Goal: Task Accomplishment & Management: Use online tool/utility

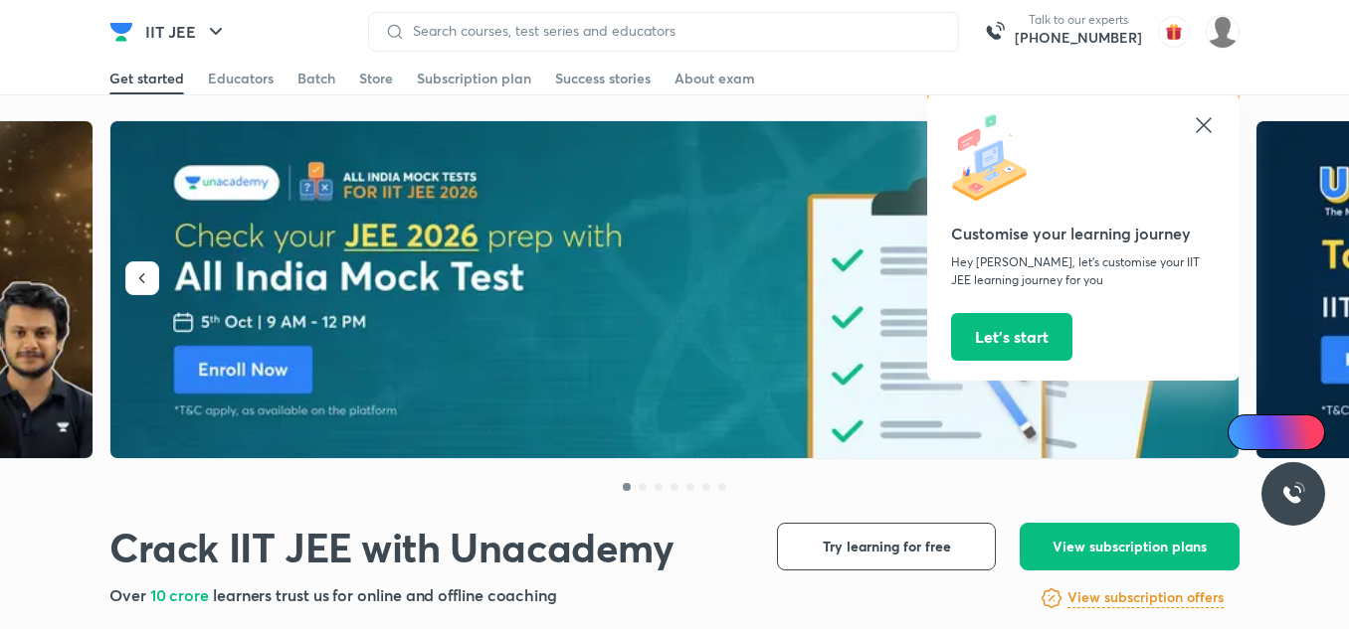
click at [1210, 125] on icon at bounding box center [1203, 125] width 24 height 24
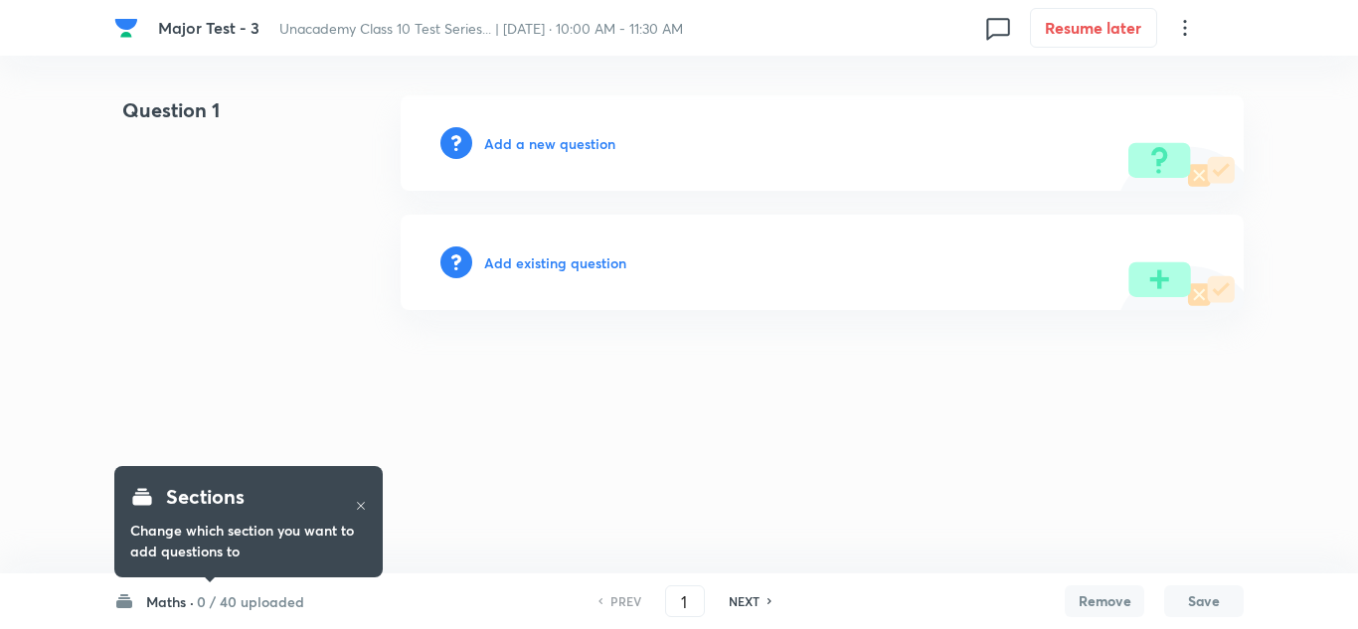
click at [576, 141] on h6 "Add a new question" at bounding box center [549, 143] width 131 height 21
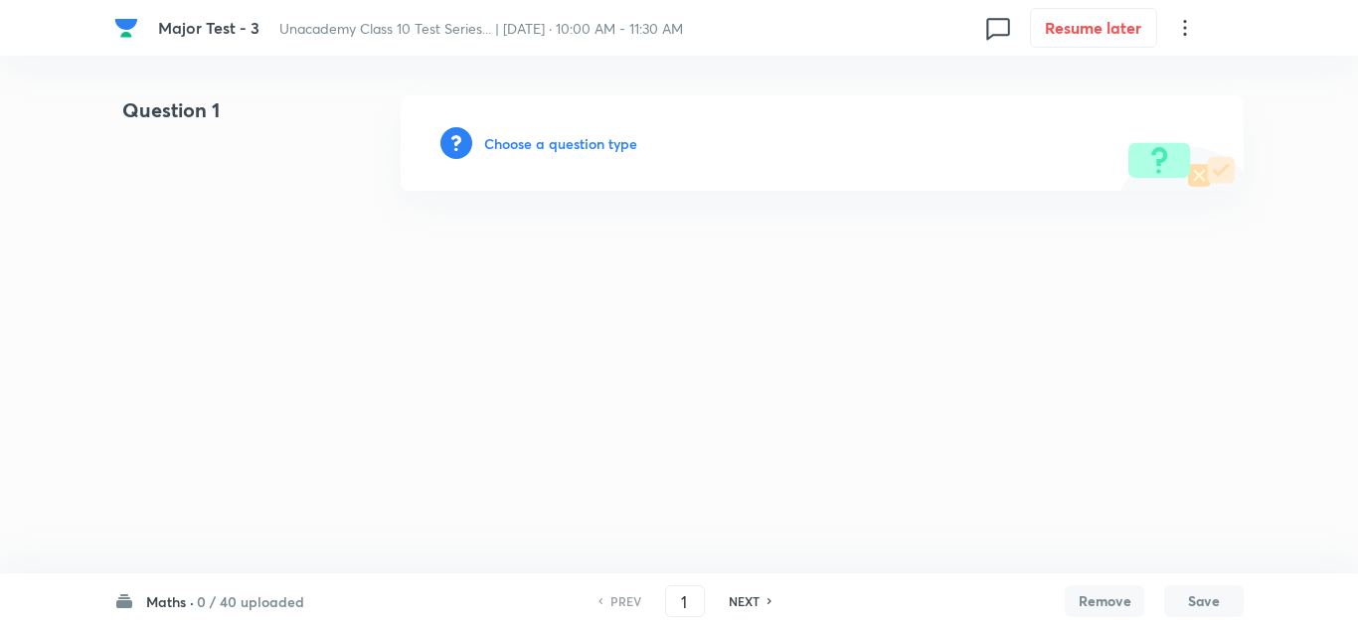
click at [573, 133] on h6 "Choose a question type" at bounding box center [560, 143] width 153 height 21
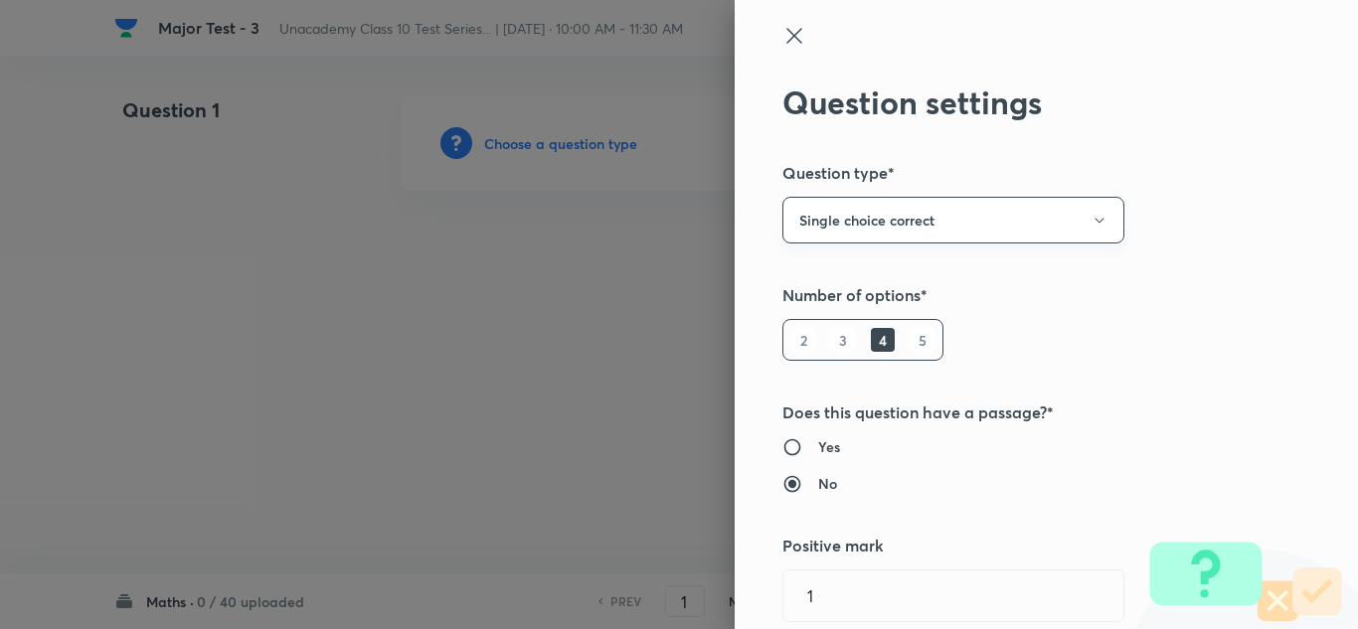
click at [877, 222] on button "Single choice correct" at bounding box center [954, 220] width 342 height 47
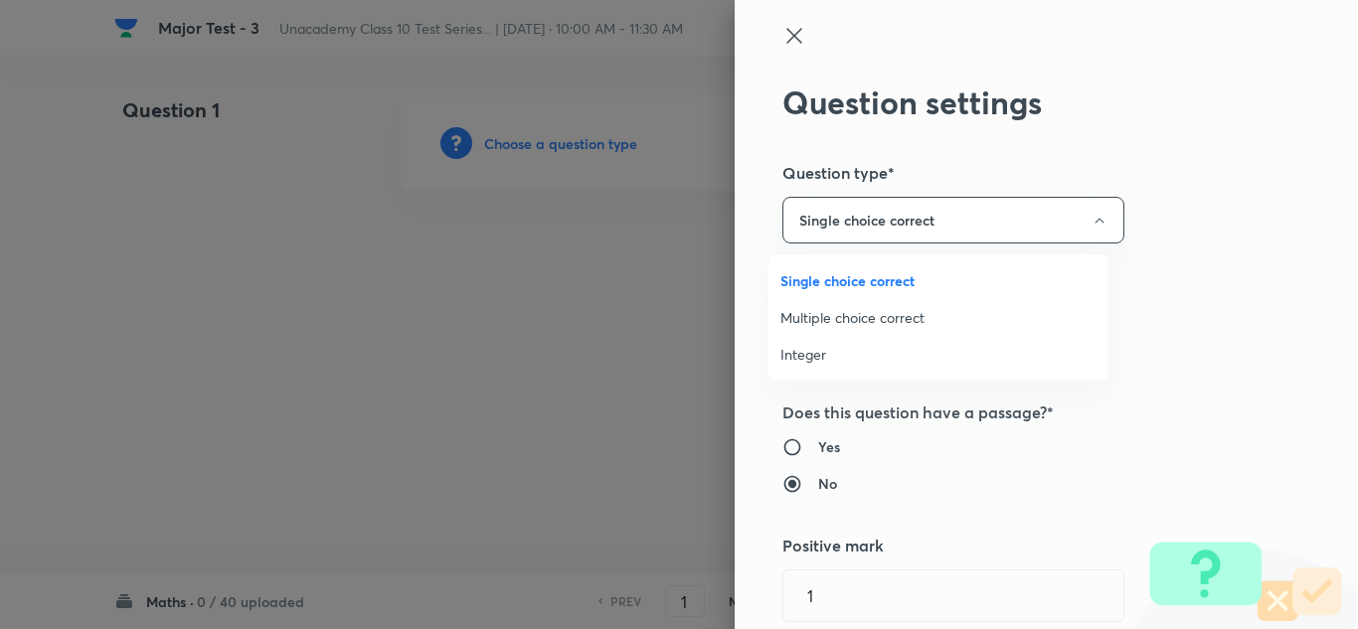
click at [864, 280] on span "Single choice correct" at bounding box center [939, 280] width 316 height 21
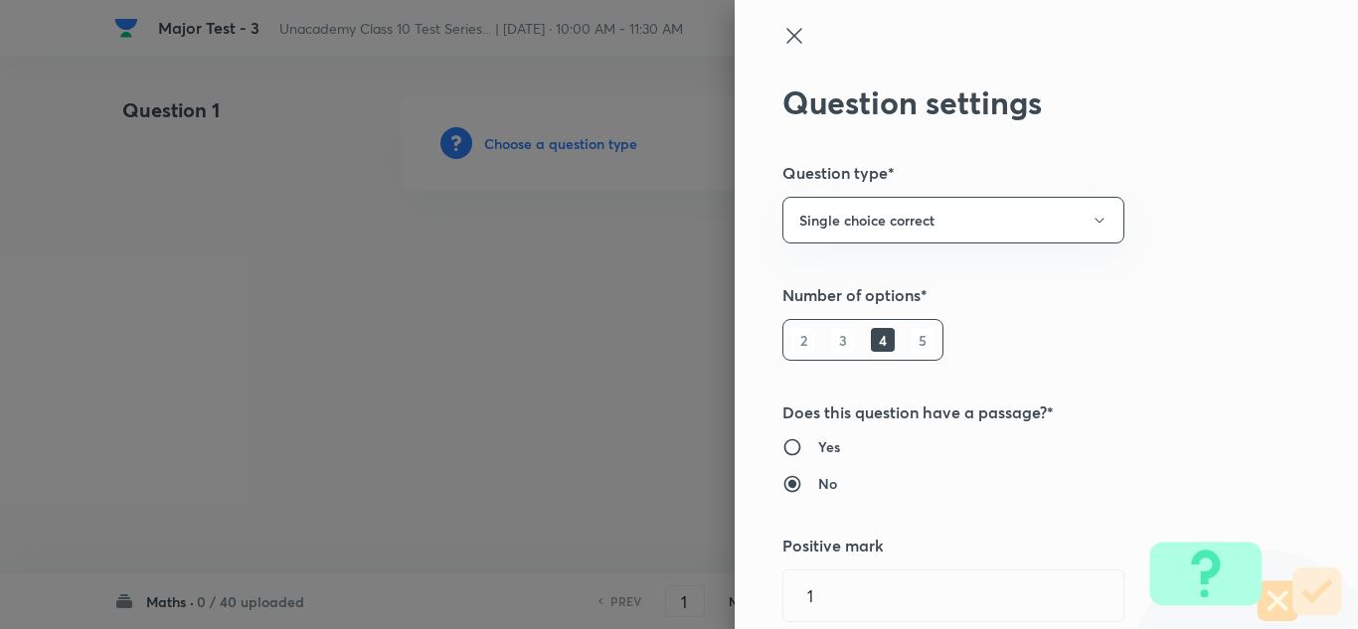
click at [871, 339] on h6 "4" at bounding box center [883, 340] width 24 height 24
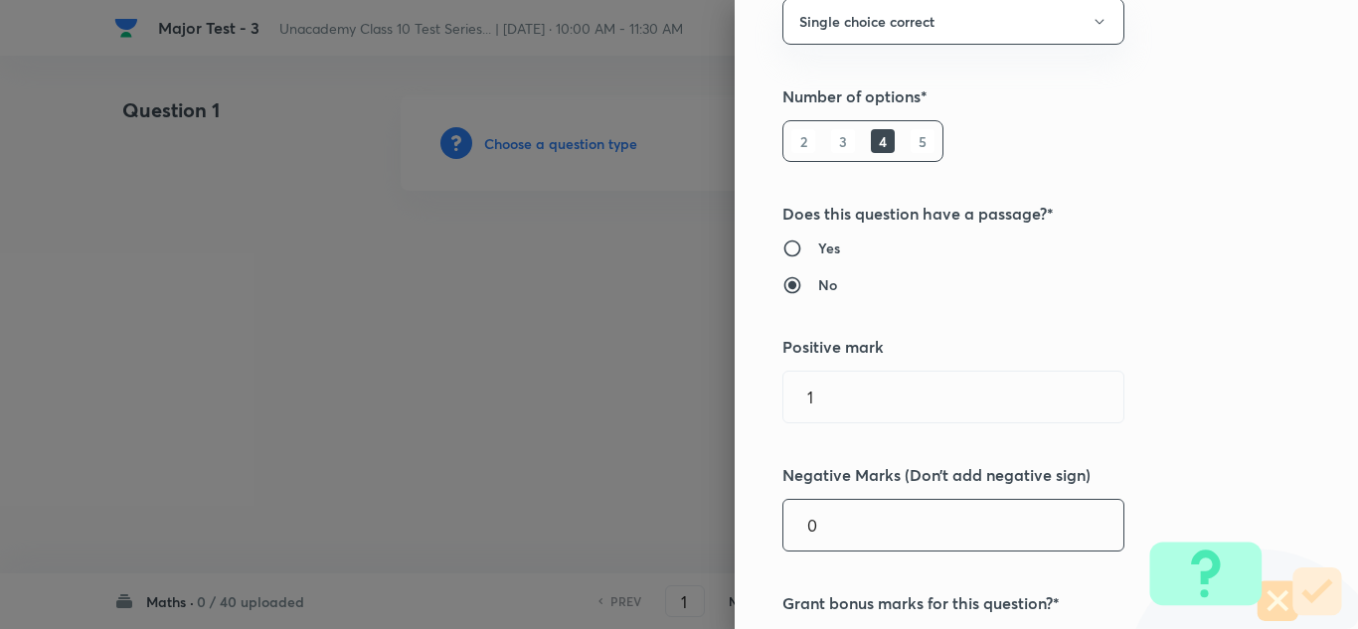
scroll to position [298, 0]
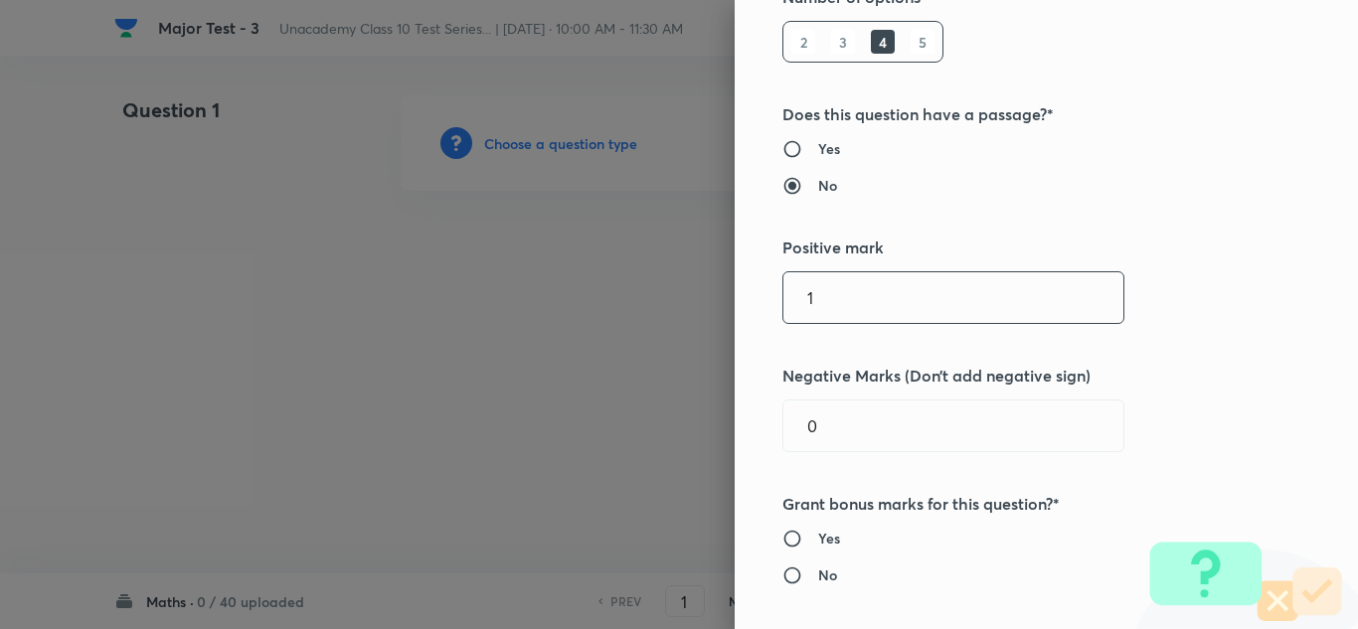
drag, startPoint x: 820, startPoint y: 303, endPoint x: 788, endPoint y: 304, distance: 32.8
click at [788, 304] on input "1" at bounding box center [954, 297] width 340 height 51
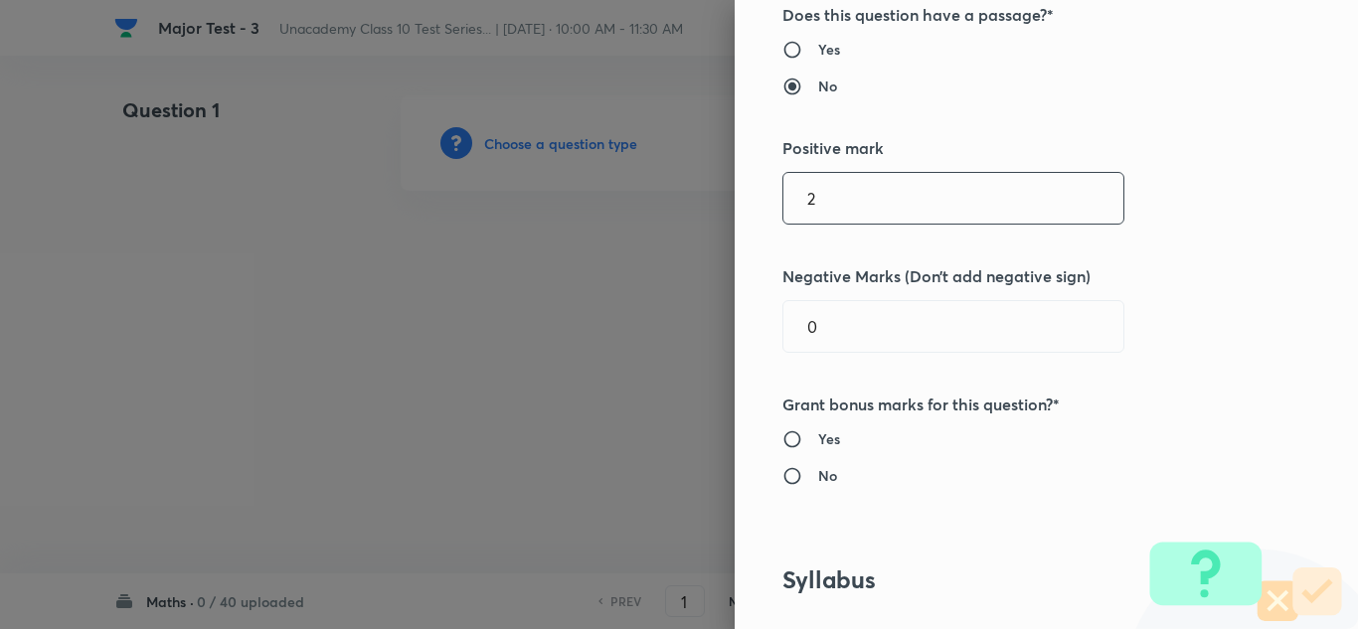
scroll to position [497, 0]
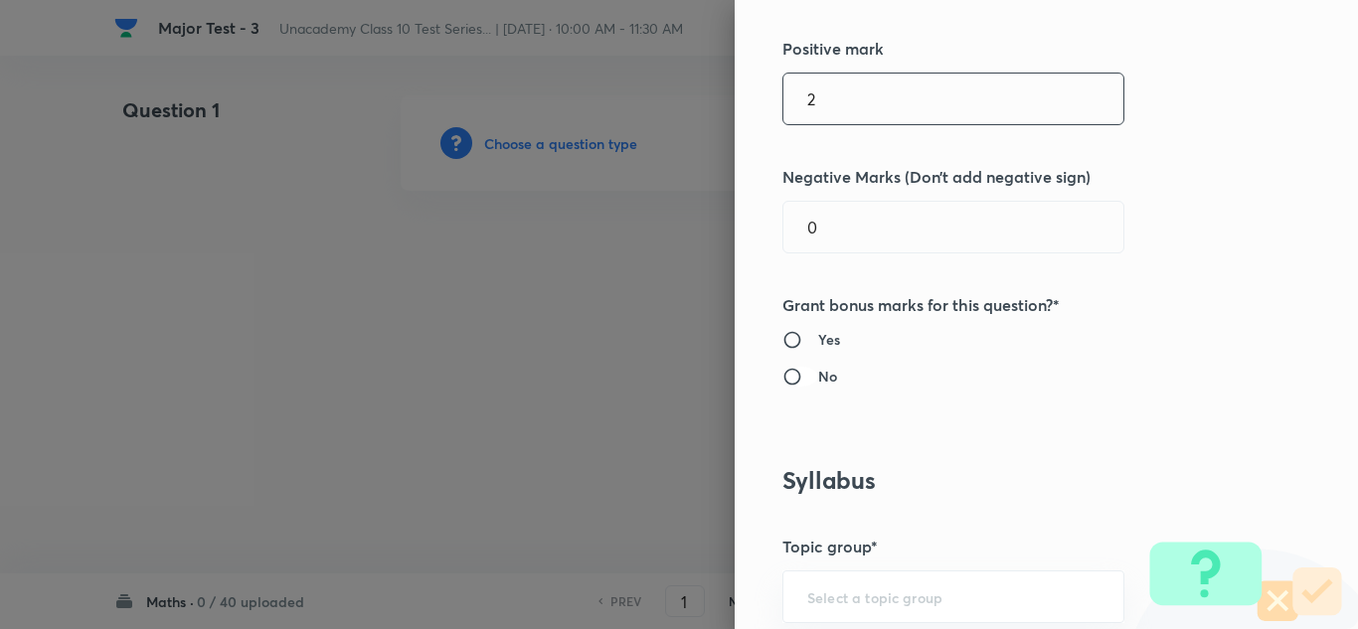
type input "2"
click at [790, 372] on input "No" at bounding box center [801, 377] width 36 height 20
radio input "true"
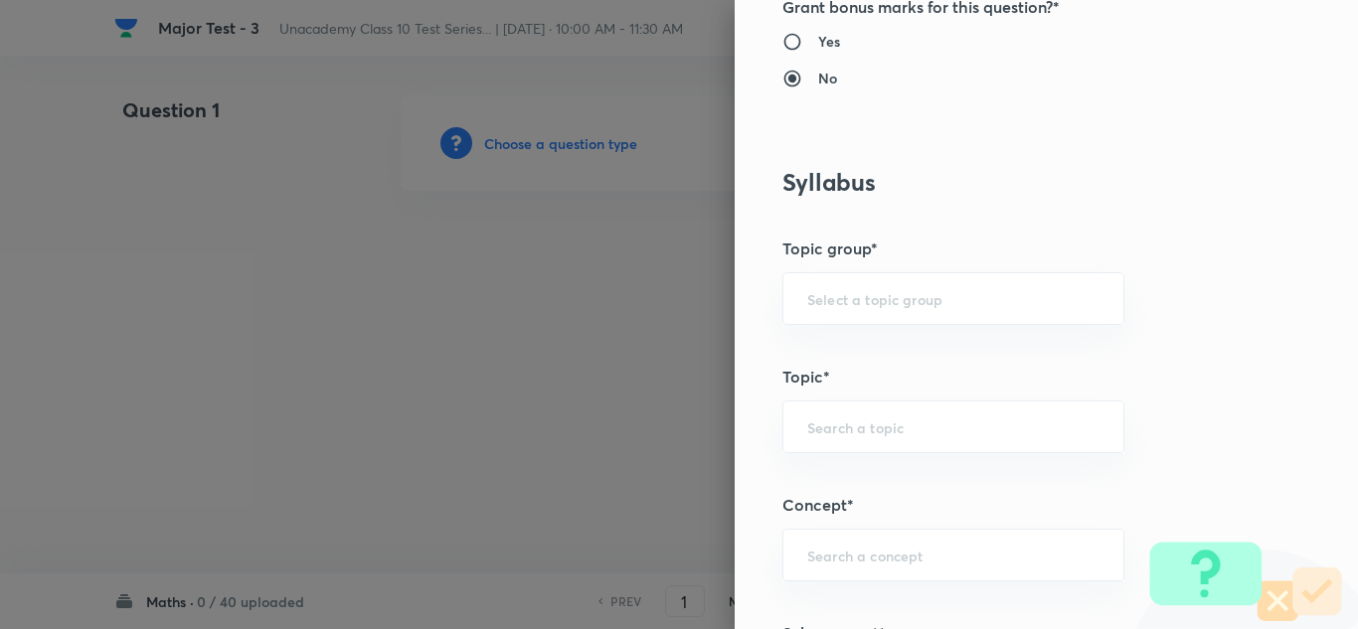
scroll to position [895, 0]
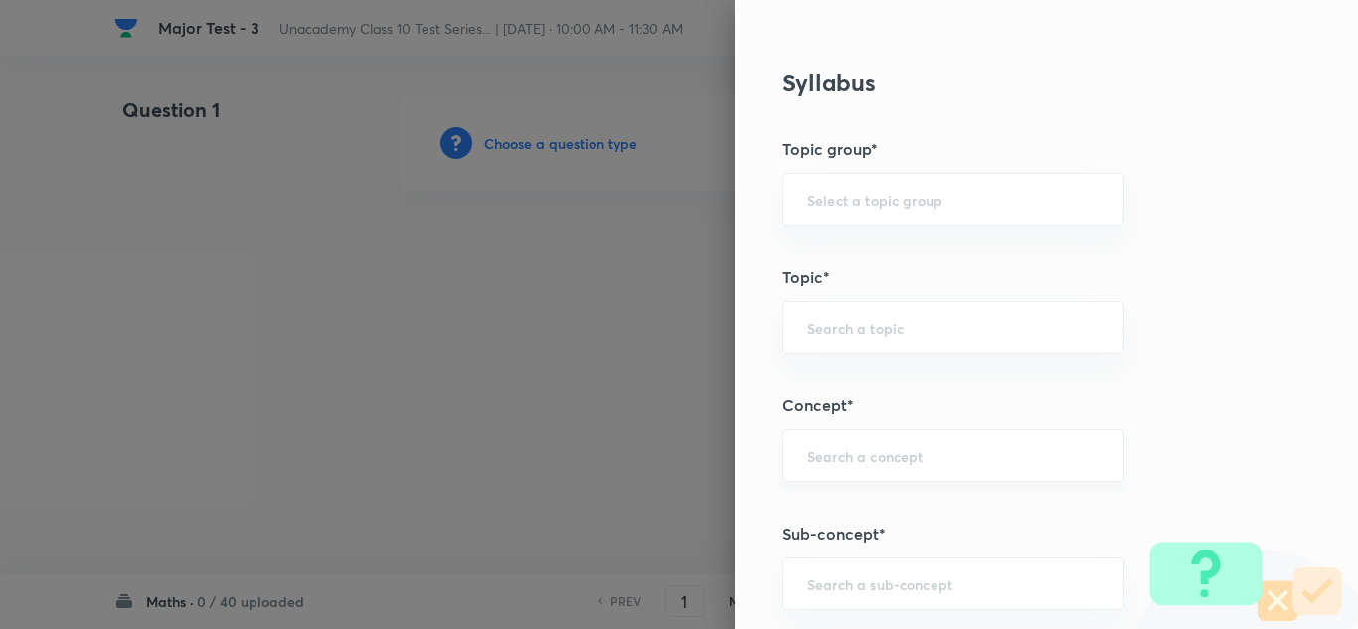
click at [837, 451] on input "text" at bounding box center [954, 456] width 292 height 19
click at [844, 584] on input "text" at bounding box center [954, 584] width 292 height 19
type input "real nu"
click at [846, 585] on input "text" at bounding box center [954, 584] width 292 height 19
paste input "Mathematics : Real Numbers, Polynomials, Pair of Linear Equations in Two Variab…"
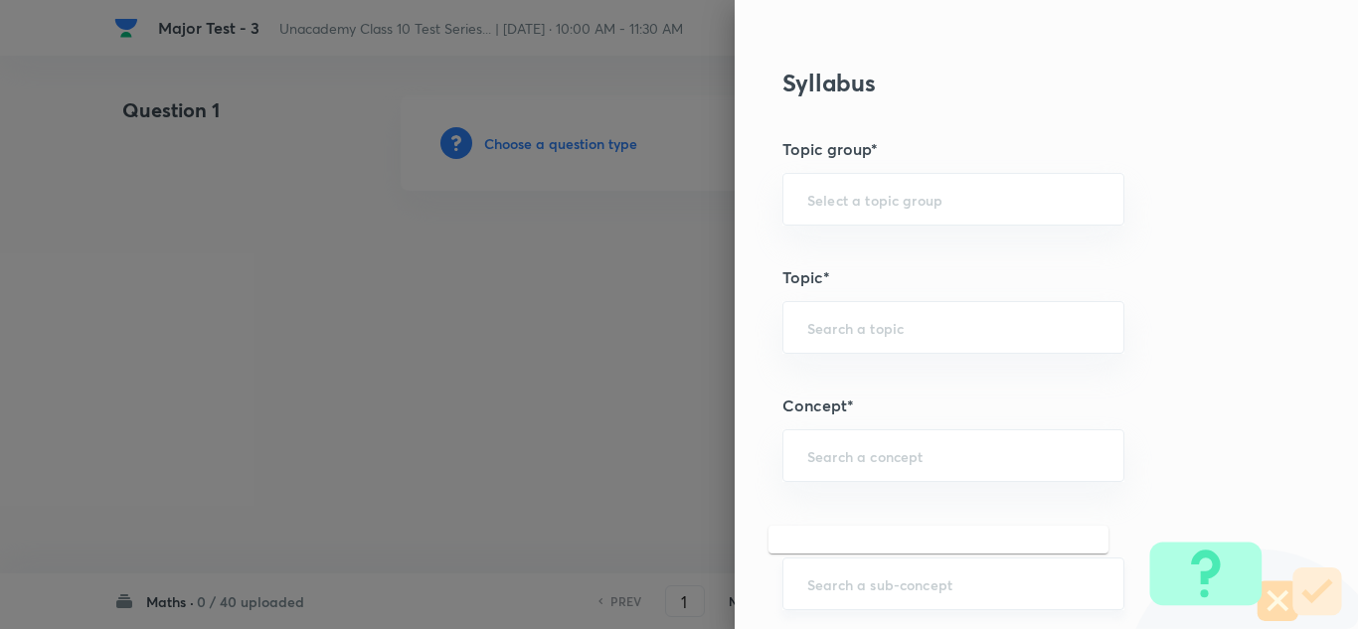
type input "Mathematics : Real Numbers, Polynomials, Pair of Linear Equations in Two Variab…"
click at [862, 583] on input "Mathematics : Real Numbers, Polynomials, Pair of Linear Equations in Two Variab…" at bounding box center [954, 584] width 292 height 19
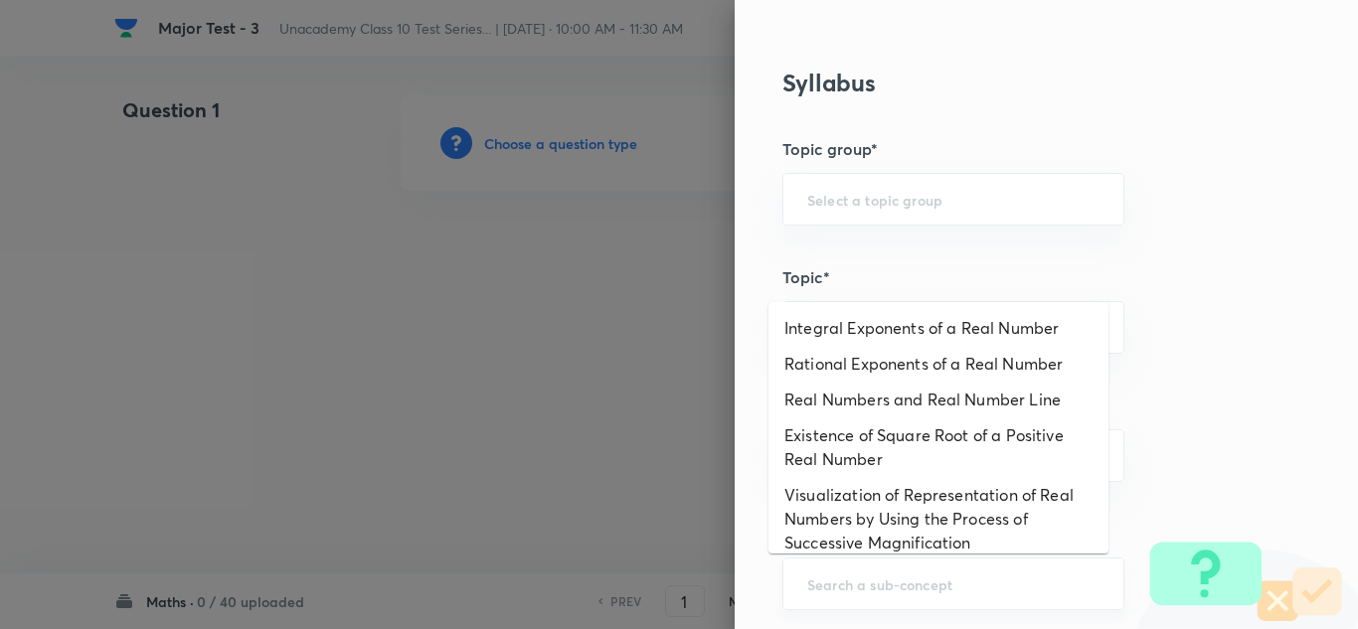
scroll to position [0, 0]
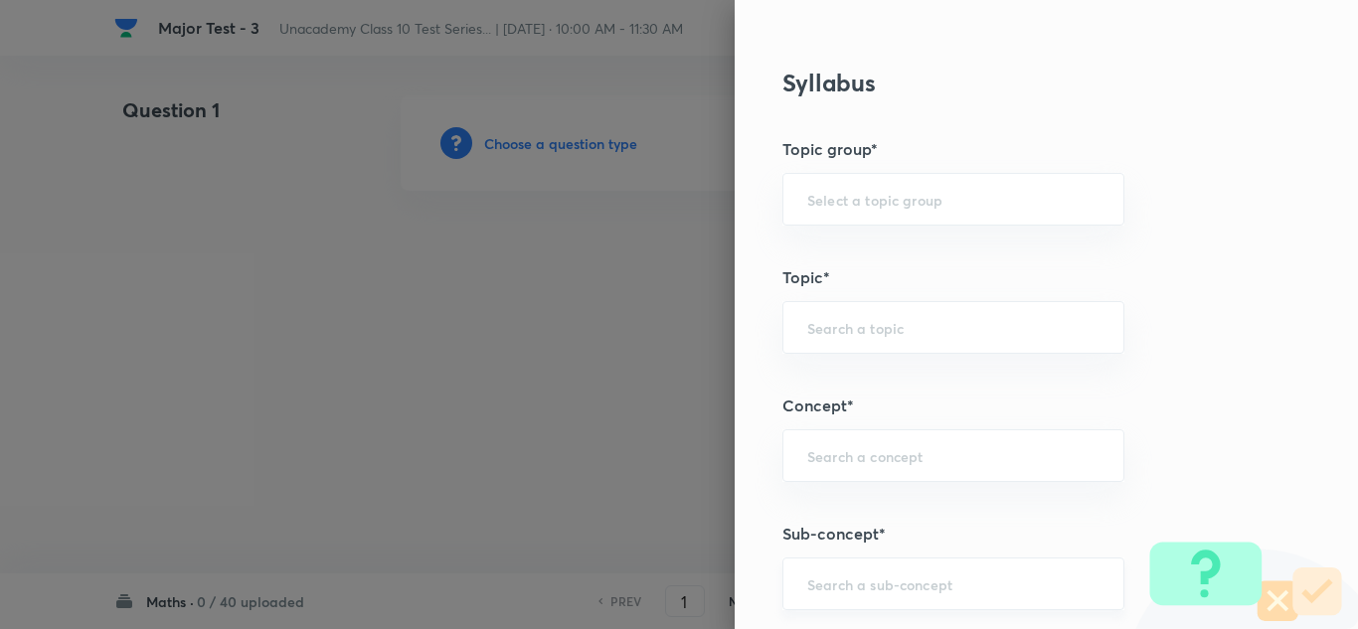
paste input "Real Numbers"
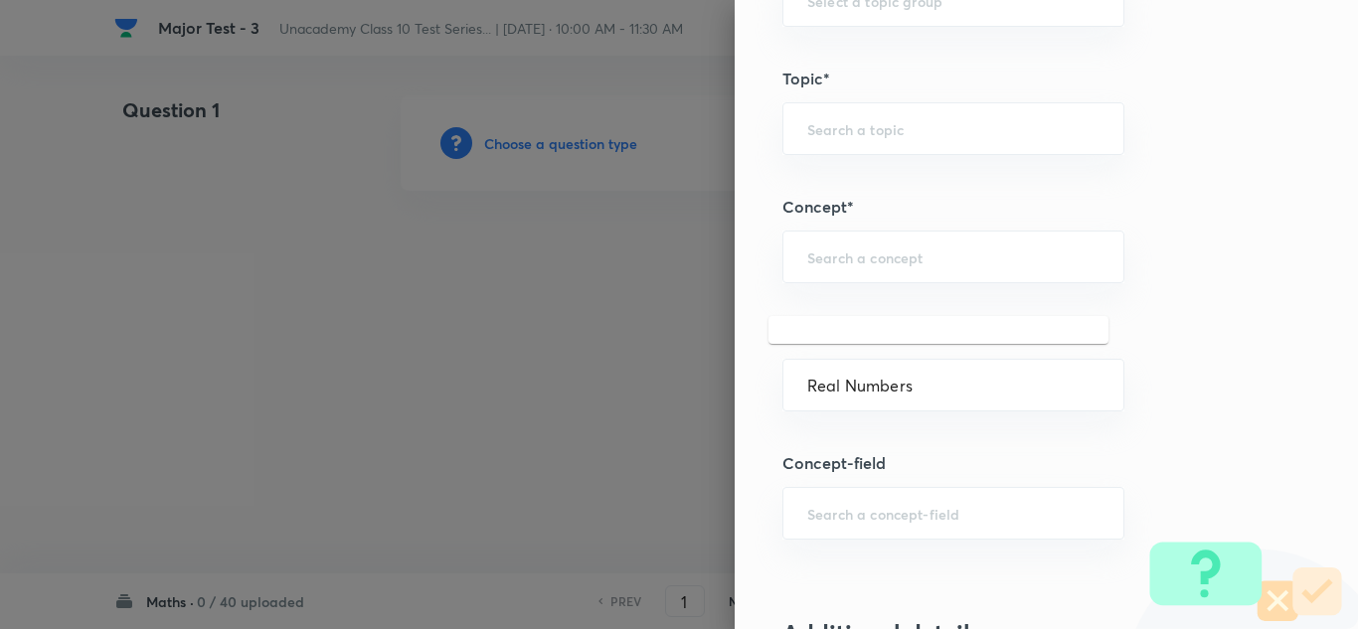
scroll to position [1193, 0]
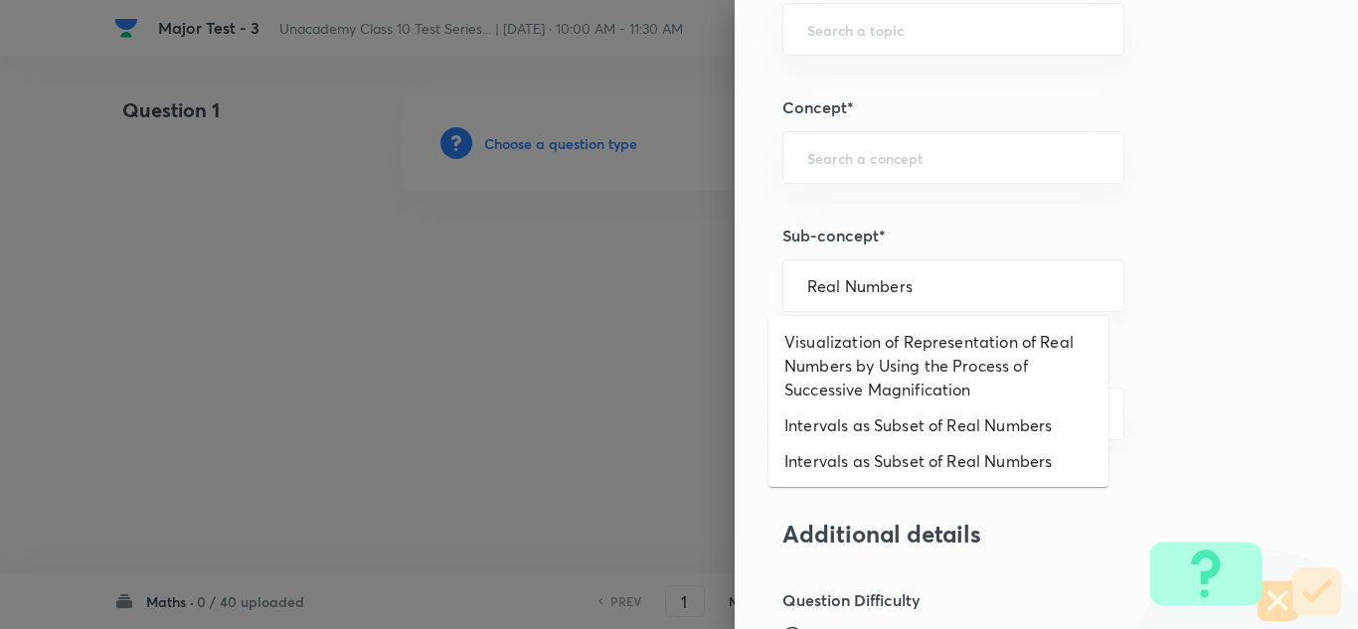
drag, startPoint x: 829, startPoint y: 286, endPoint x: 782, endPoint y: 286, distance: 47.7
click at [783, 286] on div "Real Numbers ​" at bounding box center [954, 286] width 342 height 53
type input "Real Numbers"
click at [844, 295] on input "text" at bounding box center [954, 285] width 292 height 19
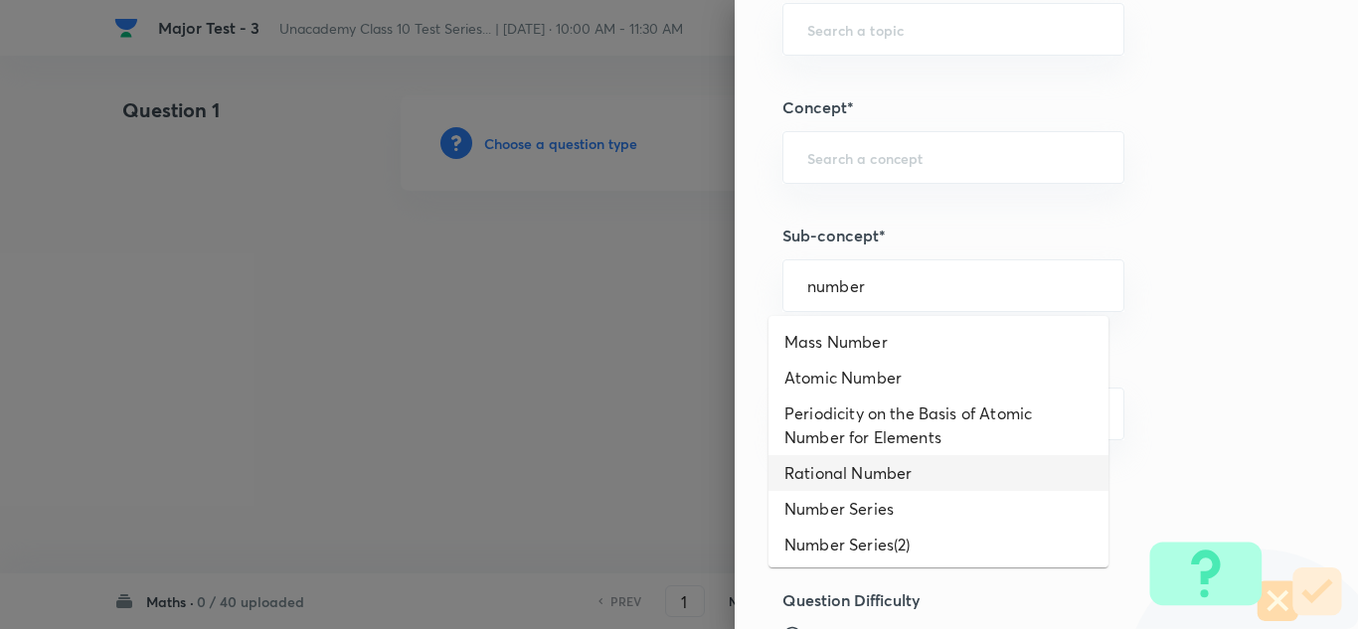
scroll to position [1392, 0]
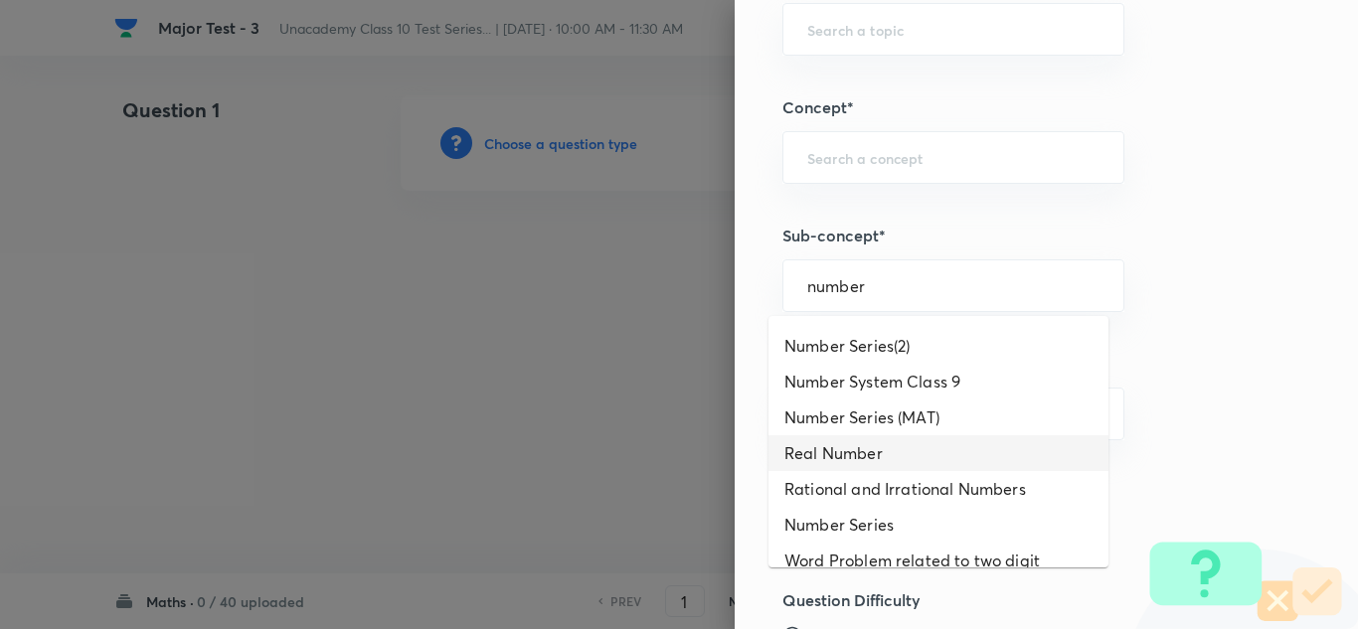
click at [856, 471] on li "Real Number" at bounding box center [939, 454] width 340 height 36
type input "Real Number"
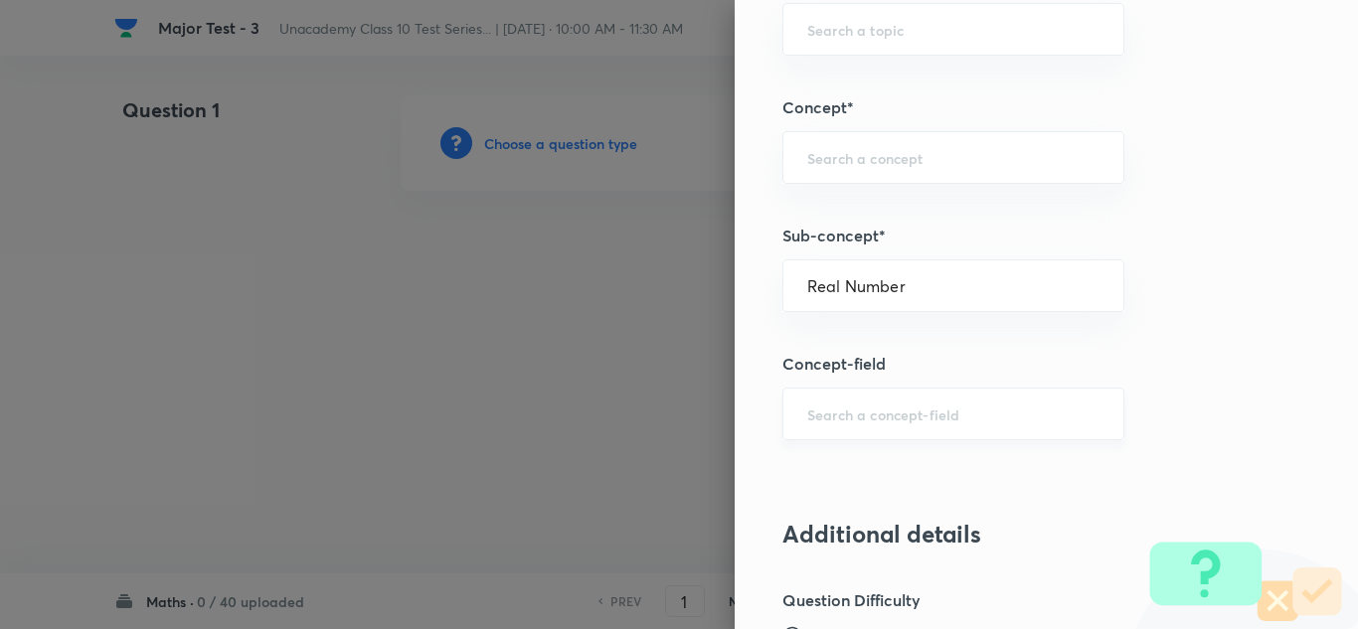
type input "Foundation Class X"
type input "Mathematics"
type input "Real Number Class 10"
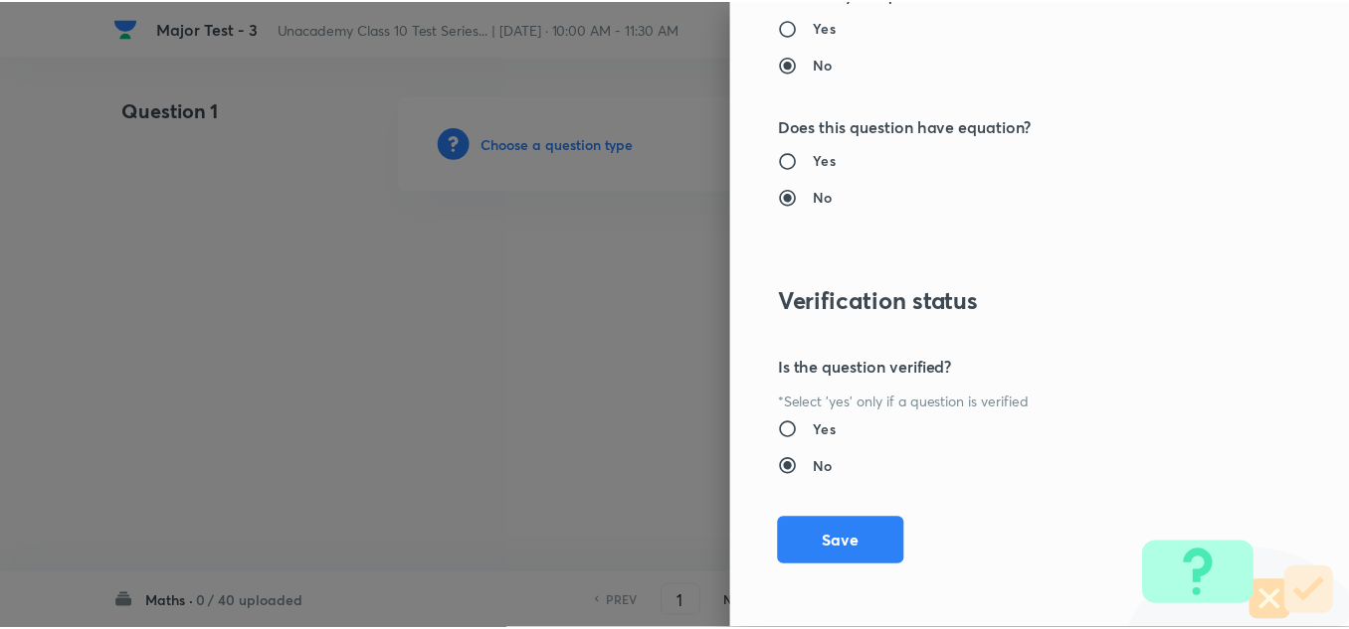
scroll to position [2215, 0]
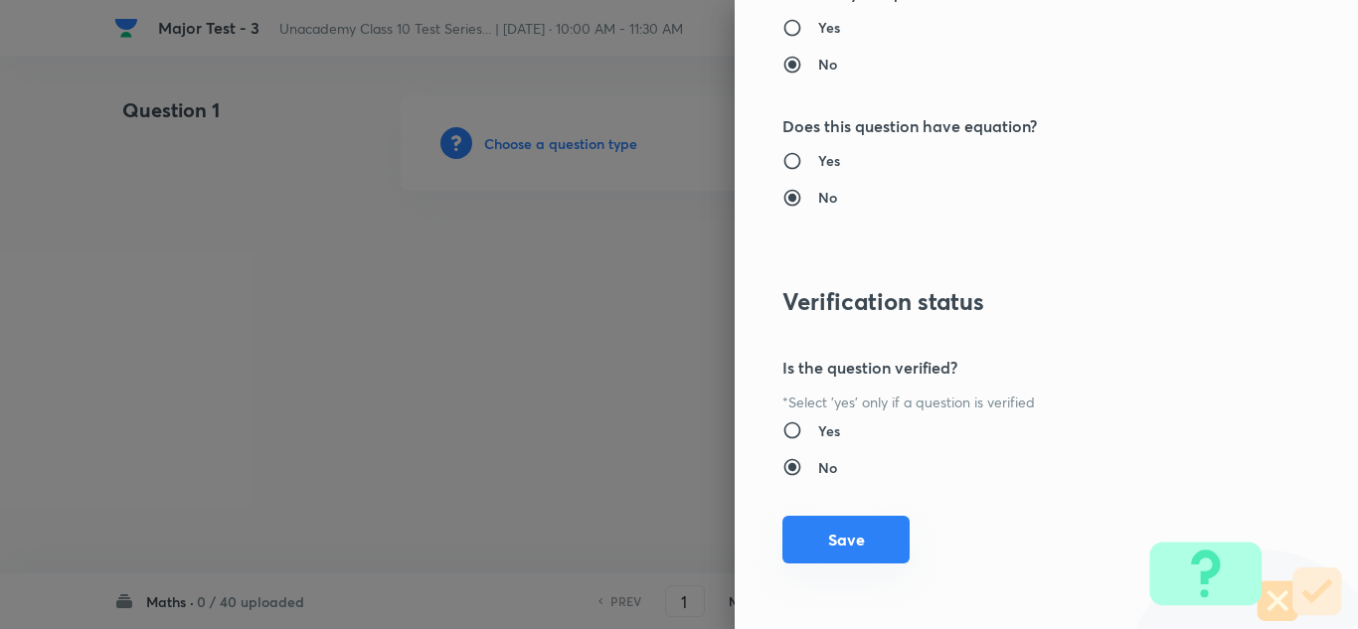
click at [856, 534] on button "Save" at bounding box center [846, 540] width 127 height 48
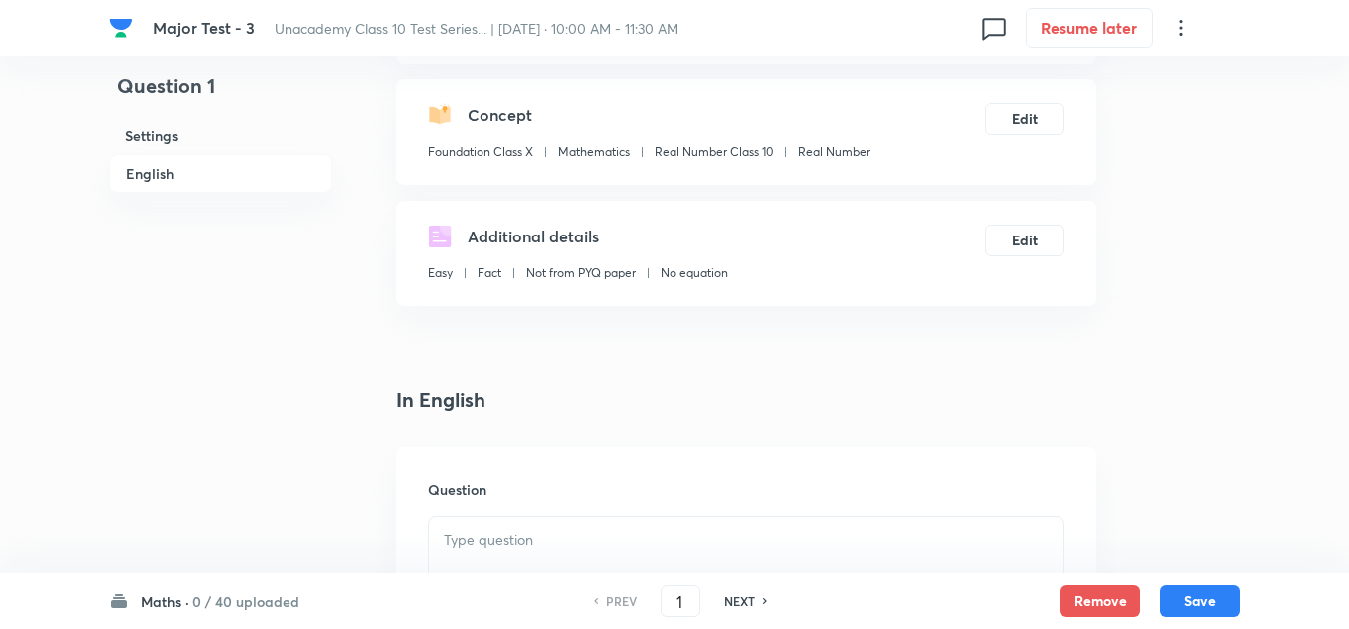
scroll to position [497, 0]
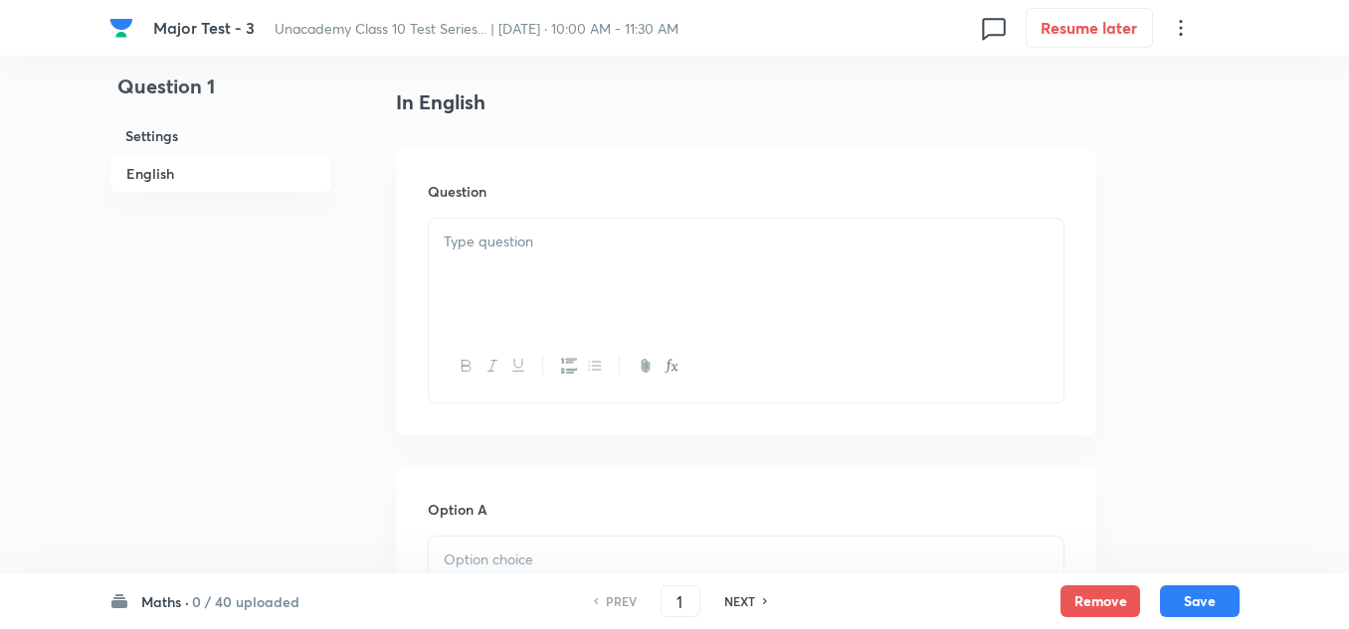
click at [529, 239] on p at bounding box center [746, 242] width 605 height 23
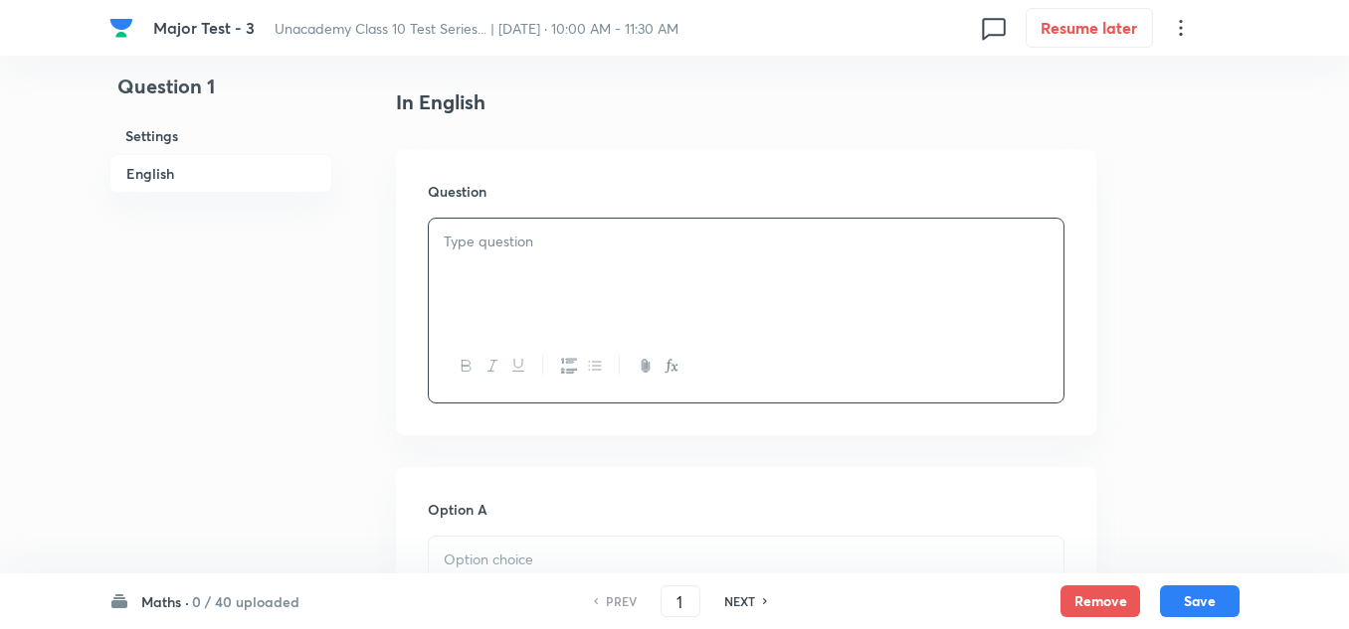
click at [510, 250] on p at bounding box center [746, 242] width 605 height 23
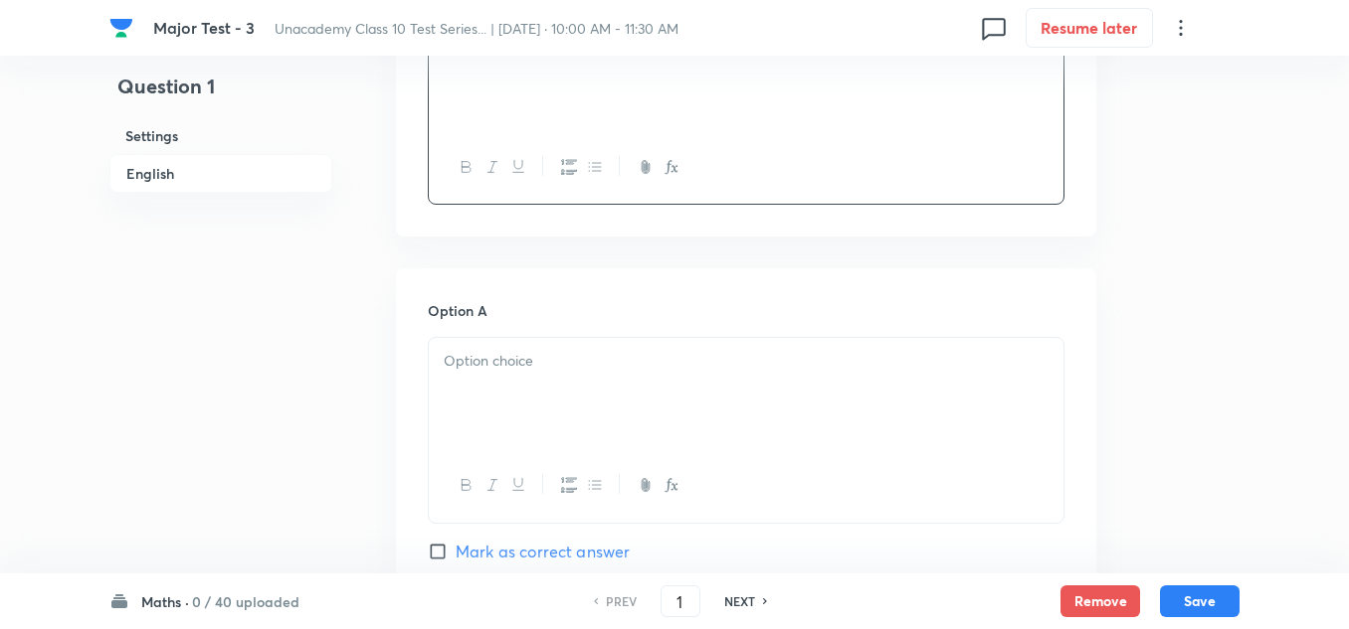
scroll to position [796, 0]
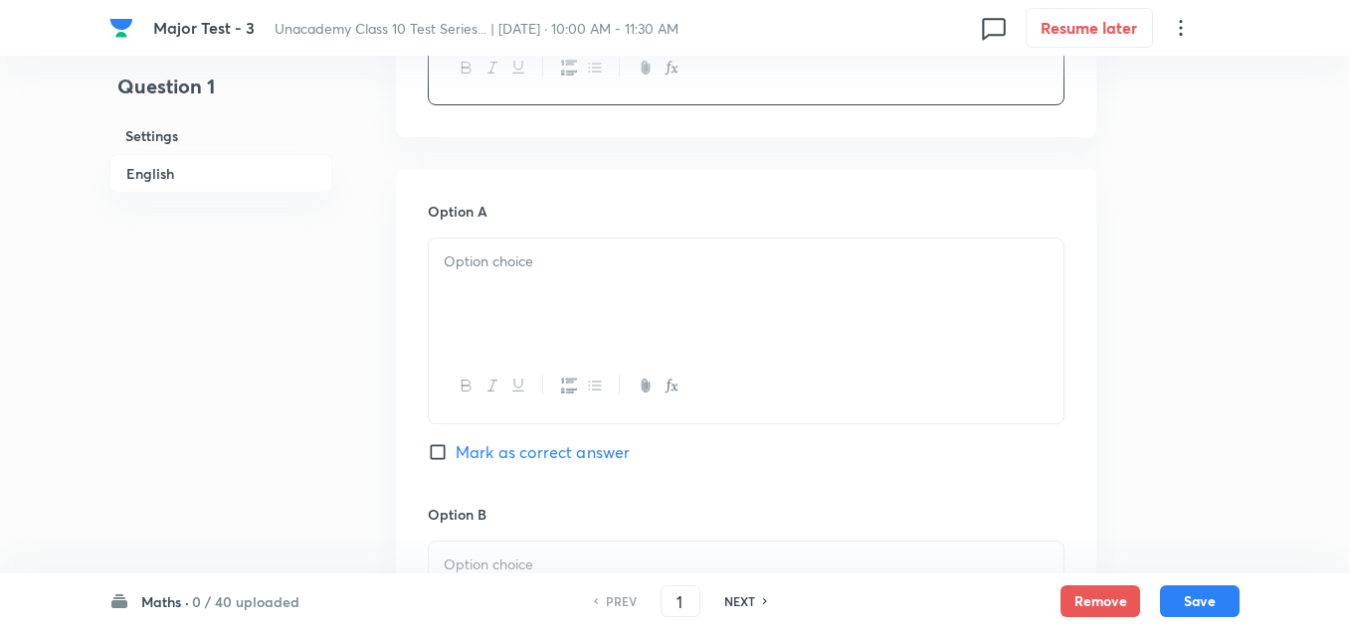
click at [527, 283] on div at bounding box center [746, 294] width 634 height 111
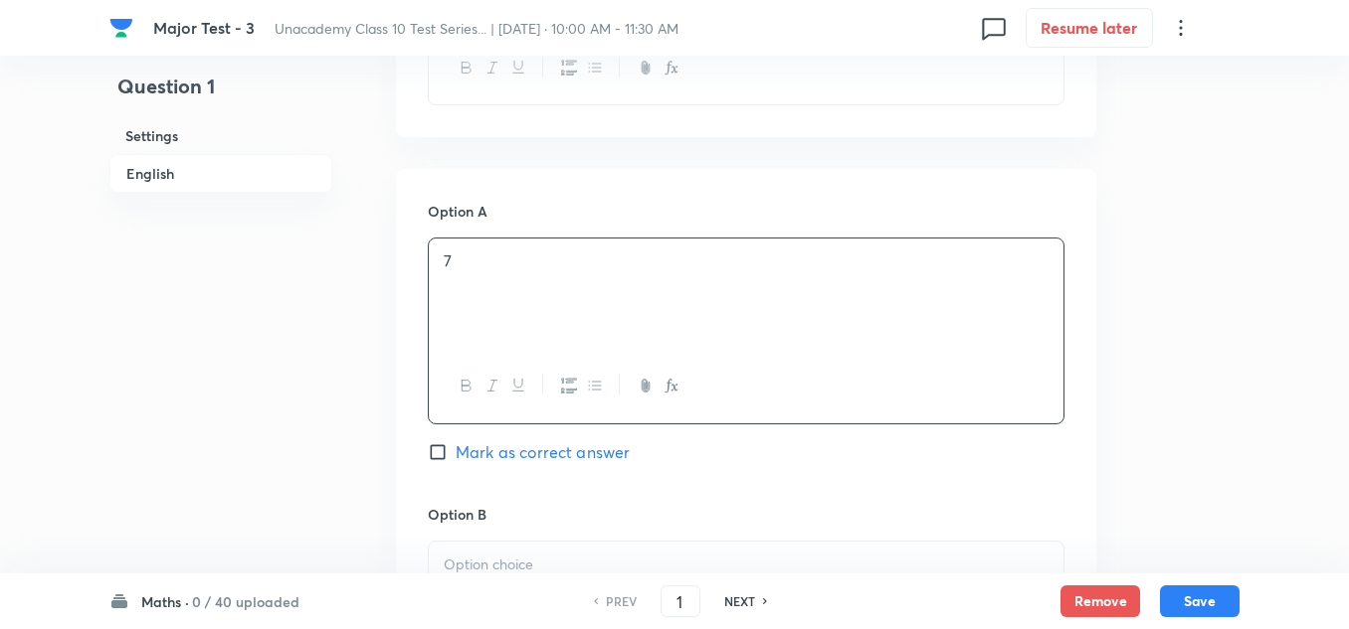
scroll to position [994, 0]
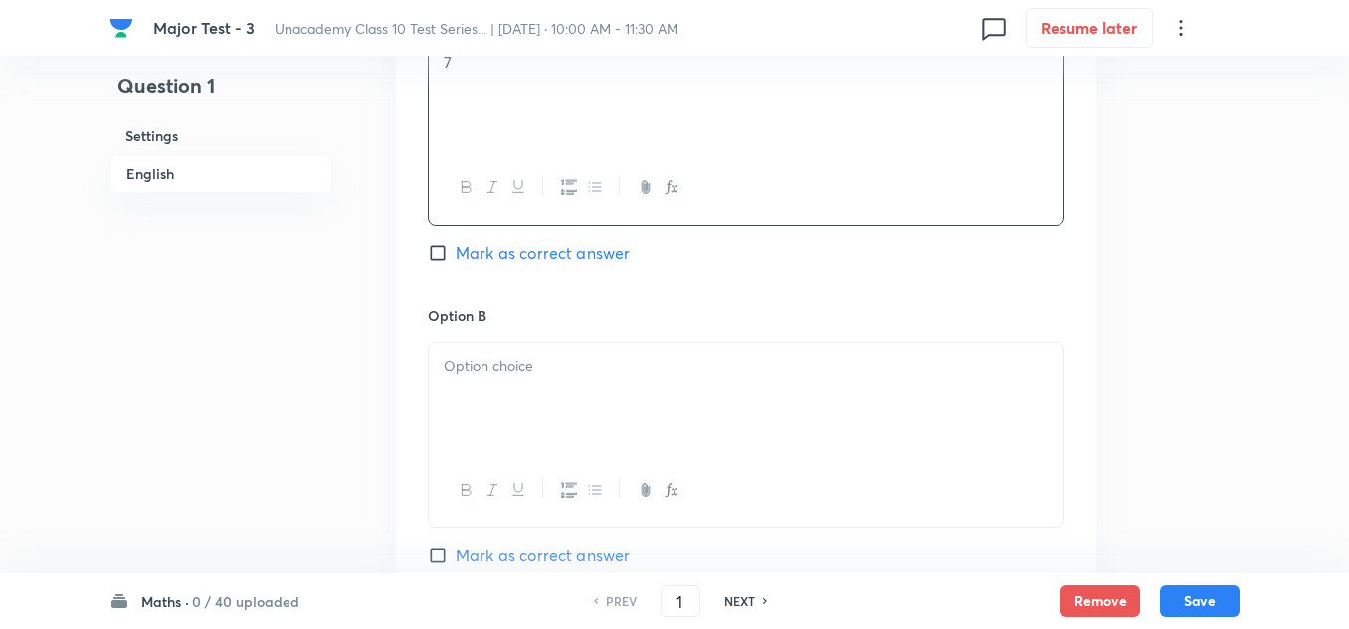
click at [507, 380] on div at bounding box center [746, 398] width 634 height 111
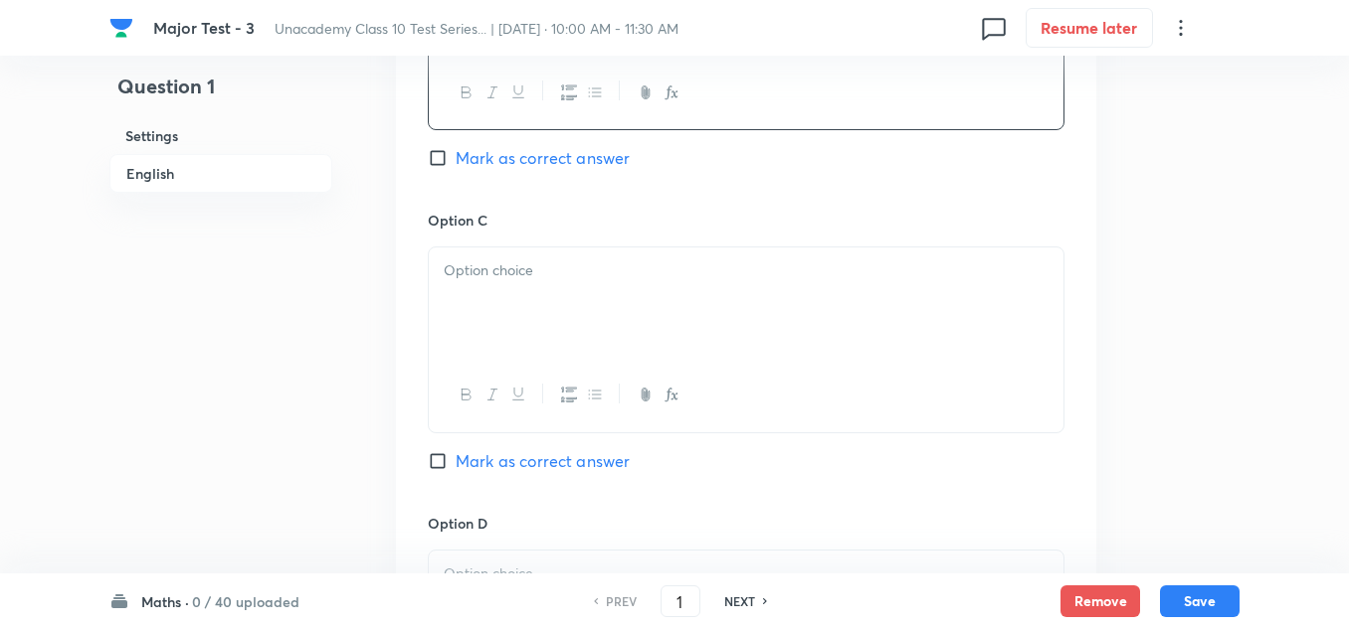
scroll to position [1492, 0]
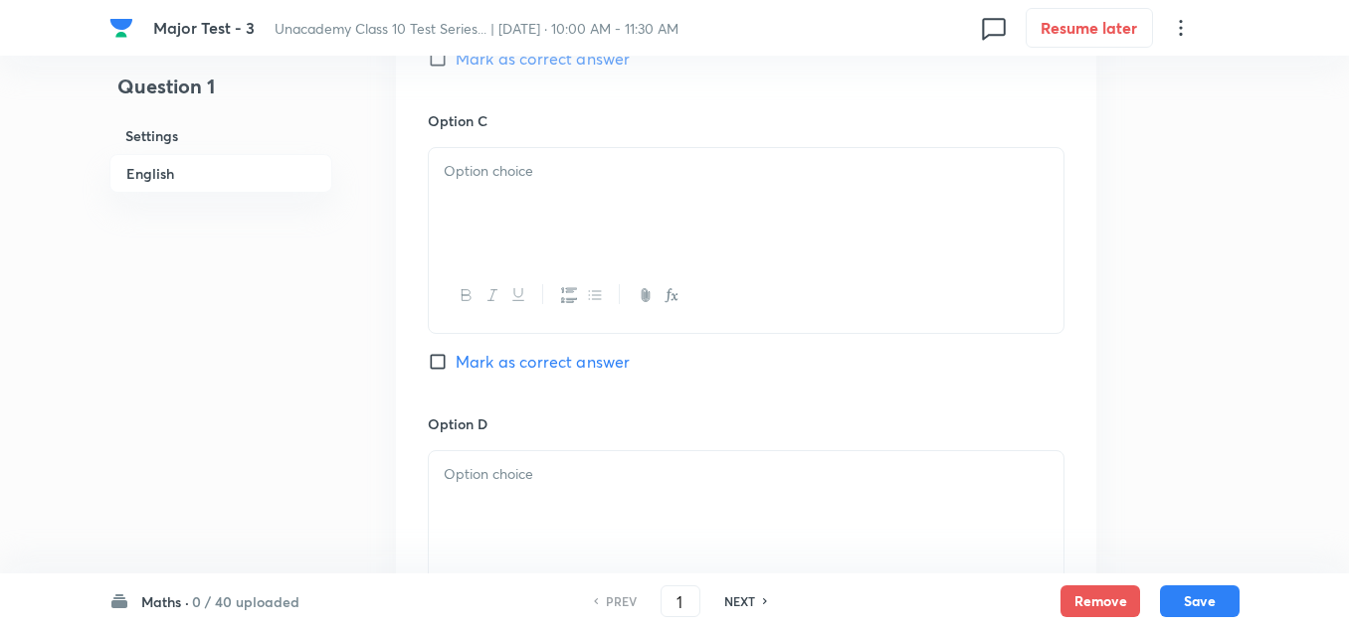
click at [523, 160] on p at bounding box center [746, 171] width 605 height 23
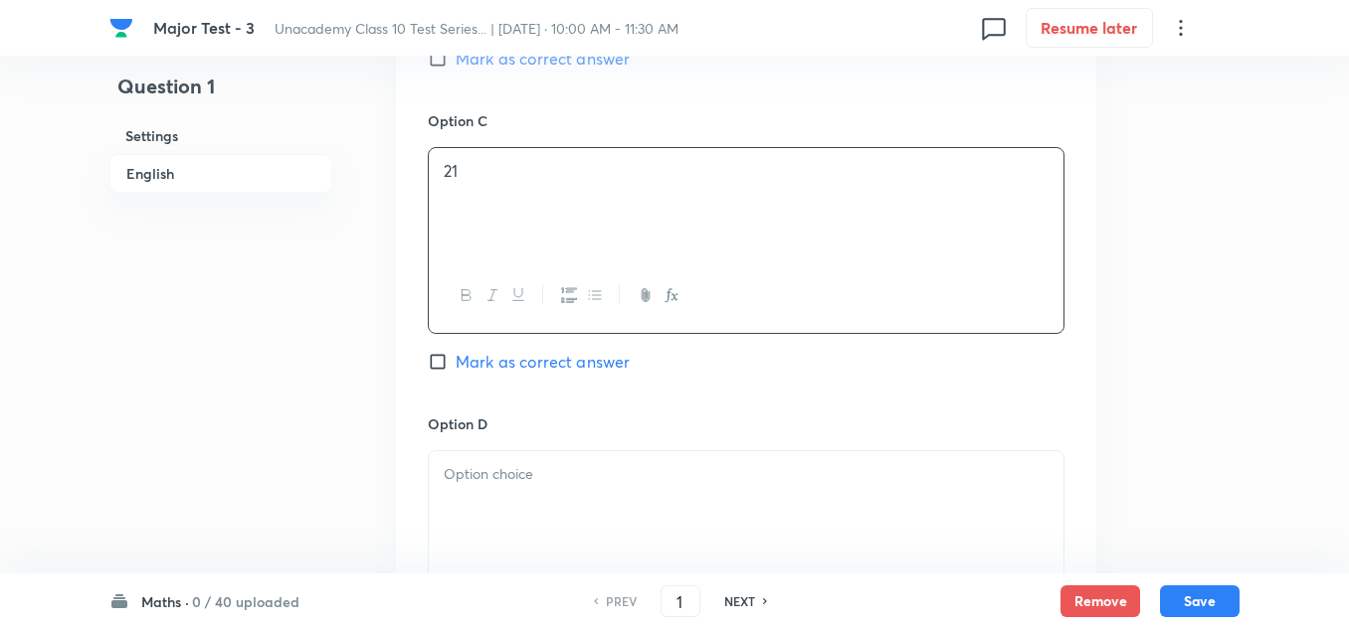
scroll to position [1591, 0]
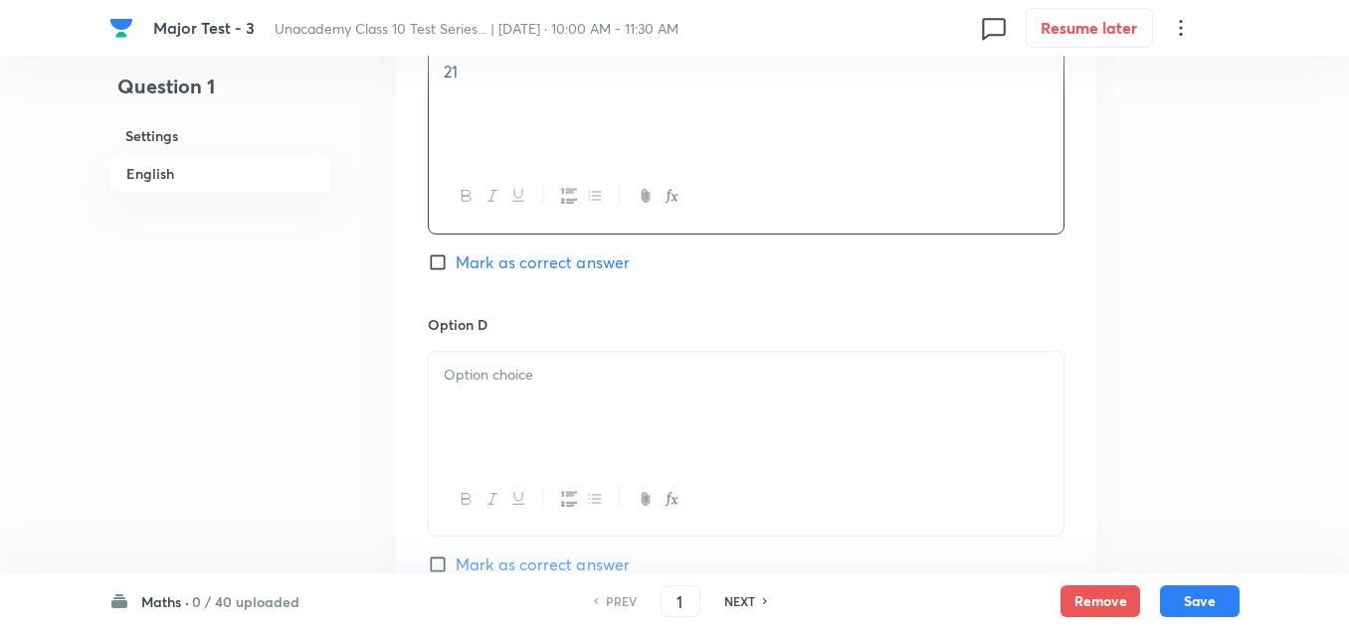
click at [484, 378] on p at bounding box center [746, 375] width 605 height 23
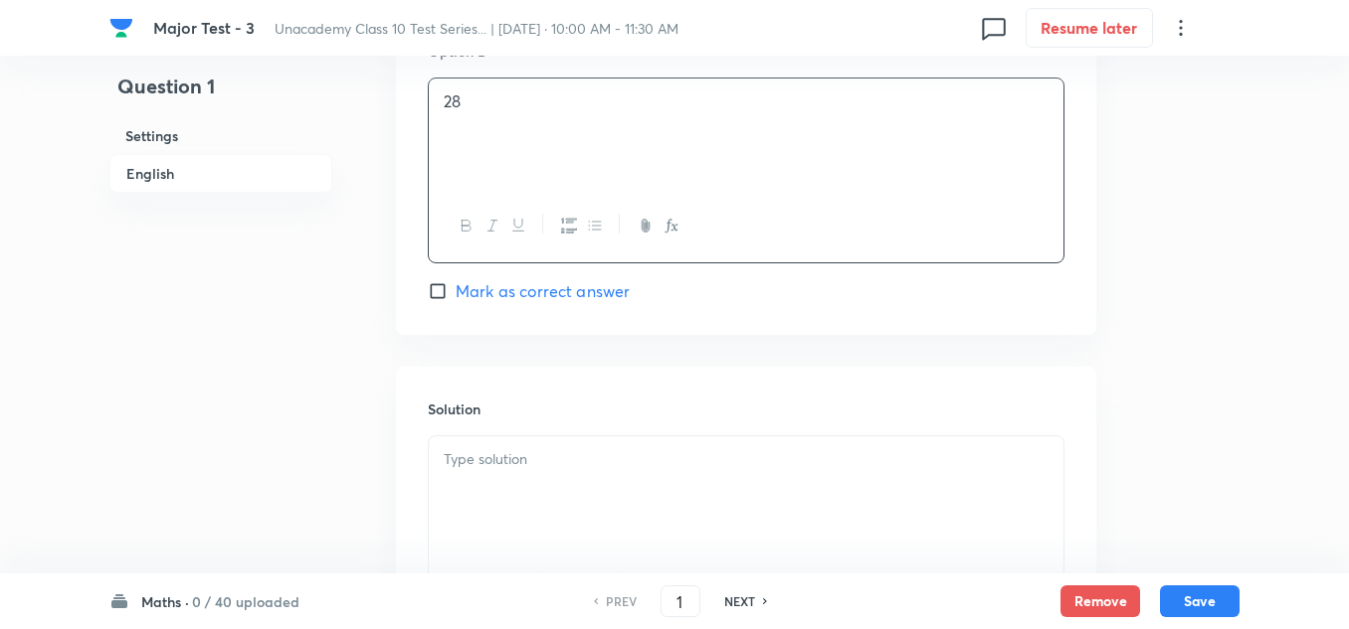
scroll to position [2064, 0]
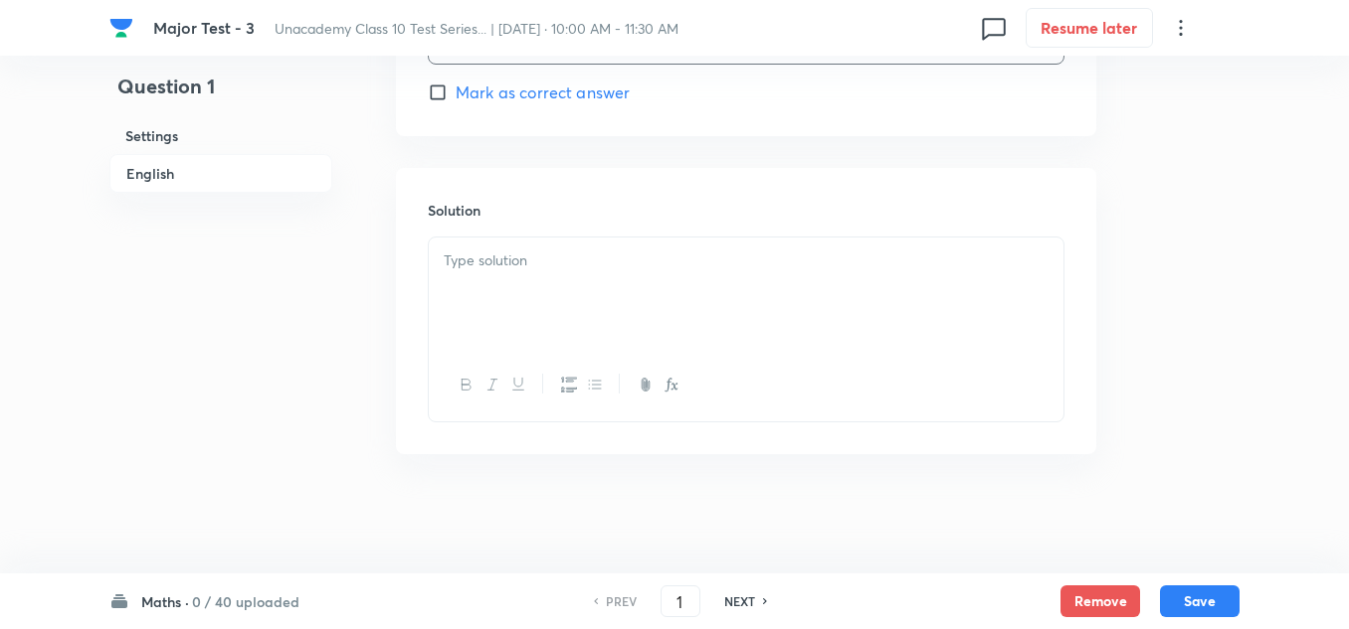
click at [536, 276] on div at bounding box center [746, 293] width 634 height 111
click at [1217, 608] on button "Save" at bounding box center [1200, 600] width 80 height 32
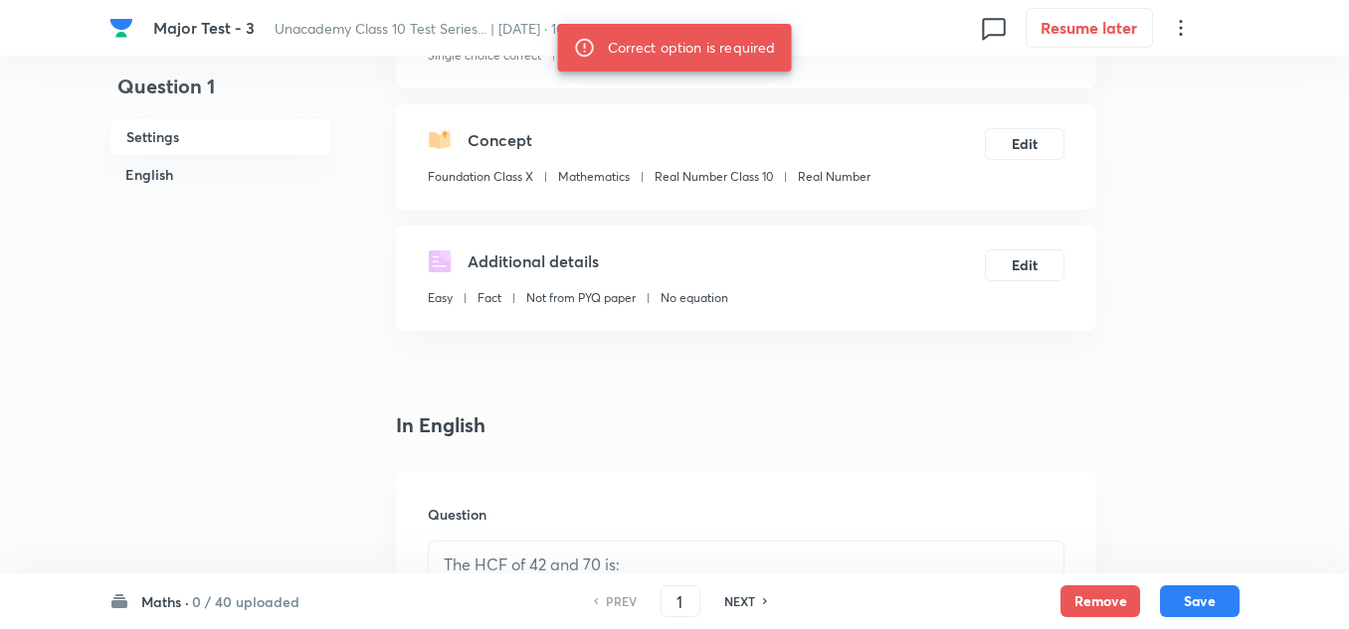
scroll to position [0, 0]
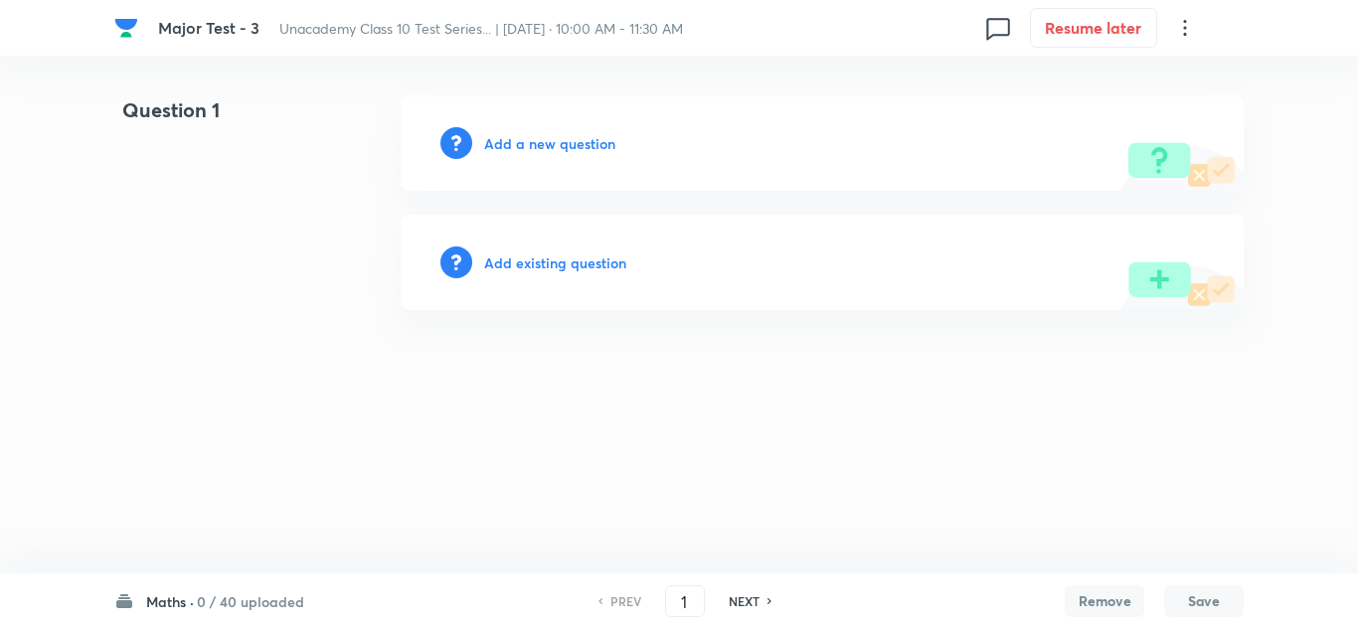
click at [550, 144] on h6 "Add a new question" at bounding box center [549, 143] width 131 height 21
click at [550, 144] on h6 "Choose a question type" at bounding box center [560, 143] width 153 height 21
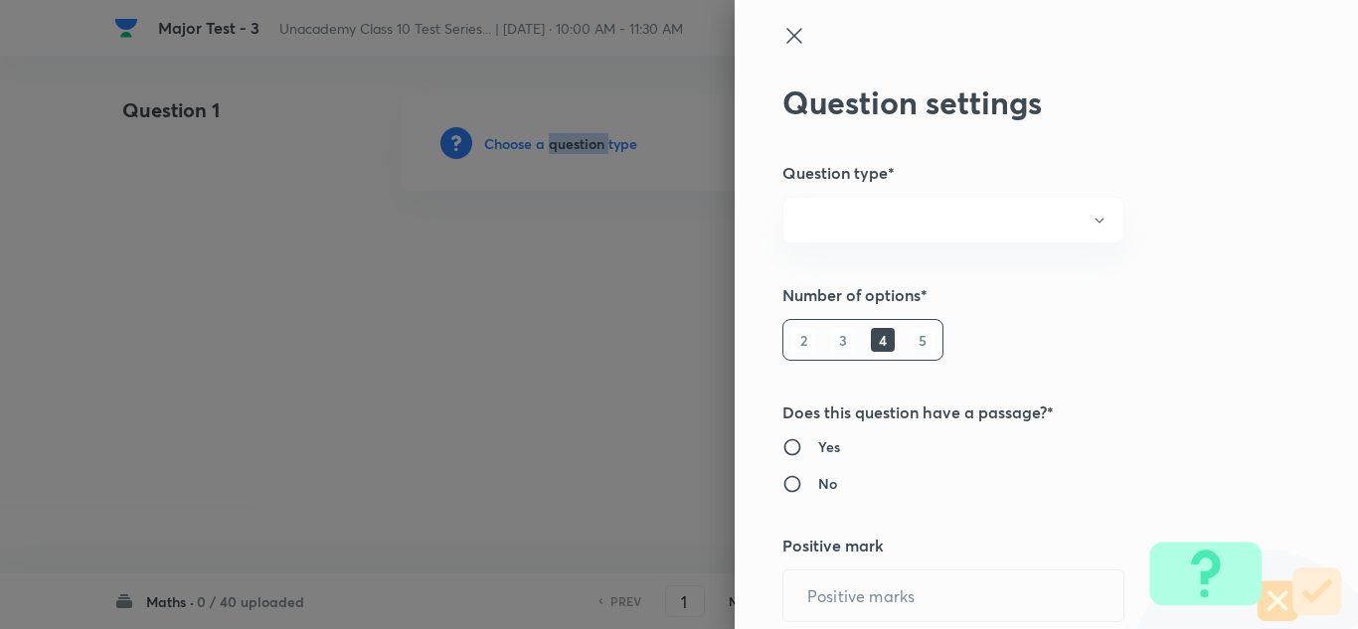
radio input "true"
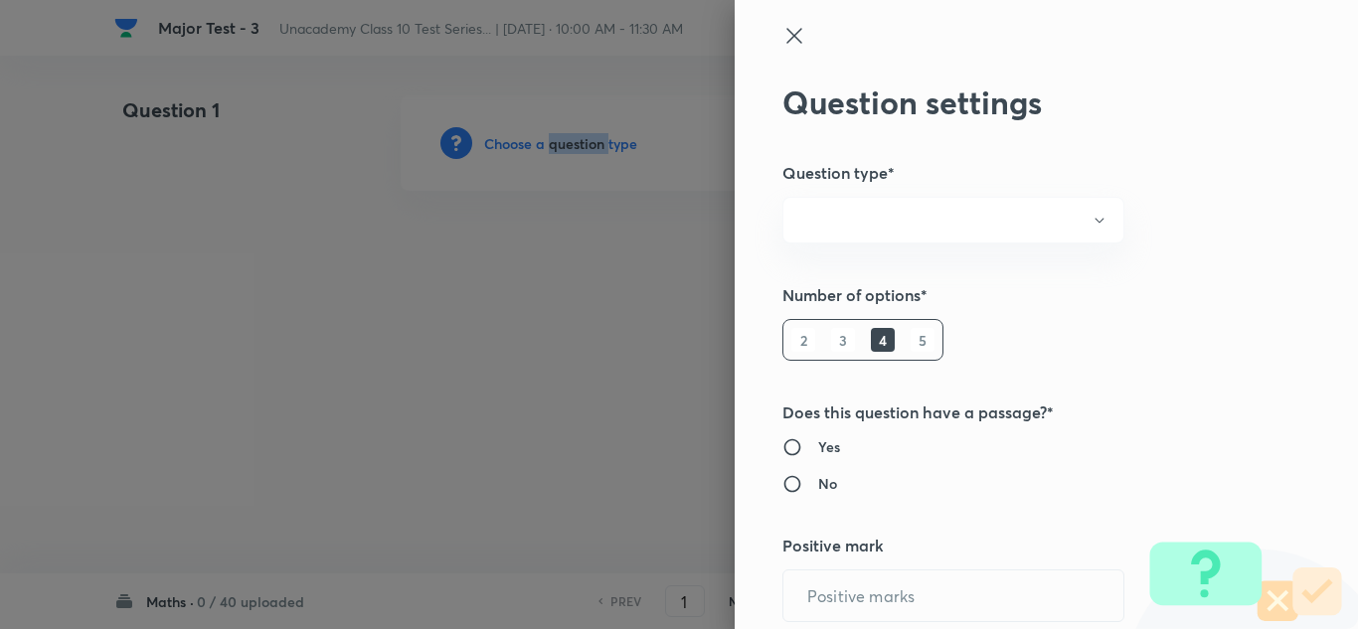
radio input "true"
type input "1"
type input "0"
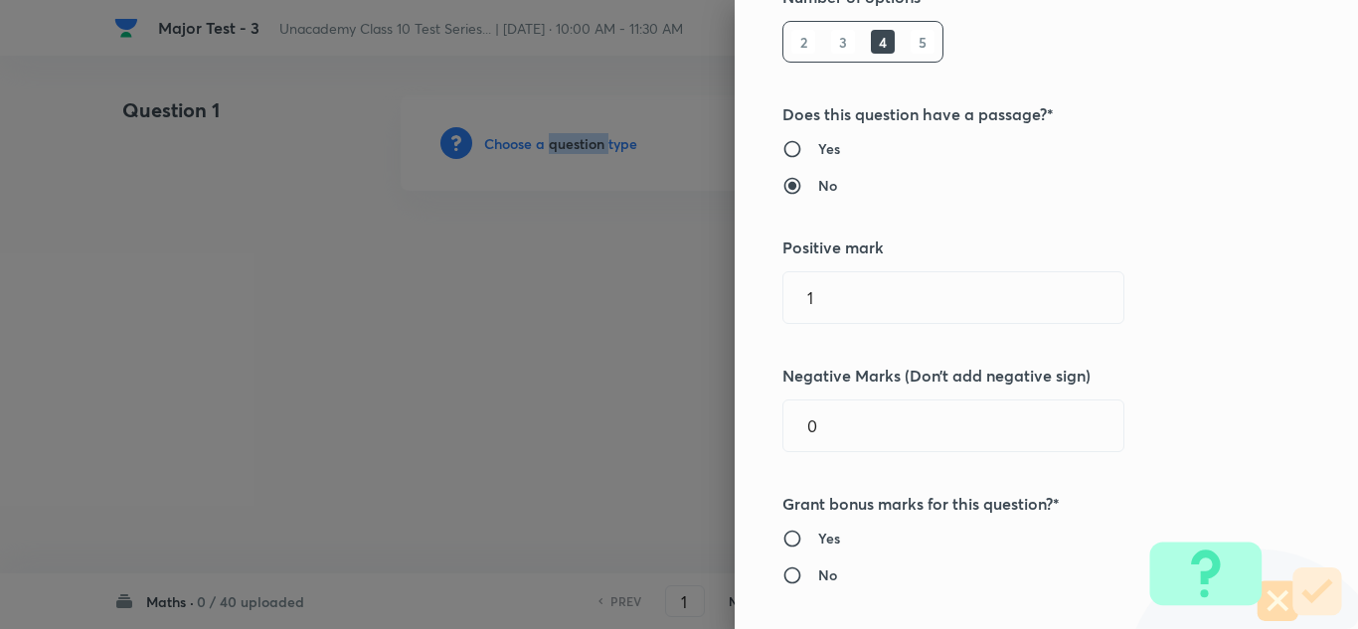
scroll to position [398, 0]
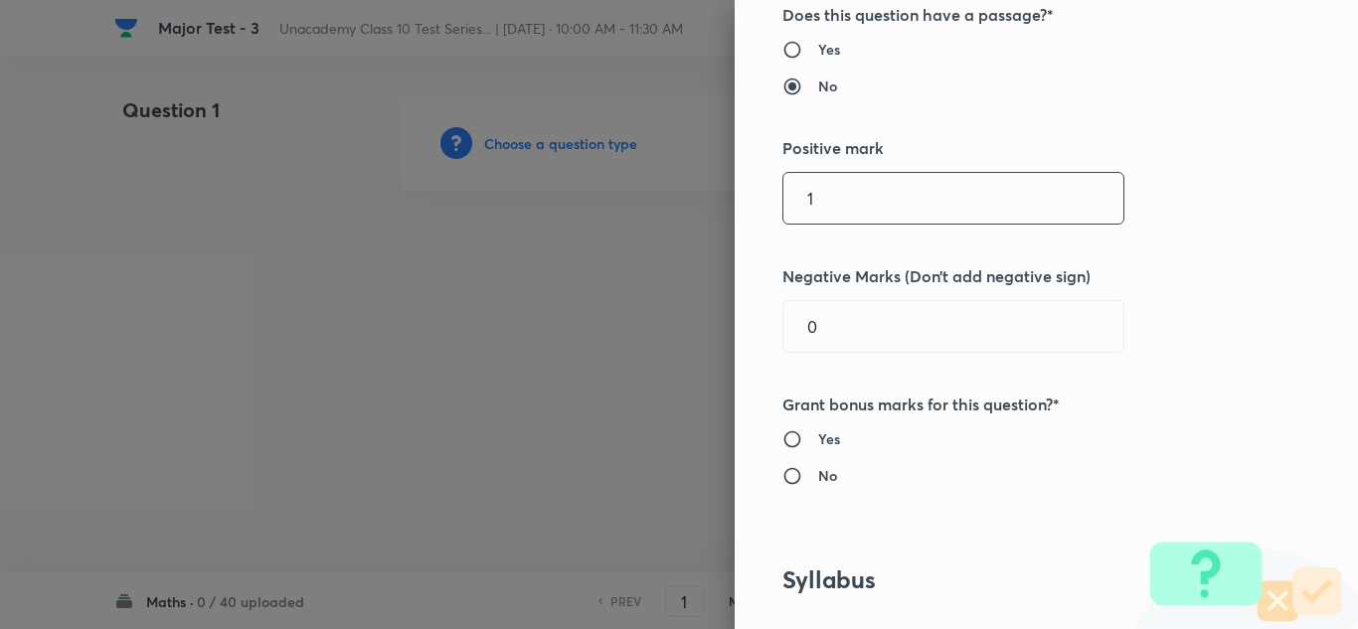
drag, startPoint x: 837, startPoint y: 181, endPoint x: 782, endPoint y: 177, distance: 55.8
click at [784, 177] on input "1" at bounding box center [954, 198] width 340 height 51
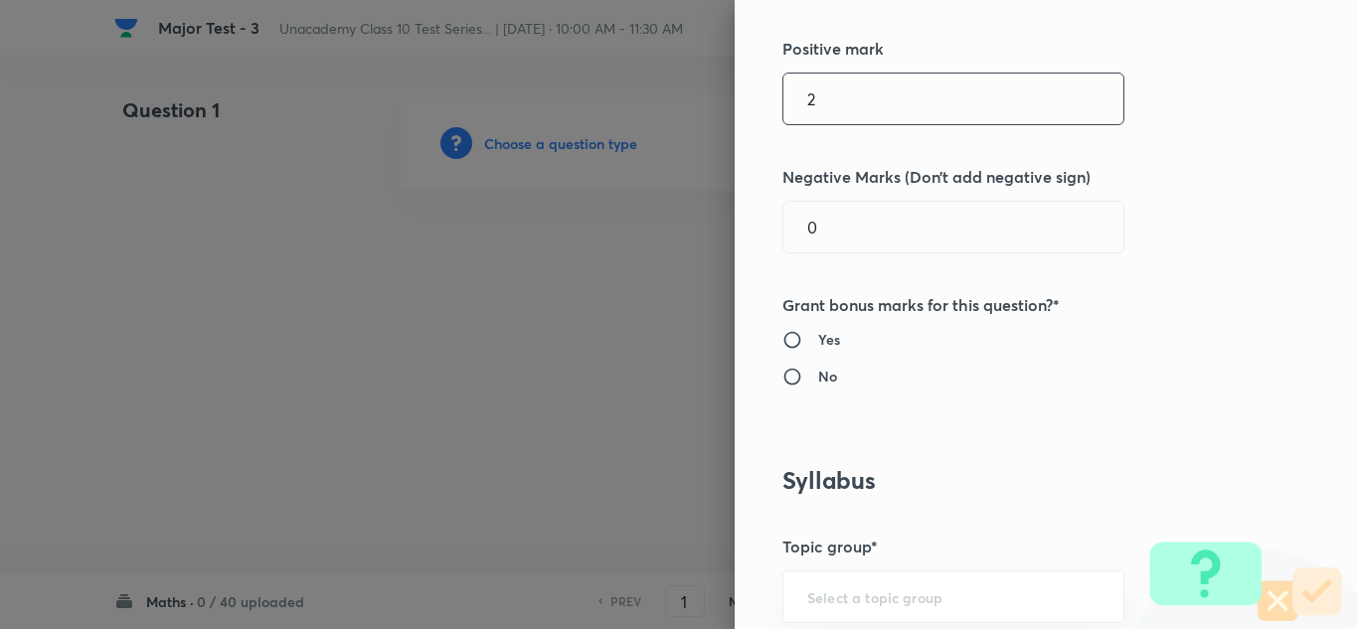
scroll to position [895, 0]
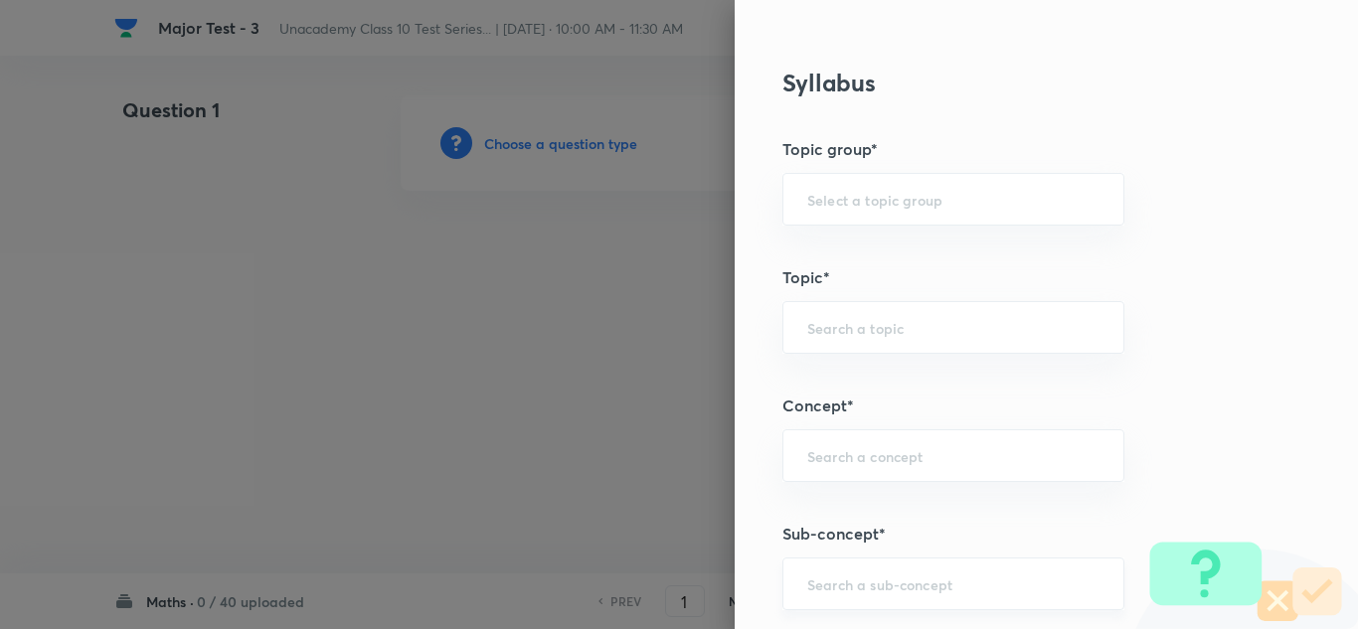
type input "2"
click at [839, 582] on input "text" at bounding box center [954, 584] width 292 height 19
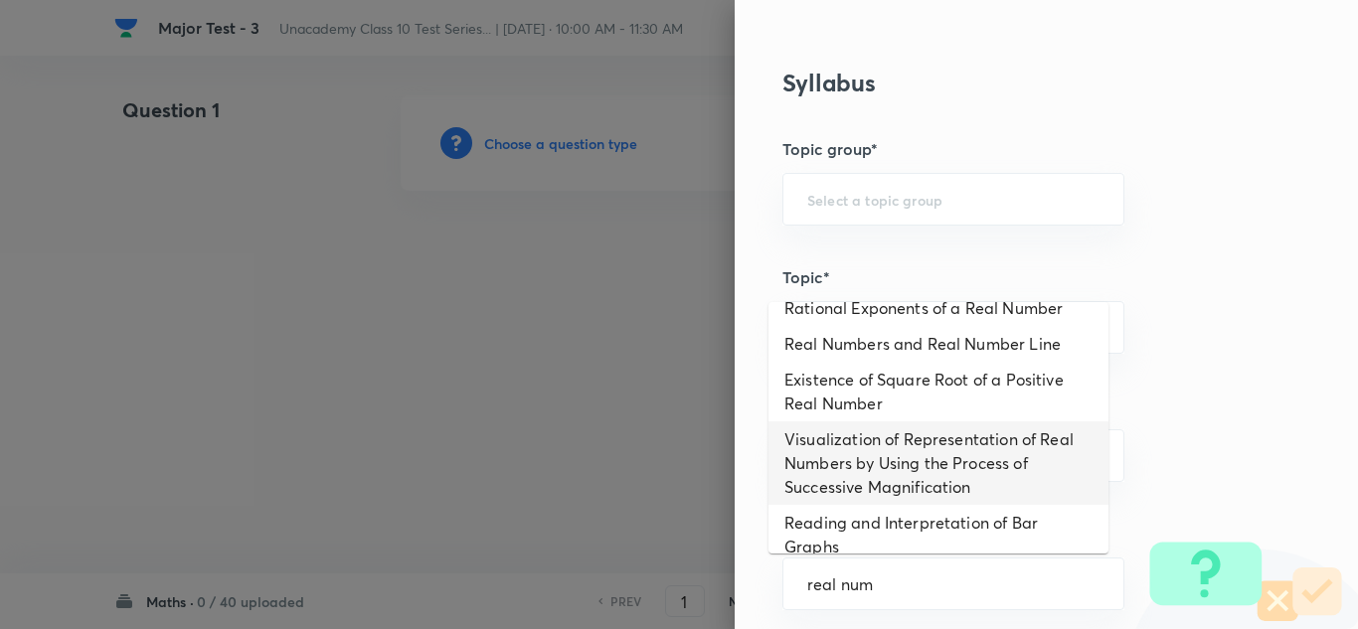
scroll to position [289, 0]
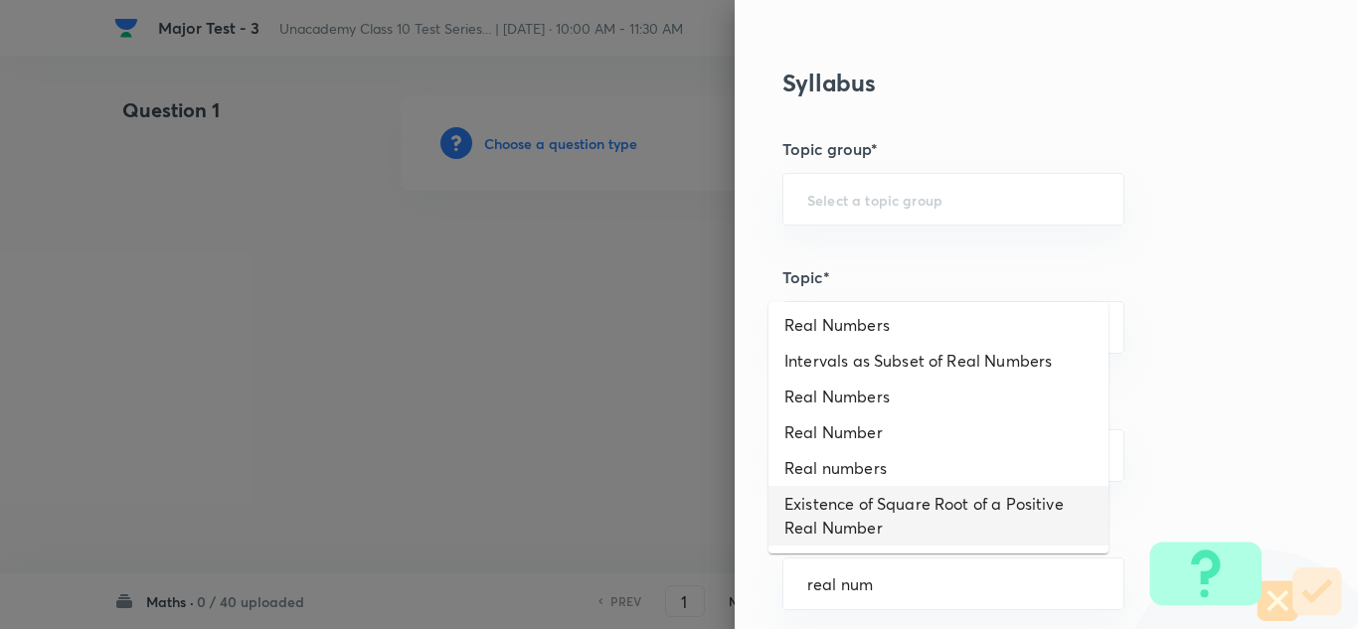
type input "real num"
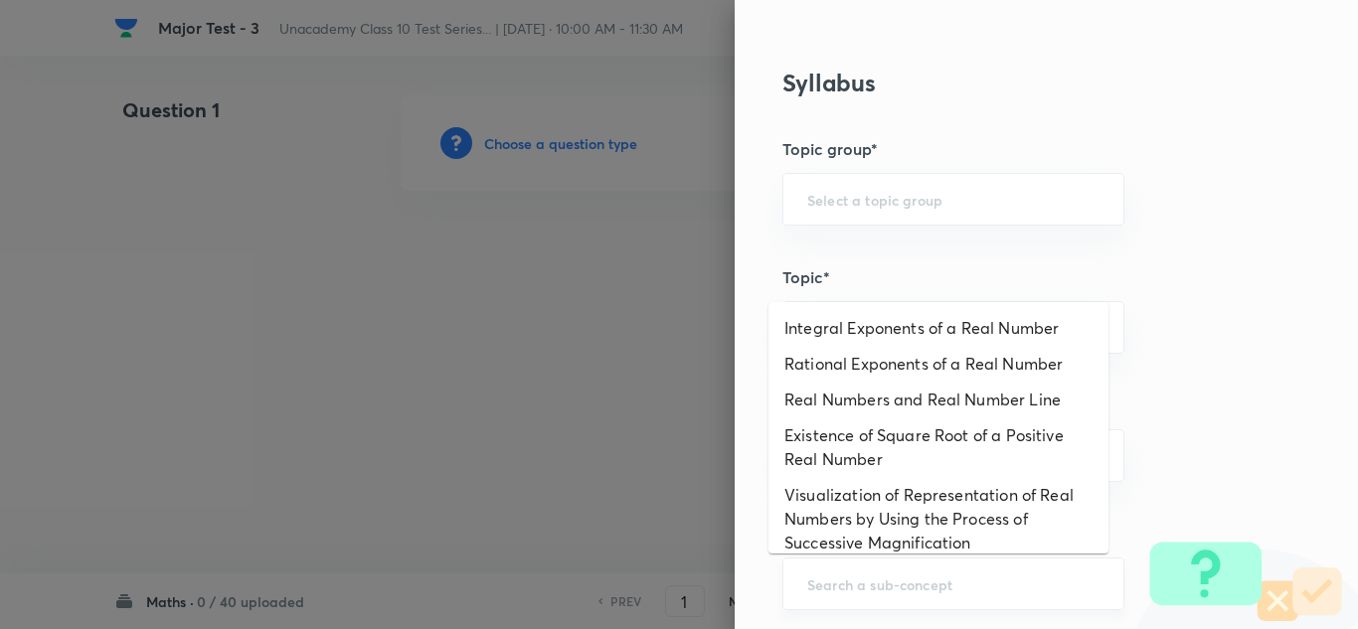
click at [879, 588] on input "text" at bounding box center [954, 584] width 292 height 19
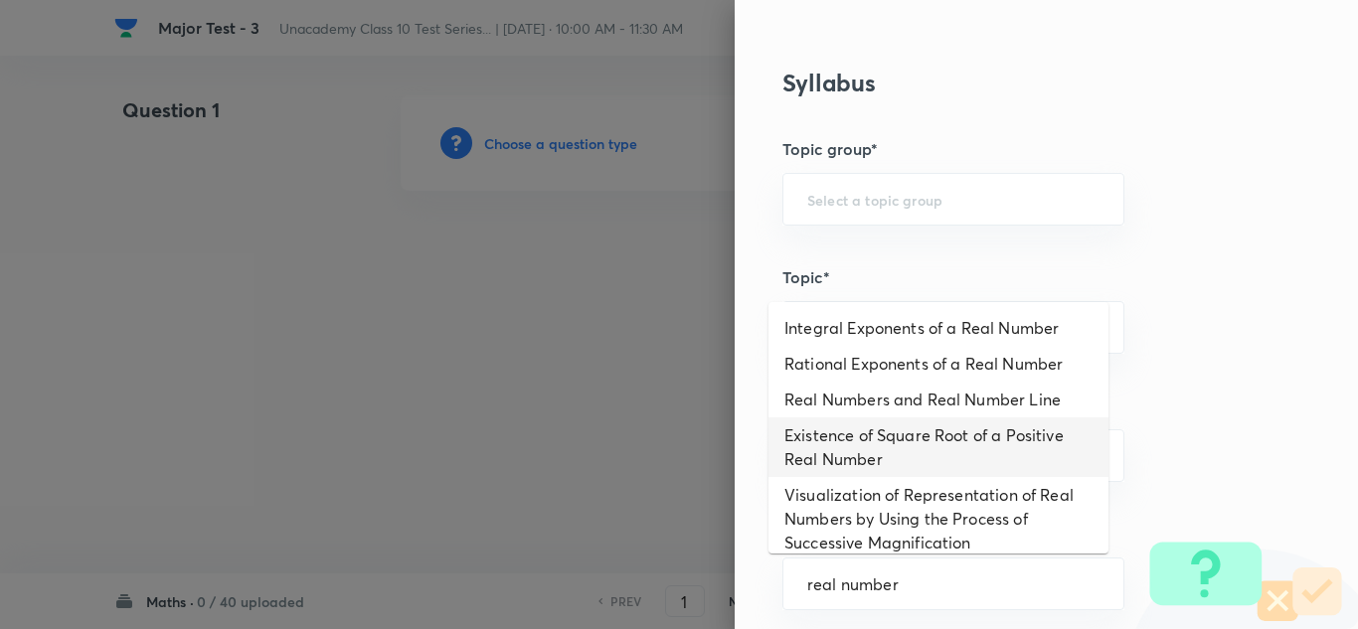
scroll to position [199, 0]
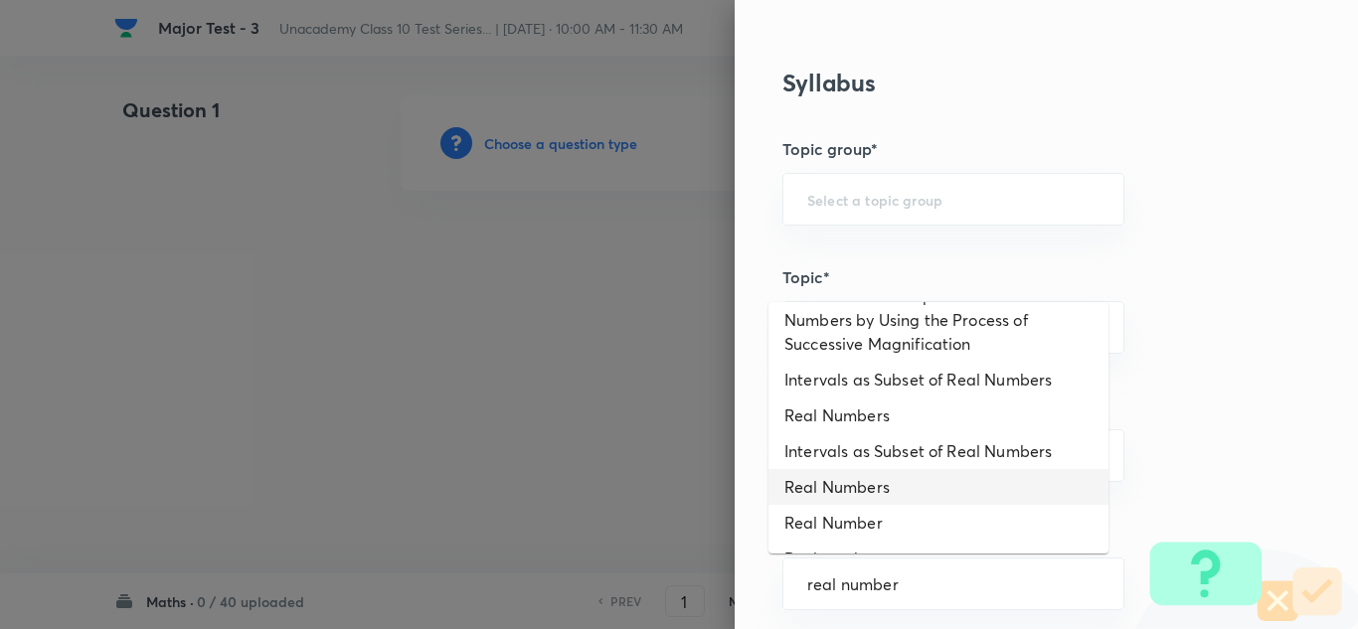
click at [859, 480] on li "Real Numbers" at bounding box center [939, 487] width 340 height 36
type input "Real Numbers"
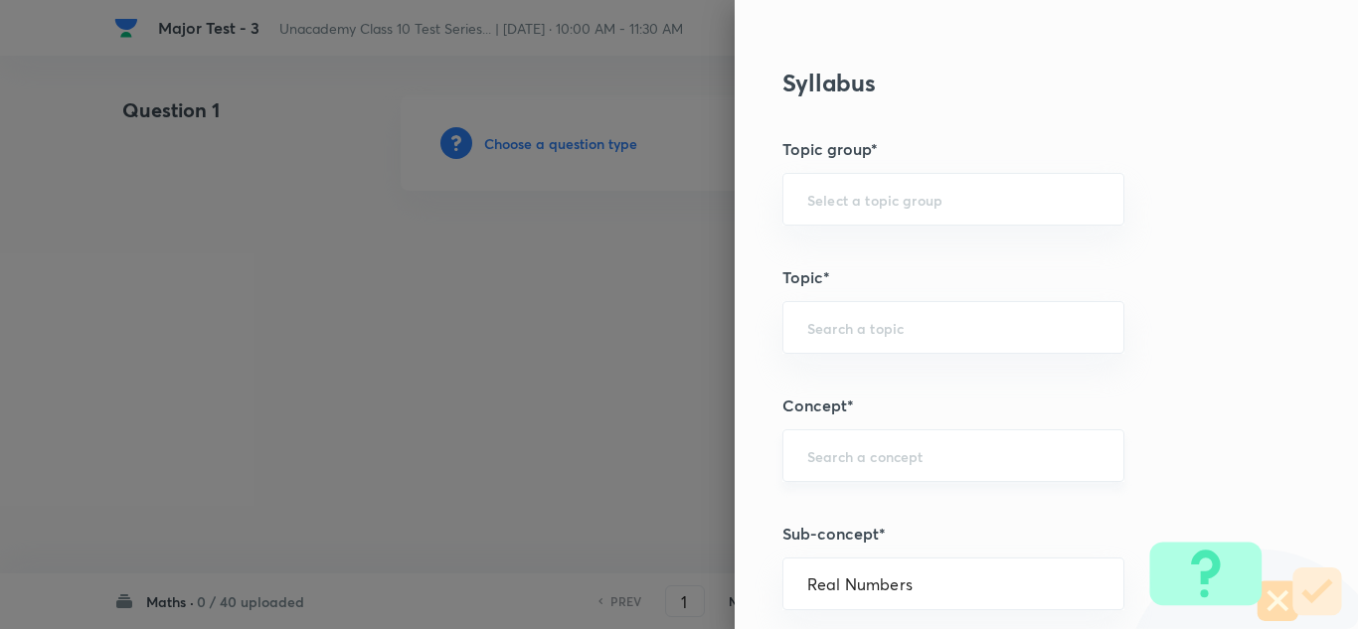
type input "Foundation Class X"
type input "Mathematics - Class X"
type input "Number Theory and Inequalities"
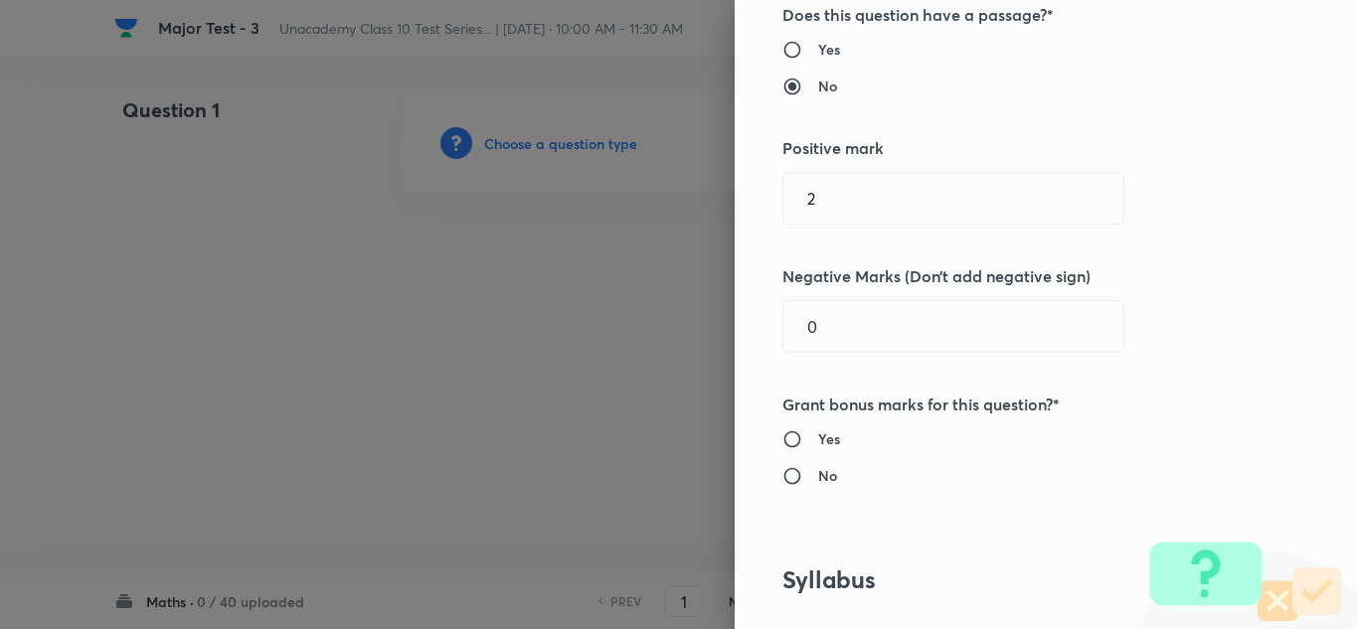
scroll to position [497, 0]
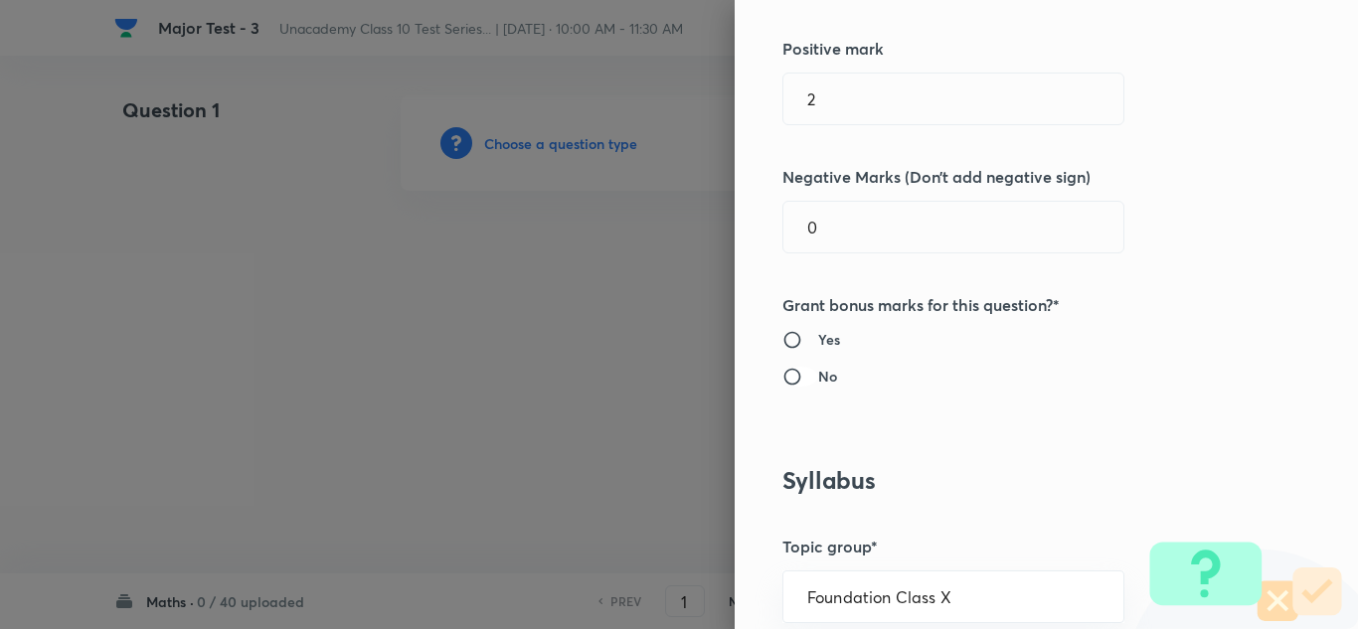
click at [783, 375] on input "No" at bounding box center [801, 377] width 36 height 20
radio input "true"
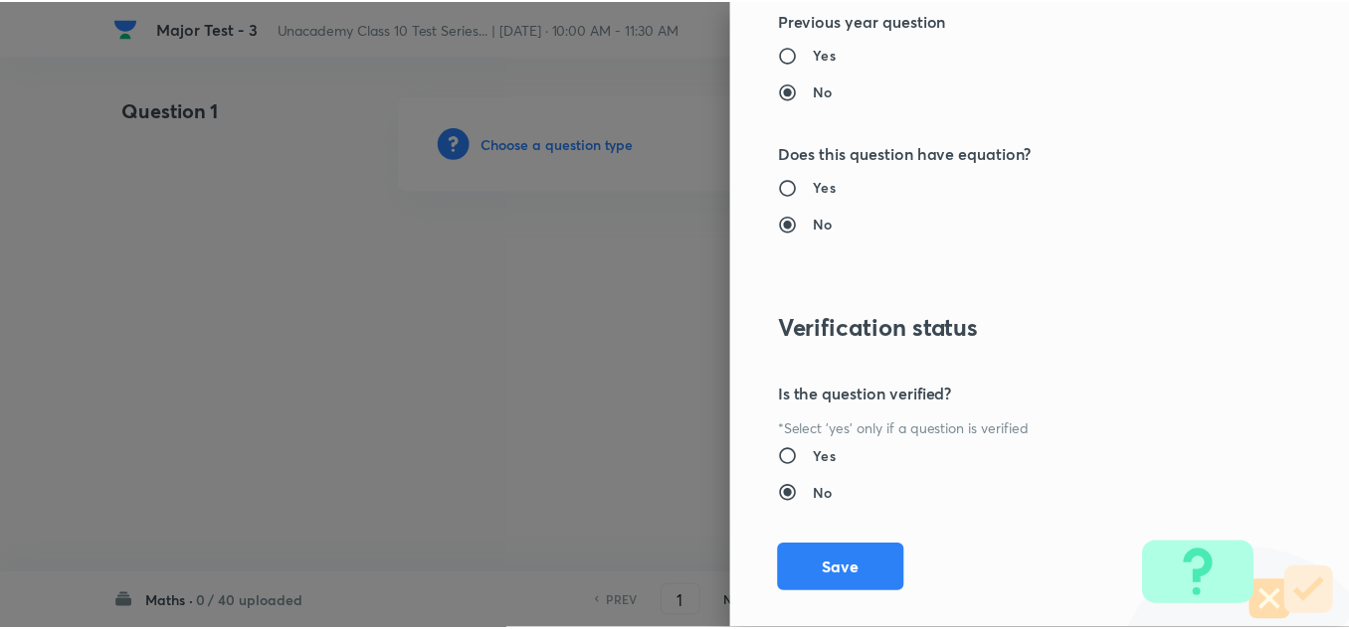
scroll to position [2215, 0]
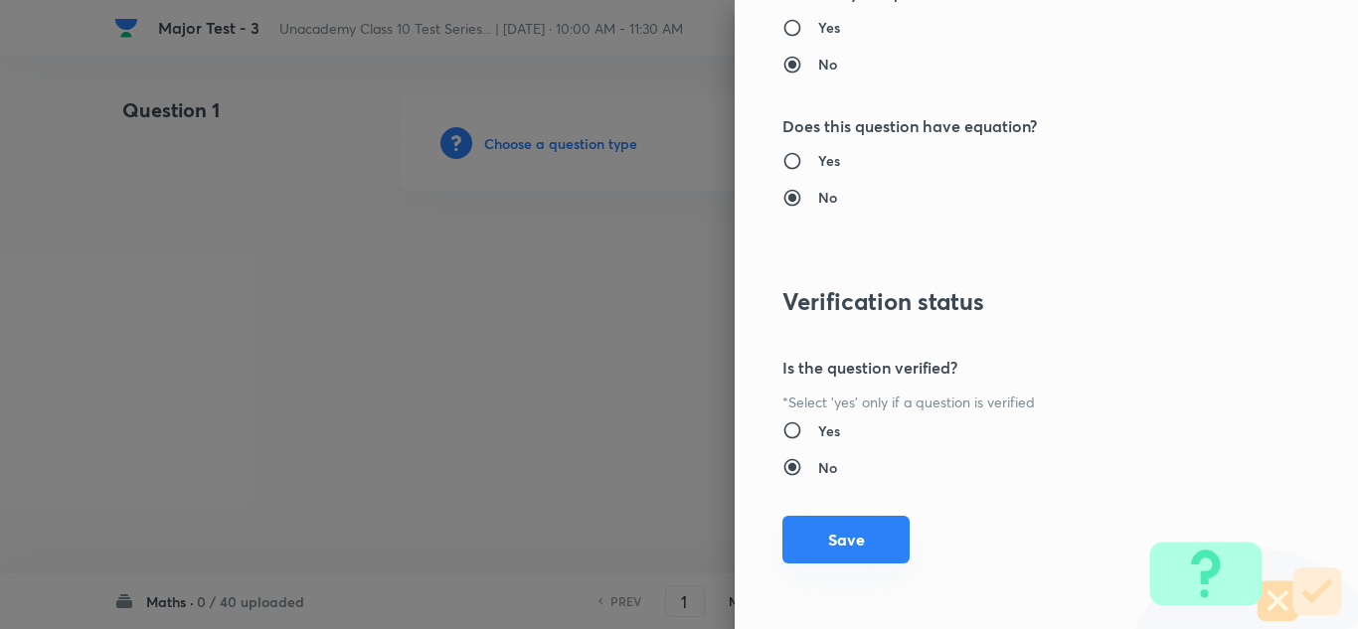
click at [852, 538] on button "Save" at bounding box center [846, 540] width 127 height 48
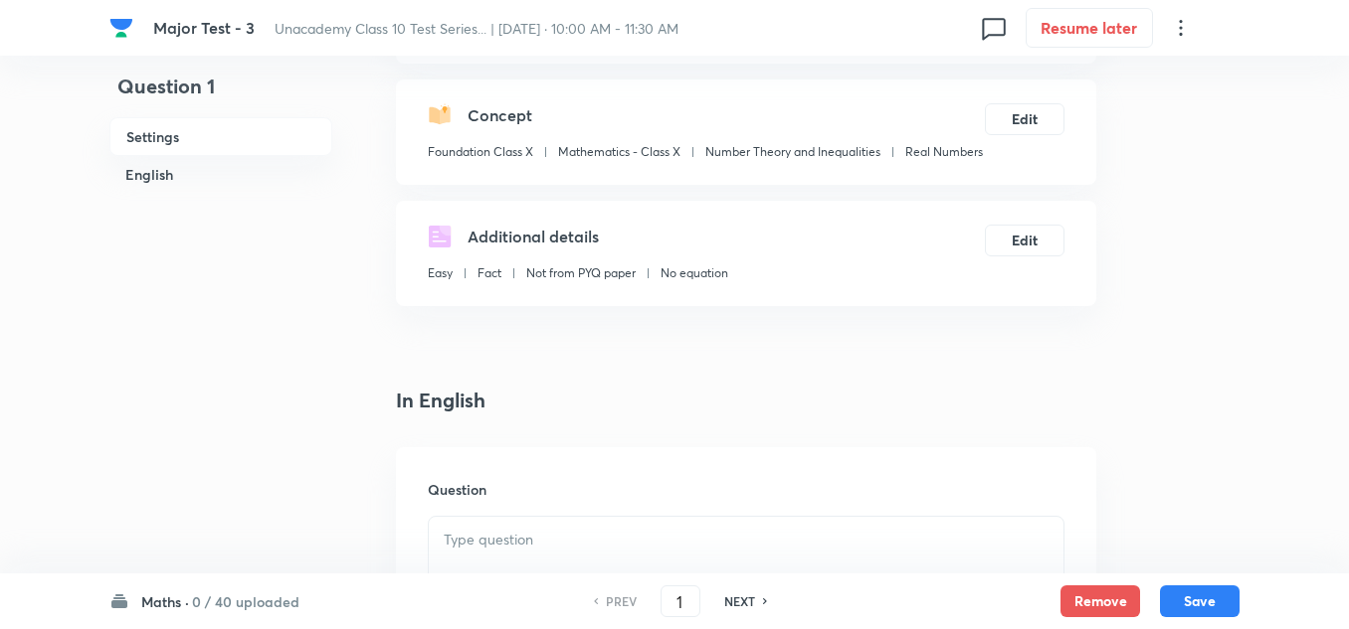
scroll to position [398, 0]
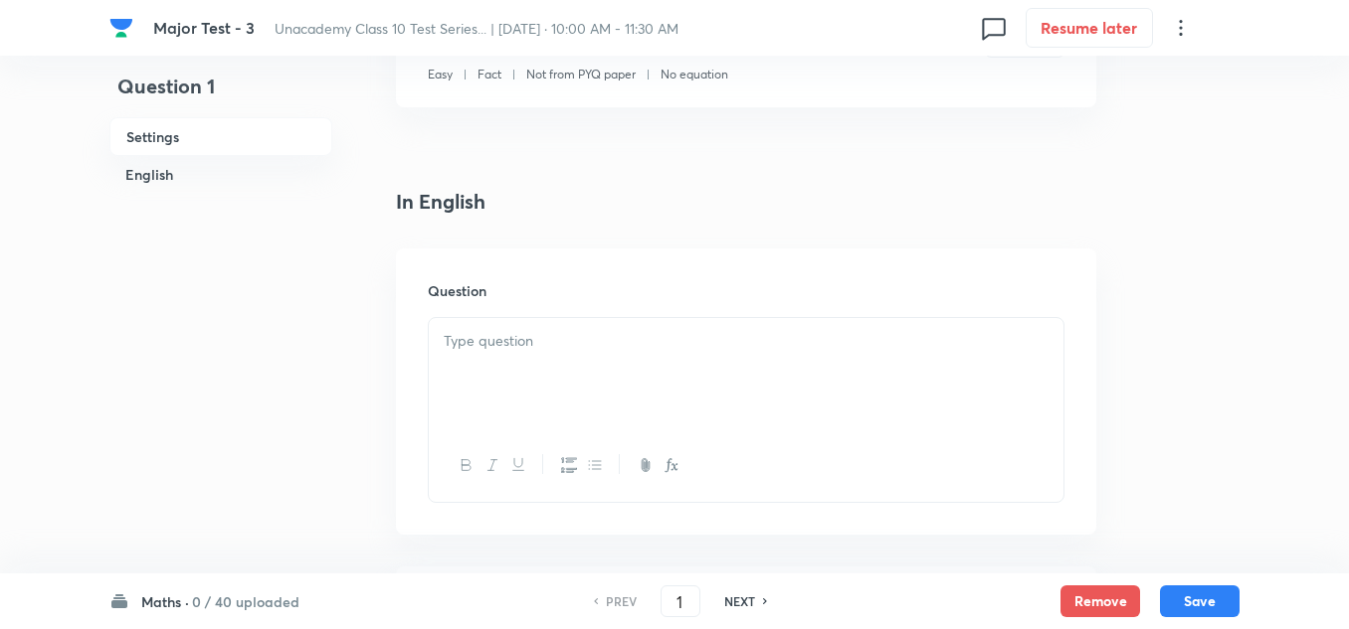
click at [536, 350] on p at bounding box center [746, 341] width 605 height 23
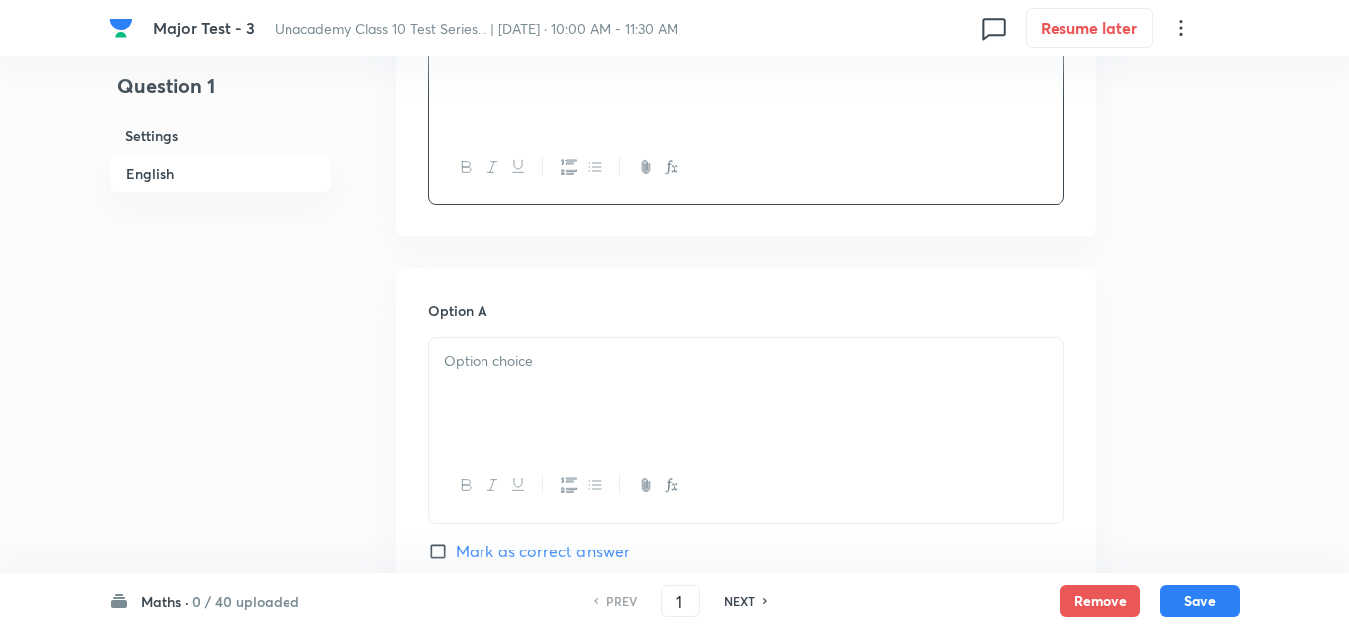
scroll to position [796, 0]
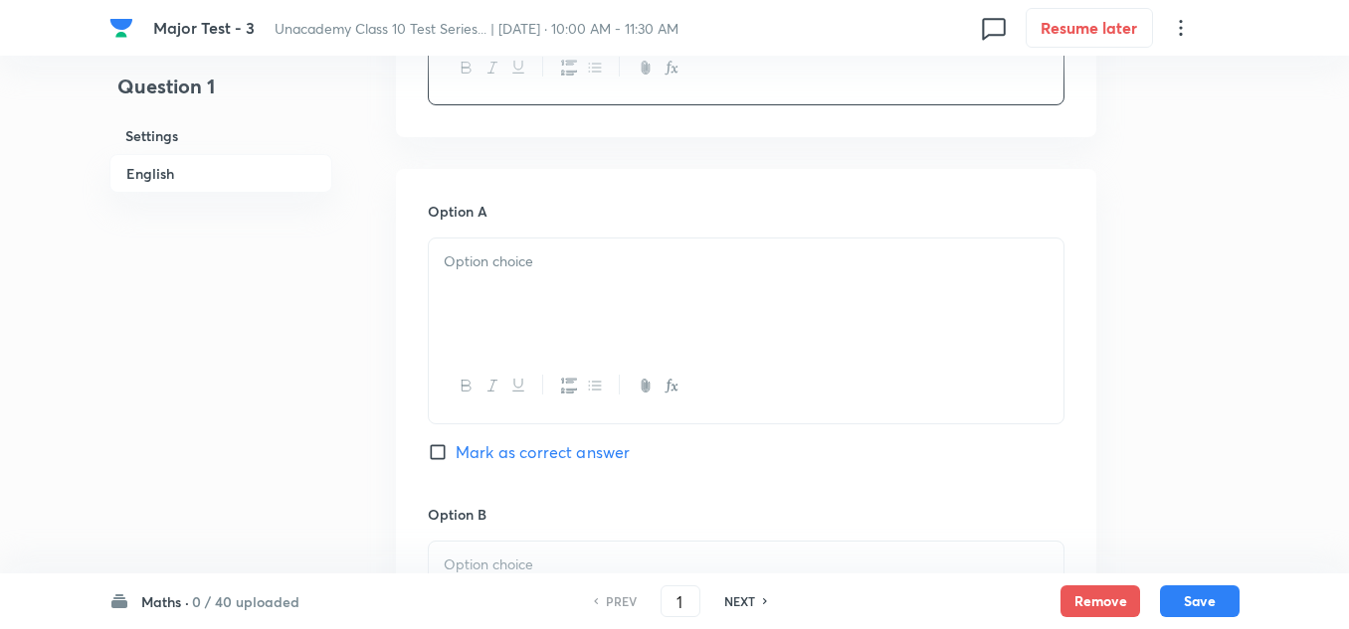
click at [502, 301] on div at bounding box center [746, 294] width 634 height 111
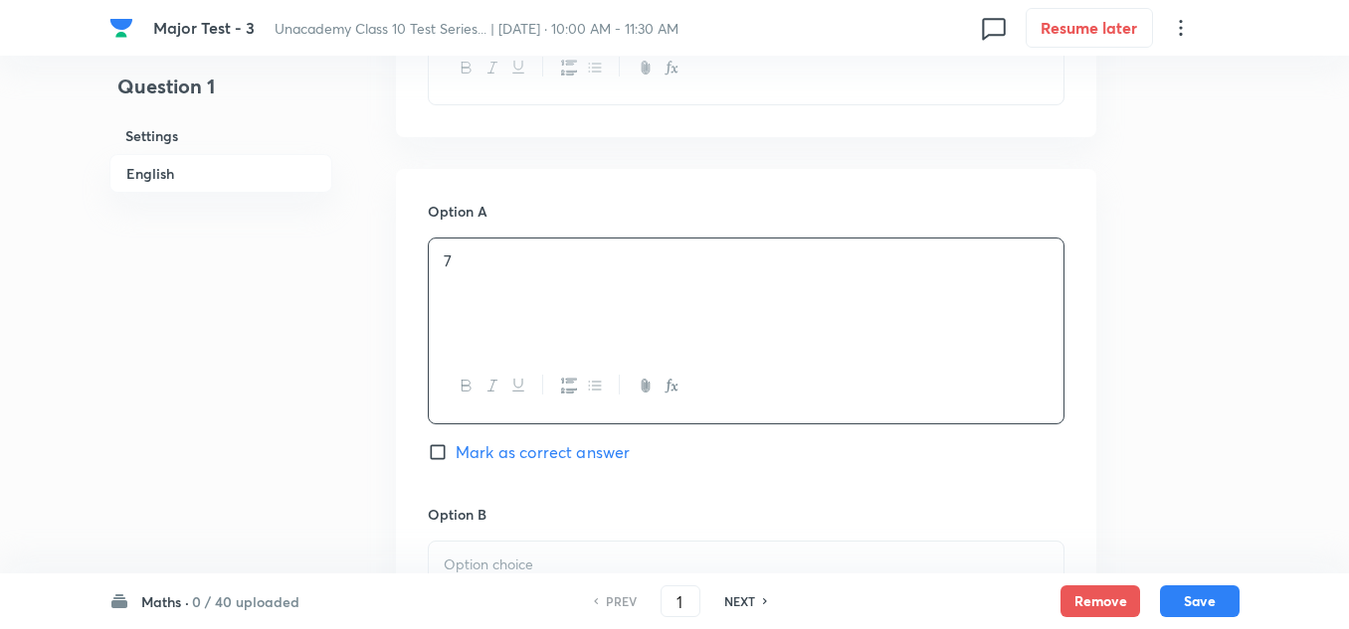
scroll to position [1193, 0]
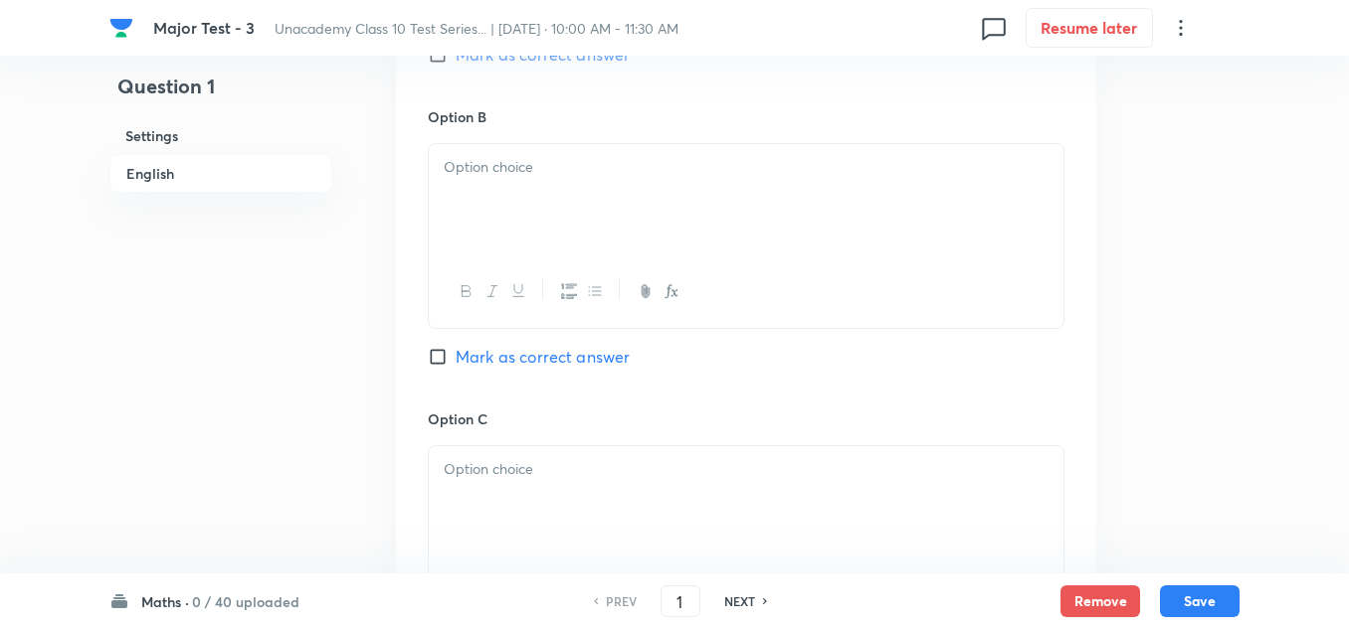
click at [509, 156] on p at bounding box center [746, 167] width 605 height 23
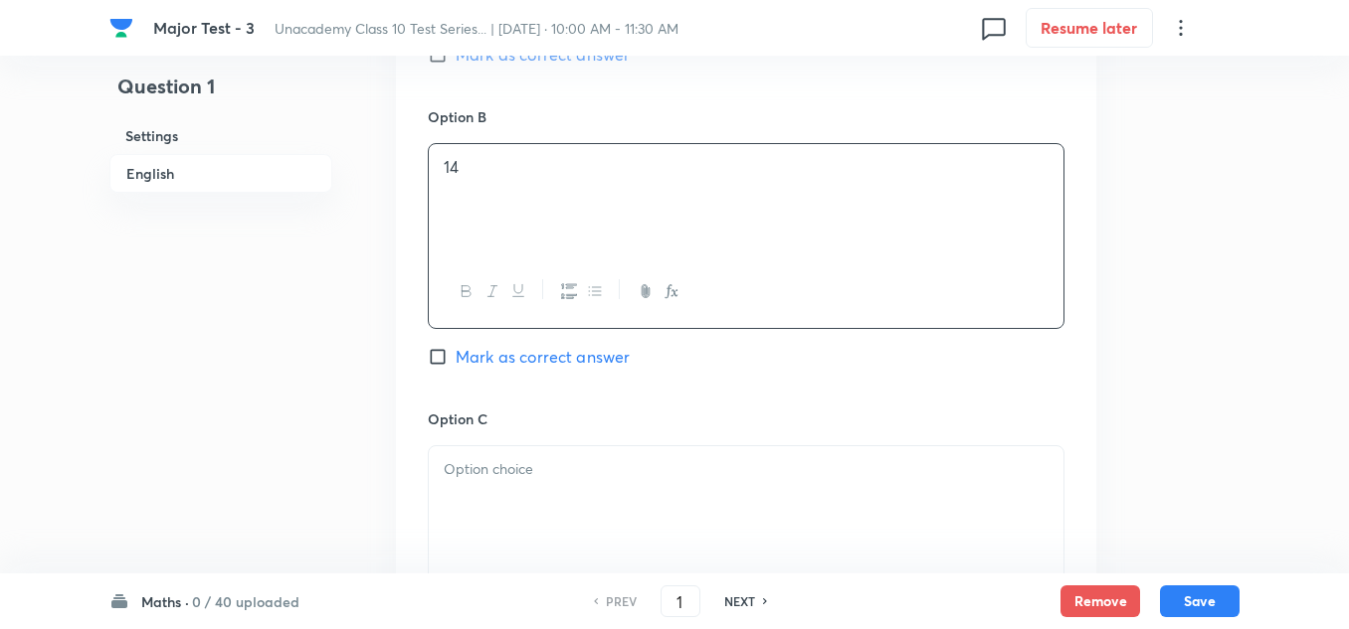
drag, startPoint x: 532, startPoint y: 451, endPoint x: 554, endPoint y: 465, distance: 25.9
click at [542, 457] on div at bounding box center [746, 502] width 634 height 111
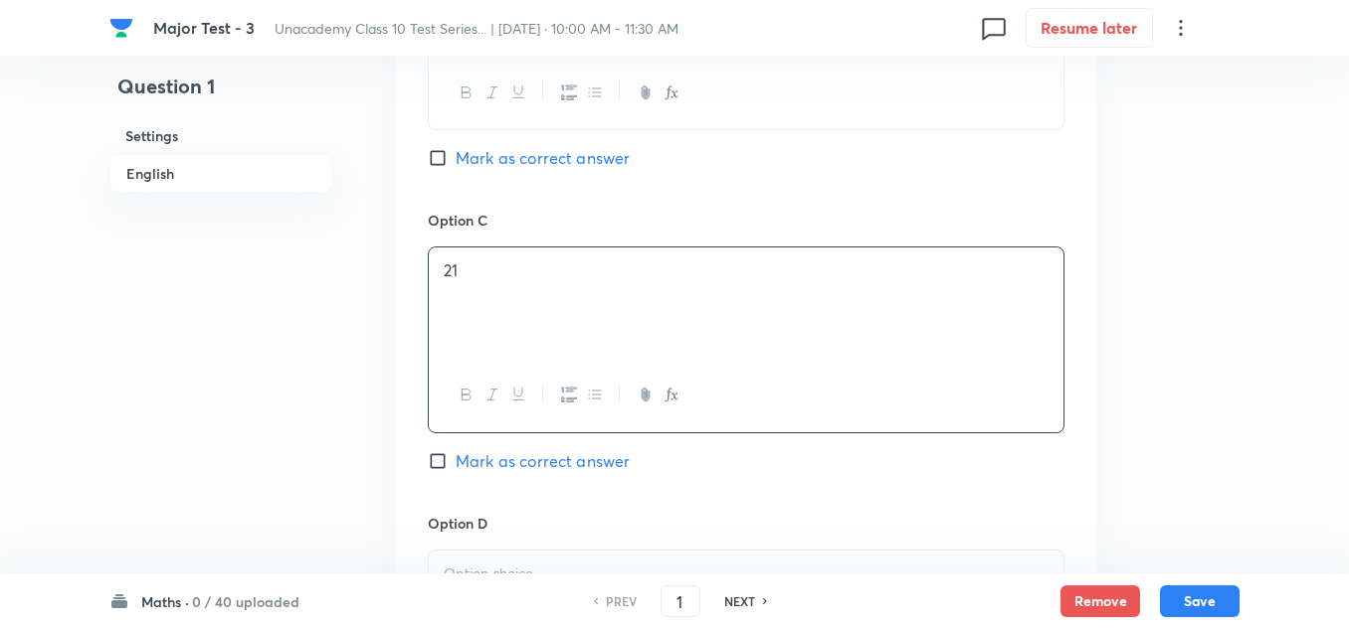
scroll to position [1492, 0]
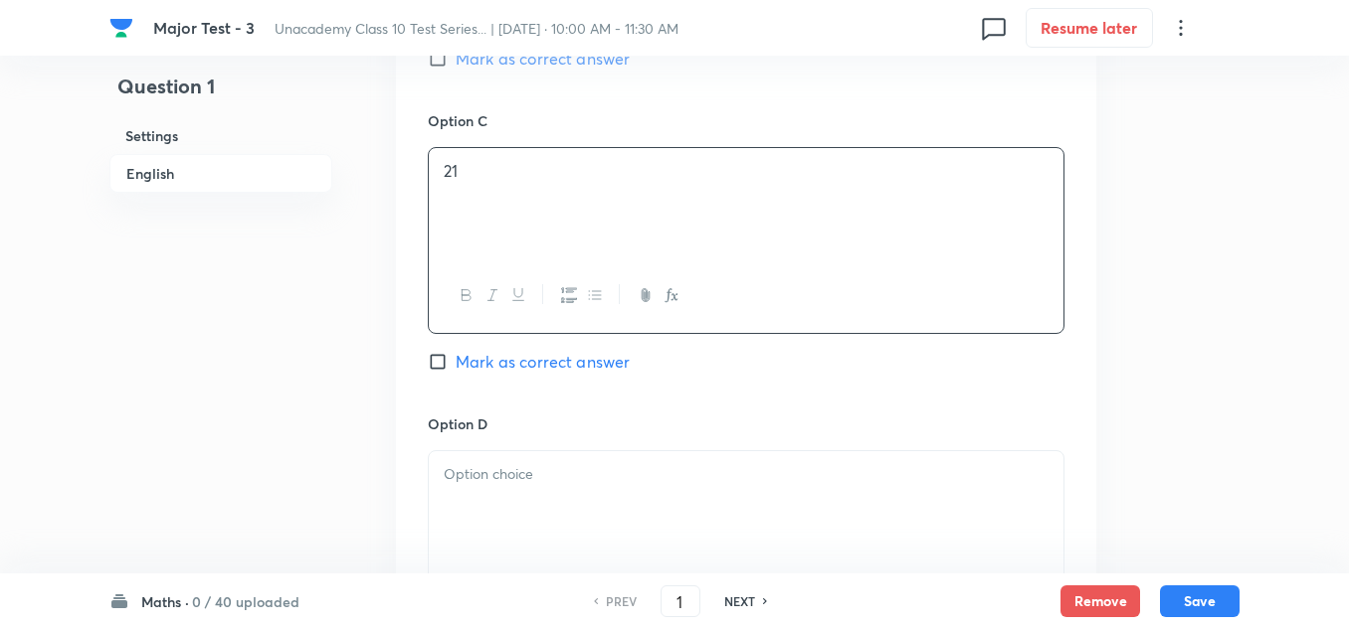
click at [483, 487] on div at bounding box center [746, 506] width 634 height 111
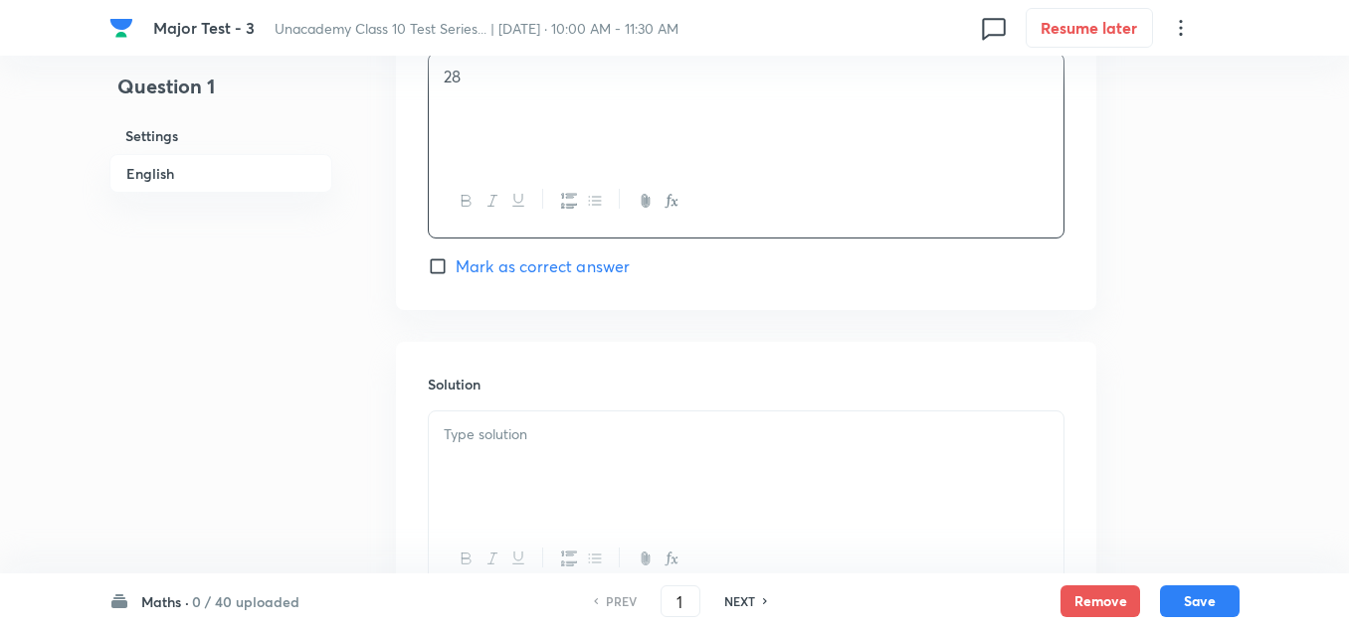
click at [496, 427] on p at bounding box center [746, 435] width 605 height 23
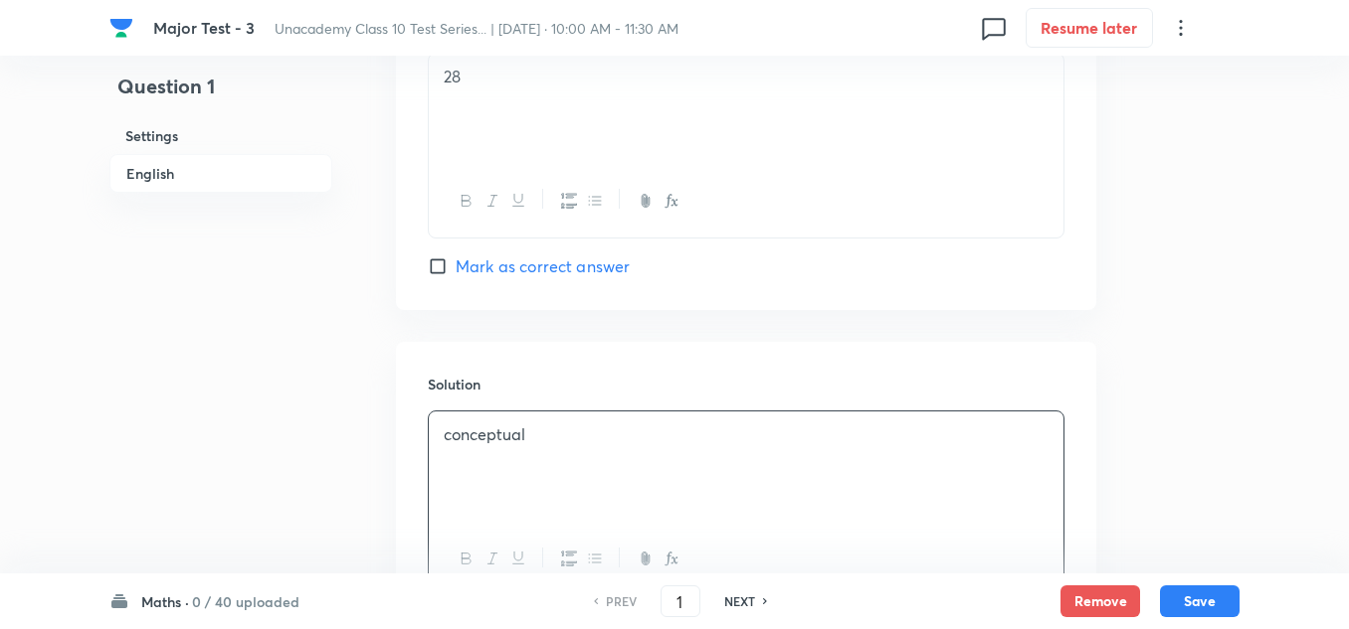
scroll to position [1392, 0]
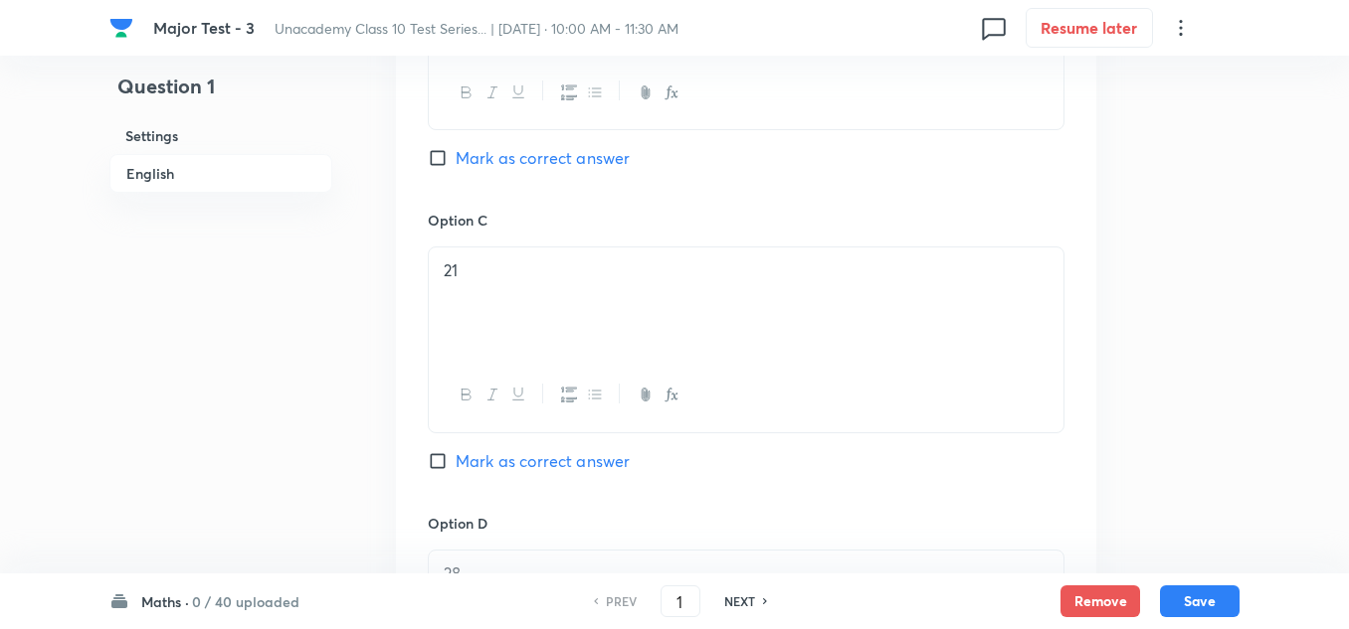
click at [470, 148] on span "Mark as correct answer" at bounding box center [542, 158] width 174 height 24
click at [455, 148] on input "Mark as correct answer" at bounding box center [442, 158] width 28 height 20
checkbox input "true"
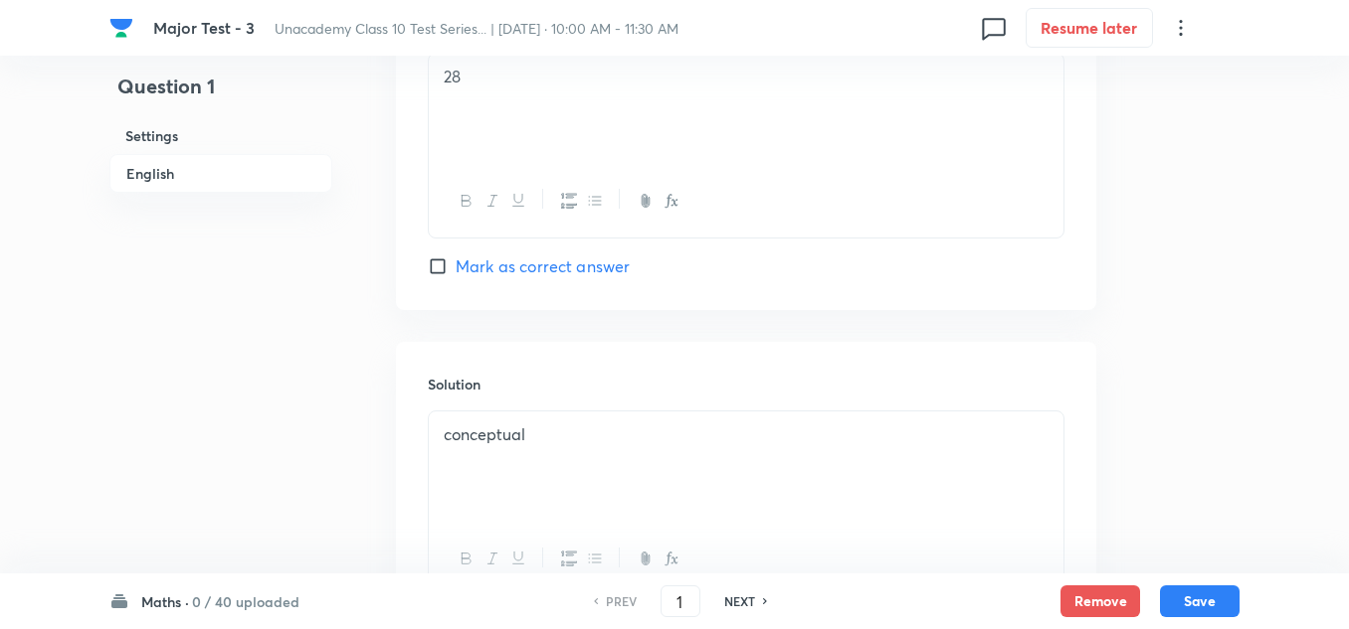
scroll to position [2064, 0]
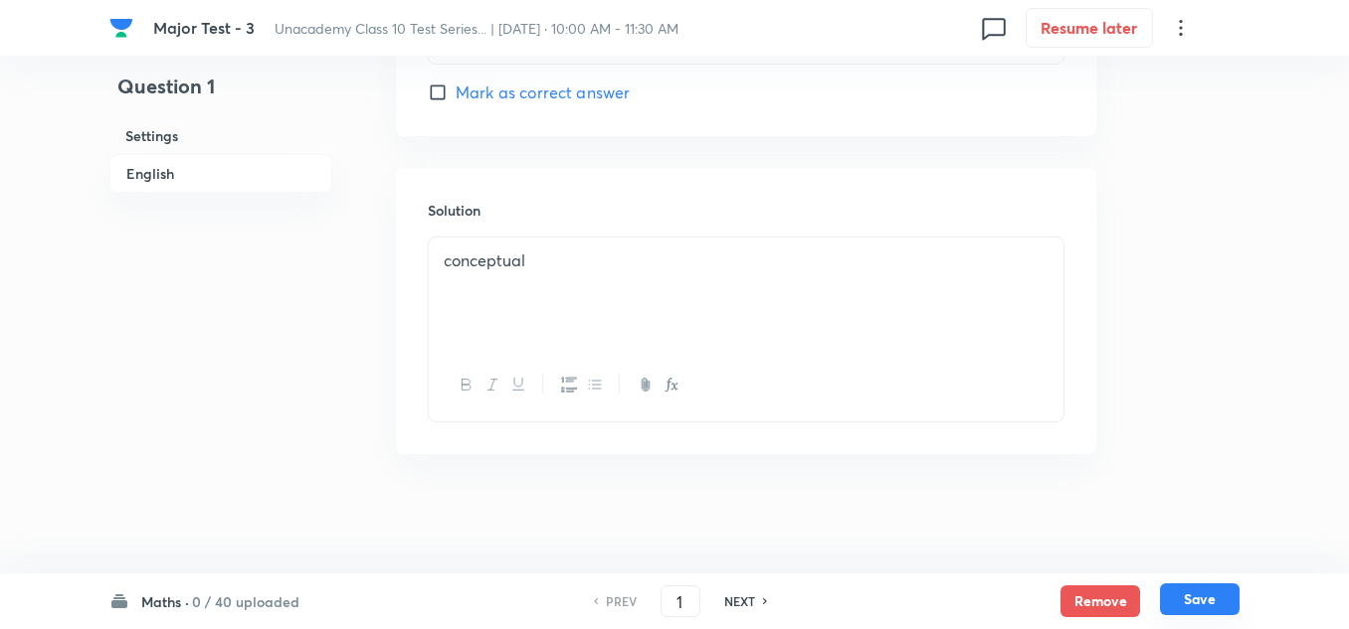
click at [1205, 595] on button "Save" at bounding box center [1200, 600] width 80 height 32
type input "2"
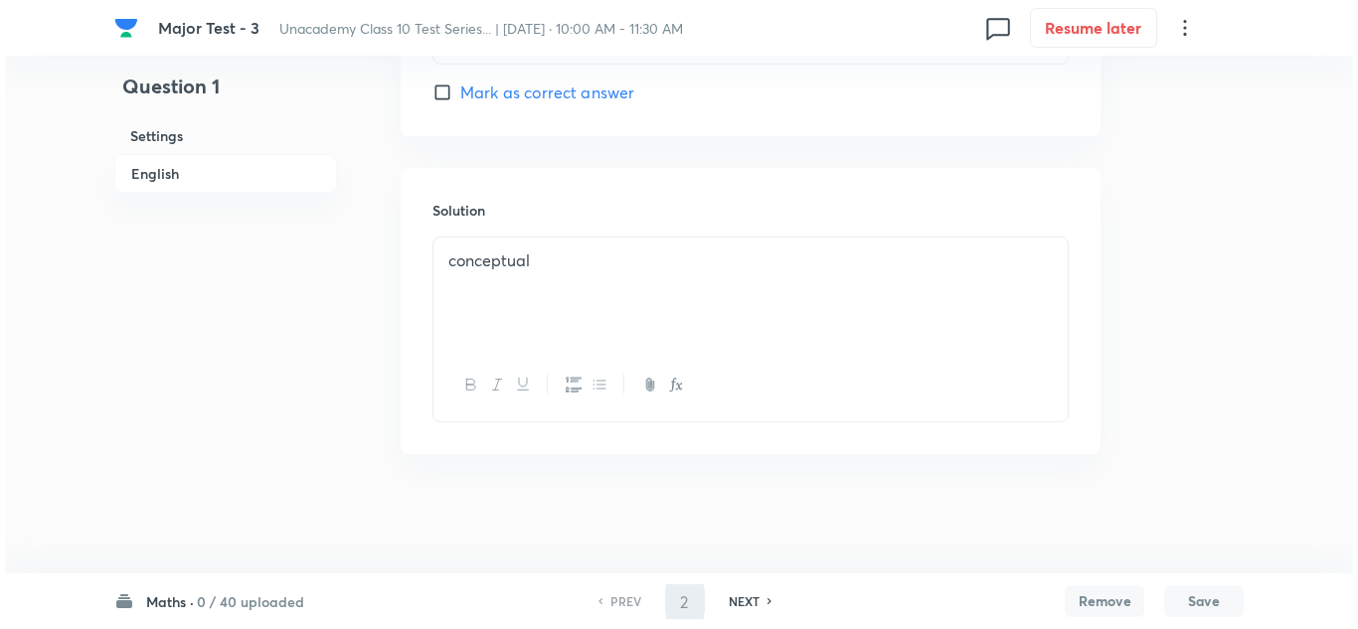
scroll to position [0, 0]
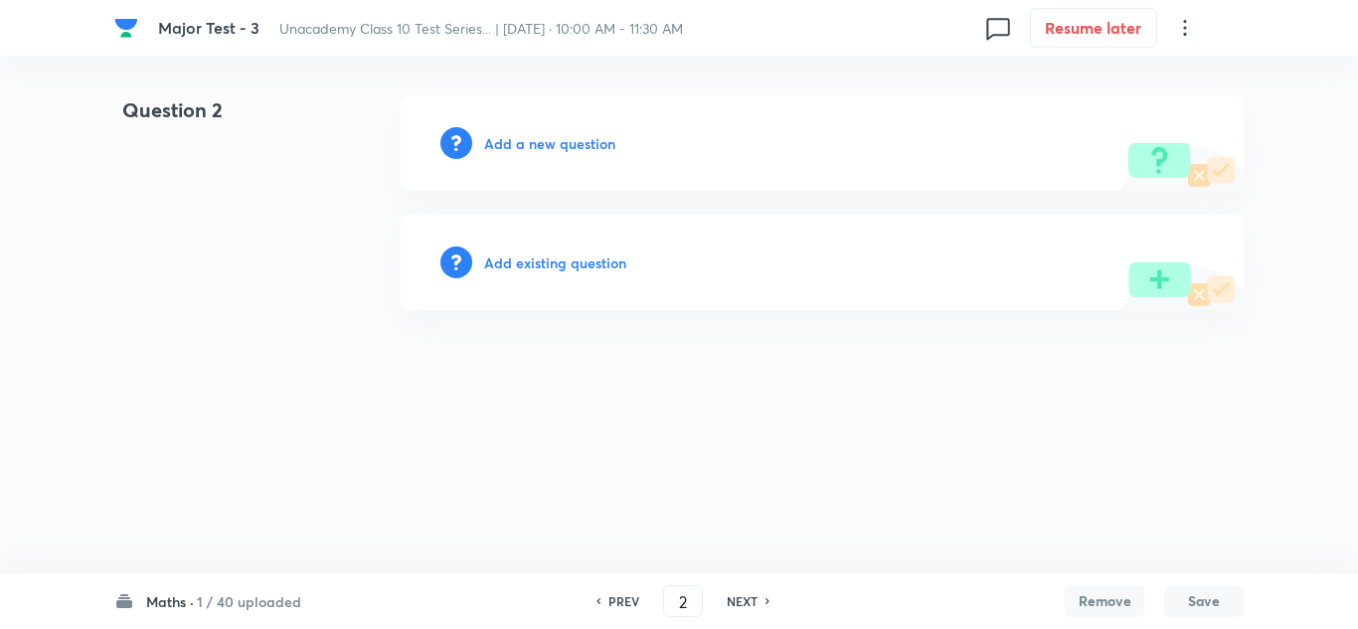
click at [547, 146] on h6 "Add a new question" at bounding box center [549, 143] width 131 height 21
click at [547, 146] on h6 "Choose a question type" at bounding box center [560, 143] width 153 height 21
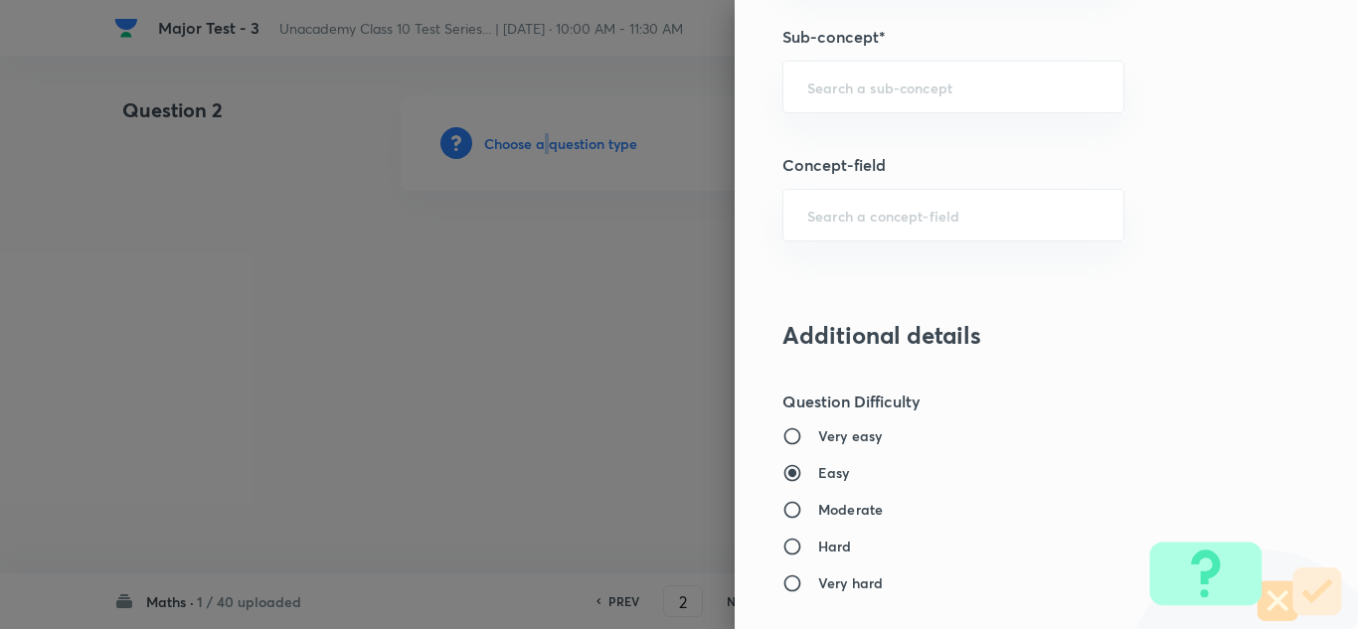
scroll to position [1193, 0]
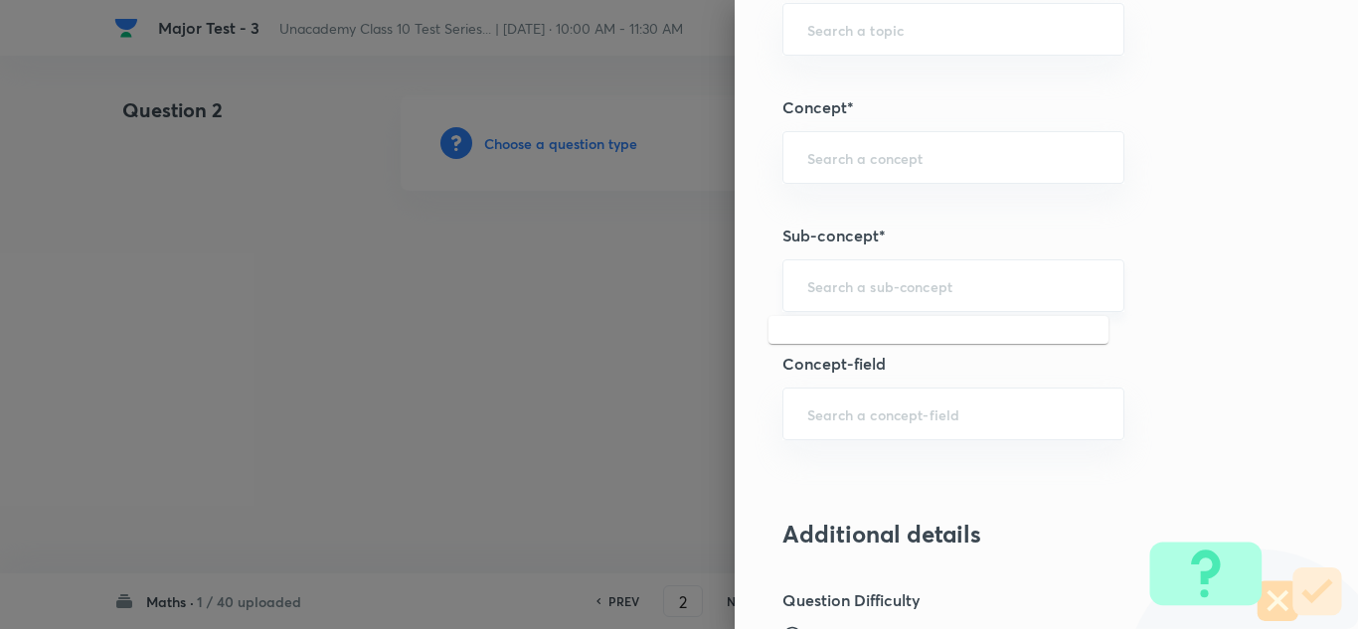
click at [826, 293] on input "text" at bounding box center [954, 285] width 292 height 19
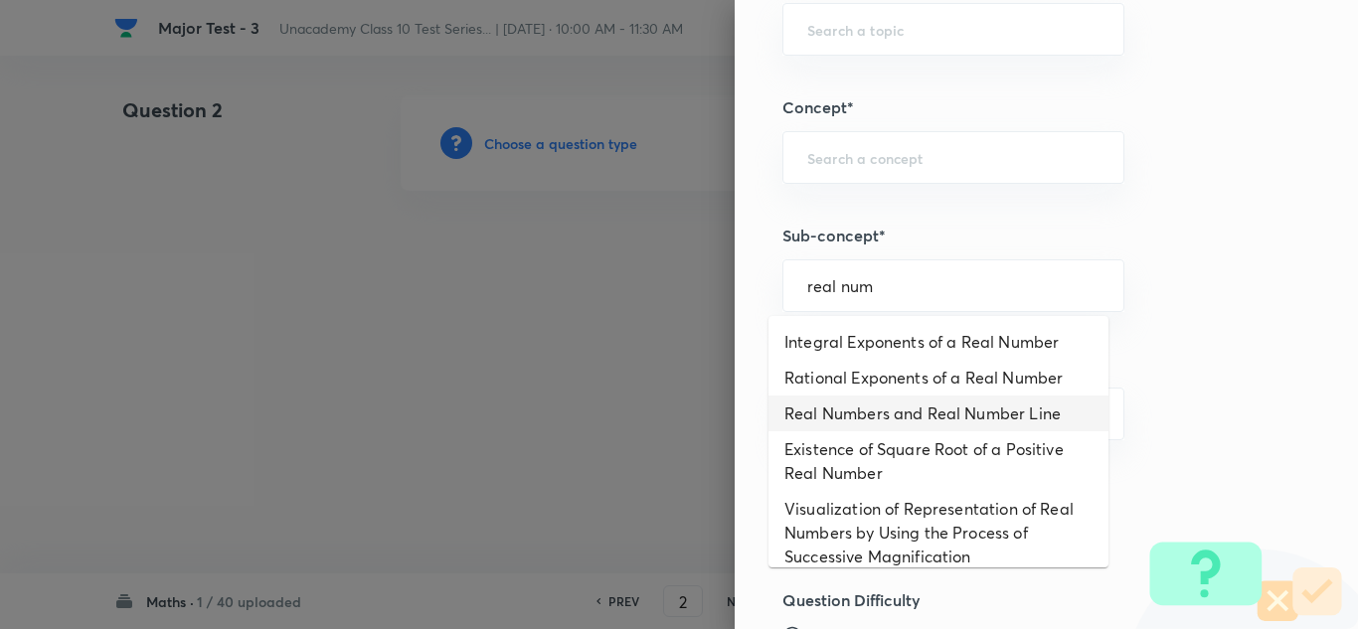
type input "real num"
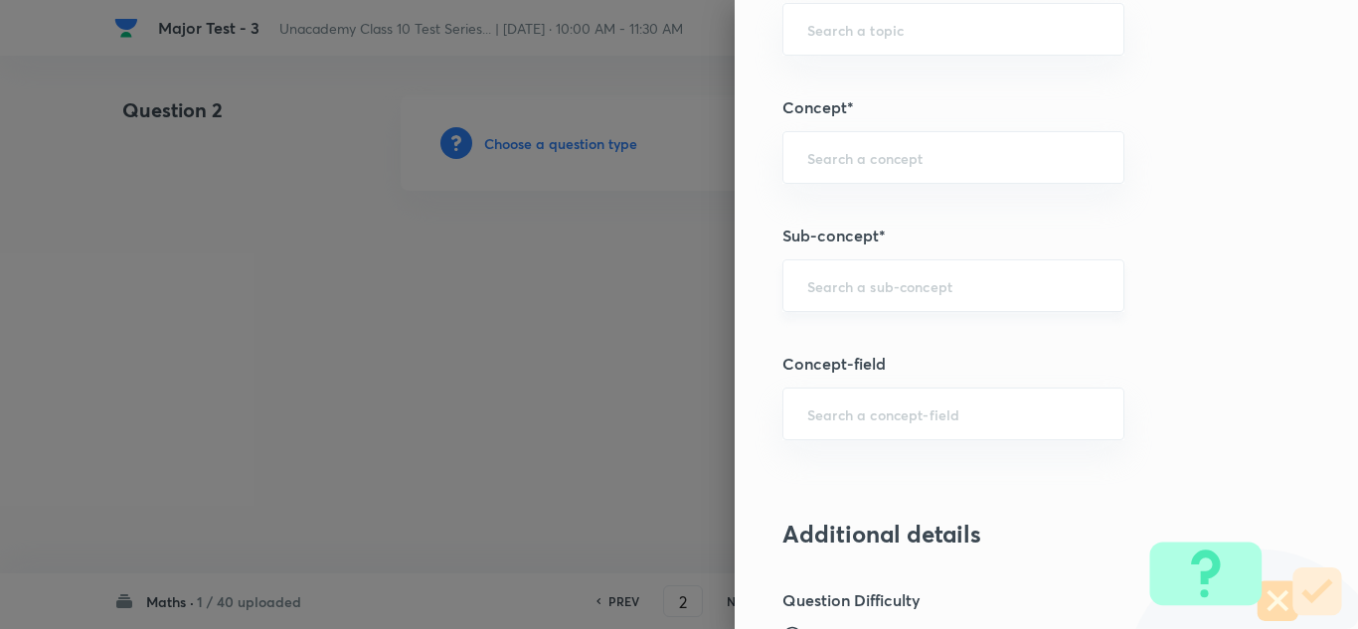
click at [849, 297] on div "​" at bounding box center [954, 286] width 342 height 53
paste input "Polynomials"
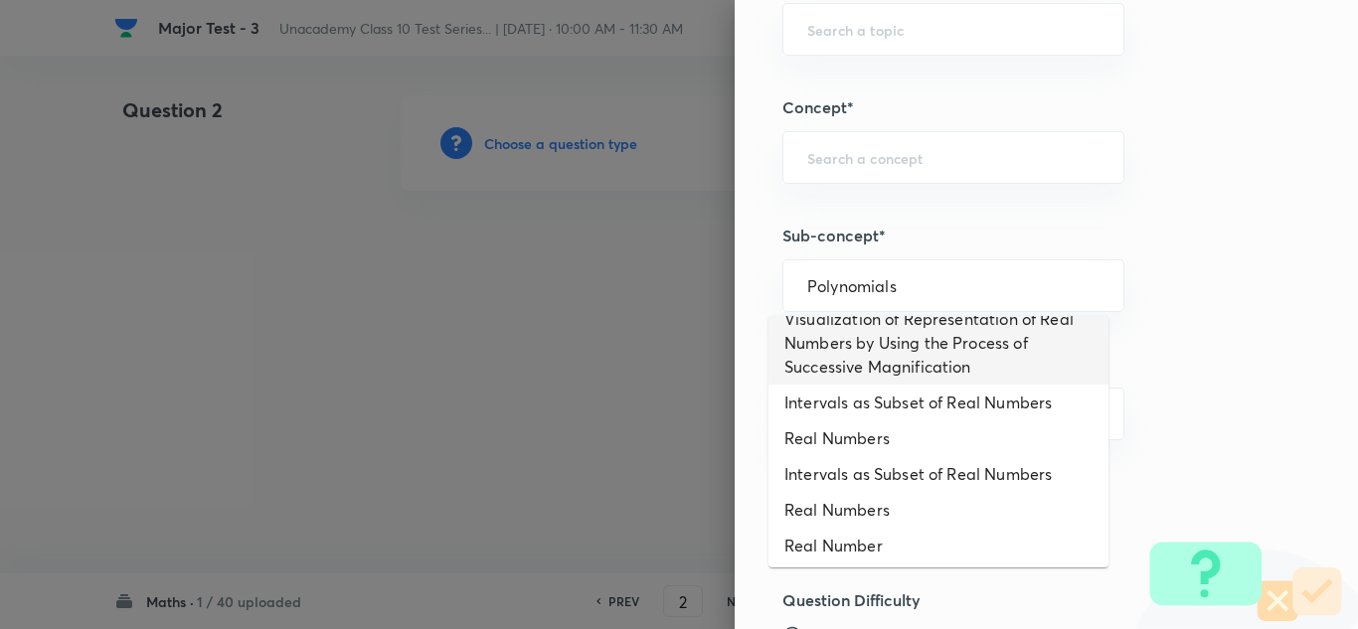
scroll to position [0, 0]
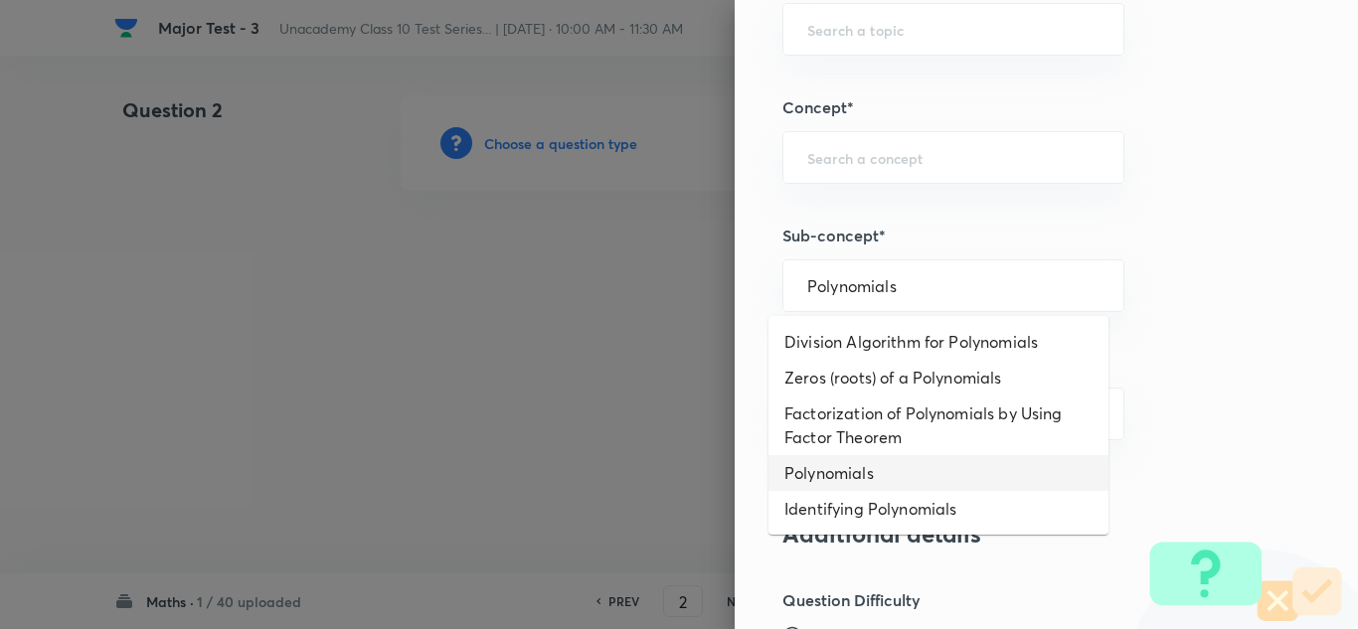
click at [846, 472] on li "Polynomials" at bounding box center [939, 473] width 340 height 36
type input "Polynomials"
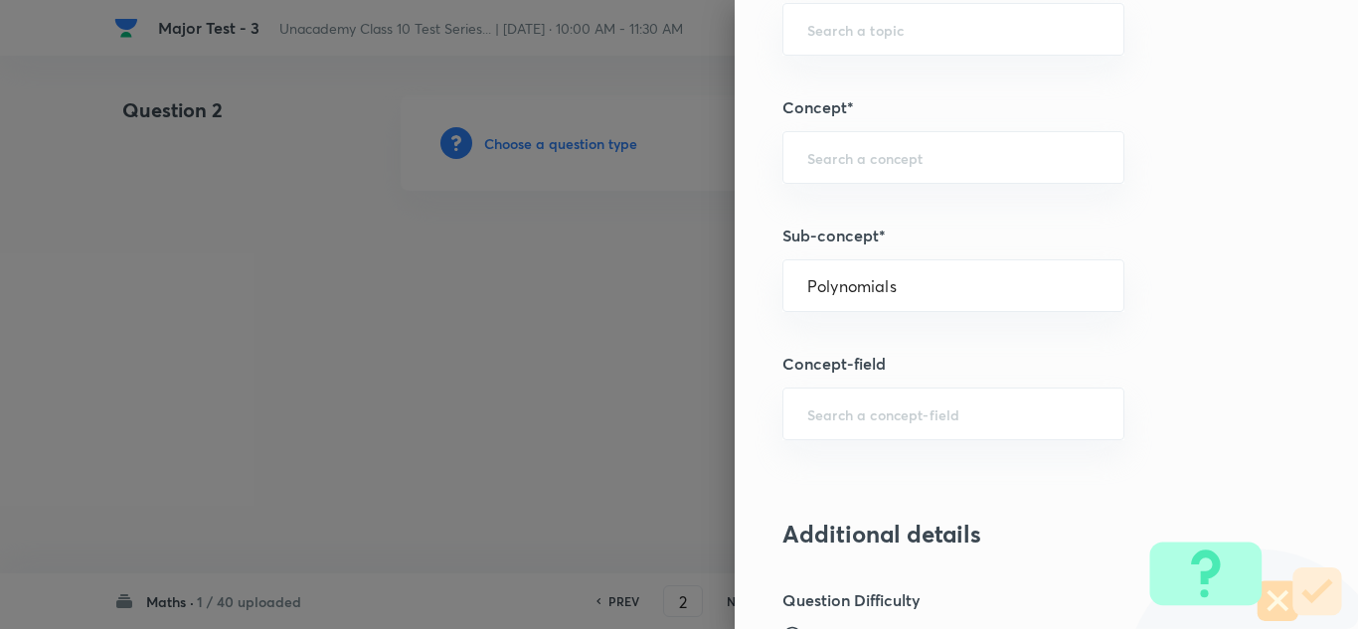
type input "Foundation Class IX"
type input "Mathematics"
type input "Polynomials"
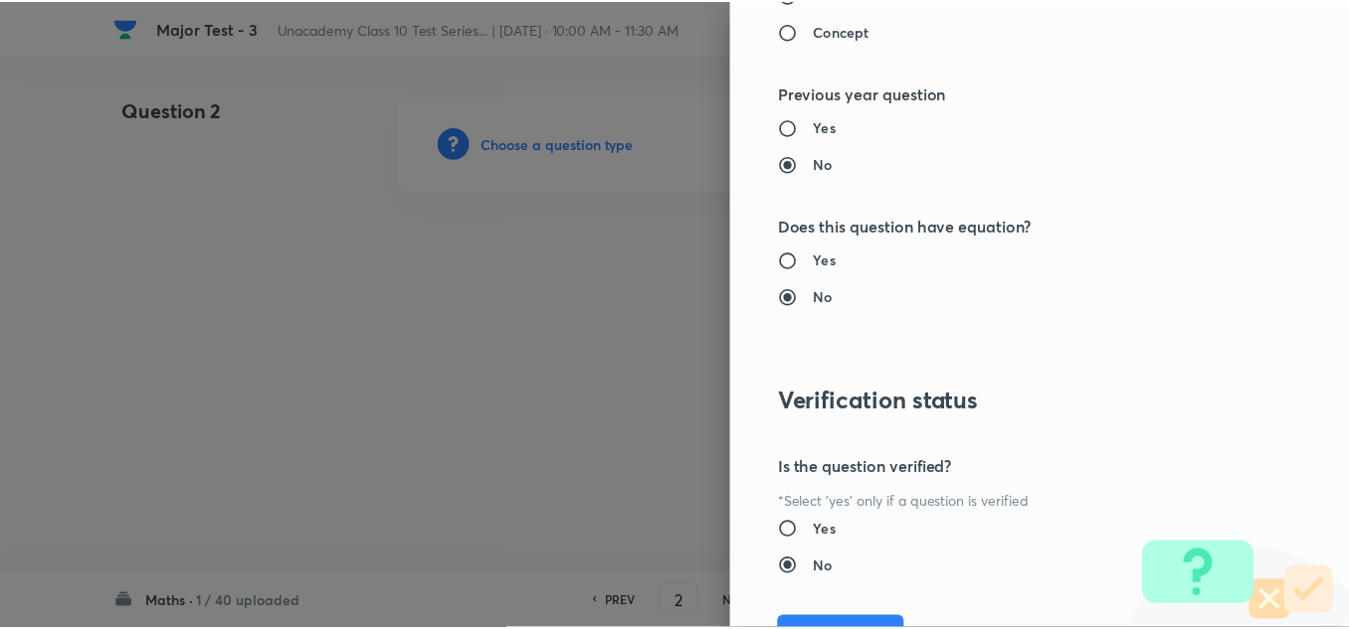
scroll to position [2215, 0]
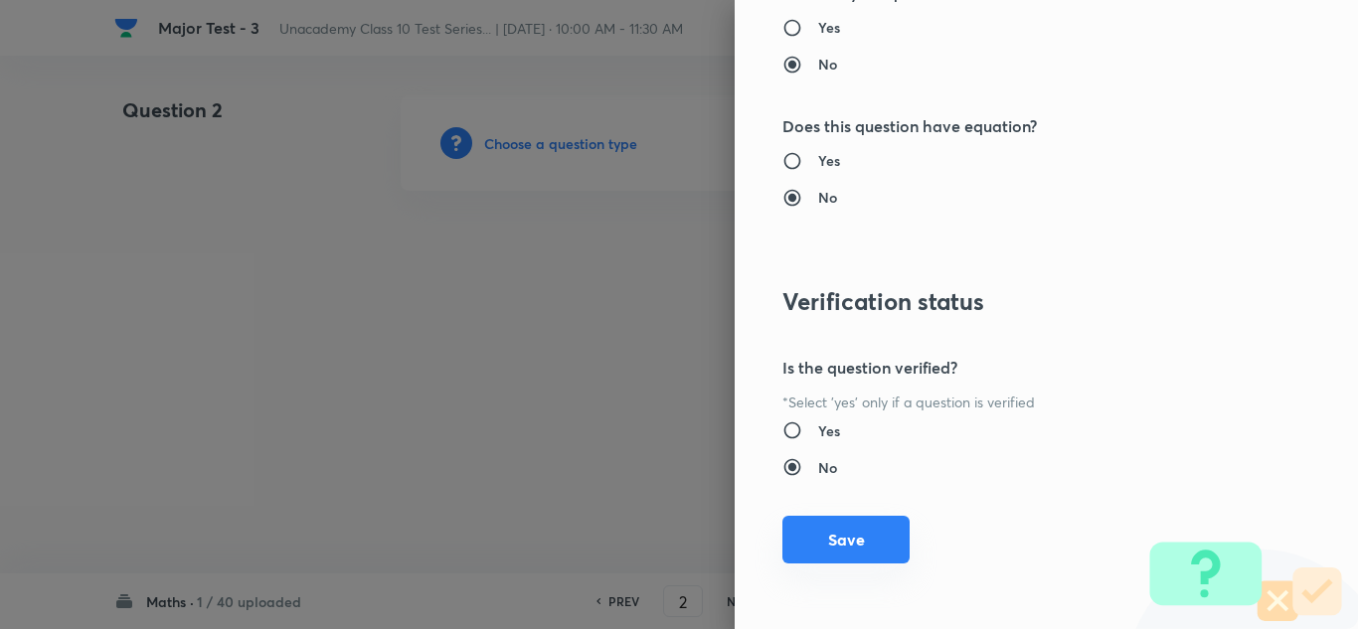
click at [869, 550] on button "Save" at bounding box center [846, 540] width 127 height 48
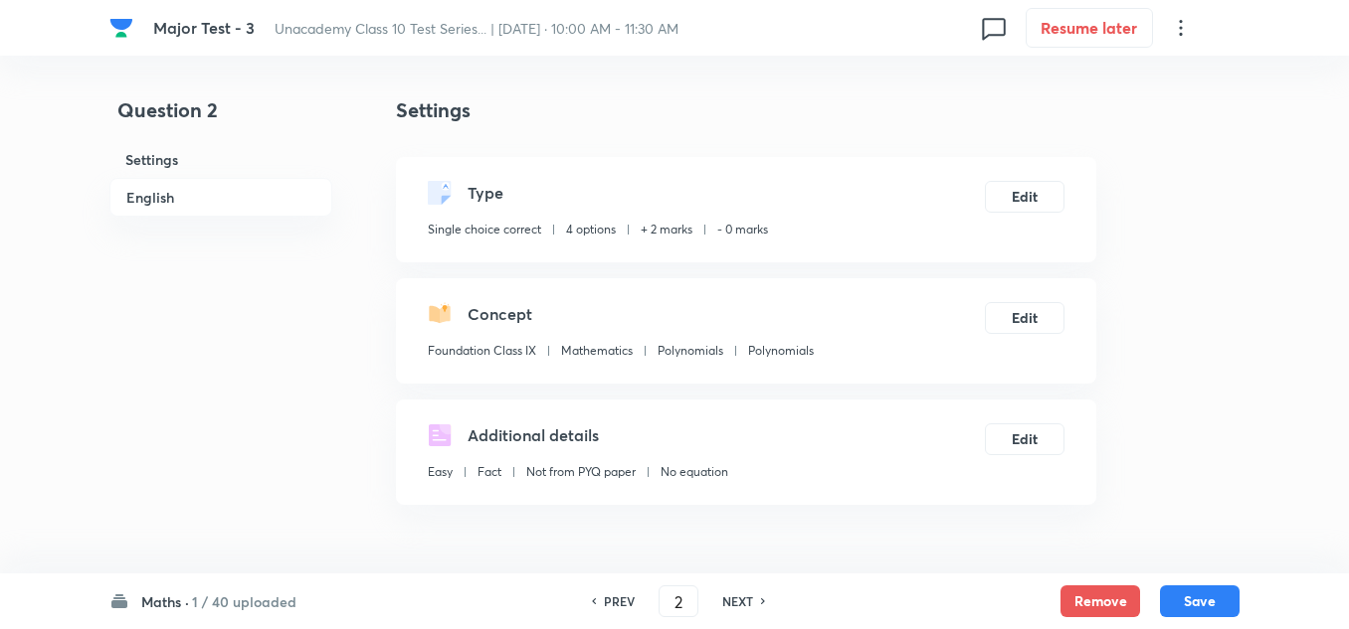
scroll to position [298, 0]
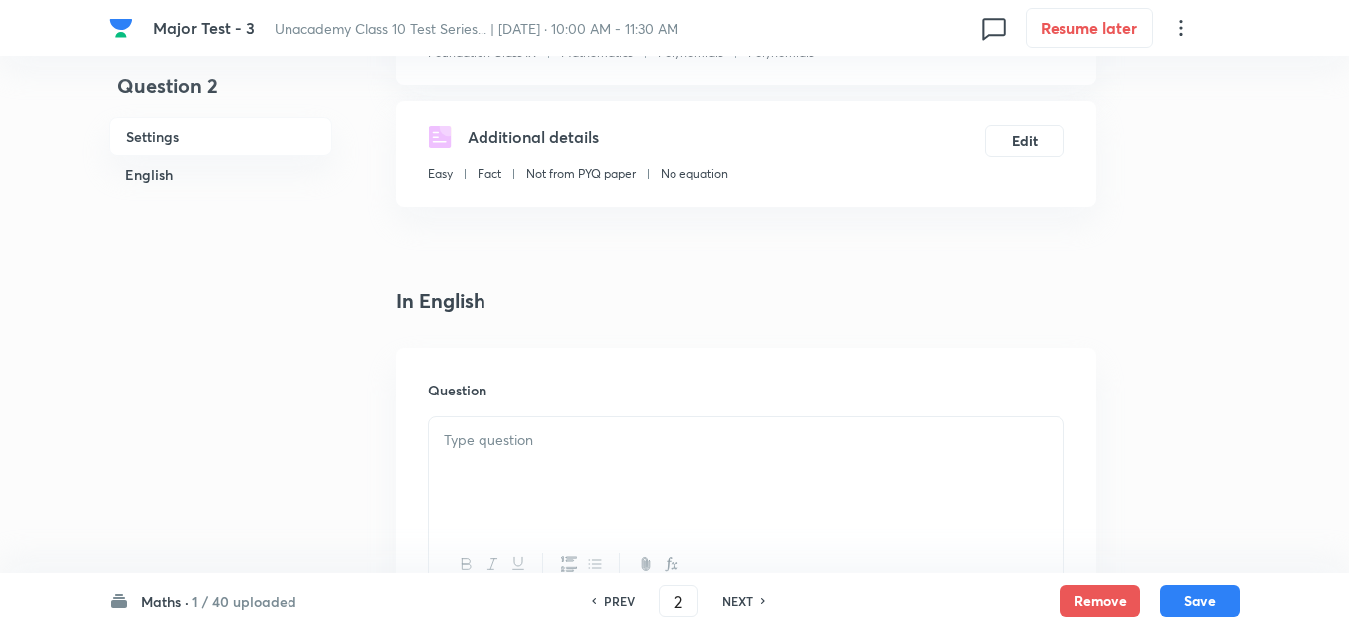
click at [512, 457] on div at bounding box center [746, 473] width 634 height 111
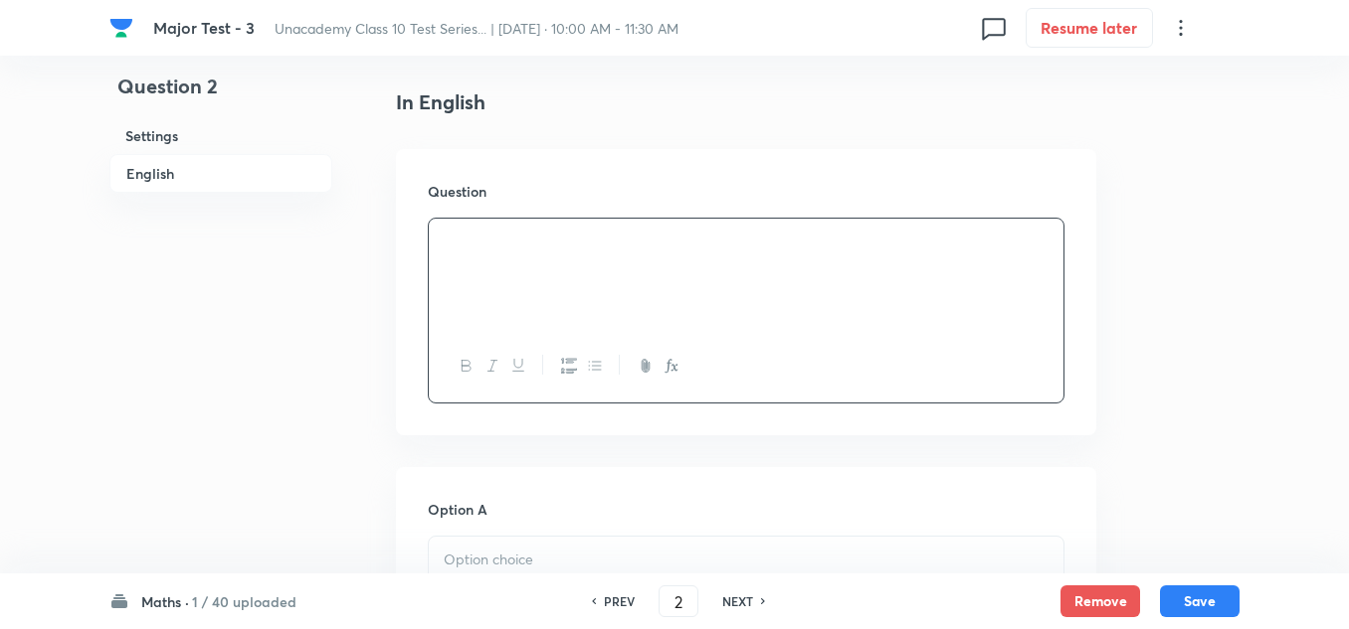
scroll to position [796, 0]
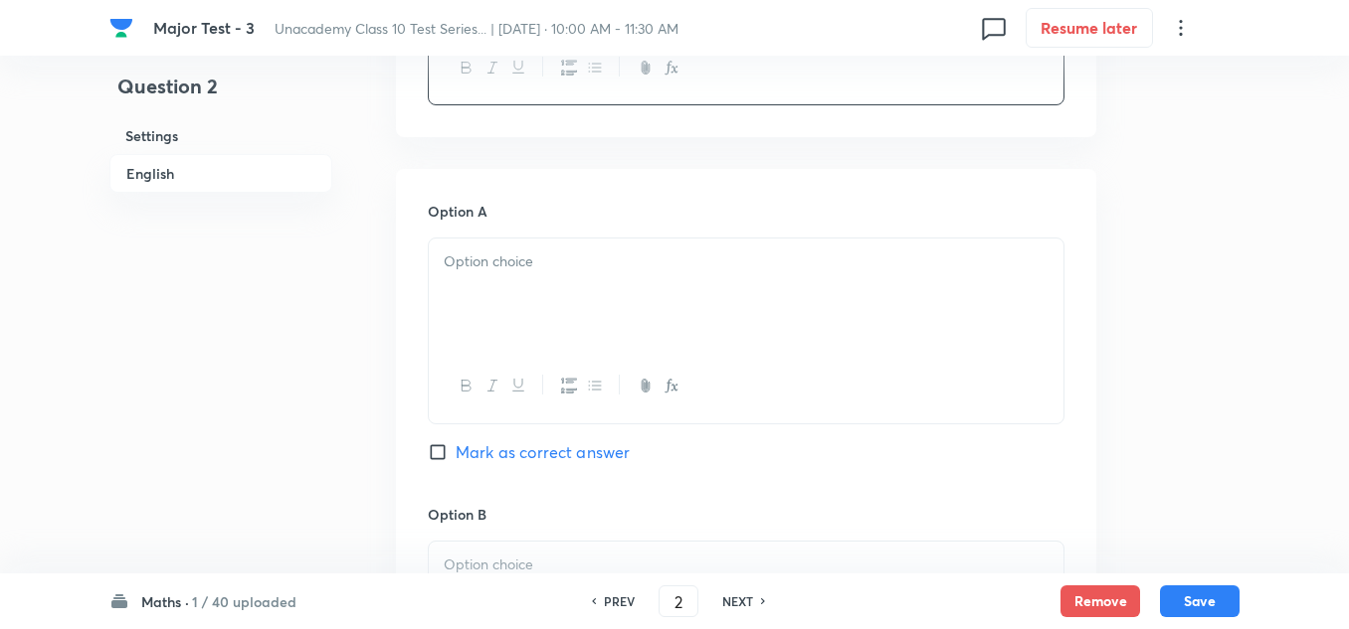
click at [522, 277] on div at bounding box center [746, 294] width 634 height 111
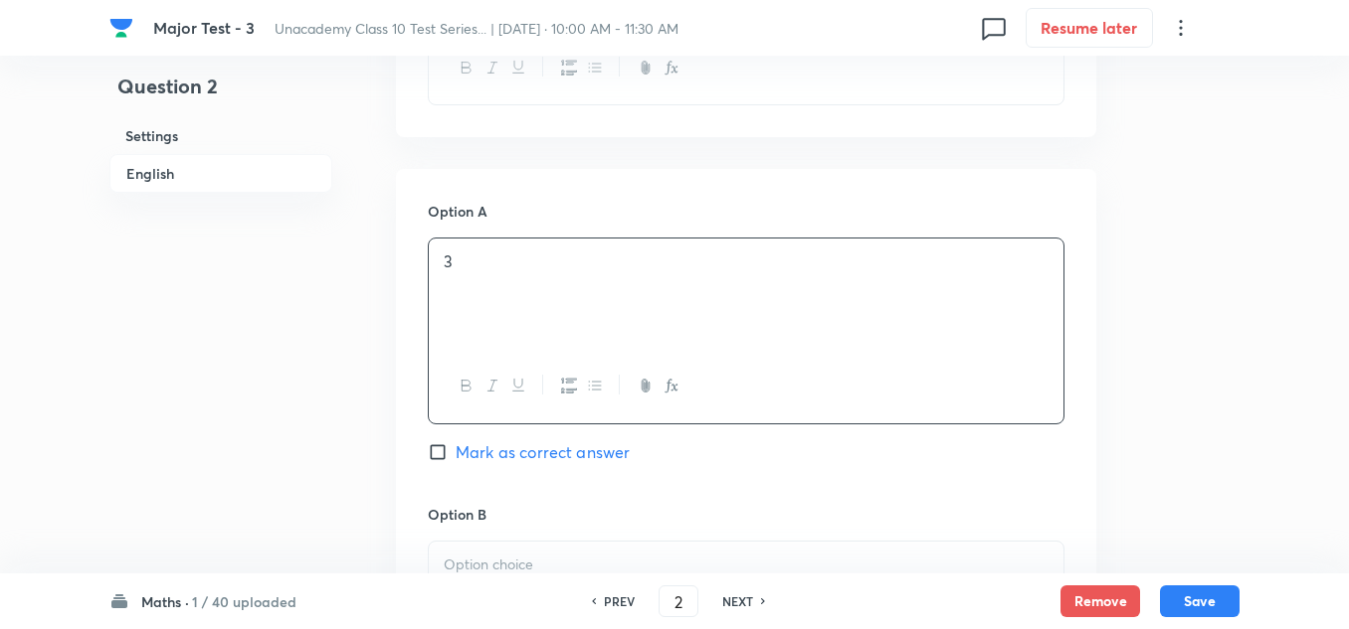
scroll to position [895, 0]
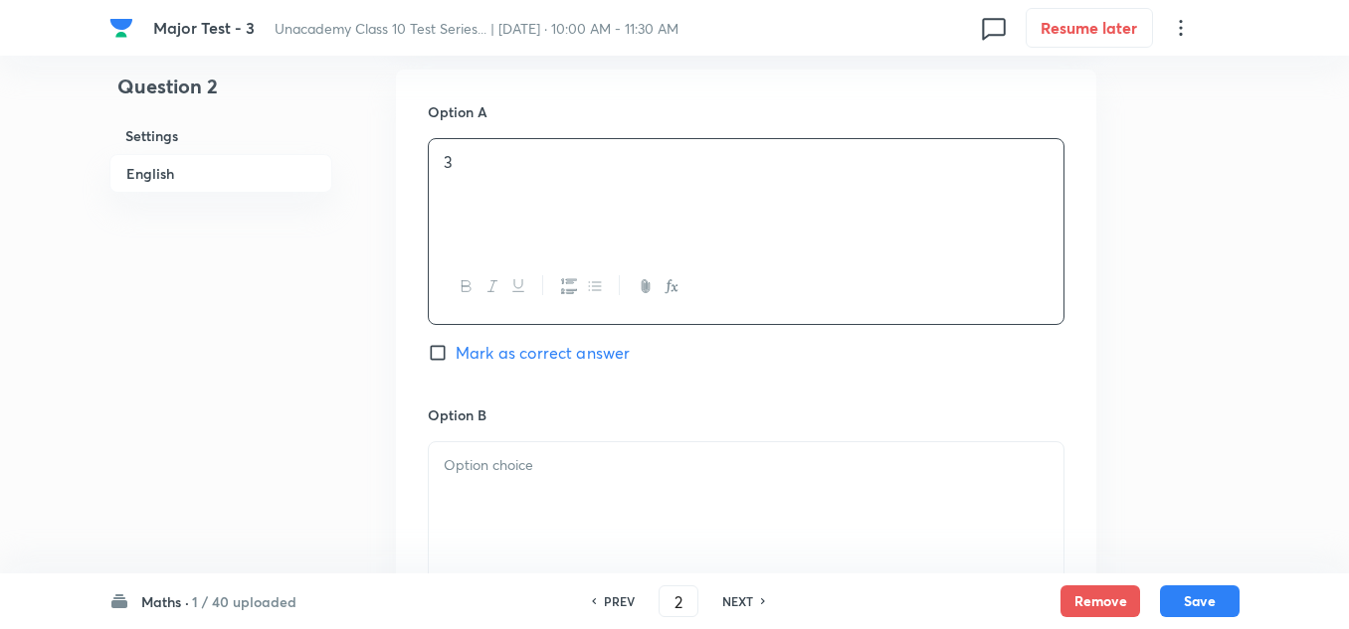
drag, startPoint x: 484, startPoint y: 464, endPoint x: 475, endPoint y: 458, distance: 10.8
click at [478, 460] on p at bounding box center [746, 465] width 605 height 23
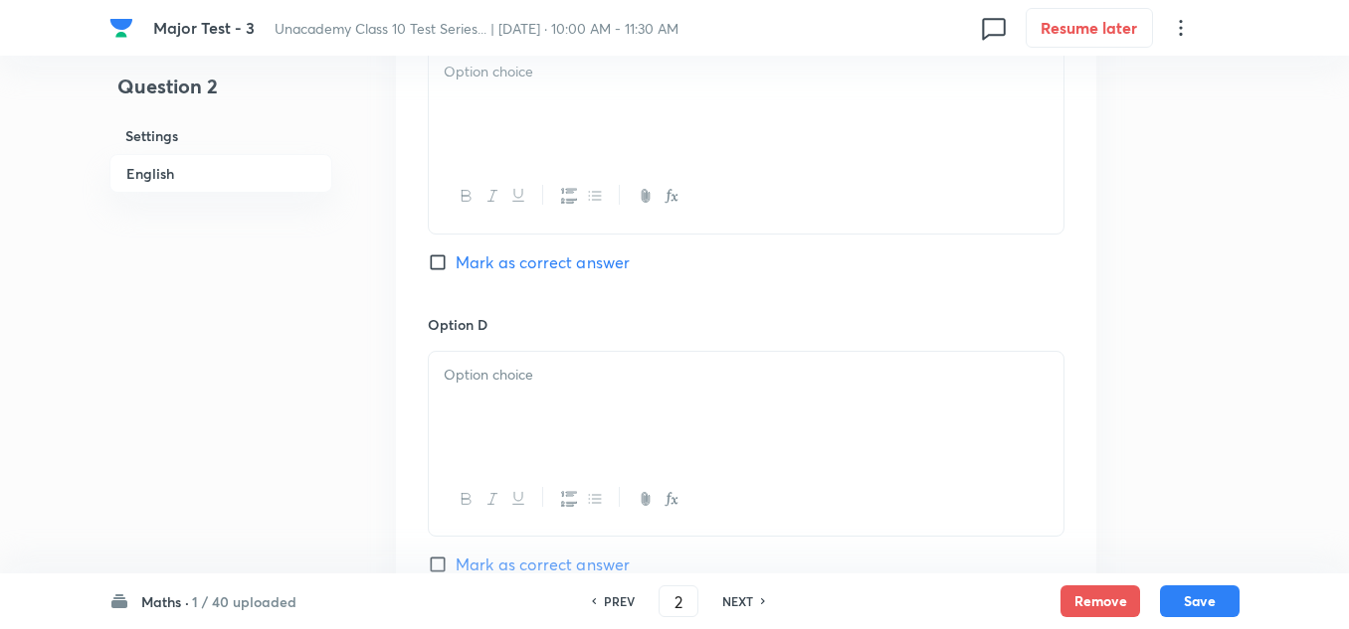
click at [473, 382] on p at bounding box center [746, 375] width 605 height 23
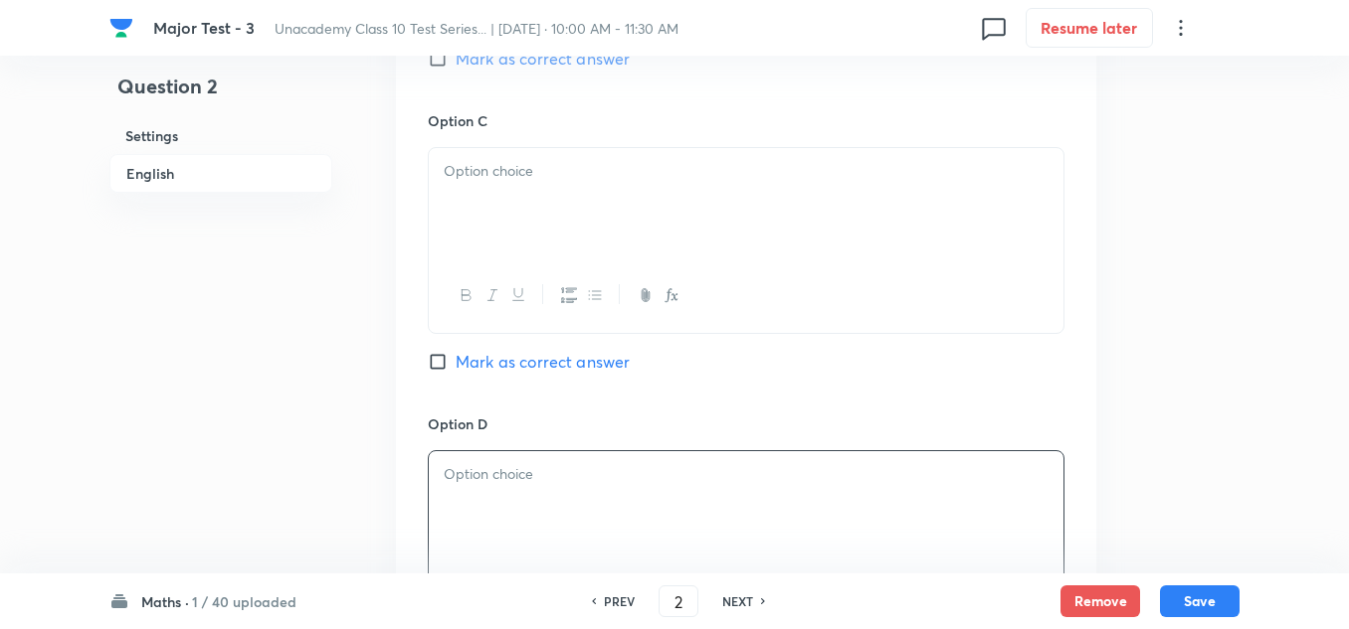
scroll to position [1392, 0]
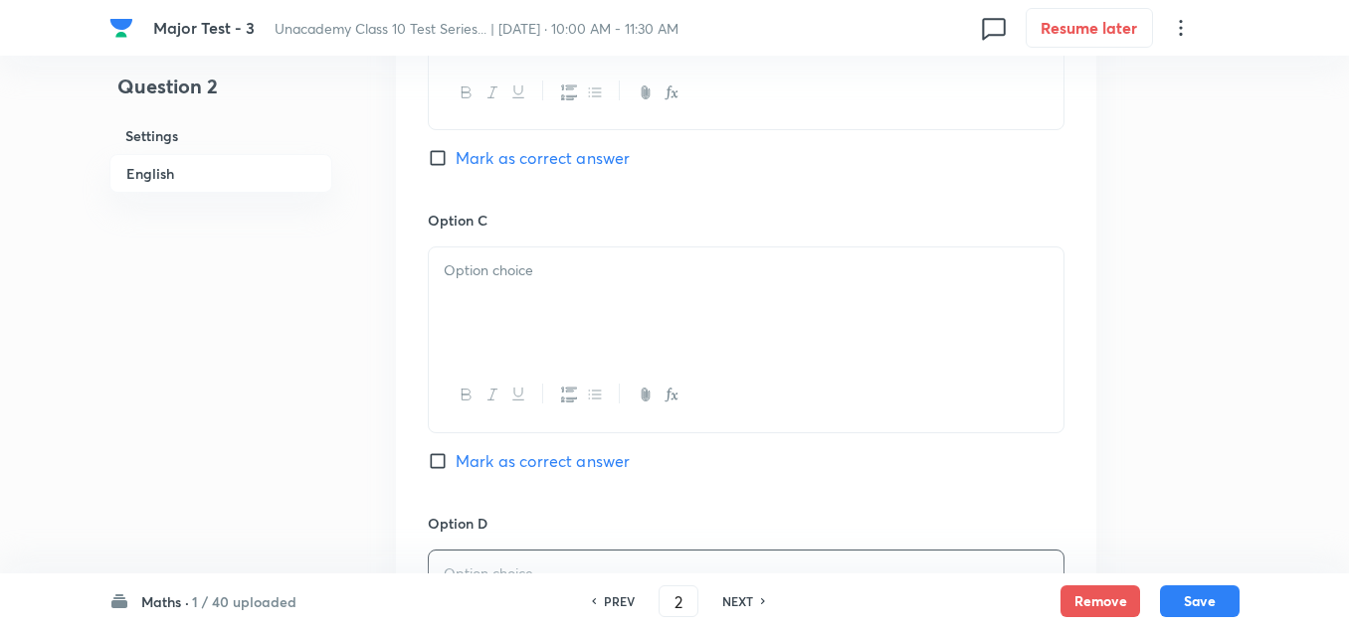
click at [474, 258] on div at bounding box center [746, 303] width 634 height 111
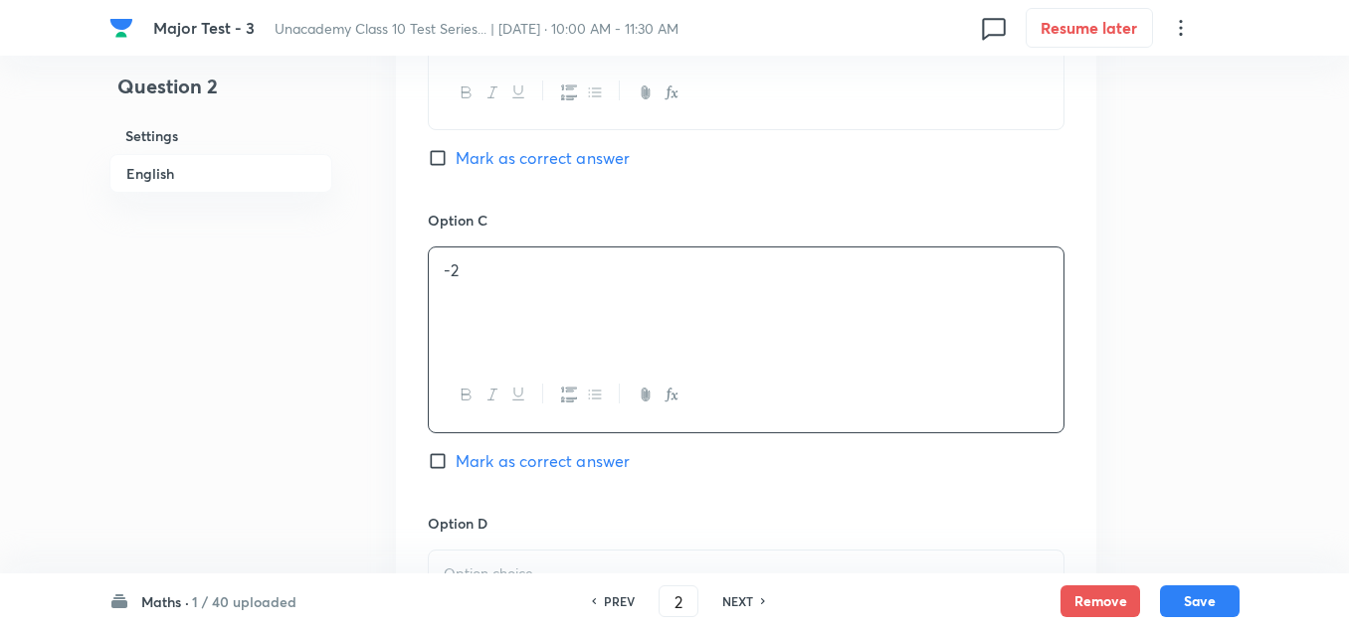
scroll to position [1591, 0]
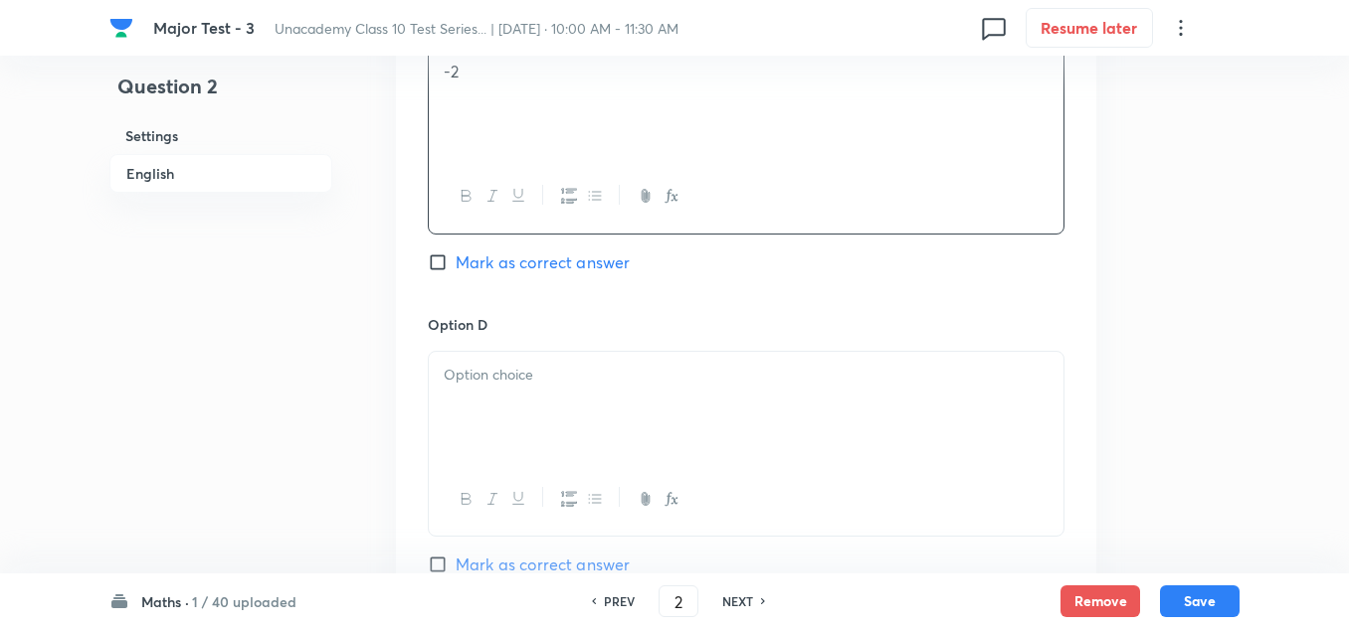
click at [499, 399] on div at bounding box center [746, 407] width 634 height 111
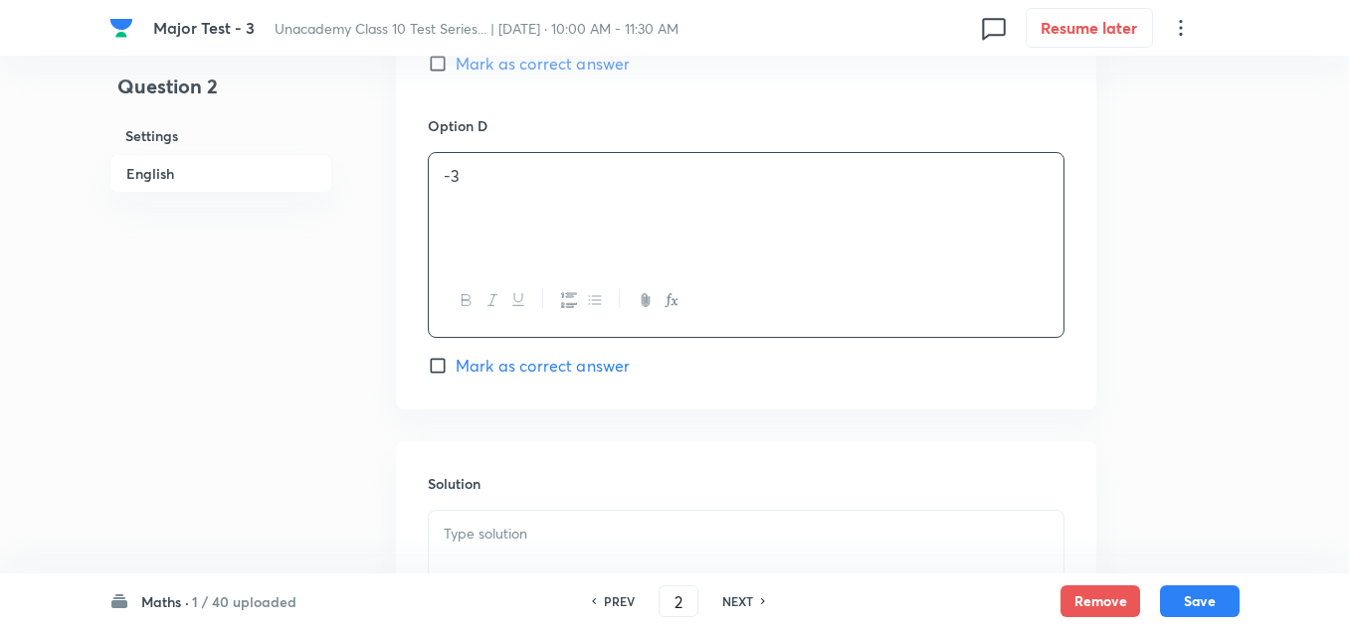
scroll to position [1889, 0]
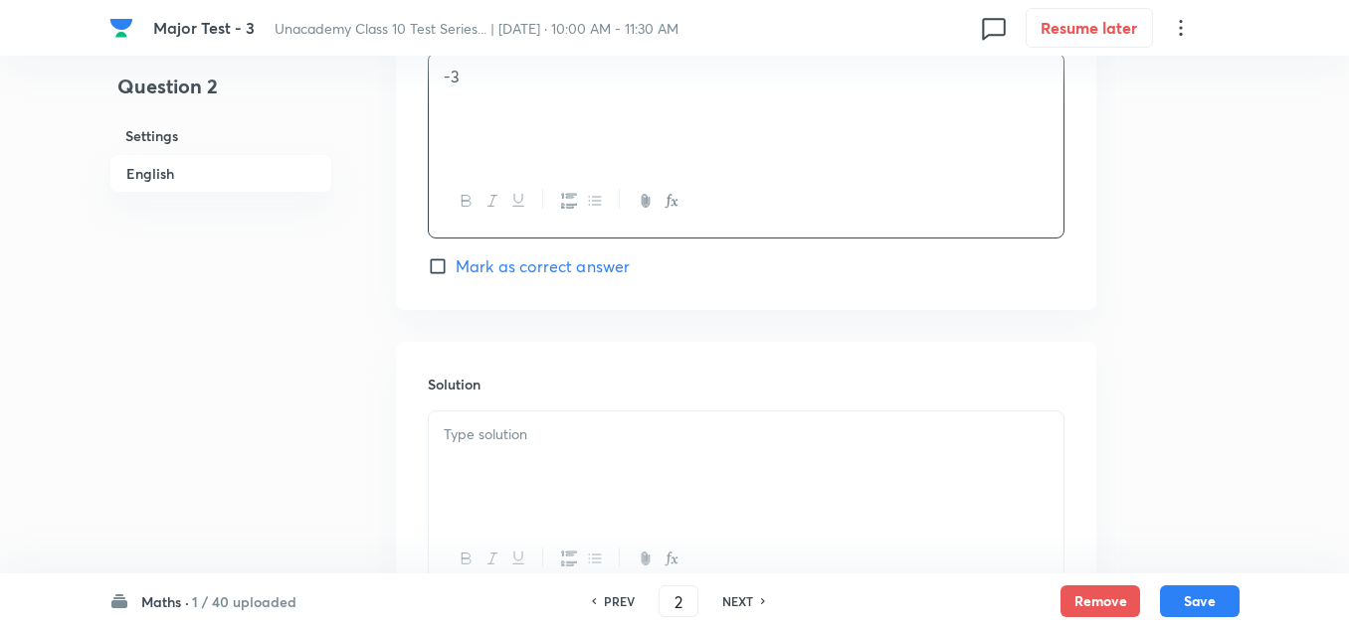
click at [498, 427] on p at bounding box center [746, 435] width 605 height 23
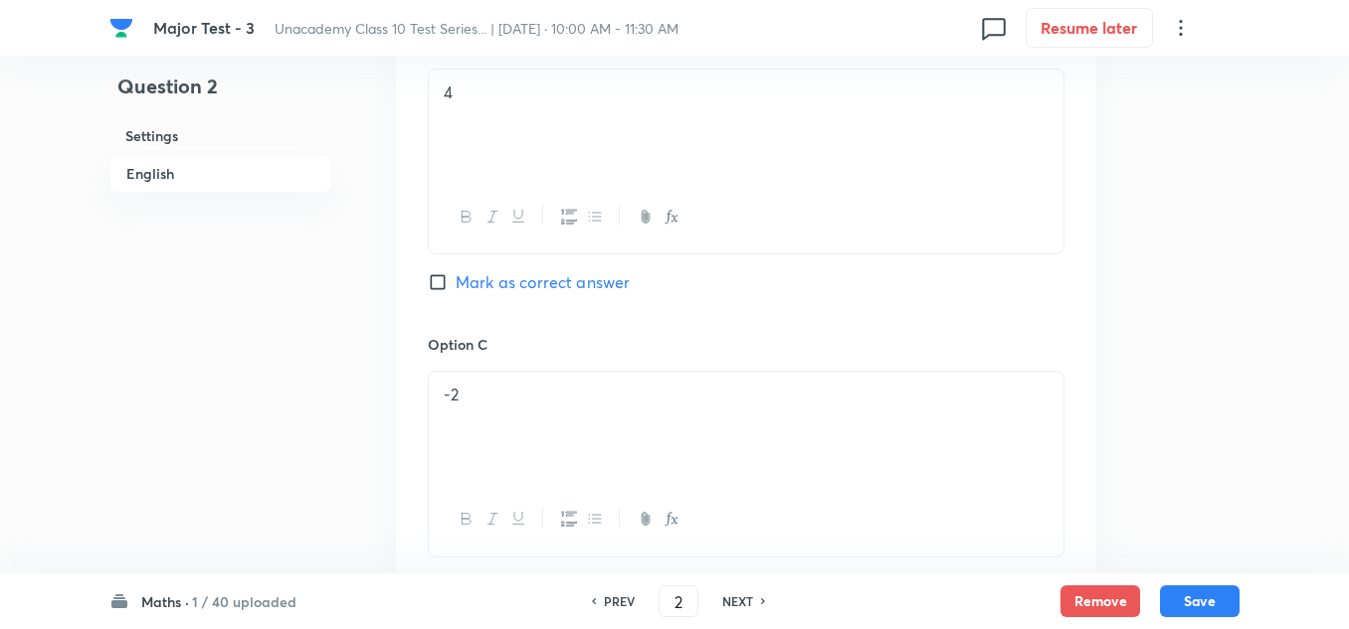
scroll to position [1069, 0]
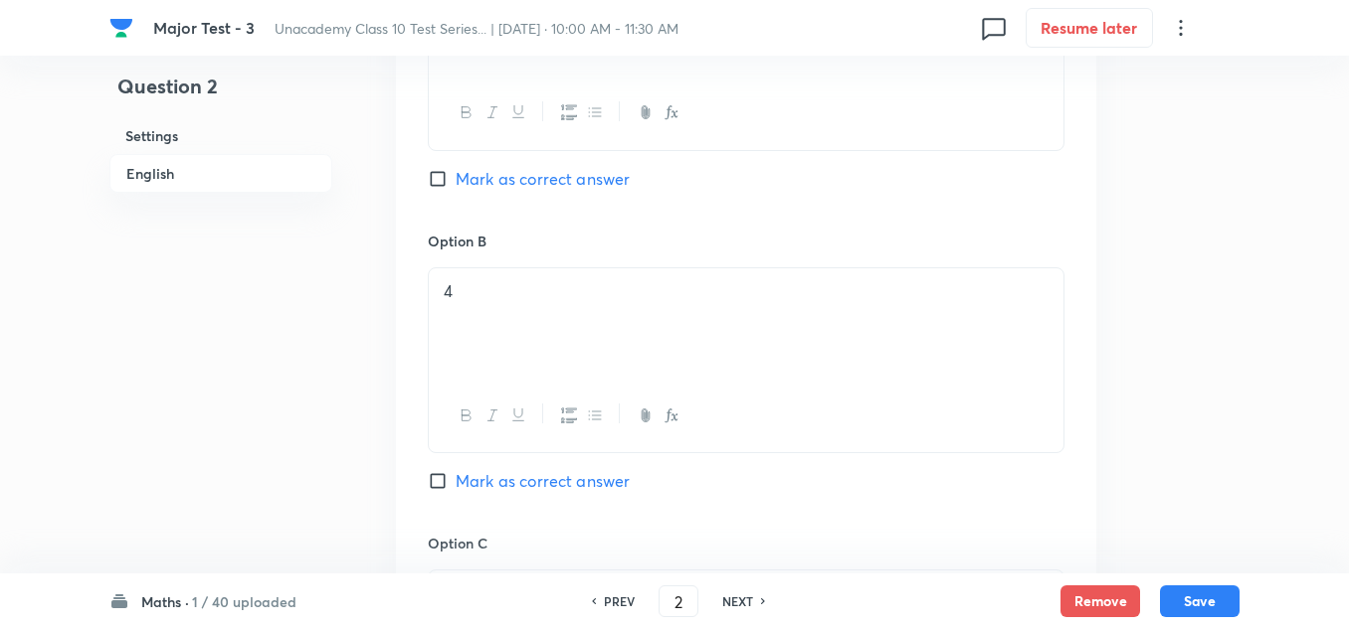
click at [501, 183] on span "Mark as correct answer" at bounding box center [542, 179] width 174 height 24
click at [455, 183] on input "Mark as correct answer" at bounding box center [442, 179] width 28 height 20
checkbox input "true"
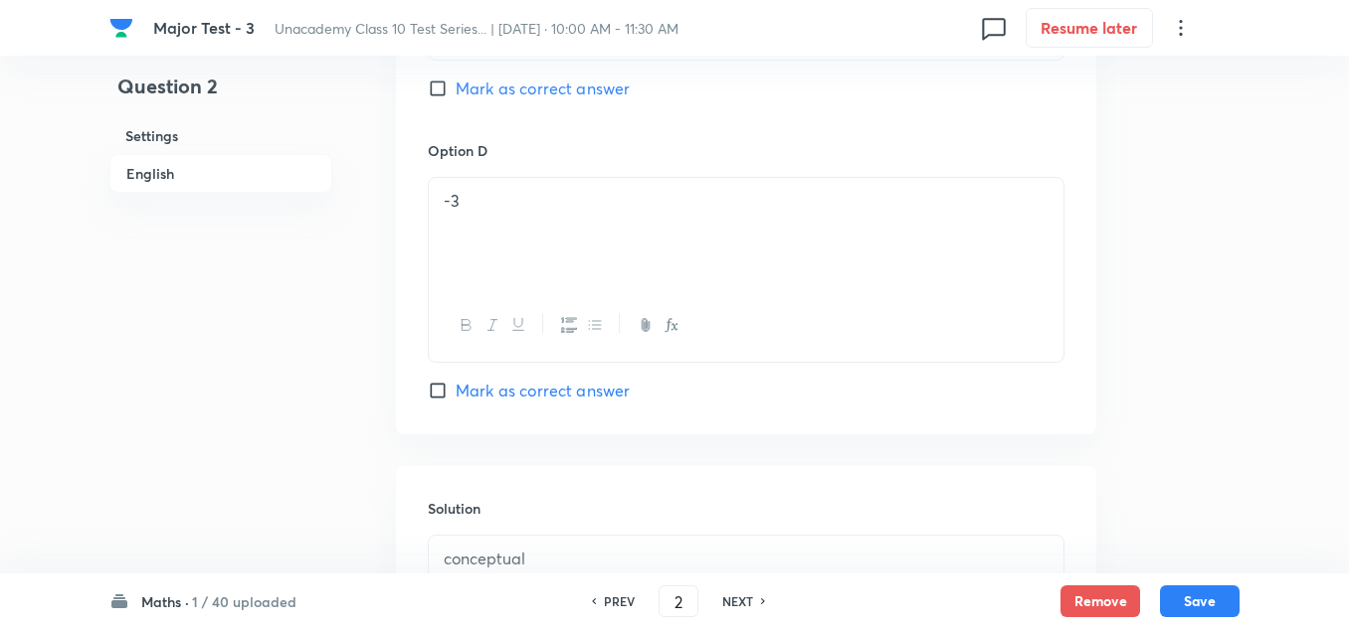
scroll to position [2064, 0]
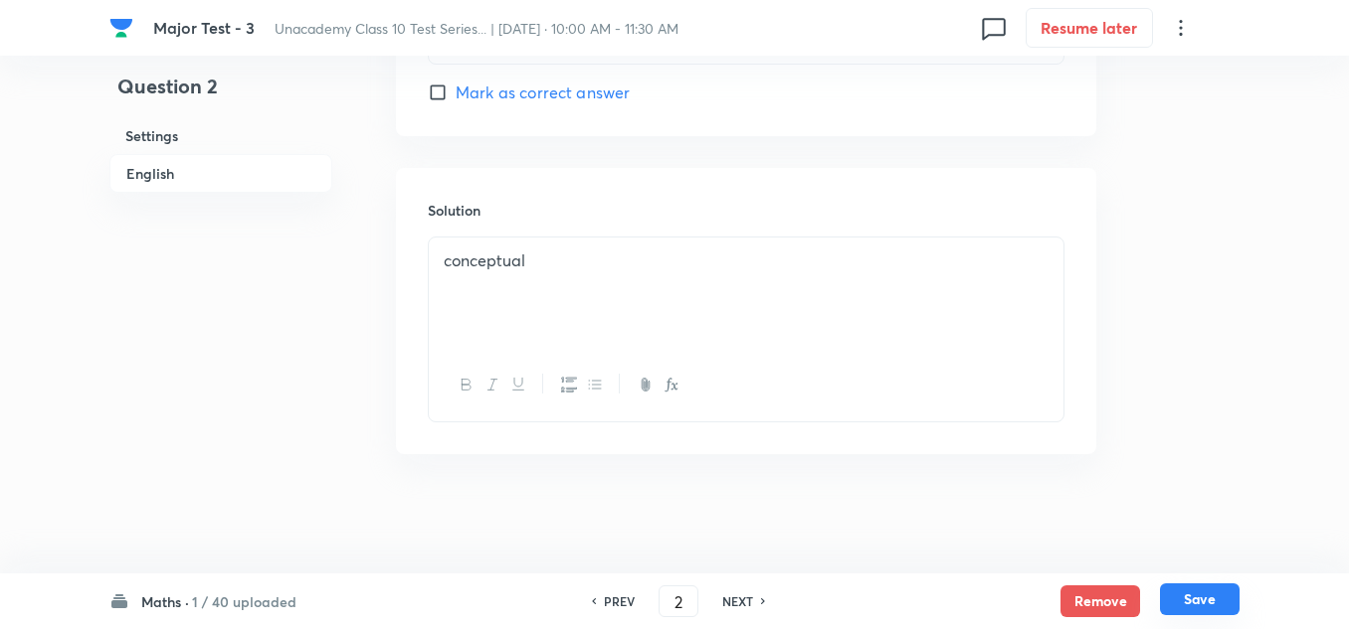
click at [1193, 598] on button "Save" at bounding box center [1200, 600] width 80 height 32
type input "3"
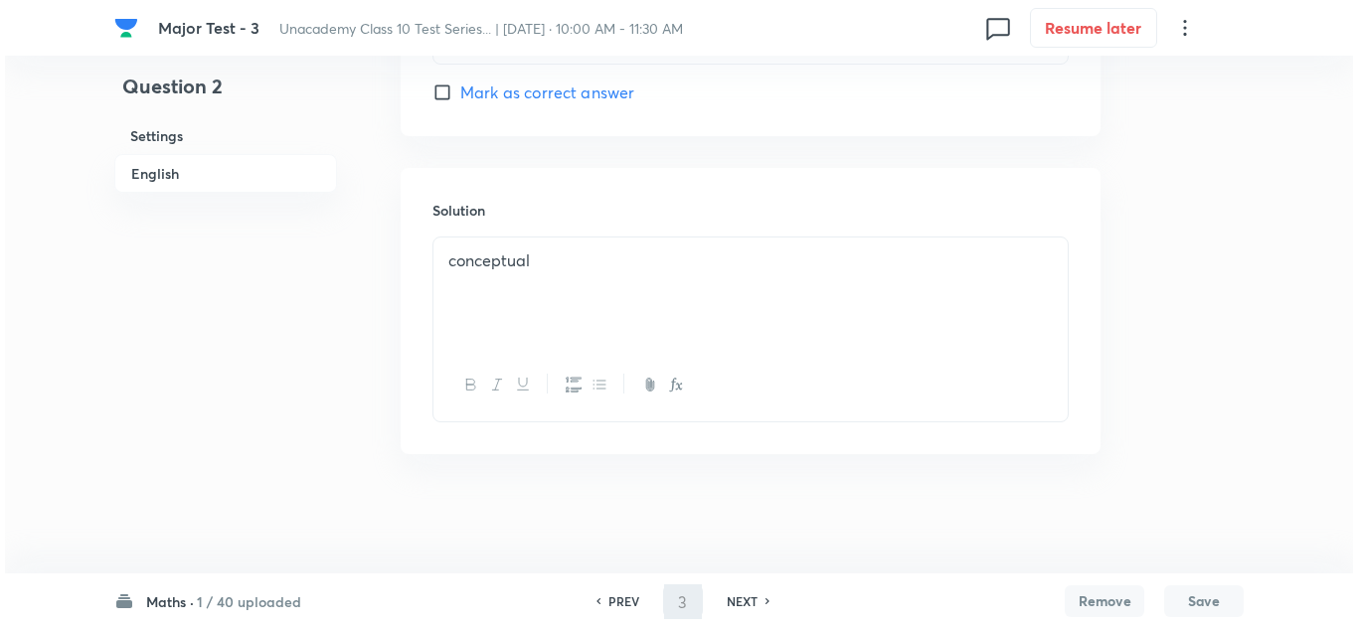
scroll to position [0, 0]
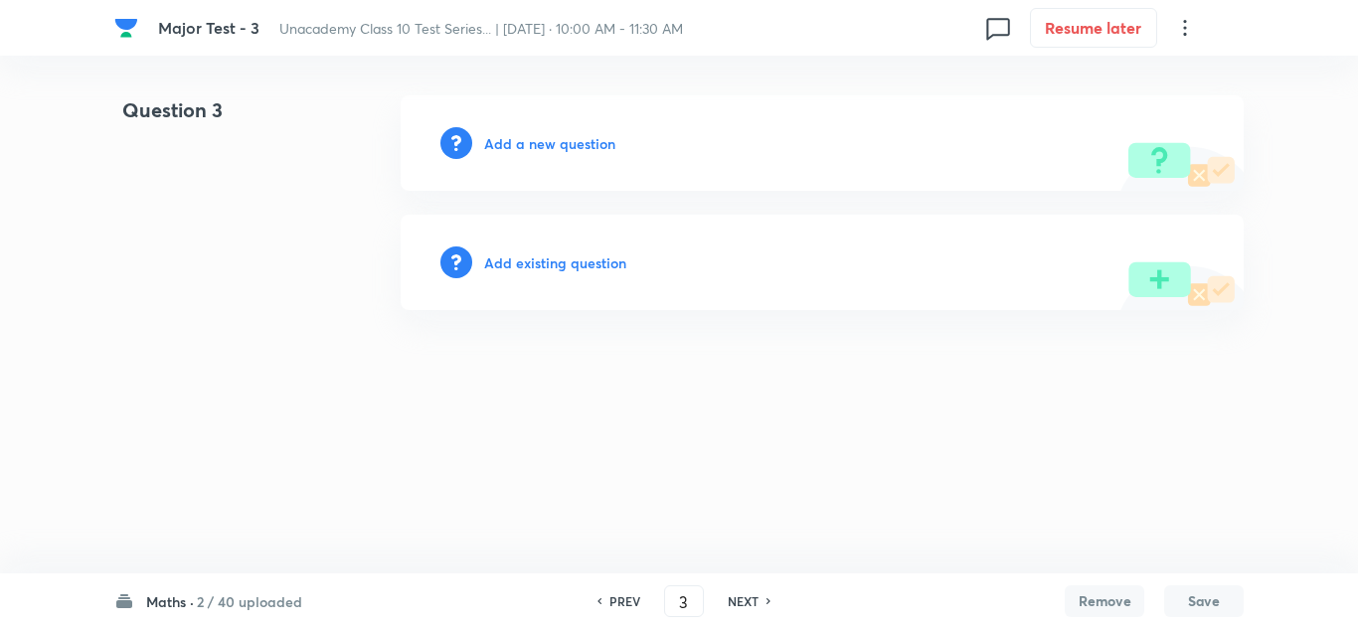
click at [604, 136] on h6 "Add a new question" at bounding box center [549, 143] width 131 height 21
click at [604, 136] on h6 "Choose a question type" at bounding box center [560, 143] width 153 height 21
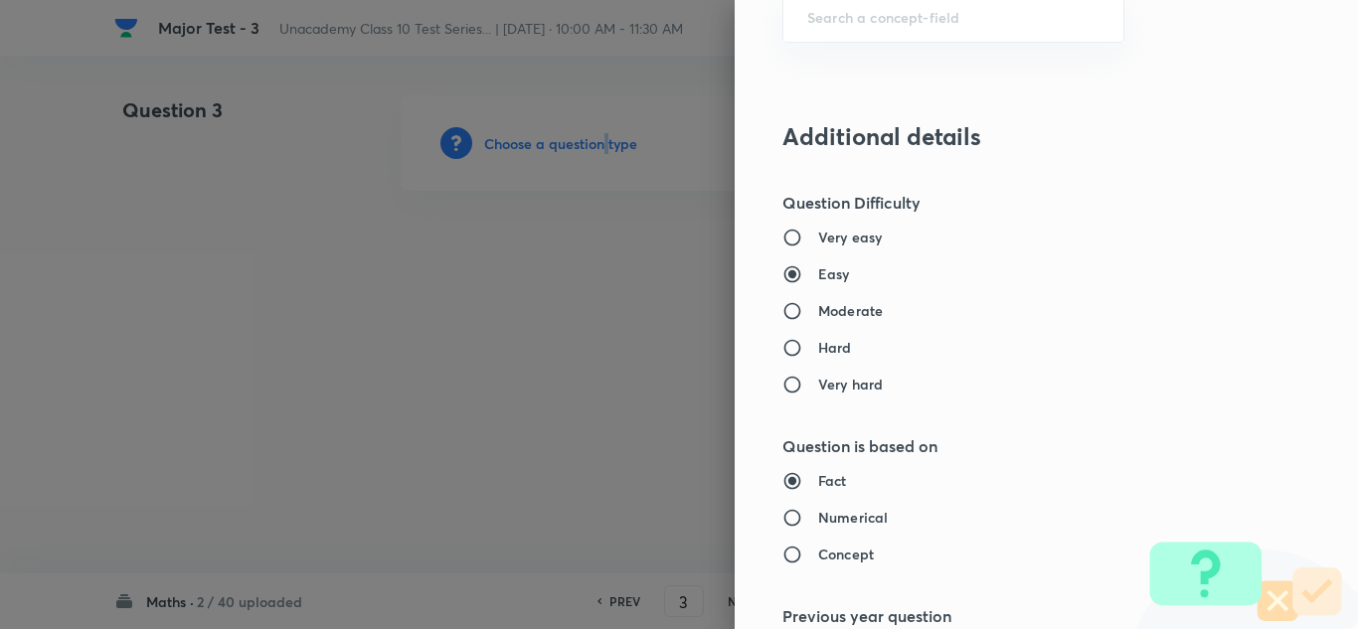
scroll to position [1293, 0]
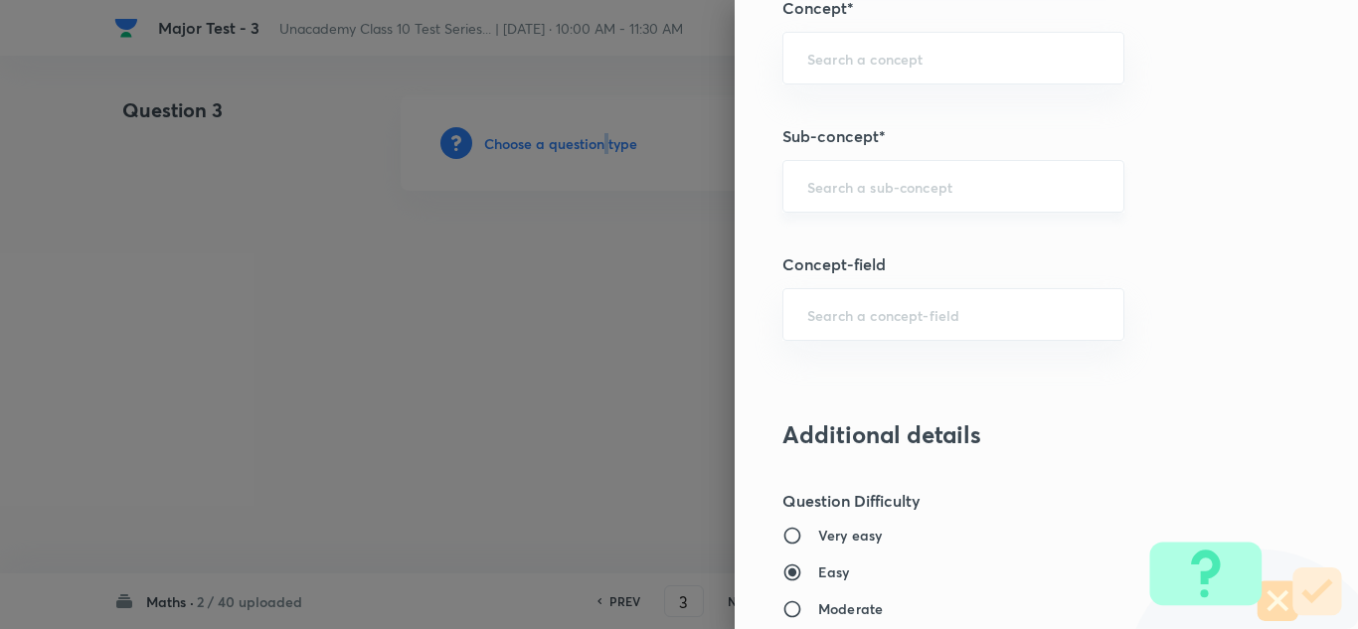
click at [881, 206] on div "​" at bounding box center [954, 186] width 342 height 53
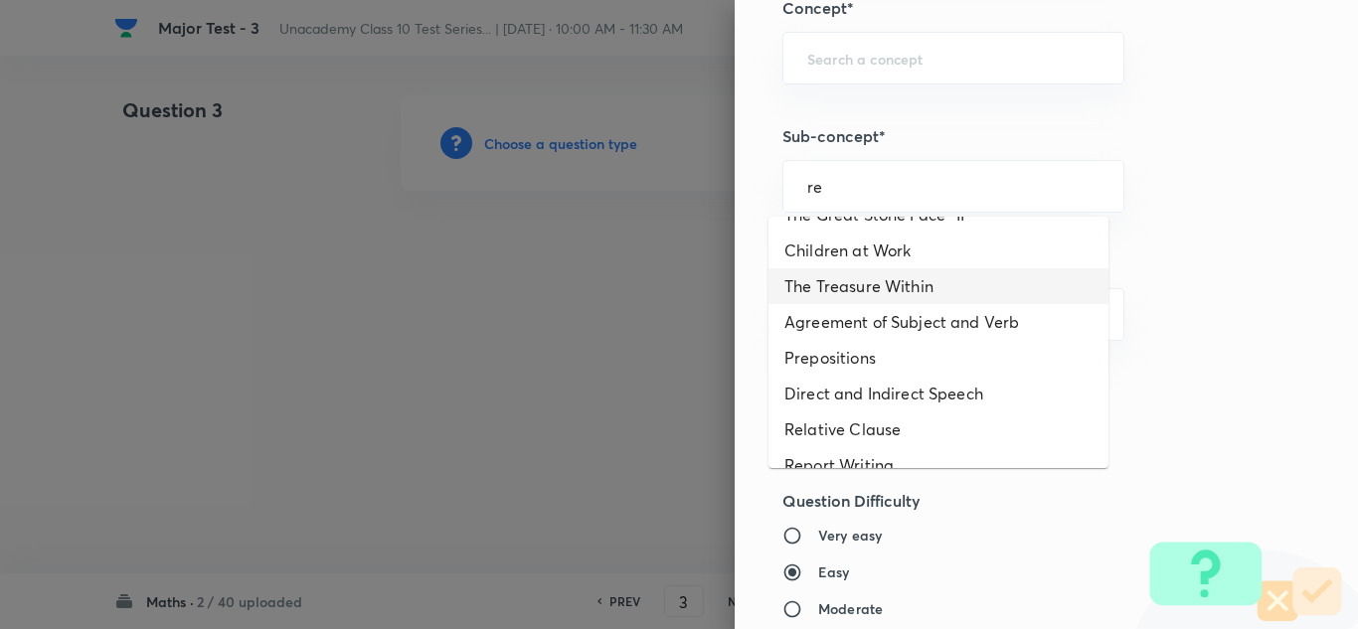
scroll to position [0, 0]
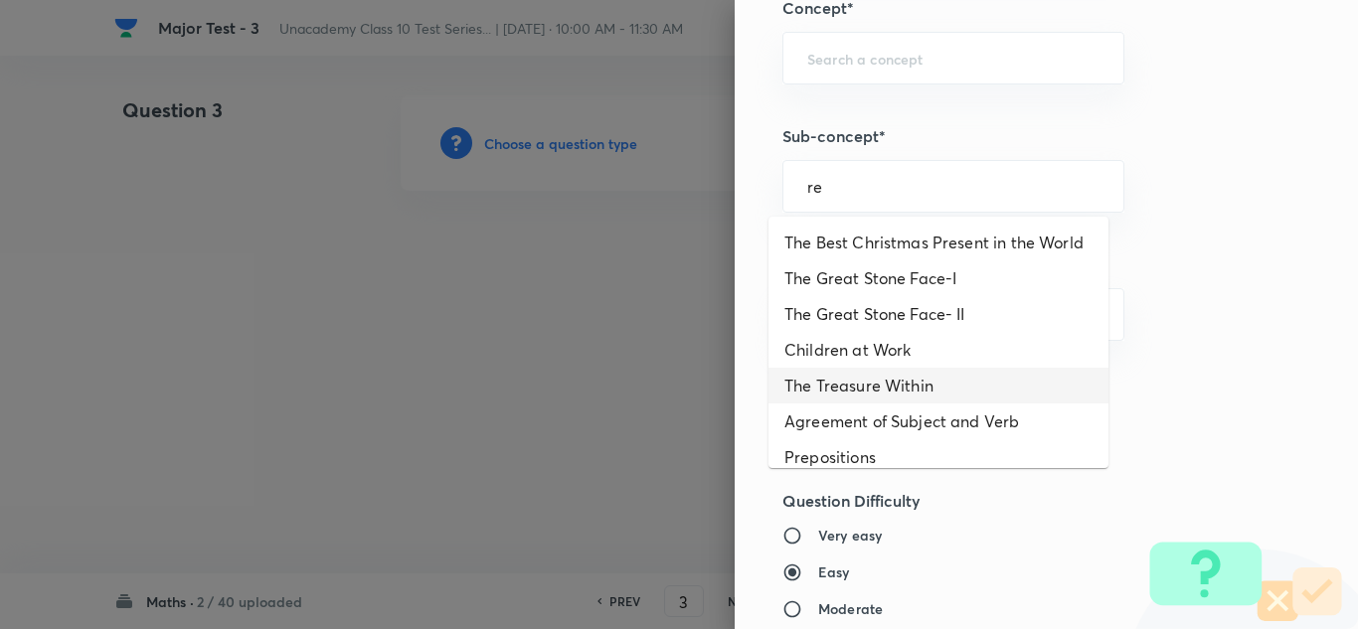
type input "r"
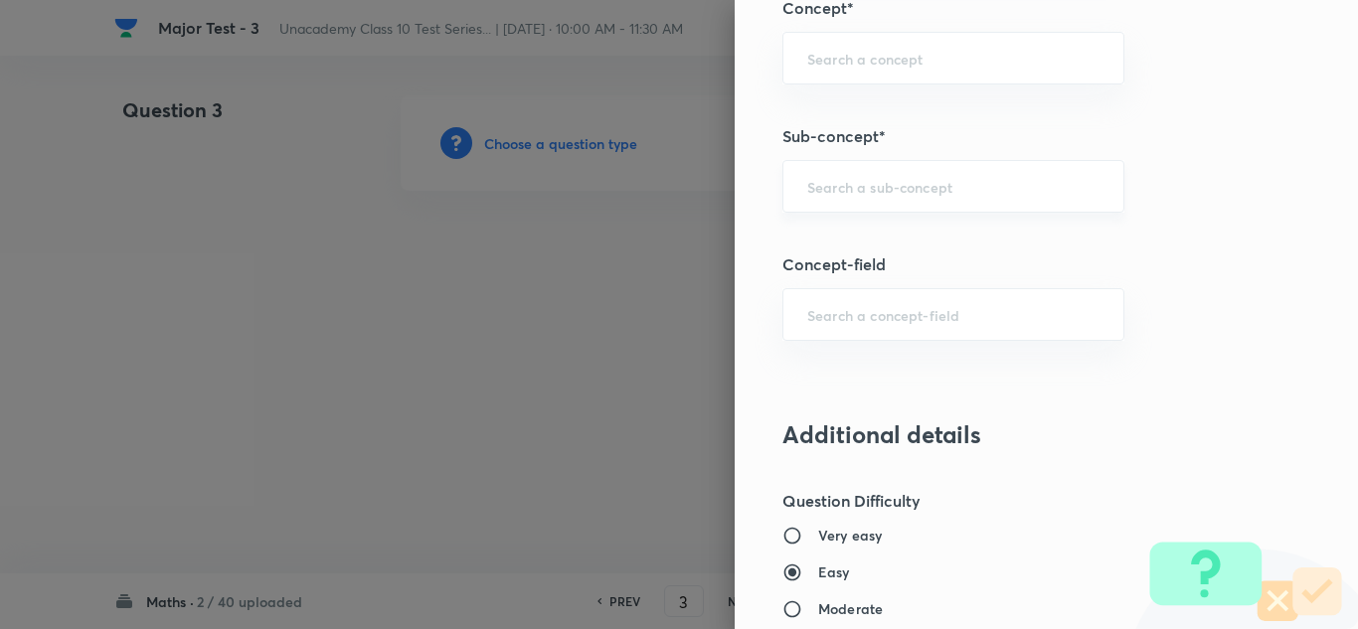
click at [849, 173] on div "​" at bounding box center [954, 186] width 342 height 53
paste input "Pair of Linear Equations"
click at [825, 191] on input "Pair of Linear Equation" at bounding box center [954, 186] width 292 height 19
drag, startPoint x: 980, startPoint y: 194, endPoint x: 836, endPoint y: 187, distance: 143.4
click at [836, 187] on input "Pairof Linear Equation" at bounding box center [954, 186] width 292 height 19
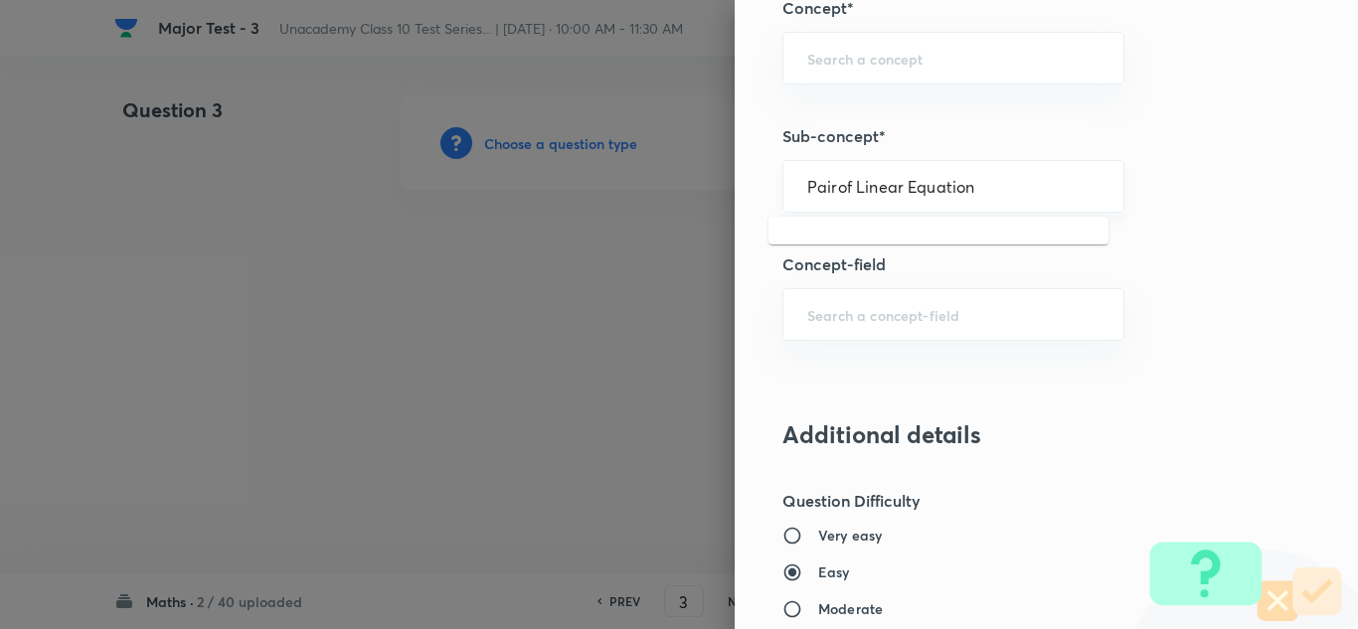
click at [836, 185] on input "Pairof Linear Equation" at bounding box center [954, 186] width 292 height 19
drag, startPoint x: 836, startPoint y: 185, endPoint x: 719, endPoint y: 188, distance: 117.4
click at [719, 188] on div "Question settings Question type* Single choice correct Number of options* 2 3 4…" at bounding box center [679, 314] width 1358 height 629
click at [916, 188] on input "Linear Equation" at bounding box center [954, 186] width 292 height 19
click at [843, 185] on input "Linear Equation" at bounding box center [954, 186] width 292 height 19
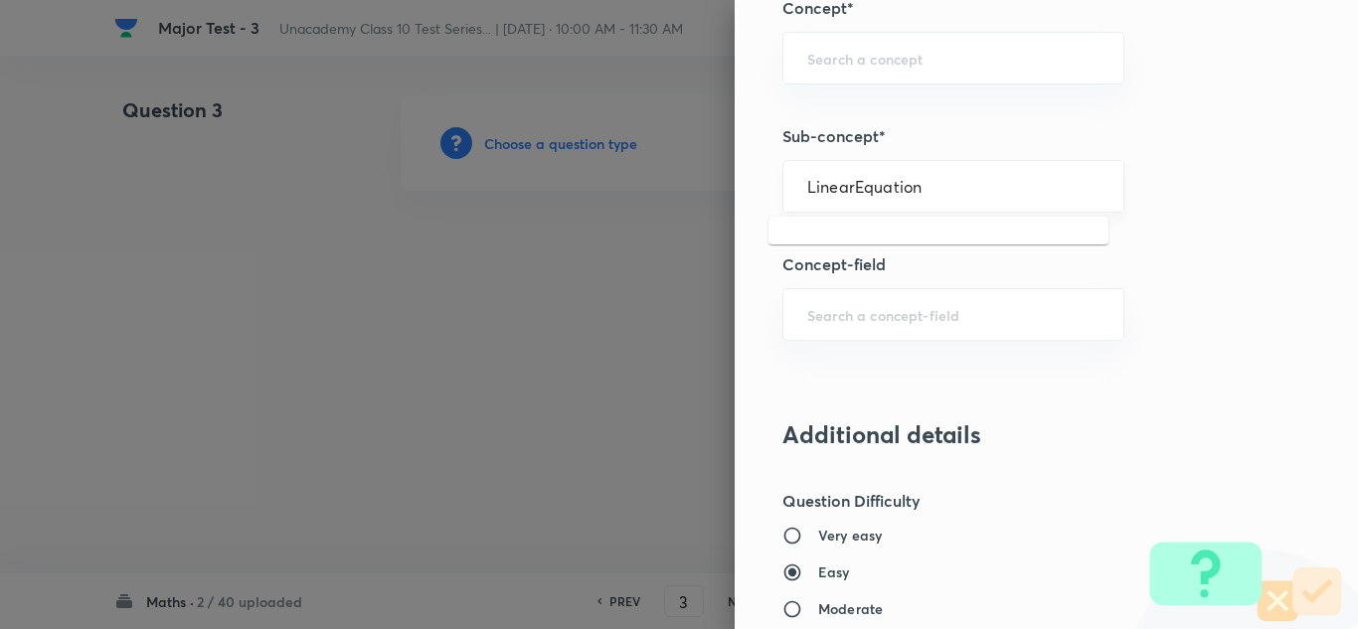
scroll to position [1293, 0]
click at [939, 193] on input "LinearEquation" at bounding box center [954, 186] width 292 height 19
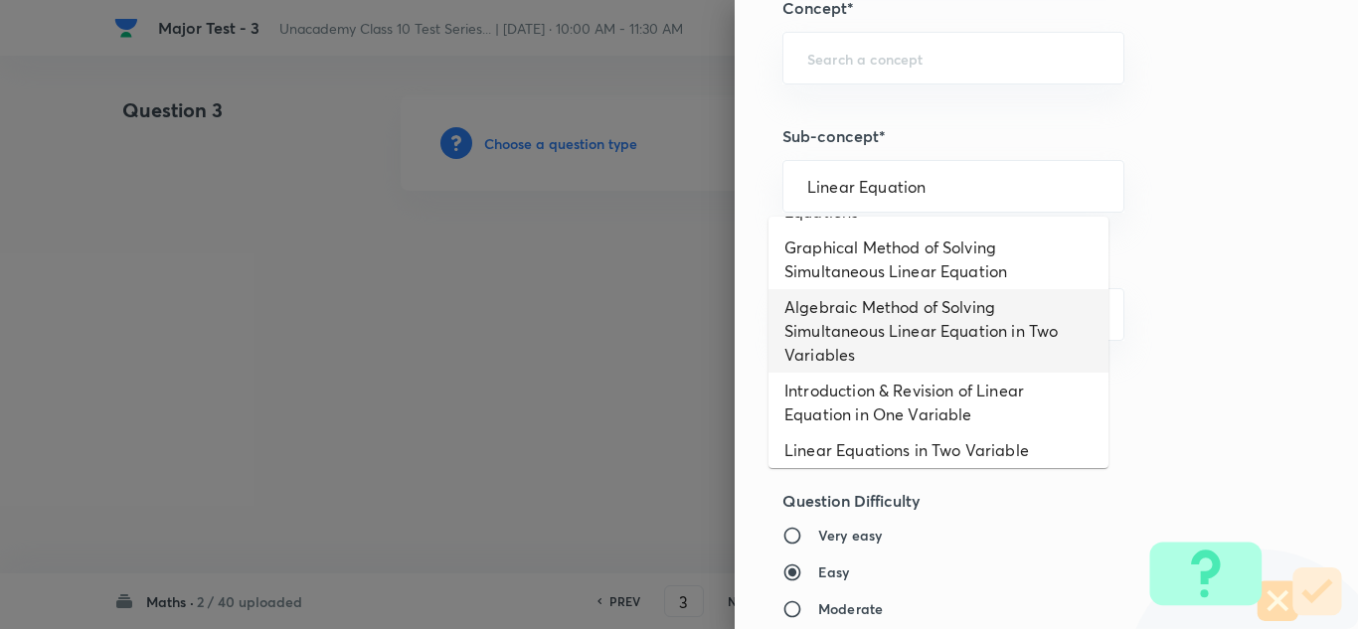
scroll to position [0, 0]
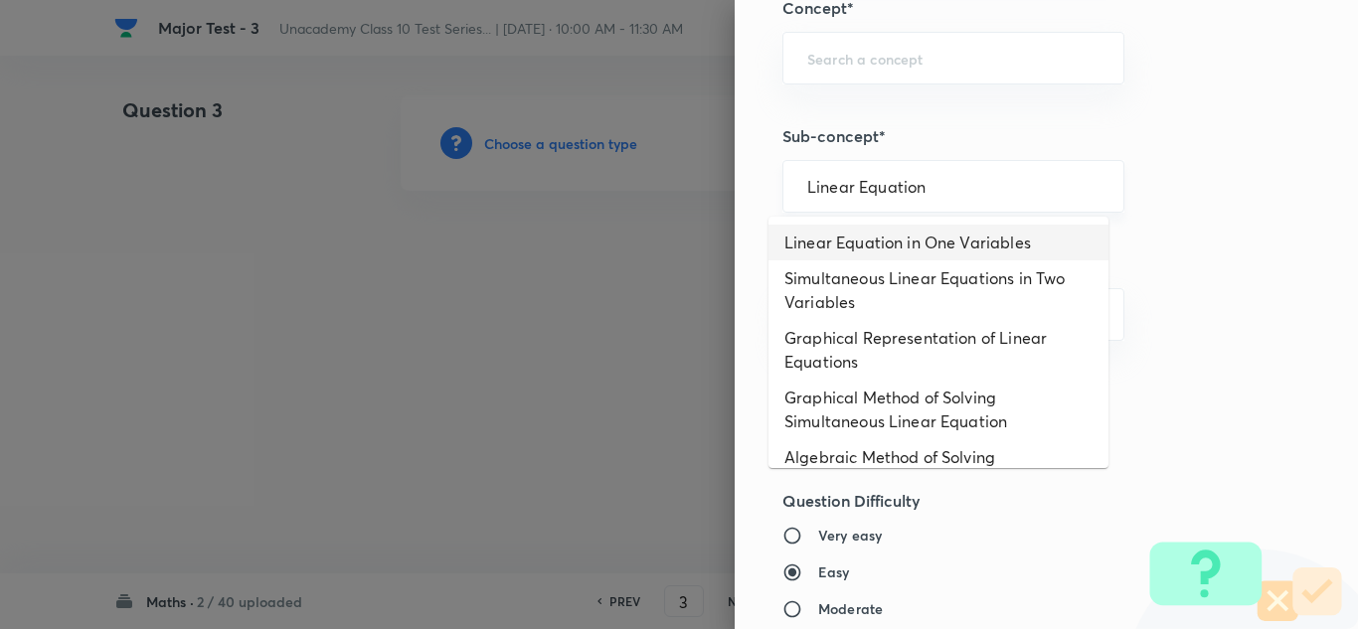
click at [791, 186] on div "Linear Equation ​" at bounding box center [954, 186] width 342 height 53
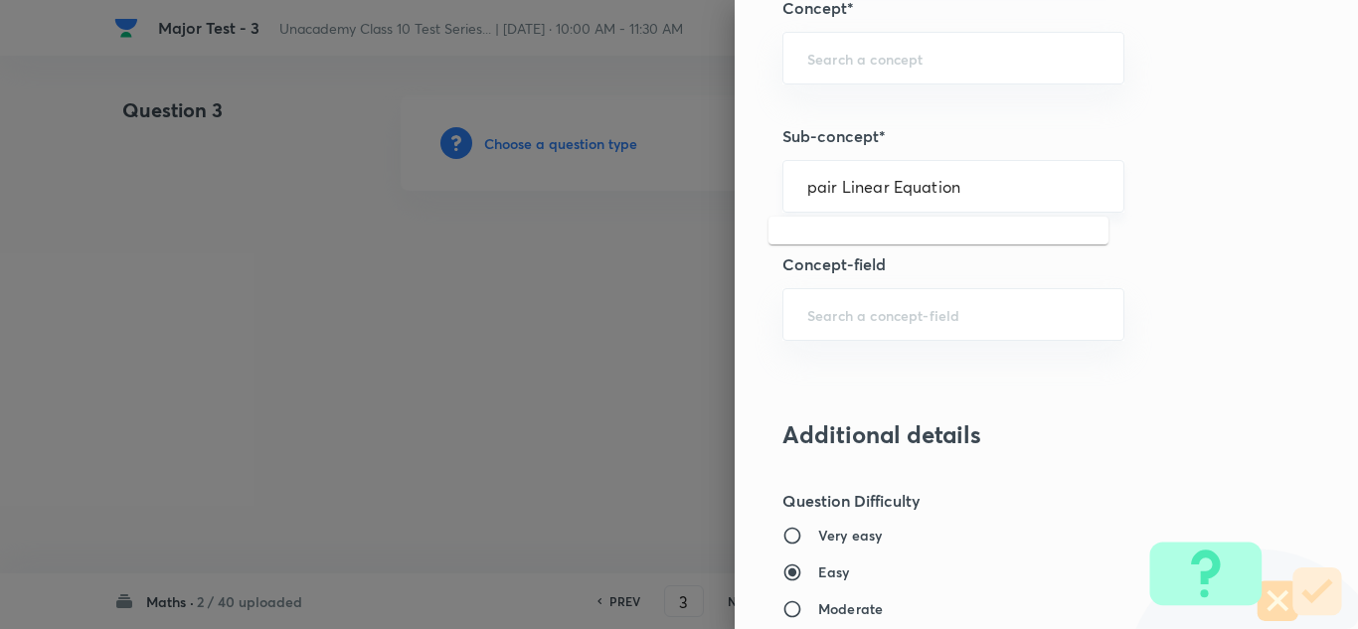
drag, startPoint x: 970, startPoint y: 189, endPoint x: 824, endPoint y: 182, distance: 145.4
click at [824, 182] on input "pair Linear Equation" at bounding box center [954, 186] width 292 height 19
type input "pair"
paste input "Pair of Linear Equations"
type input "Pair of Linear Equations"
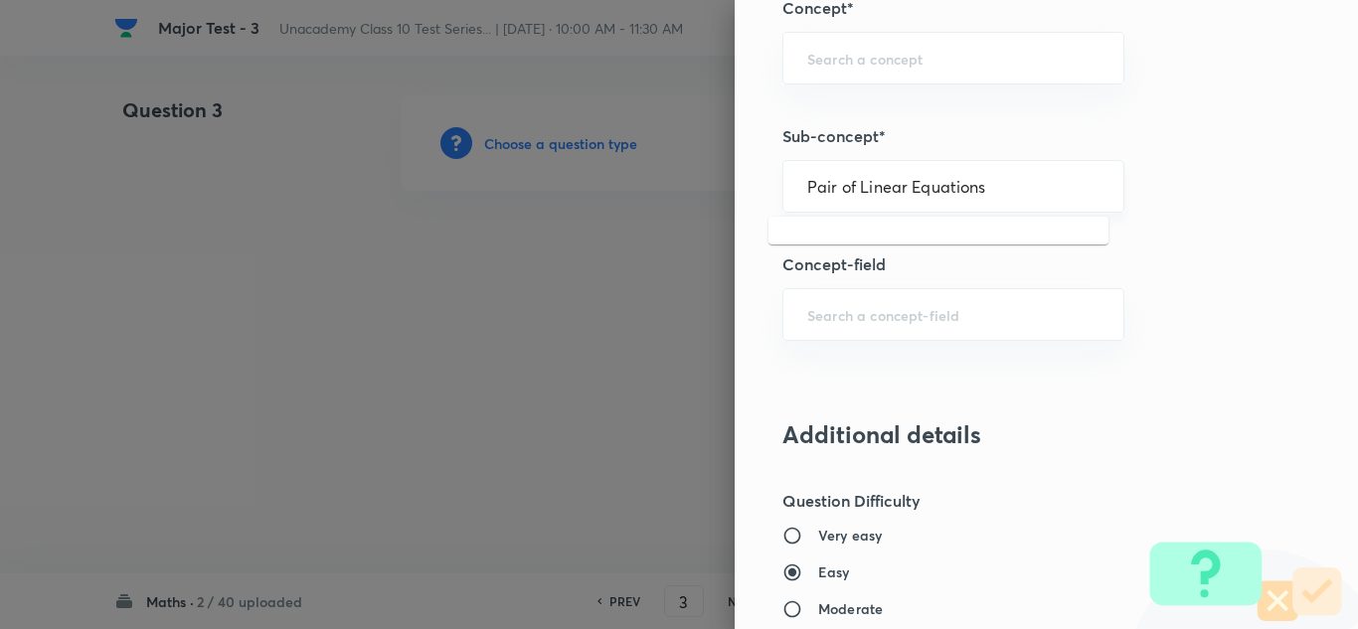
click at [829, 185] on input "Pair of Linear Equations" at bounding box center [954, 186] width 292 height 19
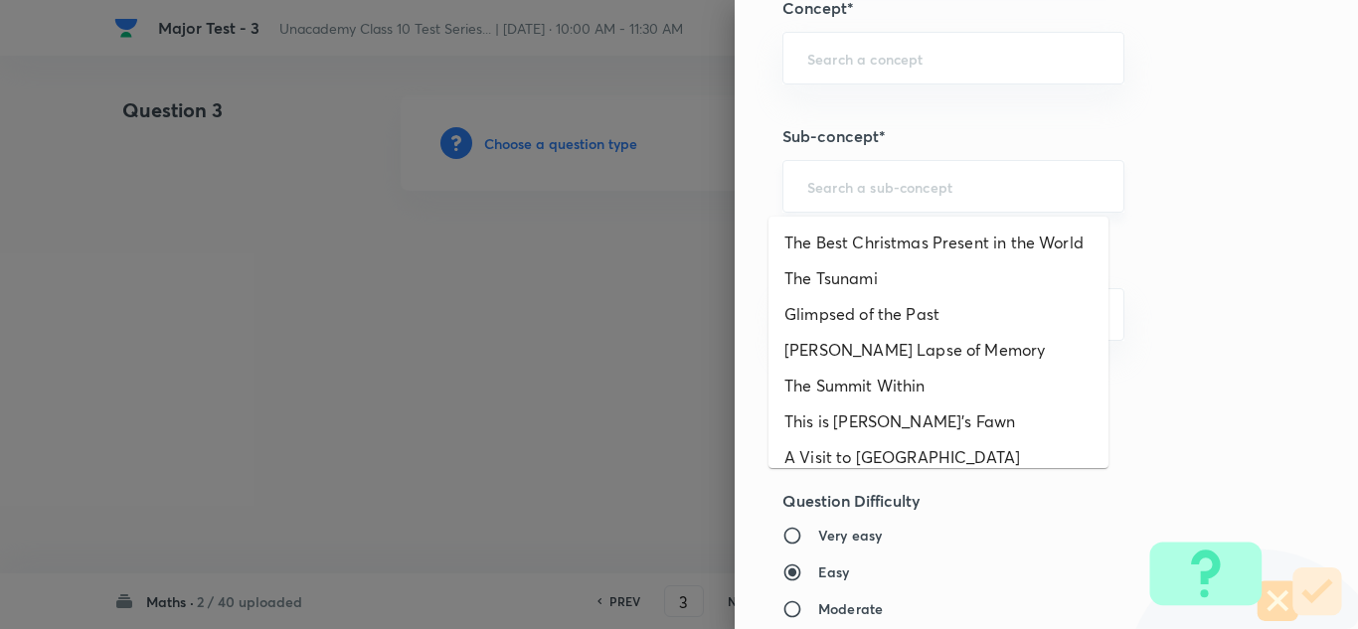
paste input "Pair of Linear Equations"
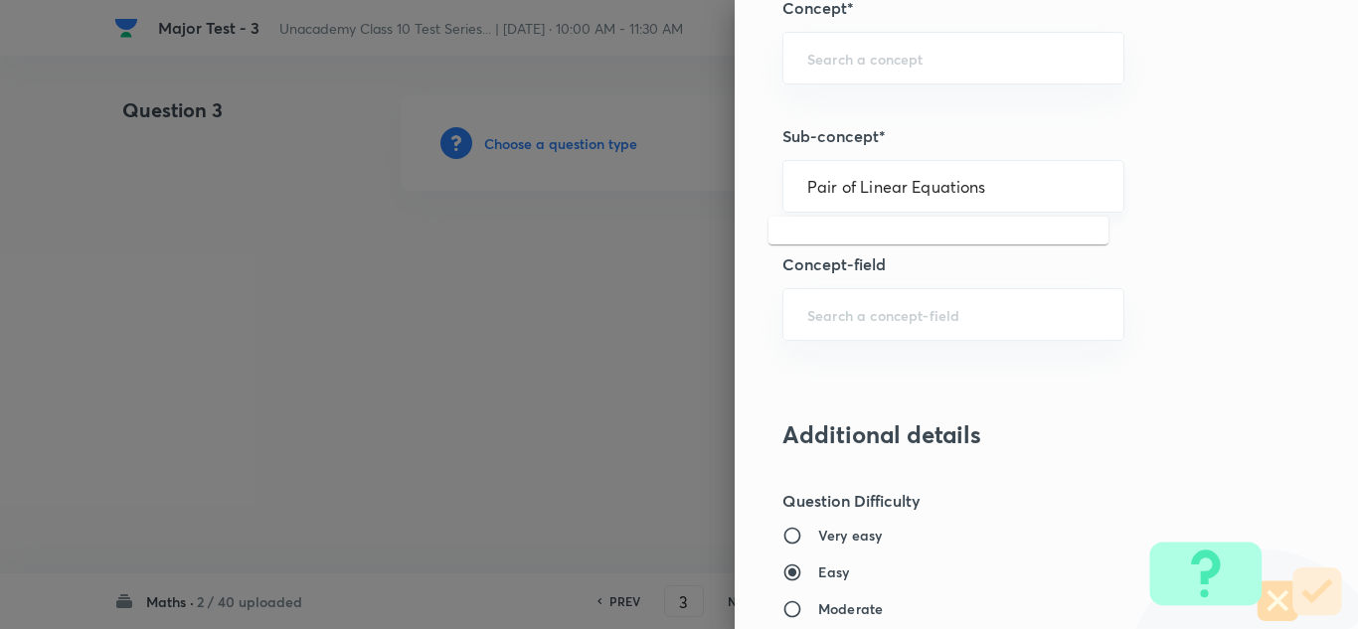
click at [829, 193] on input "Pair of Linear Equations" at bounding box center [954, 186] width 292 height 19
drag, startPoint x: 845, startPoint y: 186, endPoint x: 766, endPoint y: 197, distance: 80.3
click at [766, 197] on div "Question settings Question type* Single choice correct Number of options* 2 3 4…" at bounding box center [1047, 314] width 624 height 629
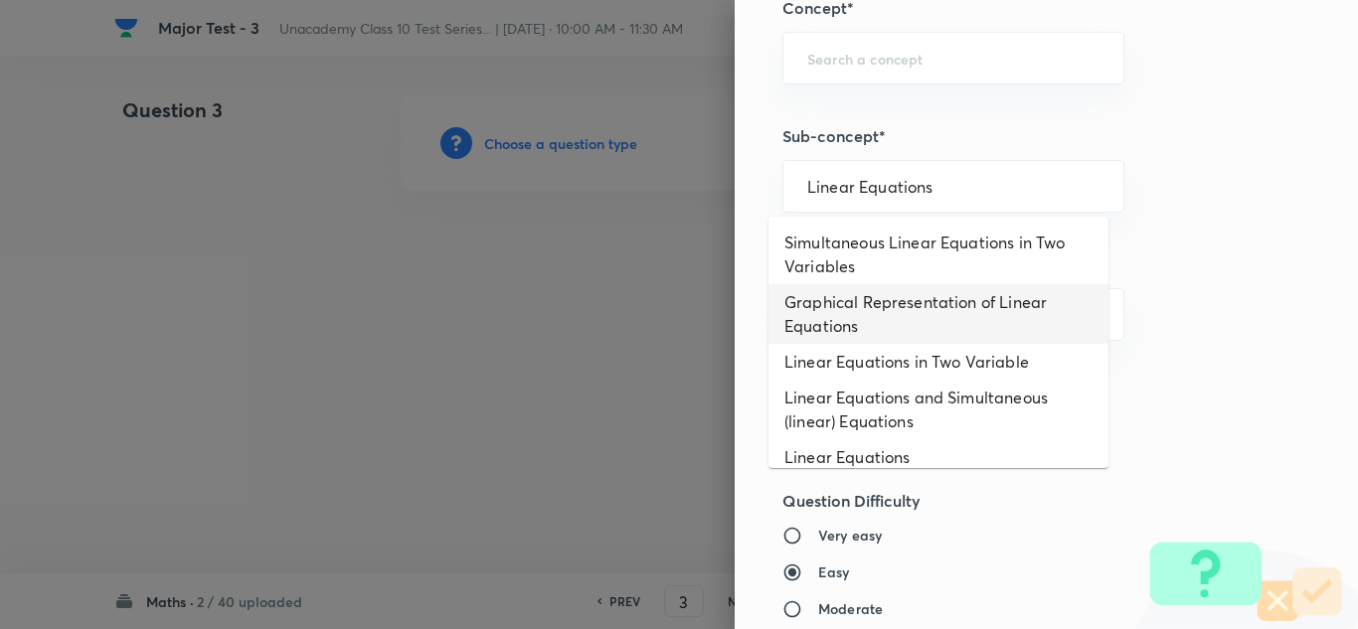
scroll to position [146, 0]
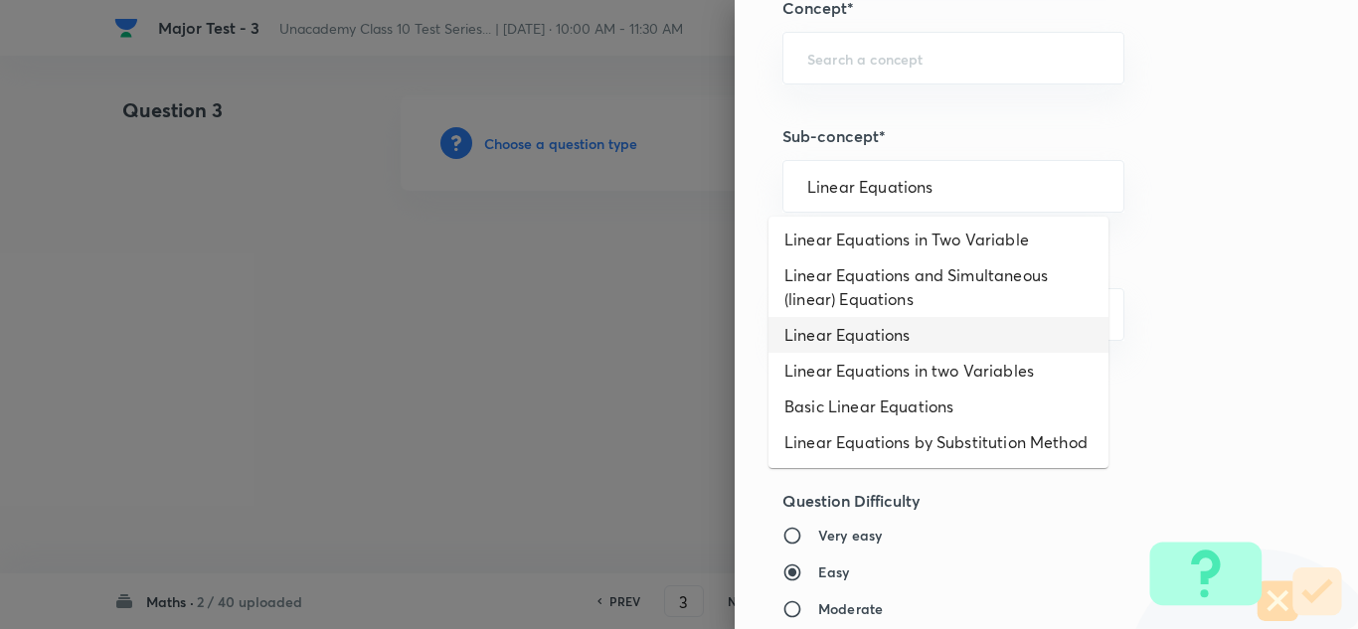
click at [851, 317] on li "Linear Equations" at bounding box center [939, 335] width 340 height 36
type input "Linear Equations"
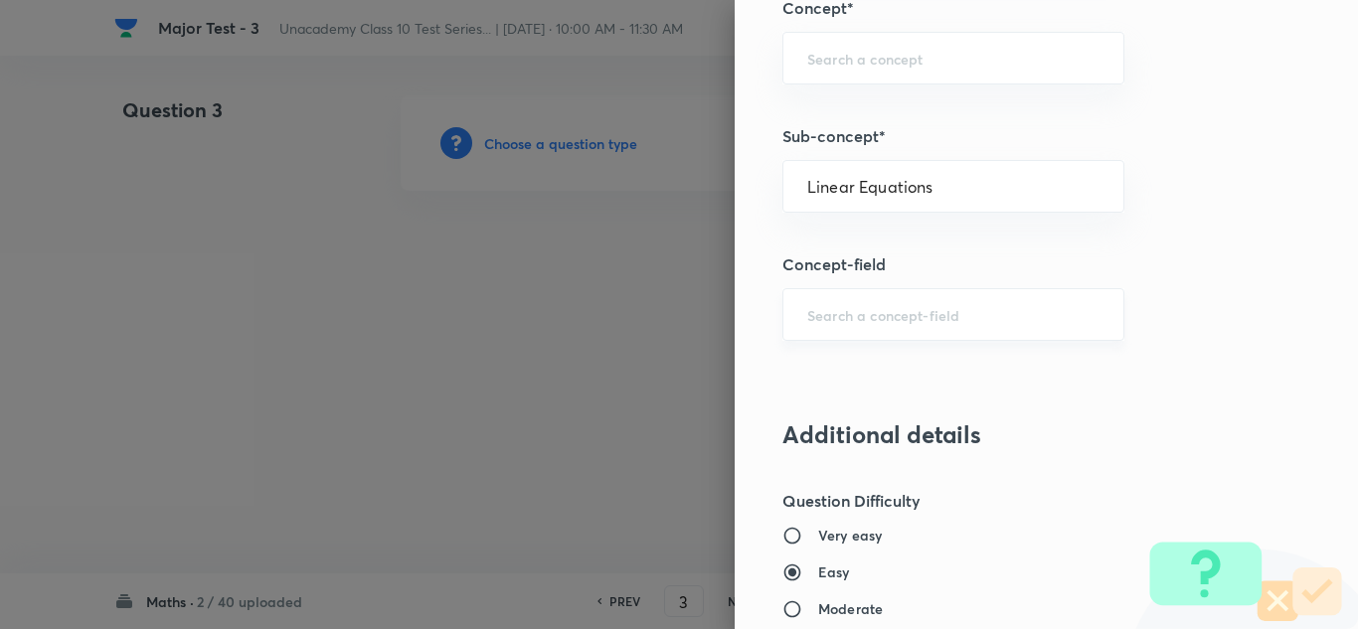
type input "Foundation Class X"
type input "Mathematics"
type input "Algebra"
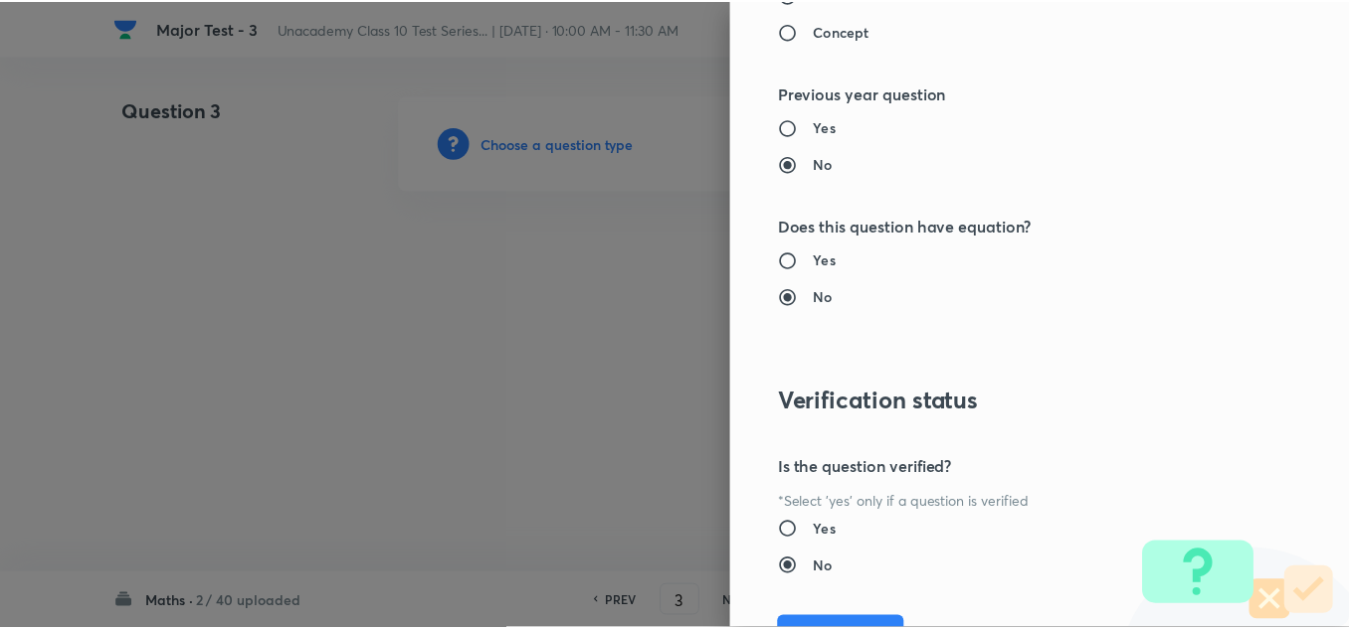
scroll to position [2215, 0]
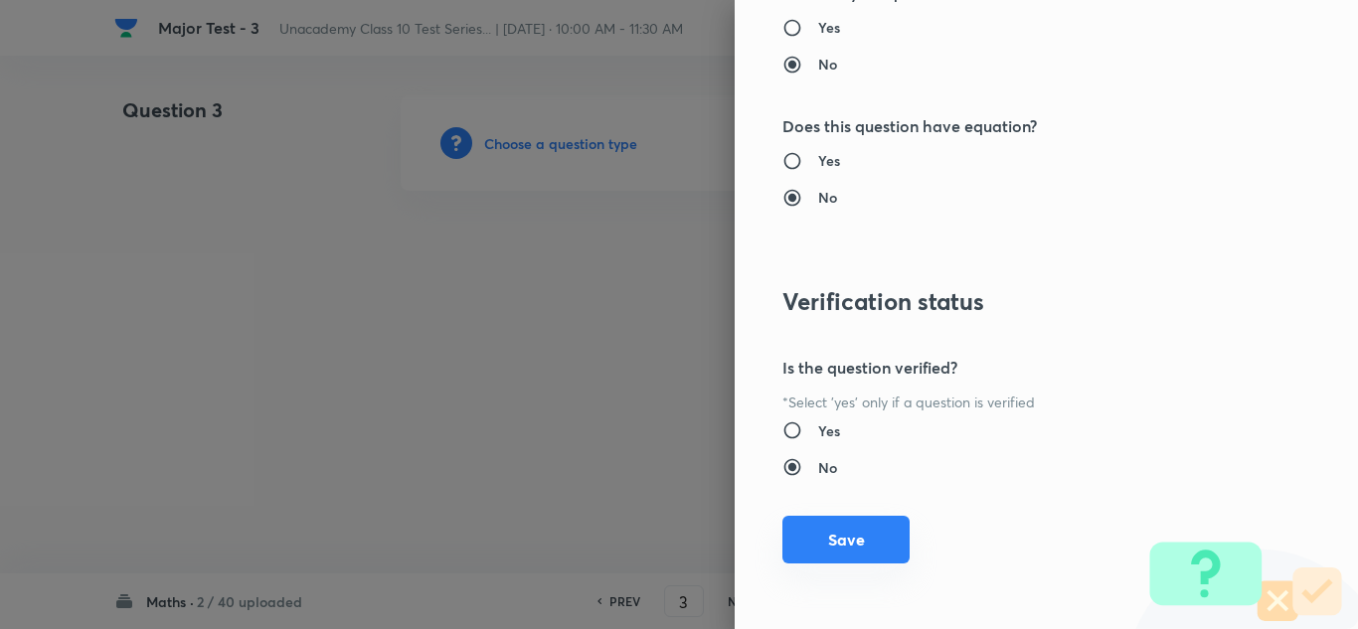
click at [832, 545] on button "Save" at bounding box center [846, 540] width 127 height 48
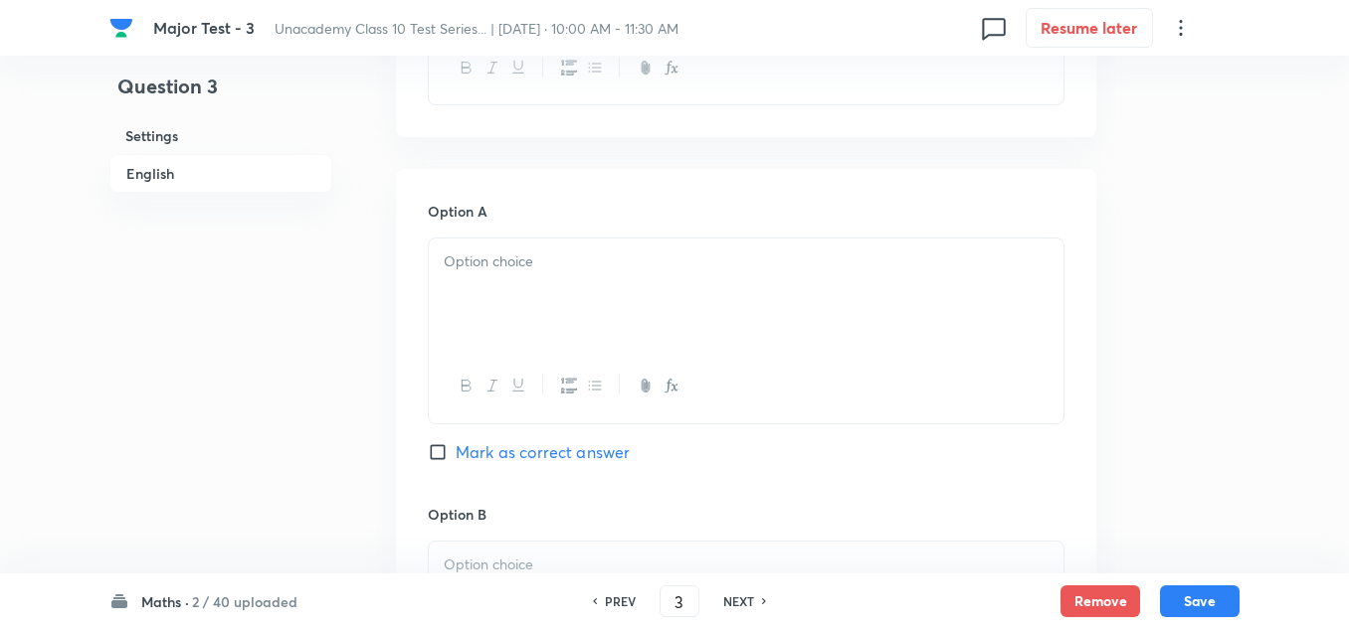
click at [559, 283] on div at bounding box center [746, 294] width 634 height 111
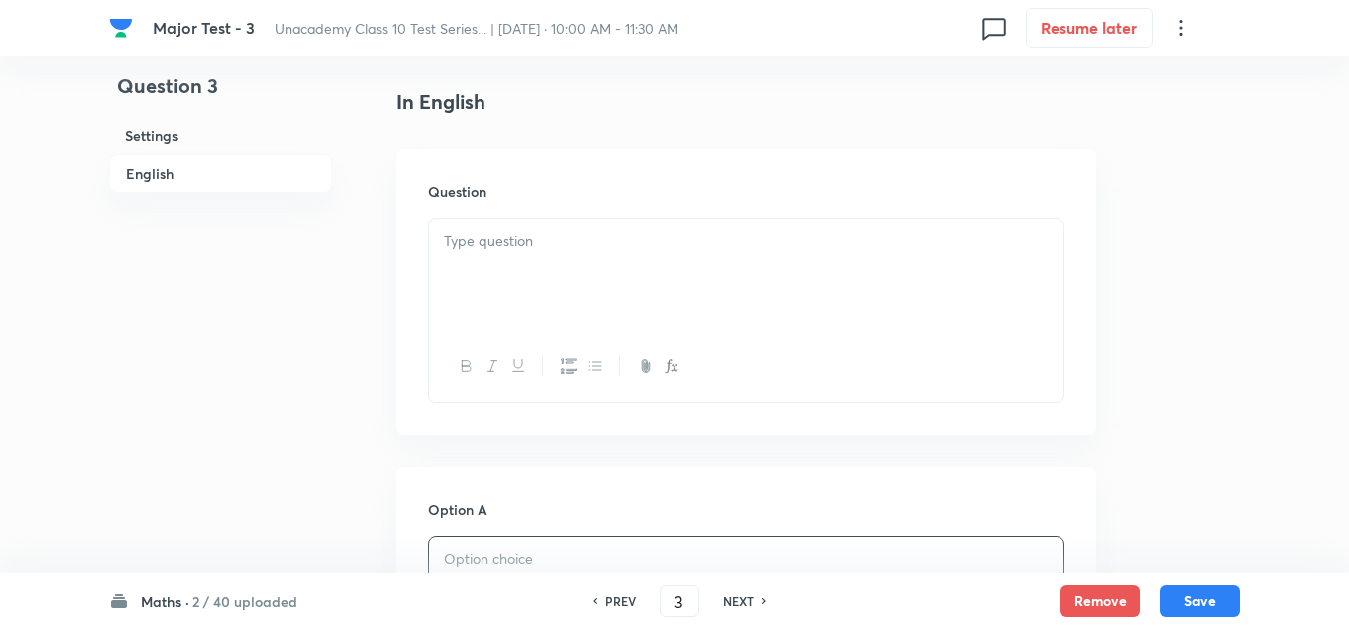
scroll to position [398, 0]
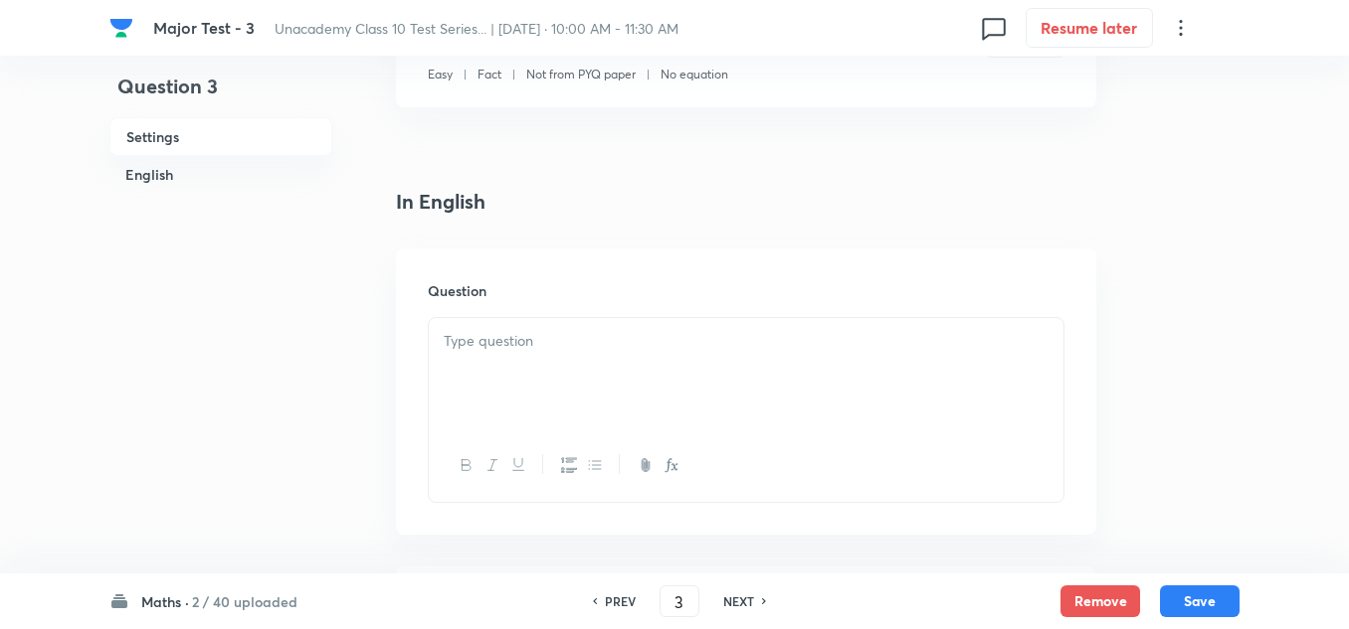
click at [550, 361] on div at bounding box center [746, 373] width 634 height 111
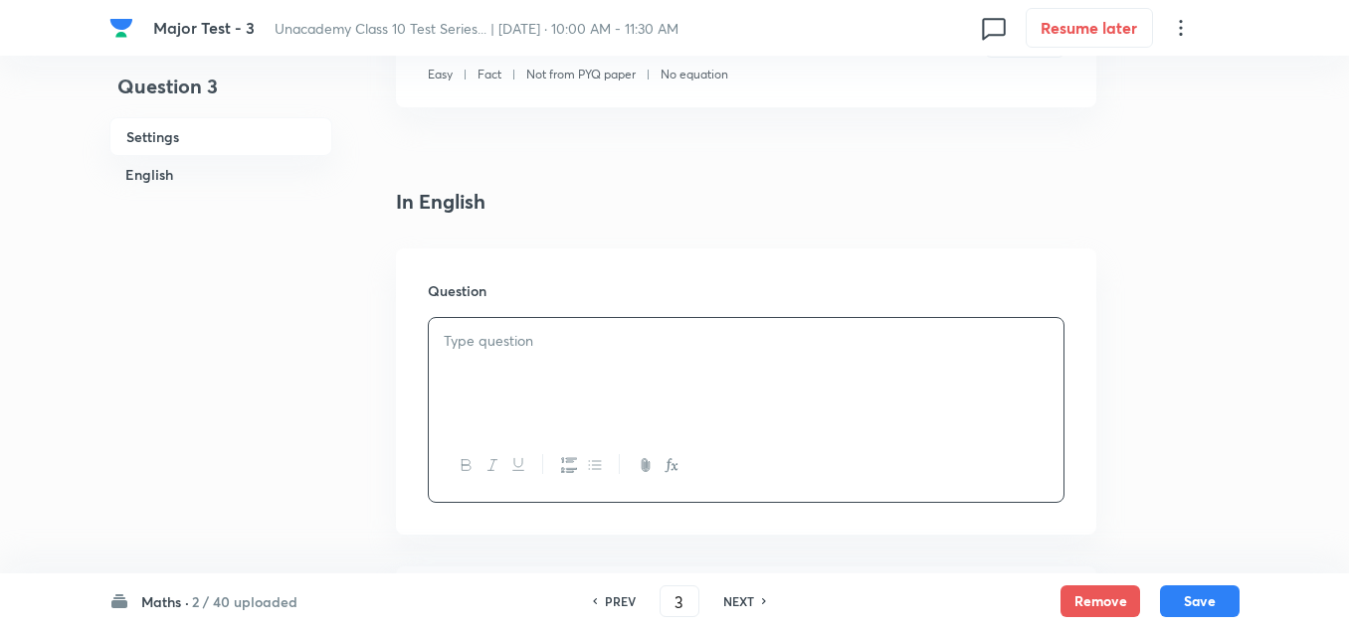
click at [599, 344] on p at bounding box center [746, 341] width 605 height 23
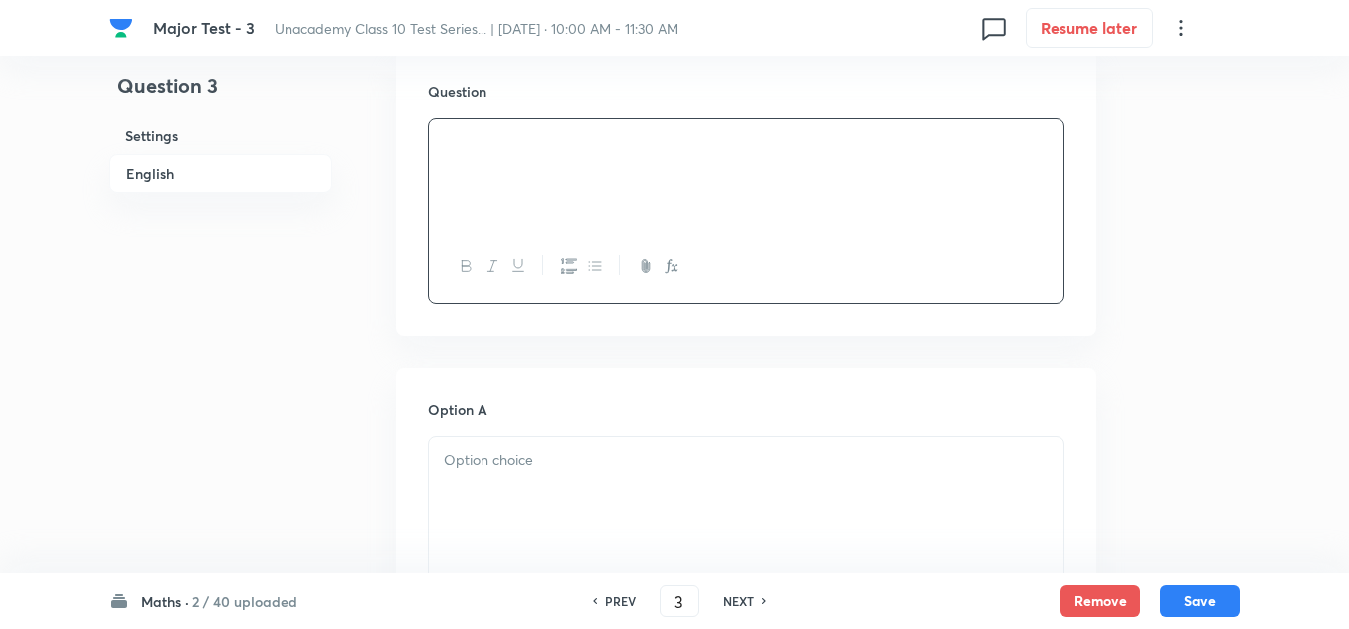
click at [490, 468] on p at bounding box center [746, 461] width 605 height 23
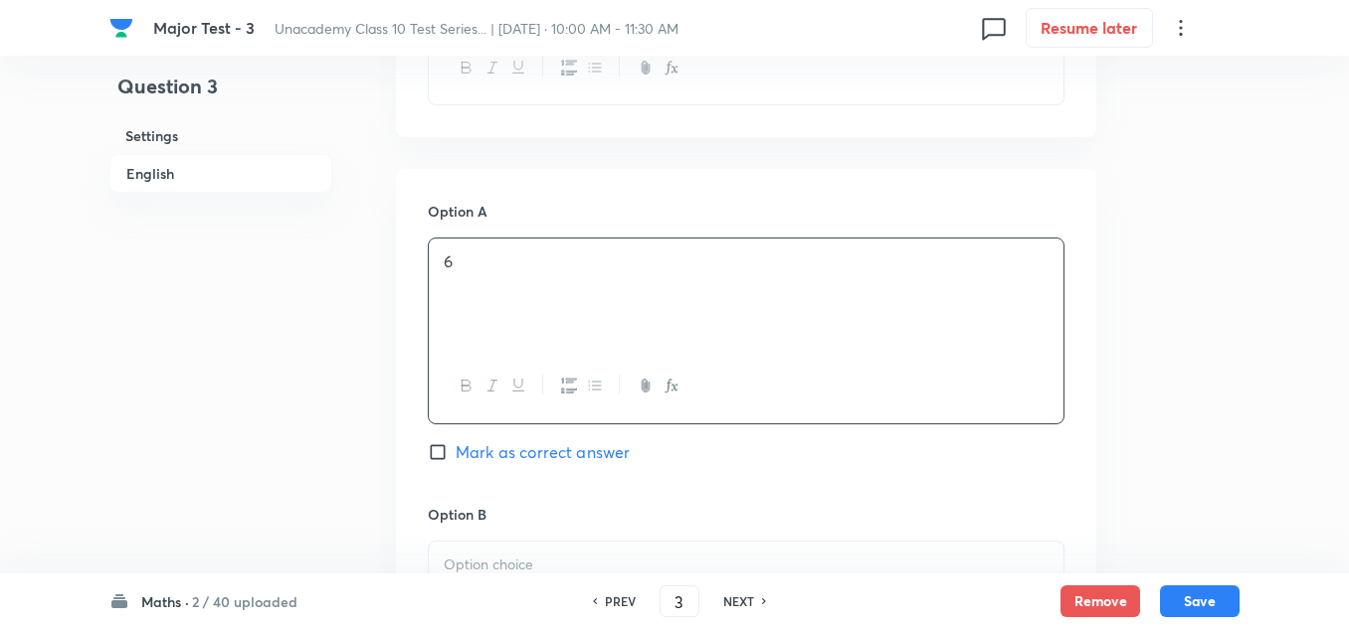
scroll to position [994, 0]
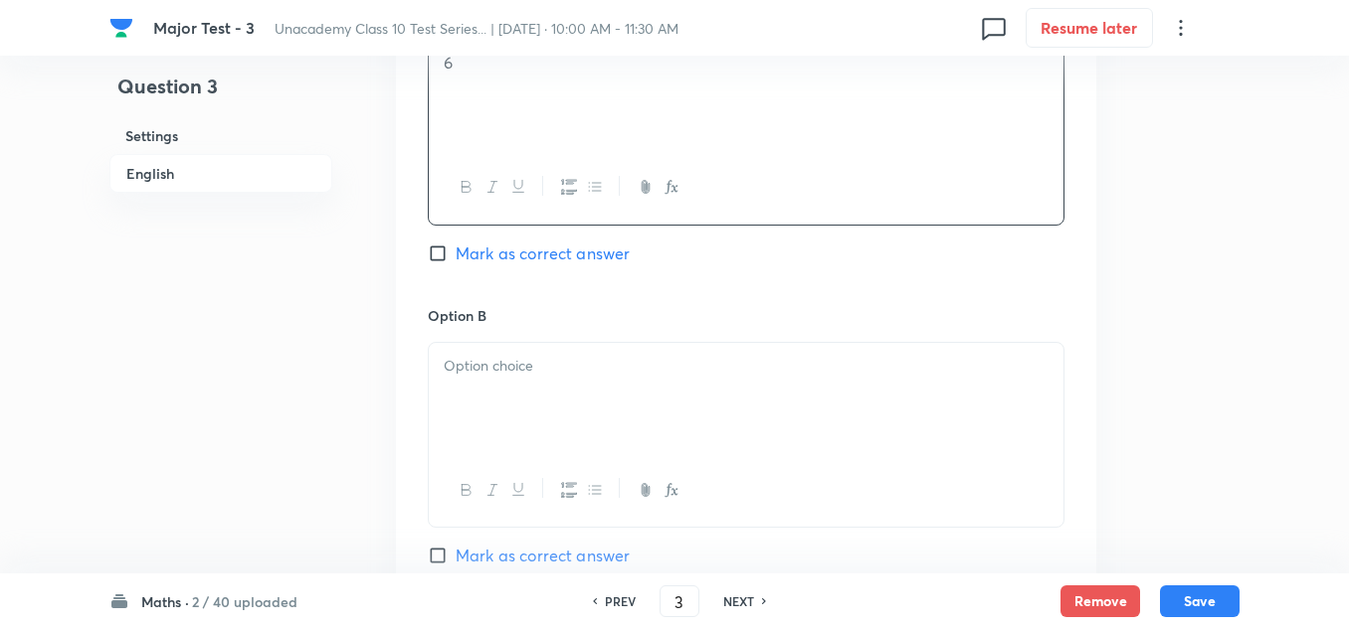
click at [533, 368] on p at bounding box center [746, 366] width 605 height 23
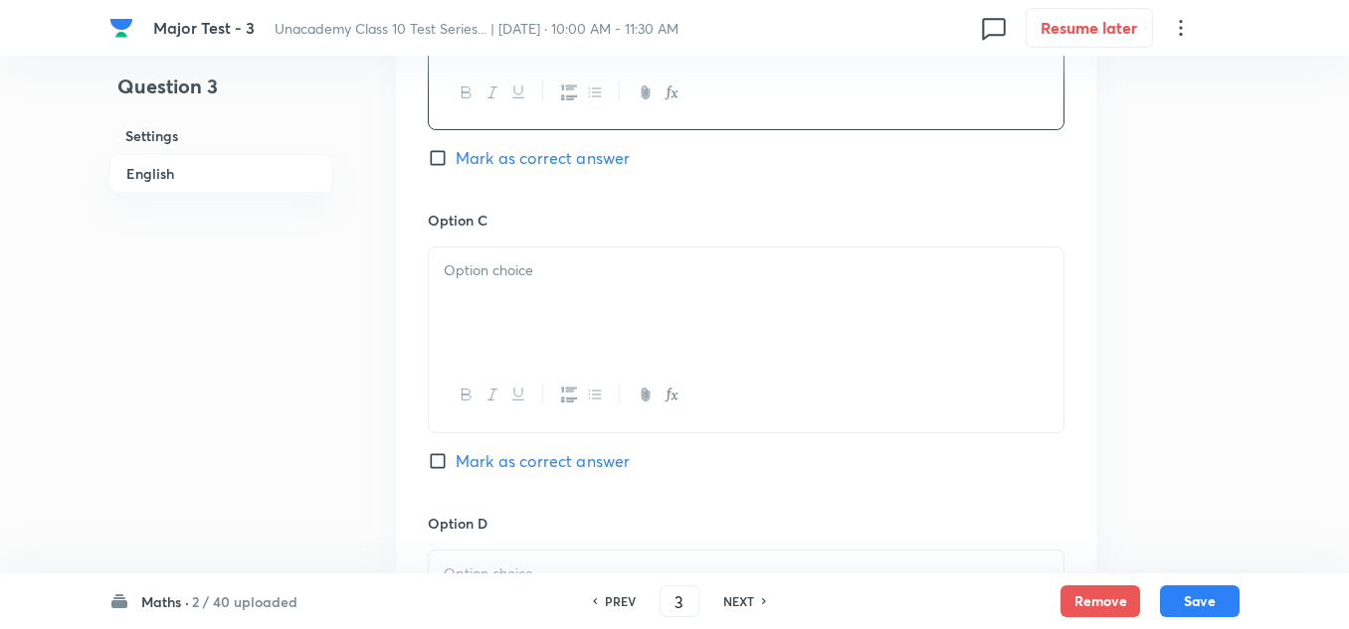
click at [519, 277] on p at bounding box center [746, 271] width 605 height 23
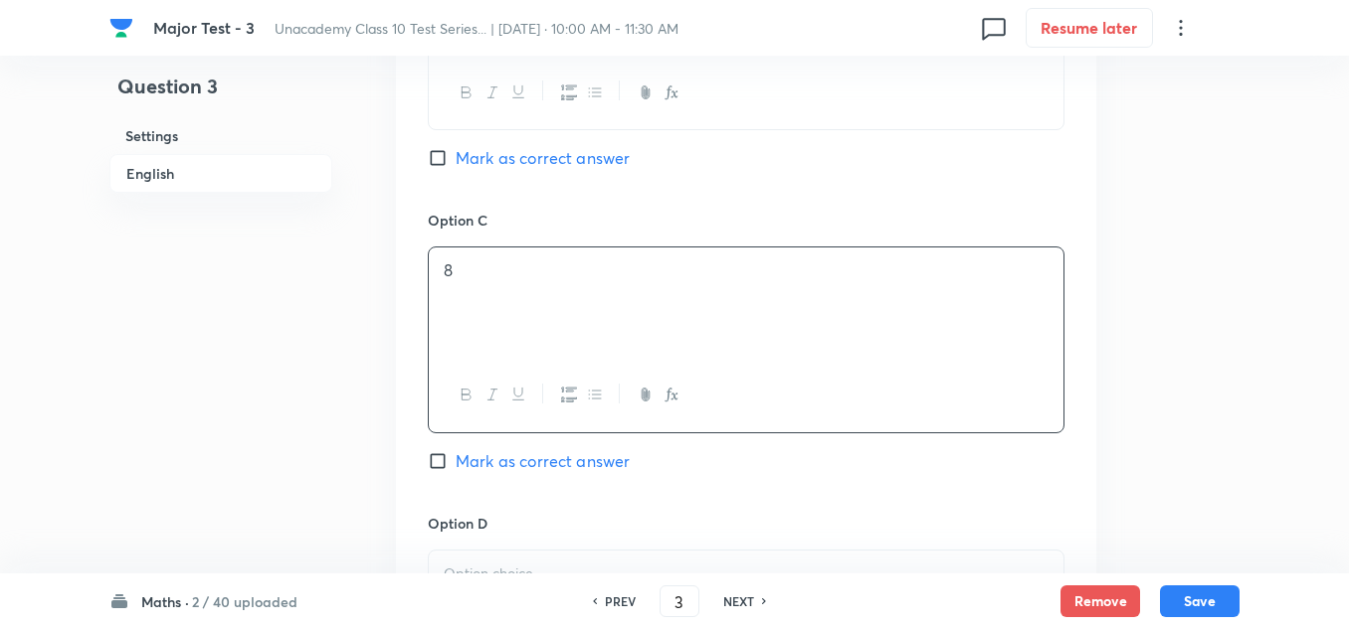
scroll to position [1591, 0]
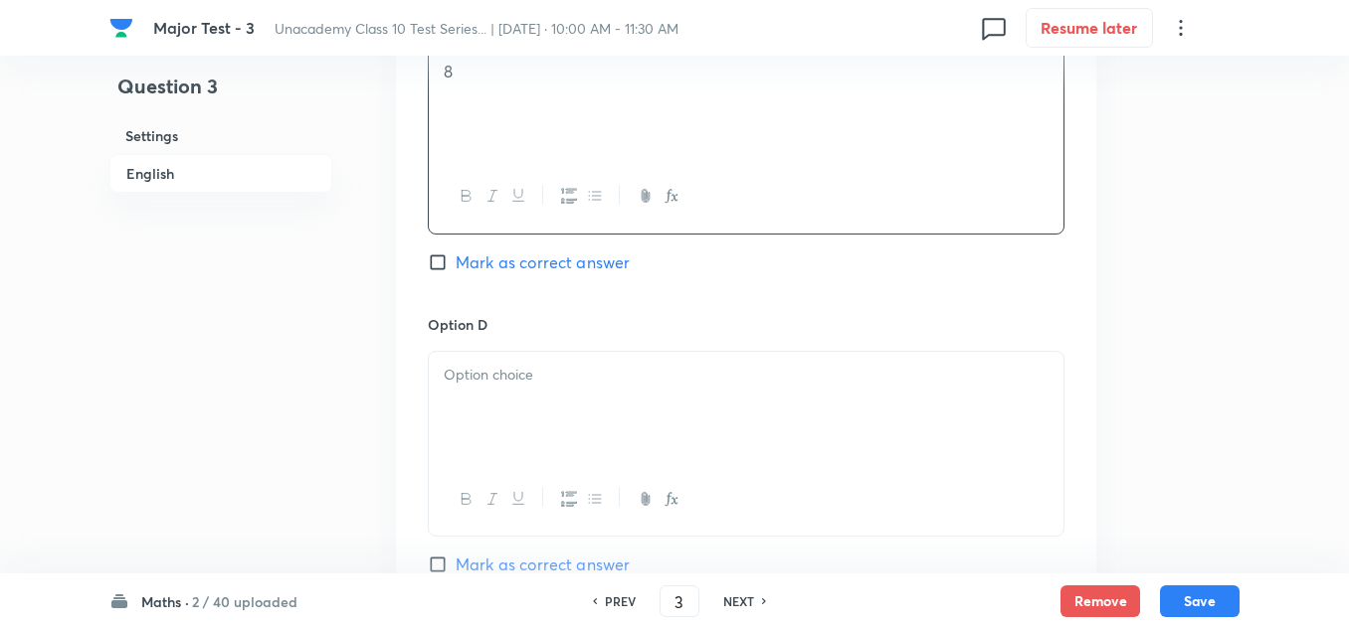
click at [489, 393] on div at bounding box center [746, 407] width 634 height 111
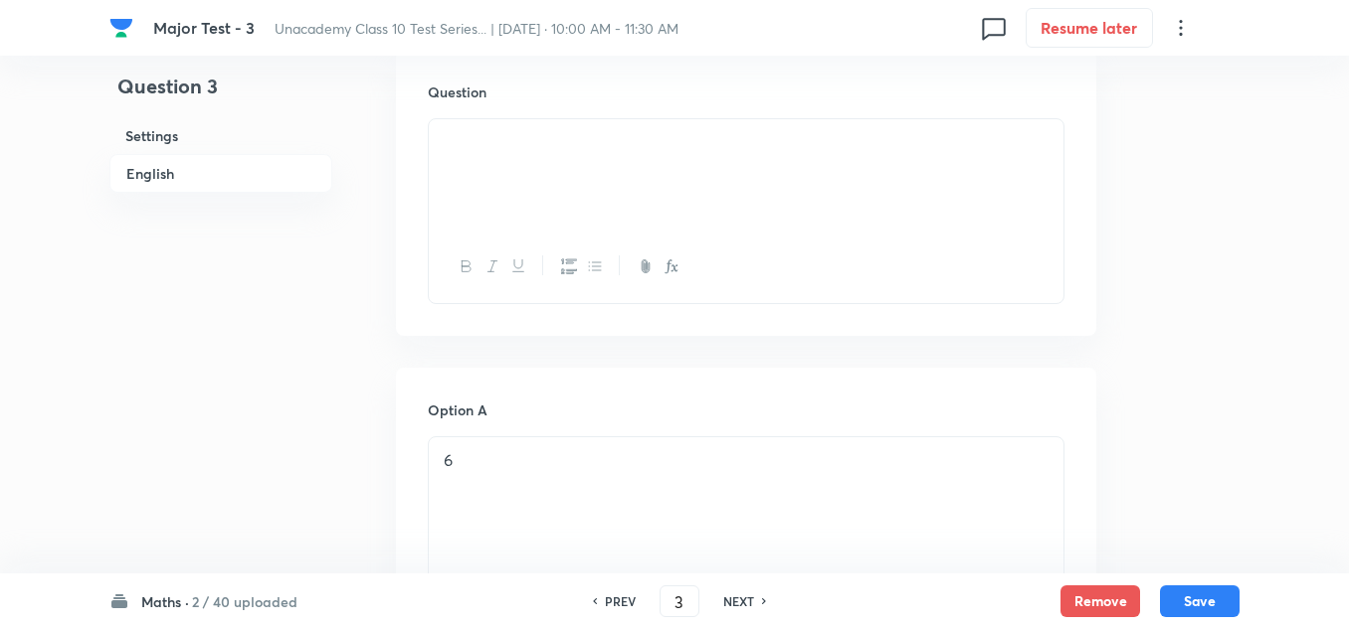
scroll to position [796, 0]
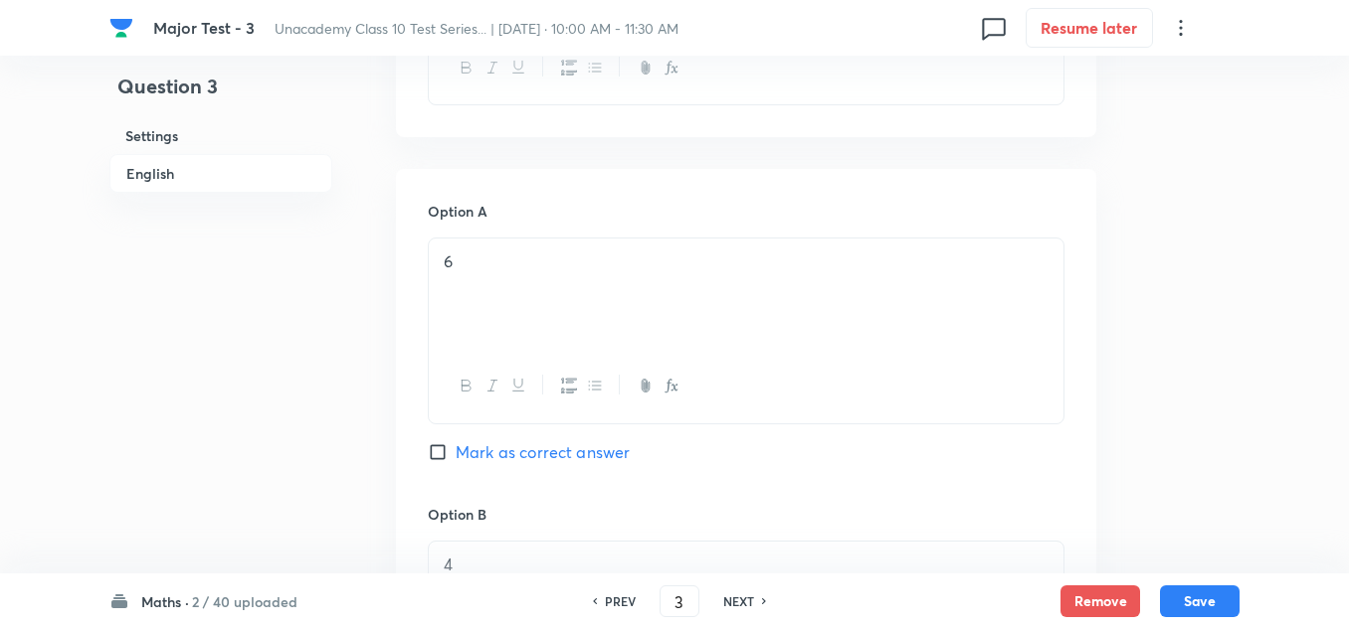
click at [498, 457] on span "Mark as correct answer" at bounding box center [542, 453] width 174 height 24
click at [455, 457] on input "Mark as correct answer" at bounding box center [442, 453] width 28 height 20
checkbox input "true"
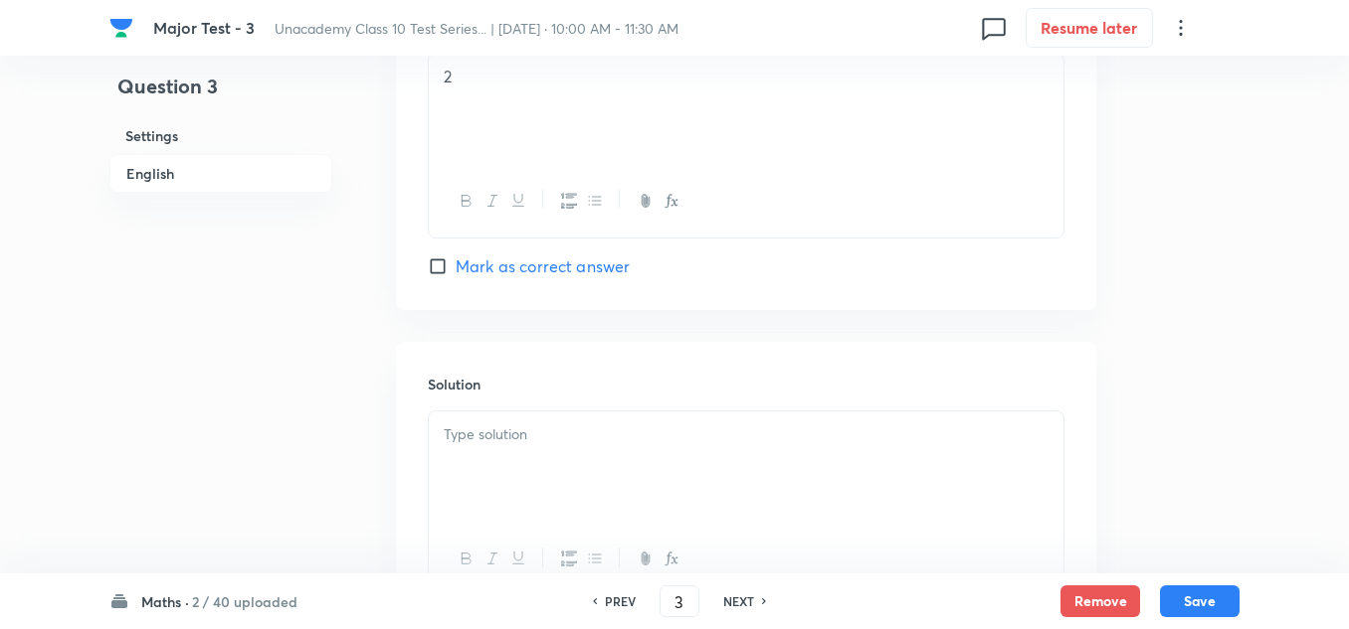
scroll to position [1989, 0]
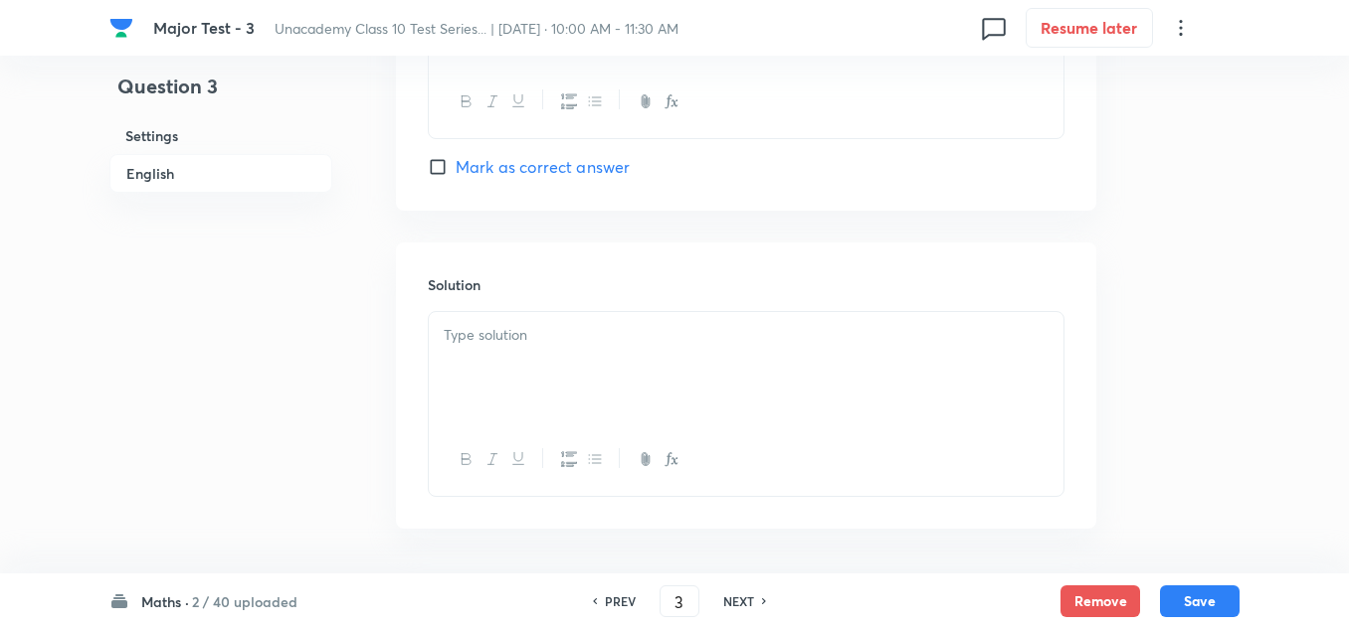
click at [549, 343] on p at bounding box center [746, 335] width 605 height 23
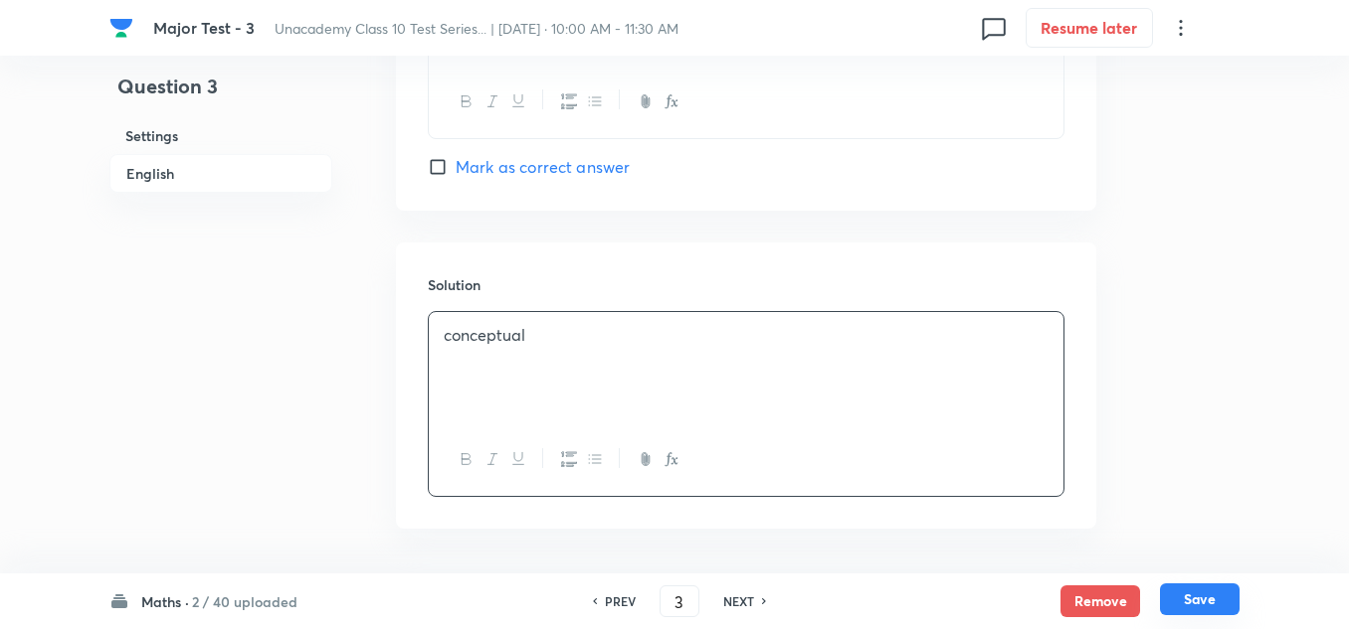
click at [1191, 595] on button "Save" at bounding box center [1200, 600] width 80 height 32
type input "4"
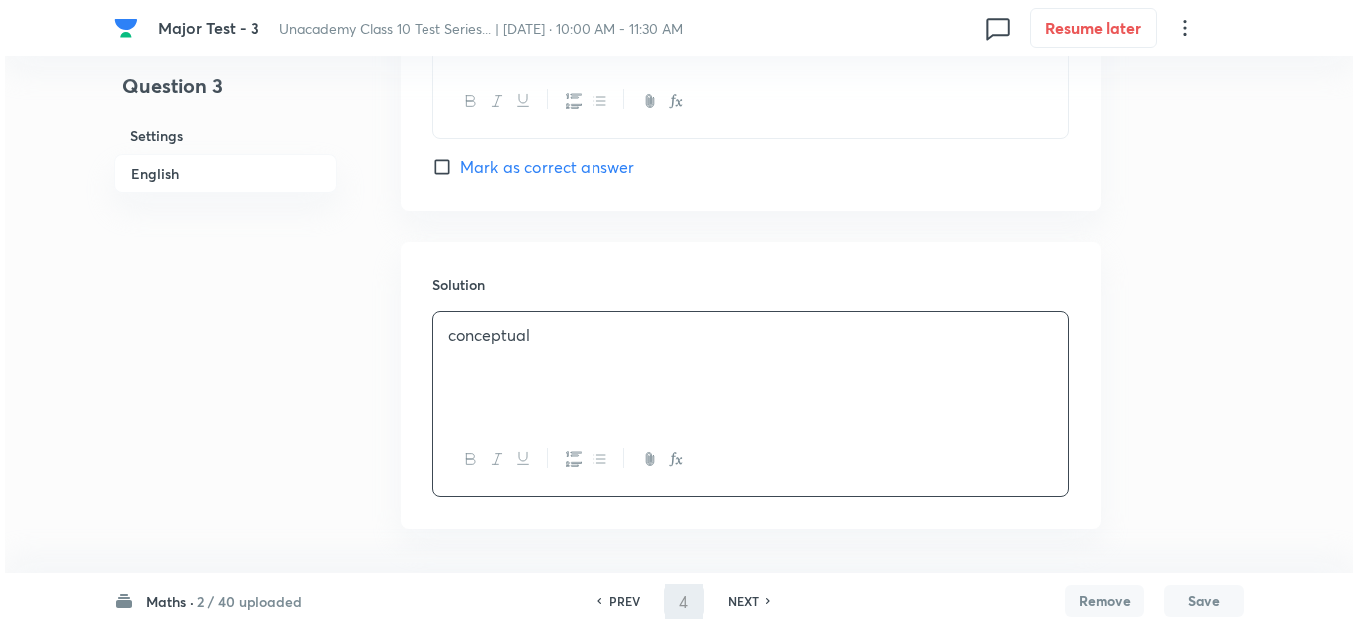
scroll to position [0, 0]
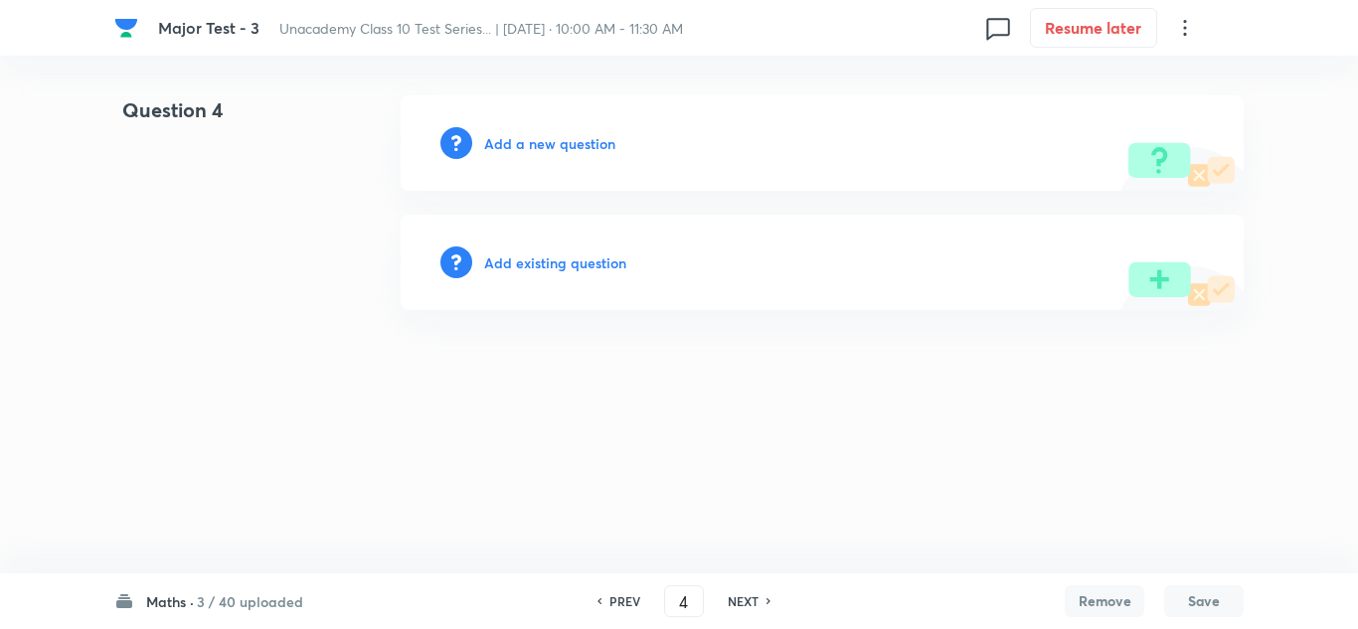
click at [537, 133] on h6 "Add a new question" at bounding box center [549, 143] width 131 height 21
click at [546, 141] on h6 "Choose a question type" at bounding box center [560, 143] width 153 height 21
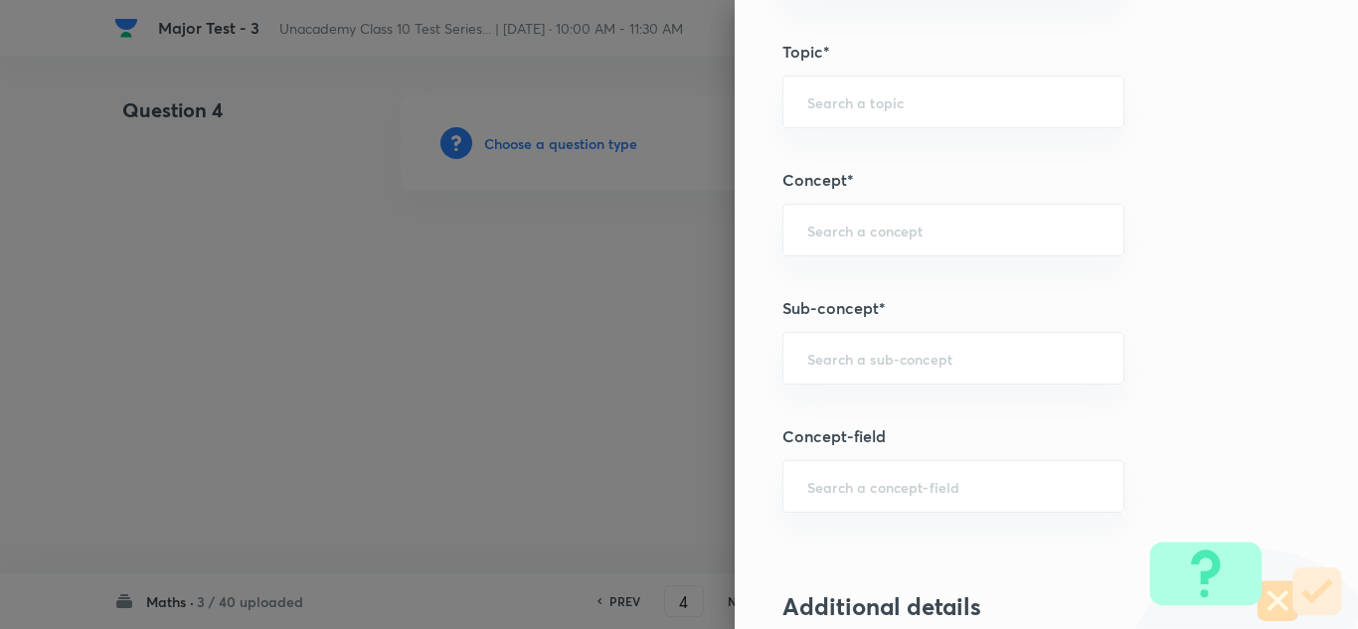
scroll to position [822, 0]
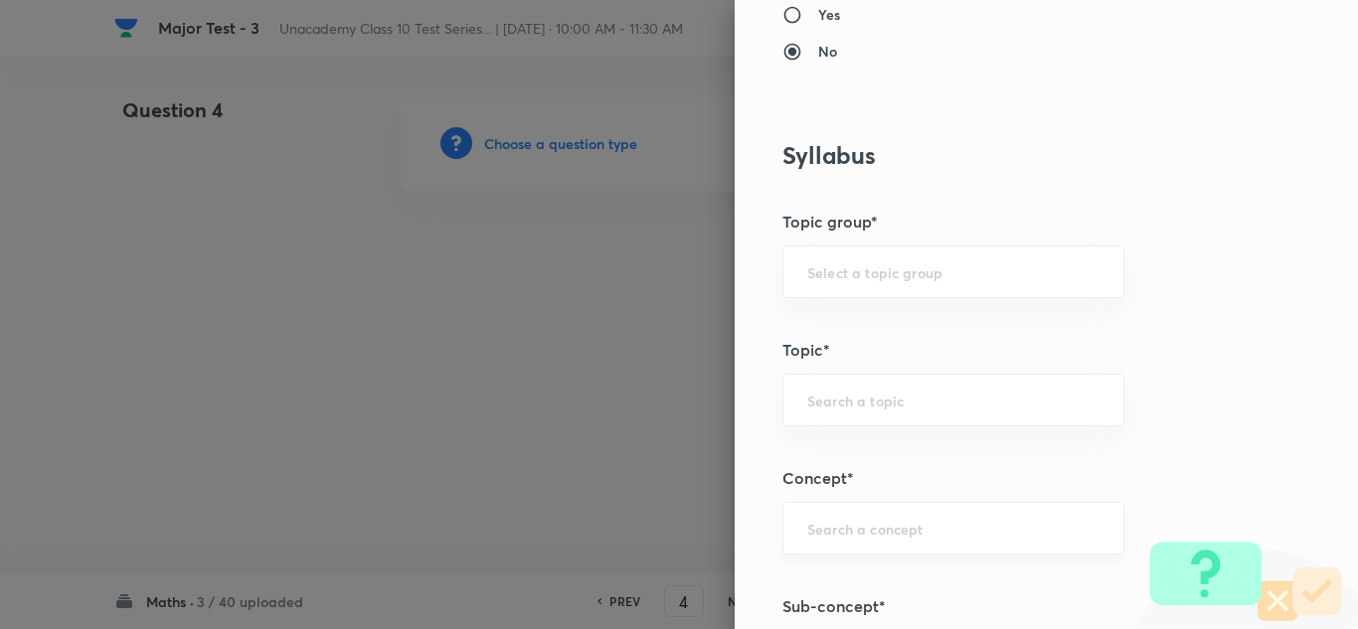
click at [882, 523] on input "text" at bounding box center [954, 528] width 292 height 19
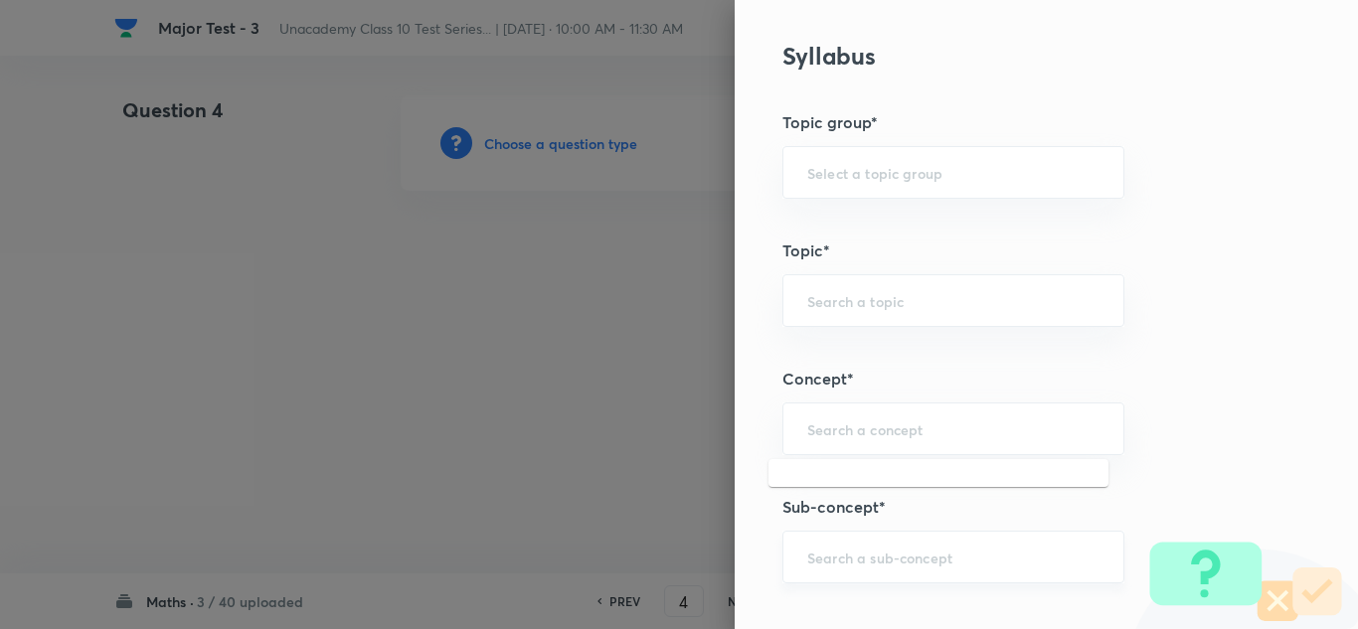
click at [880, 549] on input "text" at bounding box center [954, 557] width 292 height 19
paste input "Quadratic Equations"
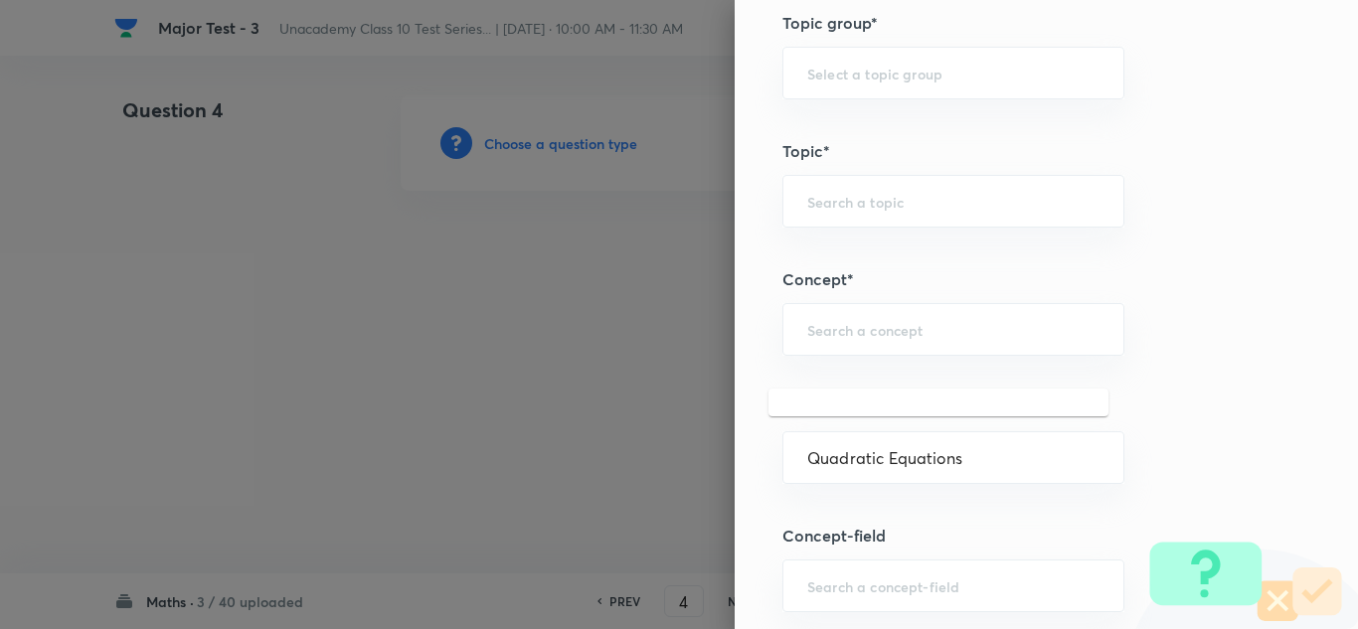
scroll to position [1121, 0]
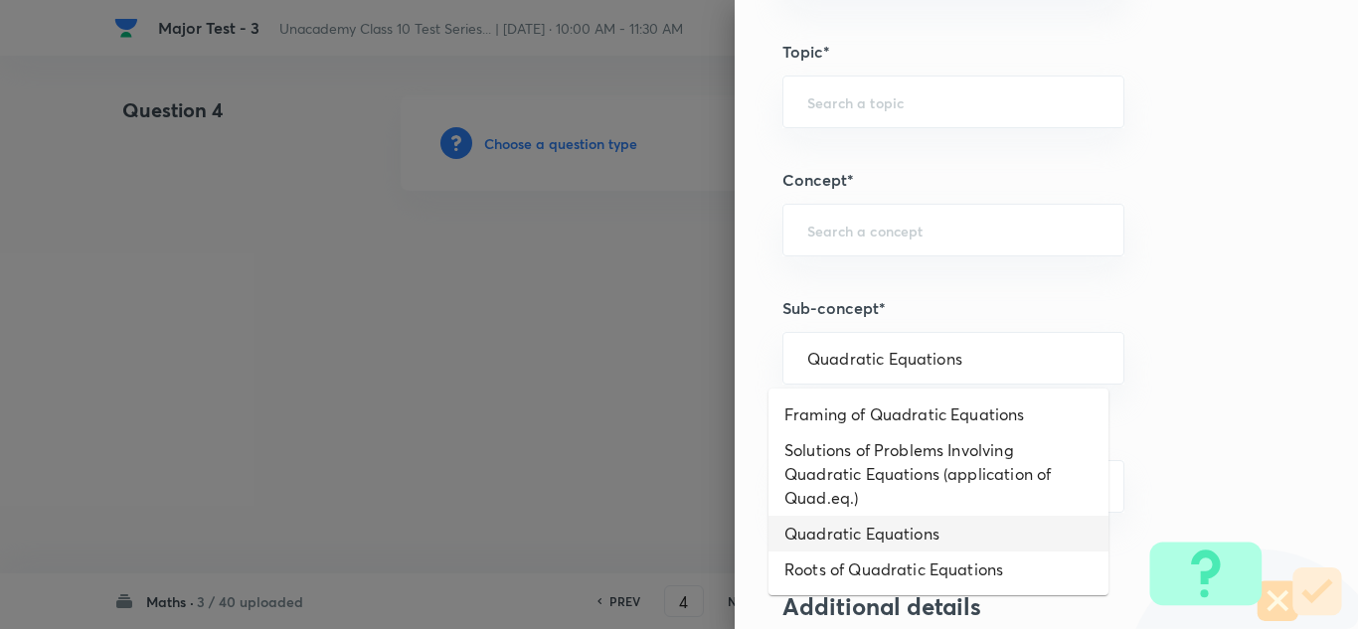
click at [875, 533] on li "Quadratic Equations" at bounding box center [939, 534] width 340 height 36
type input "Quadratic Equations"
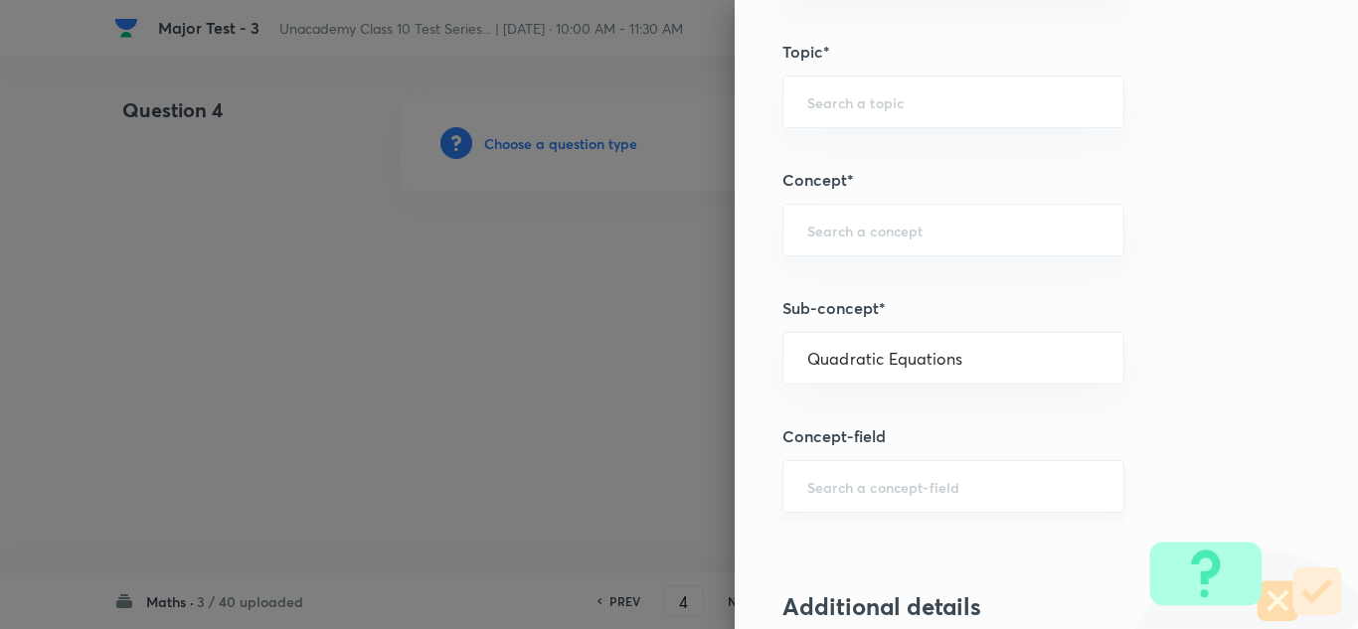
type input "Foundation Class X"
type input "Mathematics"
type input "Algebra"
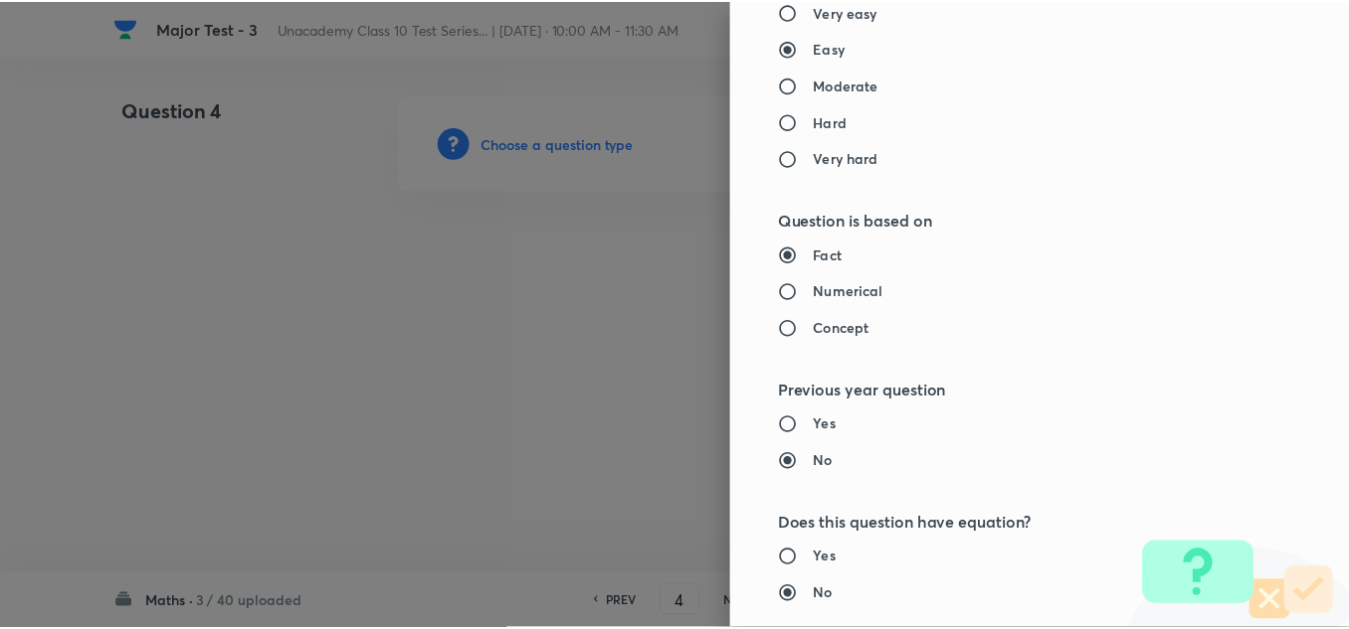
scroll to position [2215, 0]
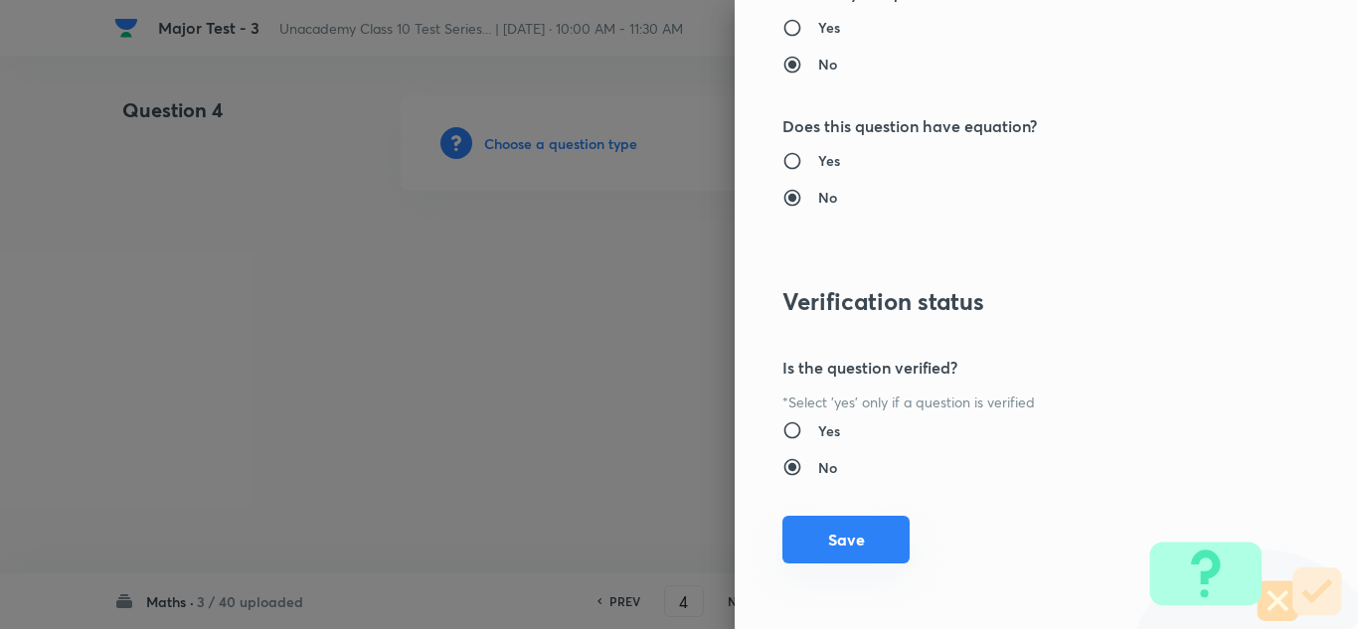
click at [878, 535] on button "Save" at bounding box center [846, 540] width 127 height 48
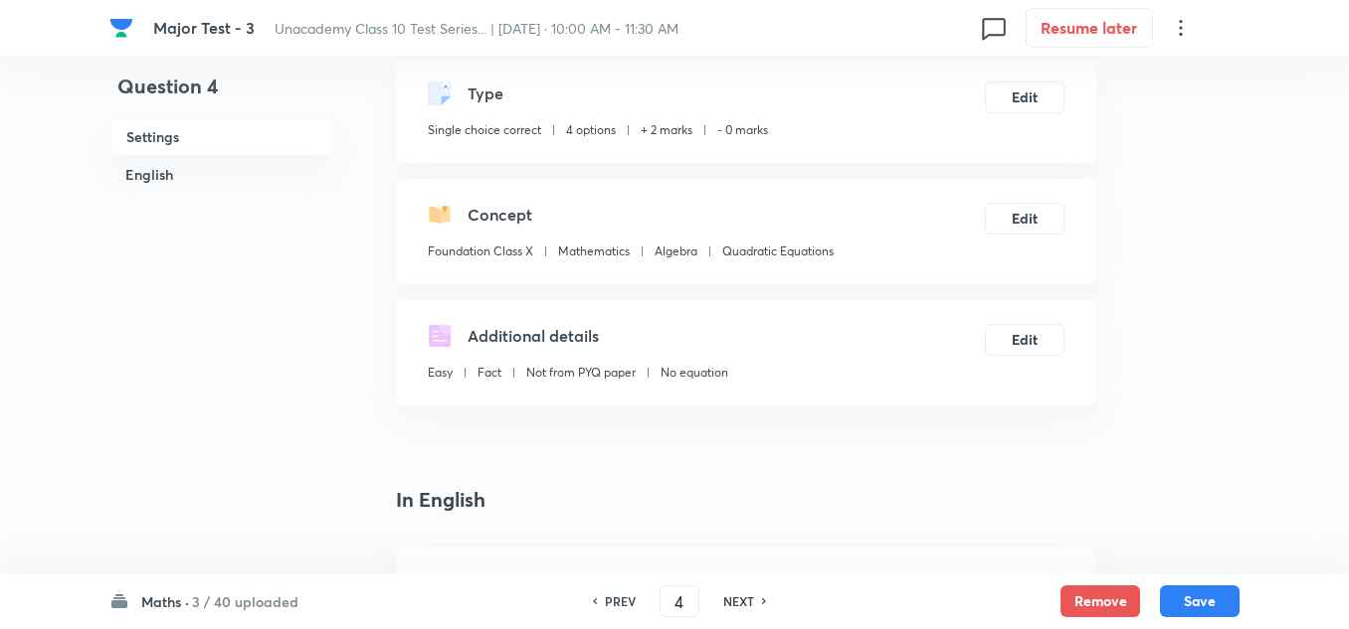
scroll to position [298, 0]
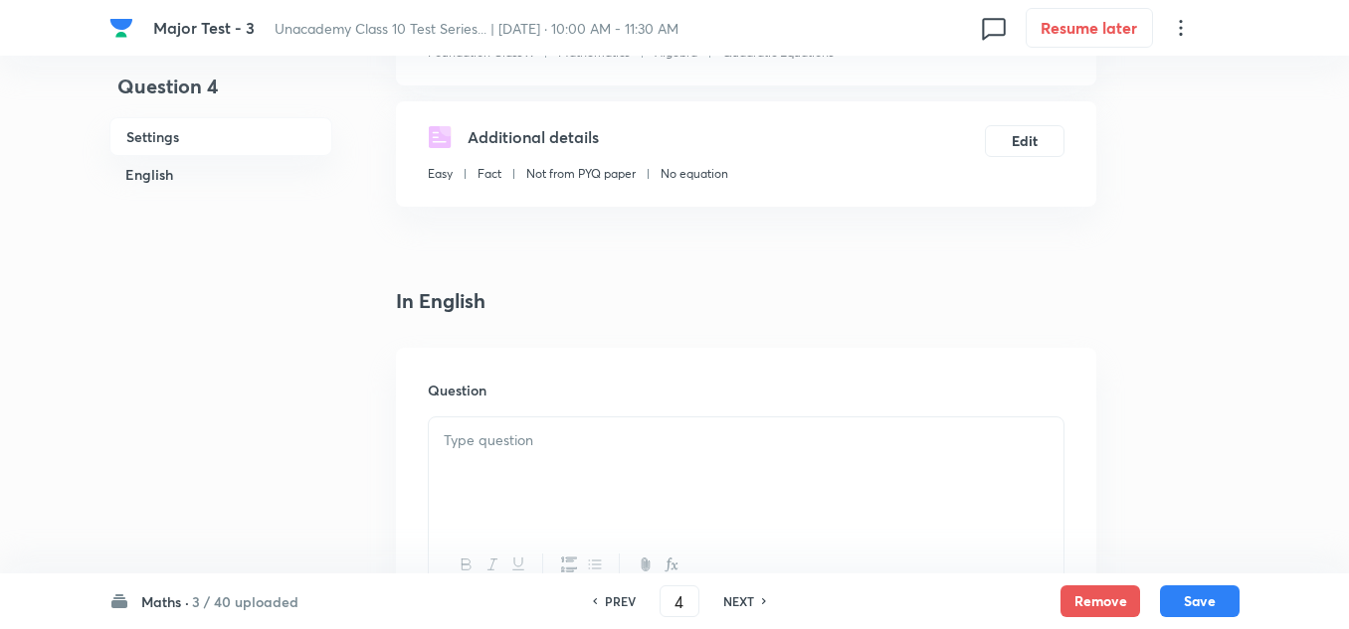
click at [522, 444] on p at bounding box center [746, 441] width 605 height 23
click at [558, 455] on div at bounding box center [746, 473] width 634 height 111
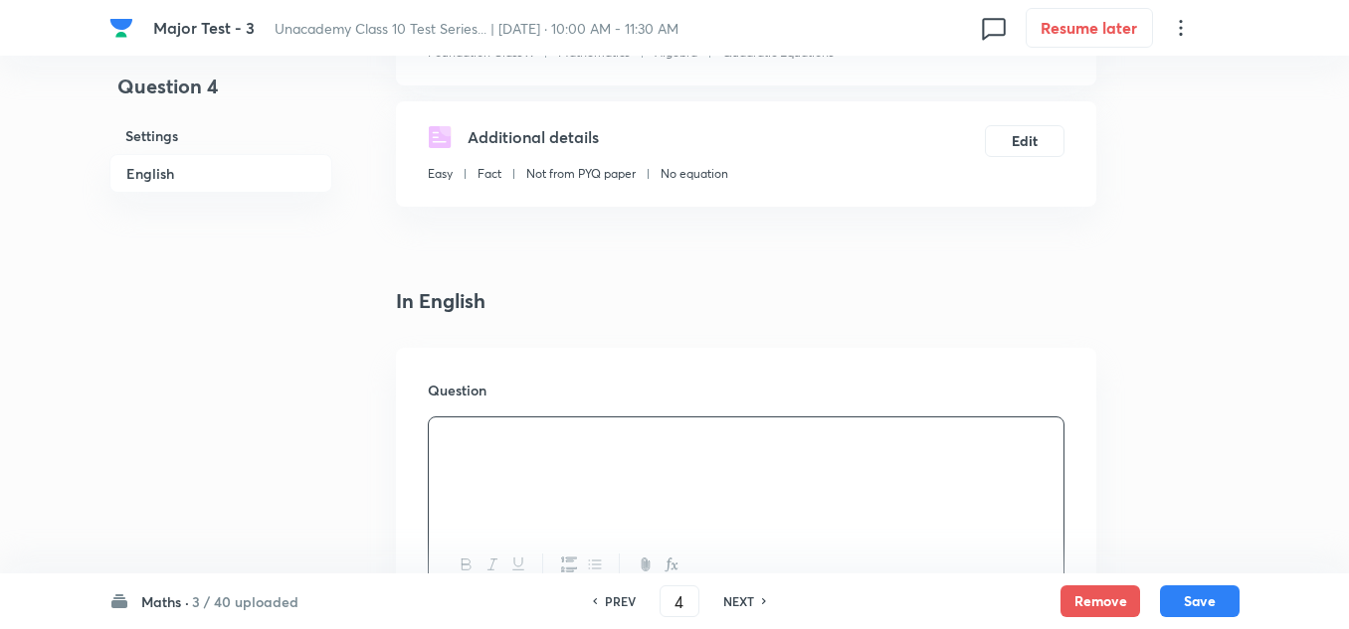
scroll to position [497, 0]
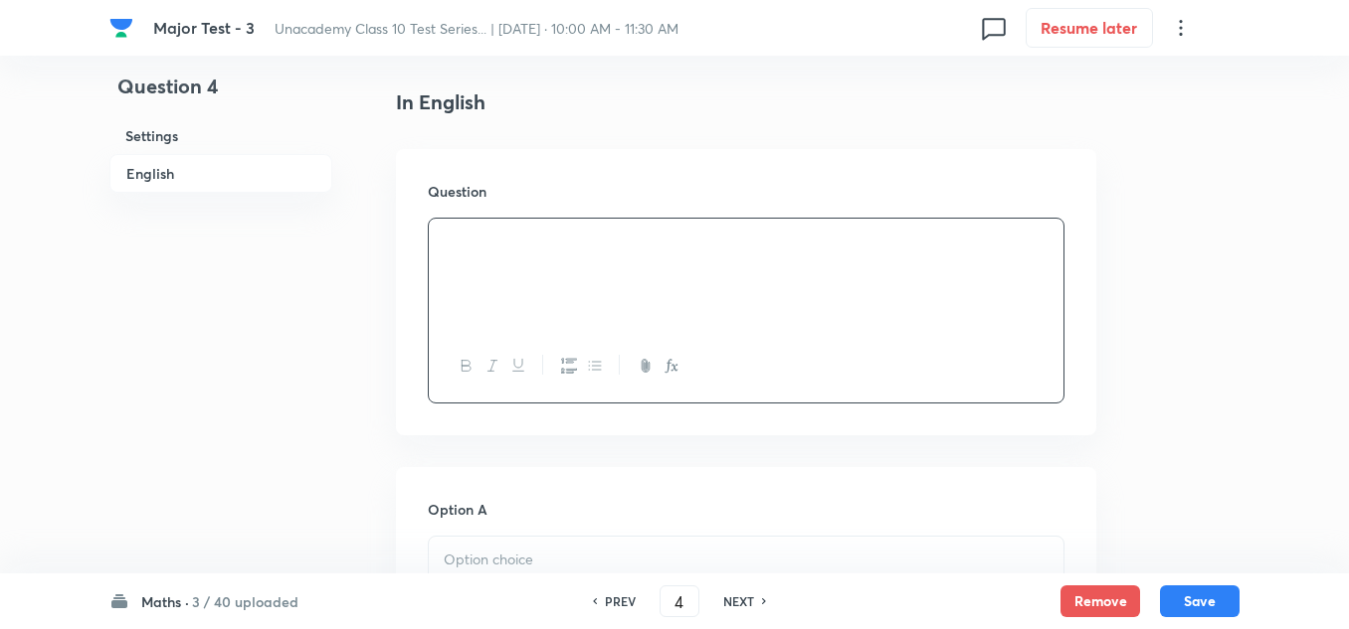
click at [540, 552] on p at bounding box center [746, 560] width 605 height 23
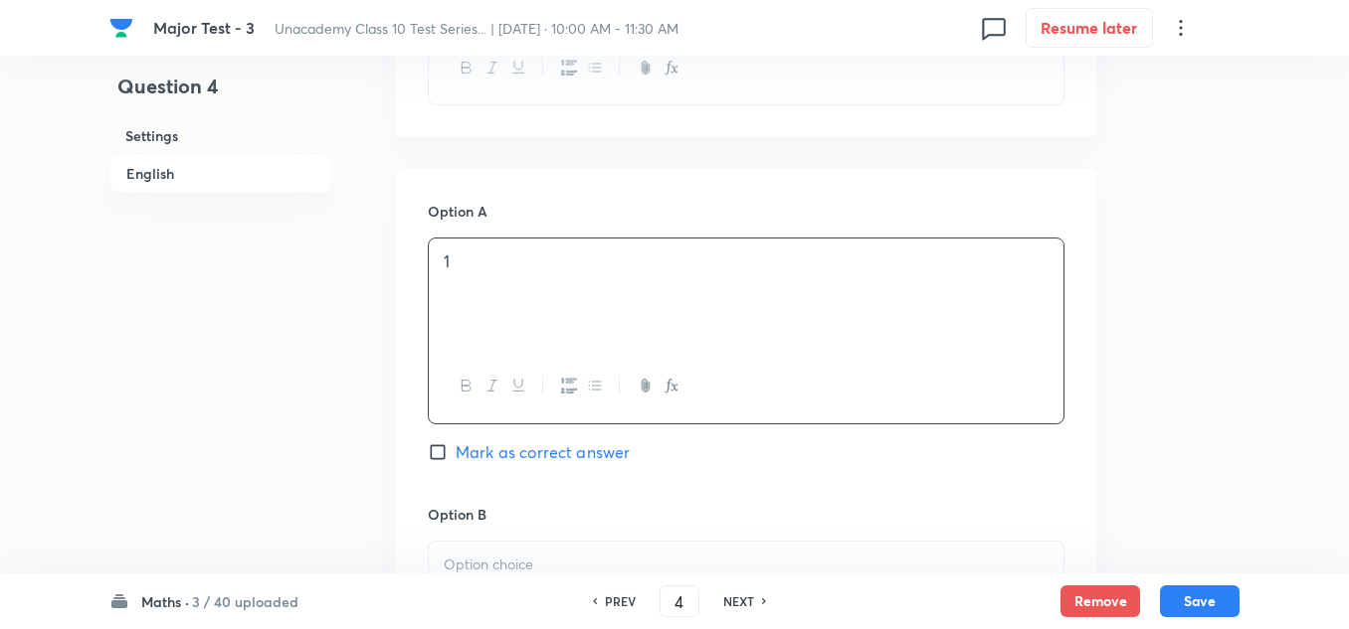
scroll to position [994, 0]
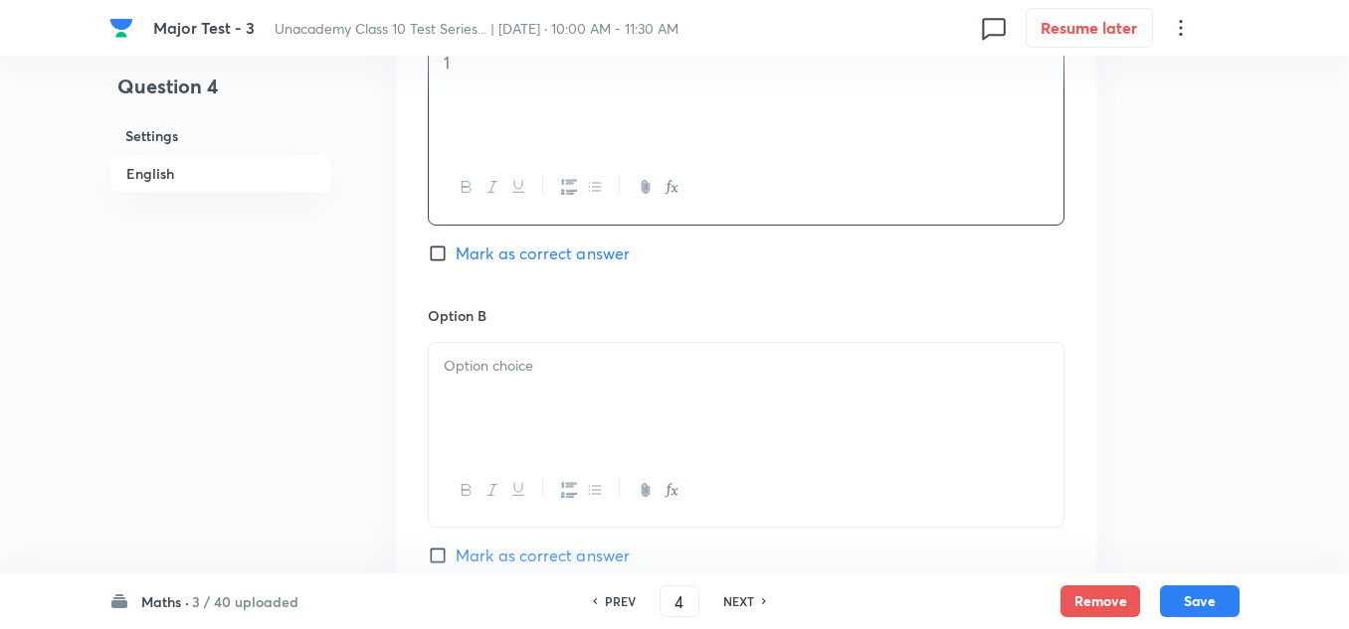
click at [526, 370] on p at bounding box center [746, 366] width 605 height 23
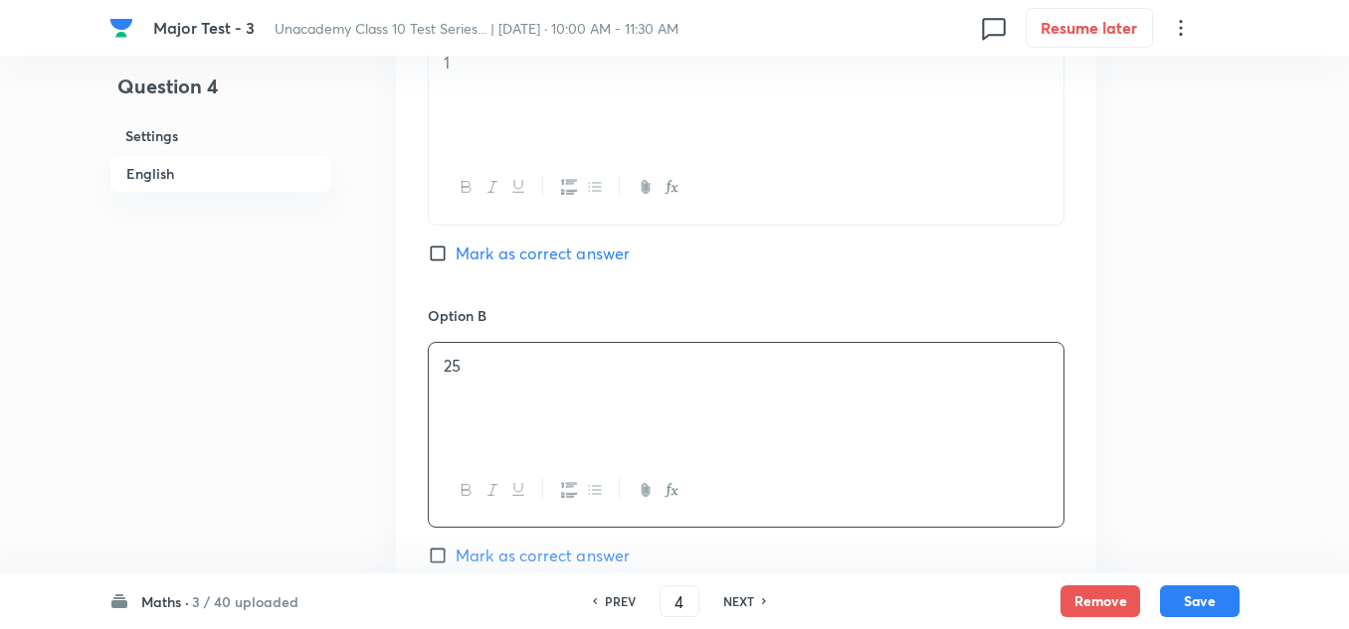
scroll to position [1193, 0]
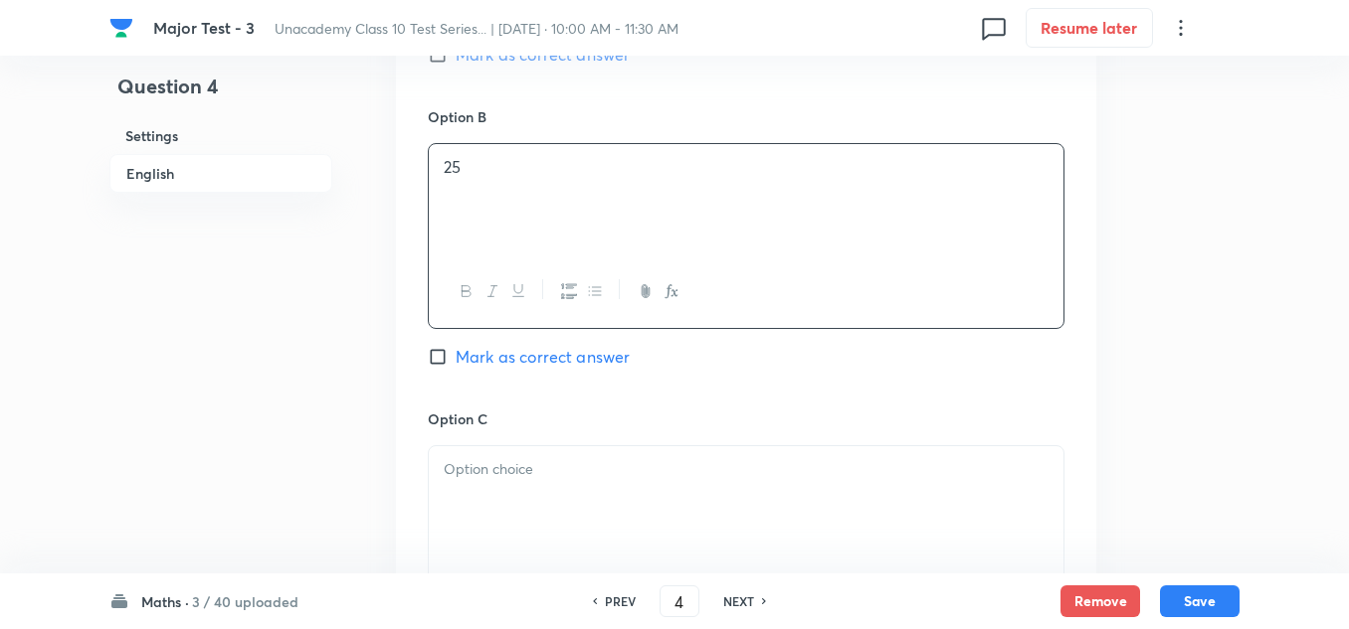
click at [509, 486] on div at bounding box center [746, 502] width 634 height 111
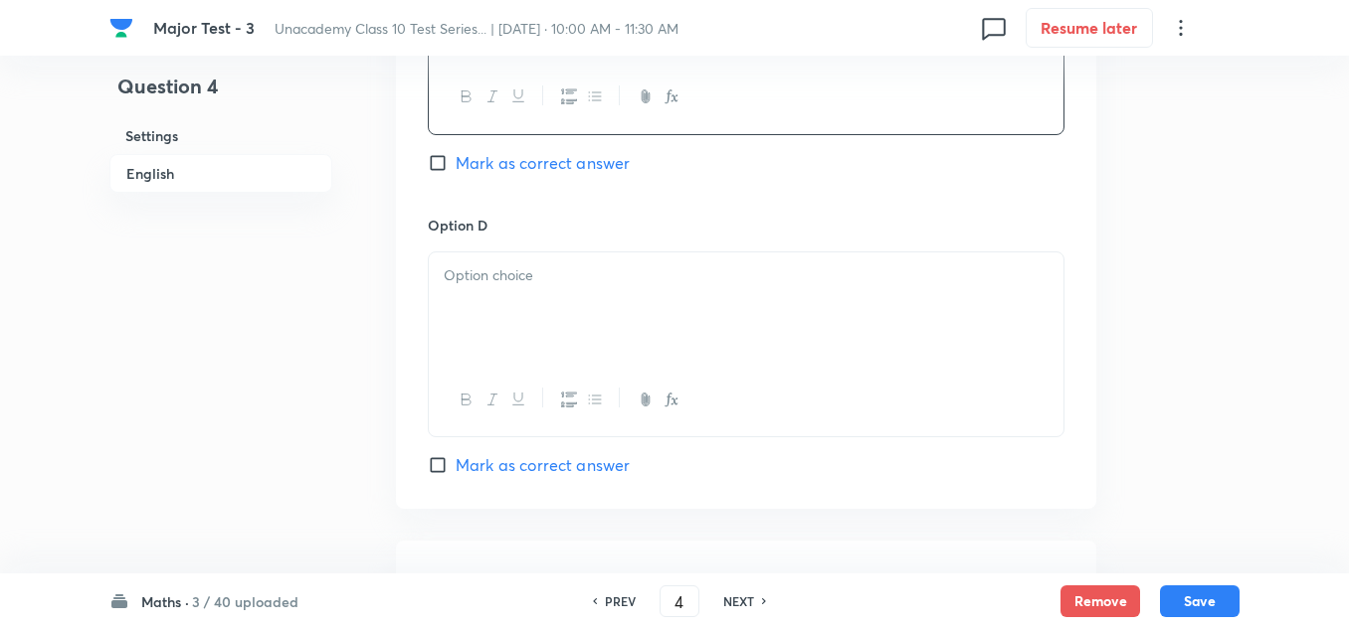
click at [511, 292] on div at bounding box center [746, 308] width 634 height 111
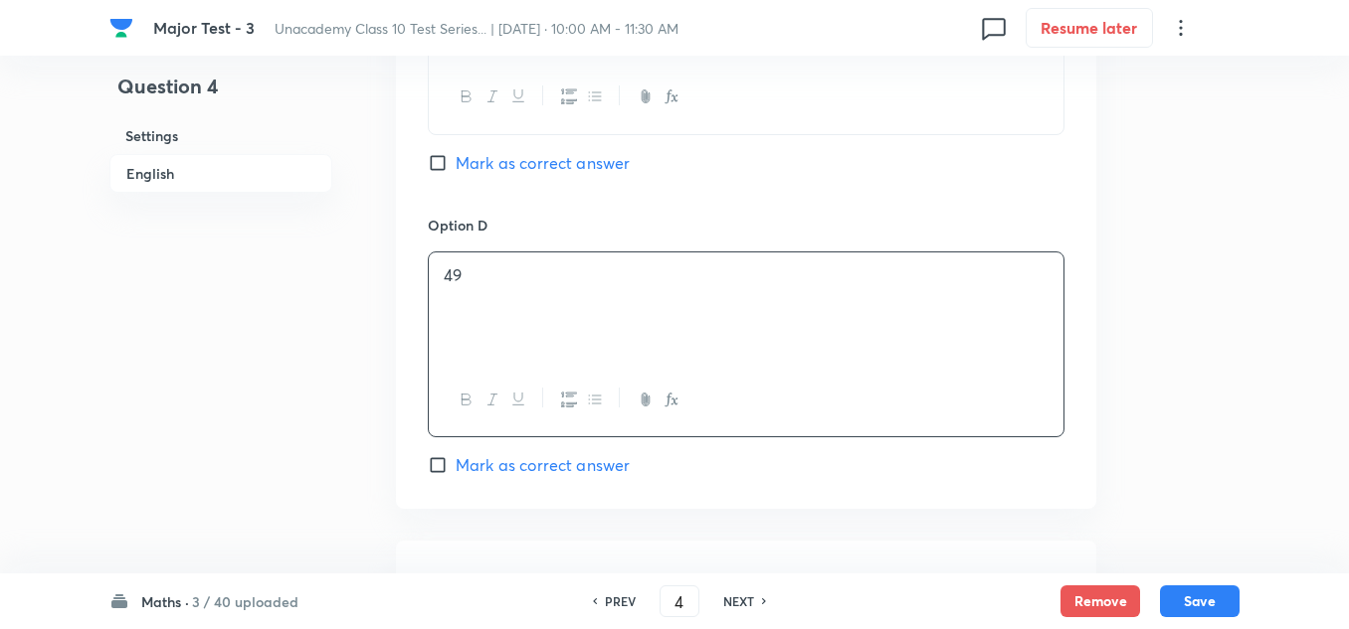
click at [548, 166] on span "Mark as correct answer" at bounding box center [542, 163] width 174 height 24
click at [455, 166] on input "Mark as correct answer" at bounding box center [442, 163] width 28 height 20
checkbox input "true"
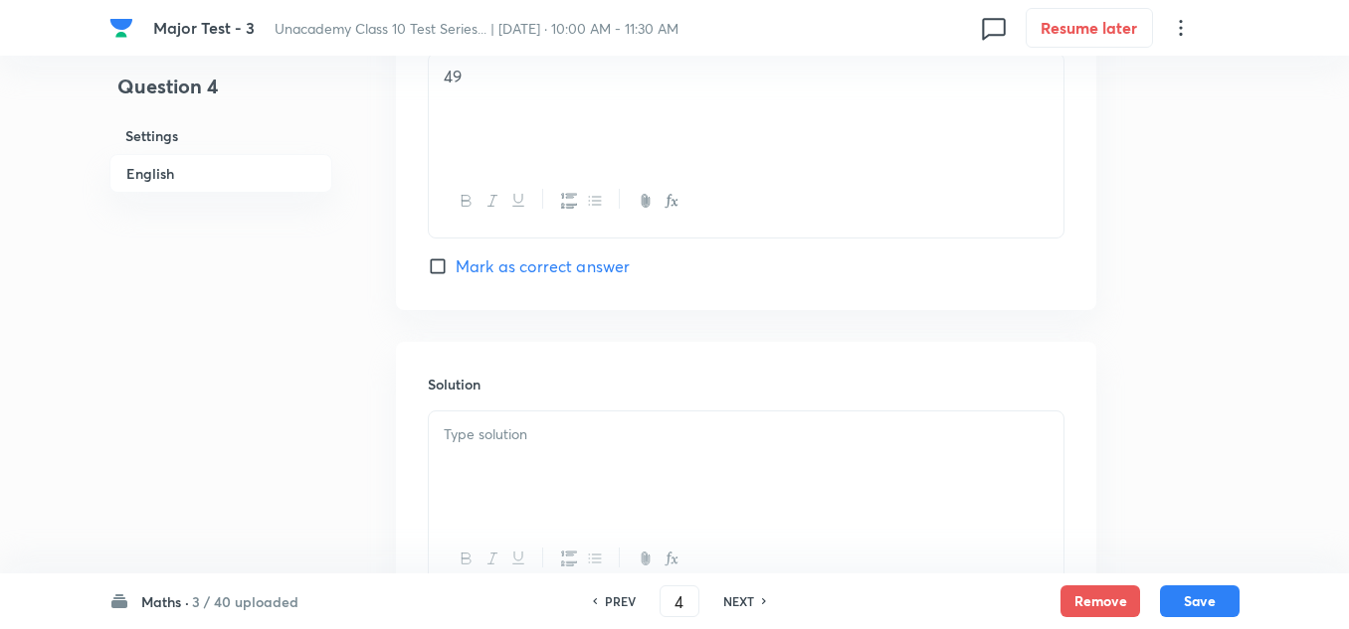
click at [531, 448] on div at bounding box center [746, 467] width 634 height 111
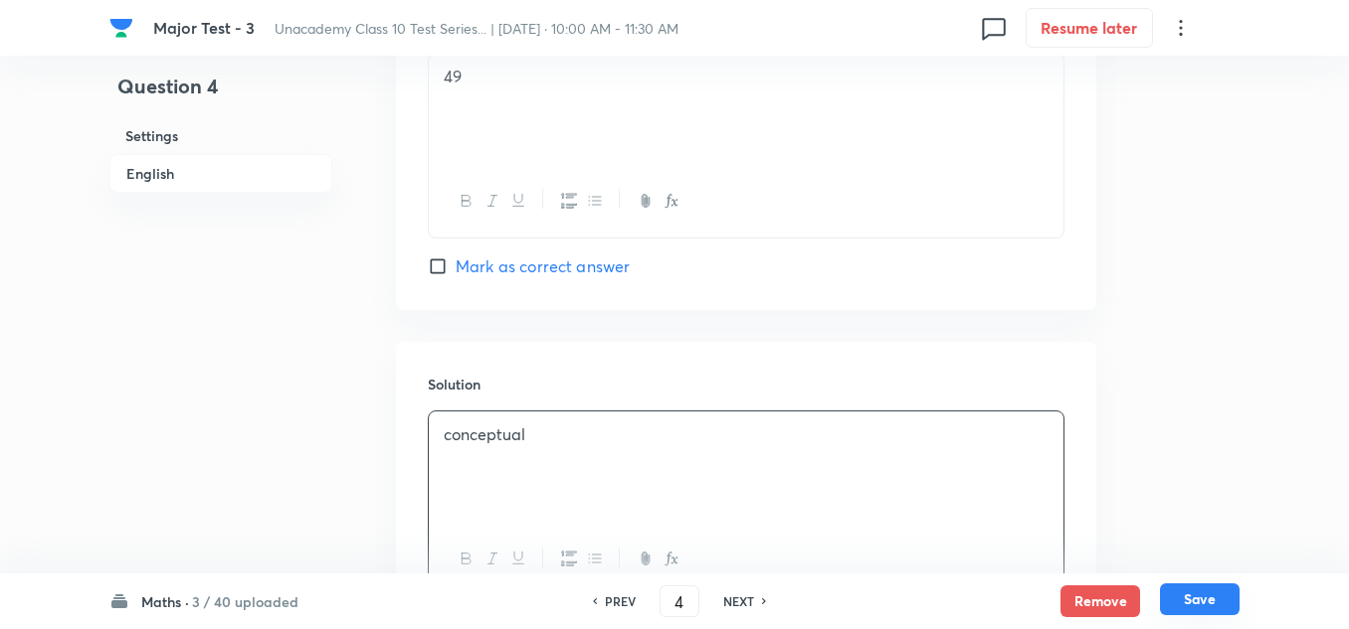
click at [1209, 599] on button "Save" at bounding box center [1200, 600] width 80 height 32
type input "5"
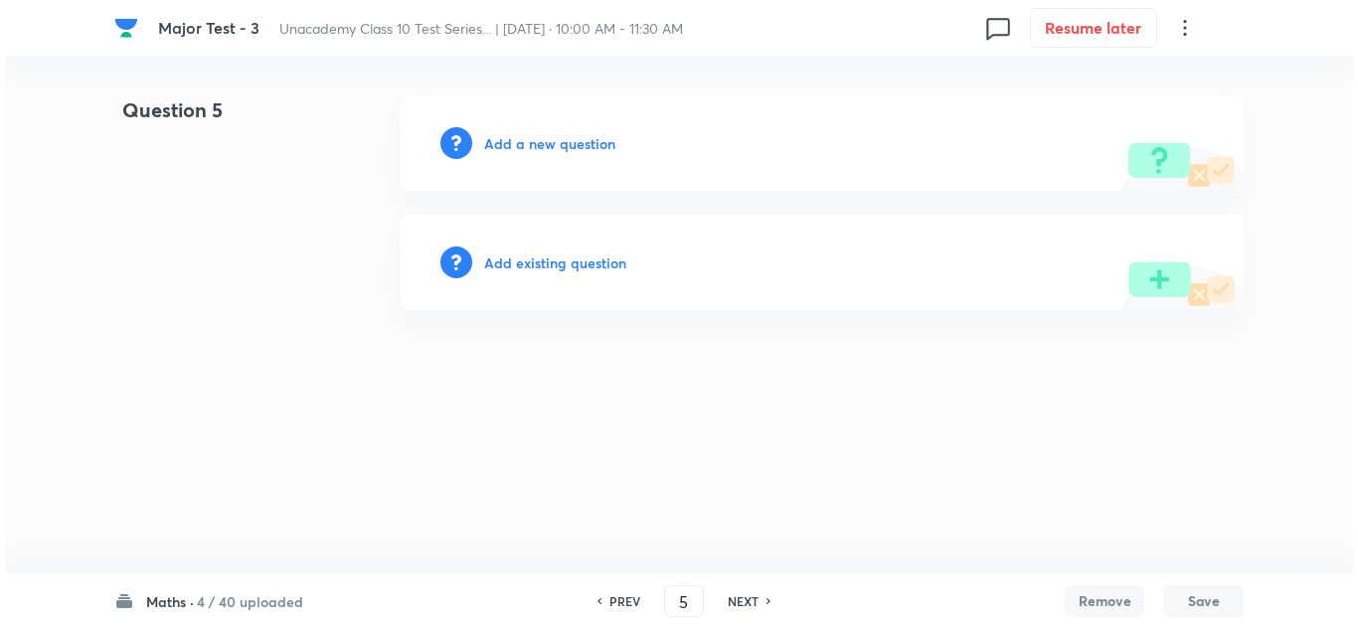
scroll to position [0, 0]
click at [508, 136] on h6 "Add a new question" at bounding box center [549, 143] width 131 height 21
click at [508, 136] on h6 "Choose a question type" at bounding box center [560, 143] width 153 height 21
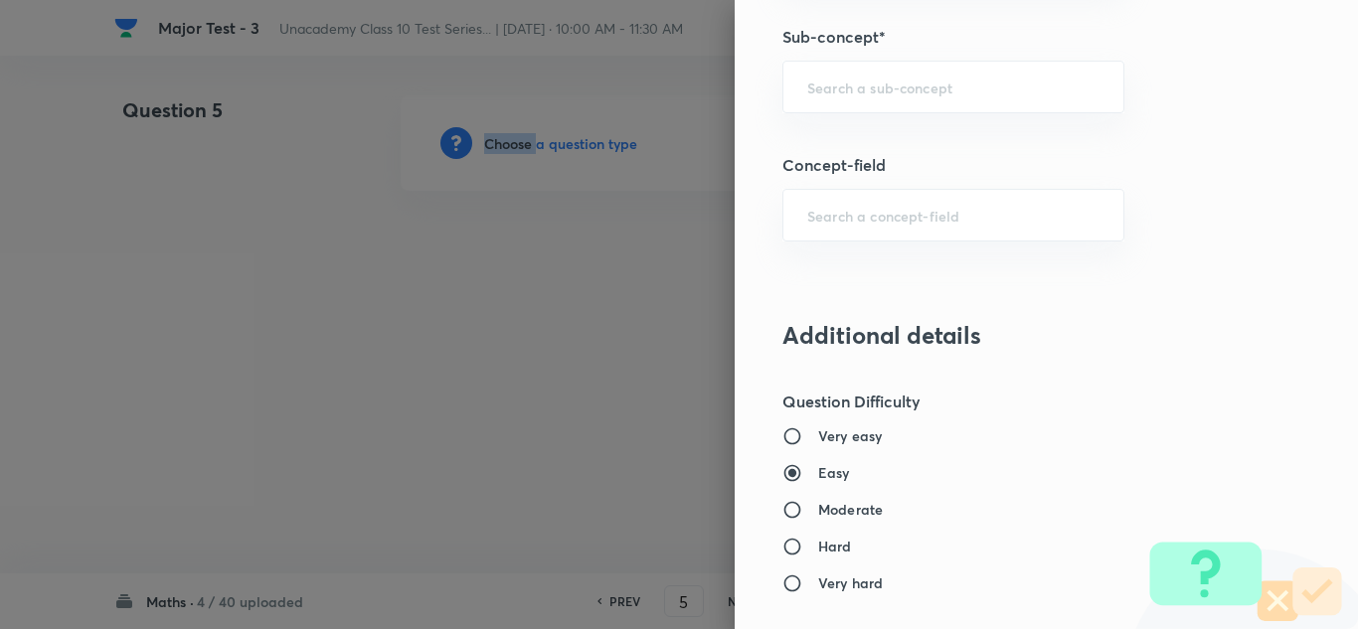
scroll to position [1193, 0]
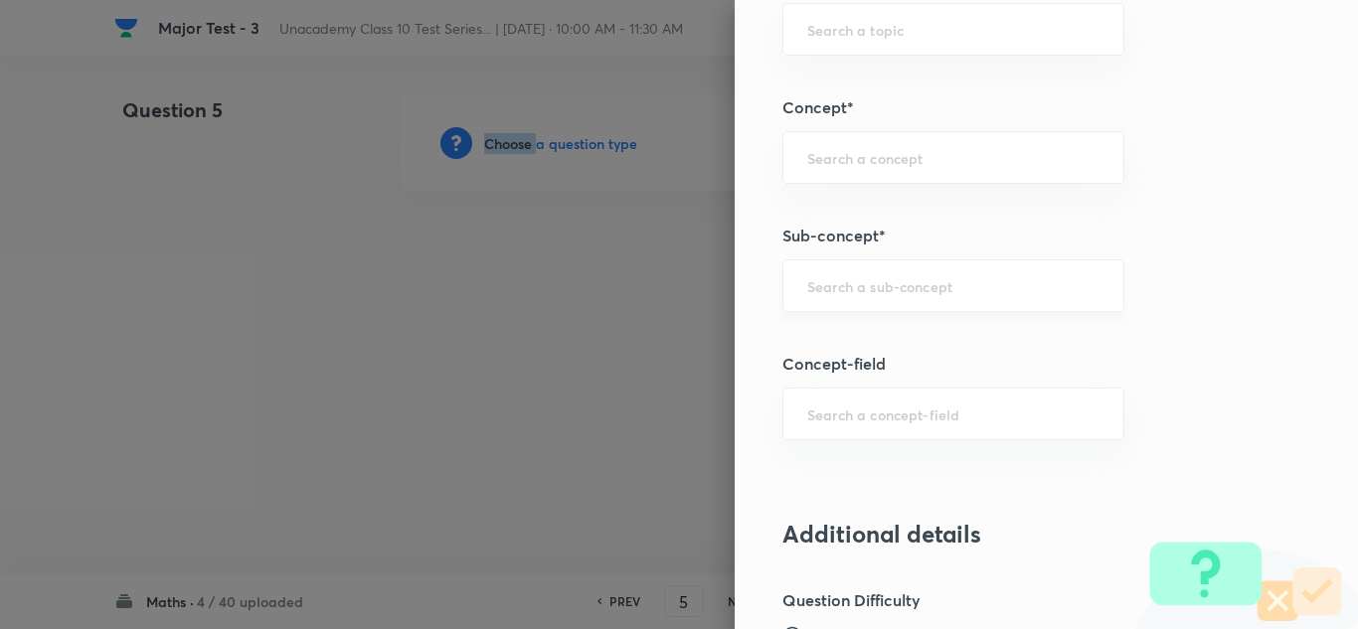
click at [853, 273] on div "​" at bounding box center [954, 286] width 342 height 53
paste input "Arithmetic Progressions"
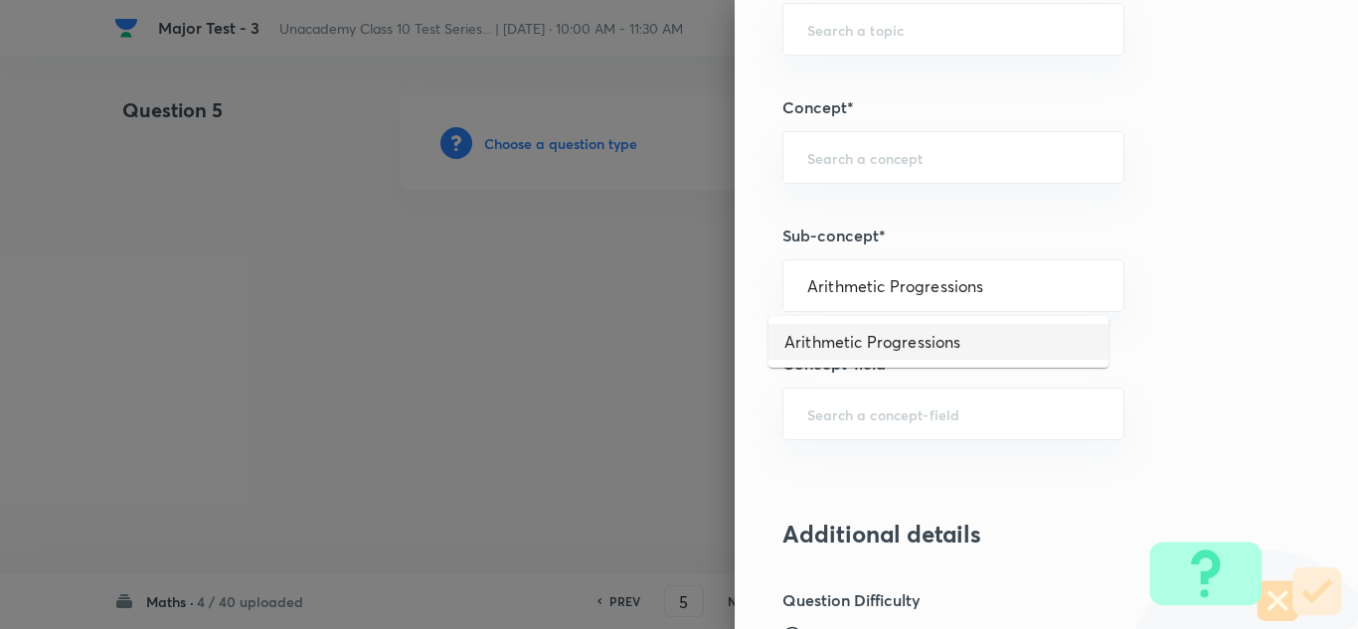
click at [881, 337] on li "Arithmetic Progressions" at bounding box center [939, 342] width 340 height 36
type input "Arithmetic Progressions"
type input "Foundation Class X"
type input "Mathematics"
type input "Arithmetic Progressions"
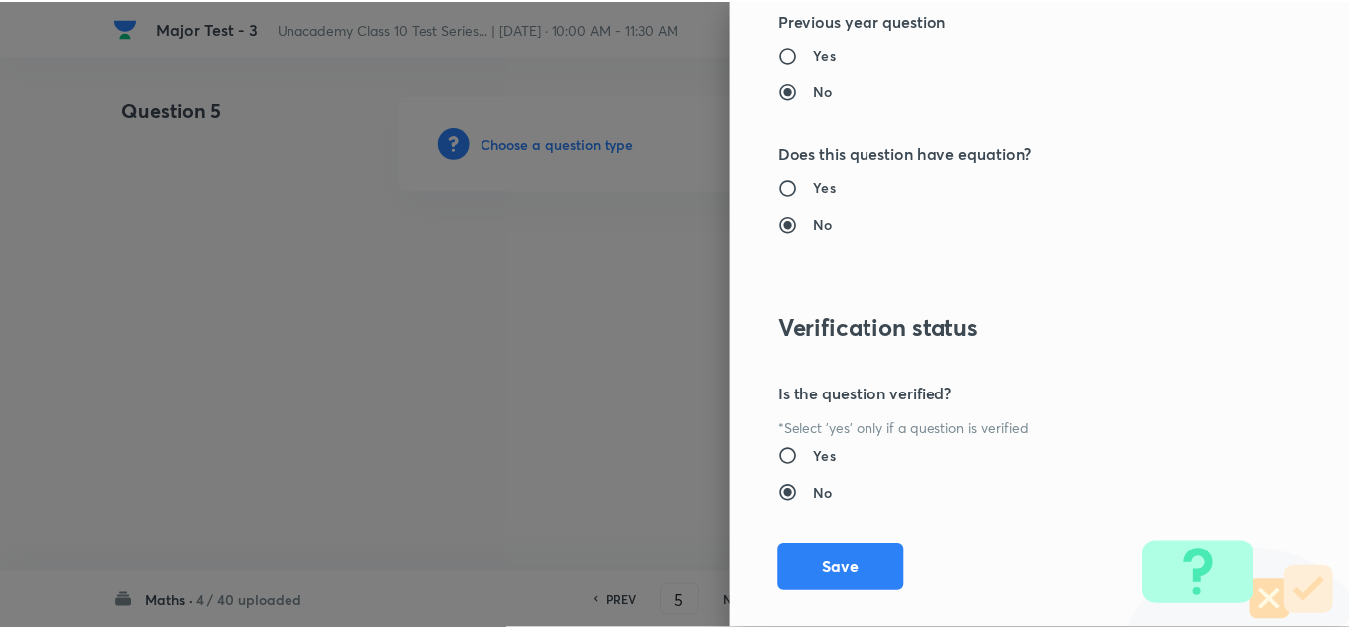
scroll to position [2215, 0]
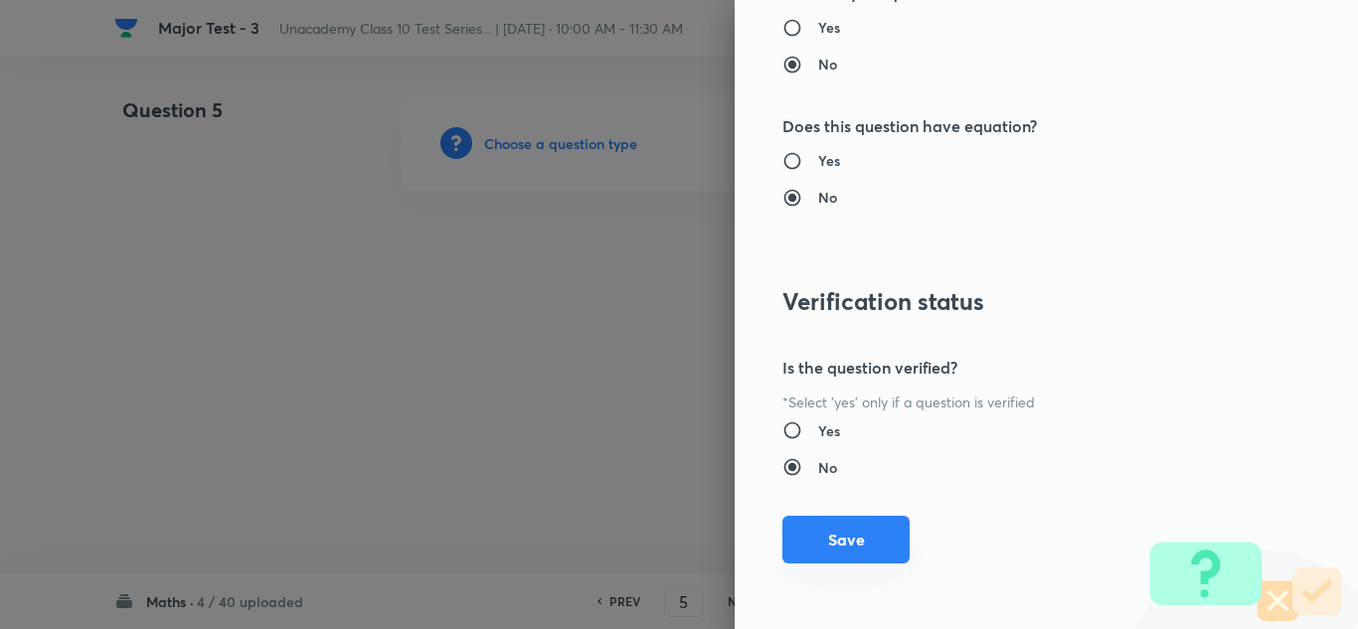
click at [844, 541] on button "Save" at bounding box center [846, 540] width 127 height 48
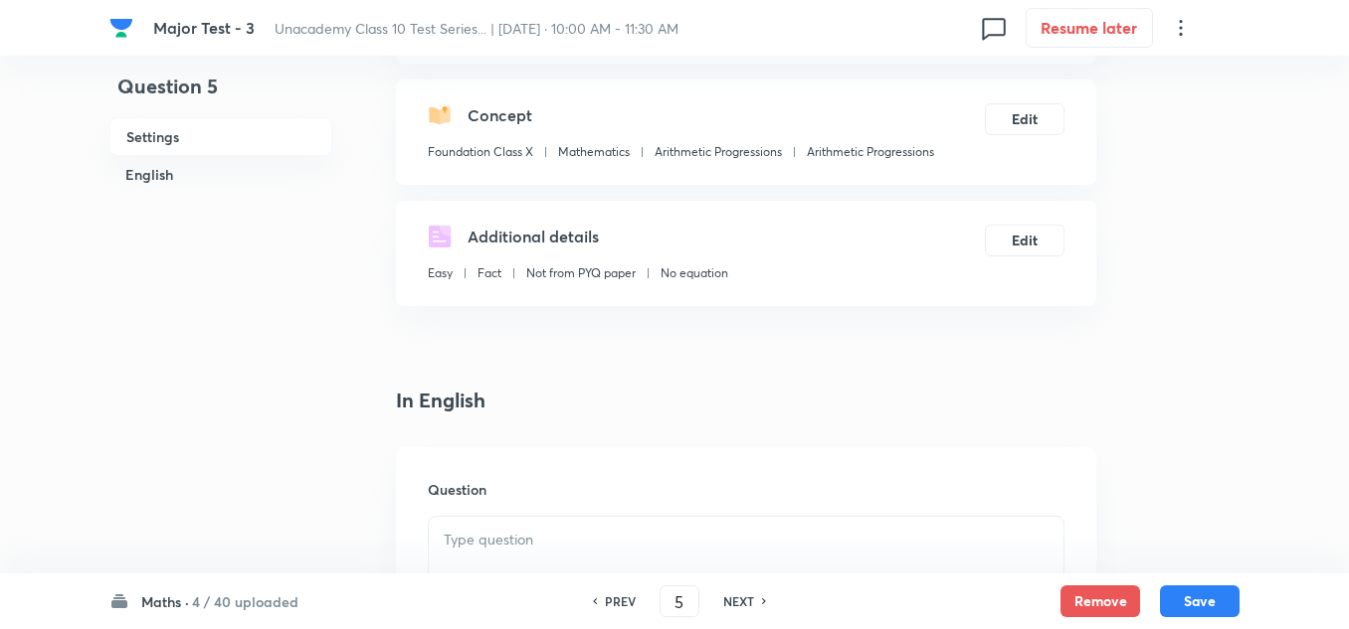
scroll to position [497, 0]
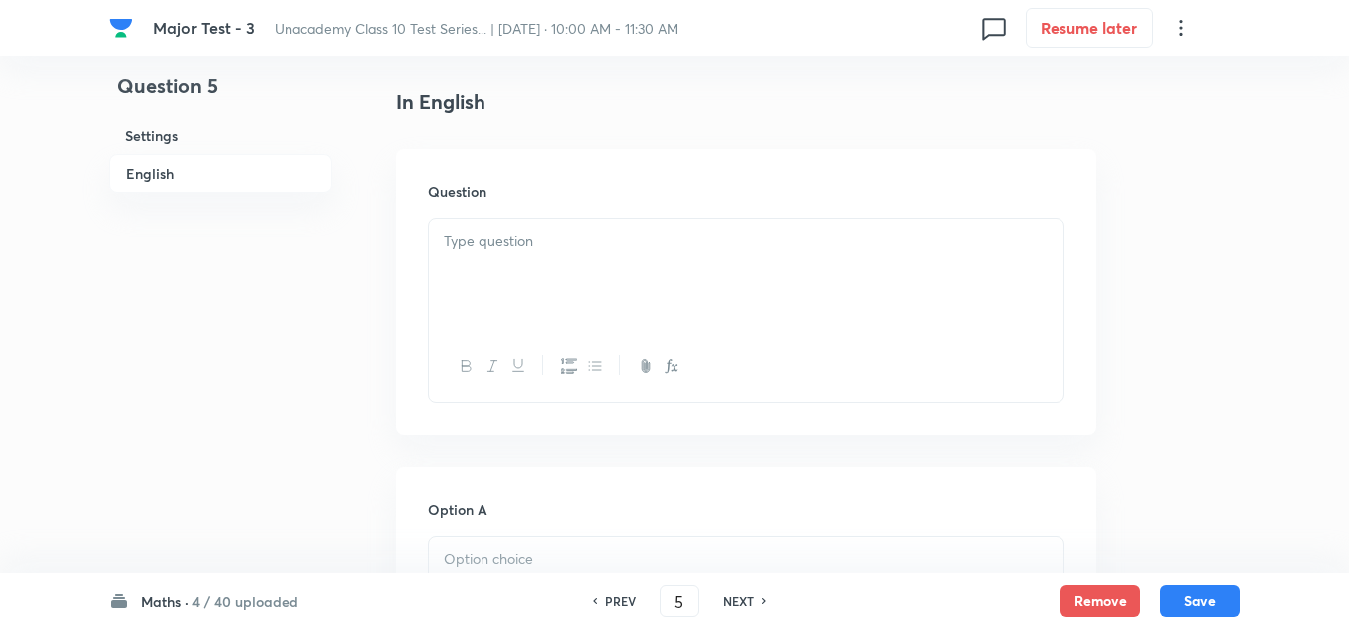
click at [516, 268] on div at bounding box center [746, 274] width 634 height 111
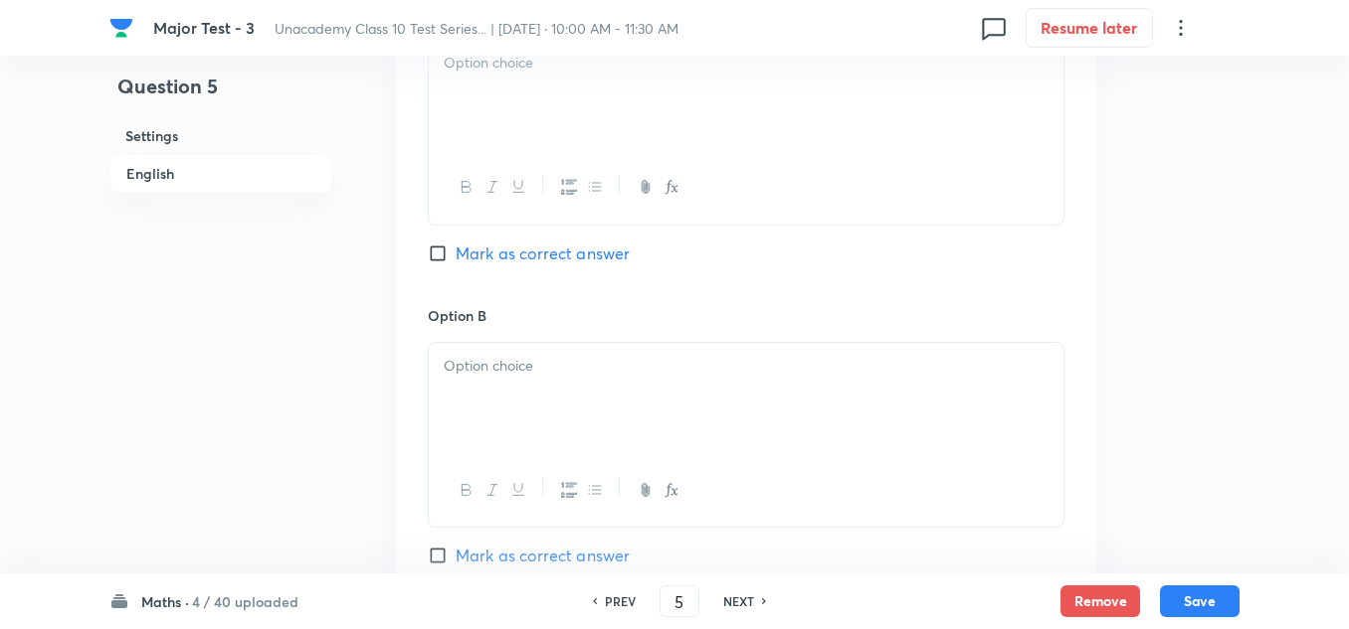
scroll to position [895, 0]
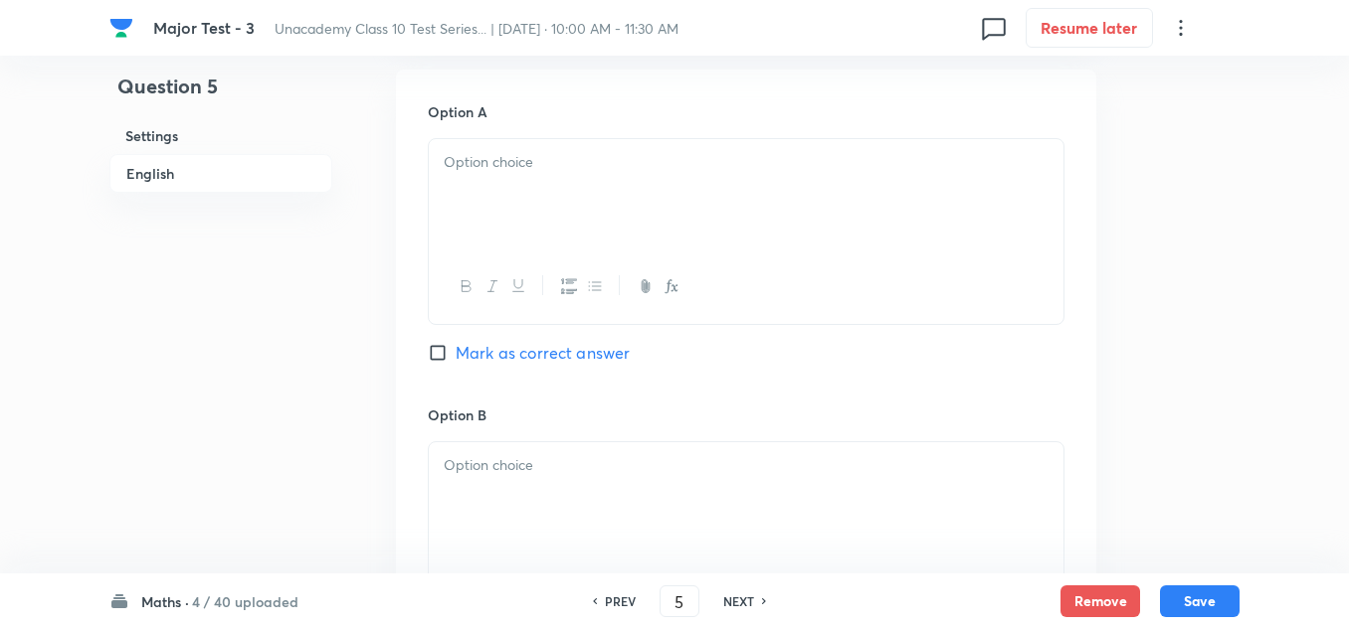
click at [507, 165] on p at bounding box center [746, 162] width 605 height 23
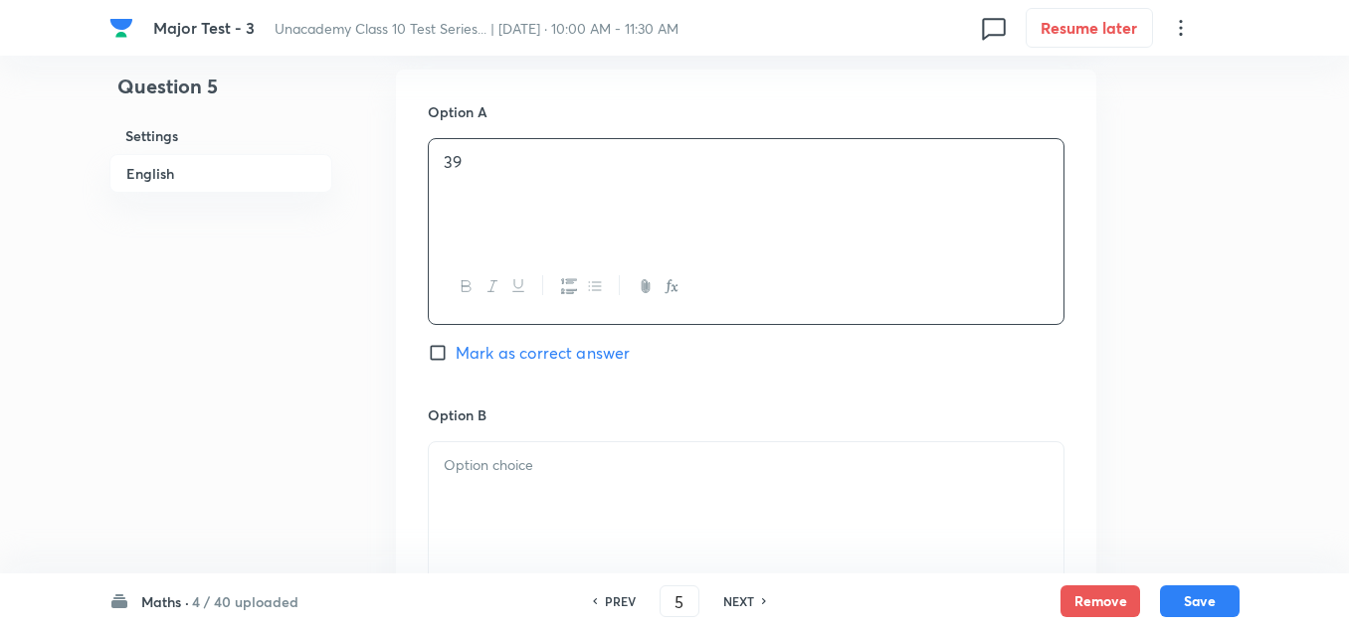
click at [507, 489] on div at bounding box center [746, 498] width 634 height 111
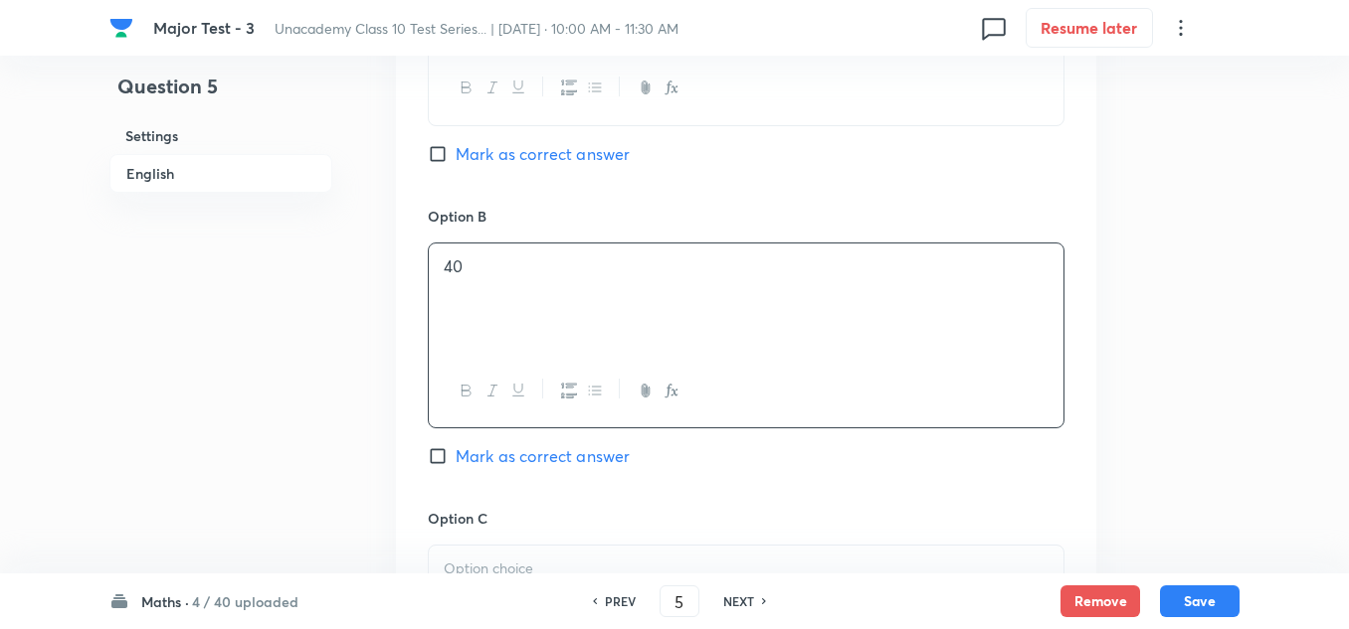
scroll to position [1193, 0]
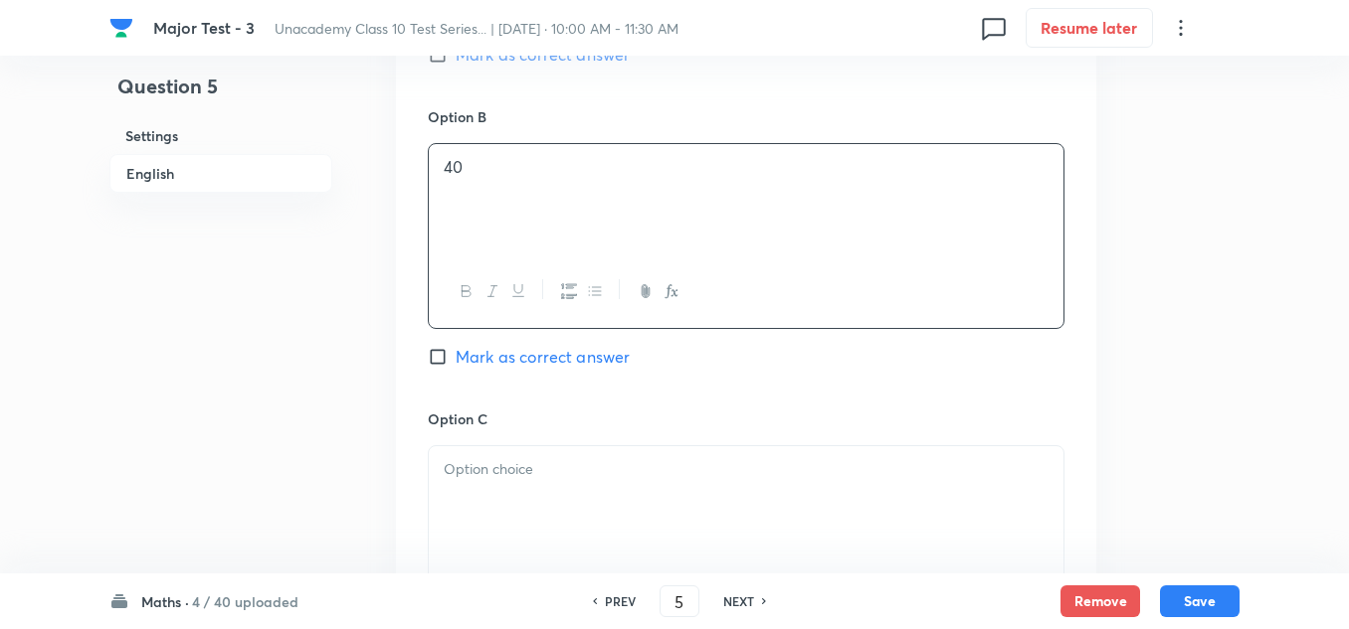
click at [487, 462] on p at bounding box center [746, 469] width 605 height 23
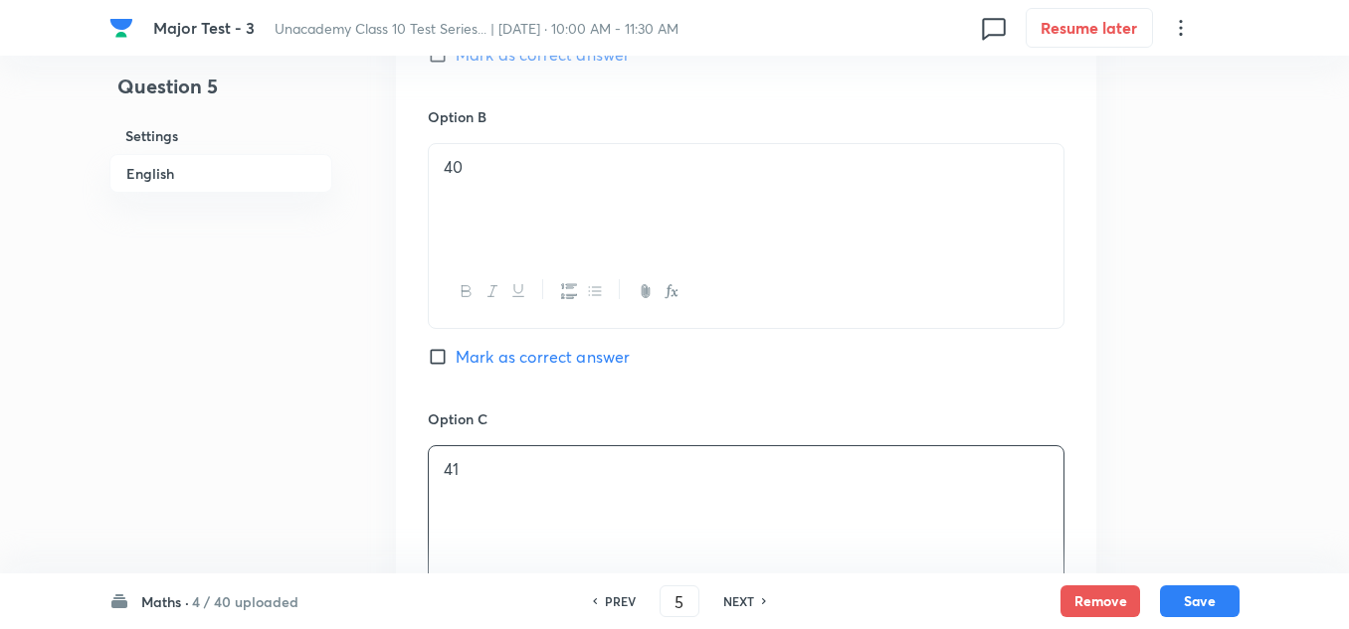
scroll to position [1492, 0]
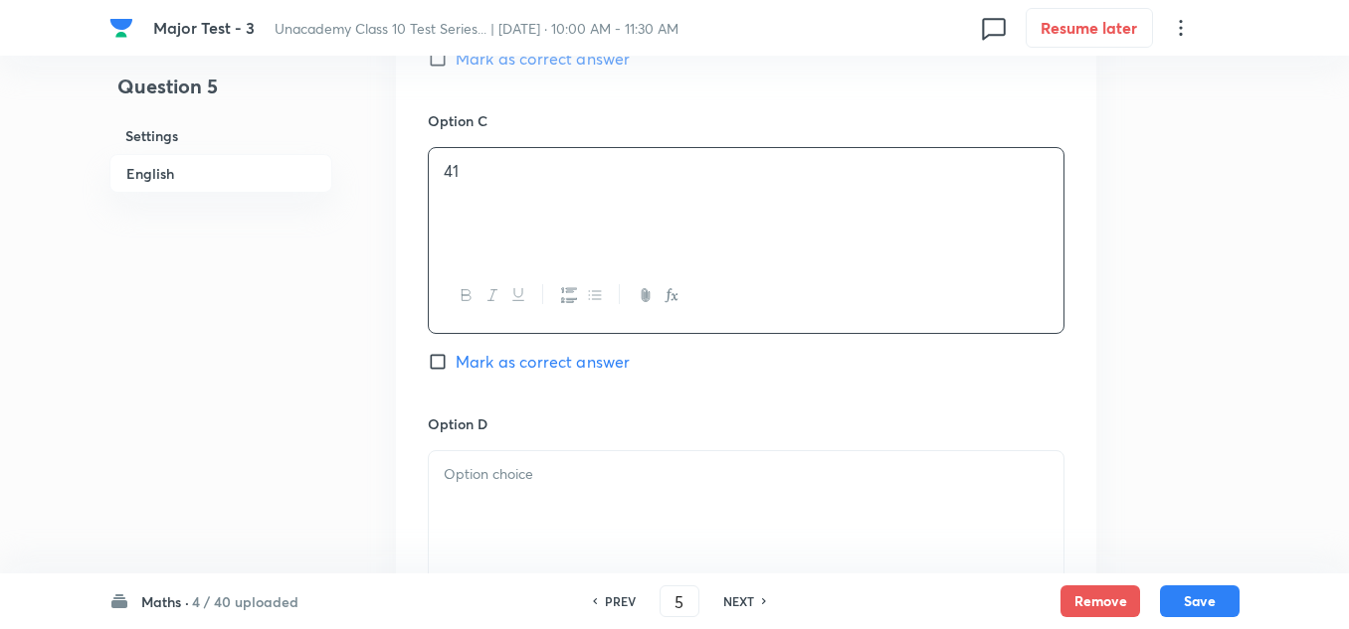
click at [525, 482] on p at bounding box center [746, 474] width 605 height 23
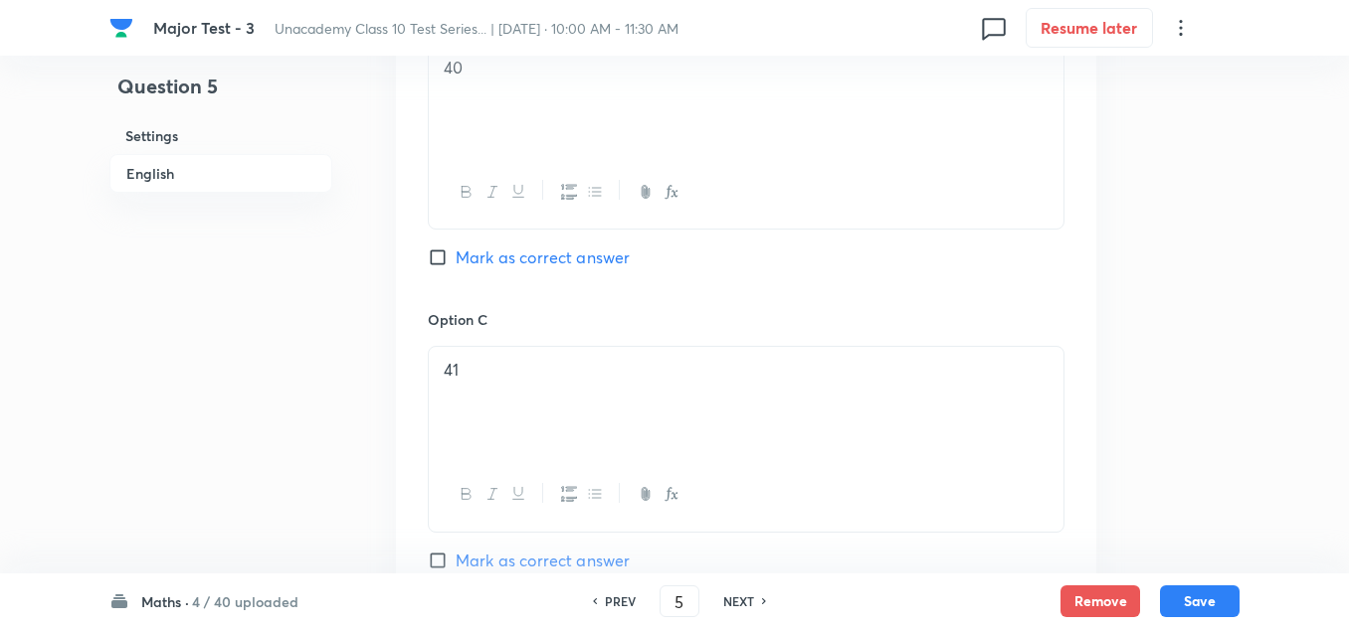
scroll to position [994, 0]
click at [496, 248] on span "Mark as correct answer" at bounding box center [542, 254] width 174 height 24
click at [455, 248] on input "Mark as correct answer" at bounding box center [442, 254] width 28 height 20
checkbox input "true"
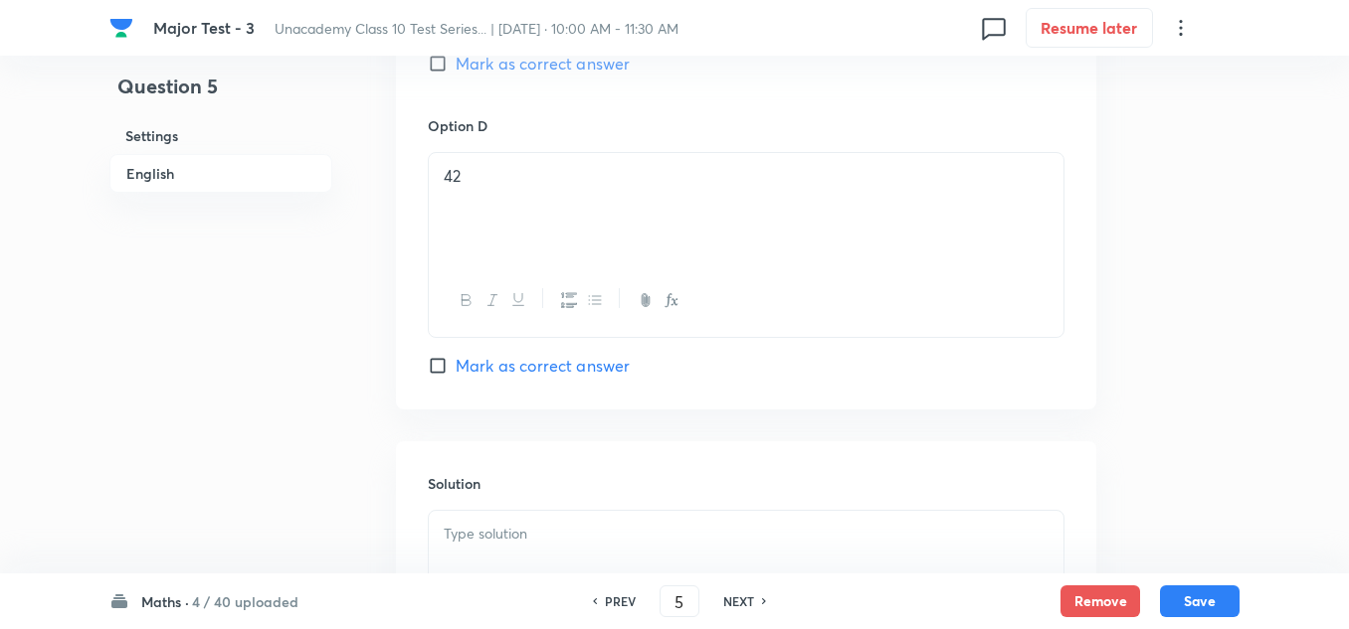
scroll to position [1989, 0]
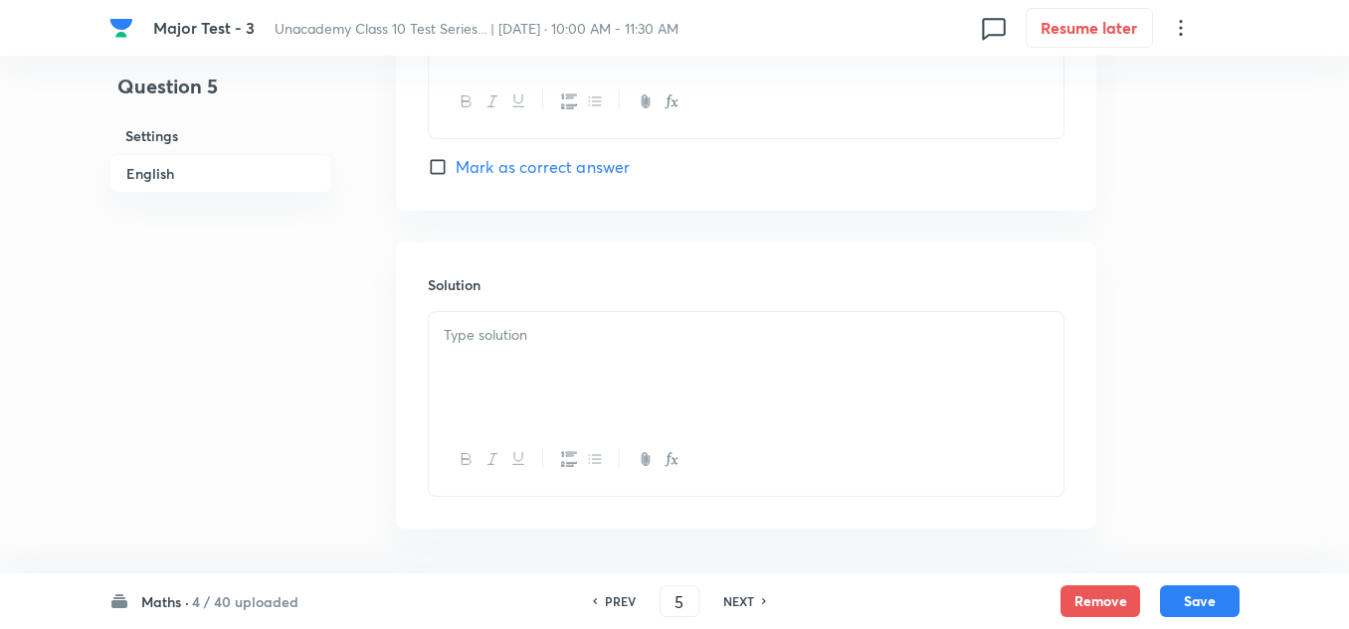
click at [554, 361] on div at bounding box center [746, 367] width 634 height 111
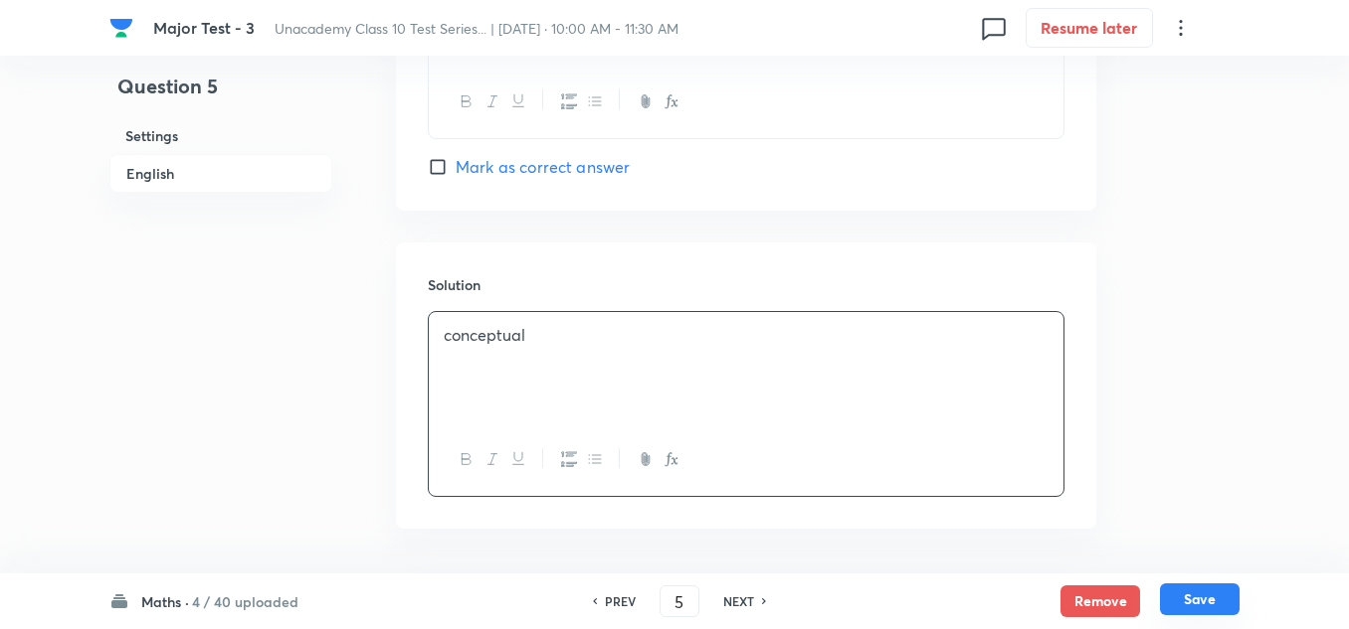
click at [1185, 595] on button "Save" at bounding box center [1200, 600] width 80 height 32
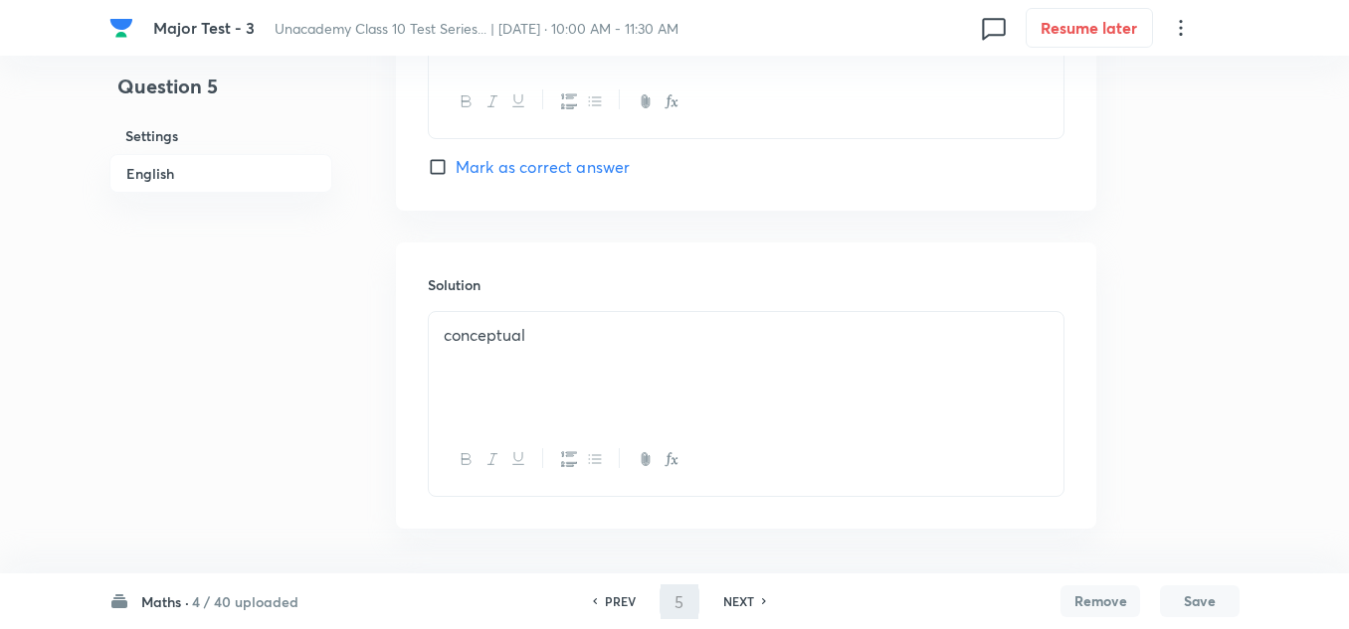
type input "6"
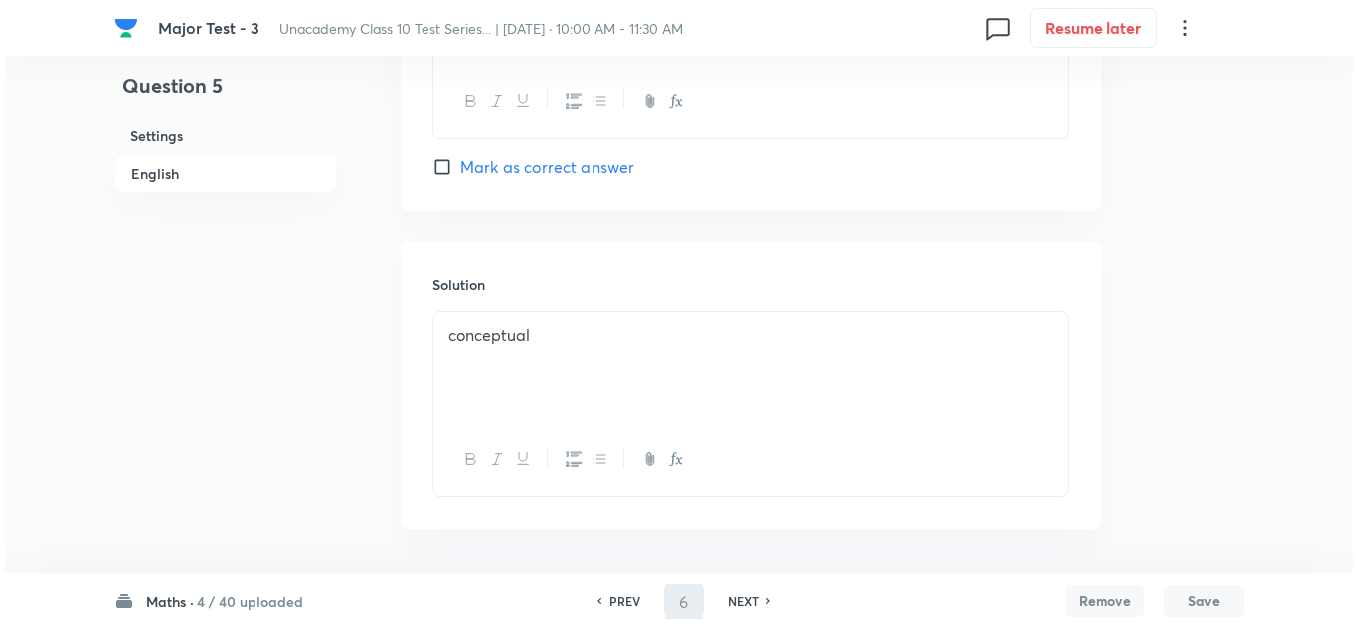
scroll to position [0, 0]
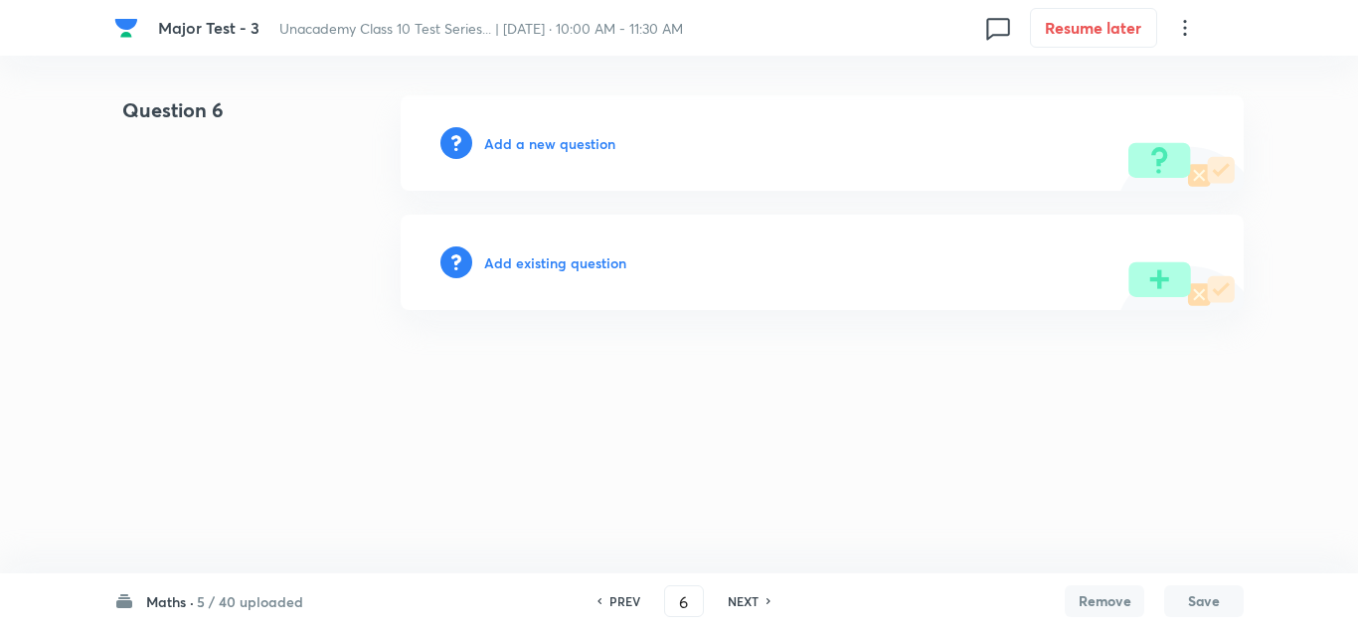
click at [571, 141] on h6 "Add a new question" at bounding box center [549, 143] width 131 height 21
click at [571, 141] on h6 "Choose a question type" at bounding box center [560, 143] width 153 height 21
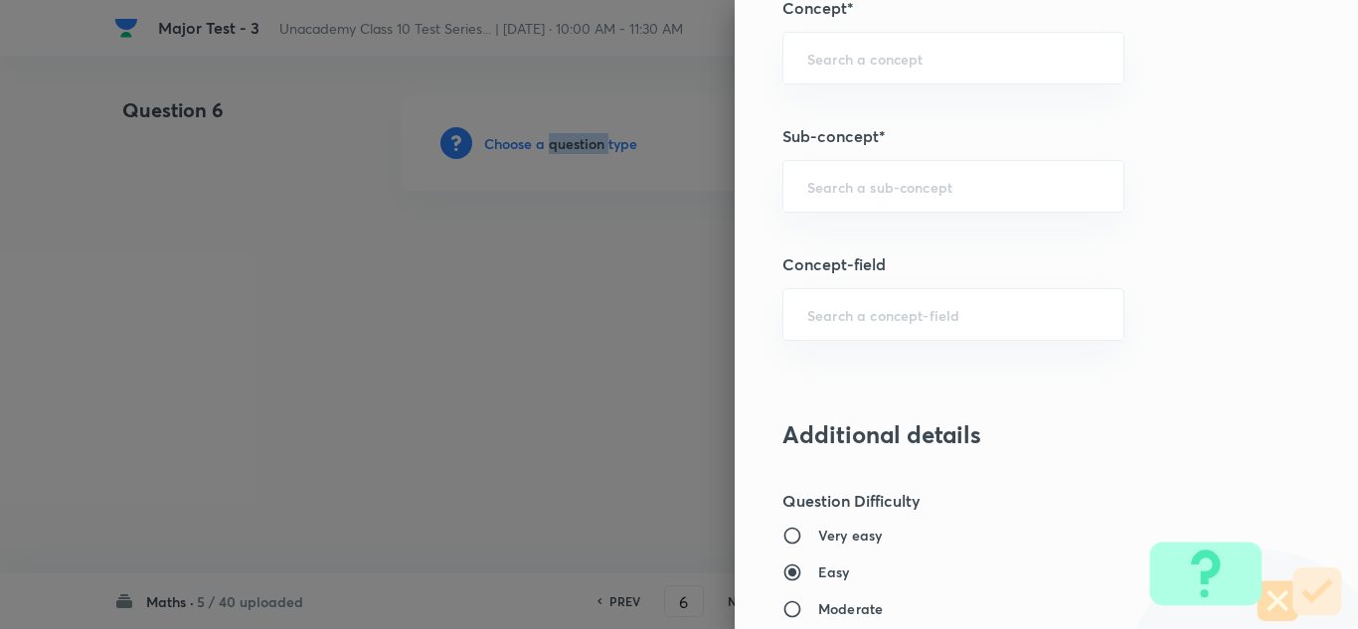
scroll to position [1094, 0]
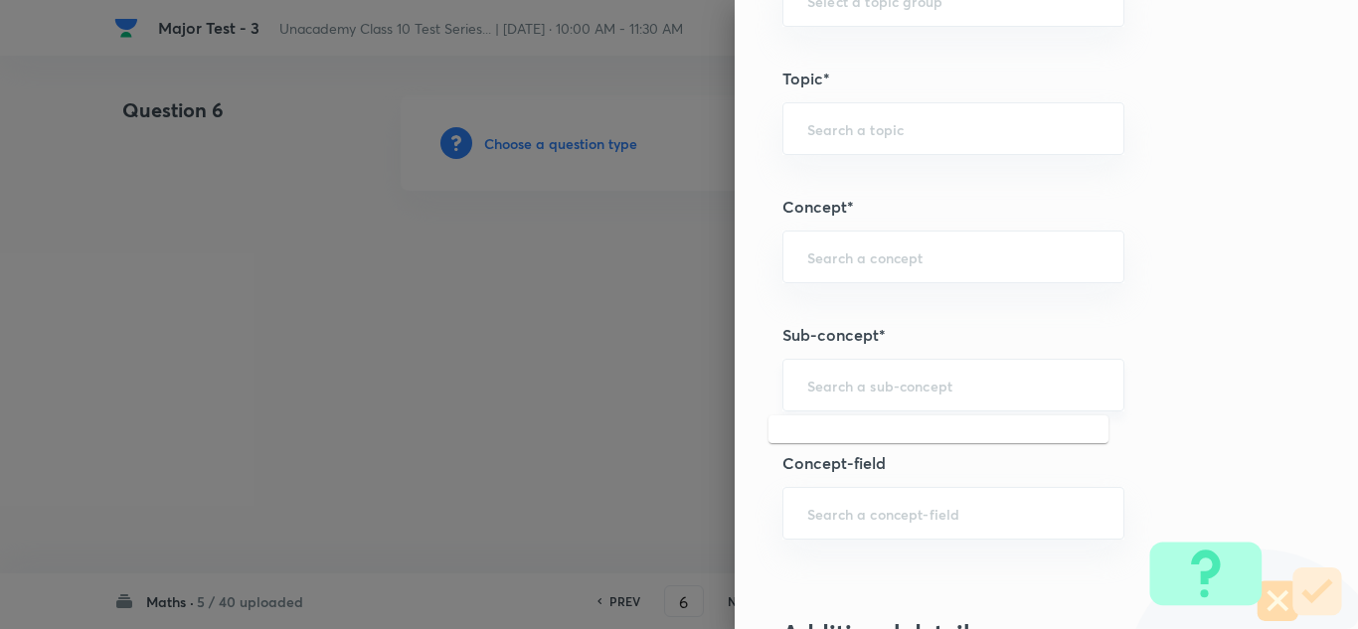
click at [859, 380] on input "text" at bounding box center [954, 385] width 292 height 19
paste input "Triangles"
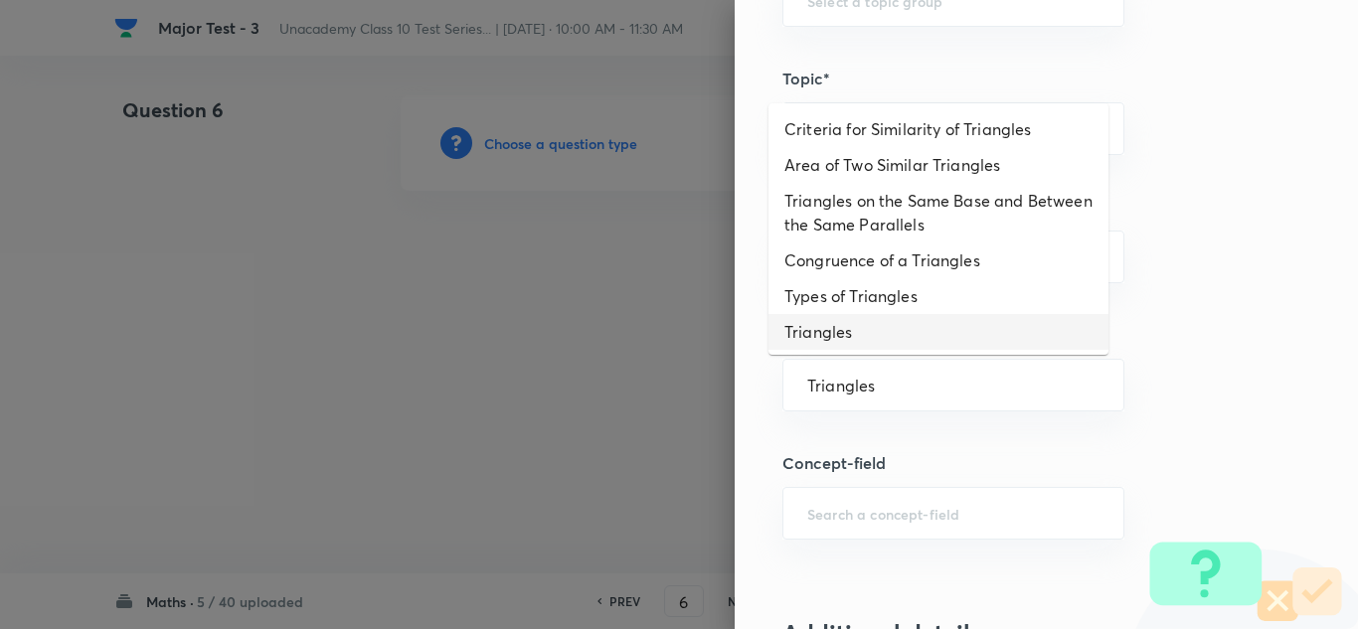
click at [864, 333] on li "Triangles" at bounding box center [939, 332] width 340 height 36
type input "Triangles"
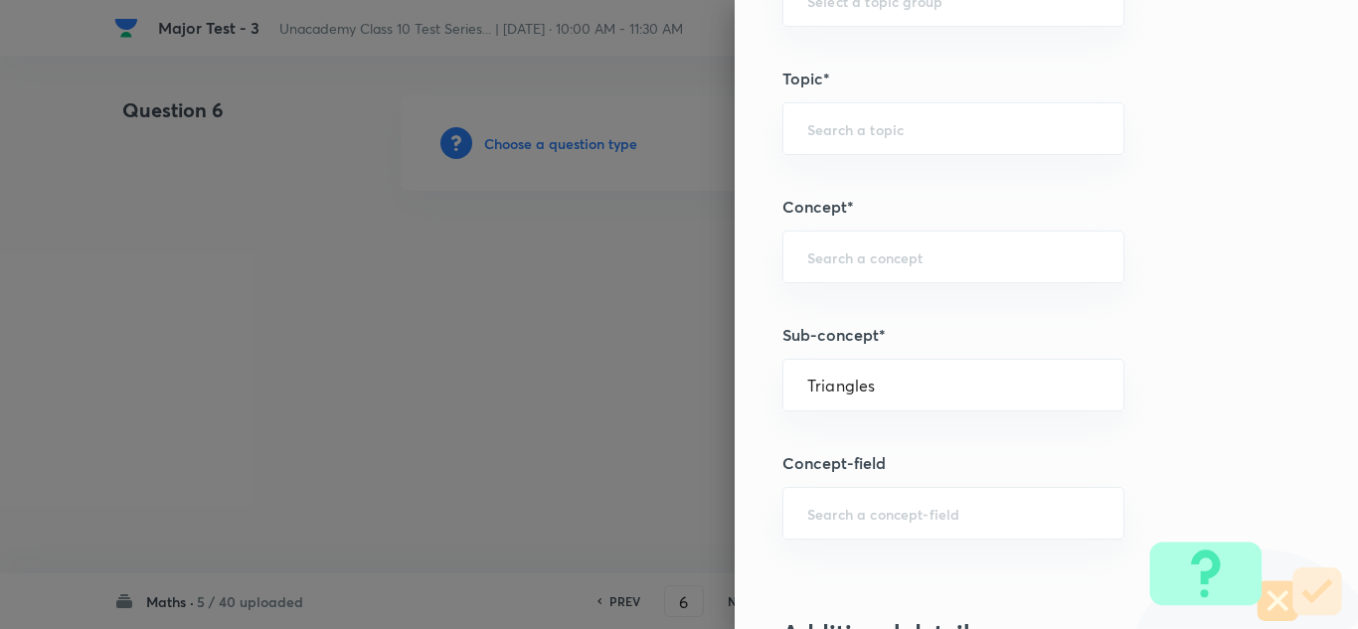
type input "Foundation Class IX"
type input "Mathematics - Class IX"
type input "Plane Geometry"
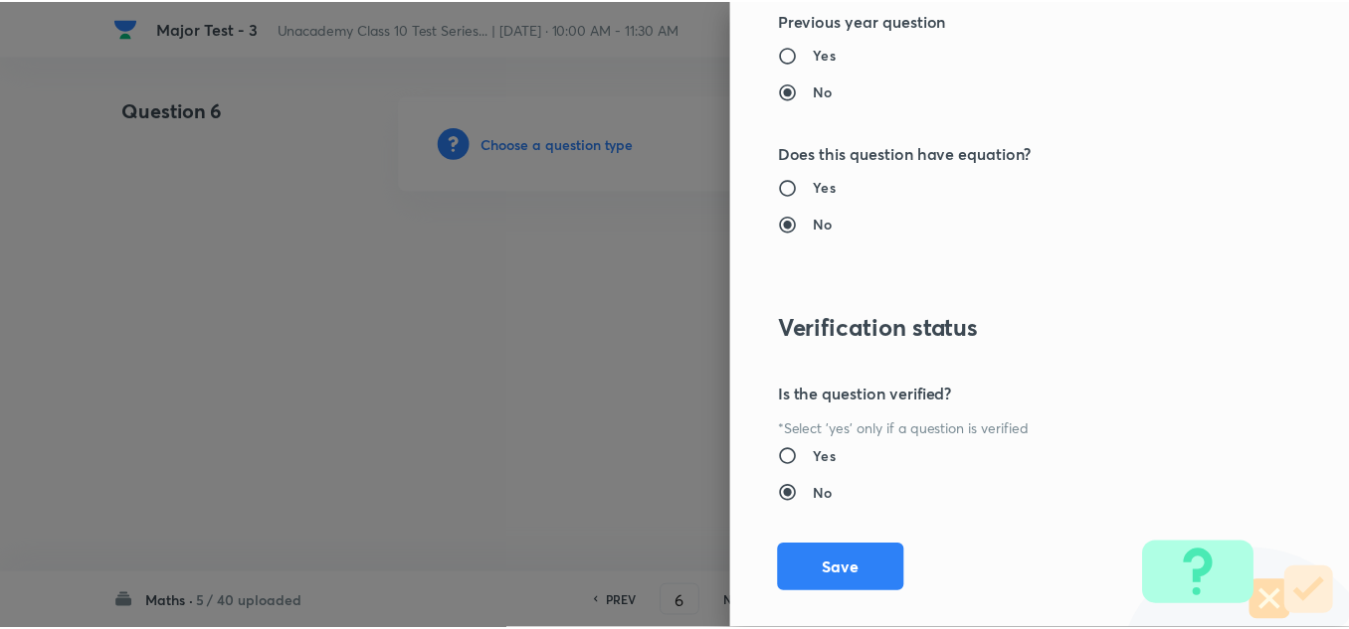
scroll to position [2215, 0]
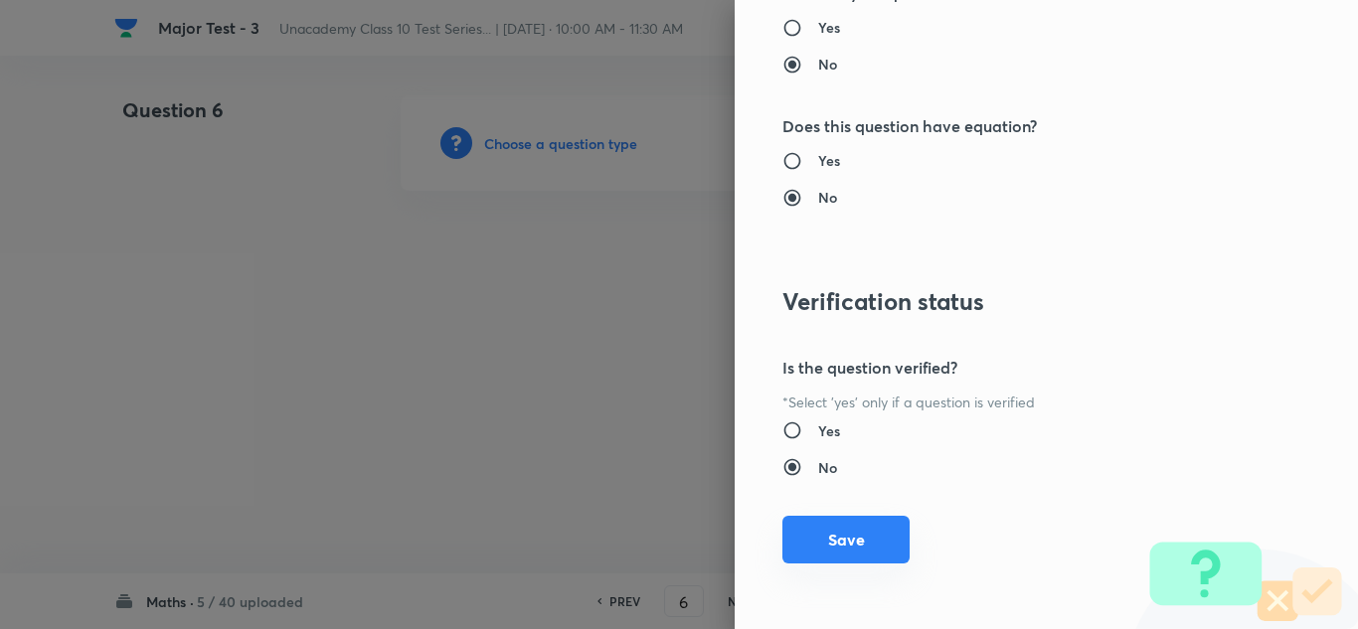
click at [837, 539] on button "Save" at bounding box center [846, 540] width 127 height 48
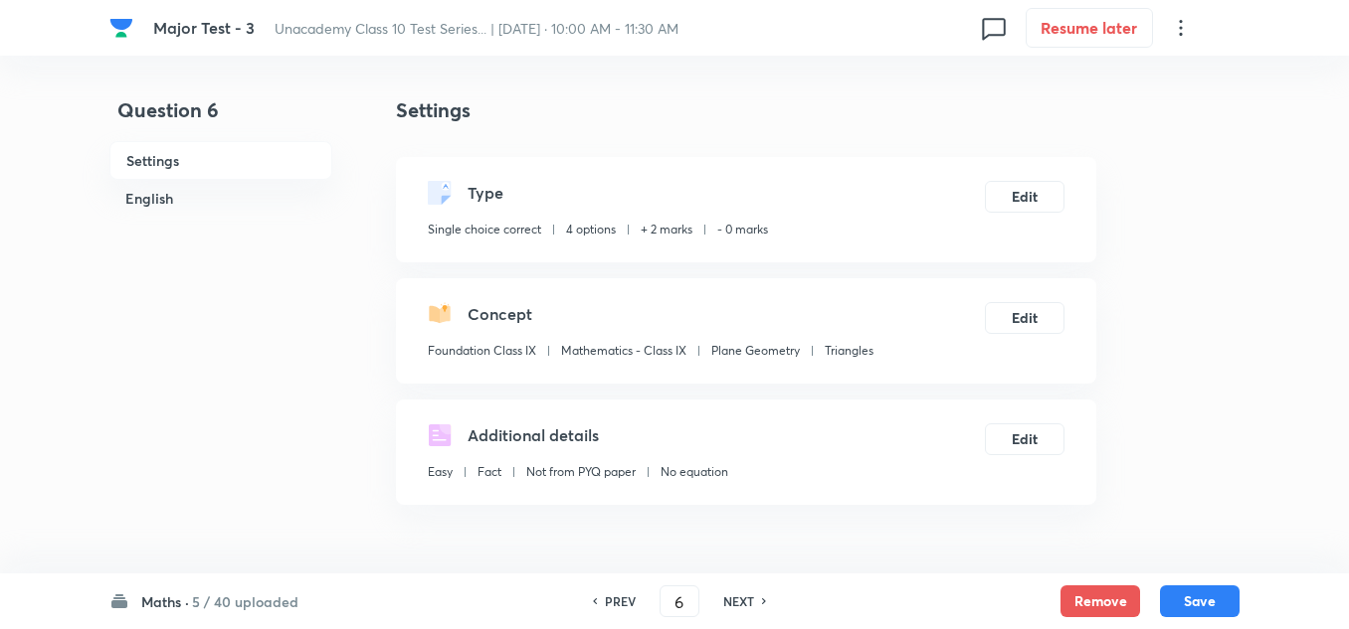
scroll to position [298, 0]
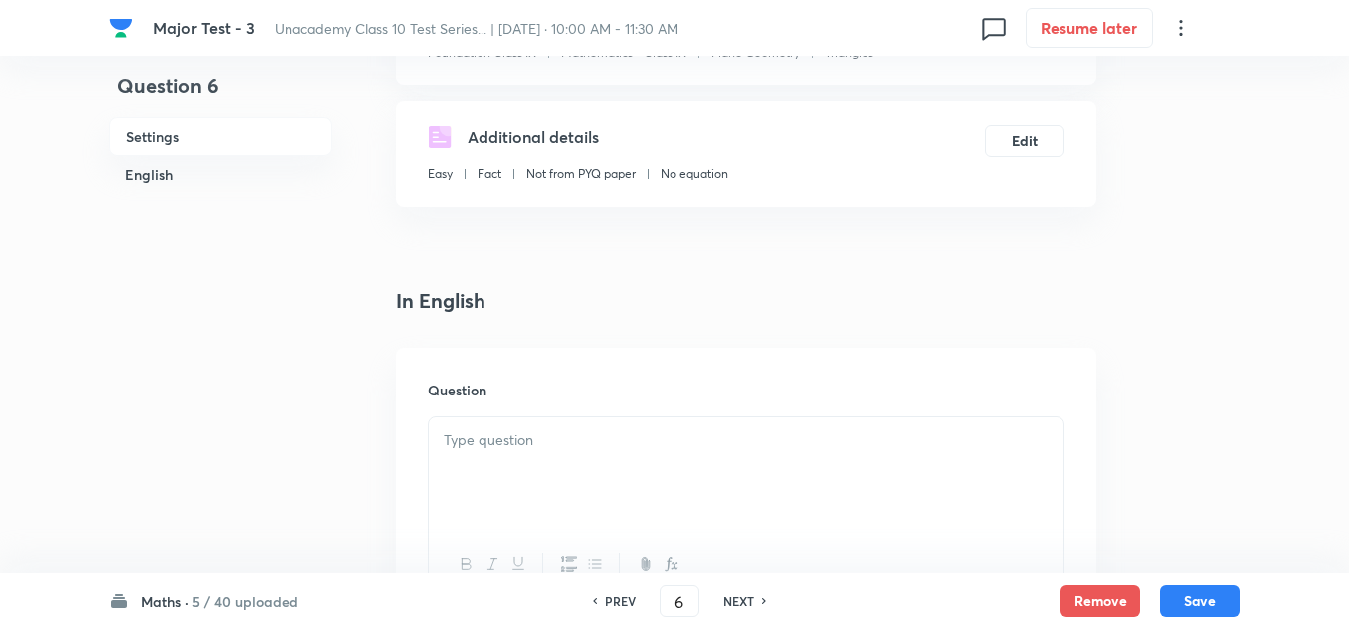
click at [508, 445] on p at bounding box center [746, 441] width 605 height 23
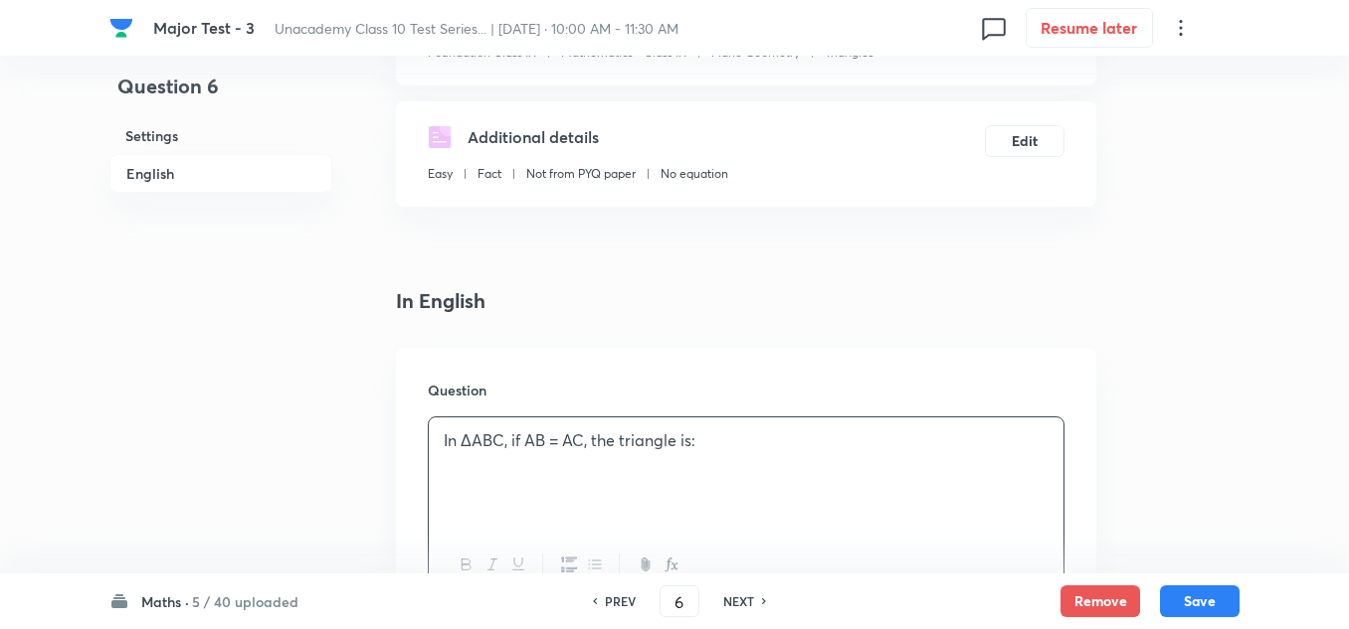
scroll to position [597, 0]
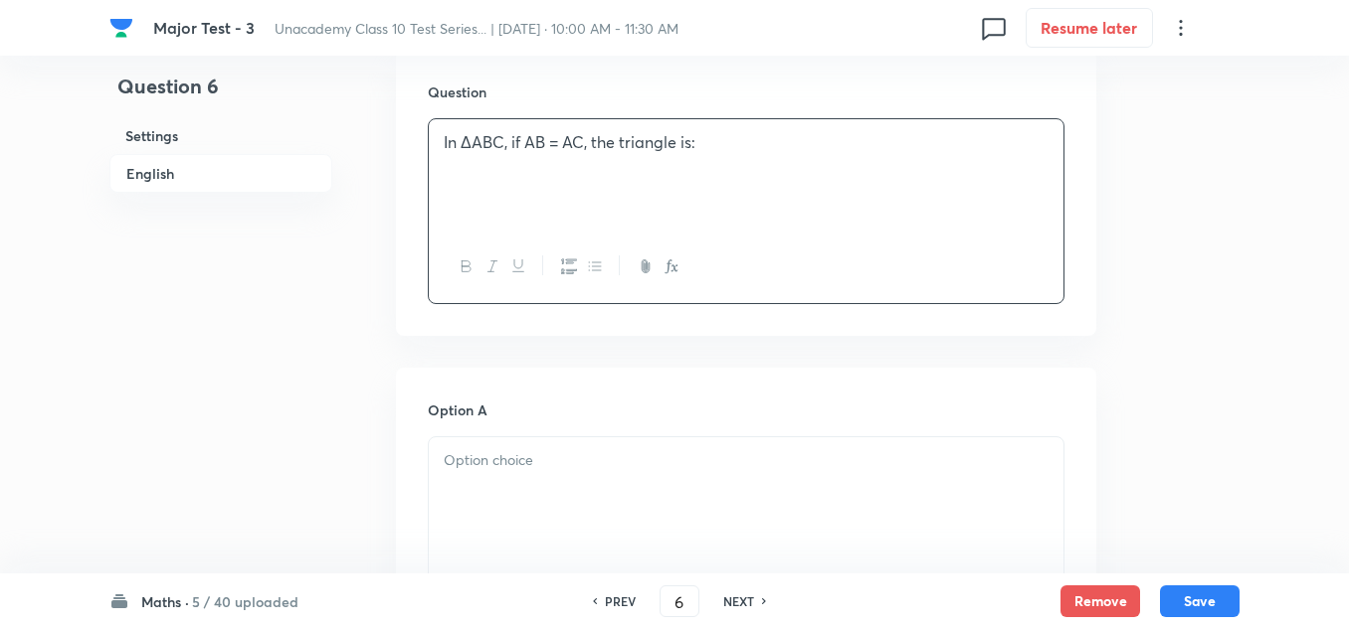
click at [501, 465] on p at bounding box center [746, 461] width 605 height 23
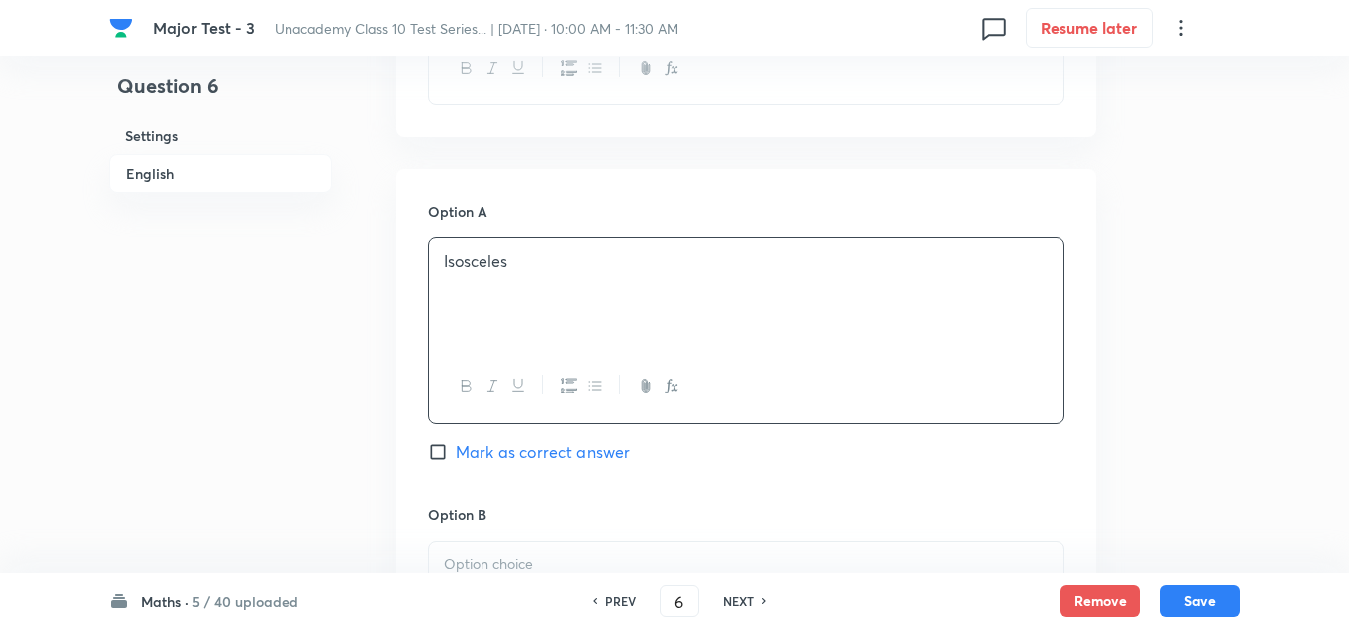
scroll to position [895, 0]
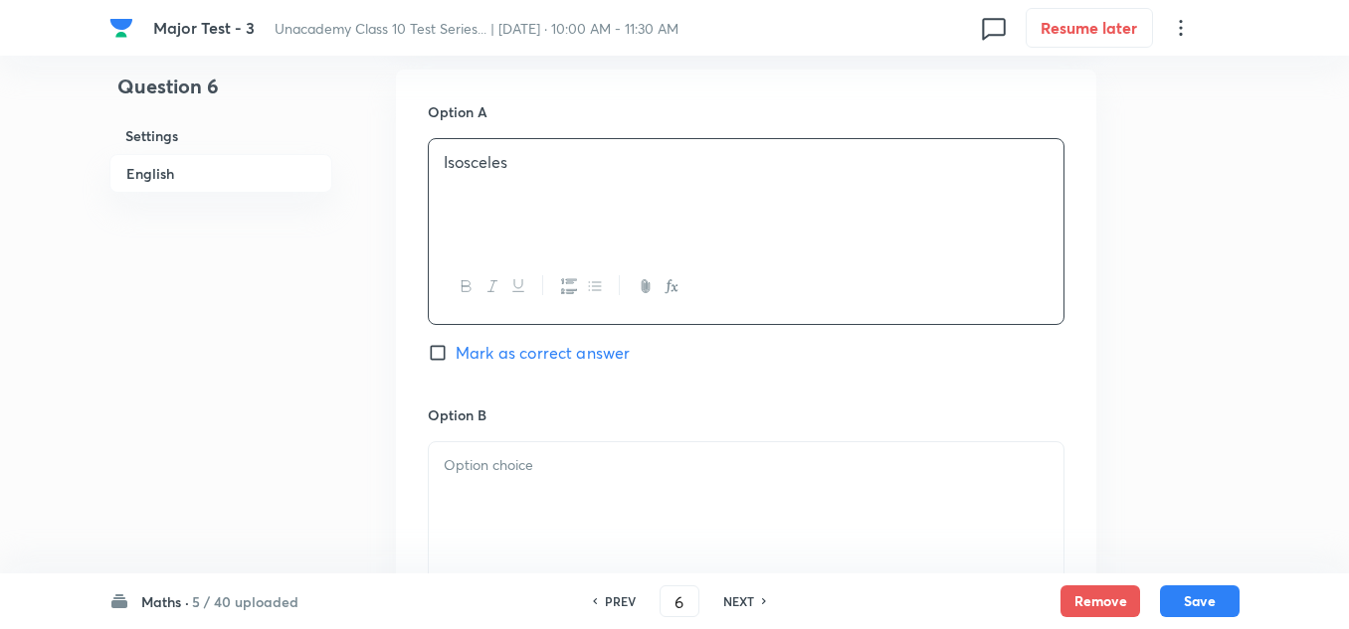
click at [544, 464] on p at bounding box center [746, 465] width 605 height 23
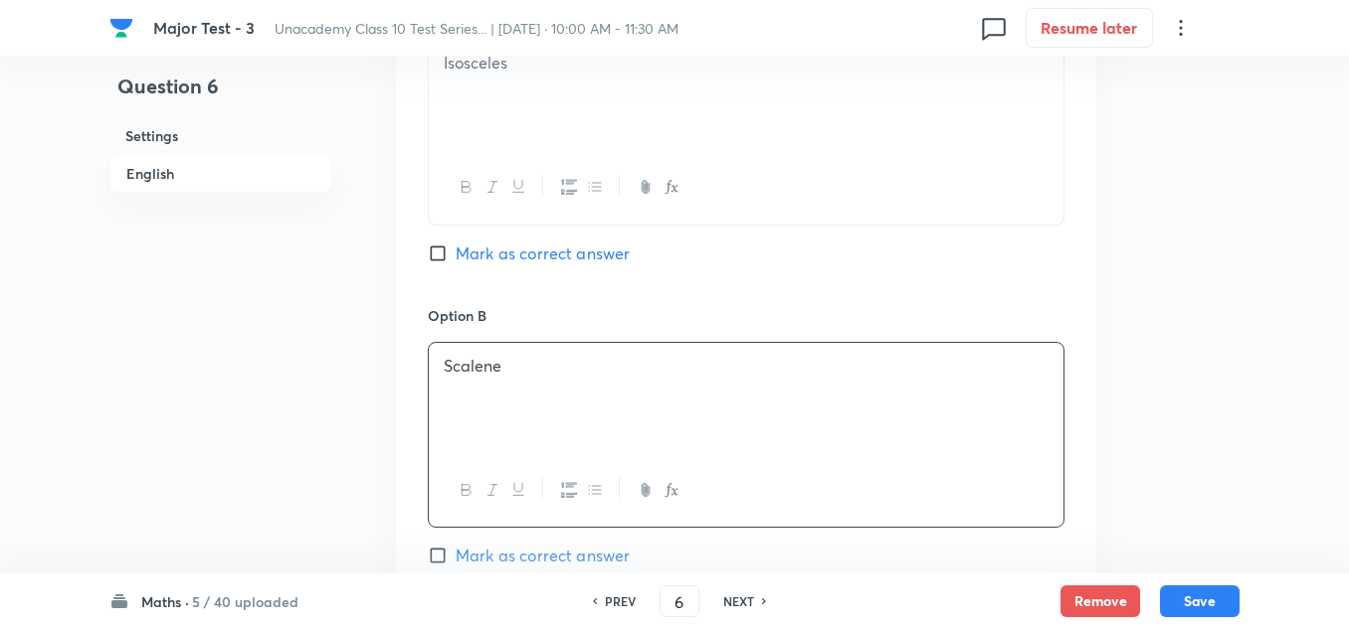
scroll to position [1193, 0]
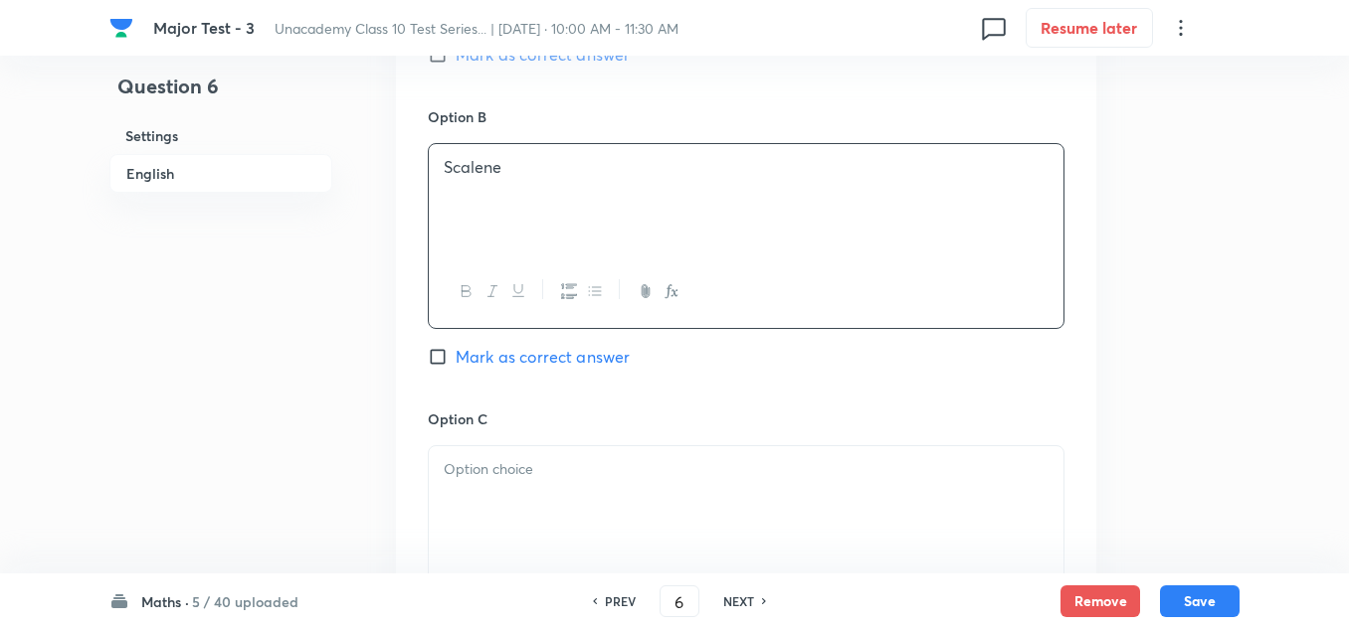
click at [524, 461] on p at bounding box center [746, 469] width 605 height 23
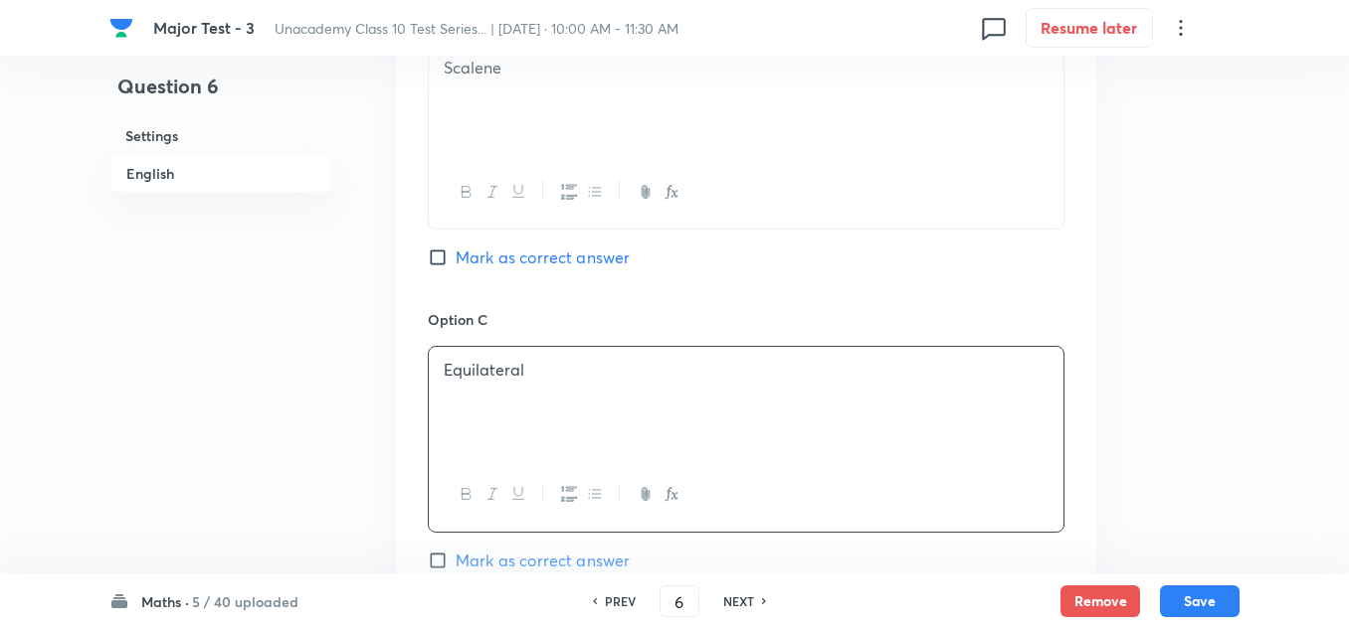
scroll to position [1492, 0]
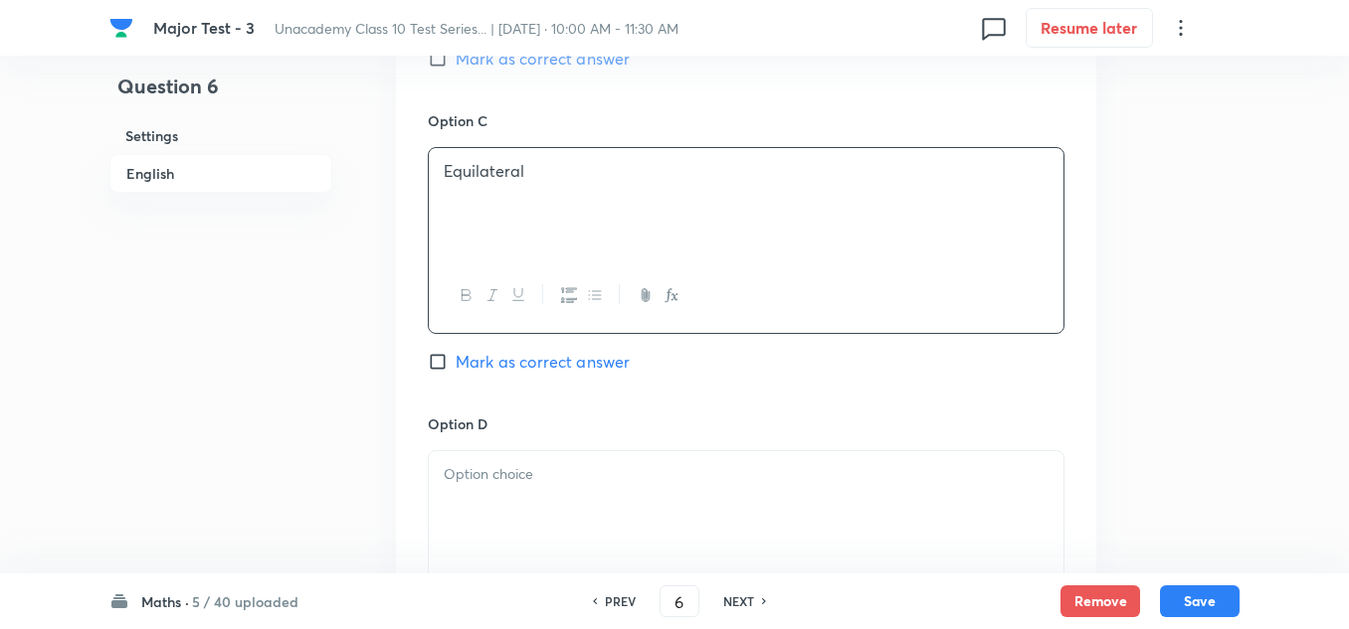
click at [521, 479] on p at bounding box center [746, 474] width 605 height 23
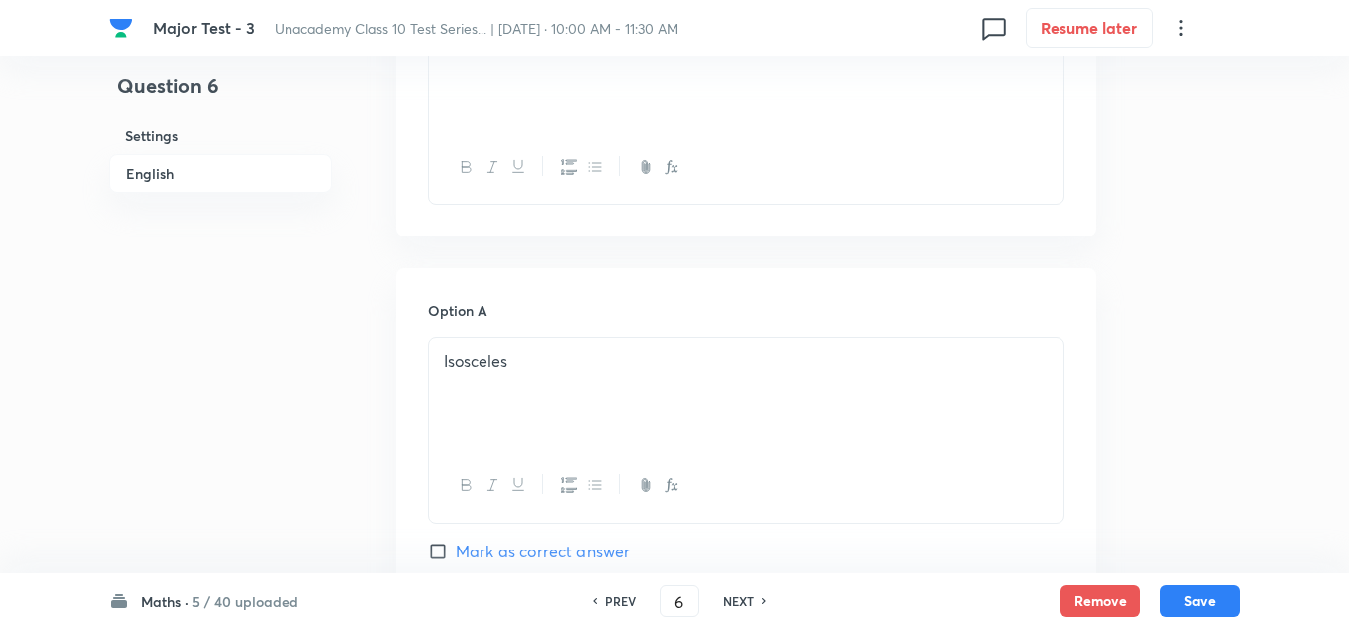
scroll to position [994, 0]
click at [495, 263] on span "Mark as correct answer" at bounding box center [542, 254] width 174 height 24
click at [455, 263] on input "Mark as correct answer" at bounding box center [442, 254] width 28 height 20
checkbox input "true"
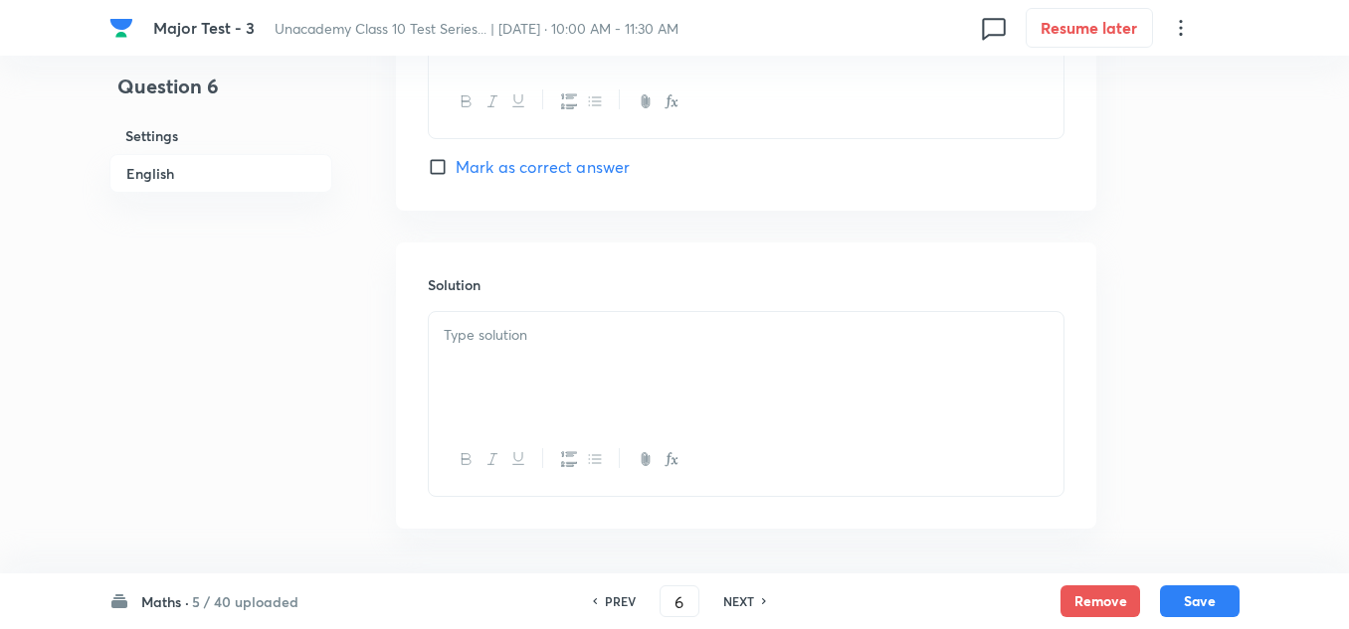
scroll to position [2064, 0]
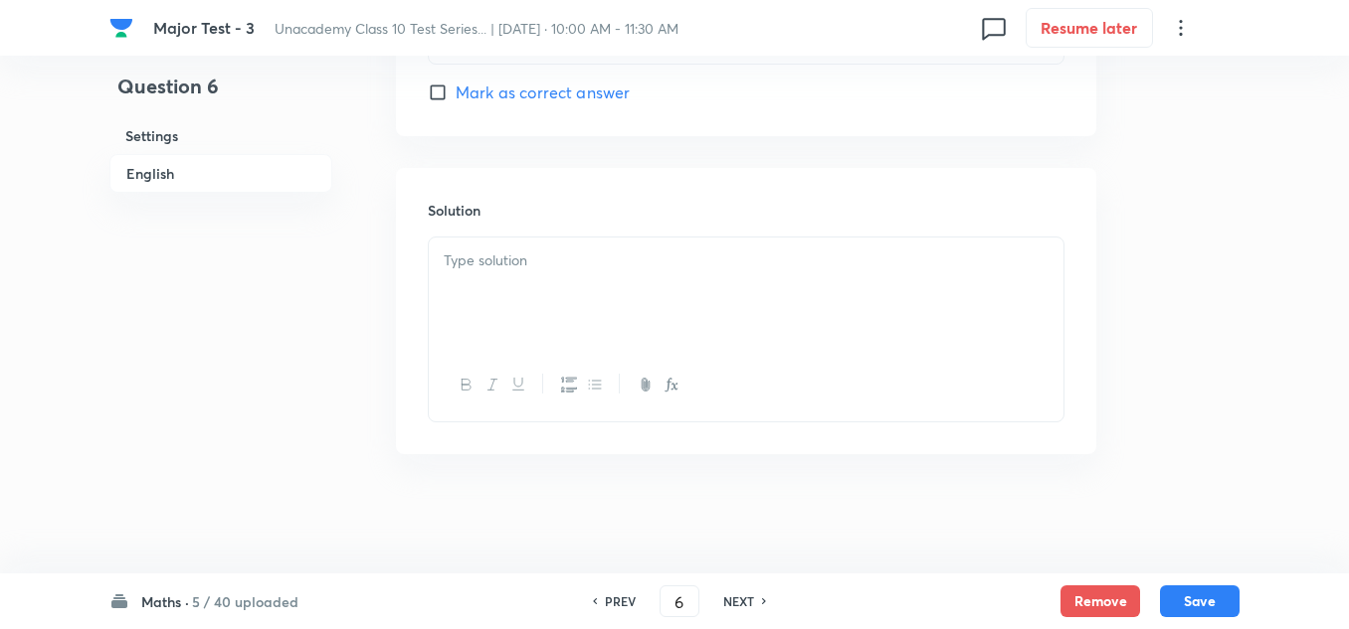
click at [495, 263] on p at bounding box center [746, 261] width 605 height 23
click at [483, 259] on p "concetual" at bounding box center [746, 261] width 605 height 23
click at [1191, 600] on button "Save" at bounding box center [1200, 600] width 80 height 32
type input "7"
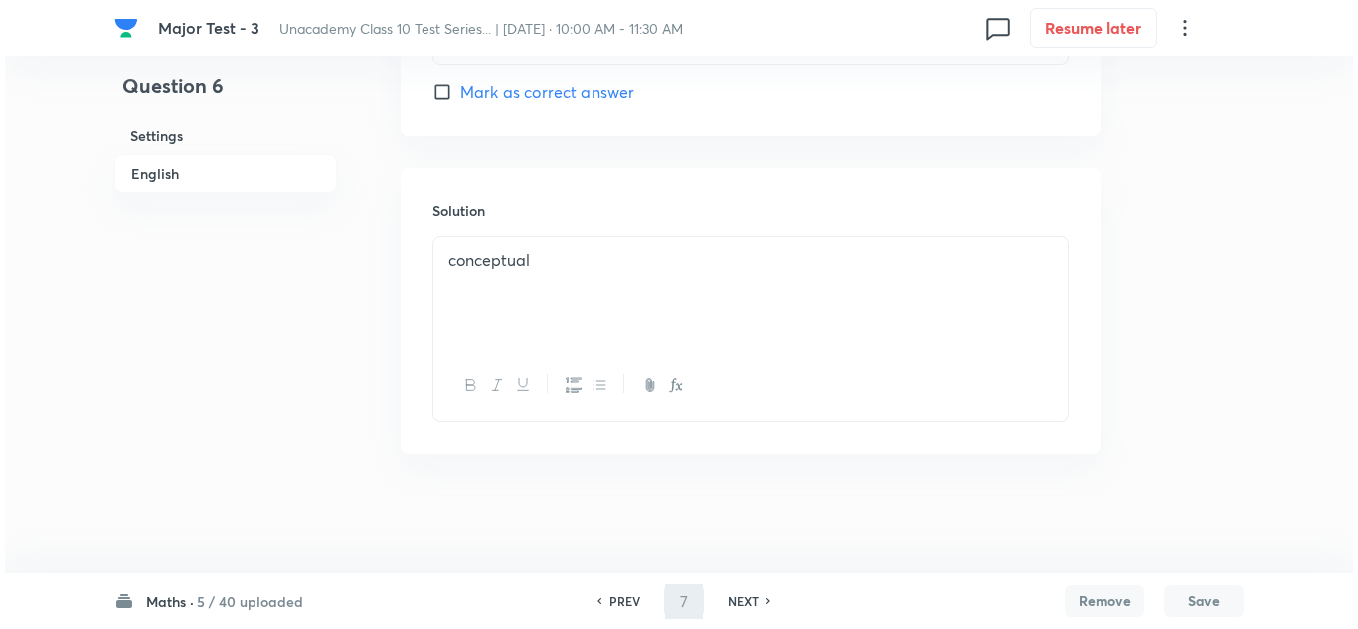
scroll to position [0, 0]
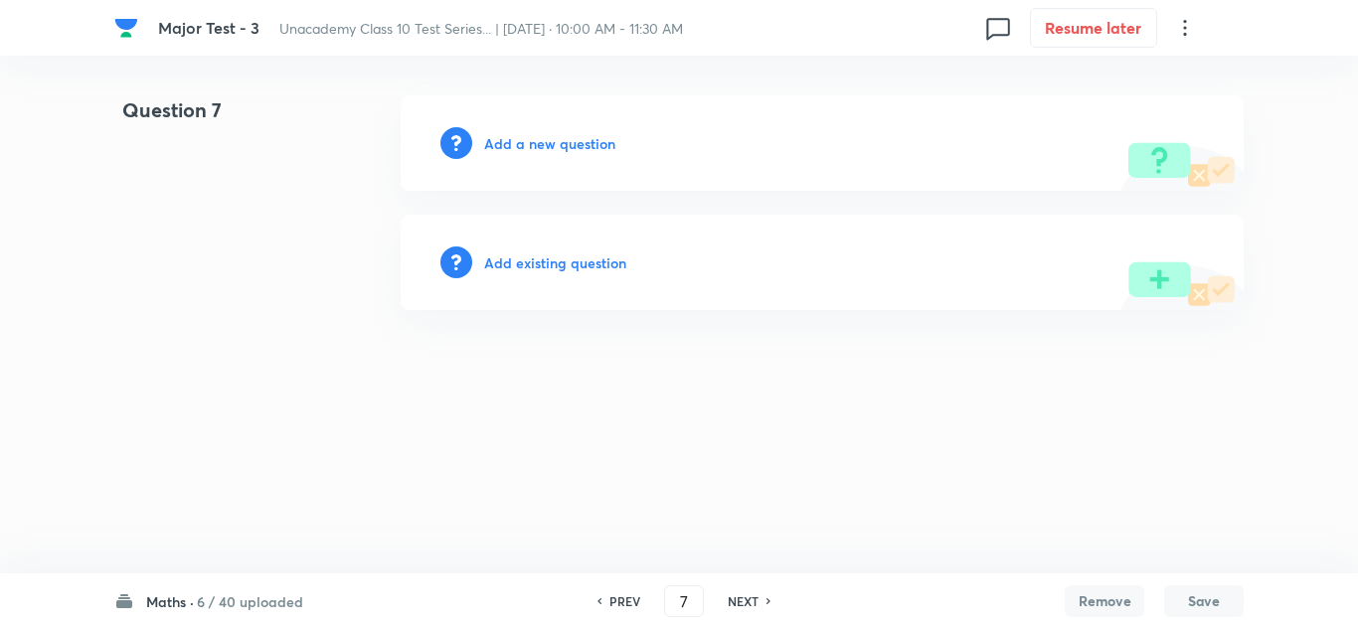
click at [541, 146] on h6 "Add a new question" at bounding box center [549, 143] width 131 height 21
click at [541, 146] on h6 "Choose a question type" at bounding box center [560, 143] width 153 height 21
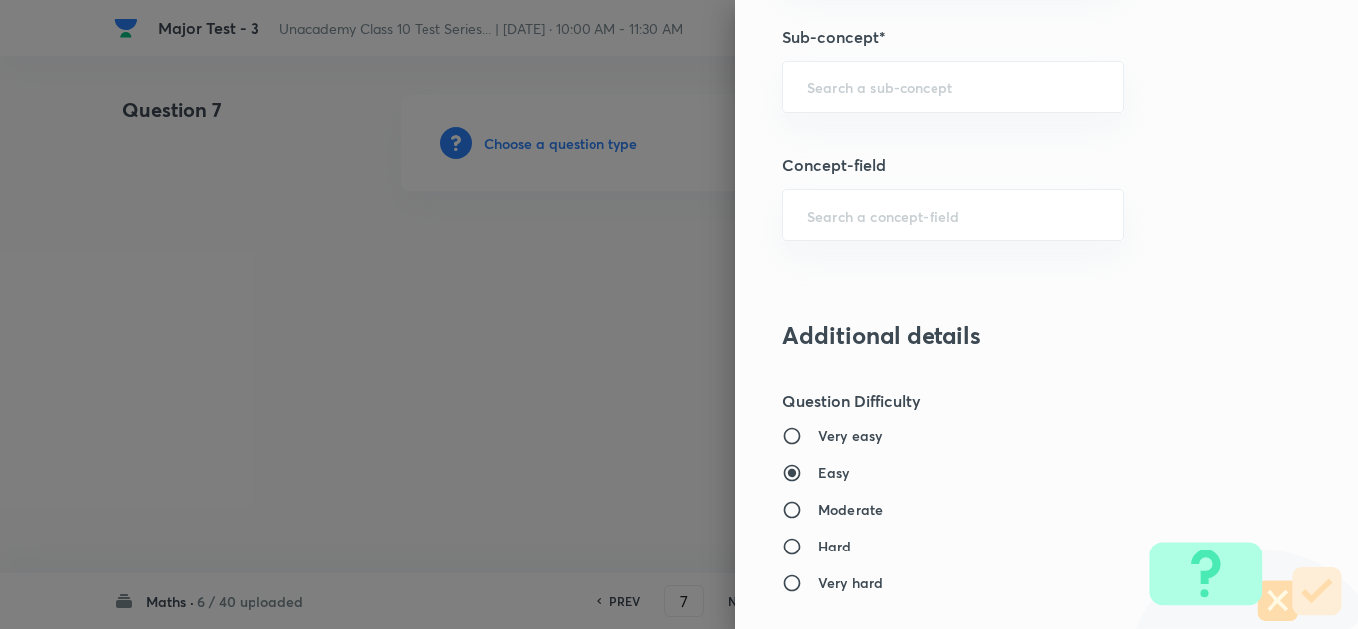
scroll to position [1293, 0]
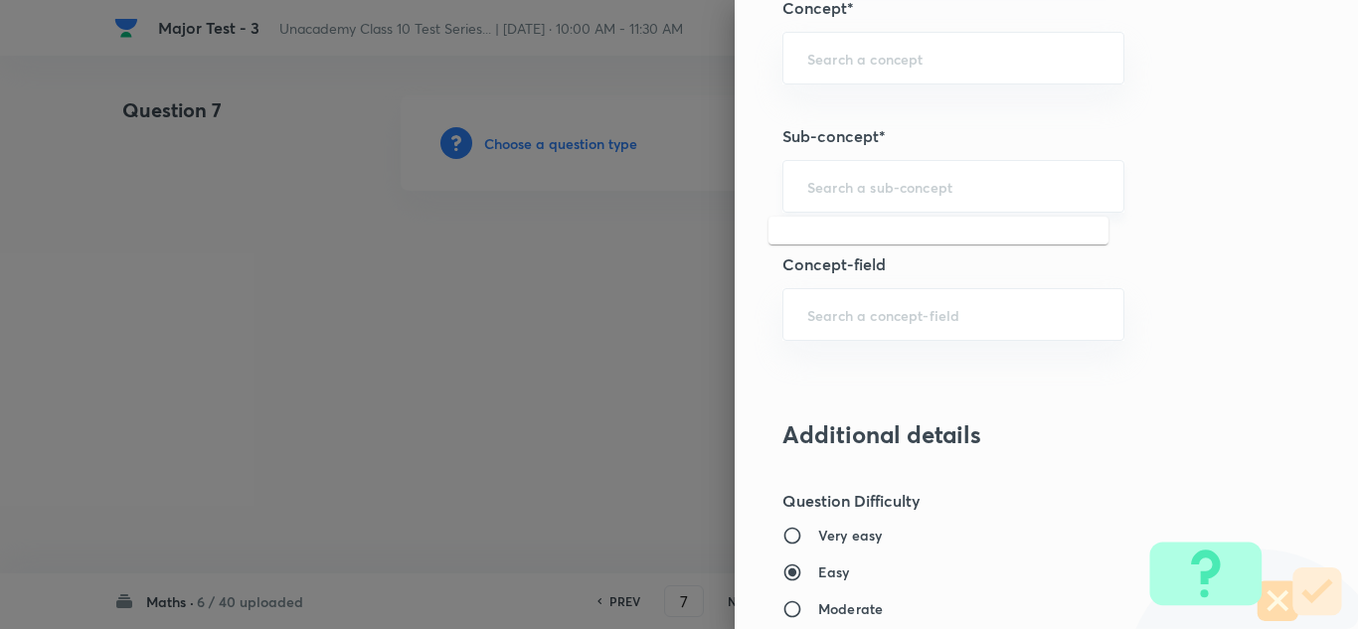
click at [857, 182] on input "text" at bounding box center [954, 186] width 292 height 19
paste input "Coordinate Geometry"
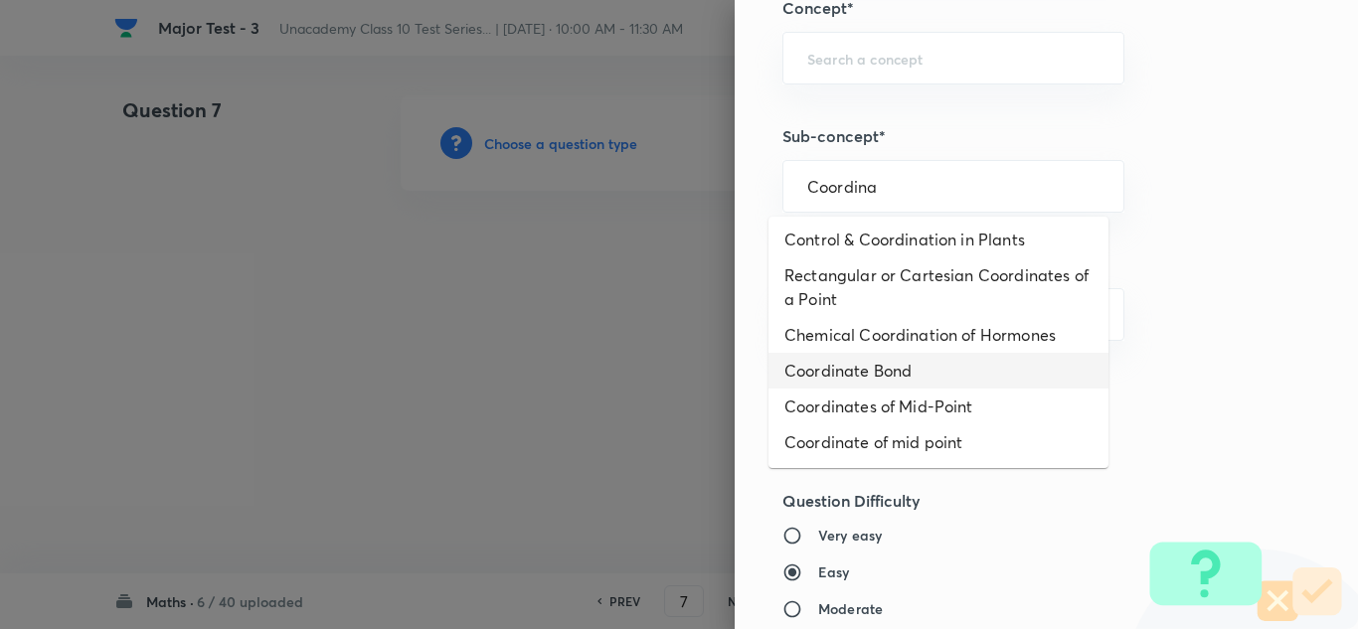
scroll to position [0, 0]
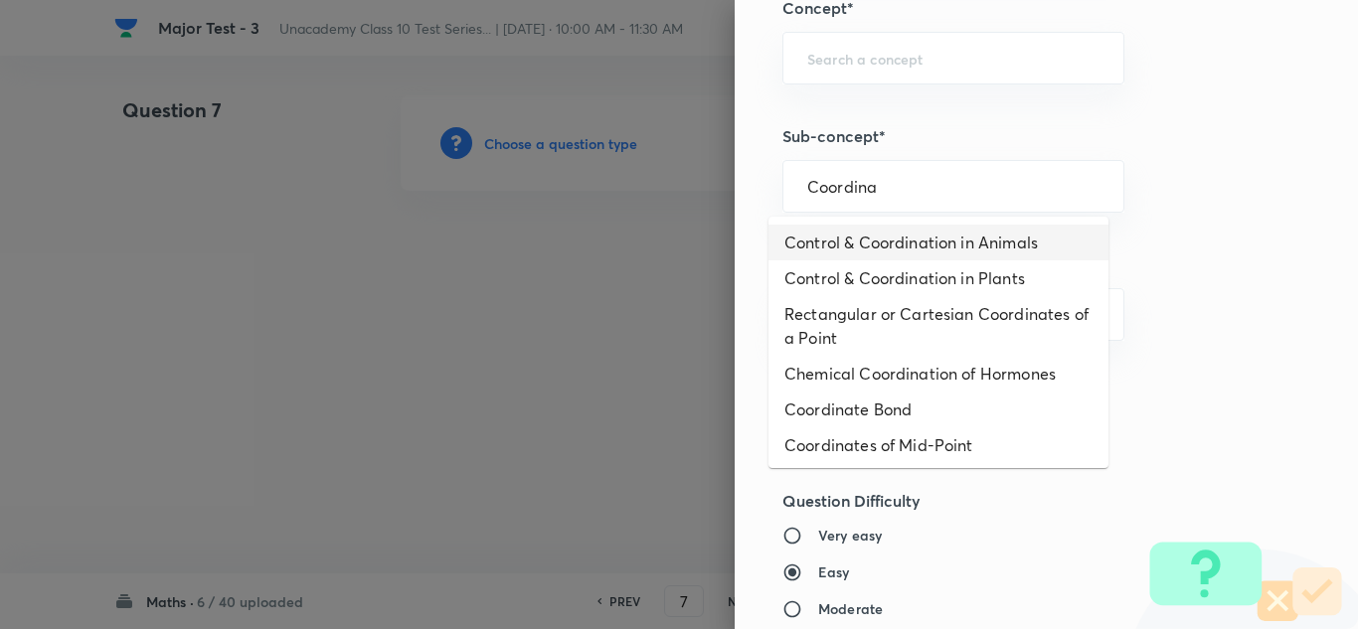
drag, startPoint x: 902, startPoint y: 179, endPoint x: 681, endPoint y: 155, distance: 222.1
click at [681, 155] on div "Question settings Question type* Single choice correct Number of options* 2 3 4…" at bounding box center [679, 314] width 1358 height 629
click at [905, 203] on div "Coordina ​" at bounding box center [954, 186] width 342 height 53
click at [898, 221] on ul "Control & Coordination in Animals Control & Coordination in Plants Rectangular …" at bounding box center [939, 343] width 340 height 252
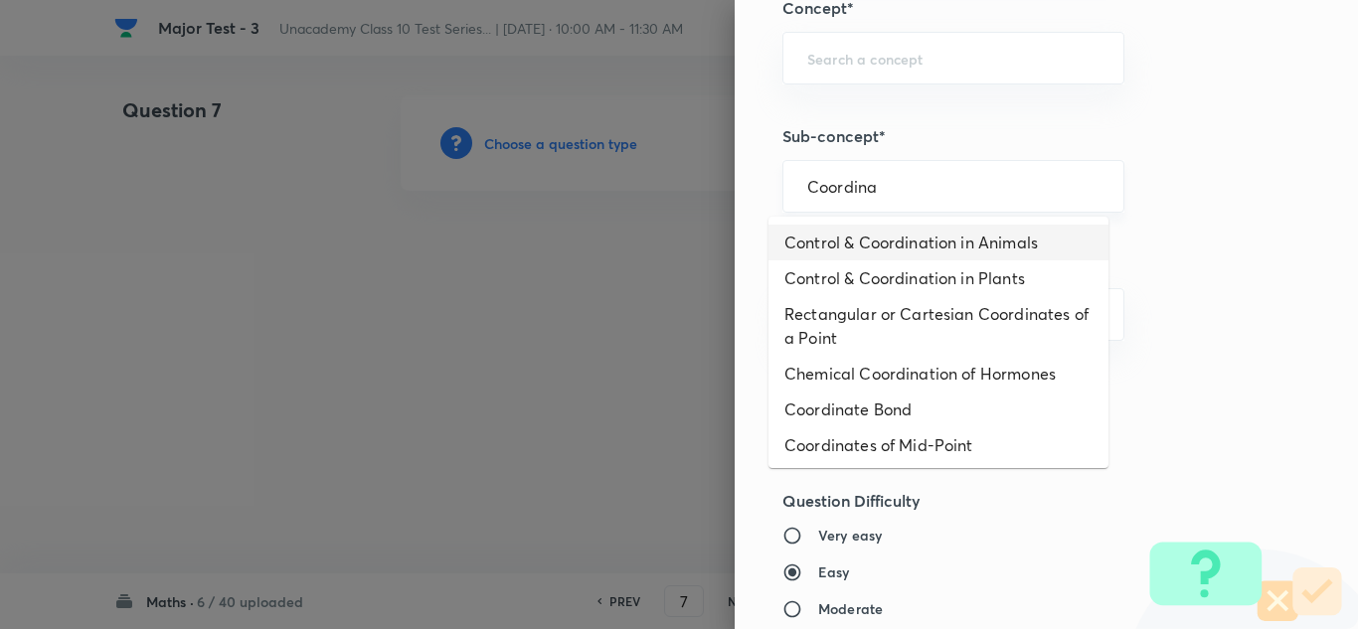
click at [857, 186] on input "Coordina" at bounding box center [954, 186] width 292 height 19
paste input "te Geometry"
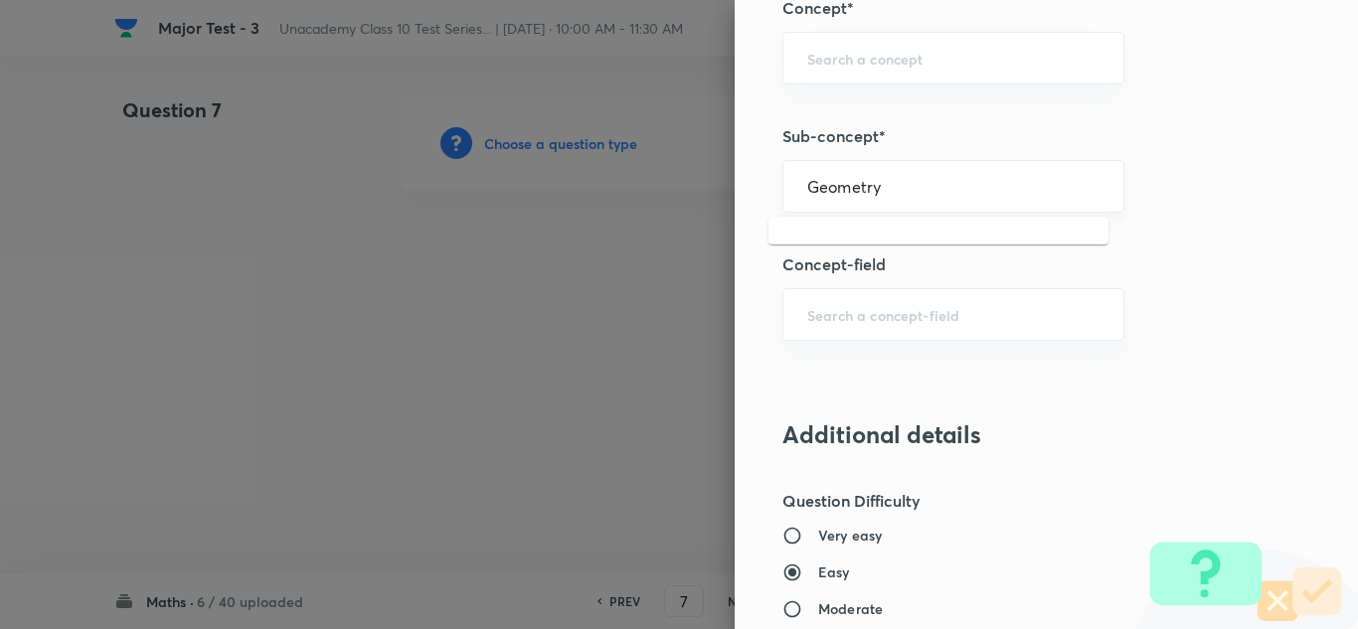
click at [904, 204] on div "Geometry ​" at bounding box center [954, 186] width 342 height 53
type input "Geometry"
click at [818, 206] on div "​" at bounding box center [954, 186] width 342 height 53
paste input "Coordinate Geometry"
click at [890, 176] on div "Coordinate Geometry ​" at bounding box center [954, 186] width 342 height 53
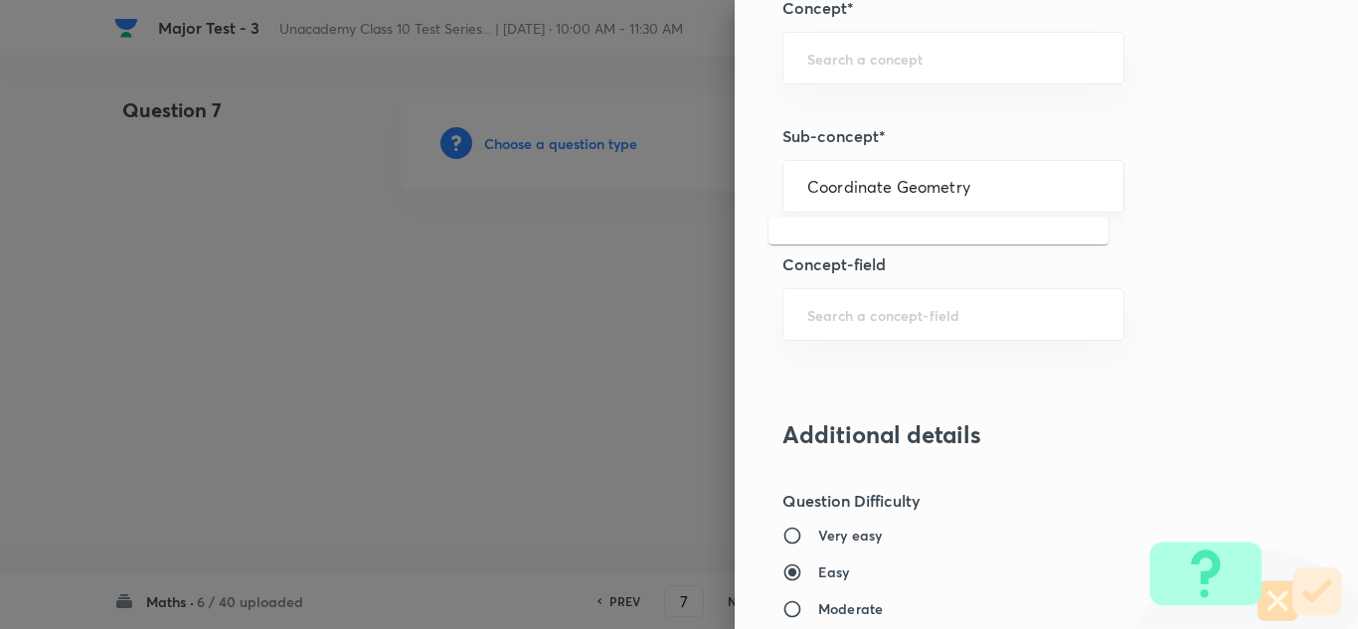
click at [1035, 188] on input "Coordinate Geometry" at bounding box center [954, 186] width 292 height 19
drag, startPoint x: 884, startPoint y: 189, endPoint x: 662, endPoint y: 190, distance: 221.8
click at [662, 190] on div "Question settings Question type* Single choice correct Number of options* 2 3 4…" at bounding box center [679, 314] width 1358 height 629
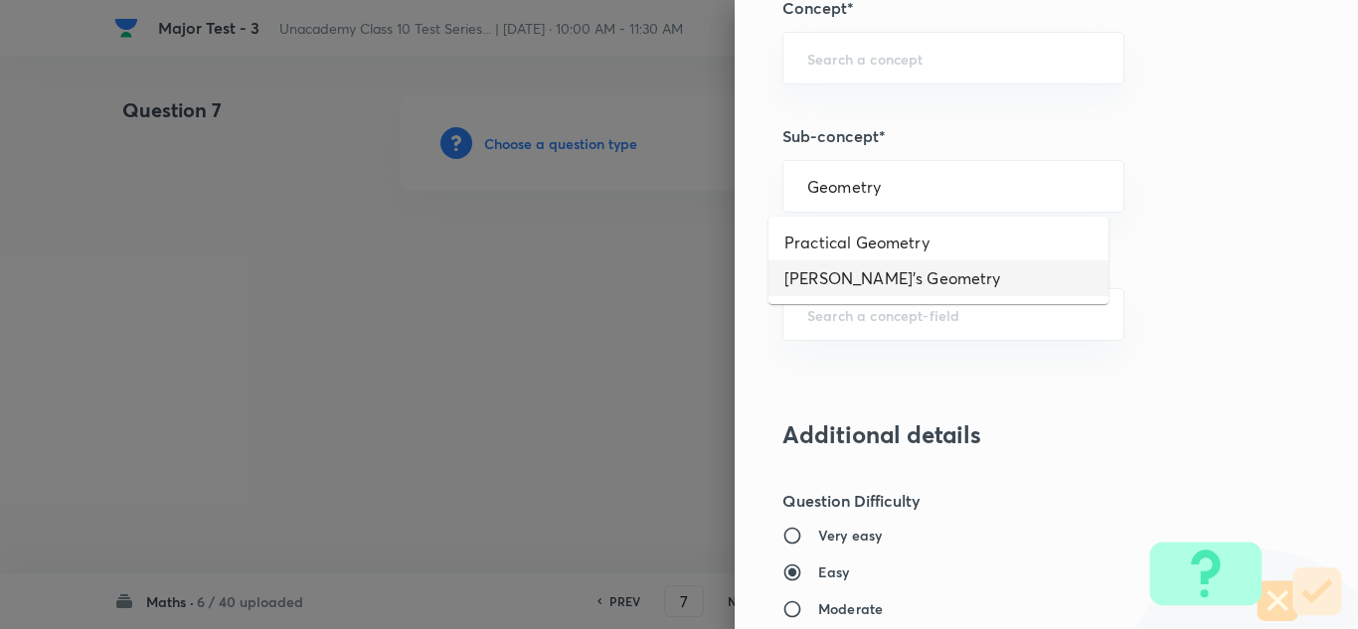
click at [847, 277] on li "Euclid's Geometry" at bounding box center [939, 279] width 340 height 36
type input "Euclid's Geometry"
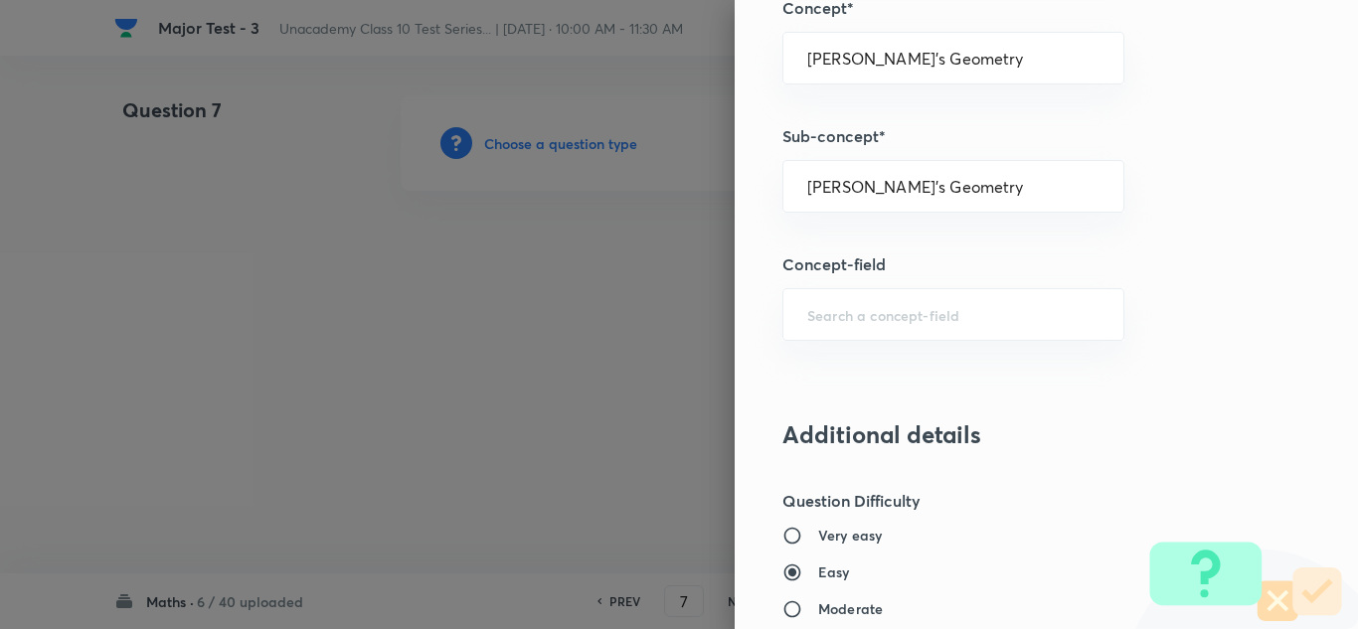
type input "Foundation Class IX"
type input "Mathematics"
type input "Euclid's Geometry"
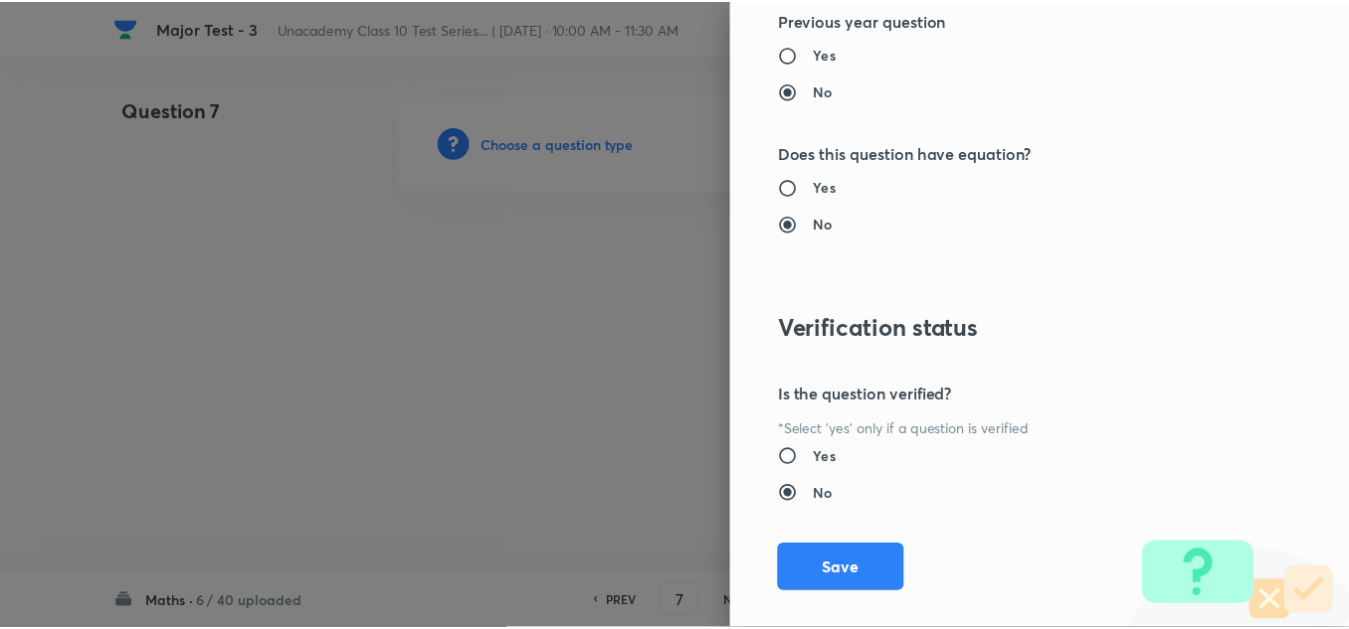
scroll to position [2215, 0]
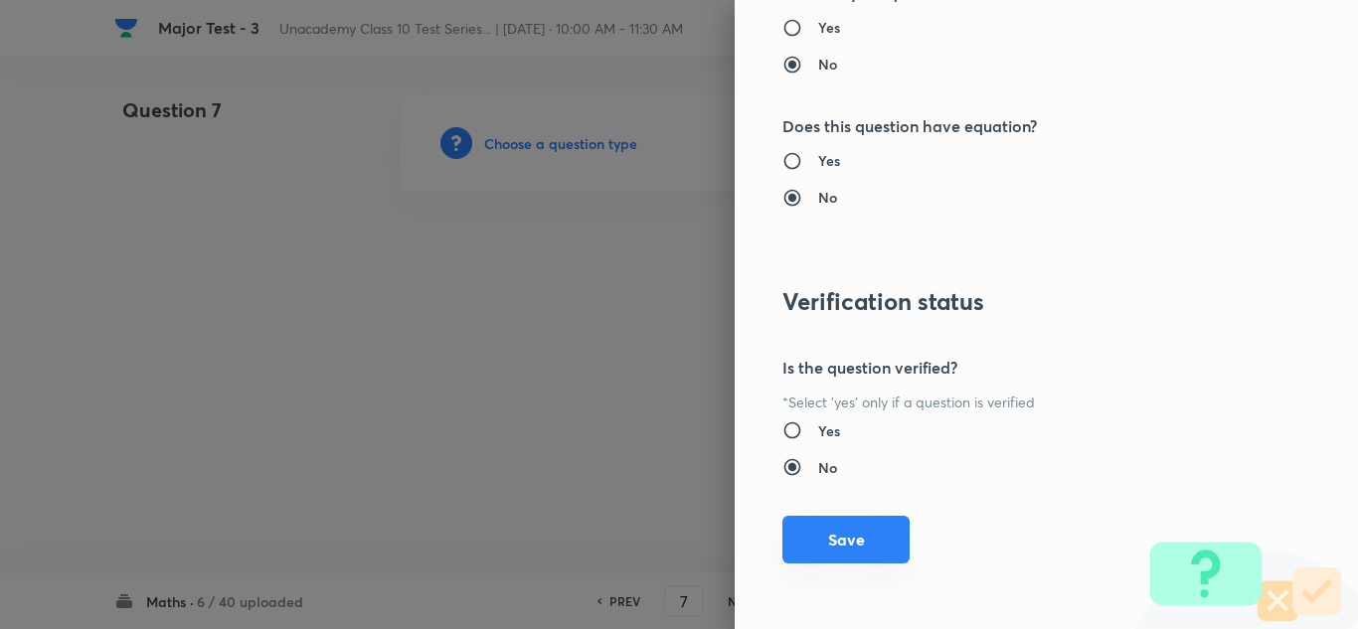
click at [822, 537] on button "Save" at bounding box center [846, 540] width 127 height 48
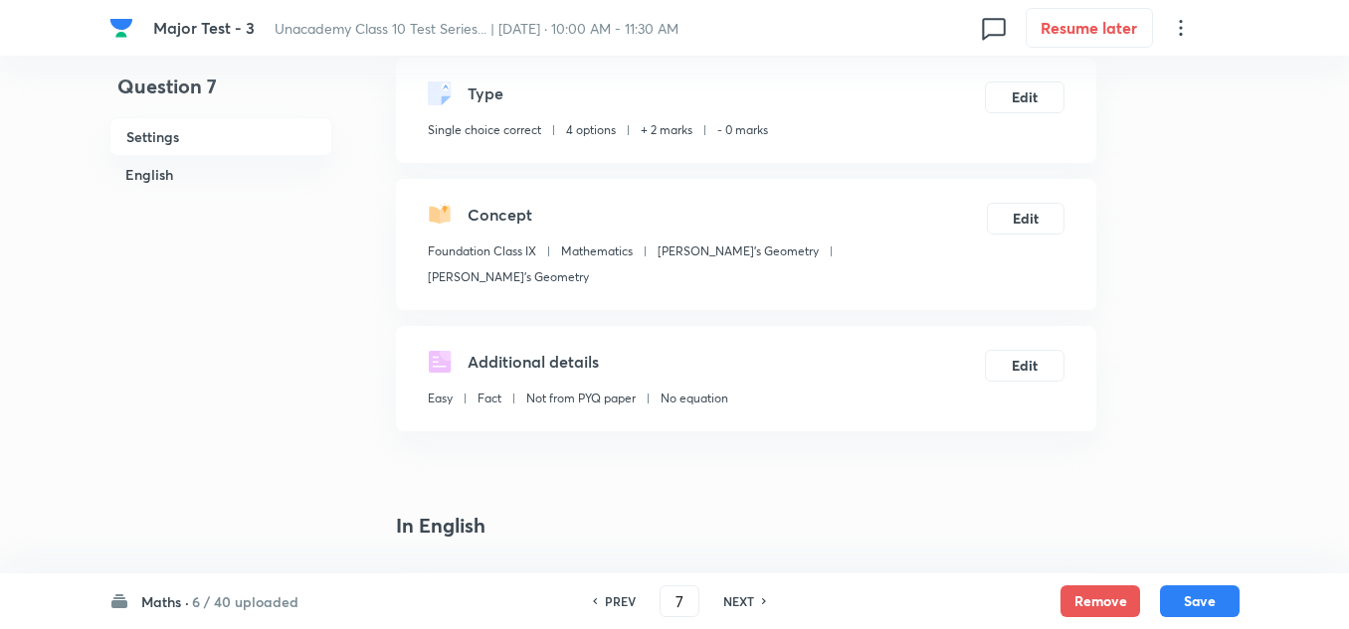
scroll to position [298, 0]
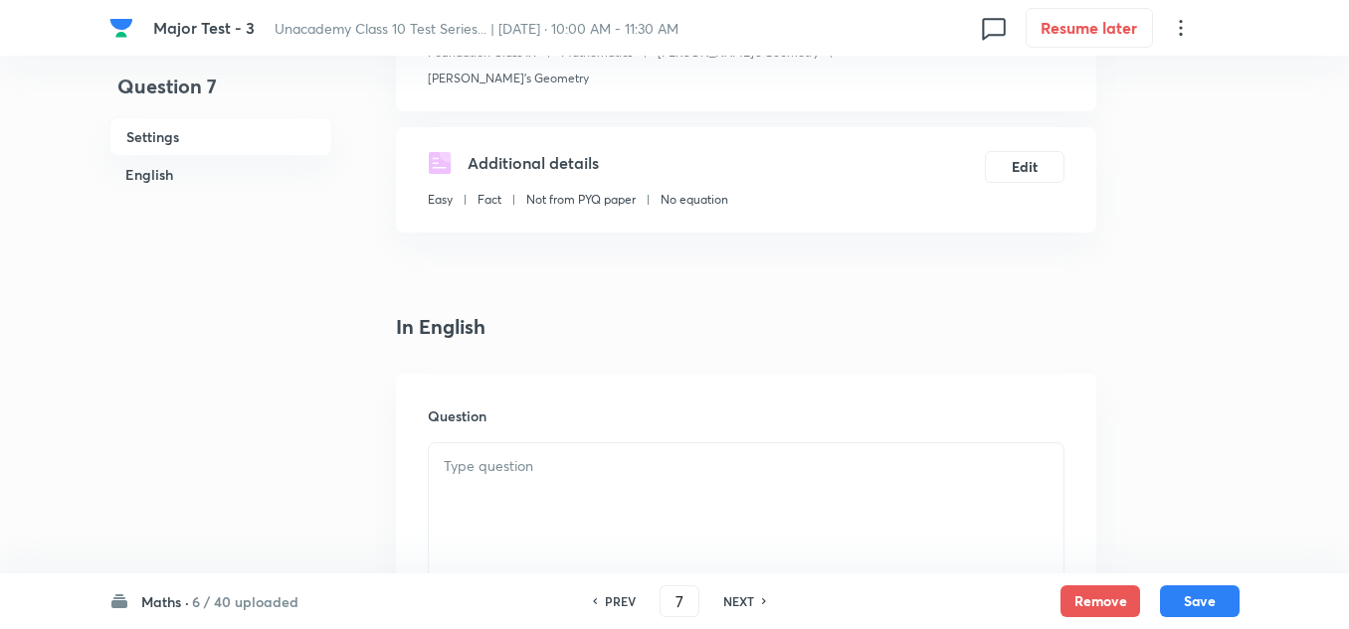
click at [617, 455] on p at bounding box center [746, 466] width 605 height 23
click at [590, 455] on p at bounding box center [746, 466] width 605 height 23
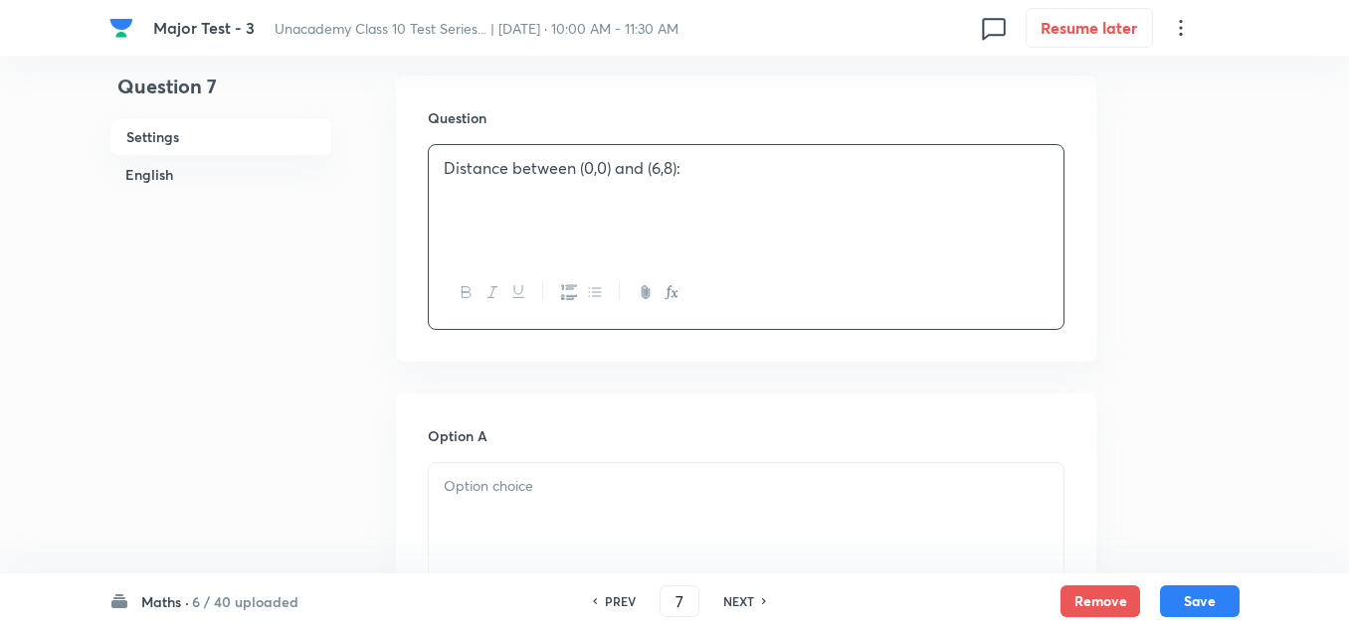
scroll to position [696, 0]
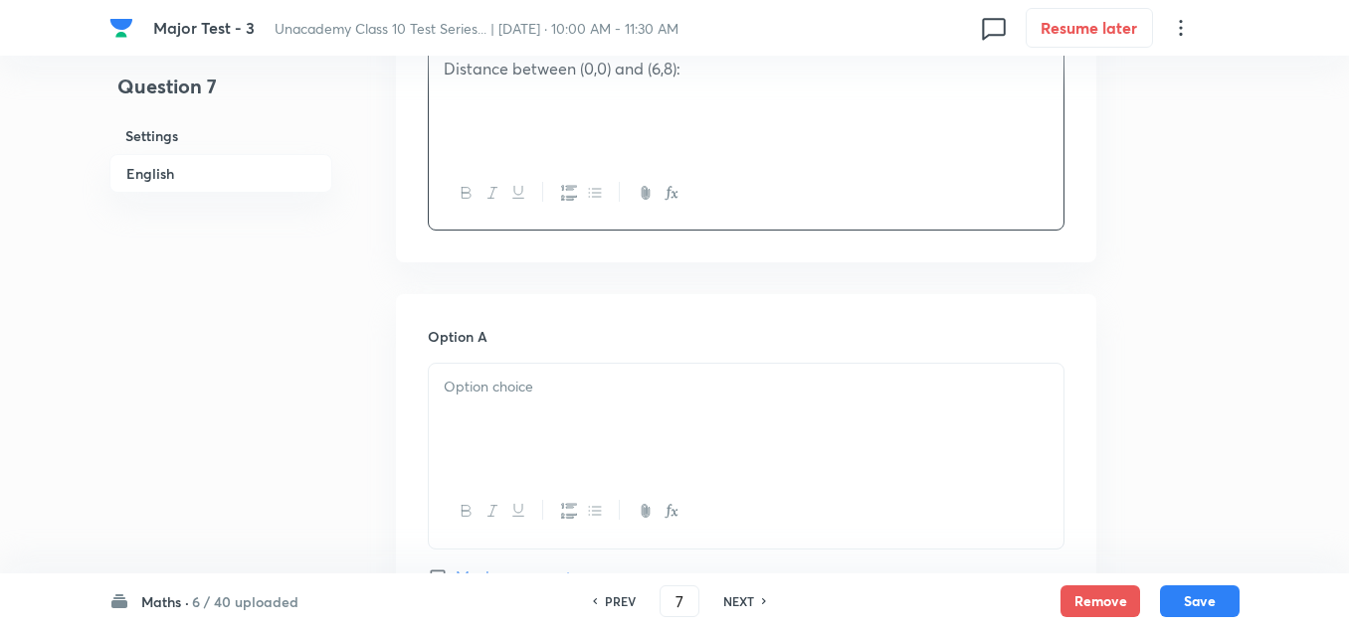
click at [521, 380] on div at bounding box center [746, 419] width 634 height 111
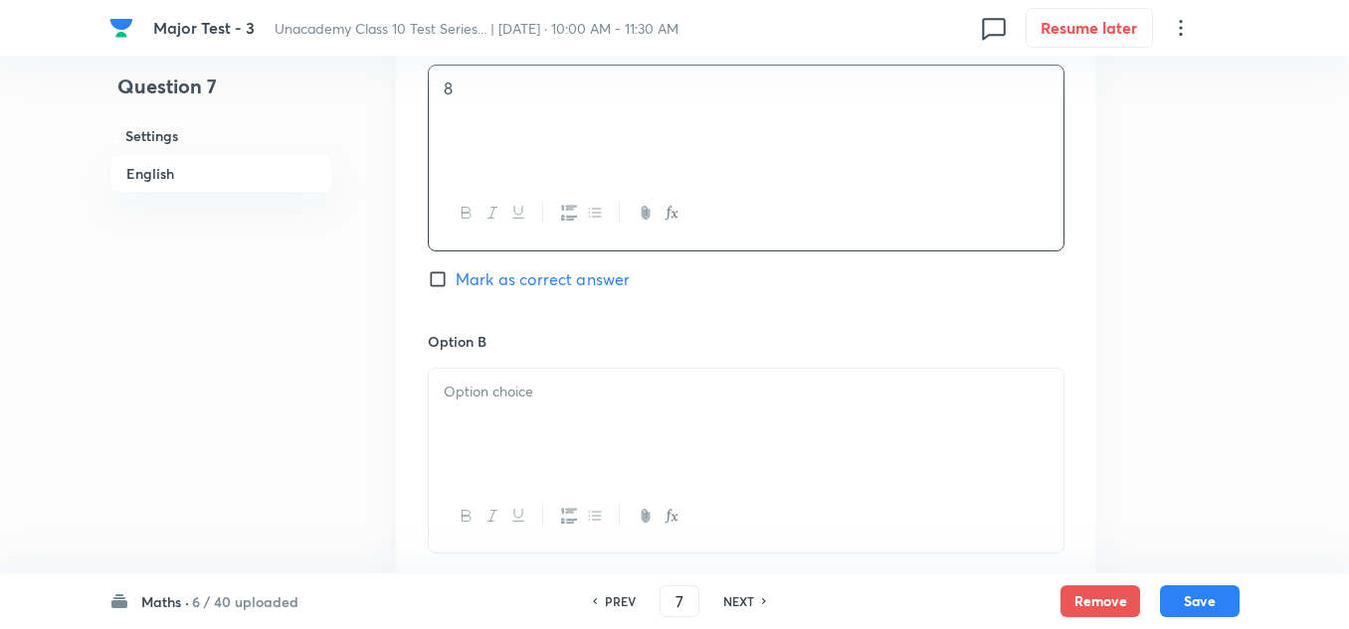
scroll to position [1094, 0]
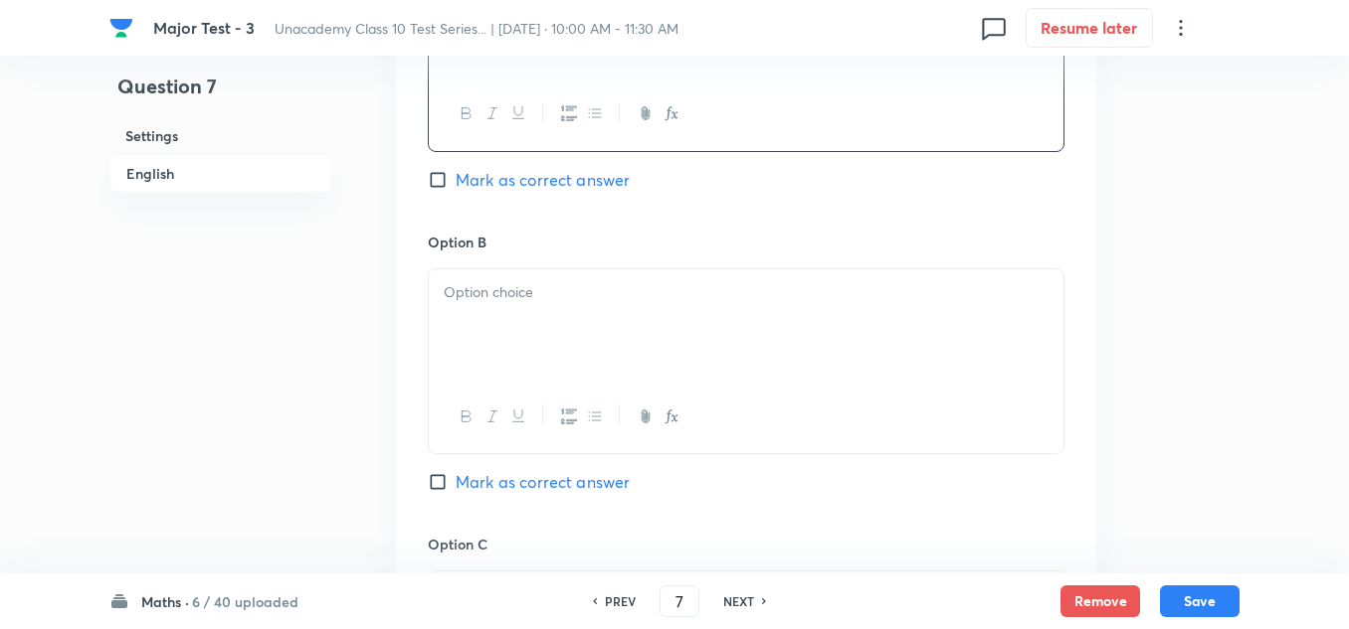
click at [499, 294] on div at bounding box center [746, 325] width 634 height 111
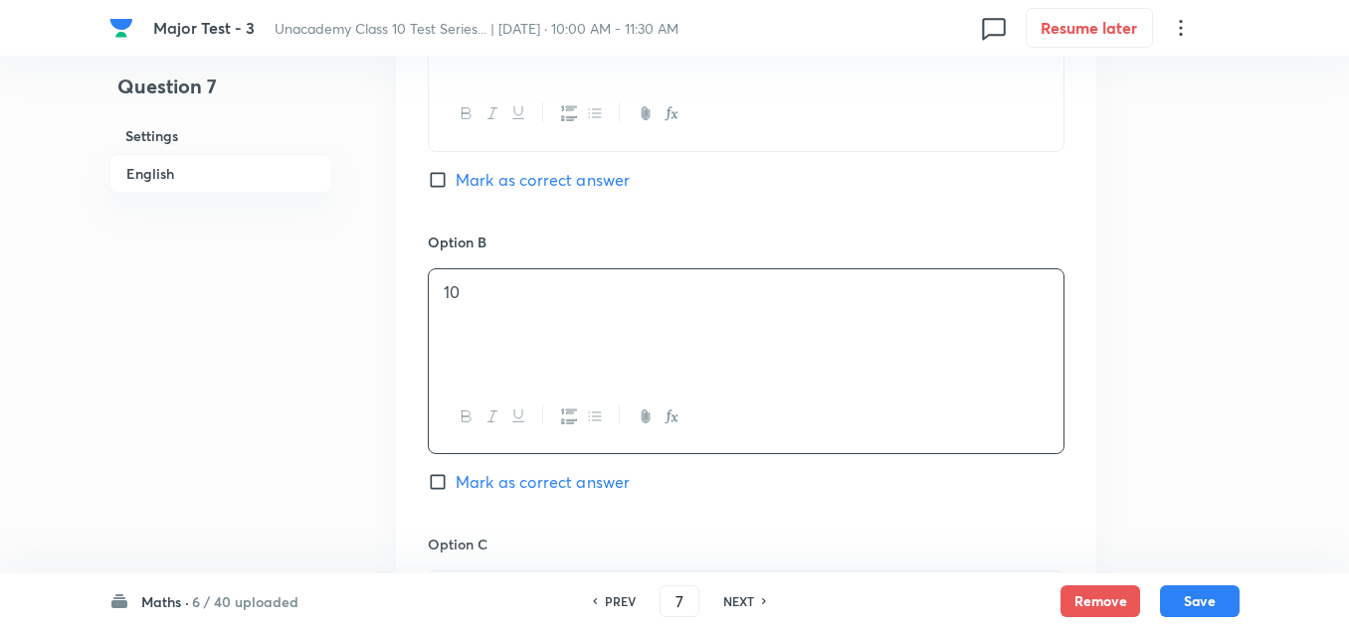
scroll to position [1293, 0]
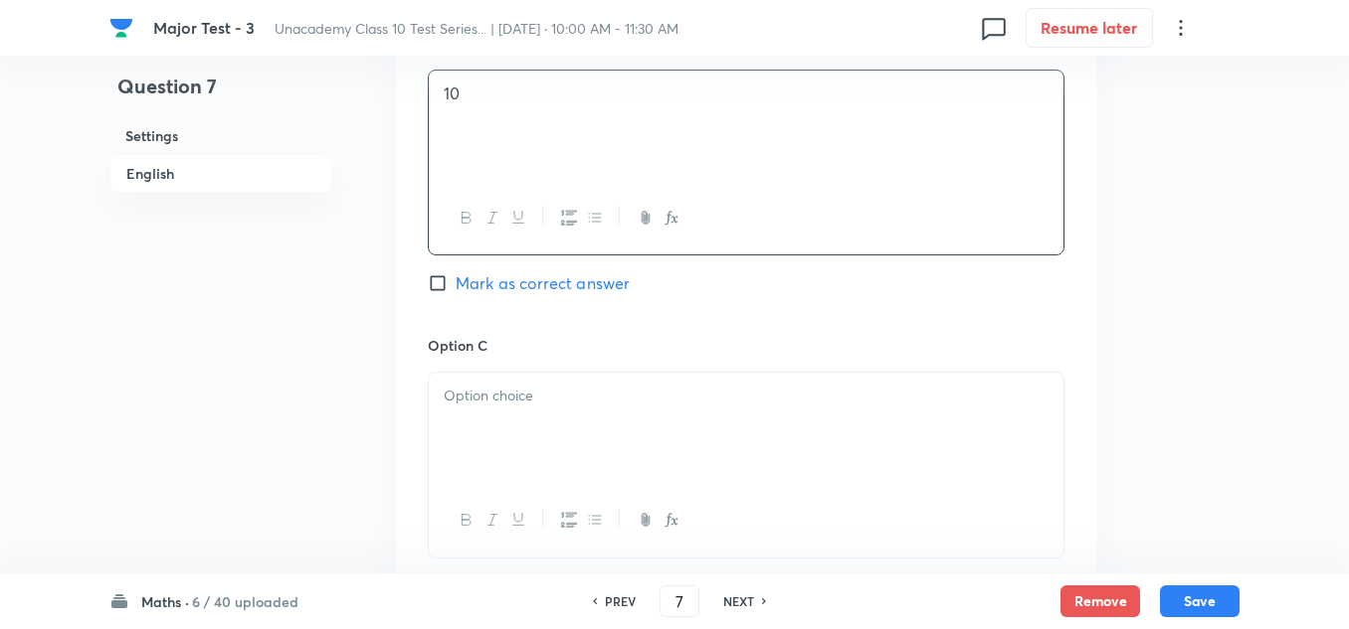
click at [503, 385] on p at bounding box center [746, 396] width 605 height 23
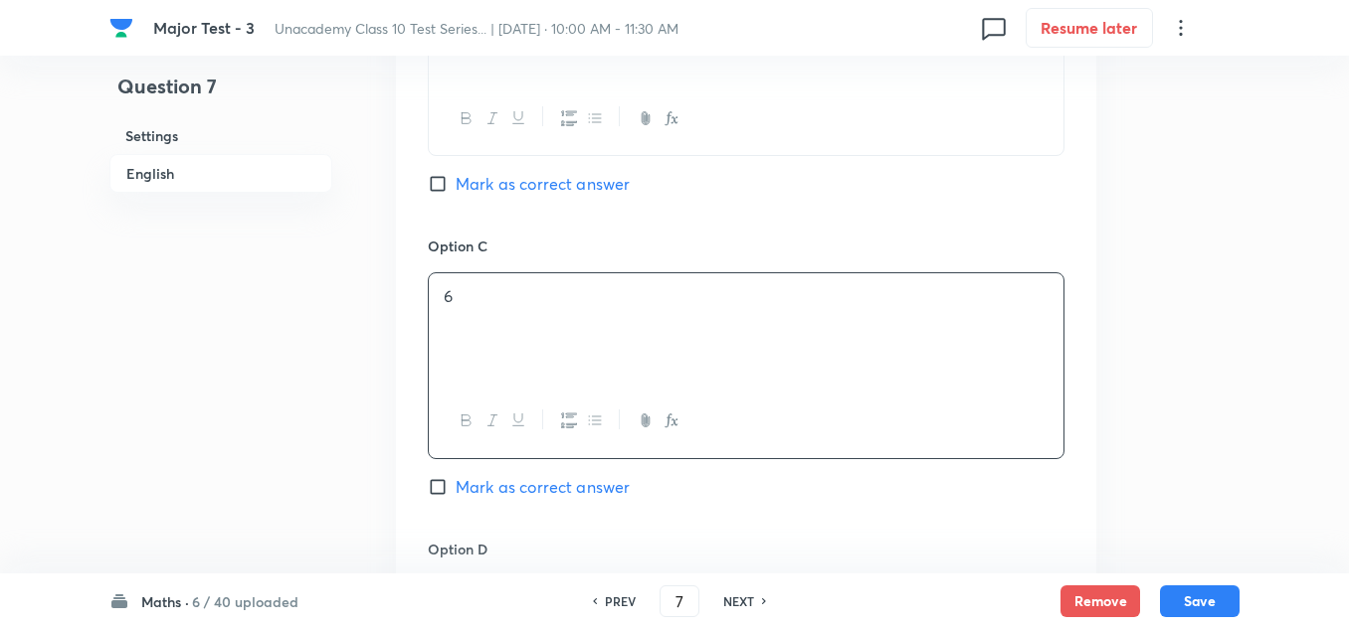
scroll to position [1492, 0]
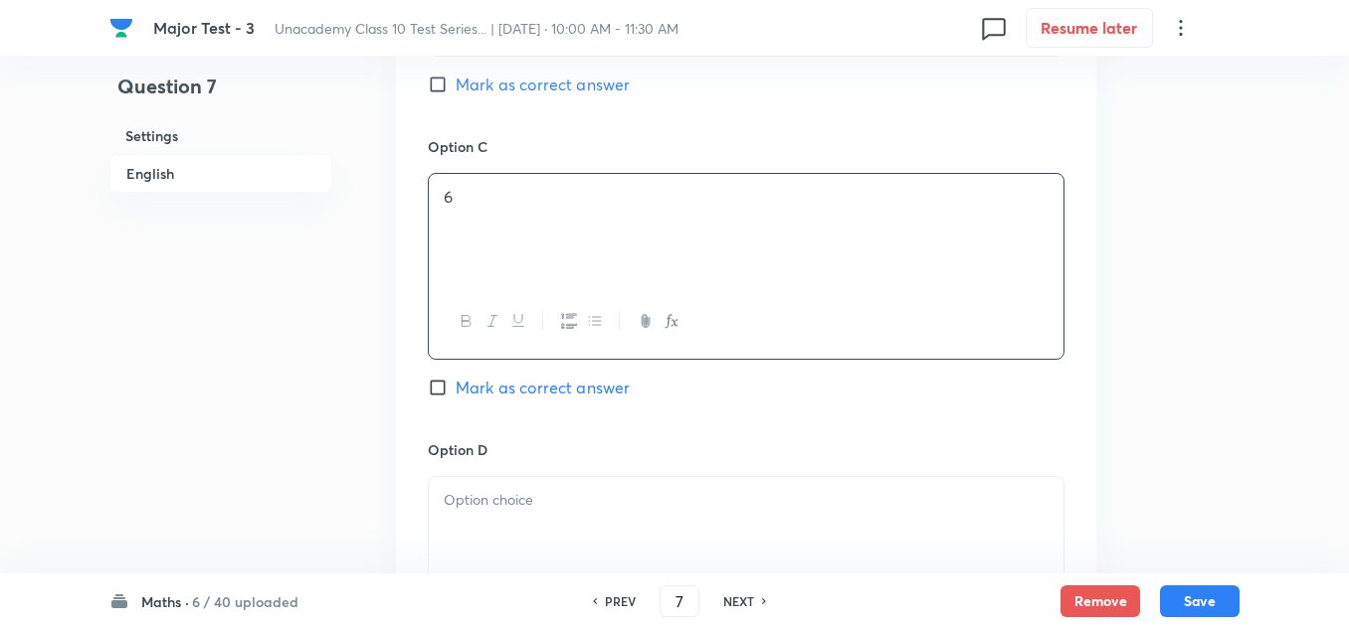
click at [513, 489] on div at bounding box center [746, 532] width 634 height 111
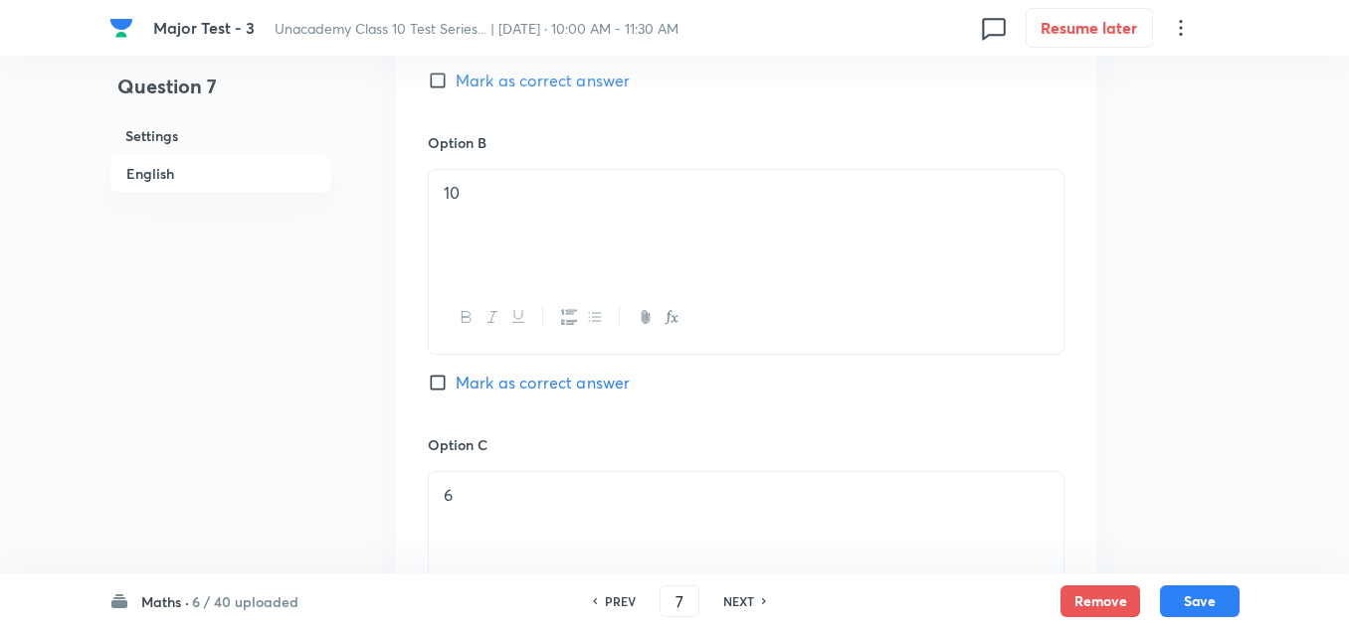
scroll to position [1094, 0]
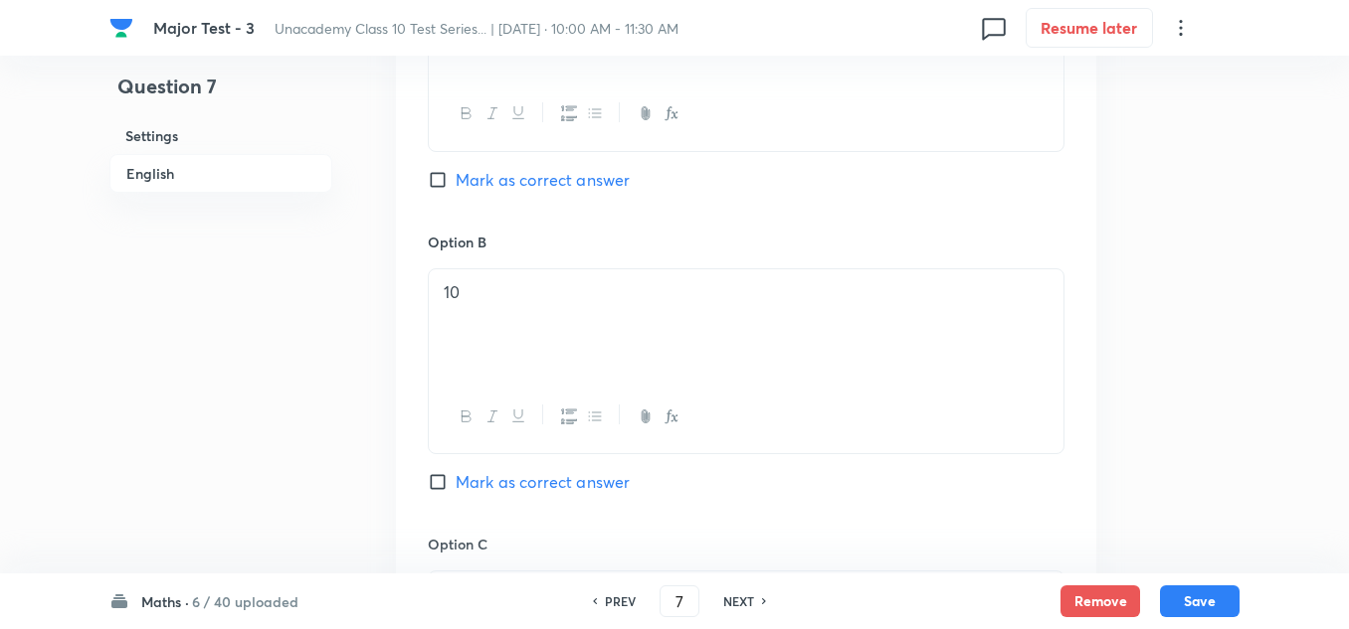
click at [473, 470] on span "Mark as correct answer" at bounding box center [542, 482] width 174 height 24
click at [455, 472] on input "Mark as correct answer" at bounding box center [442, 482] width 28 height 20
checkbox input "true"
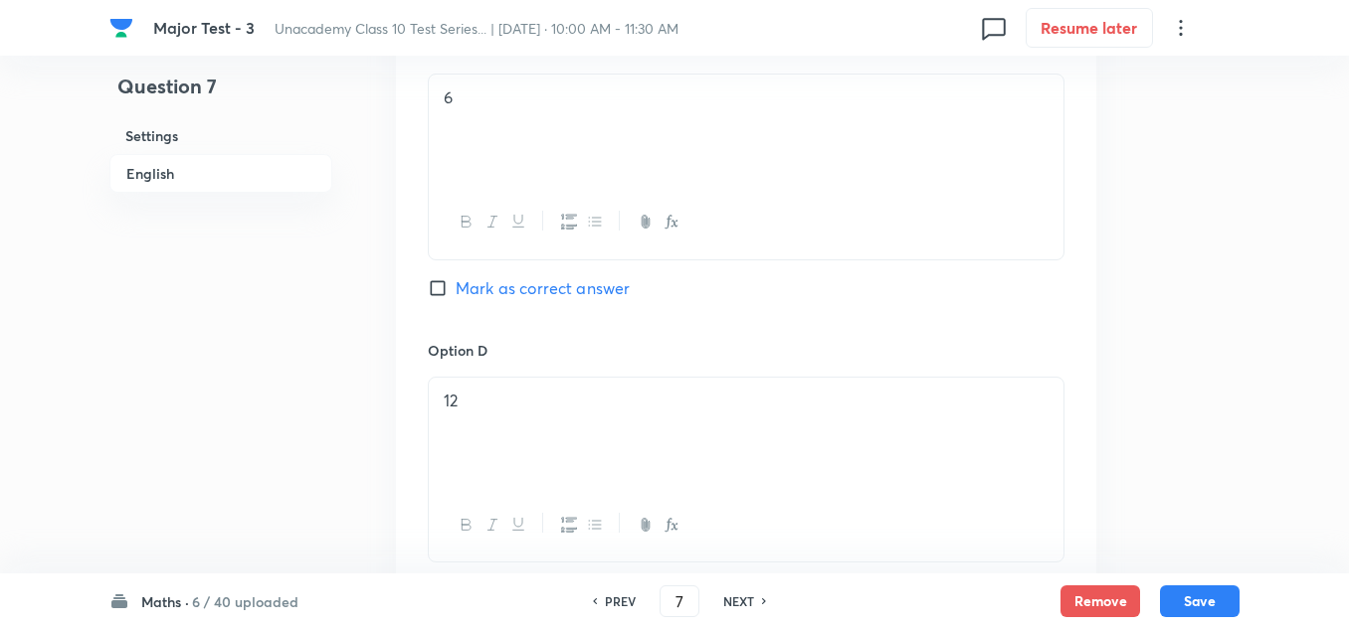
scroll to position [1889, 0]
click at [497, 450] on p at bounding box center [746, 461] width 605 height 23
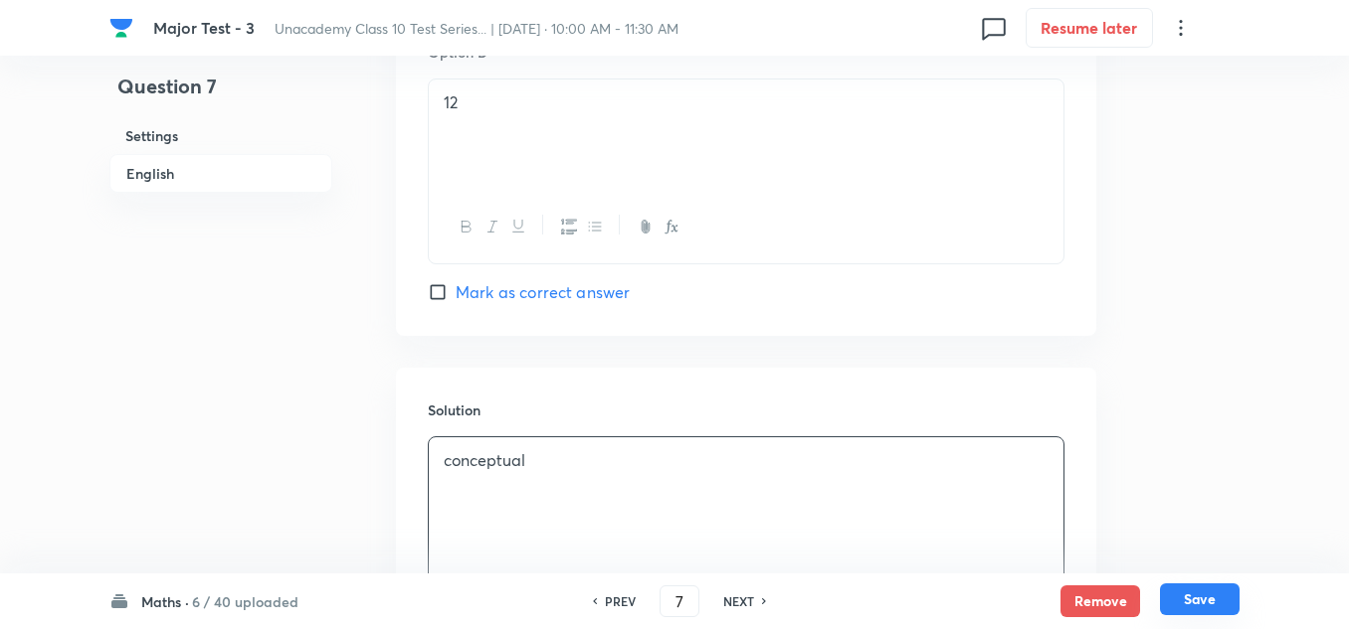
click at [1189, 598] on button "Save" at bounding box center [1200, 600] width 80 height 32
type input "8"
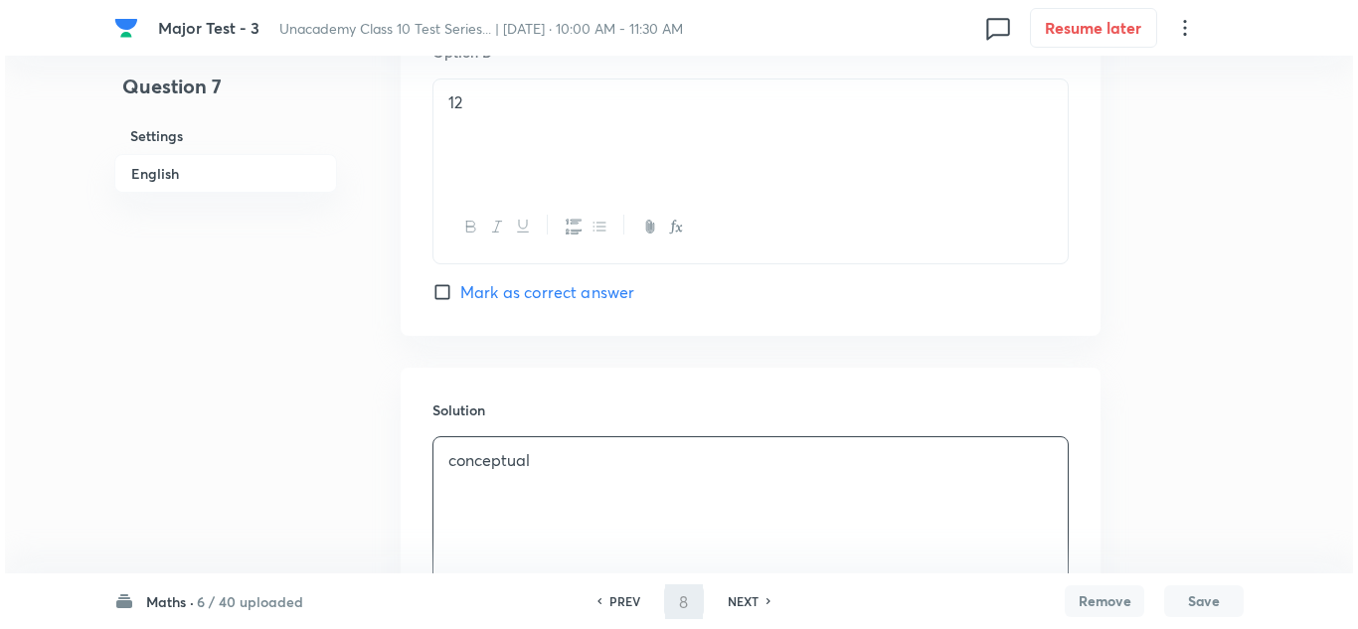
scroll to position [0, 0]
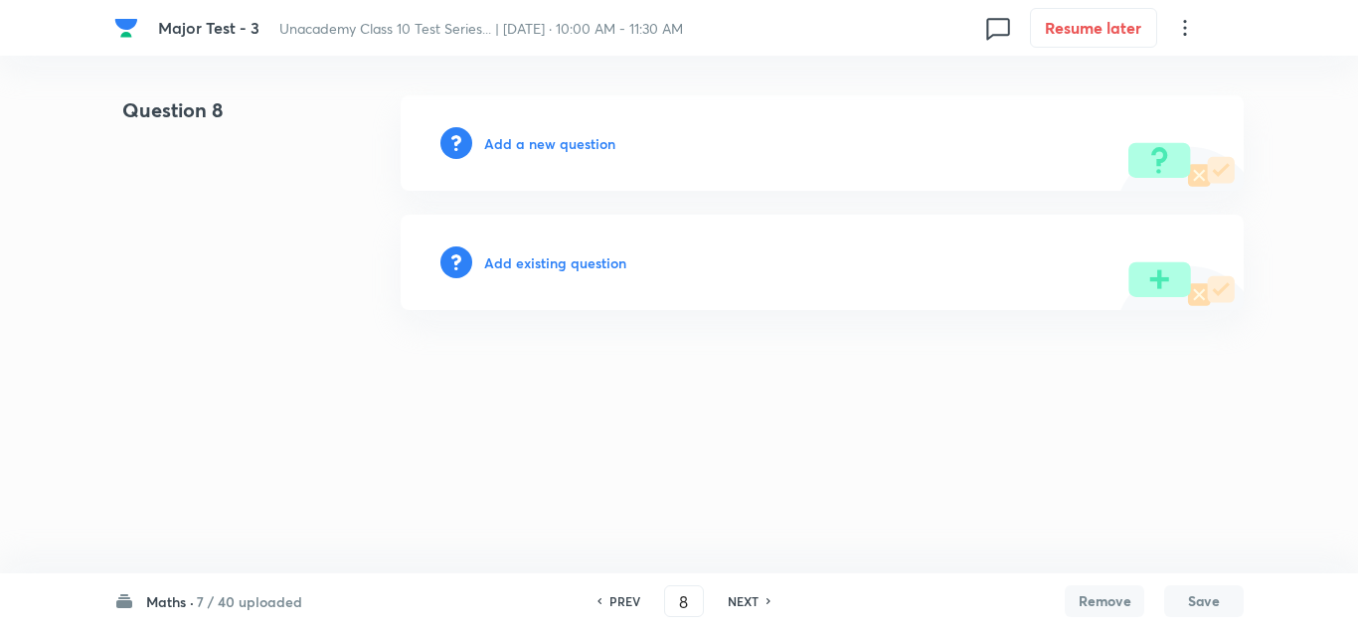
click at [545, 137] on h6 "Add a new question" at bounding box center [549, 143] width 131 height 21
click at [545, 137] on h6 "Choose a question type" at bounding box center [560, 143] width 153 height 21
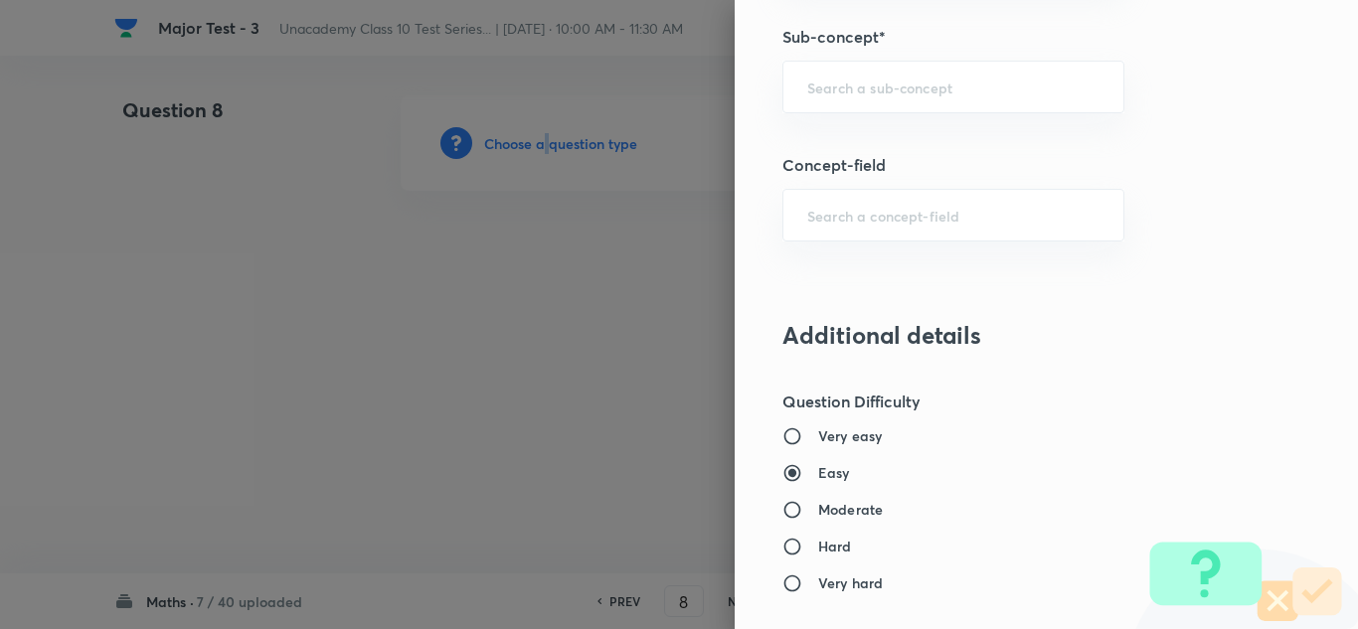
scroll to position [1193, 0]
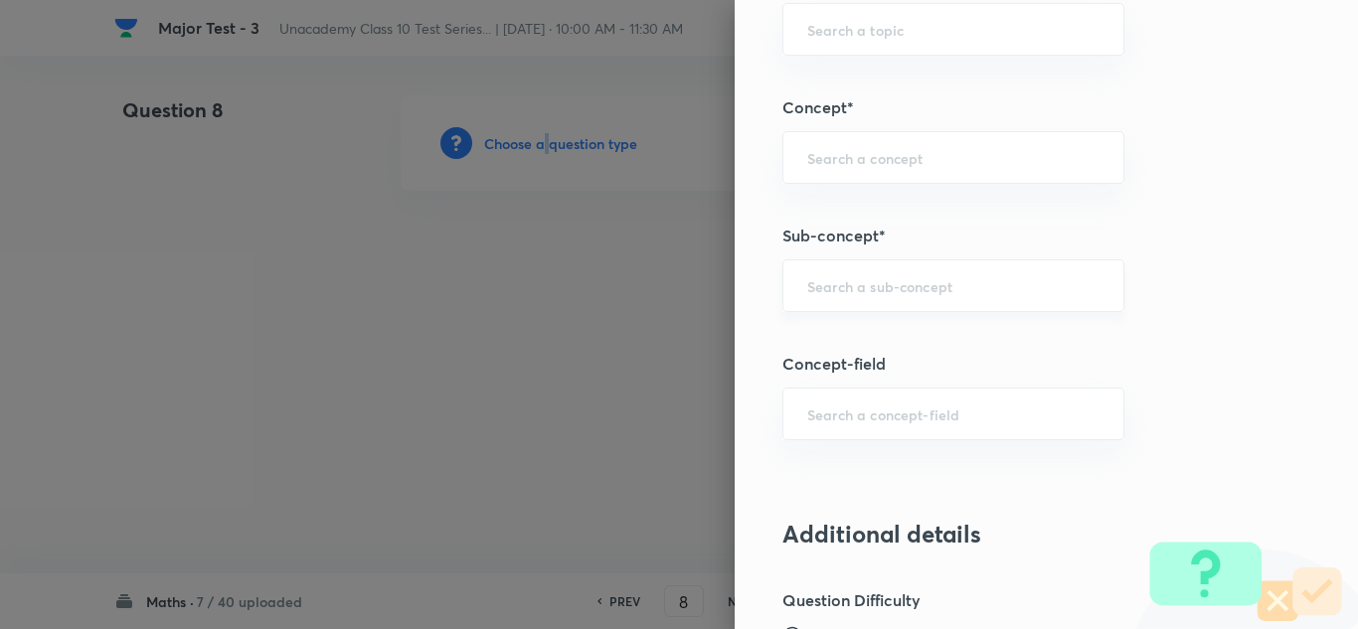
click at [836, 296] on div "​" at bounding box center [954, 286] width 342 height 53
paste input "Trigonometry)"
type input "Trigonometry"
click at [902, 285] on input "Trigonometry" at bounding box center [954, 285] width 292 height 19
drag, startPoint x: 902, startPoint y: 285, endPoint x: 682, endPoint y: 283, distance: 219.8
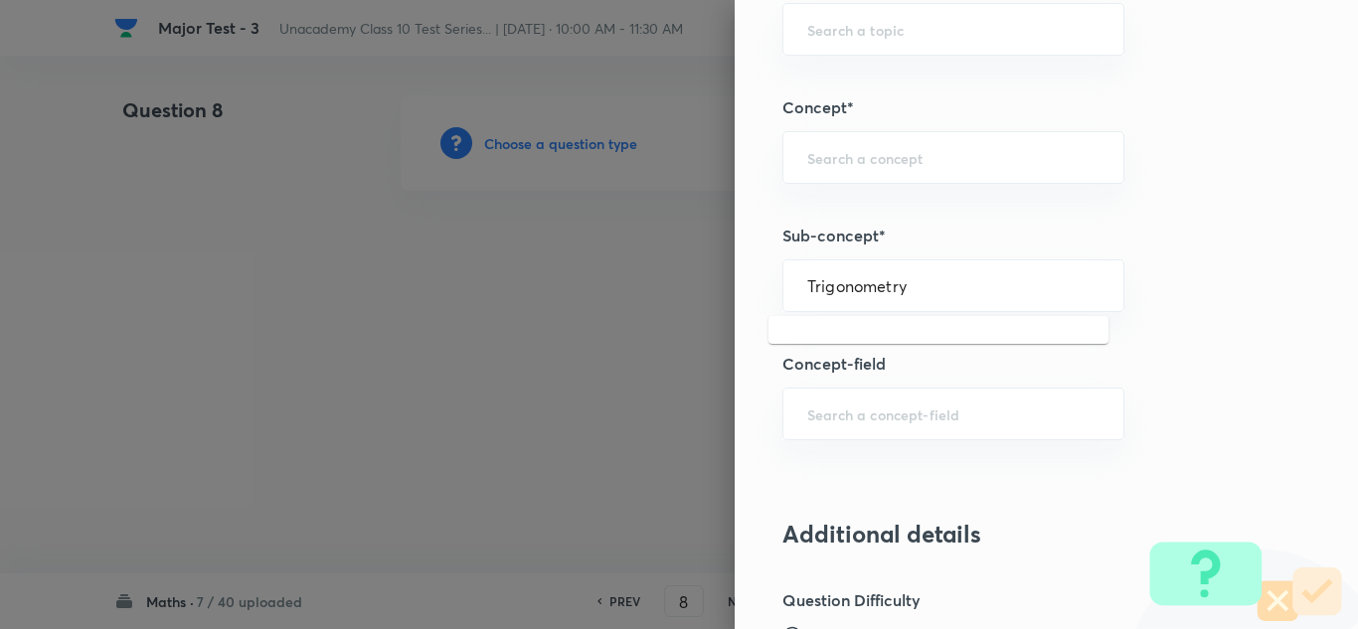
click at [682, 283] on div "Question settings Question type* Single choice correct Number of options* 2 3 4…" at bounding box center [679, 314] width 1358 height 629
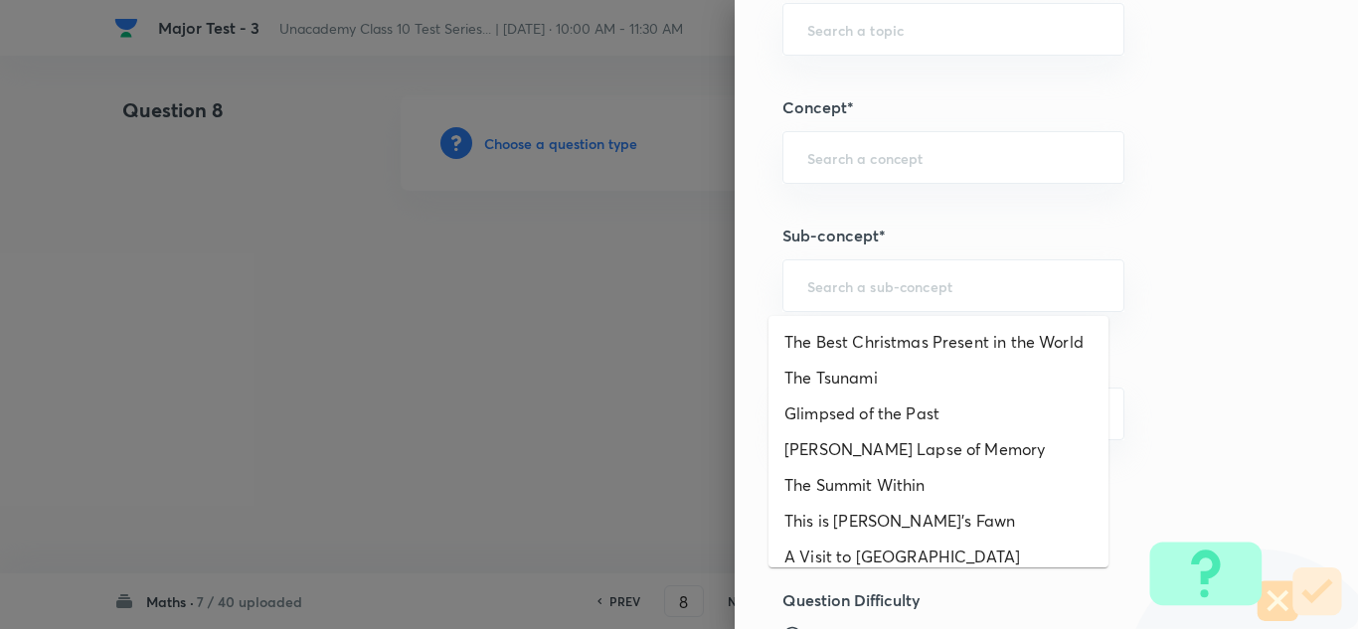
paste input "Trigonometry)"
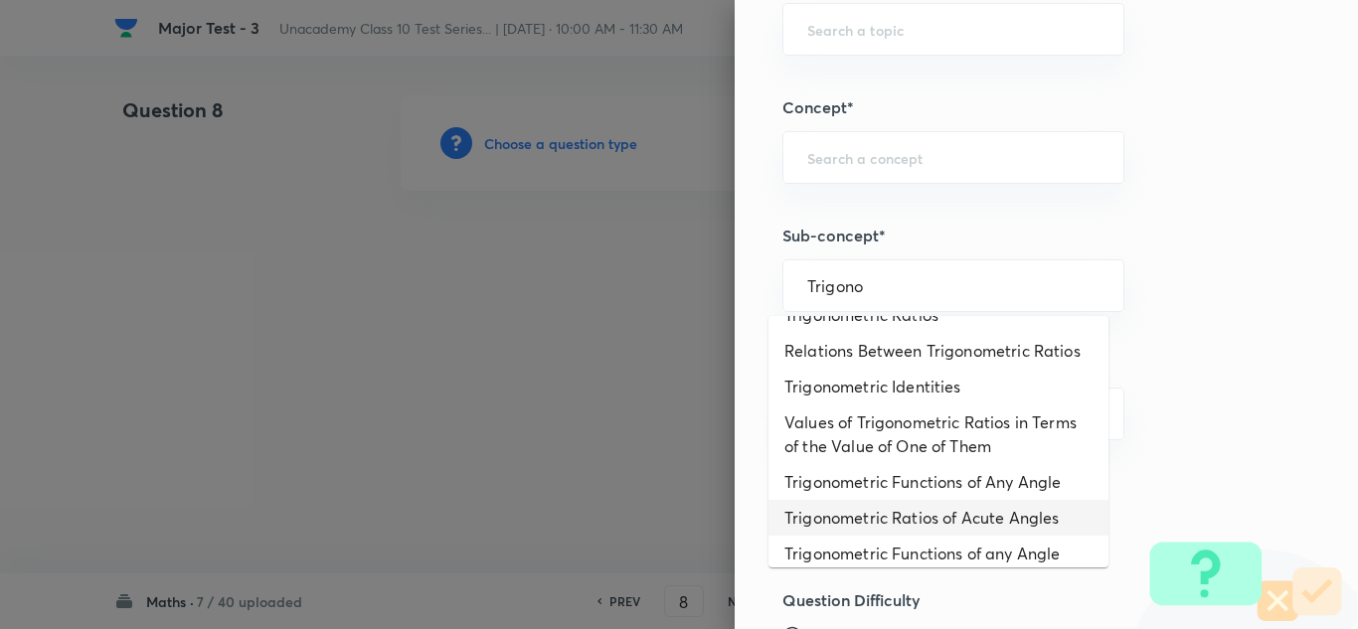
scroll to position [0, 0]
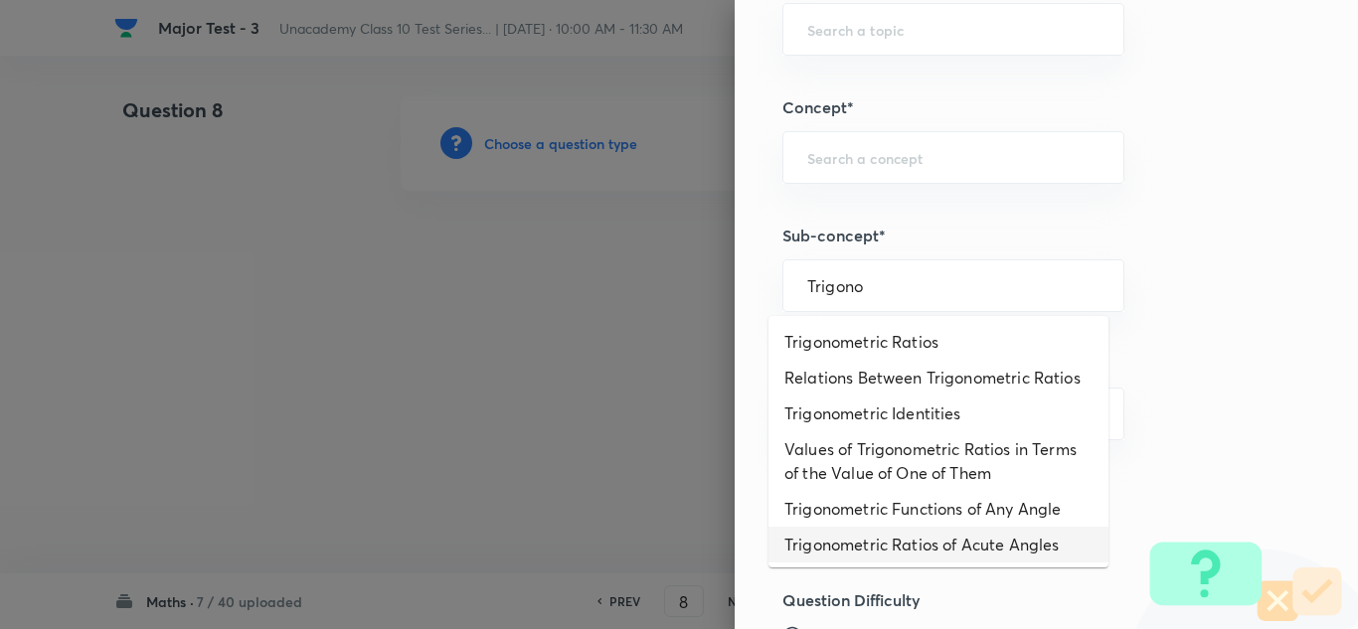
type input "Trigono"
click at [836, 282] on input "text" at bounding box center [954, 285] width 292 height 19
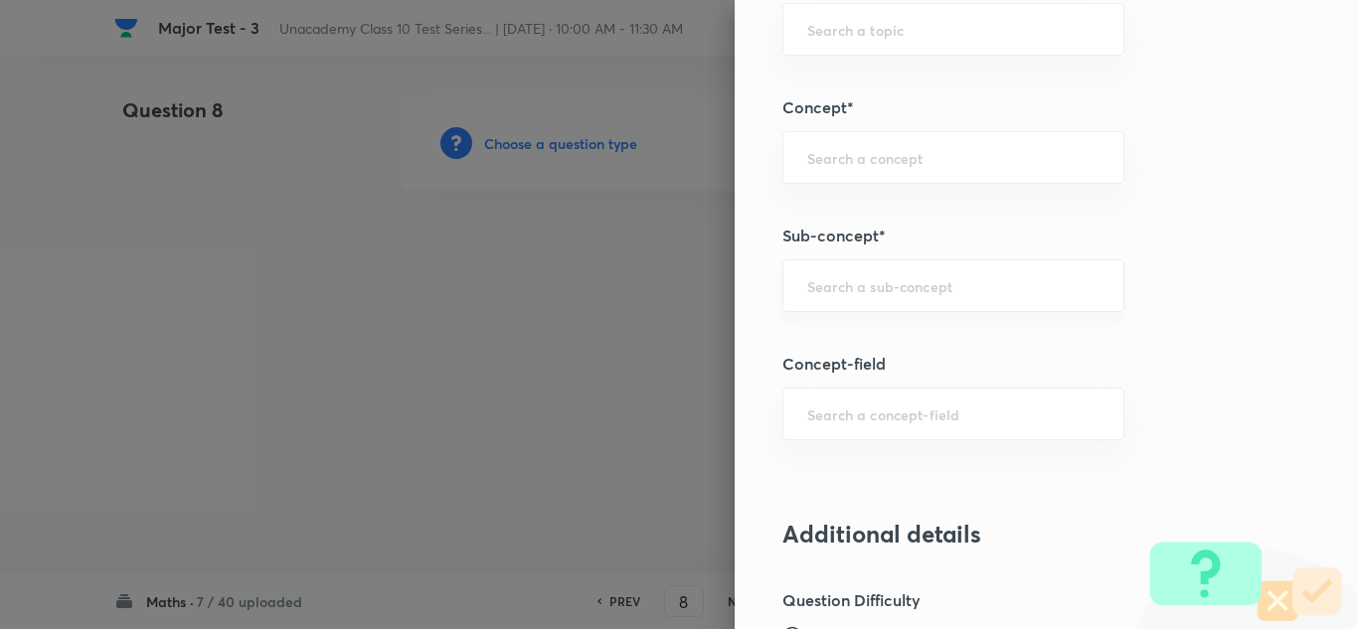
click at [829, 281] on input "text" at bounding box center [954, 285] width 292 height 19
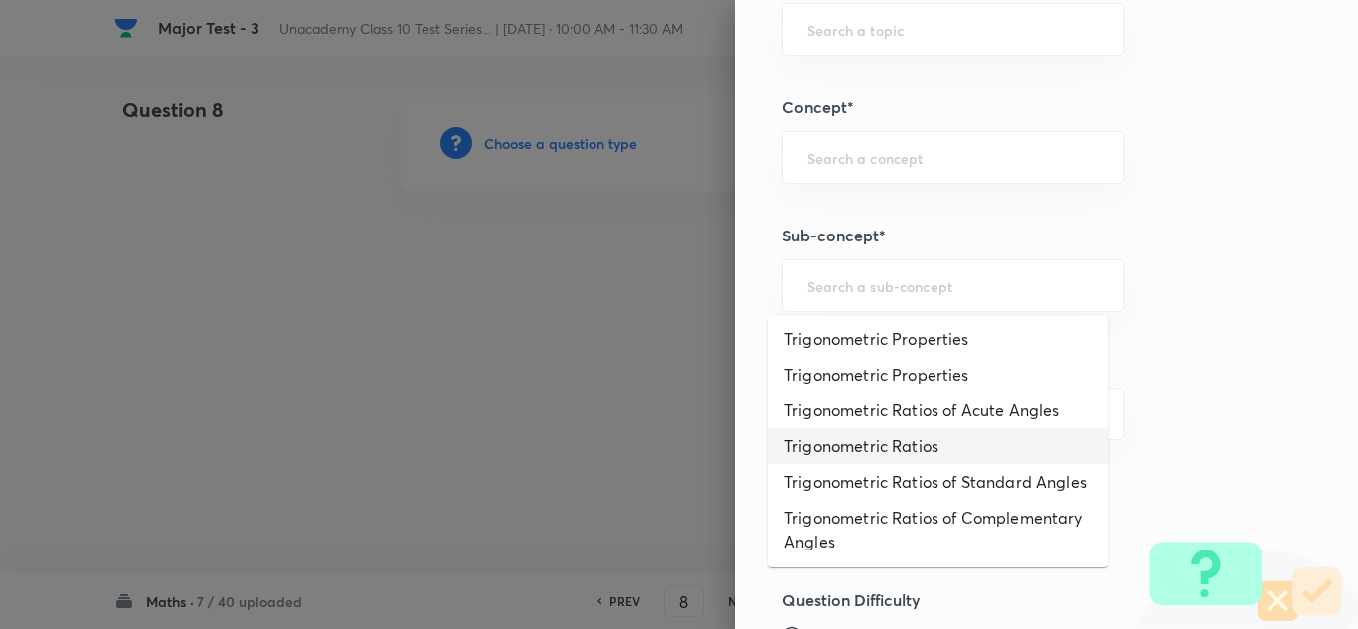
scroll to position [325, 0]
paste input "Trigonometry)"
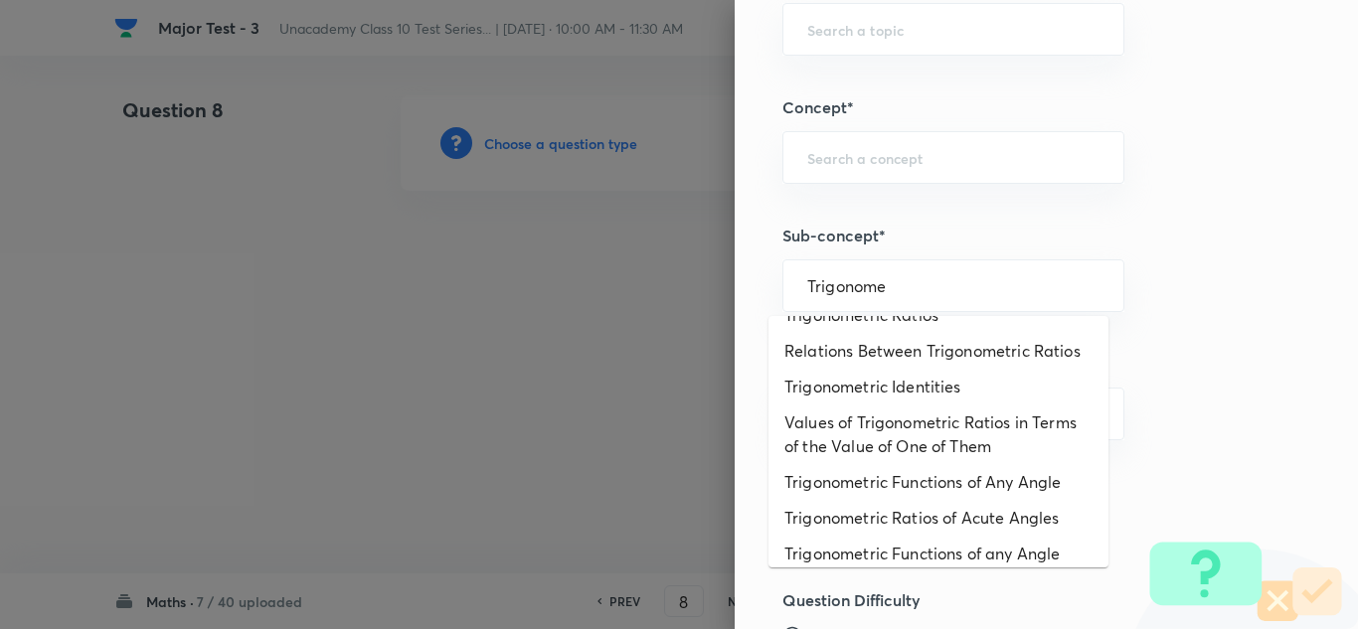
scroll to position [0, 0]
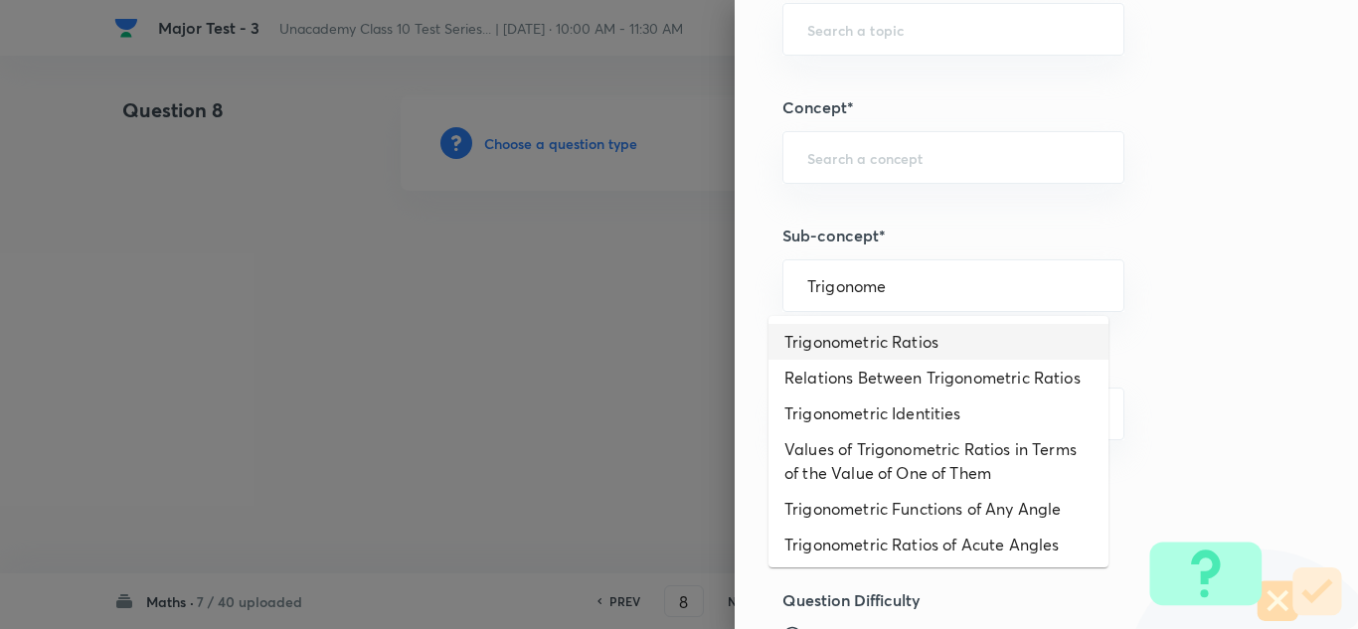
click at [863, 337] on li "Trigonometric Ratios" at bounding box center [939, 342] width 340 height 36
type input "Trigonometric Ratios"
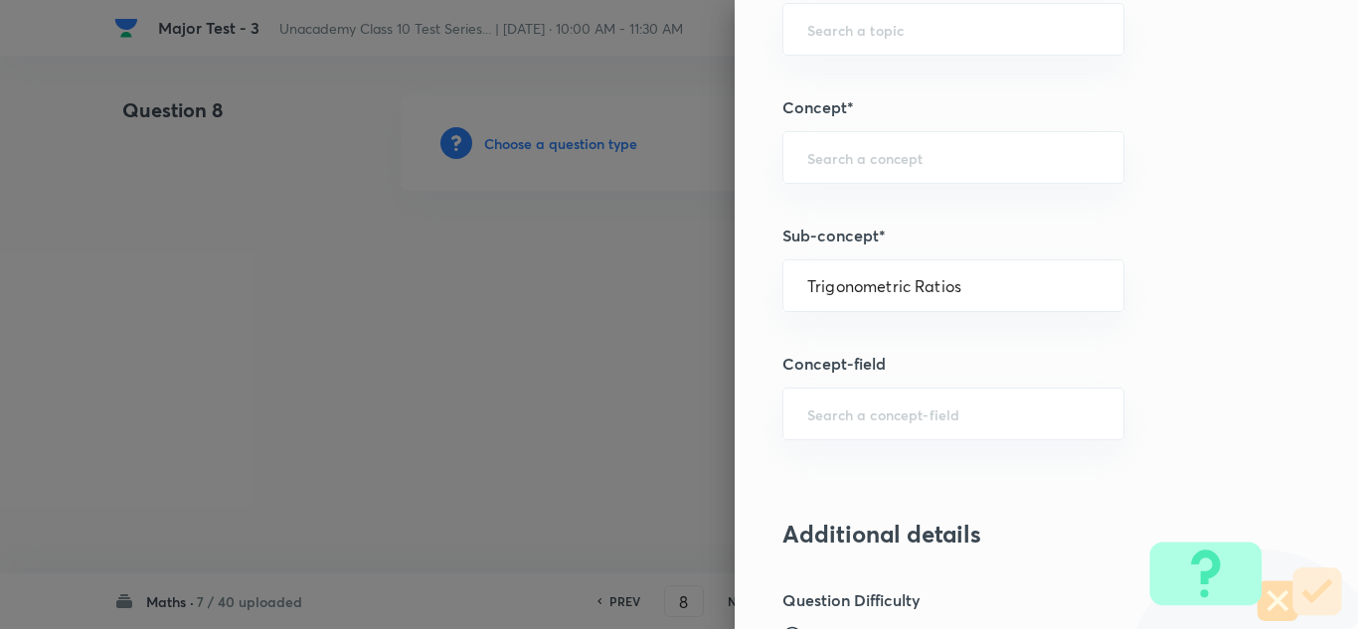
type input "Foundation Class X"
type input "Mathematics"
type input "Trigonometric Ratios"
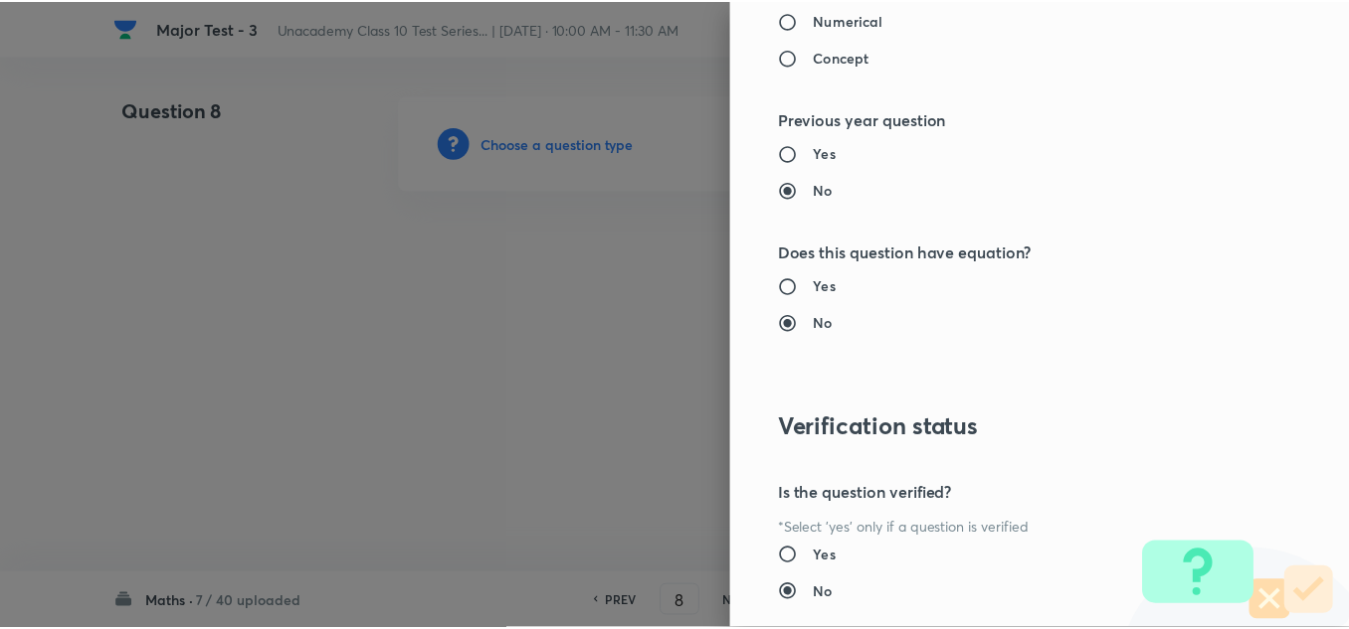
scroll to position [2215, 0]
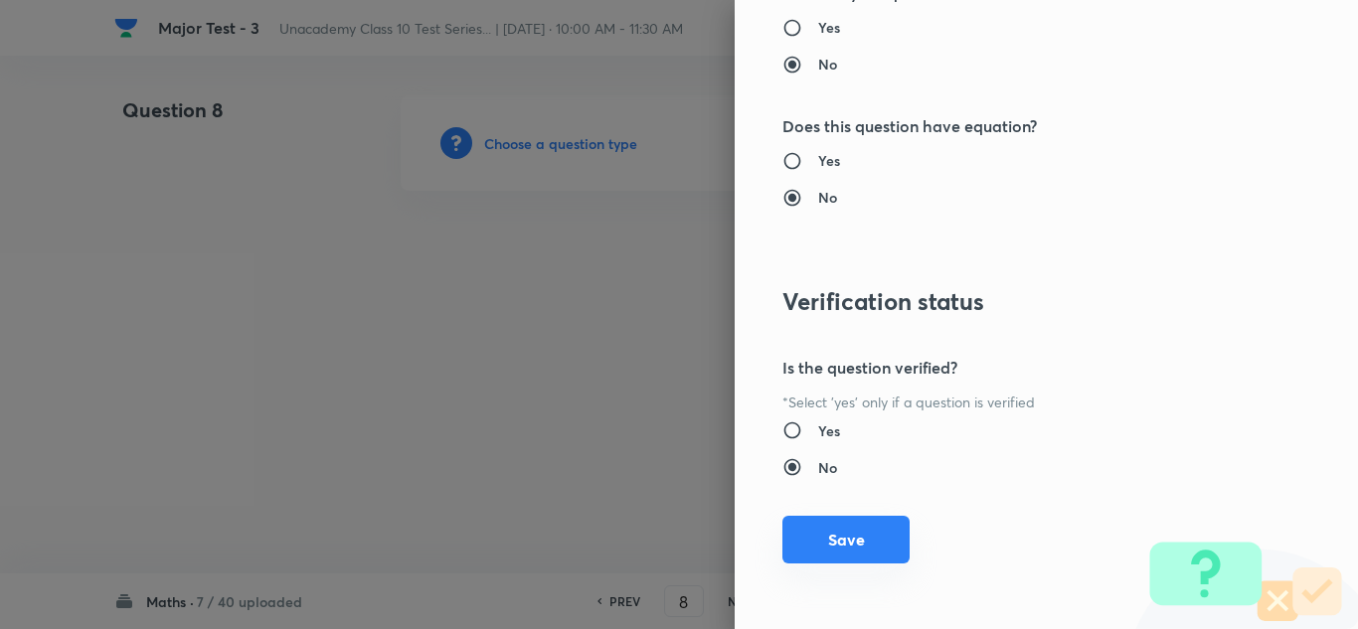
click at [843, 530] on button "Save" at bounding box center [846, 540] width 127 height 48
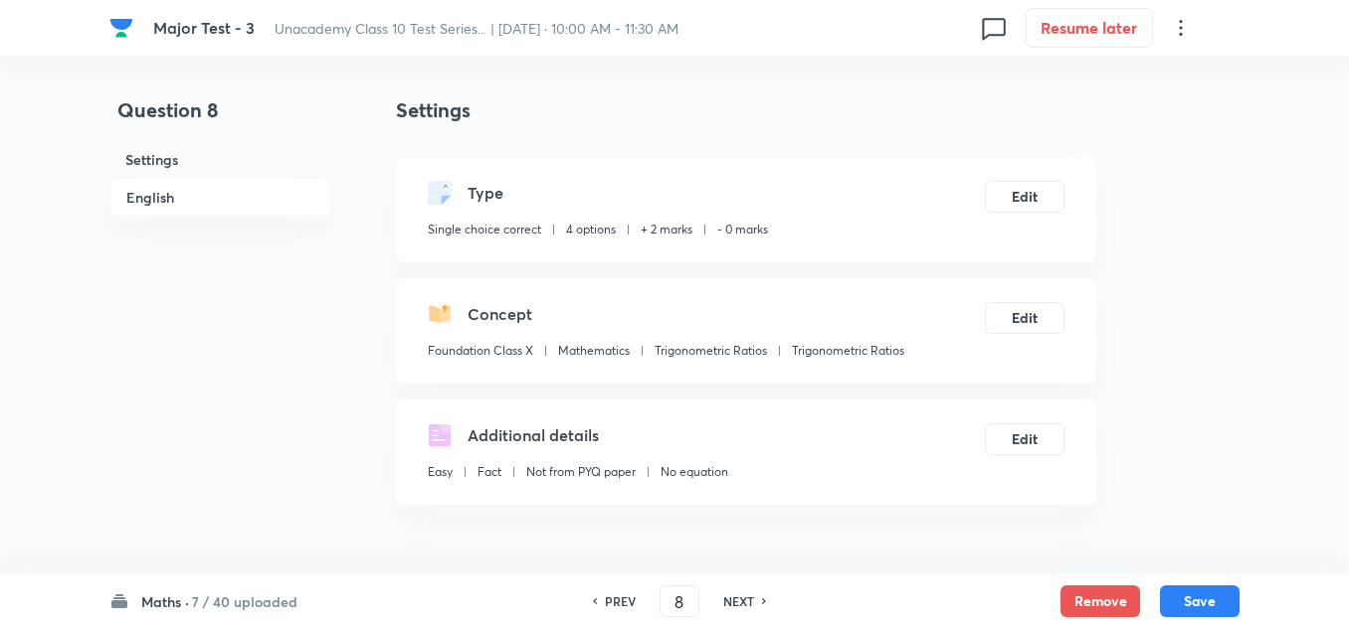
scroll to position [199, 0]
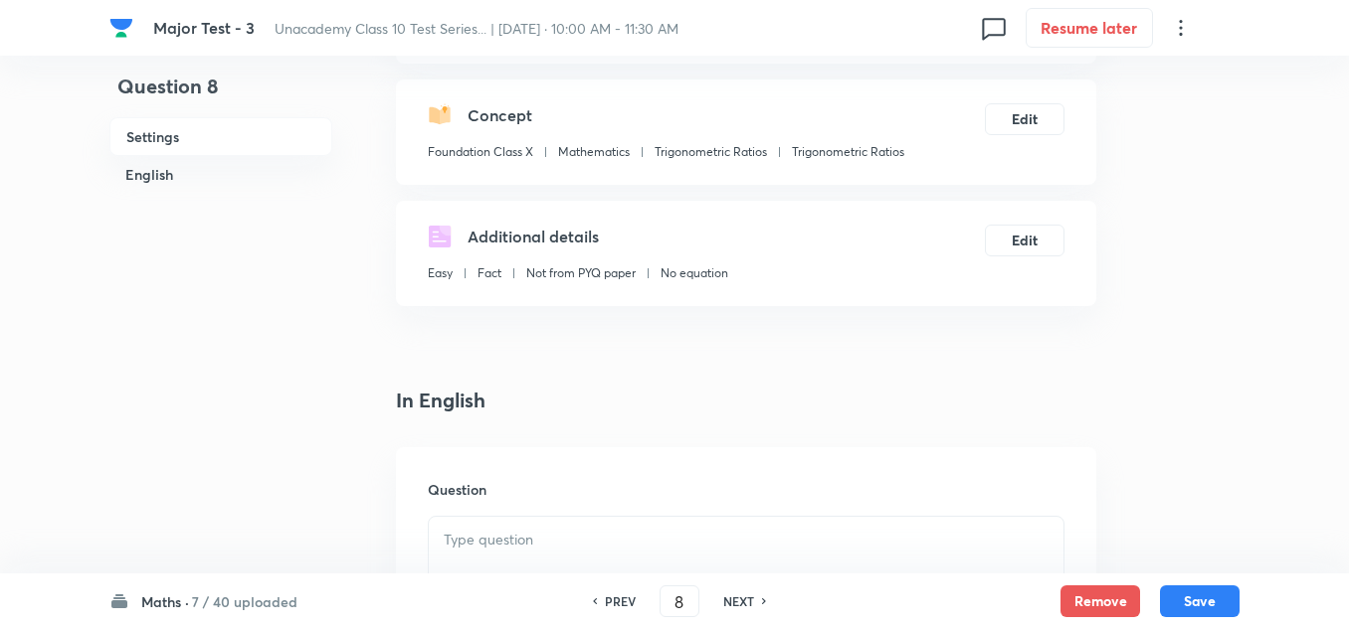
click at [489, 538] on p at bounding box center [746, 540] width 605 height 23
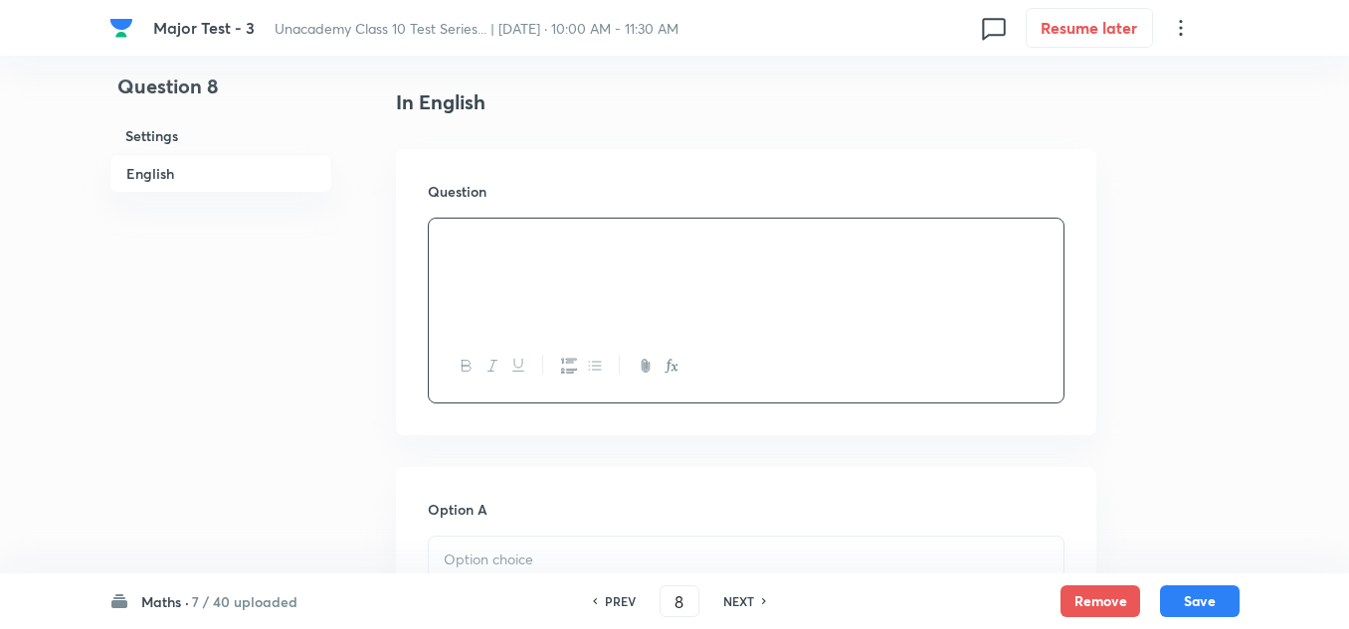
scroll to position [597, 0]
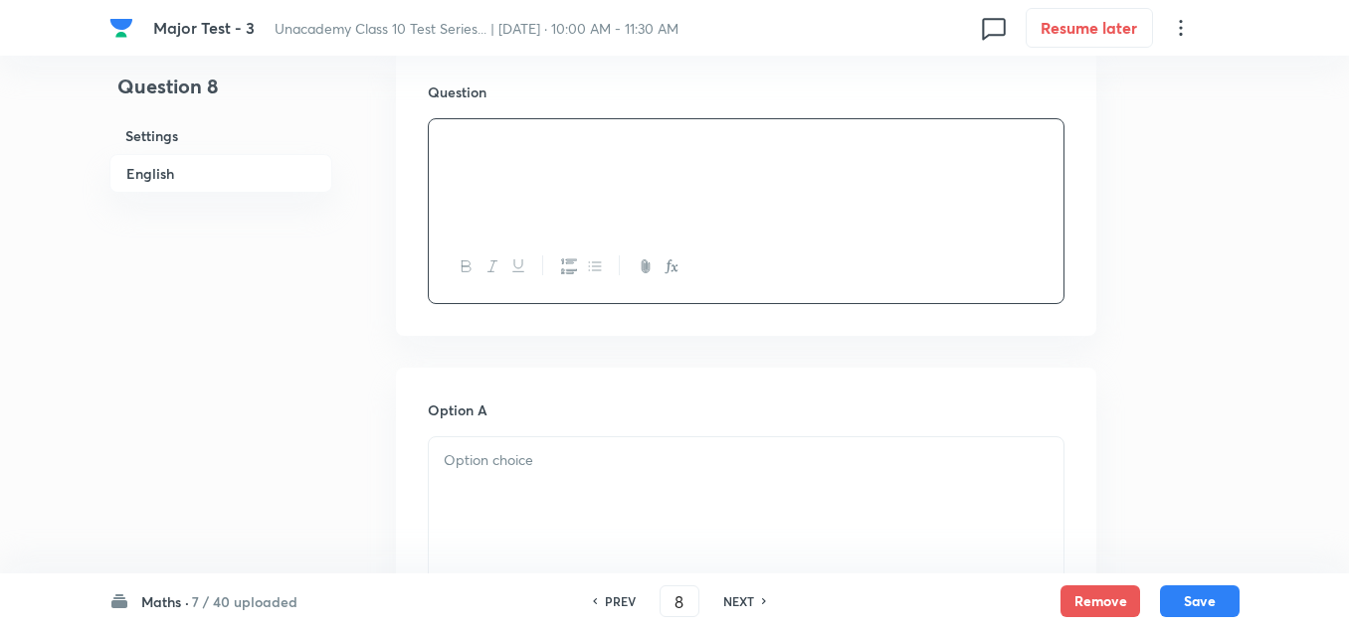
click at [506, 464] on p at bounding box center [746, 461] width 605 height 23
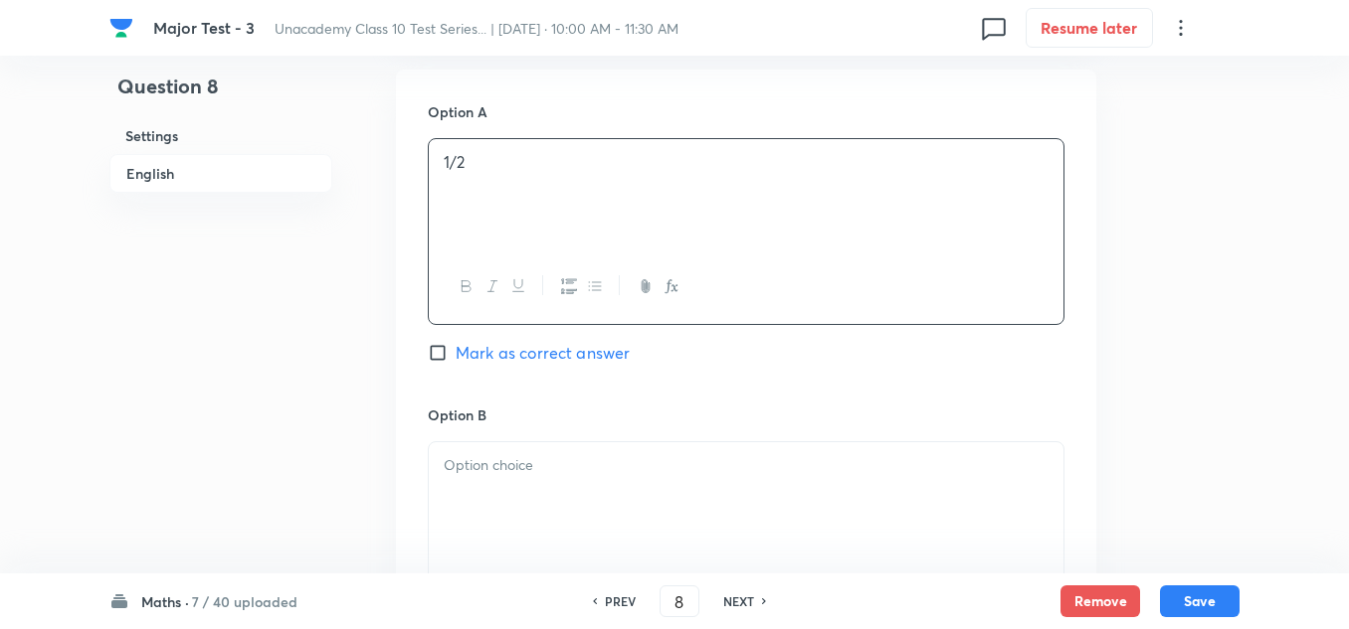
scroll to position [994, 0]
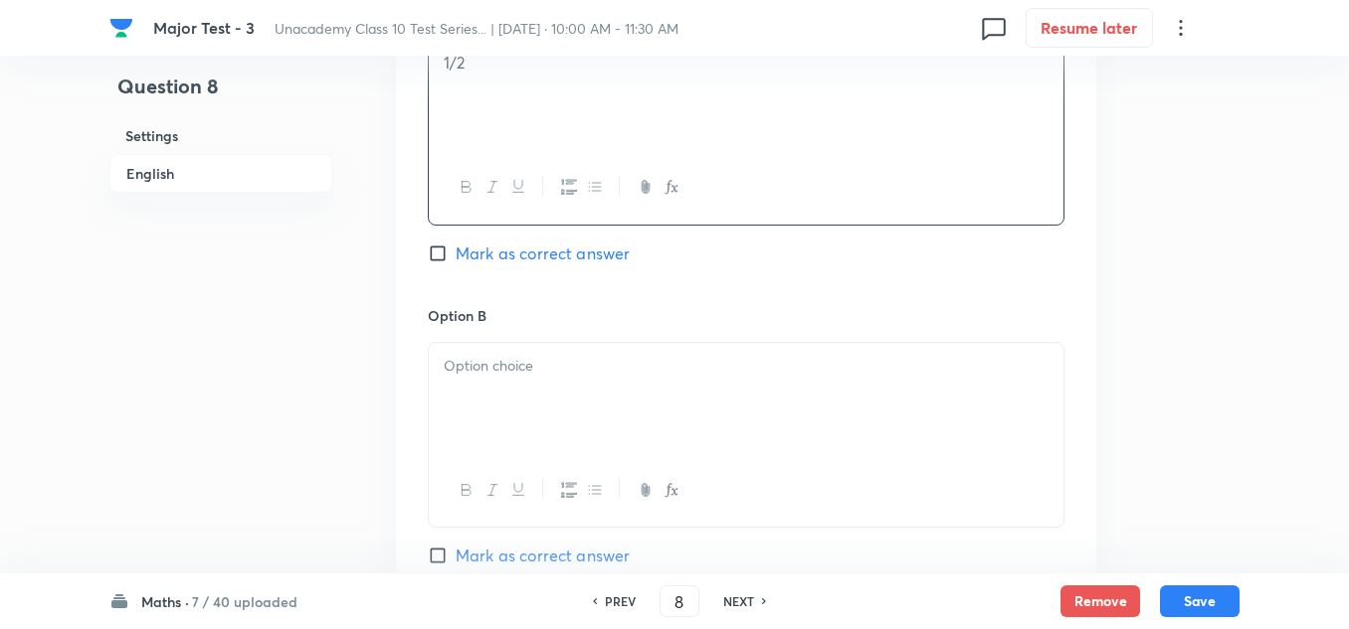
click at [499, 377] on p at bounding box center [746, 366] width 605 height 23
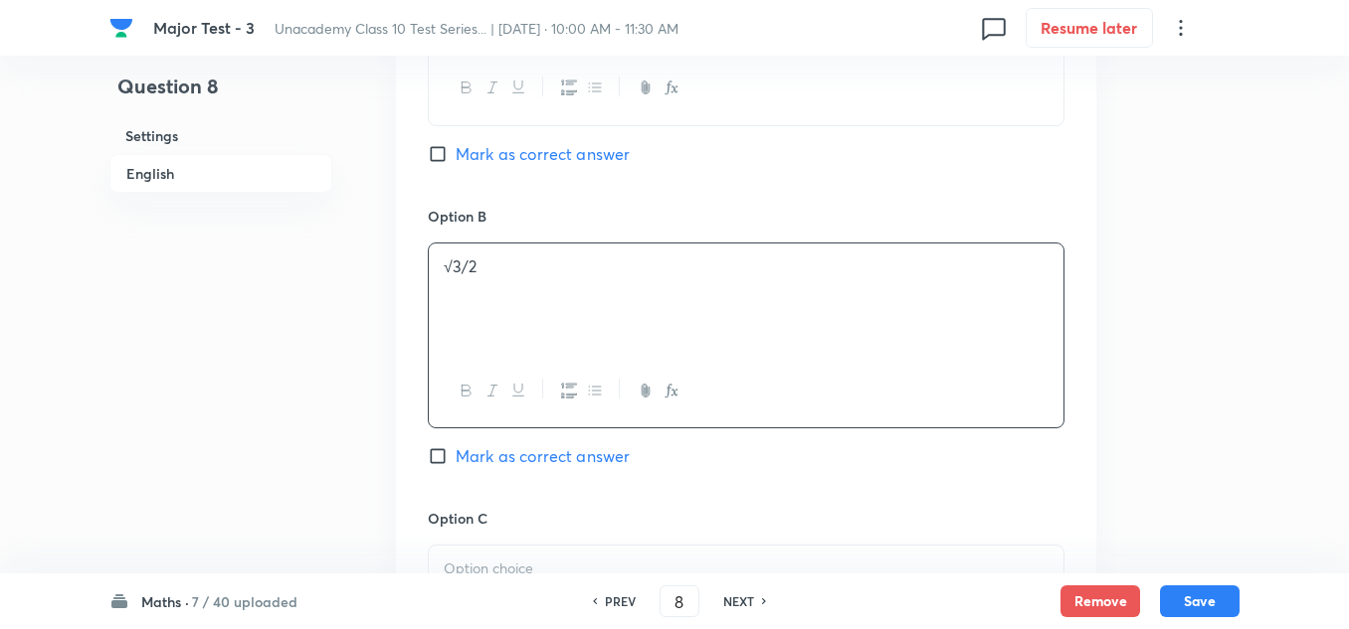
scroll to position [1193, 0]
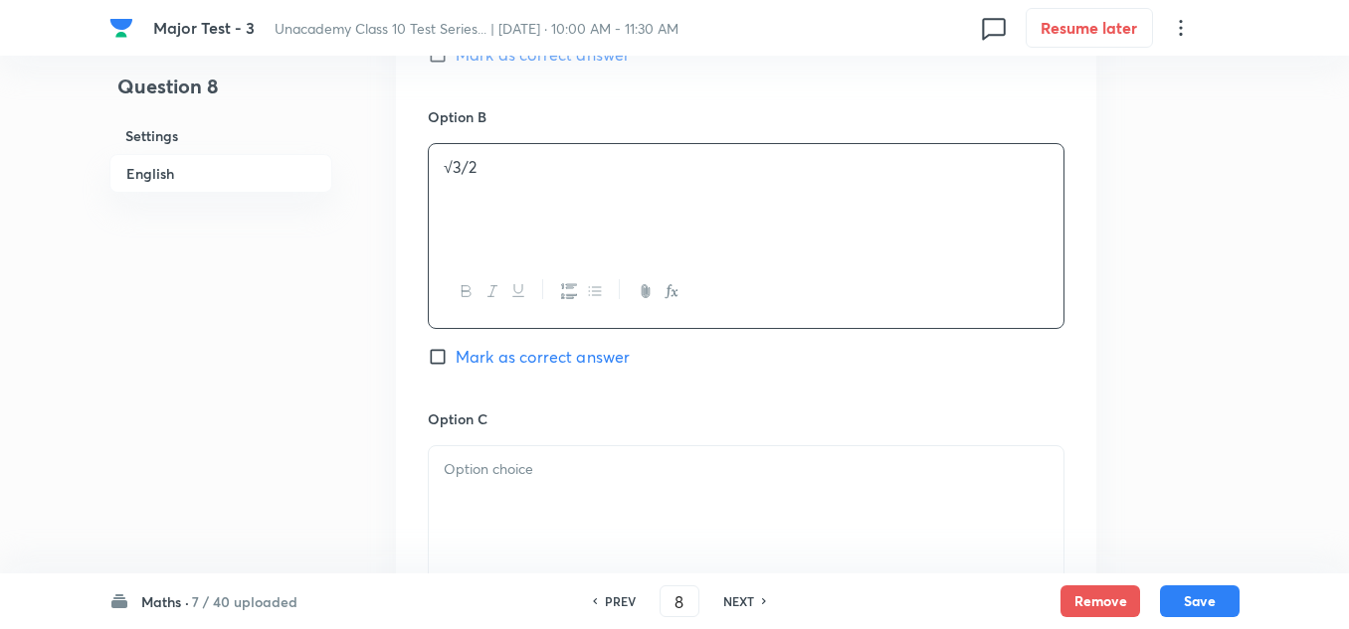
click at [497, 483] on div at bounding box center [746, 502] width 634 height 111
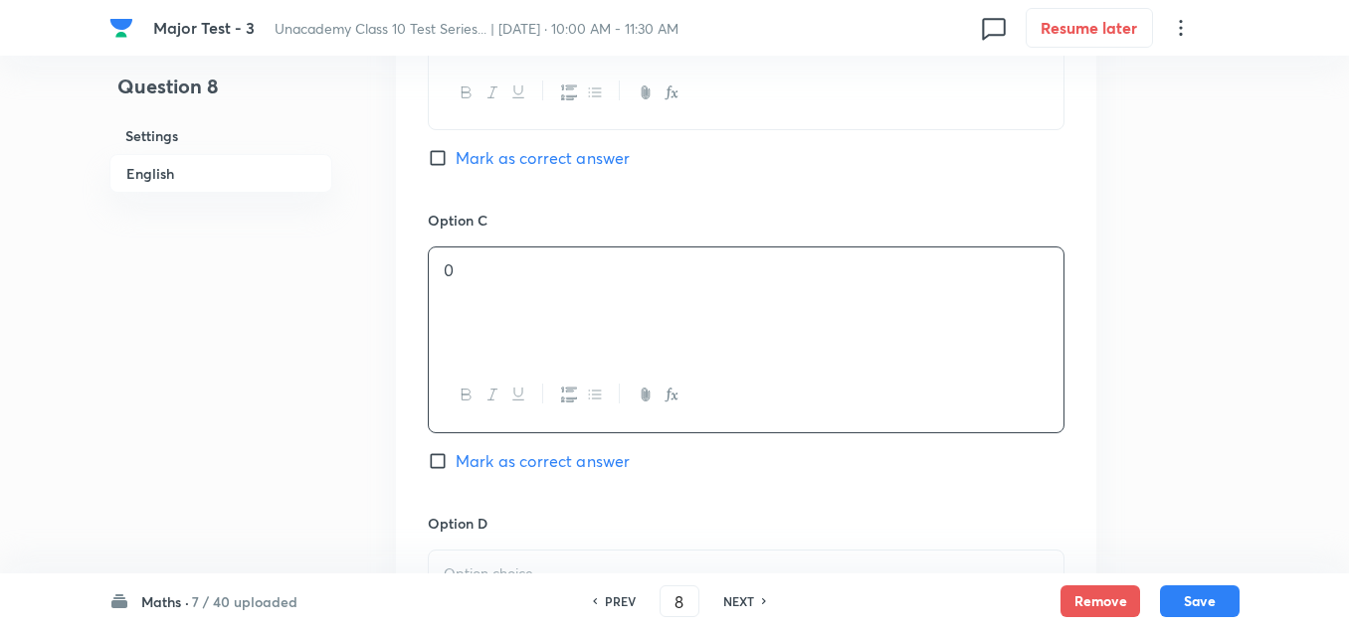
scroll to position [1691, 0]
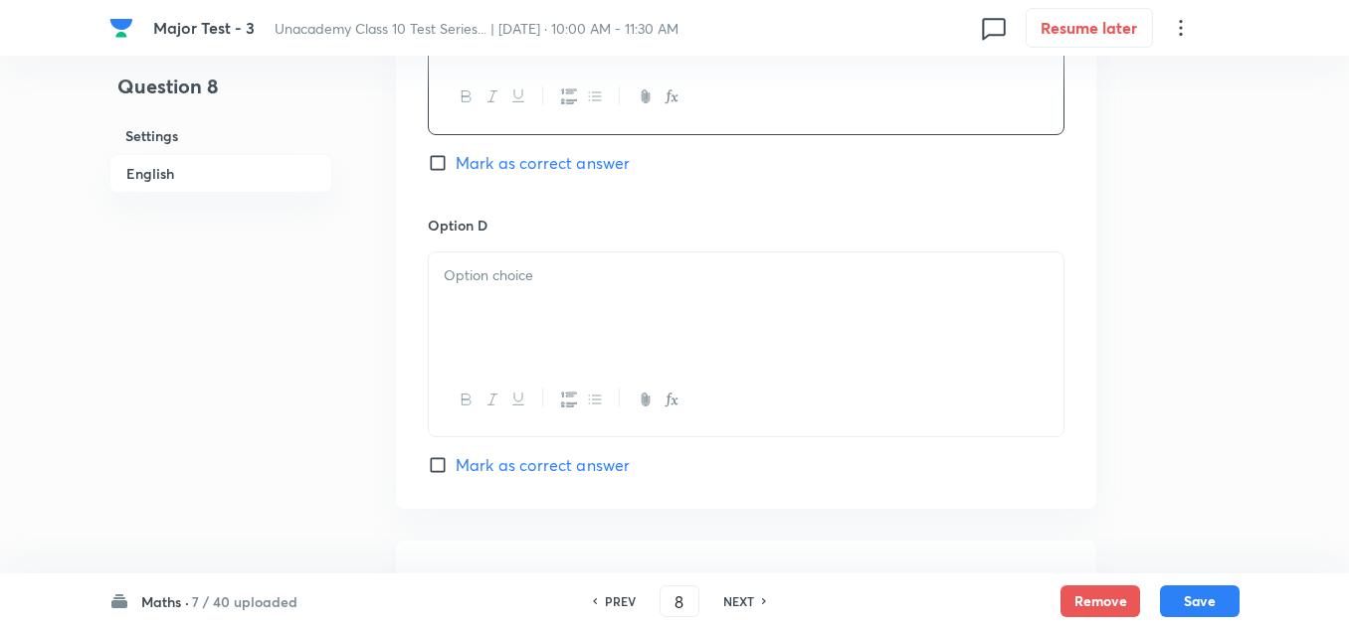
click at [502, 289] on div at bounding box center [746, 308] width 634 height 111
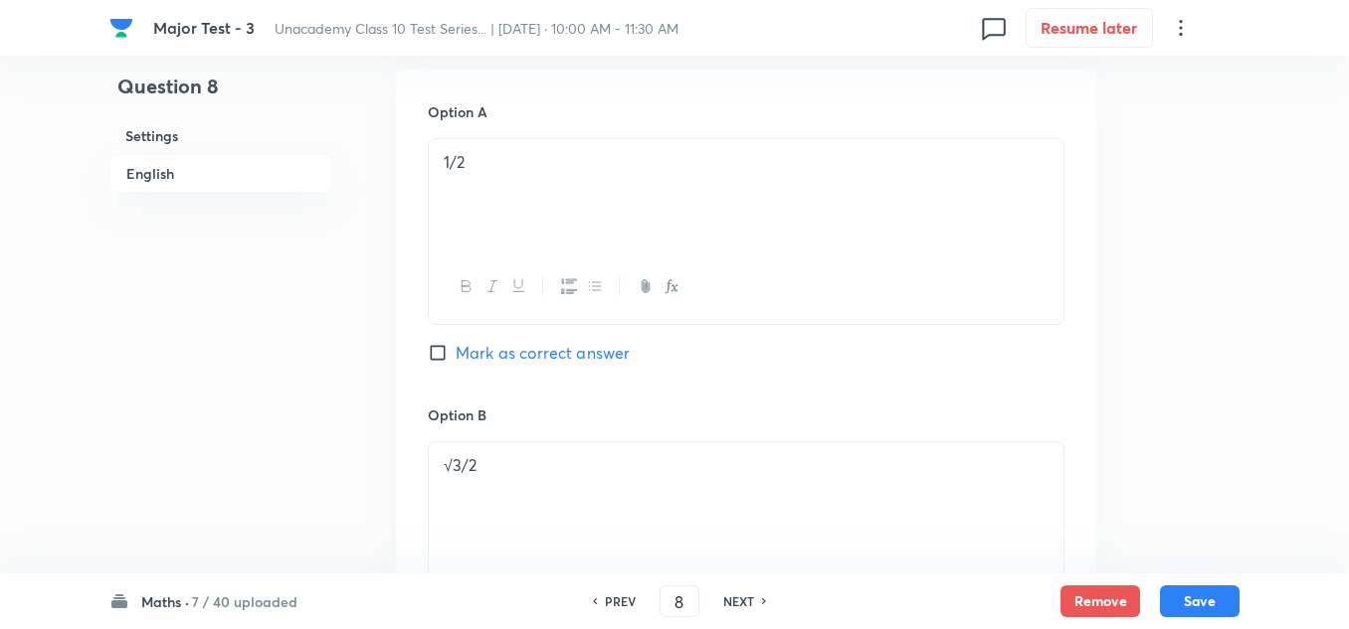
scroll to position [796, 0]
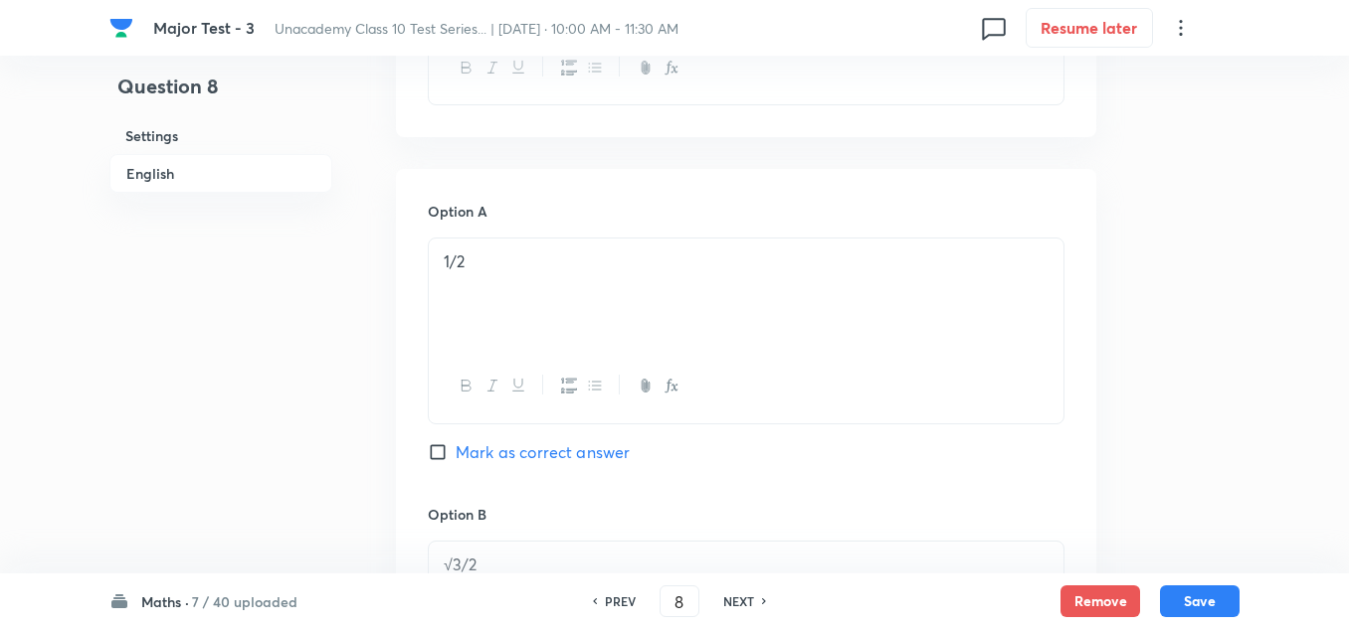
click at [500, 451] on span "Mark as correct answer" at bounding box center [542, 453] width 174 height 24
click at [455, 451] on input "Mark as correct answer" at bounding box center [442, 453] width 28 height 20
checkbox input "true"
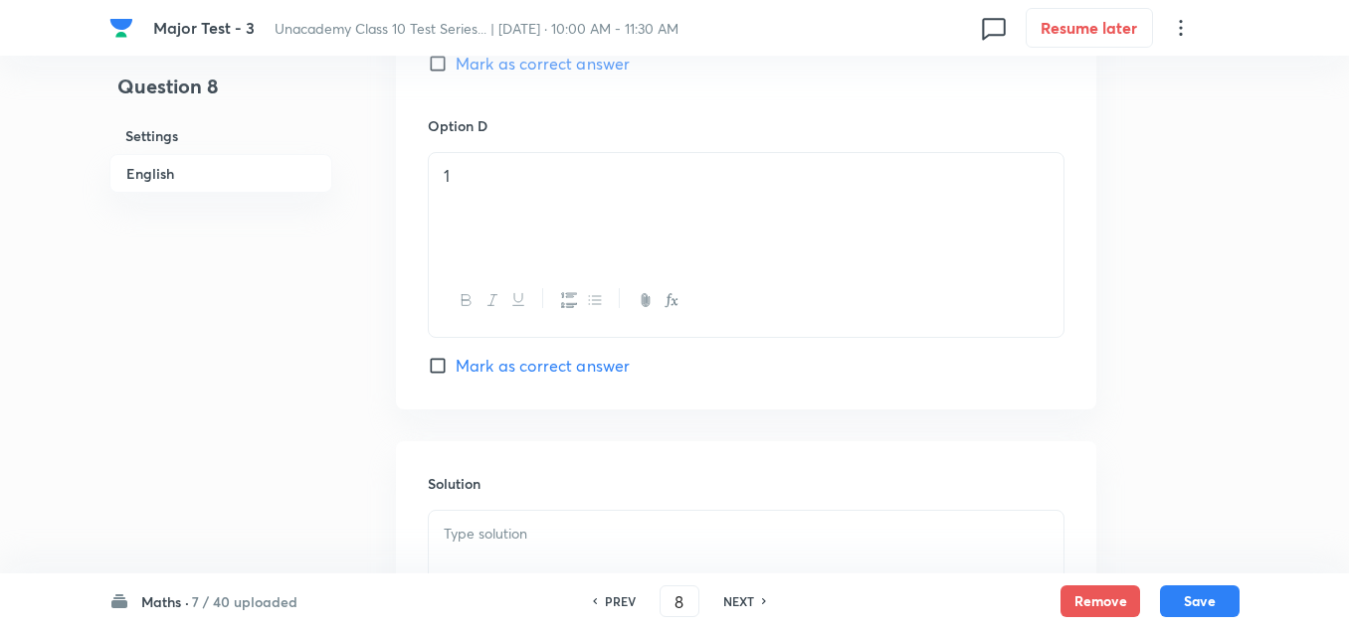
scroll to position [1989, 0]
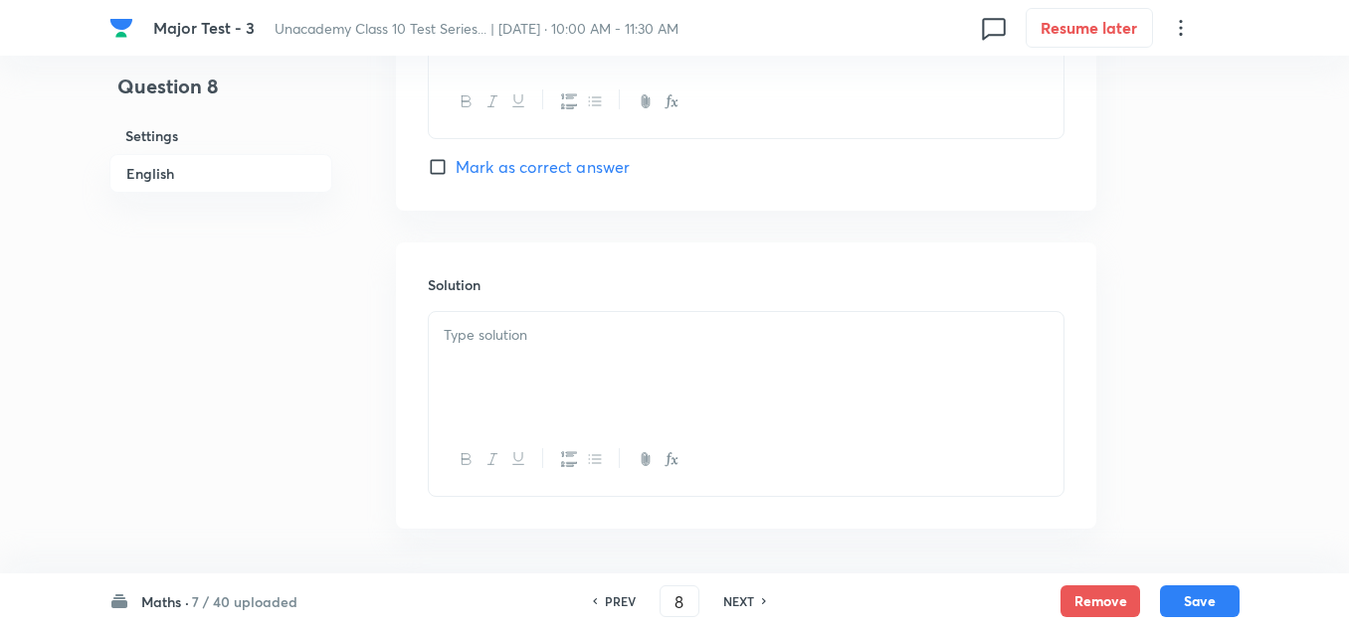
click at [548, 369] on div at bounding box center [746, 367] width 634 height 111
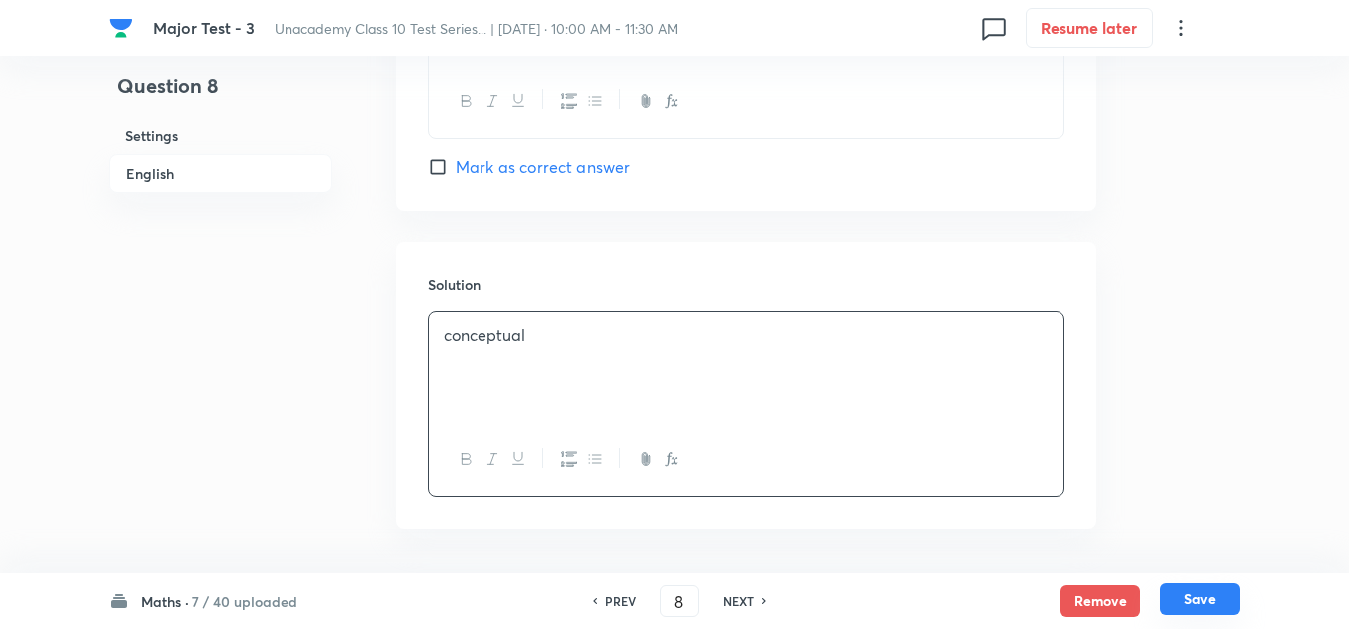
click at [1203, 597] on button "Save" at bounding box center [1200, 600] width 80 height 32
type input "9"
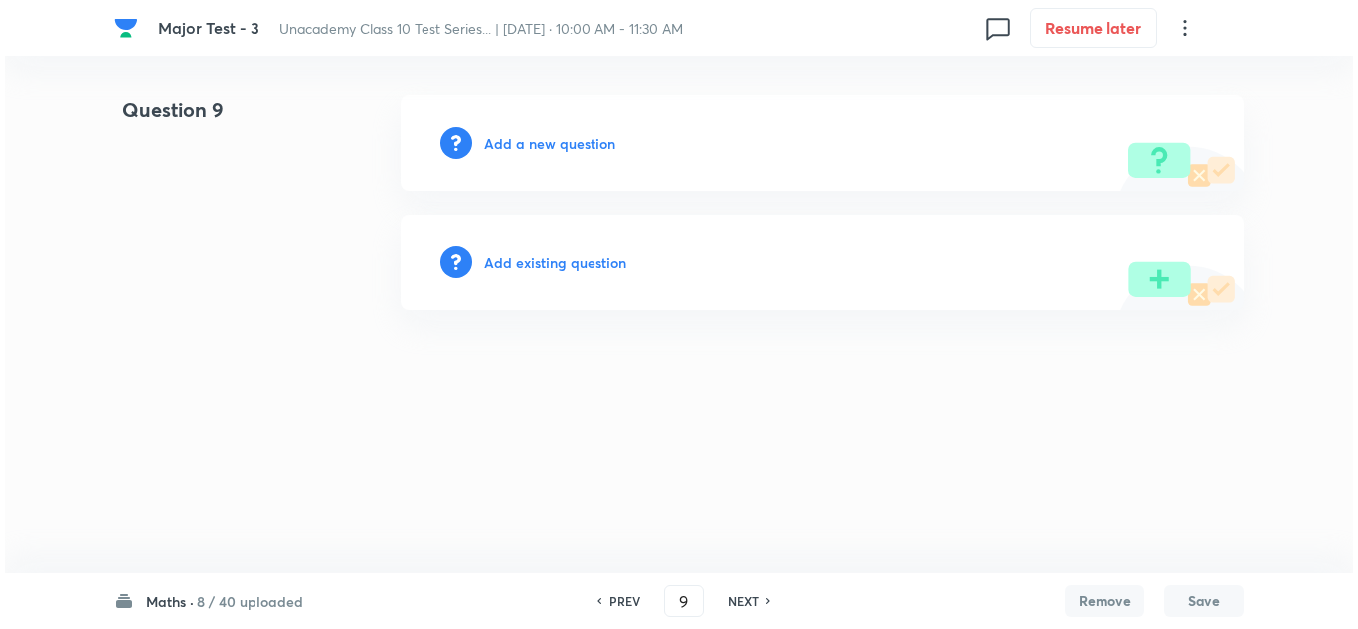
scroll to position [0, 0]
click at [559, 126] on div "Add a new question" at bounding box center [822, 142] width 843 height 95
click at [544, 142] on h6 "Add a new question" at bounding box center [549, 143] width 131 height 21
click at [544, 142] on h6 "Choose a question type" at bounding box center [560, 143] width 153 height 21
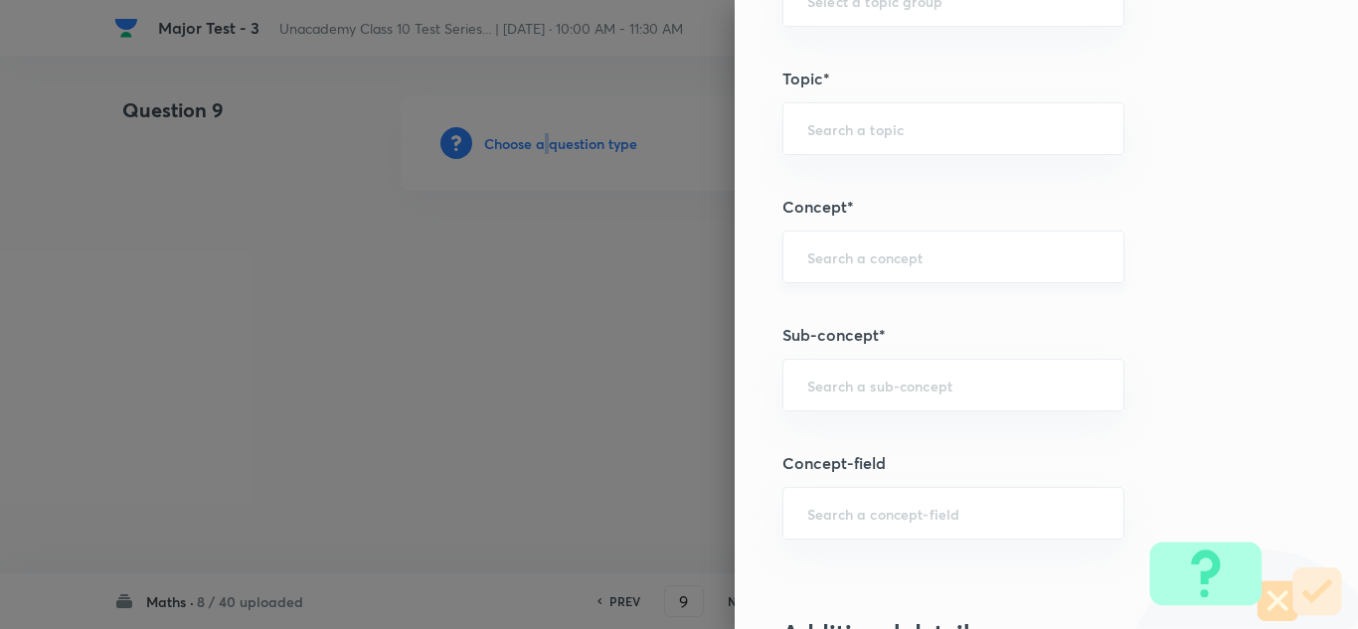
scroll to position [1193, 0]
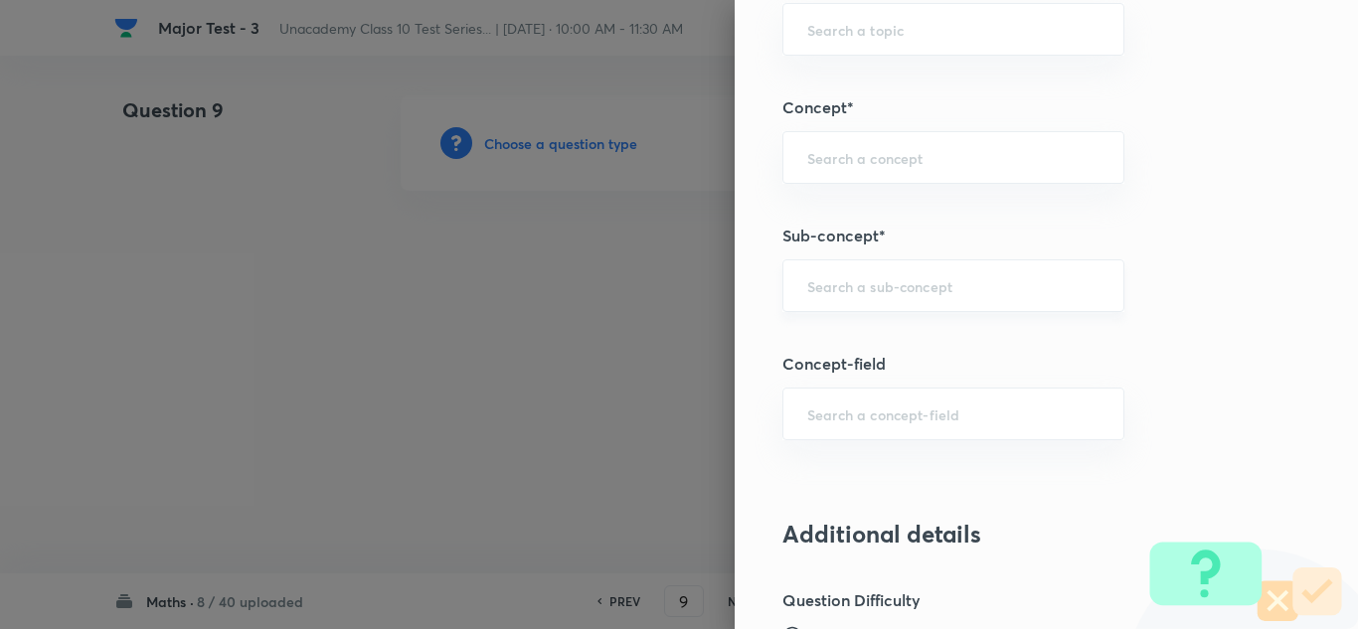
click at [808, 284] on input "text" at bounding box center [954, 285] width 292 height 19
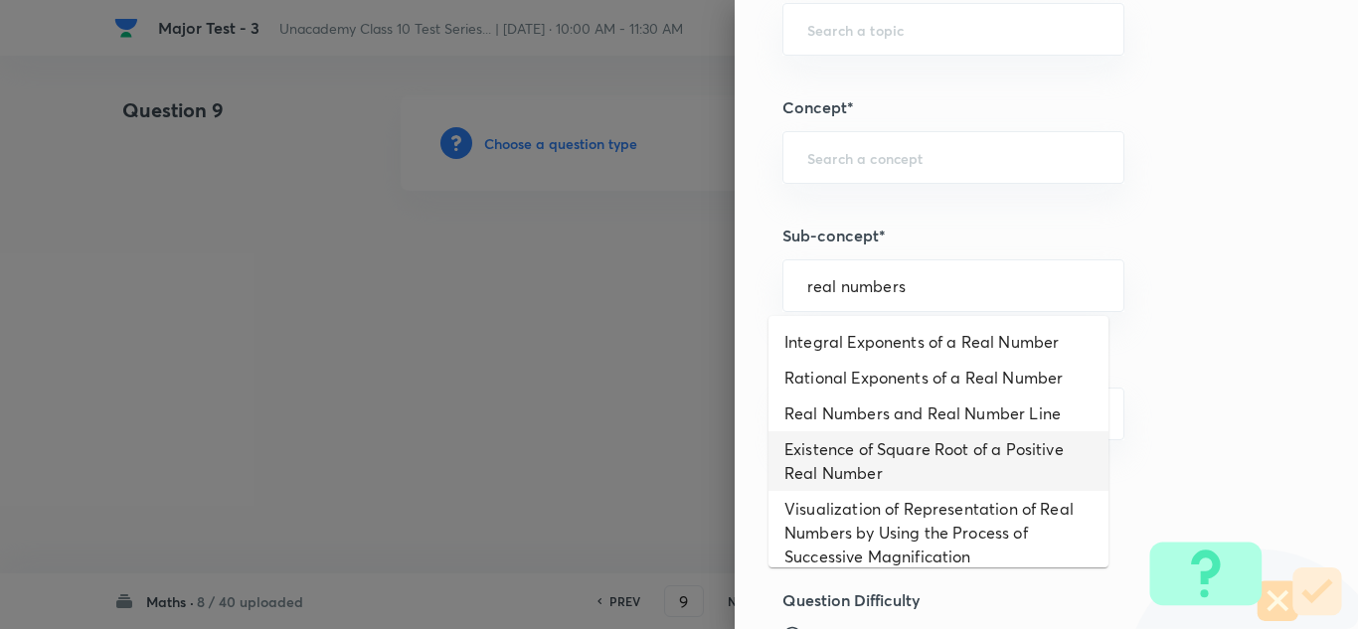
scroll to position [289, 0]
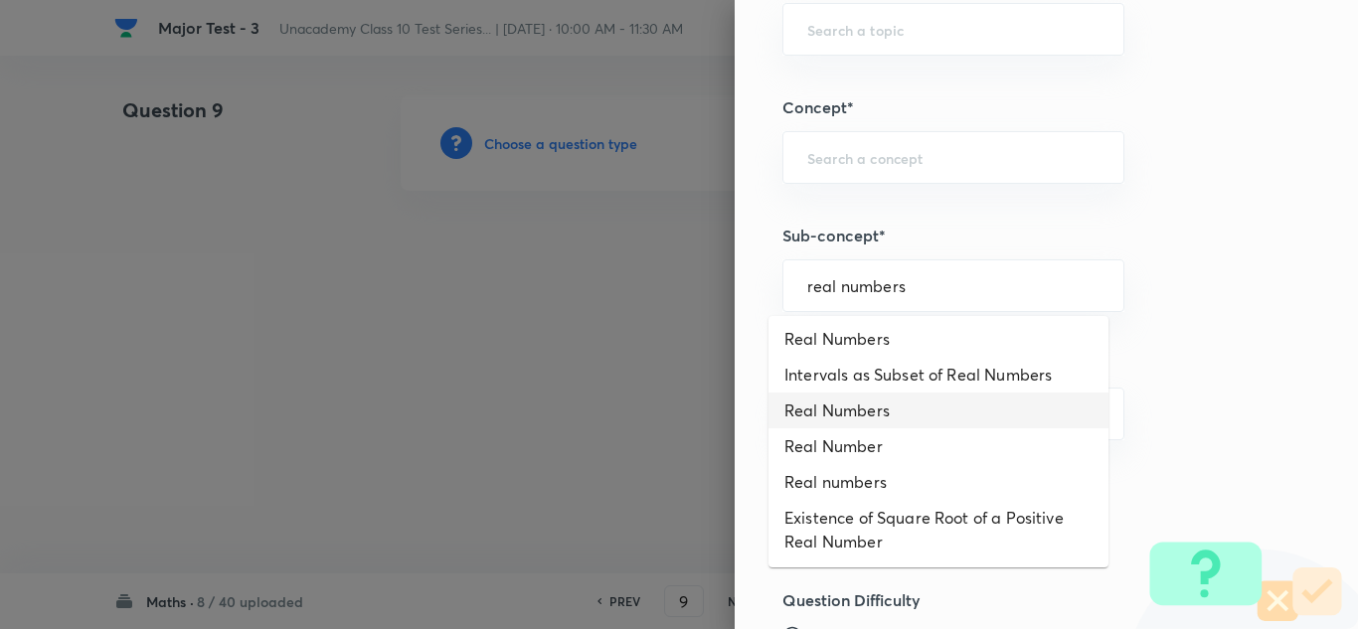
click at [874, 411] on li "Real Numbers" at bounding box center [939, 411] width 340 height 36
type input "Real Numbers"
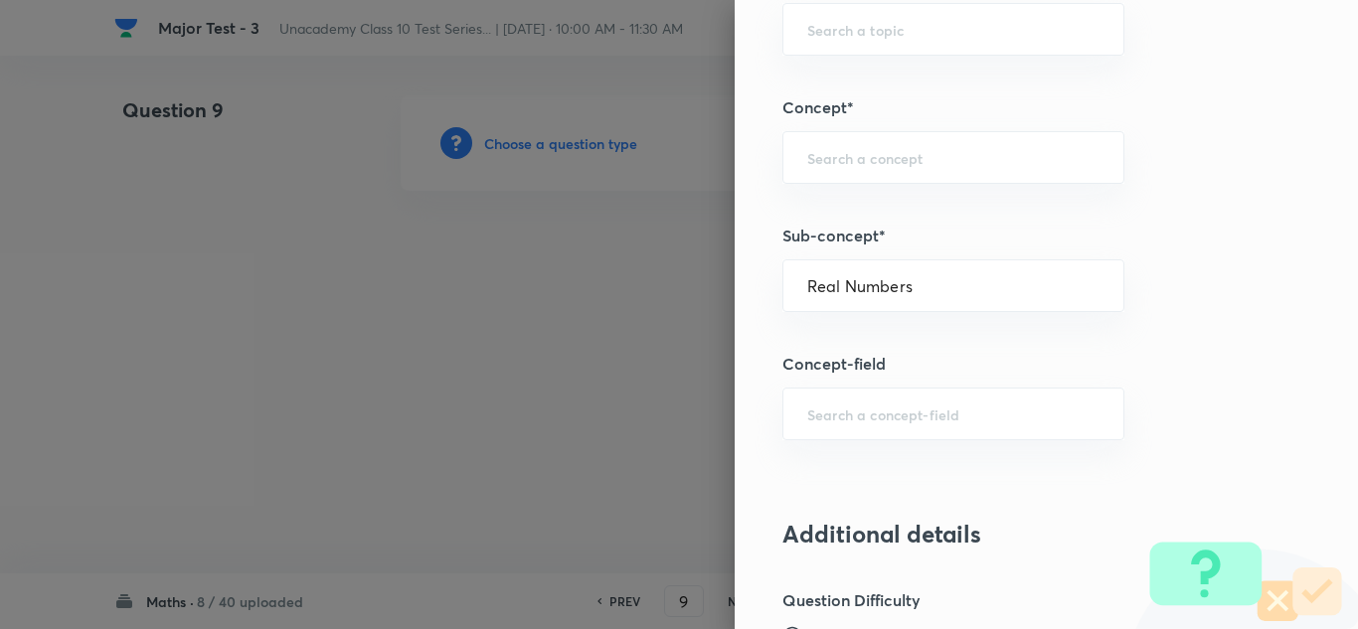
type input "Foundation Class X"
type input "Mathematics - Class X"
type input "Number Theory and Inequalities"
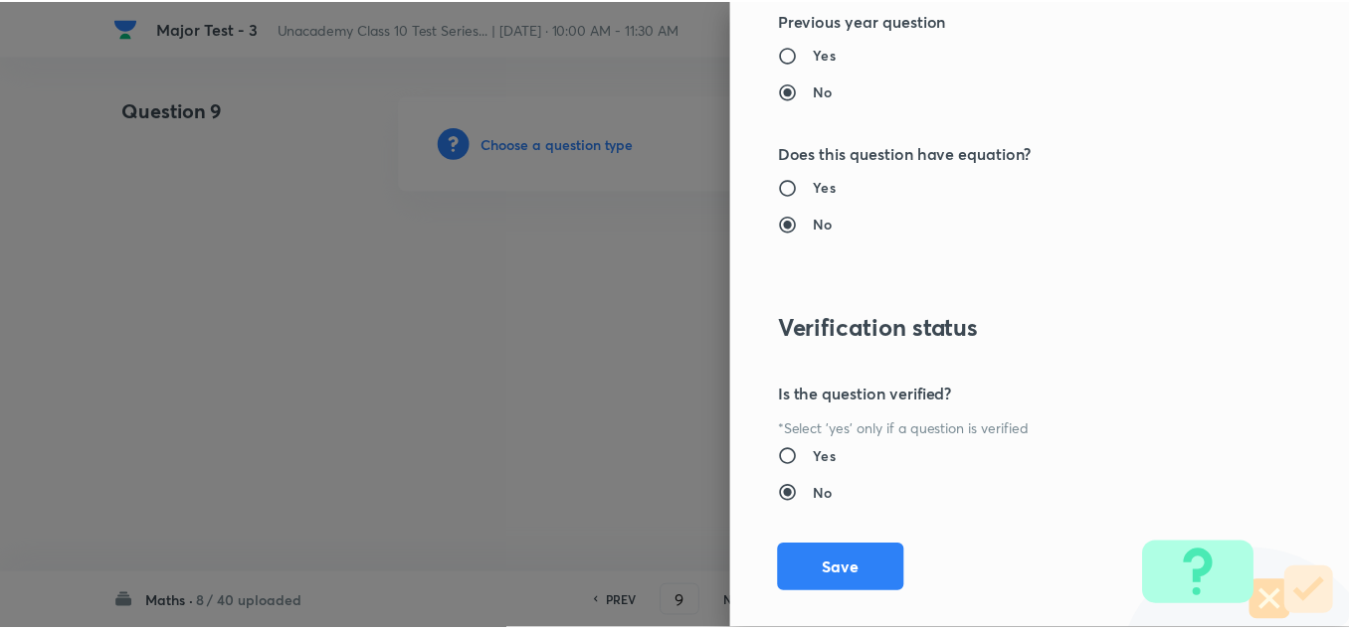
scroll to position [2215, 0]
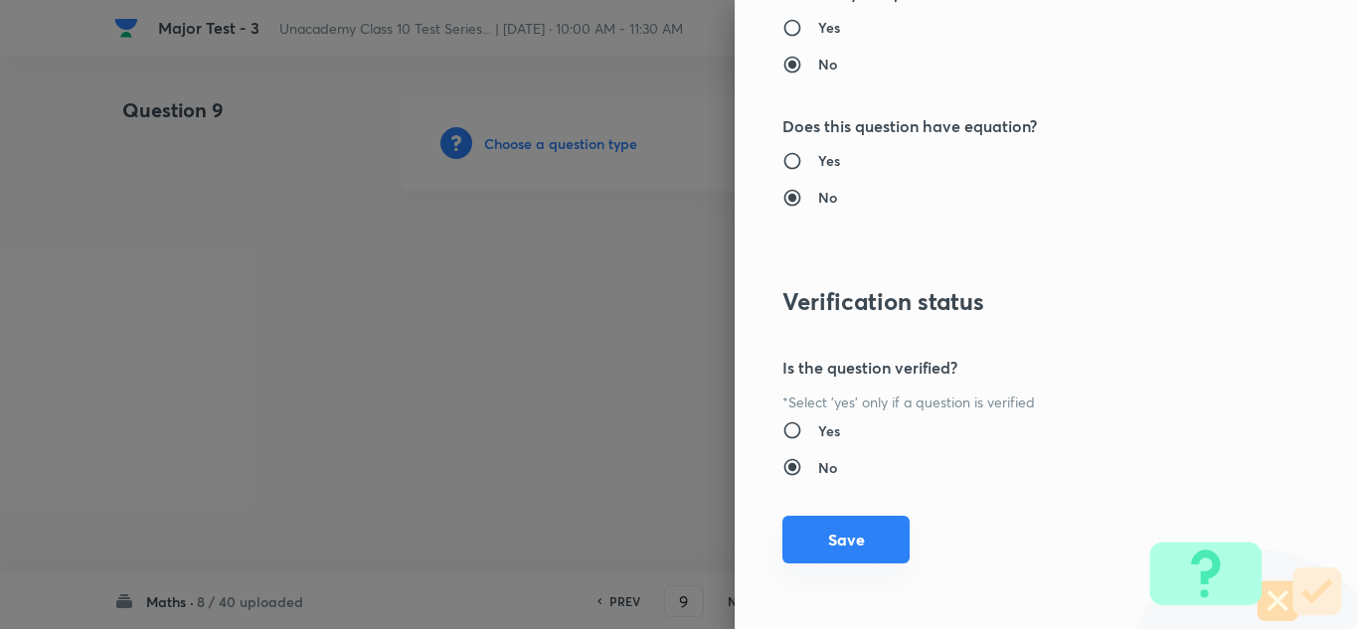
click at [845, 525] on button "Save" at bounding box center [846, 540] width 127 height 48
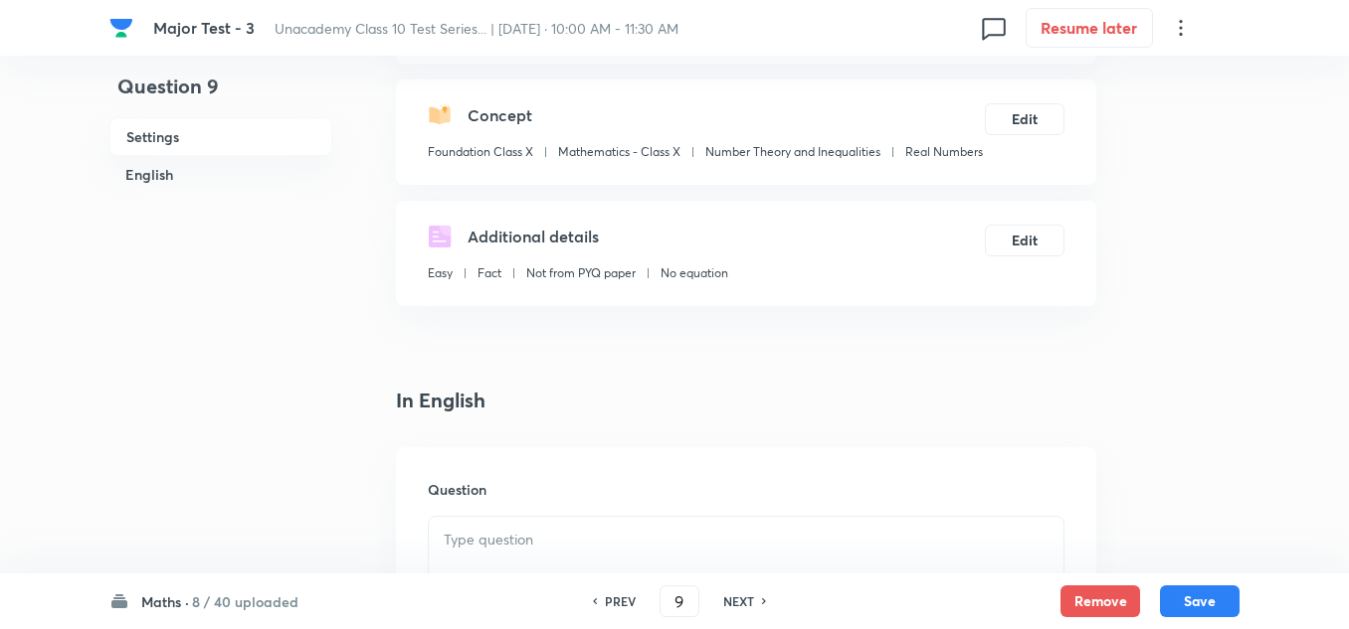
scroll to position [298, 0]
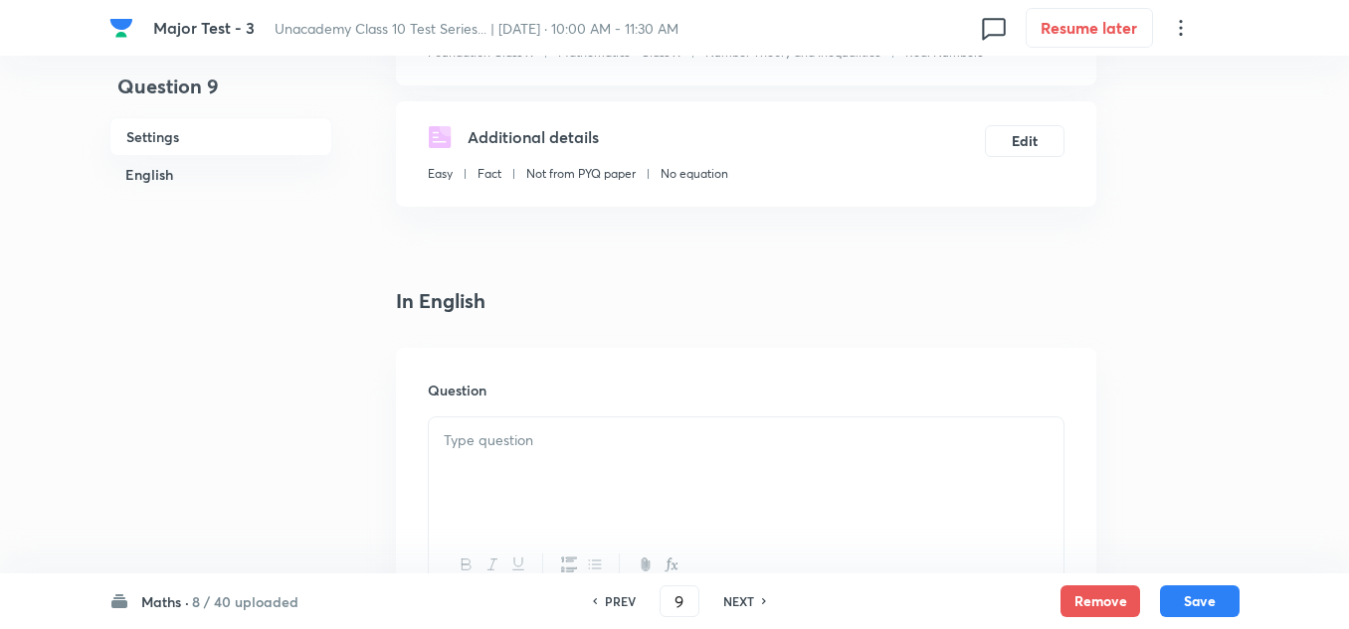
click at [478, 457] on div at bounding box center [746, 473] width 634 height 111
click at [526, 446] on p at bounding box center [746, 441] width 605 height 23
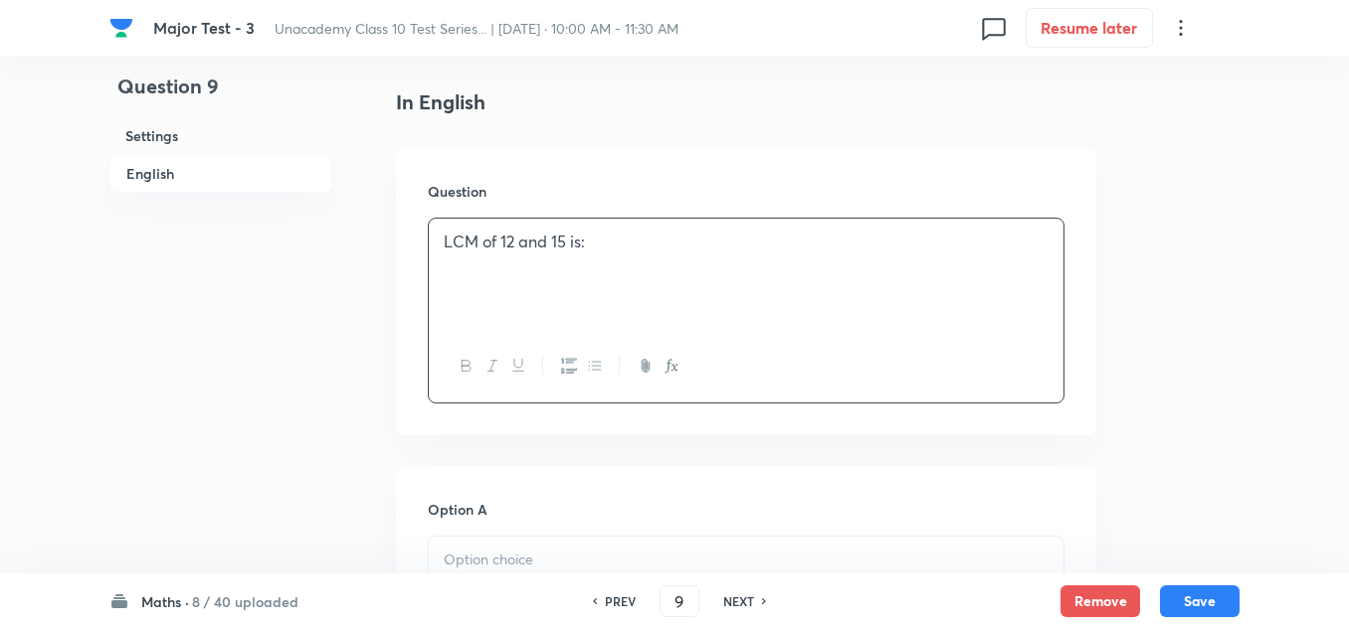
scroll to position [597, 0]
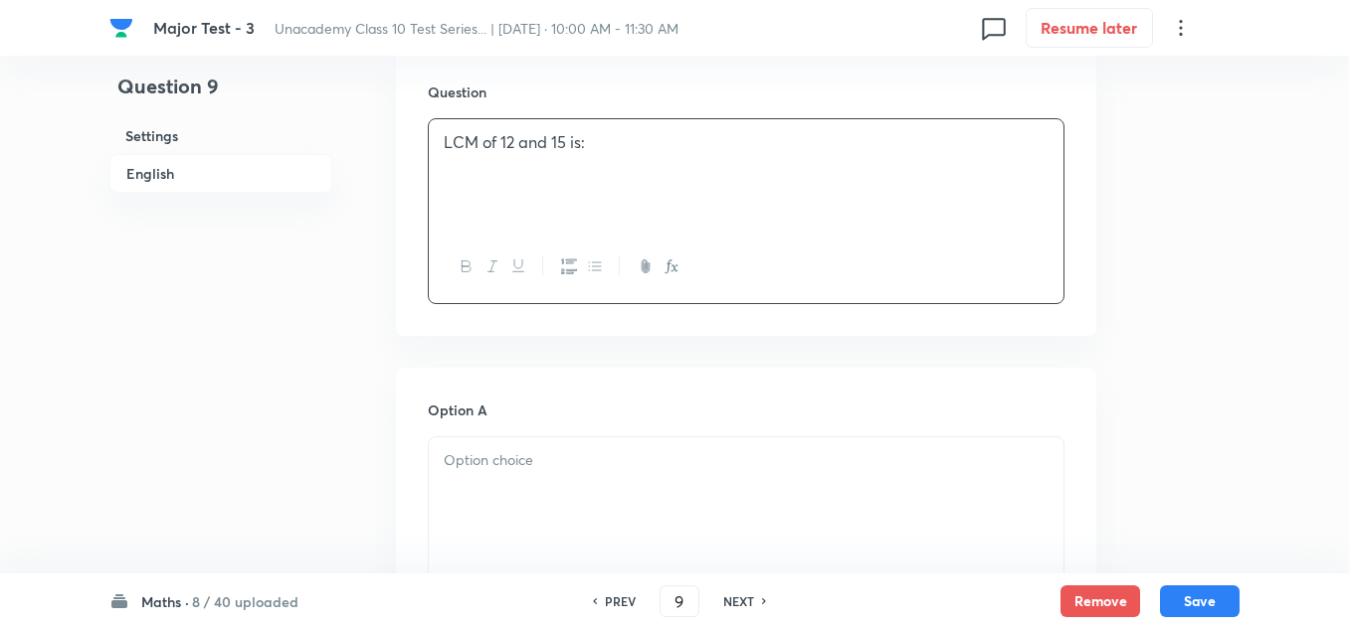
click at [484, 474] on div at bounding box center [746, 493] width 634 height 111
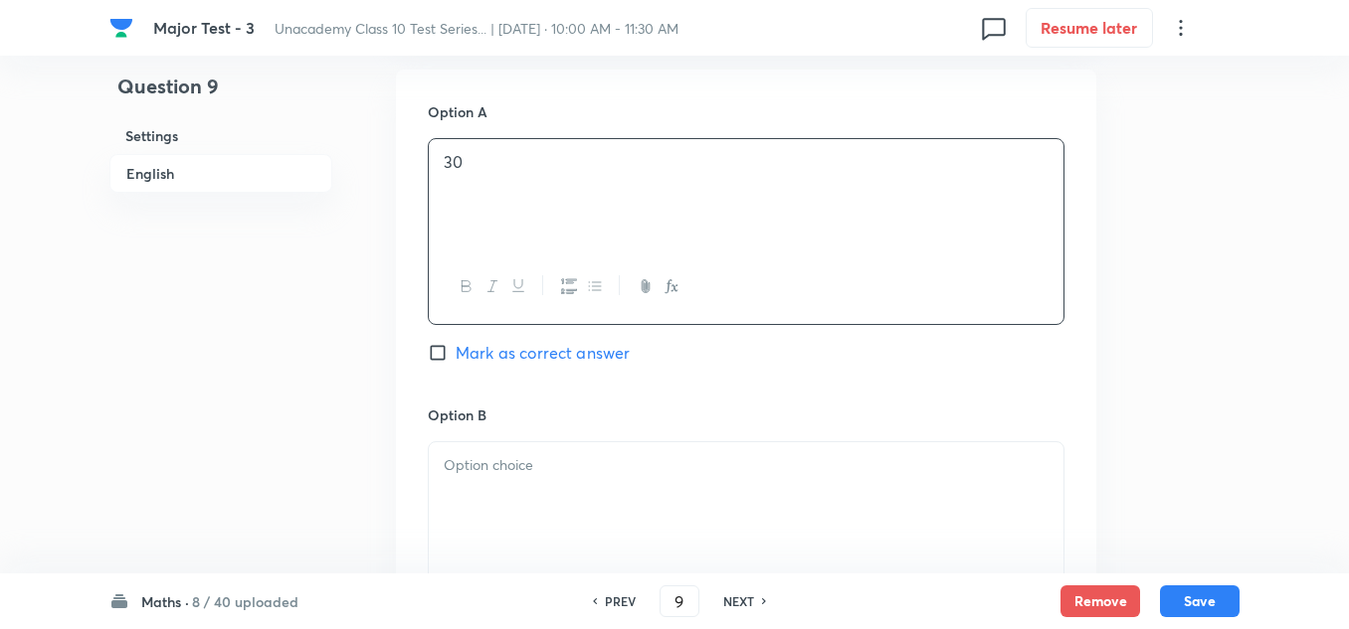
scroll to position [994, 0]
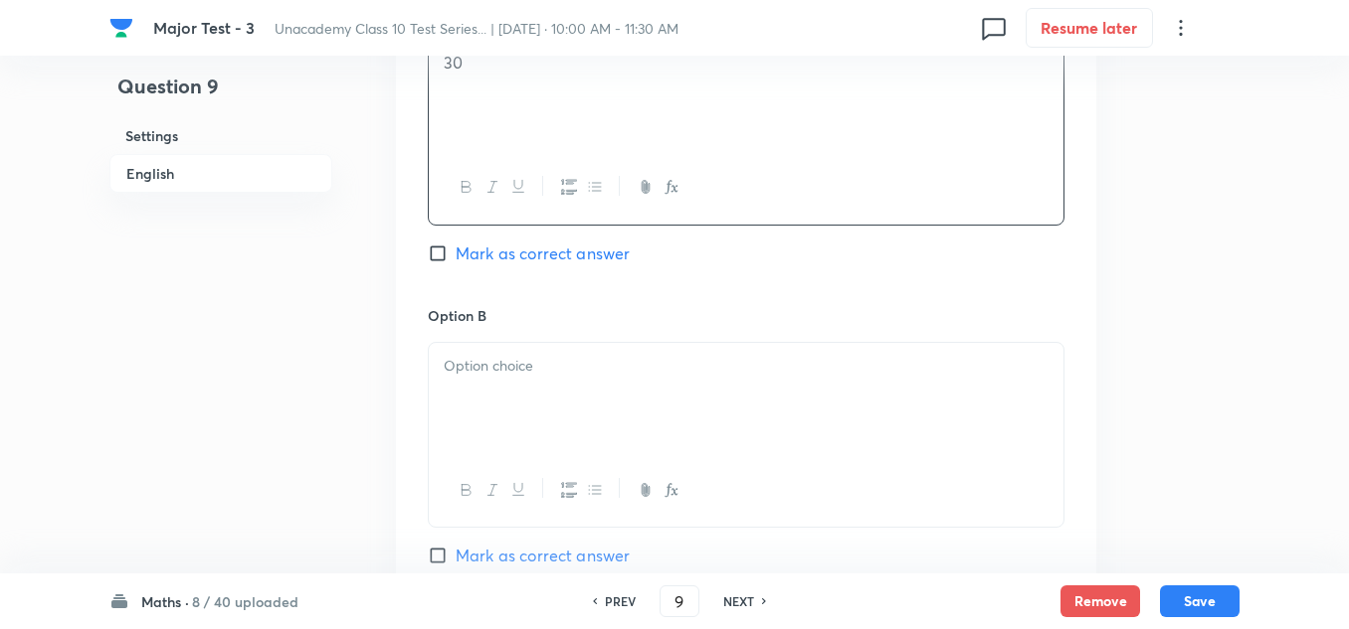
click at [512, 351] on div at bounding box center [746, 398] width 634 height 111
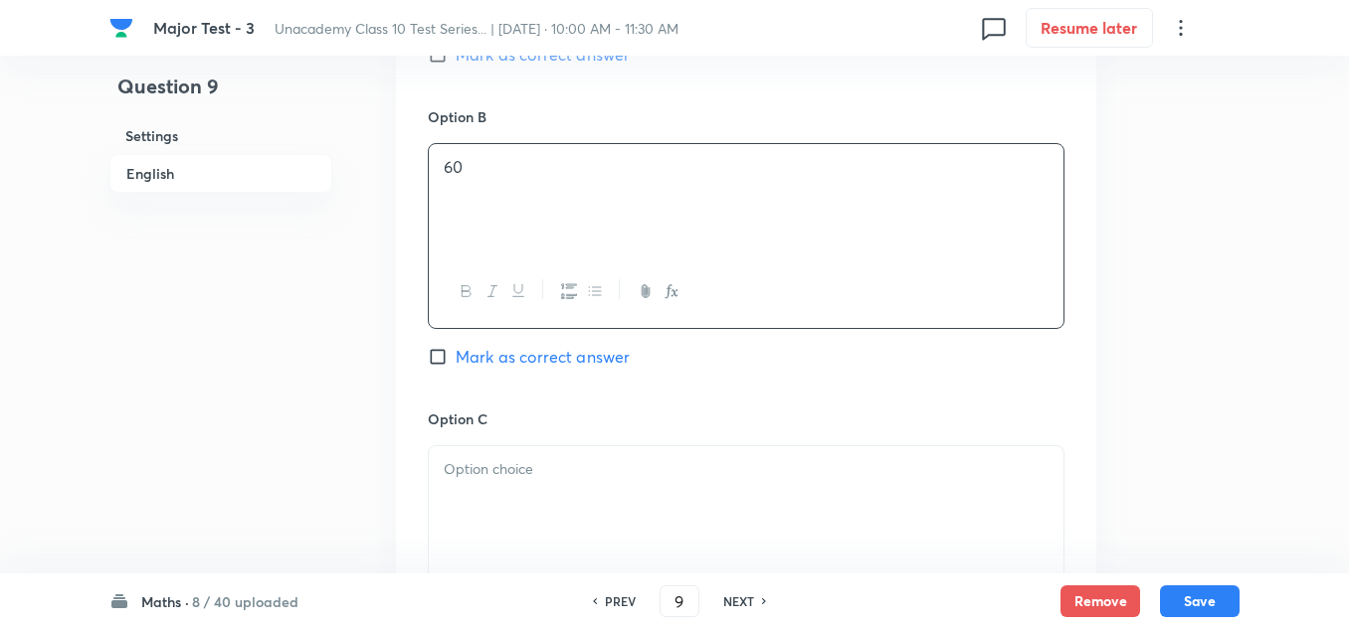
scroll to position [1293, 0]
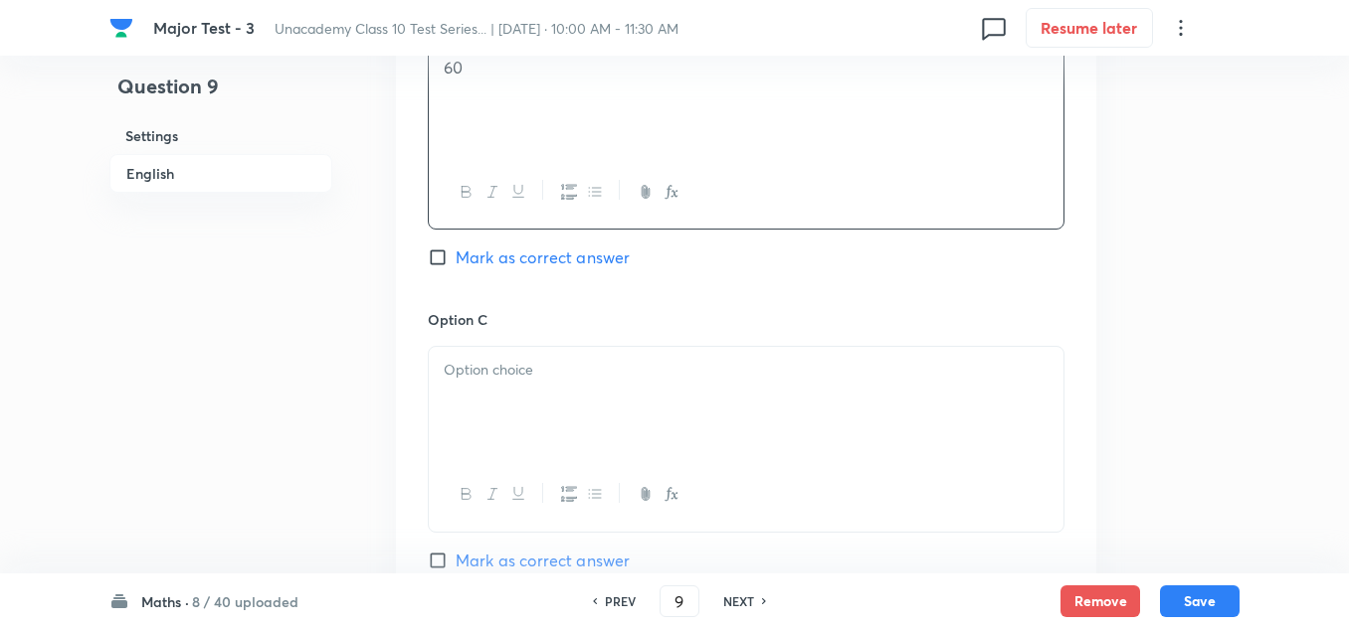
click at [500, 371] on p at bounding box center [746, 370] width 605 height 23
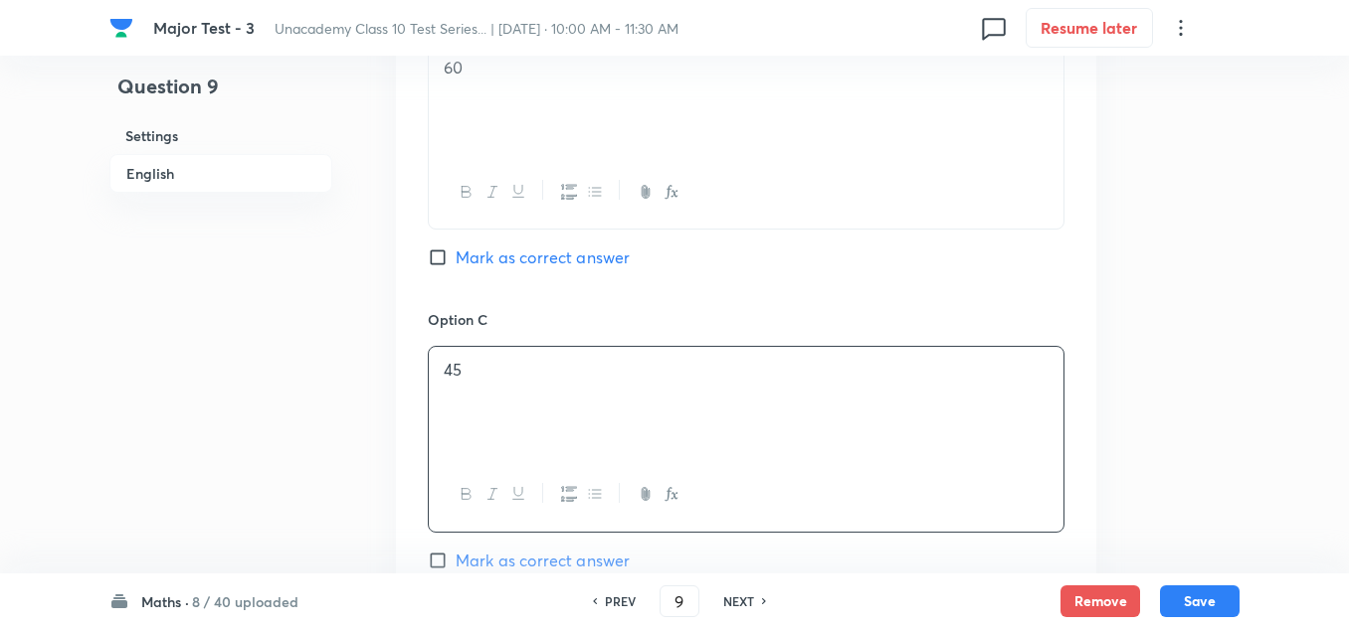
scroll to position [1492, 0]
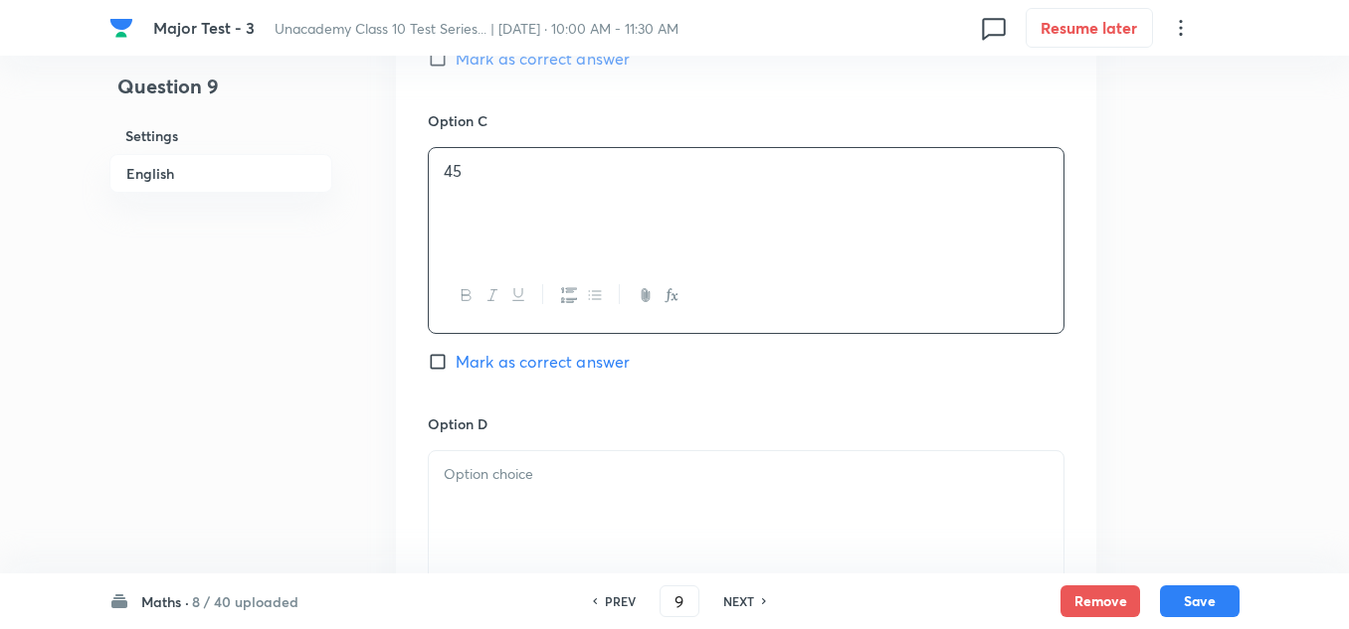
click at [478, 472] on p at bounding box center [746, 474] width 605 height 23
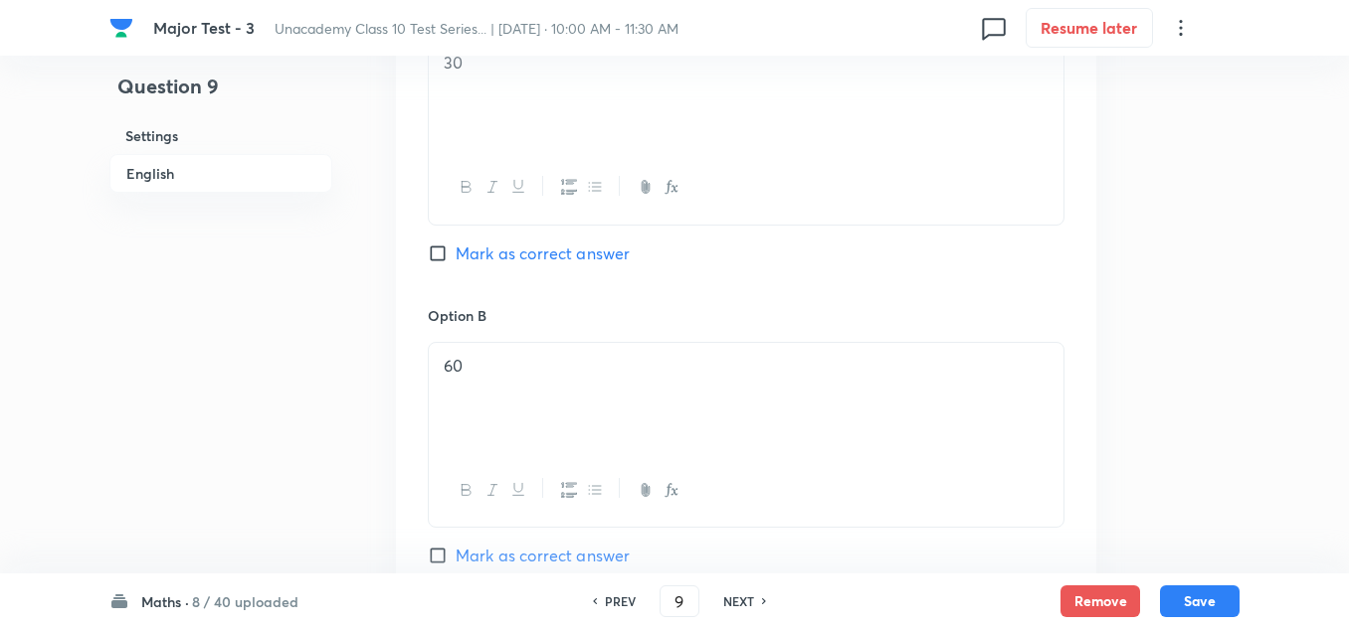
scroll to position [796, 0]
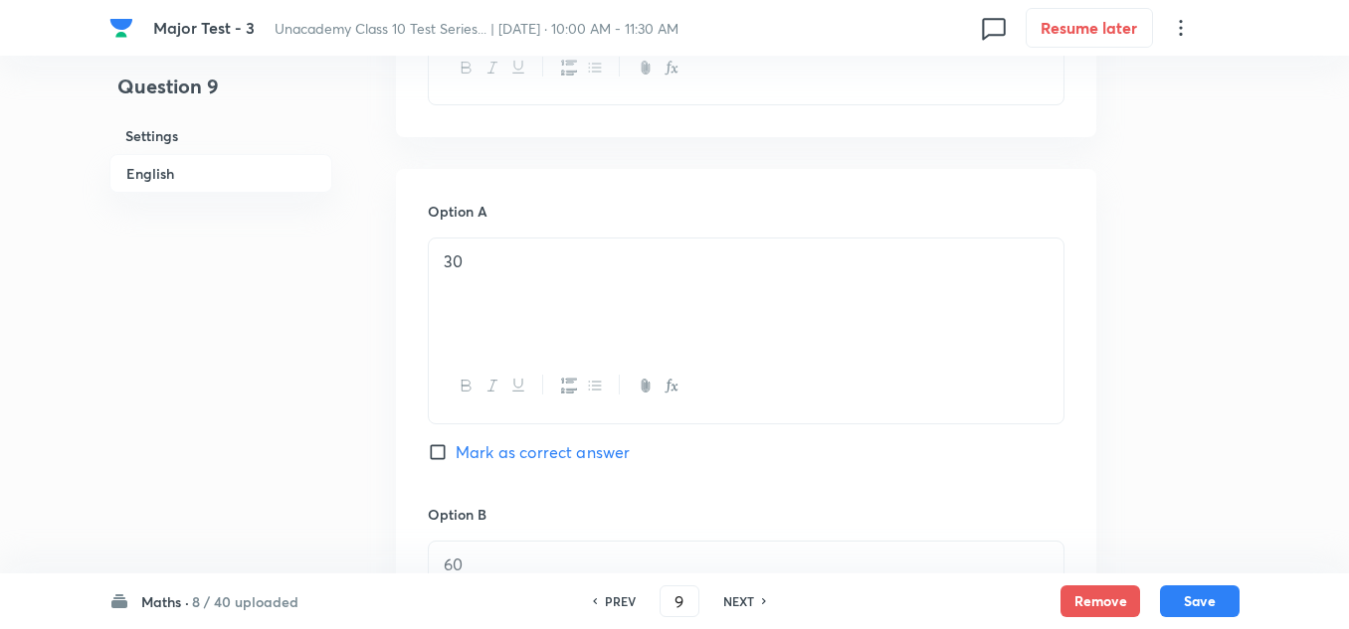
click at [481, 460] on span "Mark as correct answer" at bounding box center [542, 453] width 174 height 24
click at [455, 460] on input "Mark as correct answer" at bounding box center [442, 453] width 28 height 20
checkbox input "true"
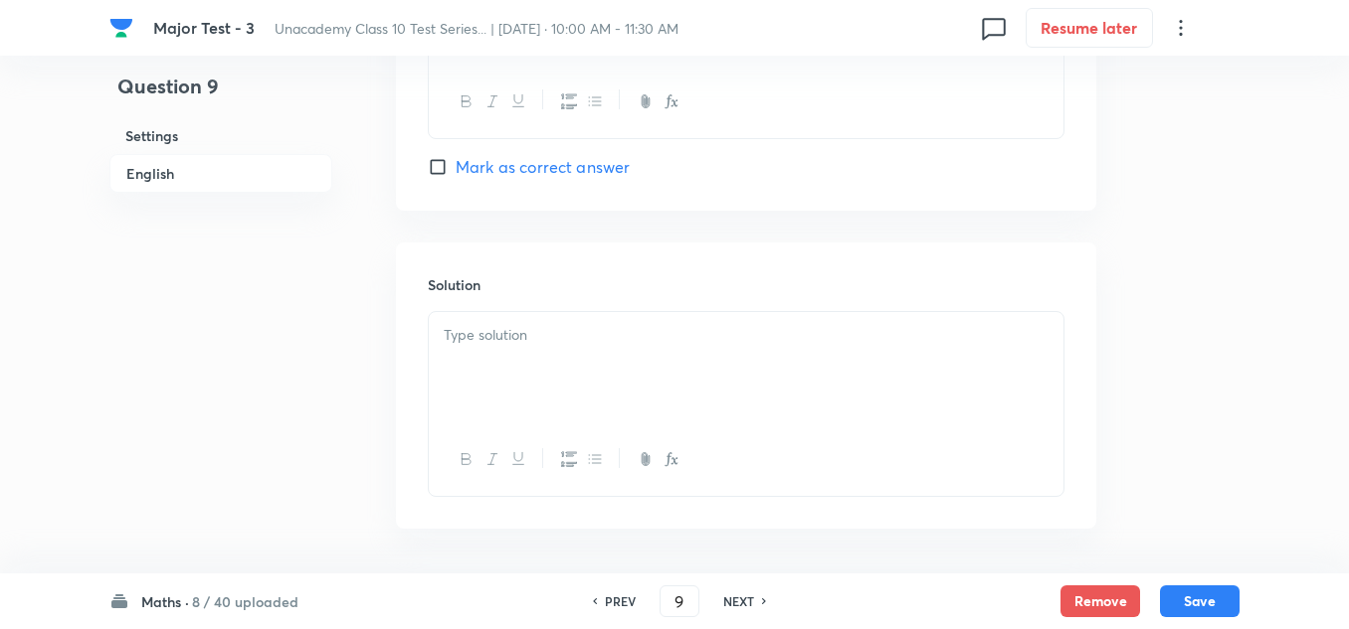
scroll to position [2064, 0]
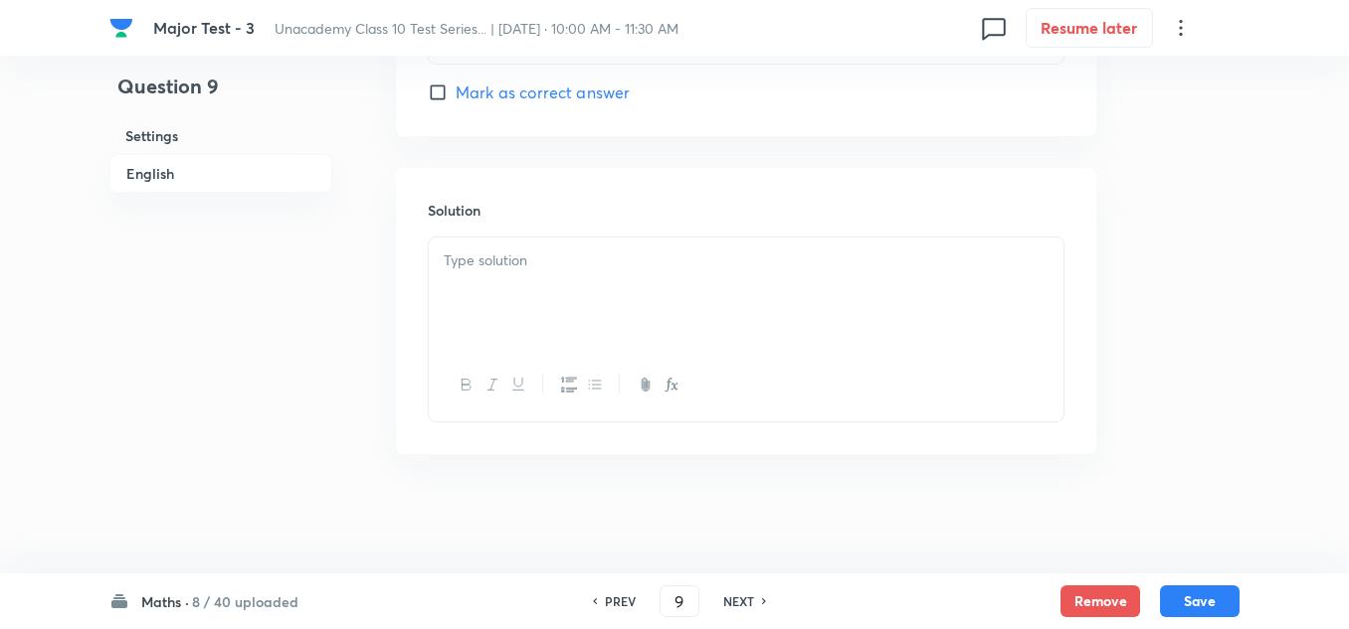
click at [526, 279] on div at bounding box center [746, 293] width 634 height 111
click at [1208, 593] on button "Save" at bounding box center [1200, 600] width 80 height 32
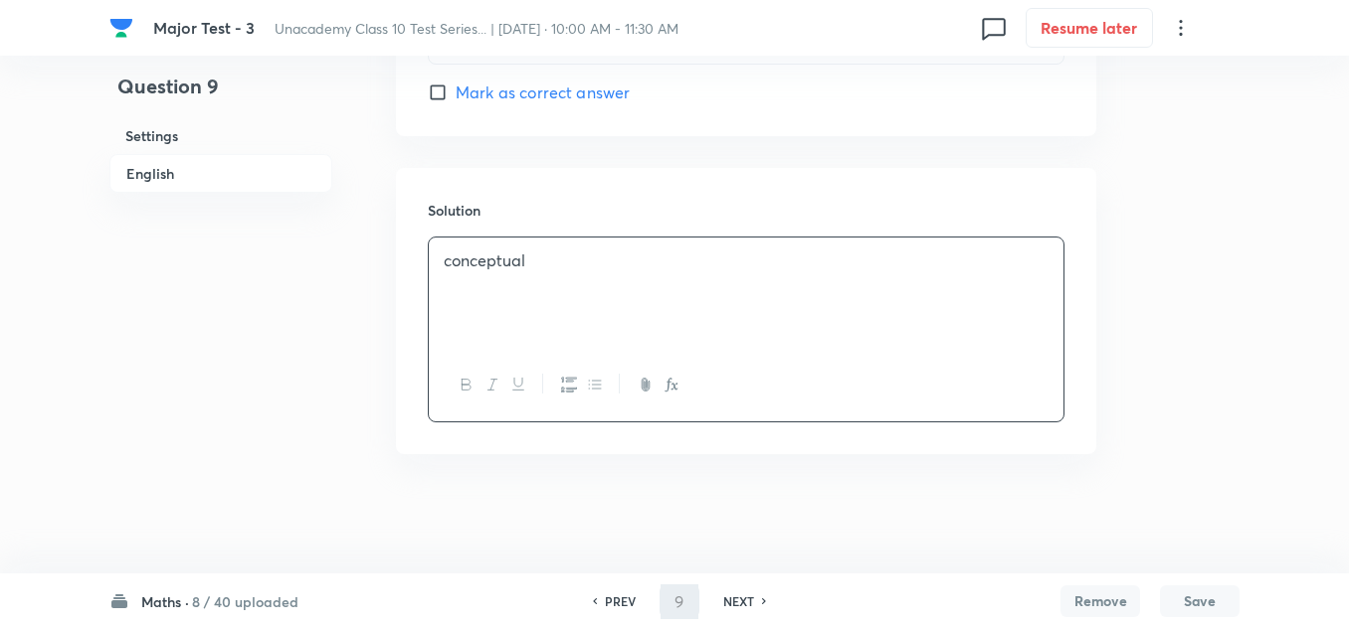
type input "10"
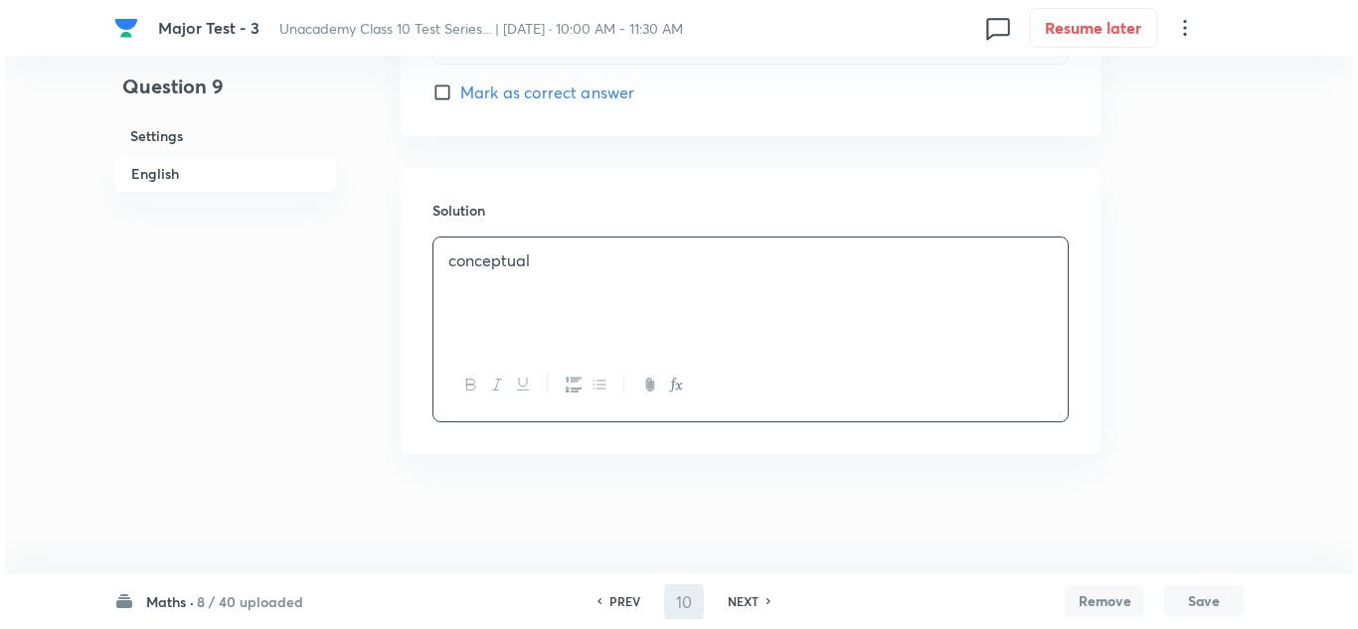
scroll to position [0, 0]
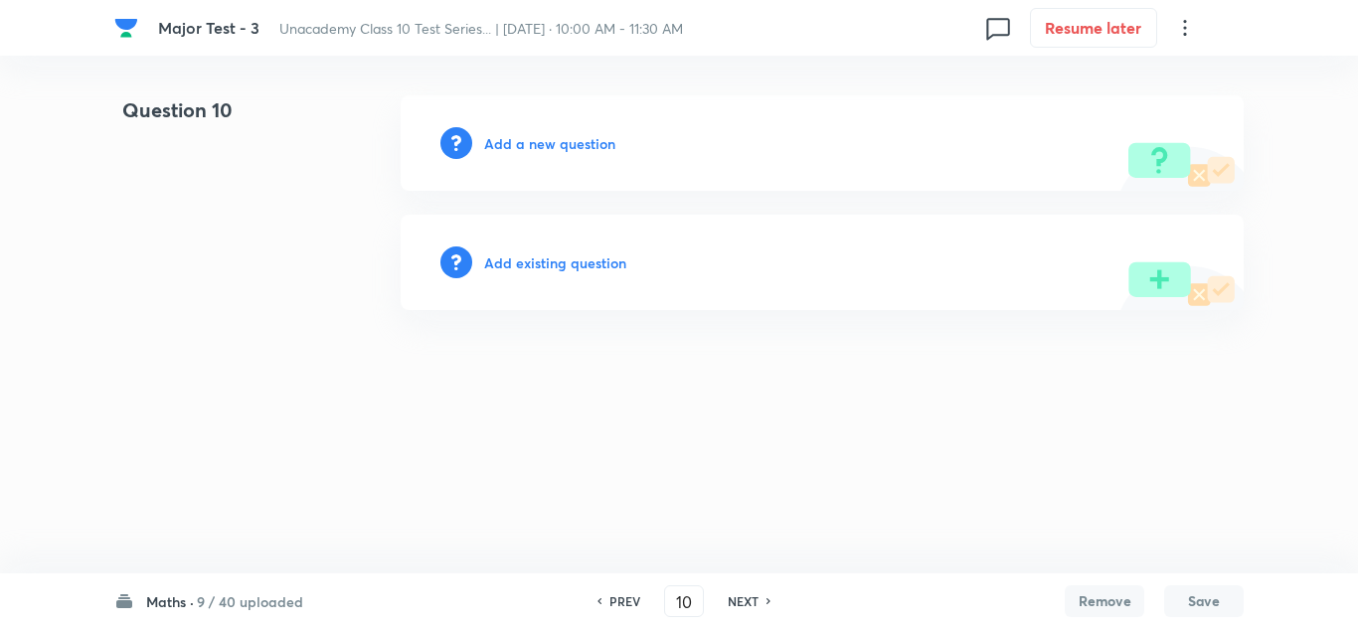
click at [581, 141] on h6 "Add a new question" at bounding box center [549, 143] width 131 height 21
click at [579, 142] on h6 "Choose a question type" at bounding box center [560, 143] width 153 height 21
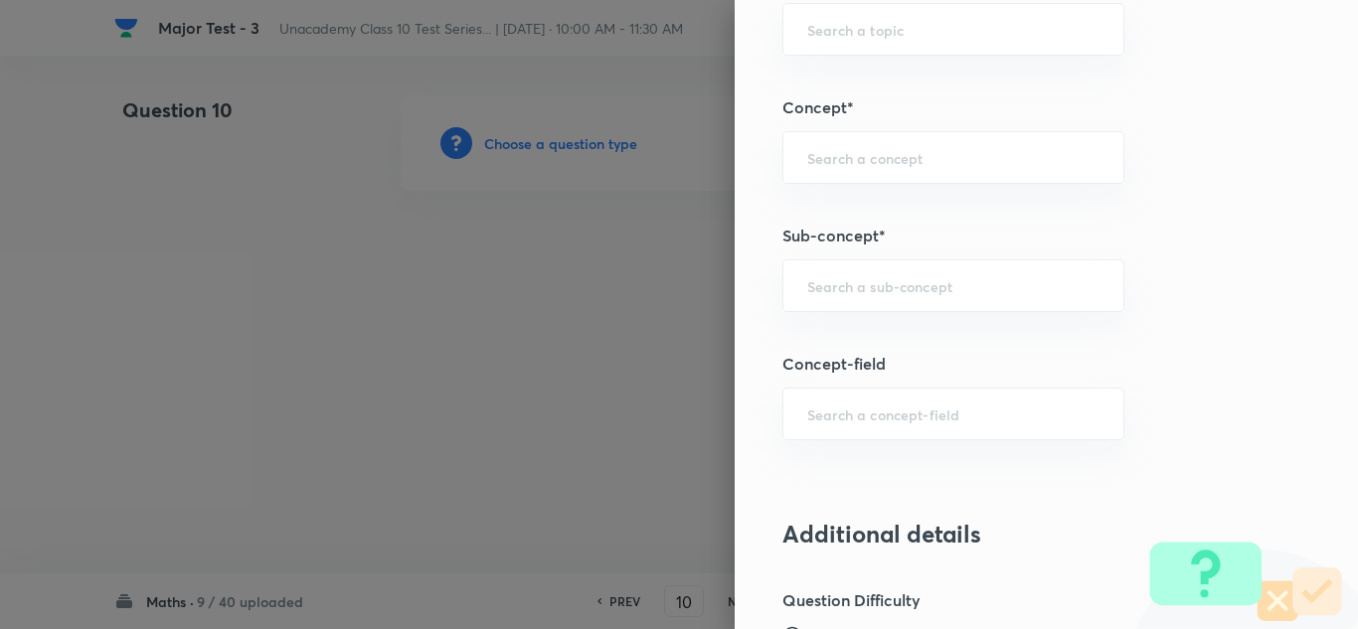
scroll to position [1293, 0]
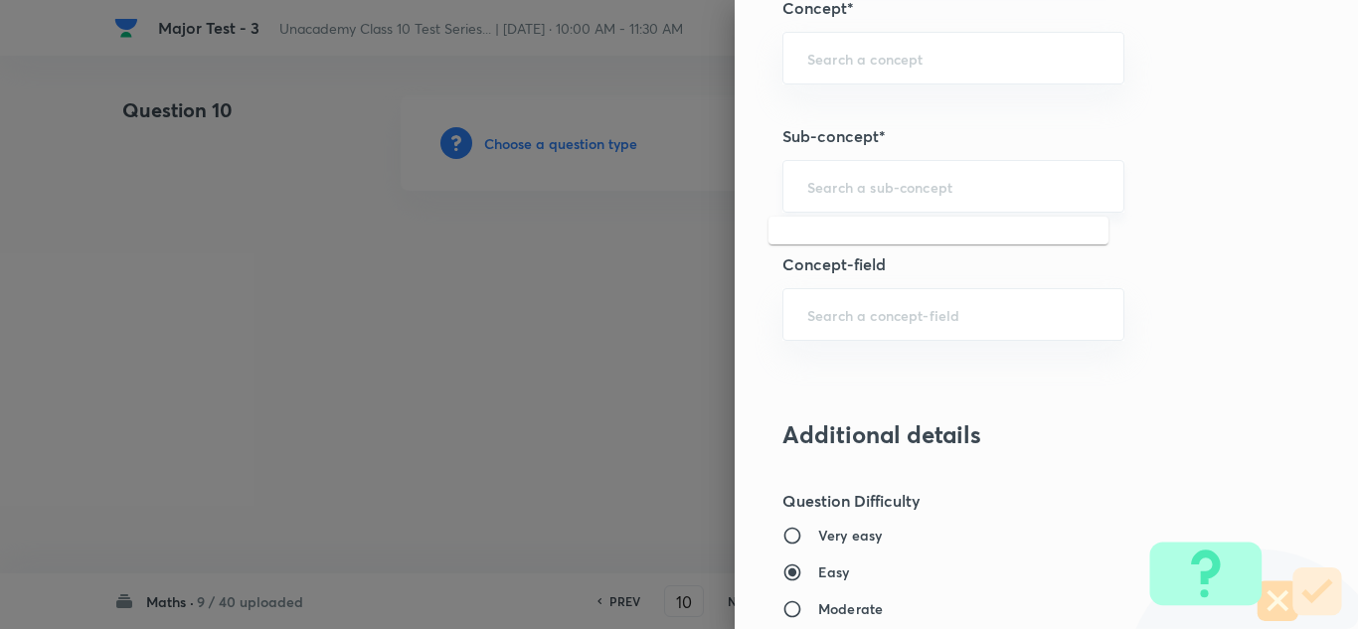
click at [856, 184] on input "text" at bounding box center [954, 186] width 292 height 19
paste input "Polynomials"
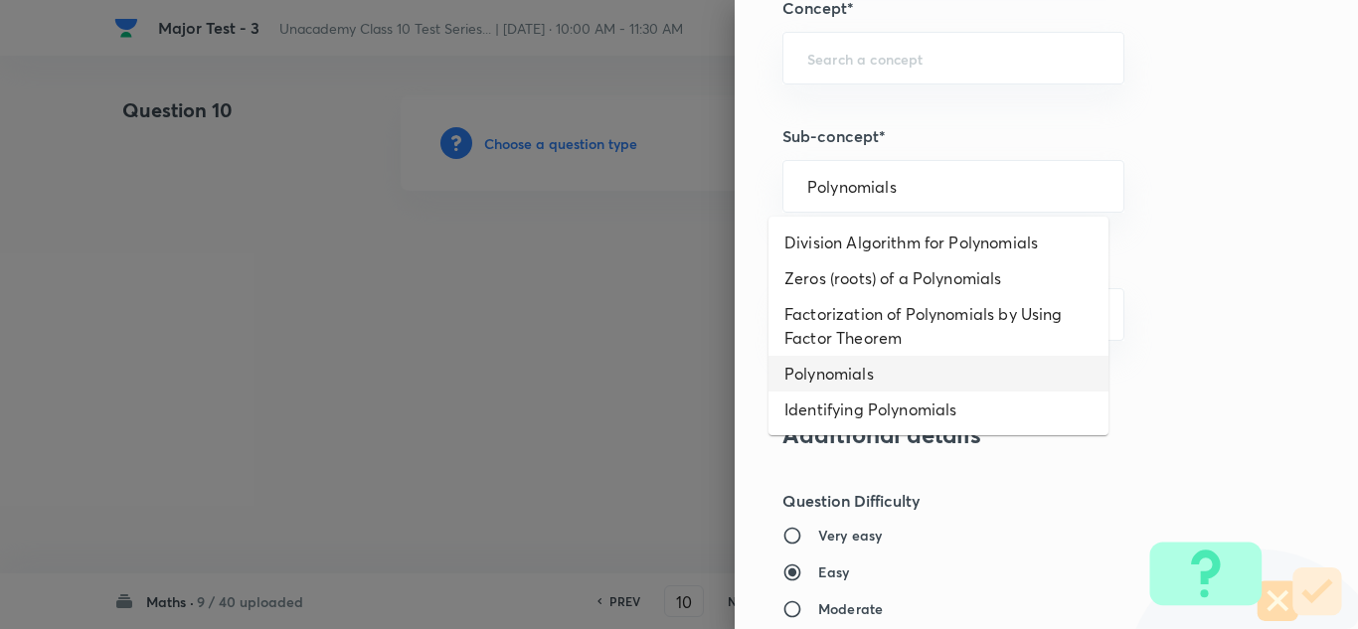
click at [818, 372] on li "Polynomials" at bounding box center [939, 374] width 340 height 36
type input "Polynomials"
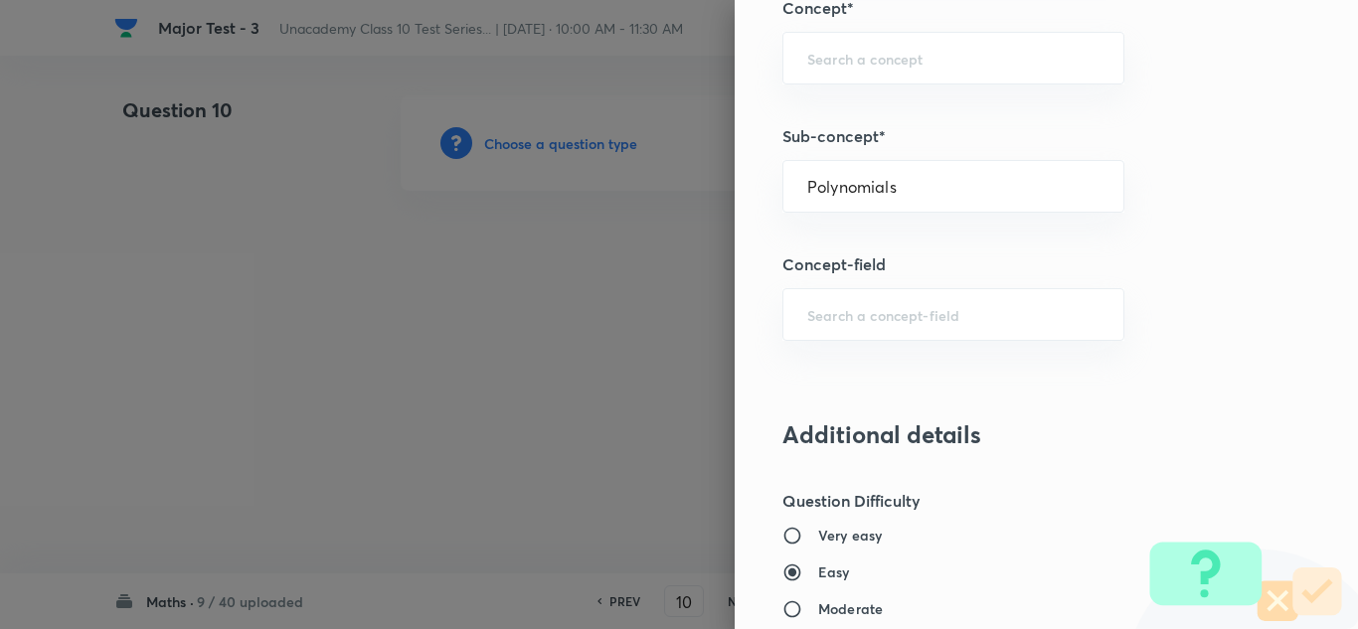
type input "Foundation Class IX"
type input "Mathematics"
type input "Polynomials"
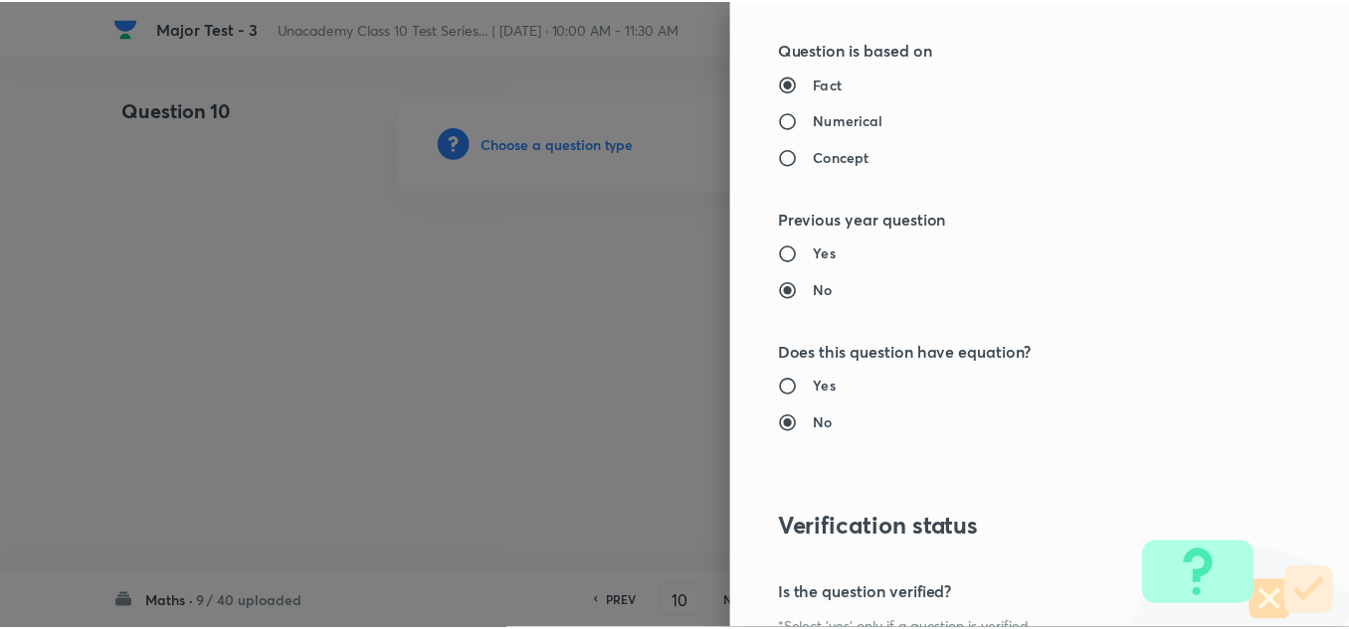
scroll to position [2215, 0]
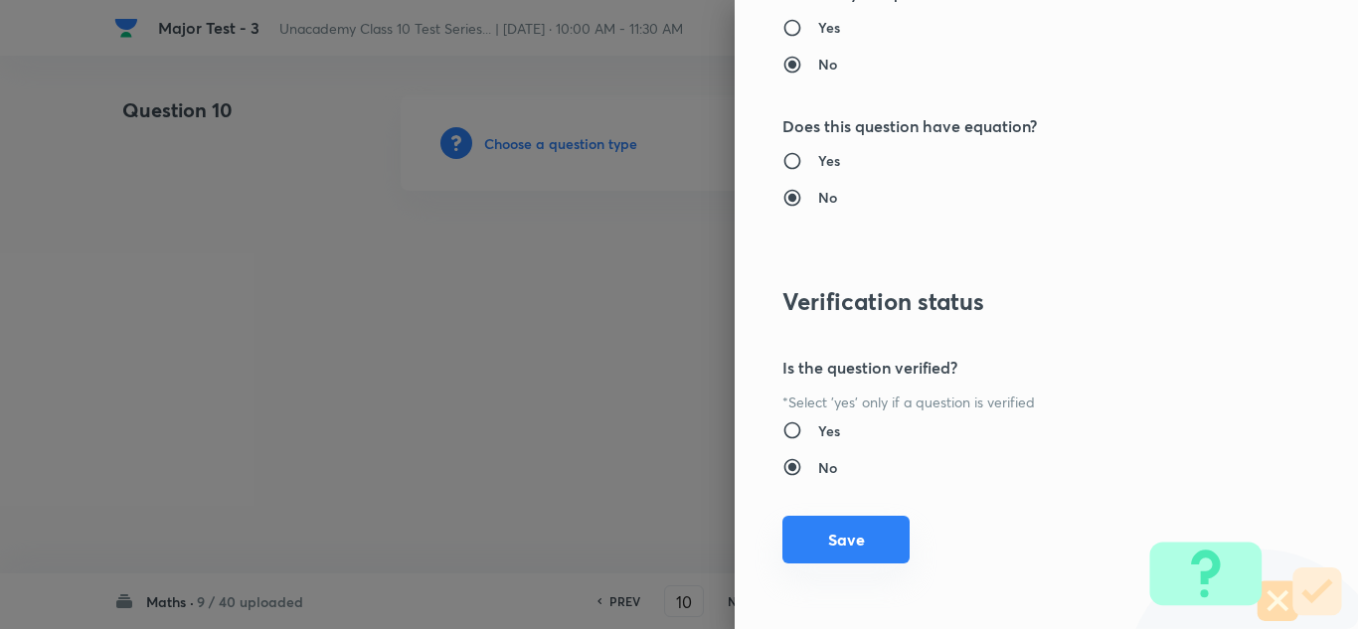
click at [826, 551] on button "Save" at bounding box center [846, 540] width 127 height 48
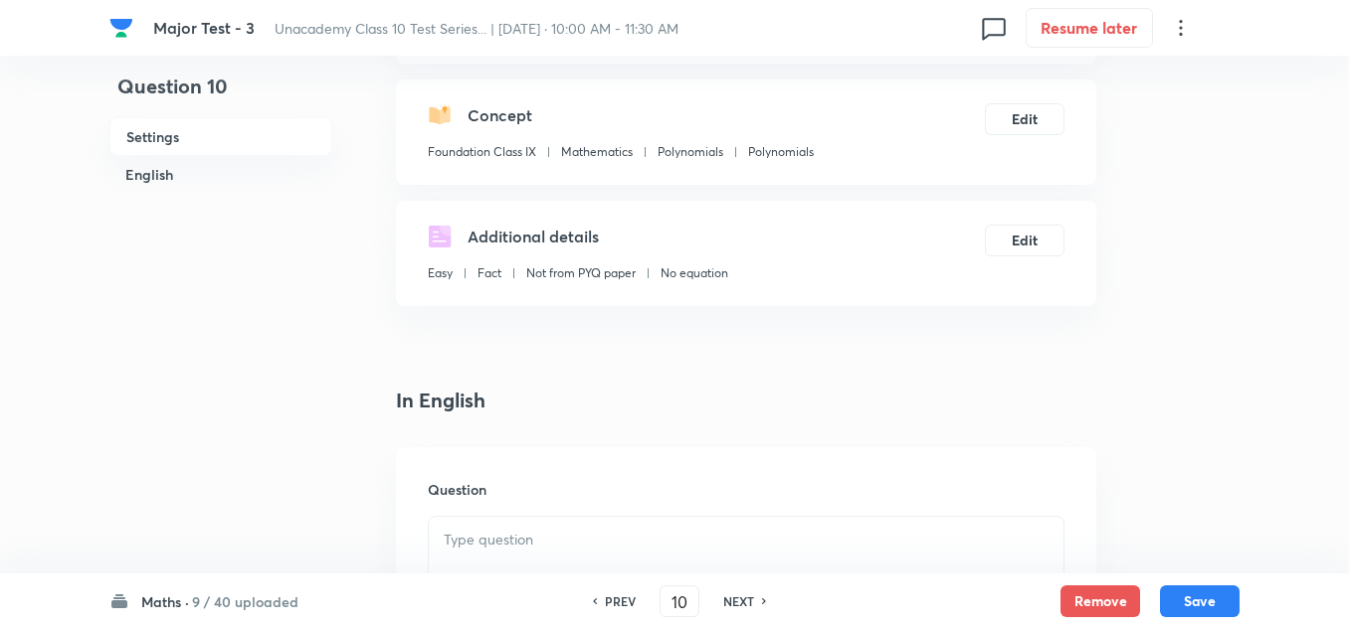
scroll to position [298, 0]
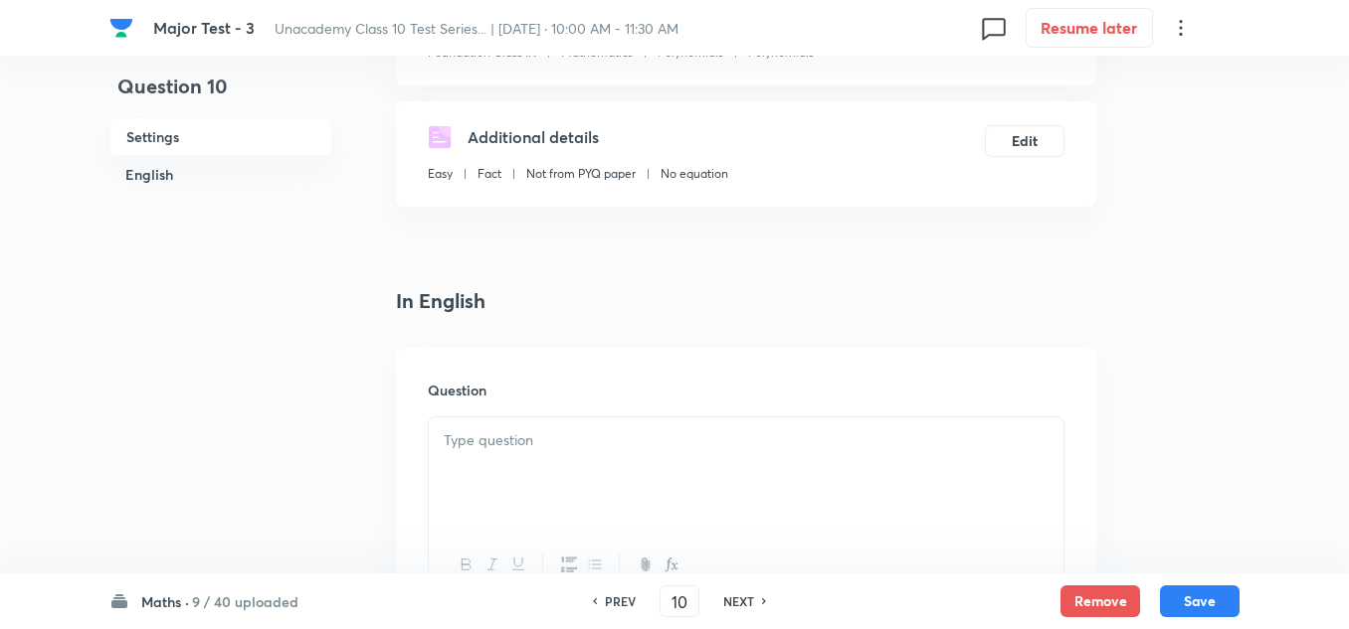
click at [504, 453] on div at bounding box center [746, 473] width 634 height 111
click at [499, 445] on p at bounding box center [746, 441] width 605 height 23
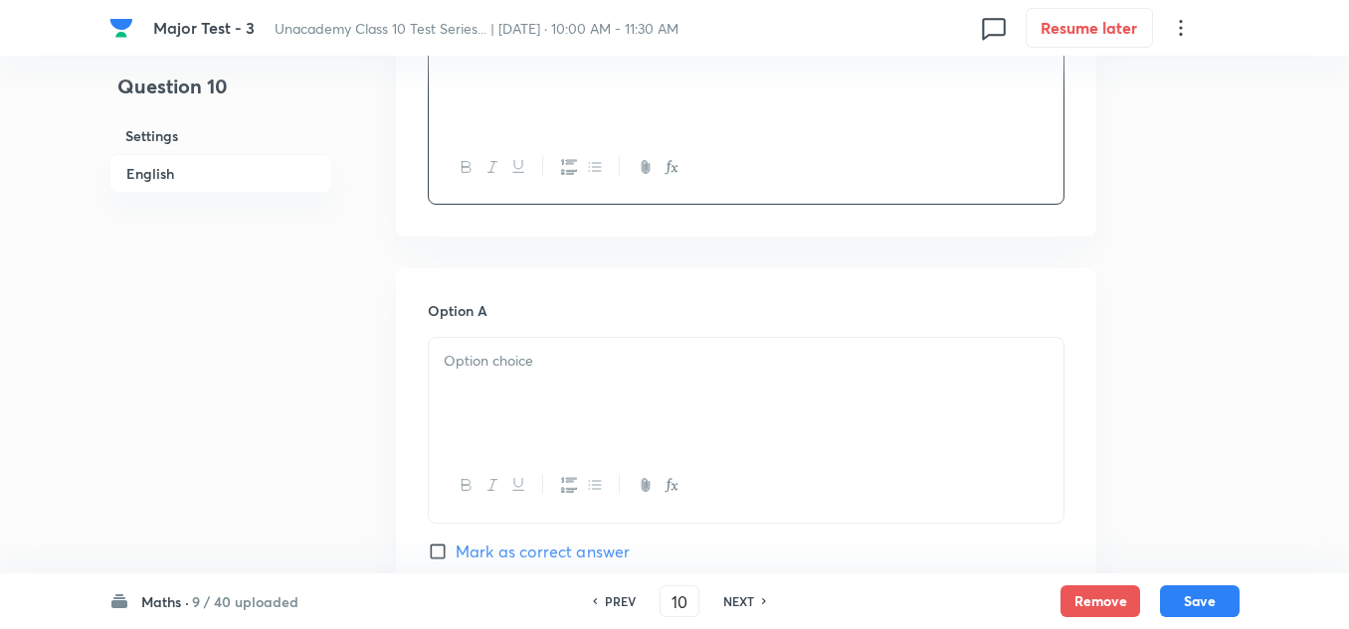
scroll to position [895, 0]
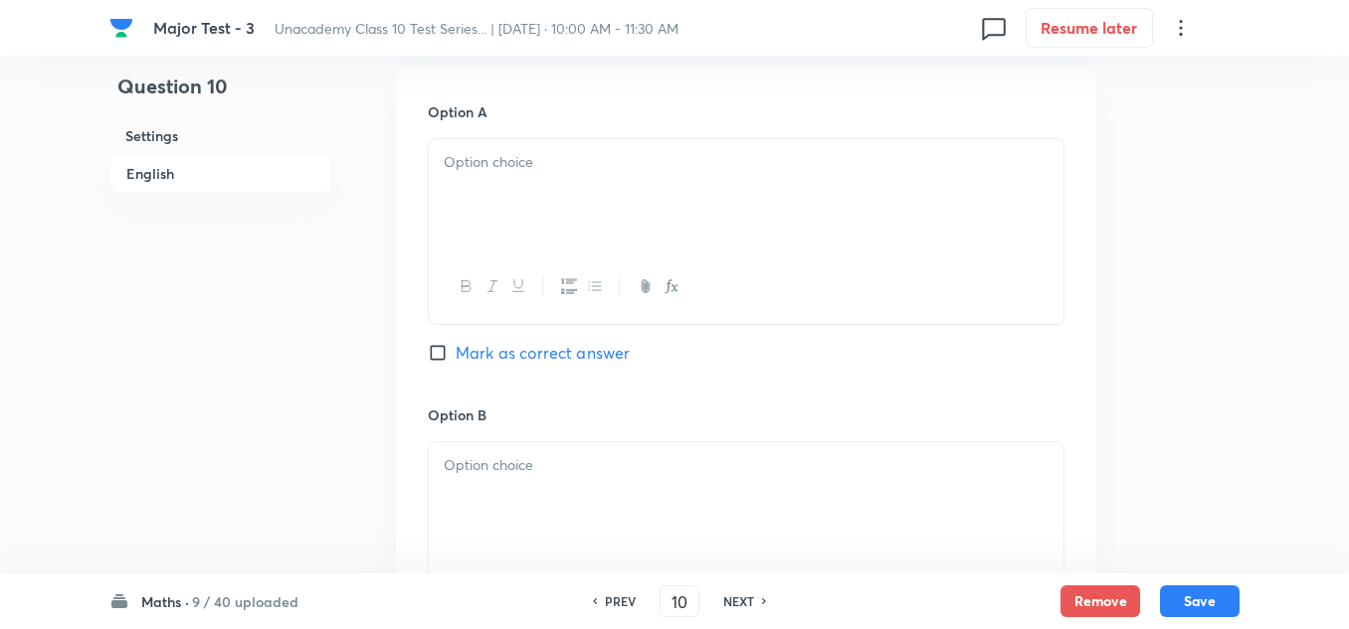
click at [497, 170] on p at bounding box center [746, 162] width 605 height 23
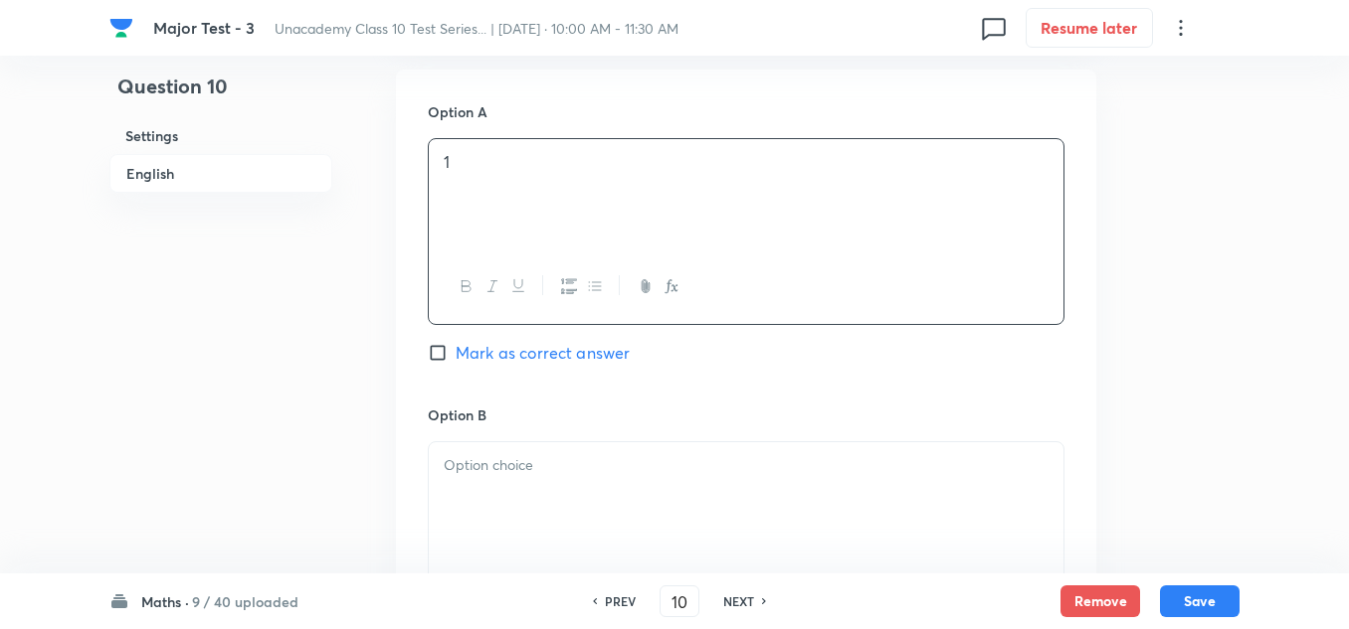
scroll to position [994, 0]
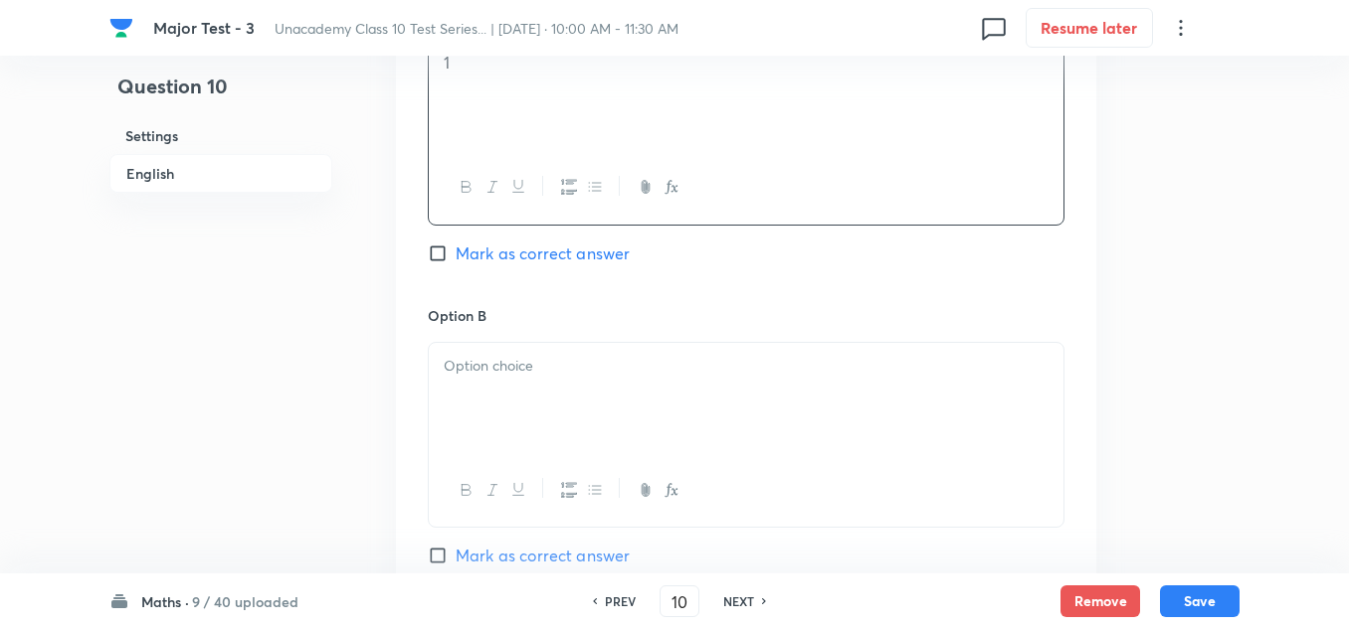
click at [494, 378] on div at bounding box center [746, 398] width 634 height 111
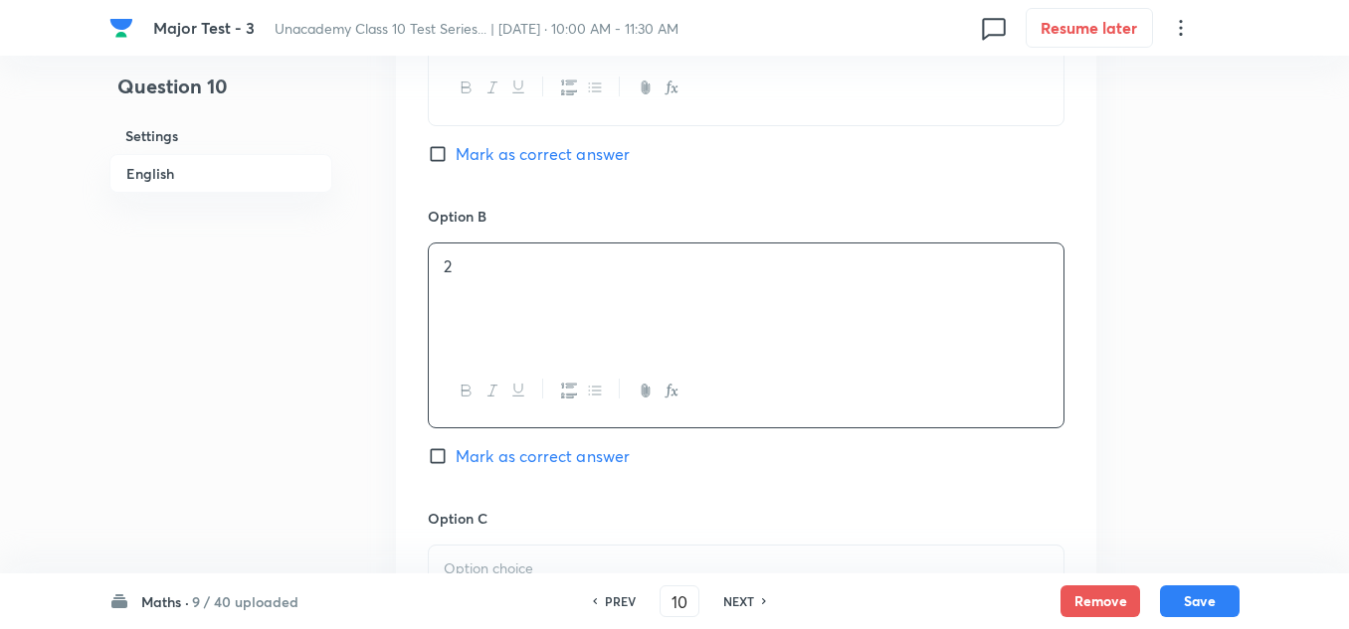
scroll to position [1293, 0]
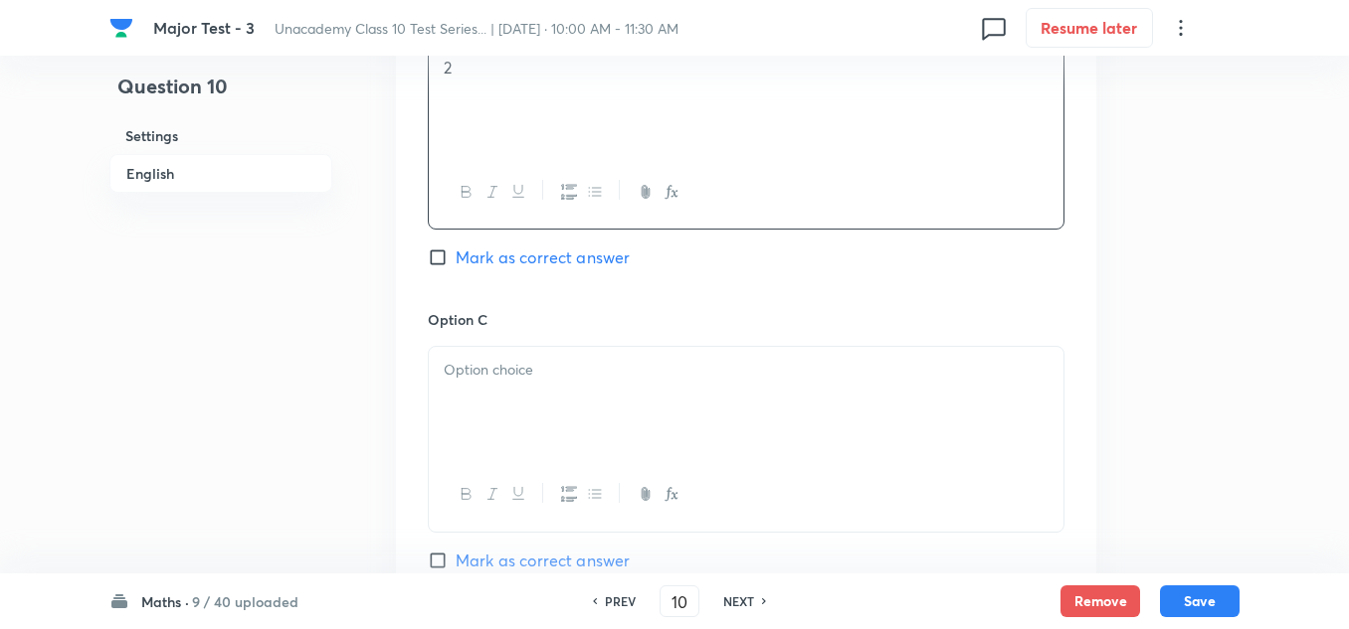
click at [491, 398] on div at bounding box center [746, 402] width 634 height 111
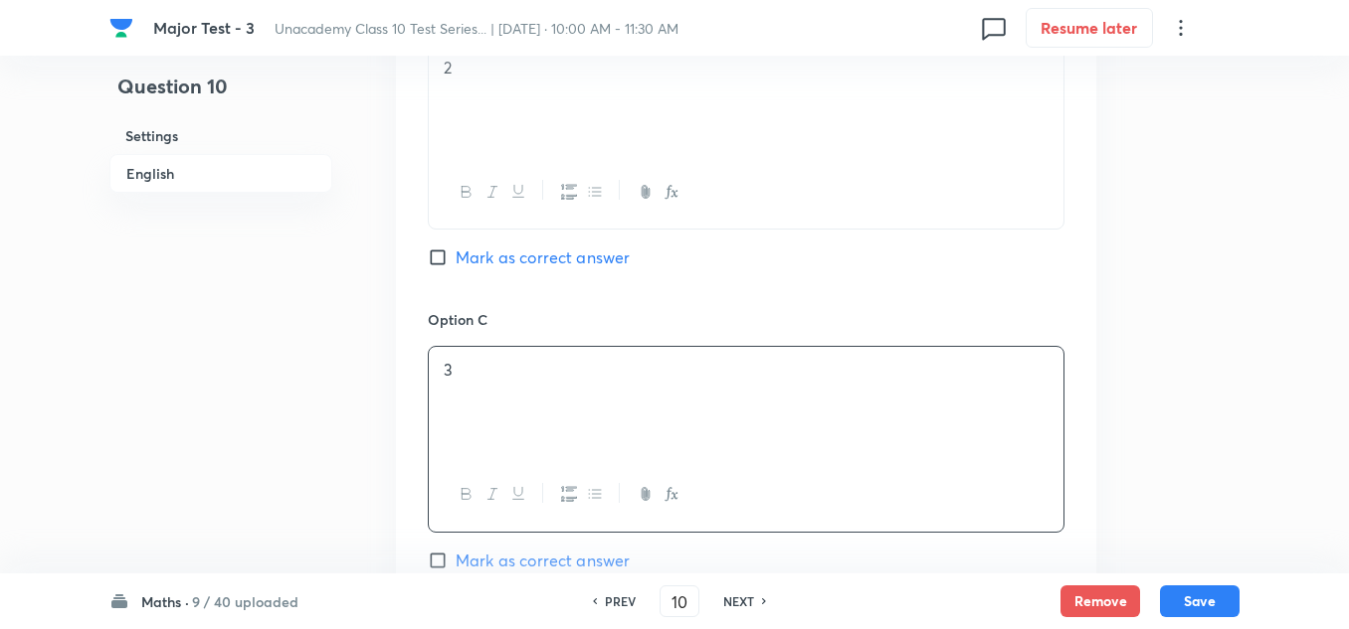
scroll to position [1492, 0]
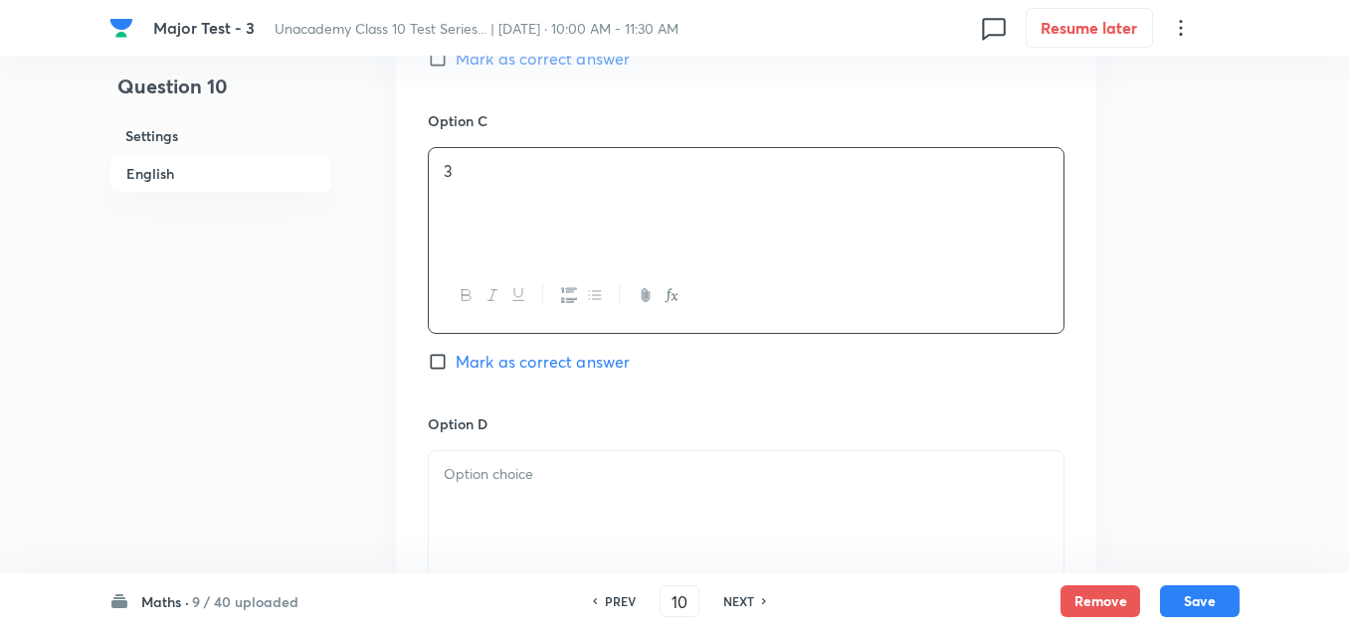
click at [485, 473] on p at bounding box center [746, 474] width 605 height 23
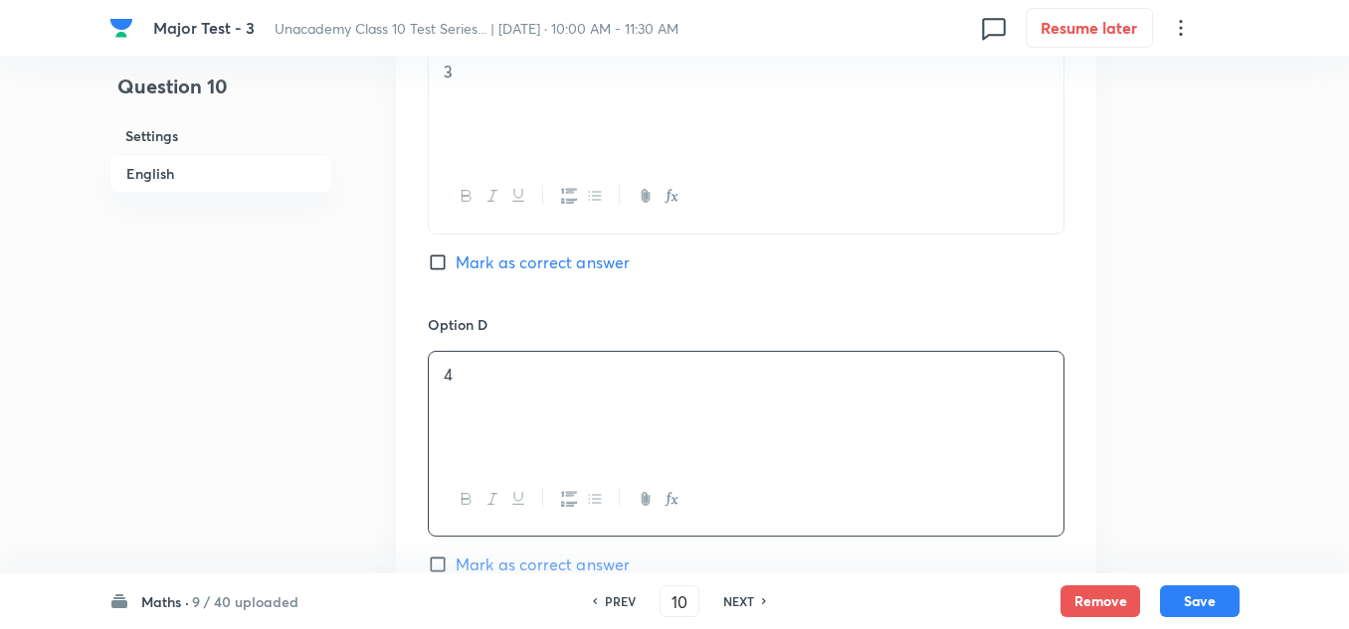
scroll to position [1790, 0]
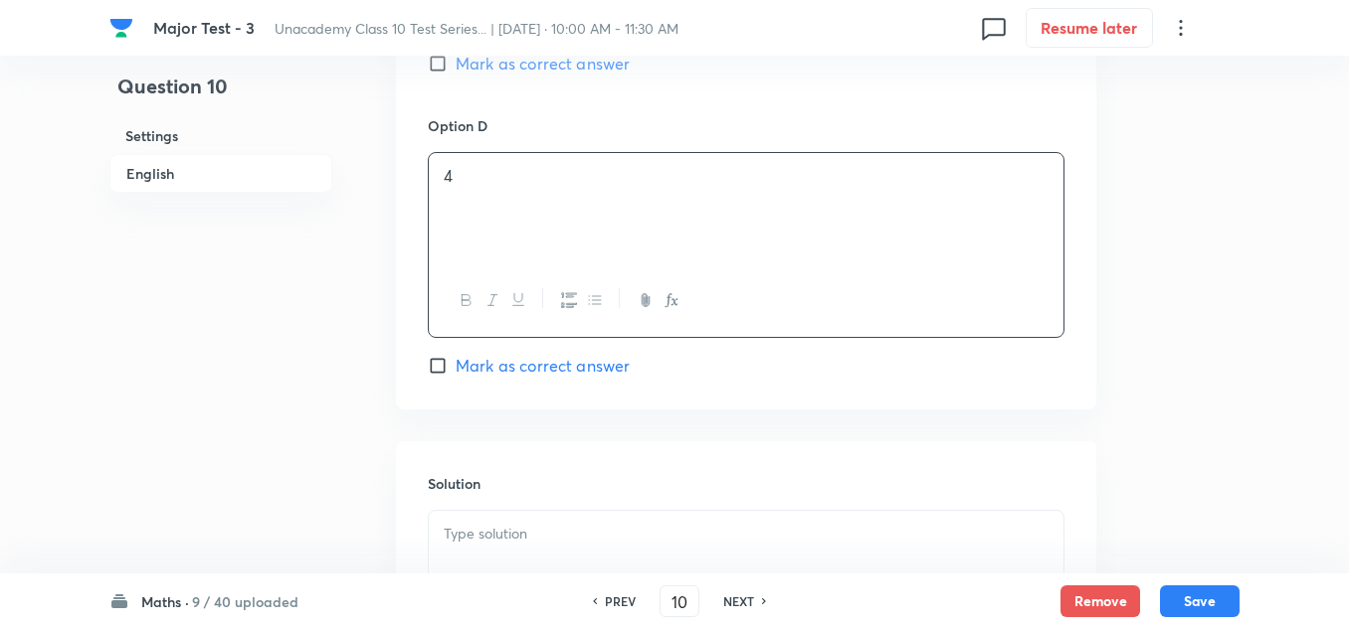
click at [515, 369] on span "Mark as correct answer" at bounding box center [542, 366] width 174 height 24
click at [455, 369] on input "Mark as correct answer" at bounding box center [442, 366] width 28 height 20
checkbox input "true"
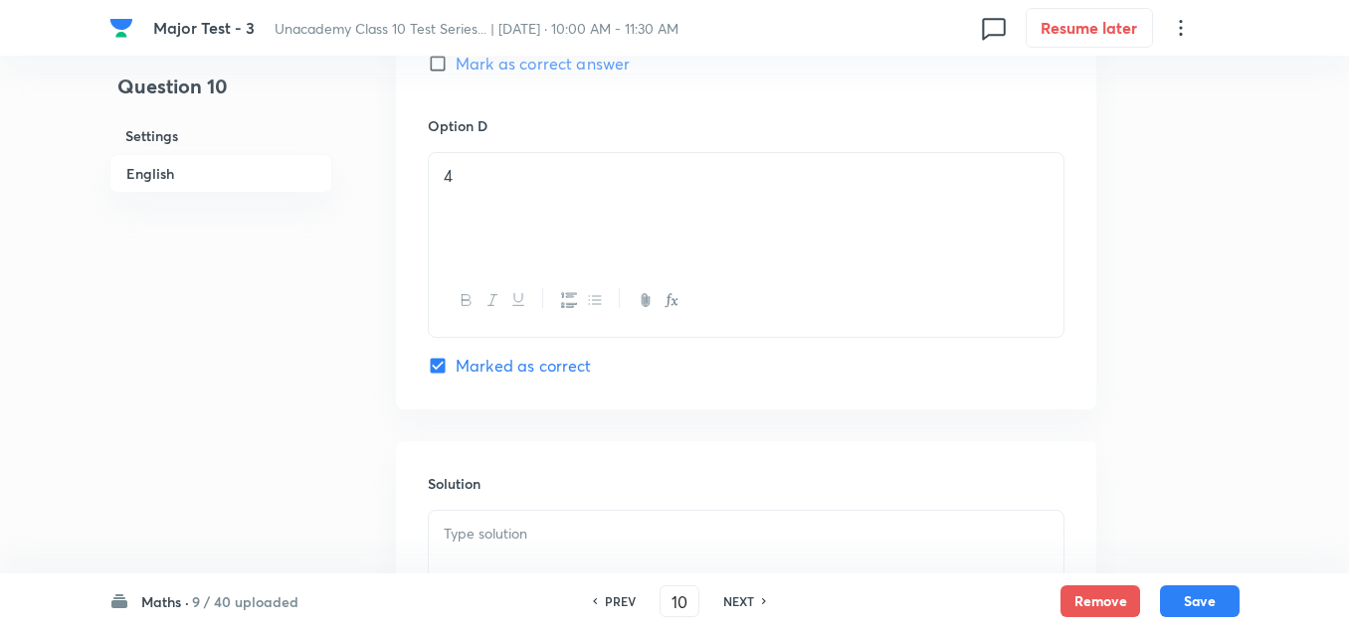
click at [536, 540] on p at bounding box center [746, 534] width 605 height 23
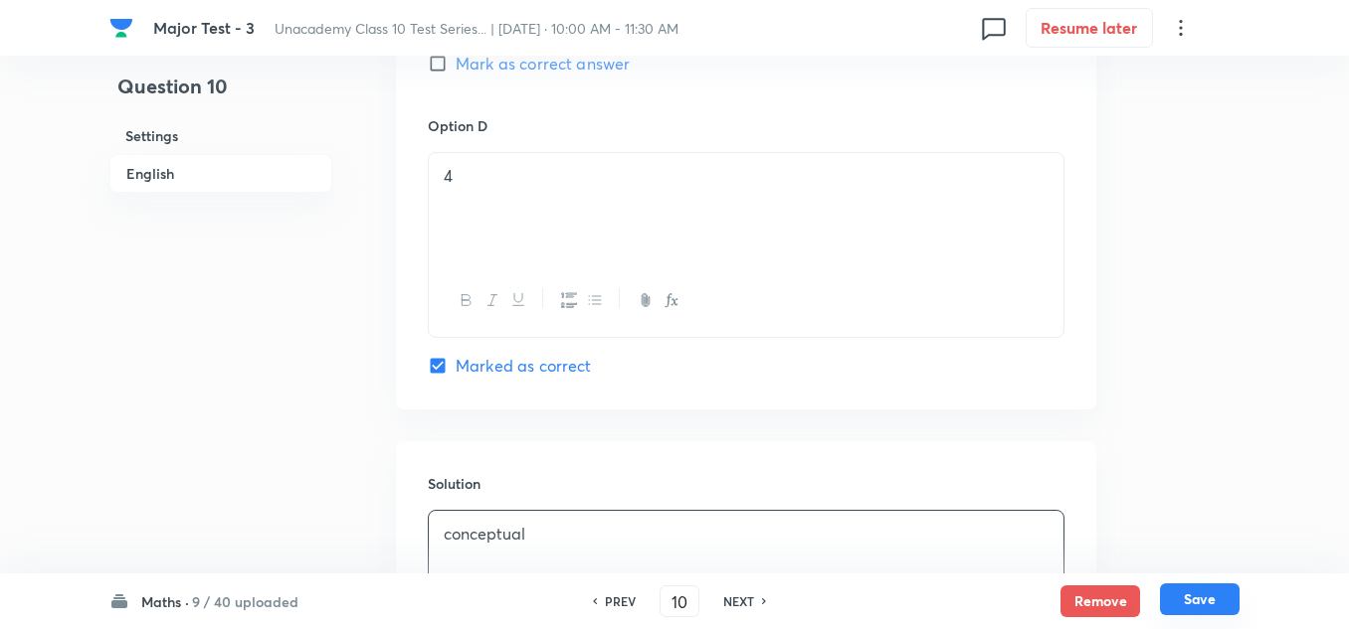
click at [1204, 597] on button "Save" at bounding box center [1200, 600] width 80 height 32
type input "11"
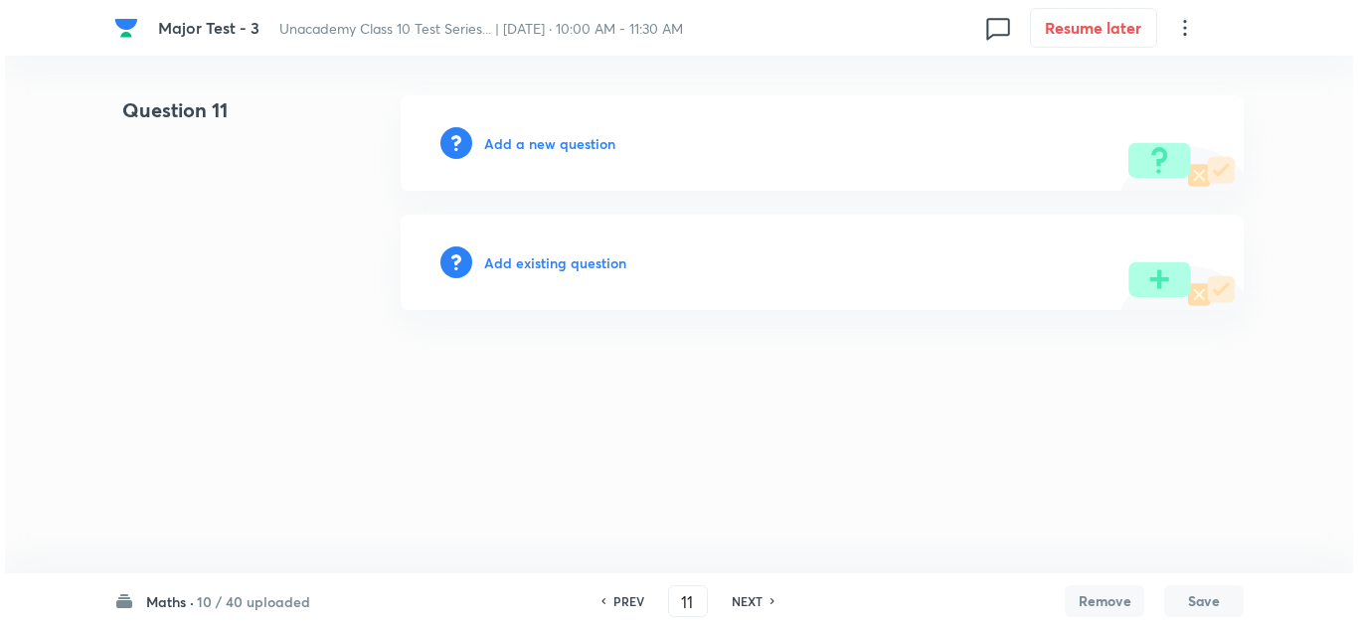
scroll to position [0, 0]
click at [570, 130] on div "Add a new question" at bounding box center [822, 142] width 843 height 95
click at [562, 143] on h6 "Add a new question" at bounding box center [549, 143] width 131 height 21
click at [562, 143] on h6 "Choose a question type" at bounding box center [560, 143] width 153 height 21
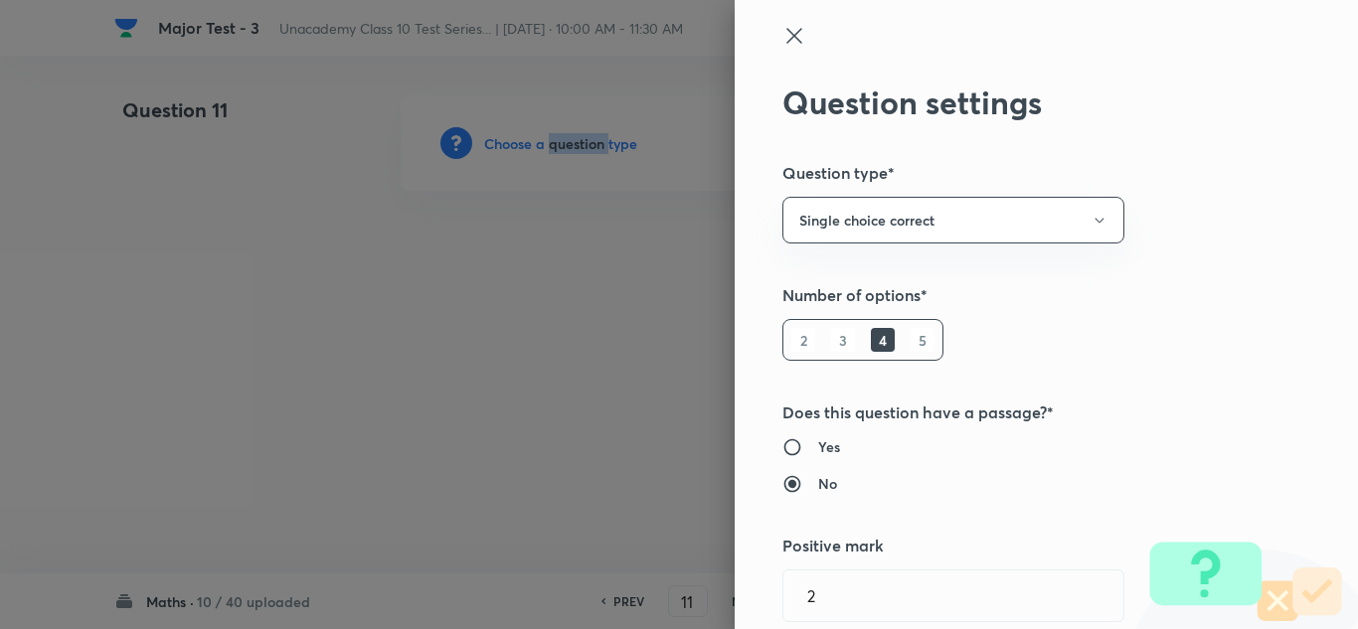
type input "Foundation Class IX"
type input "Mathematics"
type input "Polynomials"
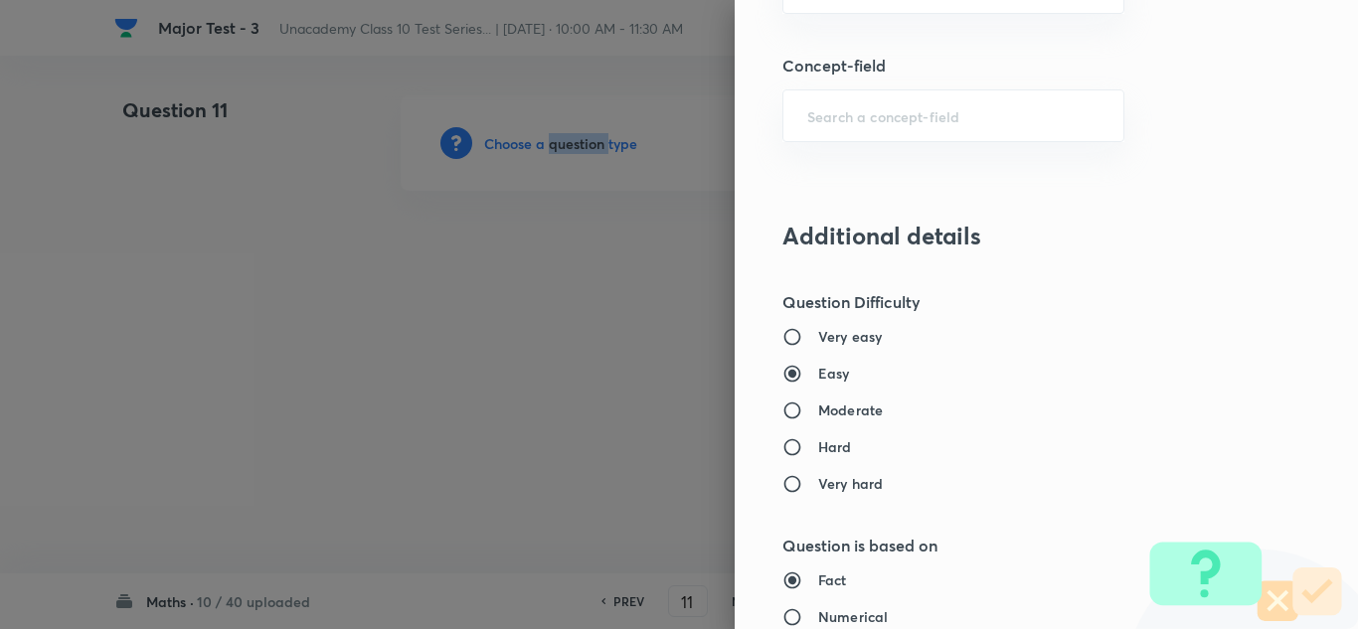
scroll to position [1293, 0]
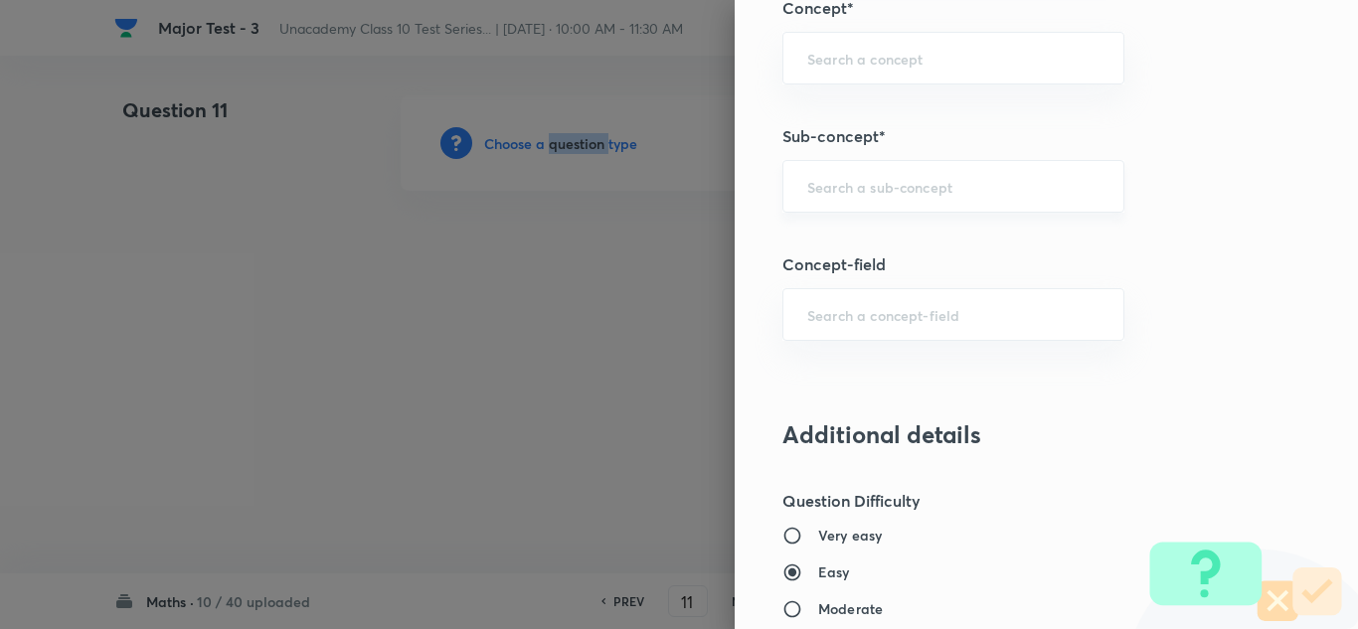
click at [864, 173] on div "​" at bounding box center [954, 186] width 342 height 53
click at [861, 187] on input "text" at bounding box center [954, 186] width 292 height 19
paste input "Linear Equations"
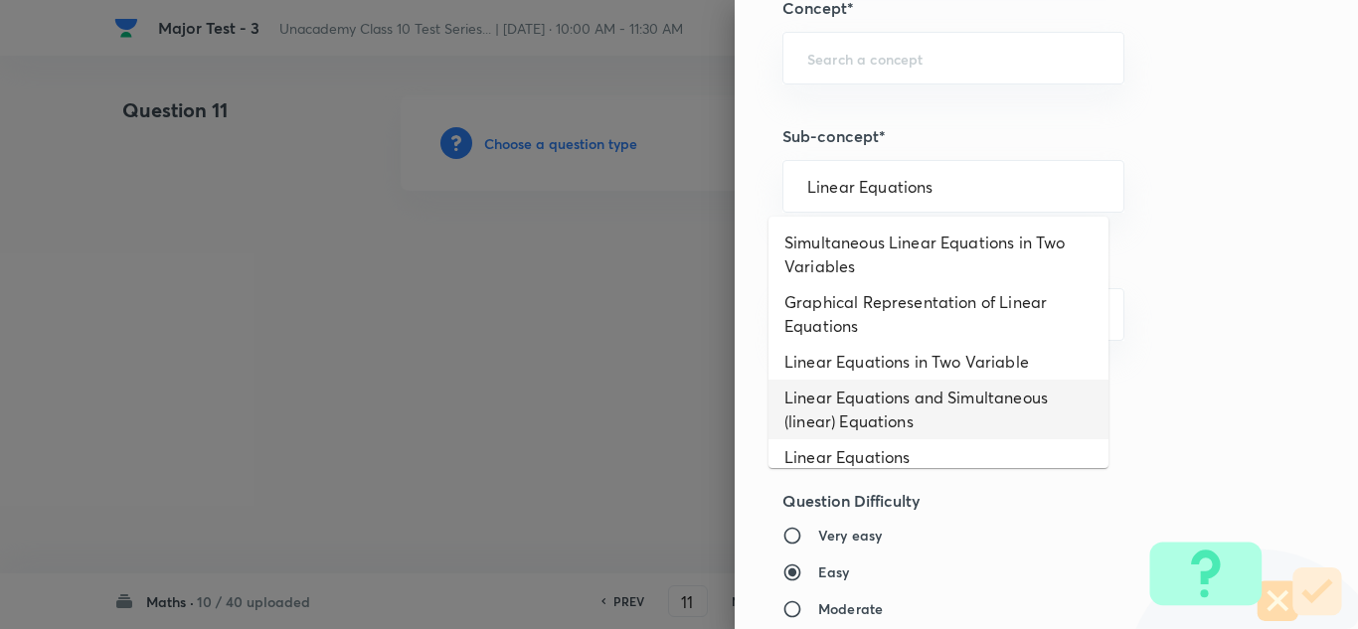
scroll to position [99, 0]
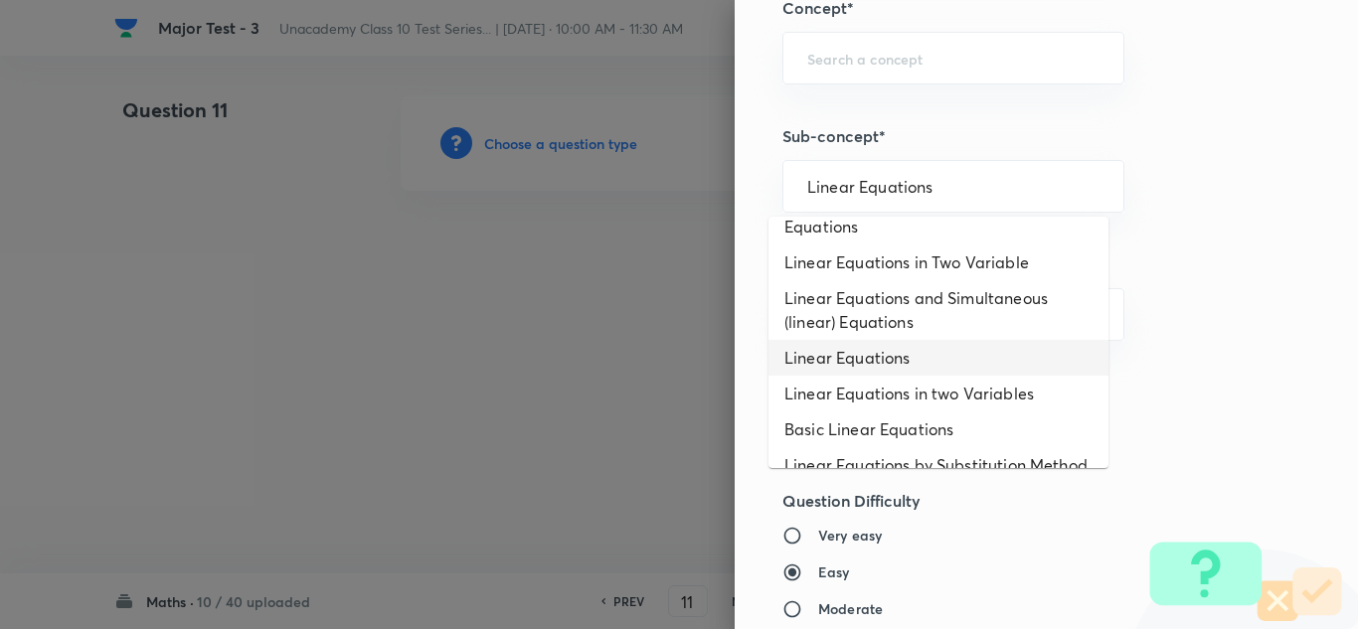
click at [911, 357] on li "Linear Equations" at bounding box center [939, 358] width 340 height 36
type input "Linear Equations"
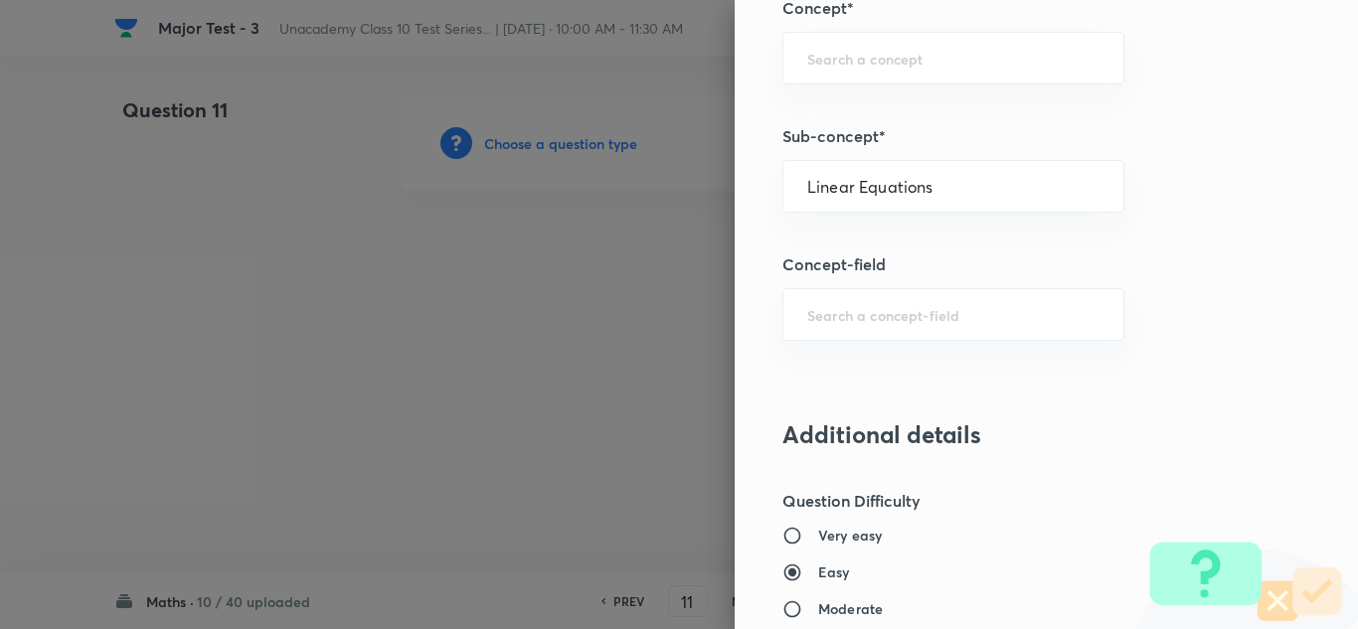
type input "Foundation Class X"
type input "Mathematics"
type input "Algebra"
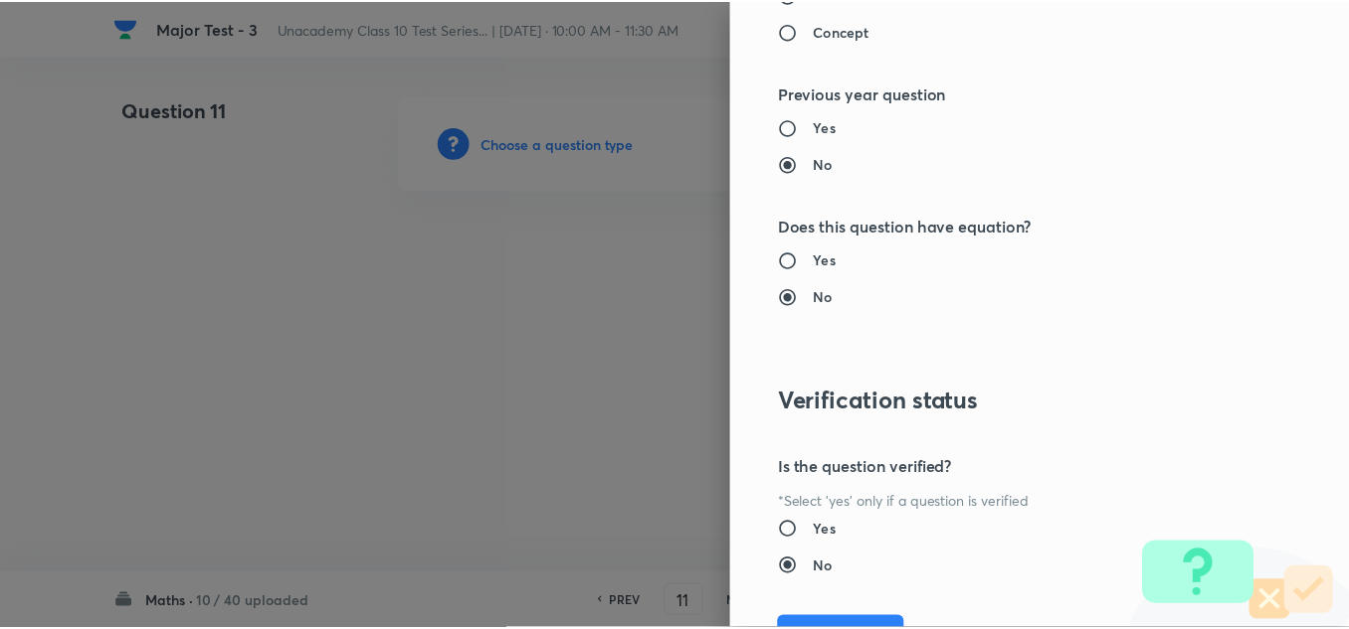
scroll to position [2215, 0]
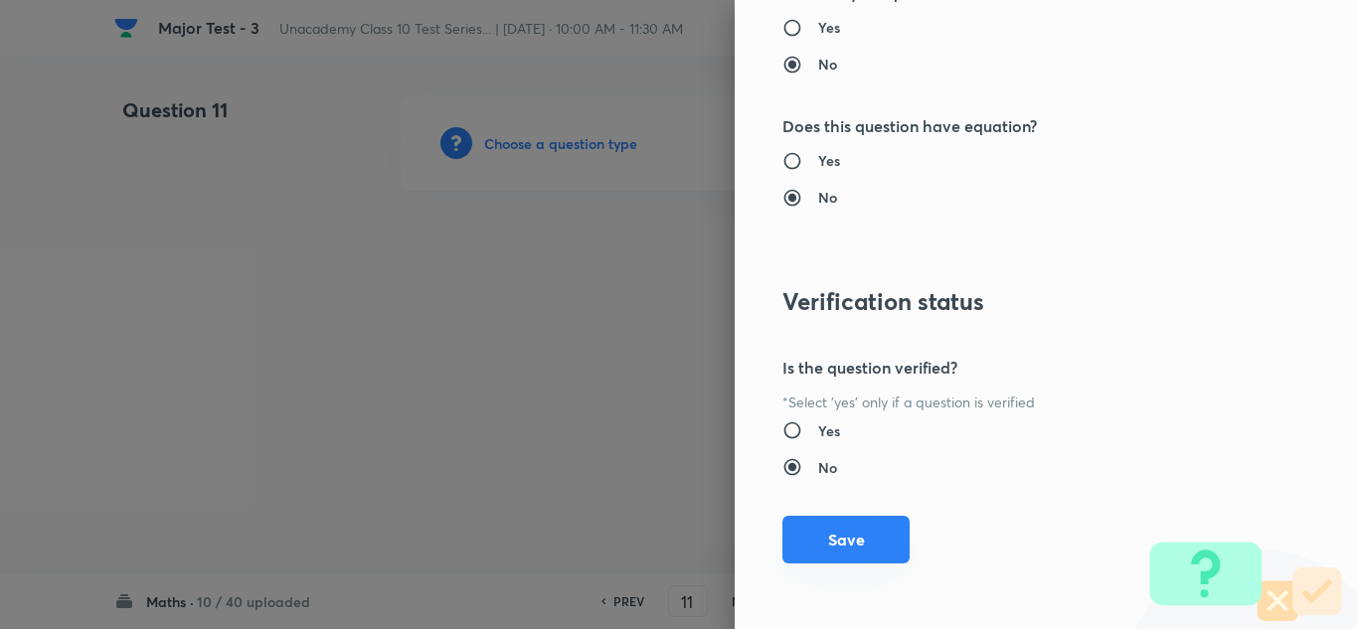
click at [835, 535] on button "Save" at bounding box center [846, 540] width 127 height 48
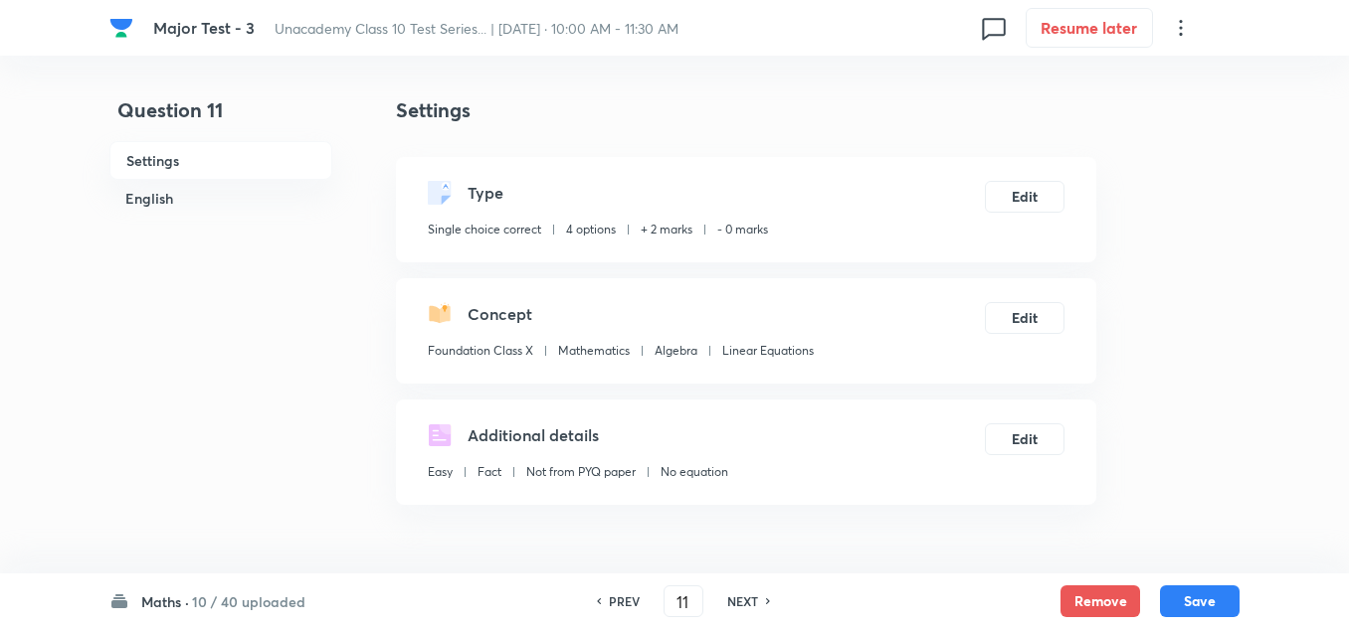
scroll to position [398, 0]
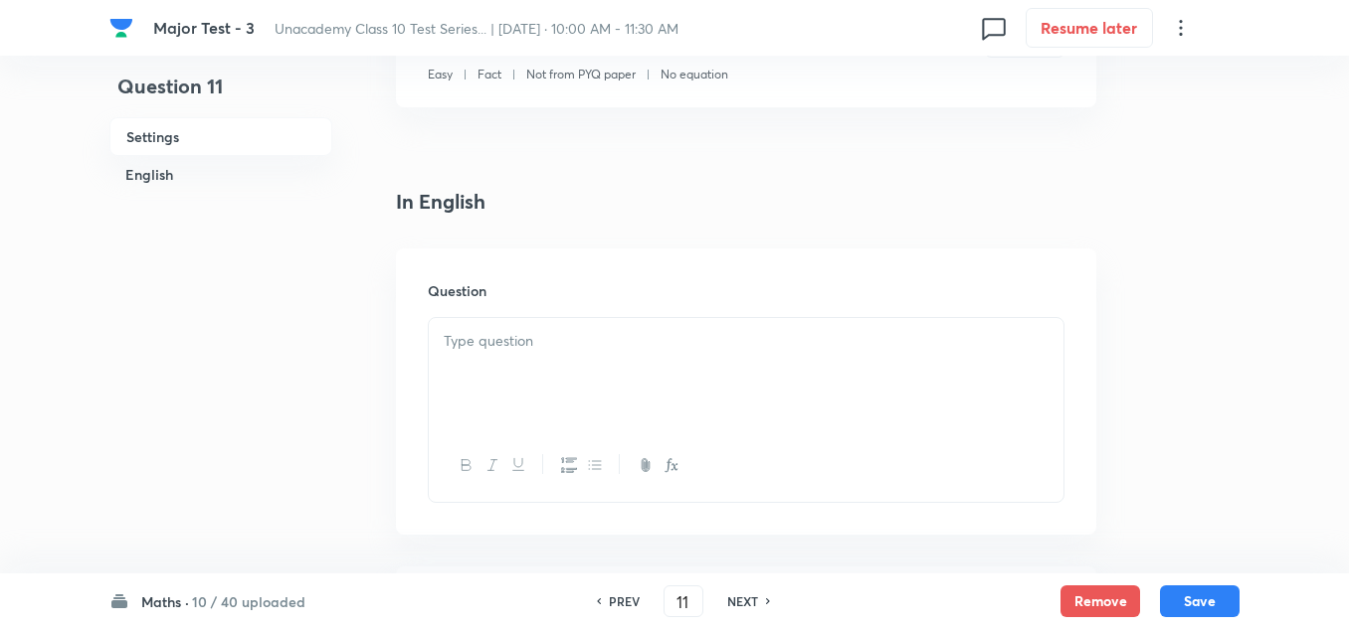
click at [534, 373] on div at bounding box center [746, 373] width 634 height 111
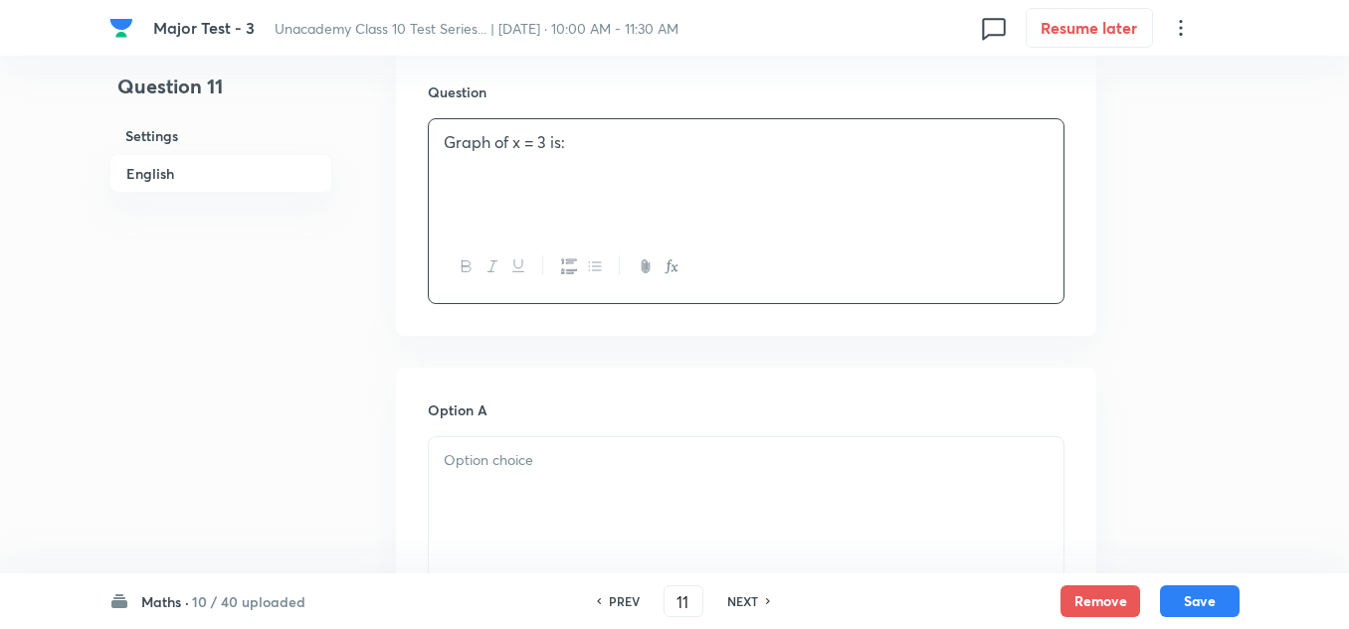
scroll to position [696, 0]
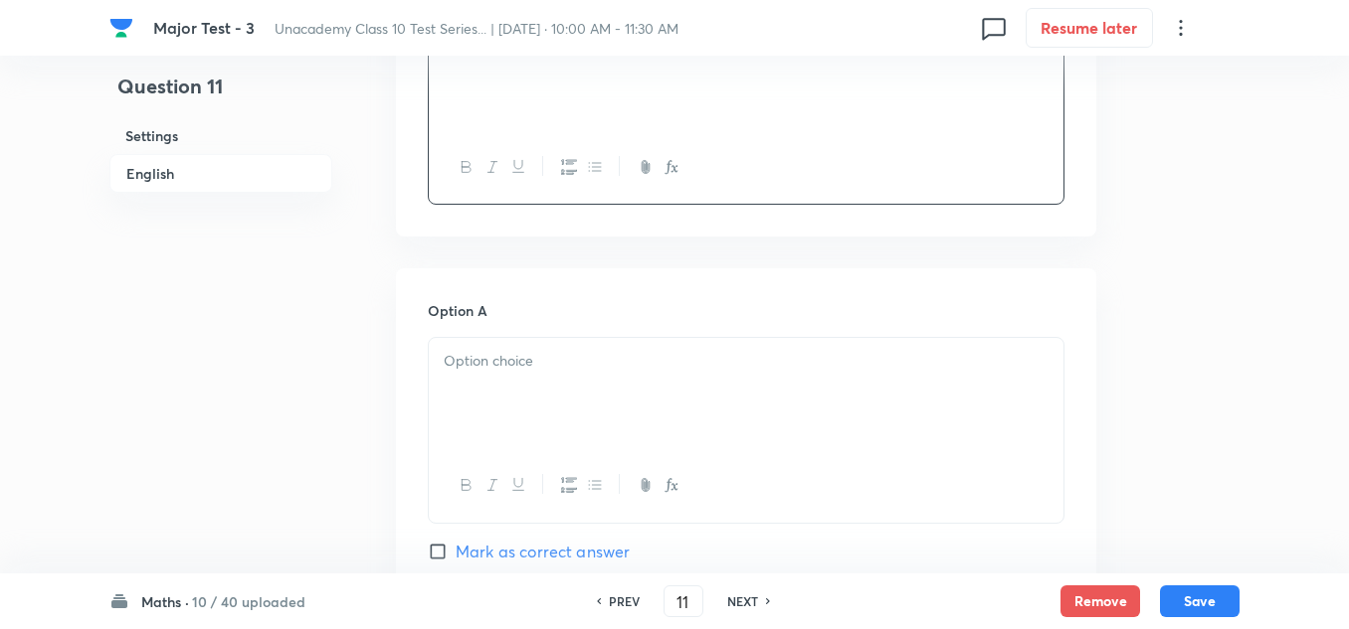
click at [509, 361] on p at bounding box center [746, 361] width 605 height 23
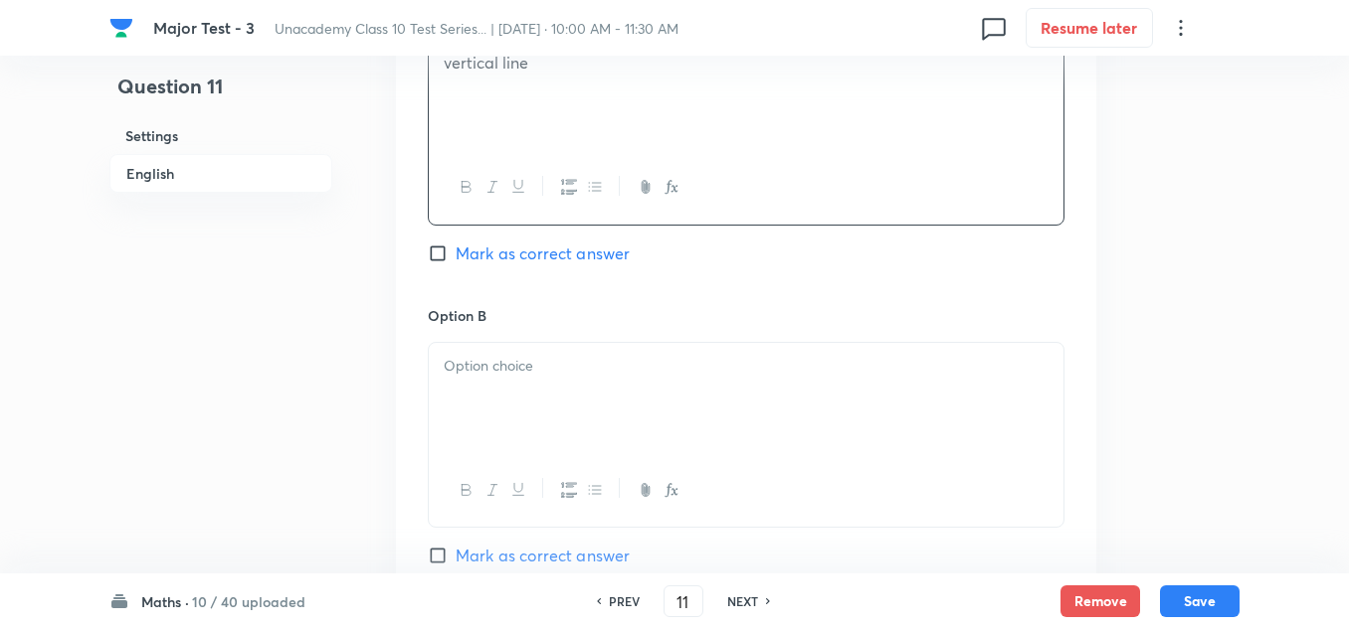
scroll to position [1094, 0]
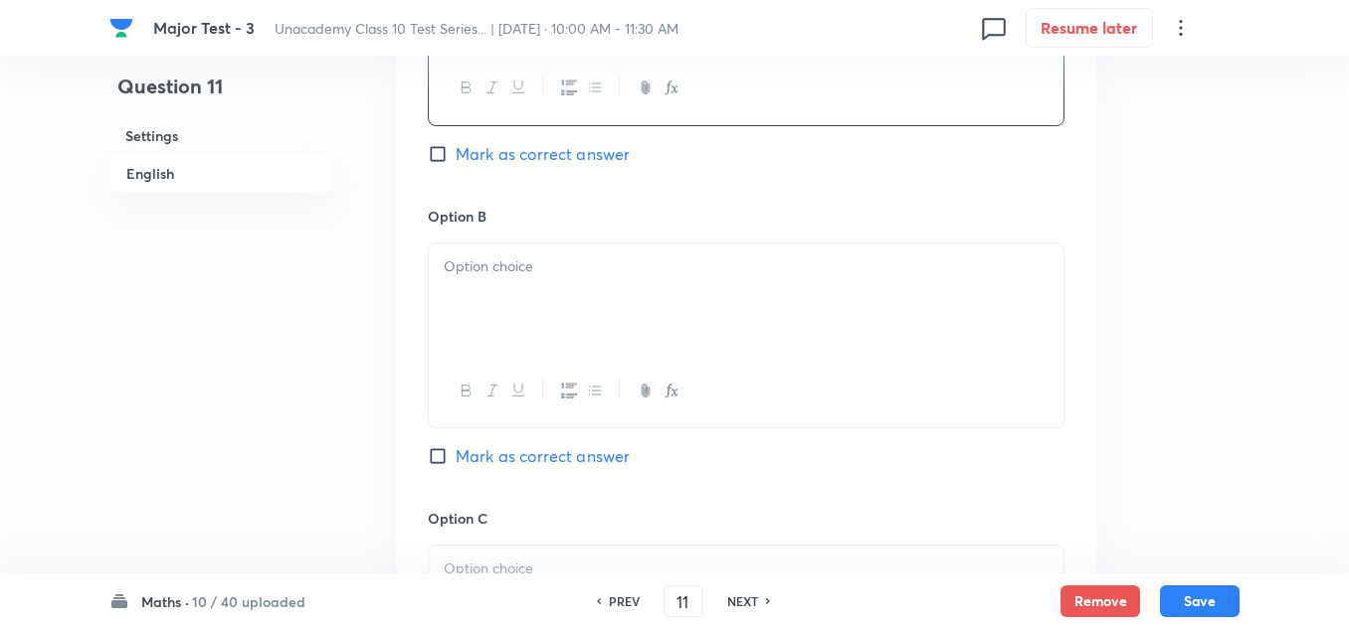
click at [504, 290] on div at bounding box center [746, 299] width 634 height 111
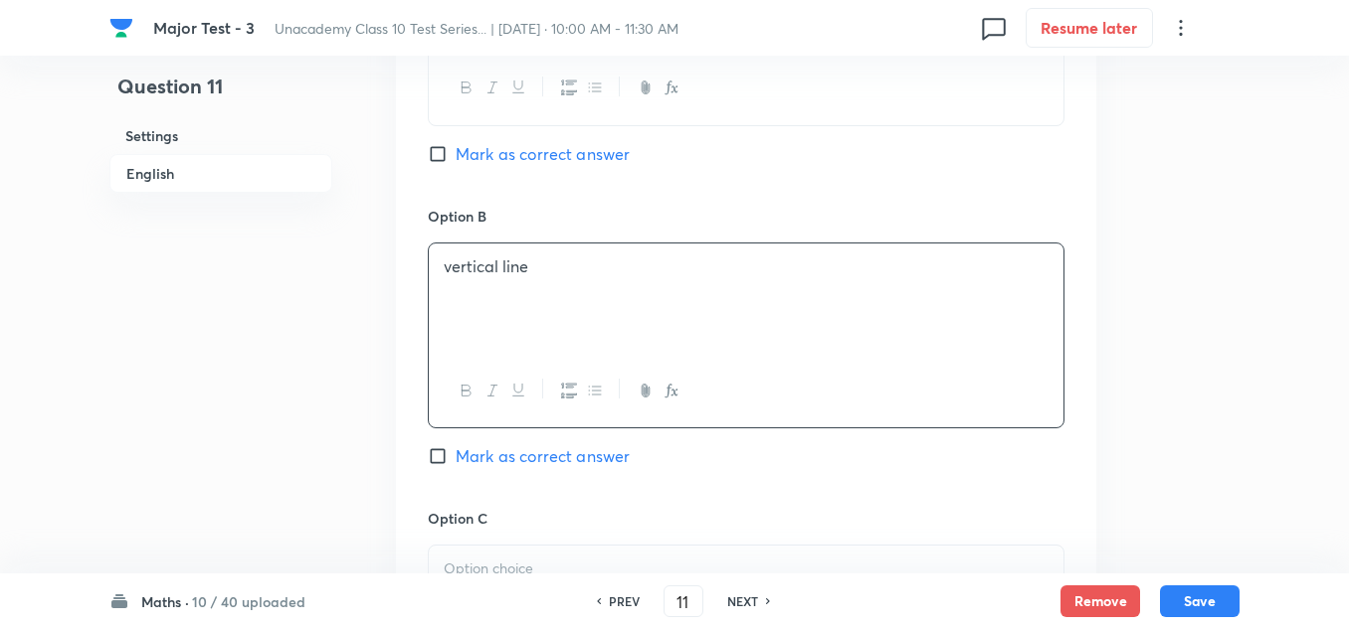
scroll to position [1293, 0]
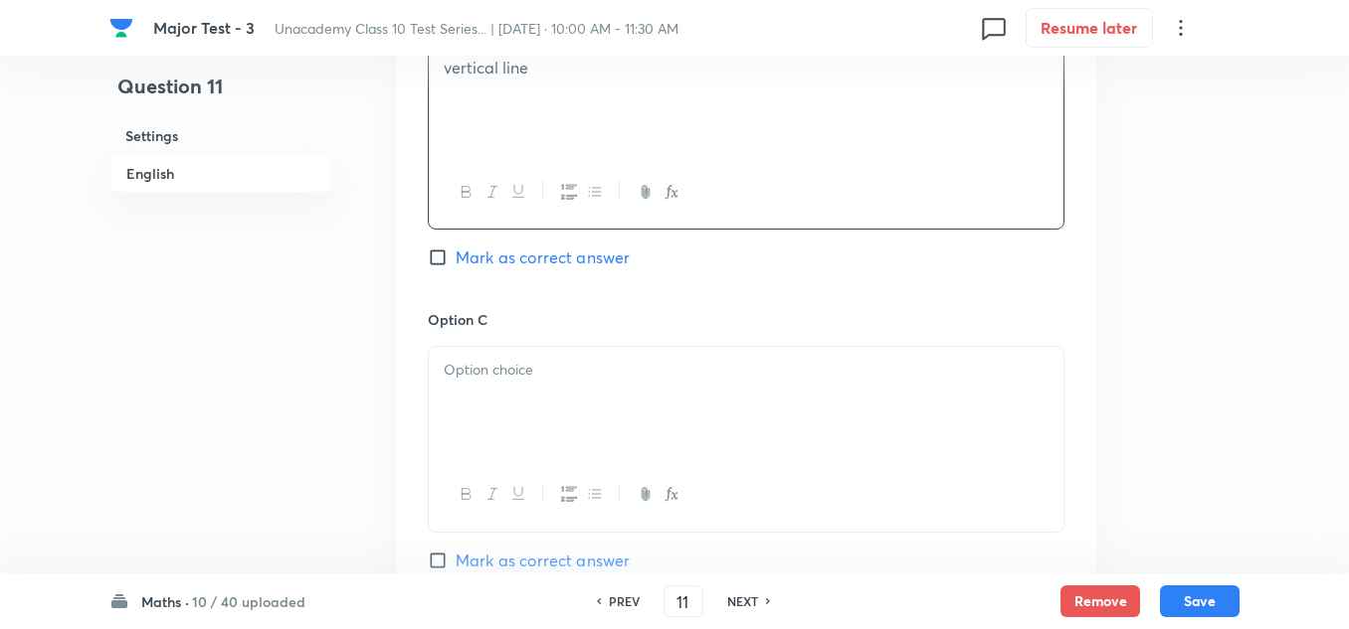
click at [505, 389] on div at bounding box center [746, 402] width 634 height 111
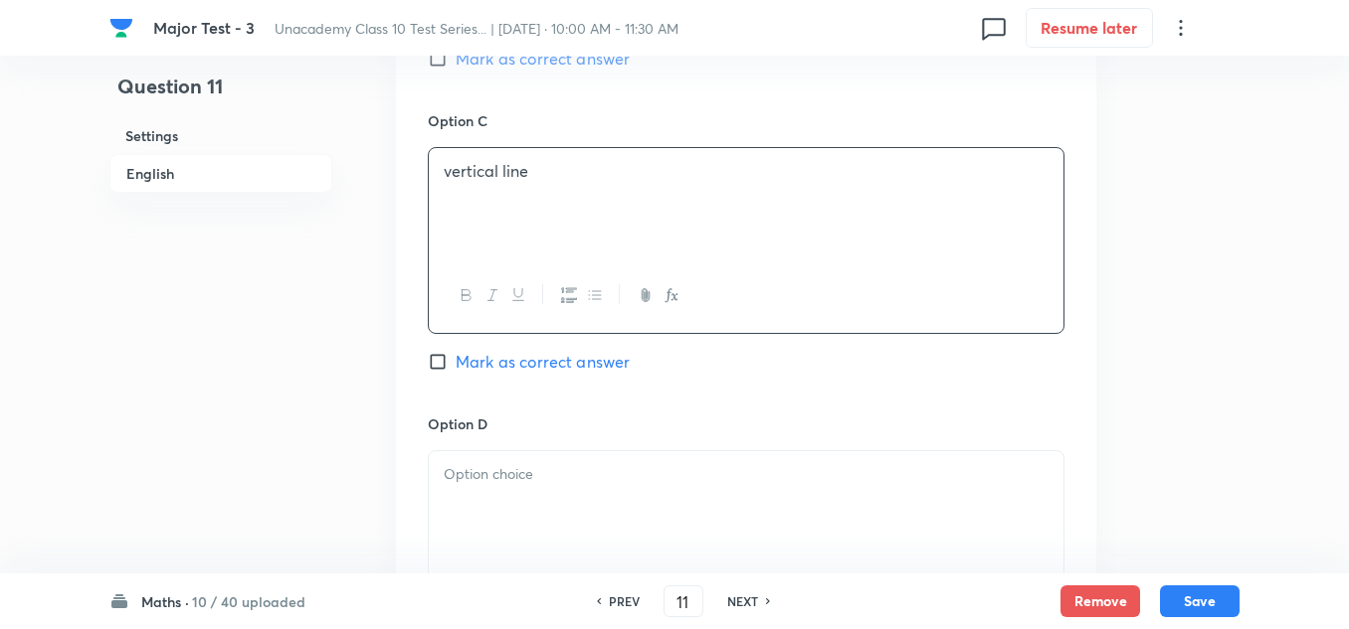
scroll to position [1691, 0]
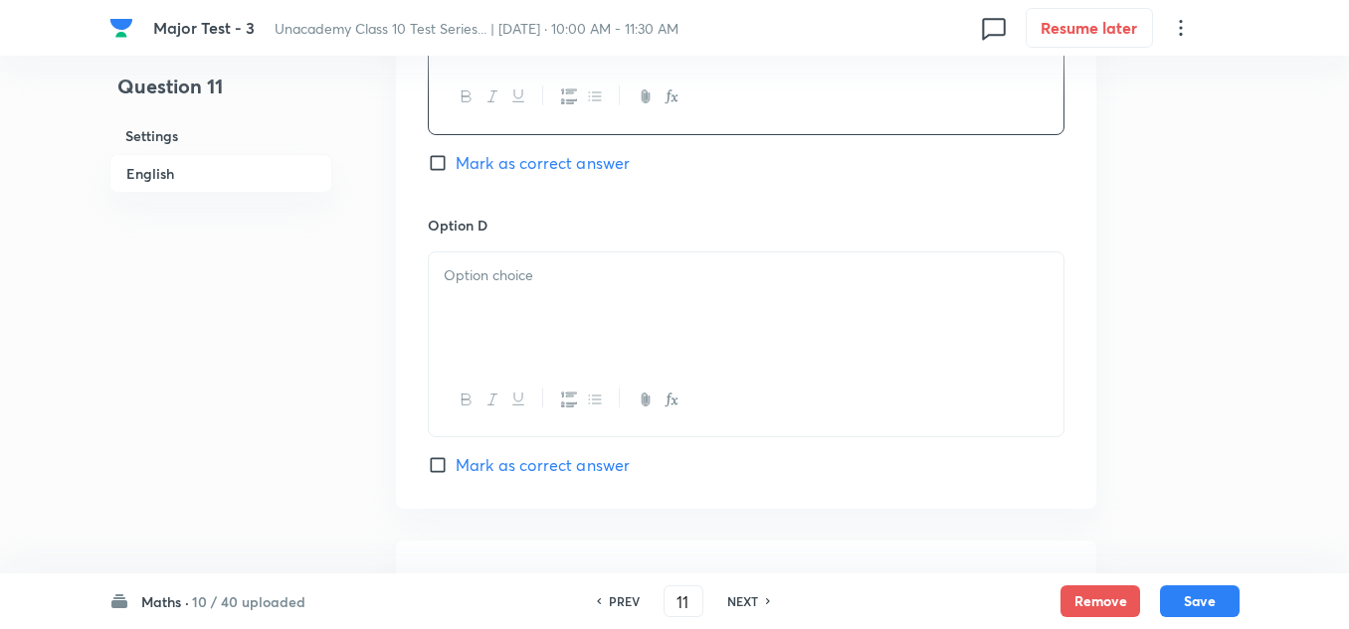
click at [516, 299] on div at bounding box center [746, 308] width 634 height 111
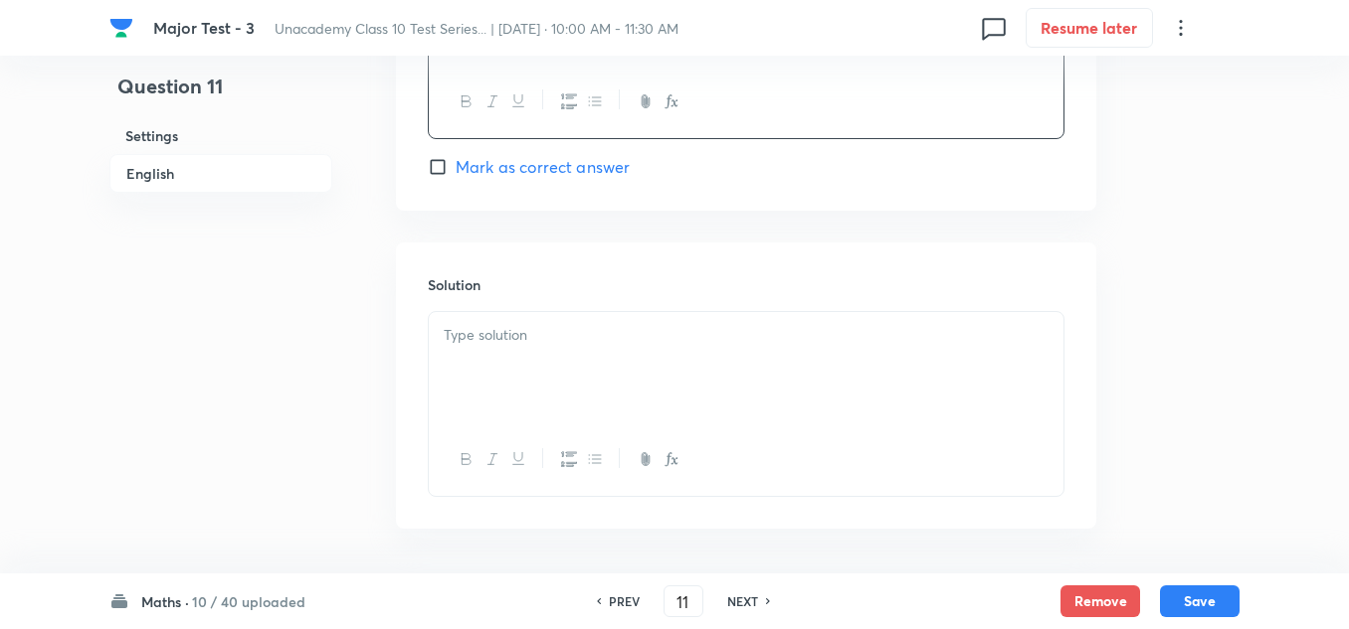
scroll to position [2064, 0]
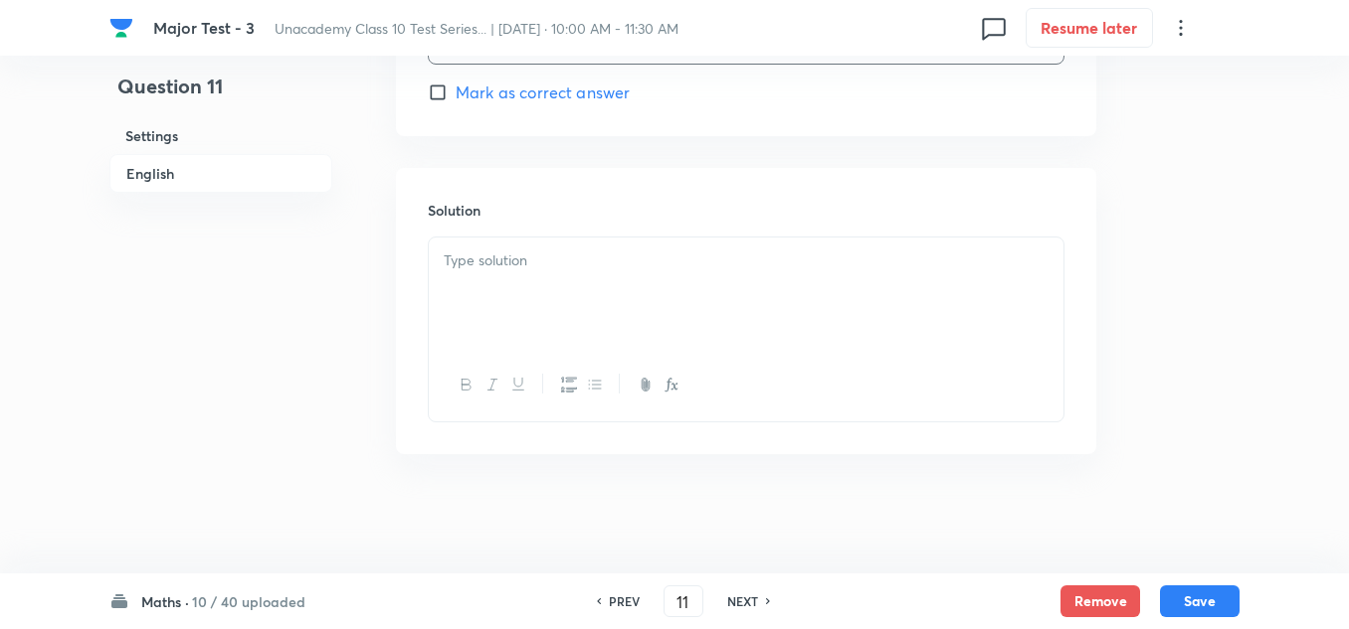
click at [528, 282] on div at bounding box center [746, 293] width 634 height 111
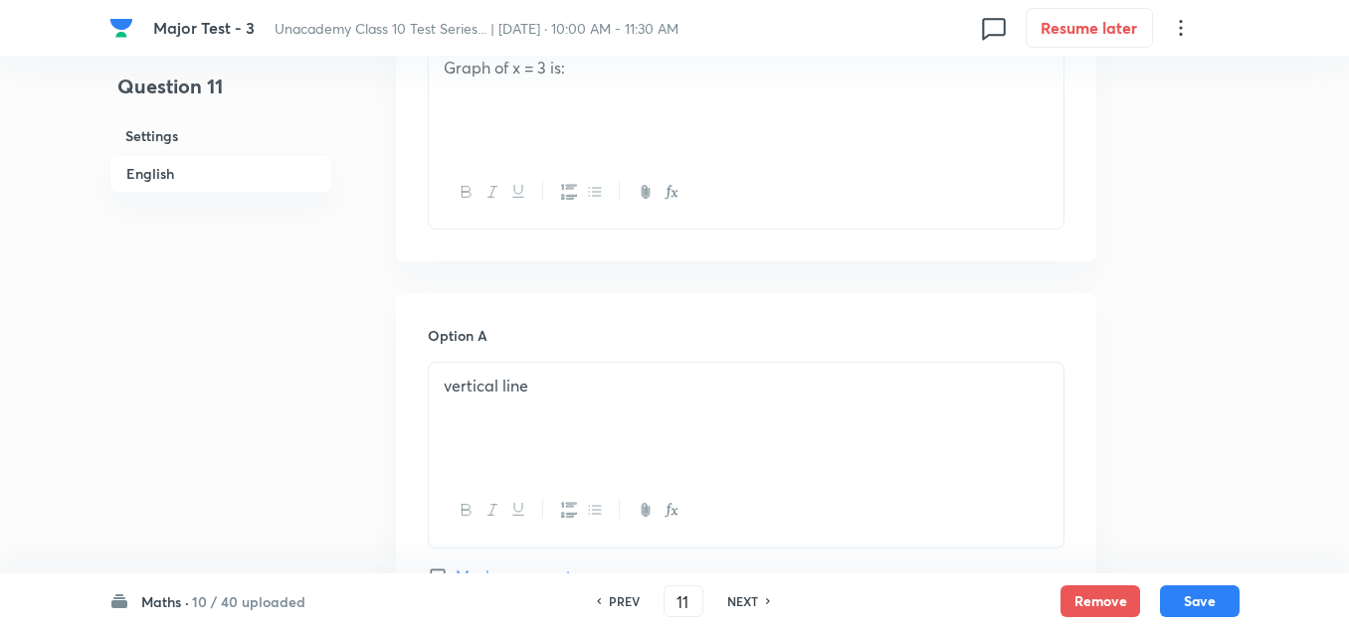
scroll to position [1069, 0]
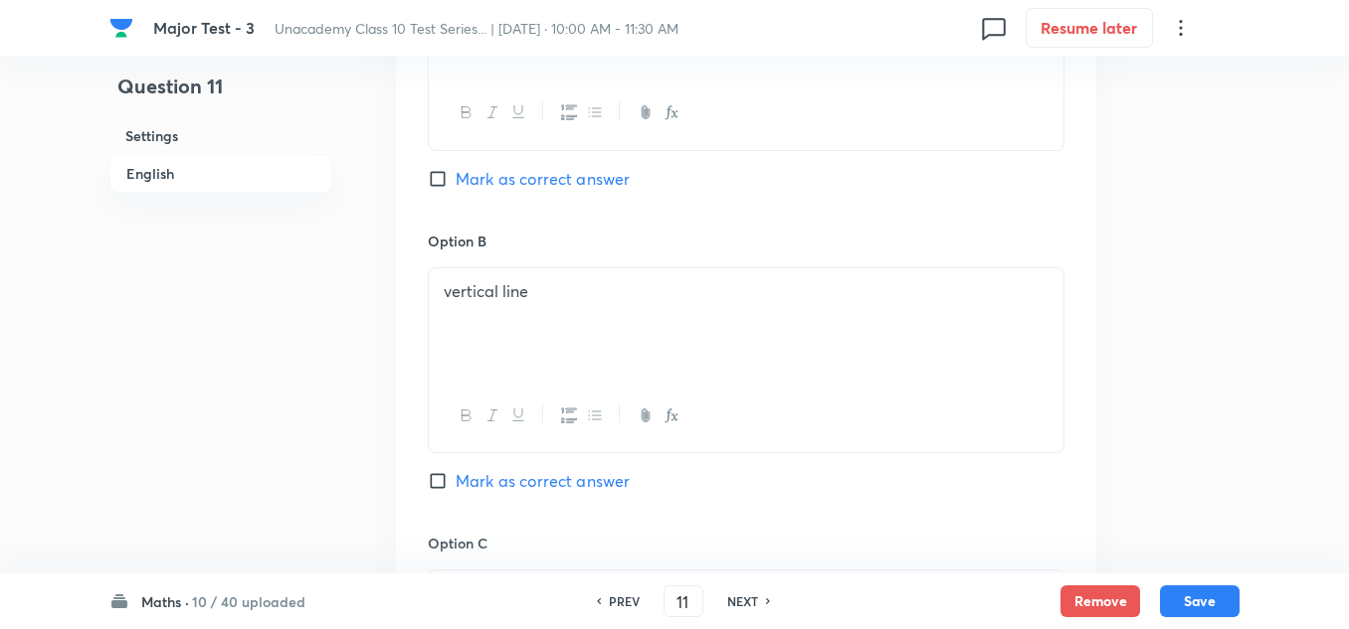
click at [527, 183] on span "Mark as correct answer" at bounding box center [542, 179] width 174 height 24
click at [455, 183] on input "Mark as correct answer" at bounding box center [442, 179] width 28 height 20
checkbox input "true"
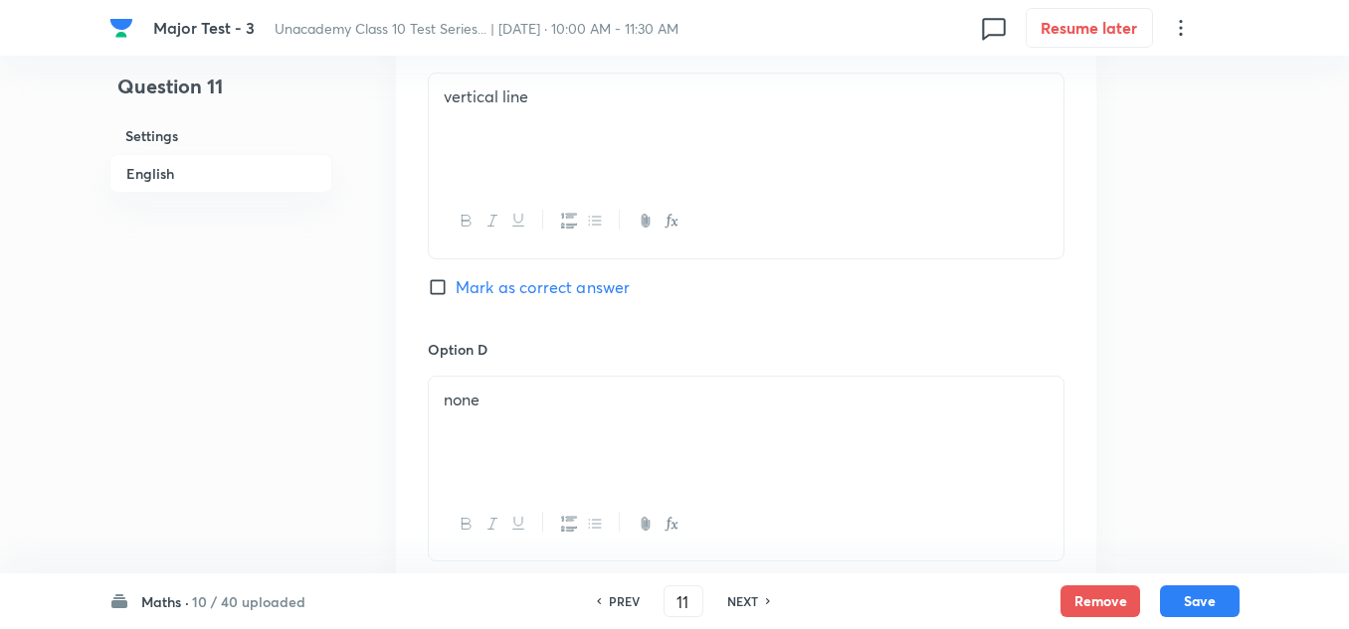
scroll to position [1666, 0]
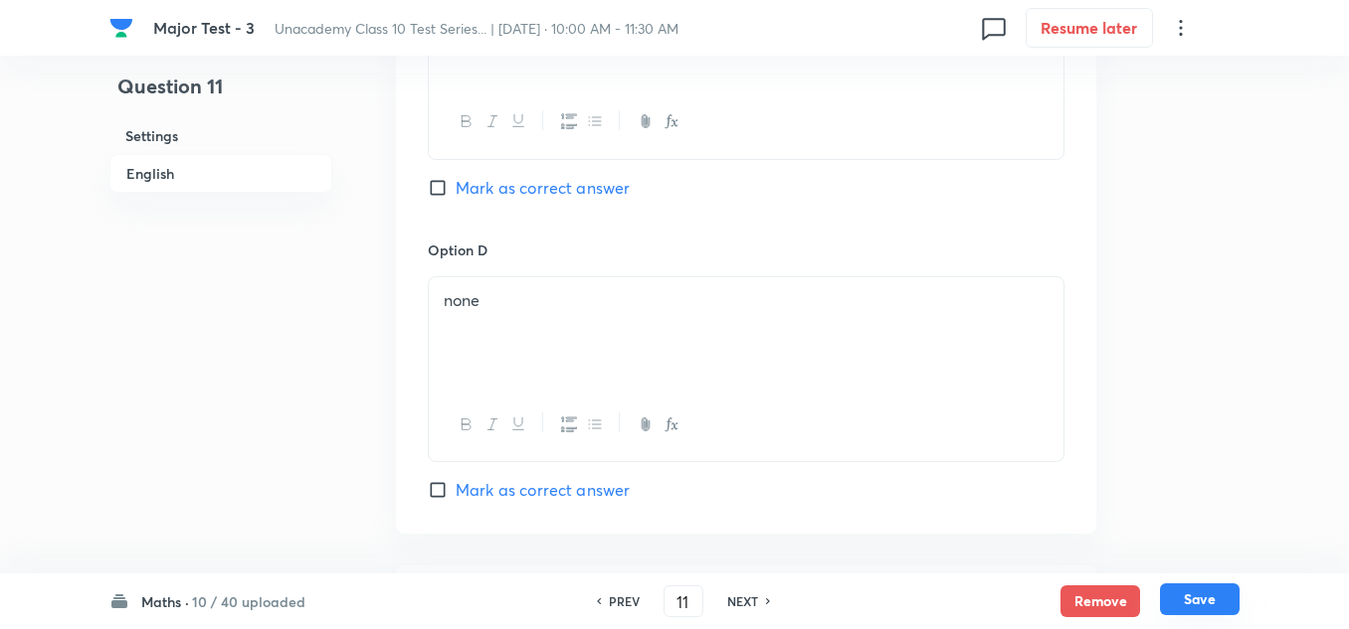
click at [1204, 589] on button "Save" at bounding box center [1200, 600] width 80 height 32
type input "12"
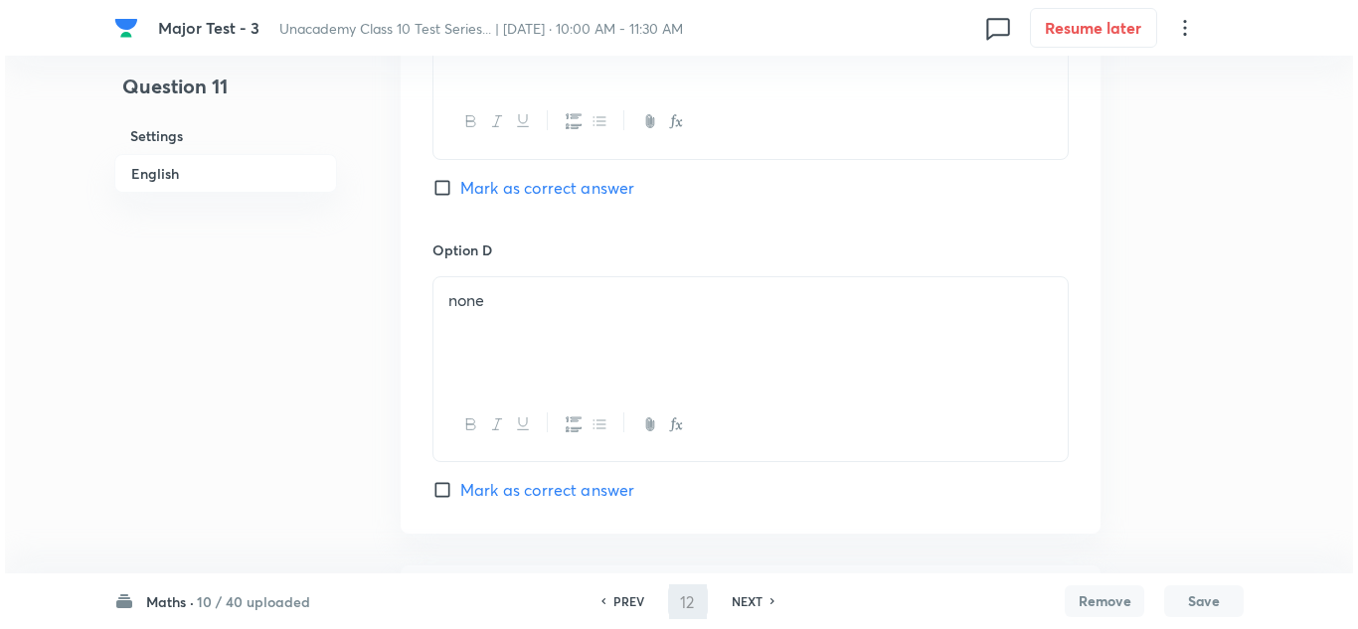
scroll to position [0, 0]
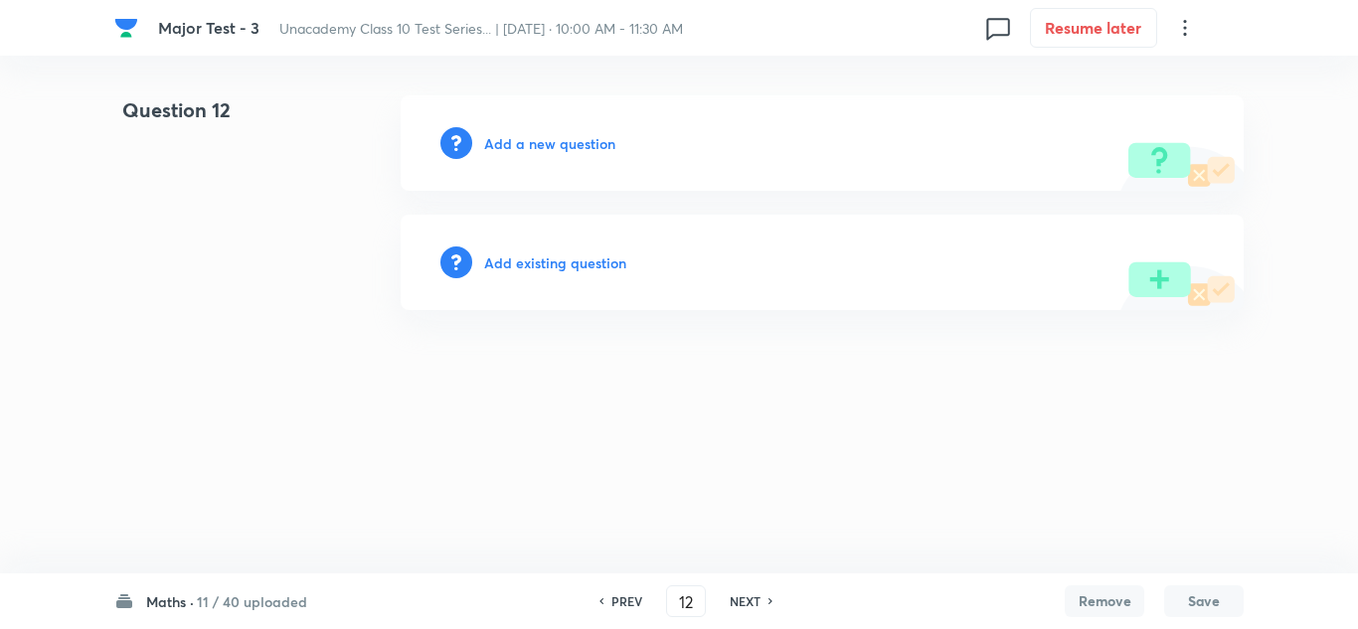
click at [573, 134] on h6 "Add a new question" at bounding box center [549, 143] width 131 height 21
click at [573, 134] on h6 "Choose a question type" at bounding box center [560, 143] width 153 height 21
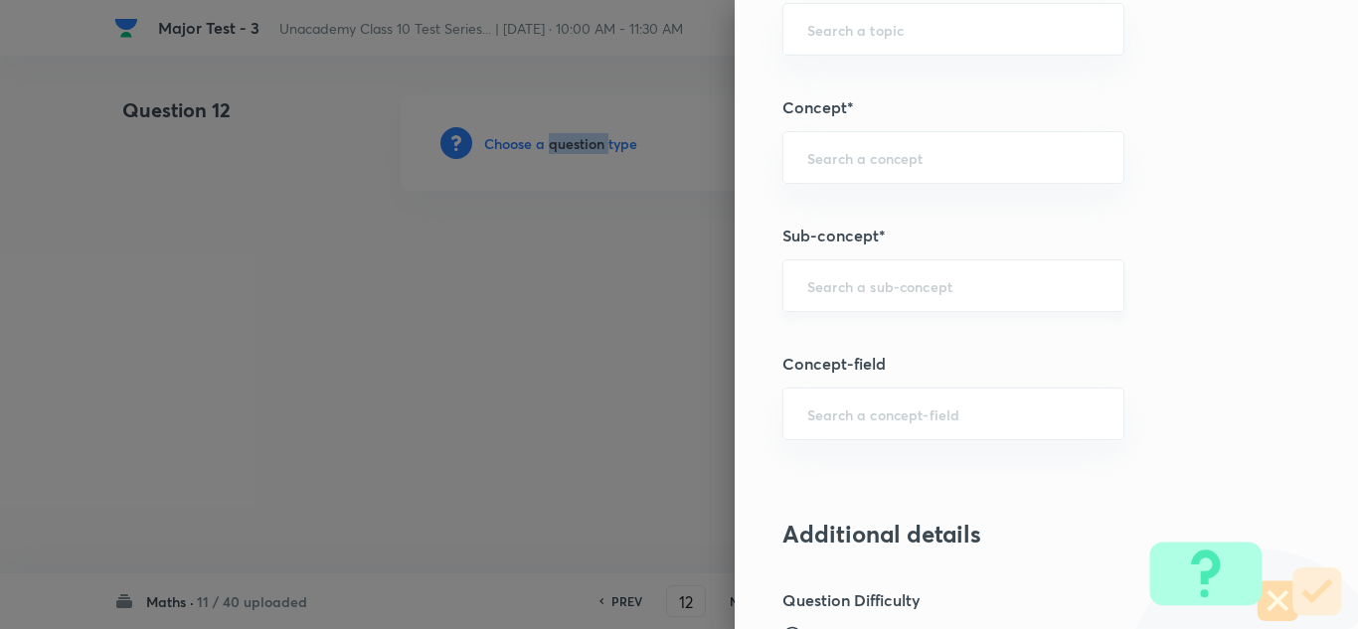
scroll to position [1293, 0]
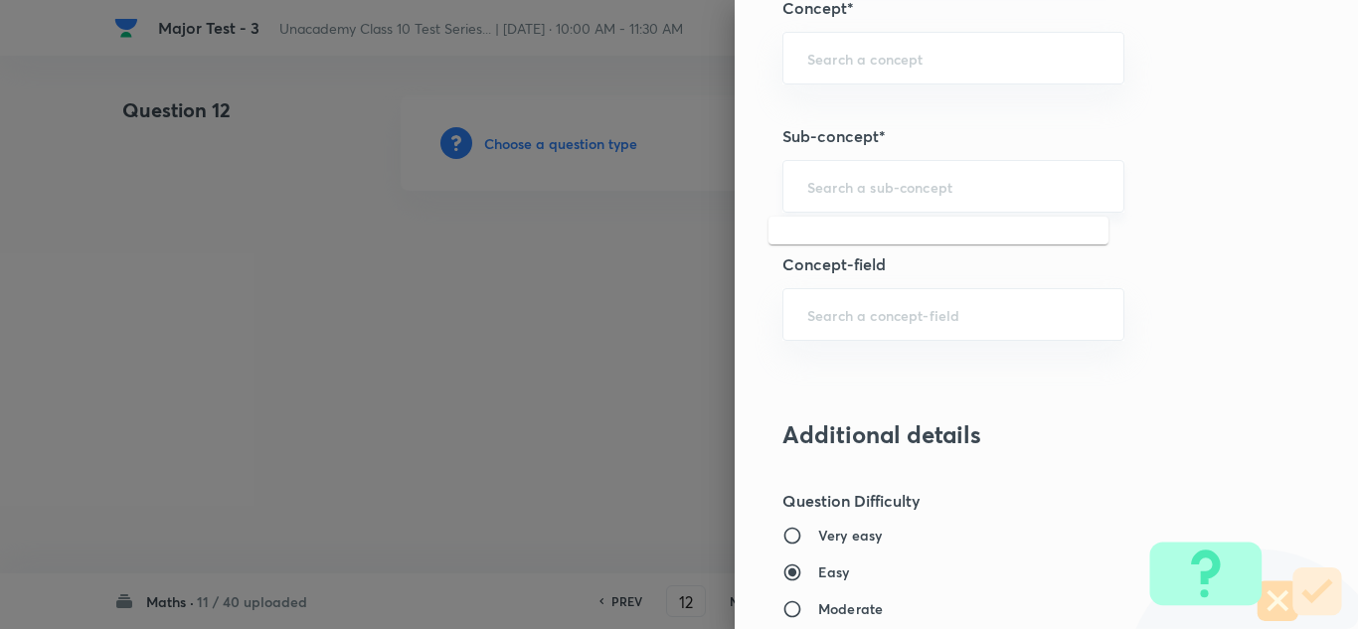
click at [905, 190] on input "text" at bounding box center [954, 186] width 292 height 19
paste input "Quadratic Equations"
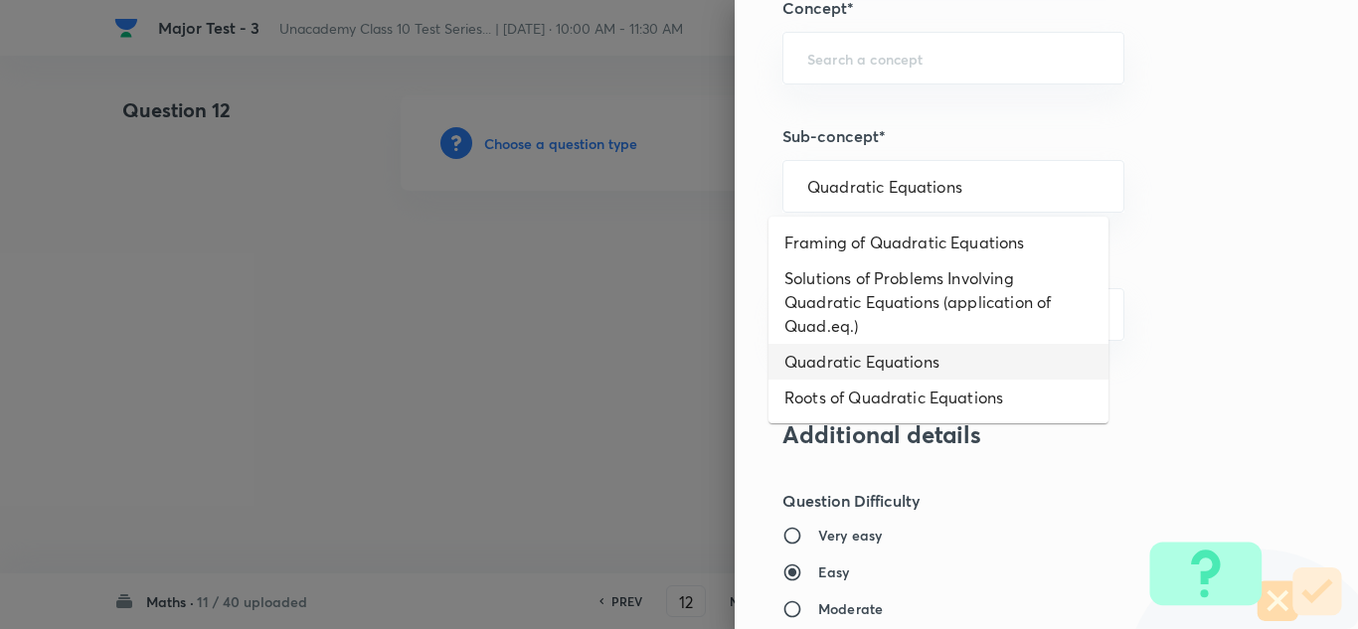
click at [914, 362] on li "Quadratic Equations" at bounding box center [939, 362] width 340 height 36
type input "Quadratic Equations"
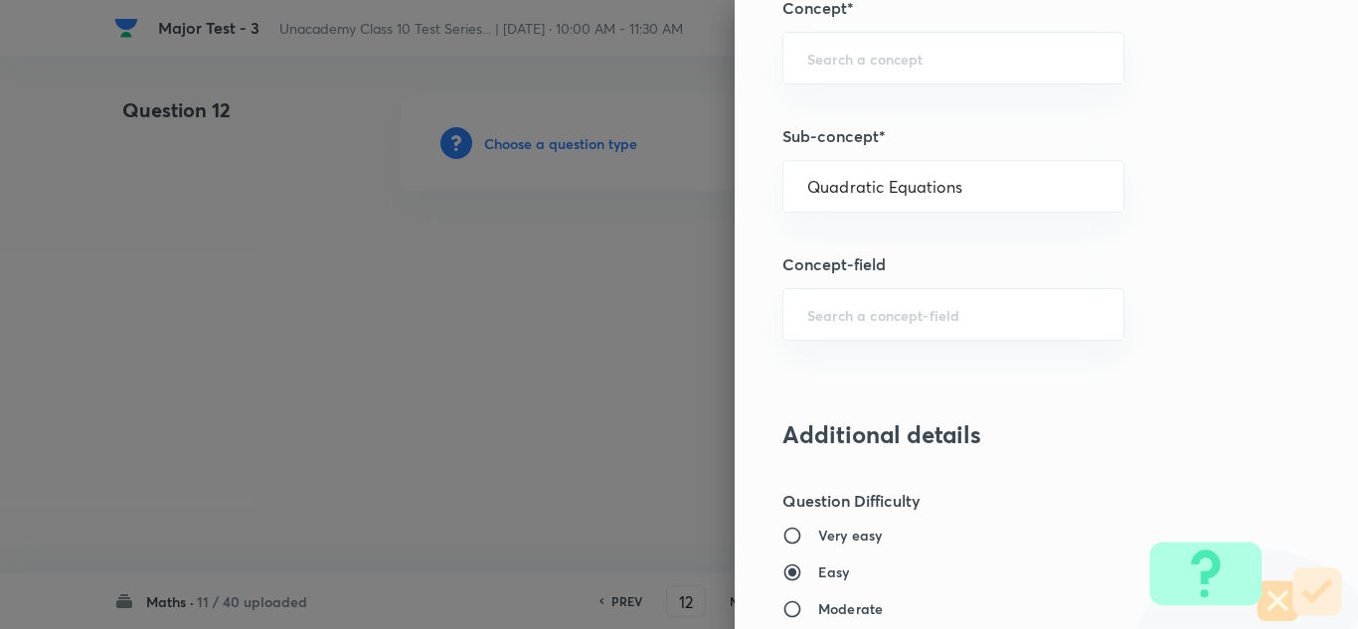
type input "Foundation Class X"
type input "Mathematics"
type input "Algebra"
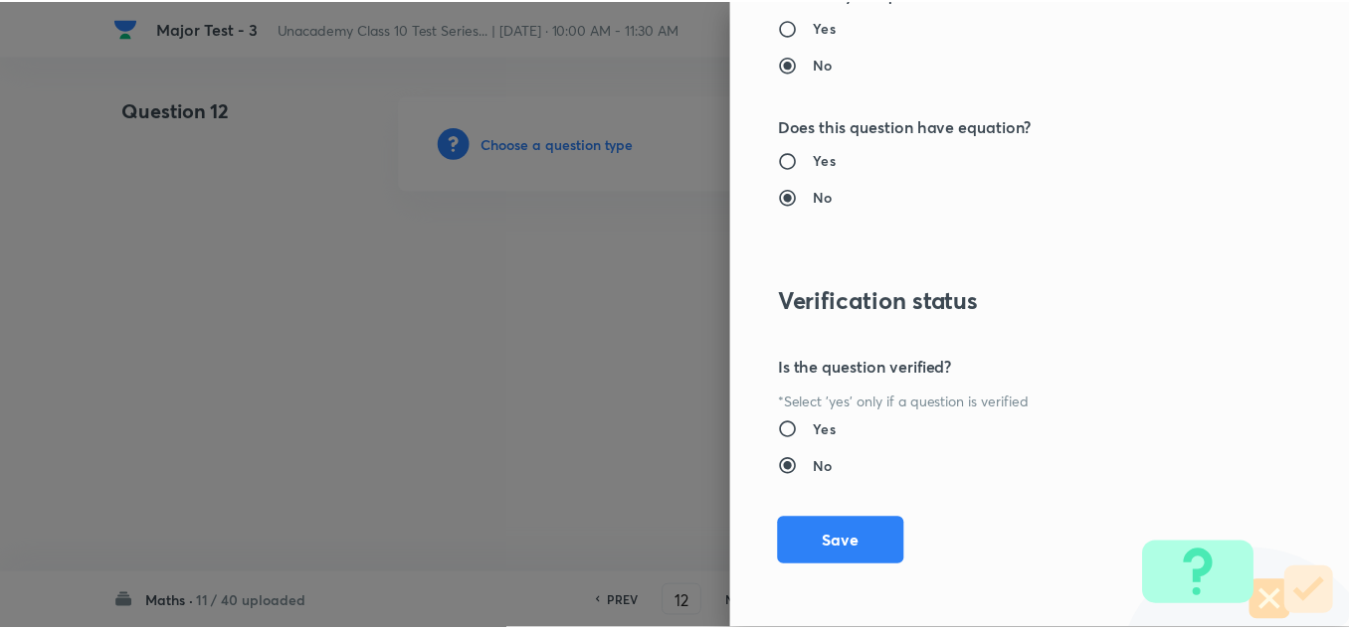
scroll to position [2215, 0]
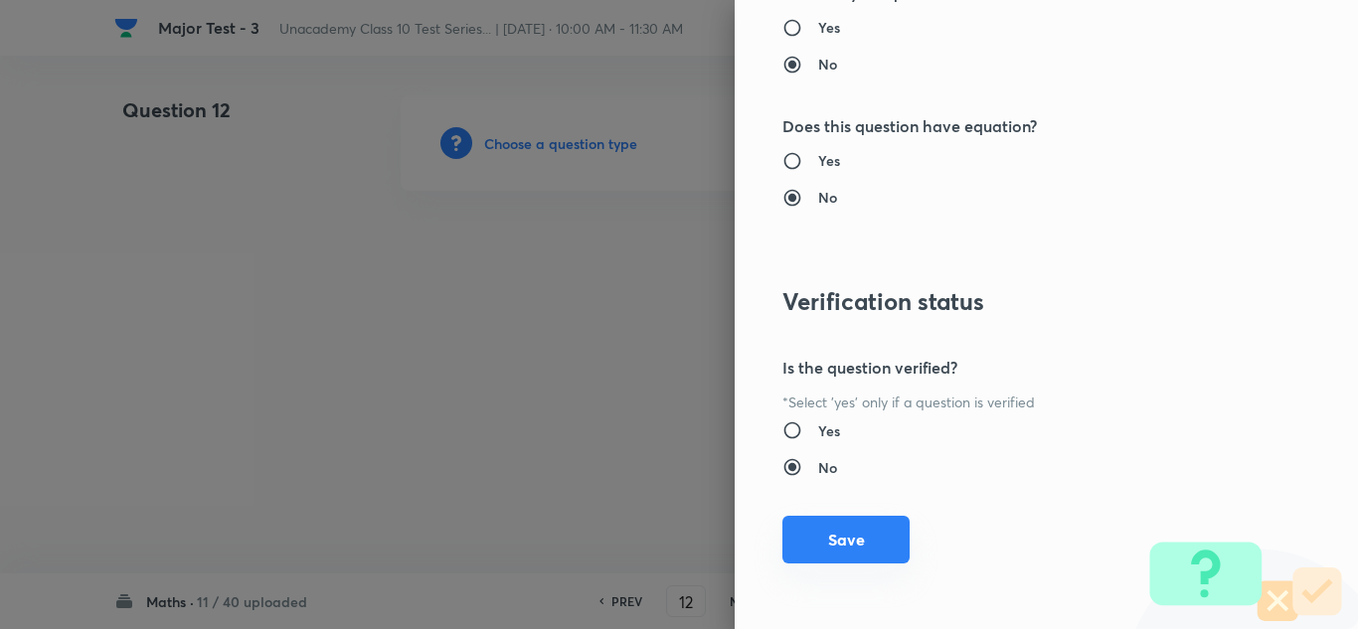
drag, startPoint x: 850, startPoint y: 533, endPoint x: 802, endPoint y: 484, distance: 68.9
click at [850, 534] on button "Save" at bounding box center [846, 540] width 127 height 48
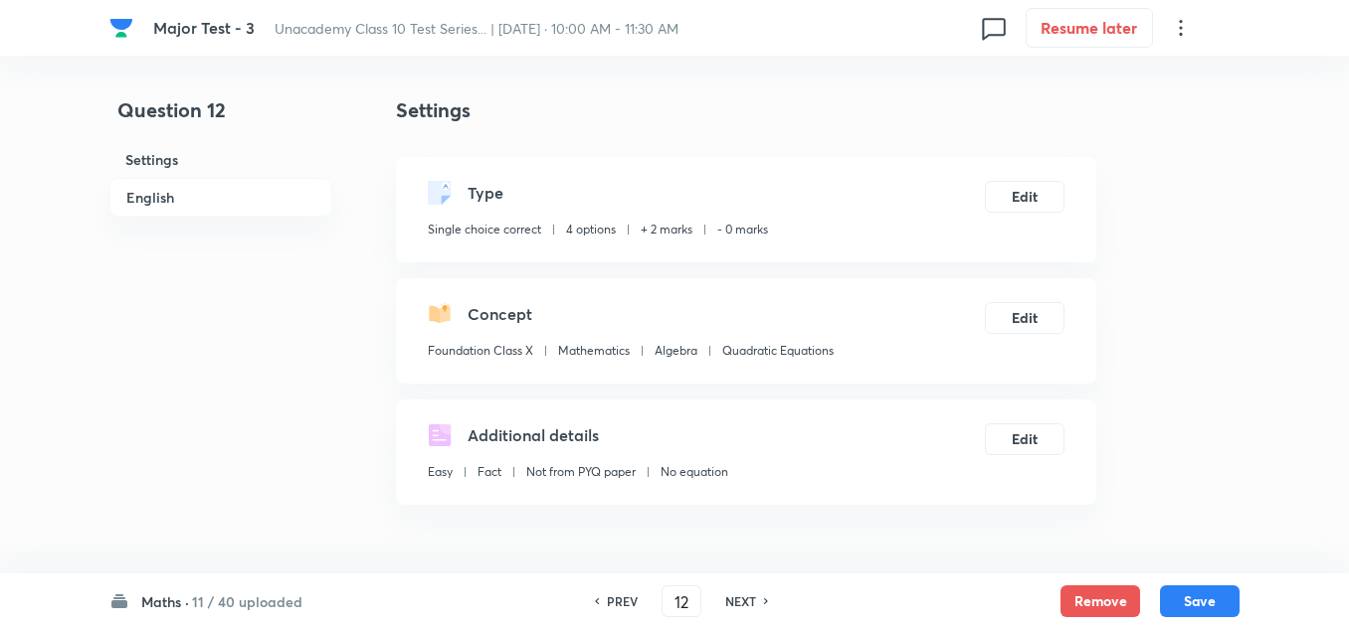
scroll to position [298, 0]
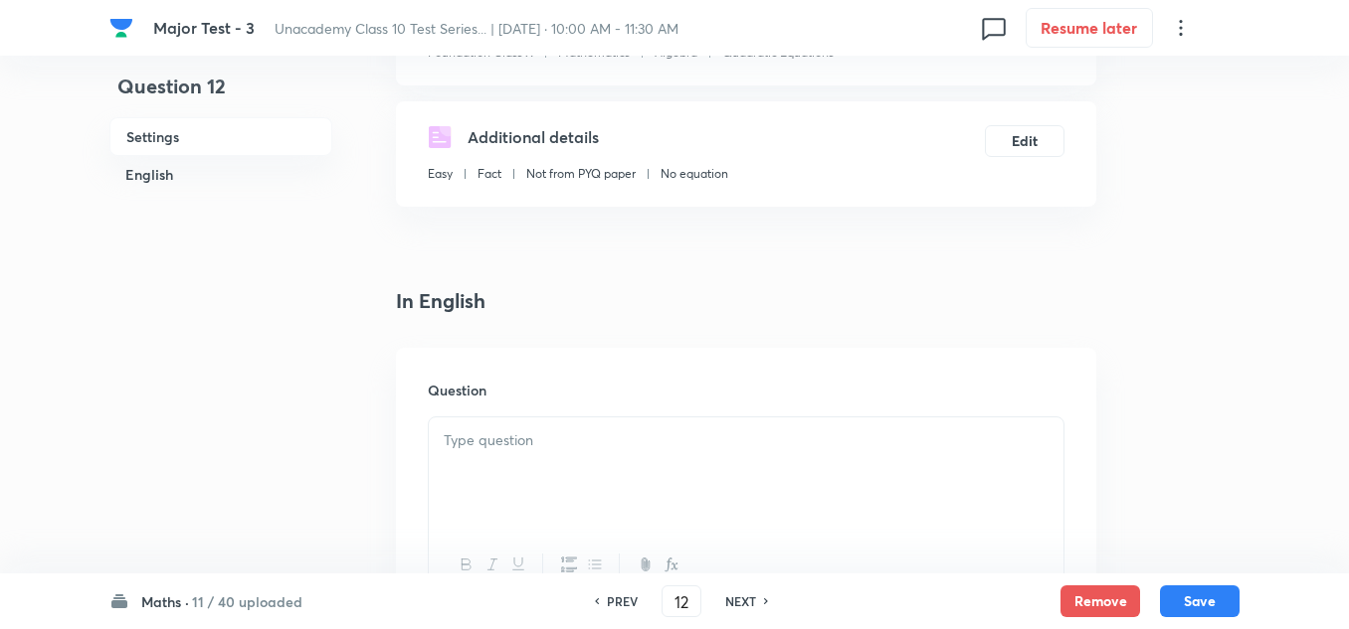
click at [510, 455] on div at bounding box center [746, 473] width 634 height 111
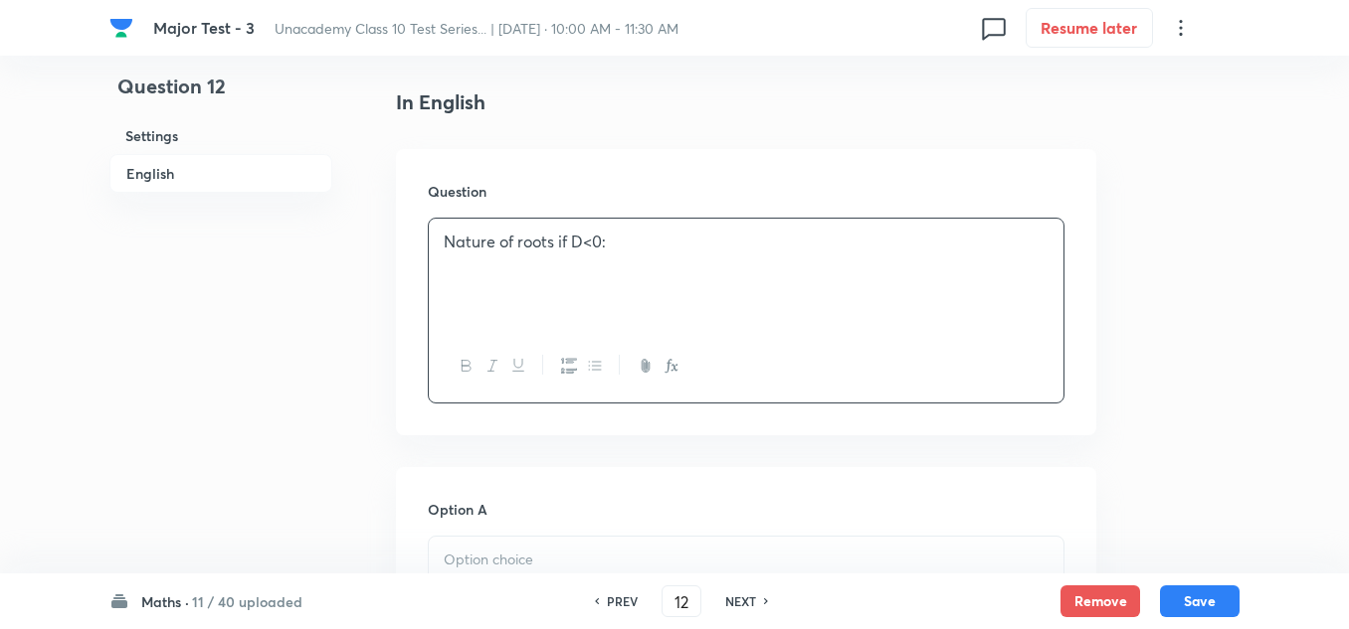
scroll to position [696, 0]
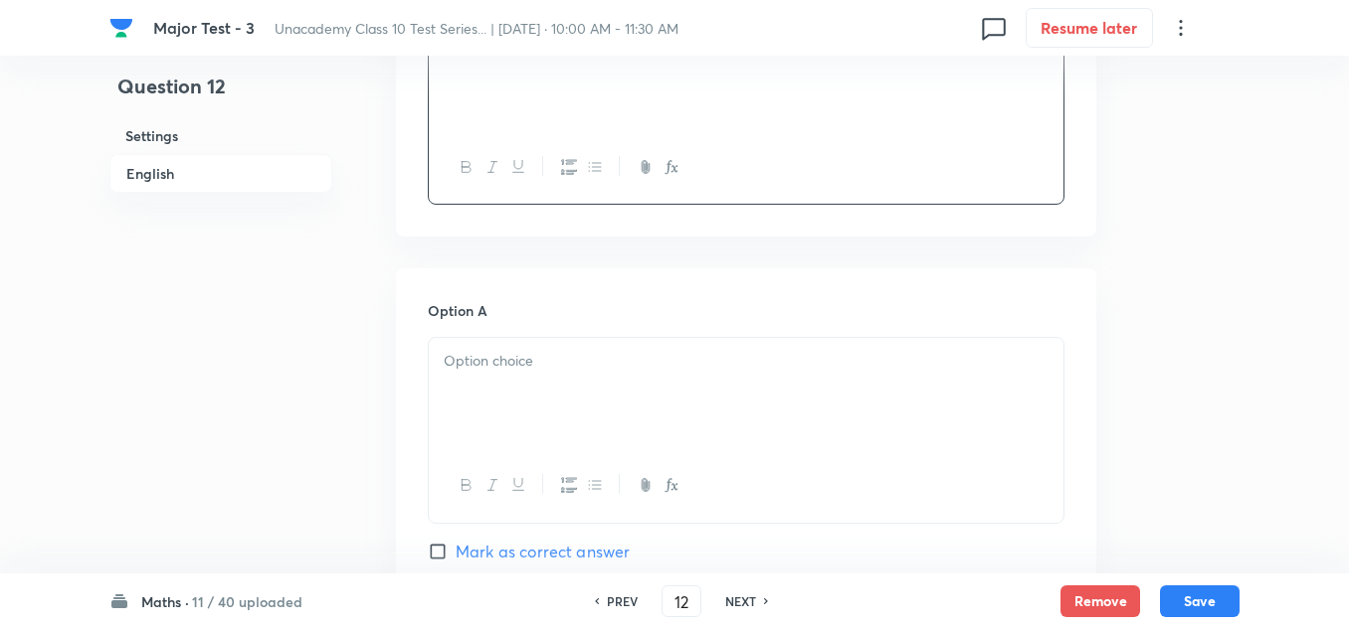
click at [509, 384] on div at bounding box center [746, 393] width 634 height 111
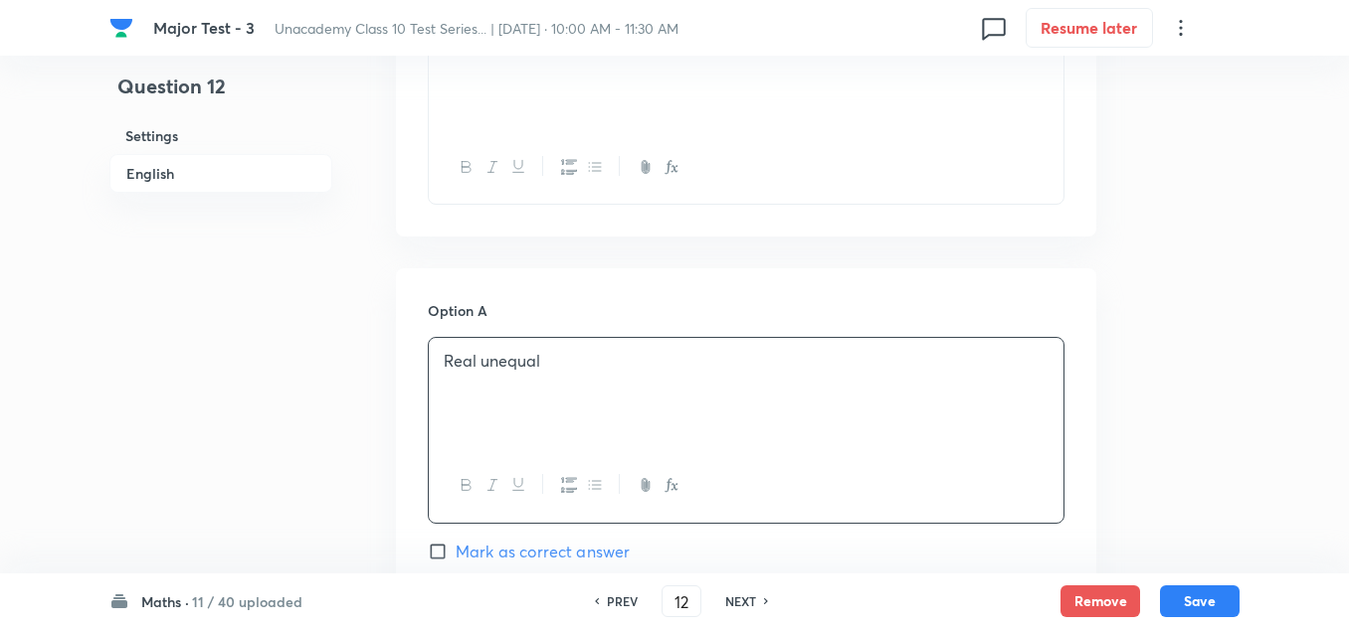
scroll to position [994, 0]
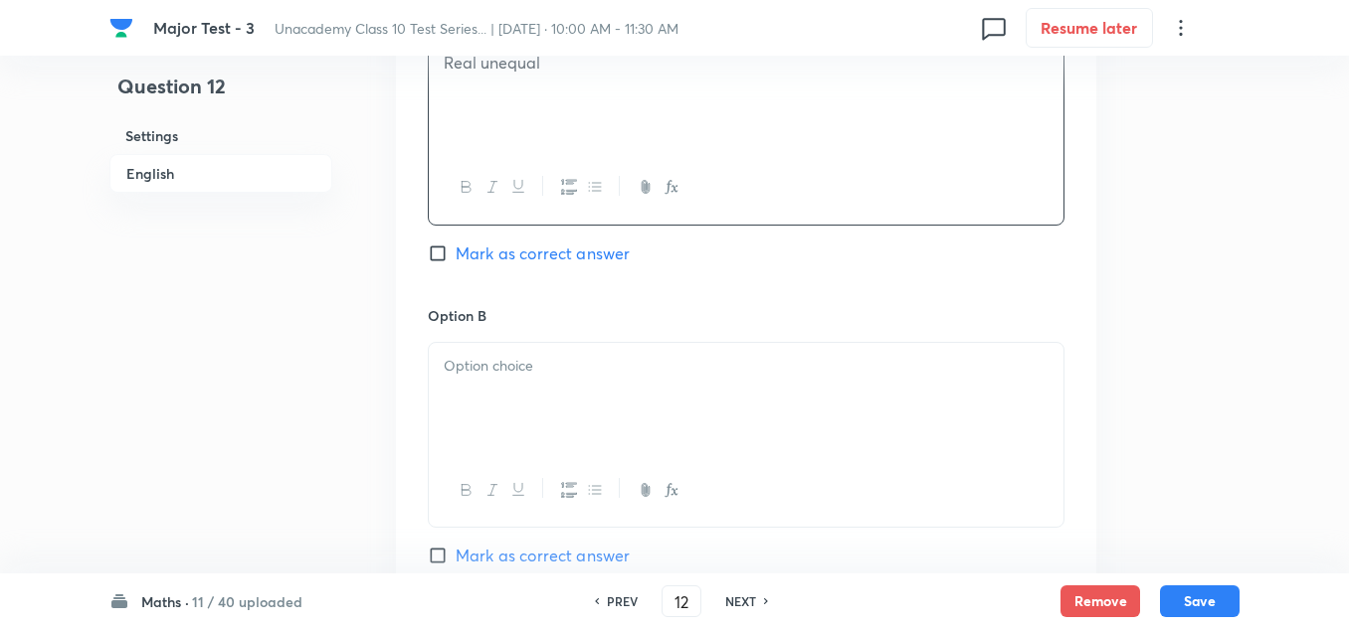
click at [507, 382] on div at bounding box center [746, 398] width 634 height 111
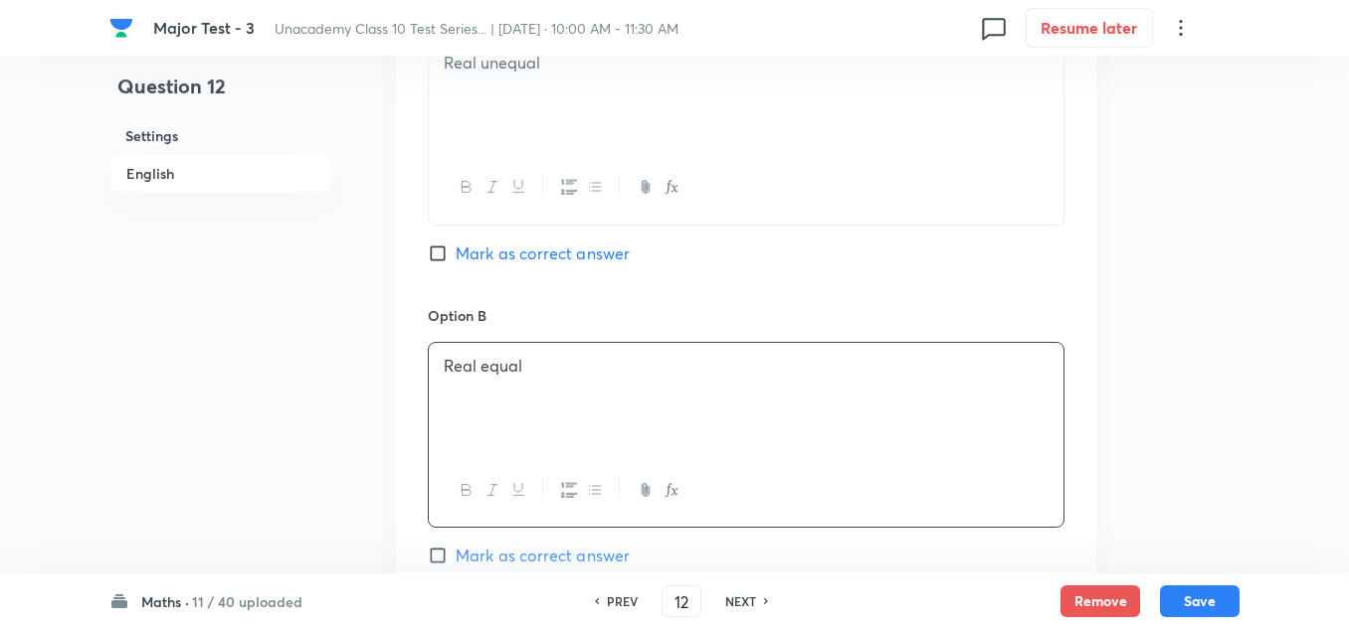
scroll to position [1193, 0]
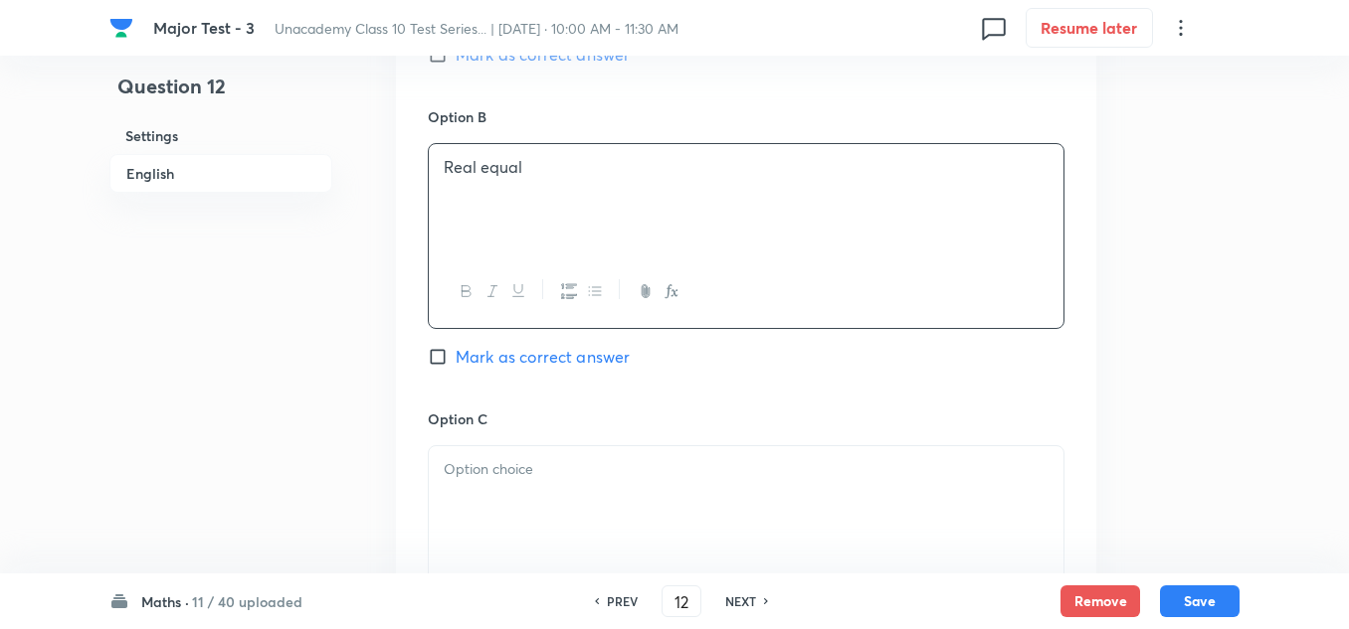
click at [512, 463] on p at bounding box center [746, 469] width 605 height 23
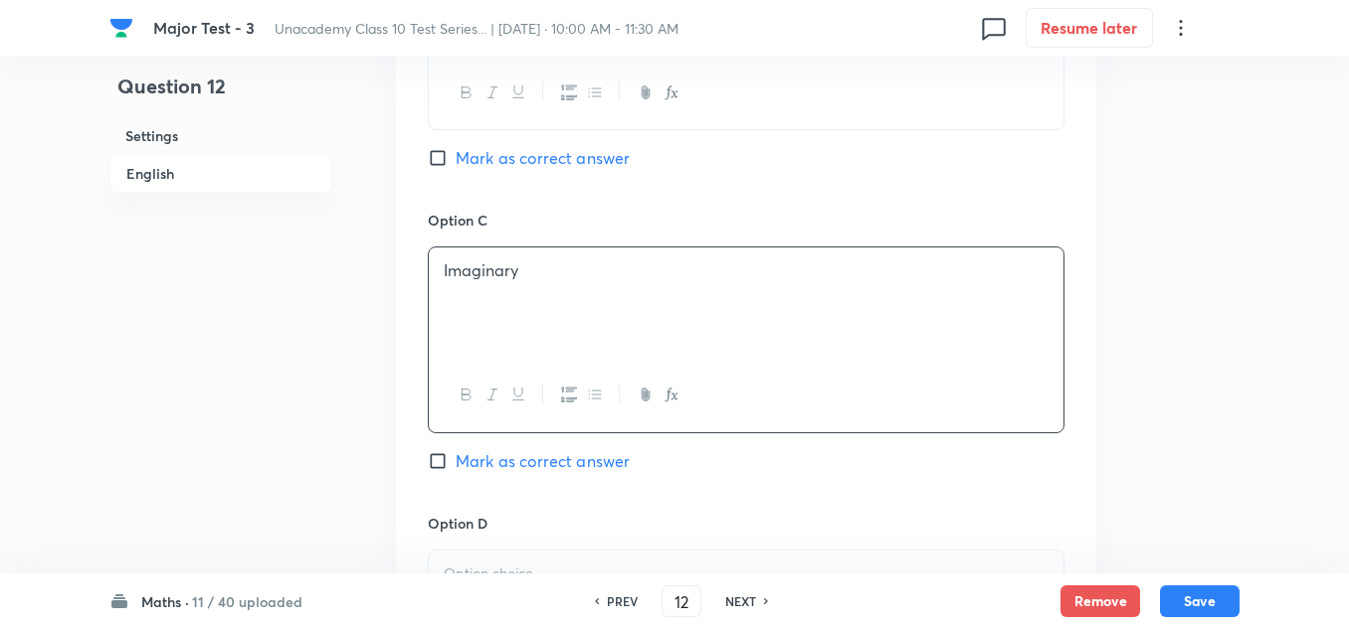
scroll to position [1492, 0]
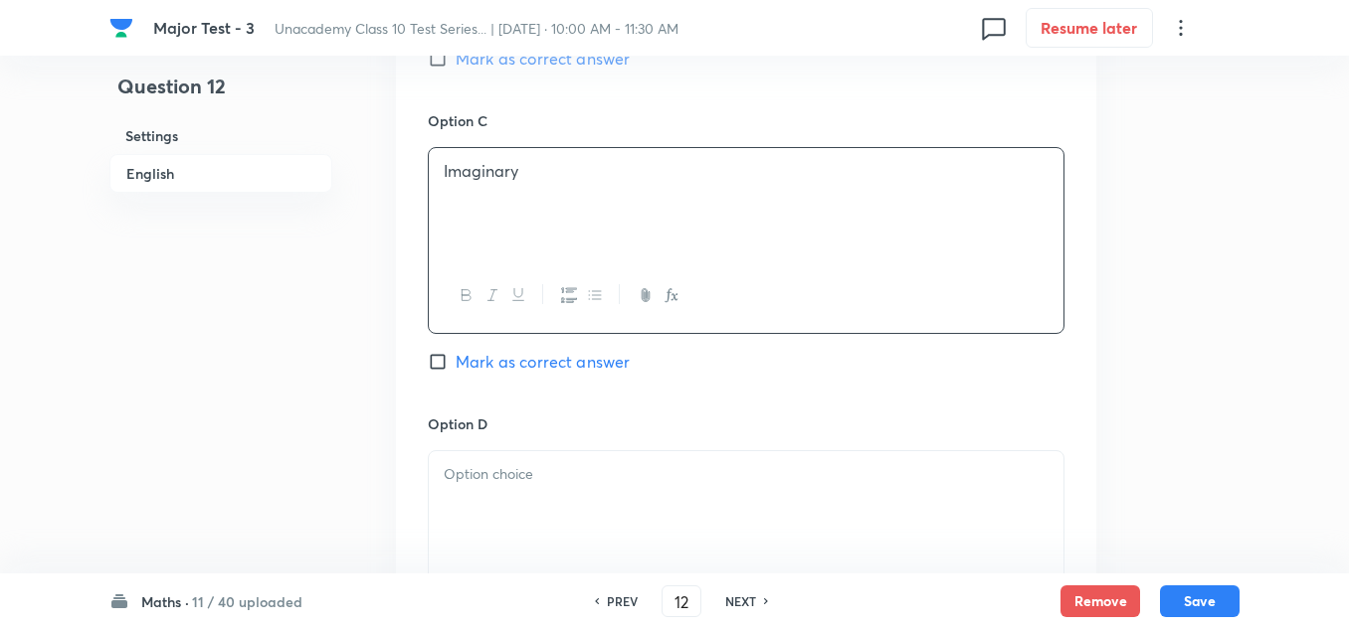
click at [506, 471] on p at bounding box center [746, 474] width 605 height 23
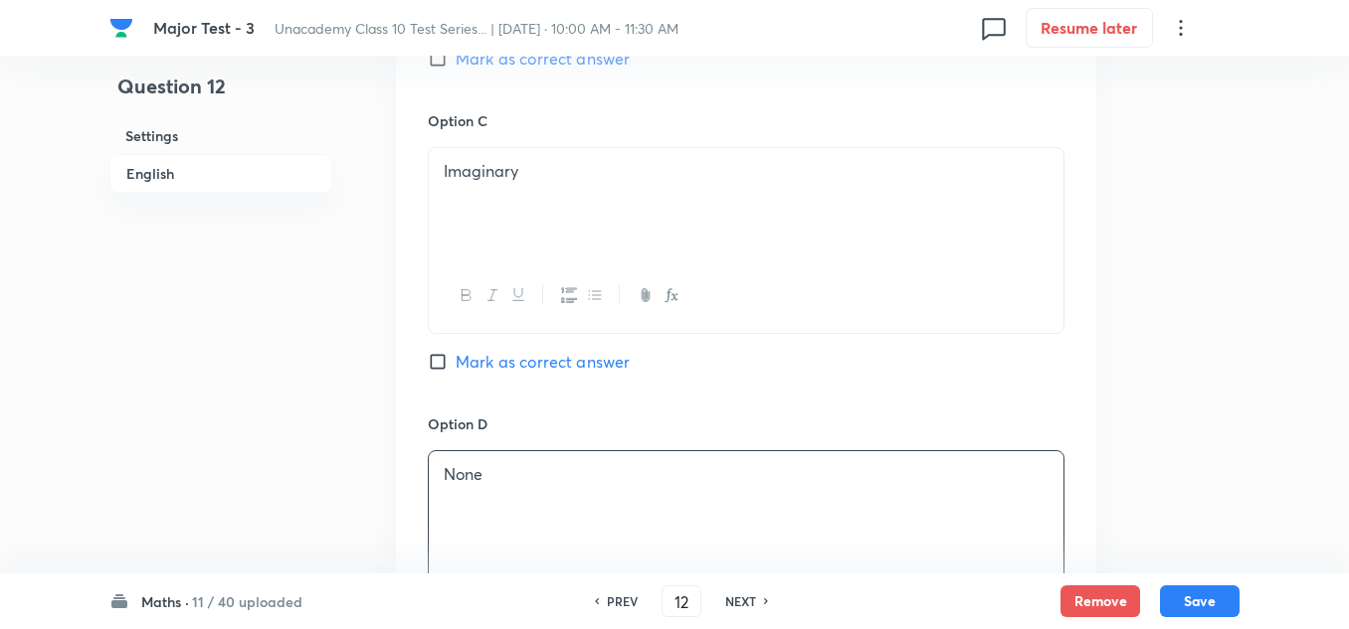
click at [528, 353] on span "Mark as correct answer" at bounding box center [542, 362] width 174 height 24
click at [455, 353] on input "Mark as correct answer" at bounding box center [442, 362] width 28 height 20
checkbox input "true"
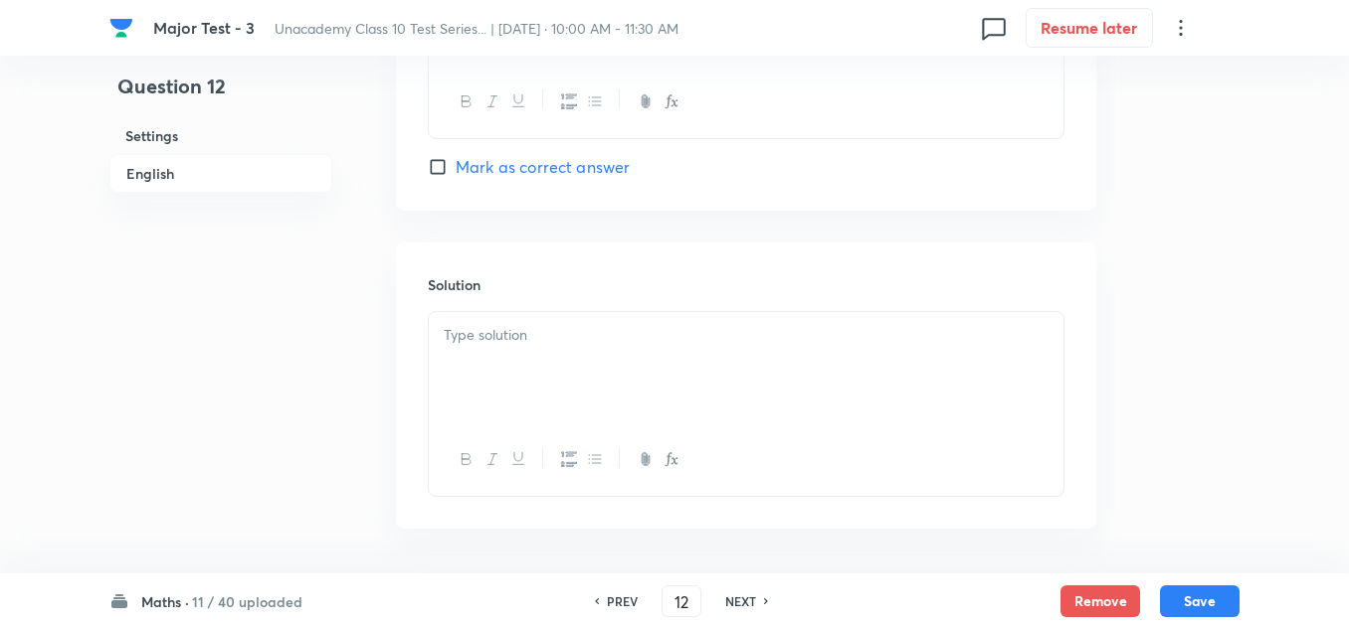
scroll to position [2064, 0]
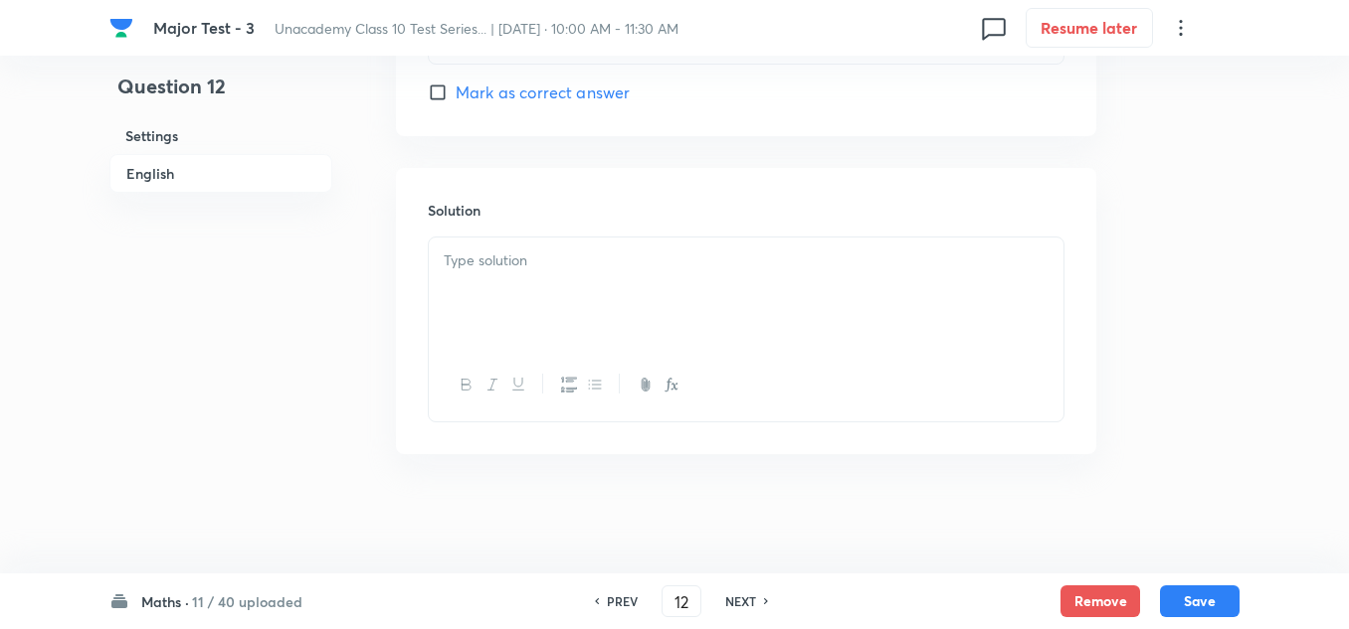
click at [548, 264] on p at bounding box center [746, 261] width 605 height 23
click at [1220, 594] on button "Save" at bounding box center [1200, 600] width 80 height 32
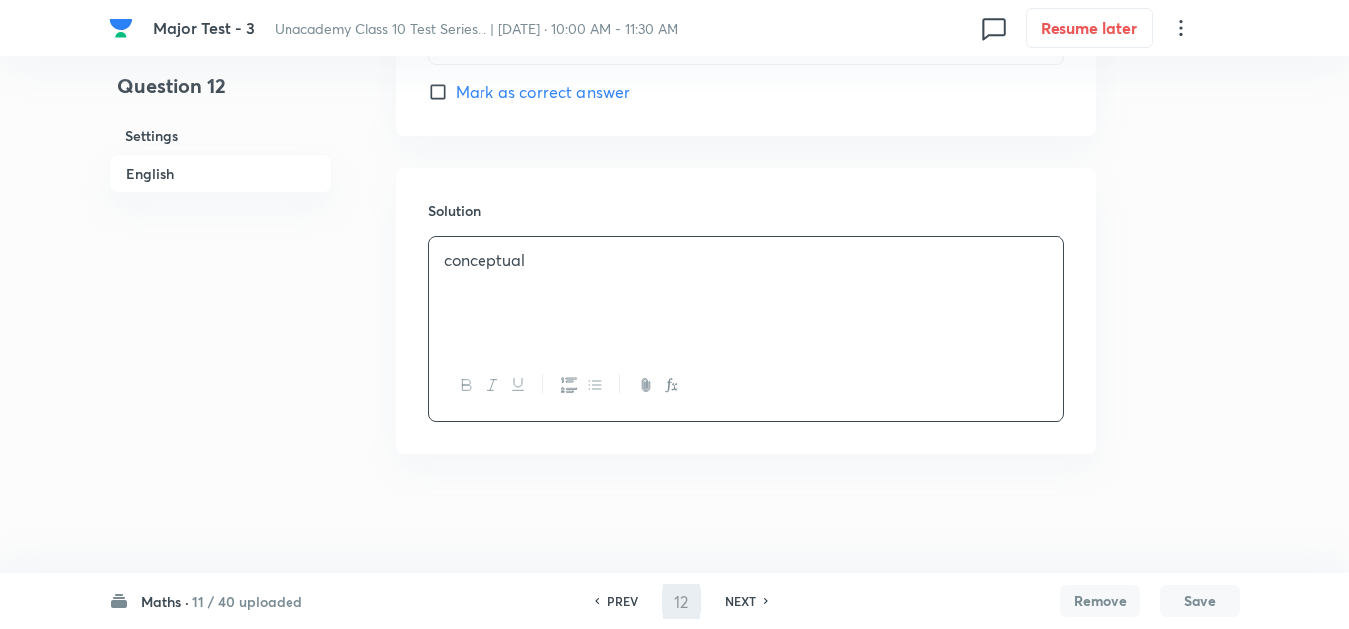
type input "13"
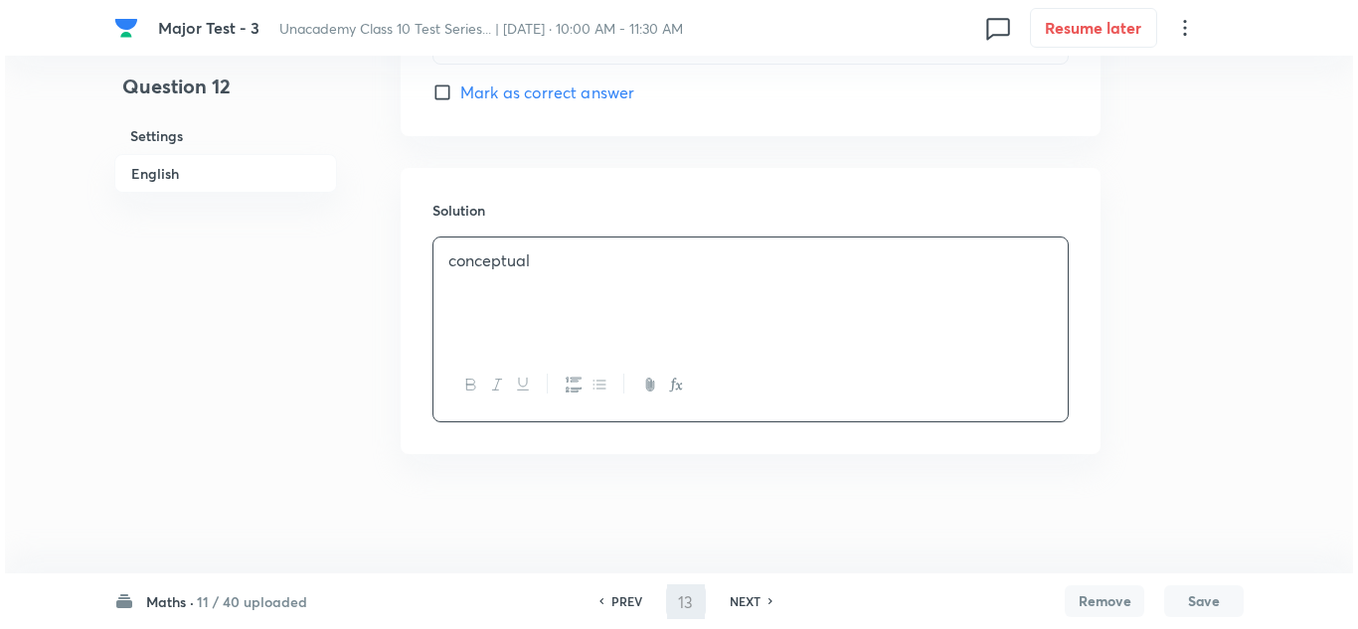
scroll to position [0, 0]
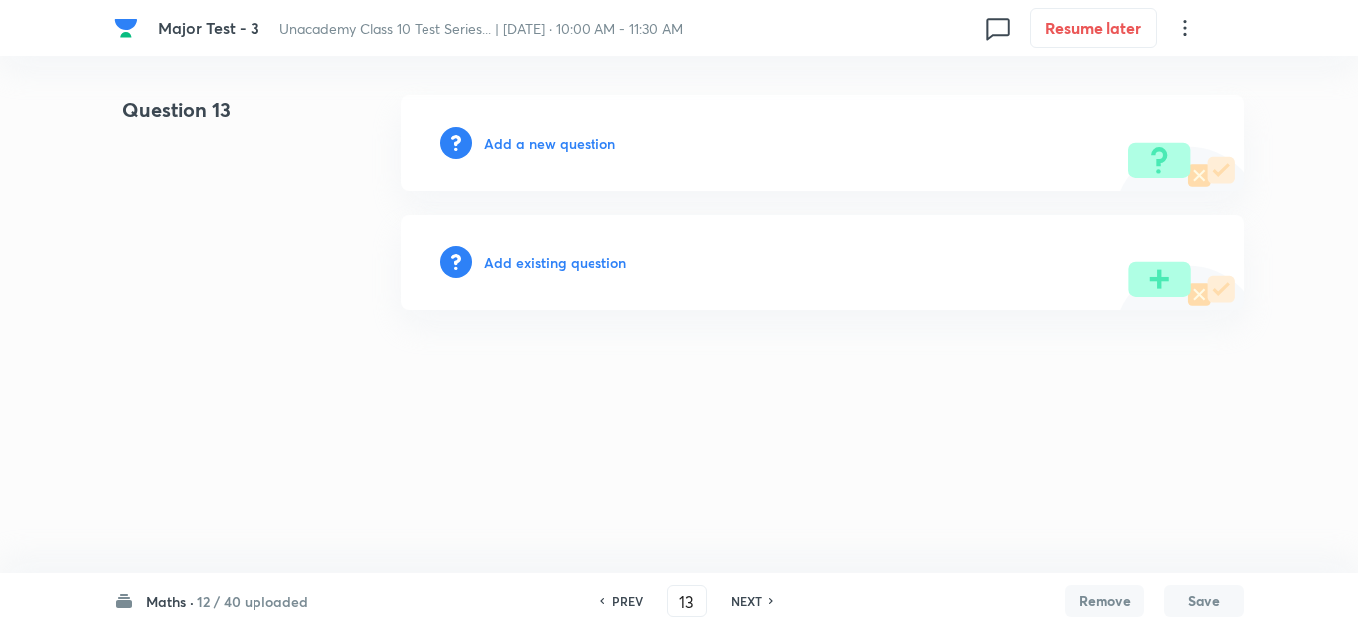
click at [545, 135] on div "Add a new question" at bounding box center [822, 142] width 843 height 95
click at [545, 135] on h6 "Add a new question" at bounding box center [549, 143] width 131 height 21
click at [545, 146] on h6 "Choose a question type" at bounding box center [560, 143] width 153 height 21
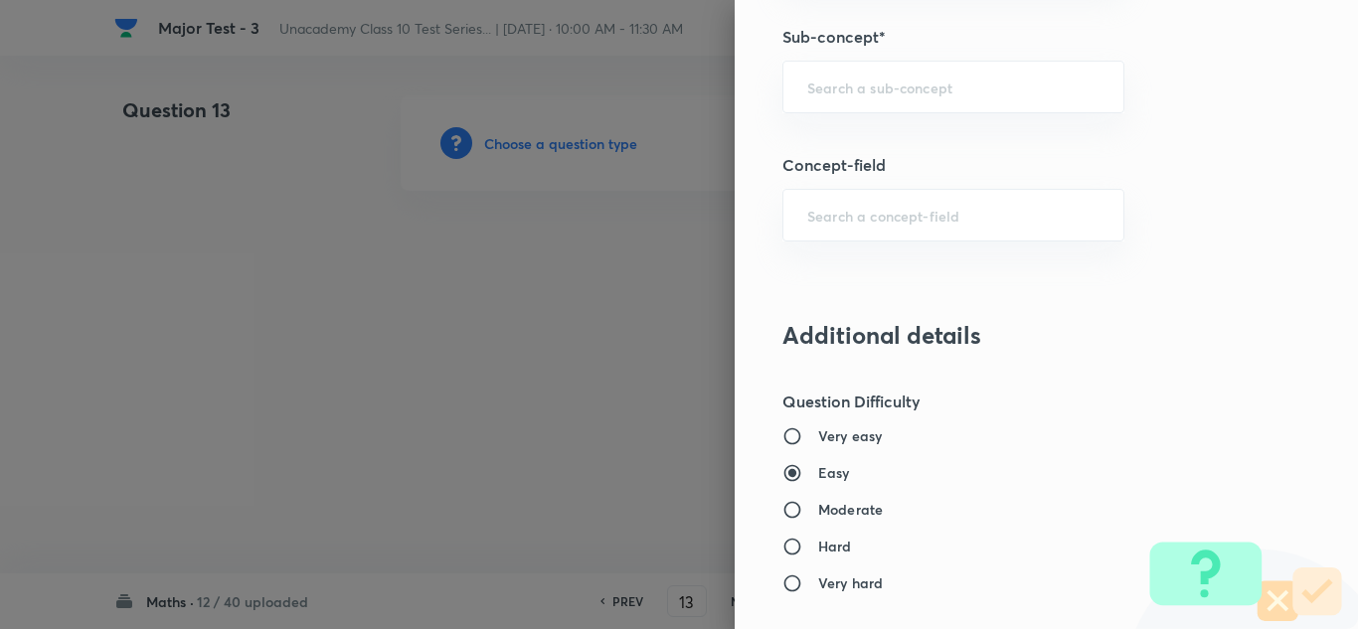
scroll to position [1193, 0]
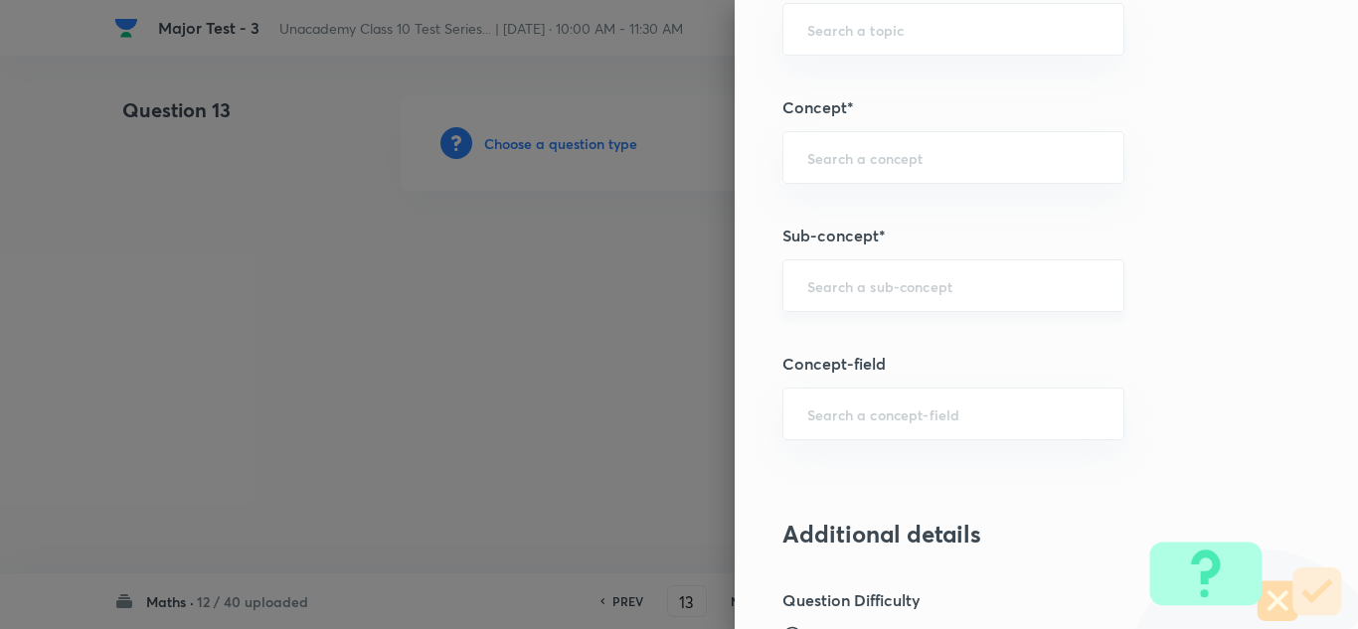
click at [852, 276] on input "text" at bounding box center [954, 285] width 292 height 19
paste input "Common difference of 7,4,1,... is:"
type input "Common difference of 7,4,1,... is:"
drag, startPoint x: 1042, startPoint y: 288, endPoint x: 709, endPoint y: 349, distance: 338.6
click at [709, 349] on div "Question settings Question type* Single choice correct Number of options* 2 3 4…" at bounding box center [679, 314] width 1358 height 629
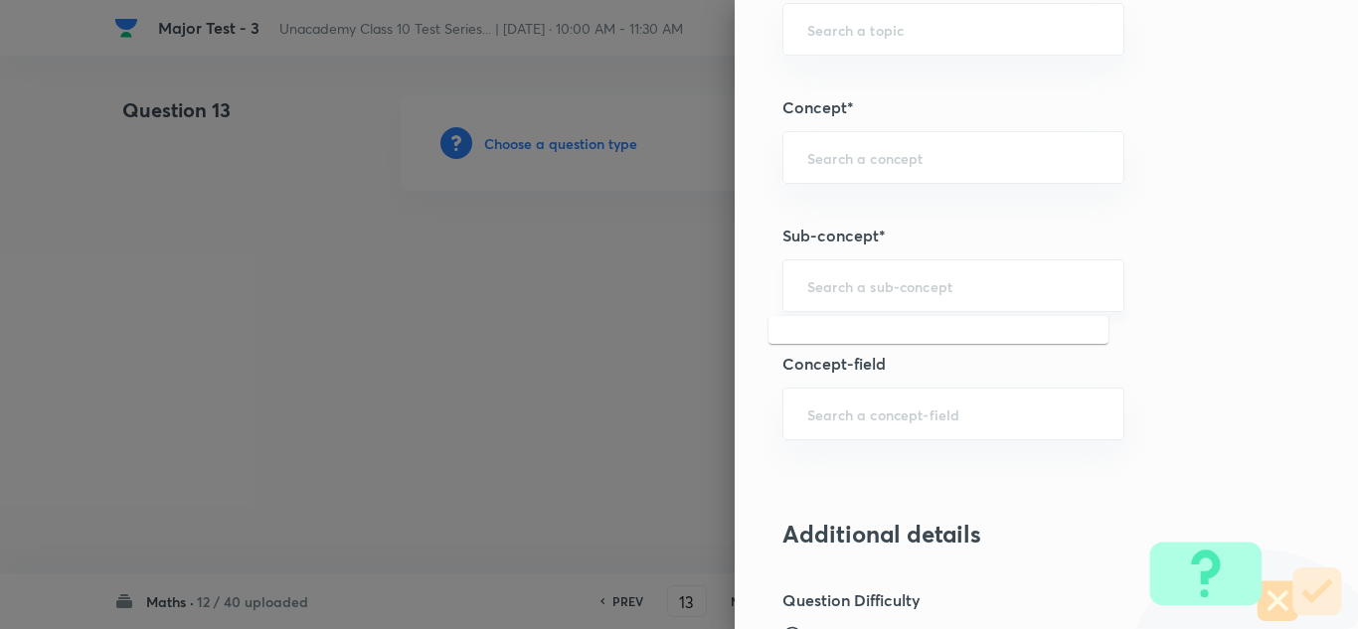
click at [992, 295] on input "text" at bounding box center [954, 285] width 292 height 19
type input "arti"
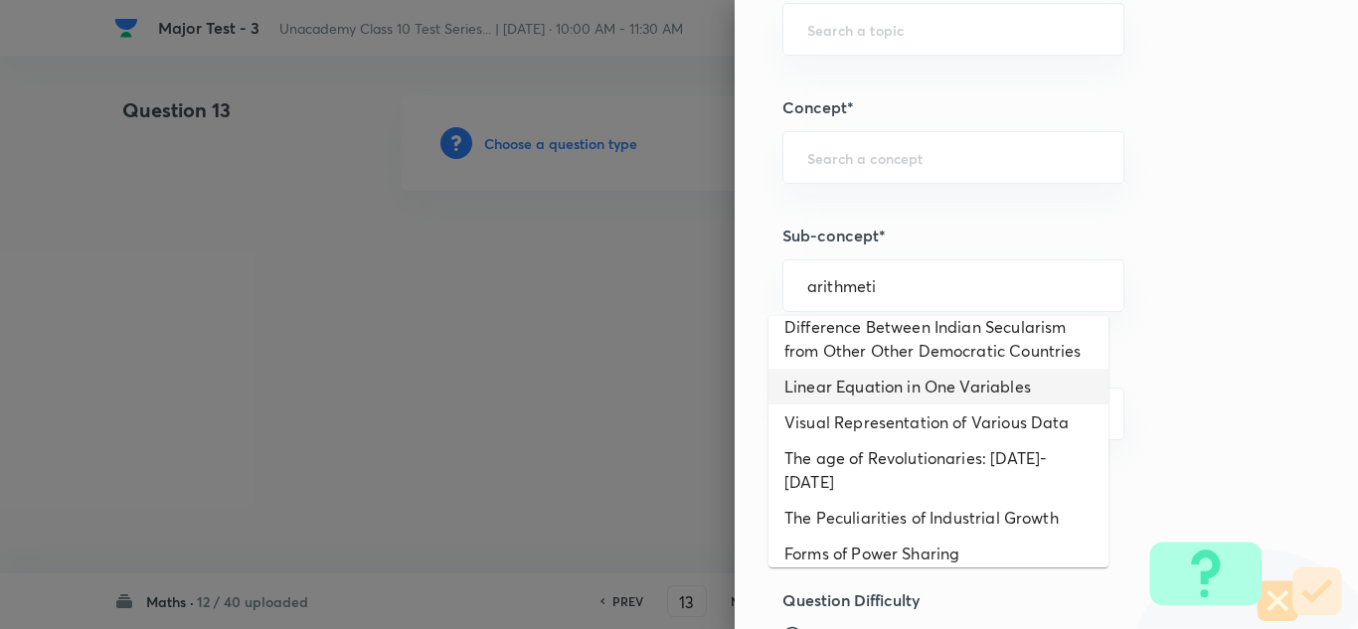
scroll to position [0, 0]
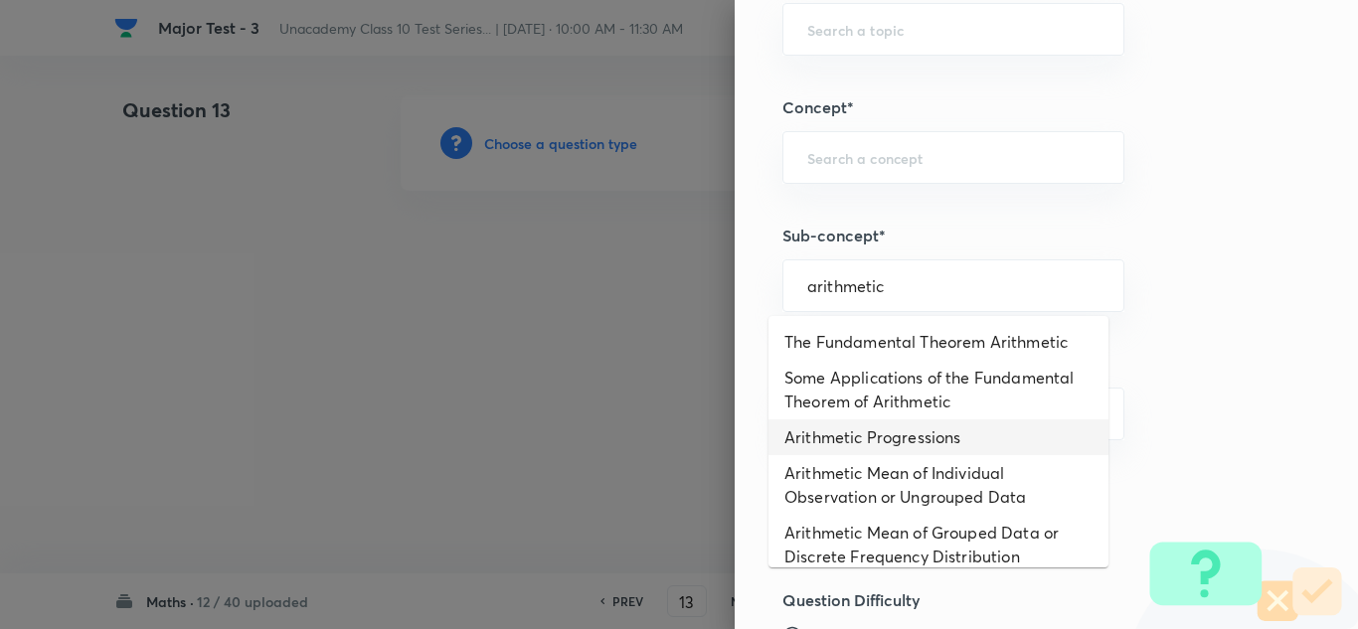
click at [893, 440] on li "Arithmetic Progressions" at bounding box center [939, 438] width 340 height 36
type input "Arithmetic Progressions"
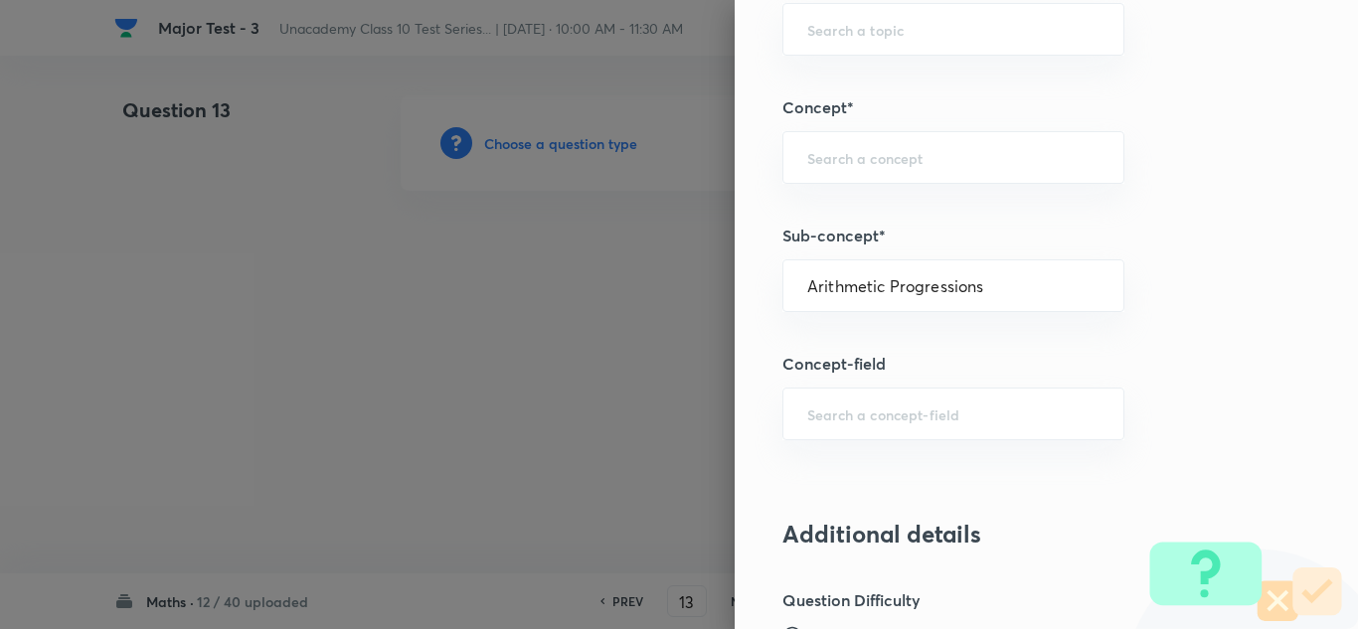
type input "Foundation Class X"
type input "Mathematics"
type input "Arithmetic Progressions"
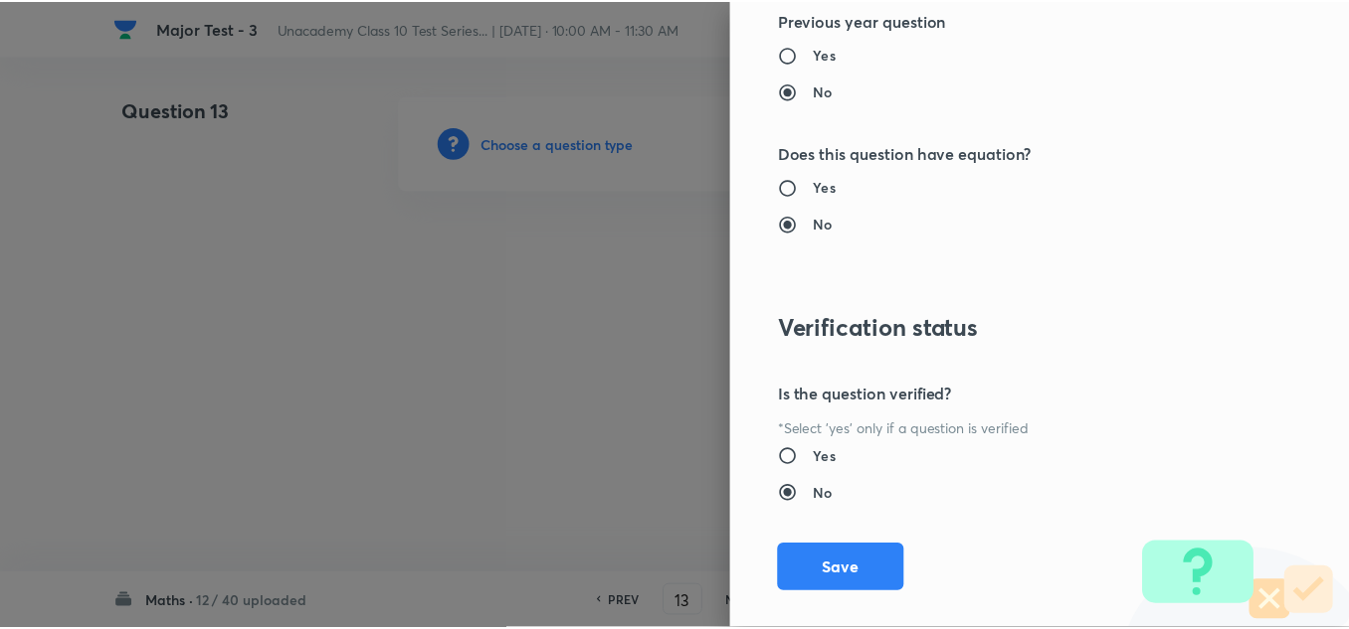
scroll to position [2215, 0]
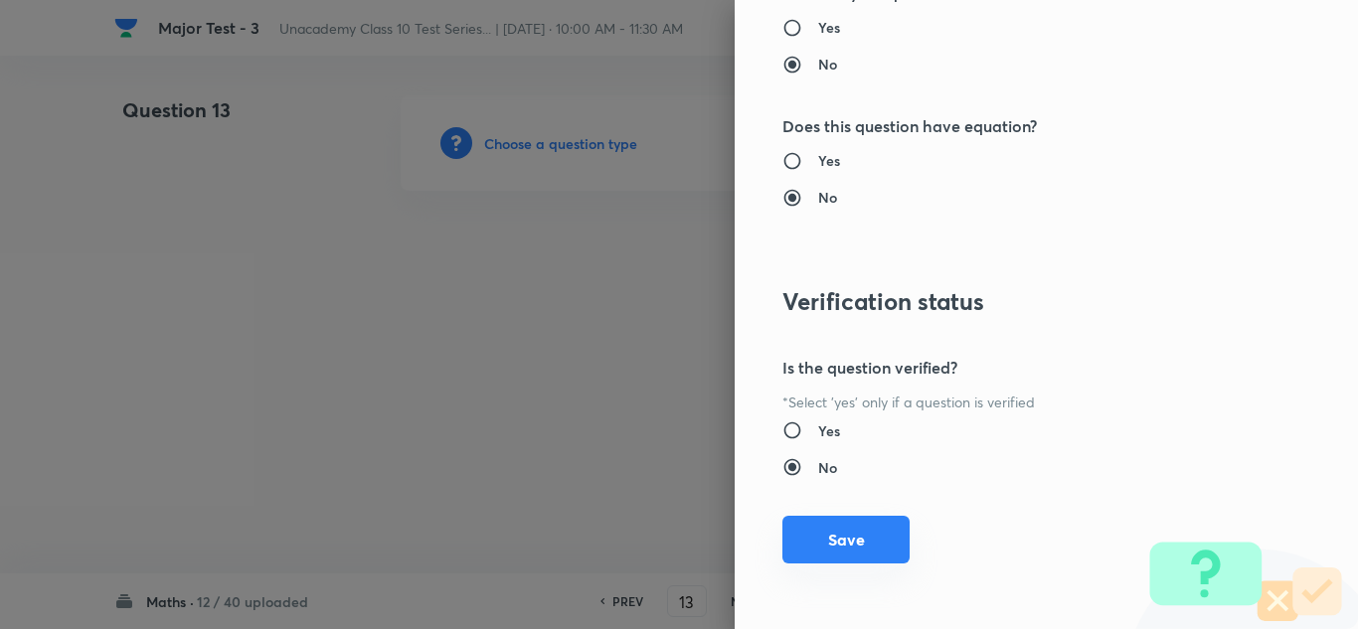
click at [853, 531] on button "Save" at bounding box center [846, 540] width 127 height 48
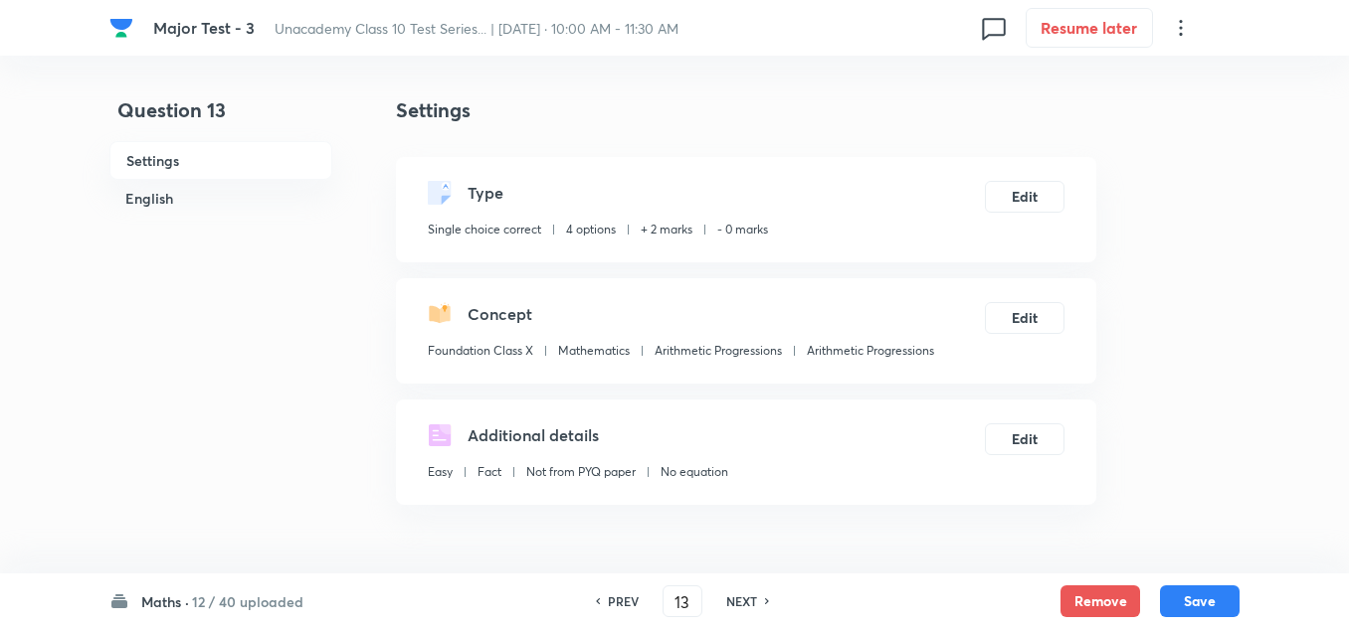
scroll to position [398, 0]
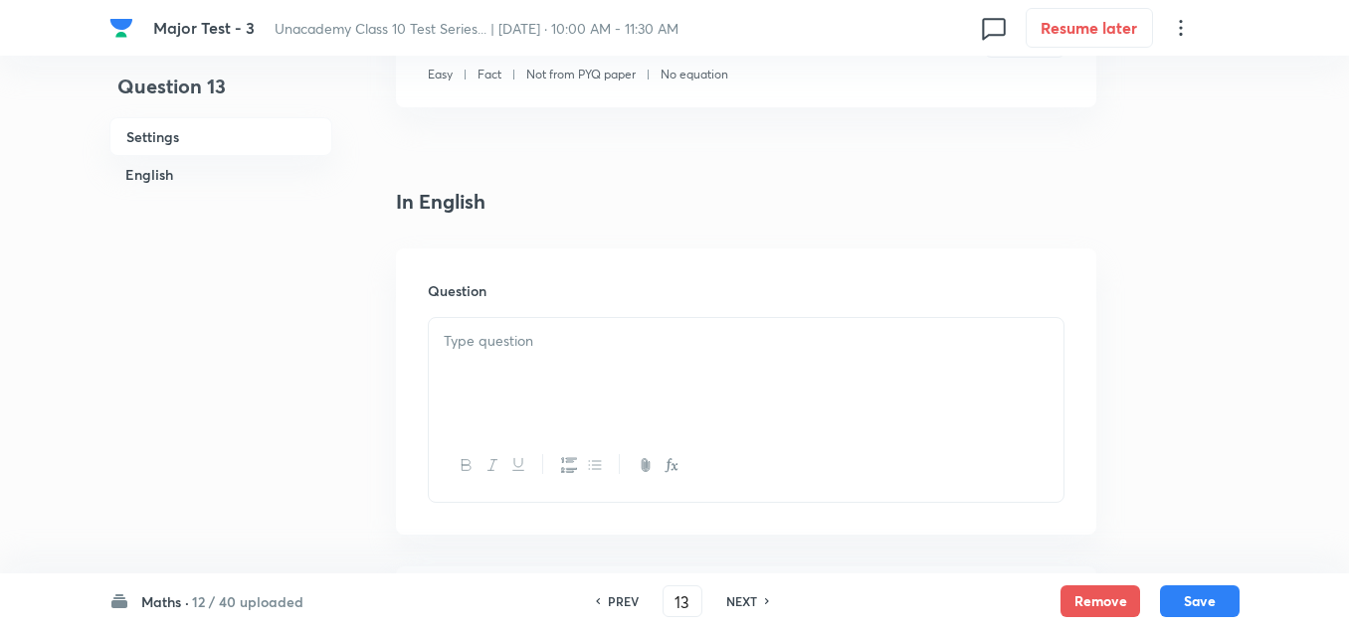
click at [539, 356] on div at bounding box center [746, 373] width 634 height 111
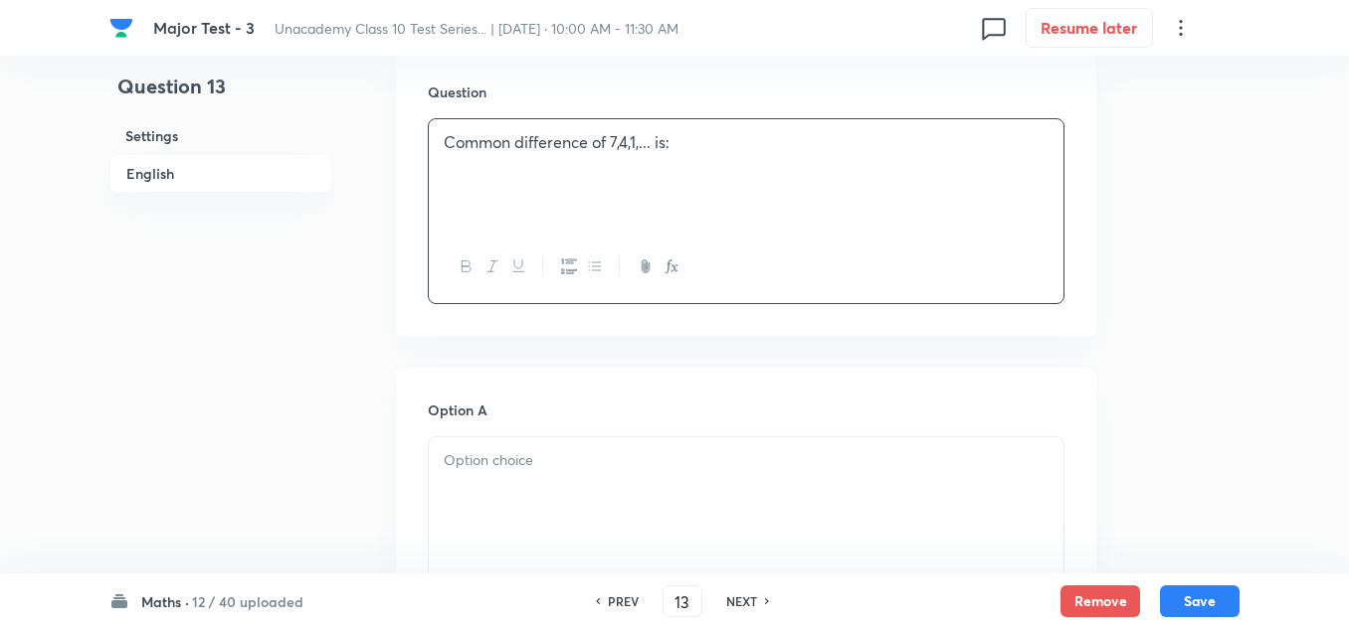
scroll to position [796, 0]
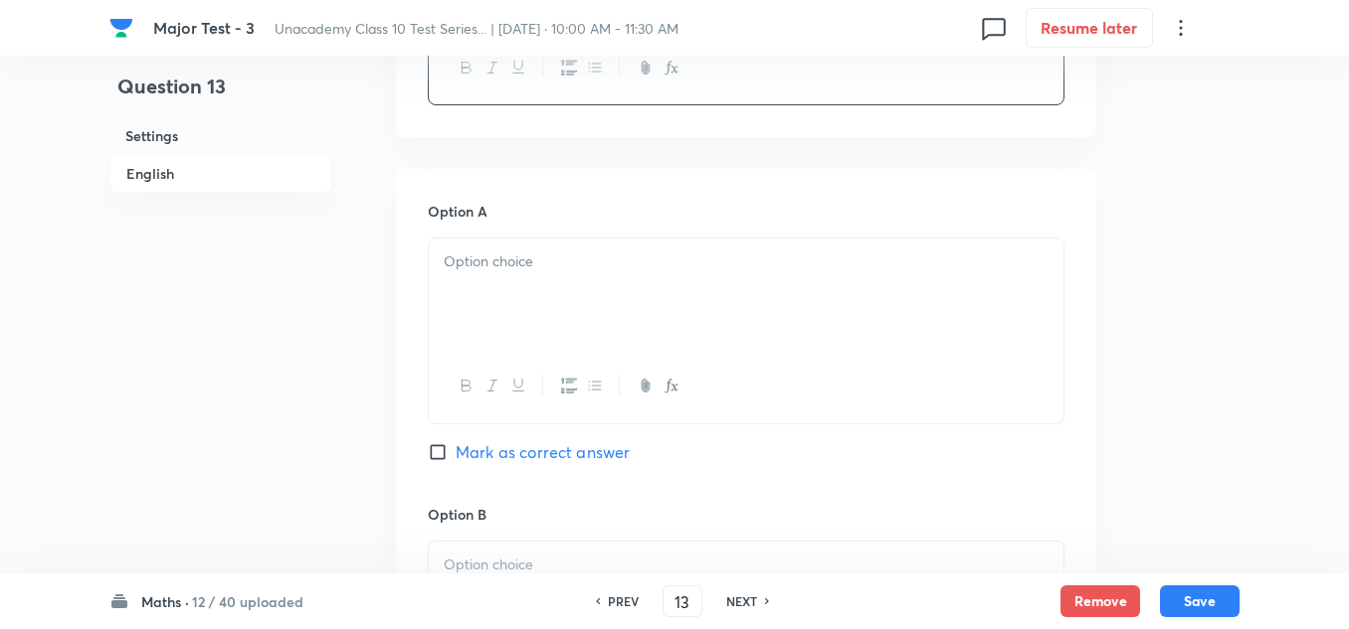
click at [588, 270] on p at bounding box center [746, 262] width 605 height 23
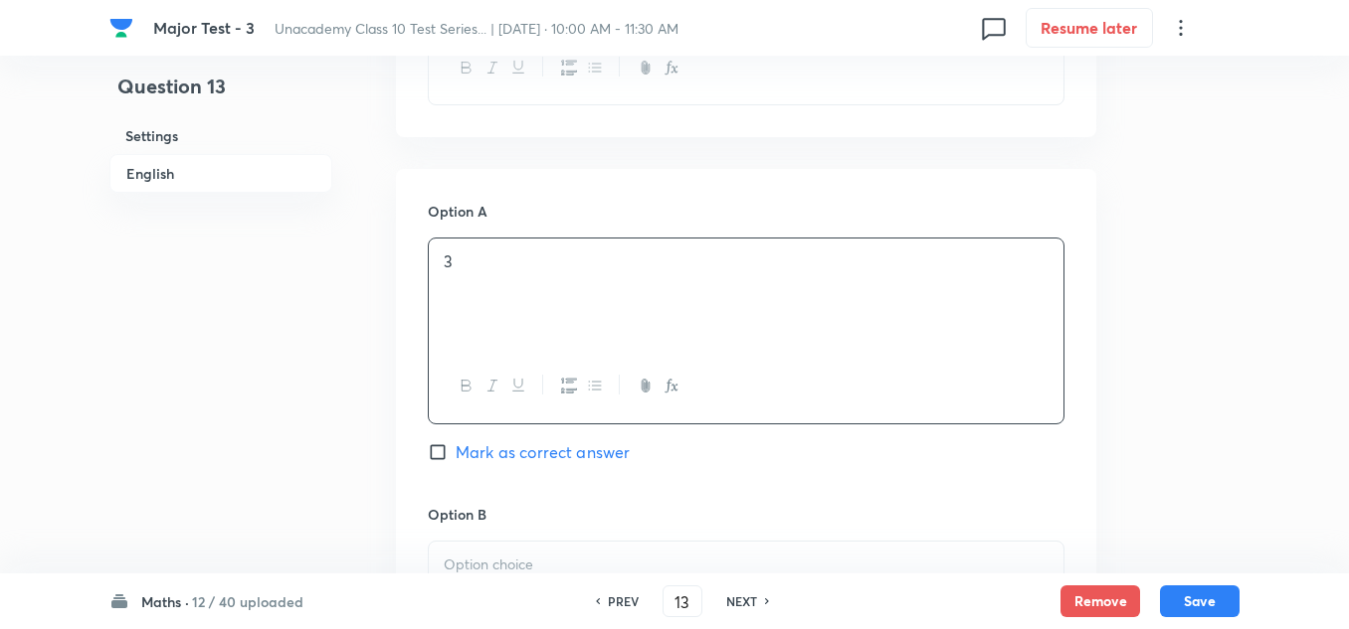
scroll to position [994, 0]
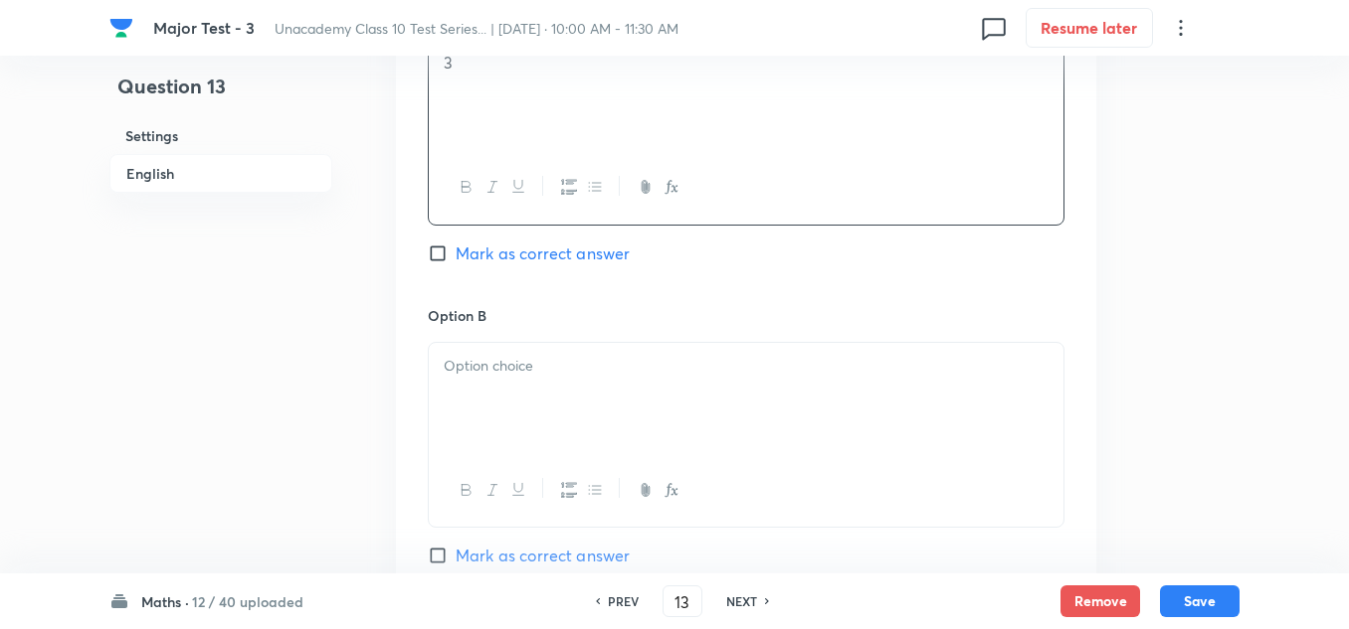
click at [529, 415] on div at bounding box center [746, 398] width 634 height 111
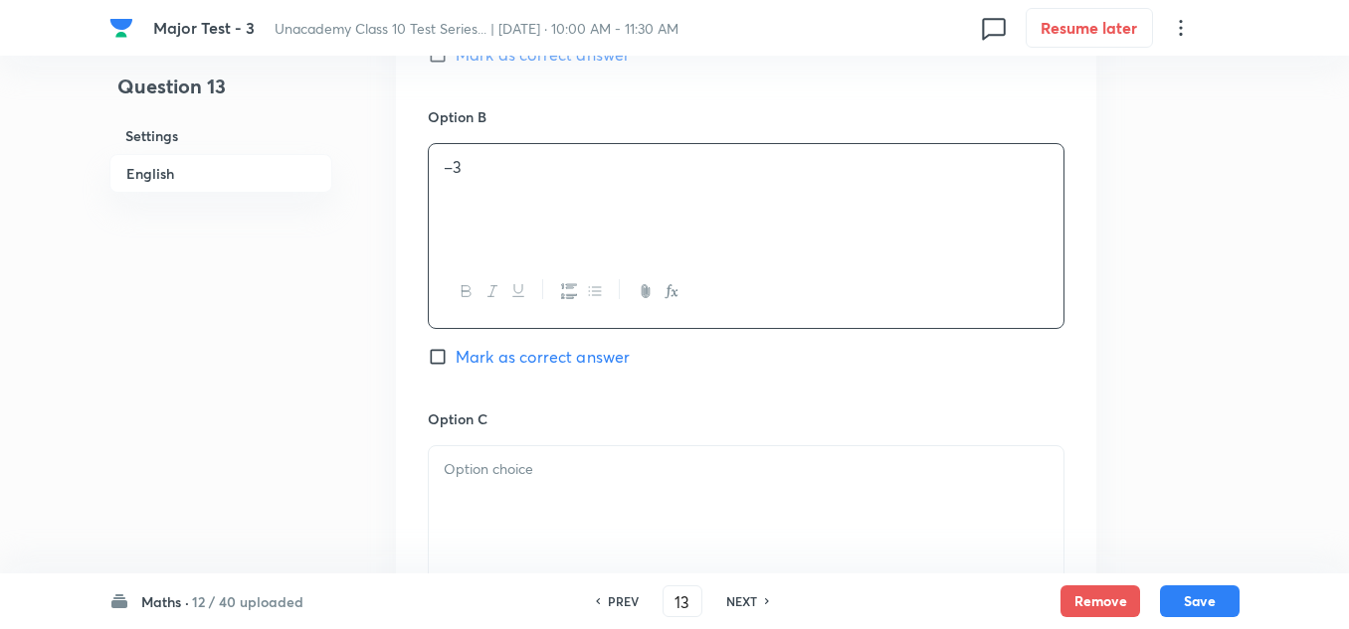
click at [546, 466] on p at bounding box center [746, 469] width 605 height 23
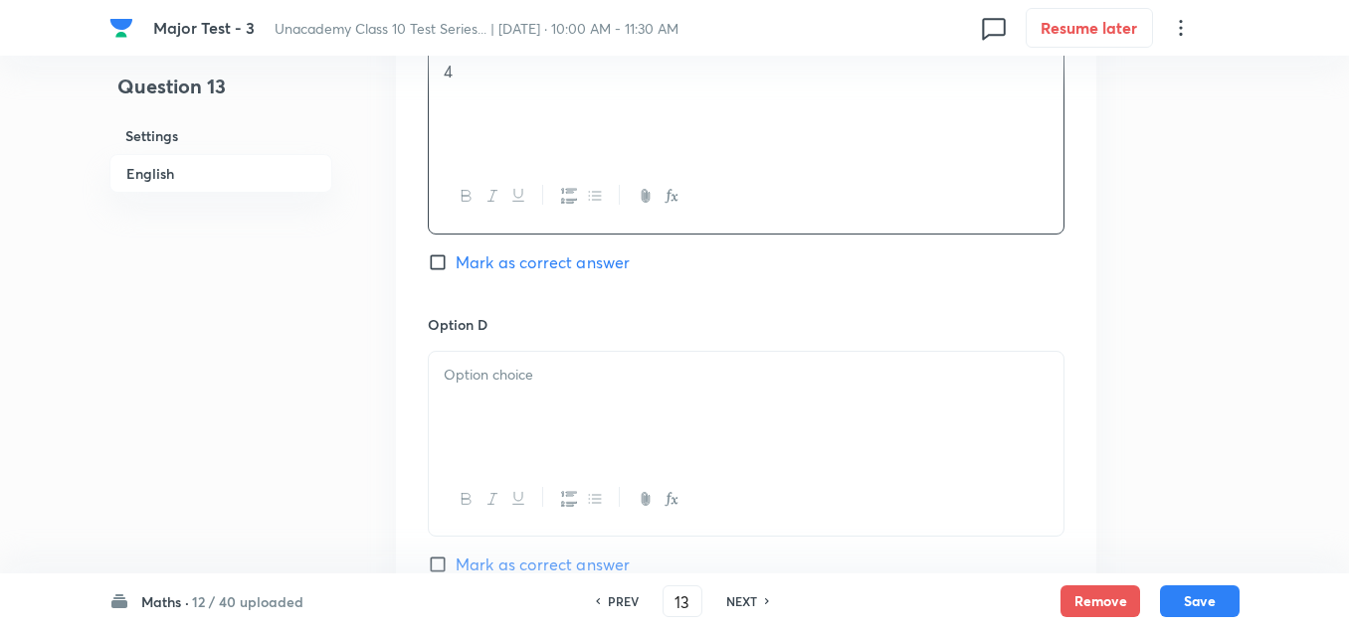
scroll to position [1691, 0]
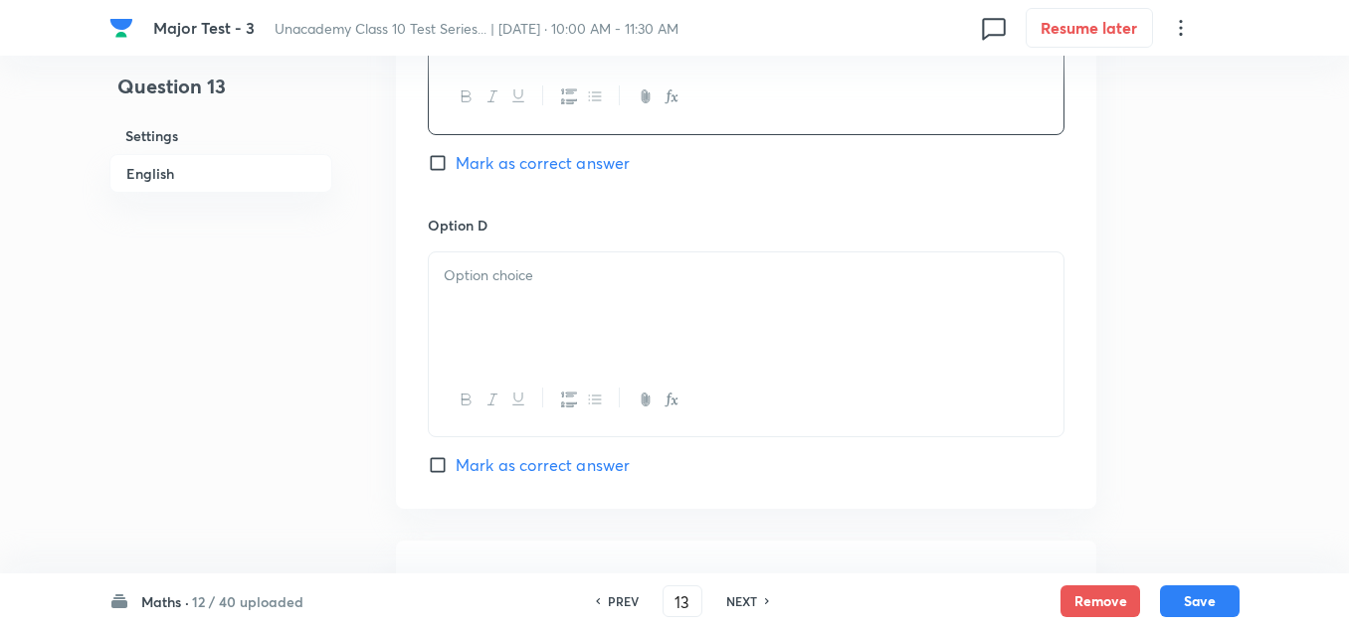
click at [516, 293] on div at bounding box center [746, 308] width 634 height 111
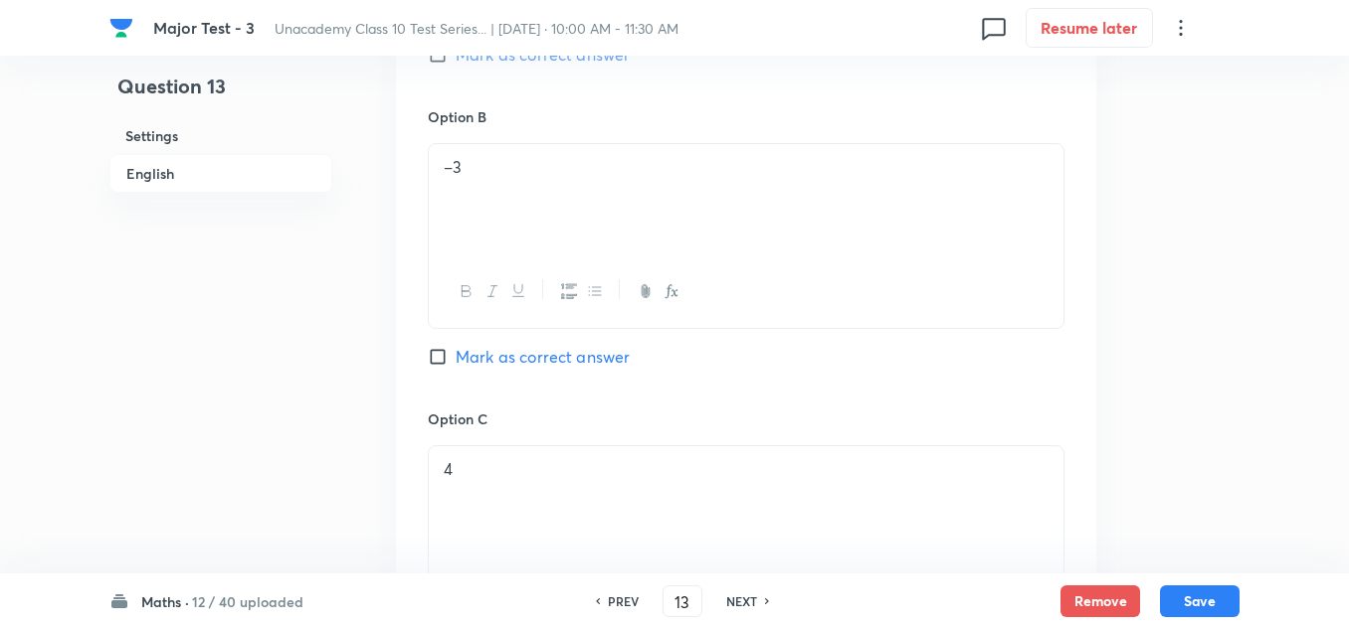
scroll to position [1094, 0]
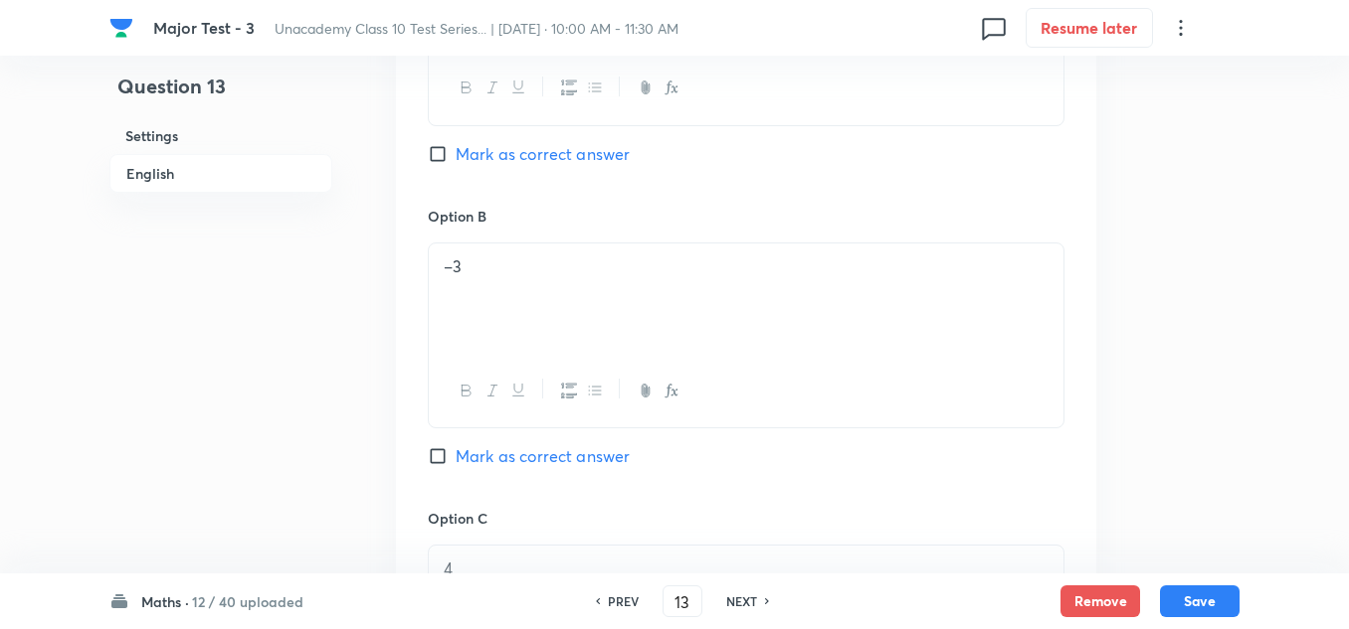
click at [479, 456] on span "Mark as correct answer" at bounding box center [542, 457] width 174 height 24
click at [455, 456] on input "Mark as correct answer" at bounding box center [442, 457] width 28 height 20
checkbox input "true"
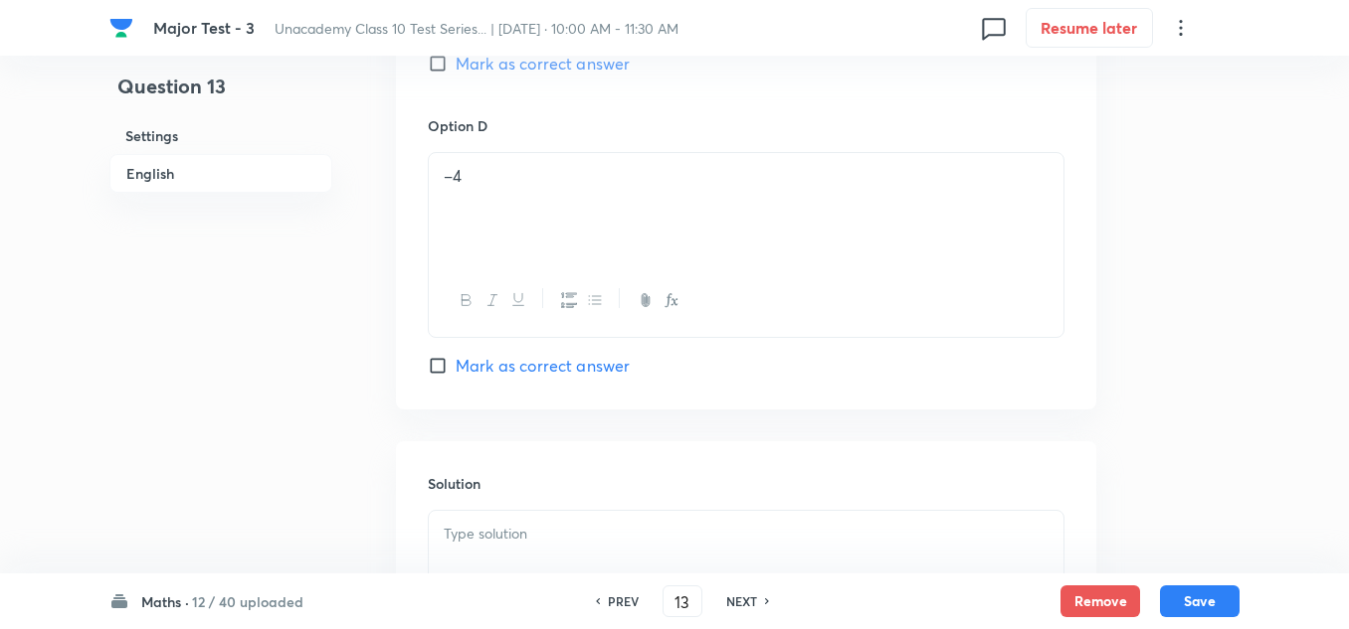
scroll to position [1889, 0]
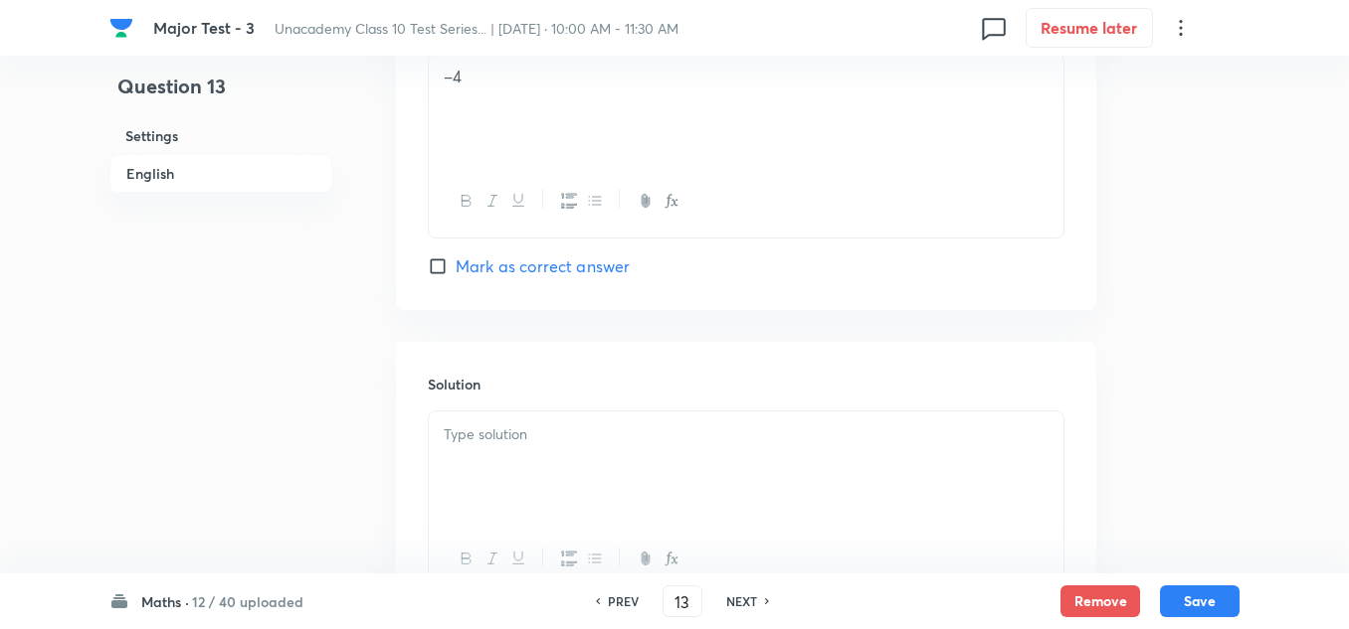
click at [581, 428] on p at bounding box center [746, 435] width 605 height 23
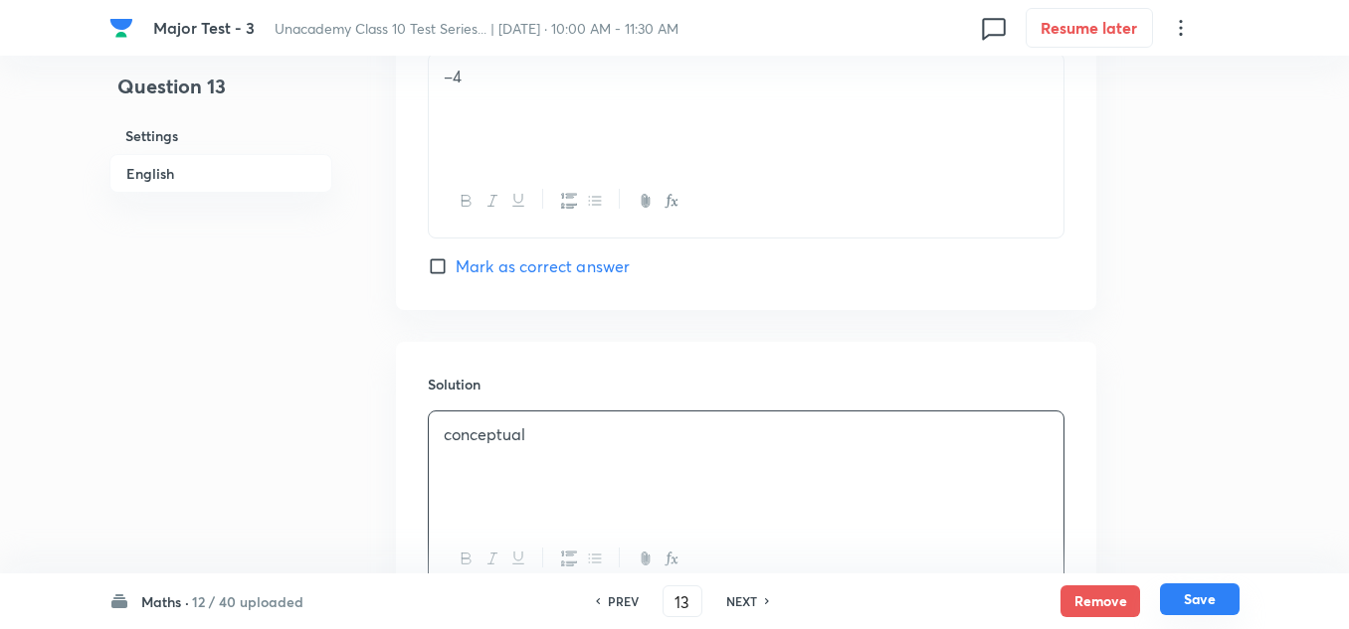
click at [1200, 590] on button "Save" at bounding box center [1200, 600] width 80 height 32
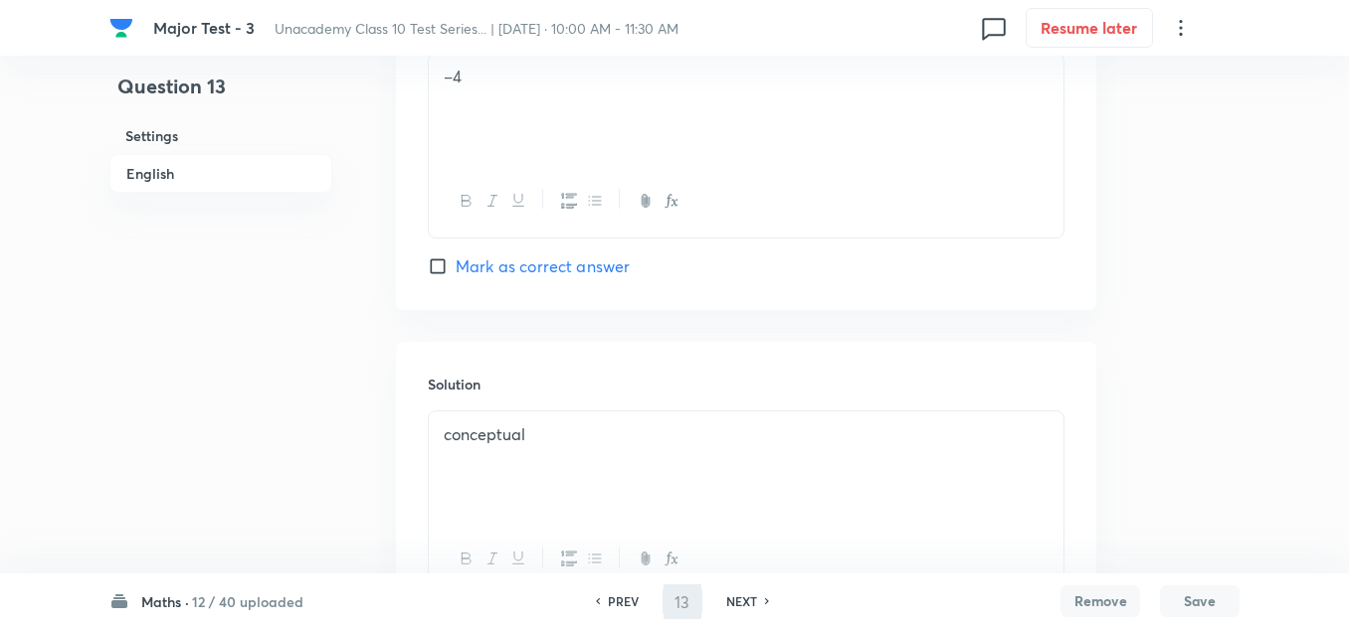
type input "14"
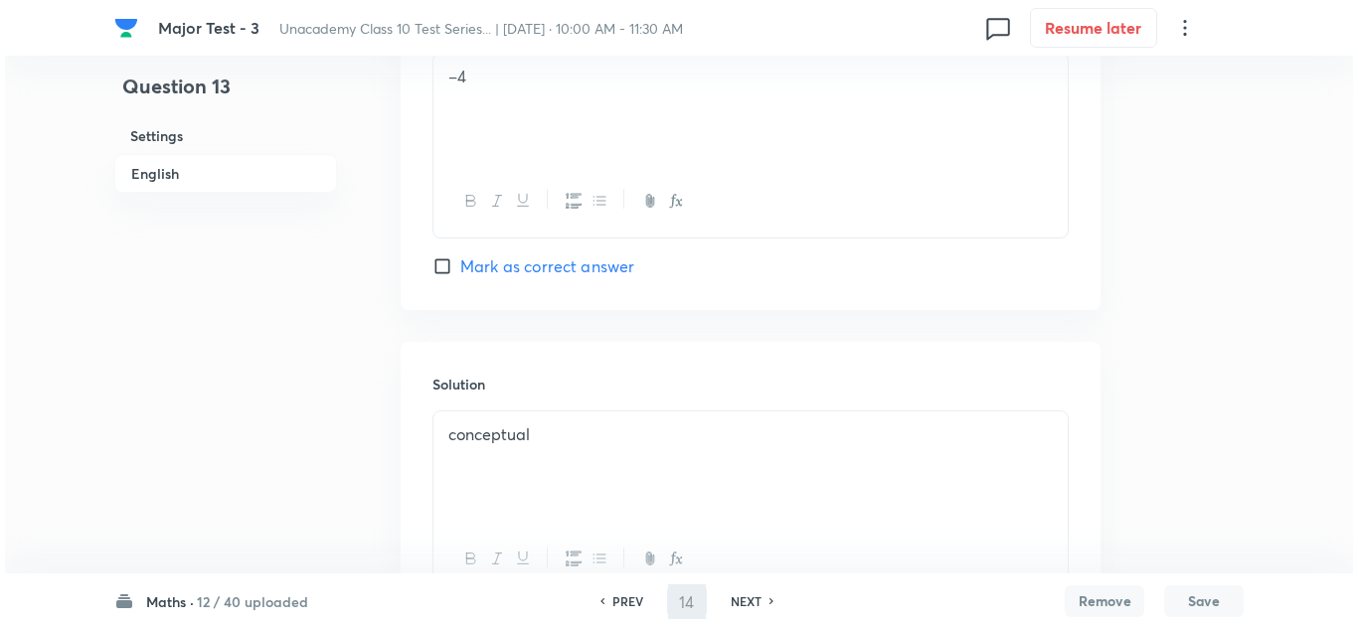
scroll to position [0, 0]
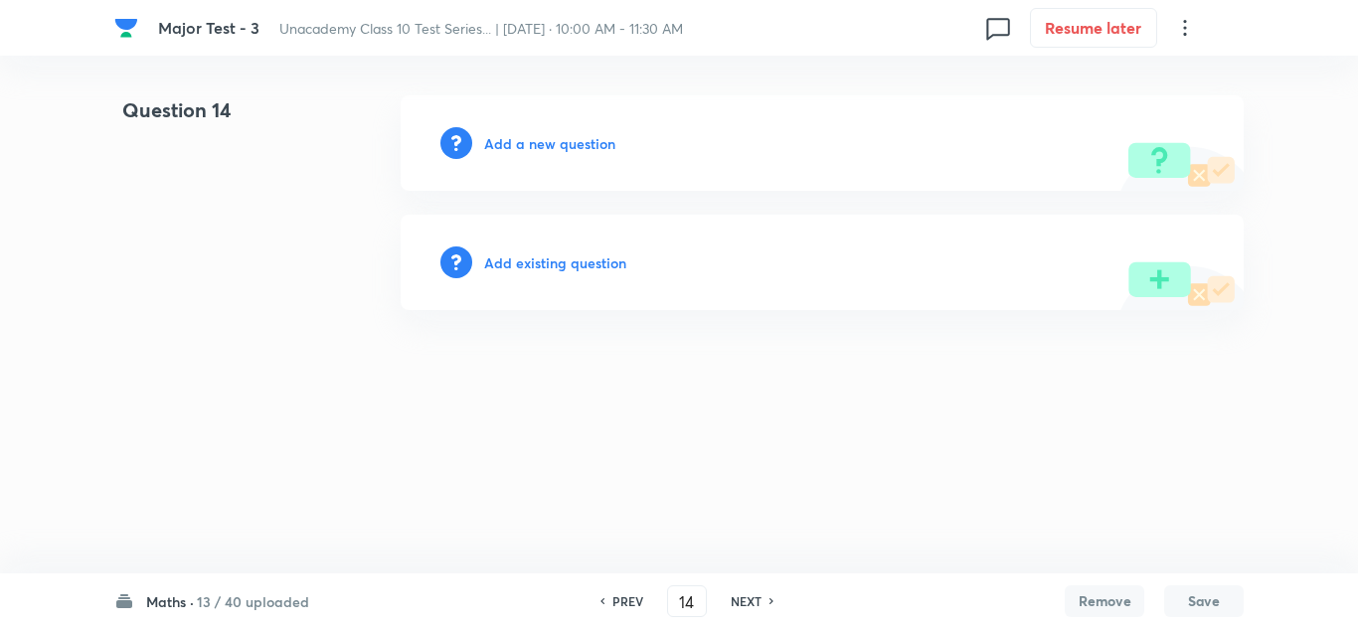
click at [546, 151] on h6 "Add a new question" at bounding box center [549, 143] width 131 height 21
click at [546, 151] on h6 "Choose a question type" at bounding box center [560, 143] width 153 height 21
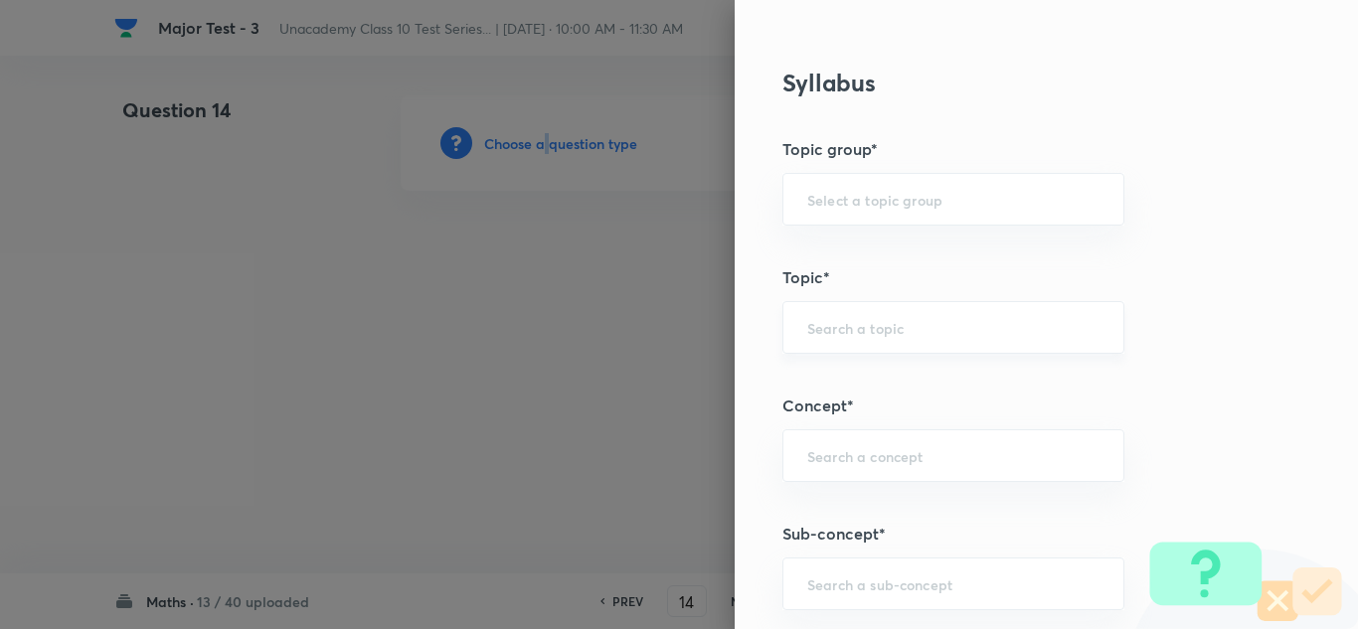
scroll to position [1392, 0]
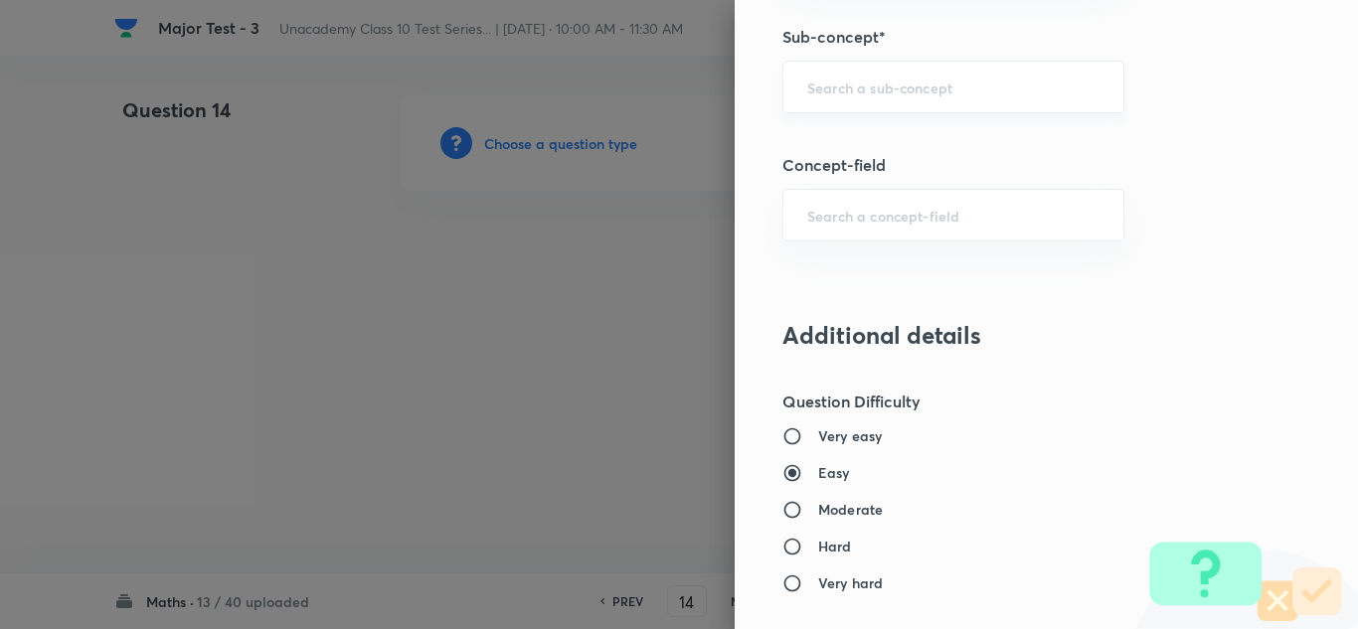
click at [955, 89] on input "text" at bounding box center [954, 87] width 292 height 19
click at [909, 104] on div "​" at bounding box center [954, 87] width 342 height 53
paste input "Triangles"
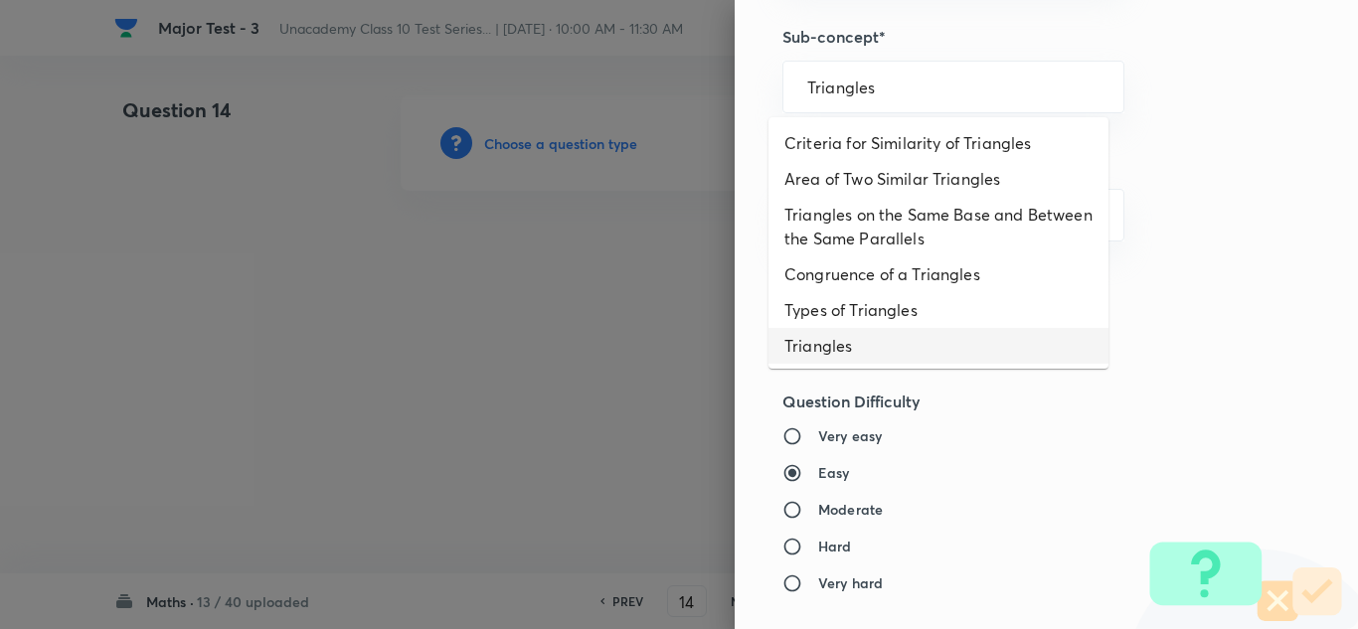
click at [802, 336] on li "Triangles" at bounding box center [939, 346] width 340 height 36
type input "Triangles"
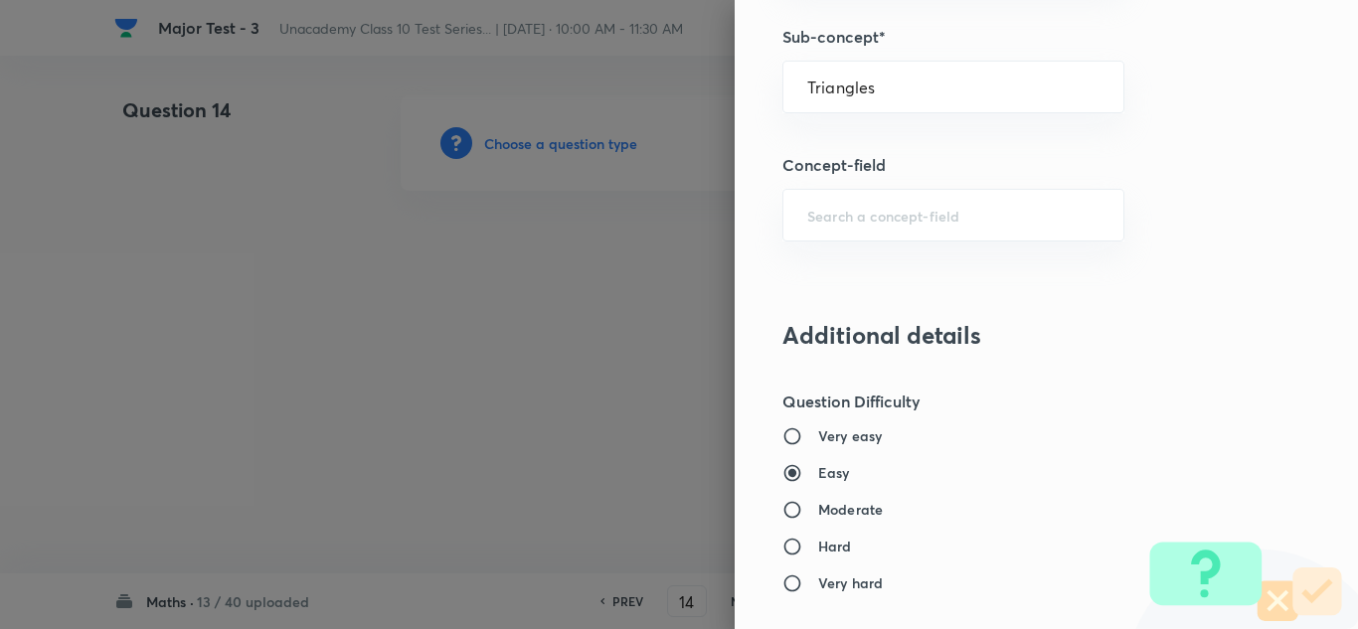
type input "Foundation Class IX"
type input "Mathematics - Class IX"
type input "Plane Geometry"
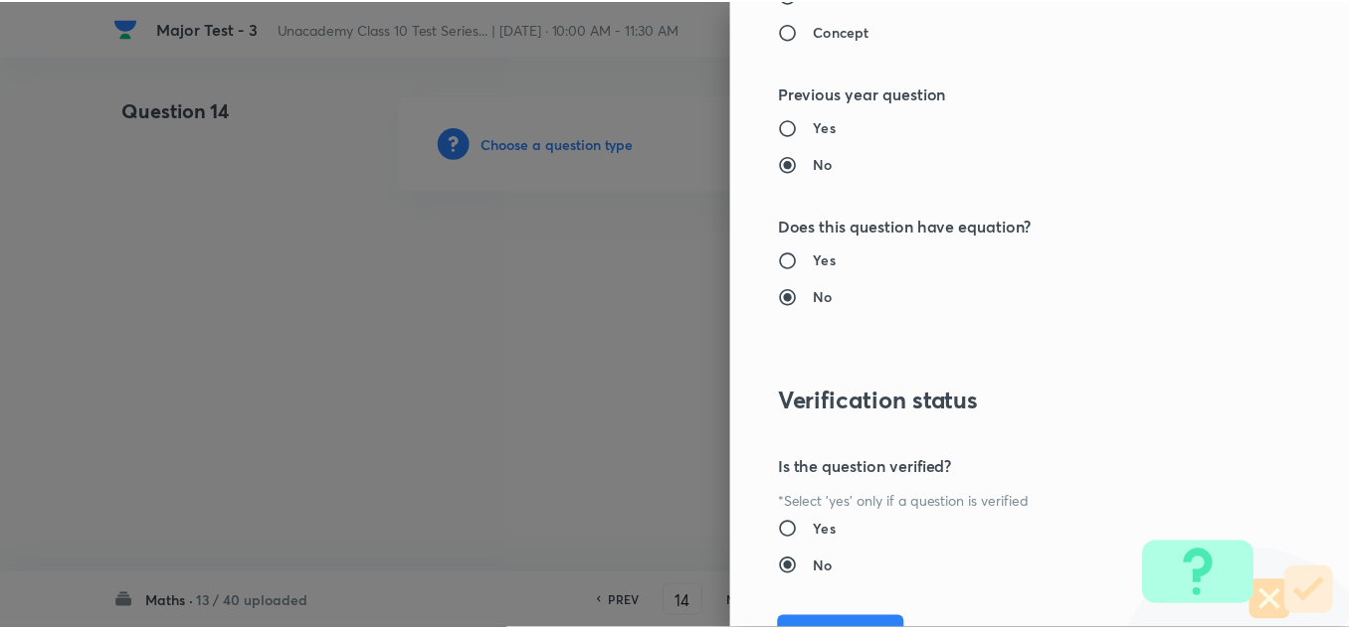
scroll to position [2215, 0]
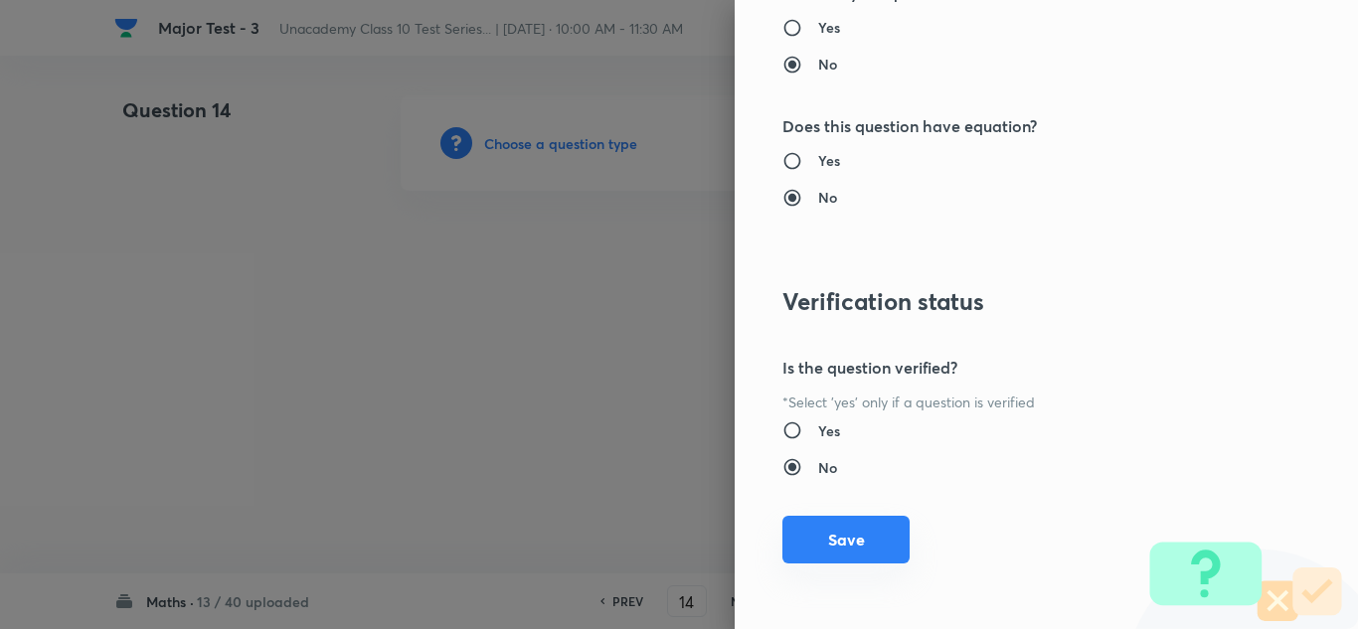
click at [825, 557] on button "Save" at bounding box center [846, 540] width 127 height 48
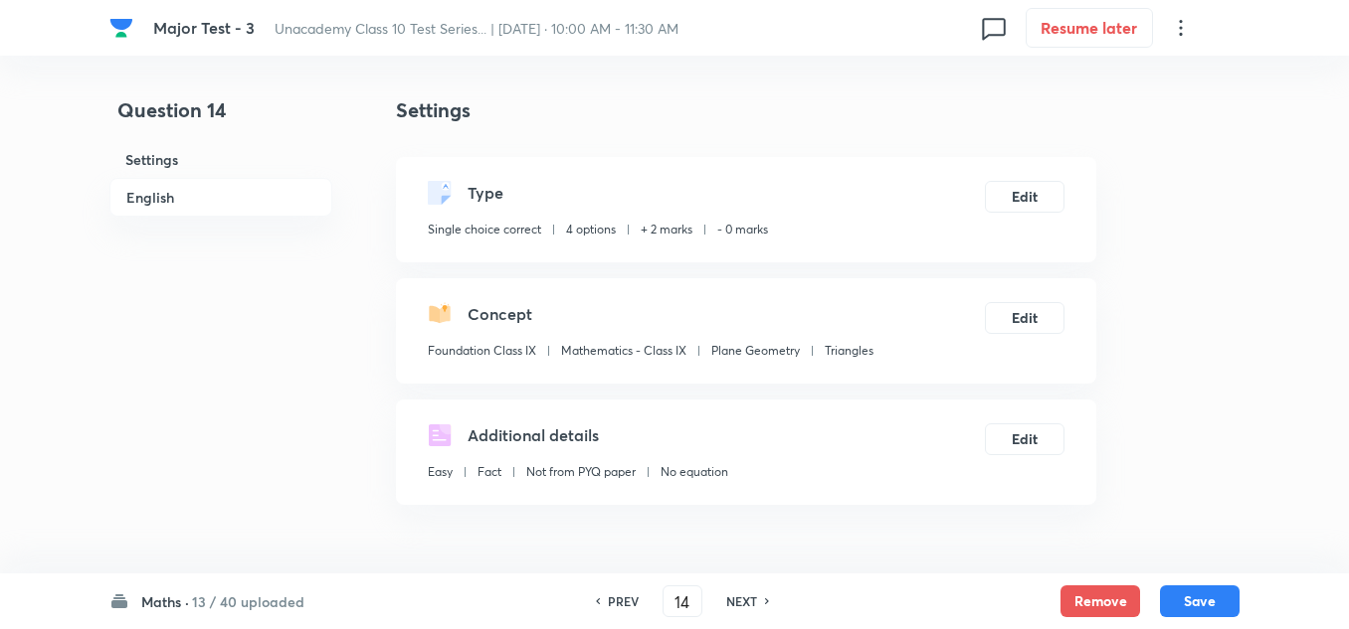
scroll to position [298, 0]
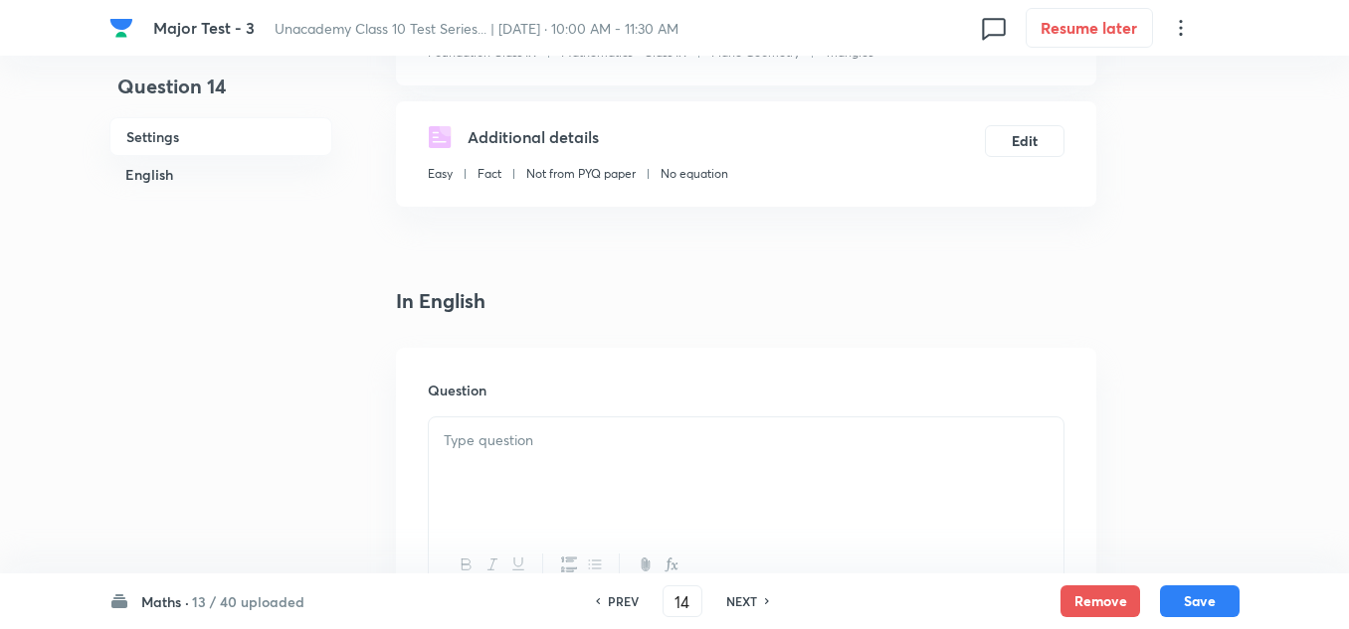
click at [509, 456] on div at bounding box center [746, 473] width 634 height 111
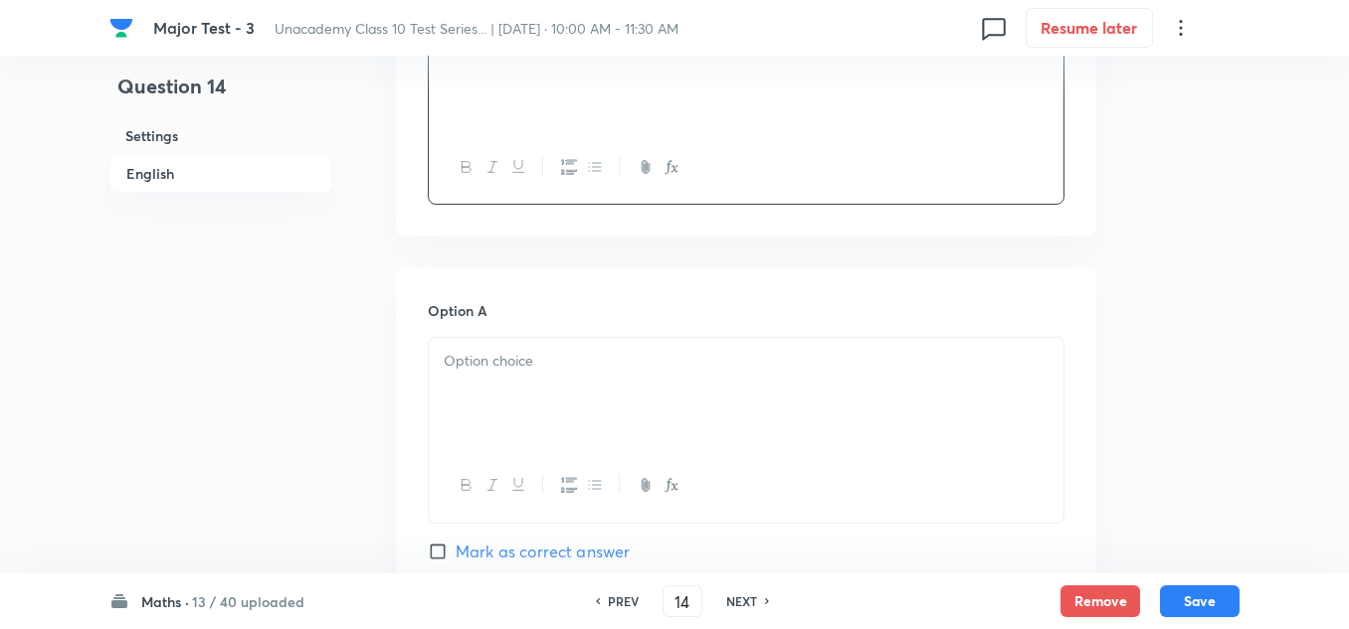
scroll to position [796, 0]
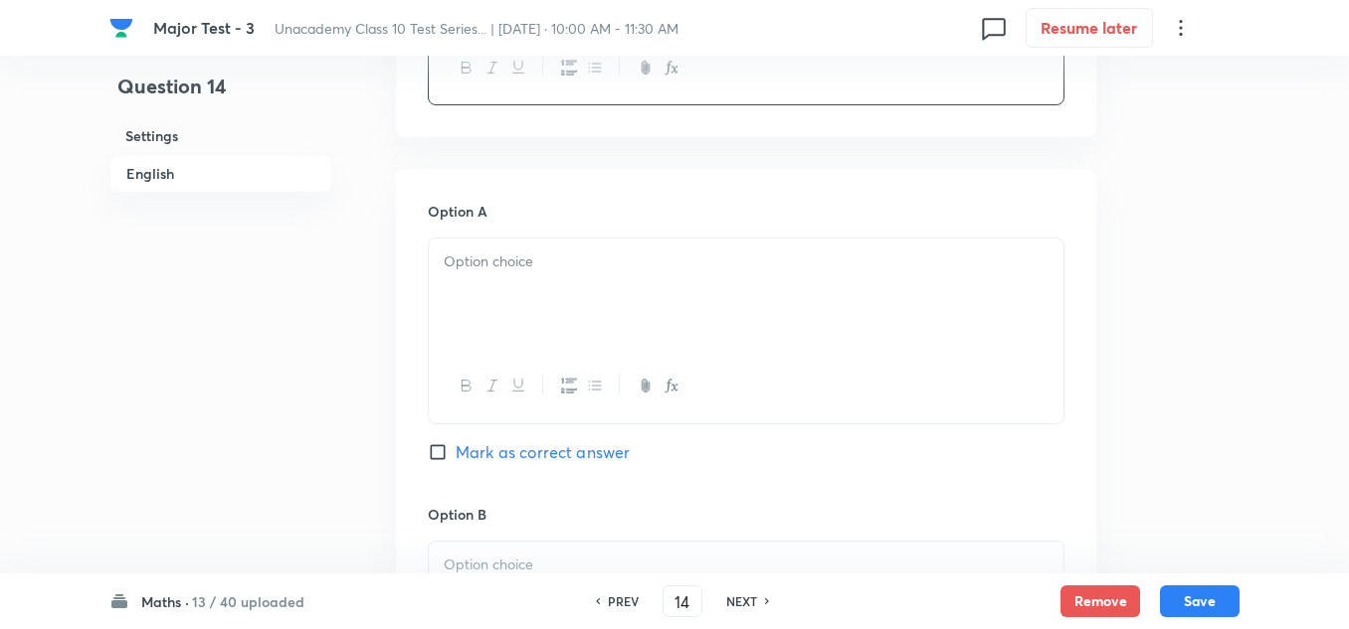
click at [569, 270] on p at bounding box center [746, 262] width 605 height 23
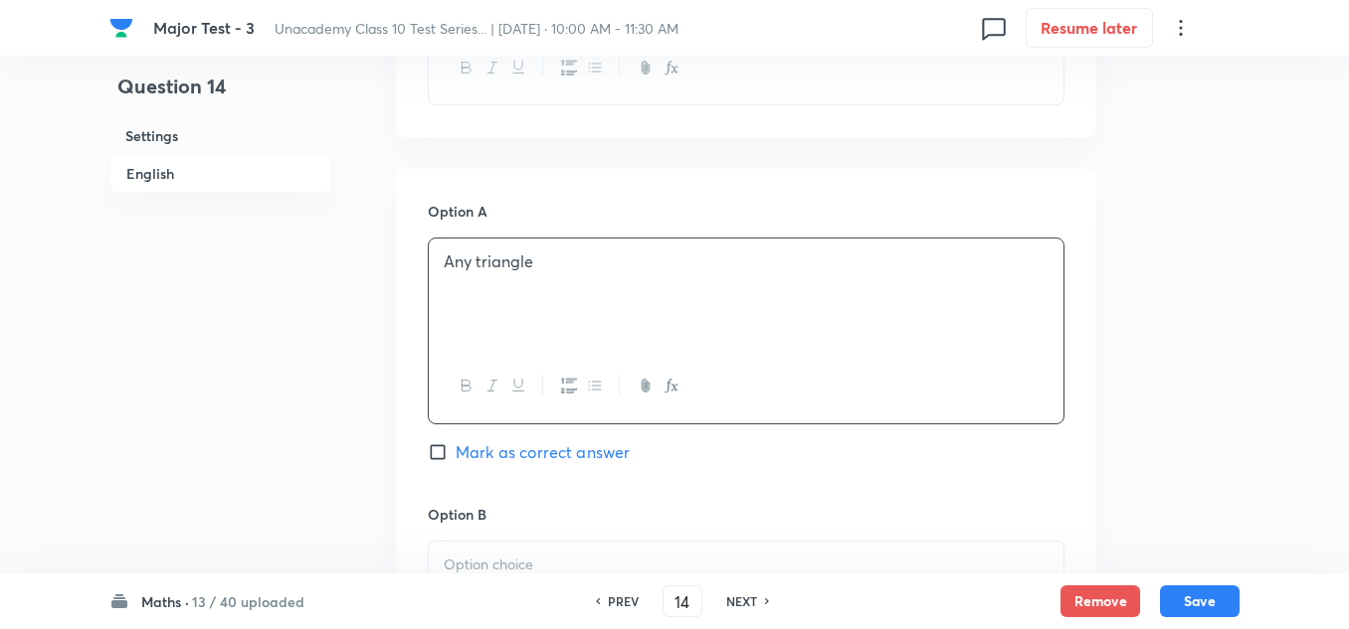
scroll to position [895, 0]
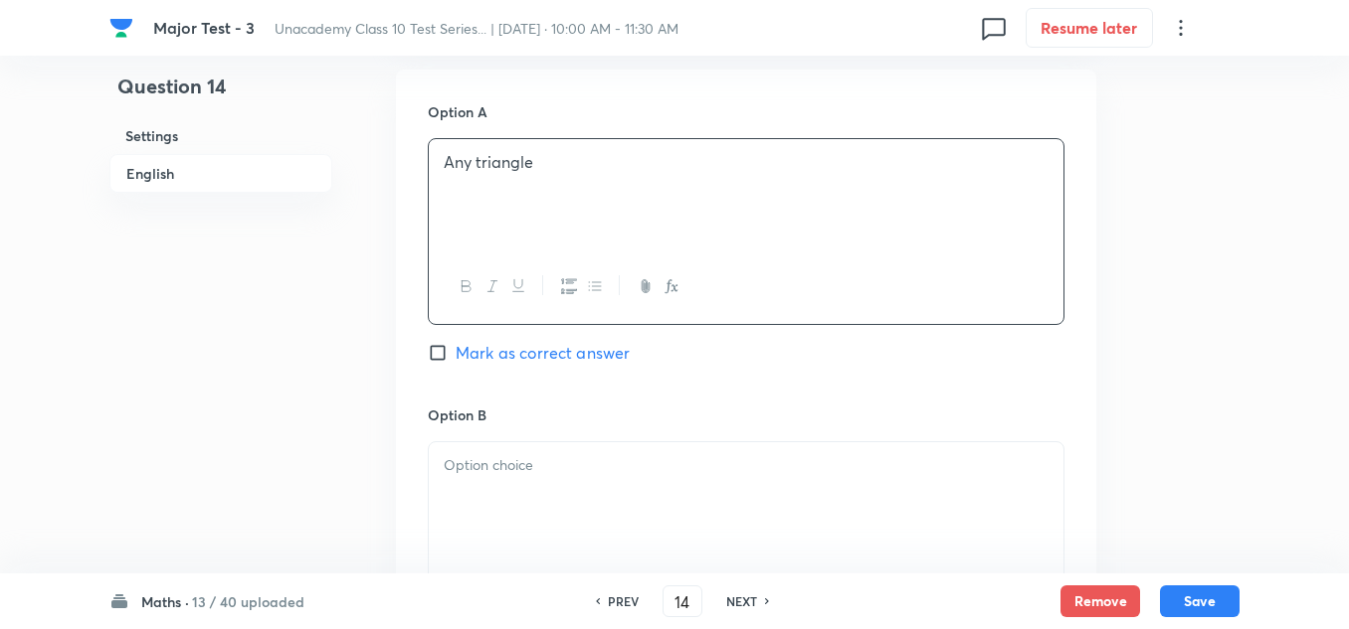
click at [500, 456] on p at bounding box center [746, 465] width 605 height 23
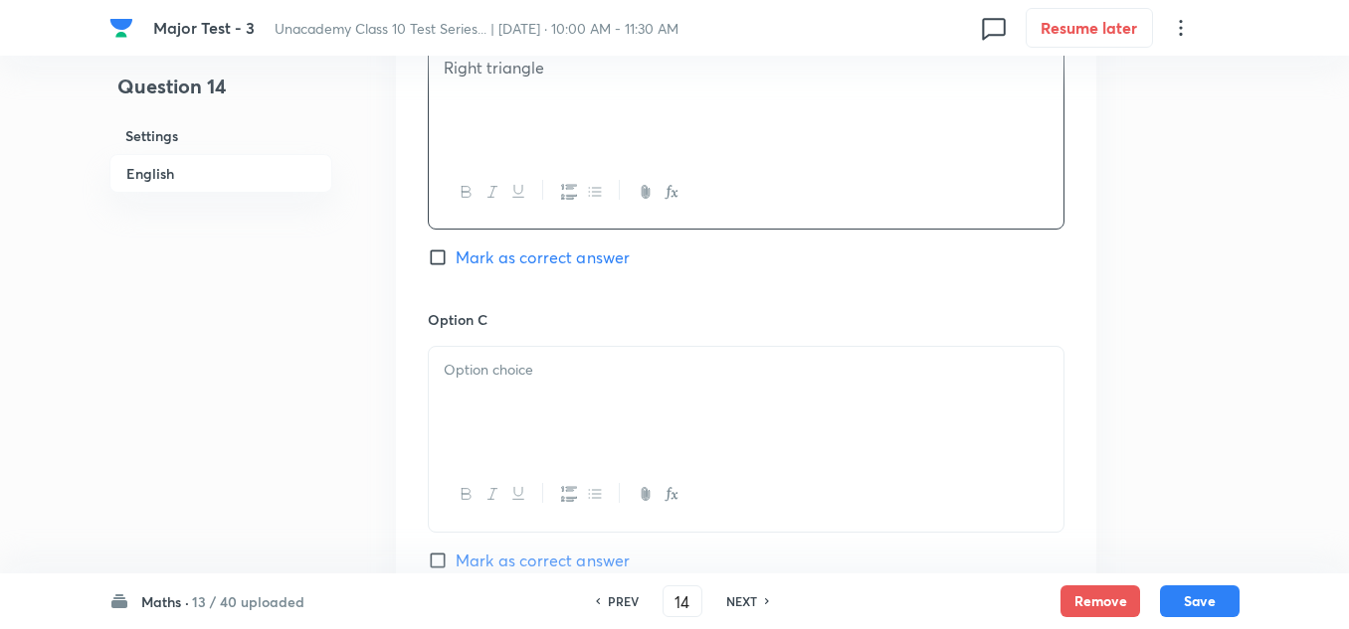
scroll to position [1392, 0]
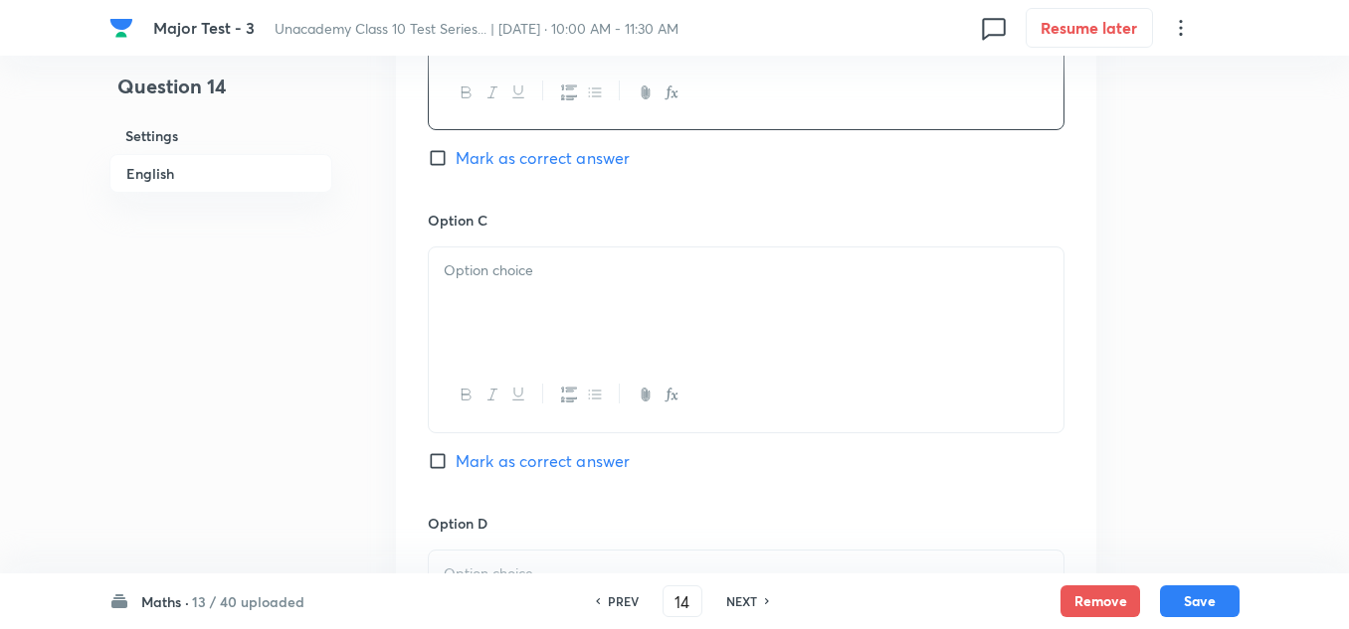
click at [565, 276] on p at bounding box center [746, 271] width 605 height 23
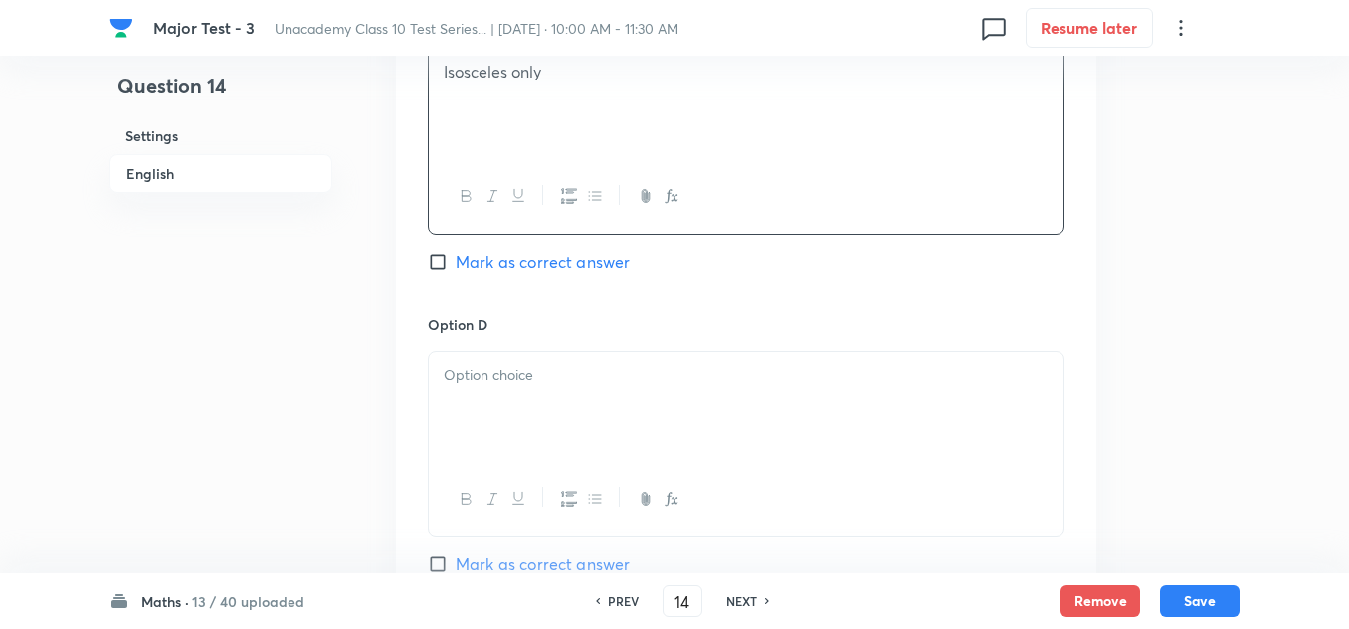
scroll to position [1691, 0]
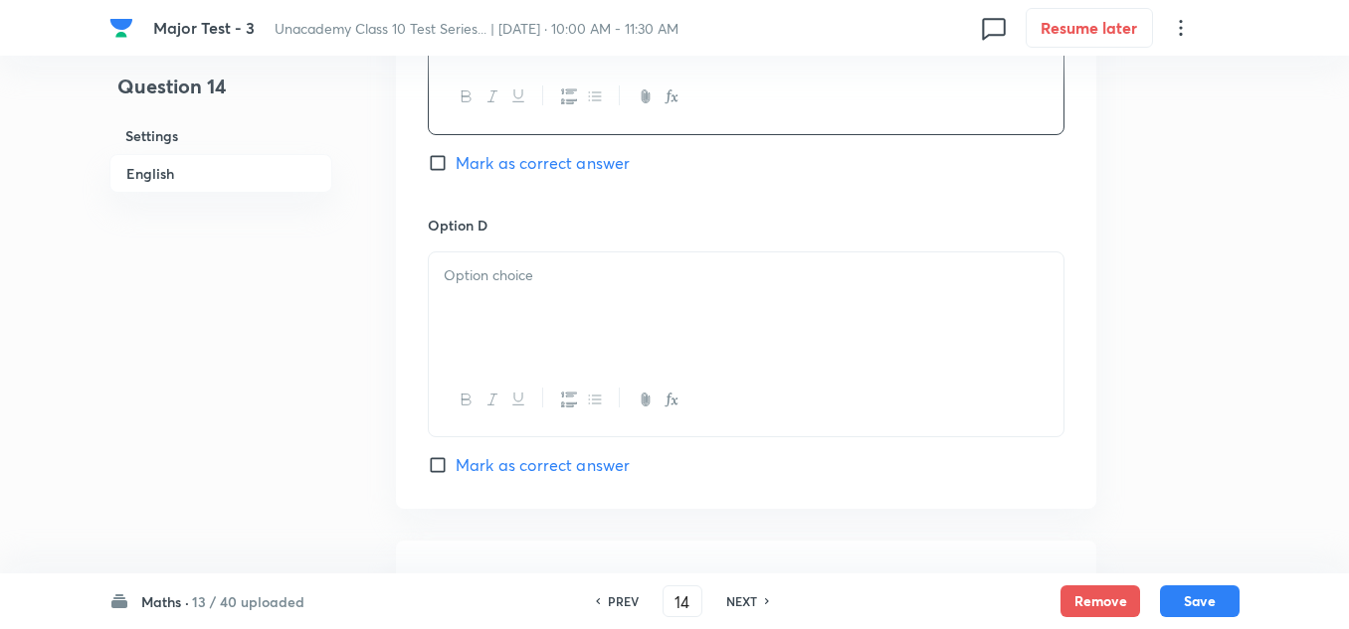
click at [572, 282] on p at bounding box center [746, 276] width 605 height 23
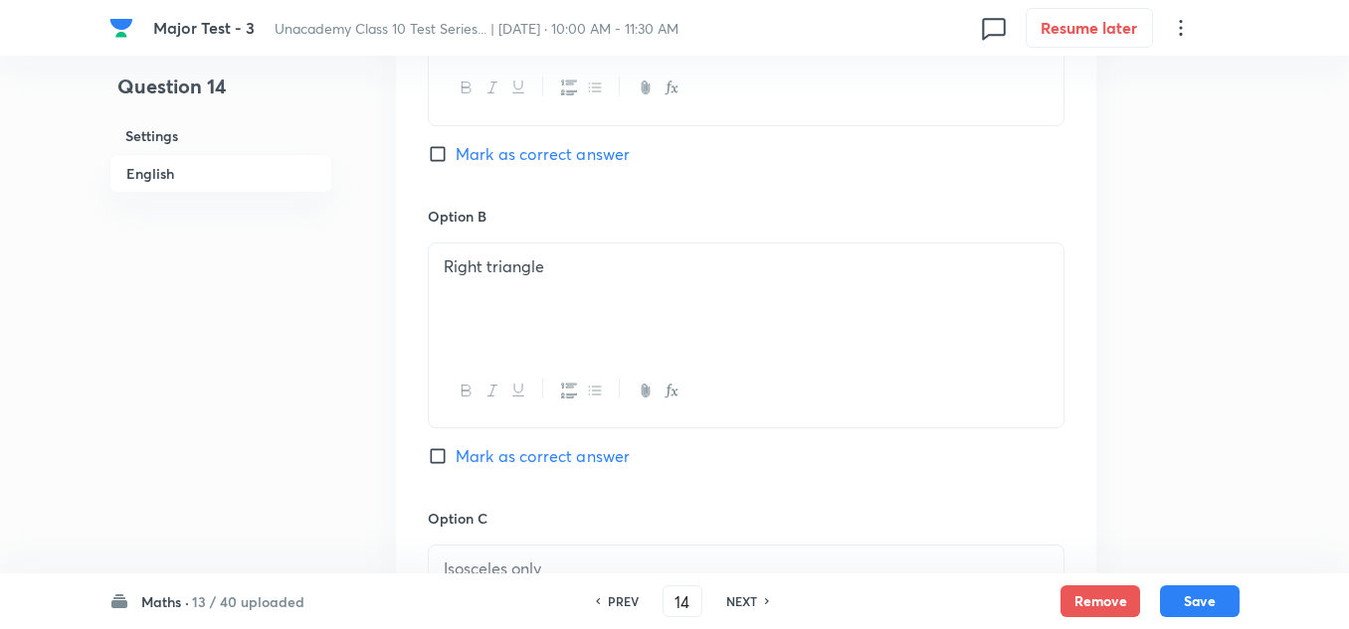
scroll to position [1193, 0]
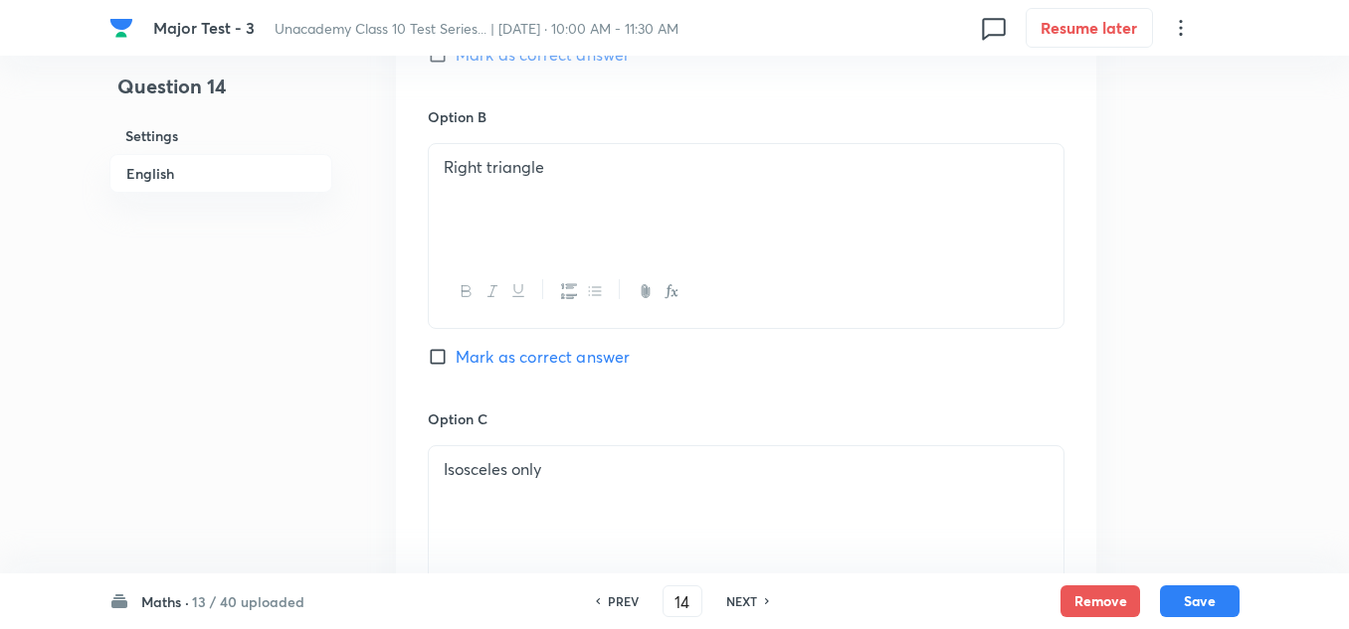
click at [519, 354] on span "Mark as correct answer" at bounding box center [542, 357] width 174 height 24
click at [455, 354] on input "Mark as correct answer" at bounding box center [442, 357] width 28 height 20
checkbox input "true"
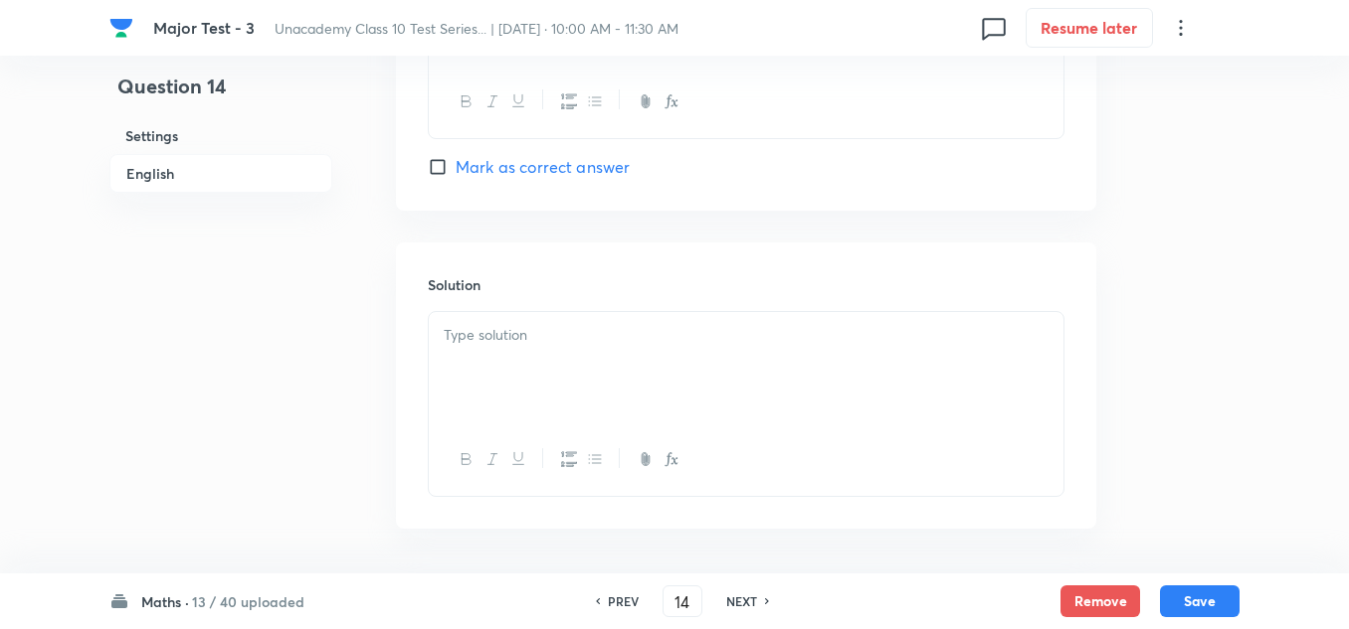
scroll to position [2064, 0]
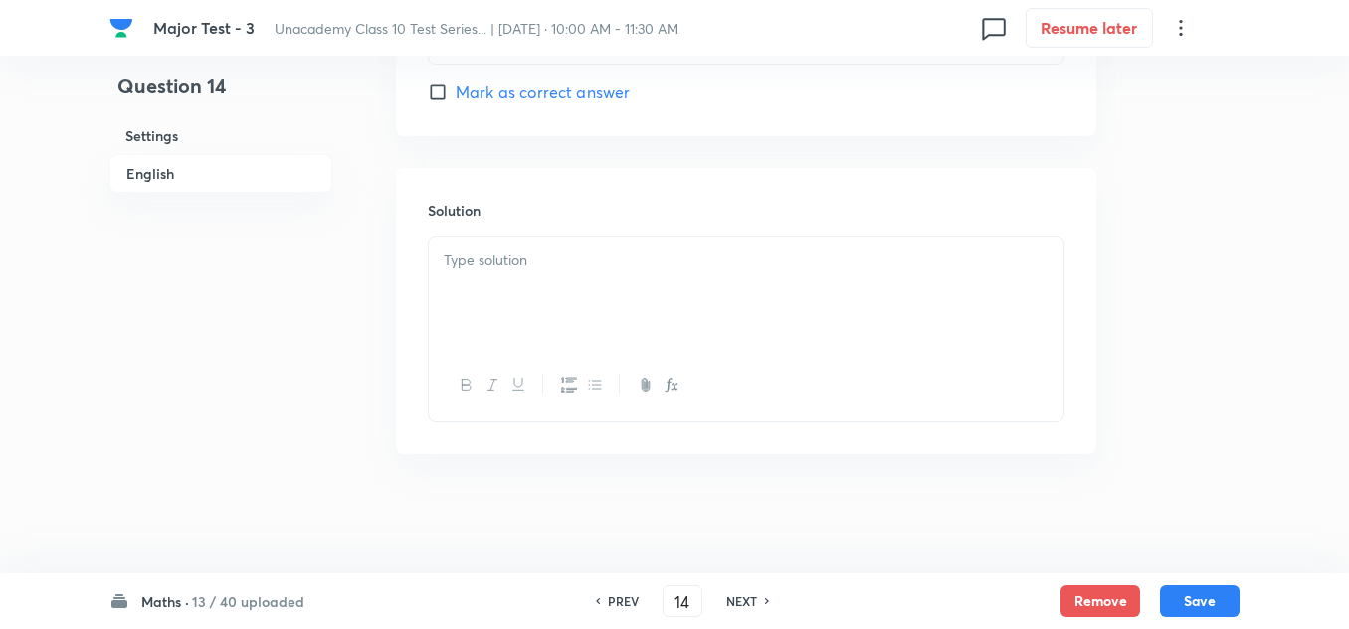
click at [545, 324] on div at bounding box center [746, 293] width 634 height 111
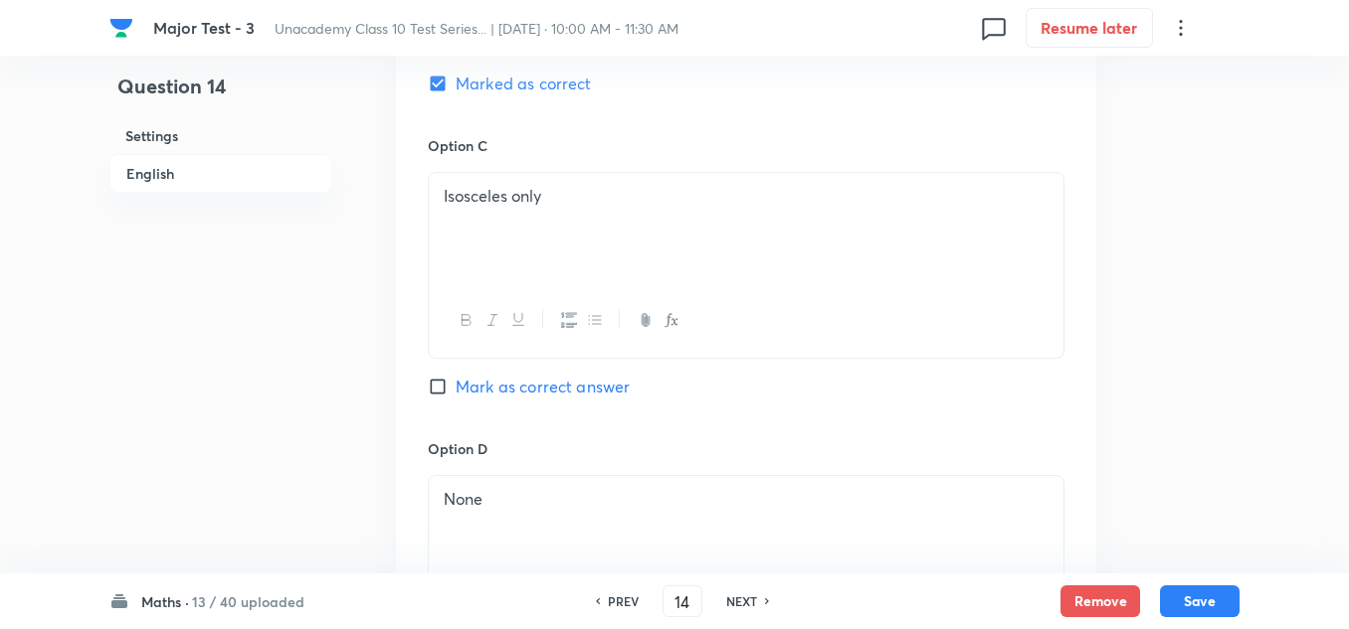
scroll to position [1566, 0]
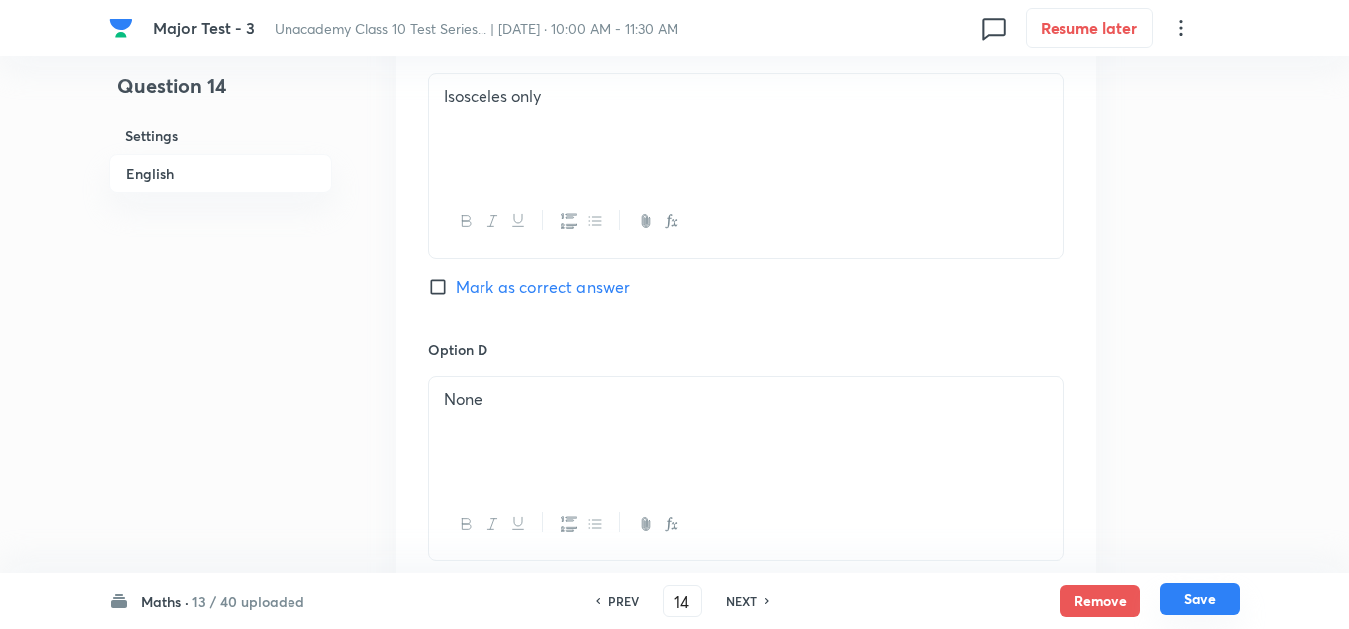
click at [1197, 598] on button "Save" at bounding box center [1200, 600] width 80 height 32
type input "15"
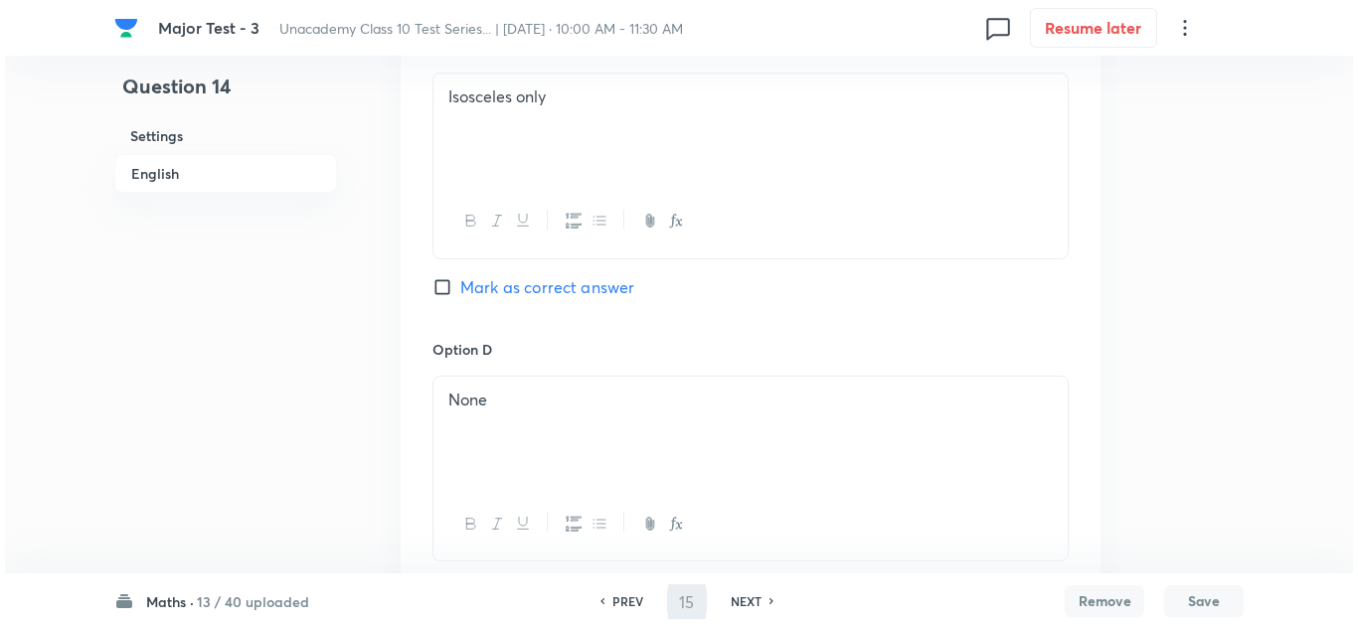
scroll to position [0, 0]
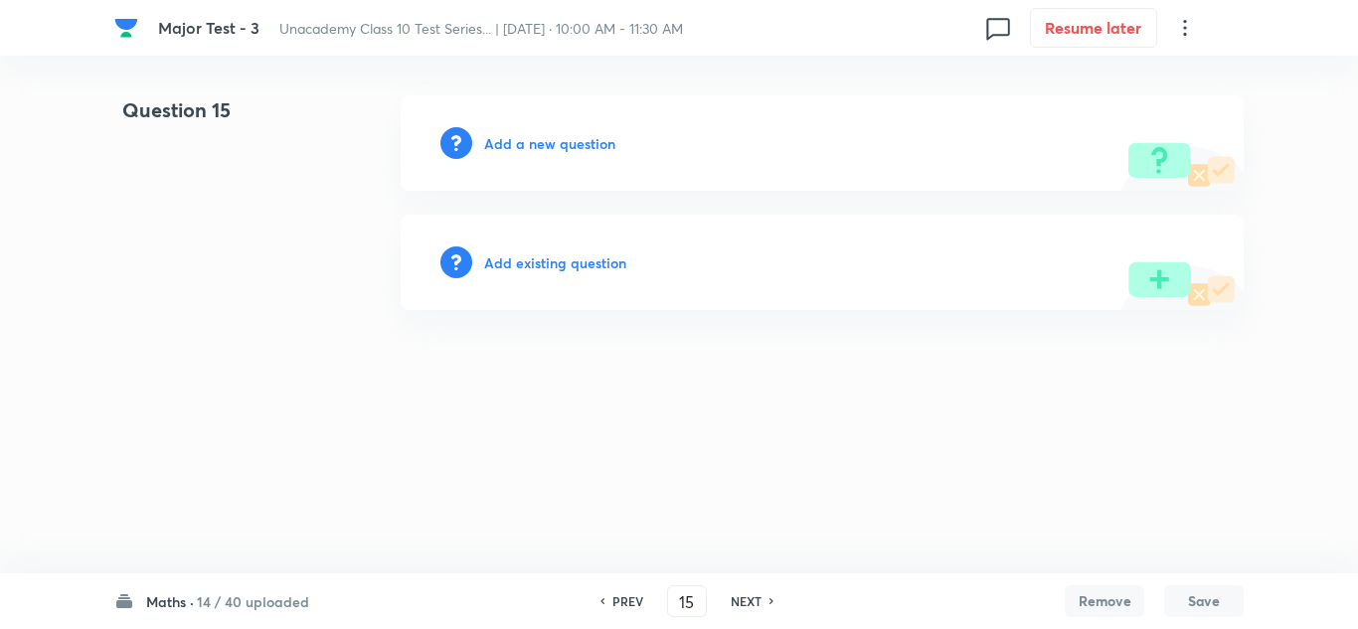
click at [575, 125] on div "Add a new question" at bounding box center [822, 142] width 843 height 95
click at [574, 148] on h6 "Add a new question" at bounding box center [549, 143] width 131 height 21
click at [574, 148] on h6 "Choose a question type" at bounding box center [560, 143] width 153 height 21
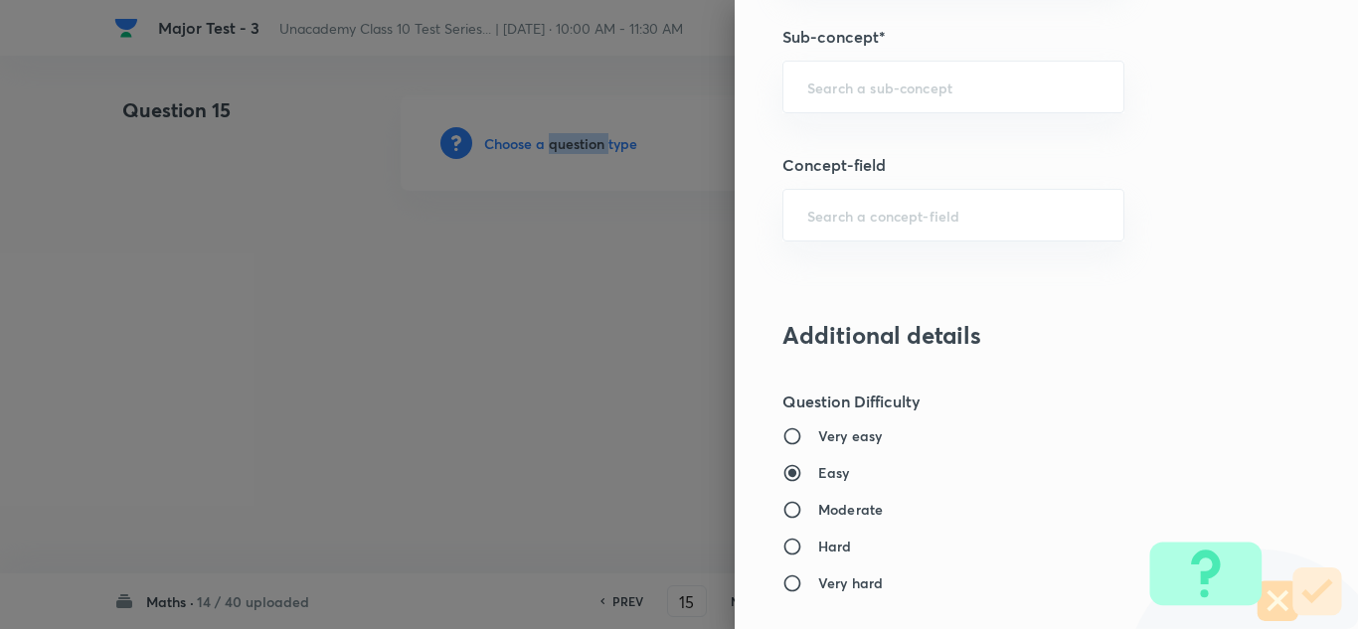
scroll to position [1293, 0]
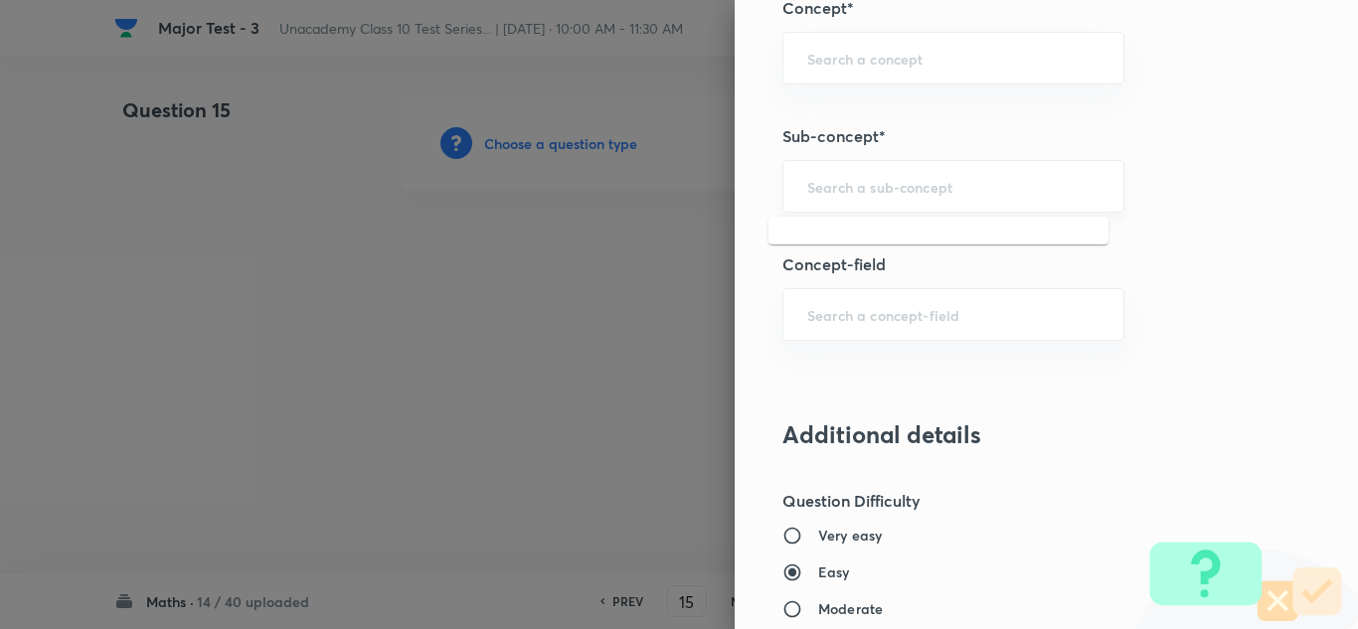
click at [896, 181] on input "text" at bounding box center [954, 186] width 292 height 19
paste input "Geometry"
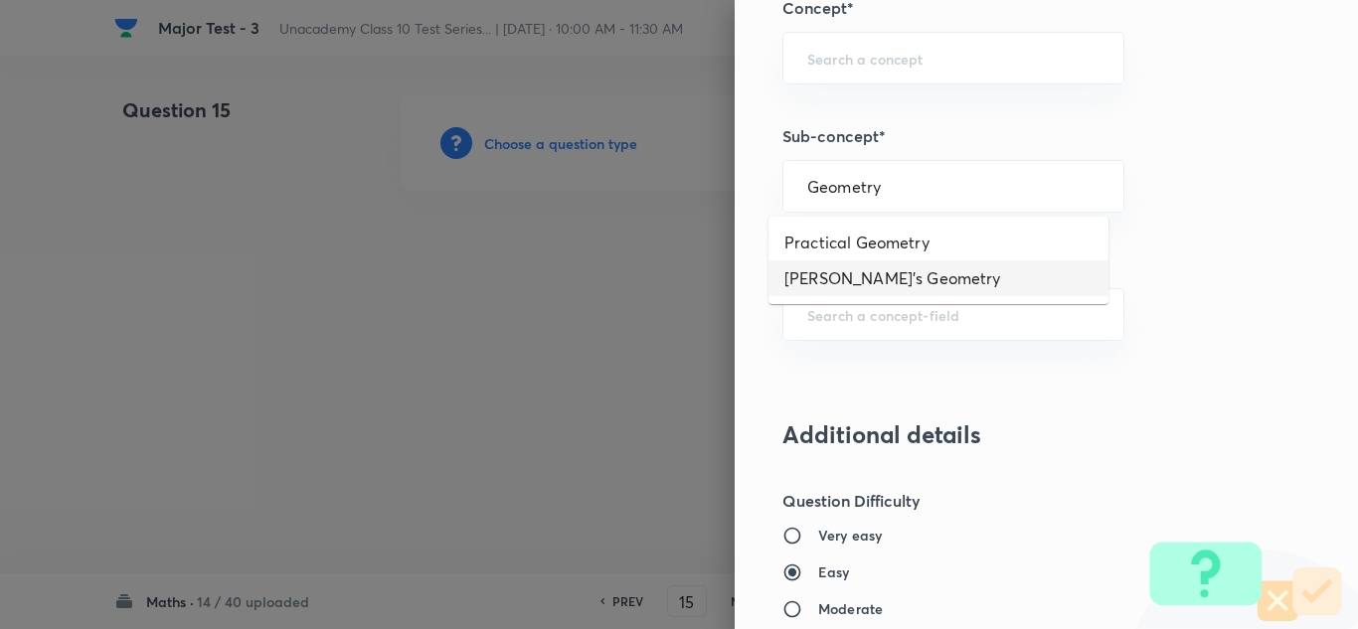
click at [854, 270] on li "Euclid's Geometry" at bounding box center [939, 279] width 340 height 36
type input "Euclid's Geometry"
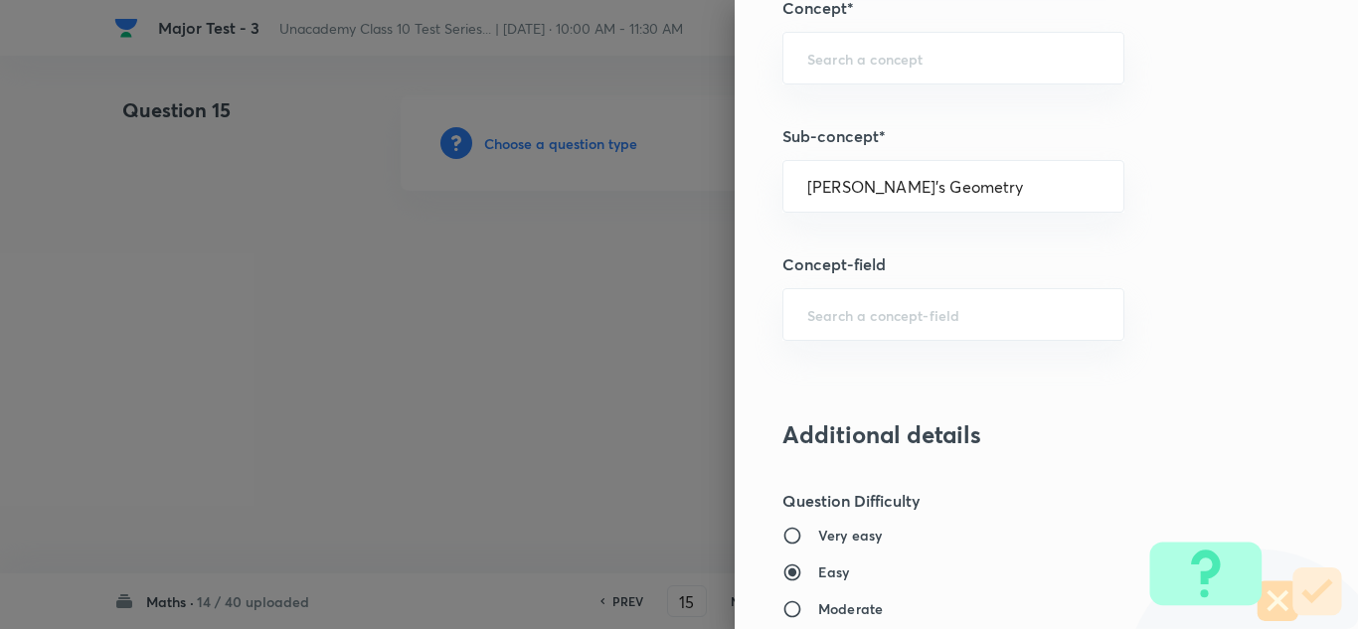
type input "Foundation Class IX"
type input "Mathematics"
type input "Euclid's Geometry"
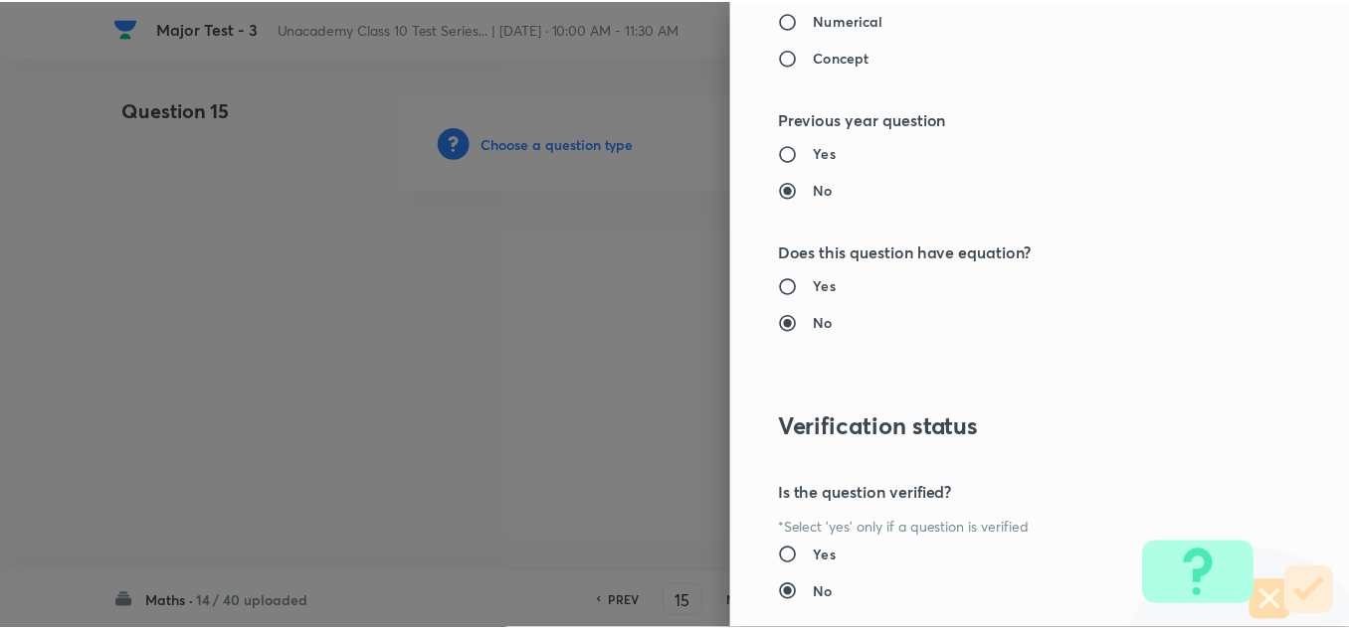
scroll to position [2215, 0]
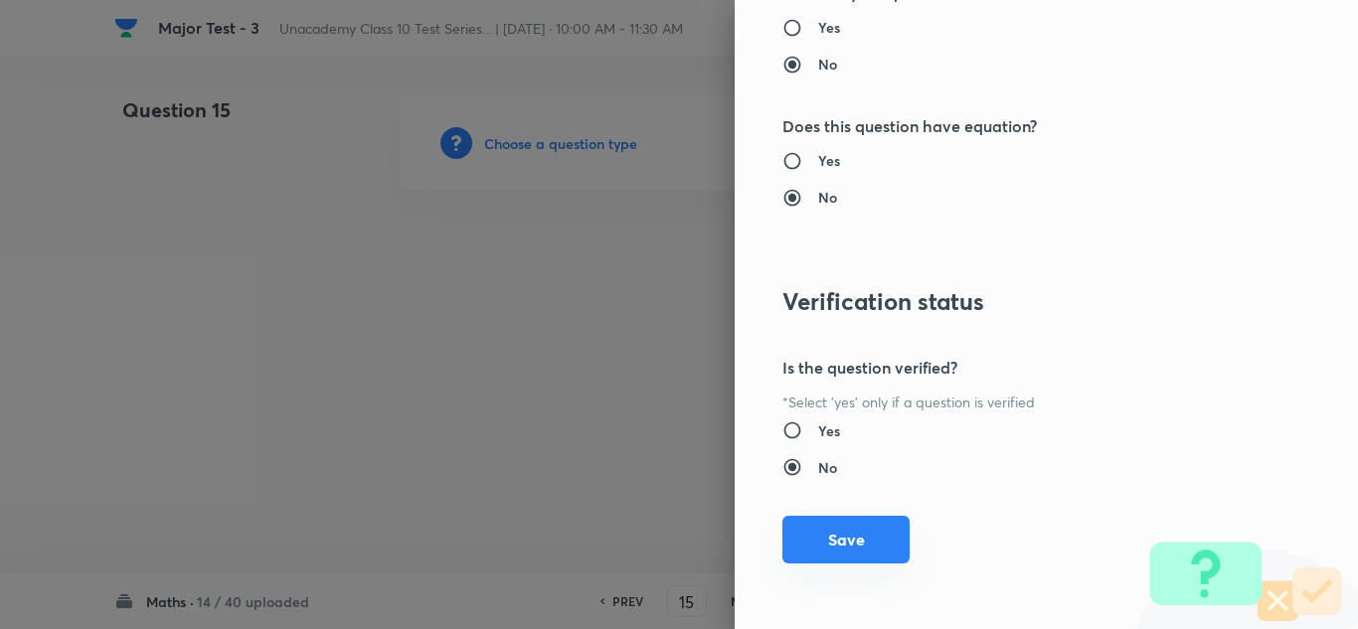
click at [843, 541] on button "Save" at bounding box center [846, 540] width 127 height 48
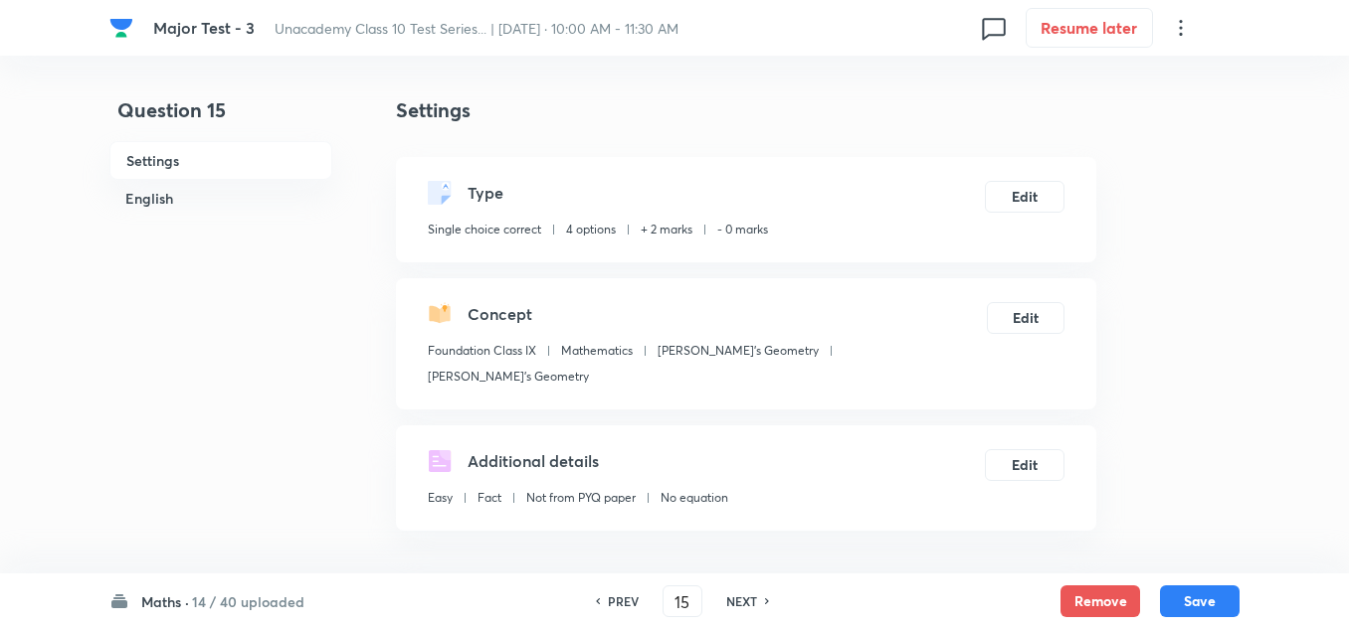
scroll to position [398, 0]
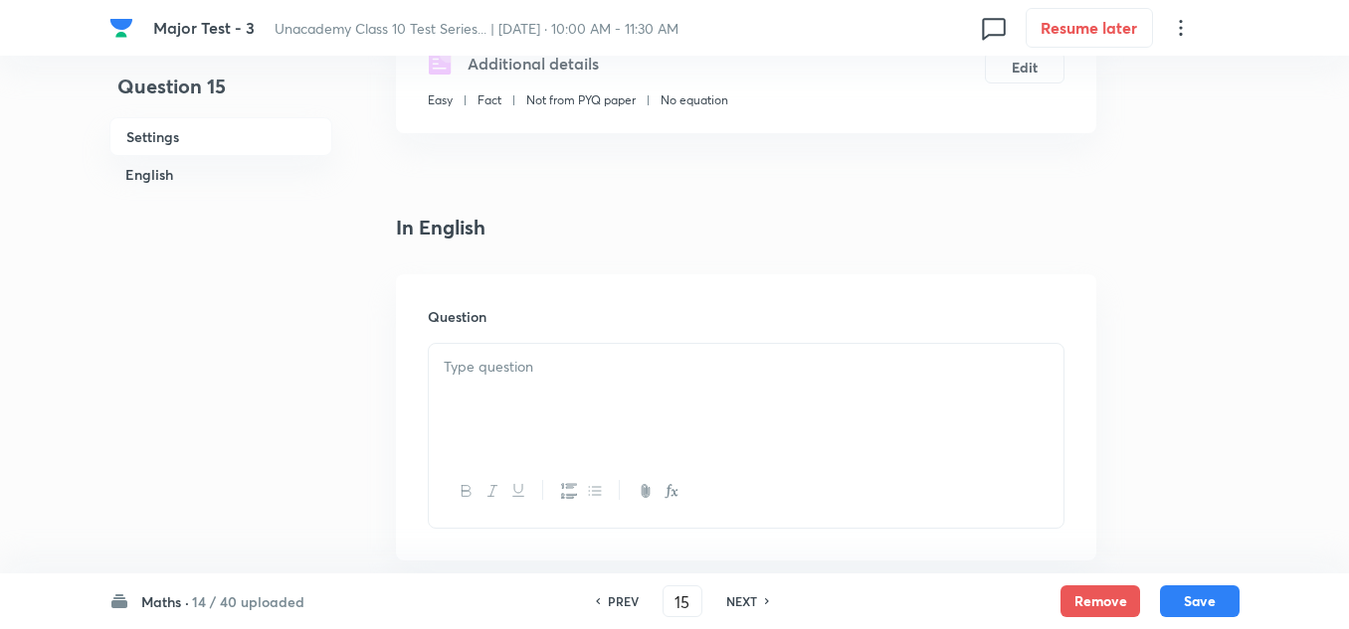
click at [528, 356] on p at bounding box center [746, 367] width 605 height 23
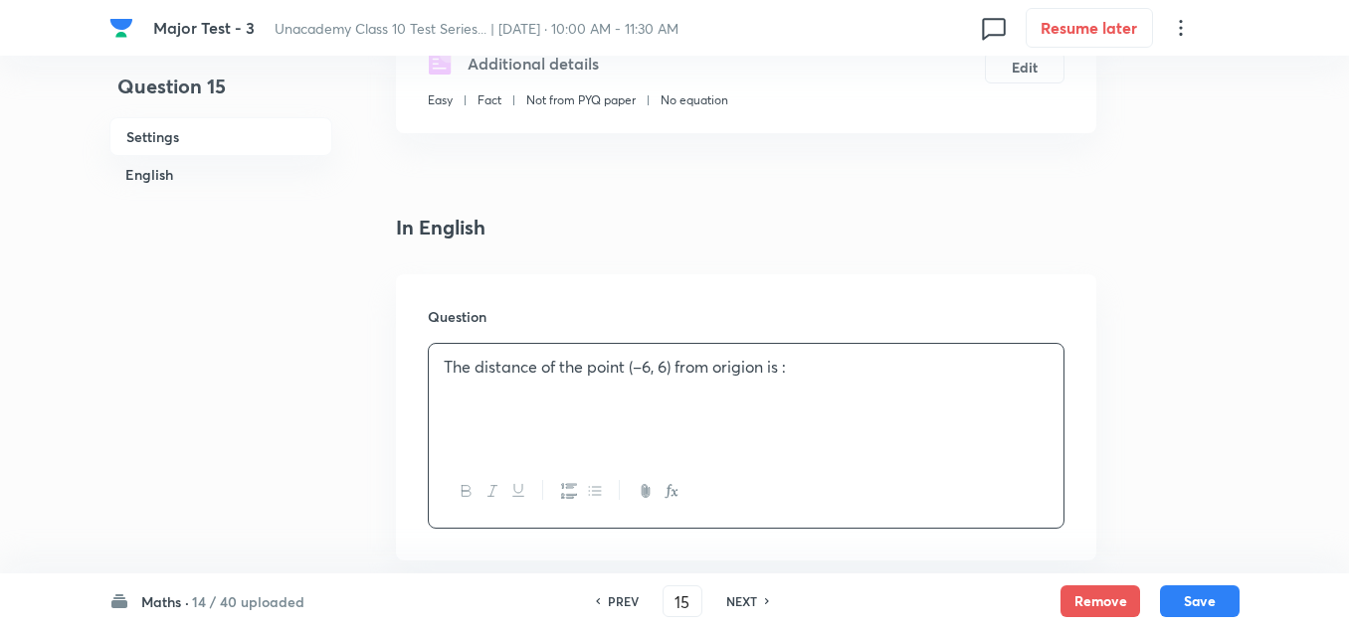
scroll to position [696, 0]
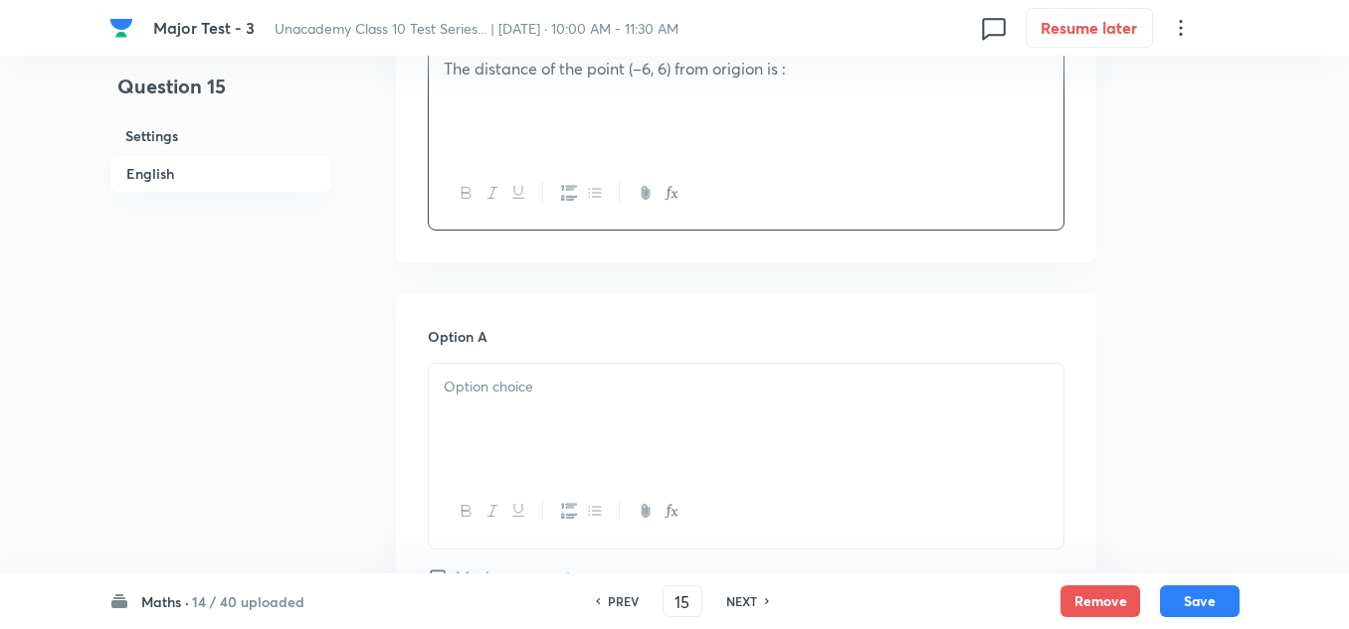
click at [529, 400] on div at bounding box center [746, 419] width 634 height 111
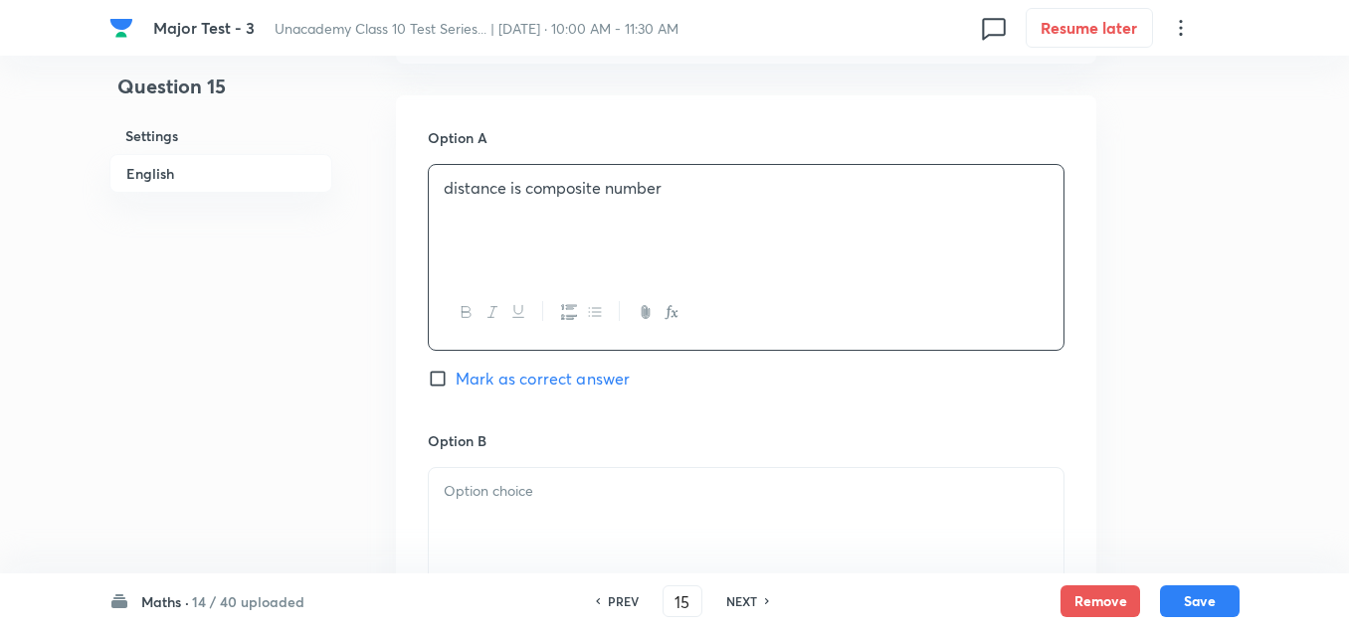
scroll to position [994, 0]
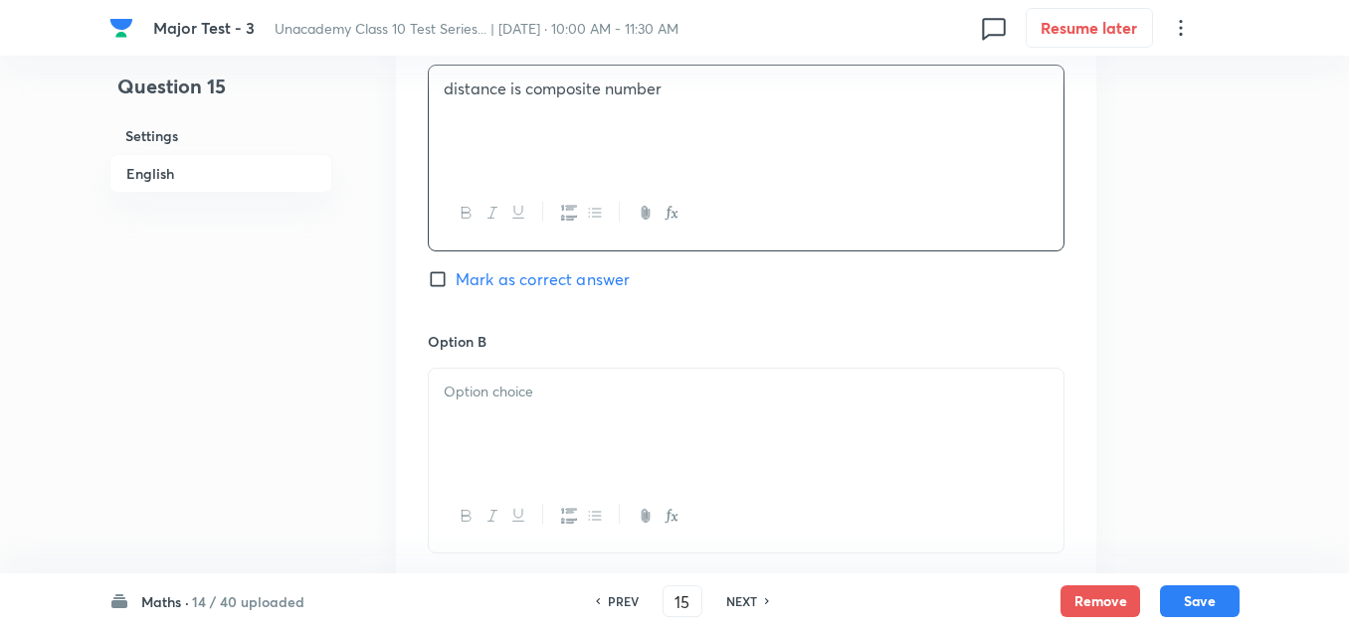
click at [529, 396] on div at bounding box center [746, 424] width 634 height 111
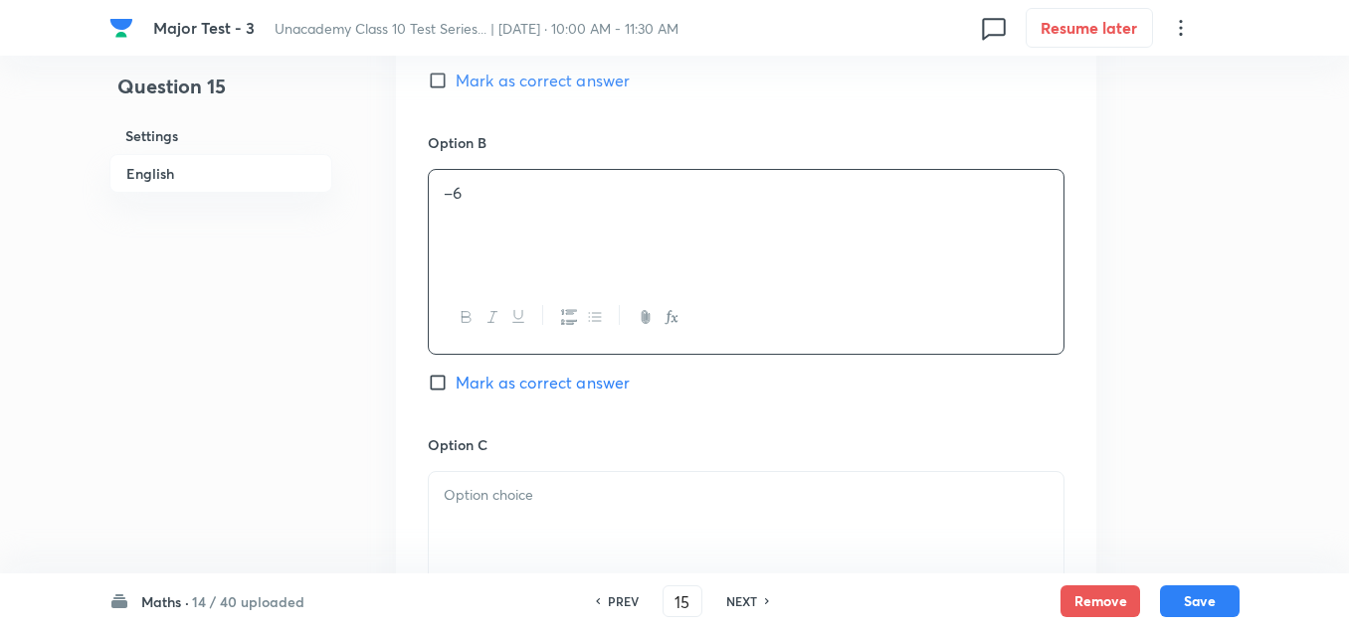
scroll to position [1392, 0]
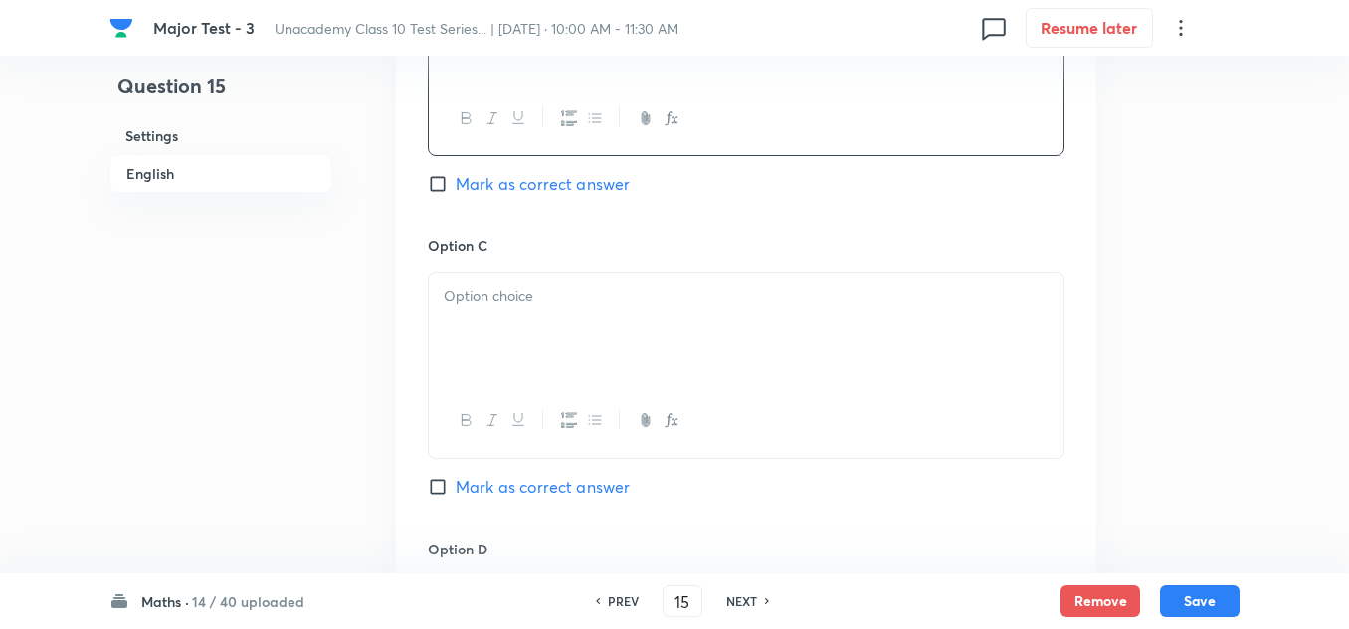
click at [543, 307] on div at bounding box center [746, 328] width 634 height 111
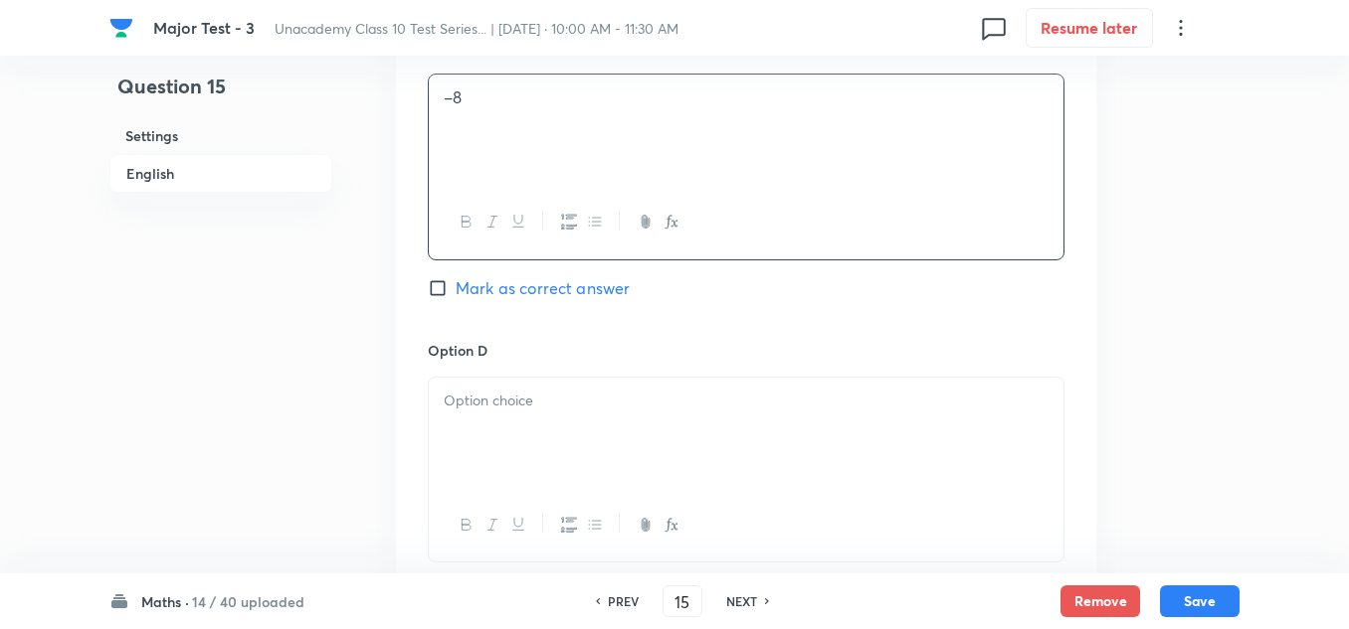
scroll to position [1790, 0]
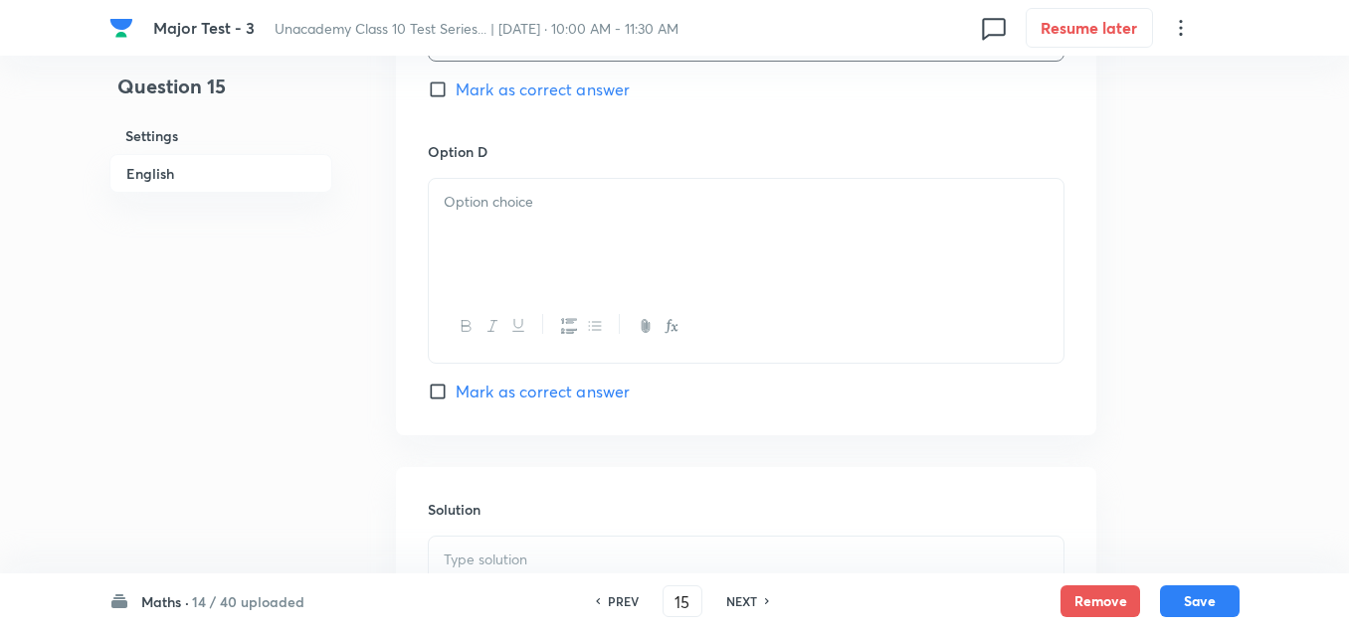
click at [619, 193] on div at bounding box center [746, 234] width 634 height 111
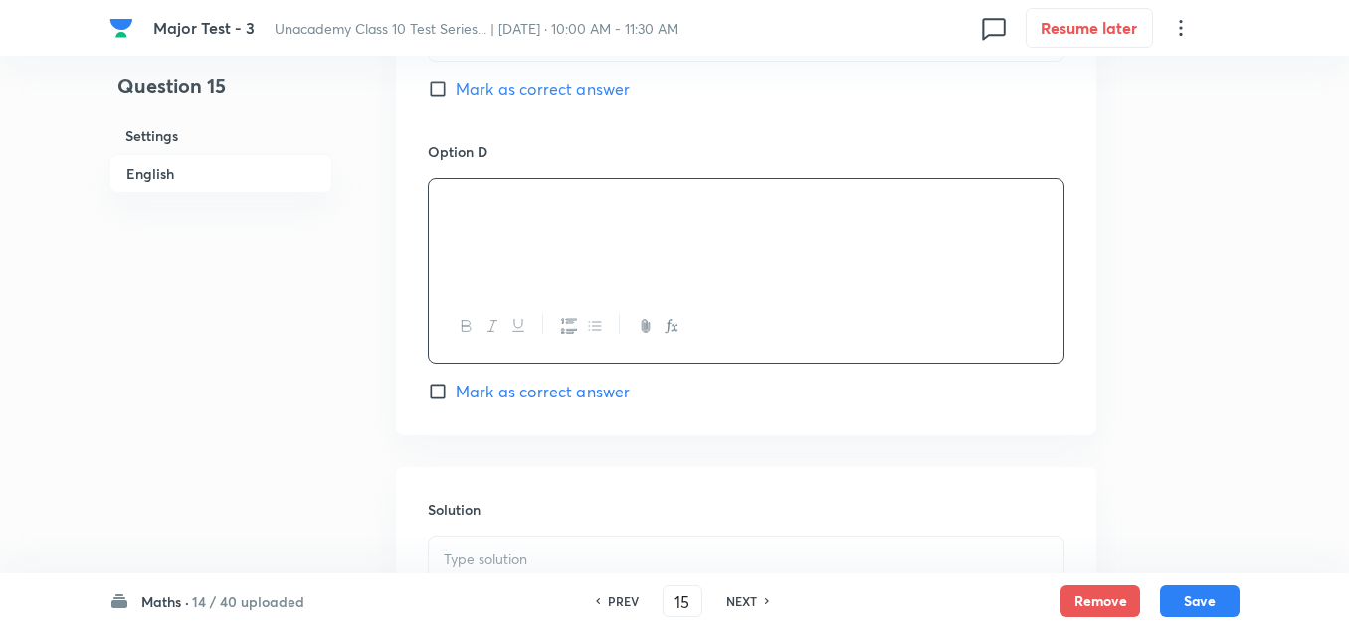
click at [508, 549] on p at bounding box center [746, 560] width 605 height 23
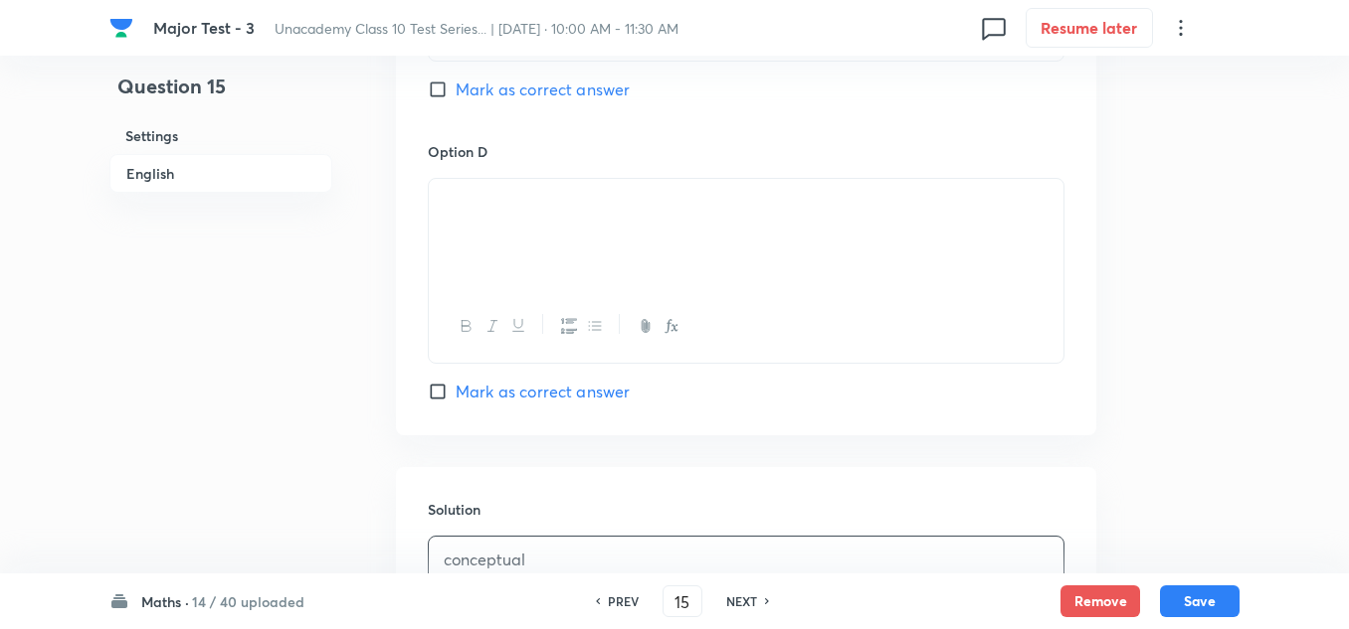
click at [526, 380] on span "Mark as correct answer" at bounding box center [542, 392] width 174 height 24
click at [455, 382] on input "Mark as correct answer" at bounding box center [442, 392] width 28 height 20
checkbox input "true"
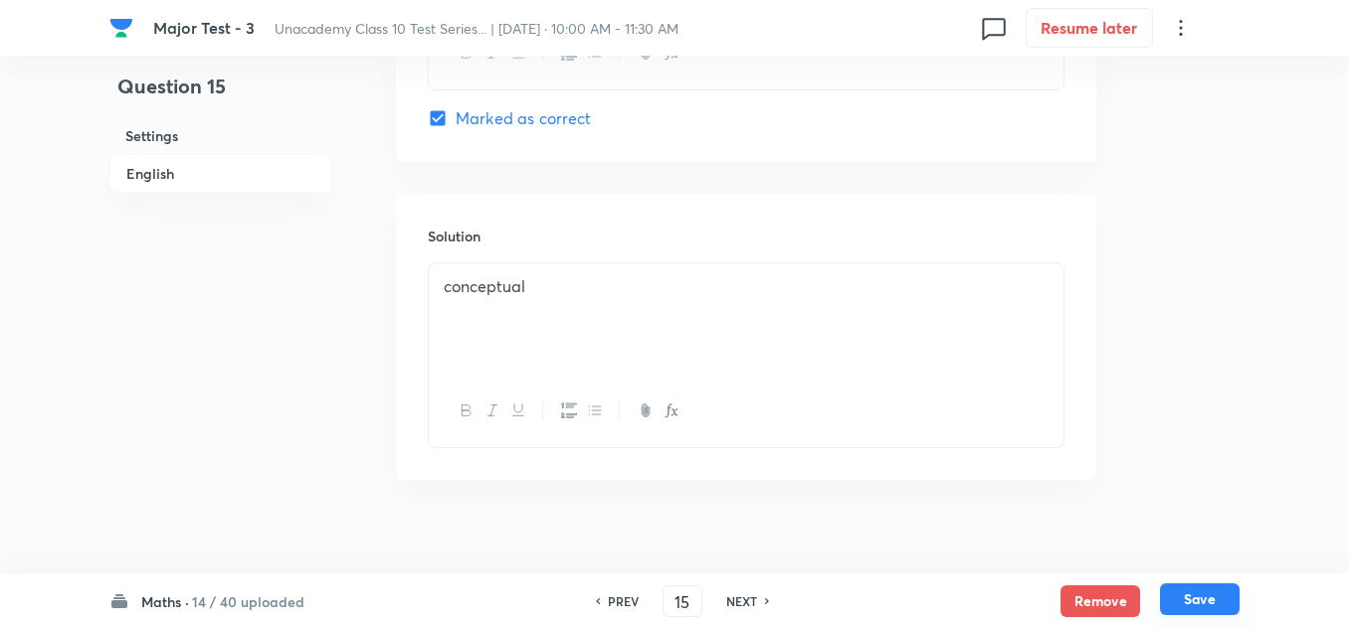
click at [1218, 604] on button "Save" at bounding box center [1200, 600] width 80 height 32
type input "16"
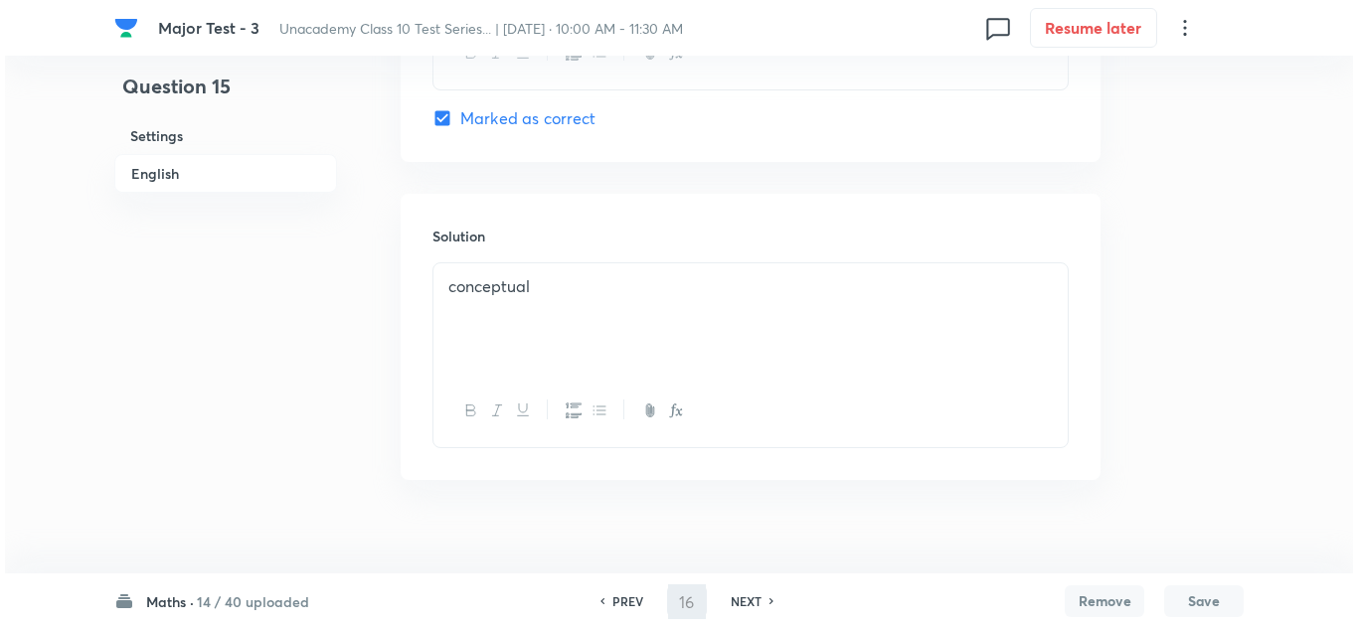
scroll to position [0, 0]
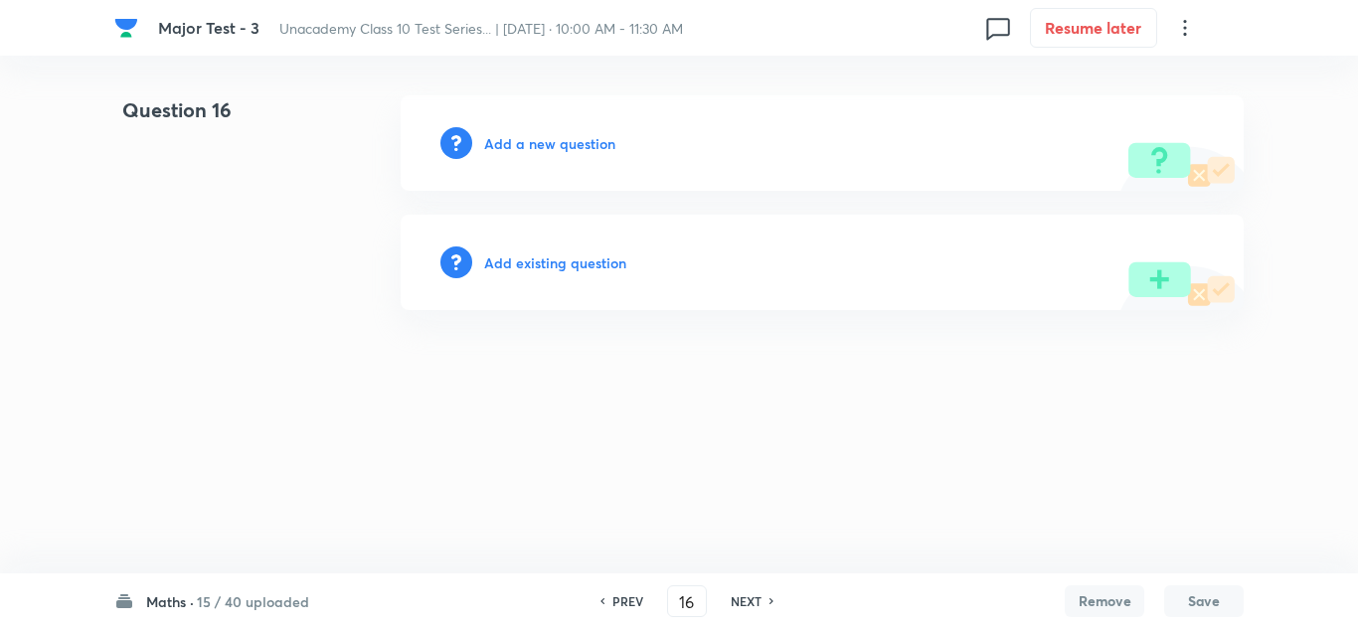
click at [581, 136] on h6 "Add a new question" at bounding box center [549, 143] width 131 height 21
click at [581, 136] on h6 "Choose a question type" at bounding box center [560, 143] width 153 height 21
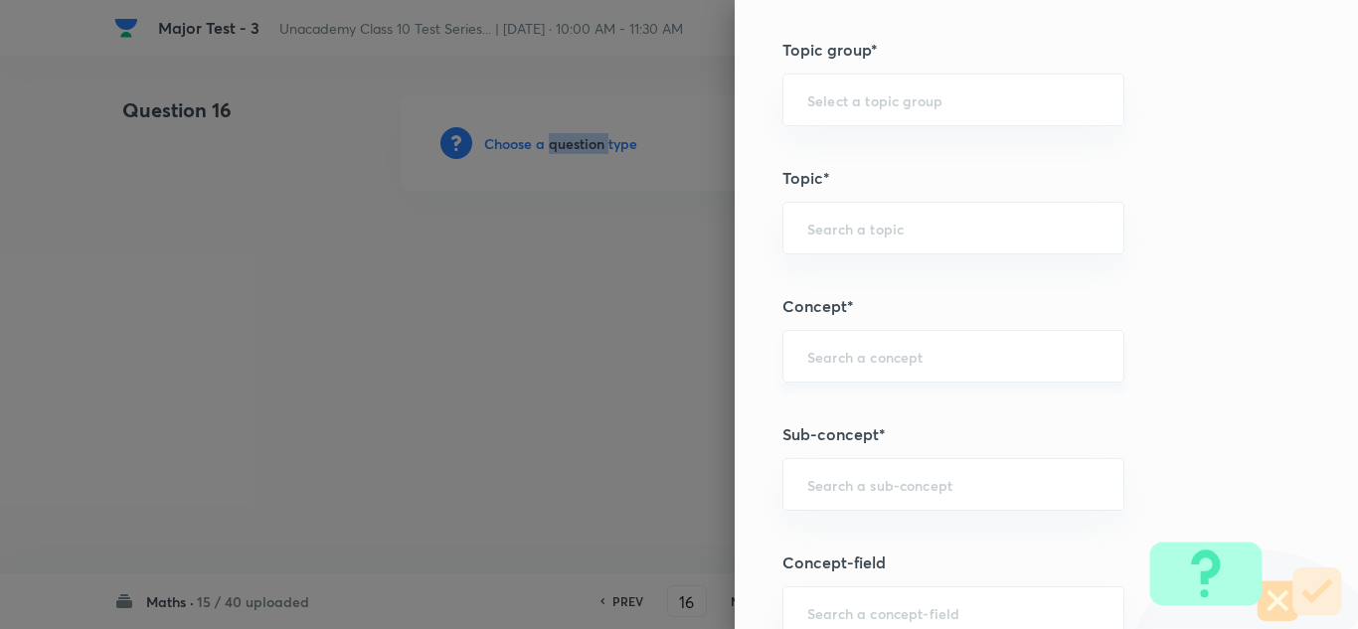
scroll to position [1293, 0]
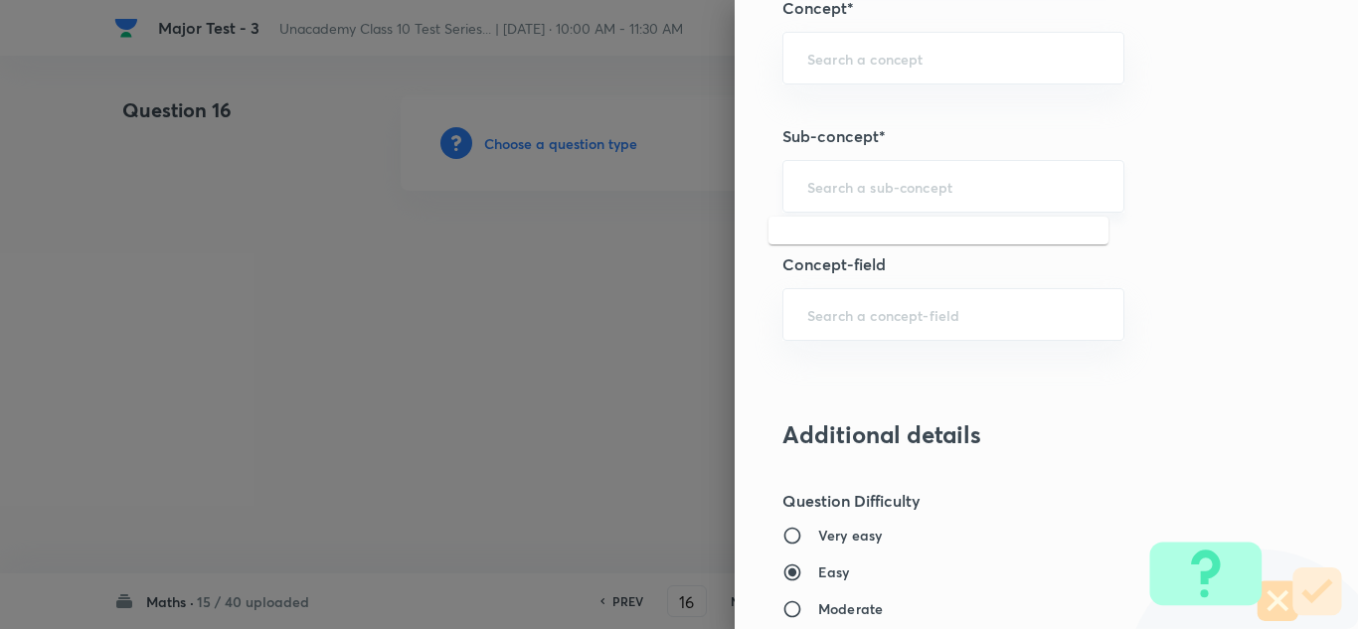
click at [883, 183] on input "text" at bounding box center [954, 186] width 292 height 19
click at [902, 176] on div "​" at bounding box center [954, 186] width 342 height 53
paste input "Trigonometry"
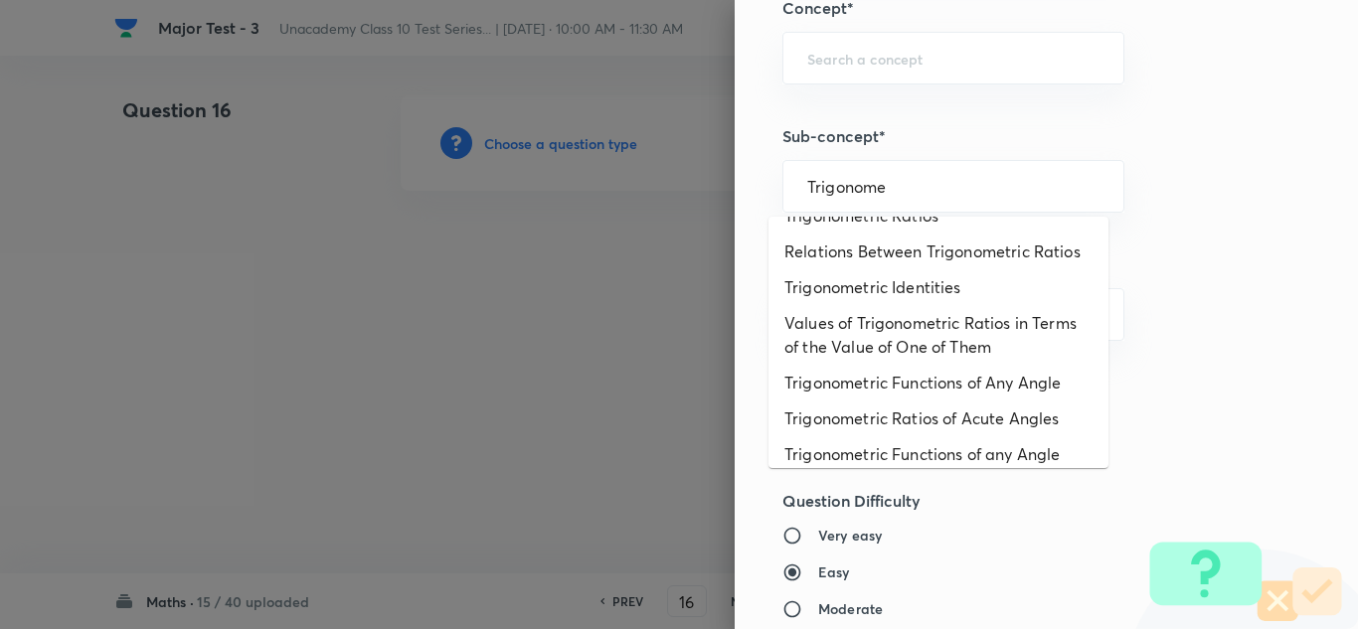
scroll to position [0, 0]
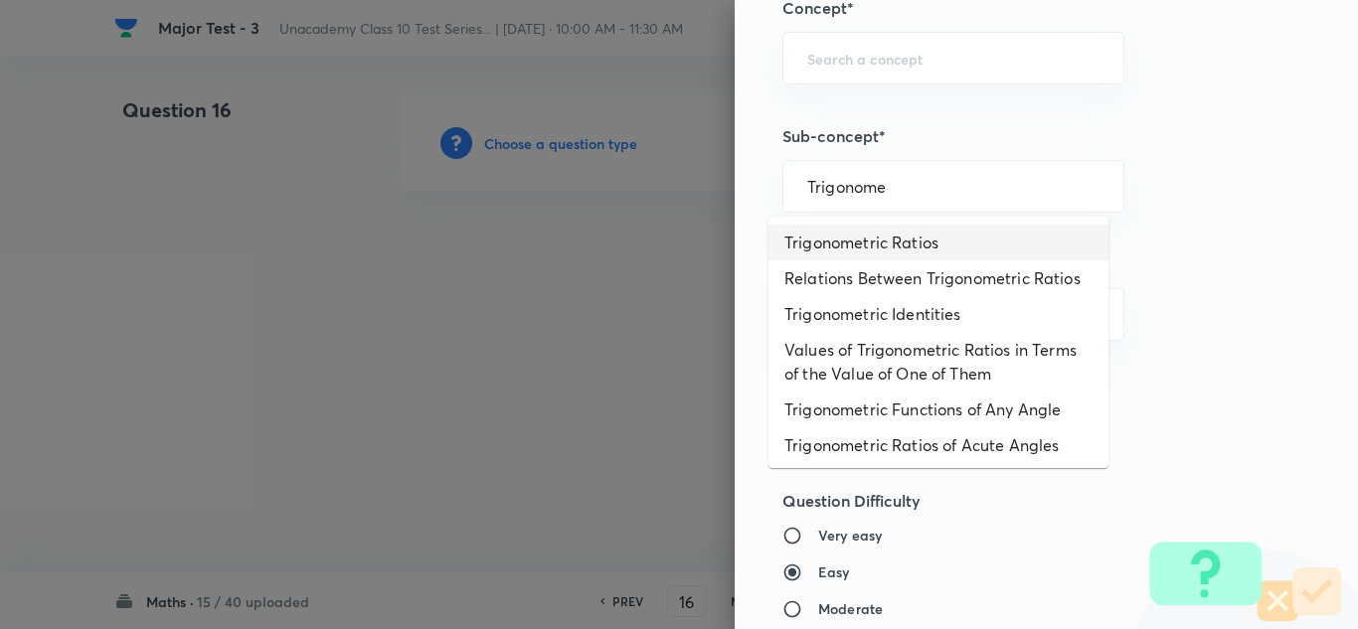
click at [928, 230] on li "Trigonometric Ratios" at bounding box center [939, 243] width 340 height 36
type input "Trigonometric Ratios"
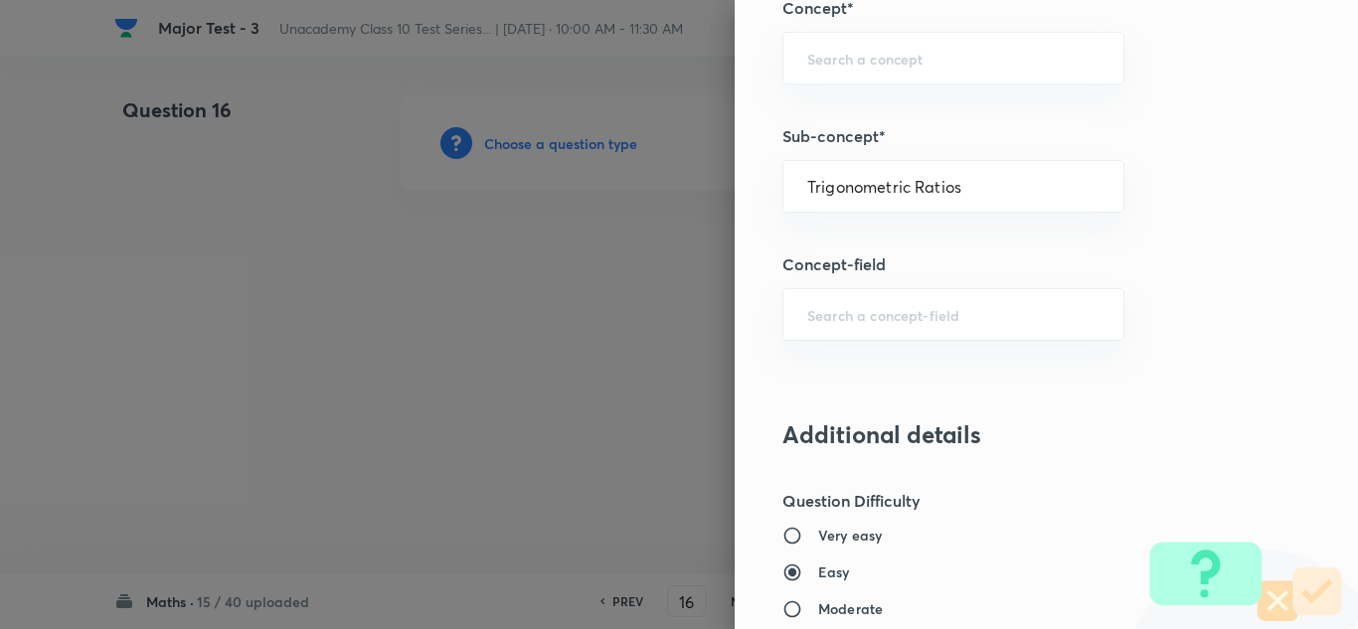
type input "Foundation Class X"
type input "Mathematics"
type input "Trigonometric Ratios"
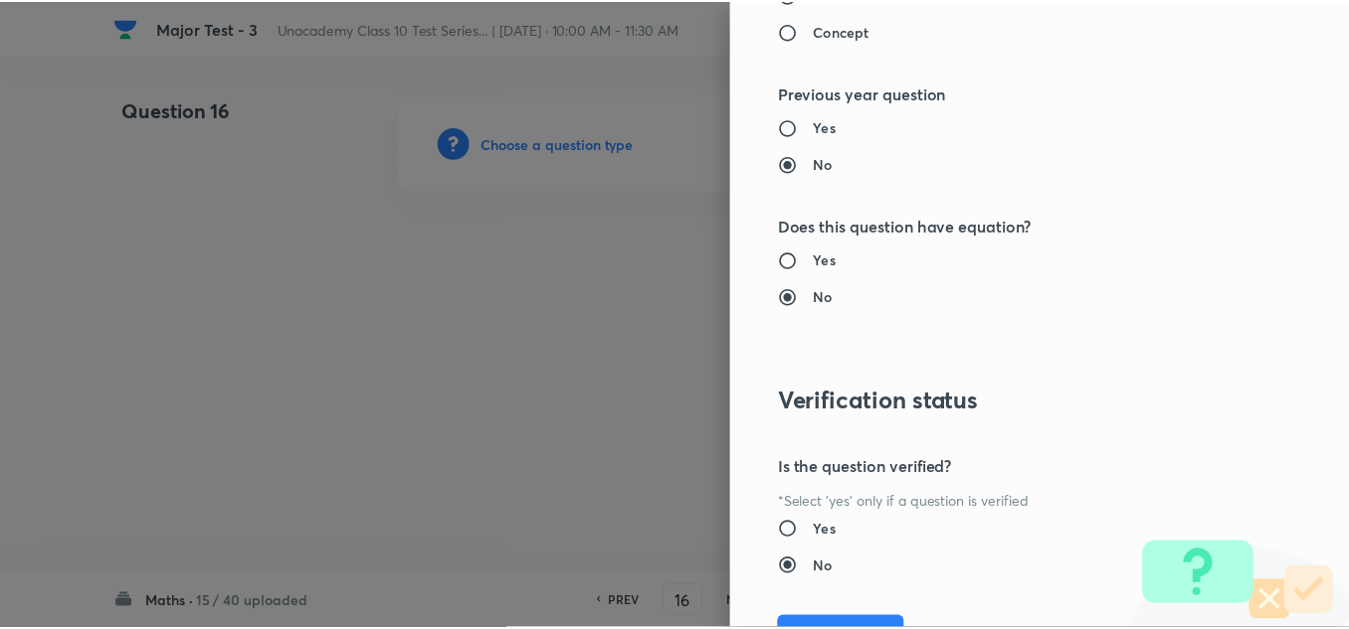
scroll to position [2215, 0]
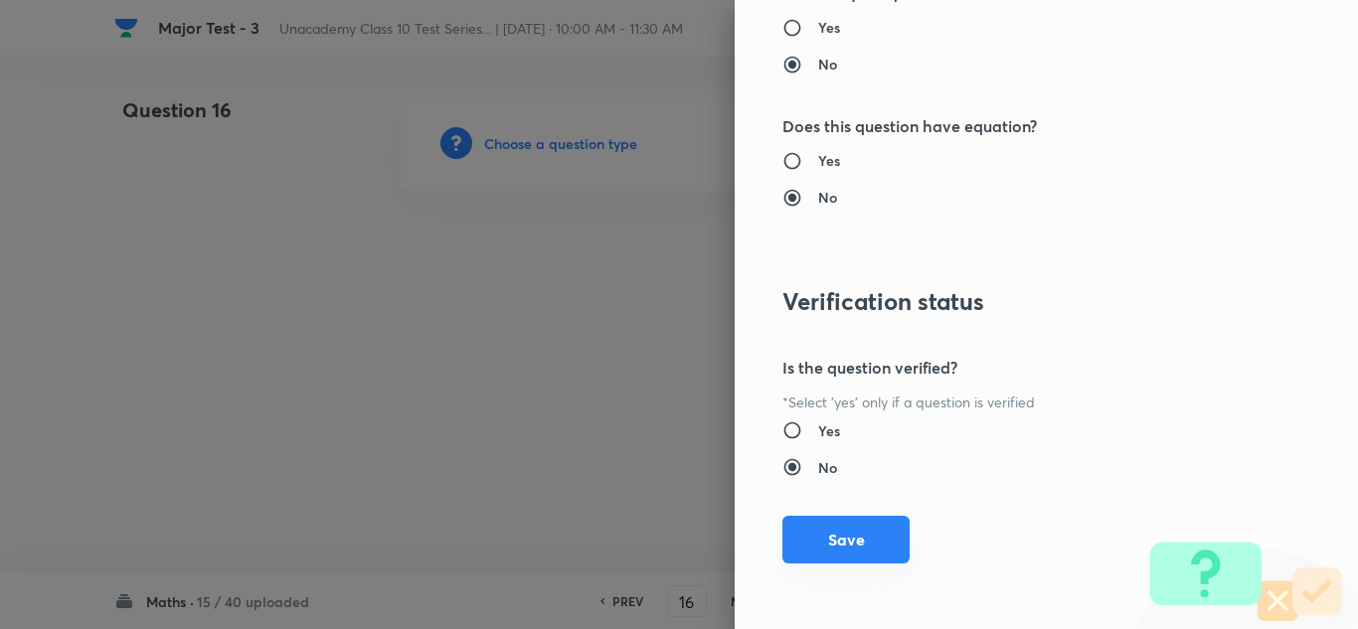
click at [879, 550] on button "Save" at bounding box center [846, 540] width 127 height 48
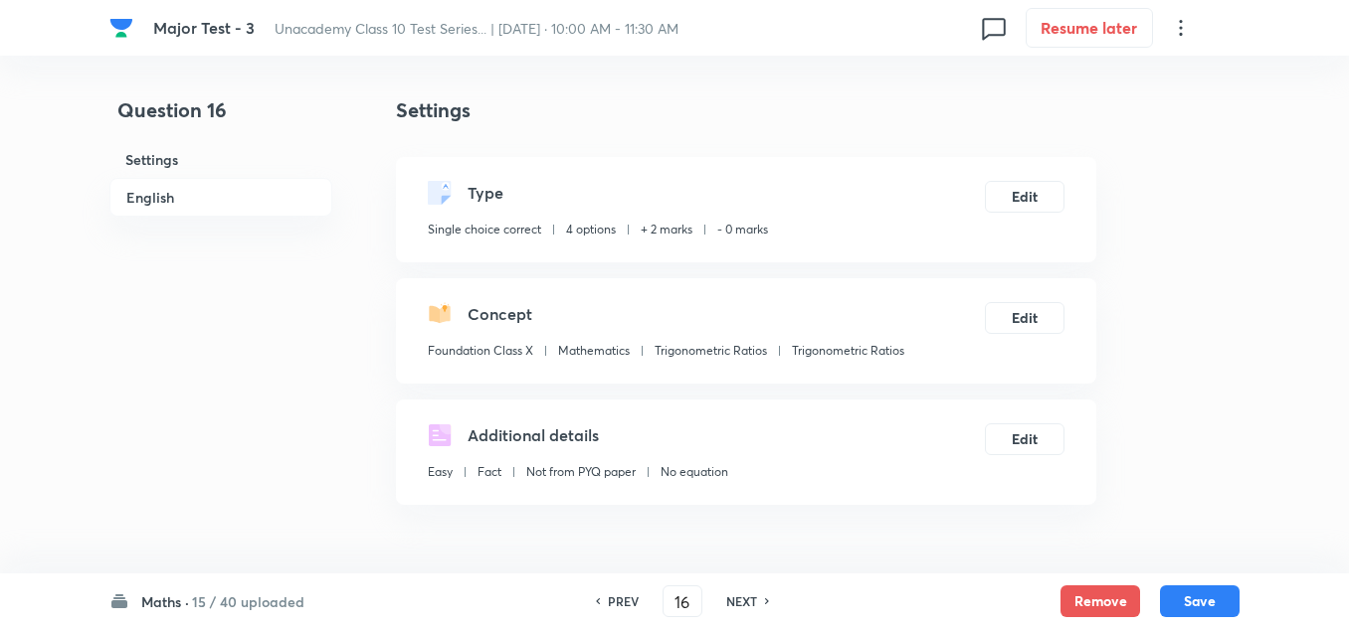
scroll to position [497, 0]
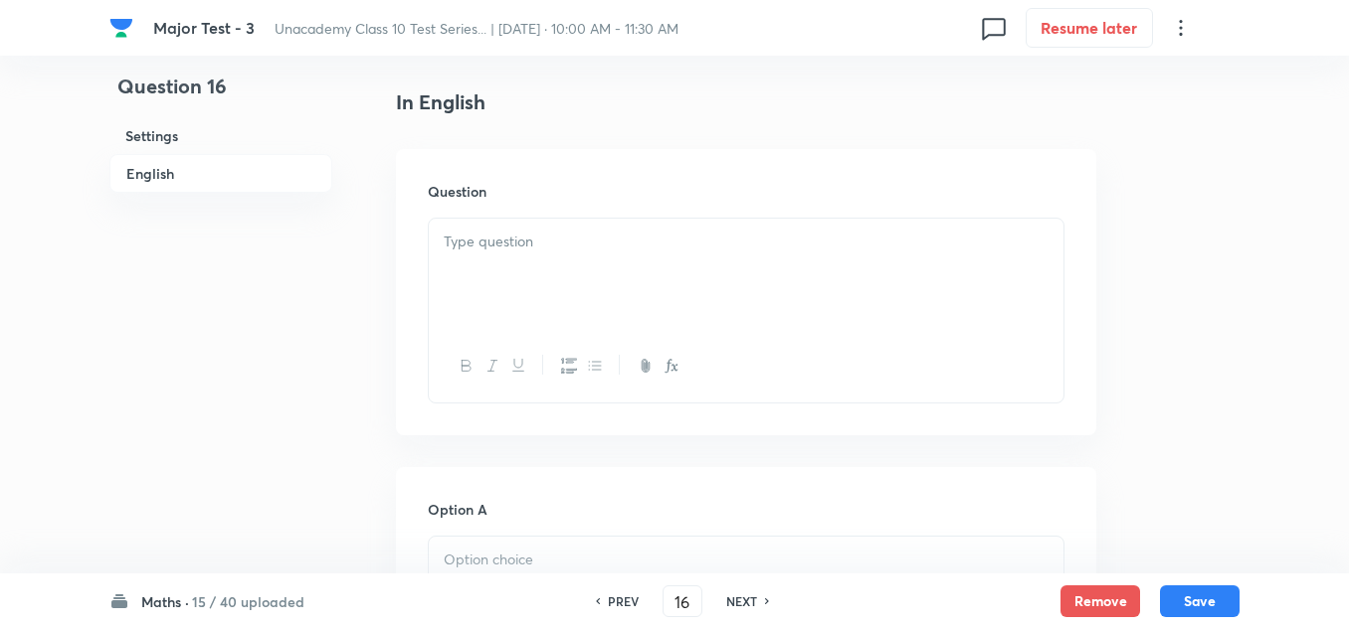
click at [538, 270] on div at bounding box center [746, 274] width 634 height 111
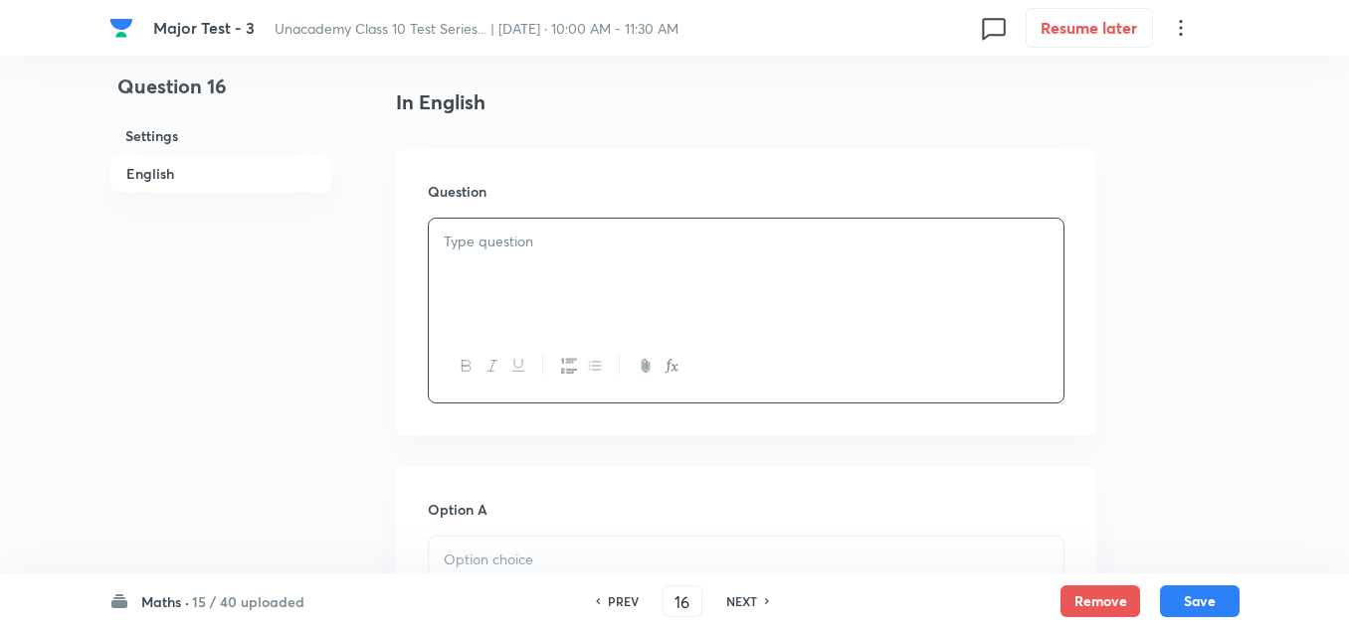
click at [541, 238] on p at bounding box center [746, 242] width 605 height 23
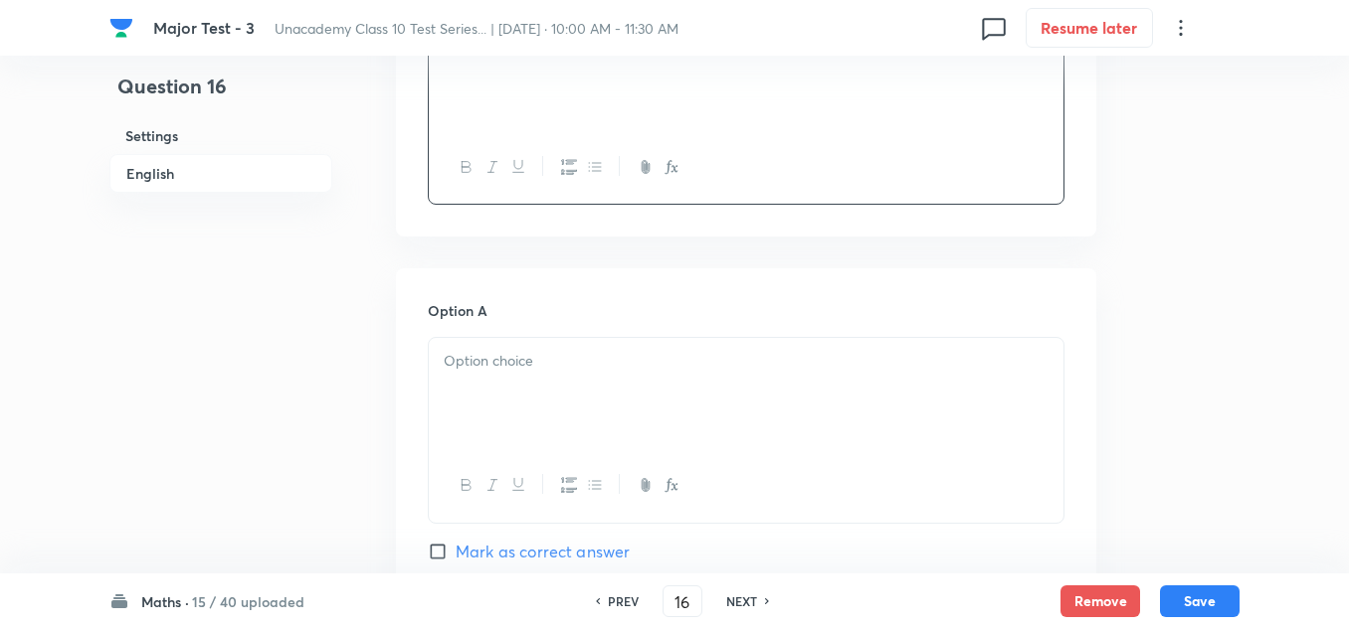
click at [509, 390] on div at bounding box center [746, 393] width 634 height 111
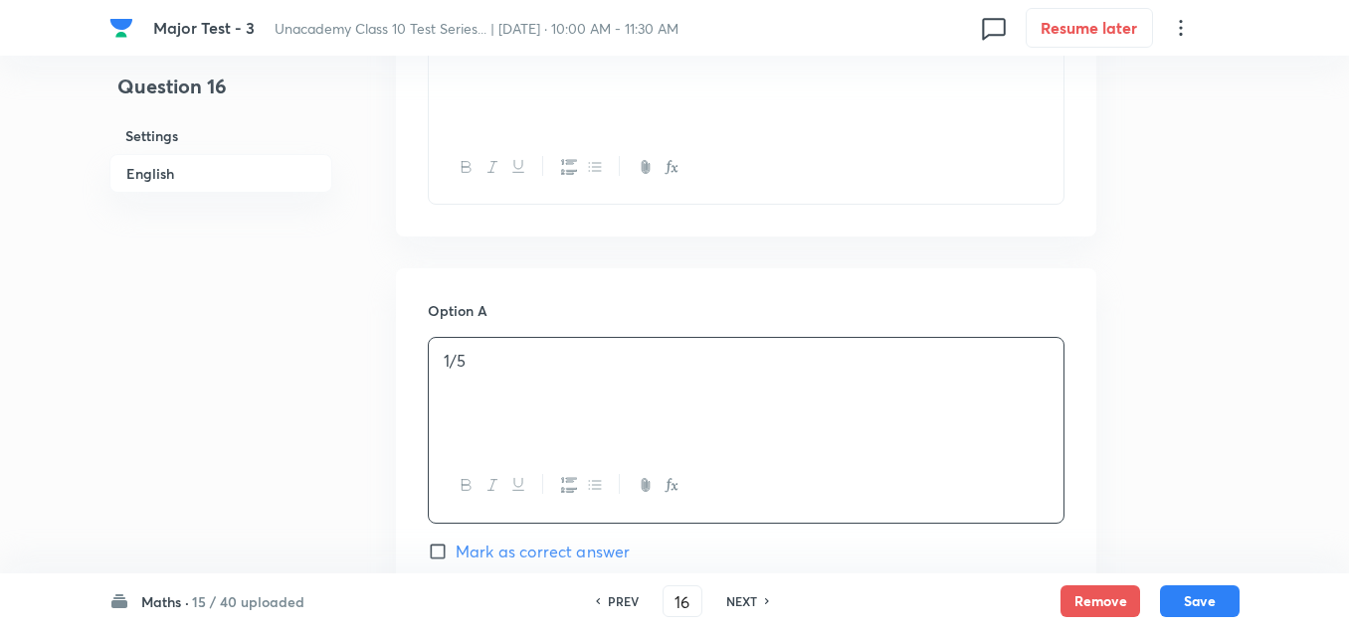
scroll to position [796, 0]
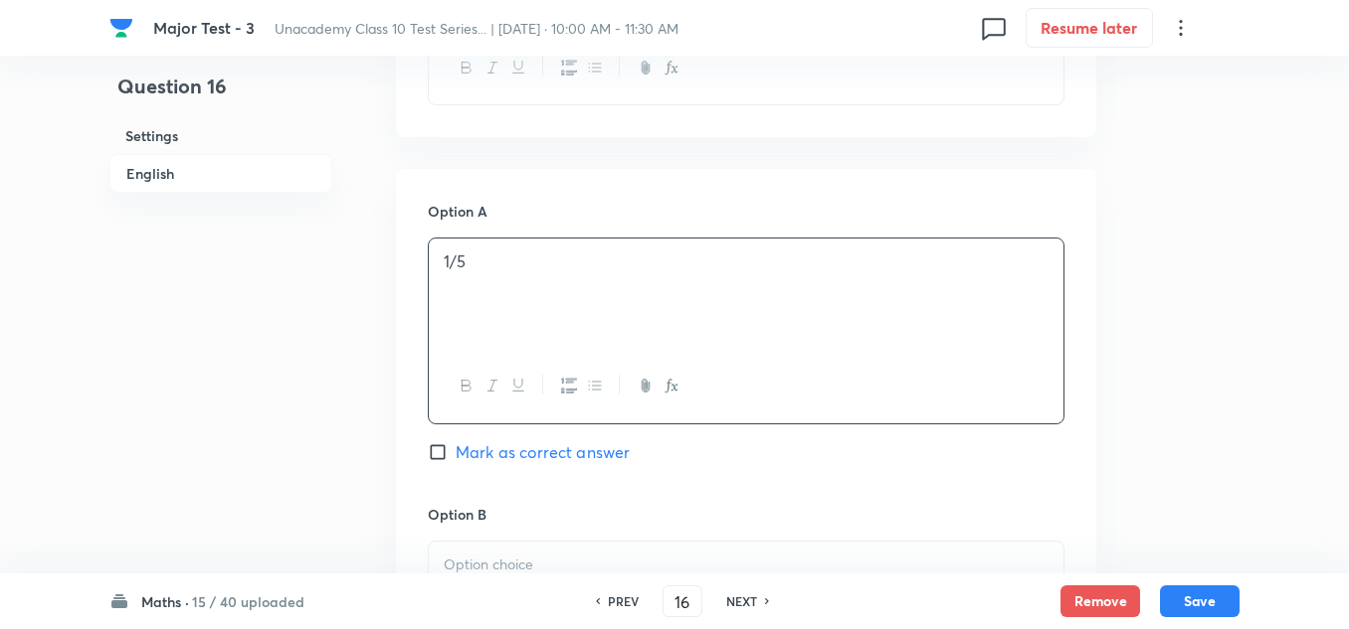
click at [479, 561] on p at bounding box center [746, 565] width 605 height 23
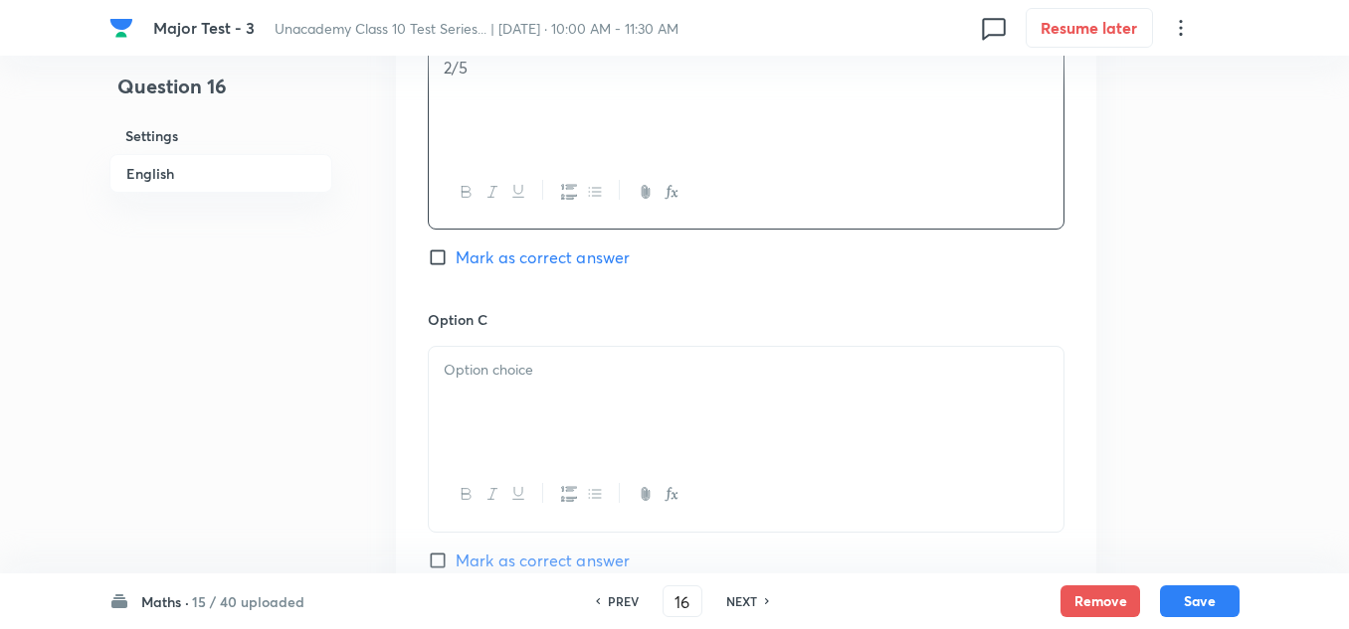
click at [490, 383] on div at bounding box center [746, 402] width 634 height 111
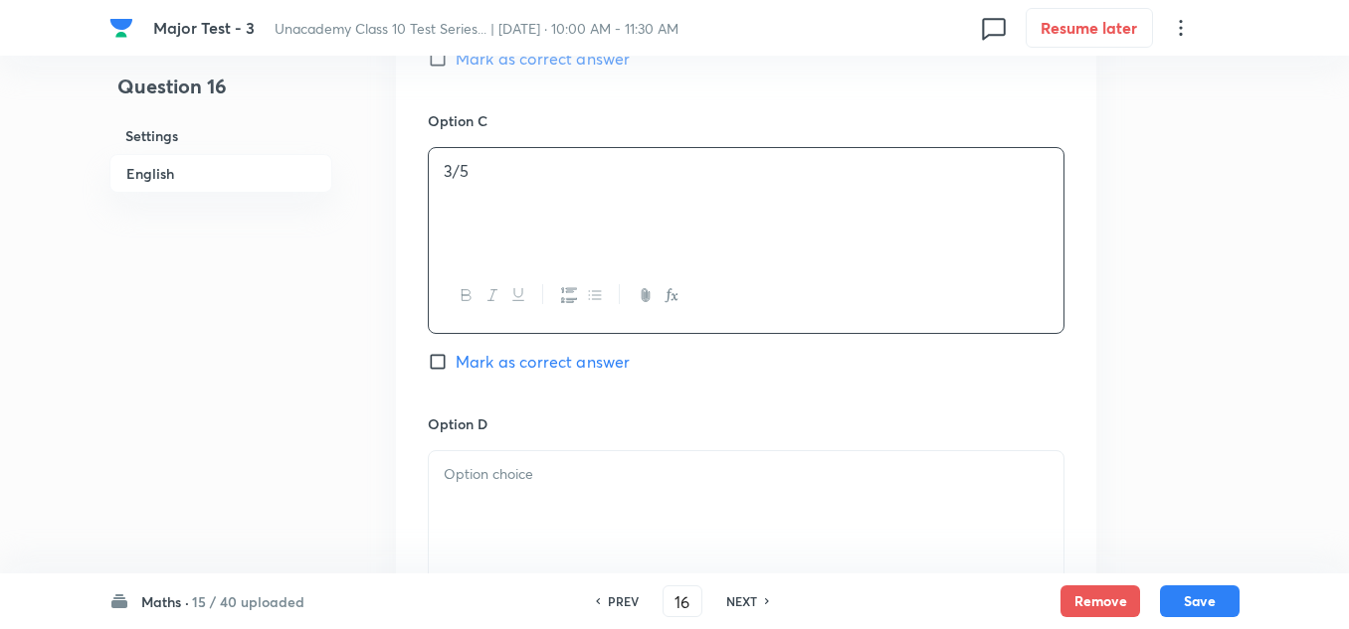
scroll to position [1591, 0]
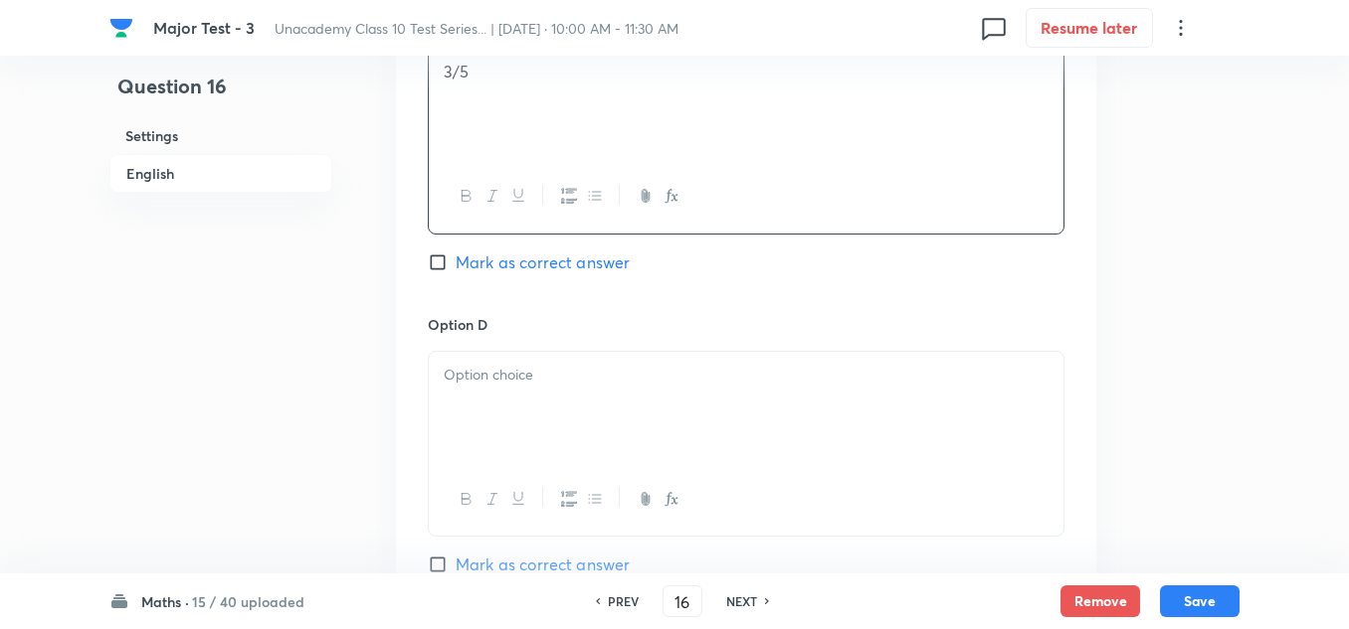
click at [491, 403] on div at bounding box center [746, 407] width 634 height 111
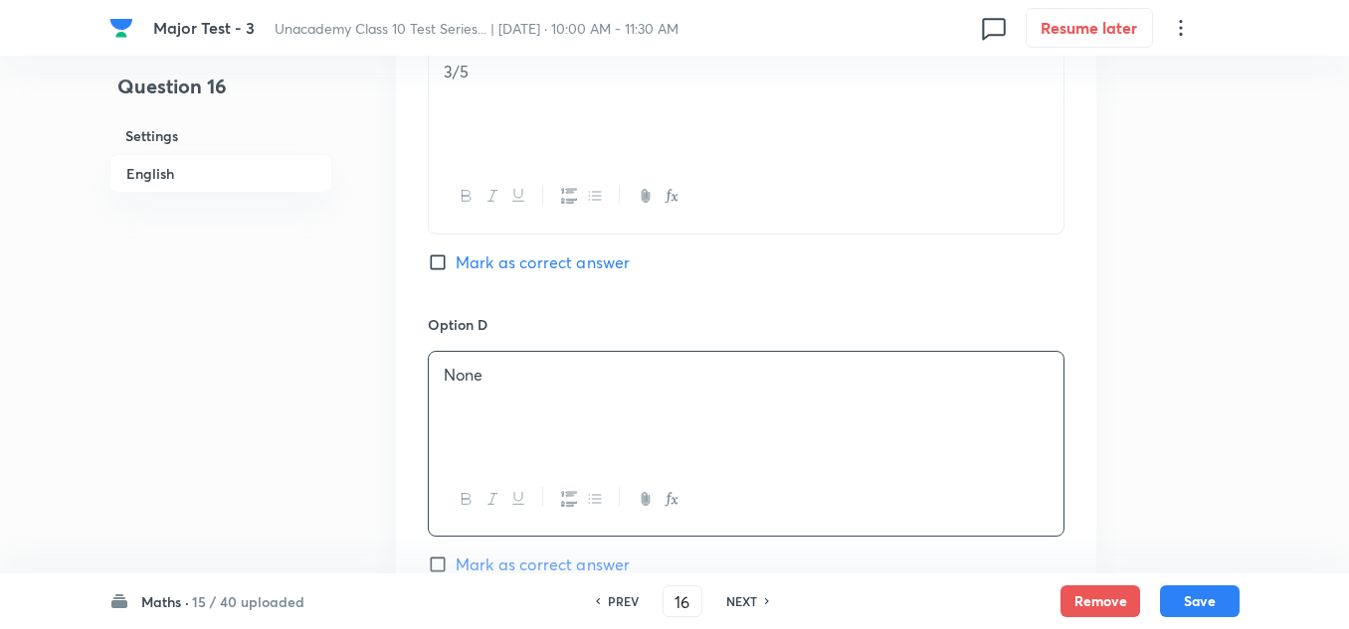
click at [519, 255] on span "Mark as correct answer" at bounding box center [542, 263] width 174 height 24
click at [455, 255] on input "Mark as correct answer" at bounding box center [442, 263] width 28 height 20
checkbox input "true"
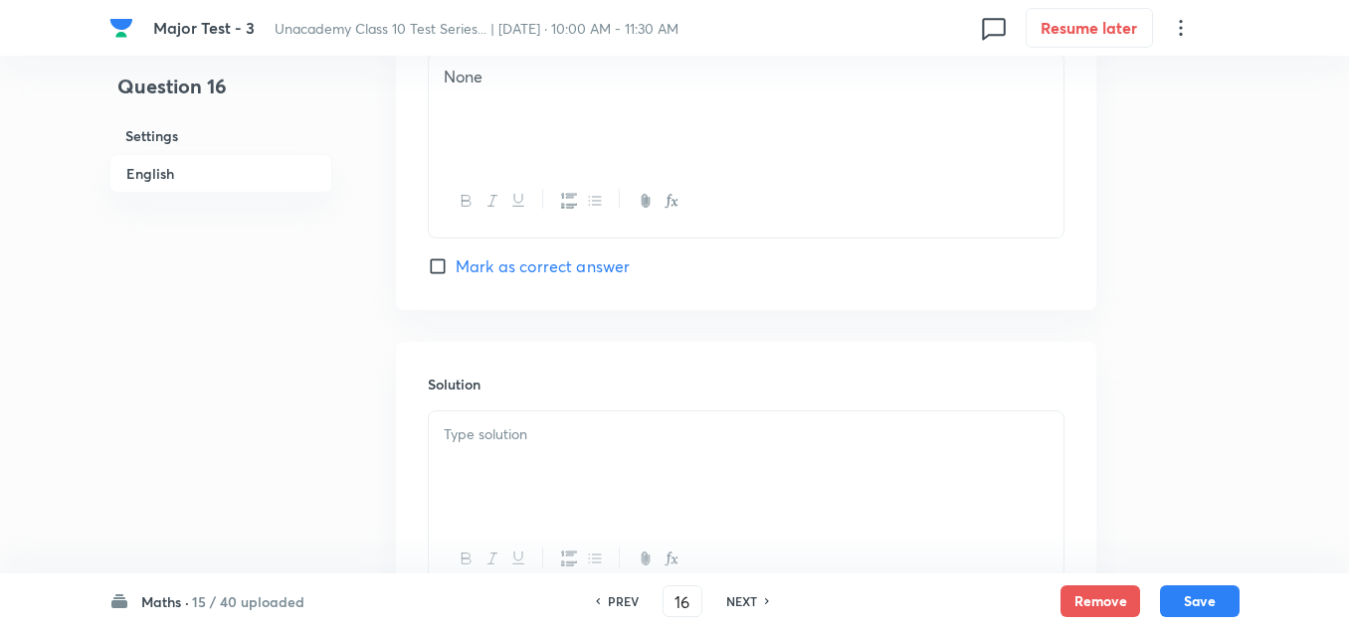
scroll to position [1989, 0]
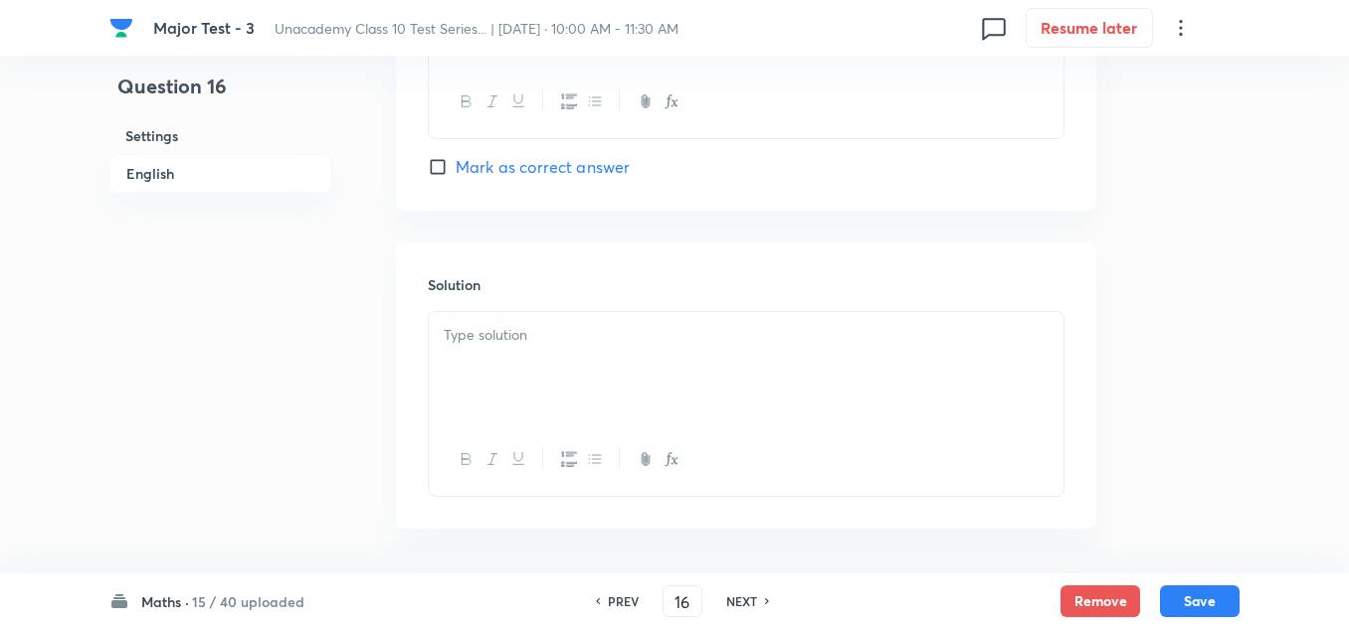
click at [512, 359] on div at bounding box center [746, 367] width 634 height 111
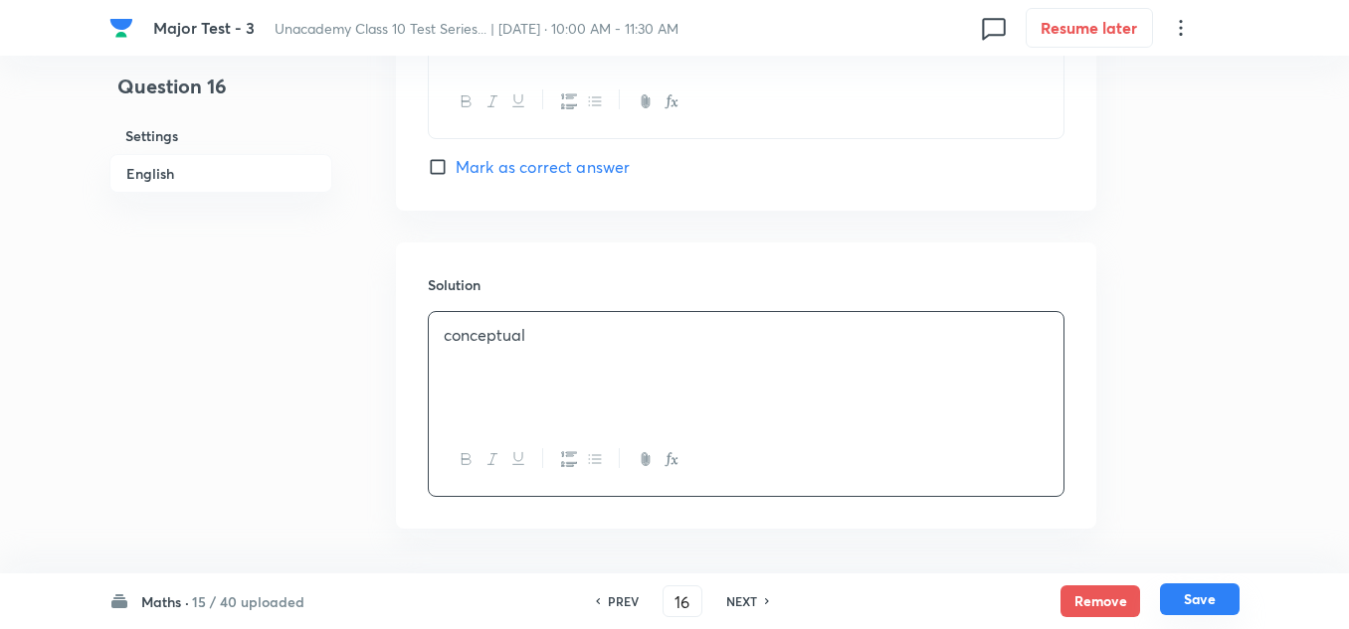
click at [1196, 606] on button "Save" at bounding box center [1200, 600] width 80 height 32
type input "17"
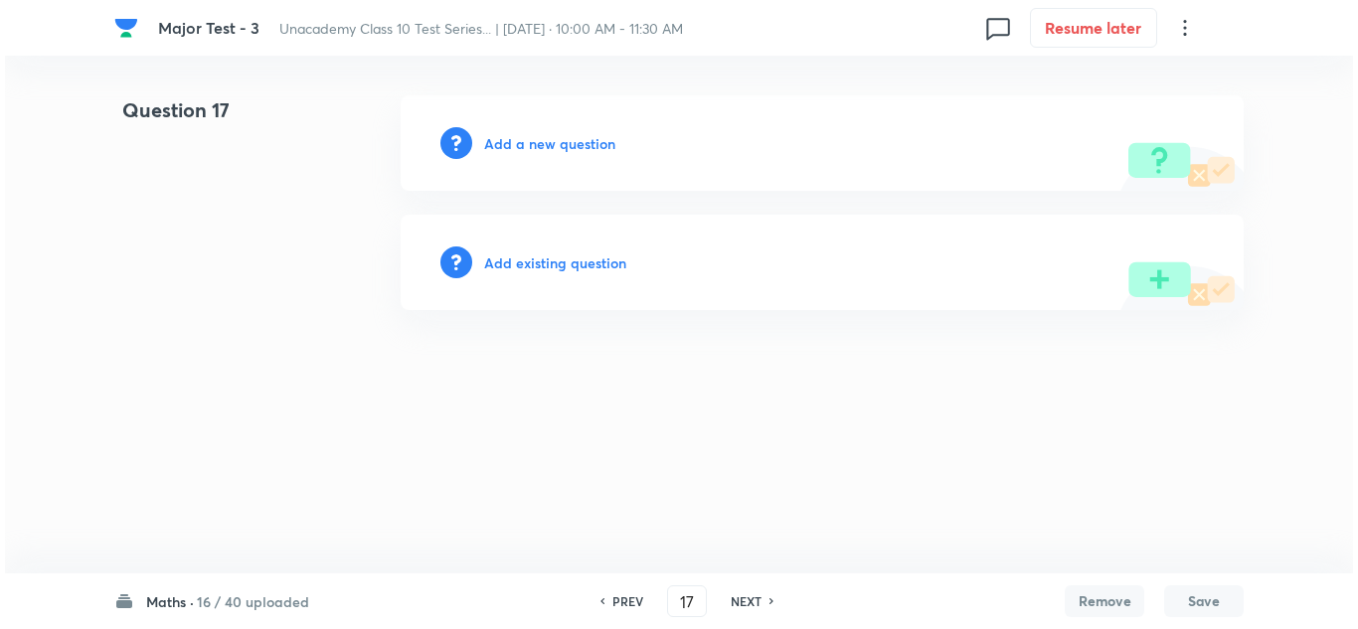
scroll to position [0, 0]
click at [552, 142] on h6 "Add a new question" at bounding box center [549, 143] width 131 height 21
click at [552, 142] on h6 "Choose a question type" at bounding box center [560, 143] width 153 height 21
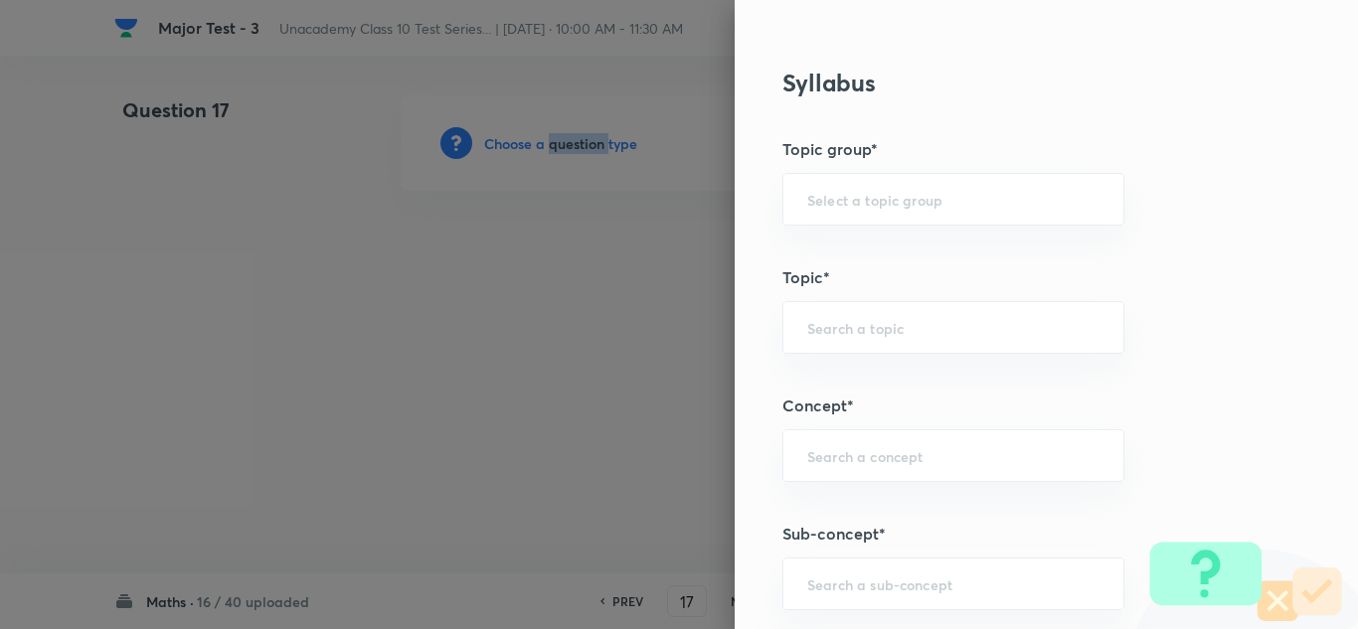
scroll to position [994, 0]
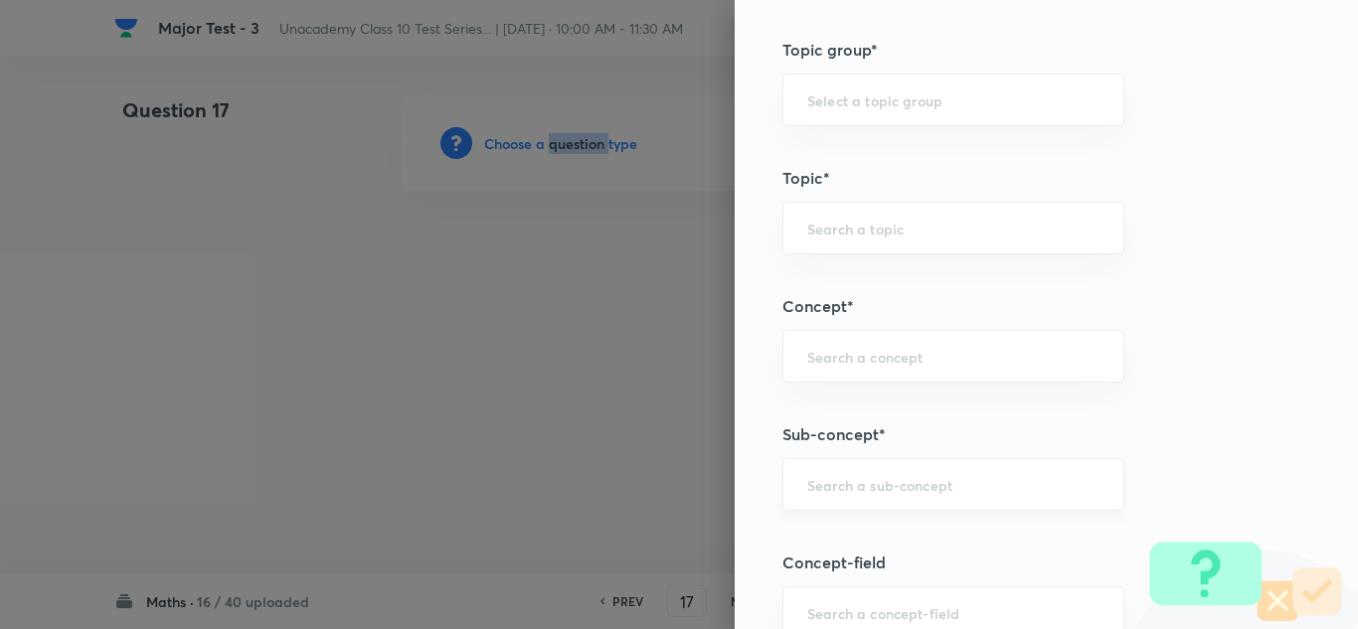
click at [837, 470] on div "​" at bounding box center [954, 484] width 342 height 53
click at [866, 482] on input "text" at bounding box center [954, 484] width 292 height 19
click at [840, 492] on input "realn umbers" at bounding box center [954, 484] width 292 height 19
click at [936, 495] on div "real numbers ​" at bounding box center [954, 484] width 342 height 53
click at [926, 494] on input "real numbers" at bounding box center [954, 484] width 292 height 19
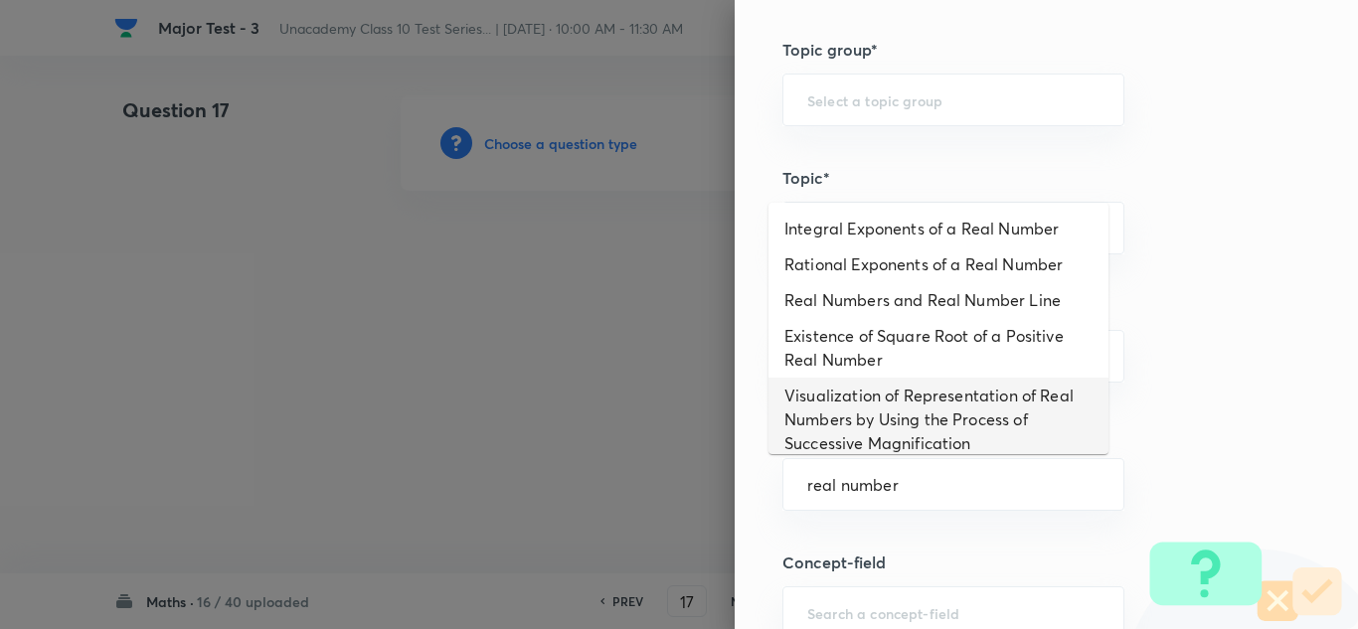
scroll to position [289, 0]
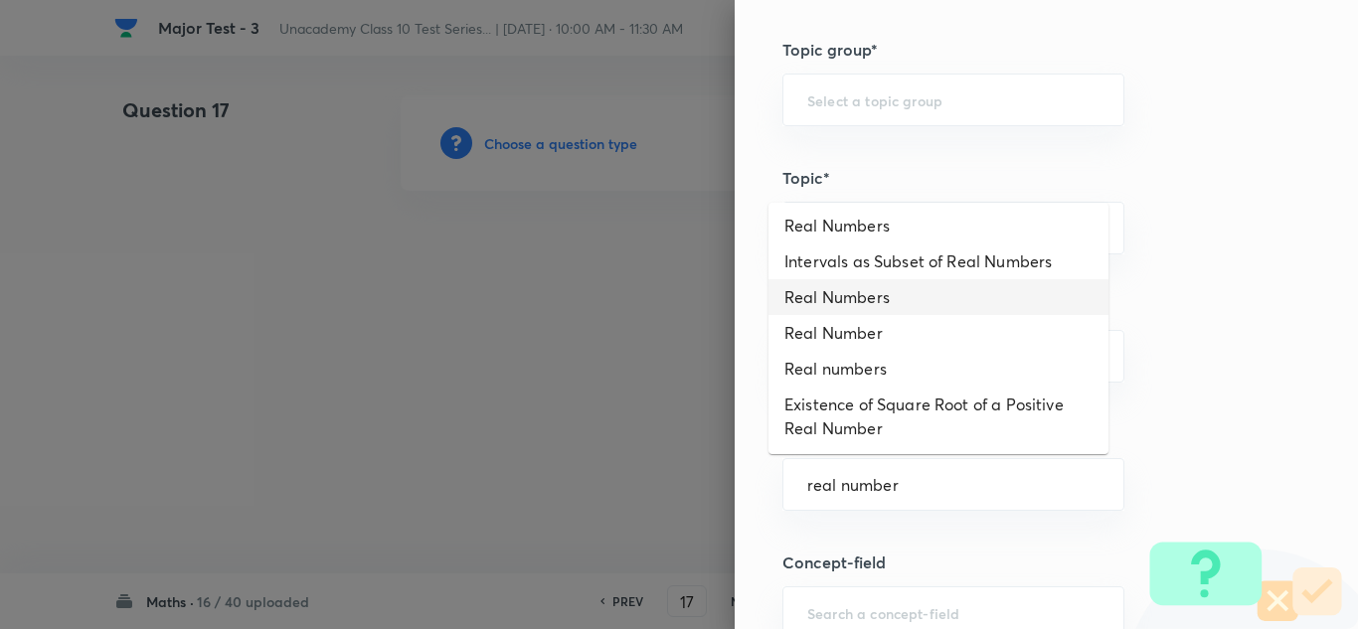
click at [889, 305] on li "Real Numbers" at bounding box center [939, 297] width 340 height 36
type input "Real Numbers"
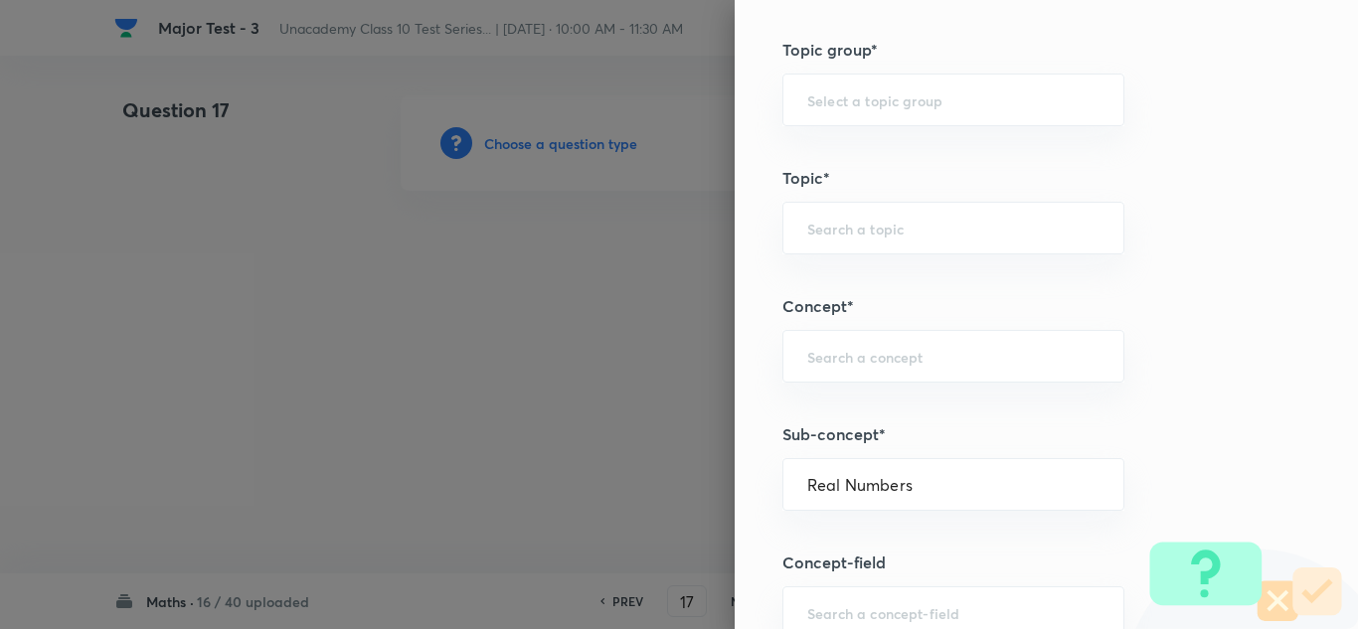
type input "Foundation Class X"
type input "Mathematics - Class X"
type input "Number Theory and Inequalities"
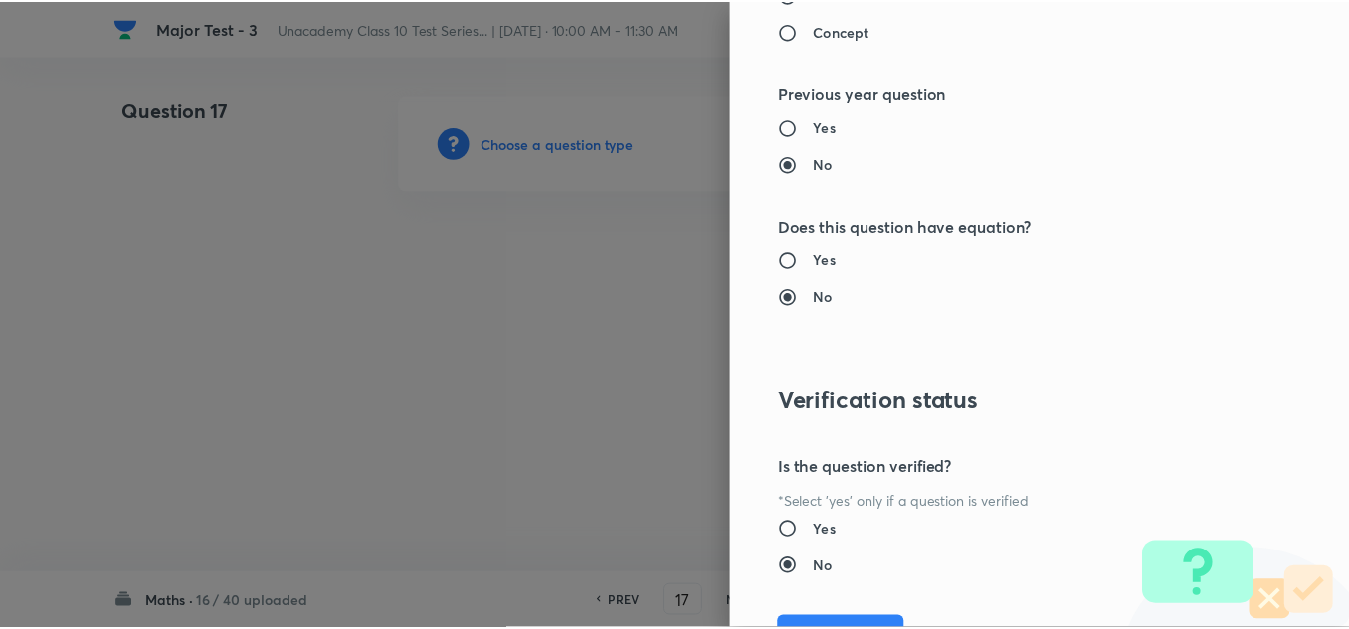
scroll to position [2215, 0]
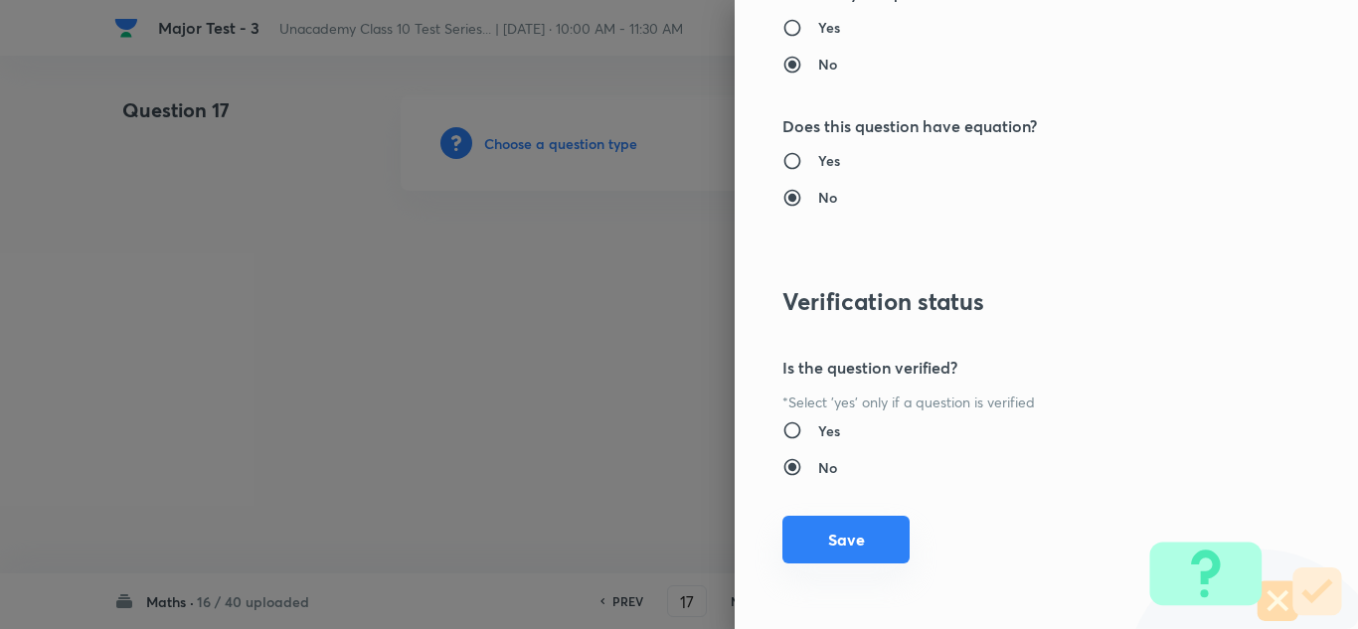
click at [848, 534] on button "Save" at bounding box center [846, 540] width 127 height 48
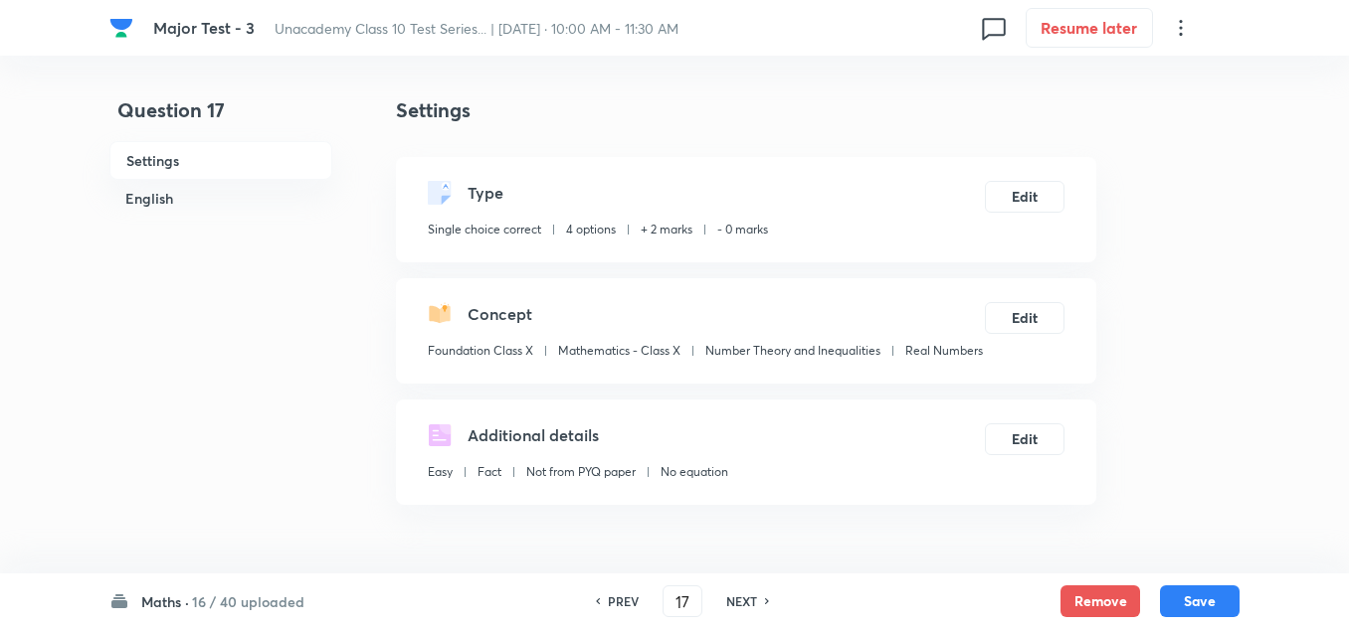
scroll to position [298, 0]
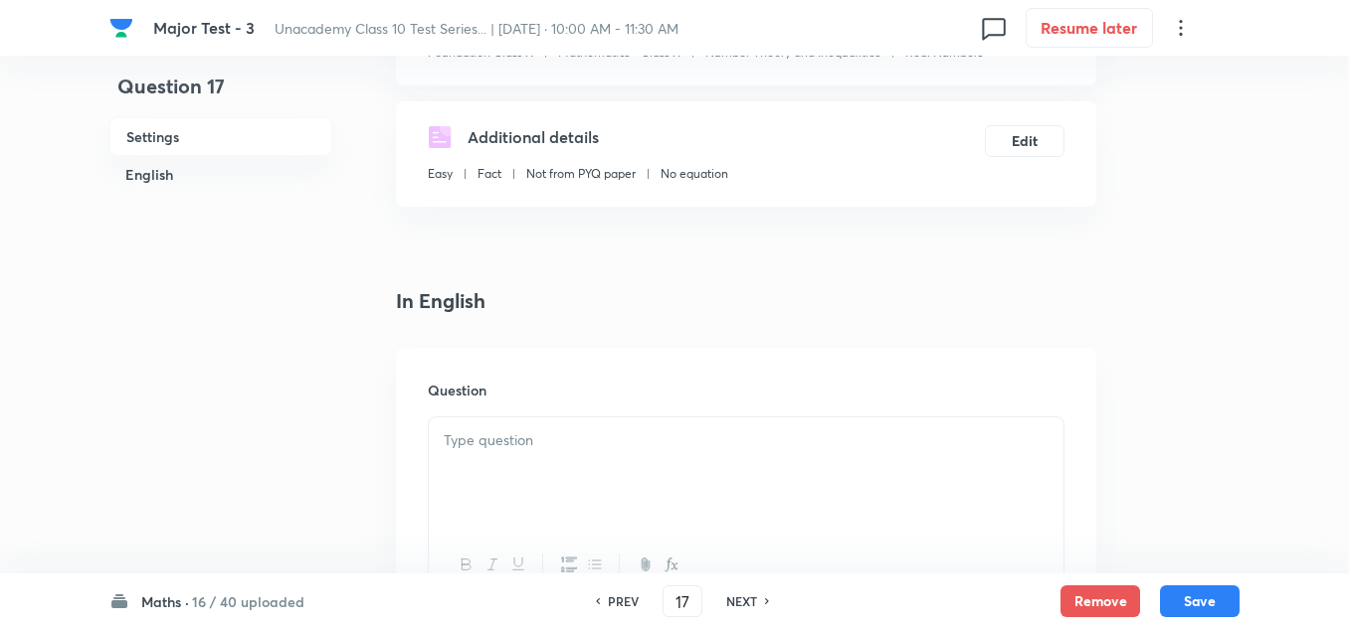
click at [482, 449] on p at bounding box center [746, 441] width 605 height 23
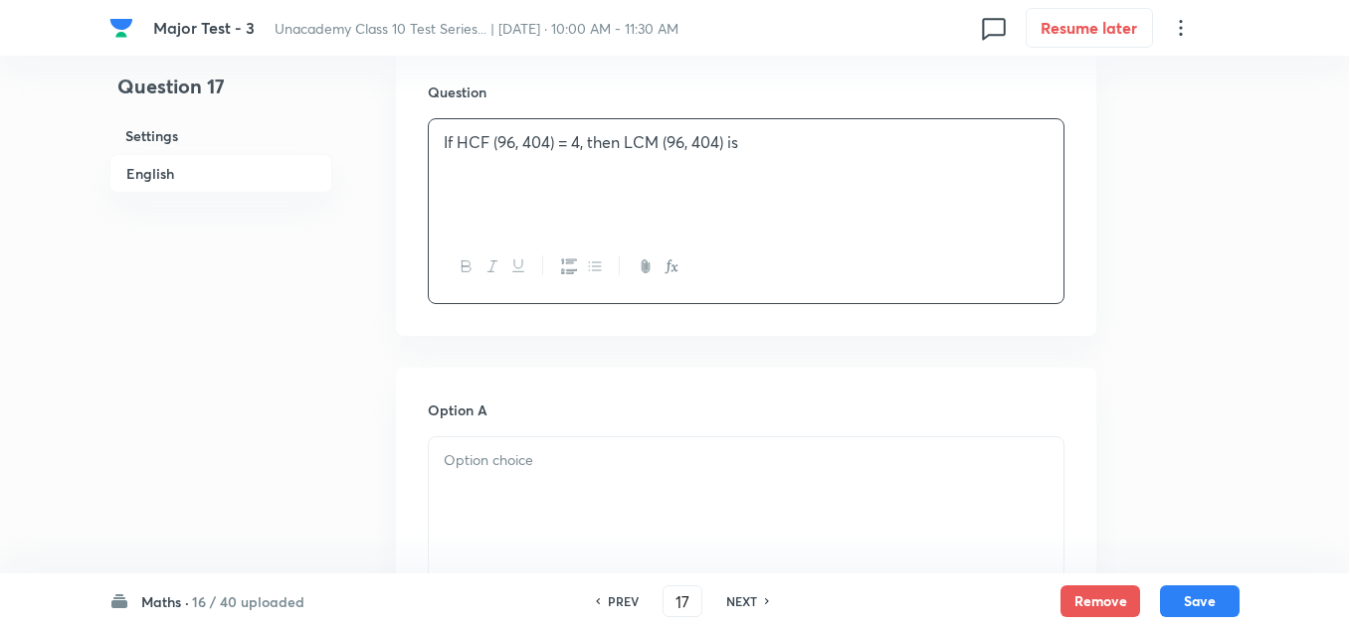
scroll to position [696, 0]
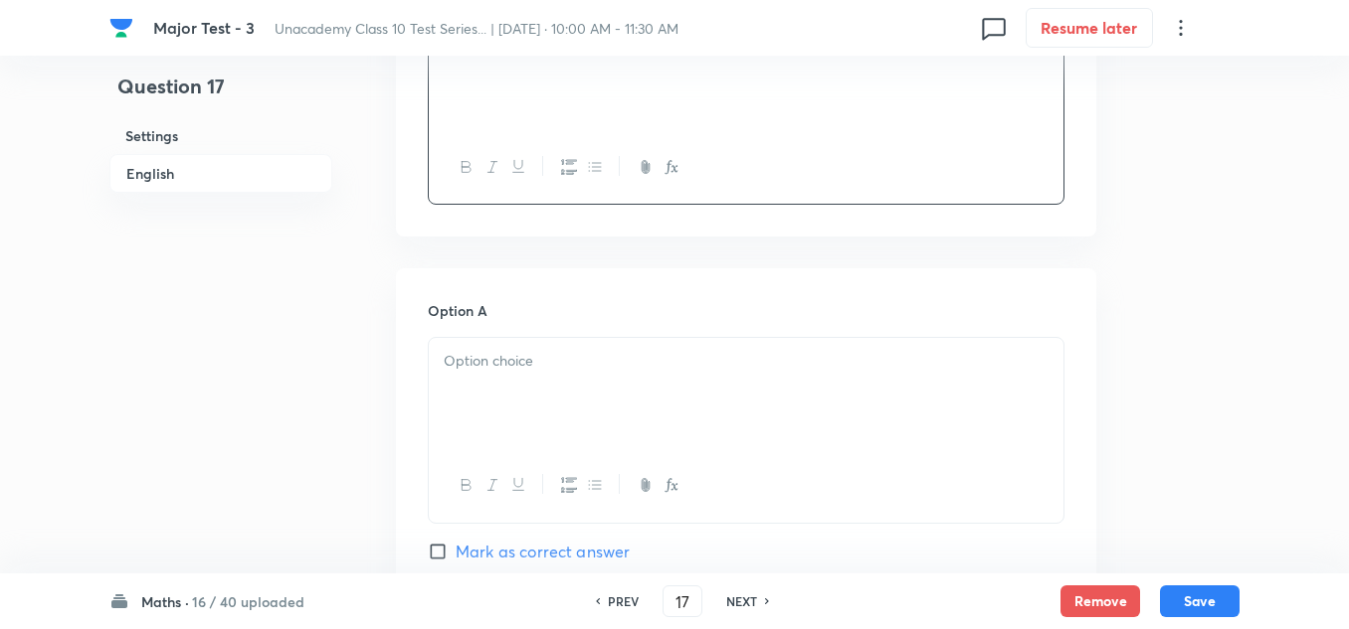
click at [544, 403] on div at bounding box center [746, 393] width 634 height 111
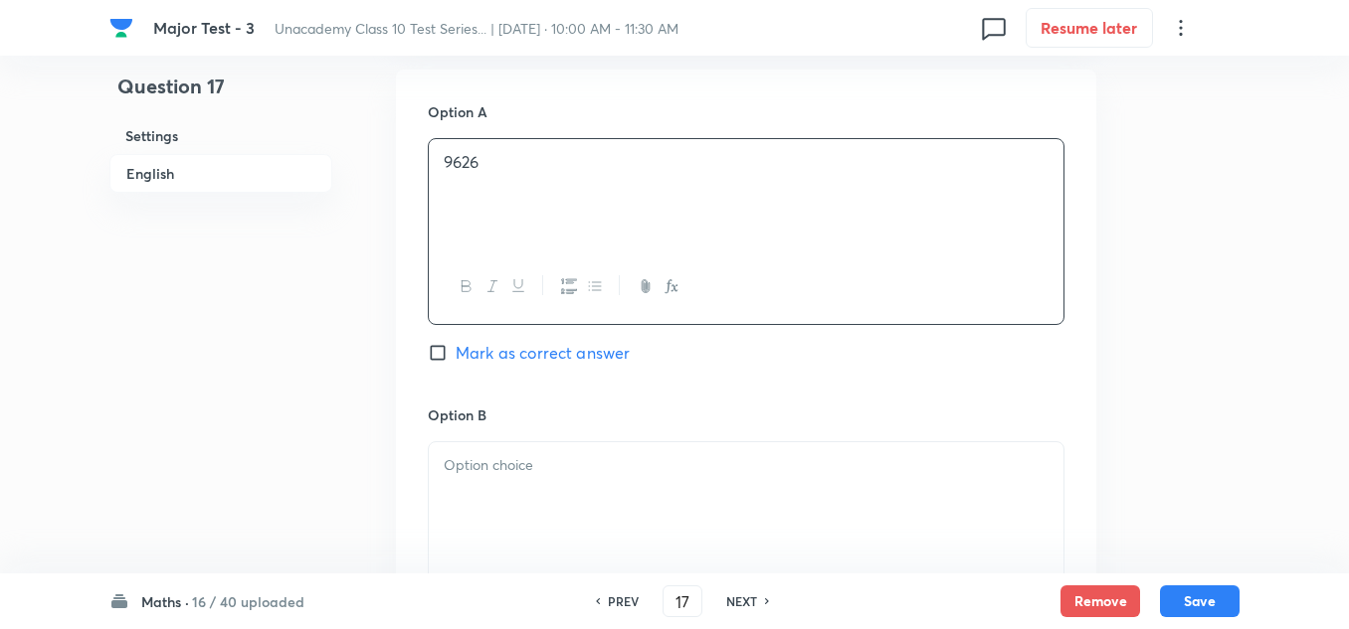
scroll to position [994, 0]
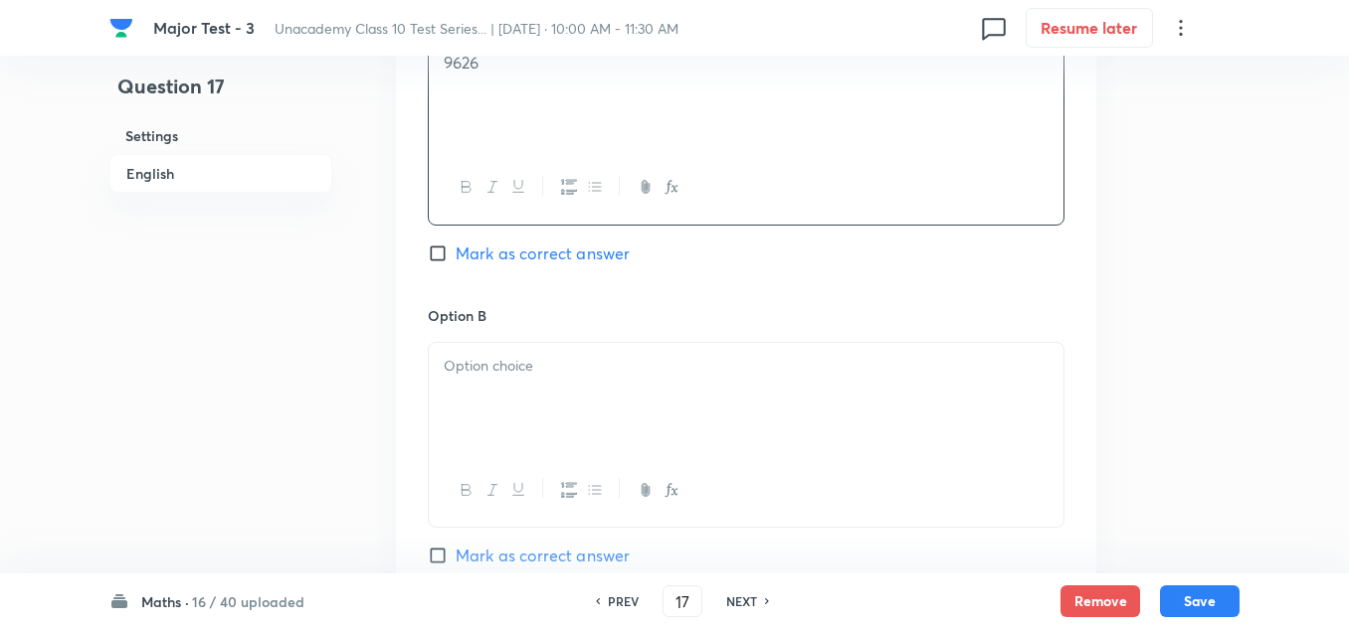
click at [524, 404] on div at bounding box center [746, 398] width 634 height 111
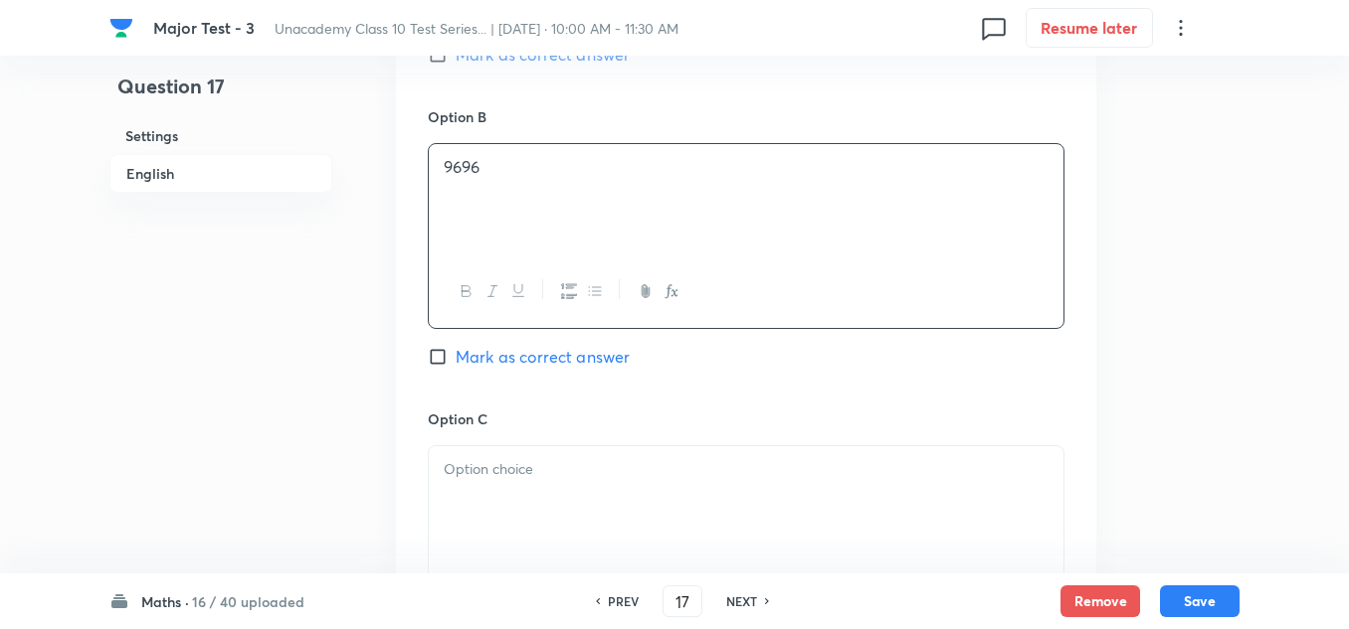
scroll to position [1293, 0]
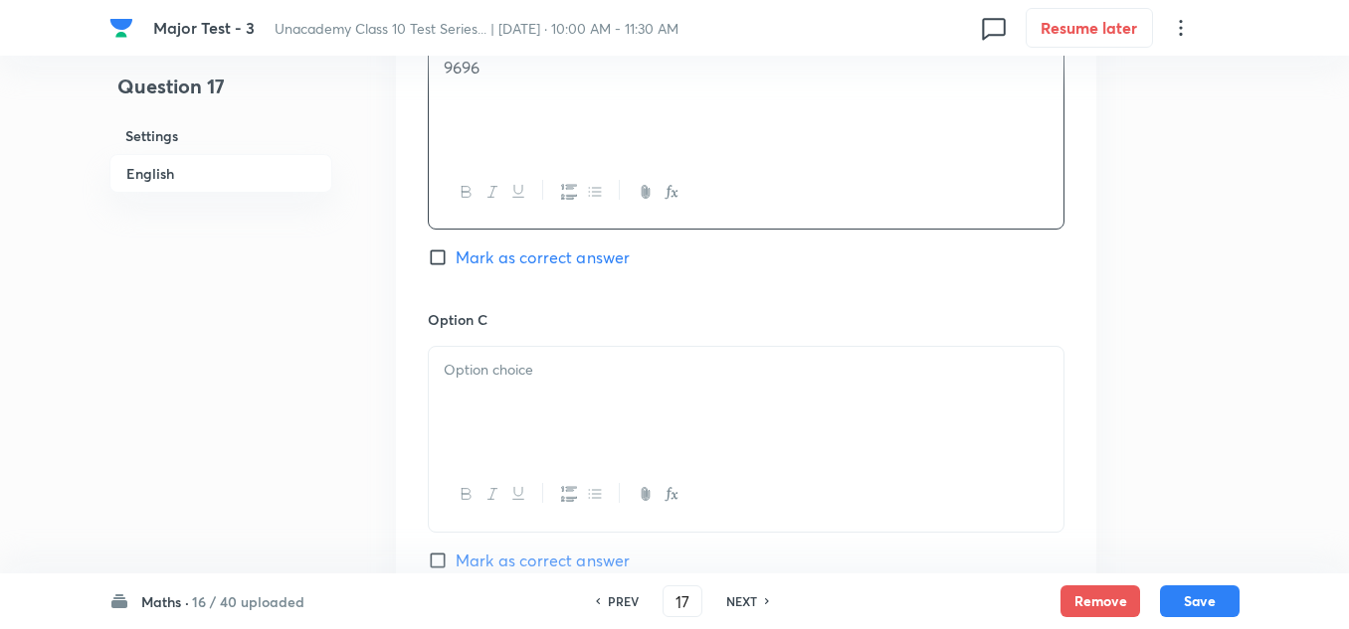
click at [529, 408] on div at bounding box center [746, 402] width 634 height 111
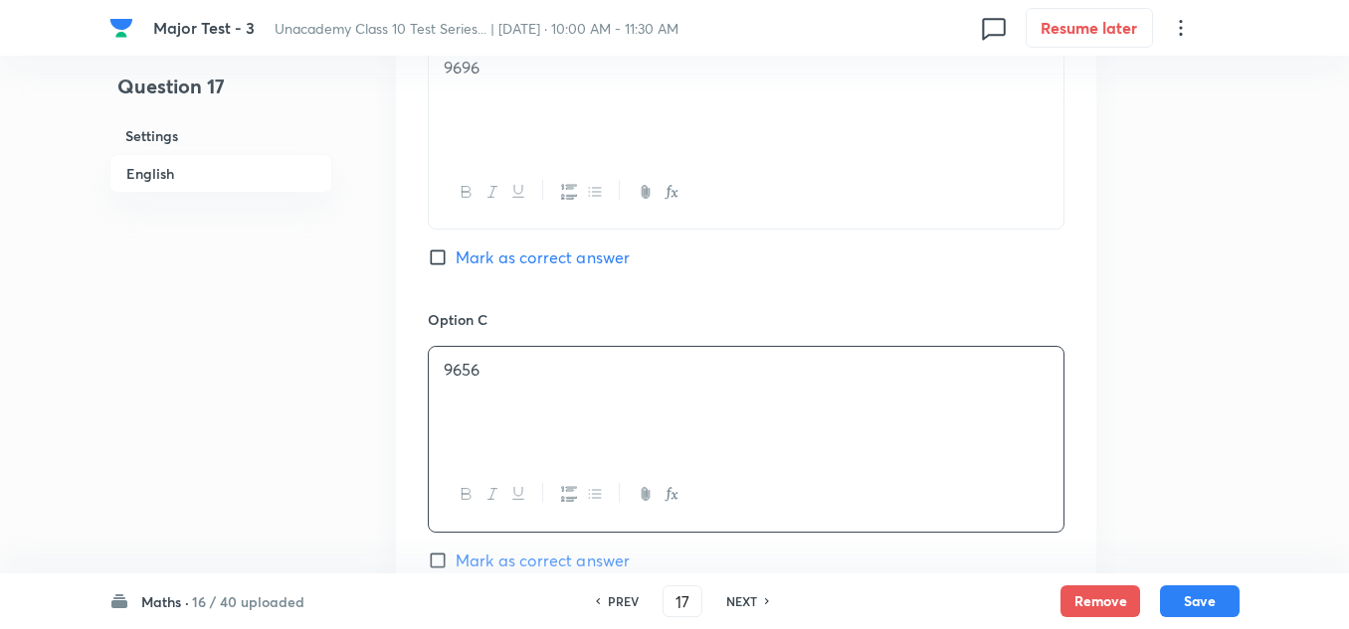
scroll to position [1492, 0]
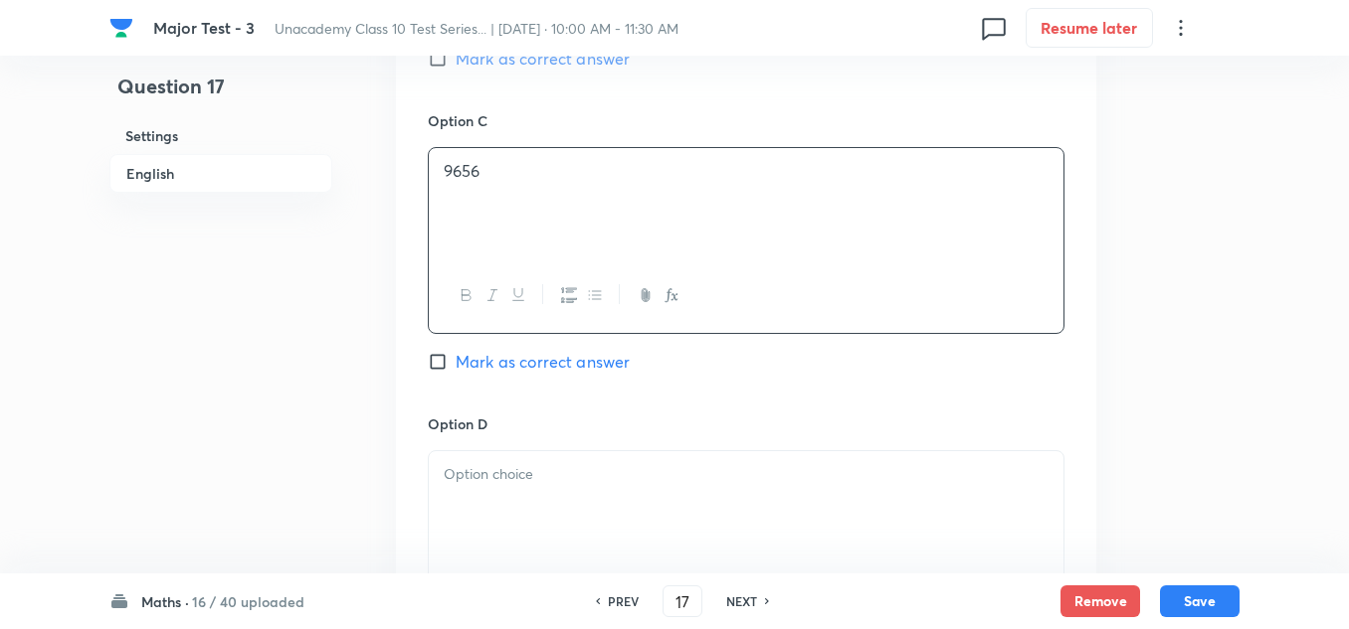
click at [506, 484] on p at bounding box center [746, 474] width 605 height 23
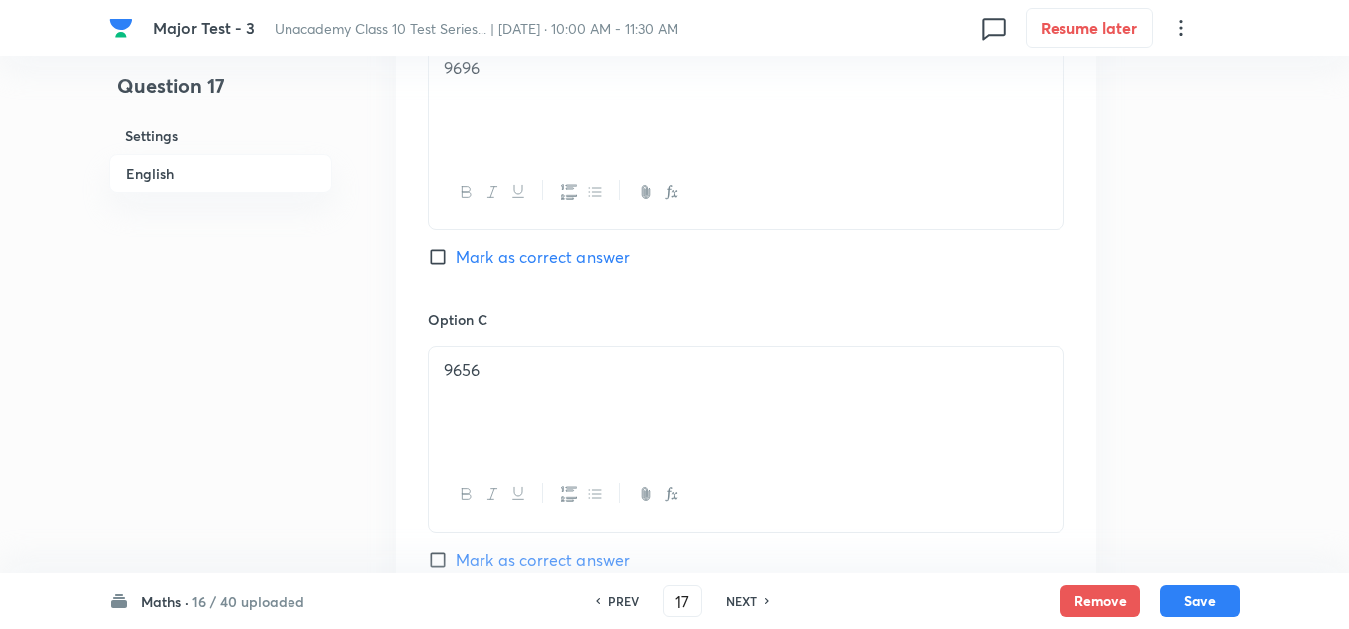
scroll to position [1193, 0]
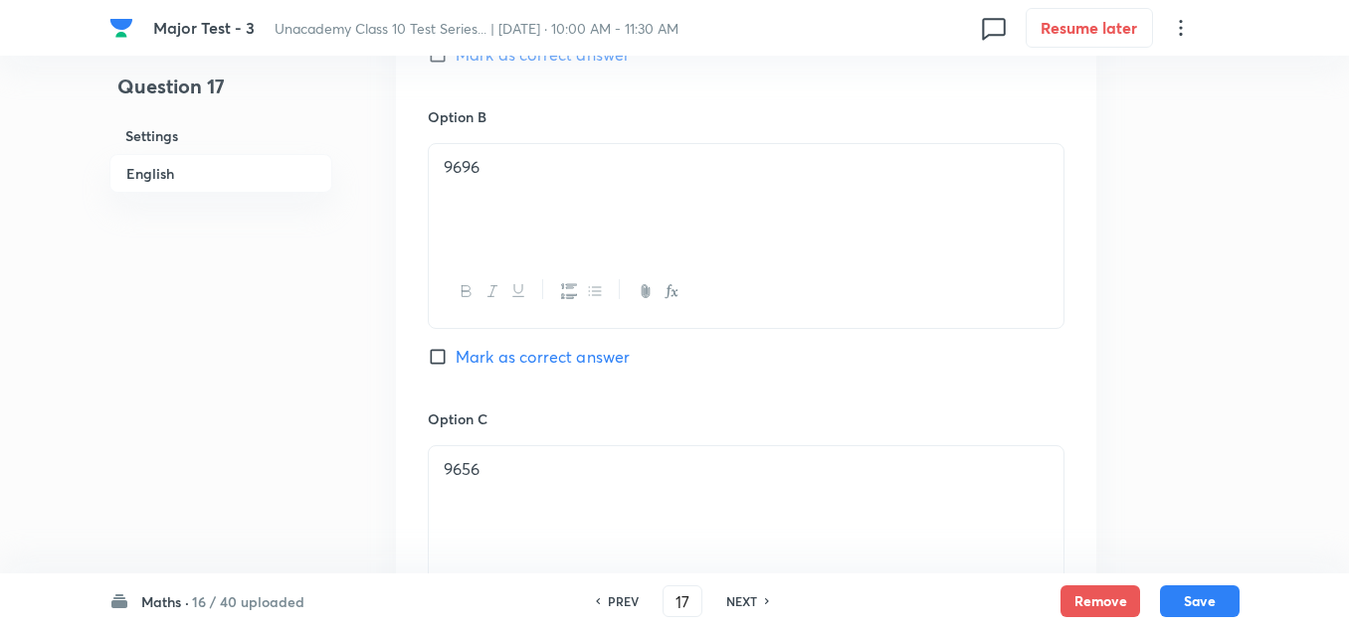
click at [506, 358] on span "Mark as correct answer" at bounding box center [542, 357] width 174 height 24
click at [455, 358] on input "Mark as correct answer" at bounding box center [442, 357] width 28 height 20
checkbox input "true"
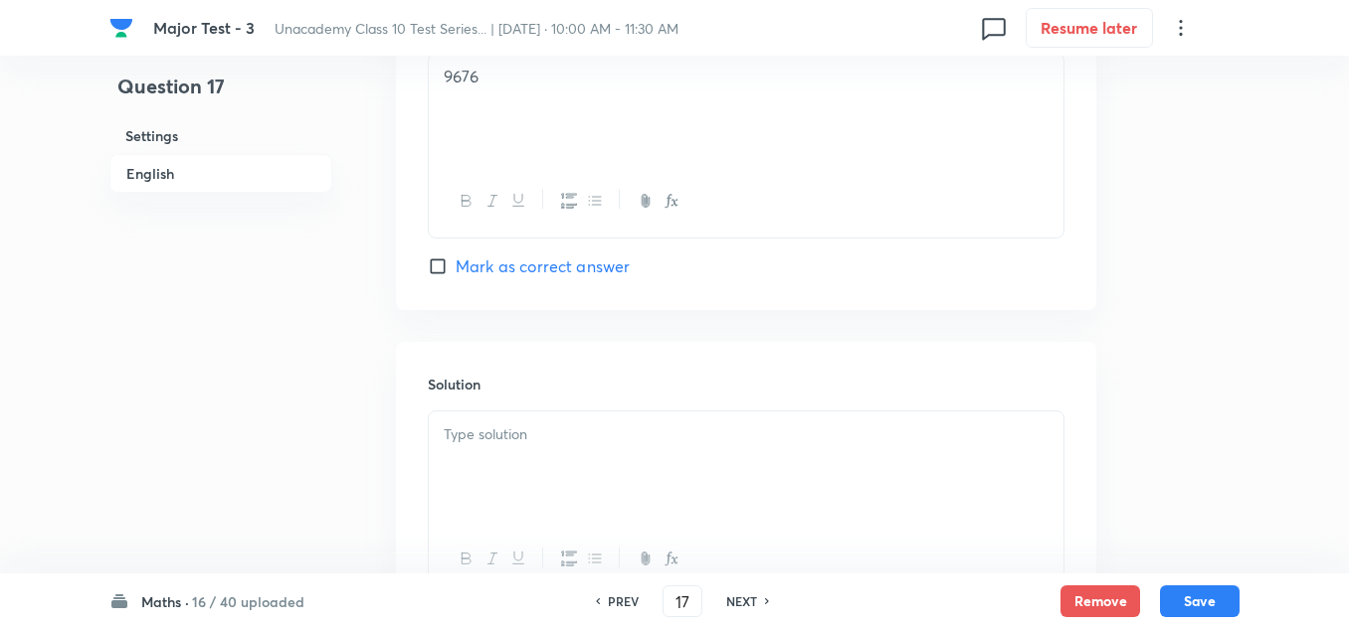
scroll to position [2064, 0]
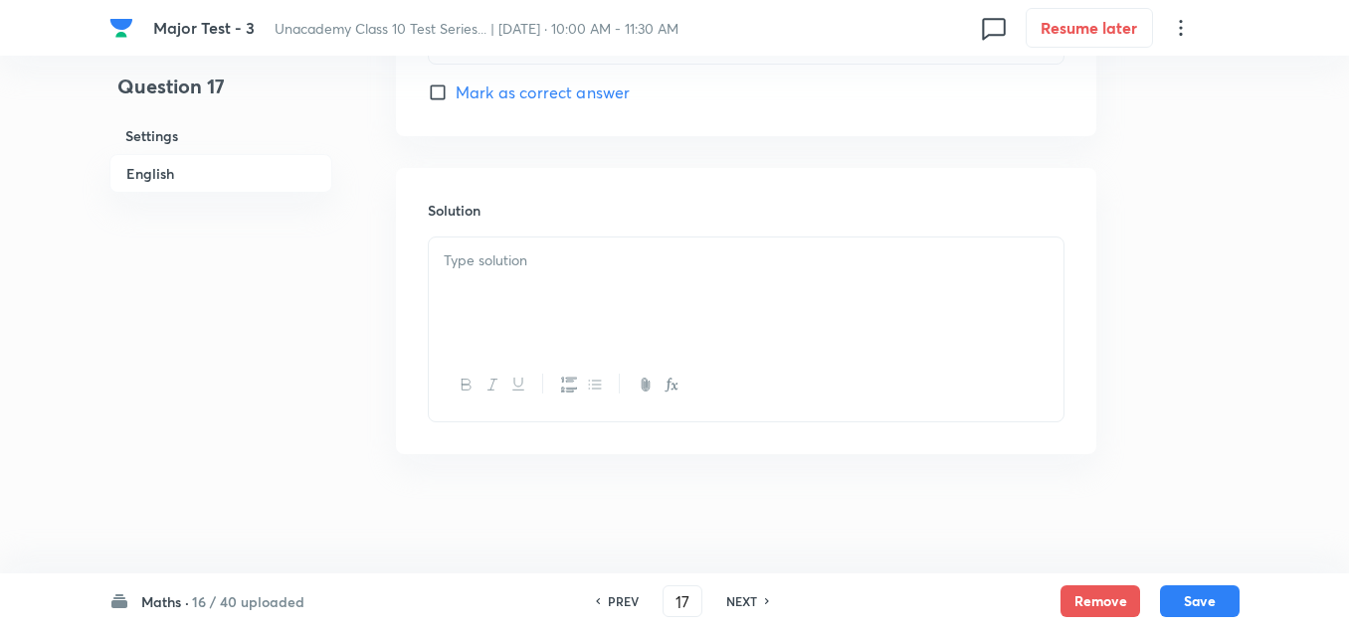
click at [597, 254] on p at bounding box center [746, 261] width 605 height 23
click at [1193, 599] on button "Save" at bounding box center [1200, 600] width 80 height 32
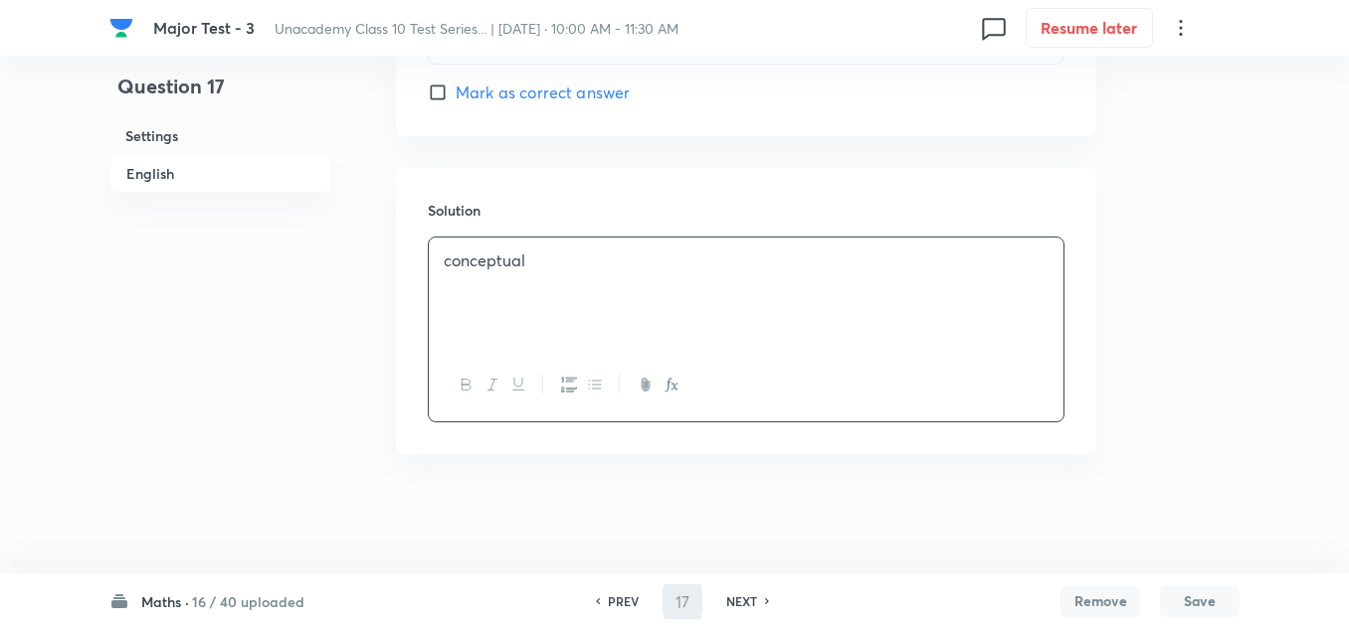
type input "18"
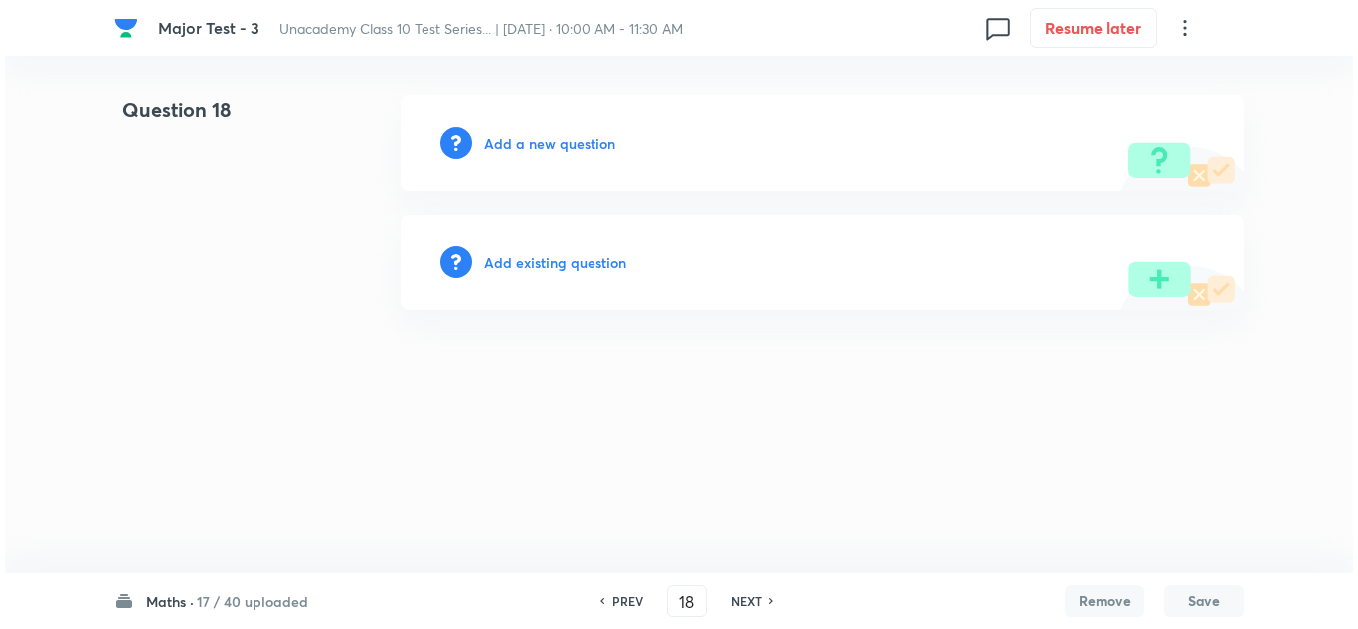
scroll to position [0, 0]
click at [573, 145] on h6 "Add a new question" at bounding box center [549, 143] width 131 height 21
click at [573, 145] on h6 "Choose a question type" at bounding box center [560, 143] width 153 height 21
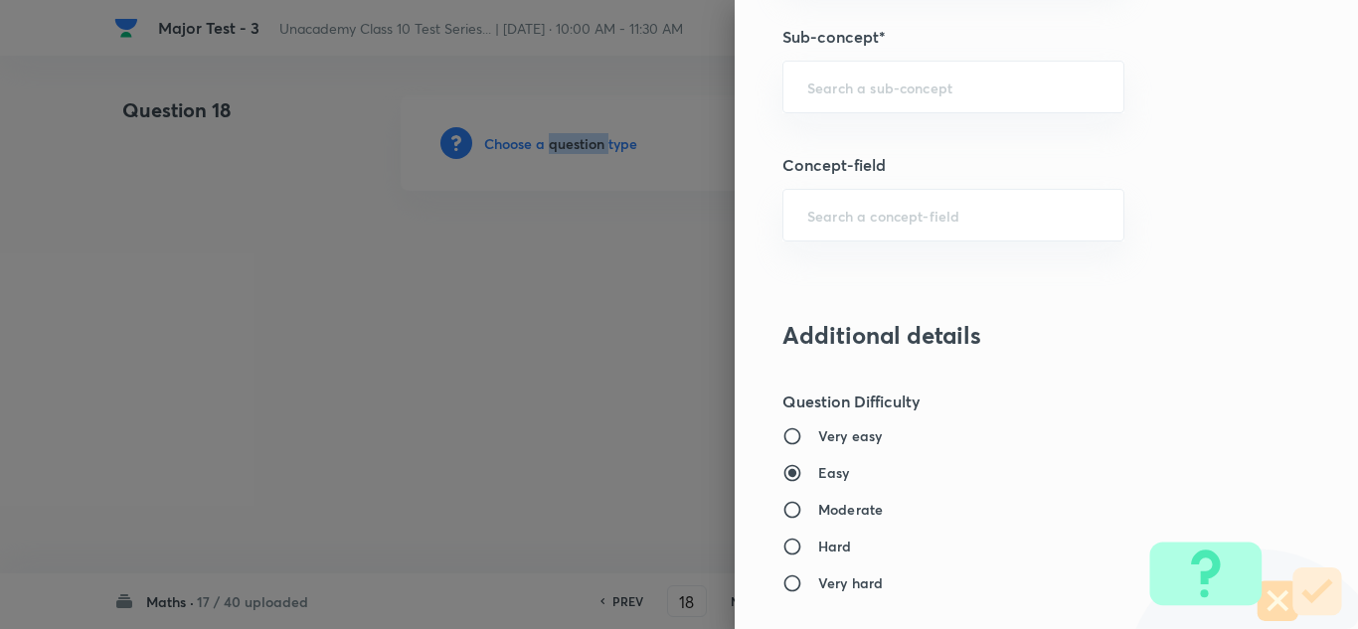
scroll to position [1293, 0]
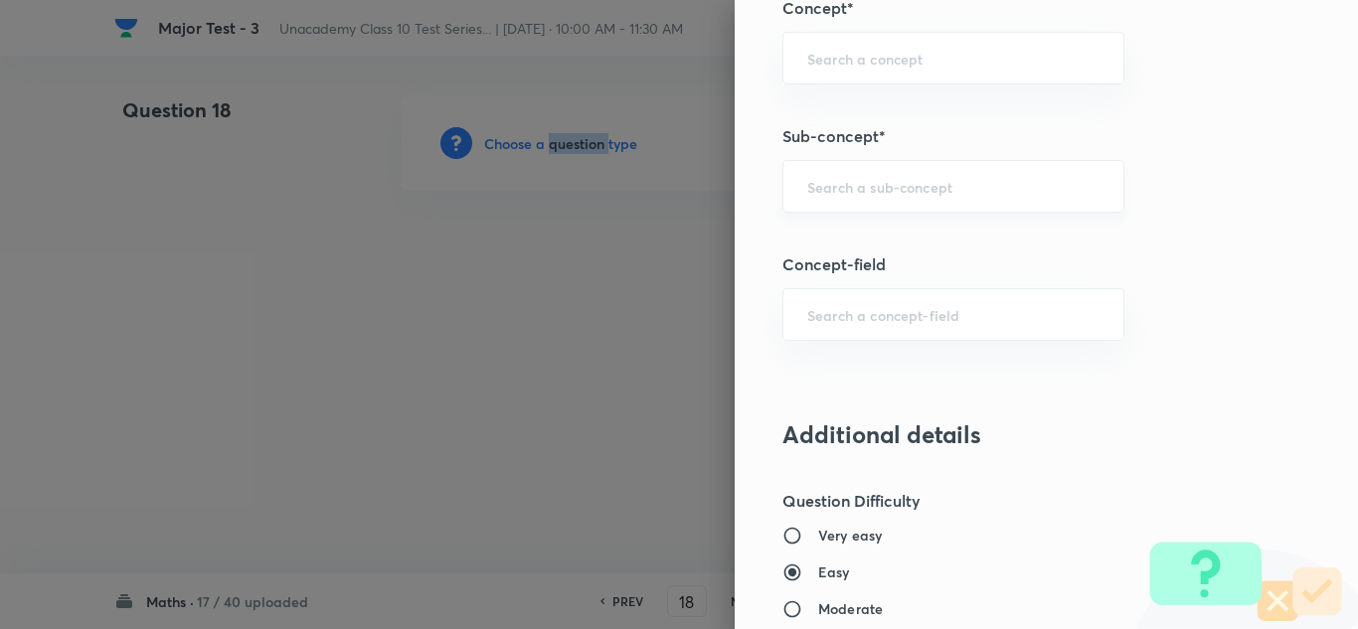
click at [896, 173] on div "​" at bounding box center [954, 186] width 342 height 53
click at [919, 192] on input "text" at bounding box center [954, 186] width 292 height 19
paste input "Polynomials"
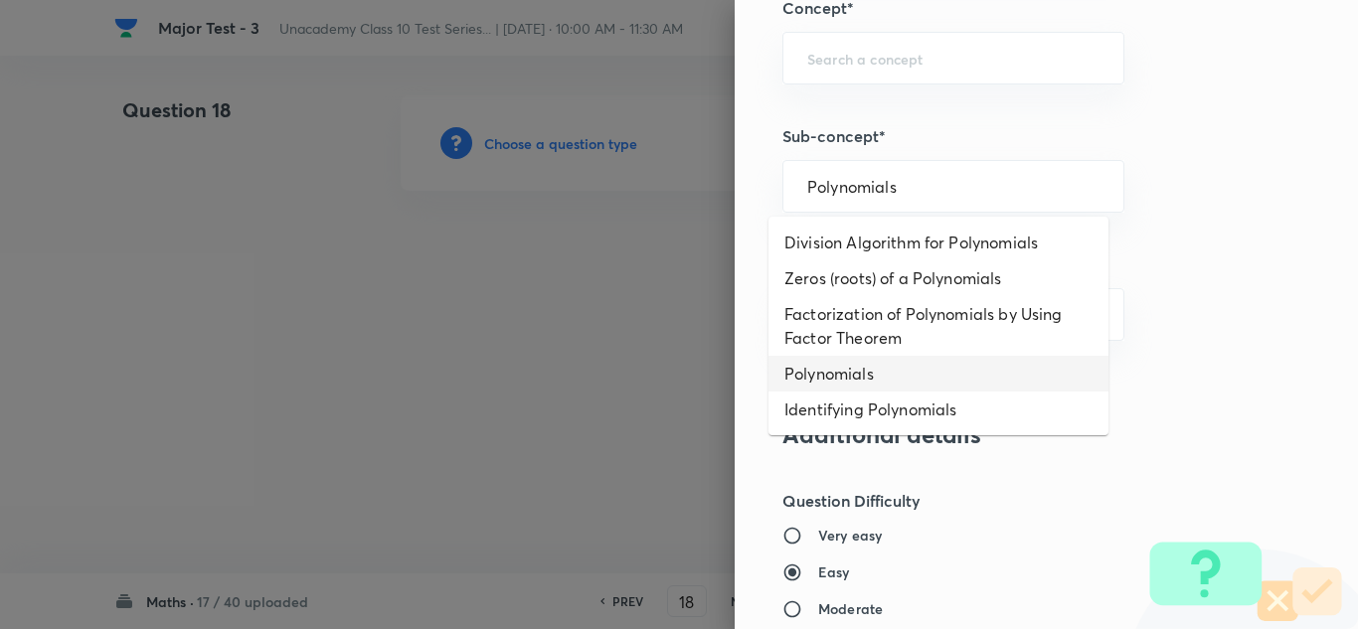
click at [857, 373] on li "Polynomials" at bounding box center [939, 374] width 340 height 36
type input "Polynomials"
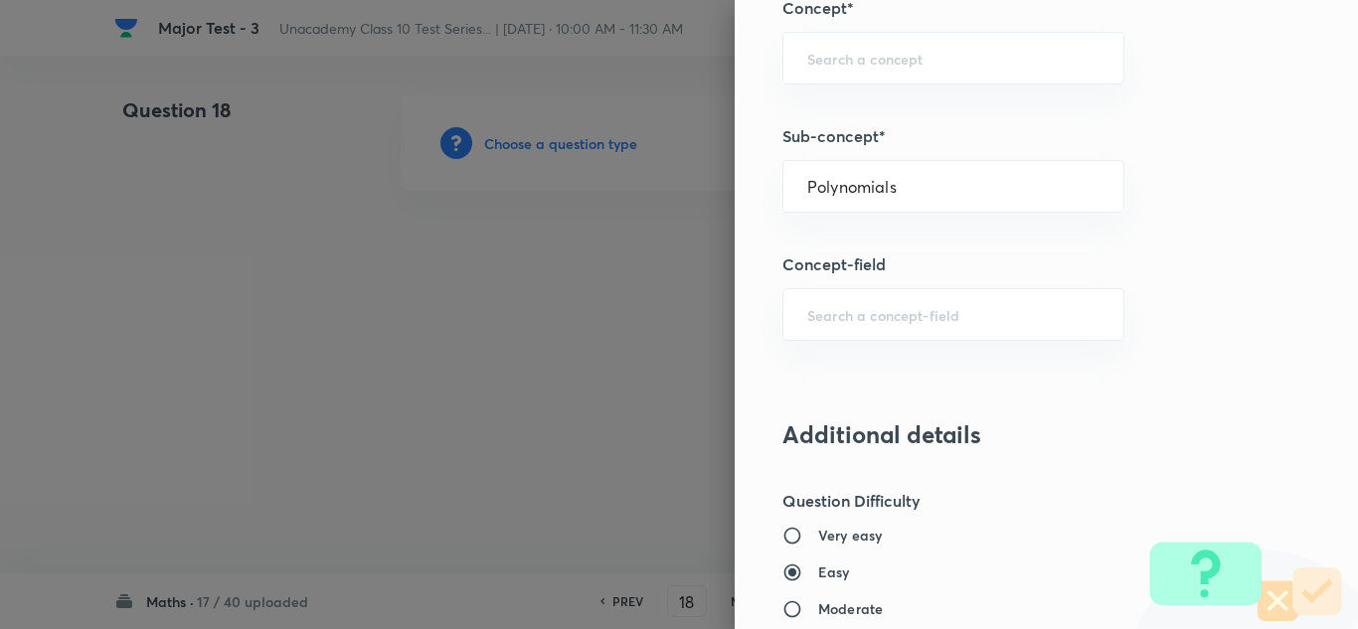
type input "Foundation Class IX"
type input "Mathematics"
type input "Polynomials"
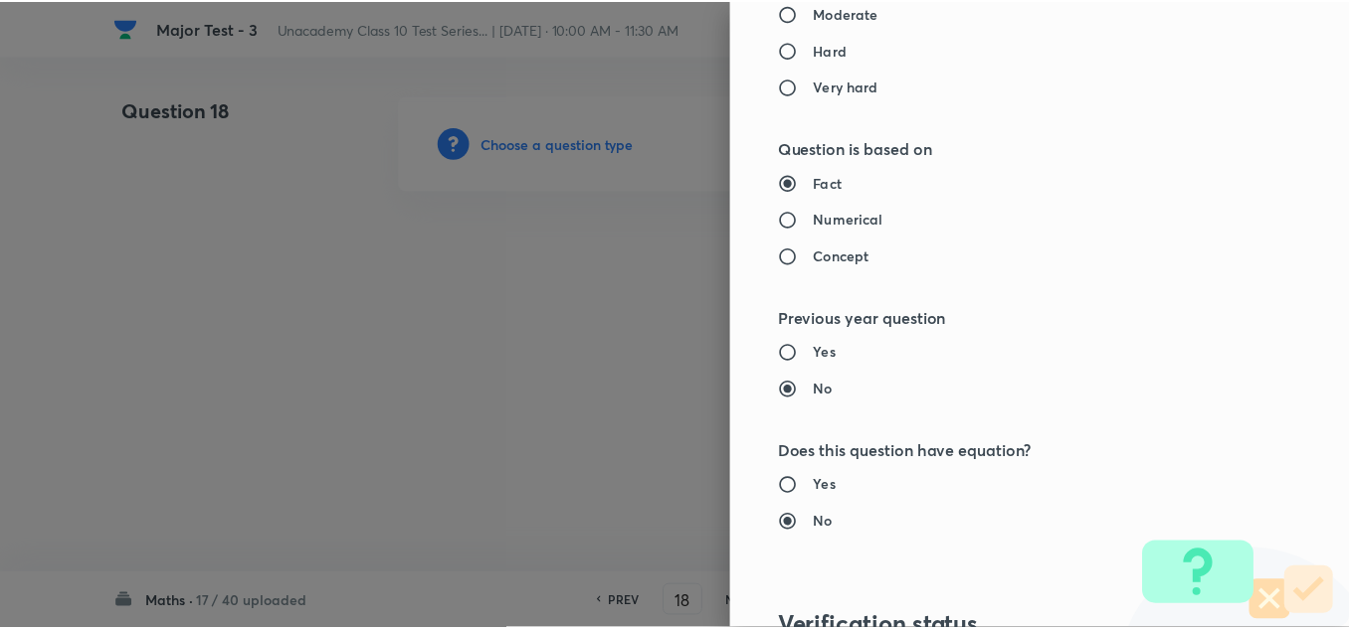
scroll to position [2215, 0]
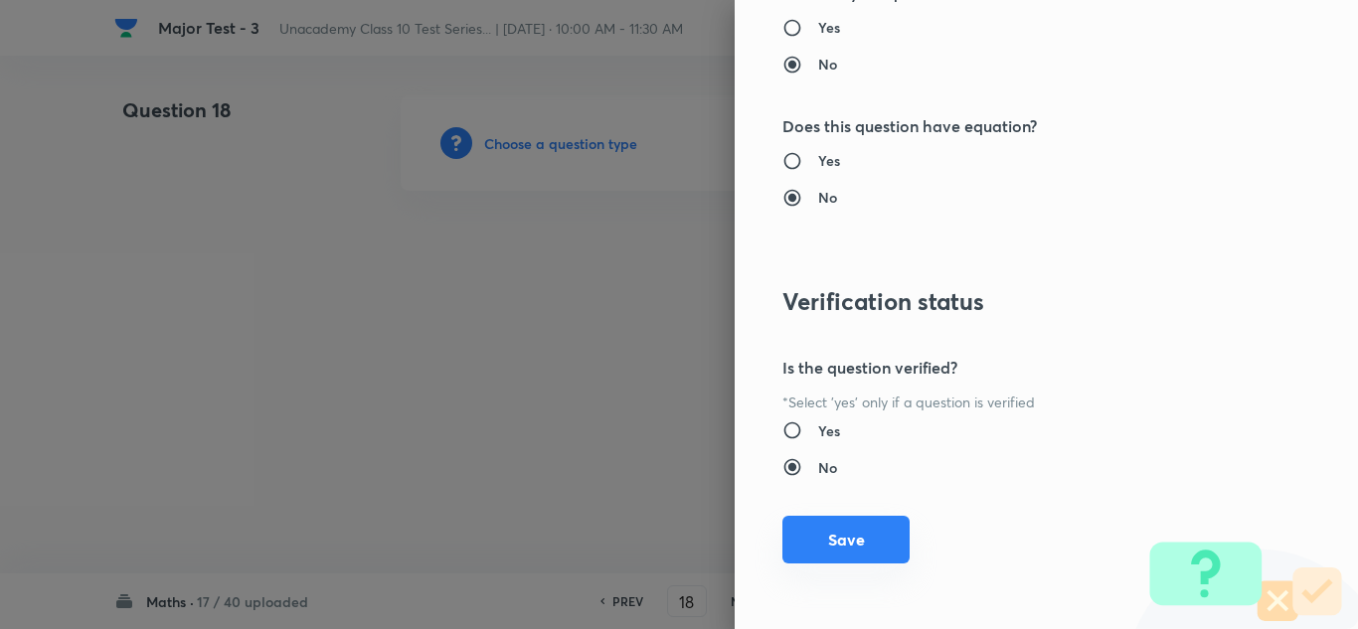
click at [854, 544] on button "Save" at bounding box center [846, 540] width 127 height 48
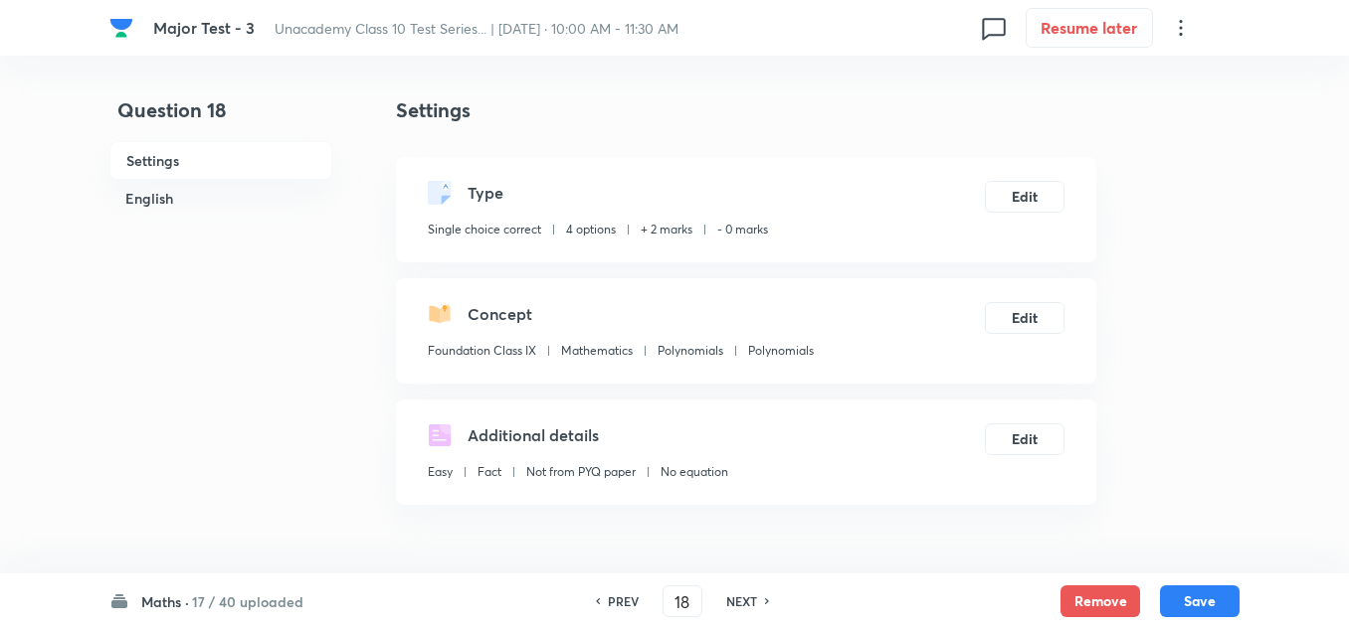
scroll to position [298, 0]
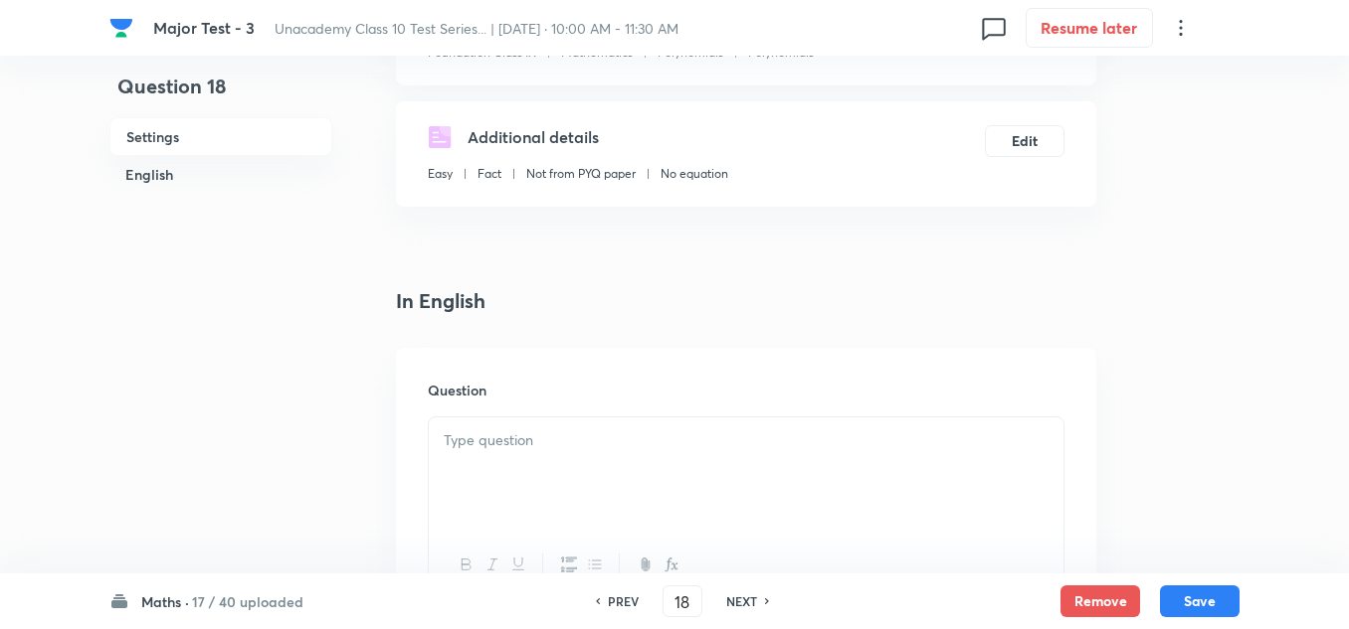
click at [556, 438] on p at bounding box center [746, 441] width 605 height 23
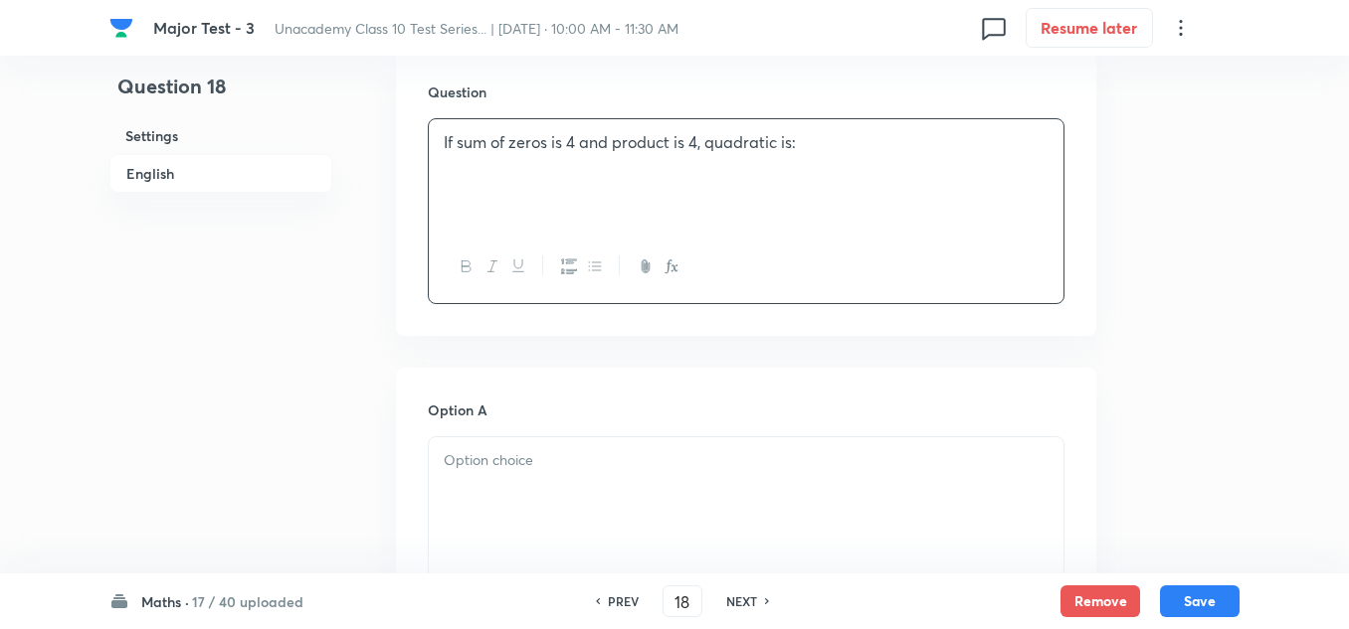
scroll to position [796, 0]
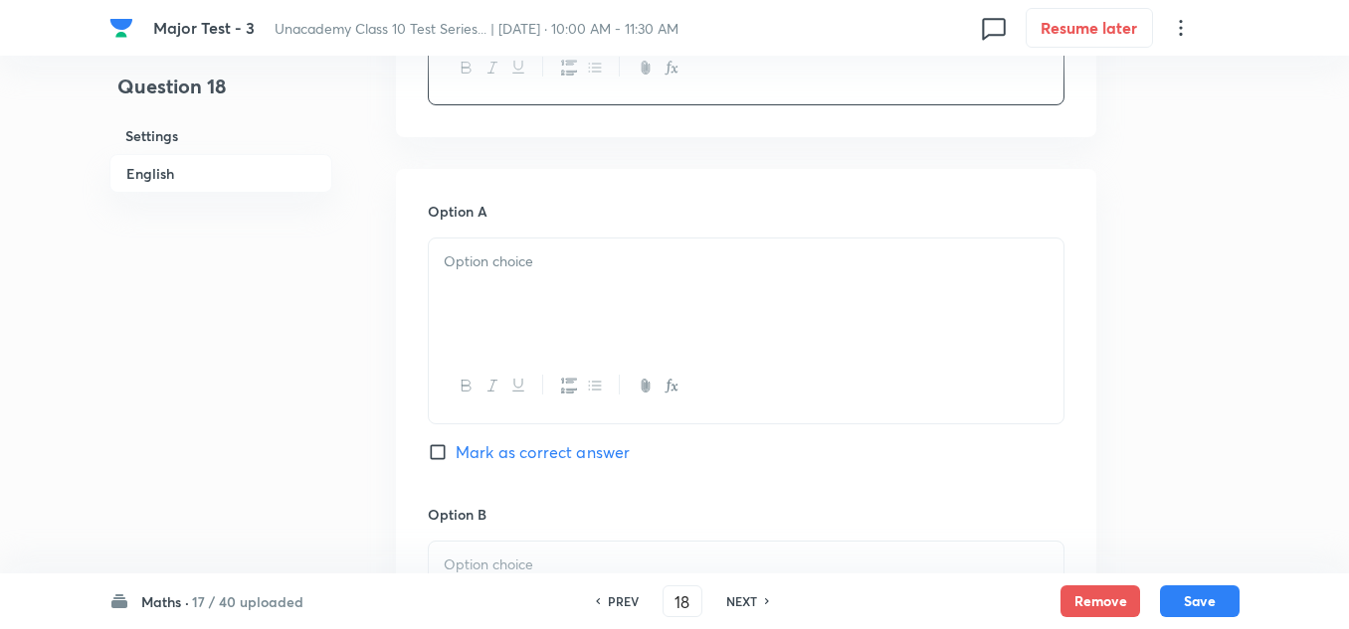
click at [563, 271] on p at bounding box center [746, 262] width 605 height 23
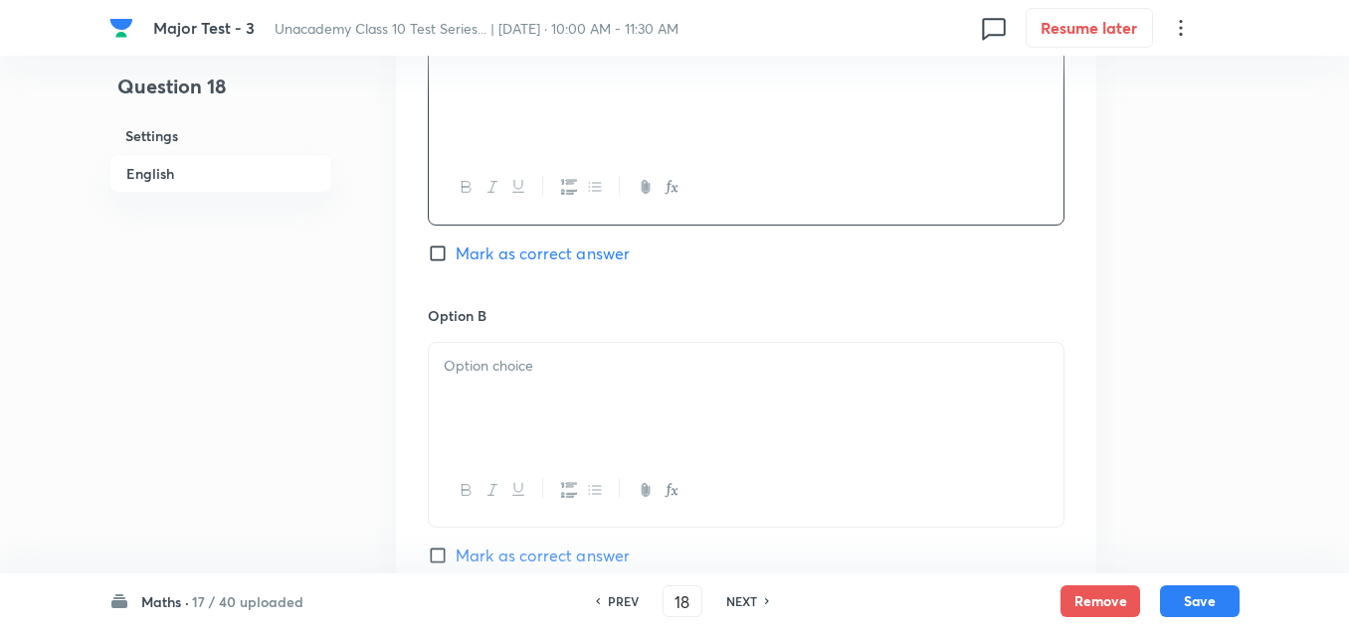
scroll to position [1193, 0]
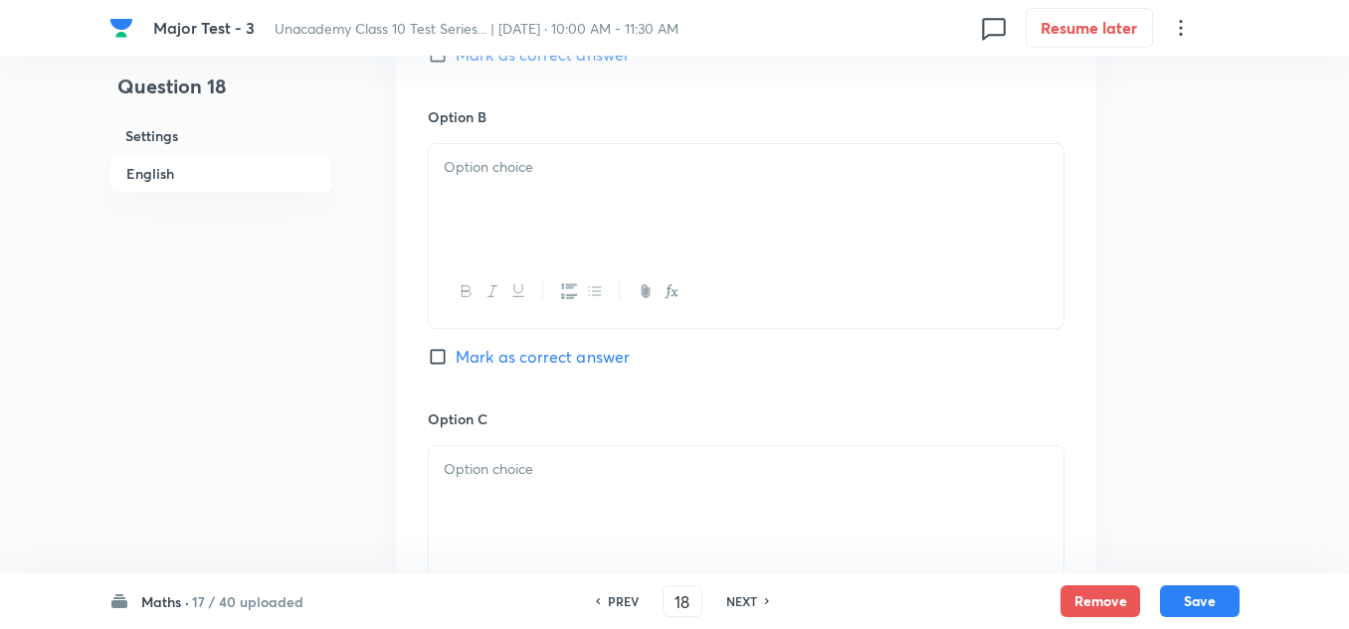
click at [563, 193] on div at bounding box center [746, 199] width 634 height 111
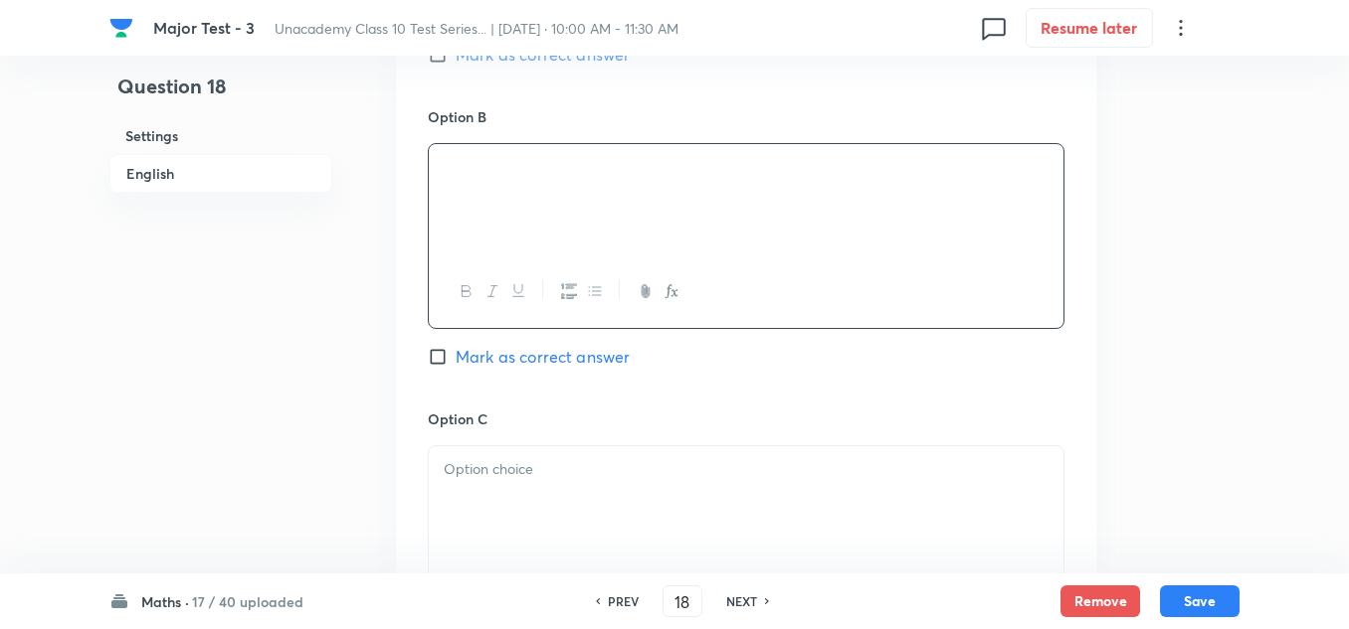
scroll to position [1293, 0]
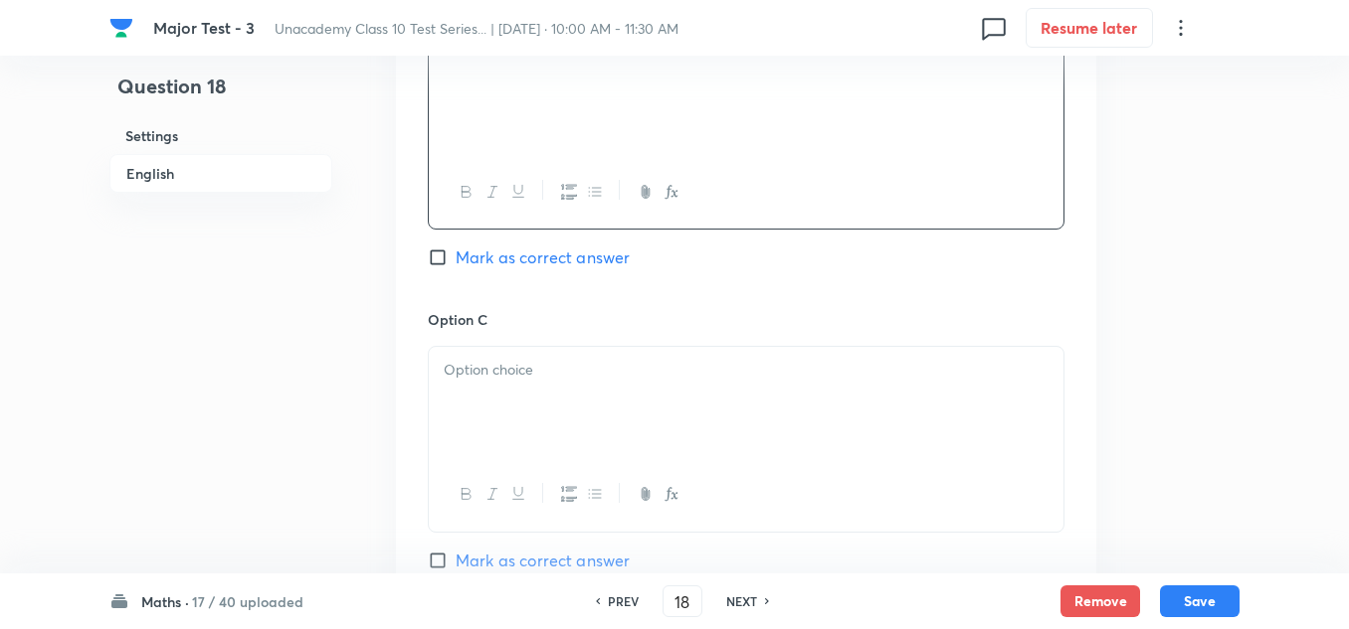
click at [544, 377] on p at bounding box center [746, 370] width 605 height 23
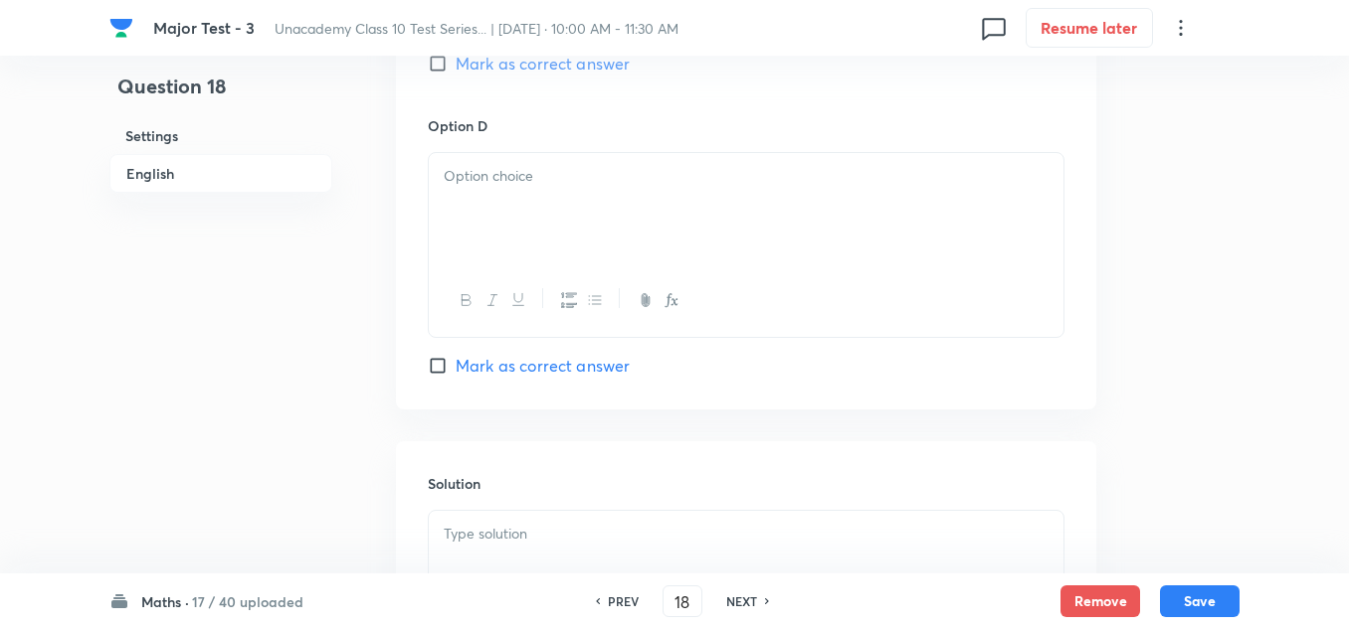
scroll to position [1889, 0]
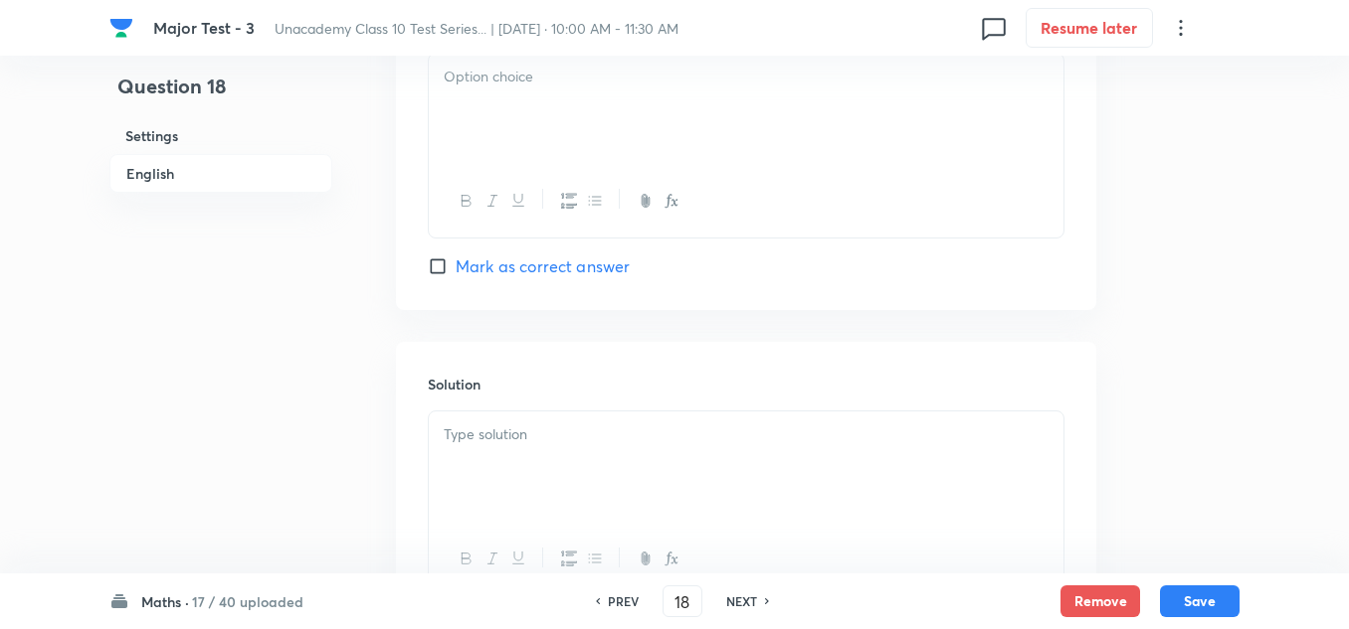
click at [562, 111] on div at bounding box center [746, 109] width 634 height 111
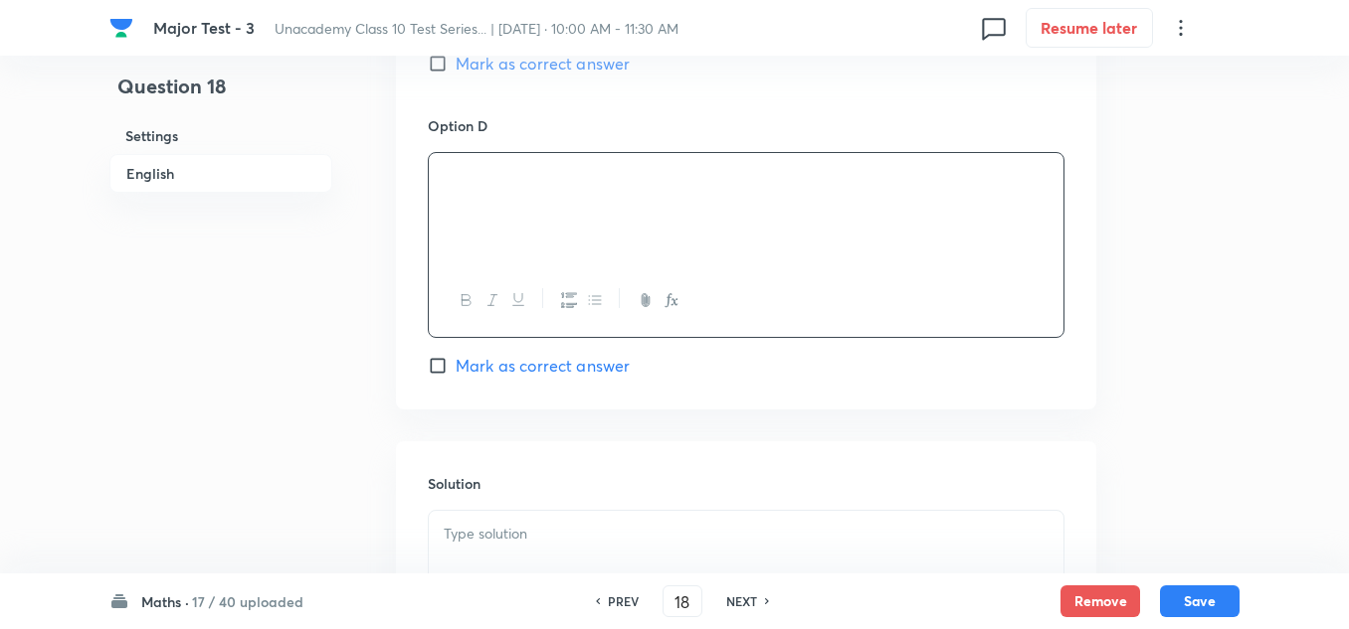
scroll to position [1989, 0]
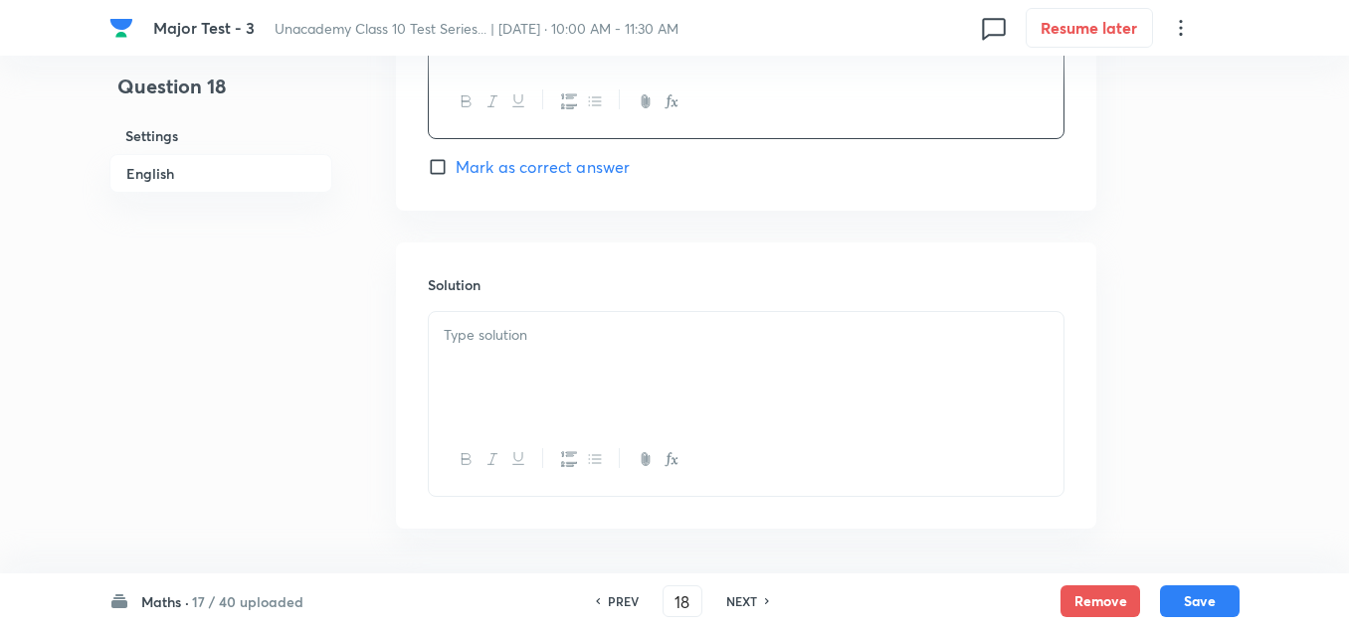
click at [571, 333] on p at bounding box center [746, 335] width 605 height 23
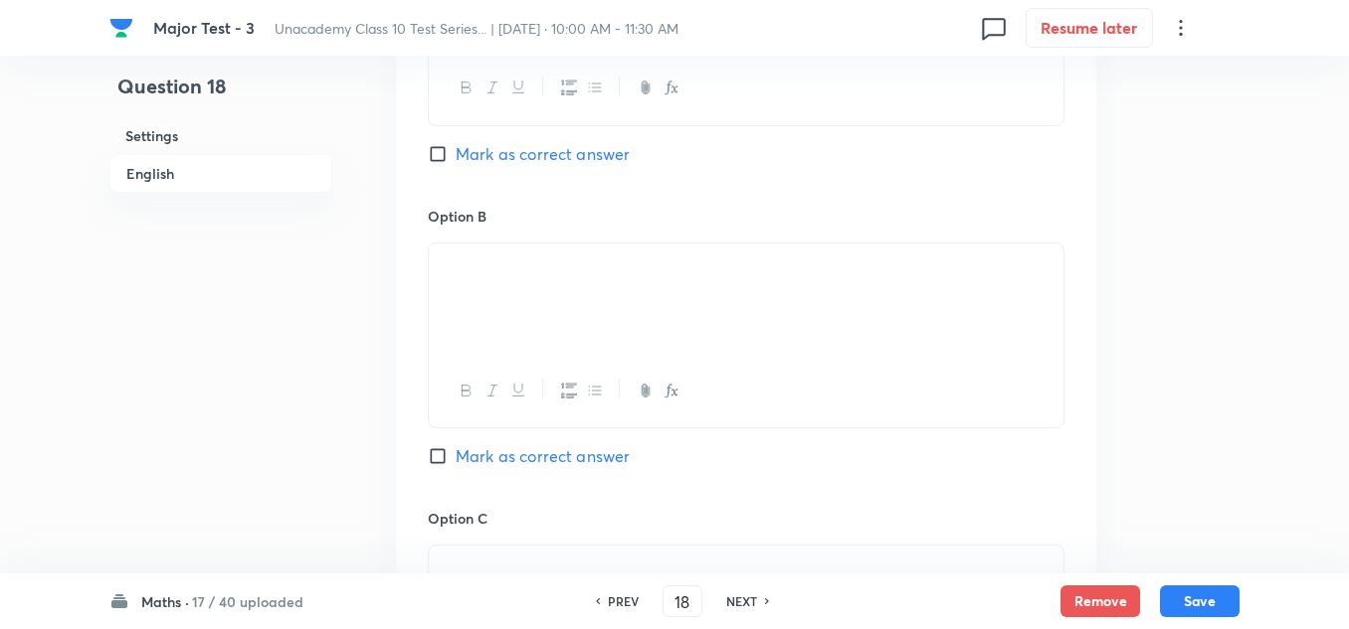
scroll to position [796, 0]
click at [519, 445] on span "Mark as correct answer" at bounding box center [542, 453] width 174 height 24
click at [455, 445] on input "Mark as correct answer" at bounding box center [442, 453] width 28 height 20
checkbox input "true"
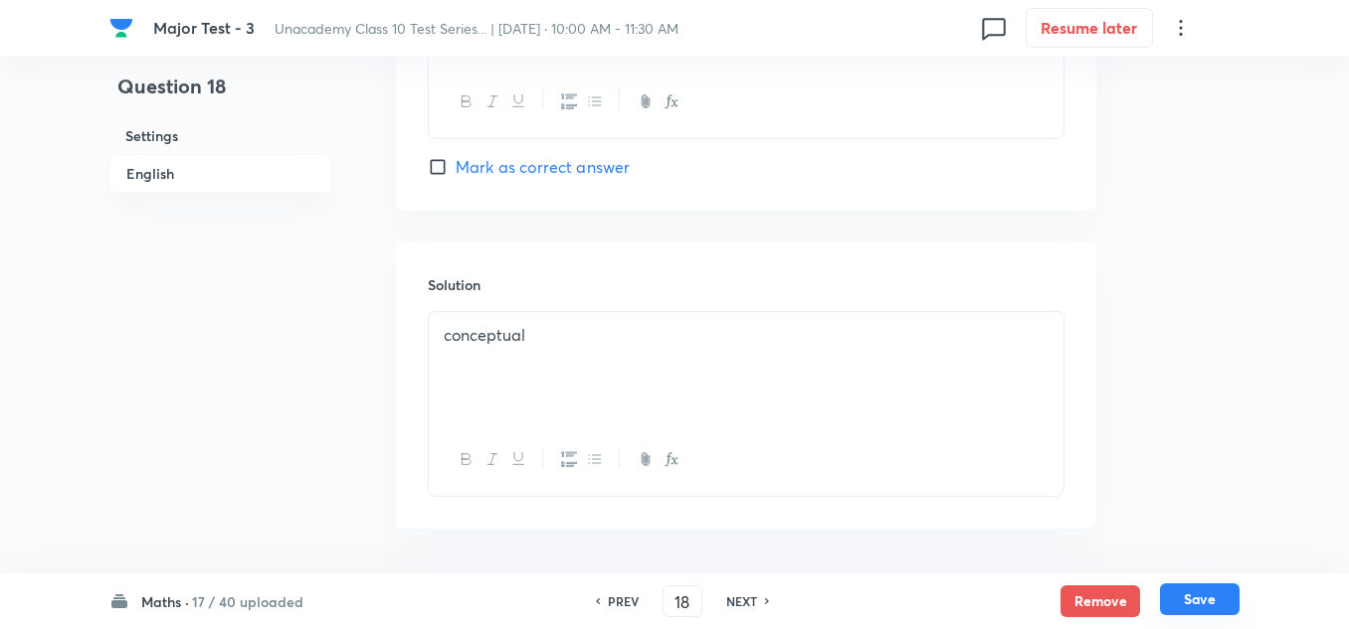
click at [1215, 601] on button "Save" at bounding box center [1200, 600] width 80 height 32
type input "19"
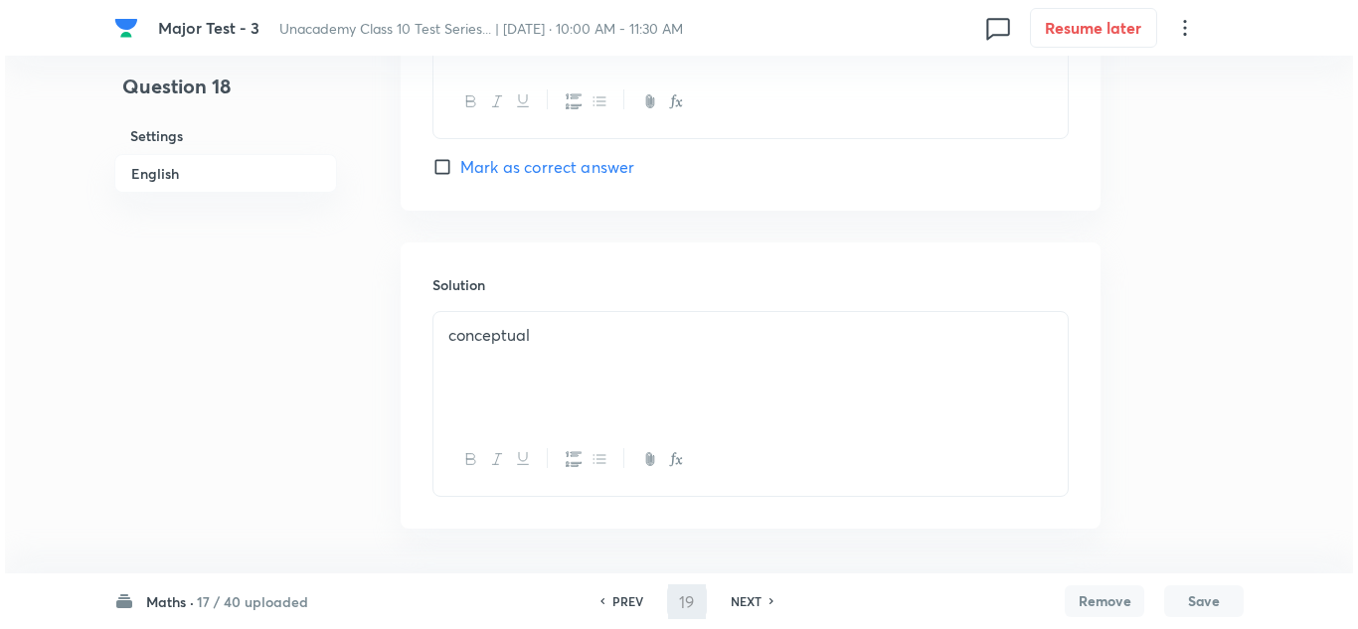
scroll to position [0, 0]
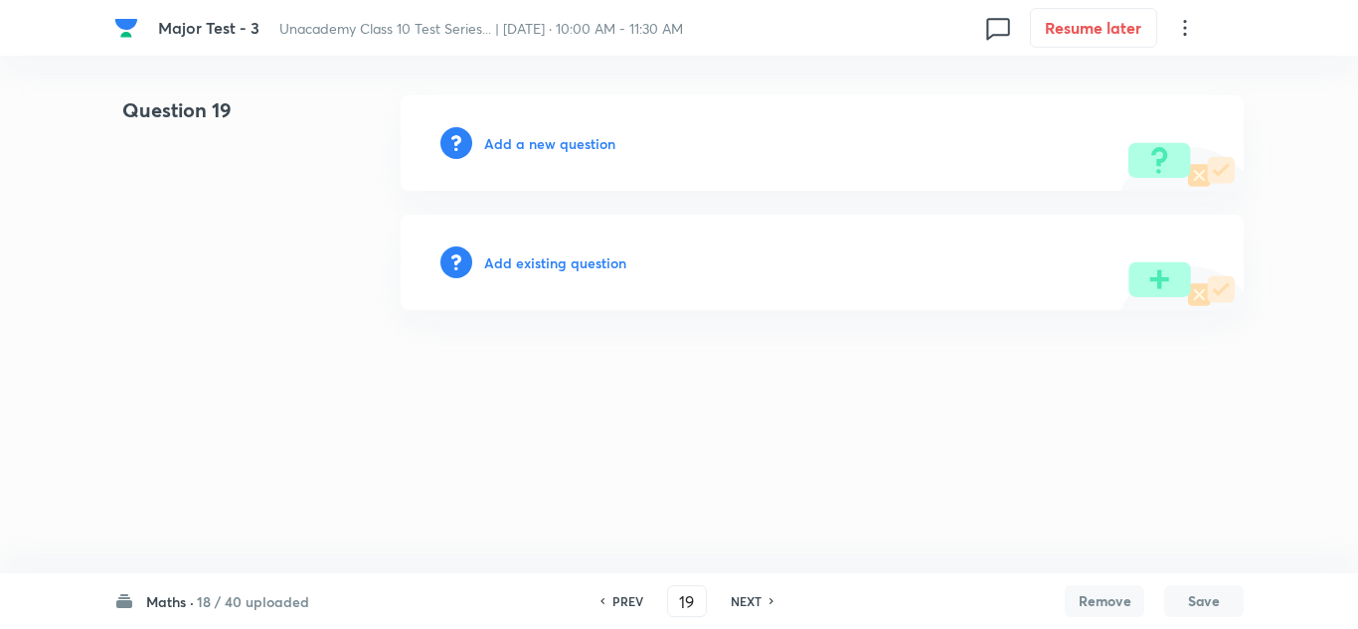
click at [583, 138] on h6 "Add a new question" at bounding box center [549, 143] width 131 height 21
click at [583, 138] on h6 "Choose a question type" at bounding box center [560, 143] width 153 height 21
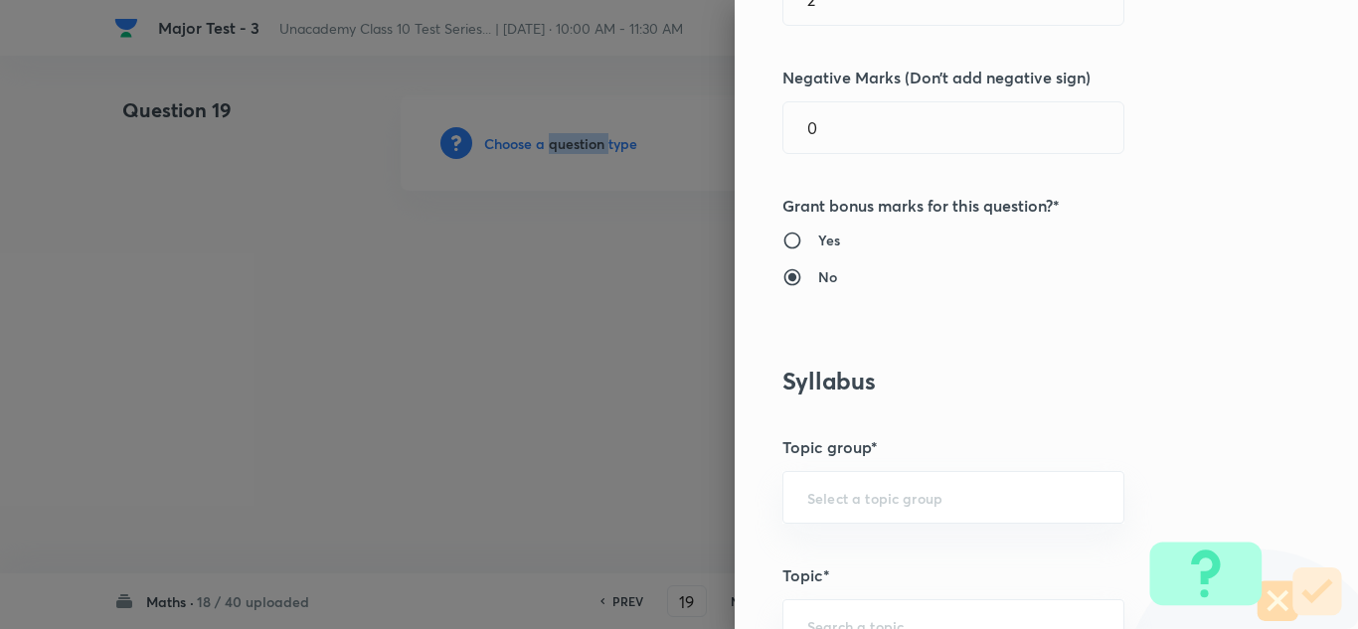
scroll to position [994, 0]
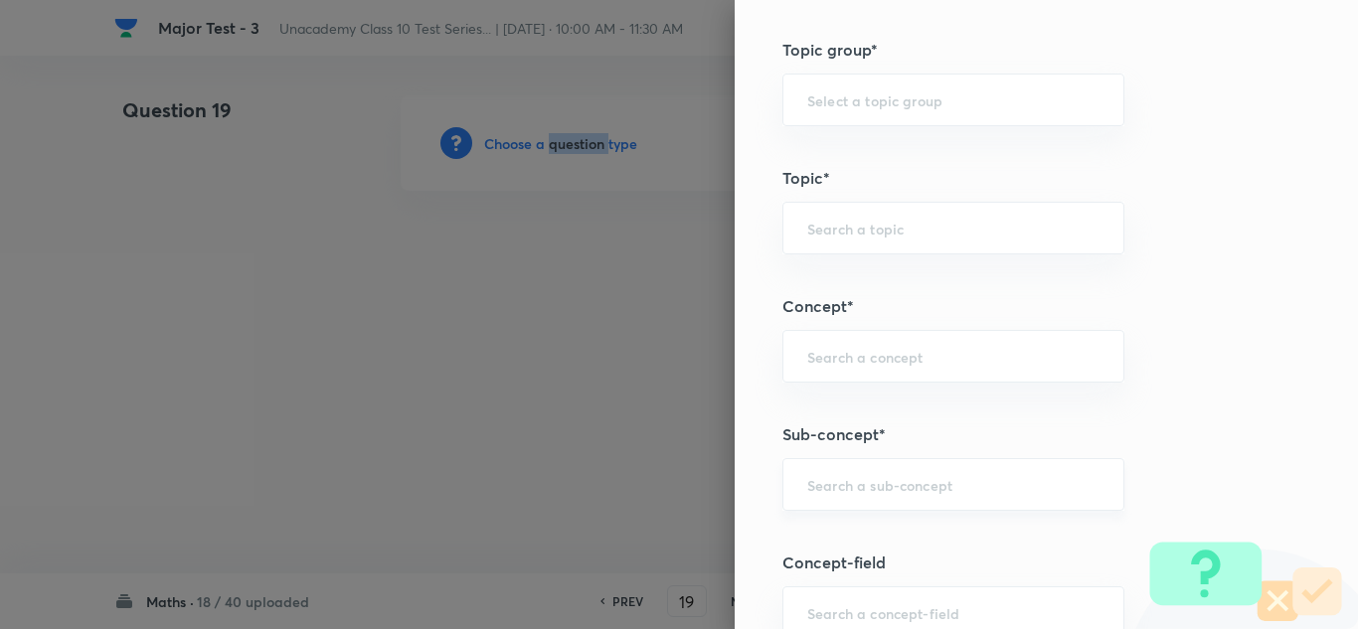
click at [853, 497] on div "​" at bounding box center [954, 484] width 342 height 53
click at [827, 498] on div "​" at bounding box center [954, 484] width 342 height 53
paste input "Linear Equations)"
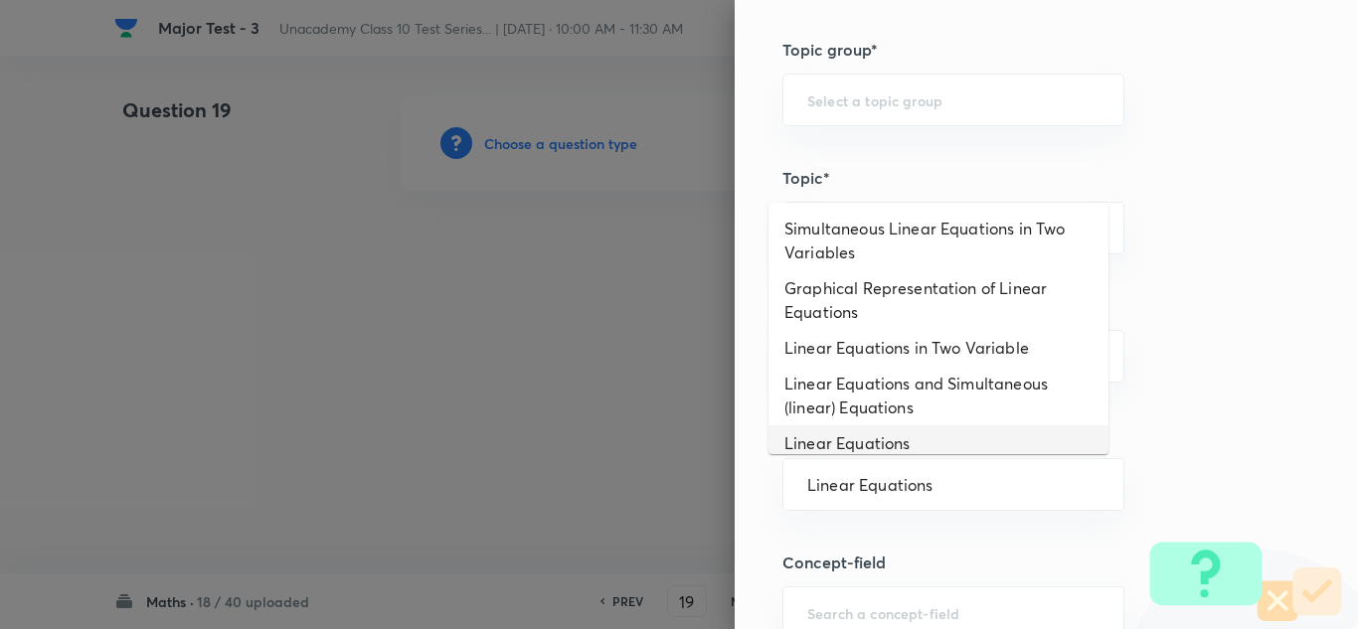
click at [885, 434] on li "Linear Equations" at bounding box center [939, 444] width 340 height 36
type input "Linear Equations"
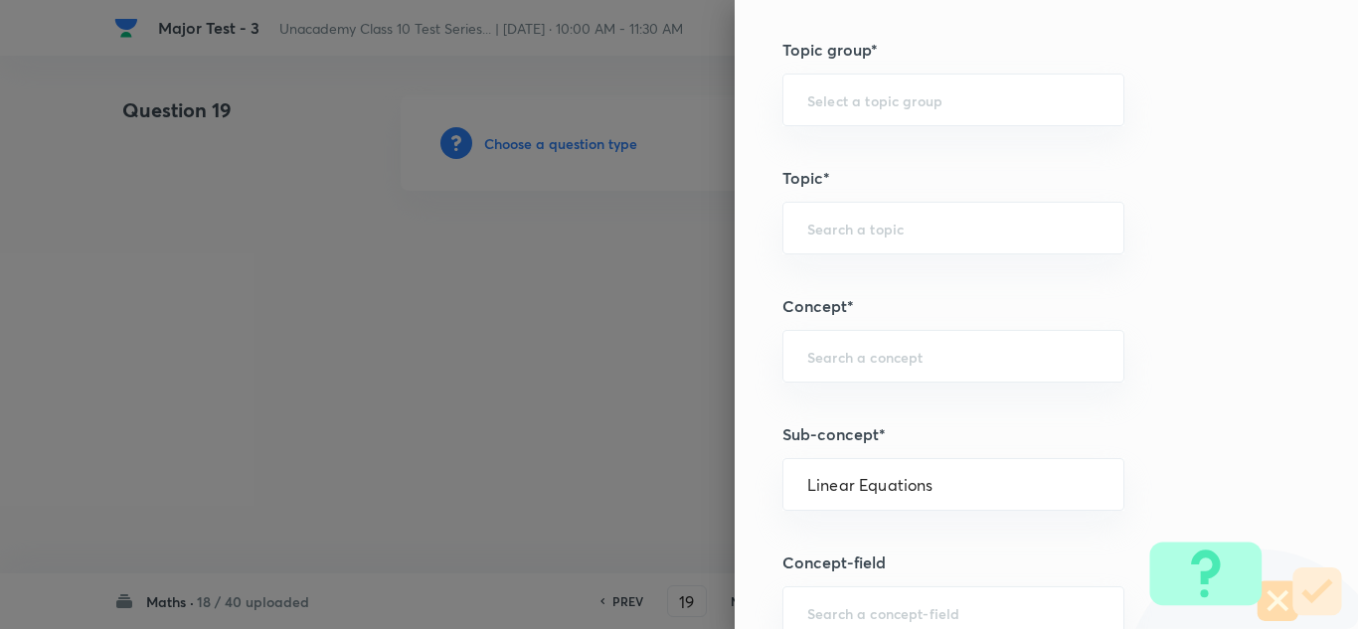
type input "Foundation Class X"
type input "Mathematics"
type input "Algebra"
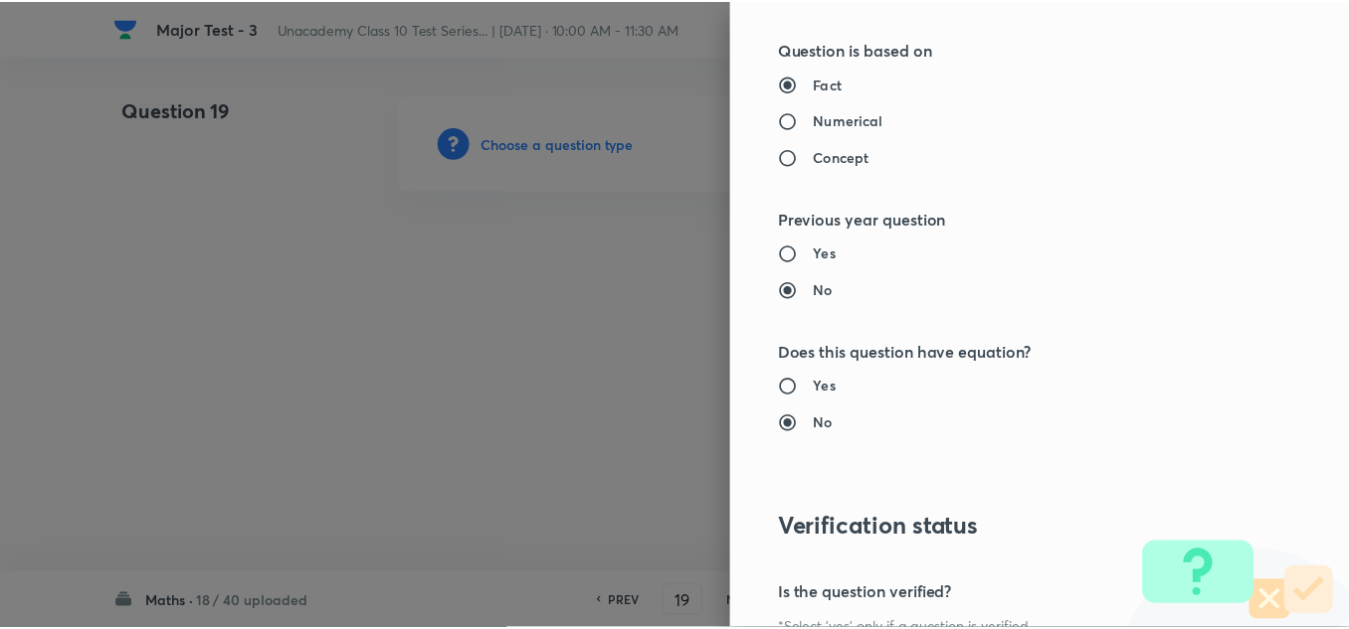
scroll to position [2215, 0]
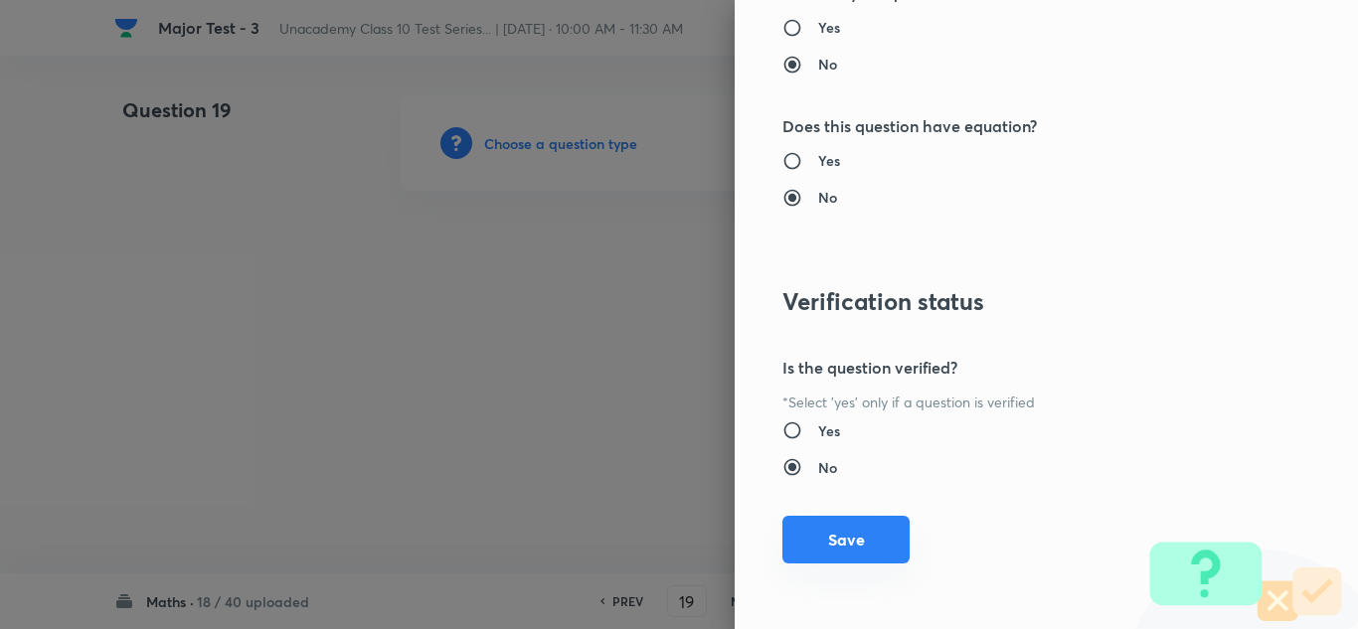
click at [843, 544] on button "Save" at bounding box center [846, 540] width 127 height 48
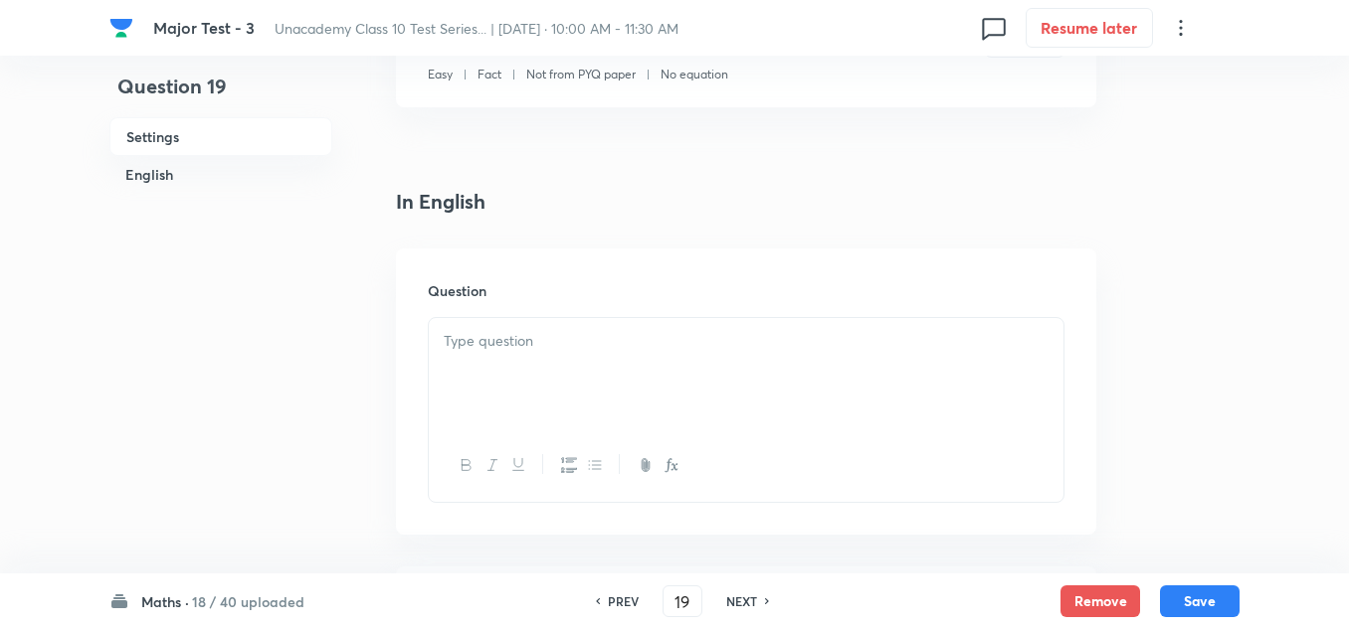
scroll to position [298, 0]
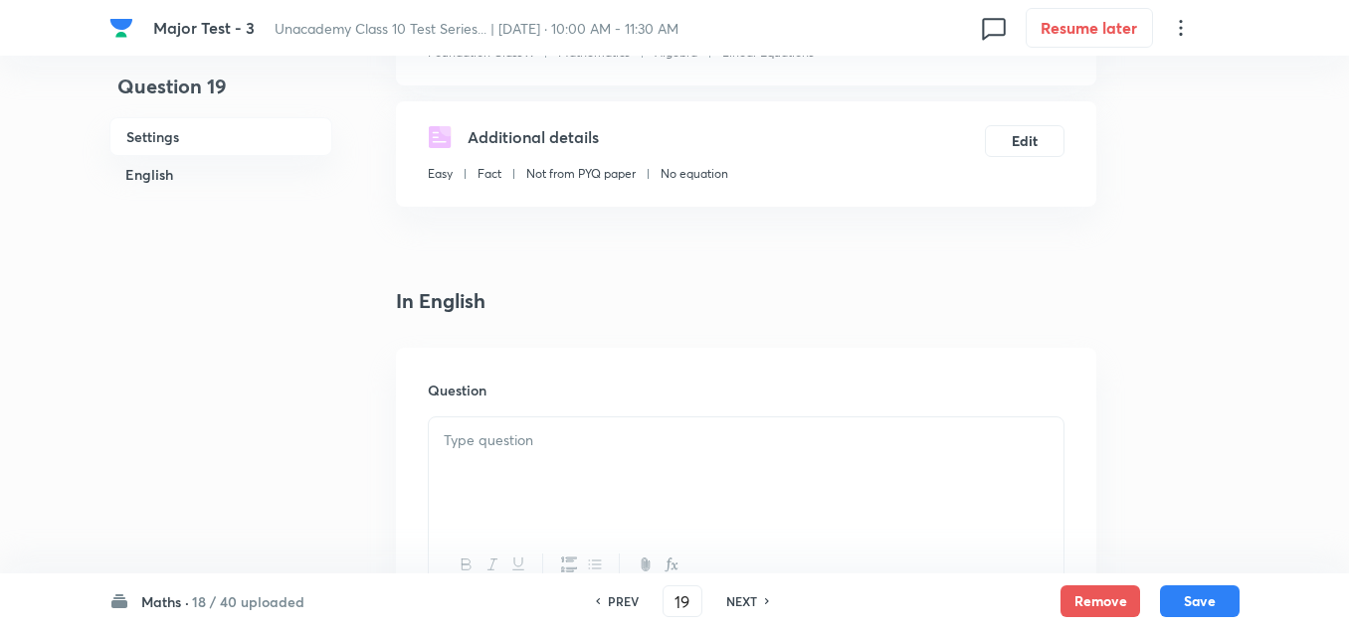
click at [606, 473] on div at bounding box center [746, 473] width 634 height 111
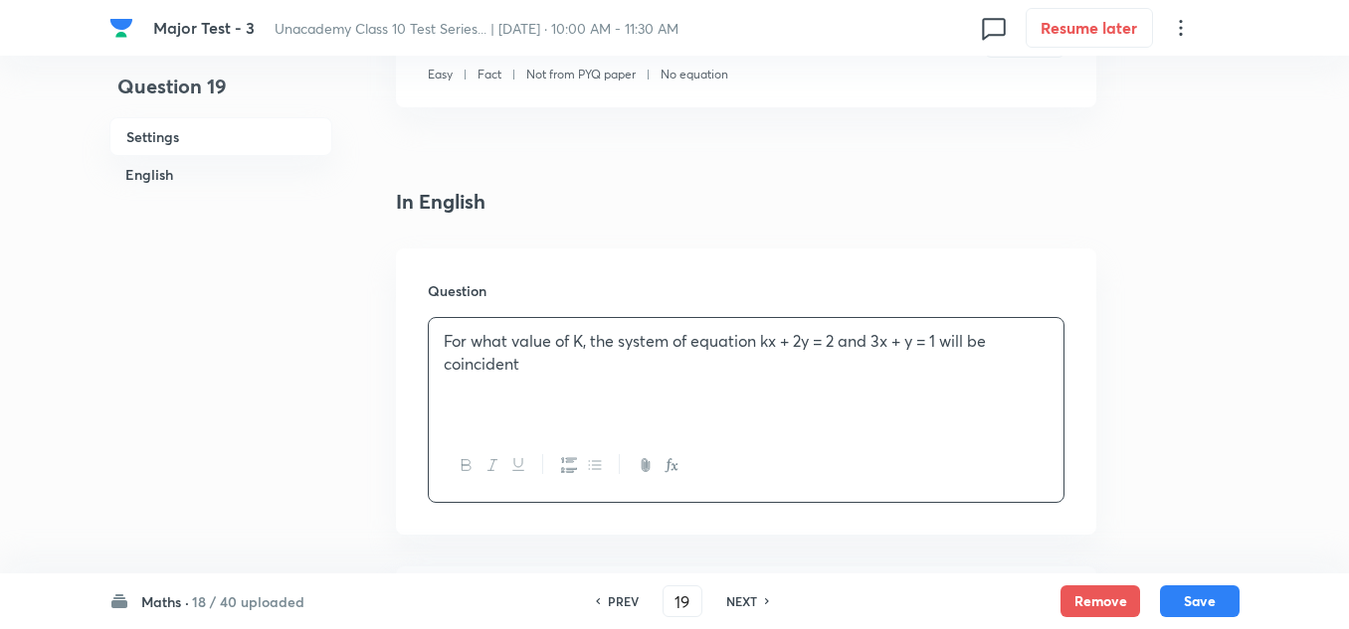
scroll to position [597, 0]
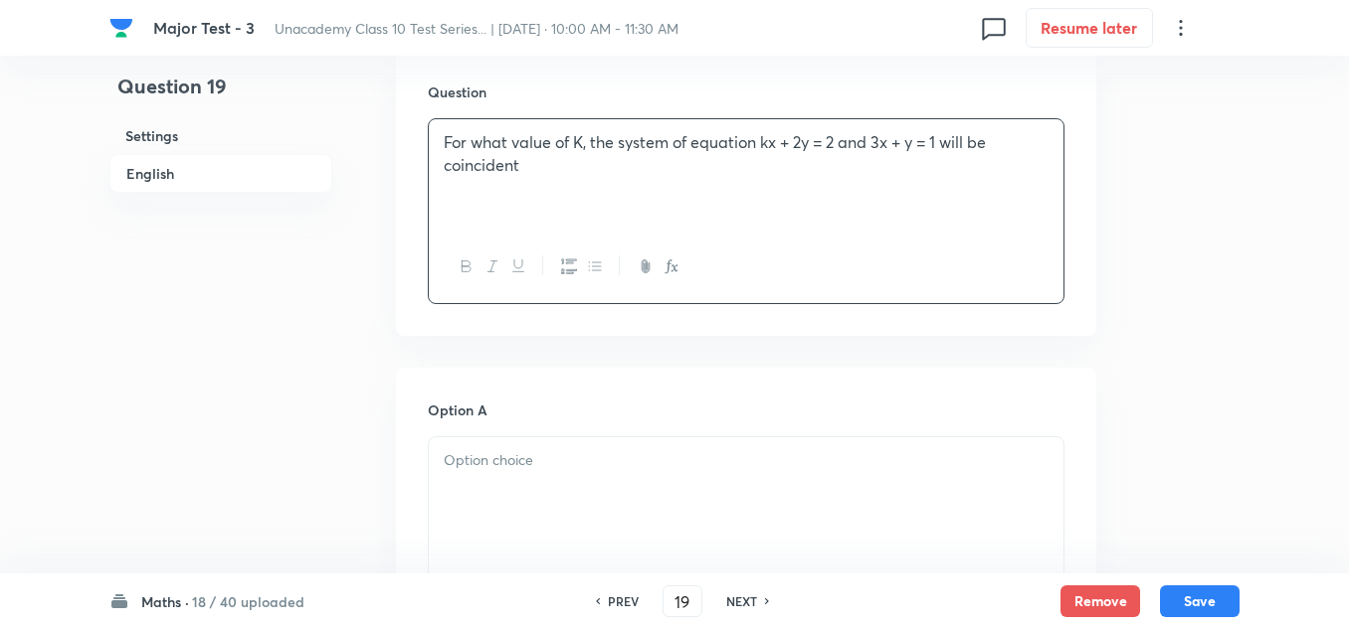
click at [507, 455] on p at bounding box center [746, 461] width 605 height 23
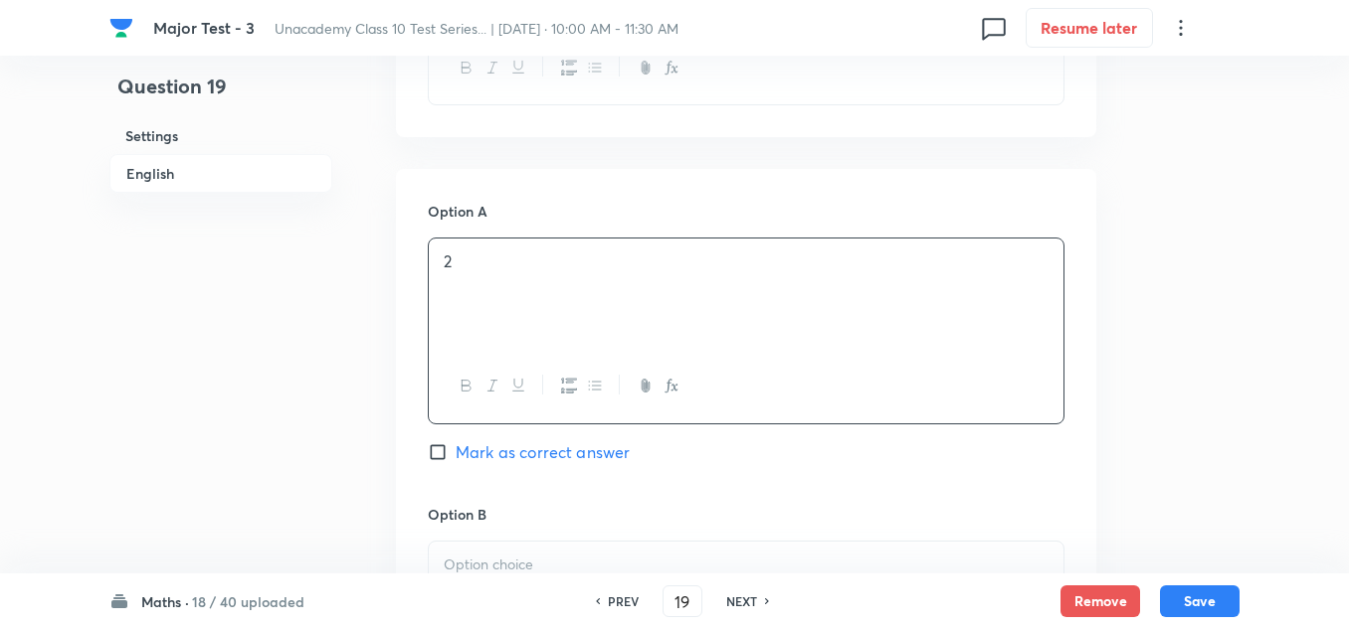
scroll to position [895, 0]
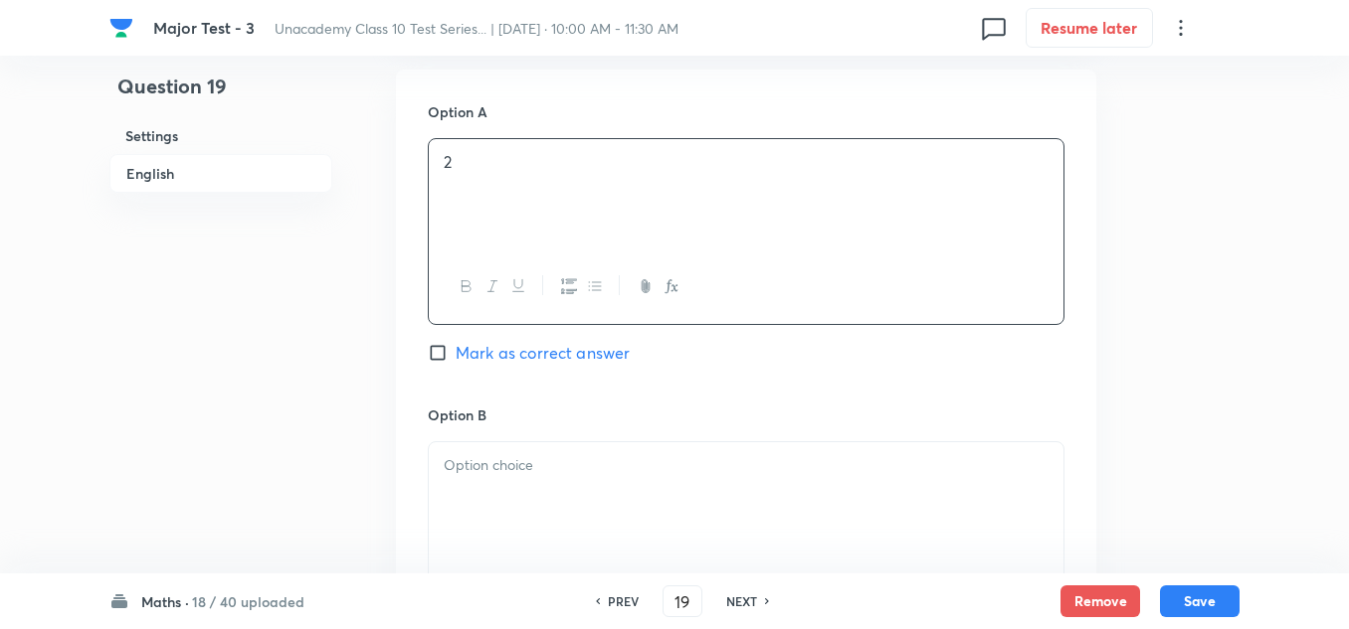
click at [499, 473] on p at bounding box center [746, 465] width 605 height 23
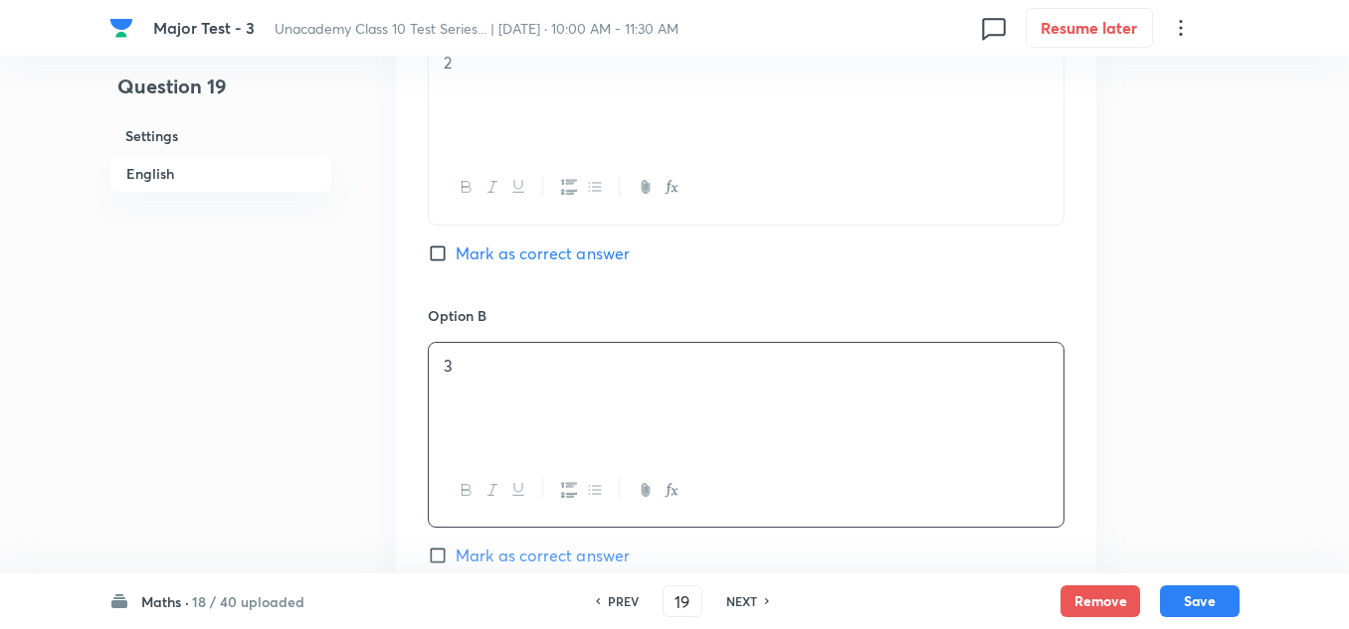
scroll to position [1293, 0]
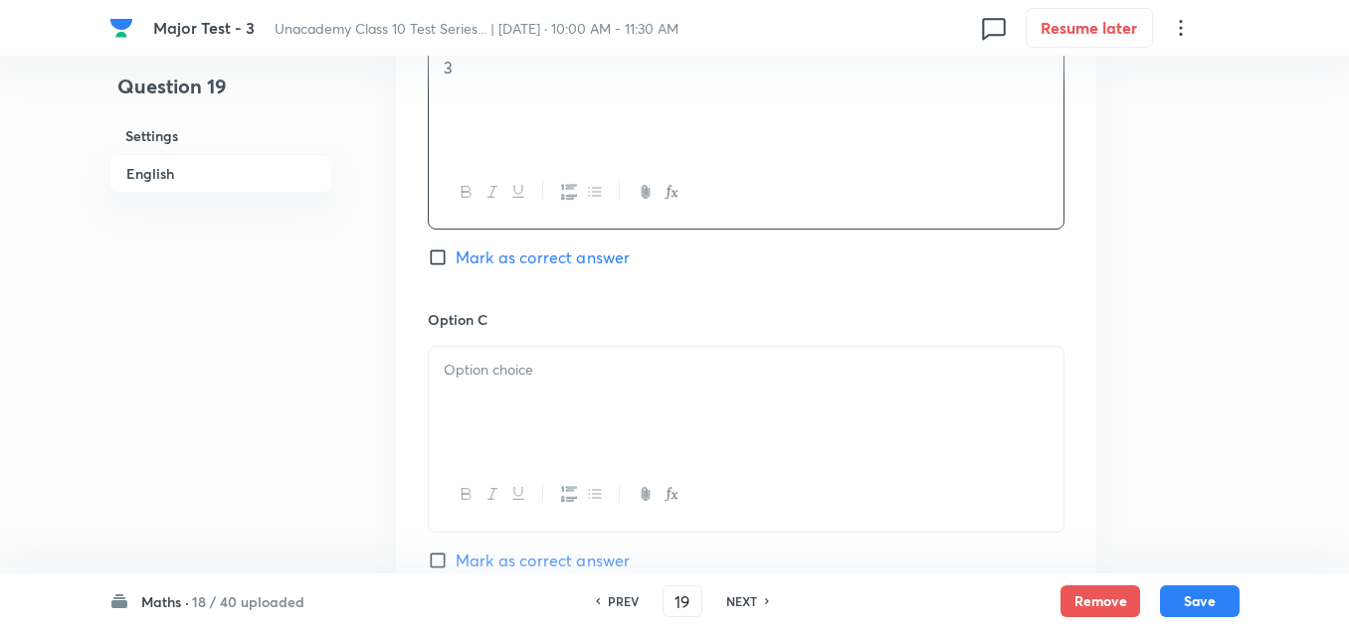
click at [538, 405] on div at bounding box center [746, 402] width 634 height 111
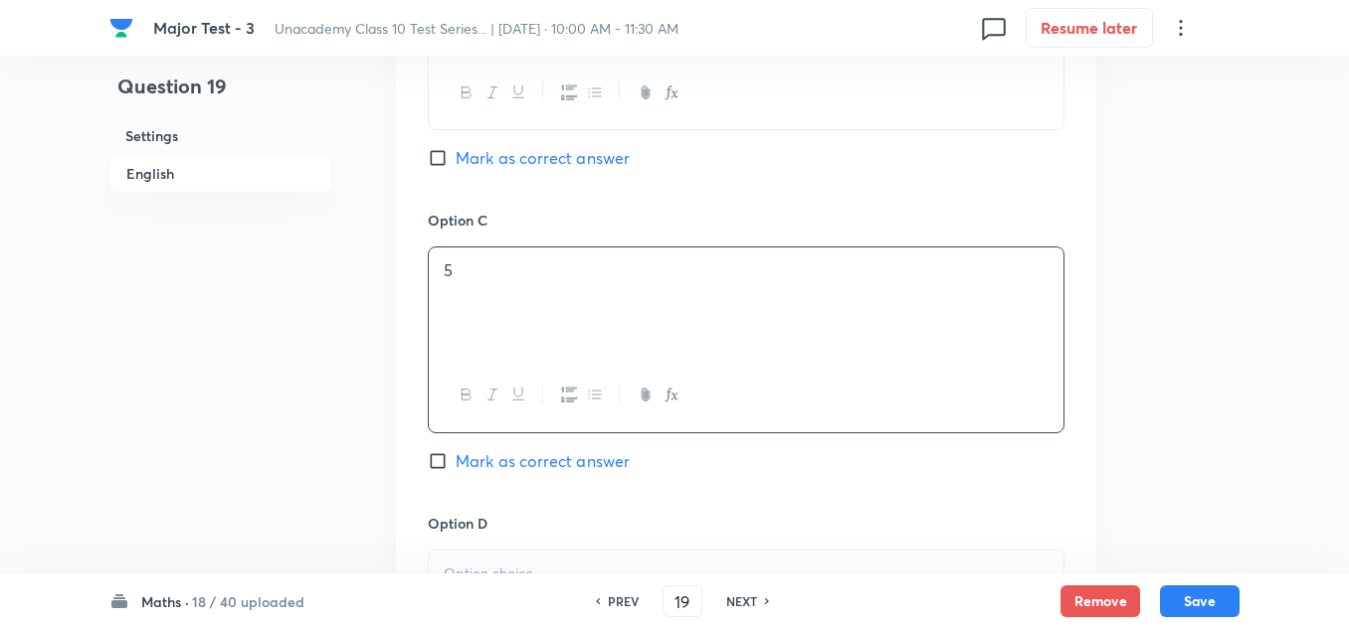
scroll to position [1492, 0]
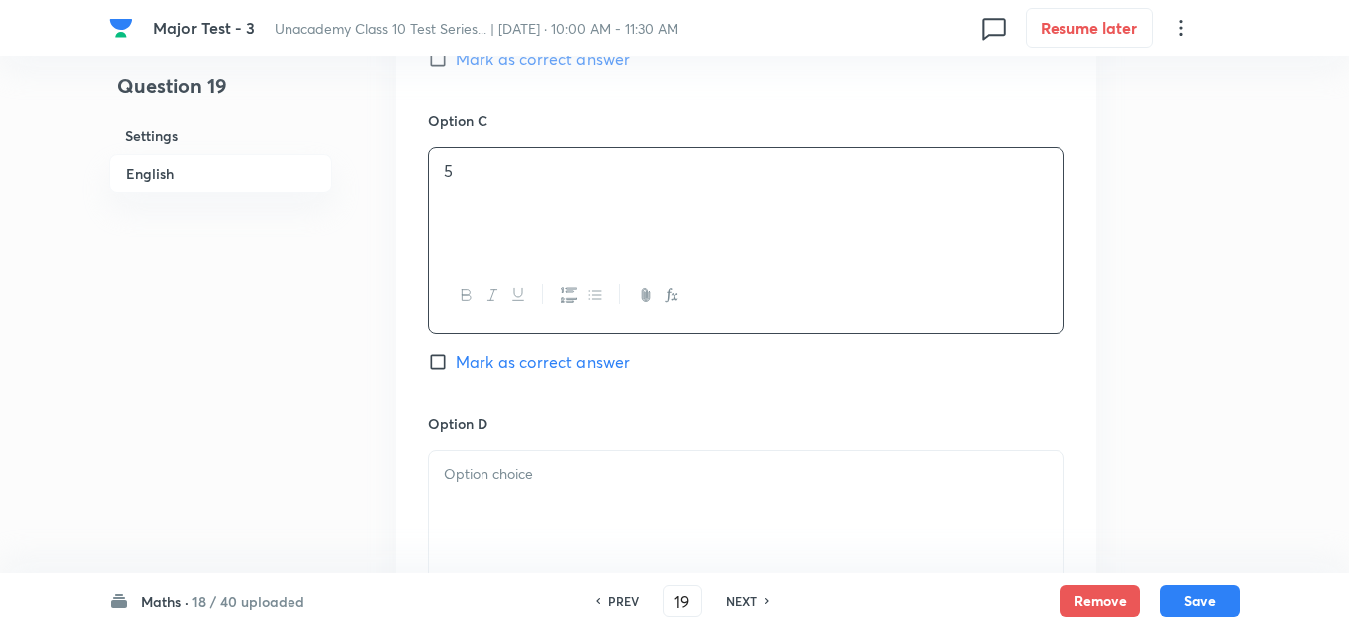
click at [523, 474] on p at bounding box center [746, 474] width 605 height 23
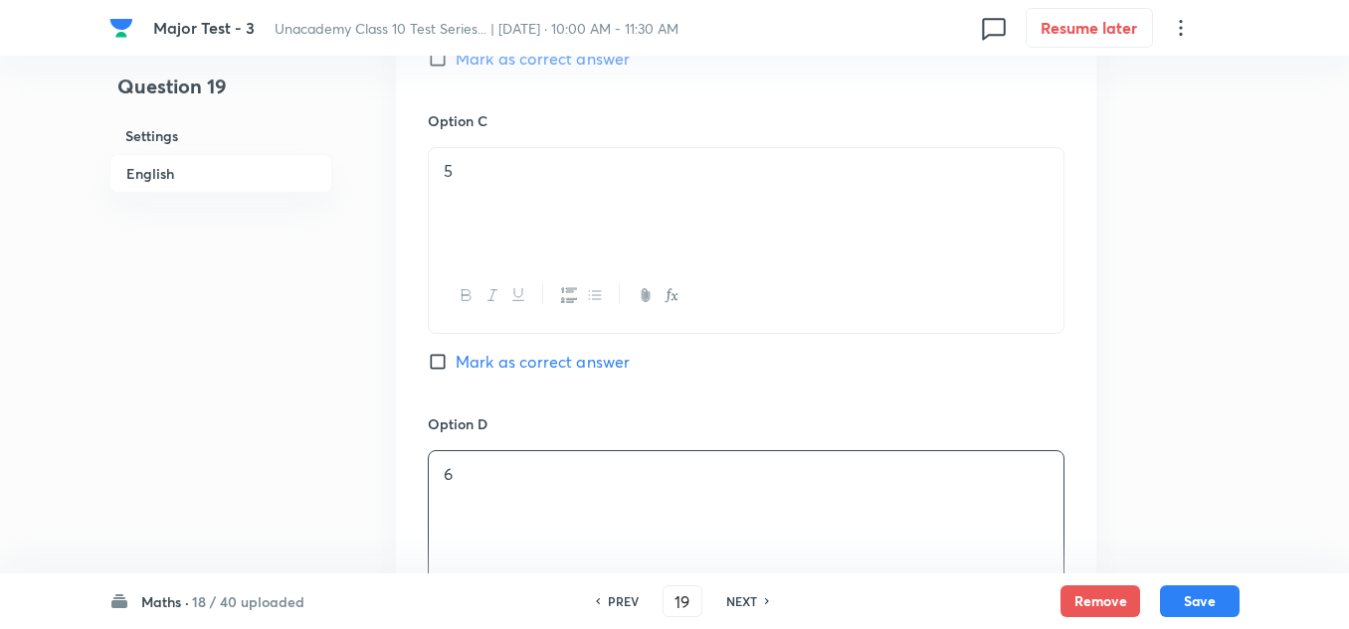
scroll to position [1691, 0]
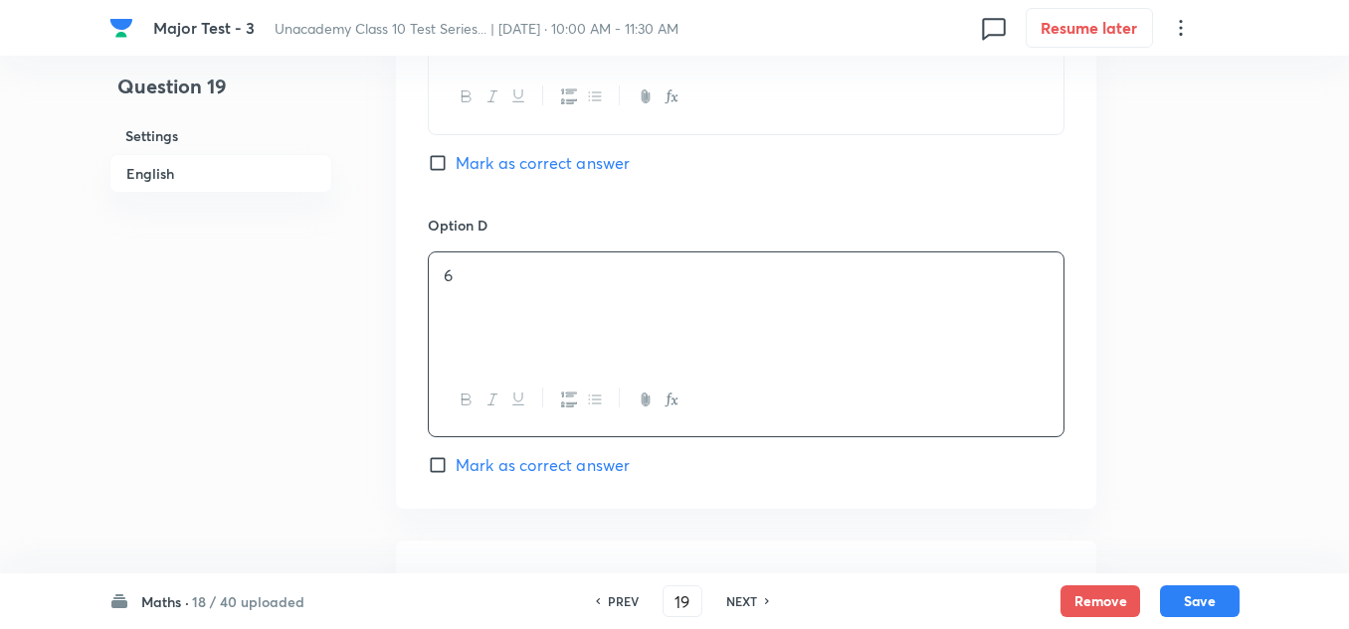
click at [512, 468] on span "Mark as correct answer" at bounding box center [542, 465] width 174 height 24
click at [455, 468] on input "Mark as correct answer" at bounding box center [442, 465] width 28 height 20
checkbox input "true"
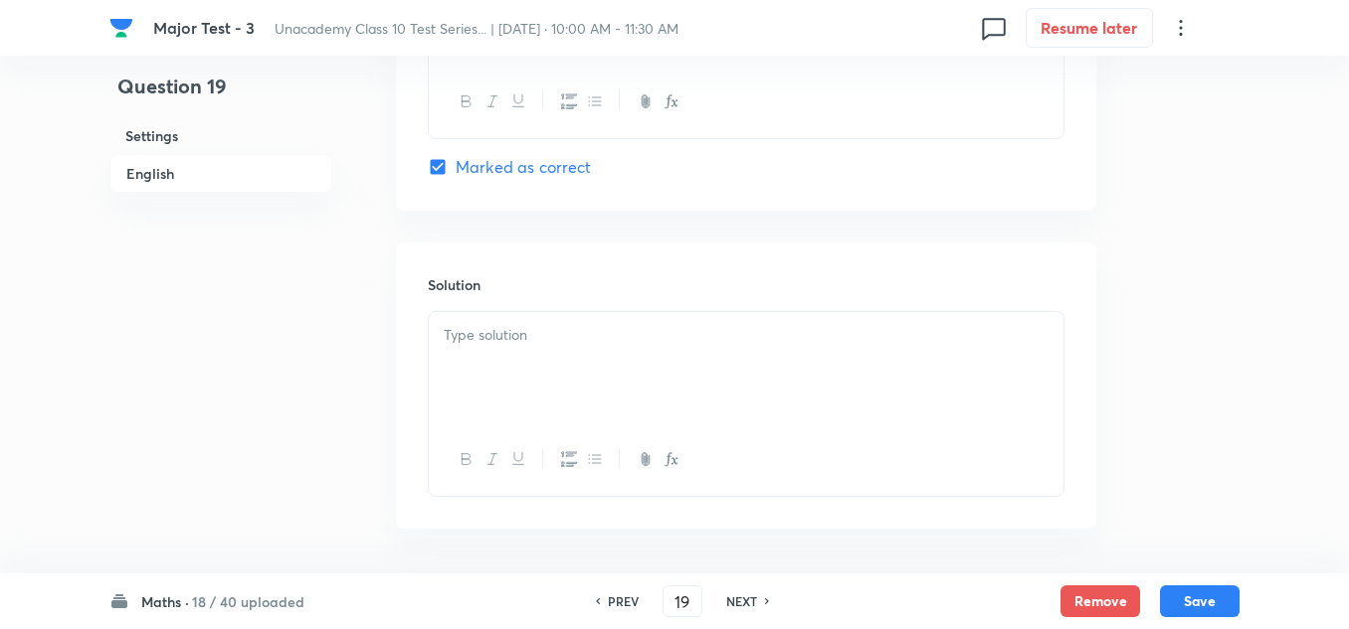
scroll to position [2064, 0]
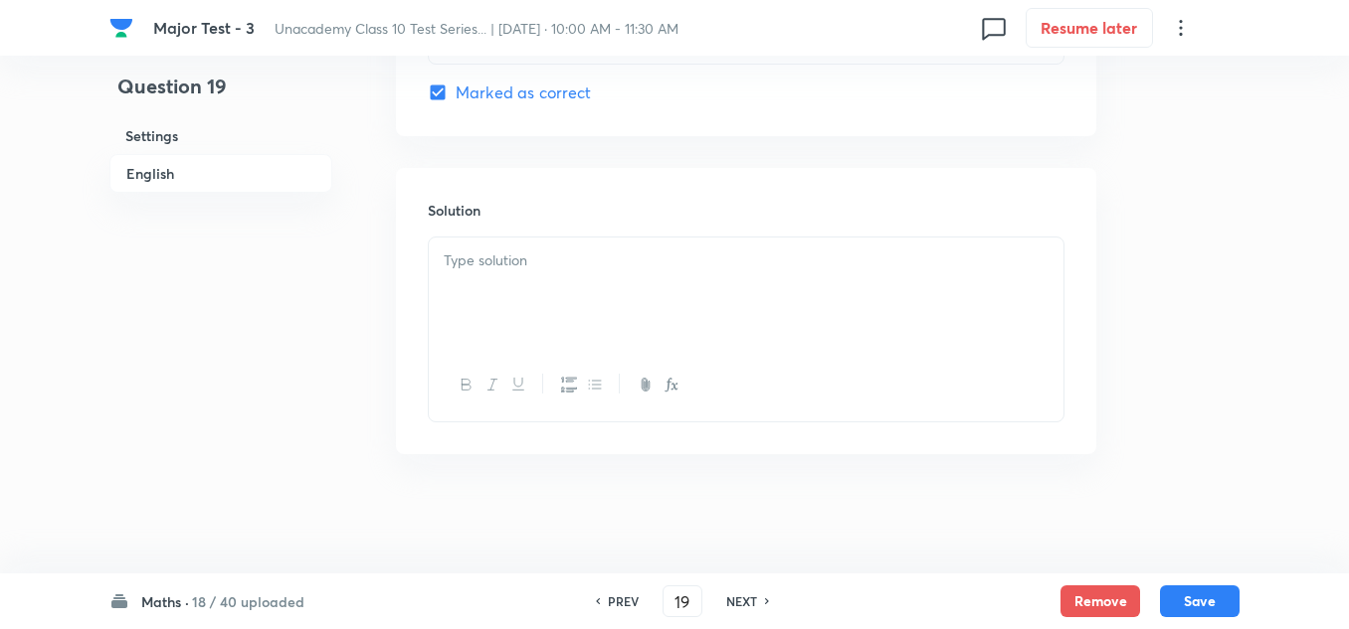
click at [605, 323] on div at bounding box center [746, 293] width 634 height 111
click at [1216, 601] on button "Save" at bounding box center [1200, 600] width 80 height 32
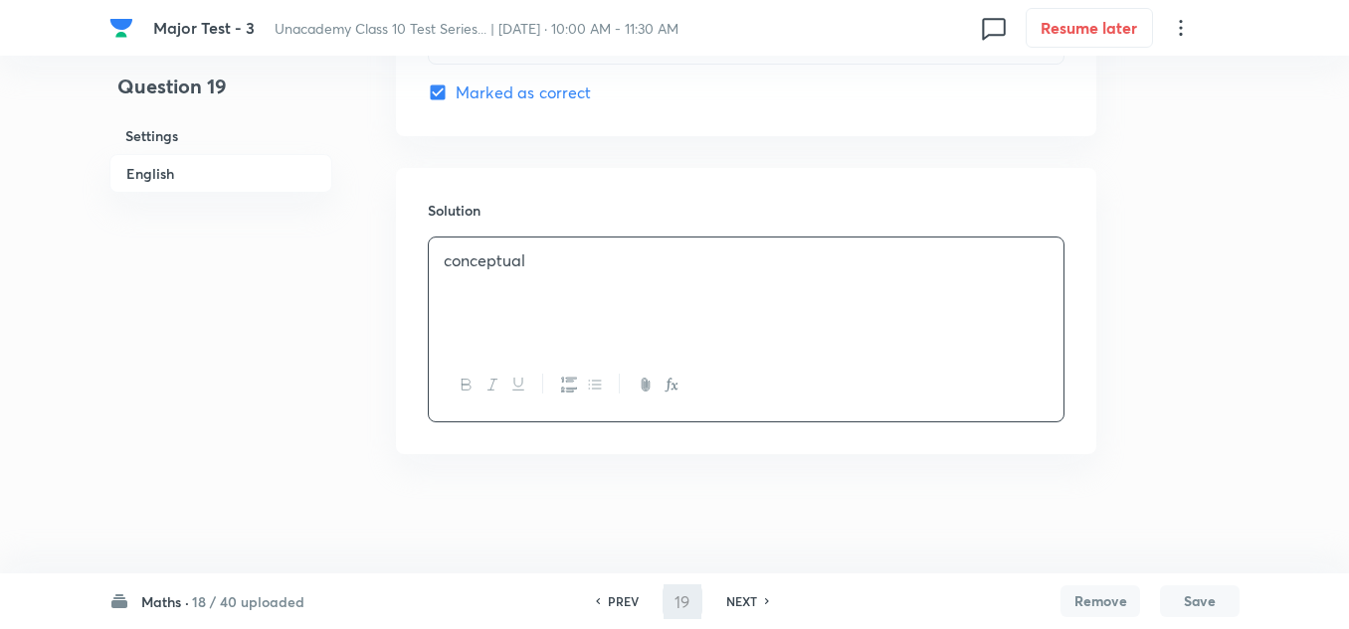
type input "20"
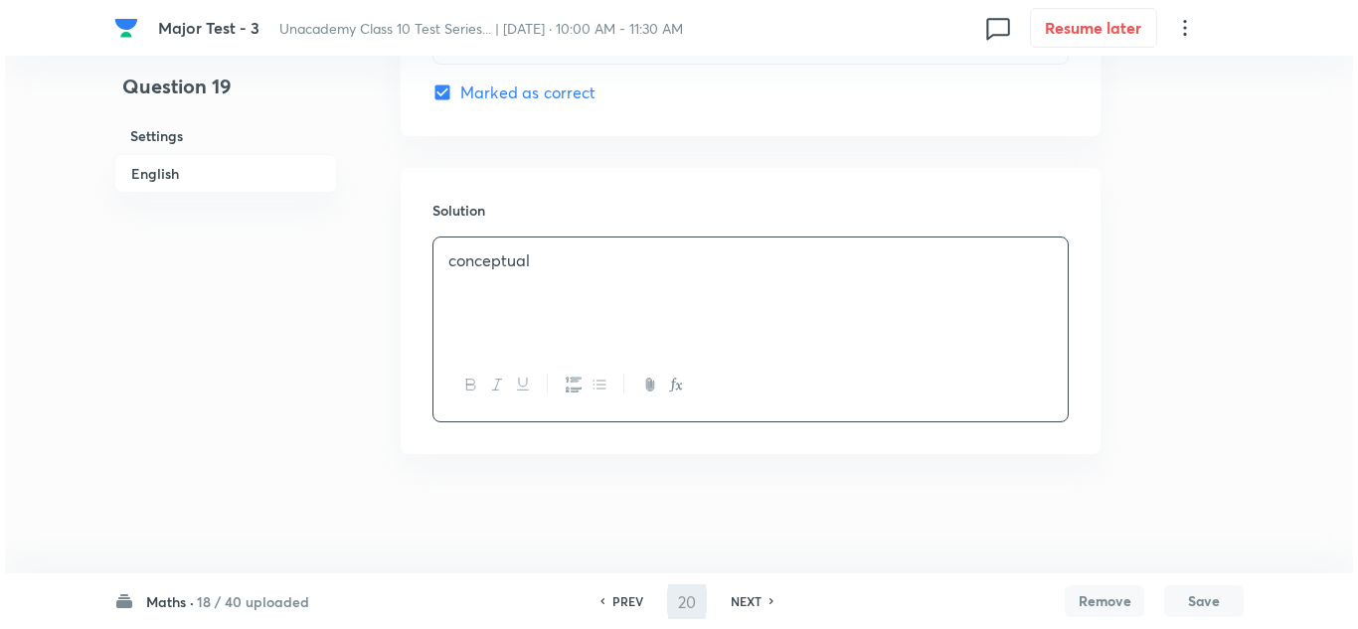
scroll to position [0, 0]
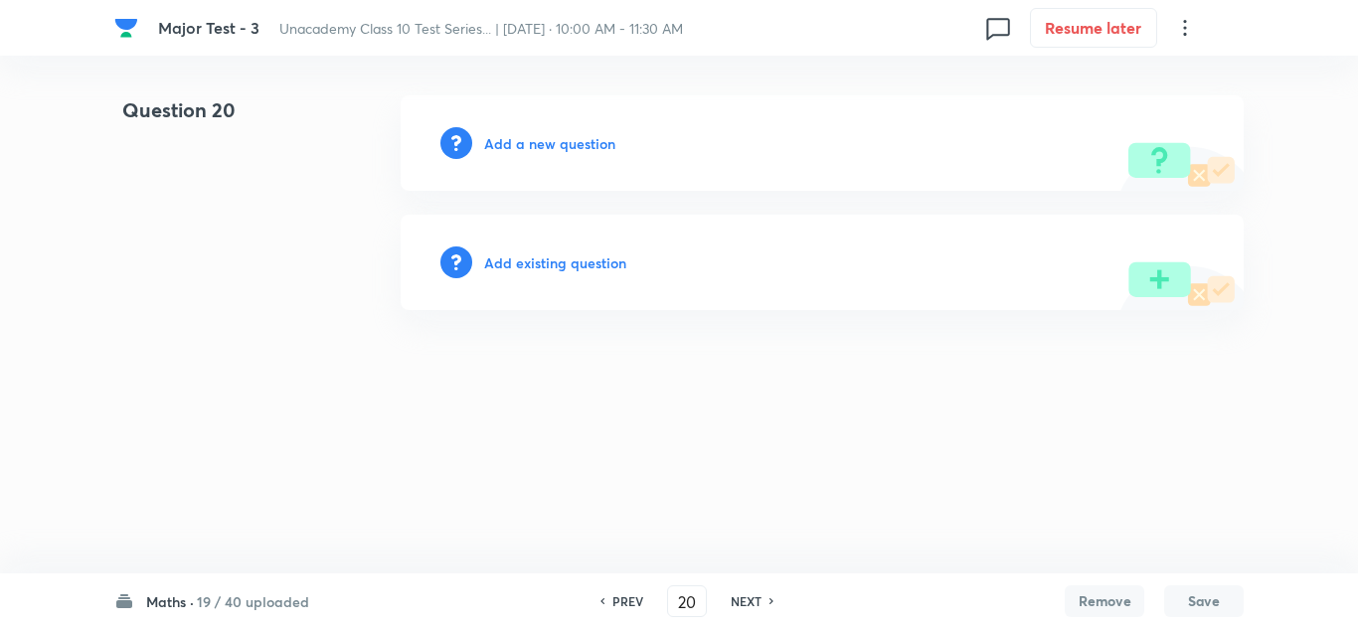
click at [564, 133] on h6 "Add a new question" at bounding box center [549, 143] width 131 height 21
click at [562, 150] on h6 "Choose a question type" at bounding box center [560, 143] width 153 height 21
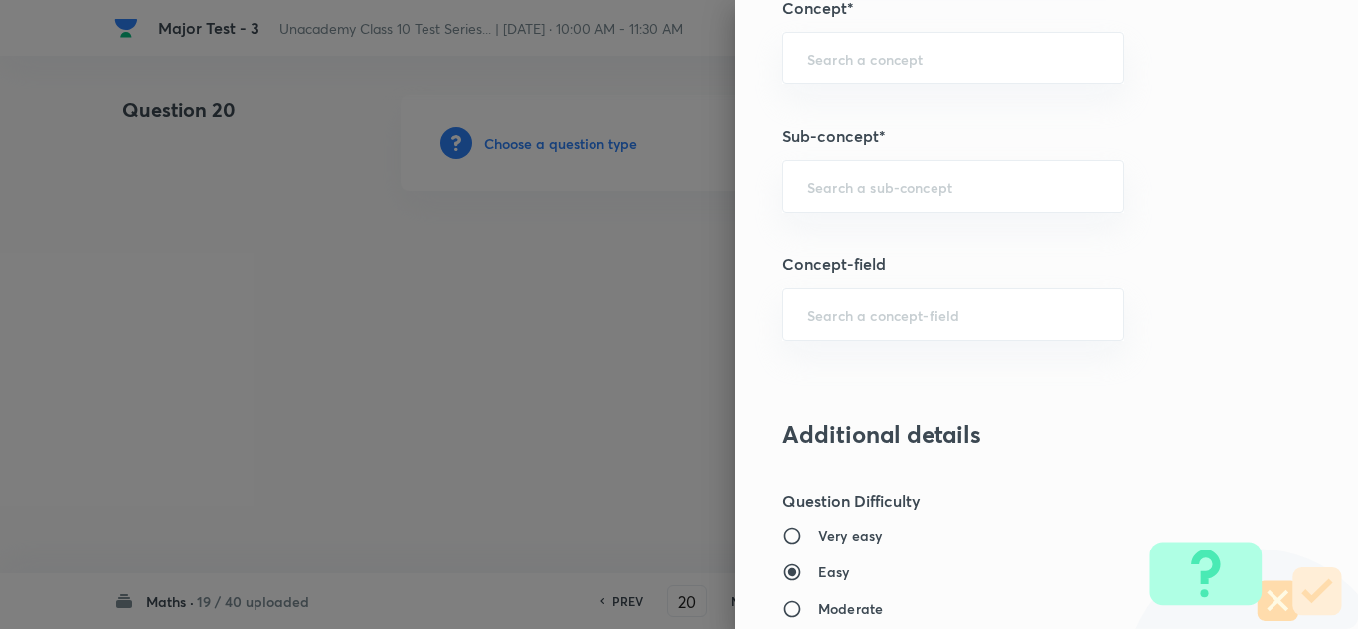
scroll to position [1392, 0]
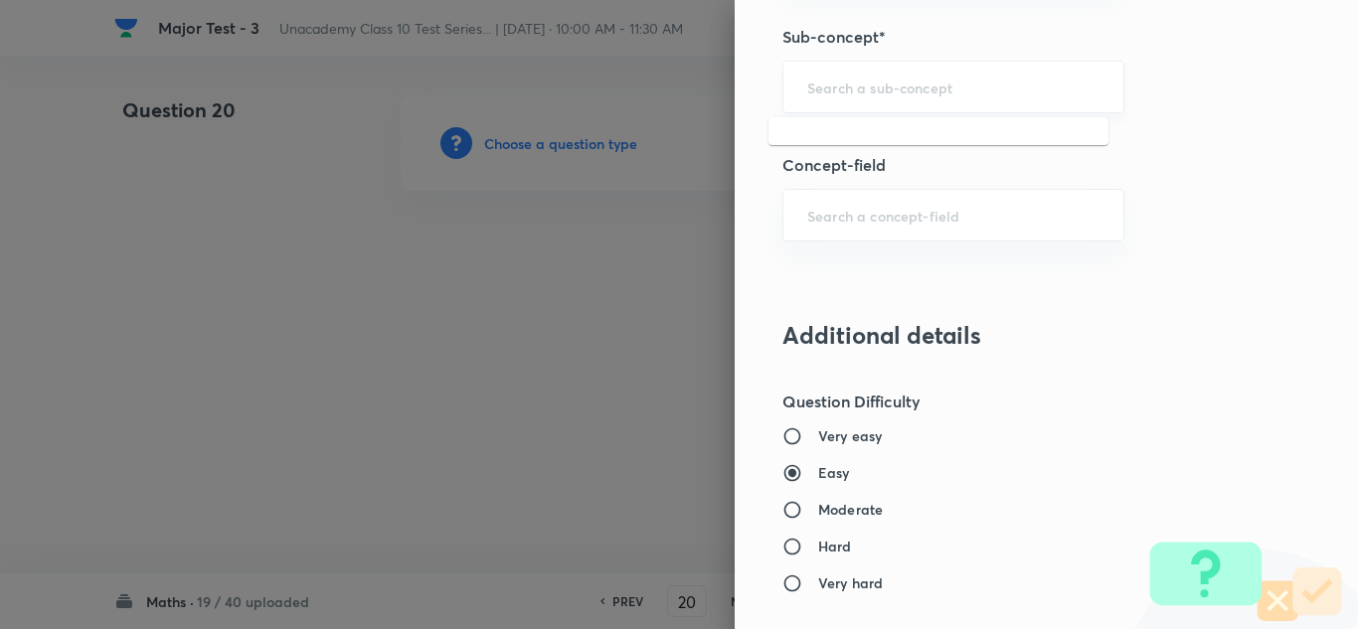
click at [990, 95] on input "text" at bounding box center [954, 87] width 292 height 19
click at [873, 90] on input "text" at bounding box center [954, 87] width 292 height 19
paste input "Quadratic"
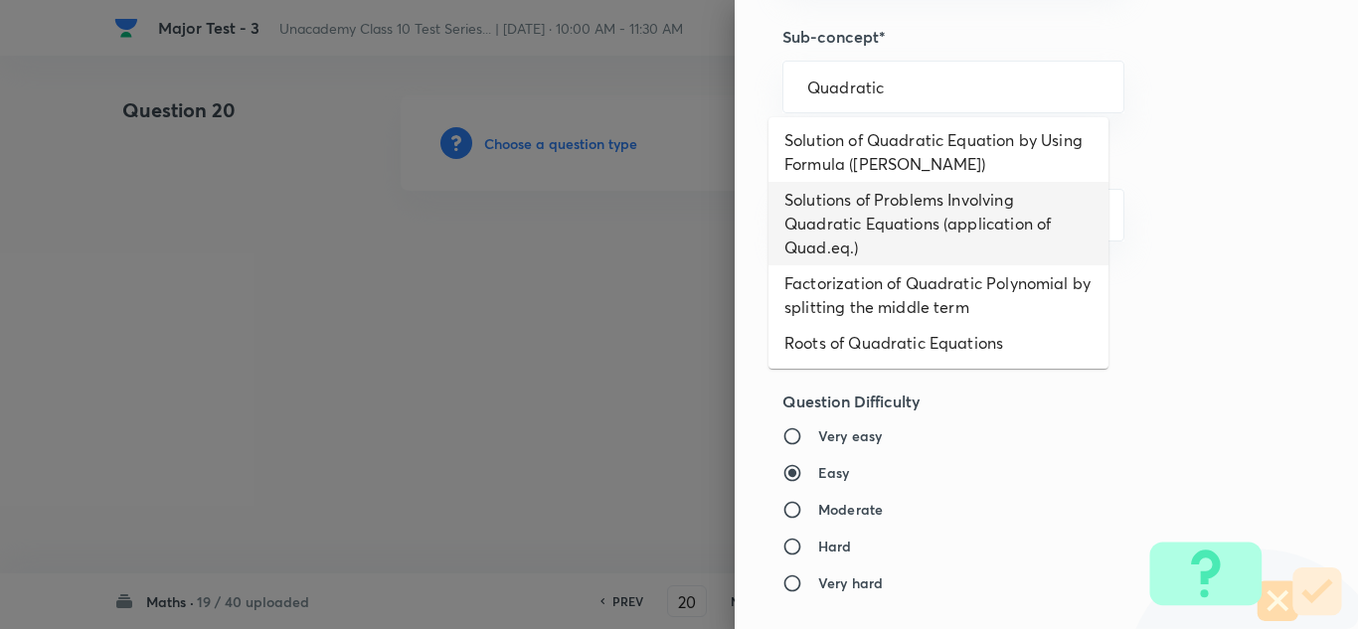
scroll to position [0, 0]
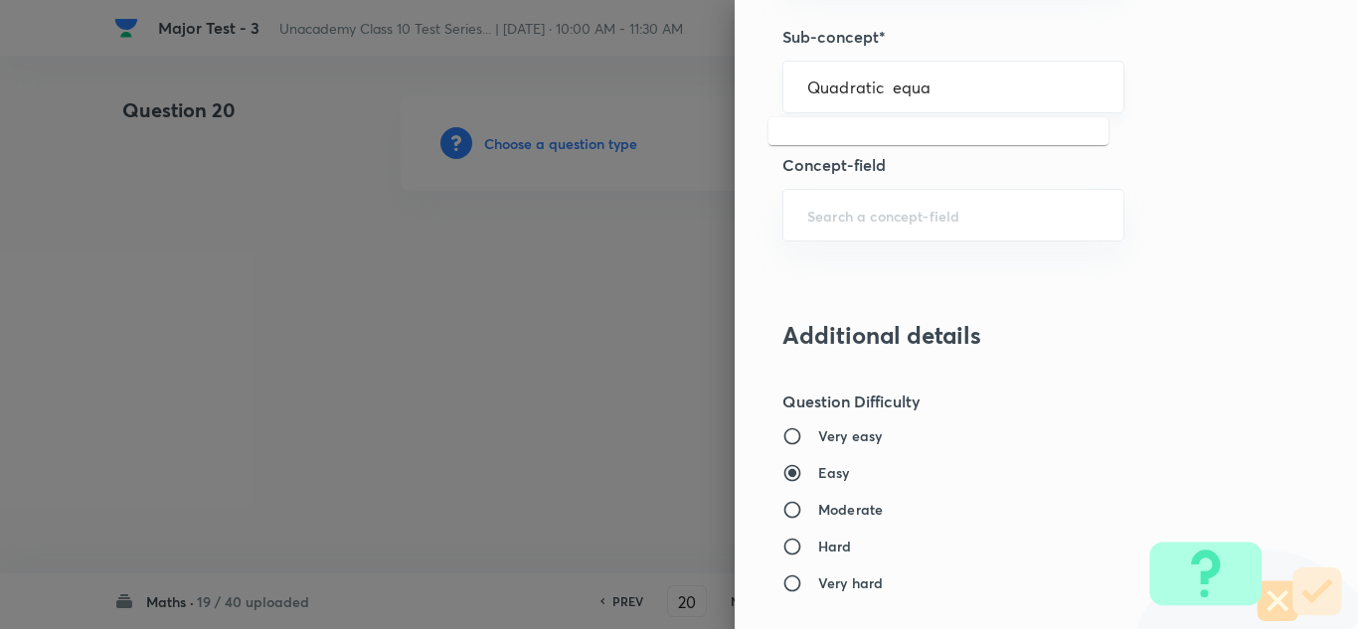
click at [882, 90] on input "Quadratic equa" at bounding box center [954, 87] width 292 height 19
click at [933, 90] on input "Quadratic equa" at bounding box center [954, 87] width 292 height 19
drag, startPoint x: 933, startPoint y: 90, endPoint x: 785, endPoint y: 116, distance: 150.6
click at [785, 116] on body "Major Test - 3 Unacademy Class 10 Test Series... | Oct 5, 2025 · 10:00 AM - 11:…" at bounding box center [679, 142] width 1358 height 95
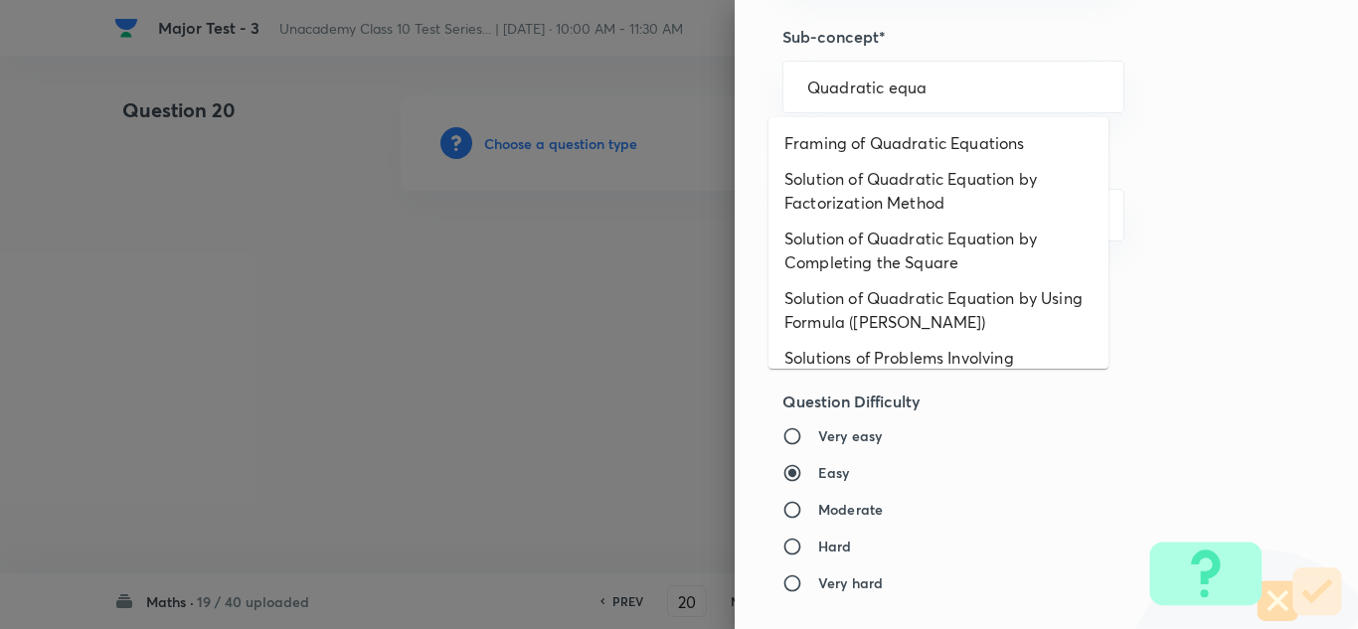
type input "Quadratic equa"
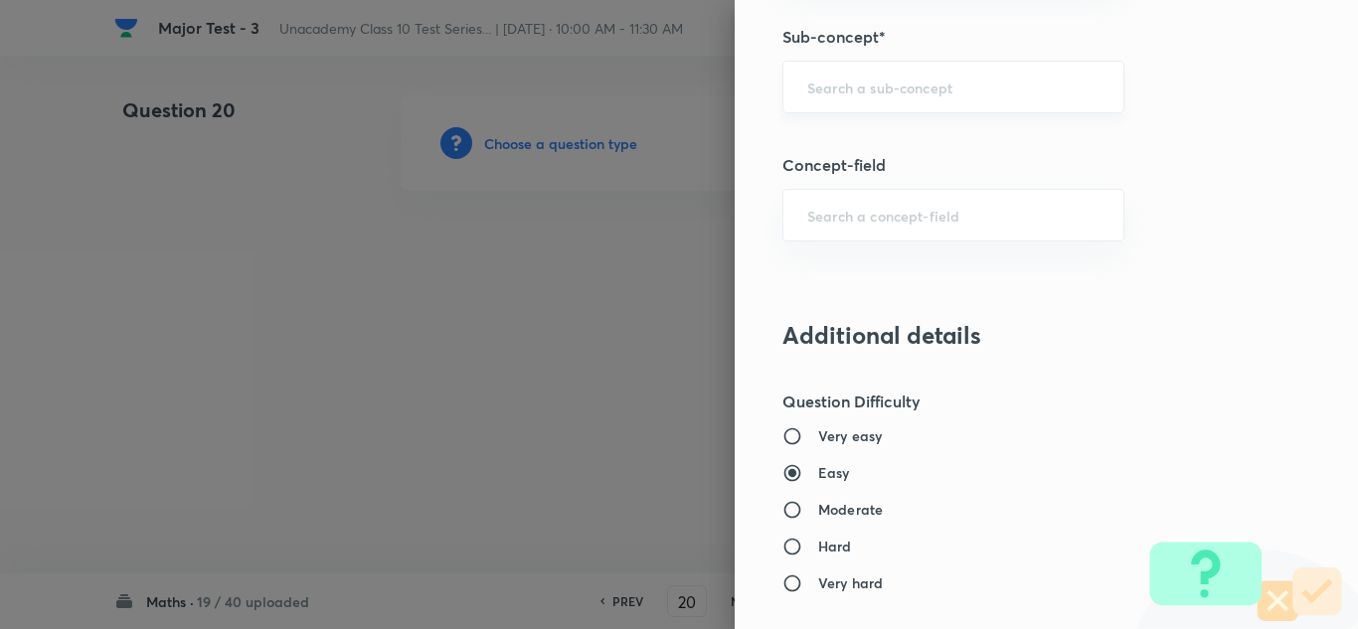
click at [888, 100] on div "​" at bounding box center [954, 87] width 342 height 53
paste input "Quadratic Equations"
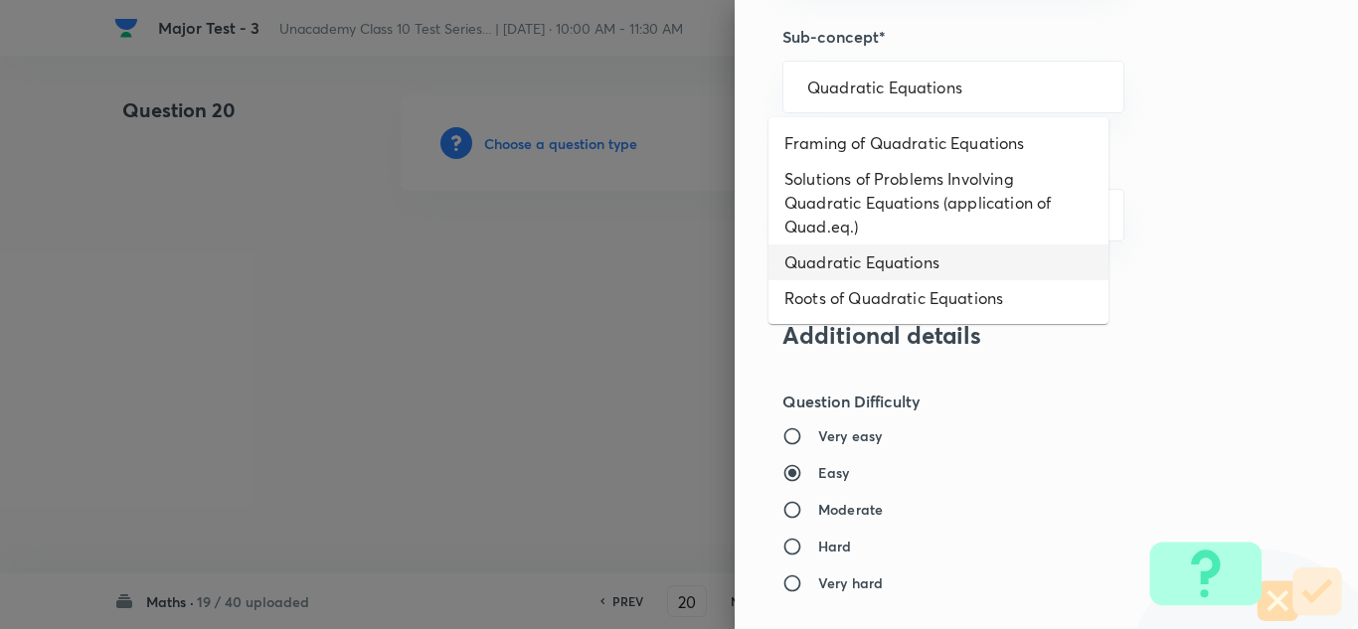
click at [871, 263] on li "Quadratic Equations" at bounding box center [939, 263] width 340 height 36
type input "Quadratic Equations"
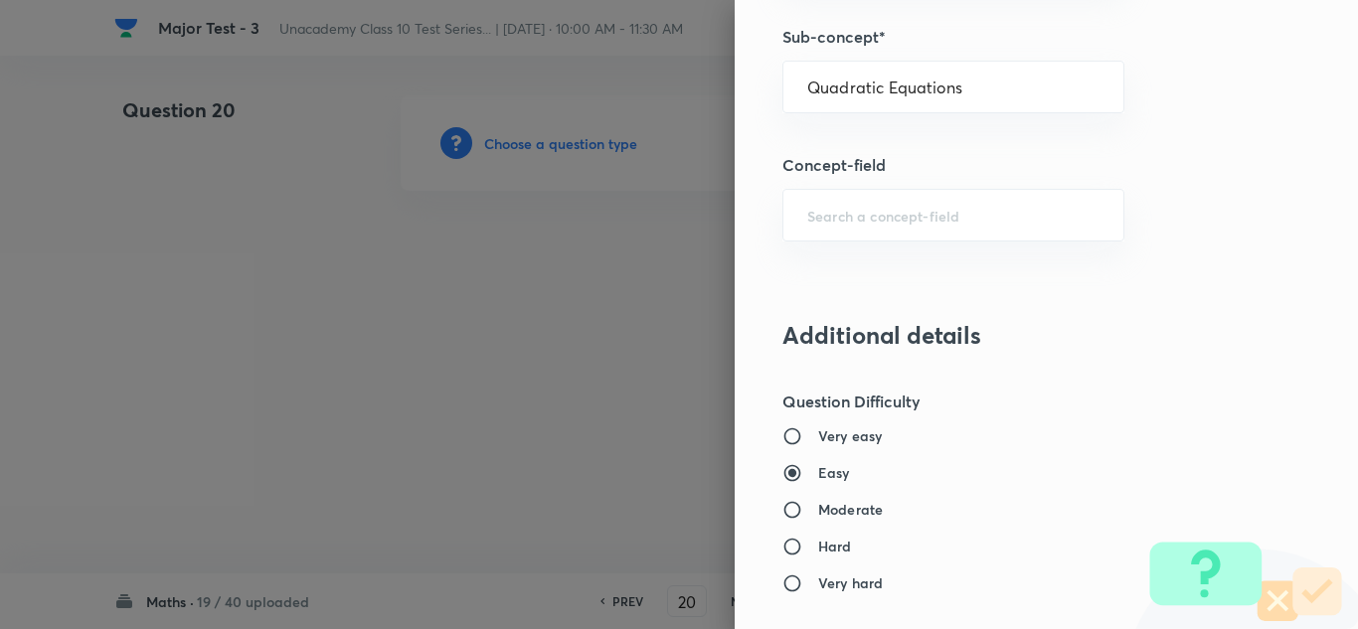
type input "Foundation Class X"
type input "Mathematics"
type input "Algebra"
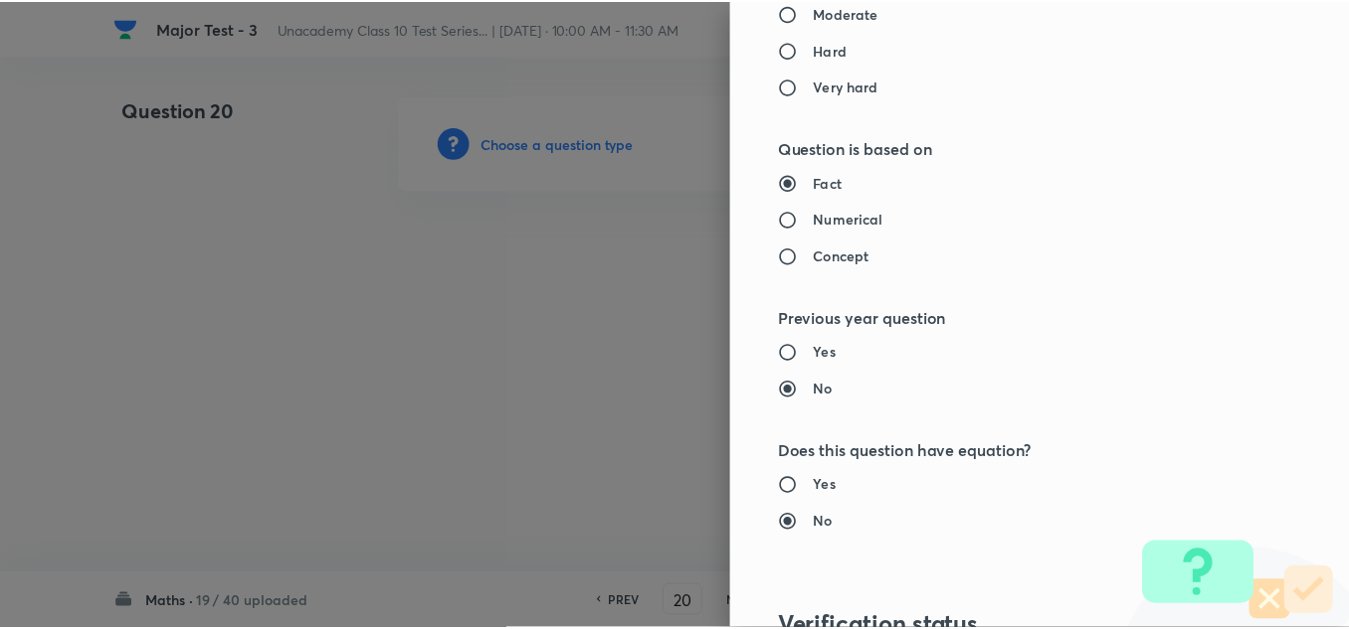
scroll to position [2215, 0]
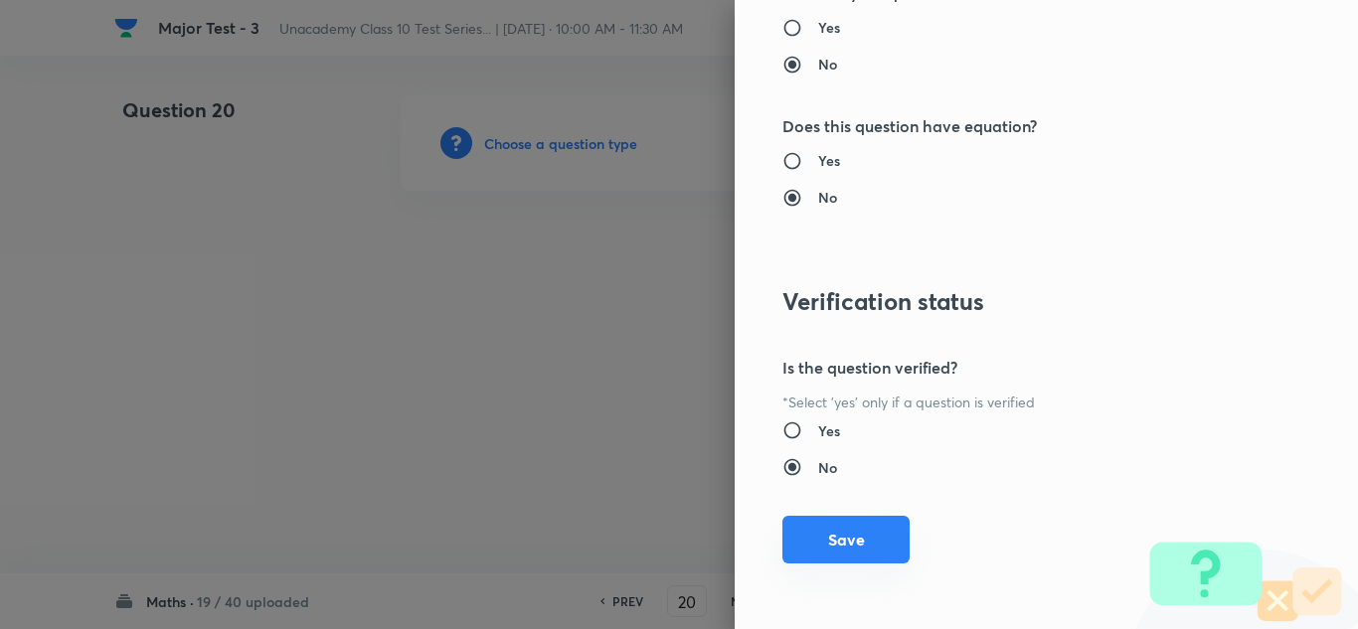
click at [866, 541] on button "Save" at bounding box center [846, 540] width 127 height 48
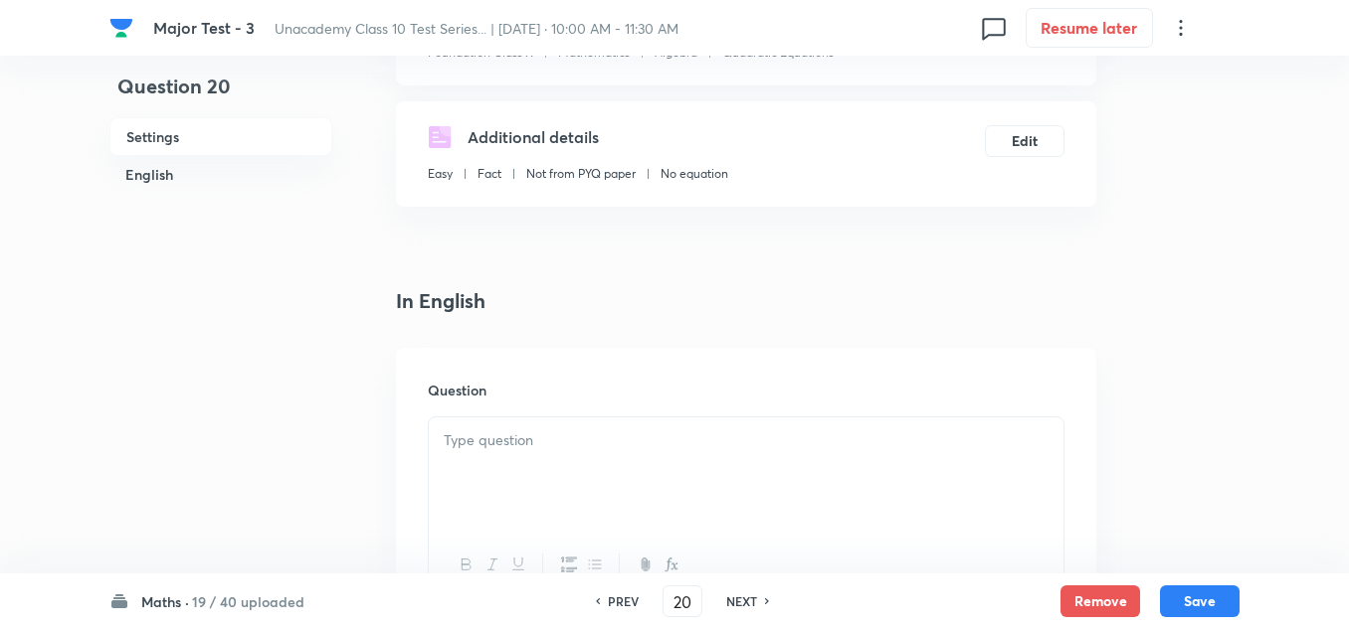
scroll to position [398, 0]
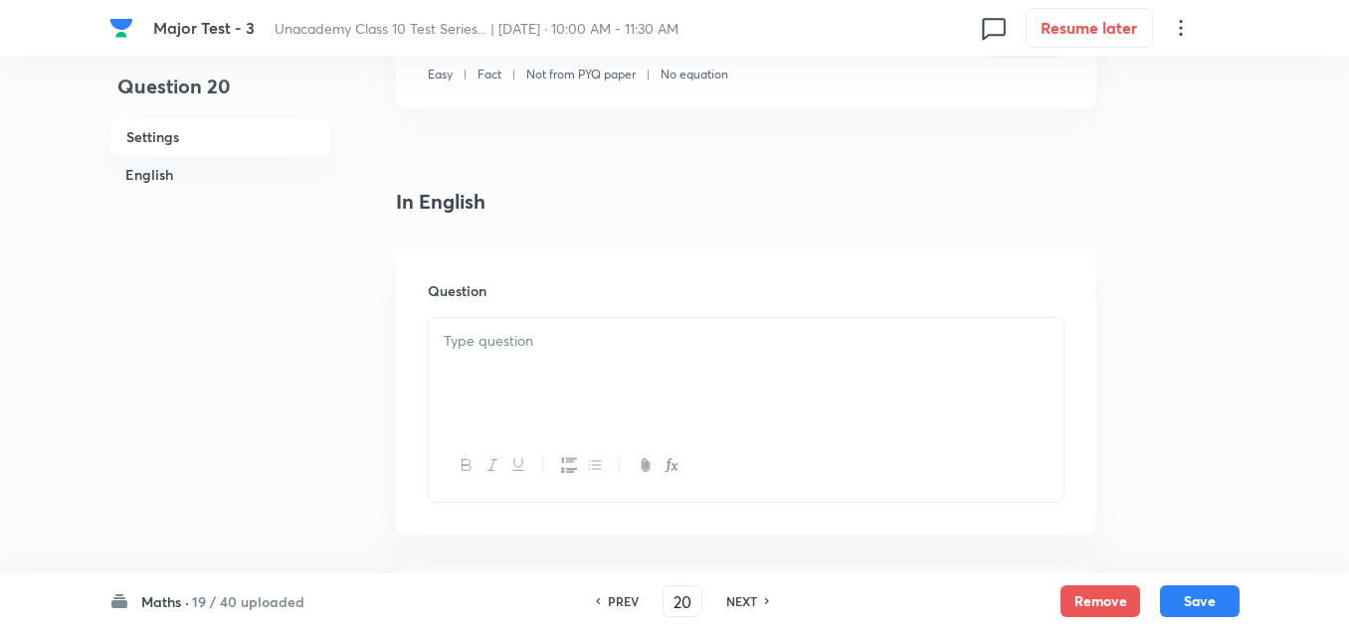
click at [543, 379] on div at bounding box center [746, 373] width 634 height 111
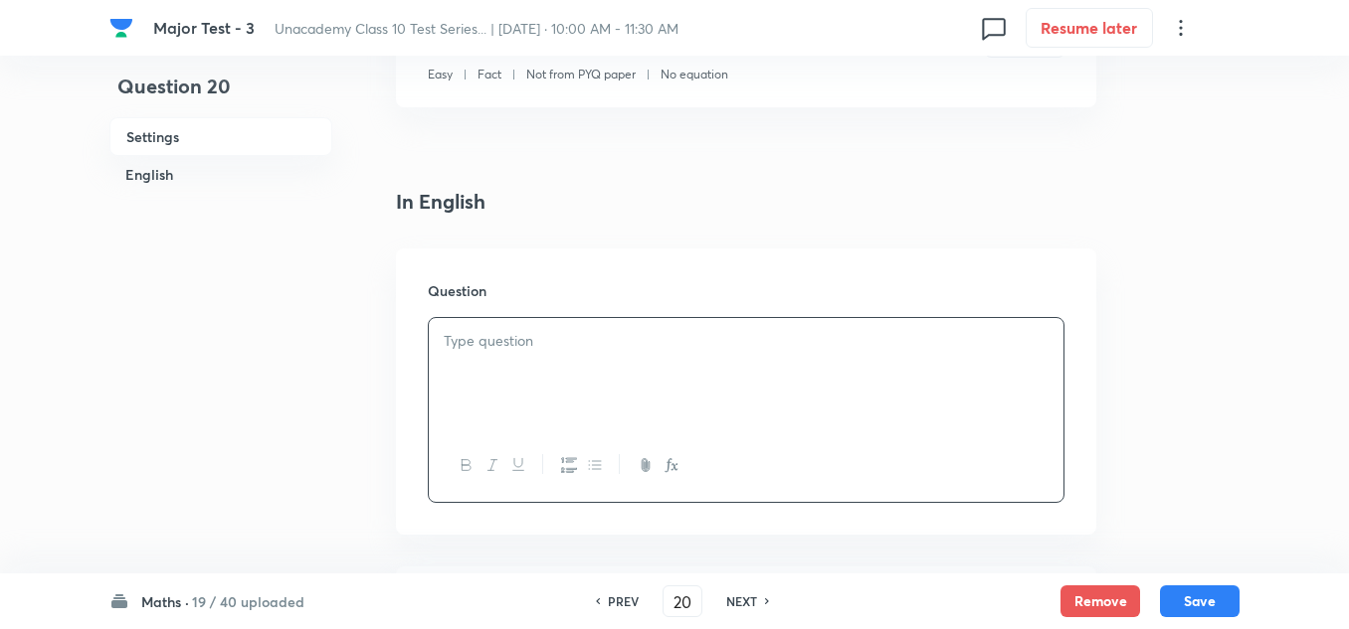
click at [542, 333] on p at bounding box center [746, 341] width 605 height 23
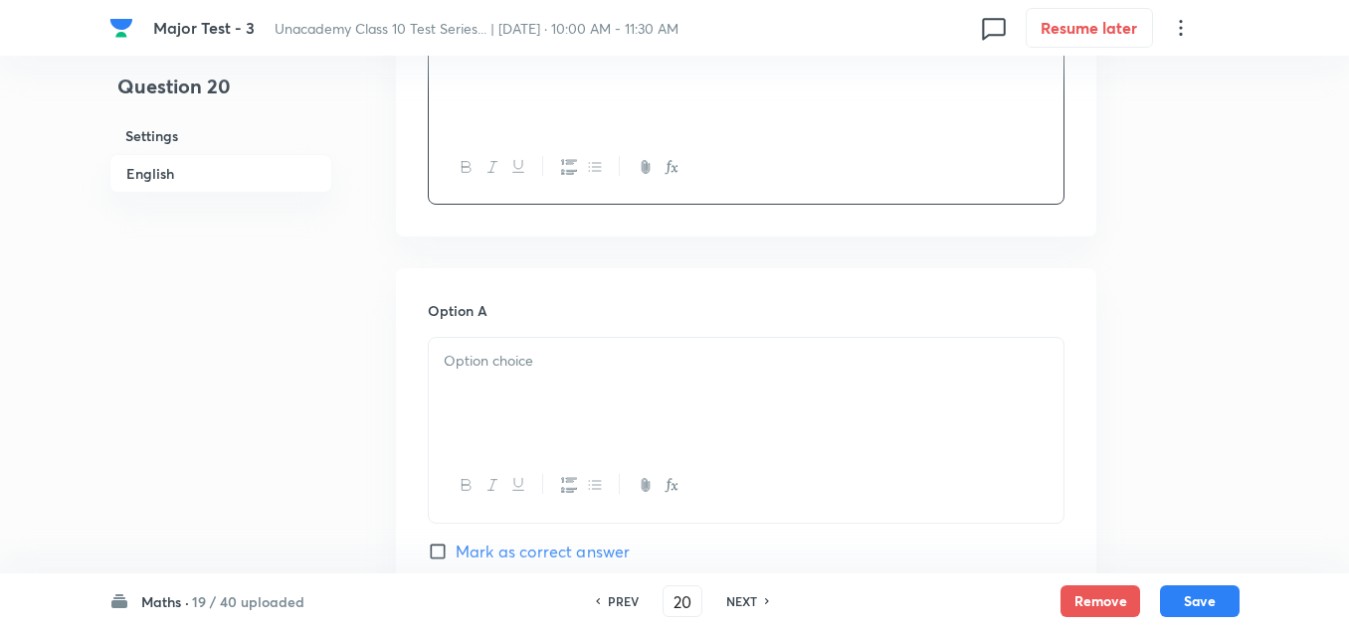
scroll to position [796, 0]
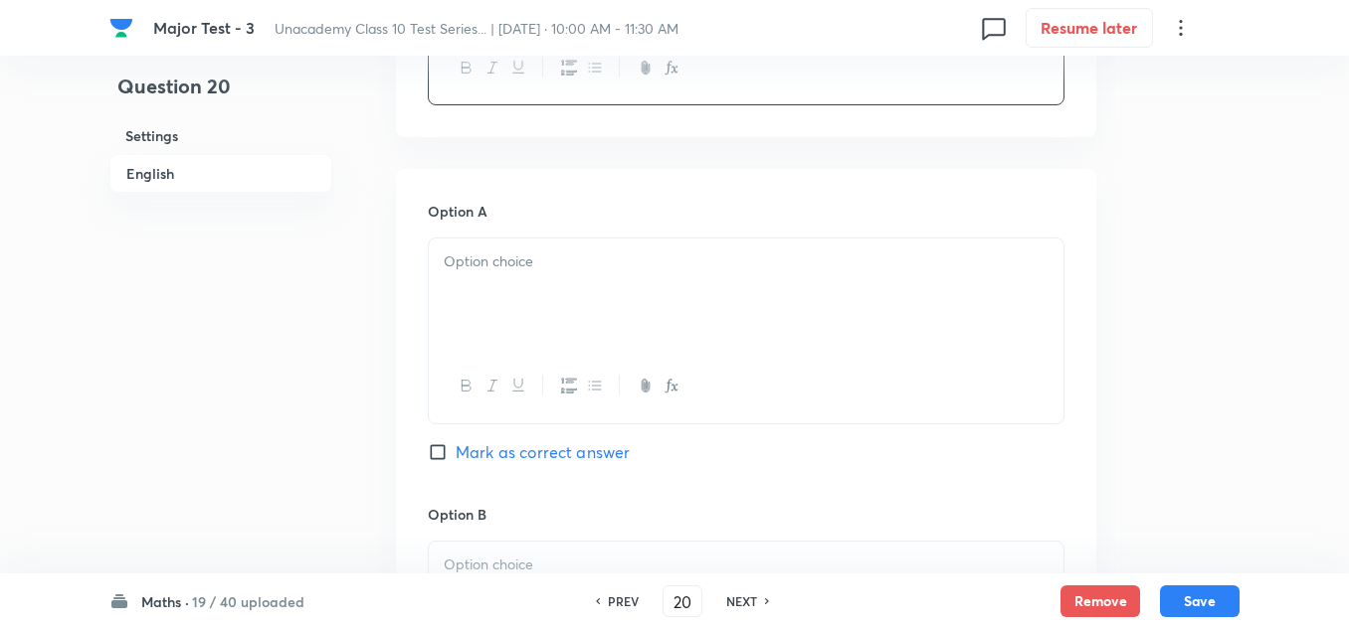
click at [564, 319] on div at bounding box center [746, 294] width 634 height 111
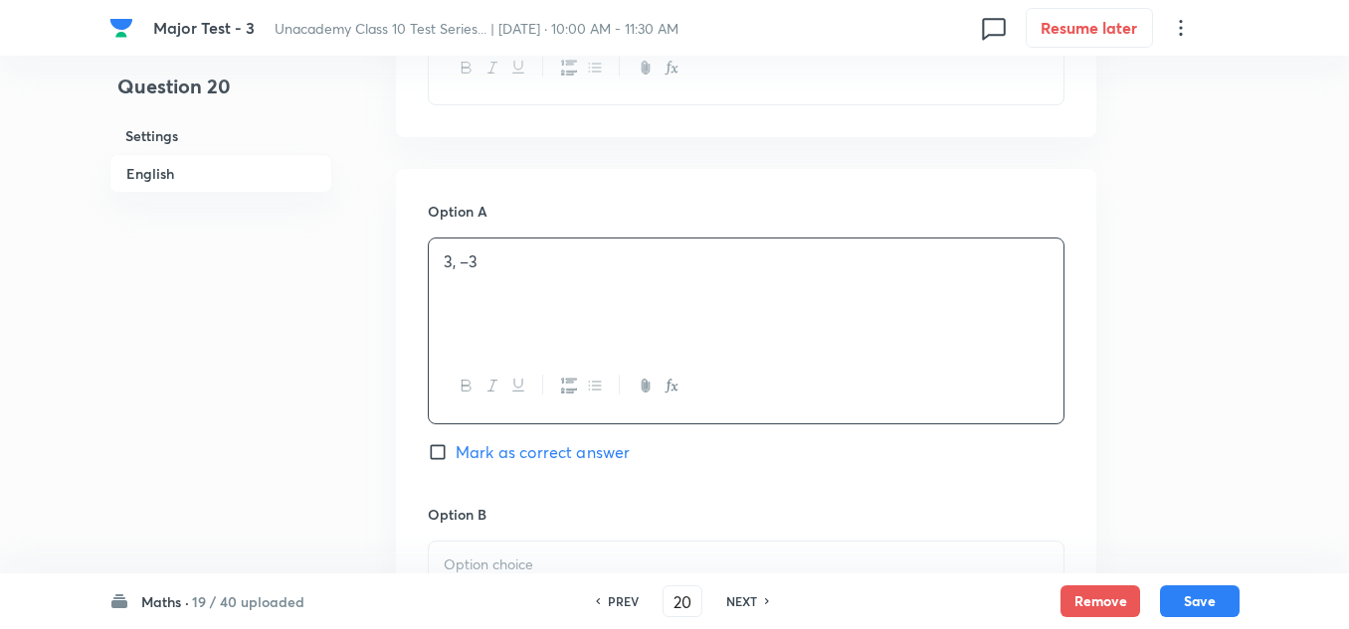
scroll to position [994, 0]
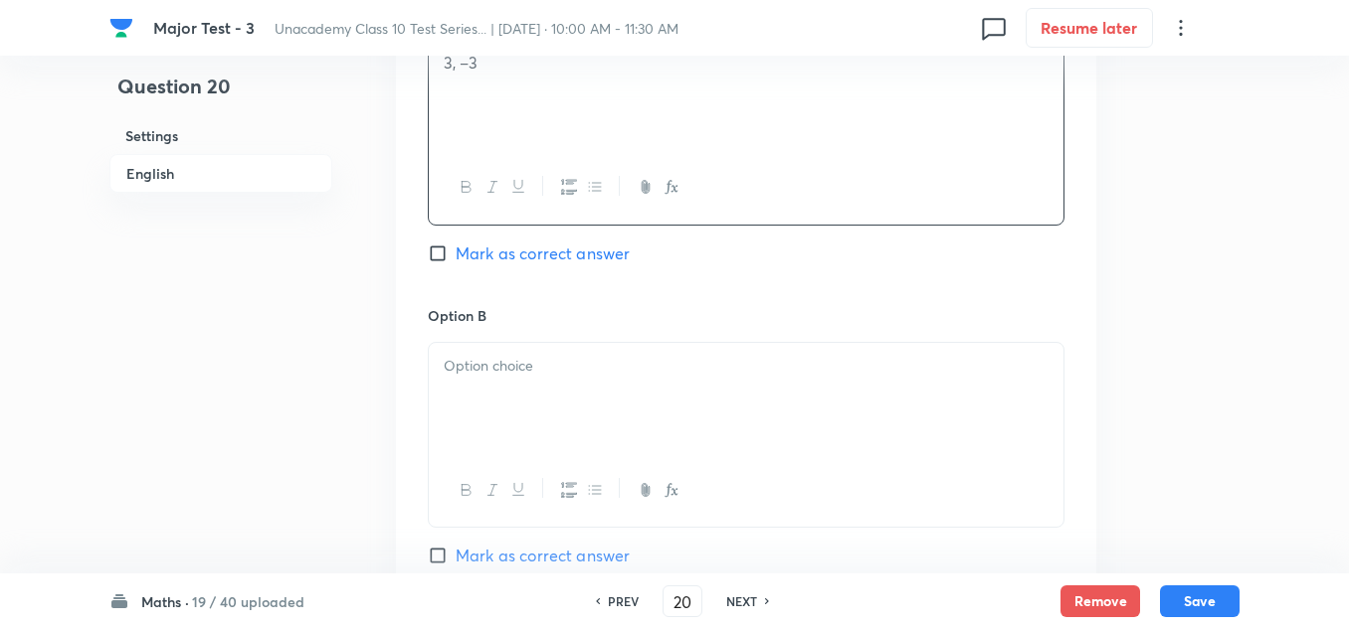
click at [536, 395] on div at bounding box center [746, 398] width 634 height 111
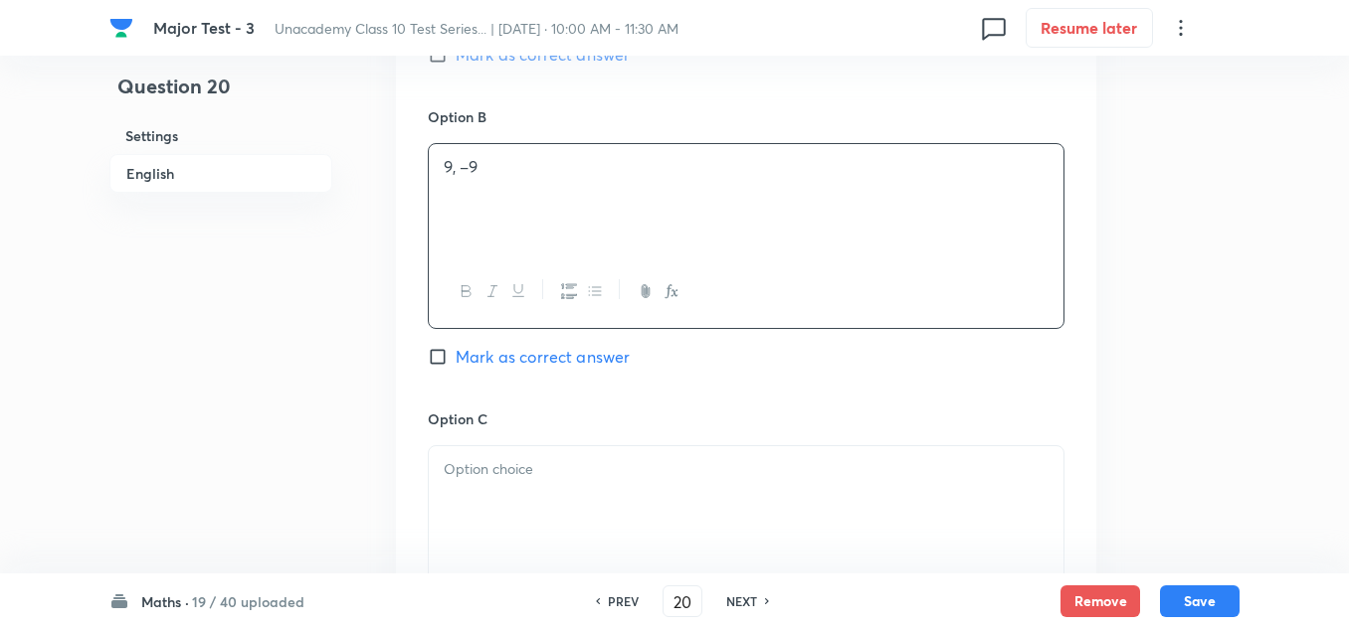
scroll to position [1293, 0]
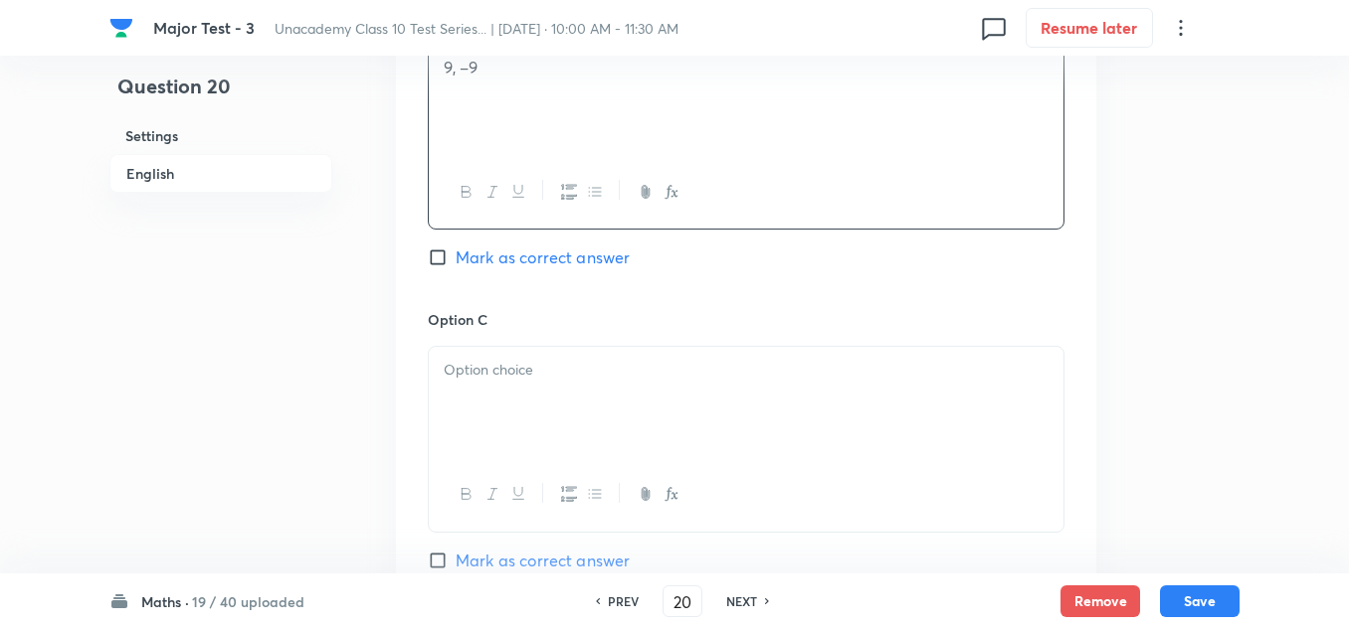
click at [541, 392] on div at bounding box center [746, 402] width 634 height 111
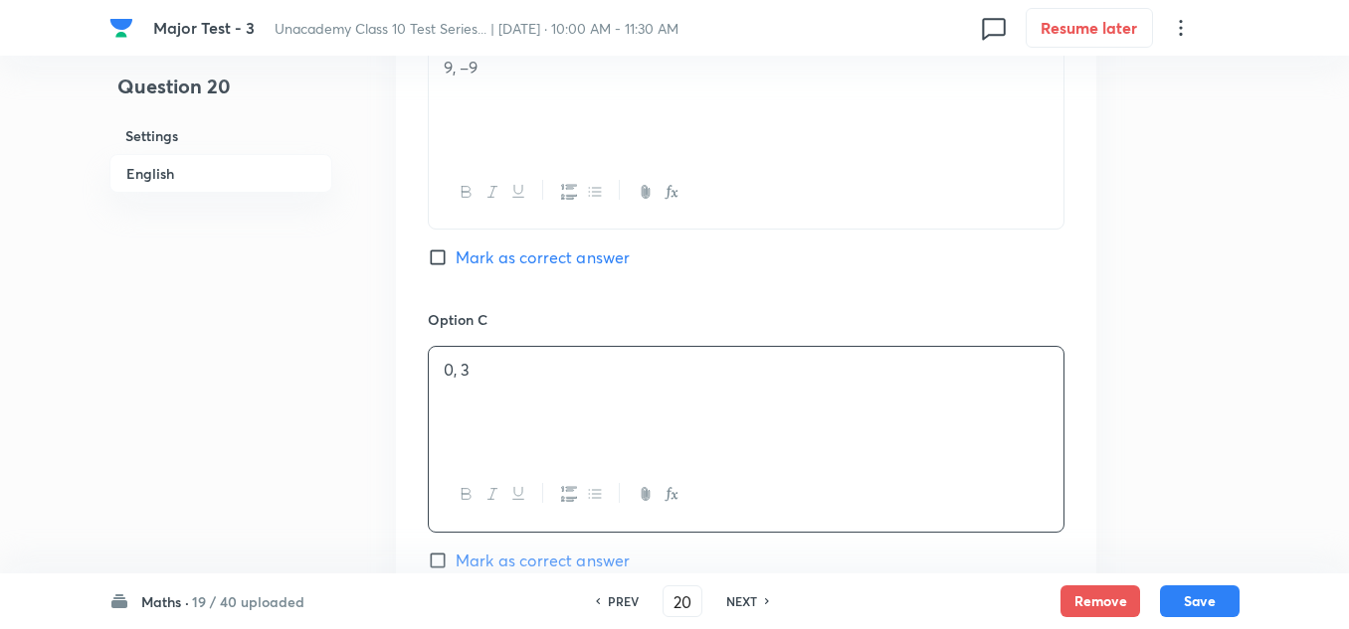
scroll to position [1492, 0]
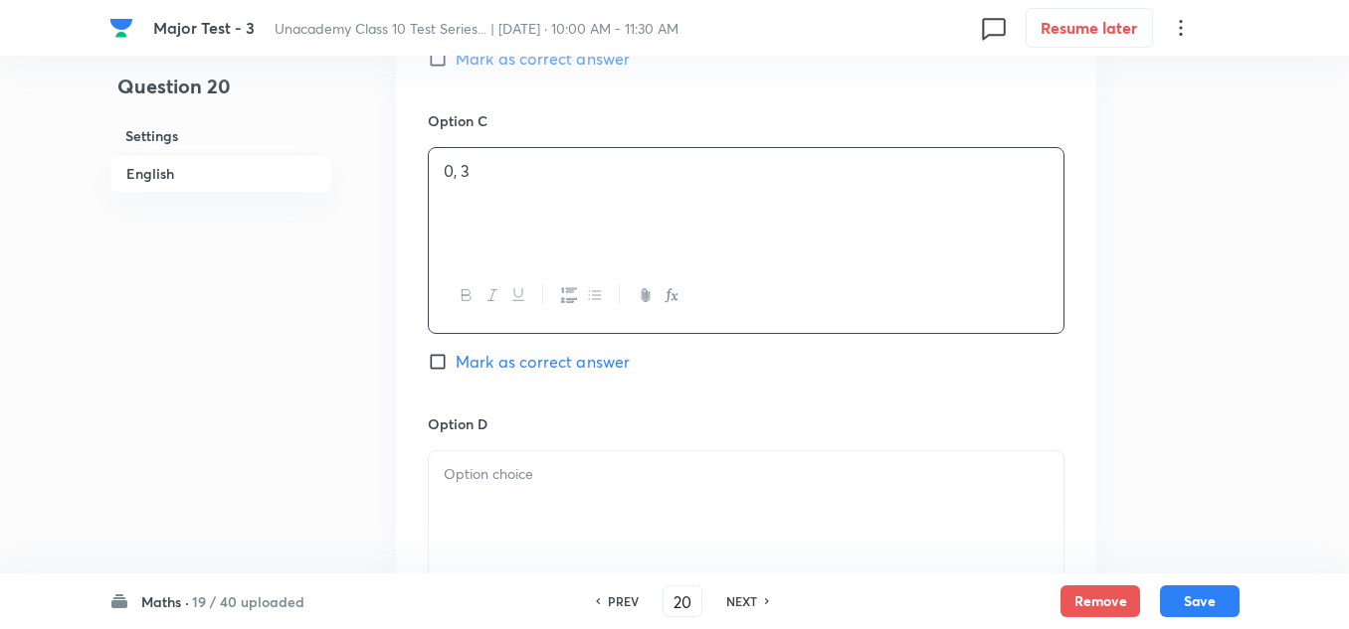
click at [521, 471] on p at bounding box center [746, 474] width 605 height 23
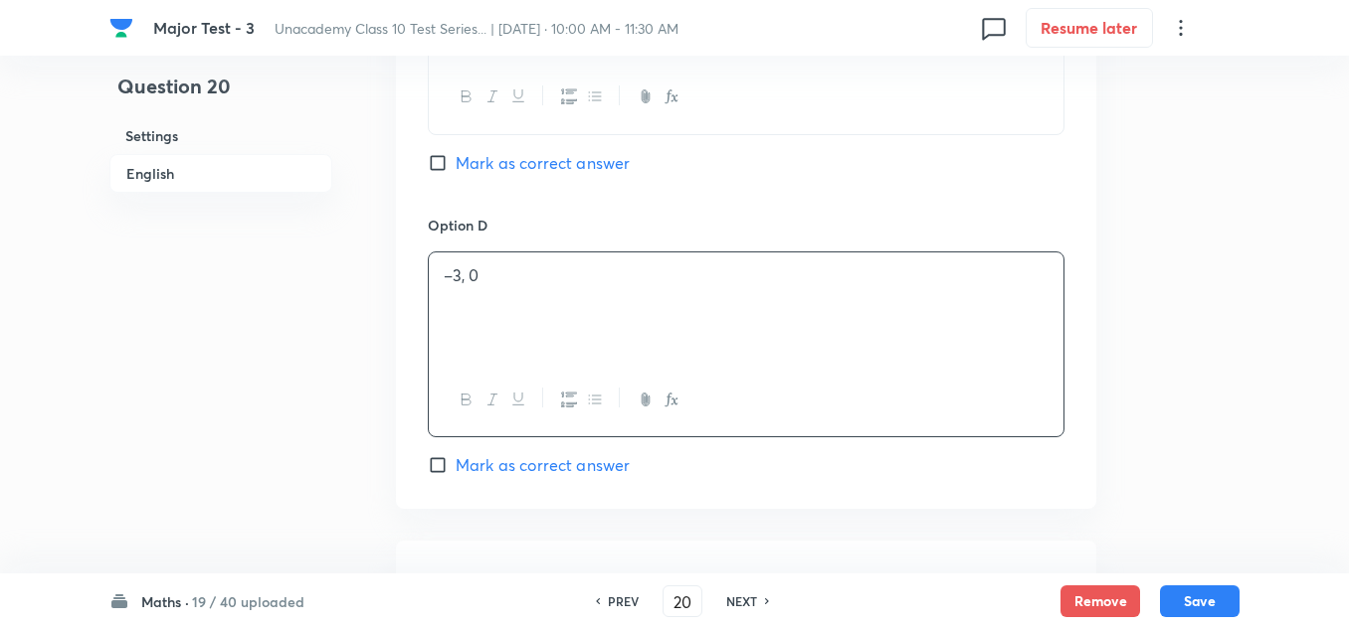
scroll to position [1989, 0]
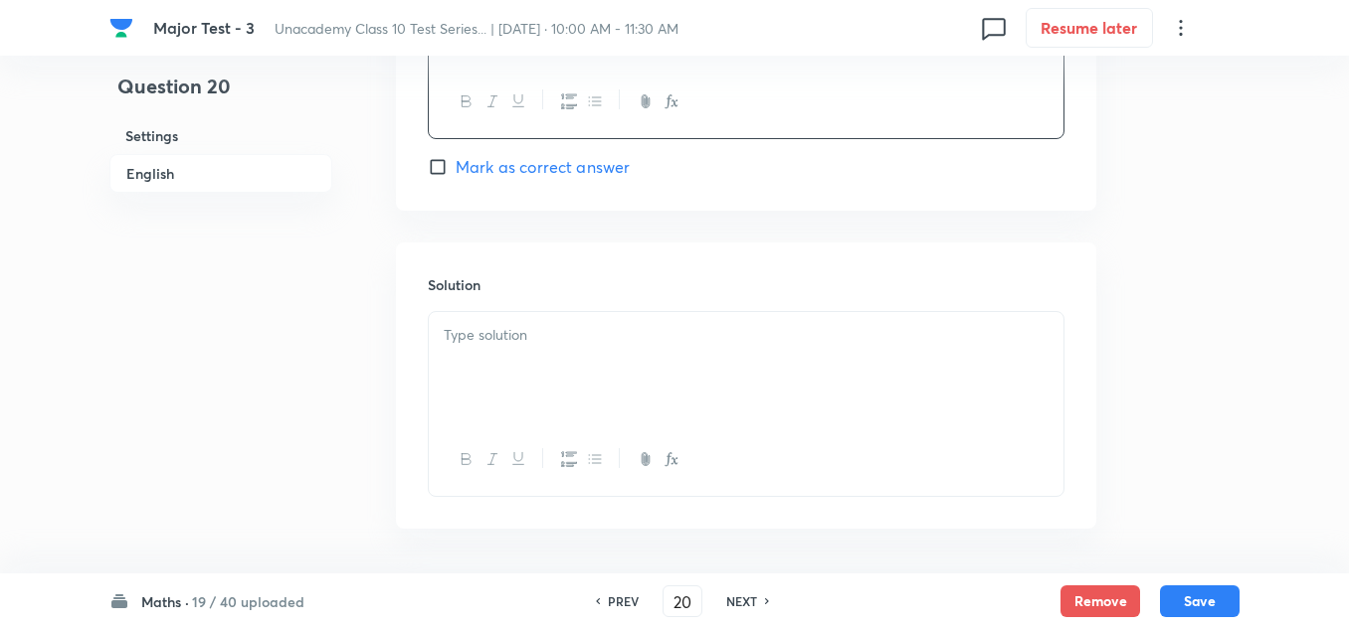
click at [553, 371] on div at bounding box center [746, 367] width 634 height 111
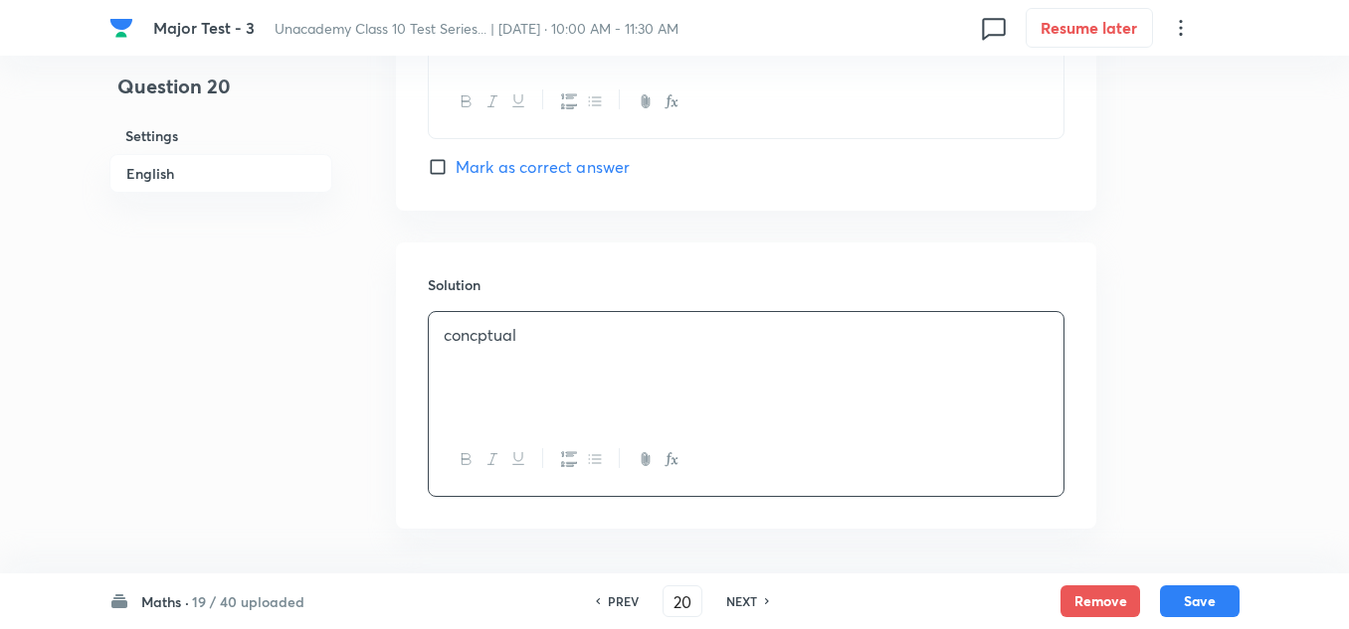
click at [477, 333] on p "concptual" at bounding box center [746, 335] width 605 height 23
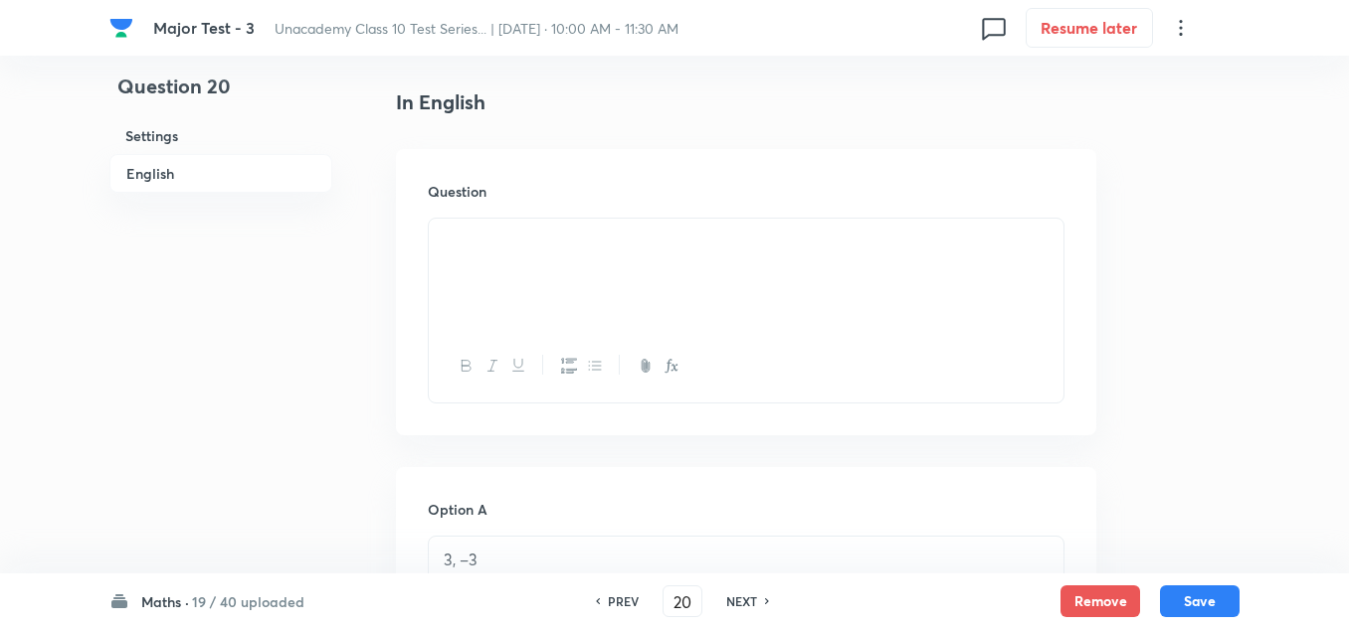
scroll to position [696, 0]
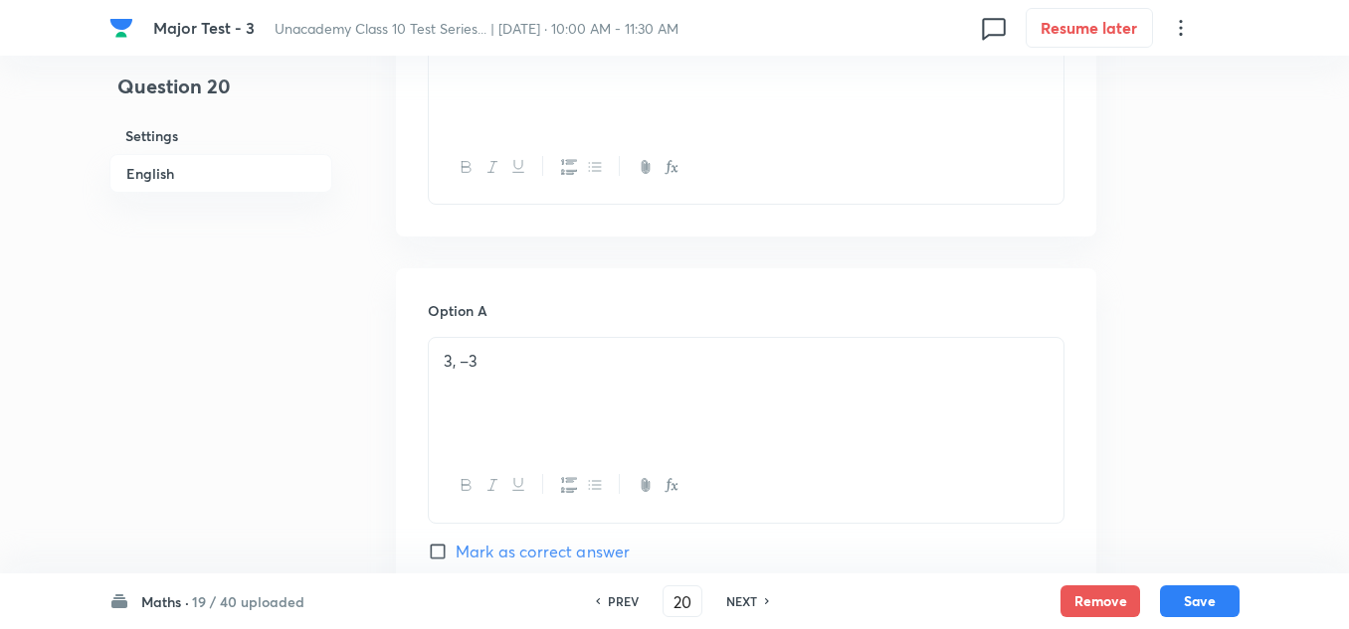
click at [517, 550] on span "Mark as correct answer" at bounding box center [542, 552] width 174 height 24
click at [455, 550] on input "Mark as correct answer" at bounding box center [442, 552] width 28 height 20
checkbox input "true"
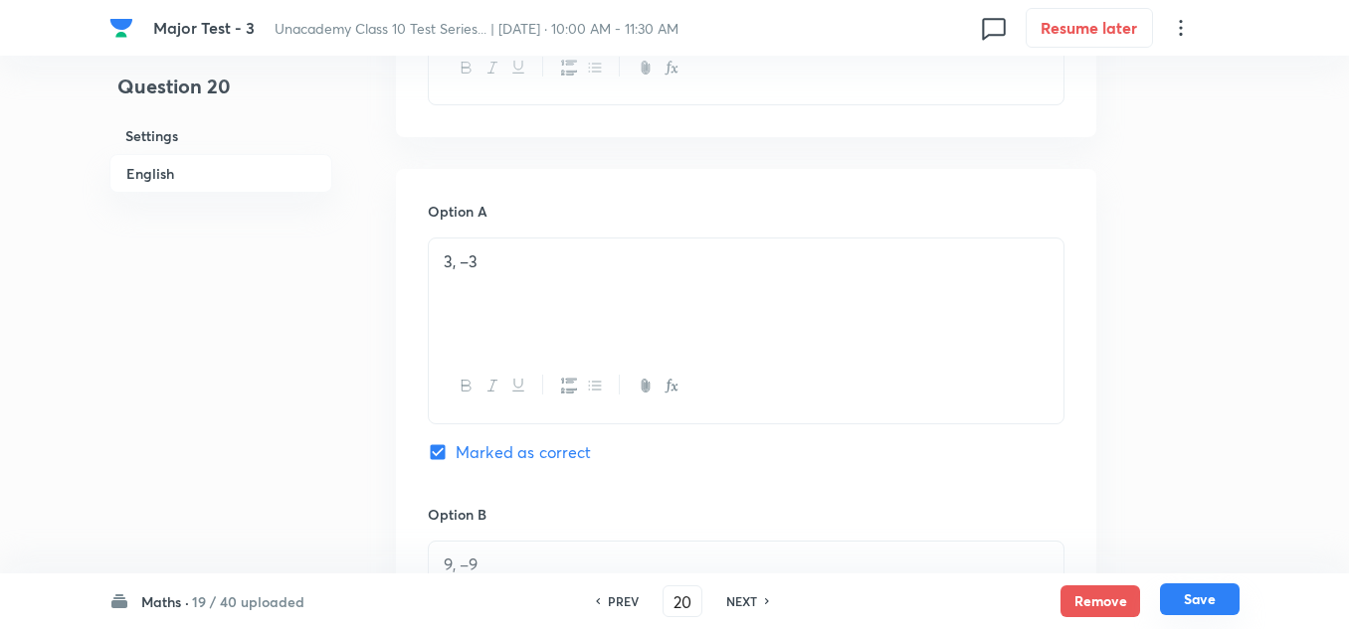
click at [1203, 595] on button "Save" at bounding box center [1200, 600] width 80 height 32
type input "21"
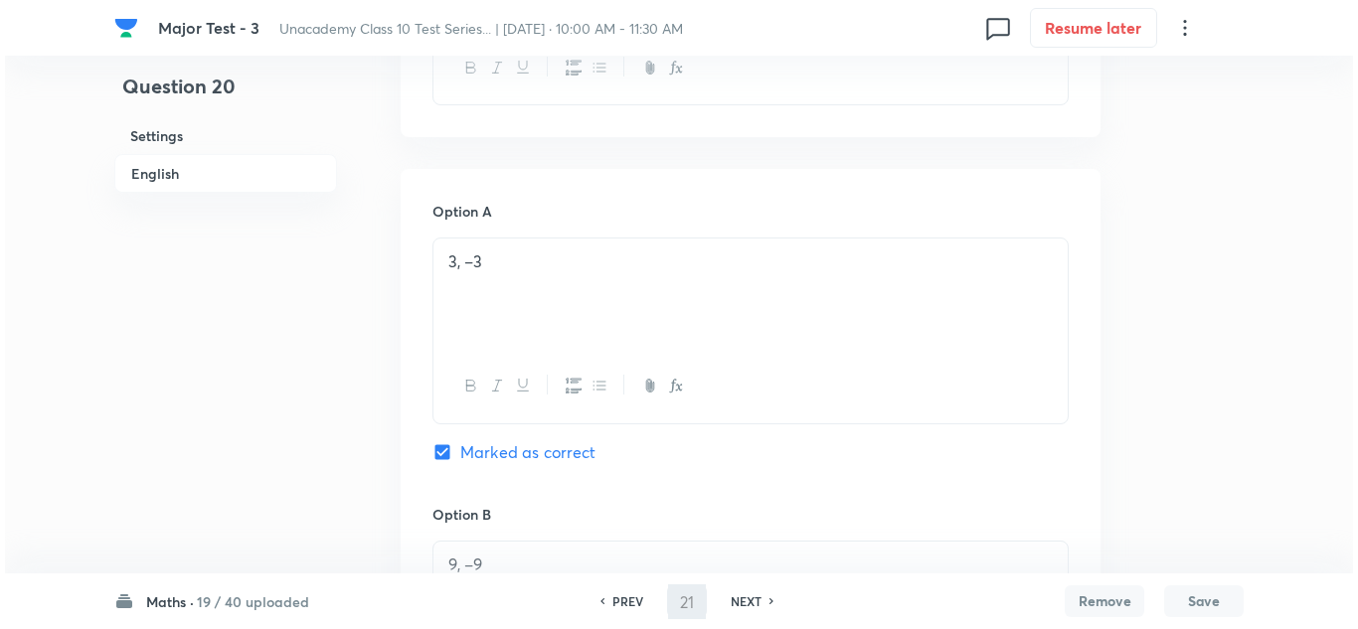
scroll to position [0, 0]
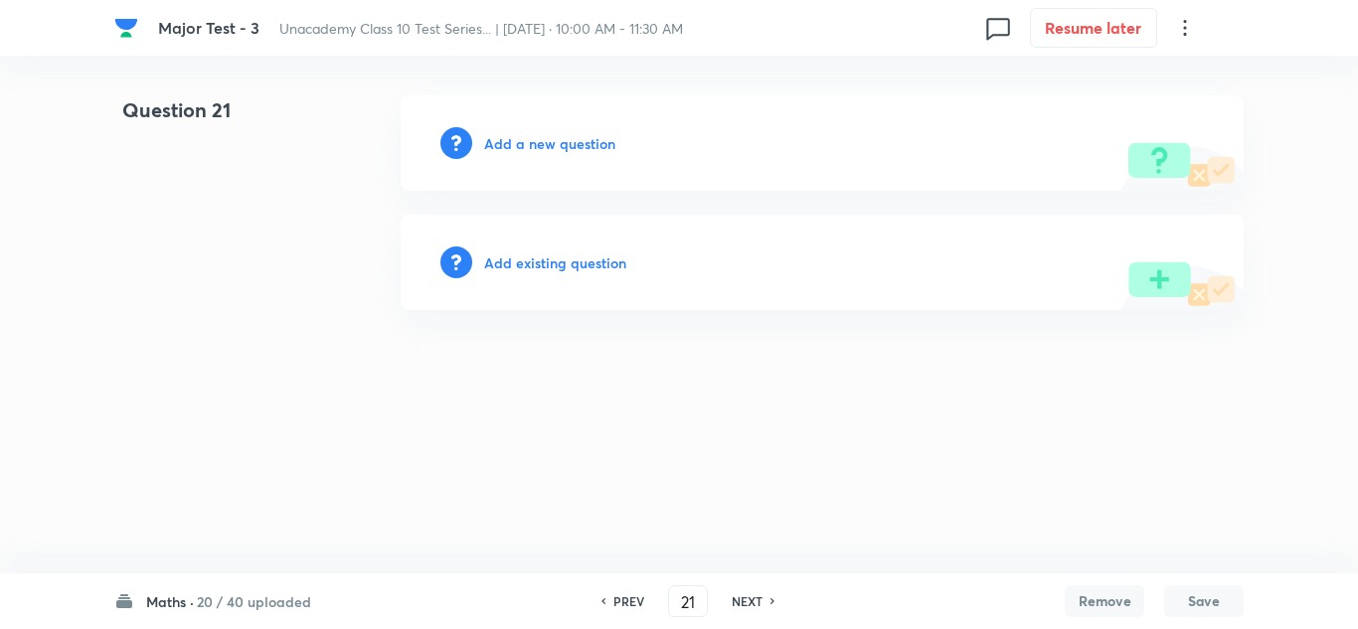
click at [581, 147] on h6 "Add a new question" at bounding box center [549, 143] width 131 height 21
click at [581, 147] on h6 "Choose a question type" at bounding box center [560, 143] width 153 height 21
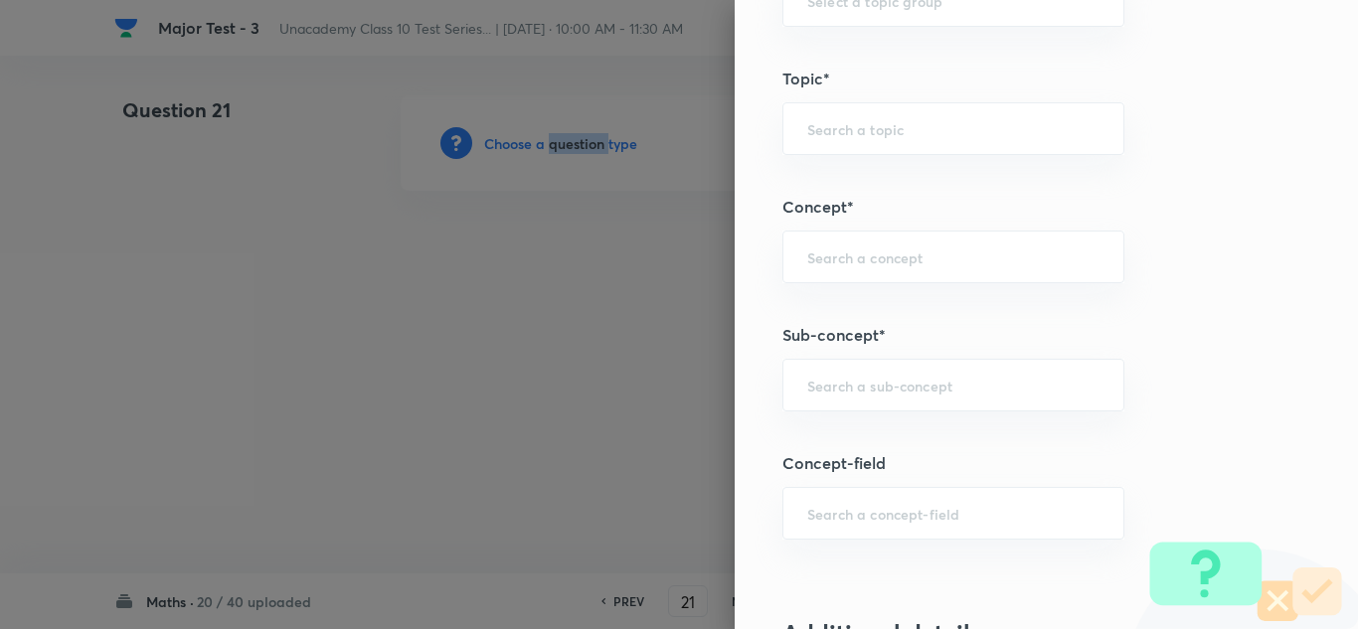
scroll to position [1392, 0]
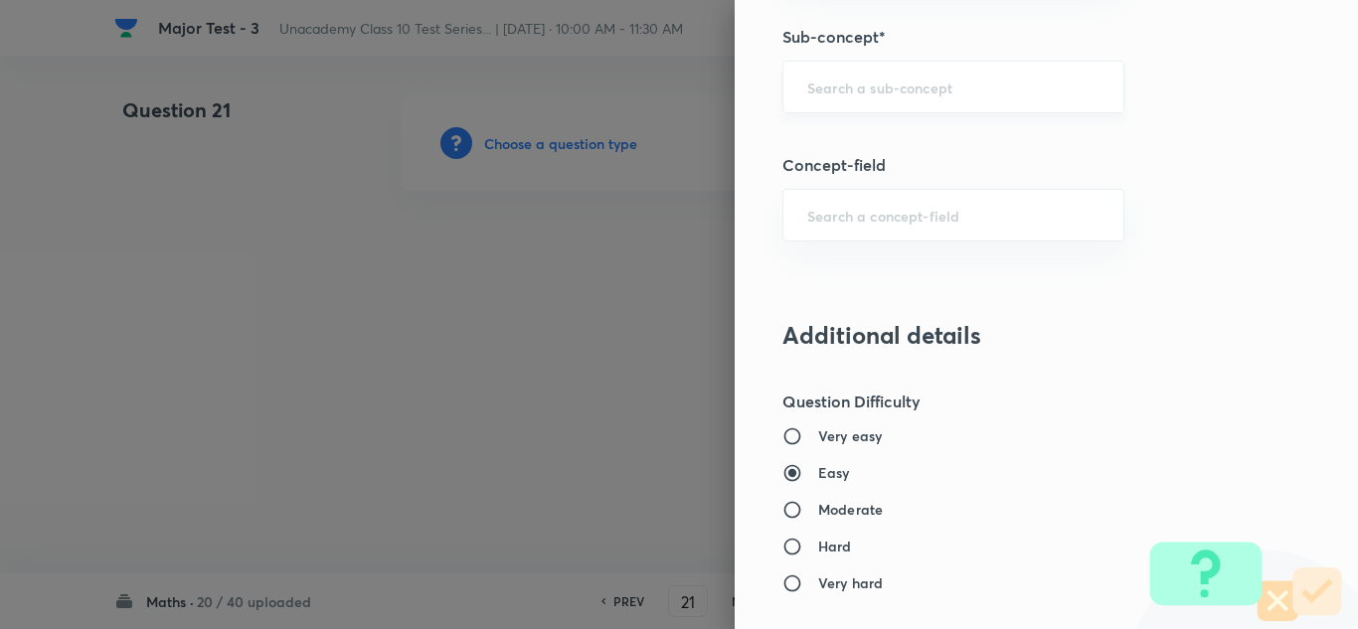
click at [898, 86] on input "text" at bounding box center [954, 87] width 292 height 19
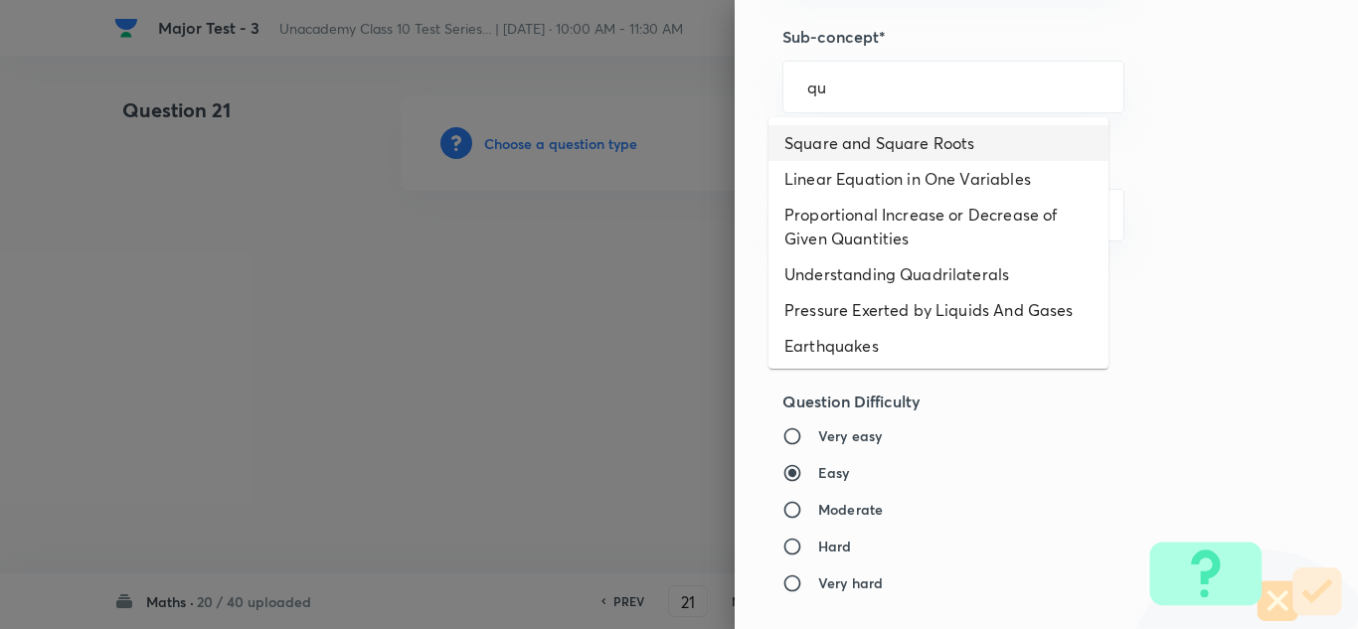
type input "qu"
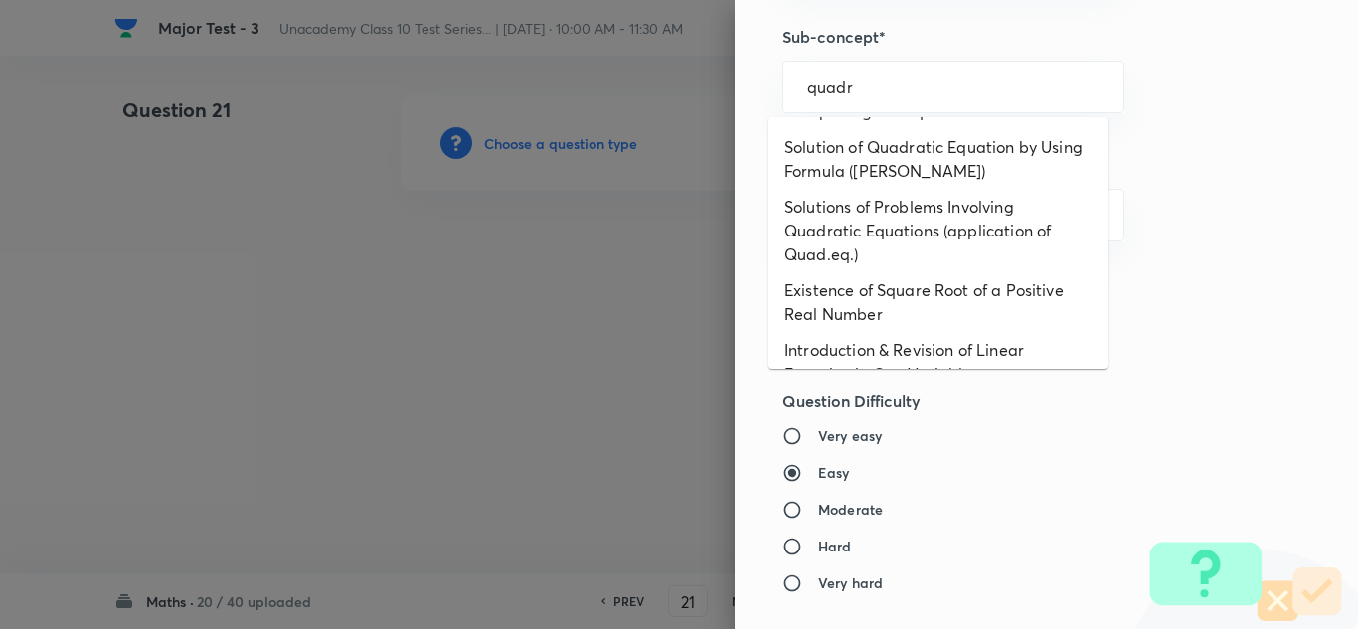
scroll to position [597, 0]
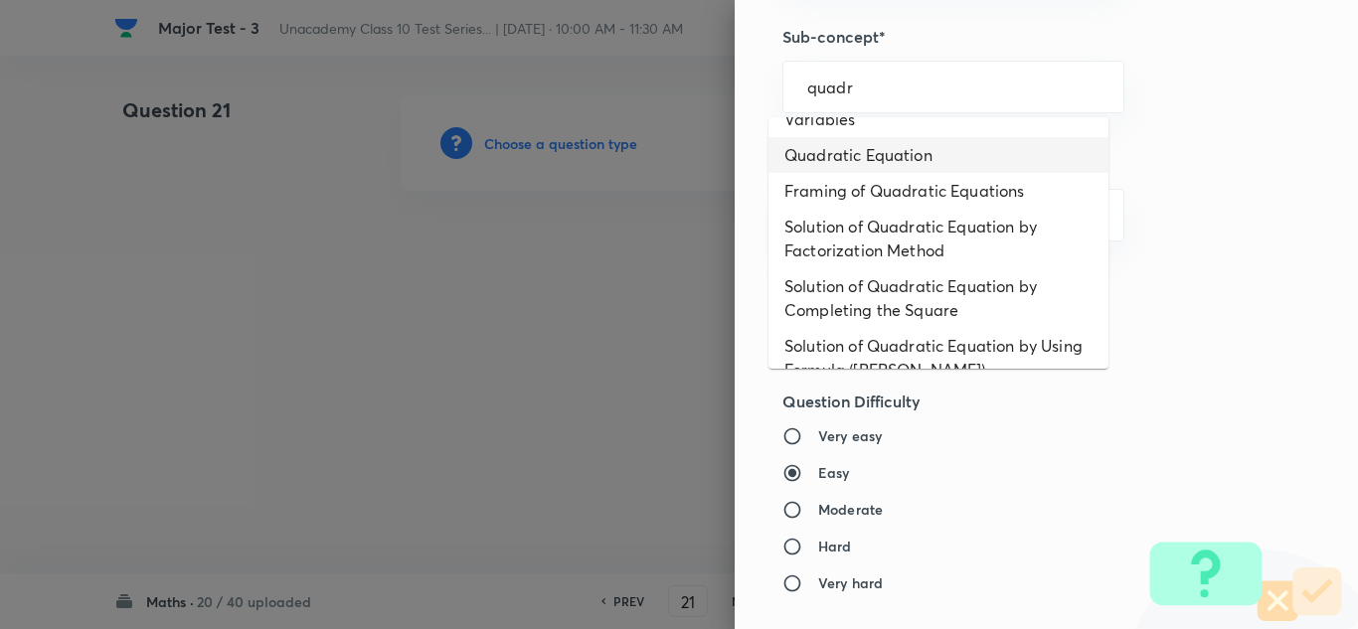
click at [920, 162] on li "Quadratic Equation" at bounding box center [939, 155] width 340 height 36
type input "Quadratic Equation"
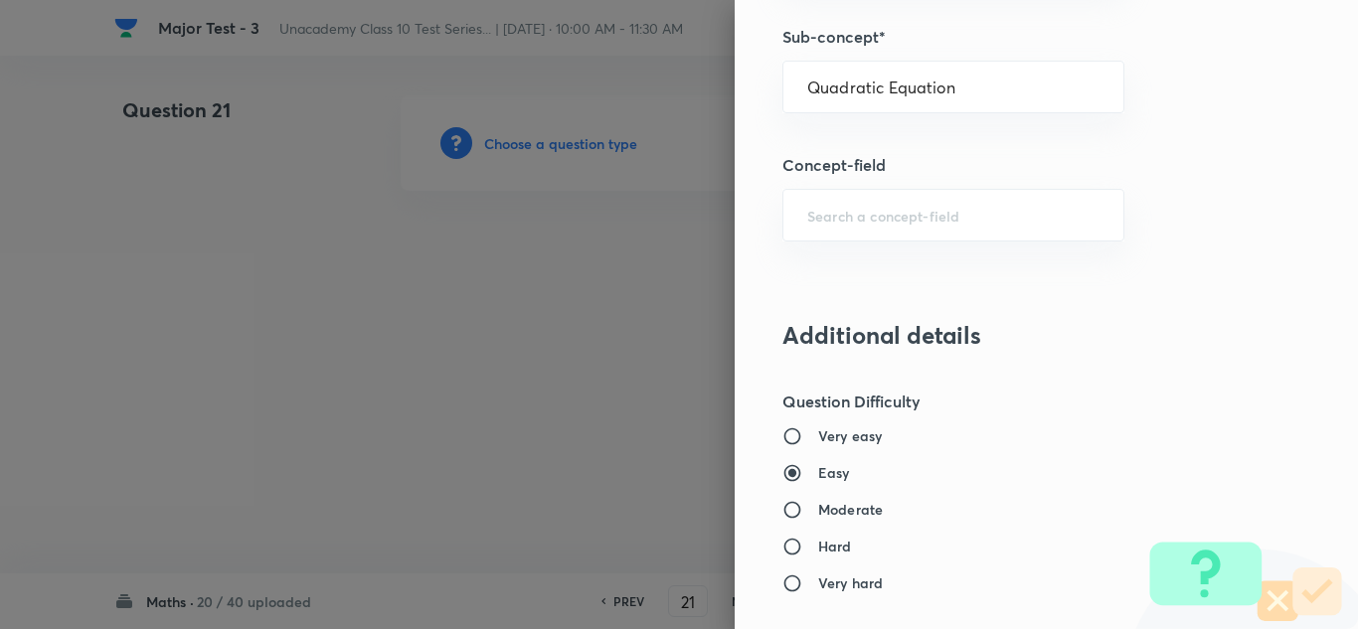
type input "Foundation Class X"
type input "Mathematics"
type input "Quadratic Equations"
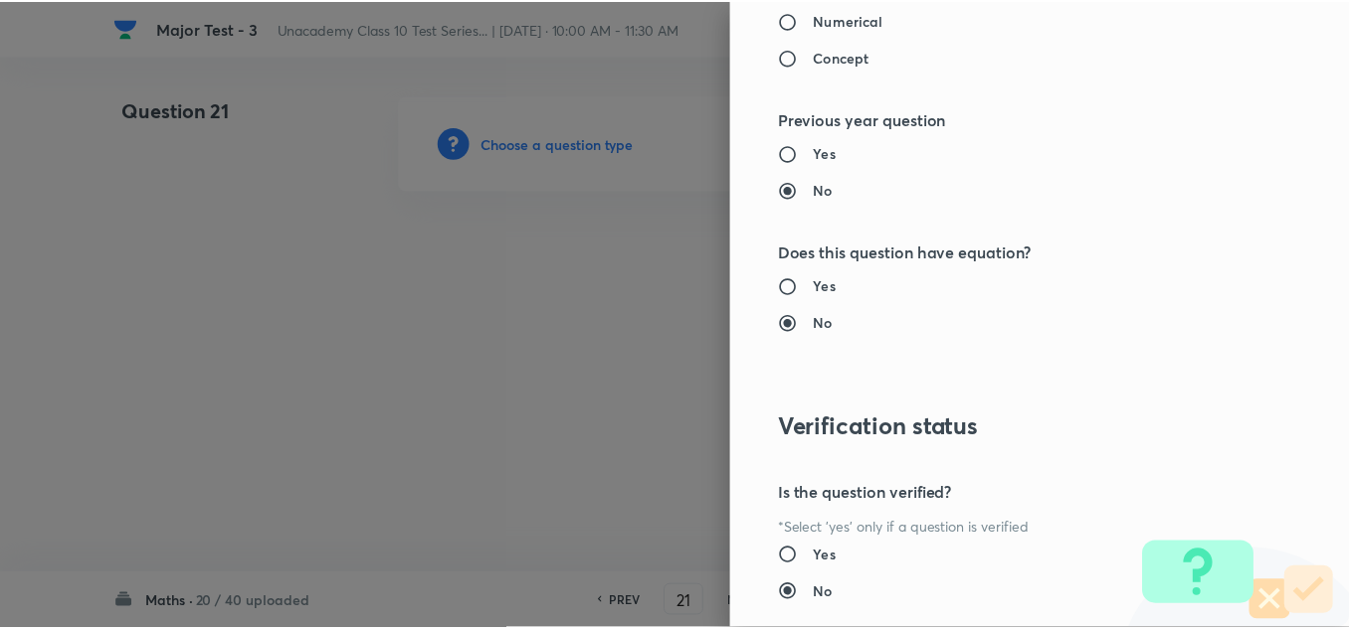
scroll to position [2215, 0]
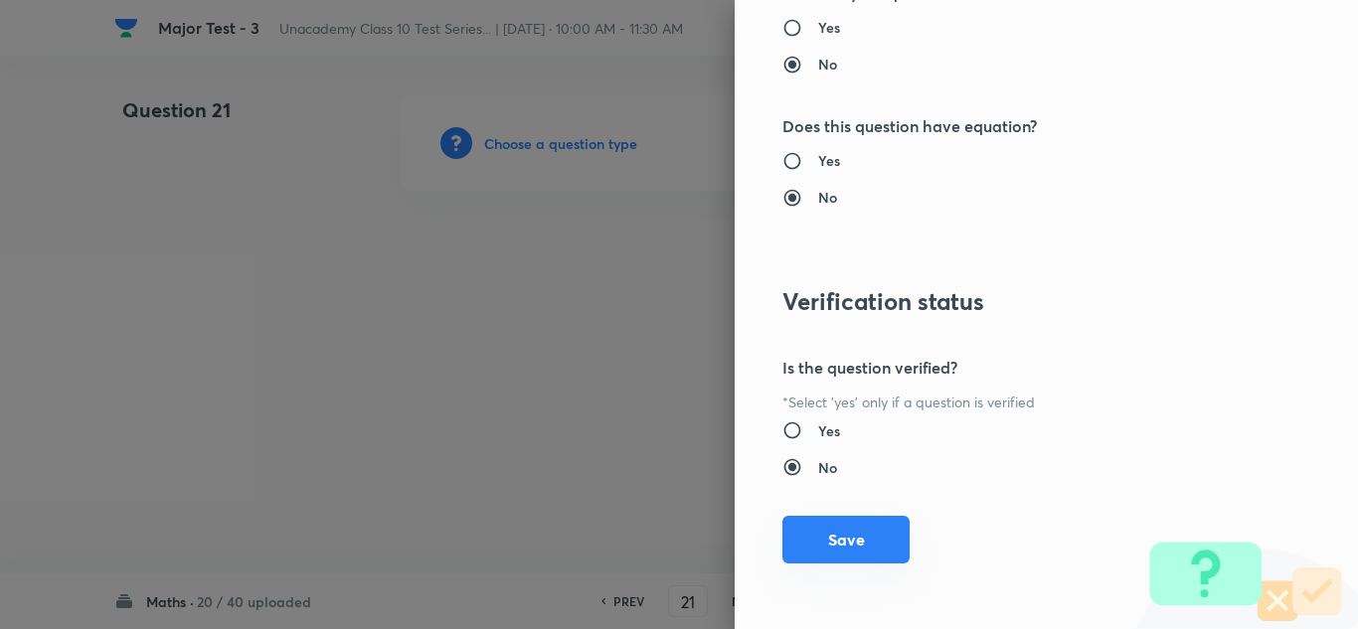
click at [846, 534] on button "Save" at bounding box center [846, 540] width 127 height 48
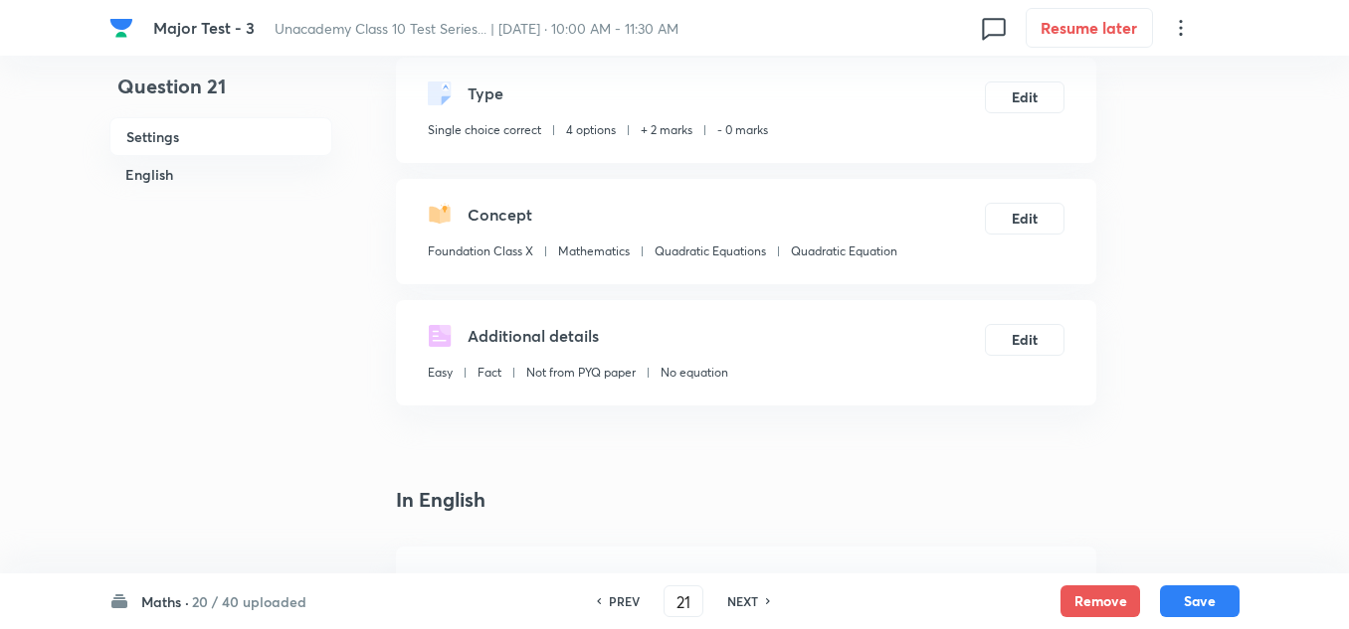
scroll to position [398, 0]
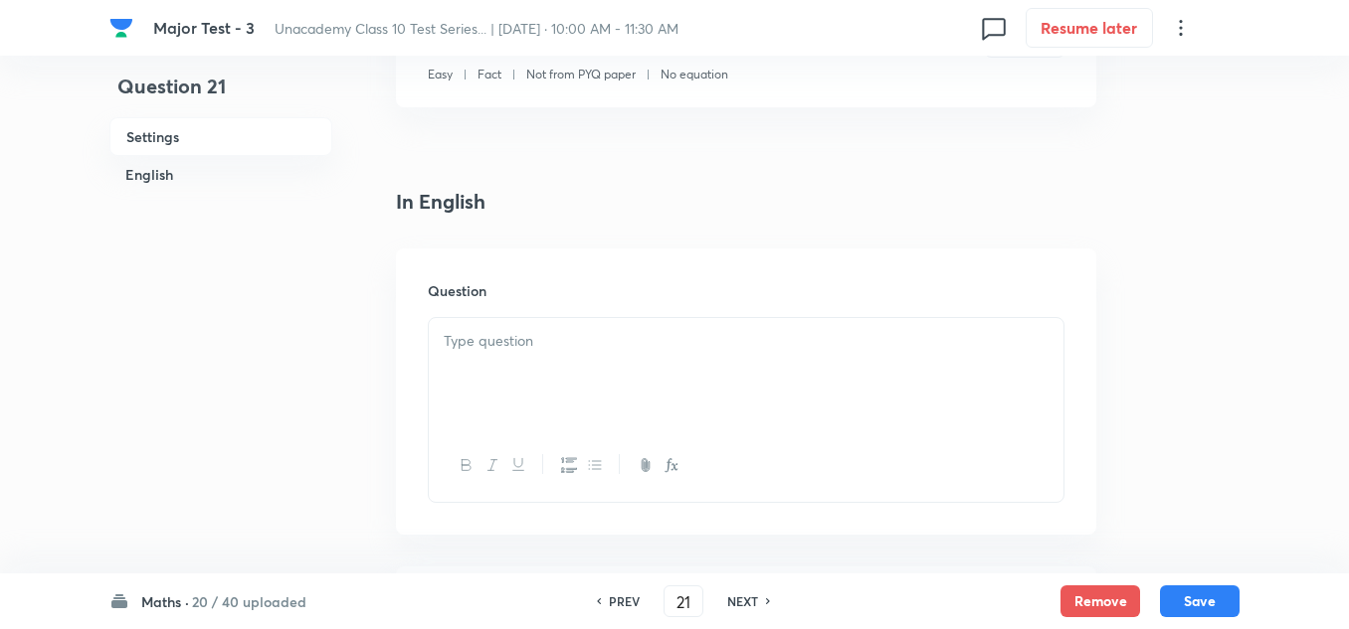
click at [515, 364] on div at bounding box center [746, 373] width 634 height 111
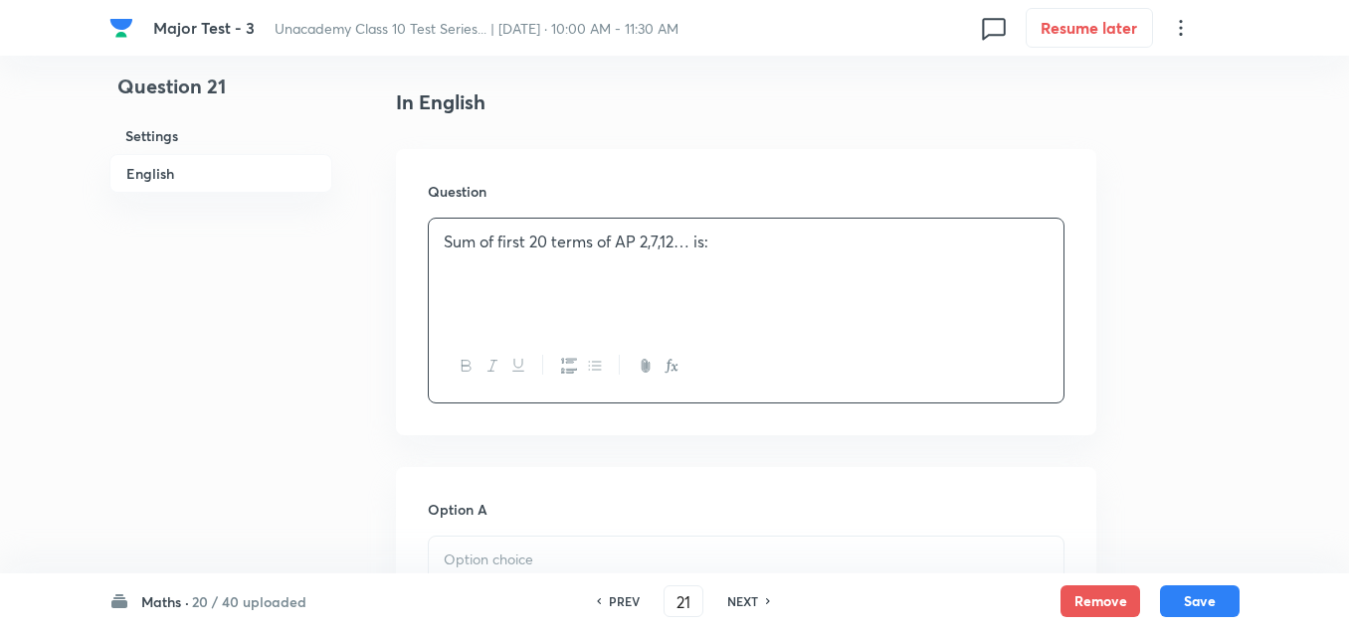
scroll to position [696, 0]
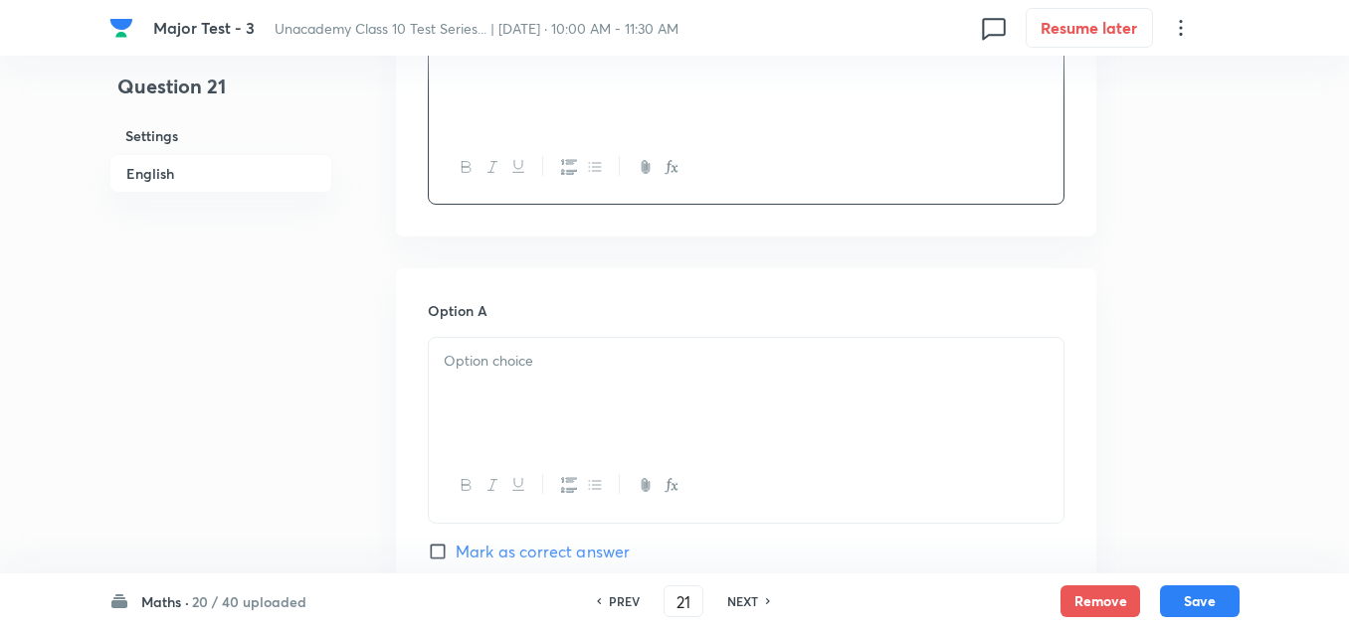
click at [499, 384] on div at bounding box center [746, 393] width 634 height 111
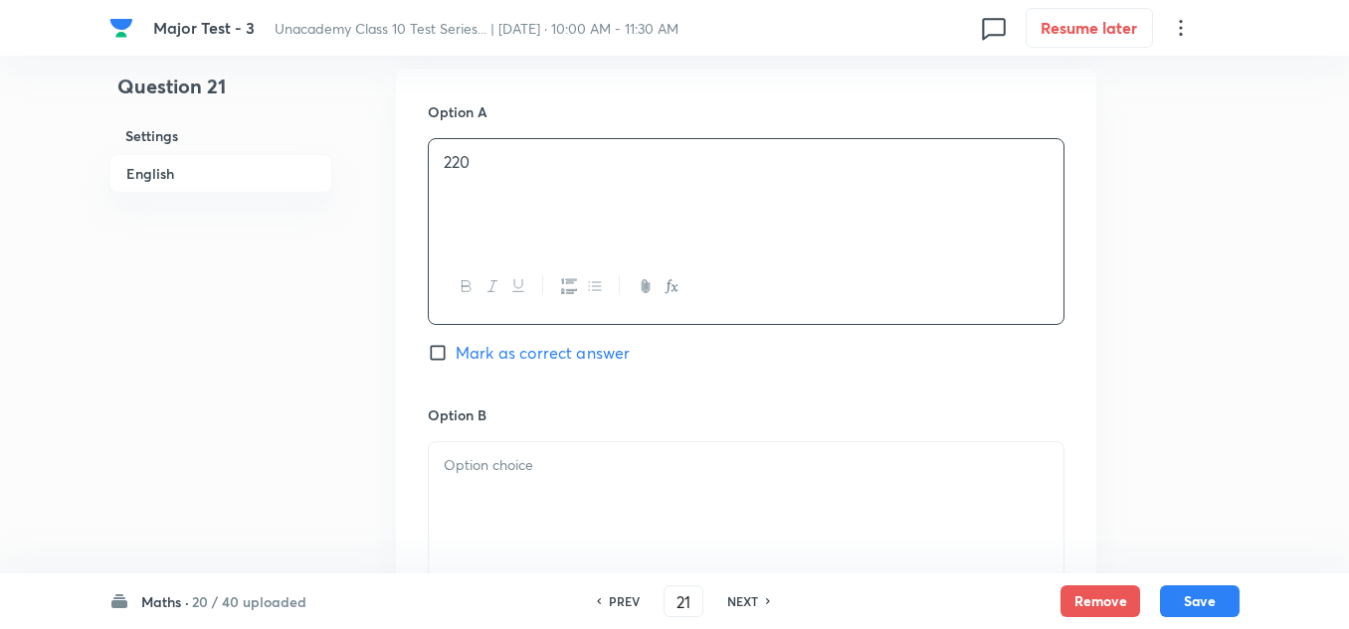
scroll to position [994, 0]
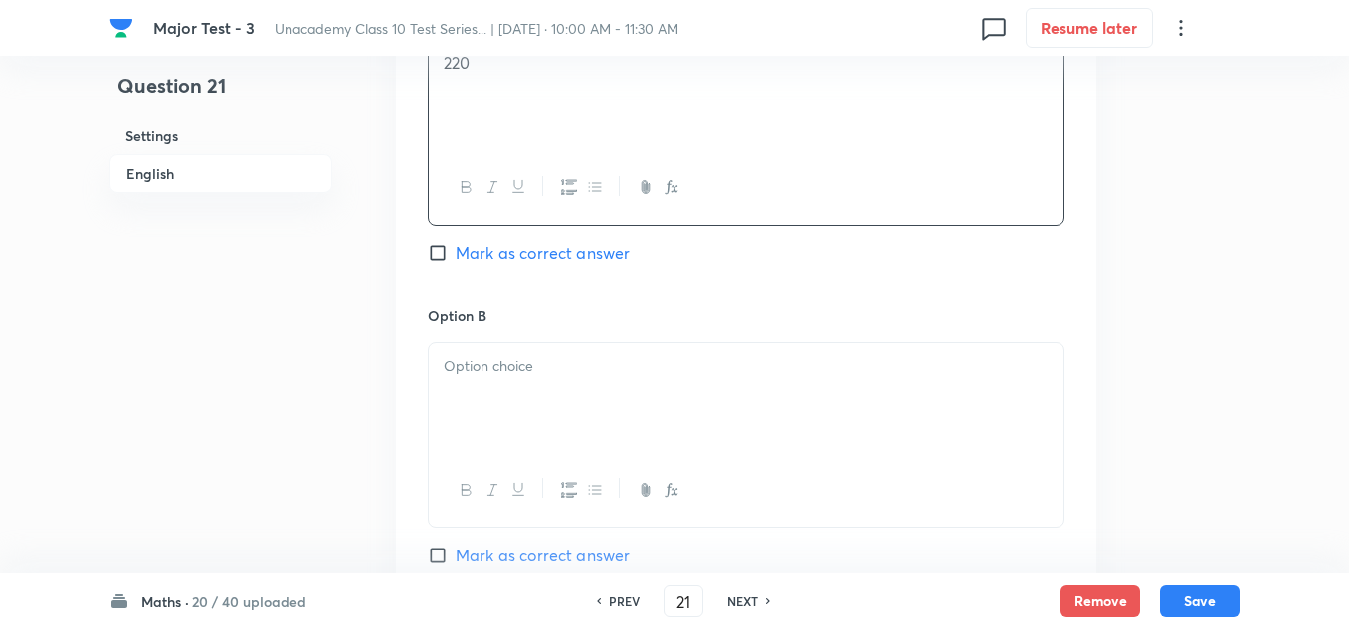
click at [544, 380] on div at bounding box center [746, 398] width 634 height 111
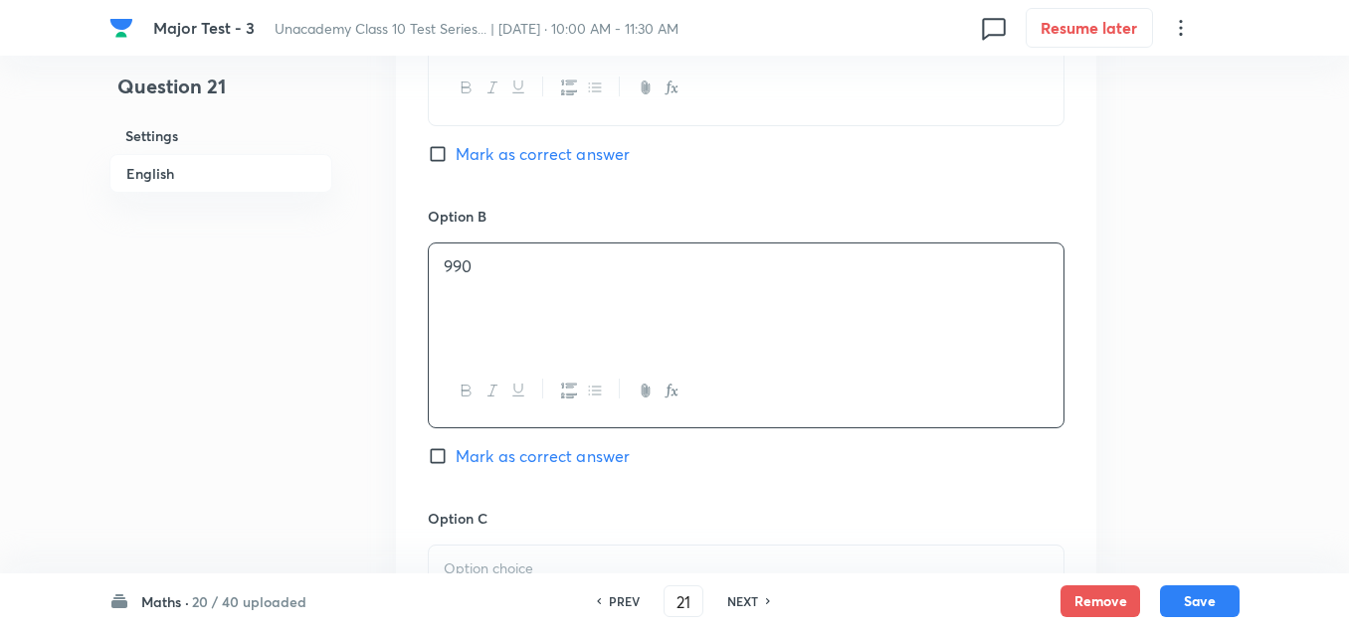
scroll to position [1193, 0]
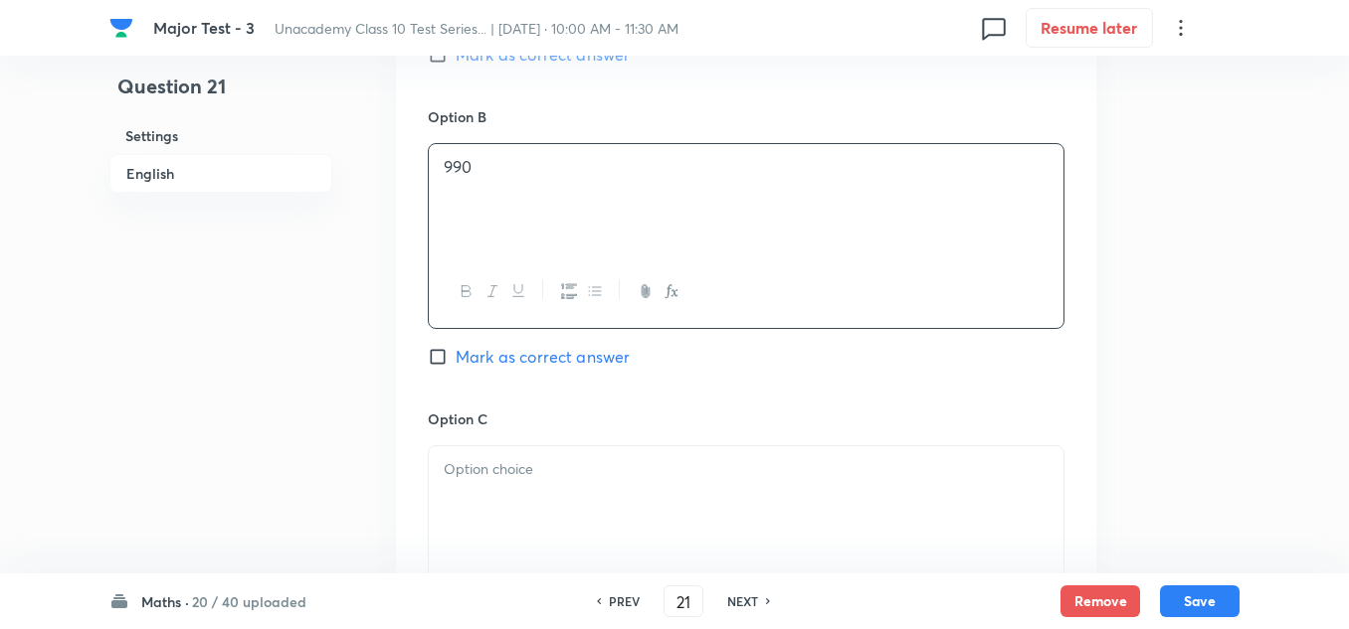
click at [525, 470] on p at bounding box center [746, 469] width 605 height 23
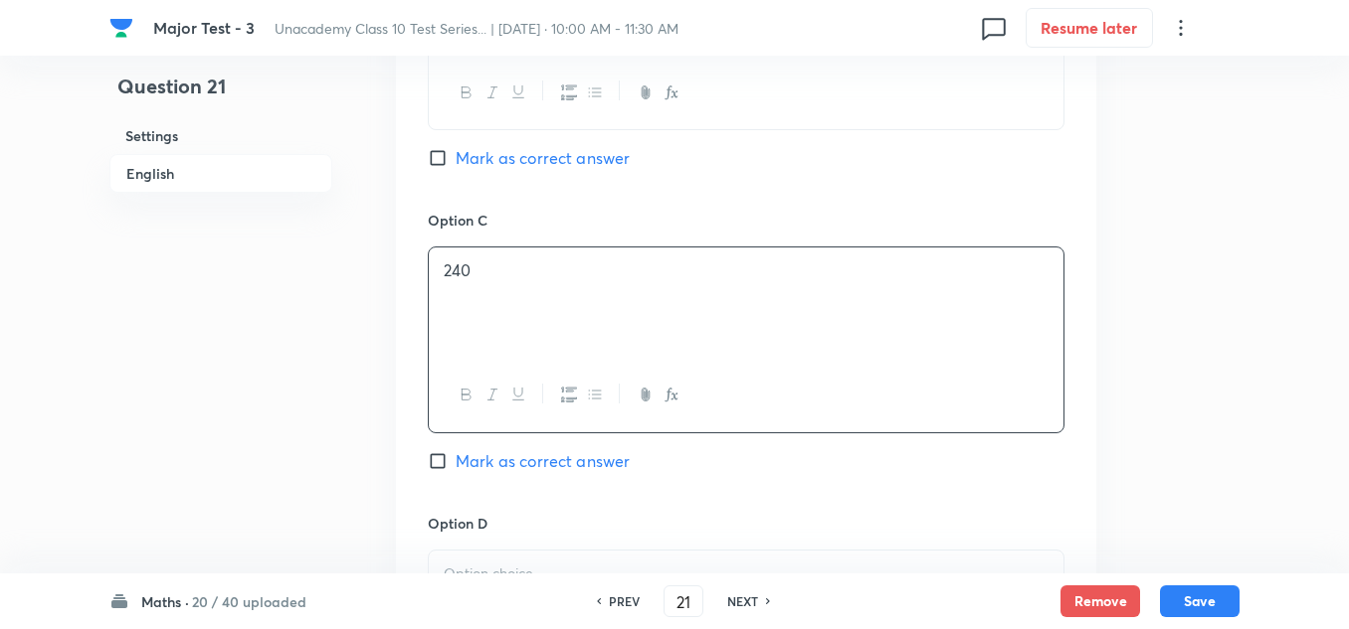
scroll to position [1492, 0]
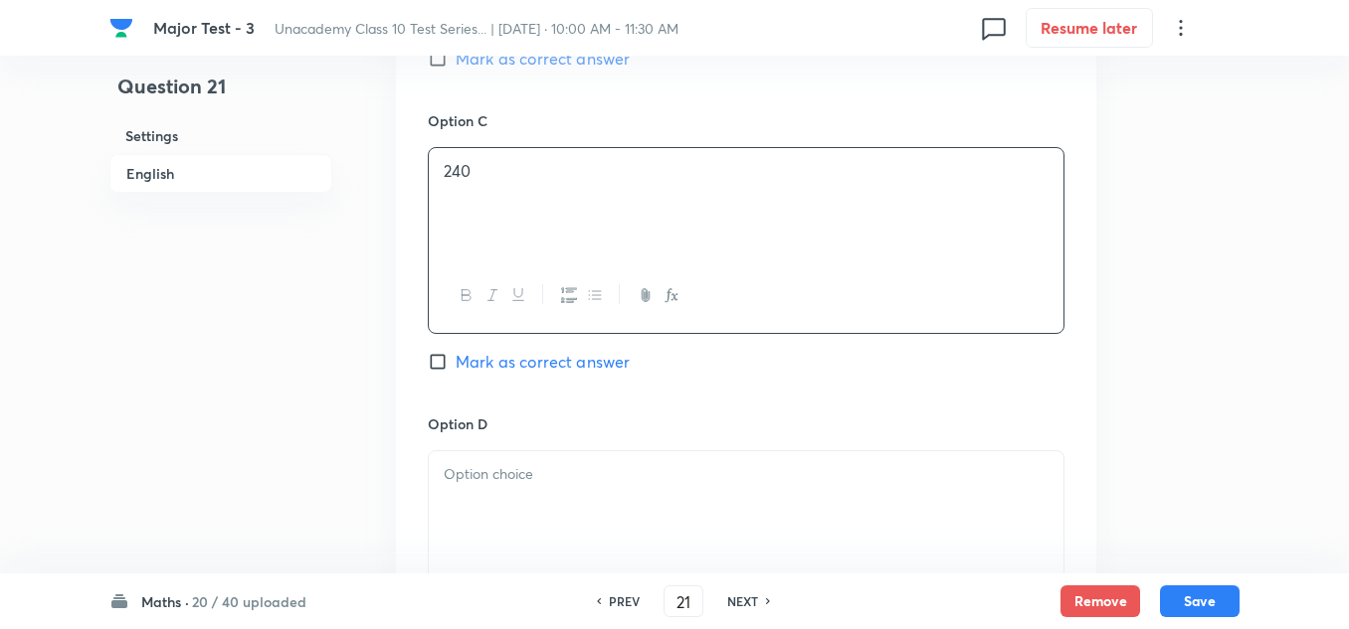
click at [512, 505] on div at bounding box center [746, 506] width 634 height 111
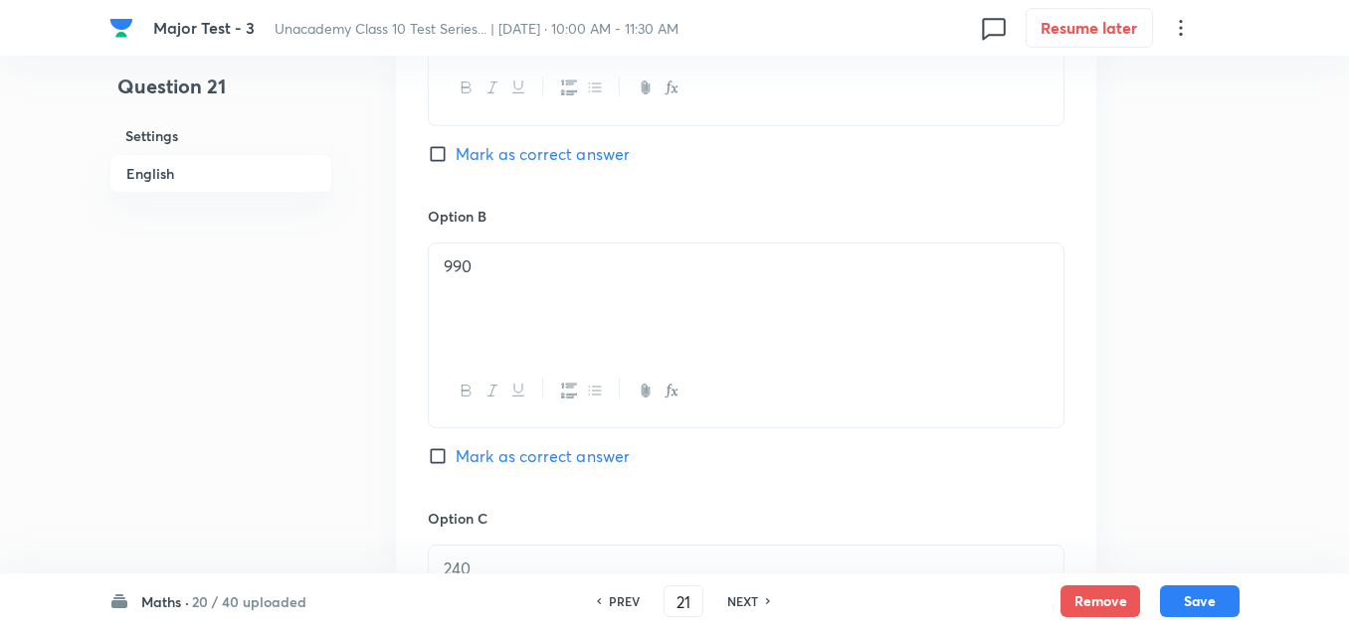
click at [483, 456] on span "Mark as correct answer" at bounding box center [542, 457] width 174 height 24
click at [455, 456] on input "Mark as correct answer" at bounding box center [442, 457] width 28 height 20
checkbox input "true"
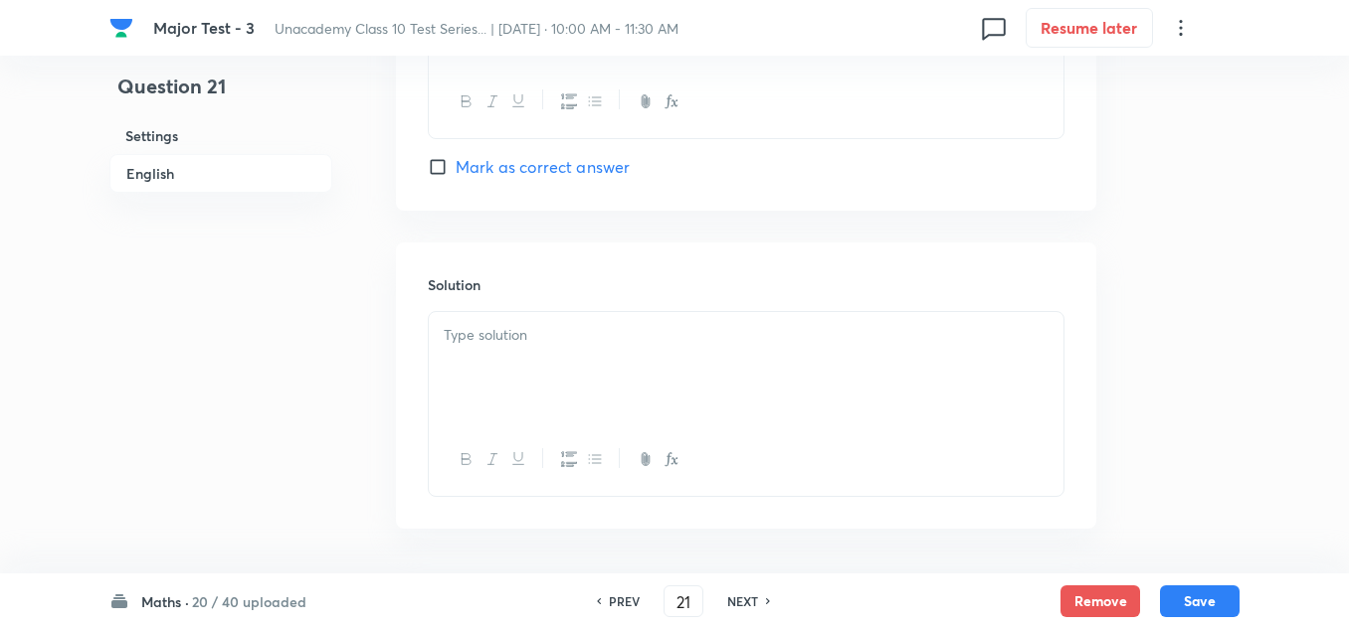
scroll to position [2064, 0]
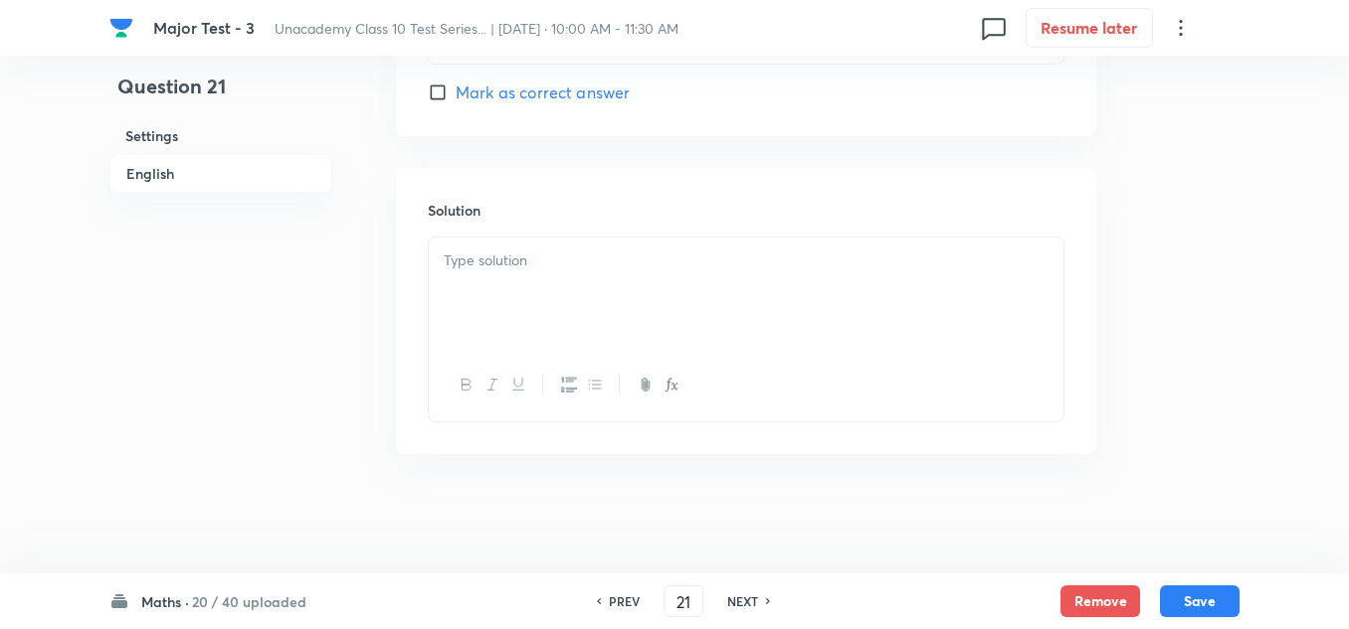
click at [605, 288] on div at bounding box center [746, 293] width 634 height 111
click at [1207, 588] on button "Save" at bounding box center [1200, 600] width 80 height 32
type input "22"
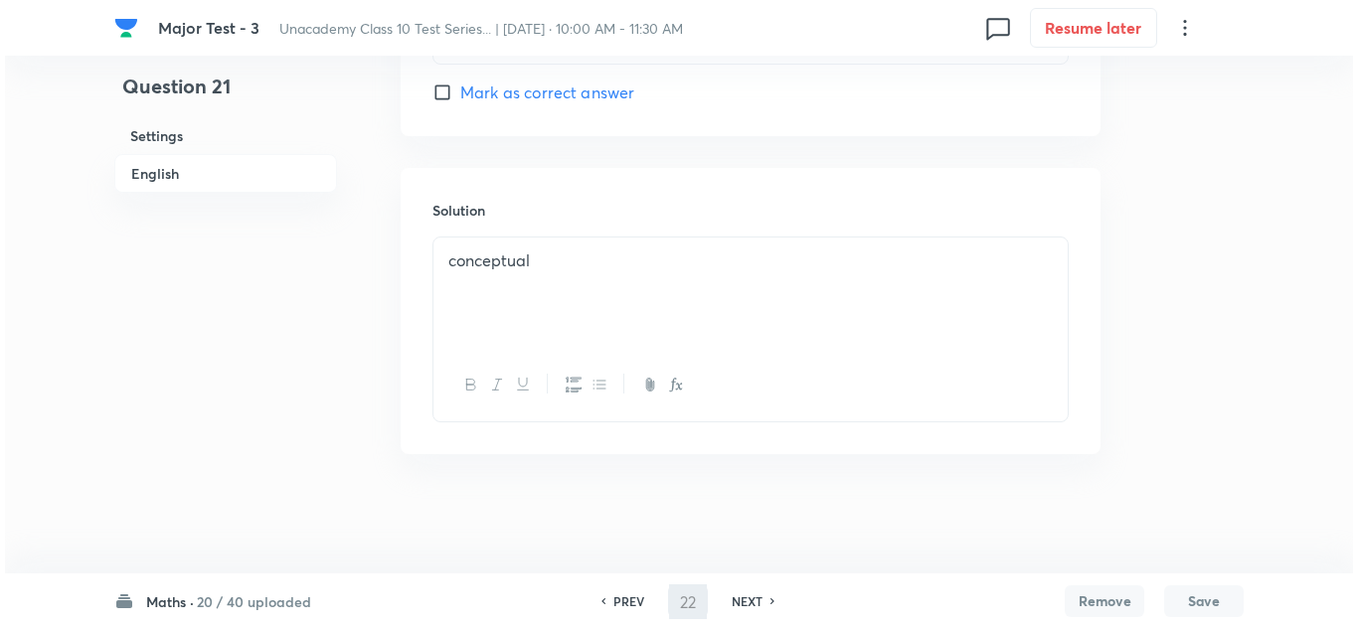
scroll to position [0, 0]
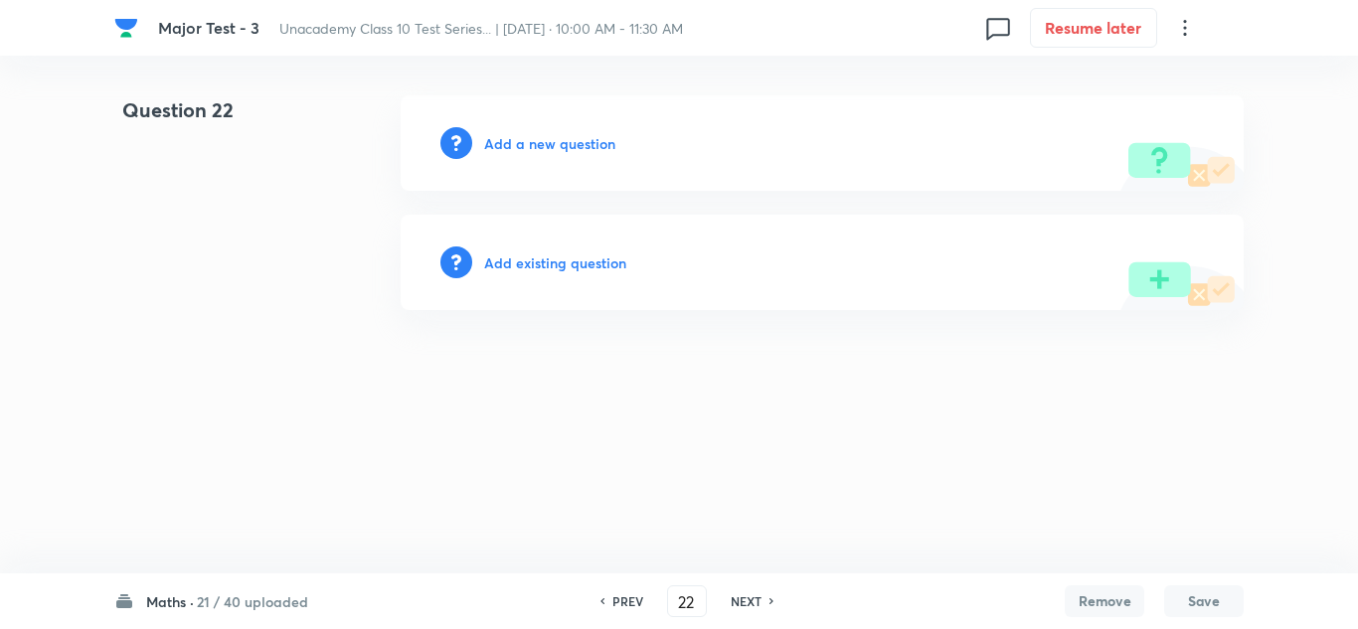
click at [532, 137] on h6 "Add a new question" at bounding box center [549, 143] width 131 height 21
click at [532, 137] on h6 "Choose a question type" at bounding box center [560, 143] width 153 height 21
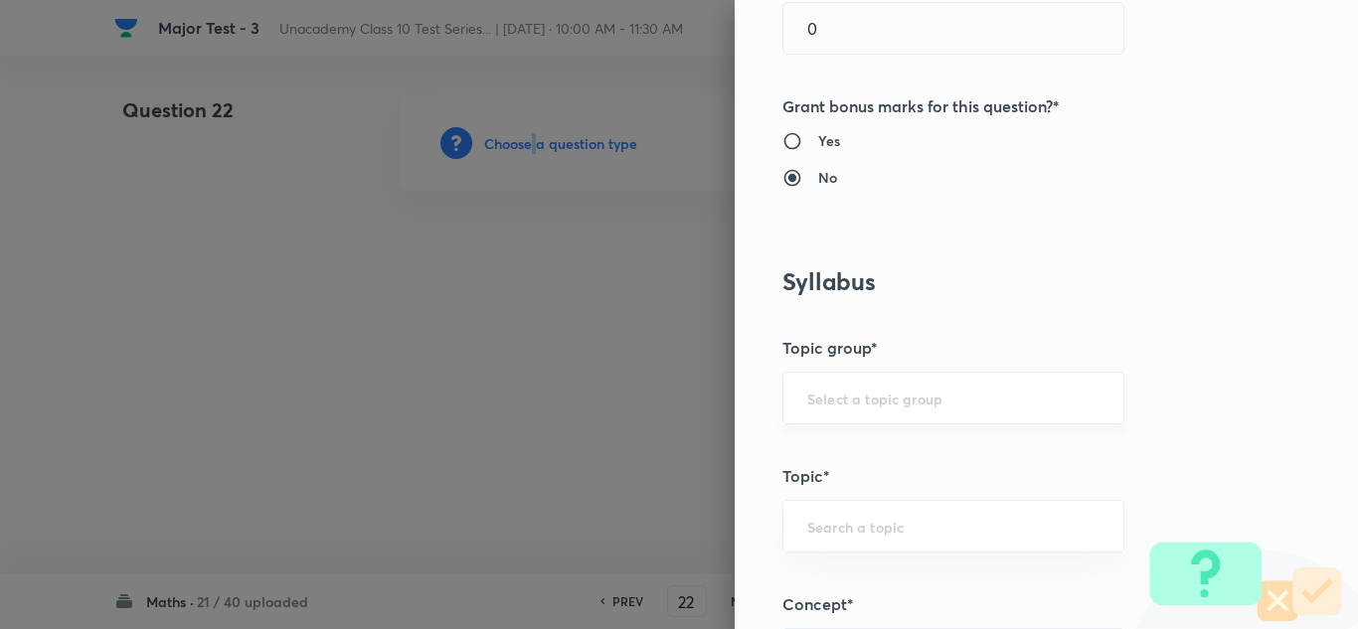
scroll to position [1193, 0]
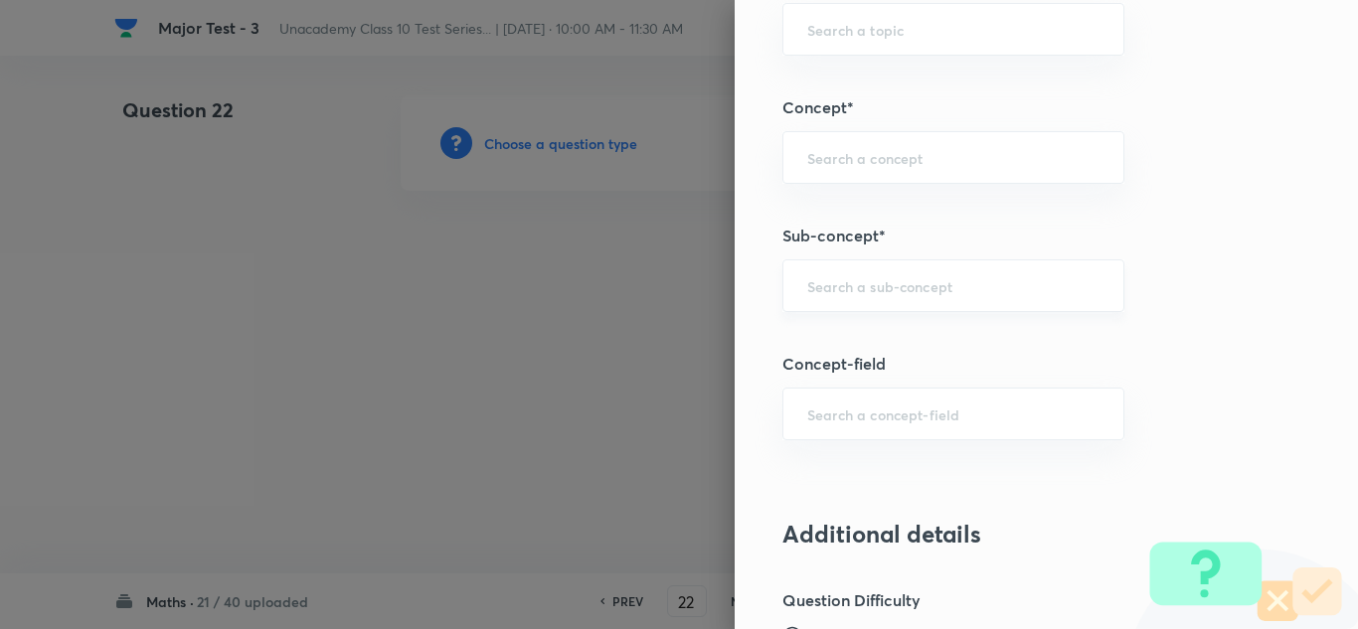
click at [906, 287] on input "text" at bounding box center [954, 285] width 292 height 19
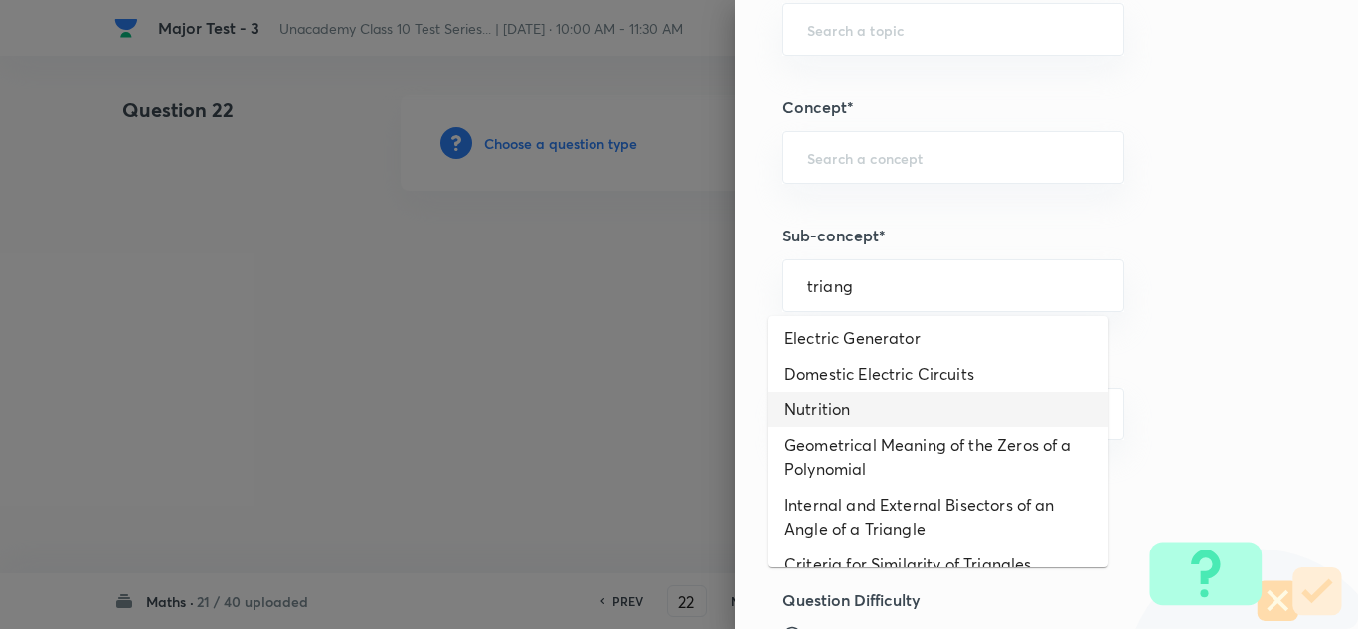
scroll to position [648, 0]
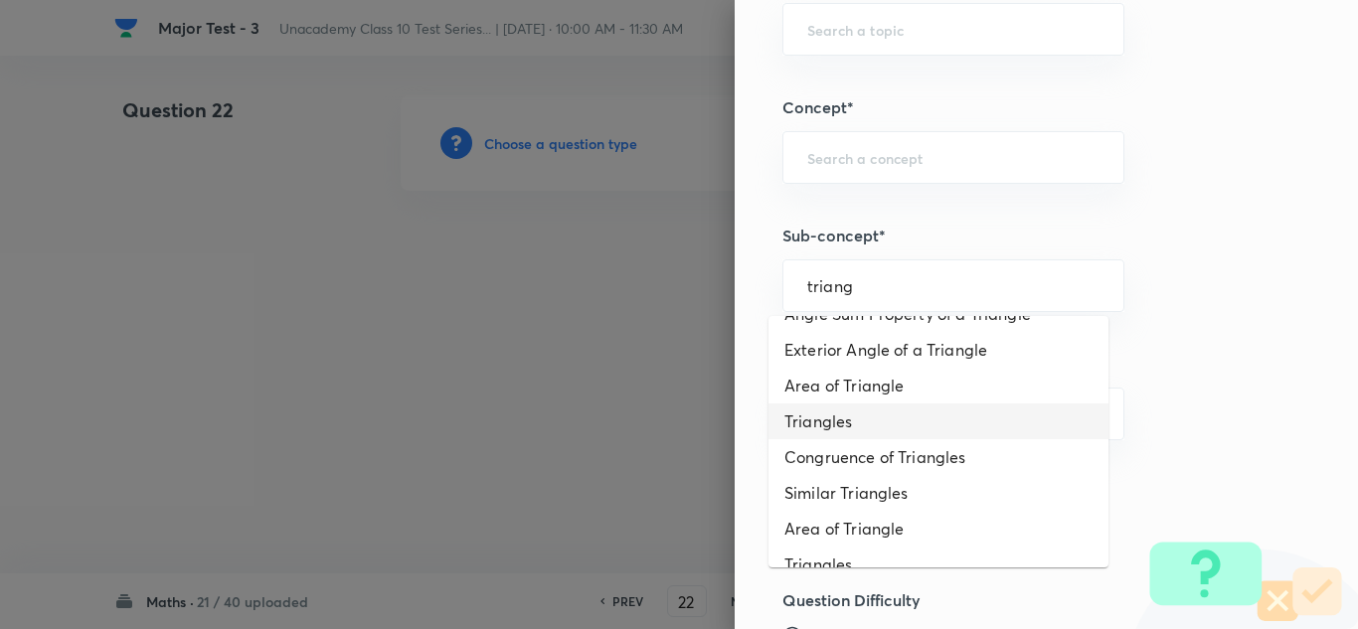
click at [869, 429] on li "Triangles" at bounding box center [939, 422] width 340 height 36
type input "Triangles"
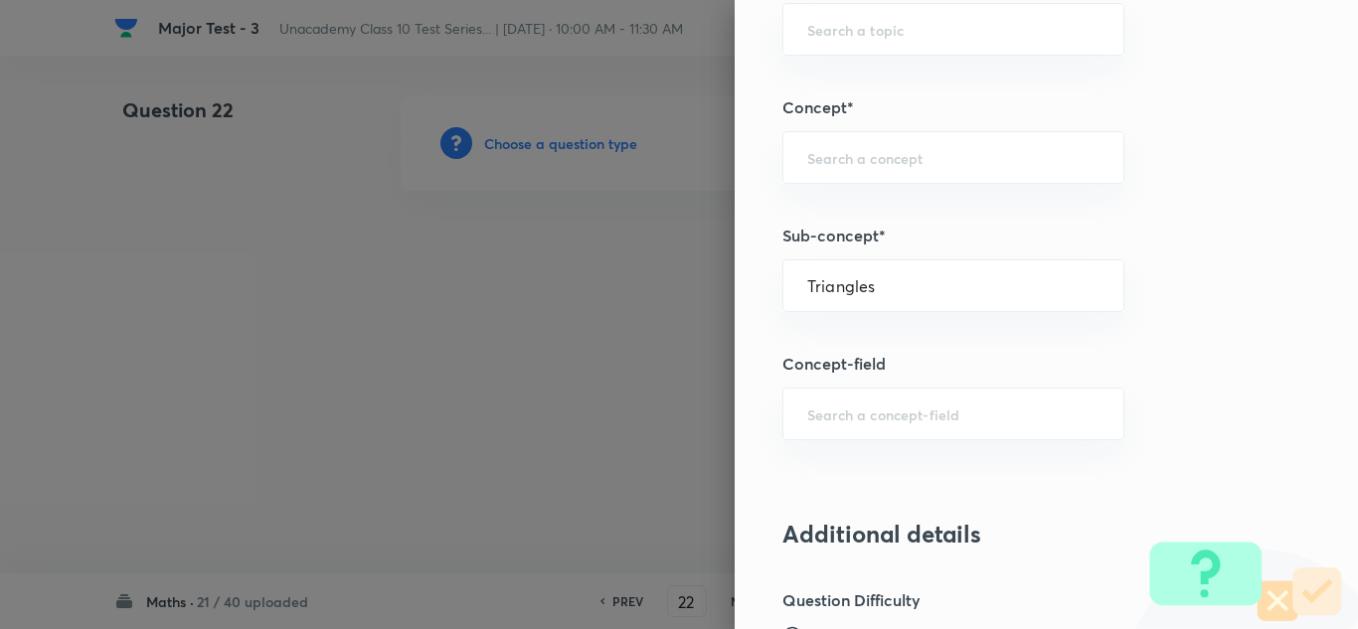
type input "Foundation Class IX"
type input "Mathematics - Class IX"
type input "Plane Geometry"
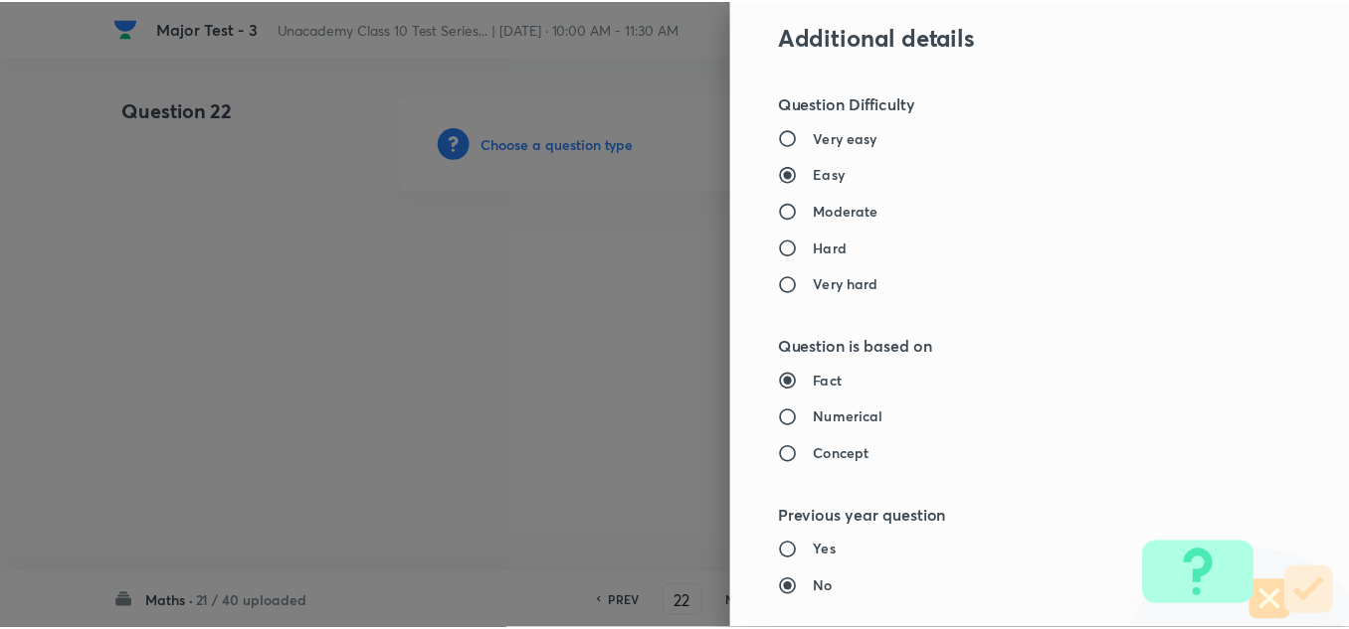
scroll to position [2188, 0]
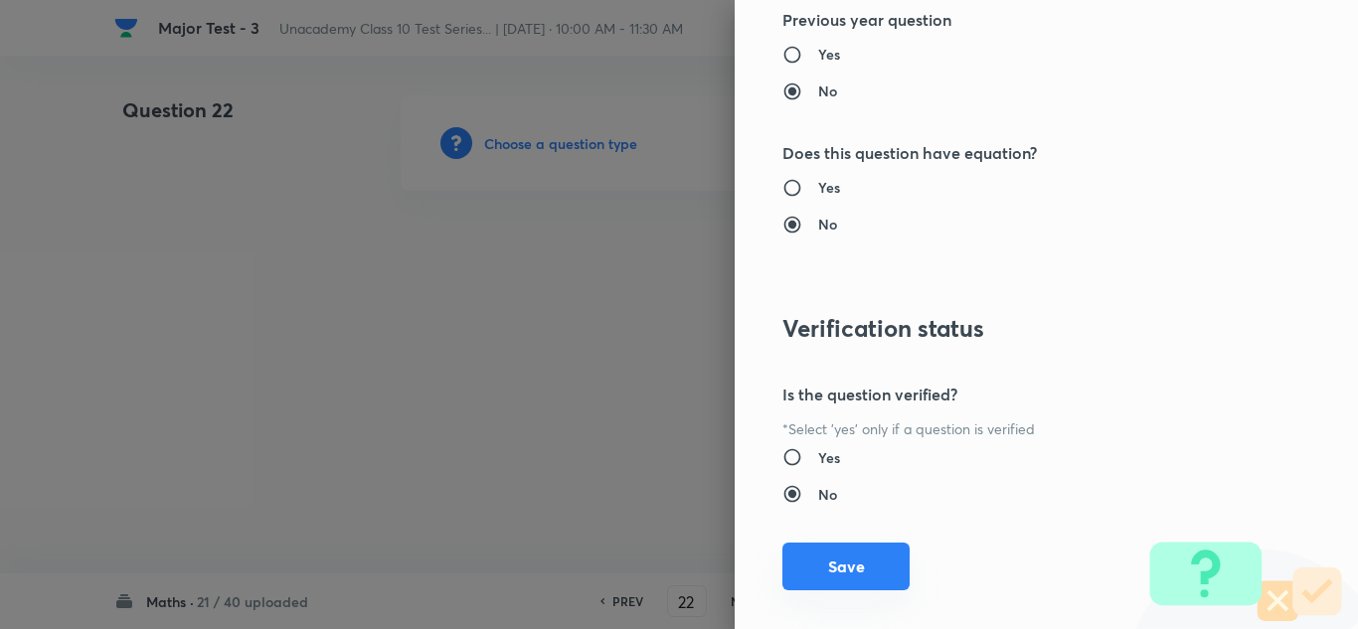
click at [870, 561] on button "Save" at bounding box center [846, 567] width 127 height 48
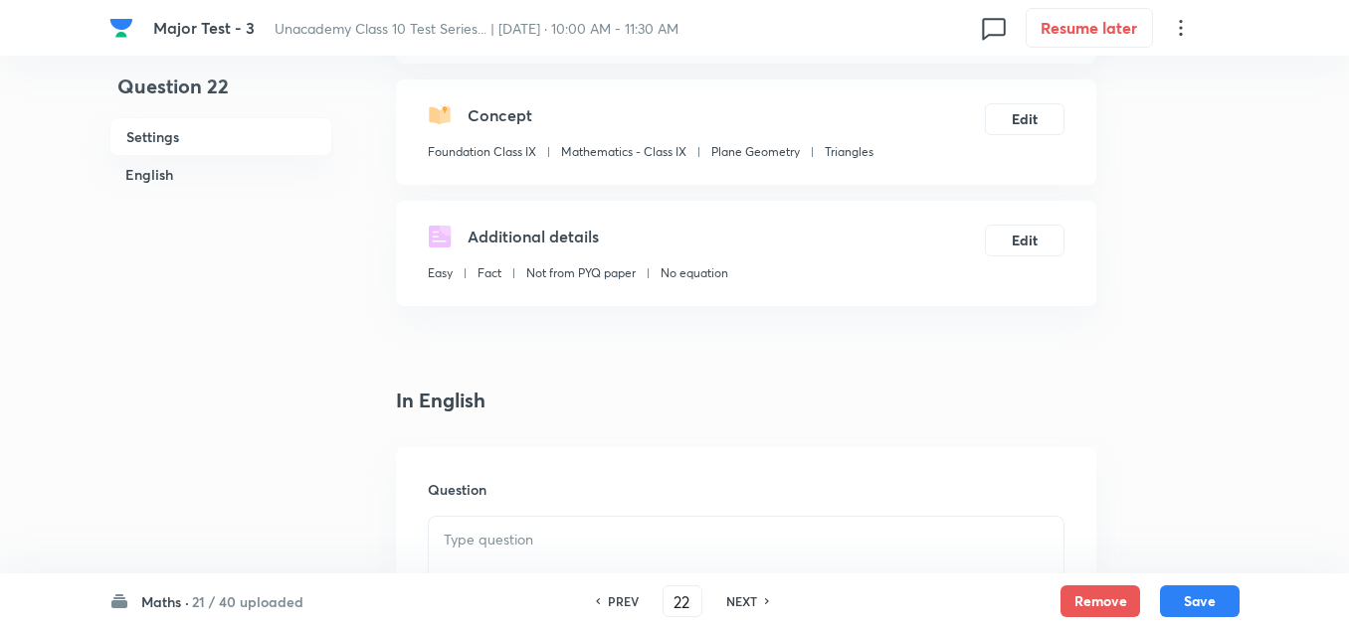
scroll to position [298, 0]
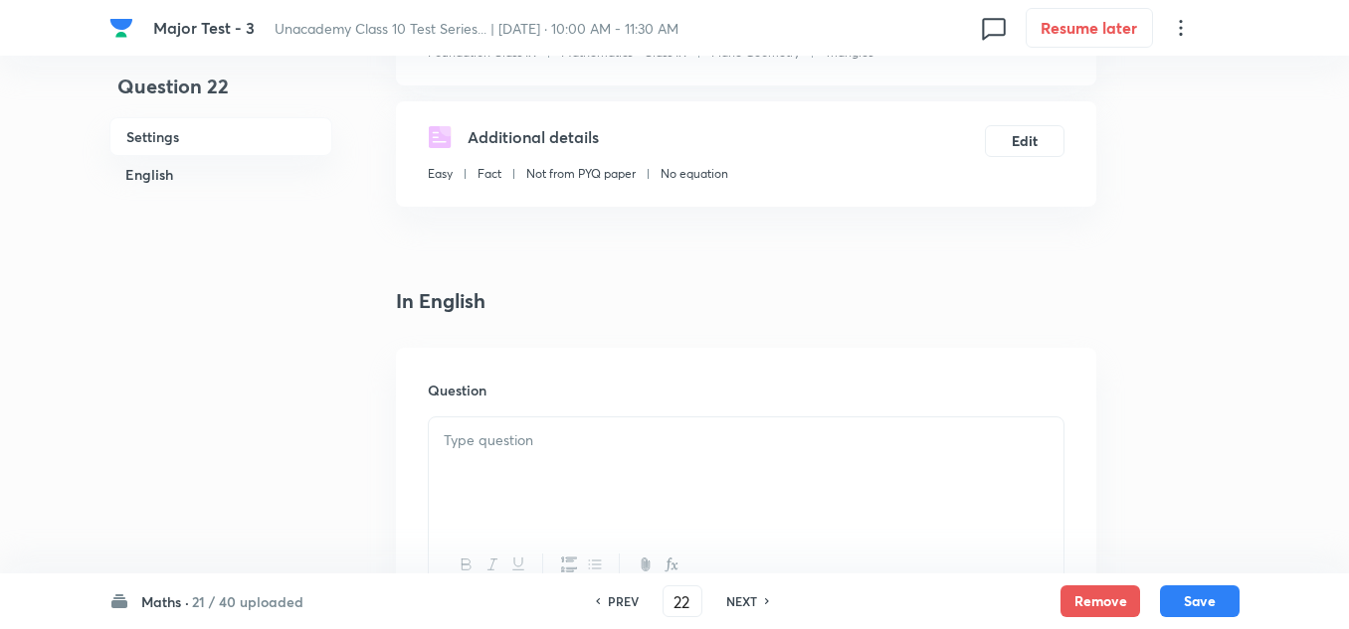
click at [563, 468] on div at bounding box center [746, 473] width 634 height 111
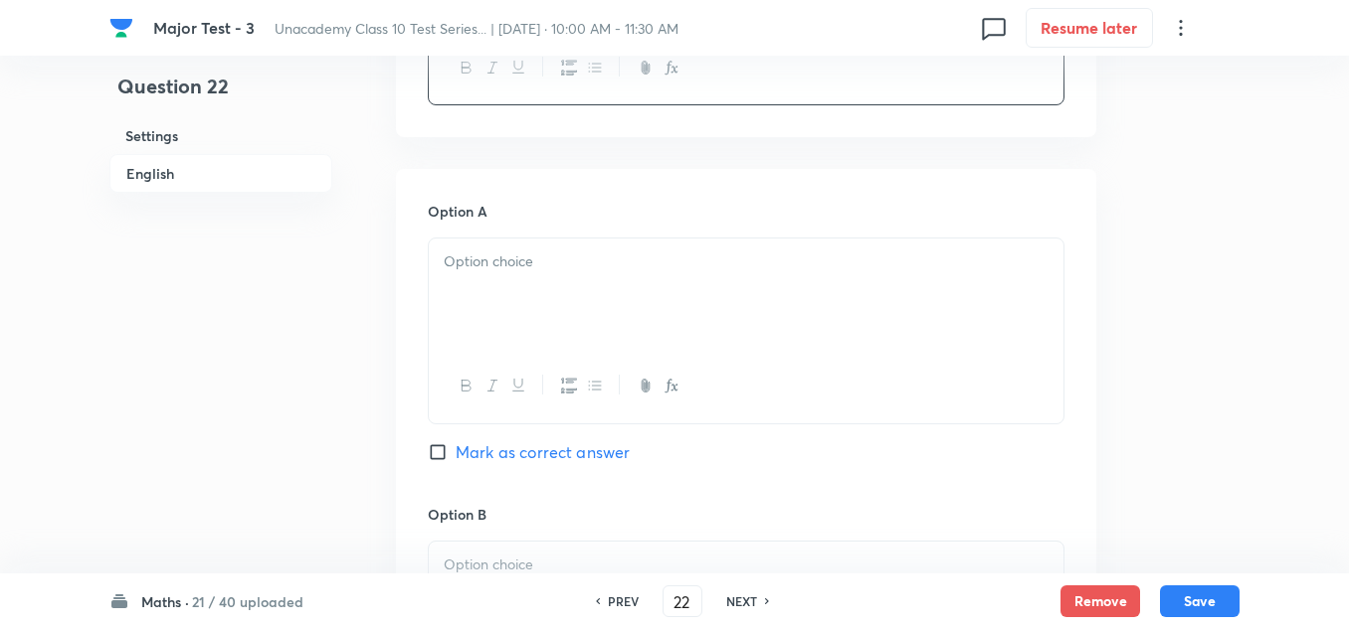
scroll to position [895, 0]
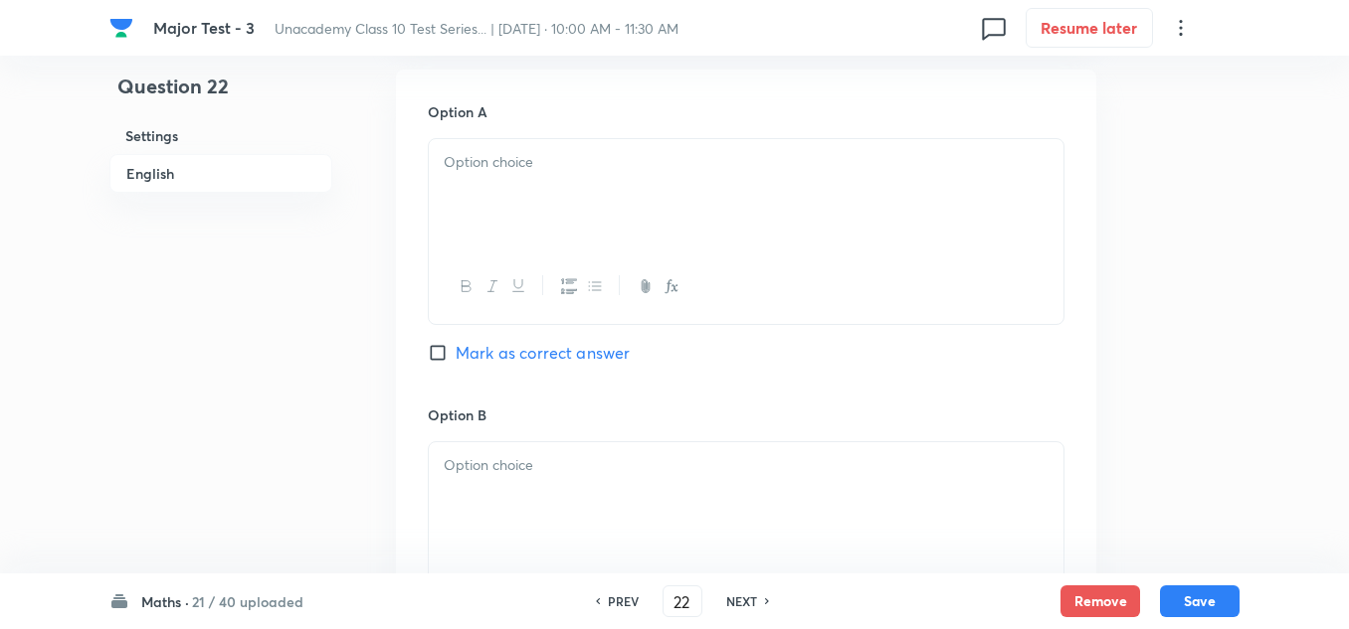
click at [579, 197] on div at bounding box center [746, 194] width 634 height 111
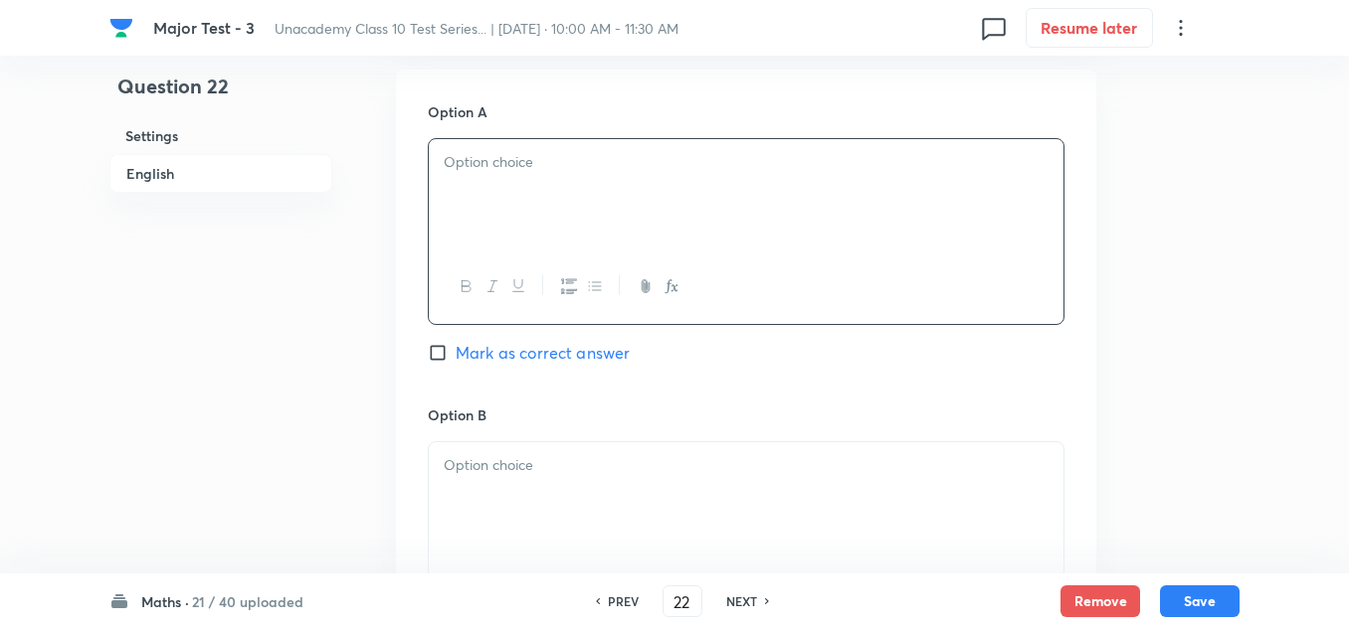
click at [518, 191] on div at bounding box center [746, 194] width 634 height 111
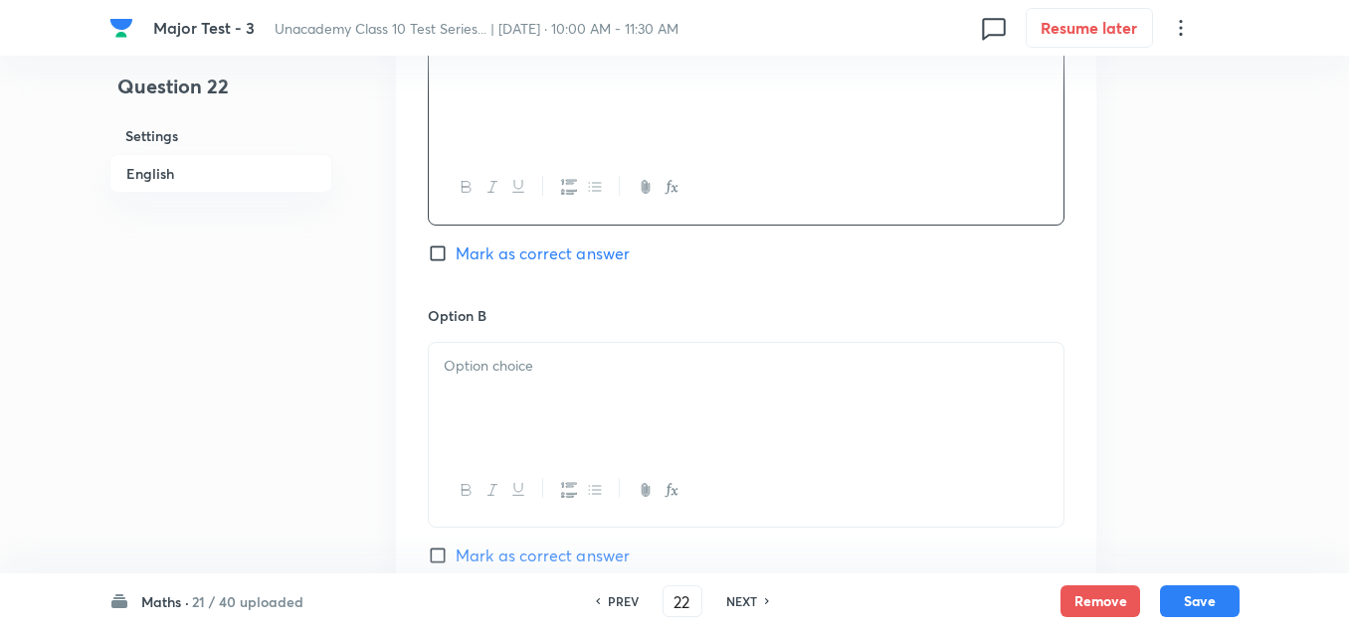
click at [514, 361] on p at bounding box center [746, 366] width 605 height 23
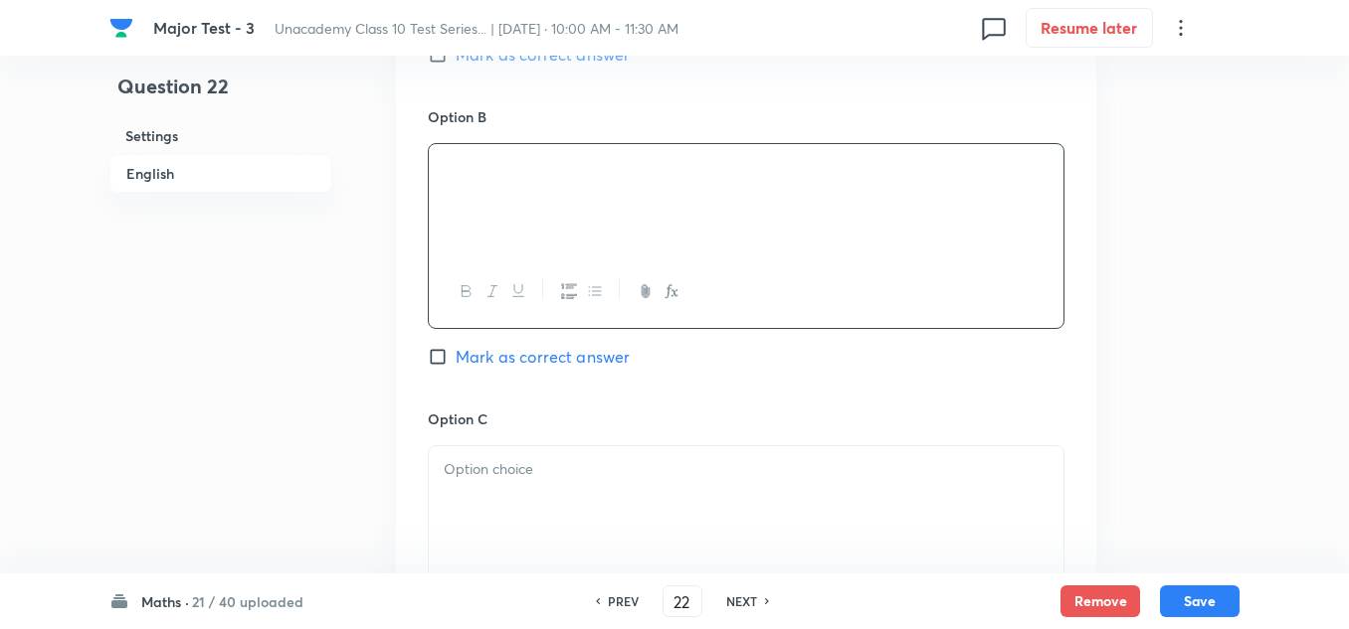
scroll to position [1293, 0]
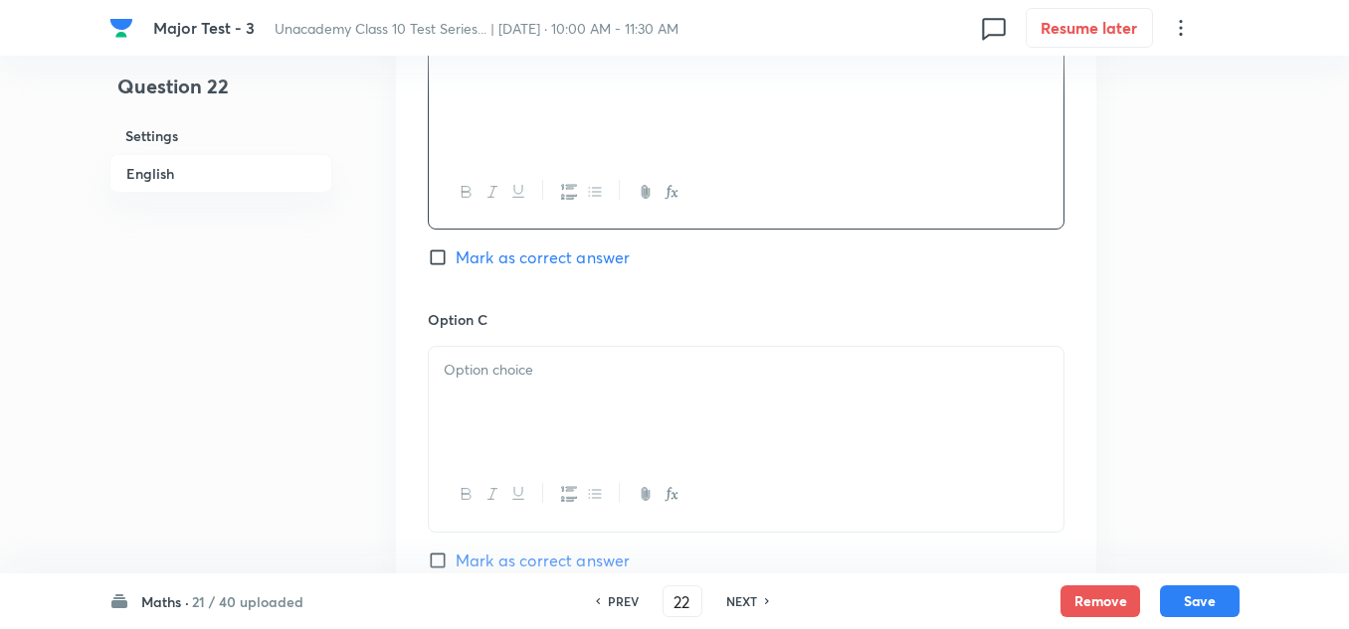
click at [524, 379] on p at bounding box center [746, 370] width 605 height 23
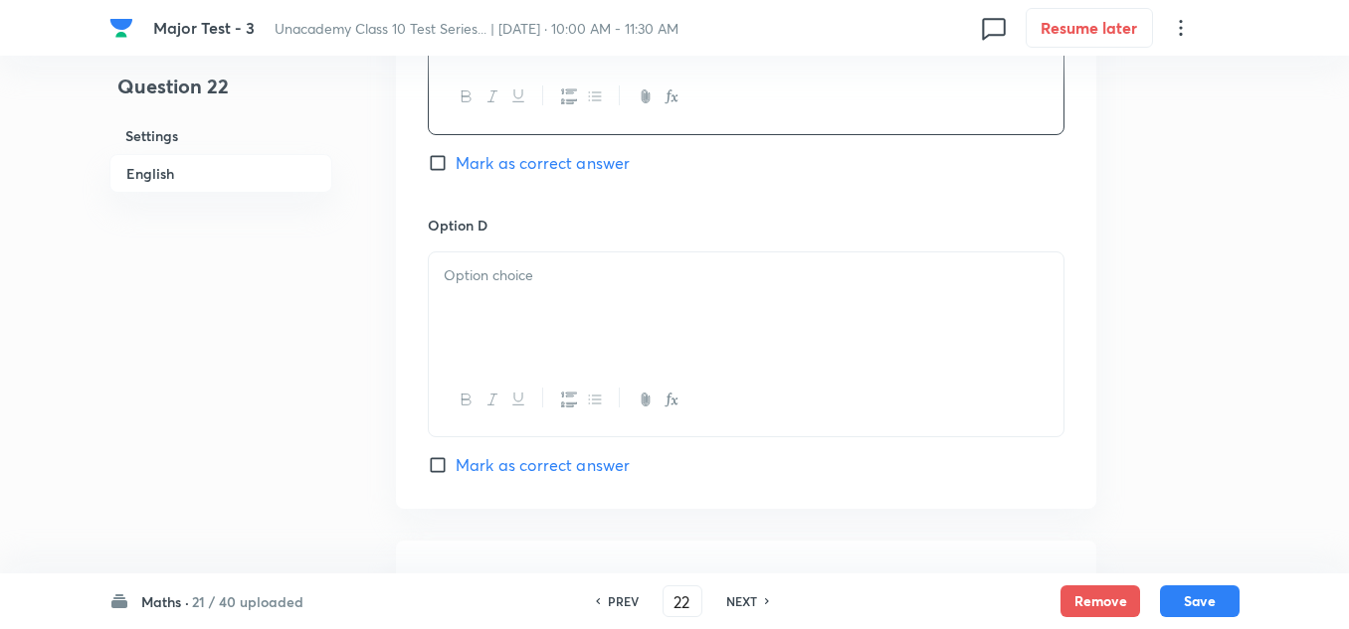
click at [545, 323] on div at bounding box center [746, 308] width 634 height 111
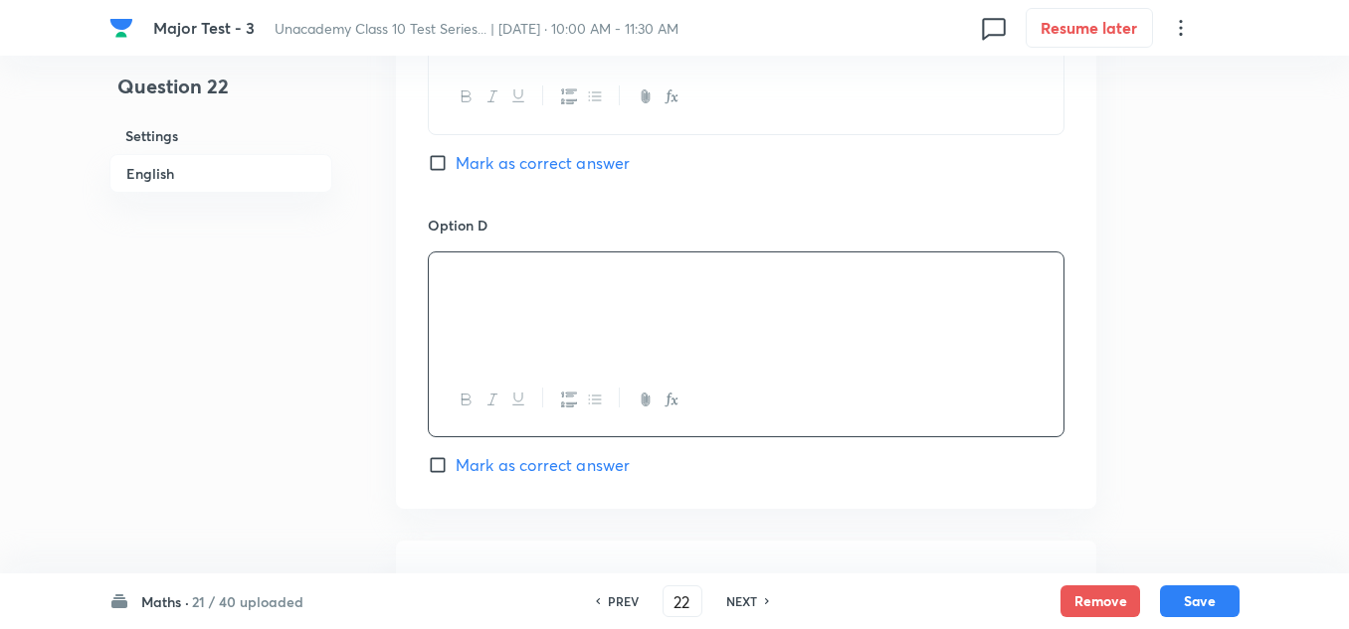
click at [563, 168] on span "Mark as correct answer" at bounding box center [542, 163] width 174 height 24
click at [455, 168] on input "Mark as correct answer" at bounding box center [442, 163] width 28 height 20
checkbox input "true"
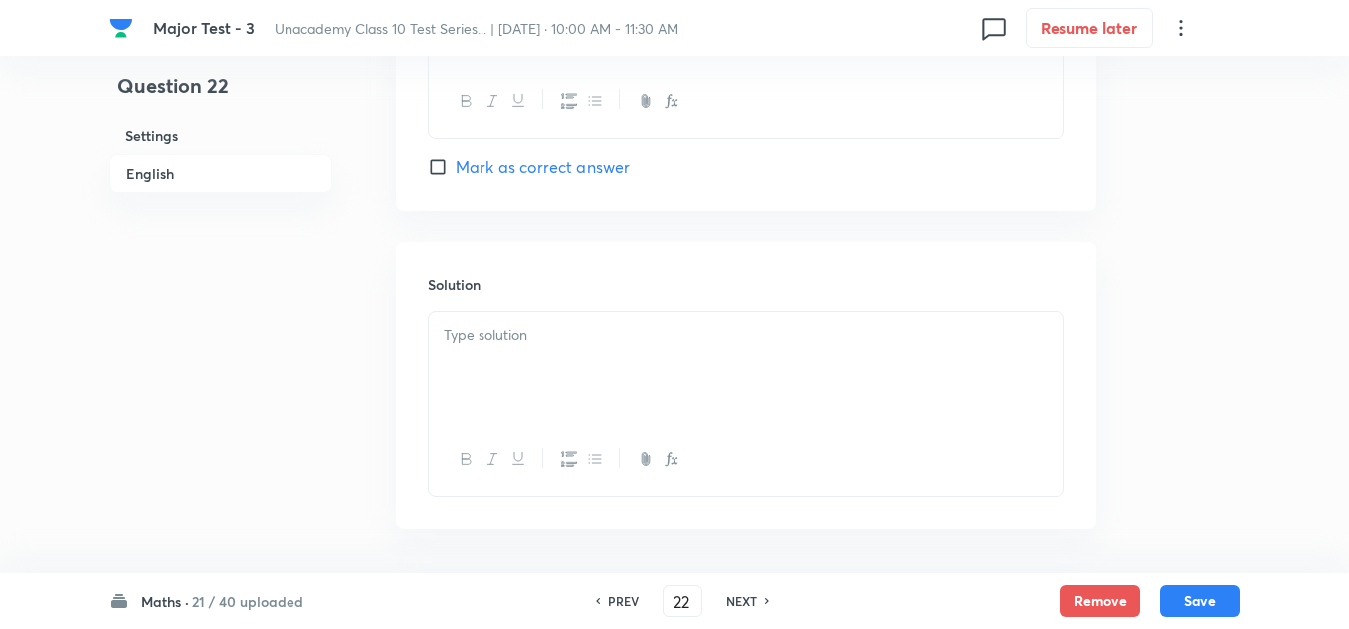
scroll to position [2064, 0]
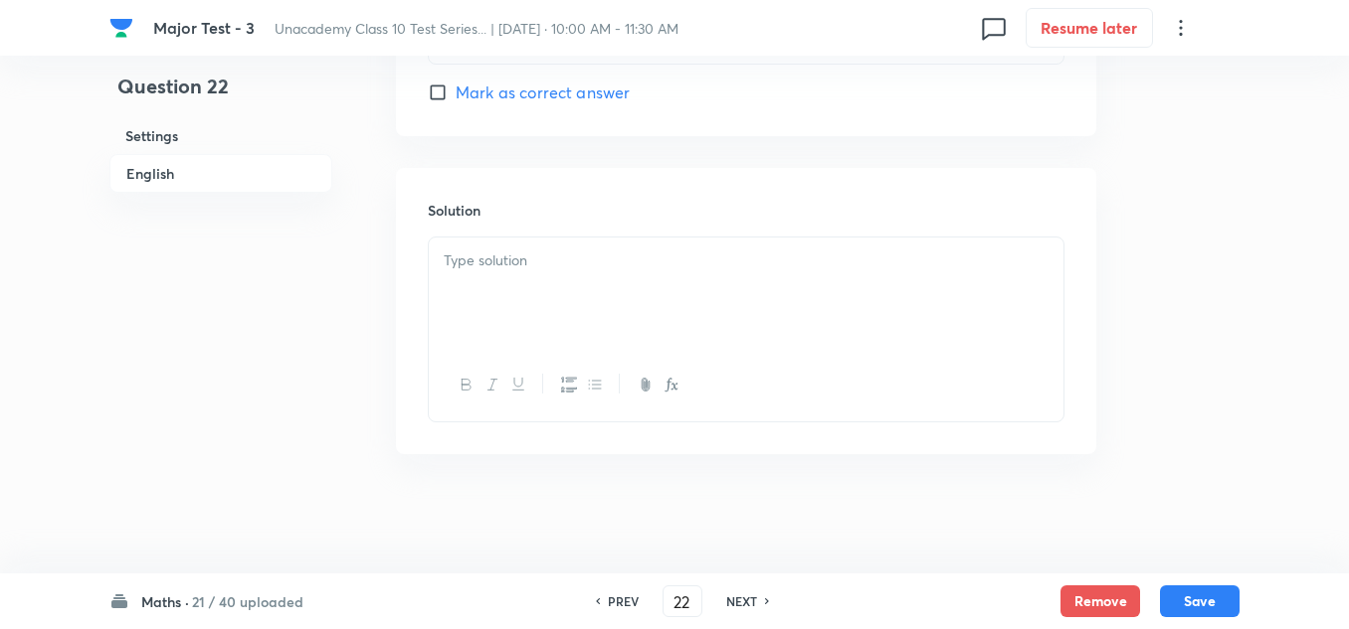
click at [559, 280] on div at bounding box center [746, 293] width 634 height 111
click at [1216, 598] on button "Save" at bounding box center [1200, 600] width 80 height 32
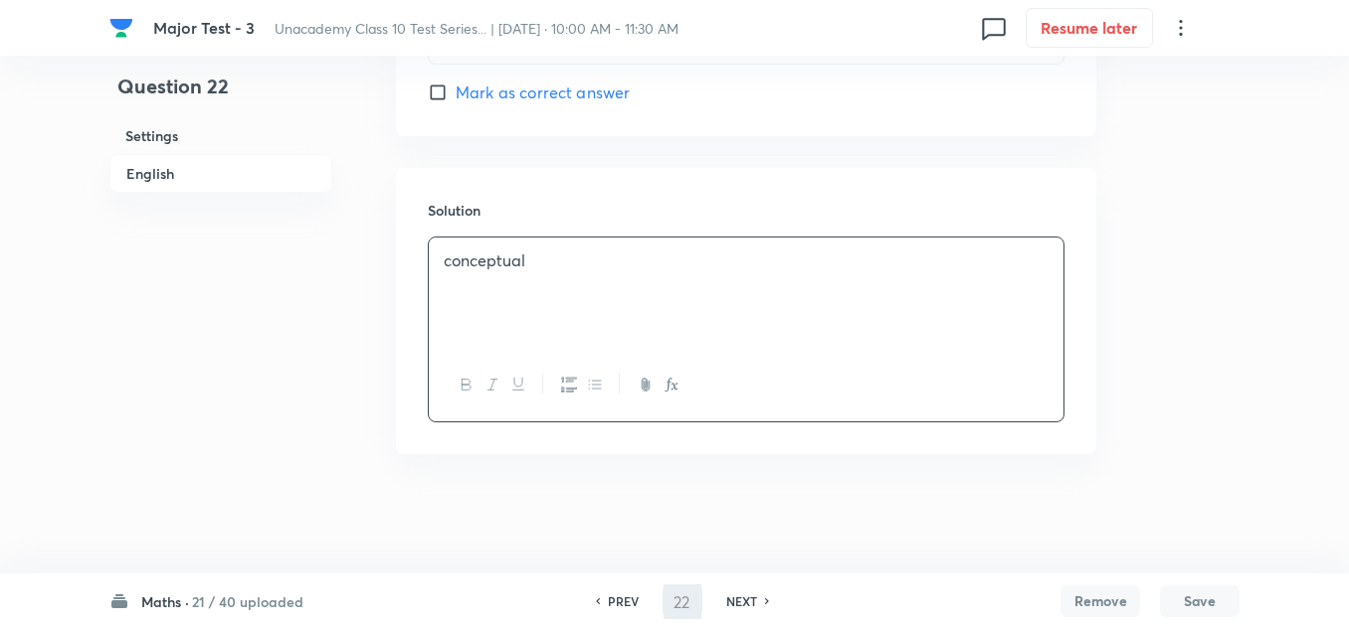
type input "23"
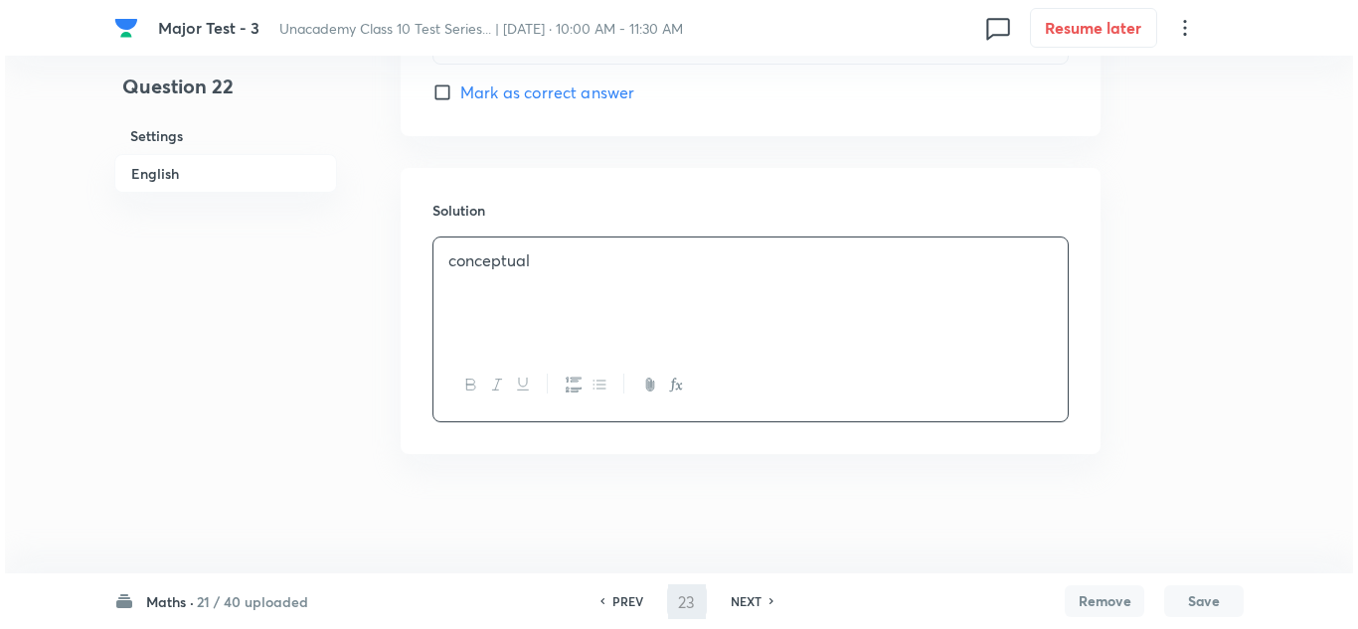
scroll to position [0, 0]
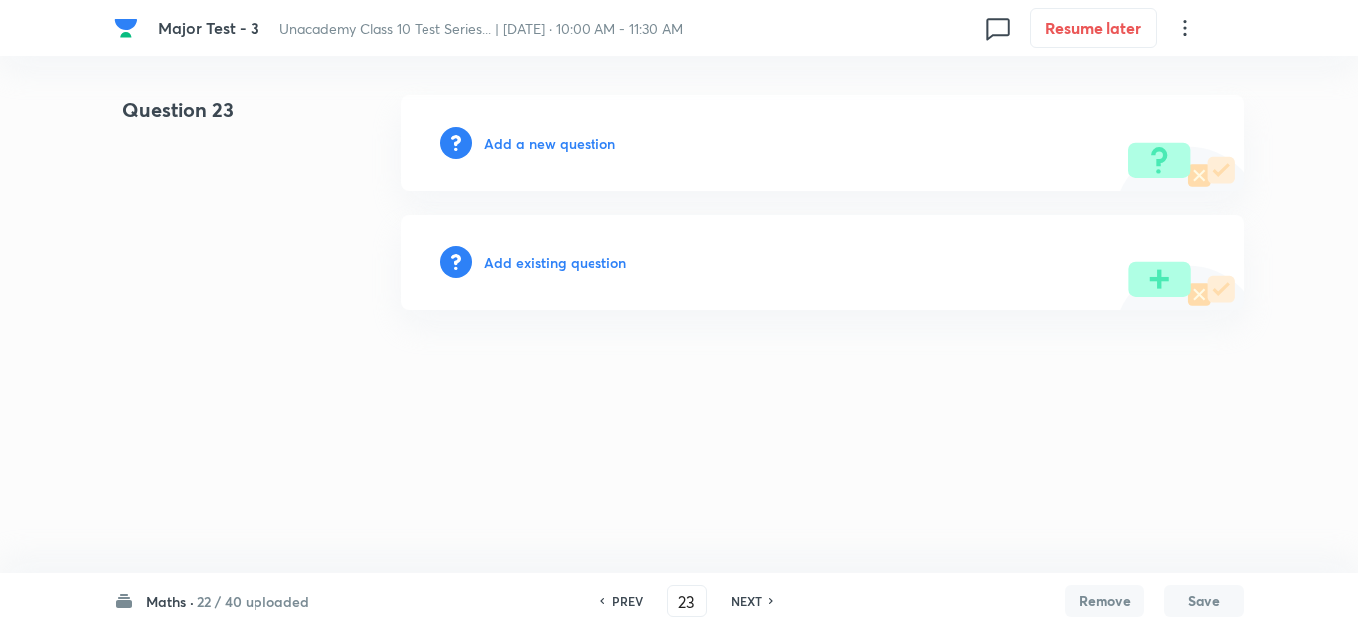
click at [559, 137] on h6 "Add a new question" at bounding box center [549, 143] width 131 height 21
click at [557, 158] on div "Choose a question type" at bounding box center [822, 142] width 843 height 95
click at [578, 142] on h6 "Choose a question type" at bounding box center [560, 143] width 153 height 21
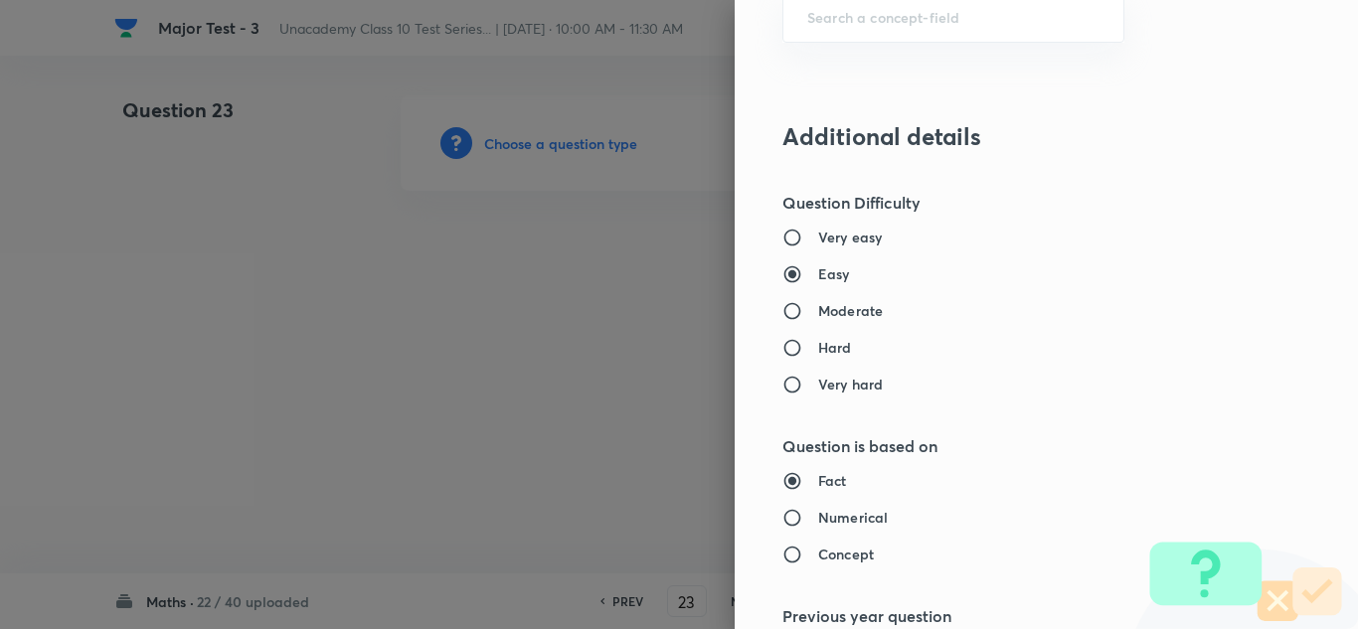
scroll to position [1293, 0]
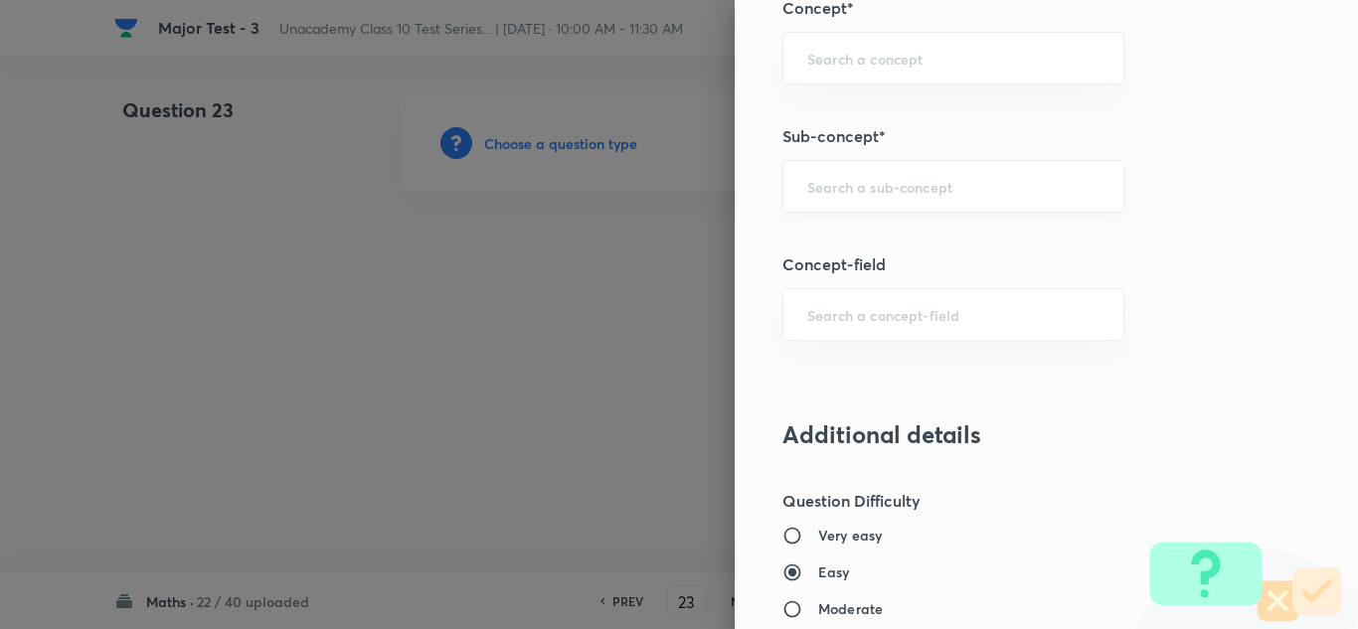
click at [870, 174] on div "​" at bounding box center [954, 186] width 342 height 53
click at [883, 185] on input "text" at bounding box center [954, 186] width 292 height 19
paste input "Geometry"
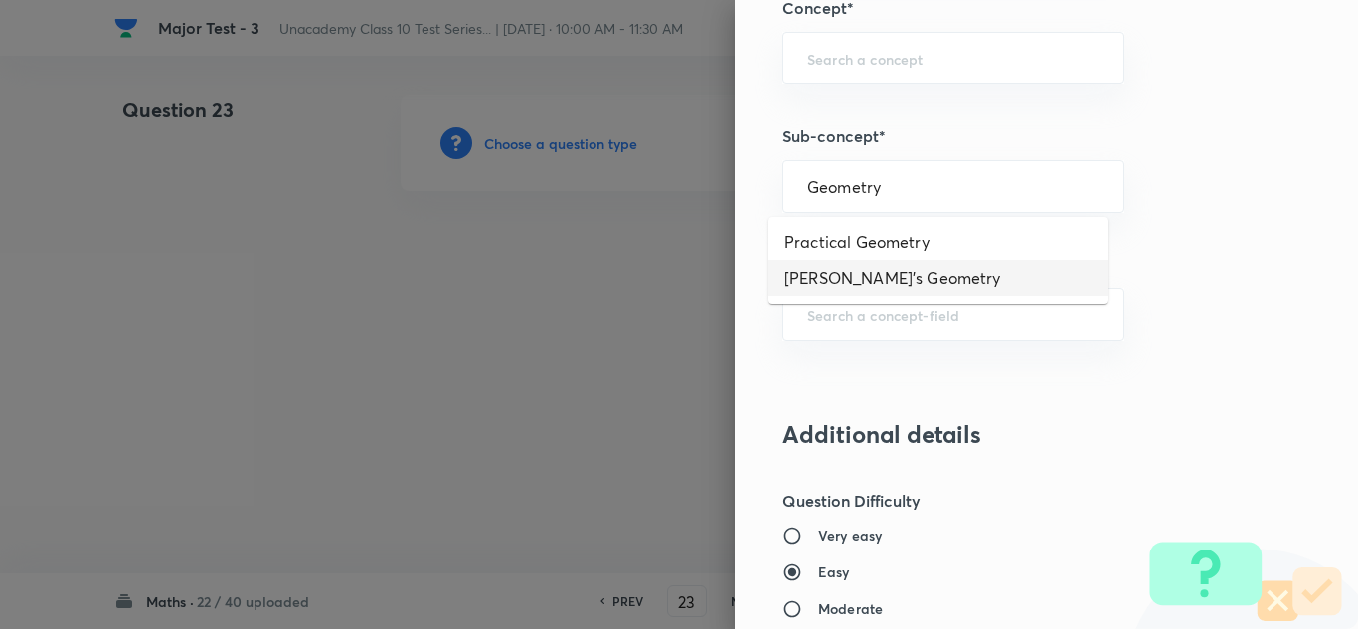
click at [862, 271] on li "Euclid's Geometry" at bounding box center [939, 279] width 340 height 36
type input "Euclid's Geometry"
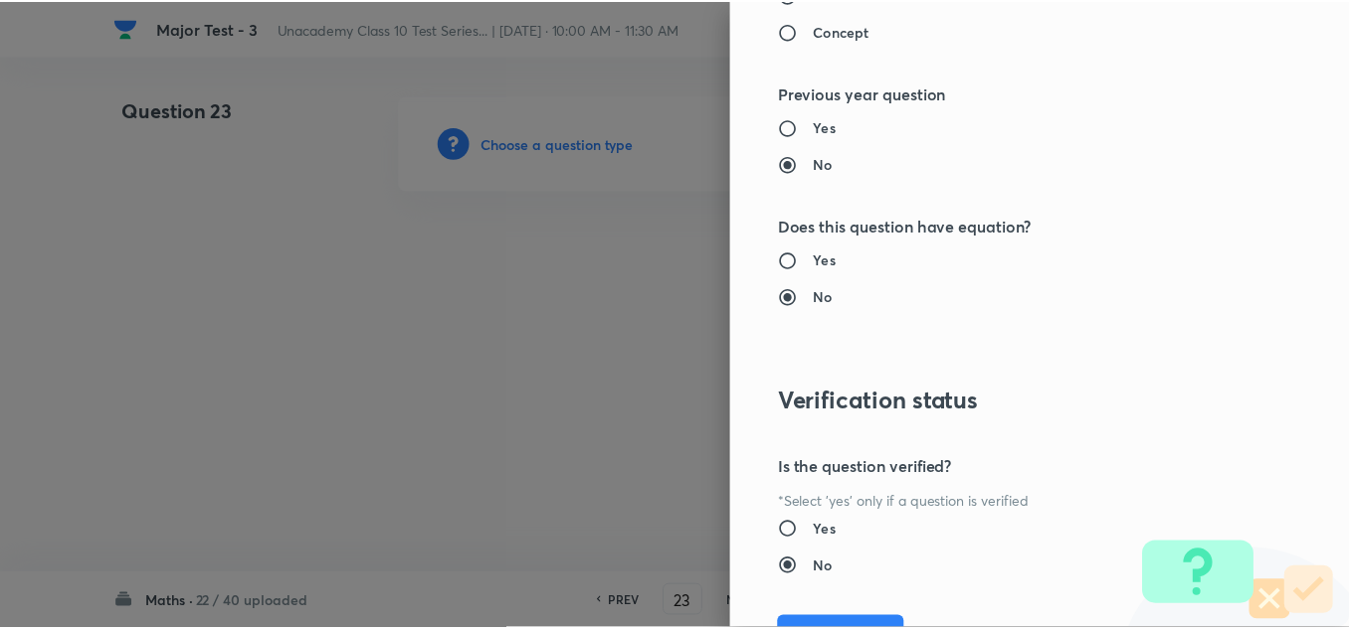
scroll to position [2215, 0]
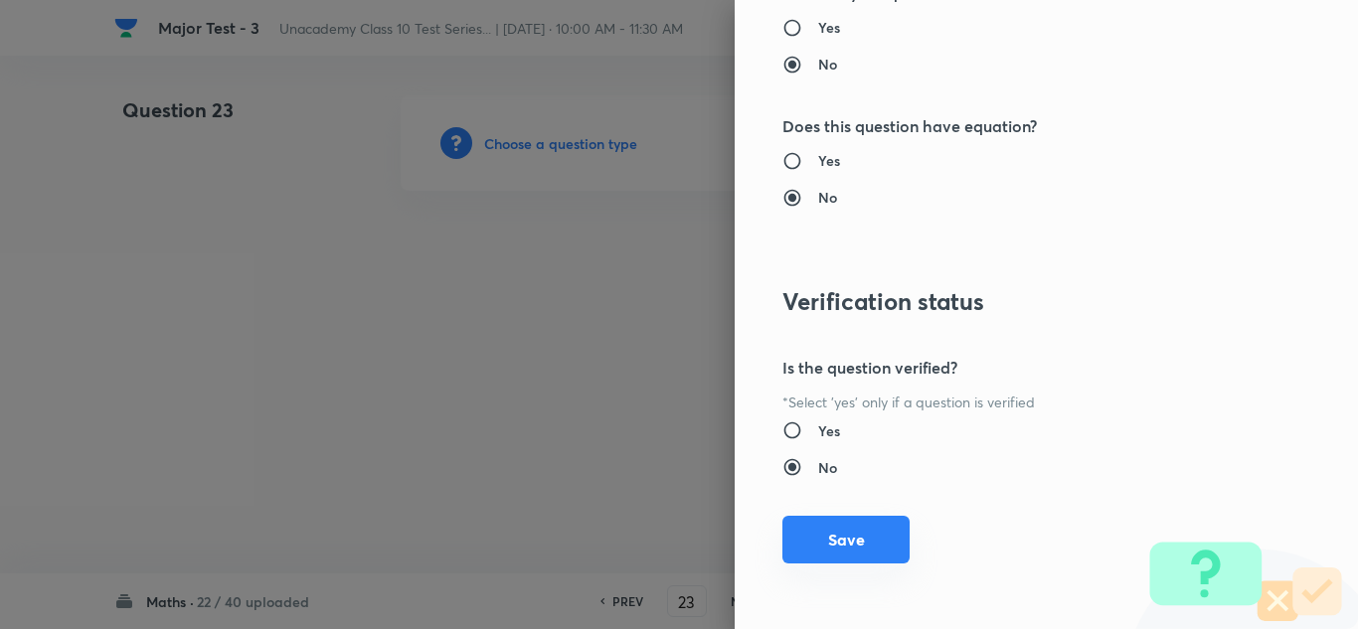
click at [856, 549] on button "Save" at bounding box center [846, 540] width 127 height 48
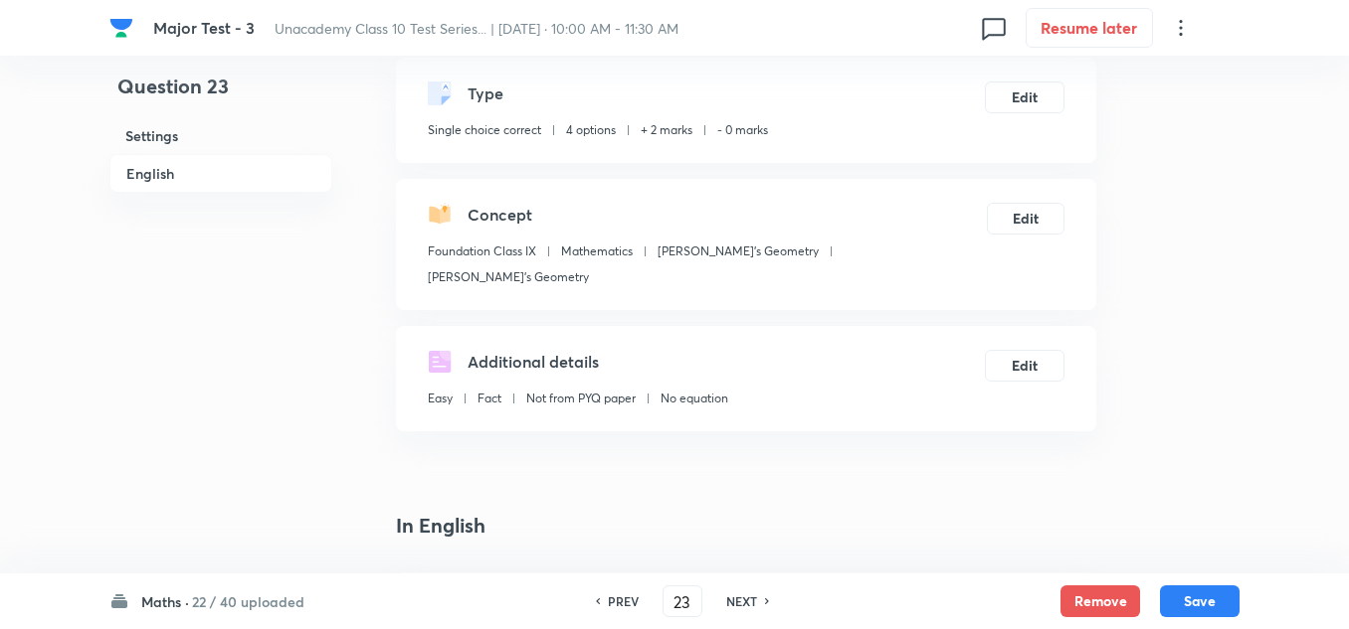
scroll to position [497, 0]
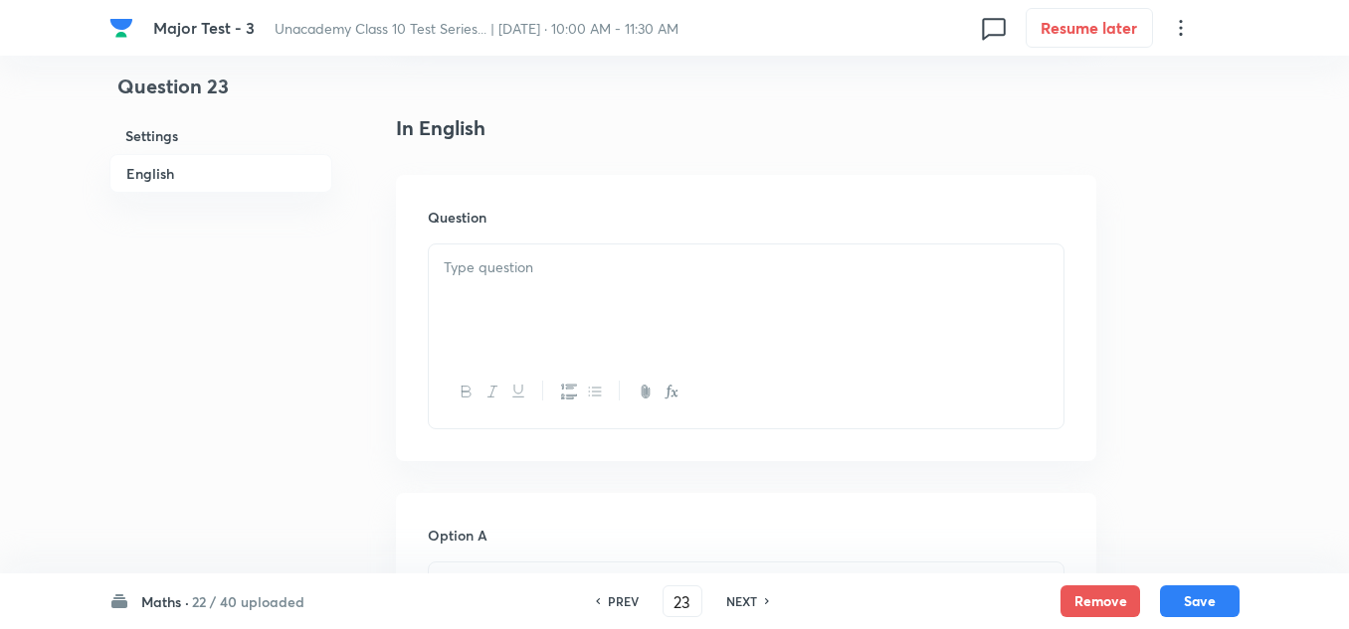
click at [527, 271] on div at bounding box center [746, 300] width 634 height 111
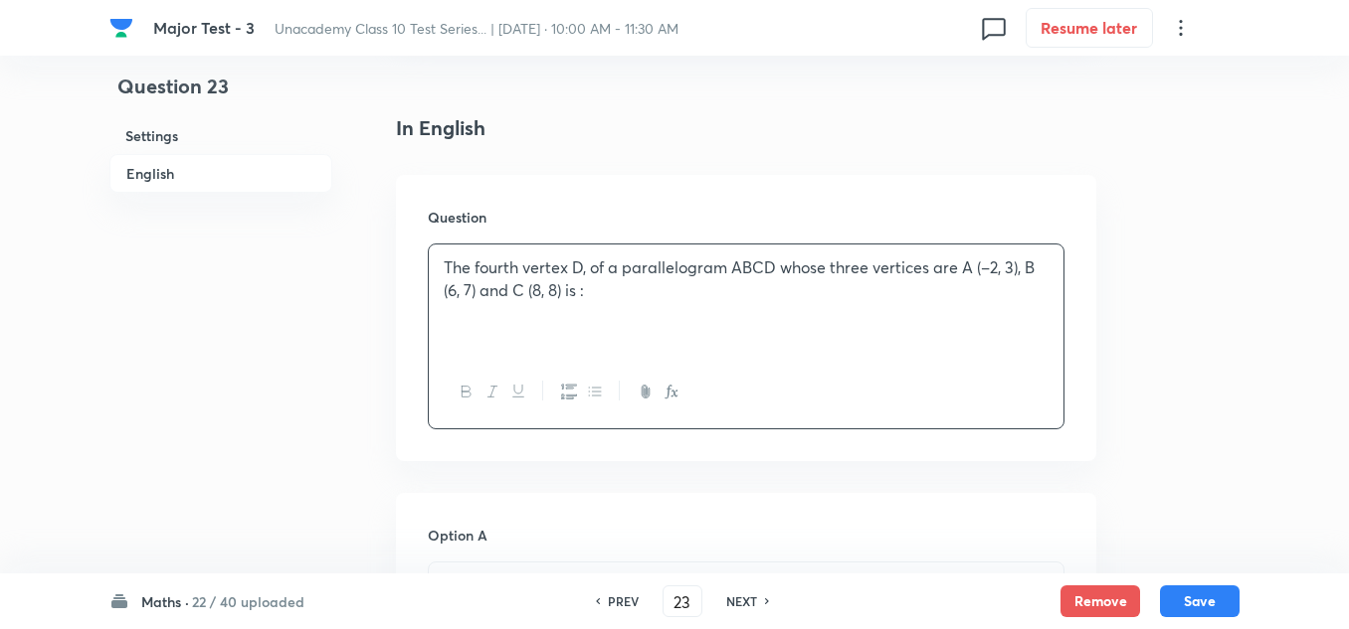
scroll to position [597, 0]
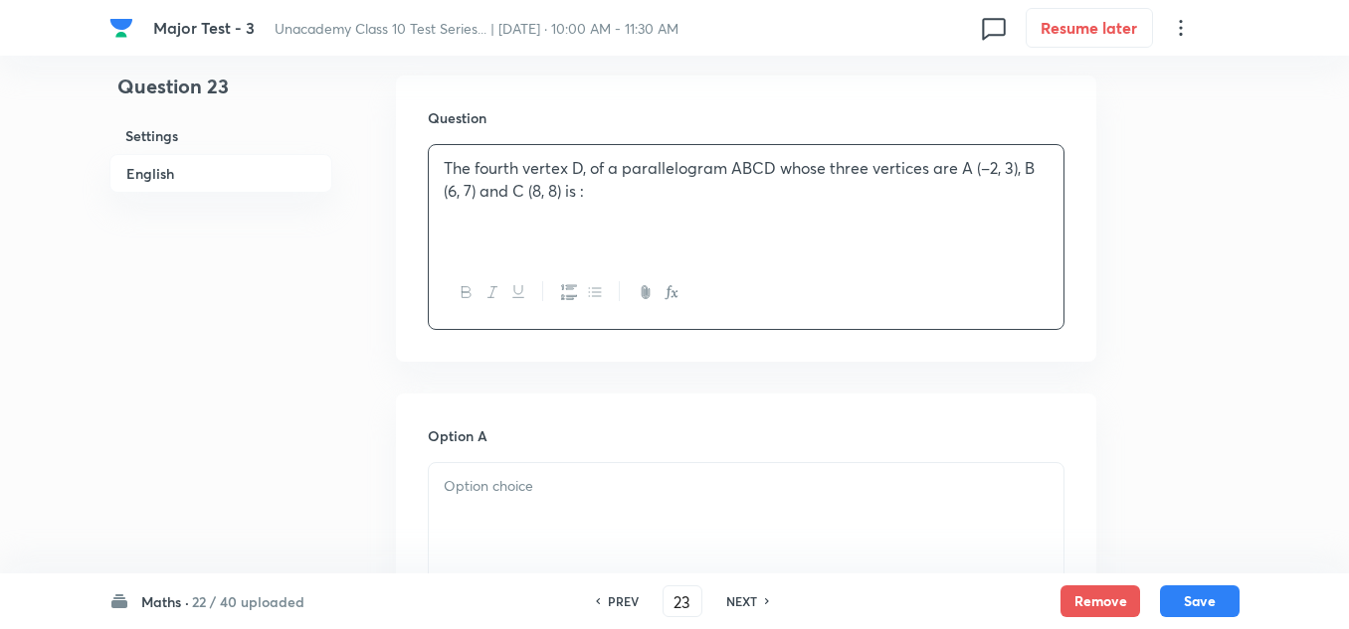
click at [475, 475] on p at bounding box center [746, 486] width 605 height 23
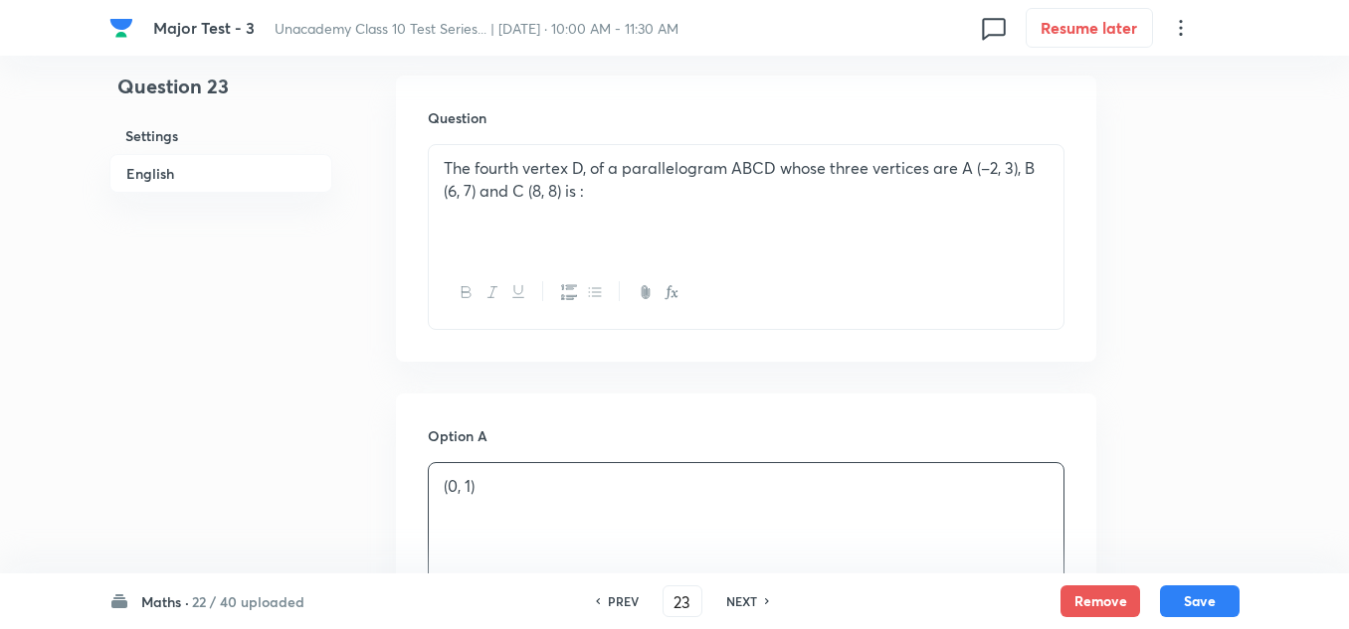
scroll to position [796, 0]
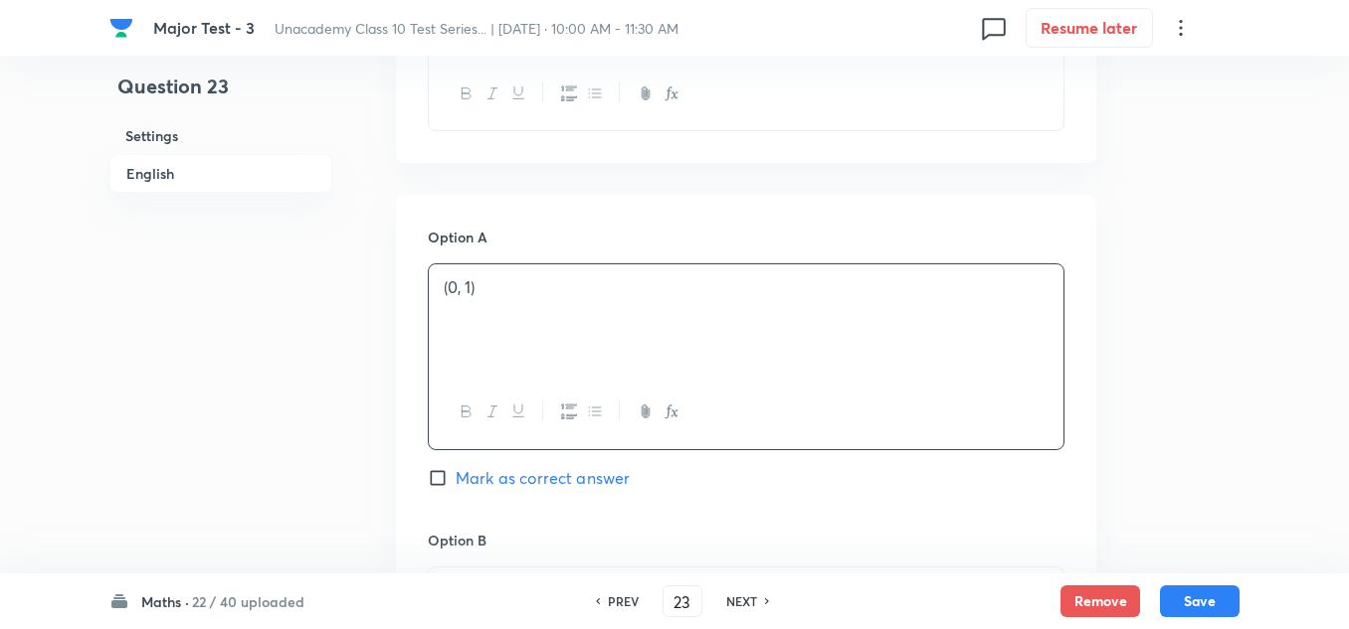
click at [469, 580] on p at bounding box center [746, 591] width 605 height 23
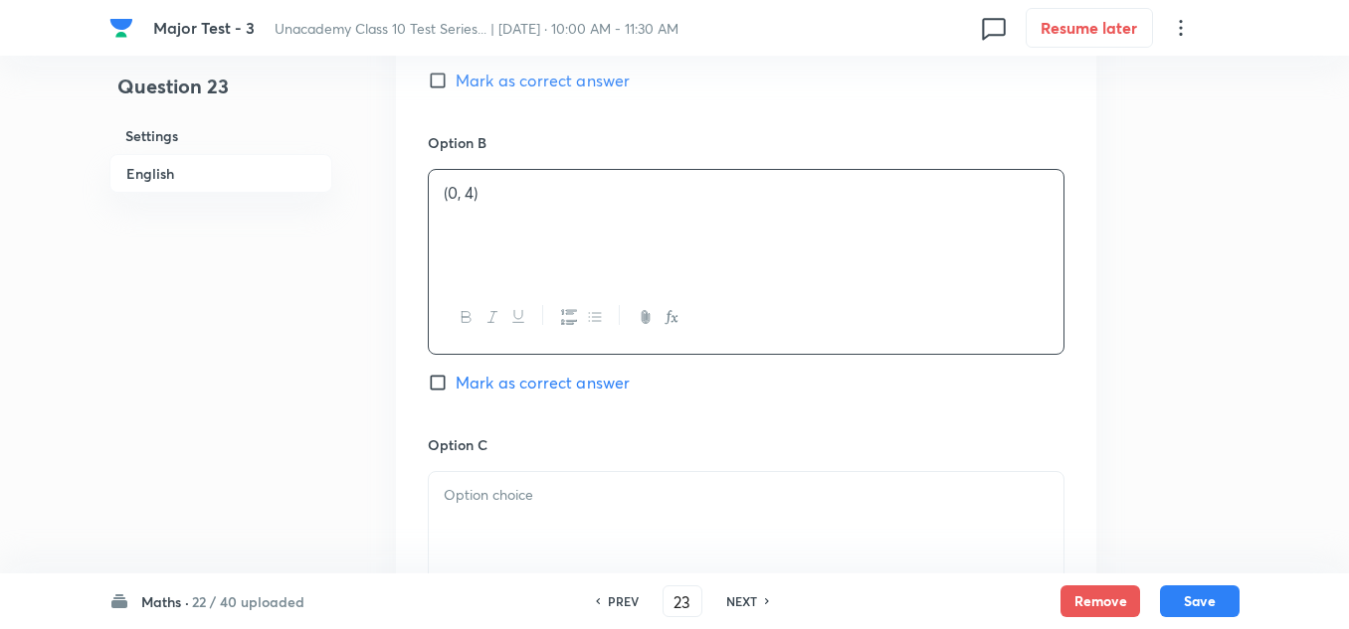
scroll to position [1293, 0]
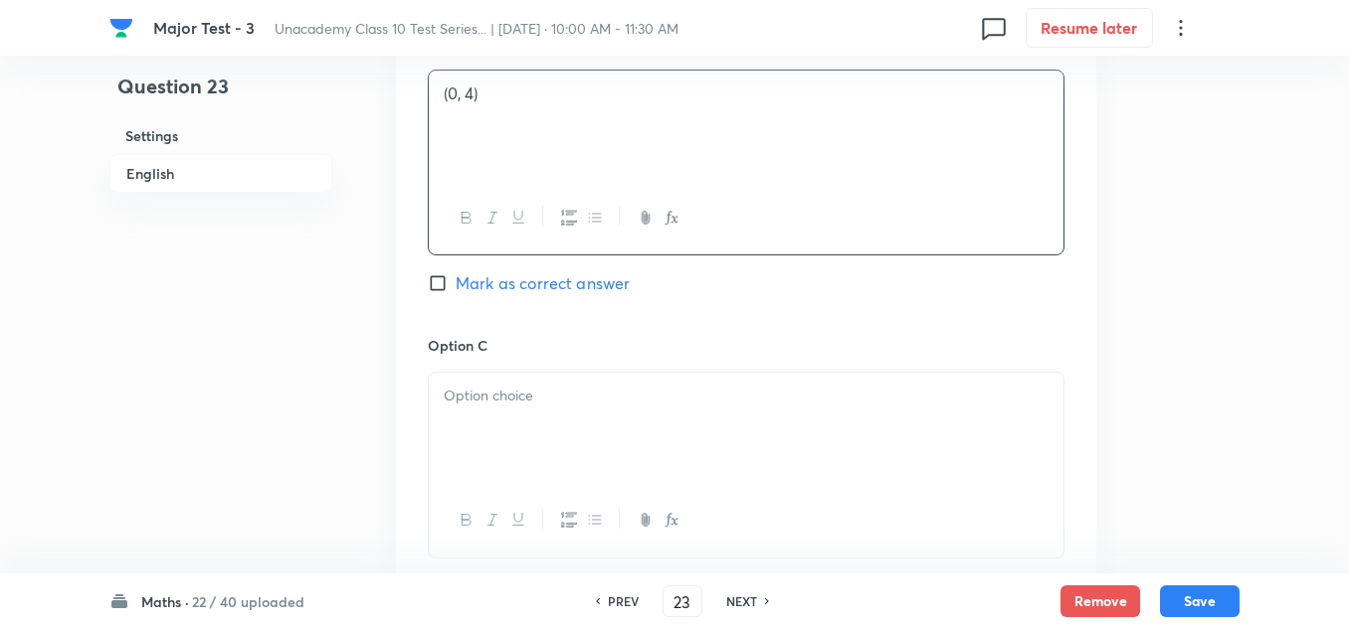
click at [503, 400] on div at bounding box center [746, 428] width 634 height 111
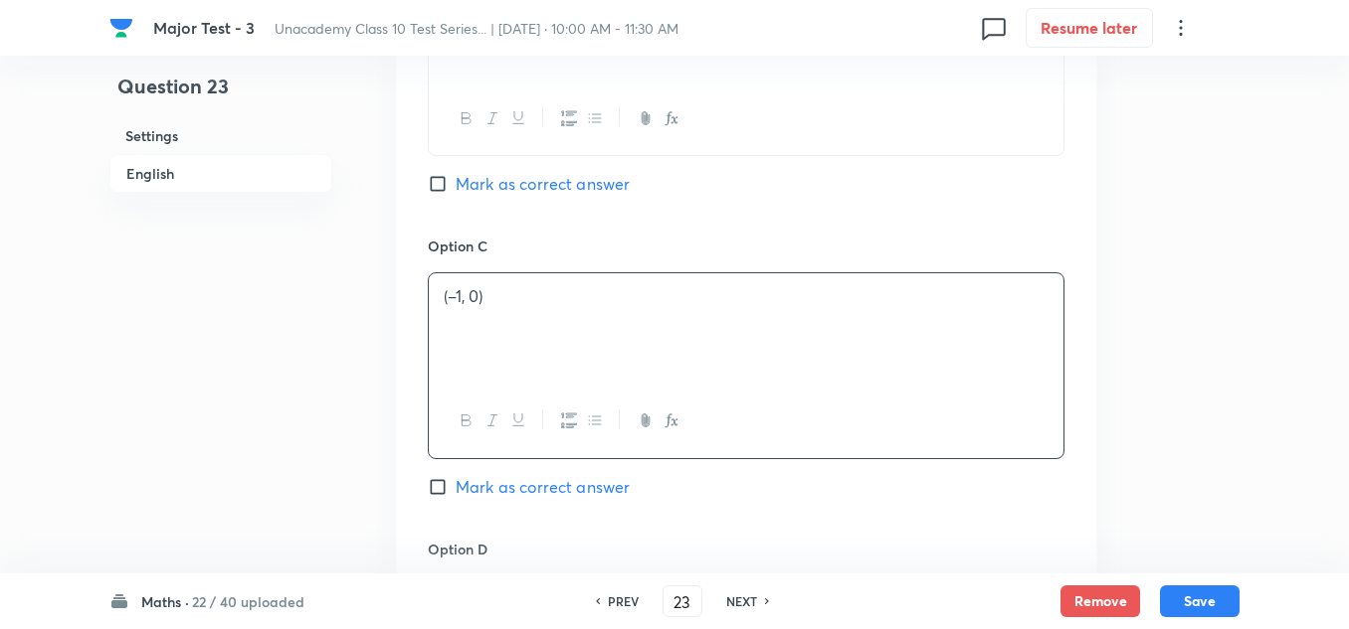
scroll to position [1492, 0]
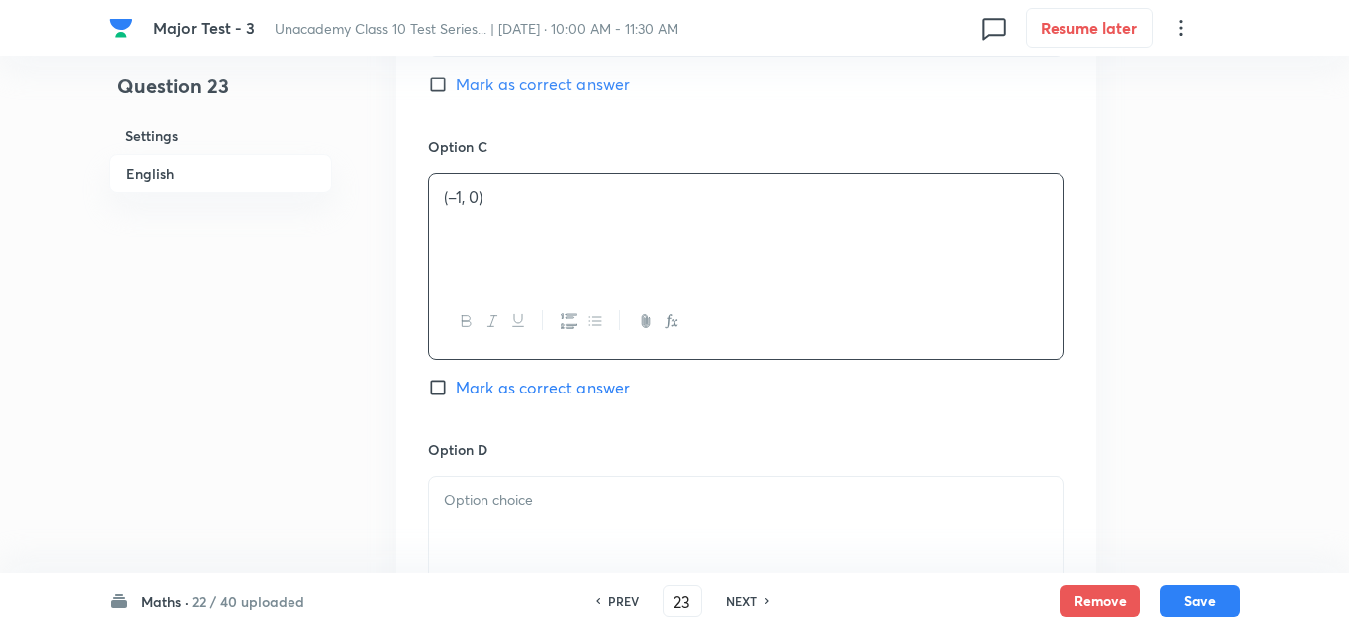
click at [524, 489] on p at bounding box center [746, 500] width 605 height 23
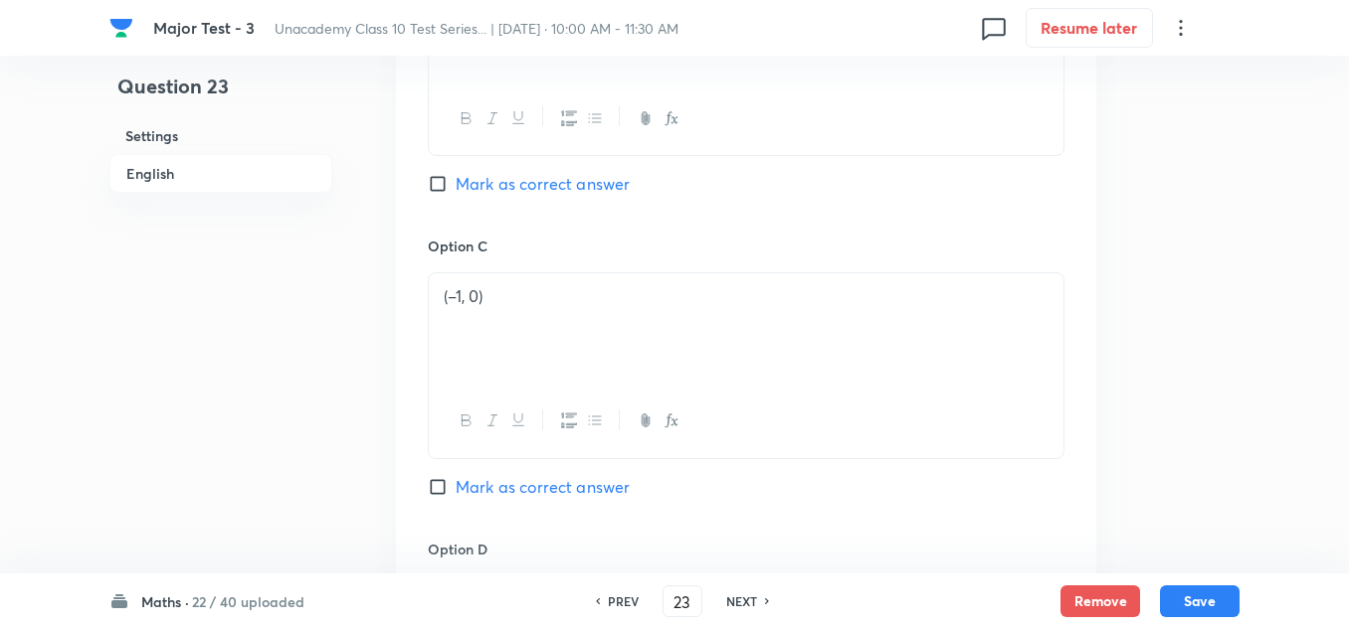
scroll to position [1293, 0]
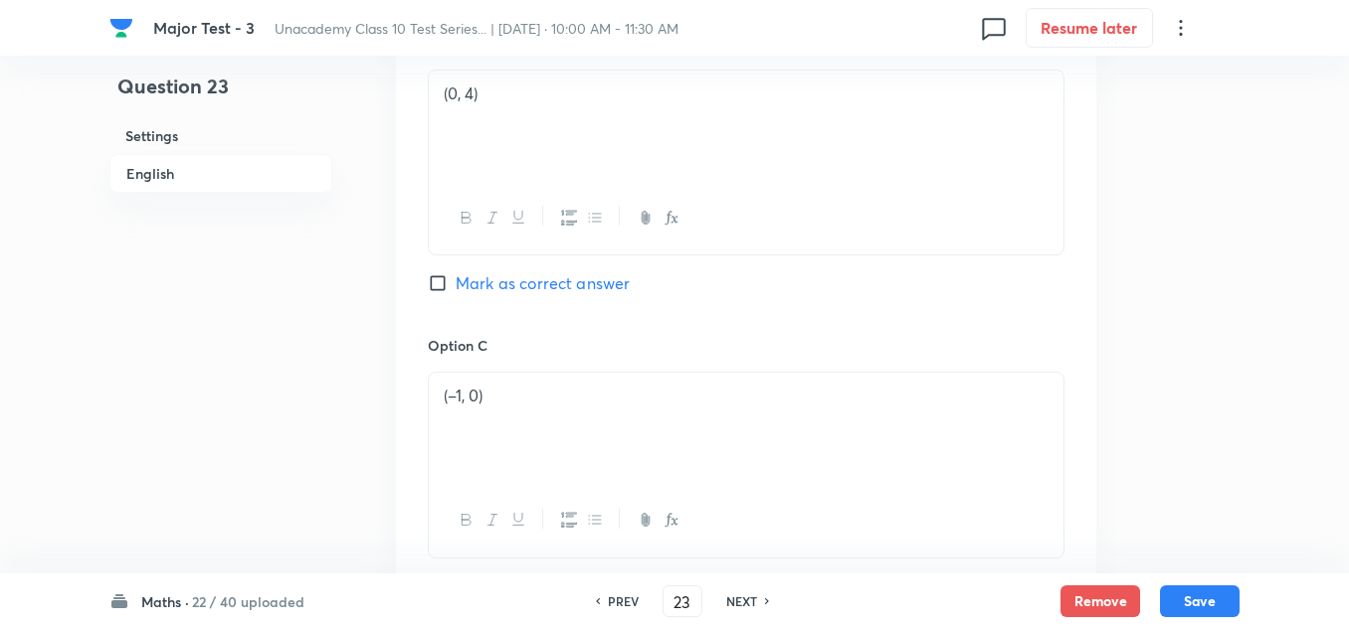
click at [539, 271] on span "Mark as correct answer" at bounding box center [542, 283] width 174 height 24
click at [455, 273] on input "Mark as correct answer" at bounding box center [442, 283] width 28 height 20
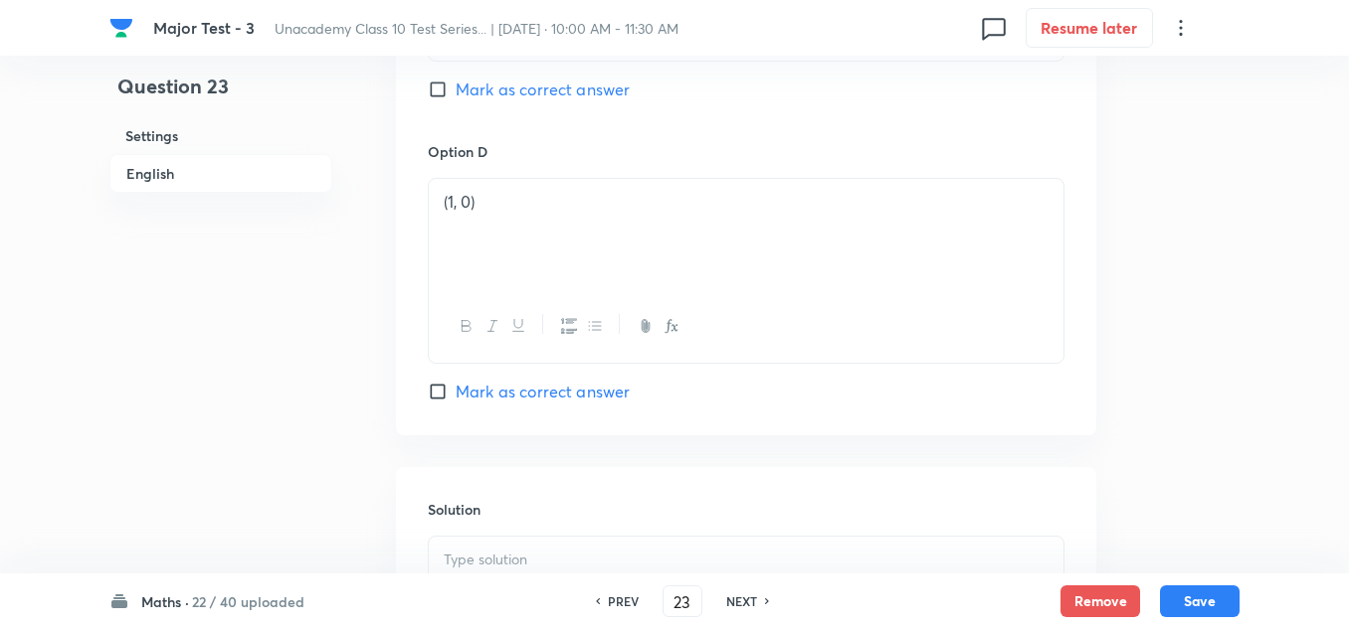
scroll to position [1889, 0]
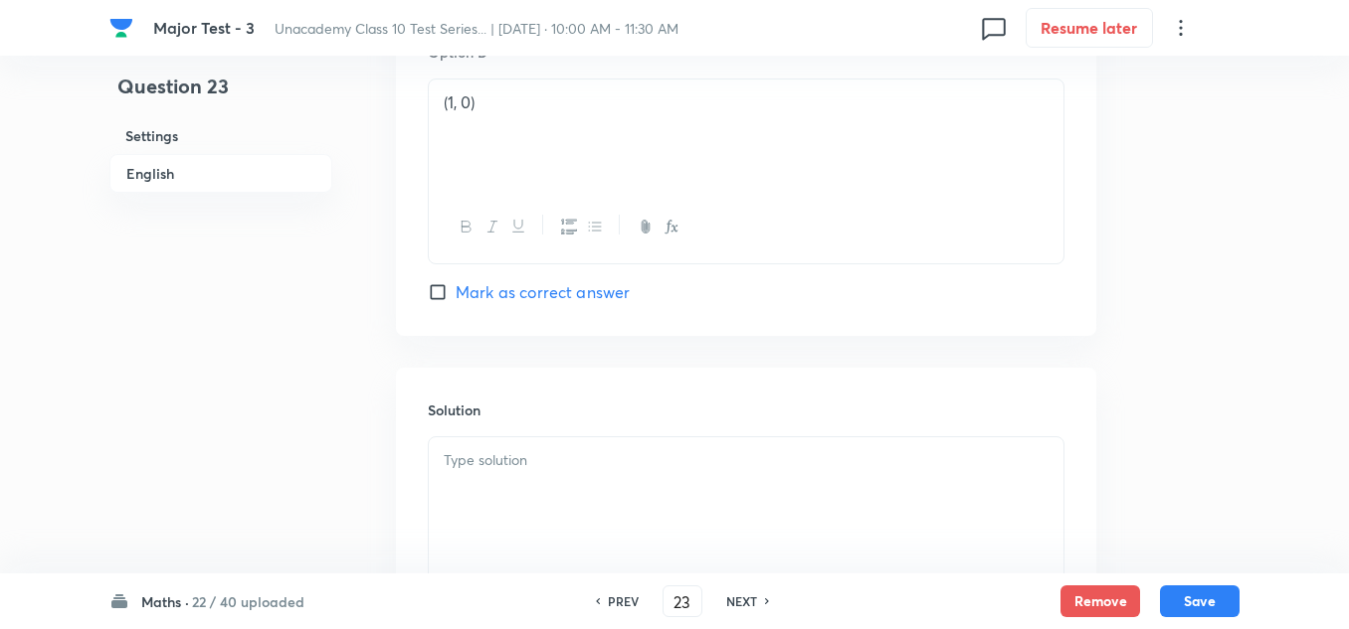
click at [560, 450] on div at bounding box center [746, 493] width 634 height 111
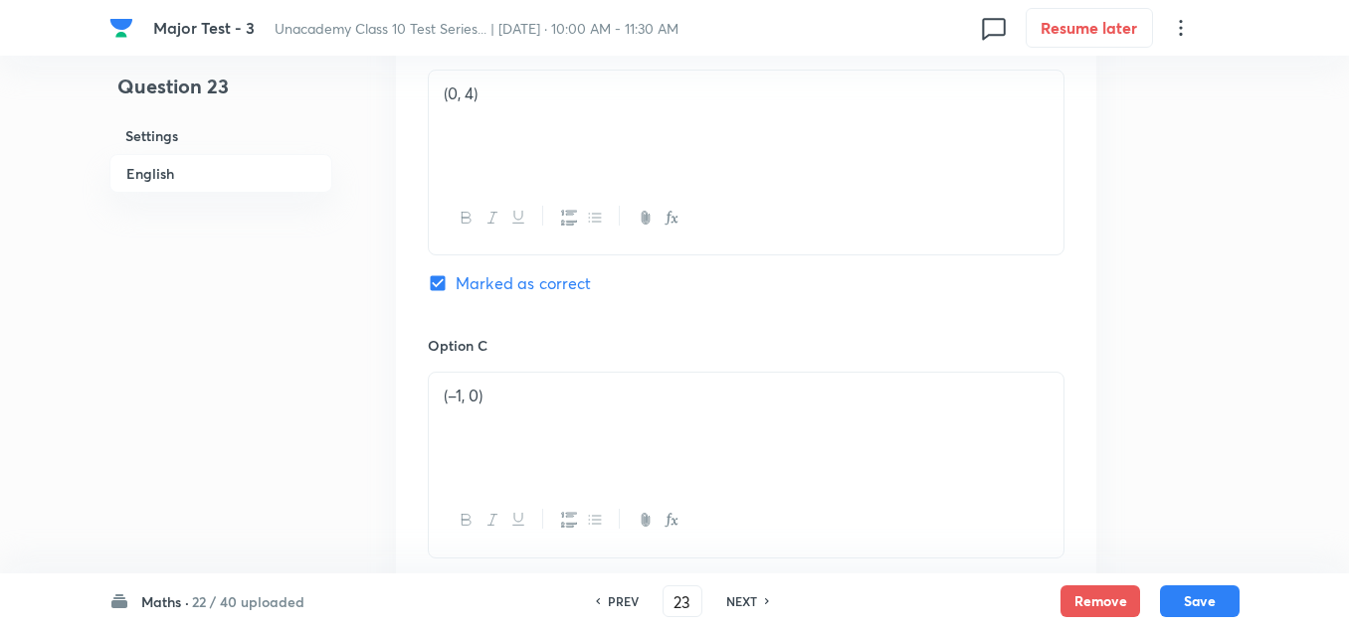
scroll to position [1193, 0]
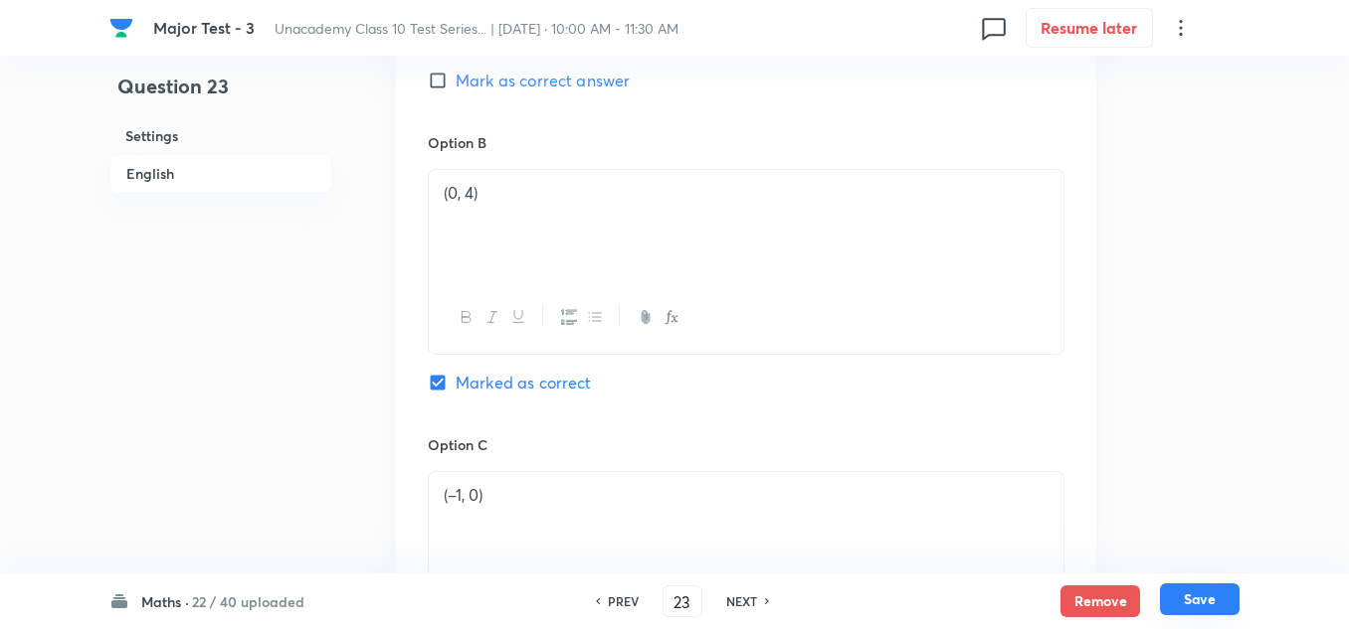
click at [1205, 596] on button "Save" at bounding box center [1200, 600] width 80 height 32
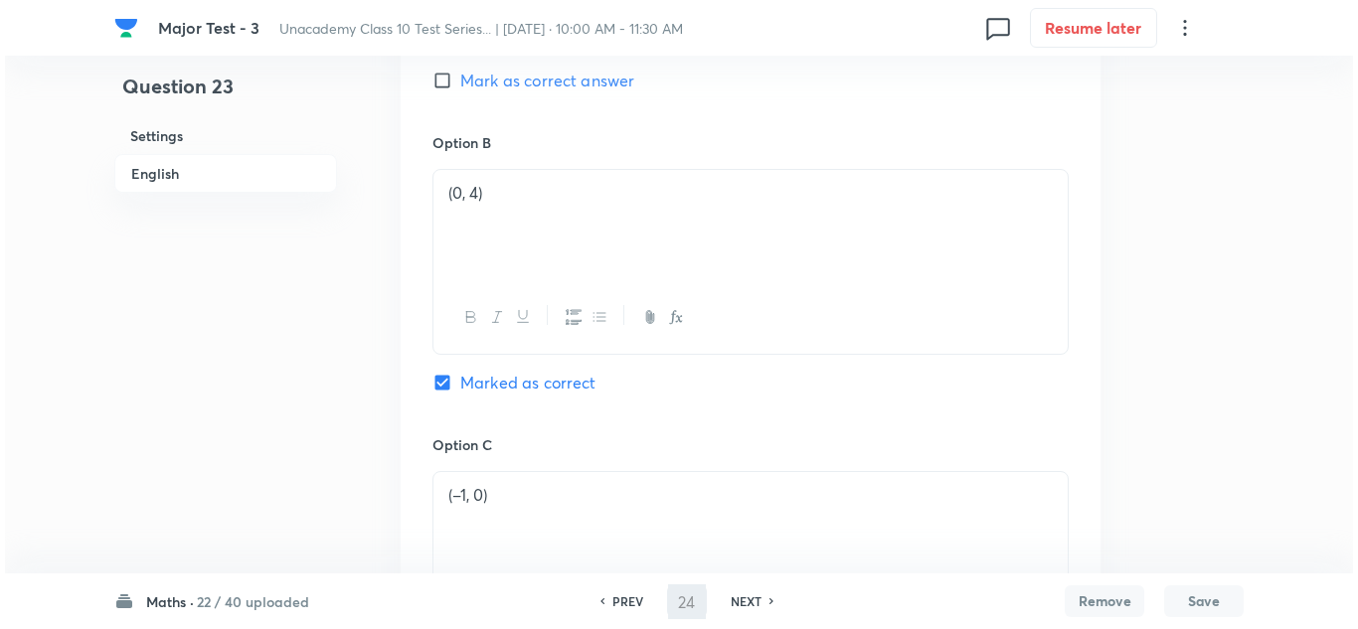
scroll to position [0, 0]
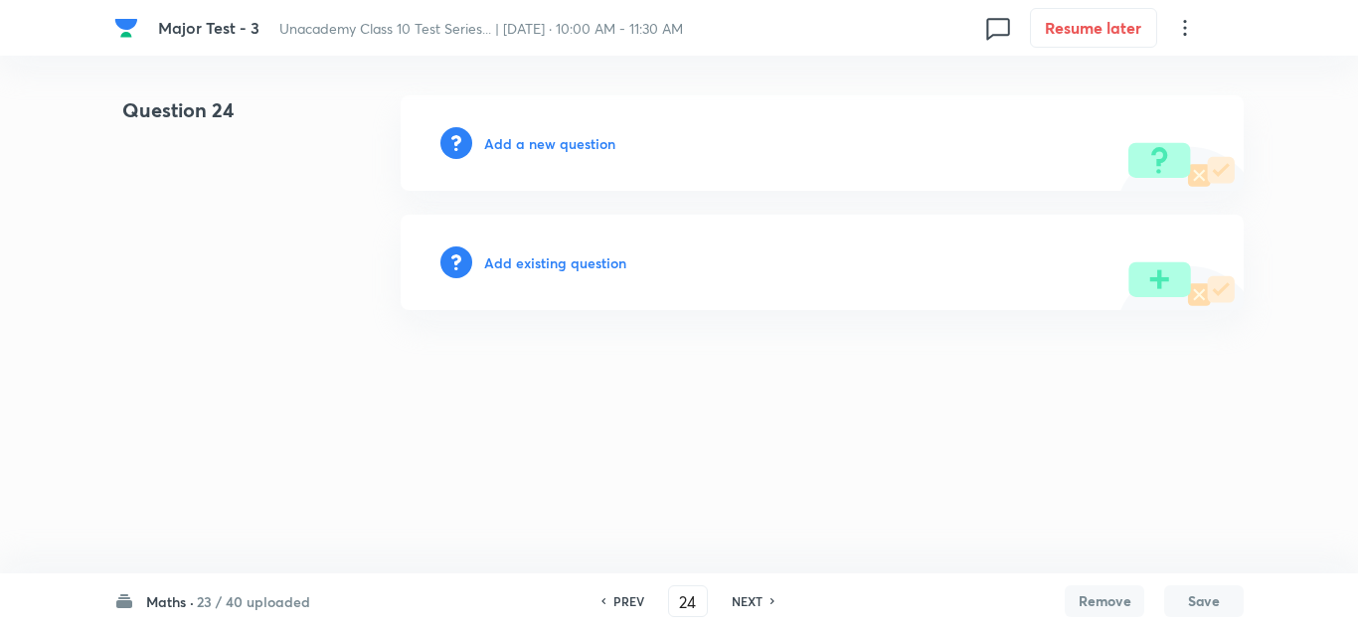
click at [553, 151] on h6 "Add a new question" at bounding box center [549, 143] width 131 height 21
click at [553, 151] on h6 "Choose a question type" at bounding box center [560, 143] width 153 height 21
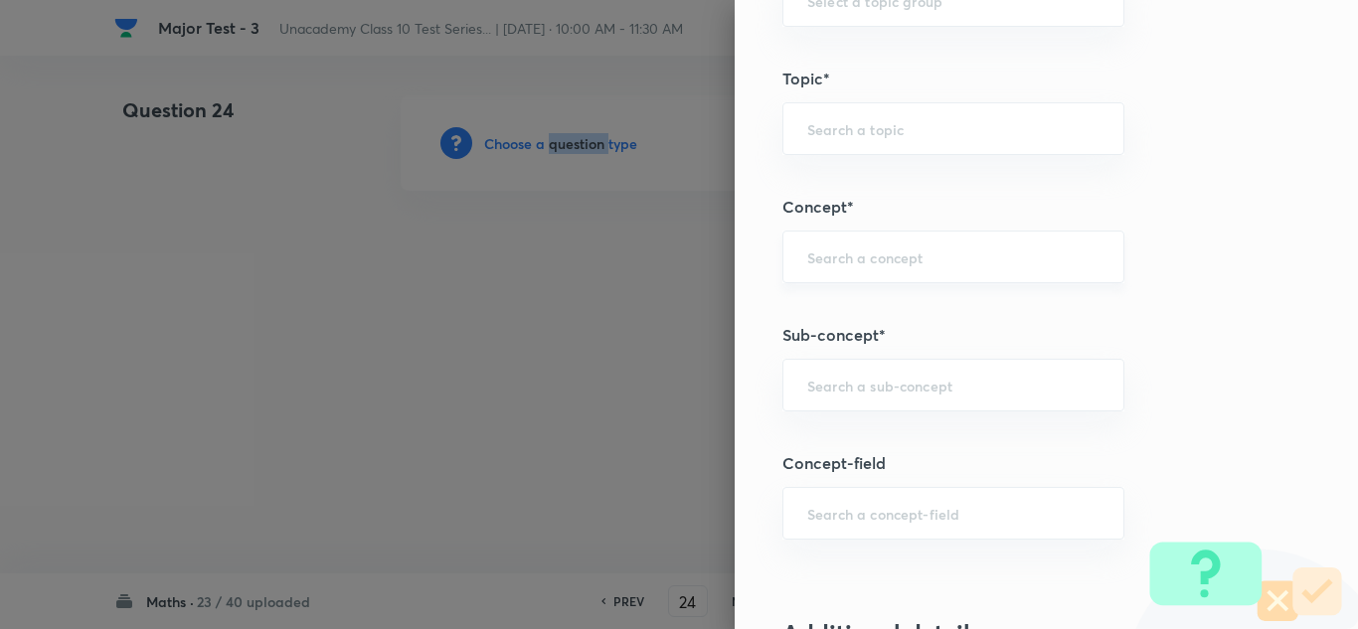
scroll to position [1193, 0]
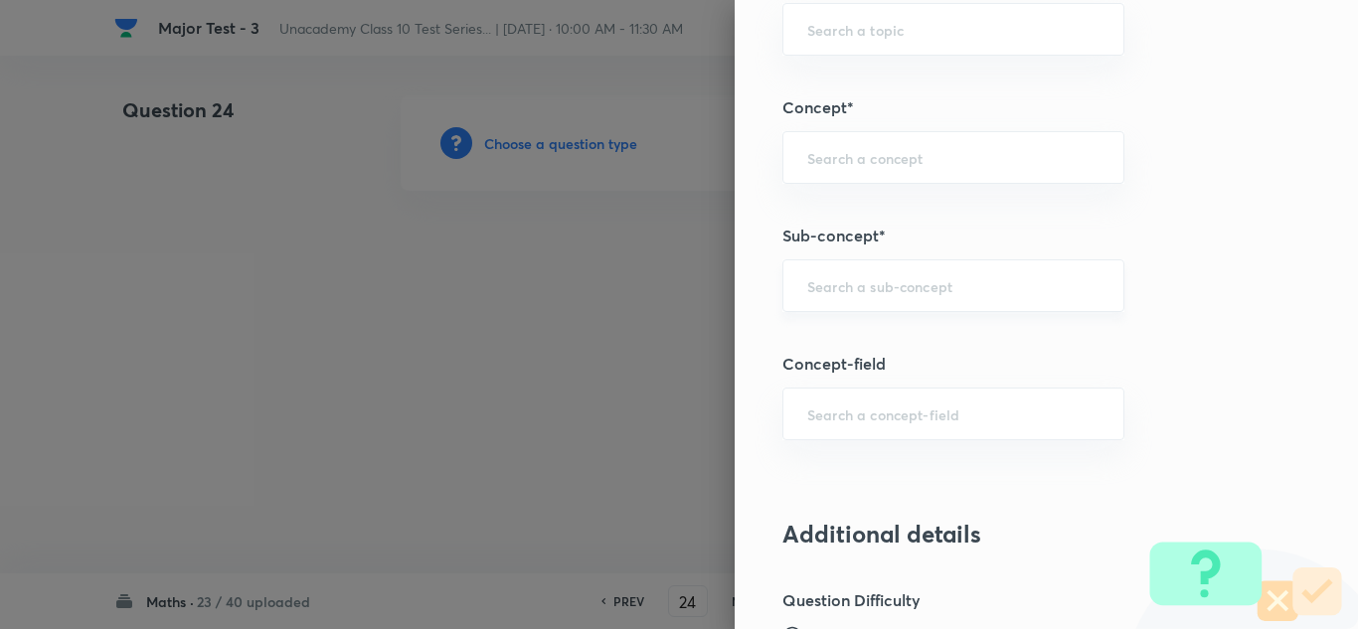
click at [869, 278] on input "text" at bounding box center [954, 285] width 292 height 19
click at [808, 282] on input "text" at bounding box center [954, 285] width 292 height 19
paste input "Trigonometry"
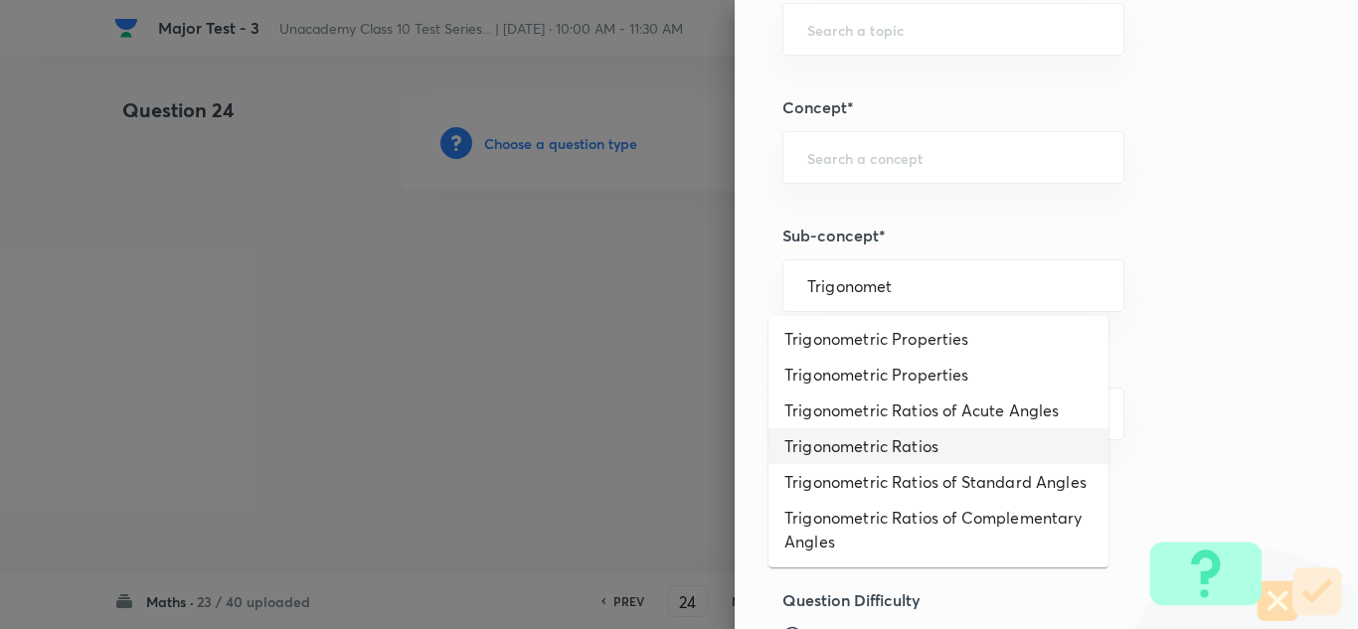
scroll to position [325, 0]
drag, startPoint x: 849, startPoint y: 421, endPoint x: 906, endPoint y: 410, distance: 57.7
click at [850, 429] on li "Trigonometric Ratios" at bounding box center [939, 447] width 340 height 36
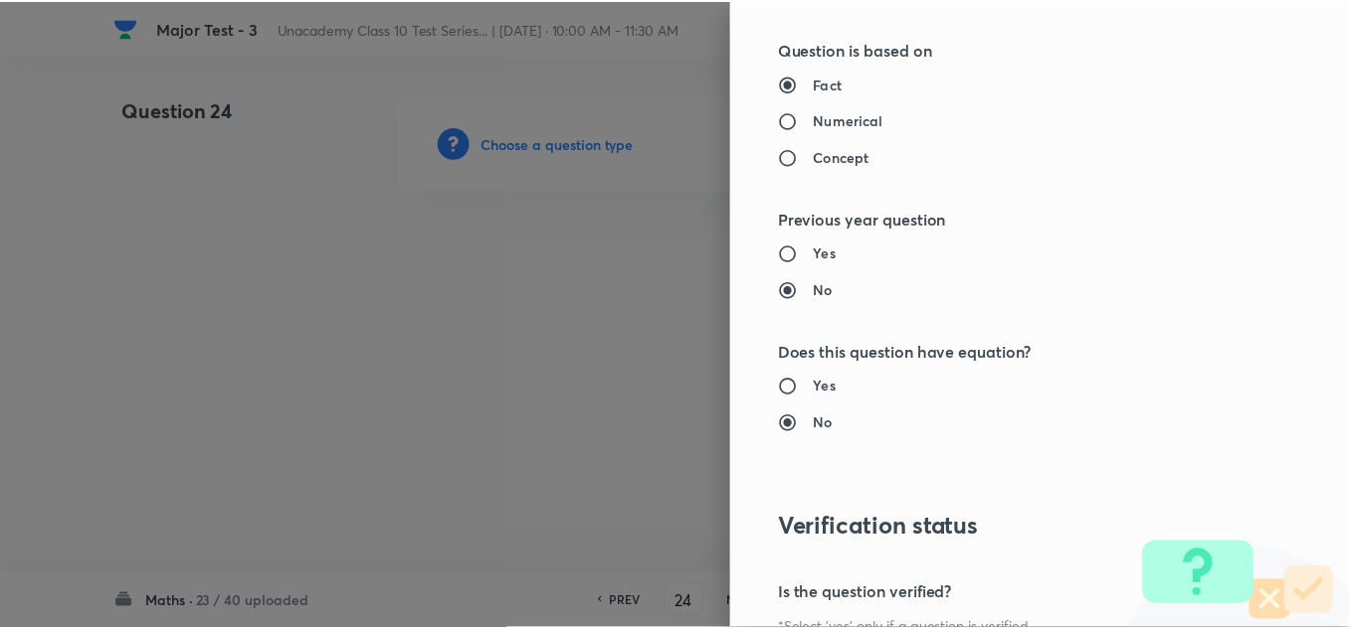
scroll to position [2188, 0]
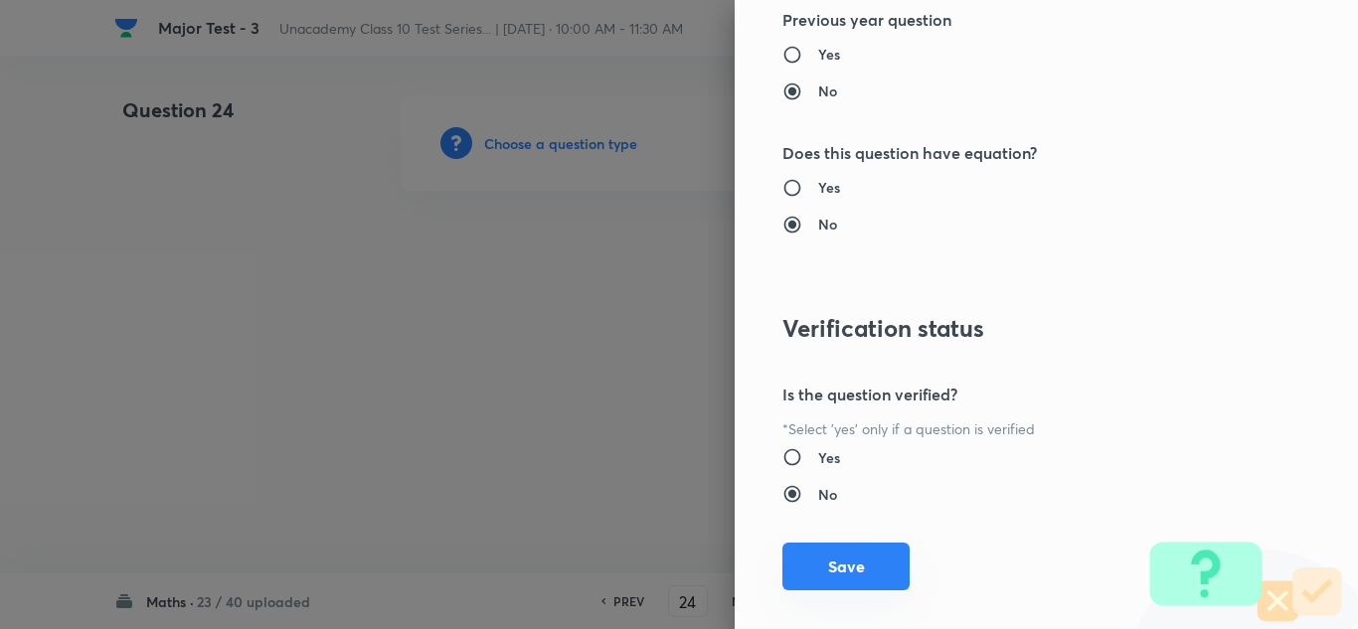
click at [878, 565] on button "Save" at bounding box center [846, 567] width 127 height 48
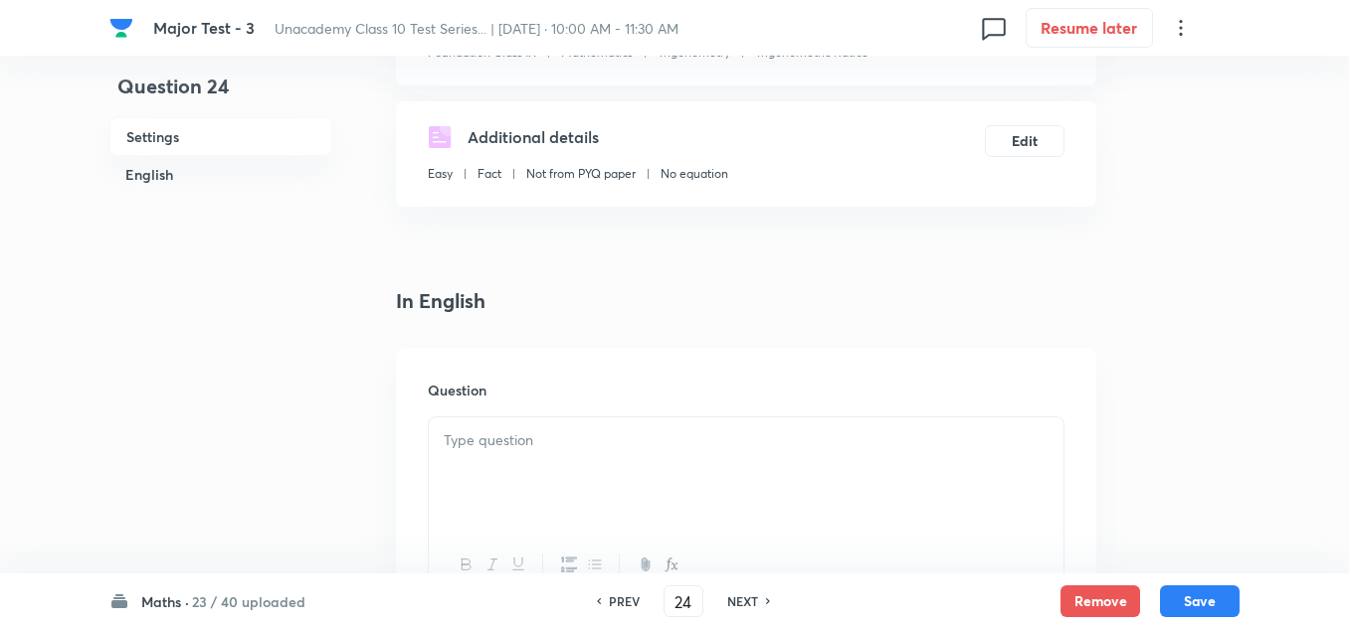
scroll to position [398, 0]
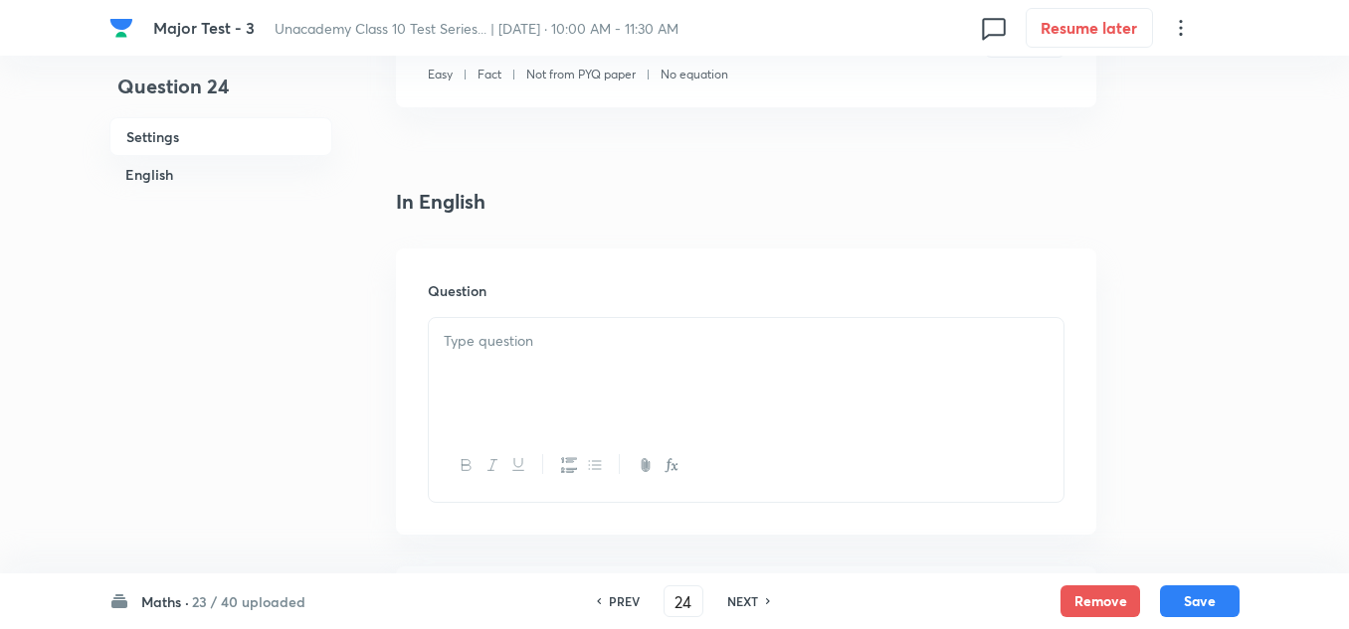
click at [562, 360] on div at bounding box center [746, 373] width 634 height 111
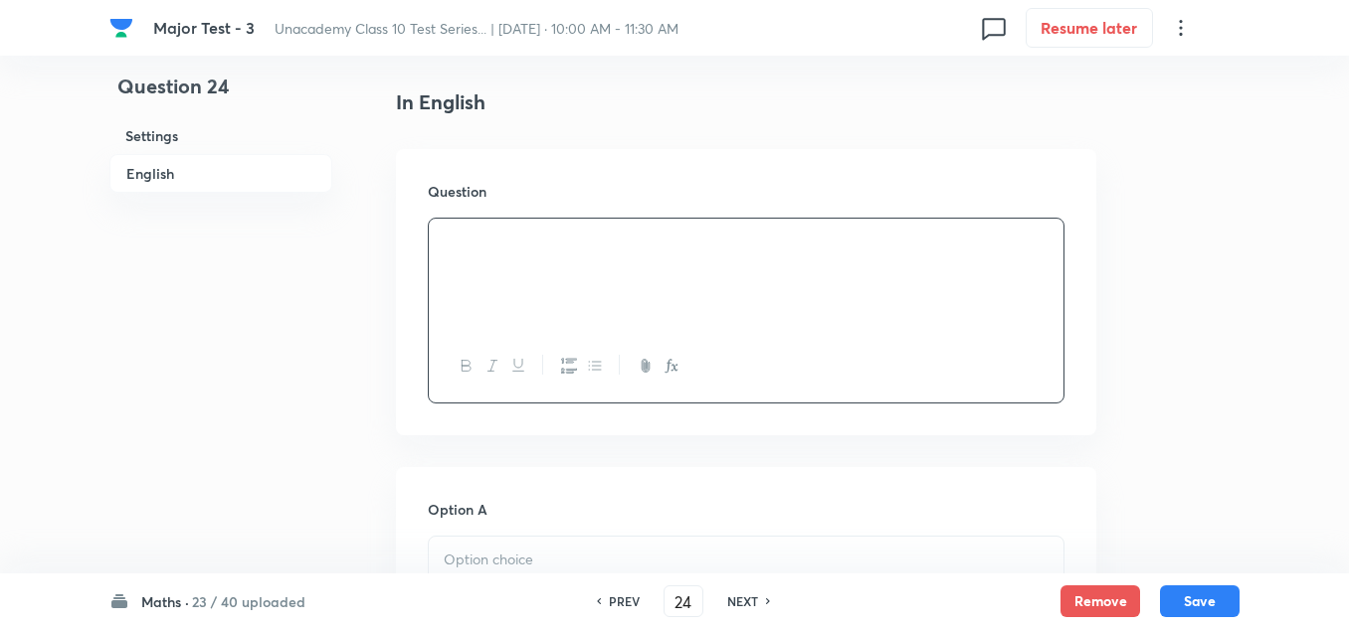
scroll to position [796, 0]
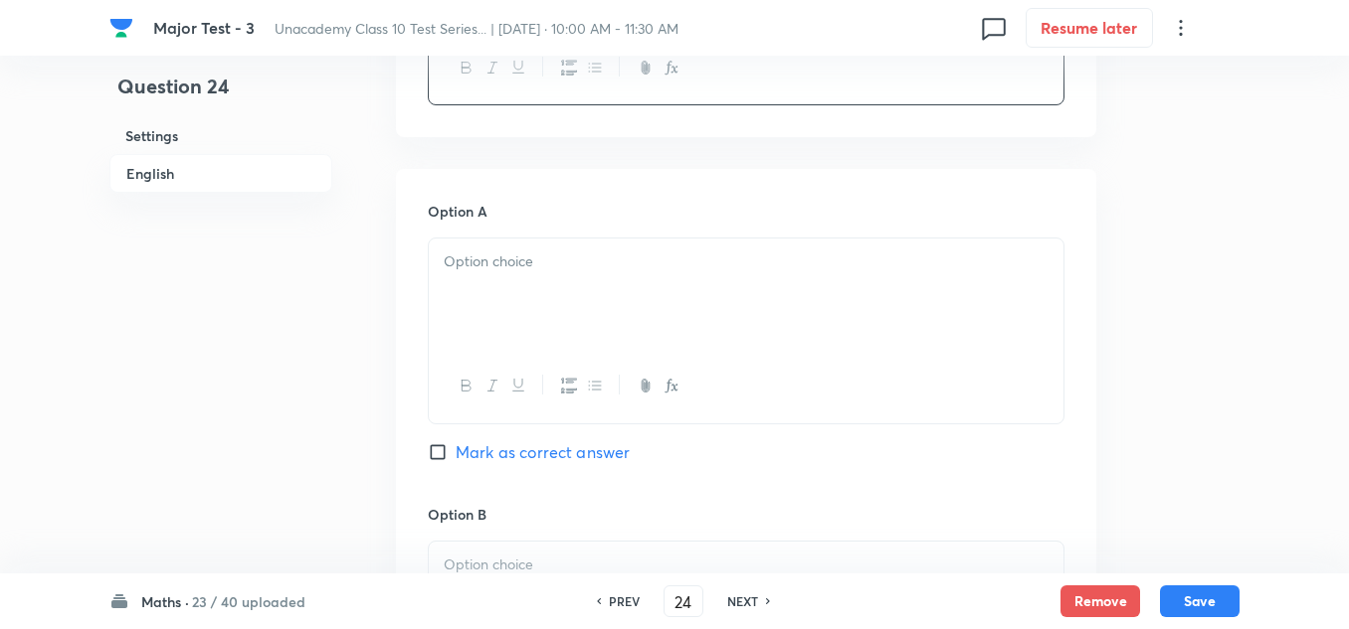
click at [517, 273] on p at bounding box center [746, 262] width 605 height 23
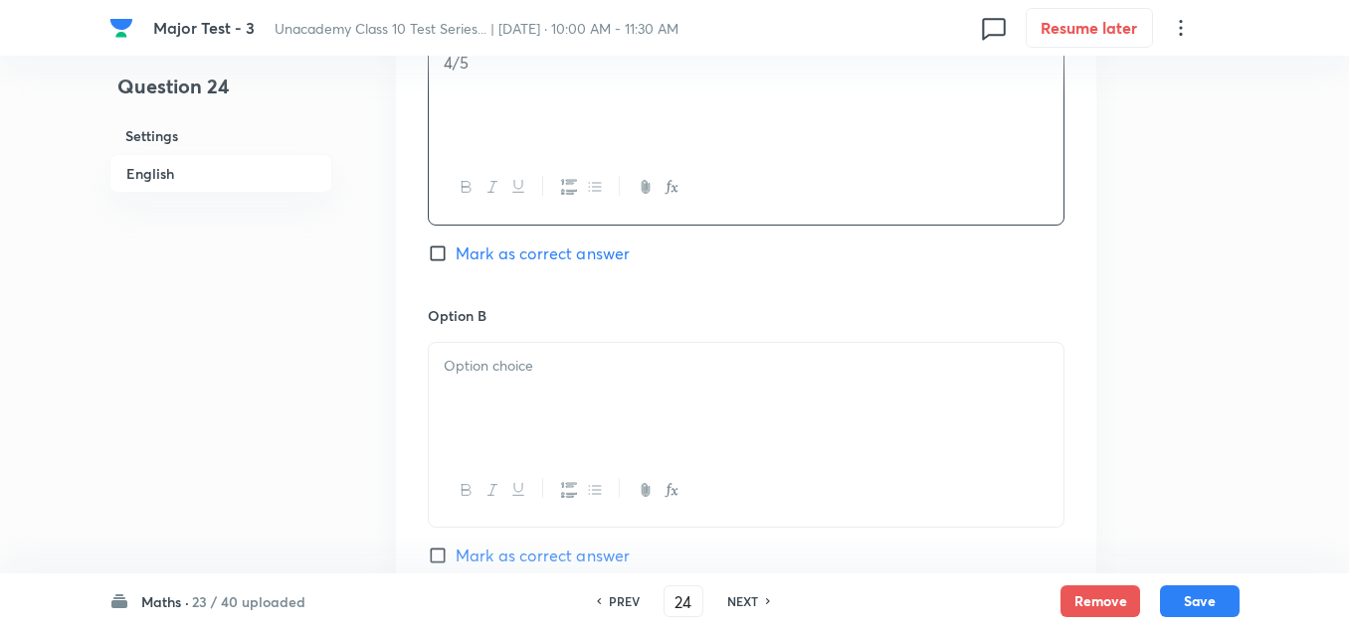
scroll to position [1094, 0]
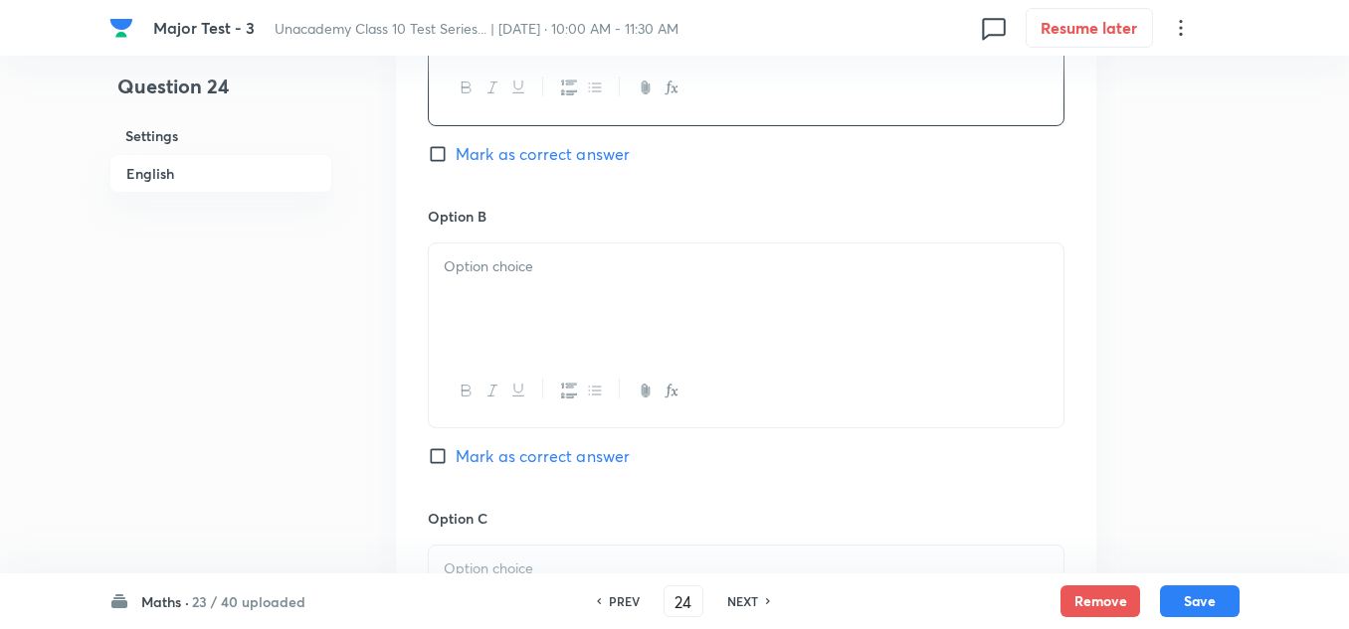
click at [515, 287] on div at bounding box center [746, 299] width 634 height 111
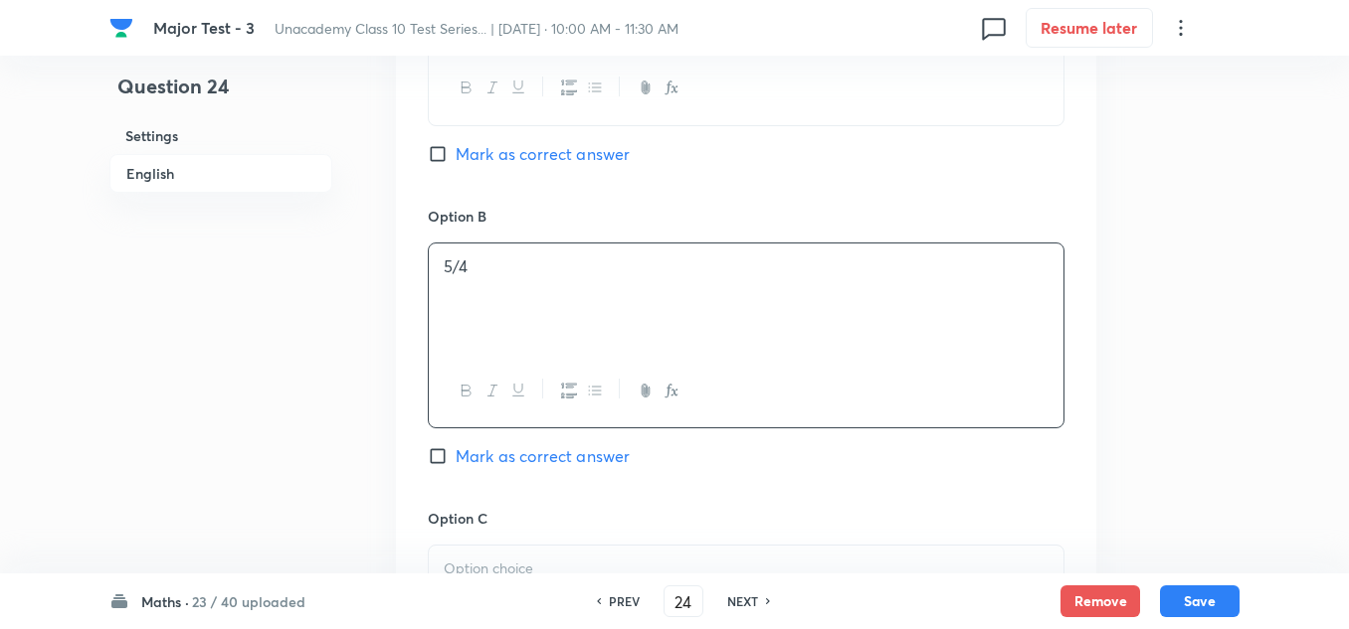
scroll to position [1293, 0]
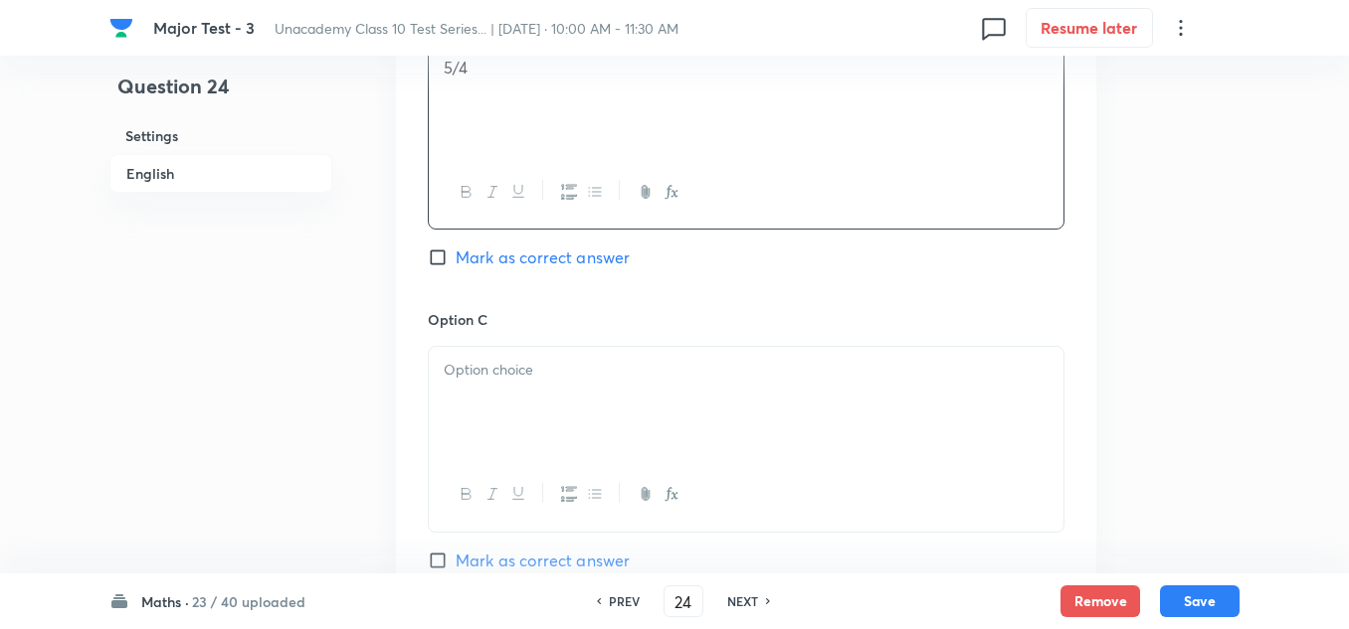
click at [510, 385] on div at bounding box center [746, 402] width 634 height 111
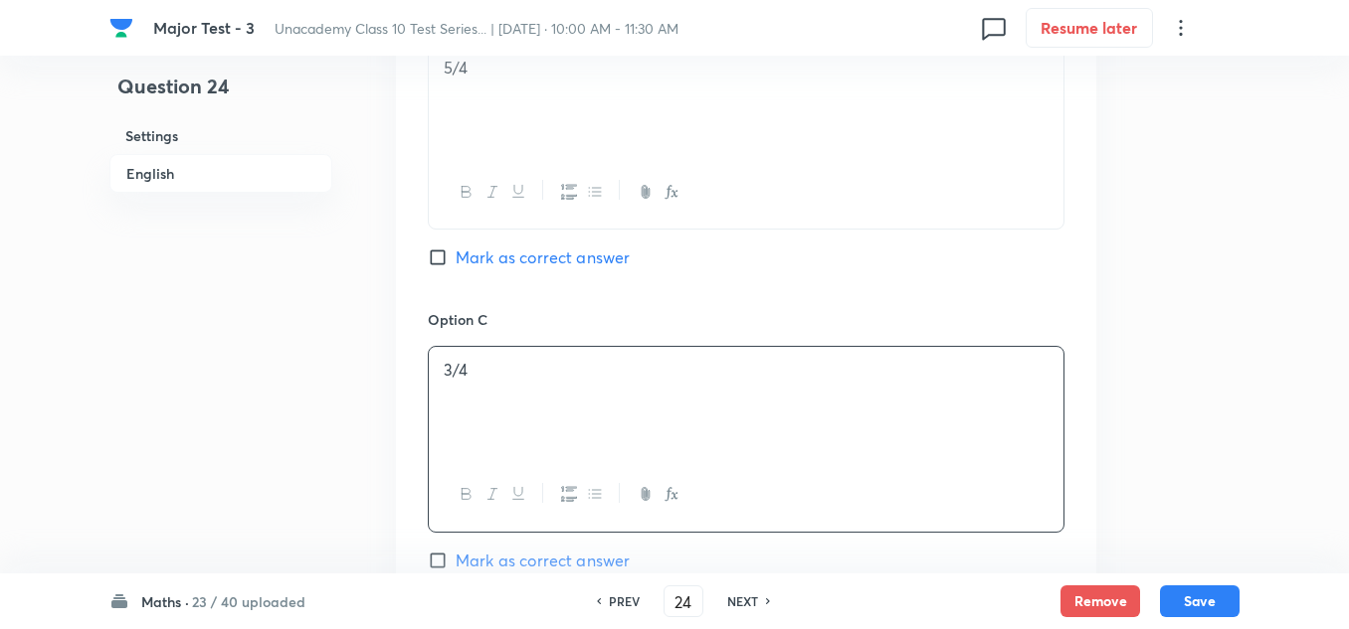
scroll to position [1492, 0]
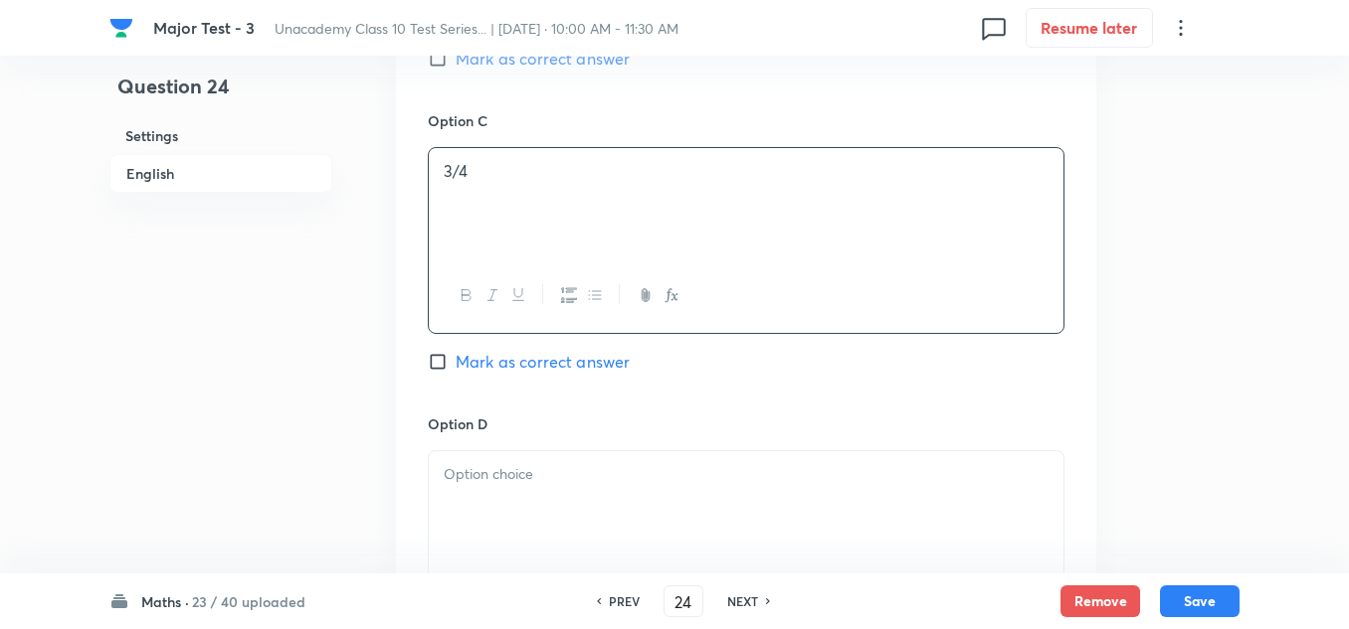
click at [477, 461] on div at bounding box center [746, 506] width 634 height 111
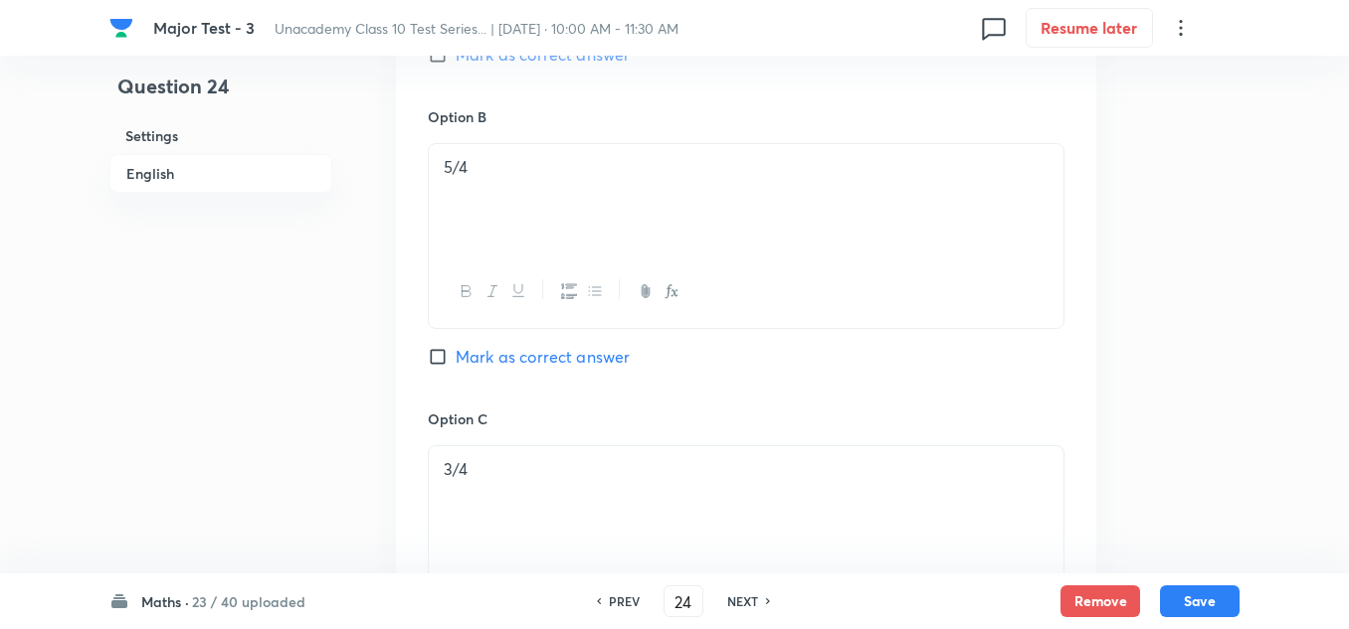
scroll to position [994, 0]
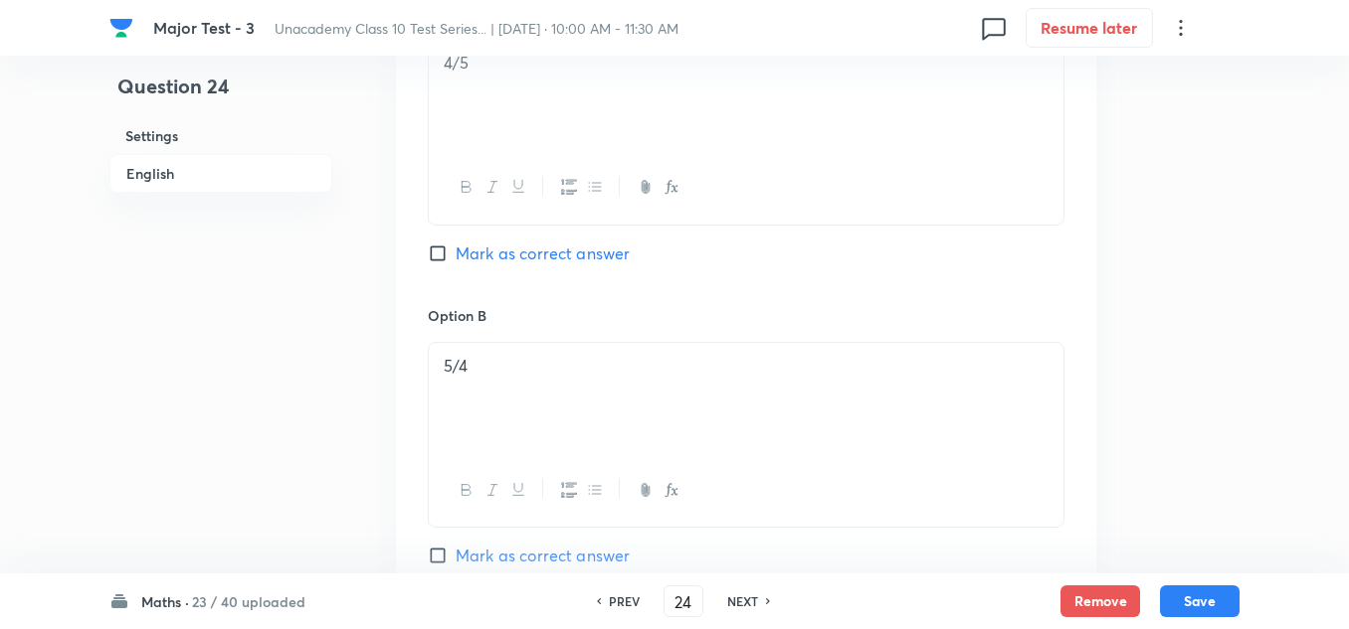
click at [539, 262] on span "Mark as correct answer" at bounding box center [542, 254] width 174 height 24
click at [455, 262] on input "Mark as correct answer" at bounding box center [442, 254] width 28 height 20
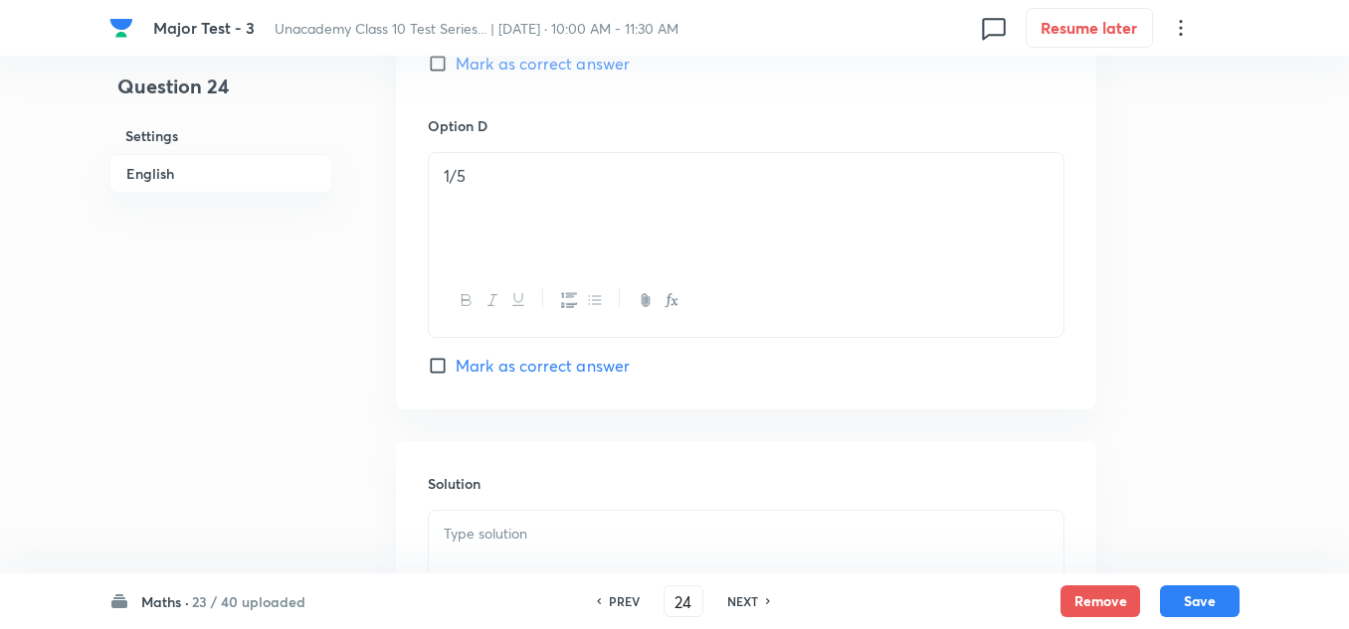
scroll to position [1889, 0]
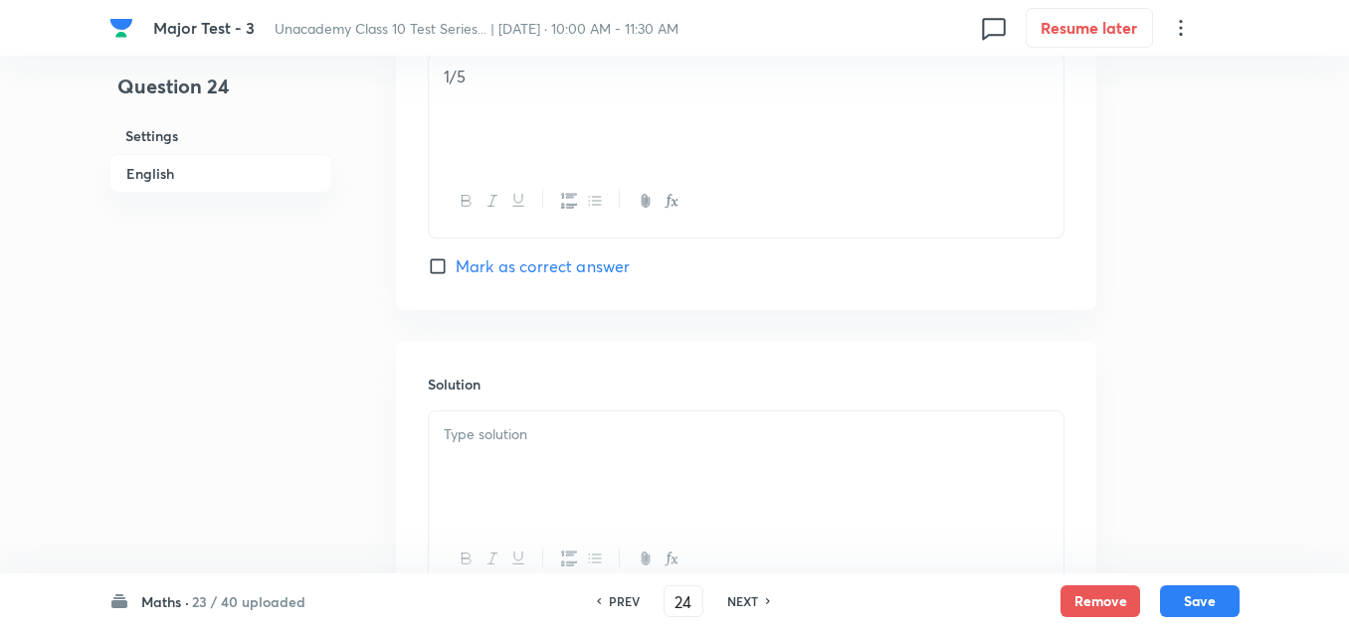
click at [514, 445] on p at bounding box center [746, 435] width 605 height 23
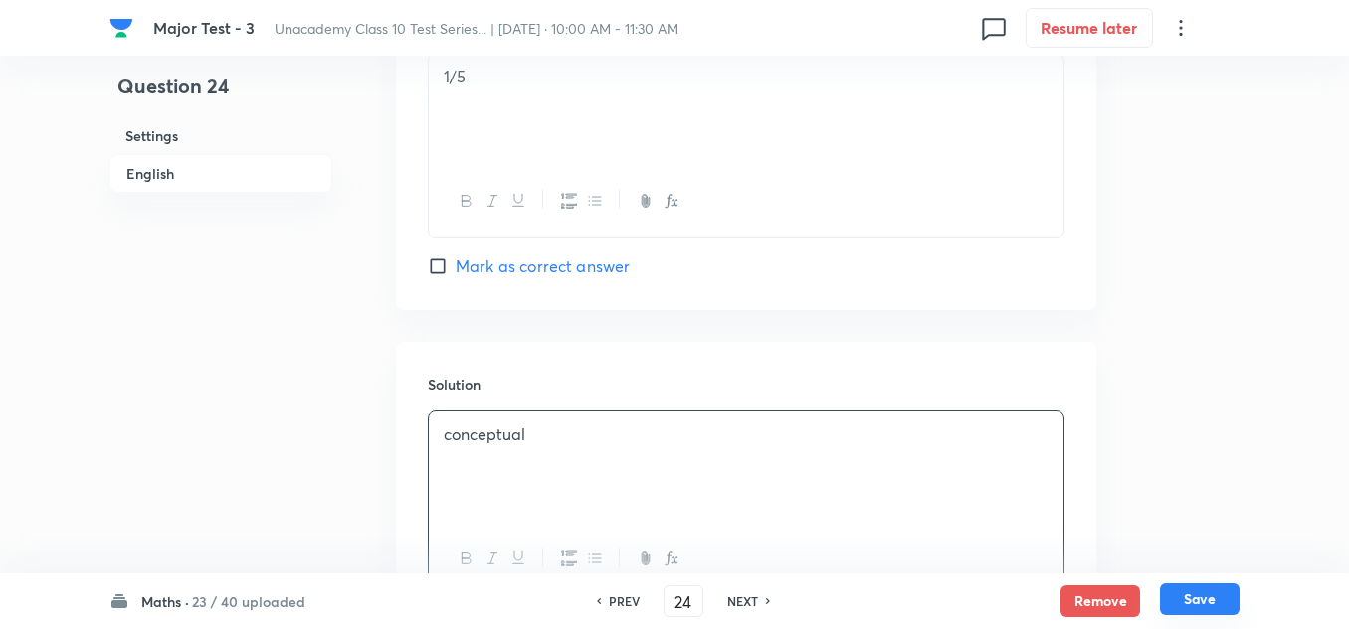
click at [1219, 603] on button "Save" at bounding box center [1200, 600] width 80 height 32
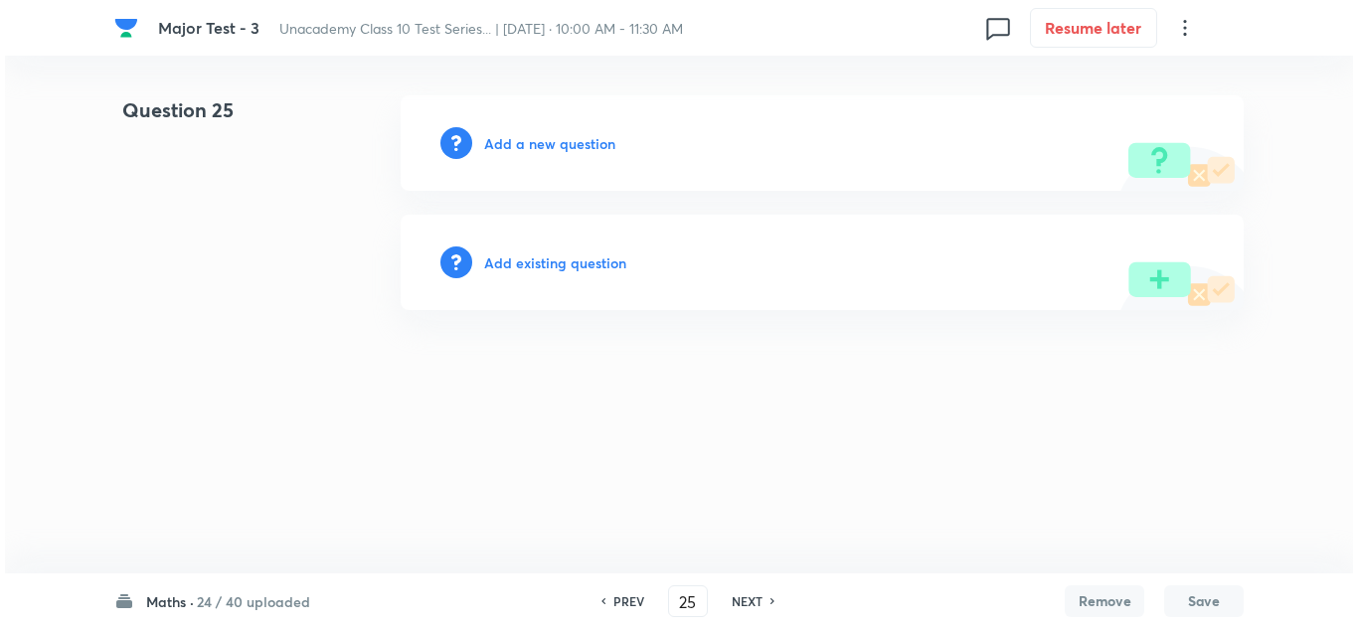
scroll to position [0, 0]
click at [578, 150] on h6 "Add a new question" at bounding box center [549, 143] width 131 height 21
click at [578, 150] on h6 "Choose a question type" at bounding box center [560, 143] width 153 height 21
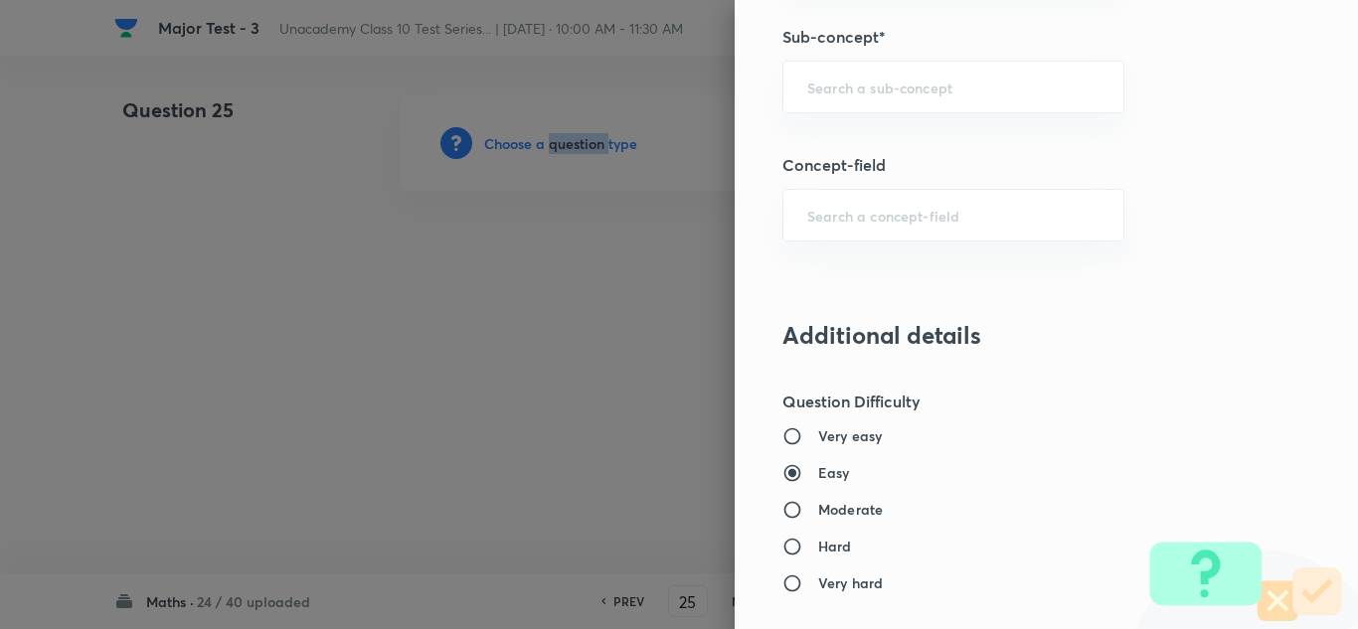
scroll to position [1193, 0]
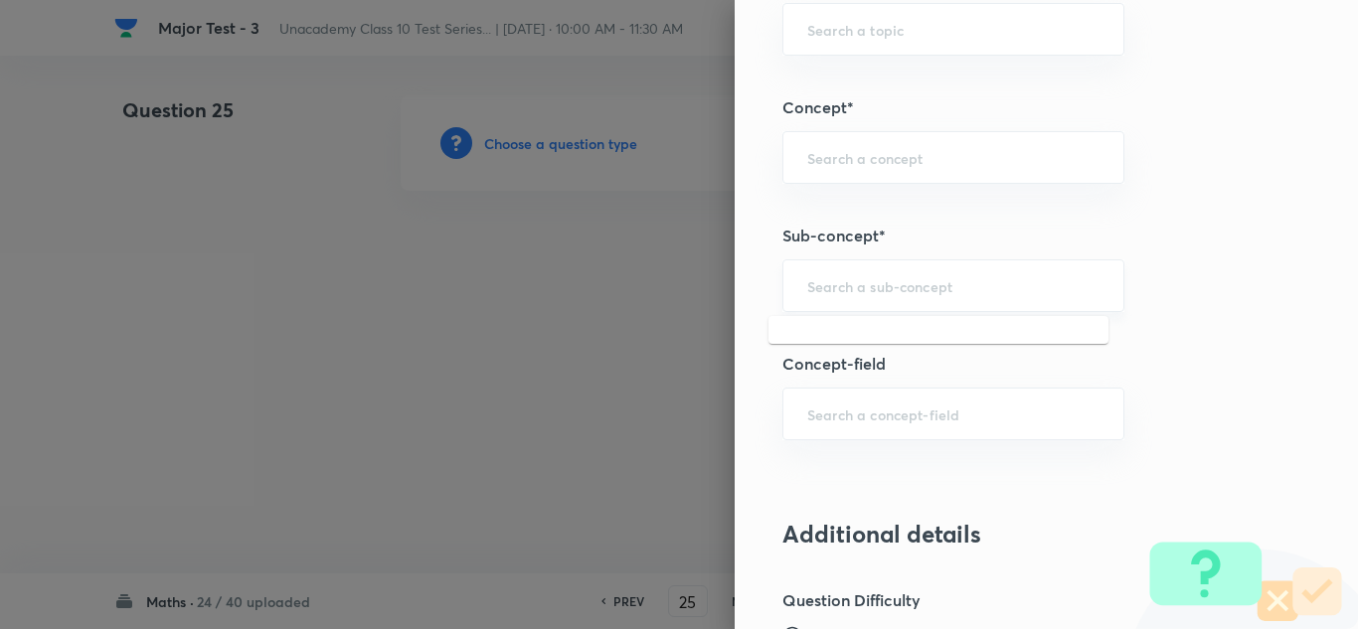
click at [863, 278] on input "text" at bounding box center [954, 285] width 292 height 19
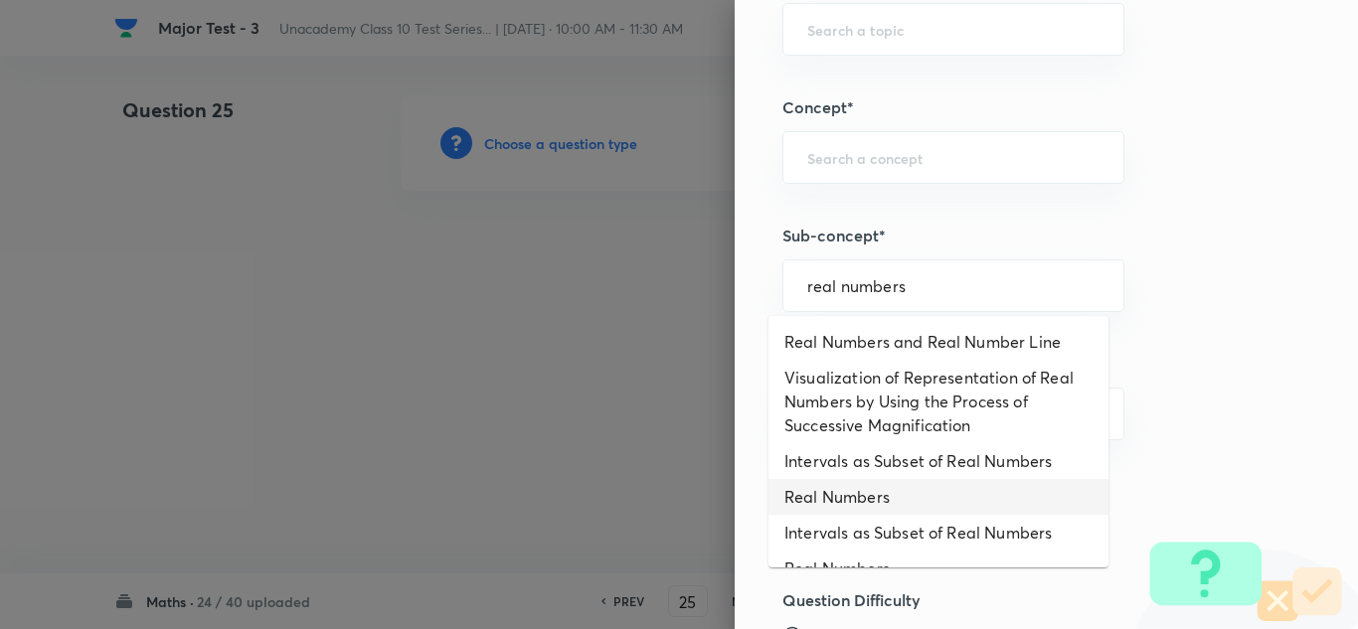
click at [852, 491] on li "Real Numbers" at bounding box center [939, 497] width 340 height 36
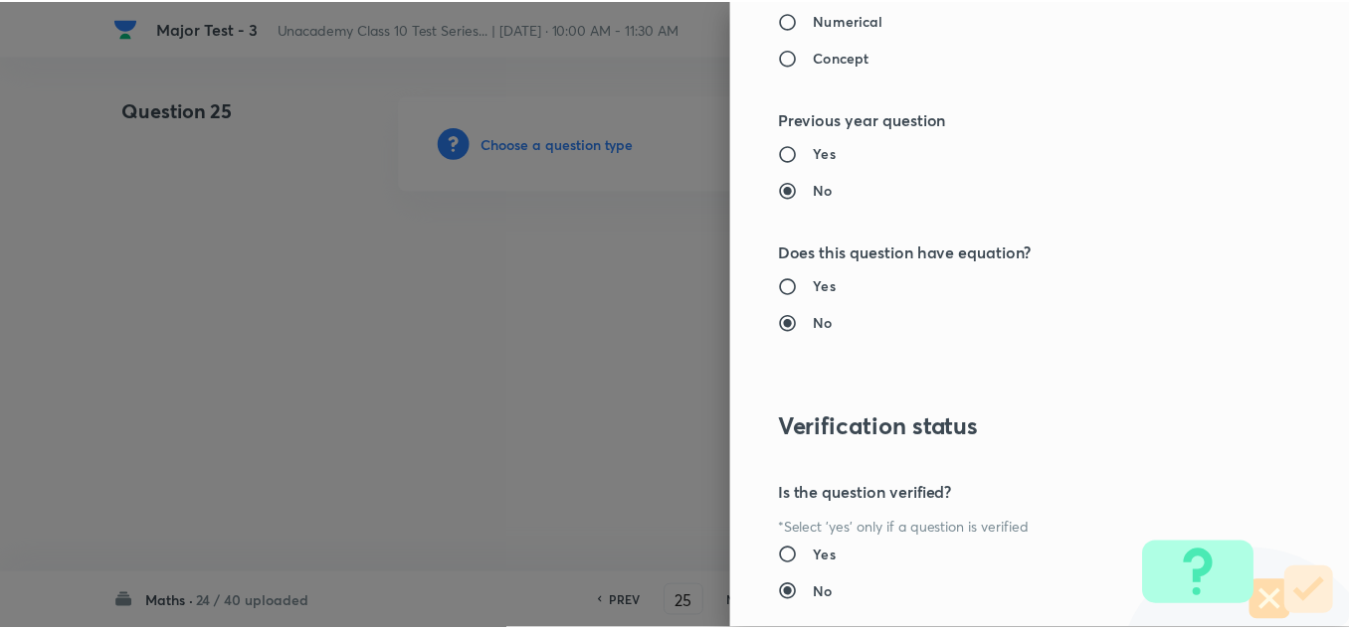
scroll to position [2215, 0]
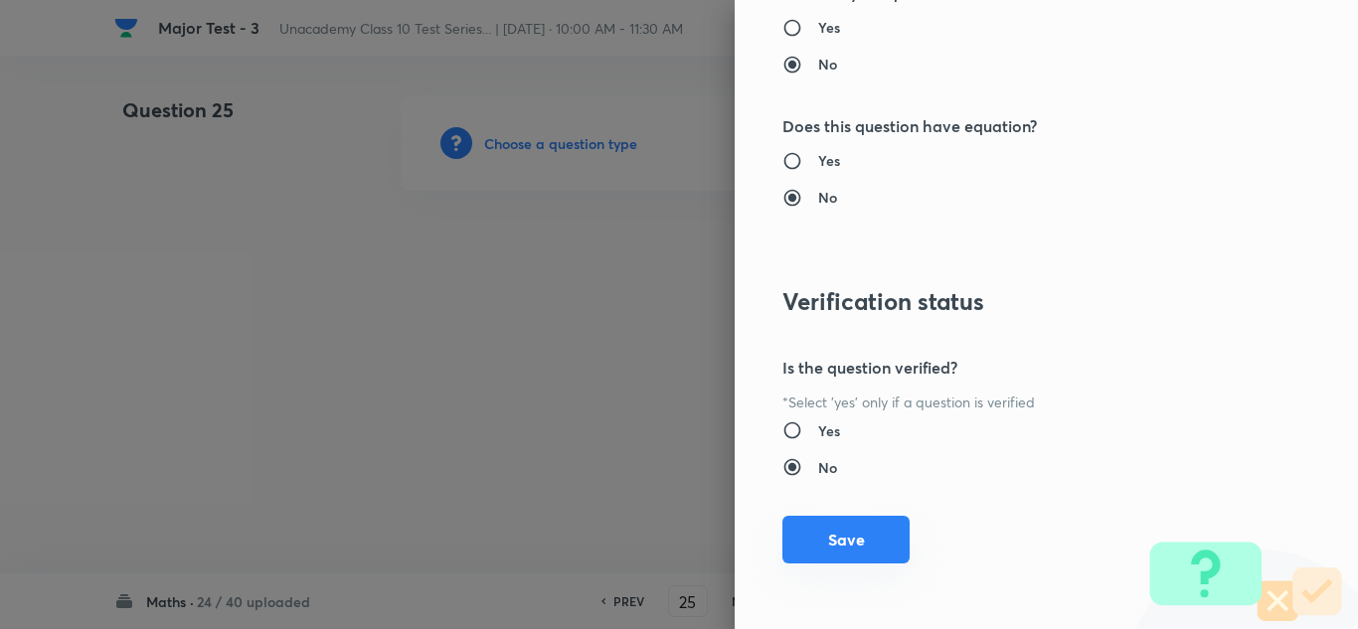
click at [841, 540] on button "Save" at bounding box center [846, 540] width 127 height 48
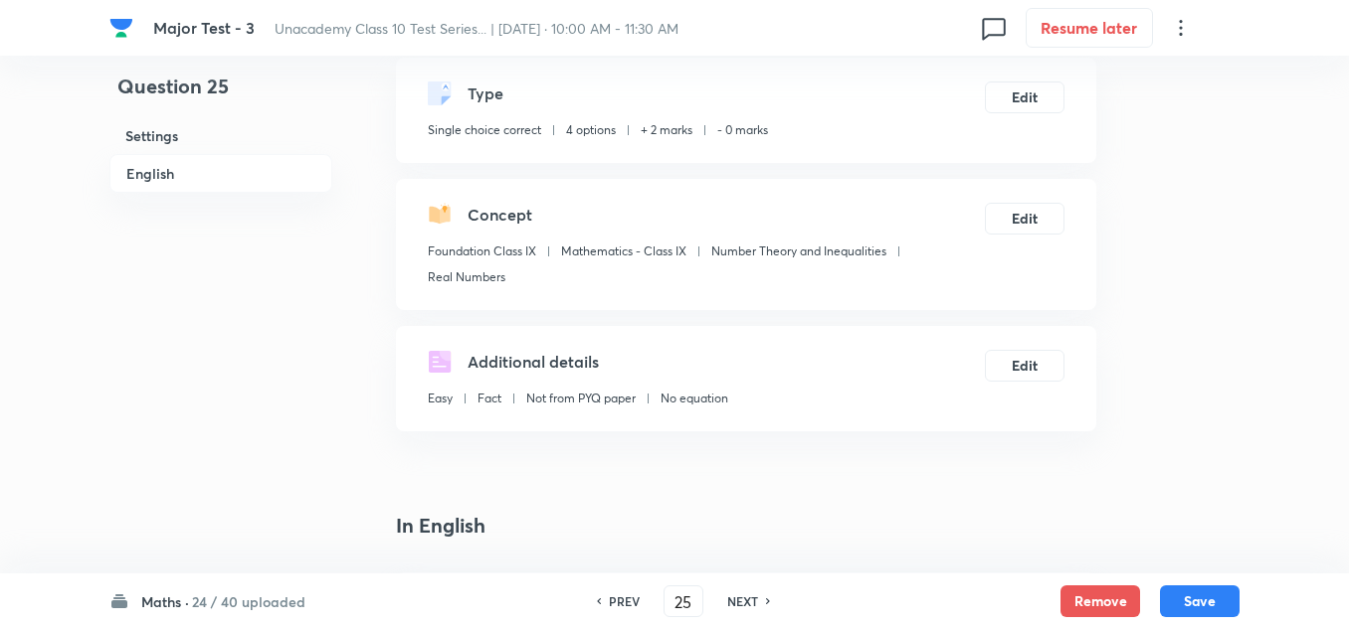
scroll to position [398, 0]
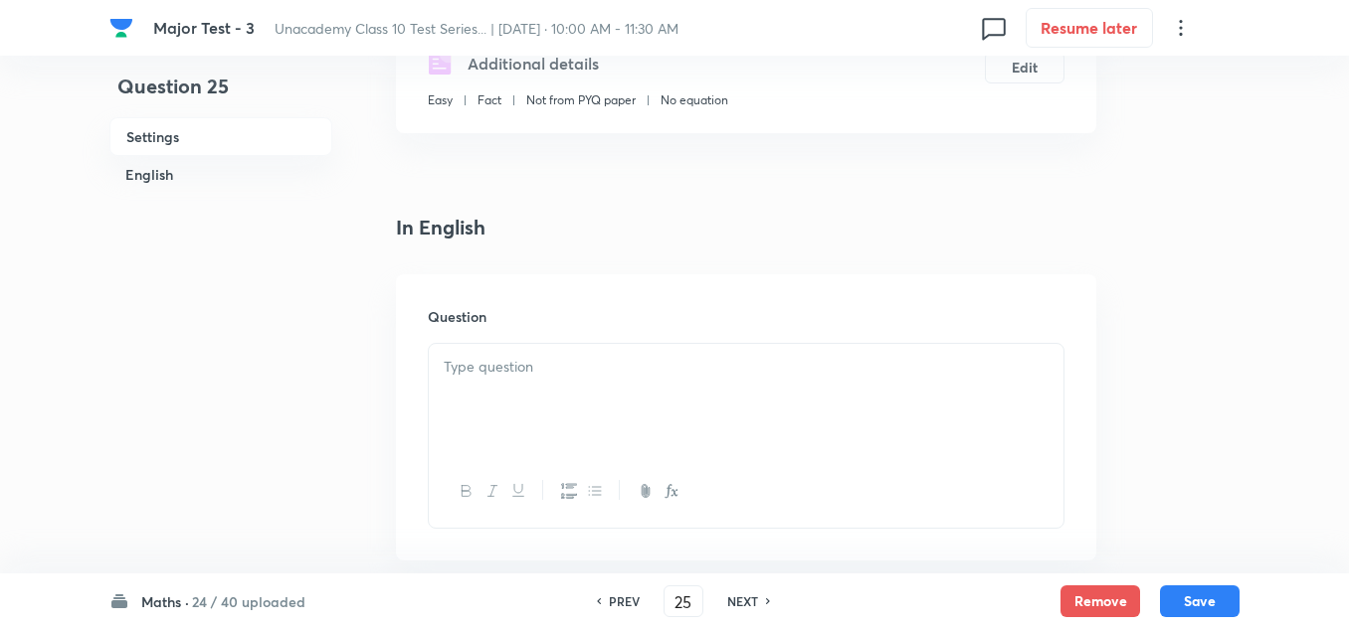
click at [561, 379] on div at bounding box center [746, 399] width 634 height 111
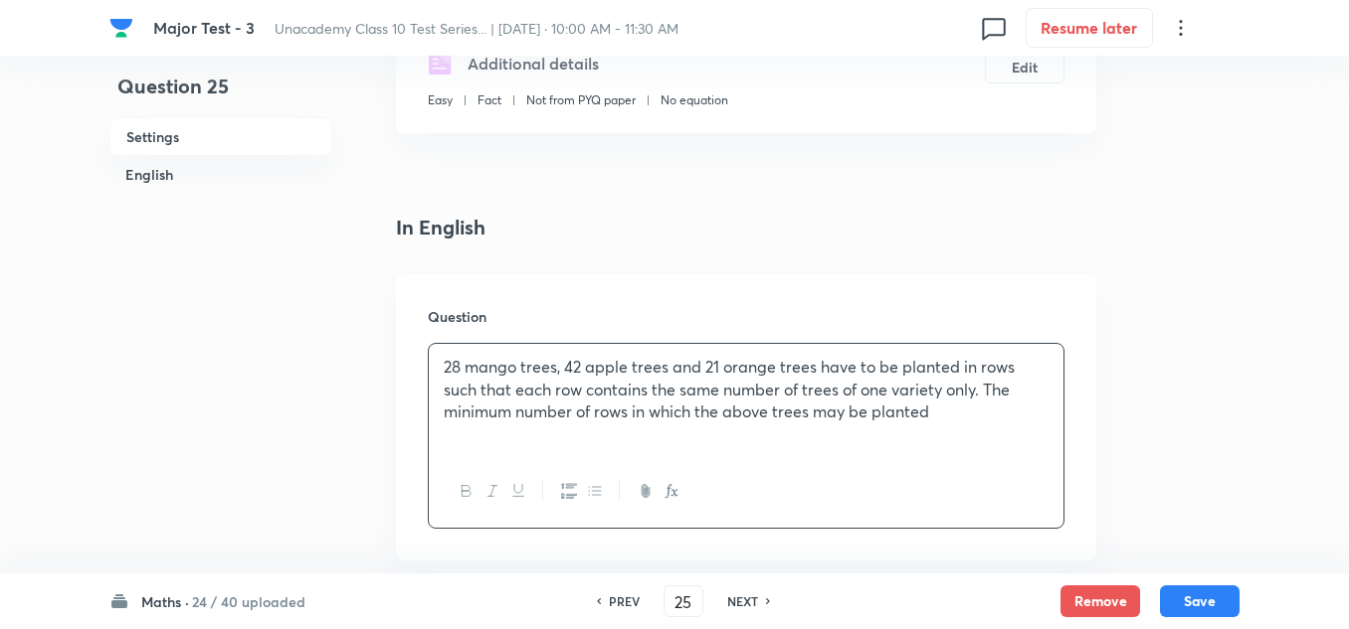
scroll to position [597, 0]
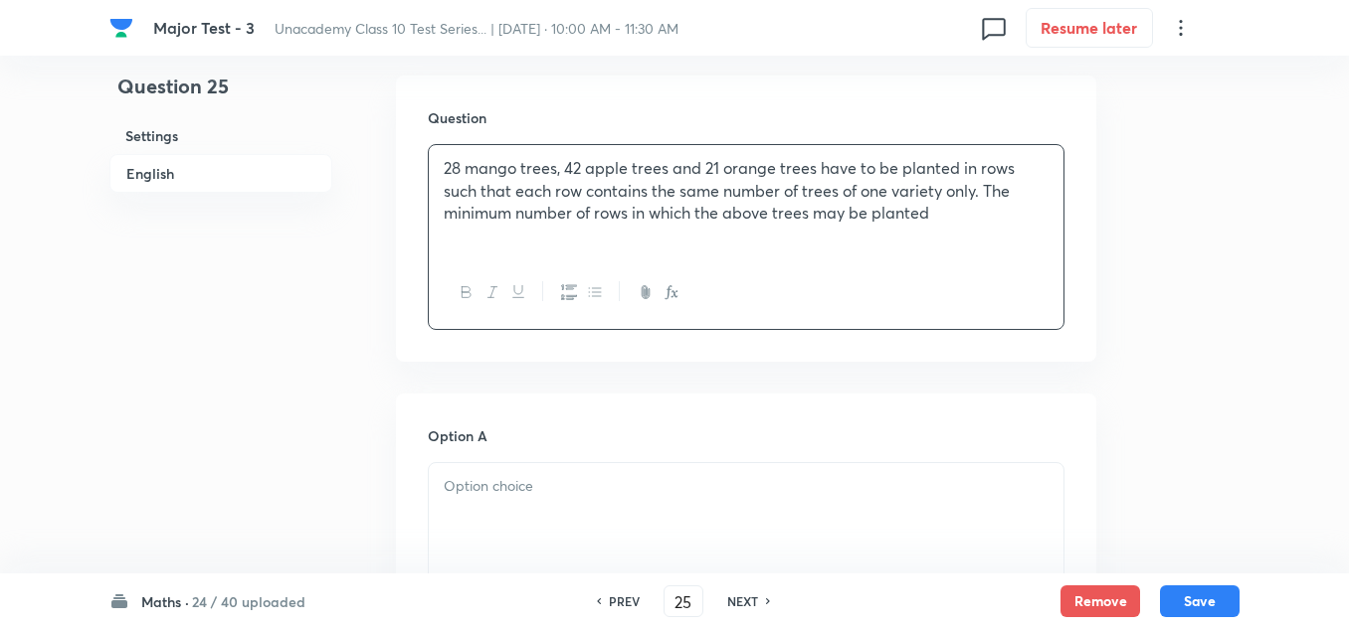
click at [520, 499] on div at bounding box center [746, 518] width 634 height 111
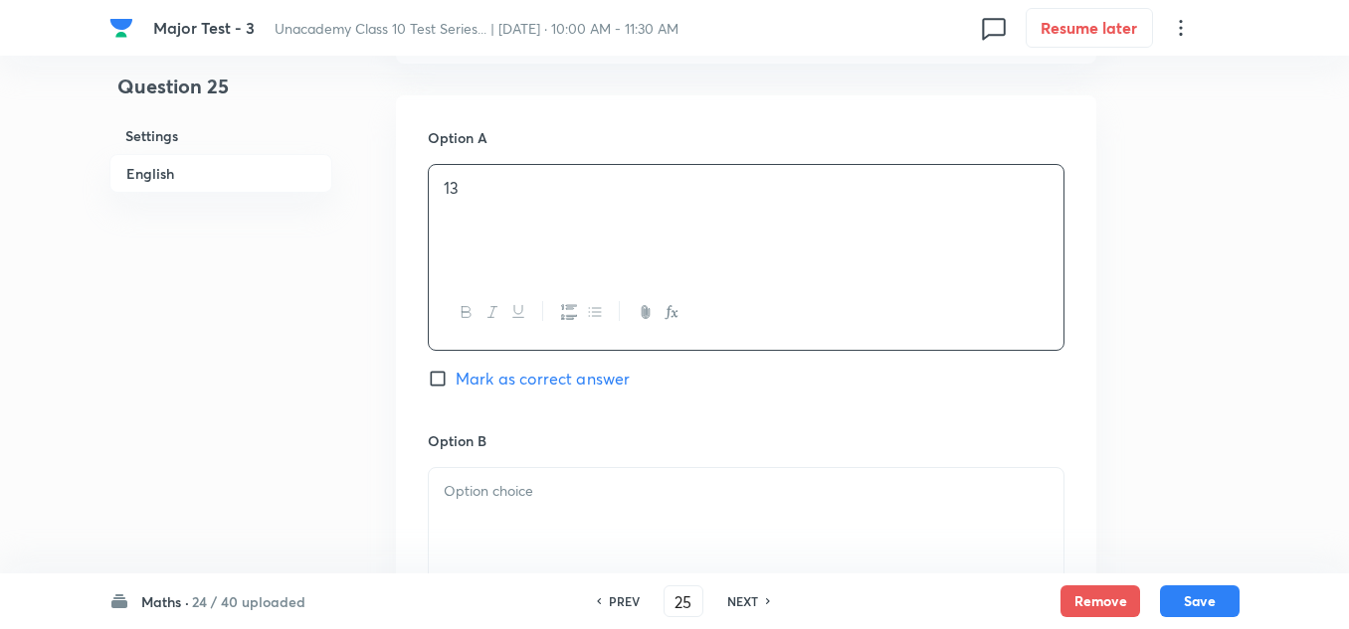
scroll to position [994, 0]
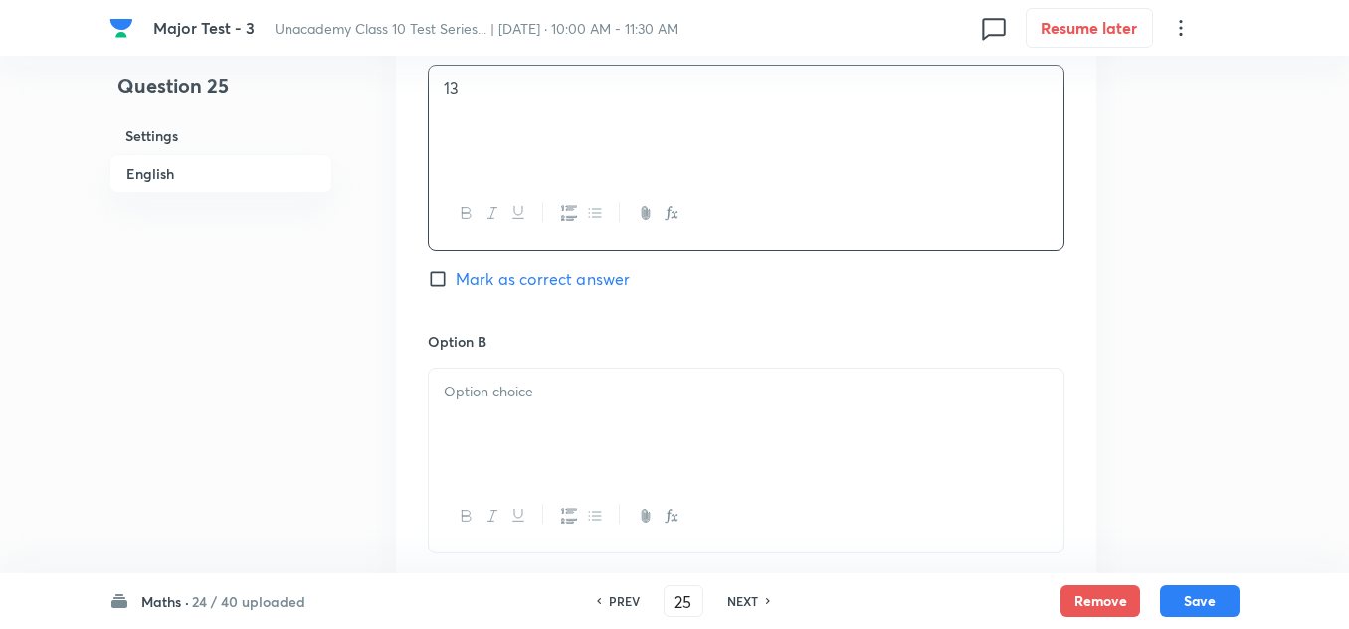
click at [521, 406] on div at bounding box center [746, 424] width 634 height 111
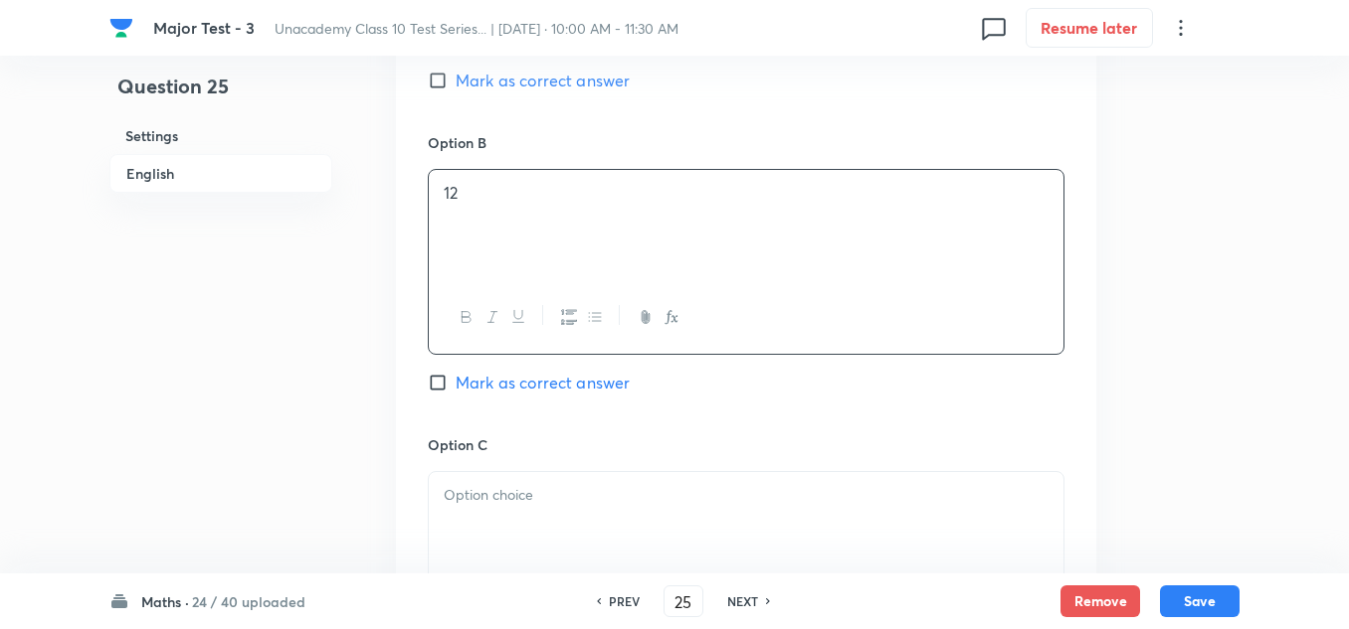
scroll to position [1293, 0]
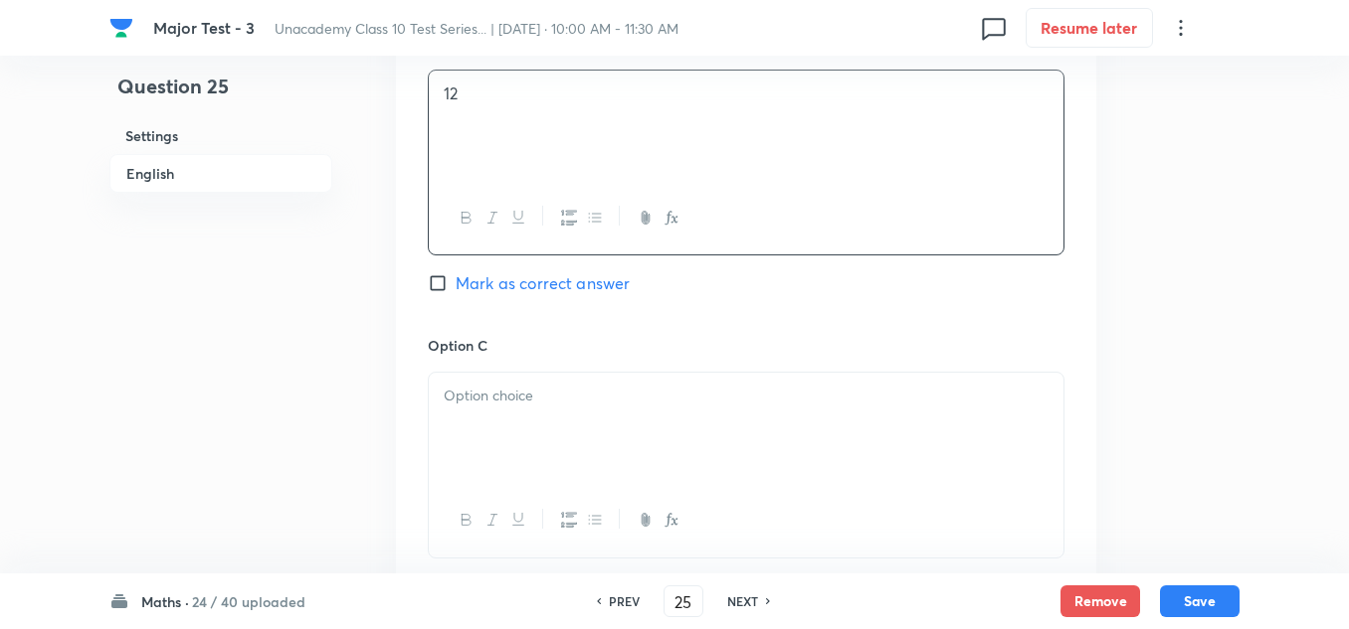
click at [506, 431] on div at bounding box center [746, 428] width 634 height 111
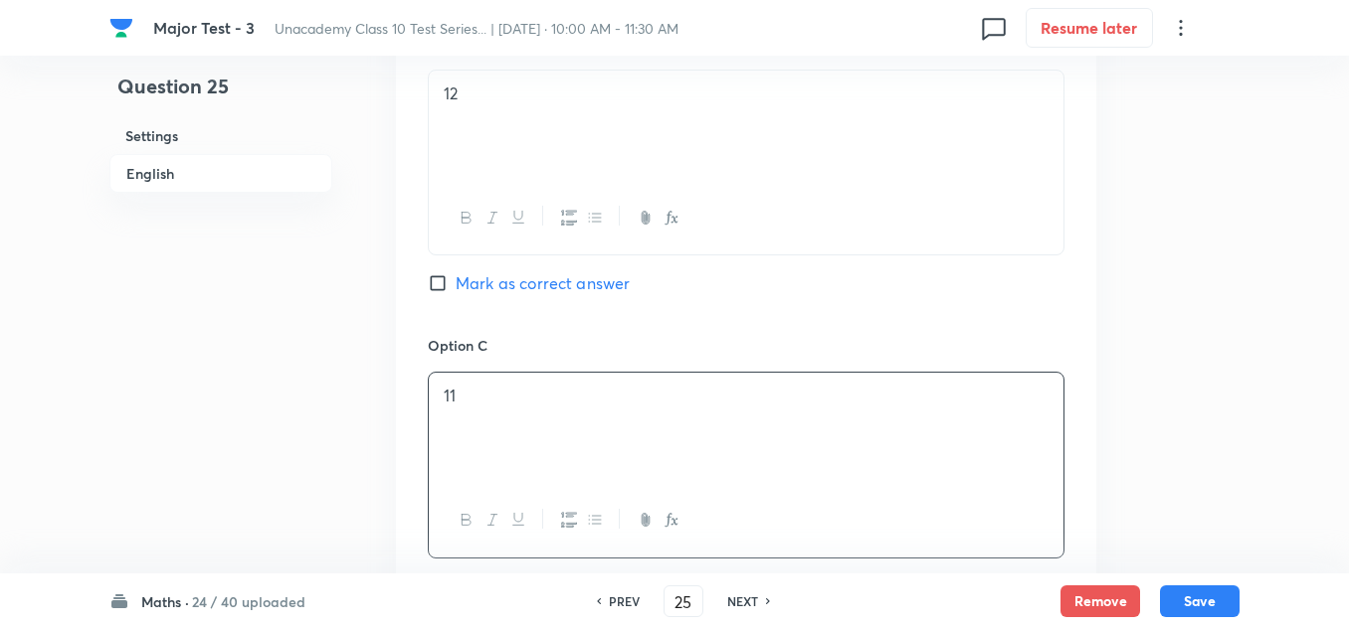
scroll to position [1492, 0]
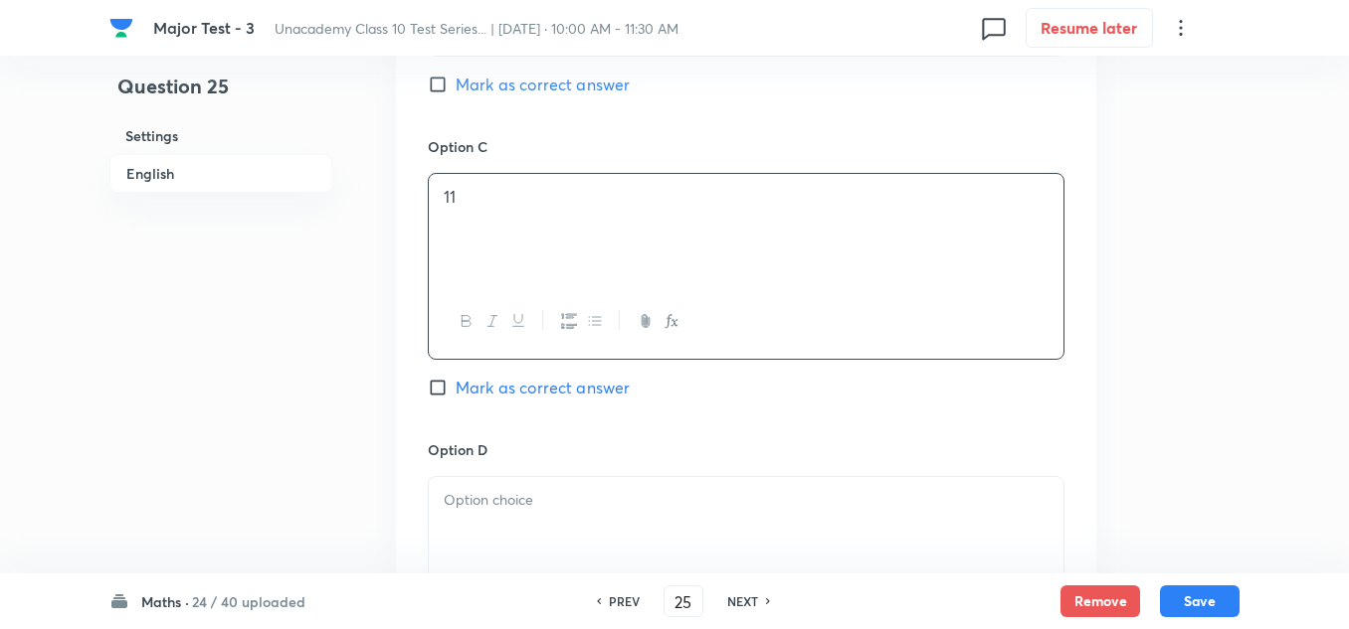
click at [509, 523] on div at bounding box center [746, 532] width 634 height 111
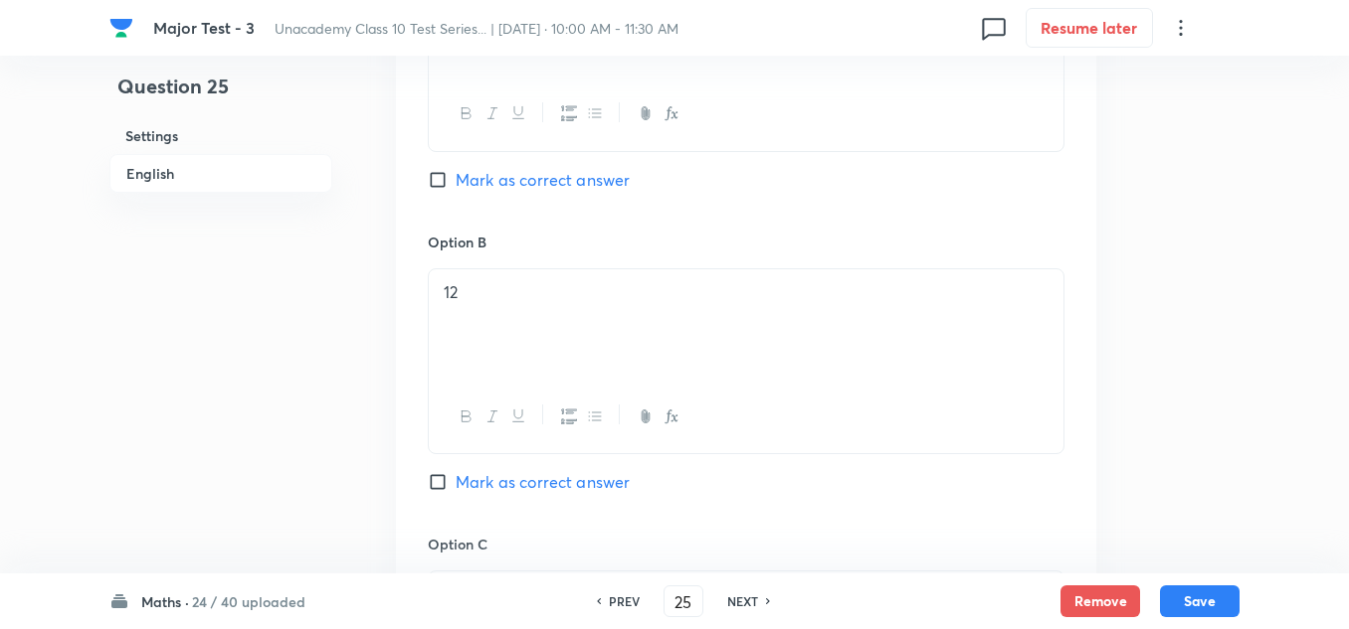
scroll to position [895, 0]
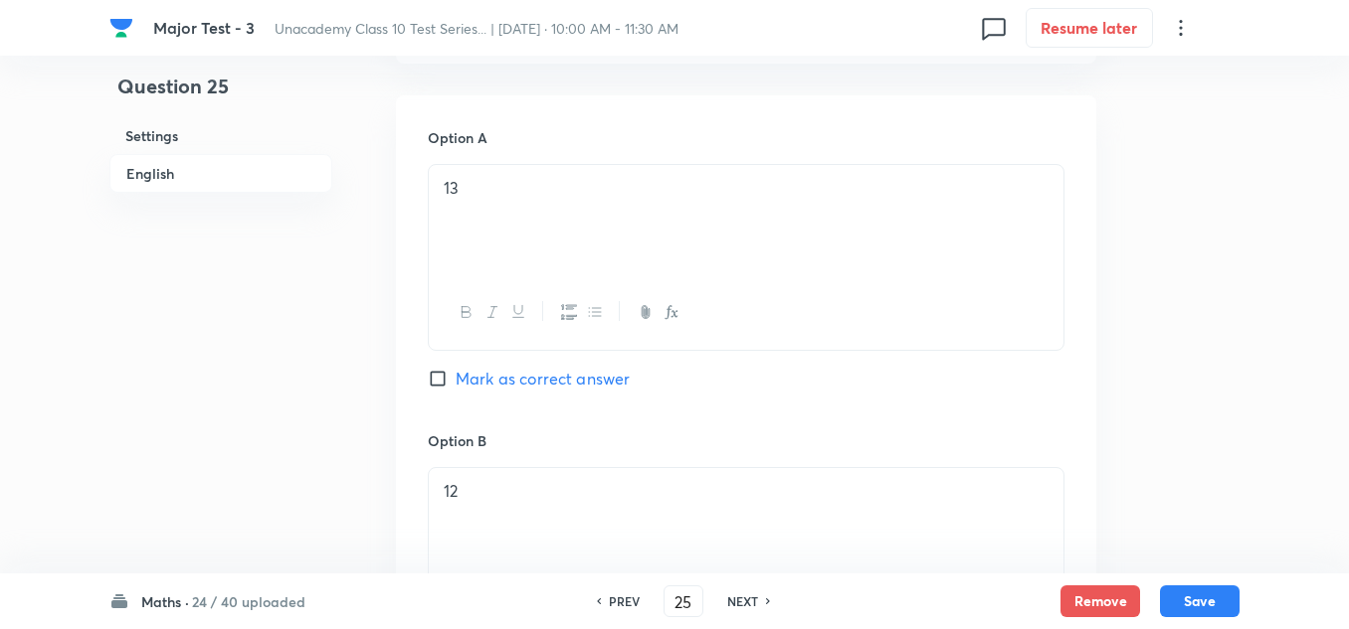
click at [574, 375] on span "Mark as correct answer" at bounding box center [542, 379] width 174 height 24
click at [455, 375] on input "Mark as correct answer" at bounding box center [442, 379] width 28 height 20
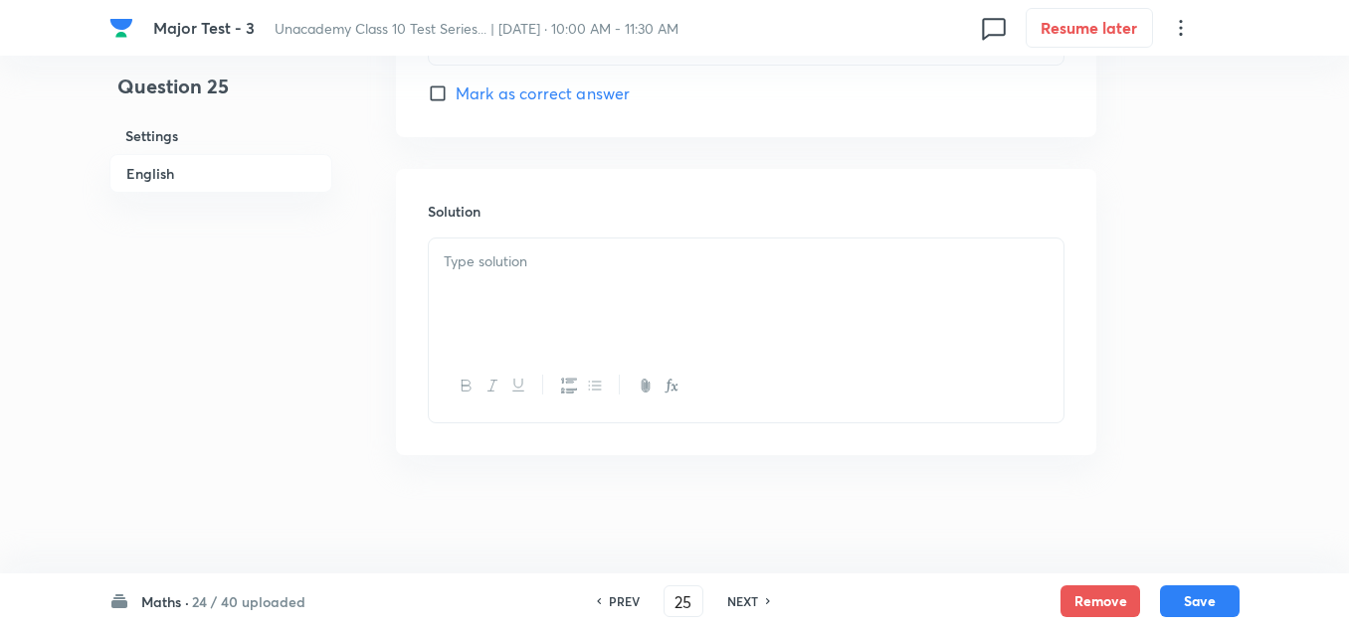
scroll to position [2089, 0]
click at [613, 302] on div at bounding box center [746, 293] width 634 height 111
click at [1194, 604] on button "Save" at bounding box center [1200, 600] width 80 height 32
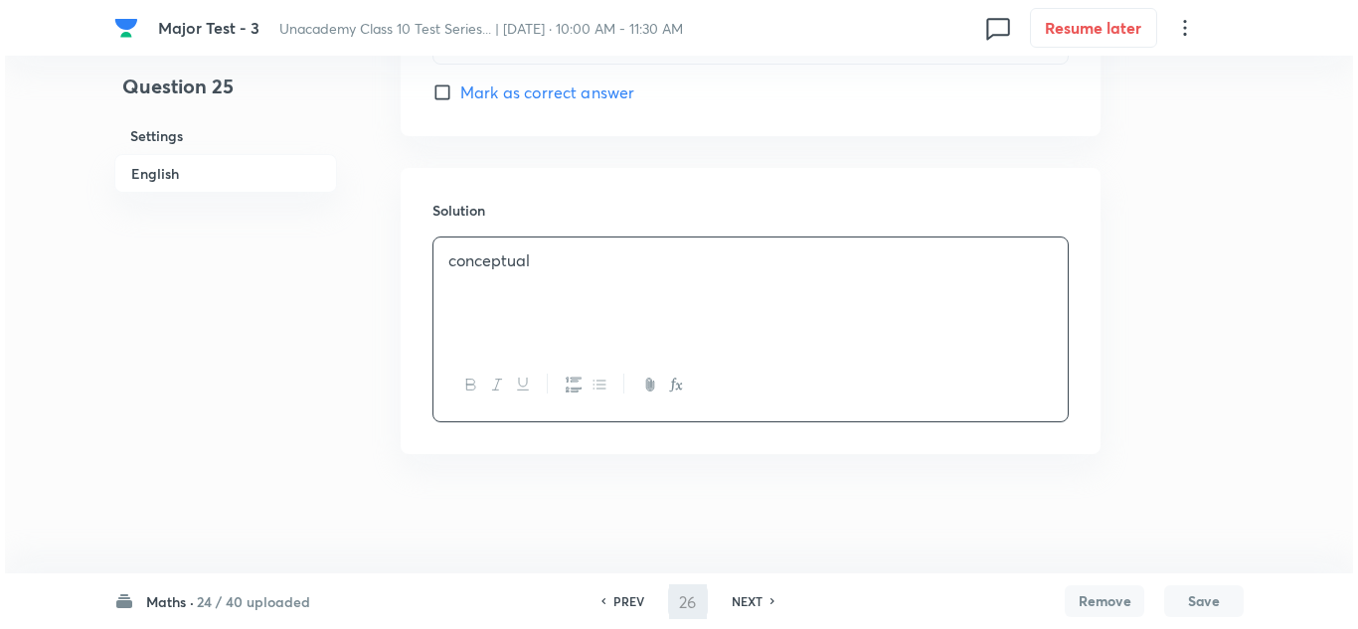
scroll to position [0, 0]
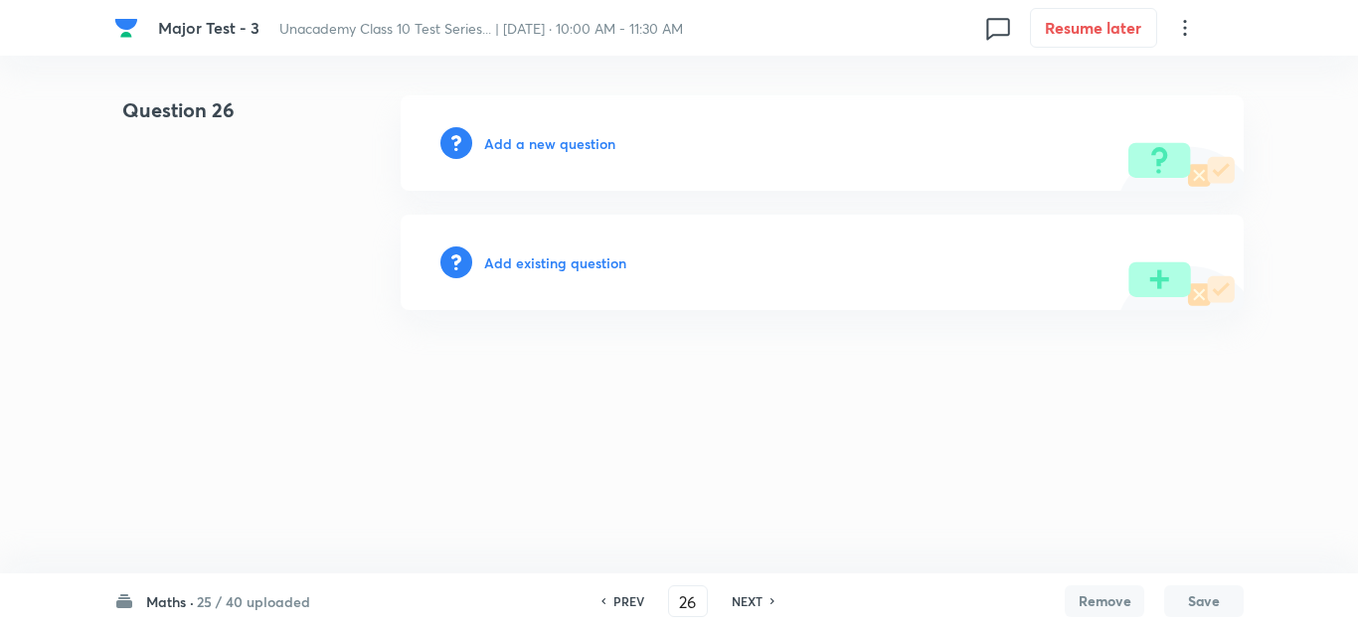
click at [576, 153] on h6 "Add a new question" at bounding box center [549, 143] width 131 height 21
click at [576, 153] on h6 "Choose a question type" at bounding box center [560, 143] width 153 height 21
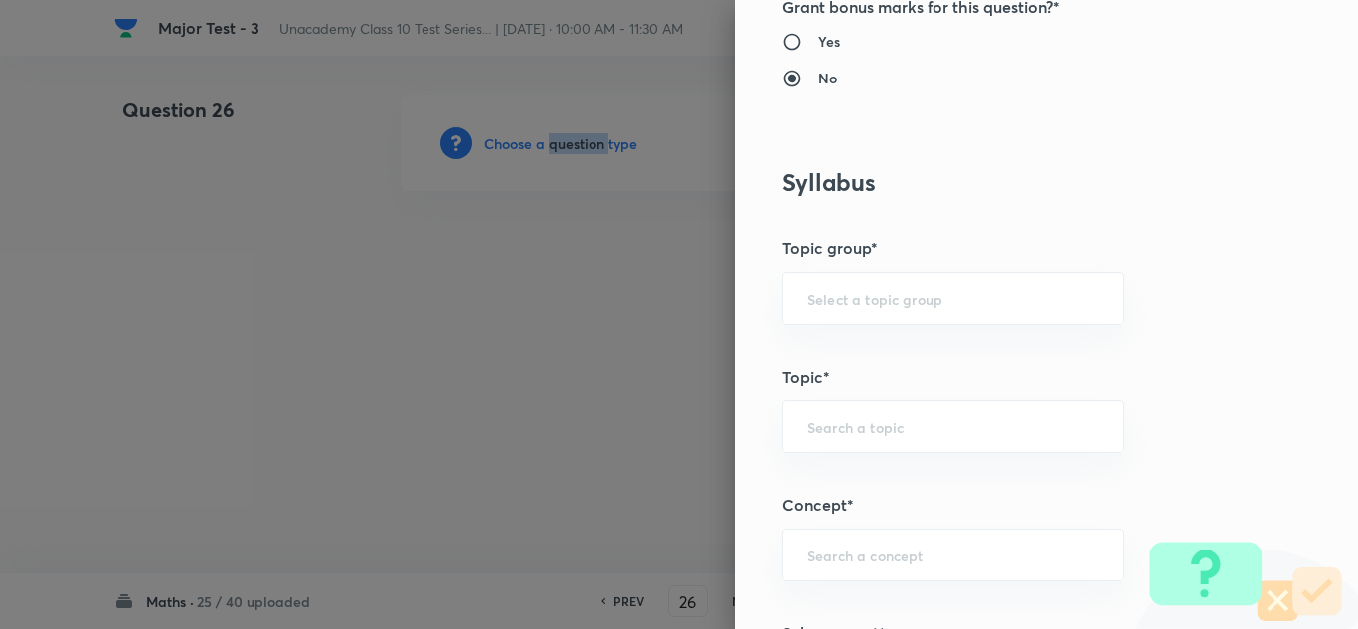
scroll to position [1094, 0]
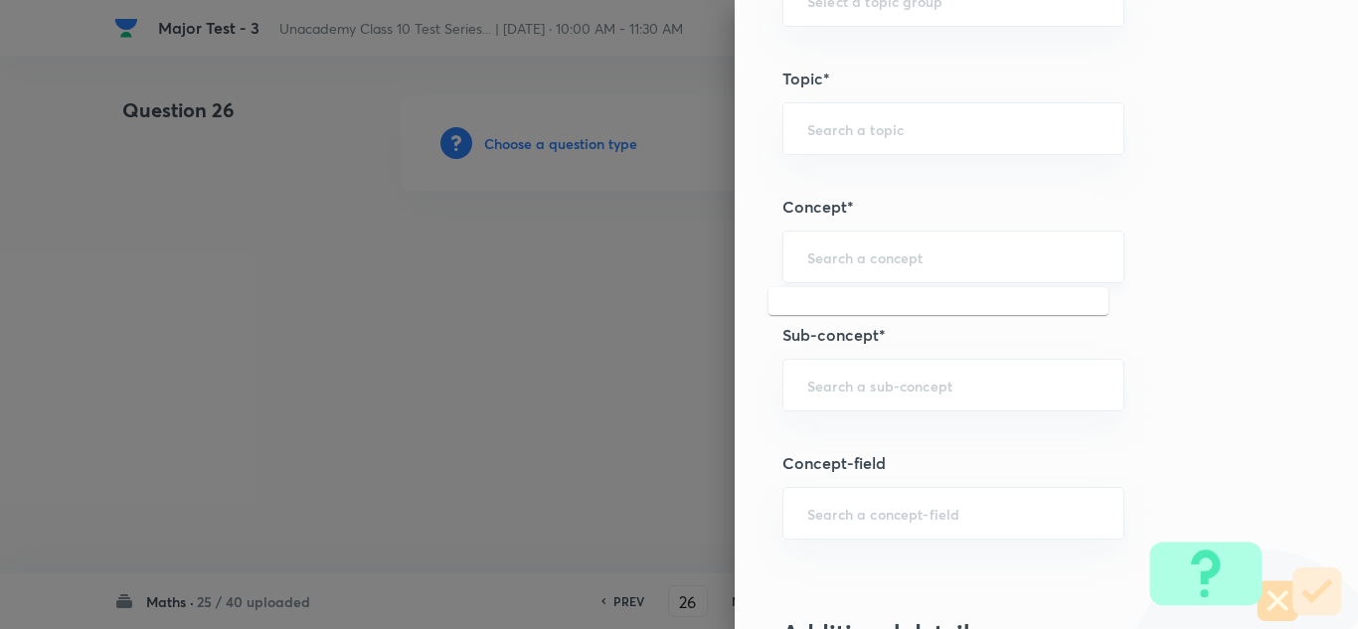
click at [886, 263] on input "text" at bounding box center [954, 257] width 292 height 19
click at [890, 264] on input "text" at bounding box center [954, 257] width 292 height 19
click at [880, 391] on input "text" at bounding box center [954, 385] width 292 height 19
paste input "Polynomials"
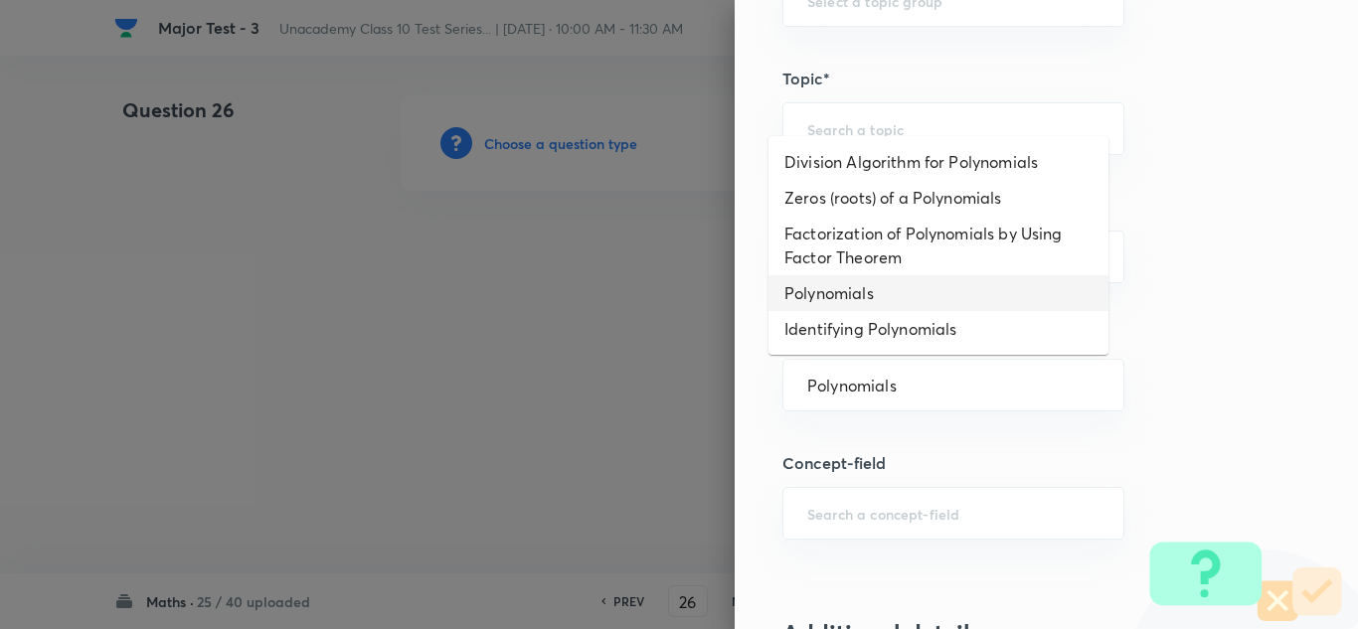
click at [832, 300] on li "Polynomials" at bounding box center [939, 293] width 340 height 36
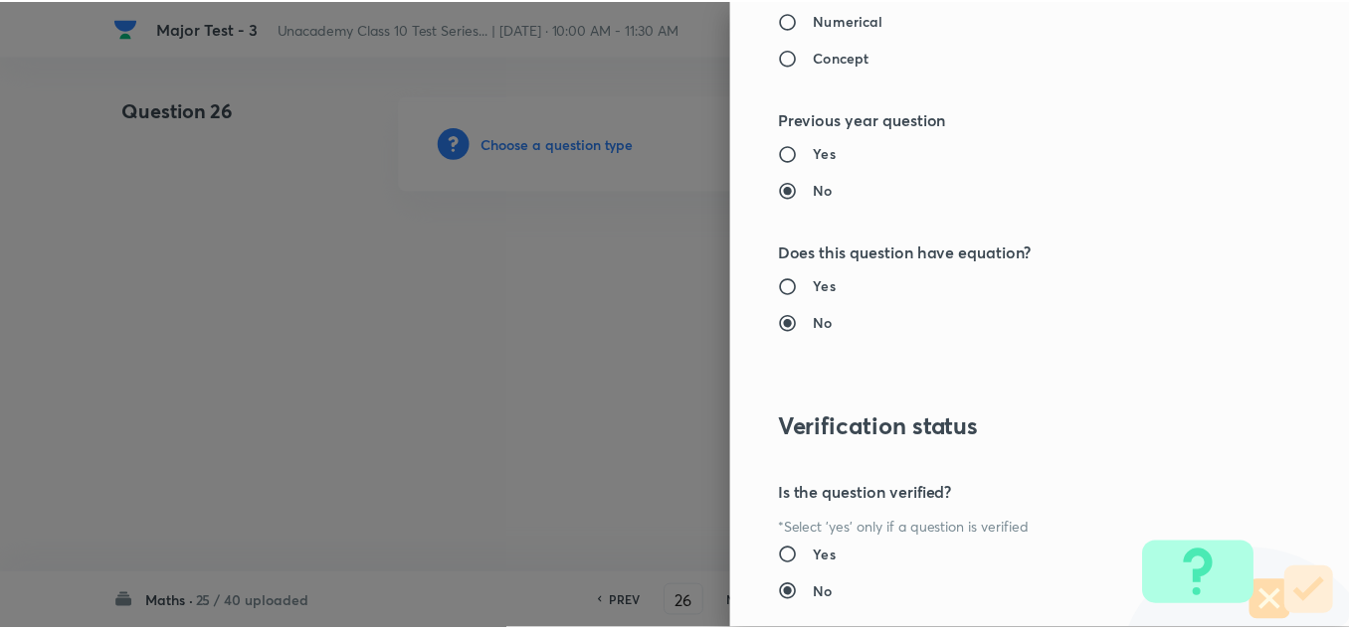
scroll to position [2215, 0]
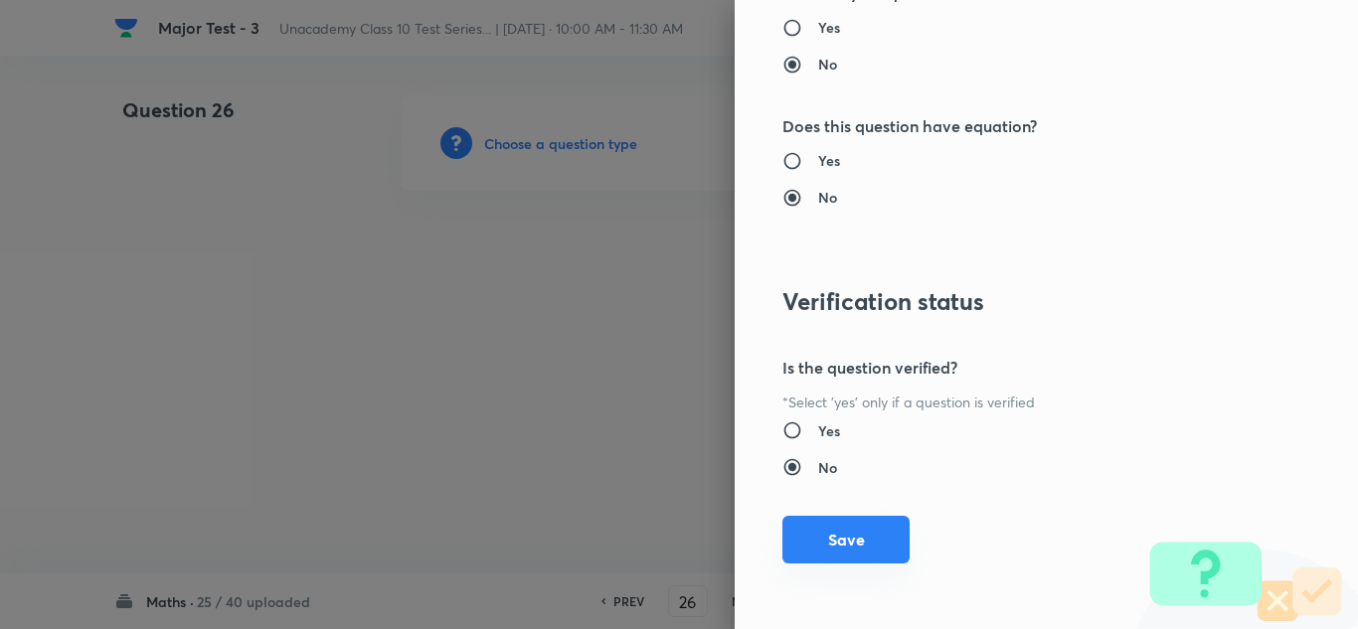
click at [833, 527] on button "Save" at bounding box center [846, 540] width 127 height 48
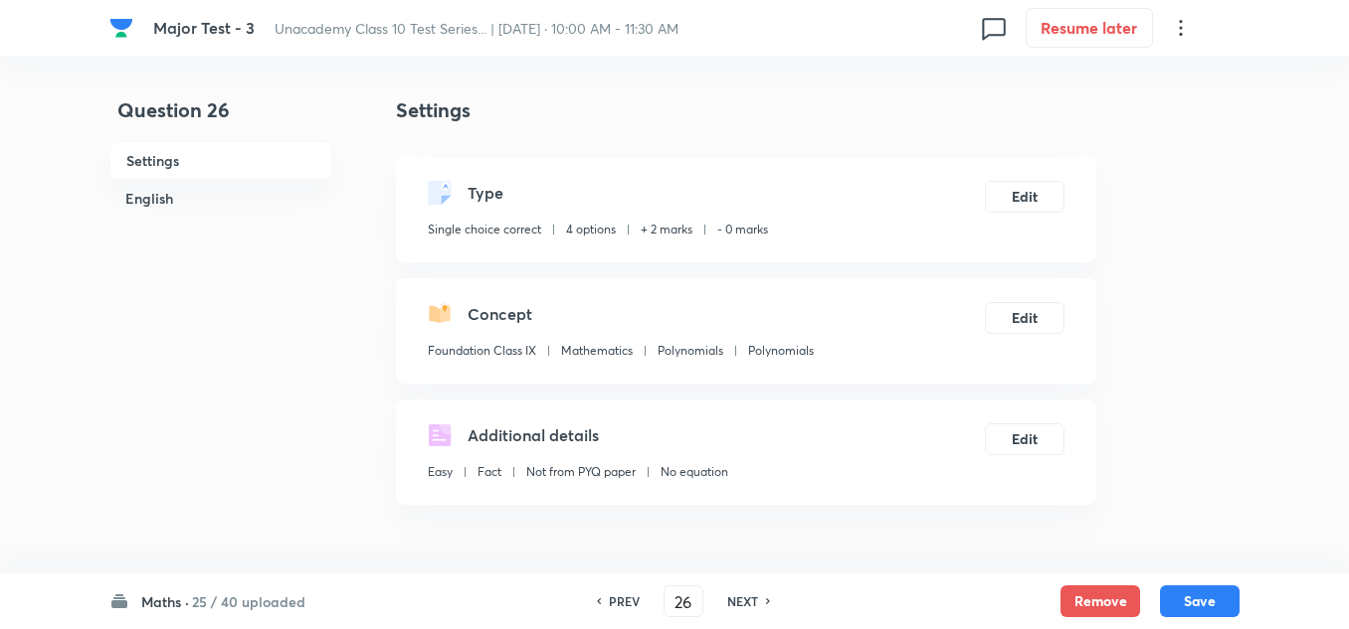
scroll to position [199, 0]
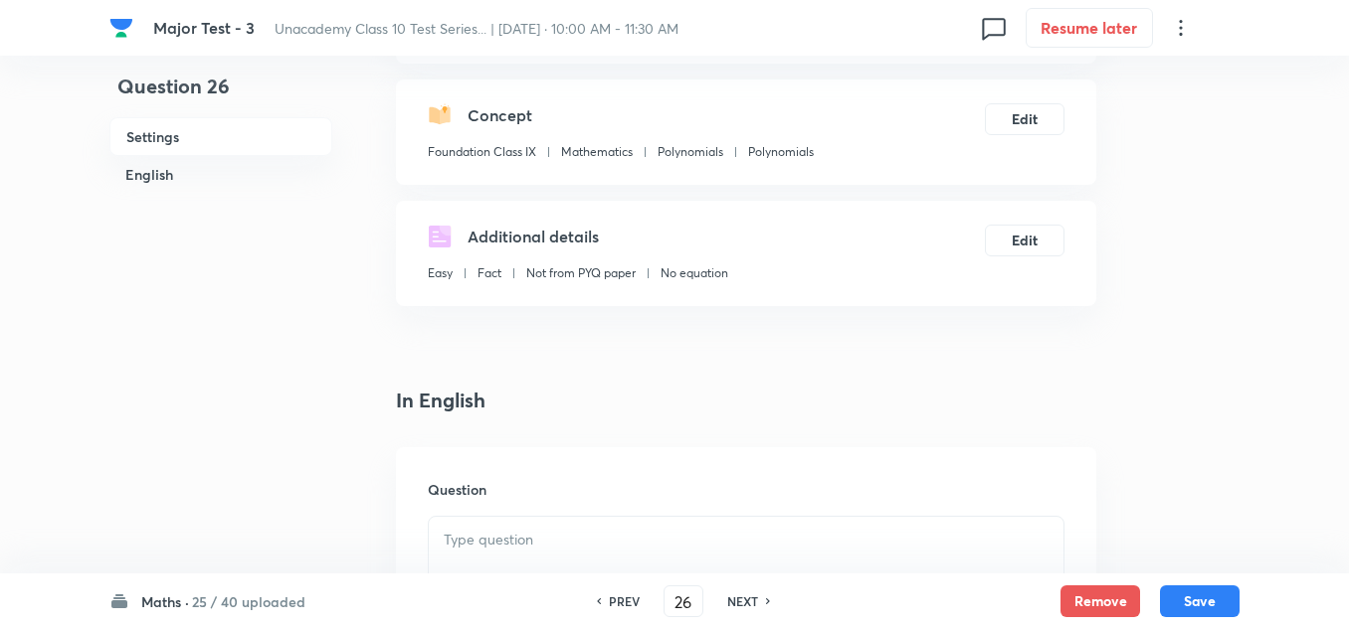
click at [526, 536] on p at bounding box center [746, 540] width 605 height 23
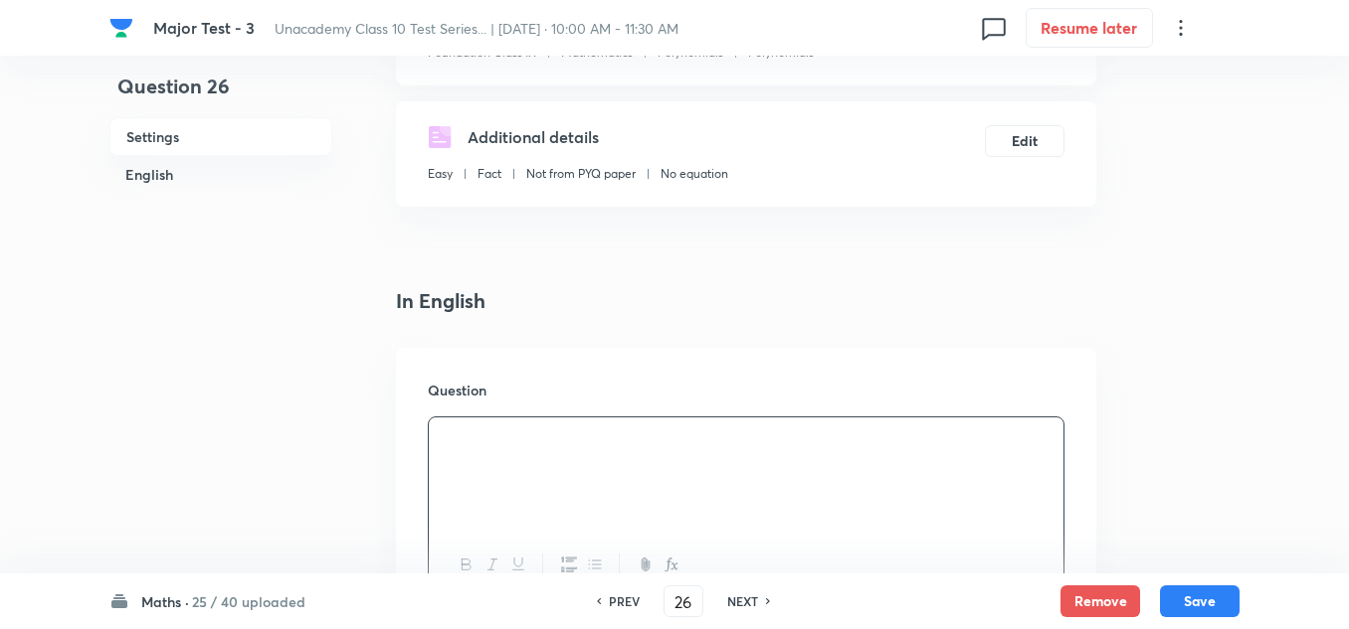
scroll to position [597, 0]
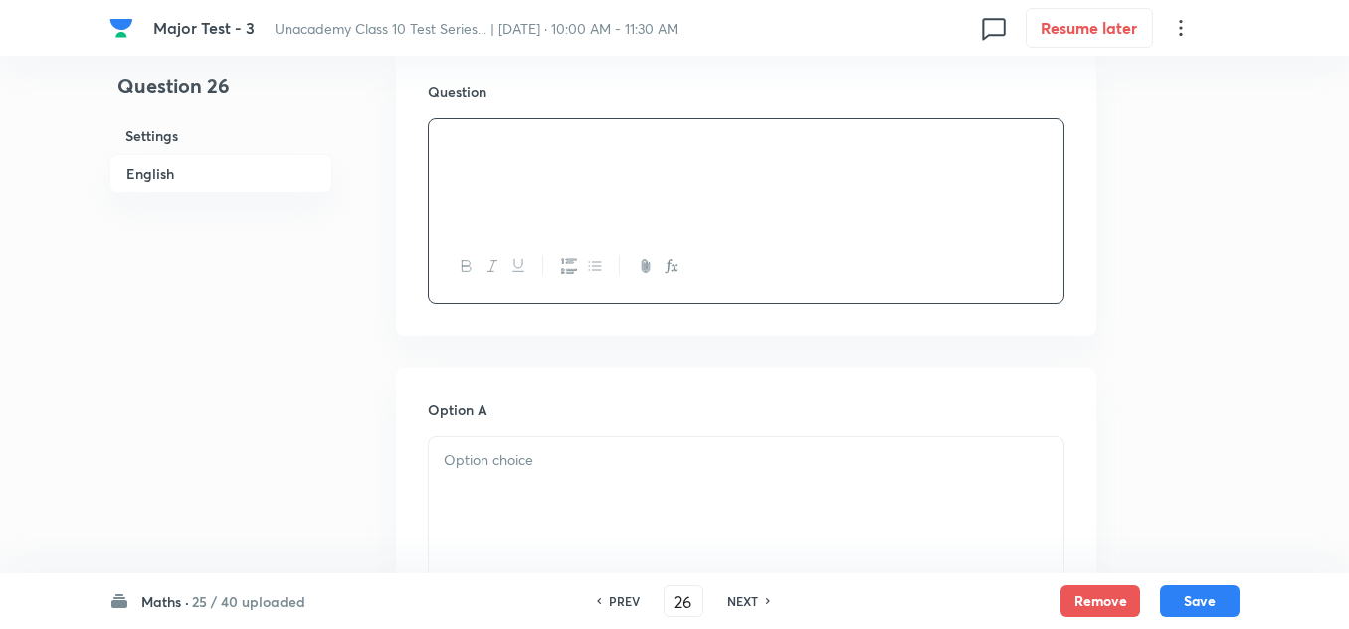
click at [505, 451] on p at bounding box center [746, 461] width 605 height 23
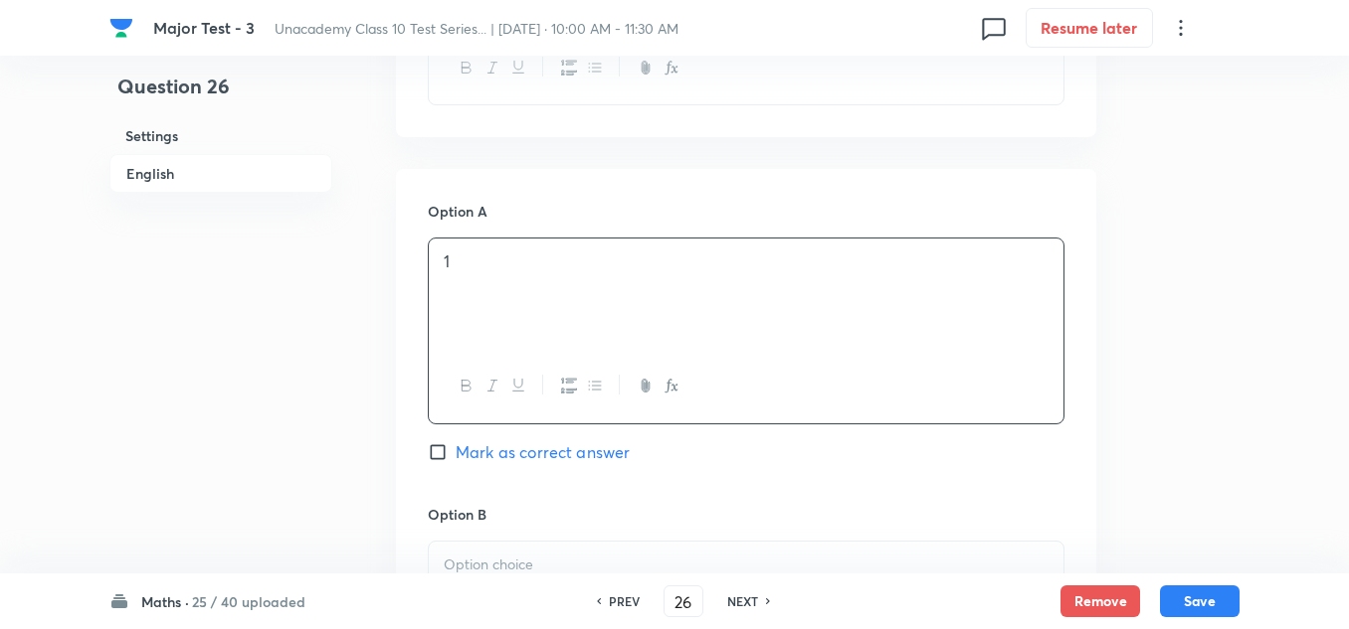
scroll to position [994, 0]
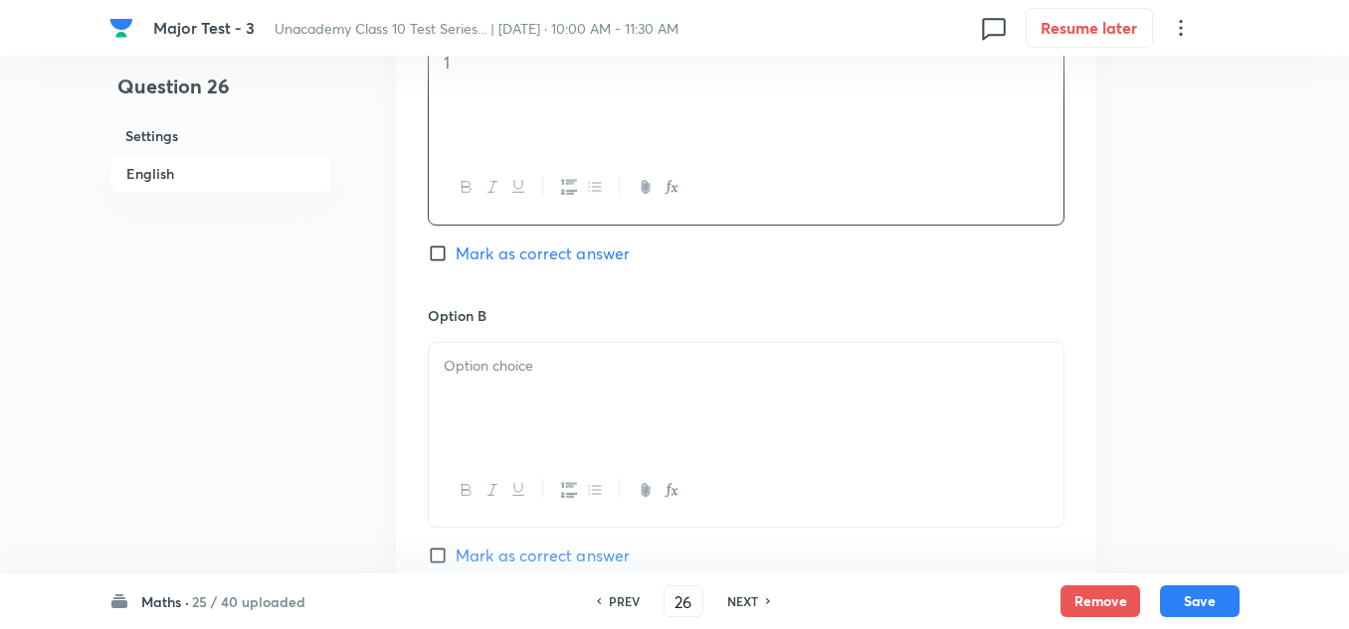
click at [511, 389] on div at bounding box center [746, 398] width 634 height 111
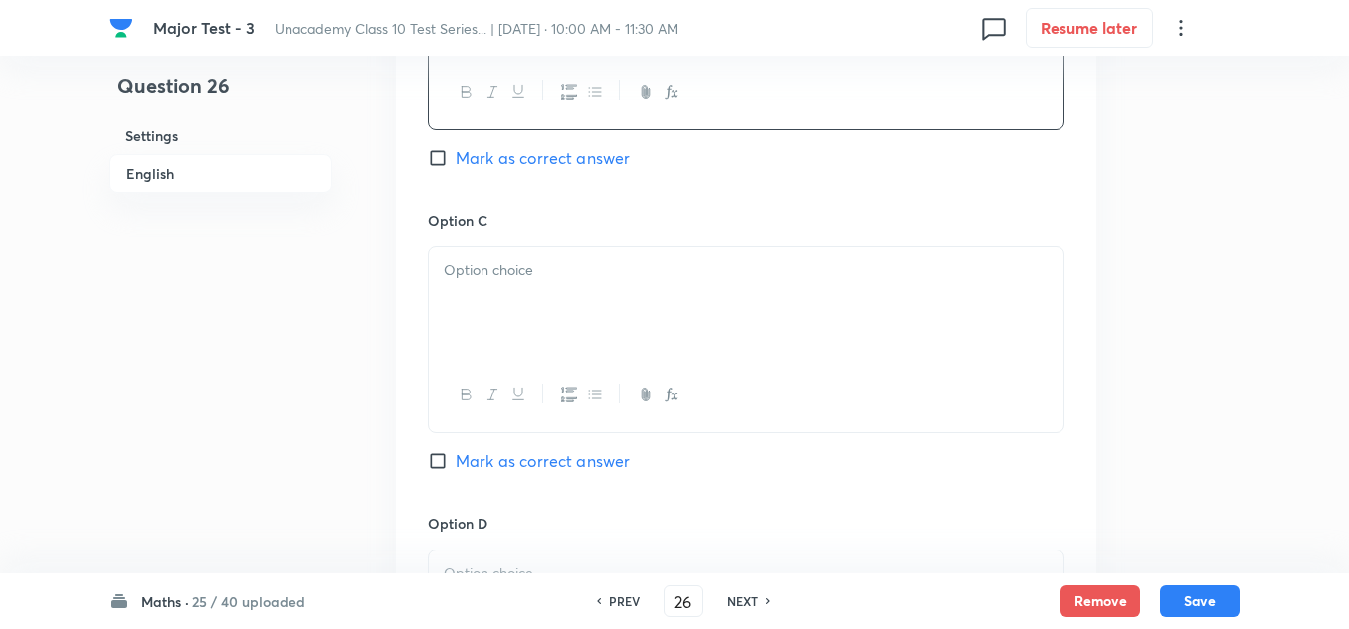
click at [531, 258] on div at bounding box center [746, 303] width 634 height 111
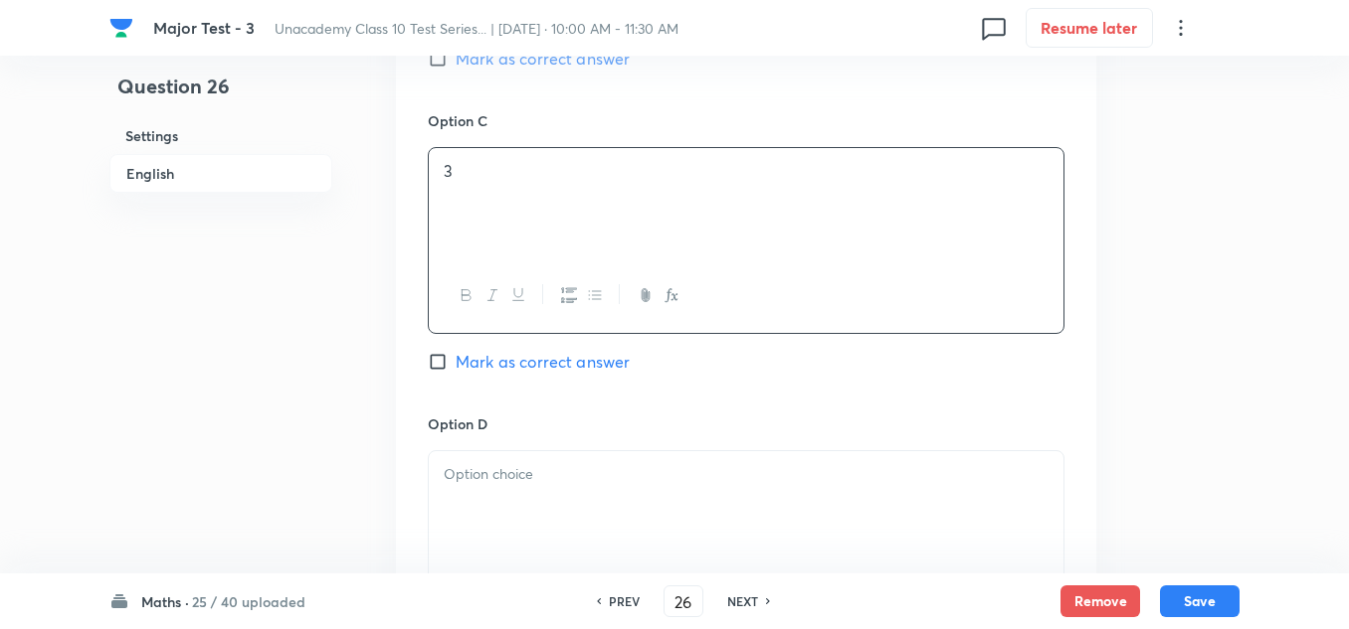
scroll to position [1591, 0]
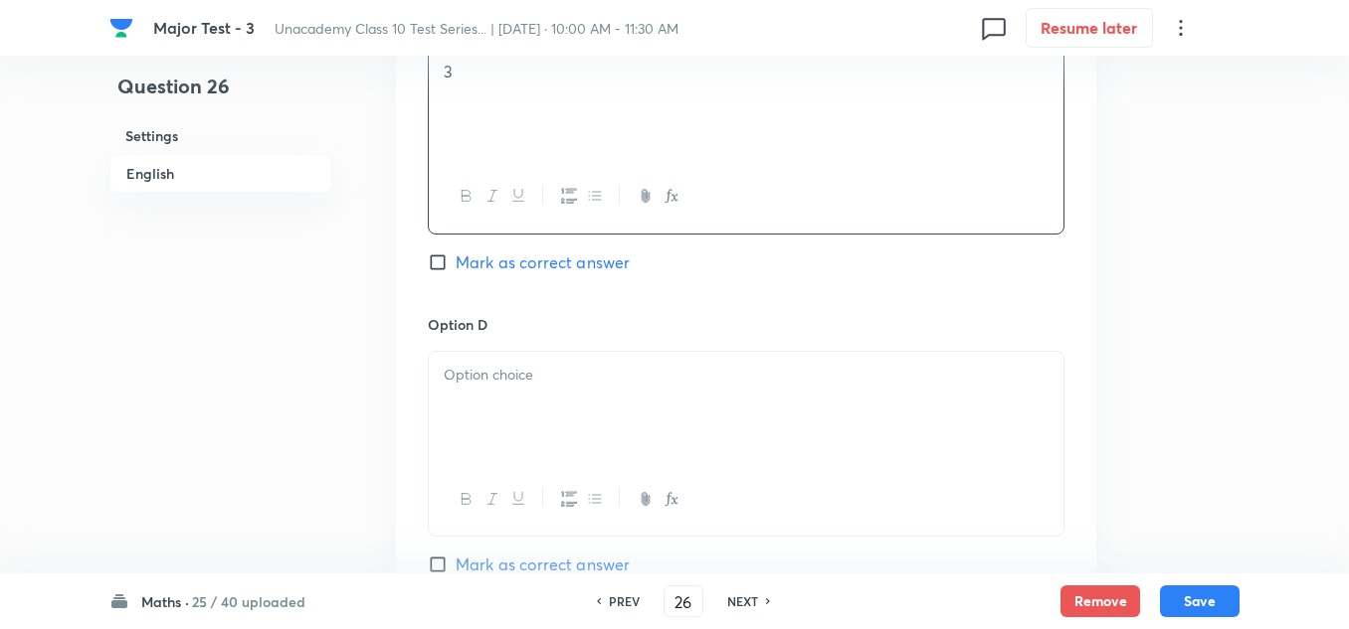
click at [530, 396] on div at bounding box center [746, 407] width 634 height 111
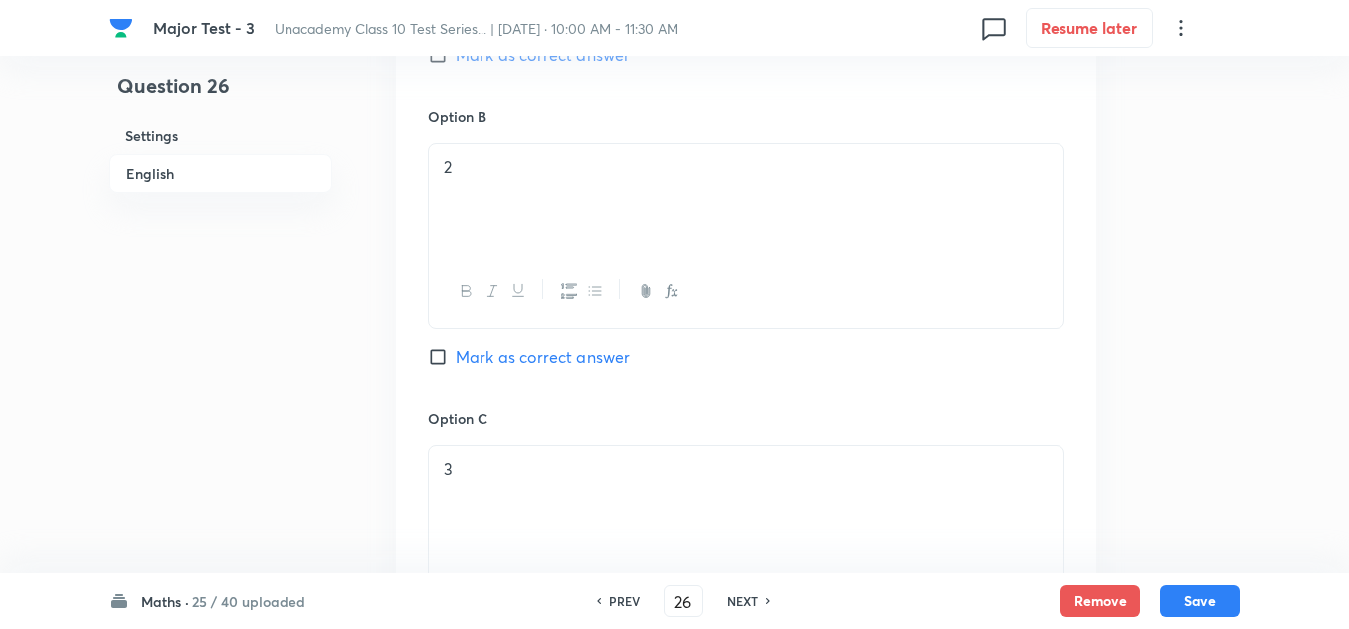
scroll to position [895, 0]
click at [523, 346] on span "Mark as correct answer" at bounding box center [542, 353] width 174 height 24
click at [455, 346] on input "Mark as correct answer" at bounding box center [442, 353] width 28 height 20
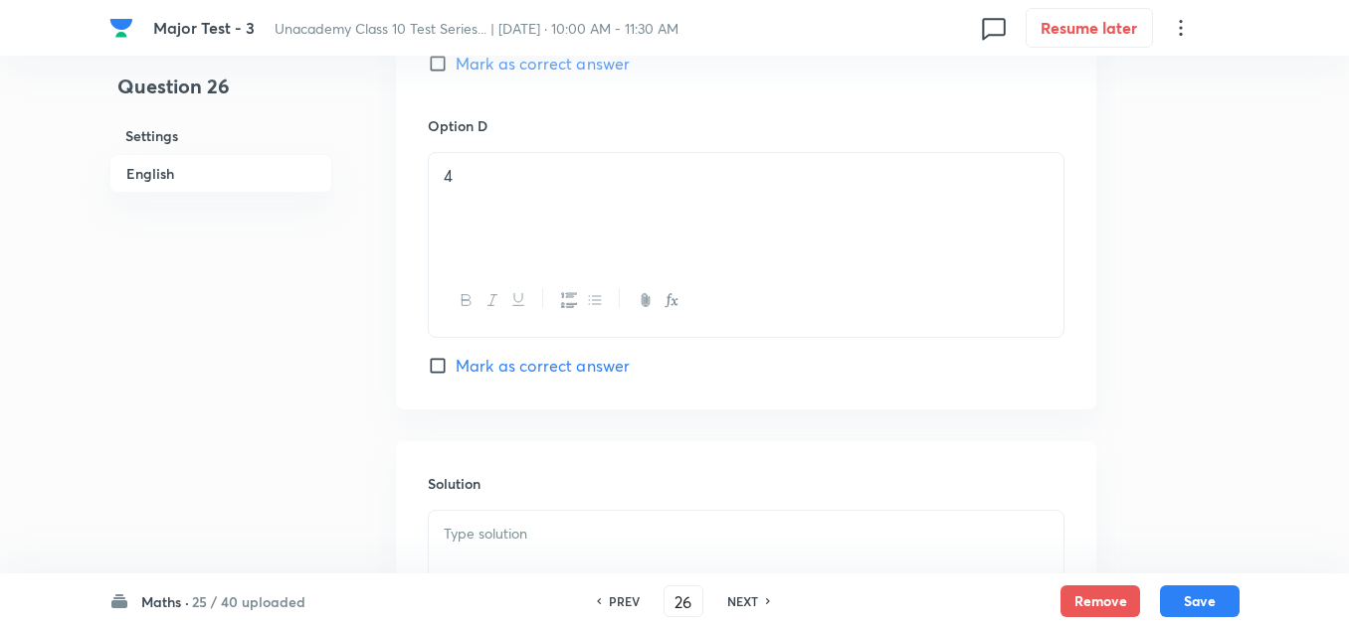
scroll to position [2064, 0]
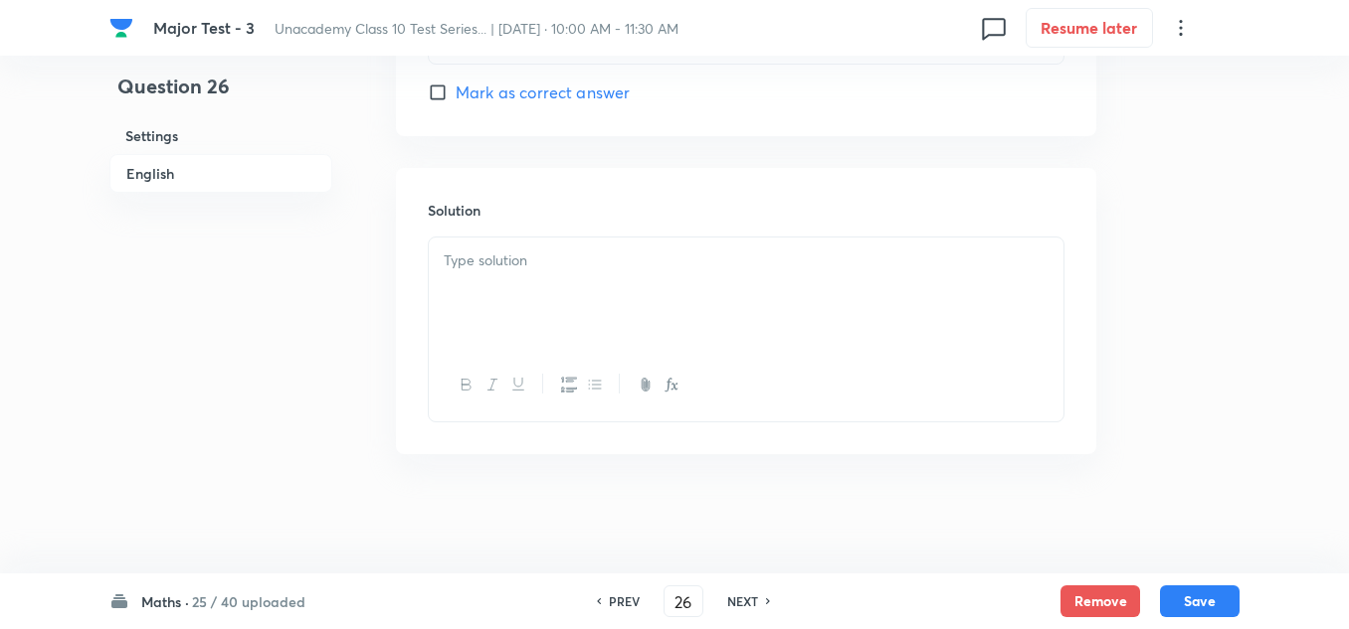
click at [556, 295] on div at bounding box center [746, 293] width 634 height 111
click at [1215, 592] on button "Save" at bounding box center [1200, 600] width 80 height 32
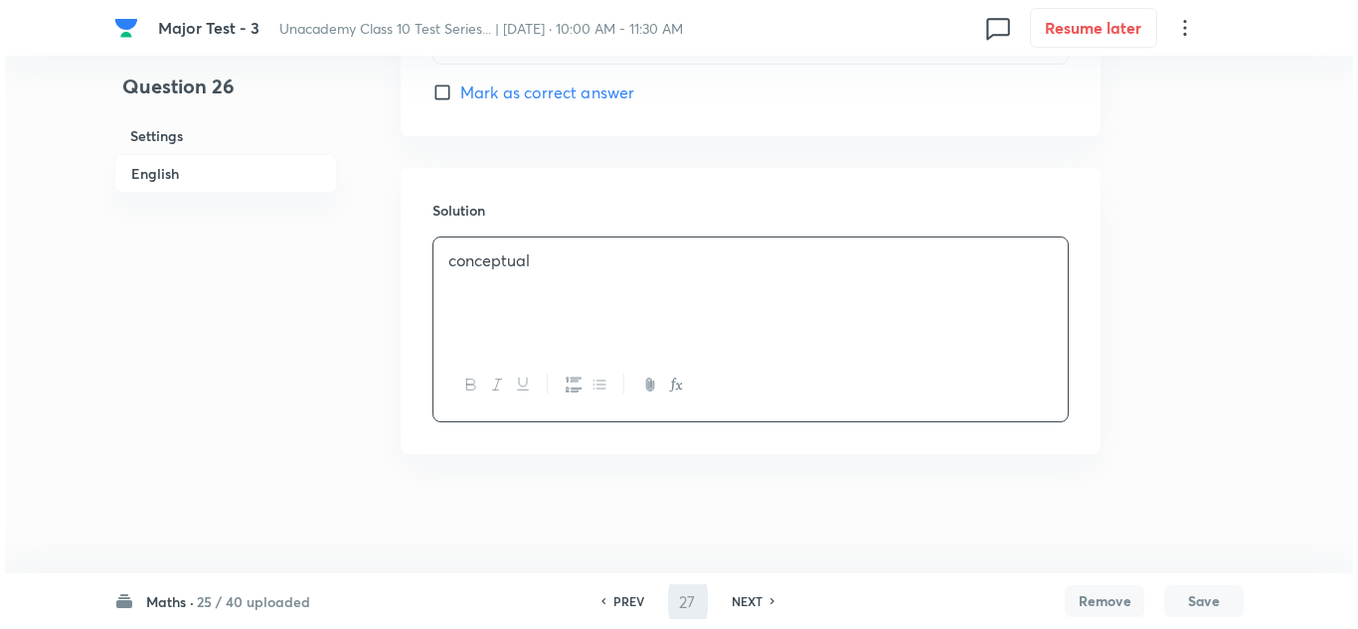
scroll to position [0, 0]
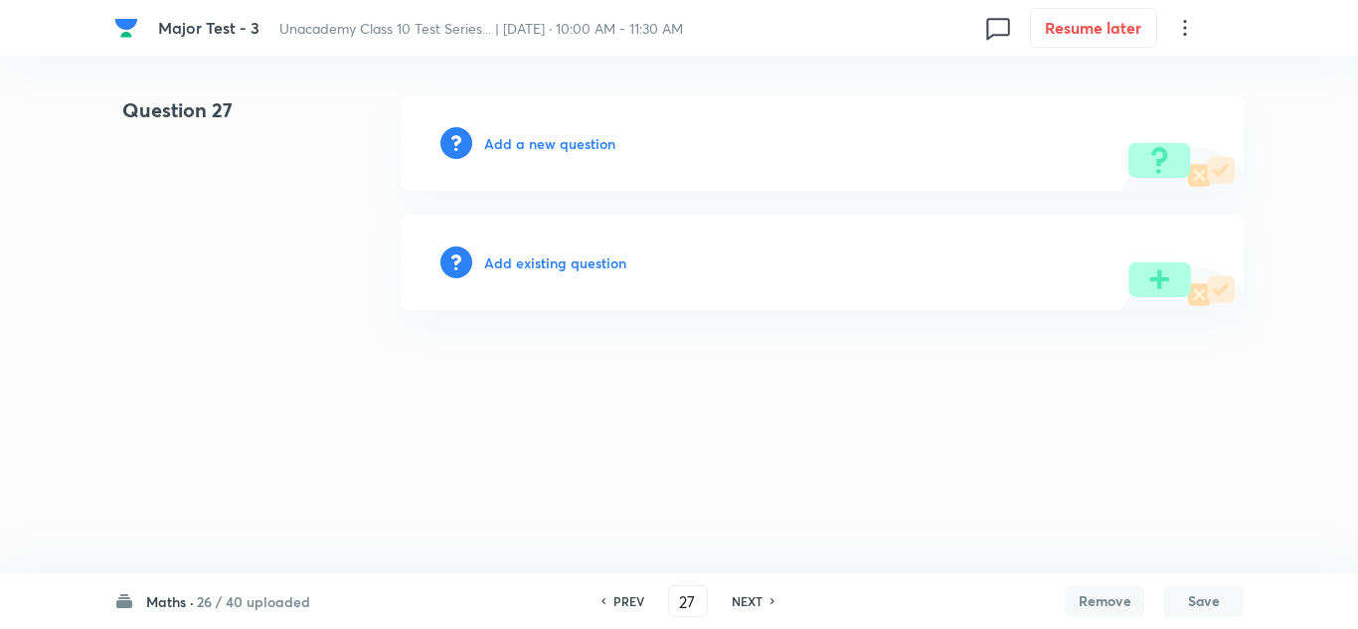
click at [593, 144] on h6 "Add a new question" at bounding box center [549, 143] width 131 height 21
click at [593, 144] on h6 "Choose a question type" at bounding box center [560, 143] width 153 height 21
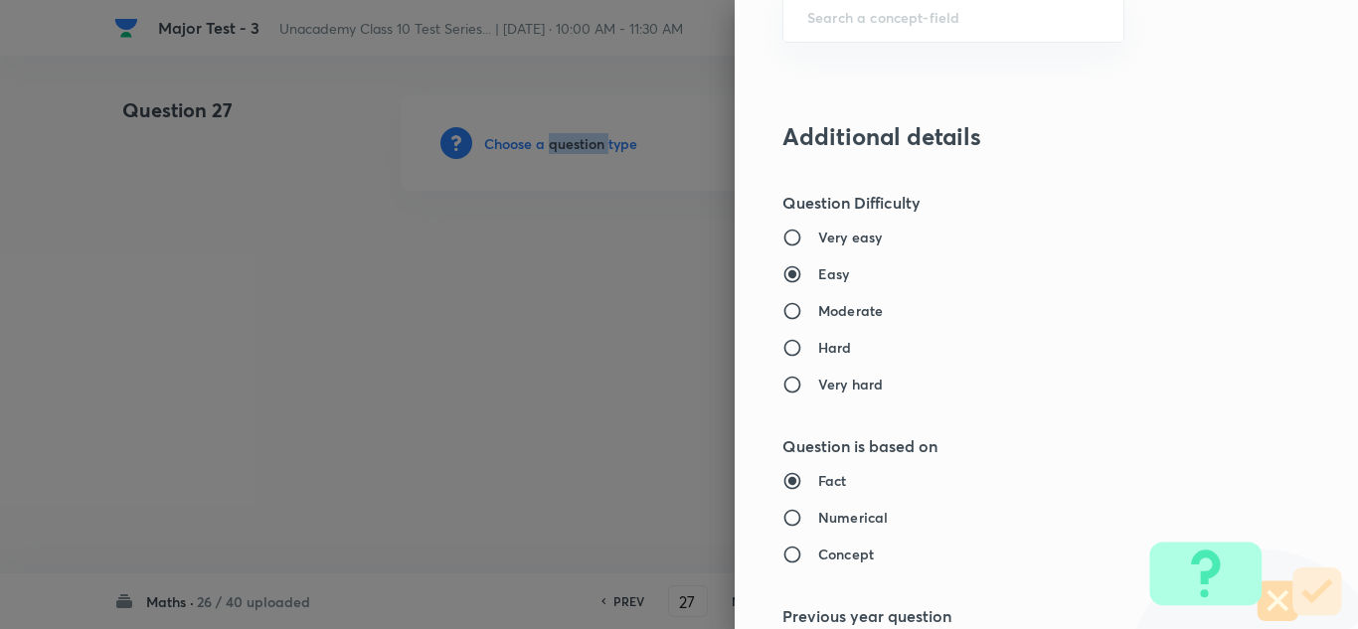
scroll to position [1193, 0]
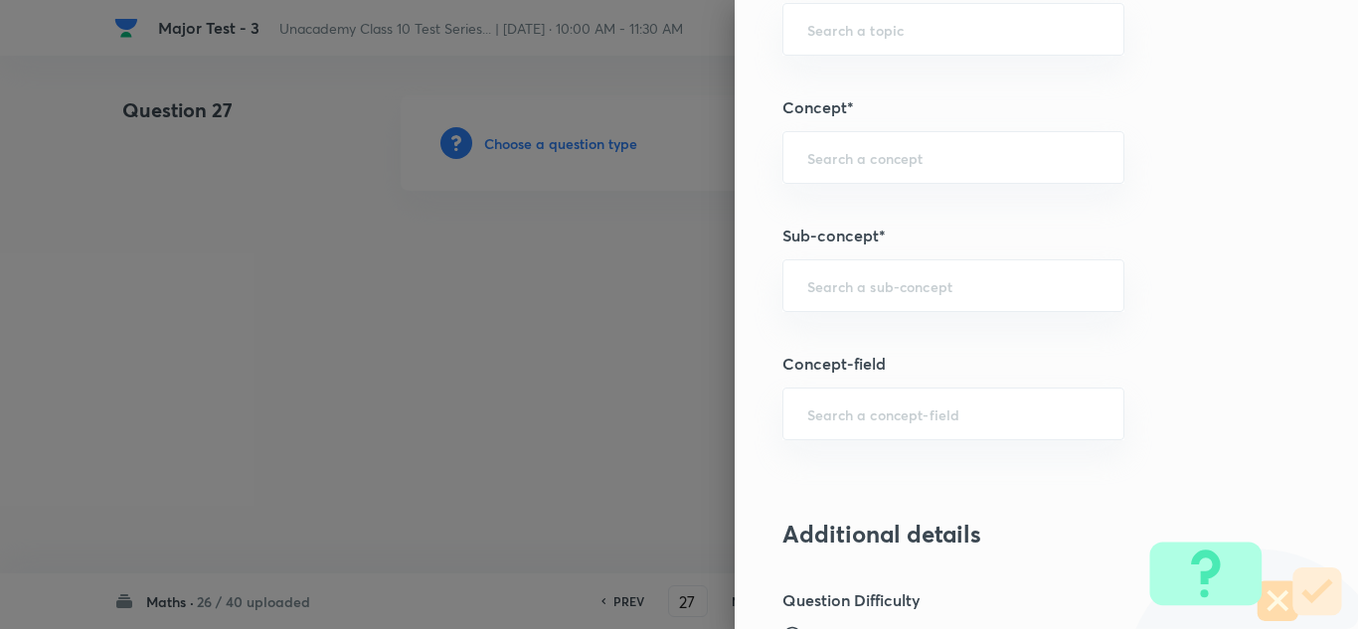
click at [846, 316] on div "Question settings Question type* Single choice correct Number of options* 2 3 4…" at bounding box center [1047, 314] width 624 height 629
click at [858, 281] on input "text" at bounding box center [954, 285] width 292 height 19
click at [870, 298] on div "​" at bounding box center [954, 286] width 342 height 53
paste input "Linear Equations"
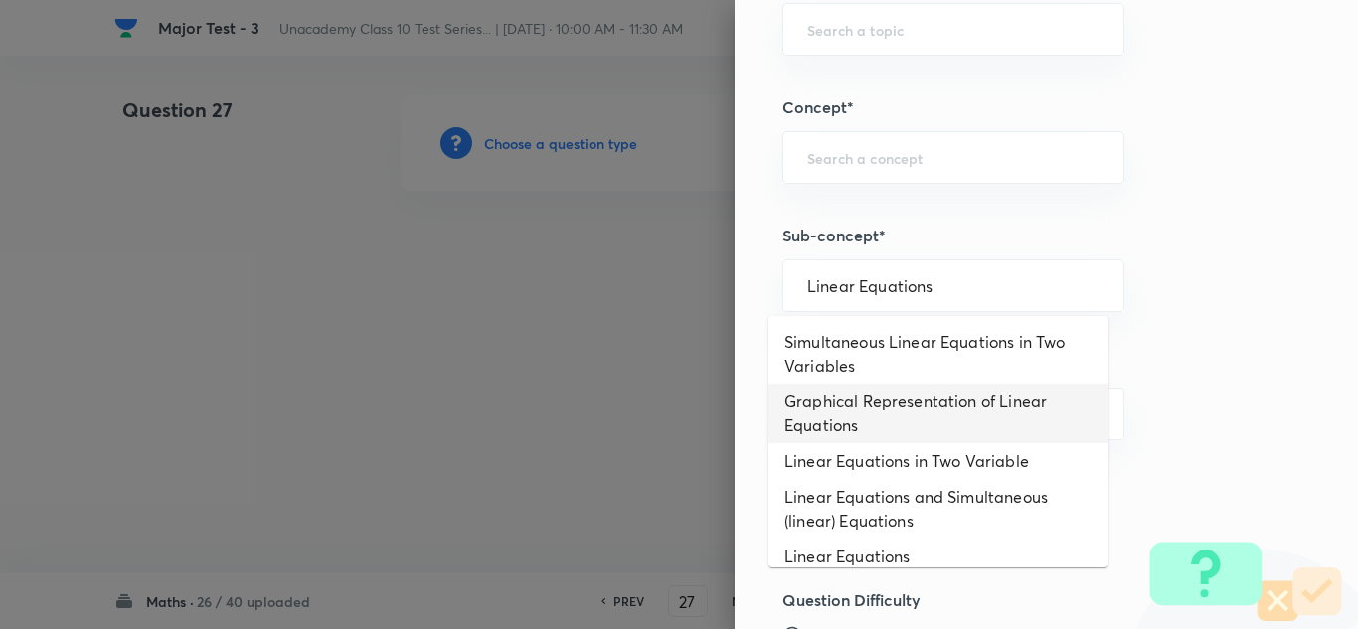
scroll to position [146, 0]
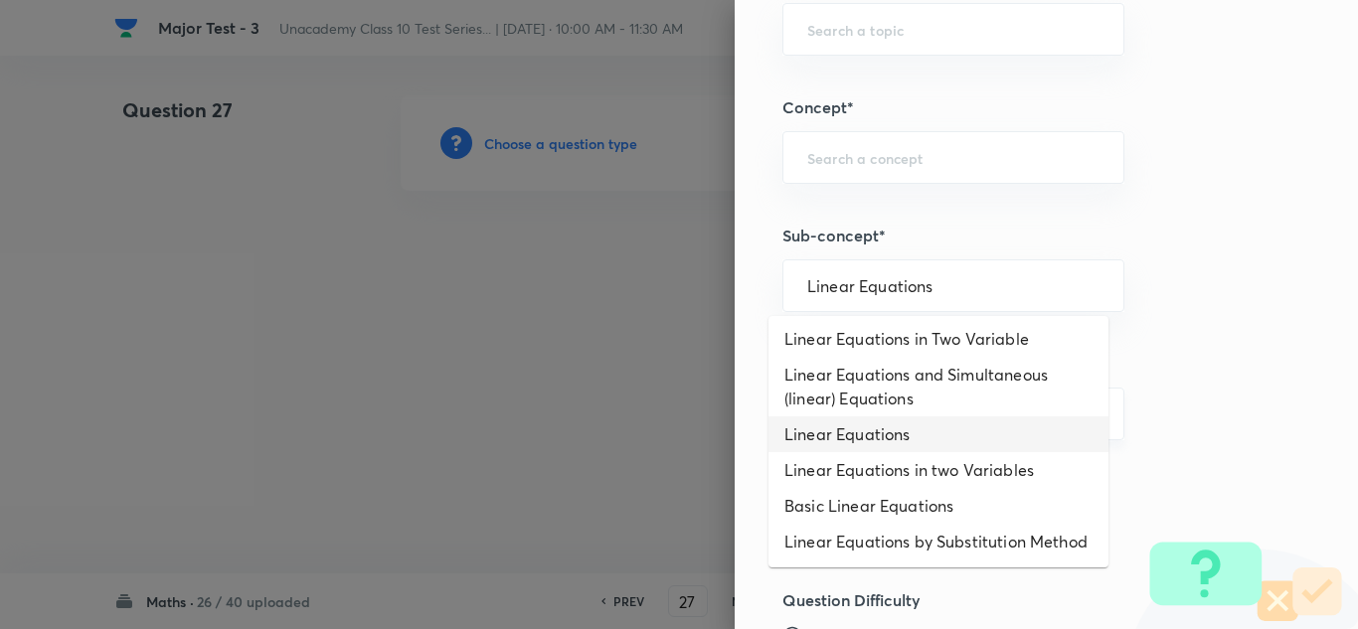
click at [879, 417] on li "Linear Equations" at bounding box center [939, 435] width 340 height 36
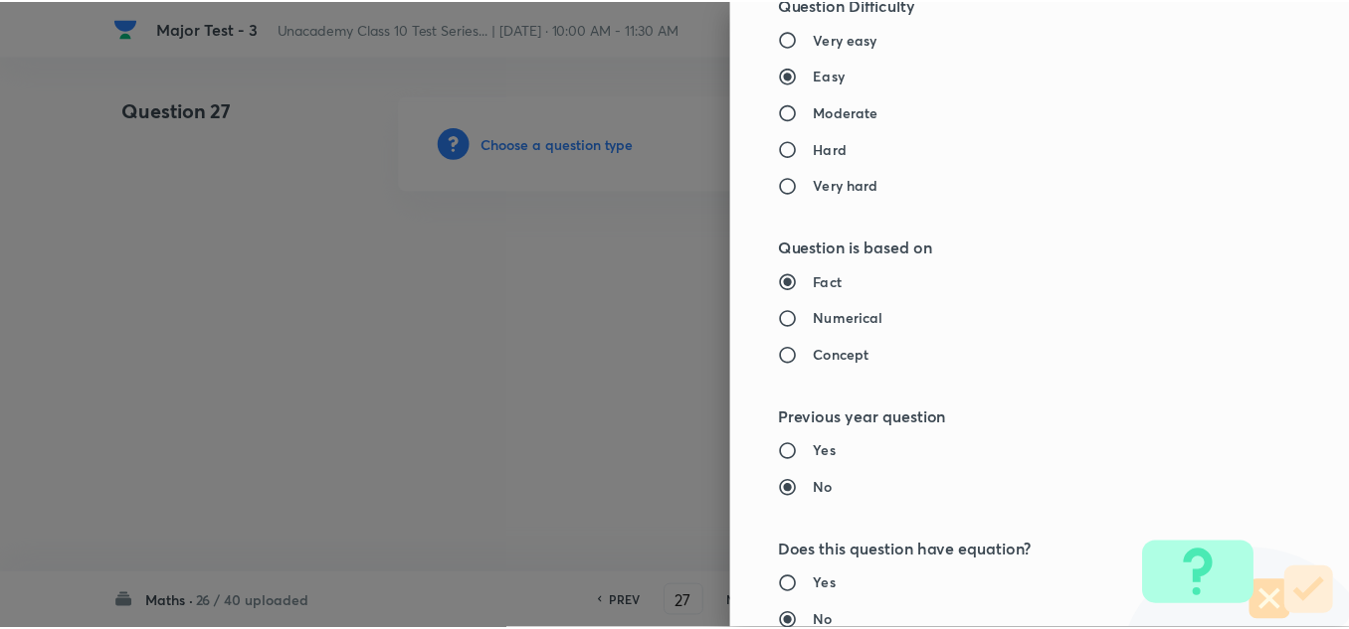
scroll to position [2215, 0]
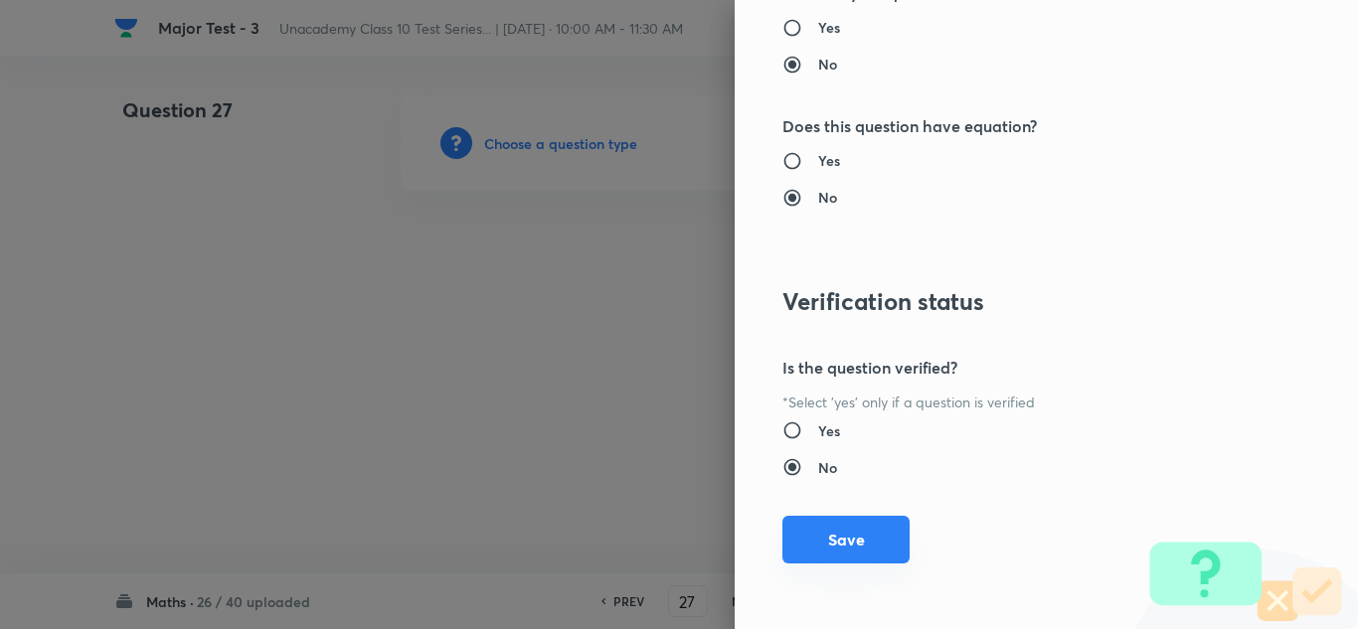
click at [860, 548] on button "Save" at bounding box center [846, 540] width 127 height 48
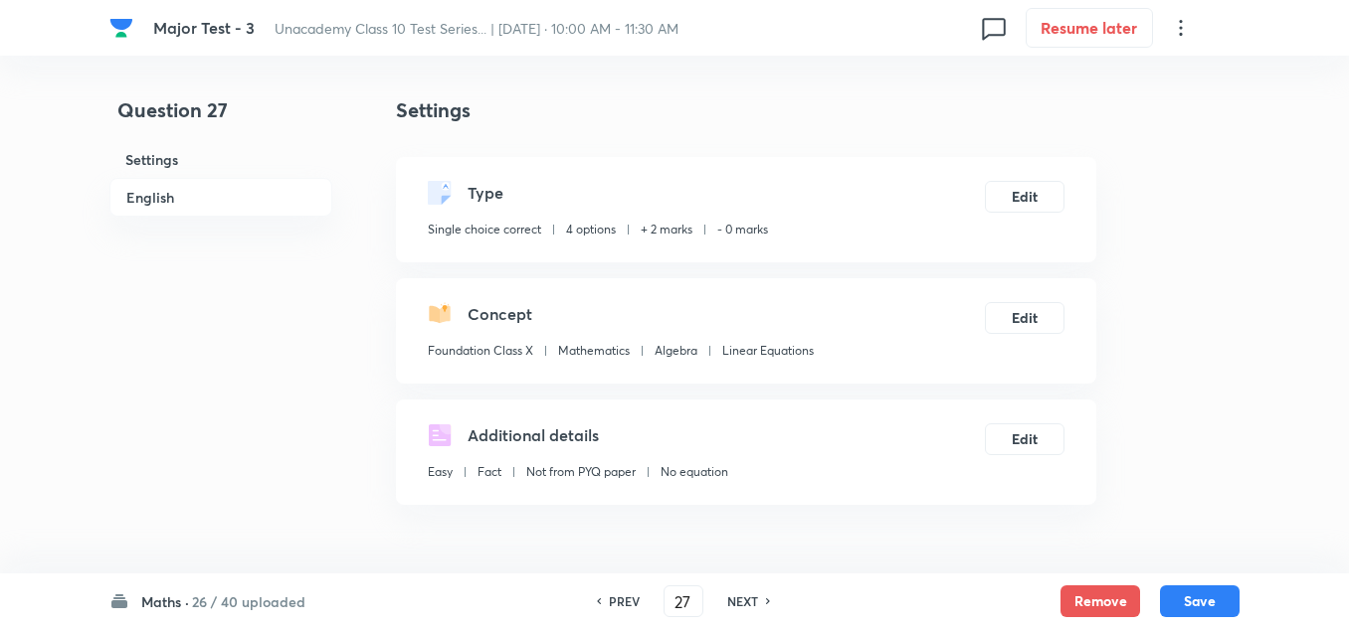
scroll to position [199, 0]
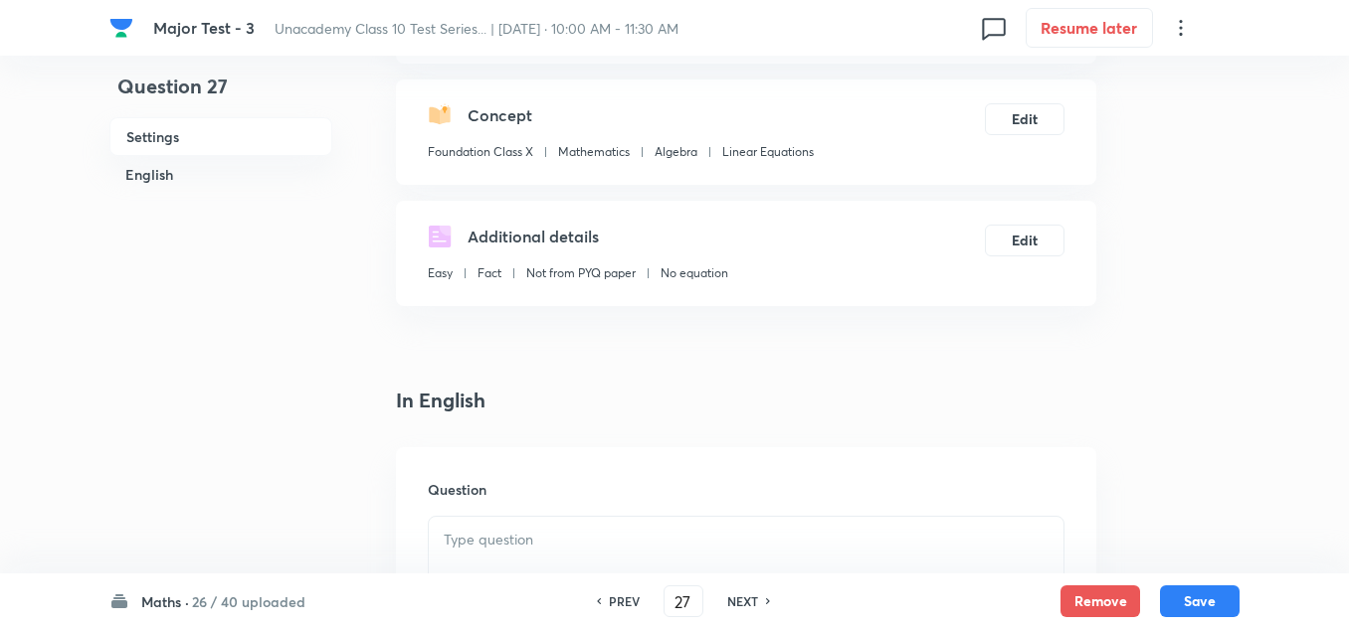
click at [484, 550] on p at bounding box center [746, 540] width 605 height 23
click at [657, 555] on div at bounding box center [746, 572] width 634 height 111
click at [503, 556] on div at bounding box center [746, 572] width 634 height 111
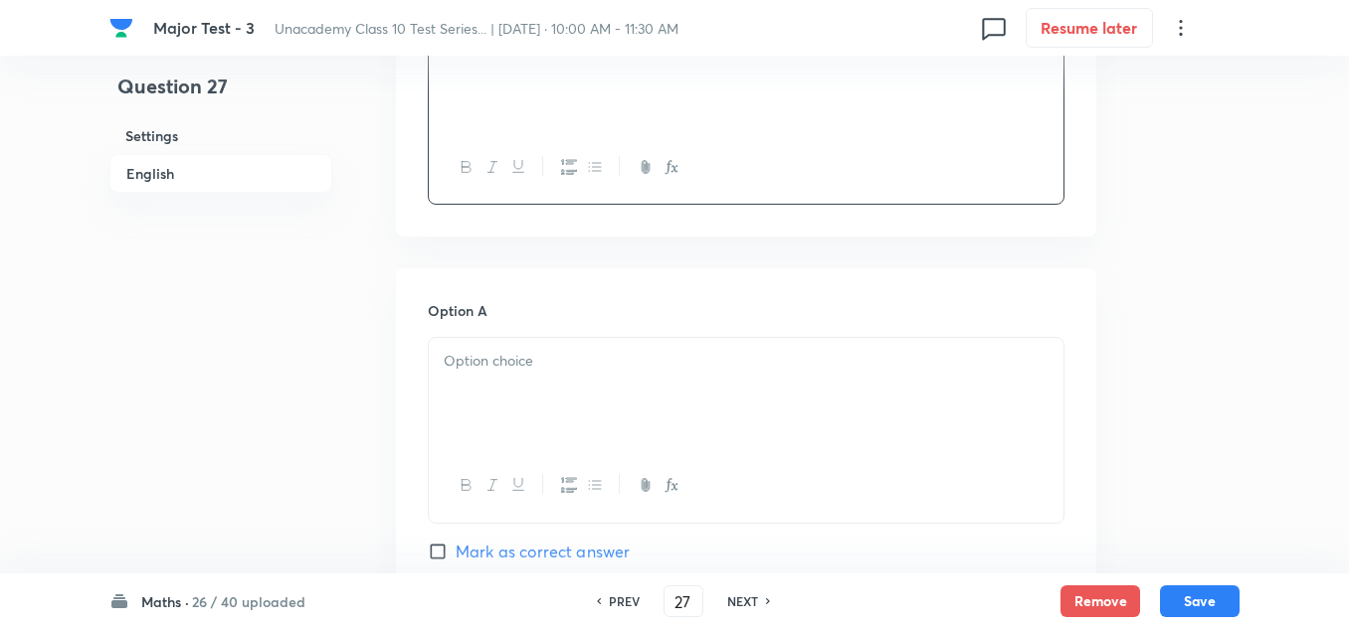
scroll to position [796, 0]
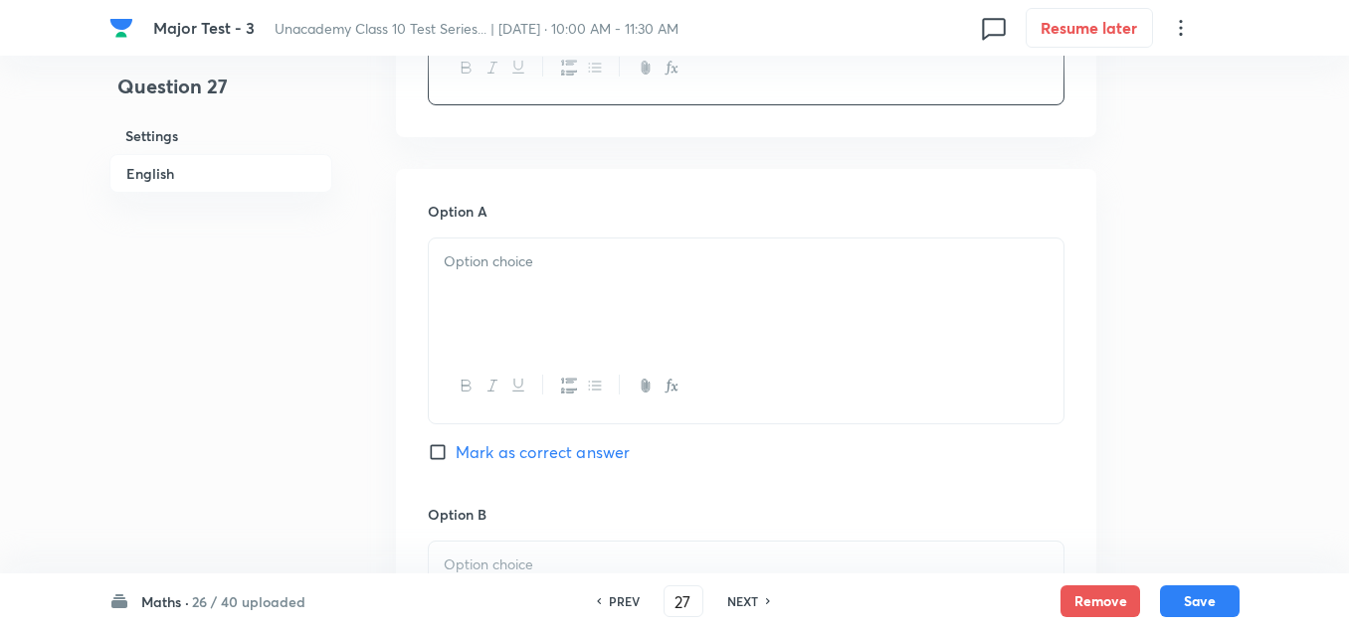
click at [498, 280] on div at bounding box center [746, 294] width 634 height 111
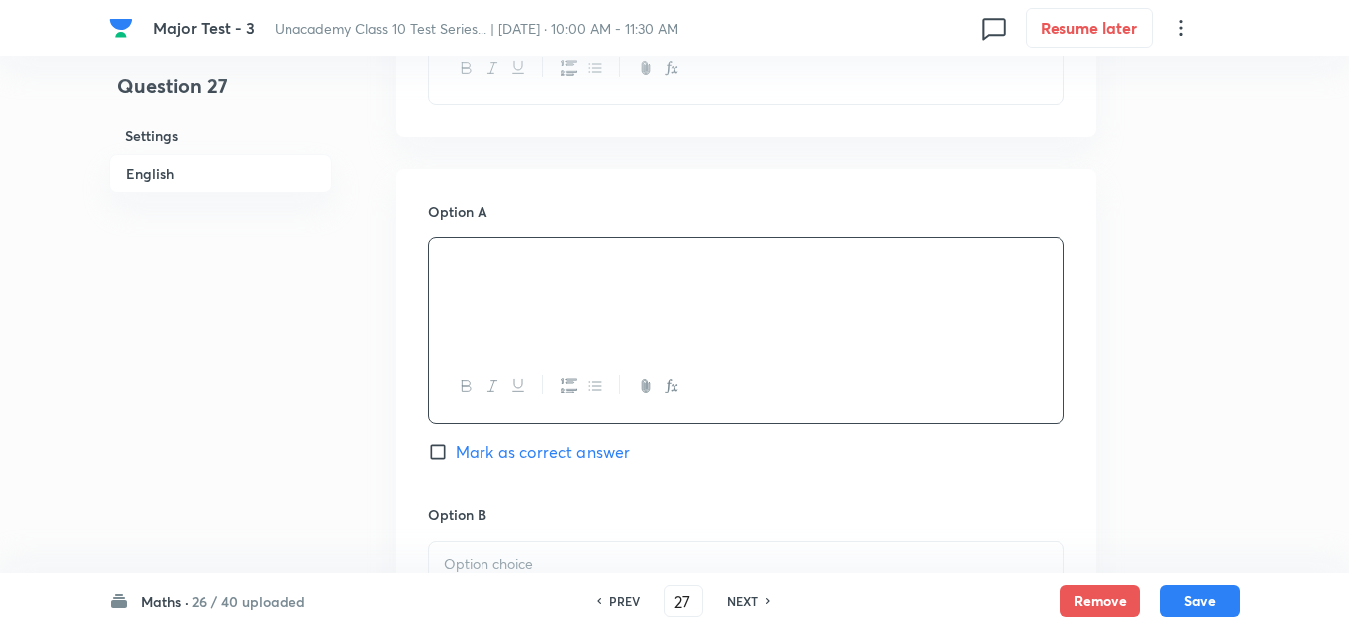
scroll to position [1094, 0]
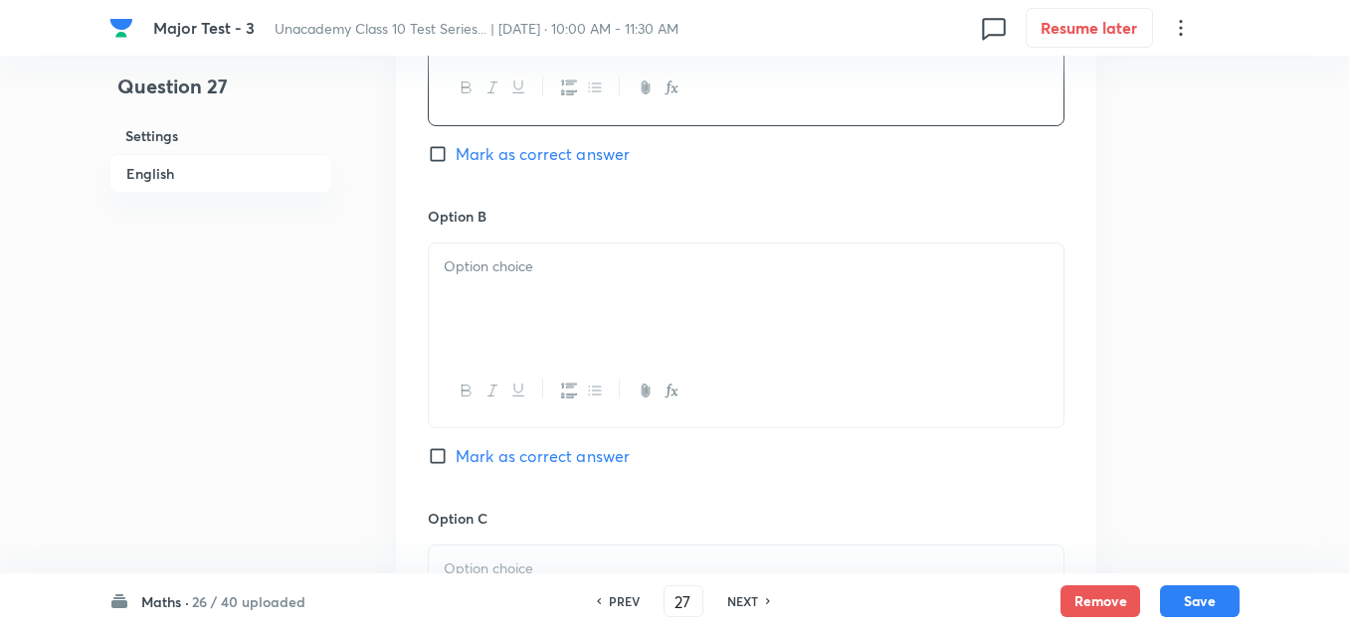
click at [540, 290] on div at bounding box center [746, 299] width 634 height 111
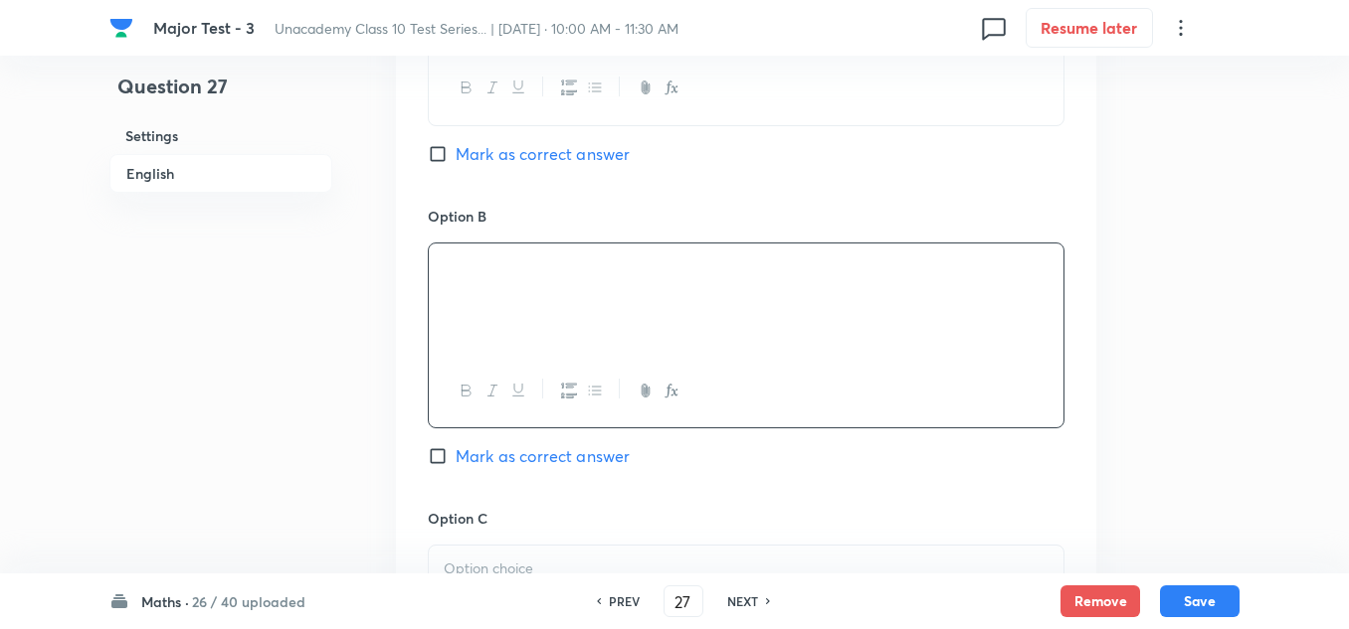
scroll to position [1193, 0]
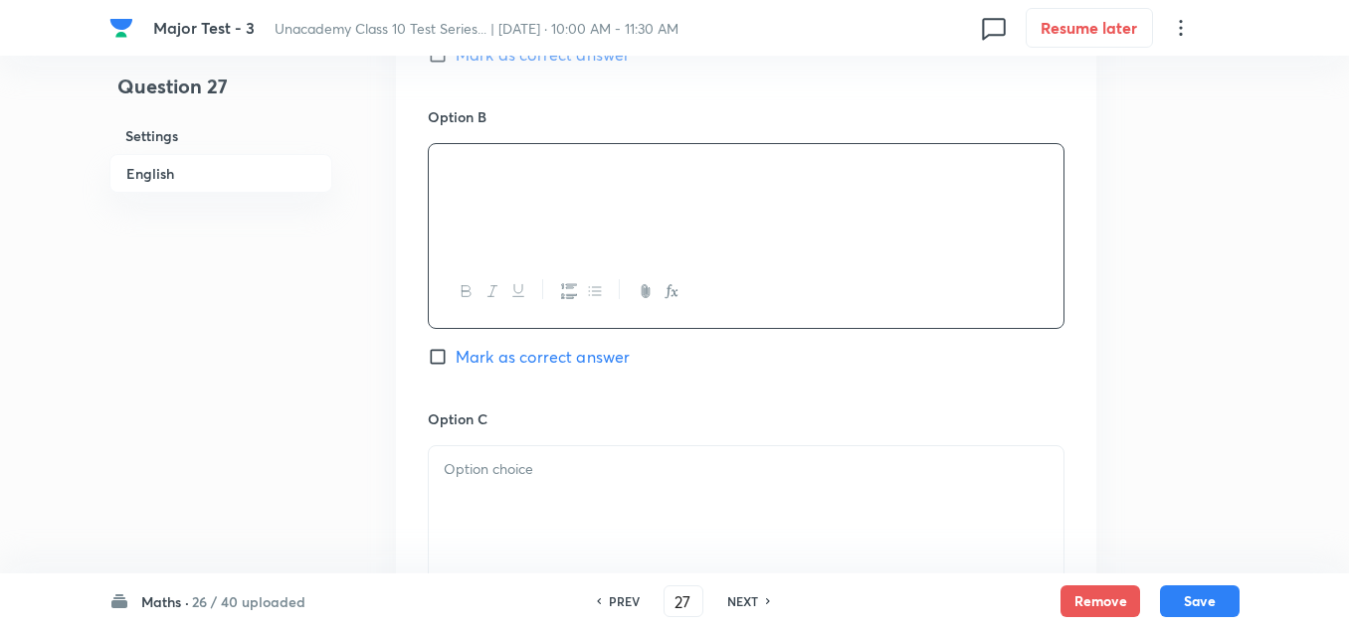
click at [518, 474] on p at bounding box center [746, 469] width 605 height 23
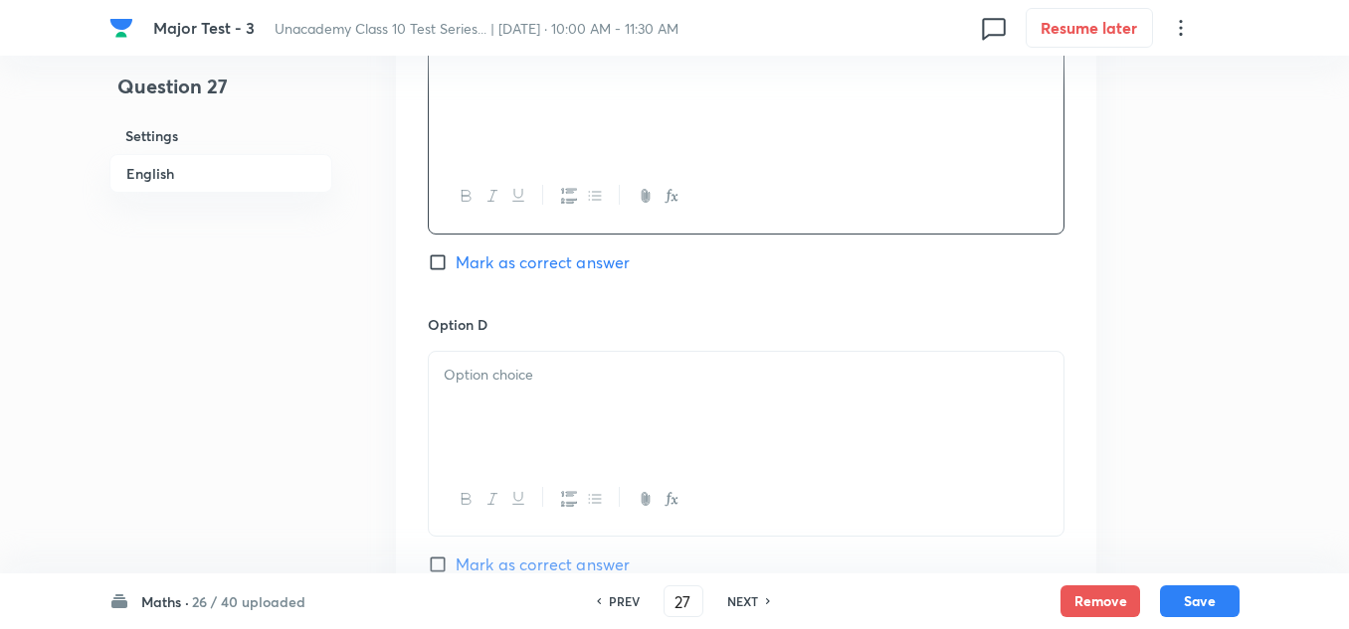
click at [539, 404] on div at bounding box center [746, 407] width 634 height 111
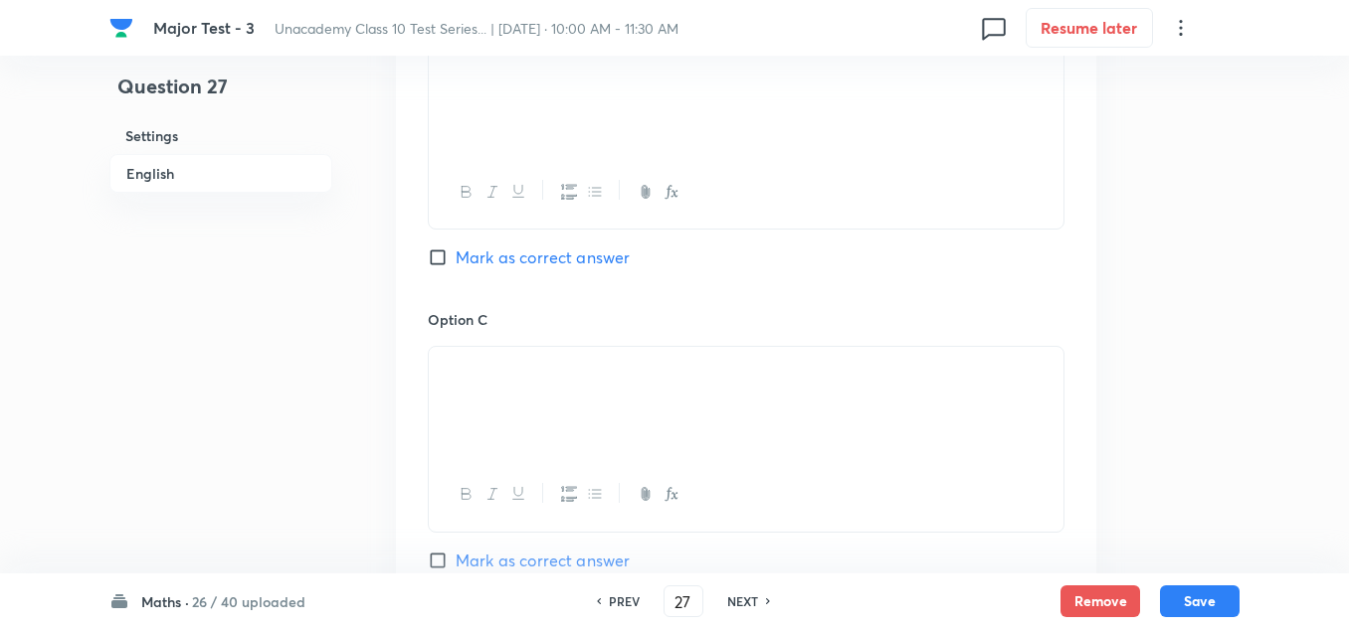
scroll to position [1193, 0]
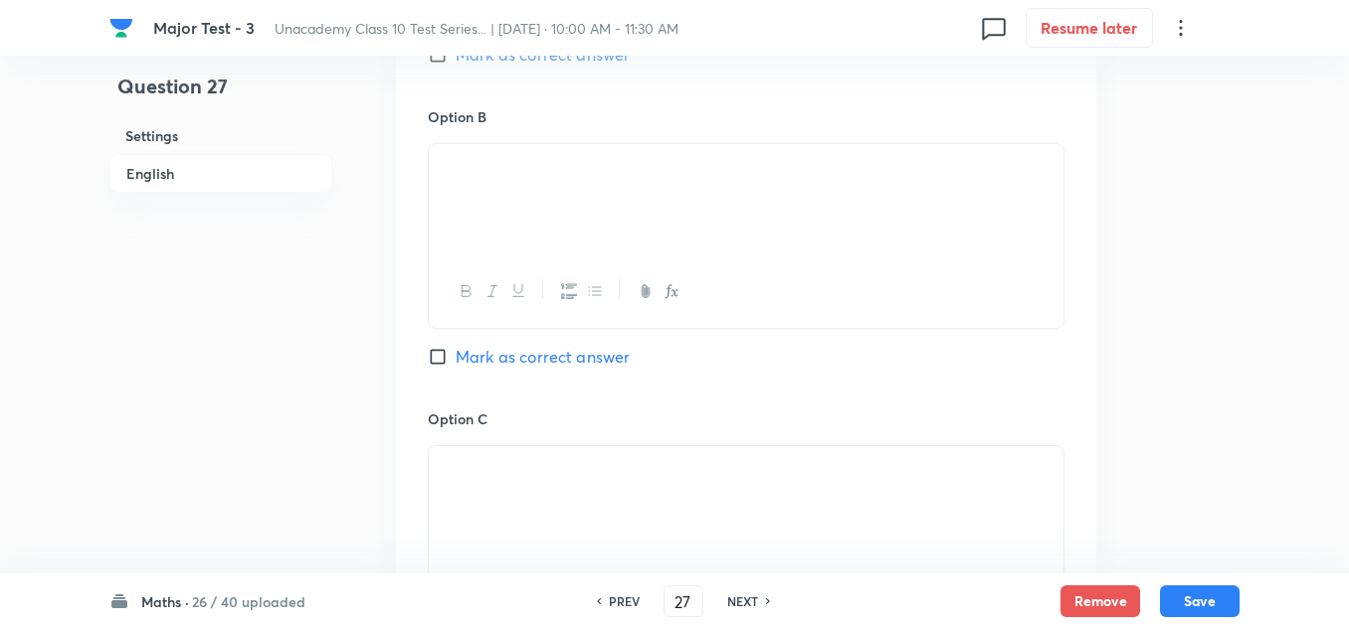
click at [509, 352] on span "Mark as correct answer" at bounding box center [542, 357] width 174 height 24
click at [455, 352] on input "Mark as correct answer" at bounding box center [442, 357] width 28 height 20
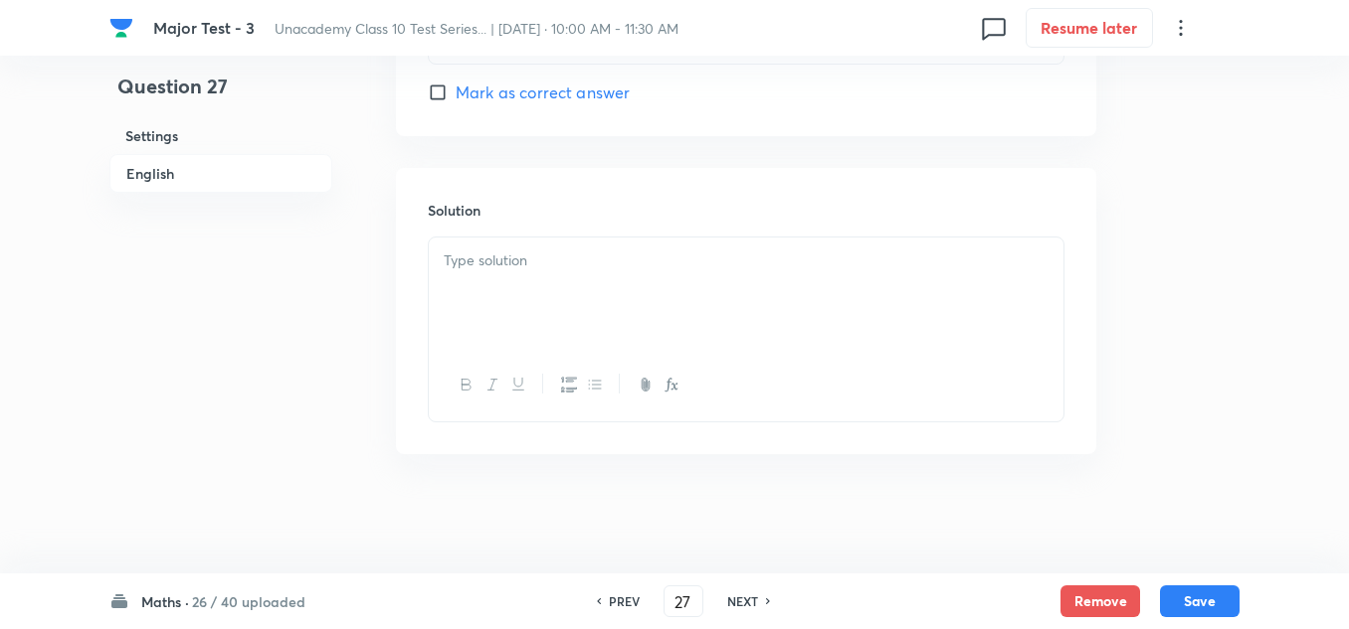
scroll to position [1964, 0]
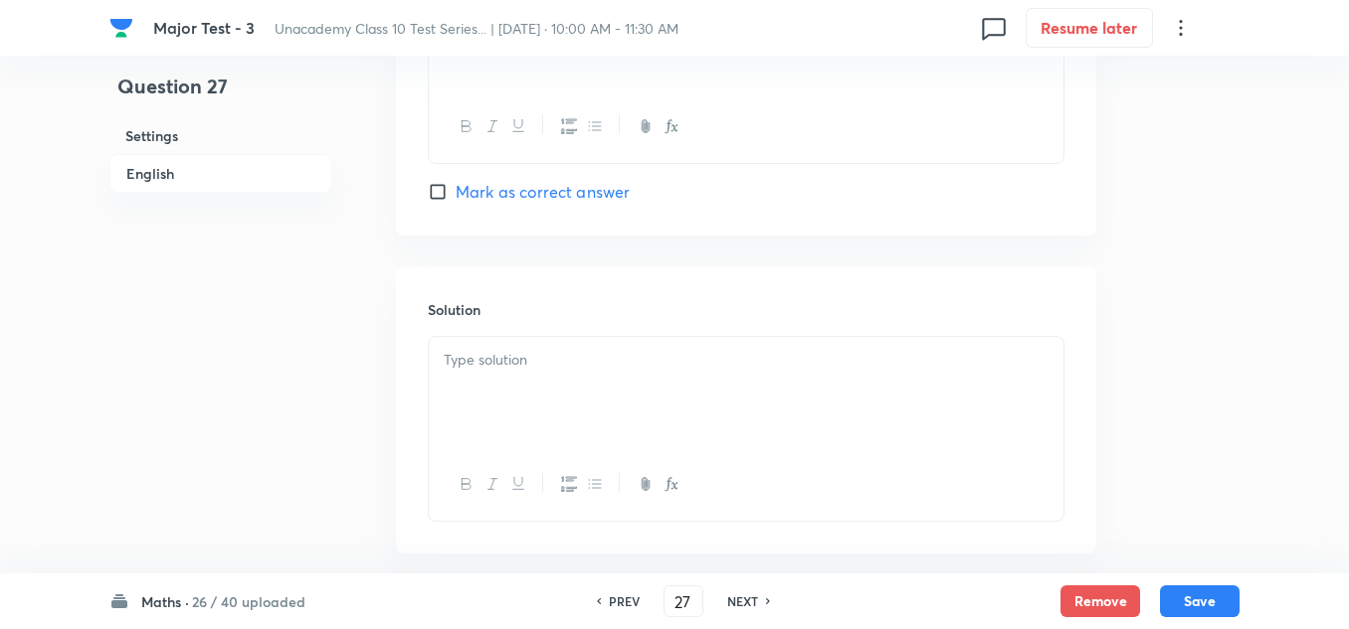
click at [520, 359] on p at bounding box center [746, 360] width 605 height 23
click at [1201, 598] on button "Save" at bounding box center [1200, 600] width 80 height 32
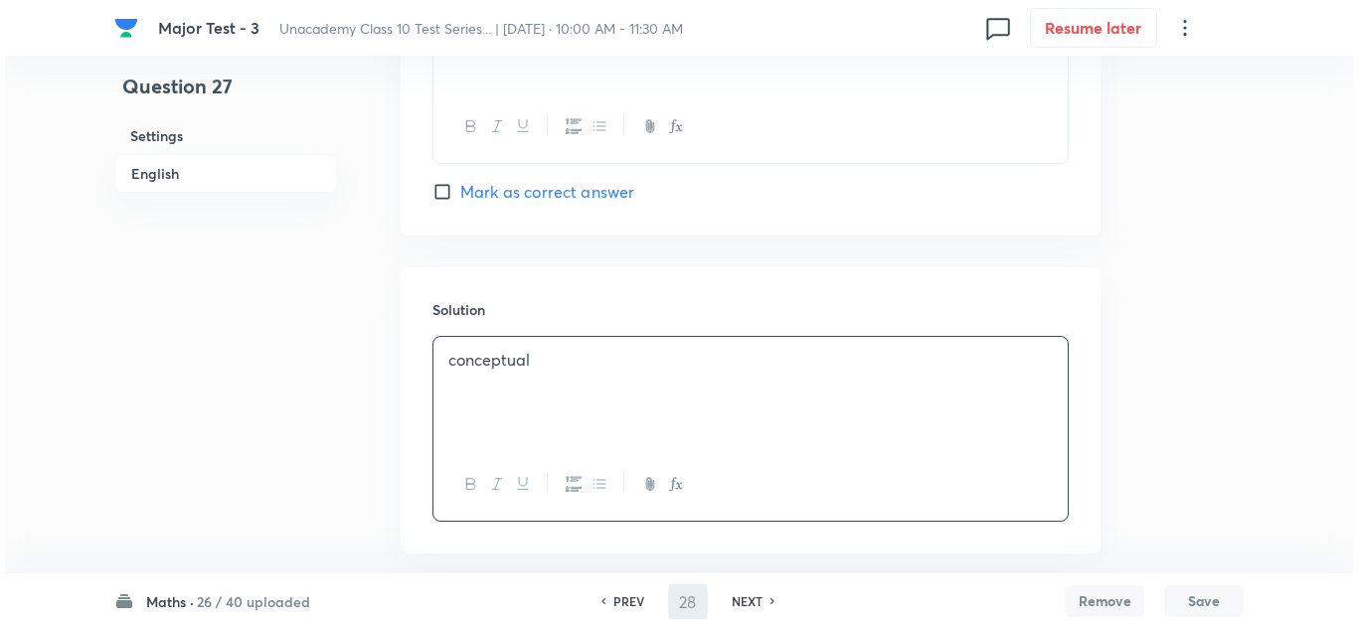
scroll to position [0, 0]
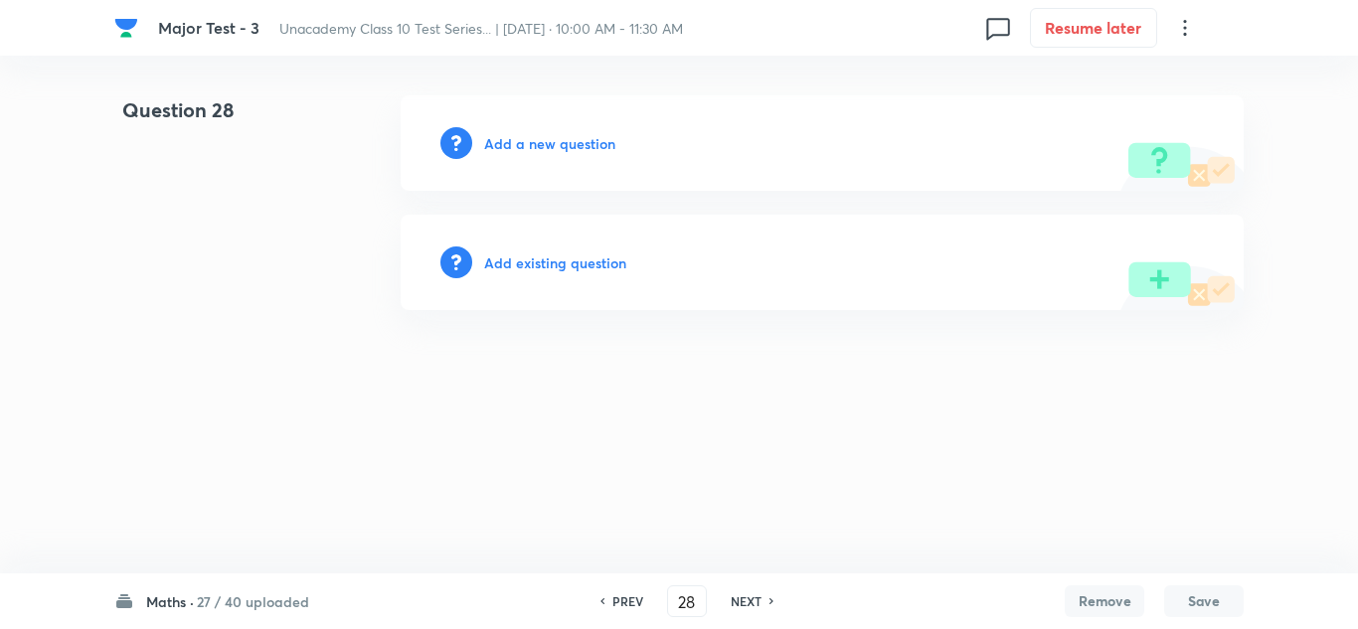
click at [604, 145] on h6 "Add a new question" at bounding box center [549, 143] width 131 height 21
click at [604, 145] on h6 "Choose a question type" at bounding box center [560, 143] width 153 height 21
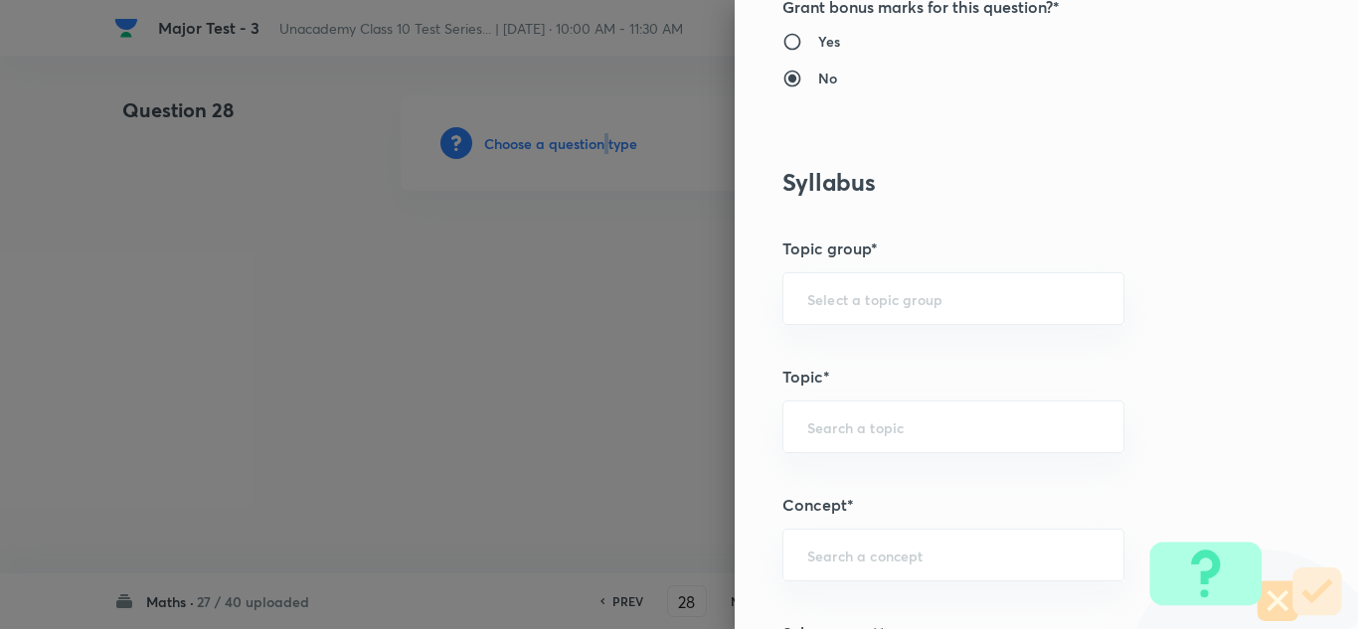
scroll to position [1094, 0]
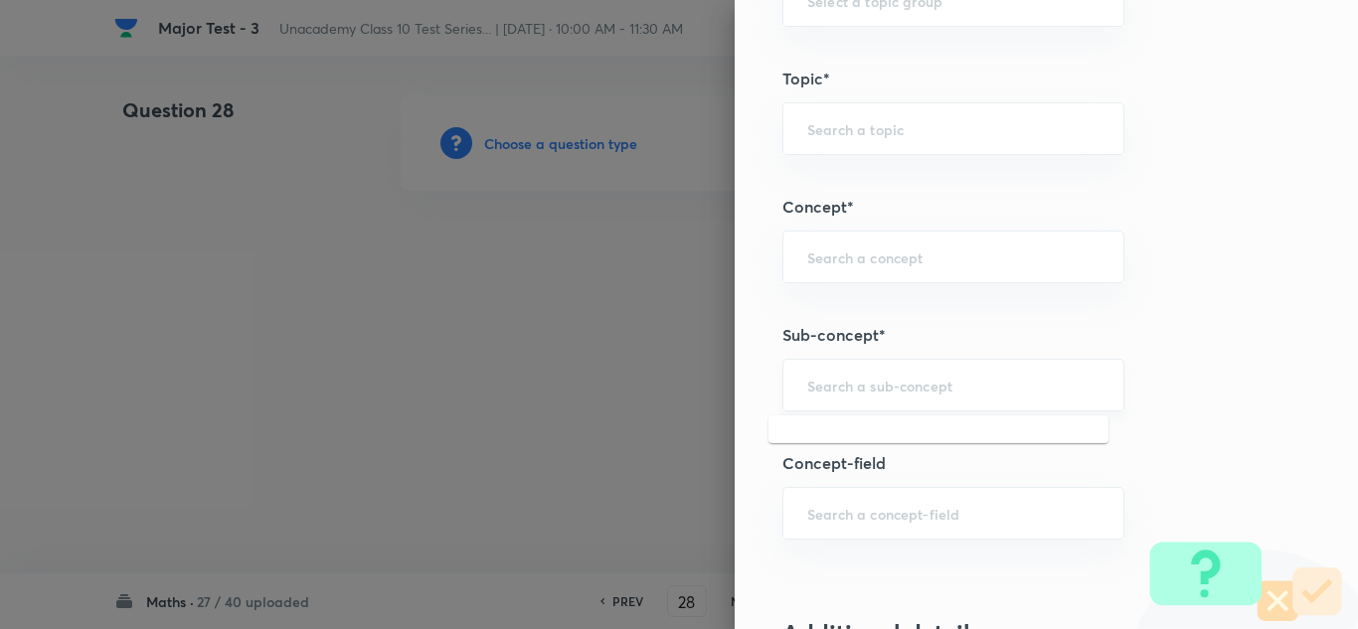
click at [863, 378] on input "text" at bounding box center [954, 385] width 292 height 19
click at [870, 390] on input "text" at bounding box center [954, 385] width 292 height 19
paste input "Quadratic Equations"
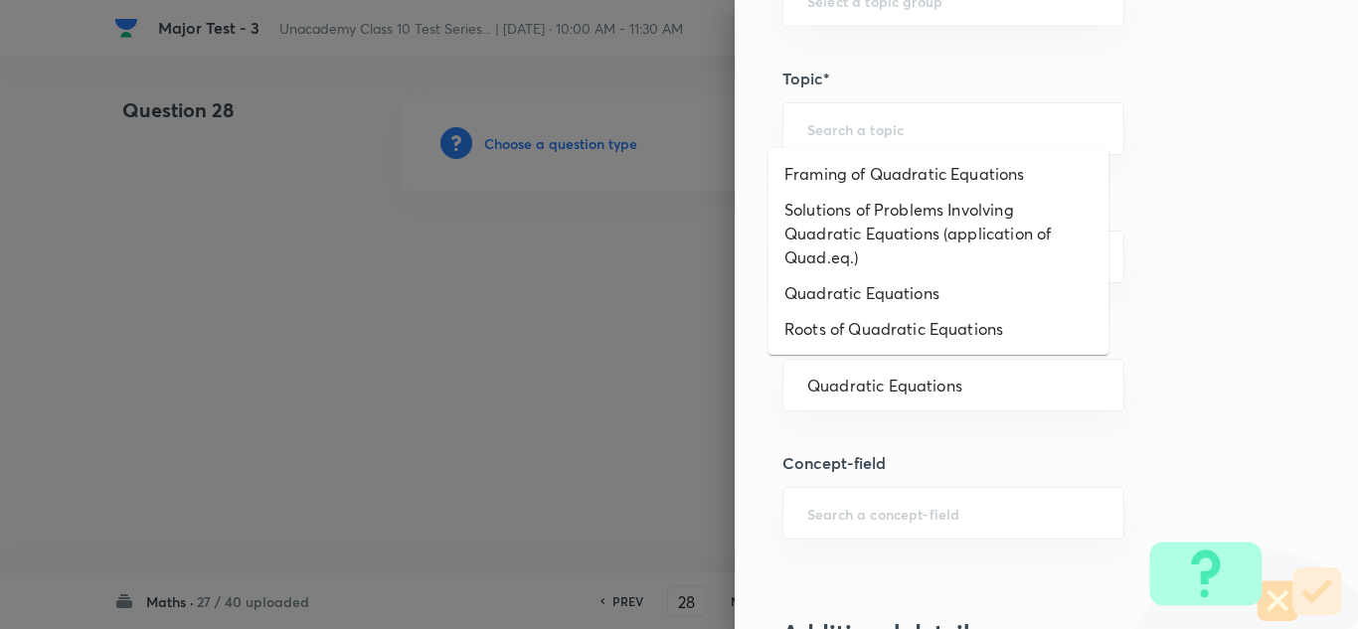
scroll to position [1193, 0]
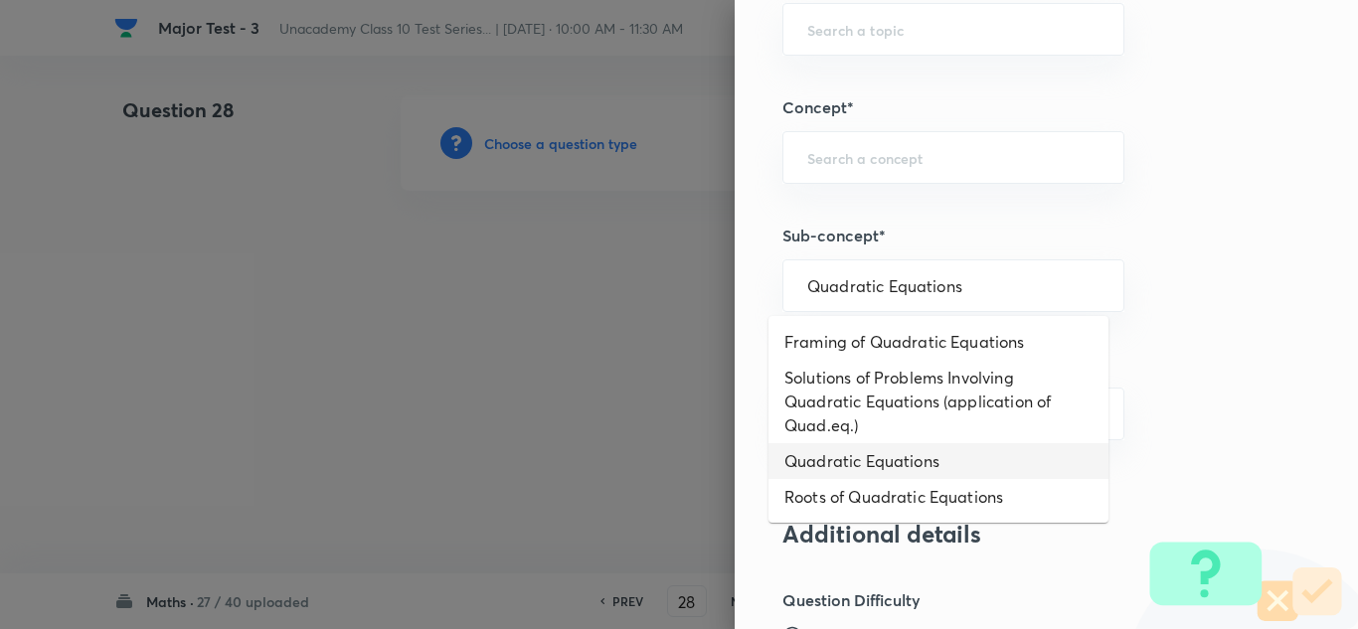
click at [875, 453] on li "Quadratic Equations" at bounding box center [939, 462] width 340 height 36
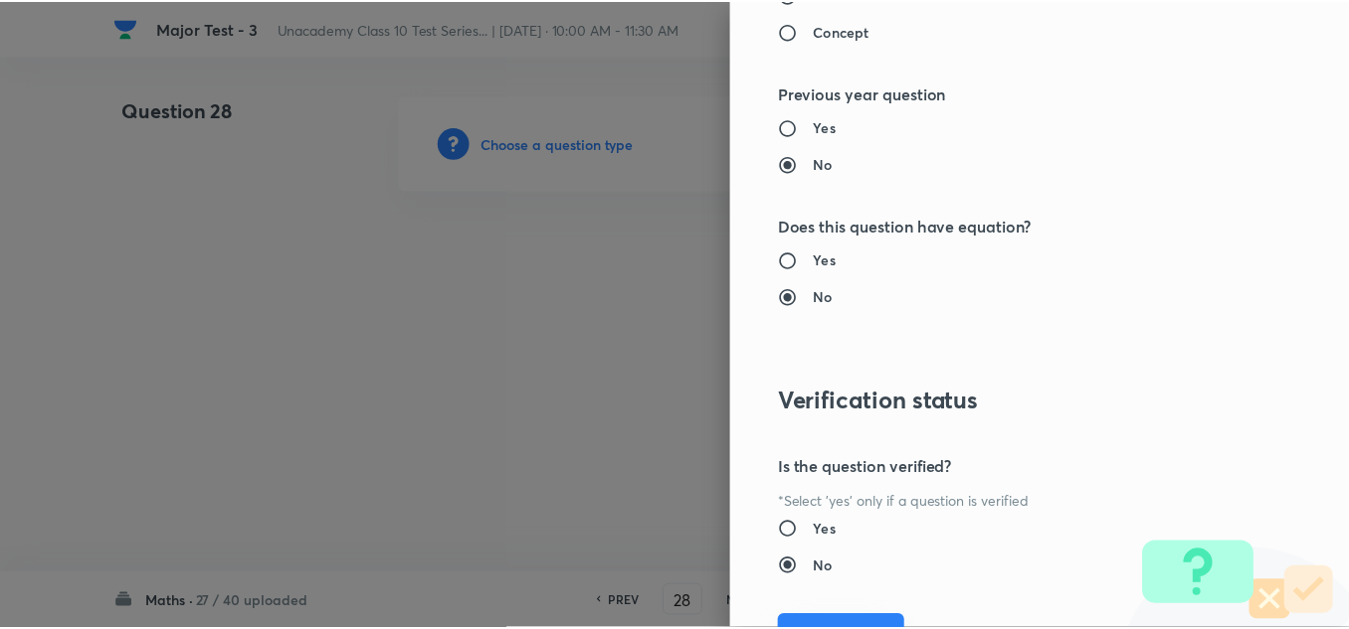
scroll to position [2215, 0]
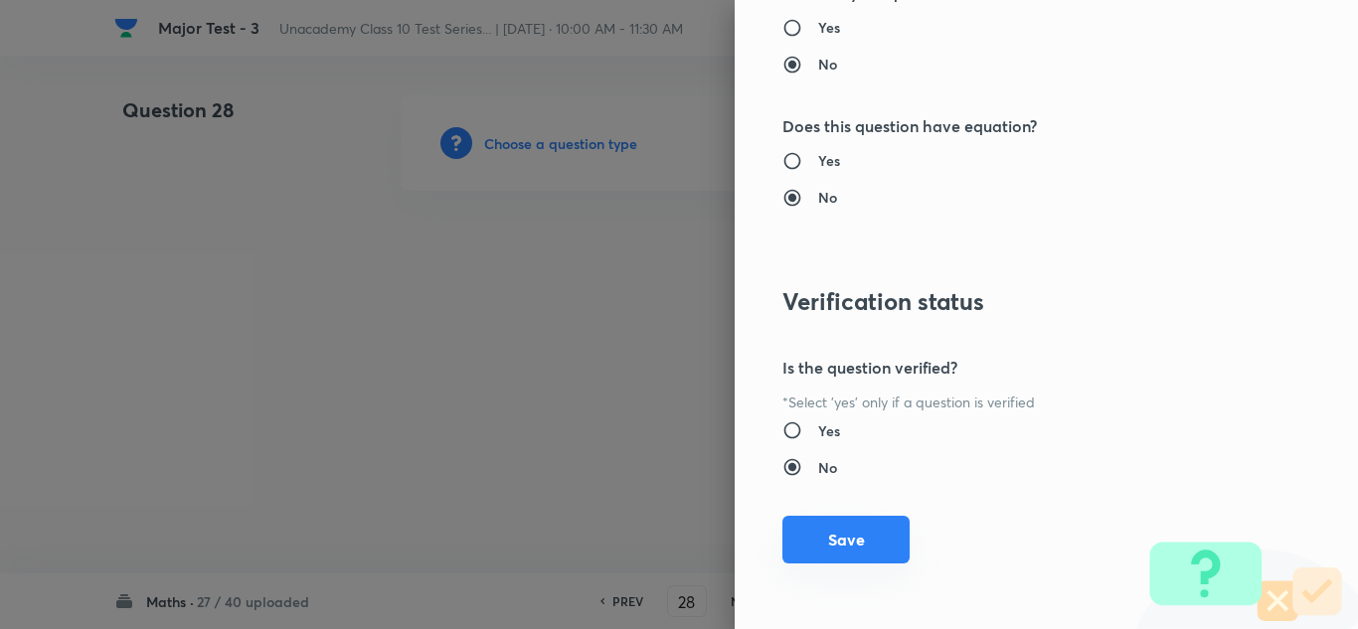
click at [873, 528] on button "Save" at bounding box center [846, 540] width 127 height 48
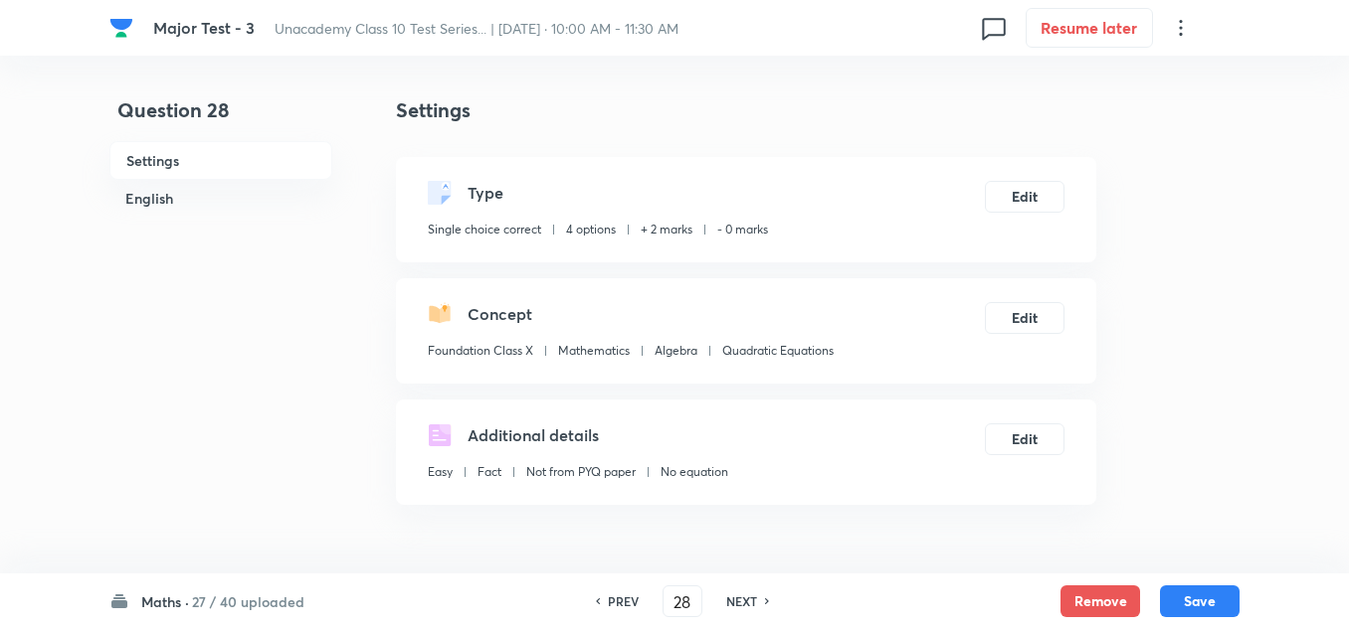
scroll to position [298, 0]
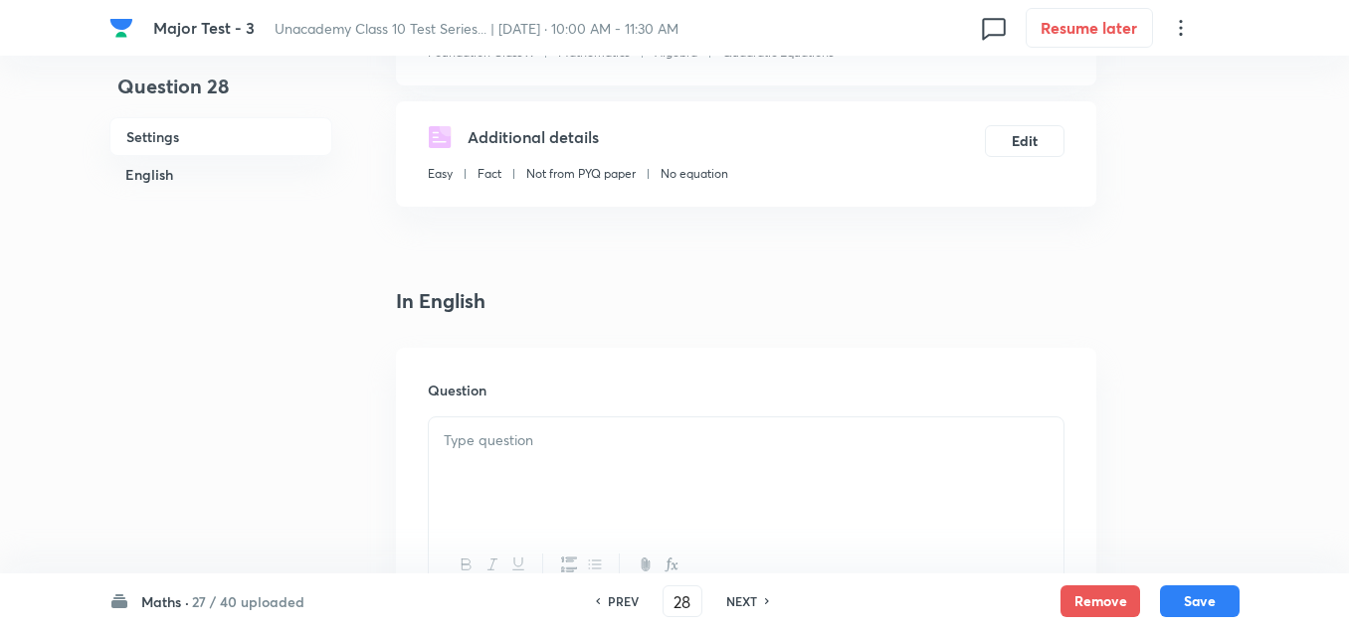
click at [528, 458] on div at bounding box center [746, 473] width 634 height 111
click at [498, 447] on p at bounding box center [746, 441] width 605 height 23
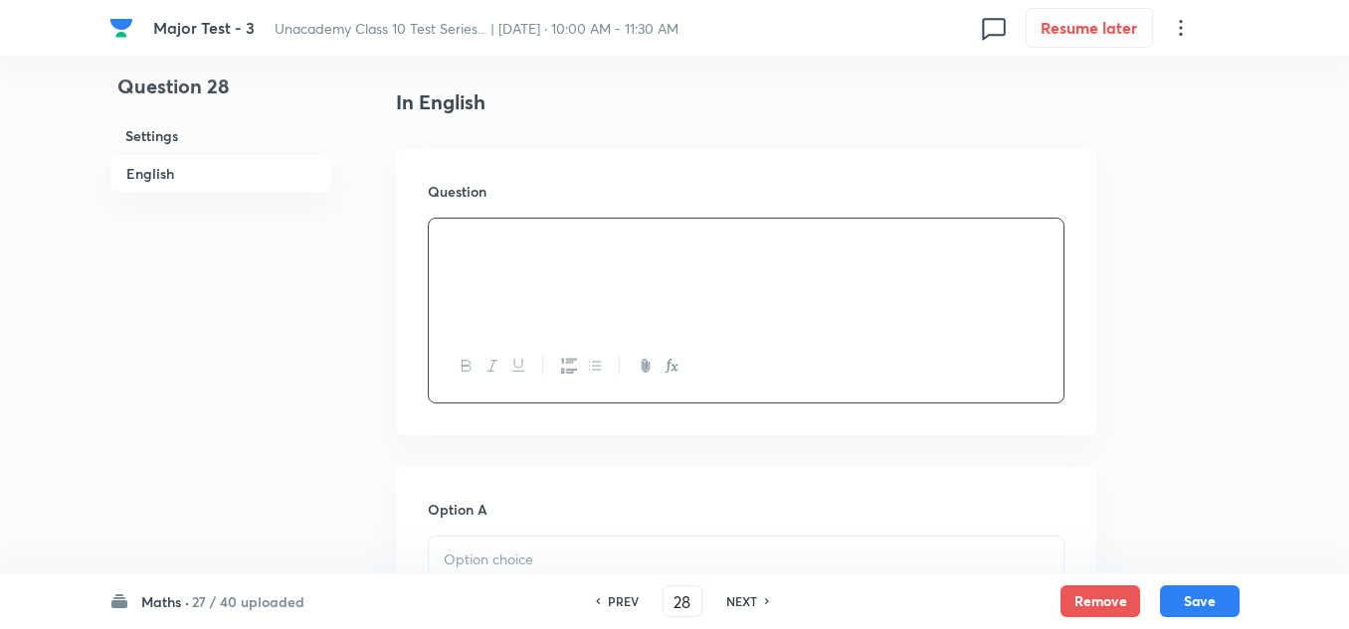
scroll to position [597, 0]
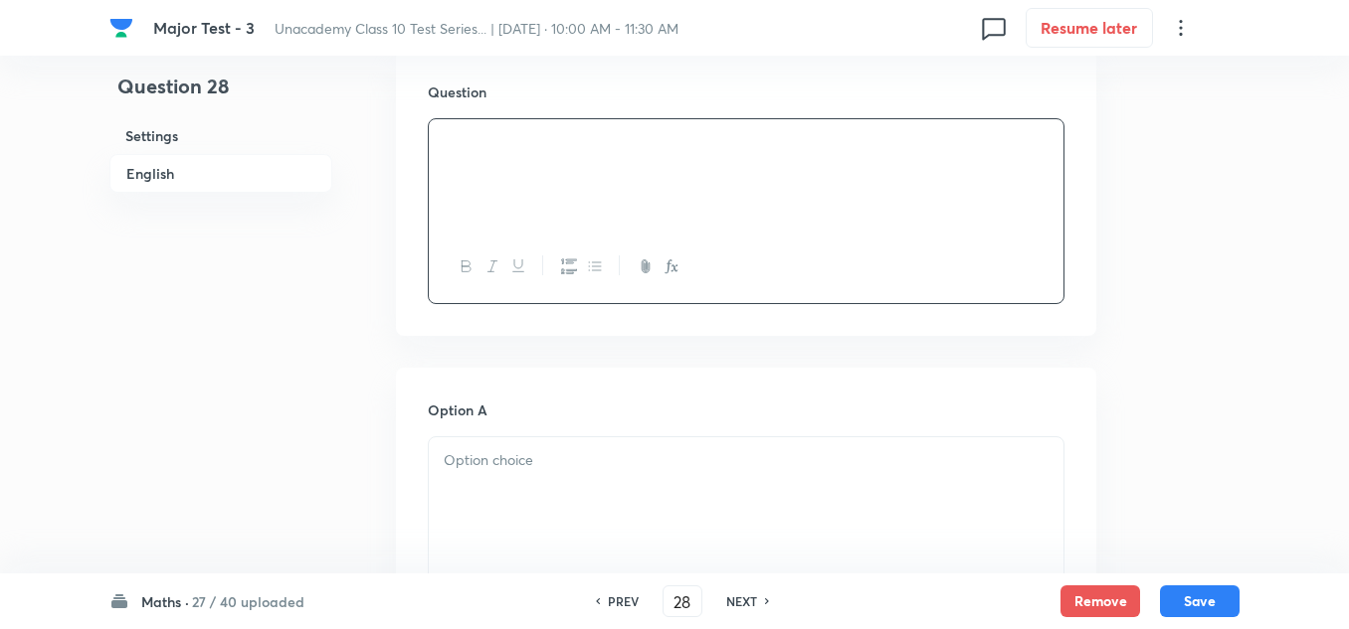
click at [490, 445] on div at bounding box center [746, 493] width 634 height 111
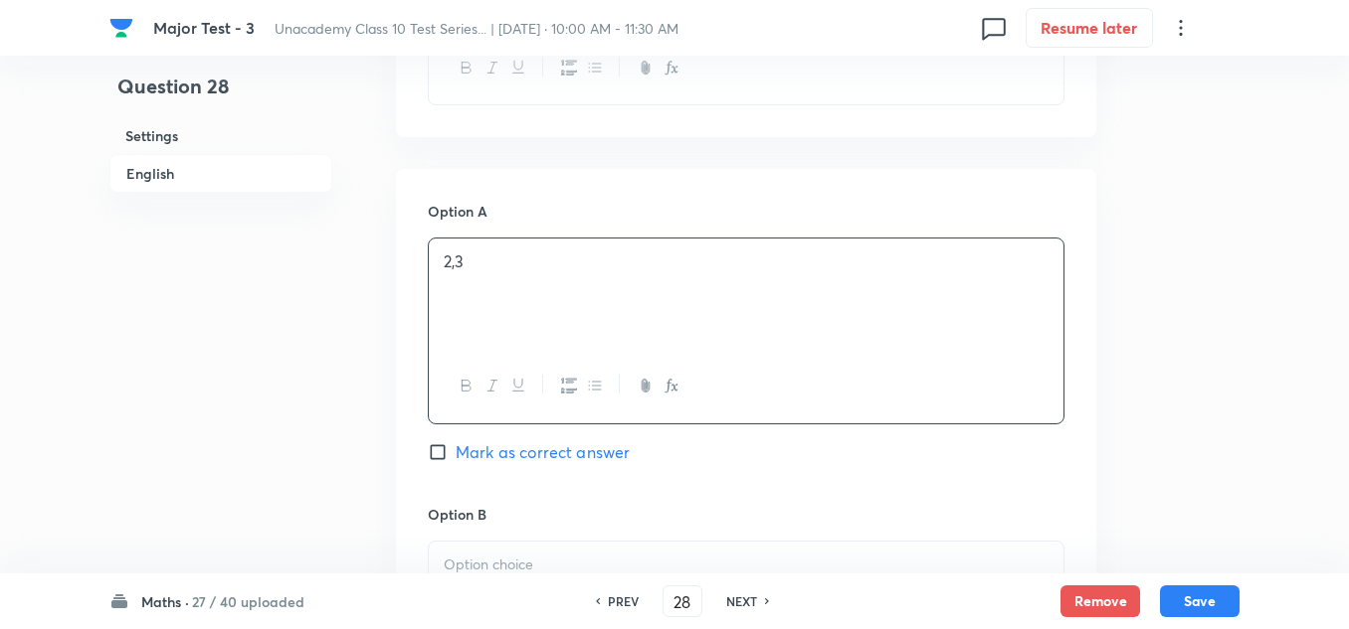
scroll to position [994, 0]
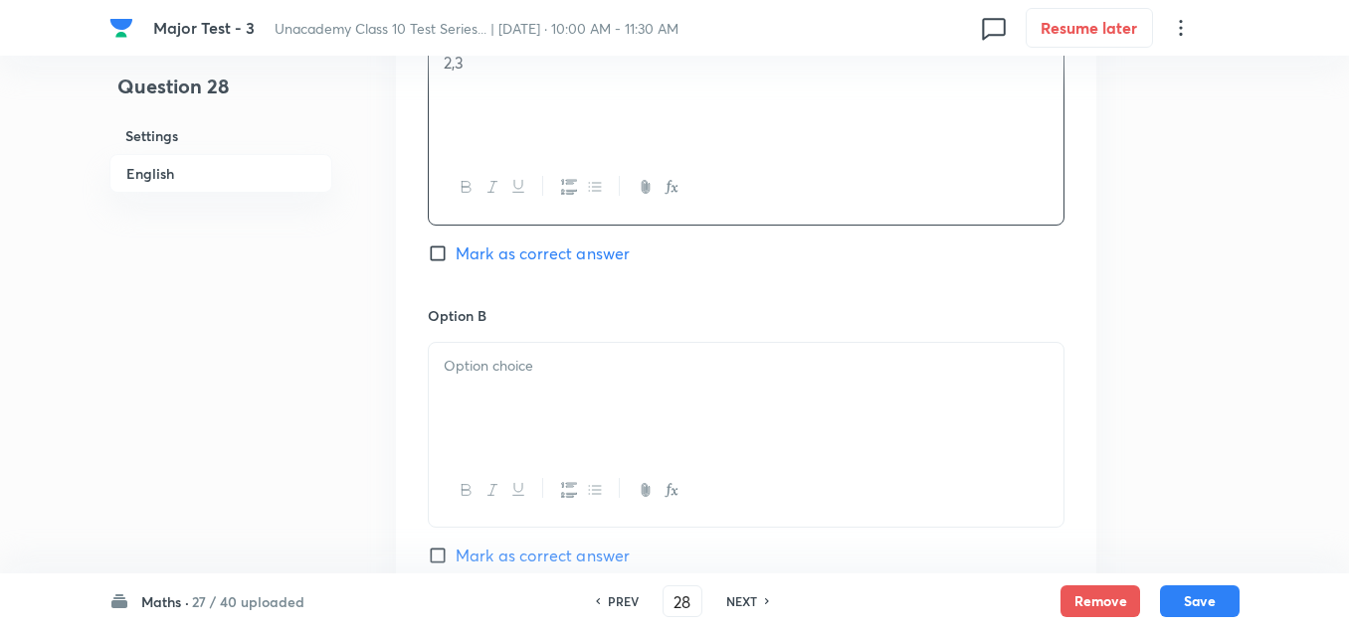
click at [530, 399] on div at bounding box center [746, 398] width 634 height 111
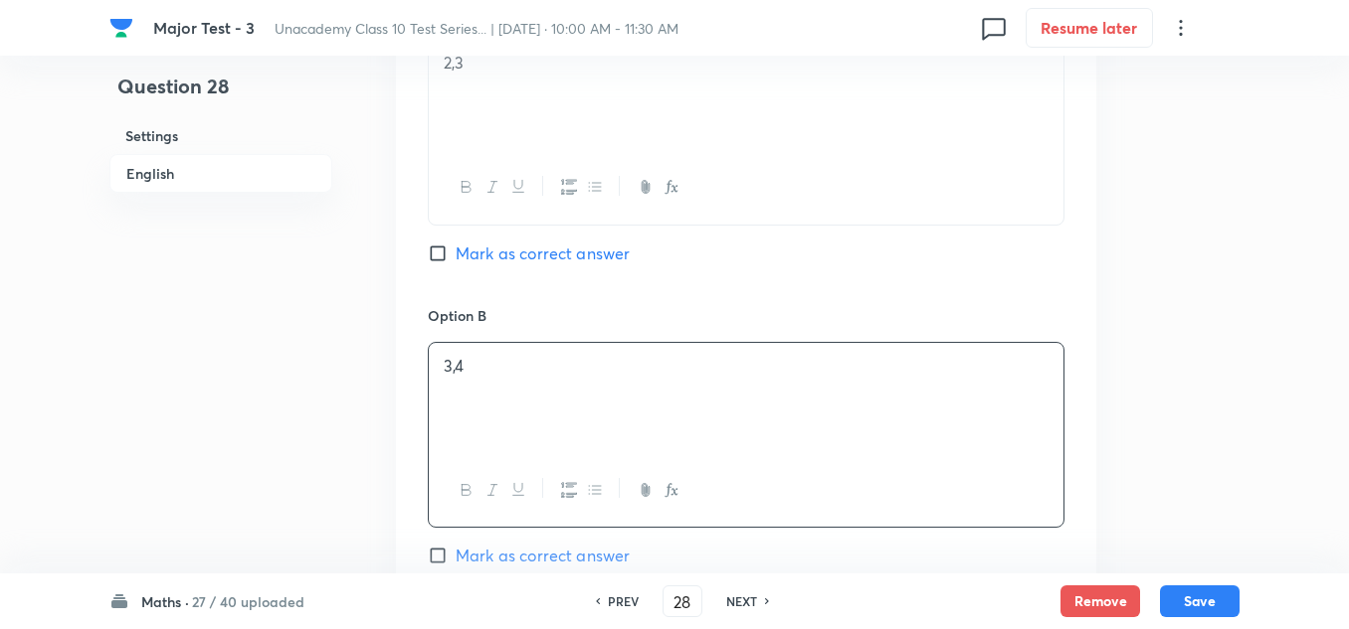
scroll to position [1193, 0]
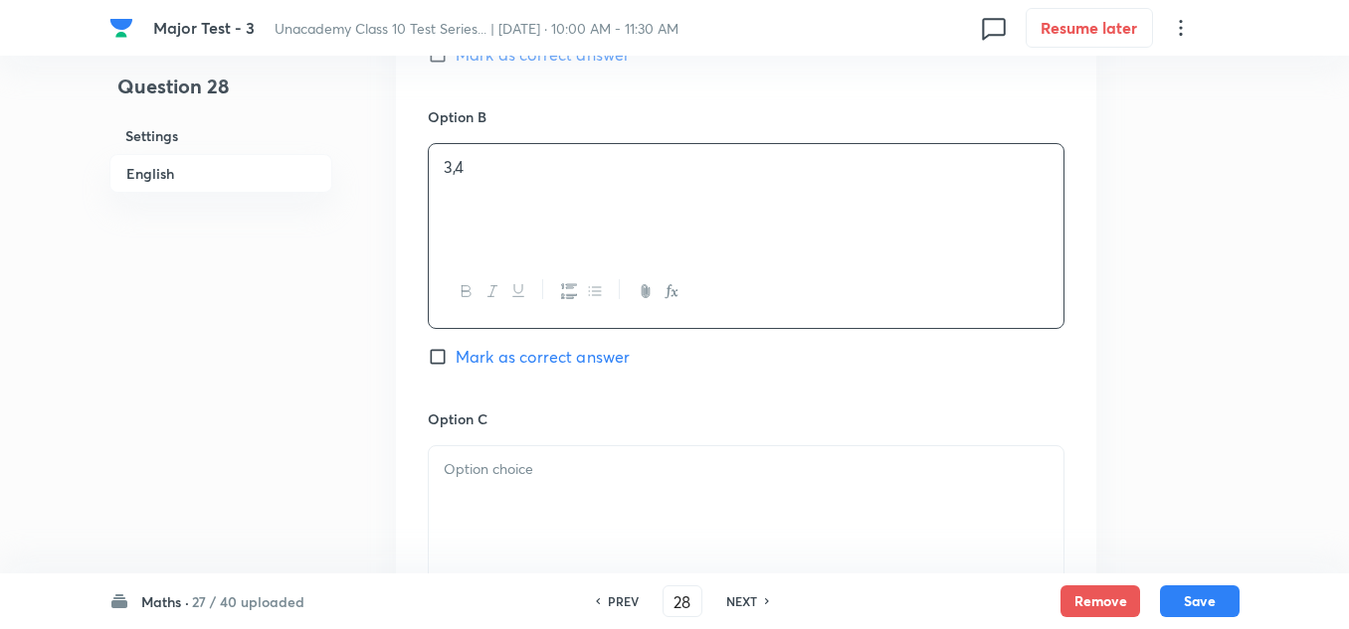
click at [542, 469] on p at bounding box center [746, 469] width 605 height 23
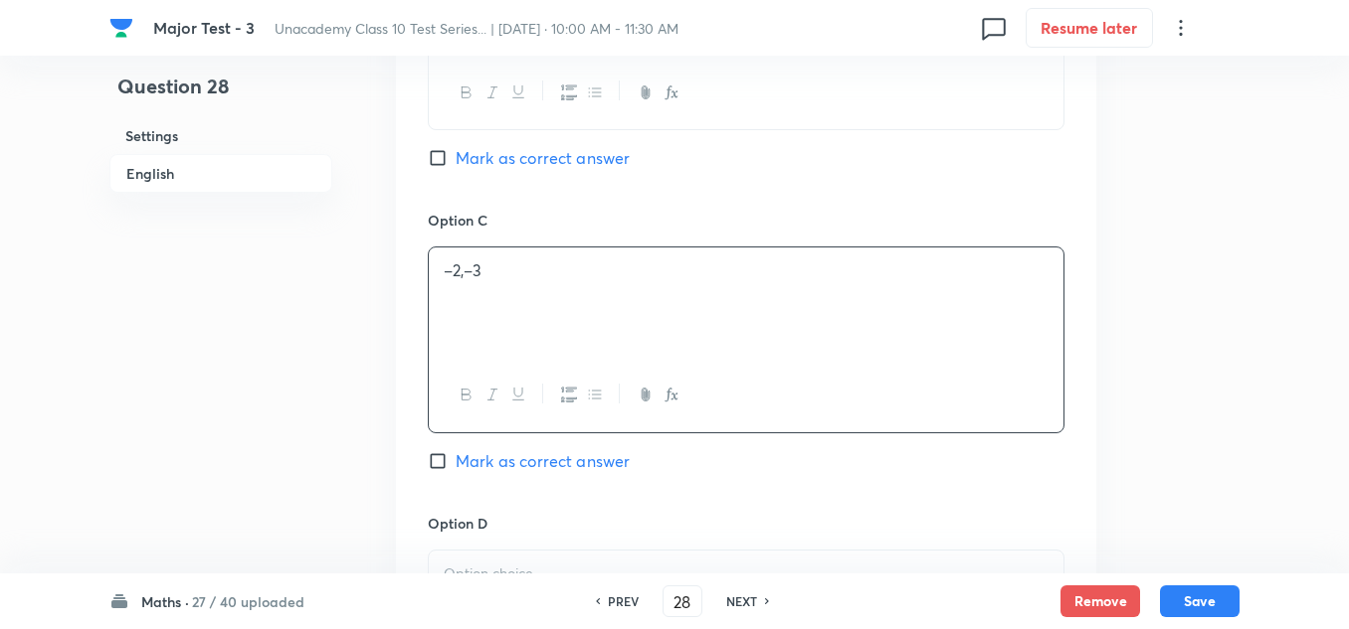
scroll to position [1591, 0]
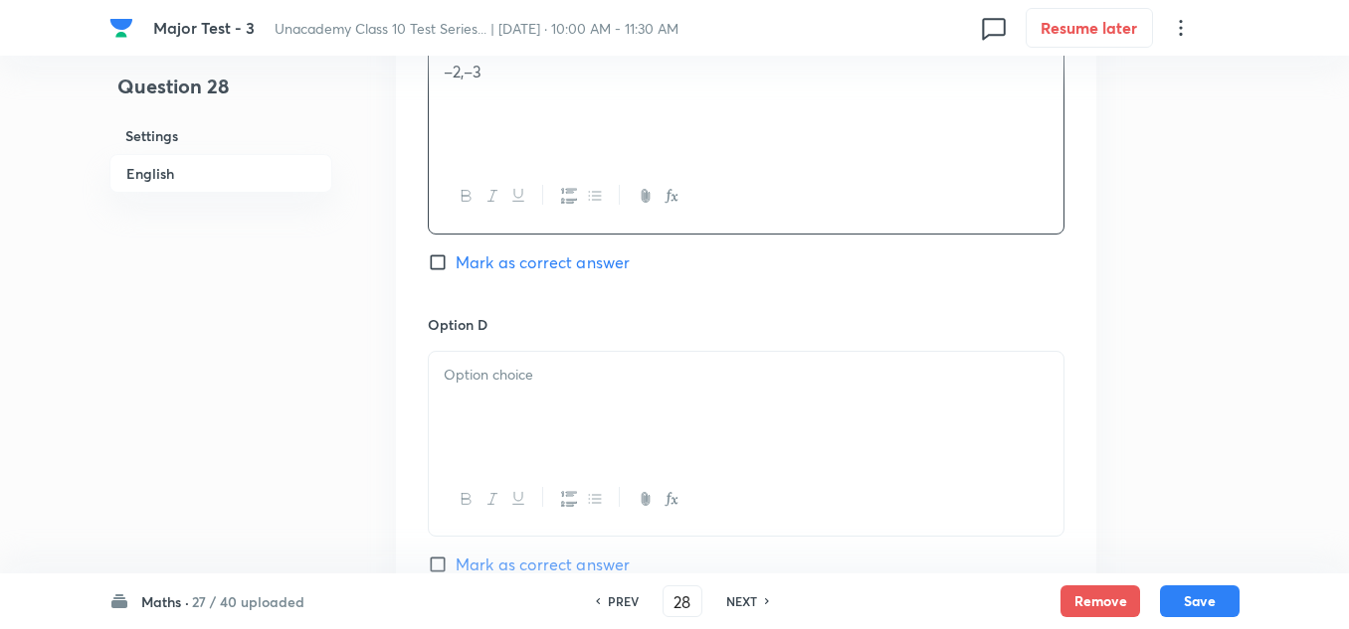
click at [521, 387] on div at bounding box center [746, 407] width 634 height 111
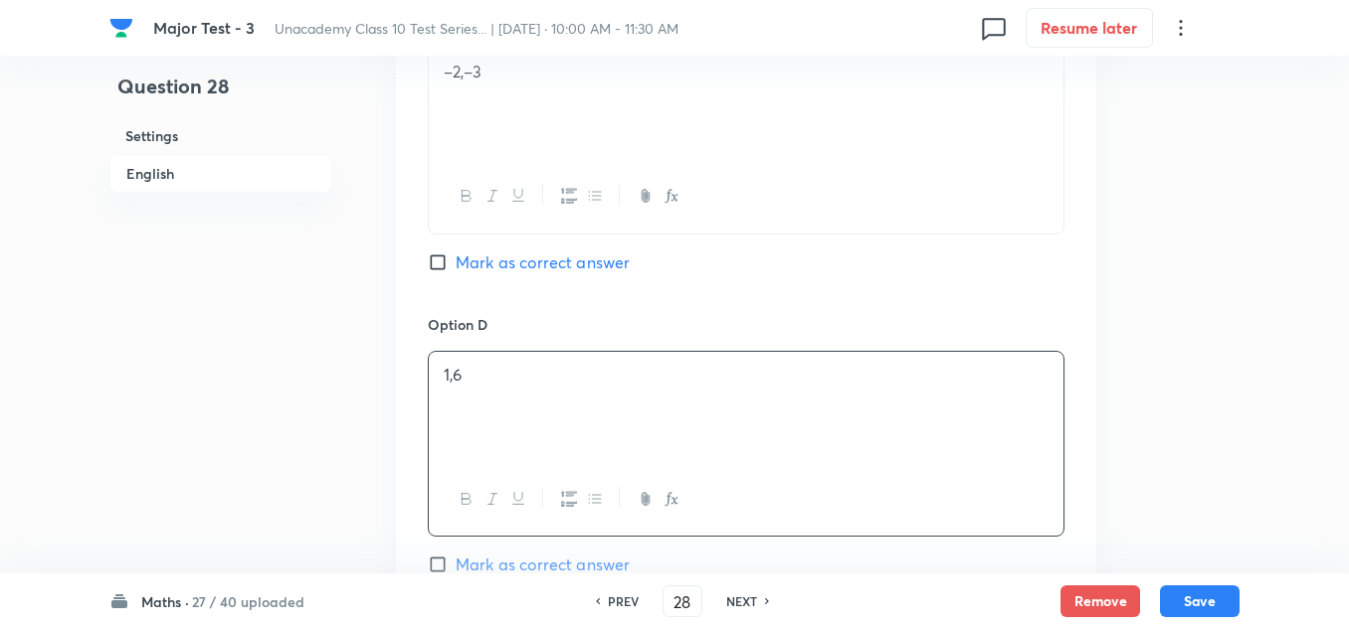
scroll to position [1790, 0]
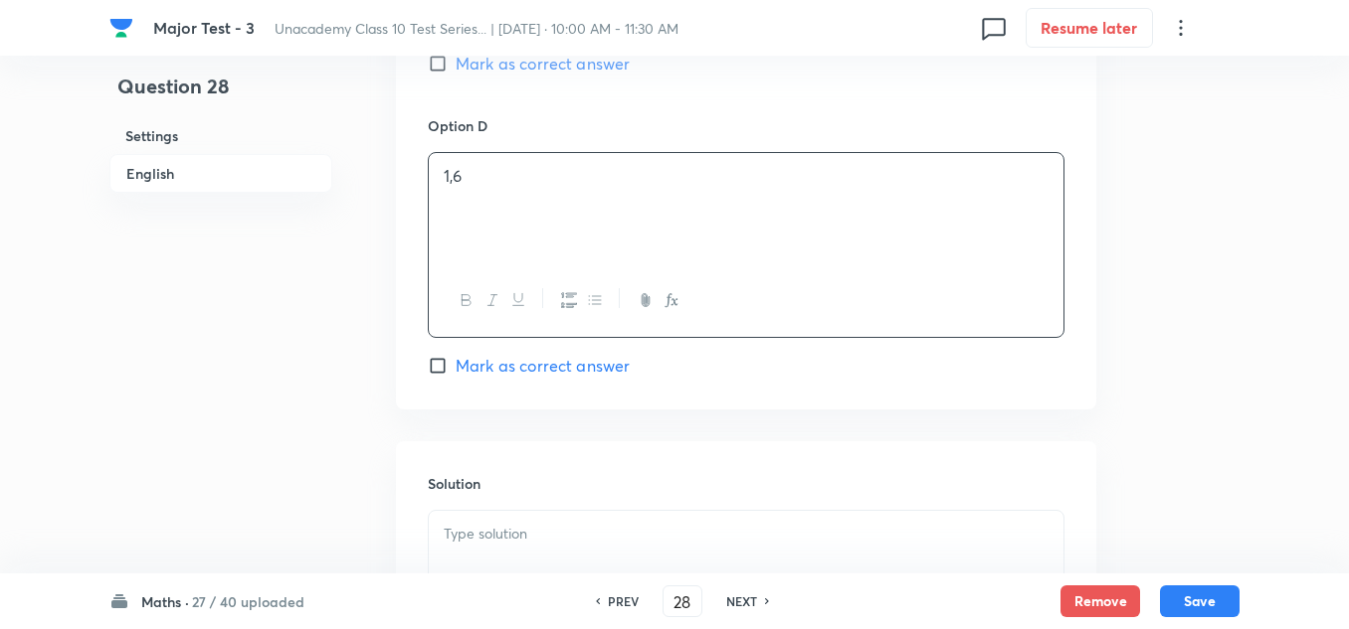
click at [468, 543] on p at bounding box center [746, 534] width 605 height 23
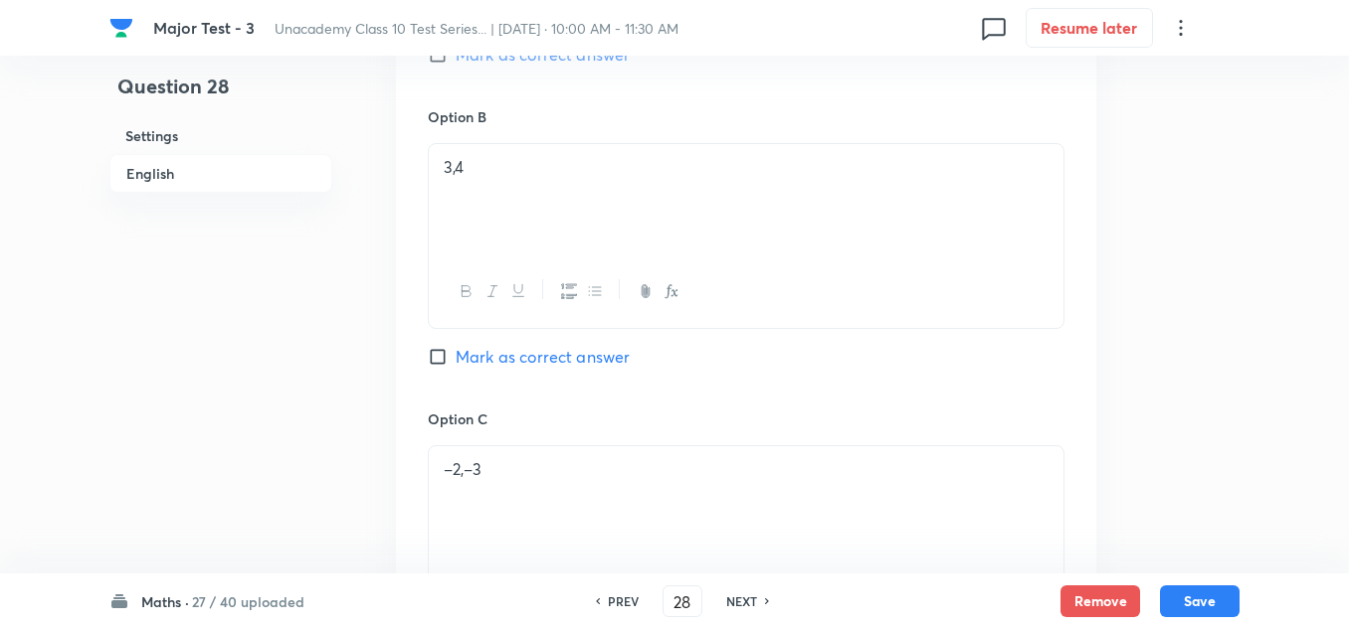
scroll to position [796, 0]
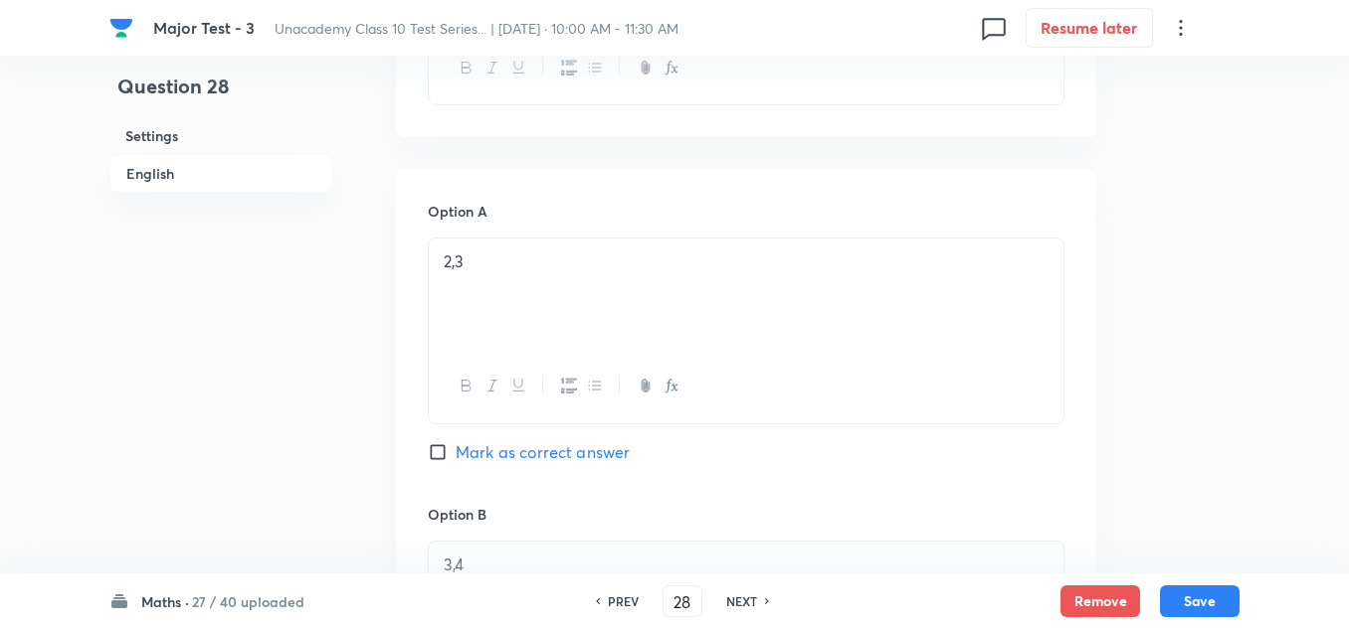
click at [494, 457] on span "Mark as correct answer" at bounding box center [542, 453] width 174 height 24
click at [455, 457] on input "Mark as correct answer" at bounding box center [442, 453] width 28 height 20
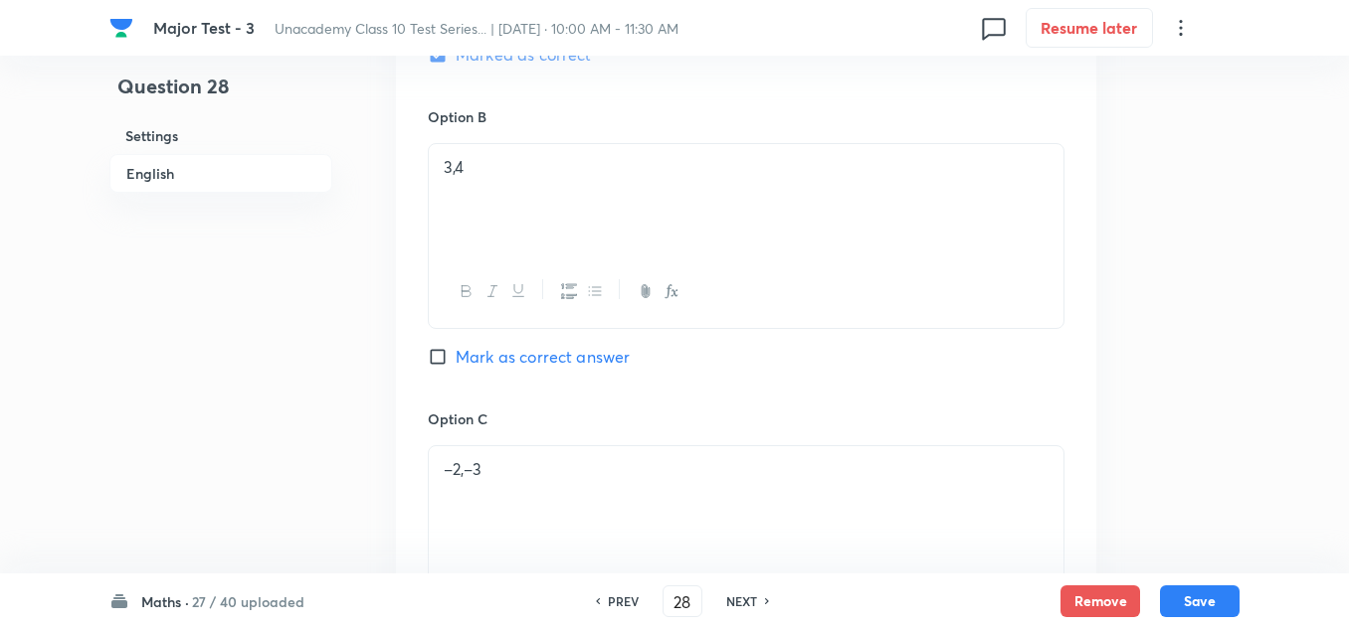
scroll to position [1392, 0]
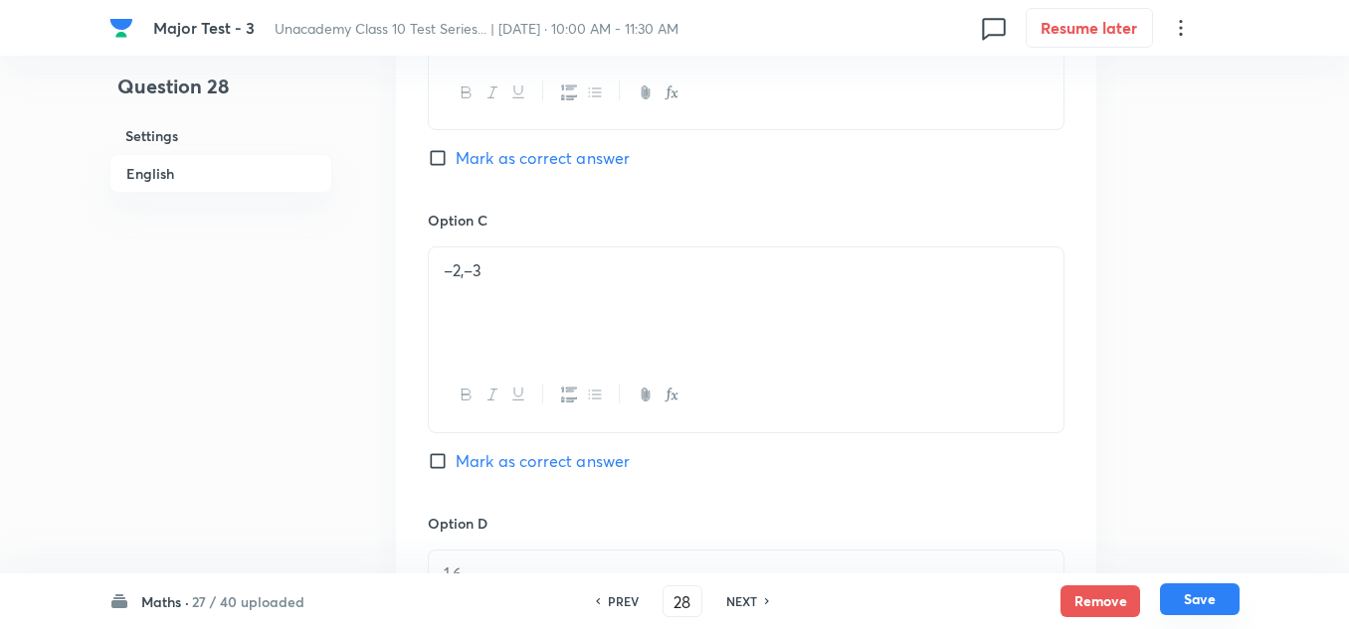
click at [1181, 593] on button "Save" at bounding box center [1200, 600] width 80 height 32
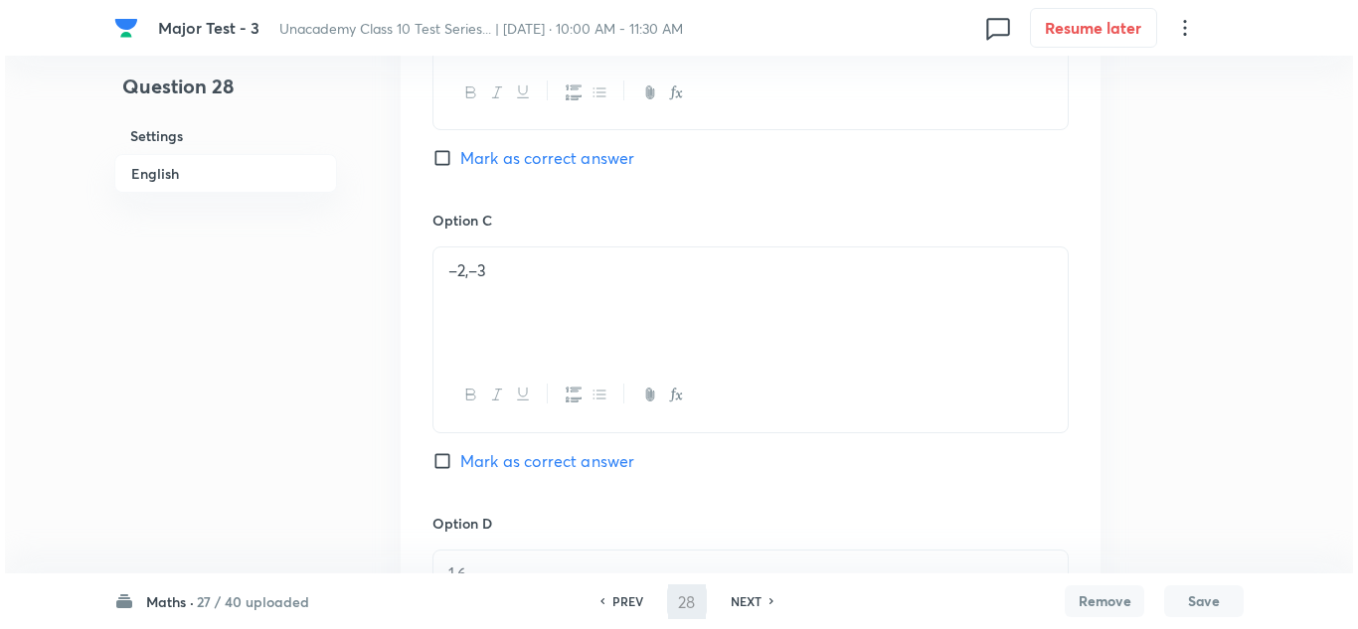
scroll to position [0, 0]
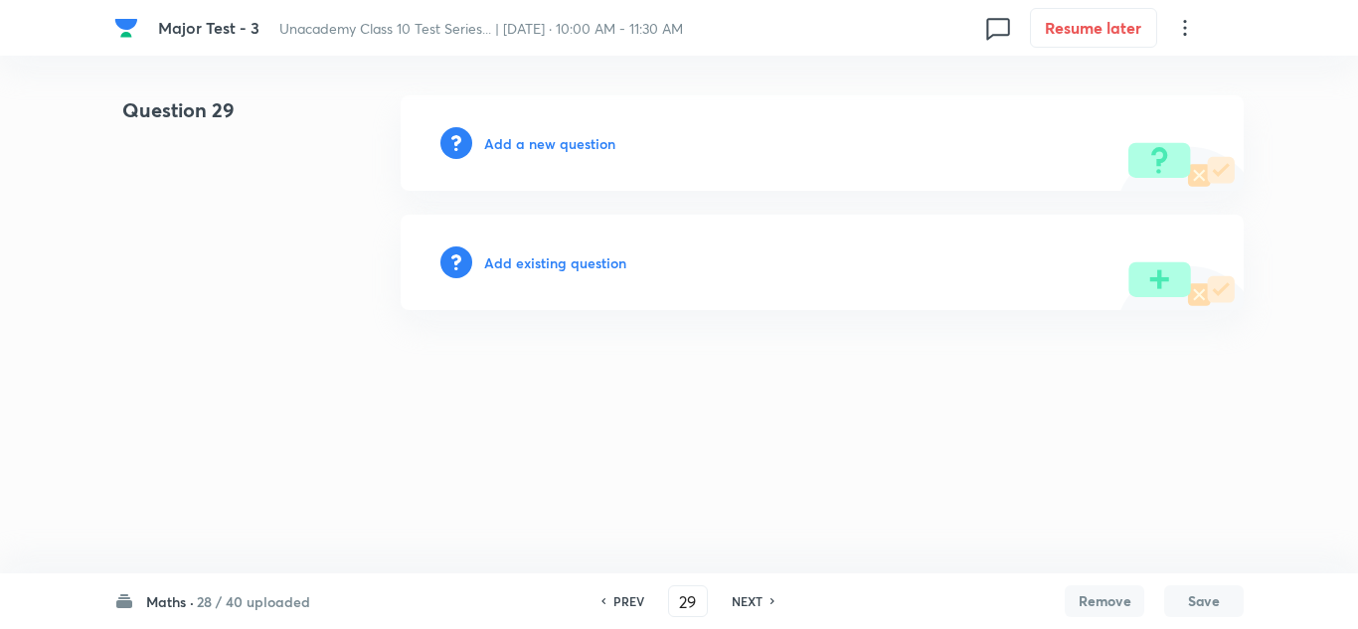
click at [538, 142] on h6 "Add a new question" at bounding box center [549, 143] width 131 height 21
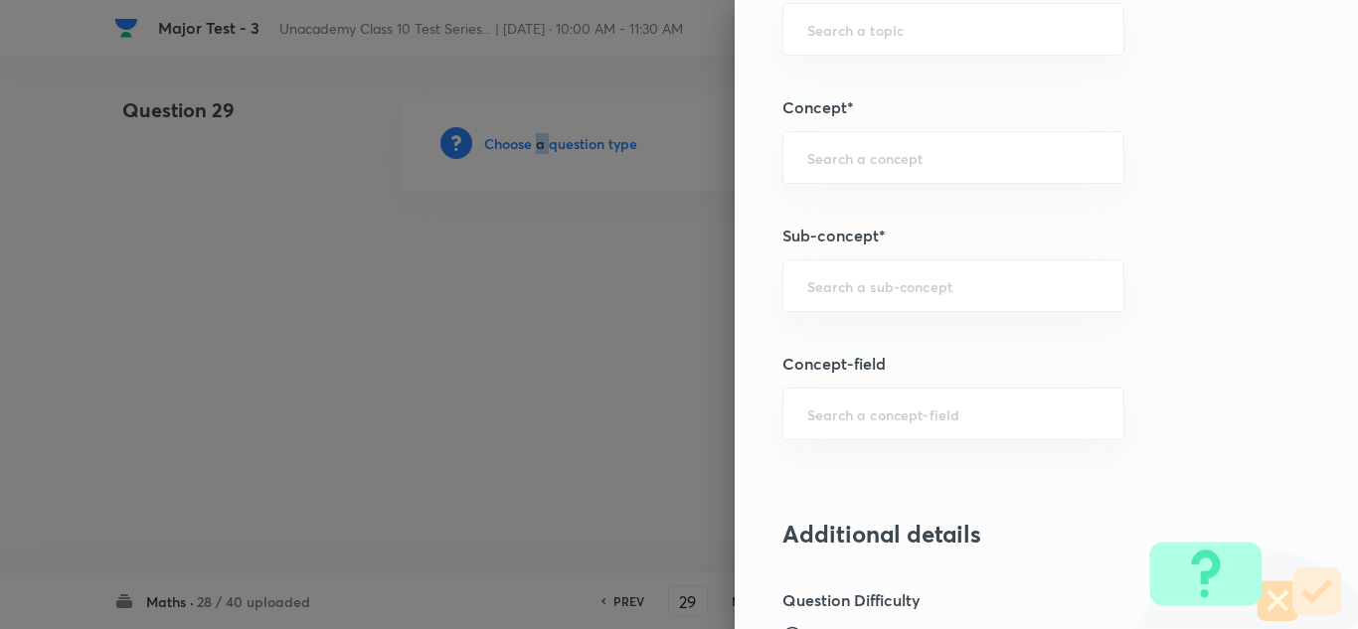
scroll to position [1293, 0]
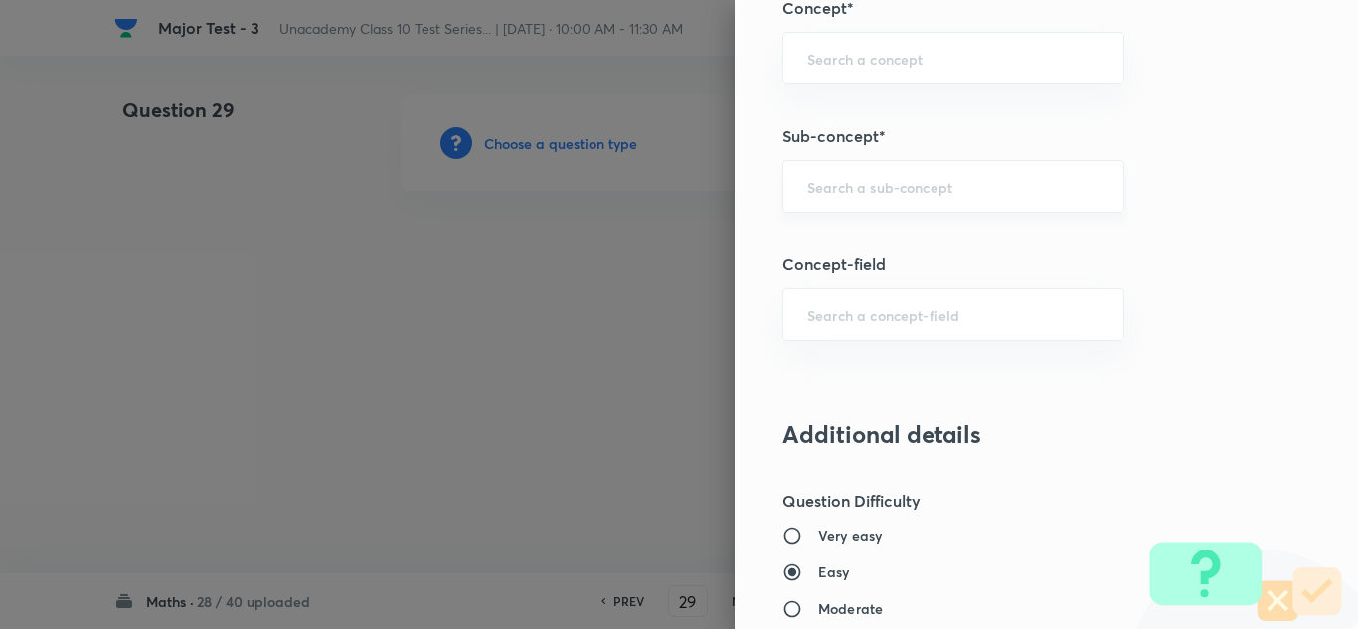
click at [848, 190] on input "text" at bounding box center [954, 186] width 292 height 19
click at [861, 193] on input "text" at bounding box center [954, 186] width 292 height 19
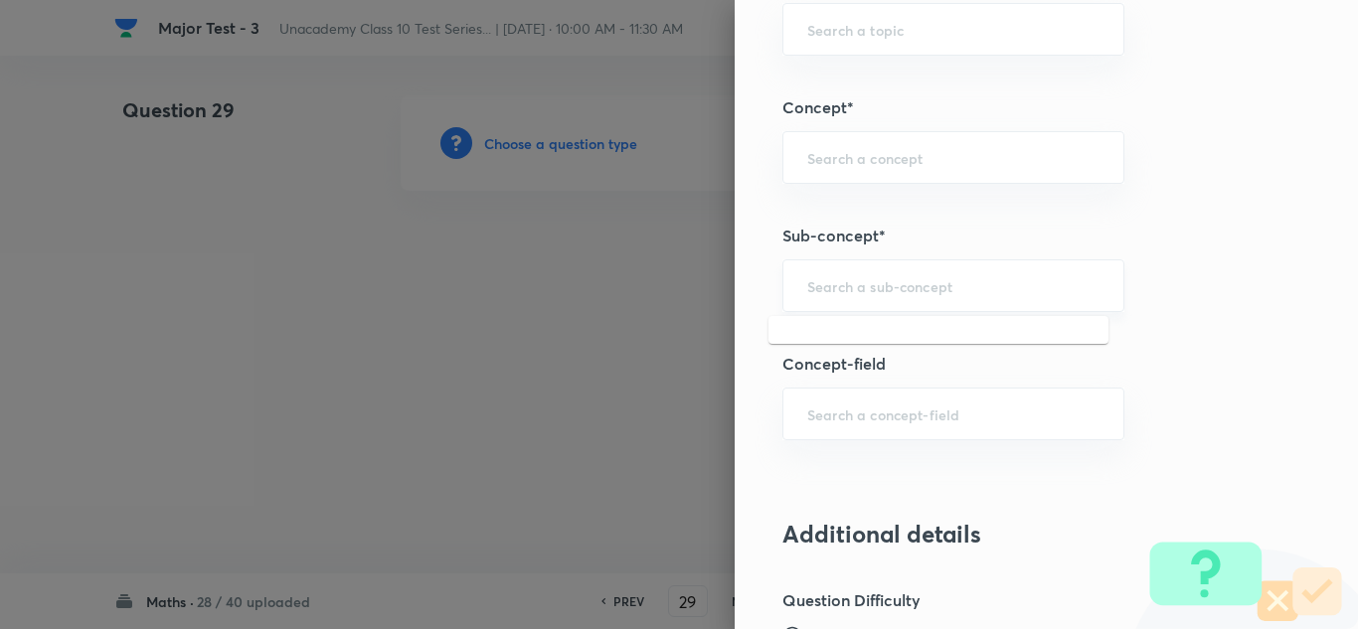
click at [926, 282] on input "text" at bounding box center [954, 285] width 292 height 19
paste input "Quadratic Equations"
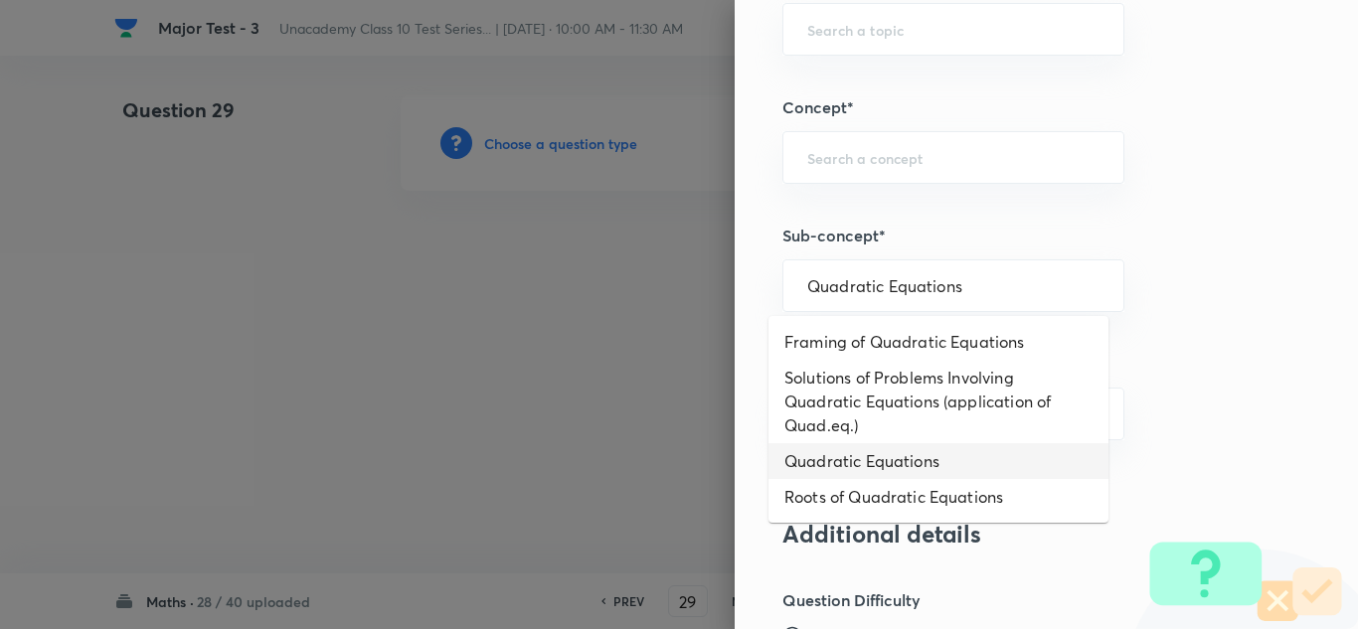
click at [842, 468] on li "Quadratic Equations" at bounding box center [939, 462] width 340 height 36
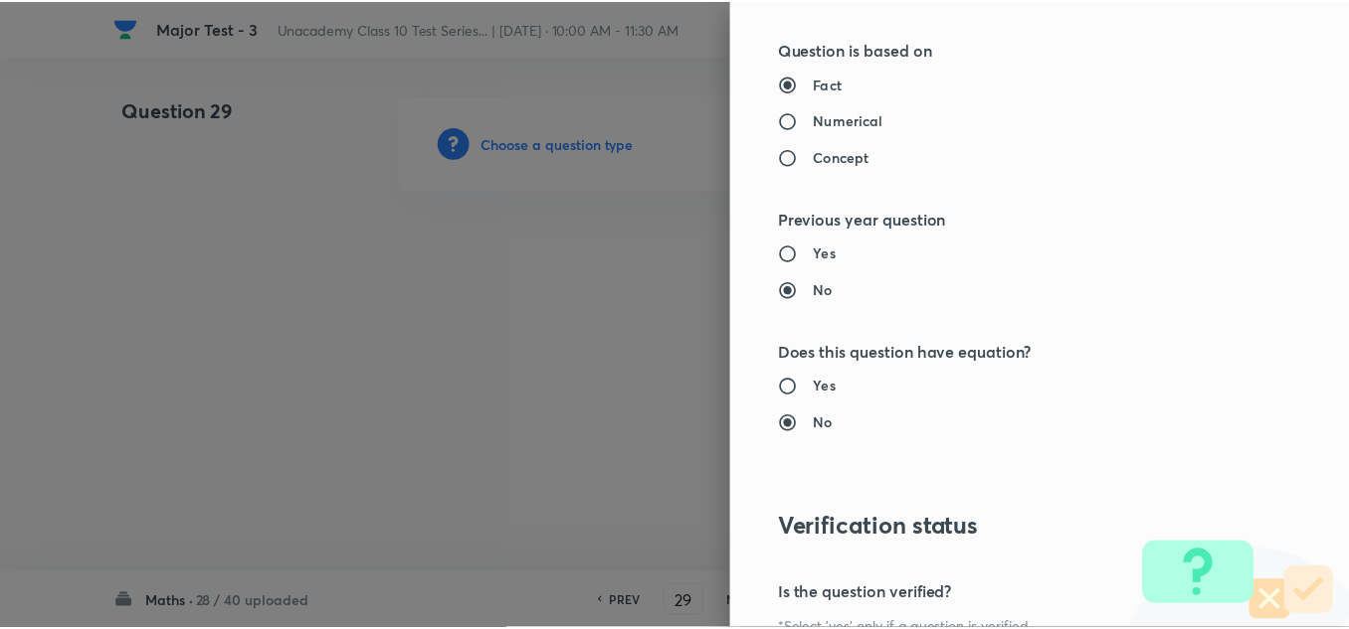
scroll to position [2215, 0]
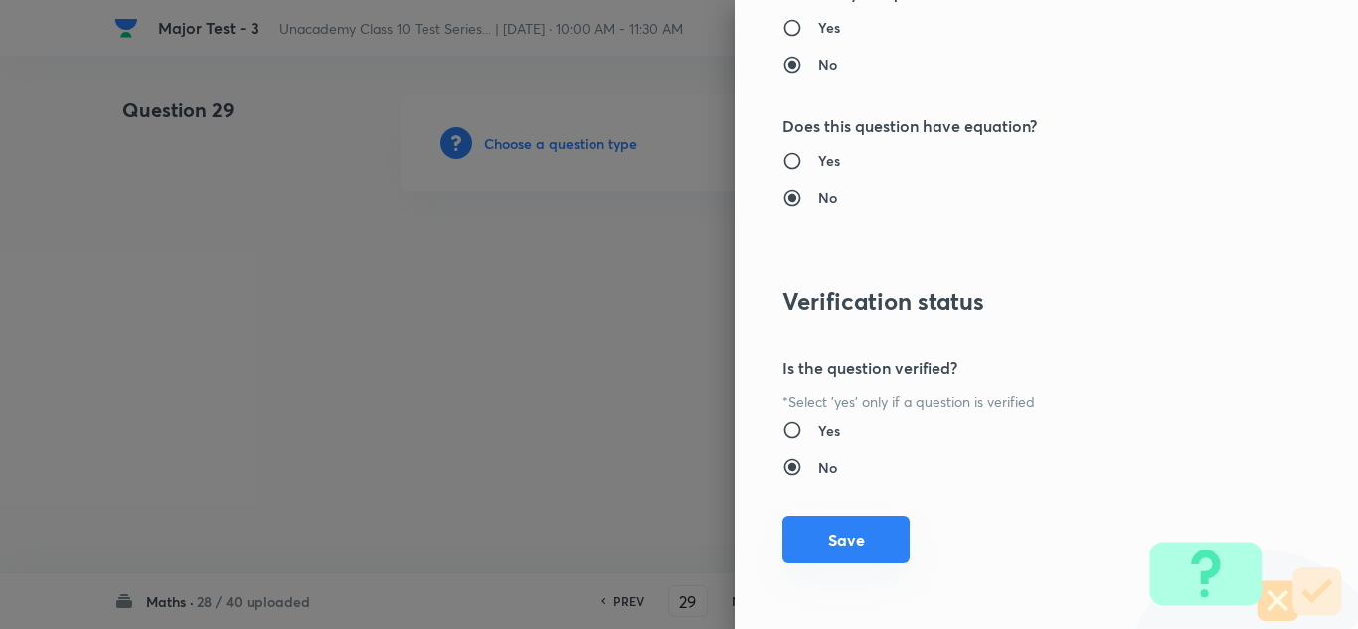
click at [841, 546] on button "Save" at bounding box center [846, 540] width 127 height 48
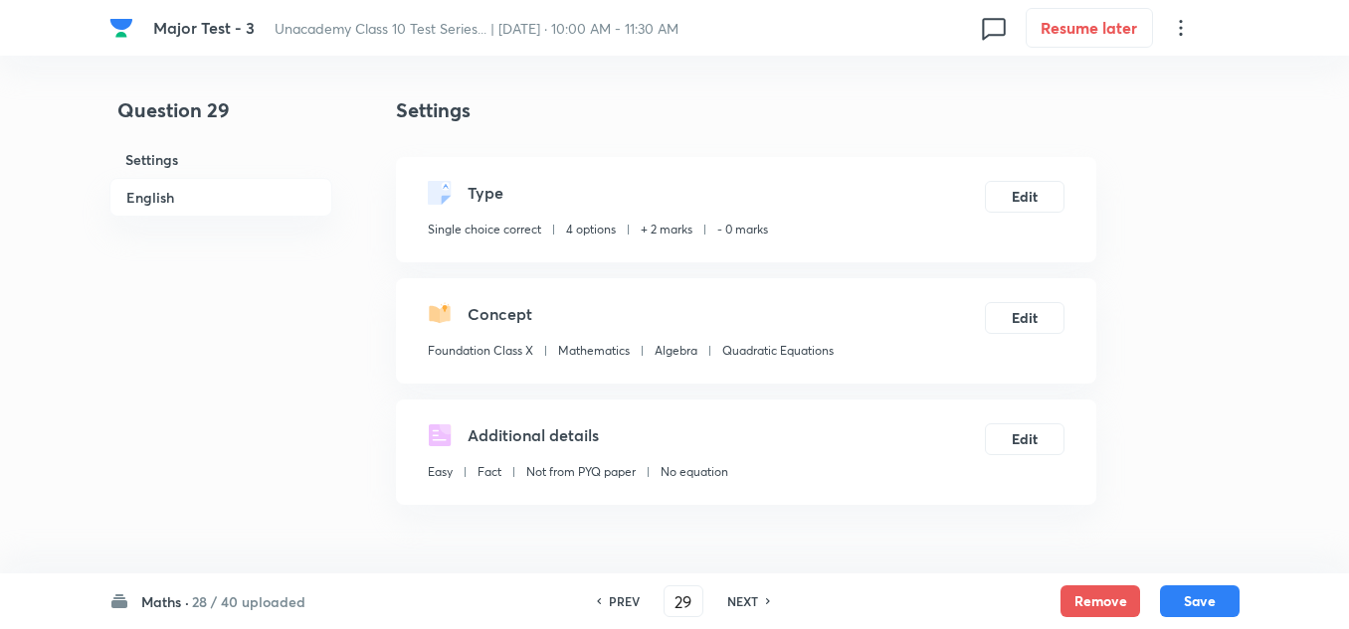
scroll to position [199, 0]
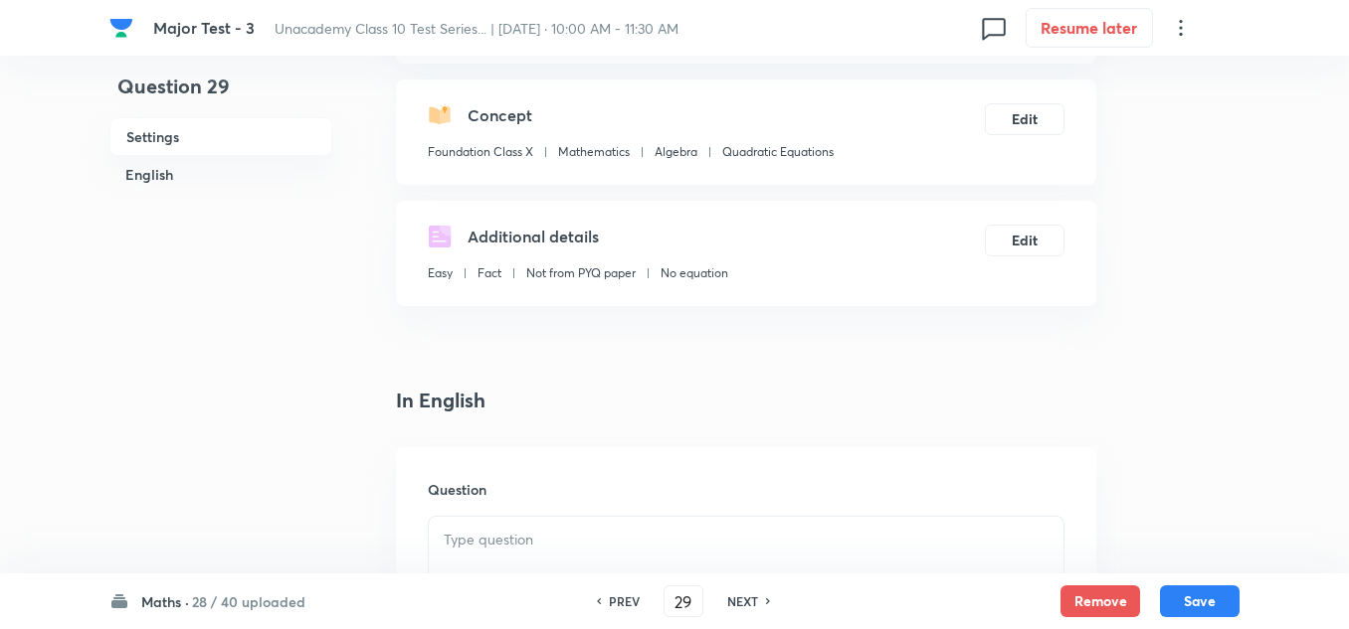
click at [456, 555] on div at bounding box center [746, 572] width 634 height 111
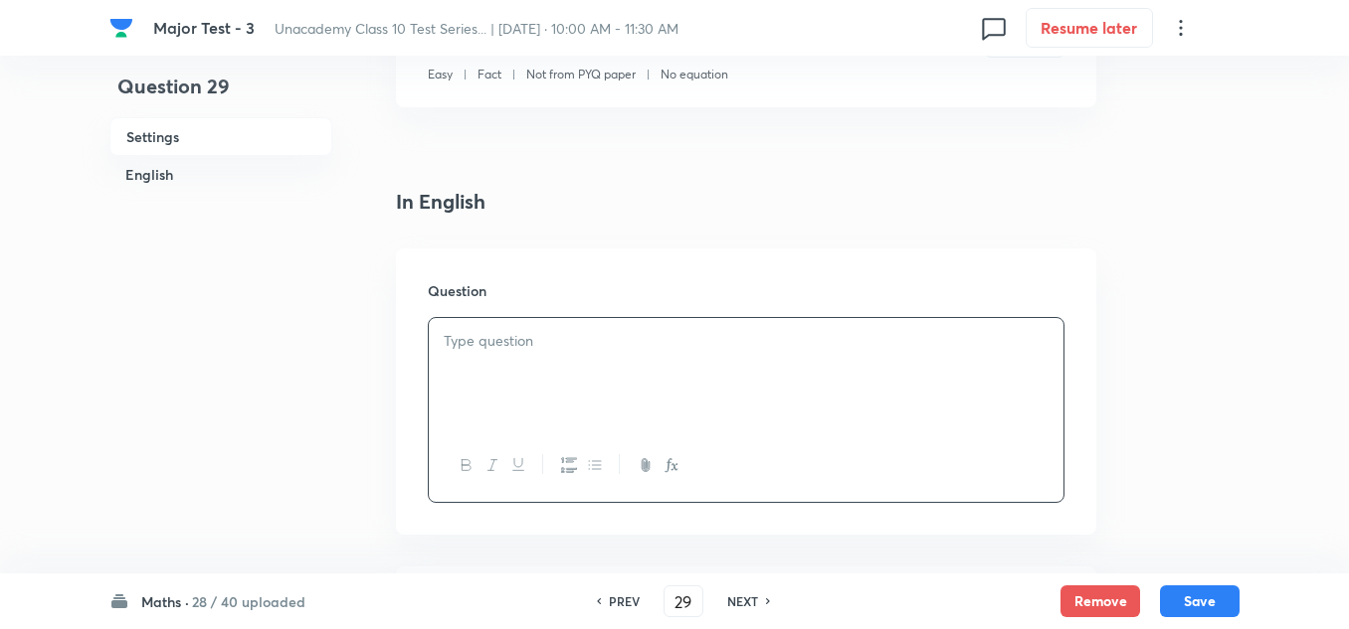
scroll to position [497, 0]
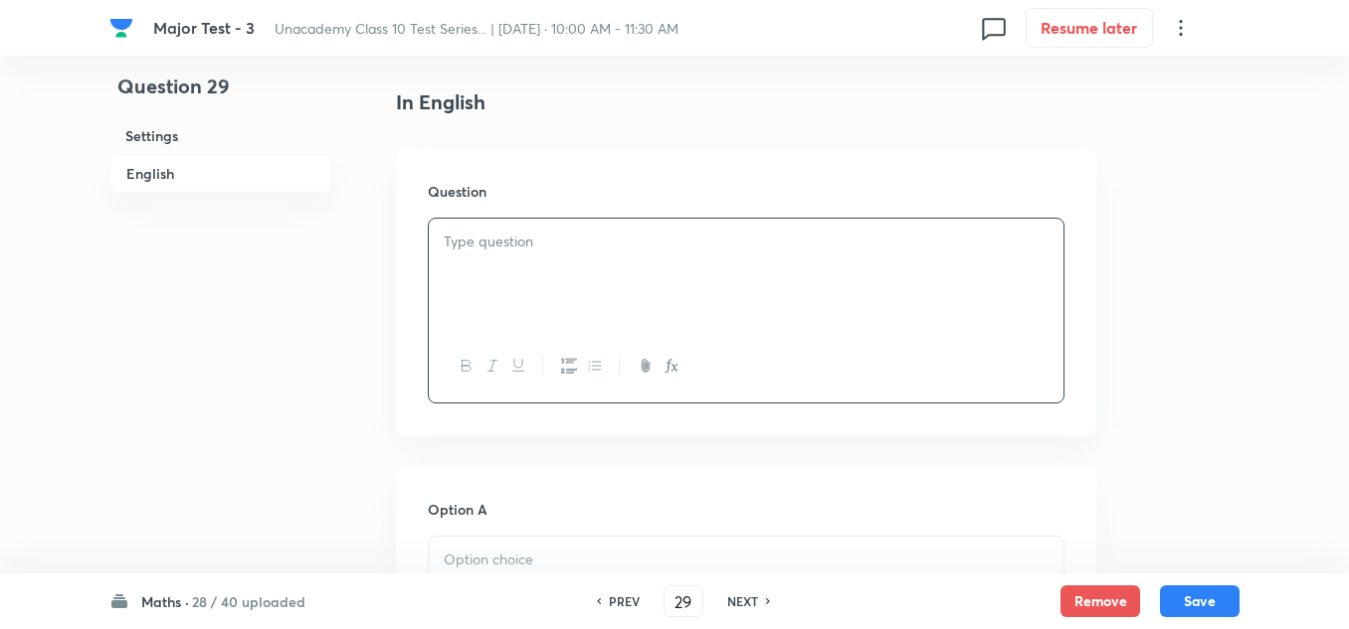
click at [517, 239] on p at bounding box center [746, 242] width 605 height 23
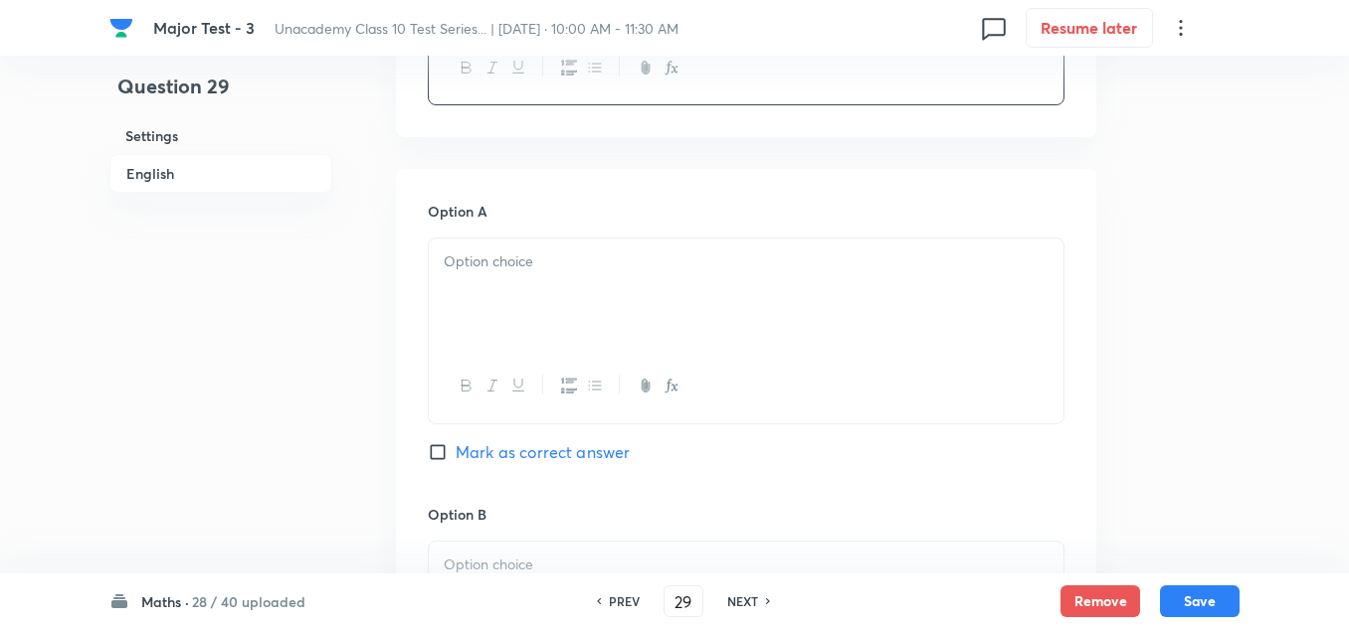
click at [534, 276] on div at bounding box center [746, 294] width 634 height 111
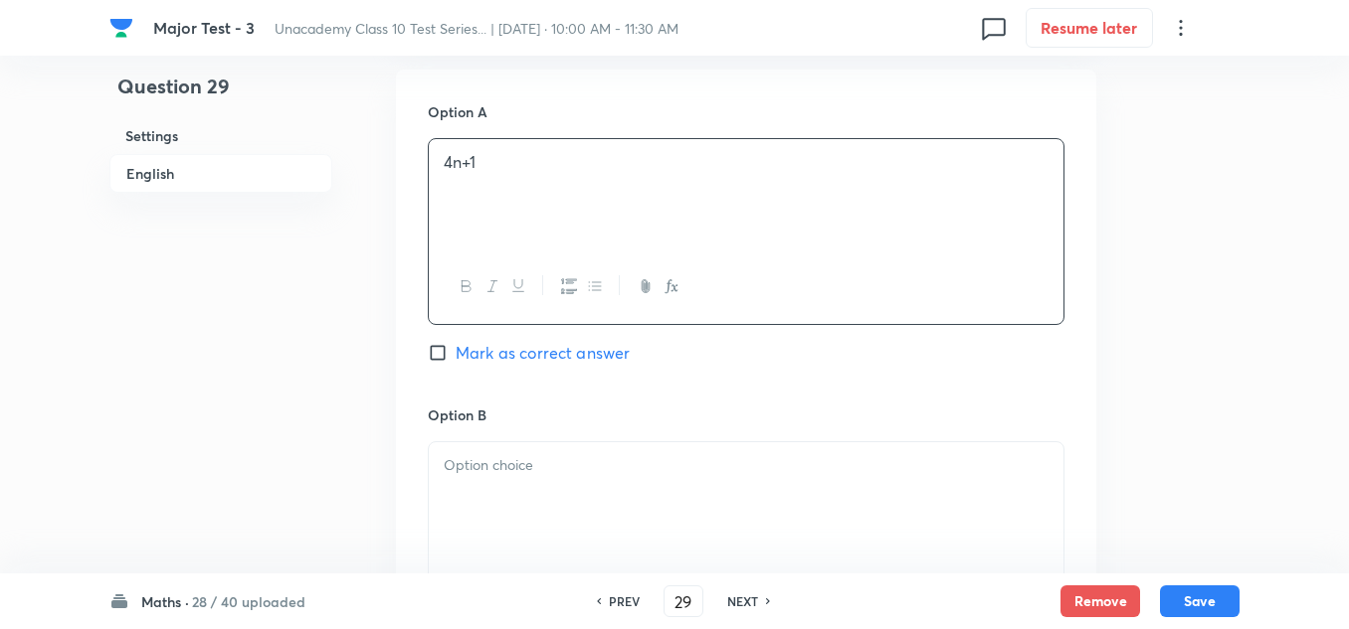
scroll to position [994, 0]
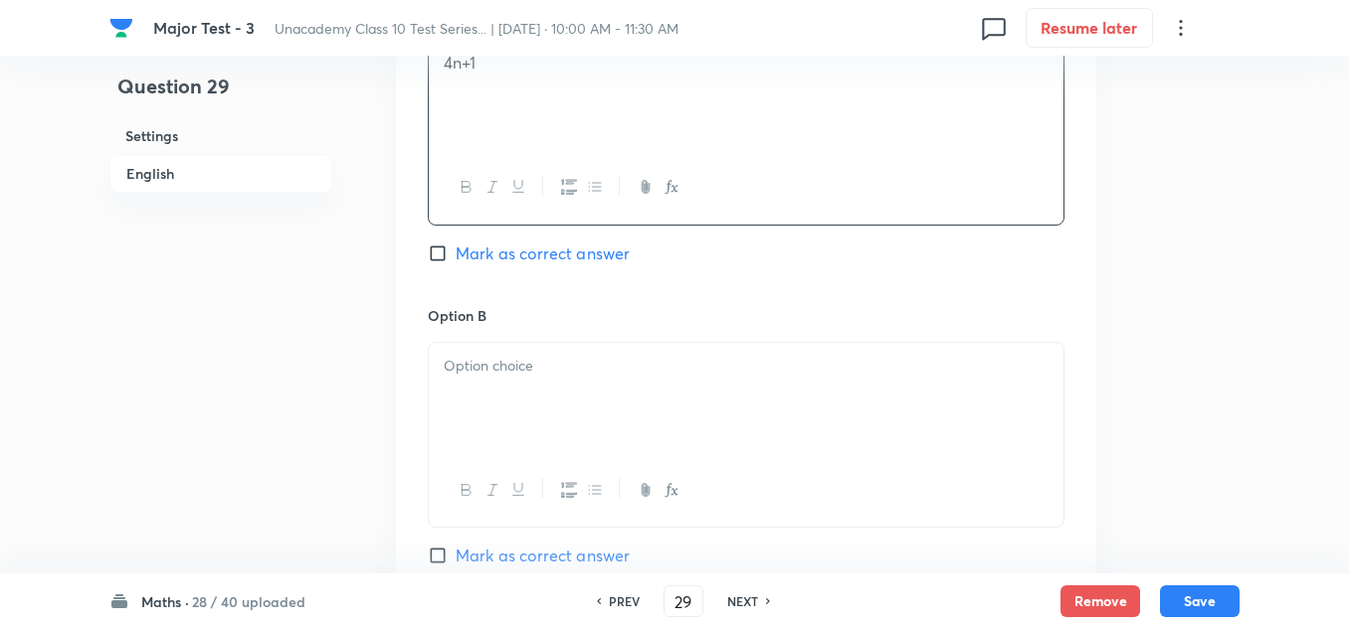
click at [498, 377] on p at bounding box center [746, 366] width 605 height 23
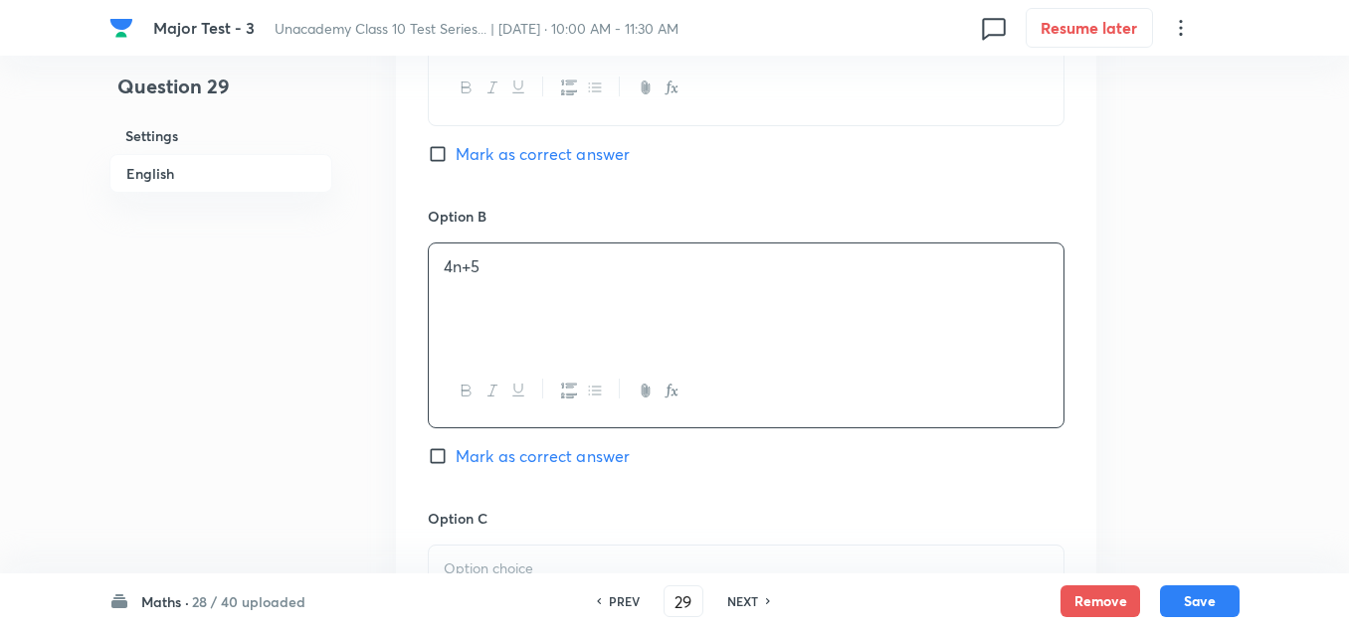
scroll to position [1193, 0]
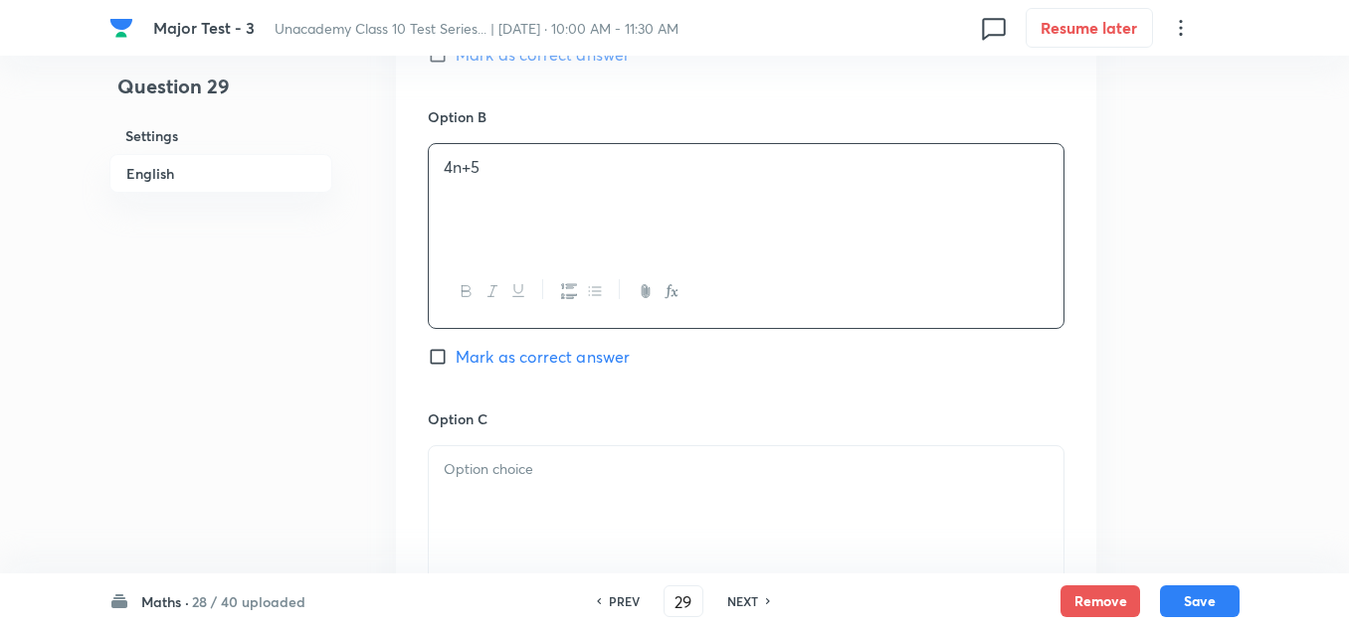
click at [506, 473] on p at bounding box center [746, 469] width 605 height 23
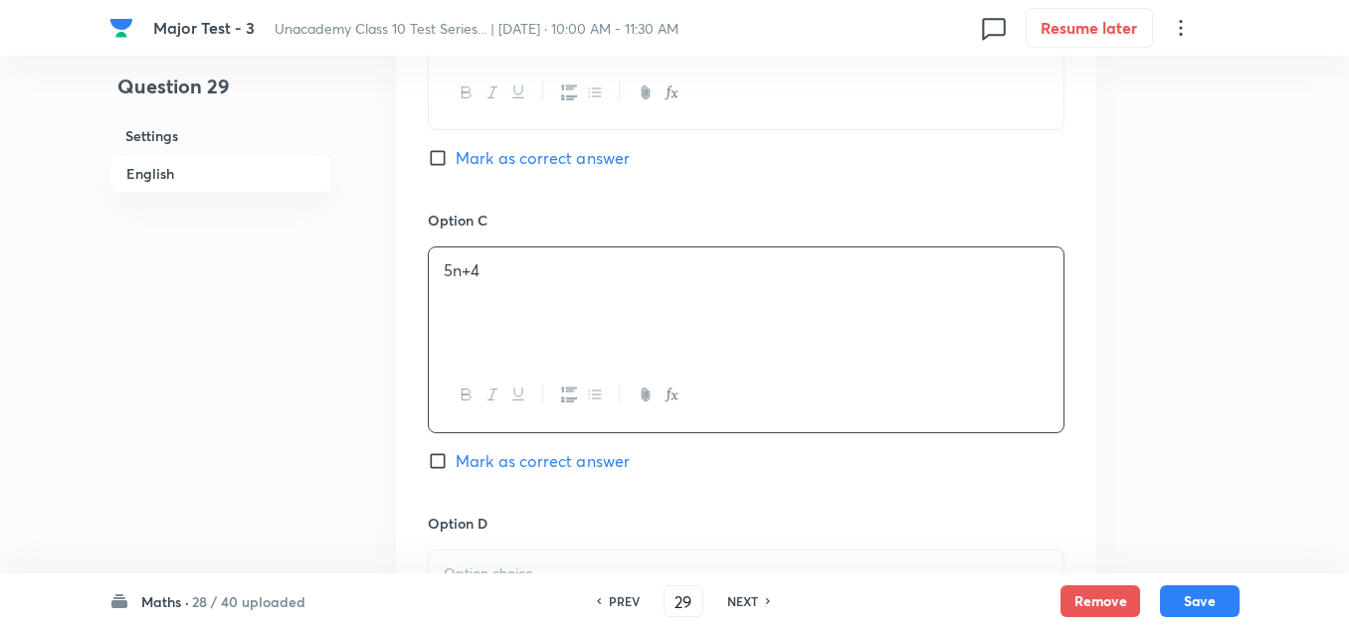
scroll to position [1591, 0]
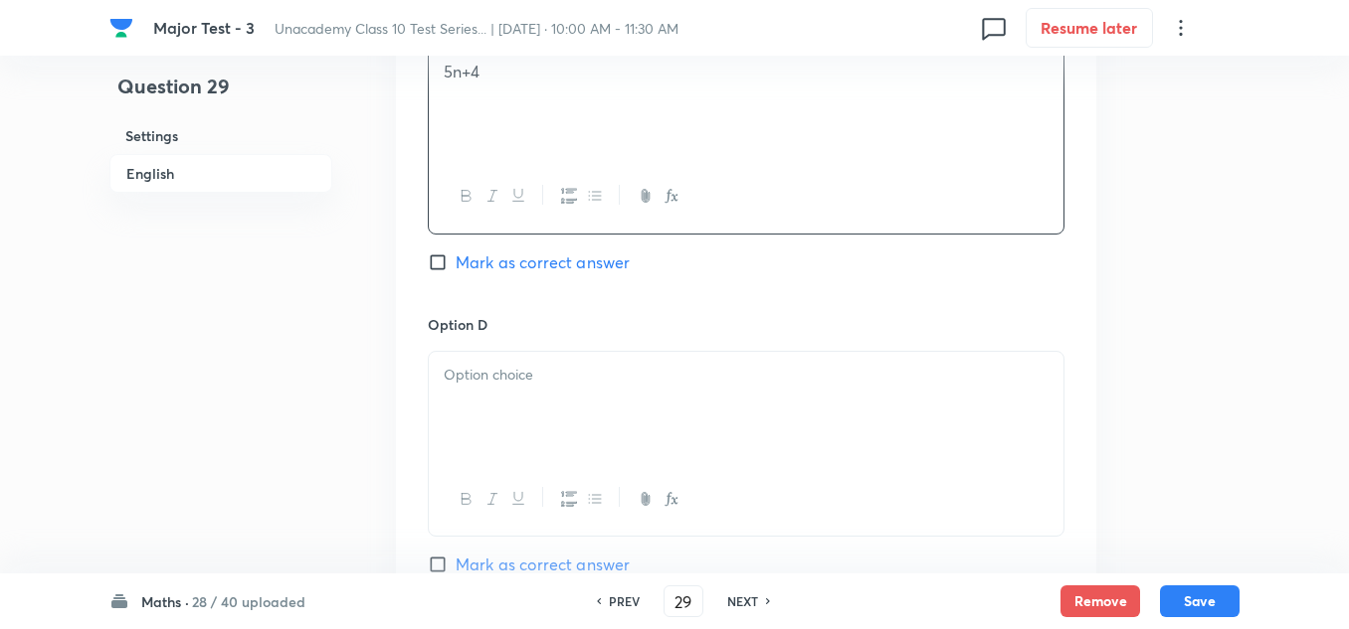
click at [512, 361] on div at bounding box center [746, 407] width 634 height 111
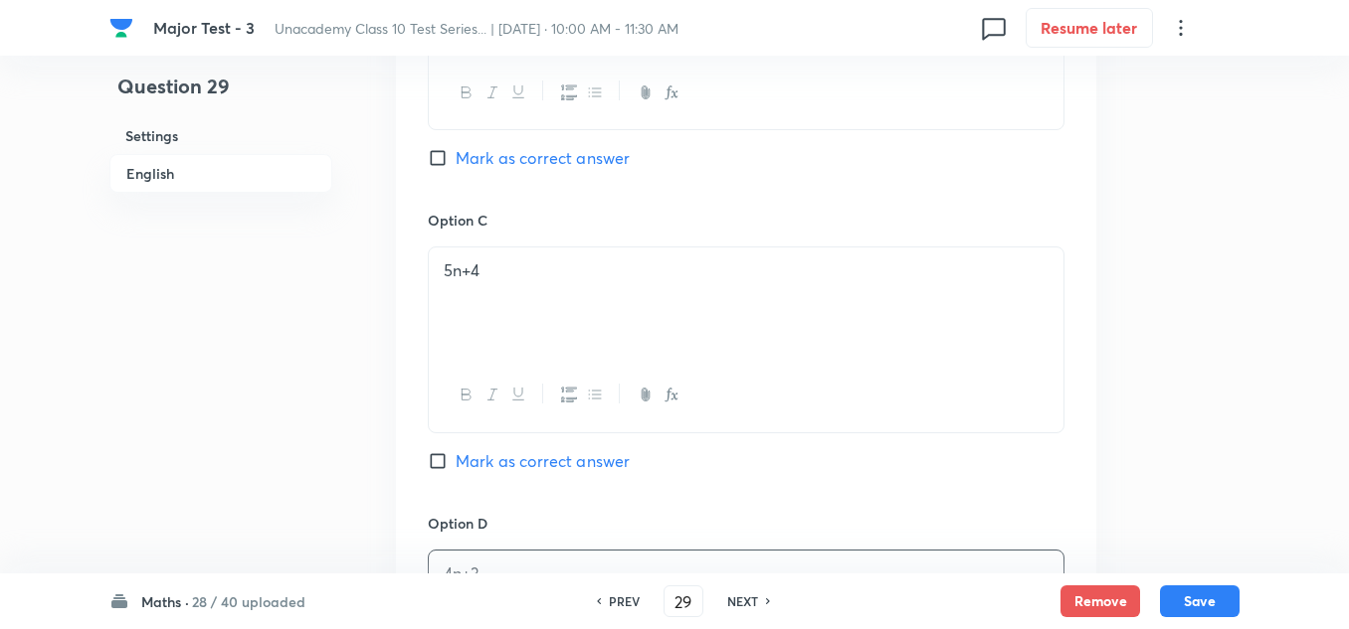
scroll to position [1094, 0]
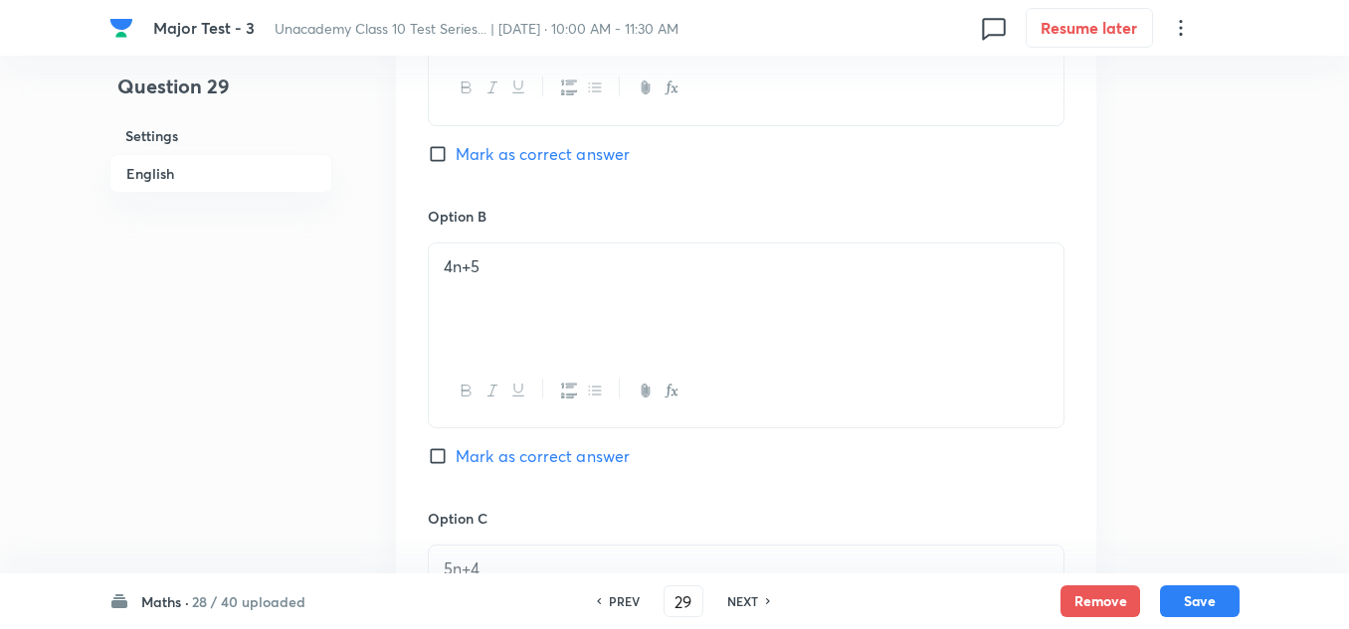
click at [510, 157] on span "Mark as correct answer" at bounding box center [542, 154] width 174 height 24
click at [455, 157] on input "Mark as correct answer" at bounding box center [442, 154] width 28 height 20
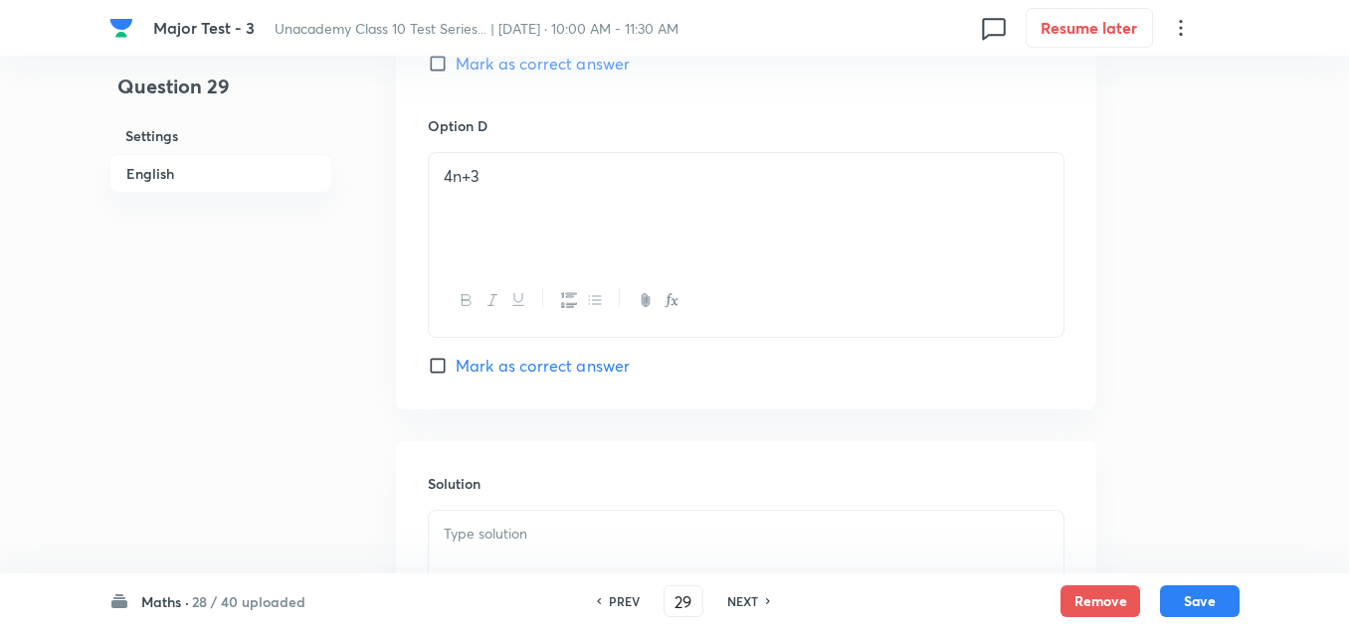
scroll to position [2064, 0]
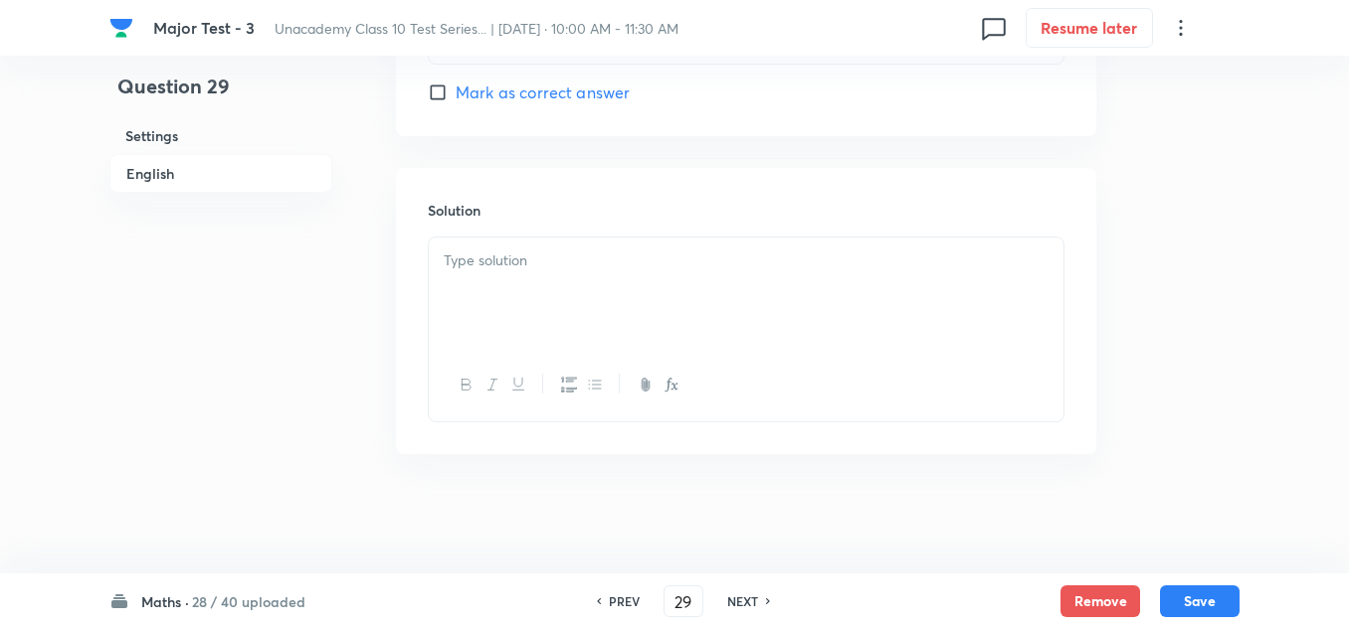
click at [512, 275] on div at bounding box center [746, 293] width 634 height 111
click at [1231, 598] on button "Save" at bounding box center [1200, 600] width 80 height 32
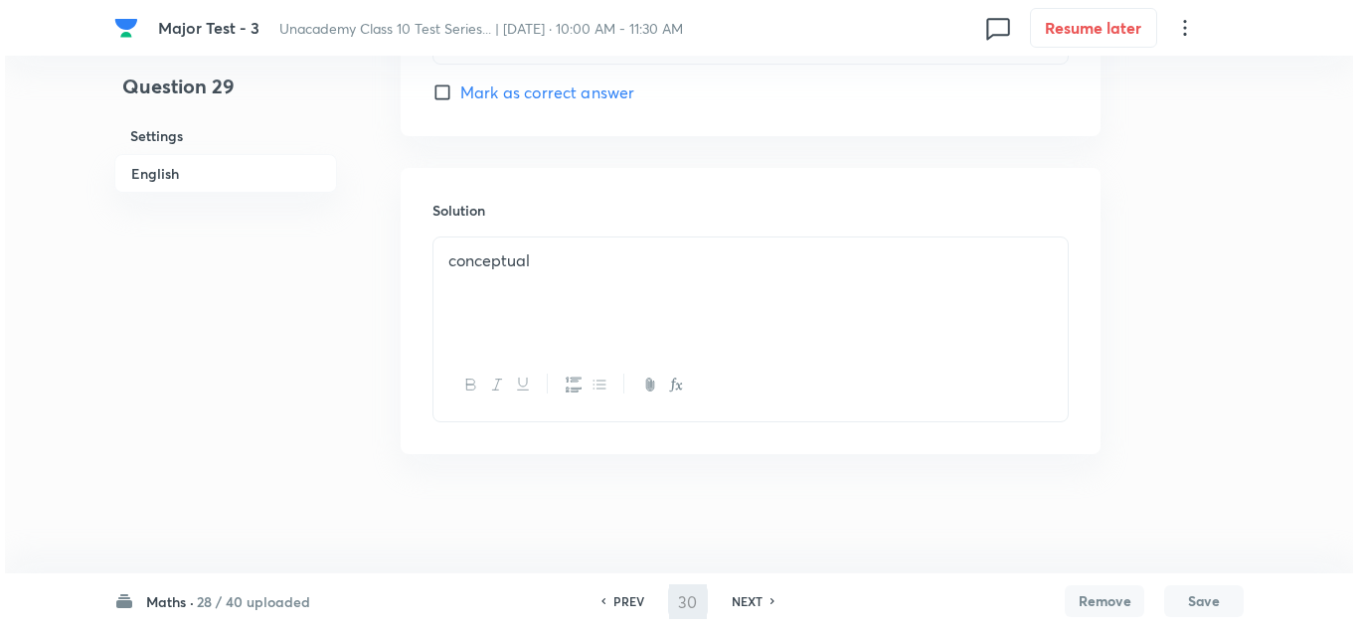
scroll to position [0, 0]
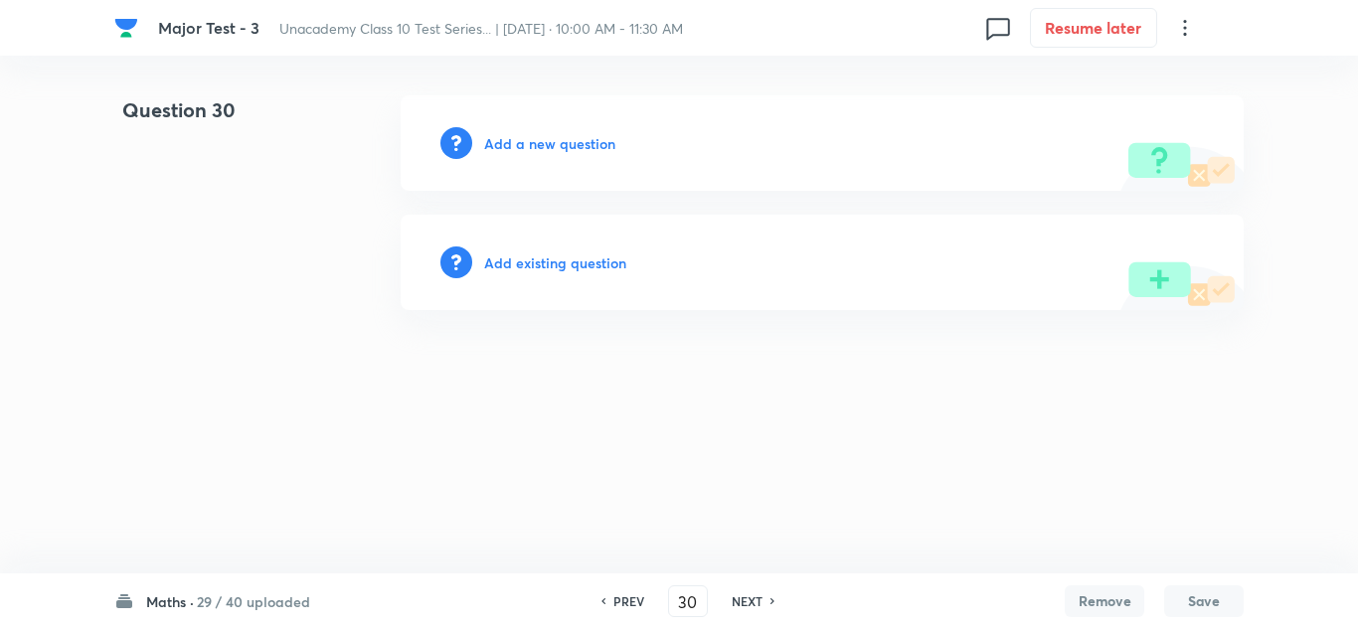
click at [553, 143] on h6 "Add a new question" at bounding box center [549, 143] width 131 height 21
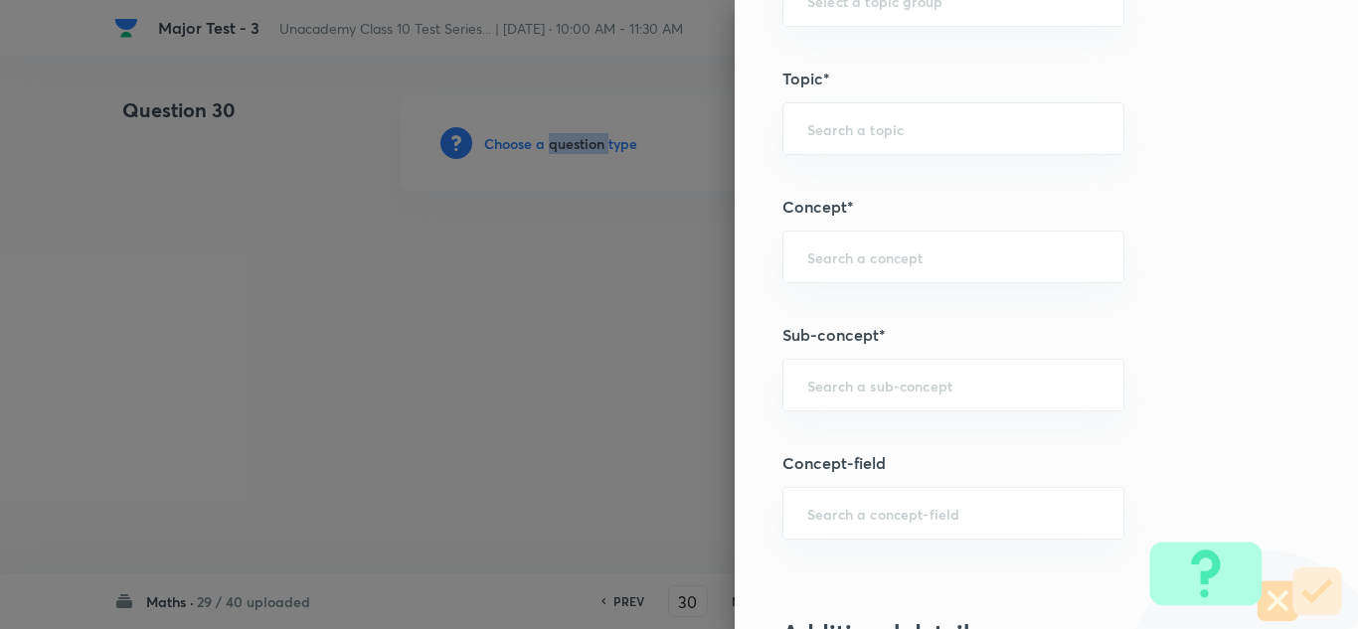
scroll to position [1193, 0]
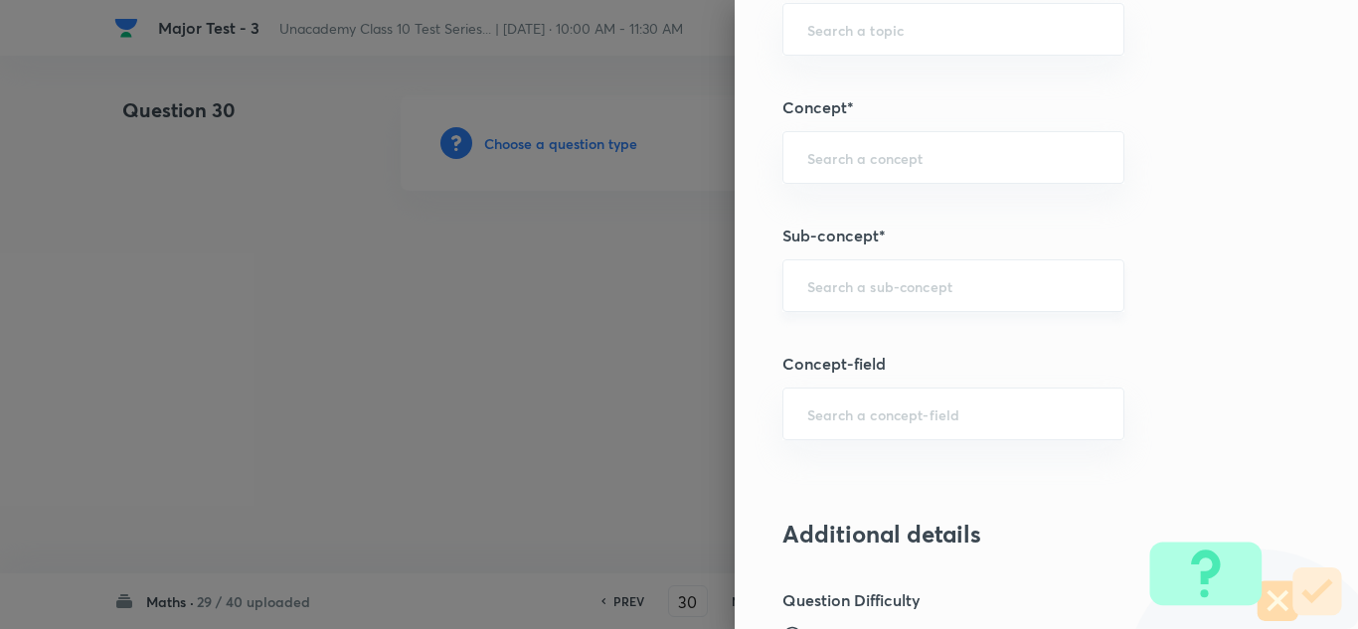
click at [808, 281] on input "text" at bounding box center [954, 285] width 292 height 19
click at [840, 277] on input "text" at bounding box center [954, 285] width 292 height 19
paste input "Triangles"
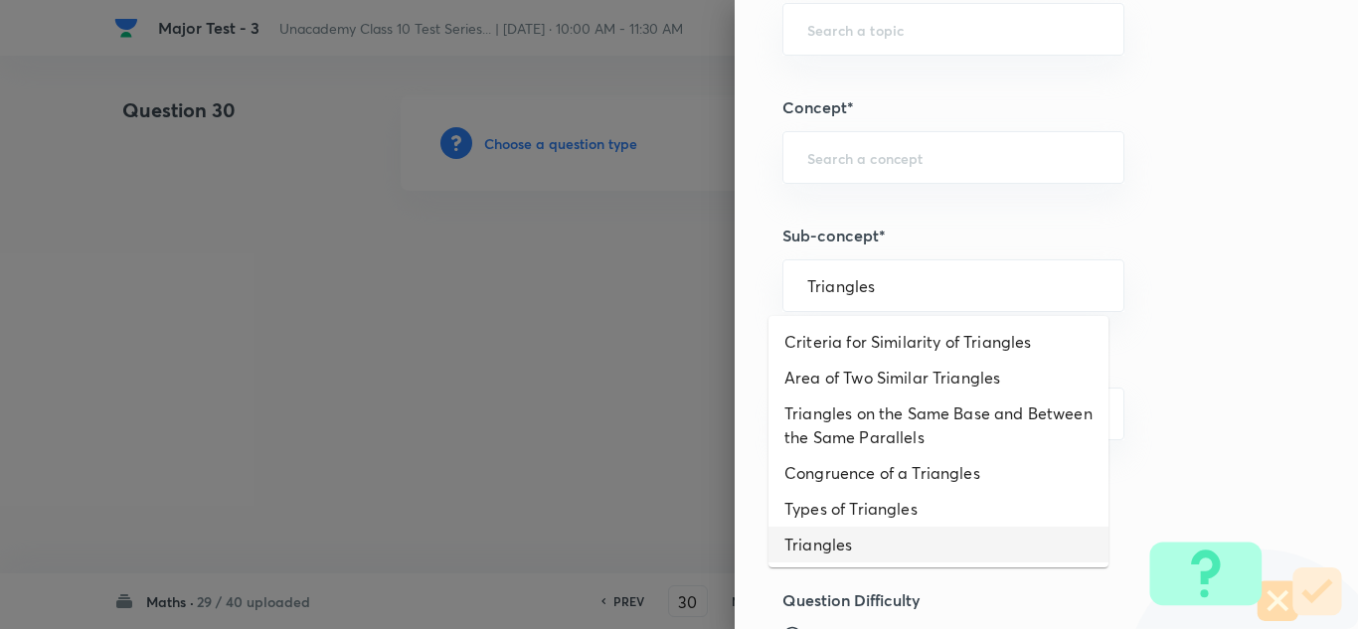
click at [870, 541] on li "Triangles" at bounding box center [939, 545] width 340 height 36
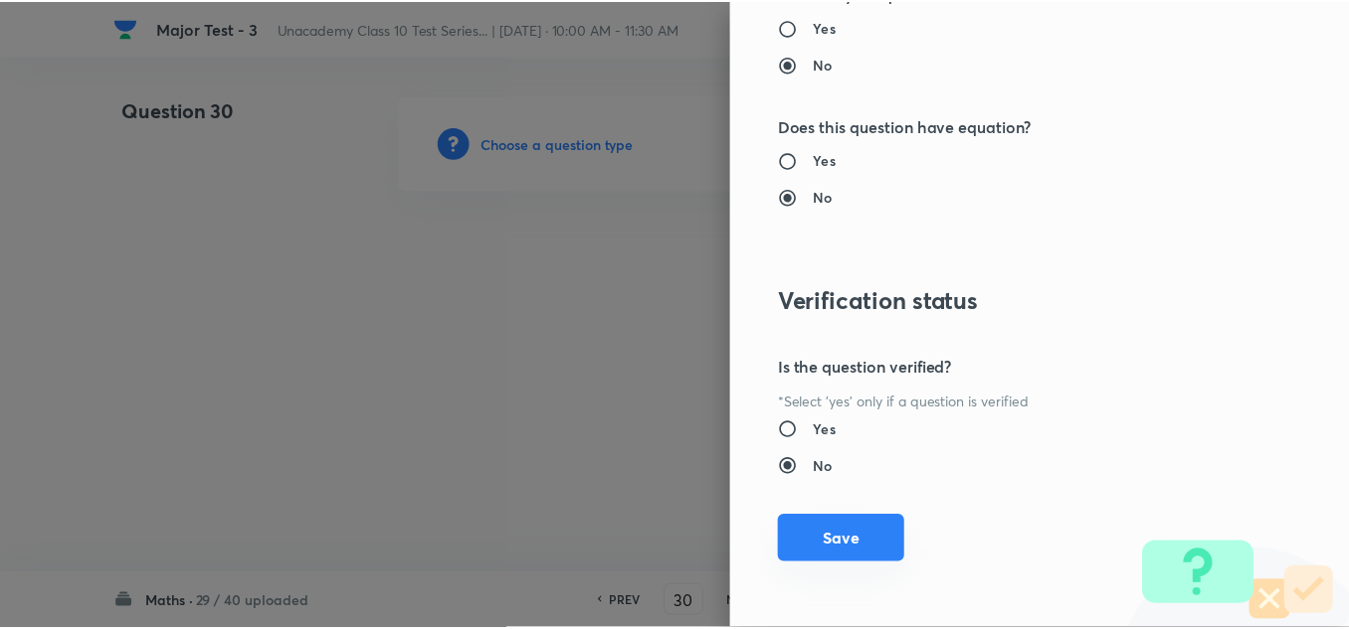
scroll to position [2215, 0]
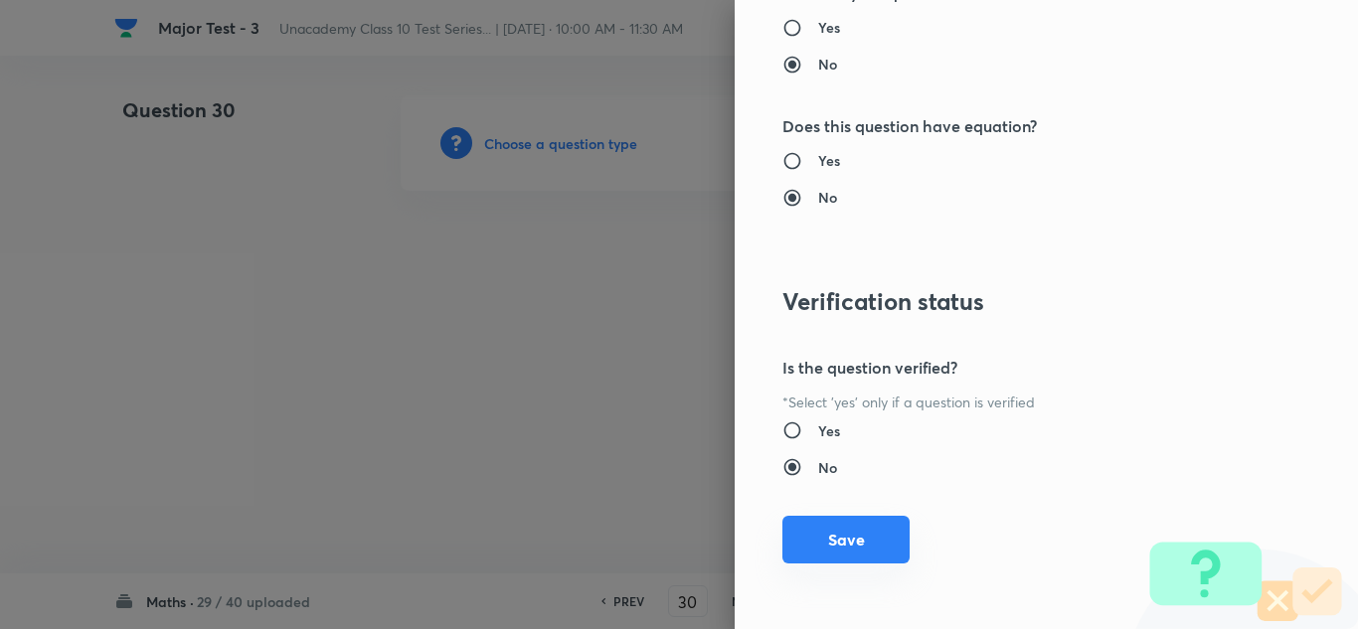
click at [879, 540] on button "Save" at bounding box center [846, 540] width 127 height 48
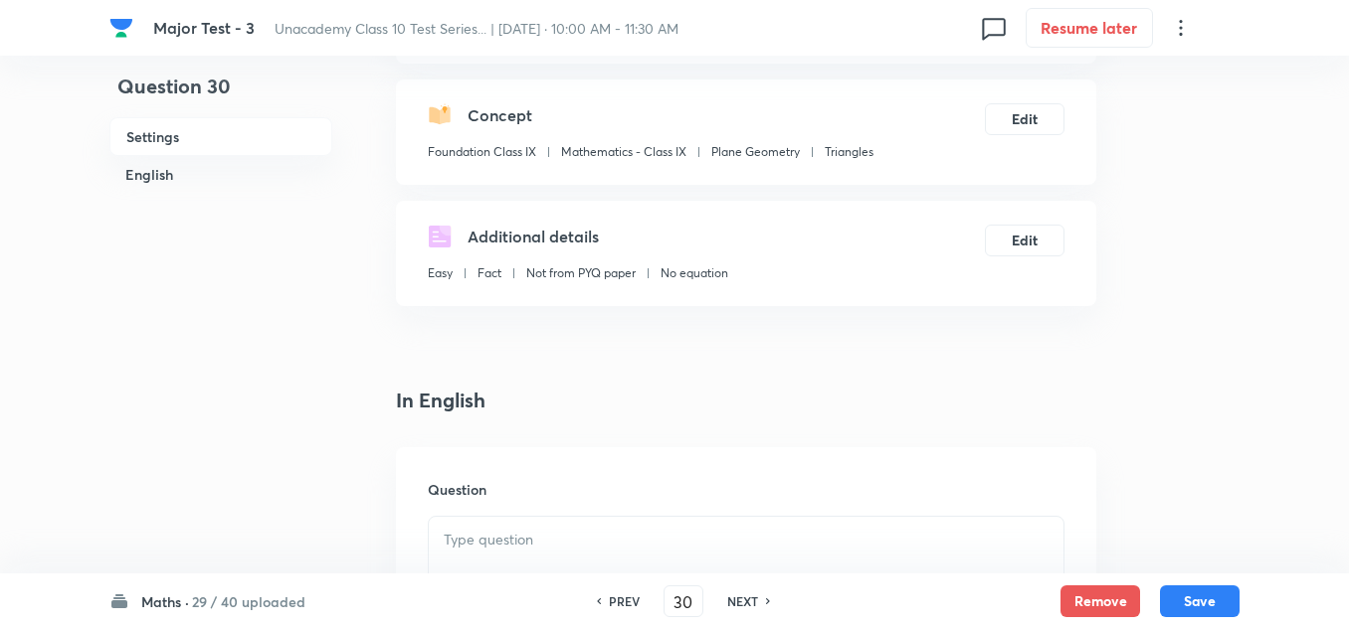
scroll to position [298, 0]
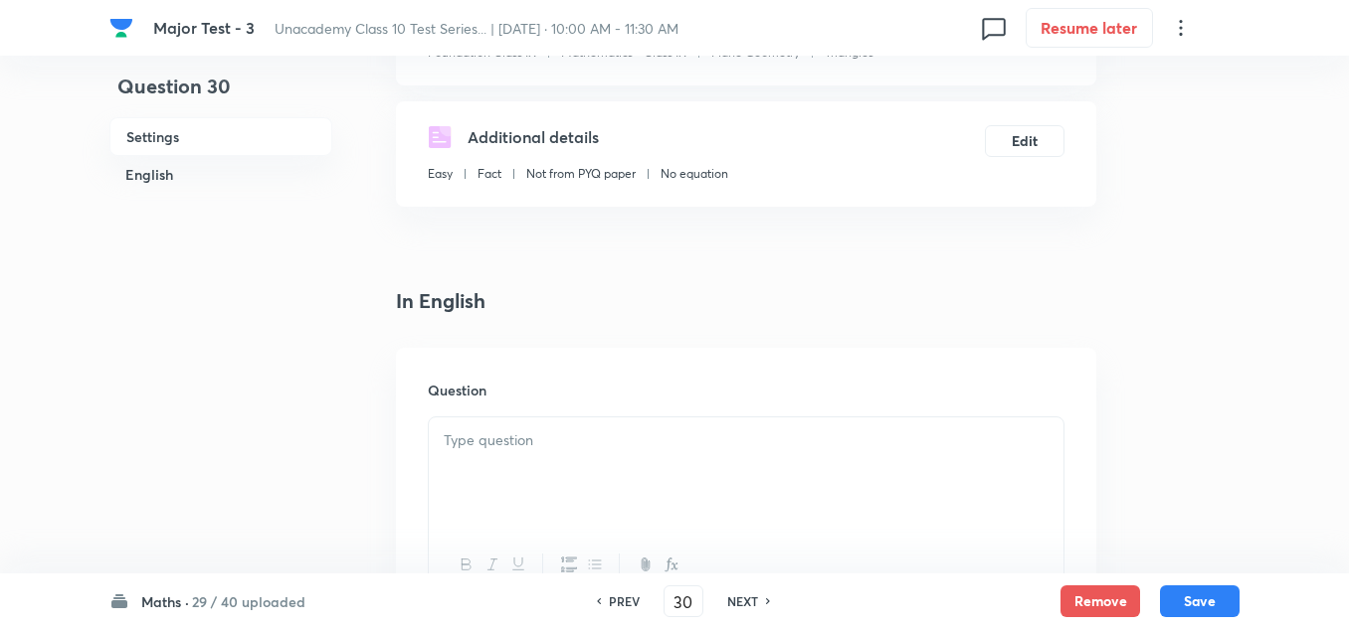
click at [517, 450] on p at bounding box center [746, 441] width 605 height 23
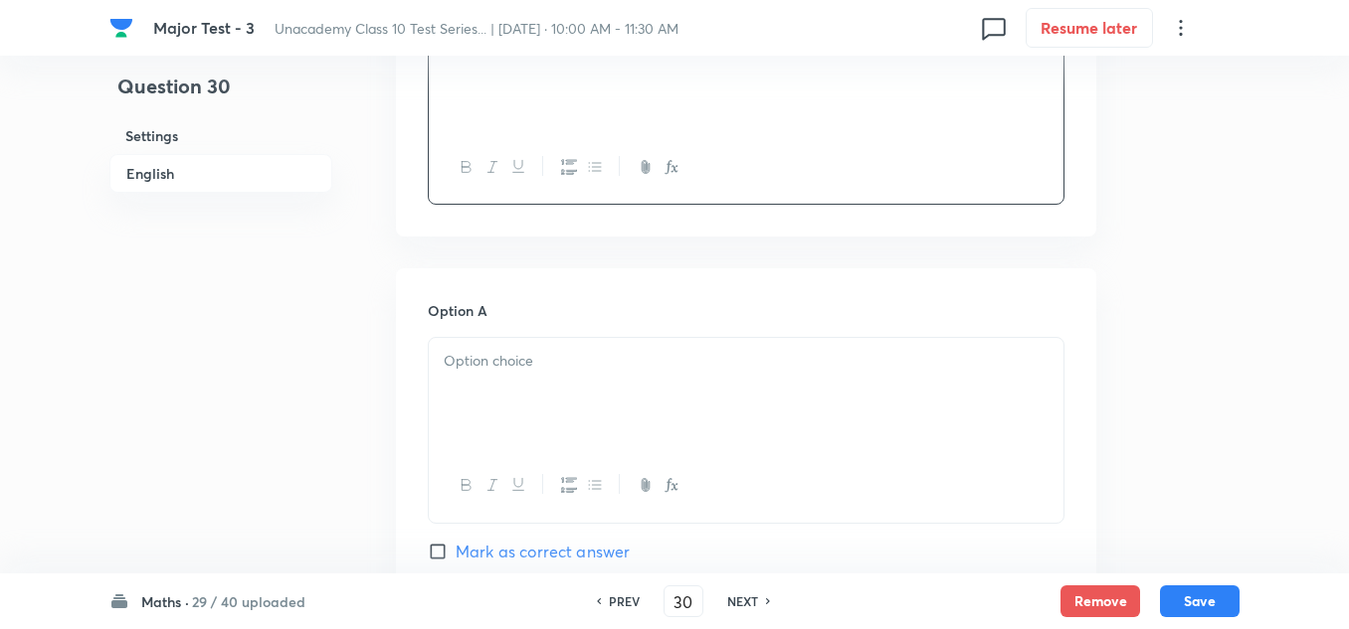
scroll to position [597, 0]
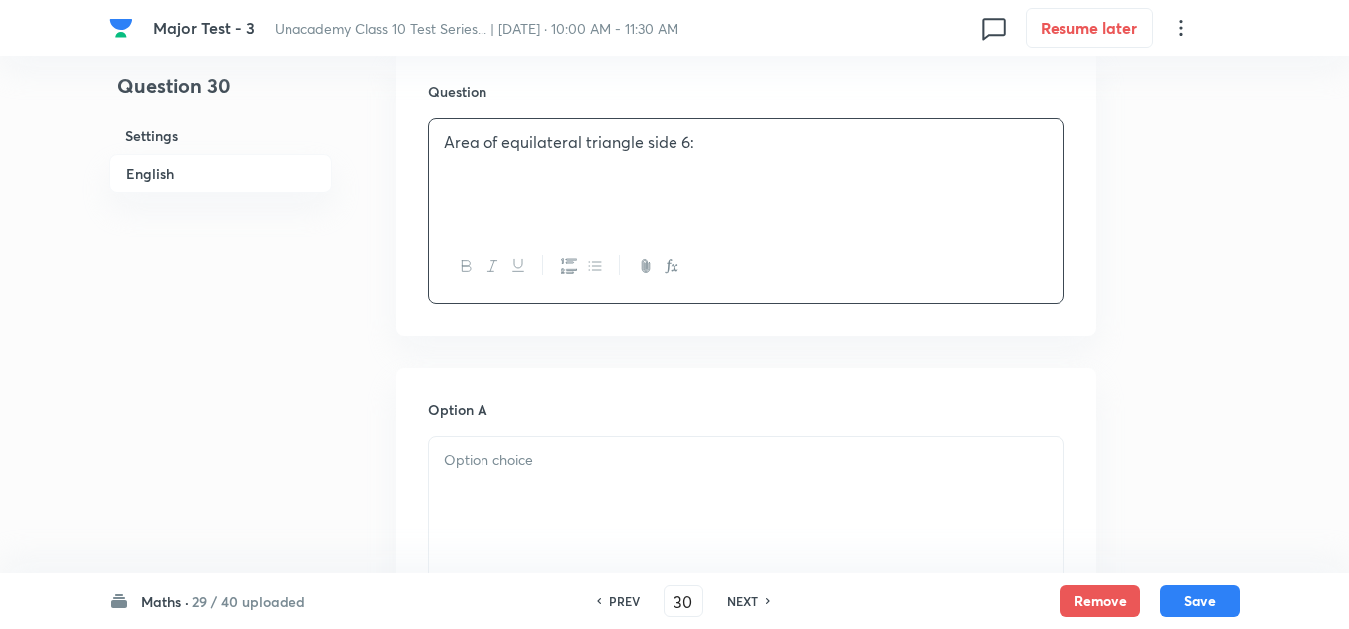
click at [510, 467] on p at bounding box center [746, 461] width 605 height 23
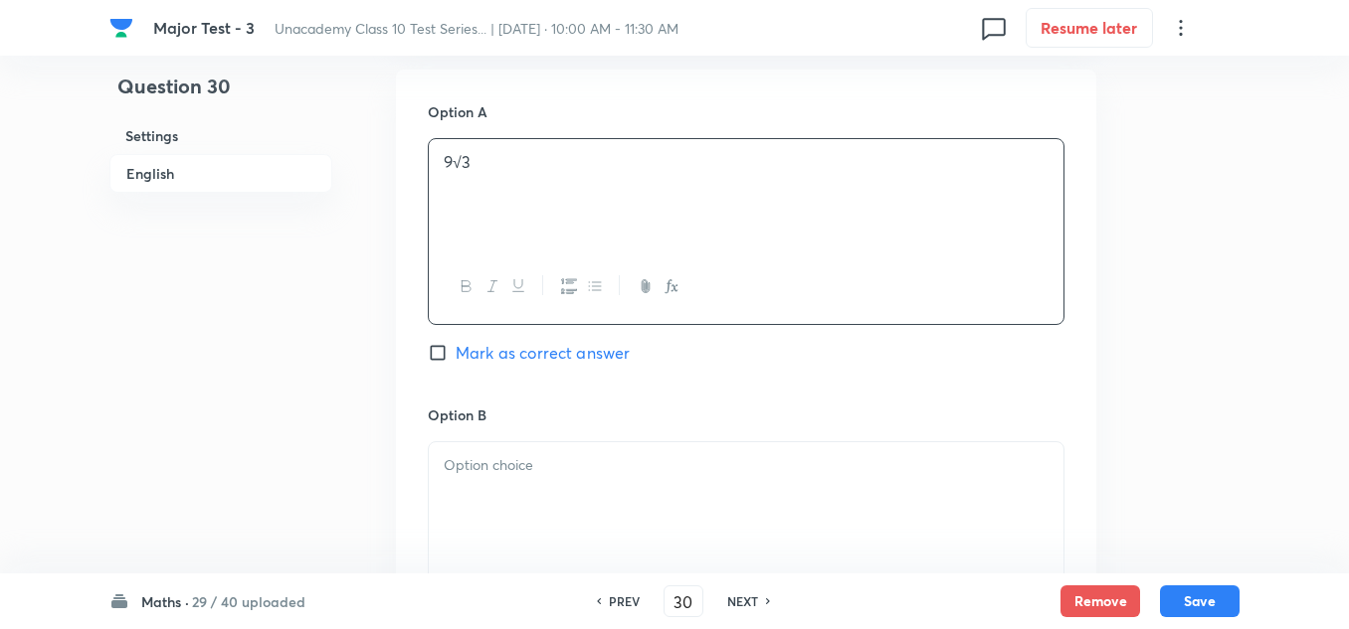
scroll to position [1094, 0]
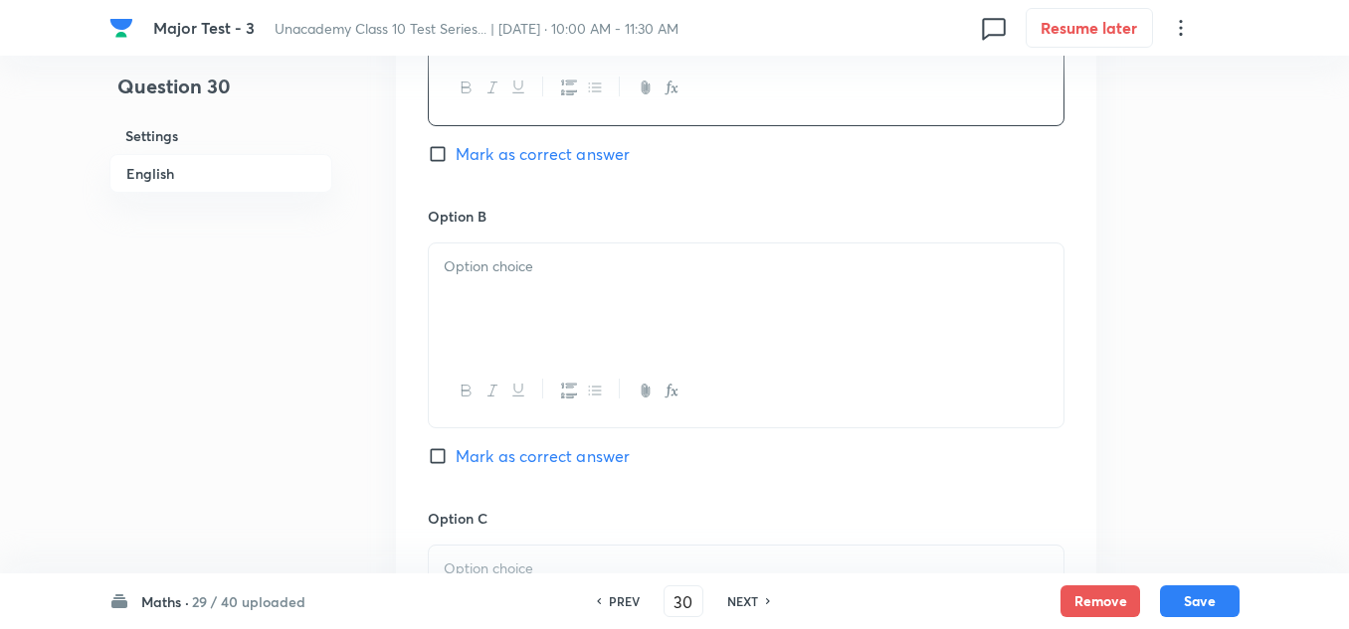
click at [511, 287] on div at bounding box center [746, 299] width 634 height 111
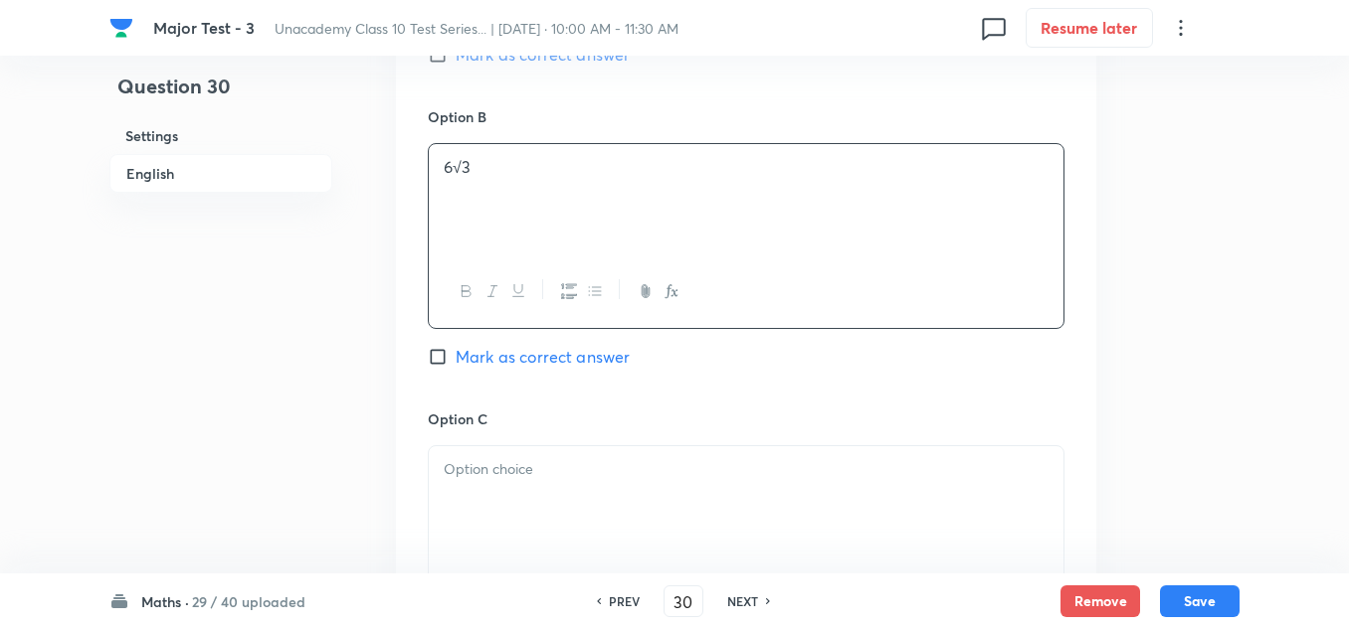
scroll to position [1392, 0]
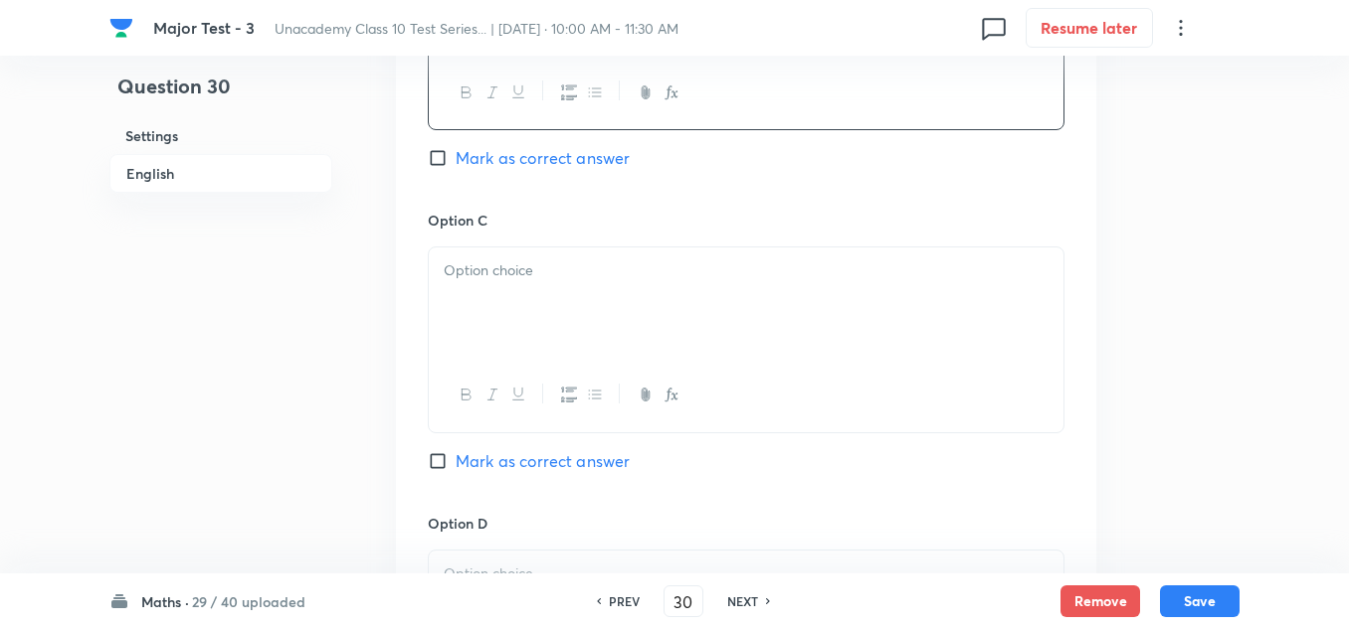
click at [510, 299] on div at bounding box center [746, 303] width 634 height 111
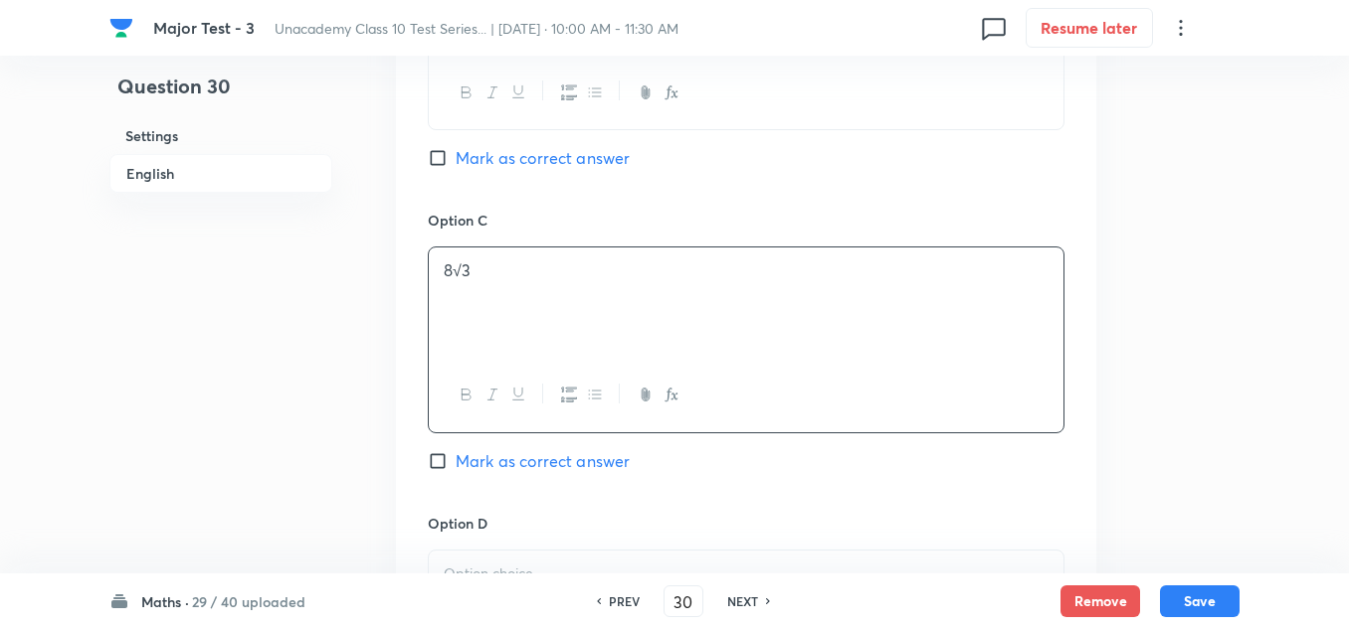
scroll to position [1591, 0]
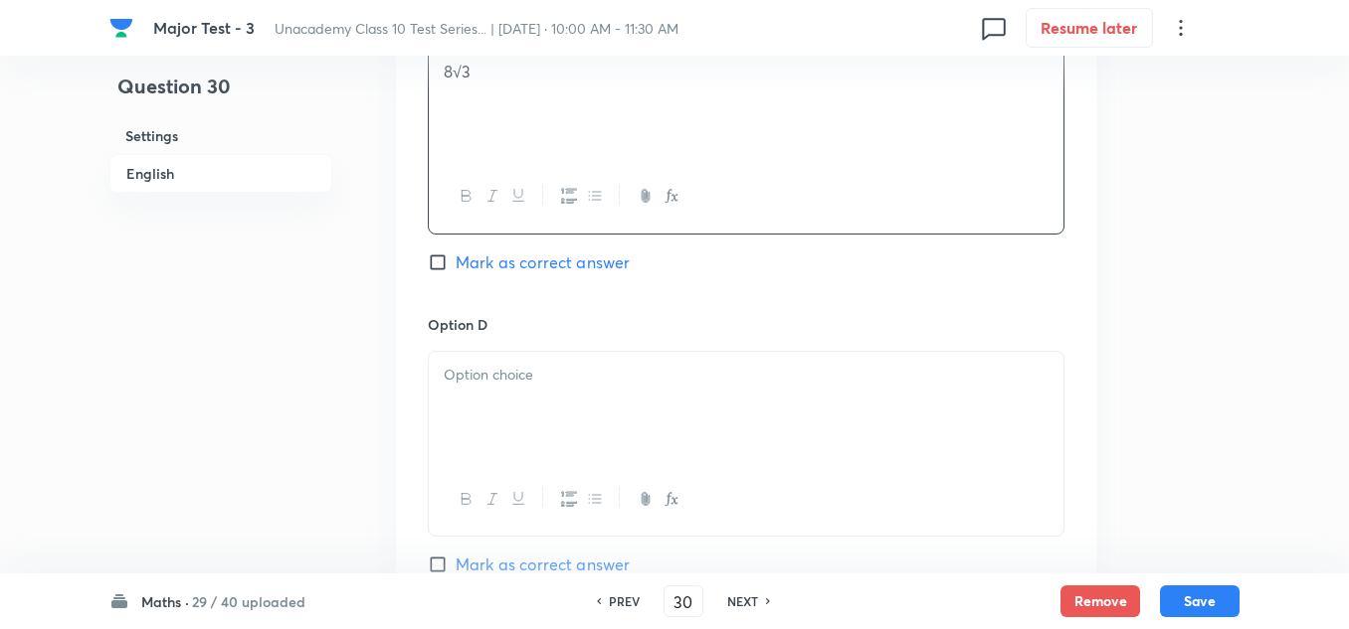
click at [535, 387] on div at bounding box center [746, 407] width 634 height 111
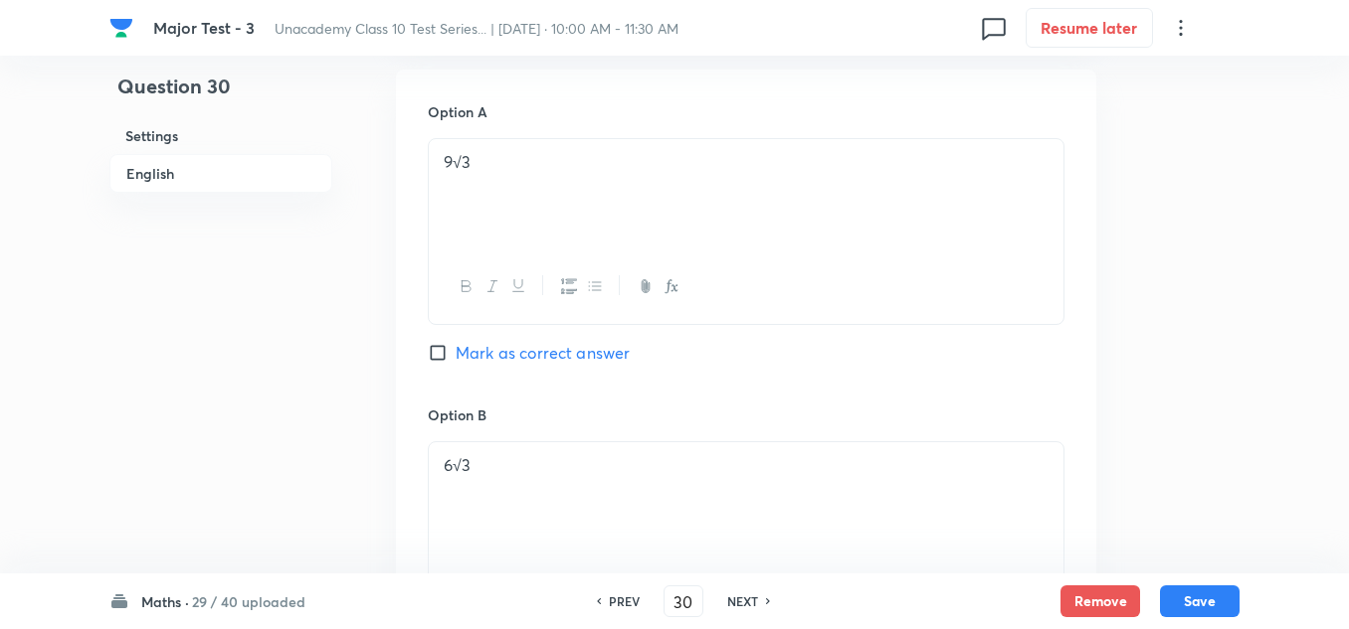
scroll to position [796, 0]
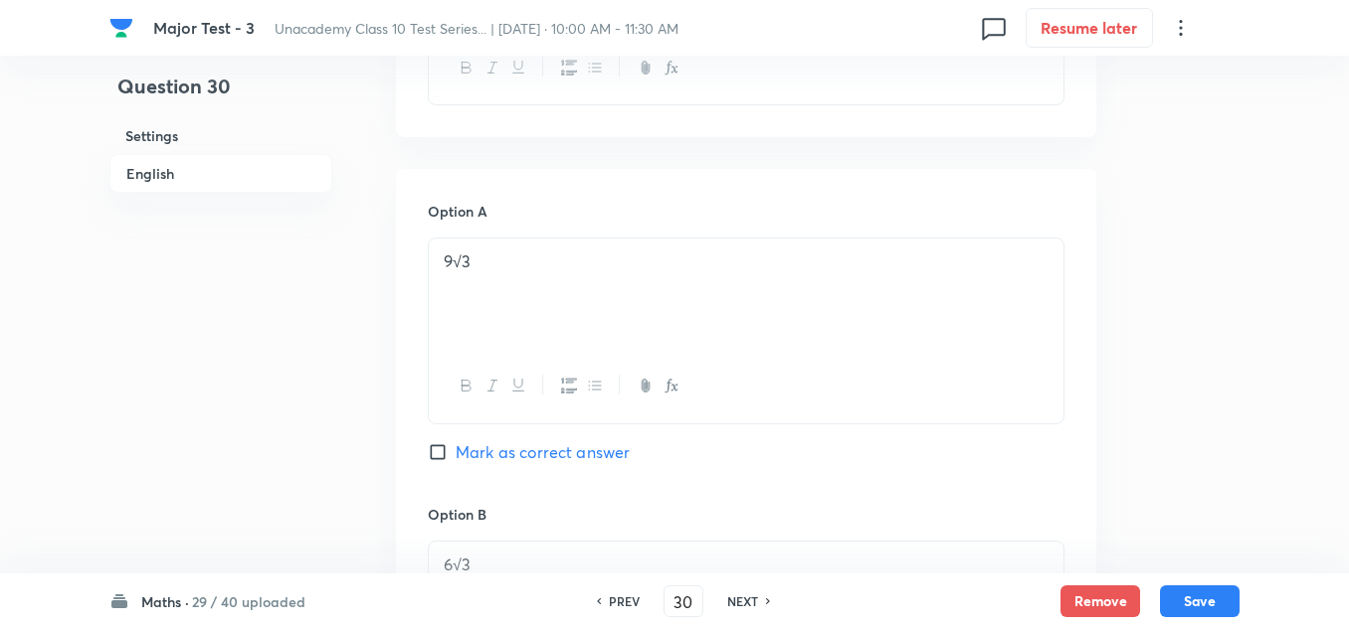
click at [500, 447] on span "Mark as correct answer" at bounding box center [542, 453] width 174 height 24
click at [455, 447] on input "Mark as correct answer" at bounding box center [442, 453] width 28 height 20
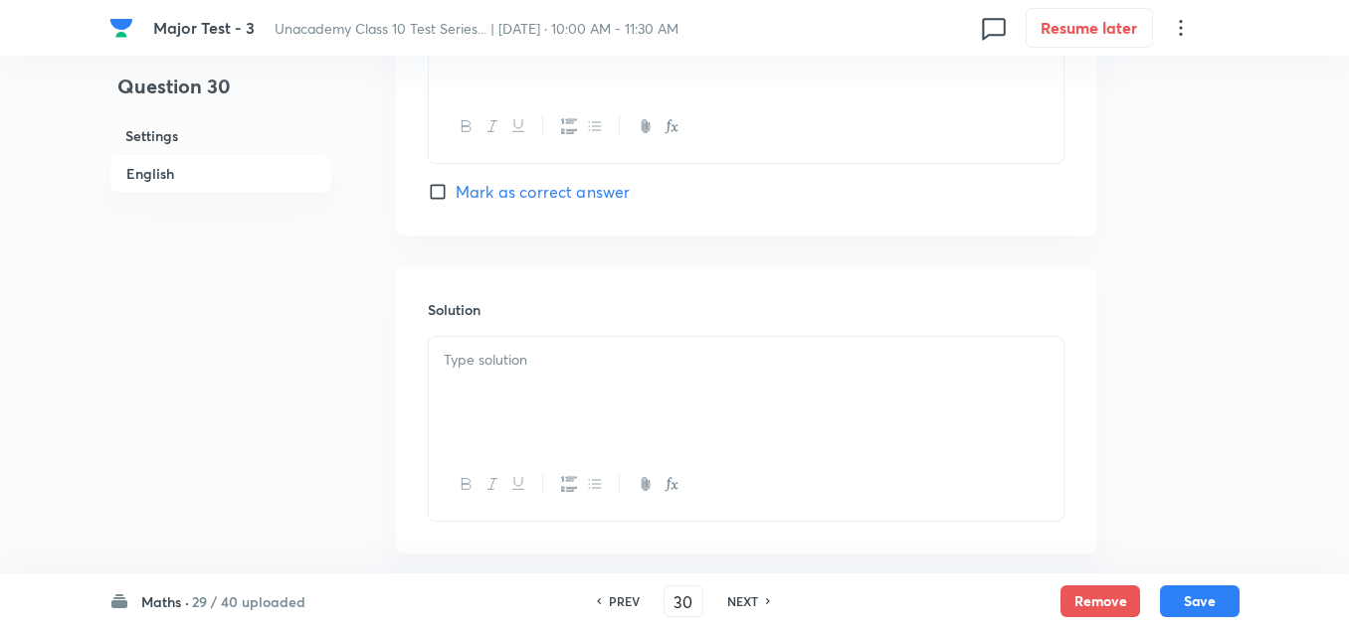
scroll to position [2064, 0]
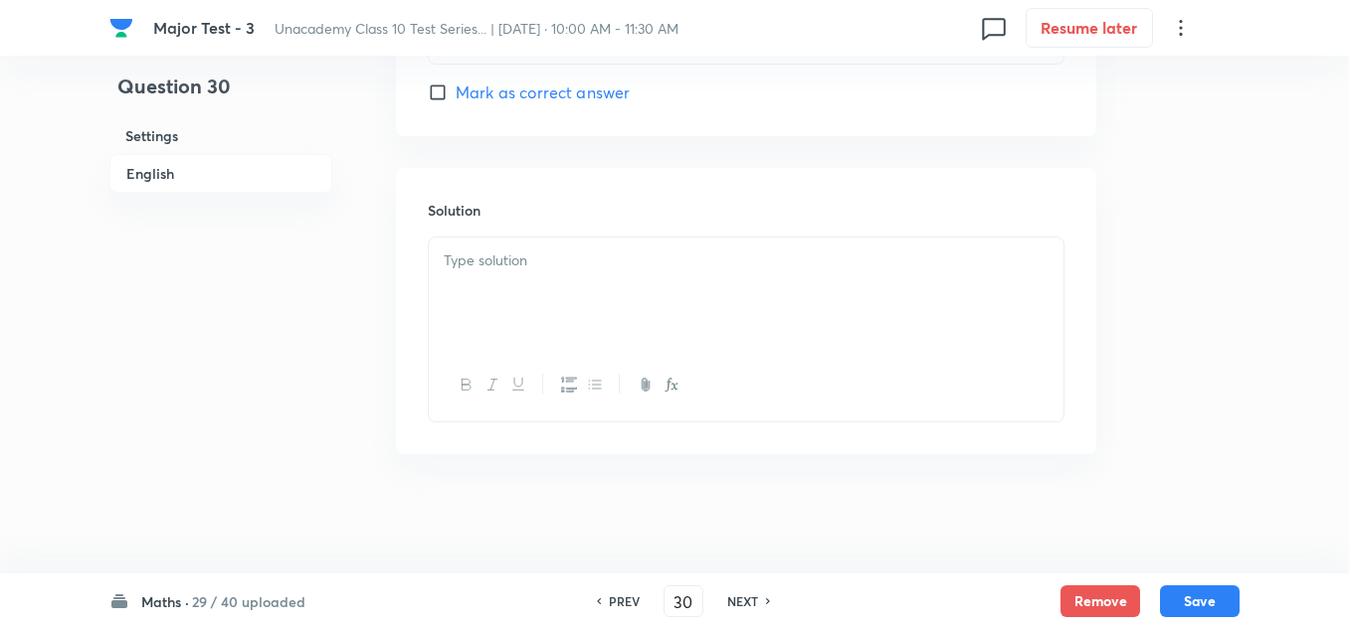
click at [540, 285] on div at bounding box center [746, 293] width 634 height 111
click at [1187, 597] on button "Save" at bounding box center [1200, 600] width 80 height 32
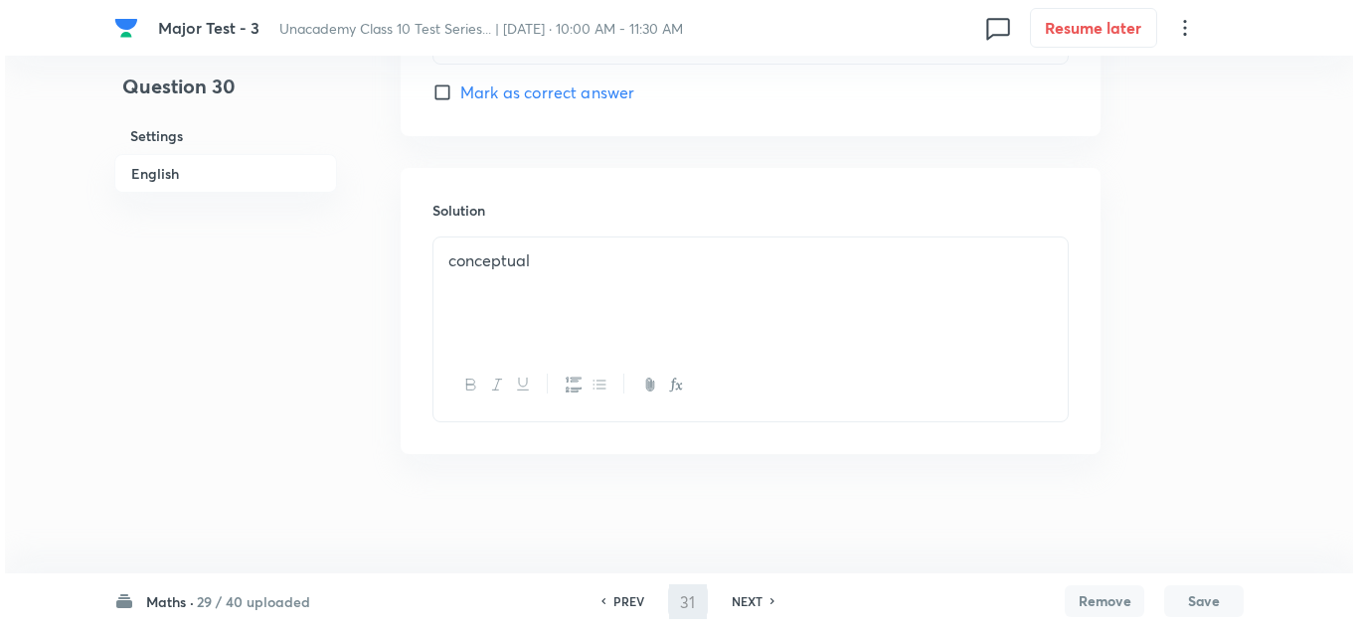
scroll to position [0, 0]
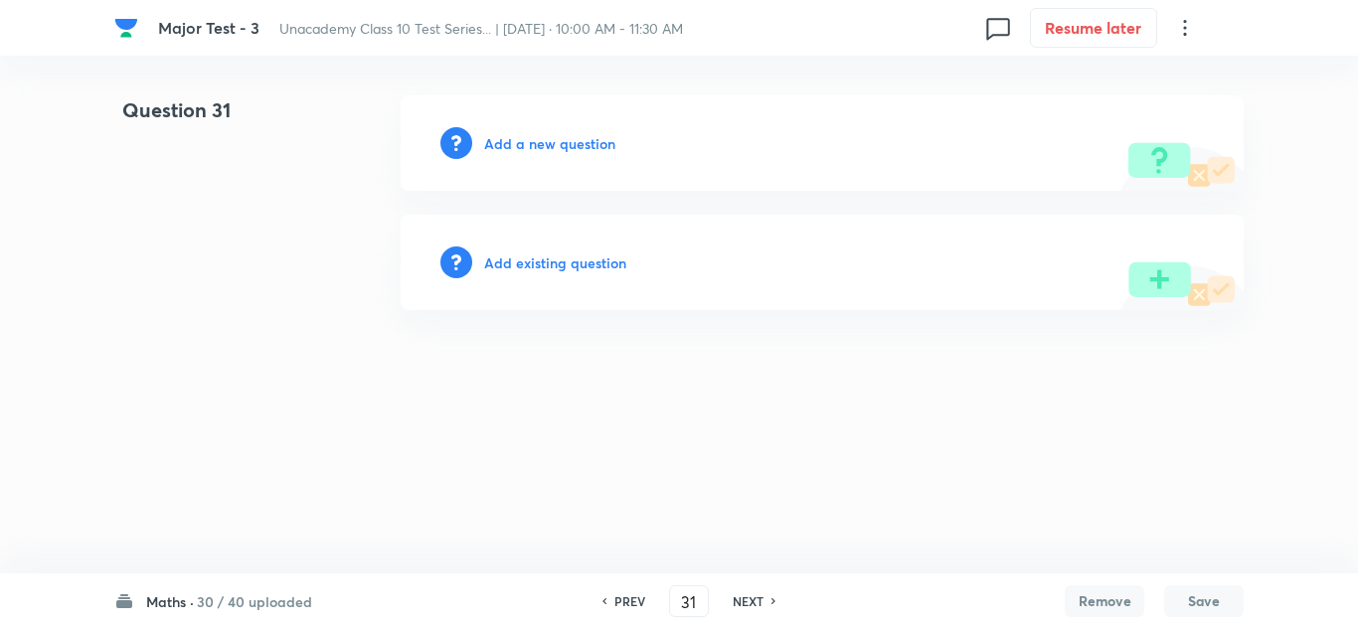
click at [549, 133] on h6 "Add a new question" at bounding box center [549, 143] width 131 height 21
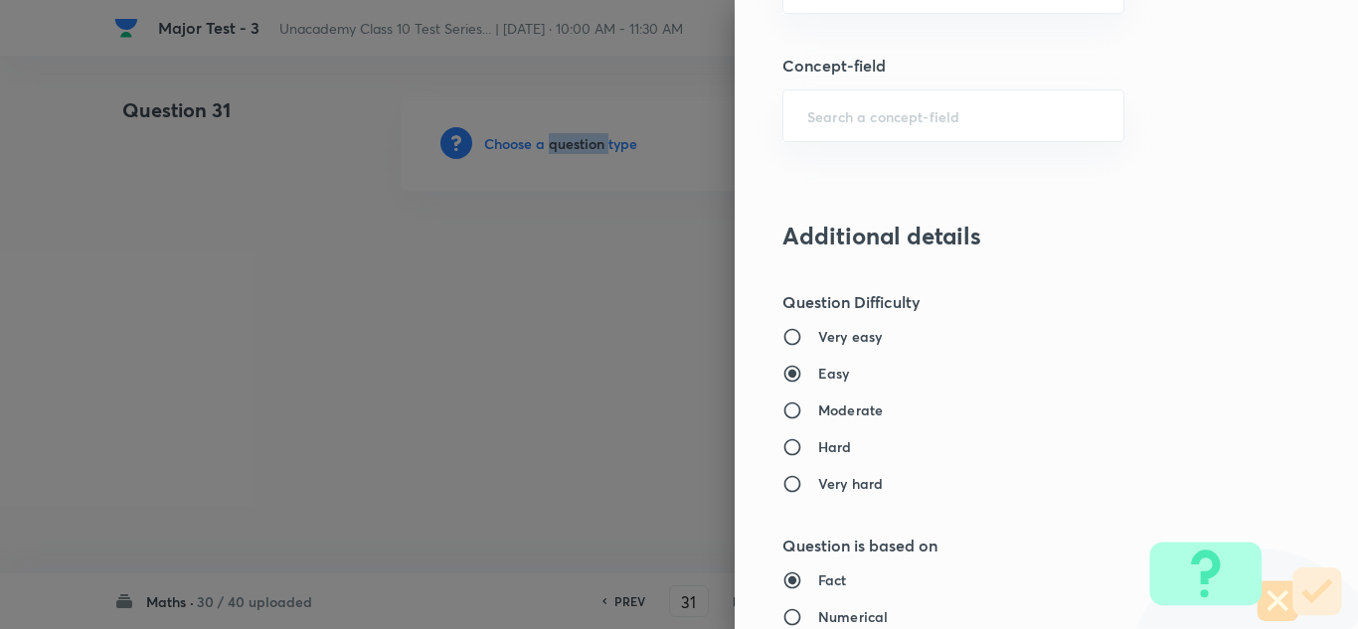
scroll to position [1193, 0]
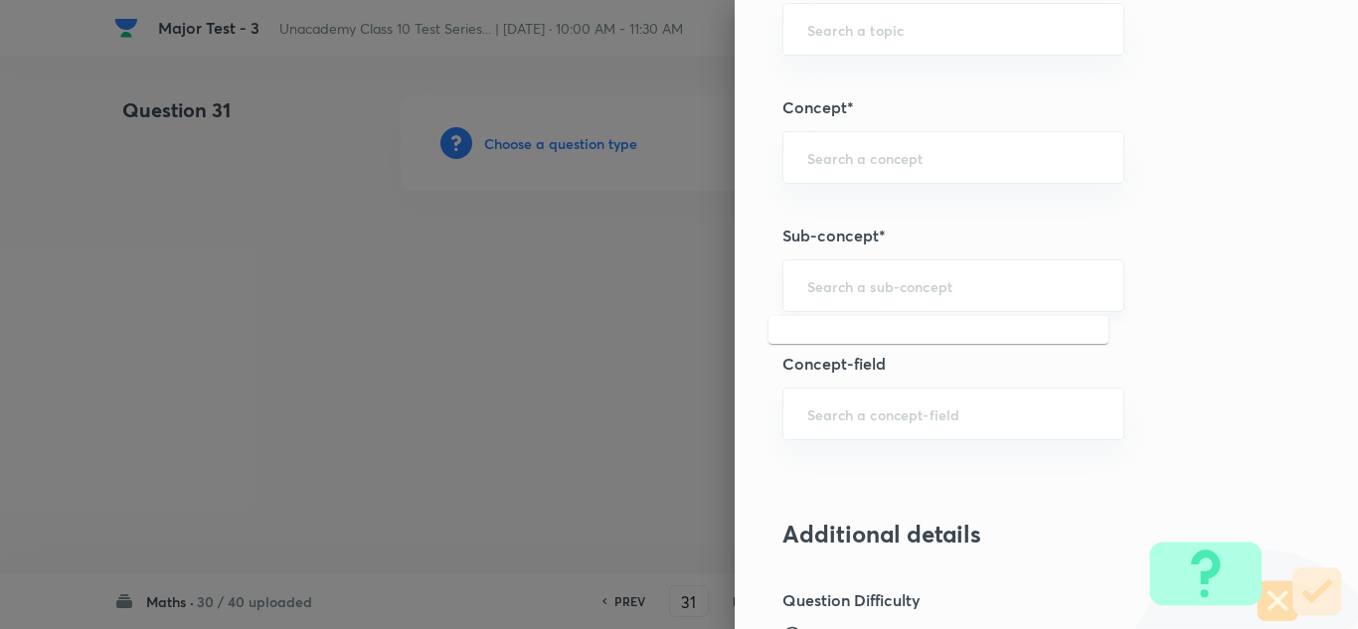
click at [933, 292] on input "text" at bounding box center [954, 285] width 292 height 19
click at [887, 301] on div "​" at bounding box center [954, 286] width 342 height 53
paste input "Coordinate Geometry"
drag, startPoint x: 882, startPoint y: 291, endPoint x: 641, endPoint y: 307, distance: 241.2
click at [635, 297] on div "Question settings Question type* Single choice correct Number of options* 2 3 4…" at bounding box center [679, 314] width 1358 height 629
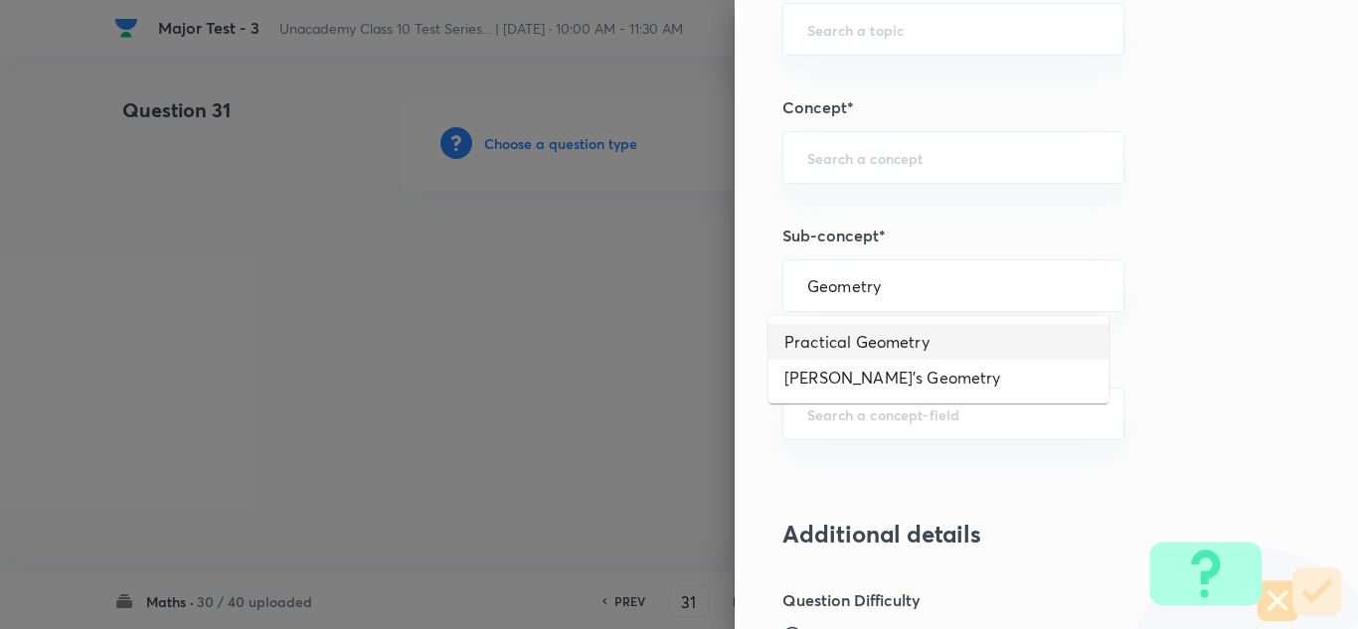
click at [861, 353] on li "Practical Geometry" at bounding box center [939, 342] width 340 height 36
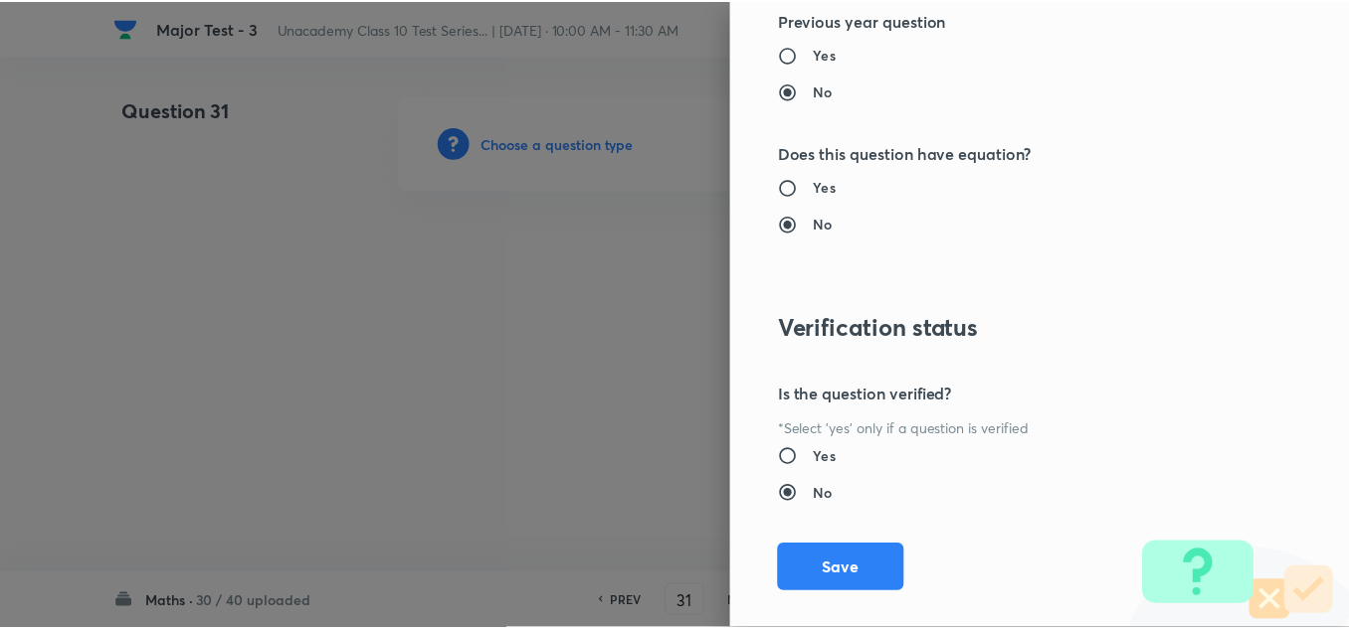
scroll to position [2215, 0]
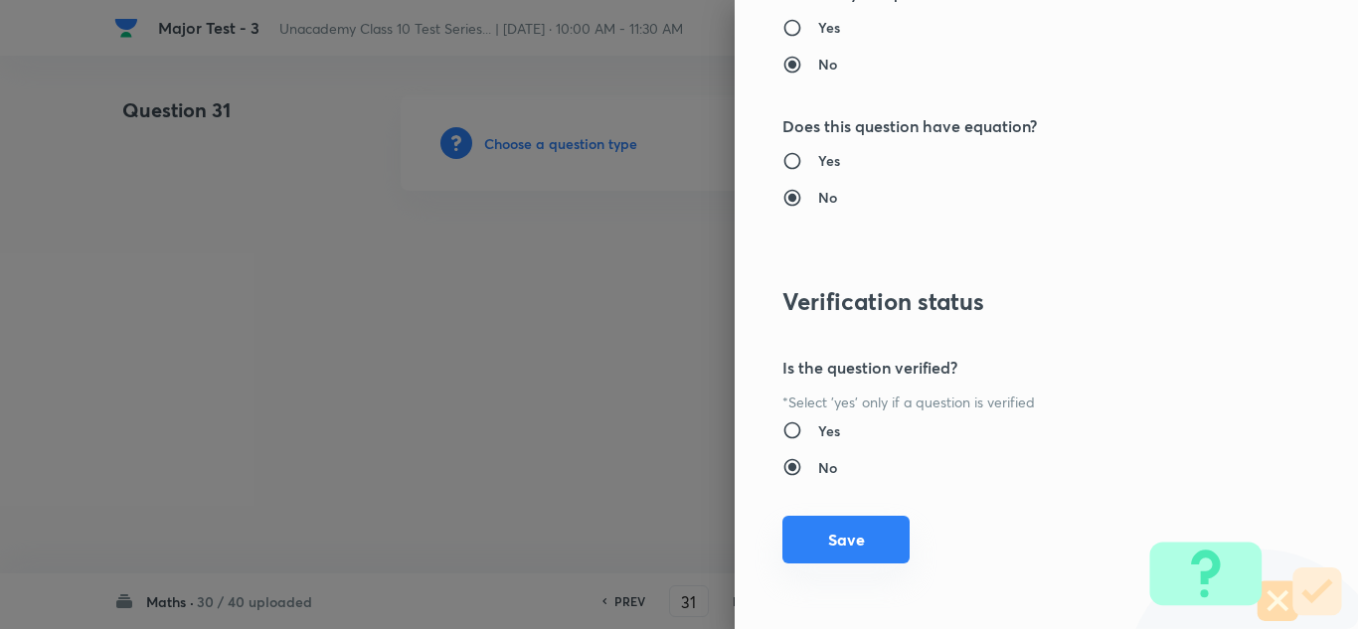
click at [880, 547] on button "Save" at bounding box center [846, 540] width 127 height 48
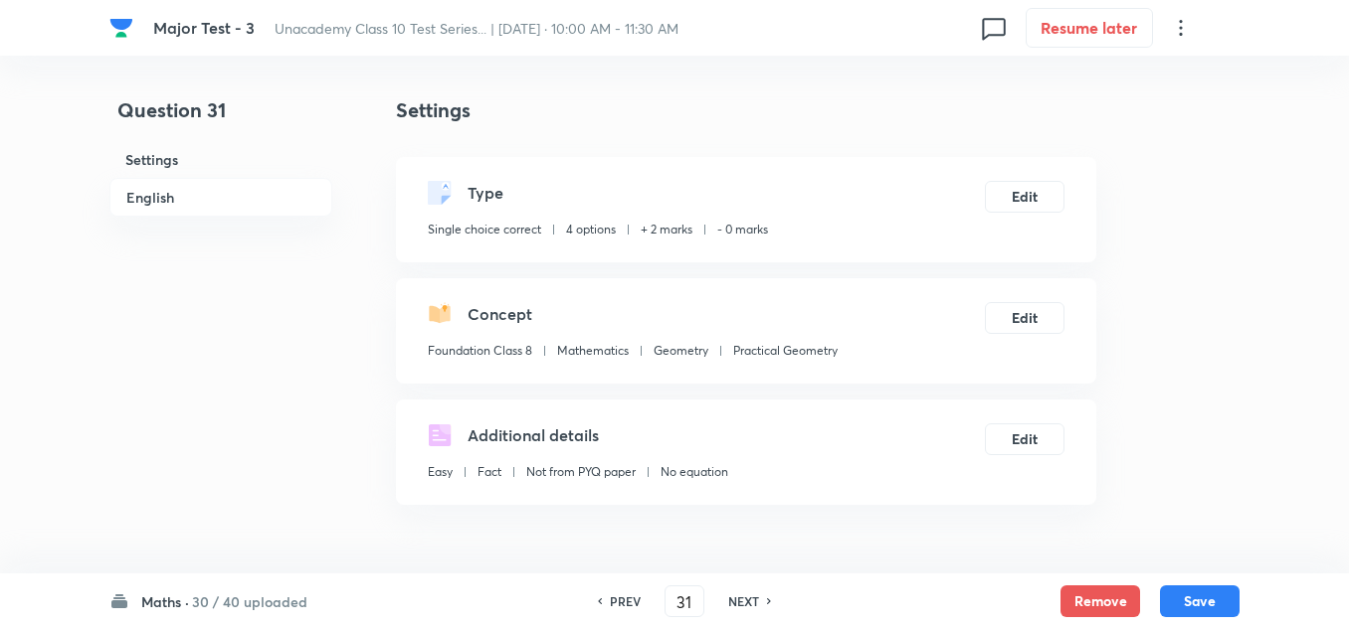
scroll to position [398, 0]
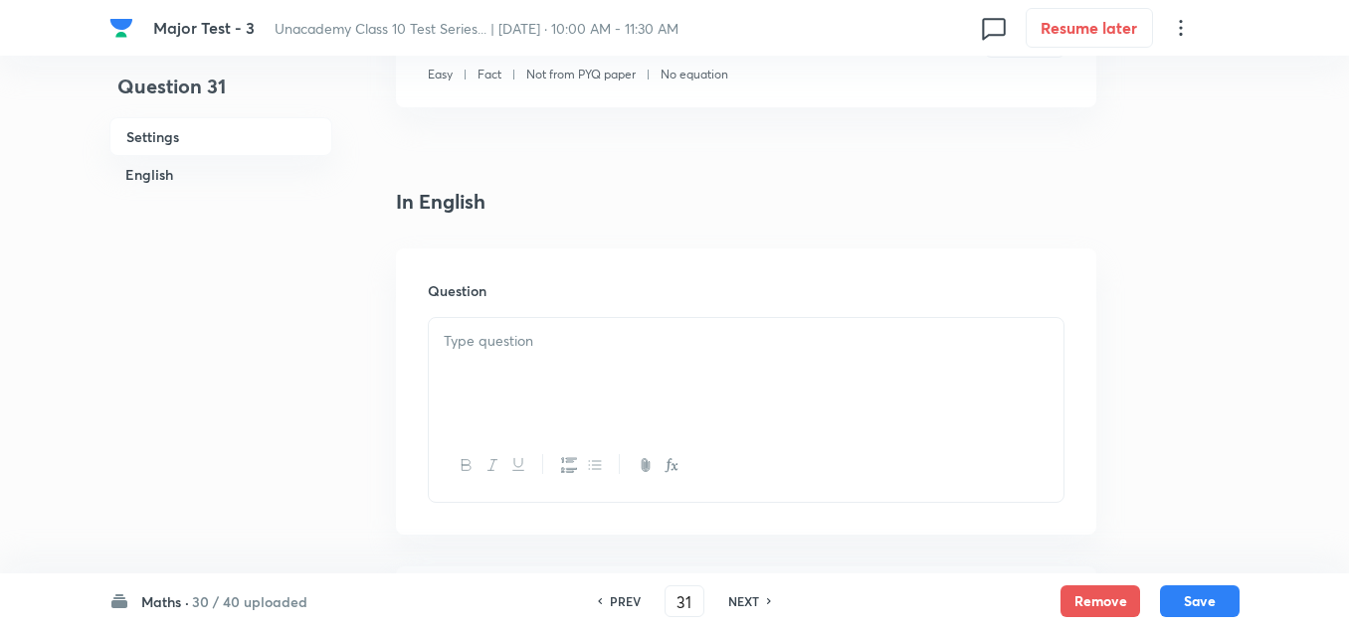
click at [537, 375] on div at bounding box center [746, 373] width 634 height 111
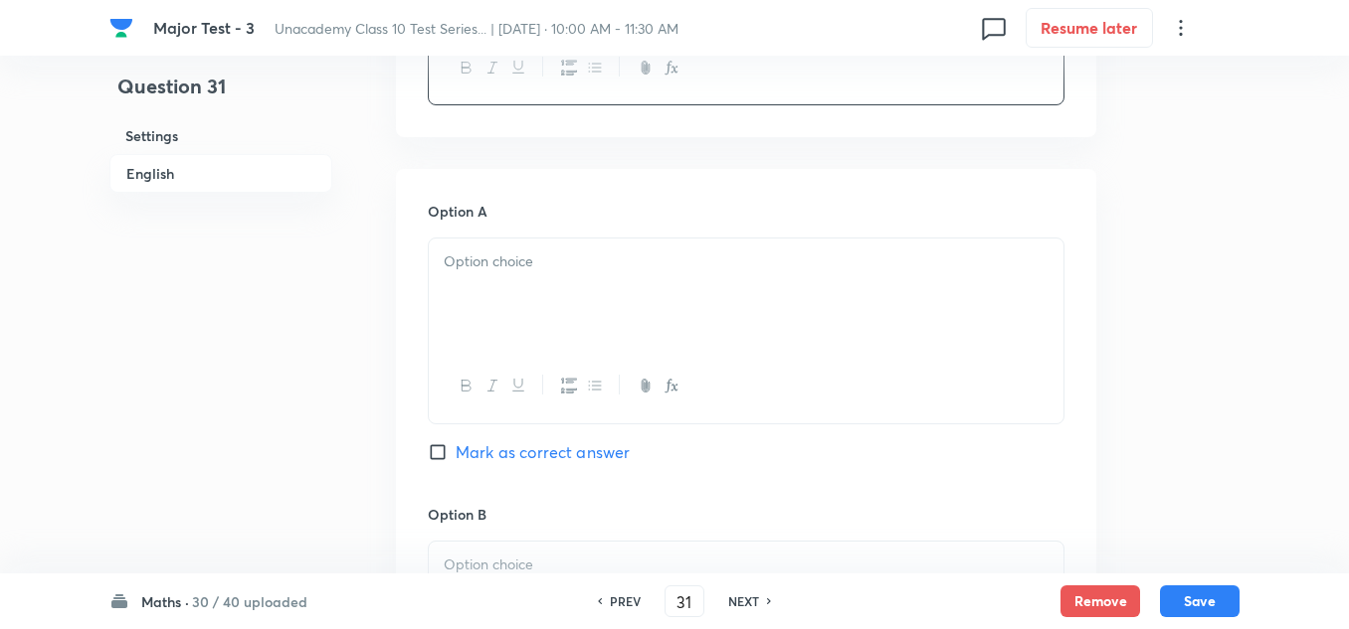
scroll to position [895, 0]
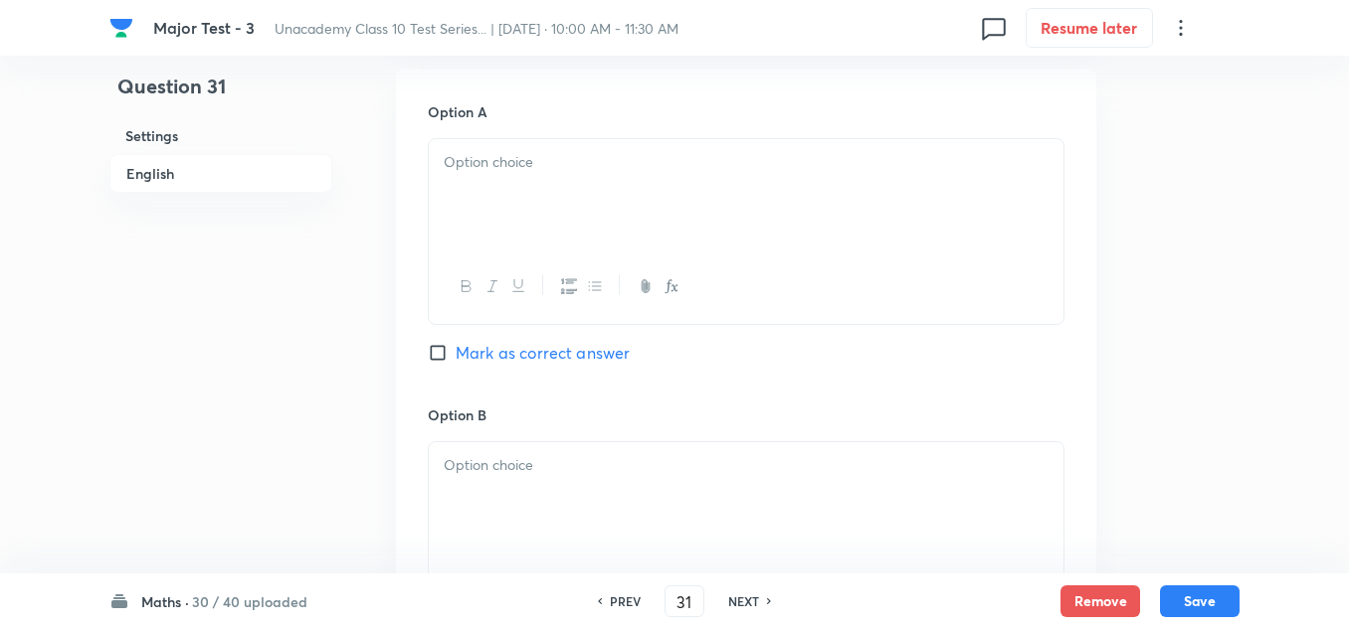
click at [539, 197] on div at bounding box center [746, 194] width 634 height 111
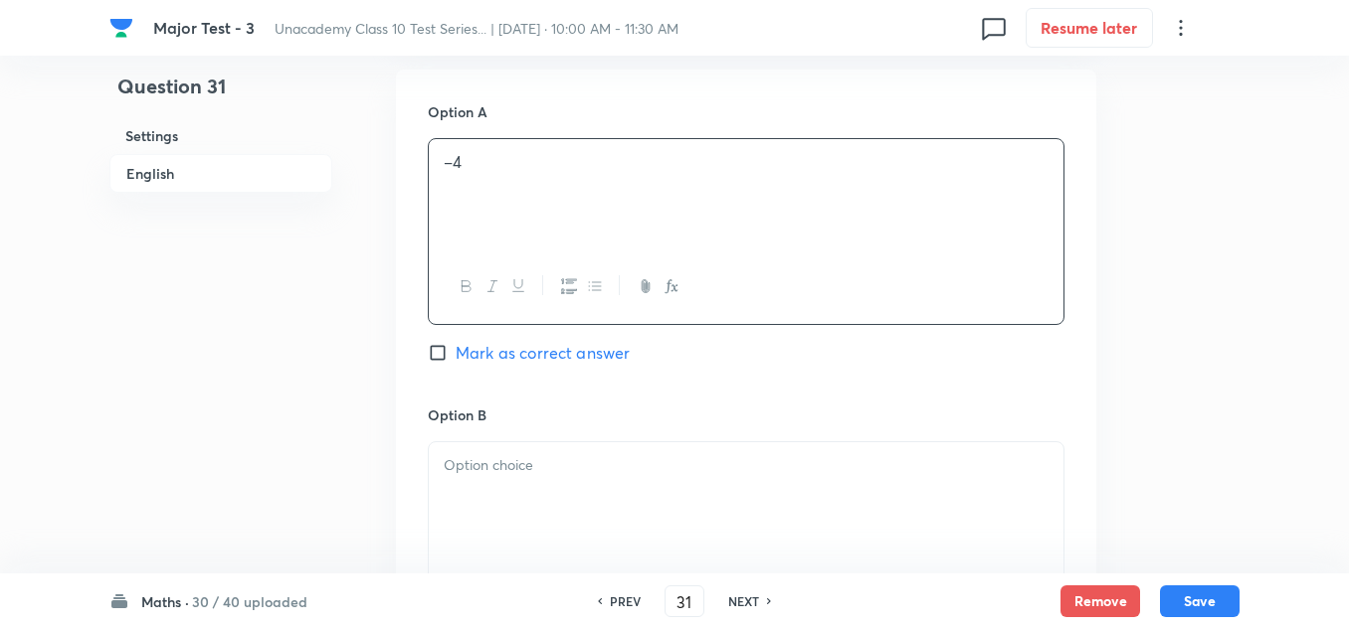
click at [482, 483] on div at bounding box center [746, 498] width 634 height 111
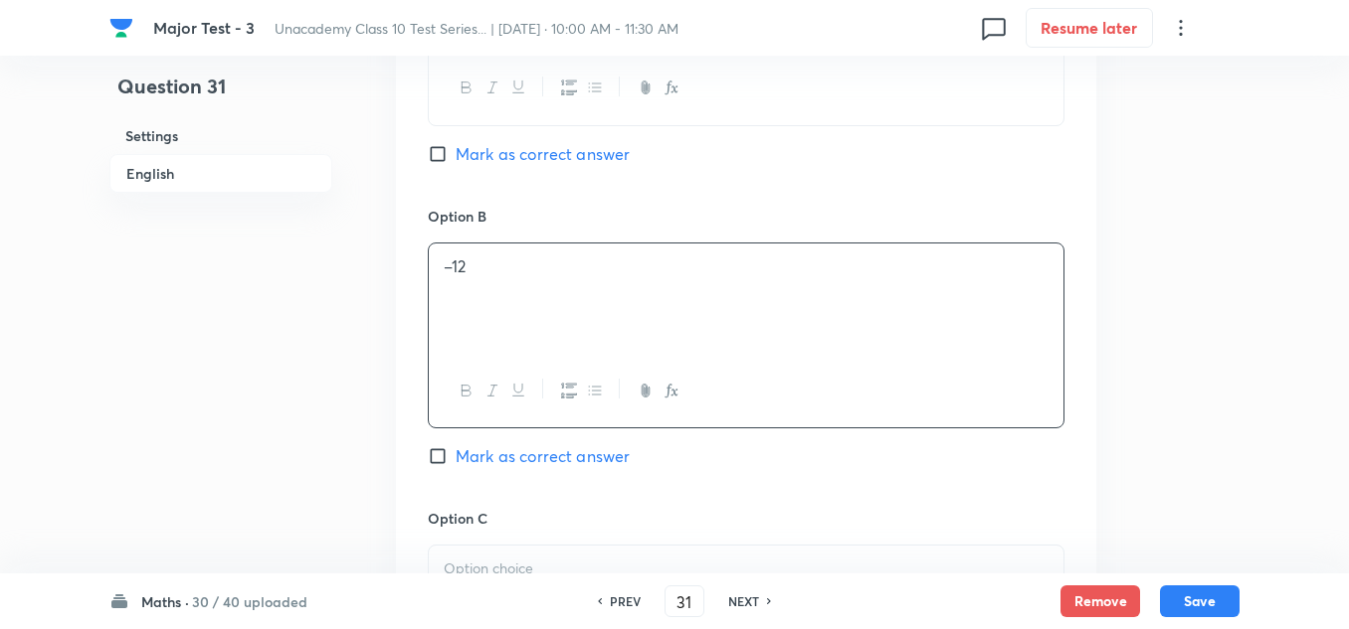
scroll to position [1193, 0]
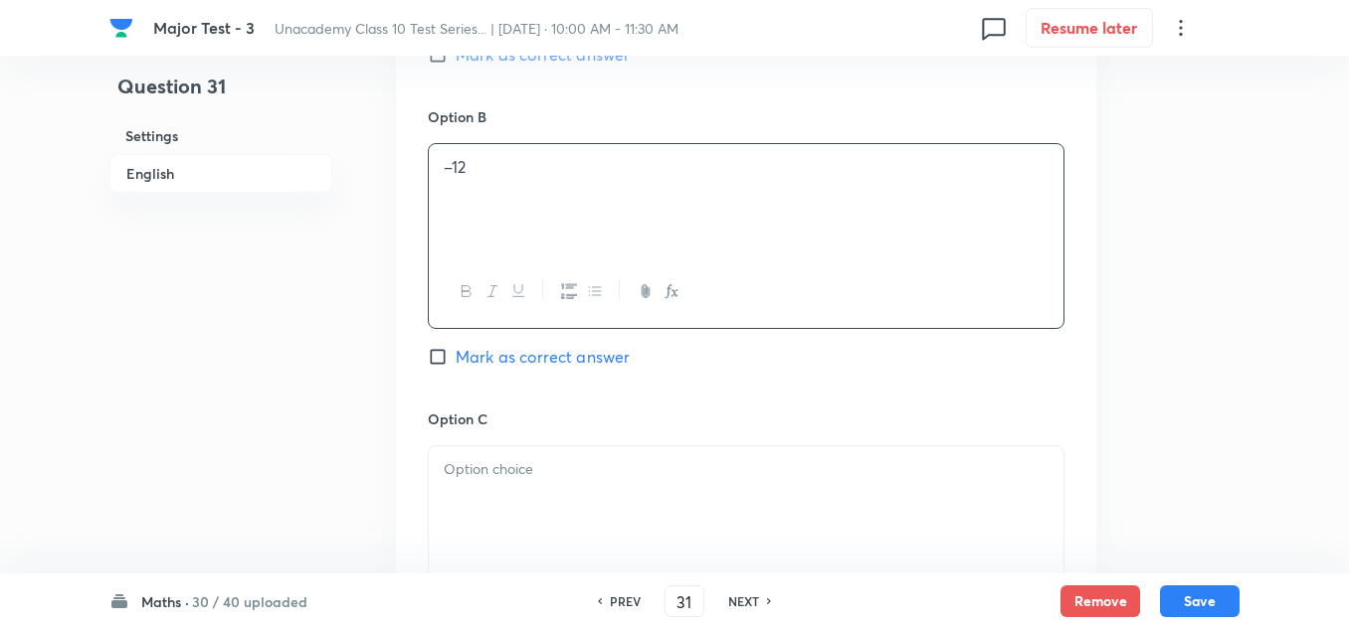
click at [493, 455] on div at bounding box center [746, 502] width 634 height 111
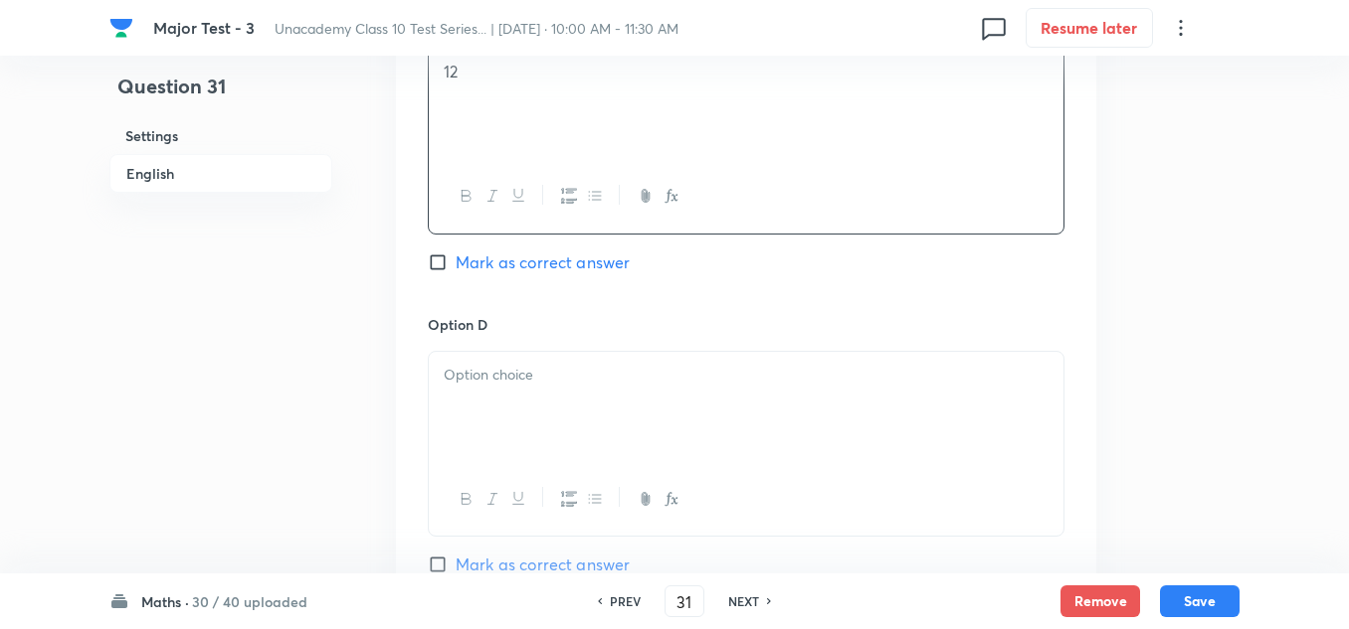
click at [498, 369] on p at bounding box center [746, 375] width 605 height 23
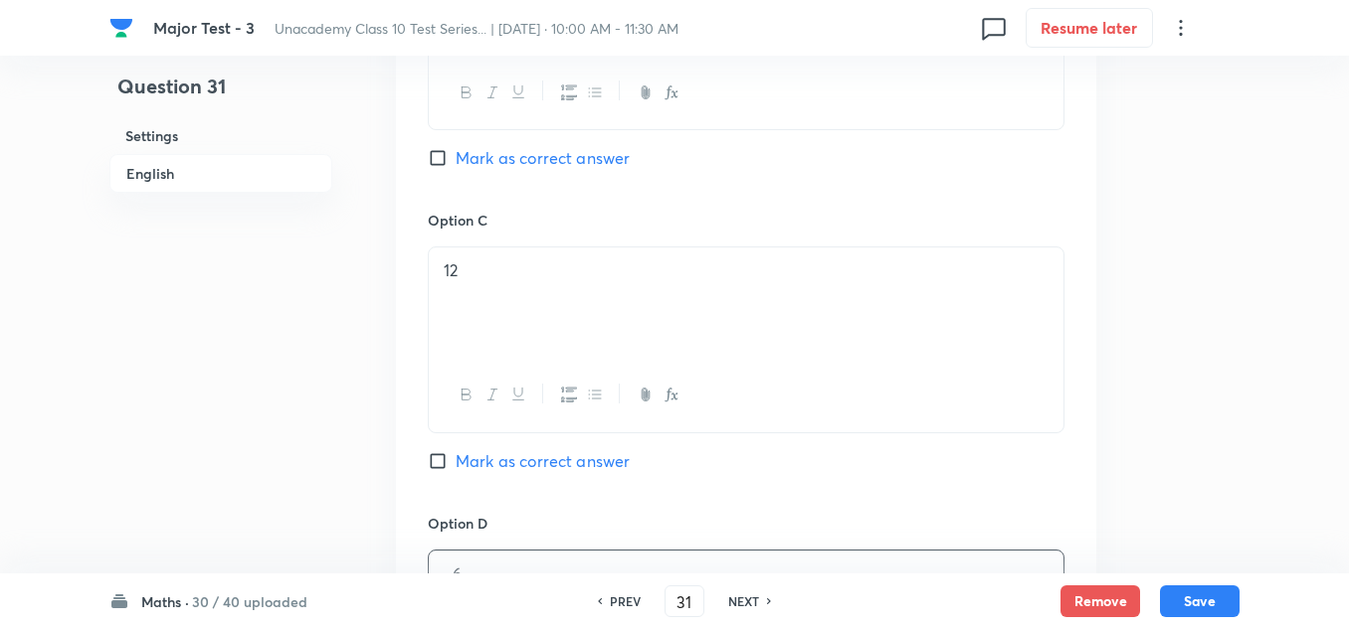
scroll to position [1193, 0]
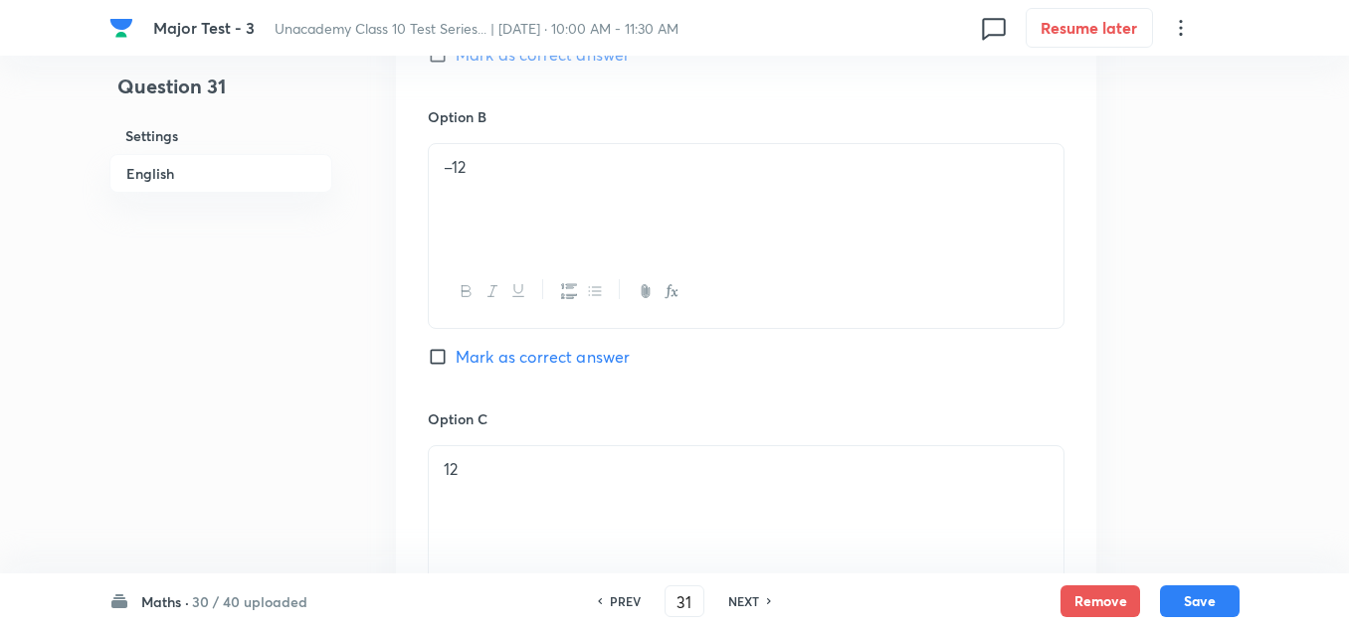
click at [519, 350] on span "Mark as correct answer" at bounding box center [542, 357] width 174 height 24
click at [455, 350] on input "Mark as correct answer" at bounding box center [442, 357] width 28 height 20
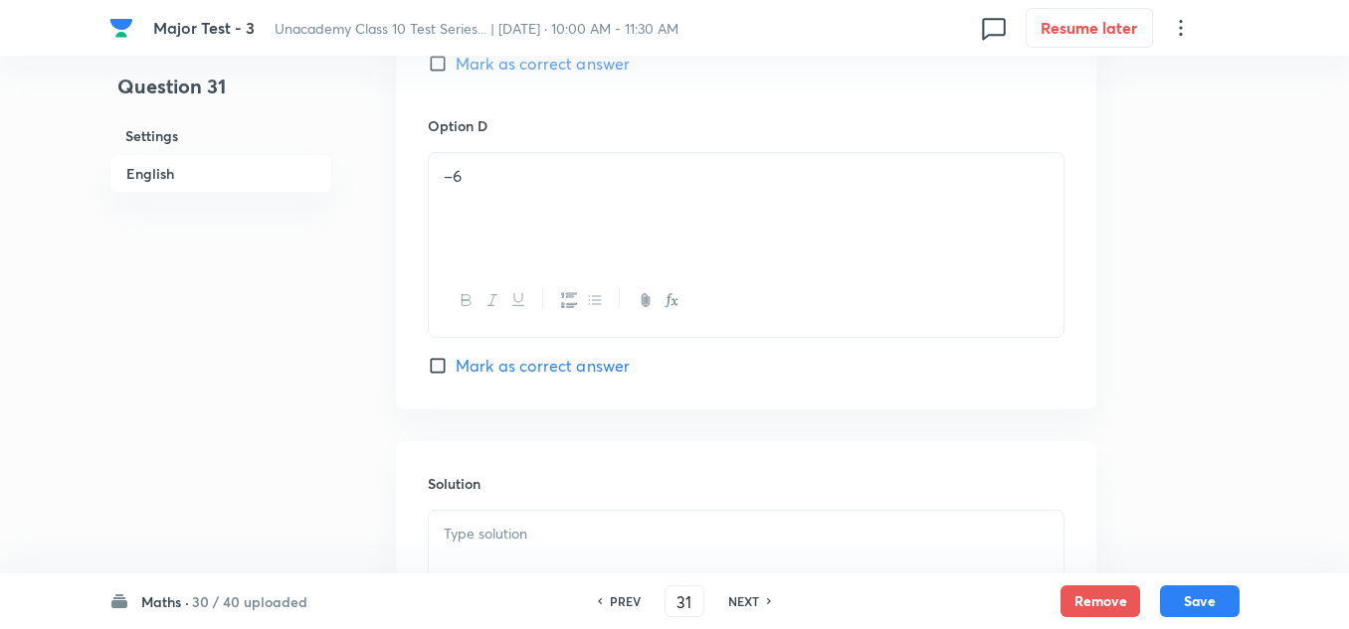
scroll to position [2064, 0]
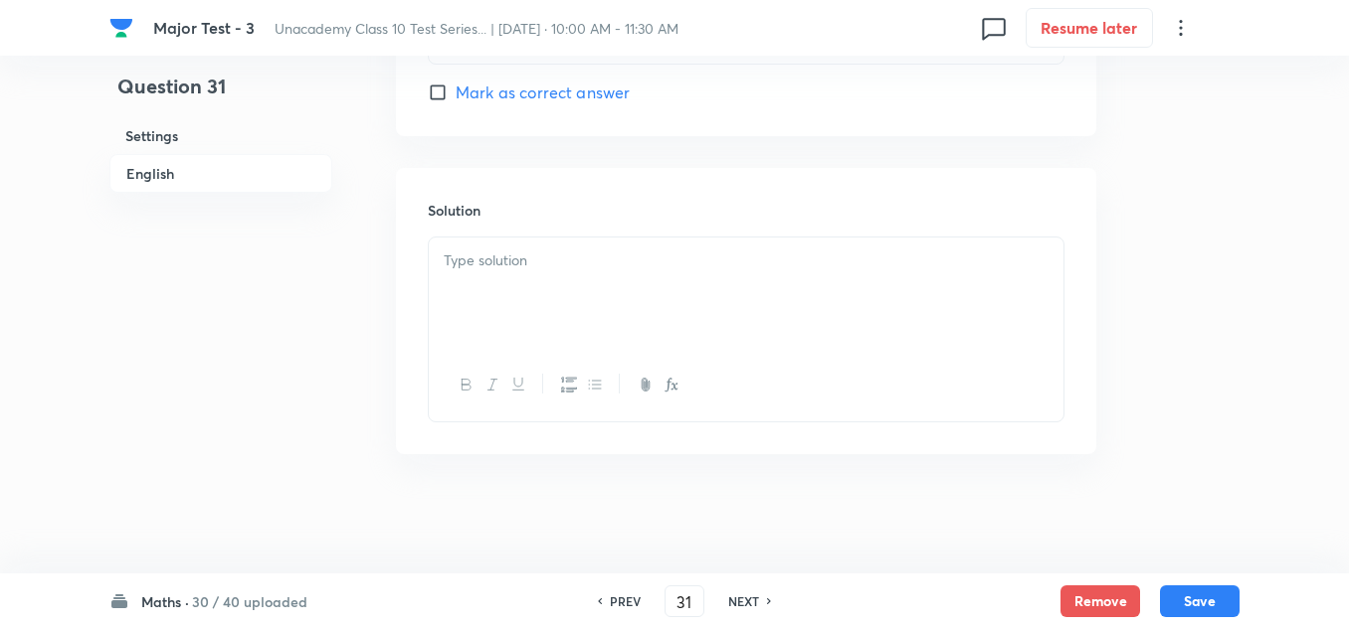
click at [556, 264] on p at bounding box center [746, 261] width 605 height 23
click at [1198, 596] on button "Save" at bounding box center [1200, 600] width 80 height 32
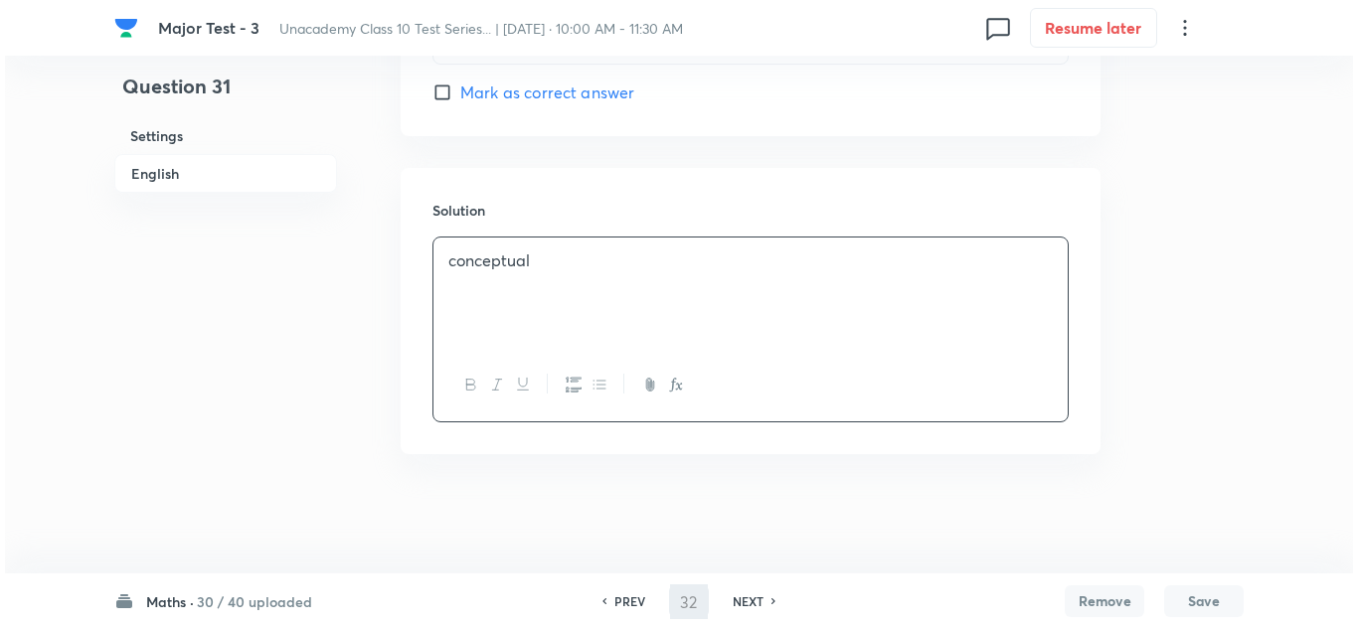
scroll to position [0, 0]
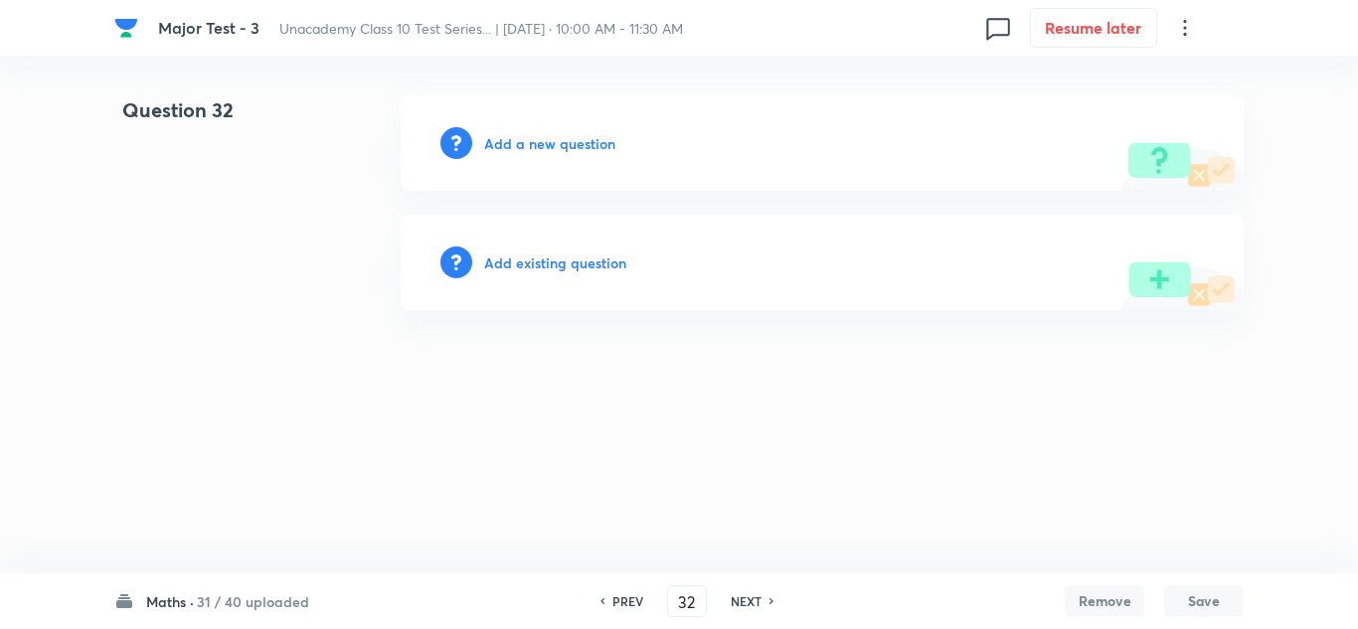
click at [537, 139] on h6 "Add a new question" at bounding box center [549, 143] width 131 height 21
click at [537, 139] on h6 "Choose a question type" at bounding box center [560, 143] width 153 height 21
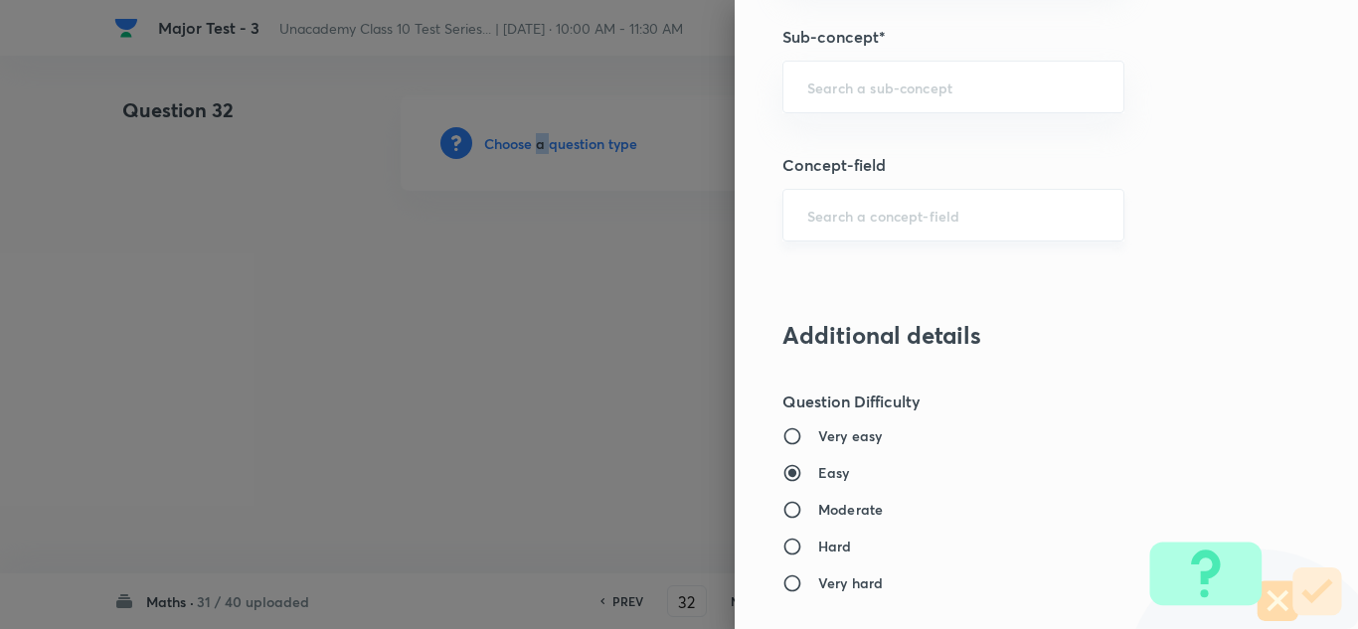
scroll to position [1293, 0]
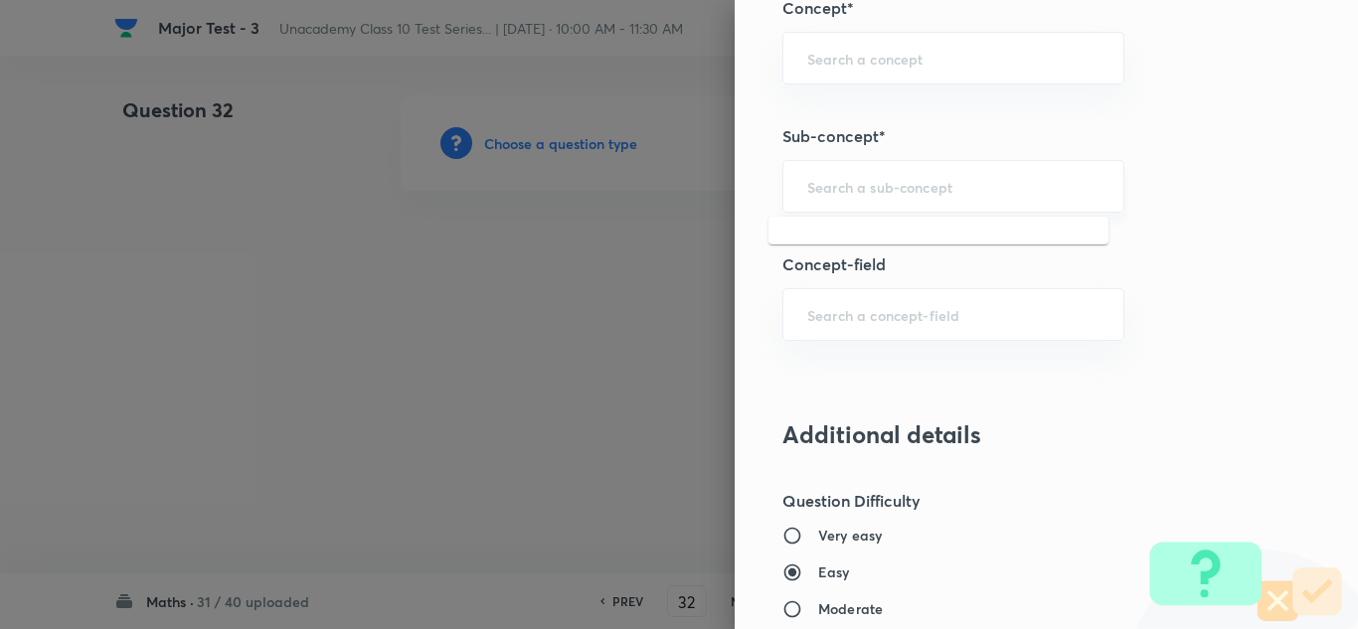
click at [895, 189] on input "text" at bounding box center [954, 186] width 292 height 19
click at [872, 194] on input "text" at bounding box center [954, 186] width 292 height 19
click at [831, 203] on div "​" at bounding box center [954, 186] width 342 height 53
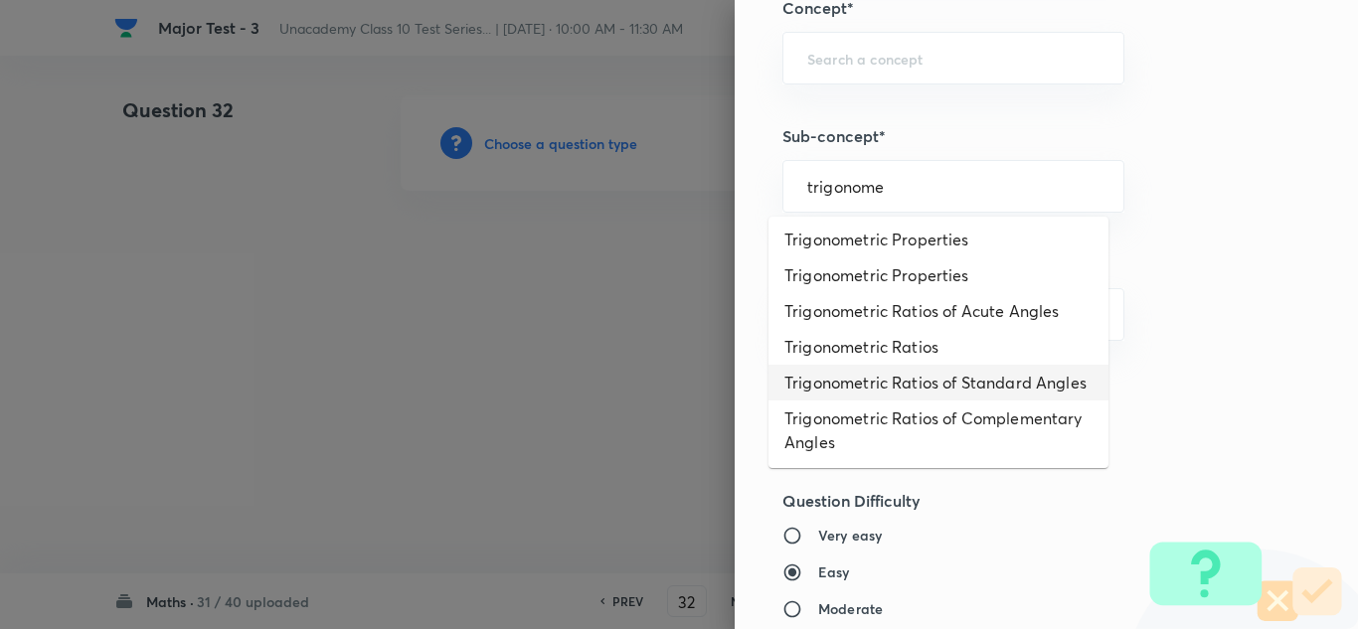
scroll to position [226, 0]
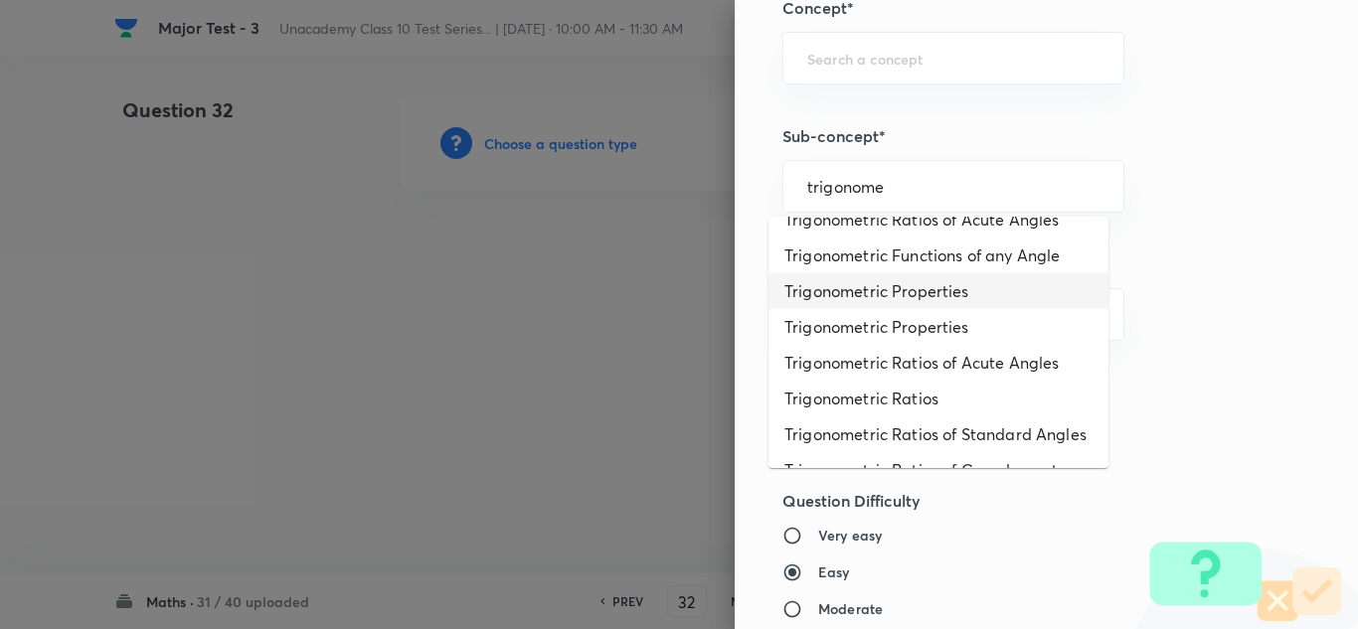
click at [896, 309] on li "Trigonometric Properties" at bounding box center [939, 291] width 340 height 36
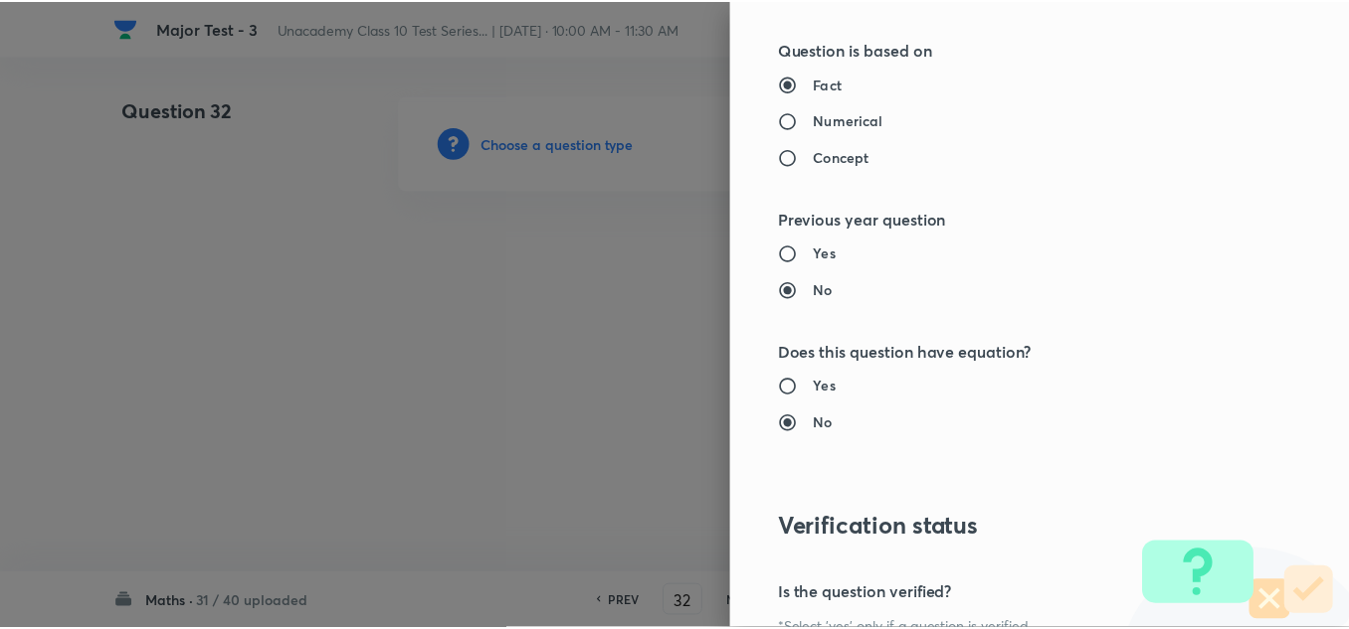
scroll to position [2215, 0]
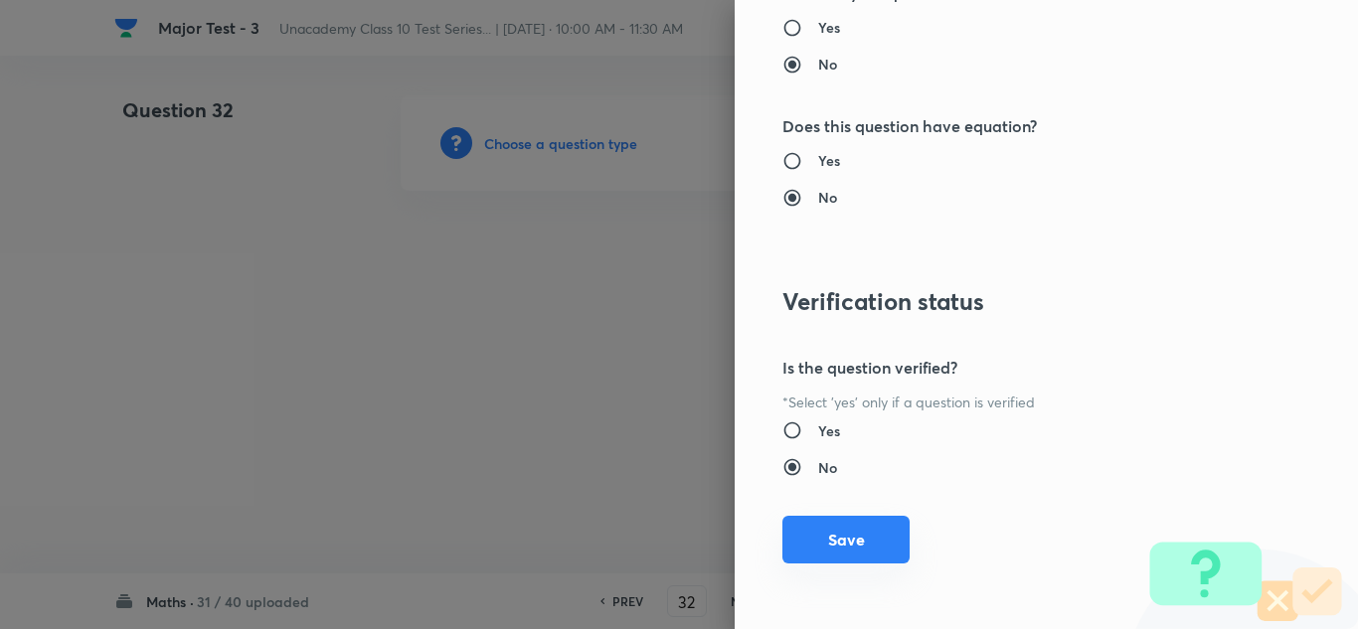
click at [839, 537] on button "Save" at bounding box center [846, 540] width 127 height 48
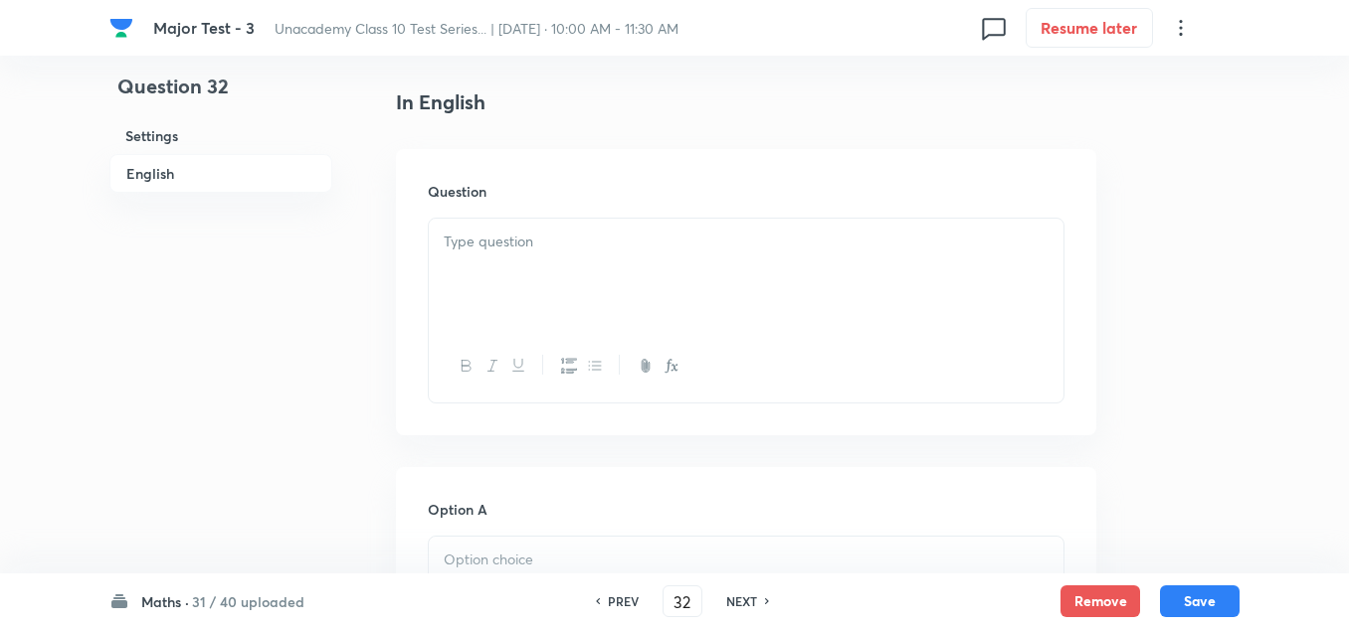
scroll to position [597, 0]
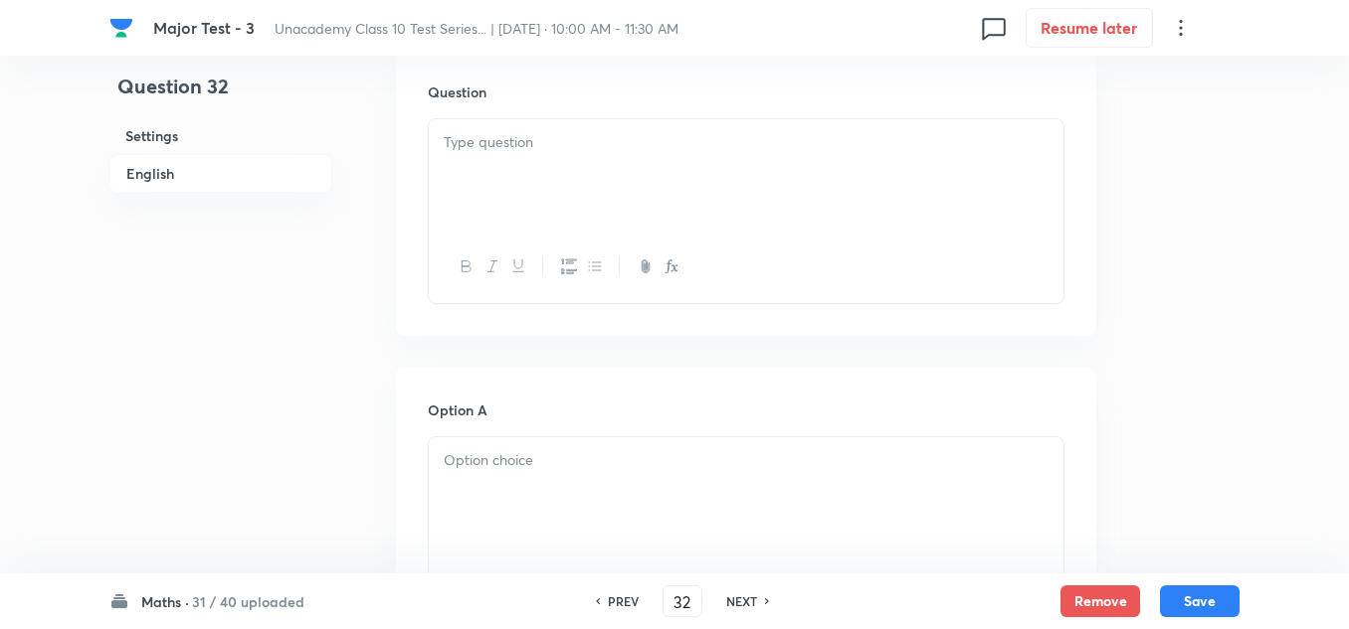
click at [557, 143] on p at bounding box center [746, 142] width 605 height 23
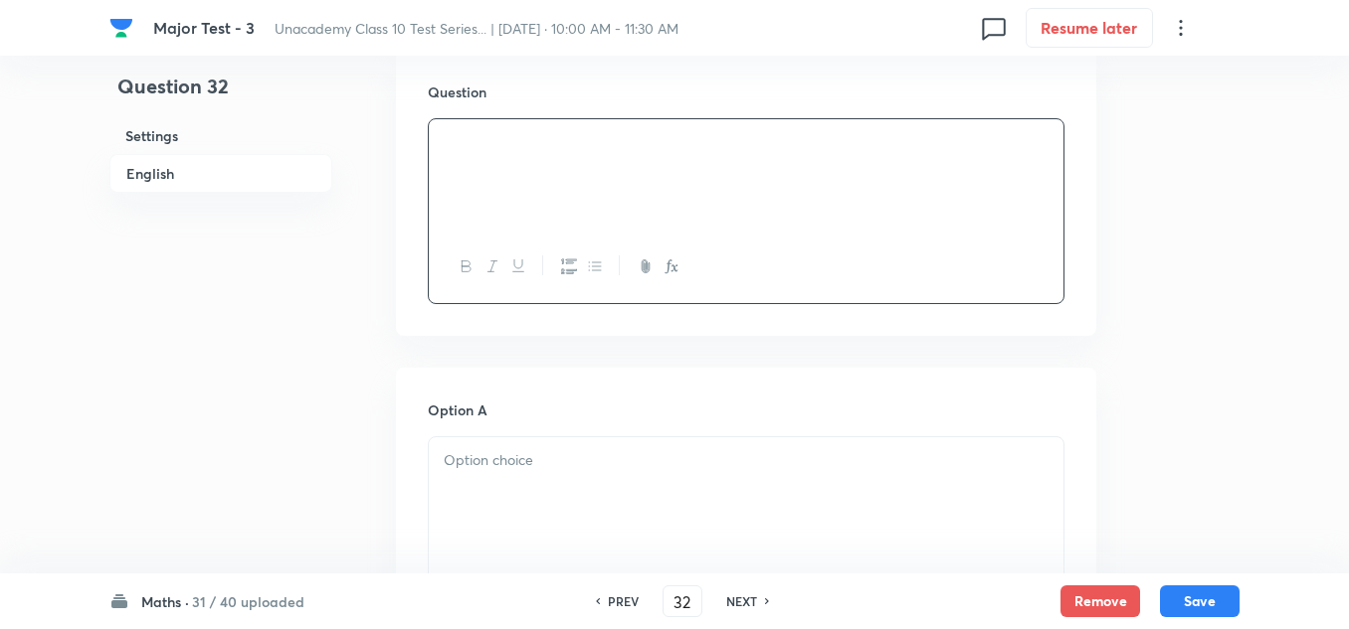
scroll to position [696, 0]
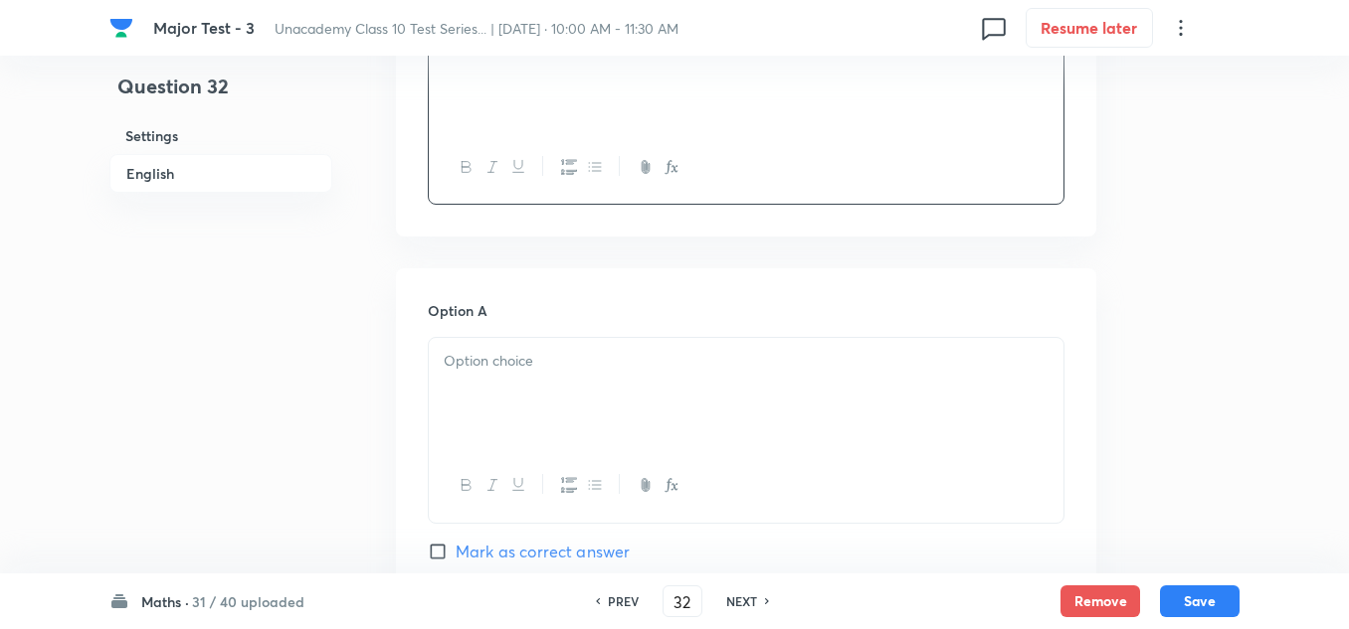
click at [499, 369] on p at bounding box center [746, 361] width 605 height 23
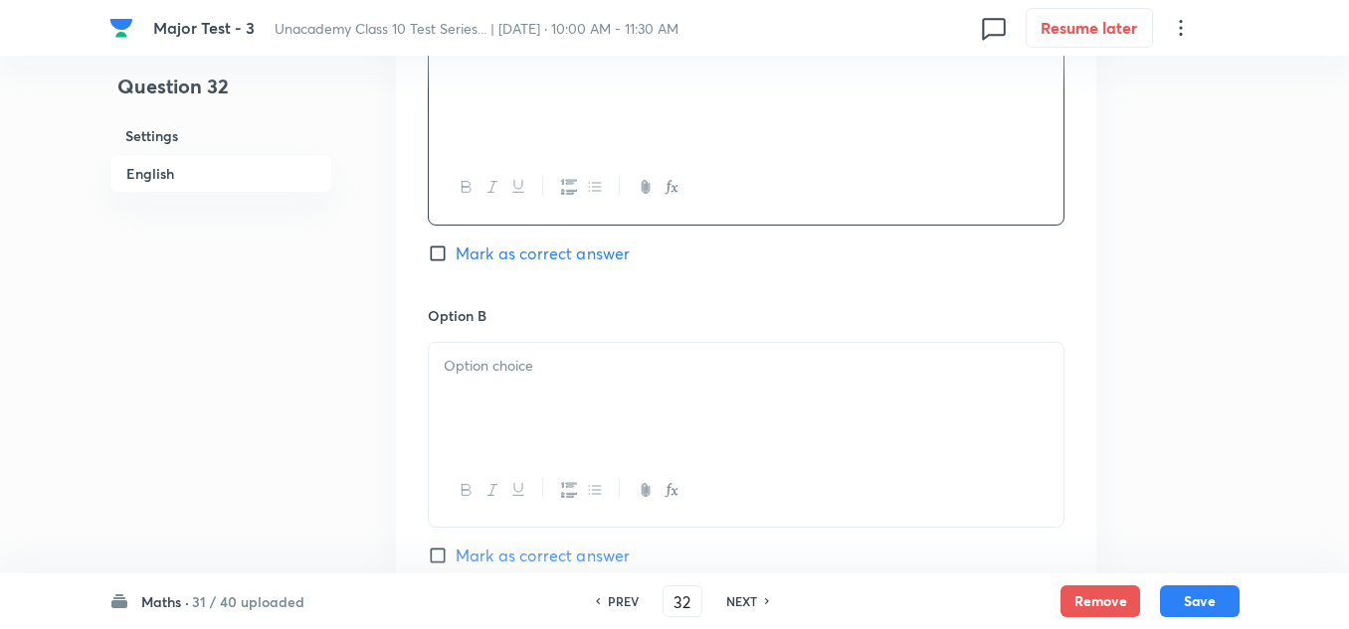
scroll to position [1094, 0]
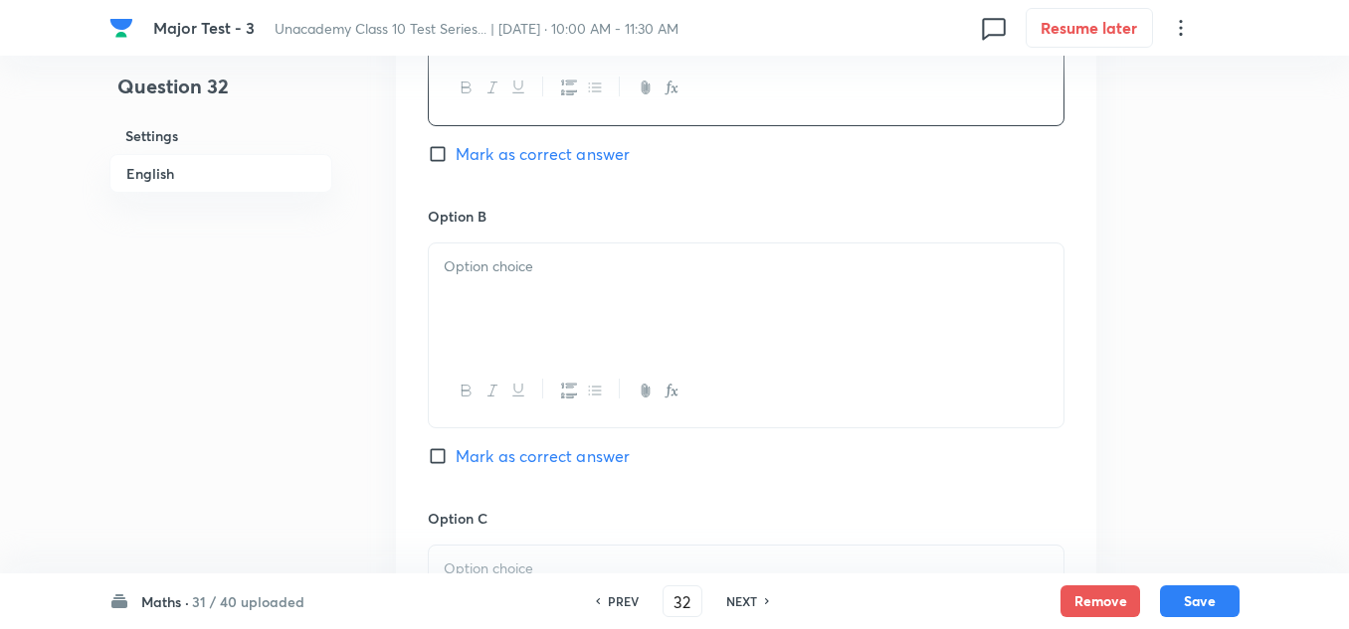
click at [507, 278] on div at bounding box center [746, 299] width 634 height 111
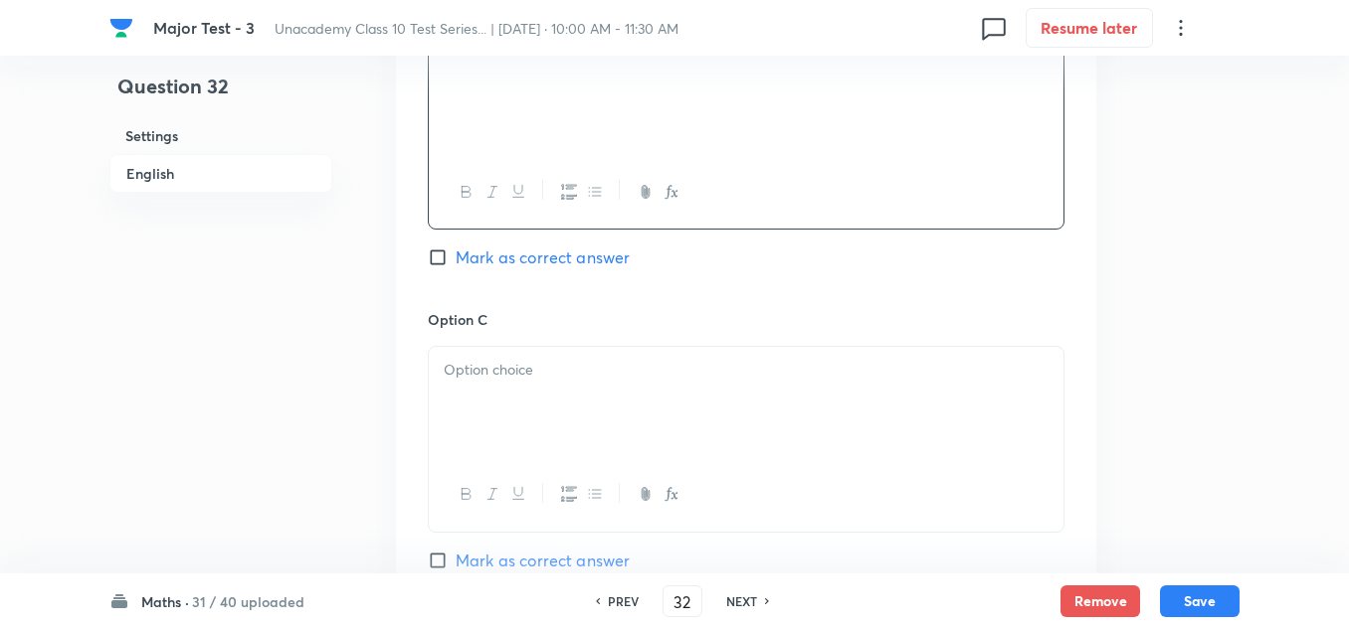
scroll to position [1392, 0]
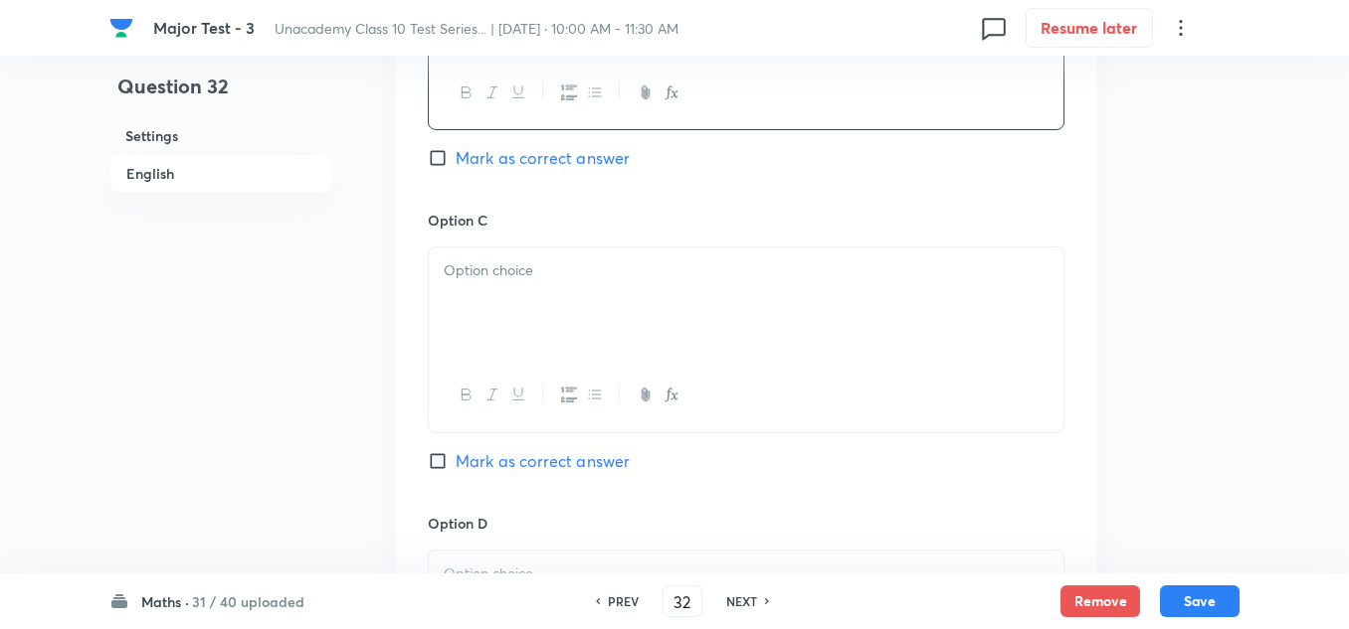
click at [500, 293] on div at bounding box center [746, 303] width 634 height 111
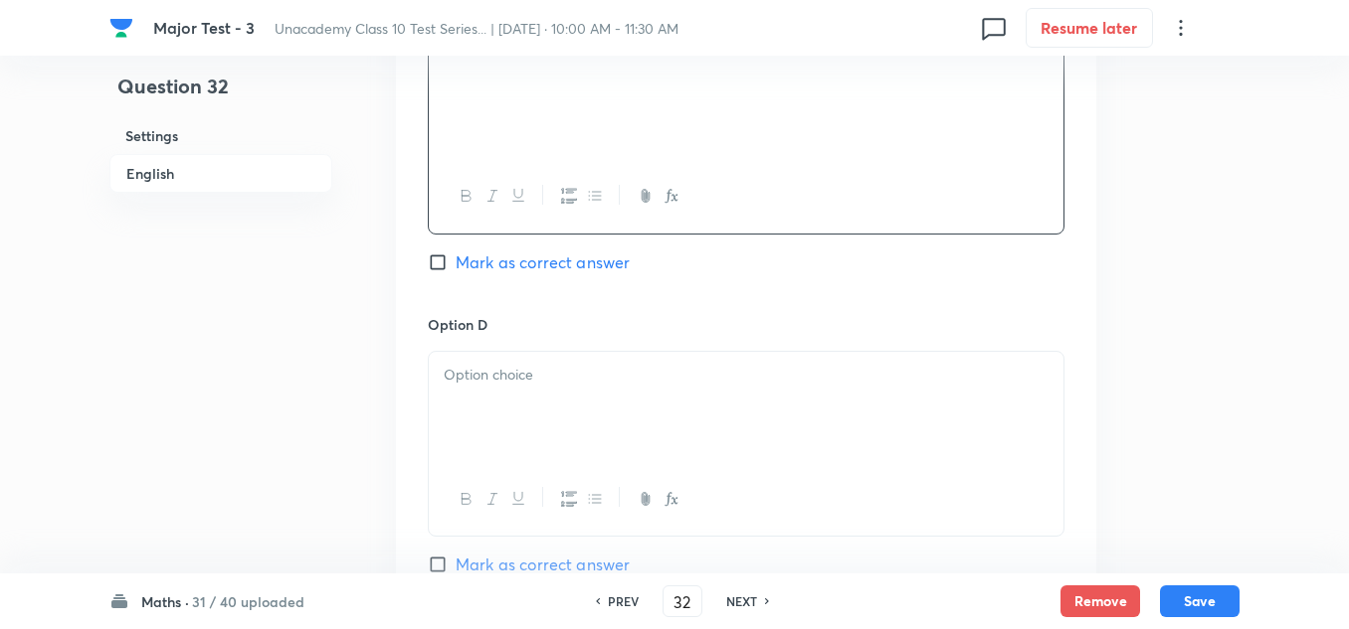
scroll to position [1691, 0]
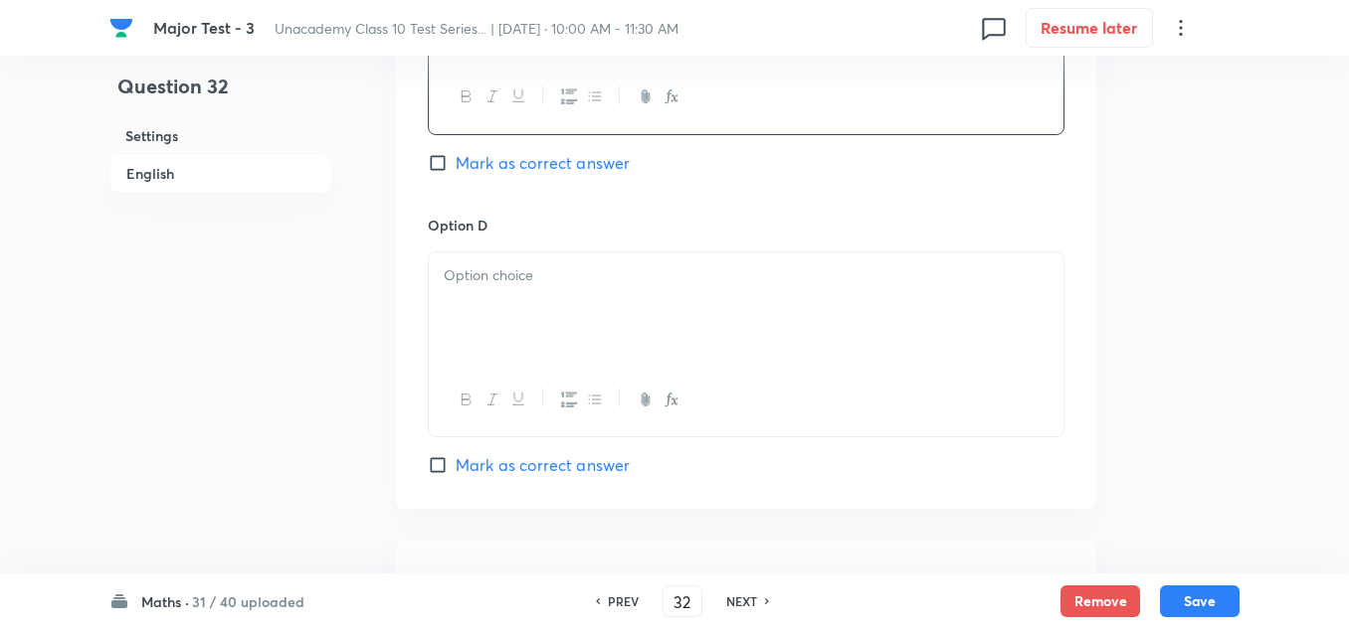
click at [554, 293] on div at bounding box center [746, 308] width 634 height 111
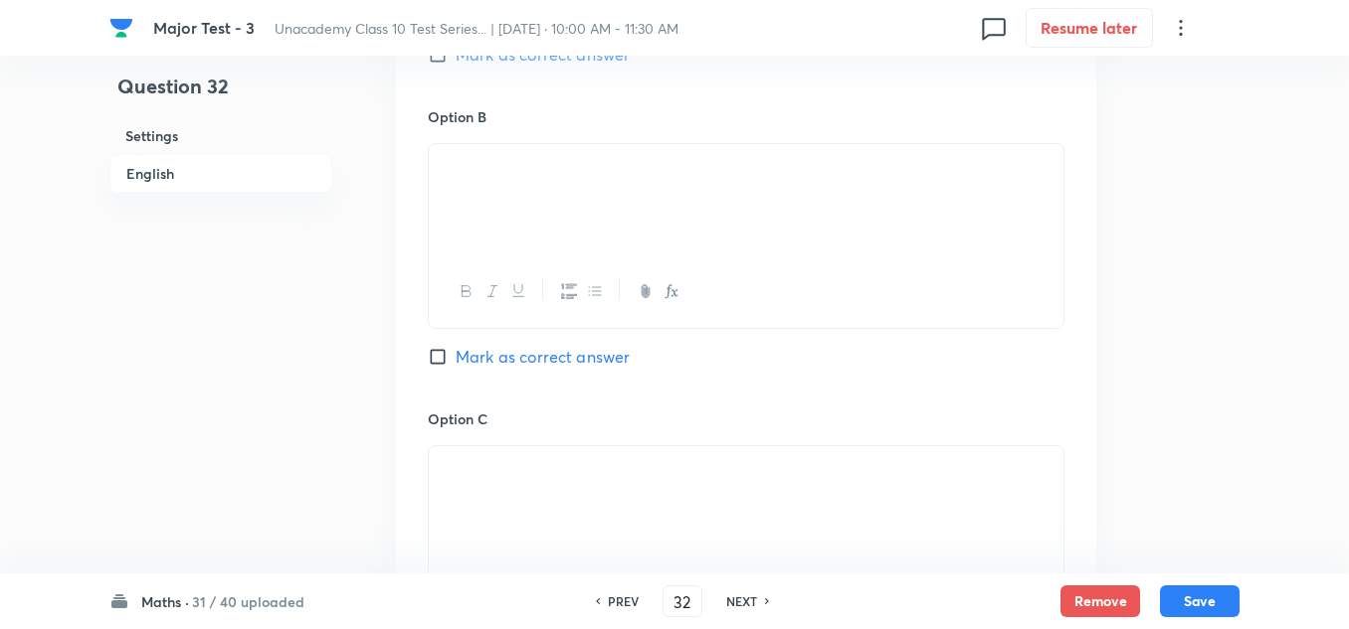
scroll to position [1094, 0]
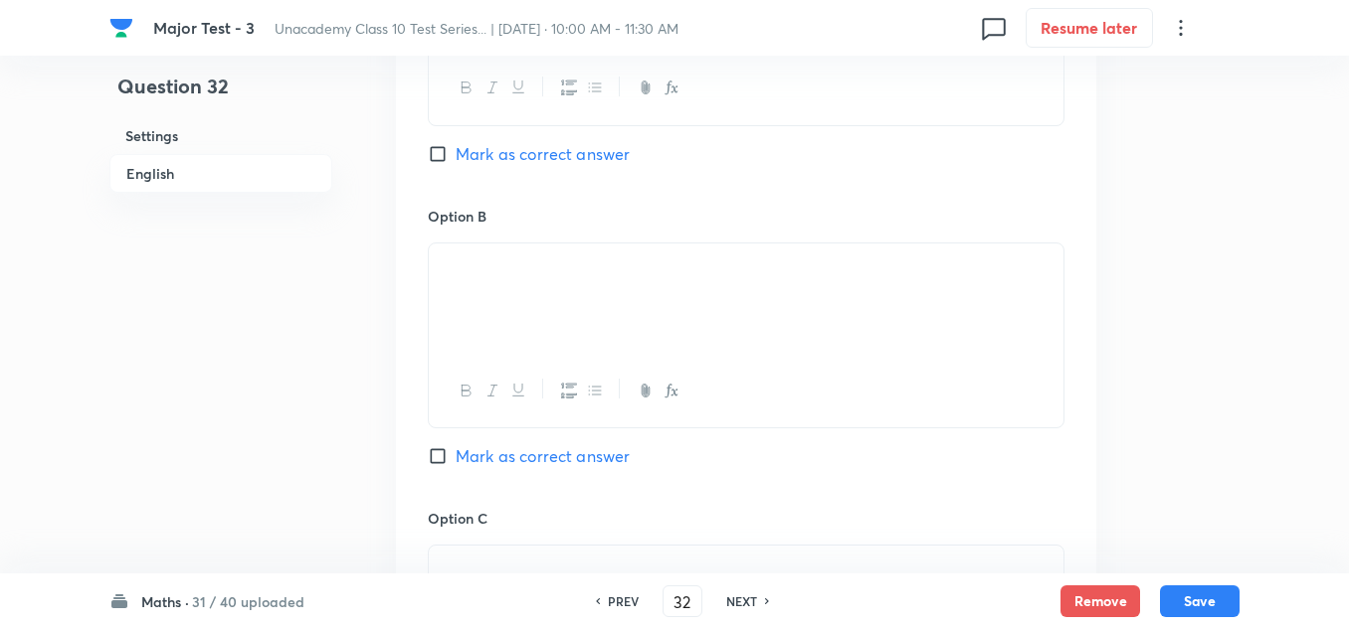
click at [500, 450] on span "Mark as correct answer" at bounding box center [542, 457] width 174 height 24
click at [455, 450] on input "Mark as correct answer" at bounding box center [442, 457] width 28 height 20
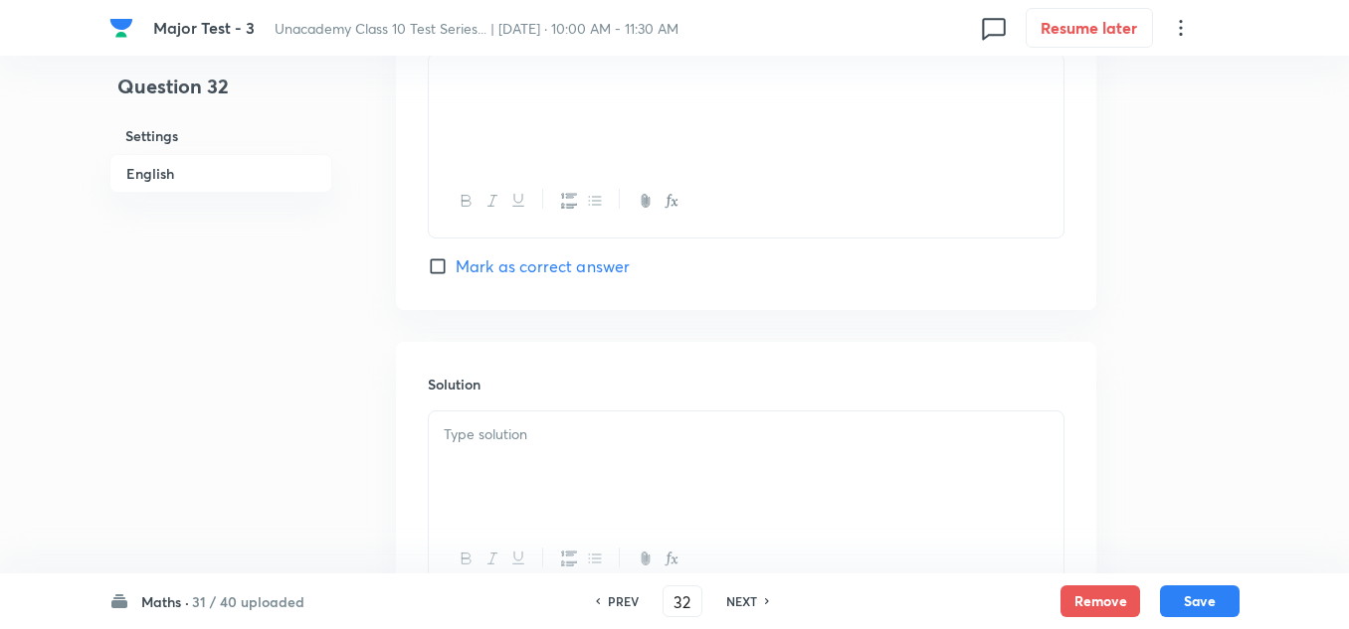
scroll to position [2064, 0]
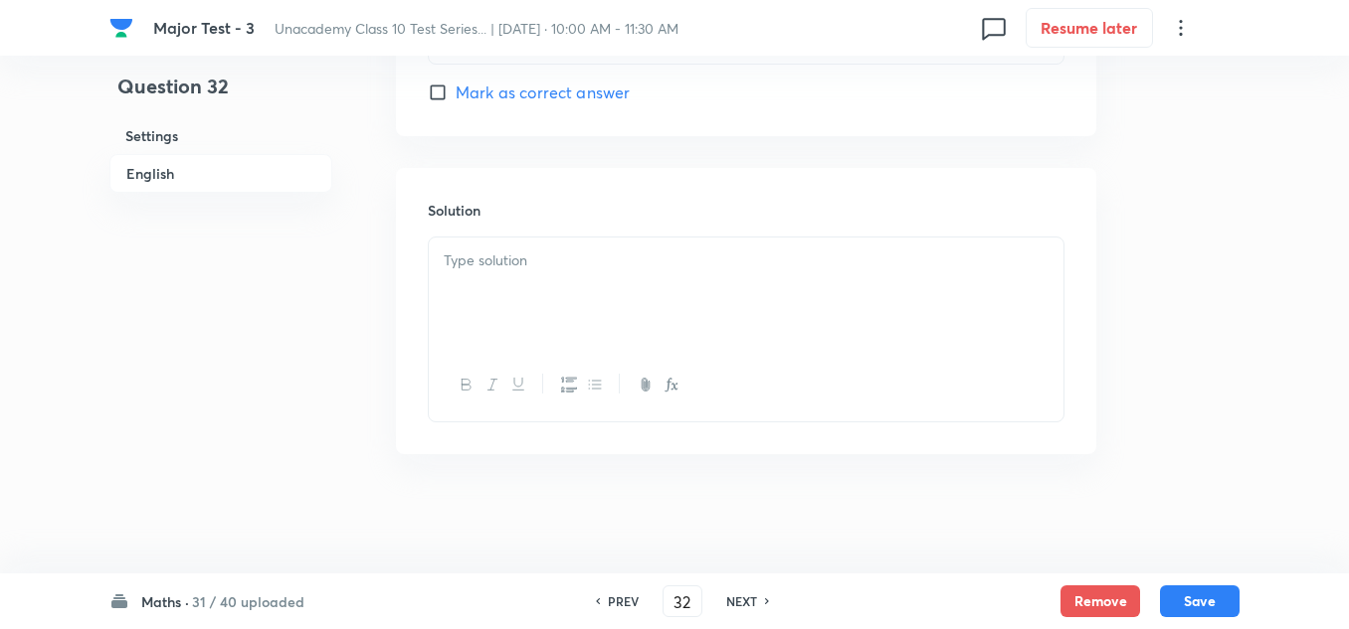
click at [565, 274] on div at bounding box center [746, 293] width 634 height 111
click at [1196, 603] on button "Save" at bounding box center [1200, 600] width 80 height 32
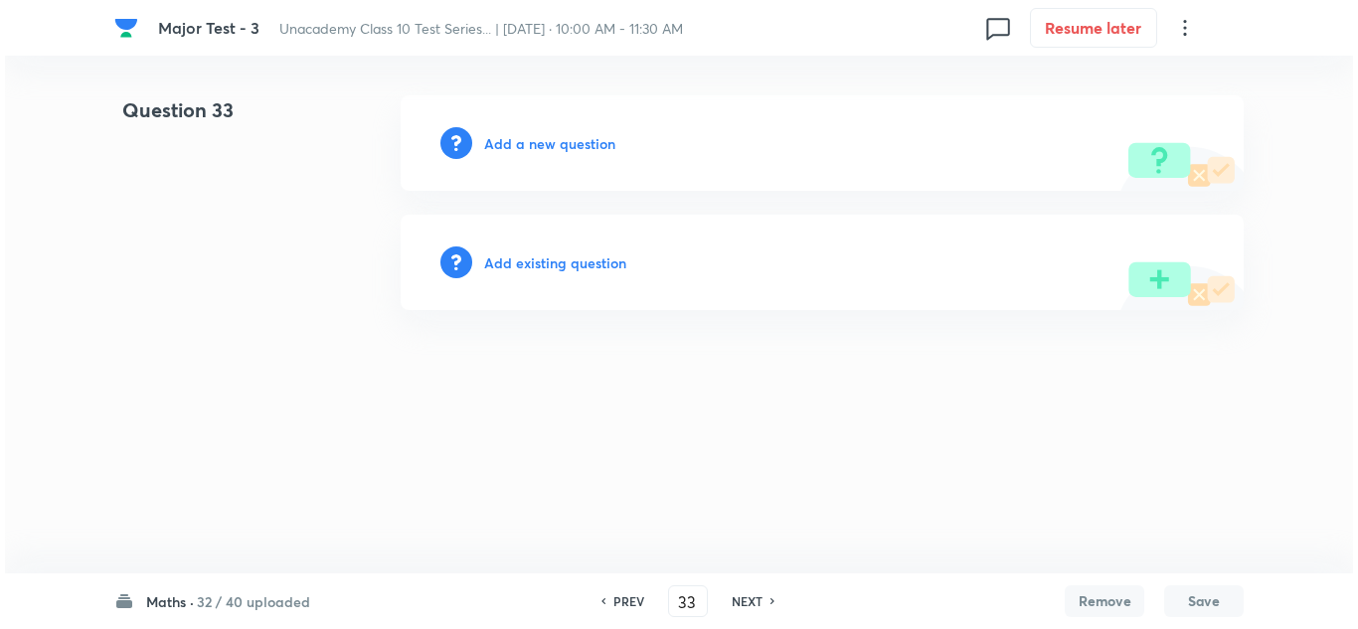
scroll to position [0, 0]
click at [536, 143] on h6 "Add a new question" at bounding box center [549, 143] width 131 height 21
click at [536, 143] on h6 "Choose a question type" at bounding box center [560, 143] width 153 height 21
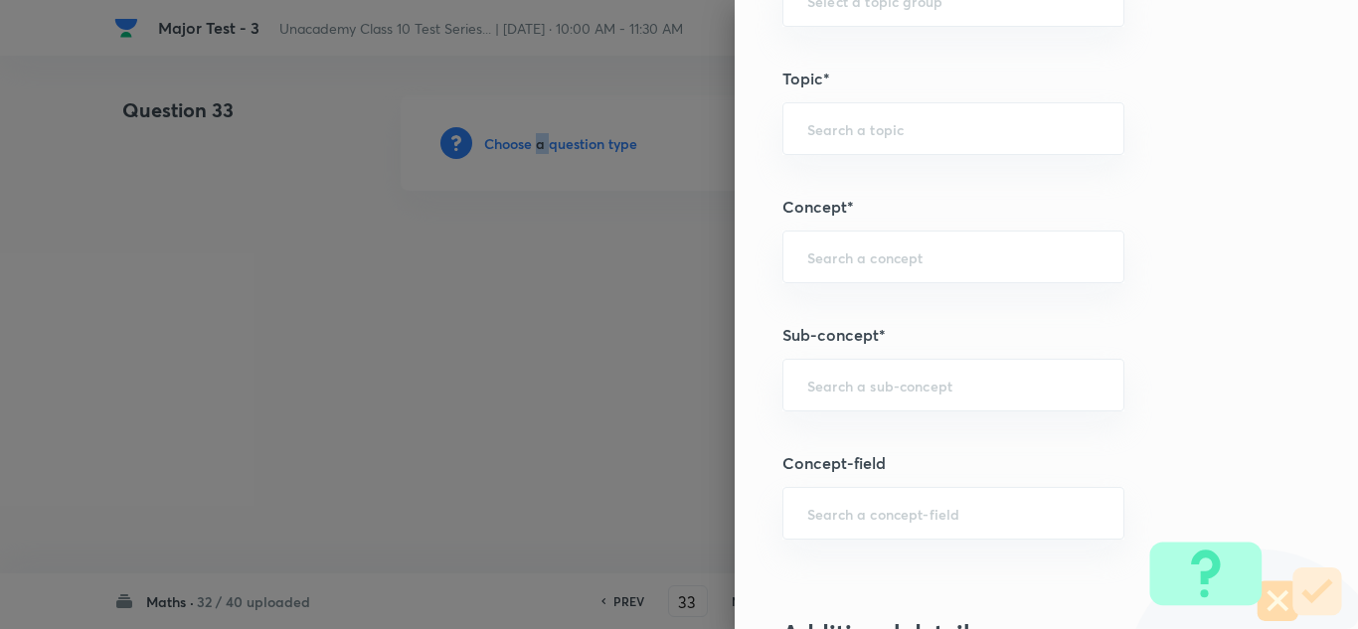
scroll to position [1293, 0]
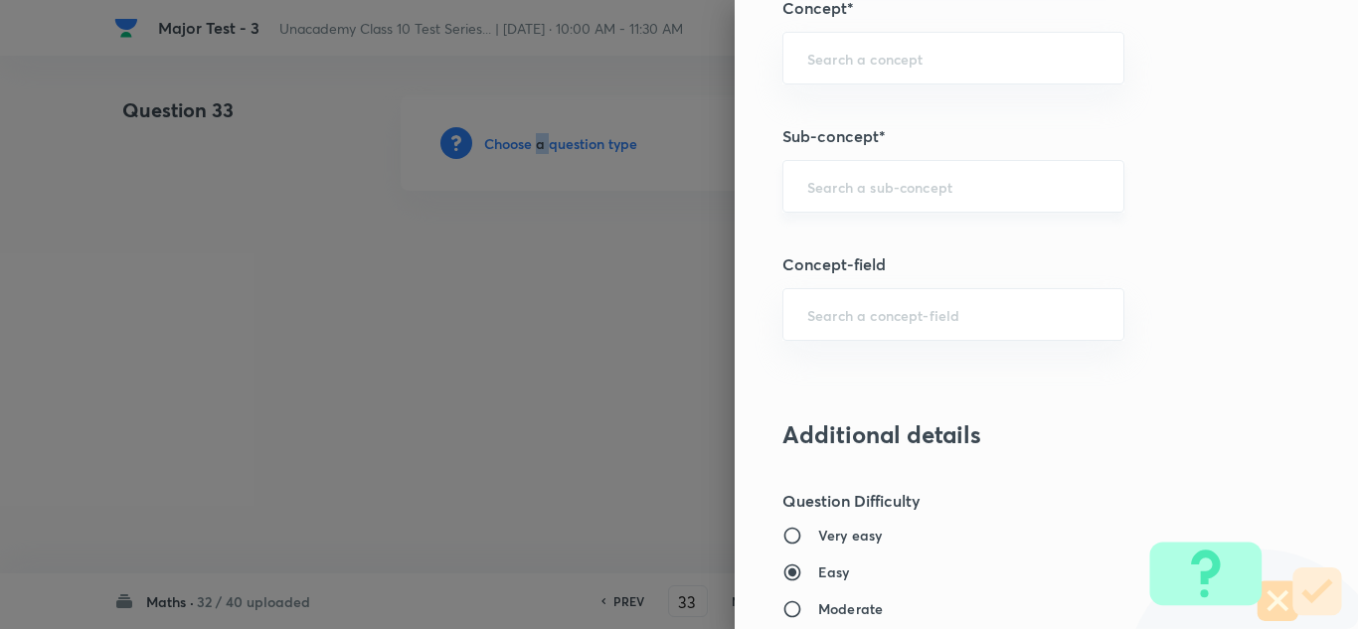
click at [880, 204] on div "​" at bounding box center [954, 186] width 342 height 53
click at [880, 200] on div "​" at bounding box center [954, 186] width 342 height 53
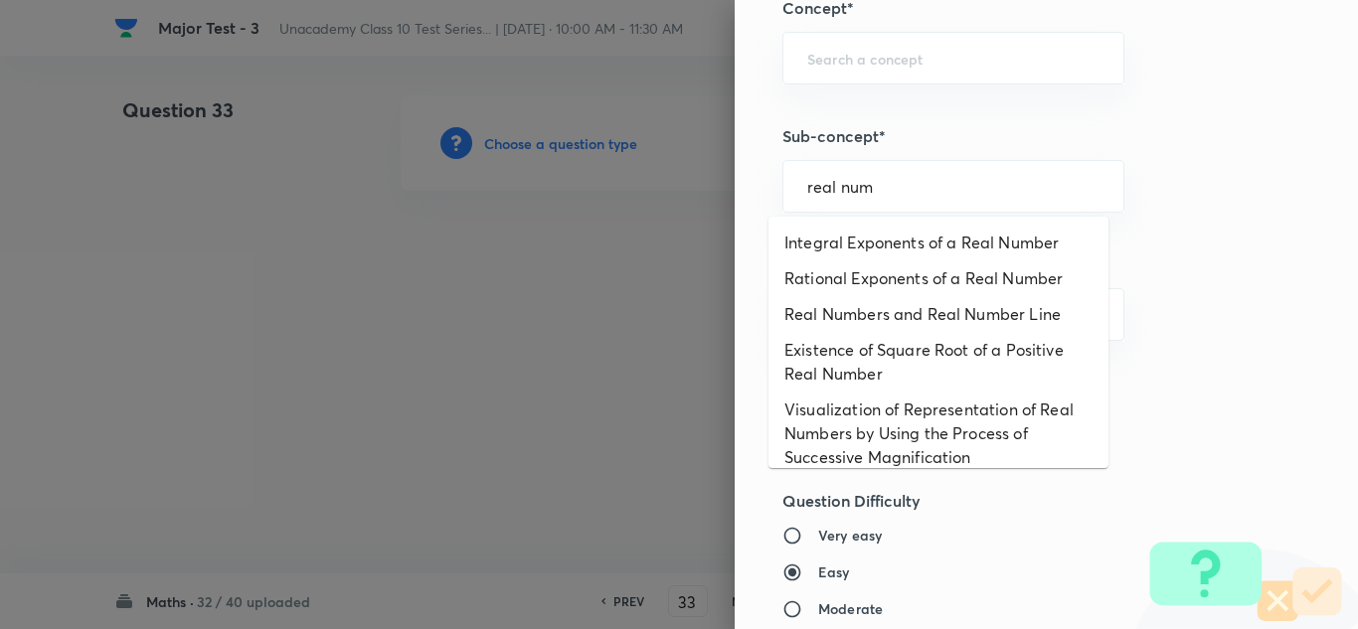
scroll to position [199, 0]
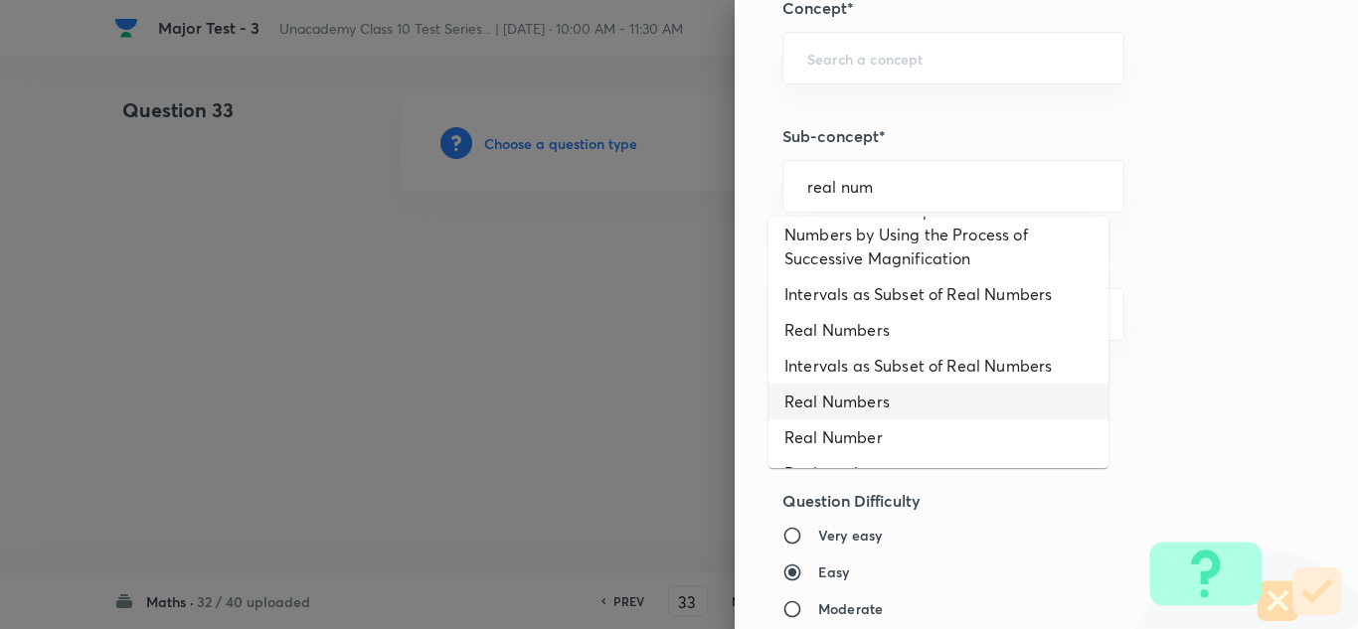
click at [885, 396] on li "Real Numbers" at bounding box center [939, 402] width 340 height 36
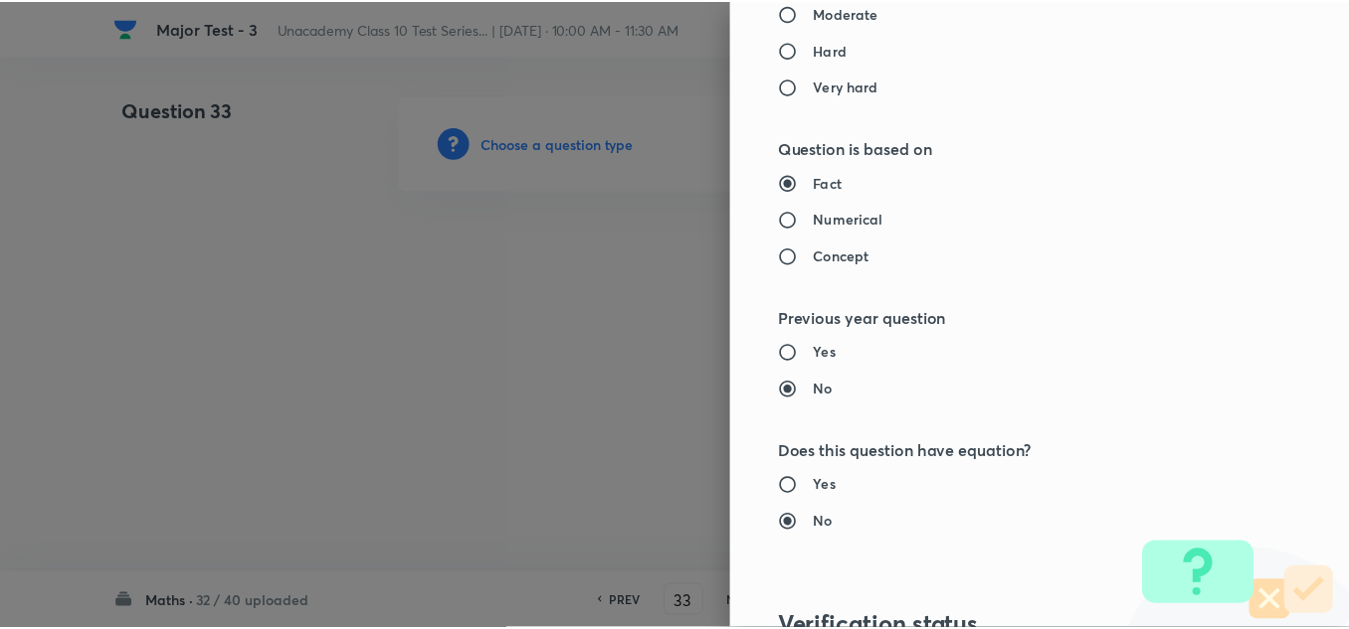
scroll to position [2215, 0]
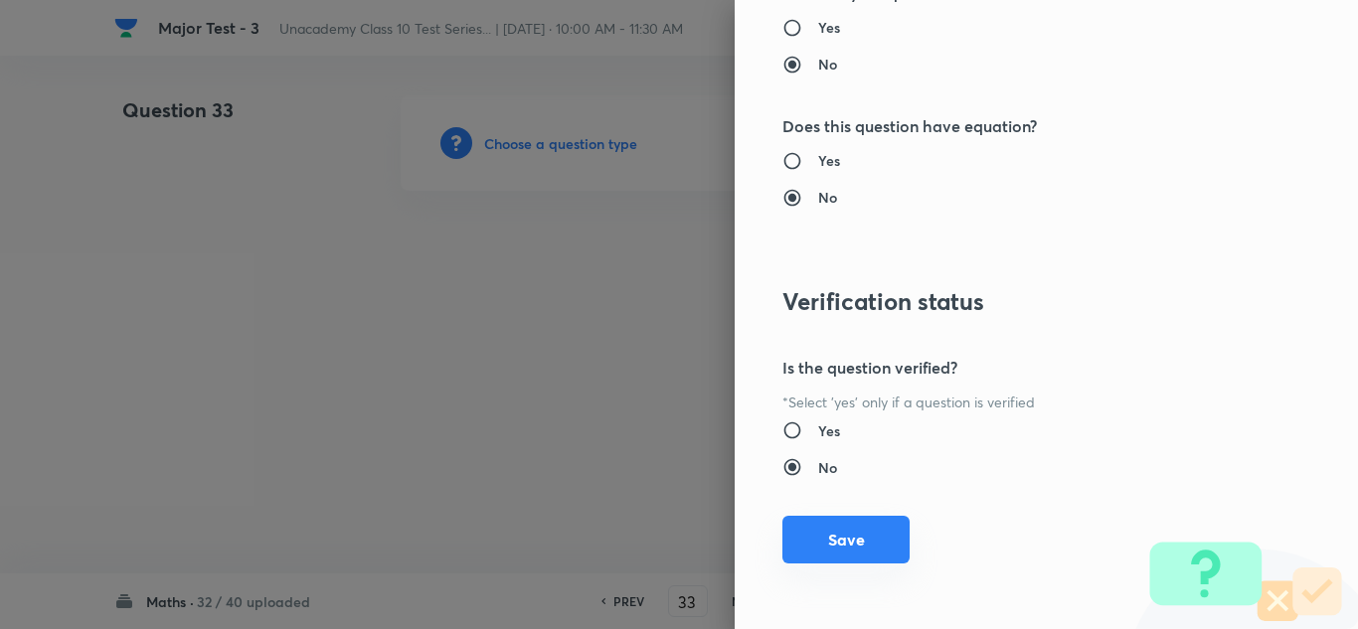
click at [856, 526] on button "Save" at bounding box center [846, 540] width 127 height 48
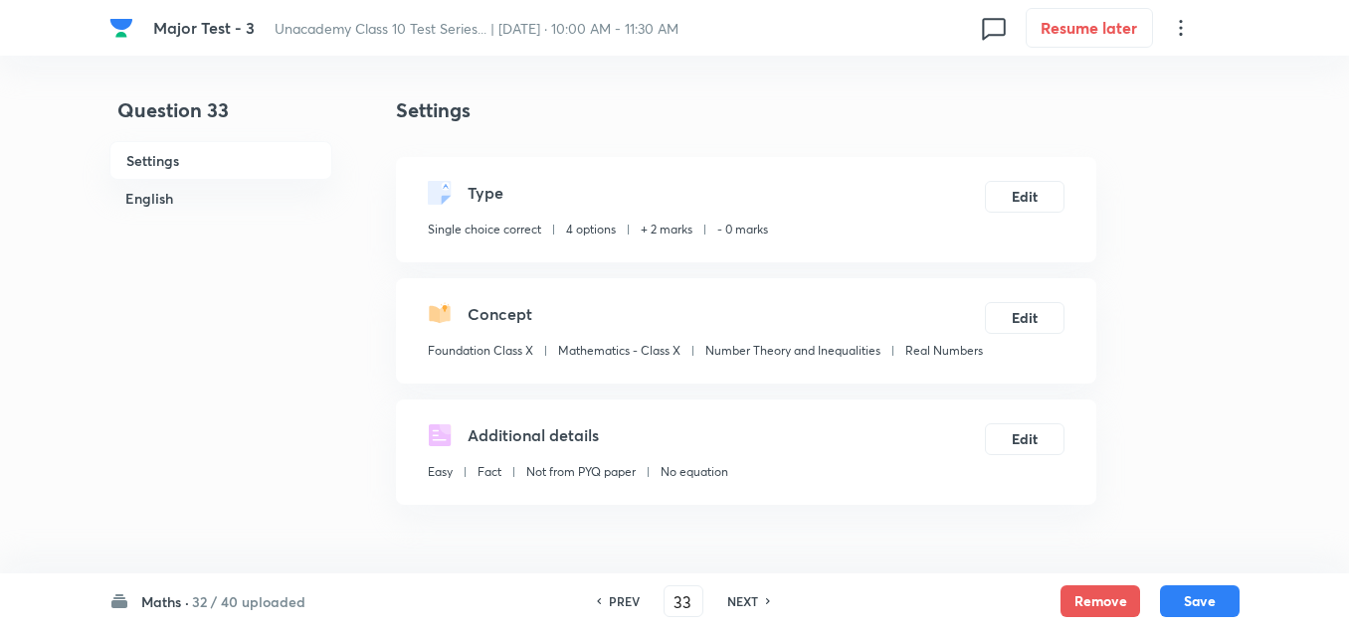
scroll to position [199, 0]
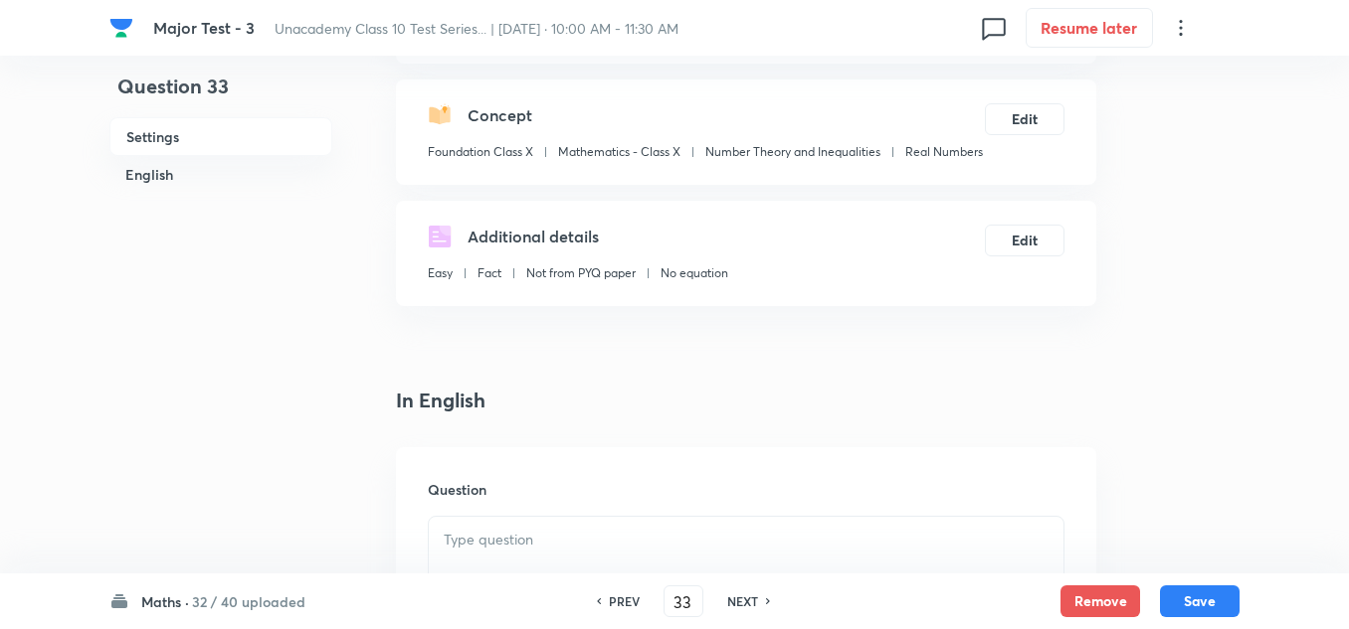
click at [506, 560] on div at bounding box center [746, 572] width 634 height 111
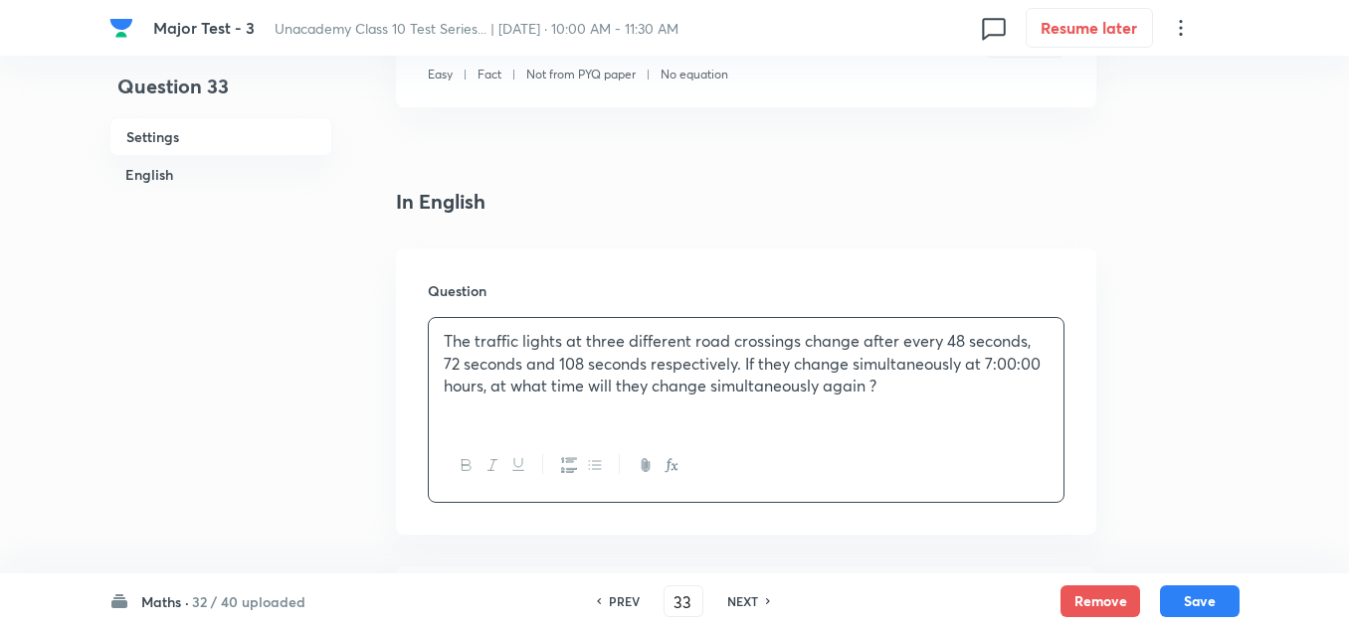
scroll to position [696, 0]
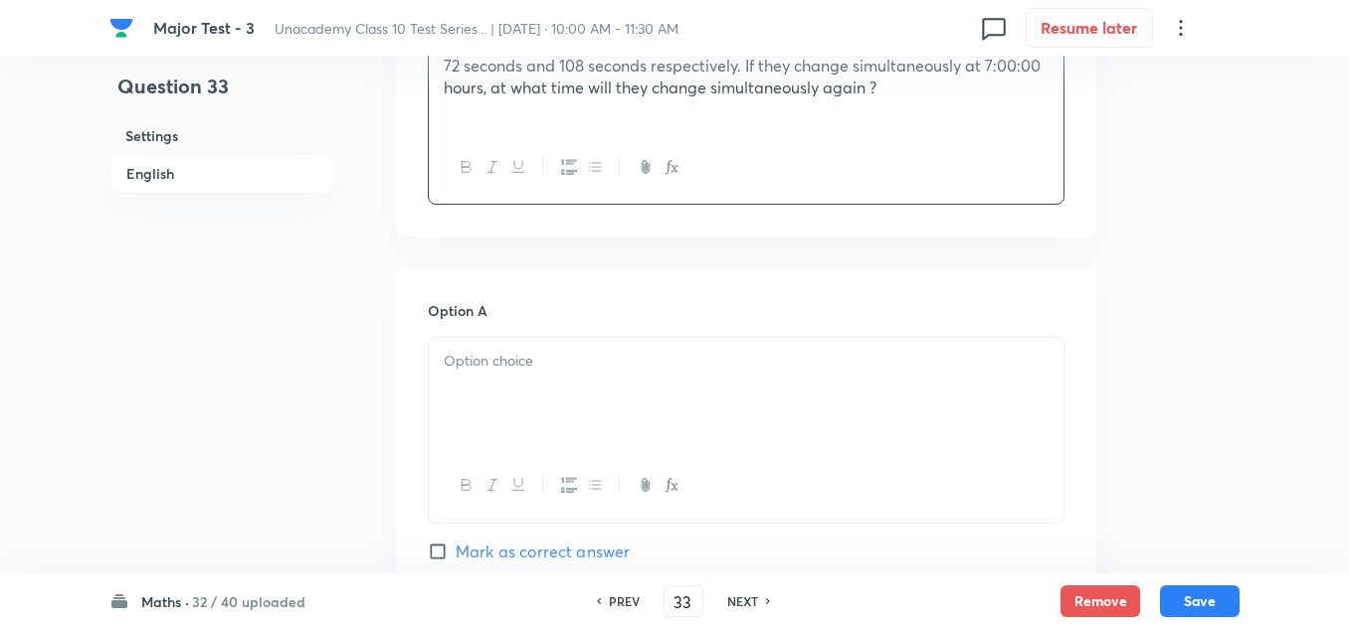
click at [533, 371] on p at bounding box center [746, 361] width 605 height 23
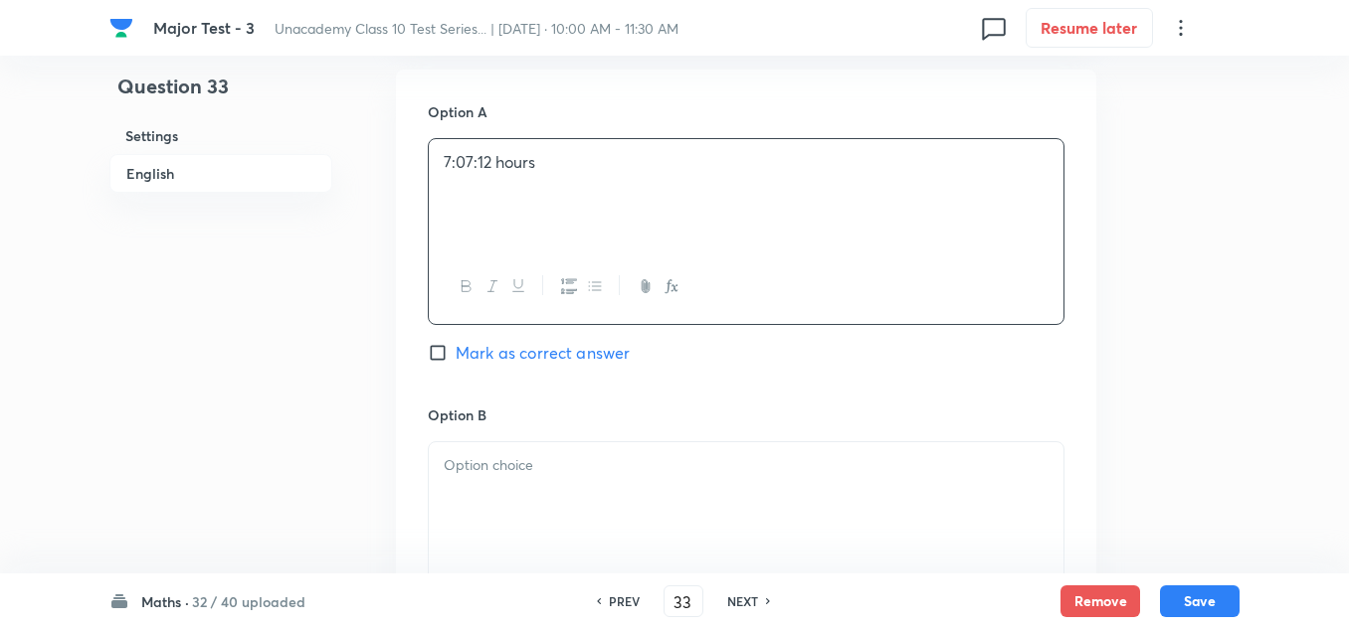
scroll to position [994, 0]
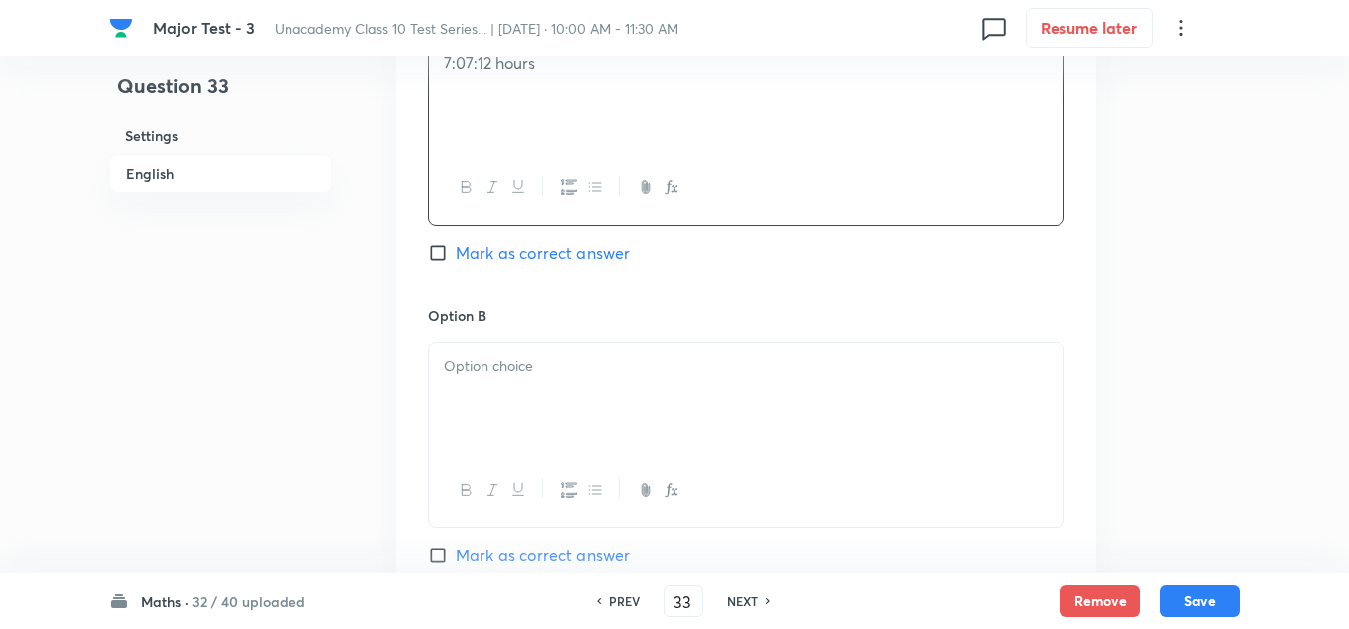
click at [517, 401] on div at bounding box center [746, 398] width 634 height 111
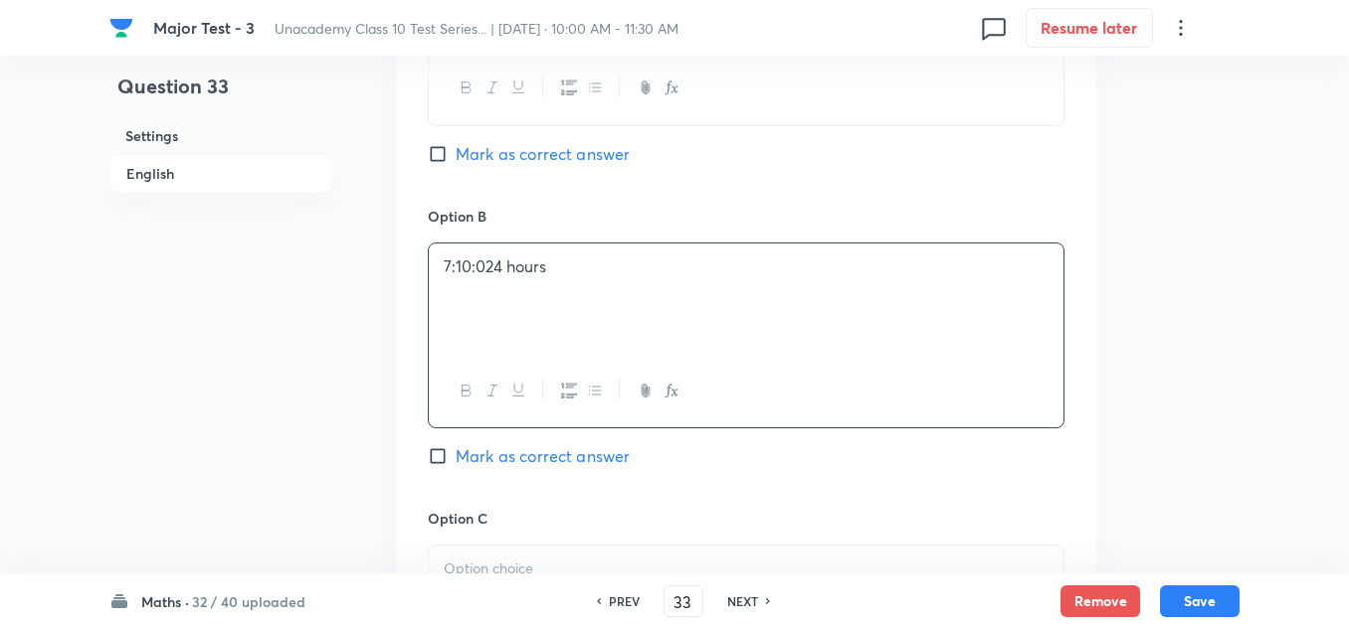
scroll to position [1193, 0]
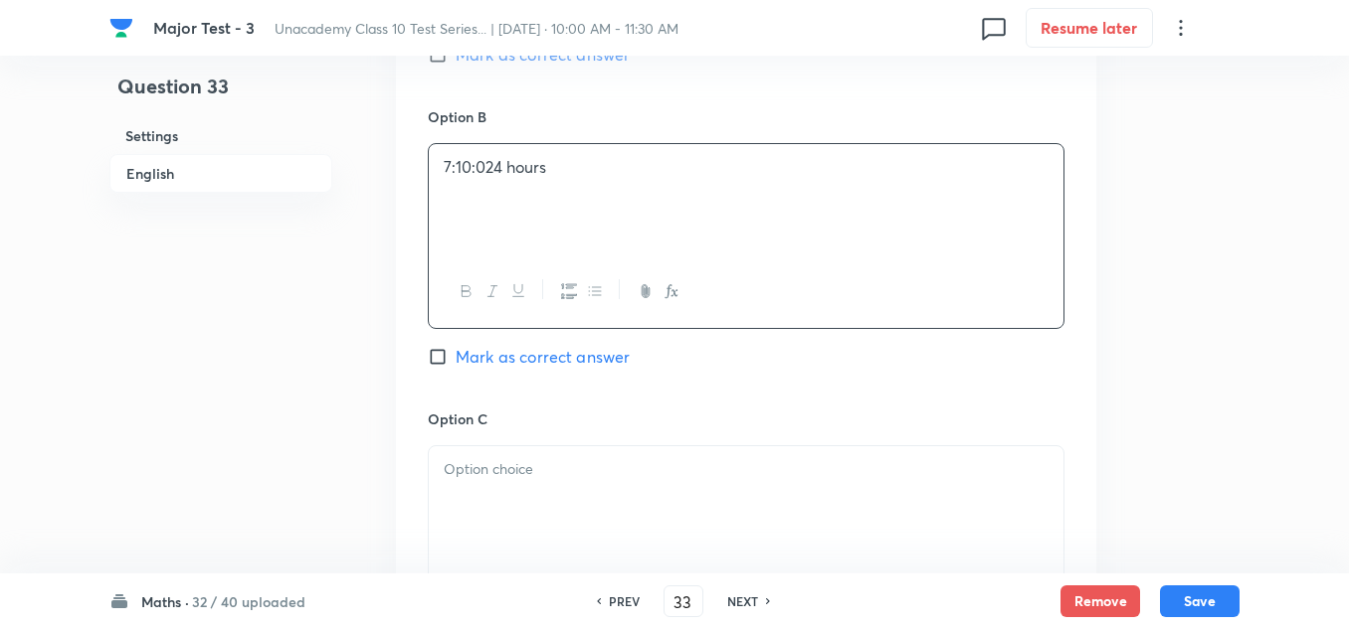
click at [494, 472] on p at bounding box center [746, 469] width 605 height 23
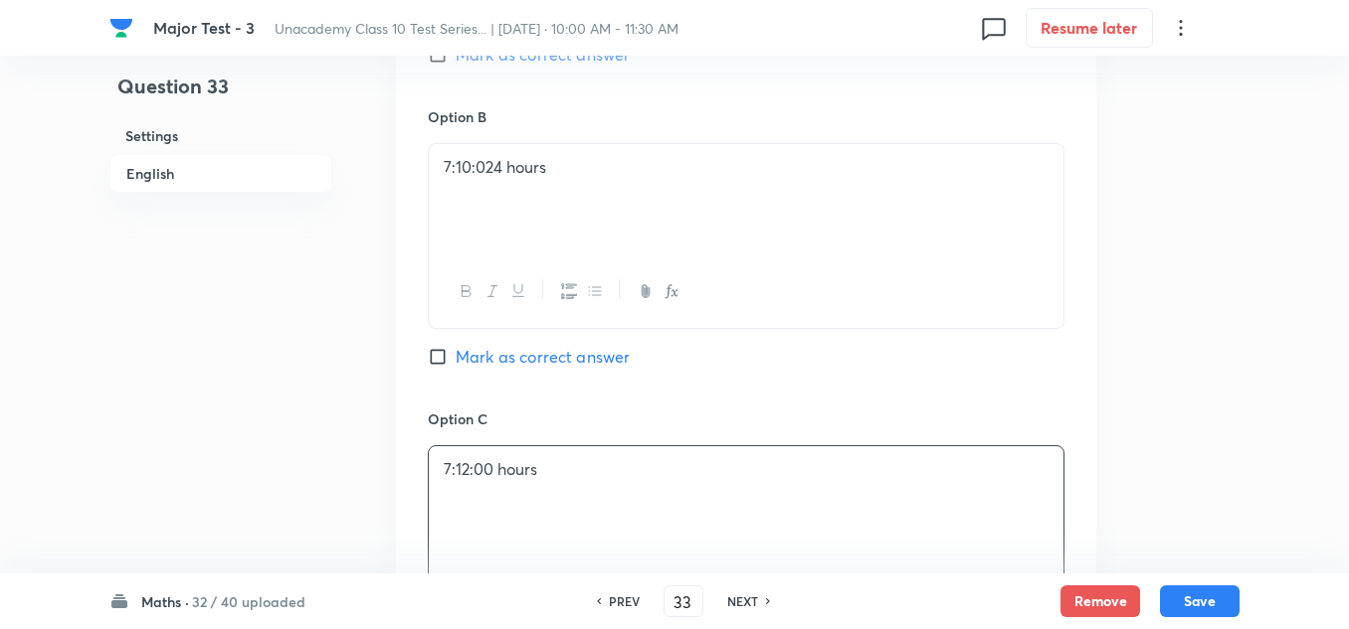
scroll to position [1492, 0]
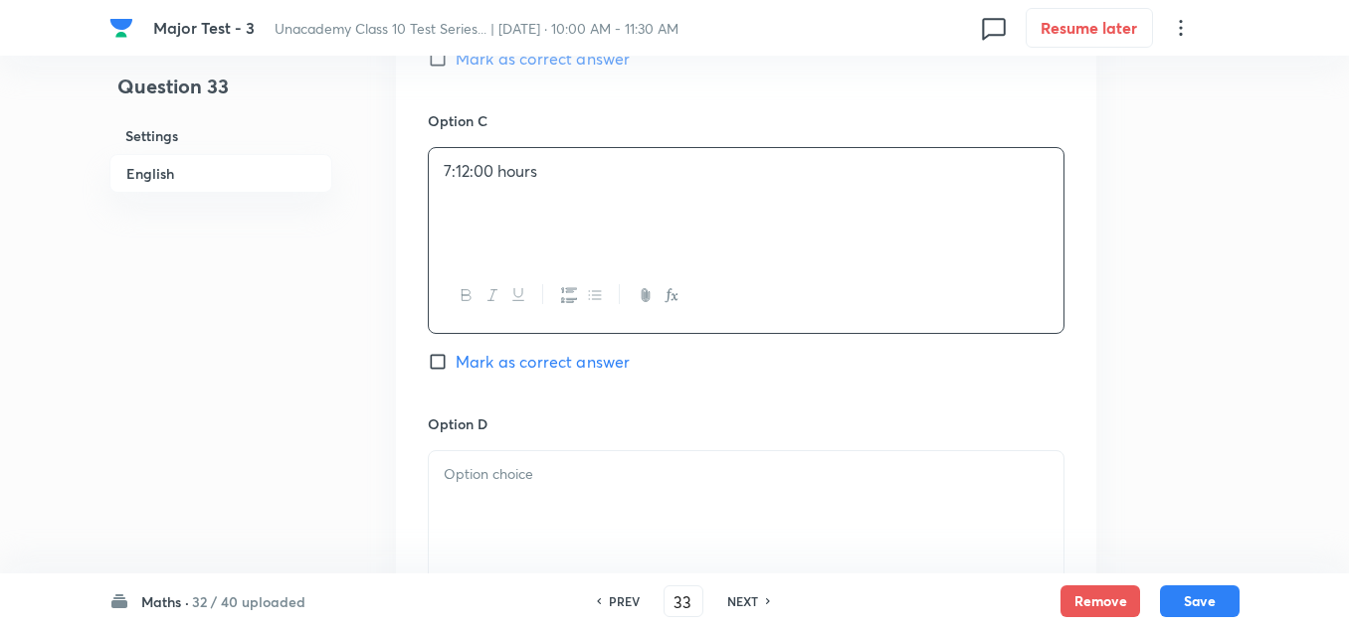
click at [500, 479] on p at bounding box center [746, 474] width 605 height 23
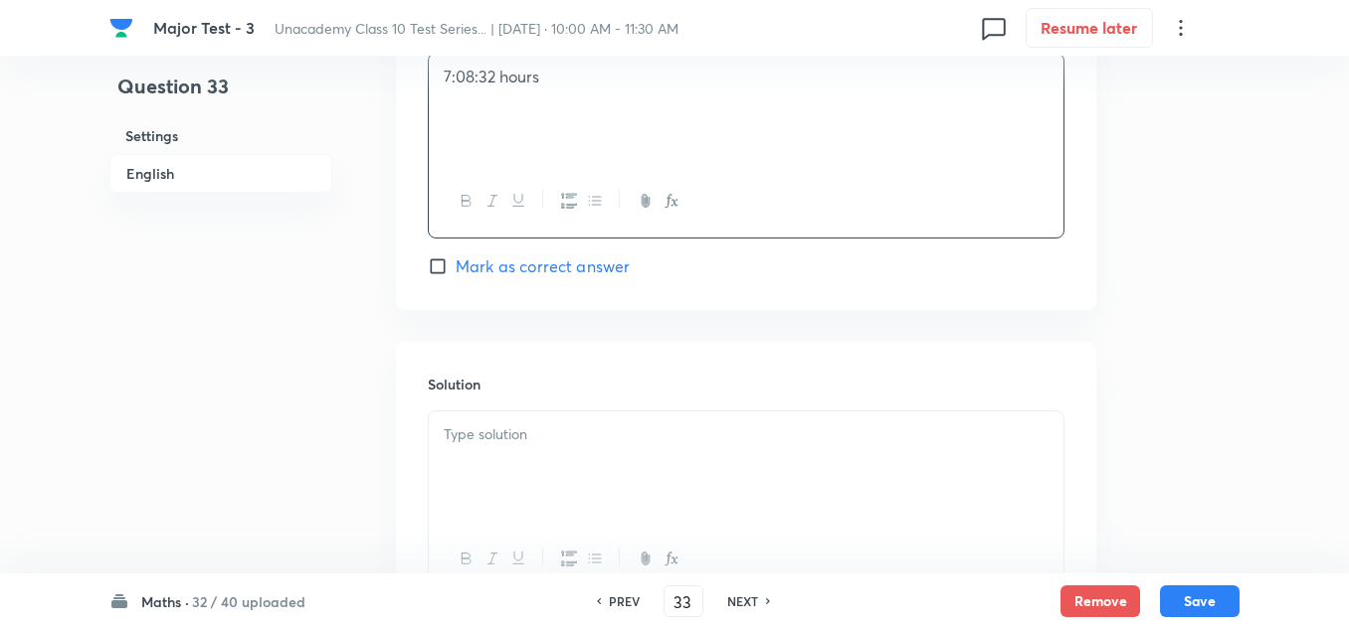
click at [528, 461] on div at bounding box center [746, 467] width 634 height 111
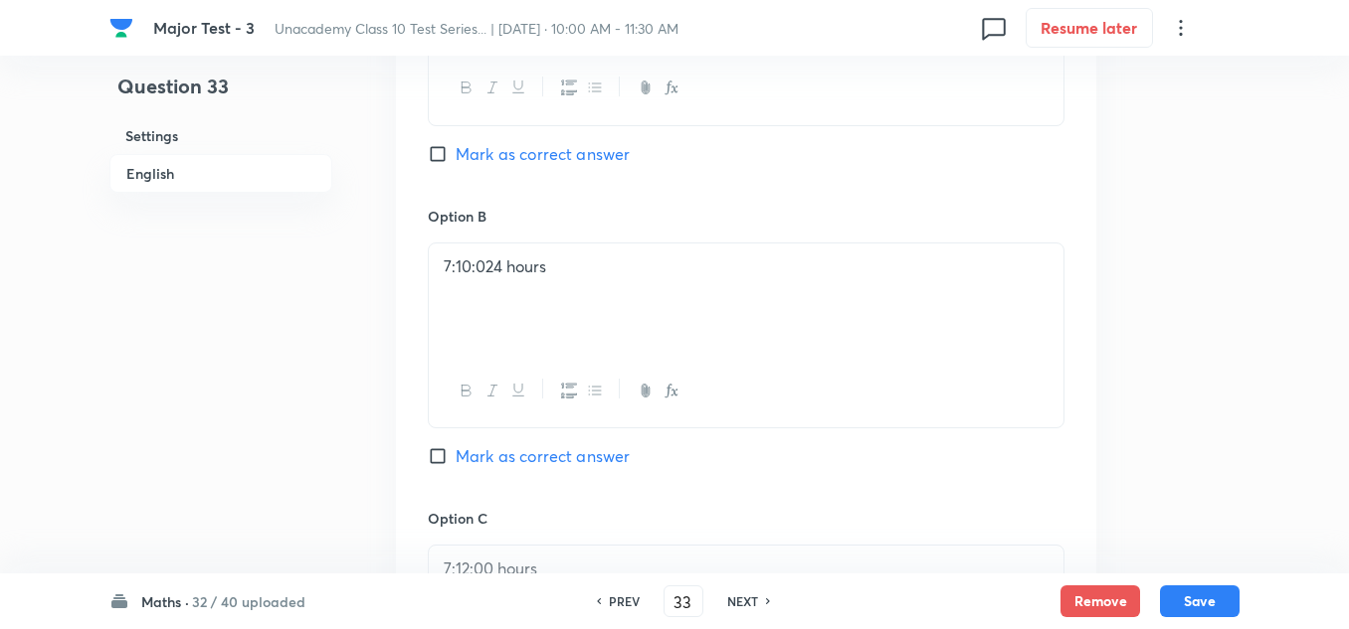
scroll to position [895, 0]
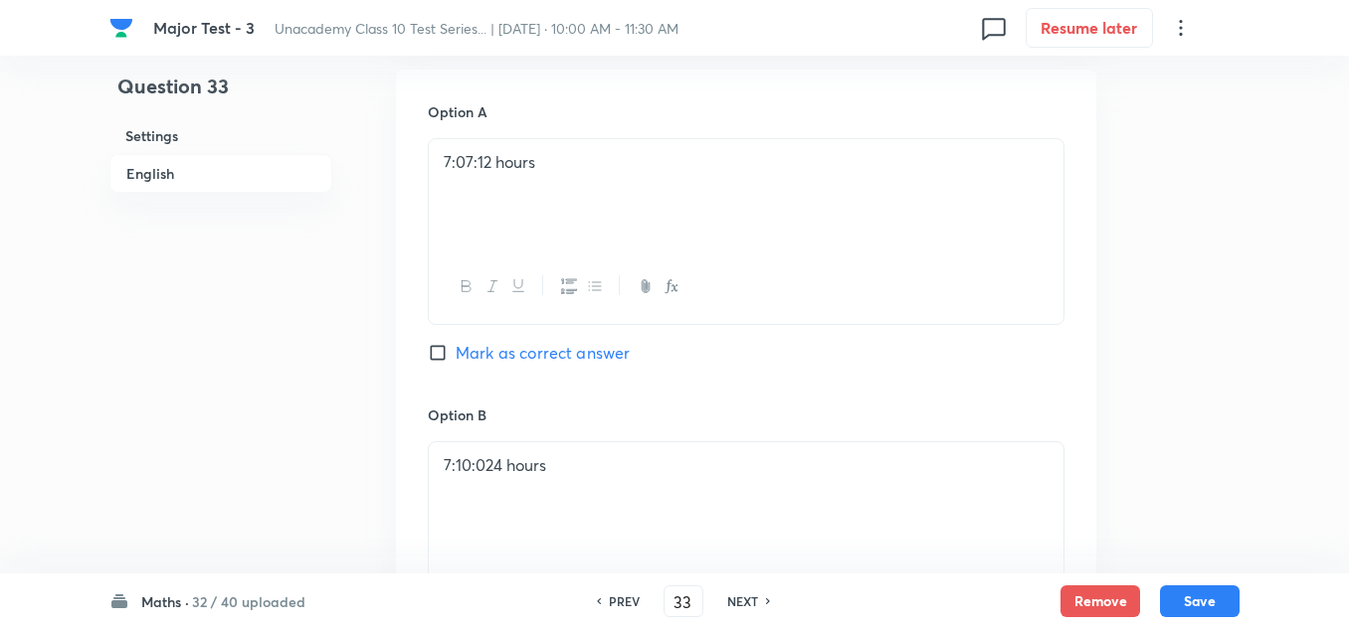
drag, startPoint x: 552, startPoint y: 354, endPoint x: 574, endPoint y: 371, distance: 27.6
click at [554, 358] on span "Mark as correct answer" at bounding box center [542, 353] width 174 height 24
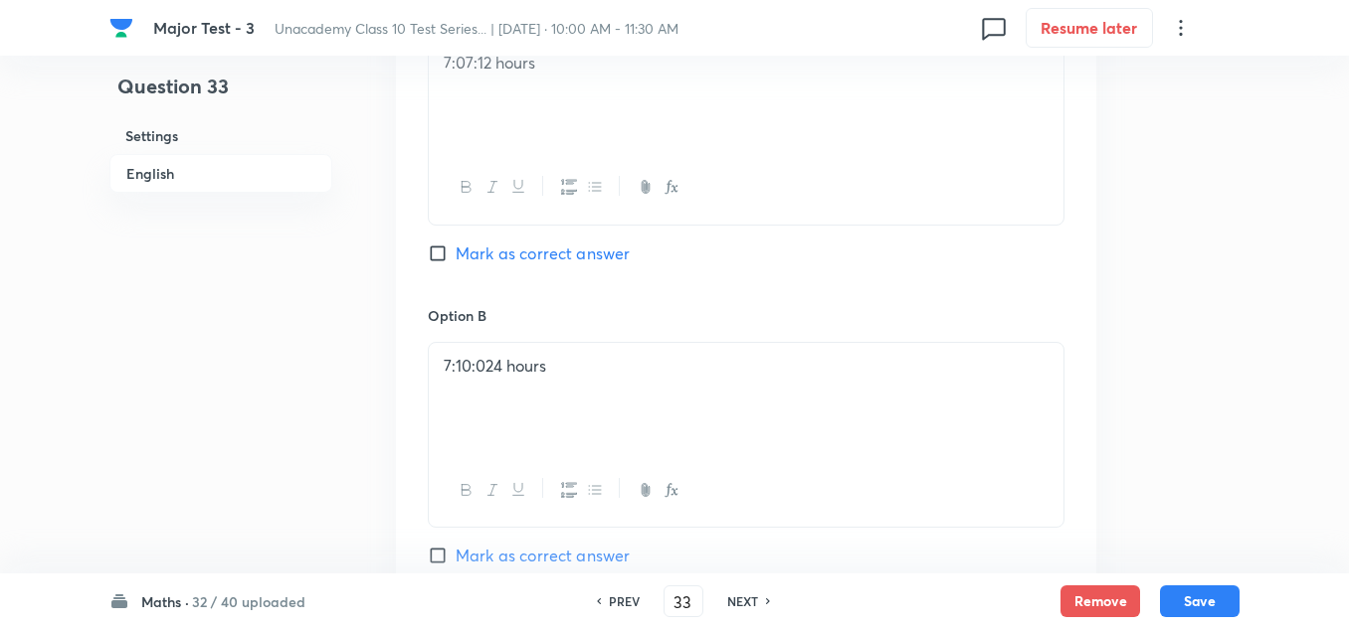
click at [499, 252] on span "Mark as correct answer" at bounding box center [542, 254] width 174 height 24
click at [455, 252] on input "Mark as correct answer" at bounding box center [442, 254] width 28 height 20
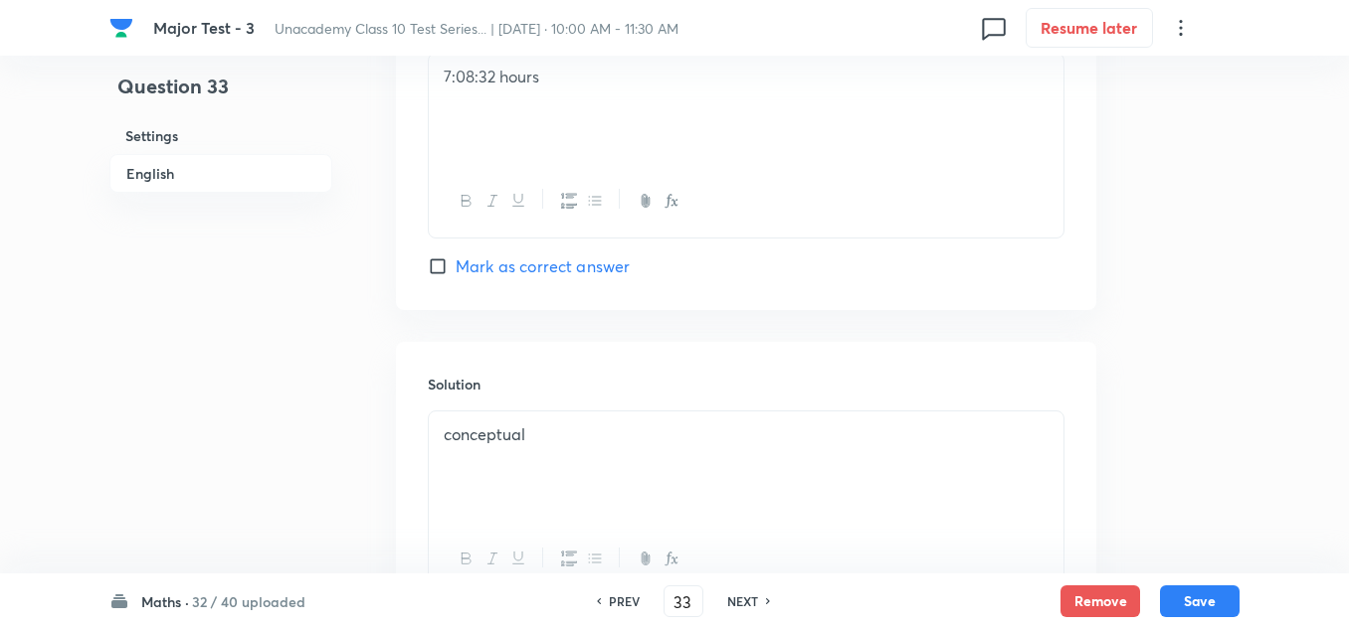
scroll to position [2064, 0]
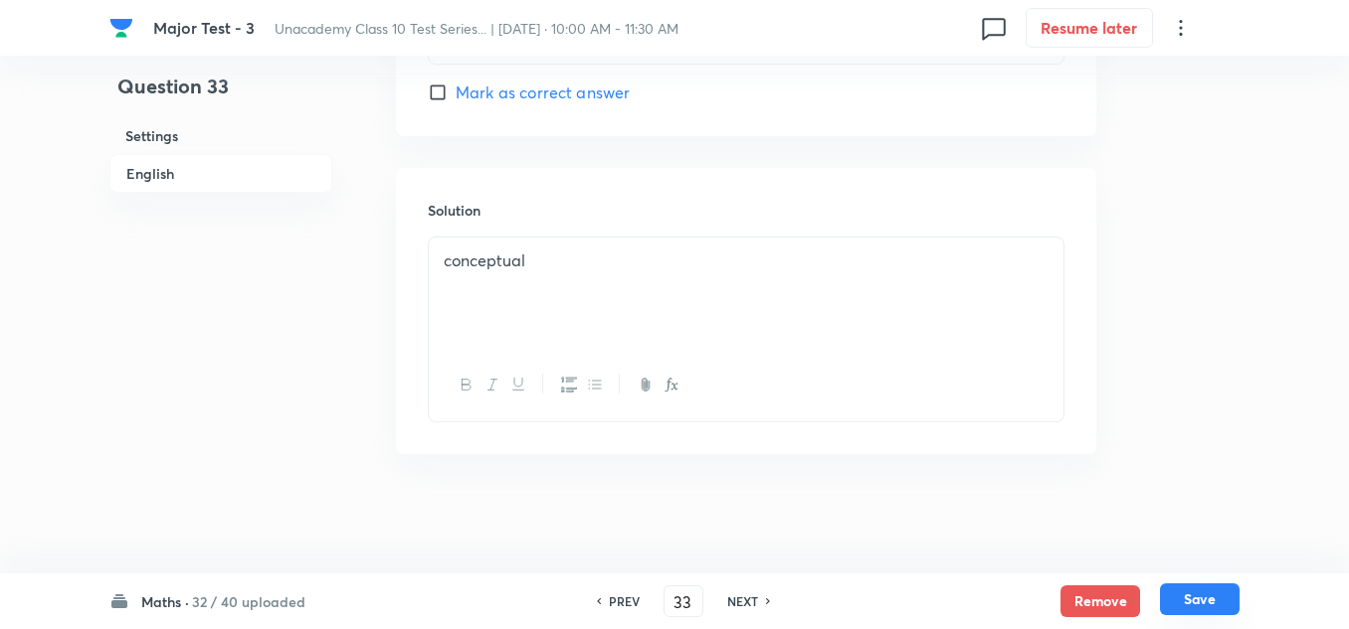
click at [1178, 589] on button "Save" at bounding box center [1200, 600] width 80 height 32
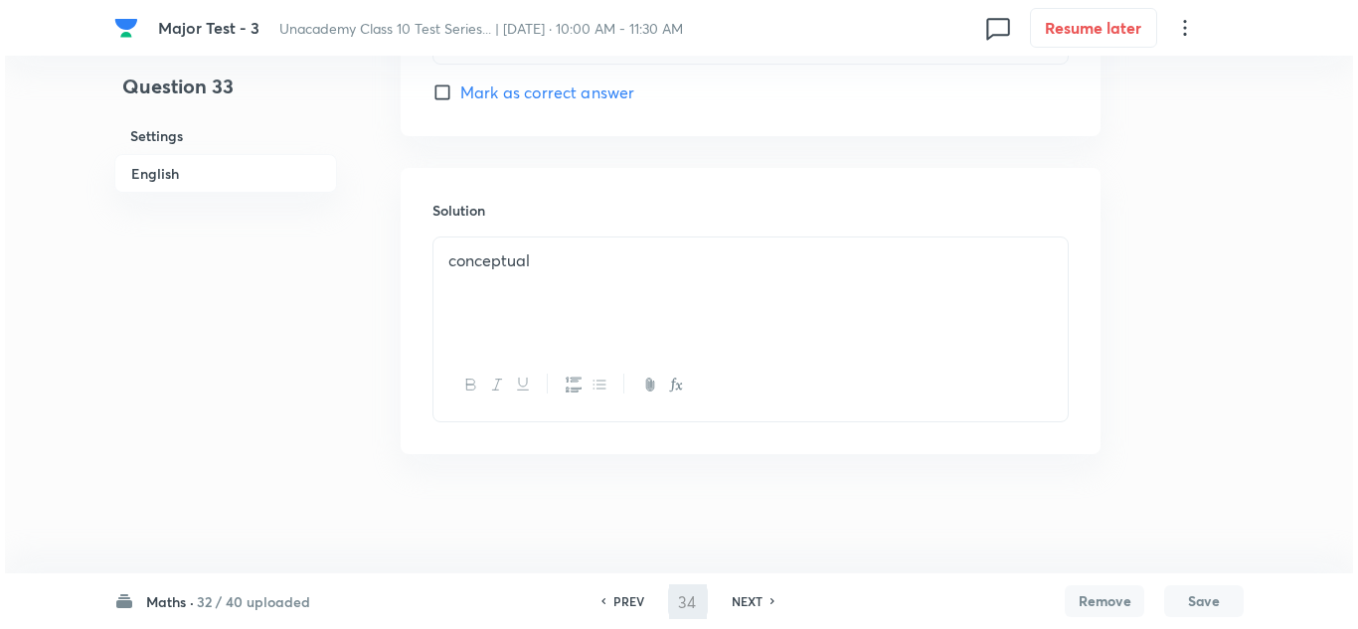
scroll to position [0, 0]
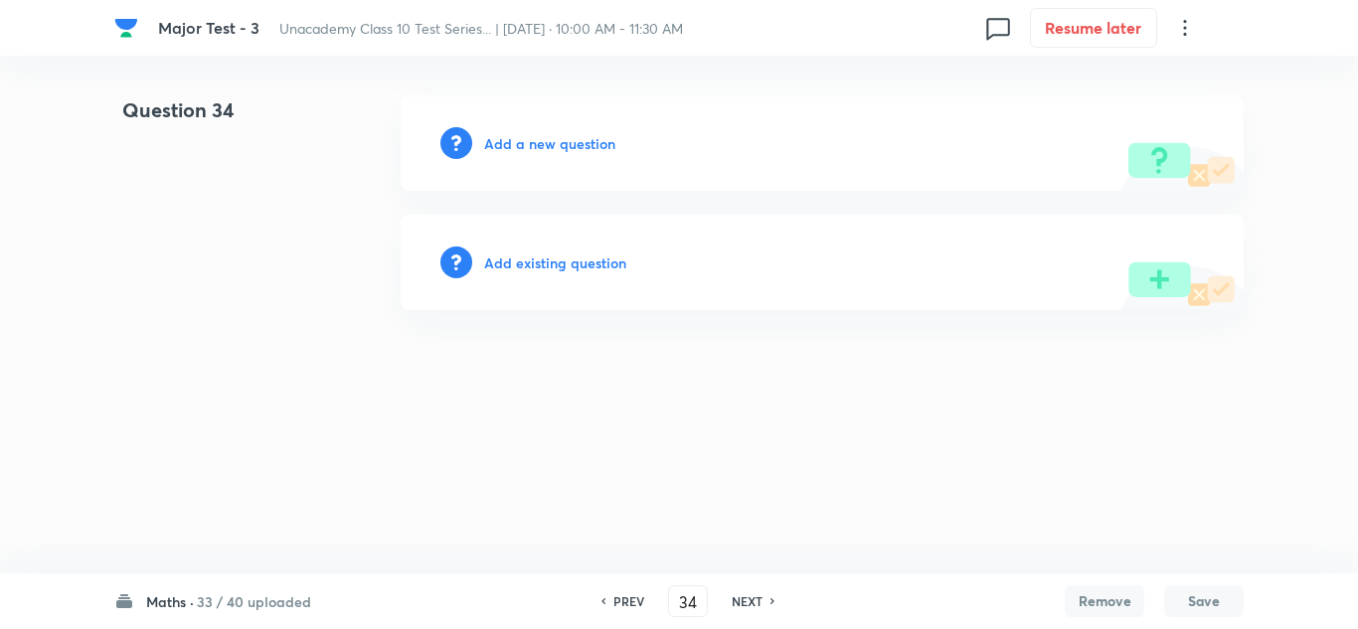
click at [524, 146] on h6 "Add a new question" at bounding box center [549, 143] width 131 height 21
click at [524, 146] on h6 "Choose a question type" at bounding box center [560, 143] width 153 height 21
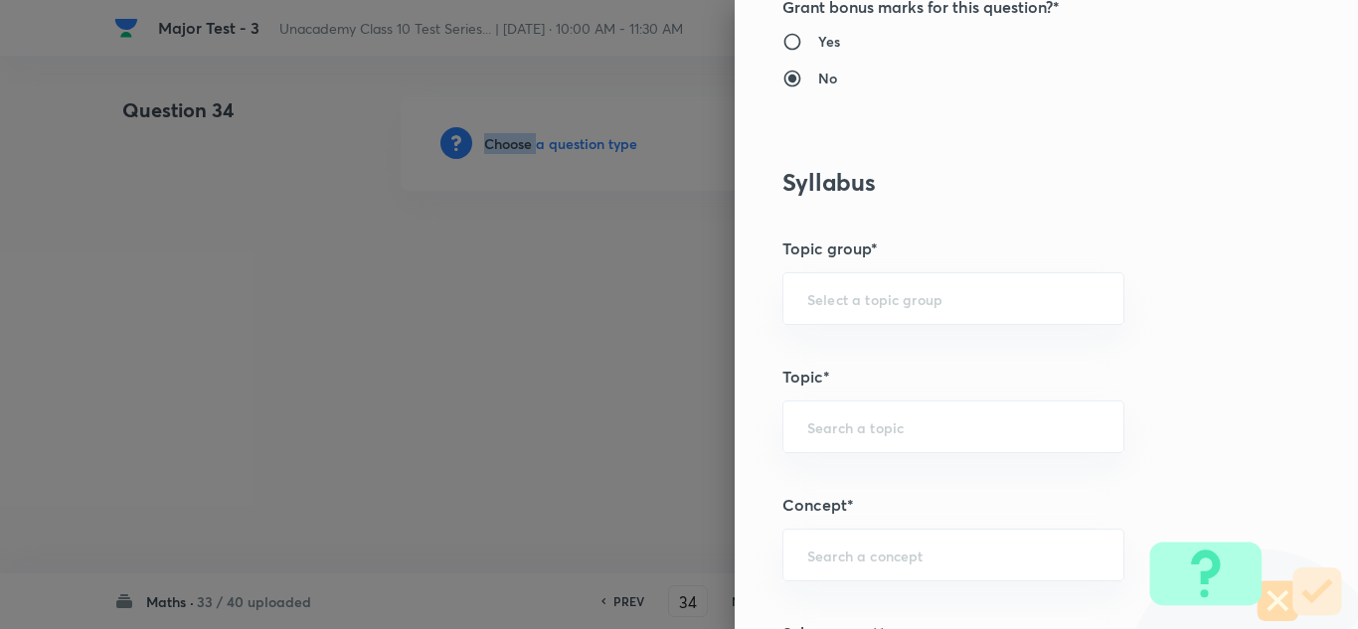
scroll to position [1293, 0]
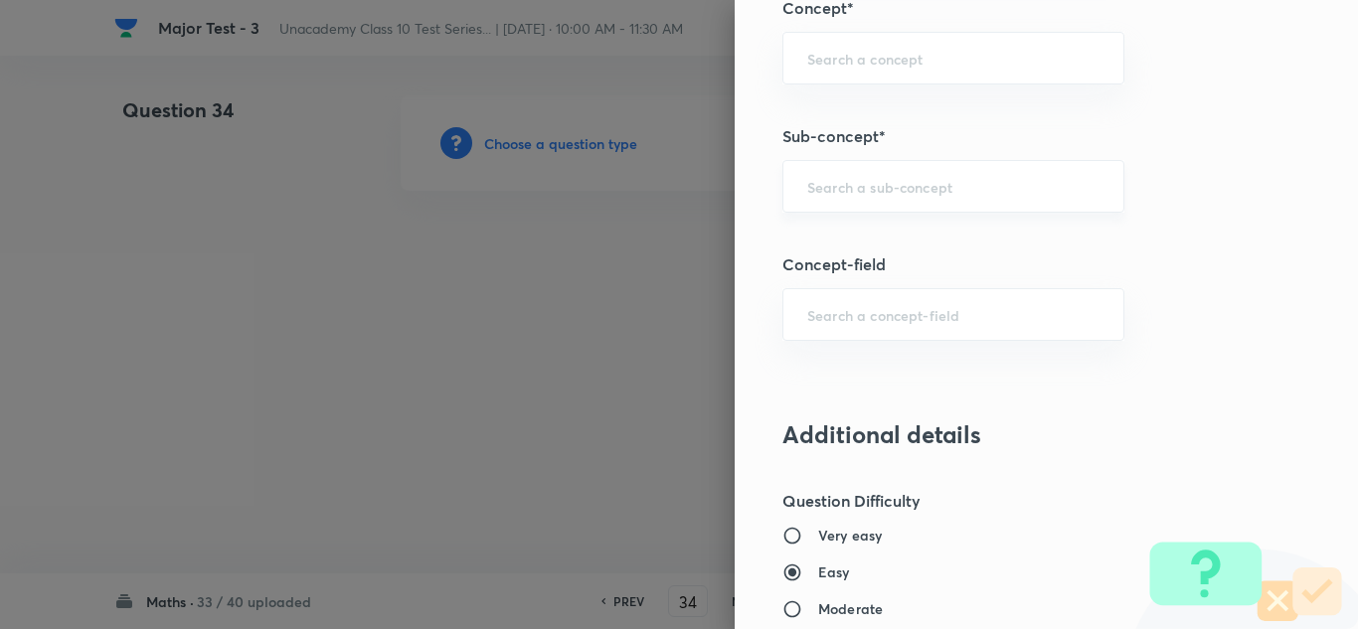
click at [936, 196] on input "text" at bounding box center [954, 186] width 292 height 19
click at [862, 201] on div "​" at bounding box center [954, 186] width 342 height 53
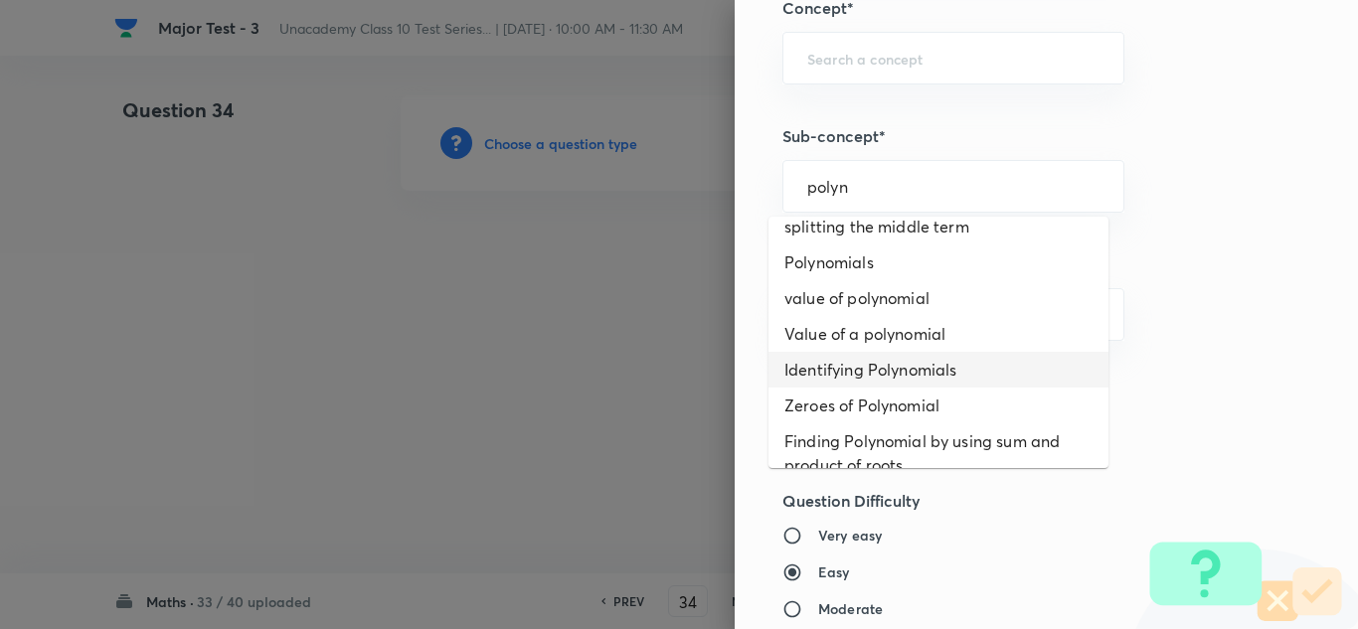
scroll to position [421, 0]
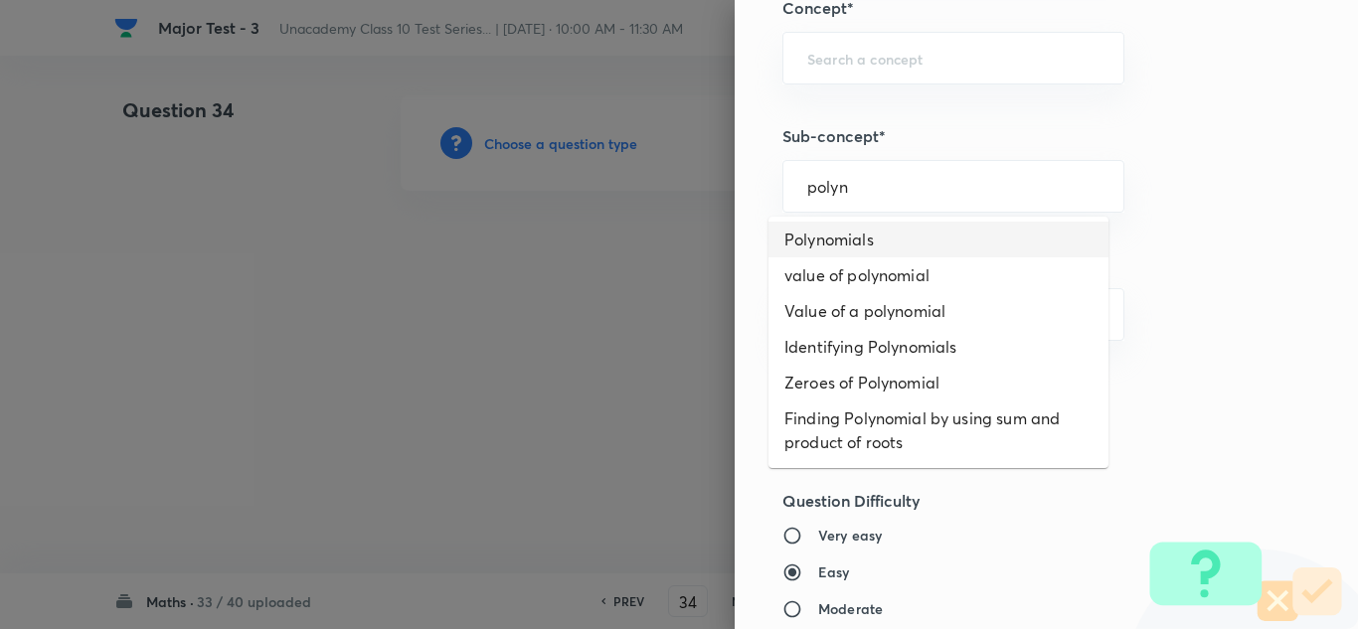
click at [865, 238] on li "Polynomials" at bounding box center [939, 240] width 340 height 36
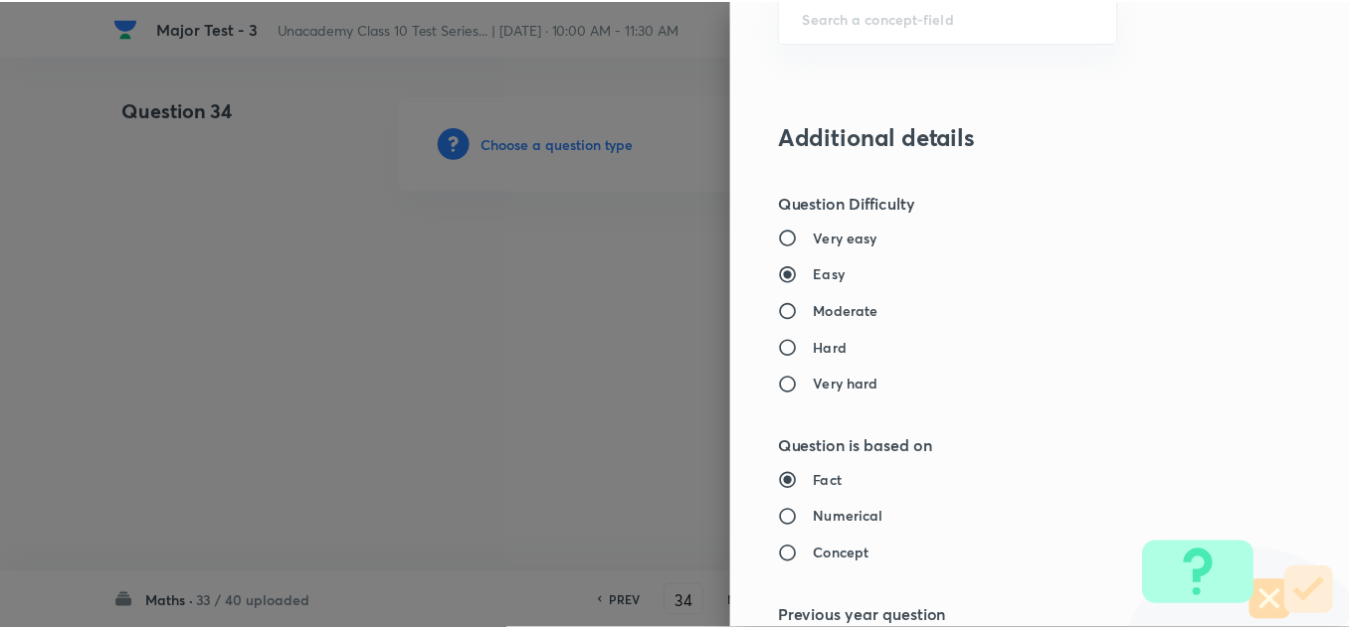
scroll to position [2215, 0]
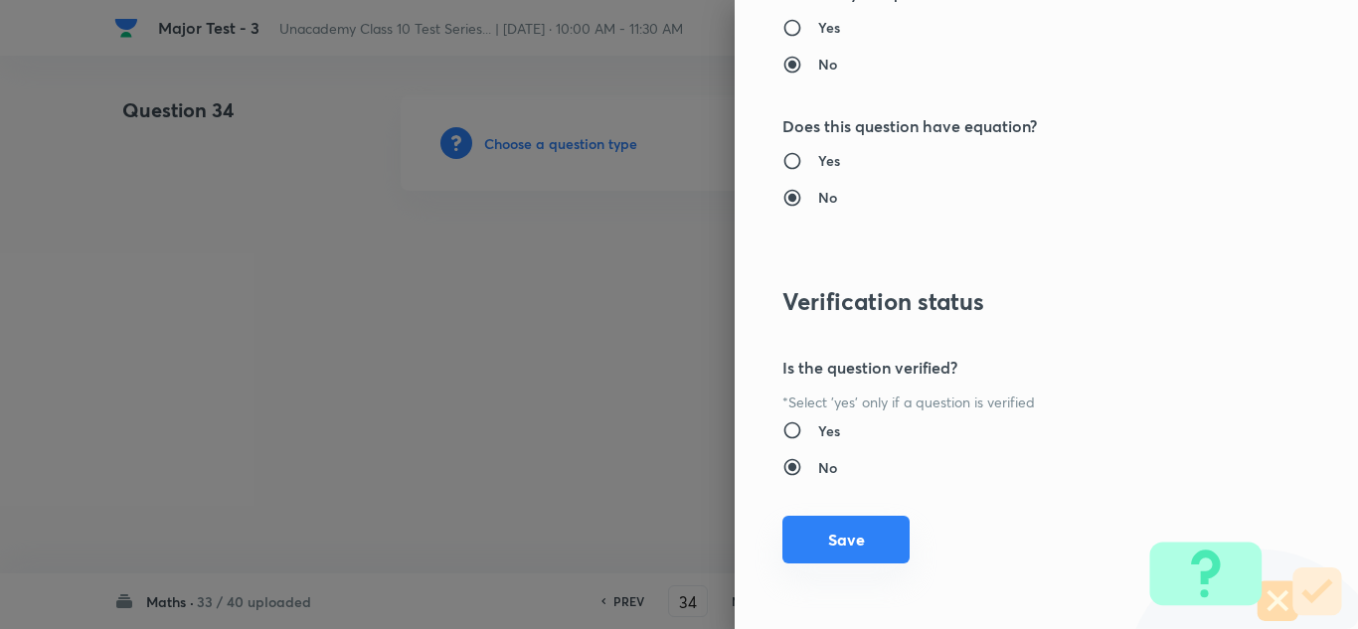
click at [861, 530] on button "Save" at bounding box center [846, 540] width 127 height 48
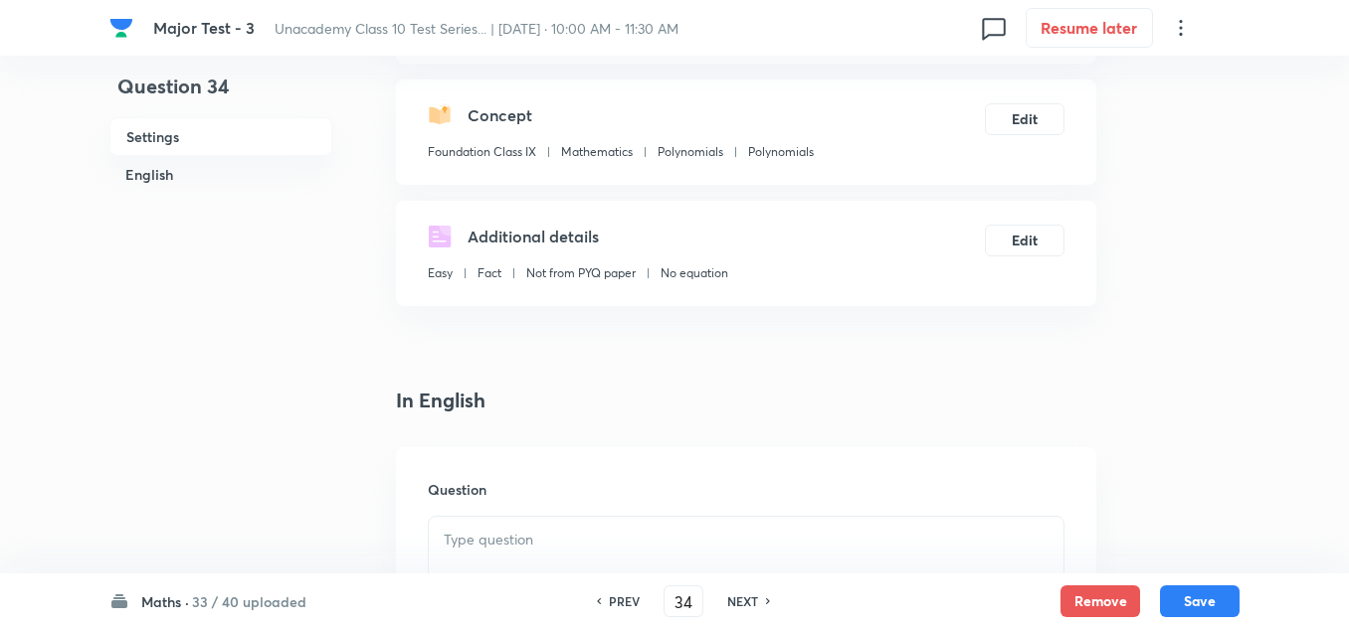
scroll to position [497, 0]
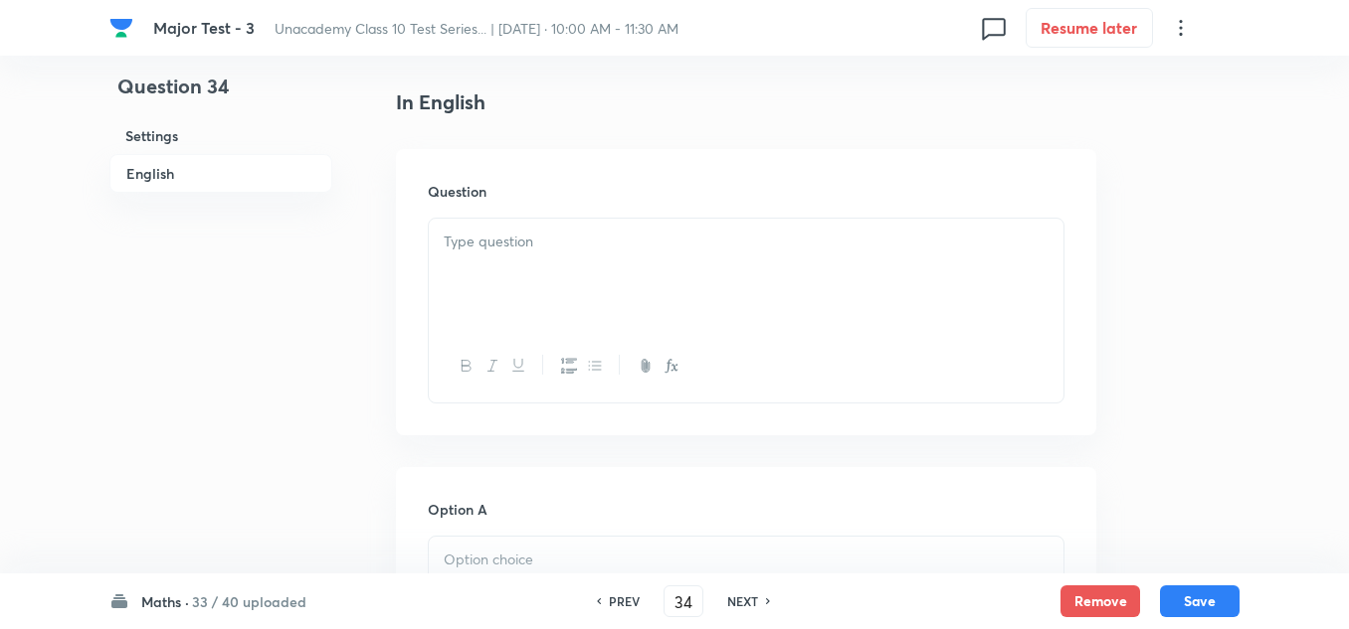
click at [545, 241] on p at bounding box center [746, 242] width 605 height 23
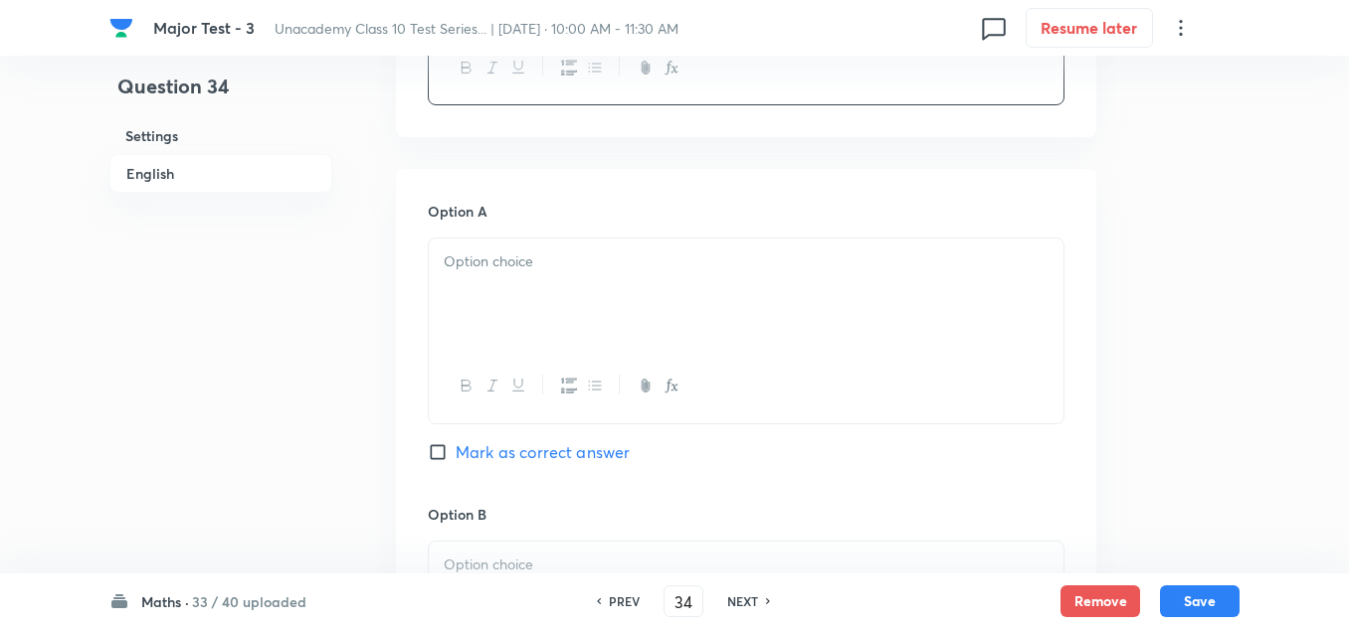
scroll to position [895, 0]
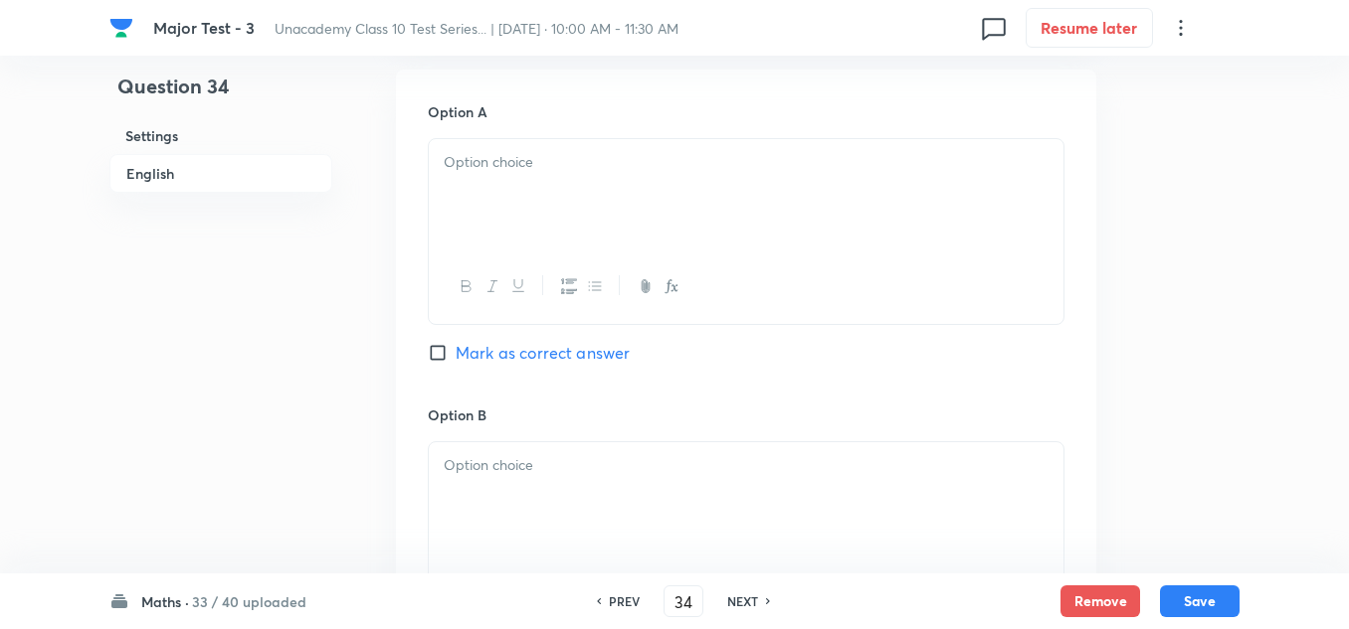
click at [573, 206] on div at bounding box center [746, 194] width 634 height 111
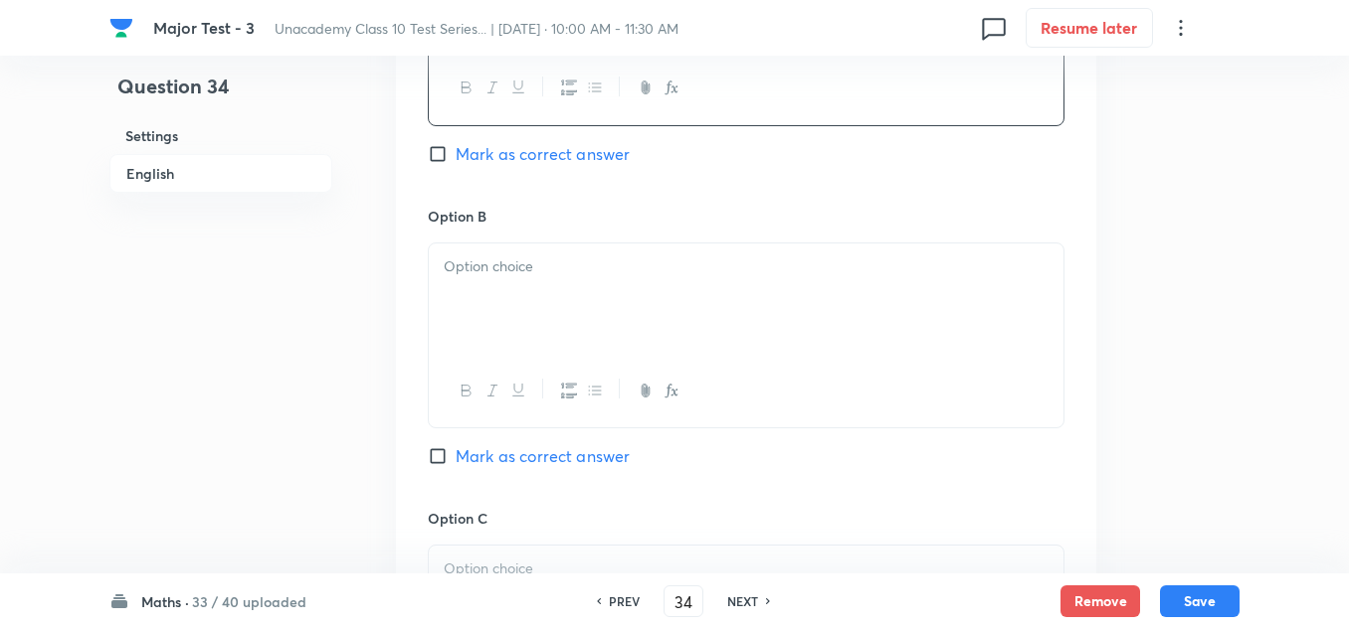
scroll to position [1193, 0]
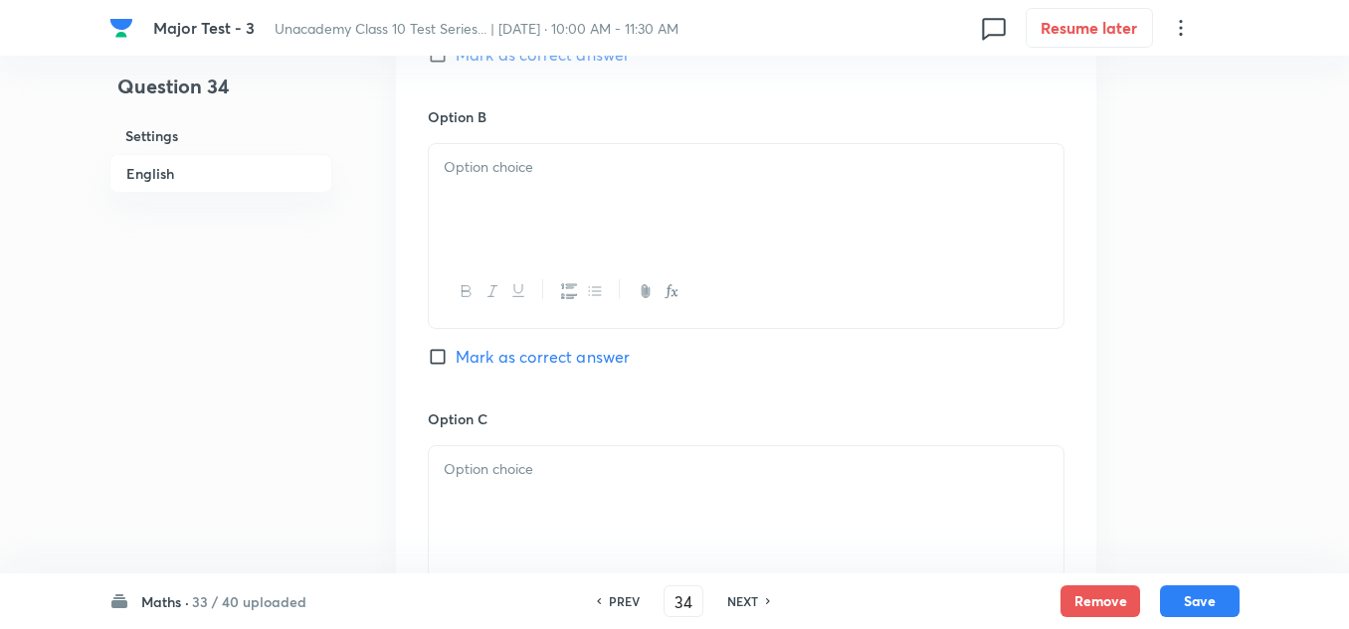
click at [556, 196] on div at bounding box center [746, 199] width 634 height 111
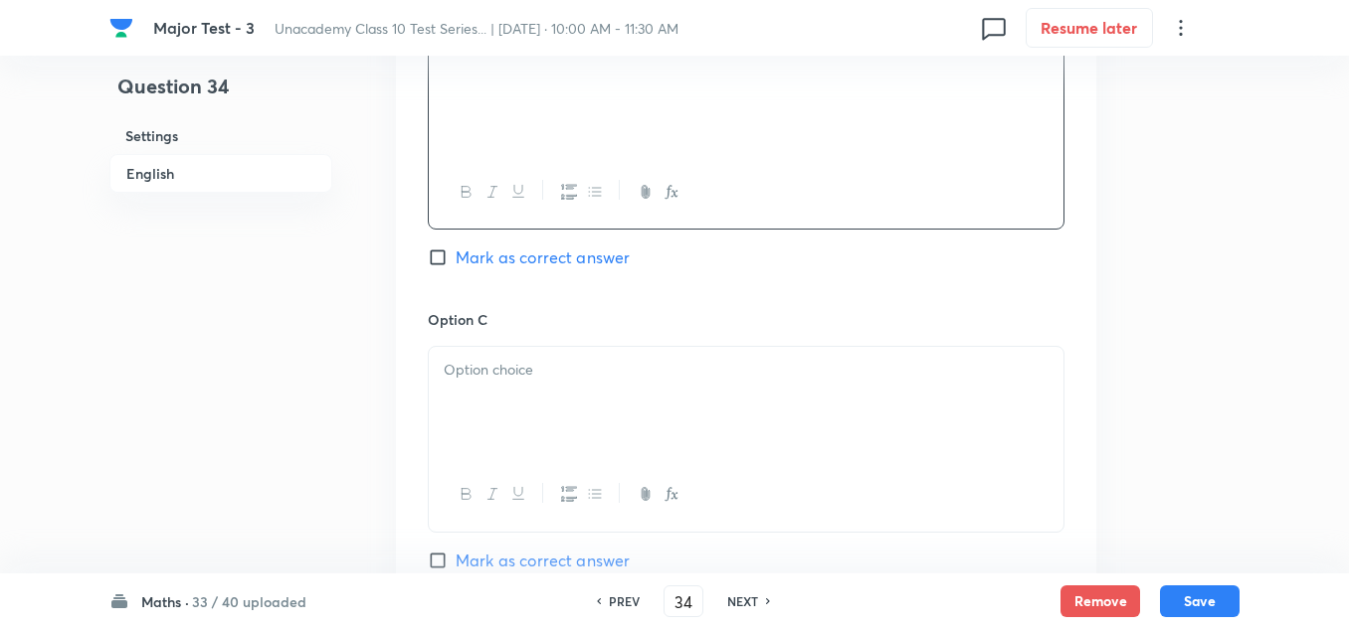
scroll to position [1492, 0]
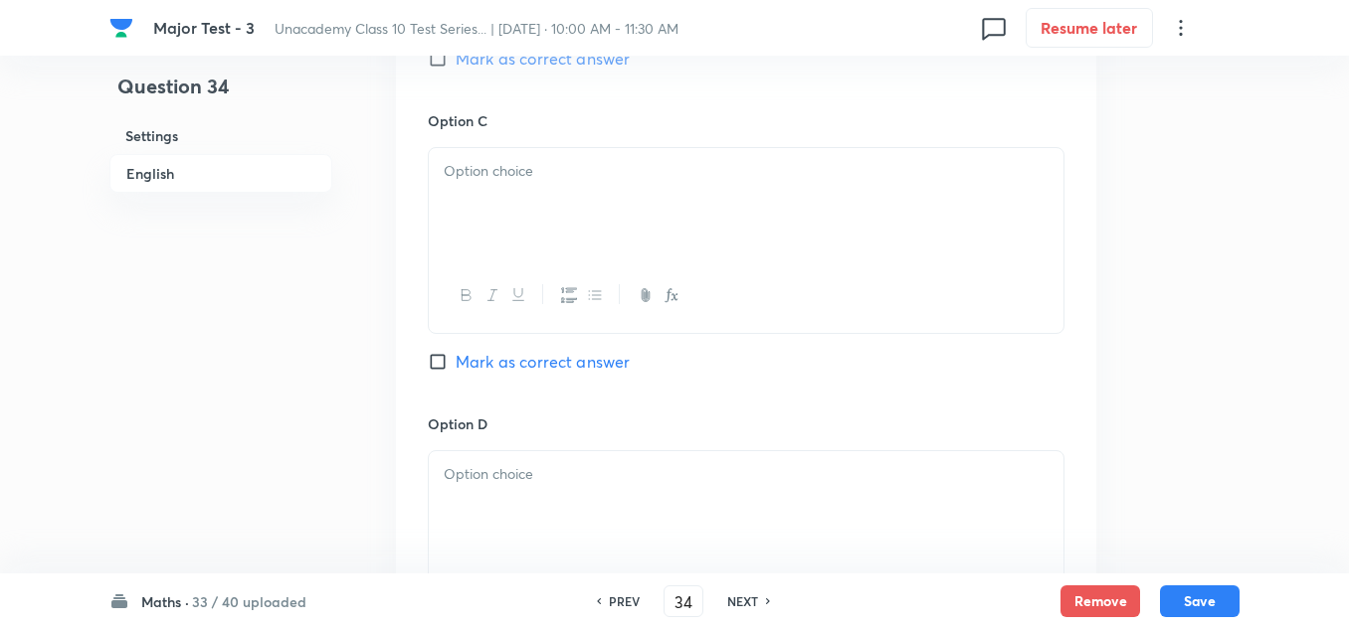
click at [552, 184] on div at bounding box center [746, 203] width 634 height 111
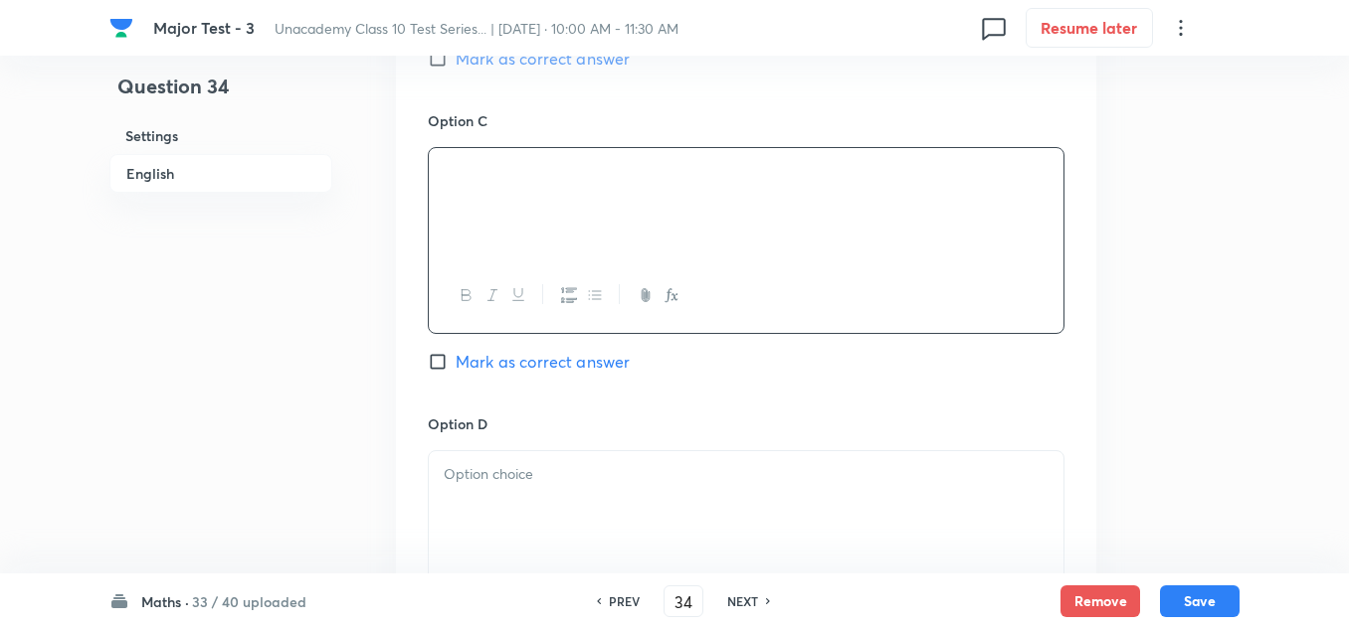
click at [567, 483] on p at bounding box center [746, 474] width 605 height 23
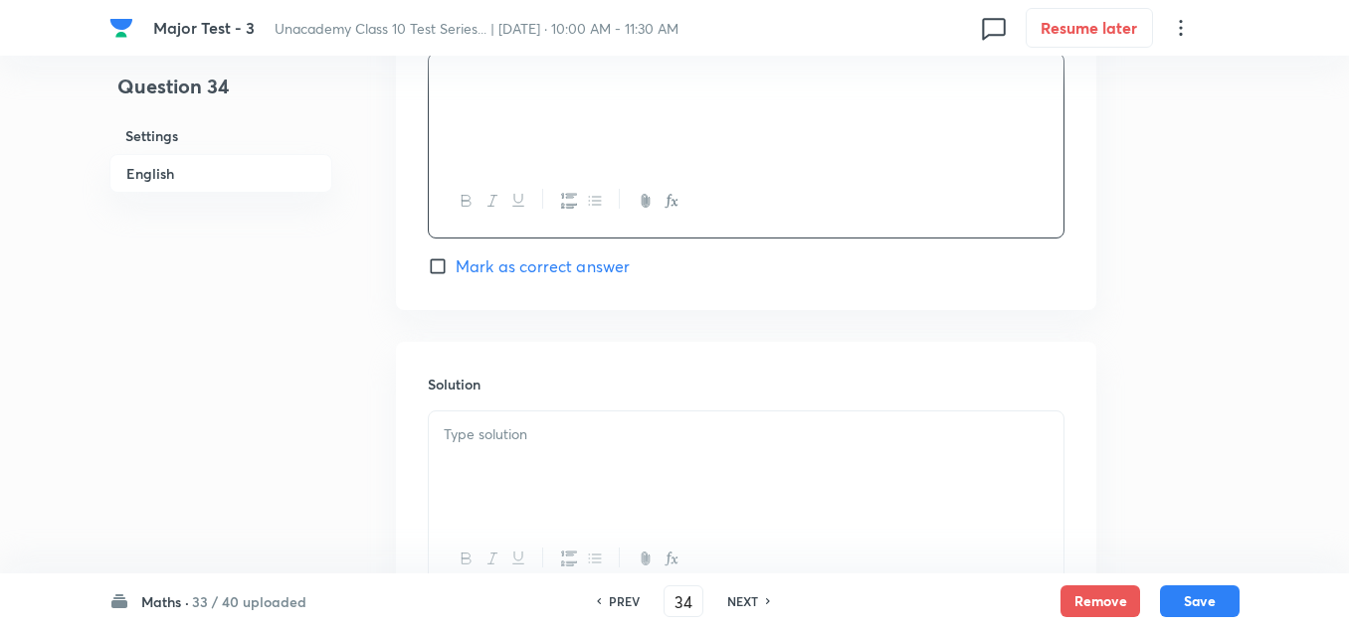
scroll to position [1989, 0]
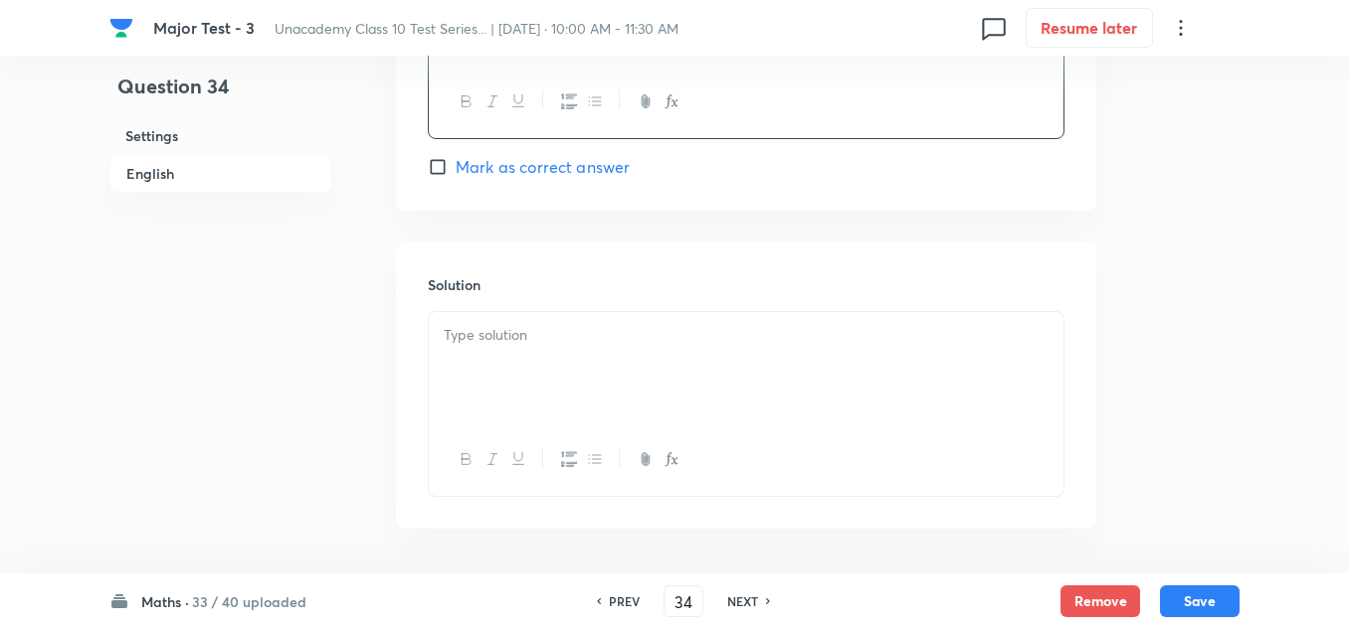
click at [540, 367] on div at bounding box center [746, 367] width 634 height 111
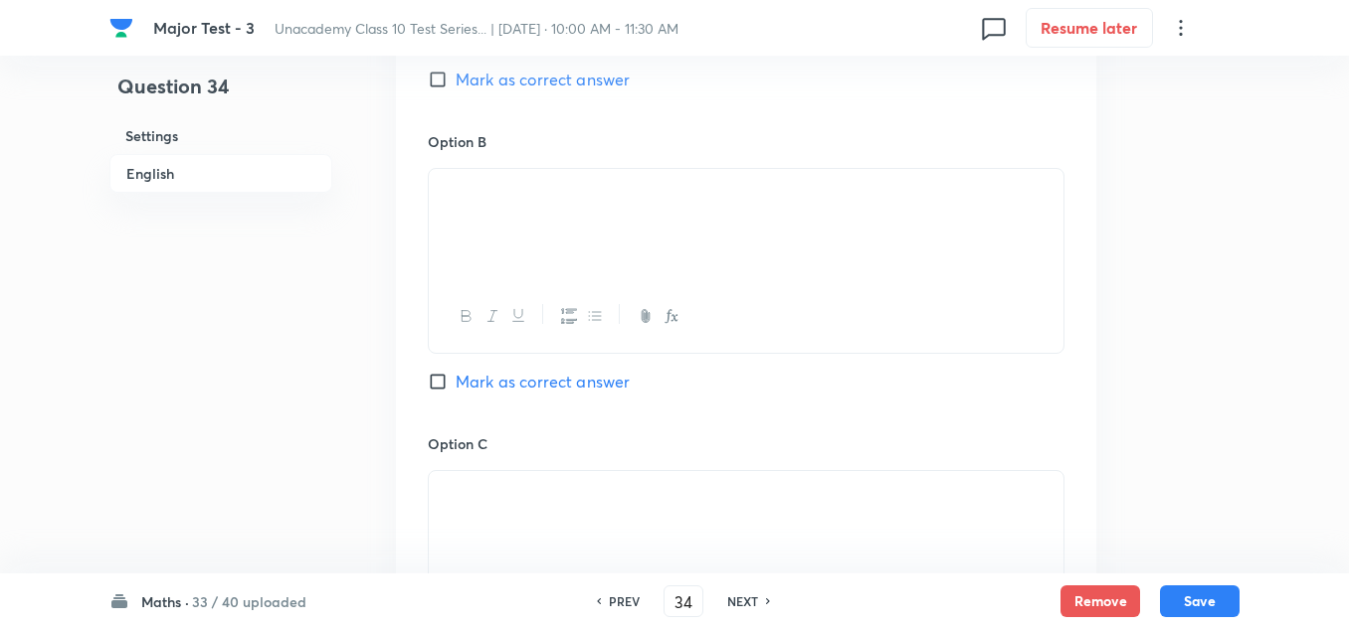
scroll to position [1367, 0]
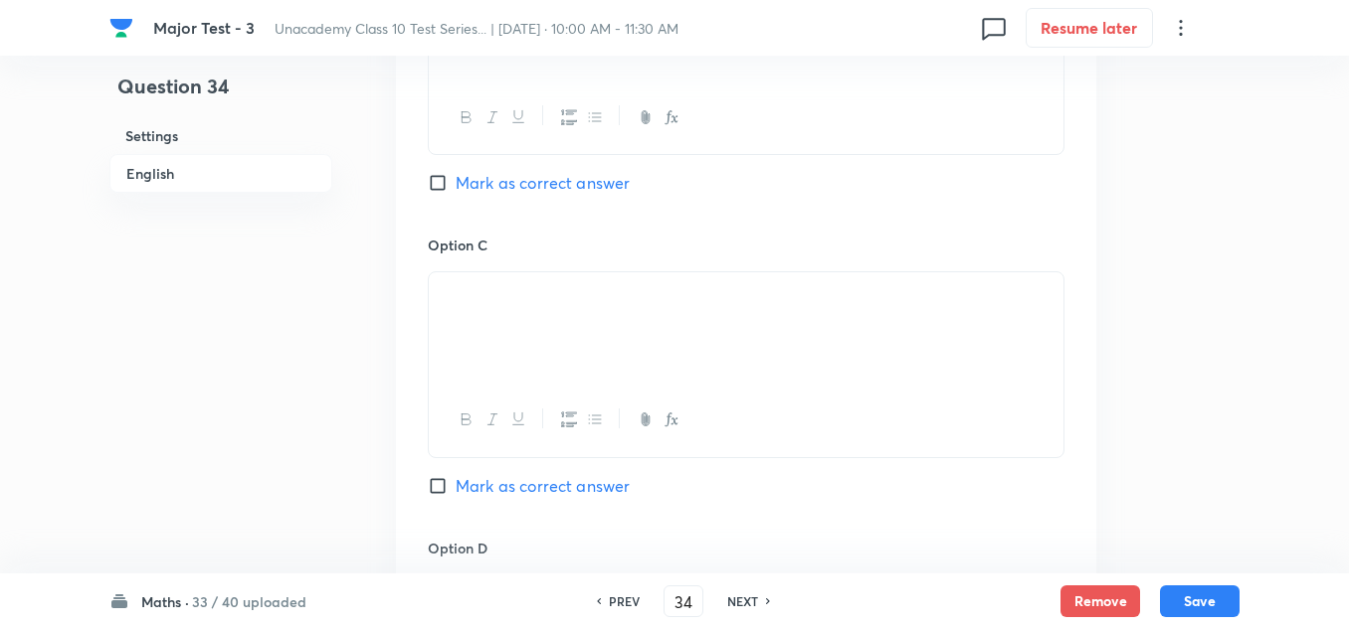
click at [499, 482] on span "Mark as correct answer" at bounding box center [542, 486] width 174 height 24
click at [455, 482] on input "Mark as correct answer" at bounding box center [442, 486] width 28 height 20
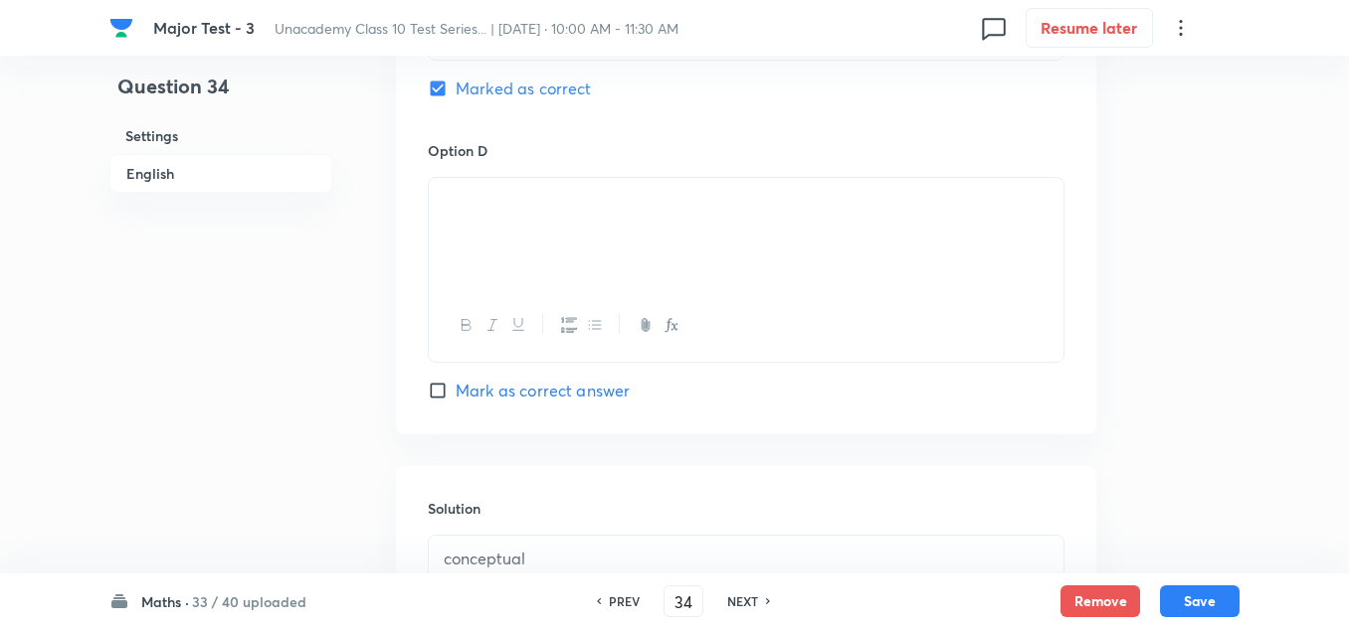
scroll to position [1964, 0]
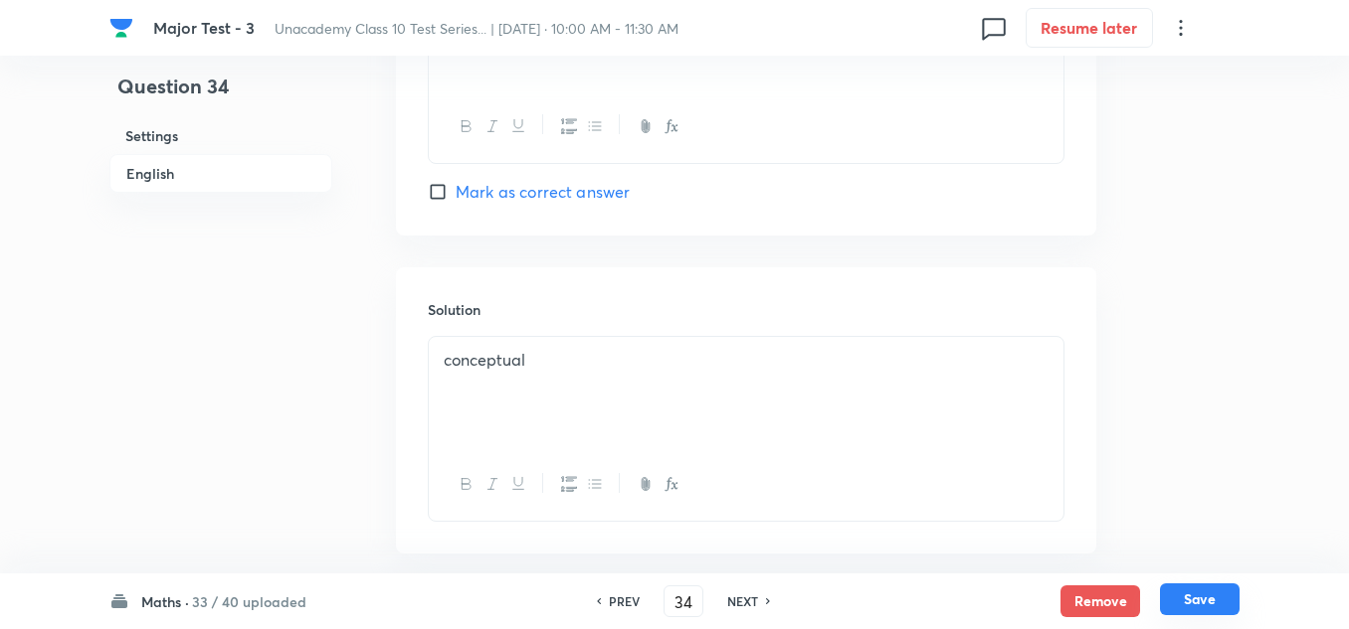
click at [1218, 605] on button "Save" at bounding box center [1200, 600] width 80 height 32
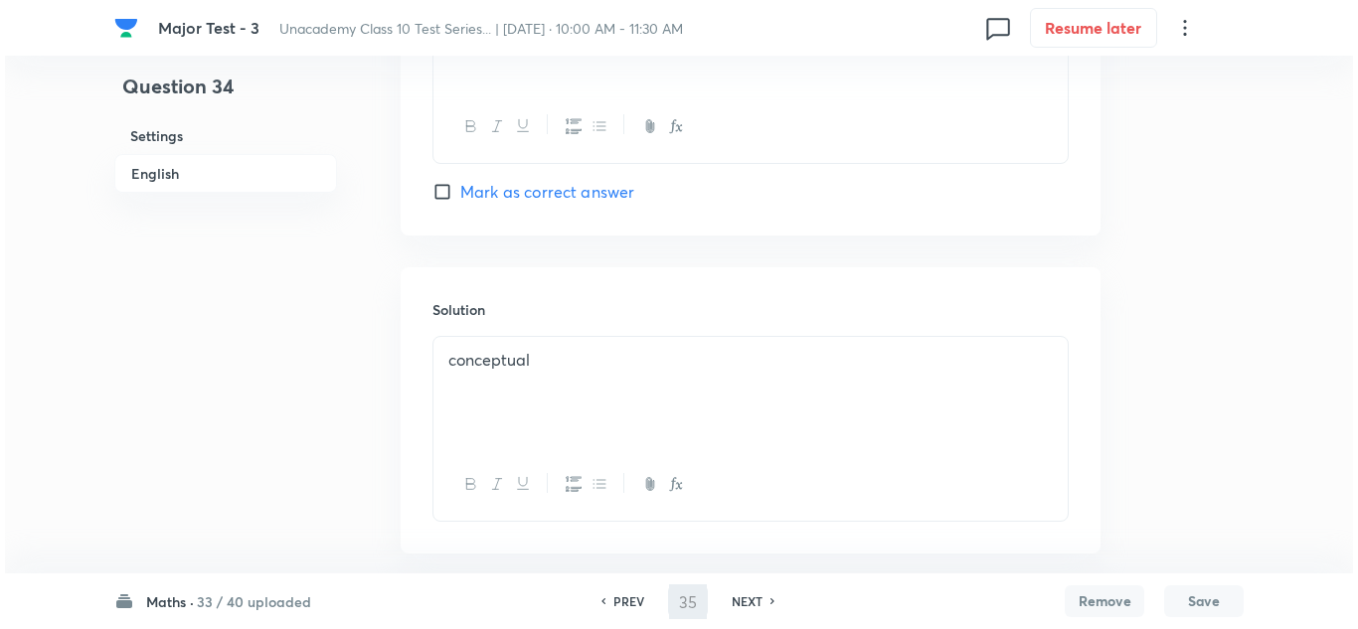
scroll to position [0, 0]
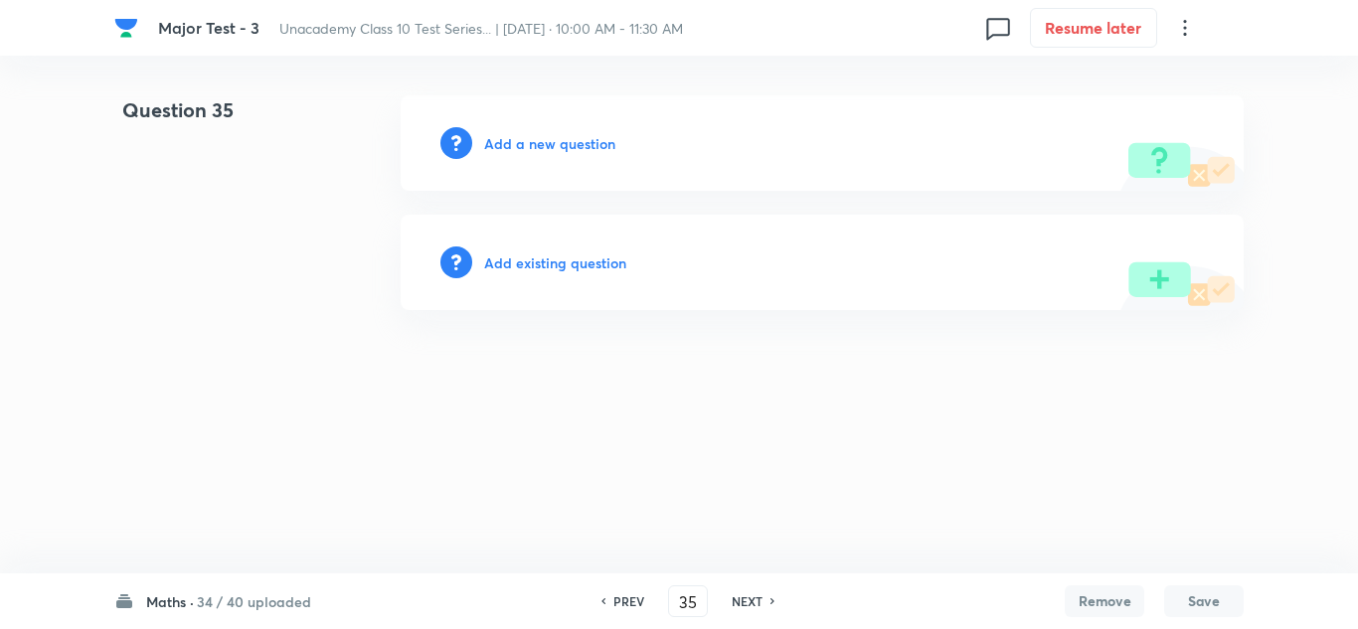
click at [560, 139] on h6 "Add a new question" at bounding box center [549, 143] width 131 height 21
click at [559, 139] on h6 "Choose a question type" at bounding box center [560, 143] width 153 height 21
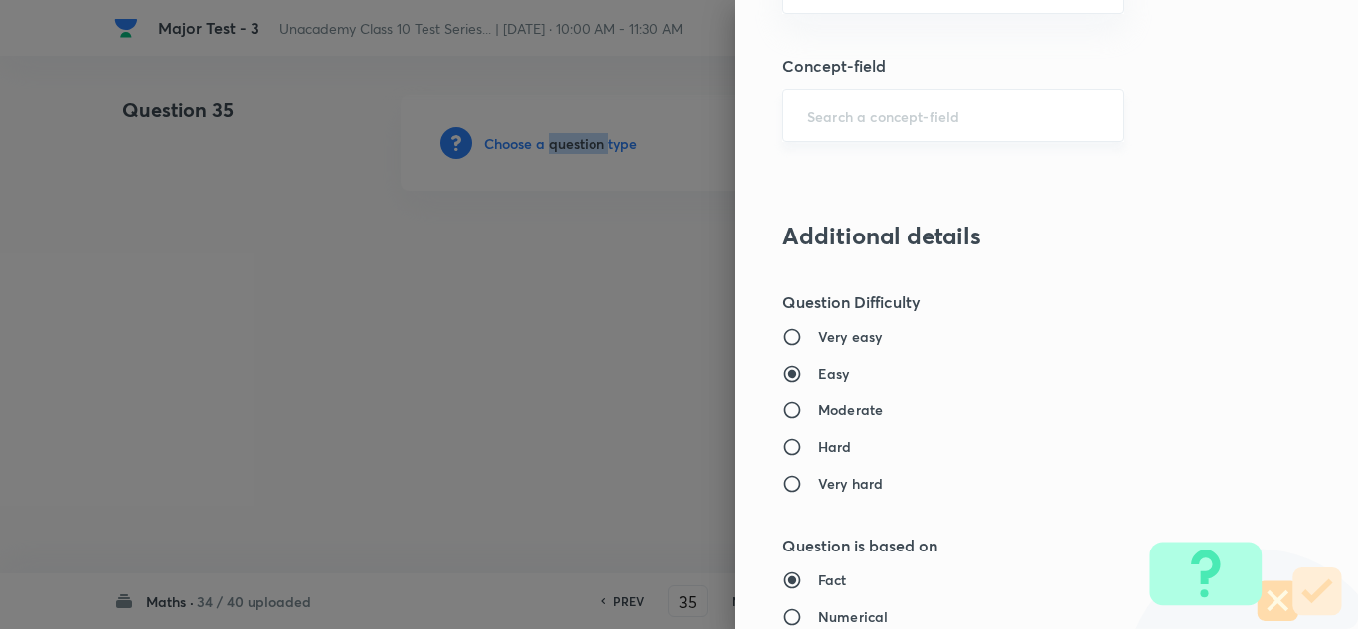
scroll to position [1293, 0]
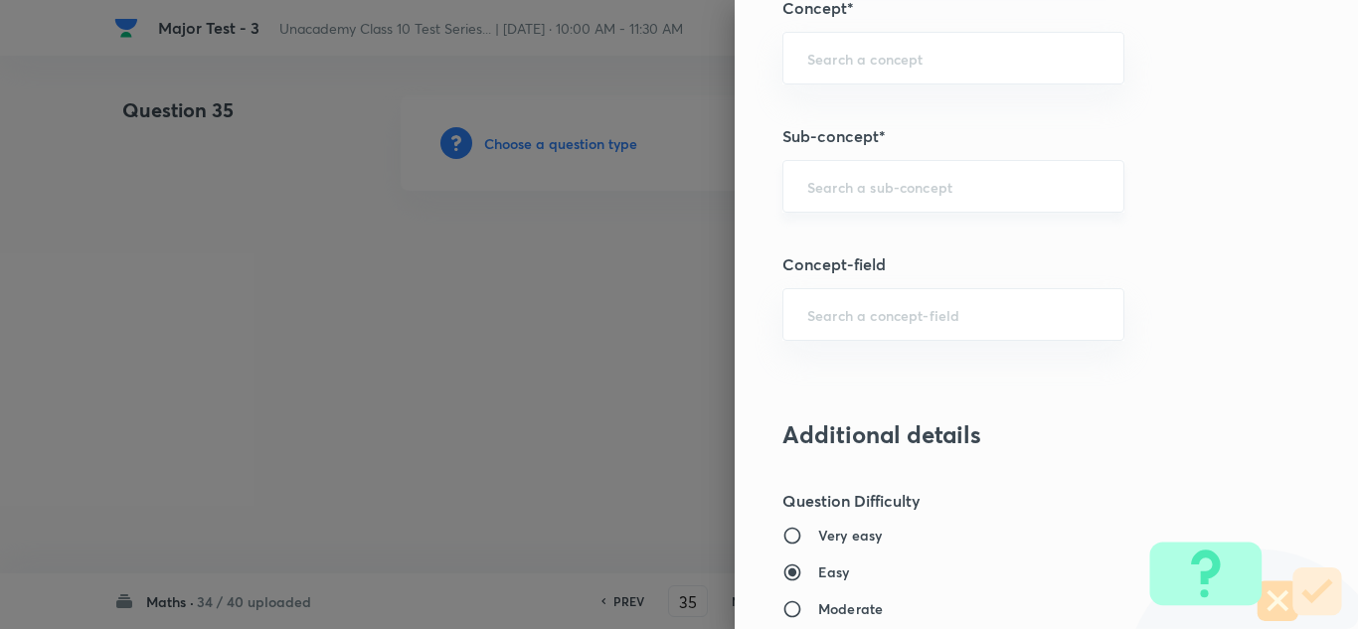
click at [878, 177] on input "text" at bounding box center [954, 186] width 292 height 19
paste input "Solve :"
click at [890, 203] on div "​" at bounding box center [954, 186] width 342 height 53
paste input "Linear Equations"
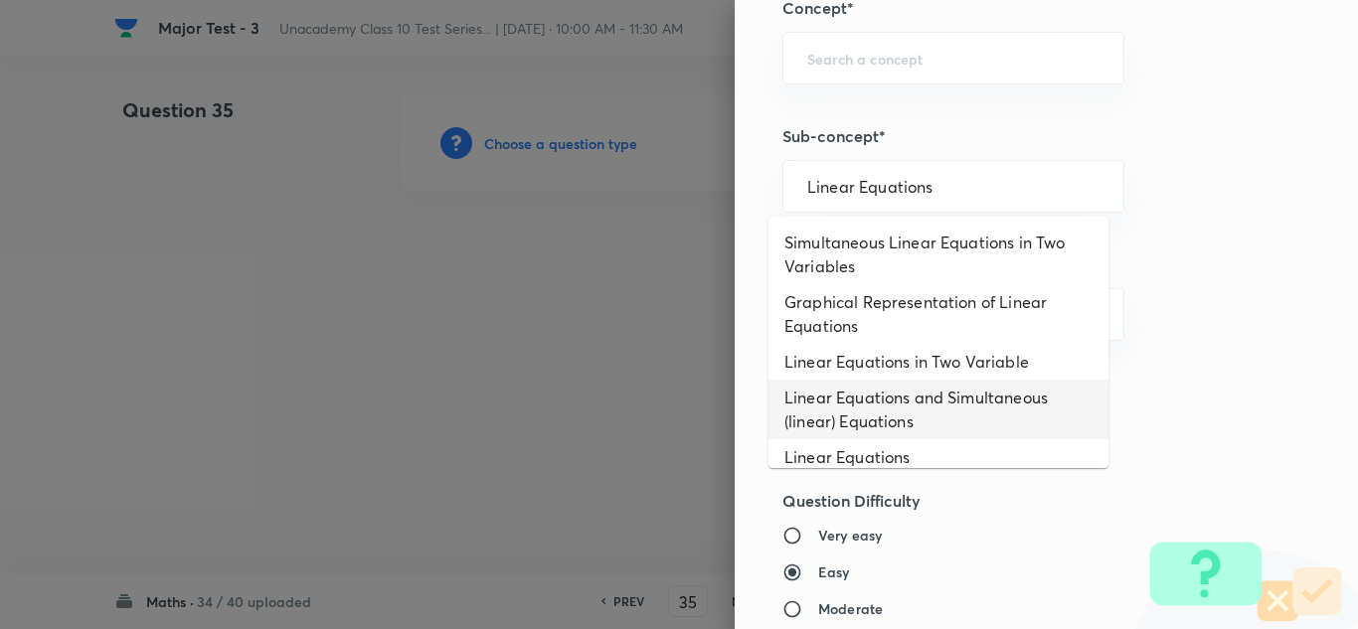
scroll to position [146, 0]
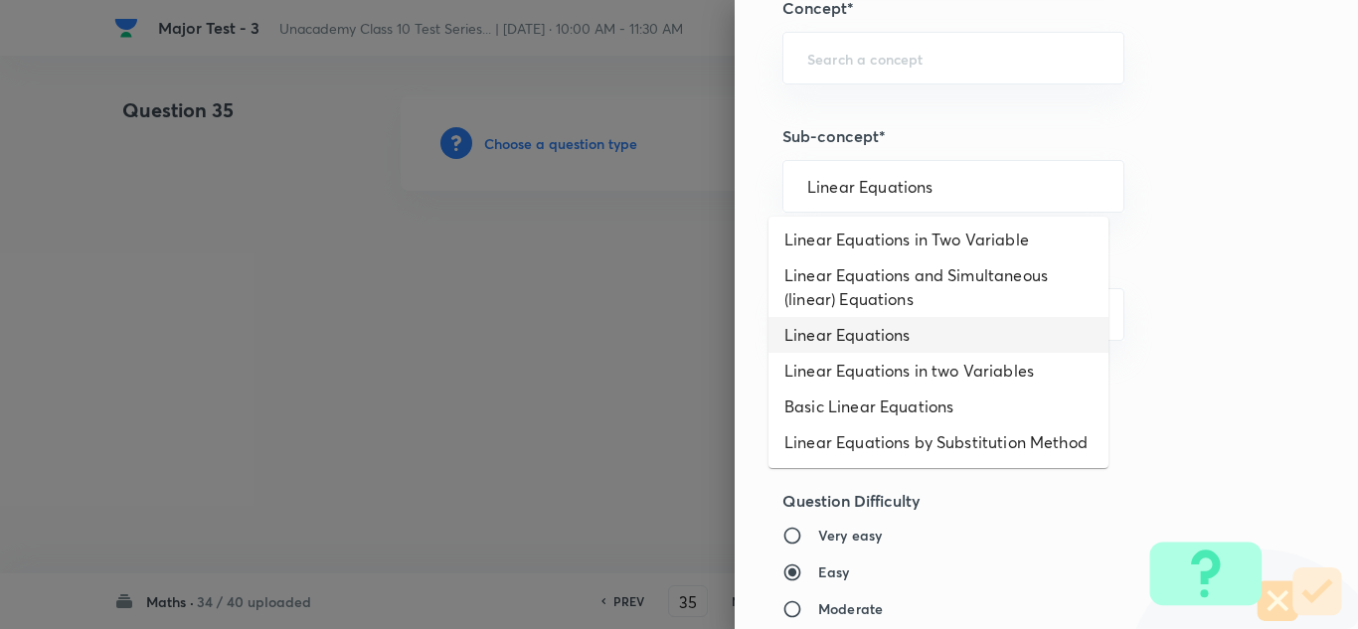
click at [872, 317] on li "Linear Equations" at bounding box center [939, 335] width 340 height 36
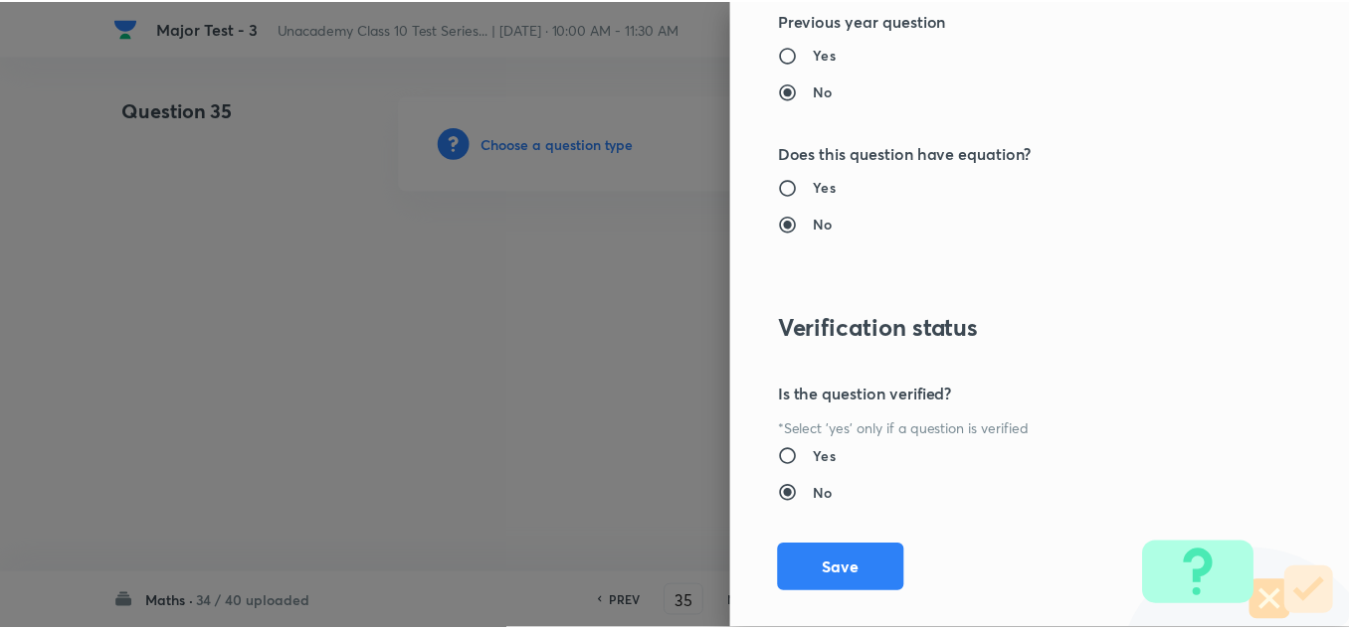
scroll to position [2215, 0]
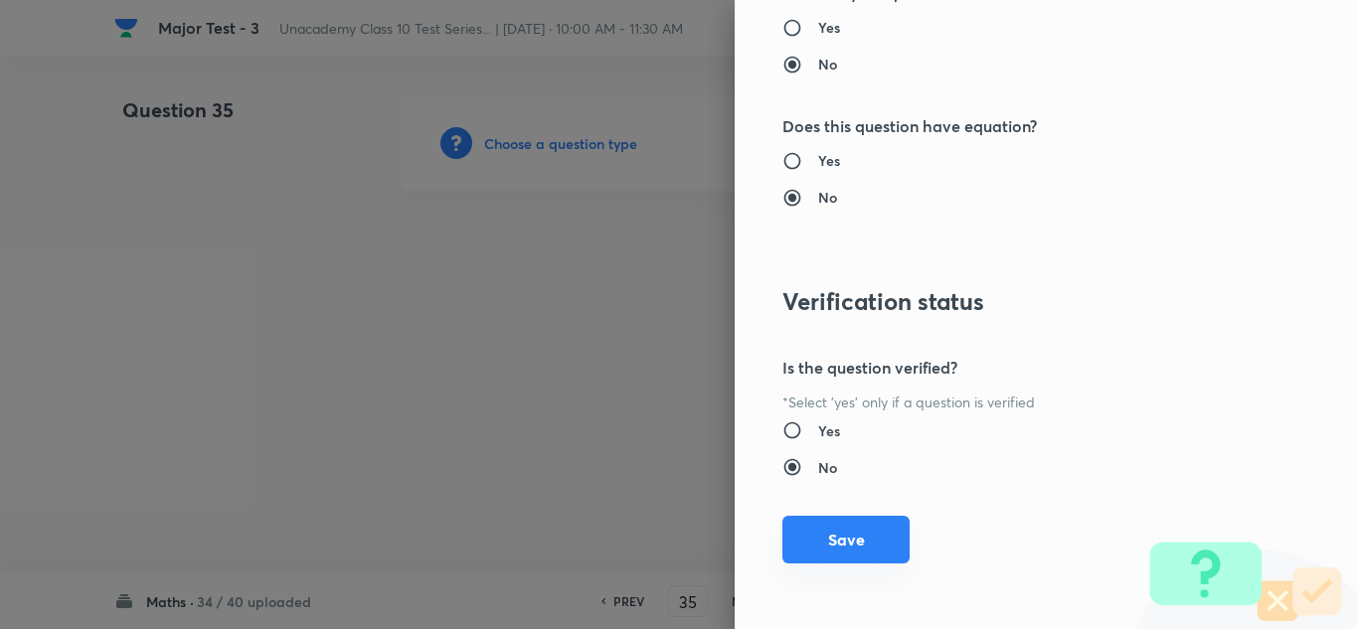
click at [822, 544] on button "Save" at bounding box center [846, 540] width 127 height 48
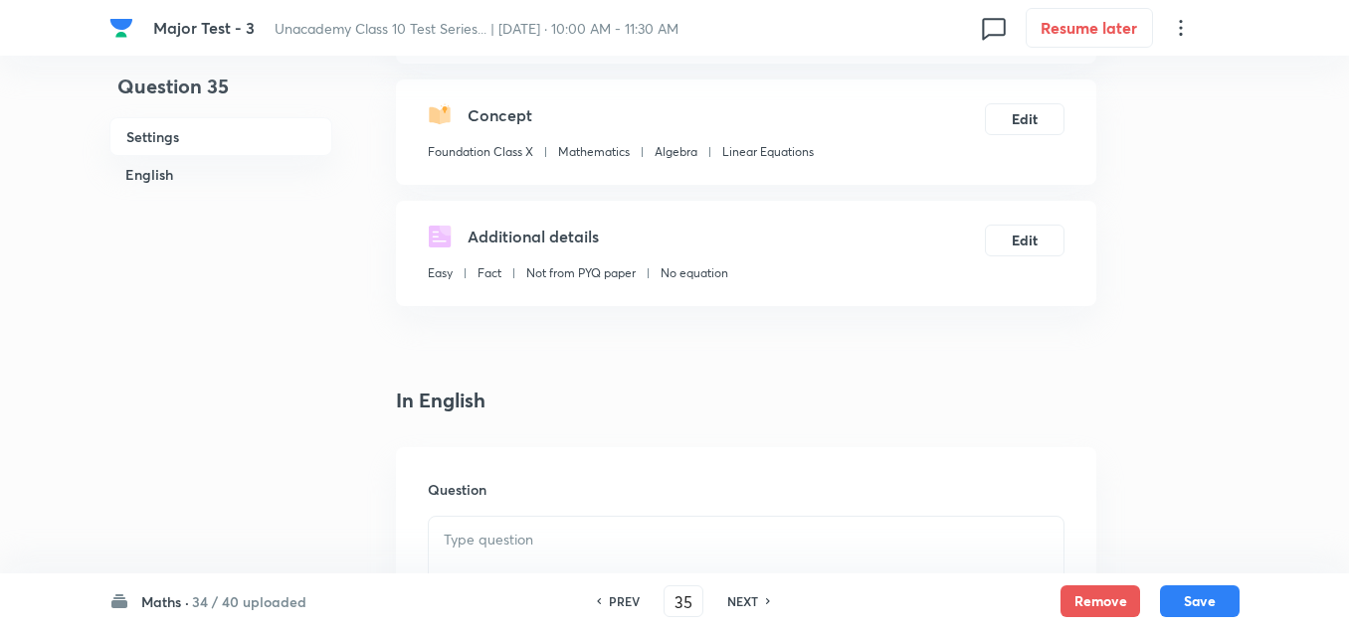
scroll to position [298, 0]
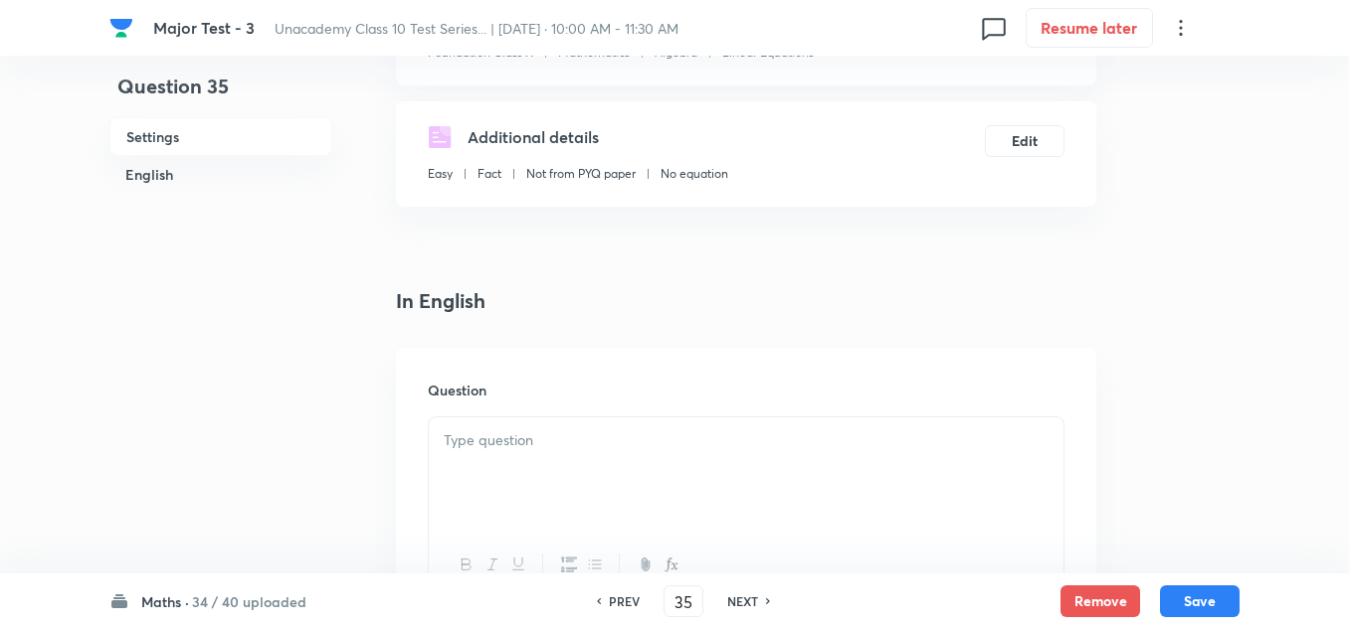
click at [492, 450] on p at bounding box center [746, 441] width 605 height 23
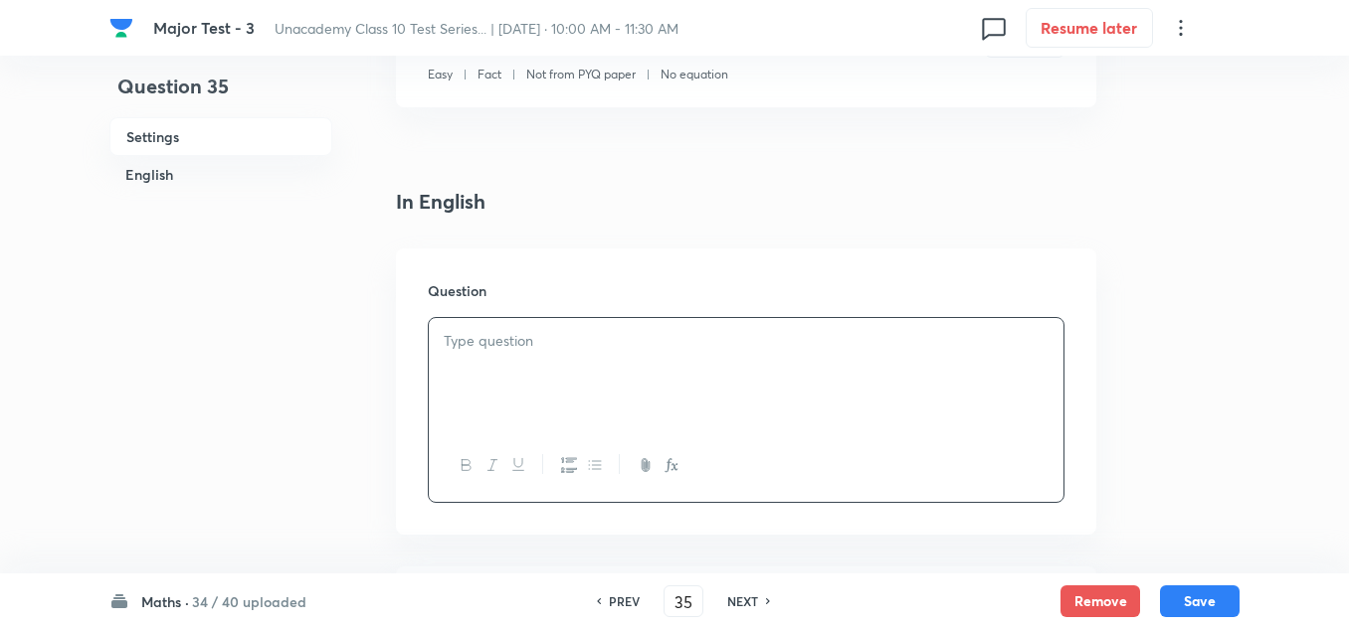
click at [473, 348] on p at bounding box center [746, 341] width 605 height 23
click at [530, 356] on div at bounding box center [746, 373] width 634 height 111
paste div
click at [502, 385] on p "102x + 101y = 305" at bounding box center [746, 386] width 605 height 23
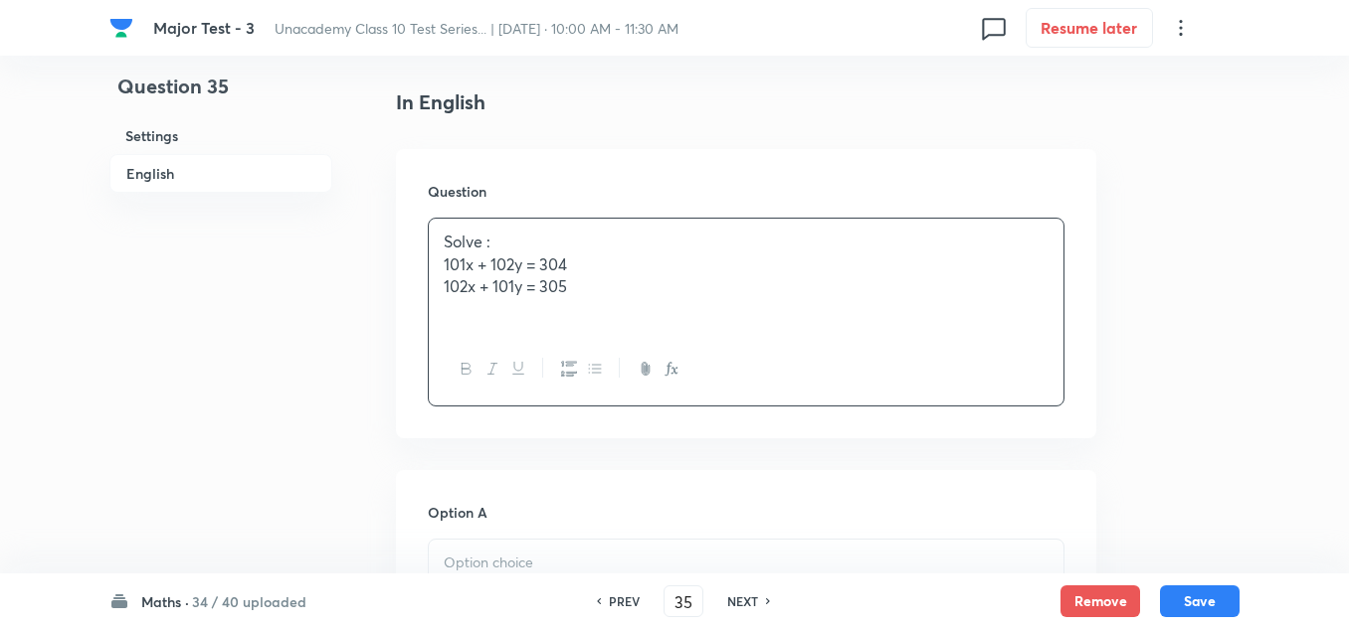
scroll to position [796, 0]
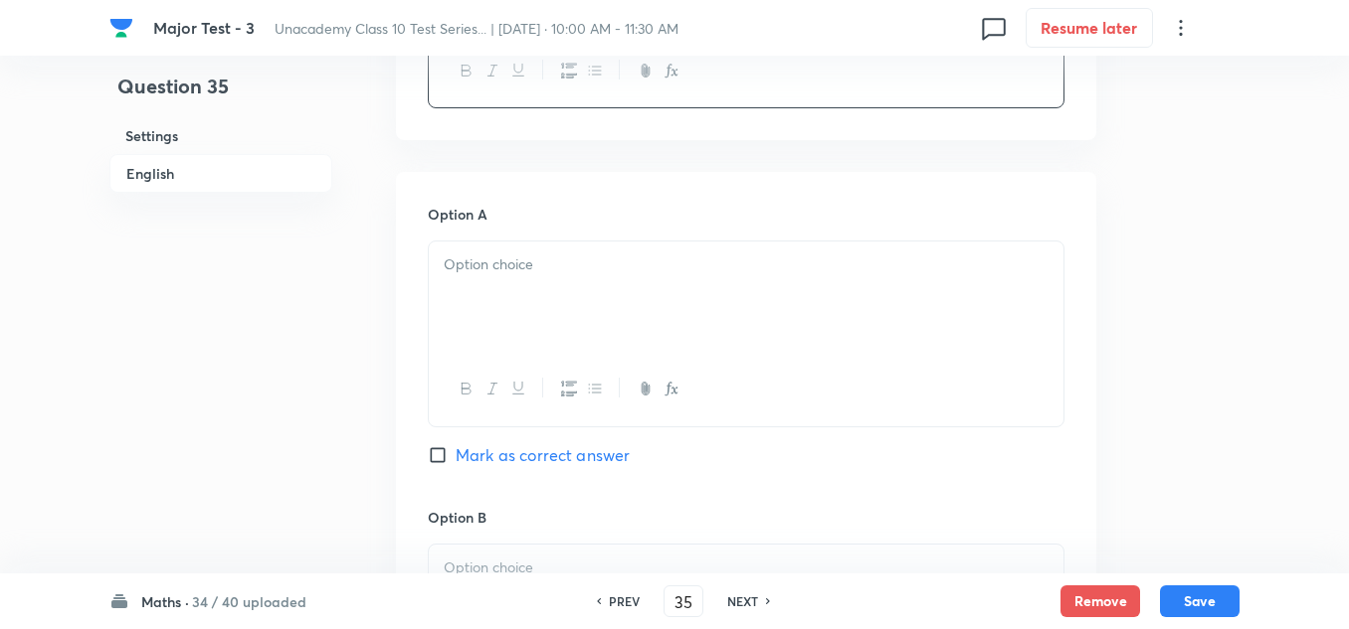
click at [564, 233] on div "Option A Mark as correct answer" at bounding box center [746, 355] width 636 height 302
click at [549, 277] on div at bounding box center [746, 297] width 634 height 111
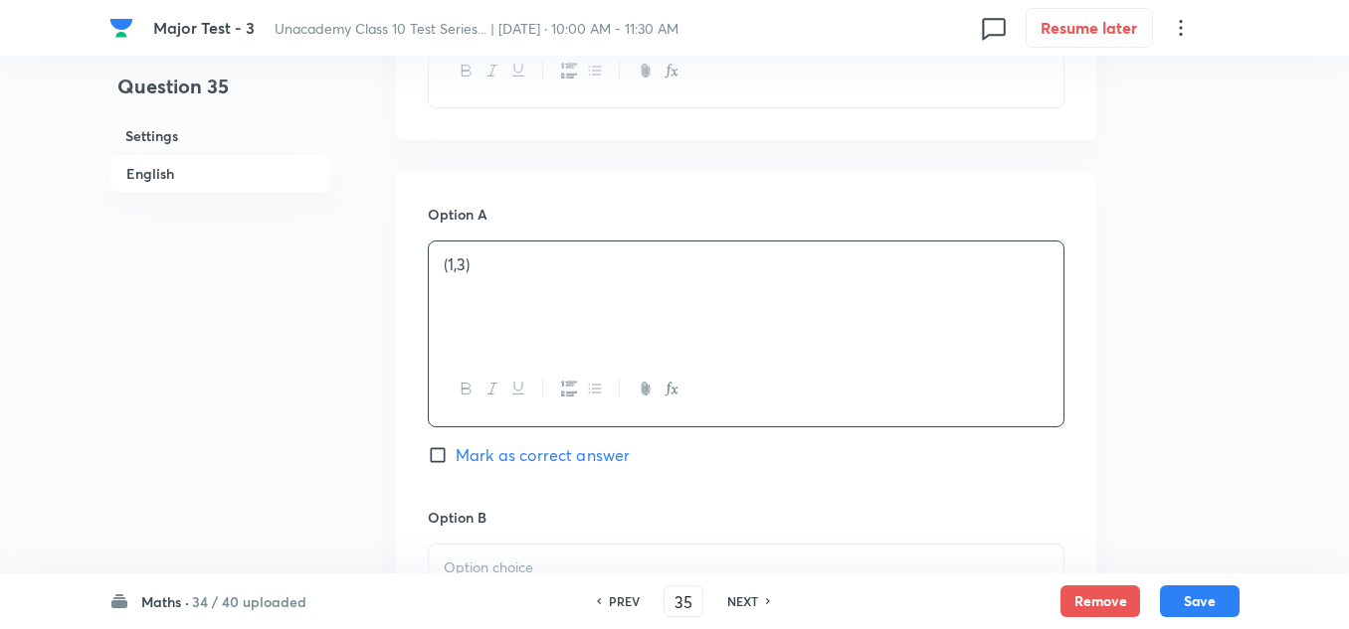
scroll to position [994, 0]
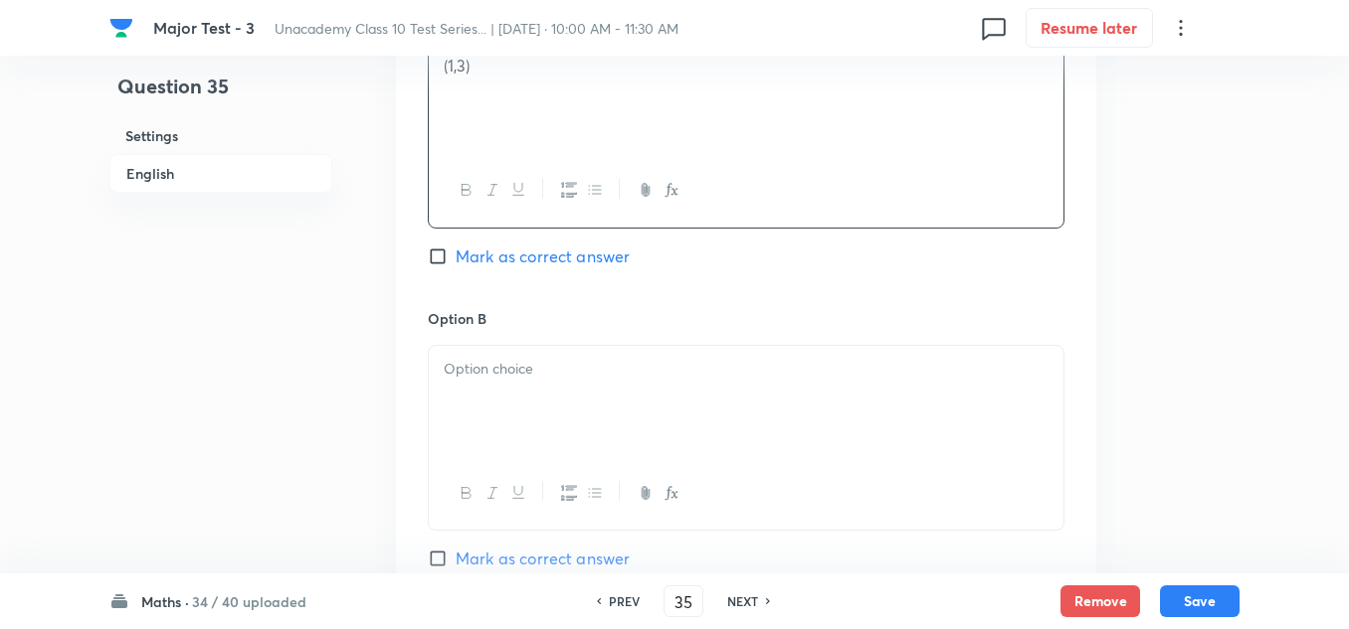
click at [515, 392] on div at bounding box center [746, 401] width 634 height 111
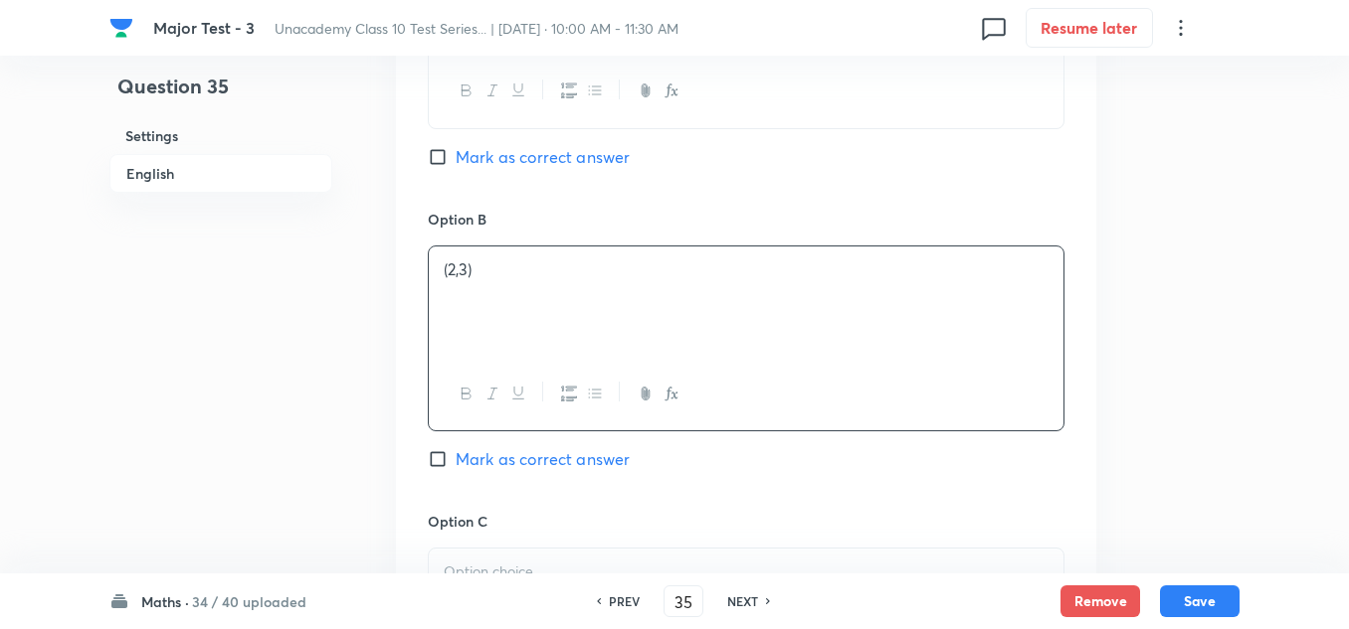
scroll to position [1193, 0]
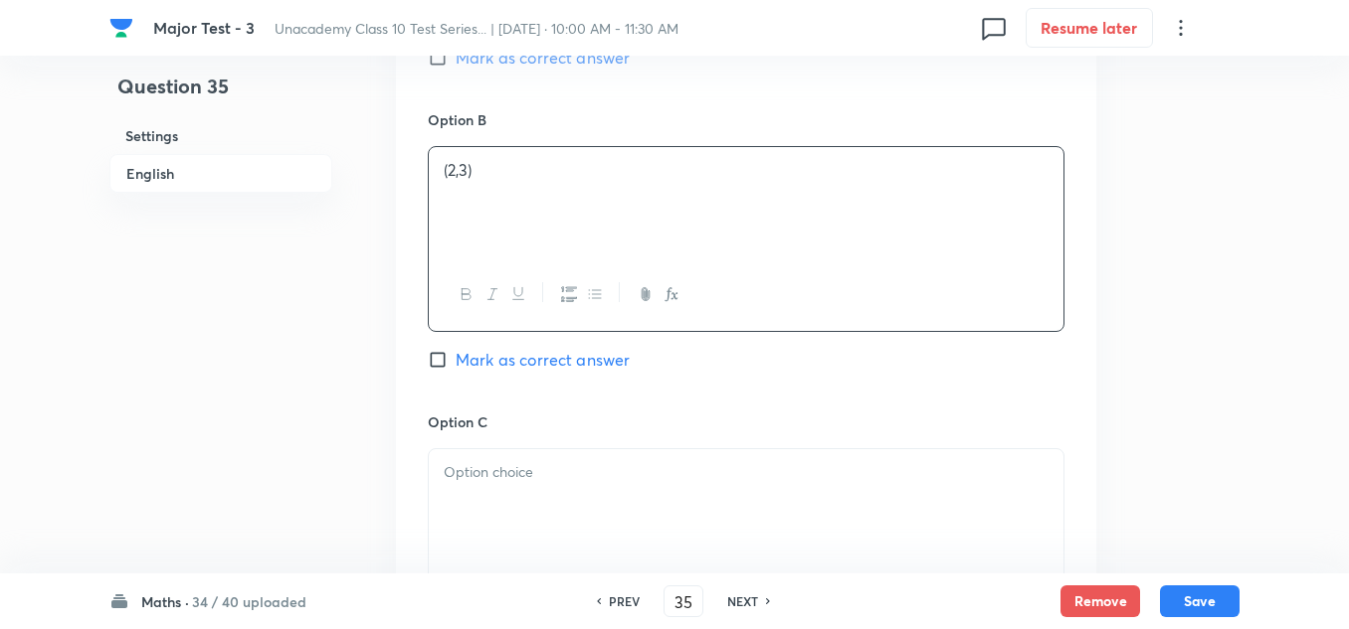
click at [488, 479] on p at bounding box center [746, 472] width 605 height 23
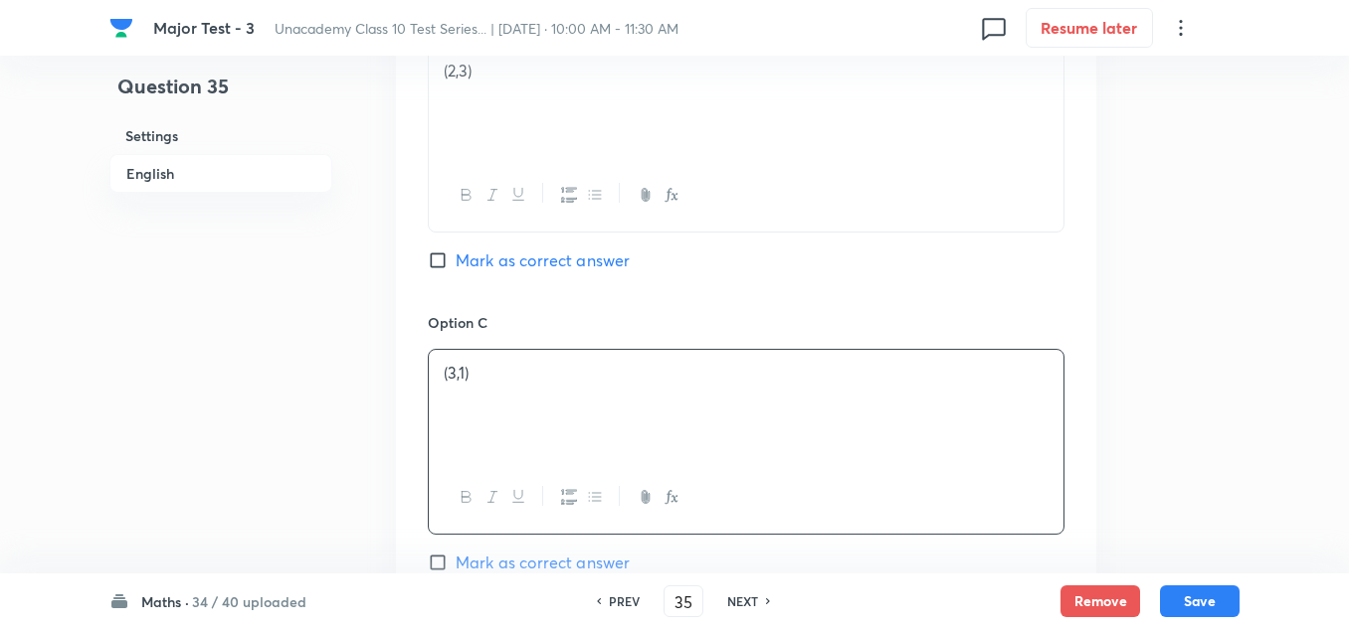
scroll to position [1492, 0]
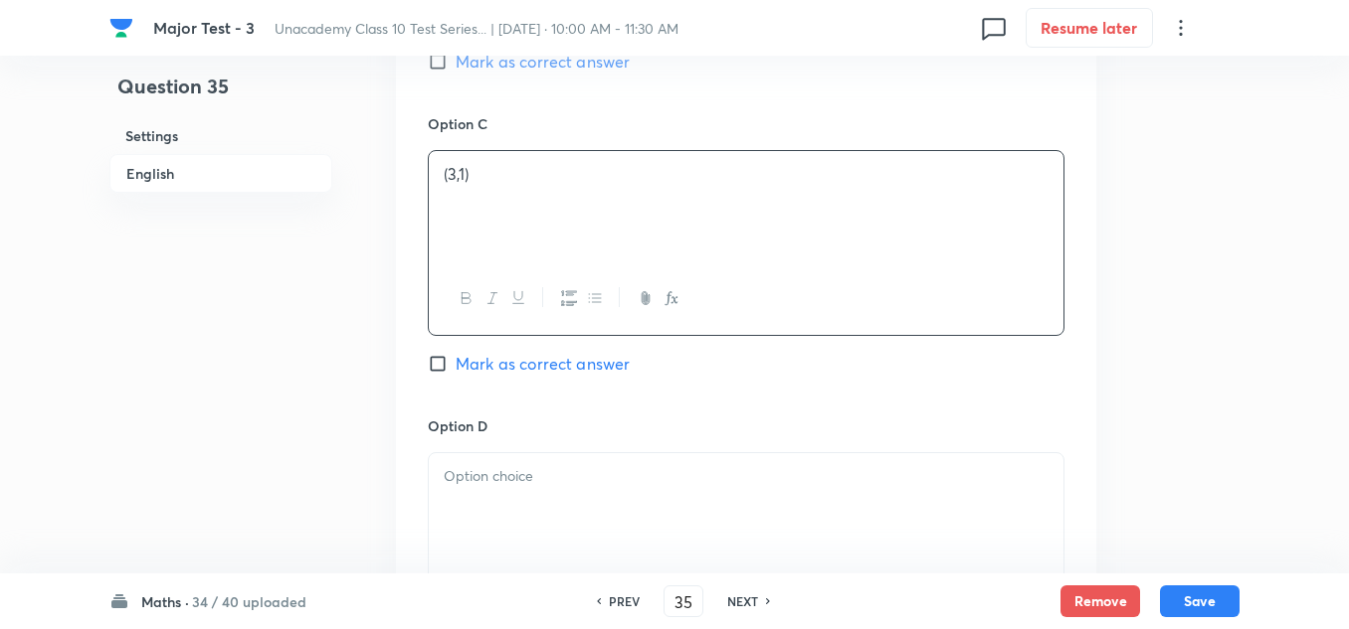
click at [518, 476] on p at bounding box center [746, 476] width 605 height 23
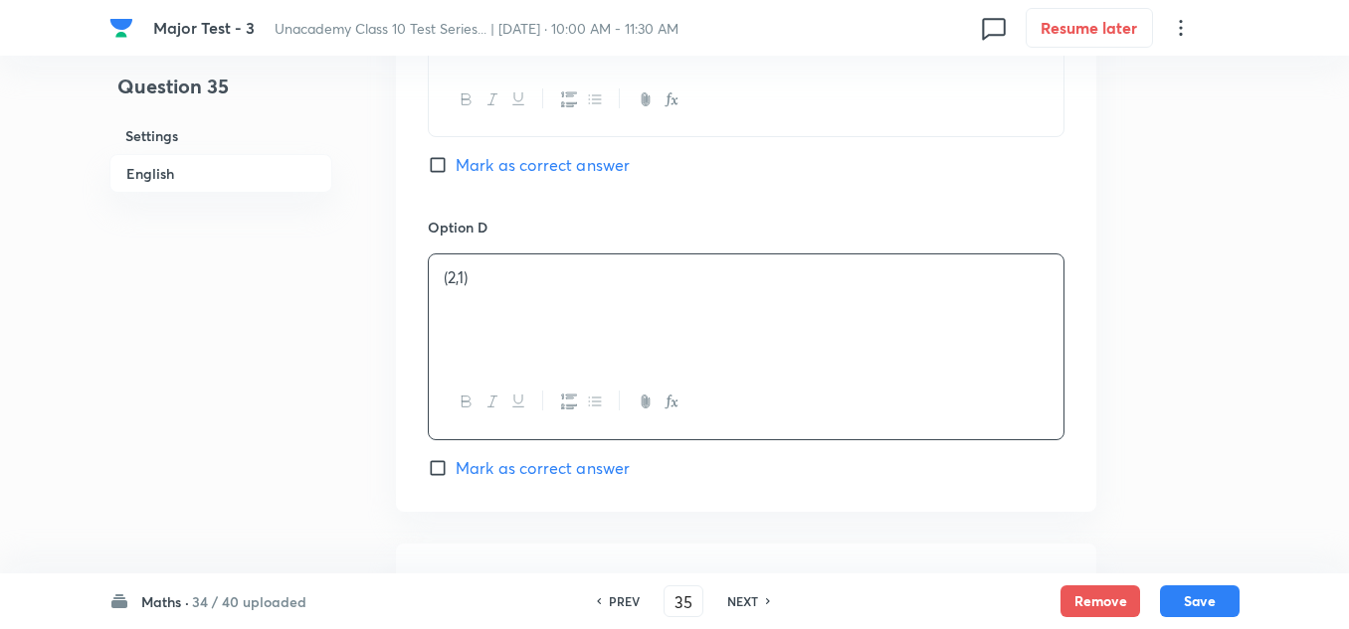
scroll to position [1790, 0]
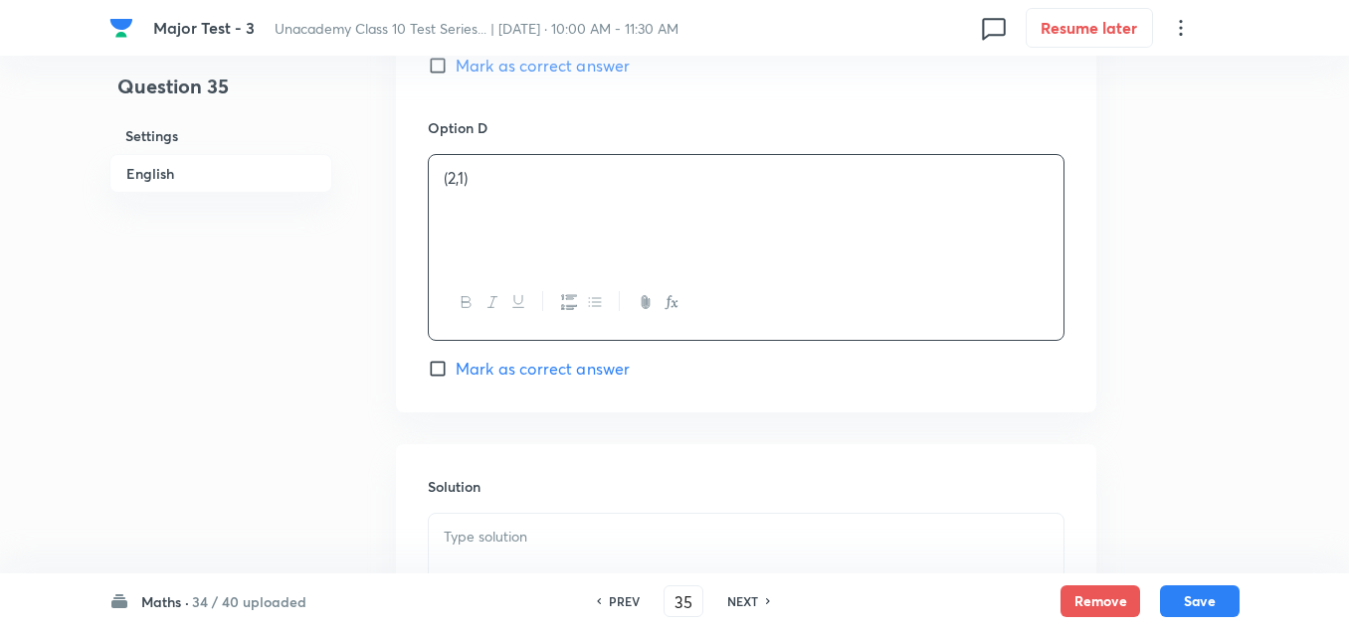
click at [528, 364] on span "Mark as correct answer" at bounding box center [542, 369] width 174 height 24
click at [455, 364] on input "Mark as correct answer" at bounding box center [442, 369] width 28 height 20
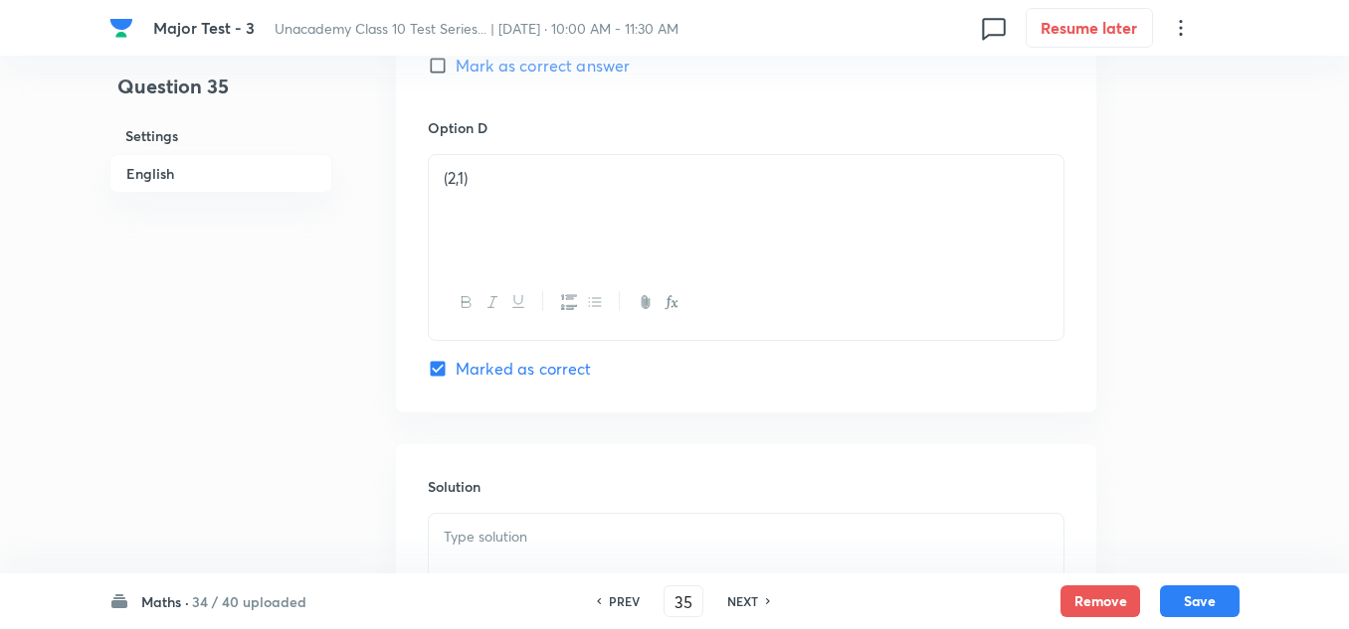
click at [509, 520] on div at bounding box center [746, 569] width 634 height 111
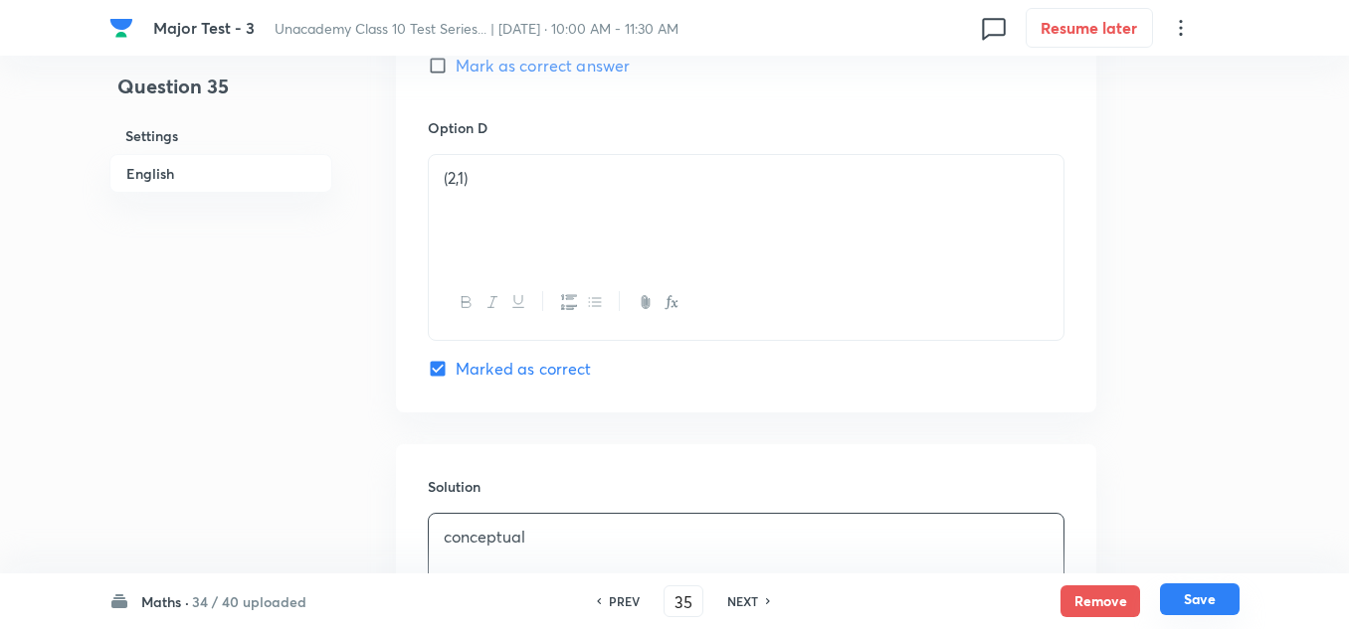
click at [1204, 597] on button "Save" at bounding box center [1200, 600] width 80 height 32
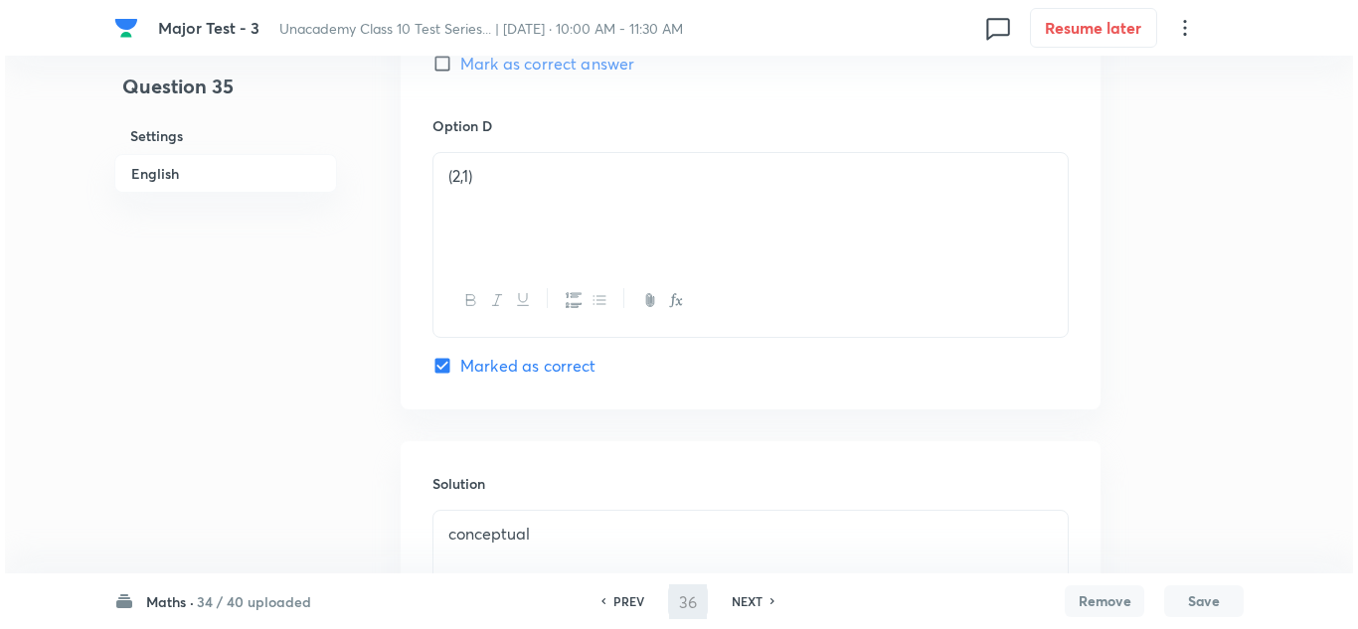
scroll to position [0, 0]
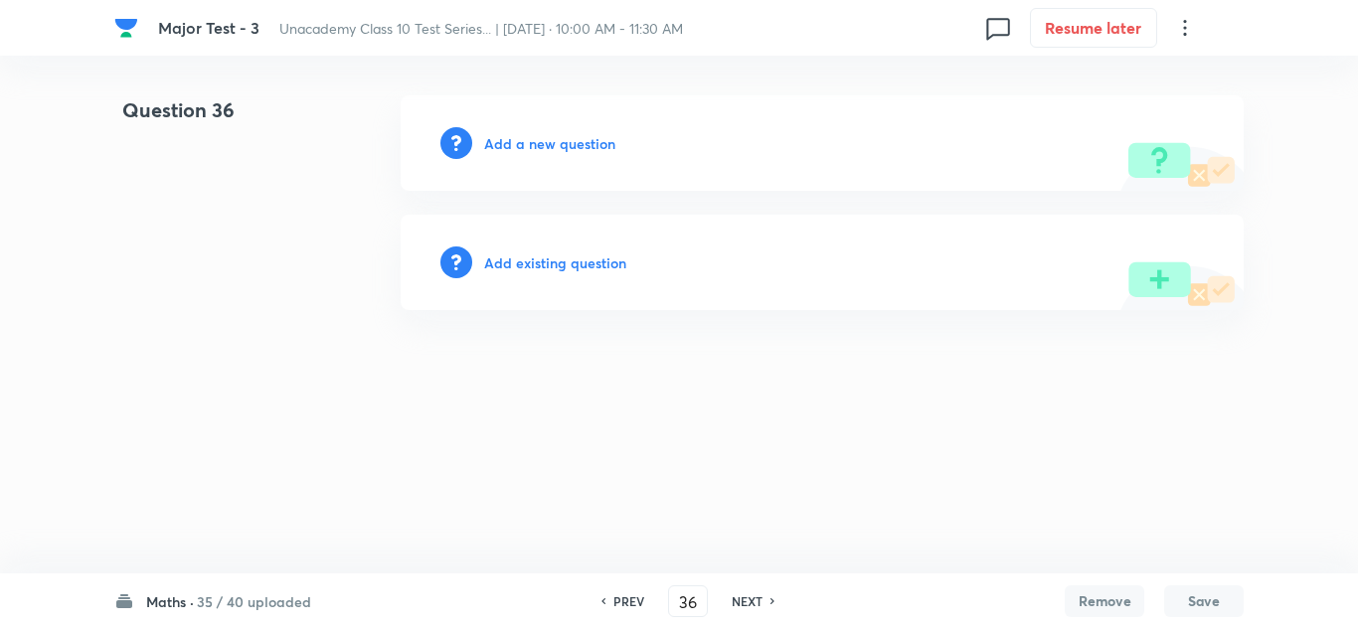
click at [558, 147] on h6 "Add a new question" at bounding box center [549, 143] width 131 height 21
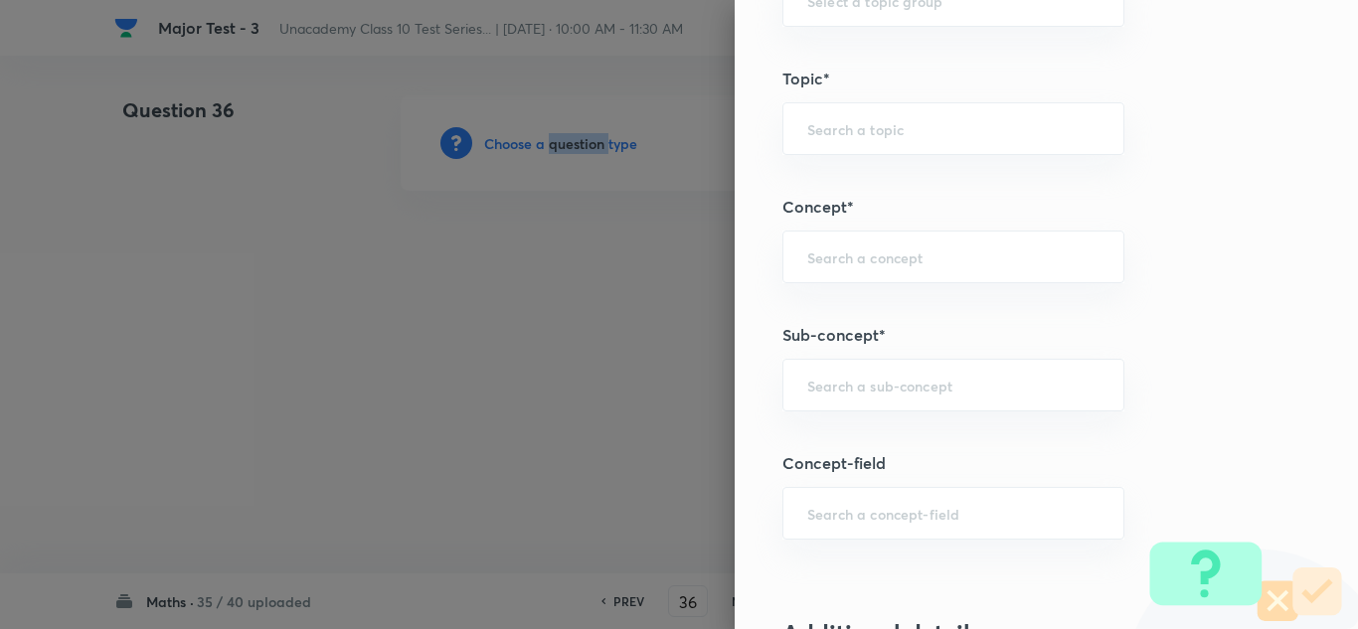
scroll to position [1293, 0]
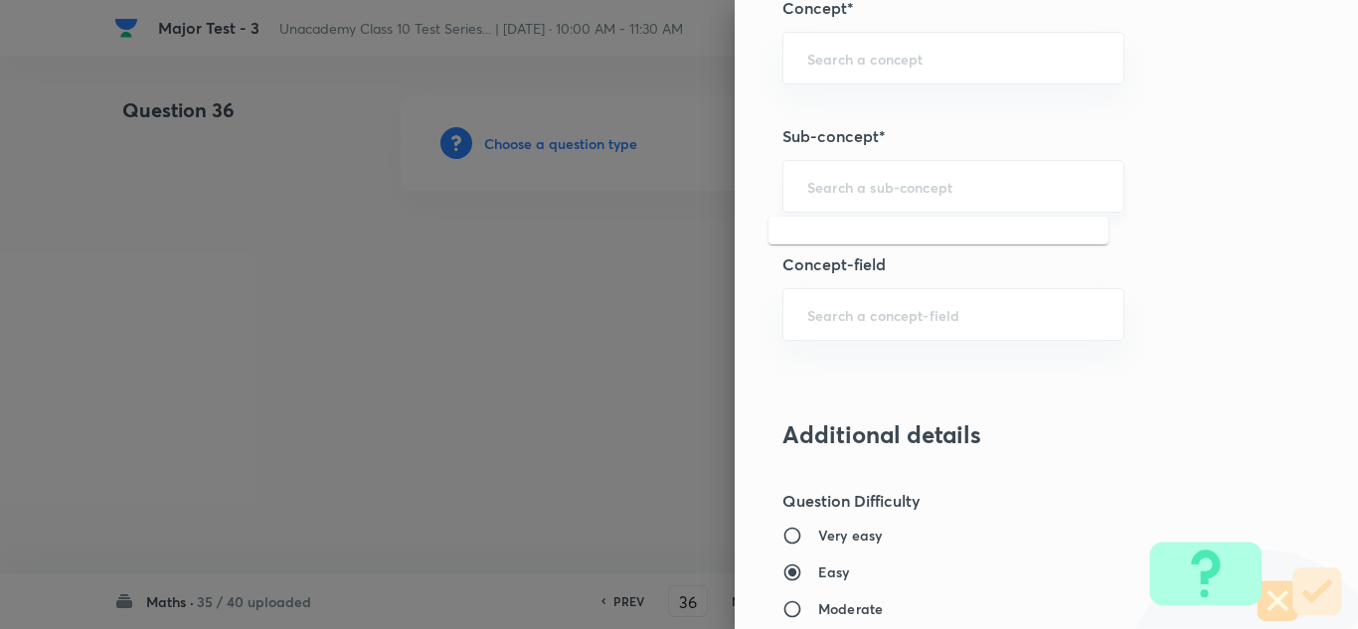
click at [861, 187] on input "text" at bounding box center [954, 186] width 292 height 19
click at [902, 202] on div "​" at bounding box center [954, 186] width 342 height 53
paste input "Quadratic Equations"
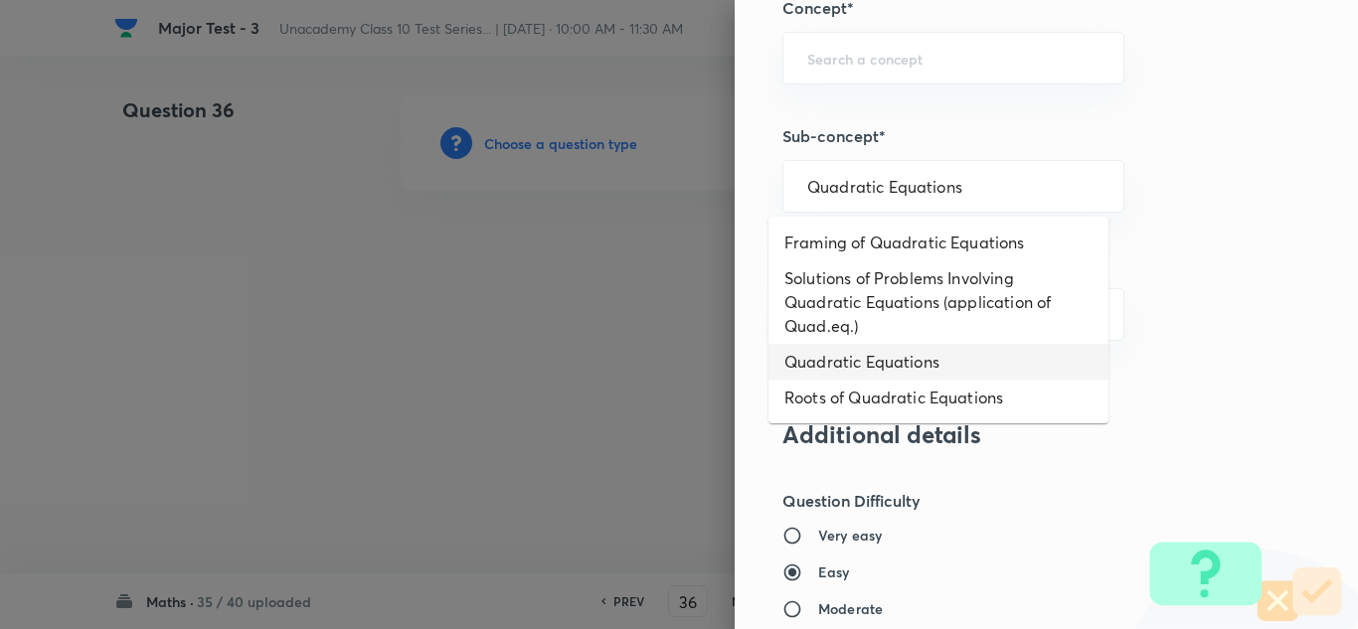
click at [852, 373] on li "Quadratic Equations" at bounding box center [939, 362] width 340 height 36
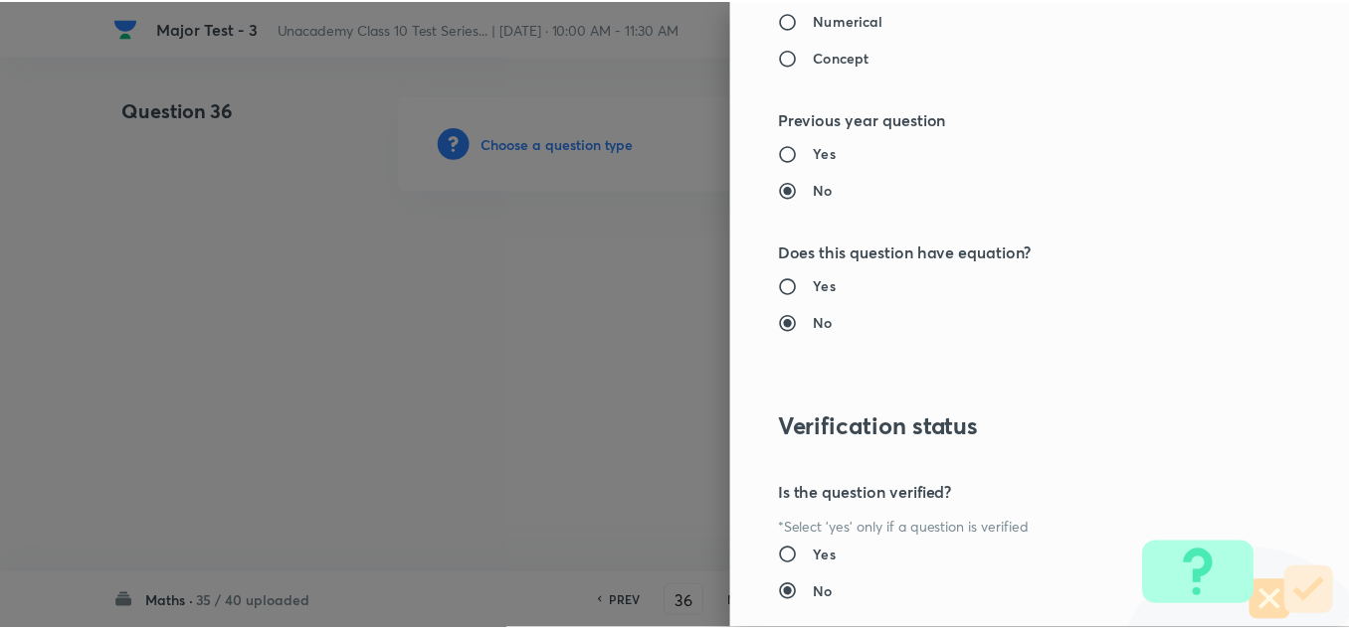
scroll to position [2188, 0]
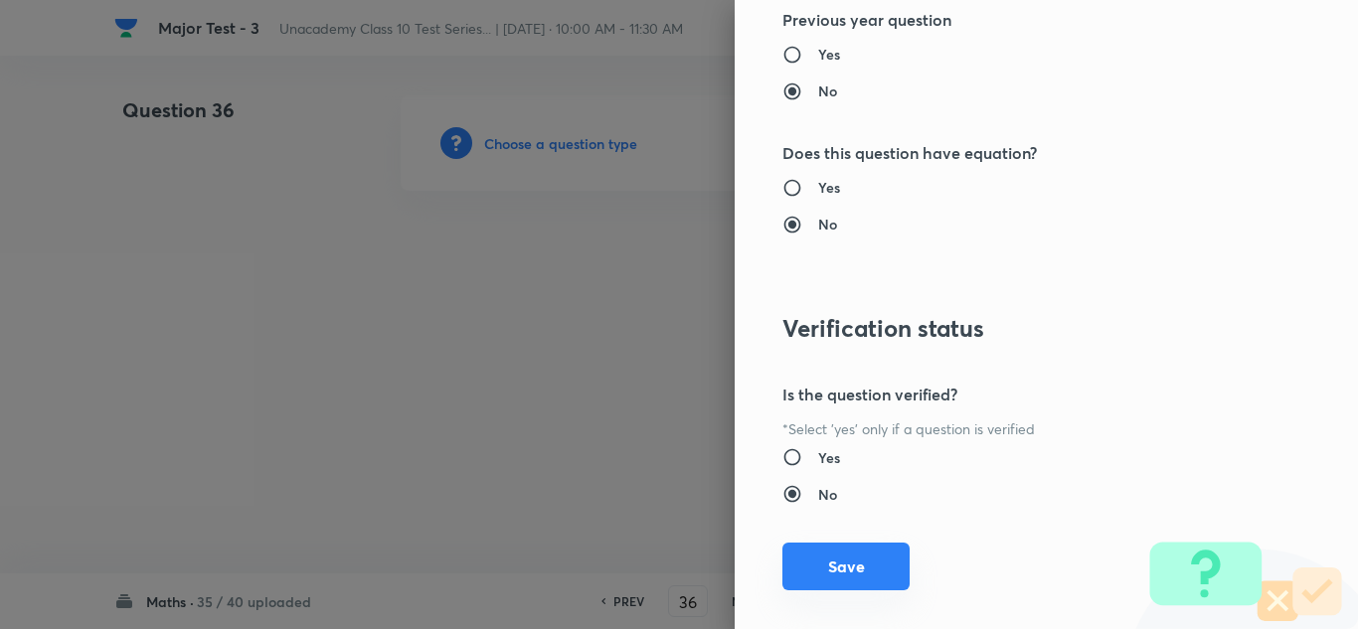
click at [873, 567] on button "Save" at bounding box center [846, 567] width 127 height 48
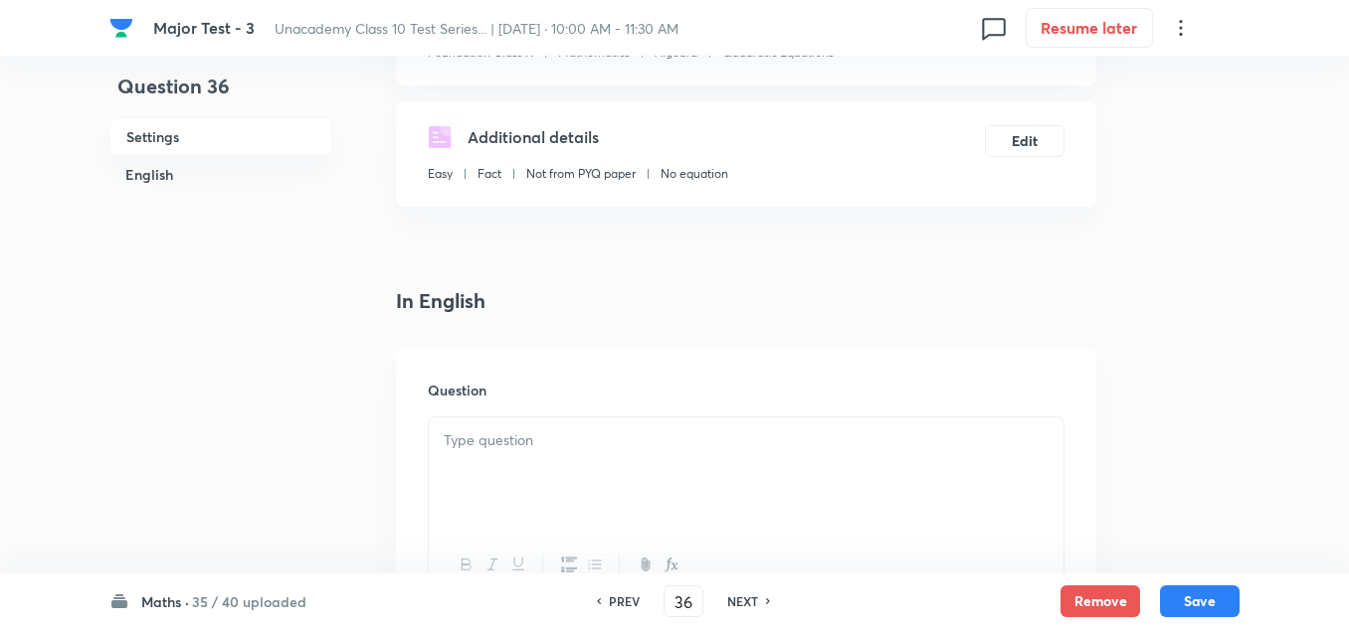
scroll to position [199, 0]
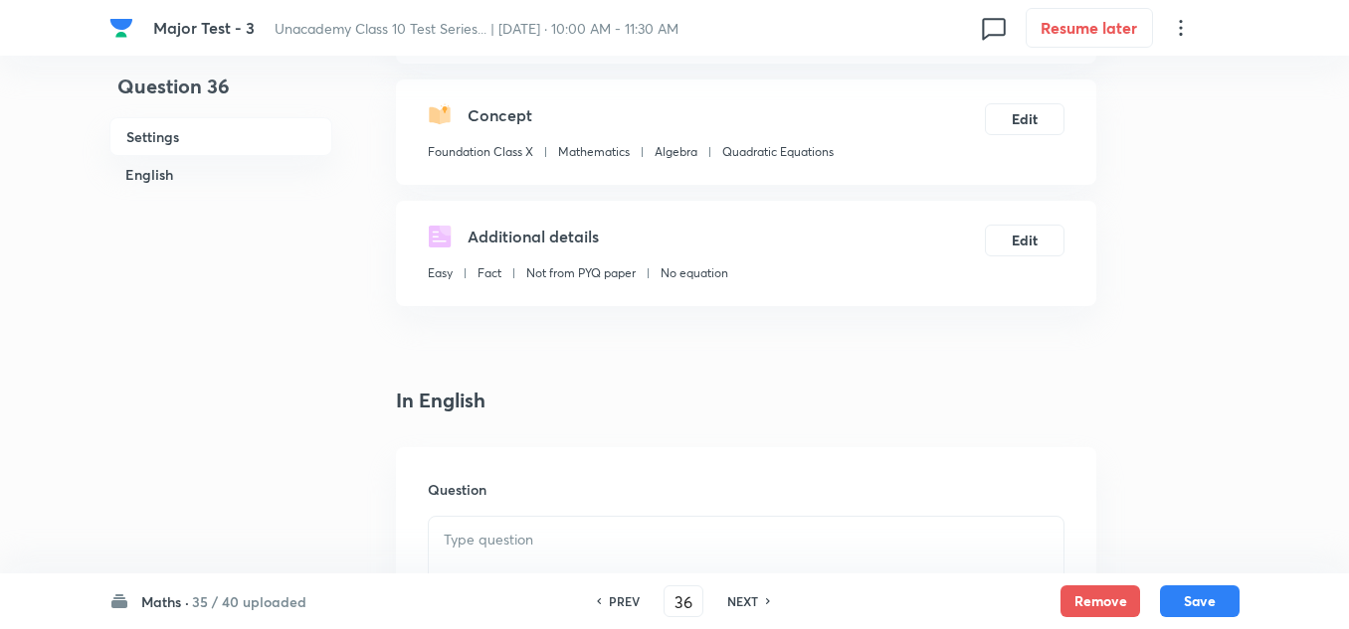
click at [481, 545] on p at bounding box center [746, 540] width 605 height 23
click at [526, 556] on div at bounding box center [746, 572] width 634 height 111
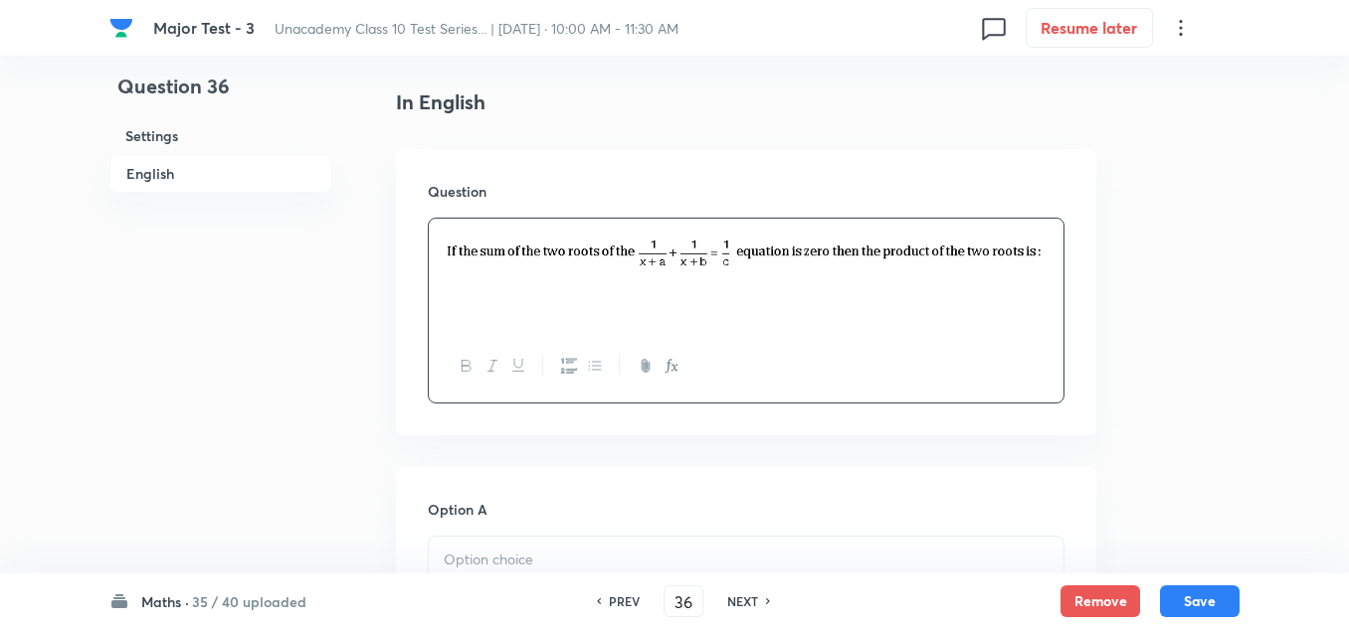
scroll to position [696, 0]
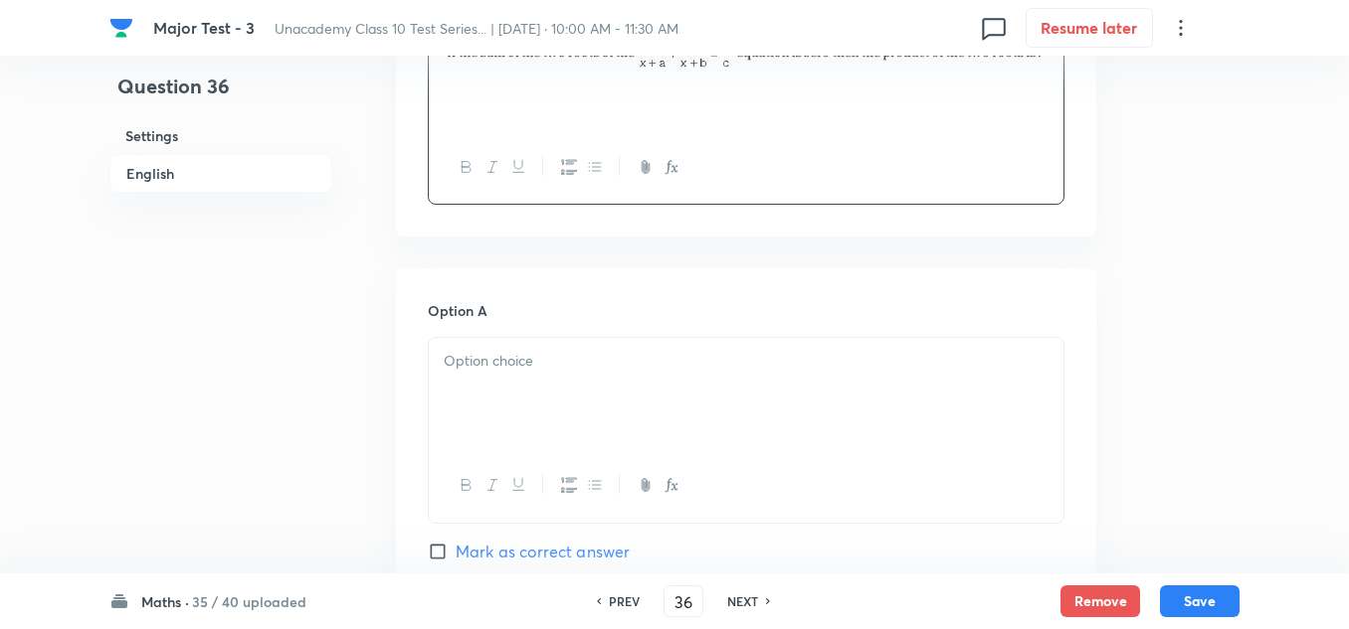
click at [526, 393] on div at bounding box center [746, 393] width 634 height 111
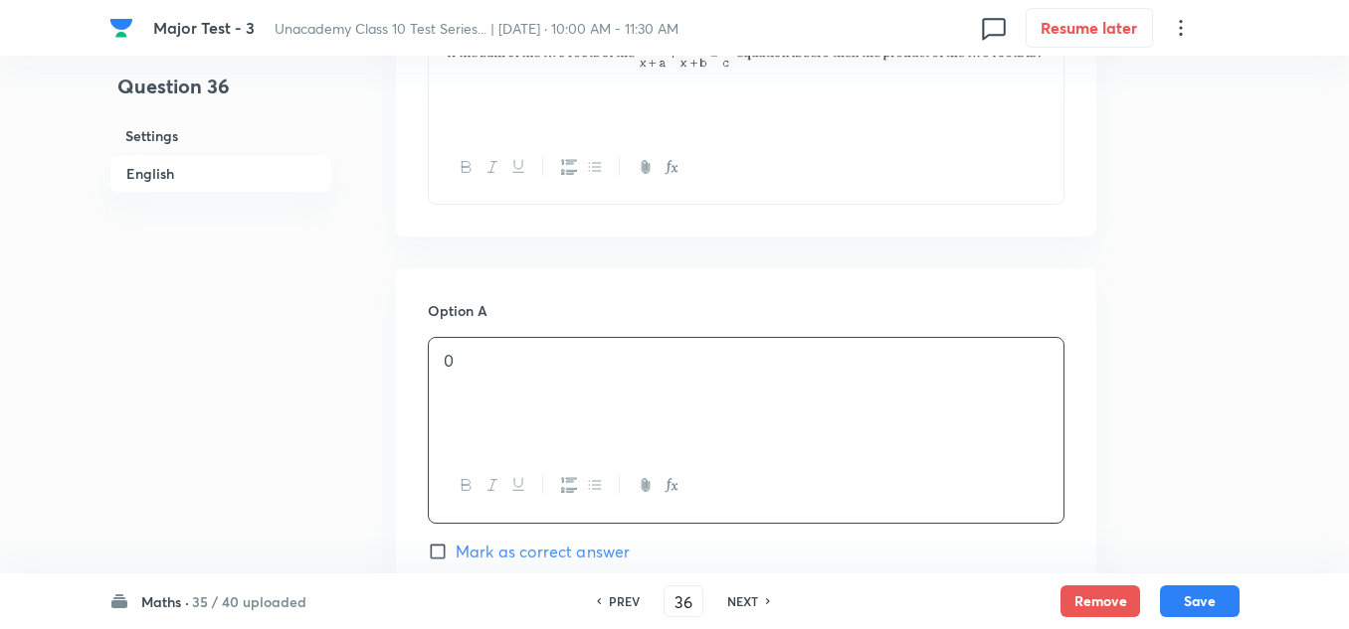
scroll to position [895, 0]
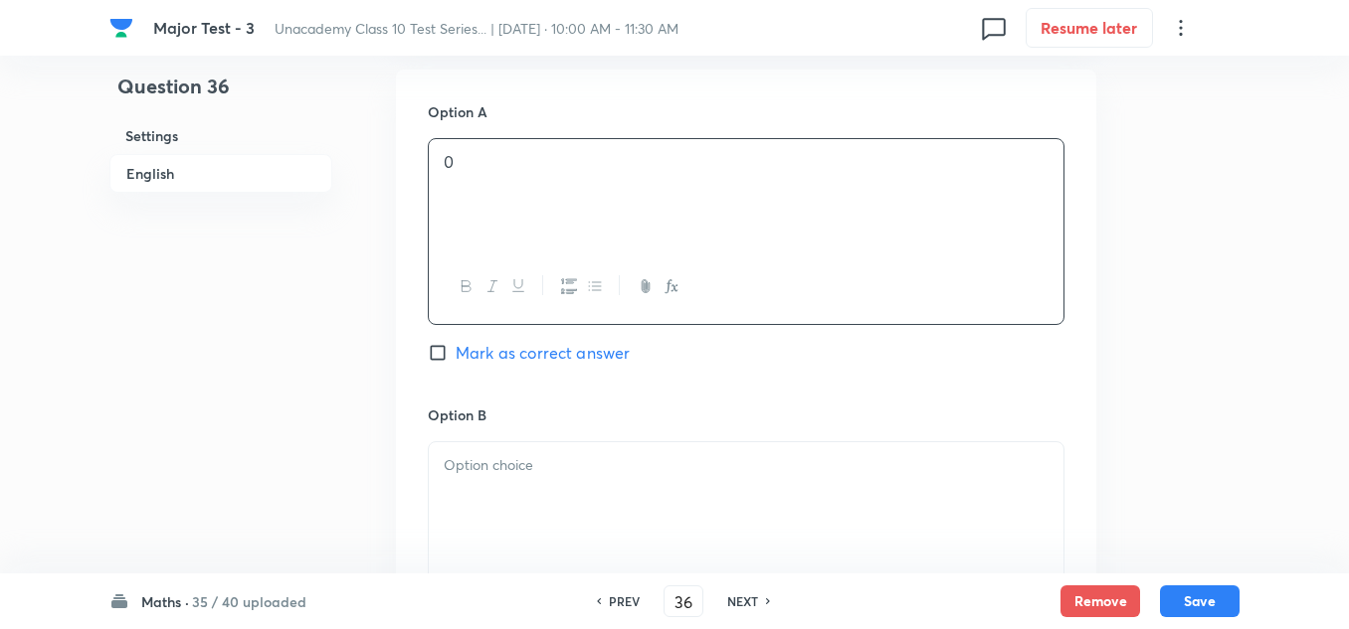
click at [525, 466] on p at bounding box center [746, 465] width 605 height 23
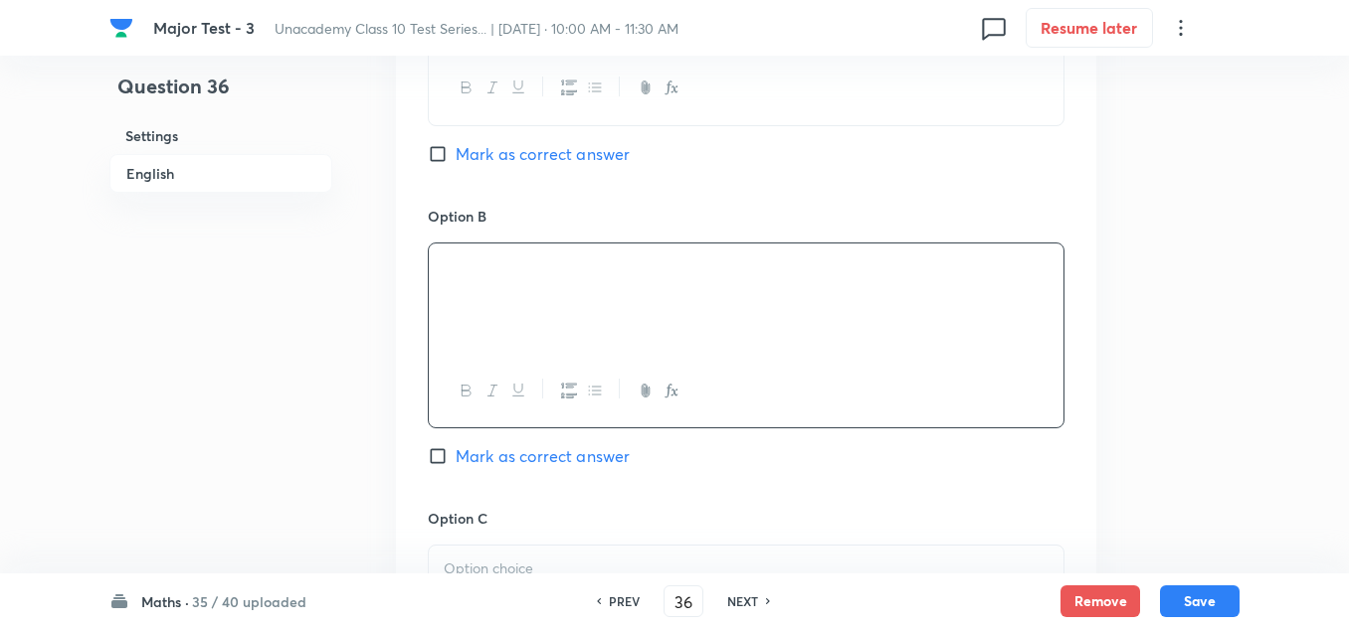
scroll to position [1293, 0]
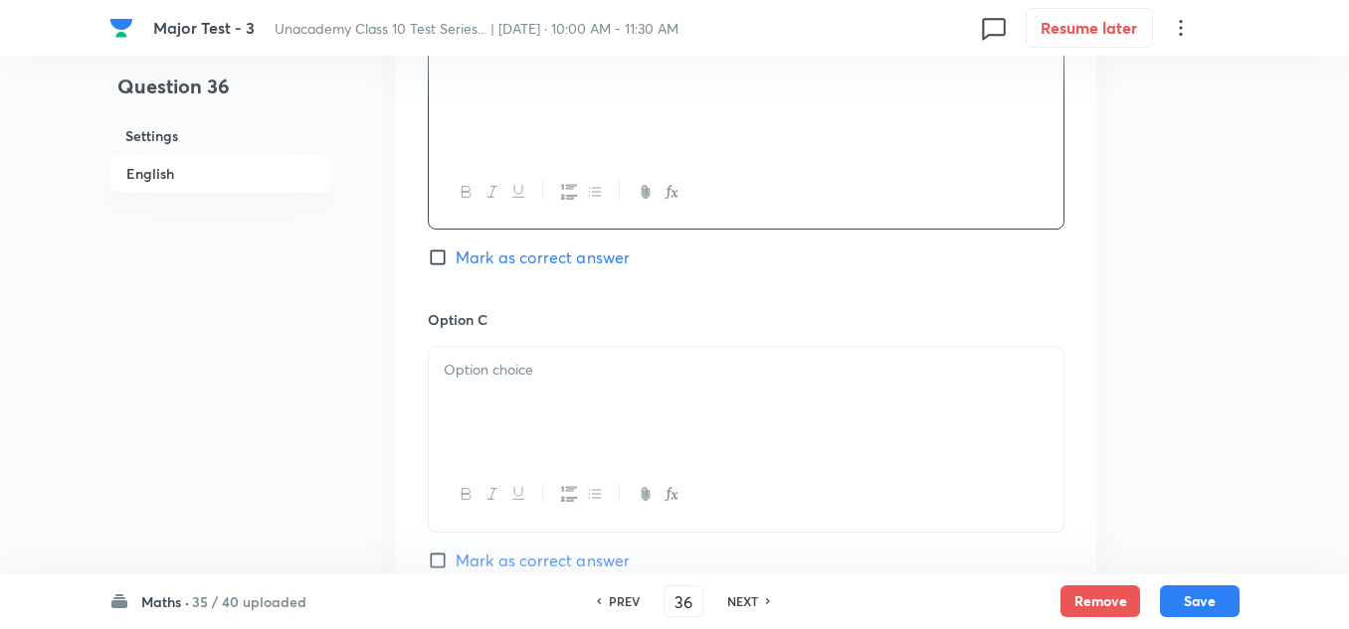
click at [512, 399] on div at bounding box center [746, 402] width 634 height 111
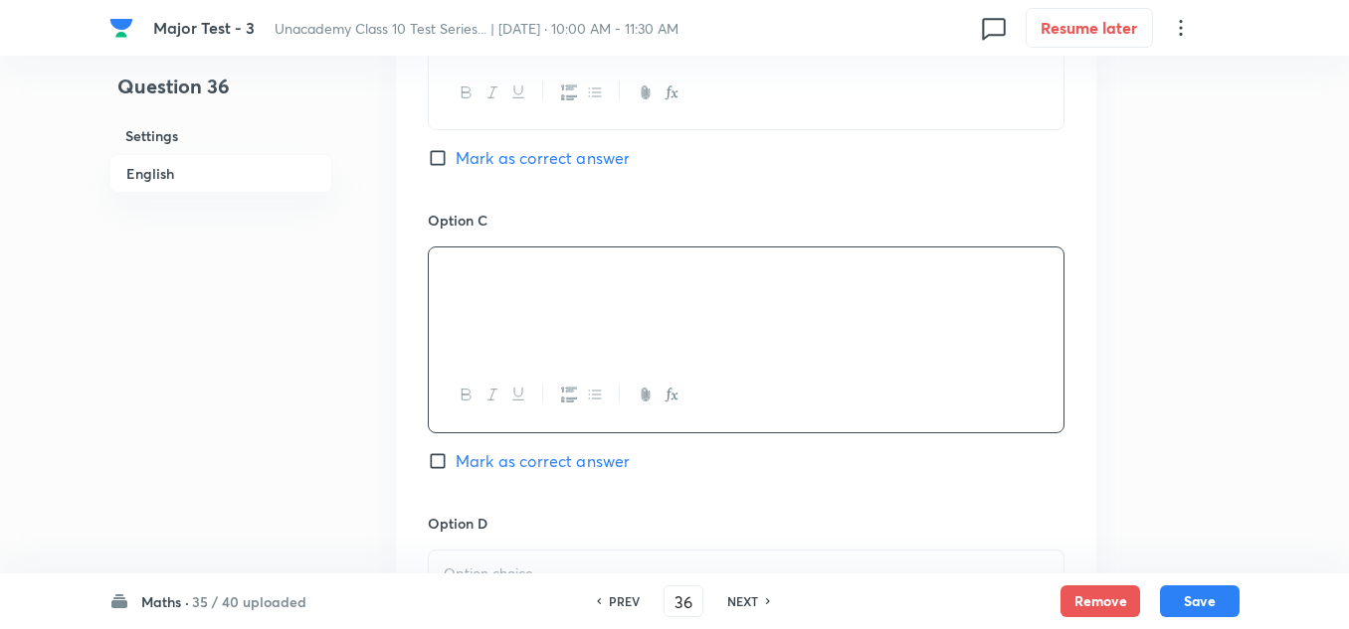
scroll to position [1691, 0]
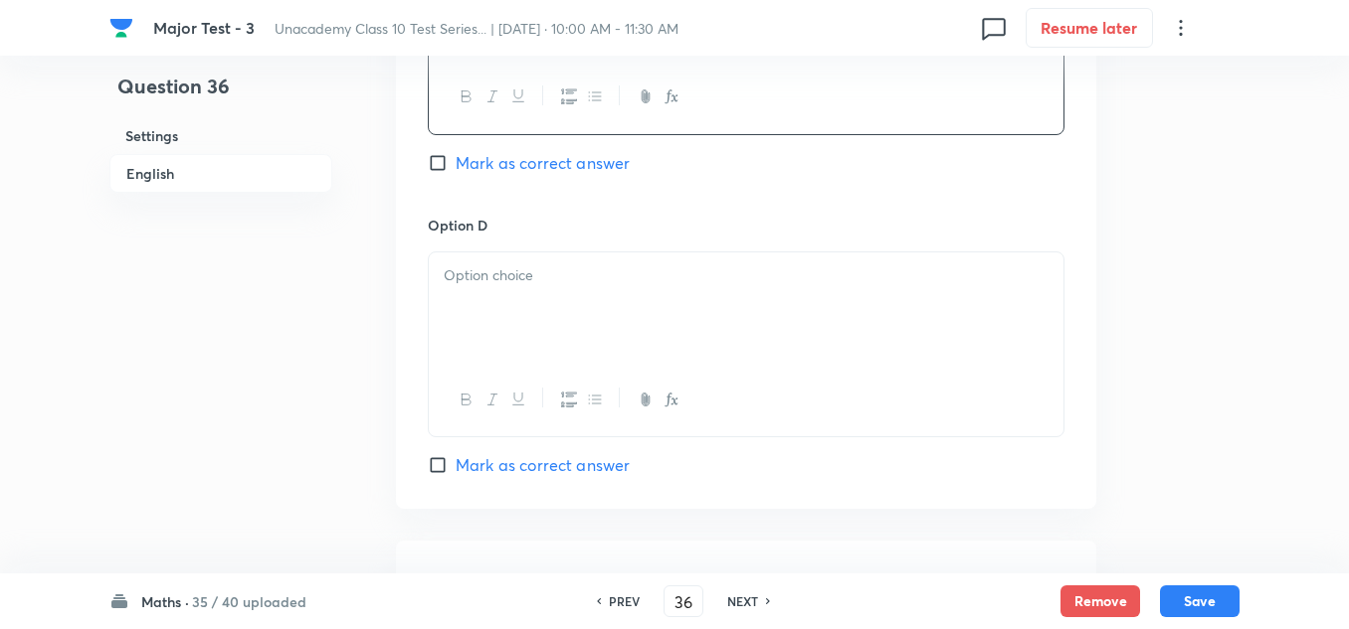
click at [522, 317] on div at bounding box center [746, 308] width 634 height 111
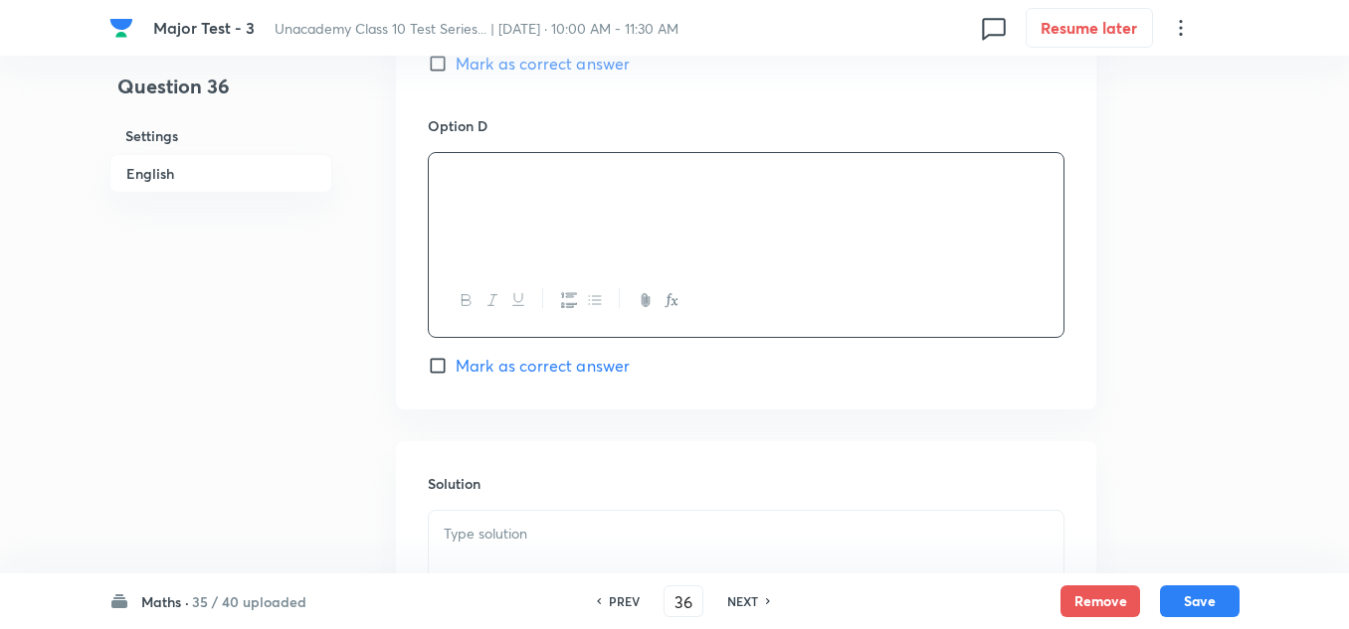
scroll to position [1889, 0]
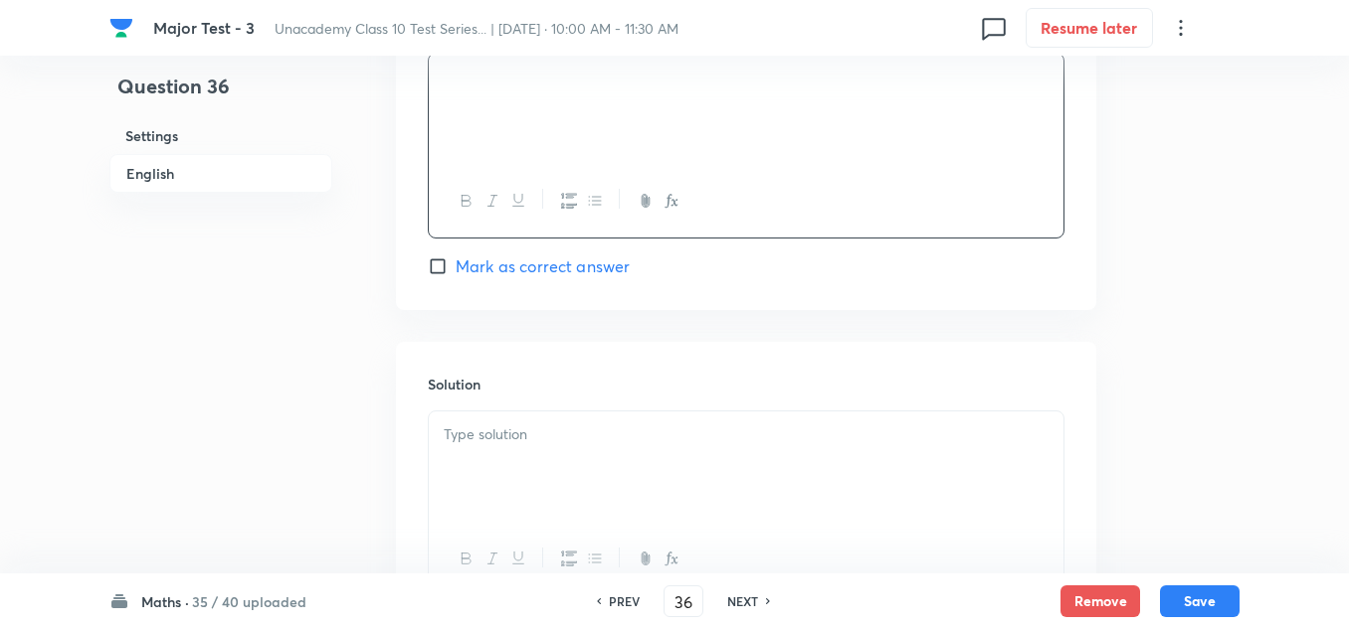
click at [580, 268] on span "Mark as correct answer" at bounding box center [542, 267] width 174 height 24
click at [455, 268] on input "Mark as correct answer" at bounding box center [442, 267] width 28 height 20
click at [526, 433] on p at bounding box center [746, 435] width 605 height 23
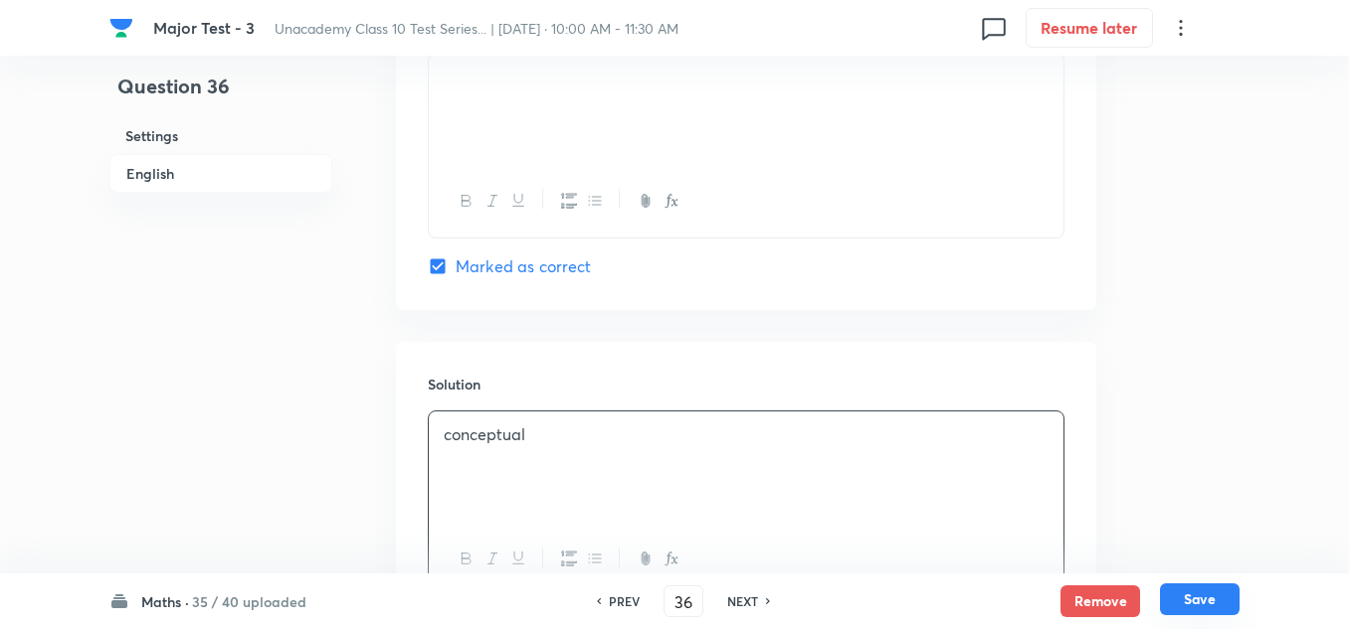
click at [1184, 592] on button "Save" at bounding box center [1200, 600] width 80 height 32
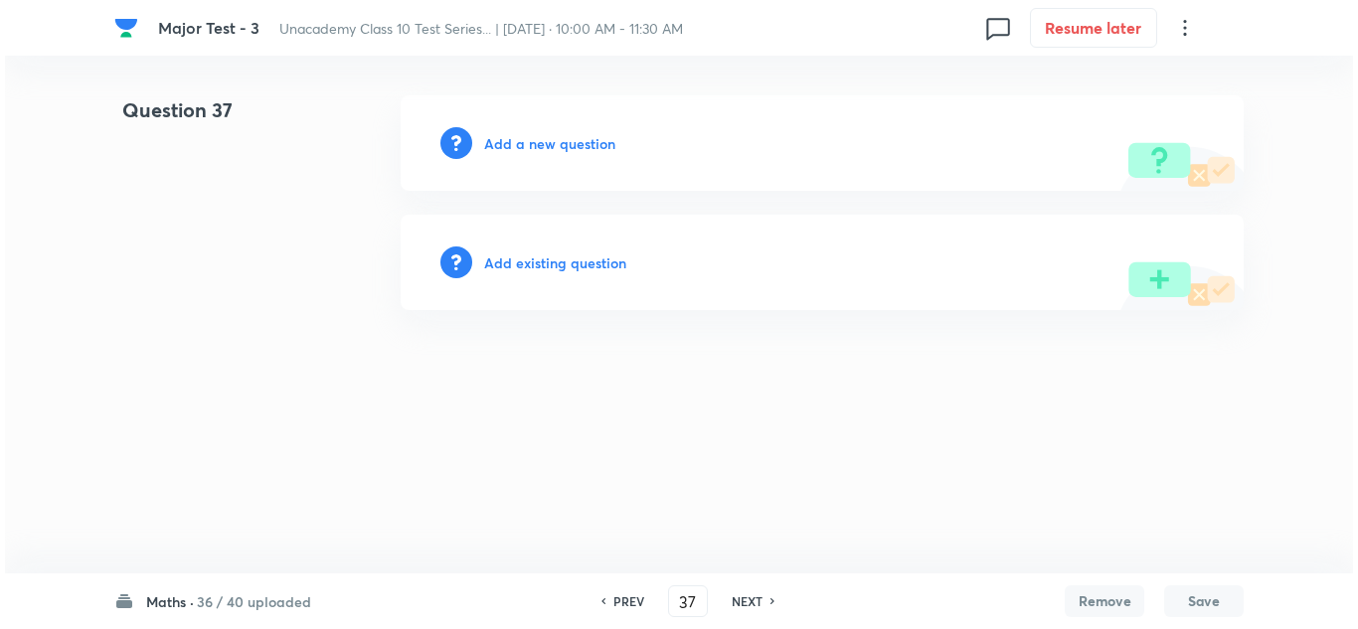
scroll to position [0, 0]
click at [561, 143] on h6 "Add a new question" at bounding box center [549, 143] width 131 height 21
click at [562, 143] on h6 "Choose a question type" at bounding box center [560, 143] width 153 height 21
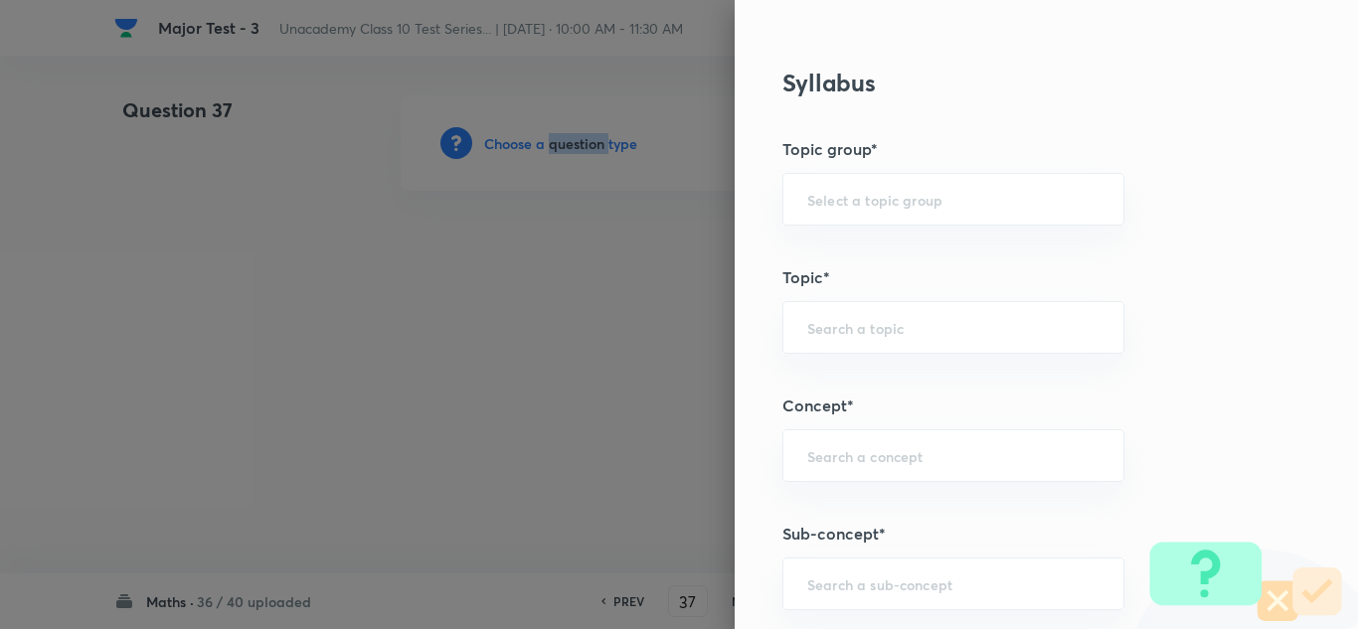
scroll to position [1193, 0]
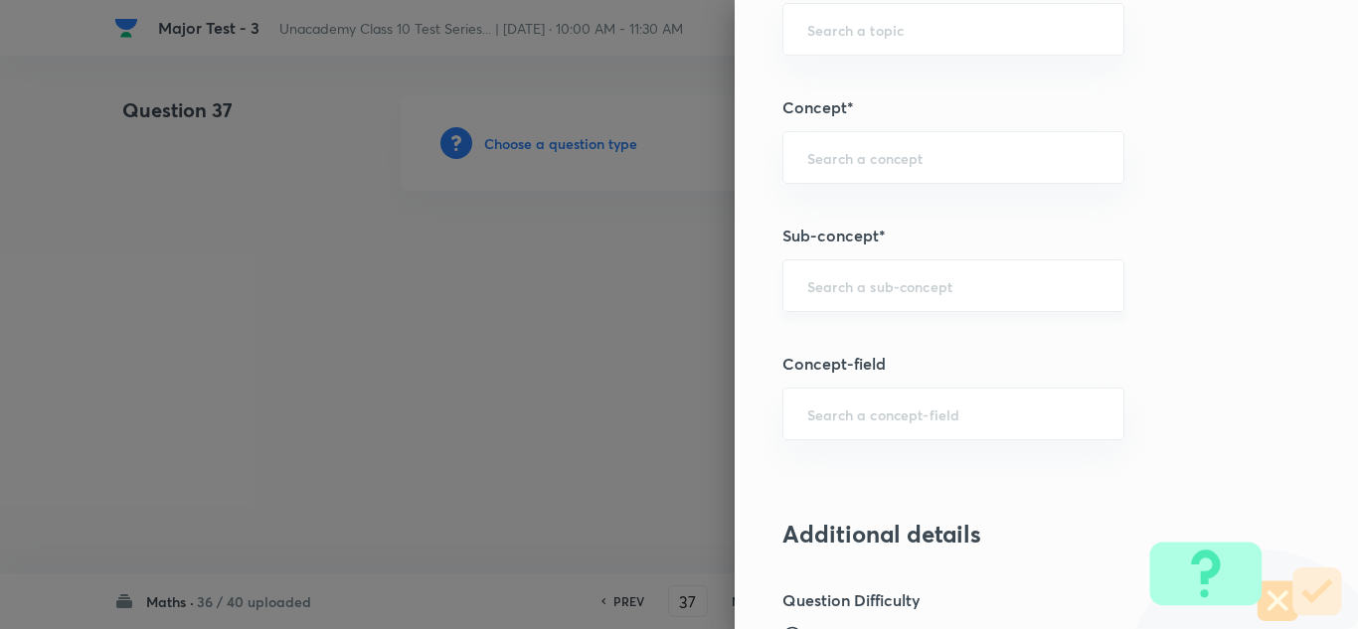
click at [946, 293] on input "text" at bounding box center [954, 285] width 292 height 19
paste input "Quadratic Equations"
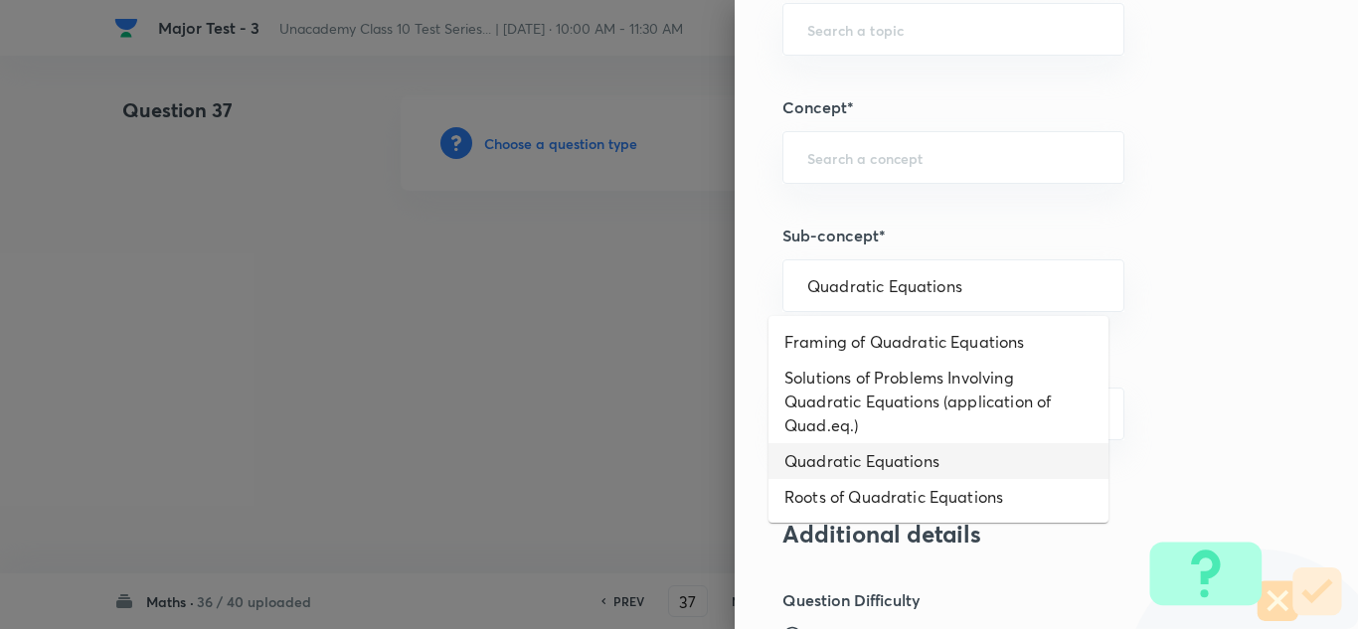
click at [880, 459] on li "Quadratic Equations" at bounding box center [939, 462] width 340 height 36
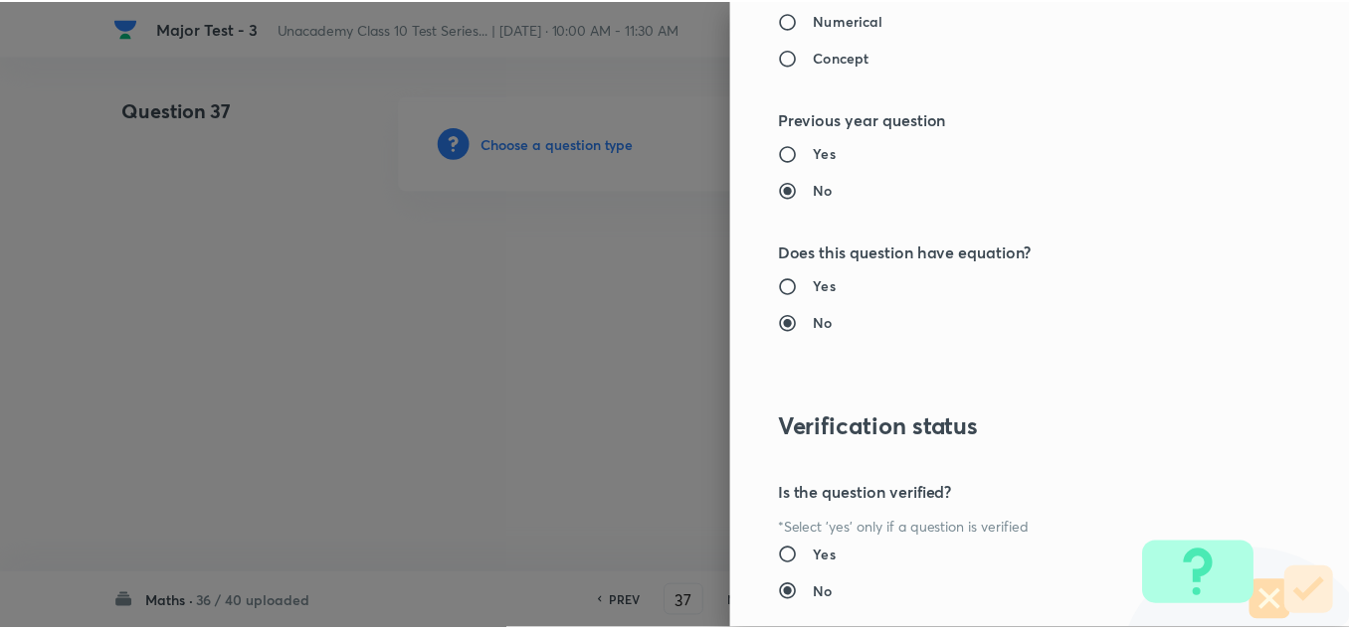
scroll to position [2215, 0]
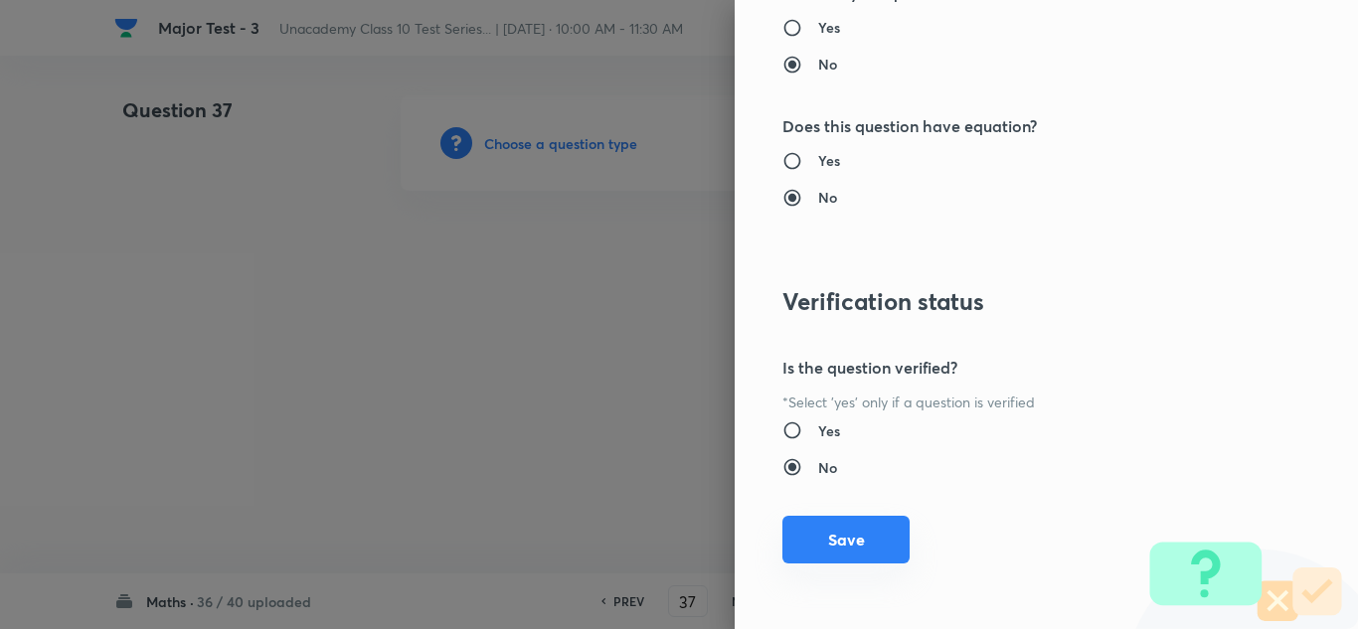
click at [862, 546] on button "Save" at bounding box center [846, 540] width 127 height 48
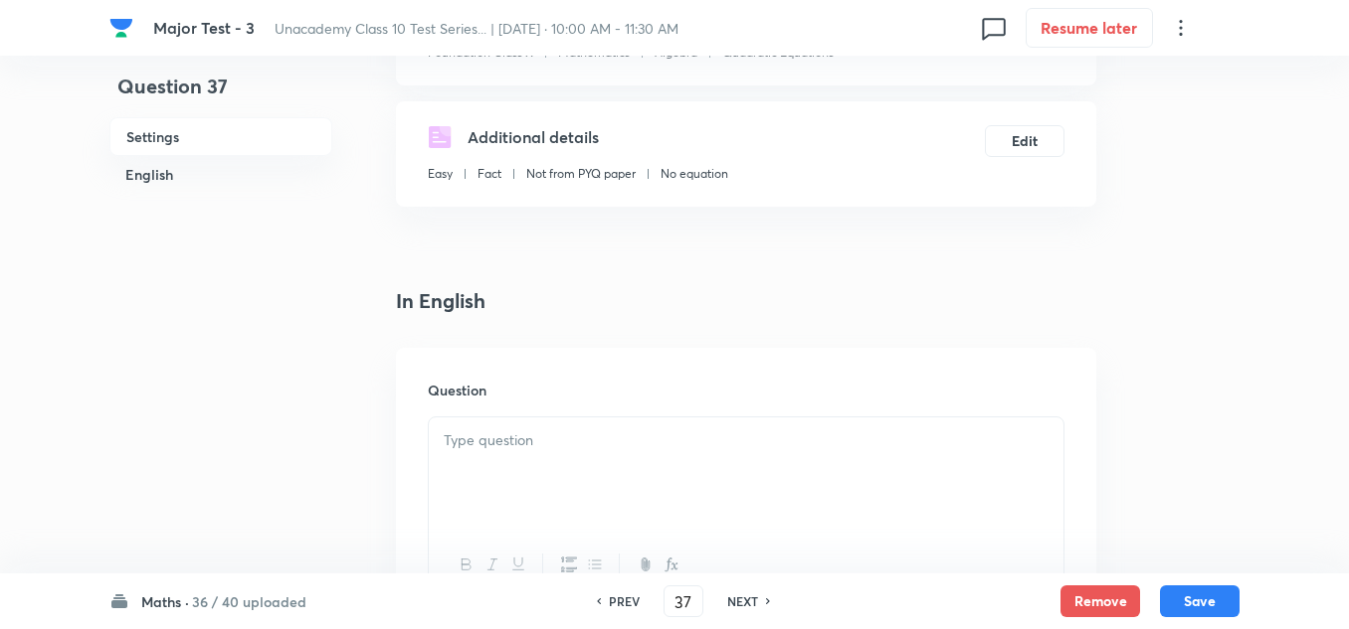
scroll to position [398, 0]
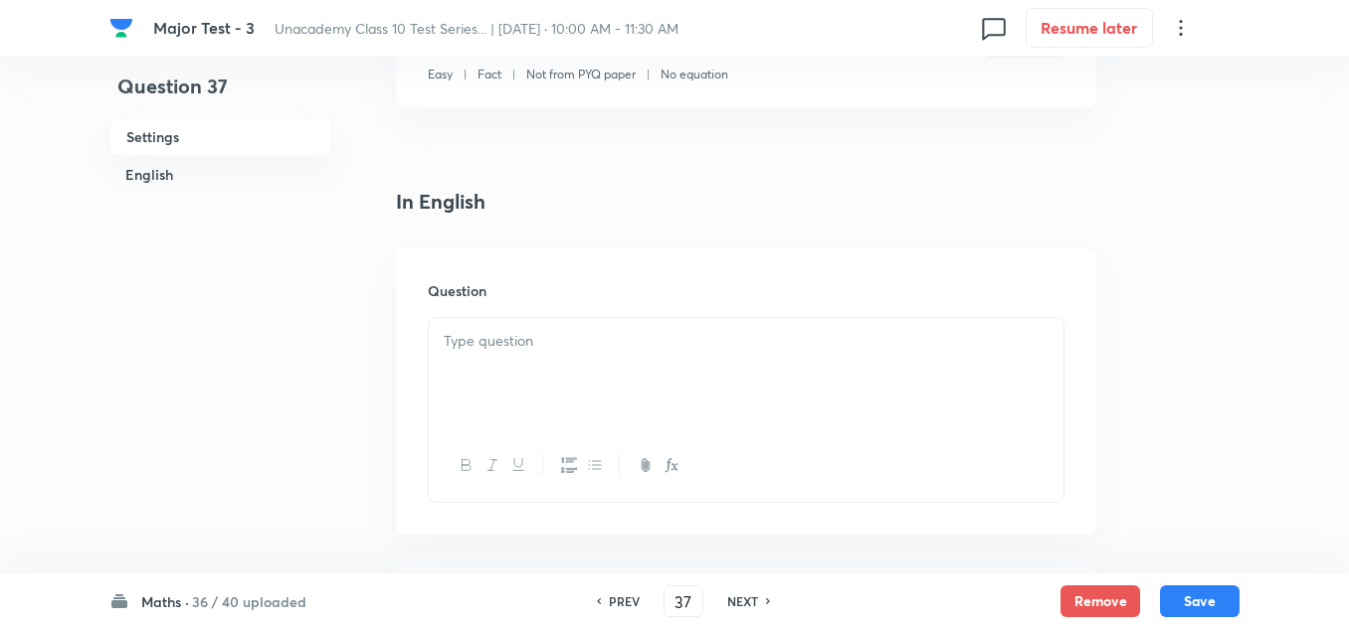
click at [476, 337] on p at bounding box center [746, 341] width 605 height 23
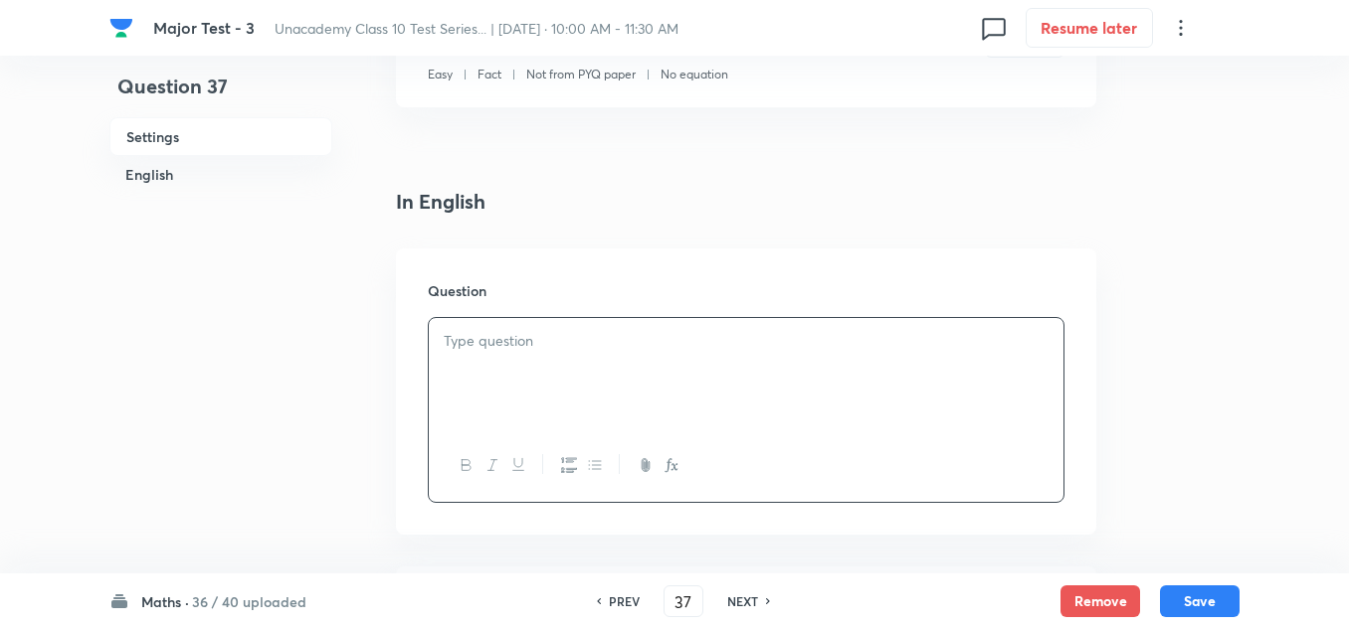
click at [532, 354] on div at bounding box center [746, 373] width 634 height 111
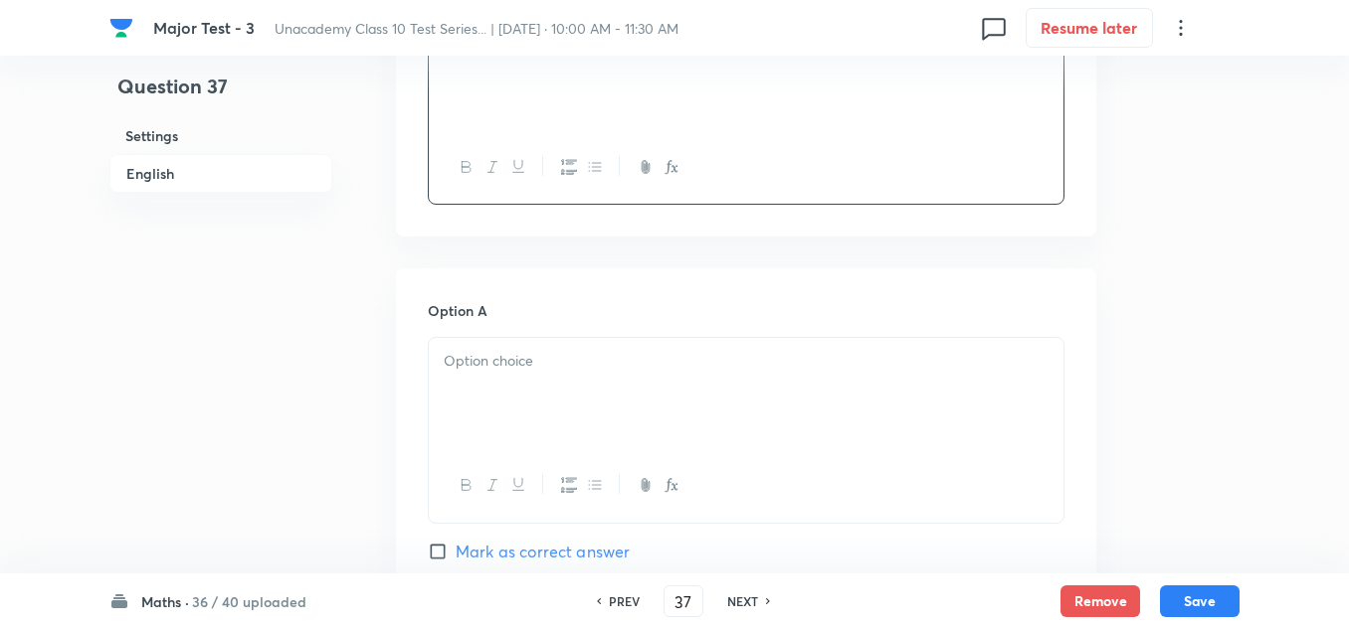
click at [514, 346] on div at bounding box center [746, 393] width 634 height 111
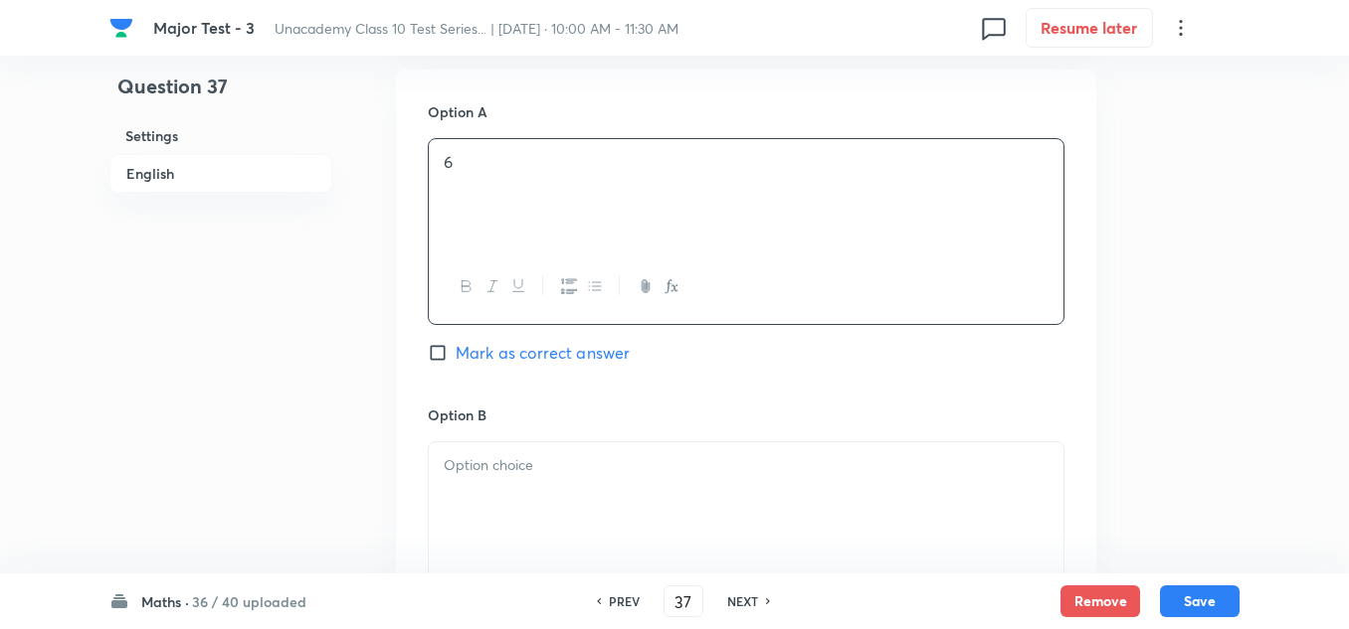
scroll to position [994, 0]
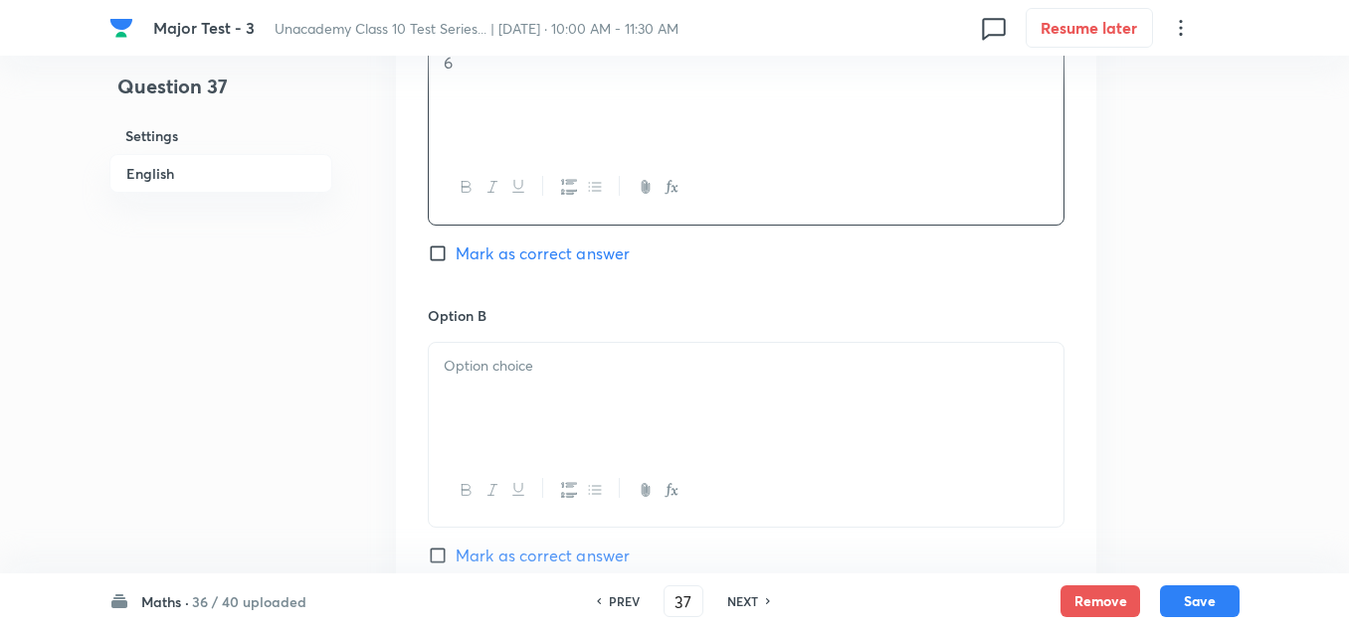
click at [543, 368] on p at bounding box center [746, 366] width 605 height 23
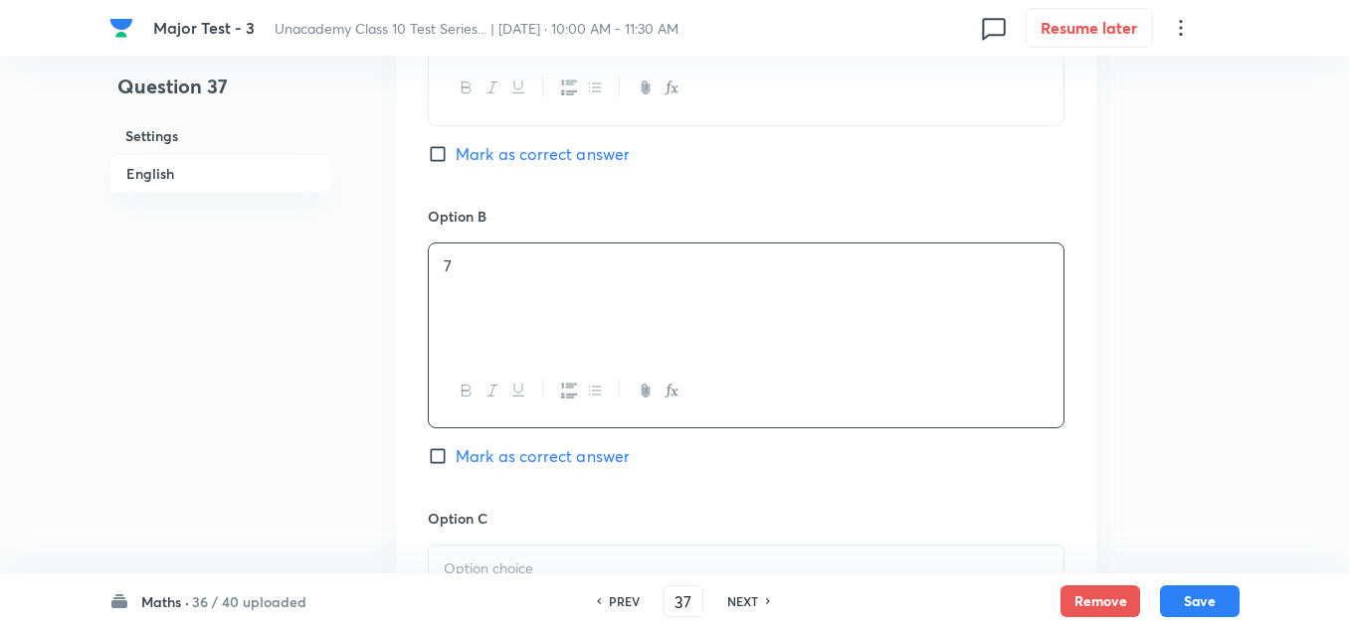
scroll to position [1392, 0]
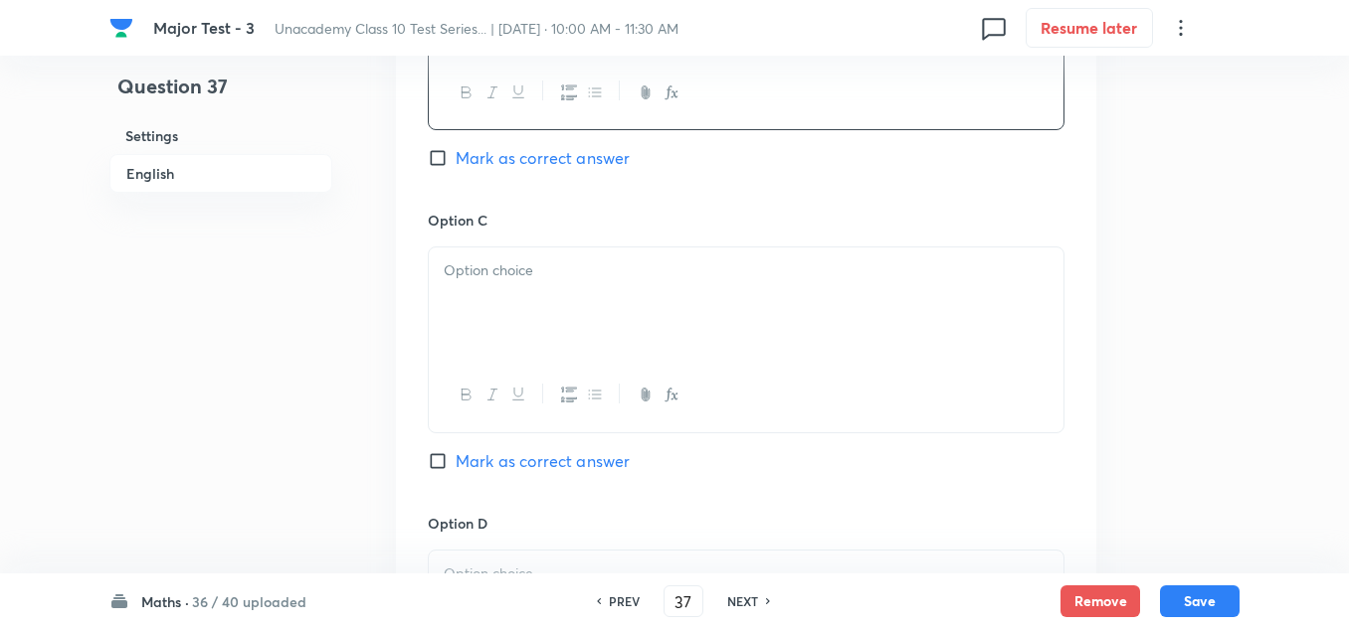
click at [536, 302] on div at bounding box center [746, 303] width 634 height 111
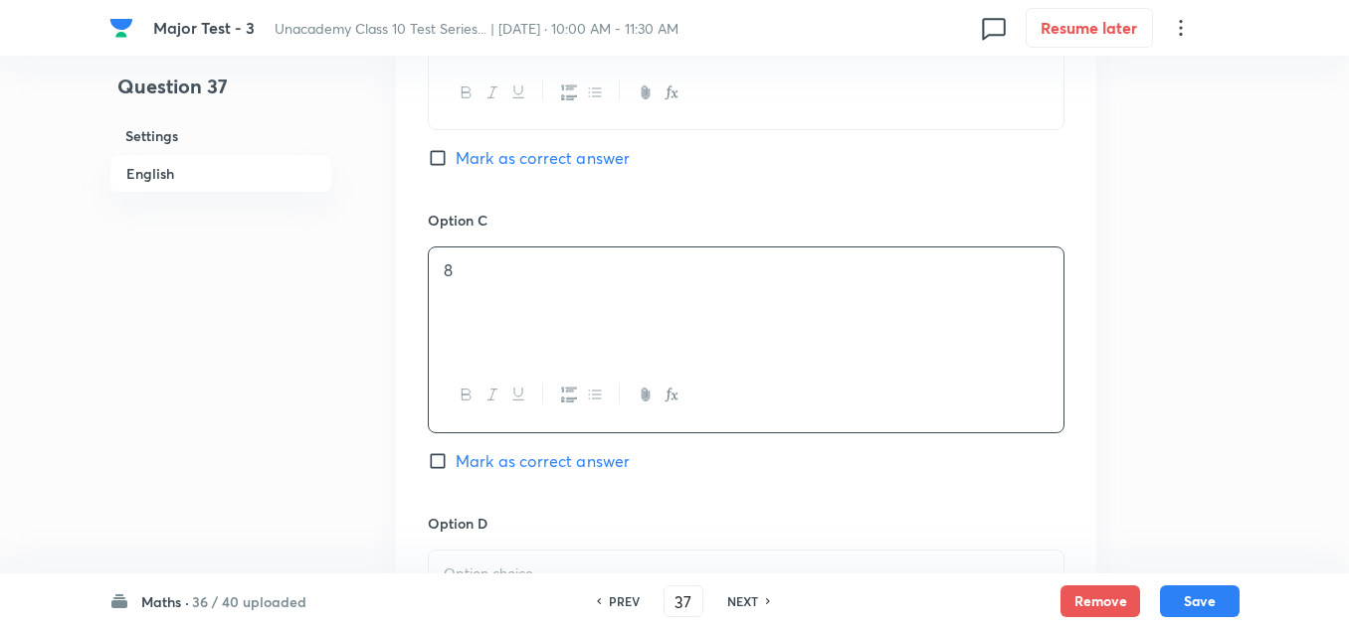
scroll to position [1591, 0]
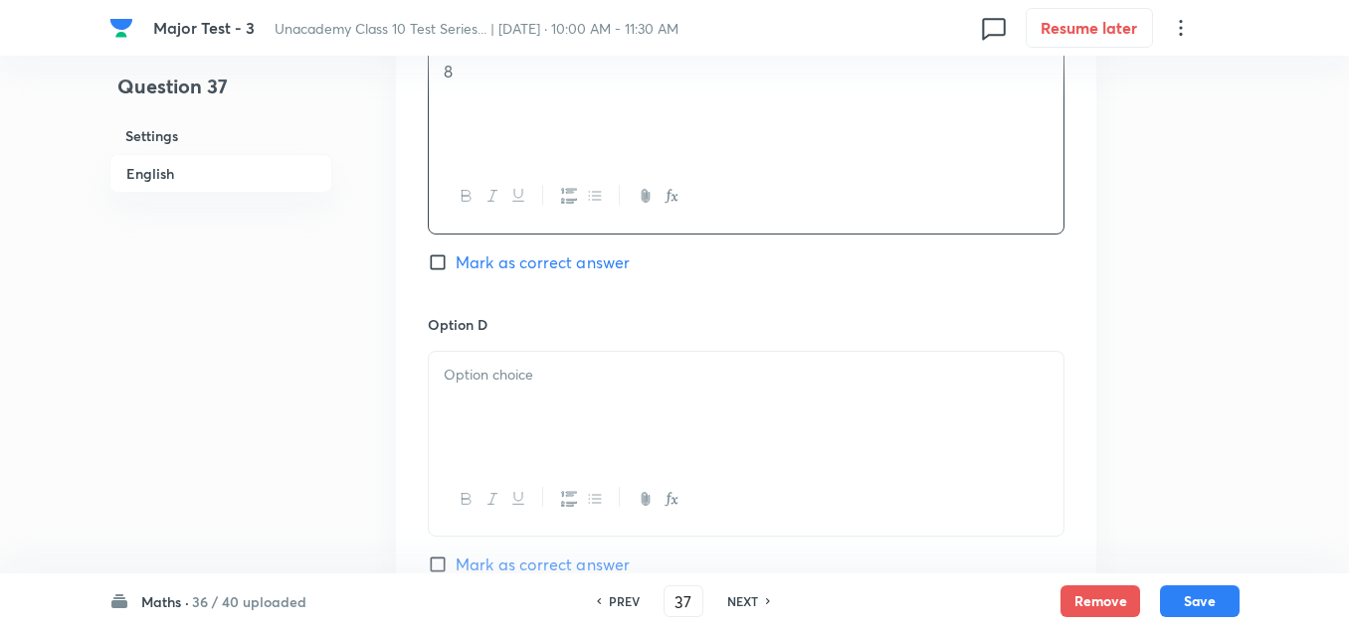
click at [516, 383] on p at bounding box center [746, 375] width 605 height 23
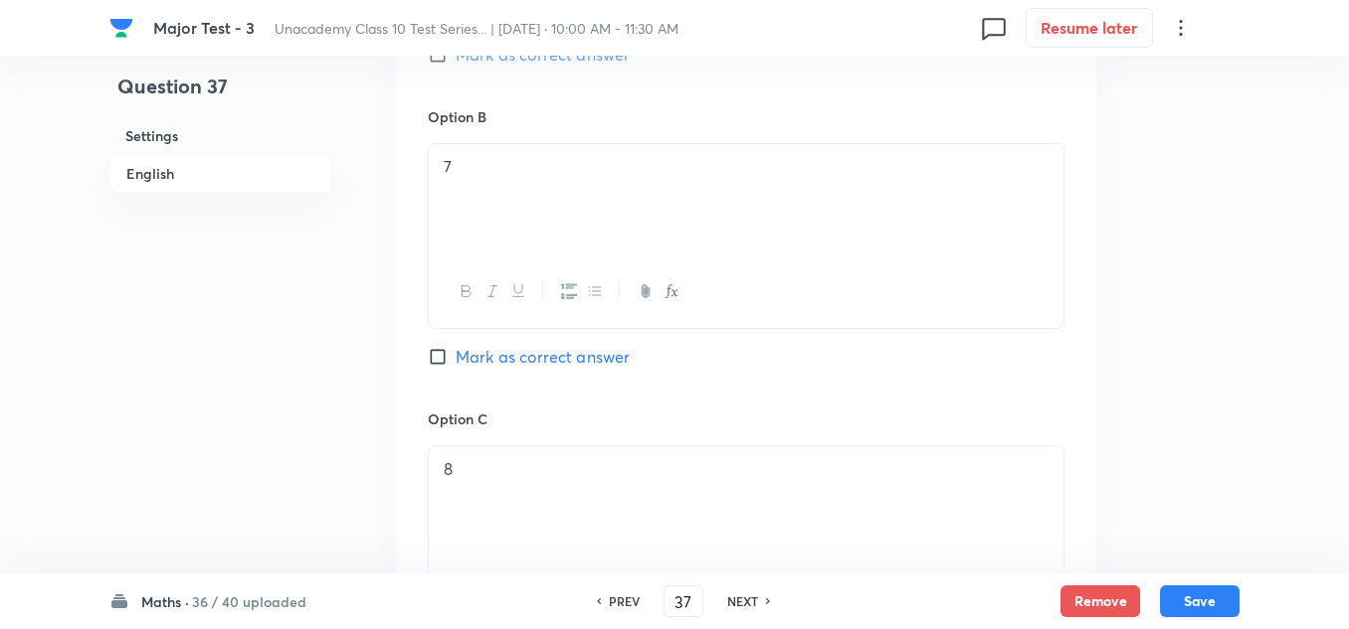
scroll to position [994, 0]
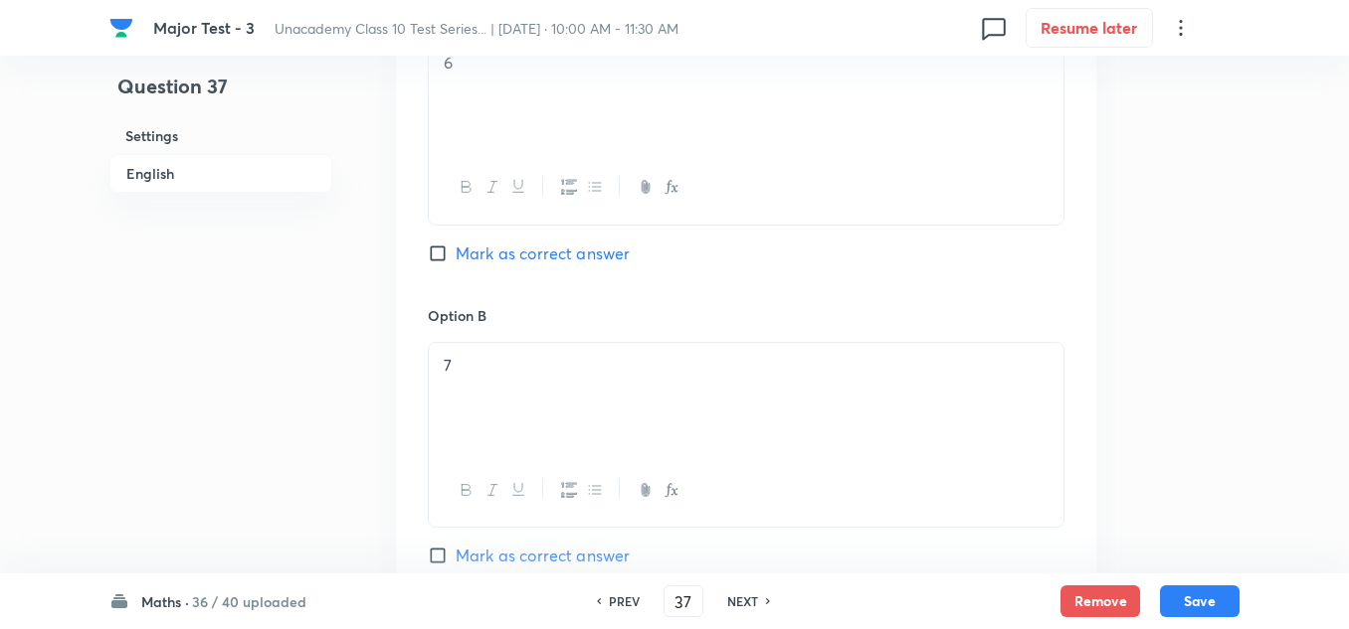
click at [553, 238] on div "Option A 6 Mark as correct answer" at bounding box center [746, 153] width 636 height 302
click at [548, 251] on span "Mark as correct answer" at bounding box center [542, 254] width 174 height 24
click at [455, 251] on input "Mark as correct answer" at bounding box center [442, 254] width 28 height 20
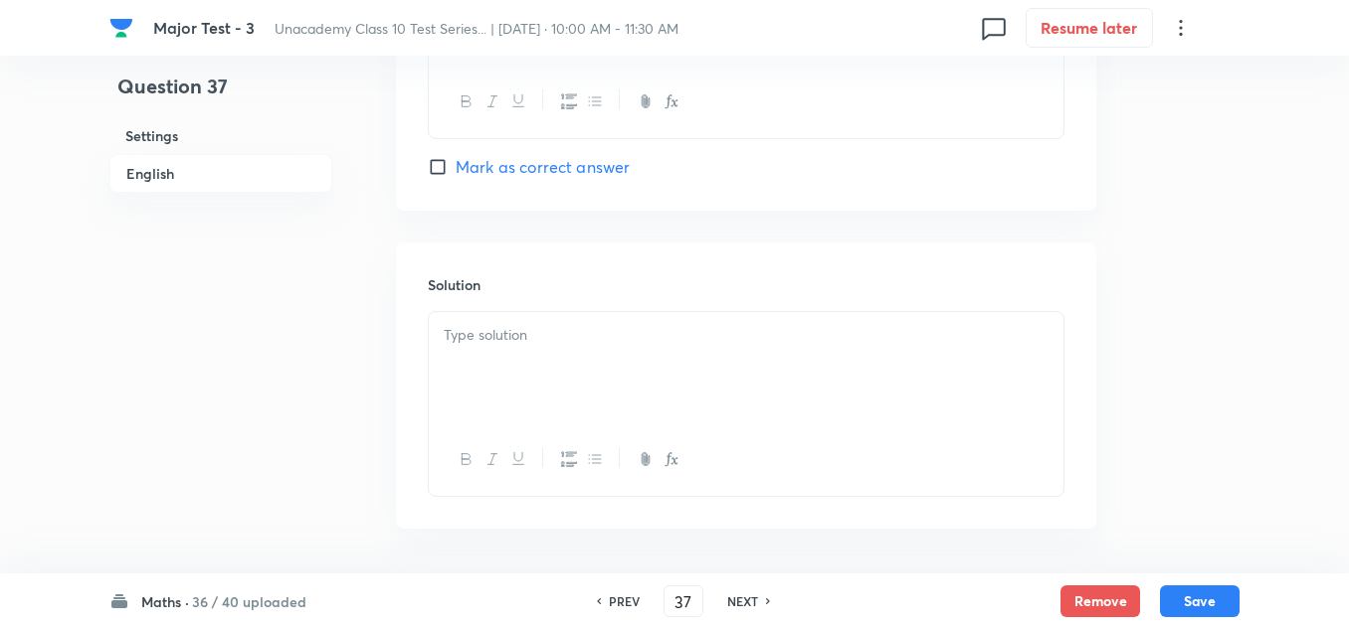
scroll to position [1964, 0]
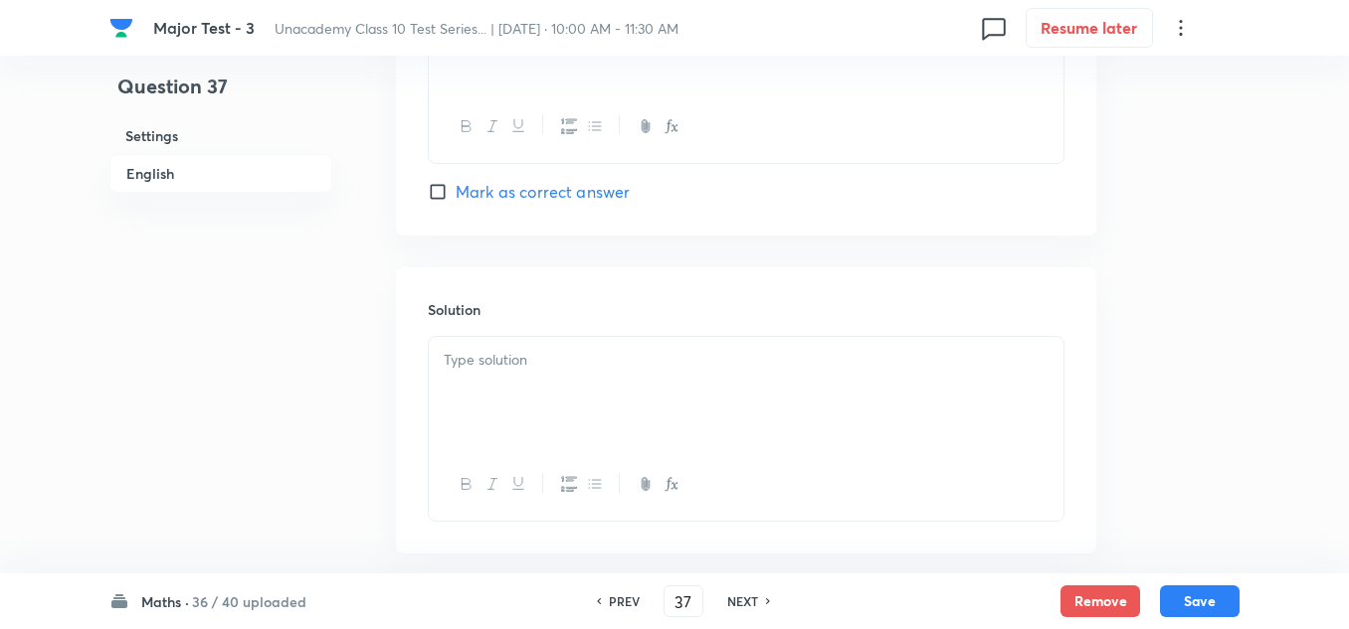
click at [569, 362] on p at bounding box center [746, 360] width 605 height 23
click at [1187, 602] on button "Save" at bounding box center [1200, 600] width 80 height 32
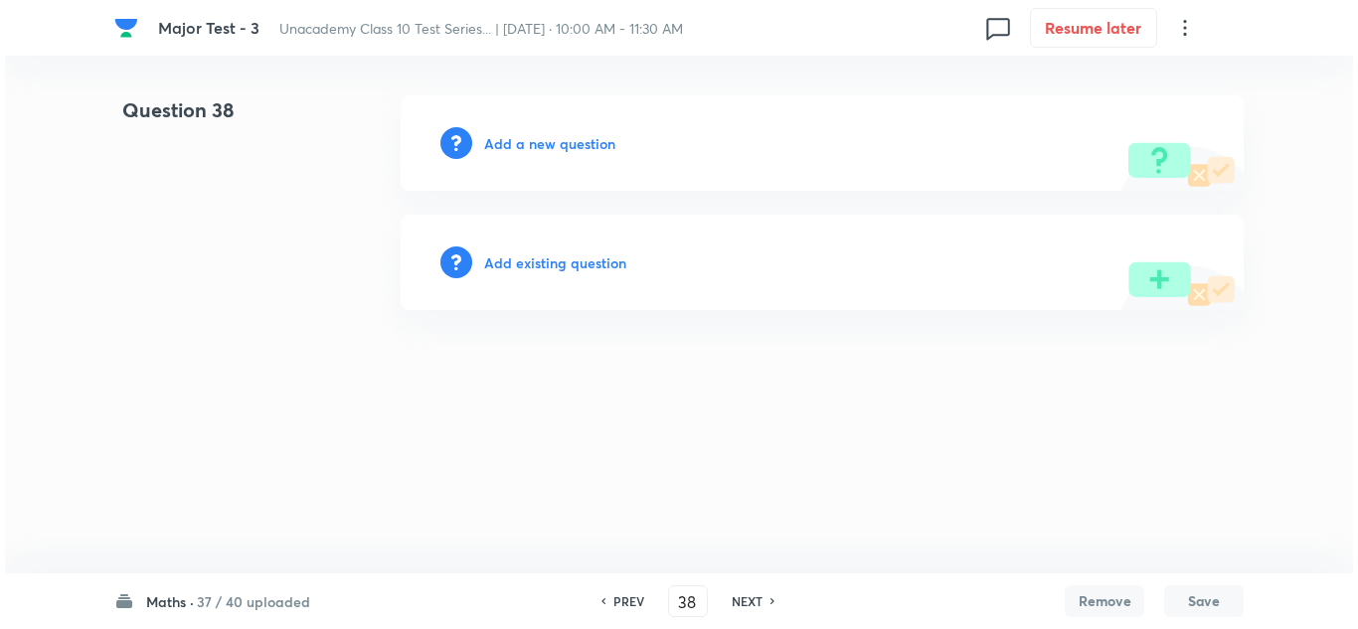
scroll to position [0, 0]
click at [576, 145] on h6 "Add a new question" at bounding box center [549, 143] width 131 height 21
click at [576, 145] on h6 "Choose a question type" at bounding box center [560, 143] width 153 height 21
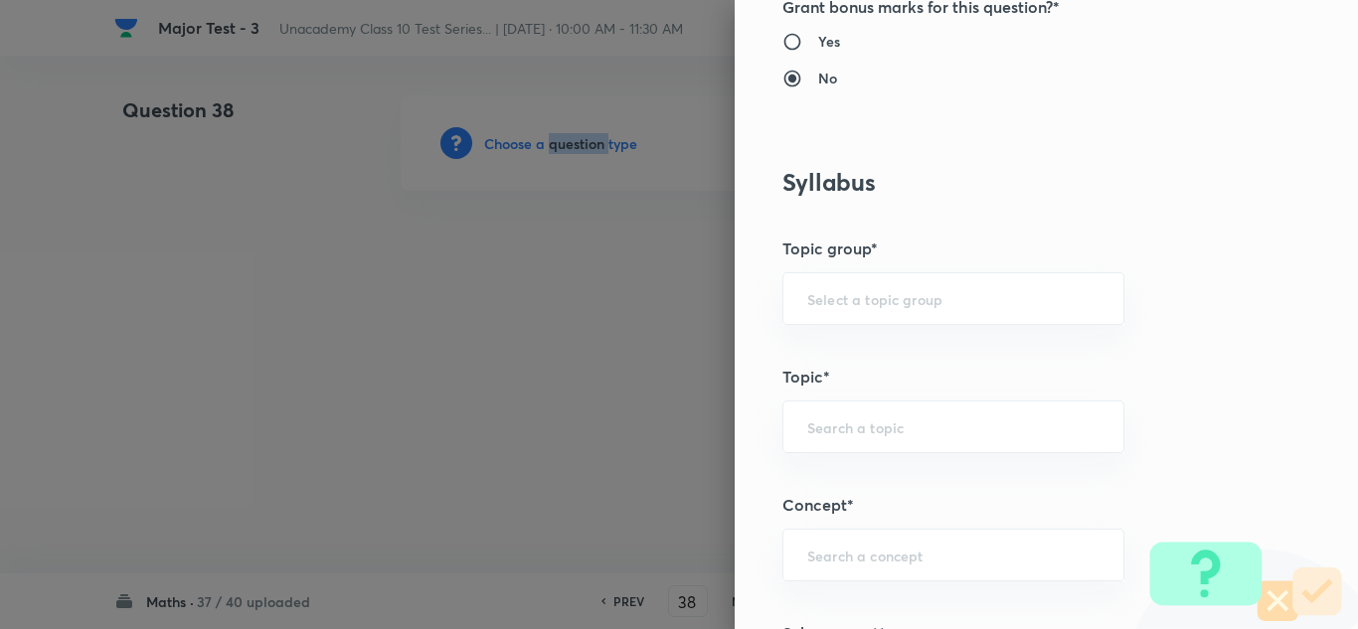
scroll to position [895, 0]
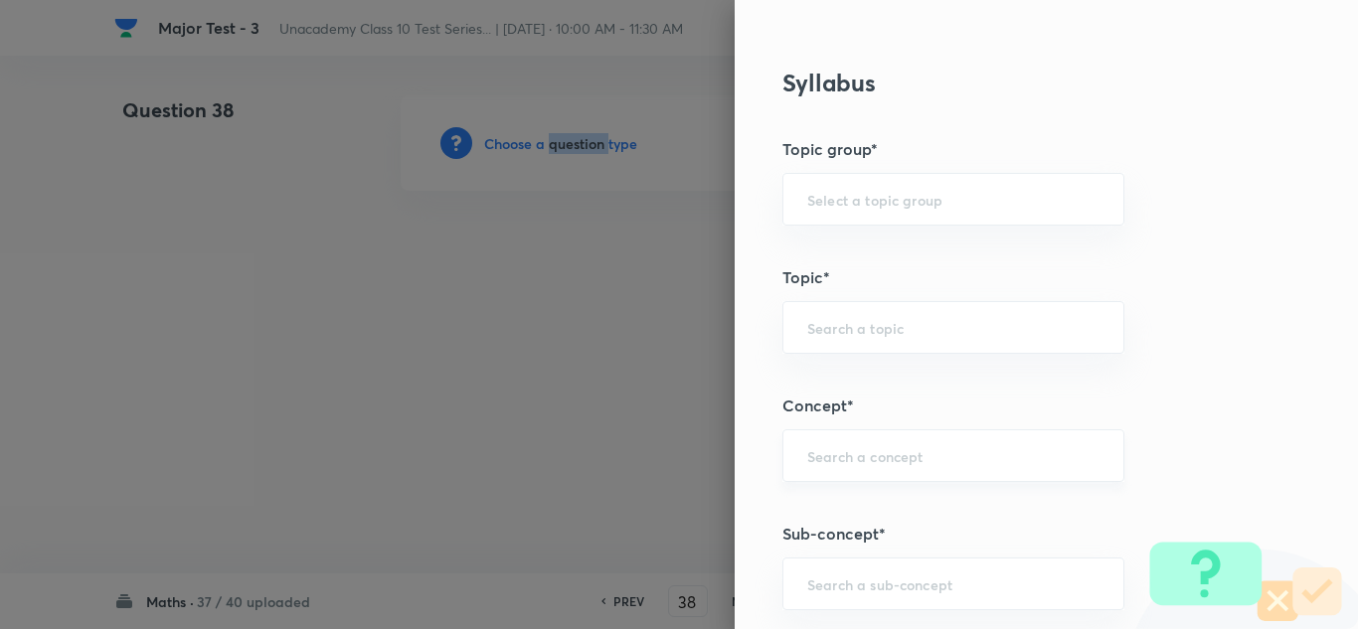
click at [871, 468] on div "​" at bounding box center [954, 456] width 342 height 53
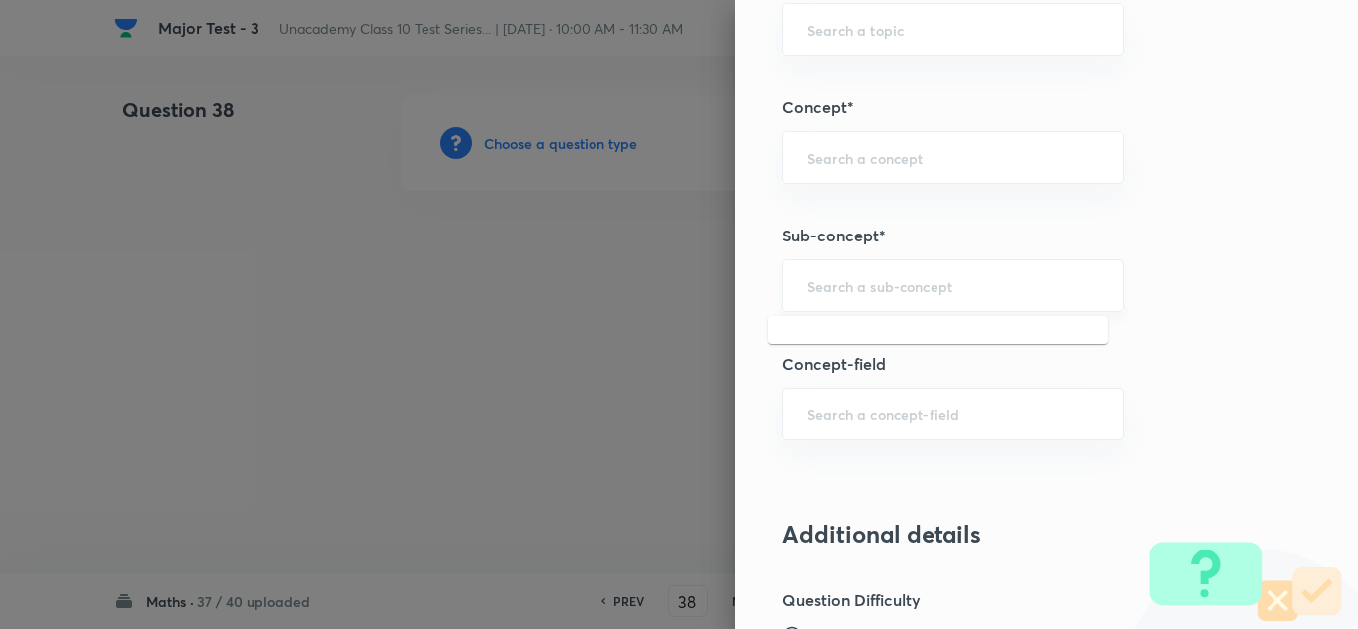
click at [850, 281] on input "text" at bounding box center [954, 285] width 292 height 19
paste input "Triangles"
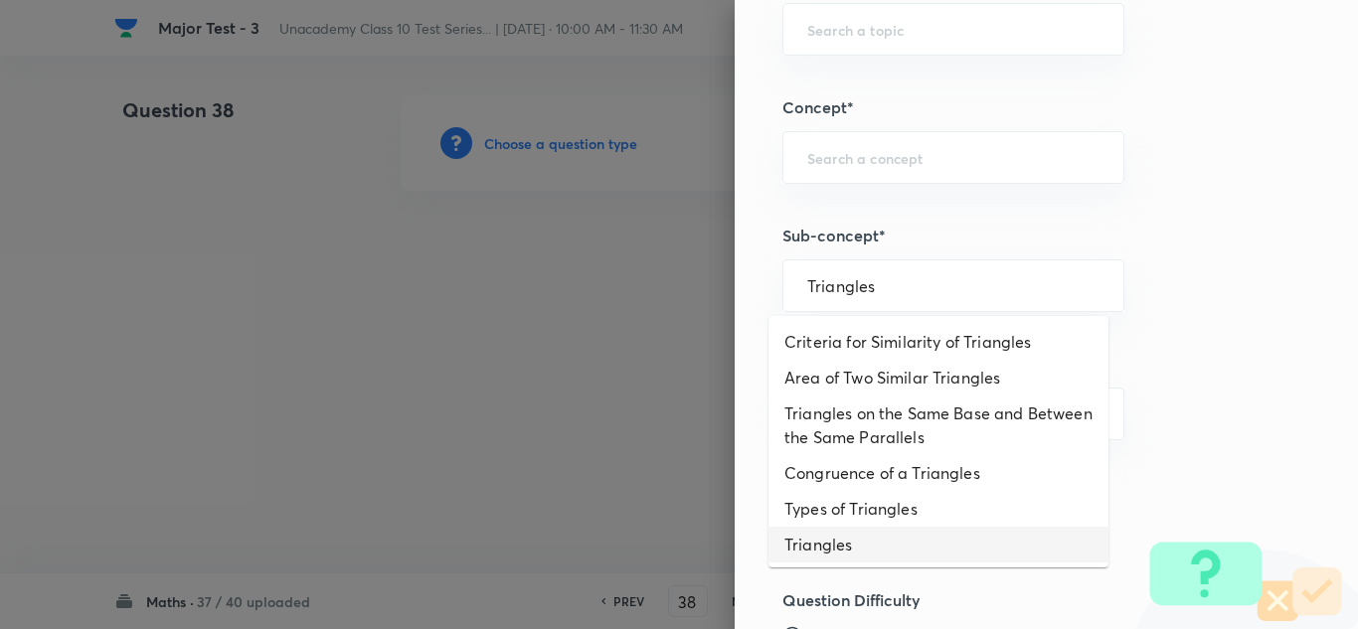
click at [846, 555] on li "Triangles" at bounding box center [939, 545] width 340 height 36
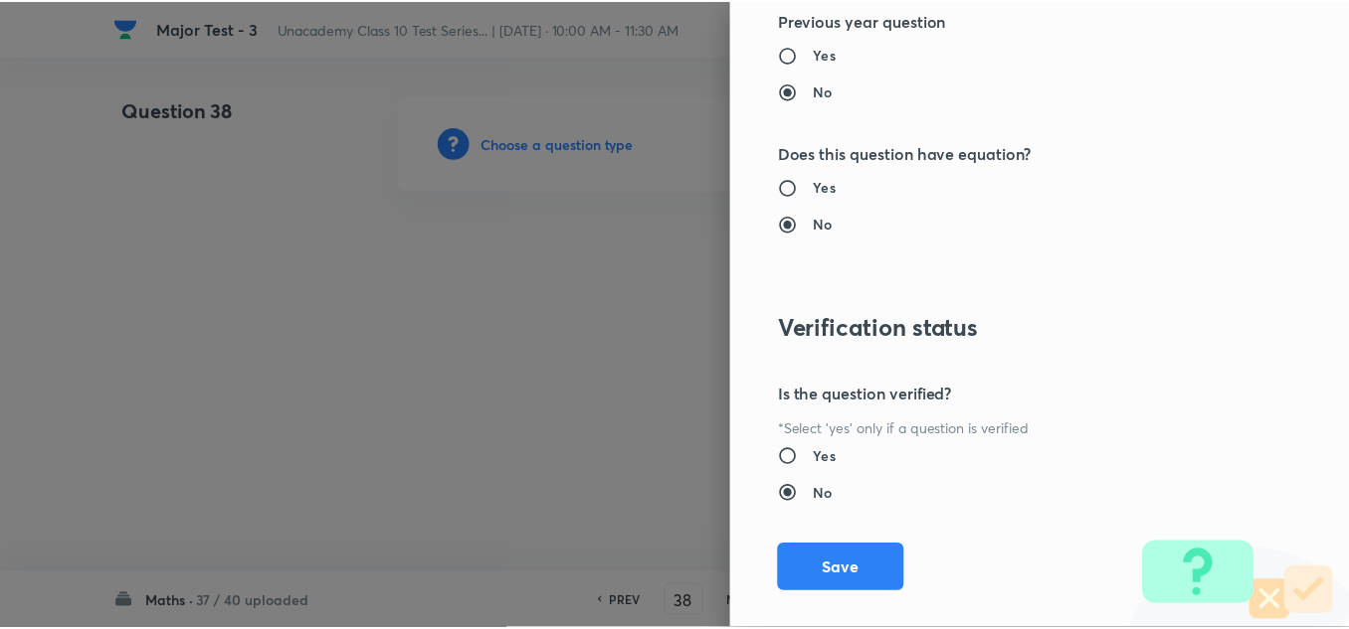
scroll to position [2215, 0]
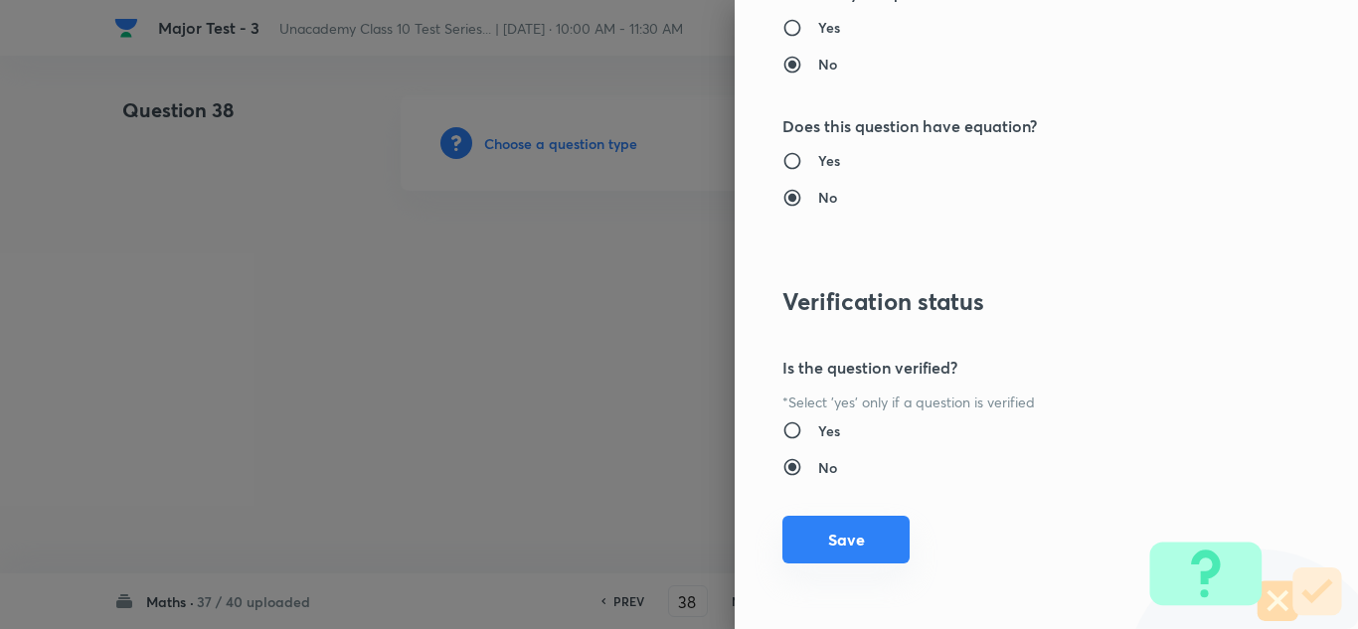
click at [868, 532] on button "Save" at bounding box center [846, 540] width 127 height 48
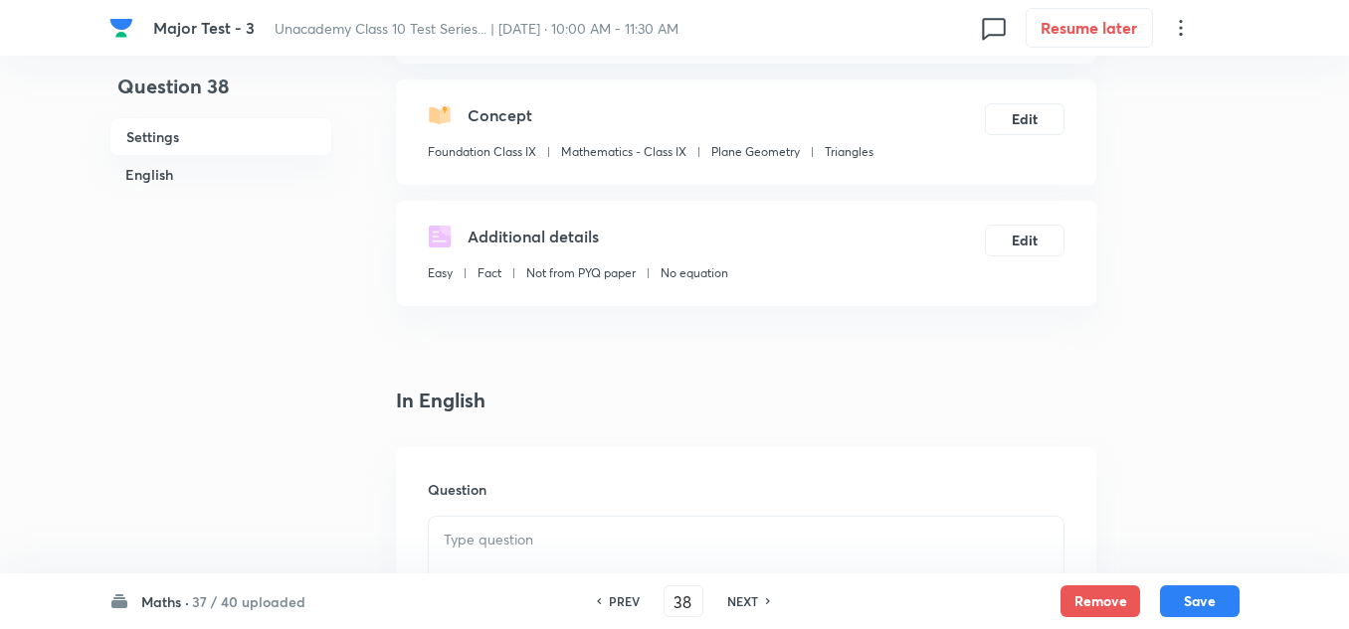
scroll to position [398, 0]
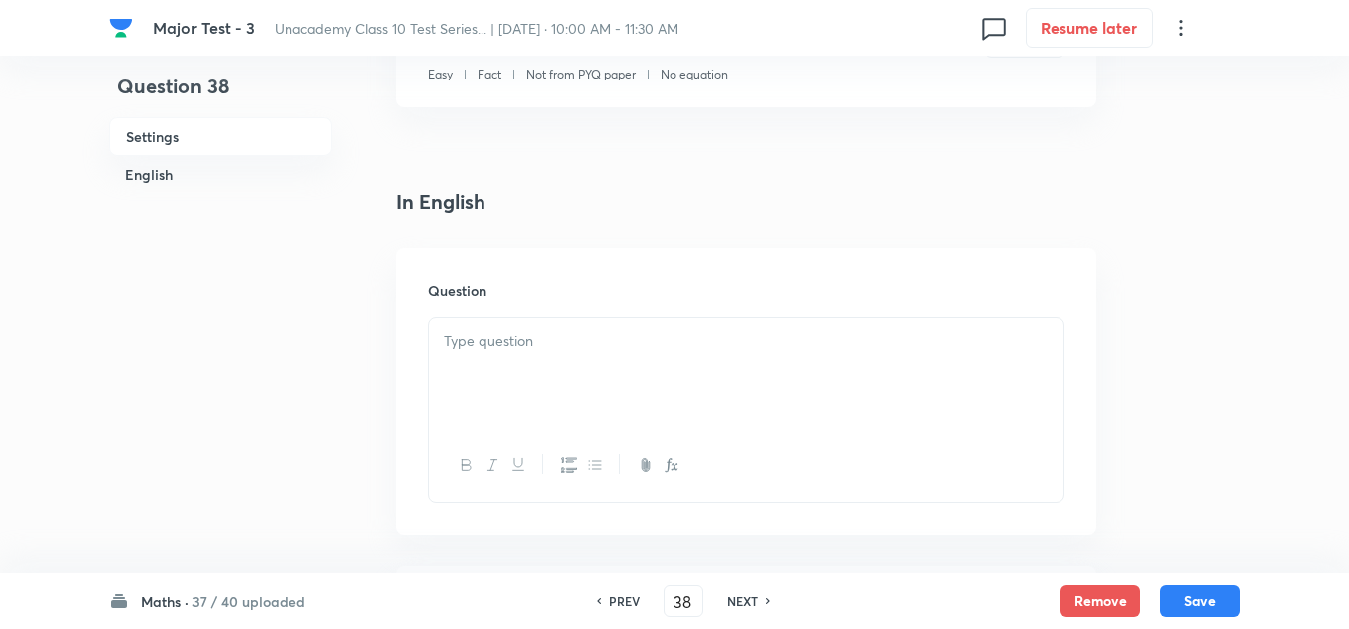
click at [463, 367] on div at bounding box center [746, 373] width 634 height 111
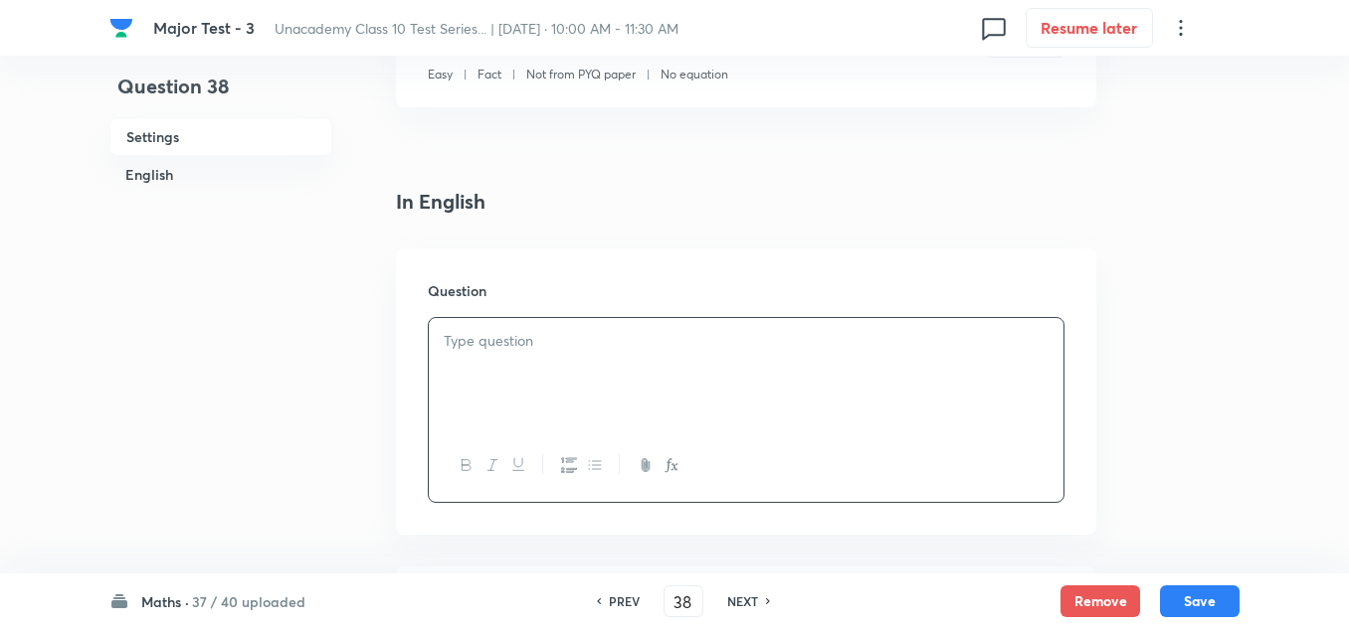
click at [564, 328] on div at bounding box center [746, 373] width 634 height 111
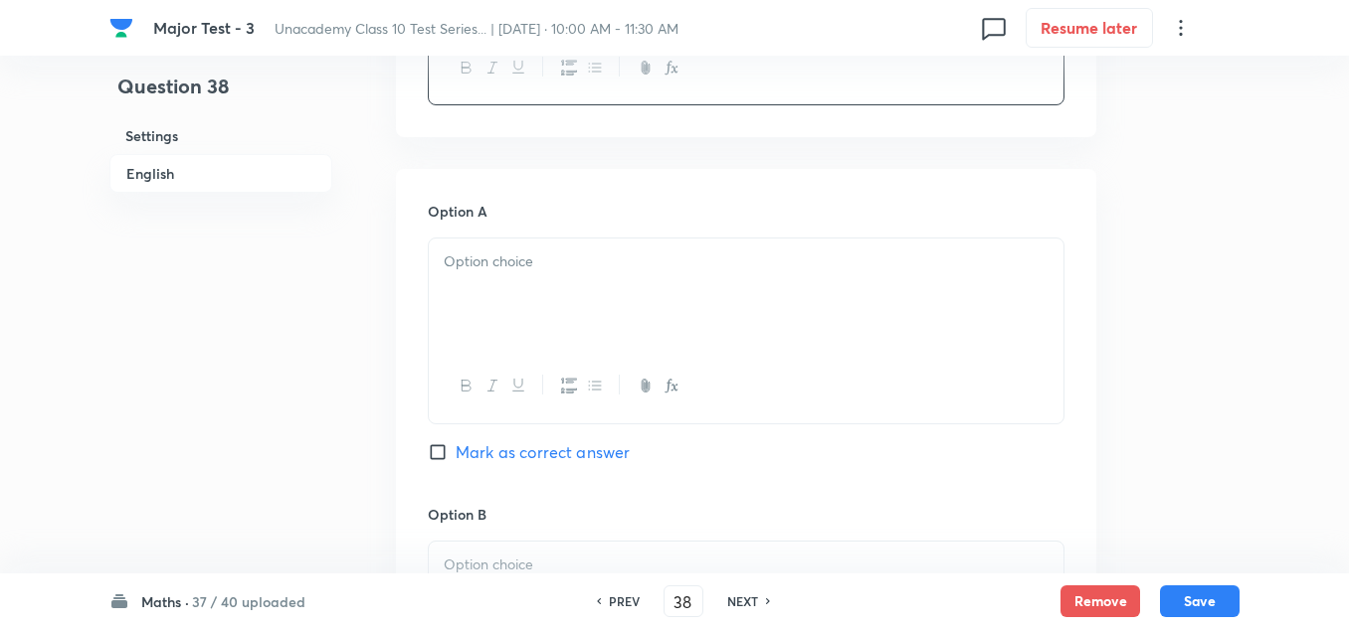
scroll to position [895, 0]
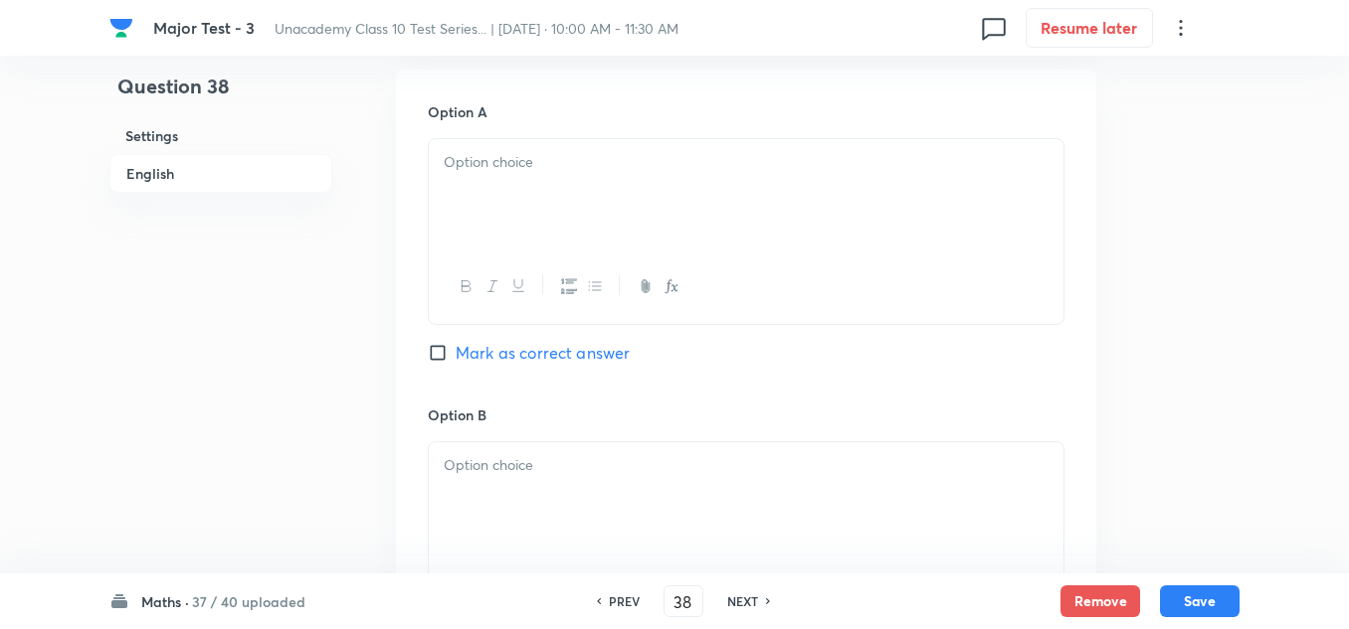
click at [592, 206] on div at bounding box center [746, 194] width 634 height 111
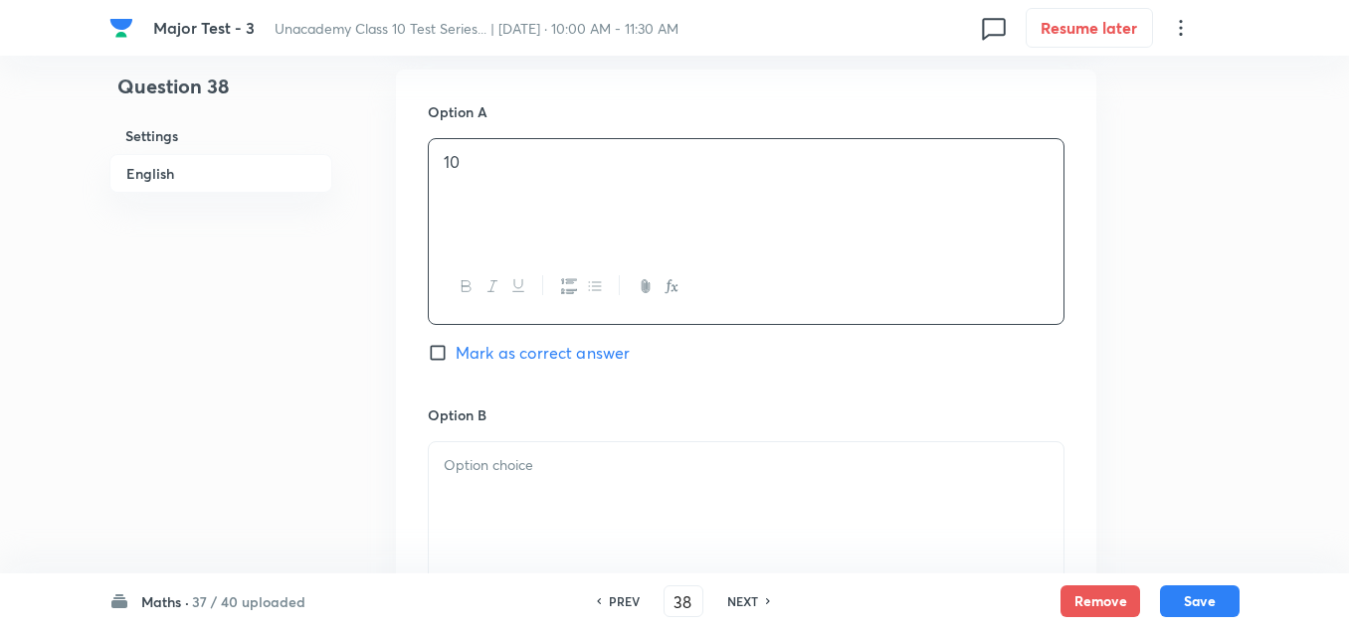
scroll to position [994, 0]
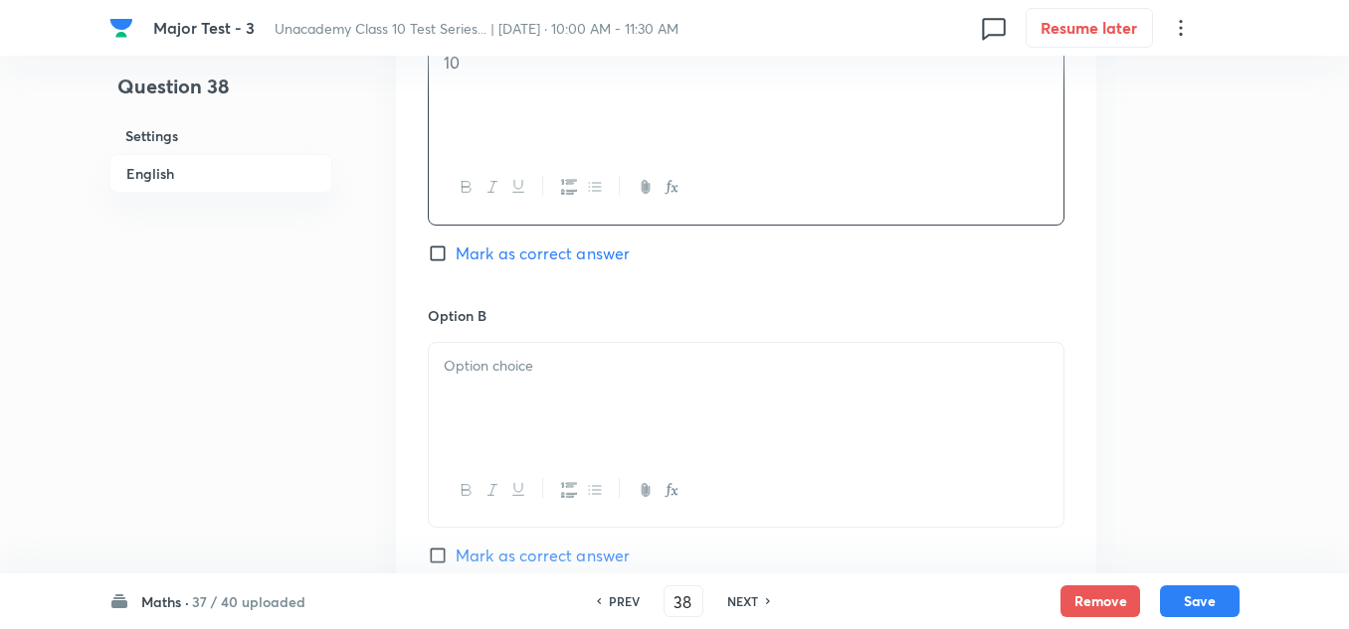
click at [534, 402] on div at bounding box center [746, 398] width 634 height 111
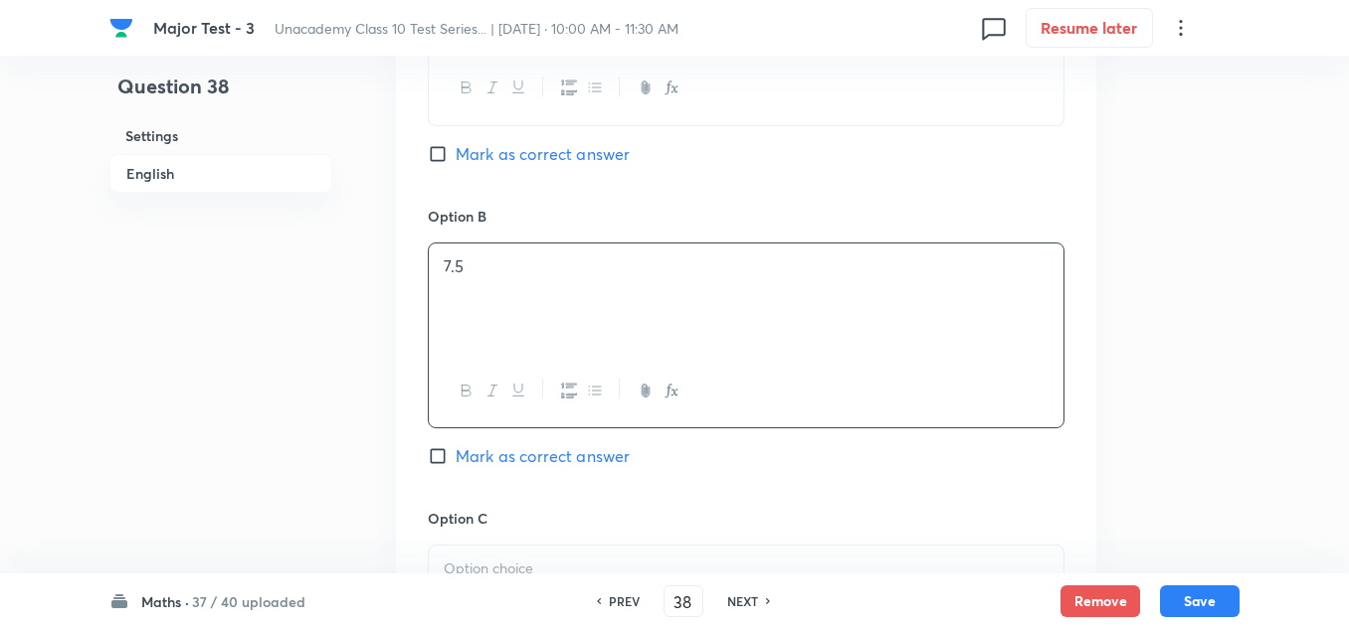
scroll to position [1193, 0]
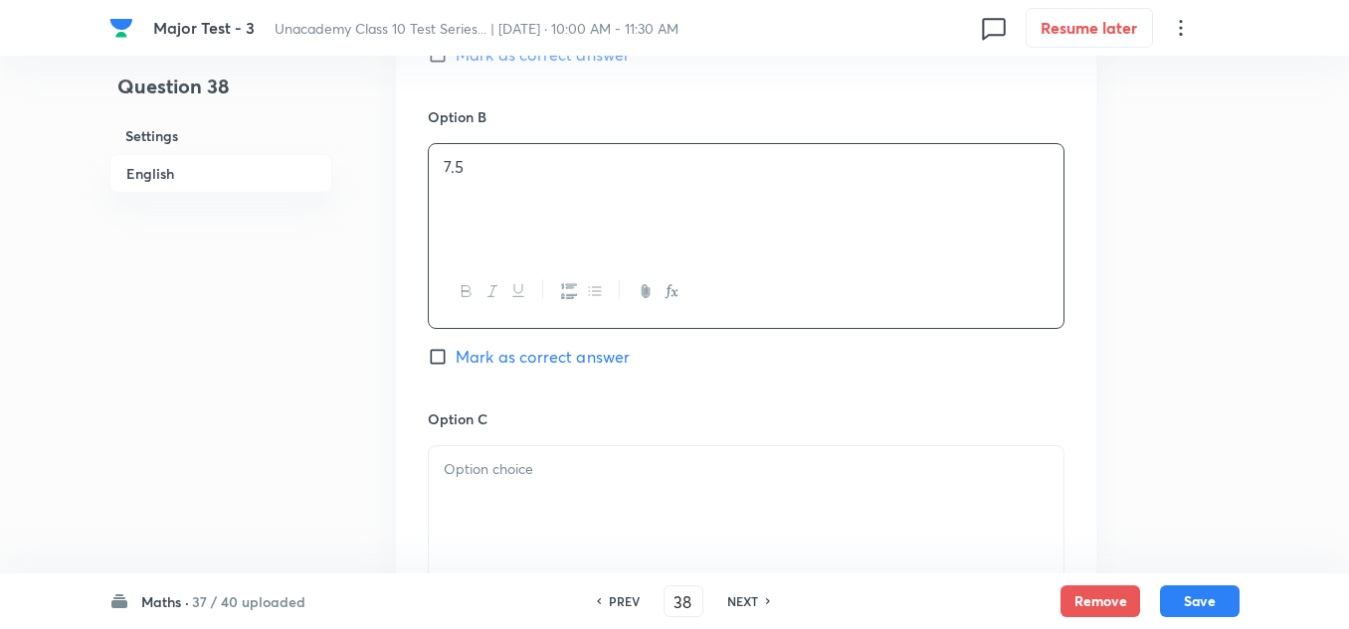
click at [532, 475] on p at bounding box center [746, 469] width 605 height 23
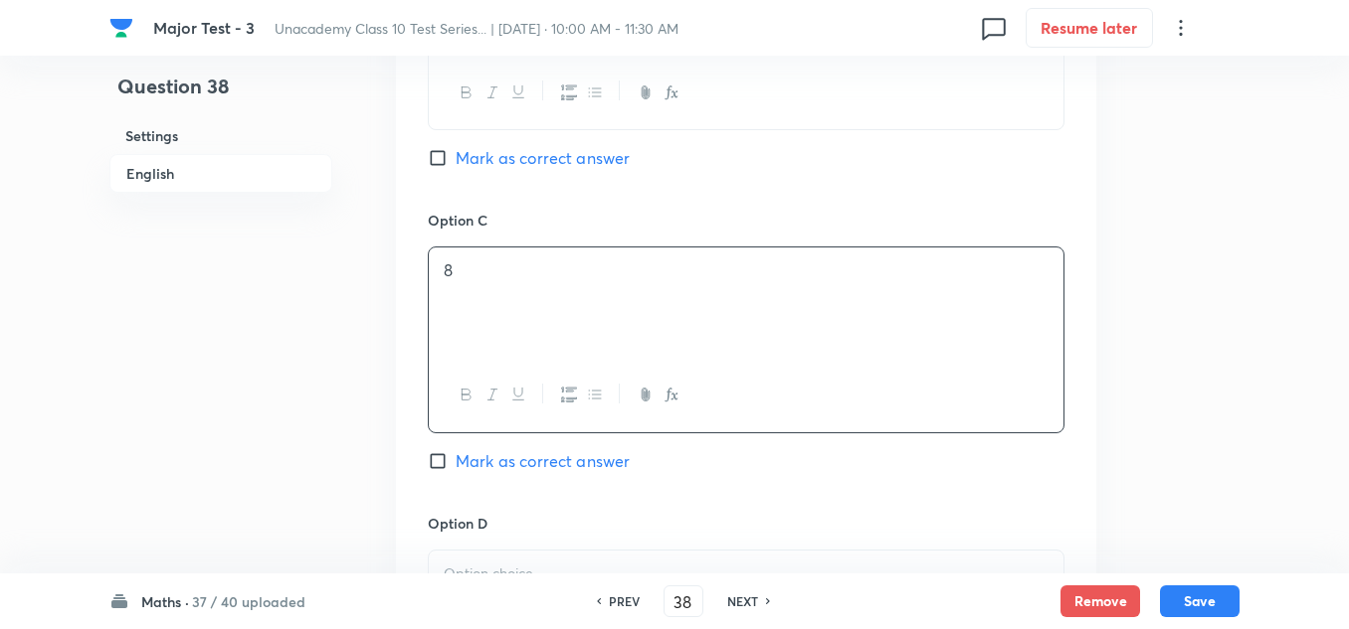
scroll to position [1492, 0]
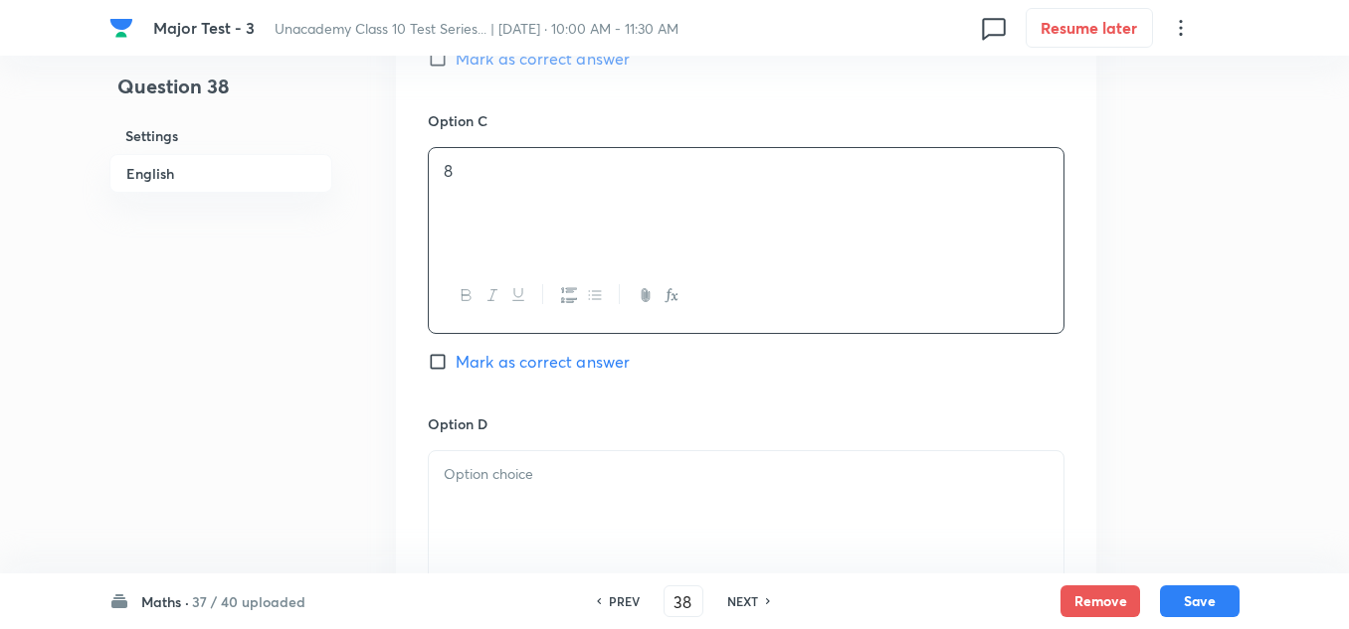
click at [522, 467] on p at bounding box center [746, 474] width 605 height 23
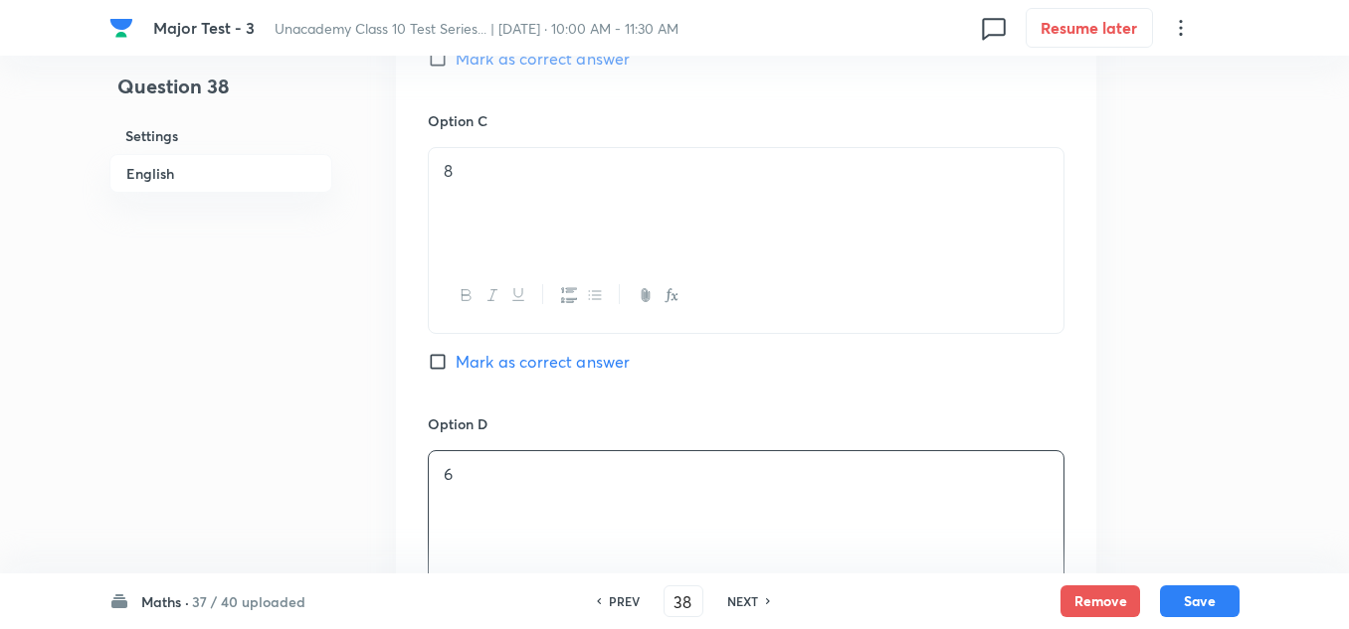
scroll to position [1193, 0]
click at [514, 362] on span "Mark as correct answer" at bounding box center [542, 357] width 174 height 24
click at [455, 362] on input "Mark as correct answer" at bounding box center [442, 357] width 28 height 20
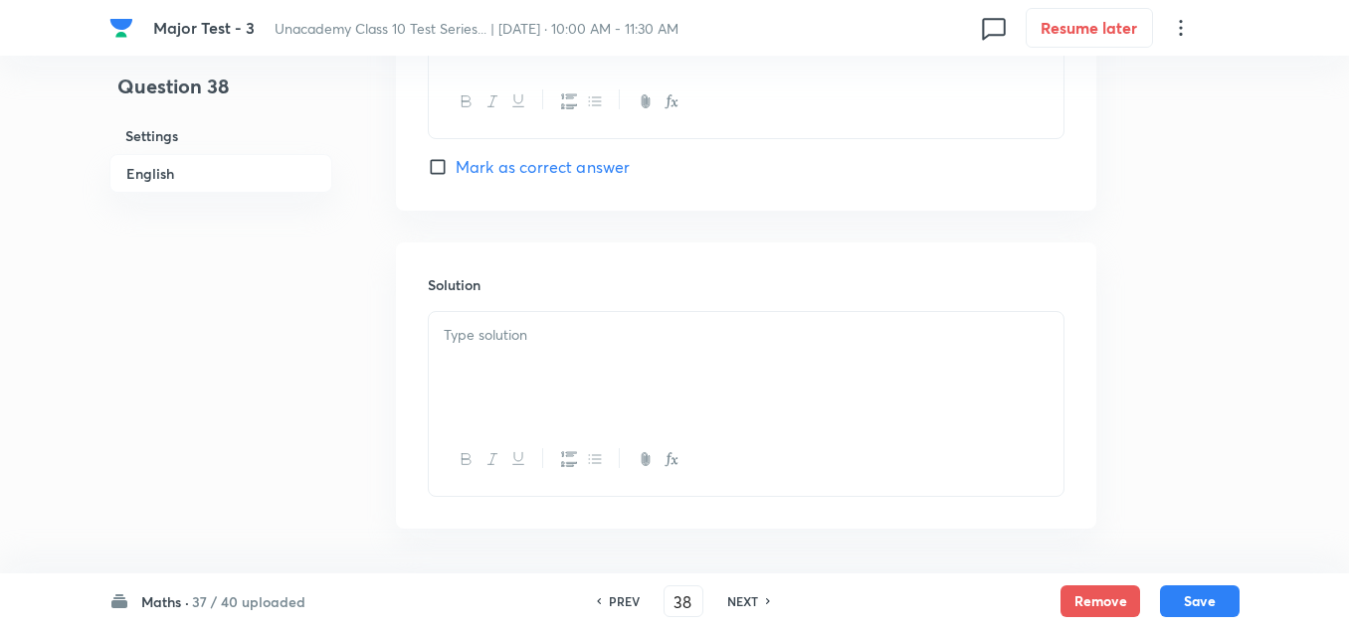
scroll to position [2064, 0]
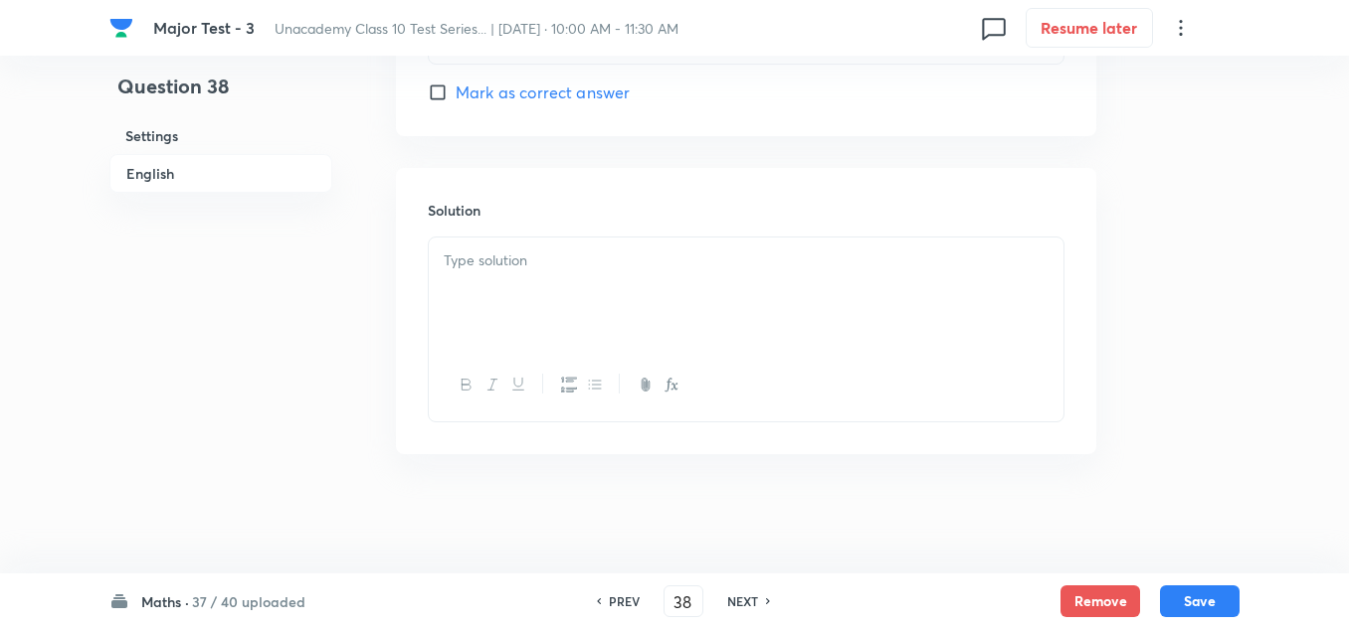
click at [658, 274] on div at bounding box center [746, 293] width 634 height 111
click at [1178, 592] on button "Save" at bounding box center [1200, 600] width 80 height 32
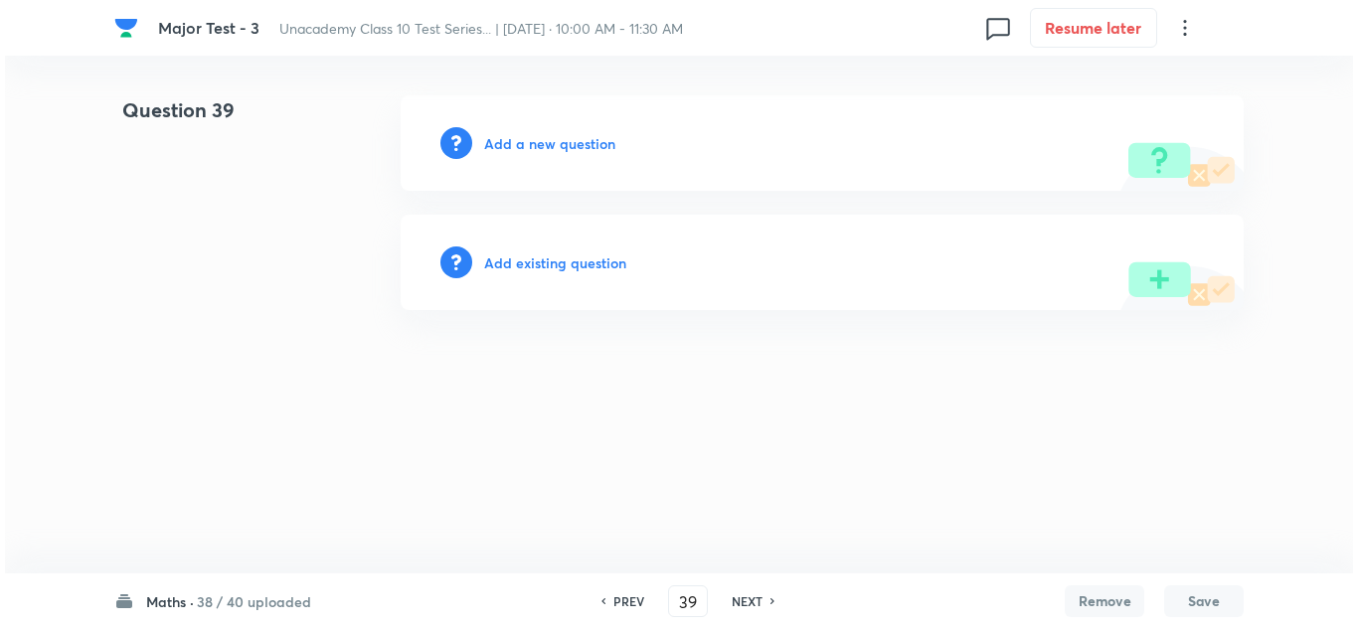
scroll to position [0, 0]
click at [580, 143] on h6 "Add a new question" at bounding box center [549, 143] width 131 height 21
click at [580, 143] on h6 "Choose a question type" at bounding box center [560, 143] width 153 height 21
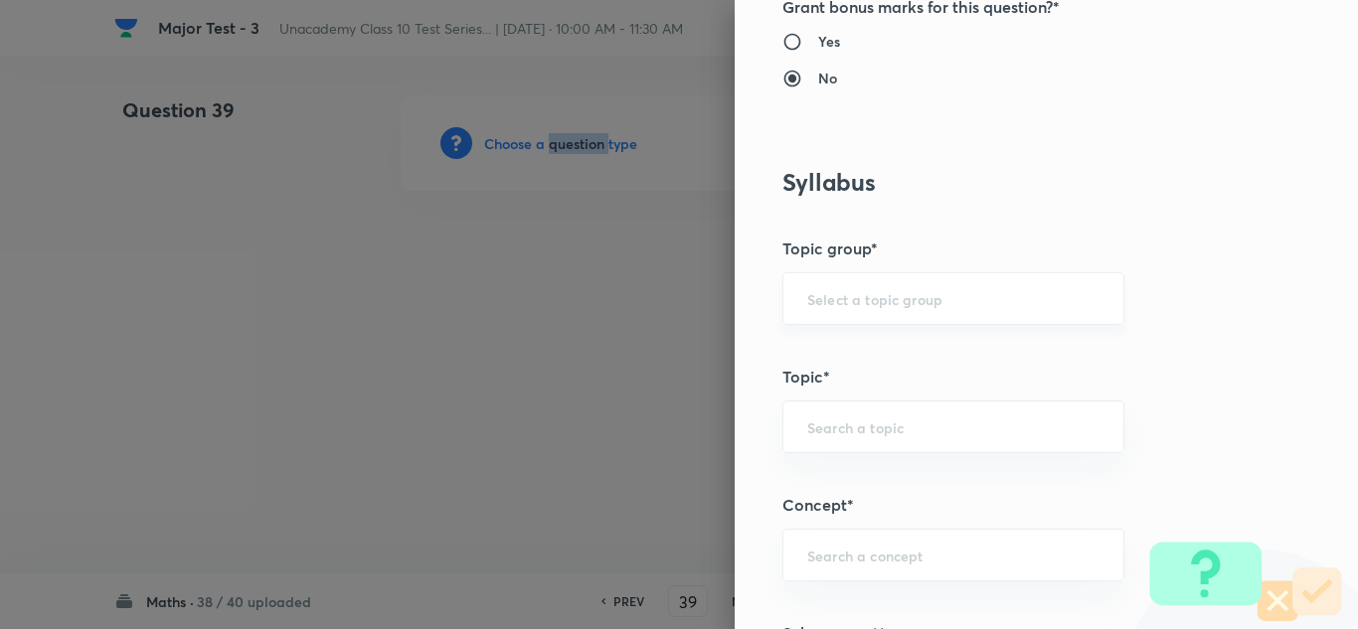
scroll to position [1094, 0]
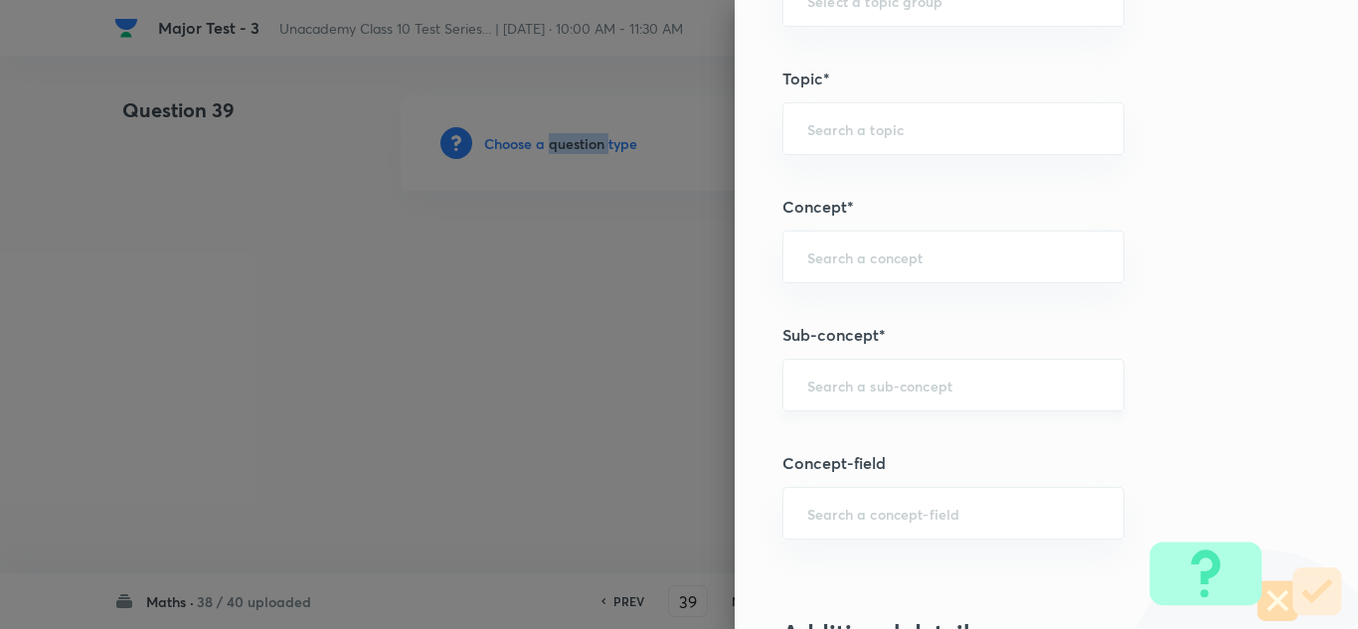
click at [871, 366] on div "​" at bounding box center [954, 385] width 342 height 53
paste input "Coordinate Geometry"
drag, startPoint x: 880, startPoint y: 387, endPoint x: 729, endPoint y: 401, distance: 151.8
click at [735, 397] on div "Question settings Question type* Single choice correct Number of options* 2 3 4…" at bounding box center [1047, 314] width 624 height 629
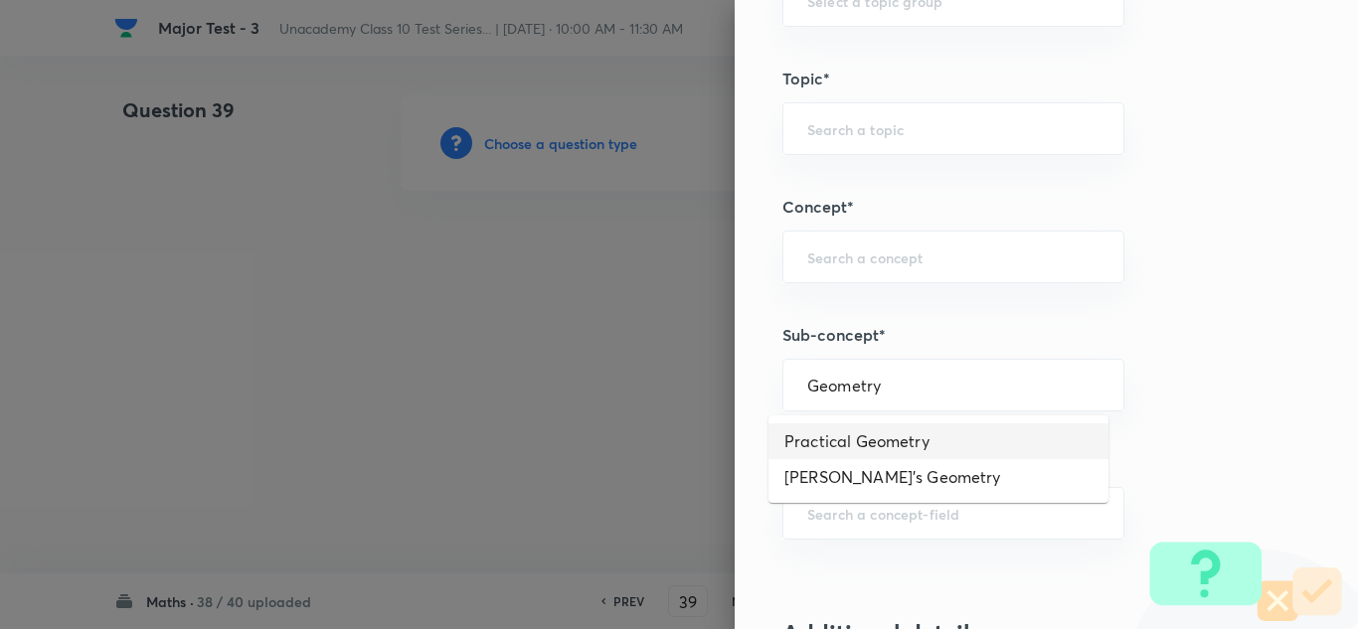
click at [809, 439] on li "Practical Geometry" at bounding box center [939, 442] width 340 height 36
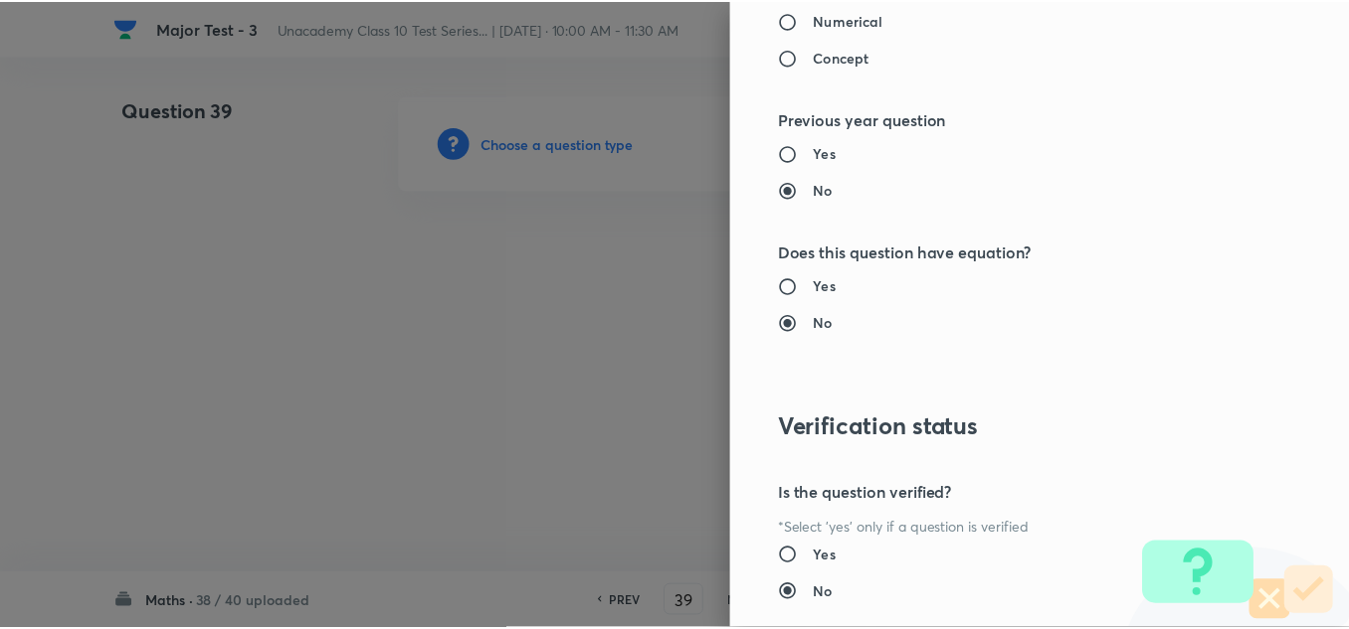
scroll to position [2215, 0]
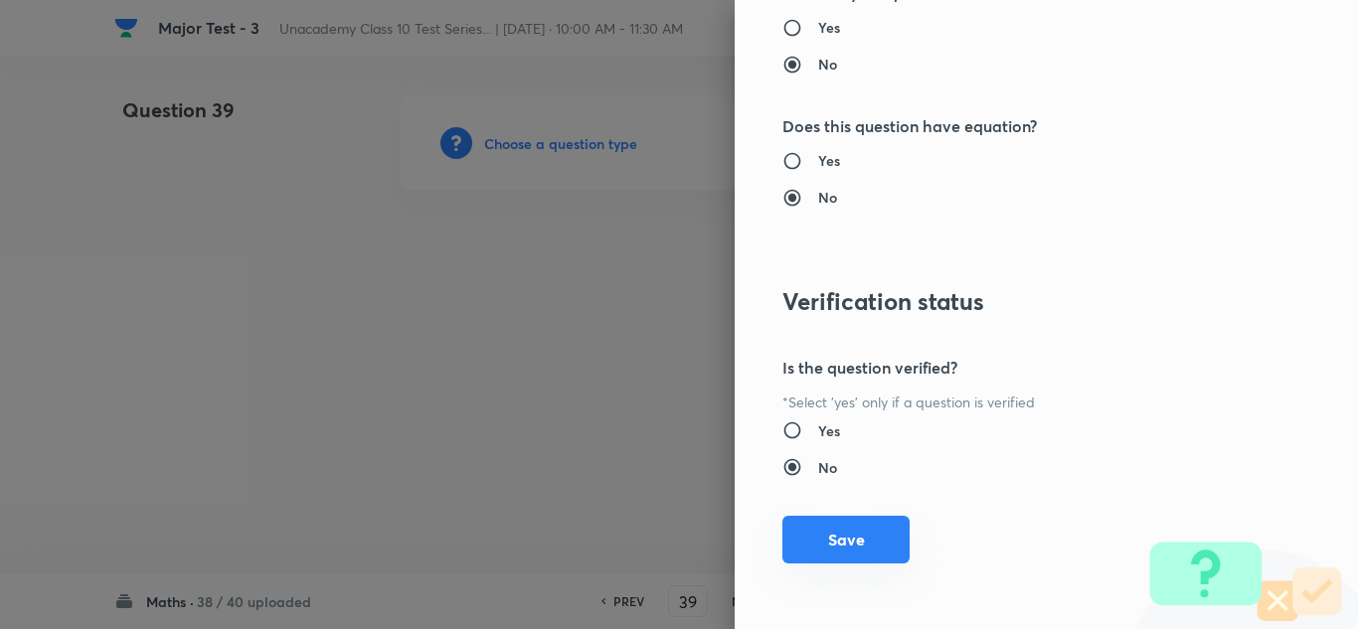
click at [876, 541] on button "Save" at bounding box center [846, 540] width 127 height 48
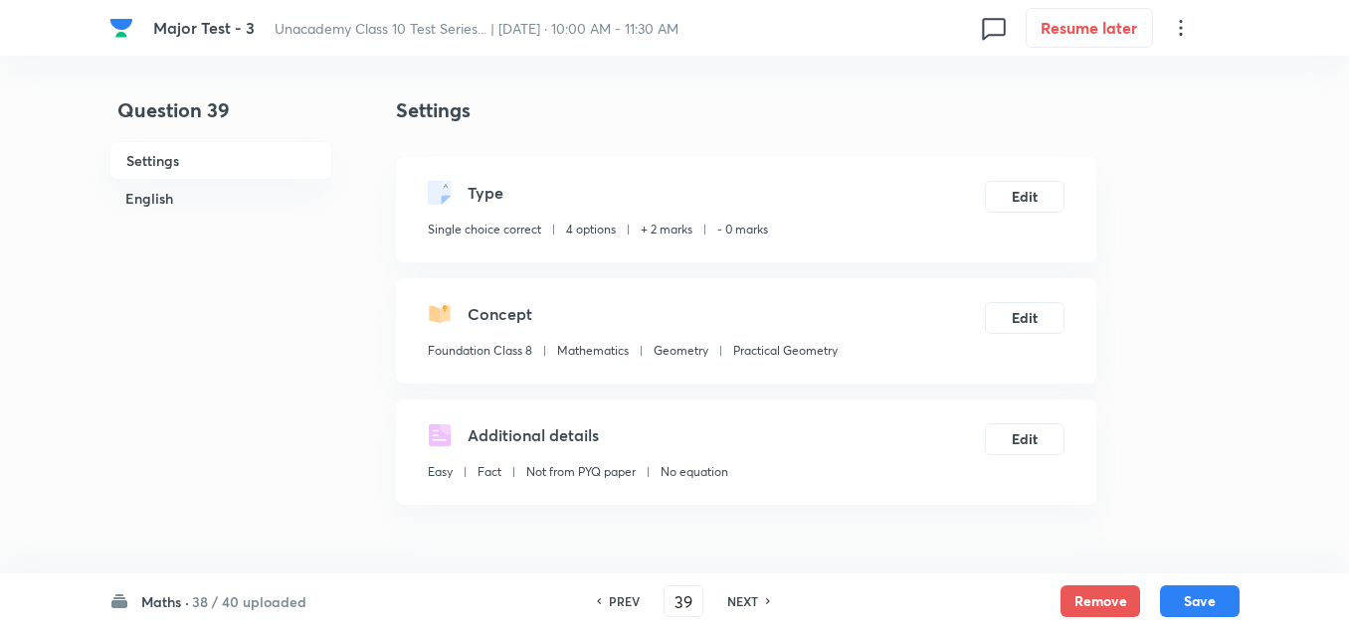
scroll to position [298, 0]
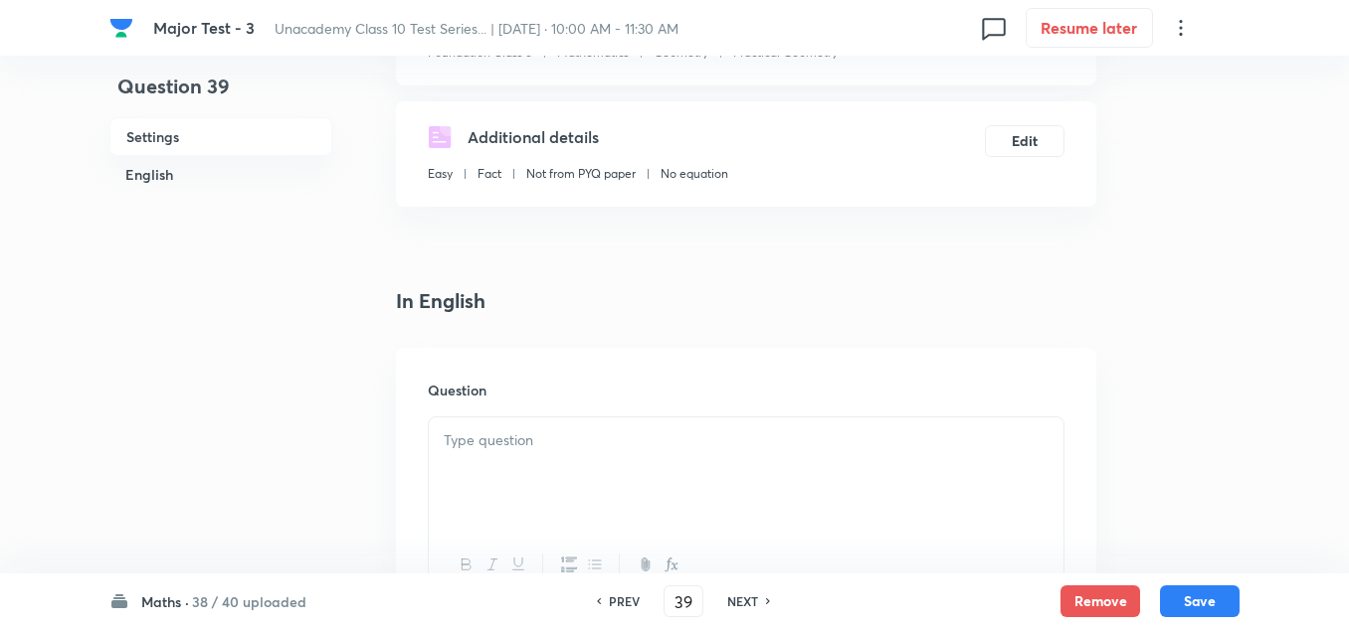
click at [554, 450] on p at bounding box center [746, 441] width 605 height 23
click at [499, 442] on p at bounding box center [746, 441] width 605 height 23
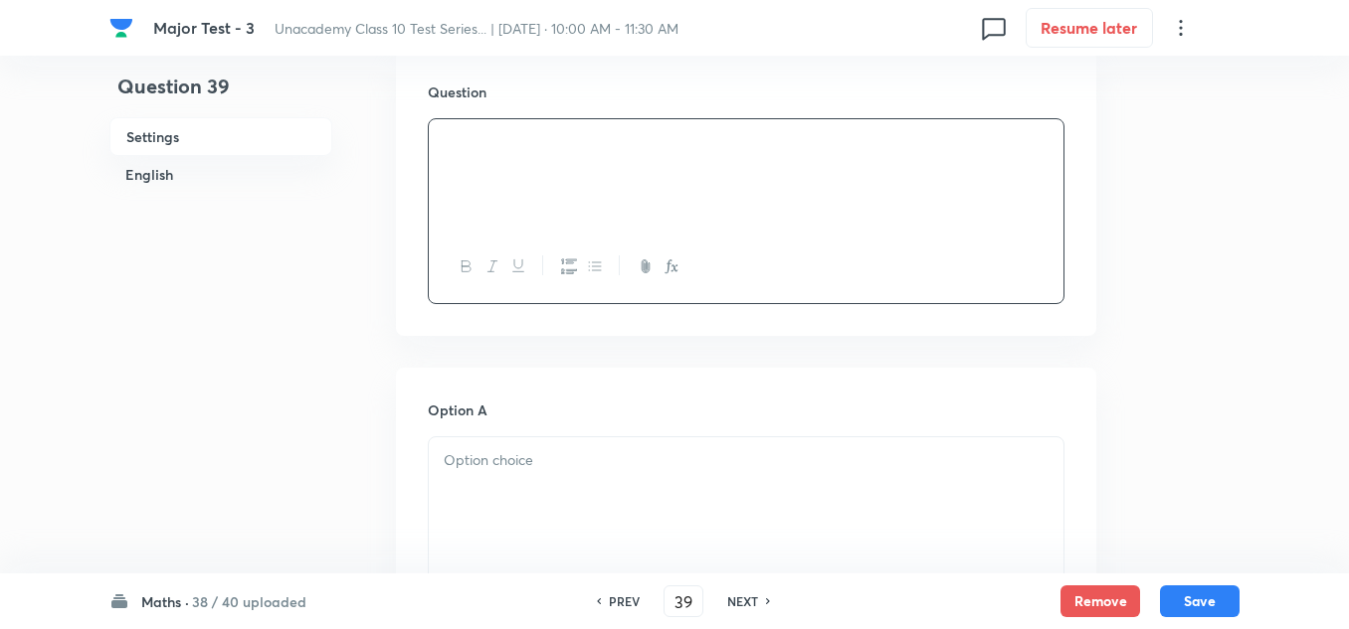
scroll to position [696, 0]
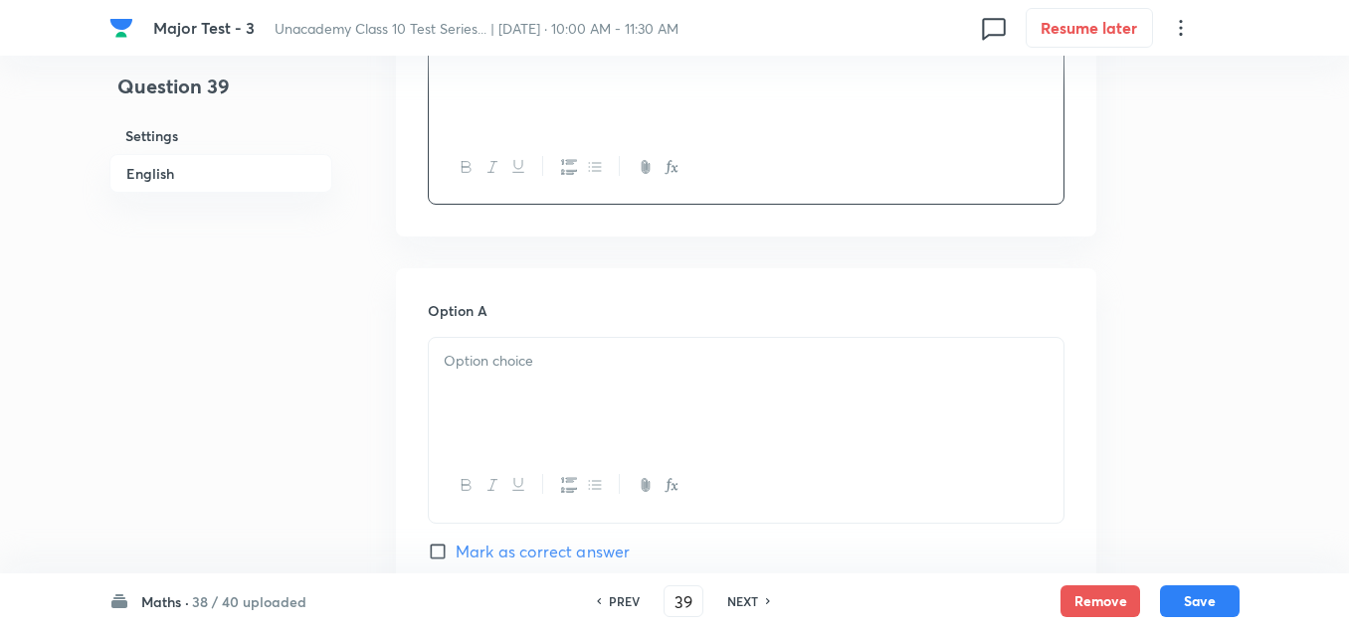
click at [522, 328] on div "Option A Mark as correct answer" at bounding box center [746, 451] width 636 height 302
click at [515, 365] on p at bounding box center [746, 361] width 605 height 23
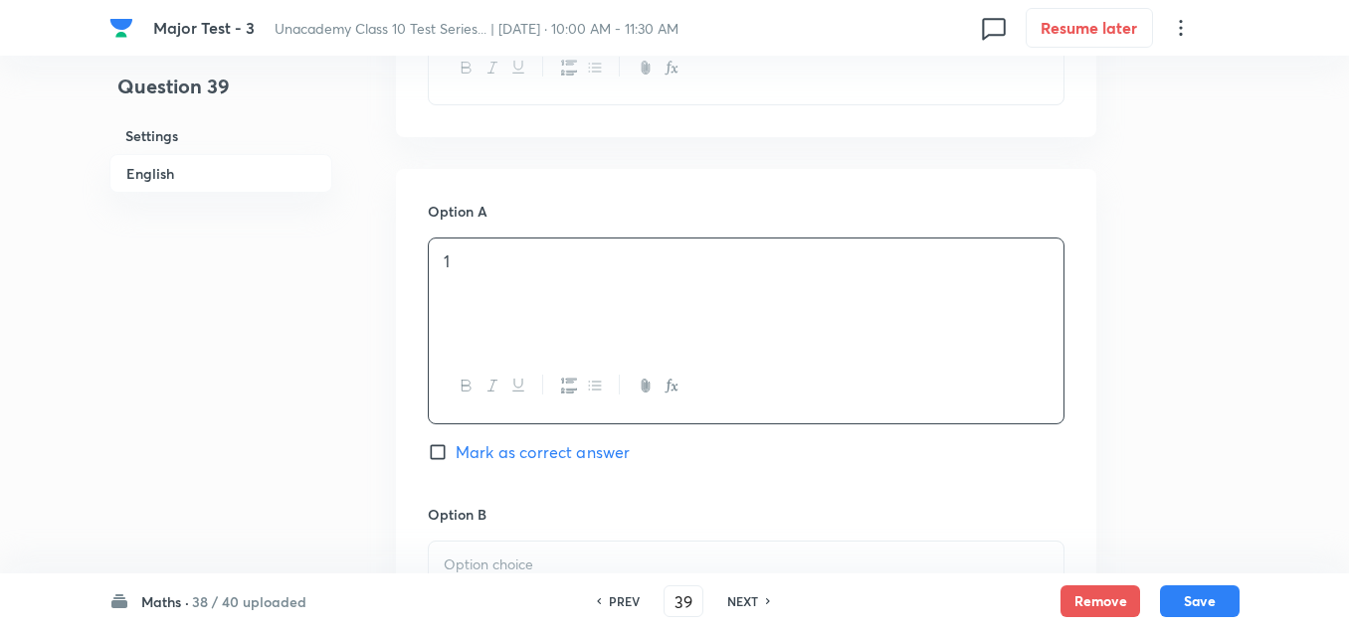
scroll to position [1094, 0]
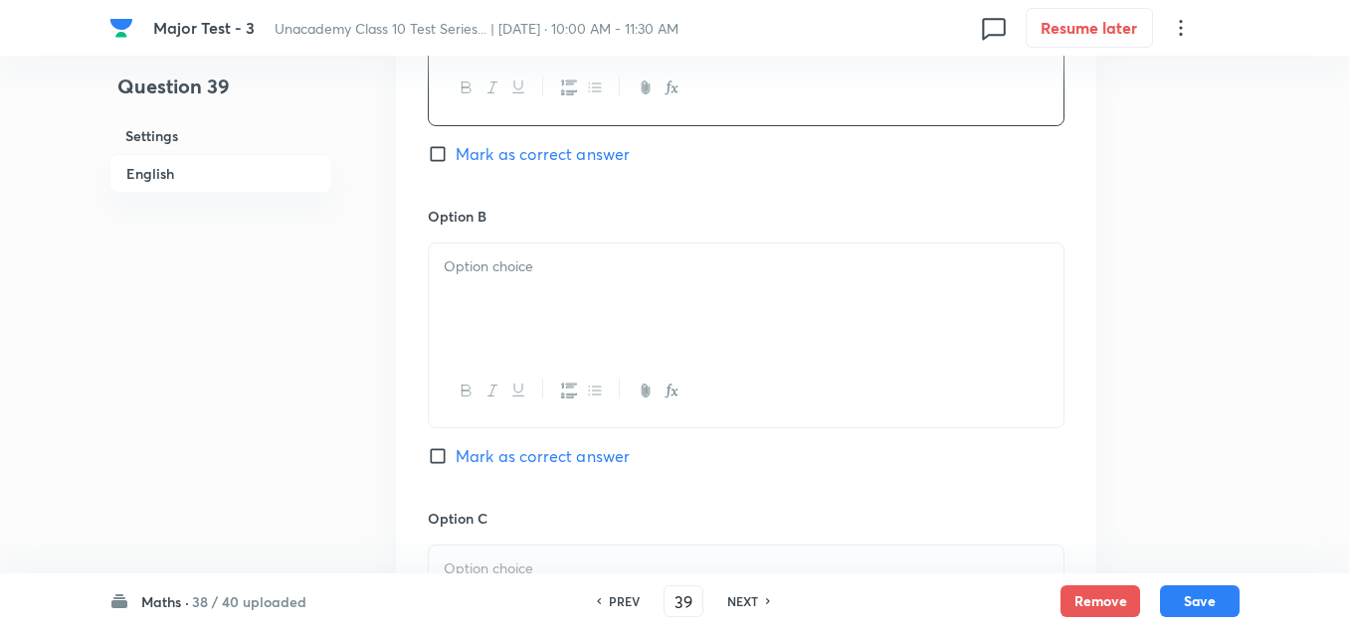
click at [504, 254] on div at bounding box center [746, 299] width 634 height 111
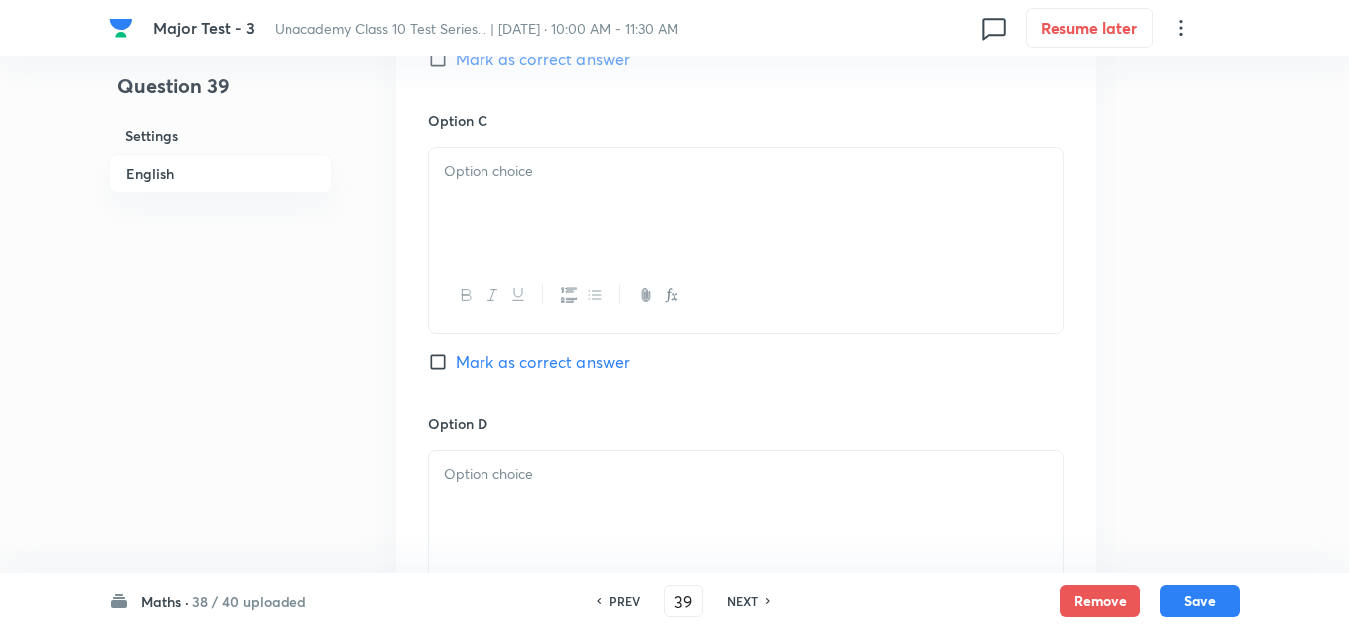
click at [516, 251] on div at bounding box center [746, 203] width 634 height 111
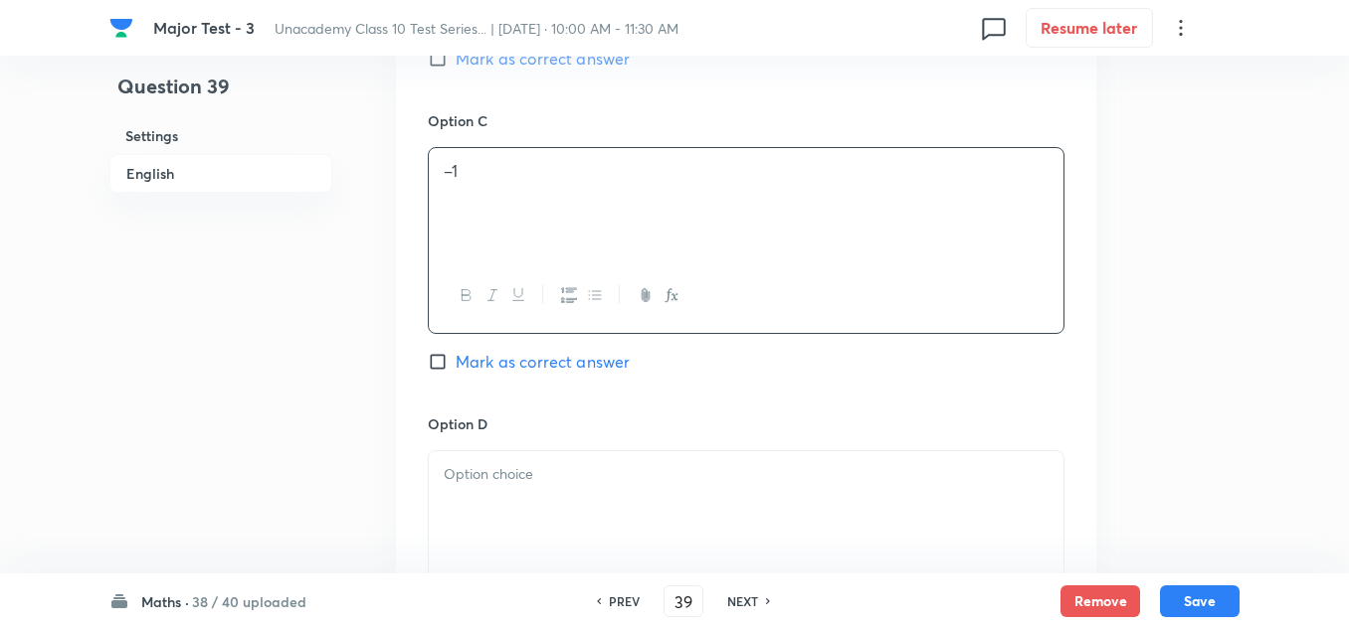
scroll to position [1790, 0]
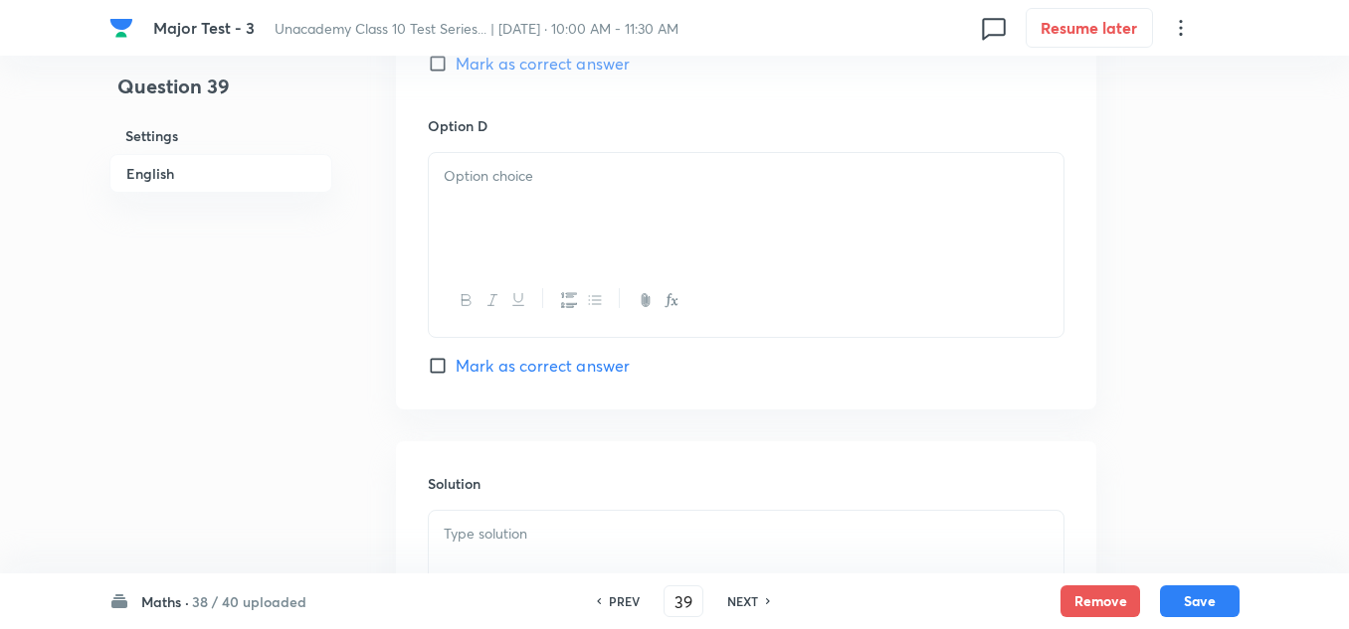
click at [522, 200] on div at bounding box center [746, 208] width 634 height 111
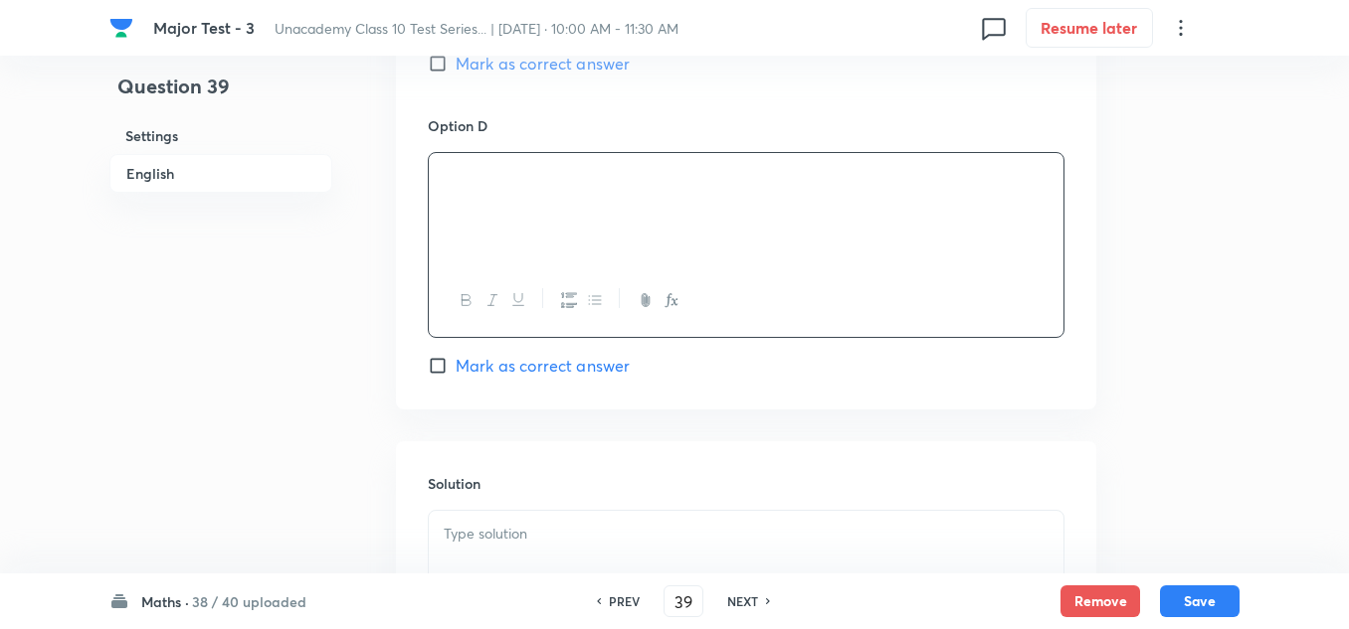
click at [458, 538] on p at bounding box center [746, 534] width 605 height 23
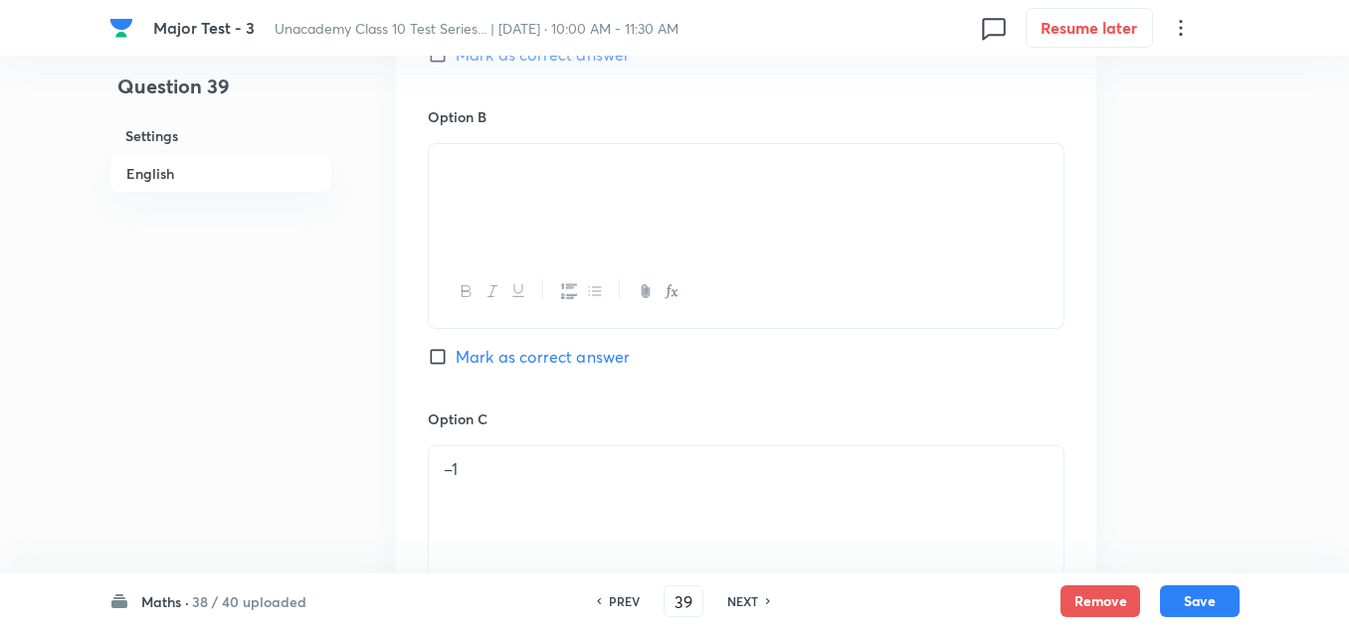
scroll to position [1094, 0]
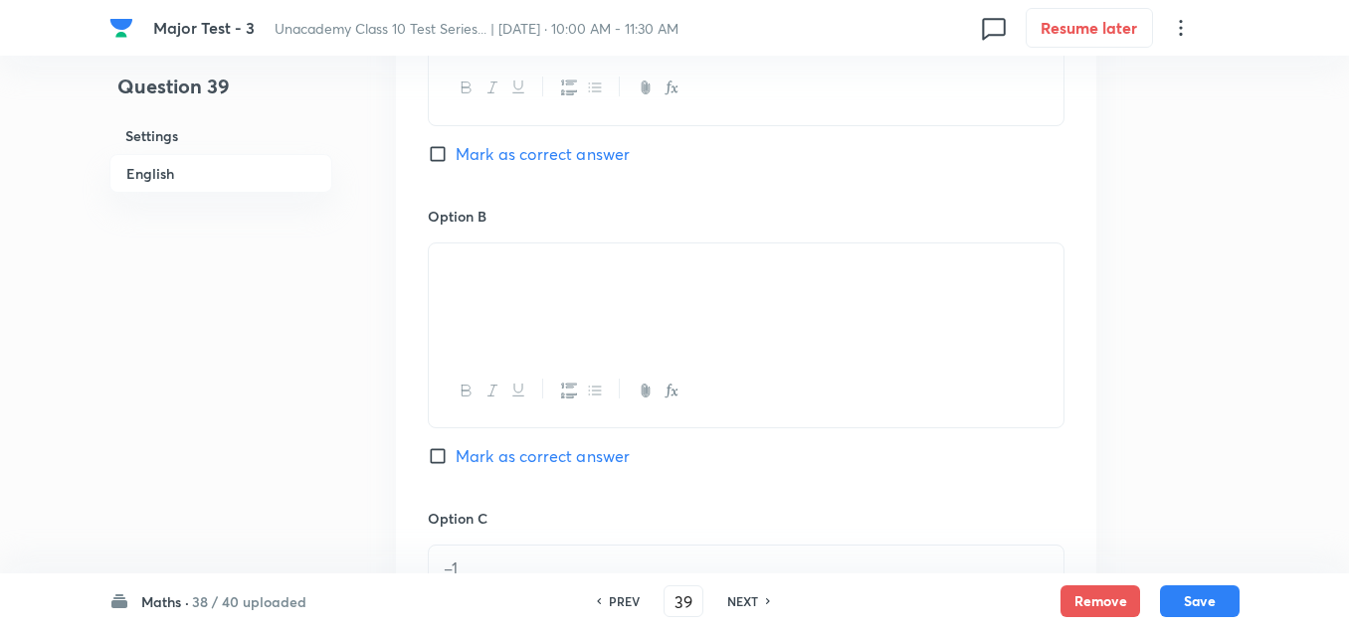
click at [522, 444] on div "Option B Mark as correct answer" at bounding box center [746, 357] width 636 height 302
click at [528, 452] on span "Mark as correct answer" at bounding box center [542, 457] width 174 height 24
click at [455, 452] on input "Mark as correct answer" at bounding box center [442, 457] width 28 height 20
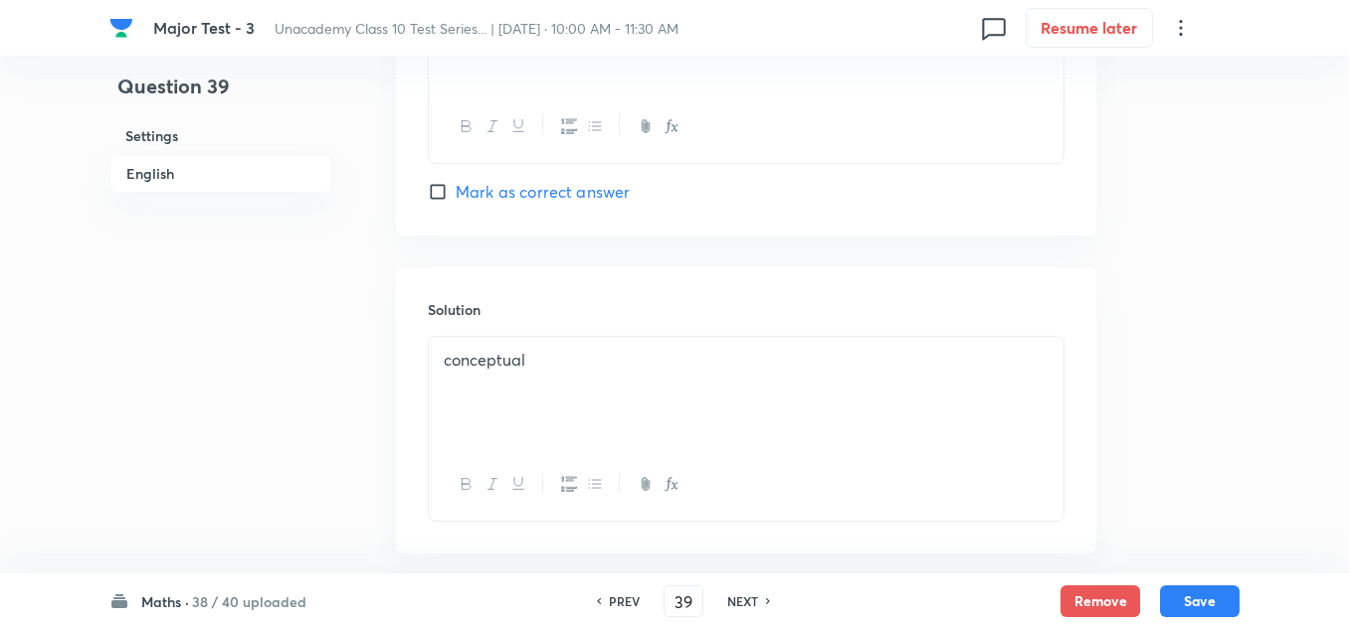
scroll to position [2064, 0]
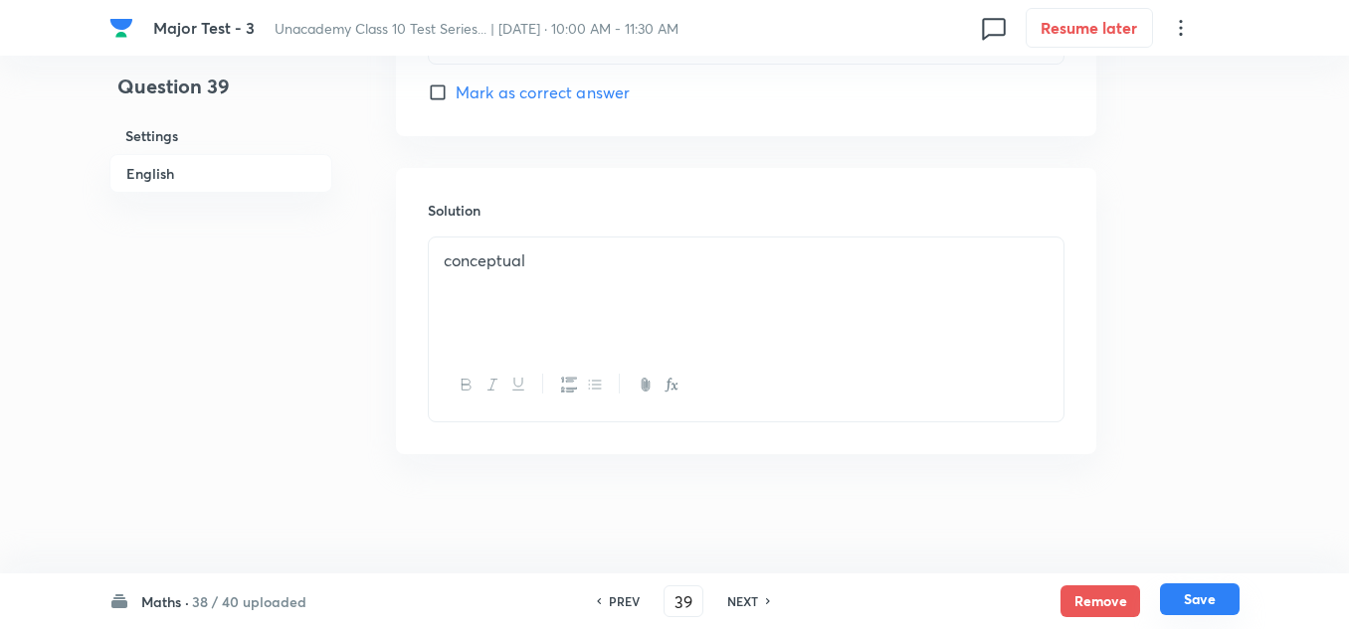
click at [1197, 599] on button "Save" at bounding box center [1200, 600] width 80 height 32
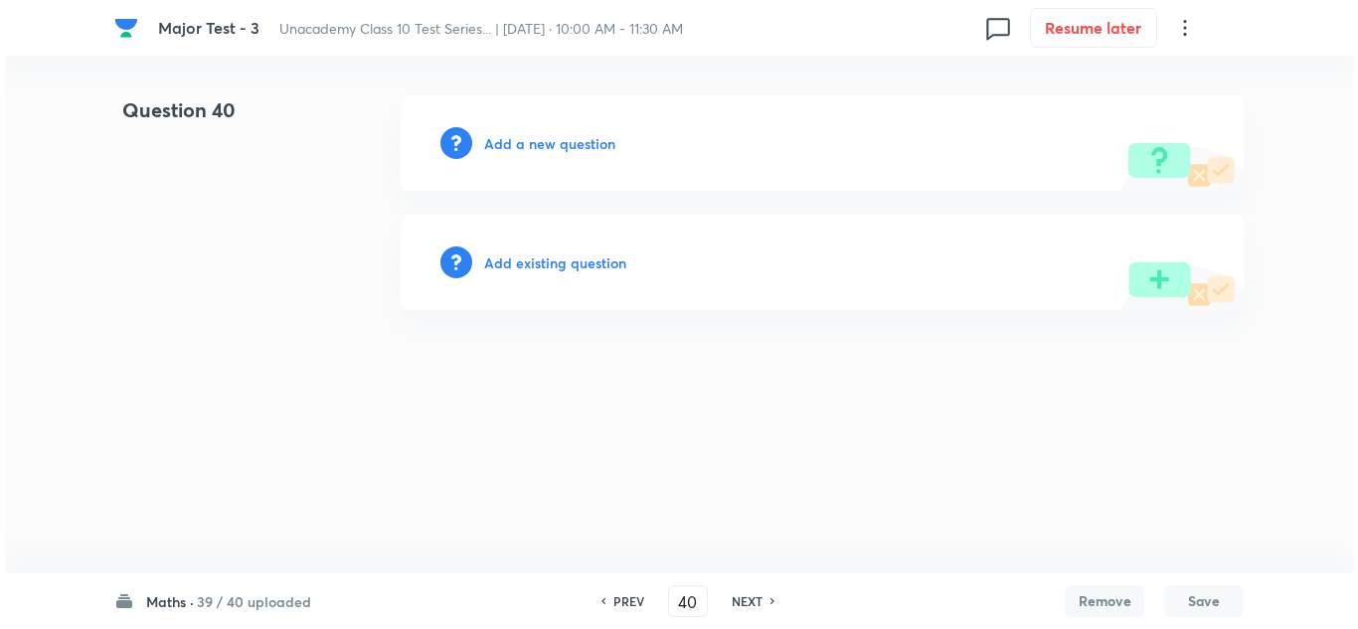
scroll to position [0, 0]
click at [538, 146] on h6 "Add a new question" at bounding box center [549, 143] width 131 height 21
click at [538, 146] on h6 "Choose a question type" at bounding box center [560, 143] width 153 height 21
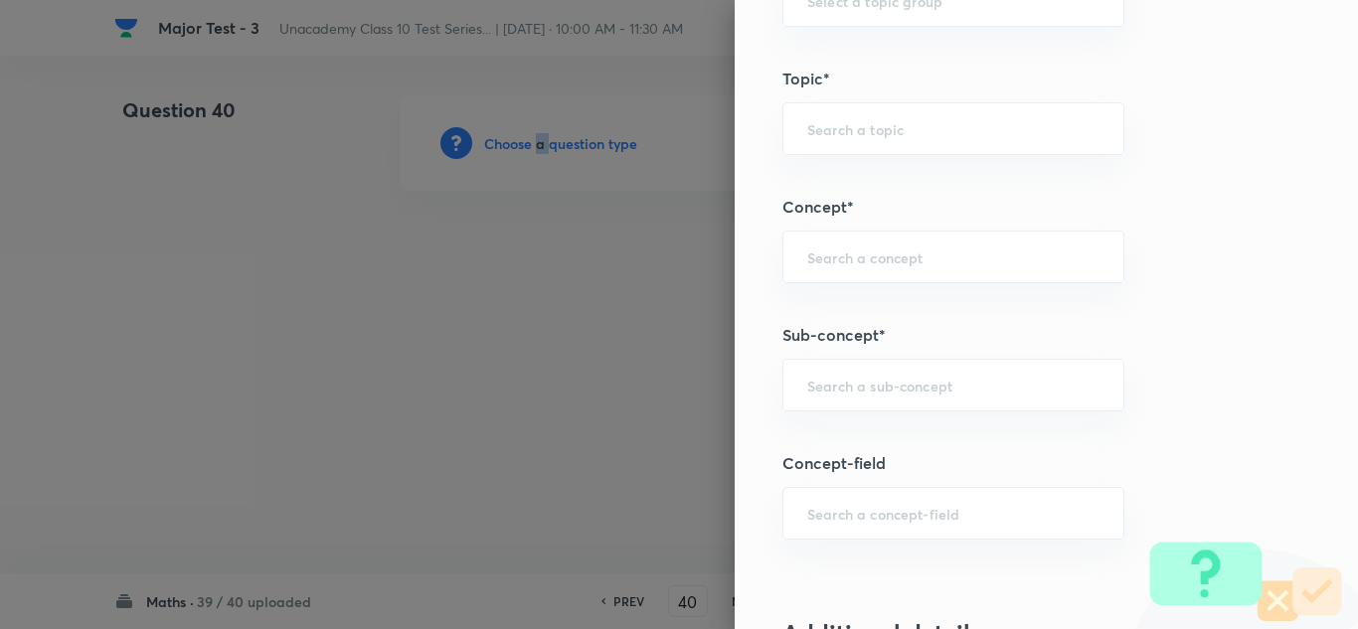
scroll to position [1193, 0]
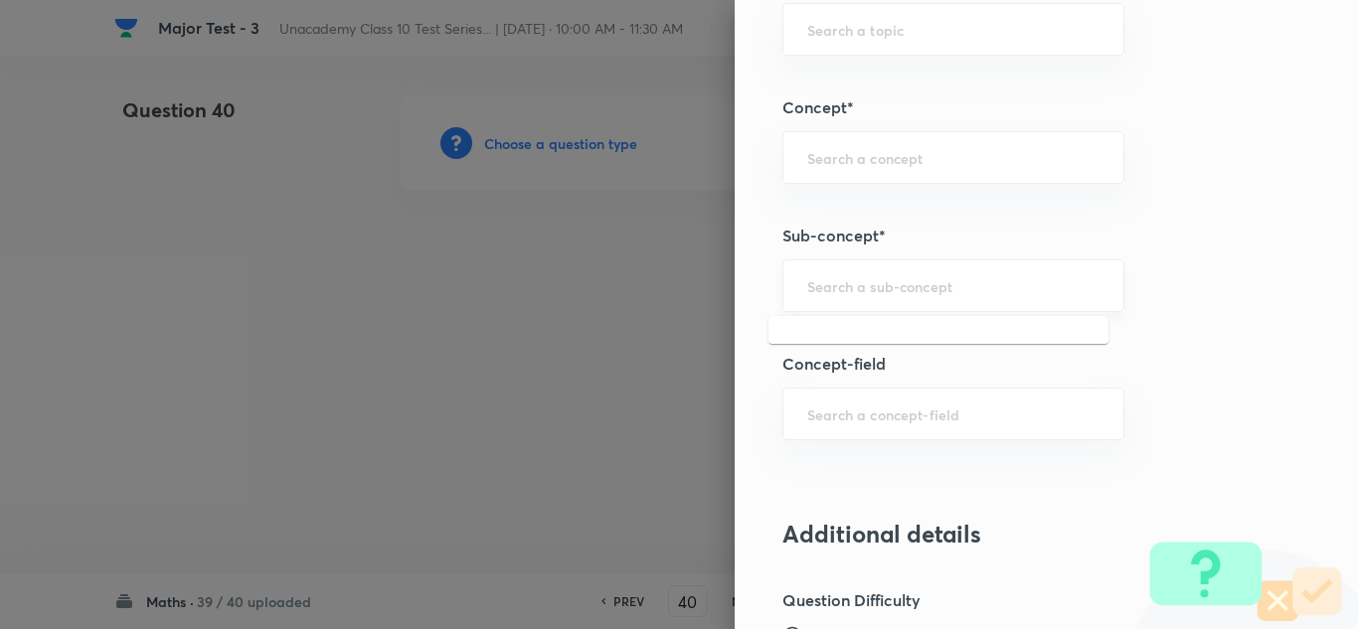
click at [845, 288] on input "text" at bounding box center [954, 285] width 292 height 19
paste input "rigonometry"
click at [808, 288] on input "rigonometry" at bounding box center [954, 285] width 292 height 19
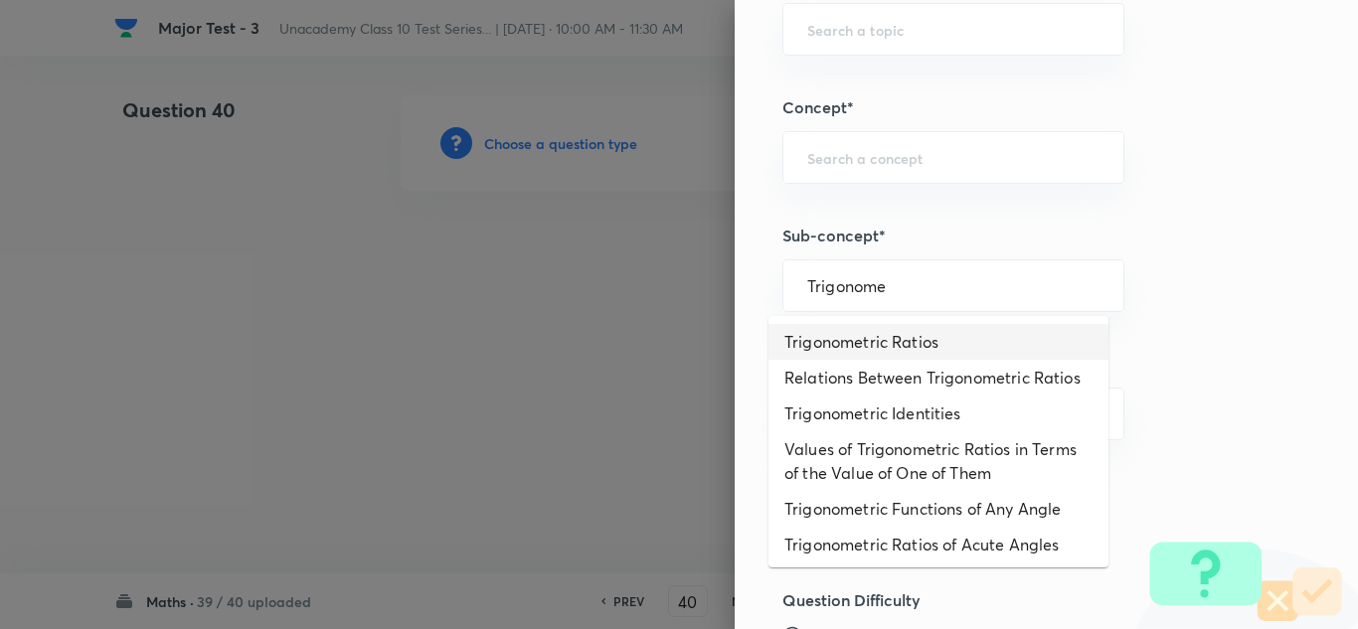
click at [852, 338] on li "Trigonometric Ratios" at bounding box center [939, 342] width 340 height 36
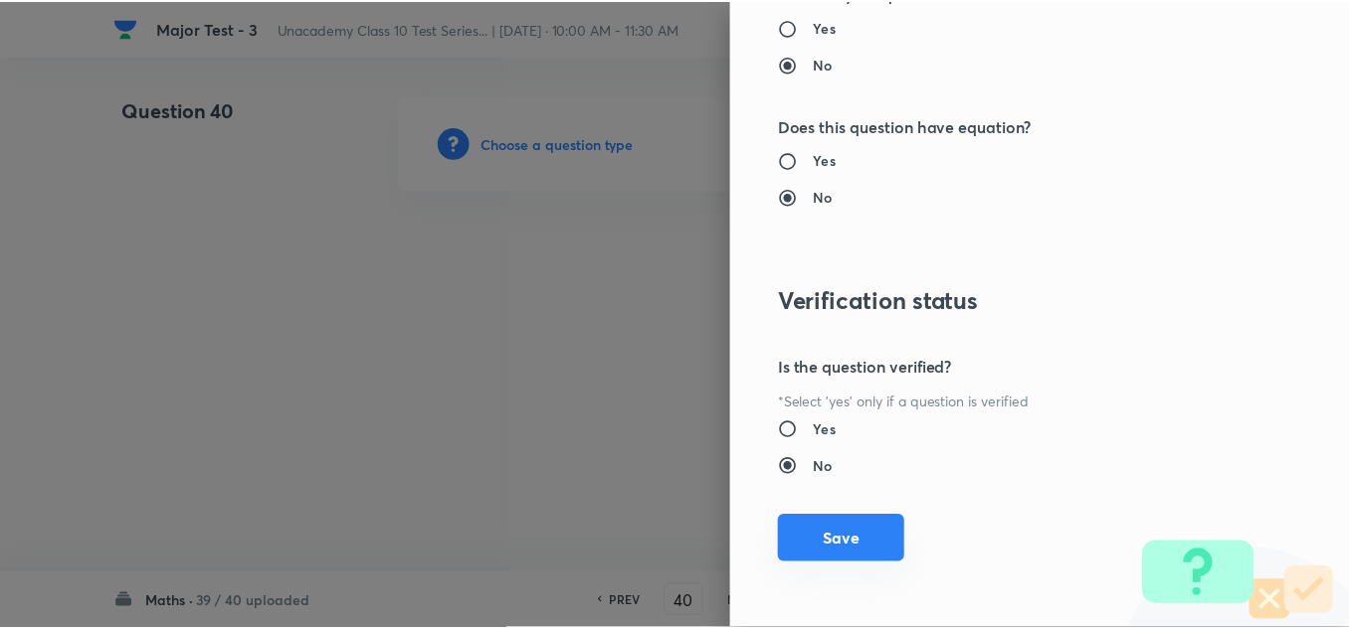
scroll to position [2215, 0]
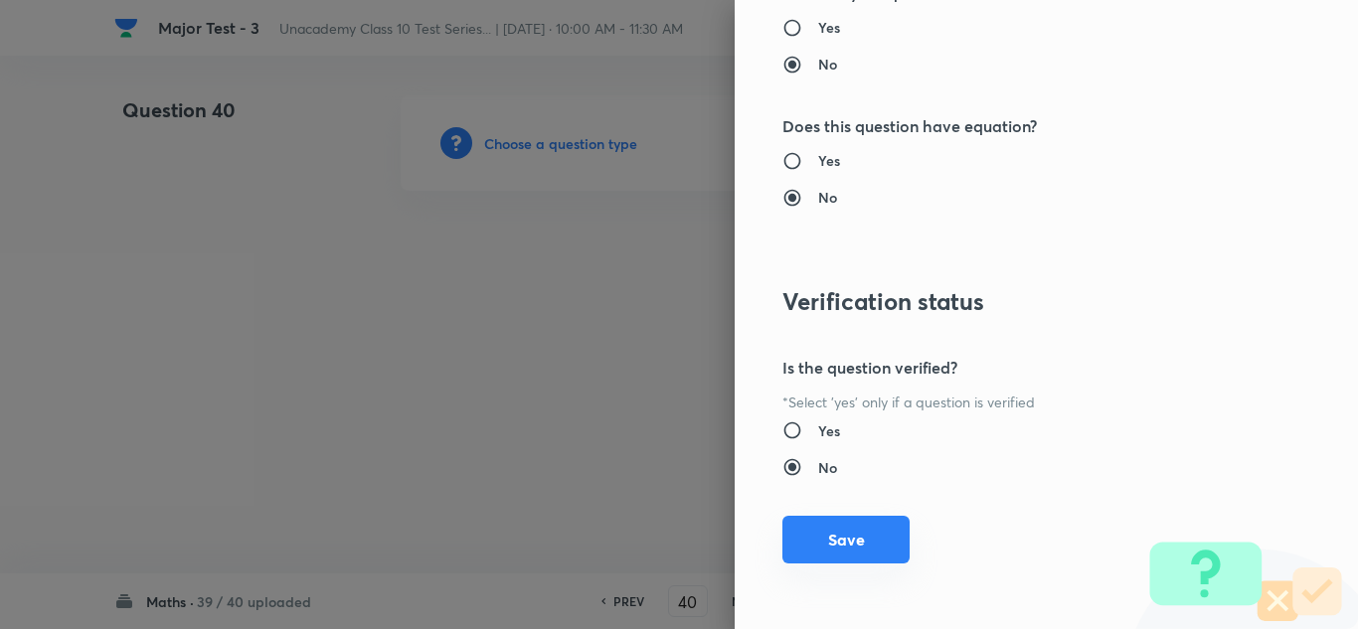
click at [851, 549] on button "Save" at bounding box center [846, 540] width 127 height 48
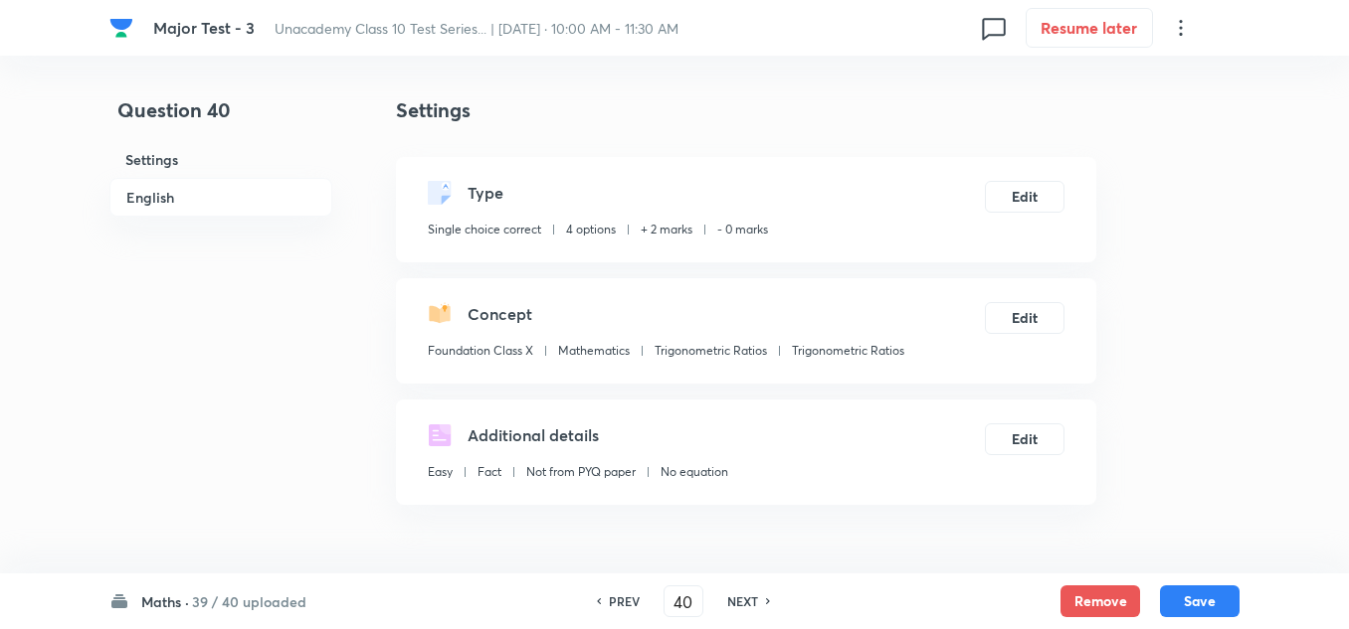
scroll to position [298, 0]
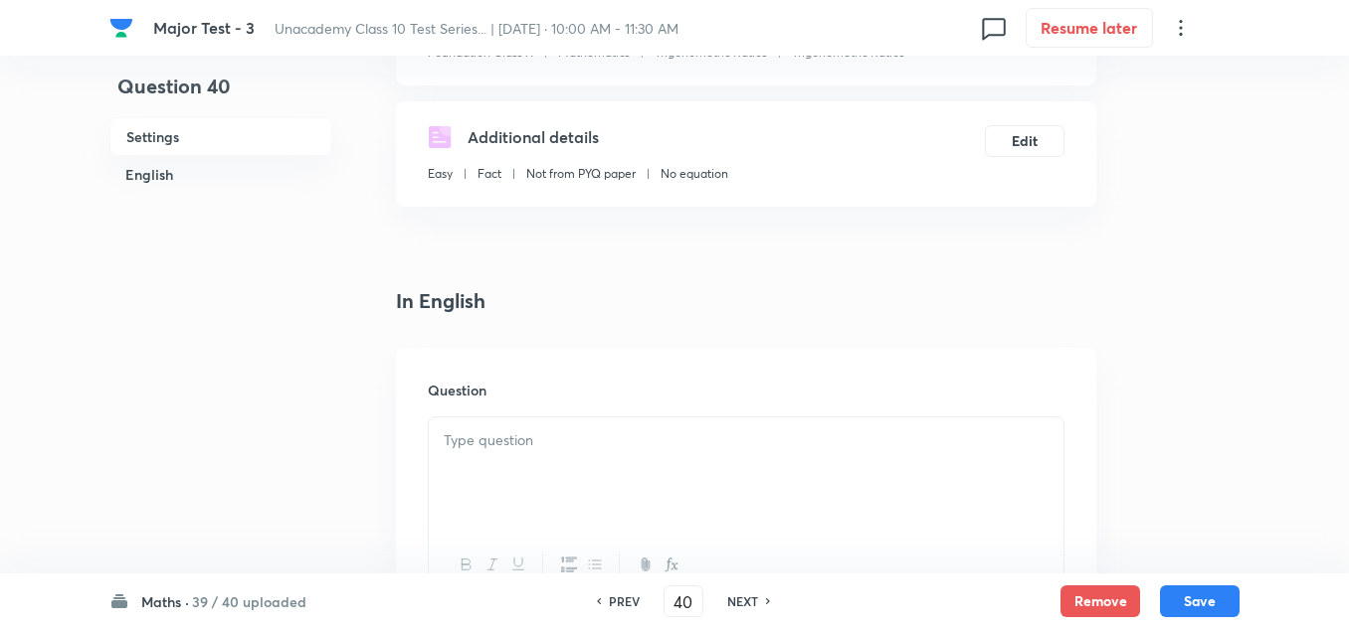
click at [494, 434] on p at bounding box center [746, 441] width 605 height 23
click at [483, 446] on p at bounding box center [746, 441] width 605 height 23
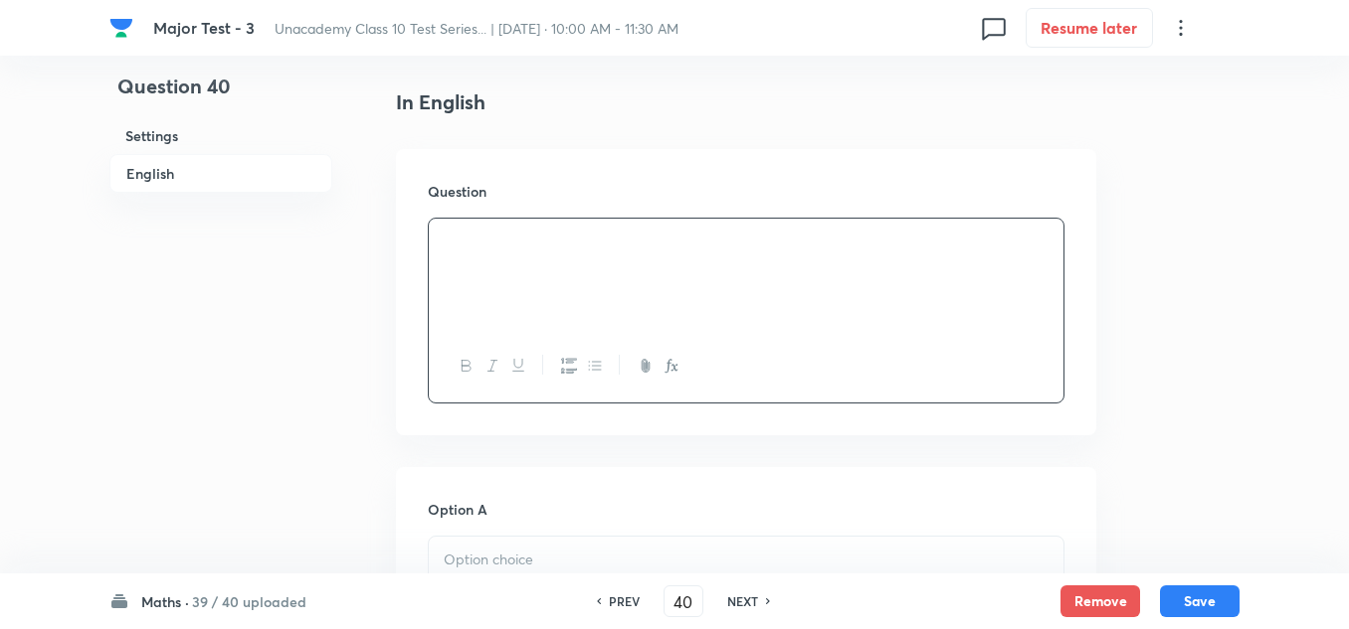
scroll to position [597, 0]
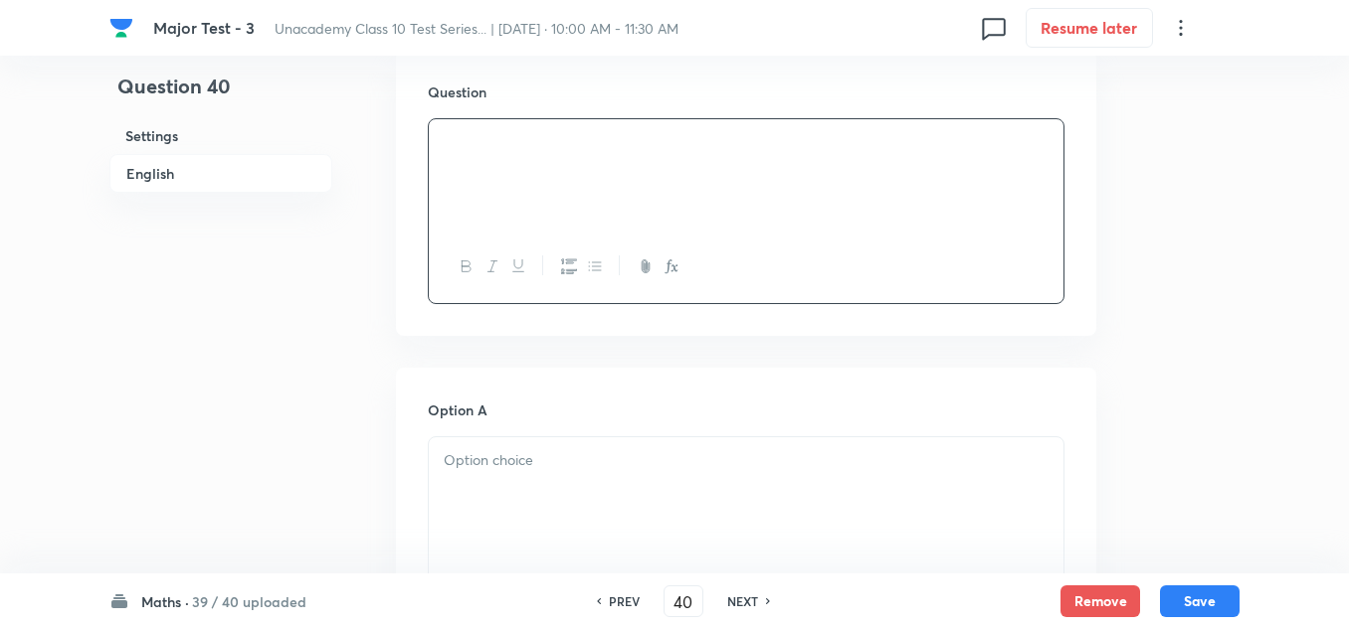
click at [520, 461] on p at bounding box center [746, 461] width 605 height 23
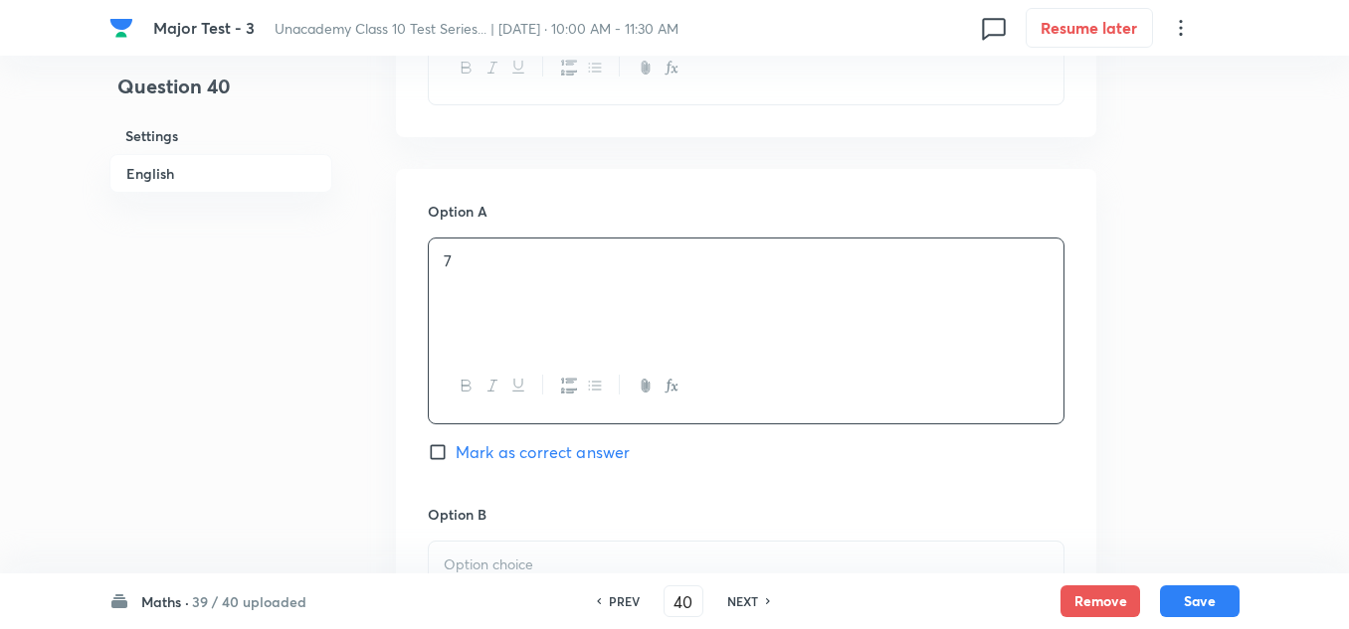
scroll to position [994, 0]
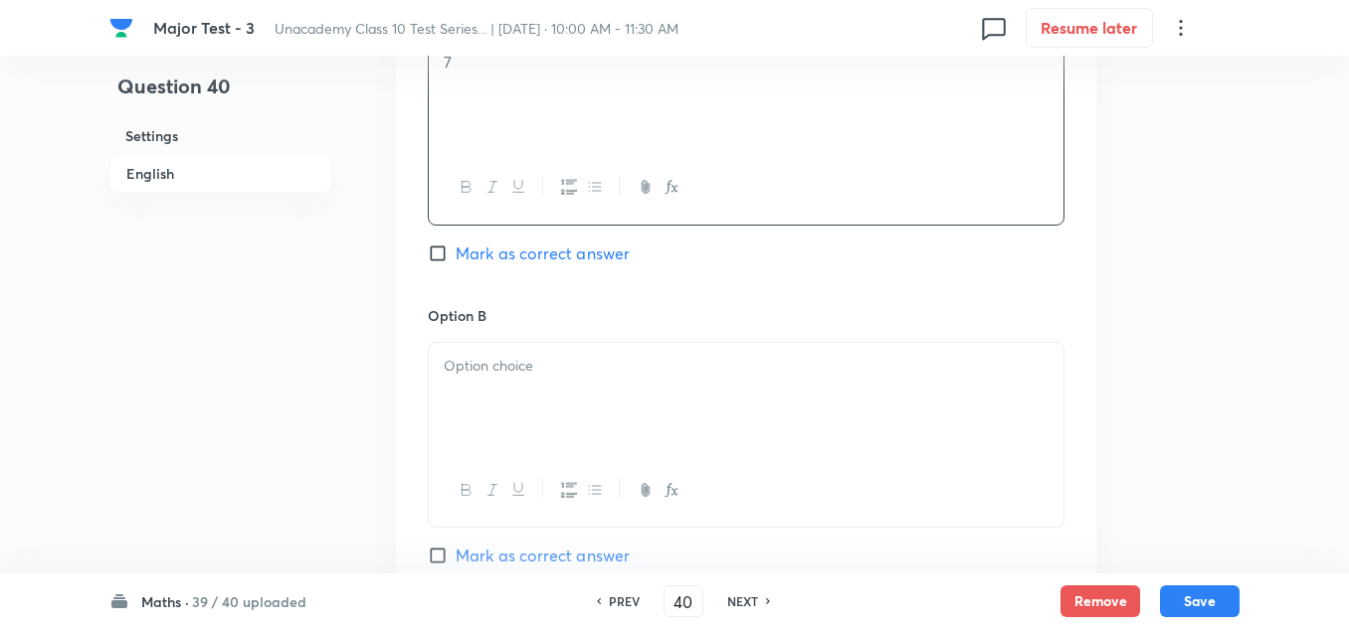
click at [520, 385] on div at bounding box center [746, 398] width 634 height 111
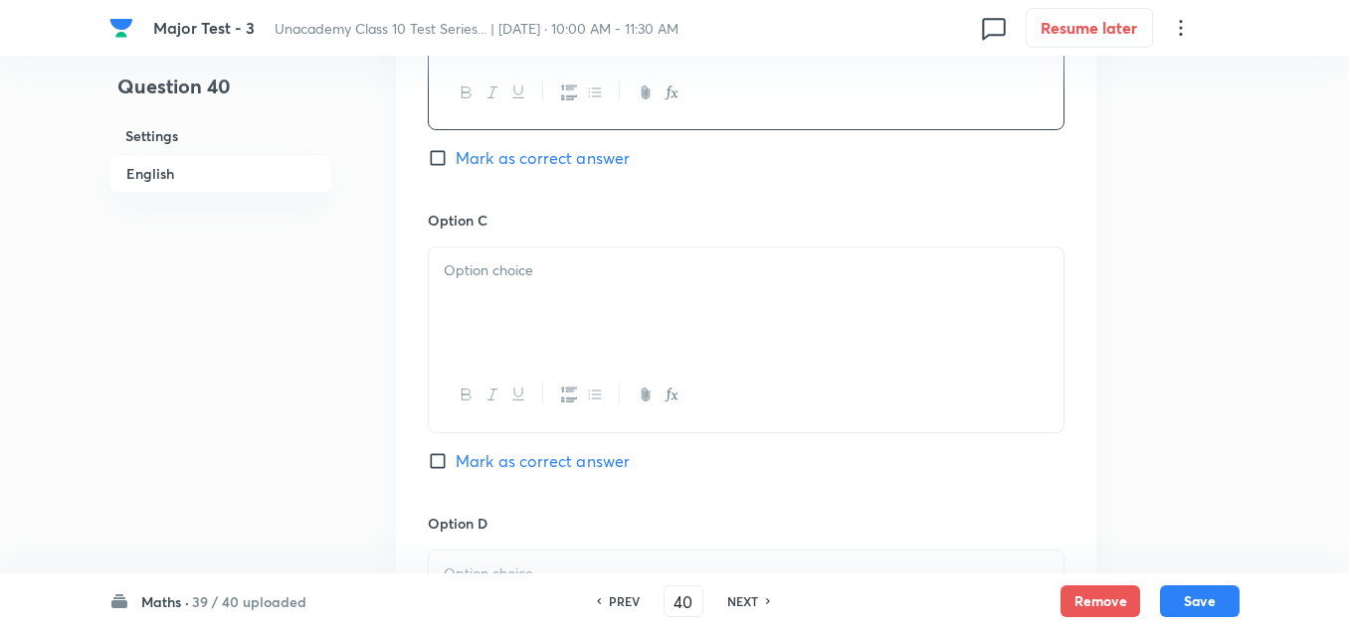
scroll to position [1492, 0]
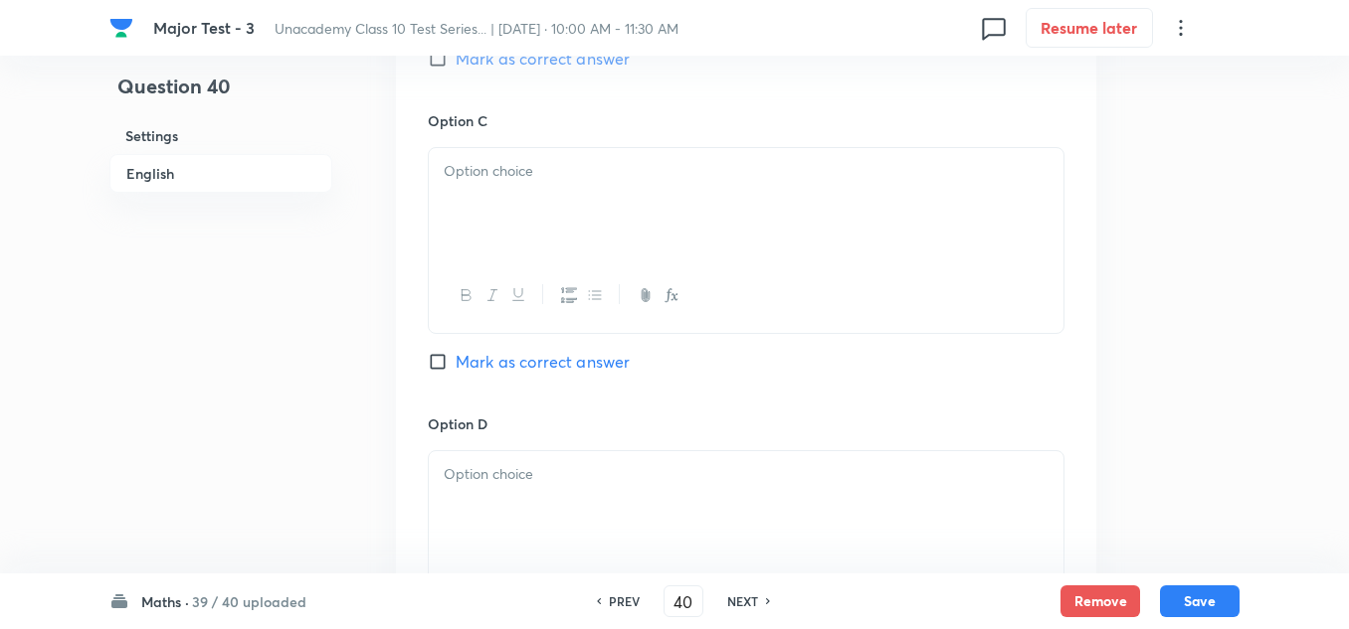
drag, startPoint x: 478, startPoint y: 413, endPoint x: 488, endPoint y: 446, distance: 34.3
click at [479, 416] on h6 "Option D" at bounding box center [746, 424] width 636 height 21
click at [502, 211] on div at bounding box center [746, 203] width 634 height 111
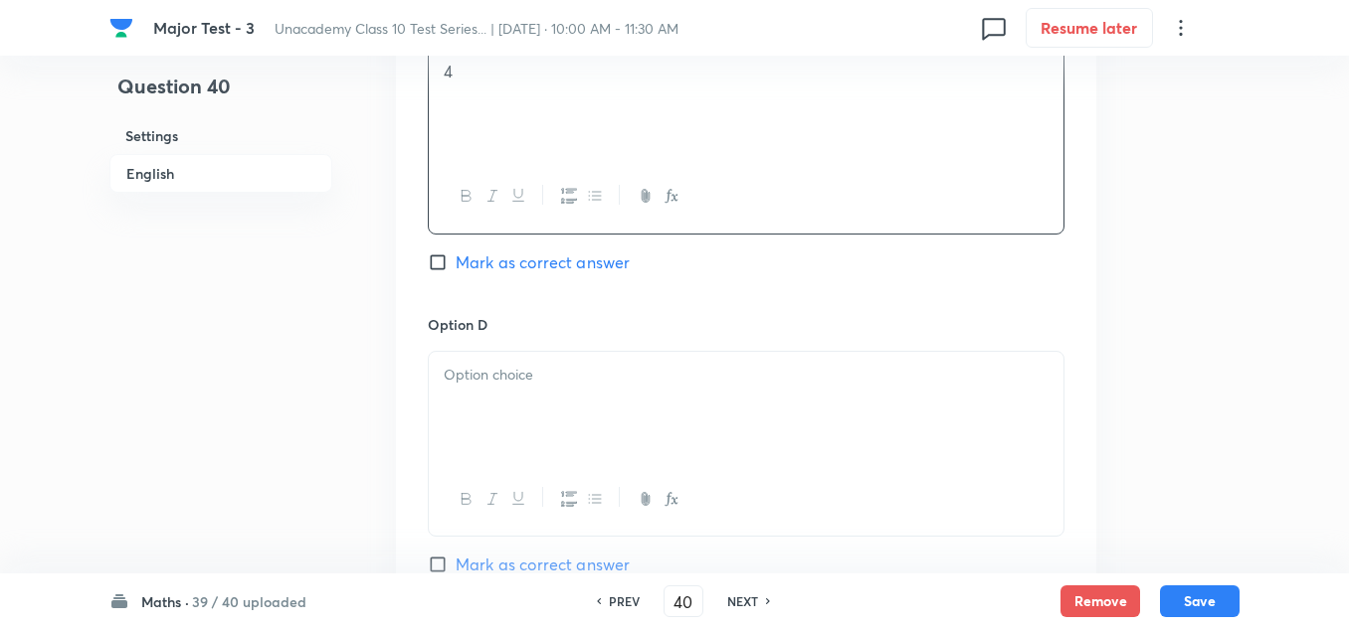
scroll to position [1691, 0]
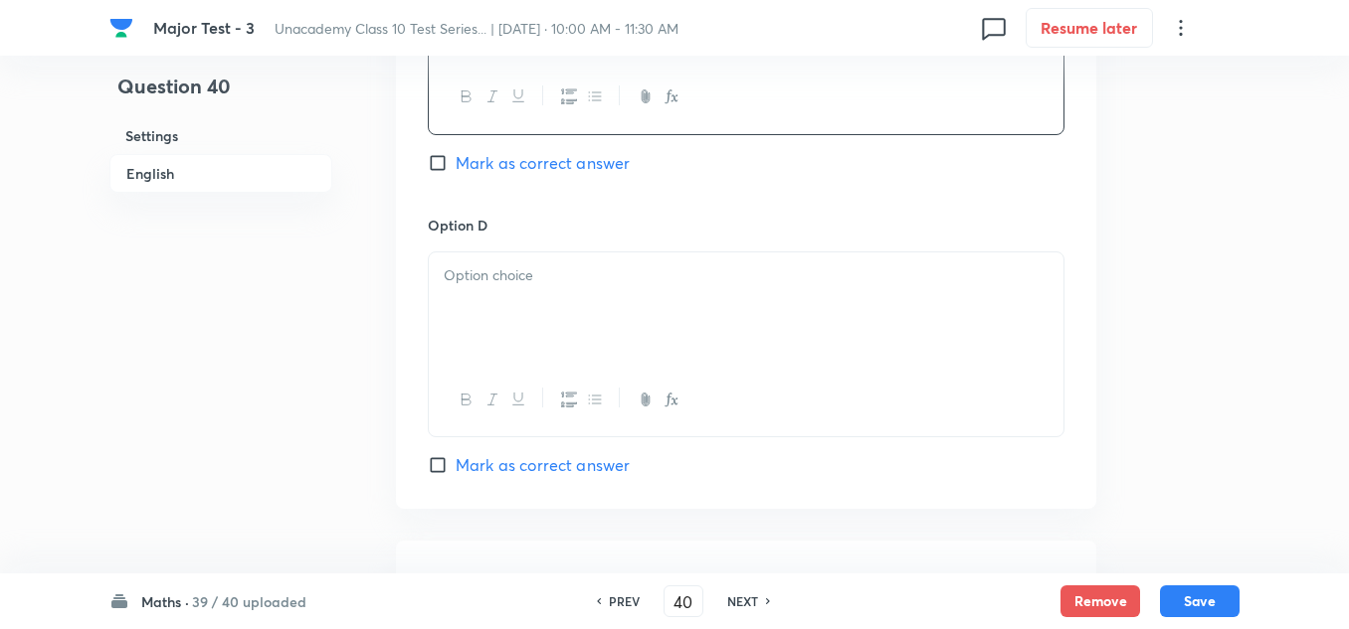
click at [537, 277] on p at bounding box center [746, 276] width 605 height 23
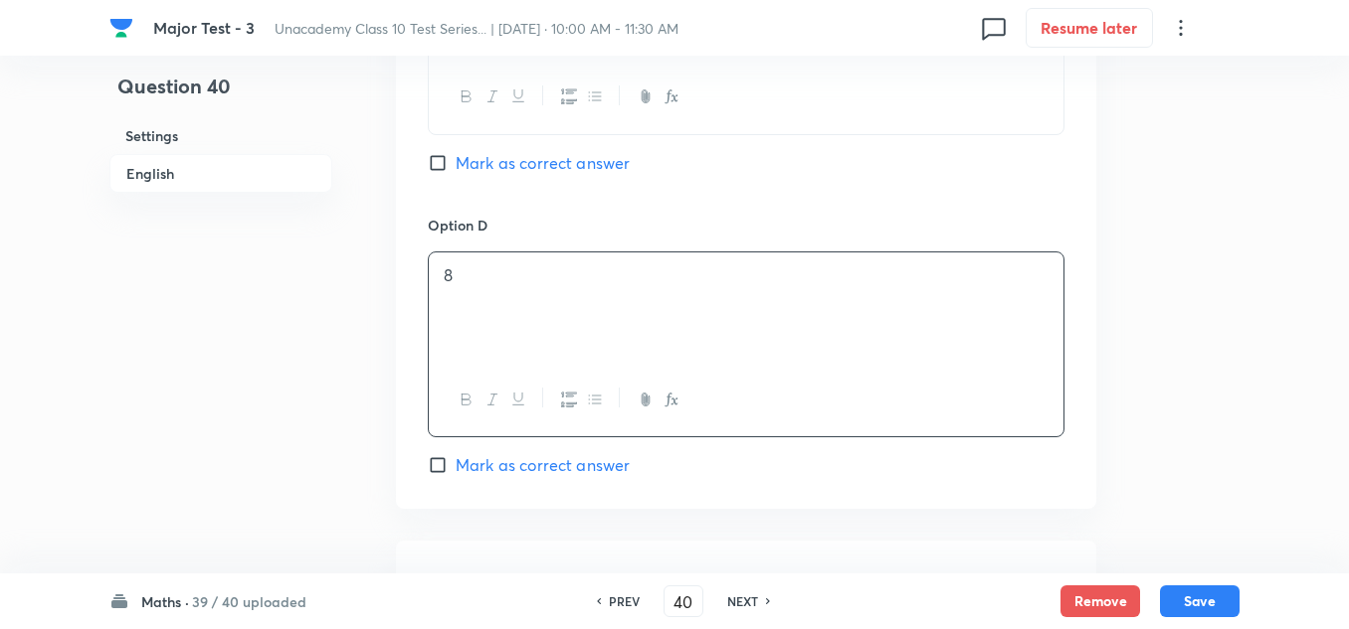
scroll to position [1889, 0]
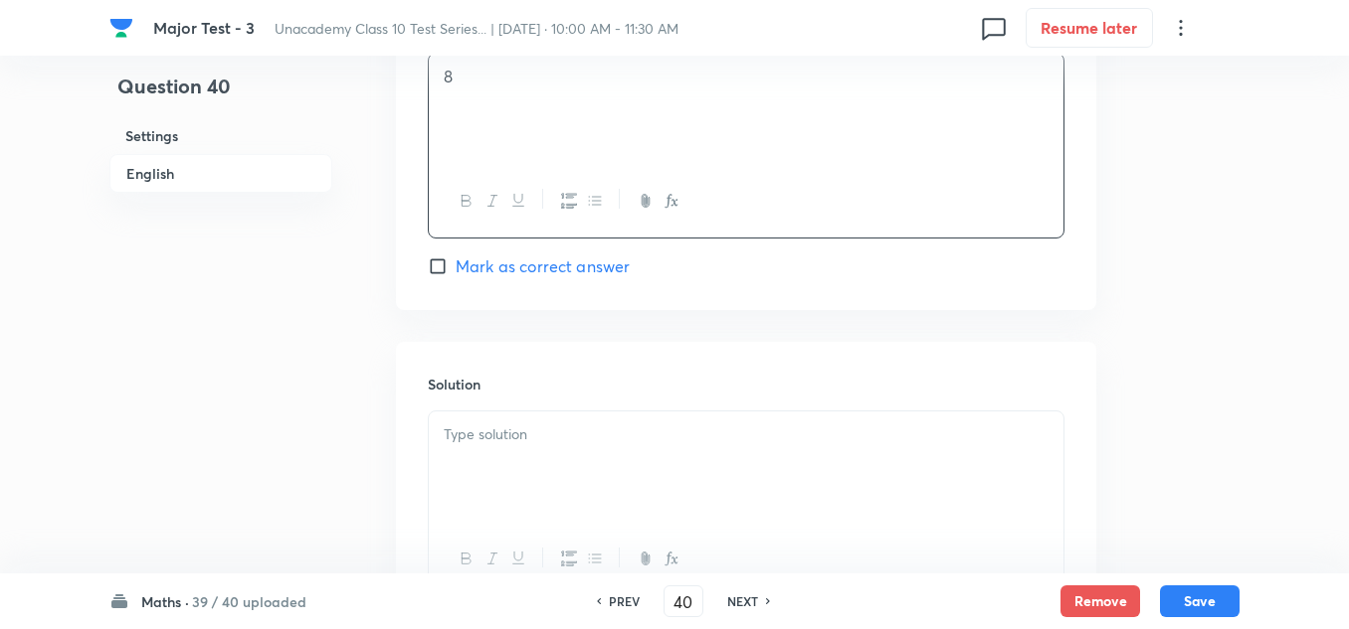
click at [505, 439] on p at bounding box center [746, 435] width 605 height 23
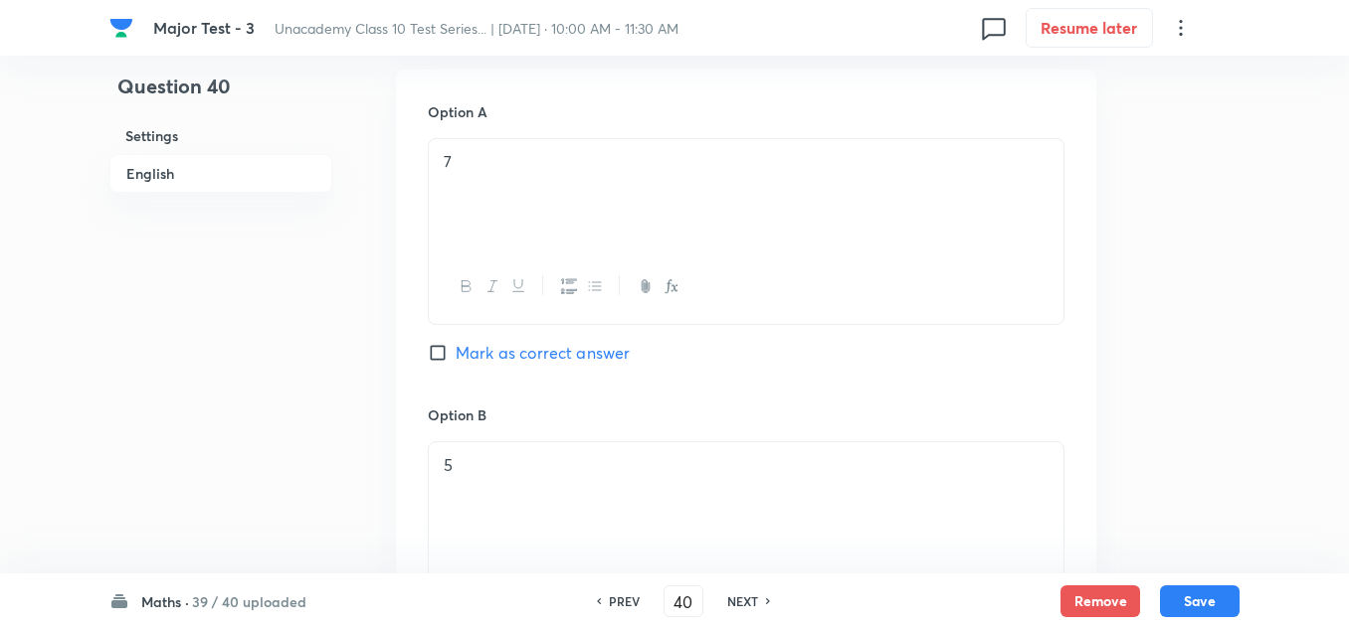
scroll to position [796, 0]
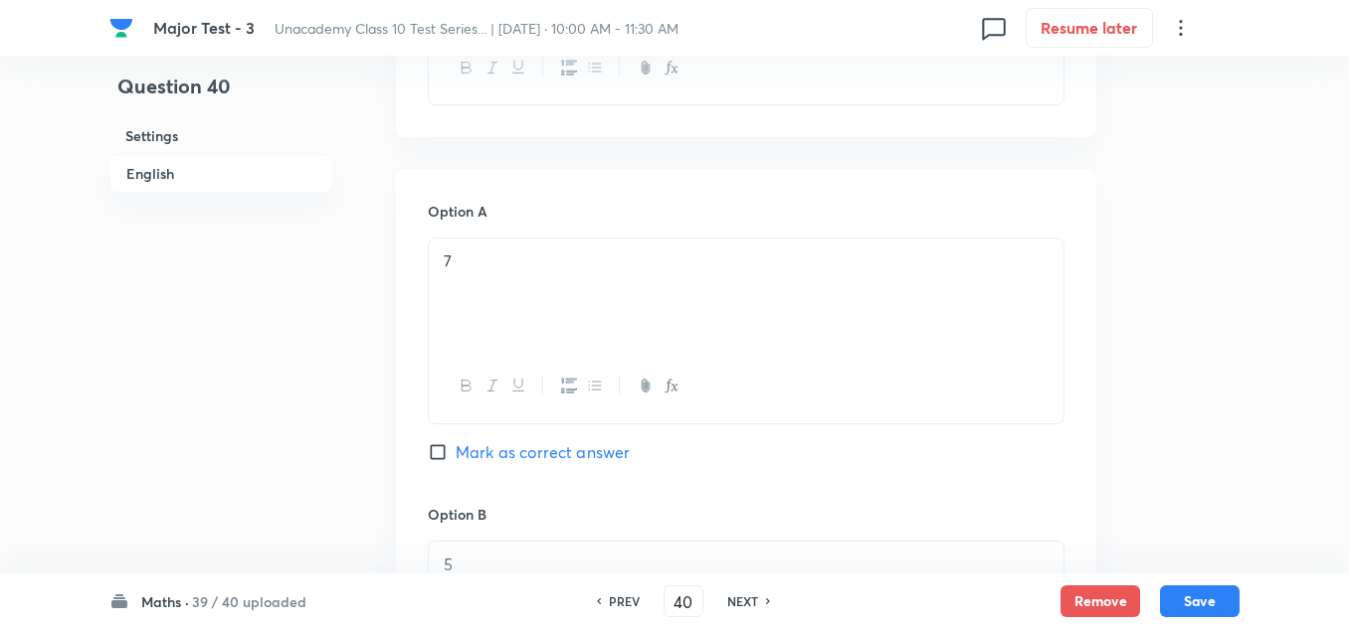
click at [464, 459] on span "Mark as correct answer" at bounding box center [542, 453] width 174 height 24
click at [455, 459] on input "Mark as correct answer" at bounding box center [442, 453] width 28 height 20
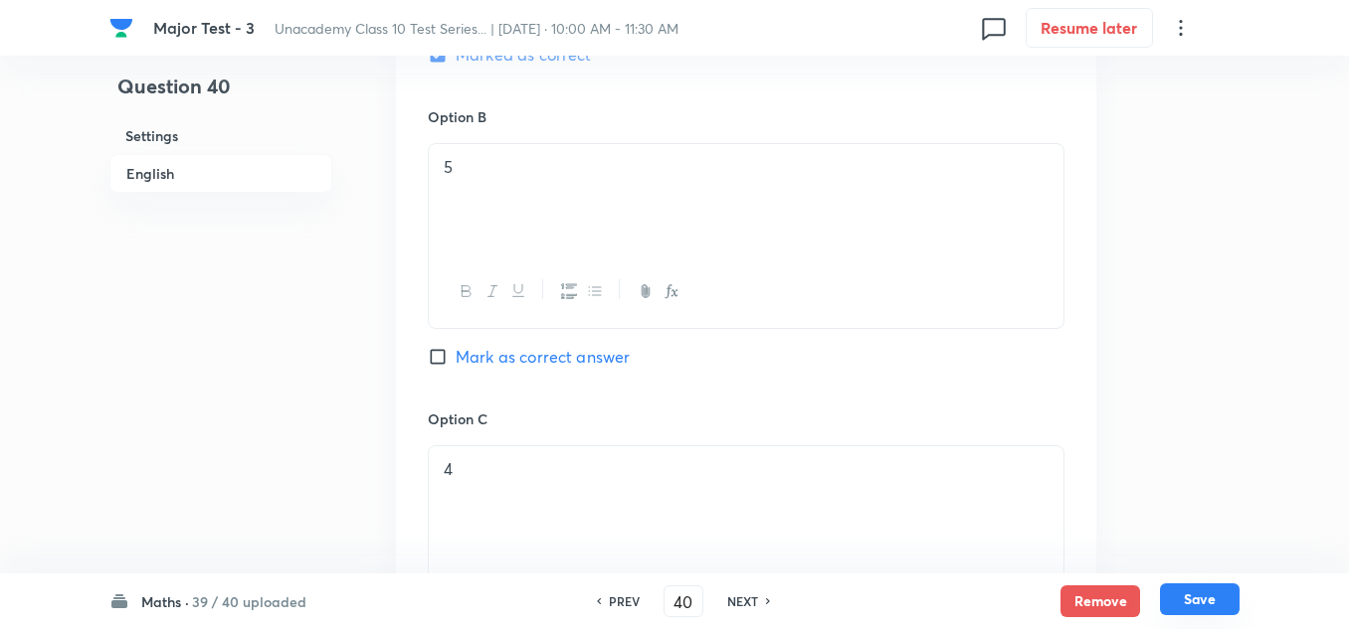
click at [1205, 603] on button "Save" at bounding box center [1200, 600] width 80 height 32
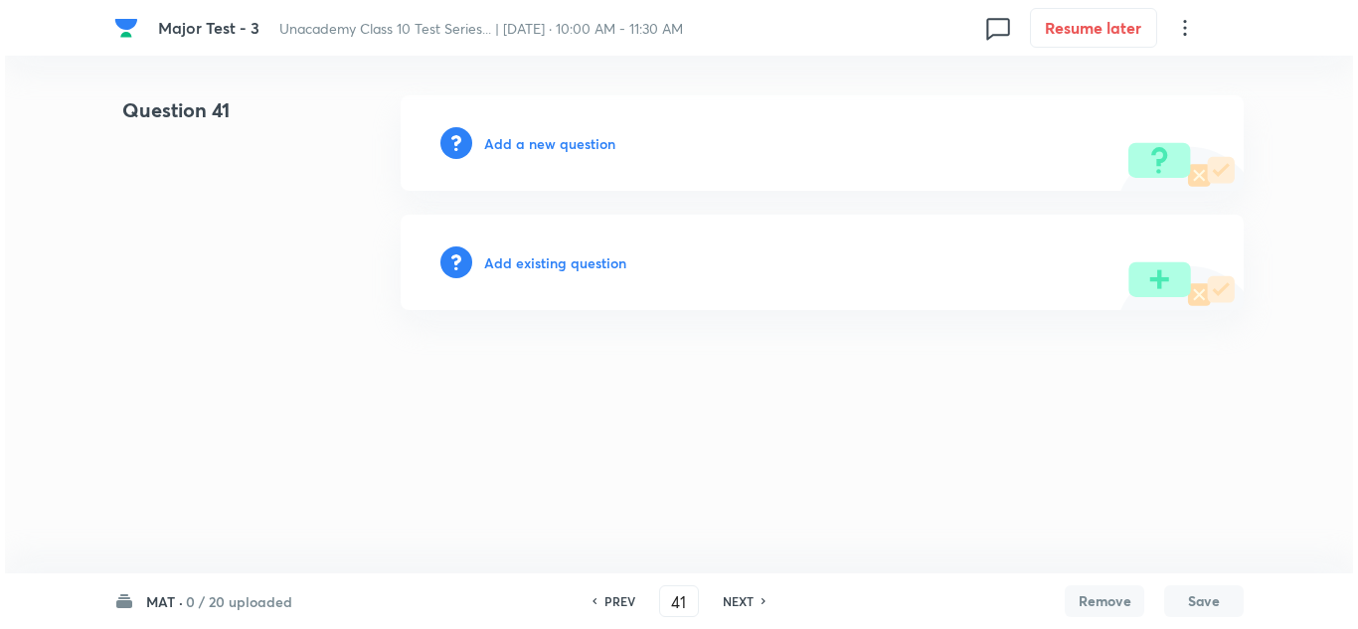
scroll to position [0, 0]
click at [544, 134] on h6 "Add a new question" at bounding box center [549, 143] width 131 height 21
click at [544, 134] on h6 "Choose a question type" at bounding box center [560, 143] width 153 height 21
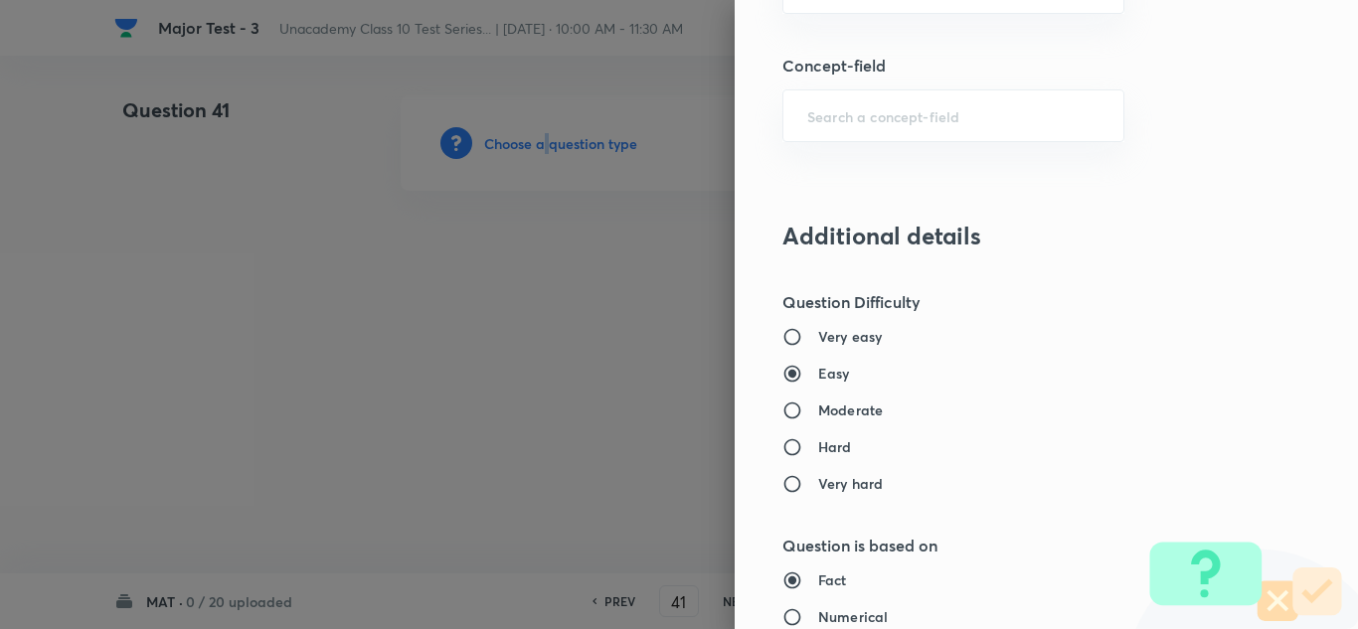
scroll to position [1392, 0]
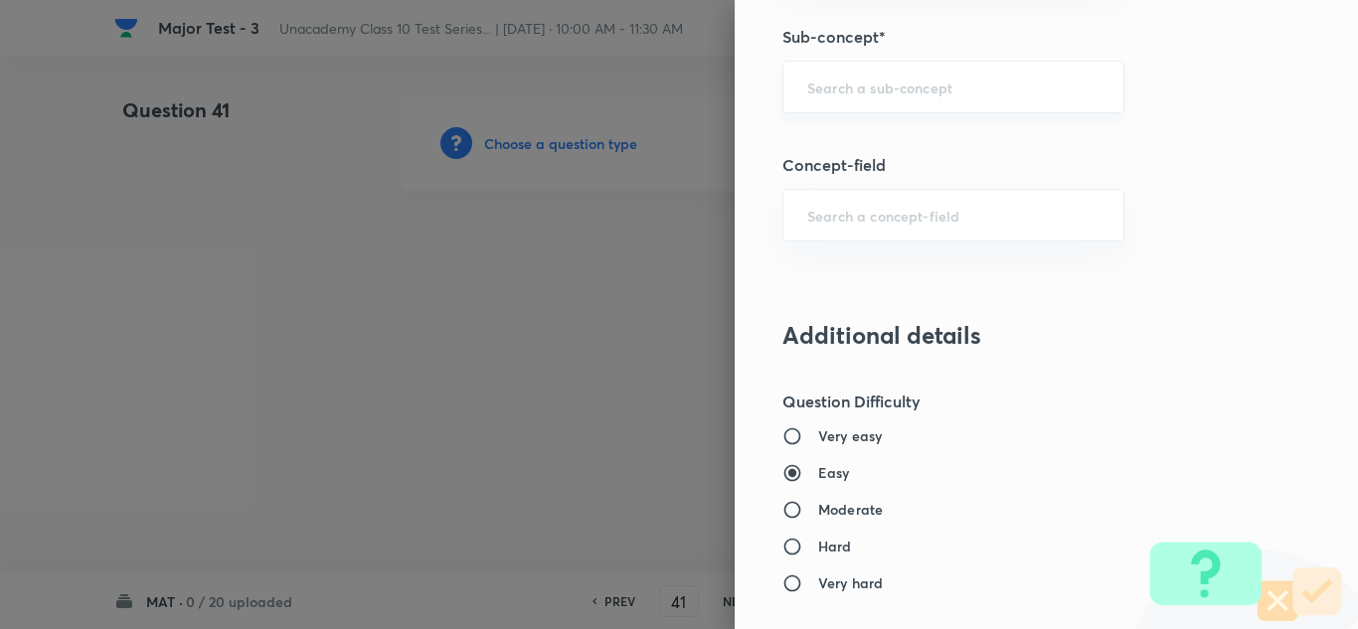
click at [854, 83] on input "text" at bounding box center [954, 87] width 292 height 19
paste input "Arithmetical"
click at [867, 146] on li "Arithmetical Reasoning" at bounding box center [939, 143] width 340 height 36
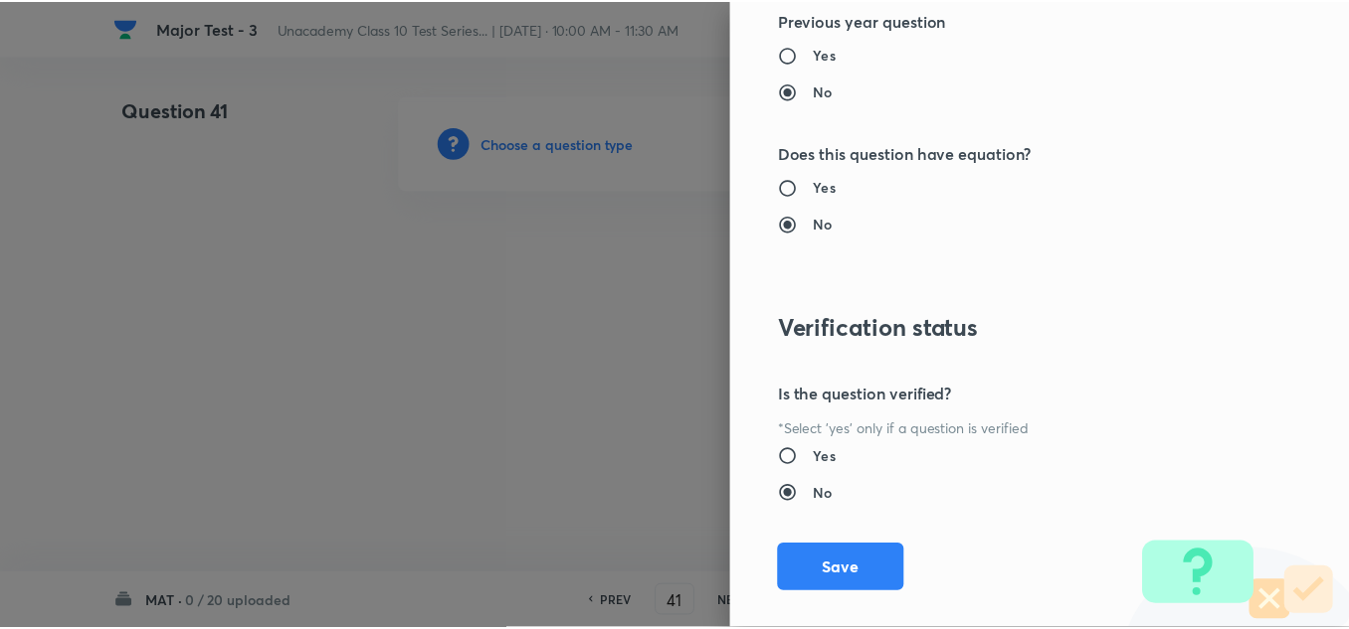
scroll to position [2215, 0]
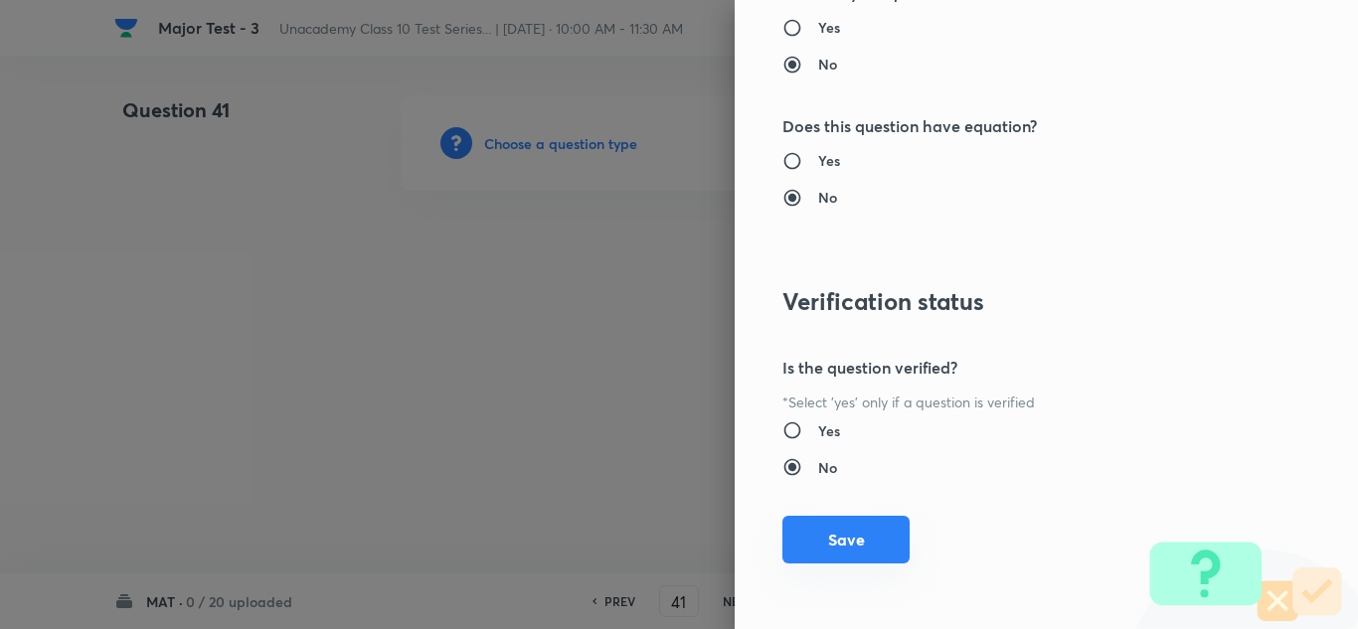
click at [846, 533] on button "Save" at bounding box center [846, 540] width 127 height 48
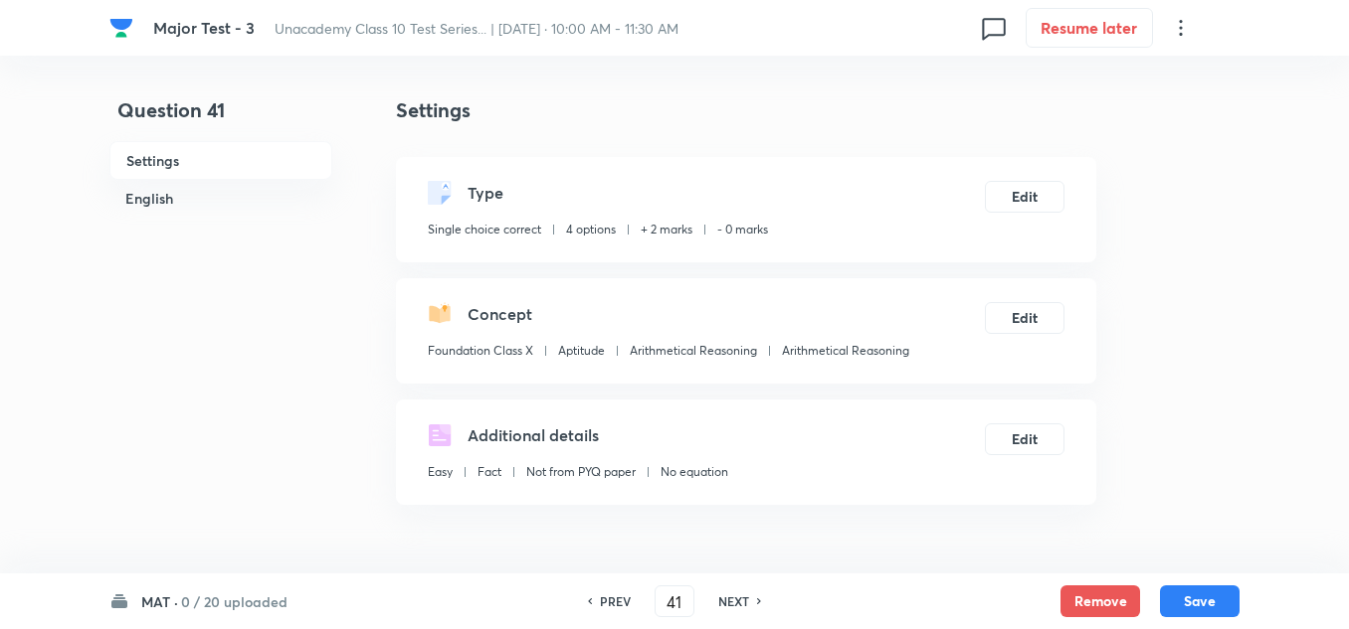
scroll to position [497, 0]
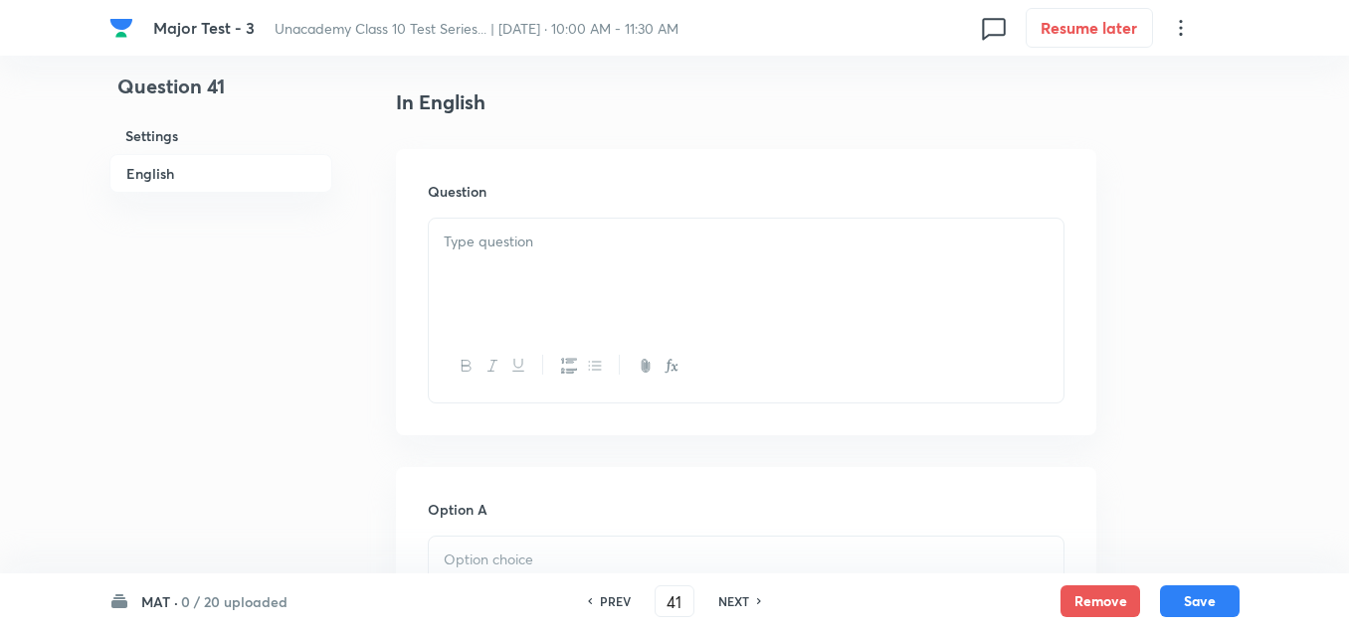
click at [480, 278] on div at bounding box center [746, 274] width 634 height 111
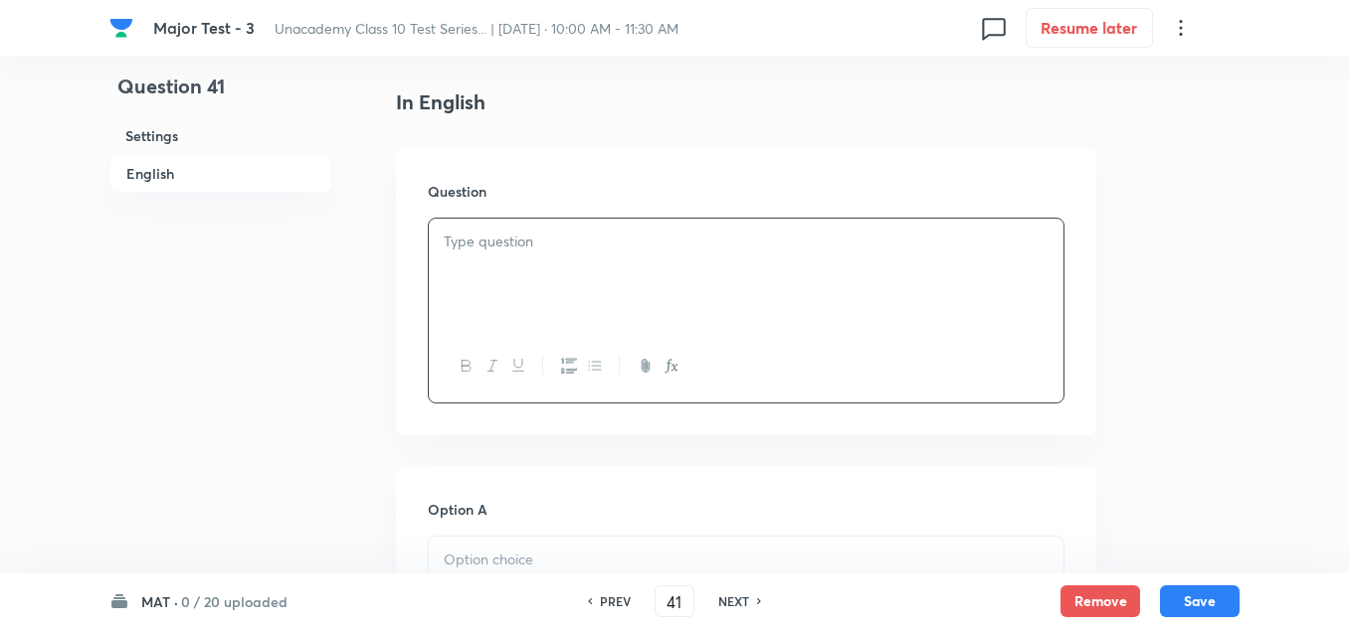
click at [473, 261] on div at bounding box center [746, 274] width 634 height 111
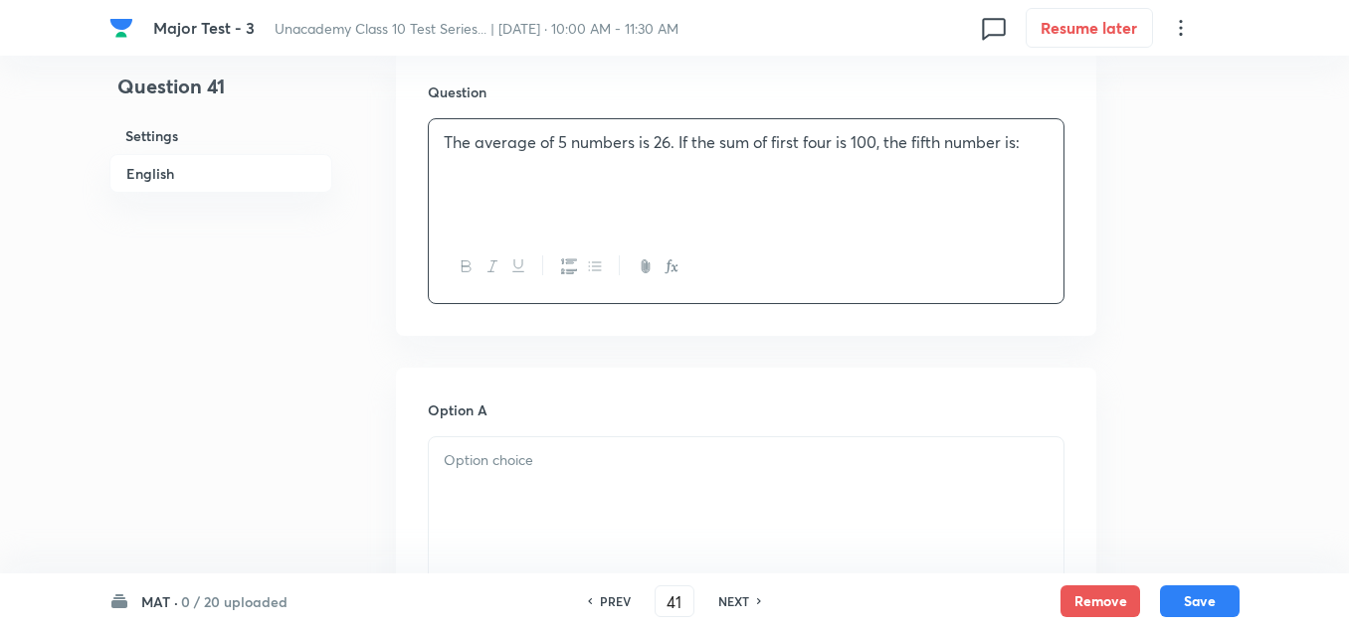
click at [486, 466] on p at bounding box center [746, 461] width 605 height 23
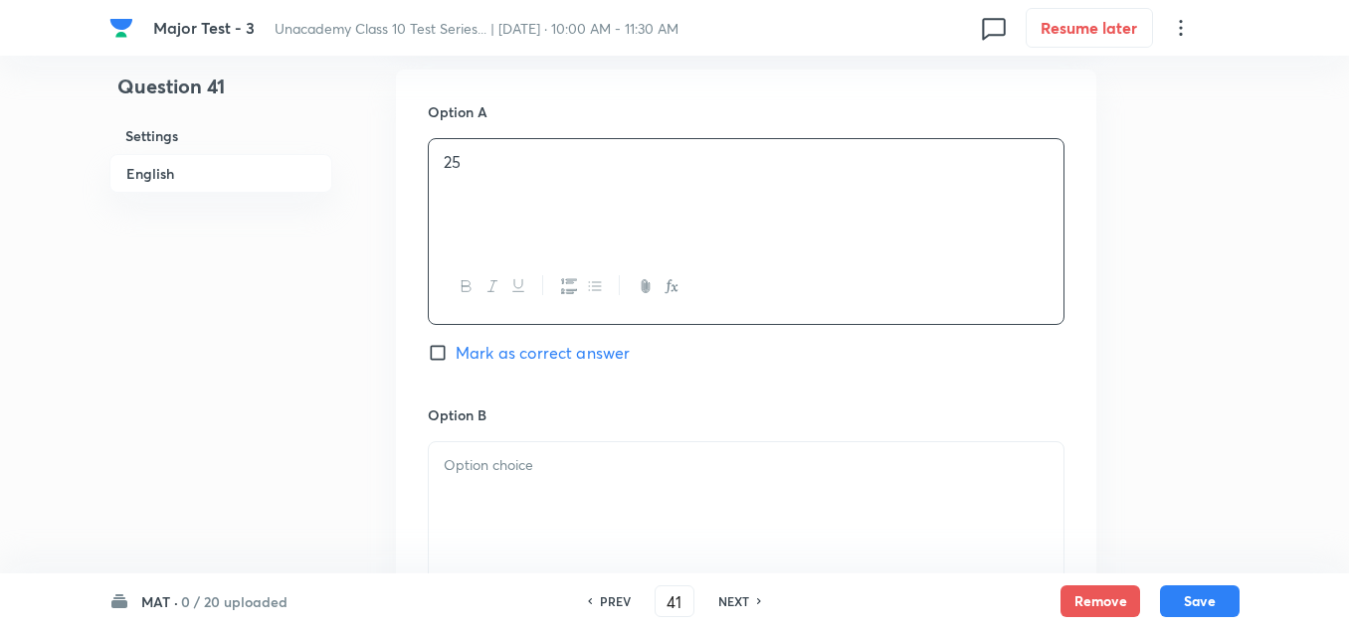
scroll to position [994, 0]
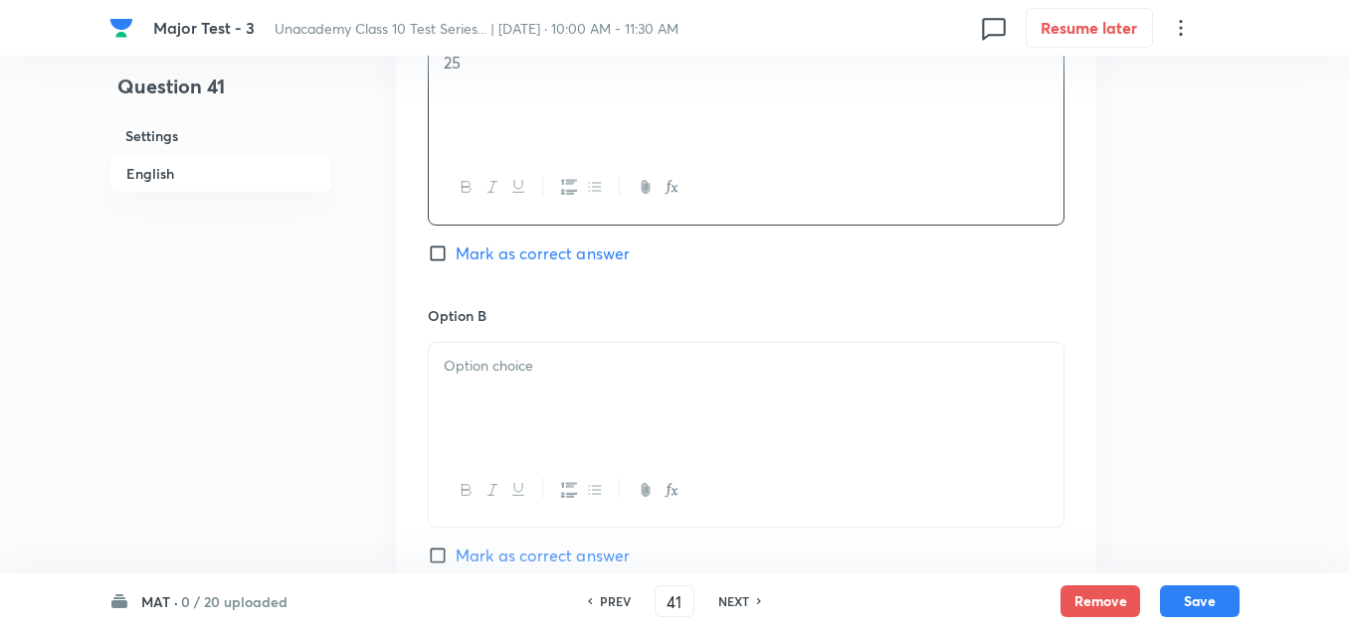
click at [513, 382] on div at bounding box center [746, 398] width 634 height 111
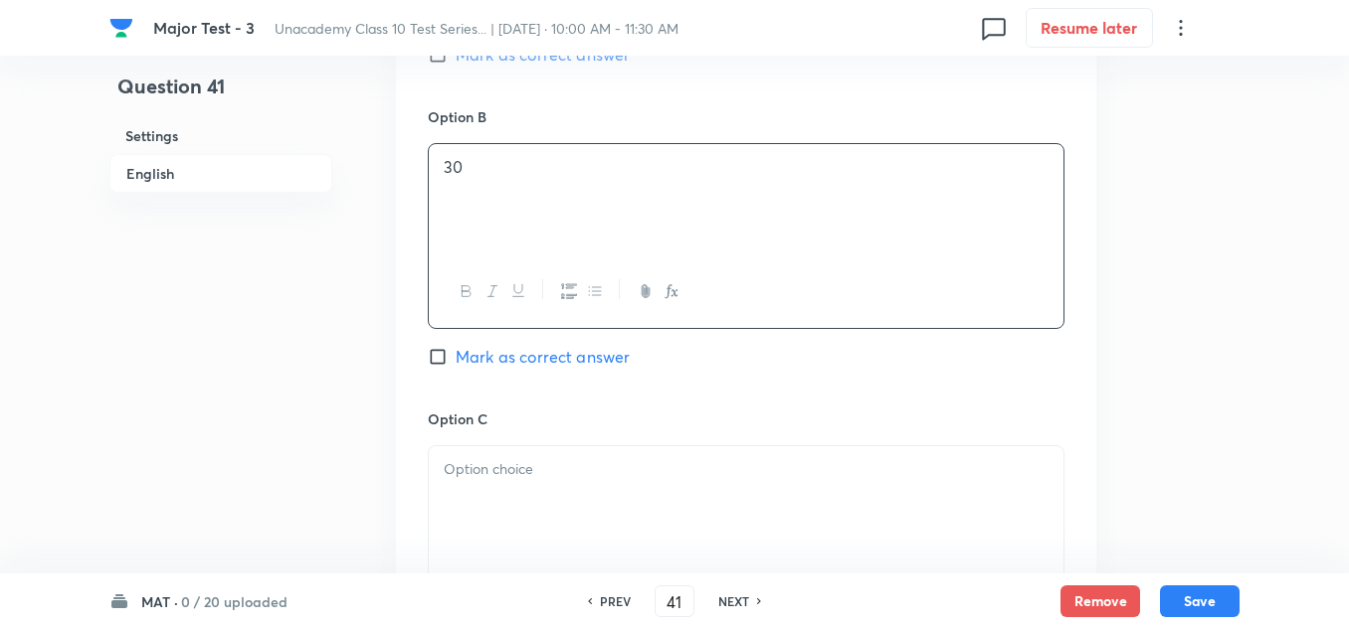
scroll to position [1293, 0]
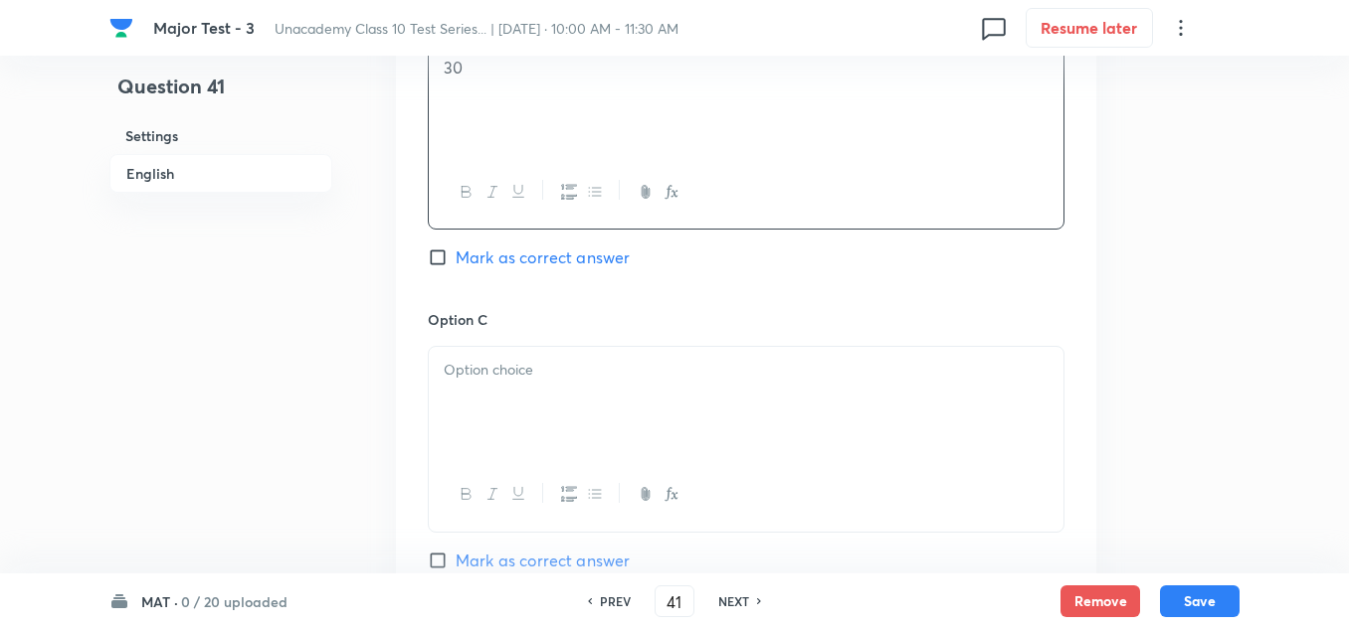
click at [501, 384] on div at bounding box center [746, 402] width 634 height 111
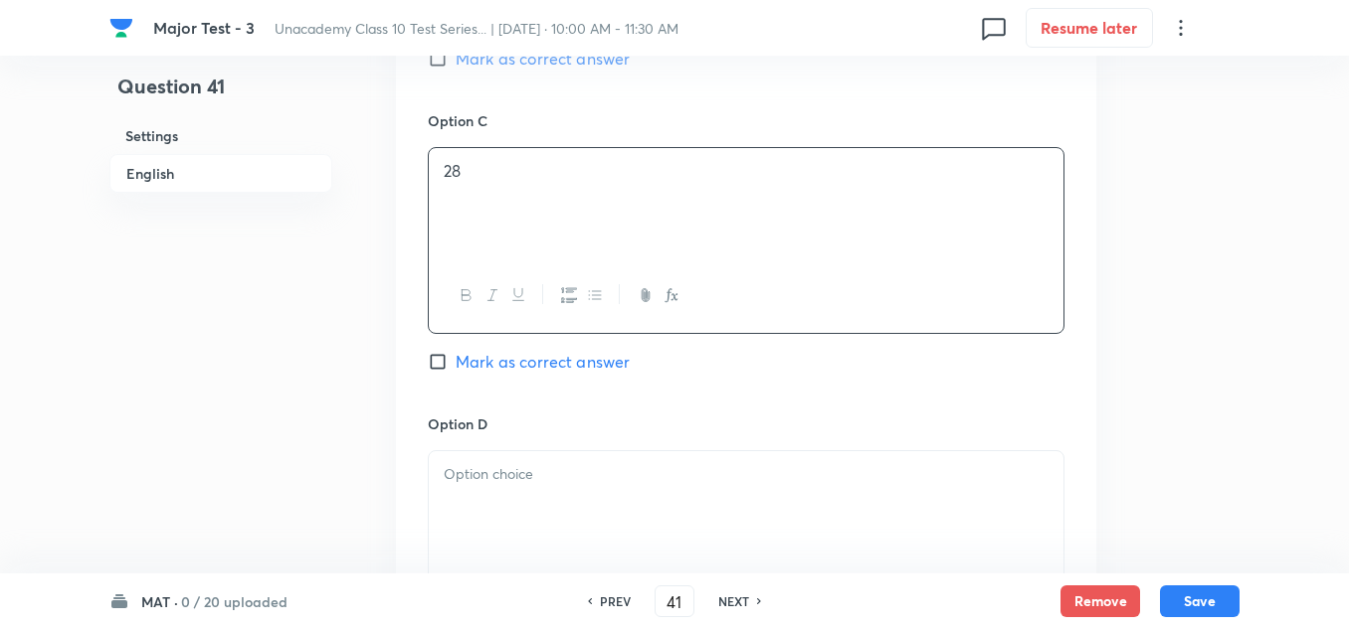
scroll to position [1591, 0]
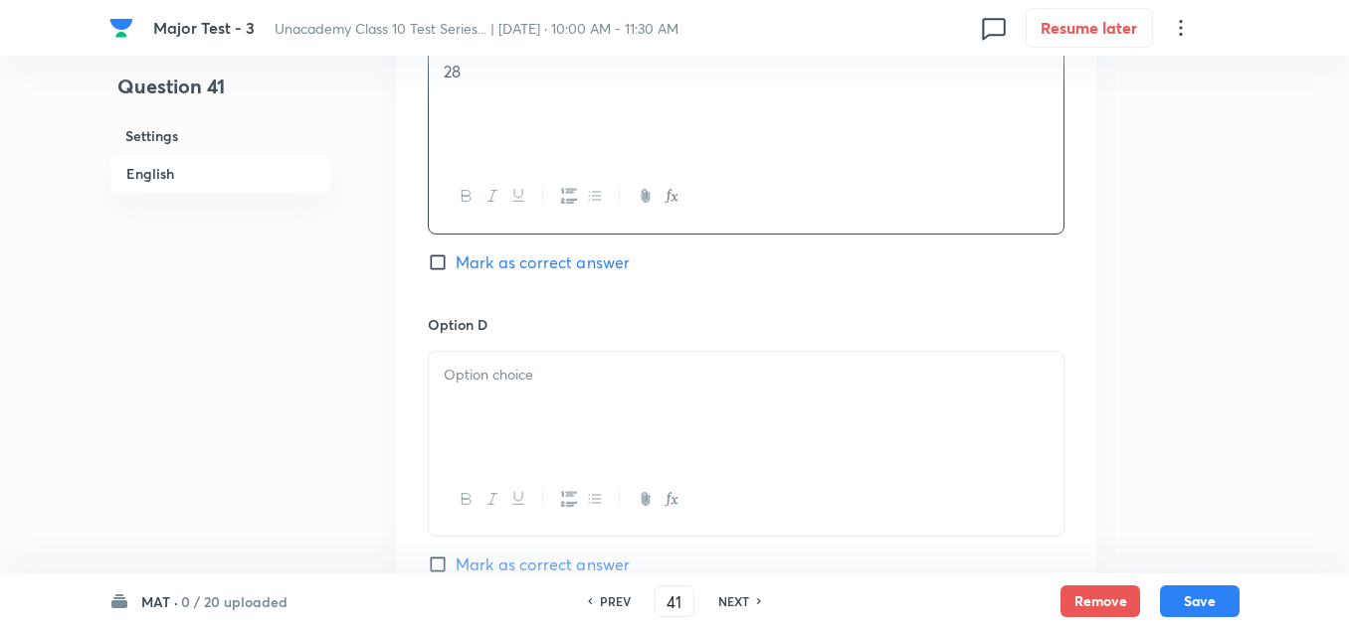
click at [506, 392] on div at bounding box center [746, 407] width 634 height 111
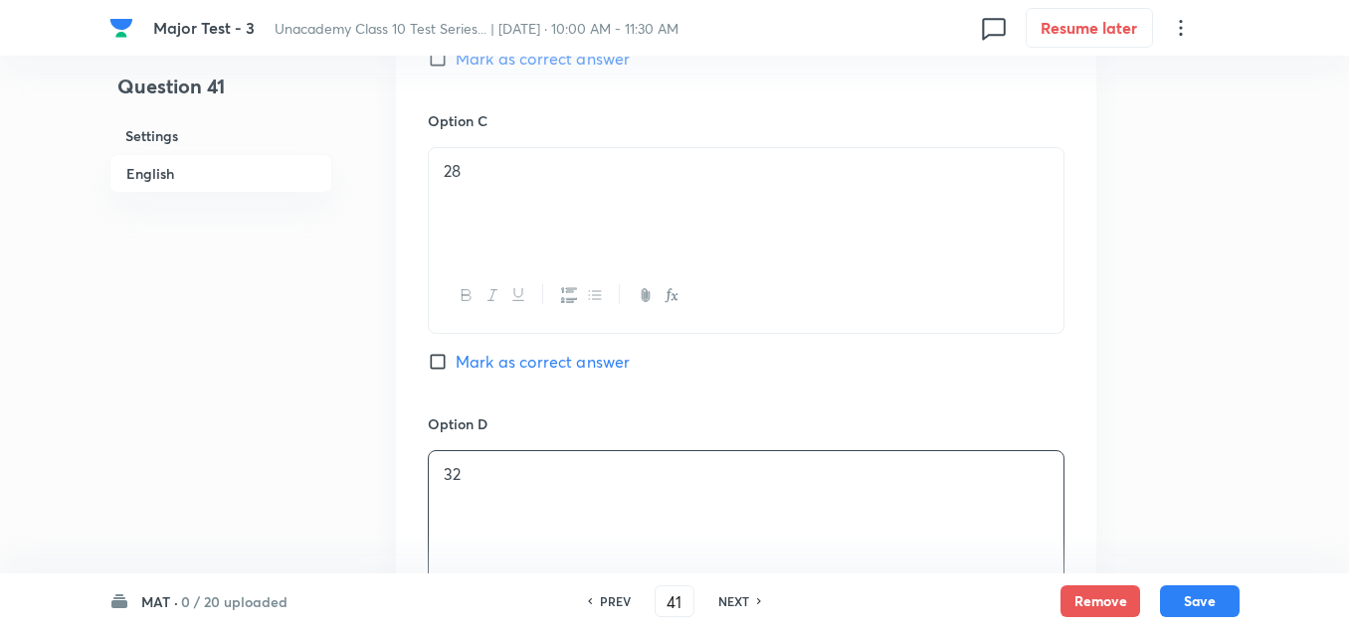
scroll to position [1392, 0]
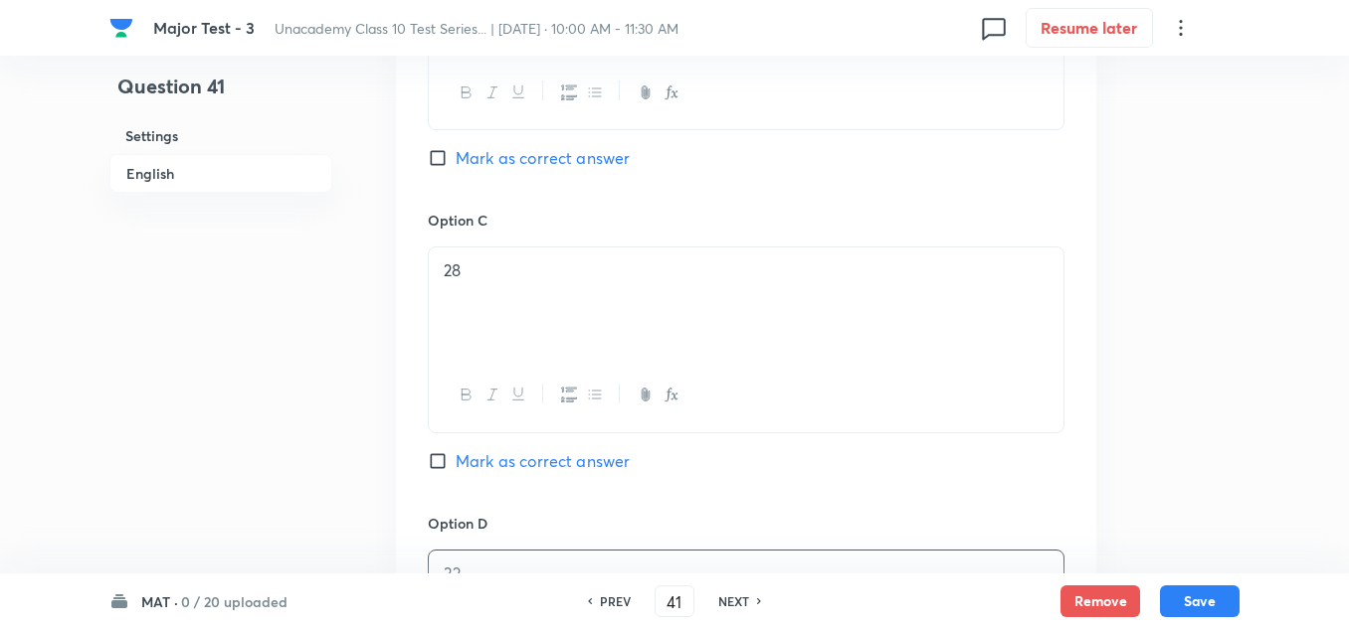
click at [513, 157] on span "Mark as correct answer" at bounding box center [542, 158] width 174 height 24
click at [455, 157] on input "Mark as correct answer" at bounding box center [442, 158] width 28 height 20
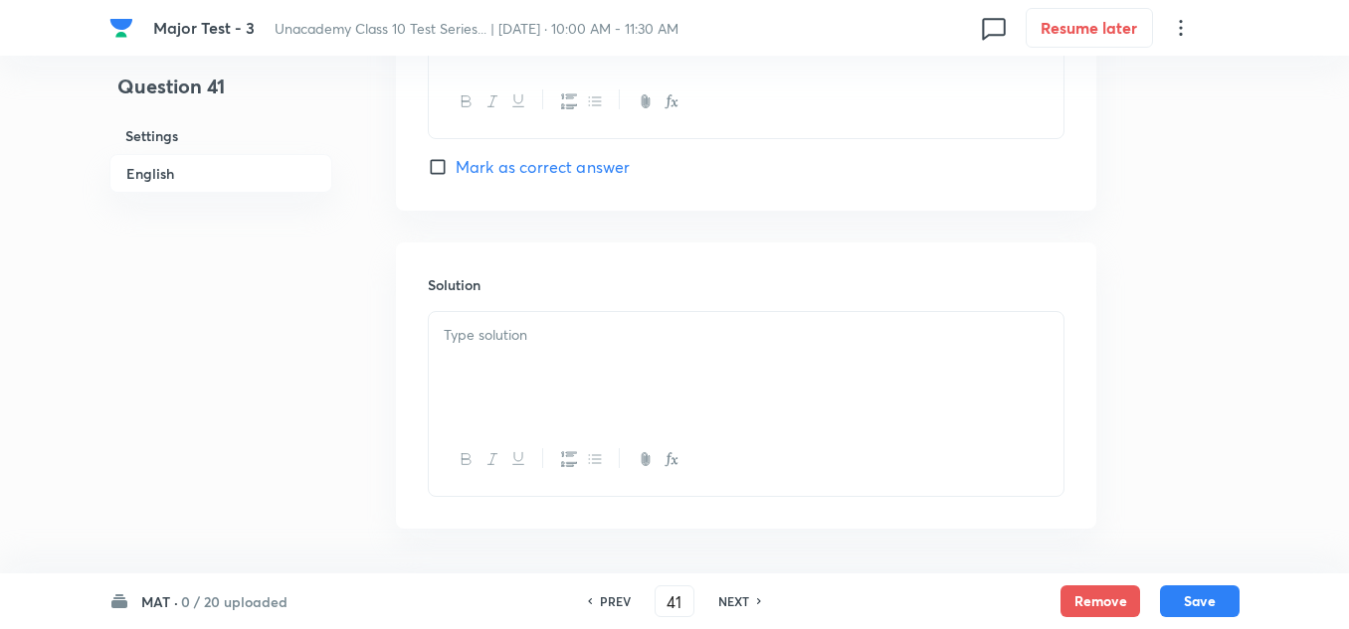
scroll to position [2064, 0]
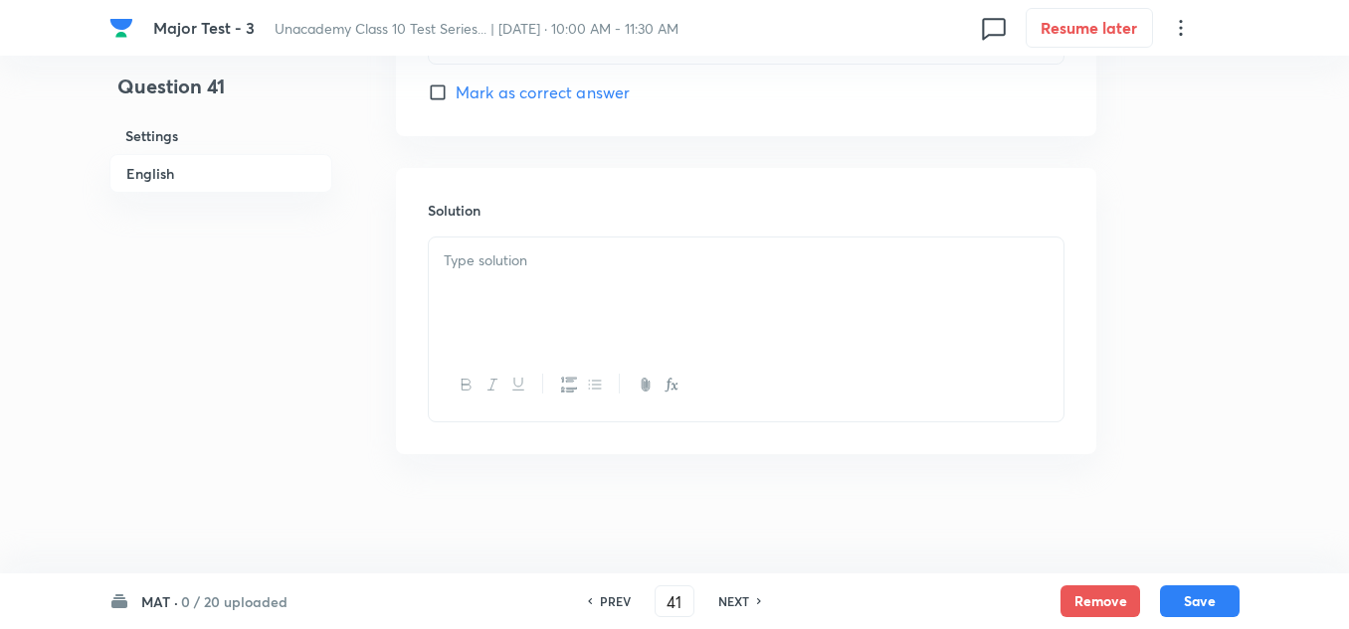
click at [574, 273] on div at bounding box center [746, 293] width 634 height 111
click at [1192, 595] on button "Save" at bounding box center [1200, 600] width 80 height 32
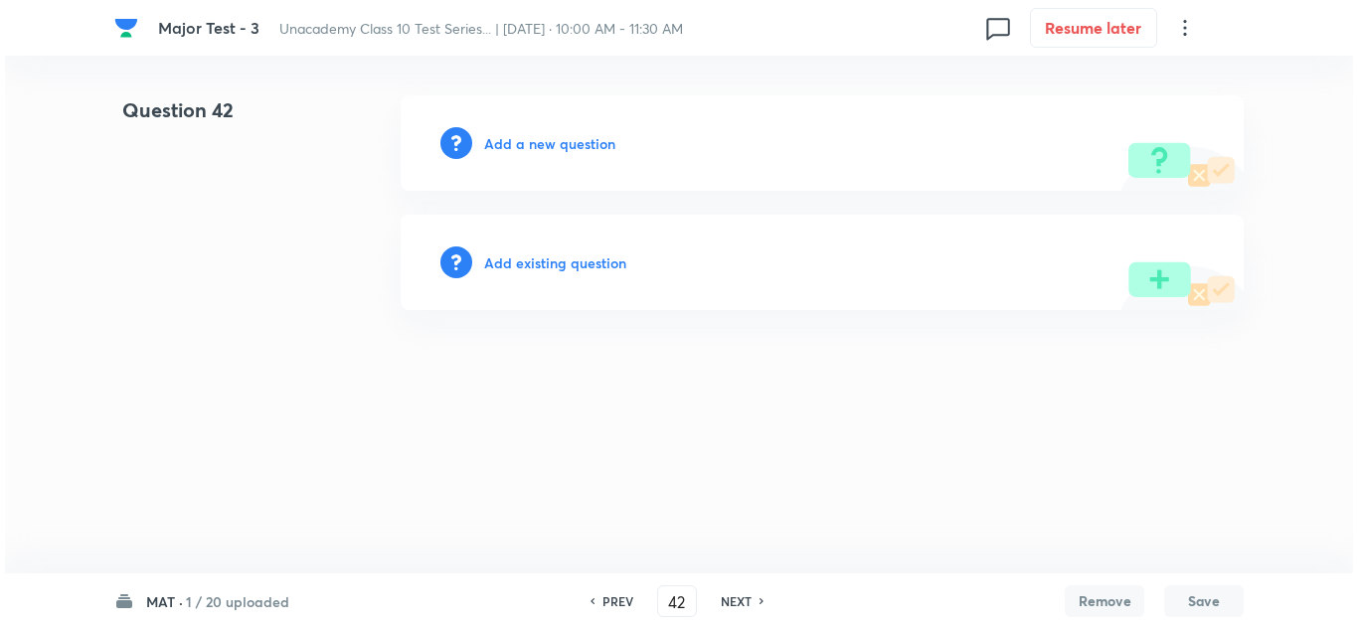
scroll to position [0, 0]
click at [561, 150] on h6 "Add a new question" at bounding box center [549, 143] width 131 height 21
click at [561, 150] on h6 "Choose a question type" at bounding box center [560, 143] width 153 height 21
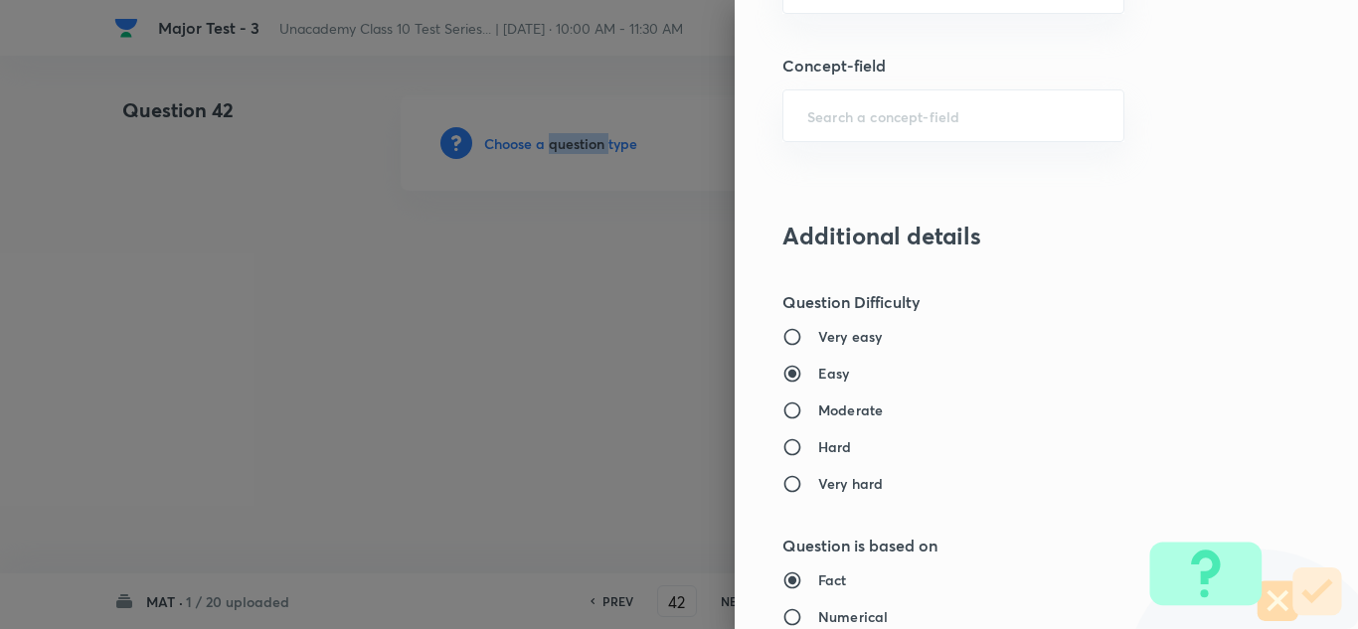
scroll to position [1392, 0]
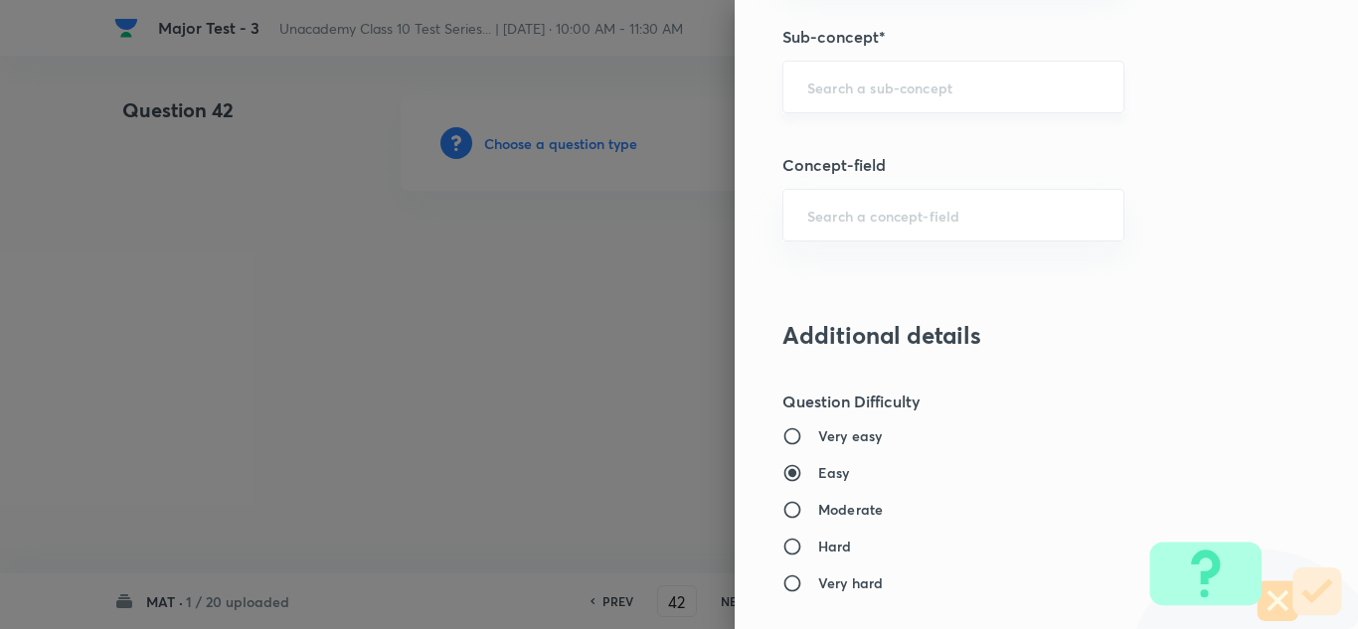
click at [832, 84] on input "text" at bounding box center [954, 87] width 292 height 19
click at [869, 95] on input "text" at bounding box center [954, 87] width 292 height 19
paste input "Arithmetical"
click at [875, 146] on li "Arithmetical Reasoning" at bounding box center [939, 143] width 340 height 36
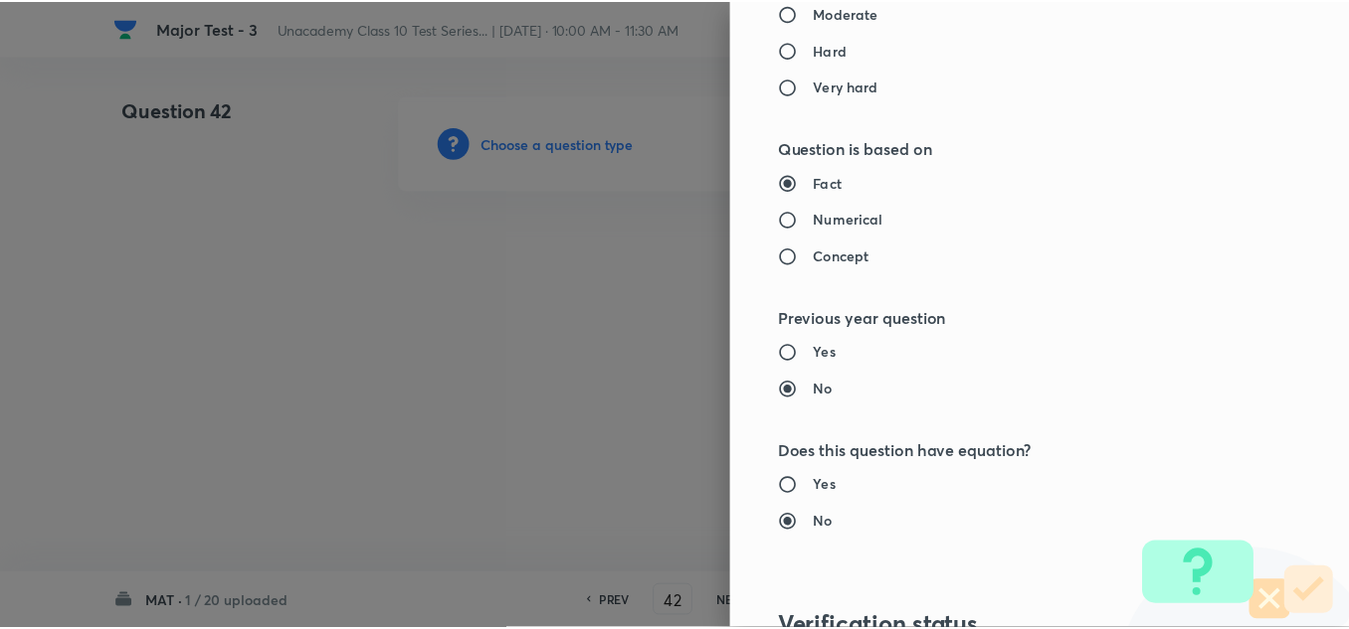
scroll to position [2215, 0]
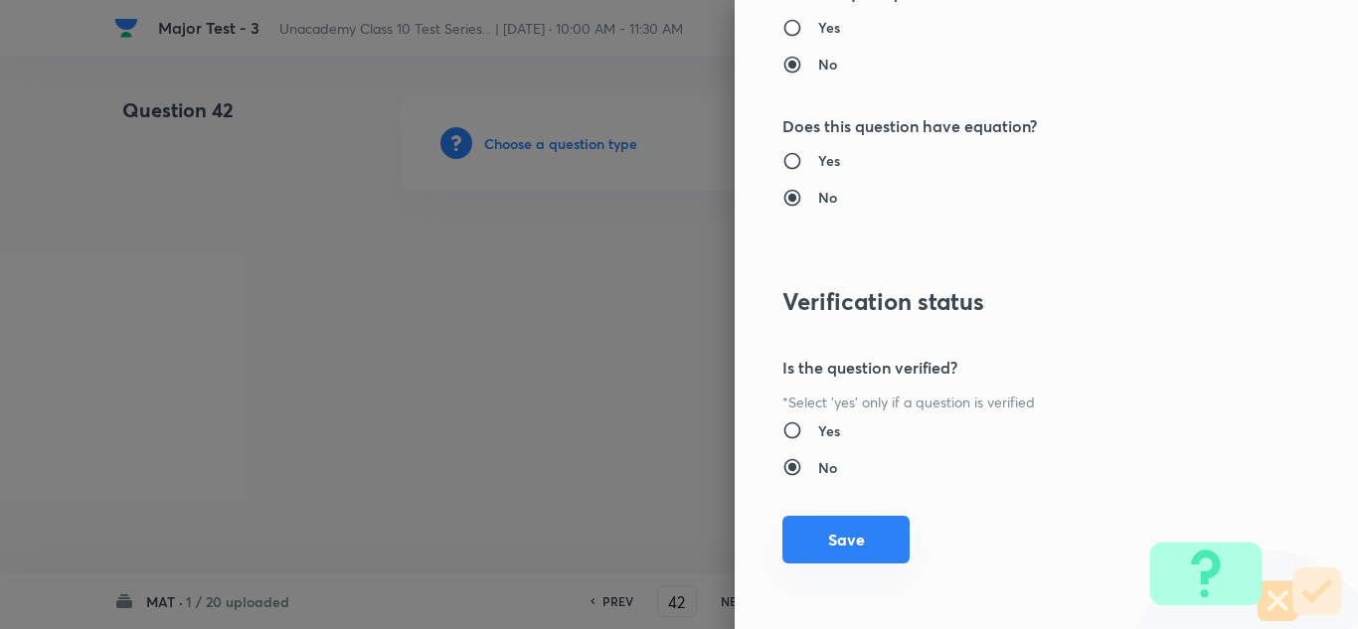
click at [844, 531] on button "Save" at bounding box center [846, 540] width 127 height 48
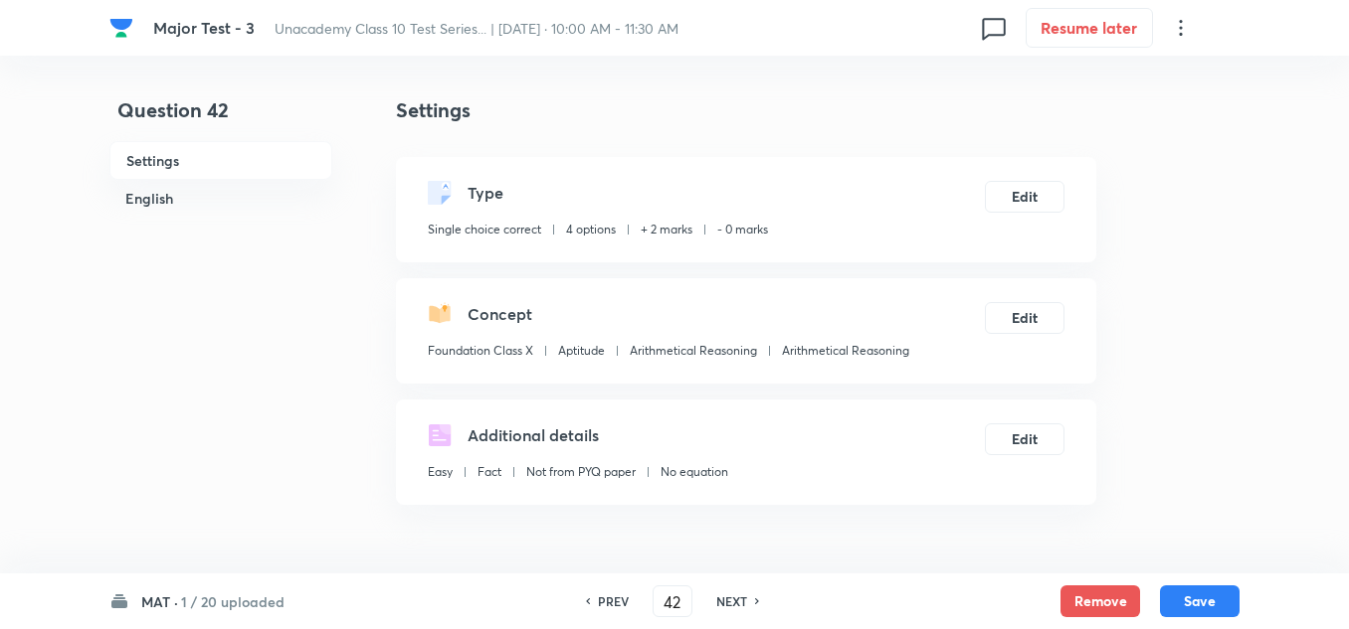
scroll to position [298, 0]
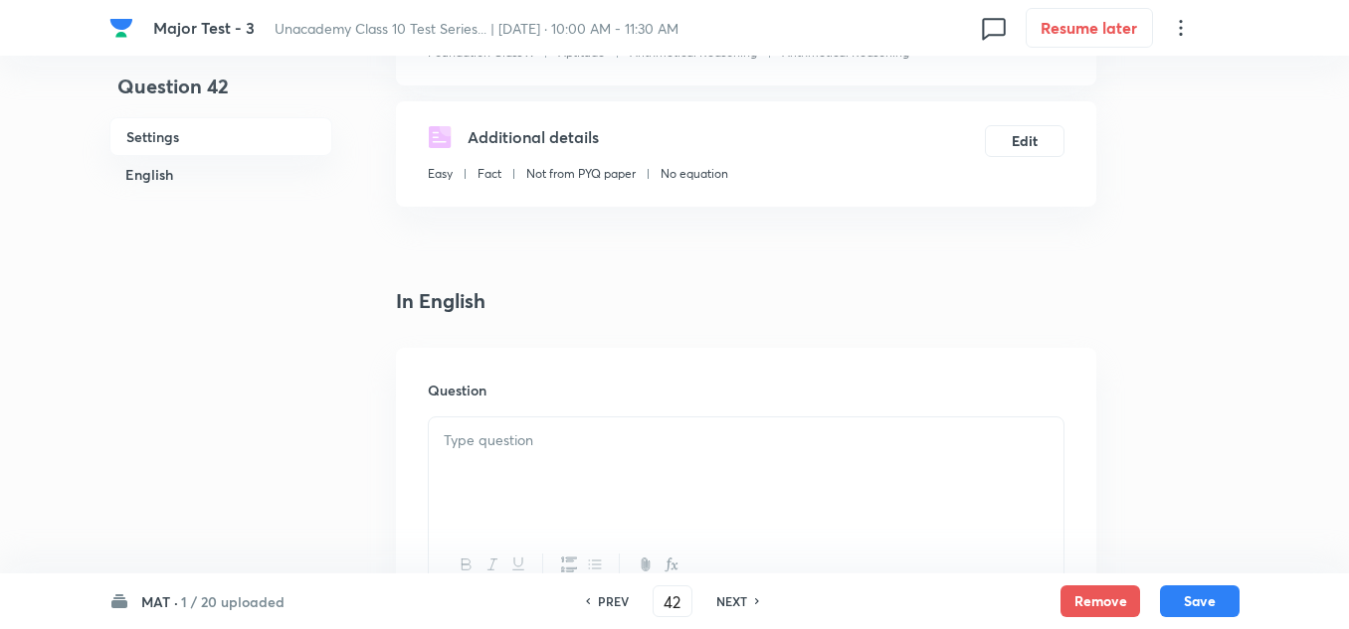
click at [503, 453] on div at bounding box center [746, 473] width 634 height 111
click at [489, 442] on p at bounding box center [746, 441] width 605 height 23
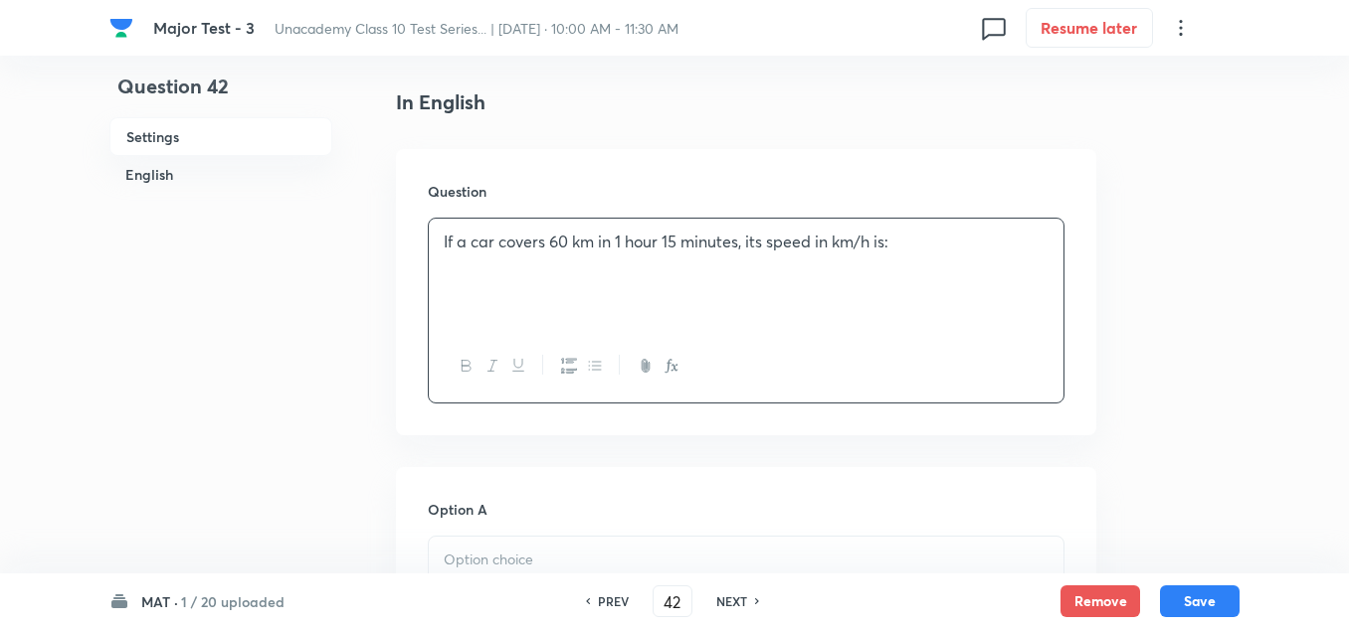
scroll to position [597, 0]
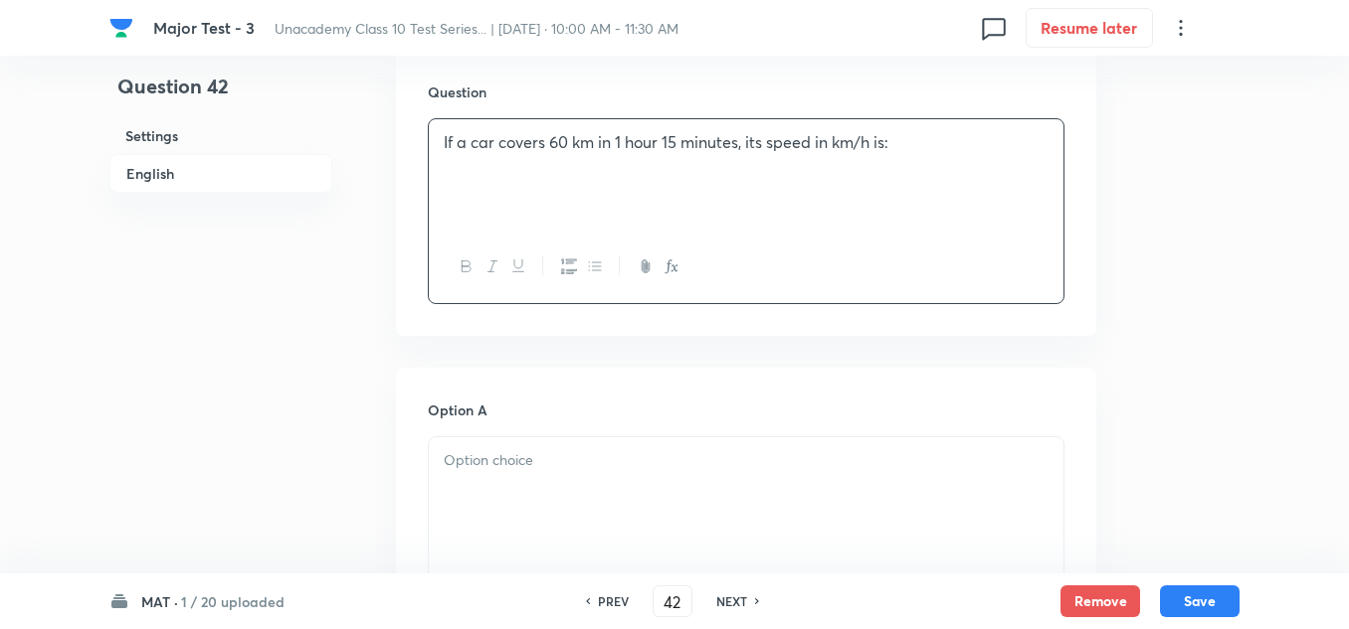
click at [472, 461] on p at bounding box center [746, 461] width 605 height 23
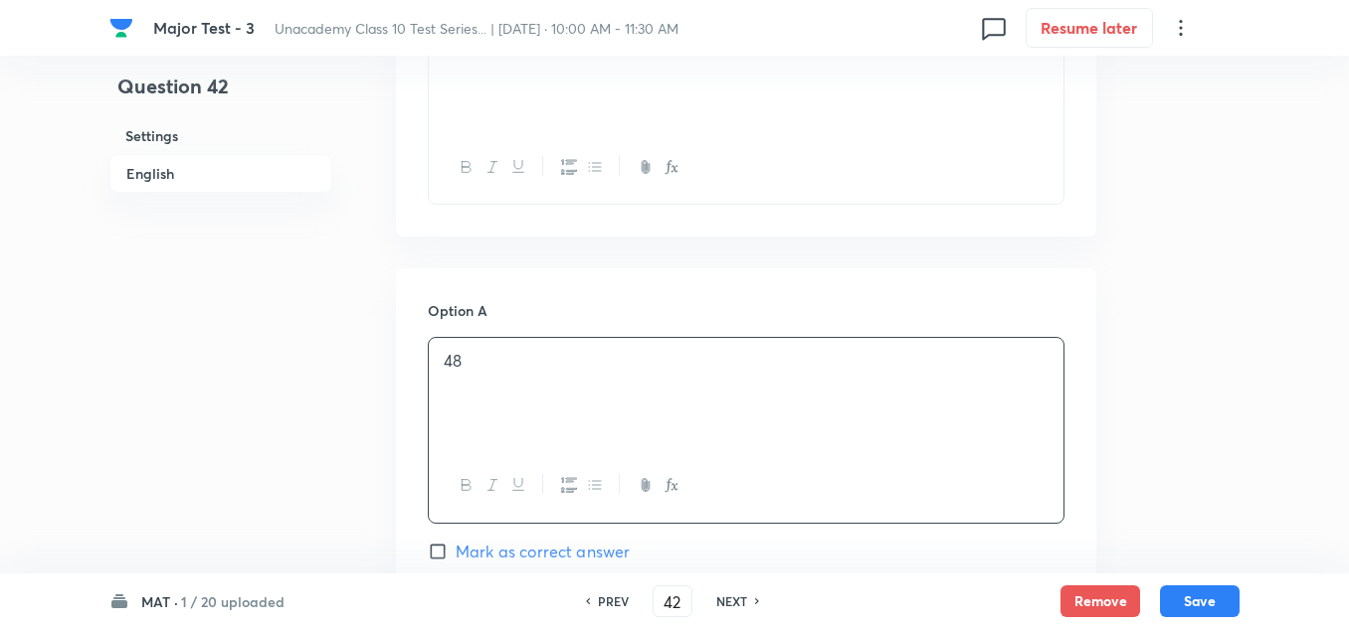
scroll to position [796, 0]
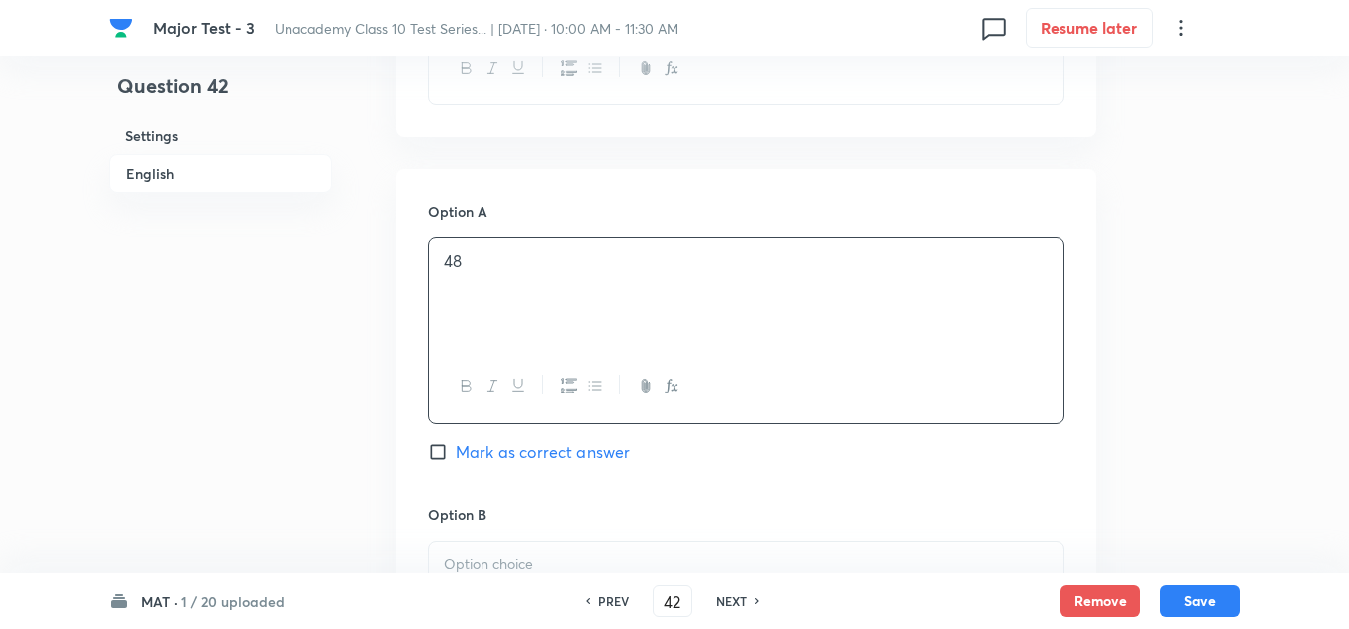
click at [482, 566] on p at bounding box center [746, 565] width 605 height 23
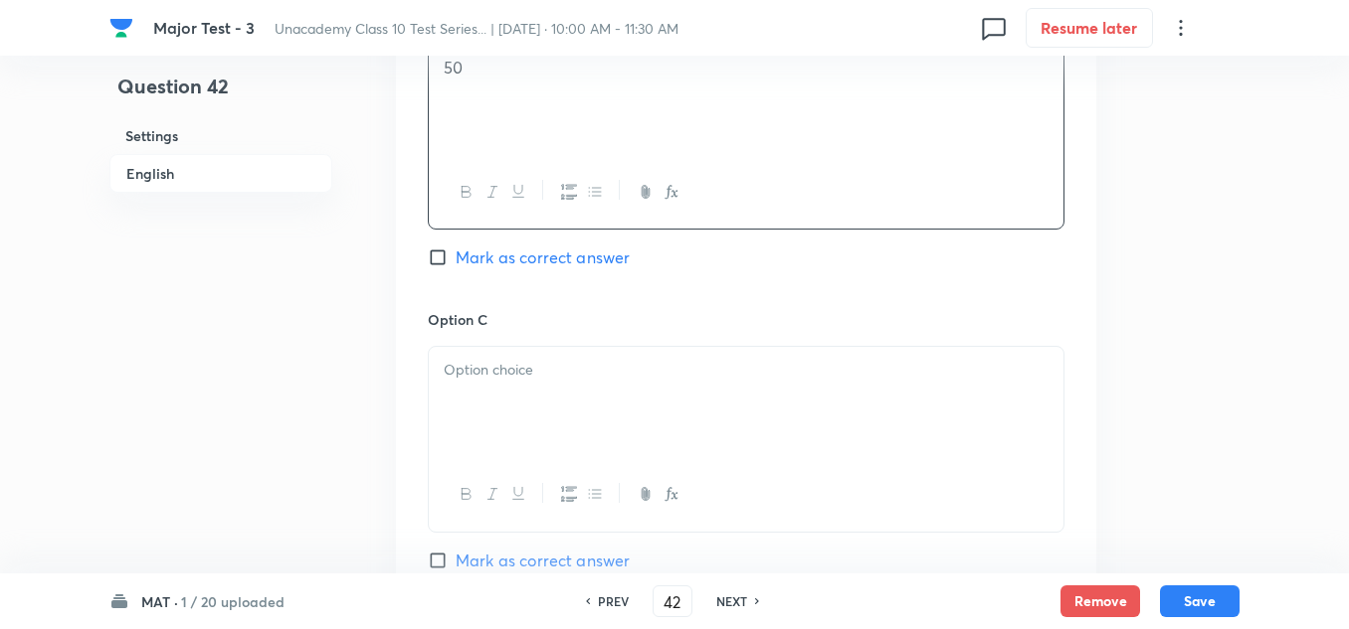
click at [511, 355] on div at bounding box center [746, 402] width 634 height 111
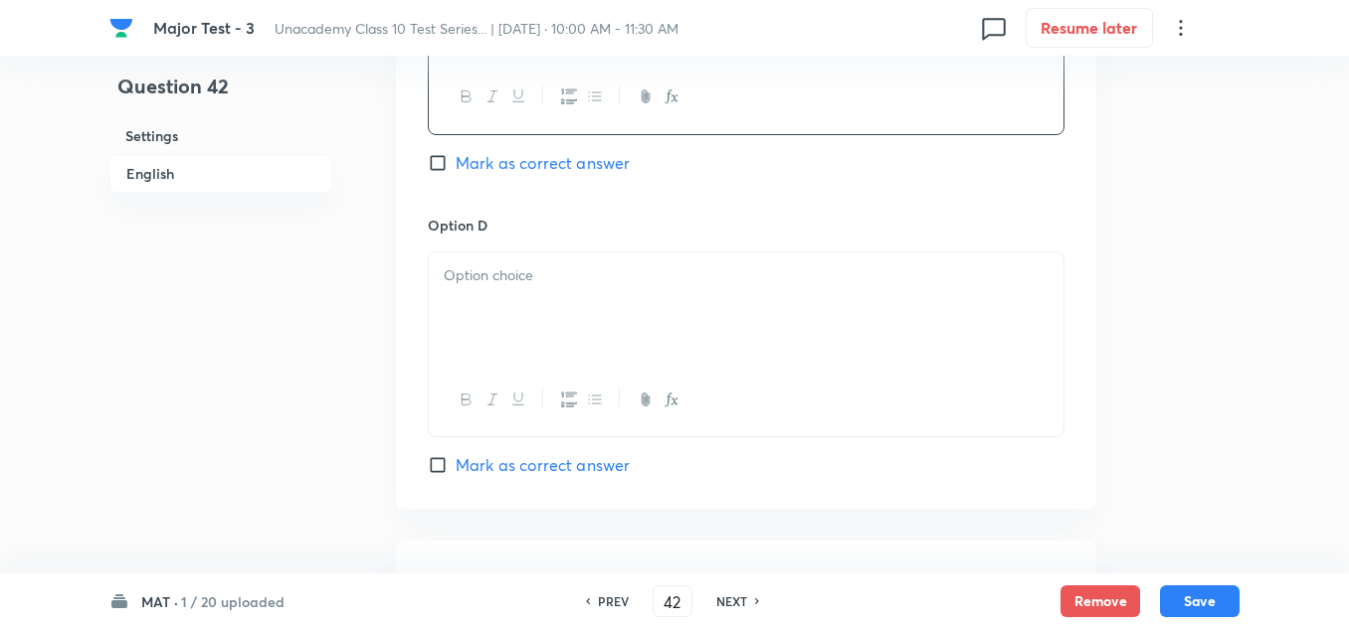
click at [476, 295] on div at bounding box center [746, 308] width 634 height 111
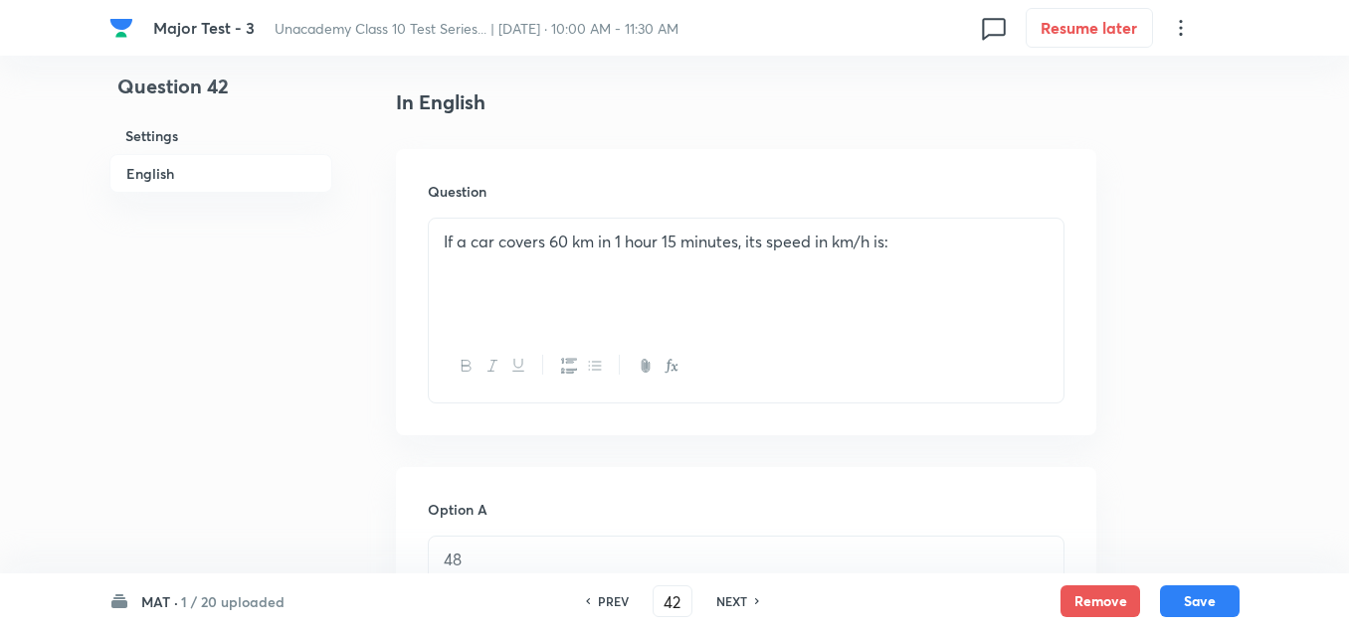
scroll to position [895, 0]
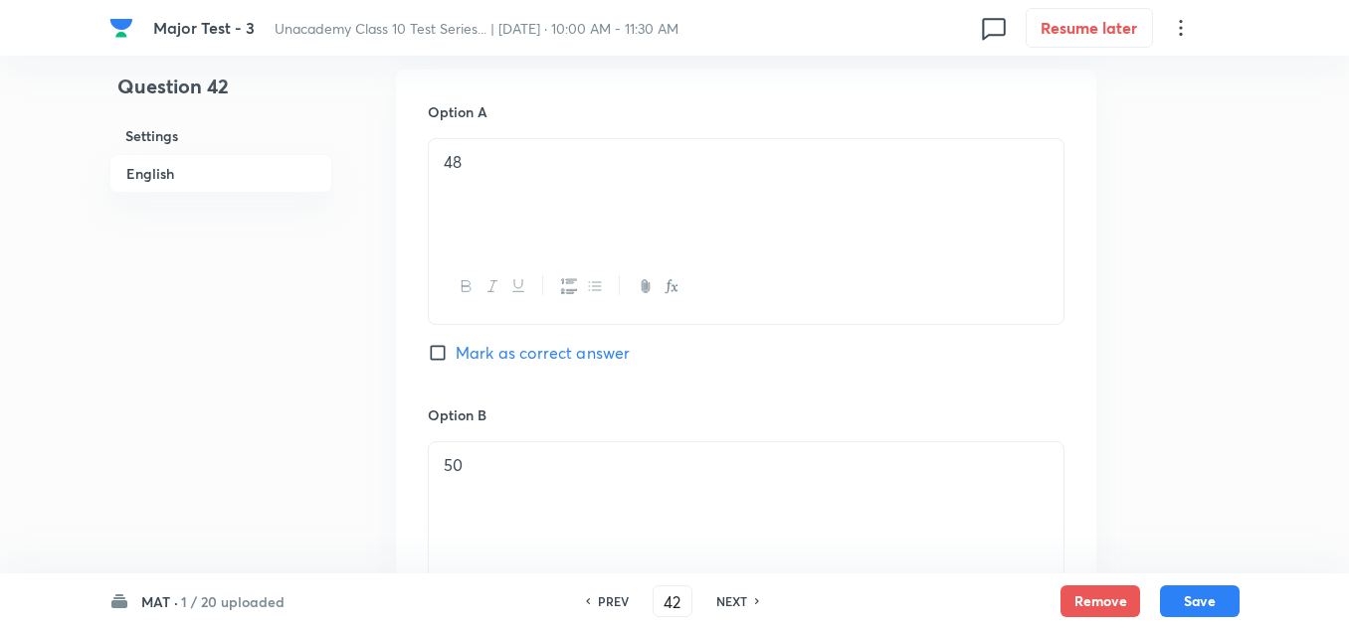
click at [487, 343] on span "Mark as correct answer" at bounding box center [542, 353] width 174 height 24
click at [455, 343] on input "Mark as correct answer" at bounding box center [442, 353] width 28 height 20
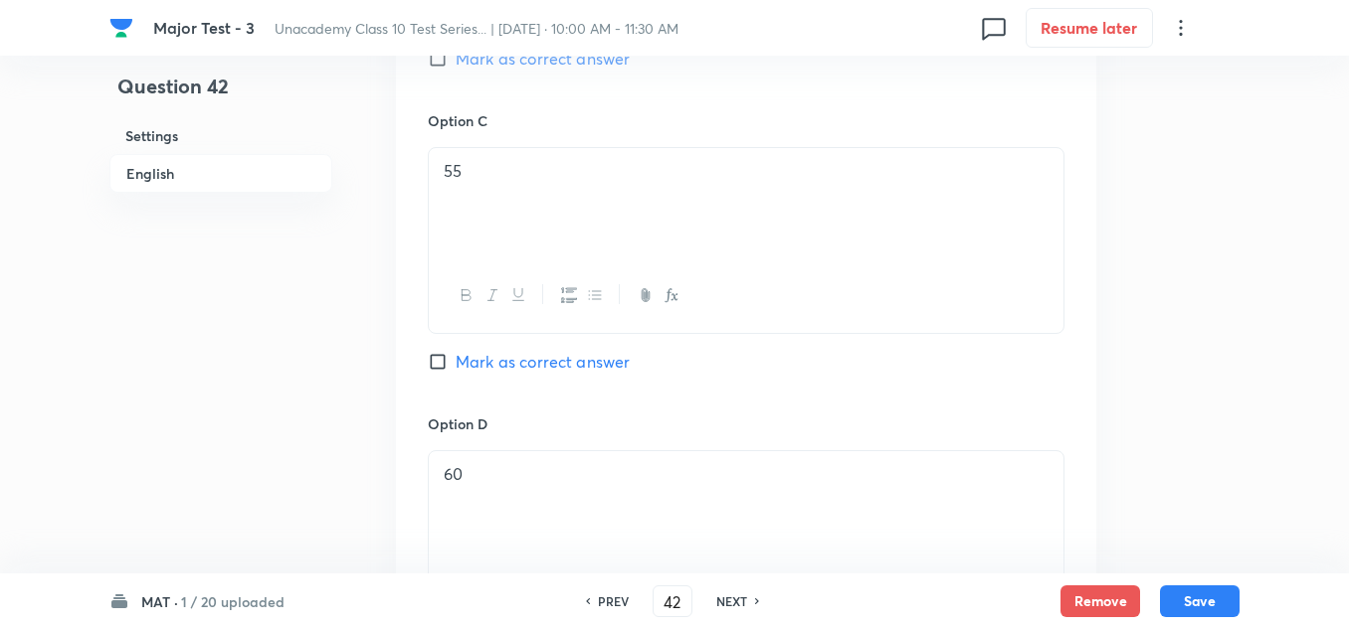
scroll to position [1790, 0]
click at [546, 532] on p at bounding box center [746, 534] width 605 height 23
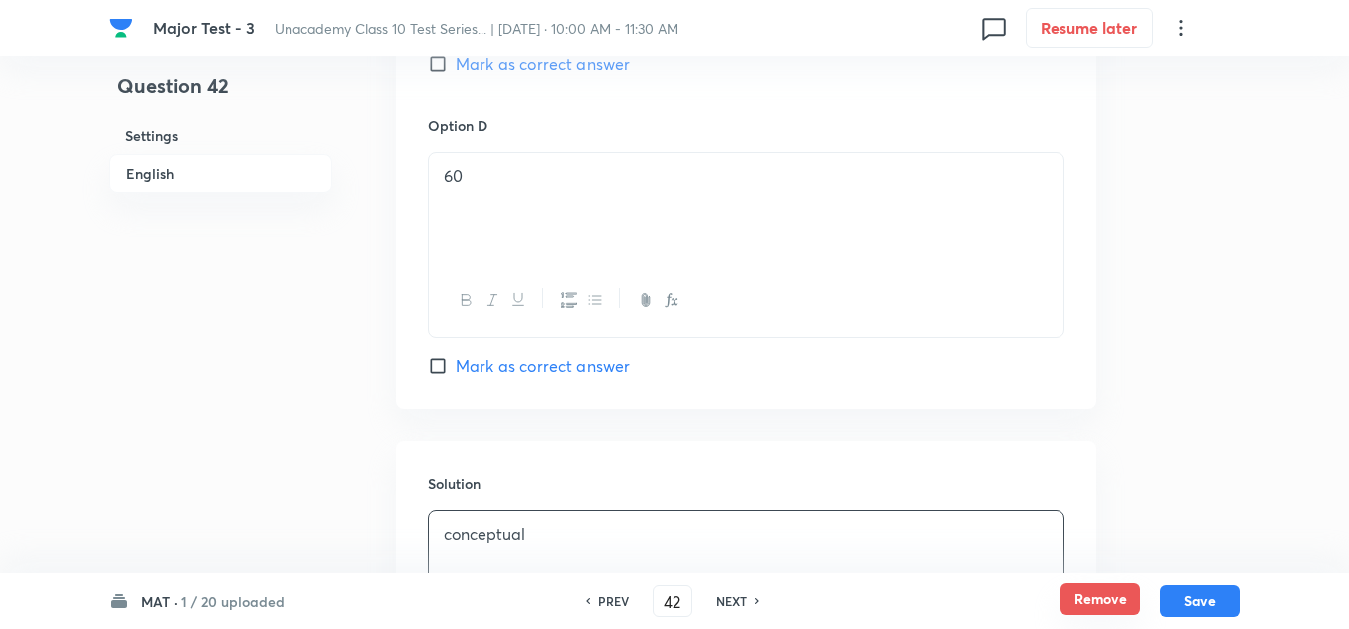
scroll to position [1989, 0]
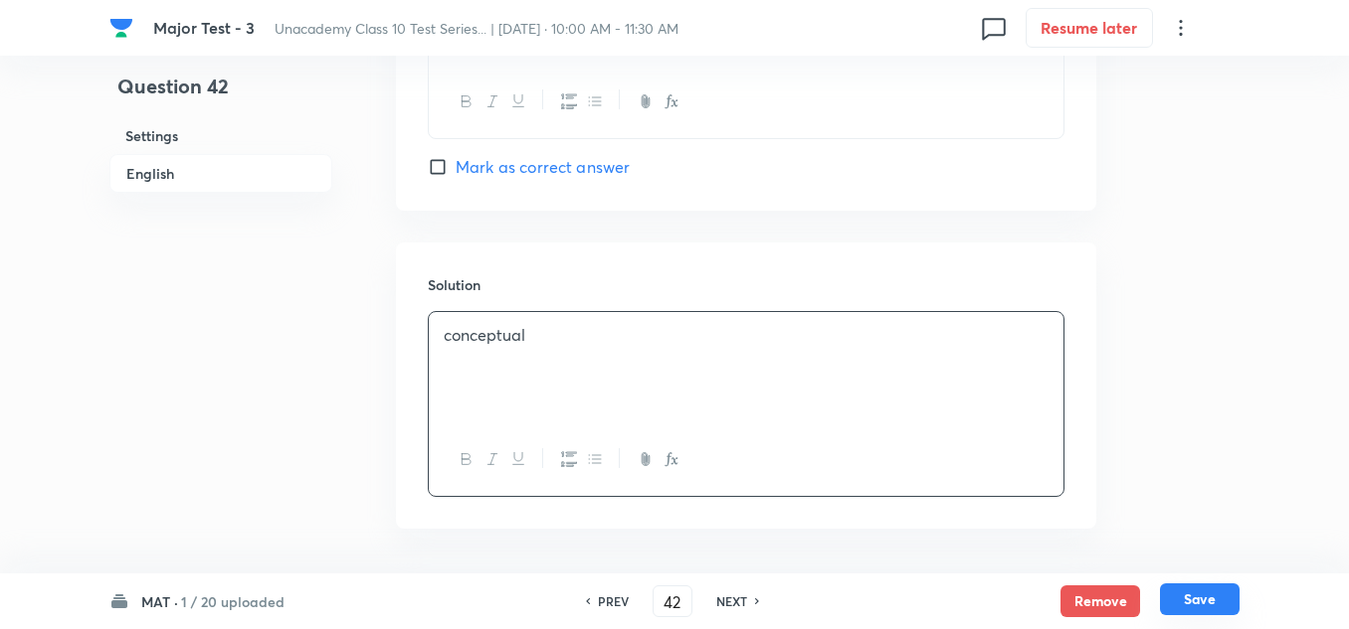
click at [1215, 608] on button "Save" at bounding box center [1200, 600] width 80 height 32
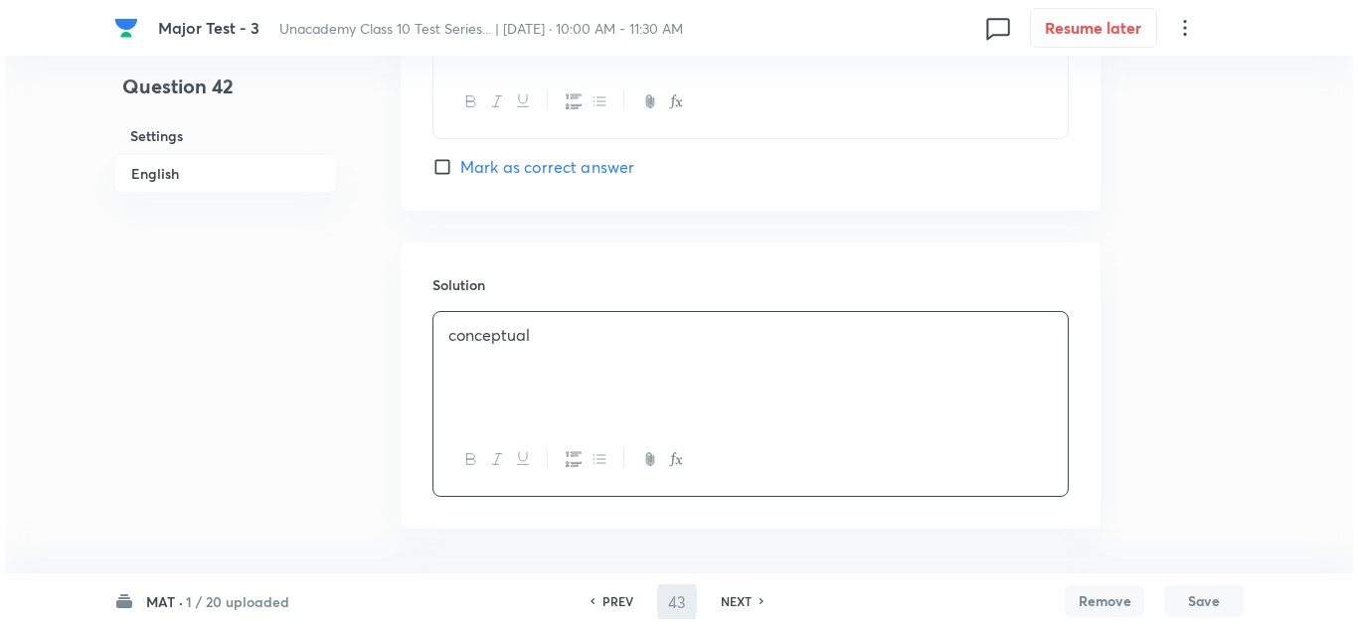
scroll to position [0, 0]
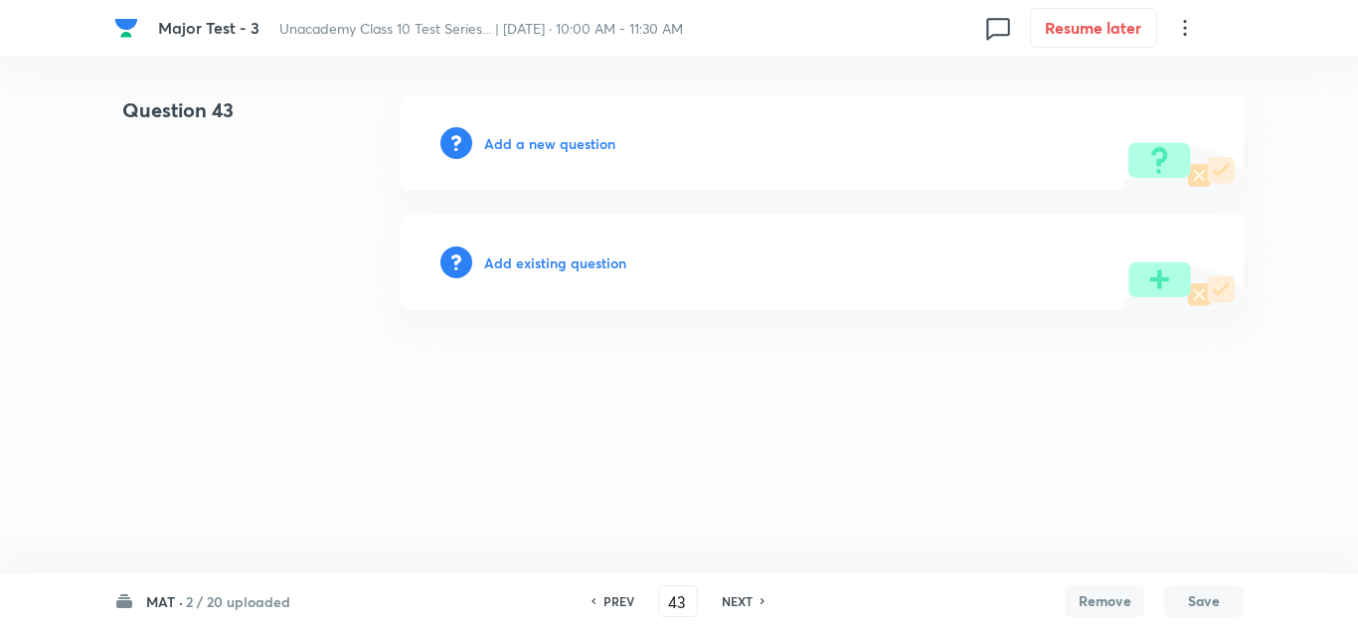
click at [547, 144] on h6 "Add a new question" at bounding box center [549, 143] width 131 height 21
click at [547, 144] on h6 "Choose a question type" at bounding box center [560, 143] width 153 height 21
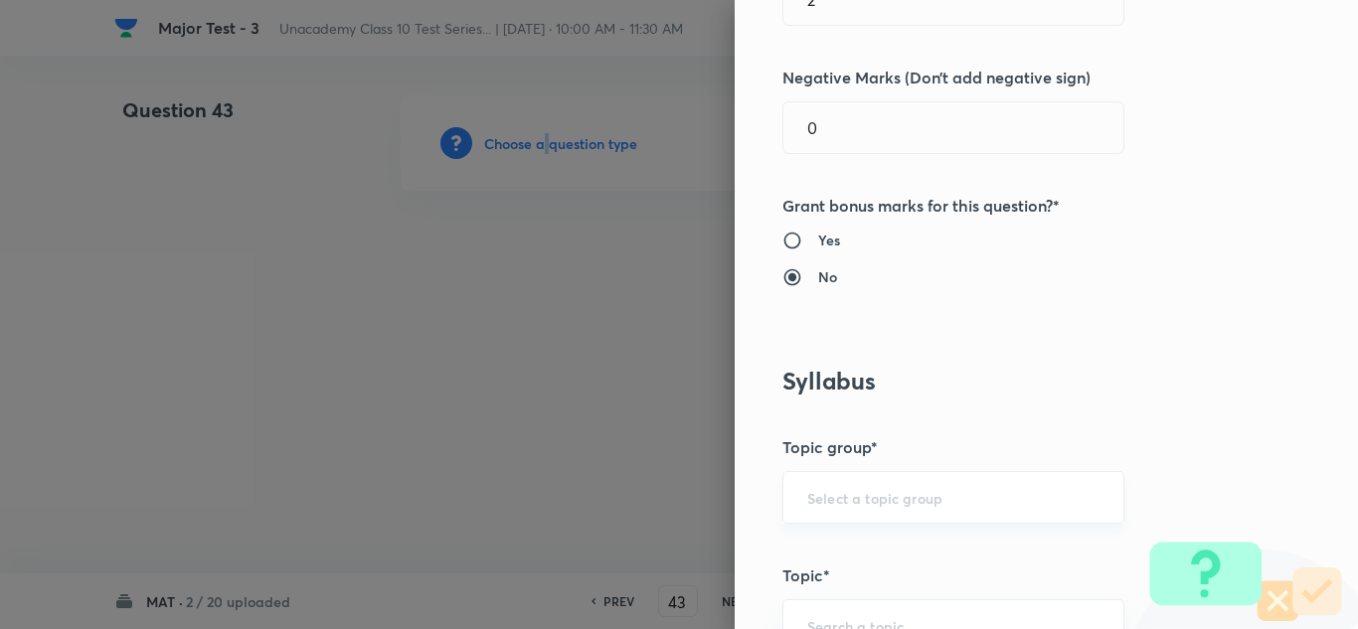
scroll to position [1094, 0]
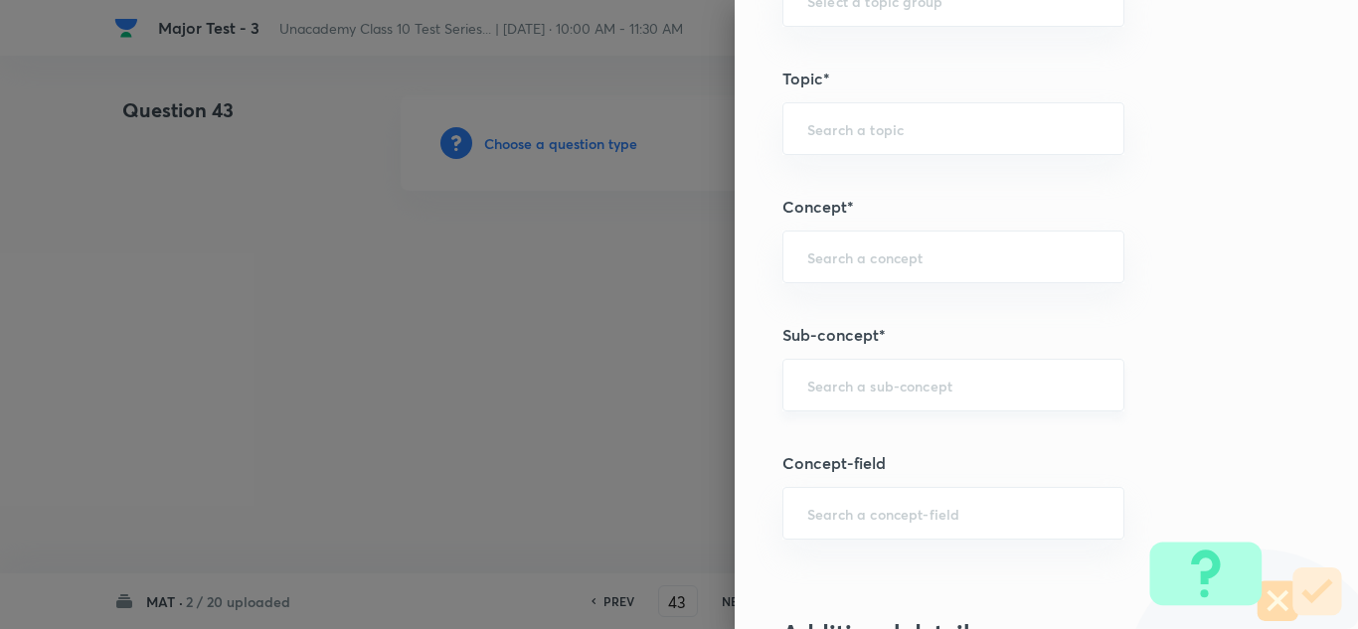
click at [860, 389] on input "text" at bounding box center [954, 385] width 292 height 19
paste input "Arithmetical Reasoning"
click at [906, 446] on li "Arithmetical Reasoning" at bounding box center [939, 442] width 340 height 36
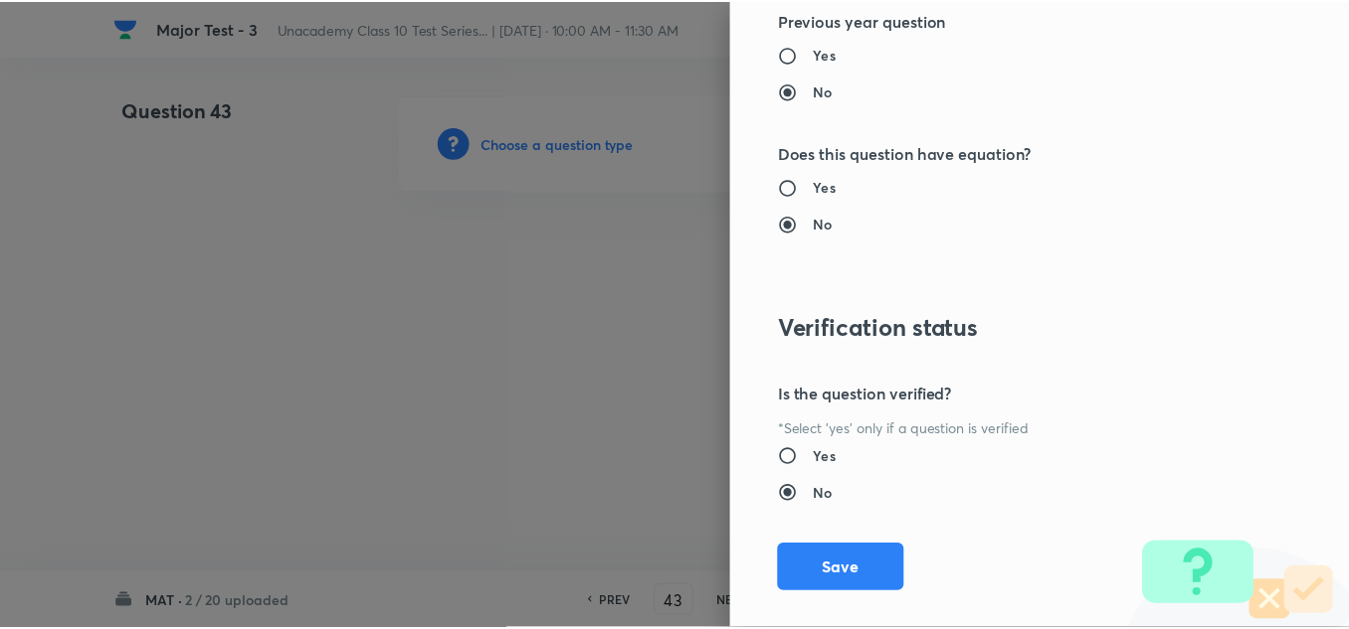
scroll to position [2215, 0]
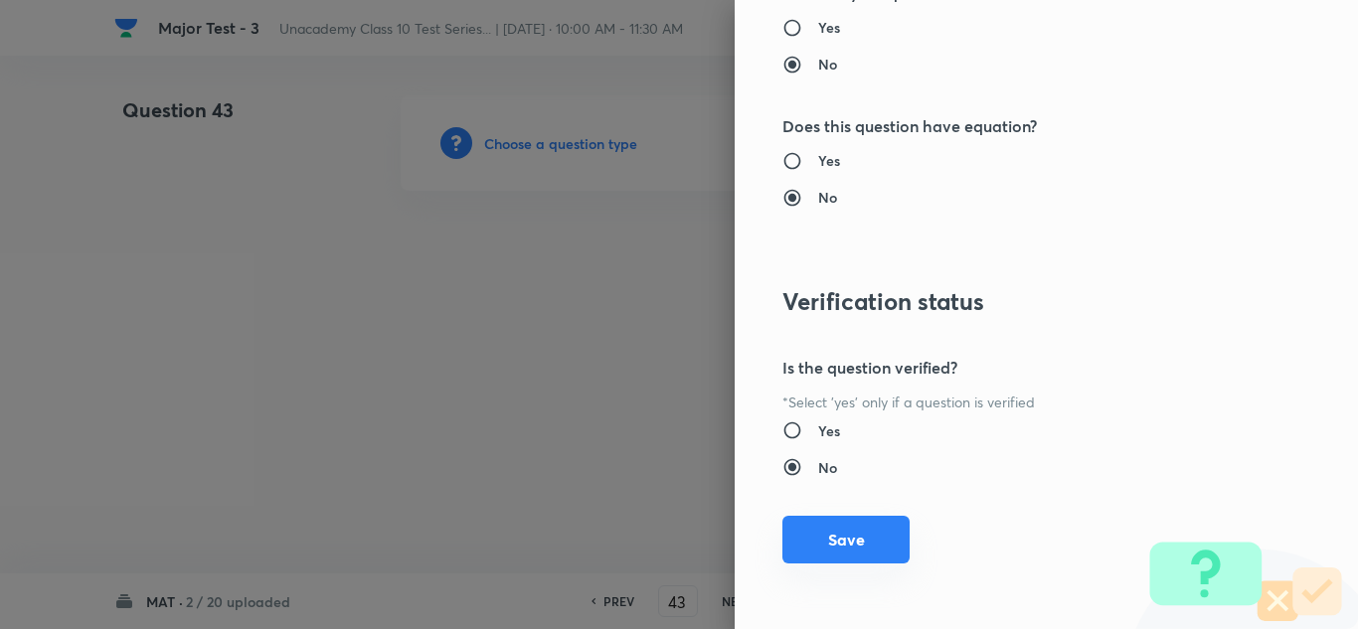
click at [883, 532] on button "Save" at bounding box center [846, 540] width 127 height 48
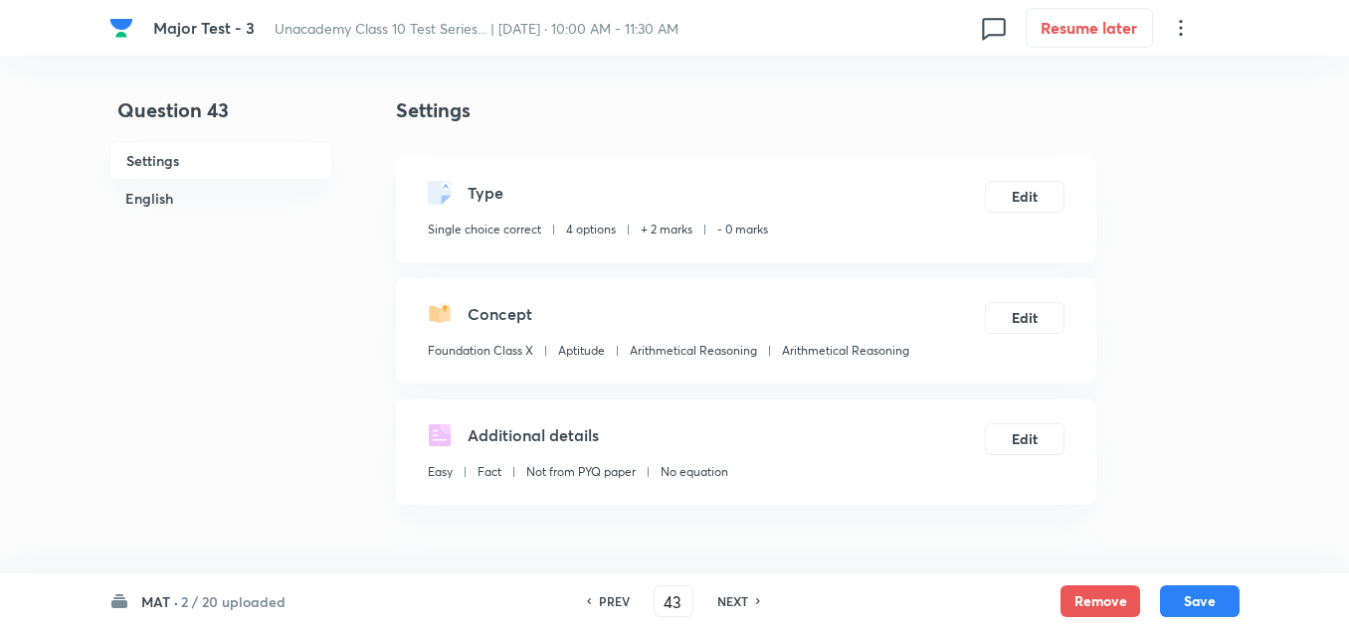
scroll to position [298, 0]
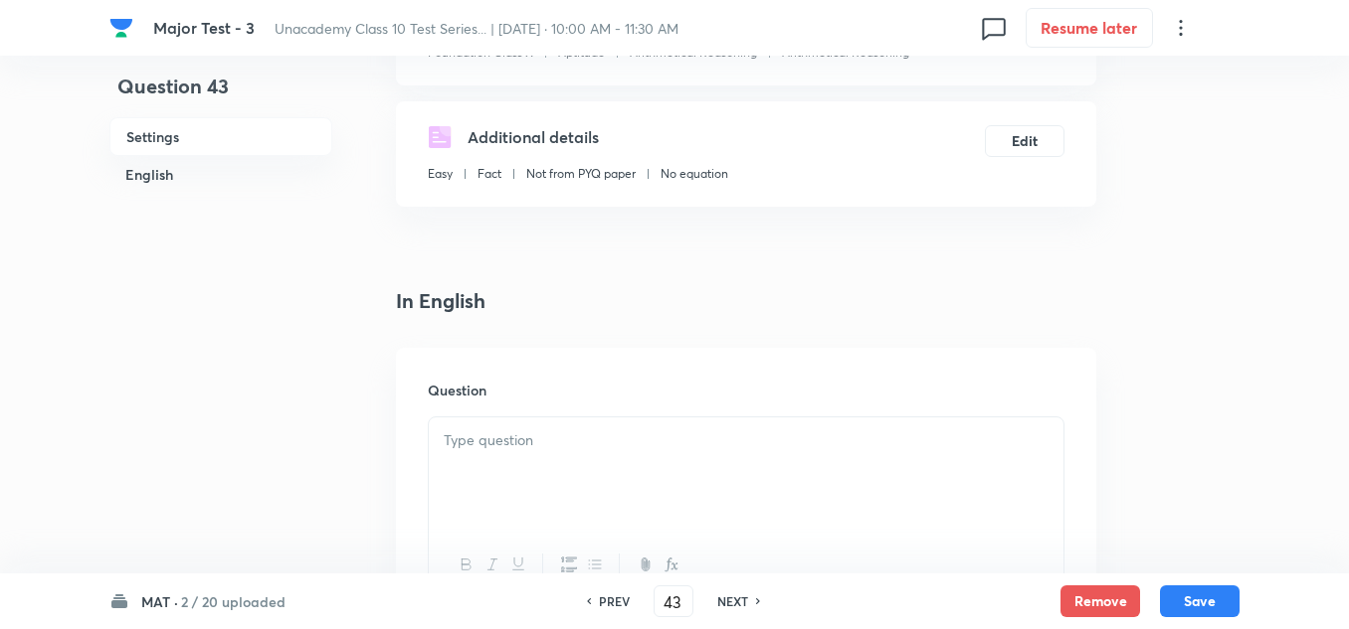
click at [513, 474] on div at bounding box center [746, 473] width 634 height 111
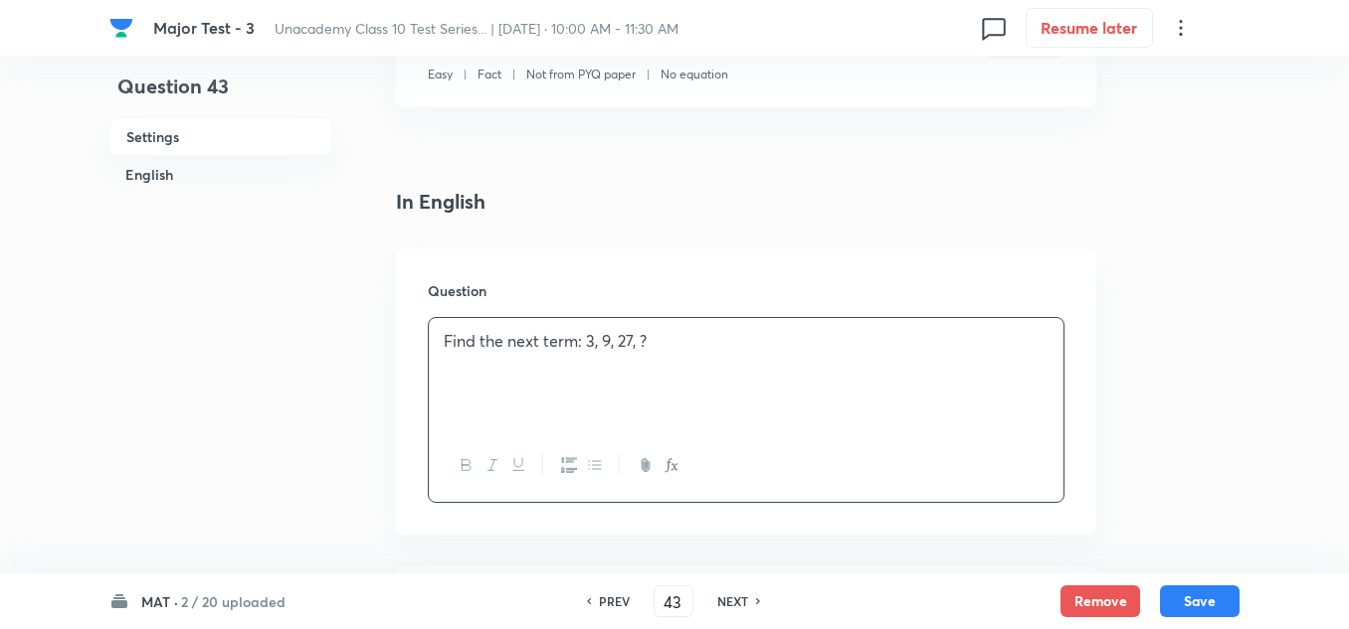
scroll to position [497, 0]
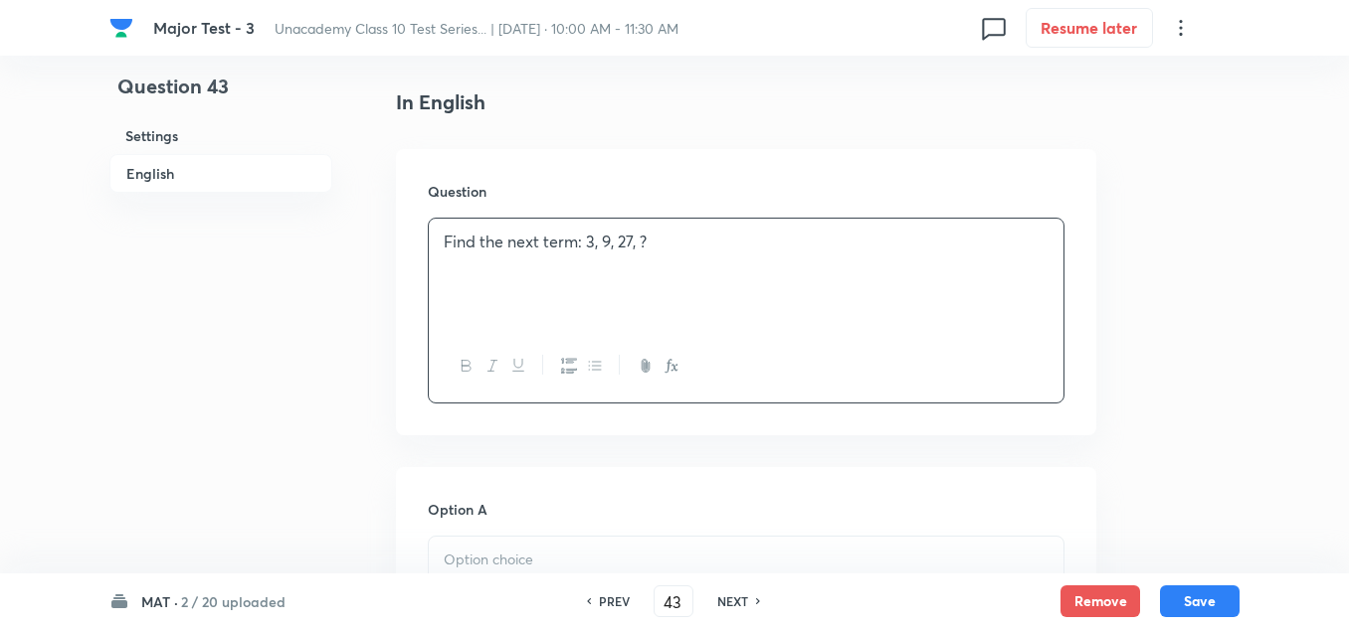
click at [491, 551] on p at bounding box center [746, 560] width 605 height 23
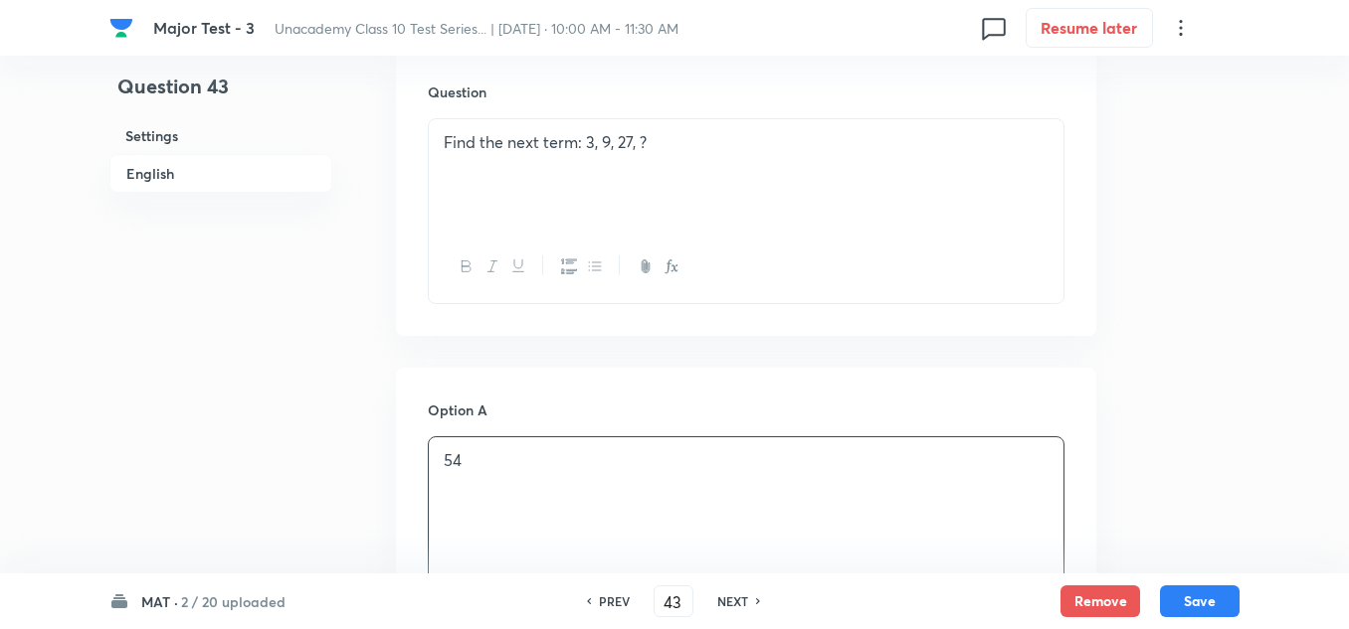
scroll to position [1094, 0]
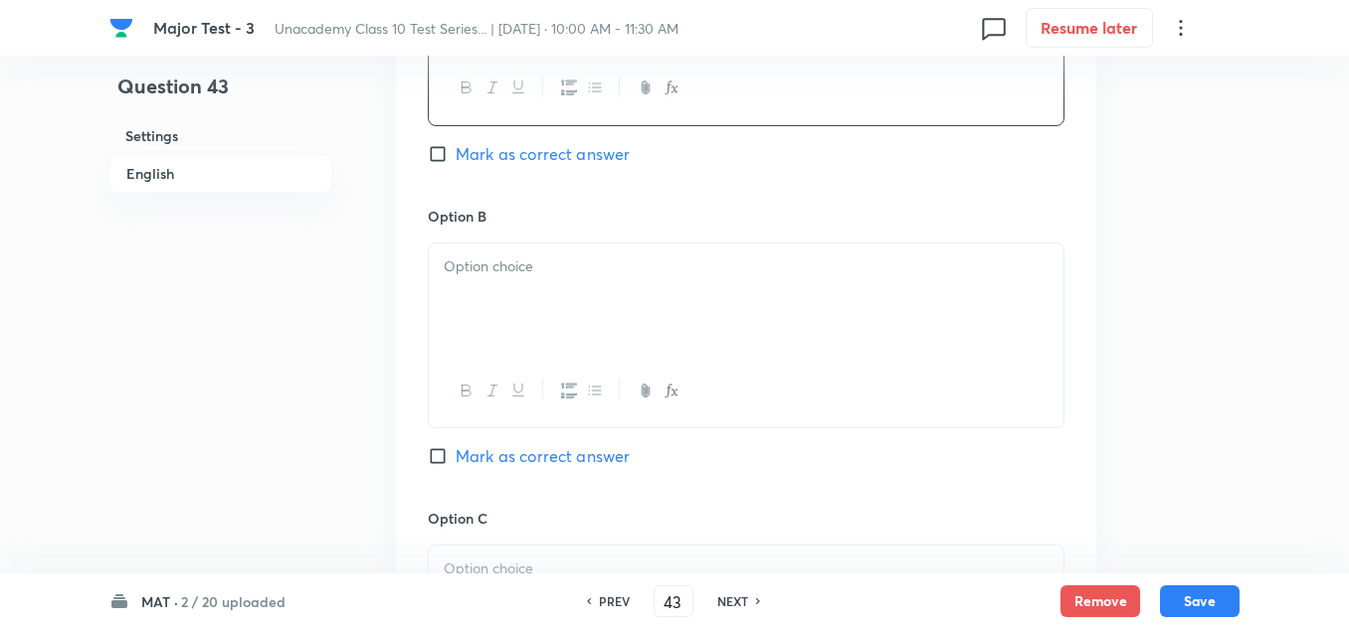
drag, startPoint x: 486, startPoint y: 559, endPoint x: 483, endPoint y: 548, distance: 11.3
click at [485, 559] on p at bounding box center [746, 569] width 605 height 23
click at [508, 273] on p at bounding box center [746, 267] width 605 height 23
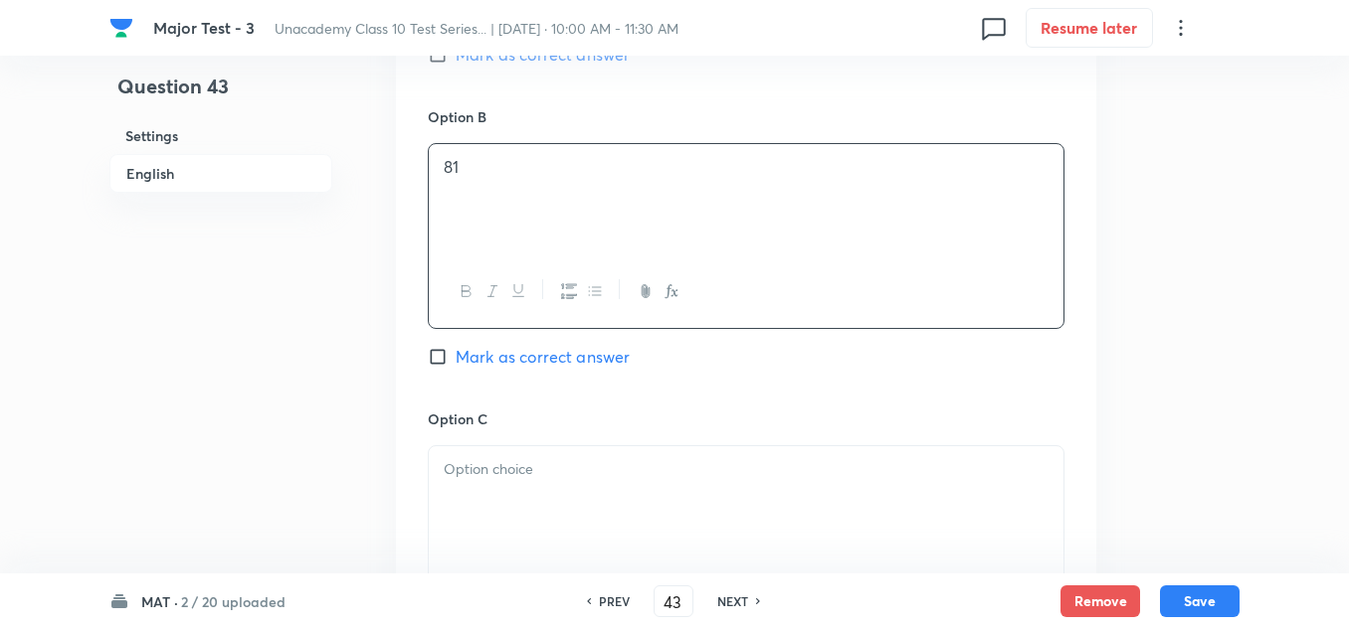
scroll to position [1293, 0]
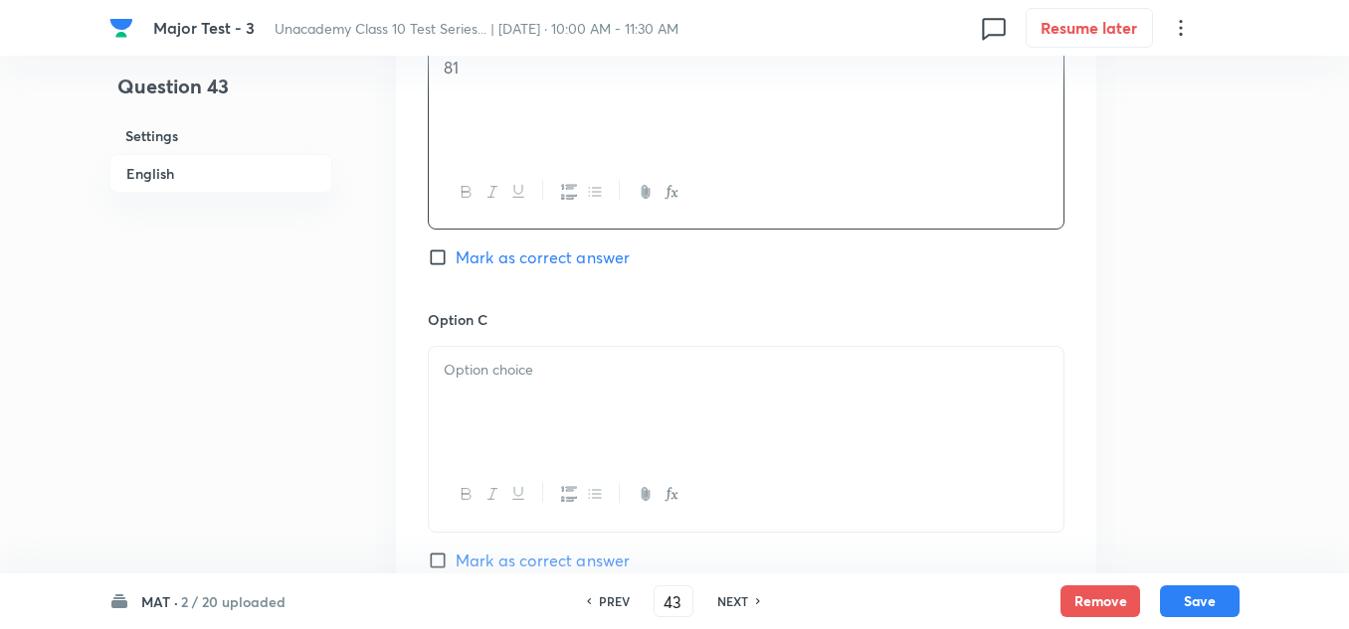
click at [490, 371] on p at bounding box center [746, 370] width 605 height 23
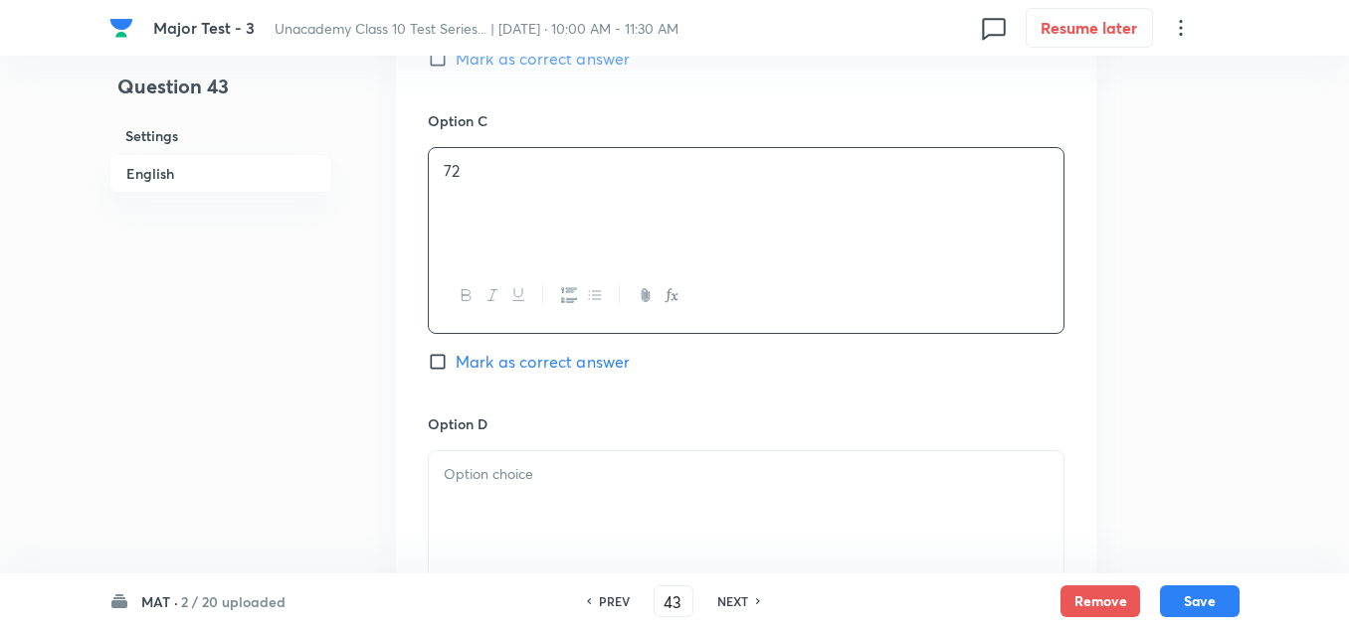
scroll to position [1591, 0]
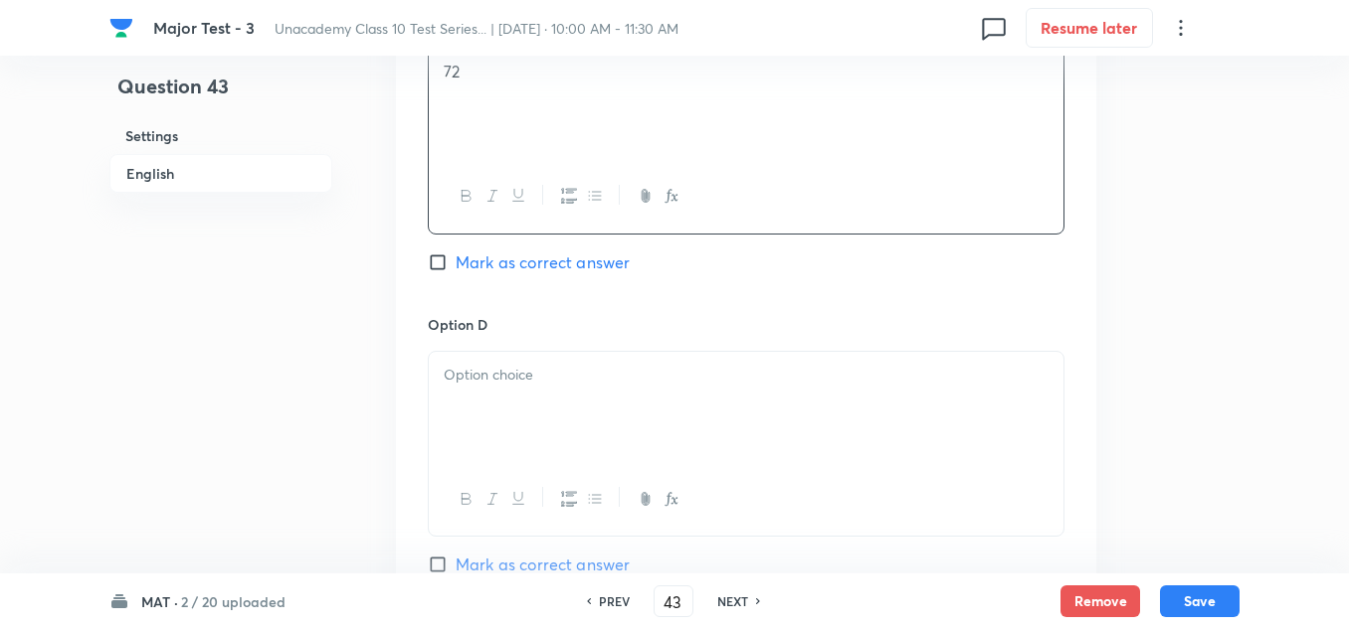
click at [520, 417] on div at bounding box center [746, 407] width 634 height 111
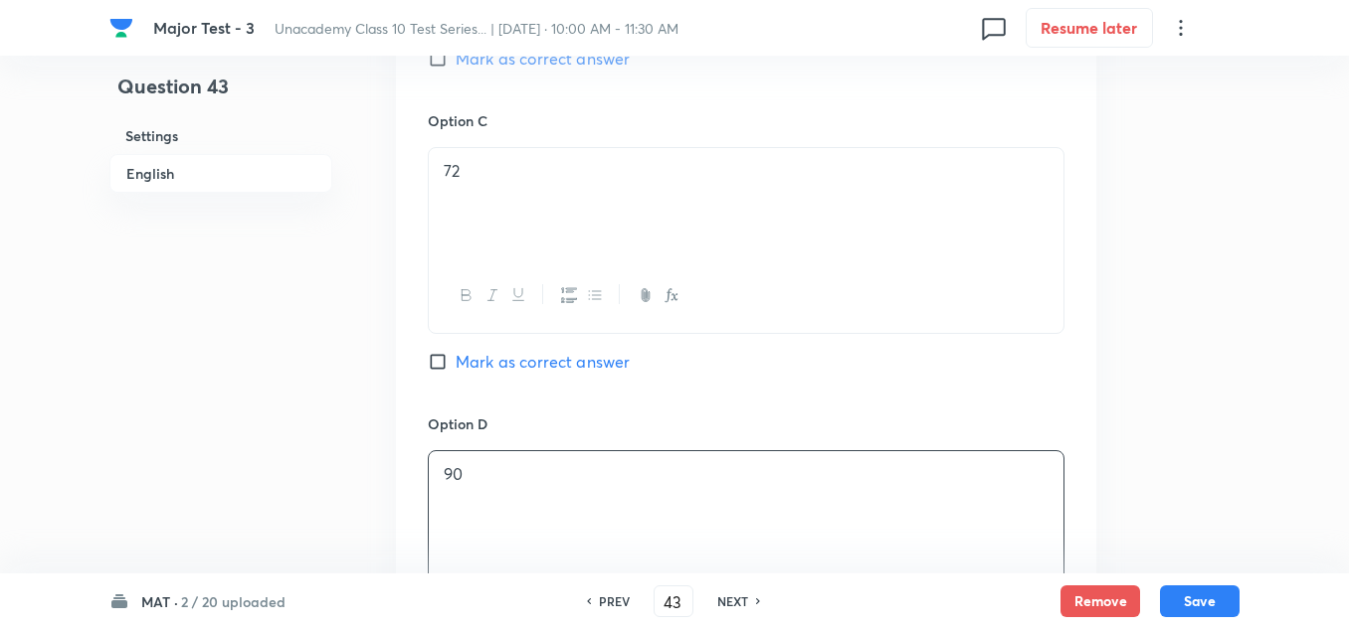
scroll to position [1392, 0]
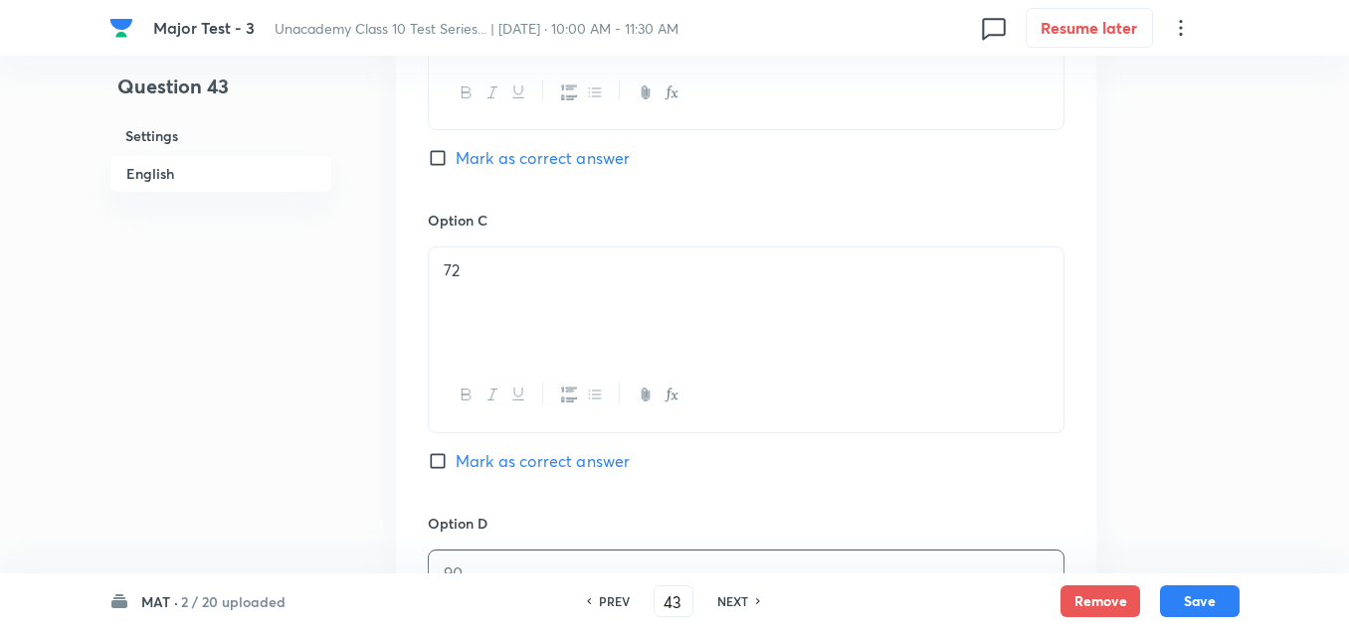
click at [550, 154] on span "Mark as correct answer" at bounding box center [542, 158] width 174 height 24
click at [455, 154] on input "Mark as correct answer" at bounding box center [442, 158] width 28 height 20
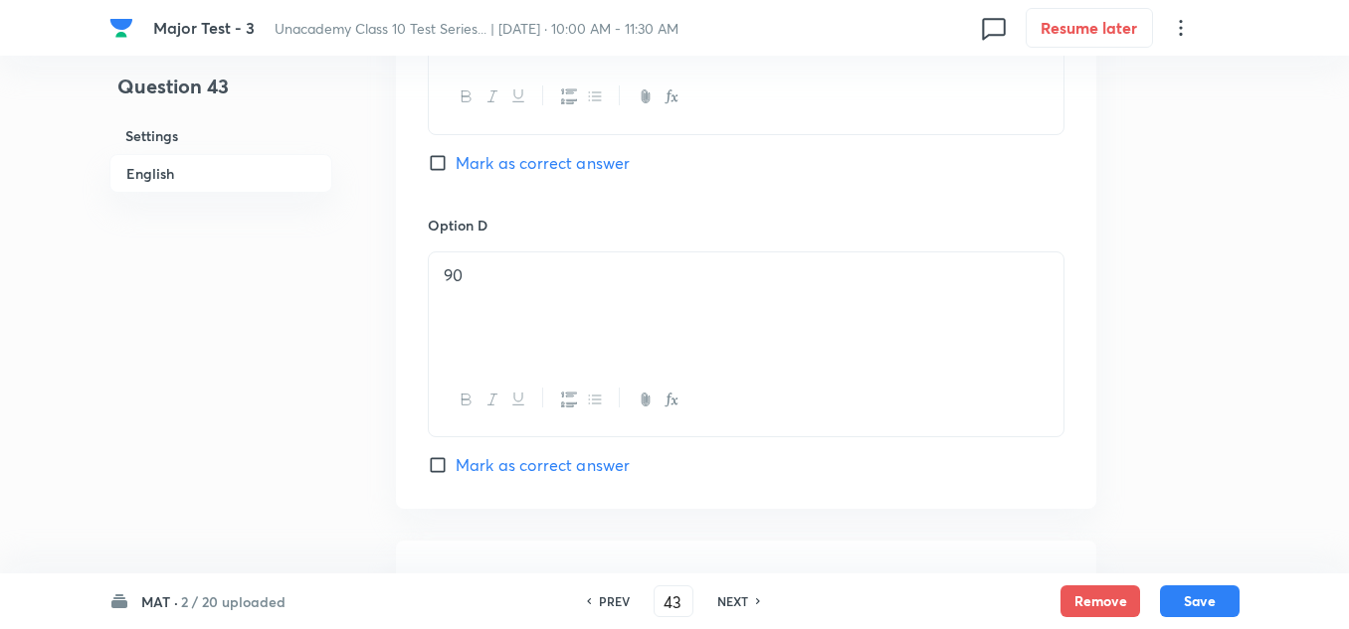
scroll to position [1889, 0]
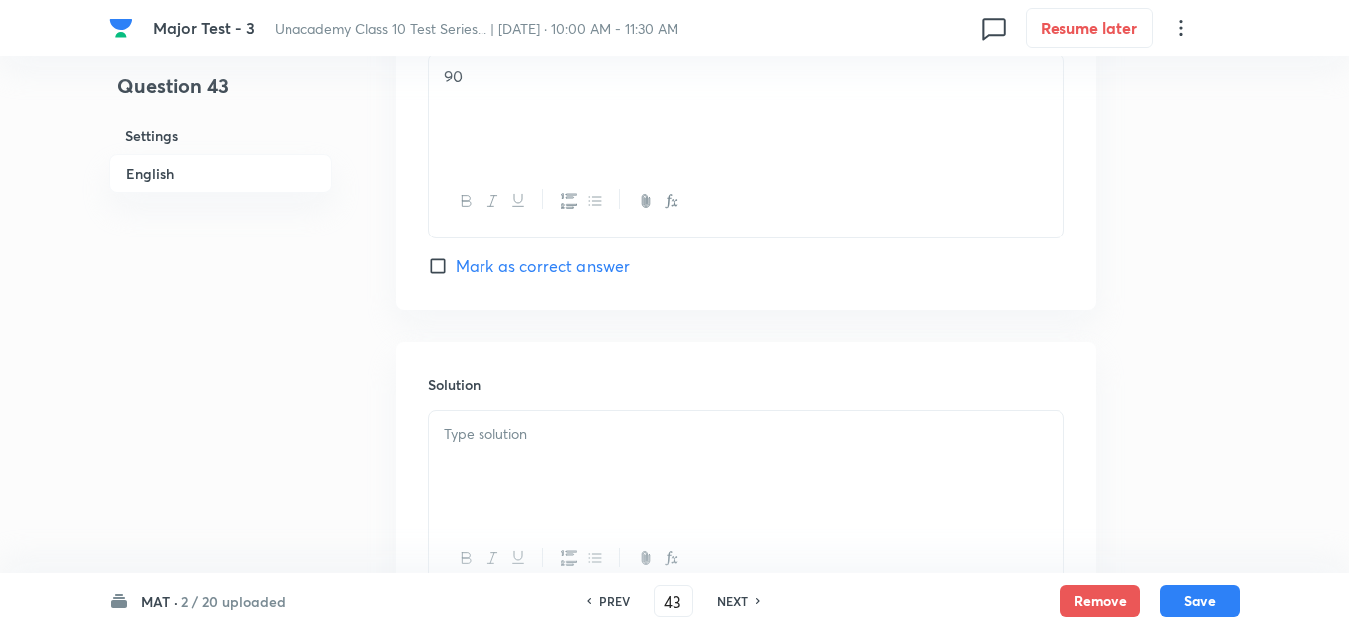
click at [570, 442] on p at bounding box center [746, 435] width 605 height 23
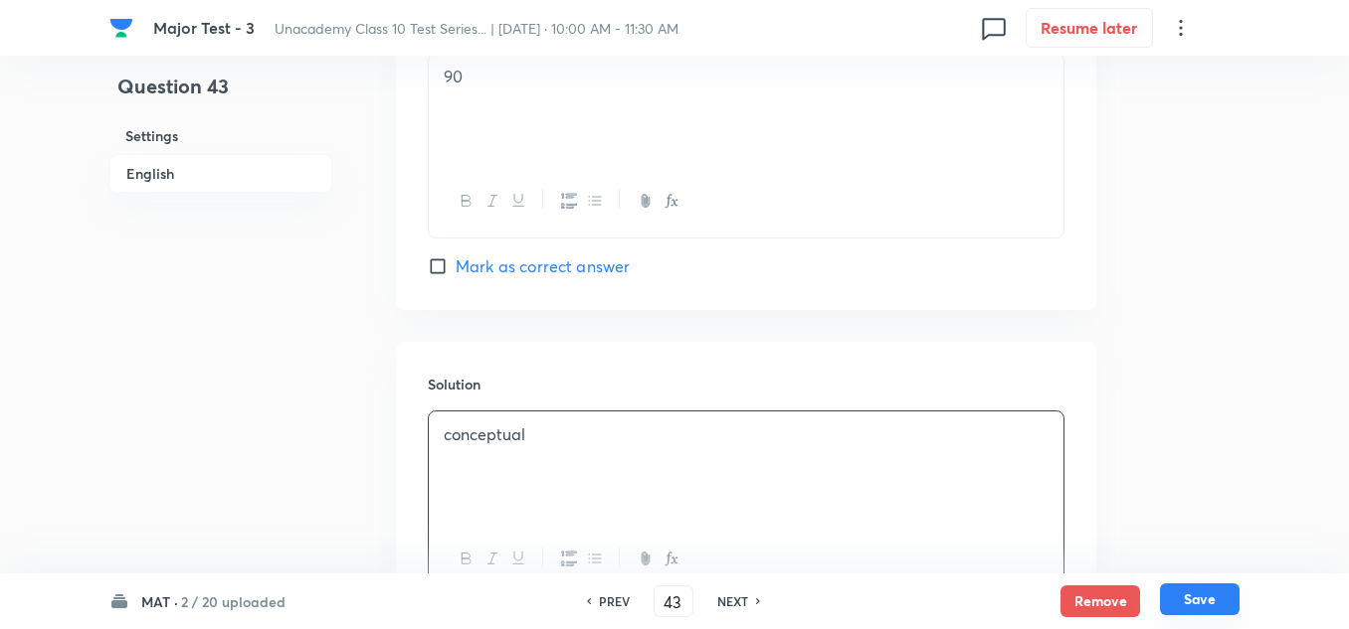
click at [1215, 597] on button "Save" at bounding box center [1200, 600] width 80 height 32
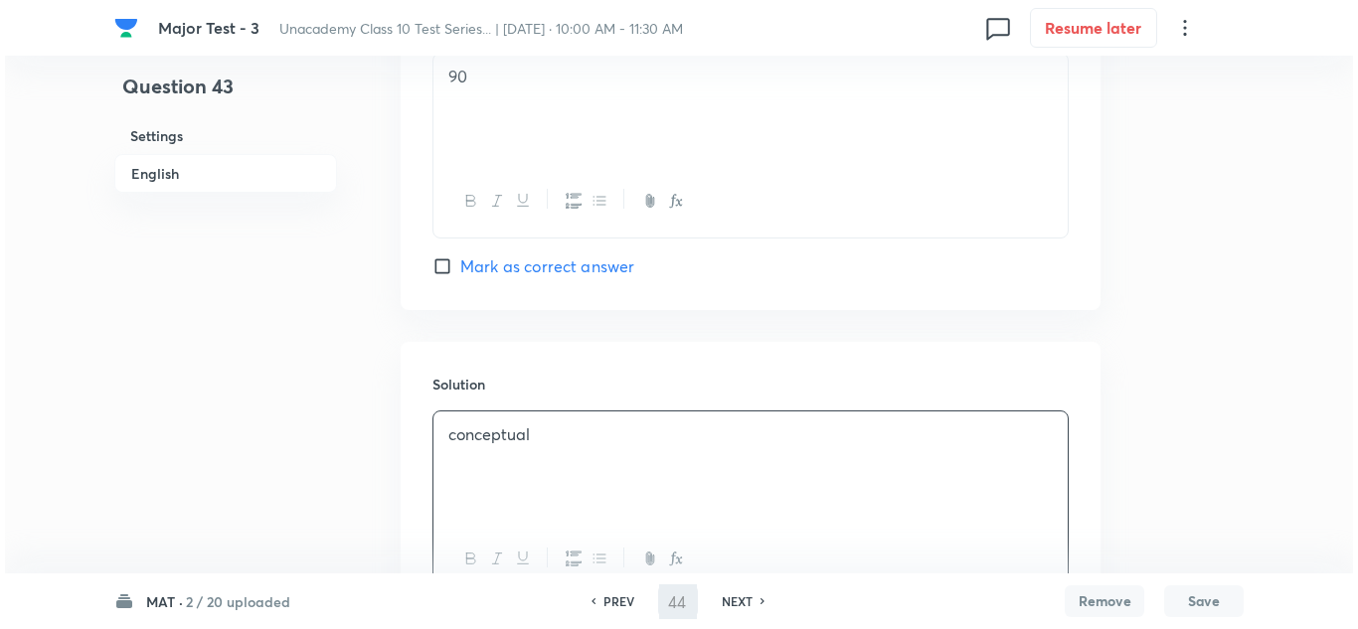
scroll to position [0, 0]
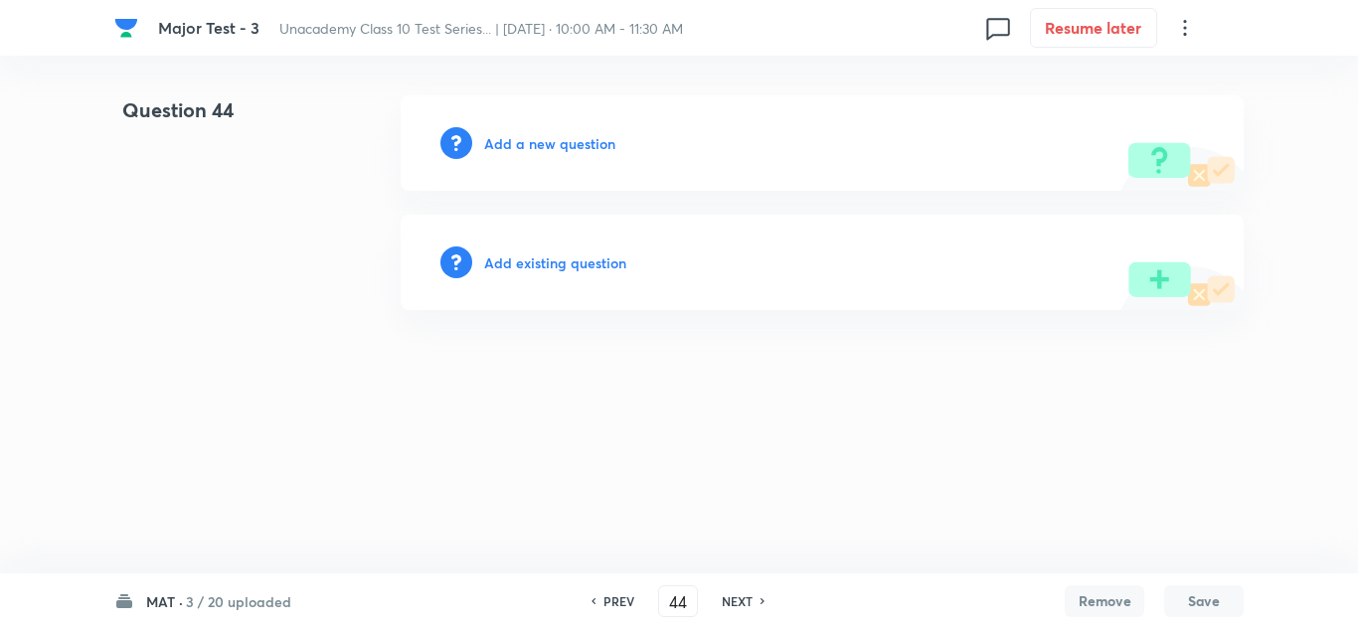
click at [552, 162] on div "Add a new question" at bounding box center [822, 142] width 843 height 95
click at [551, 147] on h6 "Add a new question" at bounding box center [549, 143] width 131 height 21
click at [551, 147] on h6 "Choose a question type" at bounding box center [560, 143] width 153 height 21
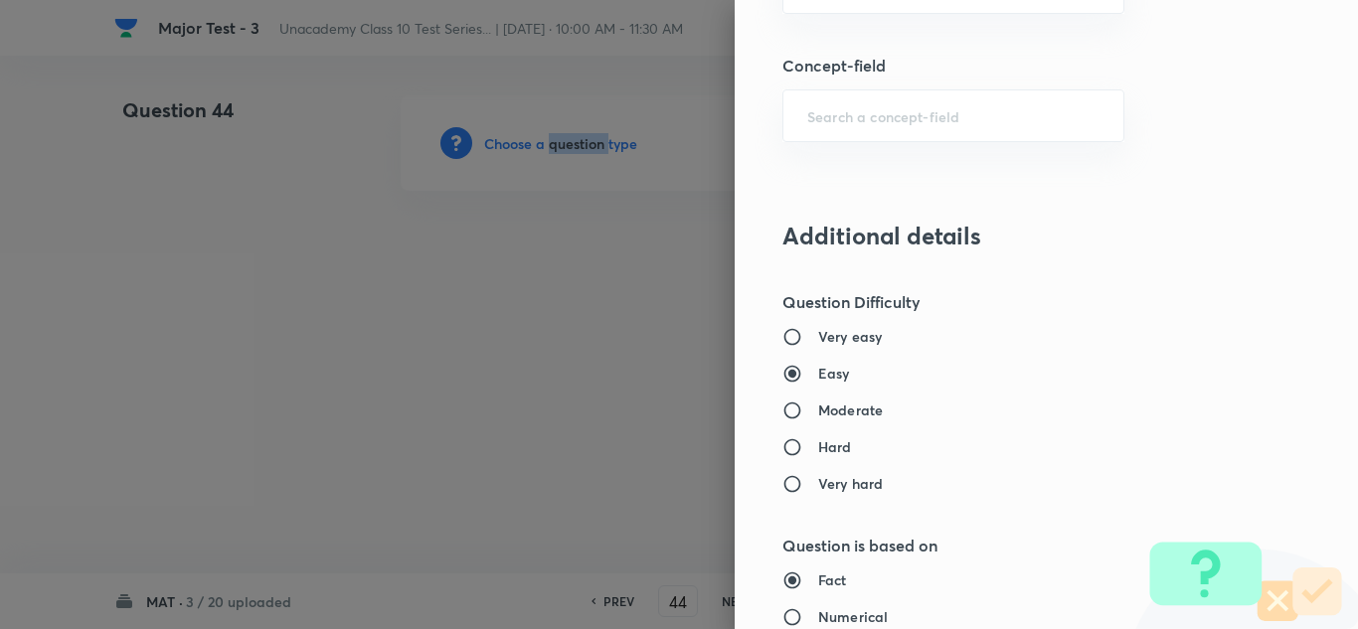
scroll to position [1392, 0]
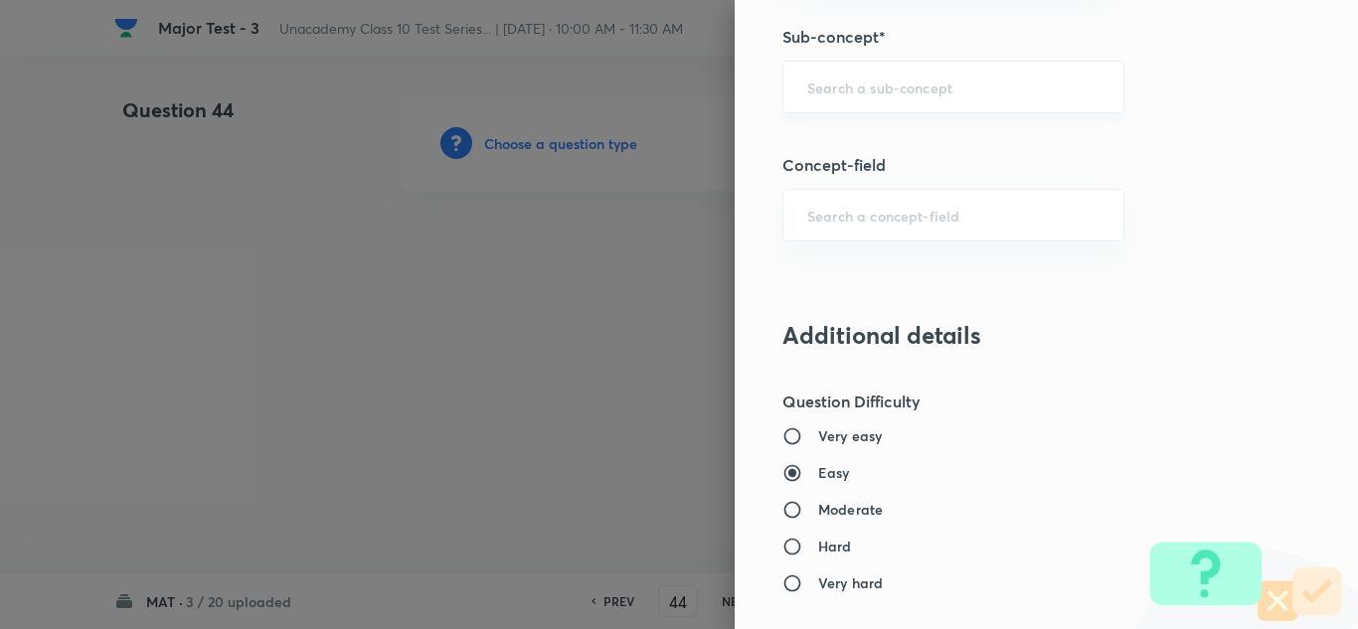
click at [887, 90] on input "text" at bounding box center [954, 87] width 292 height 19
paste input "rithmetical"
click at [808, 90] on input "rithmetical" at bounding box center [954, 87] width 292 height 19
click at [916, 146] on li "Arithmetical Reasoning" at bounding box center [939, 143] width 340 height 36
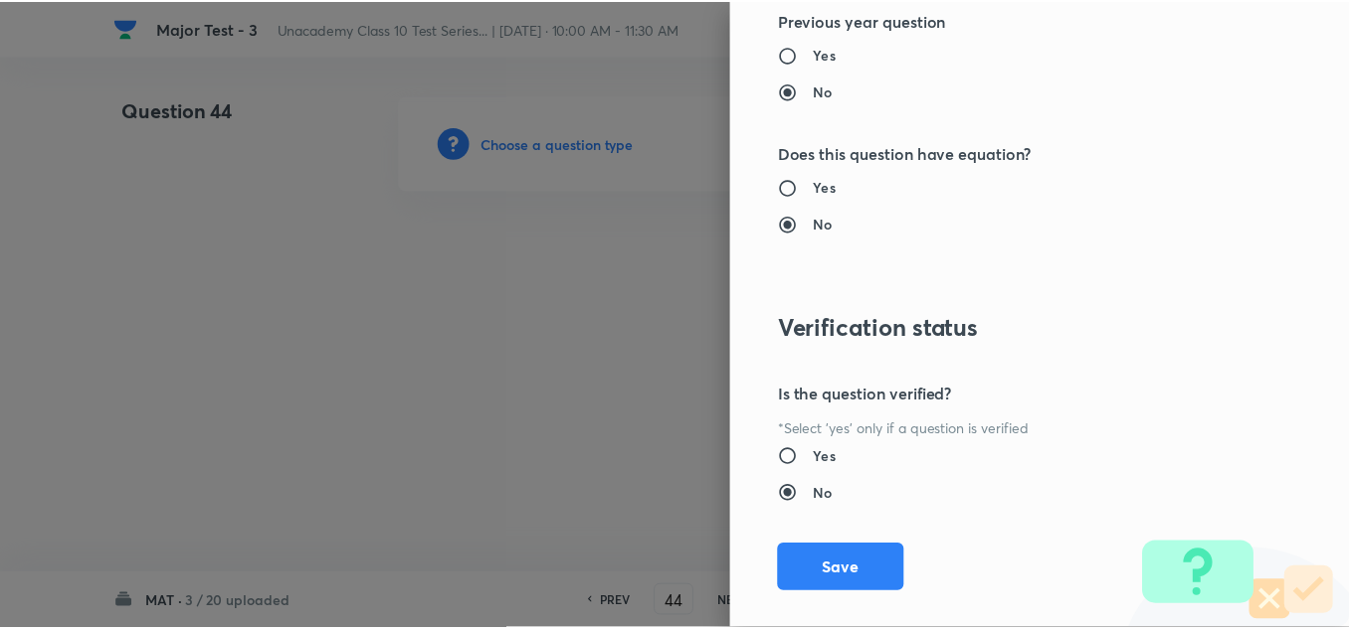
scroll to position [2215, 0]
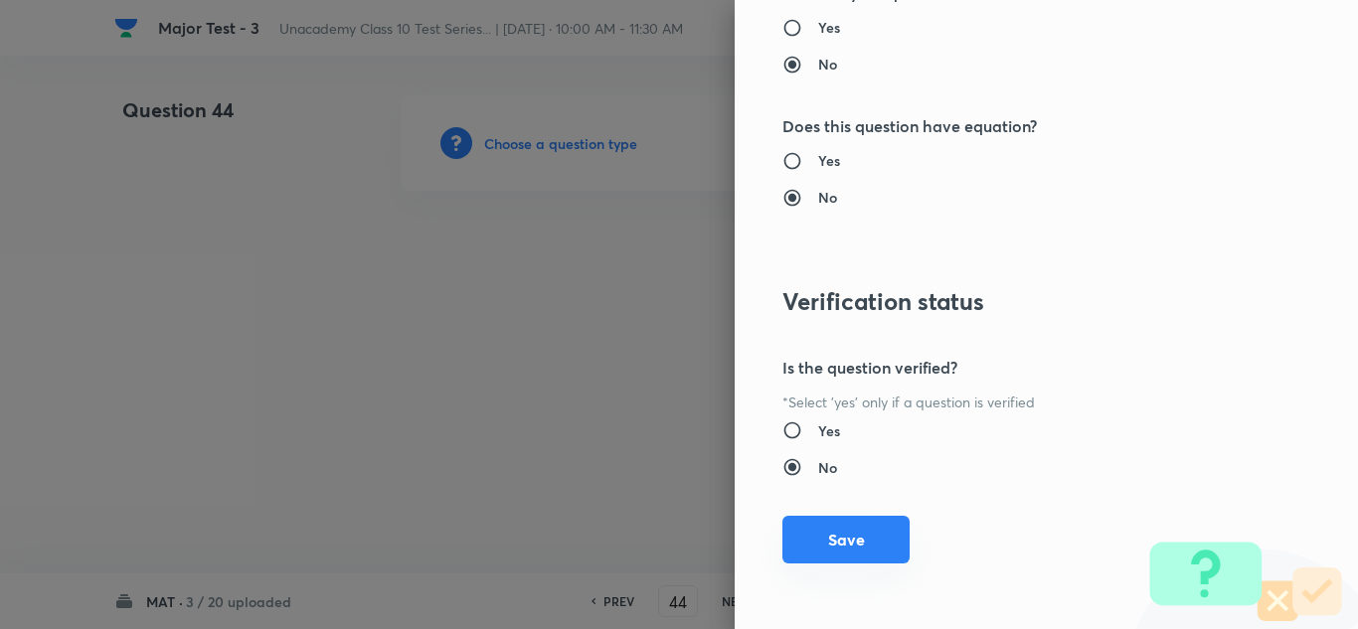
click at [847, 537] on button "Save" at bounding box center [846, 540] width 127 height 48
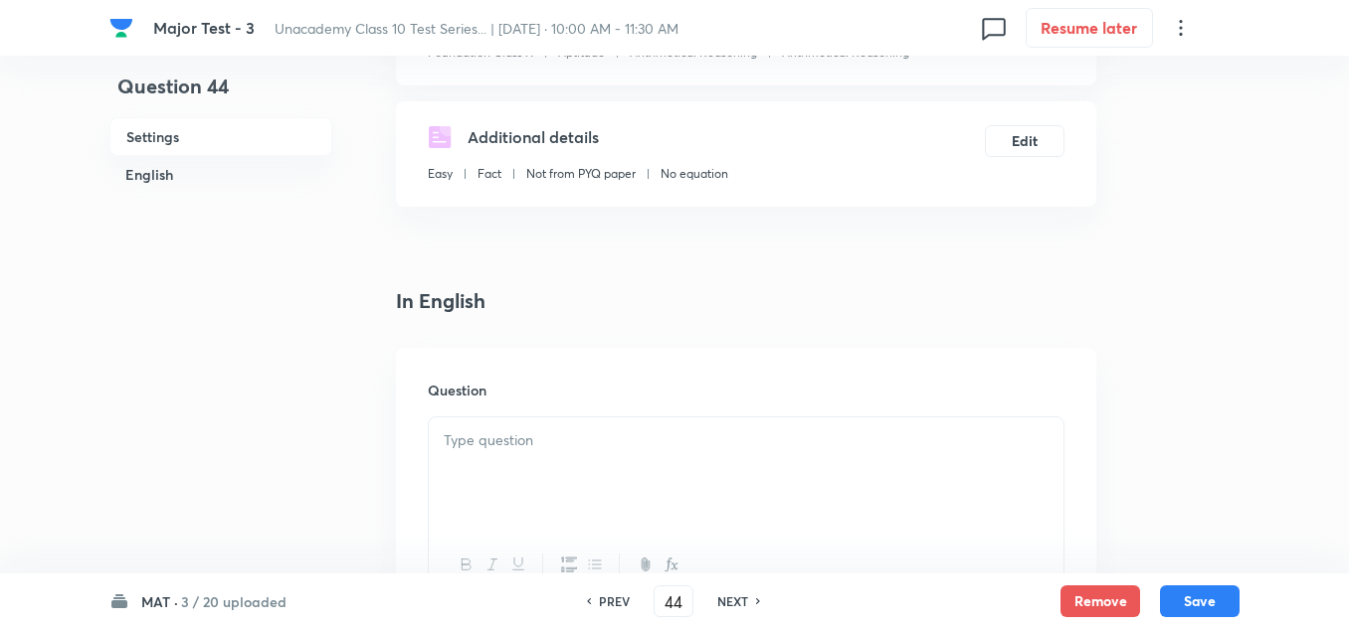
scroll to position [398, 0]
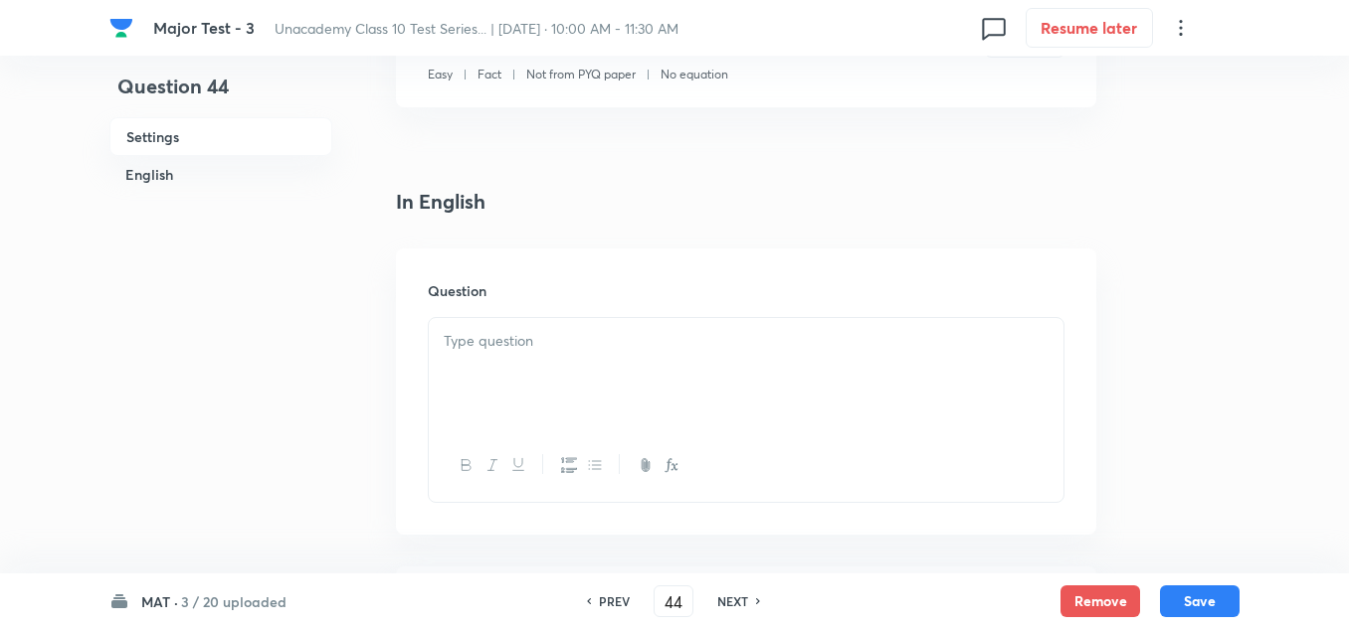
click at [541, 352] on p at bounding box center [746, 341] width 605 height 23
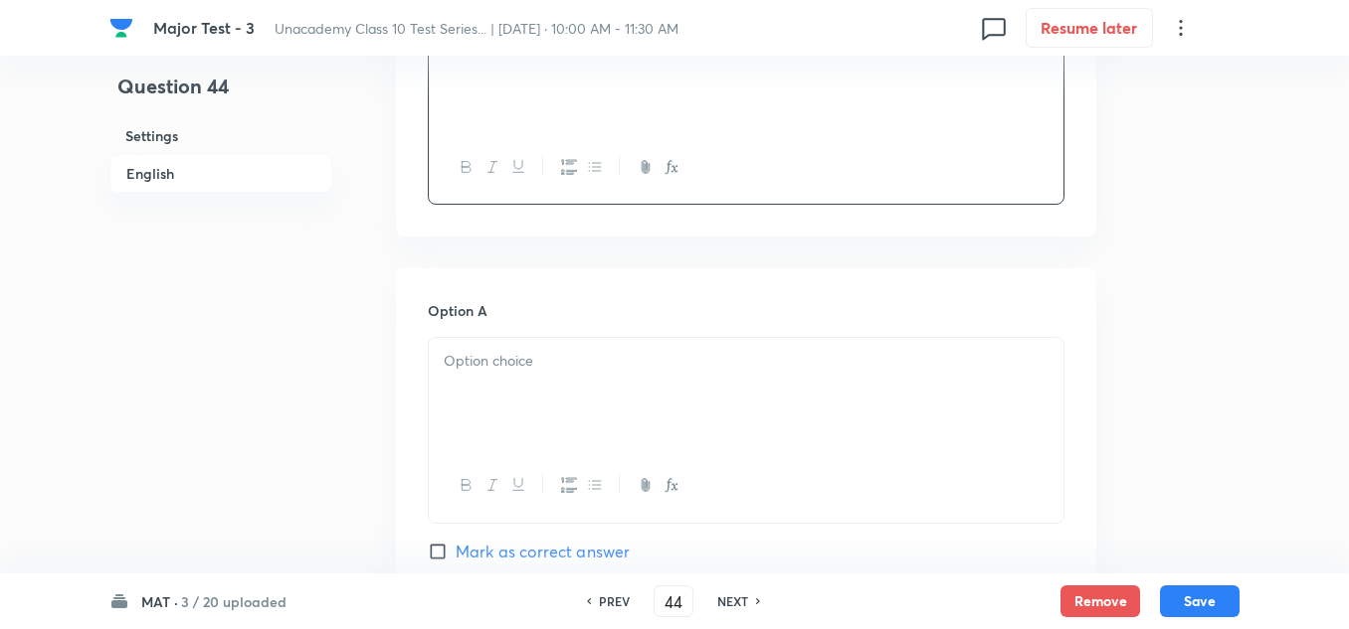
scroll to position [796, 0]
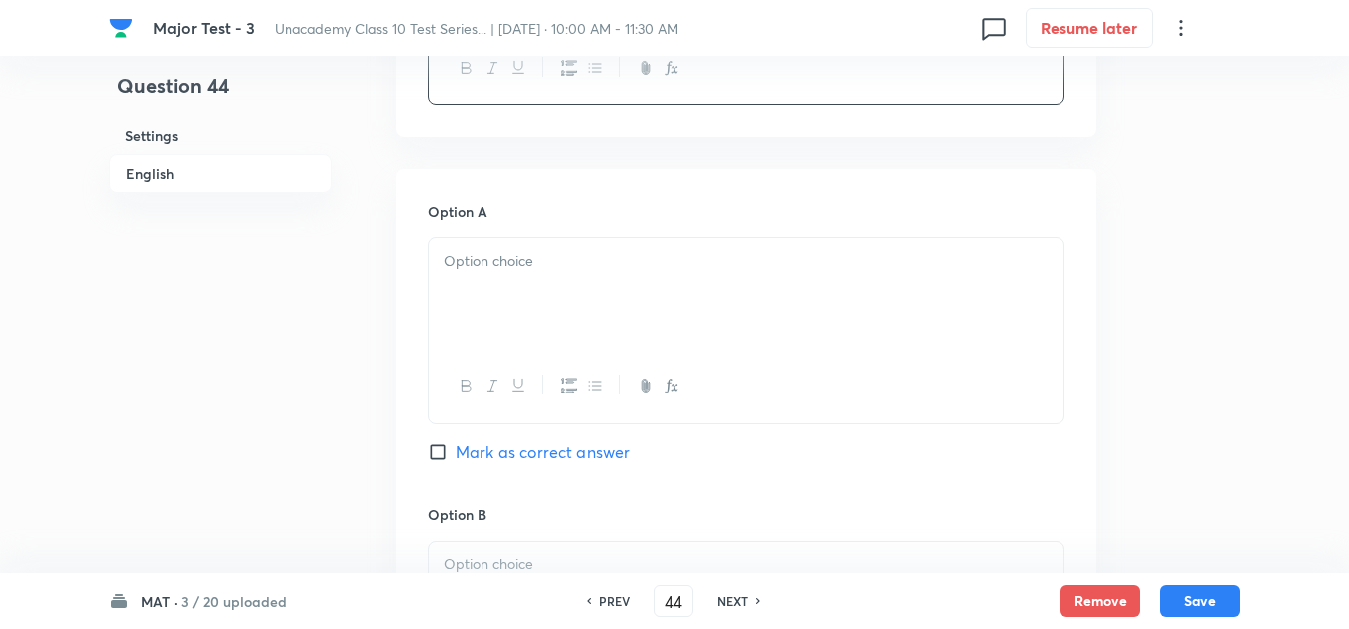
click at [507, 265] on p at bounding box center [746, 262] width 605 height 23
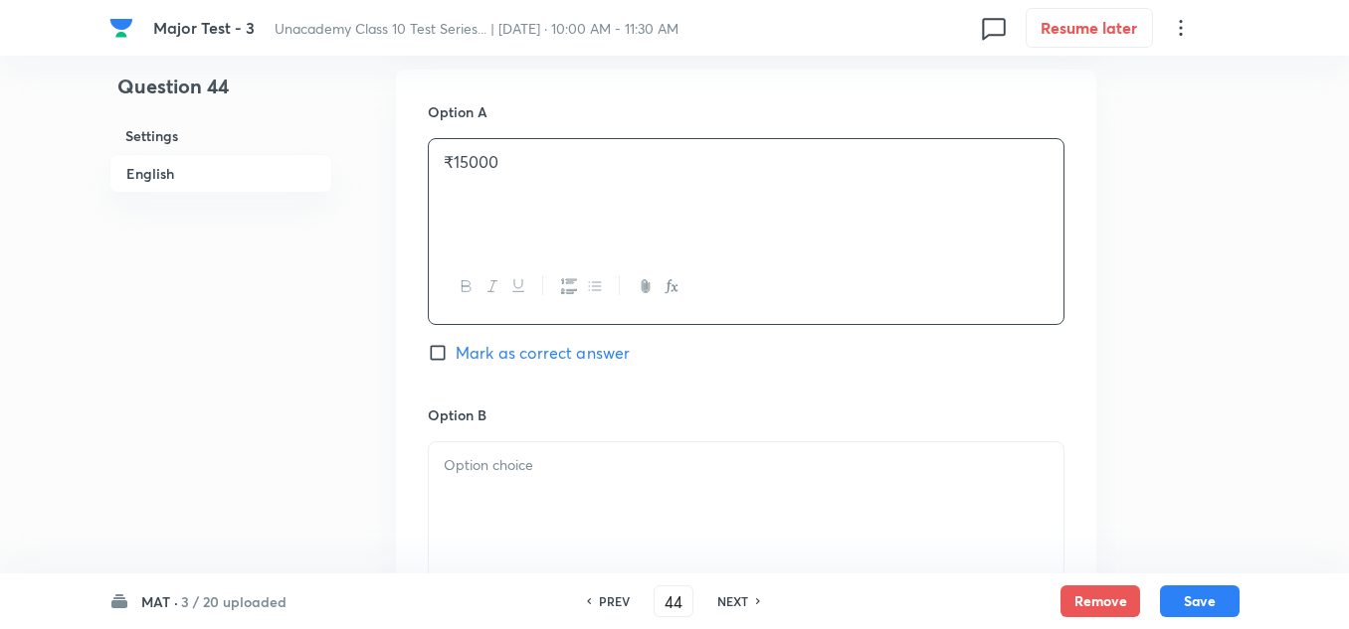
scroll to position [994, 0]
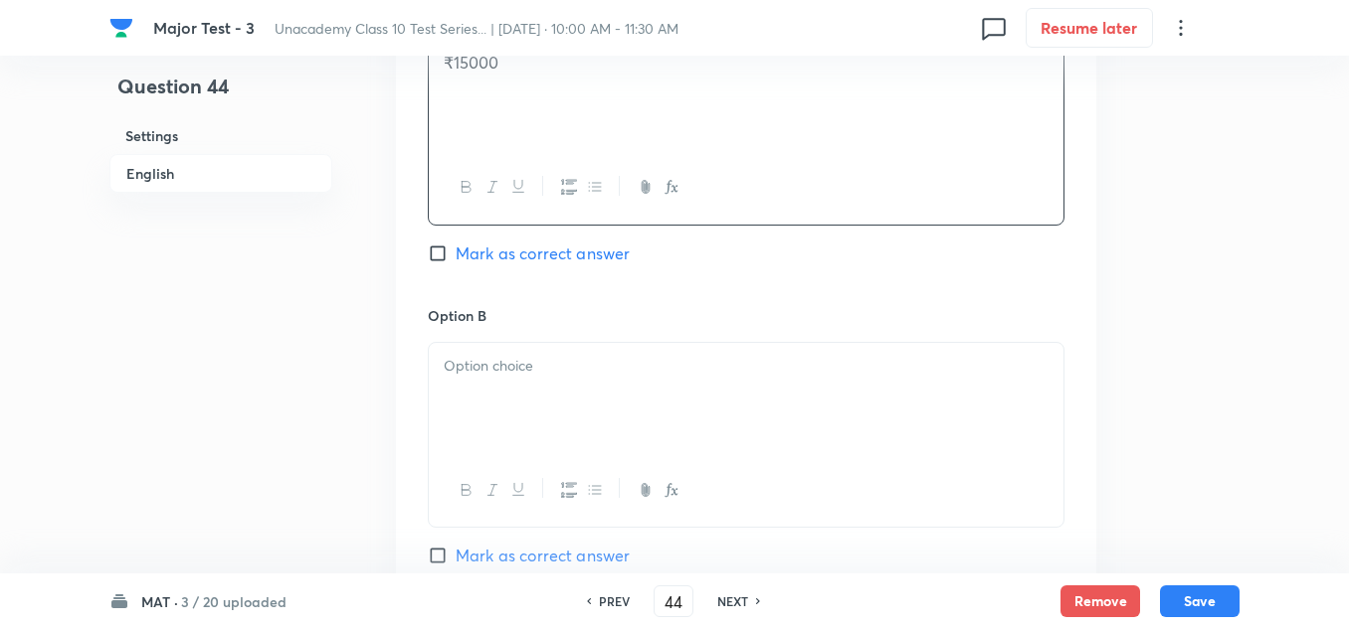
click at [514, 384] on div at bounding box center [746, 398] width 634 height 111
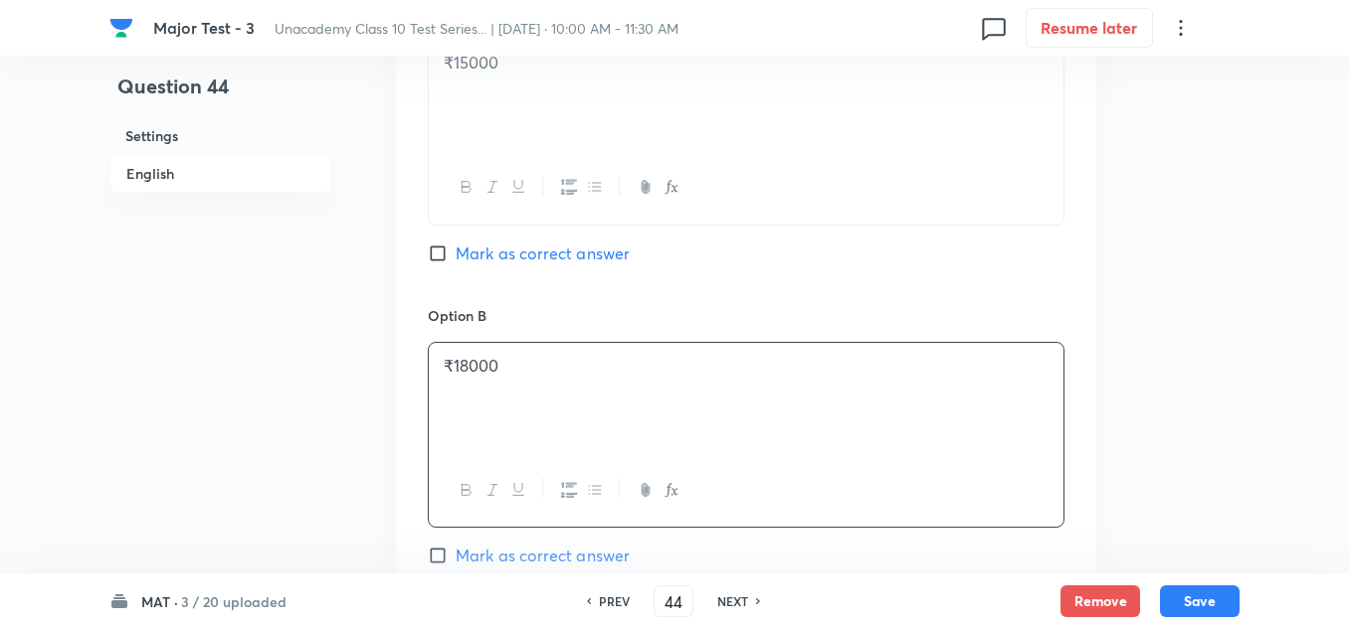
scroll to position [1193, 0]
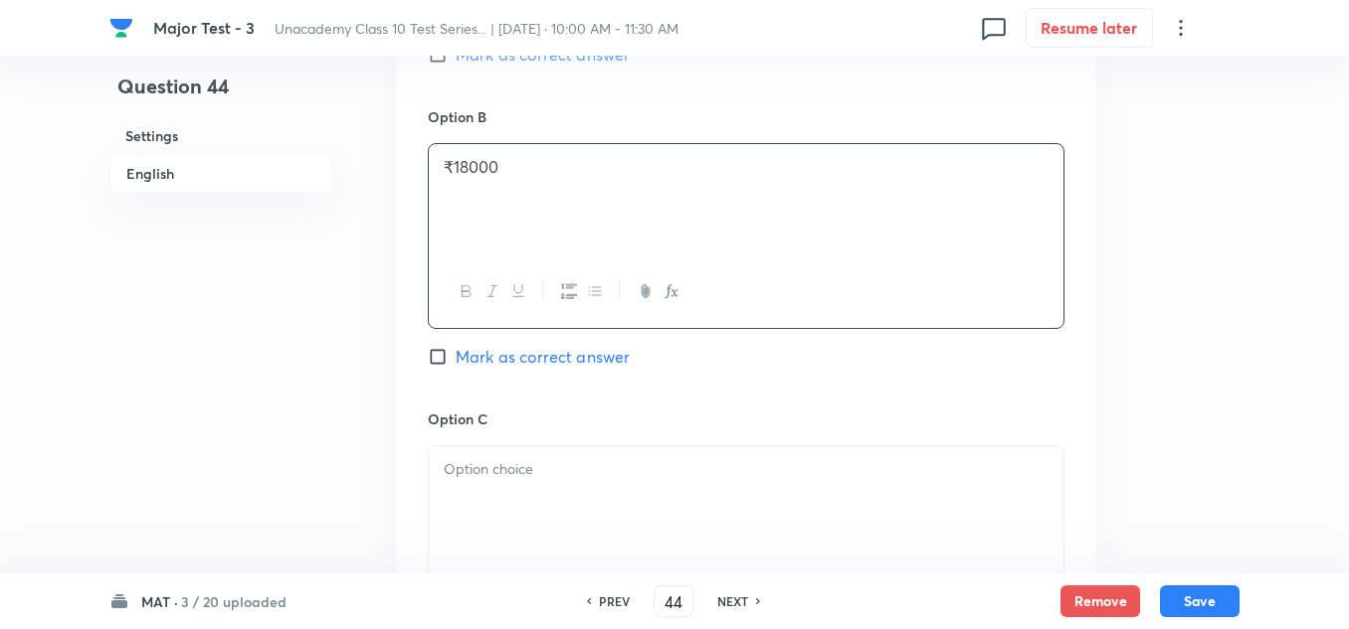
click at [510, 458] on p at bounding box center [746, 469] width 605 height 23
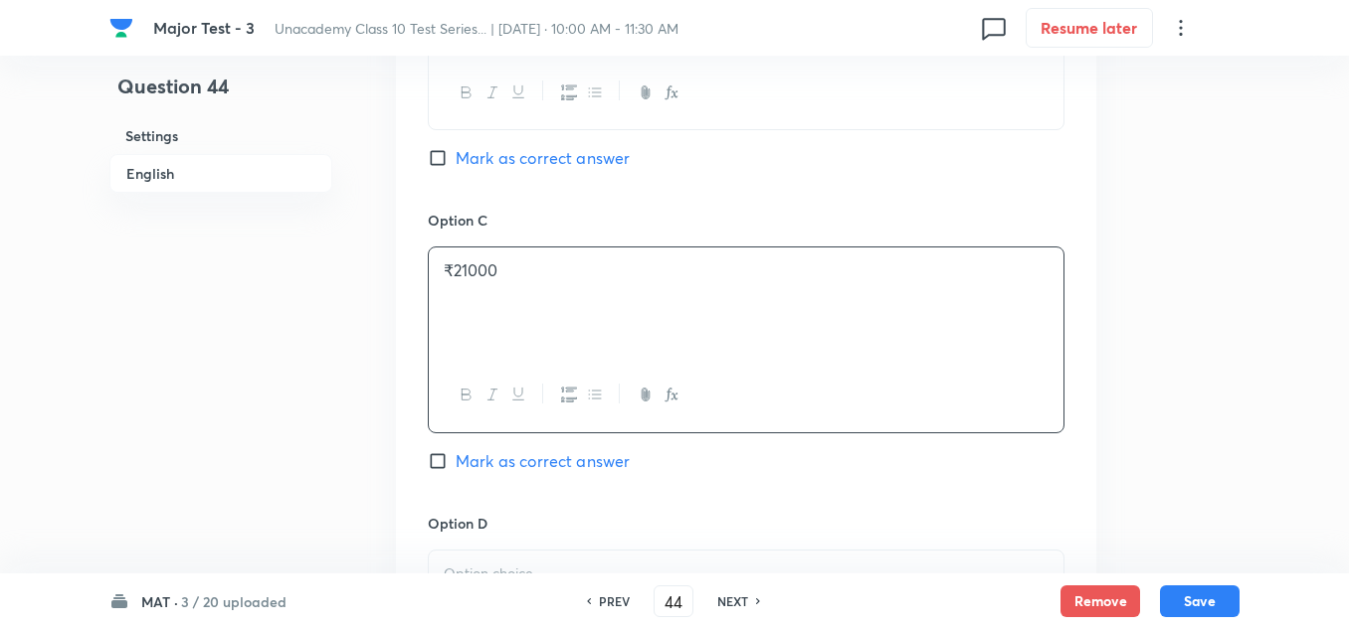
scroll to position [1691, 0]
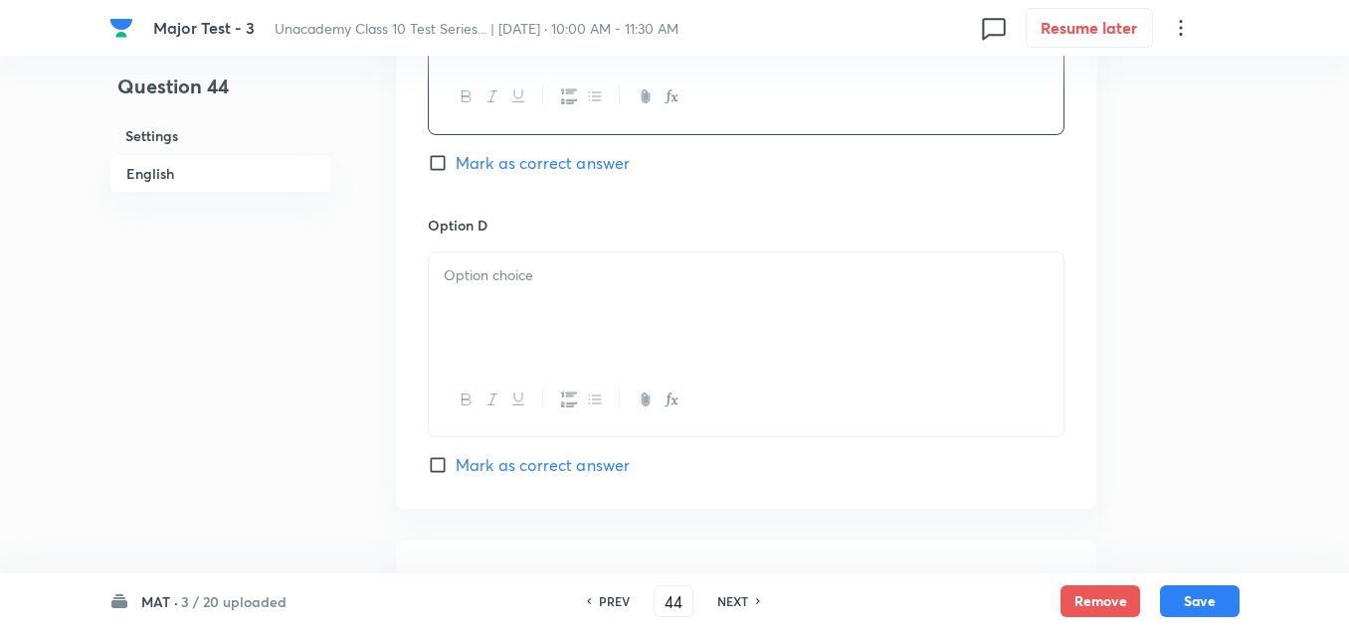
click at [502, 313] on div at bounding box center [746, 308] width 634 height 111
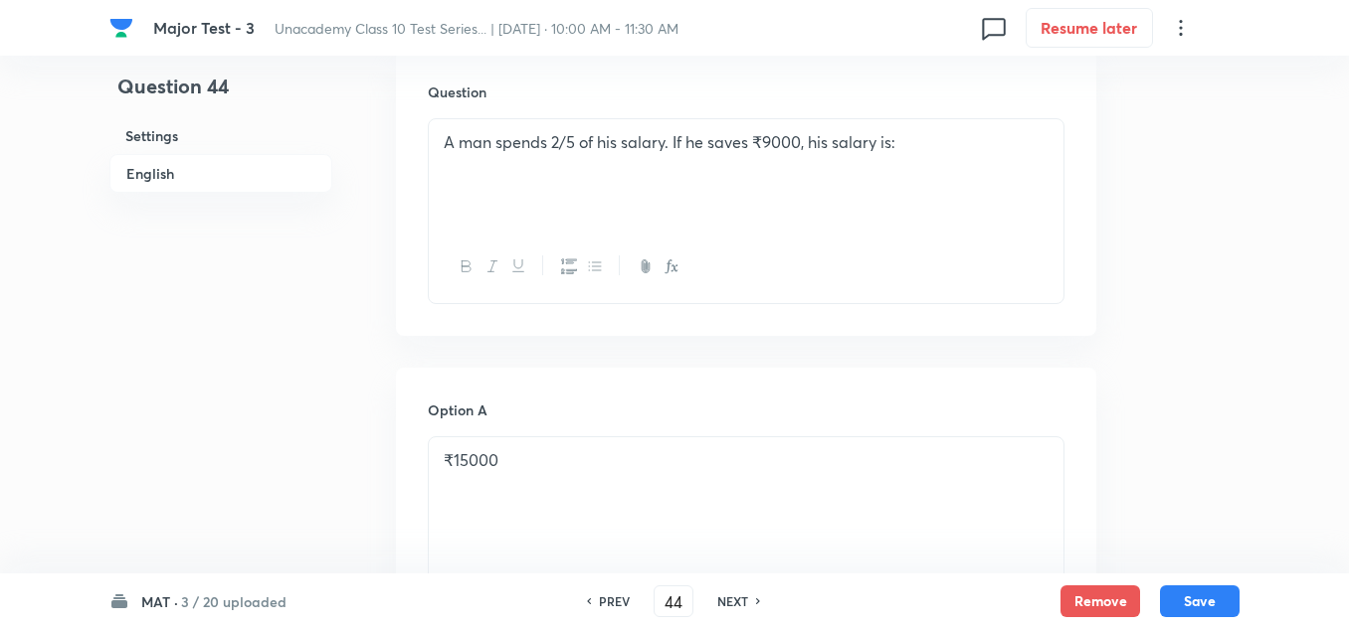
scroll to position [796, 0]
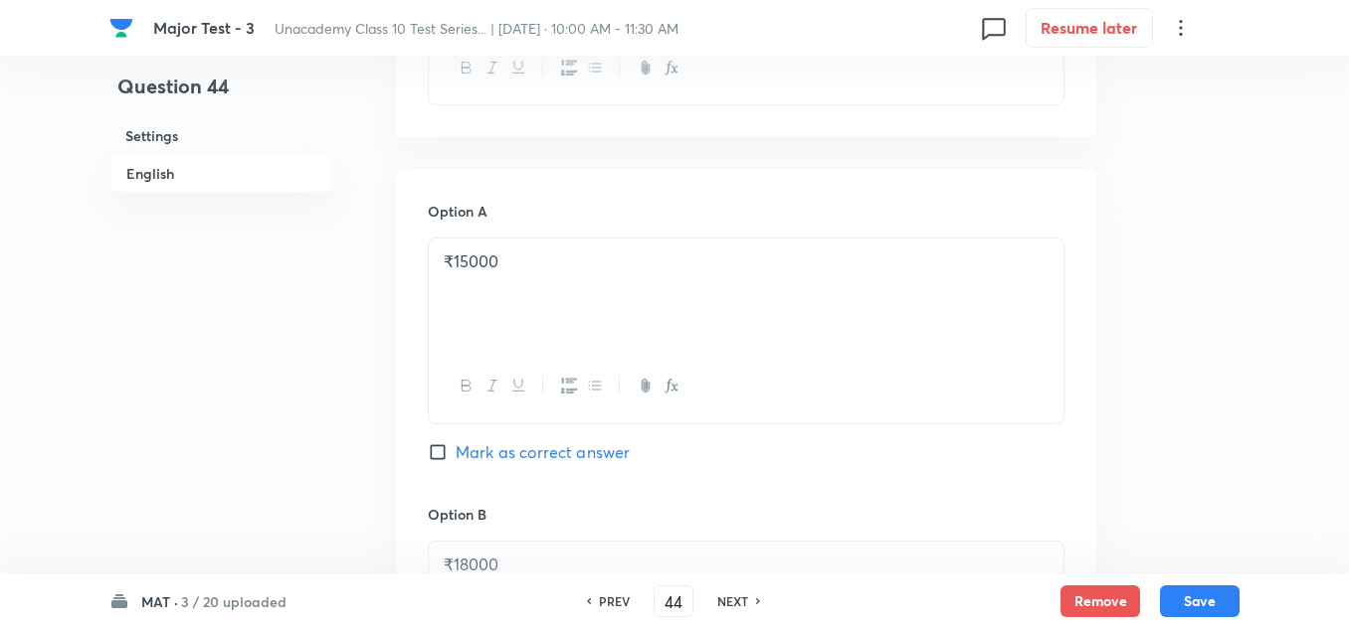
click at [502, 446] on span "Mark as correct answer" at bounding box center [542, 453] width 174 height 24
click at [455, 446] on input "Mark as correct answer" at bounding box center [442, 453] width 28 height 20
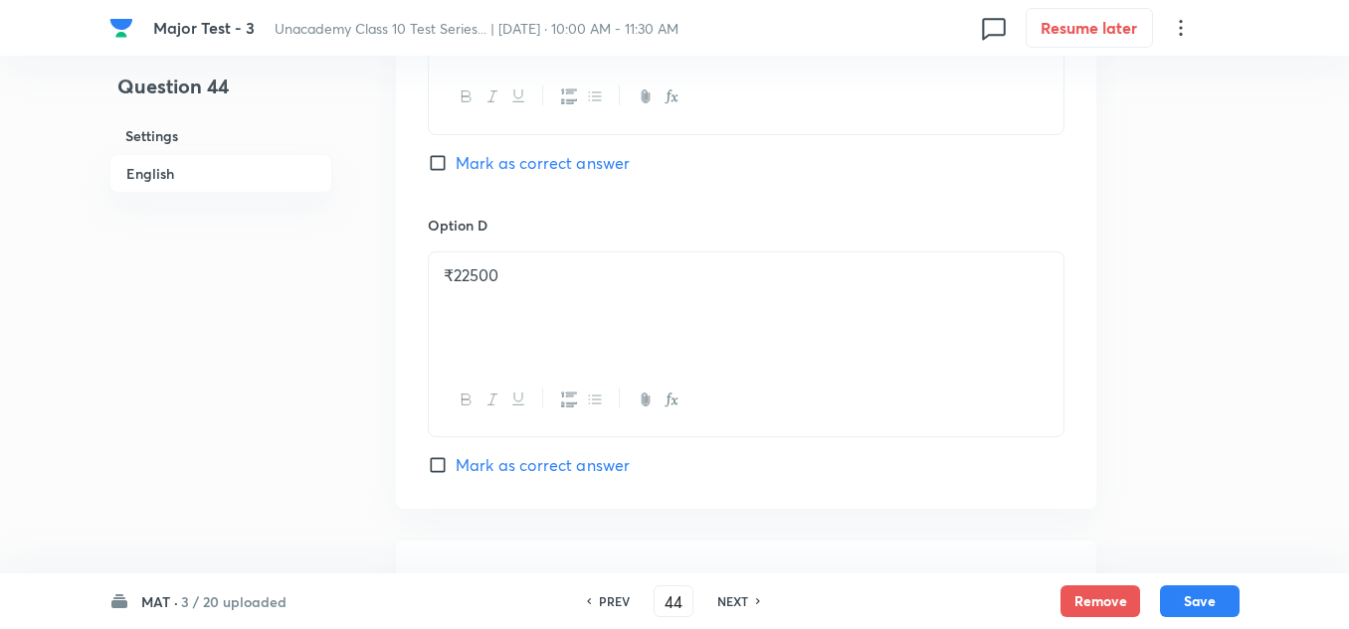
scroll to position [1989, 0]
click at [535, 370] on div at bounding box center [746, 367] width 634 height 111
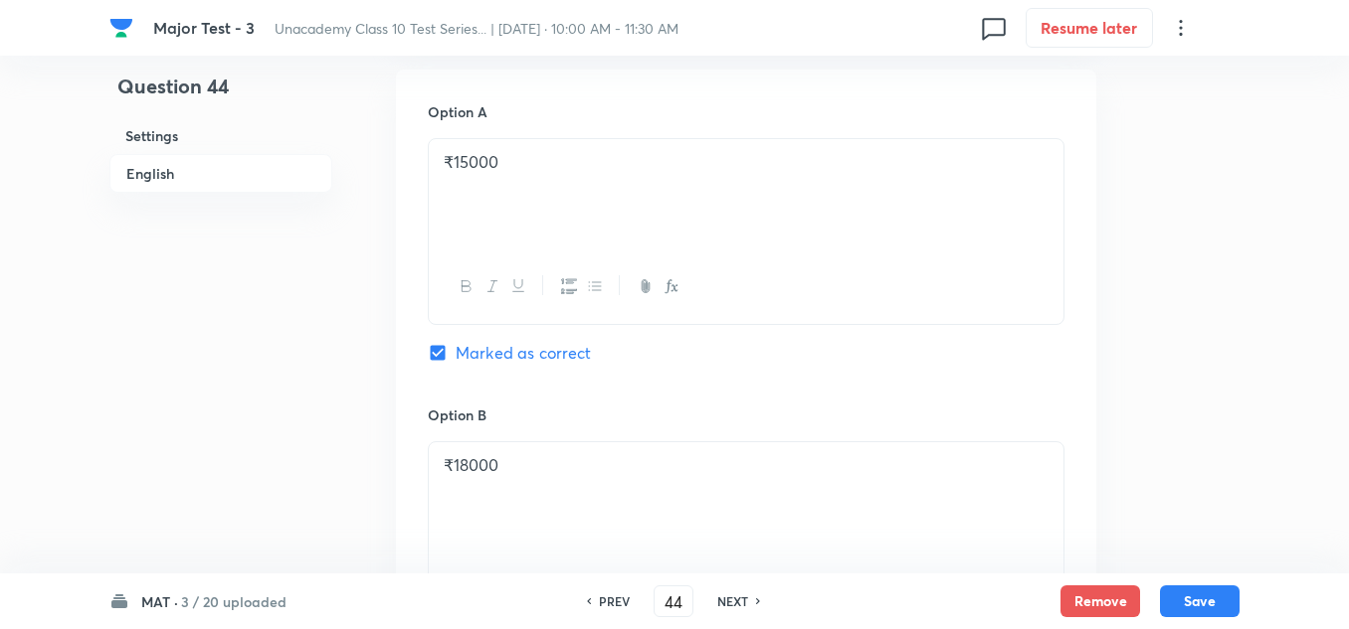
scroll to position [796, 0]
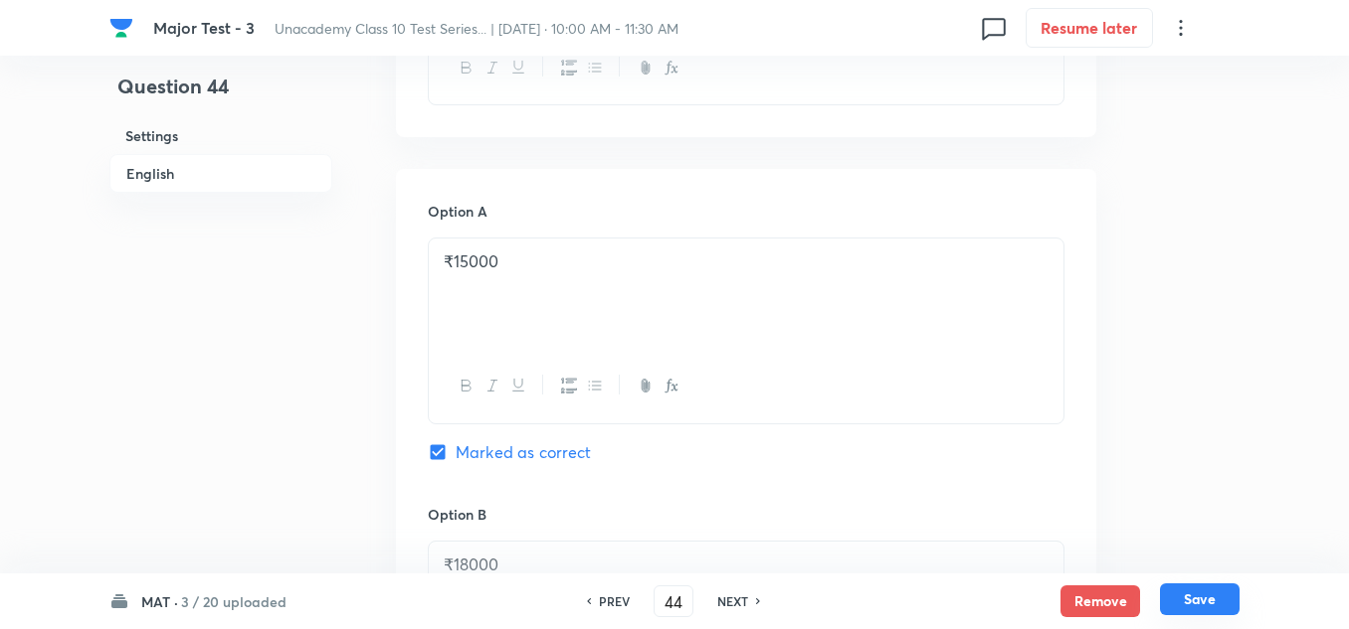
click at [1179, 594] on button "Save" at bounding box center [1200, 600] width 80 height 32
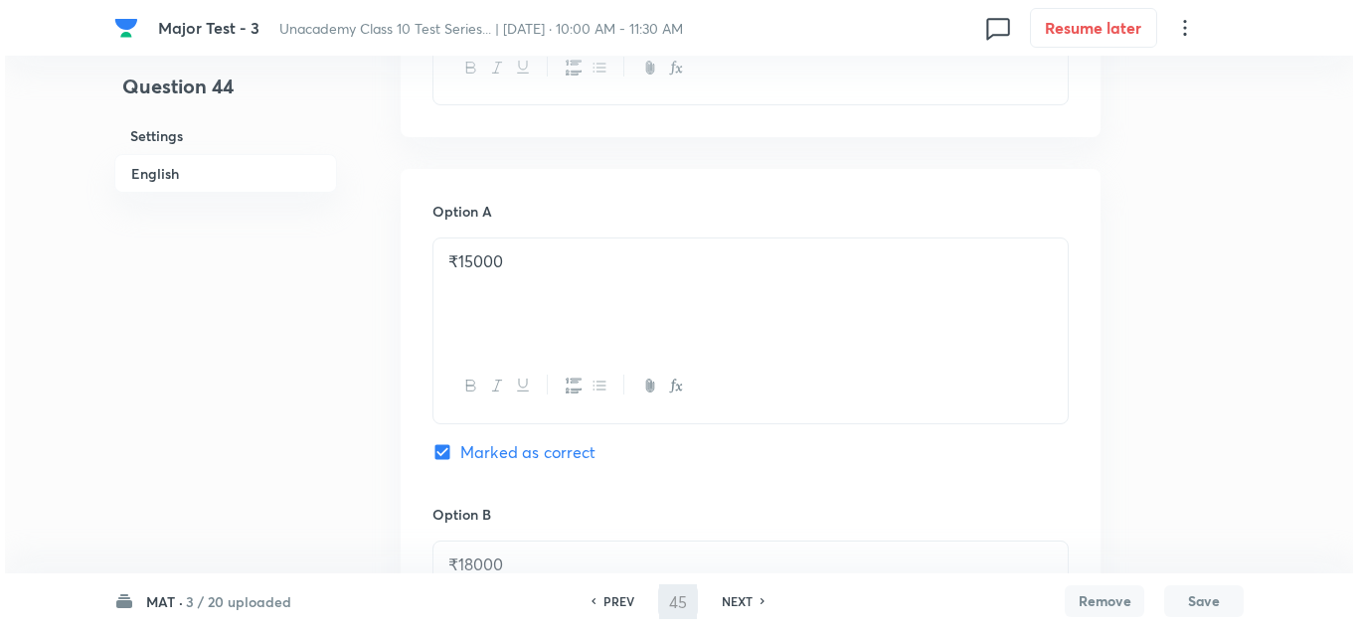
scroll to position [0, 0]
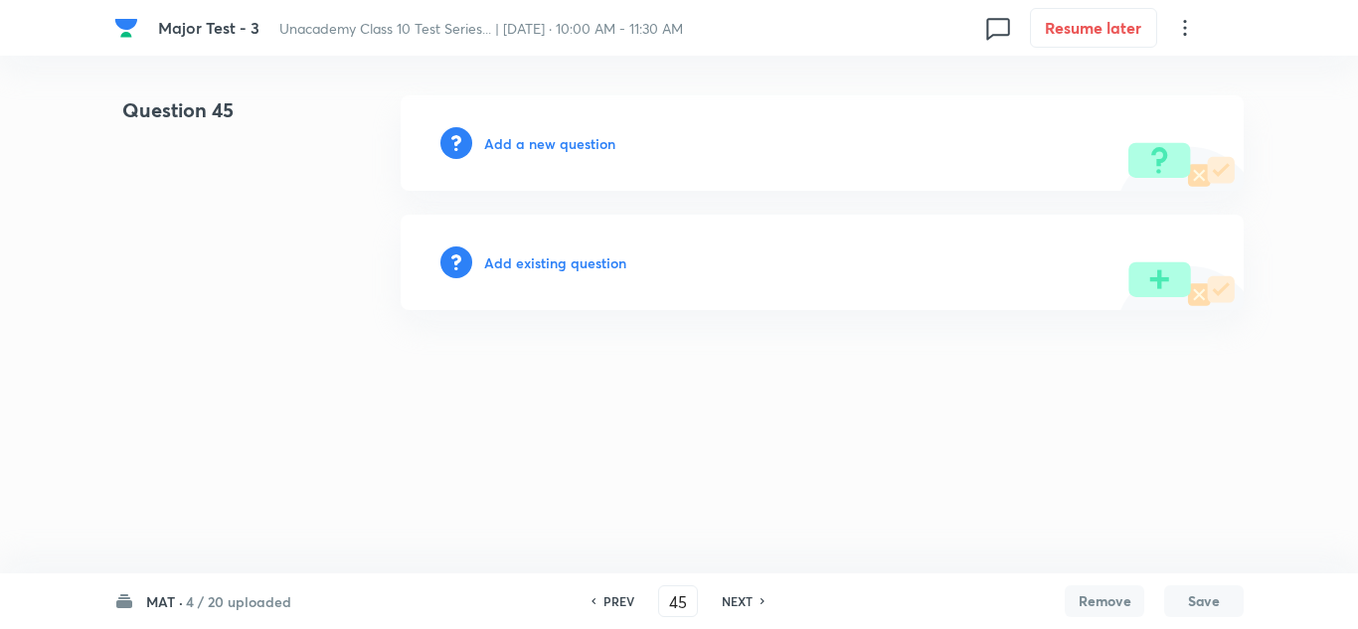
click at [543, 140] on h6 "Add a new question" at bounding box center [549, 143] width 131 height 21
click at [543, 140] on h6 "Choose a question type" at bounding box center [560, 143] width 153 height 21
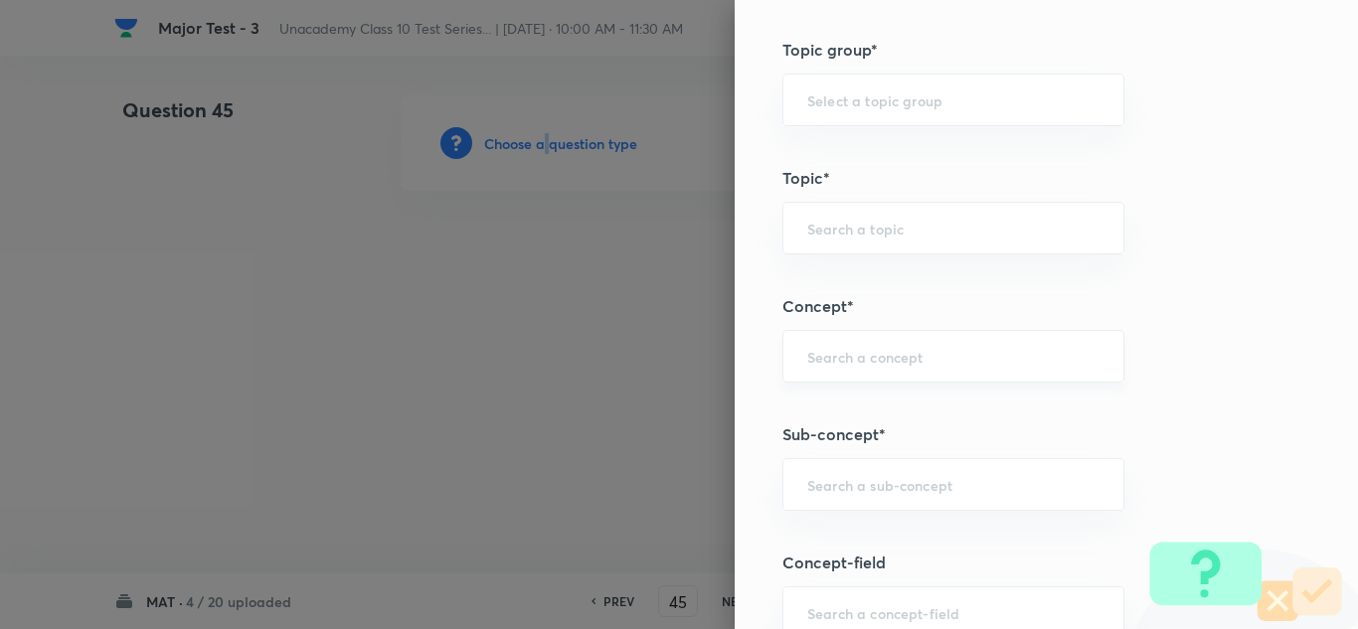
scroll to position [1193, 0]
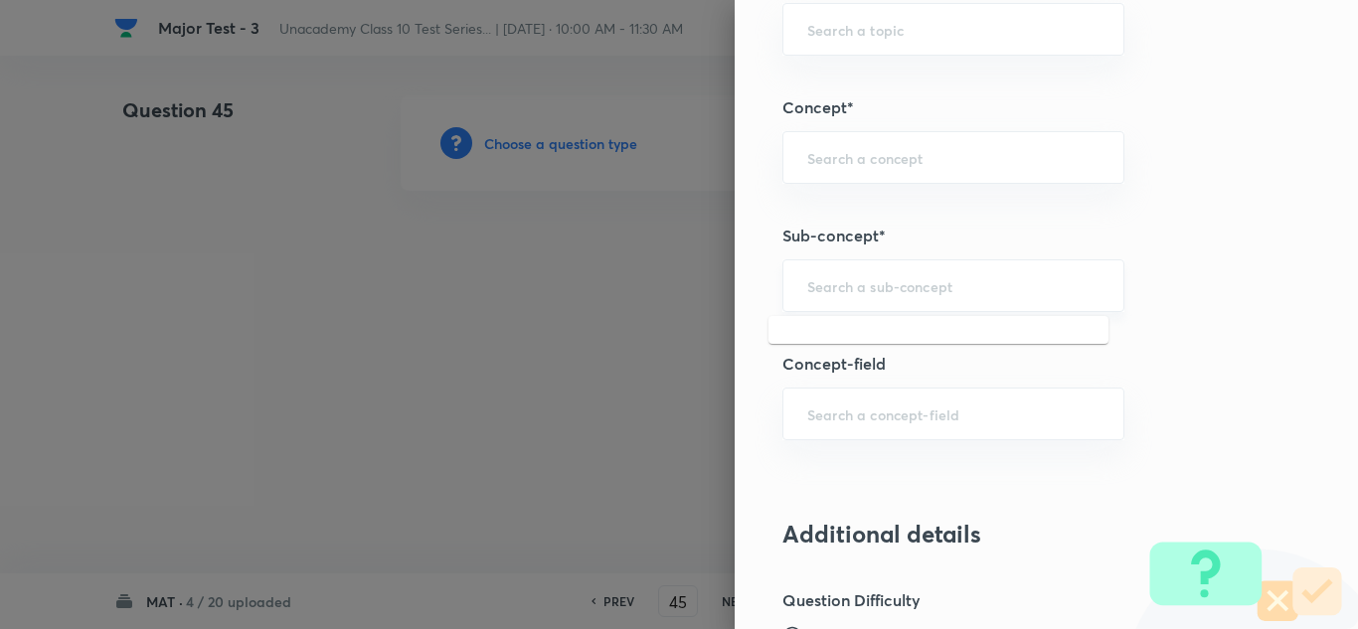
click at [910, 294] on input "text" at bounding box center [954, 285] width 292 height 19
click at [901, 295] on input "text" at bounding box center [954, 285] width 292 height 19
paste input "Alphabet"
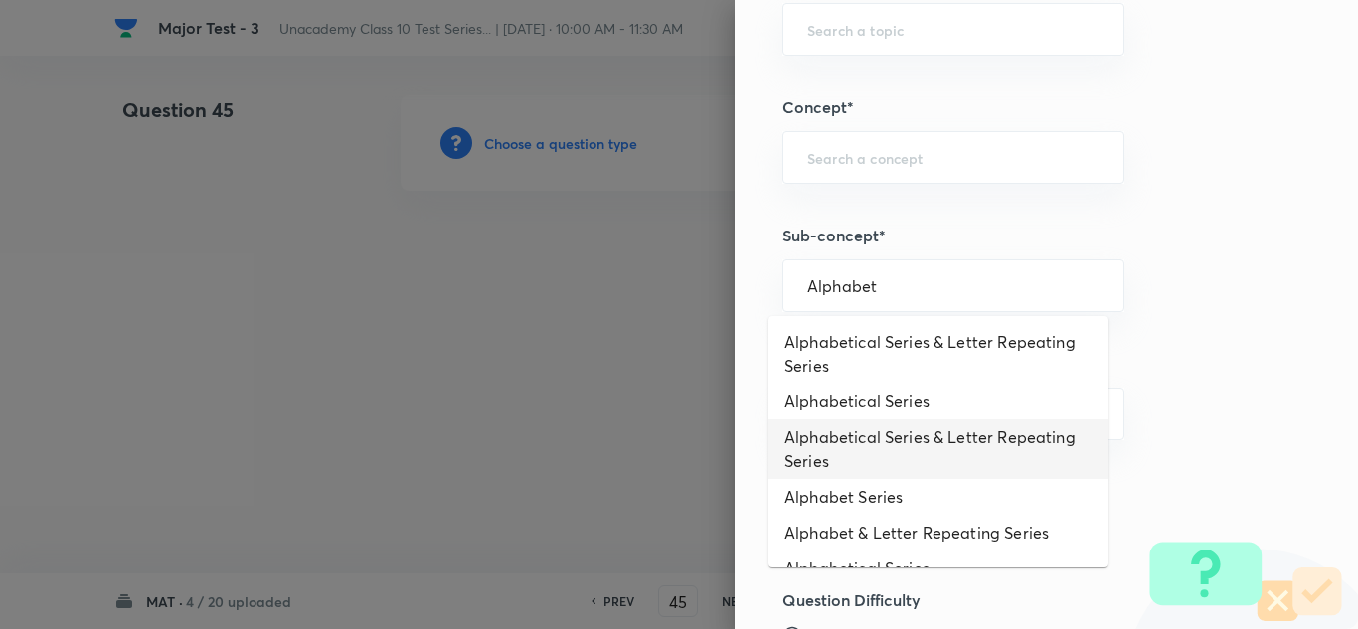
scroll to position [206, 0]
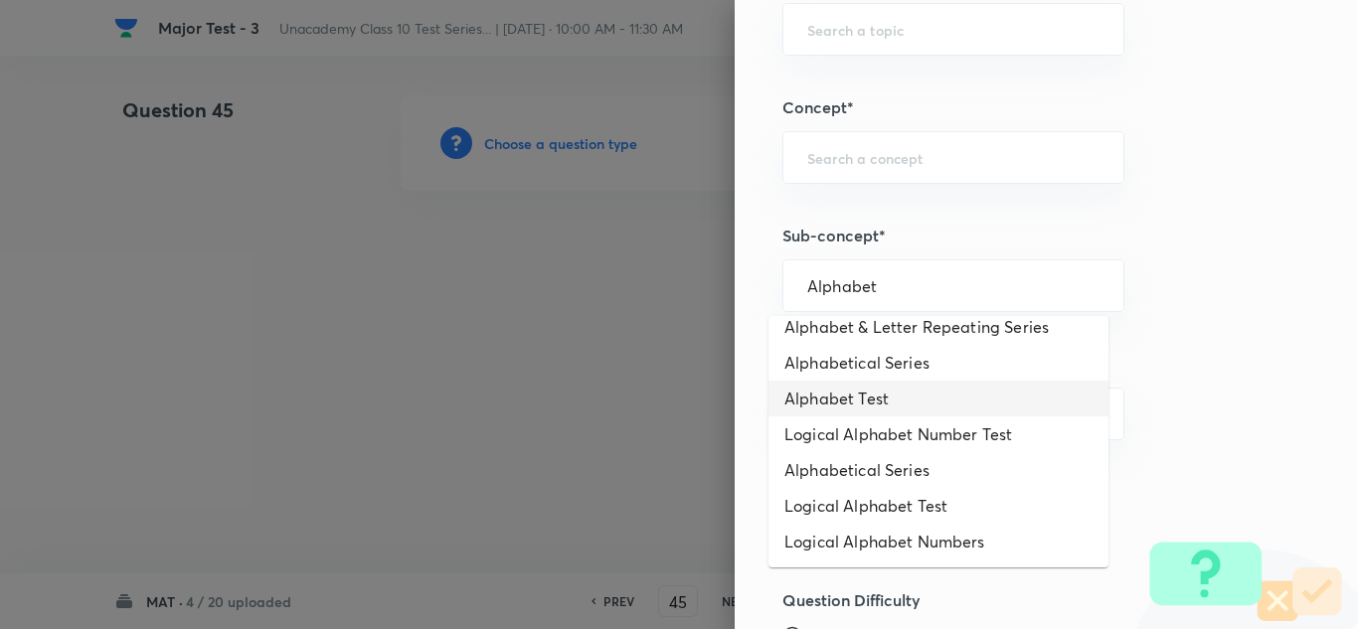
click at [861, 395] on li "Alphabet Test" at bounding box center [939, 399] width 340 height 36
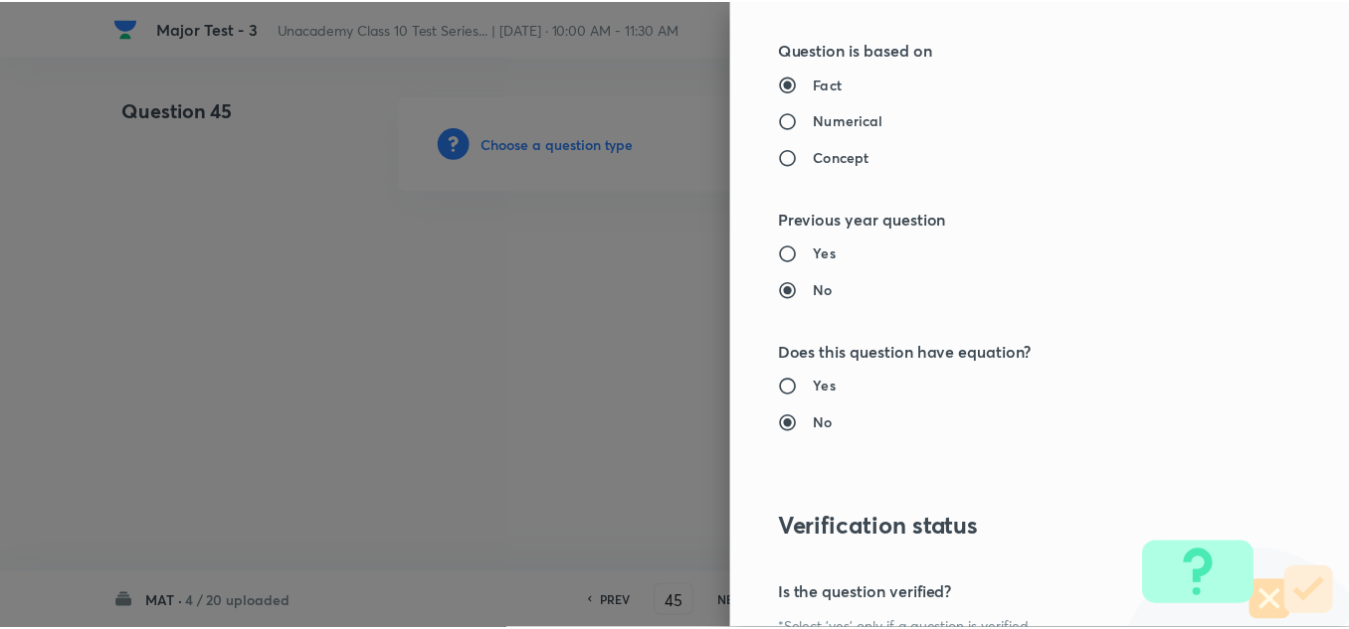
scroll to position [2215, 0]
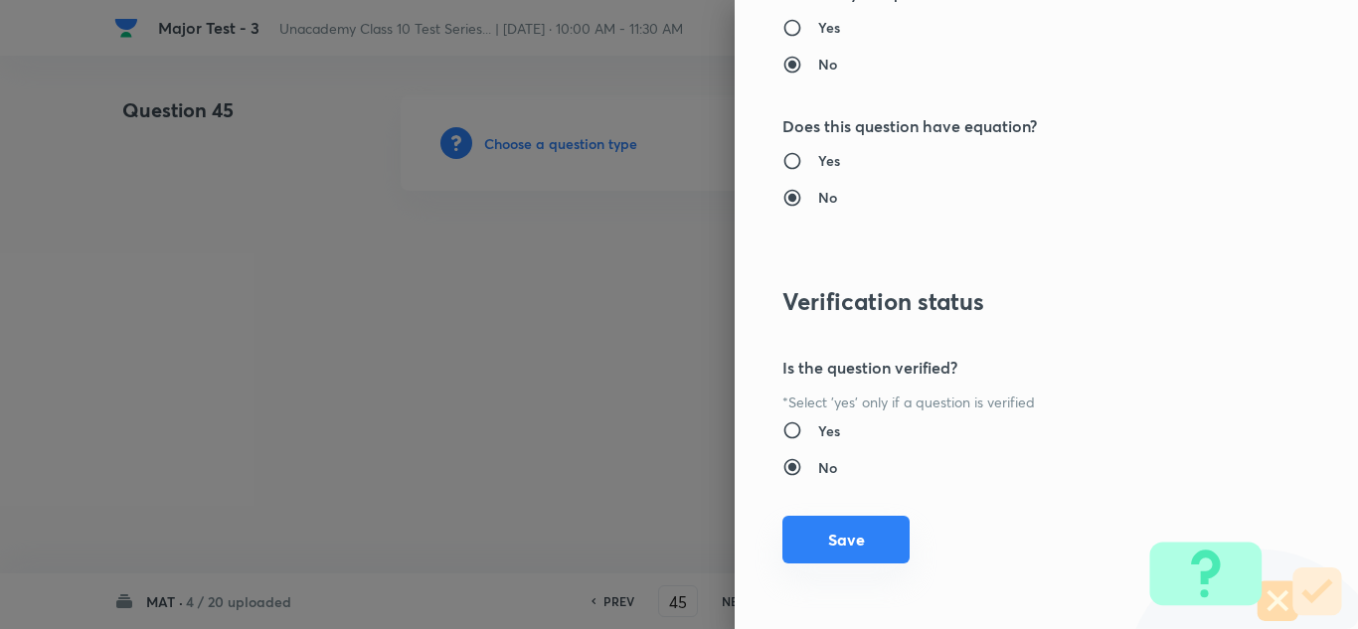
click at [867, 545] on button "Save" at bounding box center [846, 540] width 127 height 48
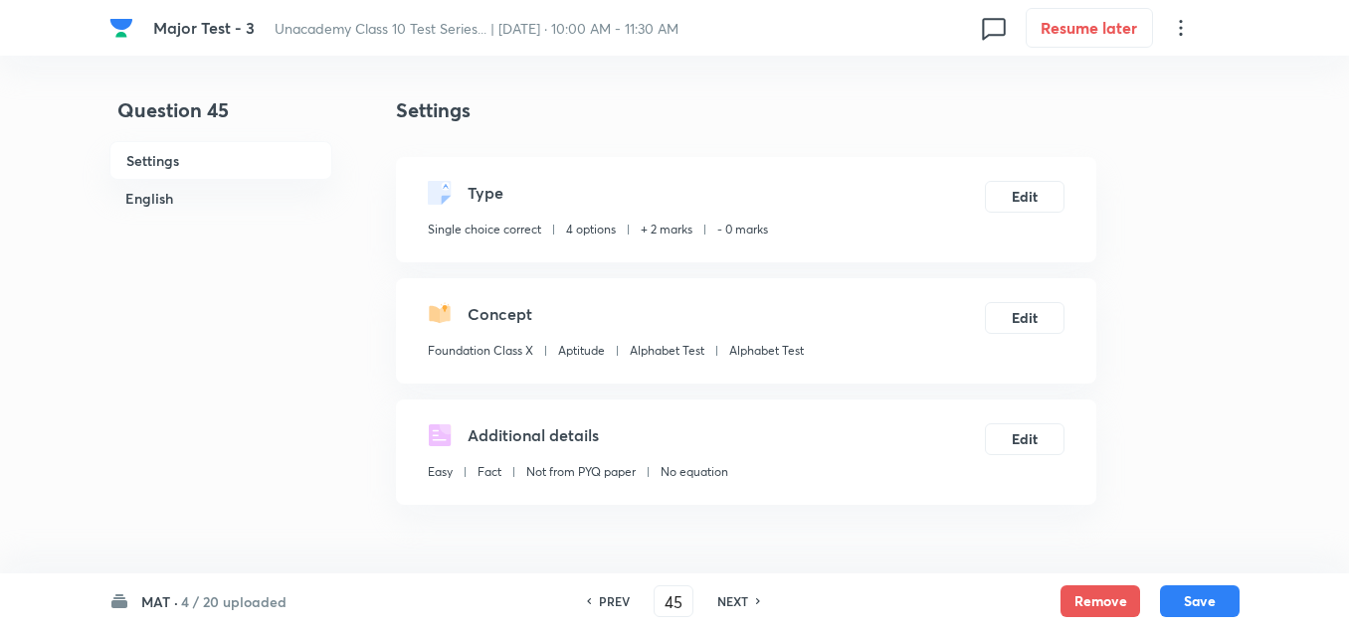
scroll to position [298, 0]
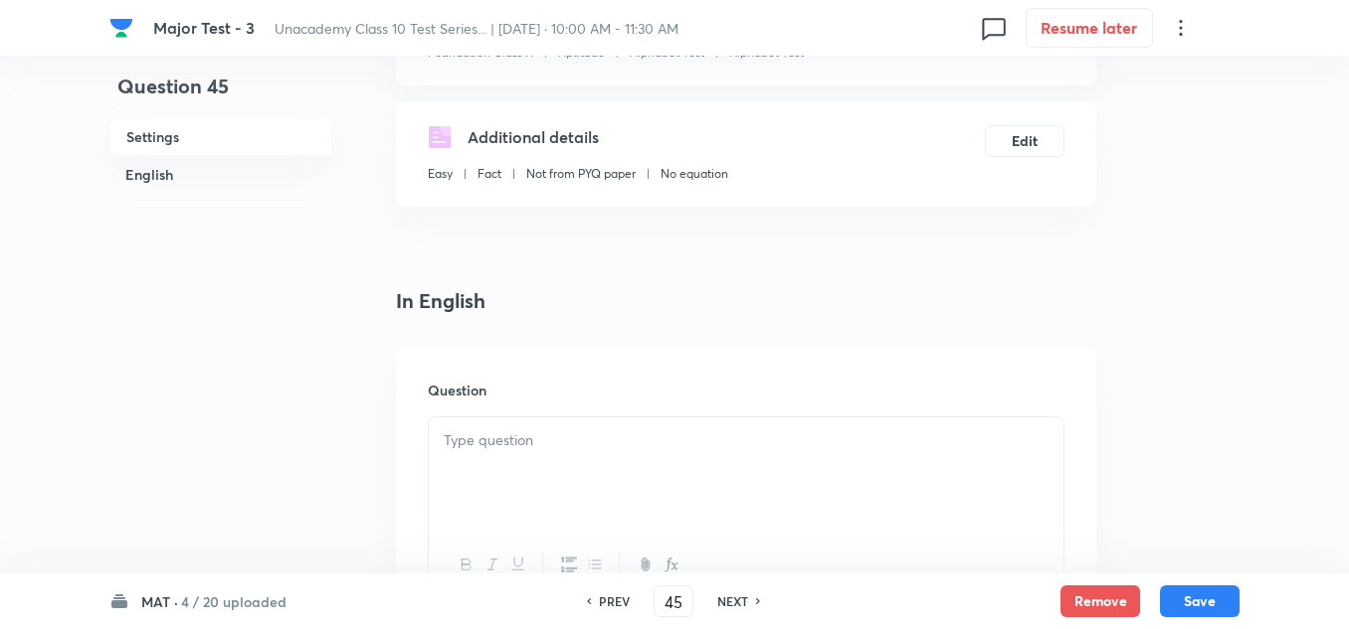
click at [500, 456] on div at bounding box center [746, 473] width 634 height 111
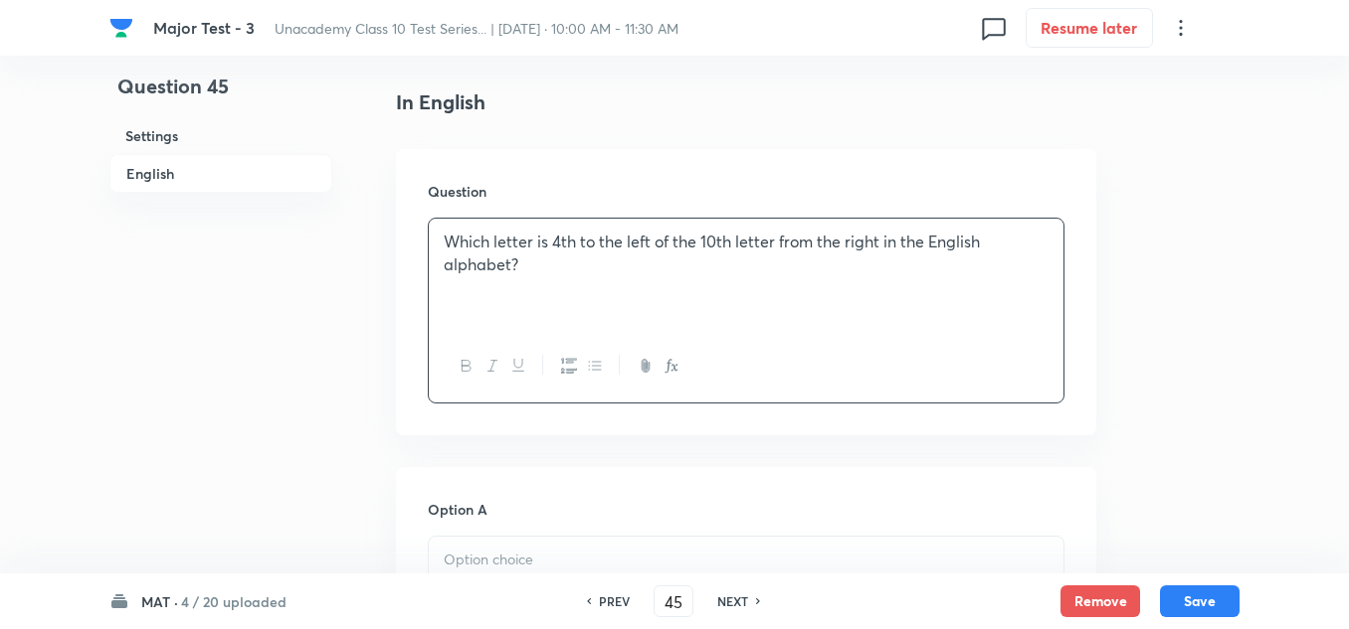
scroll to position [597, 0]
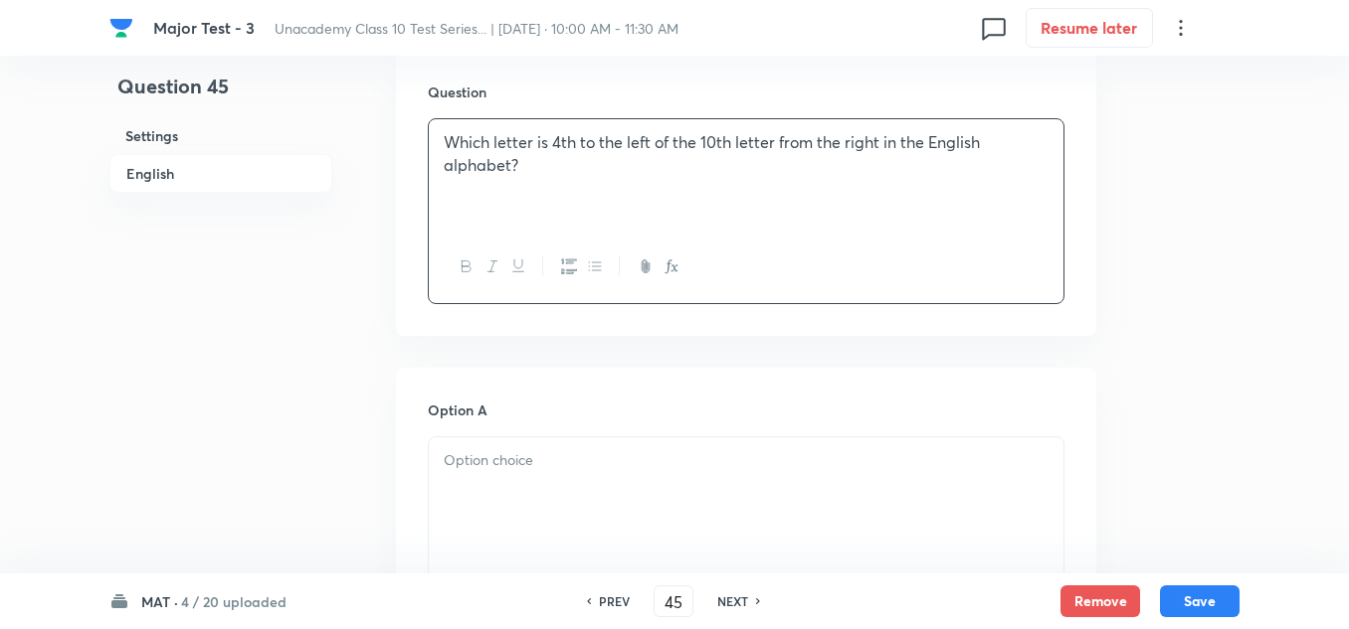
click at [489, 458] on p at bounding box center [746, 461] width 605 height 23
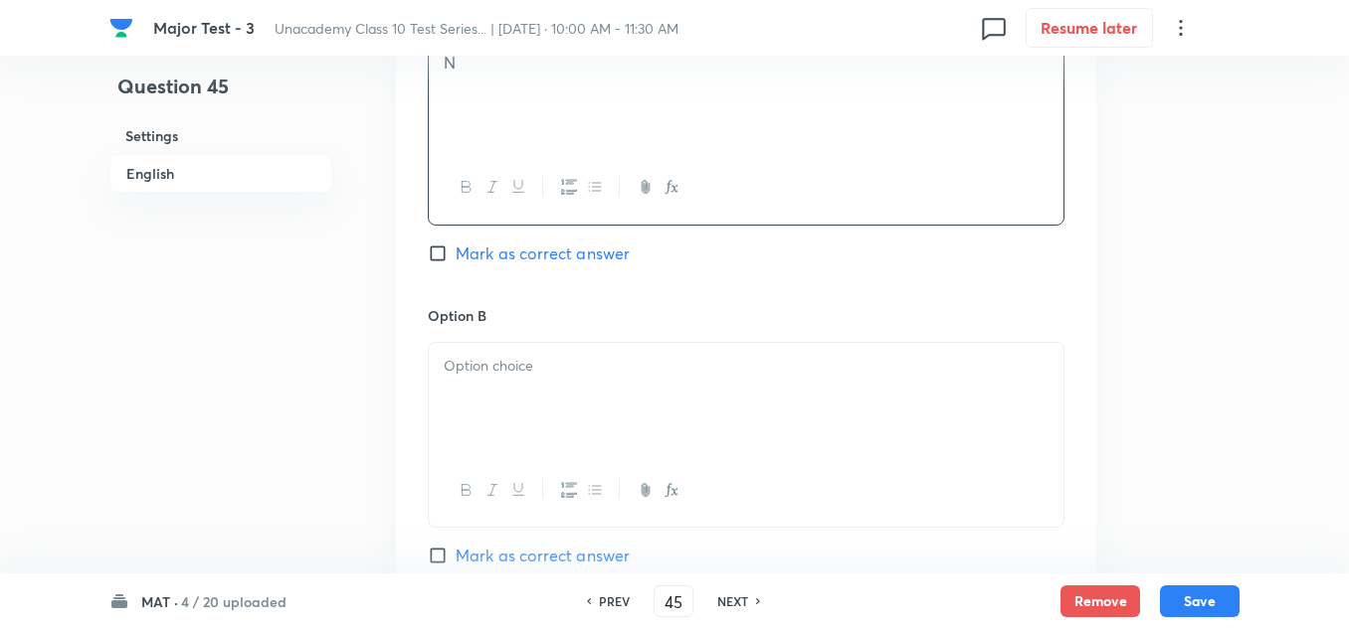
scroll to position [1094, 0]
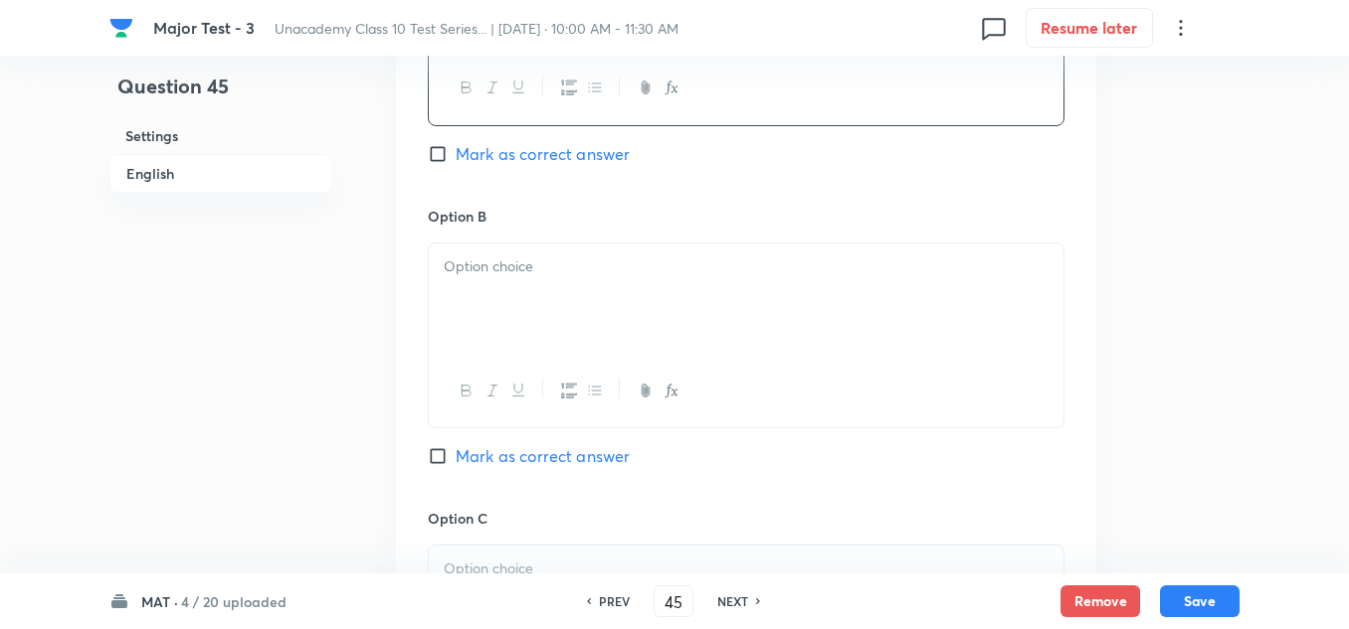
click at [504, 265] on p at bounding box center [746, 267] width 605 height 23
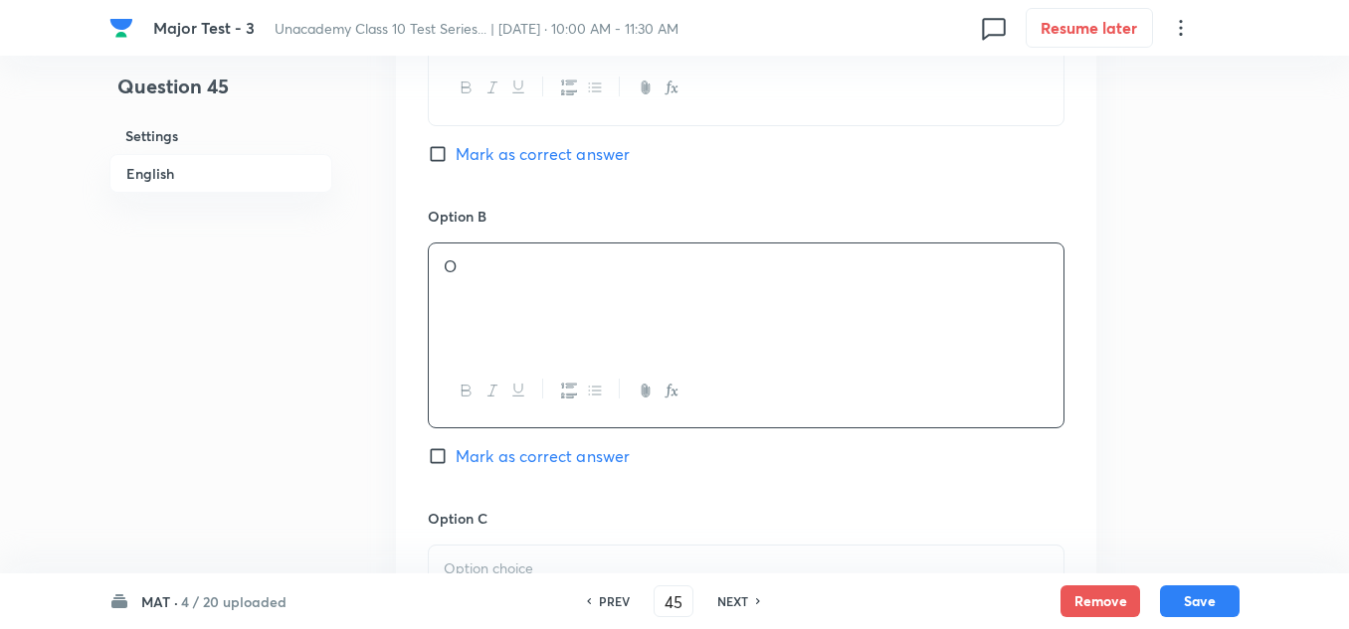
scroll to position [1492, 0]
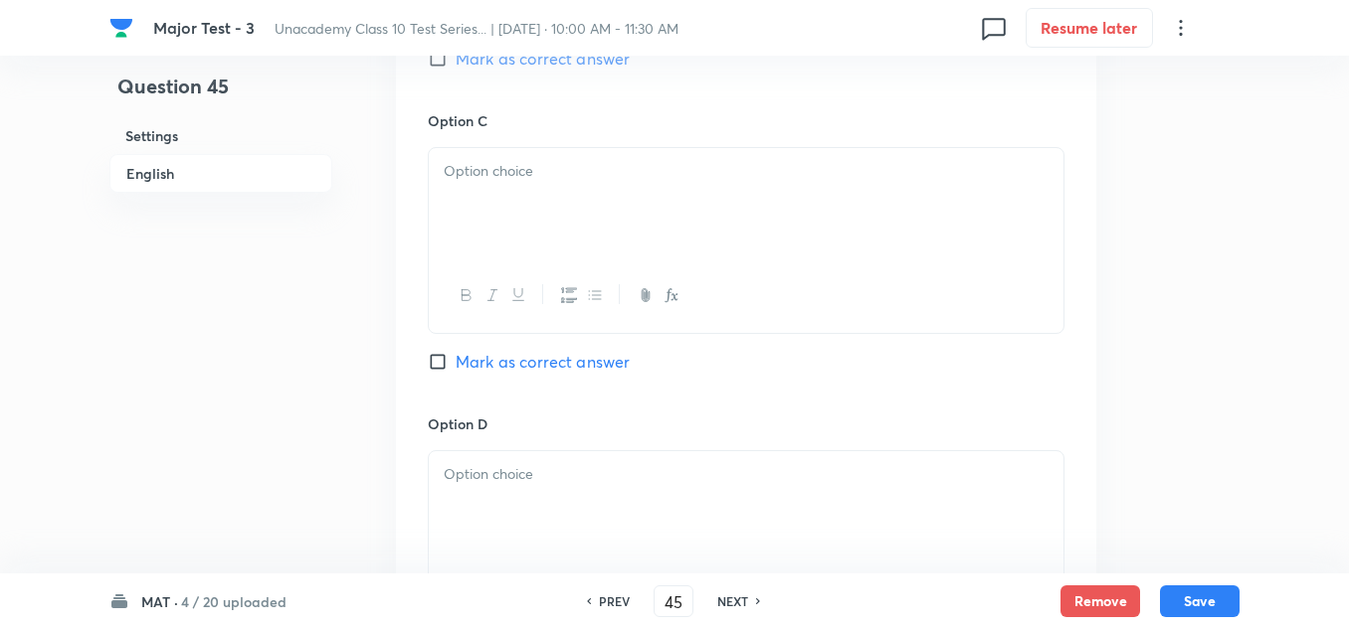
click at [521, 192] on div at bounding box center [746, 203] width 634 height 111
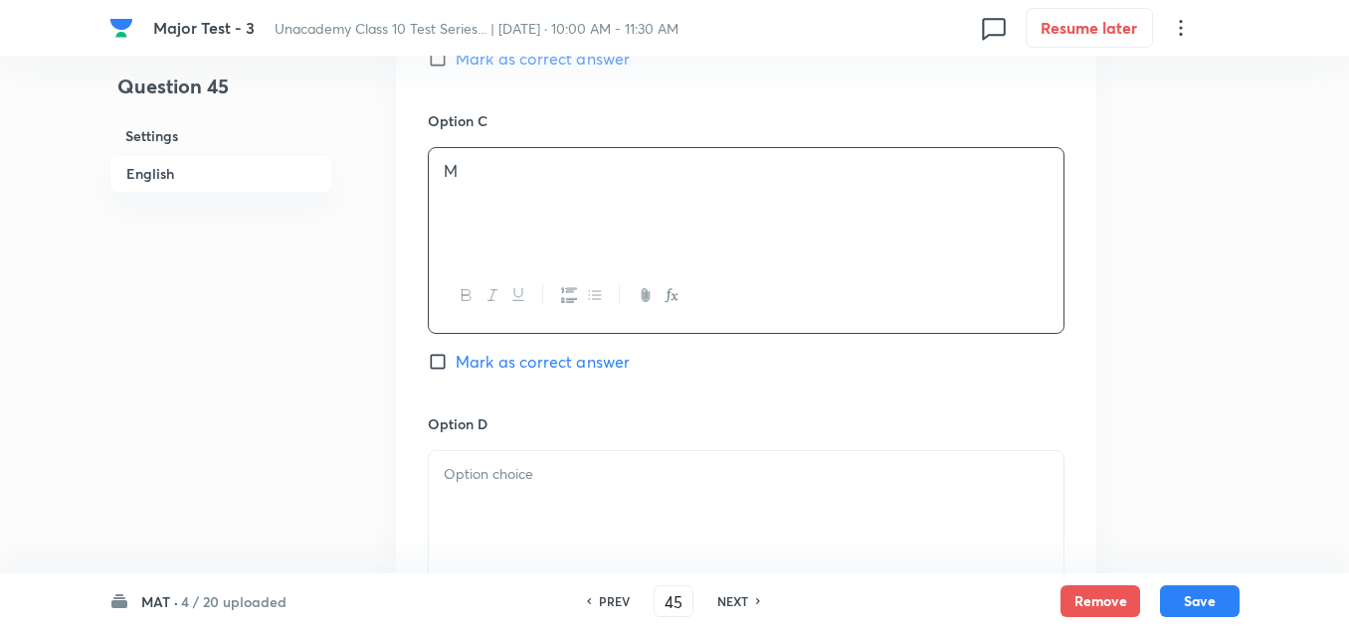
scroll to position [1790, 0]
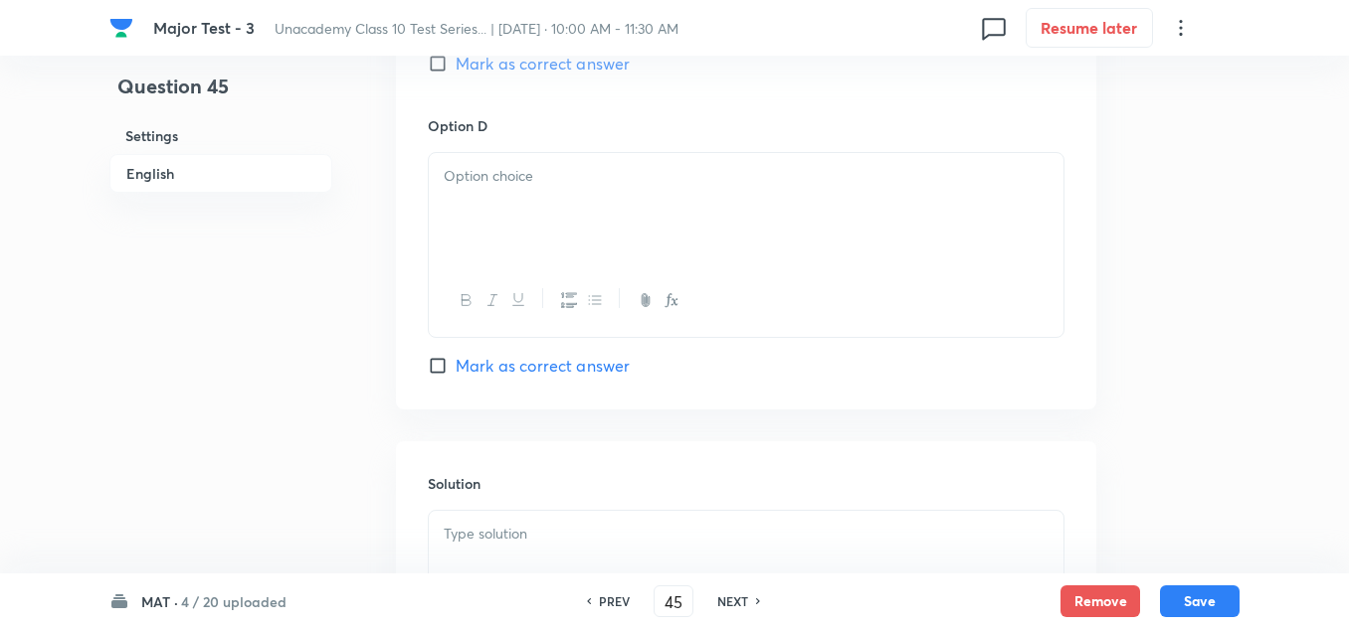
click at [512, 171] on p at bounding box center [746, 176] width 605 height 23
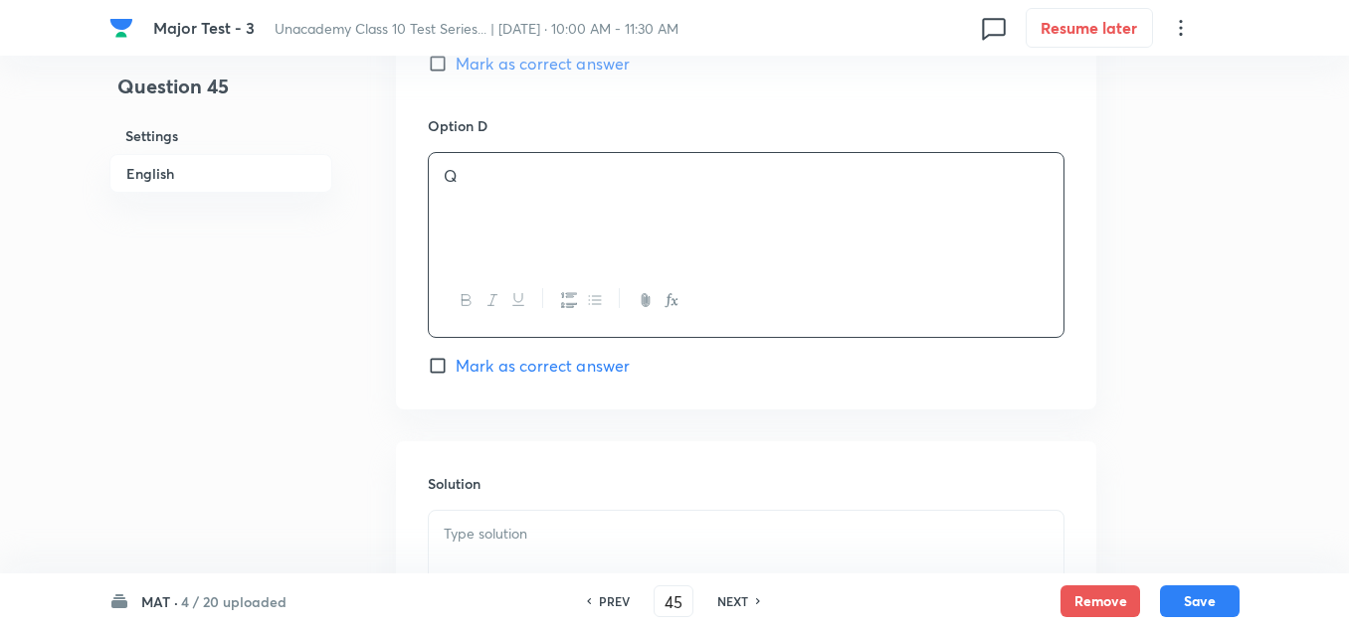
scroll to position [1591, 0]
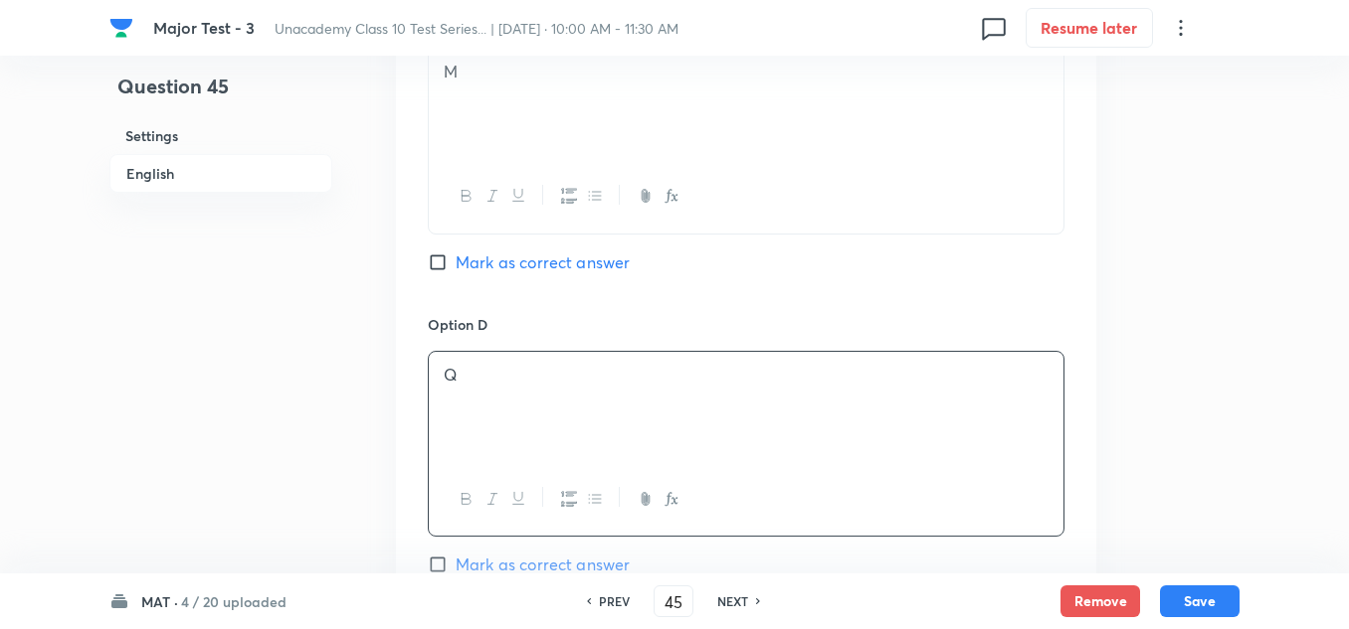
click at [494, 267] on span "Mark as correct answer" at bounding box center [542, 263] width 174 height 24
click at [455, 267] on input "Mark as correct answer" at bounding box center [442, 263] width 28 height 20
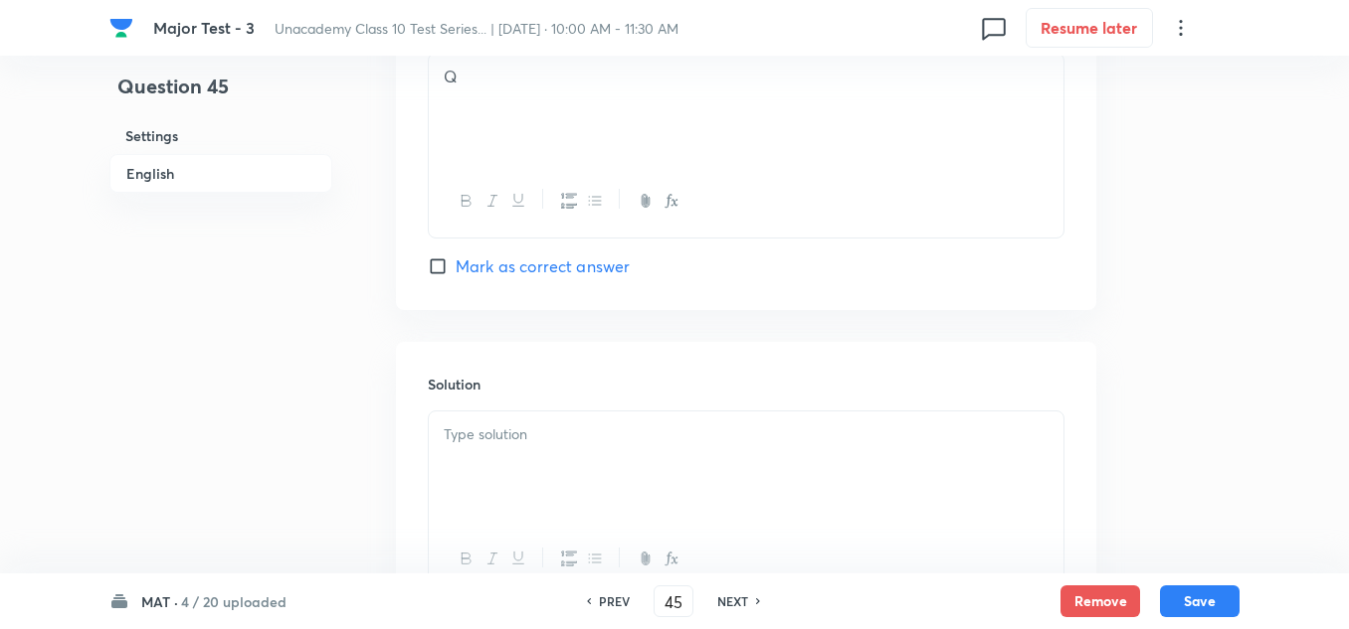
scroll to position [1989, 0]
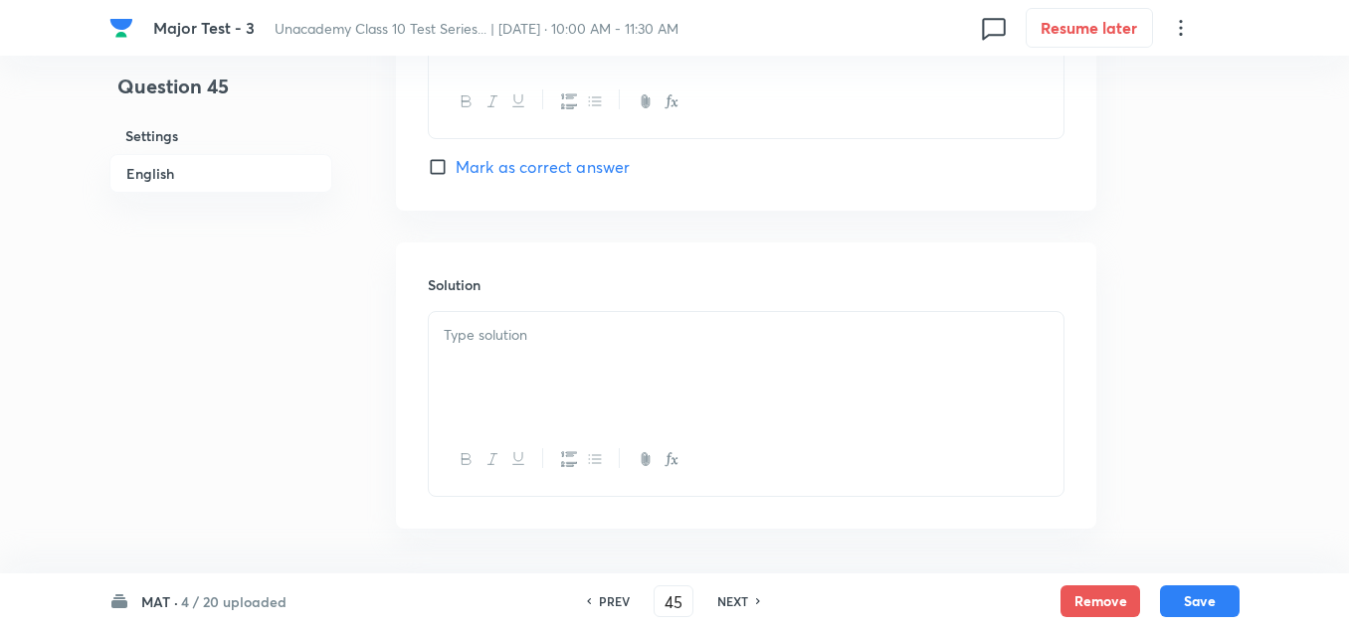
click at [510, 372] on div at bounding box center [746, 367] width 634 height 111
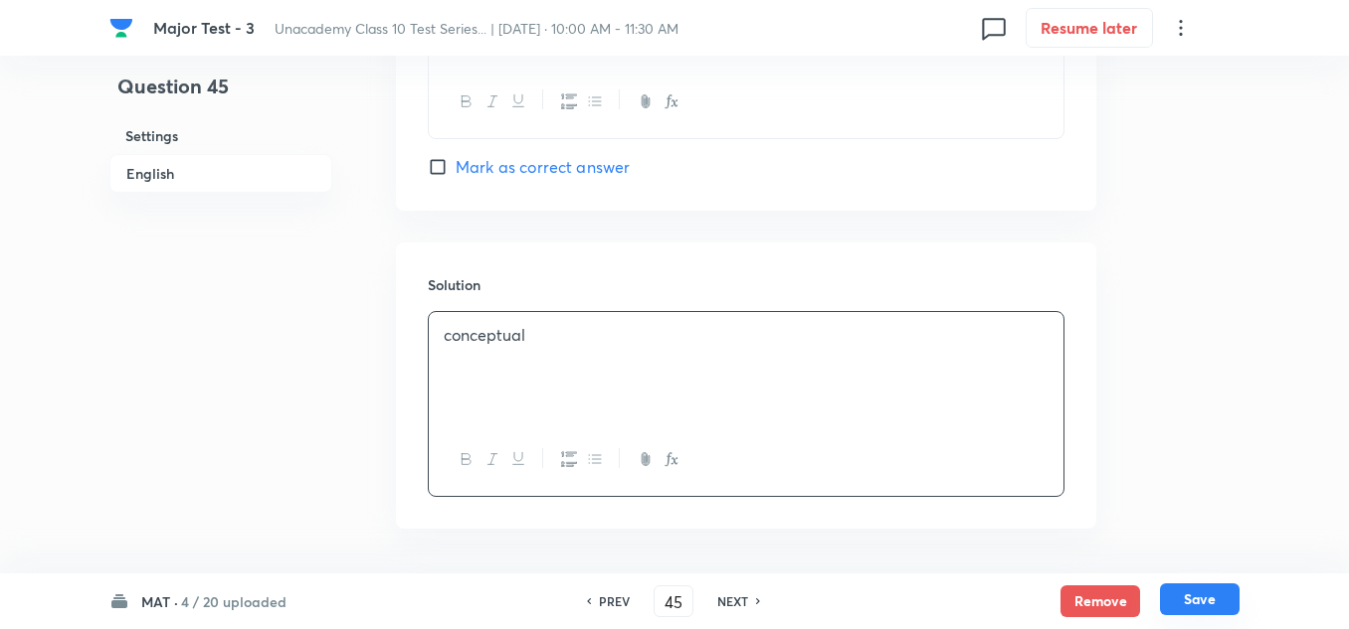
click at [1210, 595] on button "Save" at bounding box center [1200, 600] width 80 height 32
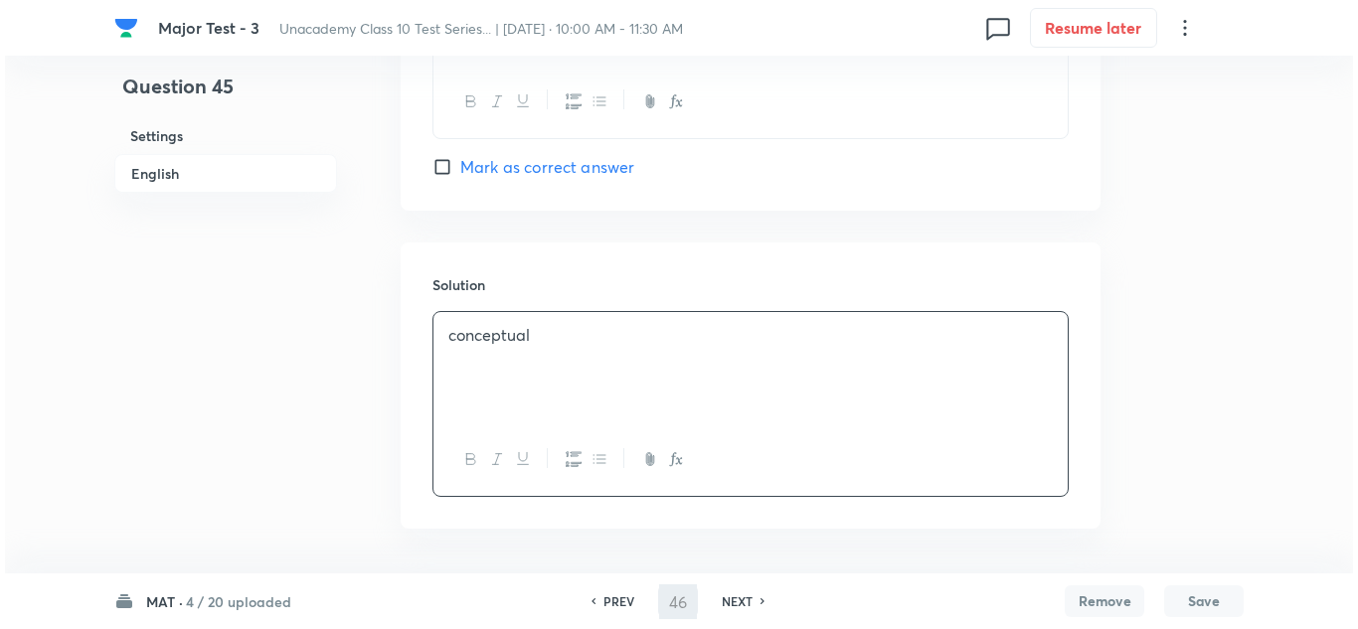
scroll to position [0, 0]
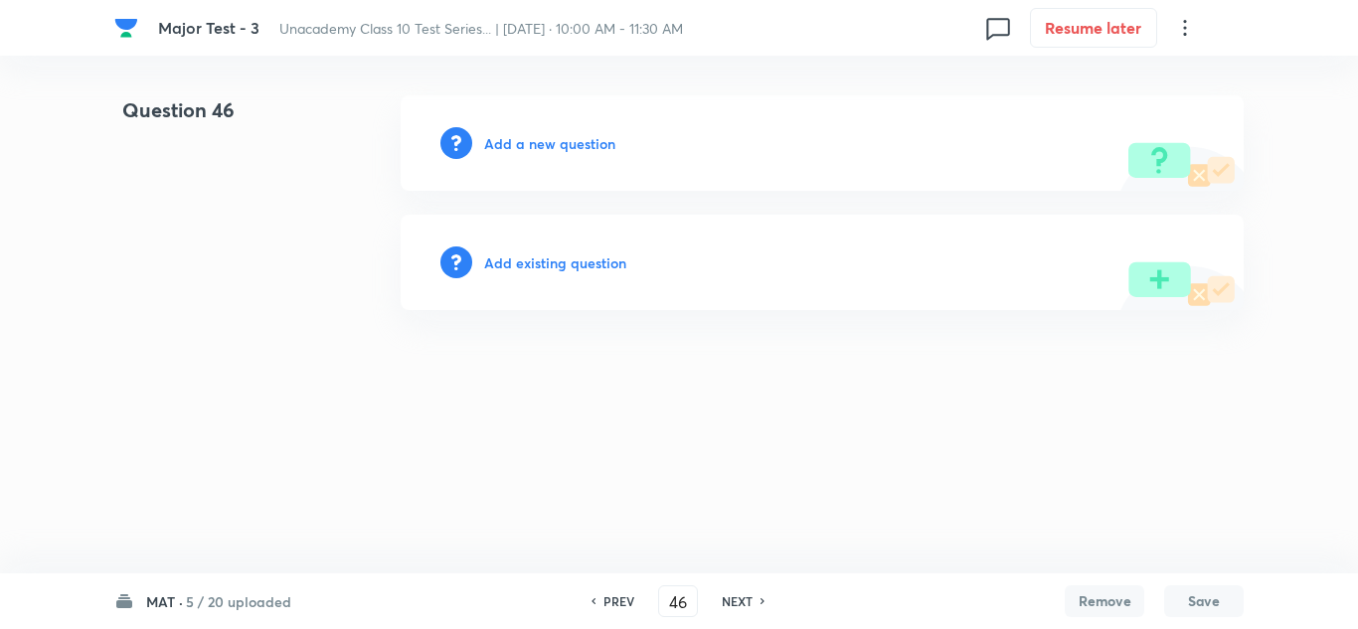
click at [556, 143] on h6 "Add a new question" at bounding box center [549, 143] width 131 height 21
click at [556, 143] on h6 "Choose a question type" at bounding box center [560, 143] width 153 height 21
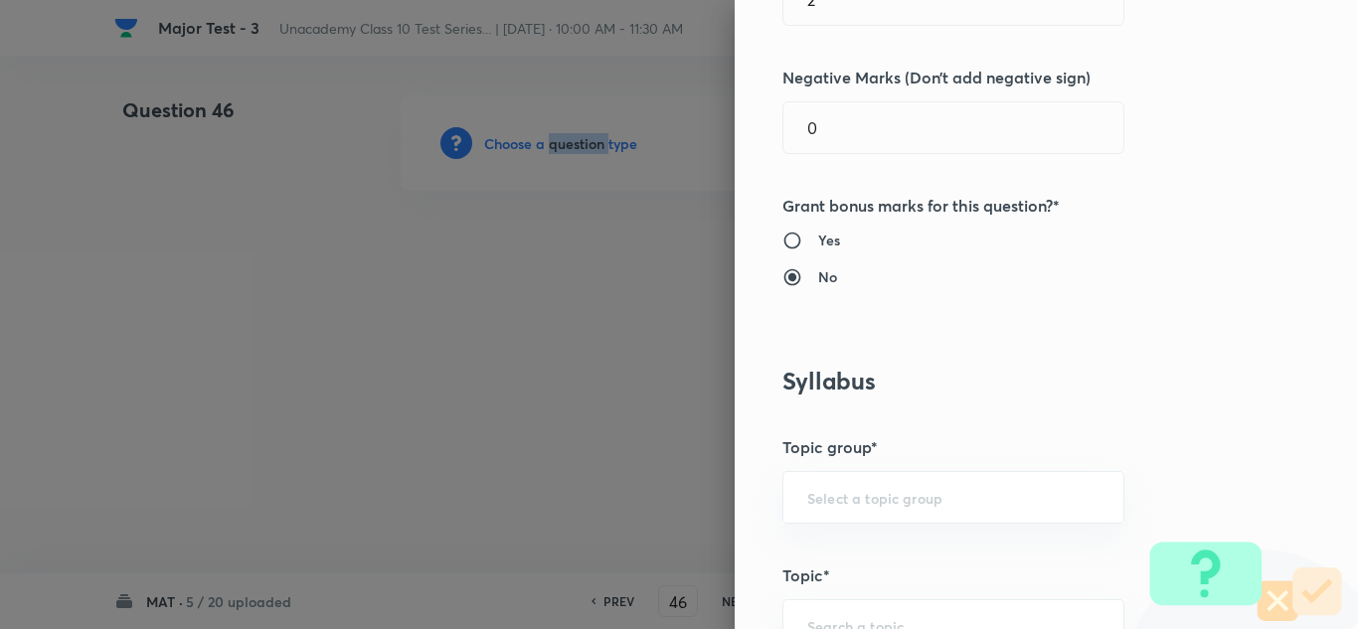
scroll to position [994, 0]
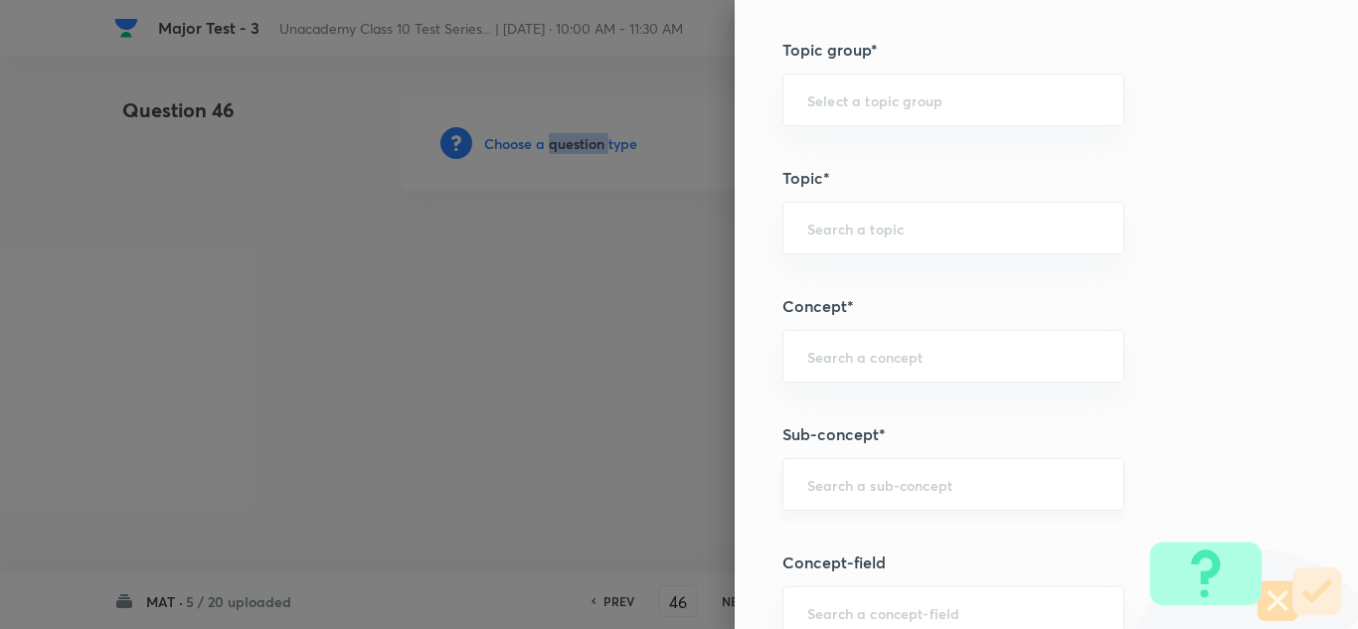
click at [887, 502] on div "​" at bounding box center [954, 484] width 342 height 53
click at [928, 363] on input "text" at bounding box center [954, 356] width 292 height 19
click at [929, 486] on input "text" at bounding box center [954, 484] width 292 height 19
paste input "Q"
paste input "Alphabet"
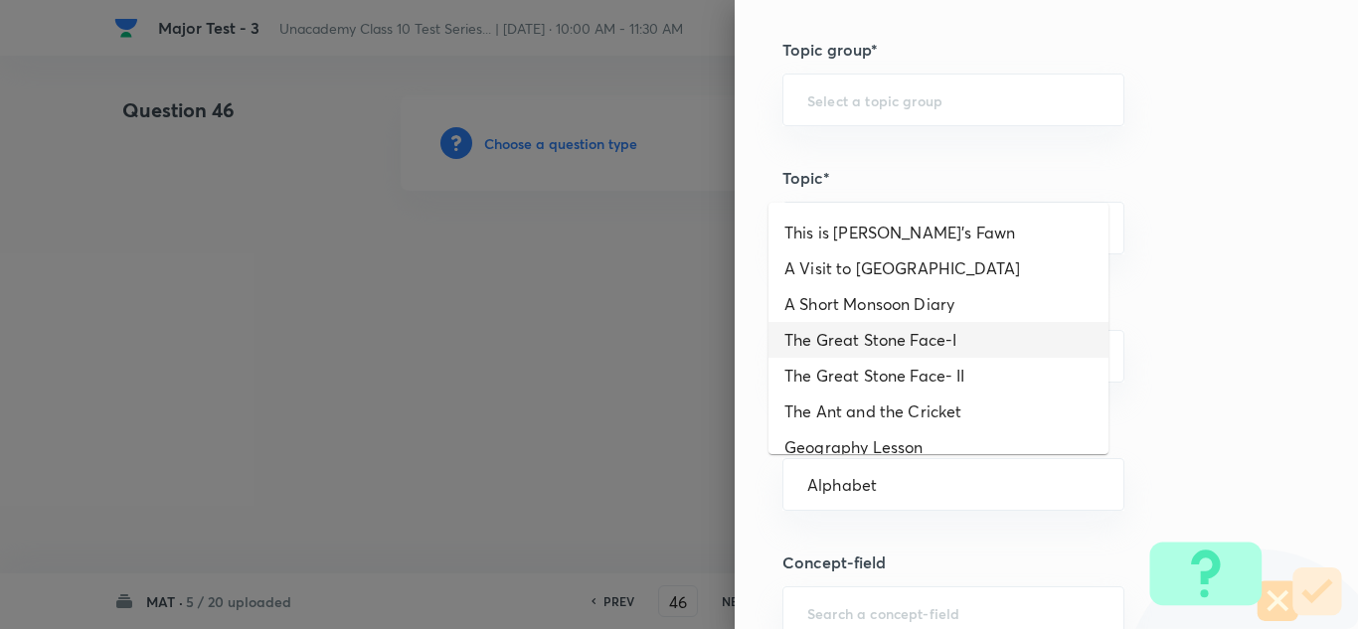
scroll to position [0, 0]
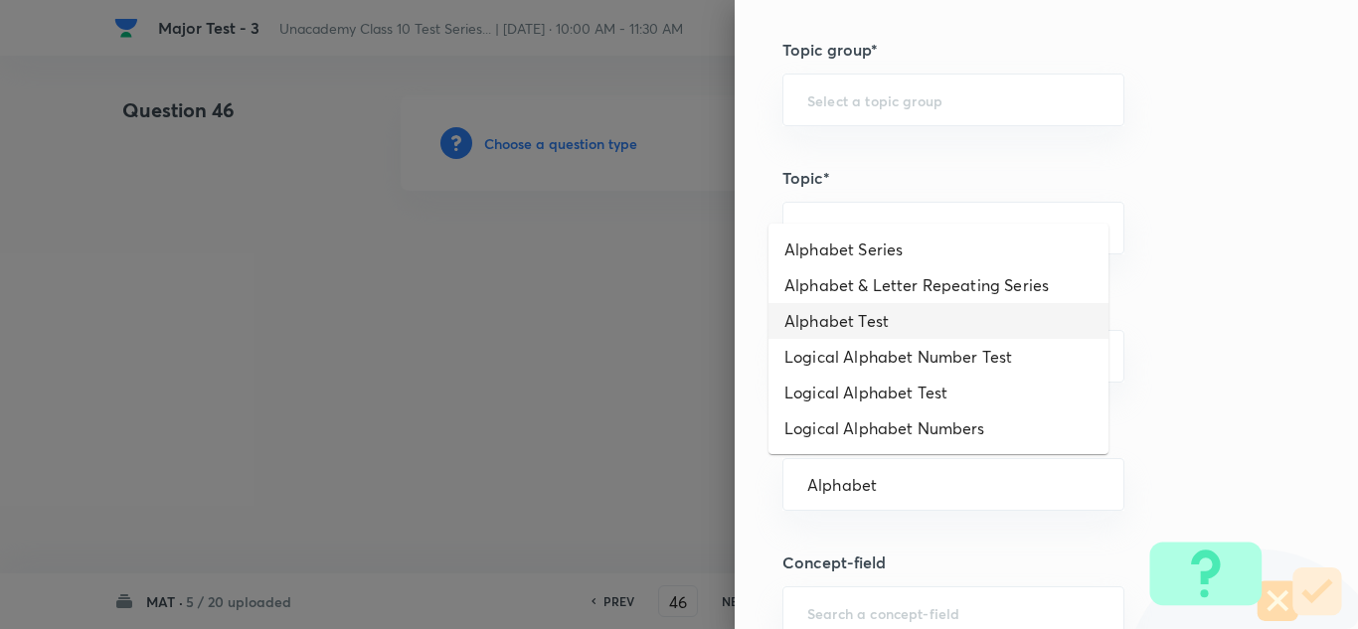
click at [876, 311] on li "Alphabet Test" at bounding box center [939, 321] width 340 height 36
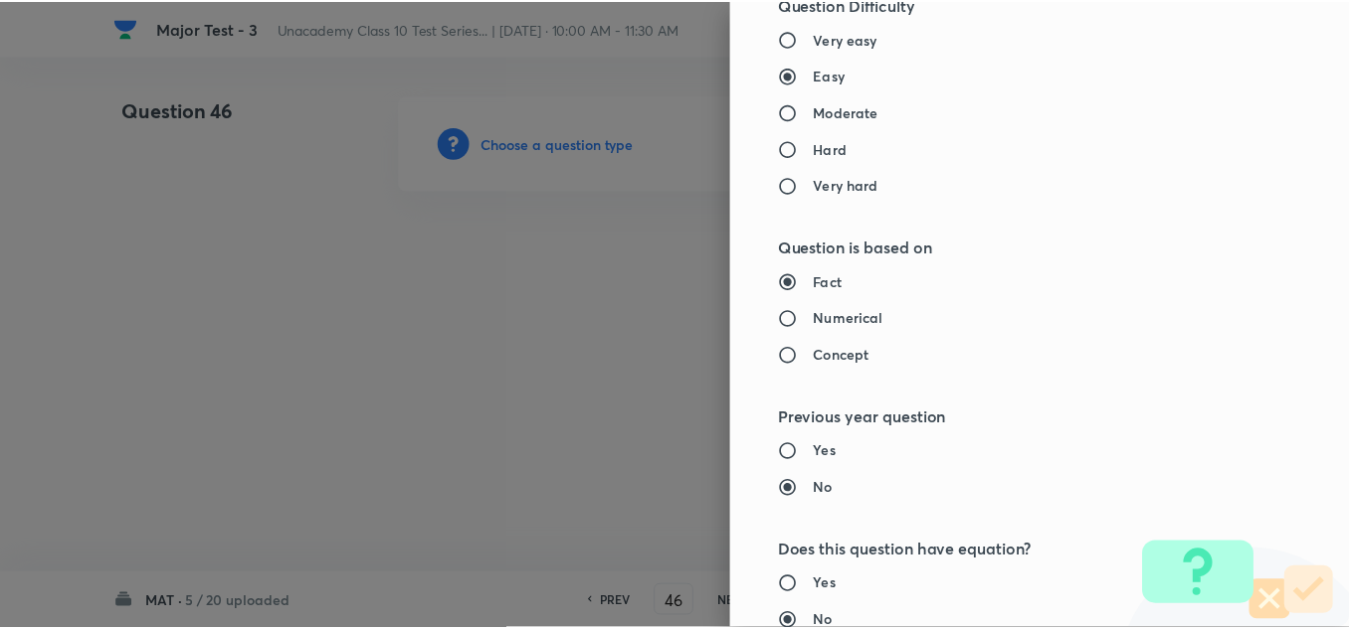
scroll to position [2215, 0]
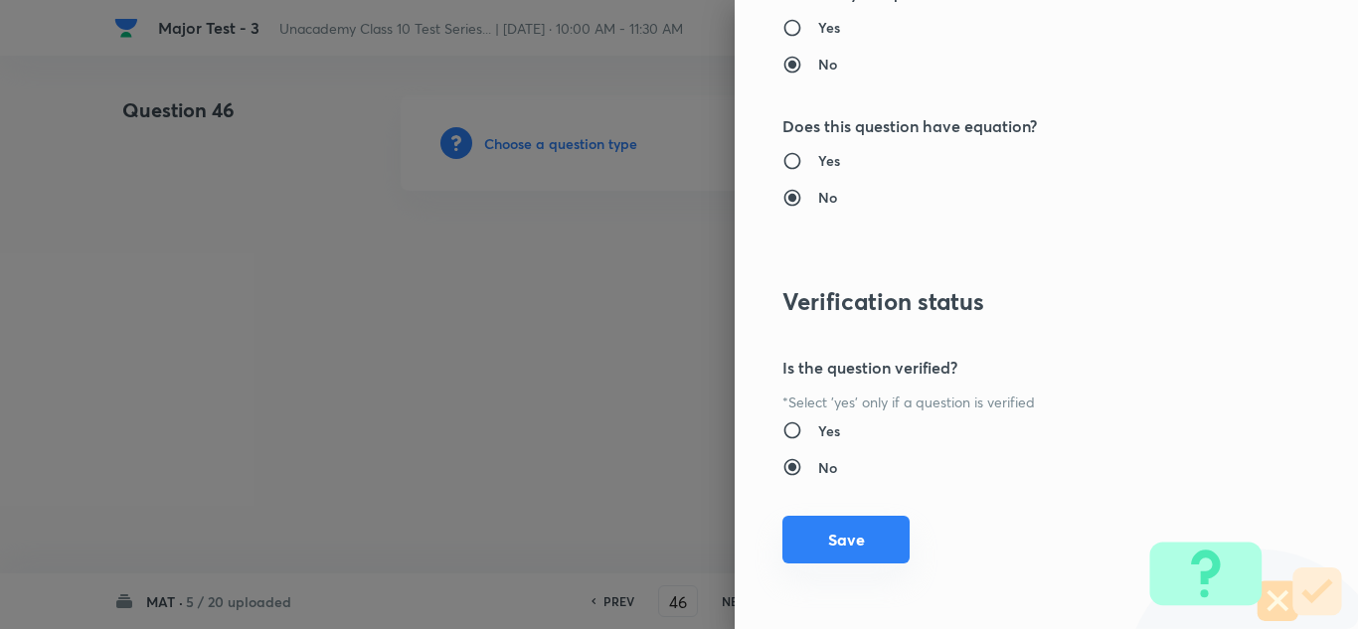
click at [876, 521] on button "Save" at bounding box center [846, 540] width 127 height 48
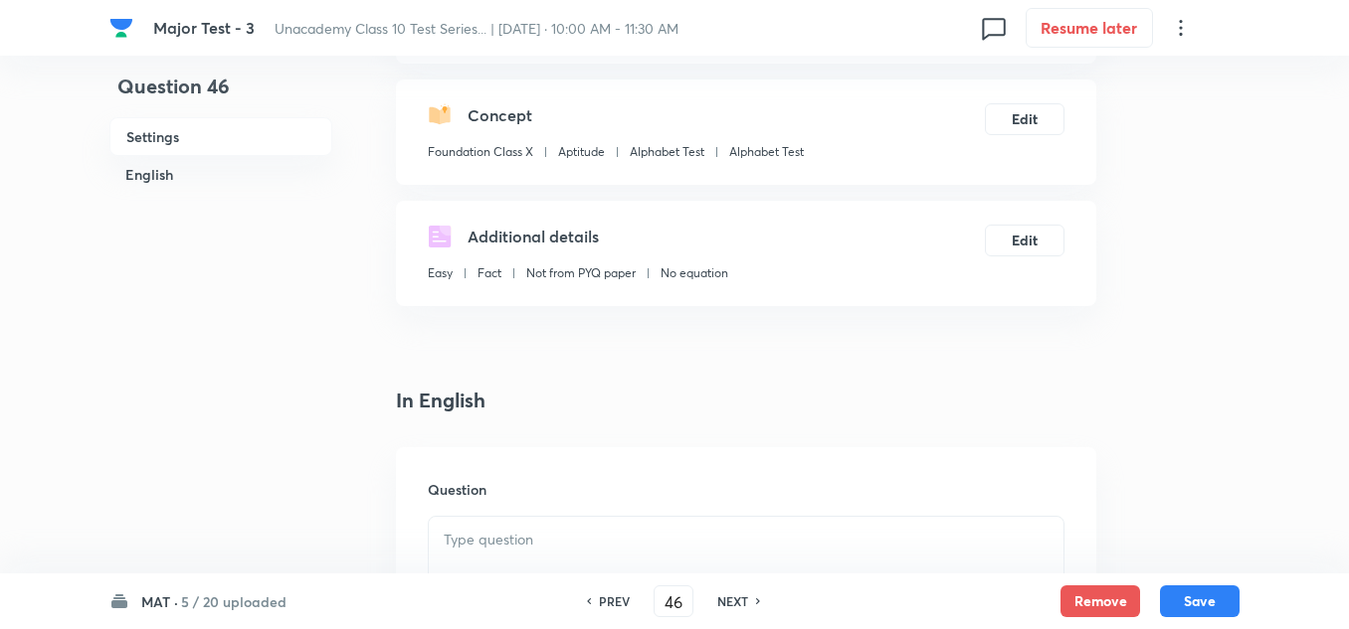
scroll to position [298, 0]
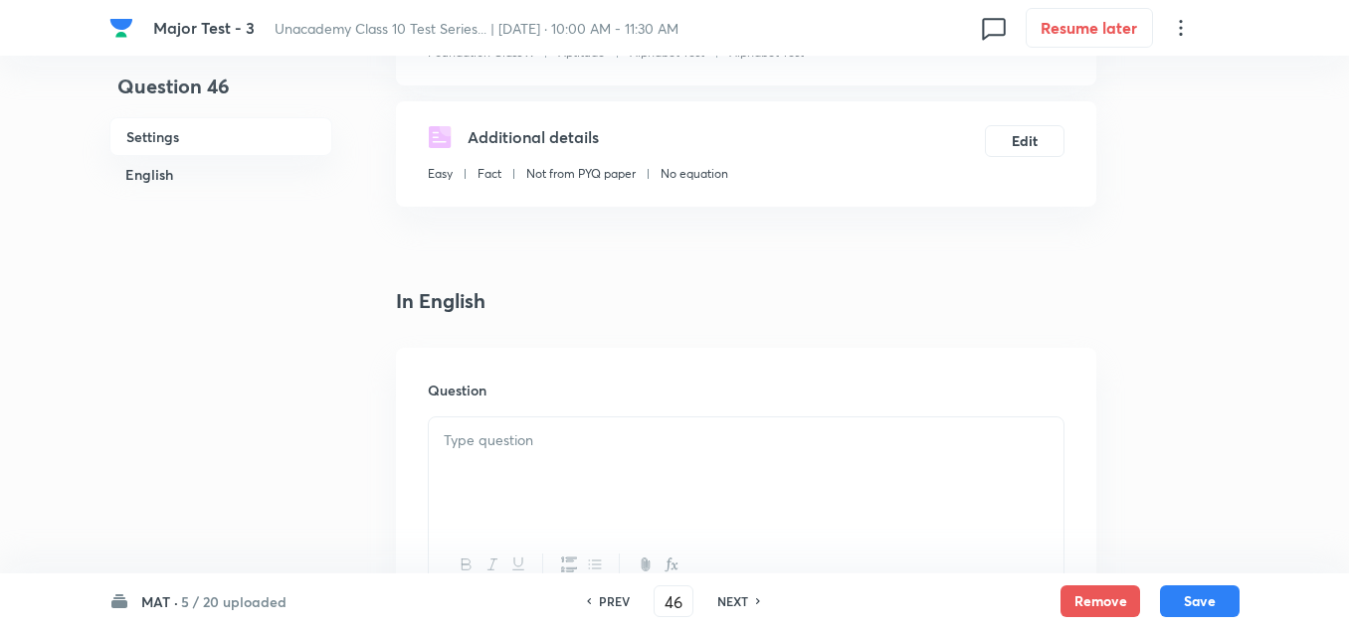
click at [518, 459] on div at bounding box center [746, 473] width 634 height 111
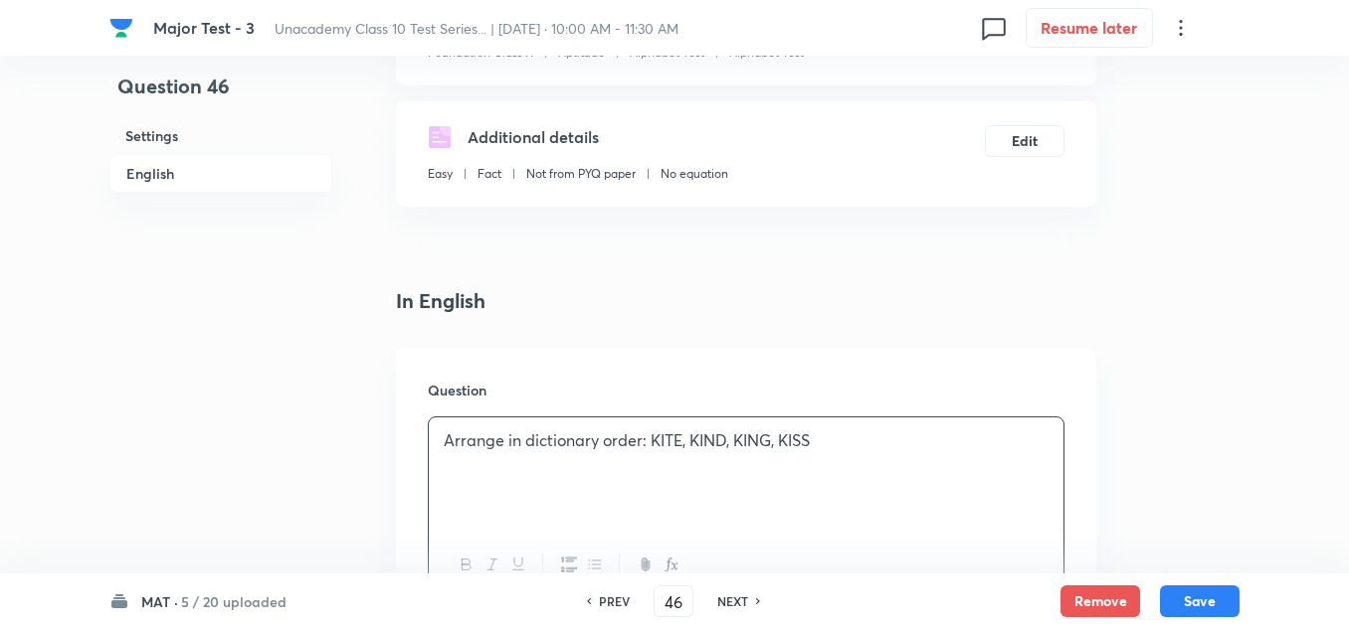
scroll to position [597, 0]
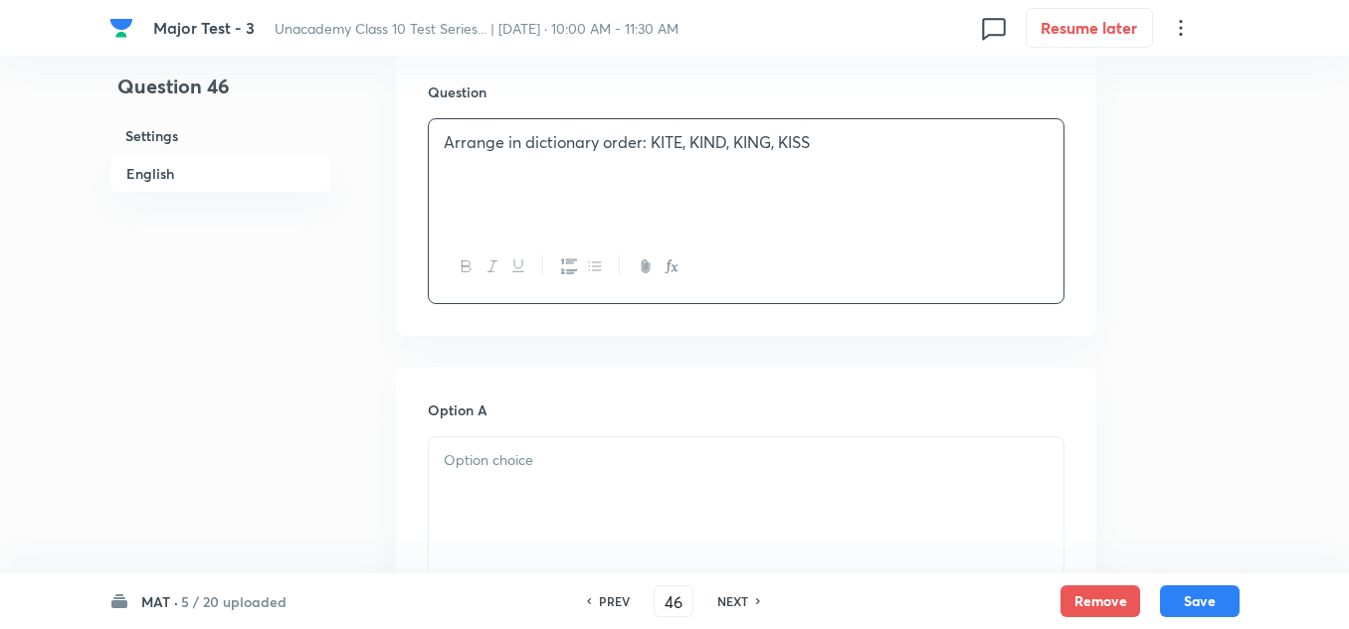
click at [504, 461] on p at bounding box center [746, 461] width 605 height 23
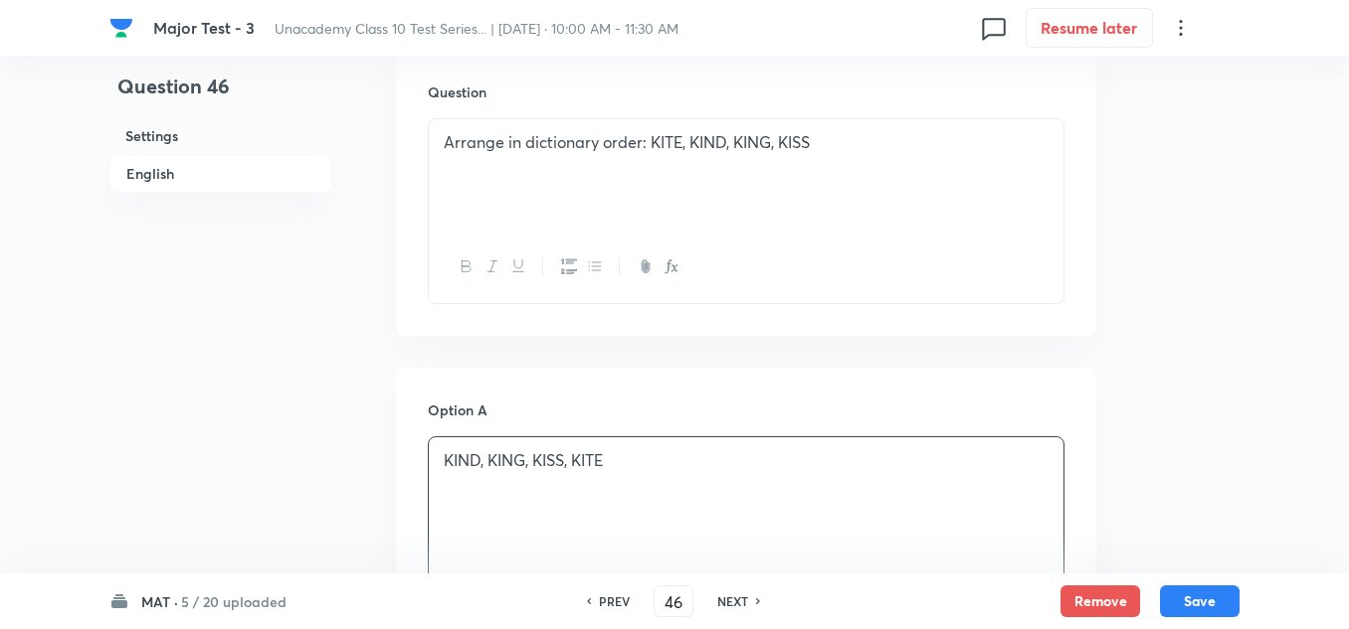
scroll to position [994, 0]
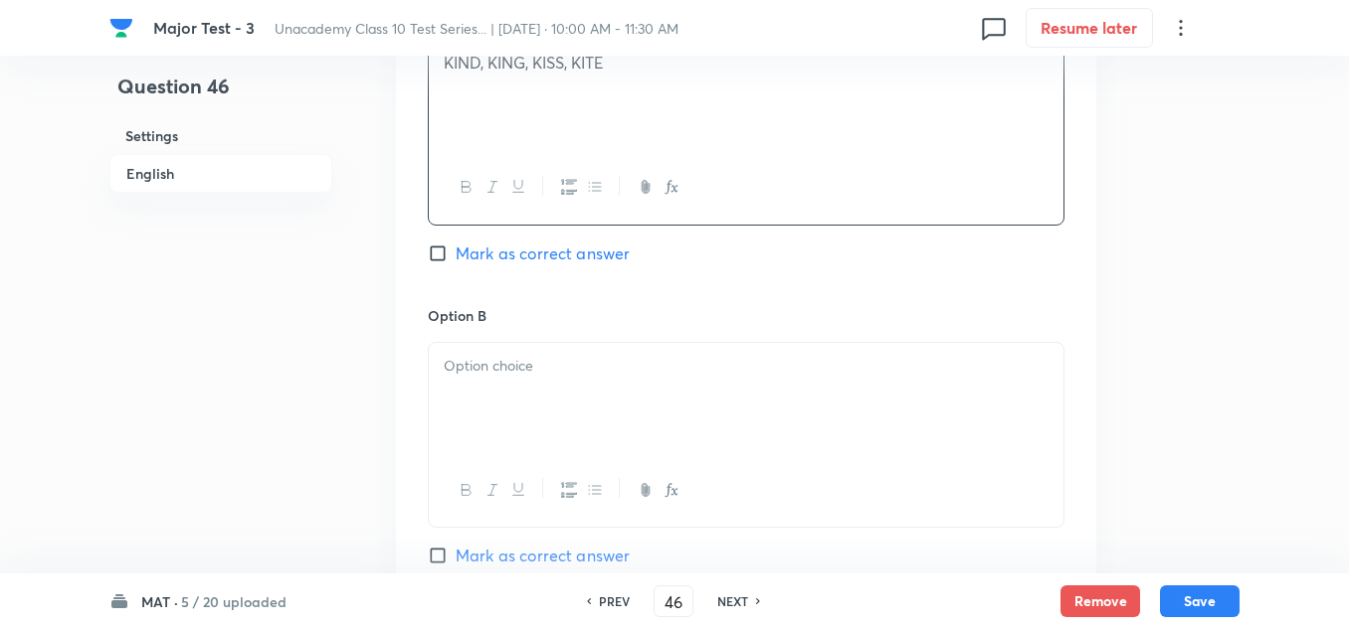
click at [500, 384] on div at bounding box center [746, 398] width 634 height 111
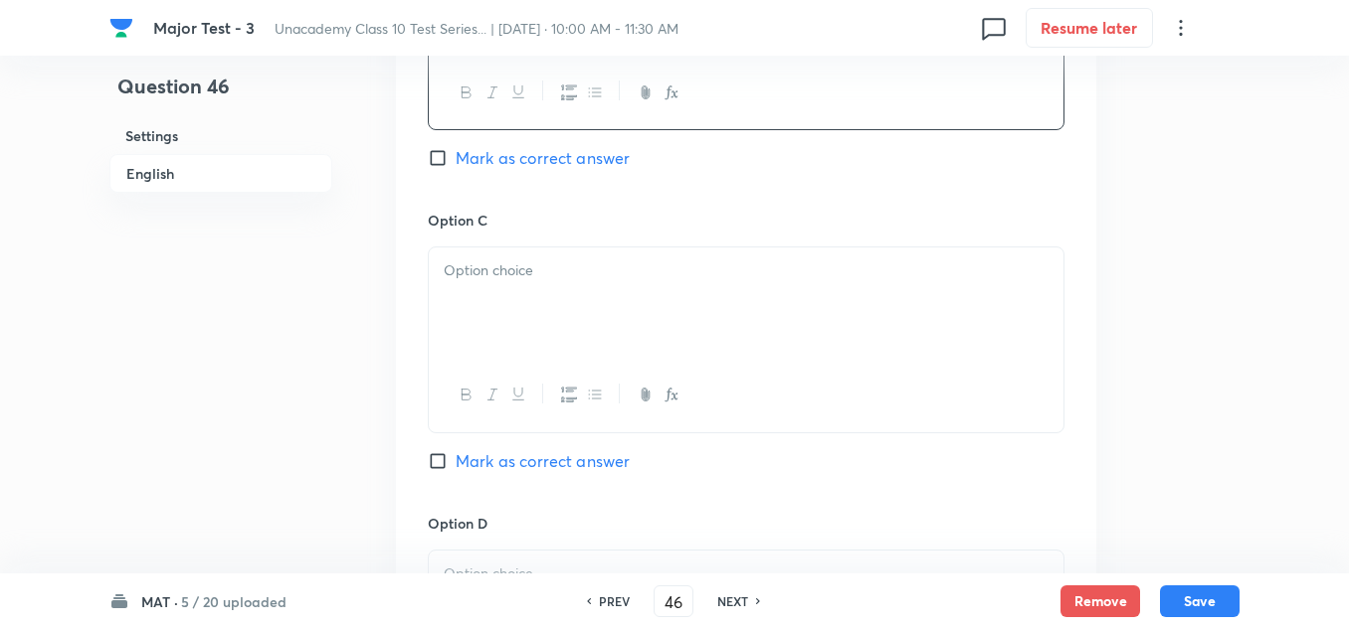
scroll to position [1492, 0]
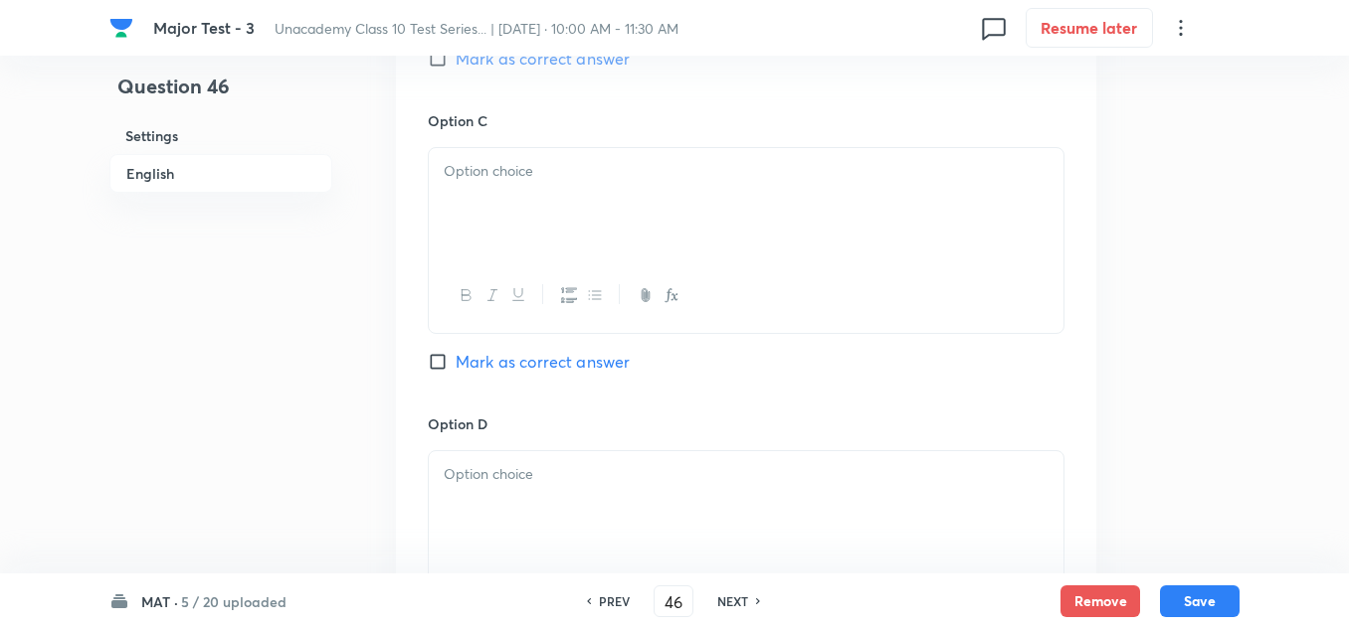
click at [508, 252] on div at bounding box center [746, 203] width 634 height 111
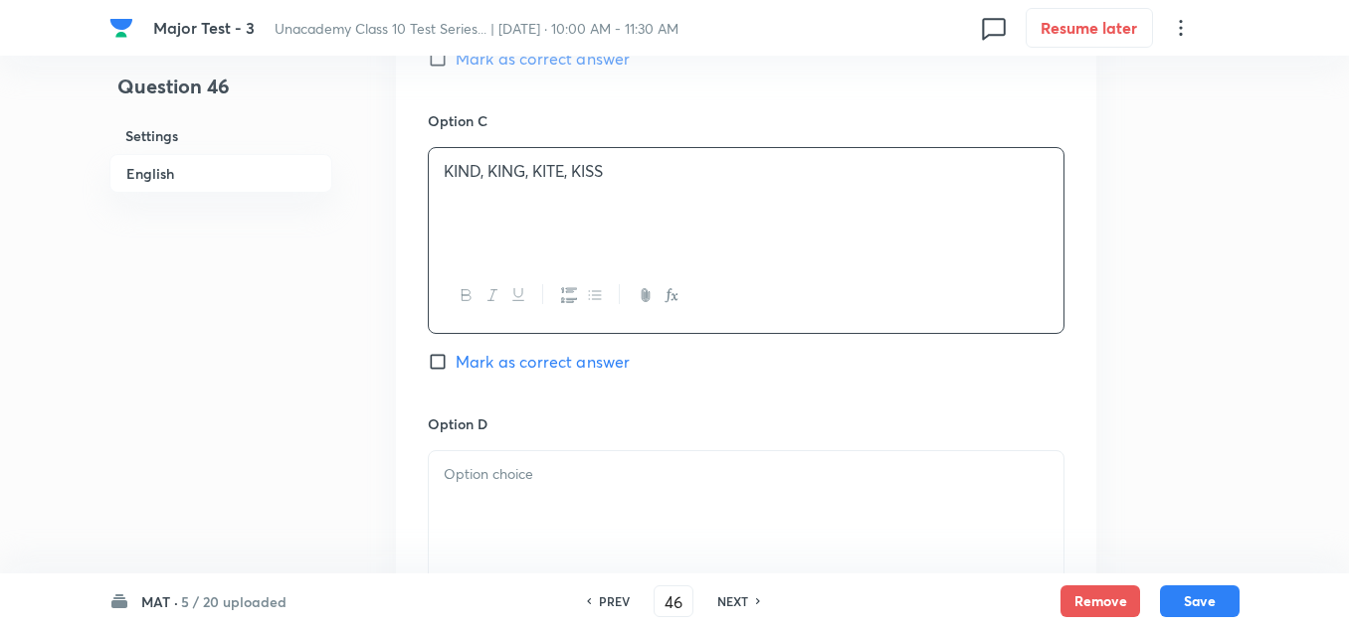
scroll to position [1591, 0]
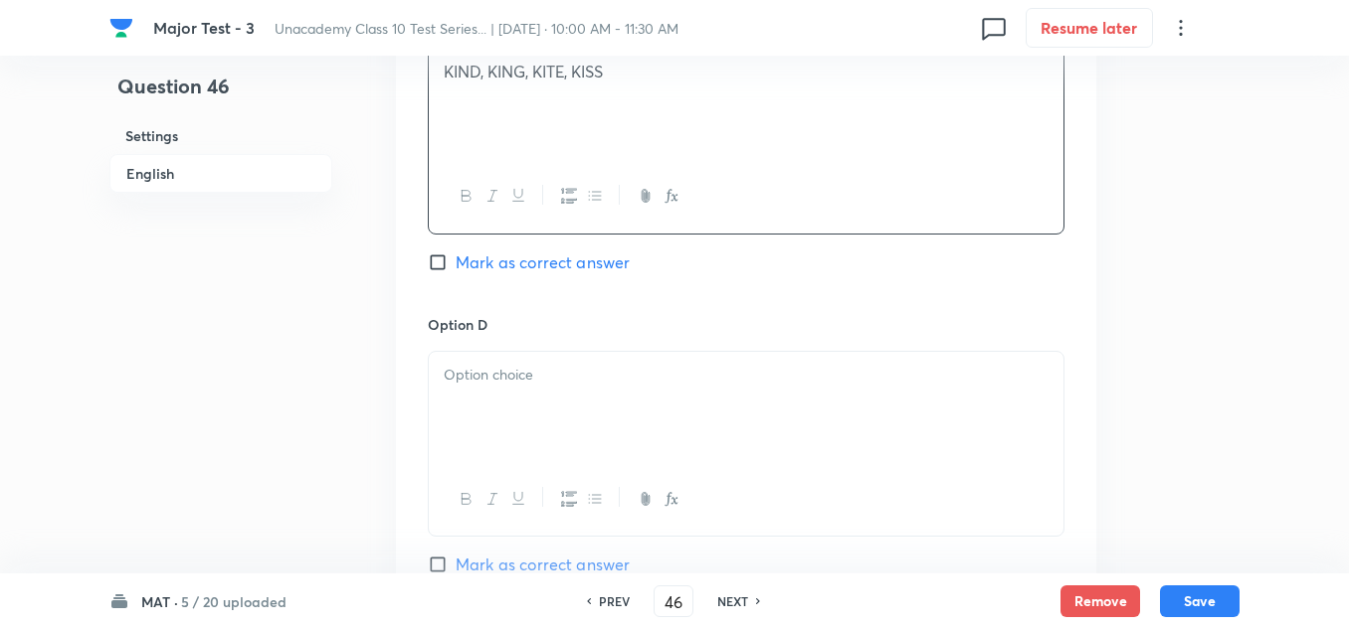
click at [548, 405] on div at bounding box center [746, 407] width 634 height 111
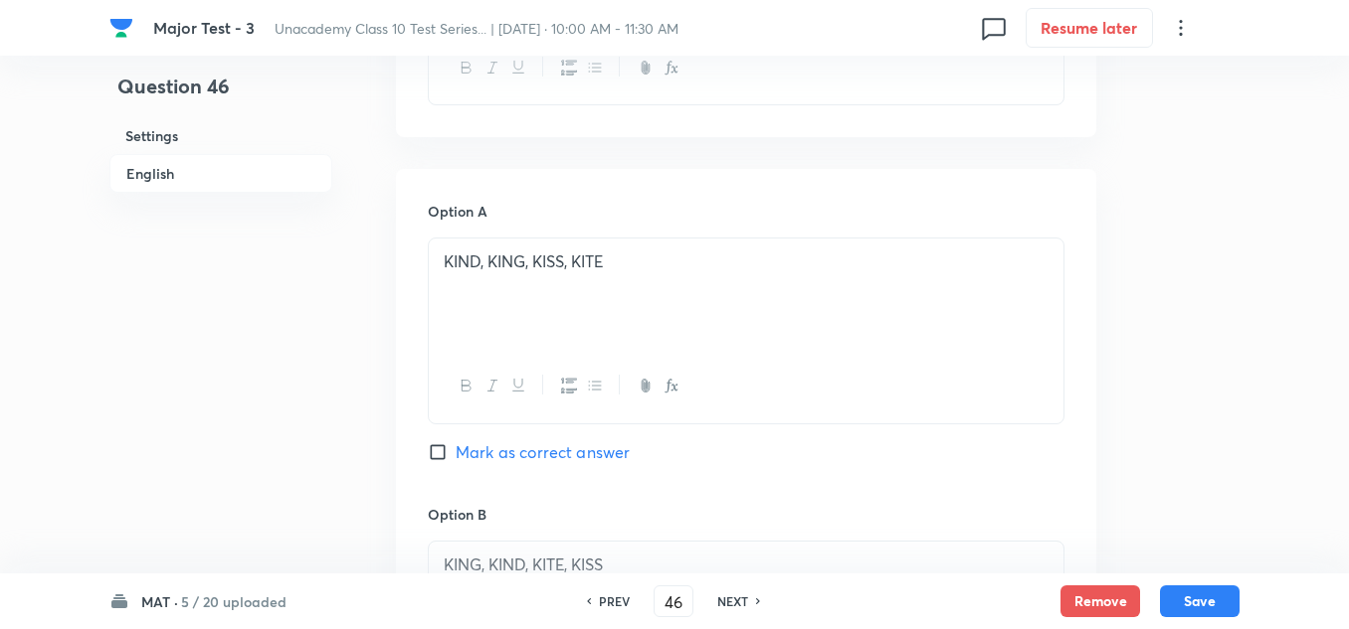
scroll to position [1094, 0]
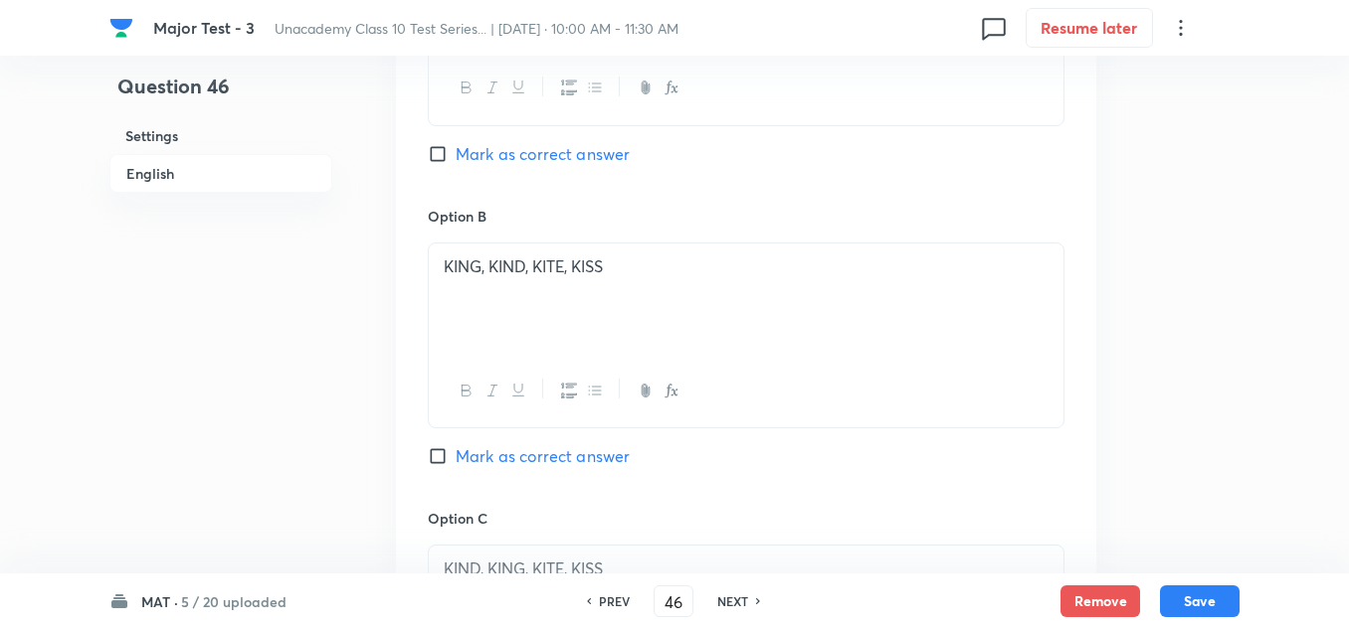
click at [609, 153] on span "Mark as correct answer" at bounding box center [542, 154] width 174 height 24
click at [455, 153] on input "Mark as correct answer" at bounding box center [442, 154] width 28 height 20
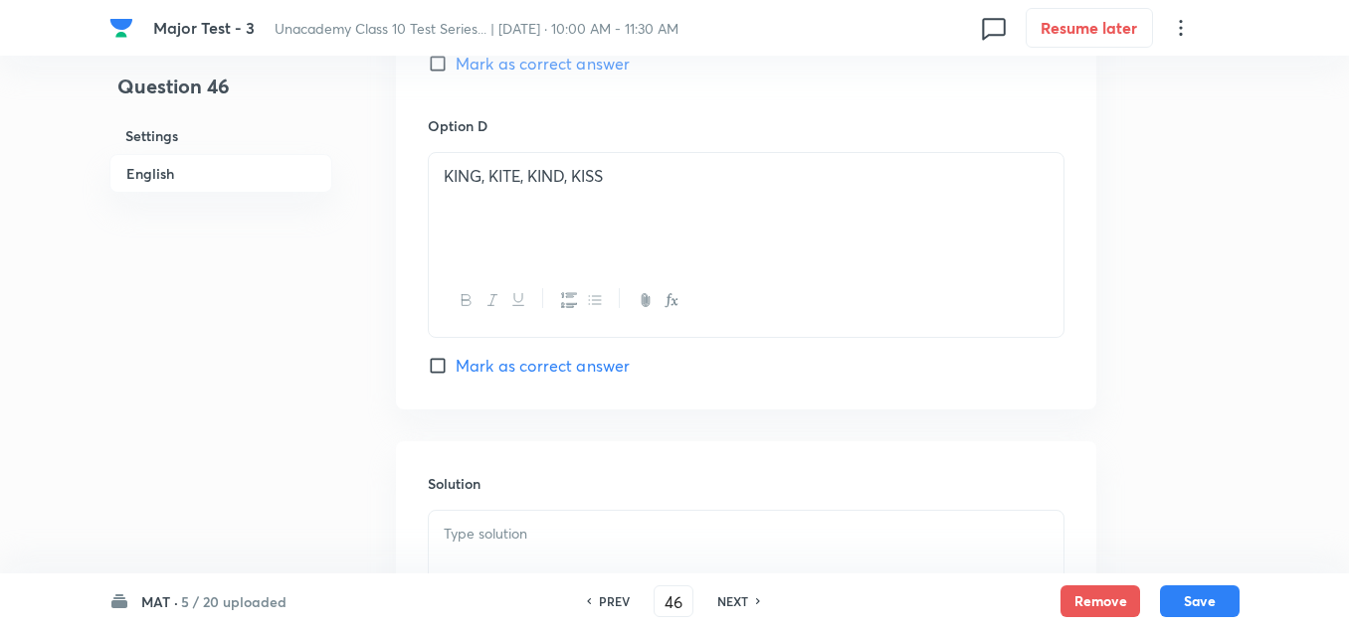
scroll to position [1989, 0]
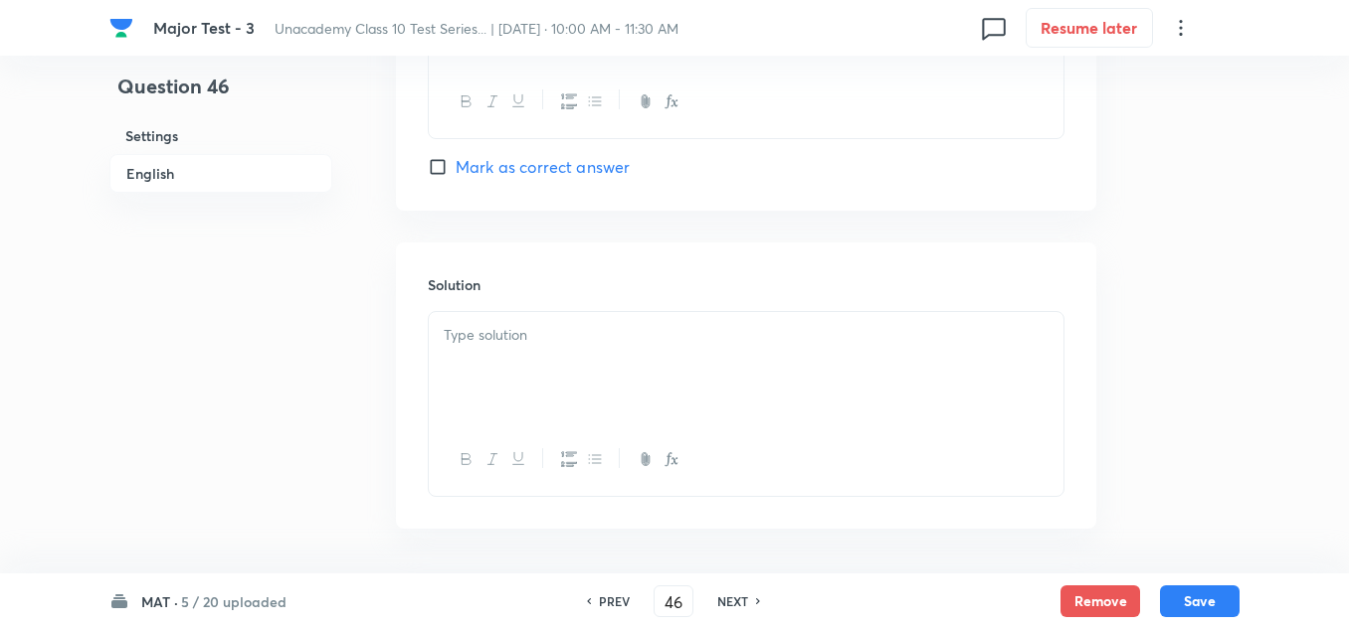
click at [706, 362] on div at bounding box center [746, 367] width 634 height 111
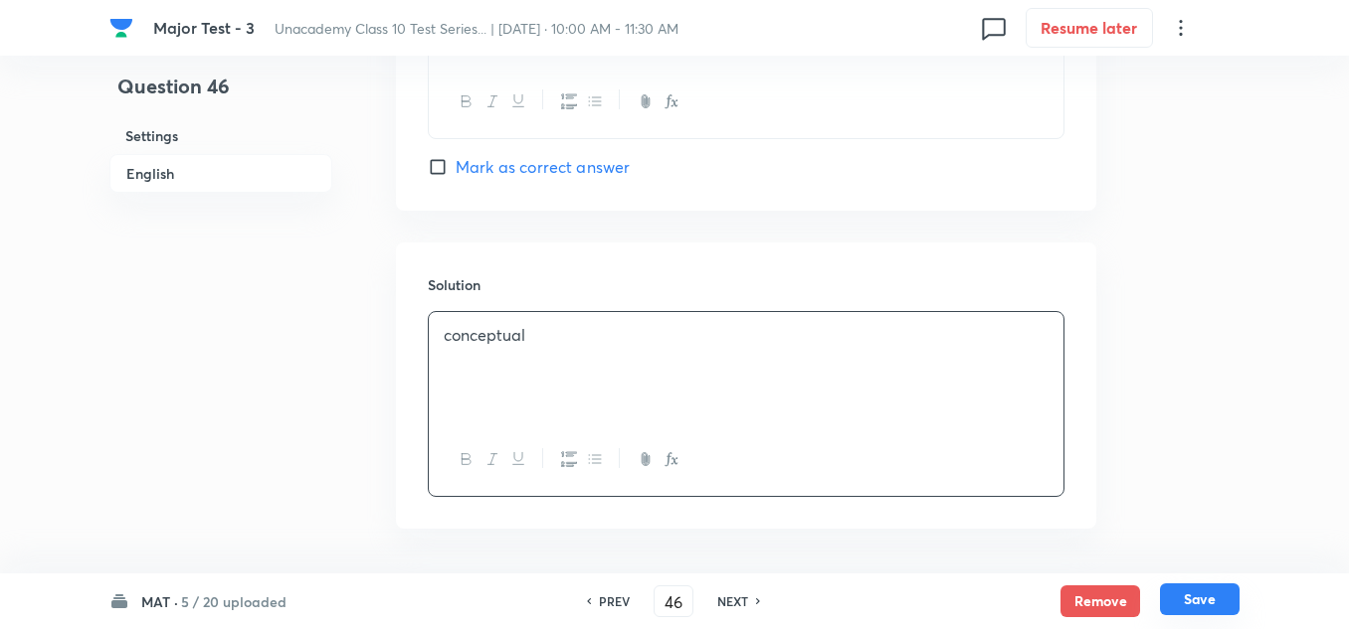
click at [1196, 604] on button "Save" at bounding box center [1200, 600] width 80 height 32
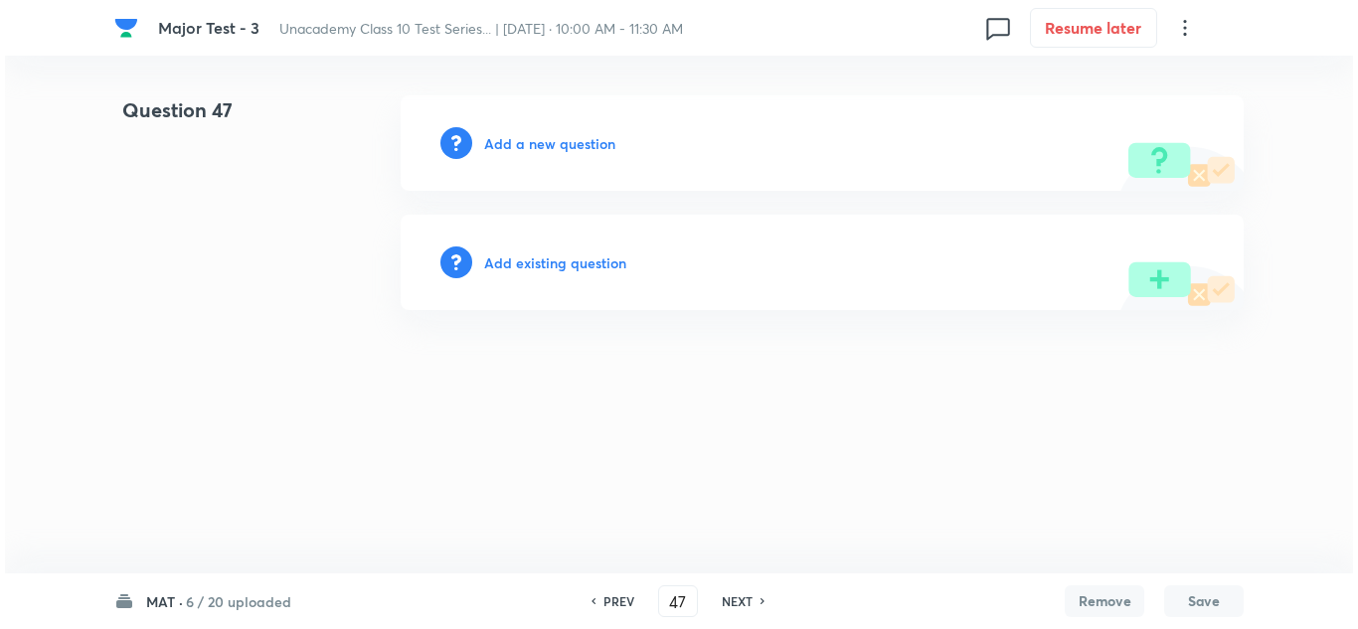
scroll to position [0, 0]
click at [569, 142] on h6 "Add a new question" at bounding box center [549, 143] width 131 height 21
click at [568, 142] on h6 "Choose a question type" at bounding box center [560, 143] width 153 height 21
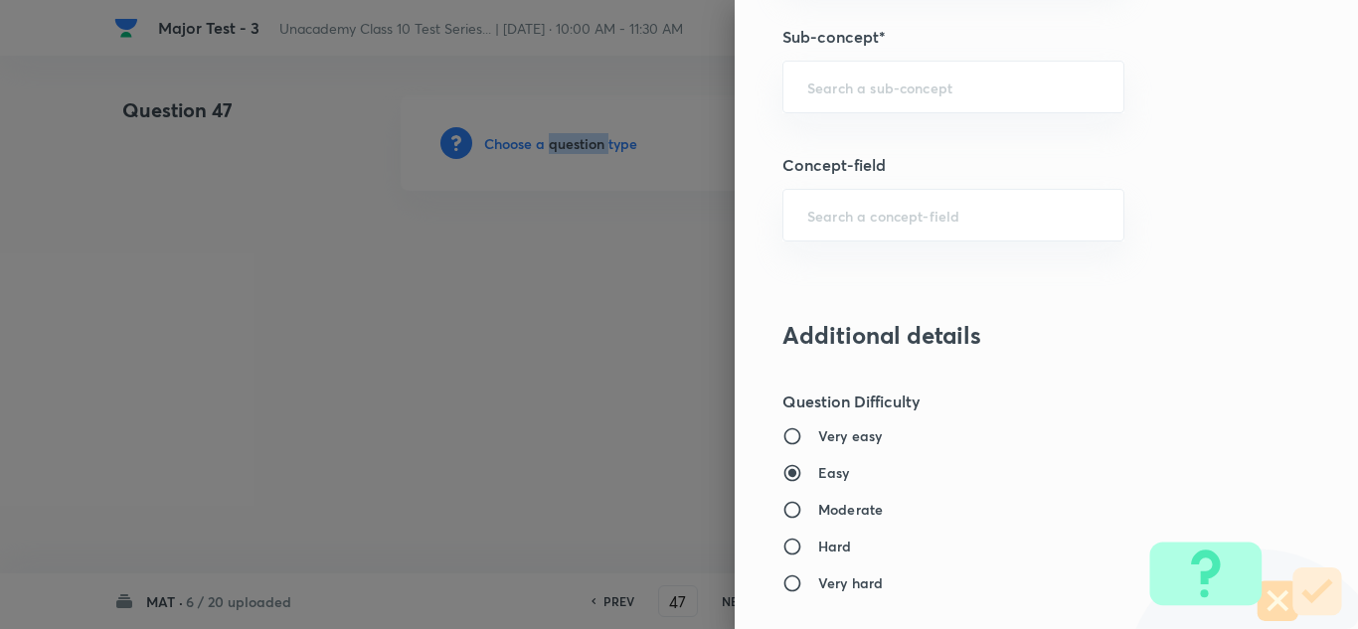
scroll to position [1193, 0]
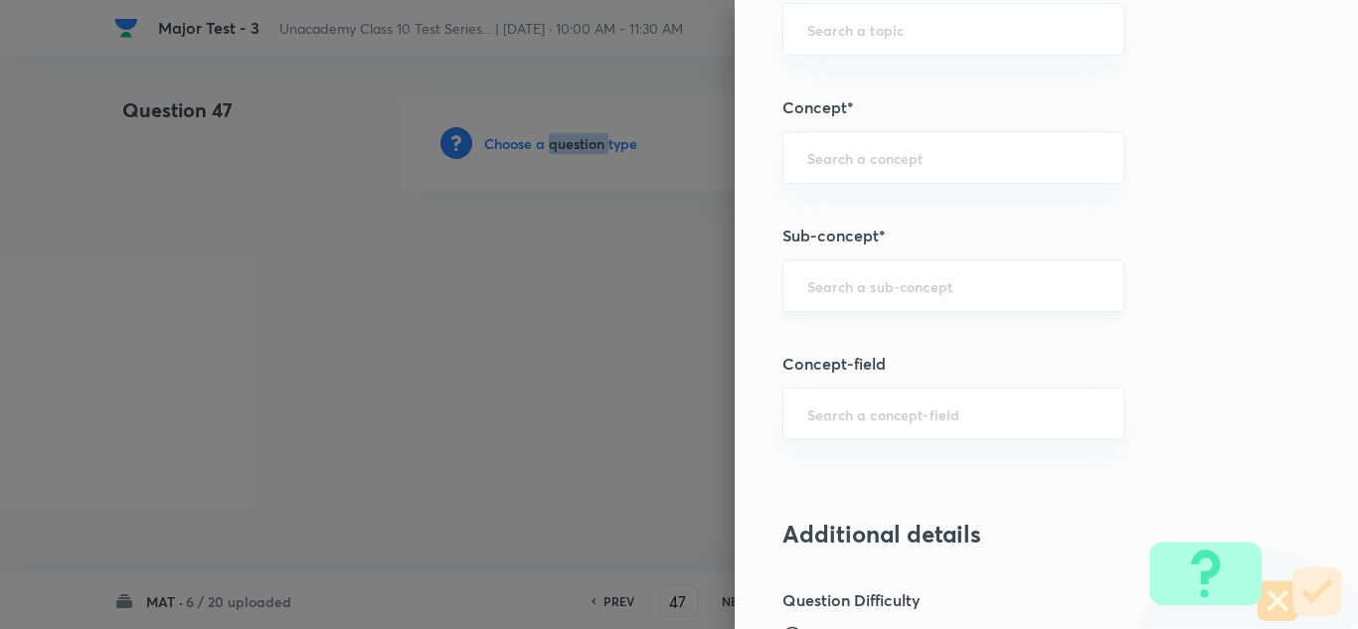
click at [904, 300] on div "​" at bounding box center [954, 286] width 342 height 53
click at [849, 292] on input "text" at bounding box center [954, 285] width 292 height 19
paste input "Alphabet"
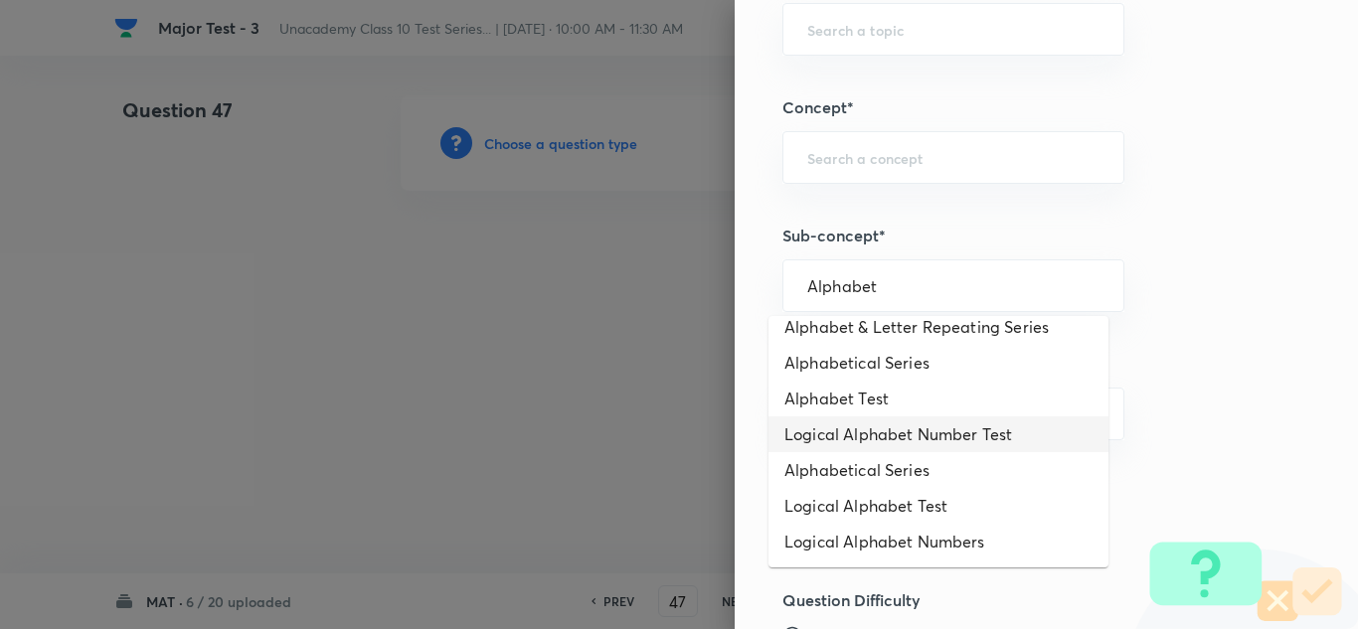
scroll to position [106, 0]
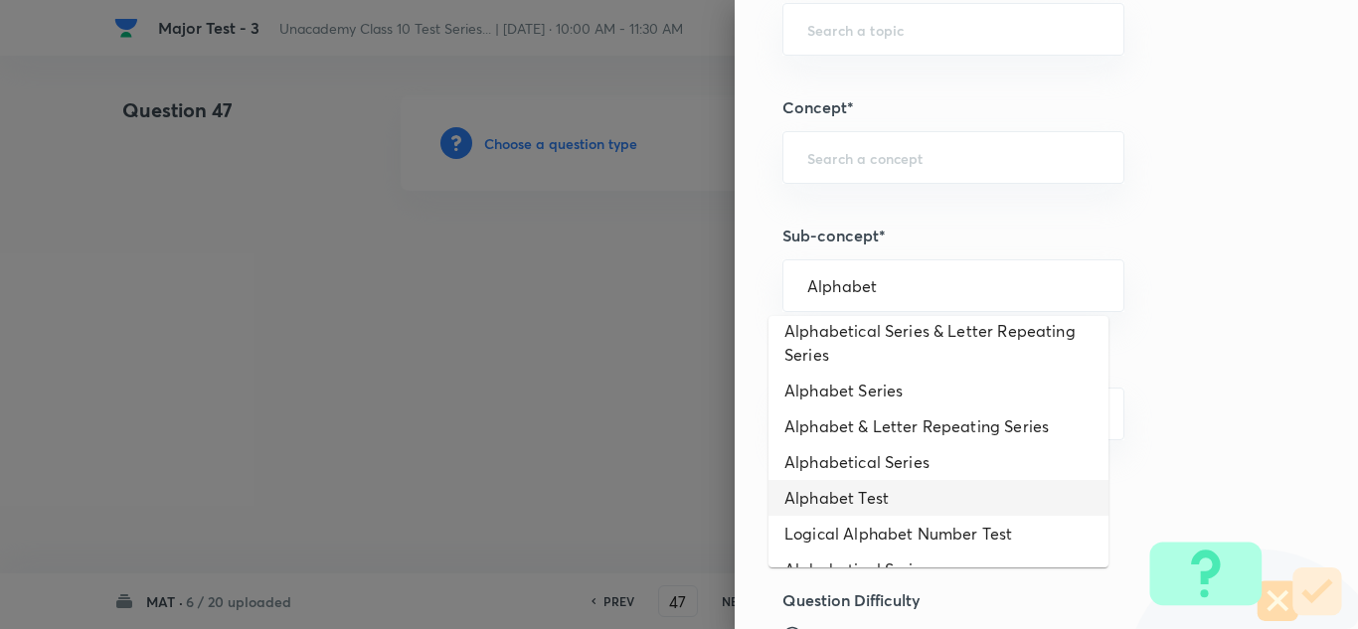
click at [874, 500] on li "Alphabet Test" at bounding box center [939, 498] width 340 height 36
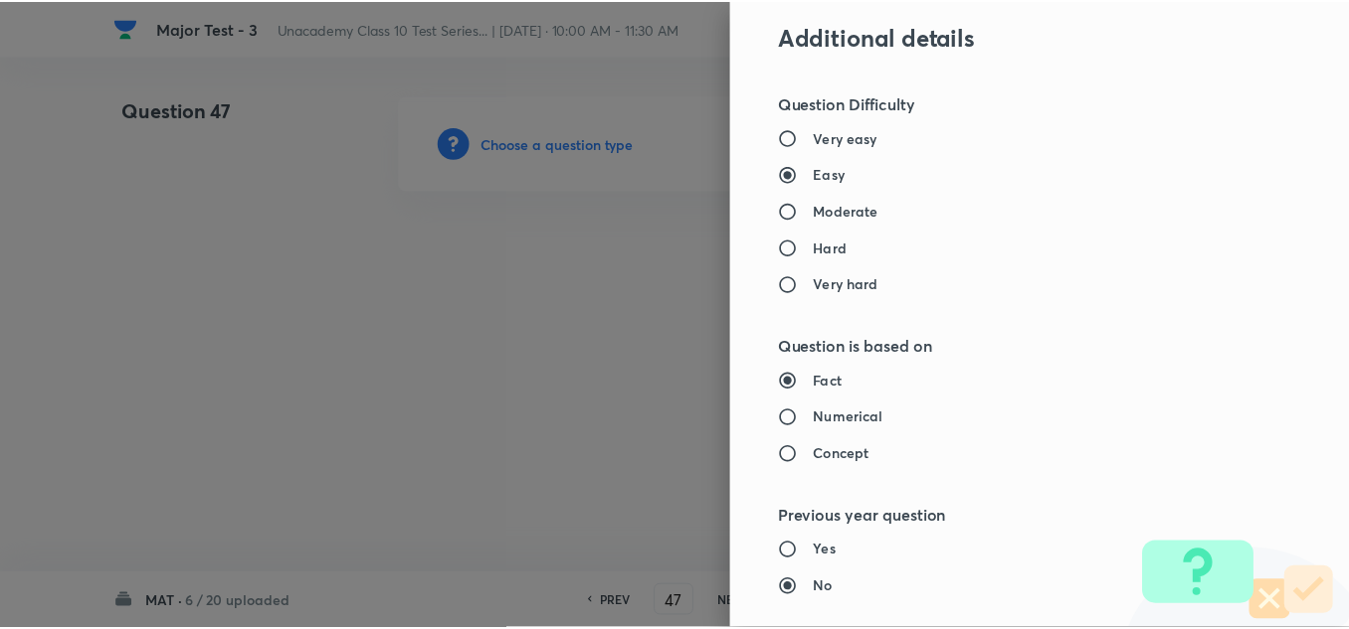
scroll to position [2215, 0]
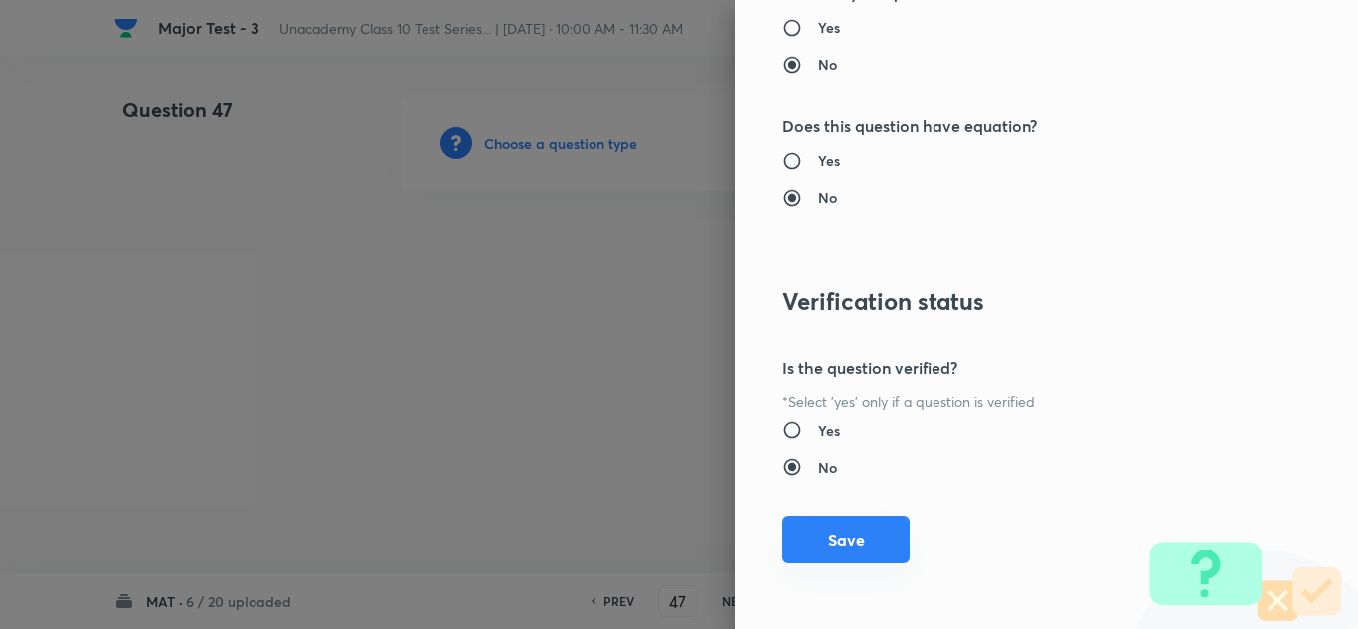
click at [856, 532] on button "Save" at bounding box center [846, 540] width 127 height 48
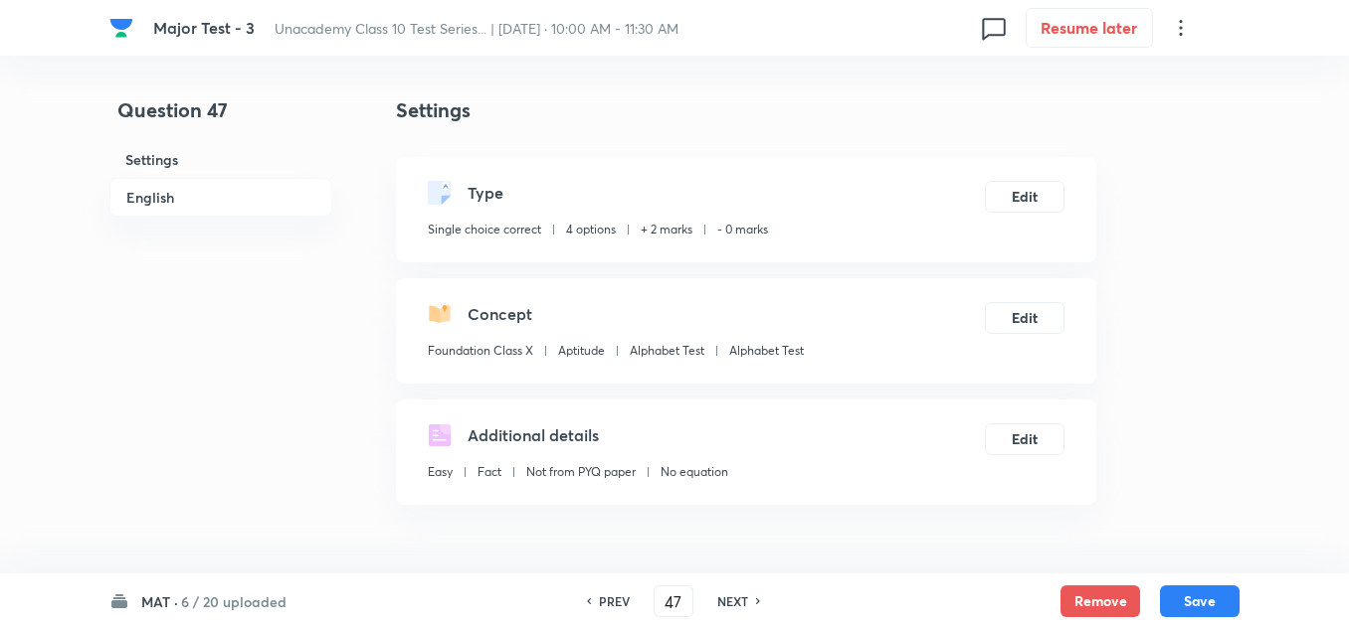
scroll to position [398, 0]
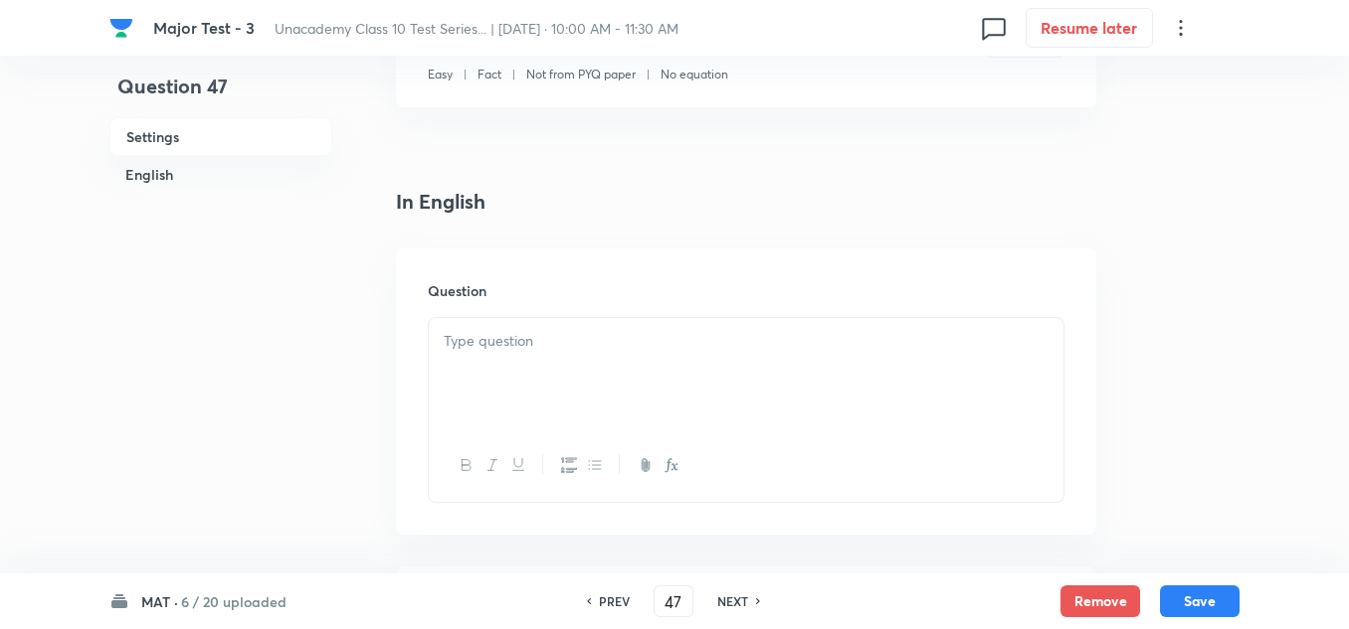
click at [506, 333] on p at bounding box center [746, 341] width 605 height 23
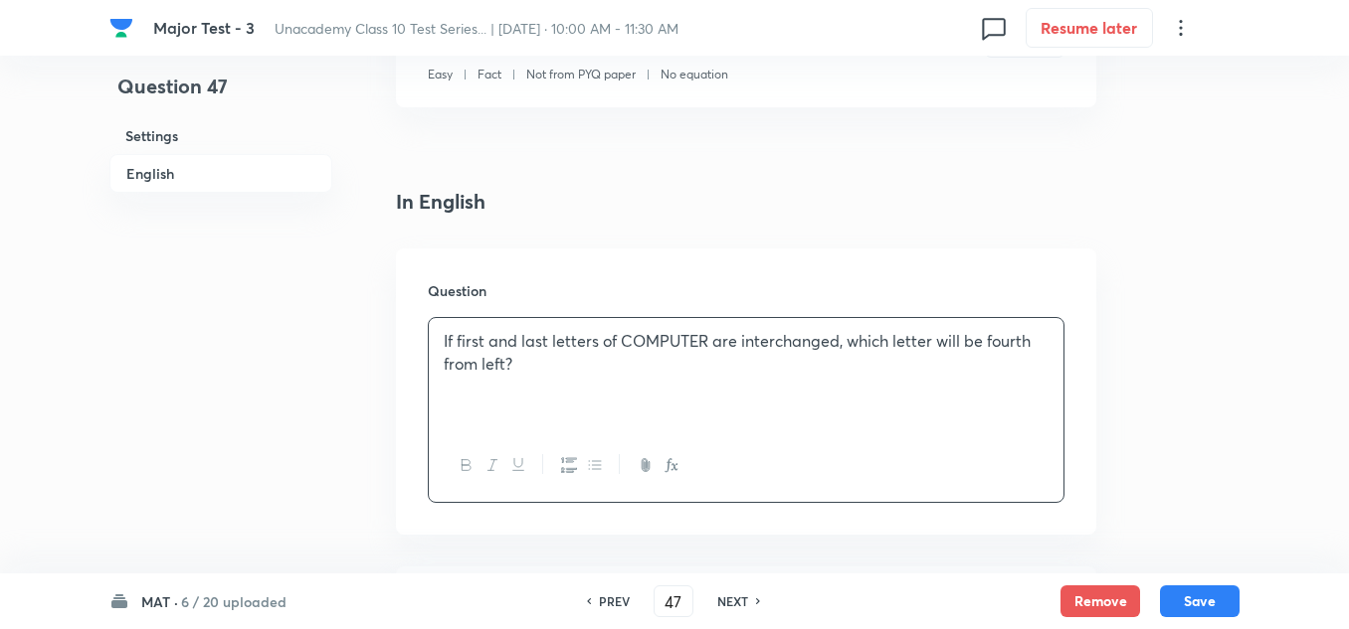
scroll to position [696, 0]
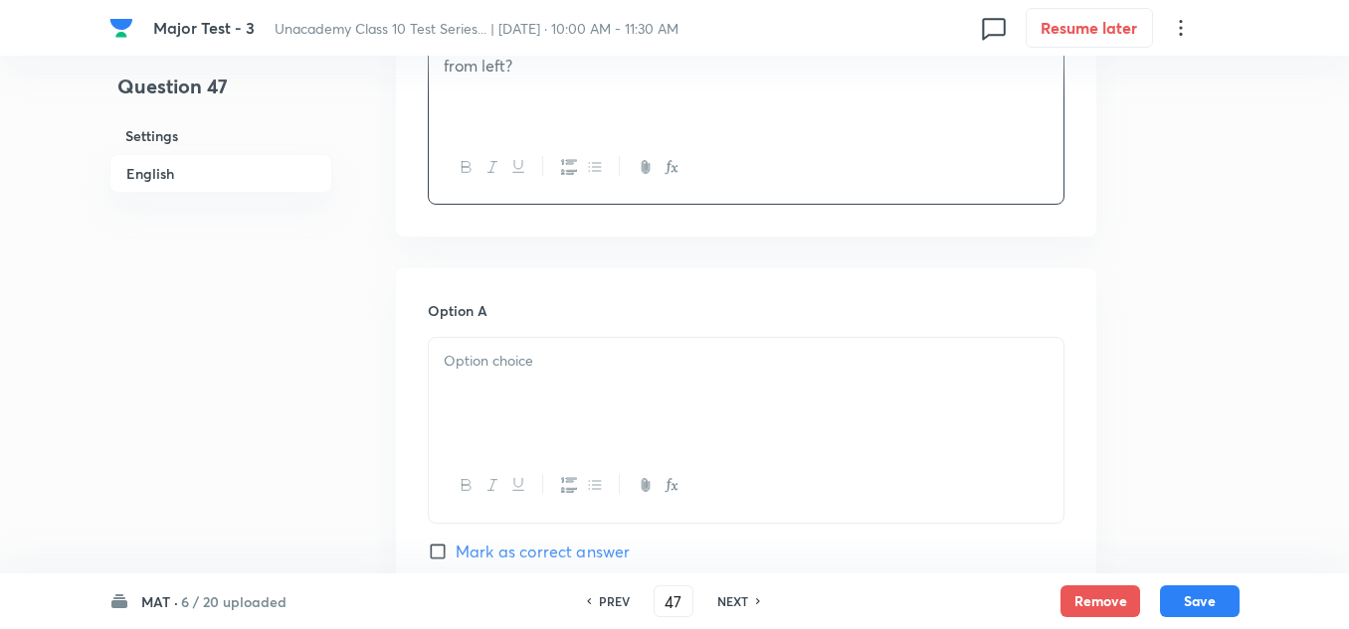
click at [509, 396] on div at bounding box center [746, 393] width 634 height 111
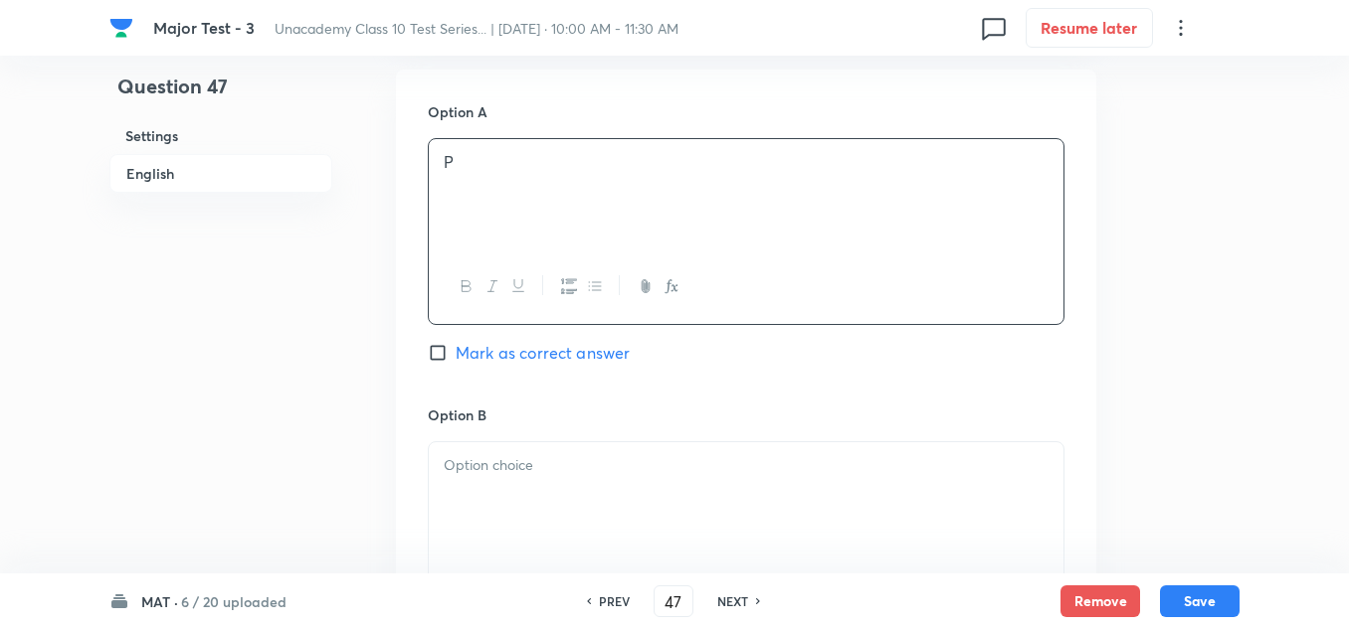
scroll to position [994, 0]
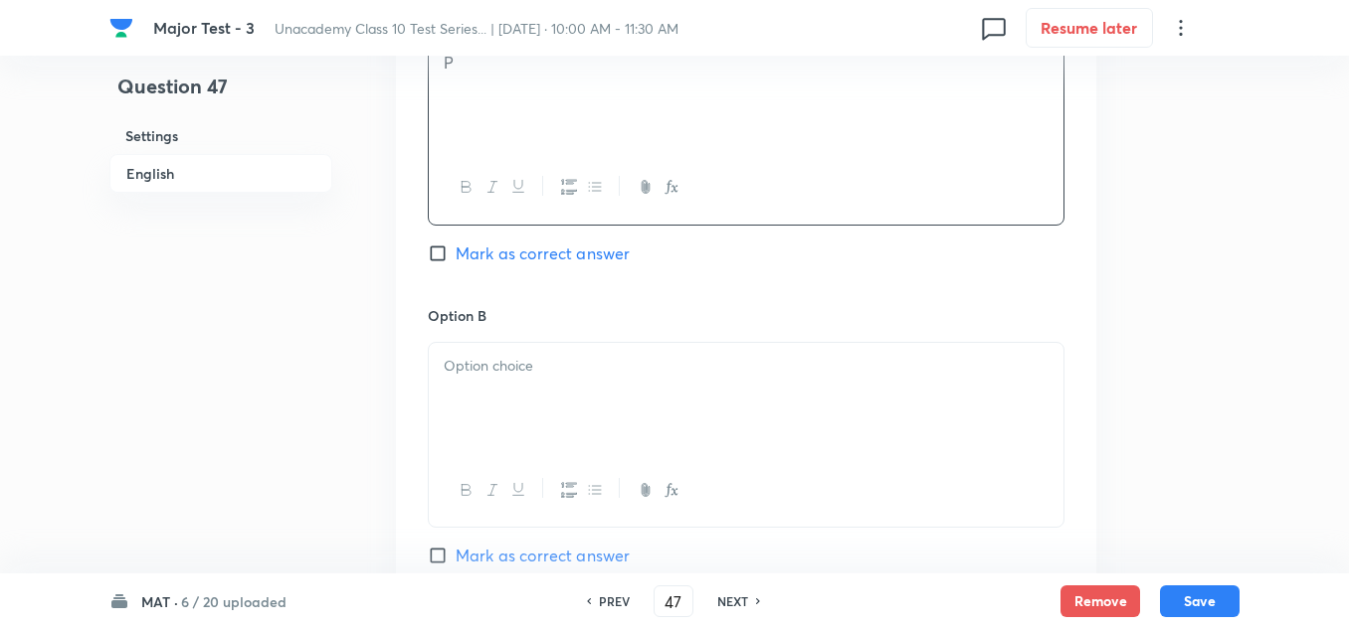
click at [531, 403] on div at bounding box center [746, 398] width 634 height 111
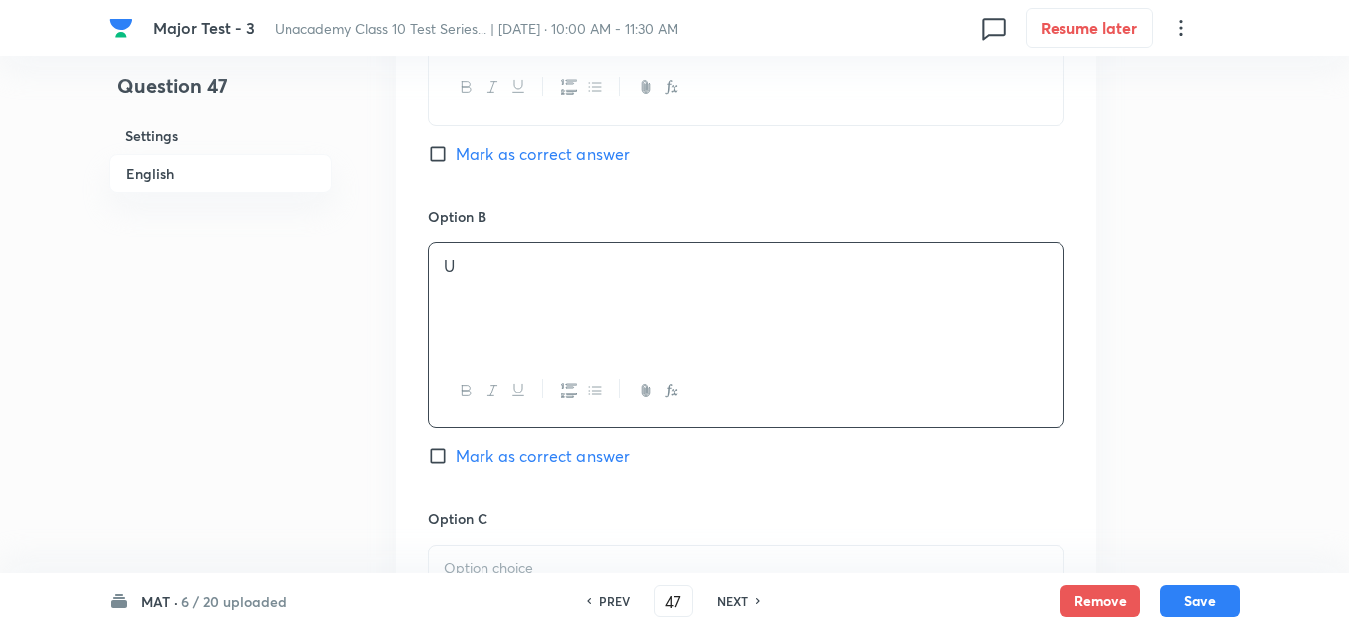
scroll to position [1193, 0]
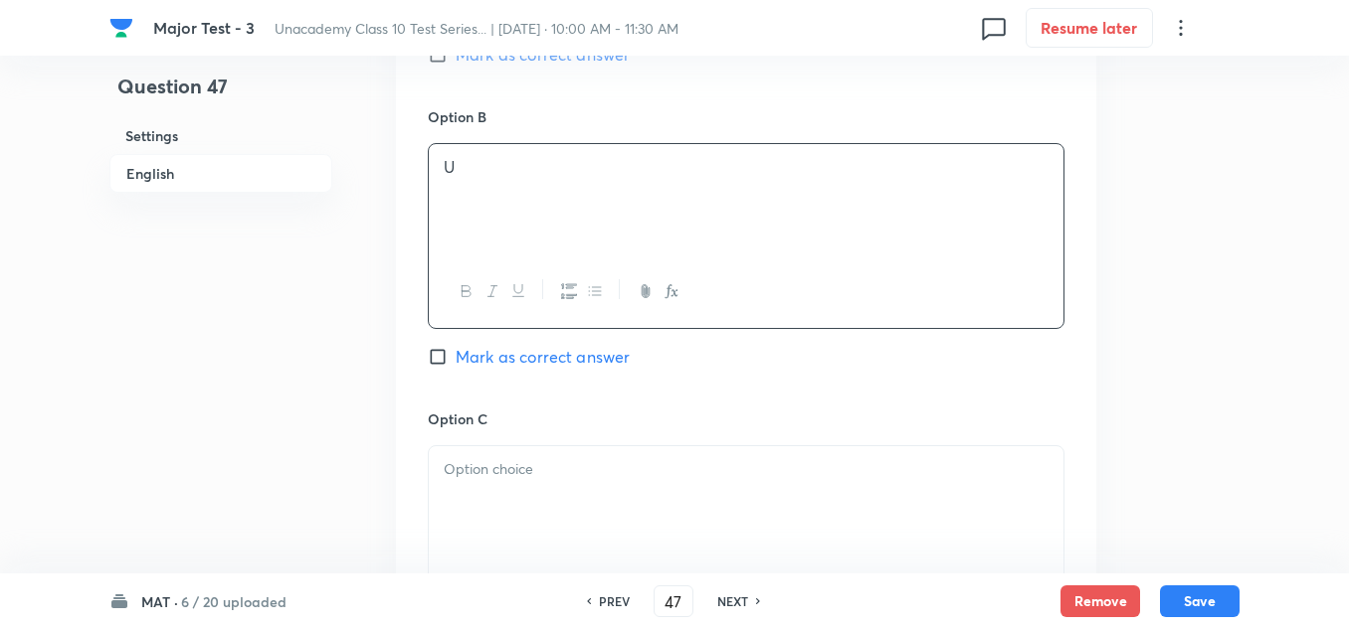
click at [509, 447] on div at bounding box center [746, 502] width 634 height 111
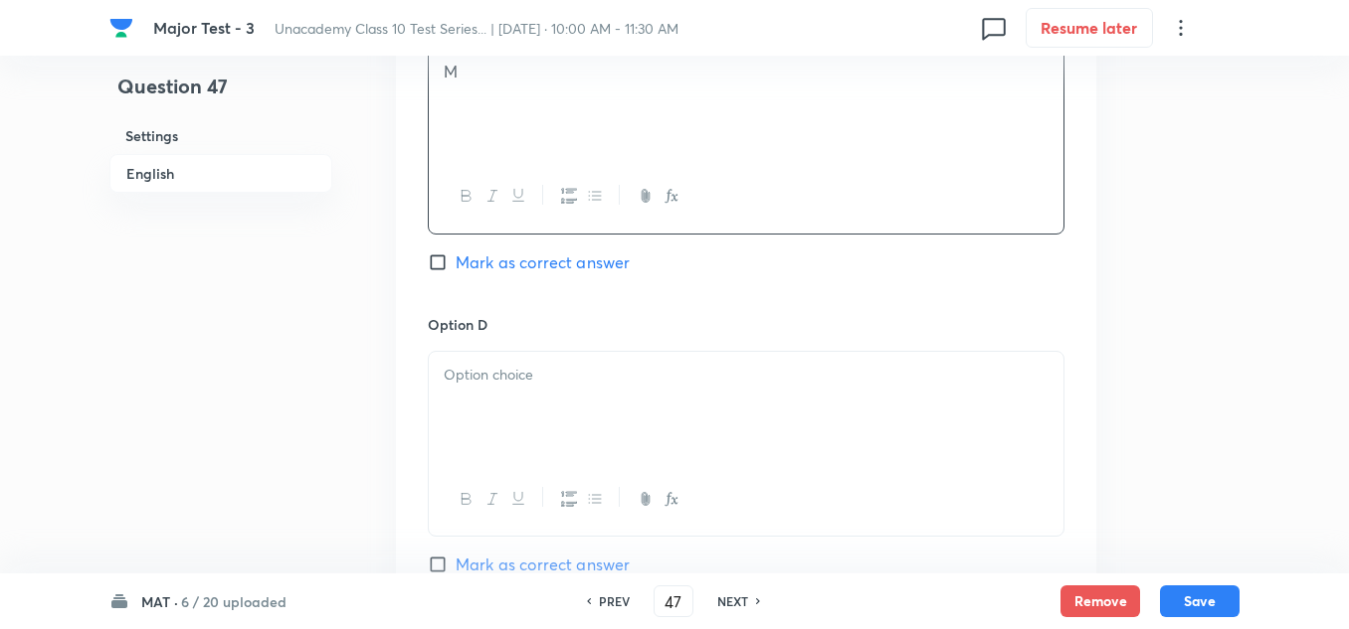
scroll to position [1691, 0]
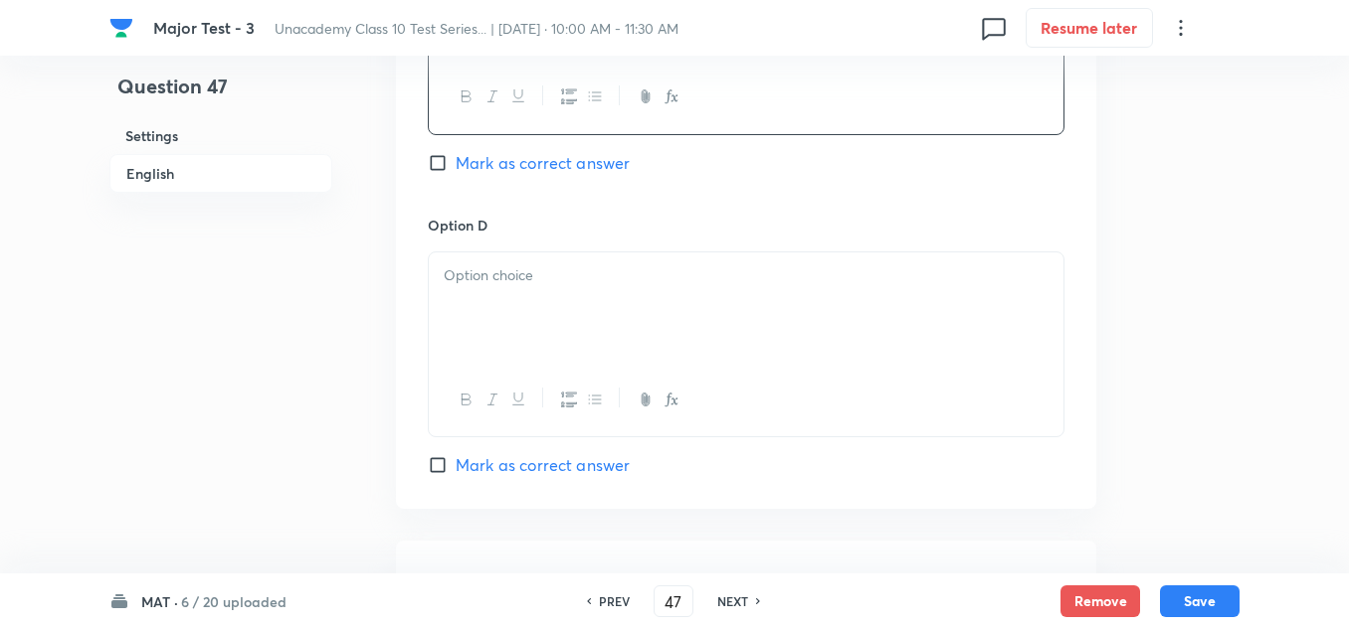
click at [491, 308] on div at bounding box center [746, 308] width 634 height 111
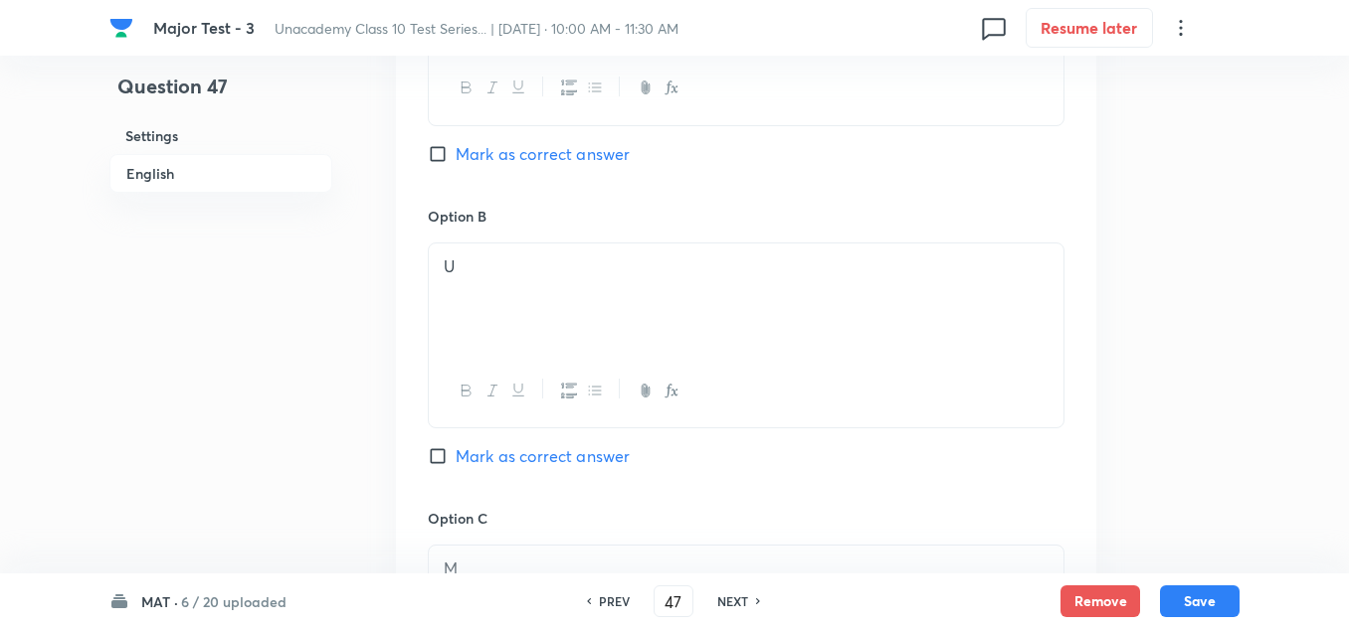
scroll to position [895, 0]
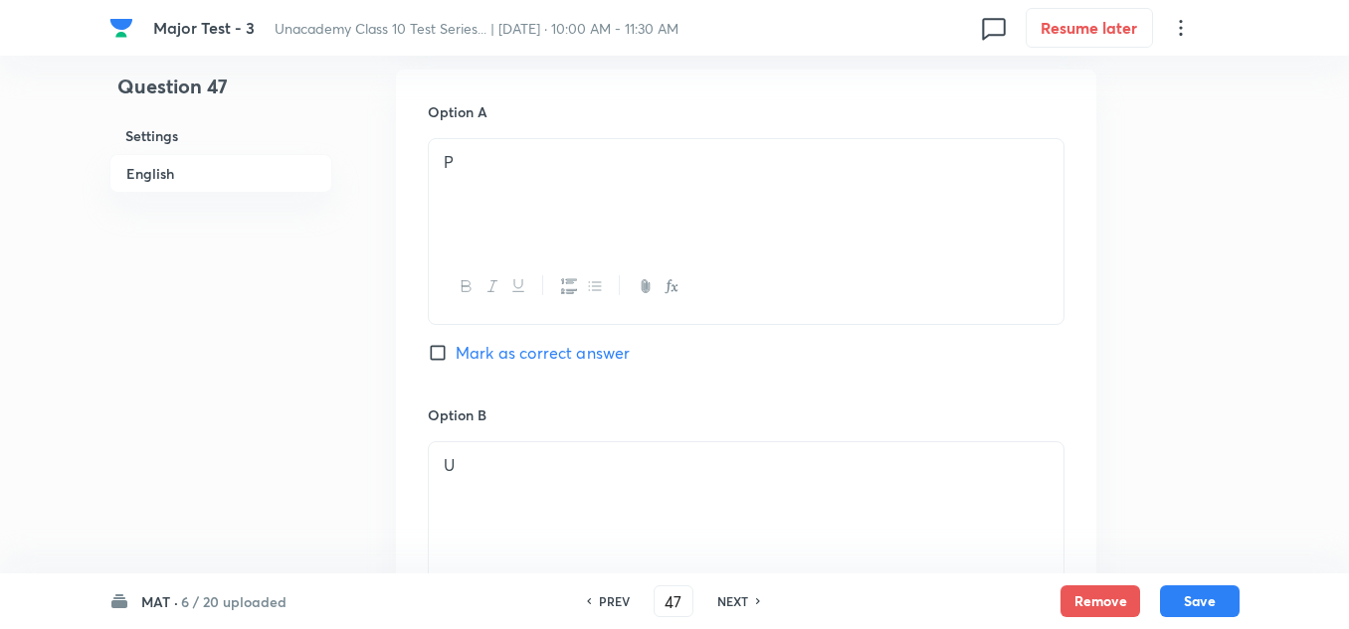
click at [506, 354] on span "Mark as correct answer" at bounding box center [542, 353] width 174 height 24
click at [455, 354] on input "Mark as correct answer" at bounding box center [442, 353] width 28 height 20
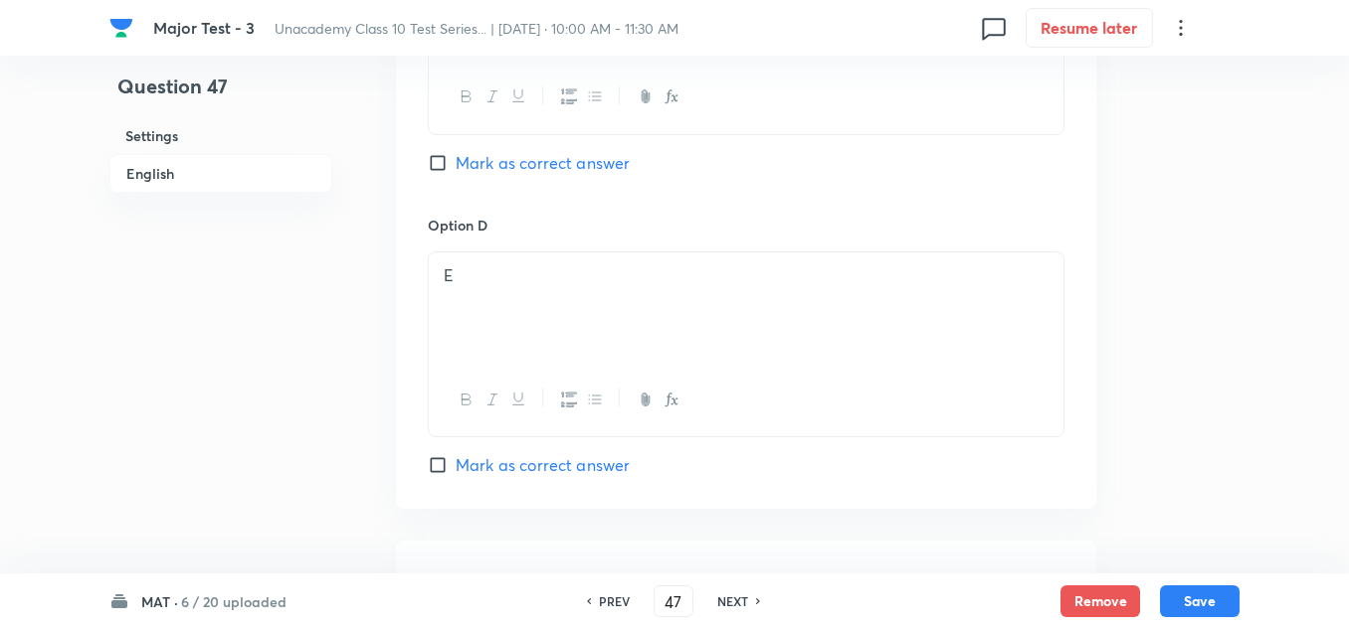
scroll to position [1790, 0]
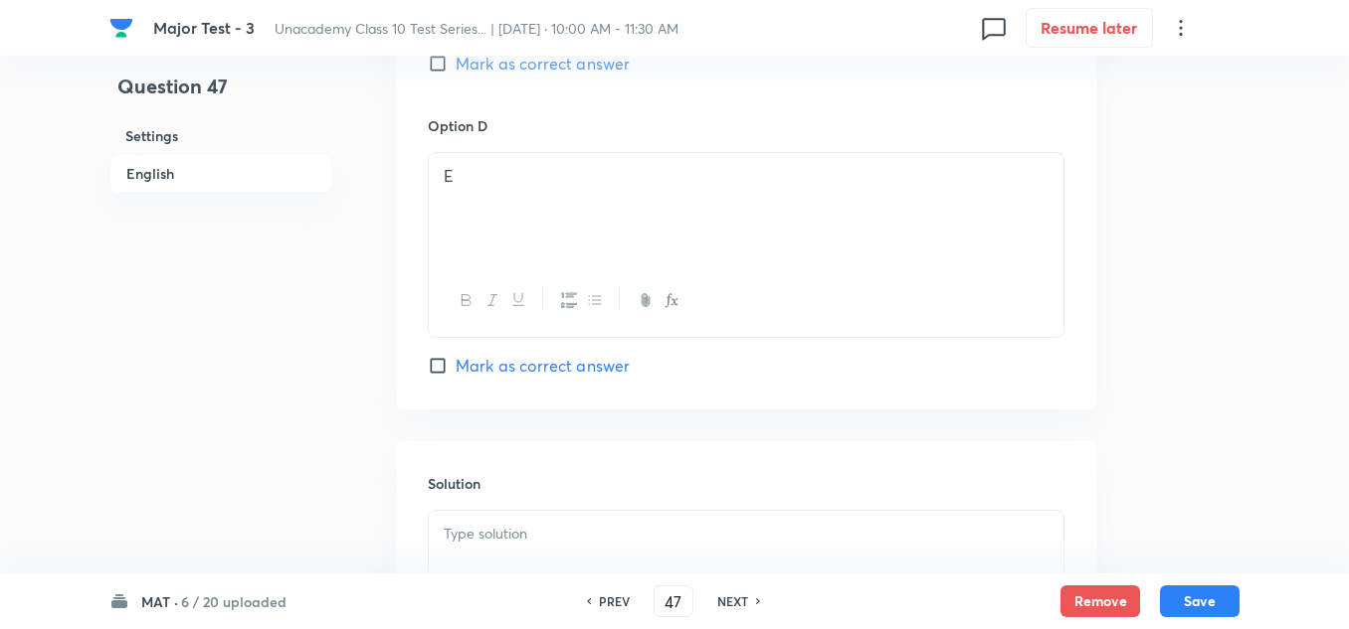
click at [490, 524] on p at bounding box center [746, 534] width 605 height 23
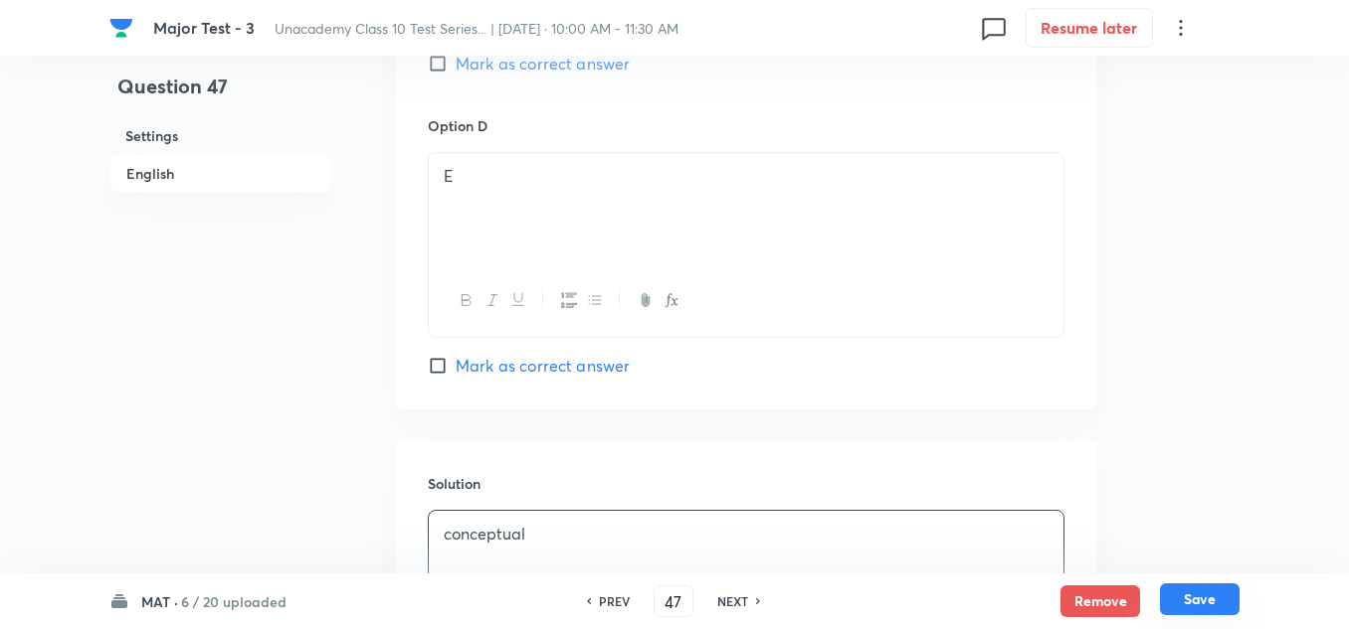
click at [1193, 596] on button "Save" at bounding box center [1200, 600] width 80 height 32
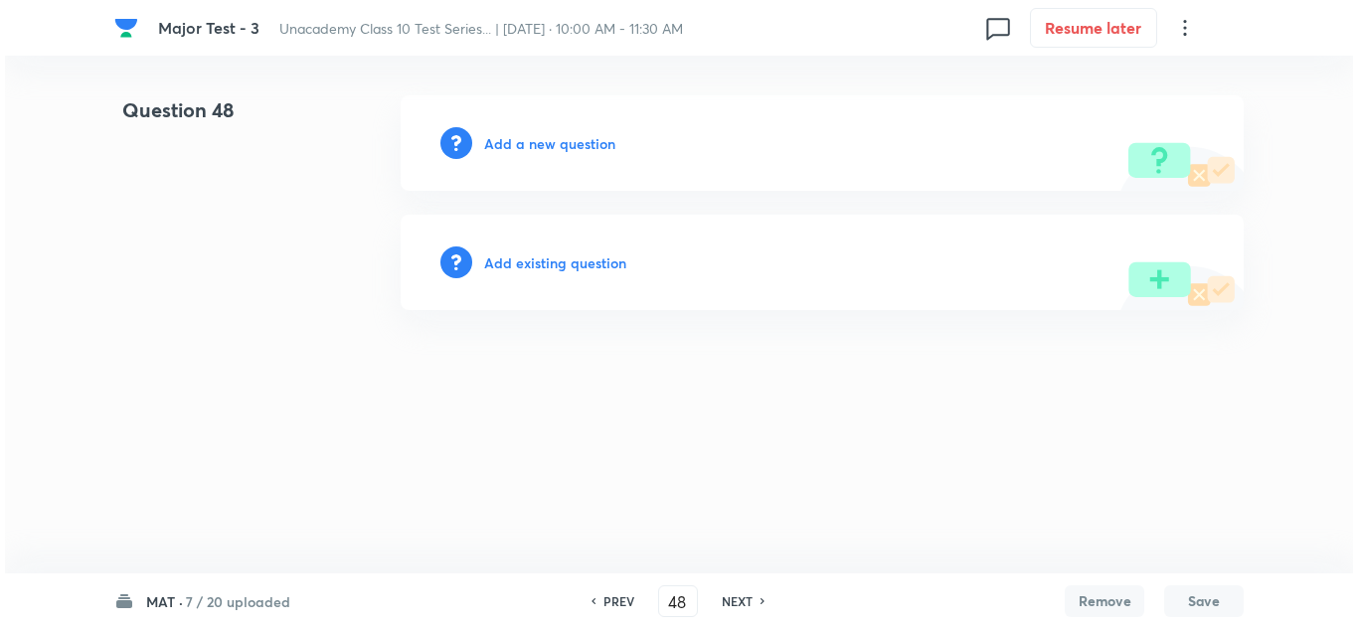
scroll to position [0, 0]
click at [521, 135] on h6 "Add a new question" at bounding box center [549, 143] width 131 height 21
click at [521, 135] on h6 "Choose a question type" at bounding box center [560, 143] width 153 height 21
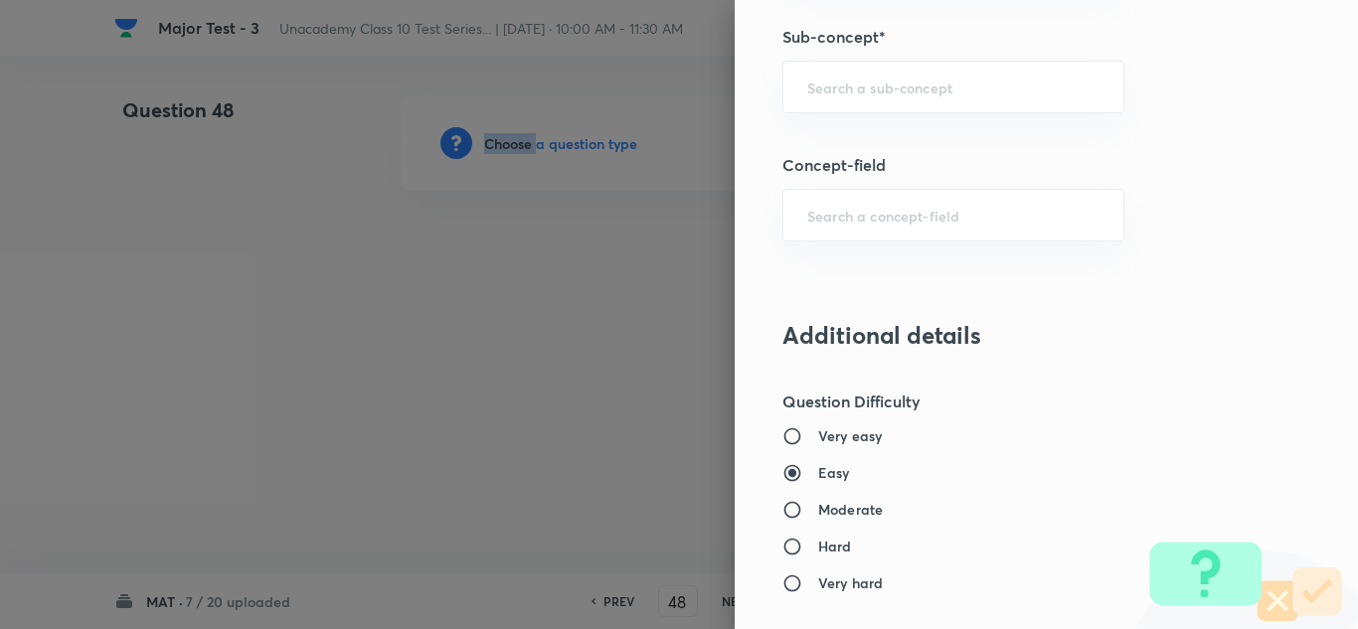
scroll to position [1293, 0]
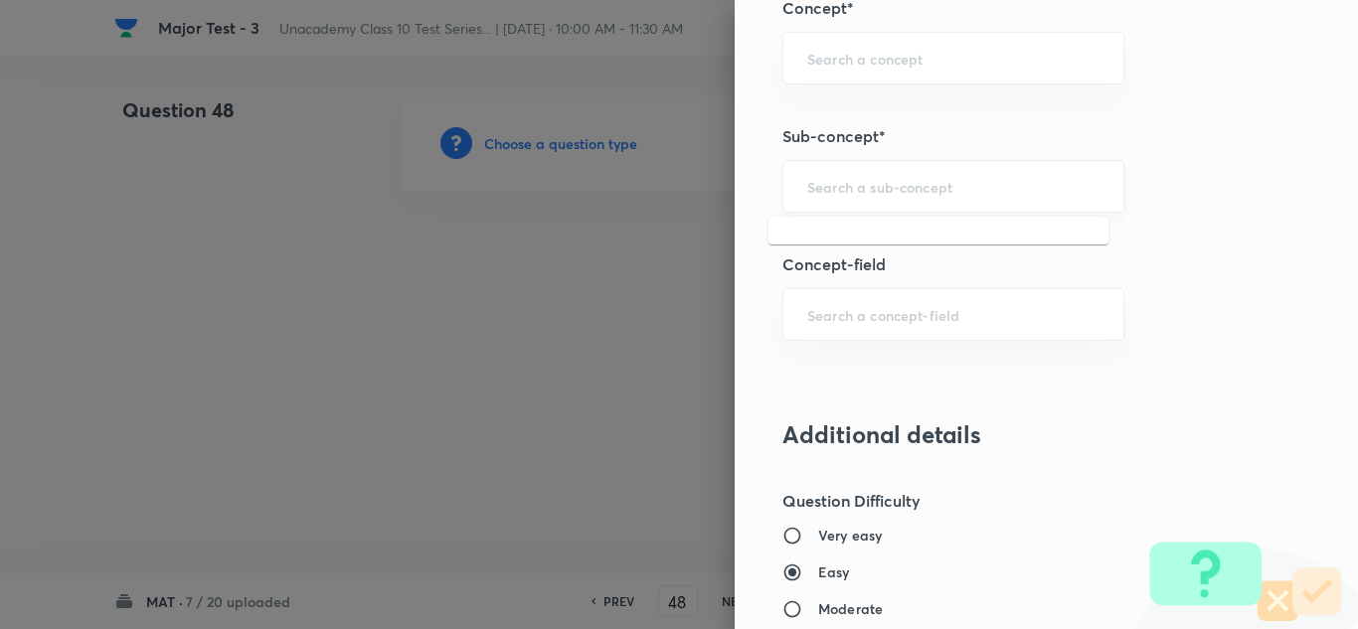
click at [947, 185] on input "text" at bounding box center [954, 186] width 292 height 19
click at [966, 181] on input "text" at bounding box center [954, 186] width 292 height 19
paste input "Coding"
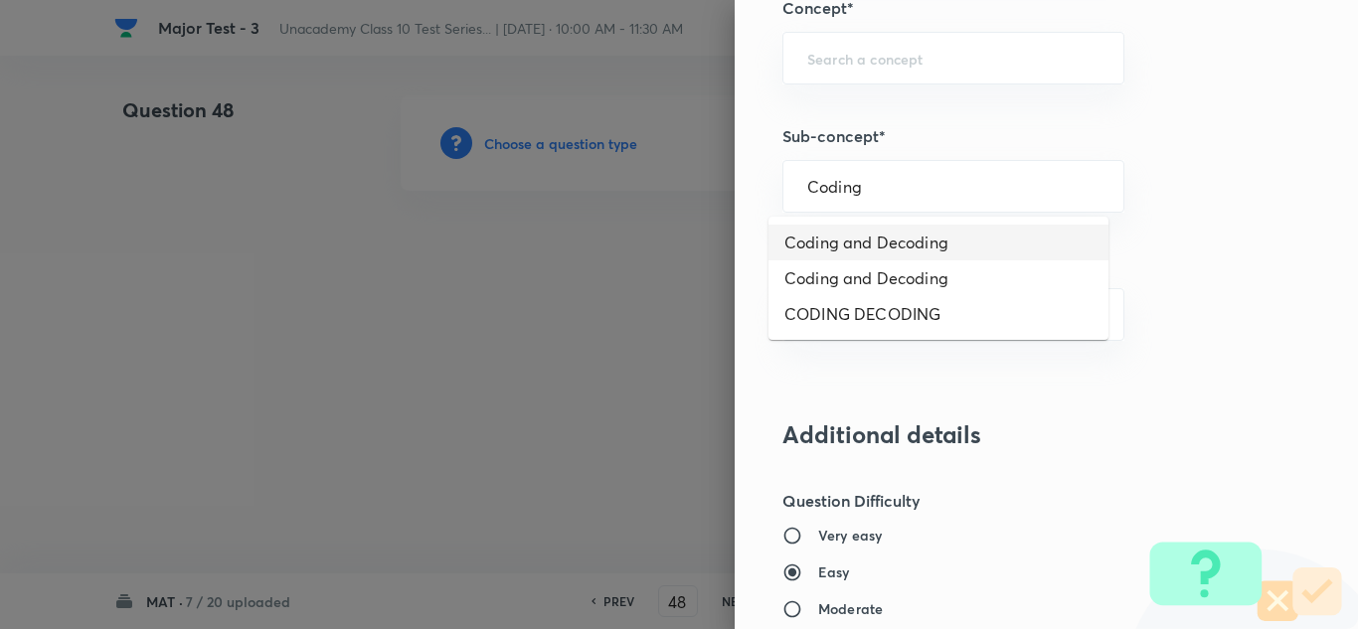
click at [922, 237] on li "Coding and Decoding" at bounding box center [939, 243] width 340 height 36
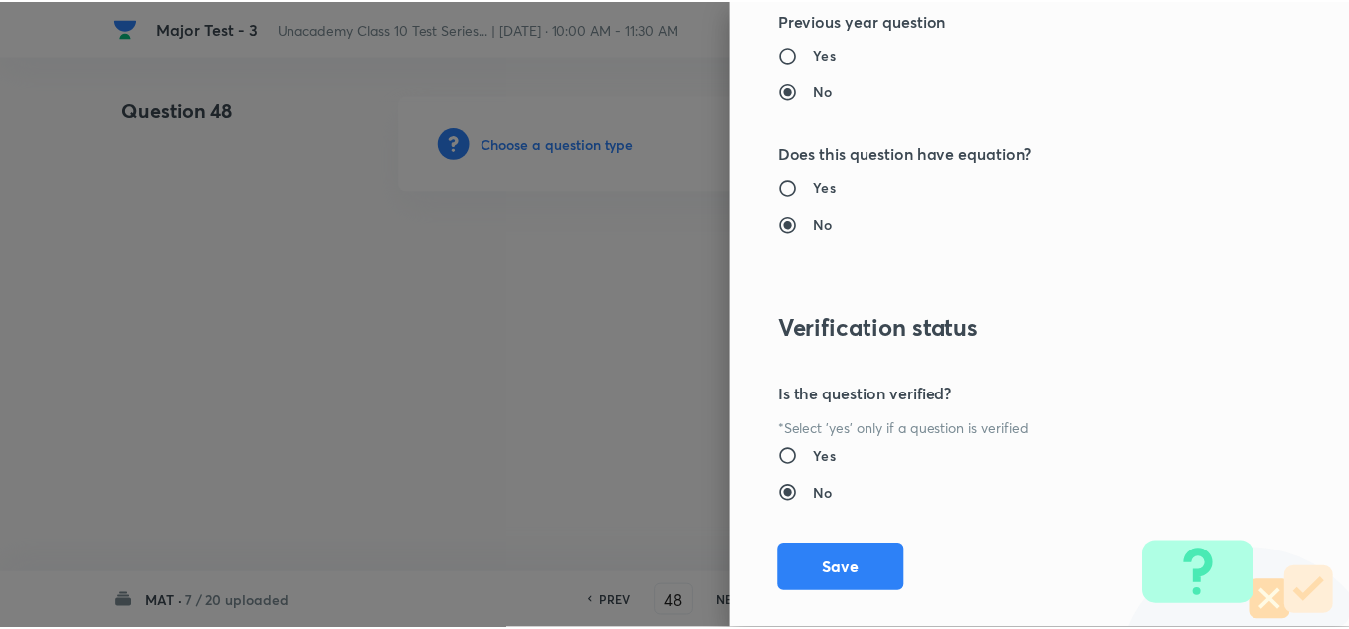
scroll to position [2215, 0]
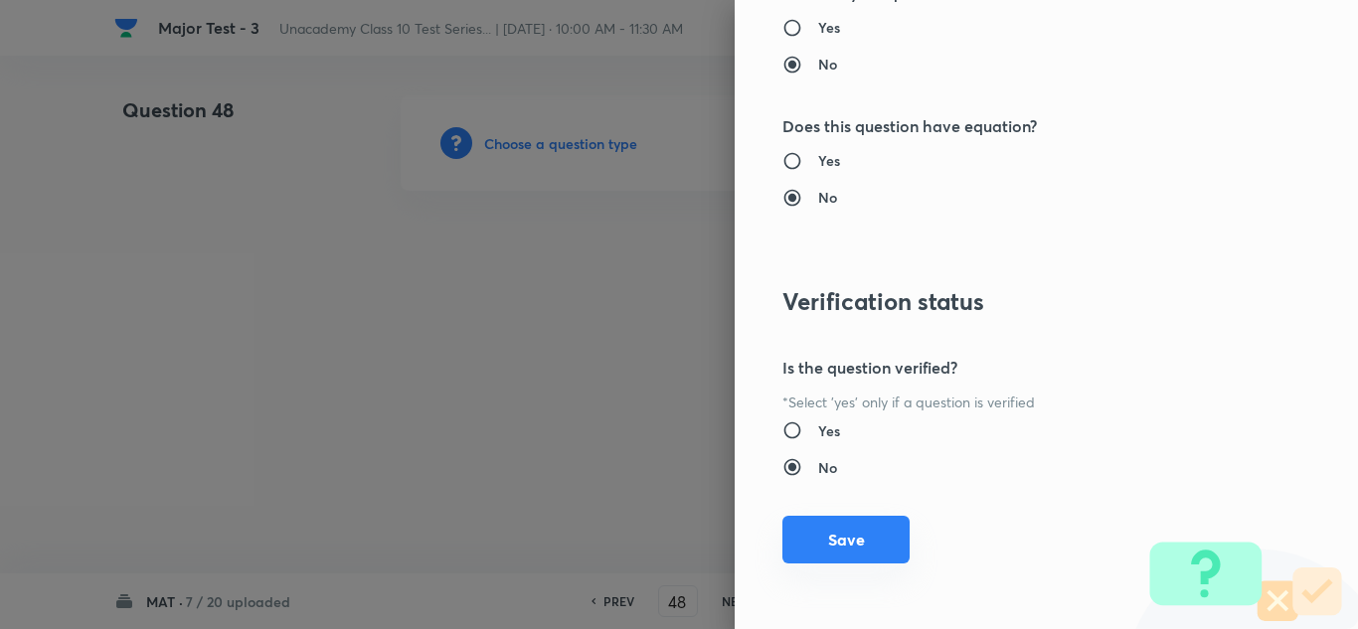
click at [837, 531] on button "Save" at bounding box center [846, 540] width 127 height 48
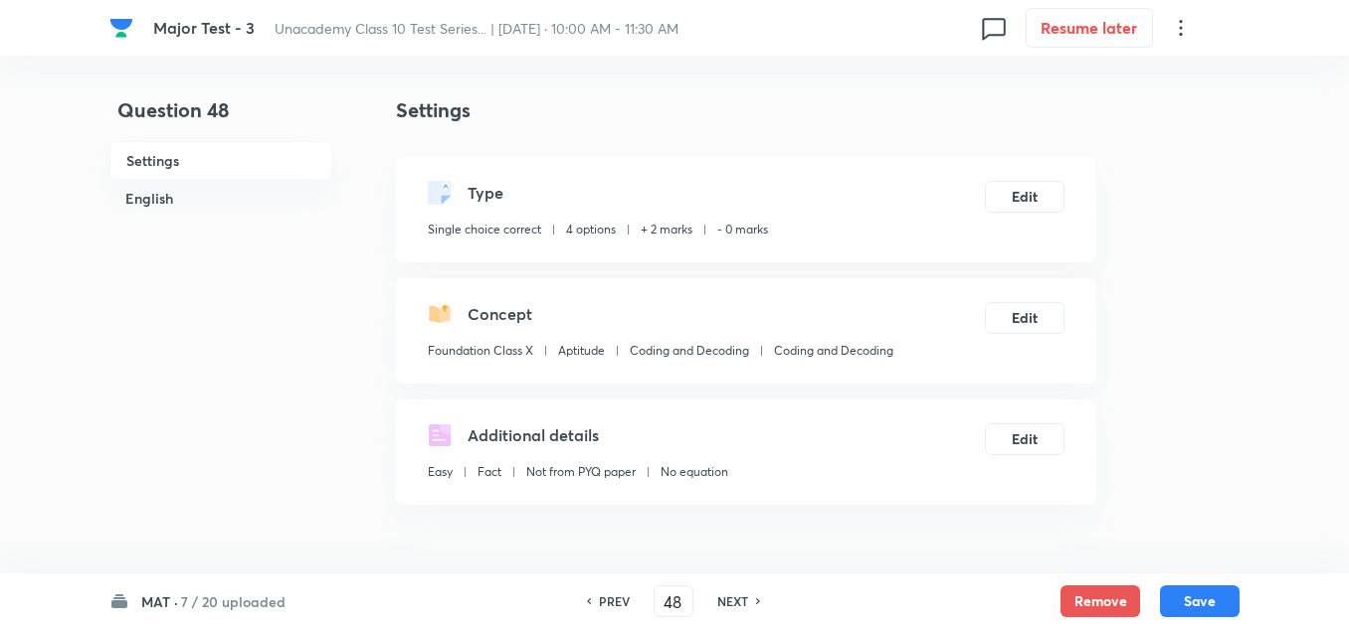
scroll to position [298, 0]
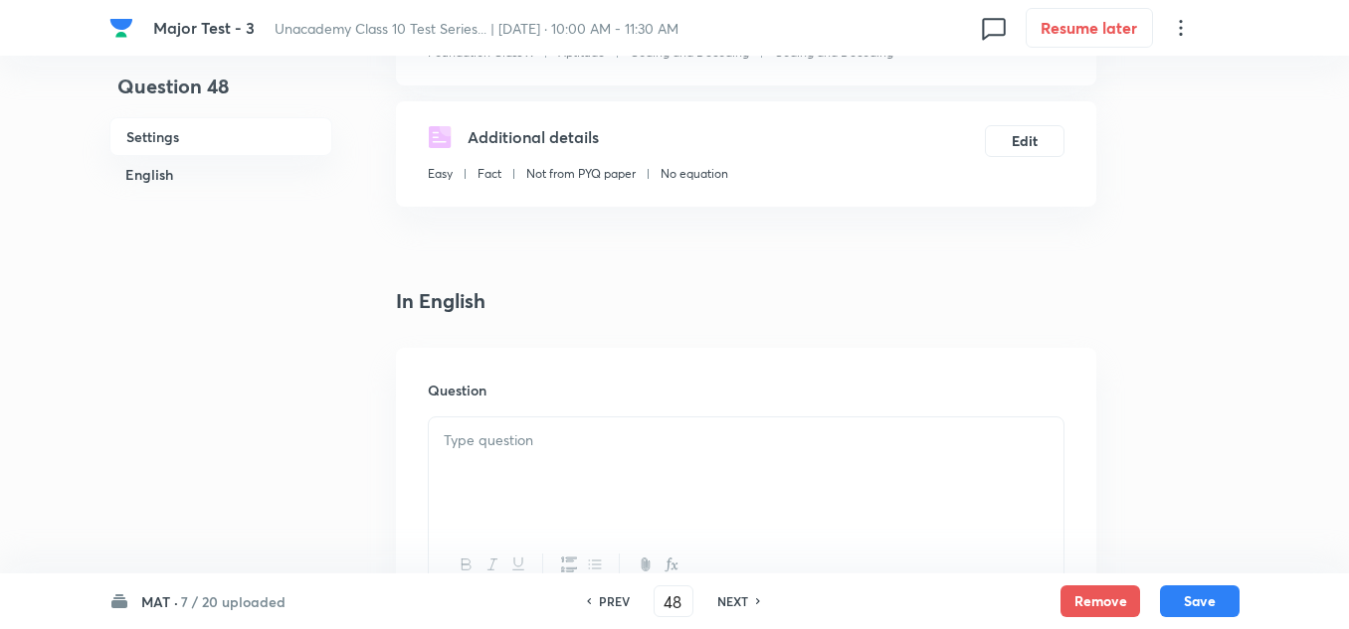
click at [561, 470] on div at bounding box center [746, 473] width 634 height 111
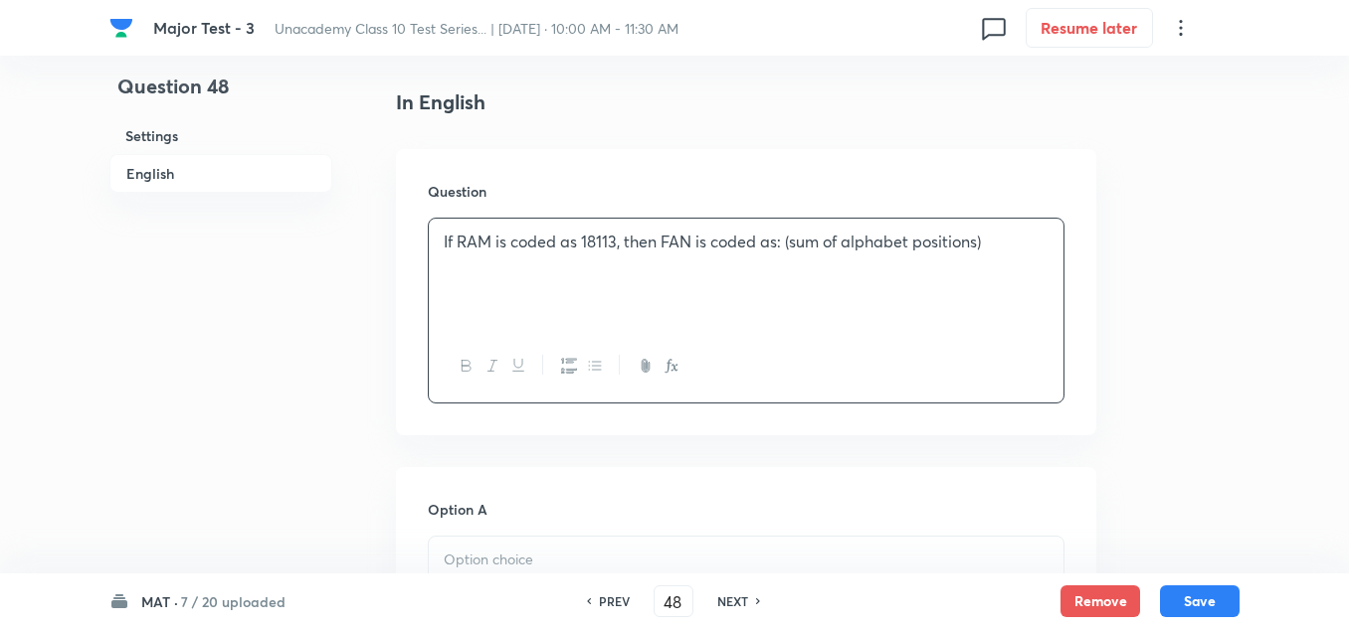
scroll to position [597, 0]
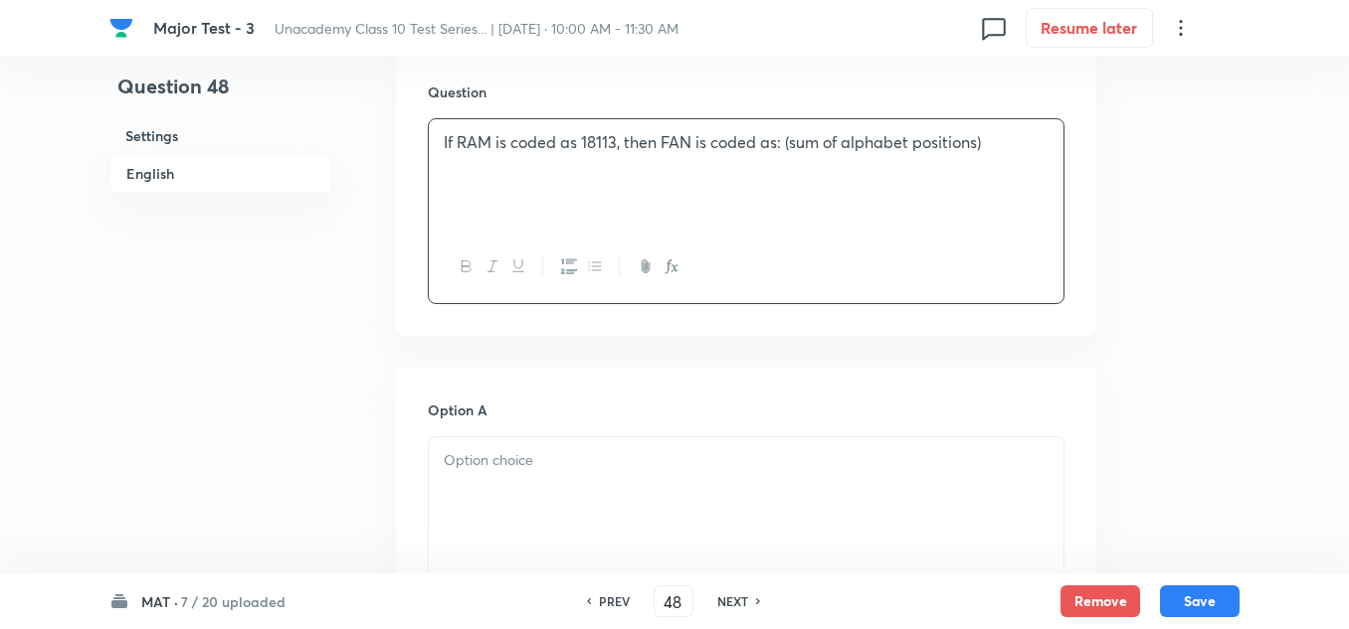
click at [573, 470] on p at bounding box center [746, 461] width 605 height 23
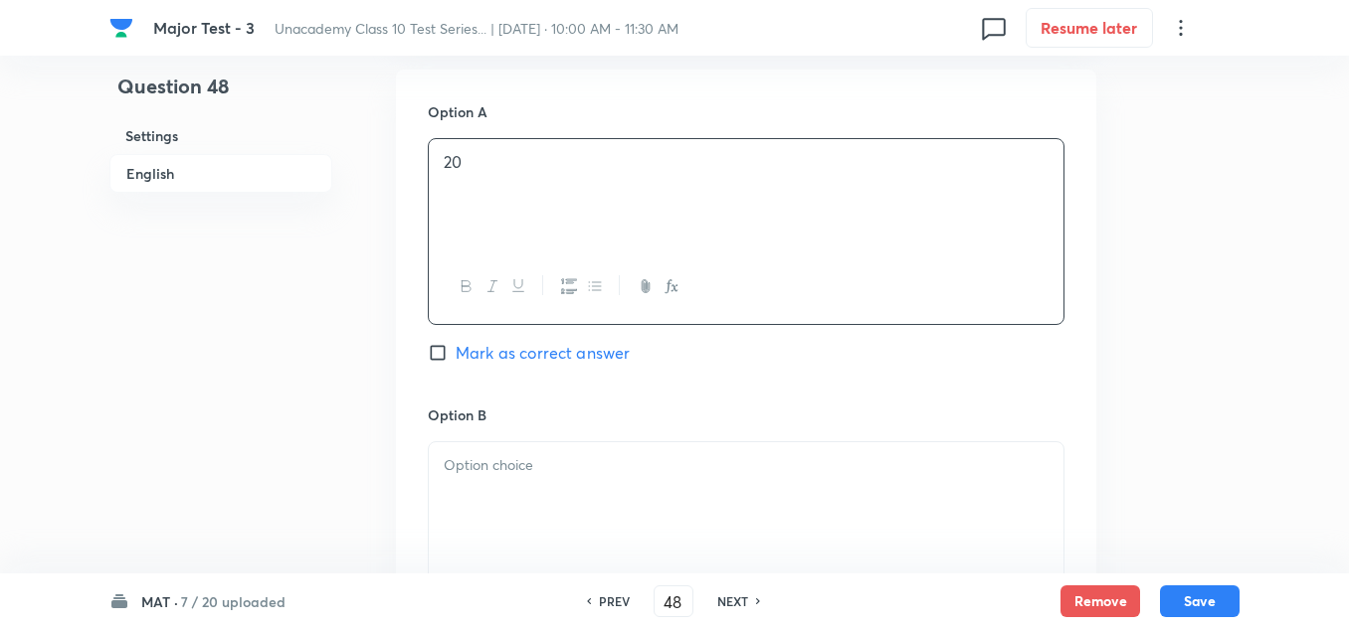
scroll to position [1094, 0]
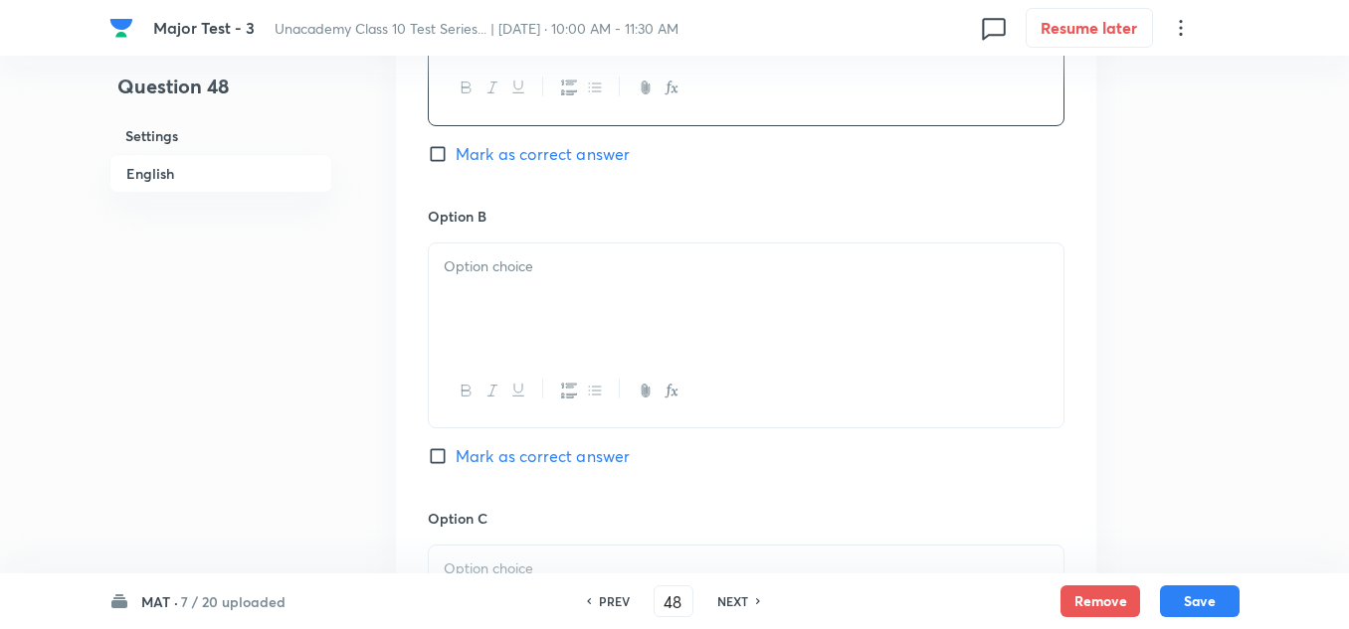
click at [534, 278] on div at bounding box center [746, 299] width 634 height 111
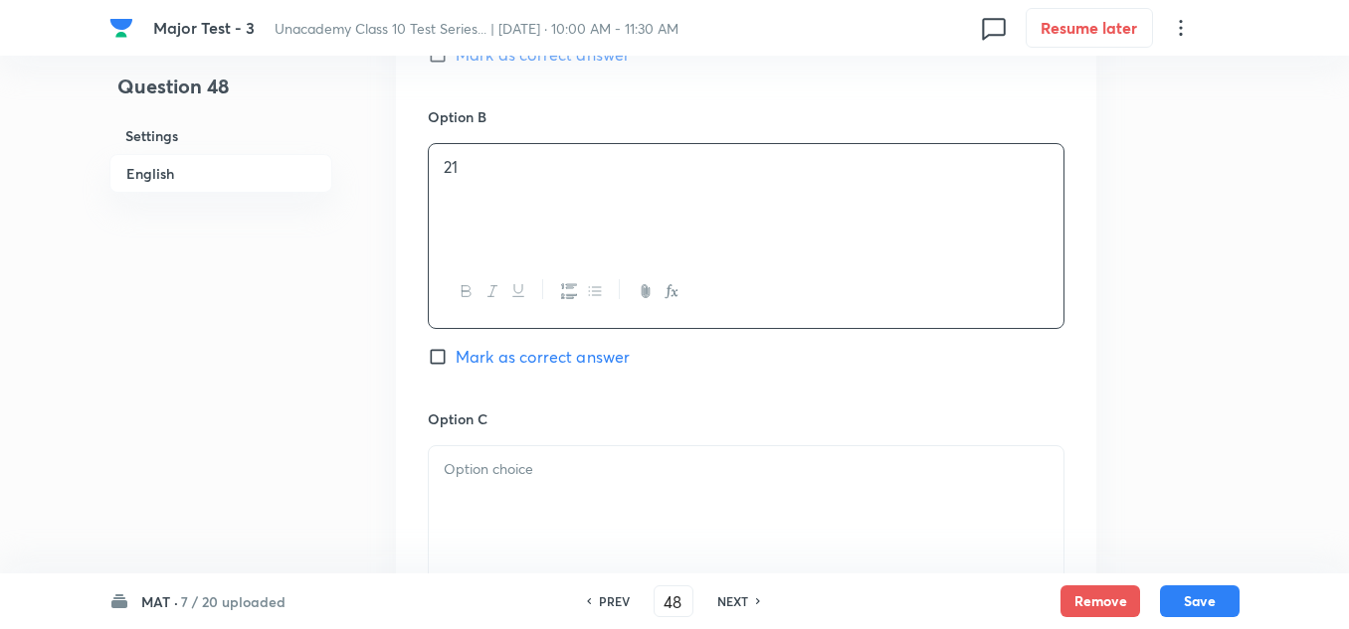
scroll to position [1293, 0]
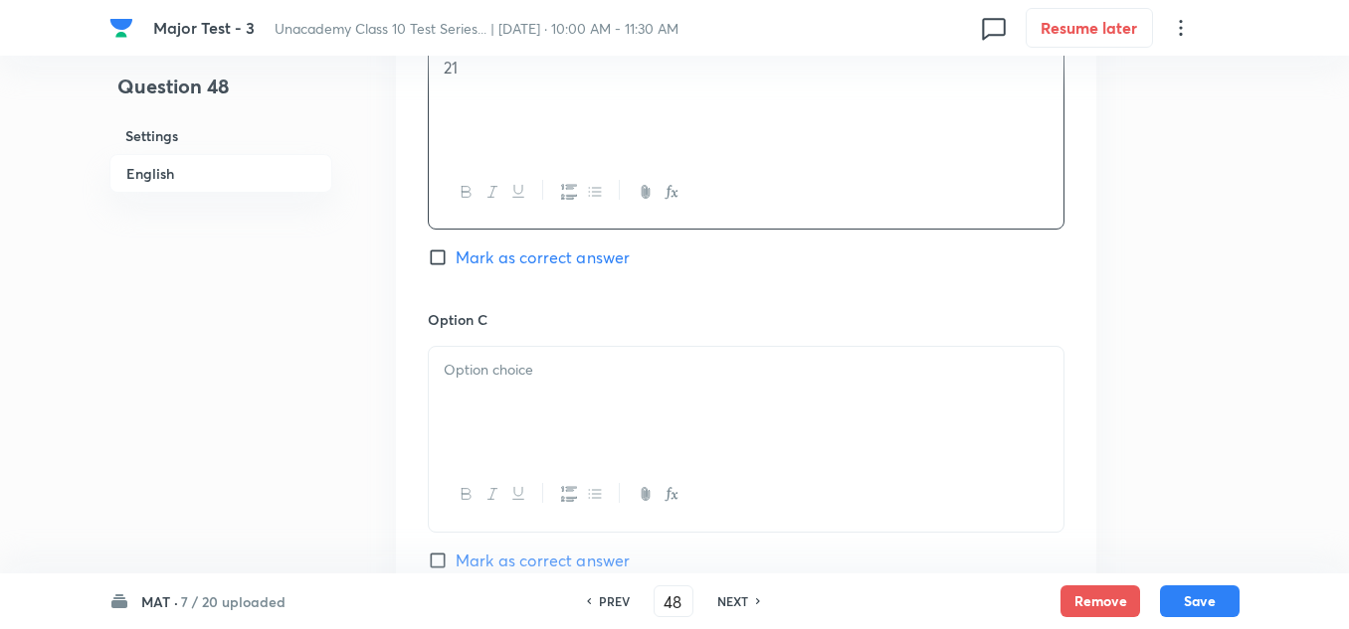
click at [527, 402] on div at bounding box center [746, 402] width 634 height 111
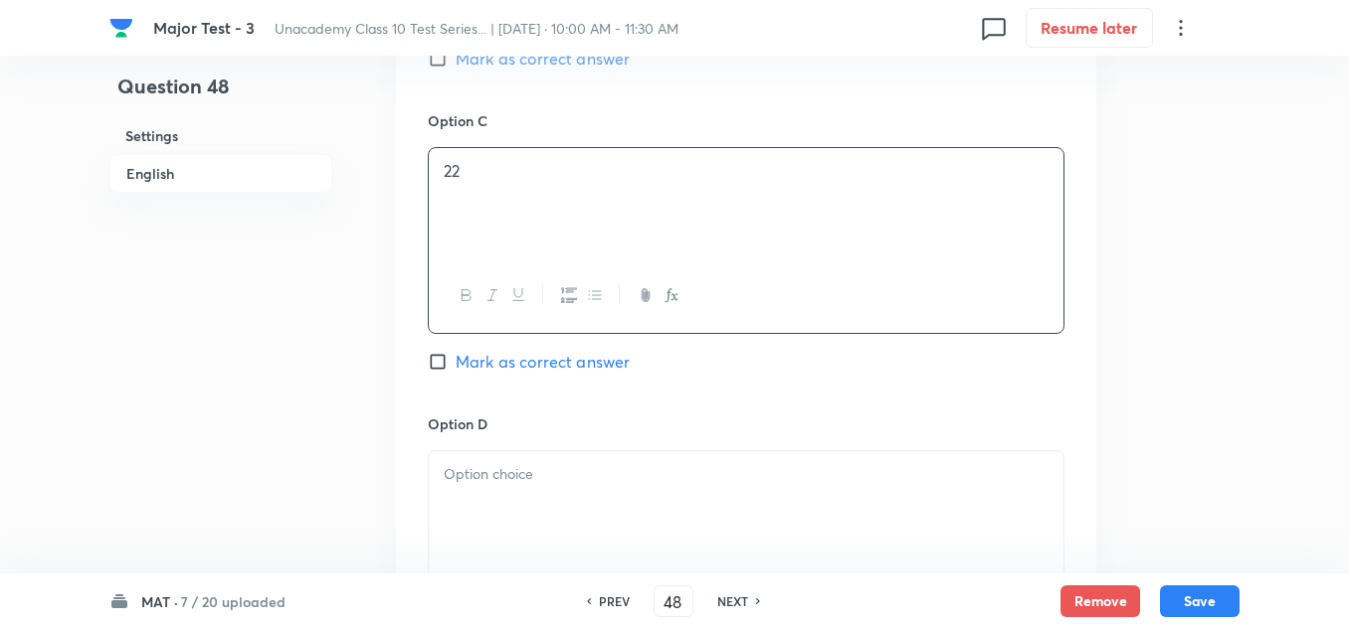
scroll to position [1691, 0]
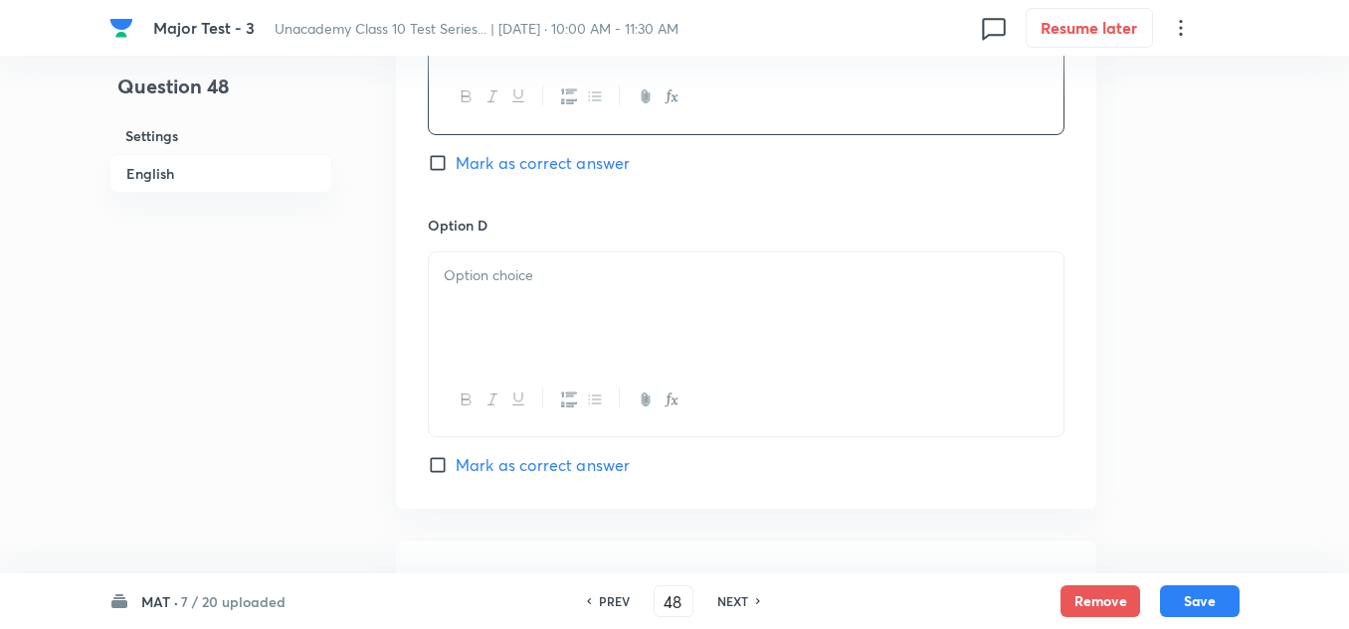
click at [525, 265] on p at bounding box center [746, 276] width 605 height 23
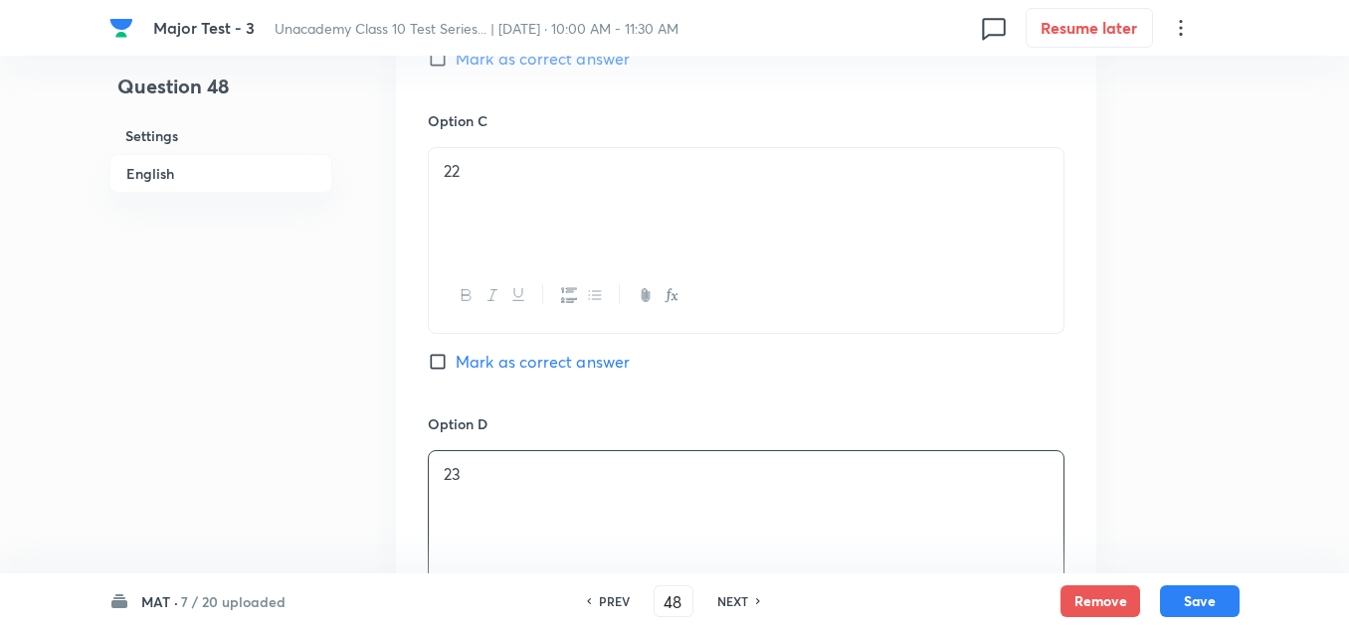
scroll to position [1193, 0]
click at [559, 348] on span "Mark as correct answer" at bounding box center [542, 357] width 174 height 24
click at [455, 348] on input "Mark as correct answer" at bounding box center [442, 357] width 28 height 20
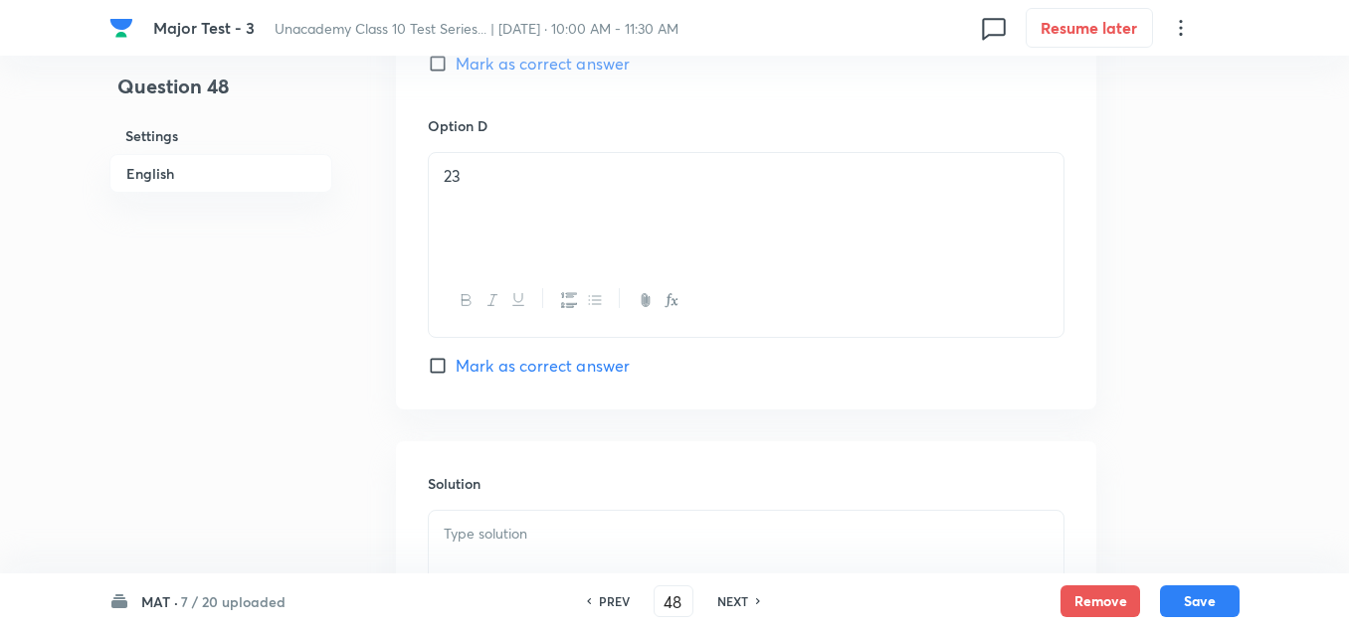
scroll to position [1889, 0]
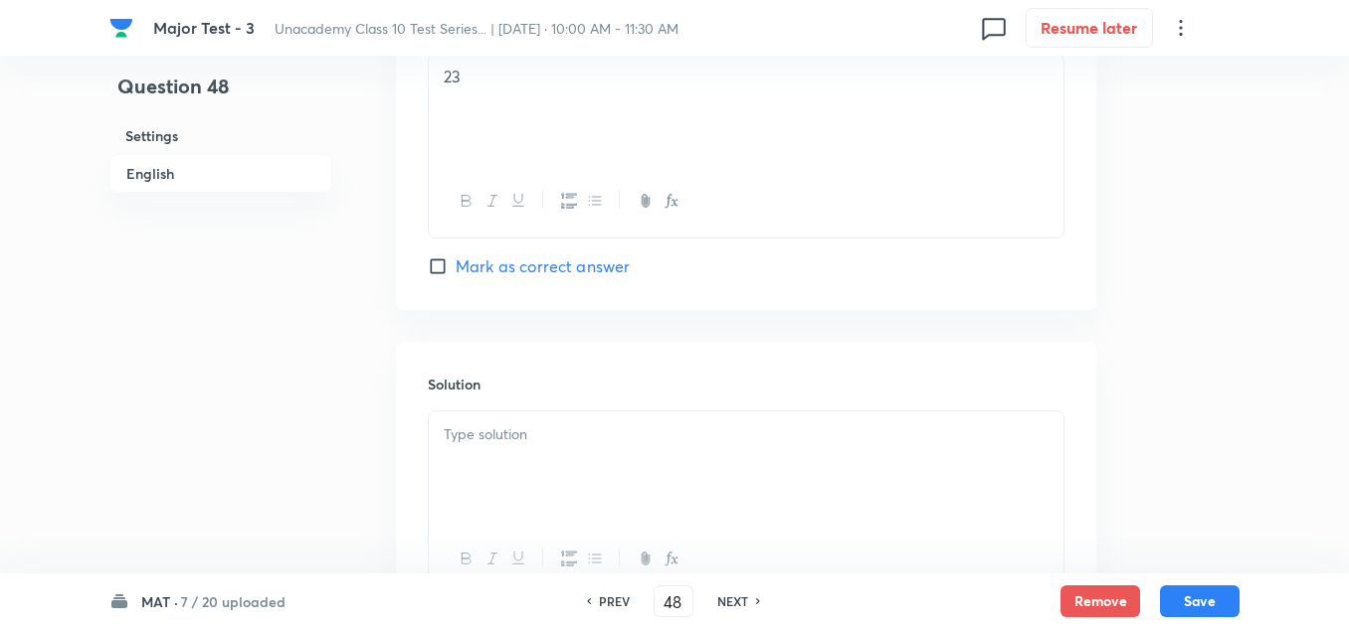
click at [552, 458] on div at bounding box center [746, 467] width 634 height 111
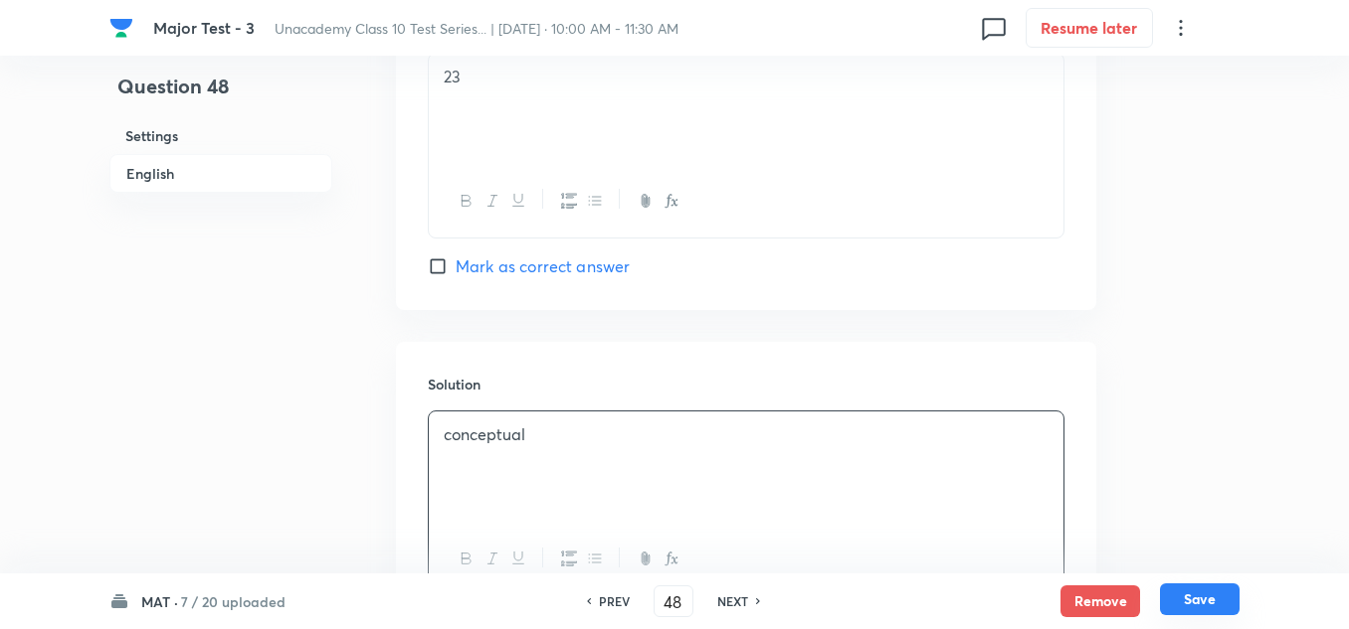
drag, startPoint x: 1192, startPoint y: 595, endPoint x: 1197, endPoint y: 585, distance: 11.1
click at [1185, 590] on button "Save" at bounding box center [1200, 600] width 80 height 32
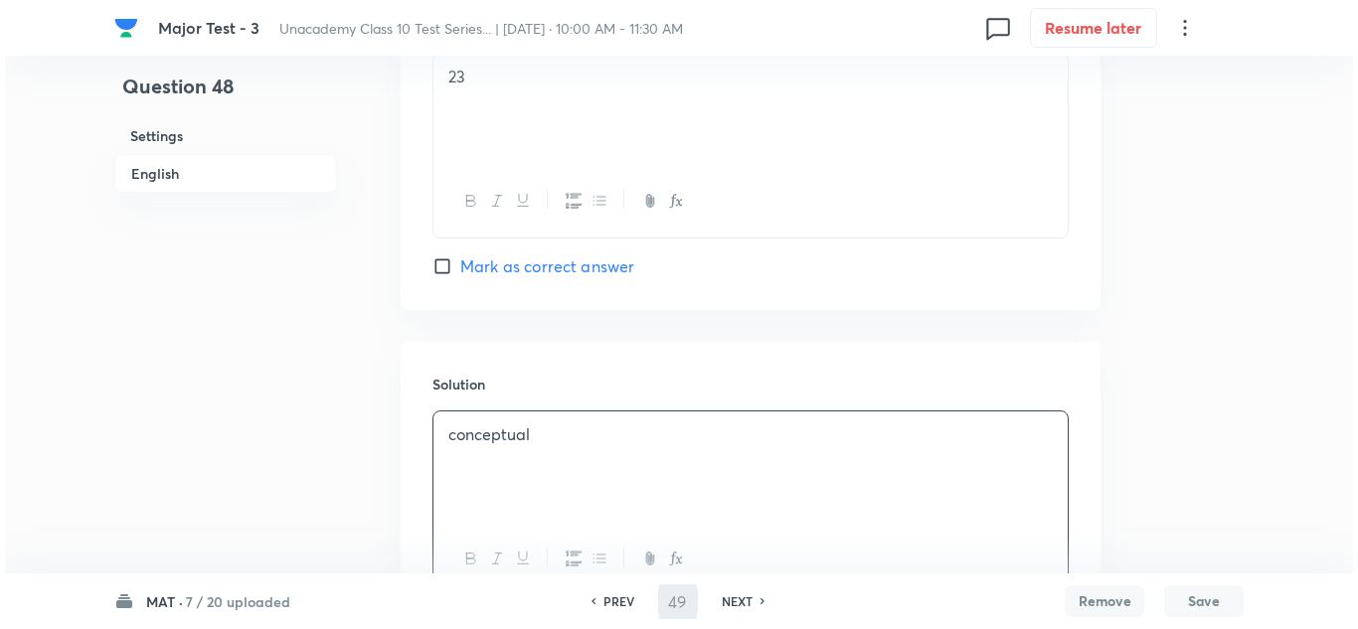
scroll to position [0, 0]
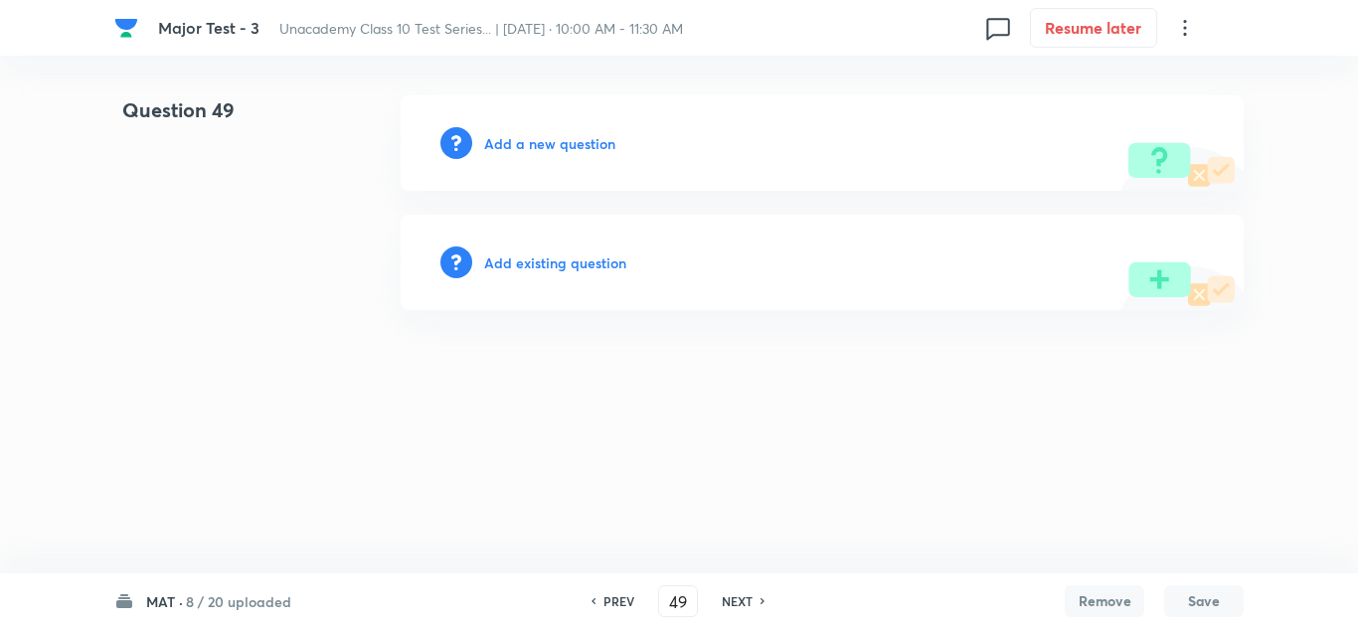
click at [552, 140] on h6 "Add a new question" at bounding box center [549, 143] width 131 height 21
click at [552, 140] on h6 "Choose a question type" at bounding box center [560, 143] width 153 height 21
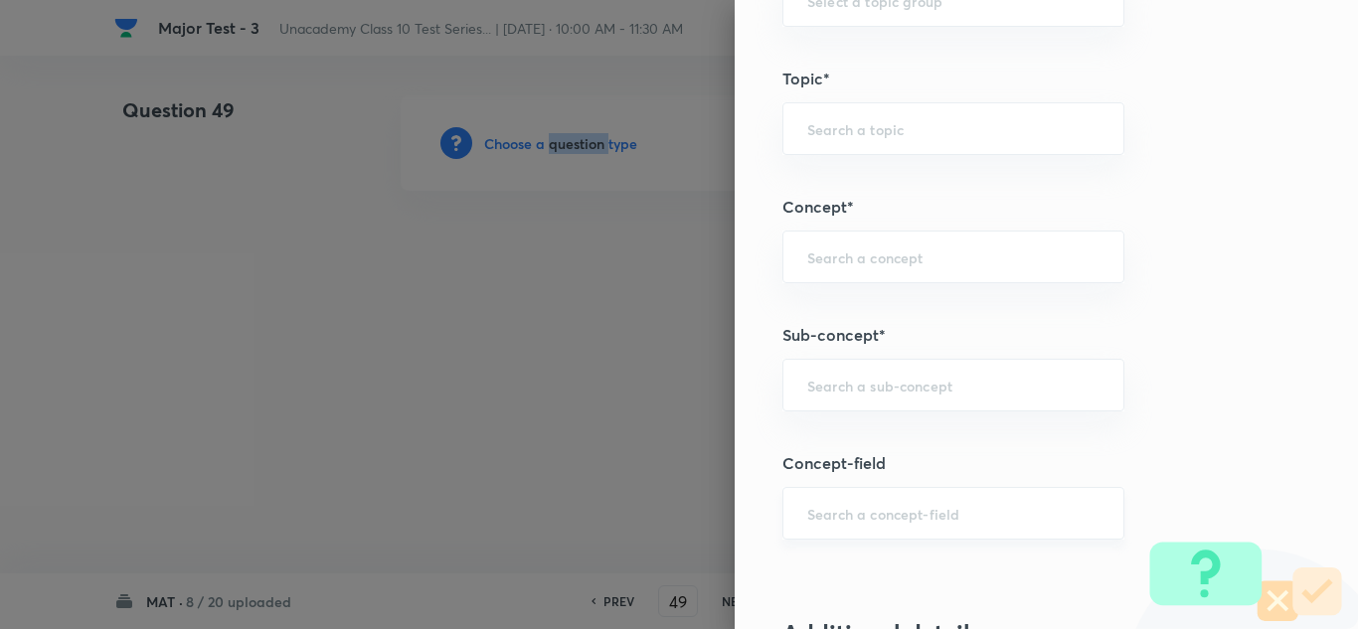
scroll to position [1193, 0]
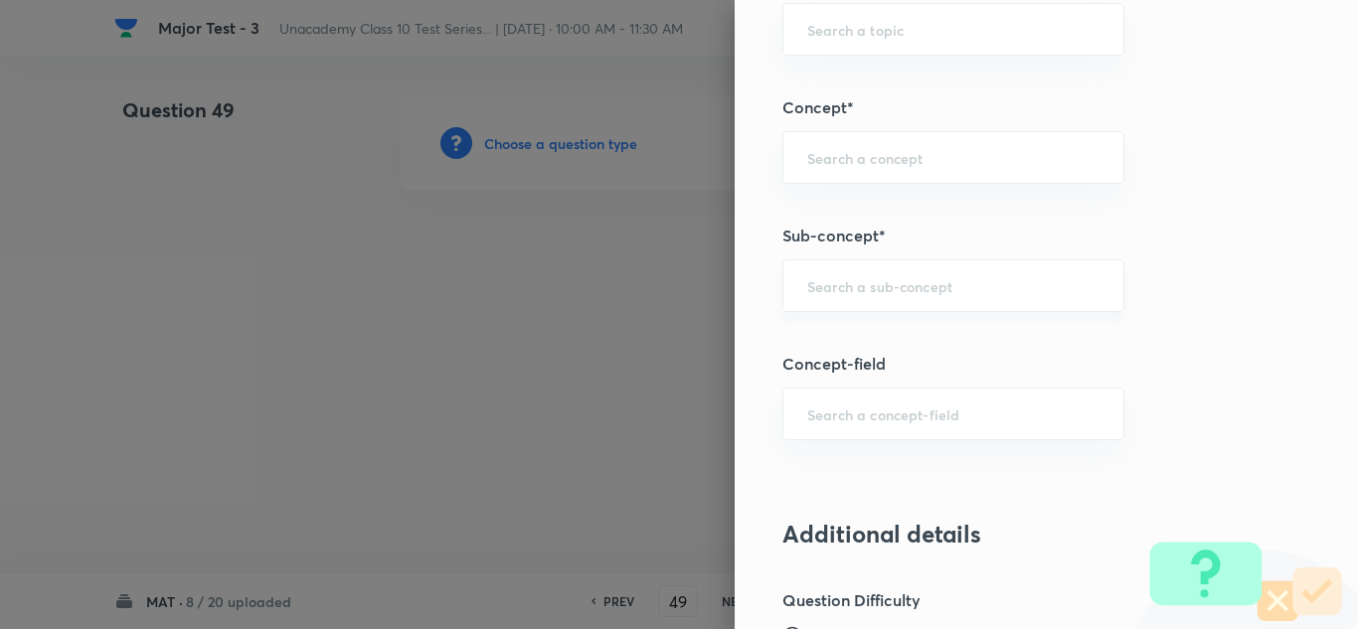
click at [856, 281] on input "text" at bounding box center [954, 285] width 292 height 19
click at [829, 293] on input "text" at bounding box center [954, 285] width 292 height 19
paste input "Coding"
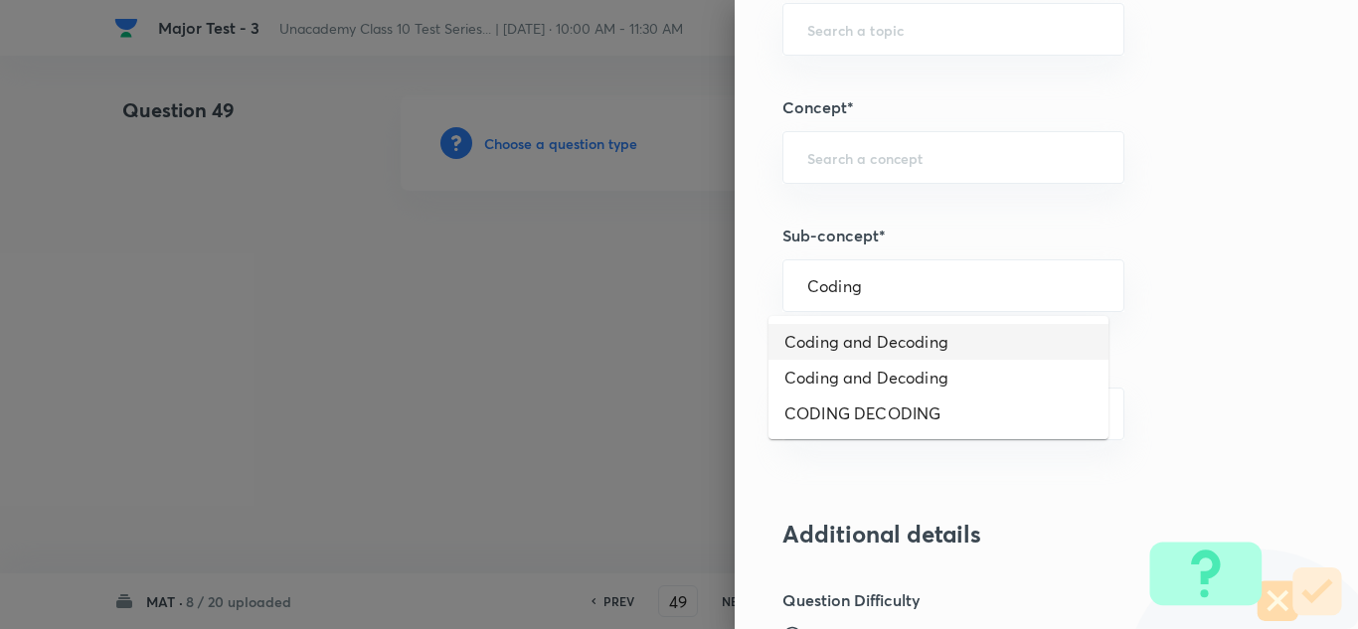
click at [824, 338] on li "Coding and Decoding" at bounding box center [939, 342] width 340 height 36
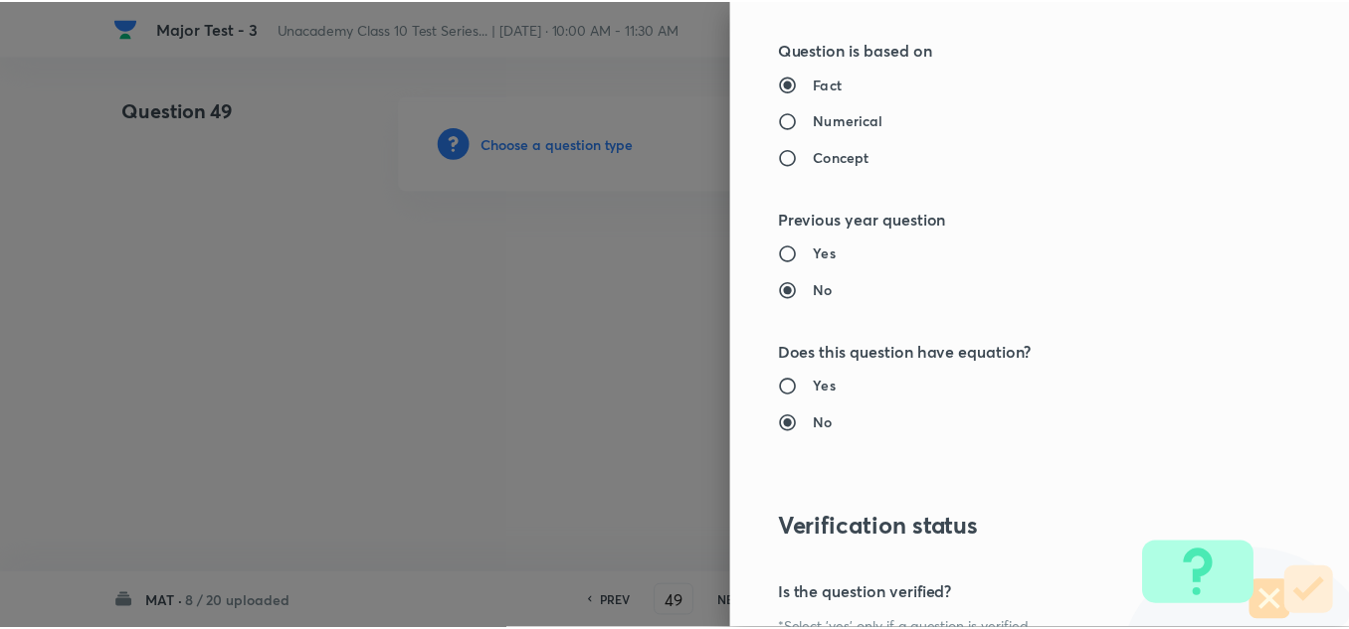
scroll to position [2215, 0]
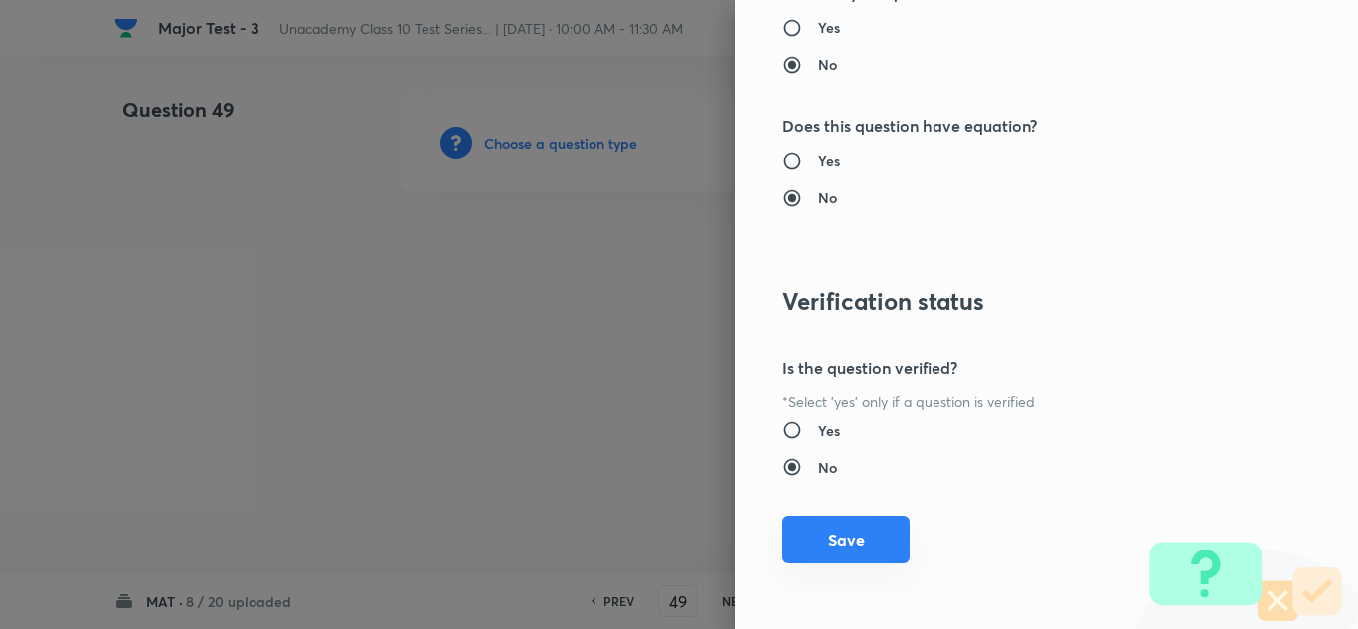
click at [847, 534] on button "Save" at bounding box center [846, 540] width 127 height 48
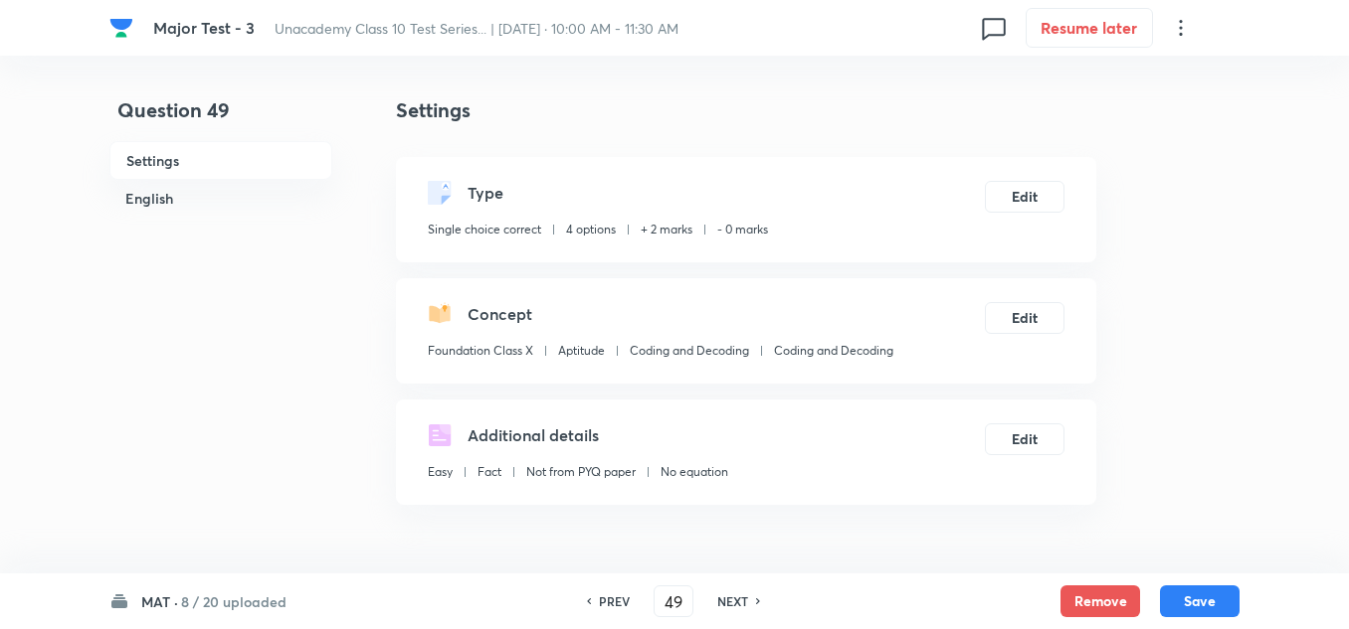
scroll to position [298, 0]
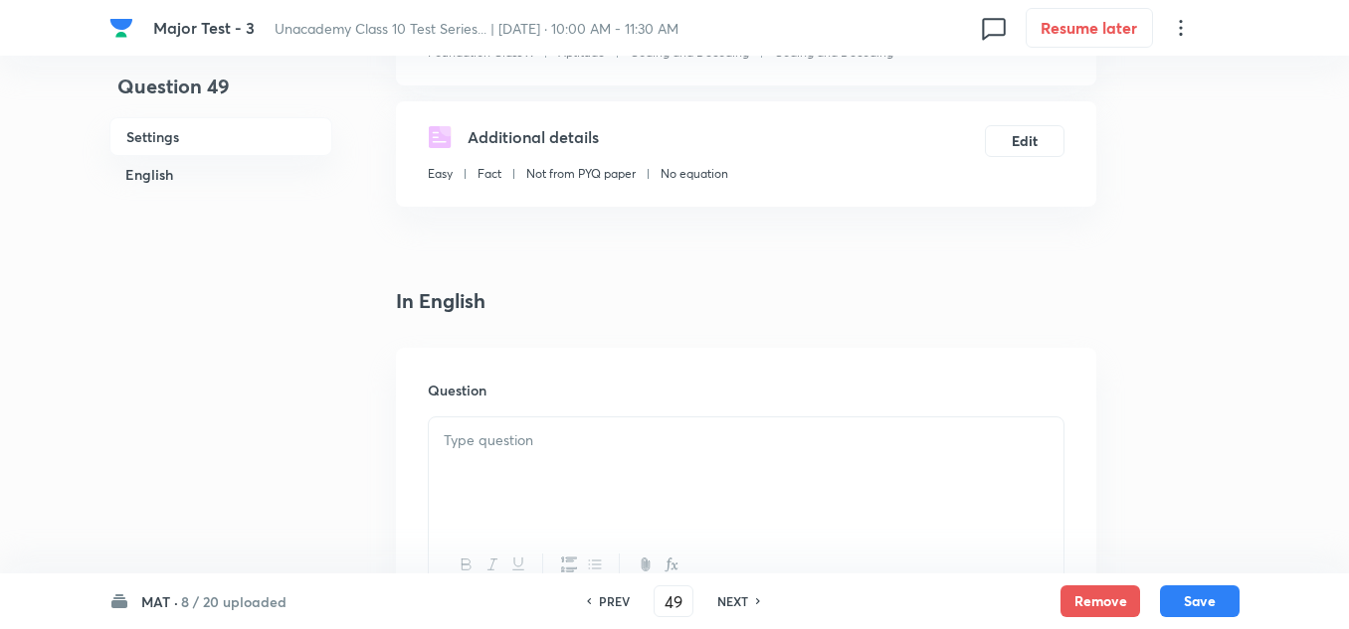
click at [519, 447] on p at bounding box center [746, 441] width 605 height 23
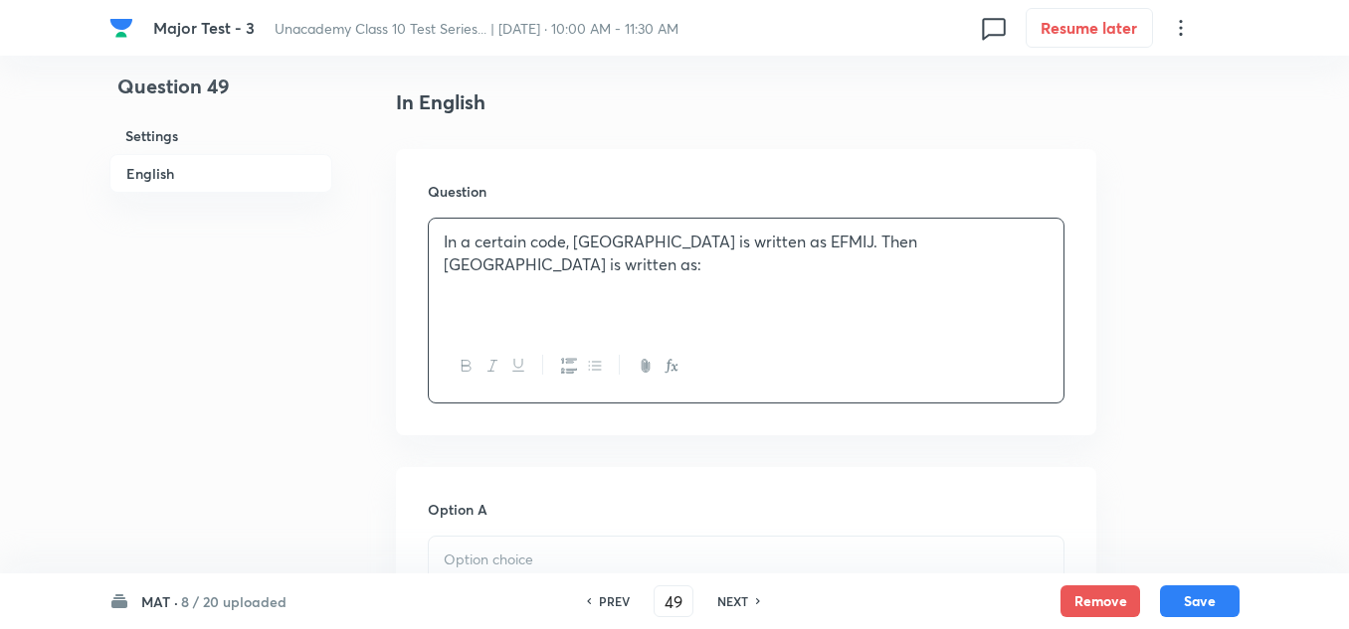
scroll to position [597, 0]
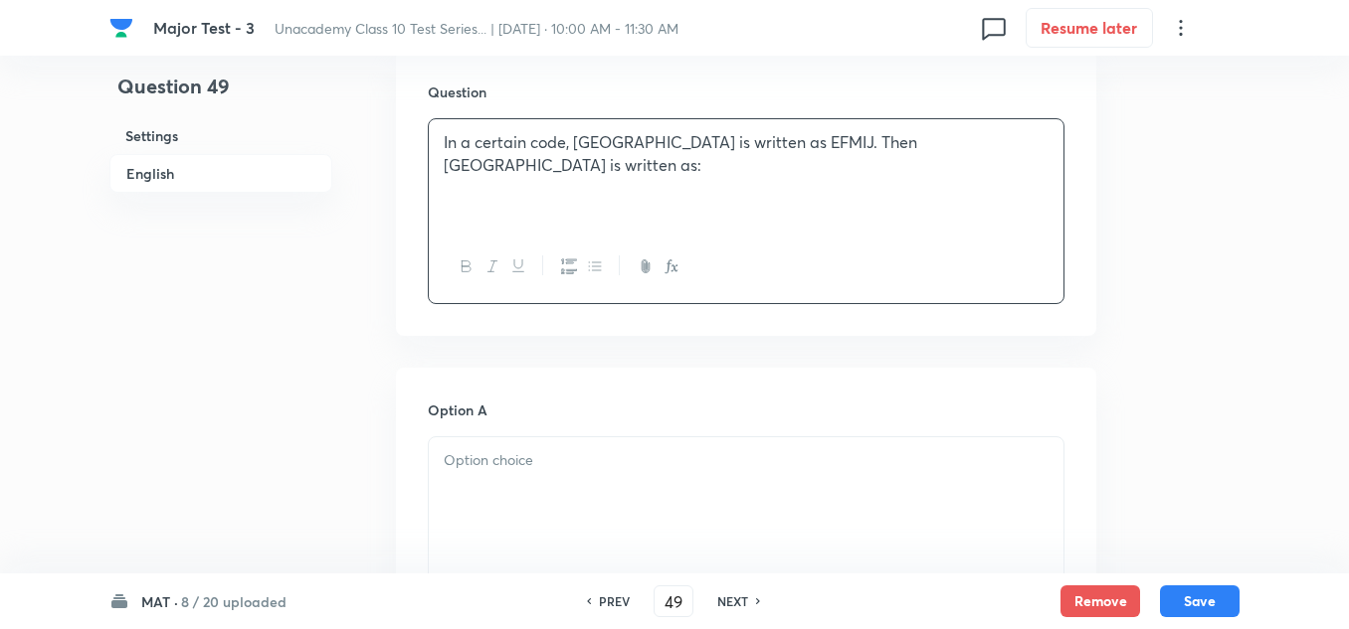
click at [524, 467] on p at bounding box center [746, 461] width 605 height 23
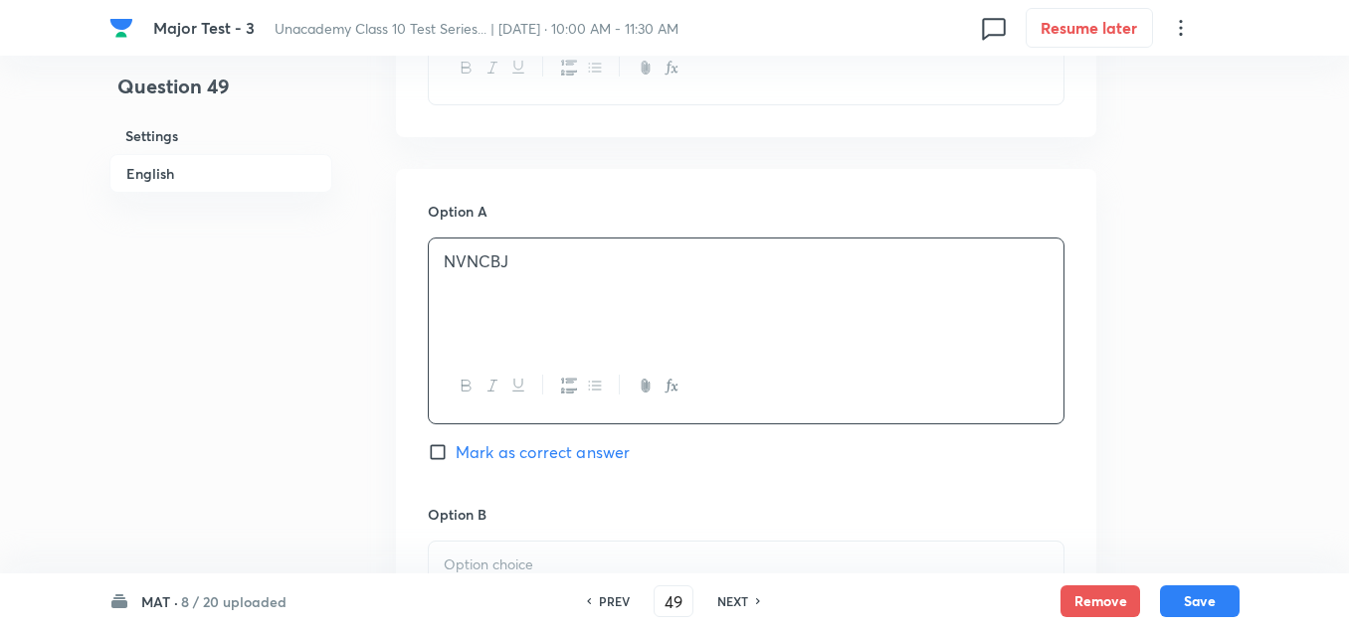
scroll to position [994, 0]
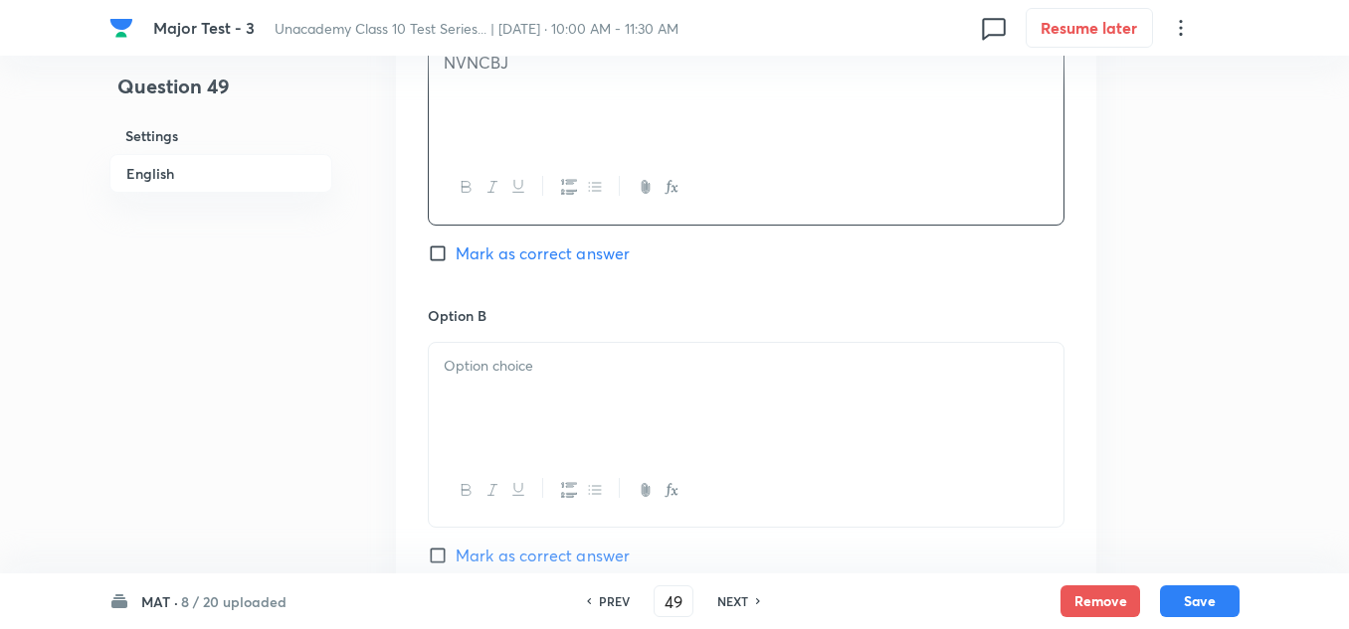
click at [489, 368] on p at bounding box center [746, 366] width 605 height 23
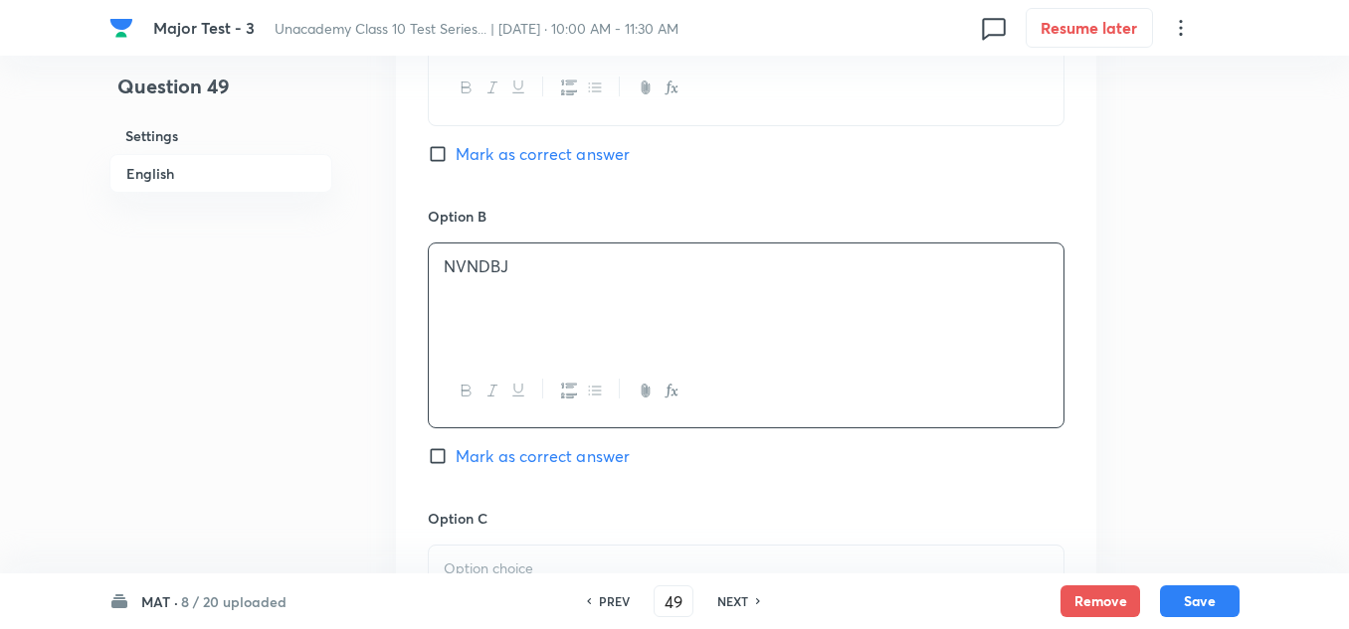
scroll to position [1193, 0]
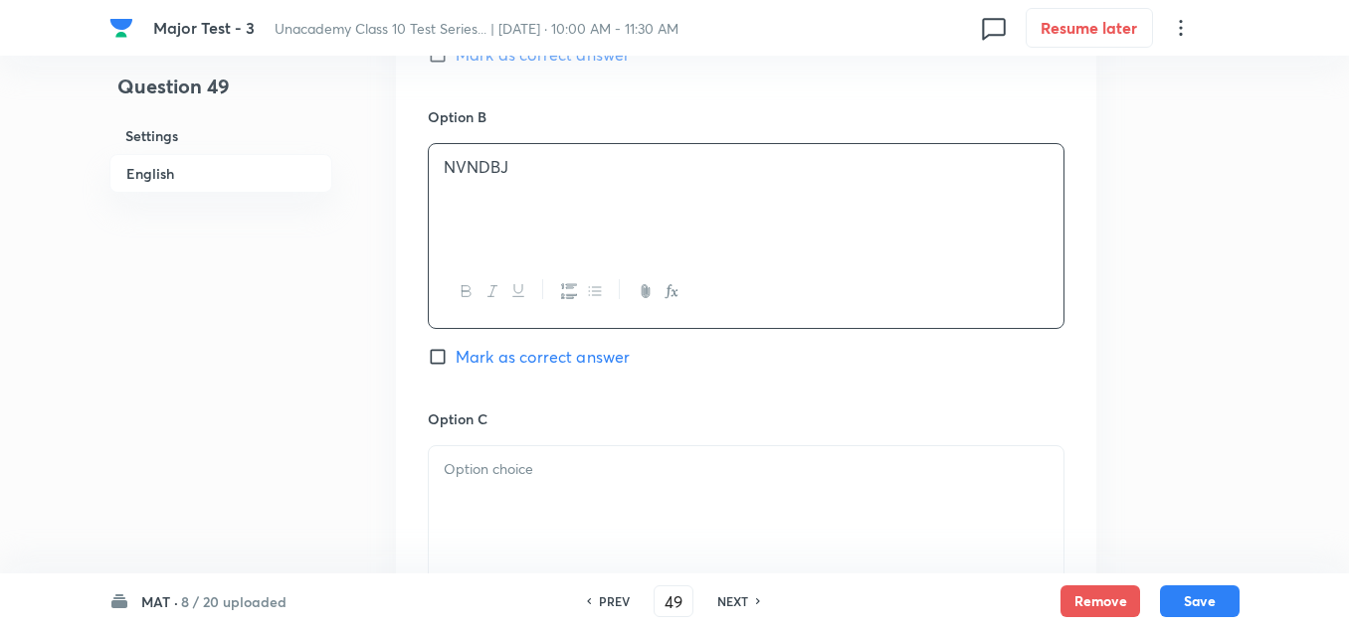
click at [508, 483] on div at bounding box center [746, 502] width 634 height 111
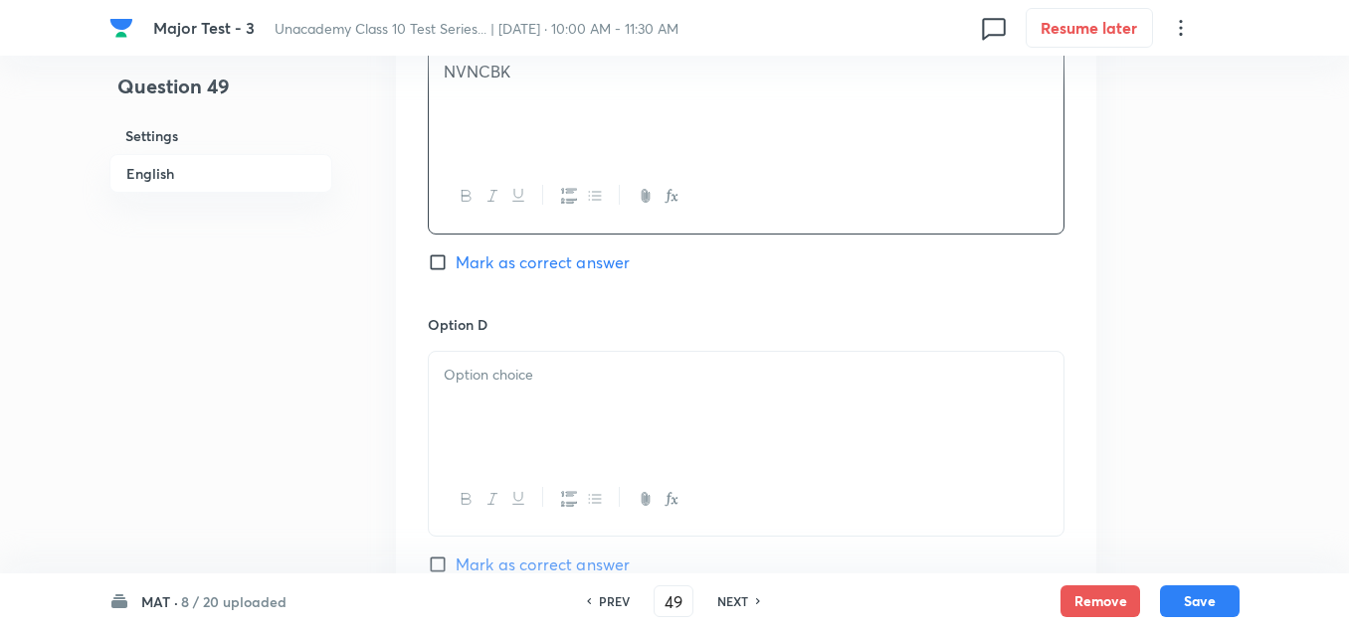
scroll to position [1691, 0]
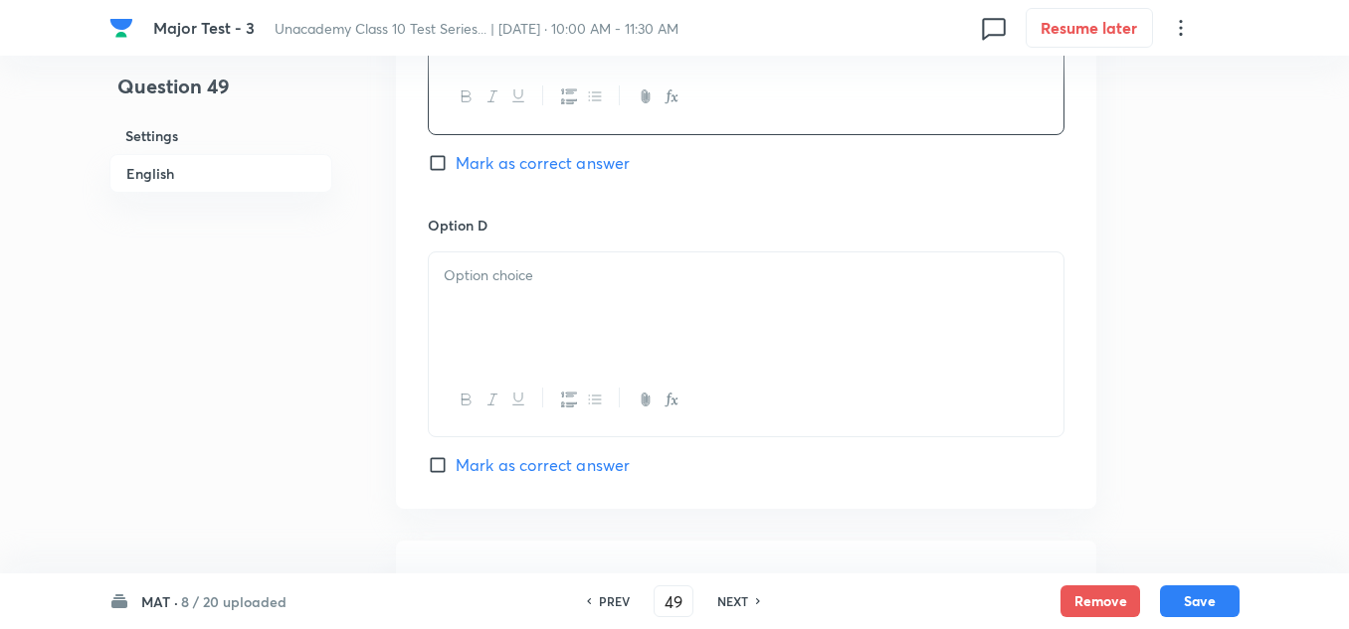
click at [510, 303] on div at bounding box center [746, 308] width 634 height 111
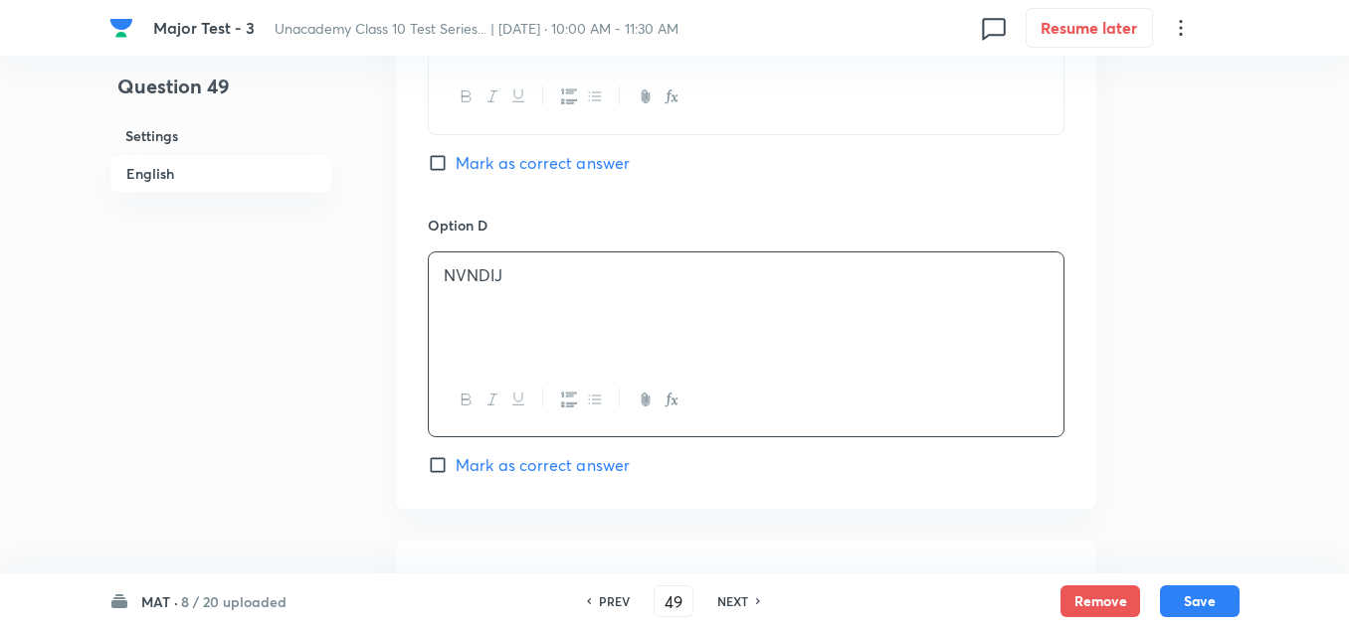
scroll to position [1889, 0]
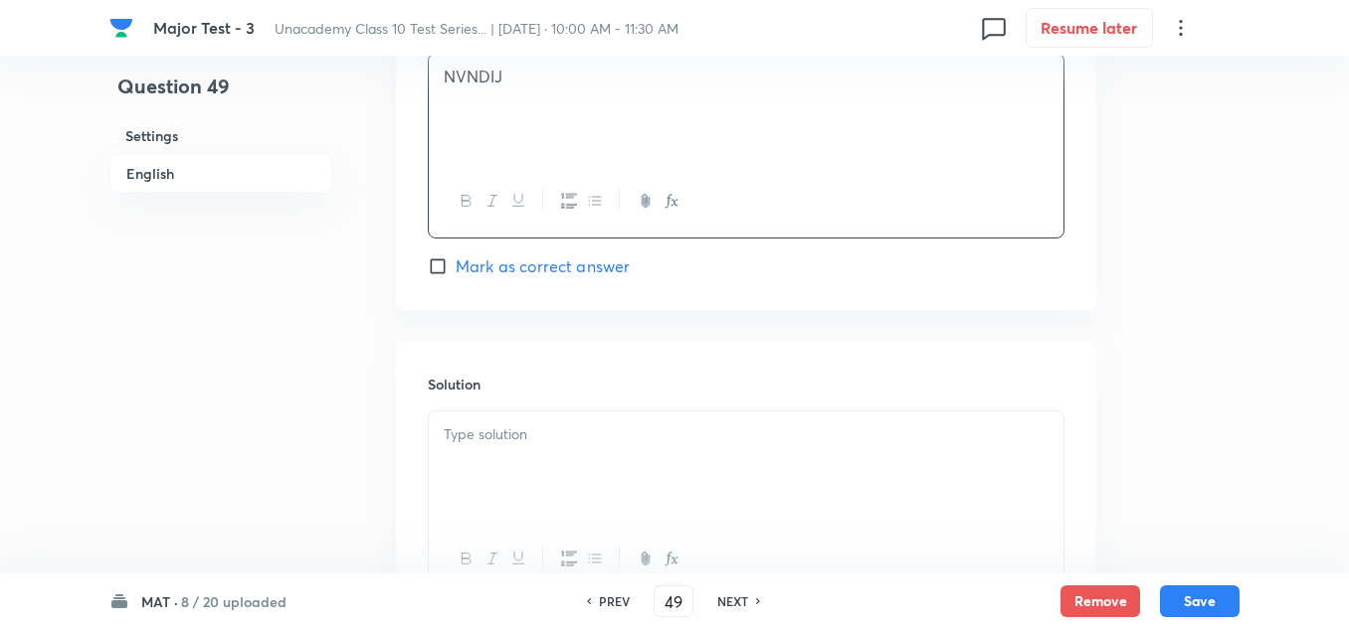
drag, startPoint x: 493, startPoint y: 443, endPoint x: 467, endPoint y: 462, distance: 32.6
click at [477, 450] on div at bounding box center [746, 467] width 634 height 111
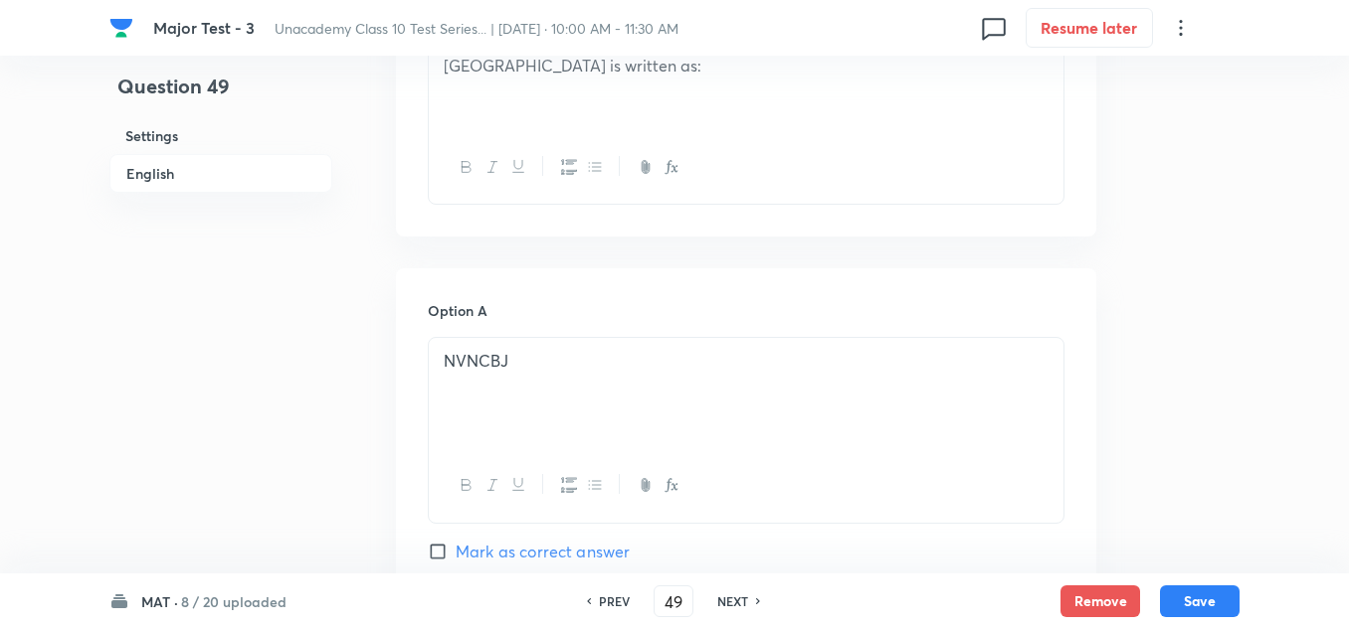
scroll to position [796, 0]
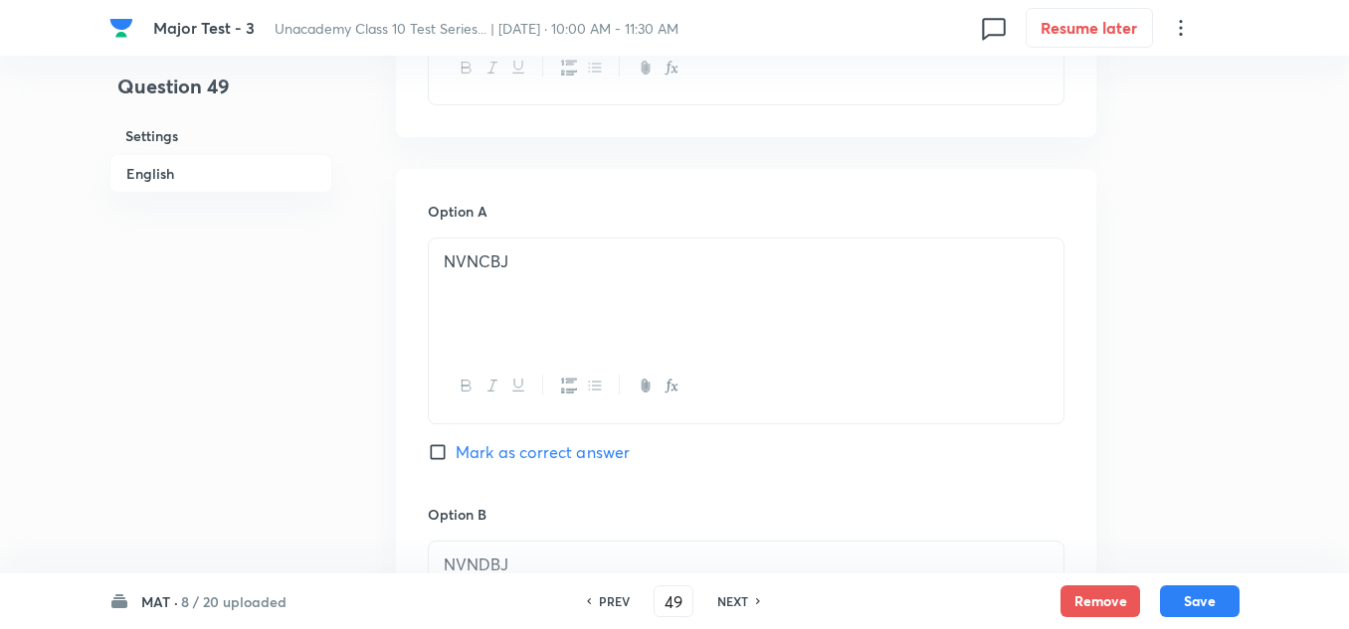
click at [561, 455] on span "Mark as correct answer" at bounding box center [542, 453] width 174 height 24
click at [455, 455] on input "Mark as correct answer" at bounding box center [442, 453] width 28 height 20
checkbox input "true"
click at [1209, 601] on button "Save" at bounding box center [1200, 600] width 80 height 32
type input "50"
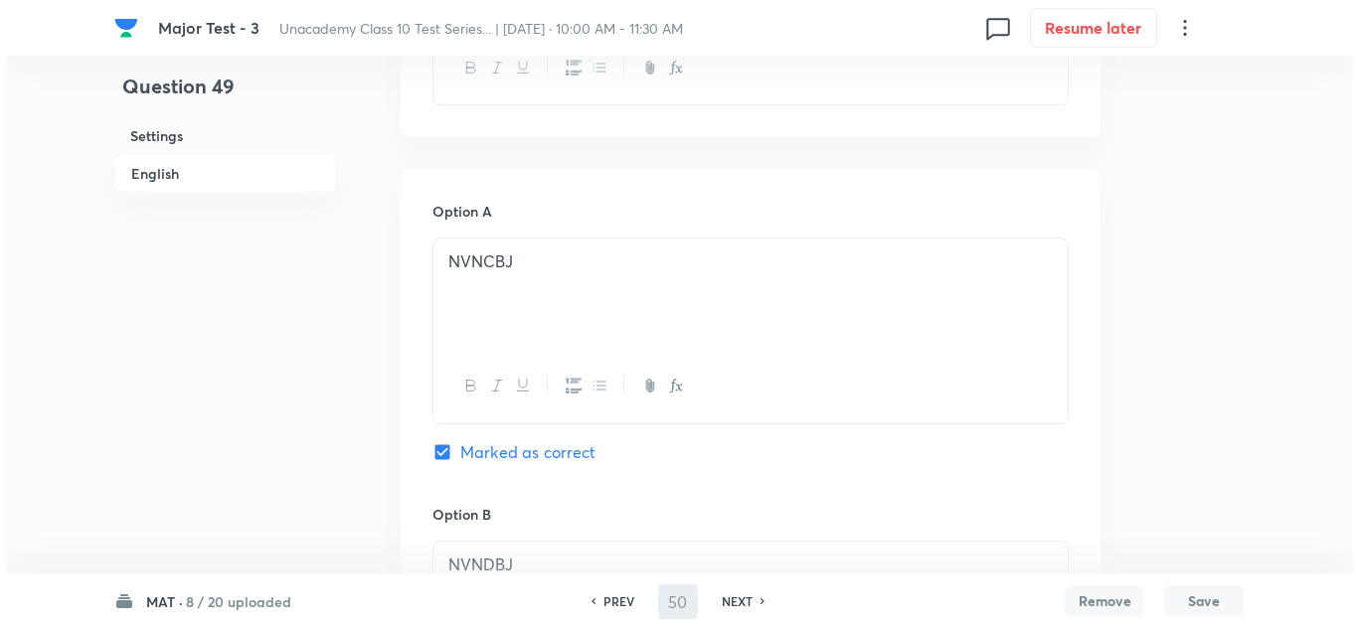
scroll to position [0, 0]
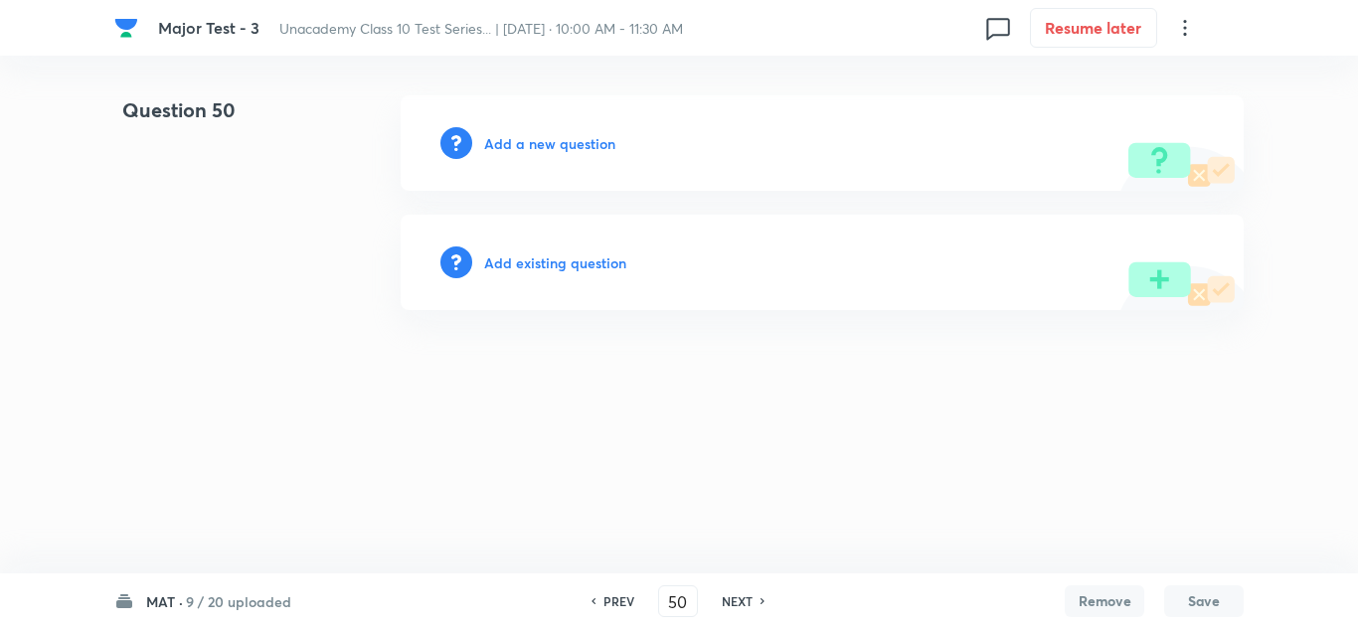
click at [532, 157] on div "Add a new question" at bounding box center [822, 142] width 843 height 95
click at [533, 143] on h6 "Add a new question" at bounding box center [549, 143] width 131 height 21
click at [533, 143] on h6 "Choose a question type" at bounding box center [560, 143] width 153 height 21
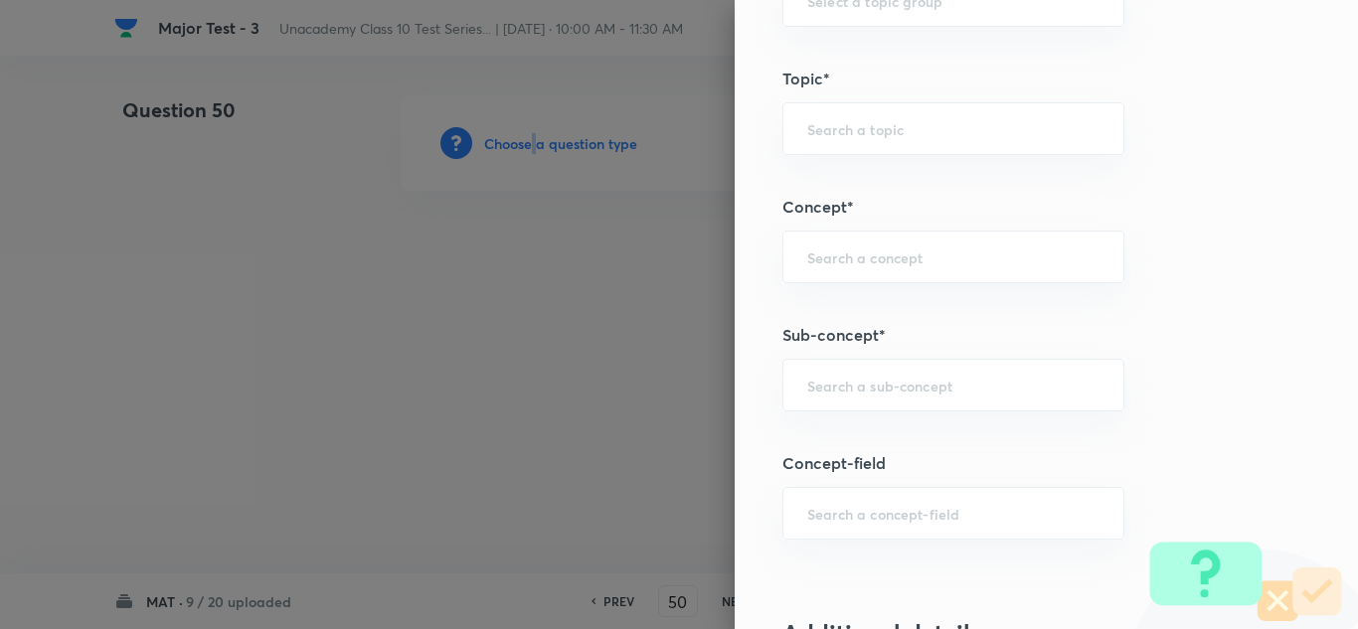
scroll to position [1094, 0]
click at [881, 392] on input "text" at bounding box center [954, 385] width 292 height 19
click at [842, 386] on input "text" at bounding box center [954, 385] width 292 height 19
paste input "– Coding"
click at [809, 389] on input "– Coding" at bounding box center [954, 385] width 292 height 19
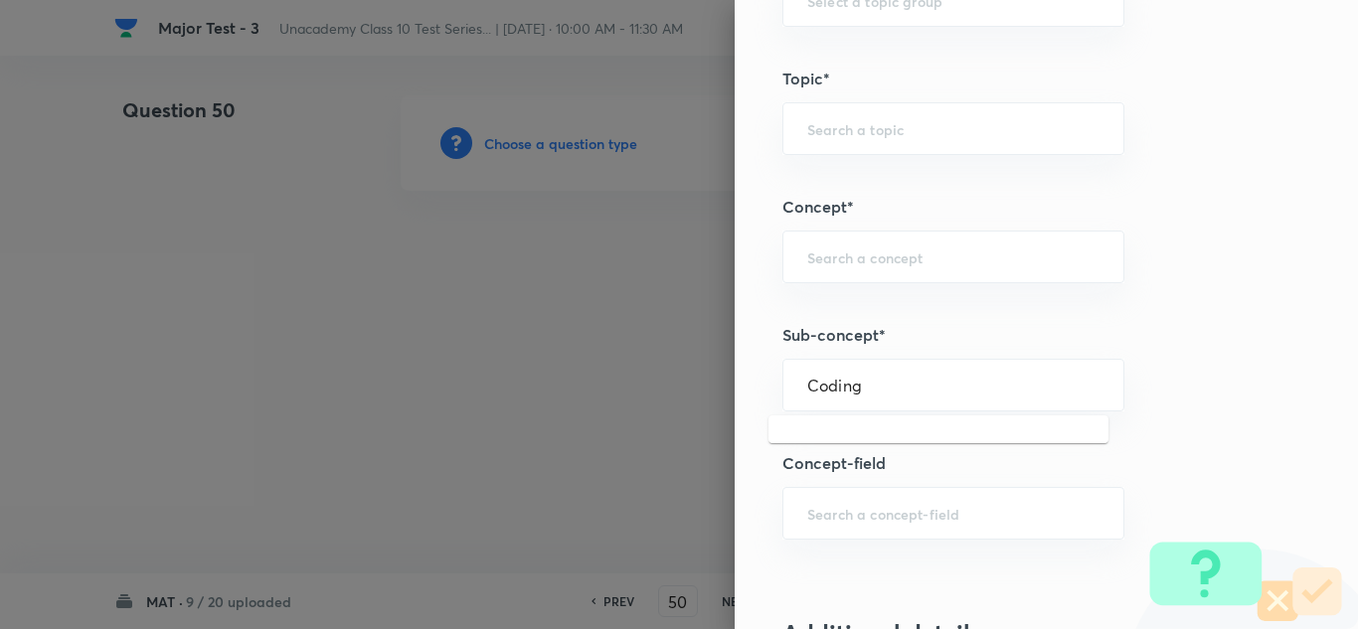
type input "Coding"
click at [865, 387] on input "text" at bounding box center [954, 385] width 292 height 19
paste input "– Coding"
click at [809, 383] on input "– Coding" at bounding box center [954, 385] width 292 height 19
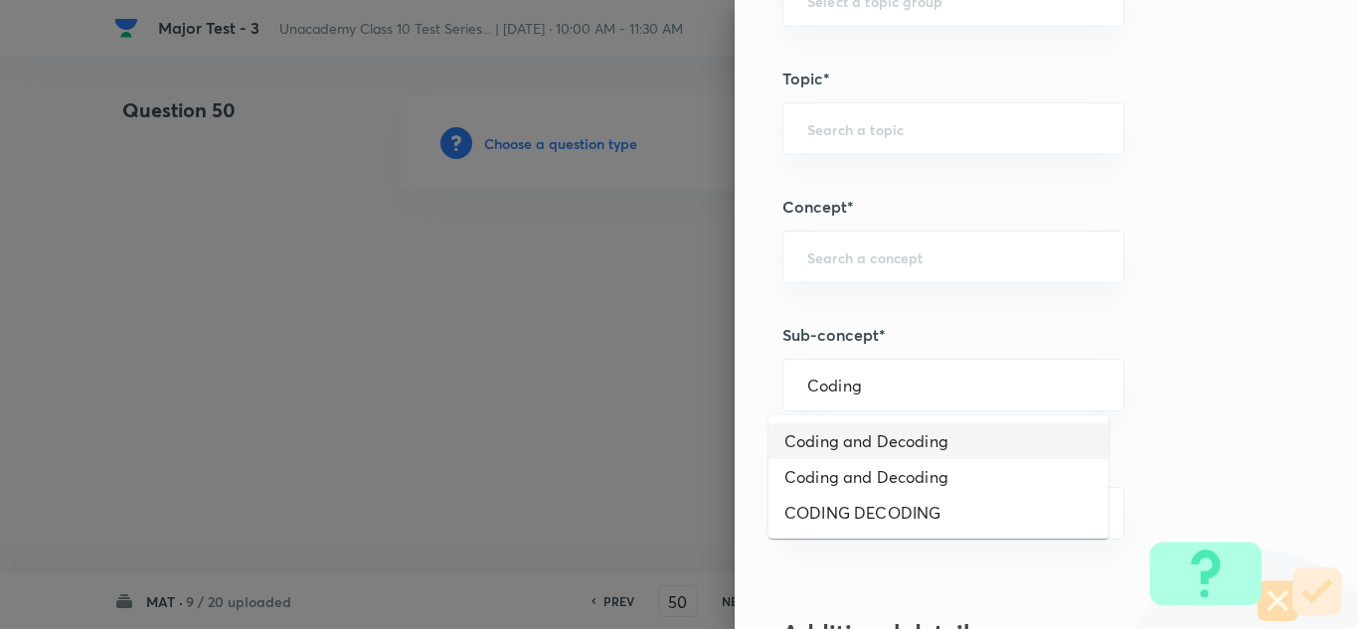
click at [869, 444] on li "Coding and Decoding" at bounding box center [939, 442] width 340 height 36
type input "Coding and Decoding"
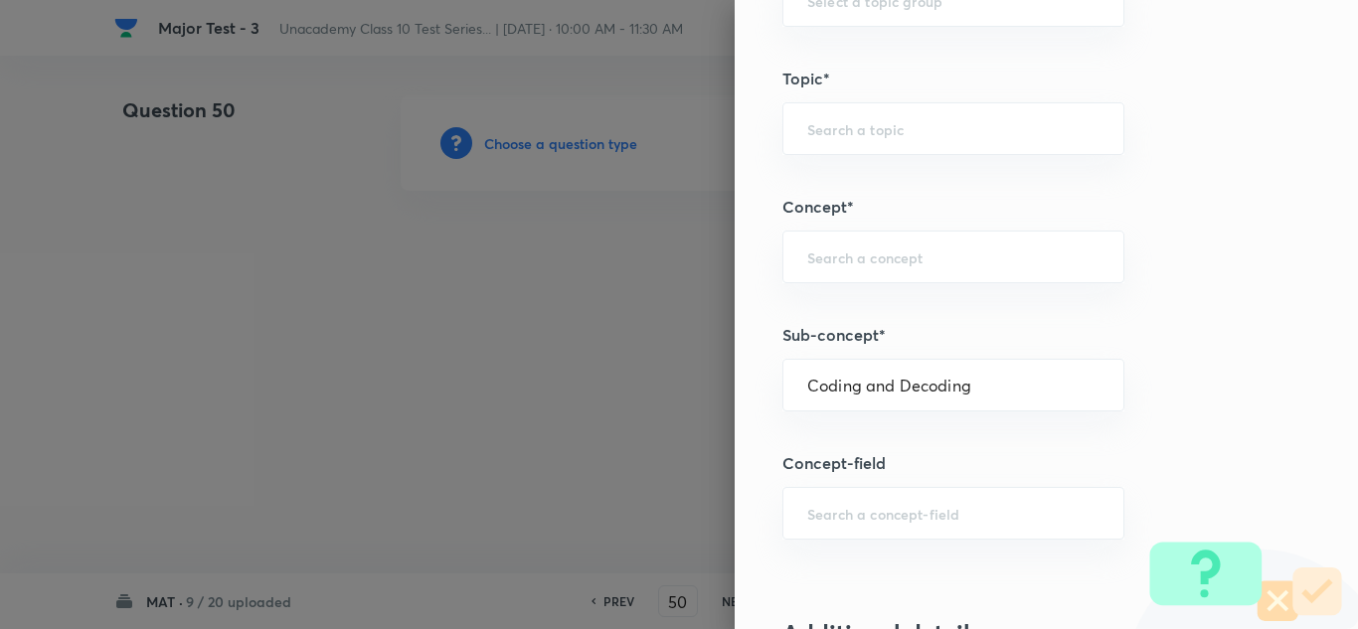
type input "Foundation Class X"
type input "Aptitude"
type input "Coding and Decoding"
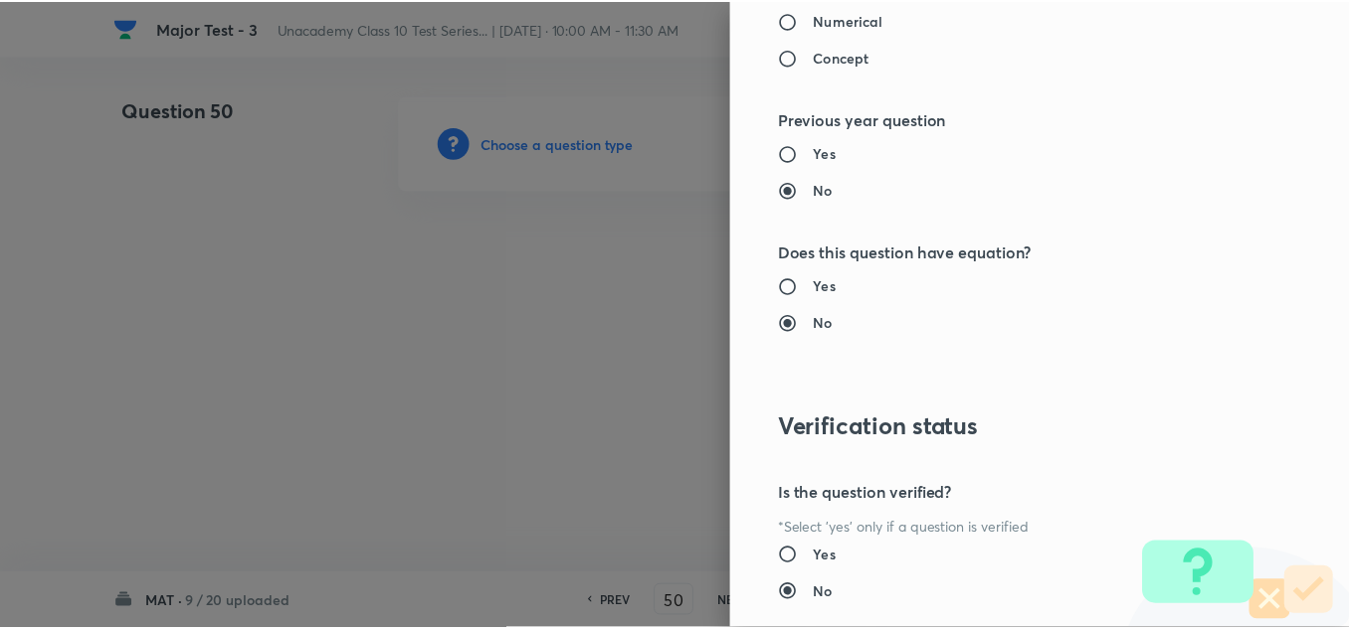
scroll to position [2188, 0]
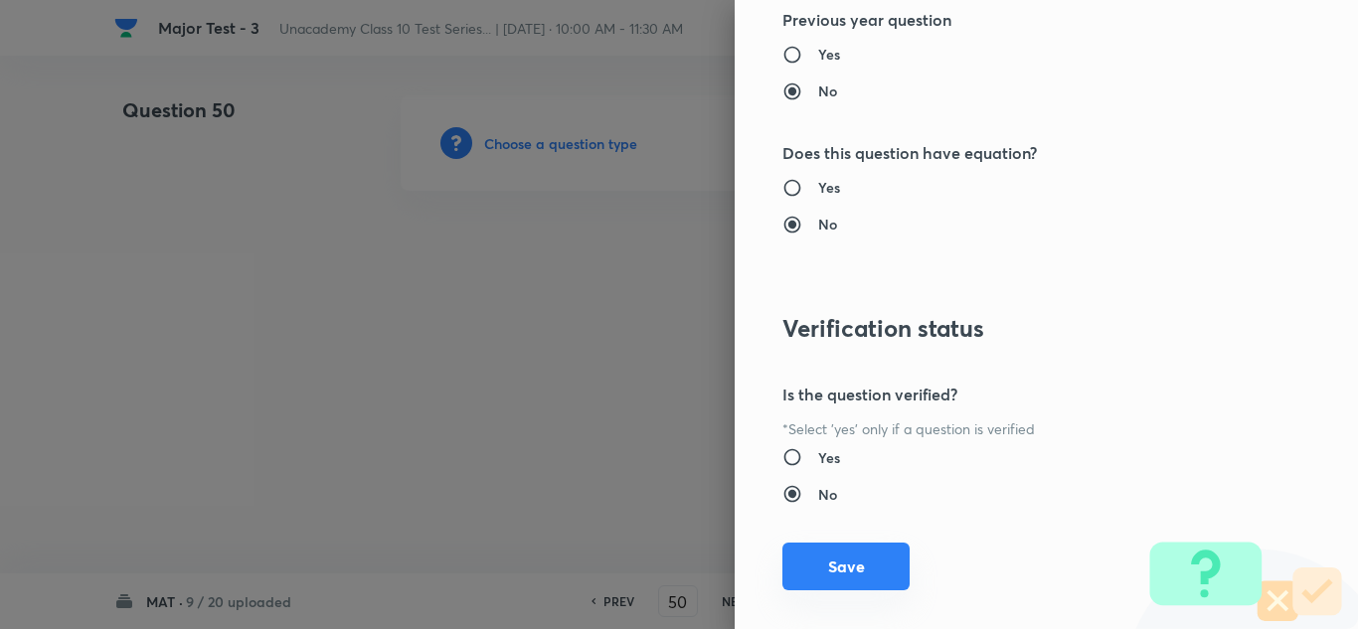
click at [859, 565] on button "Save" at bounding box center [846, 567] width 127 height 48
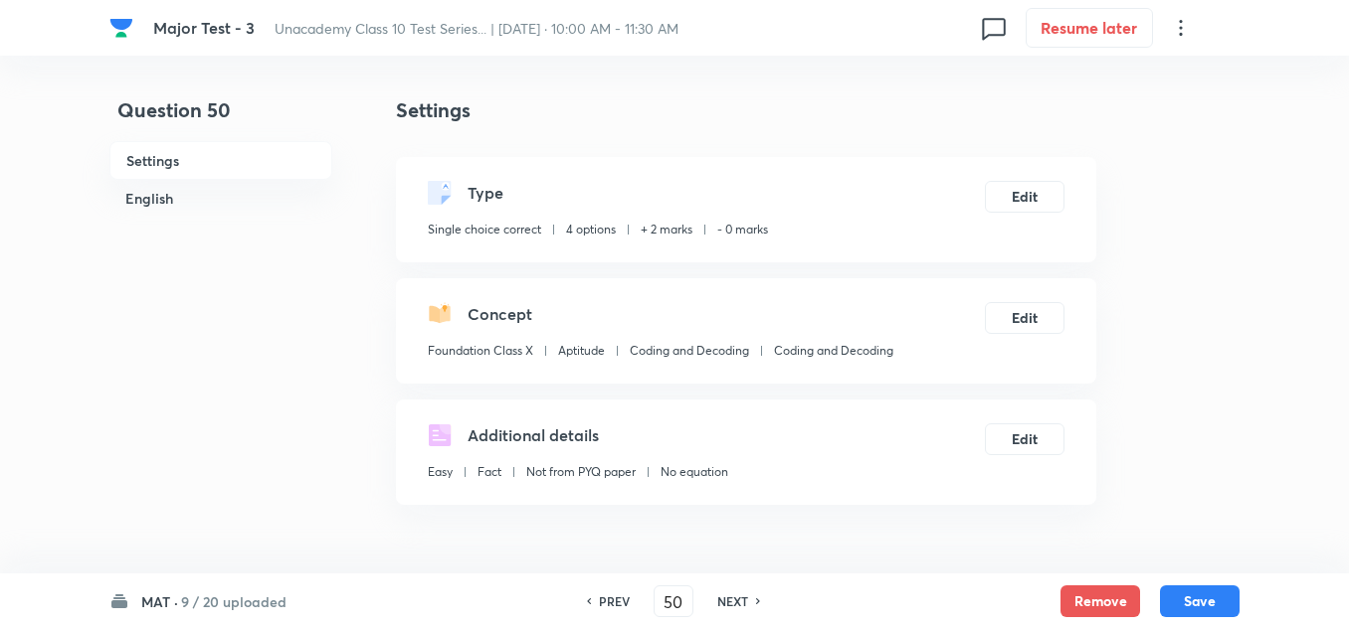
scroll to position [298, 0]
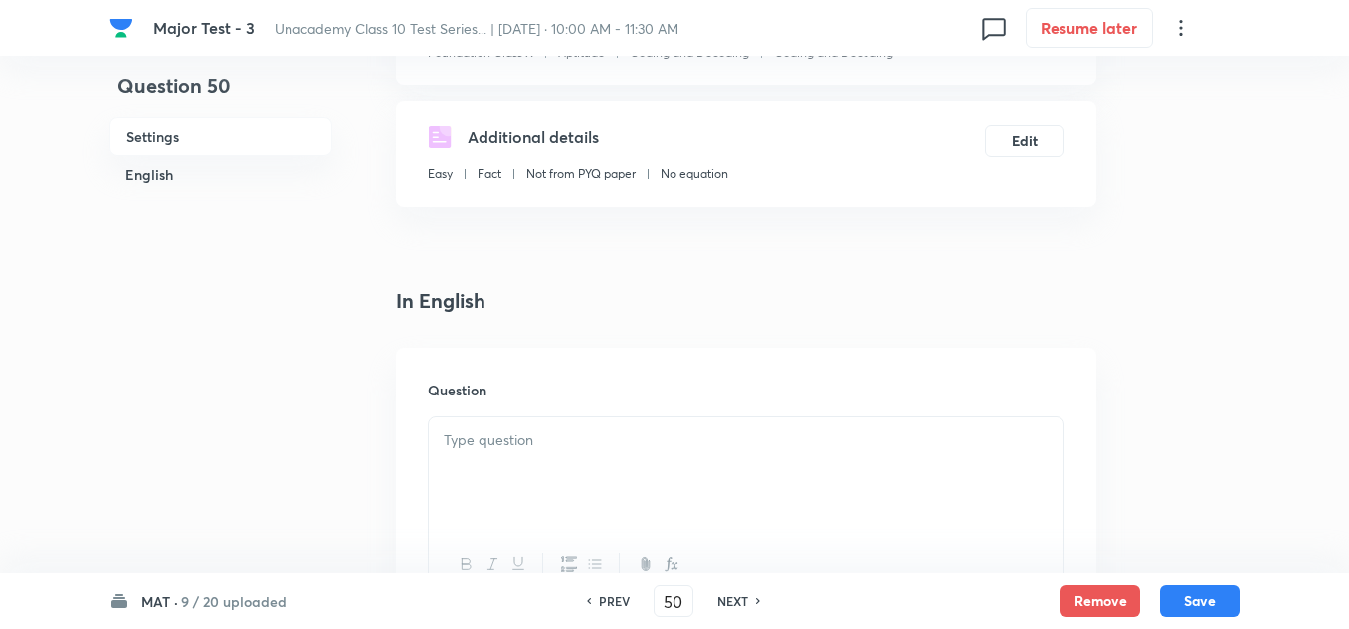
click at [503, 437] on p at bounding box center [746, 441] width 605 height 23
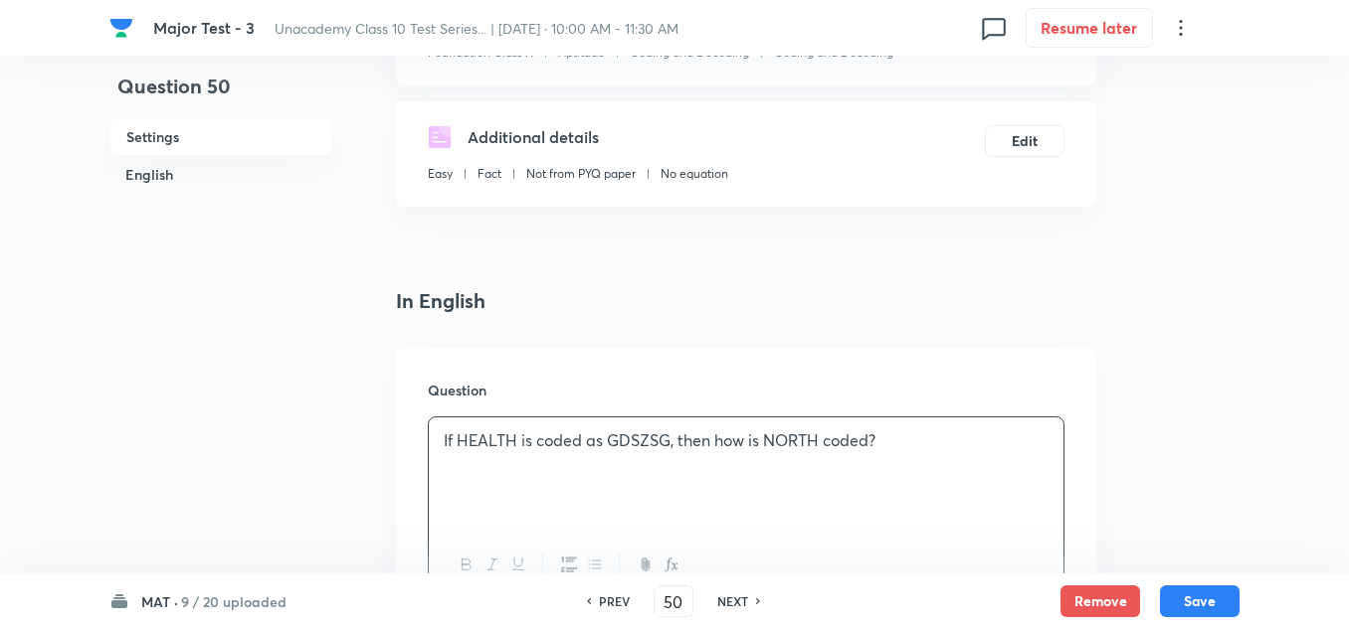
scroll to position [597, 0]
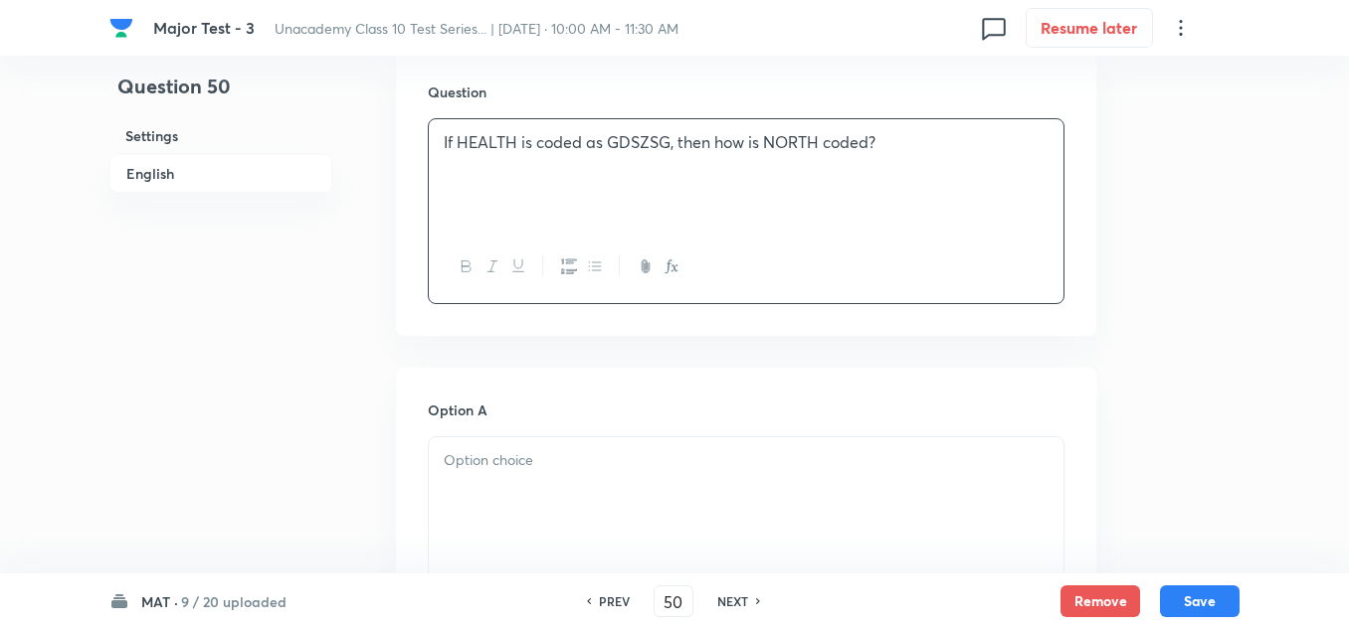
click at [563, 471] on p at bounding box center [746, 461] width 605 height 23
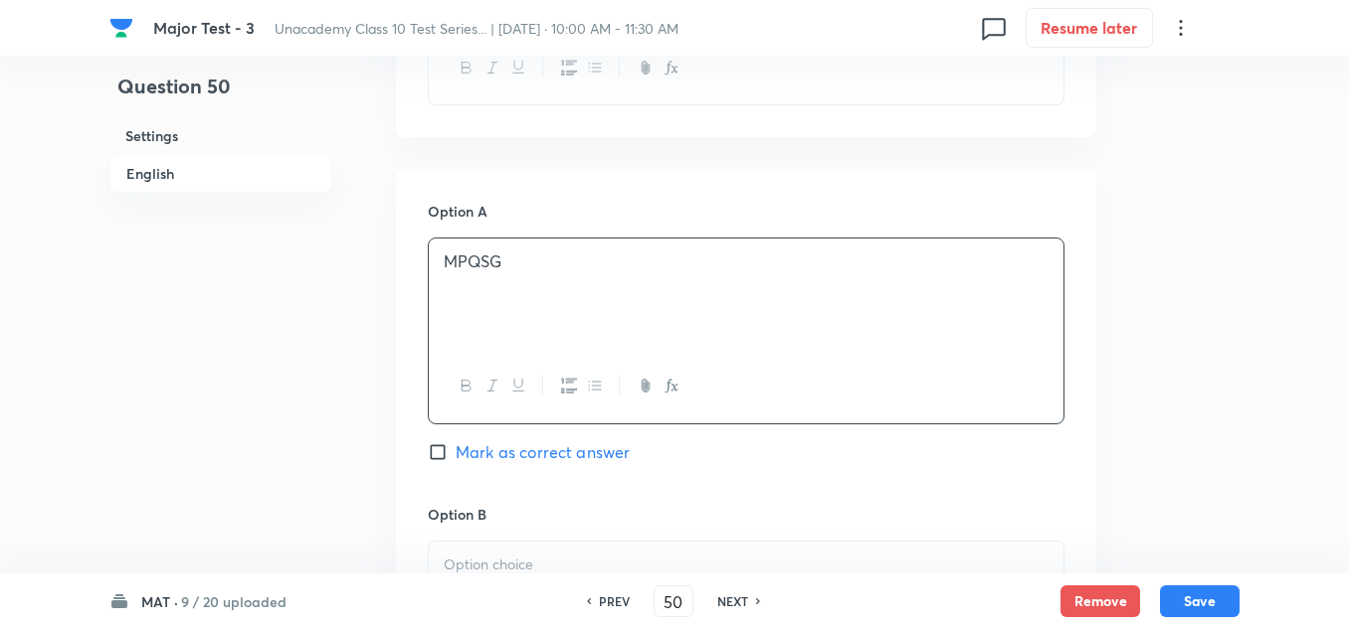
scroll to position [895, 0]
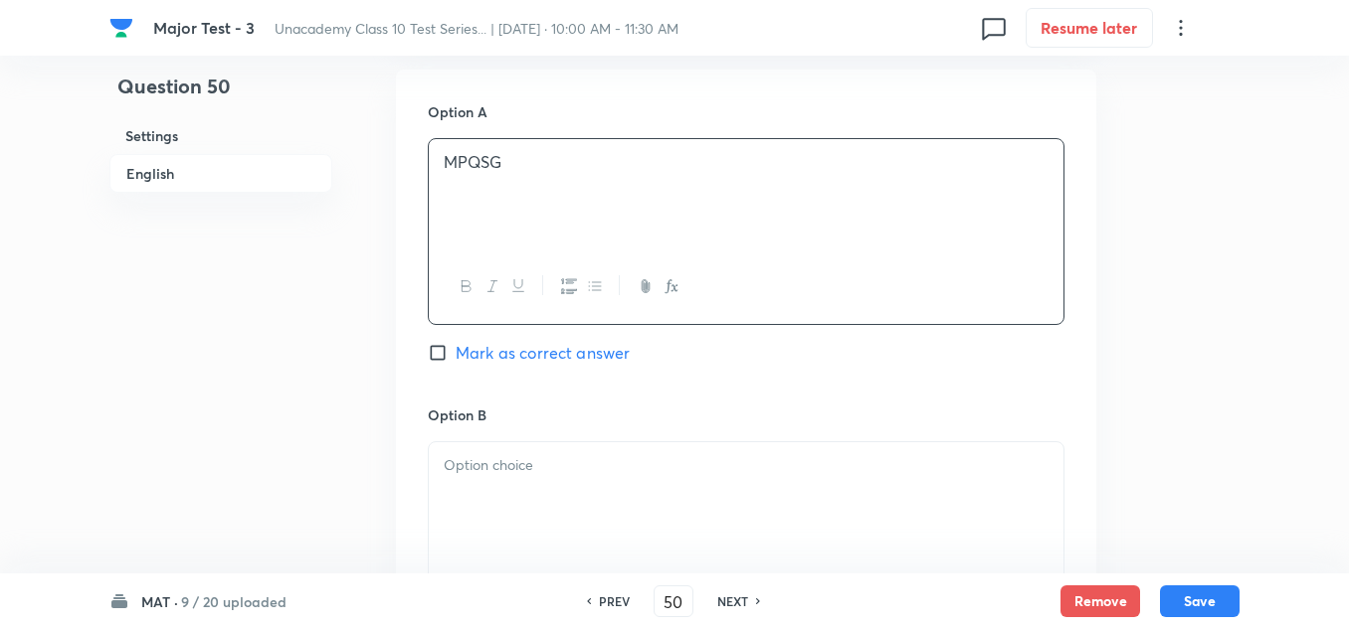
click at [557, 472] on p at bounding box center [746, 465] width 605 height 23
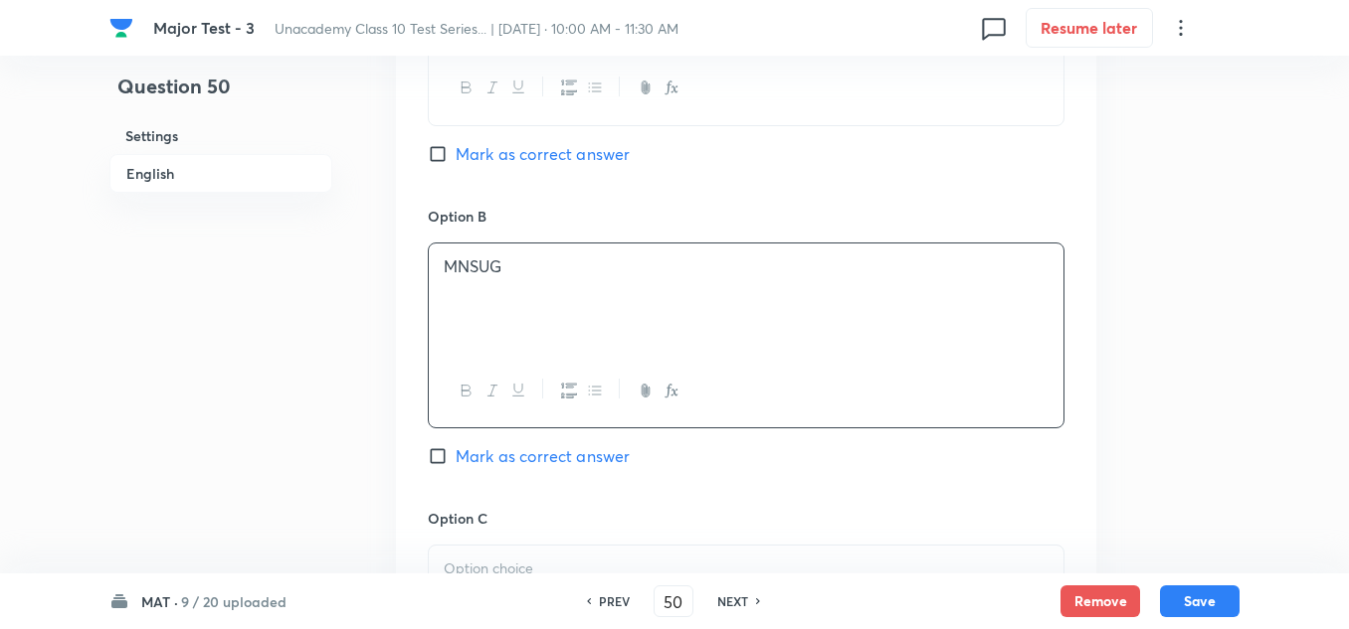
scroll to position [1193, 0]
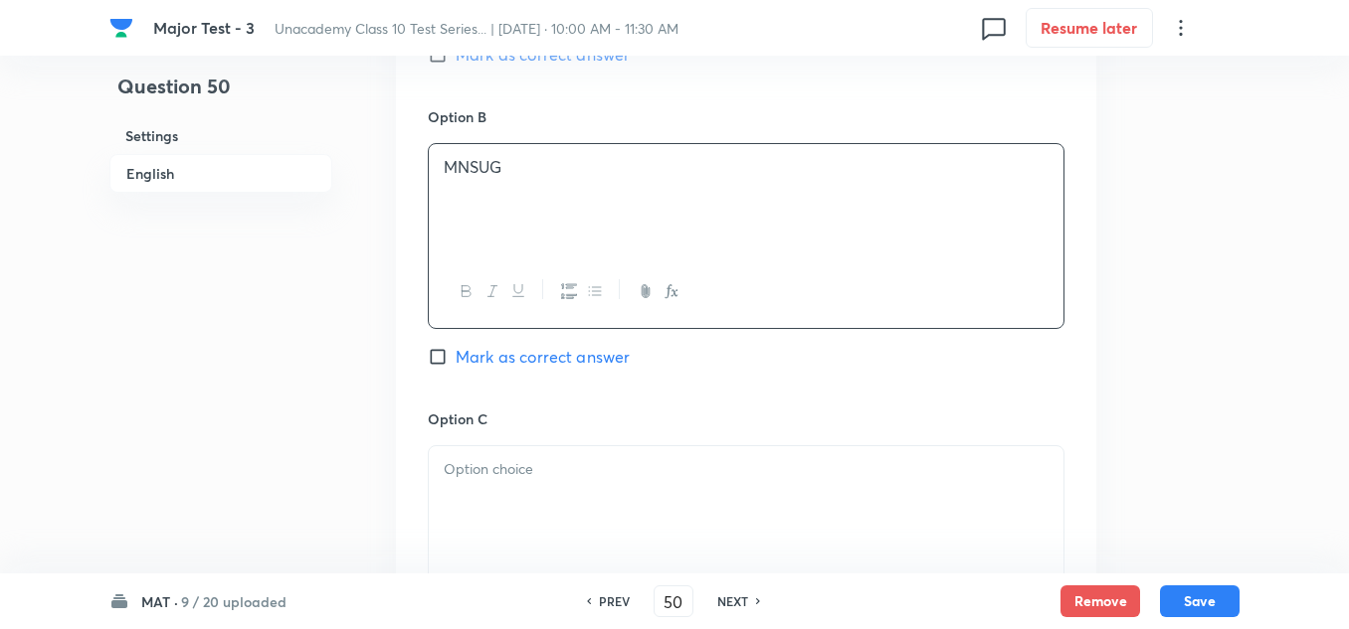
click at [475, 457] on div at bounding box center [746, 502] width 634 height 111
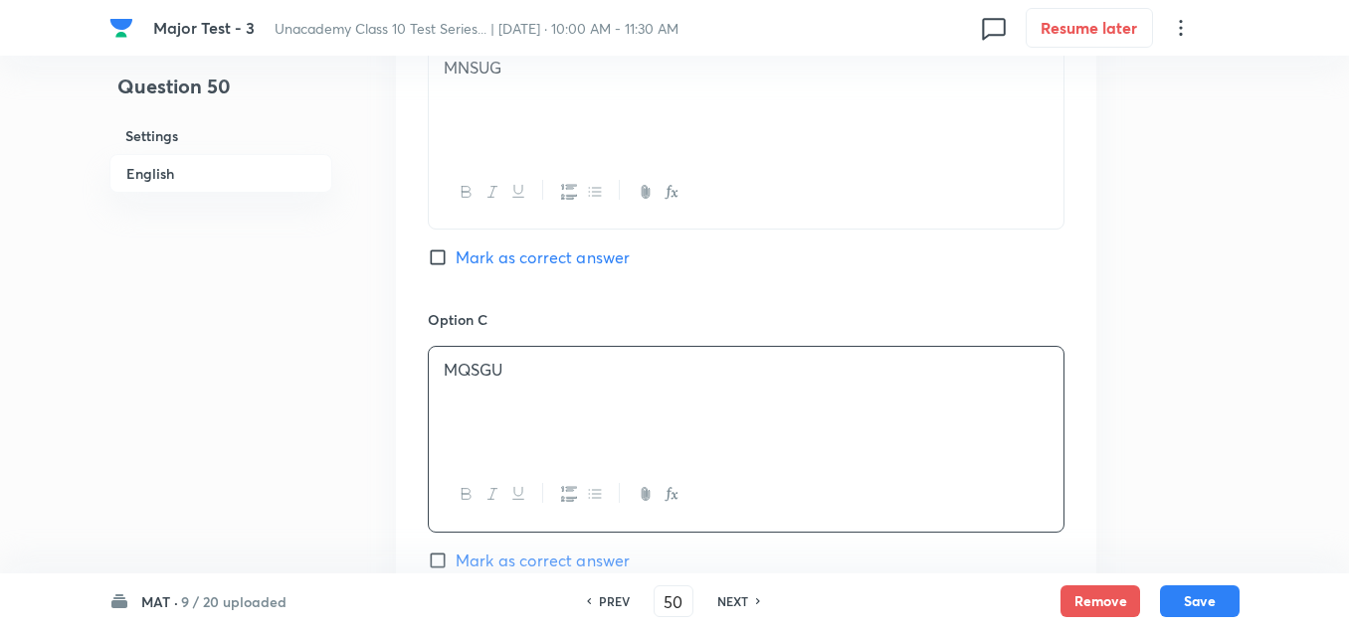
scroll to position [1392, 0]
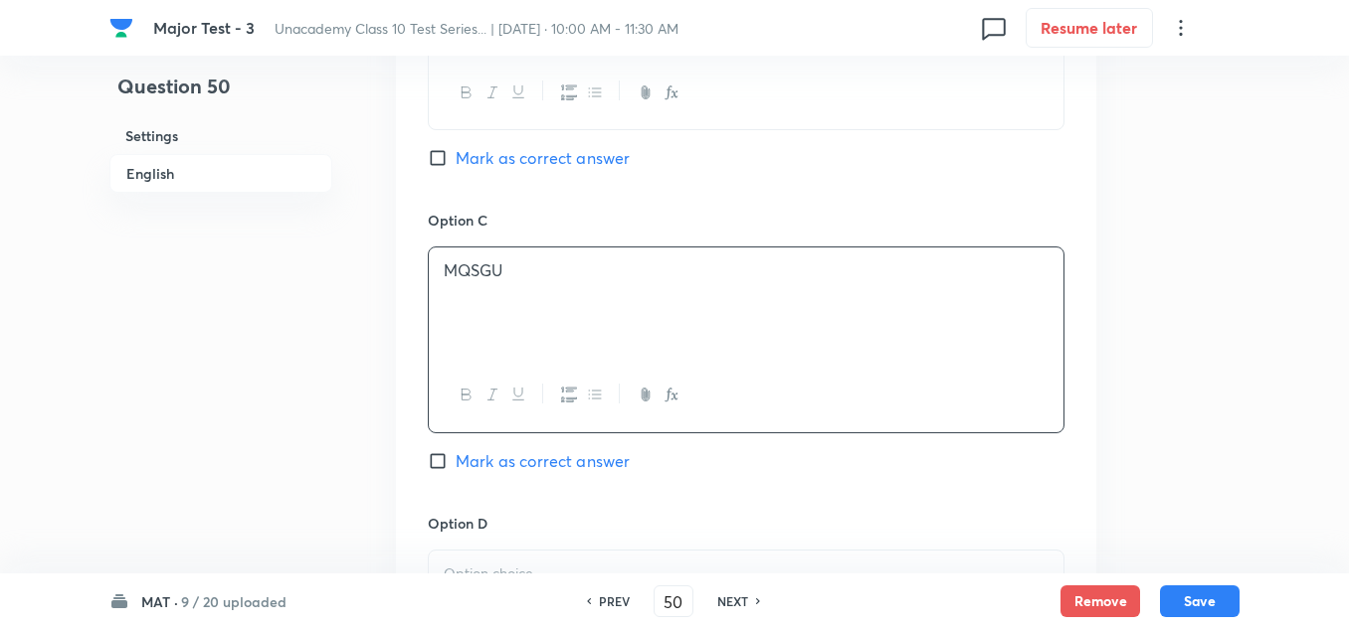
click at [513, 473] on div "Option C MQSGU Mark as correct answer" at bounding box center [746, 361] width 636 height 302
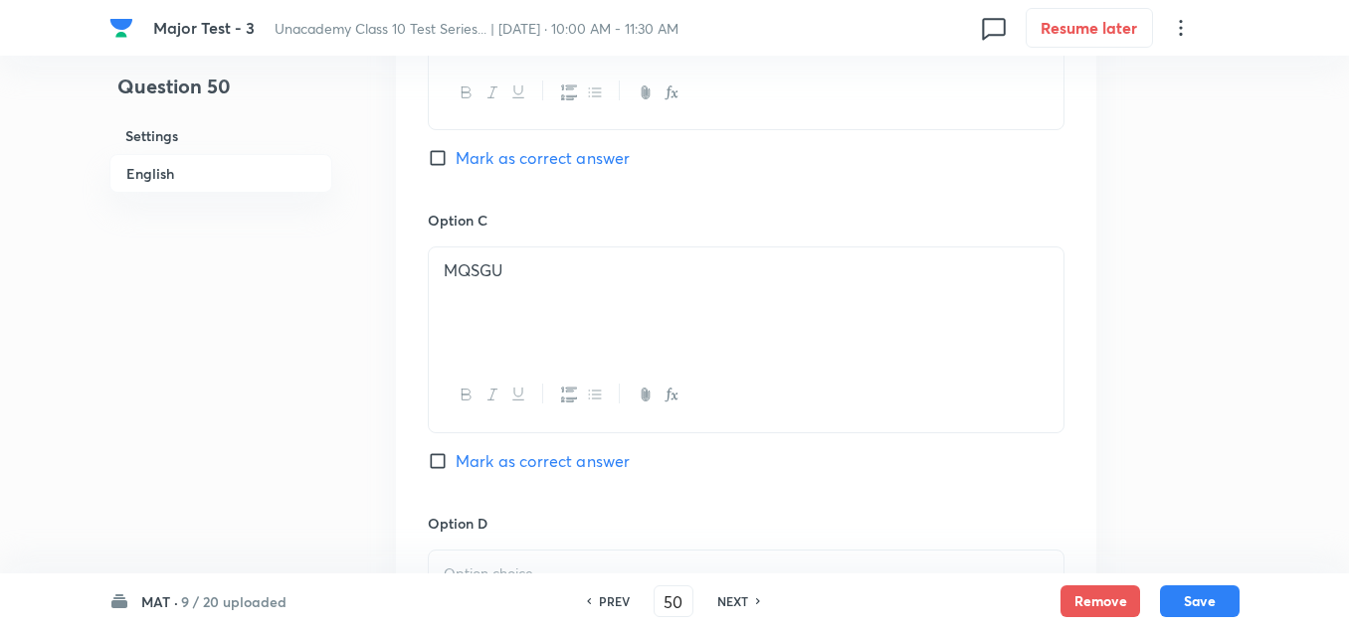
scroll to position [1591, 0]
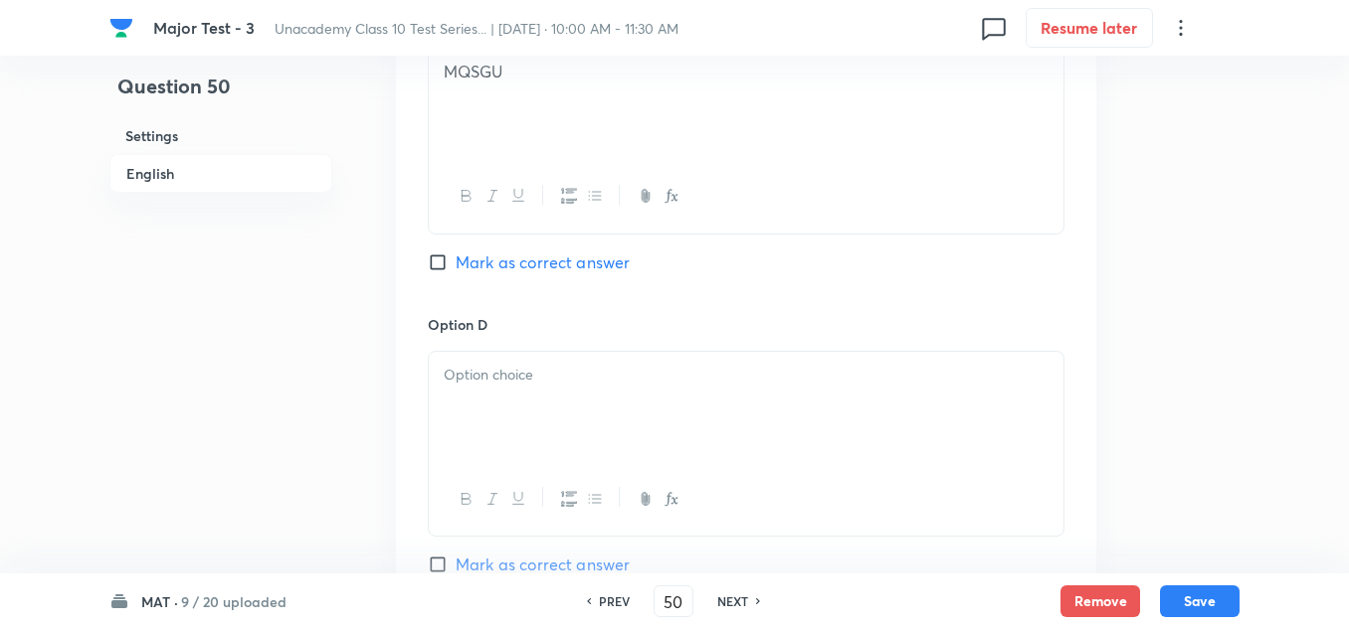
click at [529, 388] on div at bounding box center [746, 407] width 634 height 111
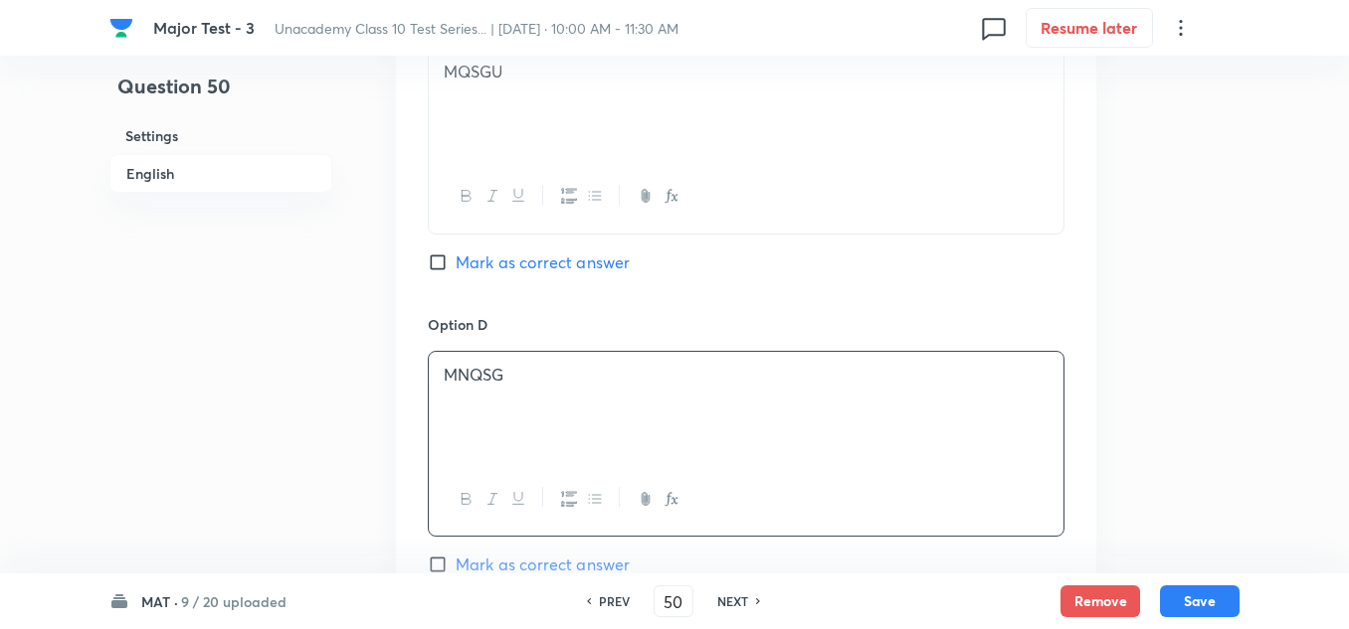
scroll to position [1691, 0]
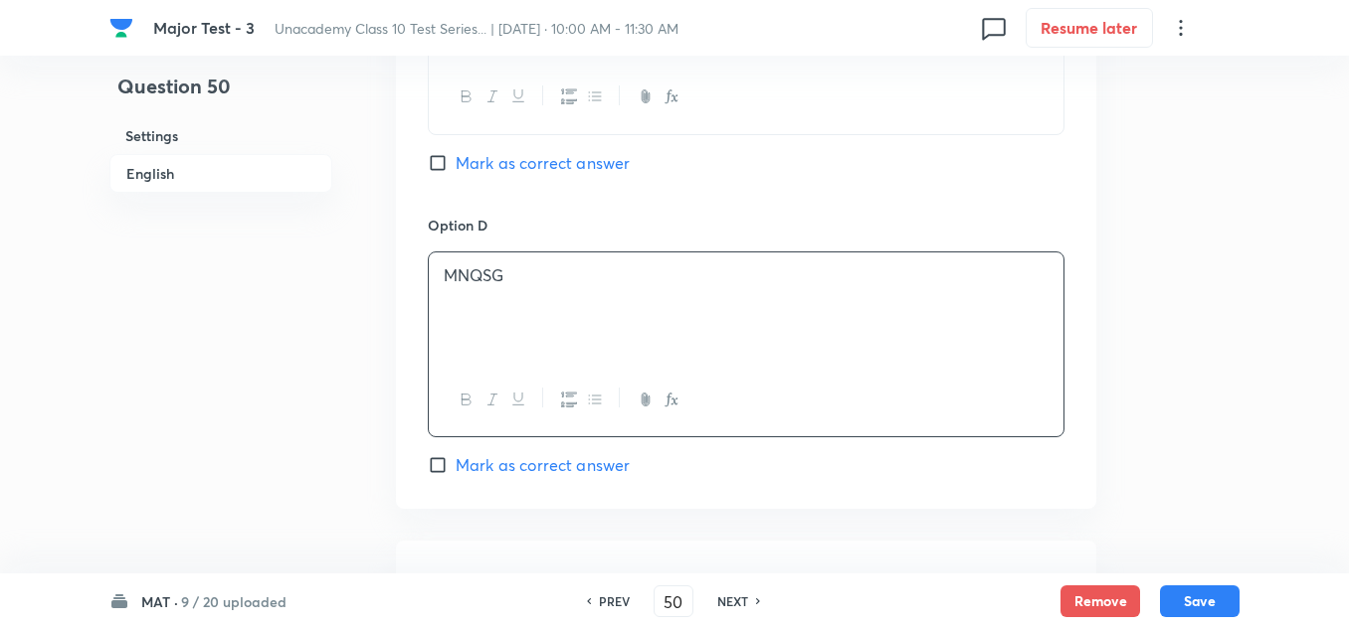
click at [513, 460] on span "Mark as correct answer" at bounding box center [542, 465] width 174 height 24
click at [455, 460] on input "Mark as correct answer" at bounding box center [442, 465] width 28 height 20
checkbox input "true"
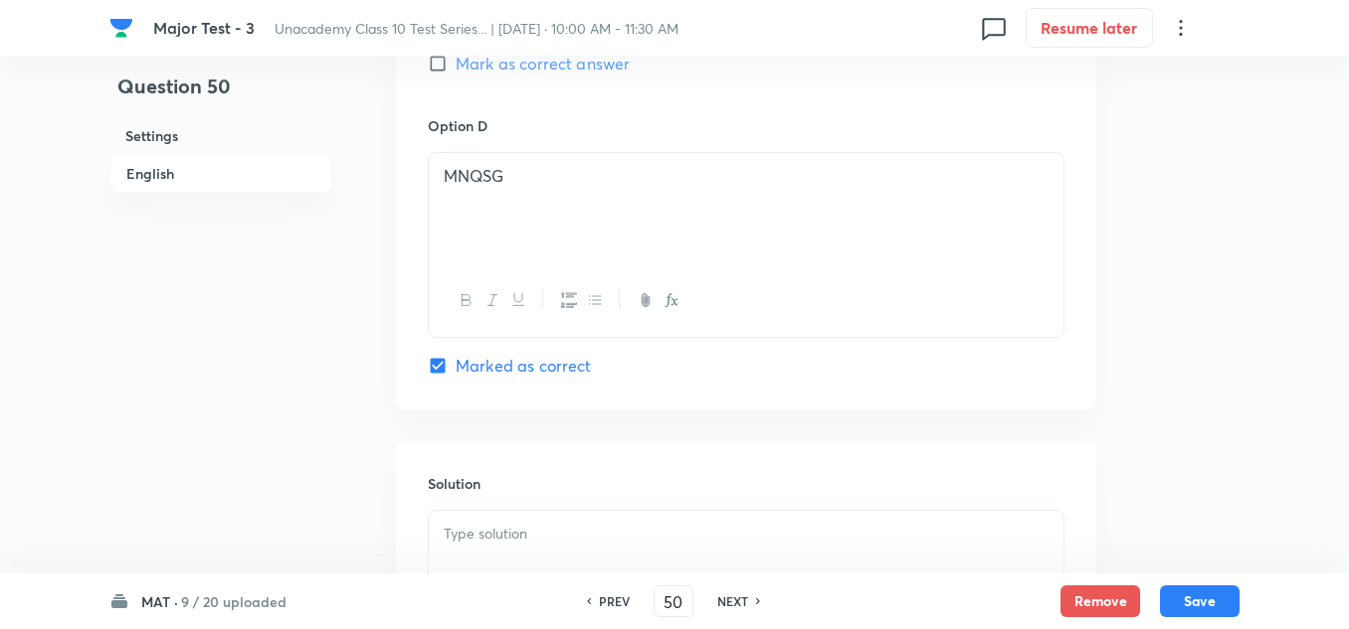
scroll to position [1889, 0]
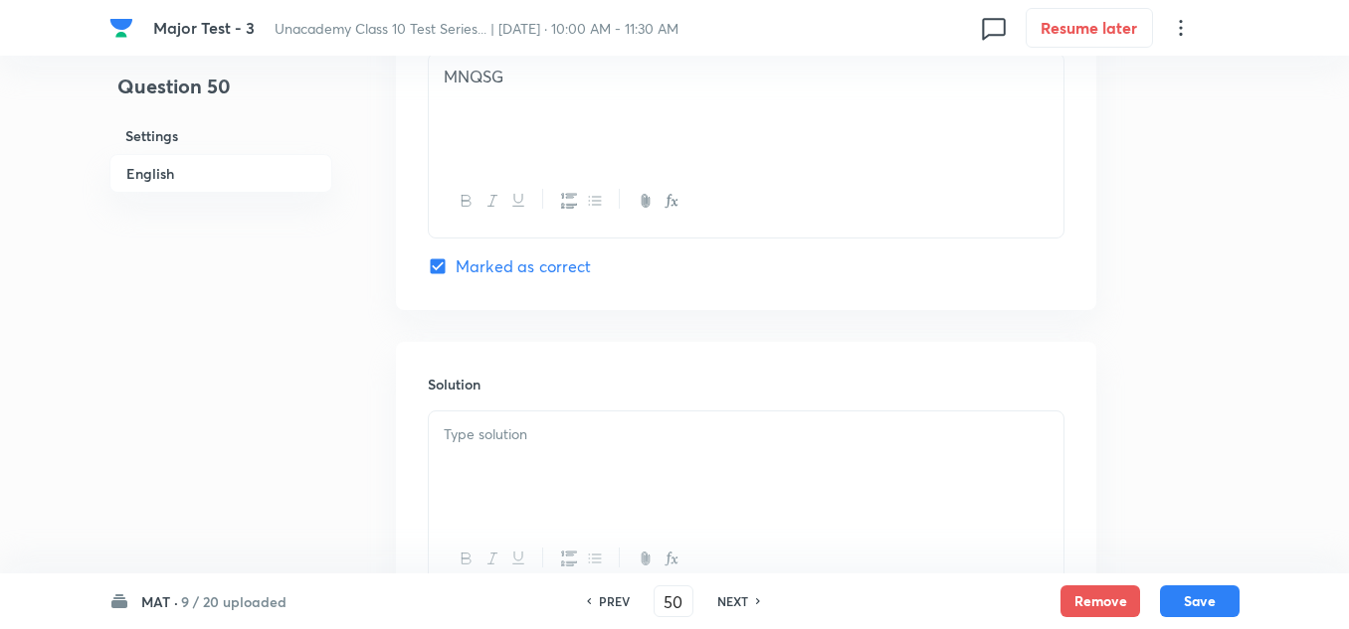
click at [535, 475] on div at bounding box center [746, 467] width 634 height 111
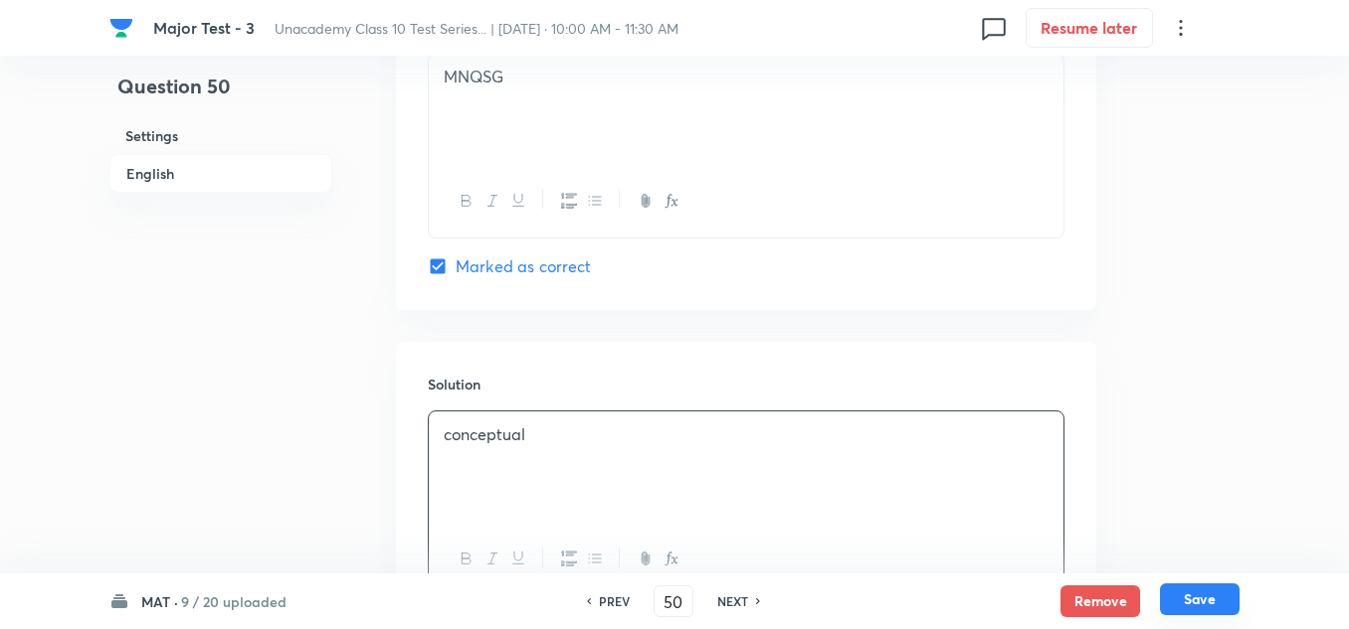
click at [1223, 593] on button "Save" at bounding box center [1200, 600] width 80 height 32
type input "51"
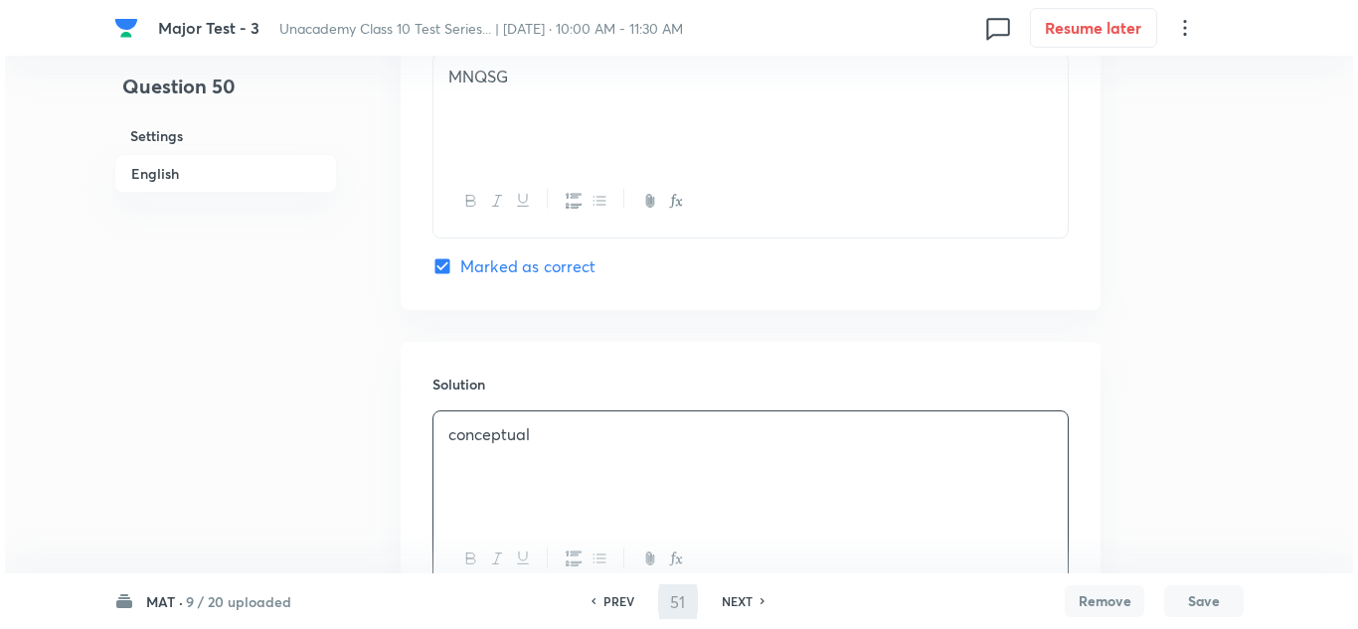
scroll to position [0, 0]
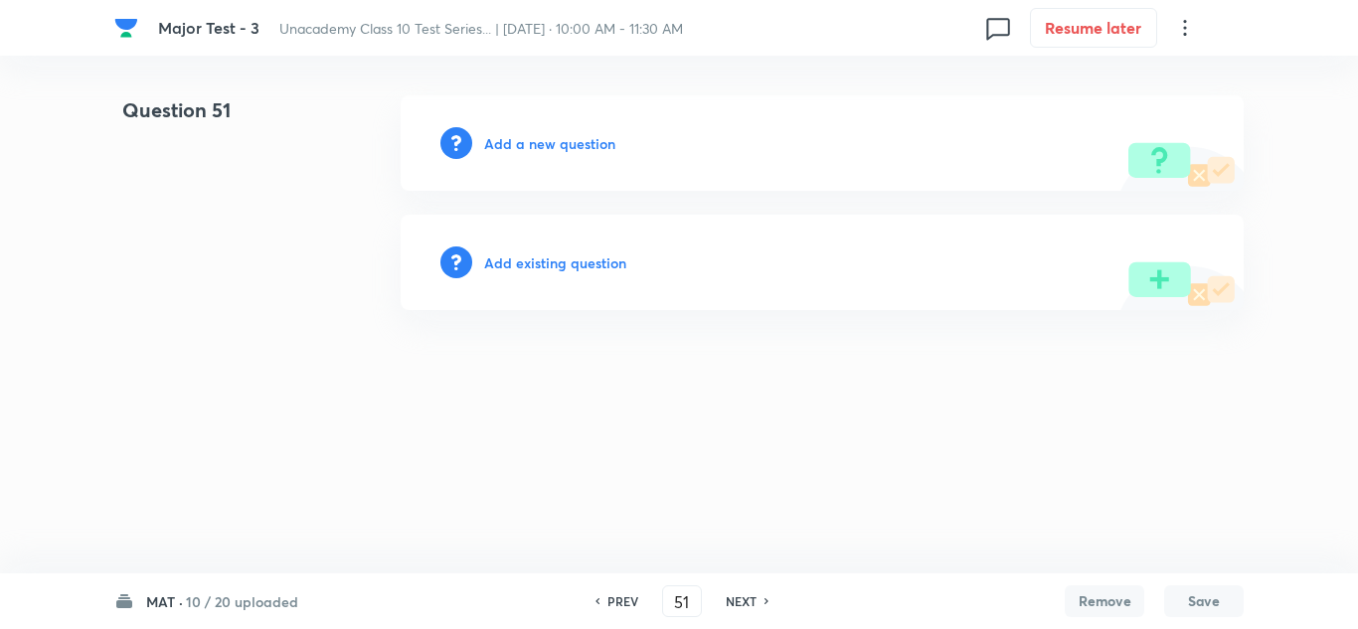
click at [570, 140] on h6 "Add a new question" at bounding box center [549, 143] width 131 height 21
click at [570, 140] on h6 "Choose a question type" at bounding box center [560, 143] width 153 height 21
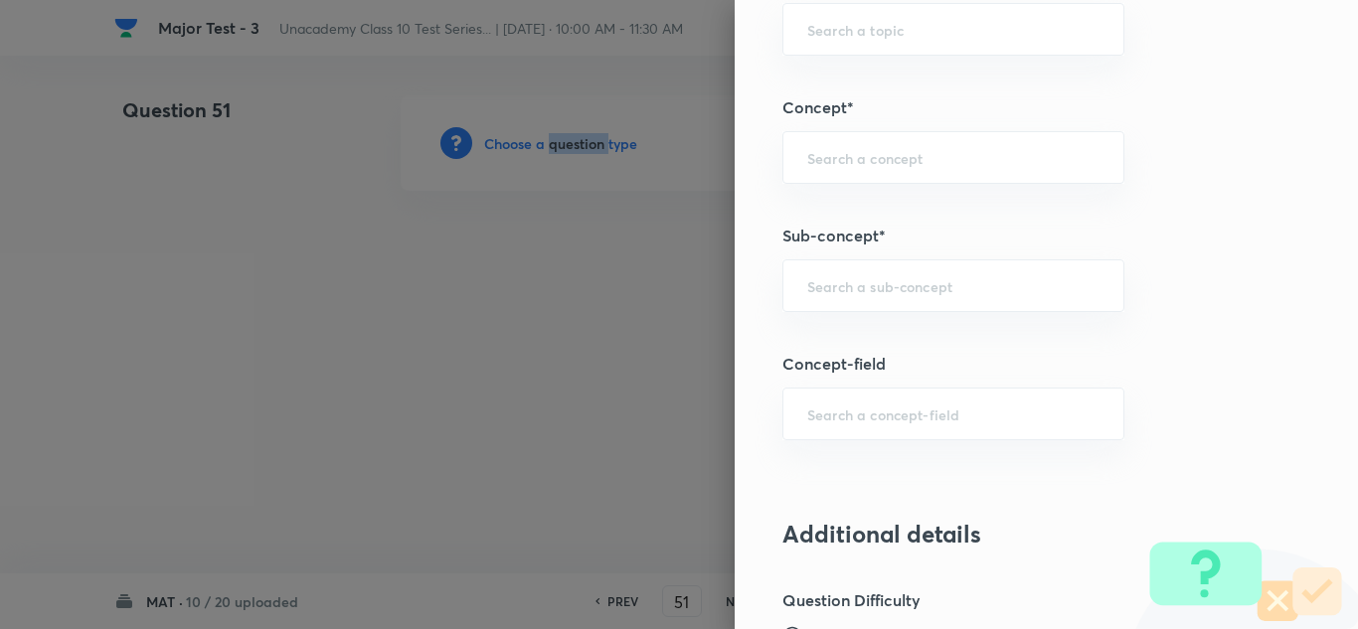
scroll to position [1293, 0]
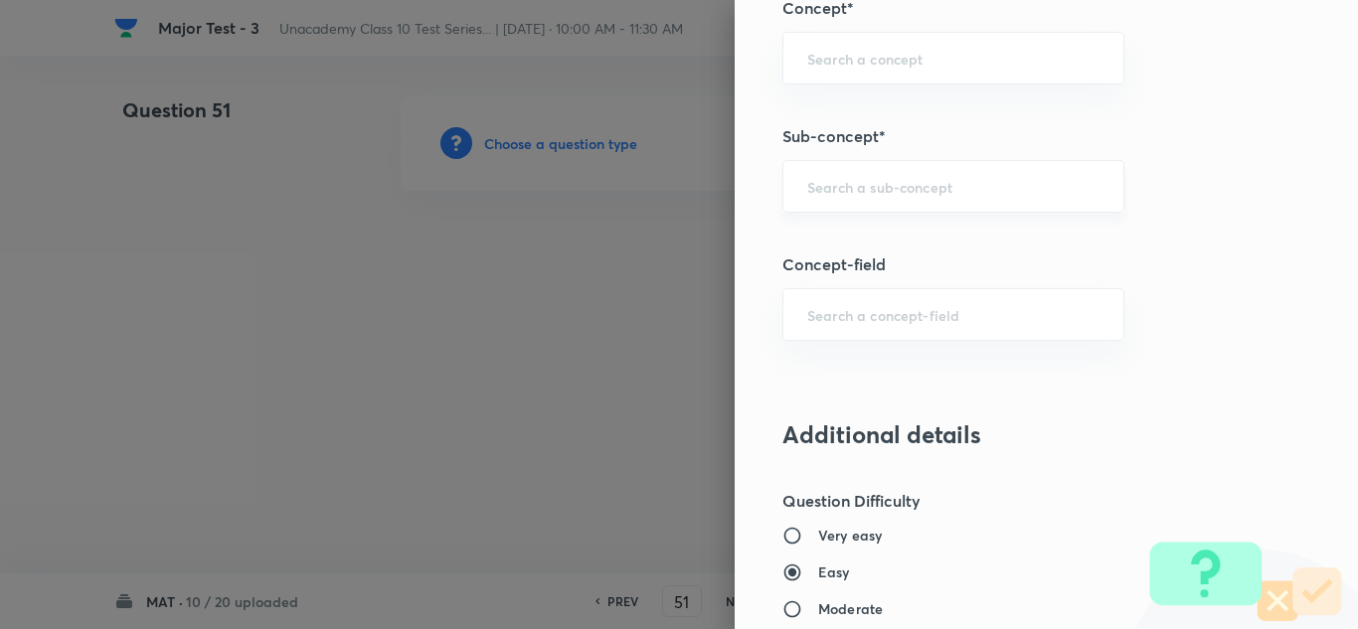
click at [862, 195] on input "text" at bounding box center [954, 186] width 292 height 19
drag, startPoint x: 868, startPoint y: 212, endPoint x: 867, endPoint y: 202, distance: 10.0
click at [867, 206] on div "​" at bounding box center [954, 186] width 342 height 53
click at [867, 202] on div "​" at bounding box center [954, 186] width 342 height 53
type input "direction"
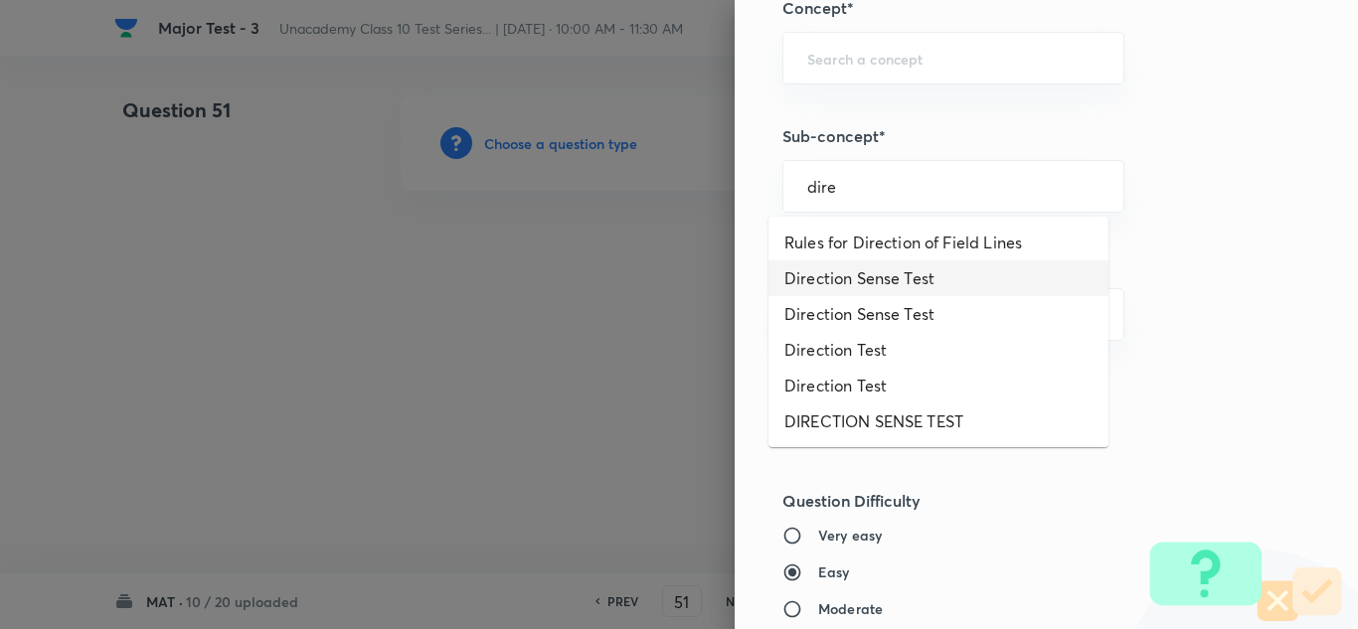
click at [890, 272] on li "Direction Sense Test" at bounding box center [939, 279] width 340 height 36
type input "Direction Sense Test"
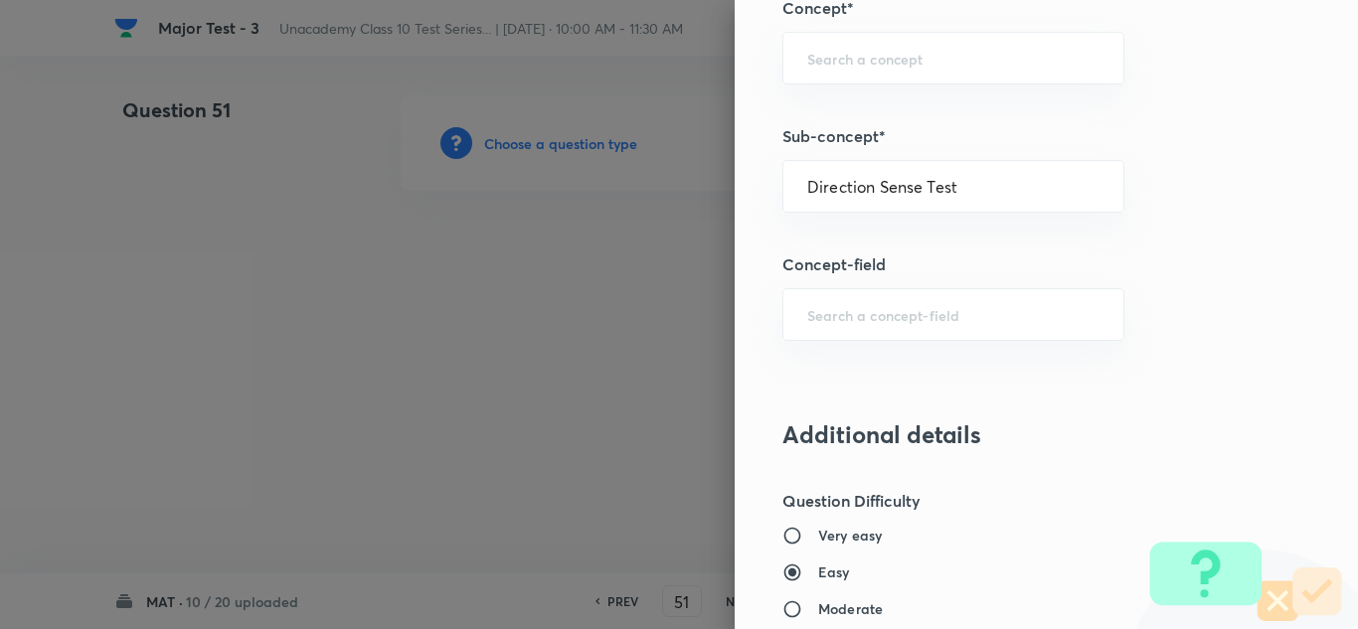
type input "Foundation Class X"
type input "Aptitude"
type input "Direction Sense Test"
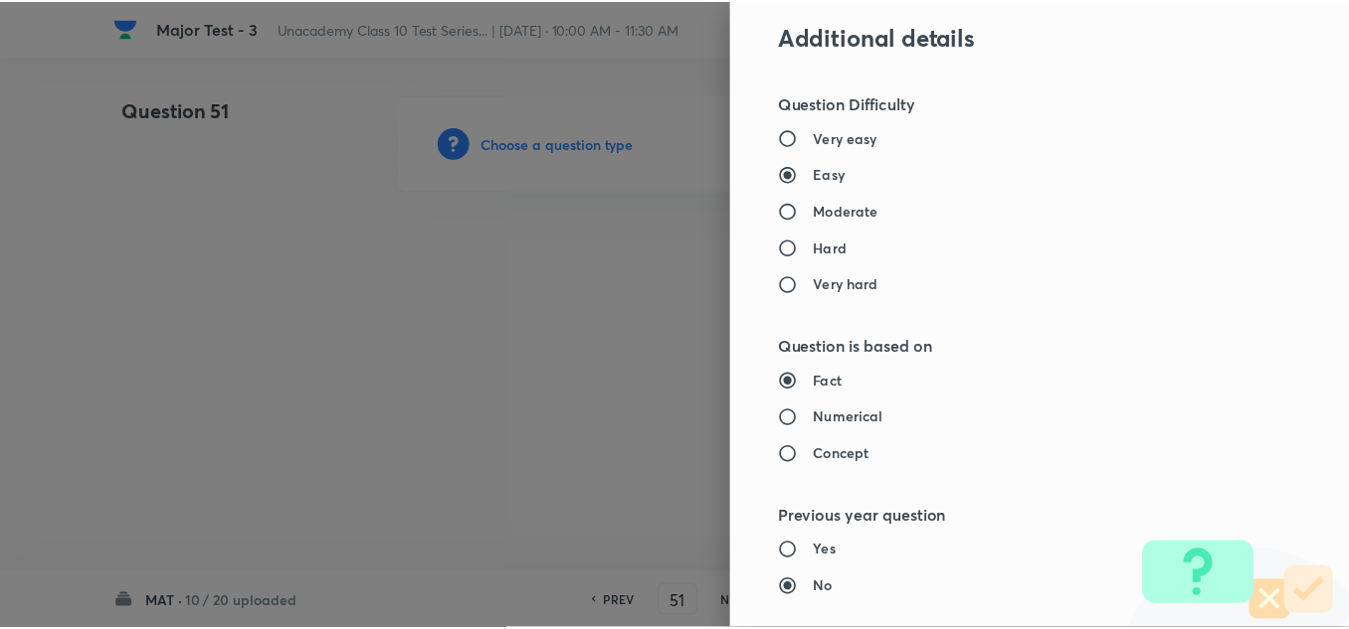
scroll to position [2188, 0]
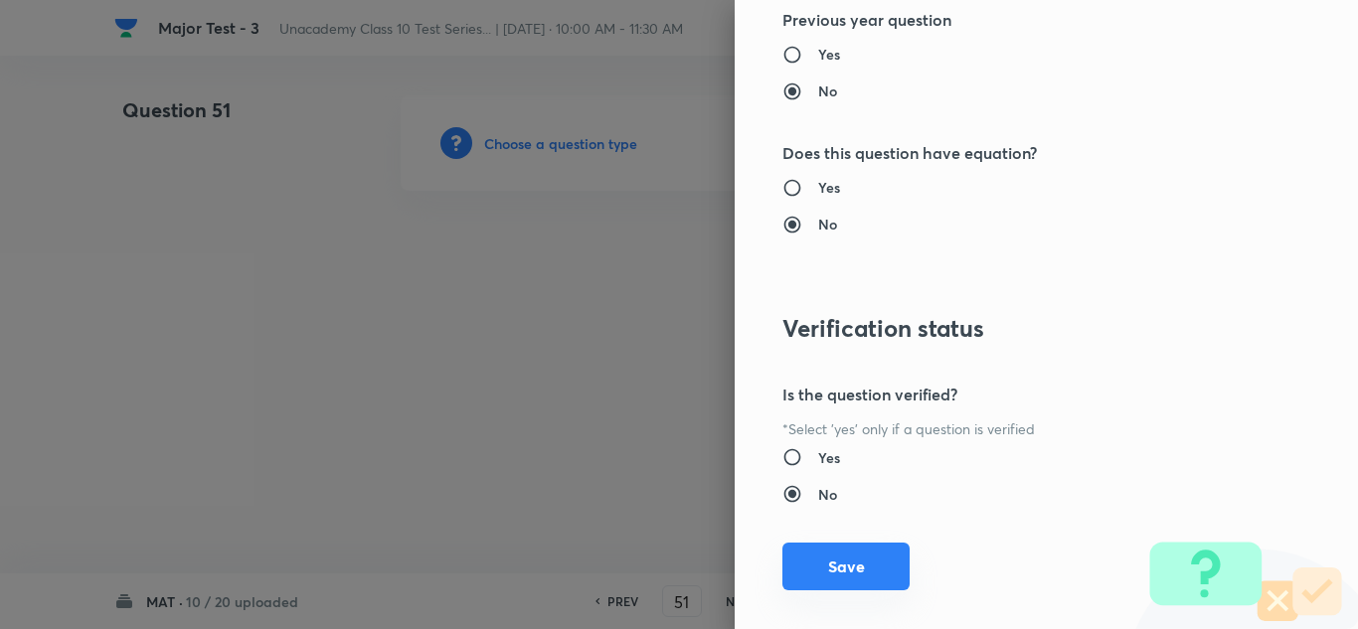
click at [844, 553] on button "Save" at bounding box center [846, 567] width 127 height 48
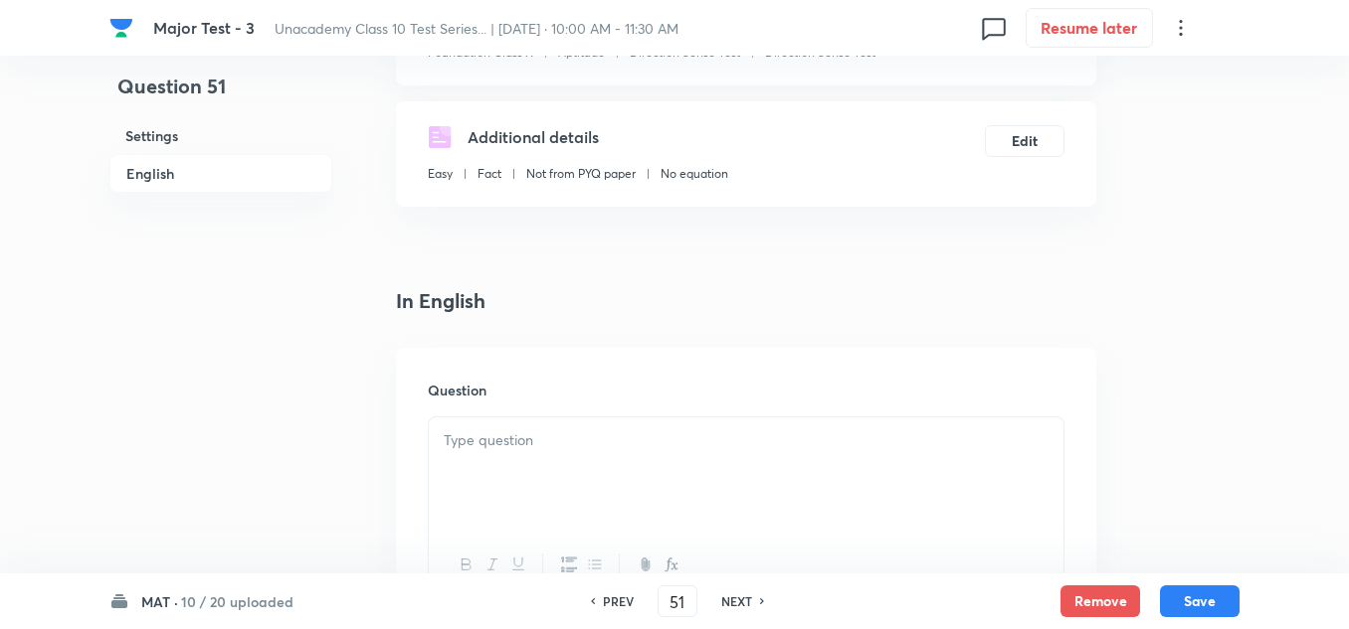
scroll to position [497, 0]
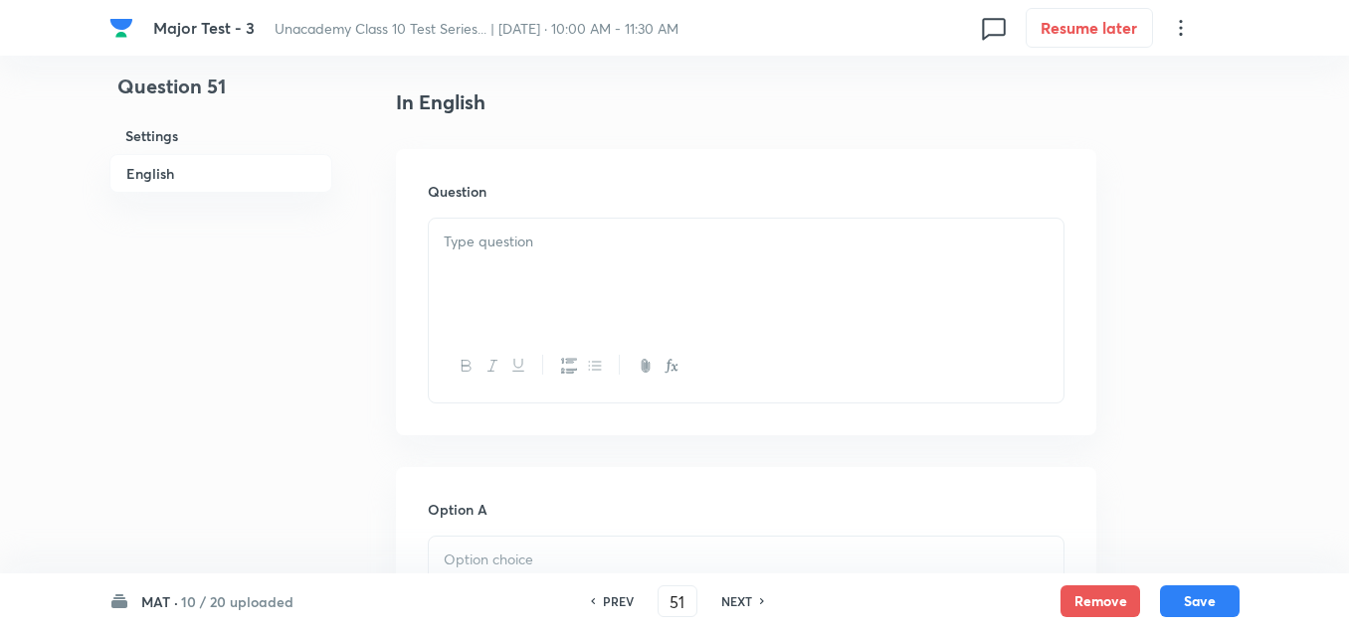
click at [504, 236] on p at bounding box center [746, 242] width 605 height 23
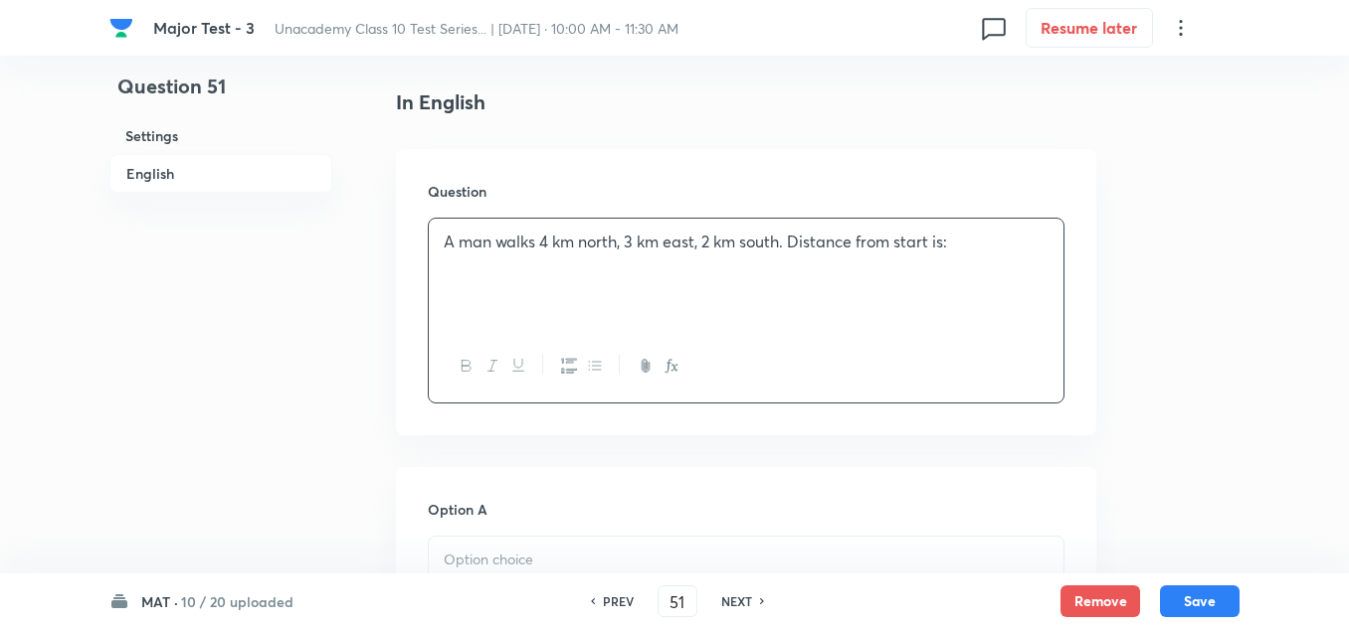
scroll to position [796, 0]
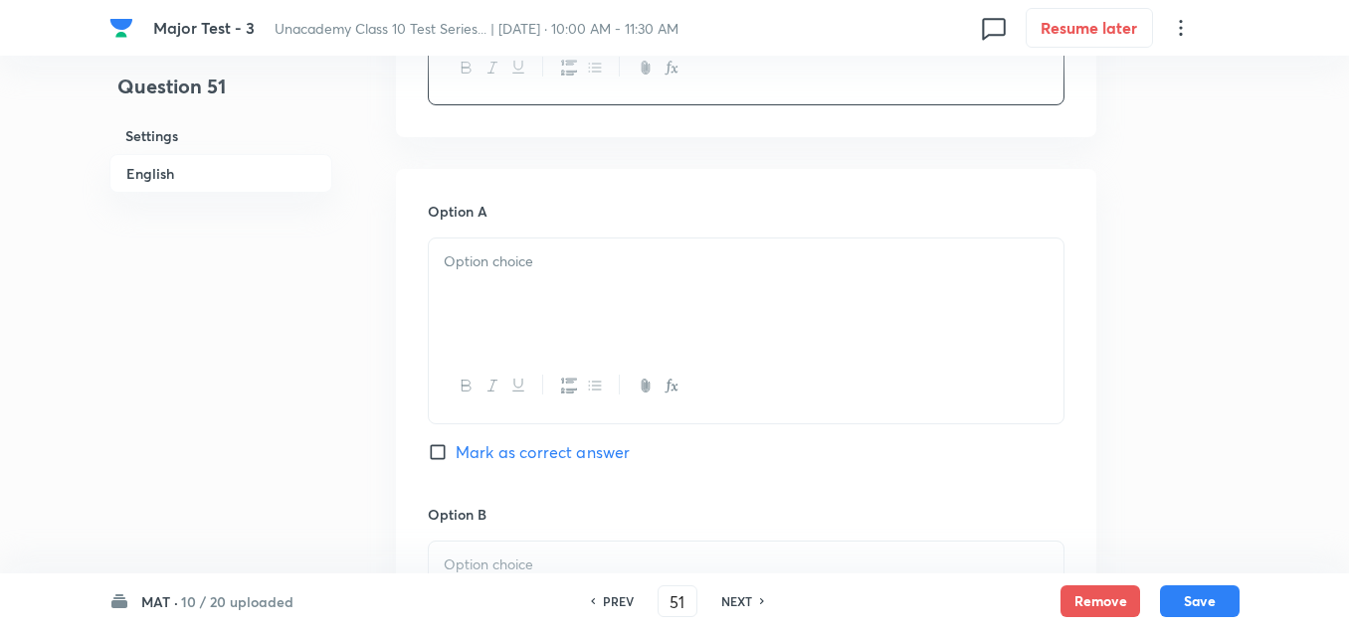
click at [511, 243] on div at bounding box center [746, 294] width 634 height 111
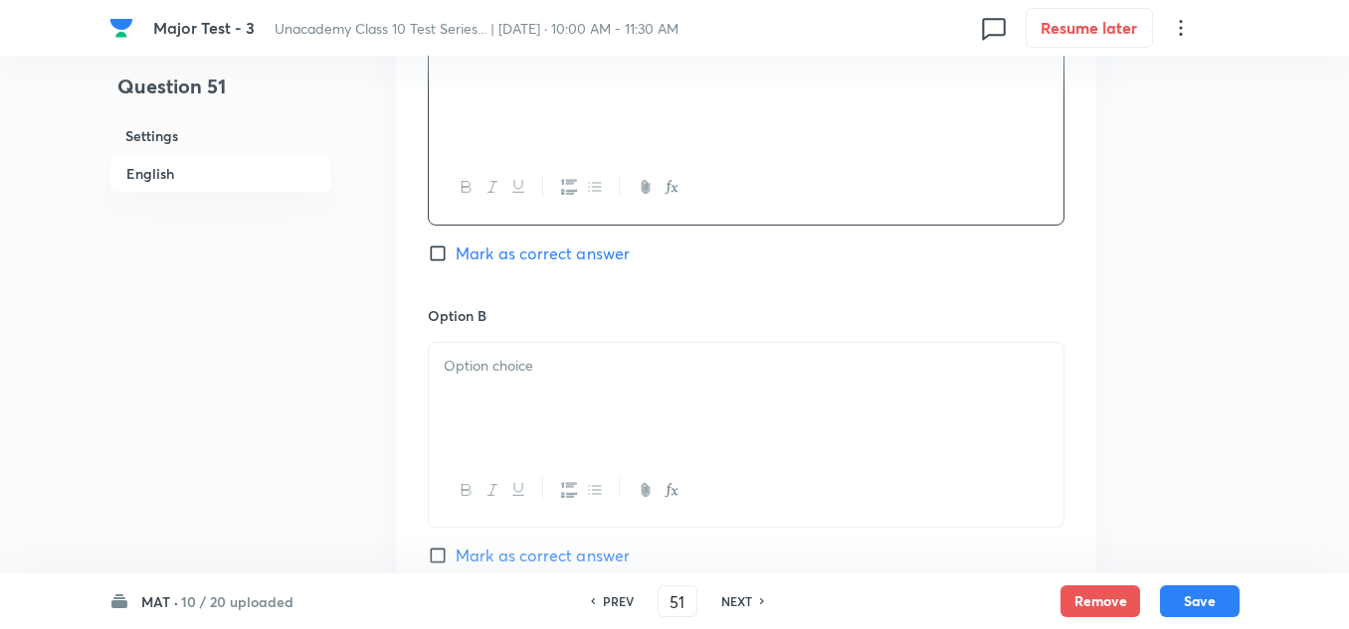
scroll to position [1094, 0]
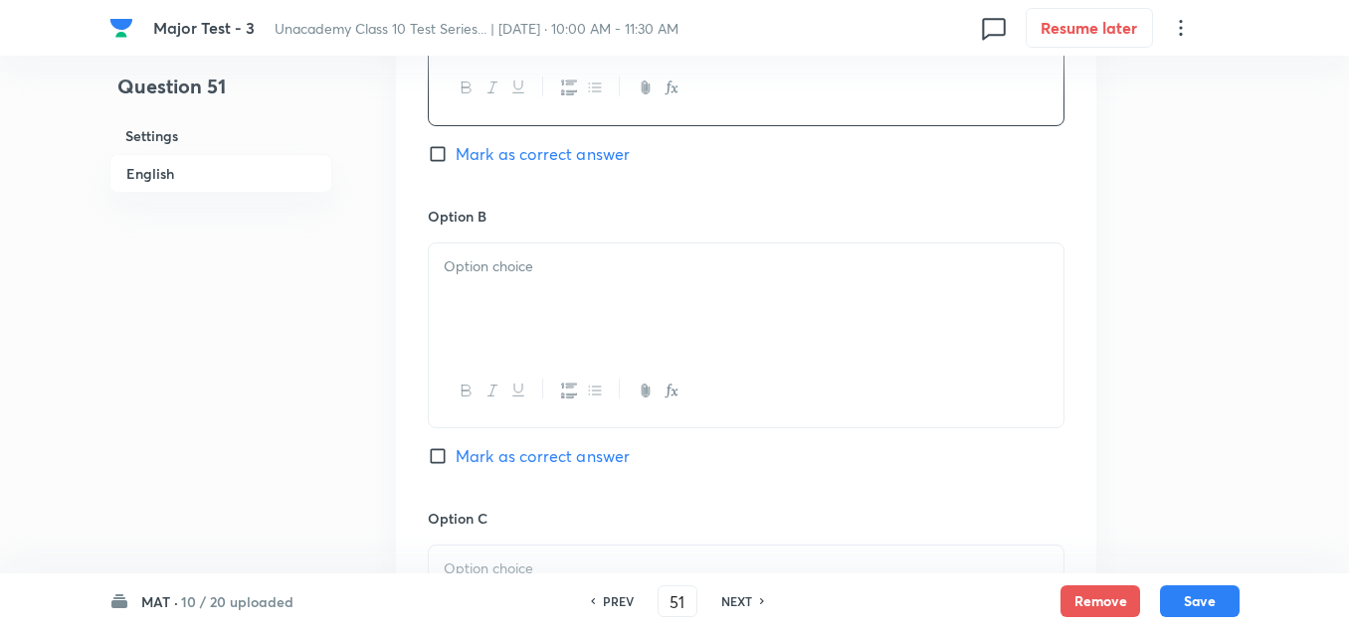
click at [514, 290] on div at bounding box center [746, 299] width 634 height 111
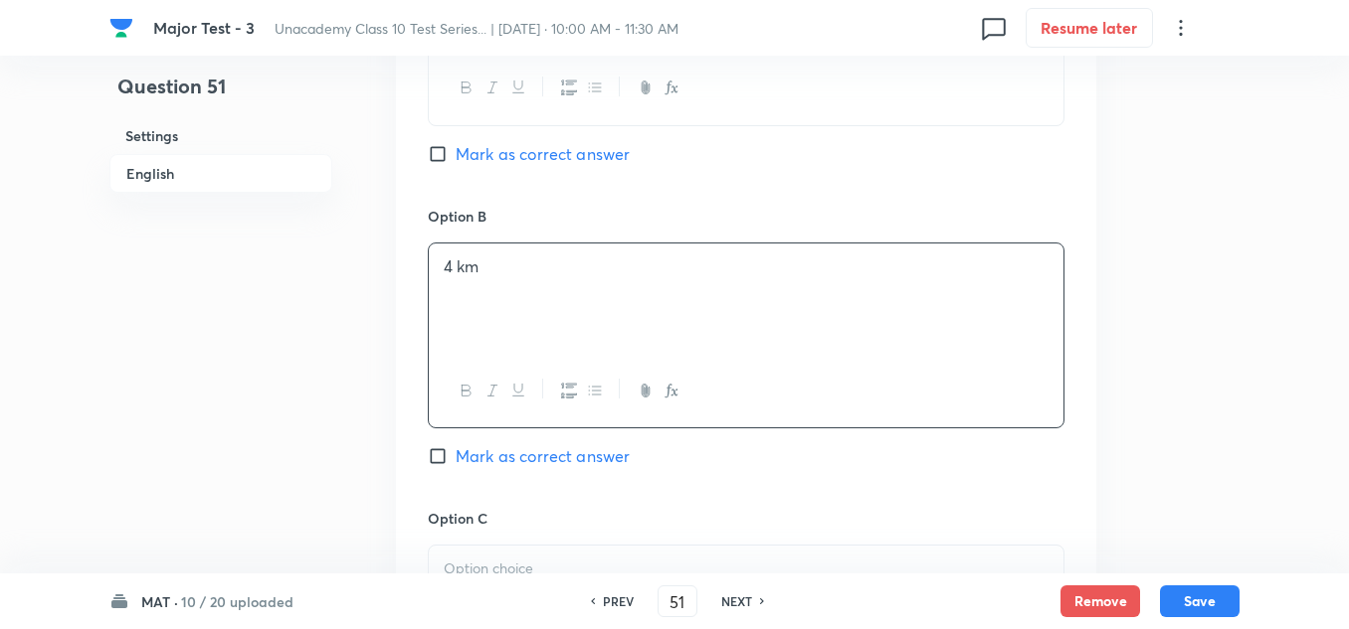
scroll to position [1293, 0]
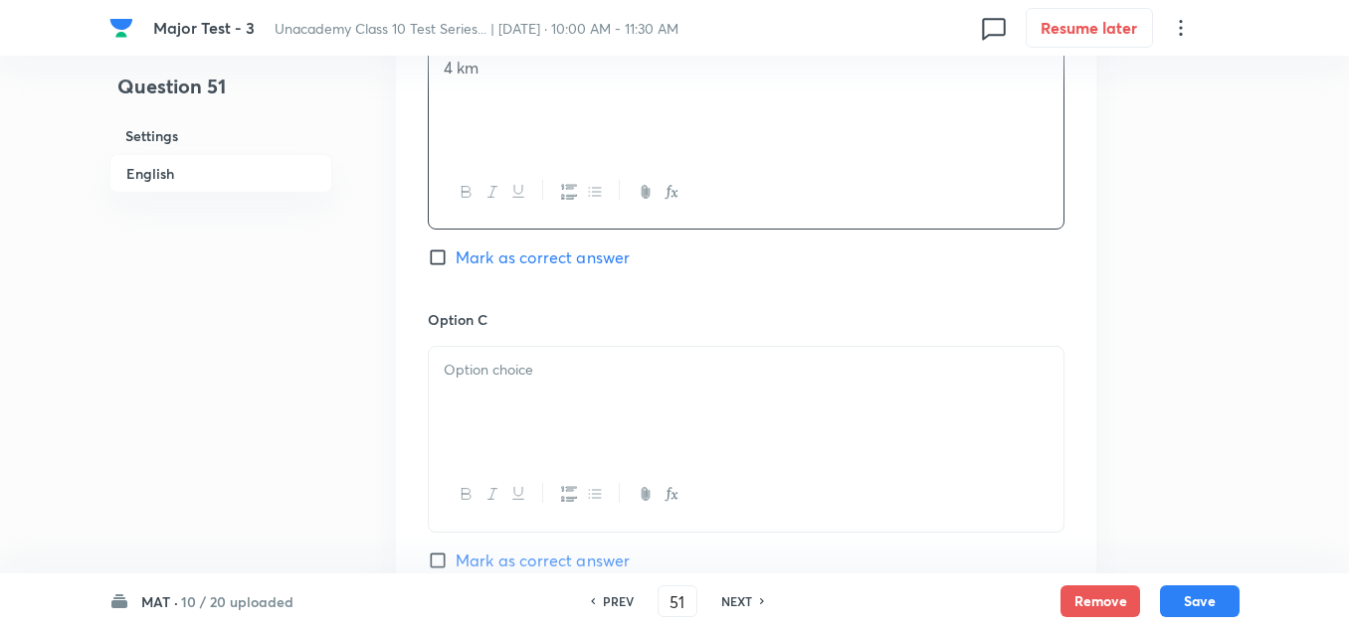
click at [545, 394] on div at bounding box center [746, 402] width 634 height 111
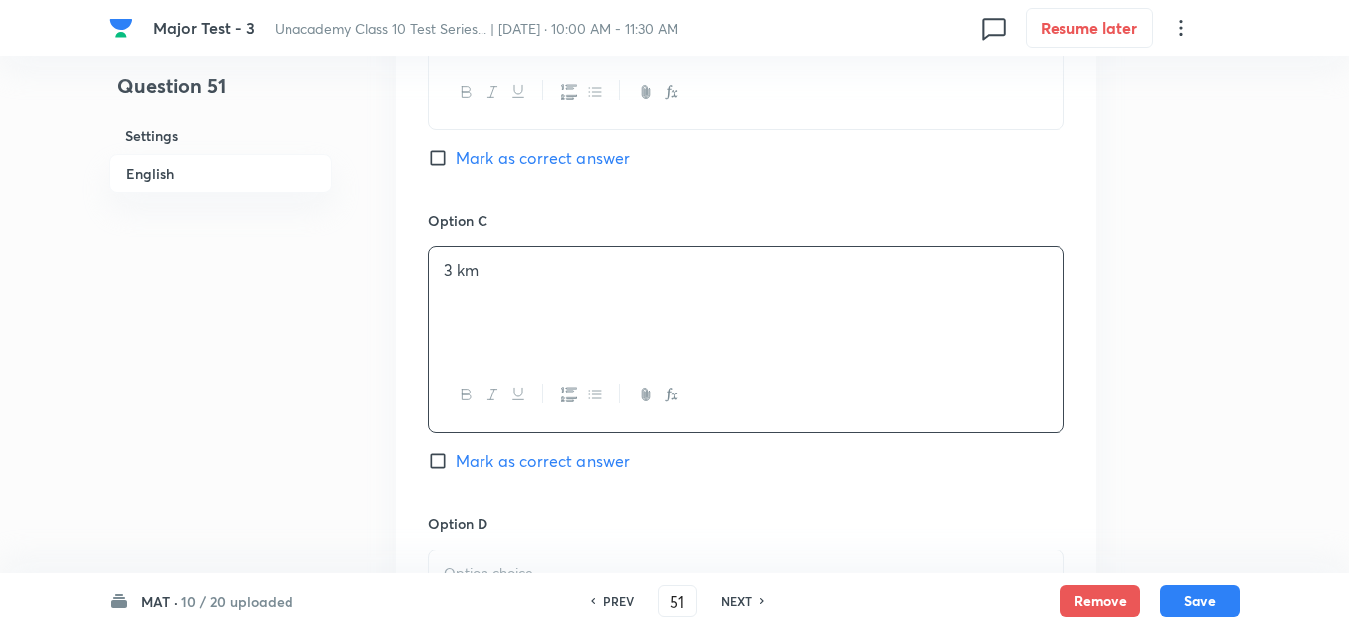
scroll to position [1492, 0]
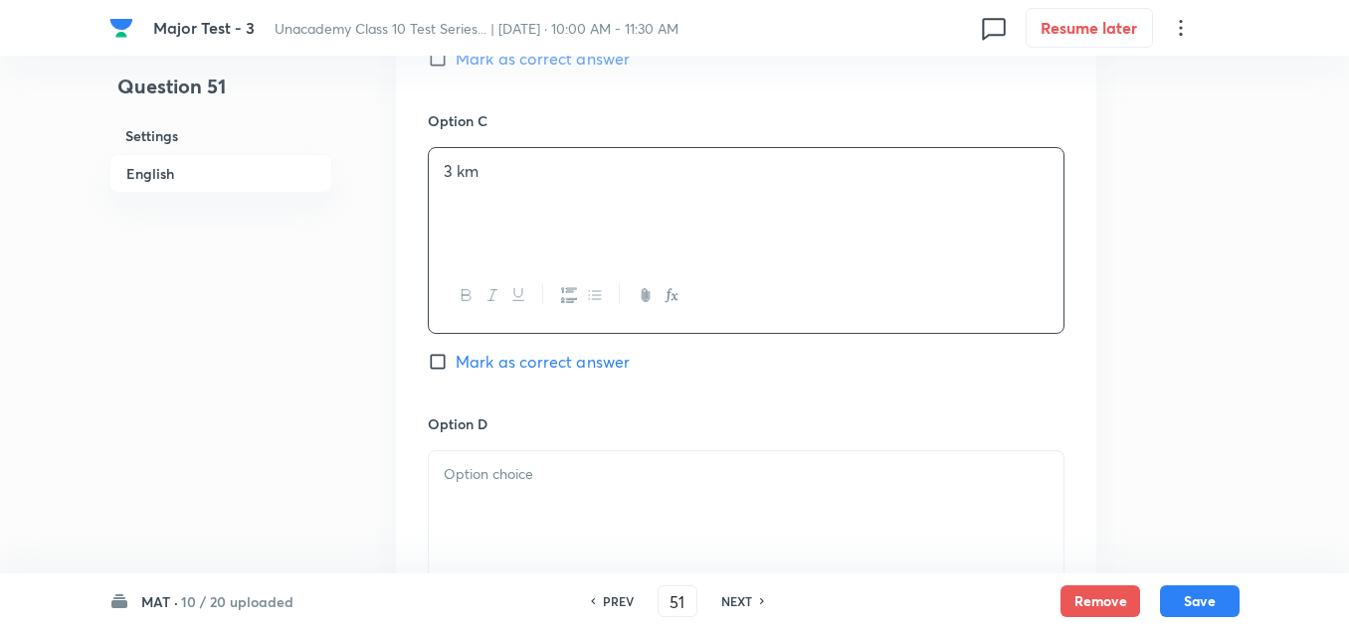
click at [497, 468] on p at bounding box center [746, 474] width 605 height 23
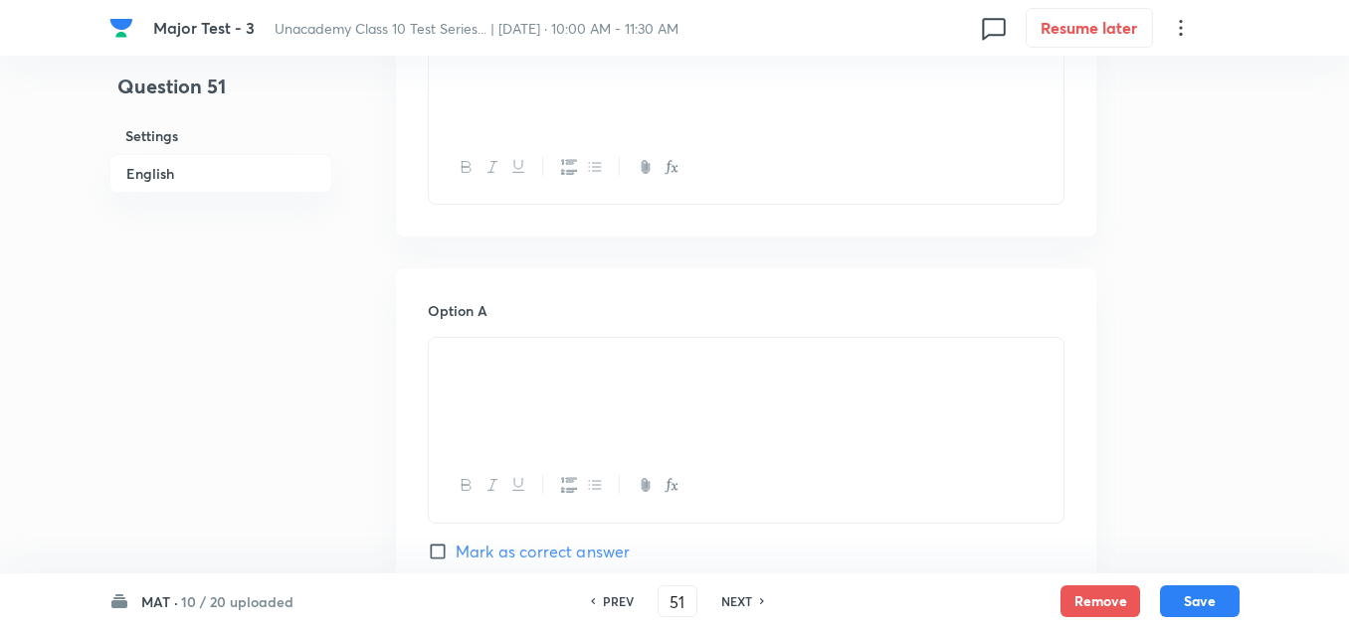
scroll to position [895, 0]
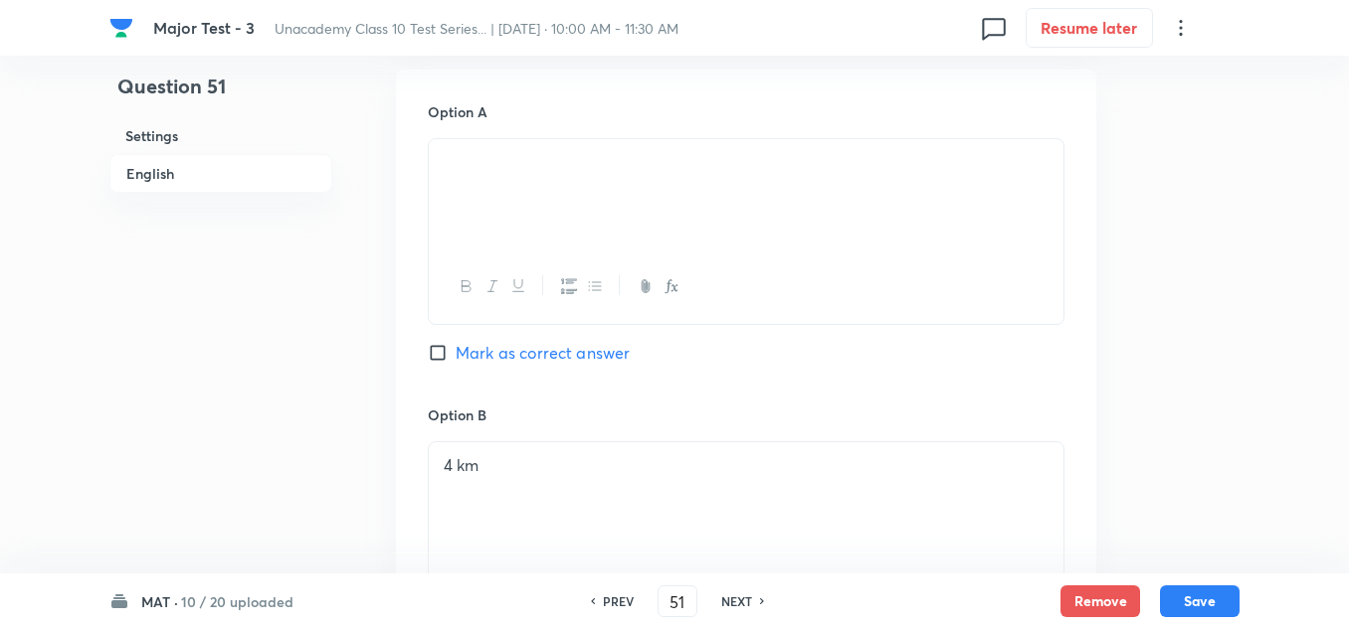
click at [534, 341] on span "Mark as correct answer" at bounding box center [542, 353] width 174 height 24
click at [455, 343] on input "Mark as correct answer" at bounding box center [442, 353] width 28 height 20
checkbox input "true"
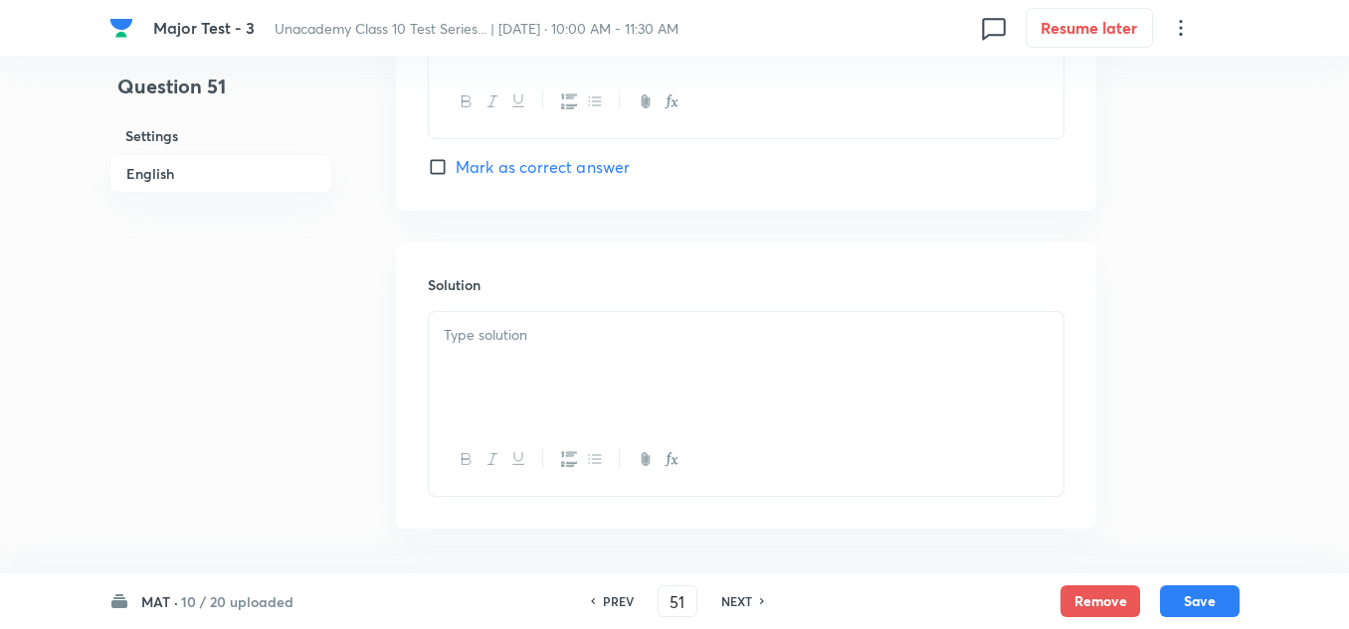
scroll to position [2064, 0]
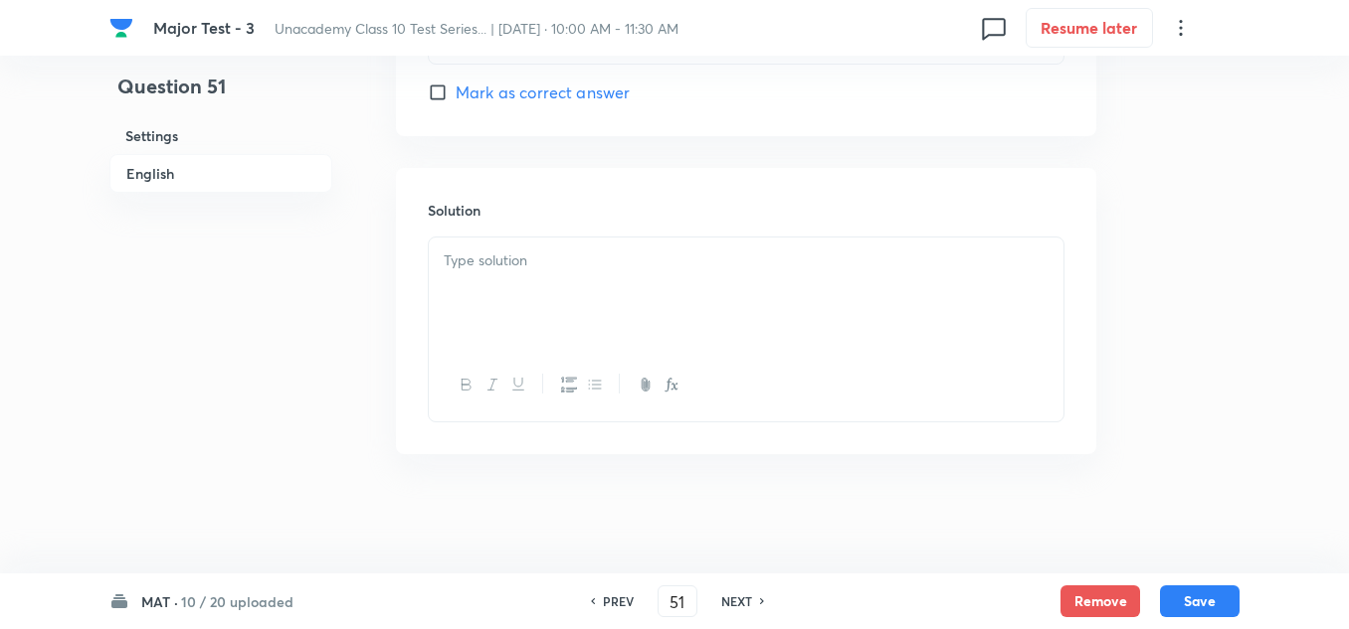
click at [569, 283] on div at bounding box center [746, 293] width 634 height 111
click at [1222, 599] on button "Save" at bounding box center [1200, 600] width 80 height 32
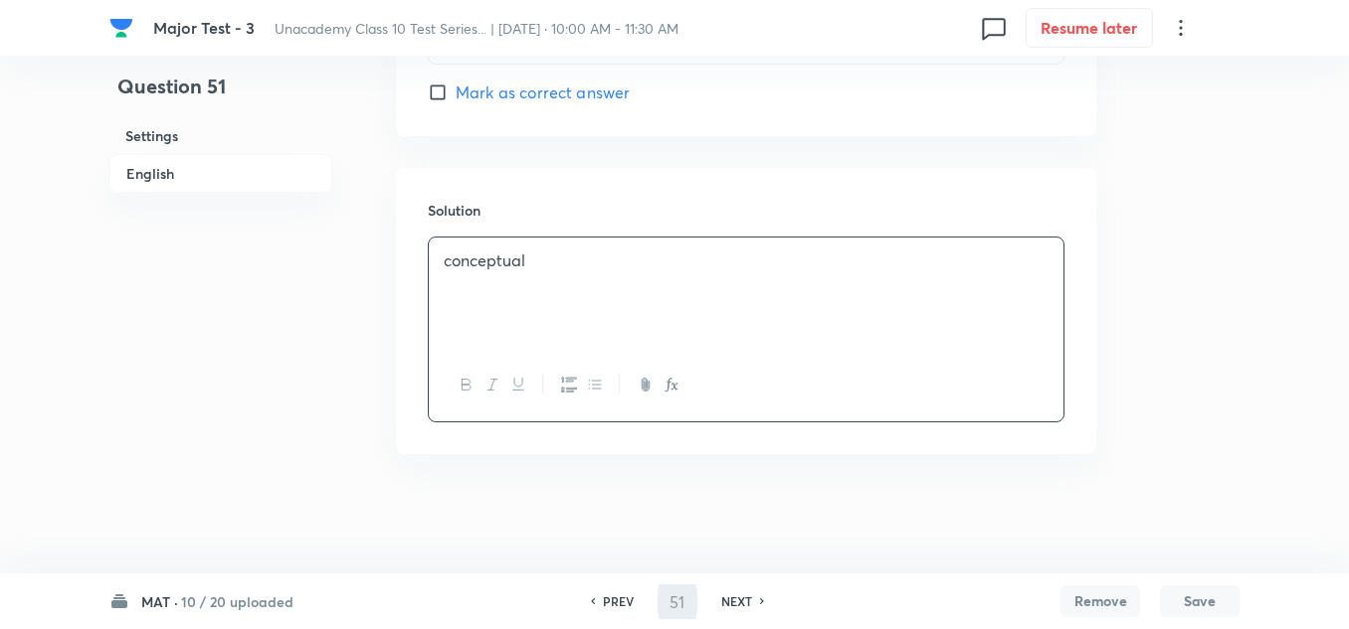
type input "52"
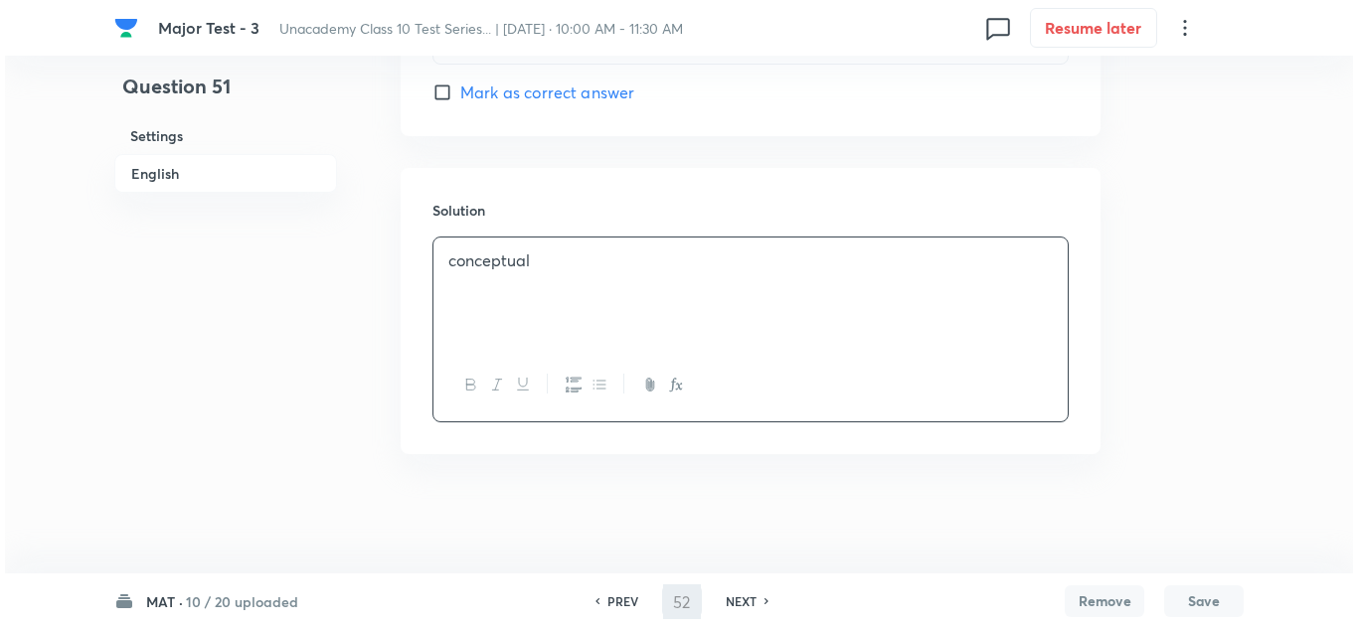
scroll to position [0, 0]
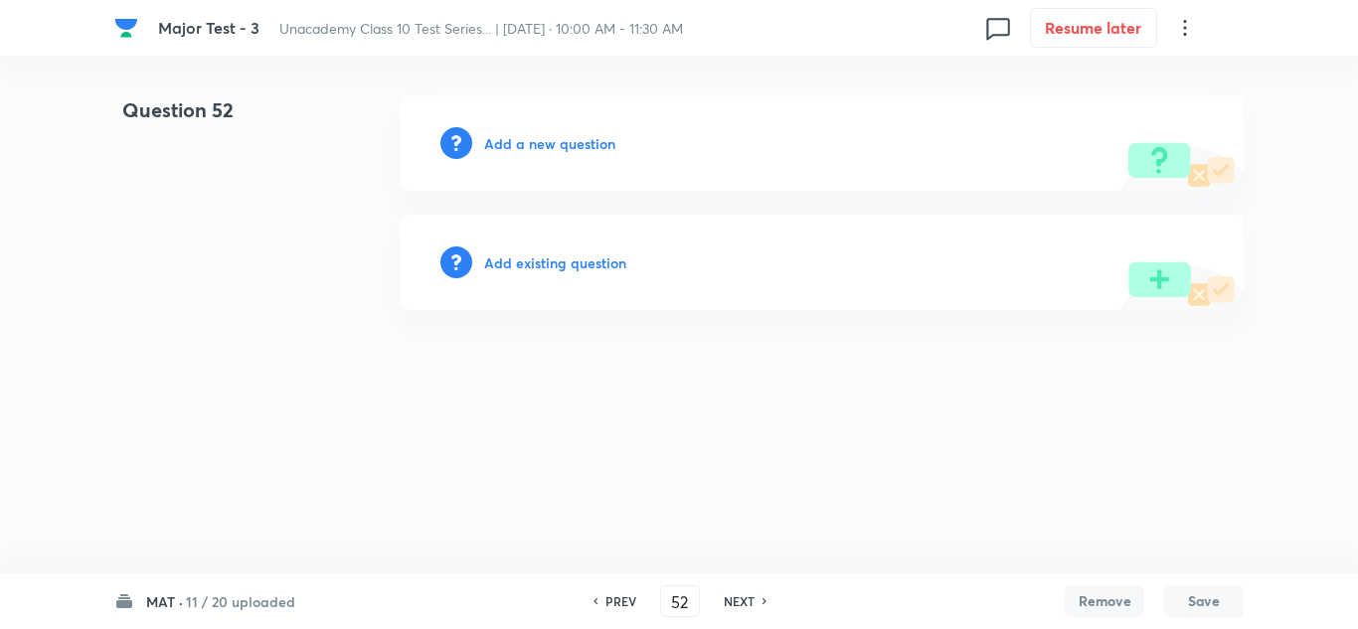
click at [538, 151] on h6 "Add a new question" at bounding box center [549, 143] width 131 height 21
click at [543, 156] on div "Choose a question type" at bounding box center [822, 142] width 843 height 95
click at [550, 152] on h6 "Choose a question type" at bounding box center [560, 143] width 153 height 21
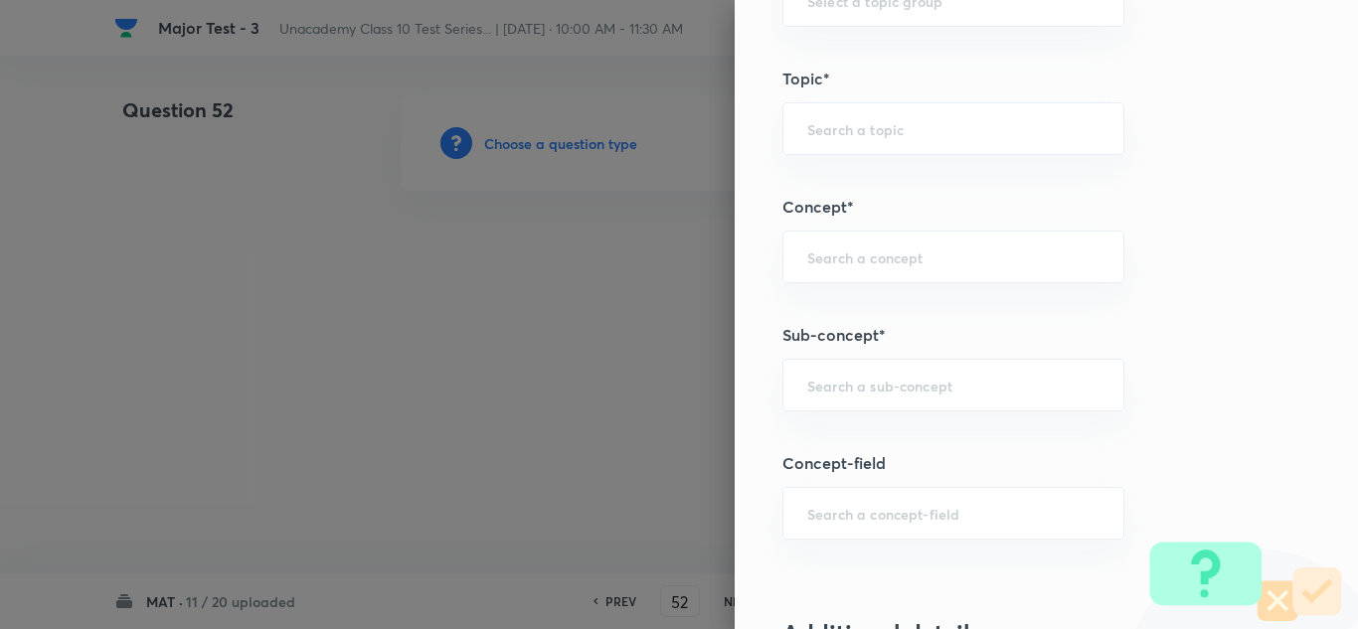
scroll to position [1193, 0]
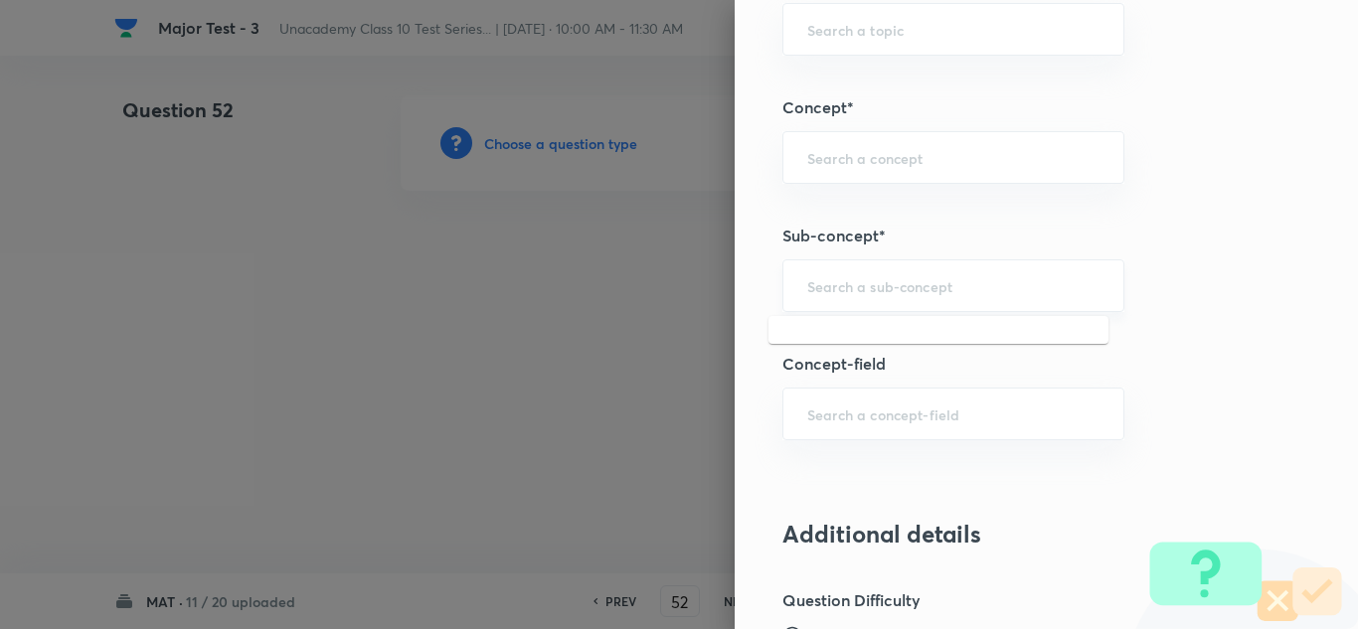
click at [857, 283] on input "text" at bounding box center [954, 285] width 292 height 19
click at [882, 291] on input "text" at bounding box center [954, 285] width 292 height 19
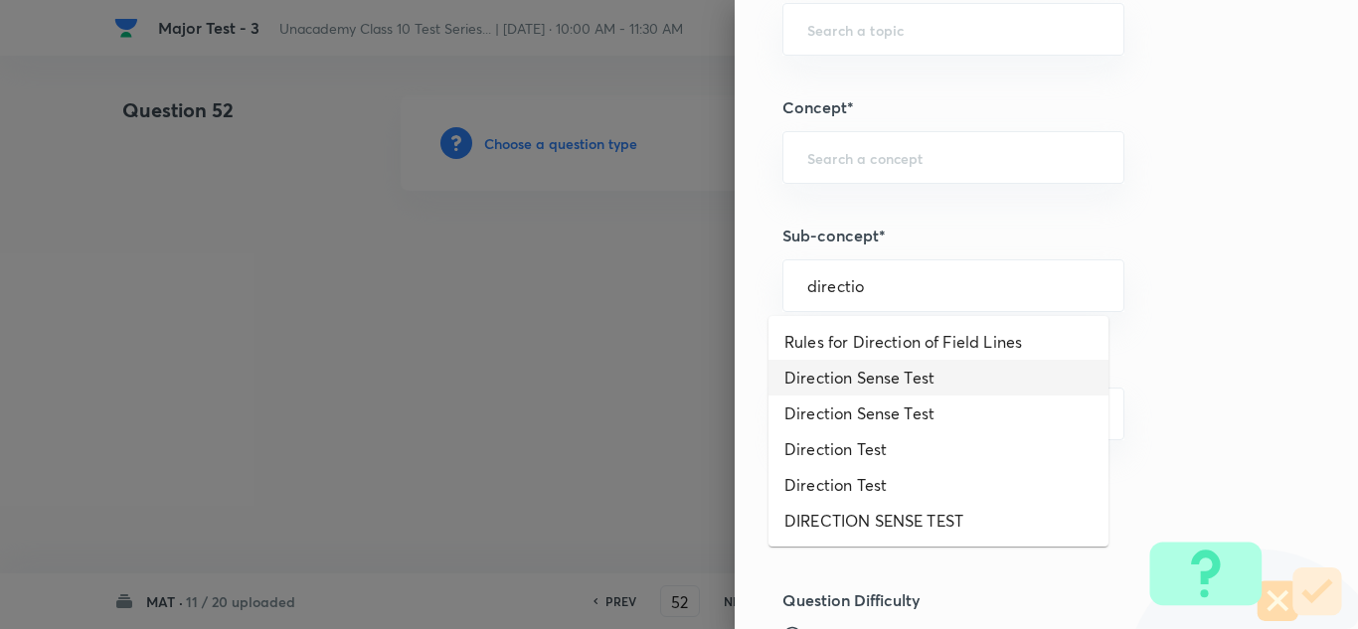
click at [876, 389] on li "Direction Sense Test" at bounding box center [939, 378] width 340 height 36
type input "Direction Sense Test"
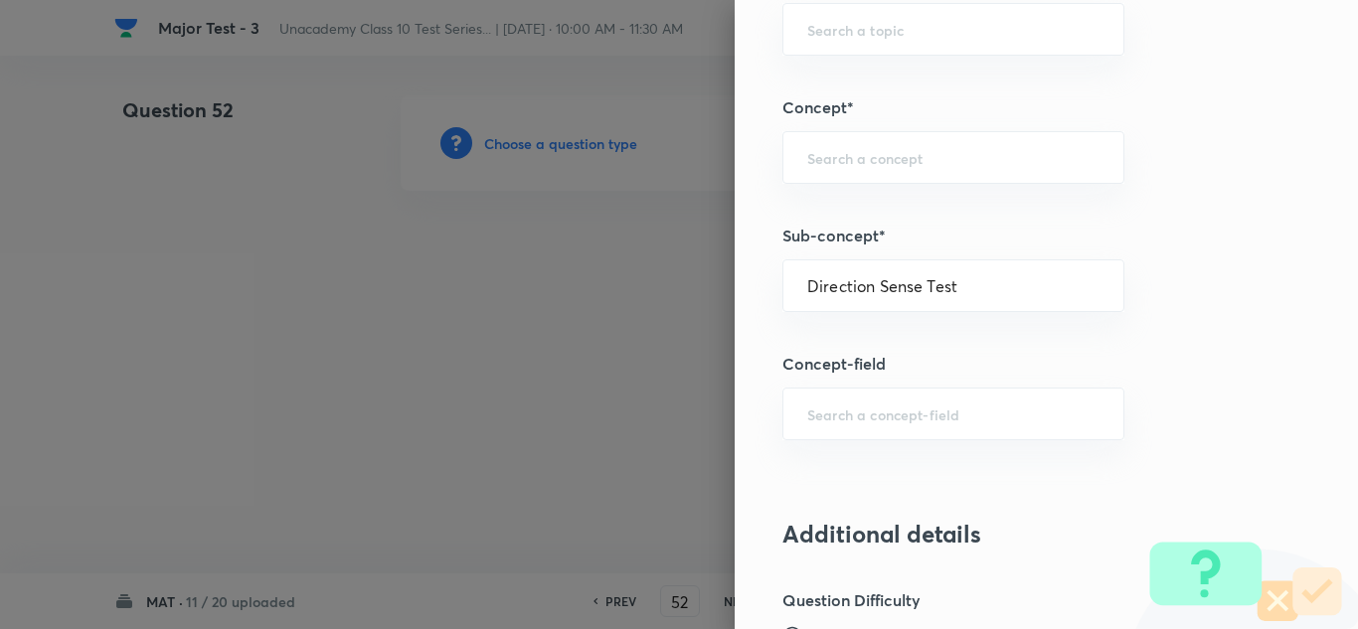
type input "Foundation Class X"
type input "Aptitude"
type input "Direction Sense Test"
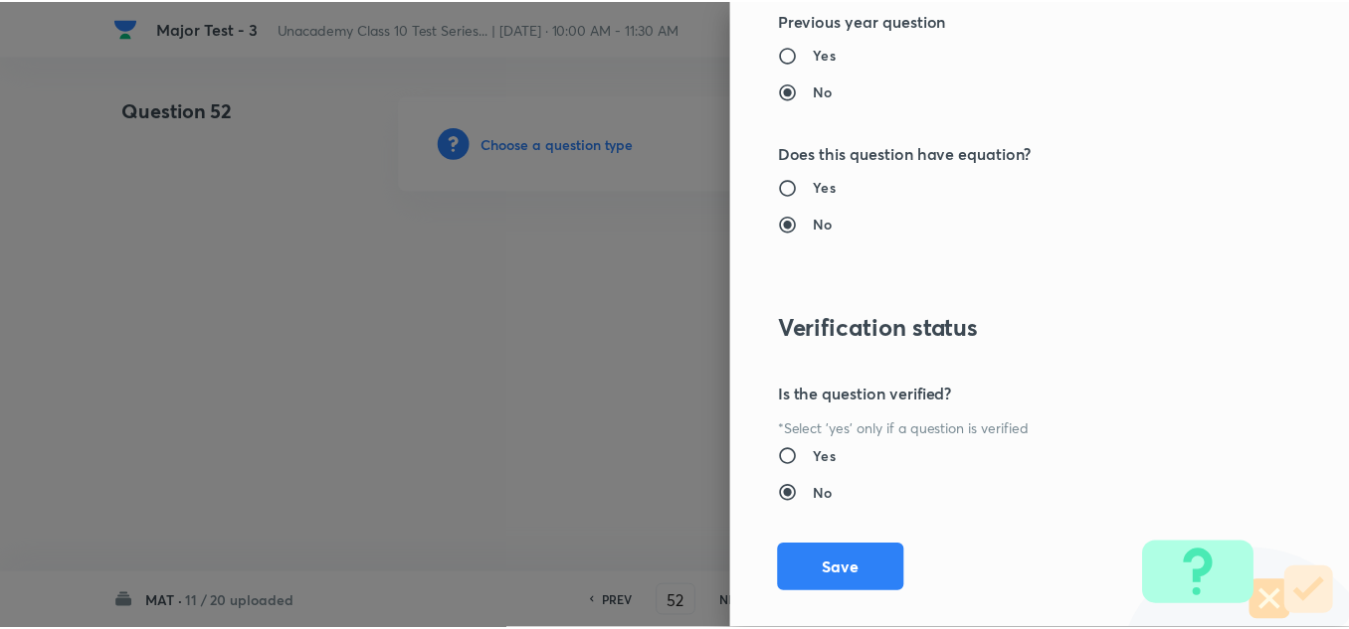
scroll to position [2215, 0]
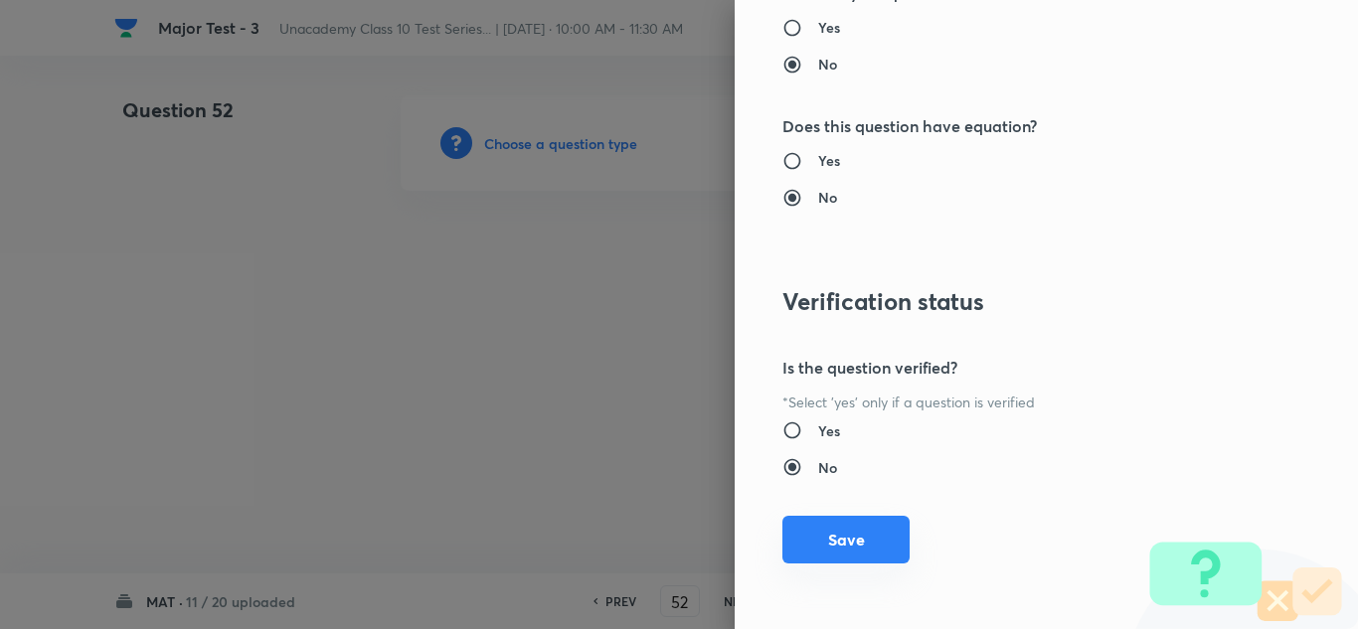
click at [864, 536] on button "Save" at bounding box center [846, 540] width 127 height 48
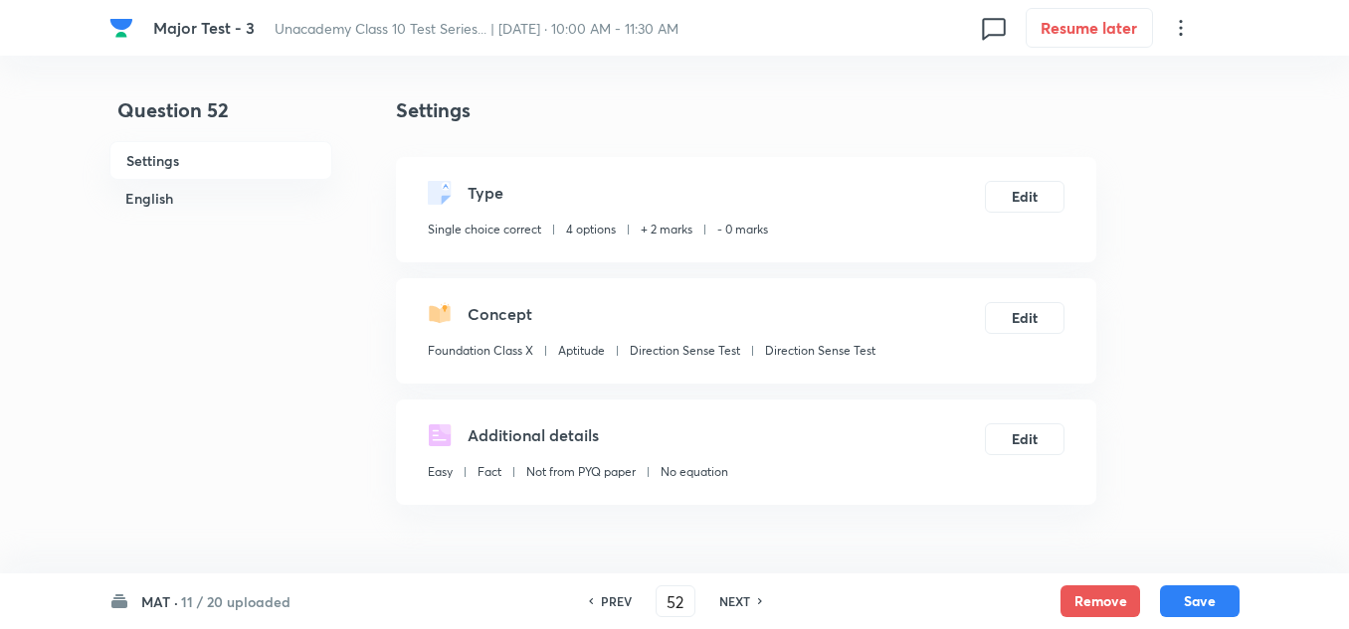
scroll to position [298, 0]
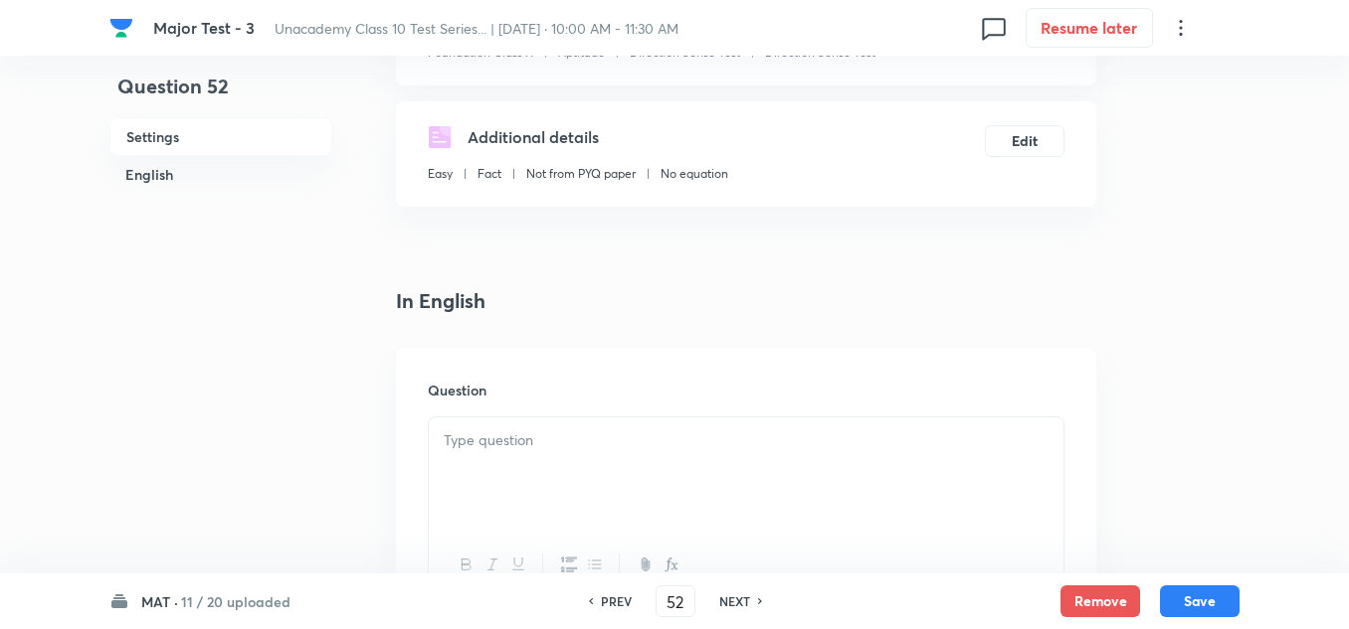
click at [494, 458] on div at bounding box center [746, 473] width 634 height 111
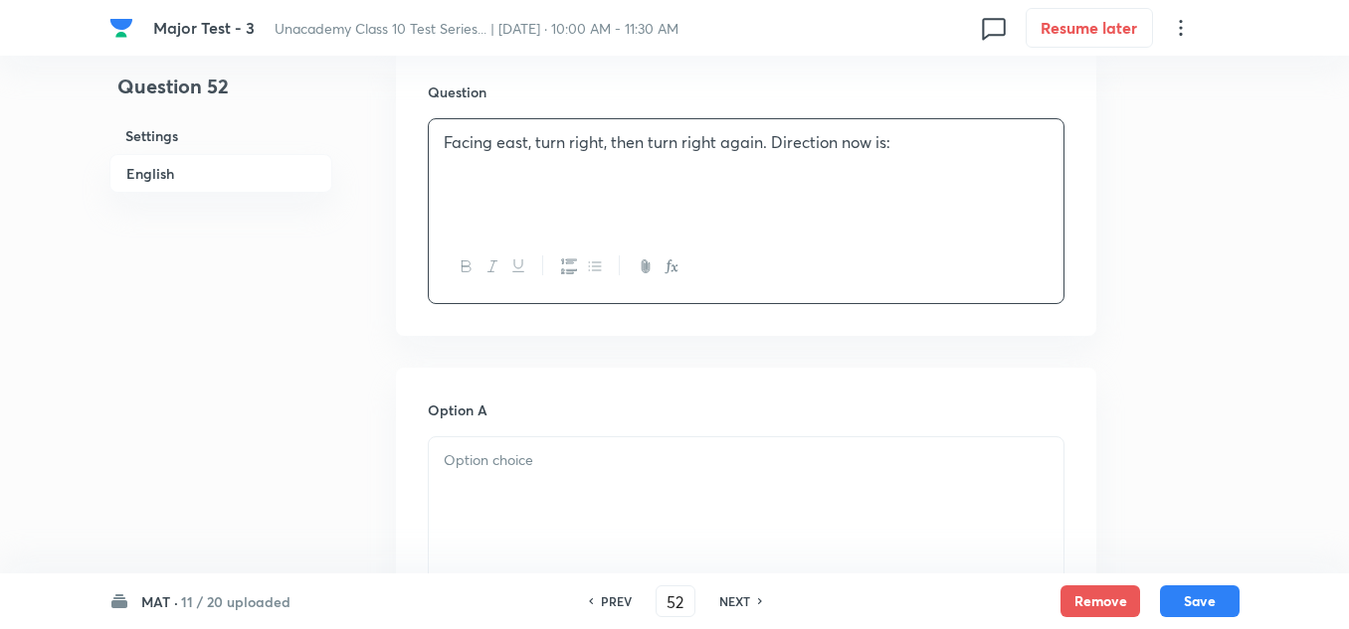
scroll to position [696, 0]
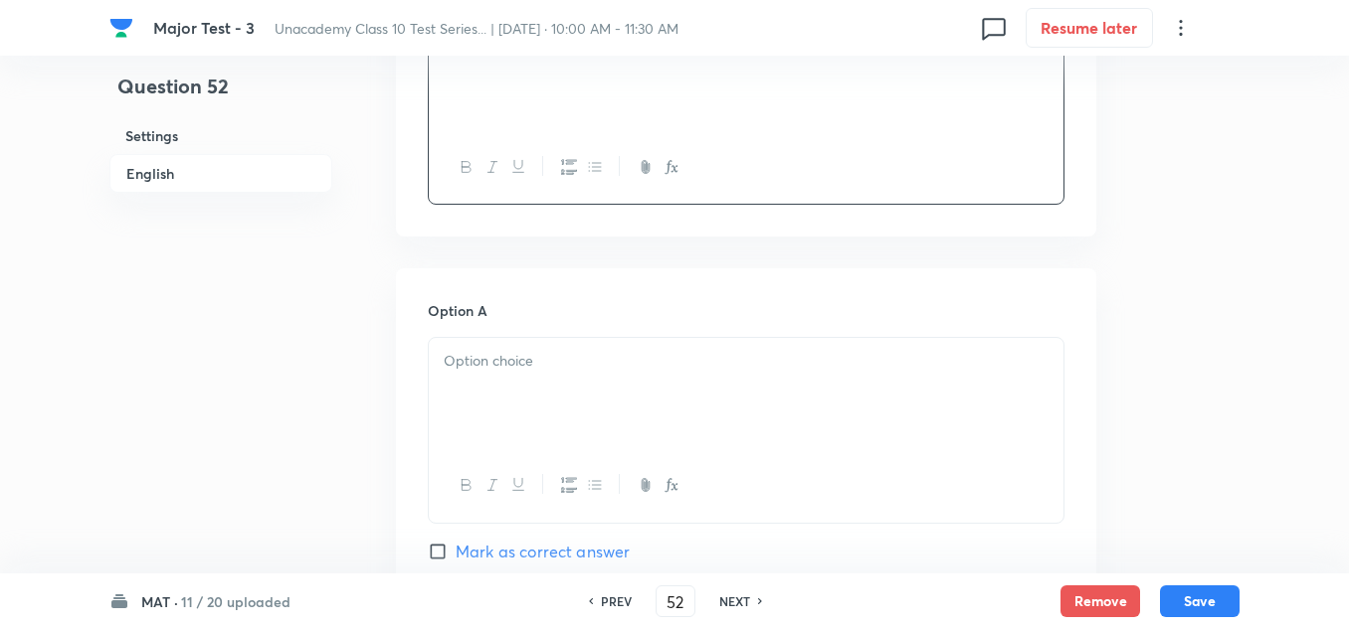
click at [507, 372] on p at bounding box center [746, 361] width 605 height 23
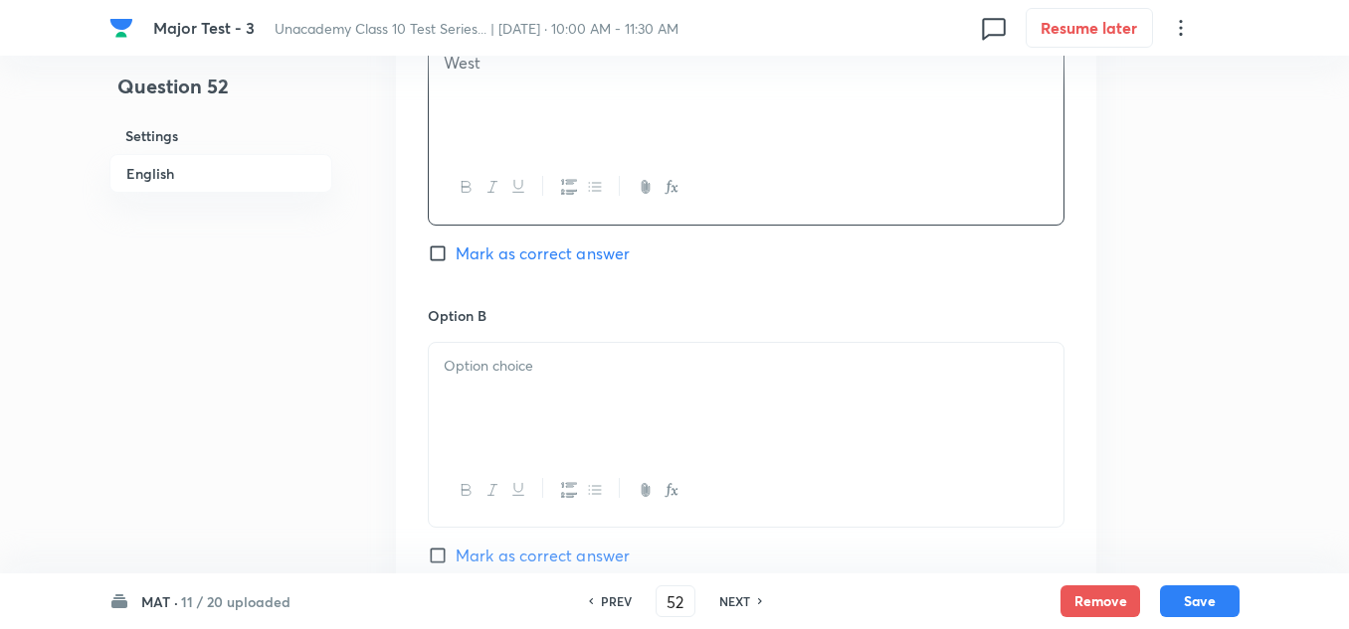
scroll to position [1094, 0]
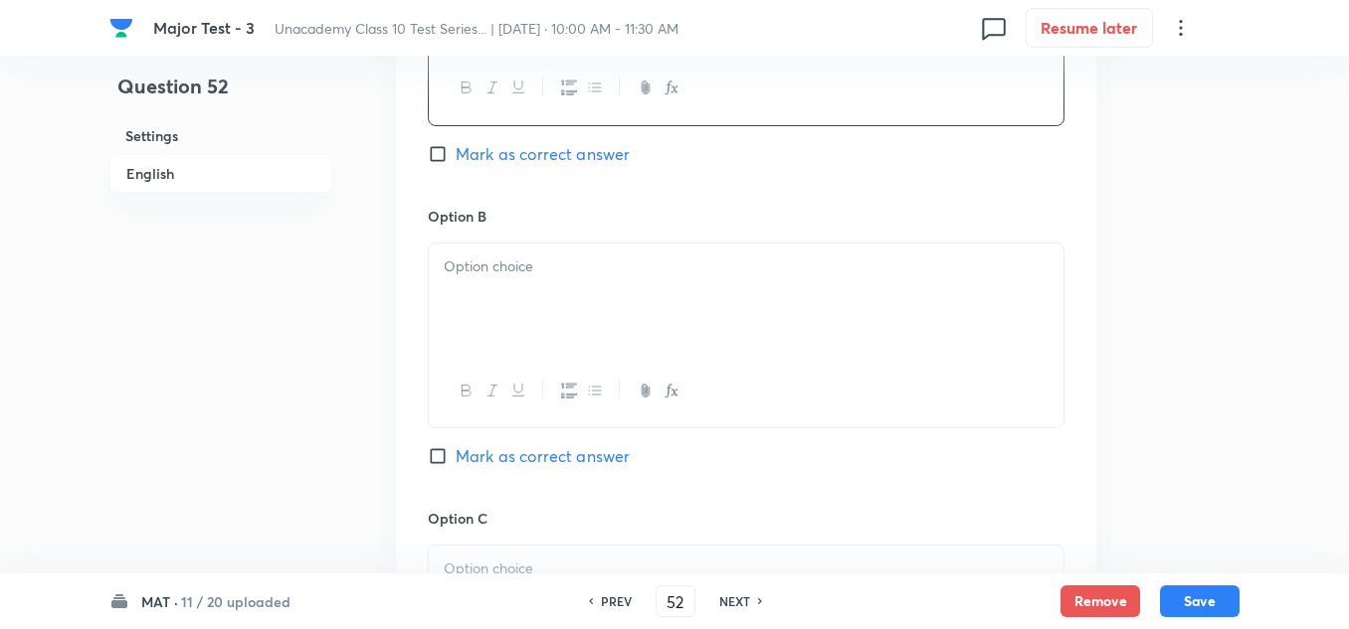
click at [524, 263] on p at bounding box center [746, 267] width 605 height 23
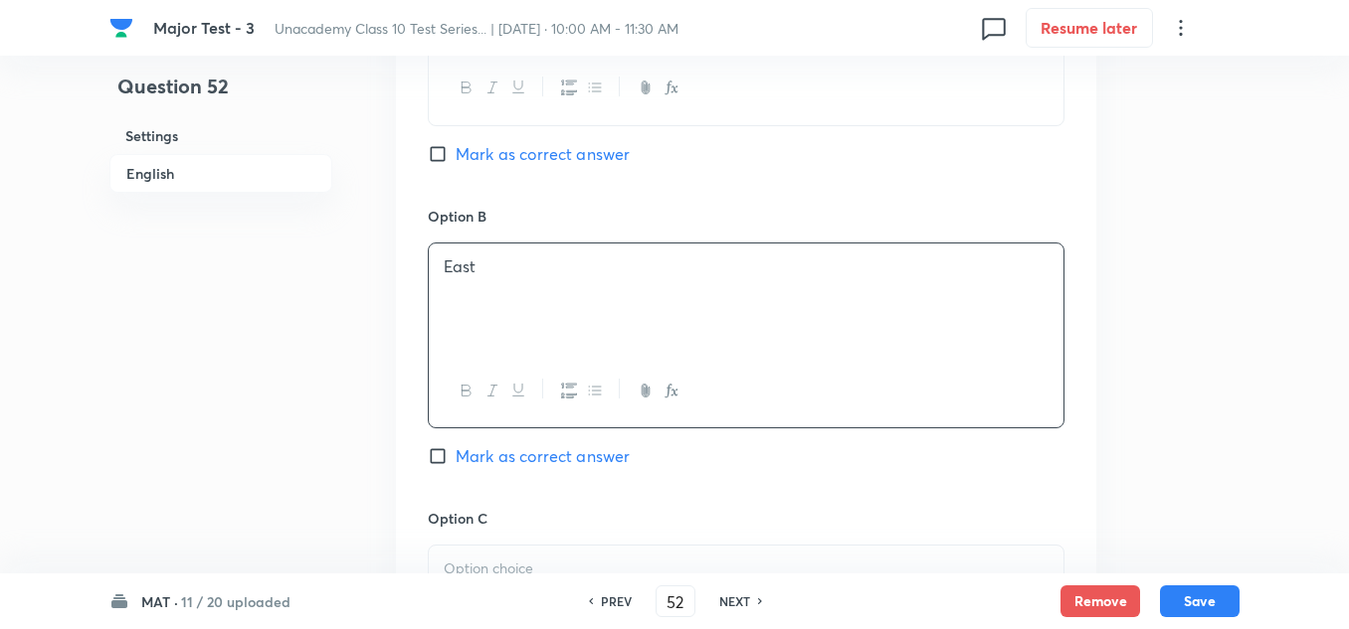
scroll to position [1293, 0]
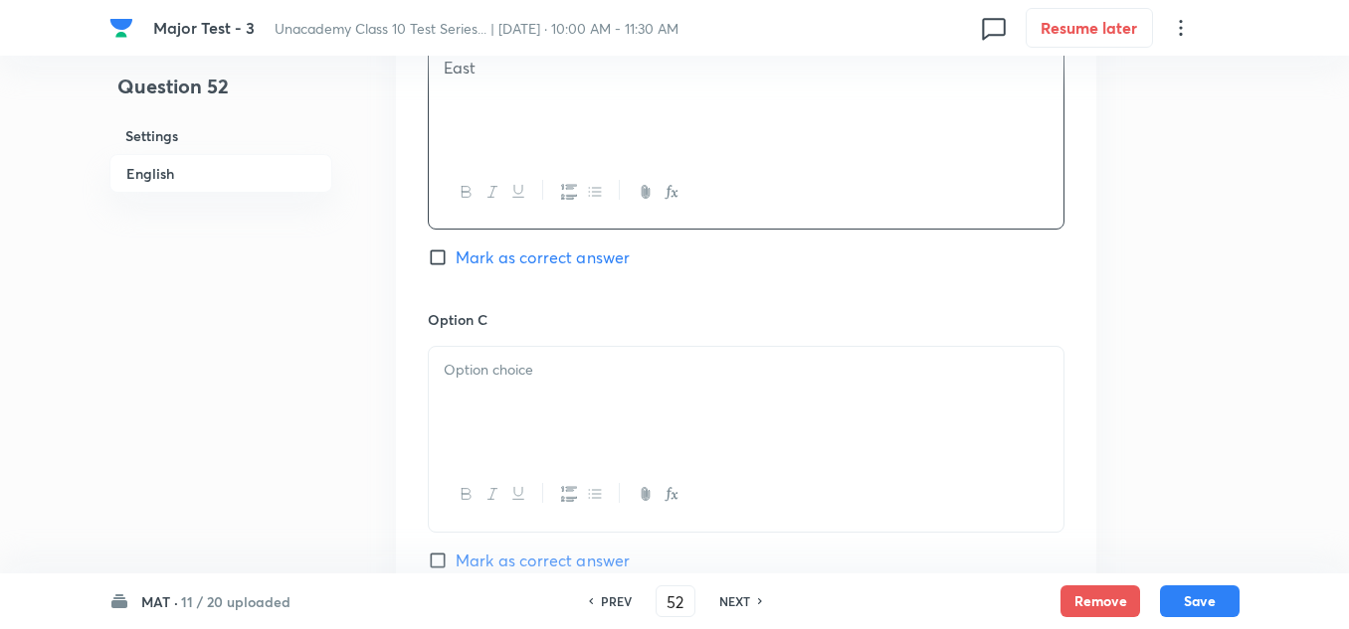
click at [533, 394] on div at bounding box center [746, 402] width 634 height 111
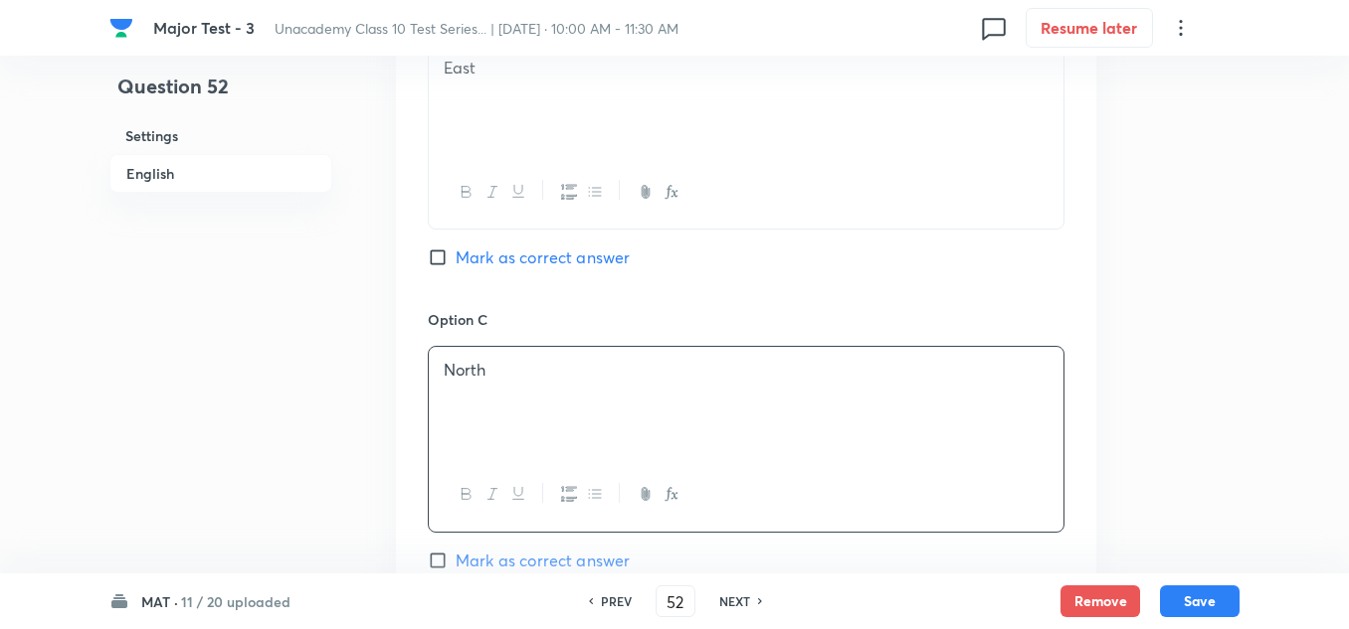
scroll to position [1591, 0]
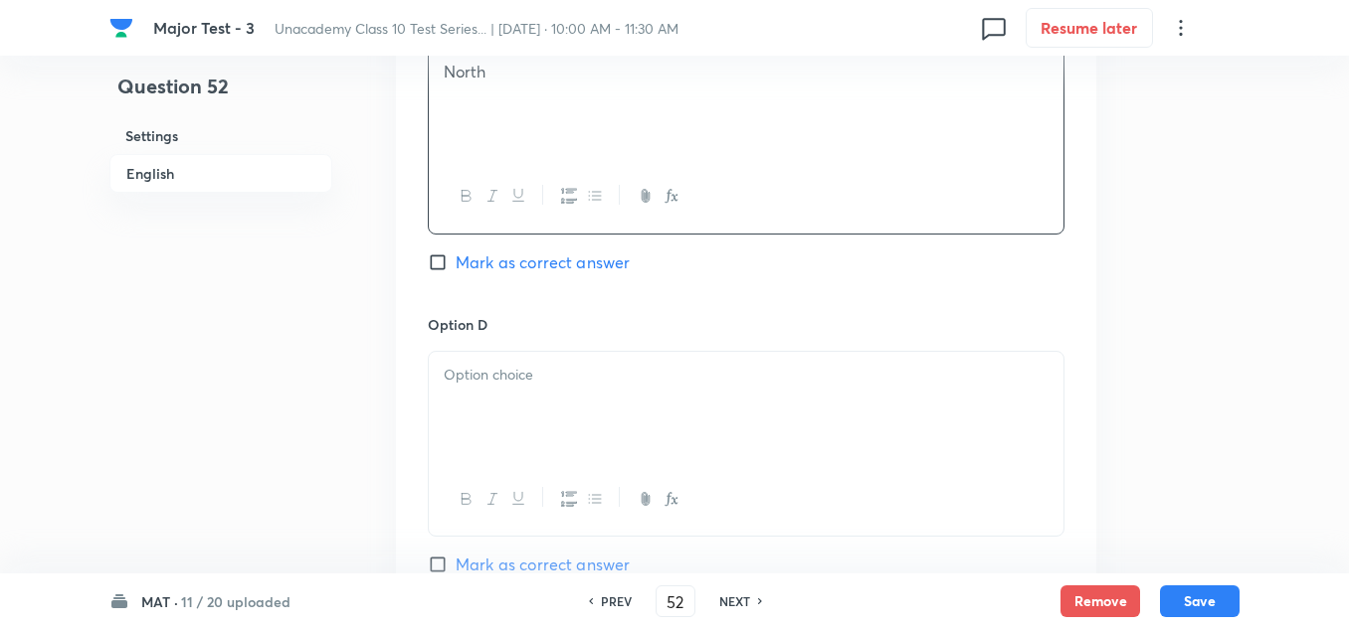
click at [502, 405] on div at bounding box center [746, 407] width 634 height 111
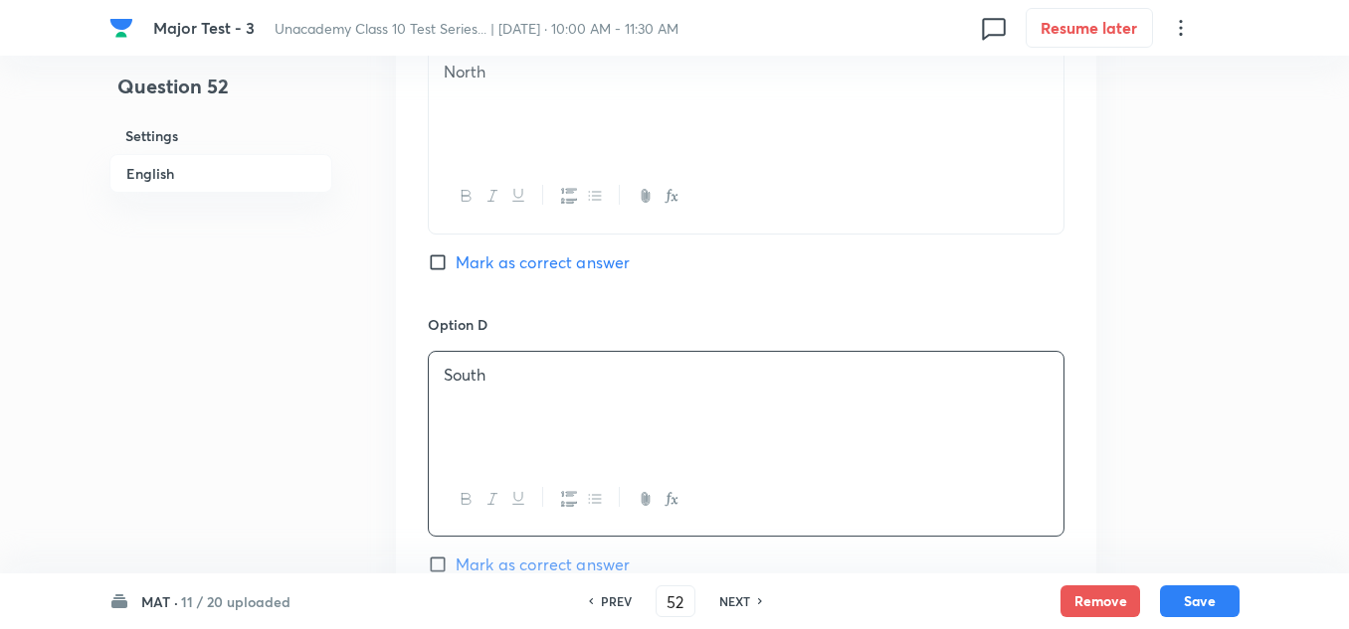
scroll to position [1790, 0]
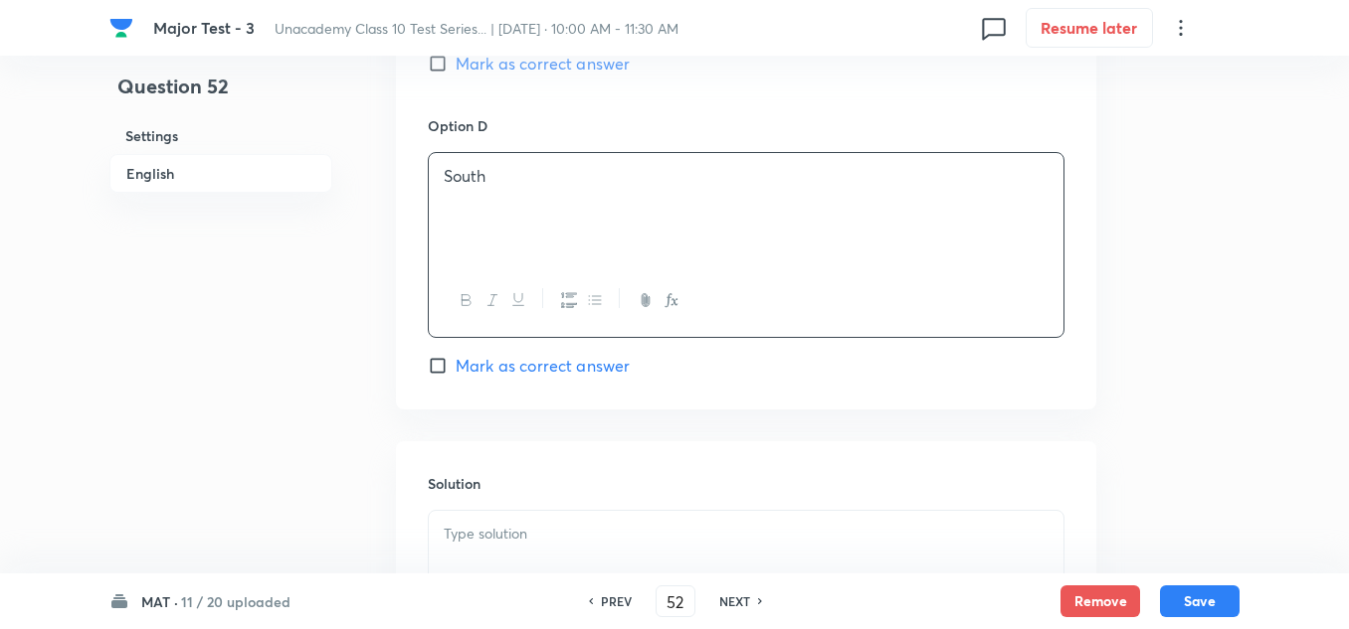
click at [513, 539] on p at bounding box center [746, 534] width 605 height 23
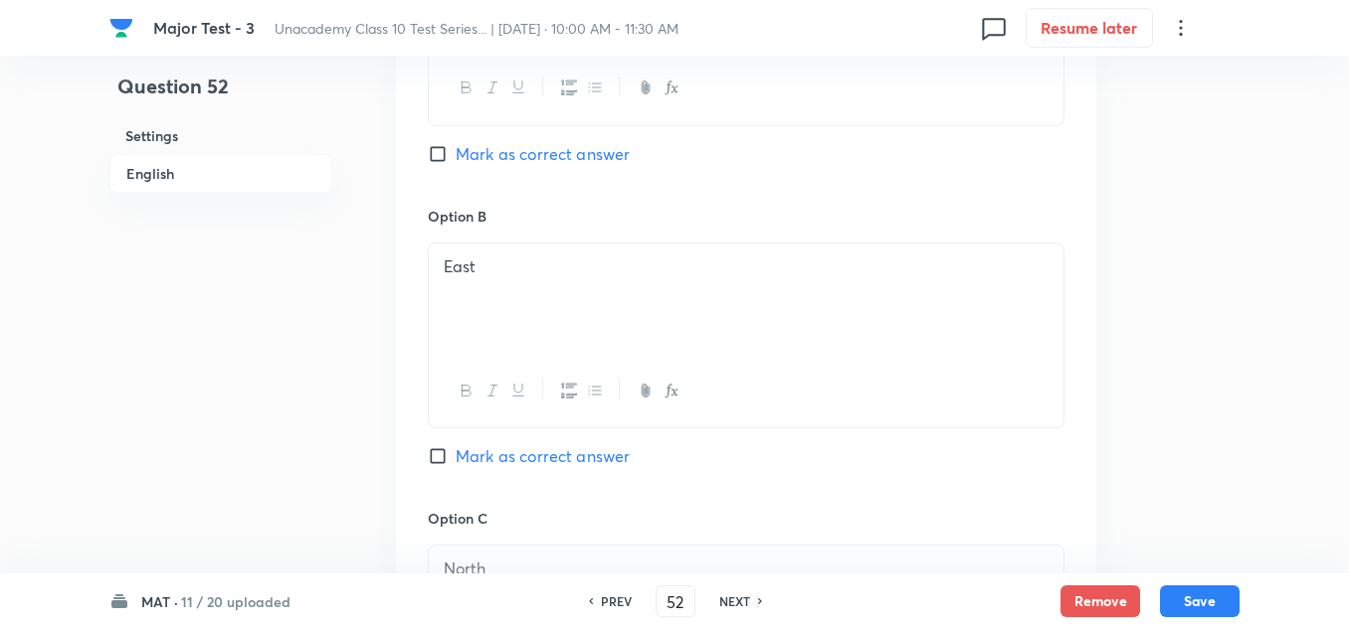
scroll to position [895, 0]
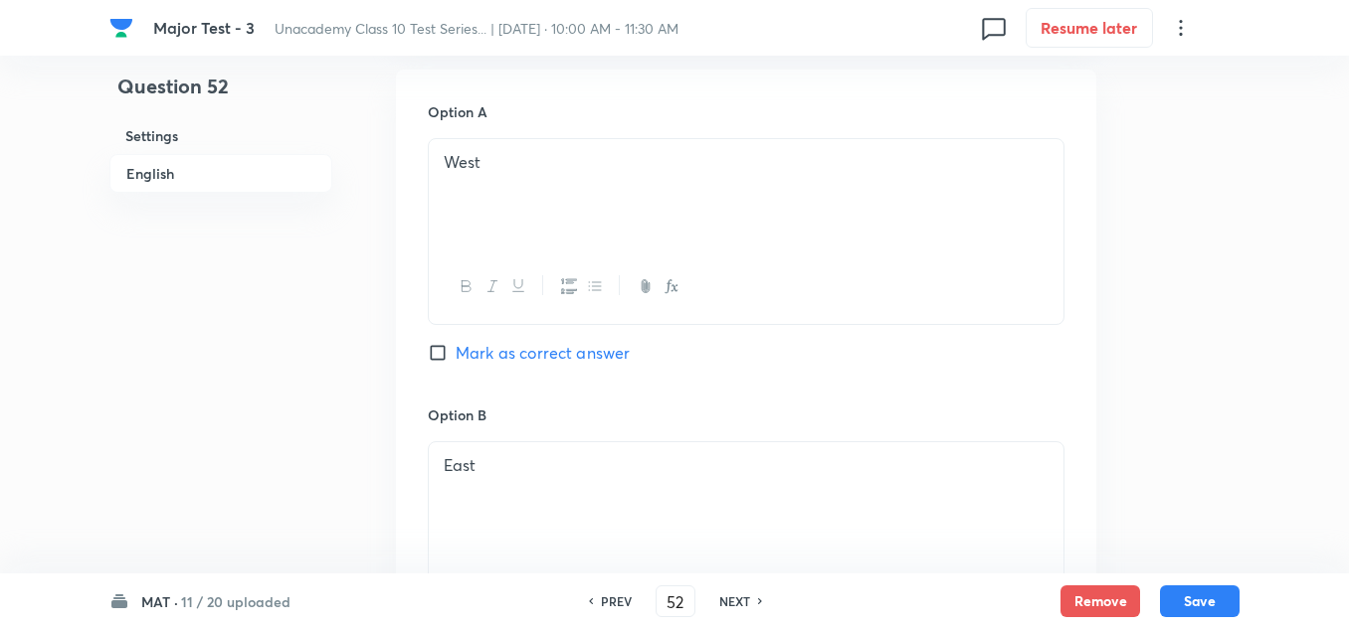
click at [547, 341] on span "Mark as correct answer" at bounding box center [542, 353] width 174 height 24
click at [455, 343] on input "Mark as correct answer" at bounding box center [442, 353] width 28 height 20
checkbox input "true"
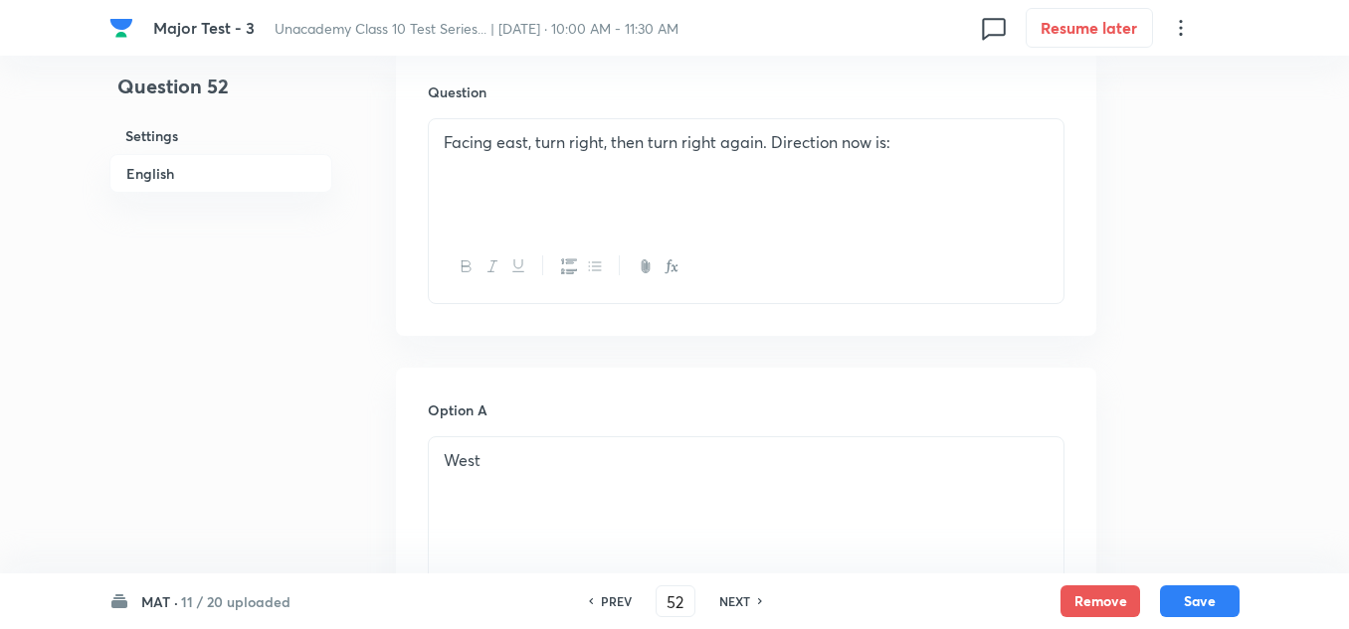
scroll to position [796, 0]
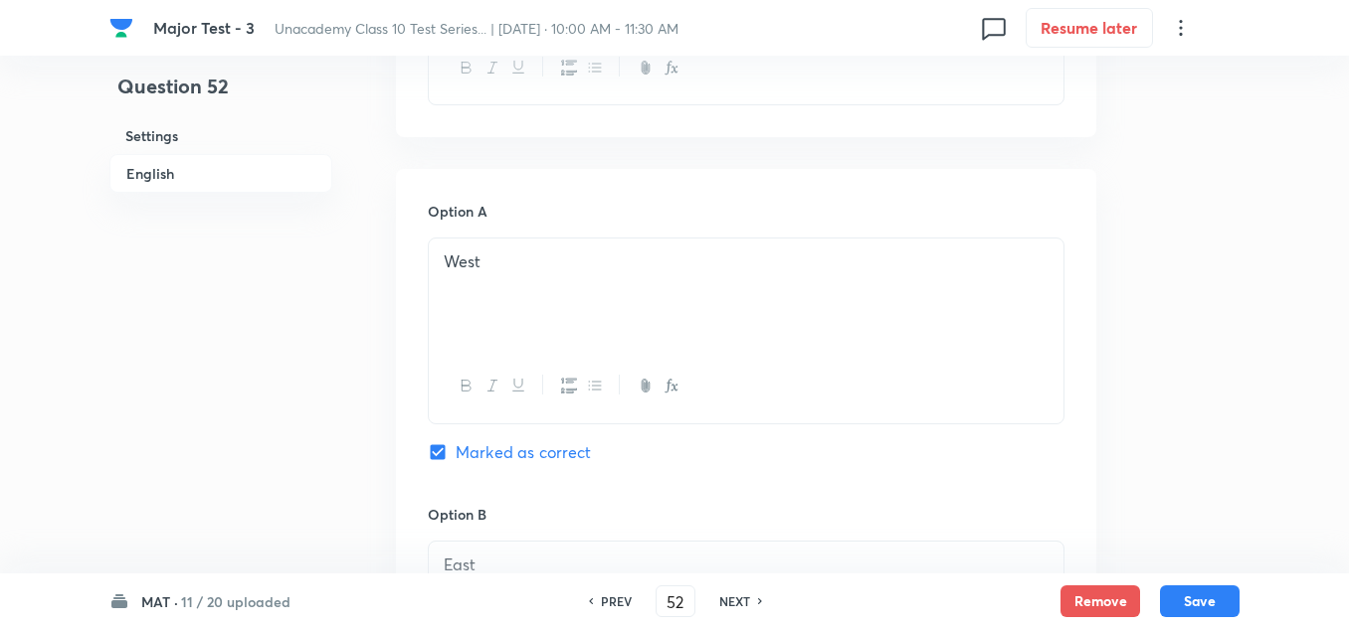
drag, startPoint x: 1210, startPoint y: 597, endPoint x: 1107, endPoint y: 562, distance: 109.1
click at [1209, 597] on button "Save" at bounding box center [1200, 602] width 80 height 32
type input "53"
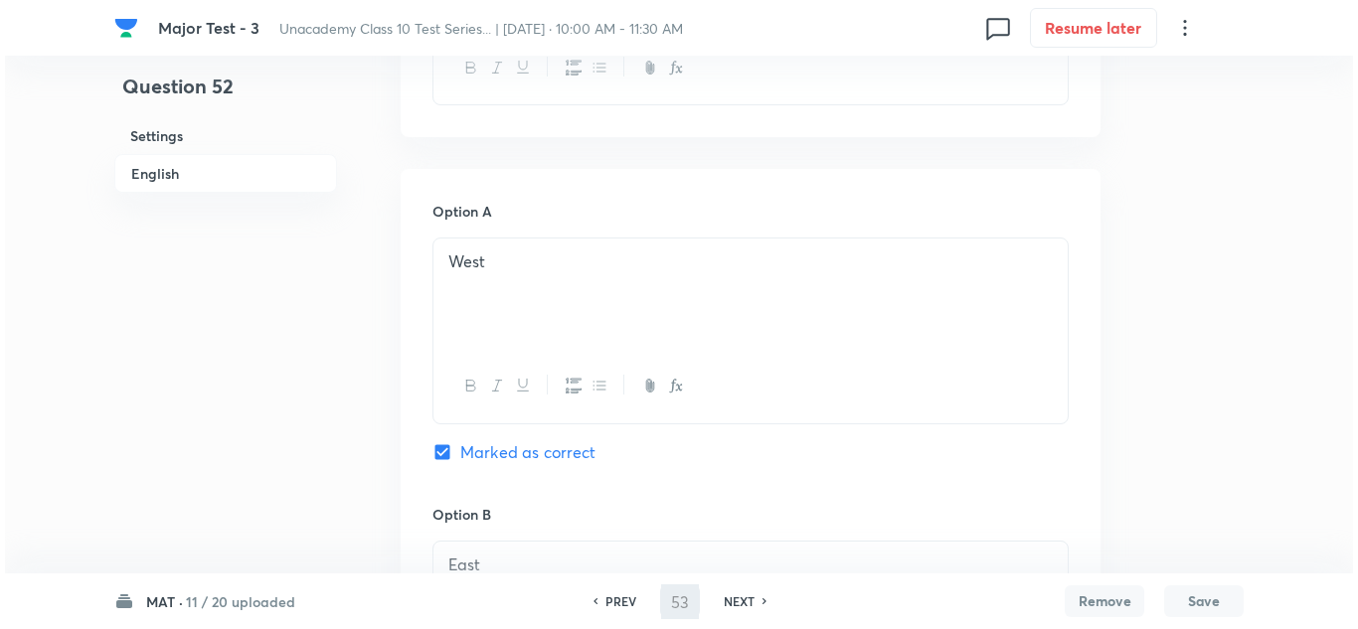
scroll to position [0, 0]
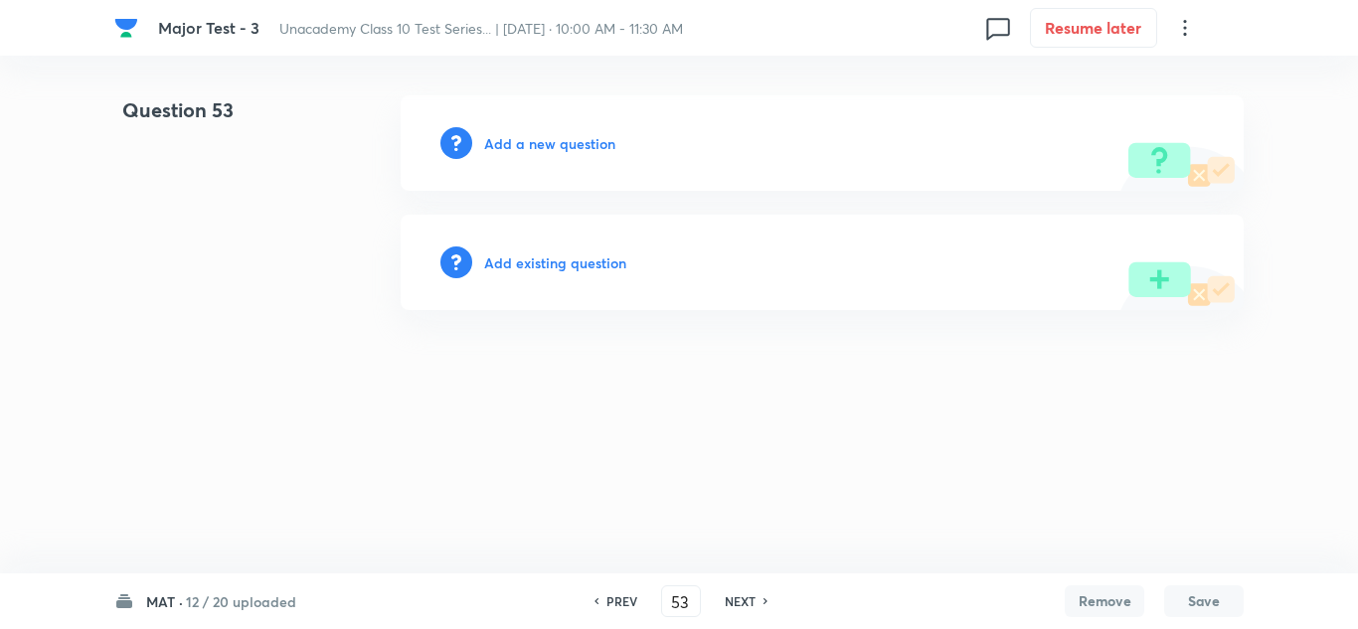
click at [577, 149] on h6 "Add a new question" at bounding box center [549, 143] width 131 height 21
click at [577, 149] on h6 "Choose a question type" at bounding box center [560, 143] width 153 height 21
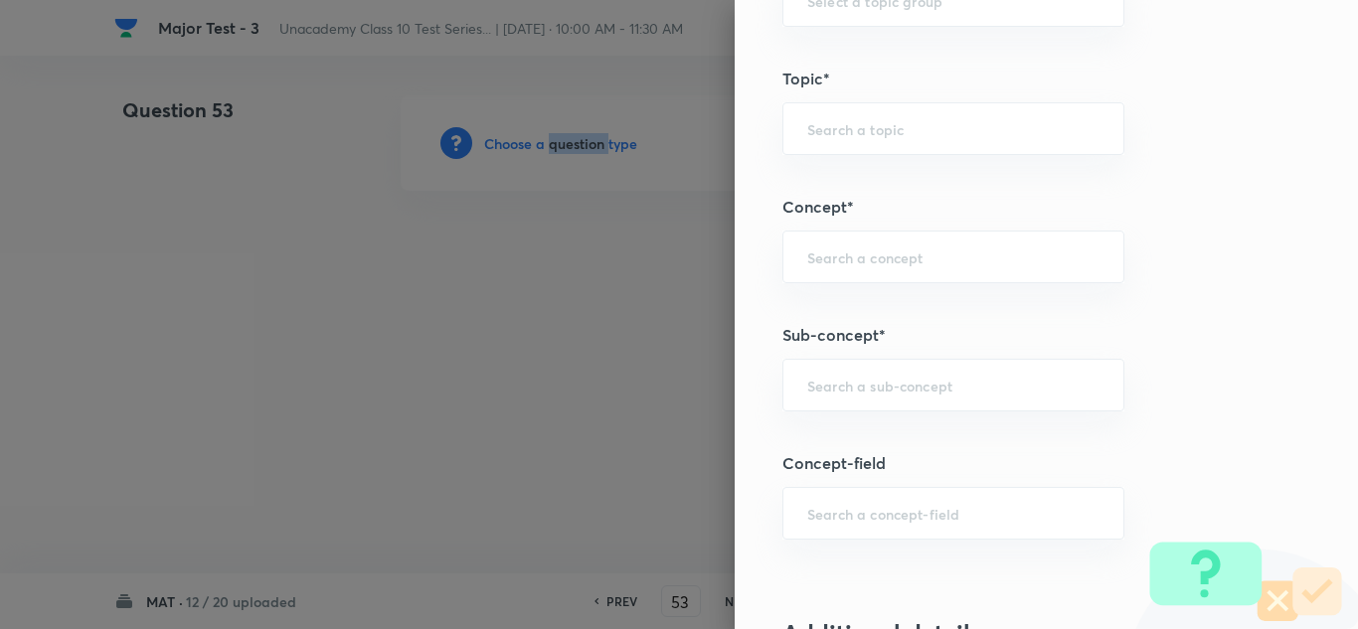
scroll to position [1392, 0]
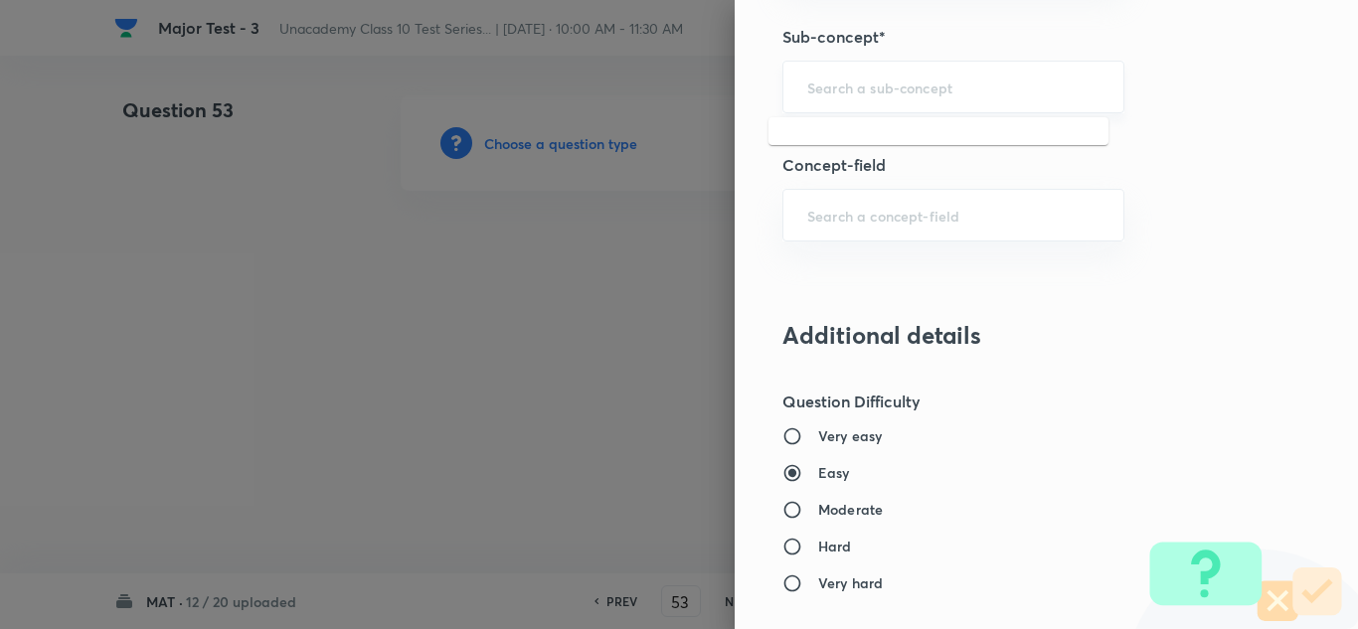
click at [895, 95] on input "text" at bounding box center [954, 87] width 292 height 19
drag, startPoint x: 858, startPoint y: 79, endPoint x: 874, endPoint y: 88, distance: 18.3
click at [857, 79] on input "text" at bounding box center [954, 87] width 292 height 19
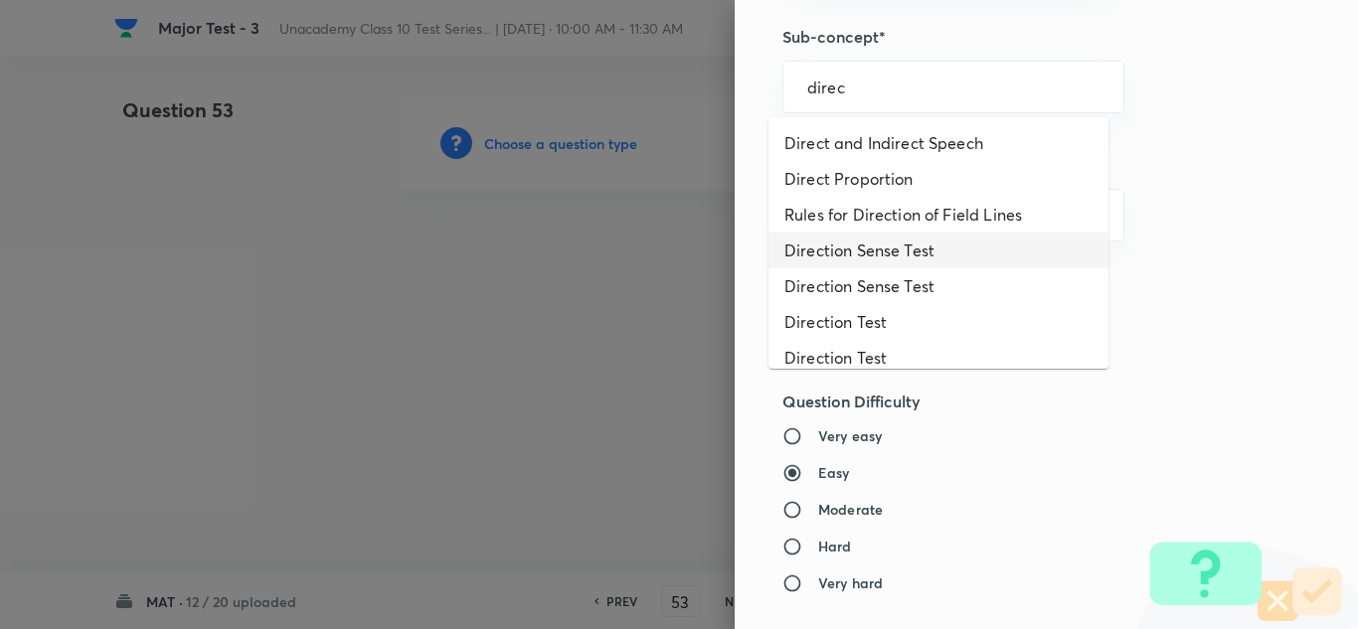
click at [867, 249] on li "Direction Sense Test" at bounding box center [939, 251] width 340 height 36
type input "Direction Sense Test"
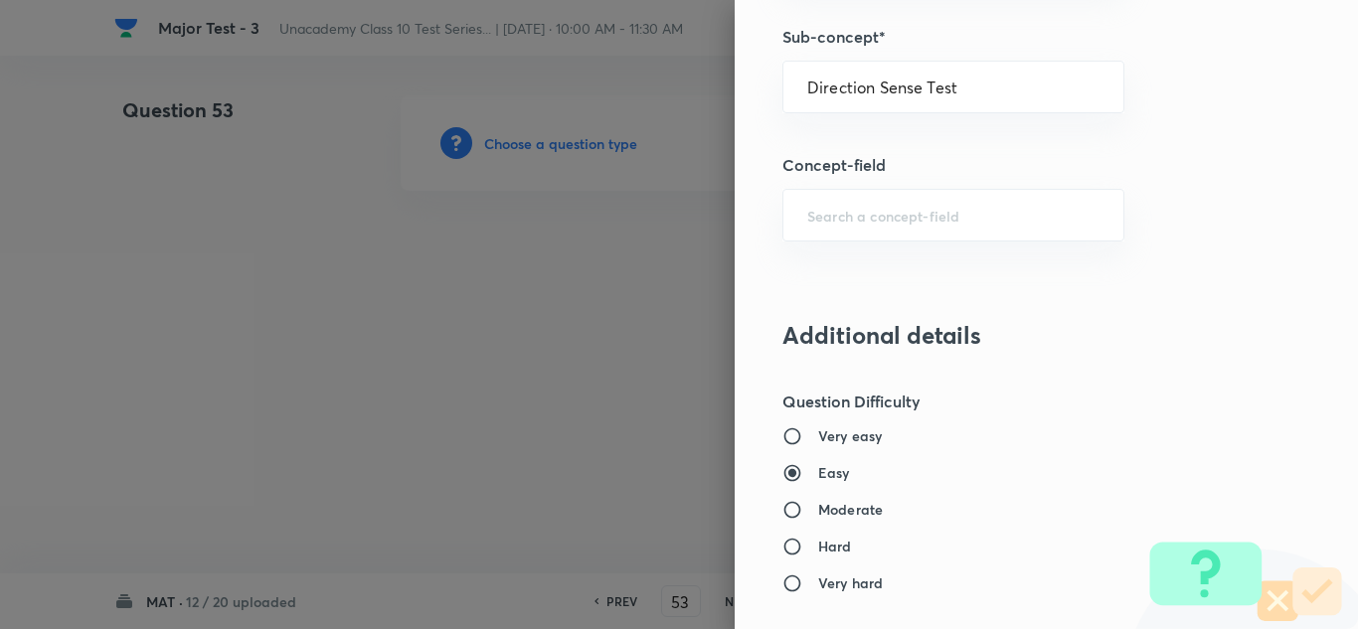
type input "Foundation Class X"
type input "Aptitude"
type input "Direction Sense Test"
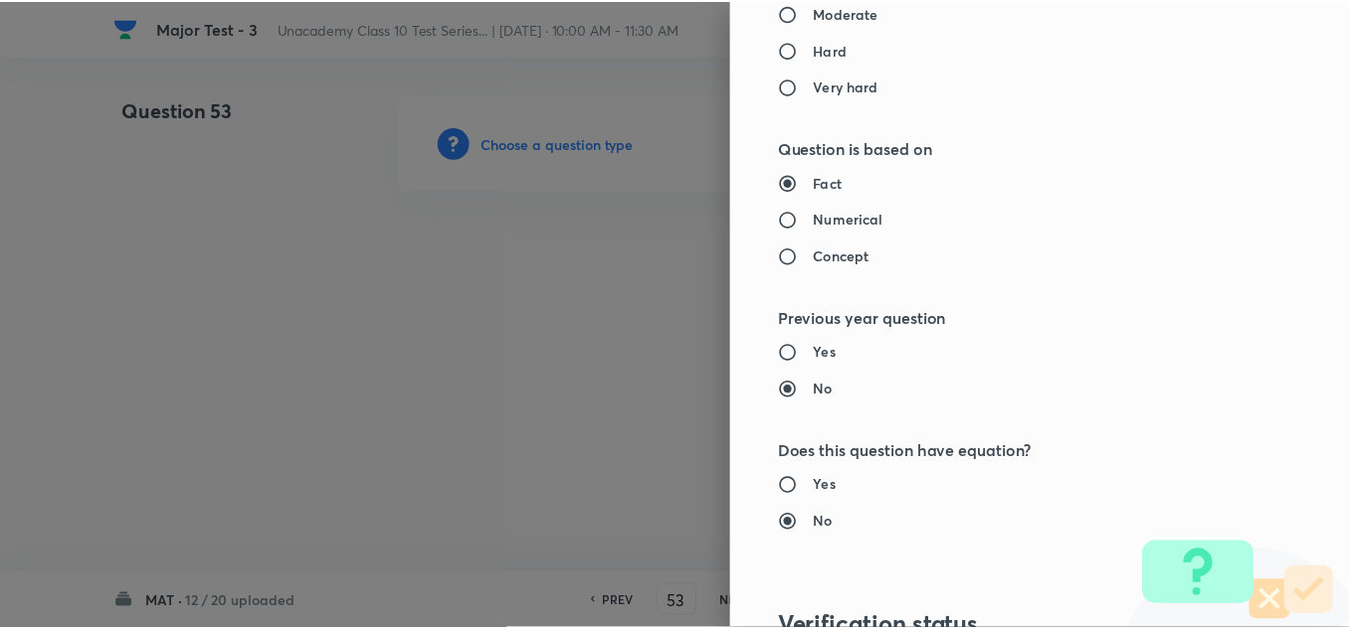
scroll to position [2215, 0]
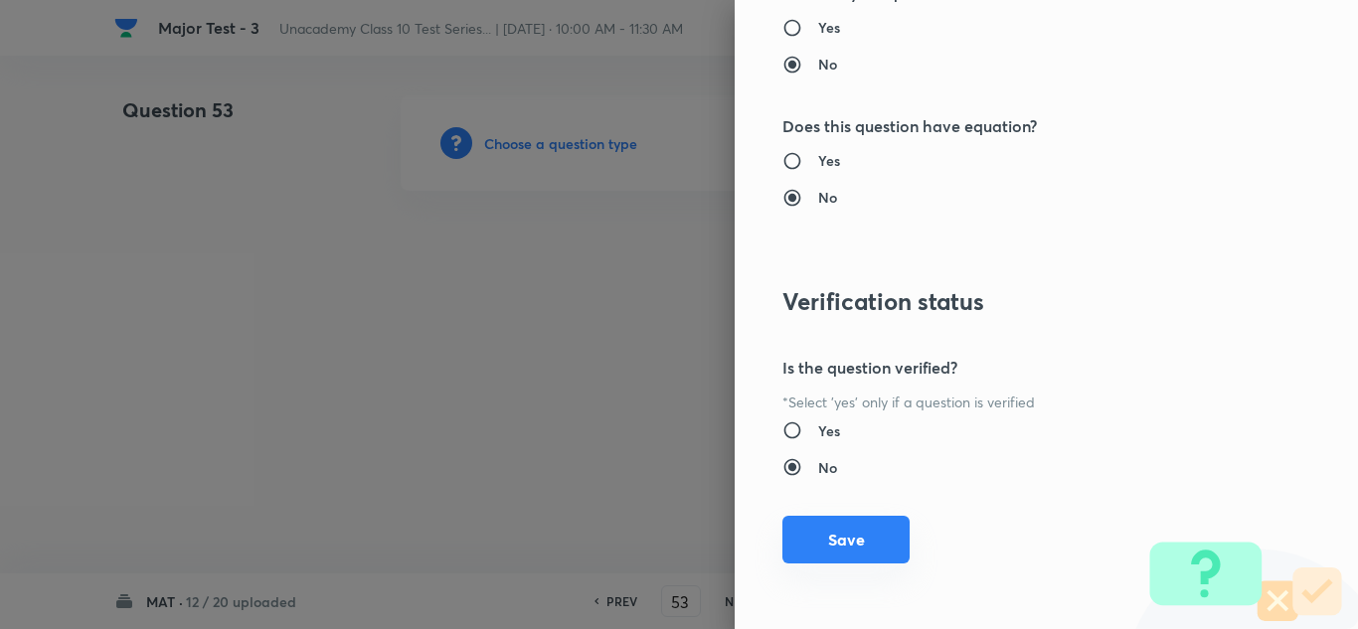
click at [853, 540] on button "Save" at bounding box center [846, 540] width 127 height 48
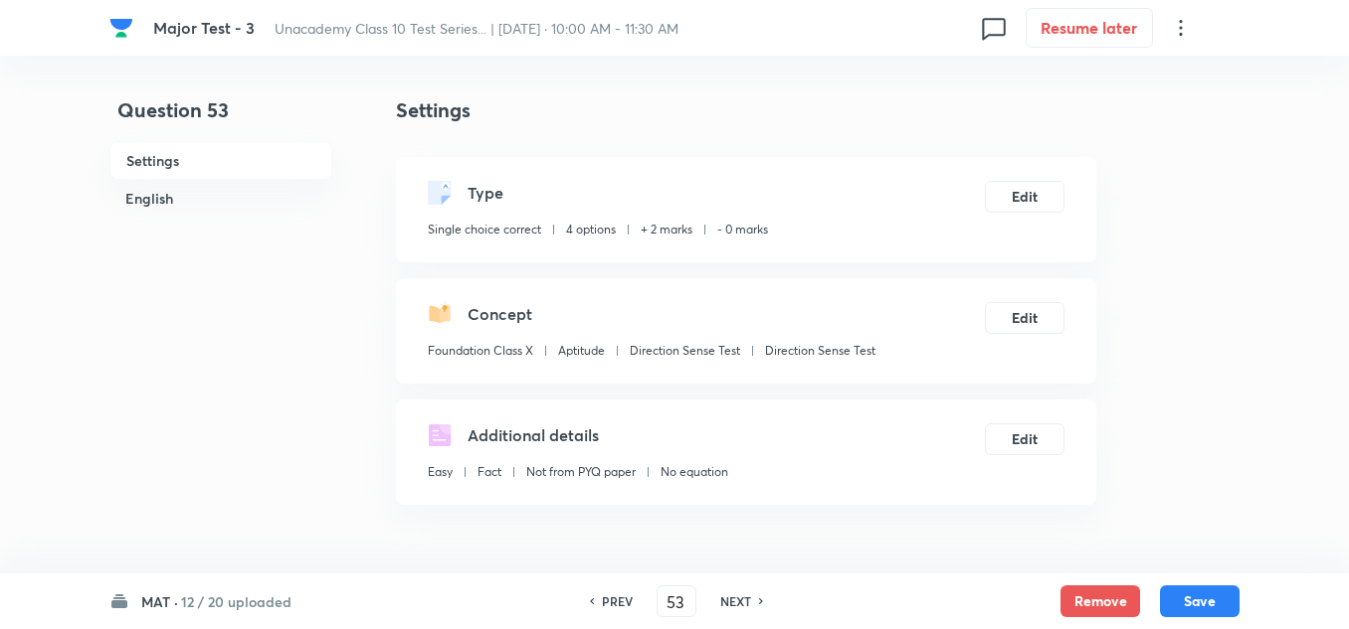
scroll to position [298, 0]
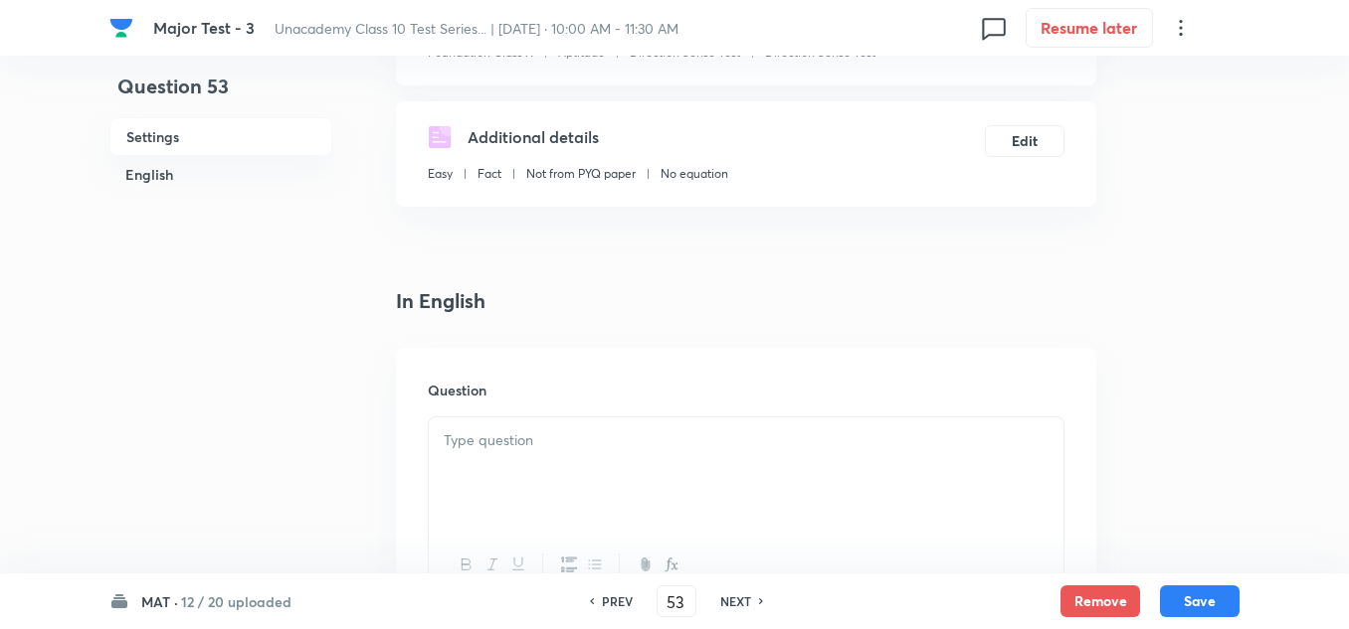
click at [554, 453] on div at bounding box center [746, 473] width 634 height 111
click at [539, 441] on p at bounding box center [746, 441] width 605 height 23
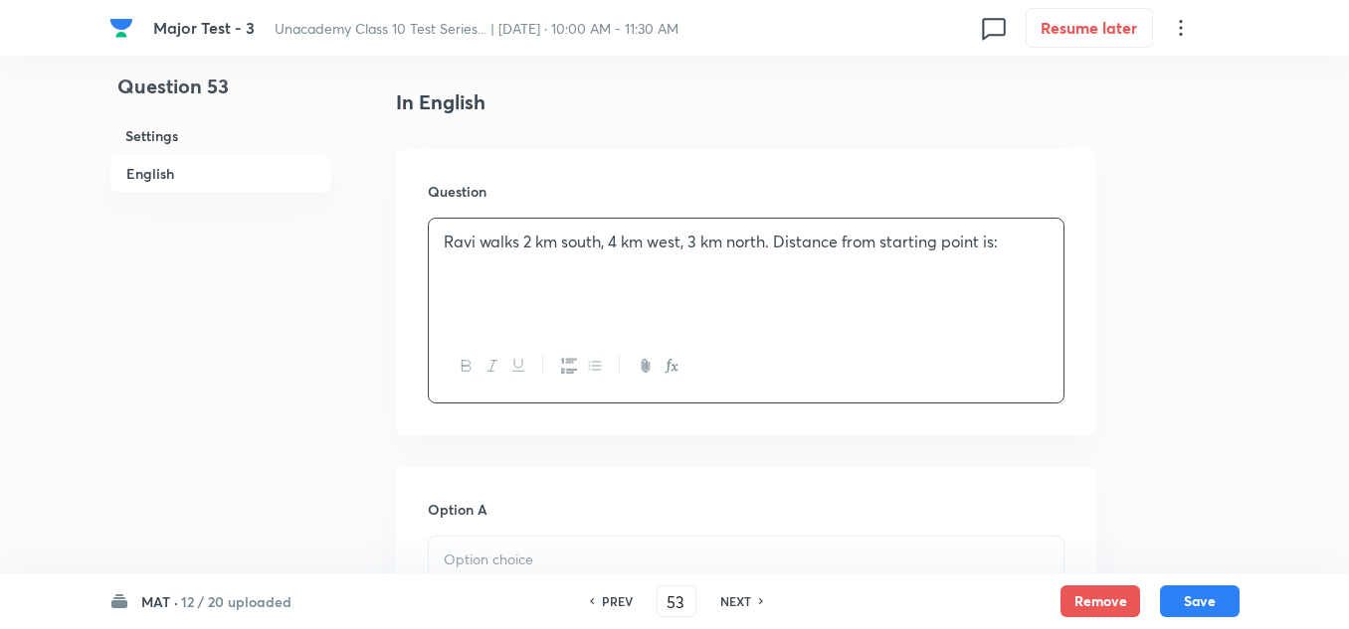
scroll to position [796, 0]
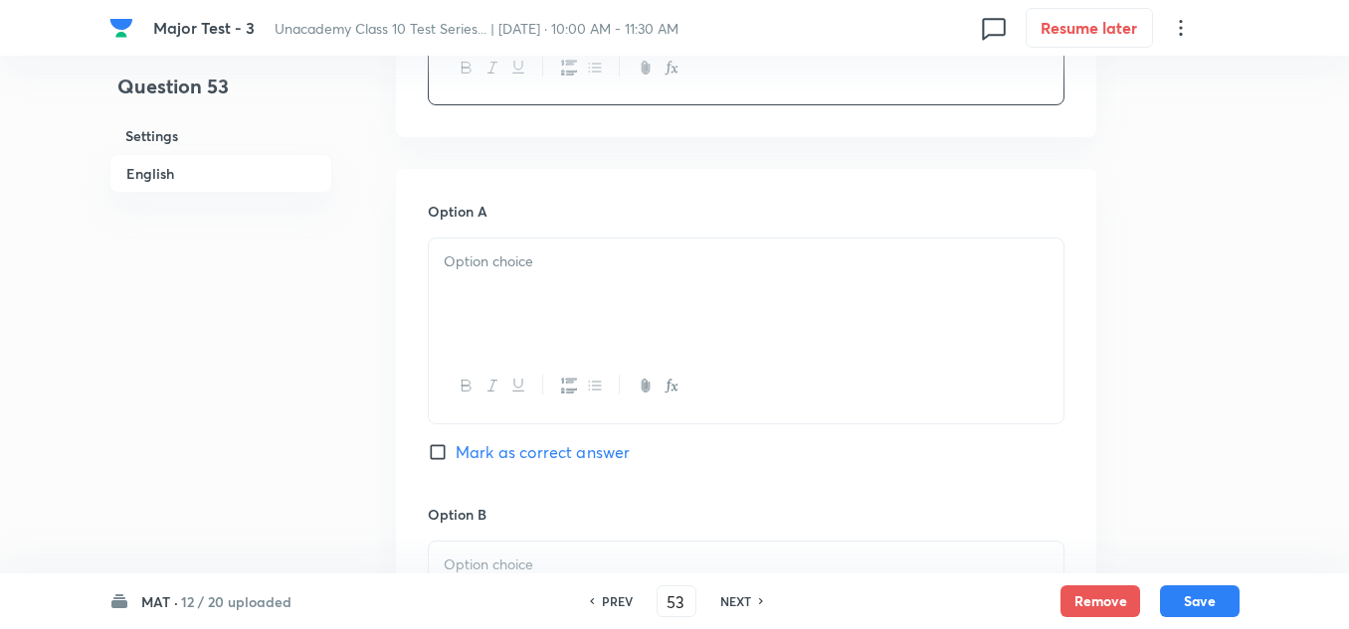
click at [517, 267] on p at bounding box center [746, 262] width 605 height 23
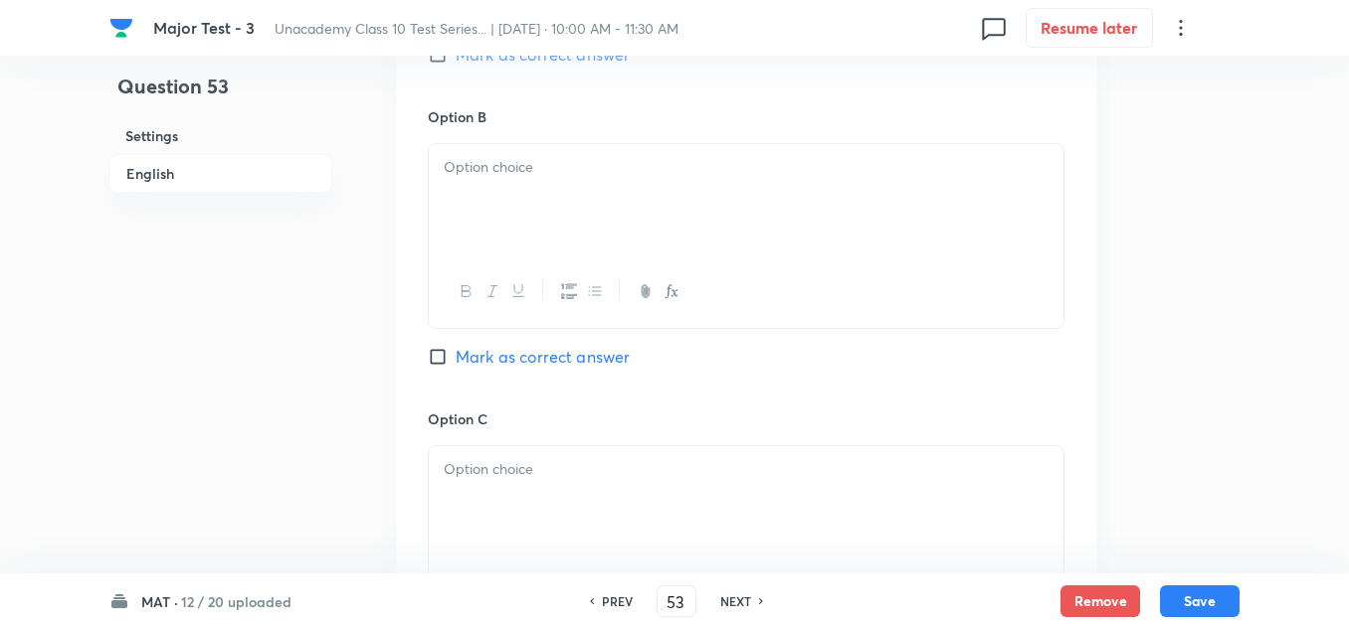
scroll to position [1293, 0]
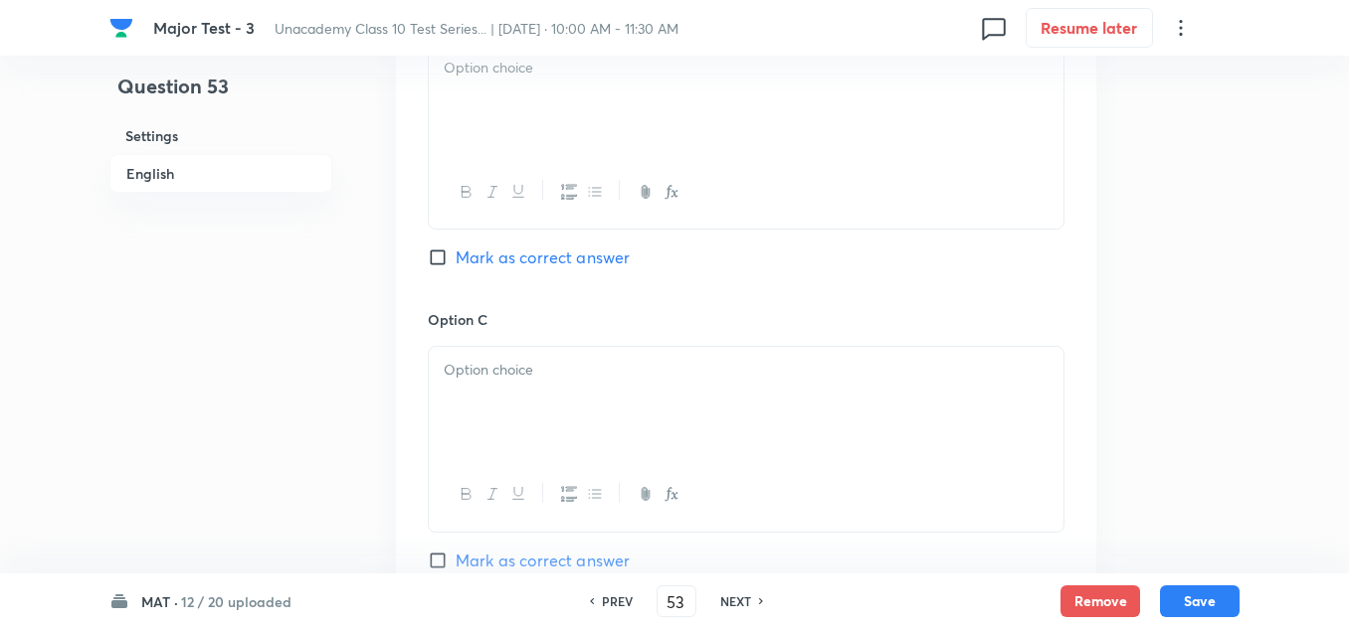
click at [515, 394] on div at bounding box center [746, 402] width 634 height 111
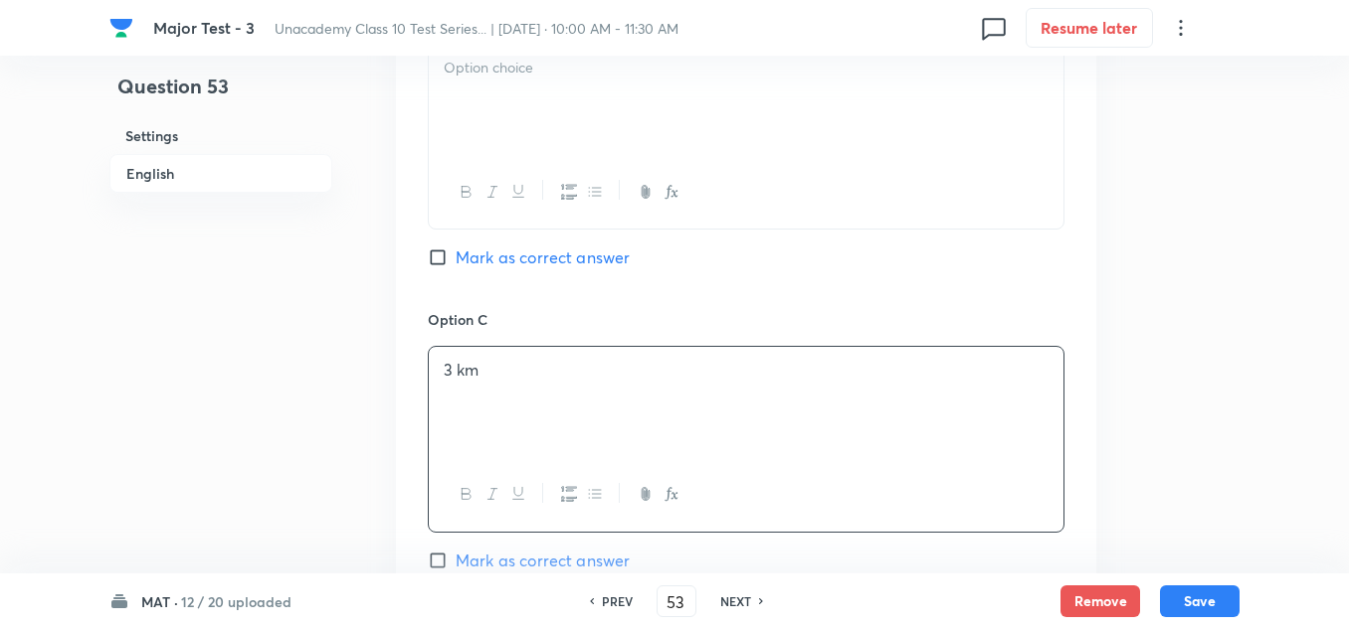
scroll to position [994, 0]
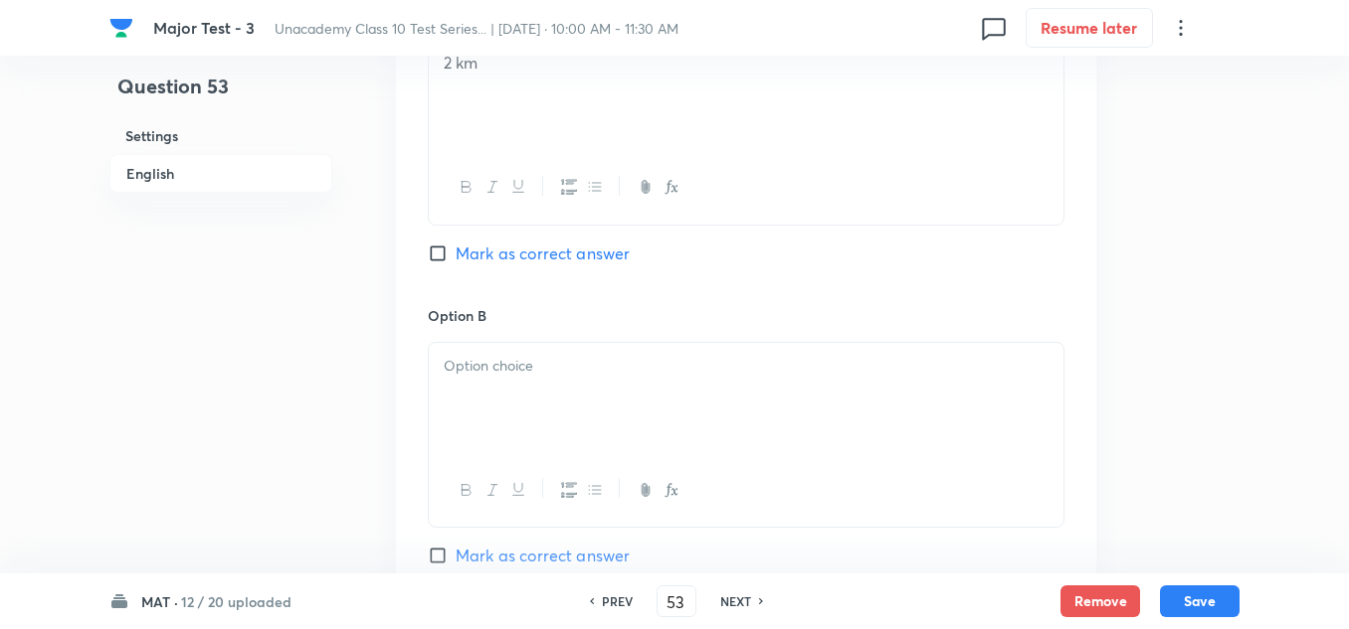
click at [529, 384] on div at bounding box center [746, 398] width 634 height 111
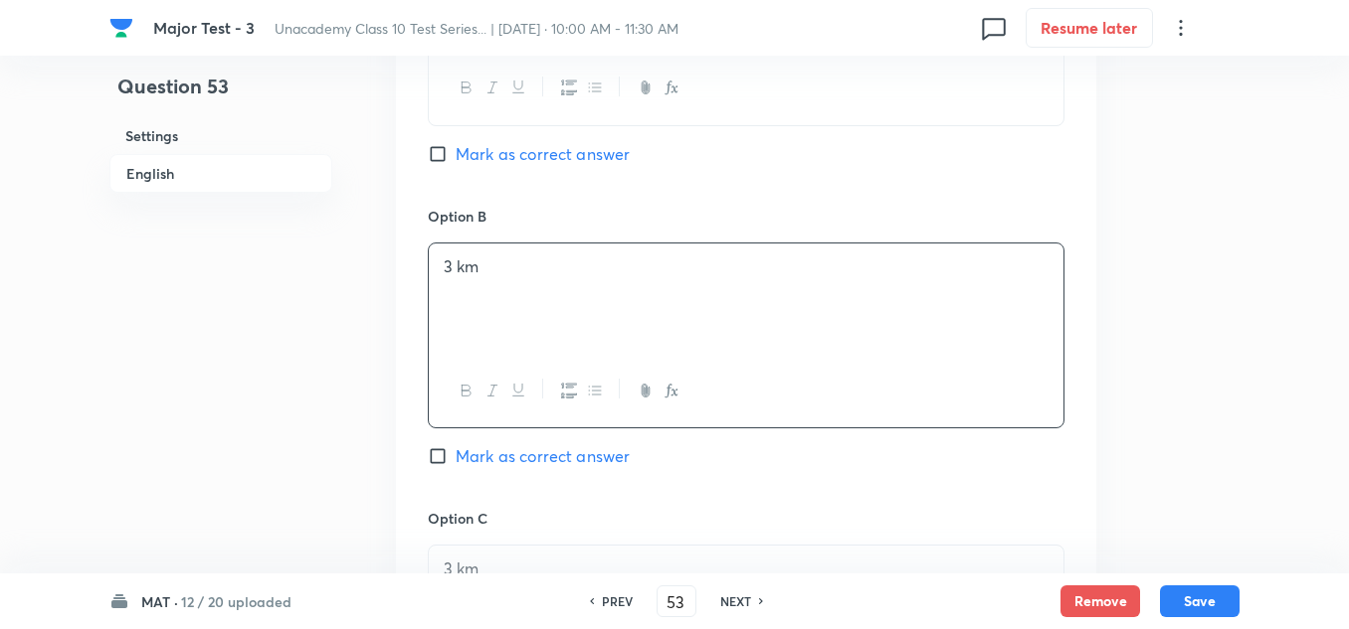
scroll to position [1293, 0]
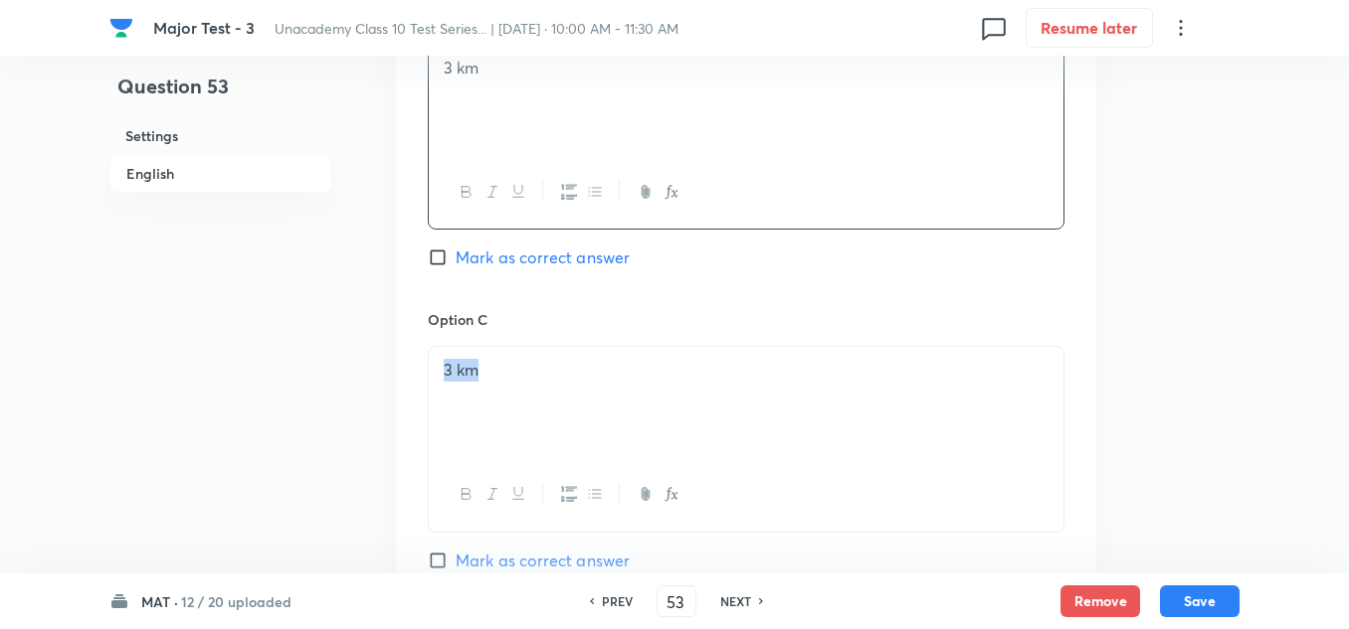
drag, startPoint x: 476, startPoint y: 379, endPoint x: 426, endPoint y: 378, distance: 50.7
click at [426, 378] on div "Option A 2 km Mark as correct answer Option B 3 km Mark as correct answer Optio…" at bounding box center [746, 289] width 700 height 1235
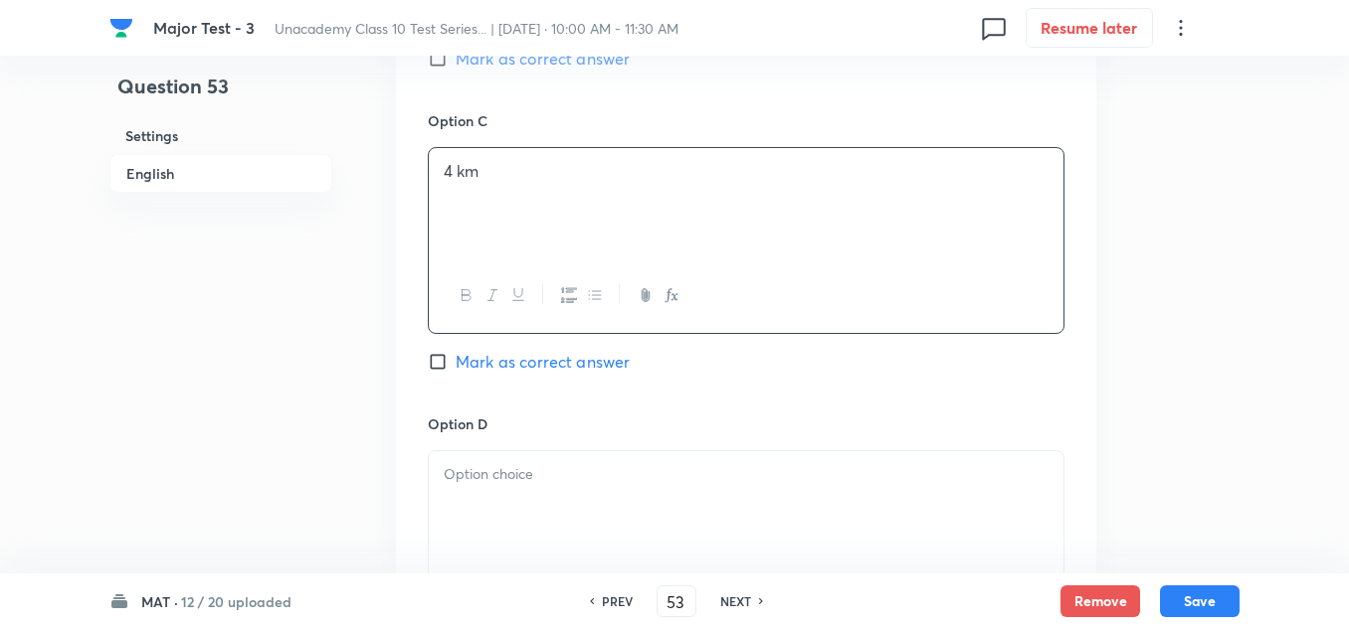
scroll to position [1591, 0]
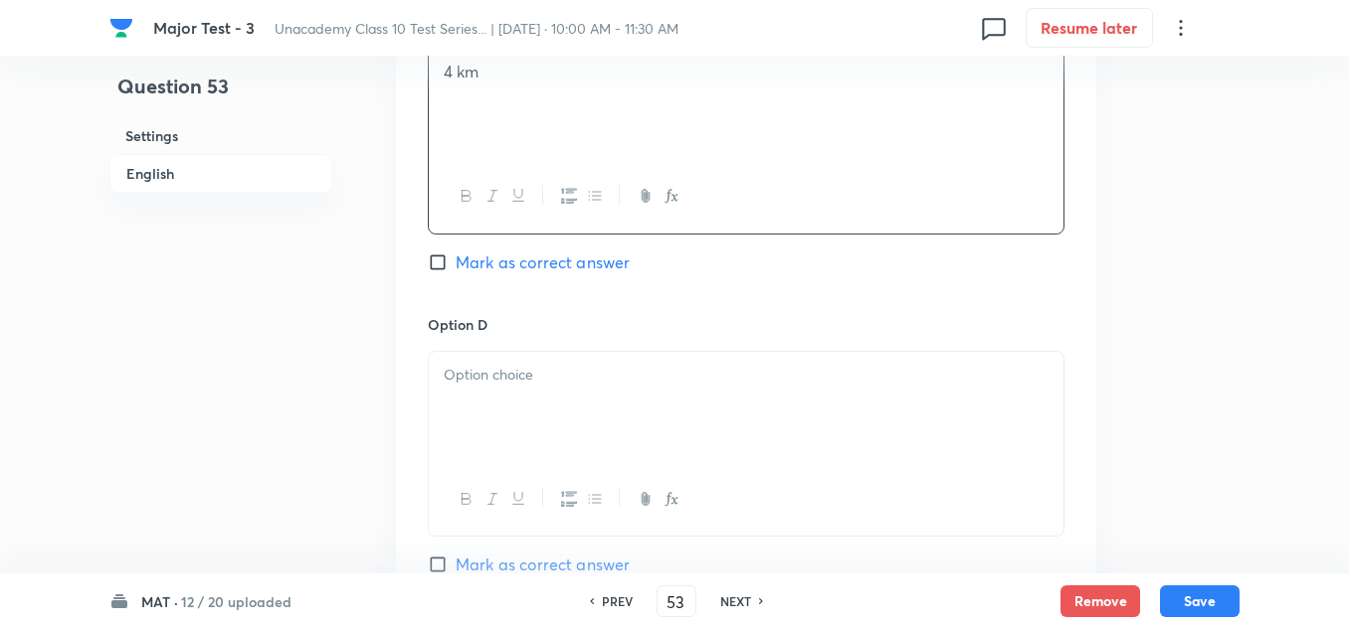
click at [551, 410] on div at bounding box center [746, 407] width 634 height 111
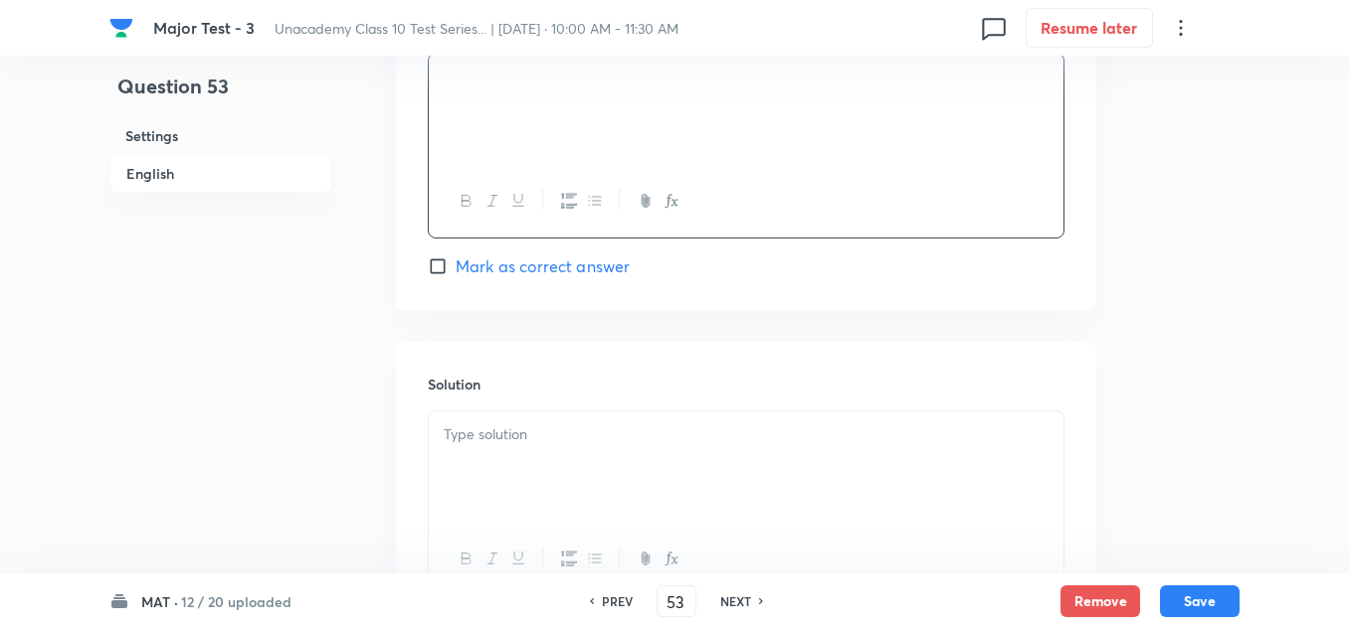
scroll to position [1989, 0]
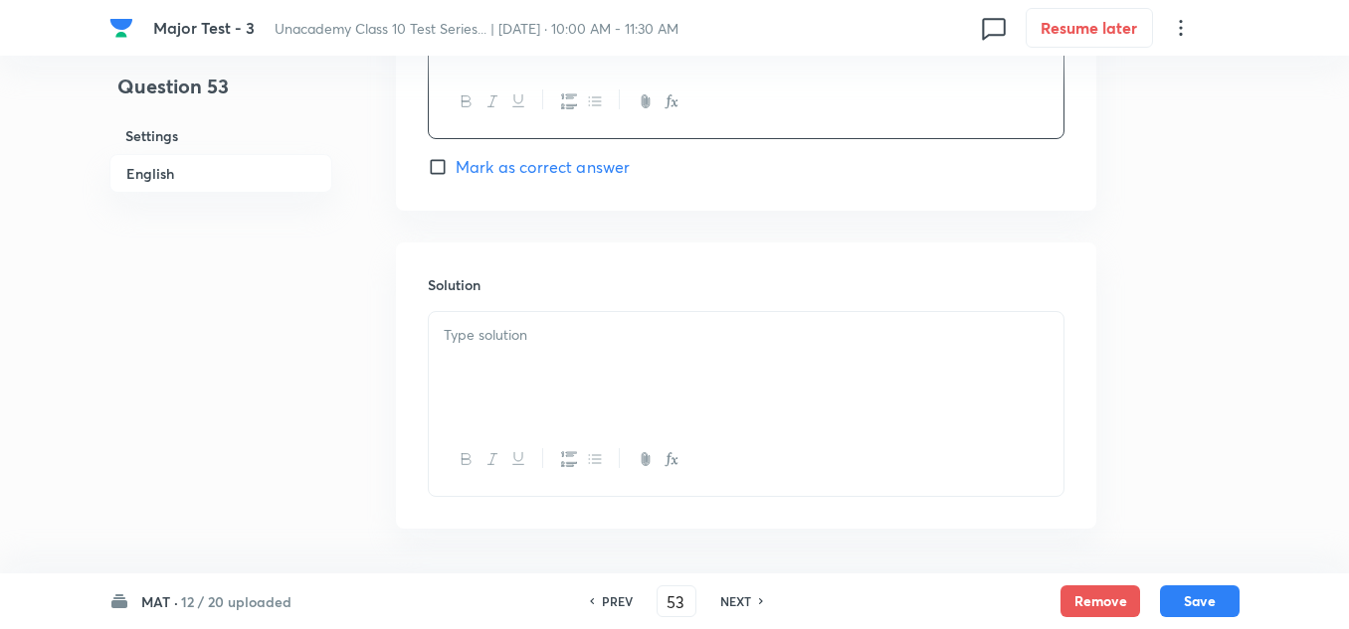
click at [576, 172] on span "Mark as correct answer" at bounding box center [542, 167] width 174 height 24
click at [455, 172] on input "Mark as correct answer" at bounding box center [442, 167] width 28 height 20
checkbox input "true"
click at [545, 329] on p at bounding box center [746, 335] width 605 height 23
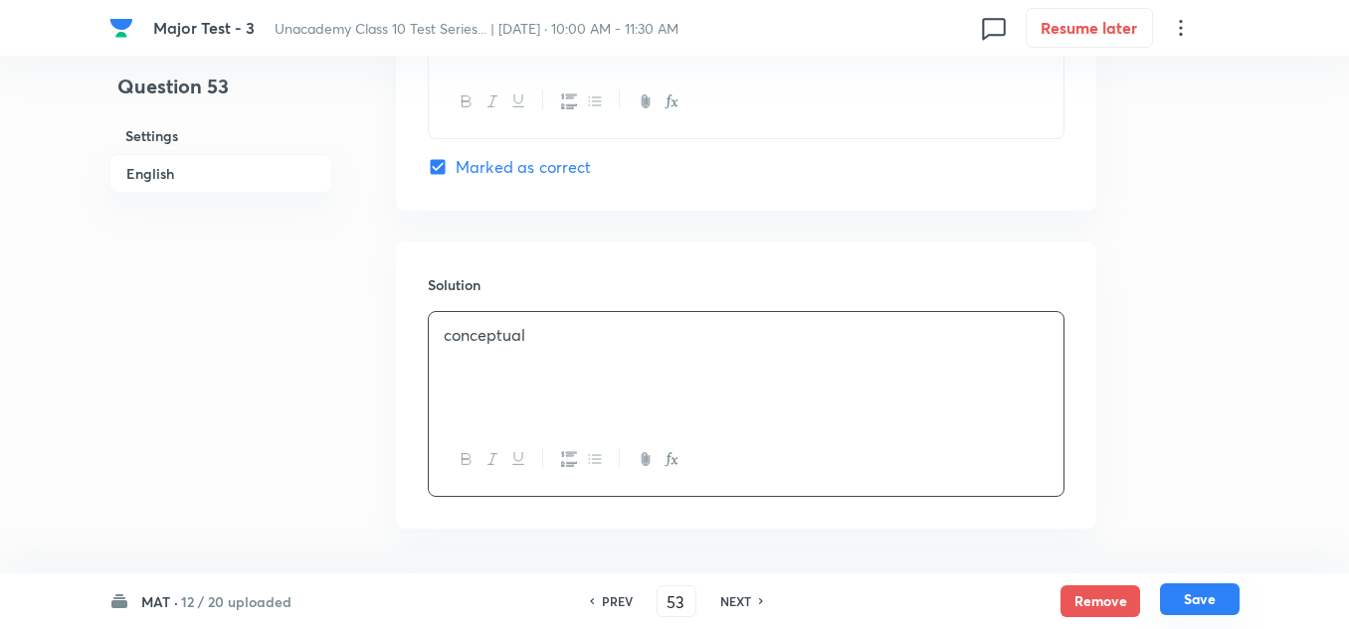
click at [1184, 589] on button "Save" at bounding box center [1200, 600] width 80 height 32
type input "54"
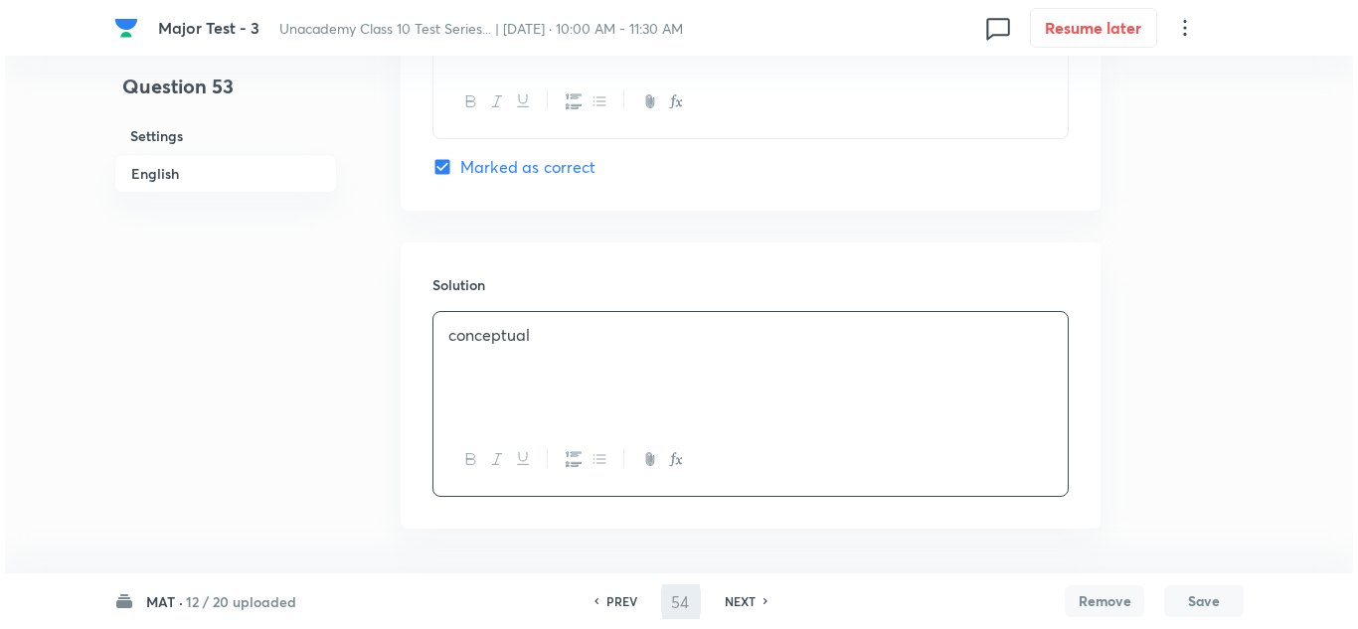
scroll to position [0, 0]
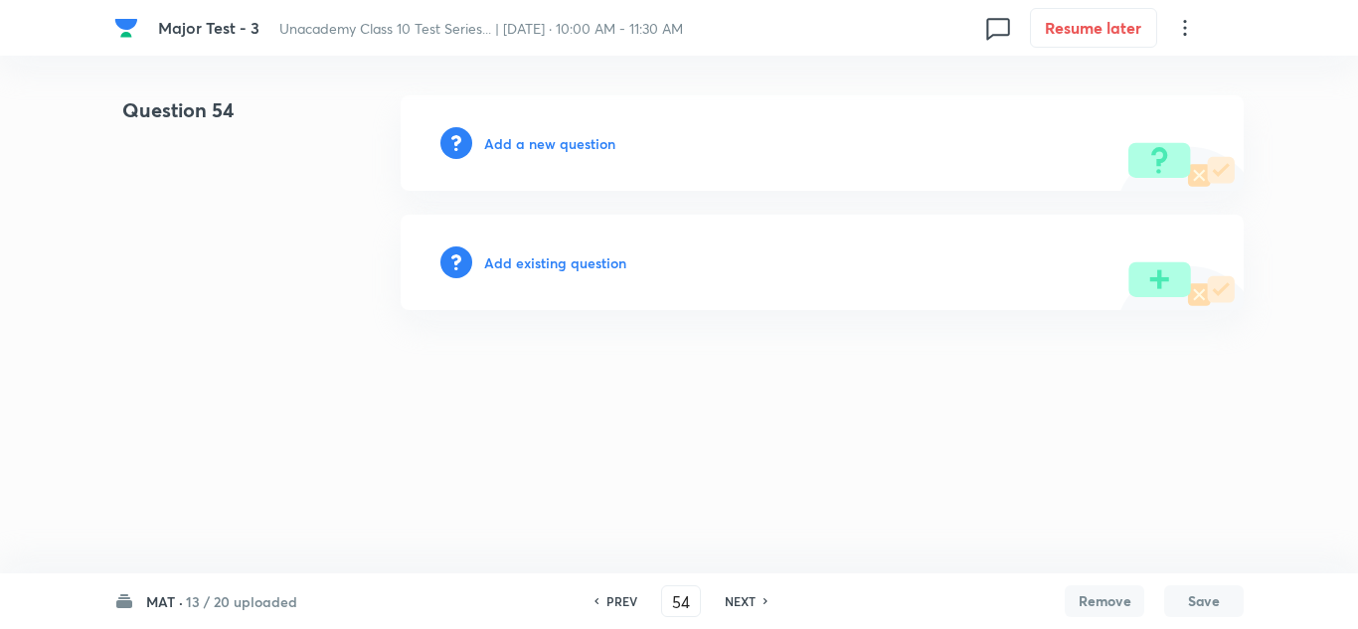
click at [555, 144] on h6 "Add a new question" at bounding box center [549, 143] width 131 height 21
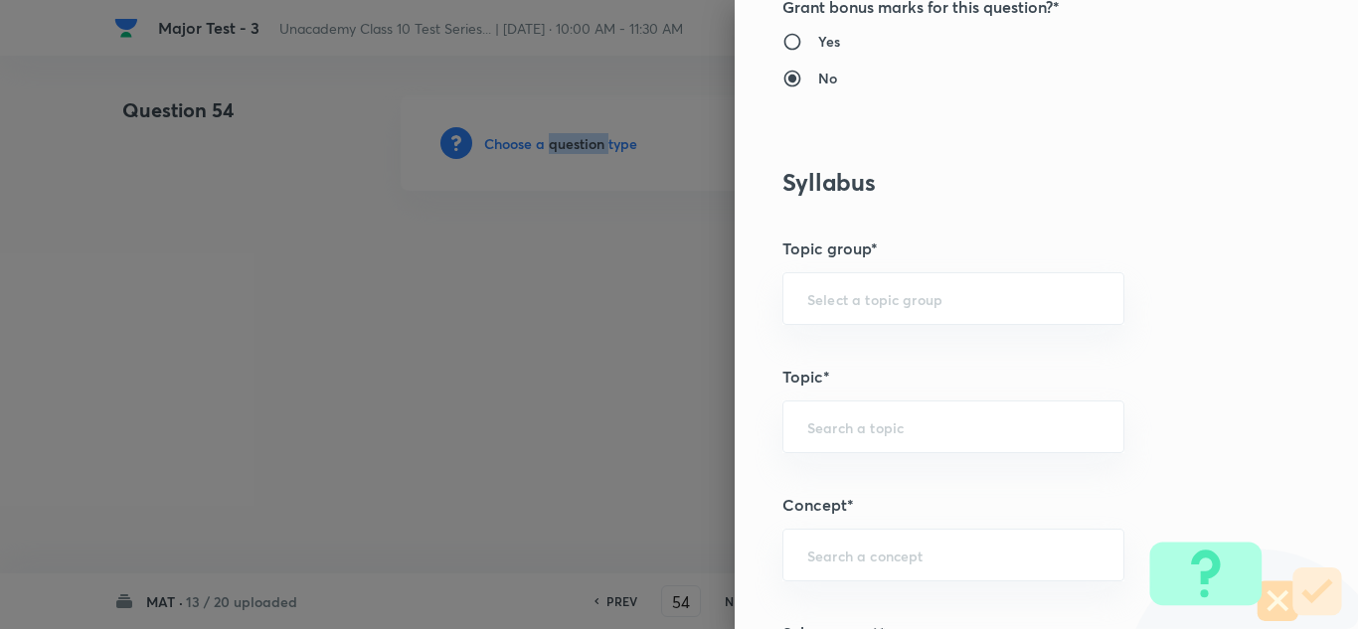
scroll to position [1094, 0]
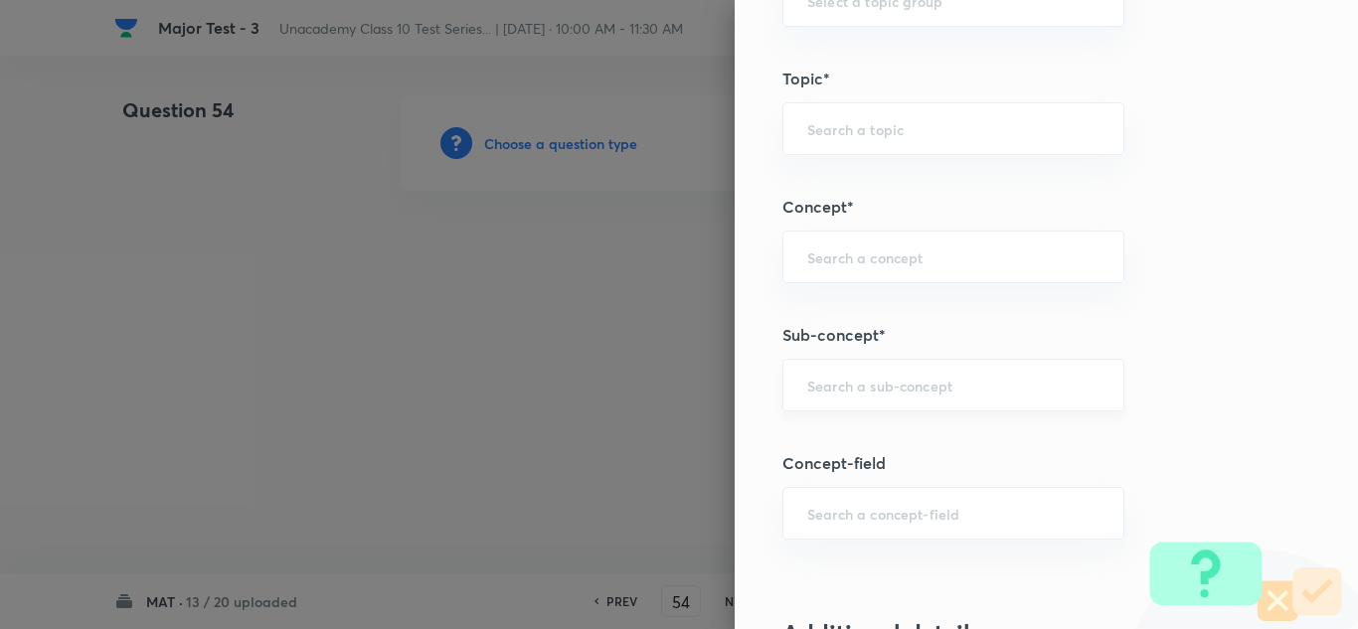
click at [834, 384] on input "text" at bounding box center [954, 385] width 292 height 19
paste input "Seating"
type input "Seating"
paste input "Seating"
click at [873, 439] on li "Seating Arrangement" at bounding box center [939, 442] width 340 height 36
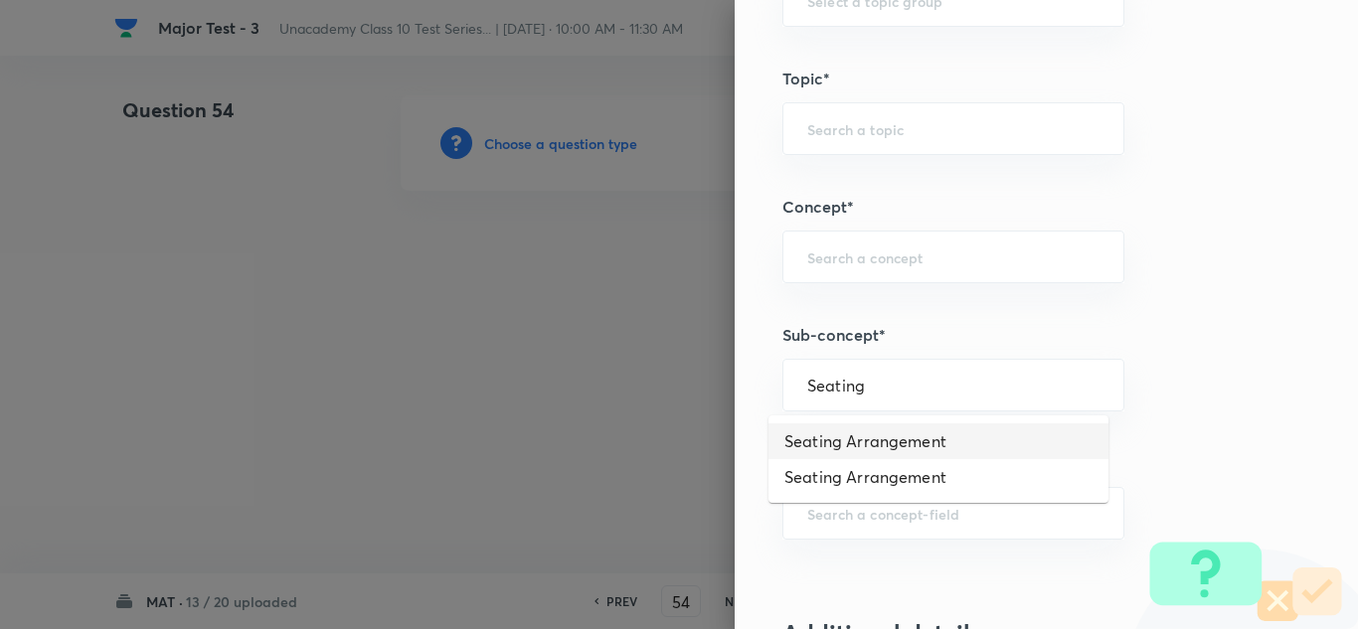
type input "Seating Arrangement"
type input "Foundation Class X"
type input "Aptitude"
type input "Seating Arrangement"
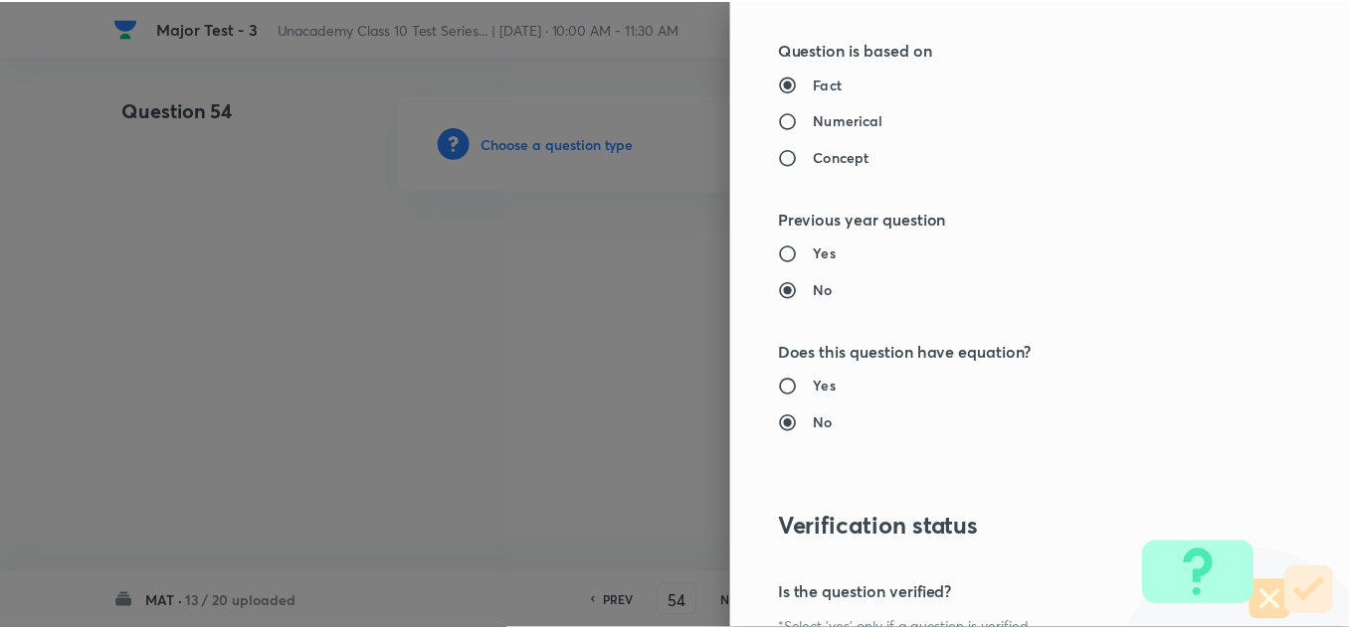
scroll to position [2215, 0]
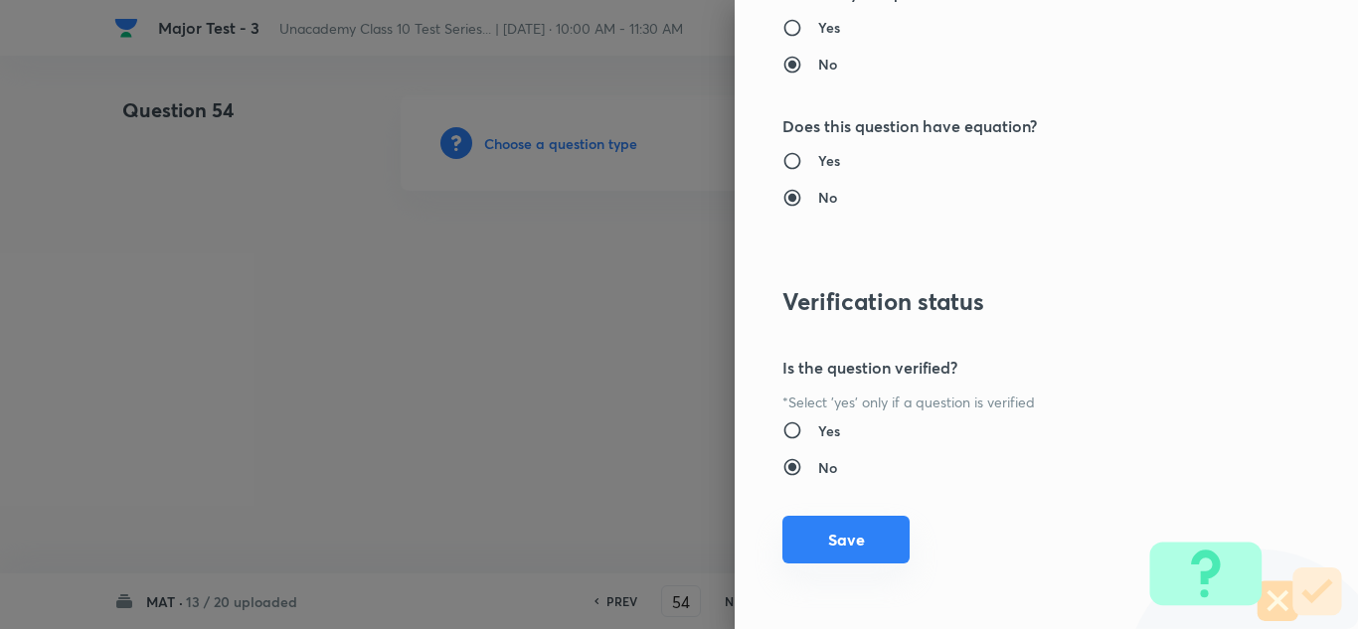
click at [824, 533] on button "Save" at bounding box center [846, 540] width 127 height 48
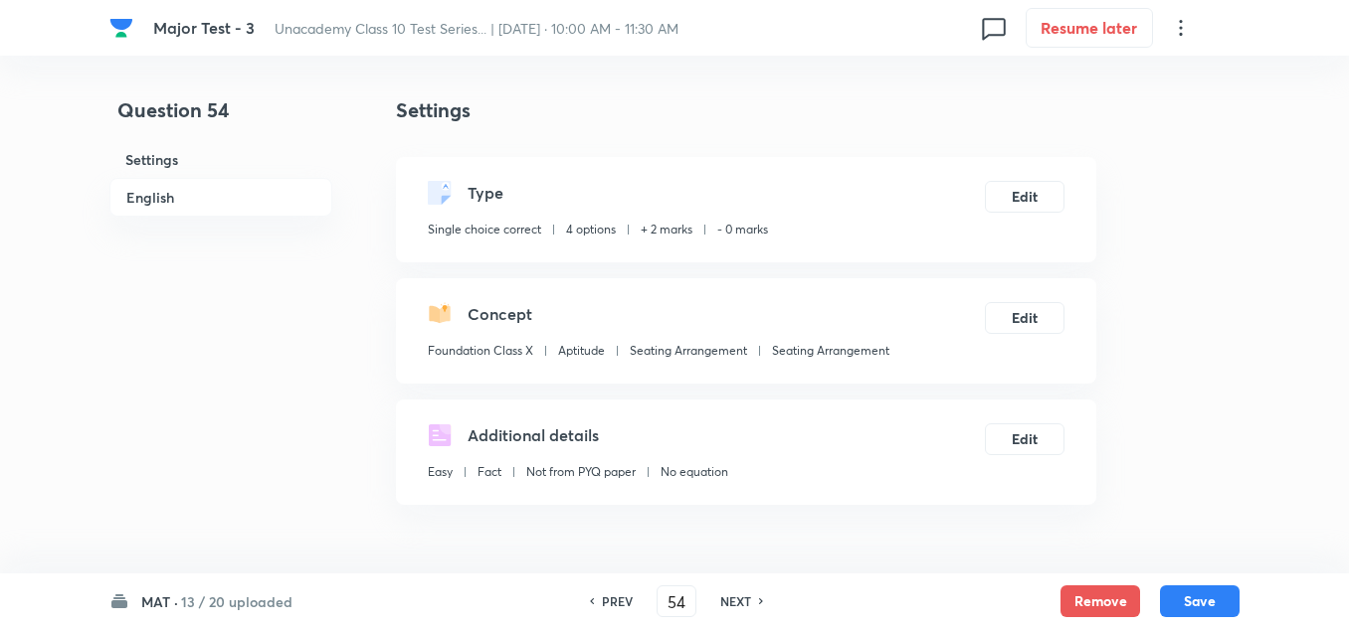
scroll to position [398, 0]
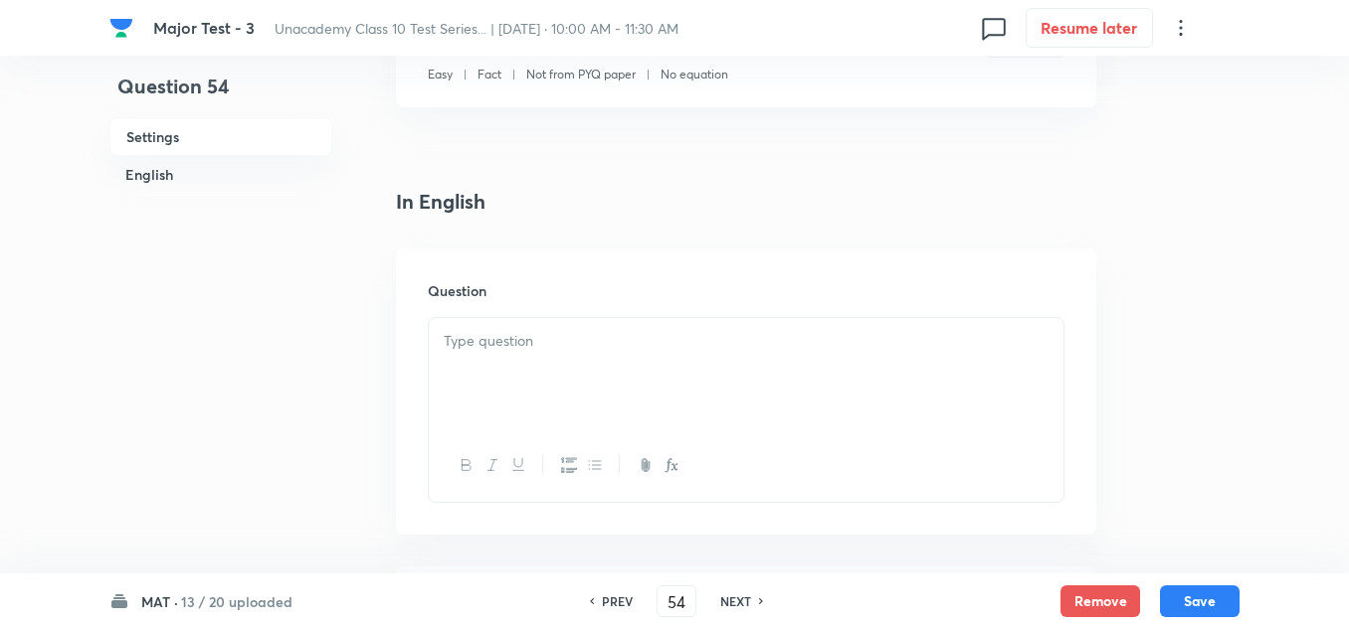
click at [486, 353] on div at bounding box center [746, 373] width 634 height 111
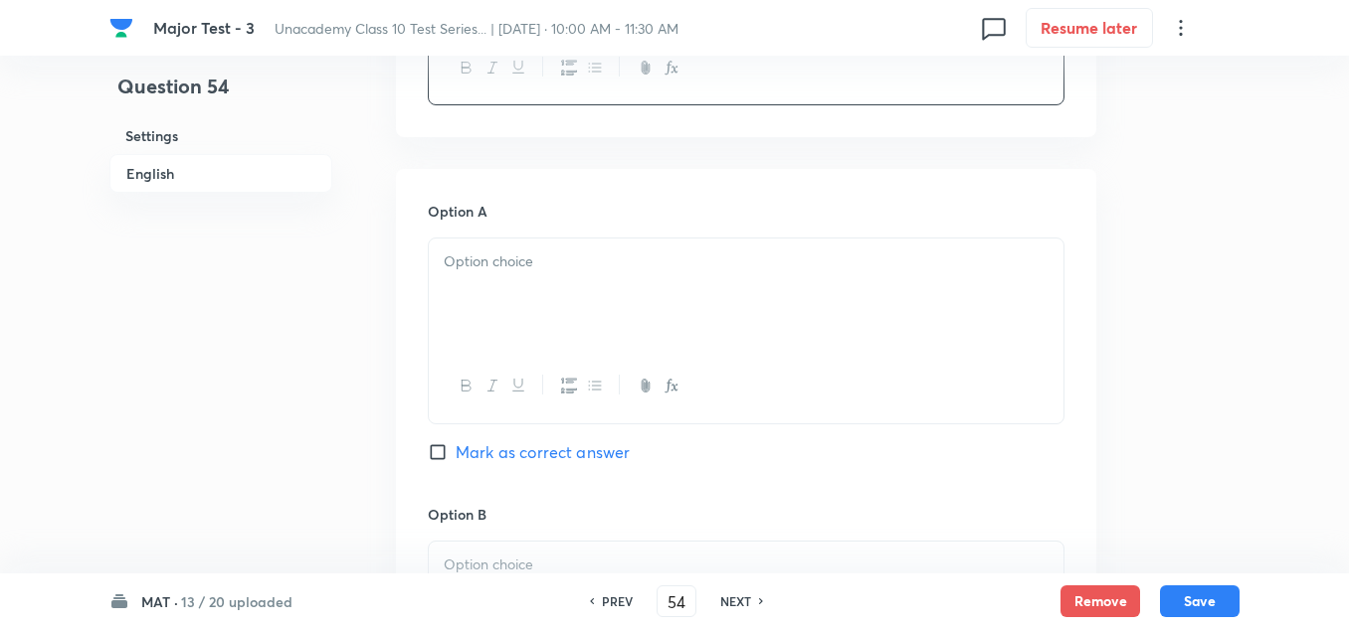
scroll to position [895, 0]
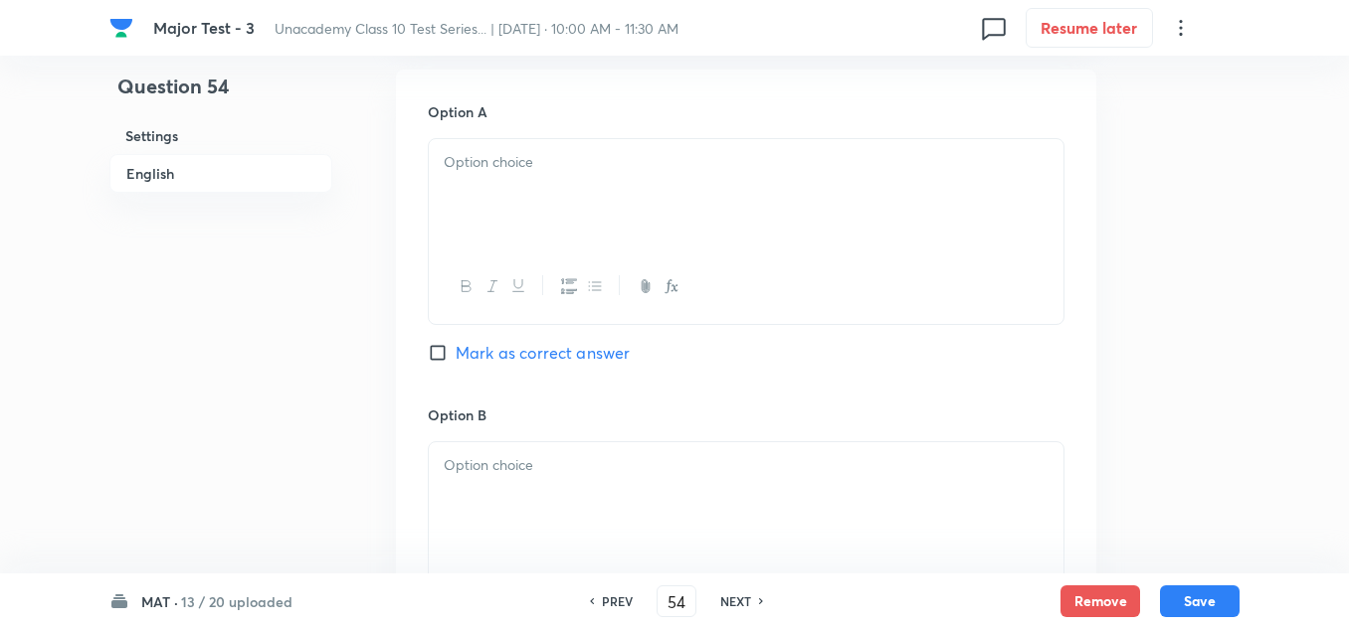
click at [580, 168] on p at bounding box center [746, 162] width 605 height 23
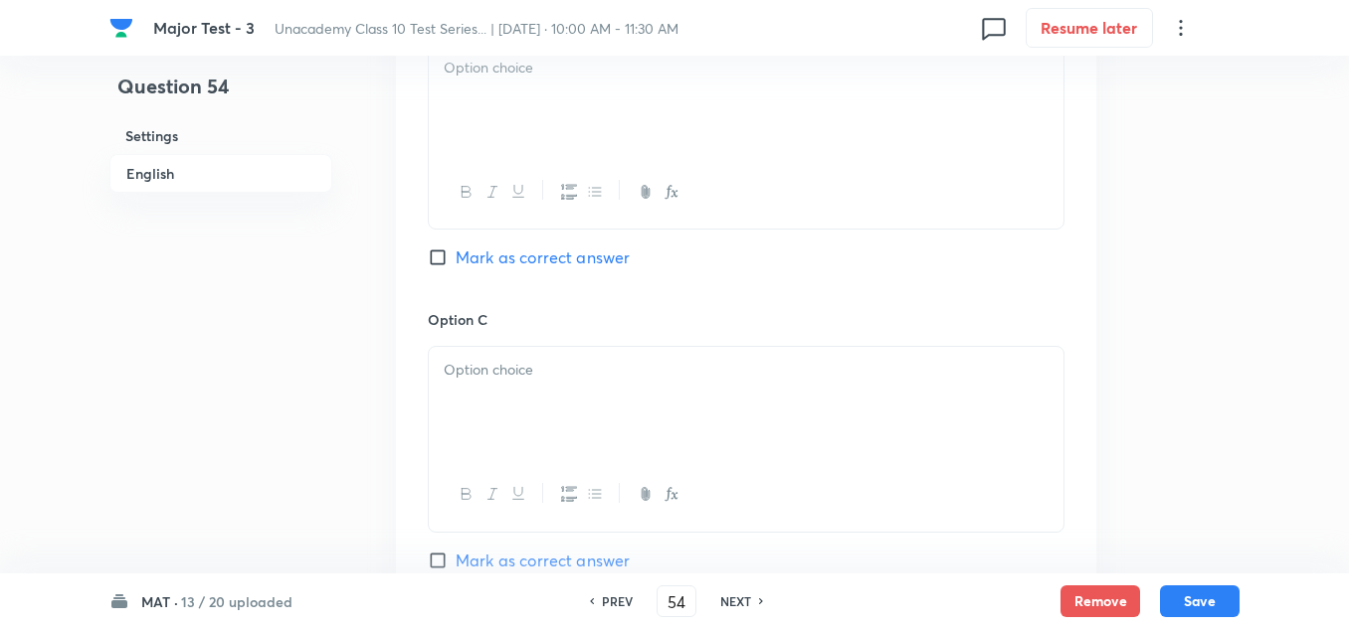
click at [507, 347] on div at bounding box center [746, 402] width 634 height 111
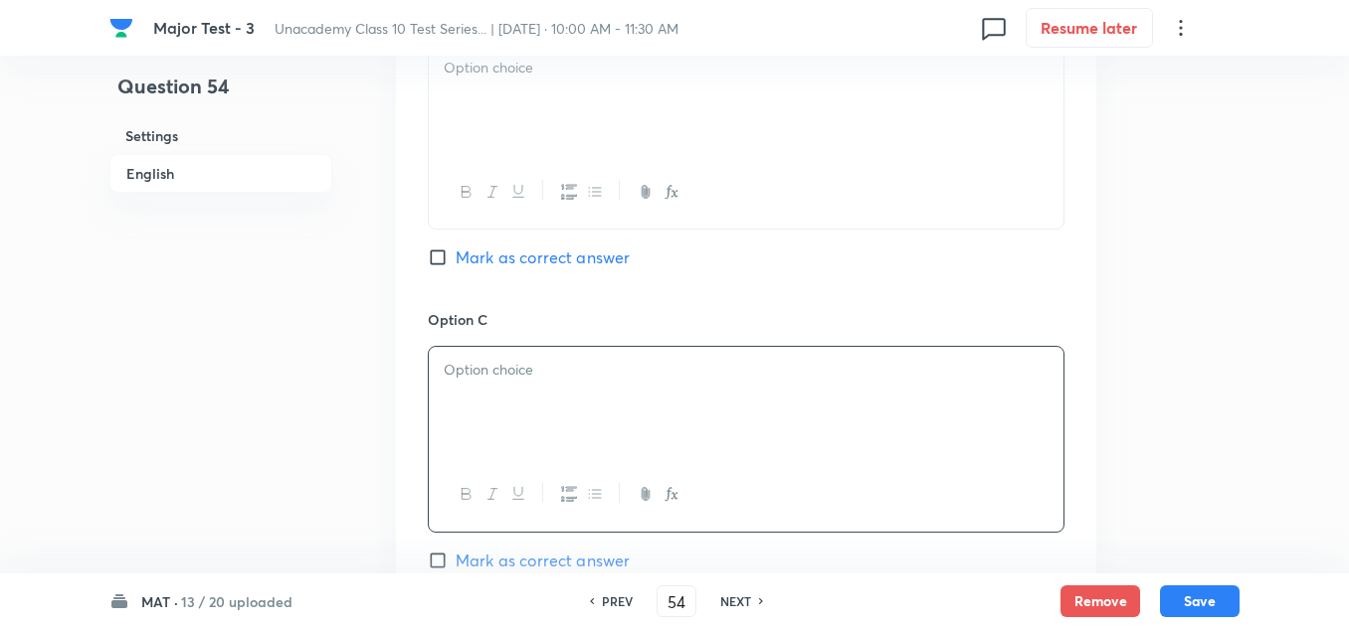
click at [552, 88] on div at bounding box center [746, 100] width 634 height 111
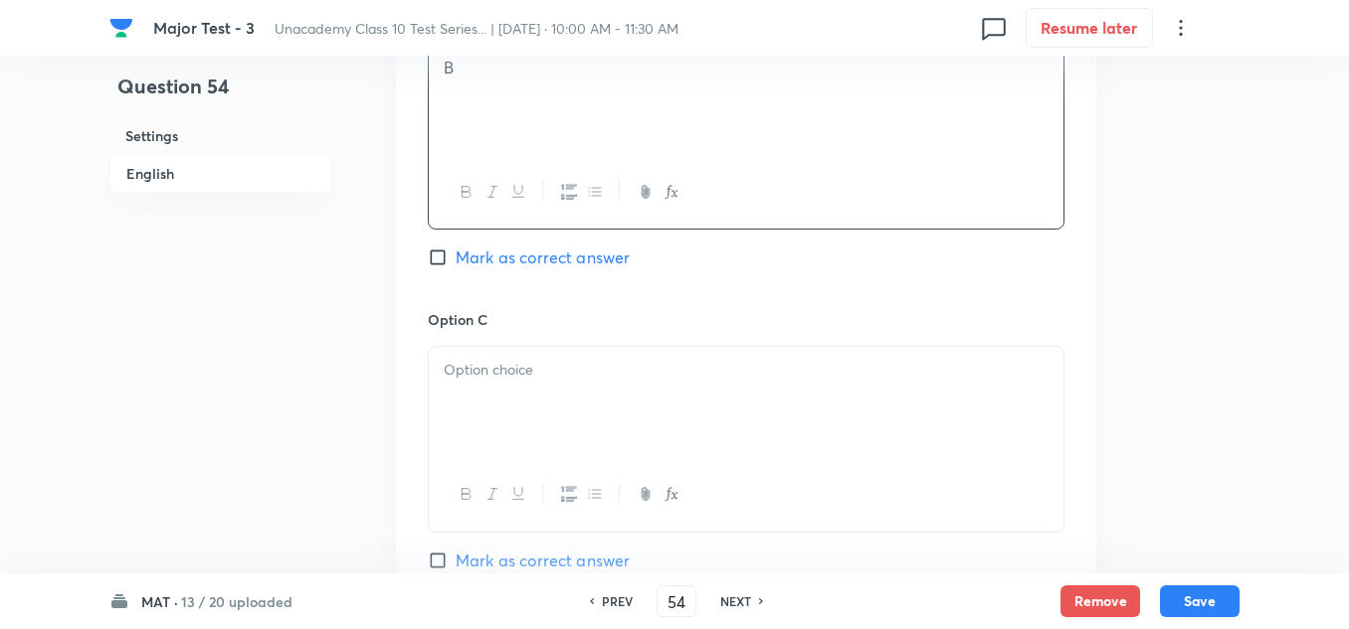
click at [545, 395] on div at bounding box center [746, 402] width 634 height 111
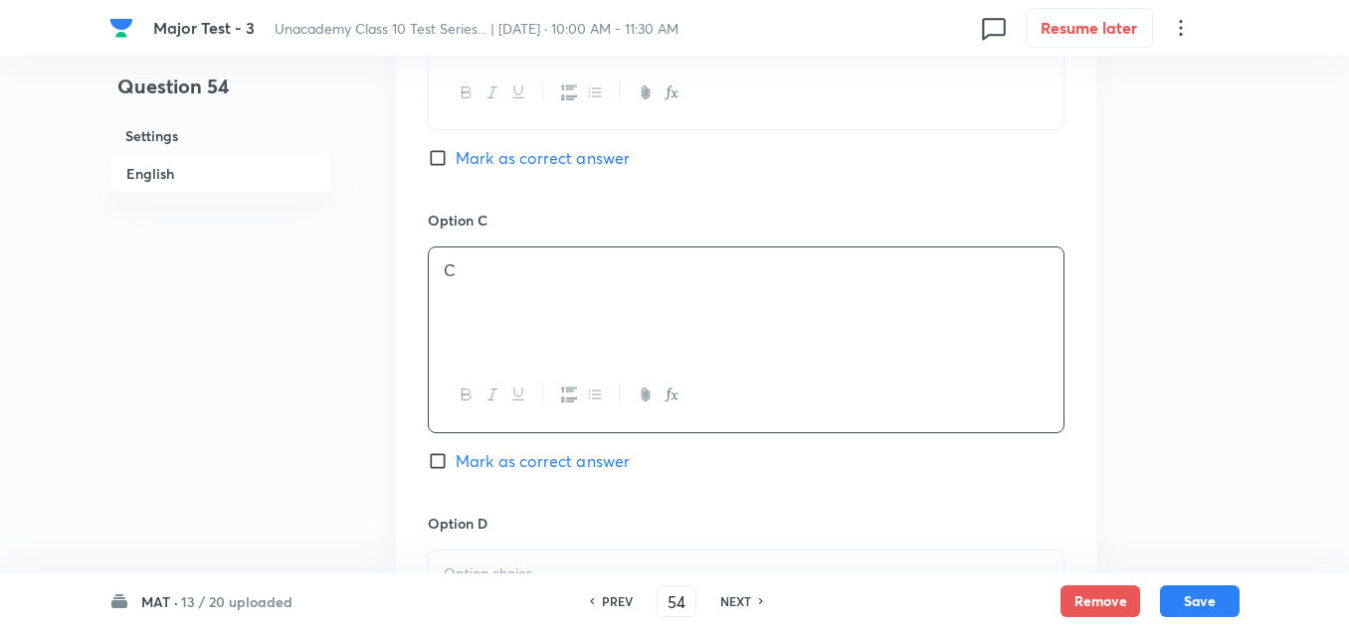
scroll to position [1591, 0]
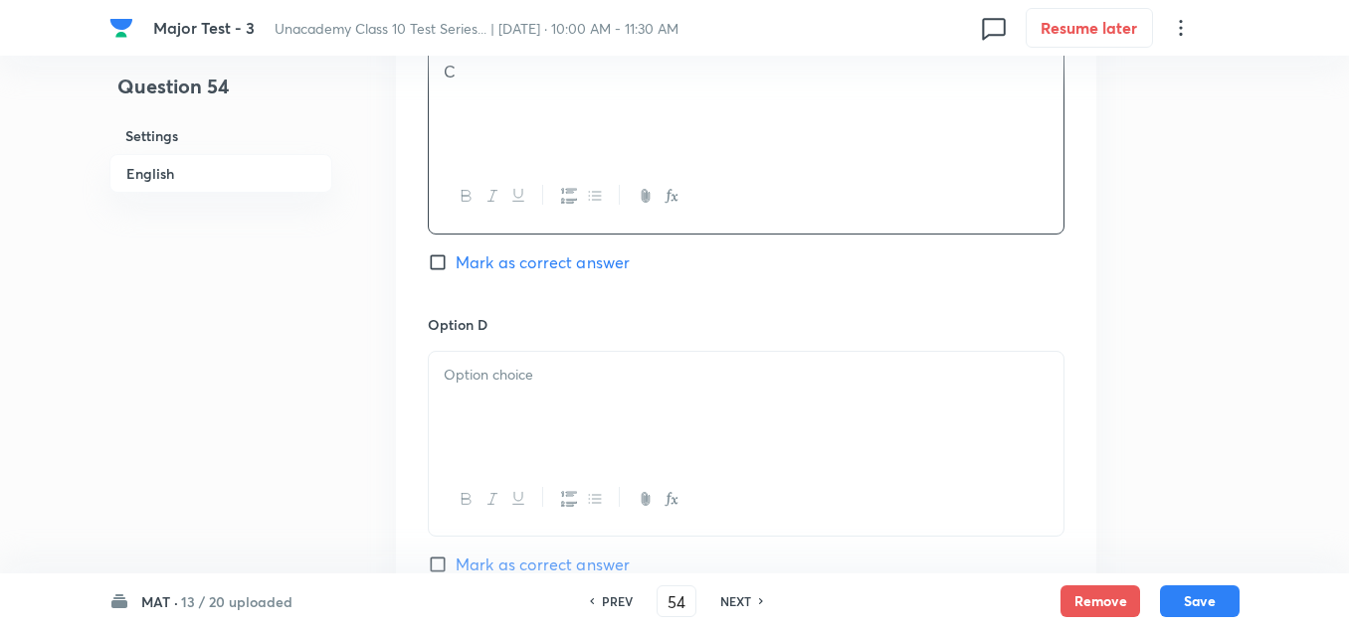
click at [580, 406] on div at bounding box center [746, 407] width 634 height 111
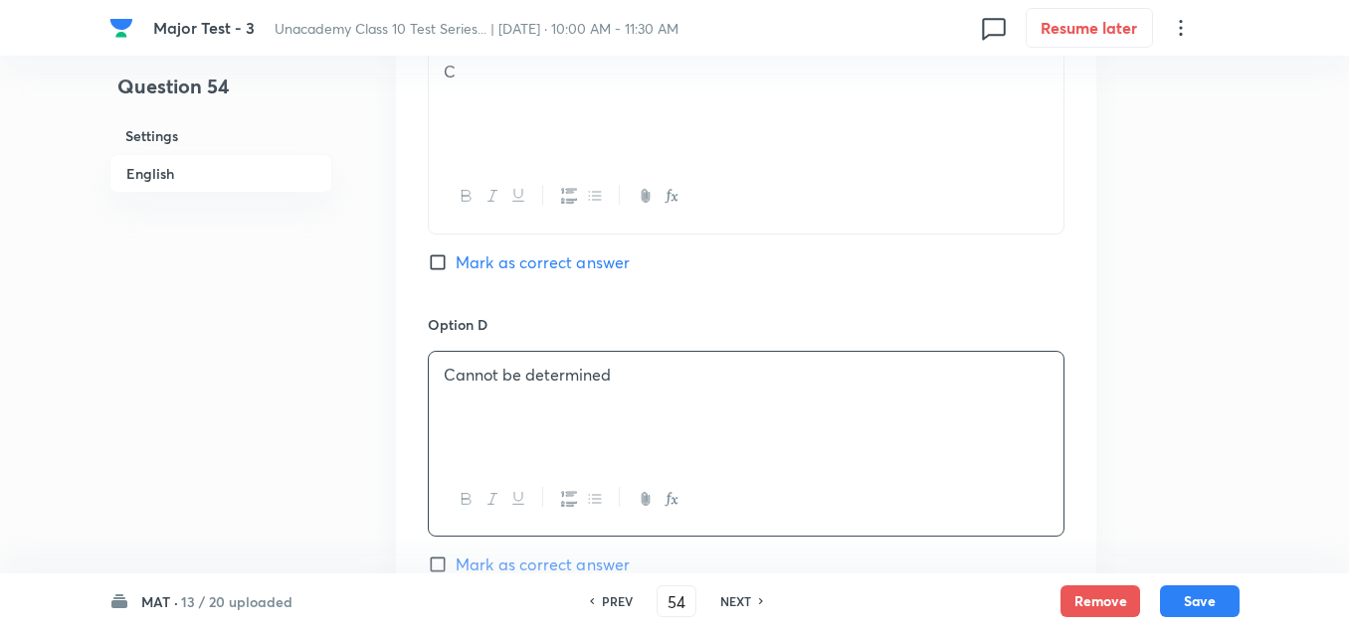
click at [566, 252] on span "Mark as correct answer" at bounding box center [542, 263] width 174 height 24
click at [455, 253] on input "Mark as correct answer" at bounding box center [442, 263] width 28 height 20
checkbox input "true"
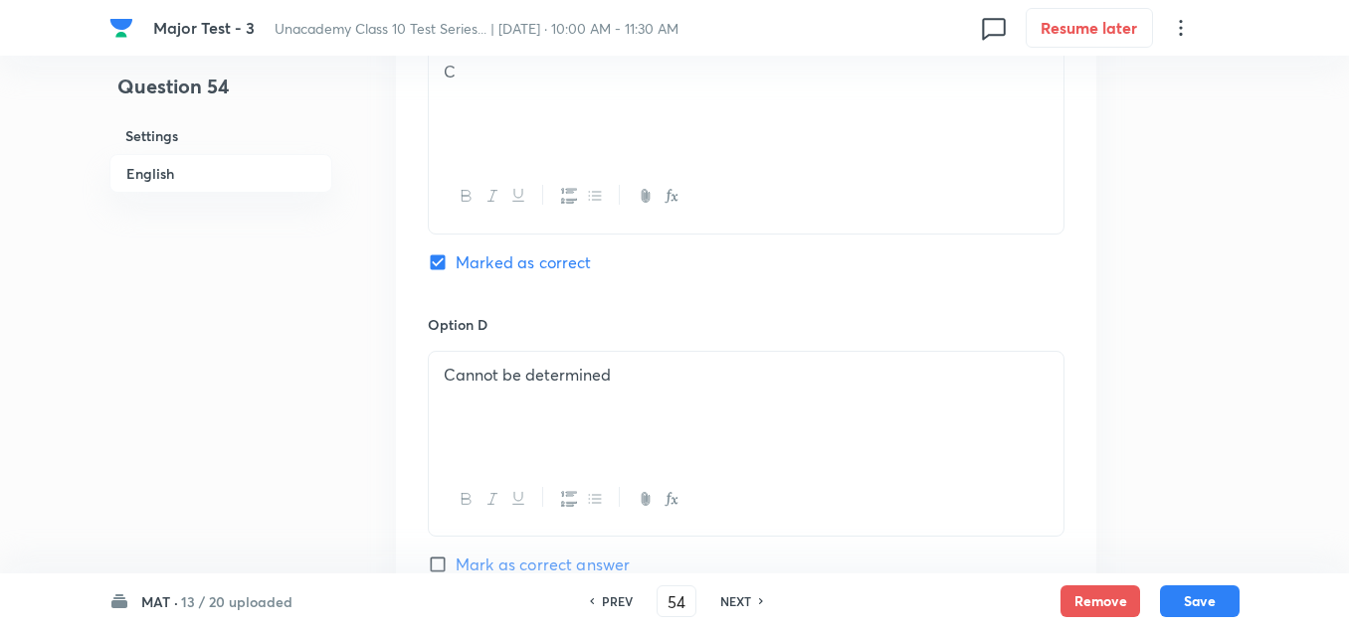
scroll to position [1989, 0]
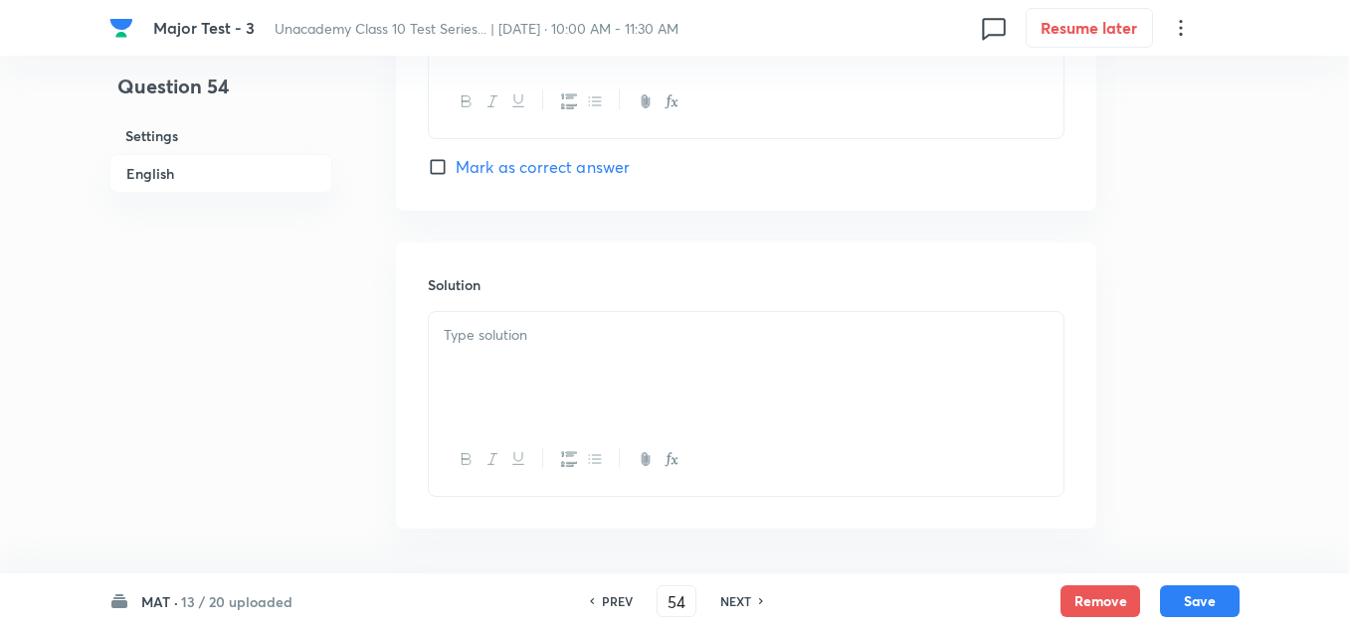
click at [542, 371] on div at bounding box center [746, 367] width 634 height 111
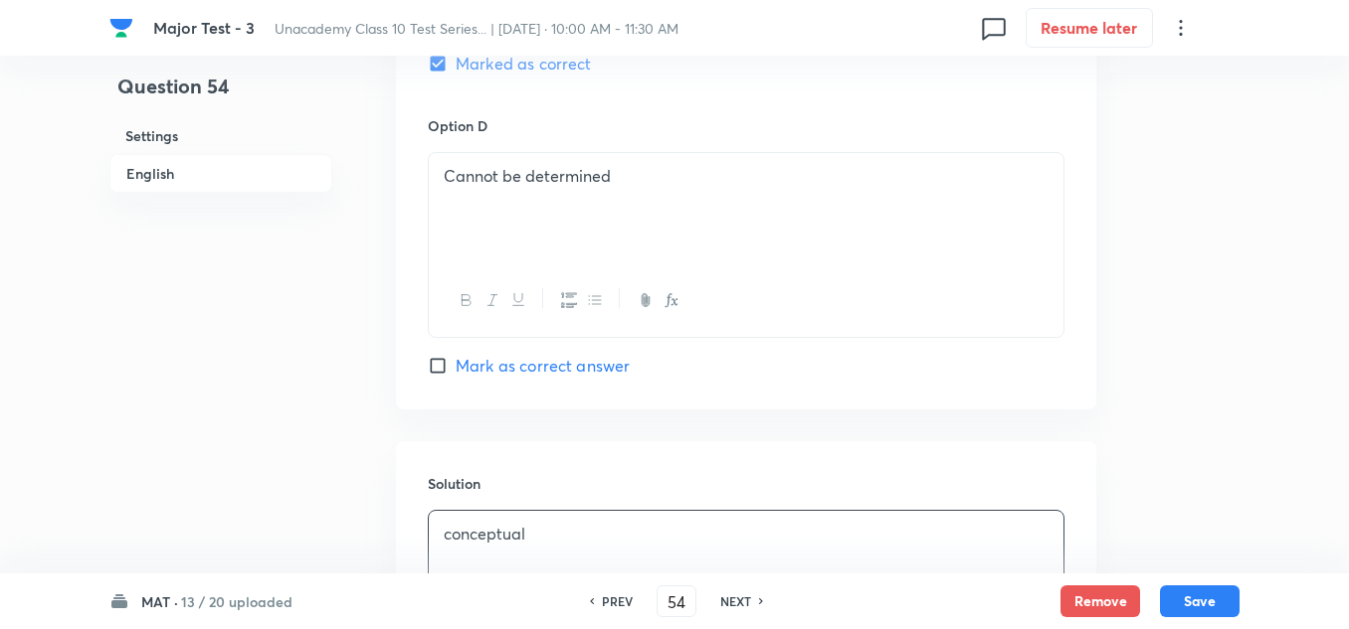
scroll to position [2064, 0]
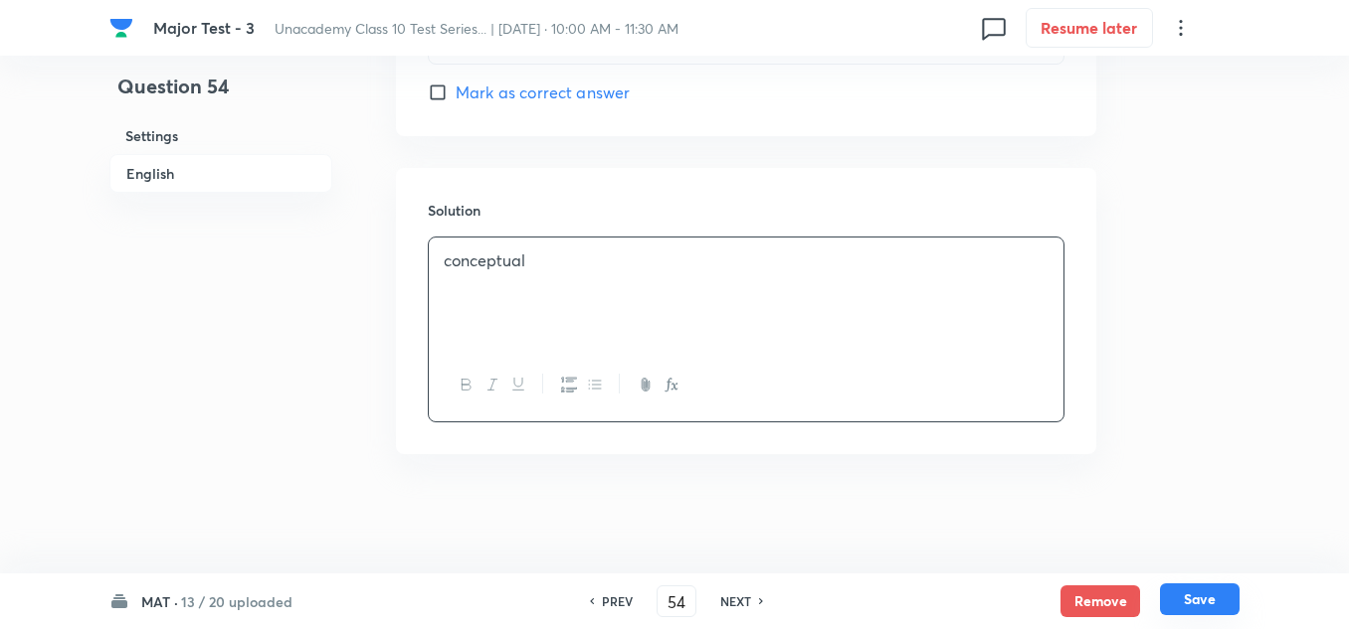
click at [1196, 597] on button "Save" at bounding box center [1200, 600] width 80 height 32
type input "55"
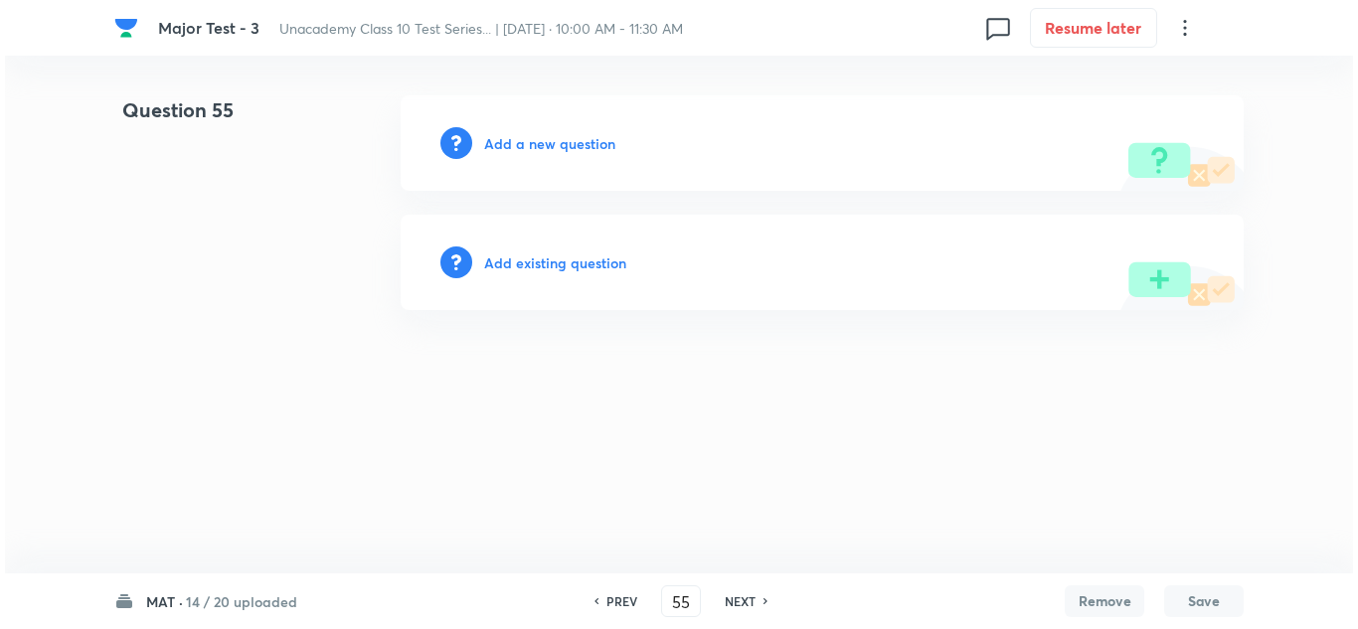
scroll to position [0, 0]
click at [582, 145] on h6 "Add a new question" at bounding box center [549, 143] width 131 height 21
click at [582, 145] on h6 "Choose a question type" at bounding box center [560, 143] width 153 height 21
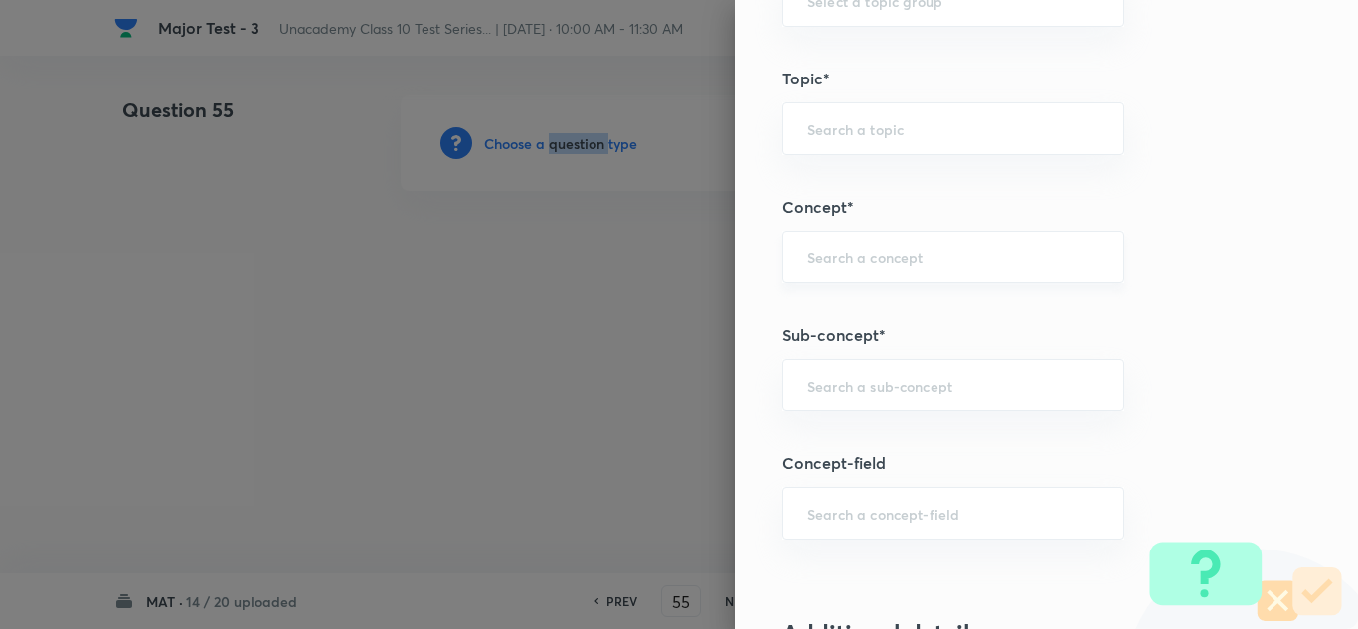
scroll to position [1293, 0]
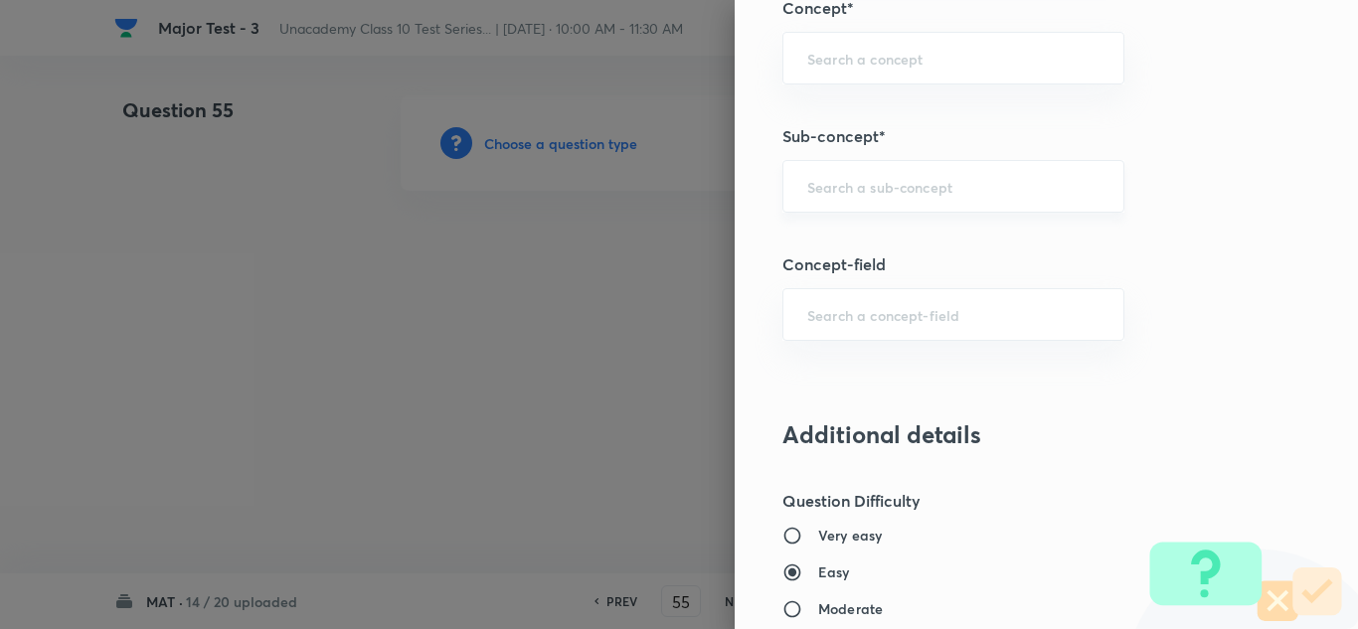
click at [909, 184] on input "text" at bounding box center [954, 186] width 292 height 19
click at [898, 190] on input "text" at bounding box center [954, 186] width 292 height 19
type input "see"
type input "seatting"
click at [878, 183] on input "text" at bounding box center [954, 186] width 292 height 19
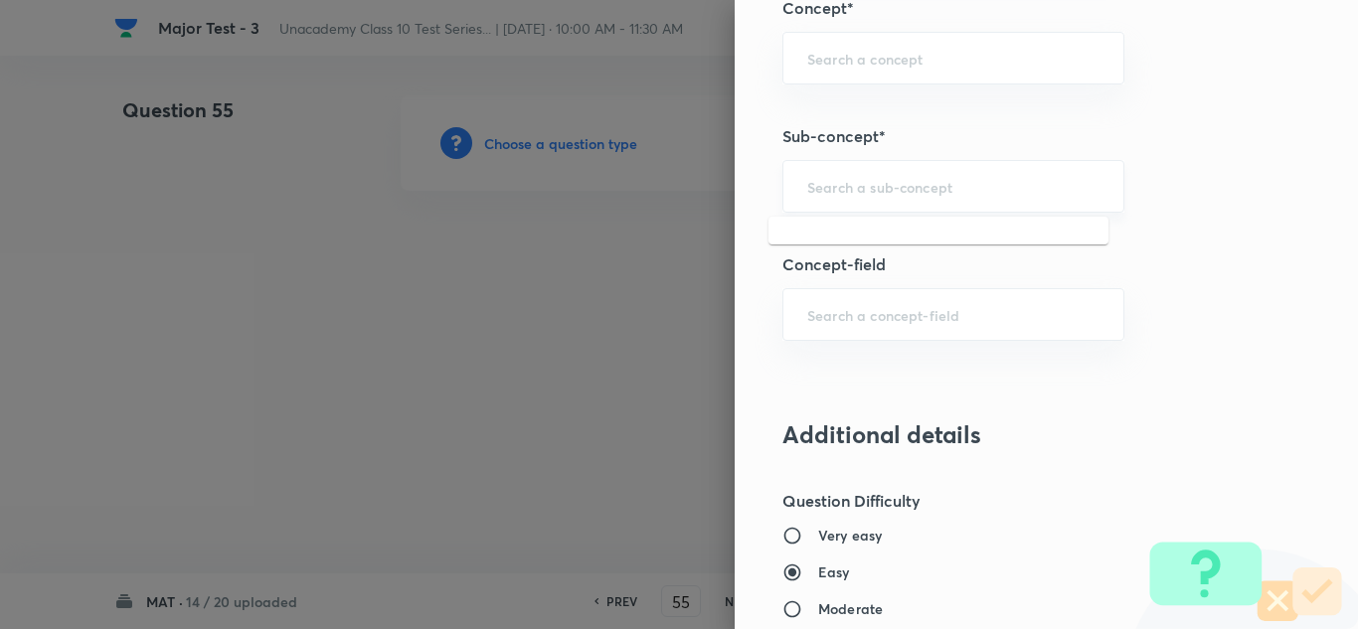
paste input "Seating Arrangement"
type input "Seating Arrangement"
paste input "Seating Arrangement"
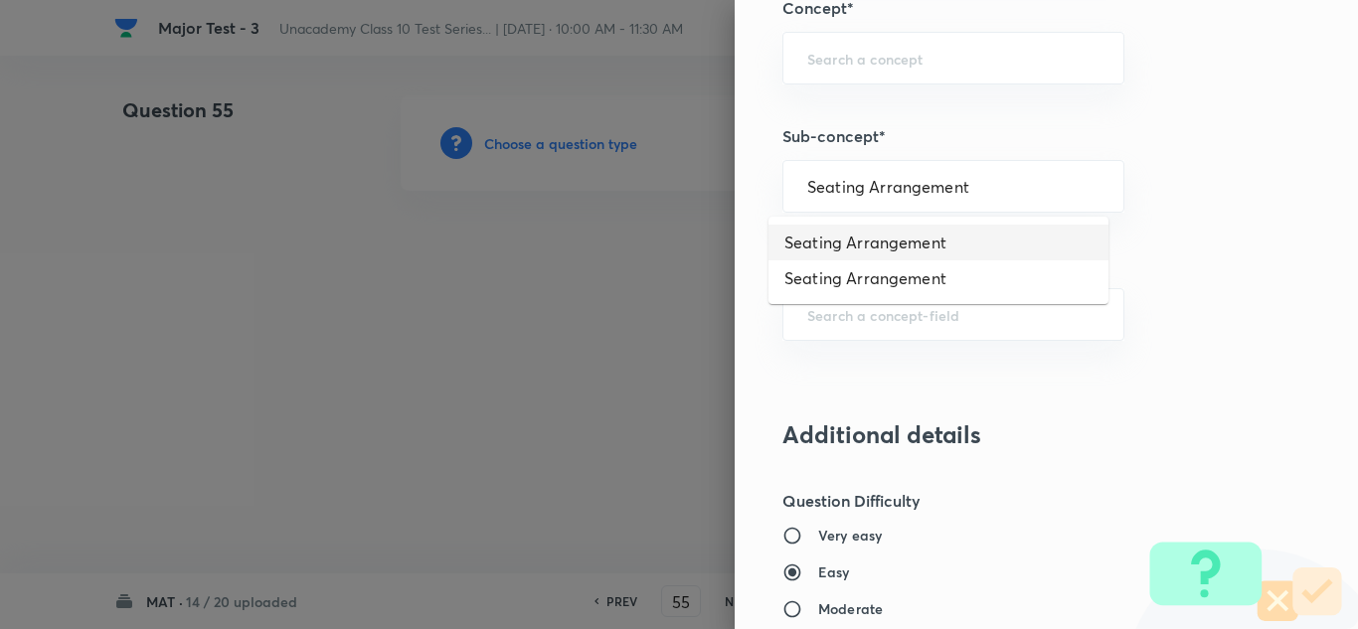
click at [905, 246] on li "Seating Arrangement" at bounding box center [939, 243] width 340 height 36
type input "Seating Arrangement"
type input "Foundation Class X"
type input "Aptitude"
type input "Seating Arrangement"
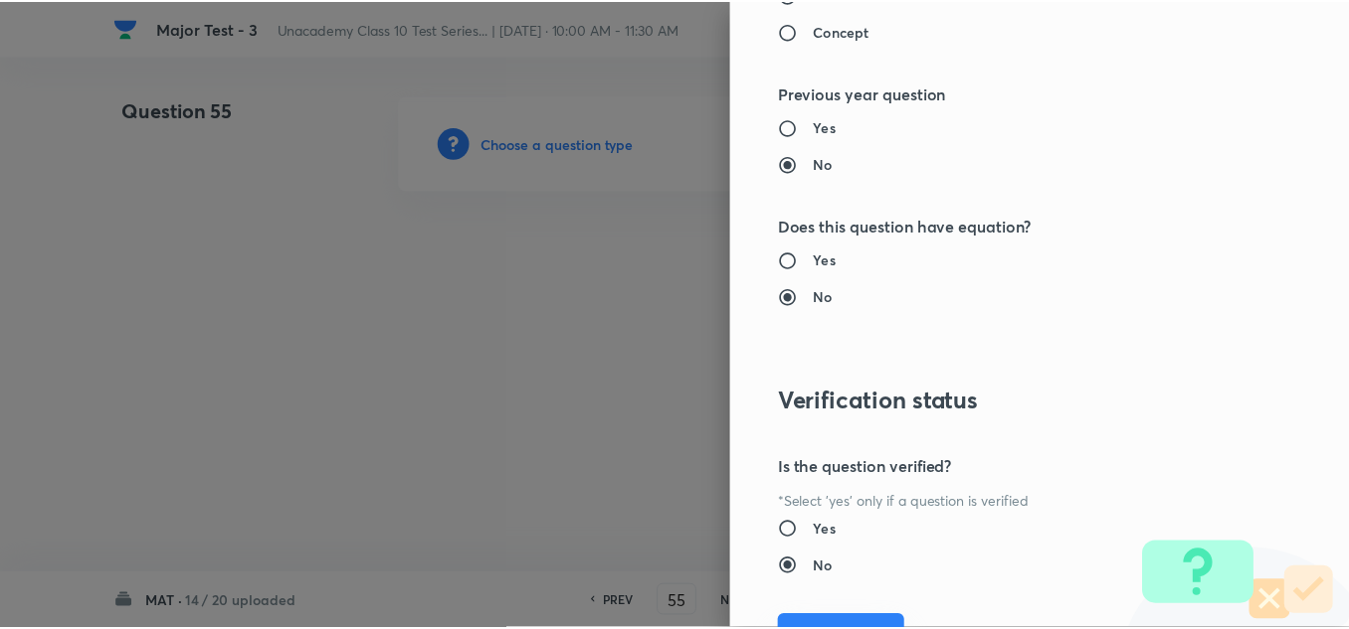
scroll to position [2215, 0]
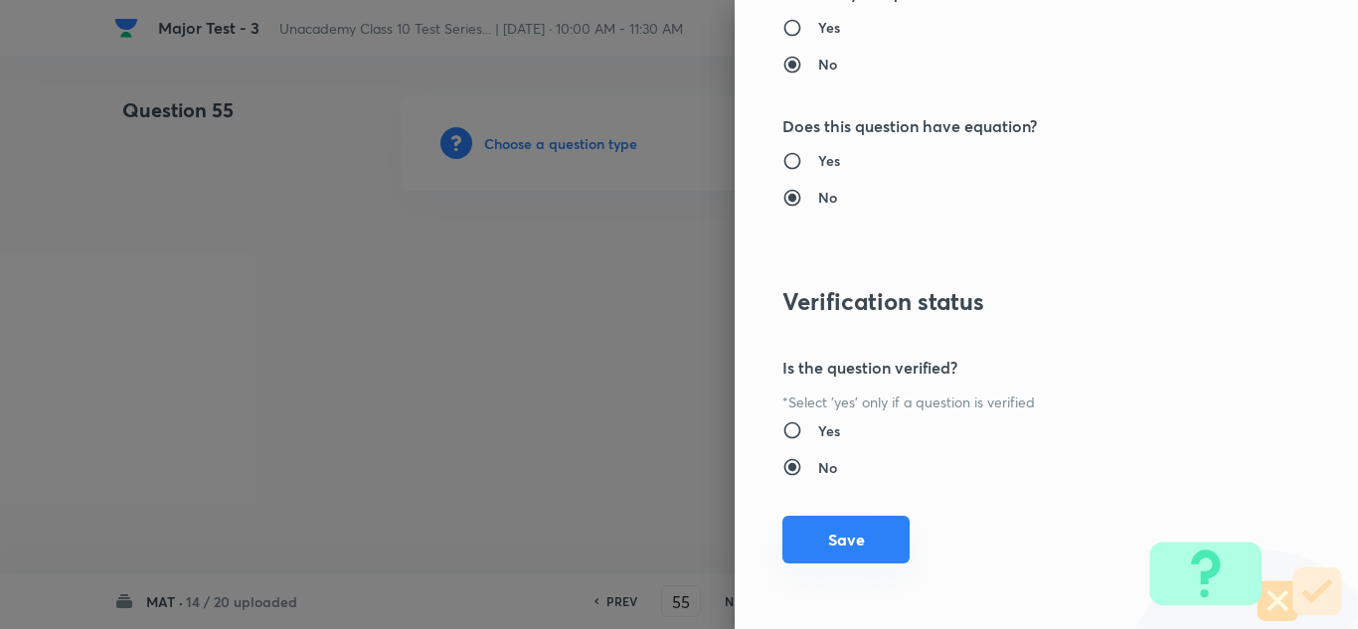
click at [877, 546] on button "Save" at bounding box center [846, 540] width 127 height 48
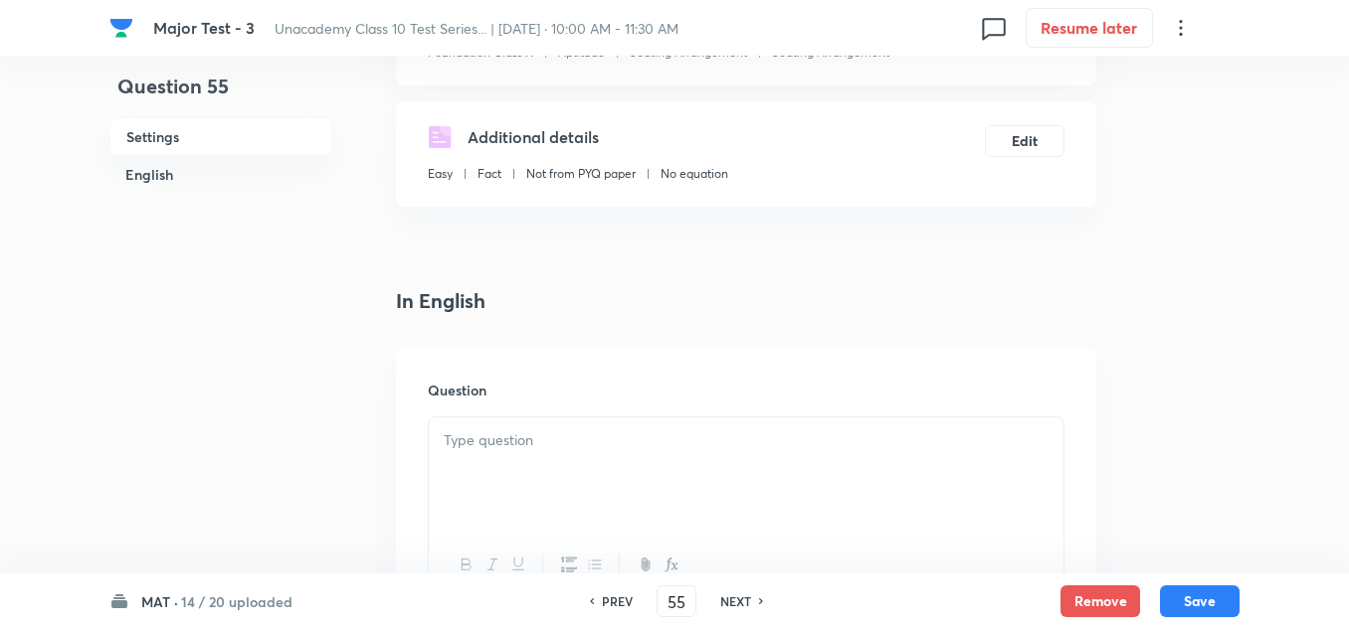
scroll to position [398, 0]
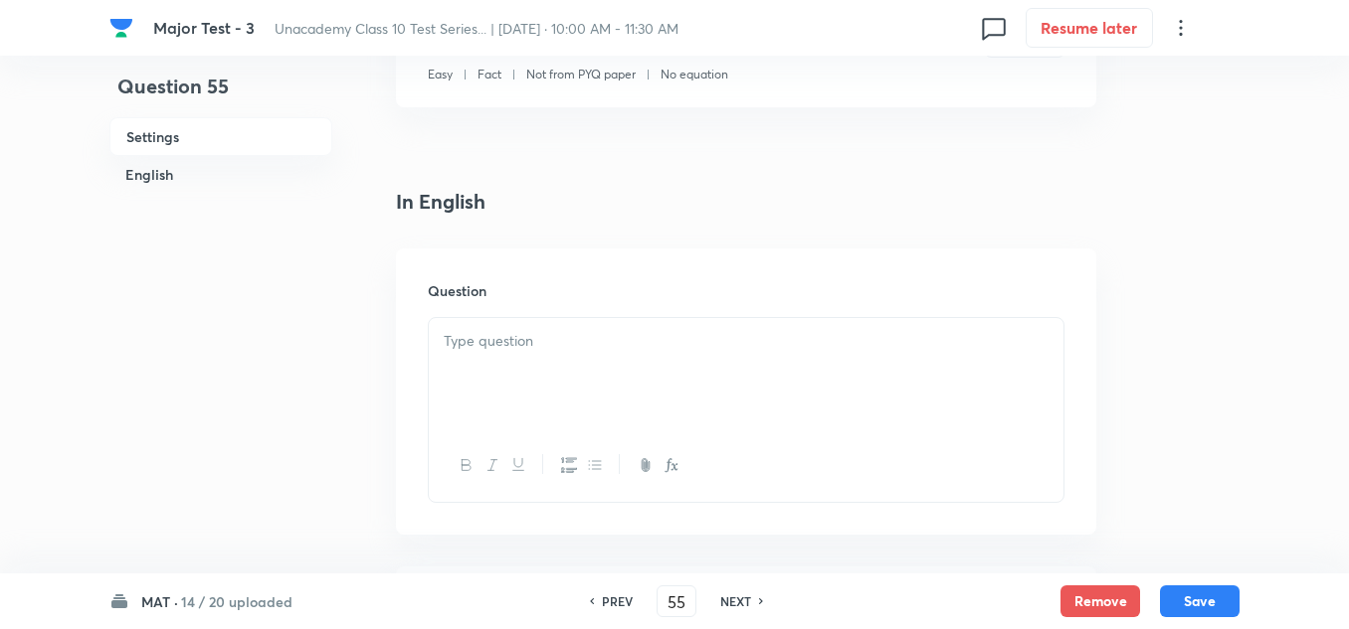
click at [535, 348] on p at bounding box center [746, 341] width 605 height 23
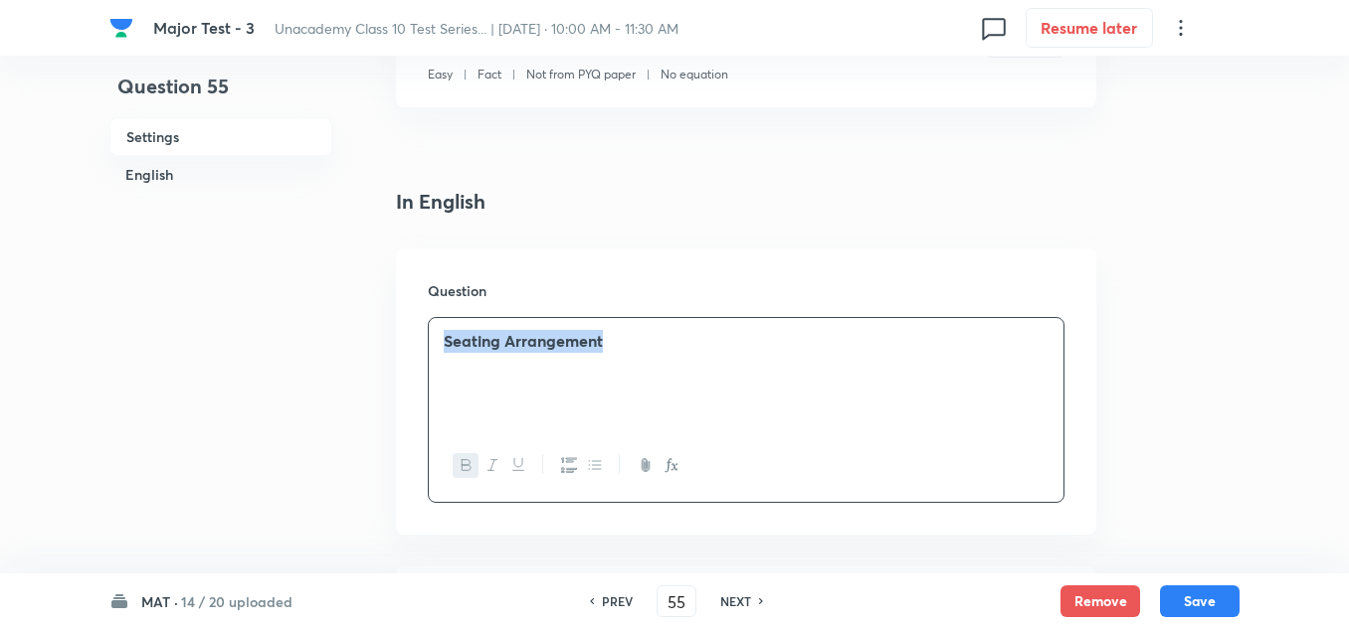
drag, startPoint x: 507, startPoint y: 349, endPoint x: 350, endPoint y: 380, distance: 160.1
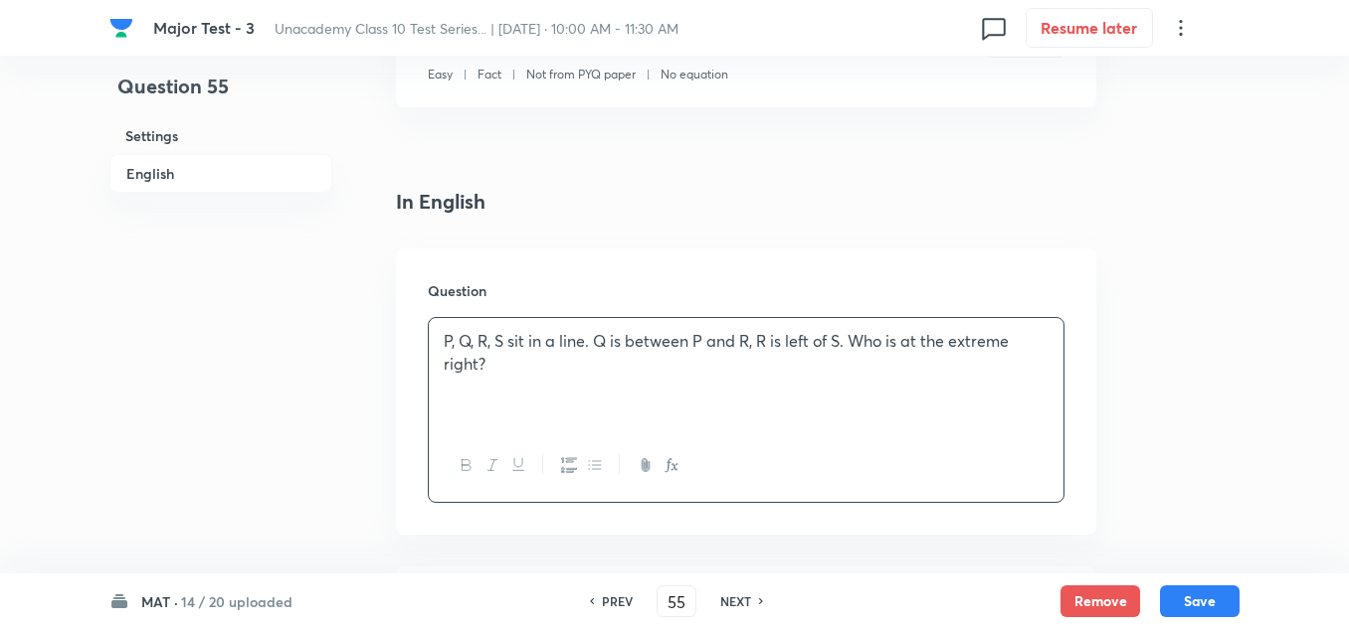
scroll to position [696, 0]
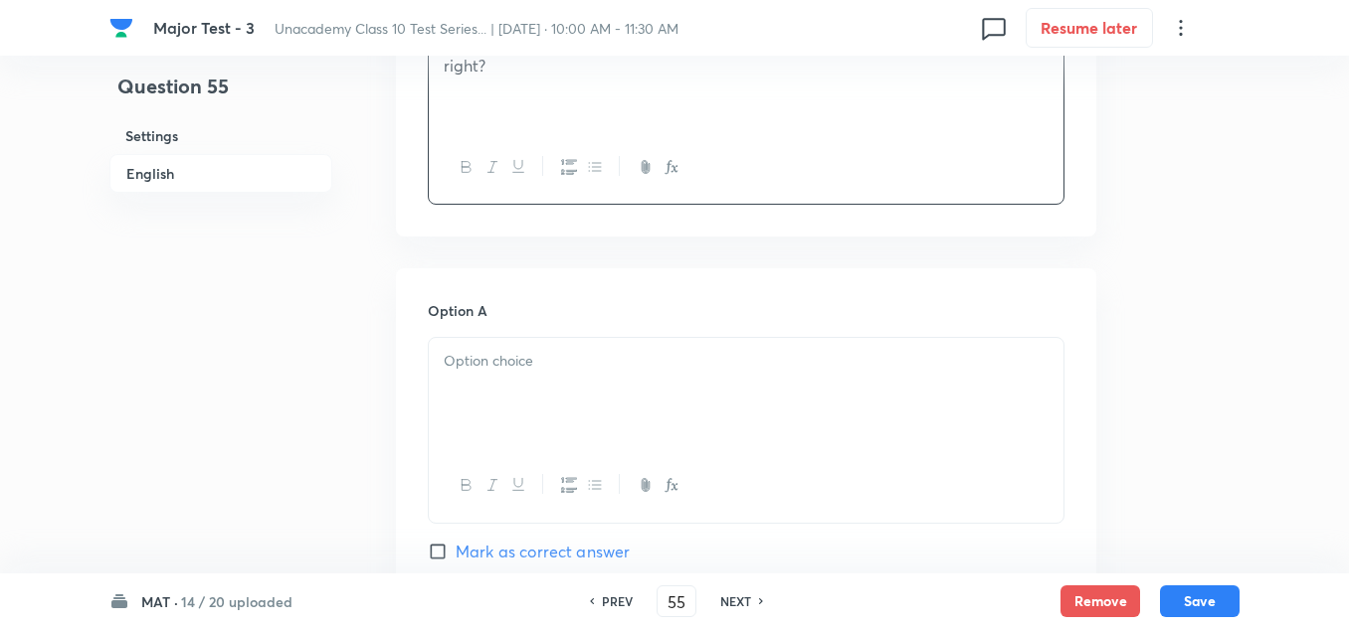
click at [519, 390] on div at bounding box center [746, 393] width 634 height 111
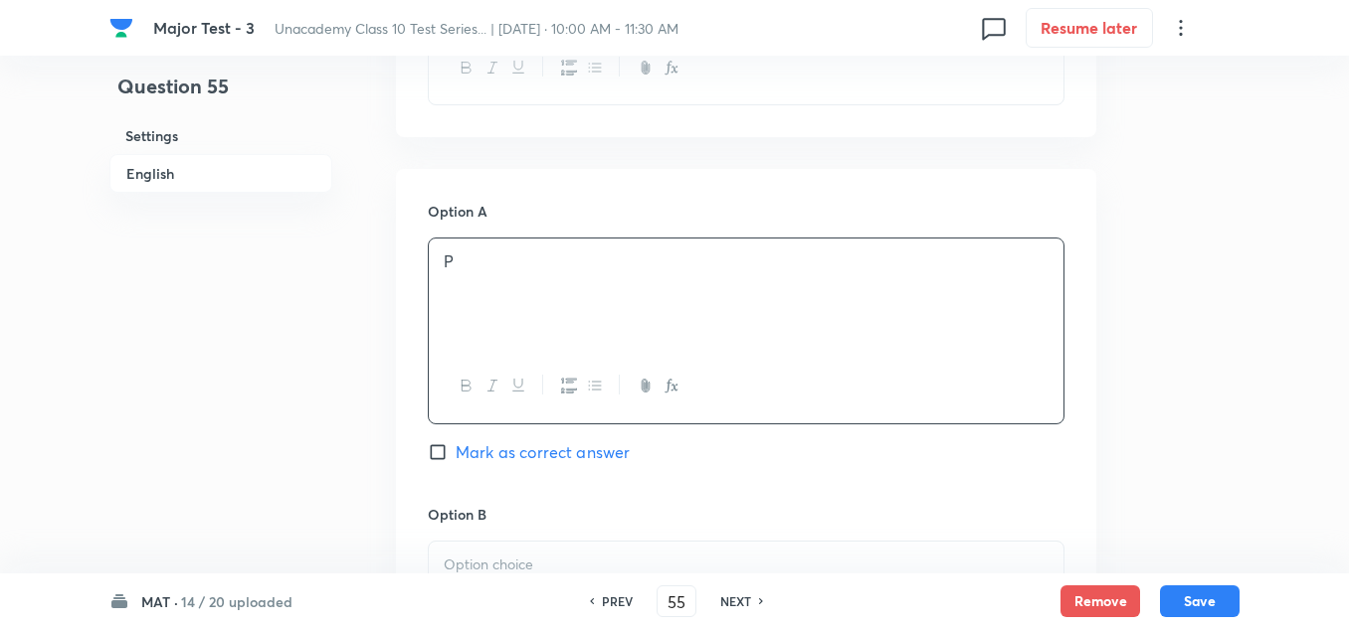
scroll to position [895, 0]
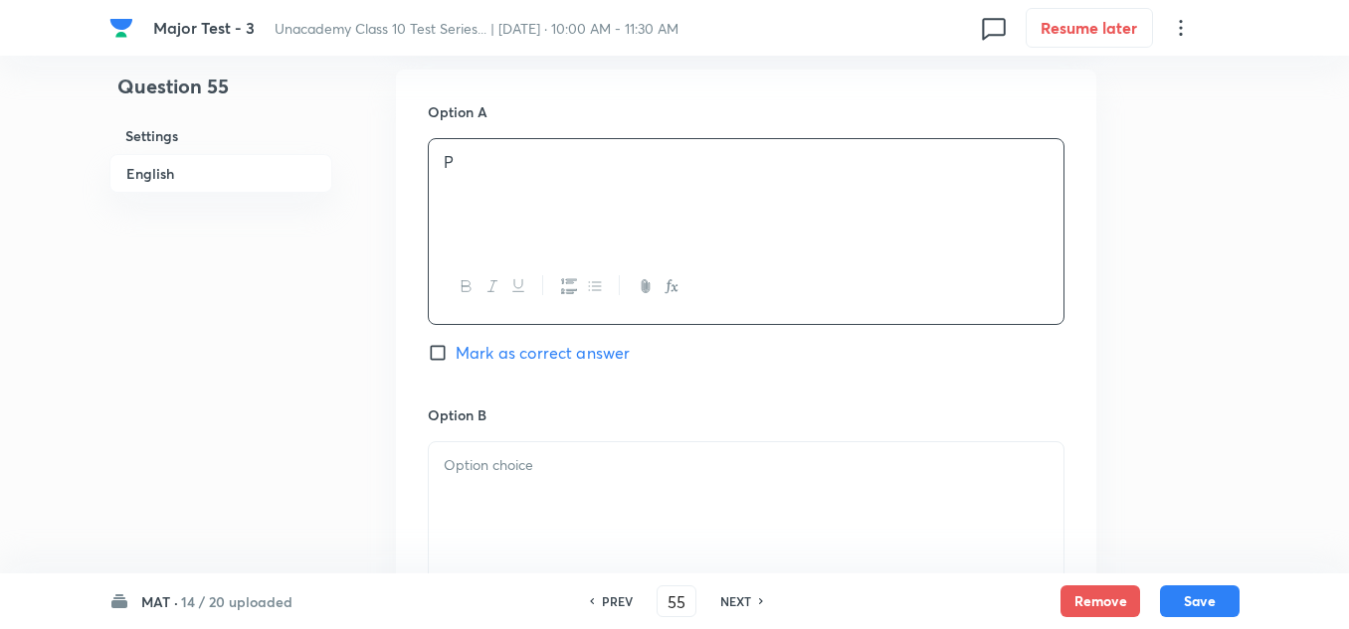
click at [521, 472] on p at bounding box center [746, 465] width 605 height 23
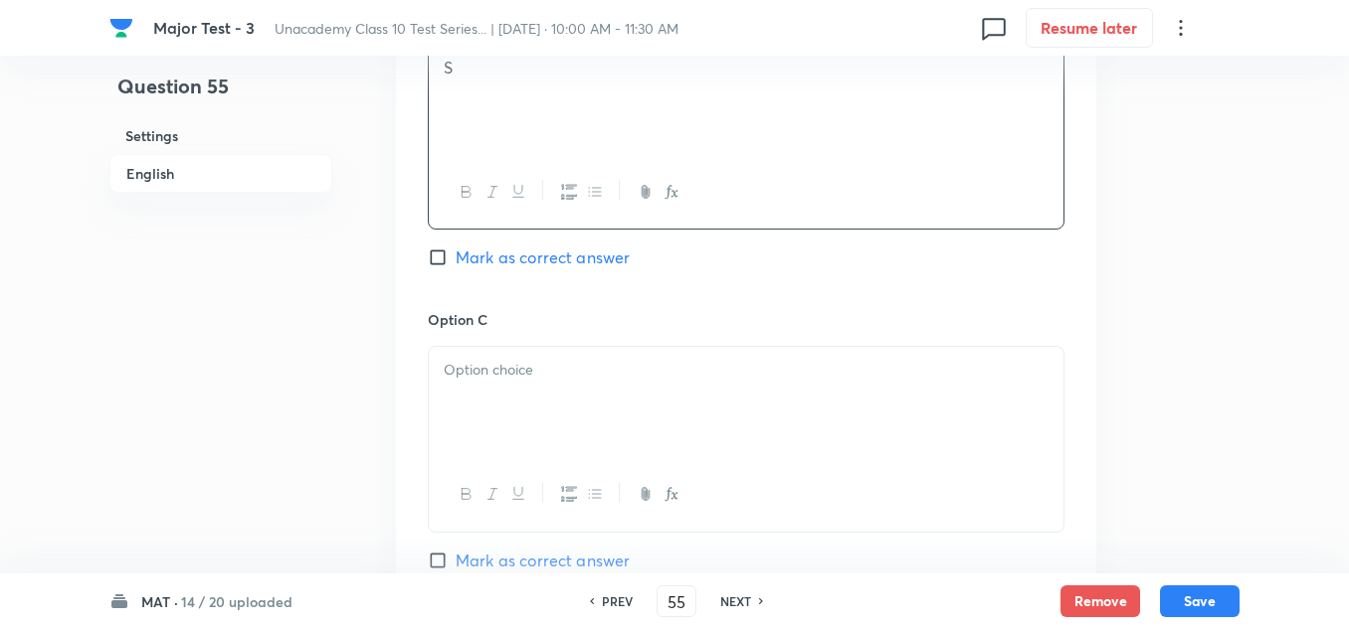
click at [502, 426] on div at bounding box center [746, 402] width 634 height 111
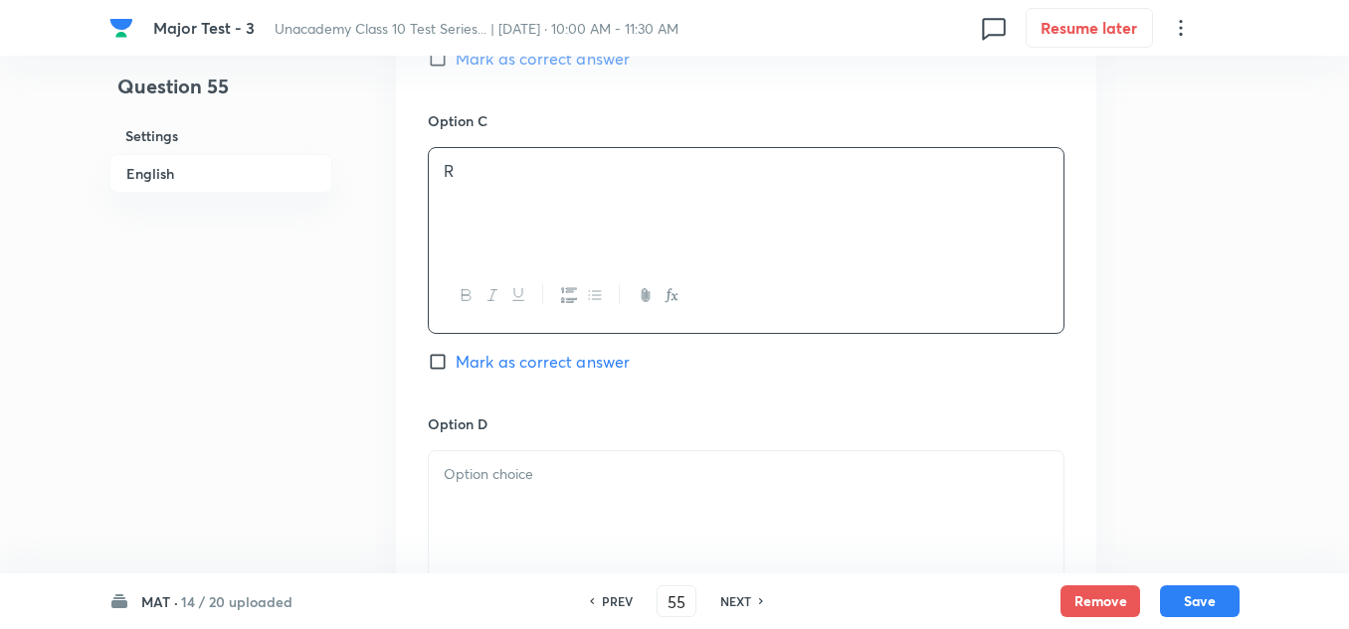
scroll to position [1591, 0]
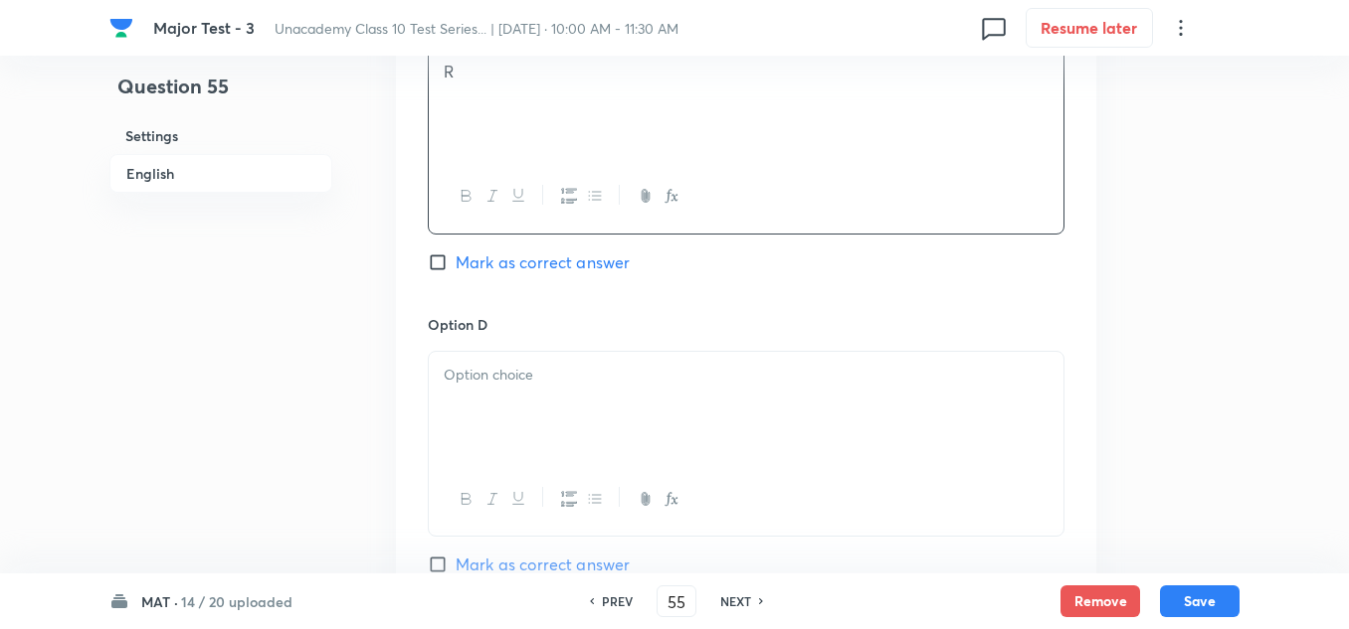
click at [511, 400] on div at bounding box center [746, 407] width 634 height 111
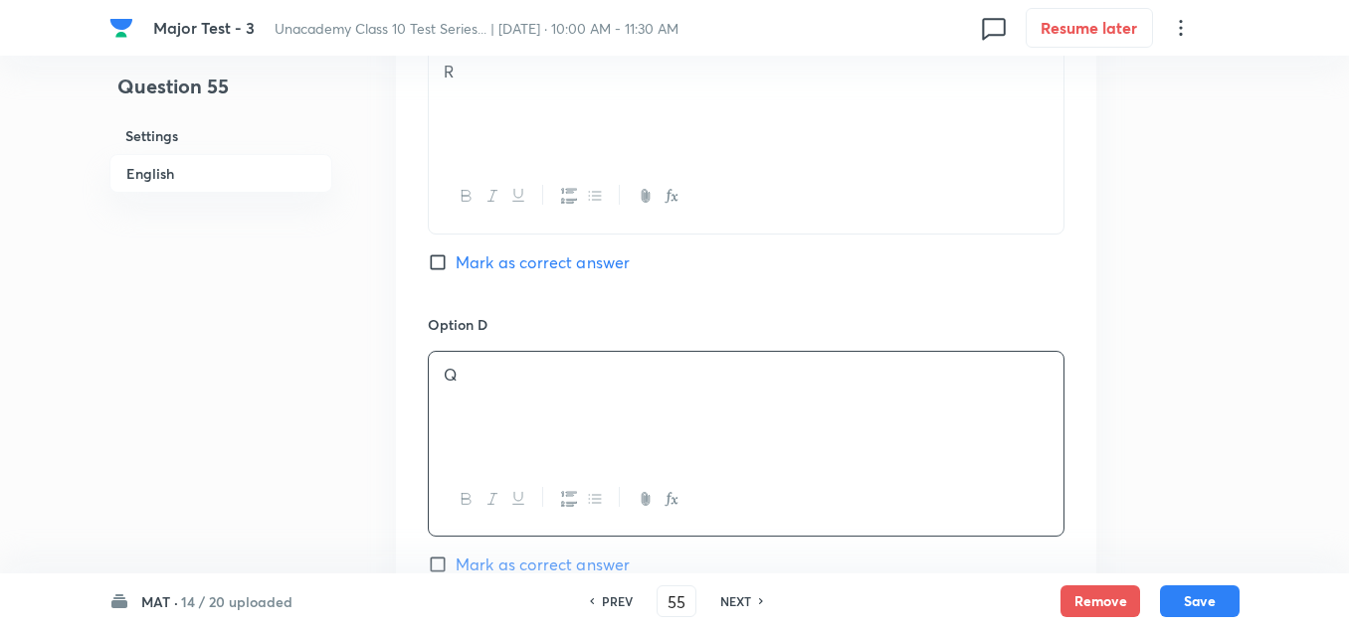
scroll to position [1392, 0]
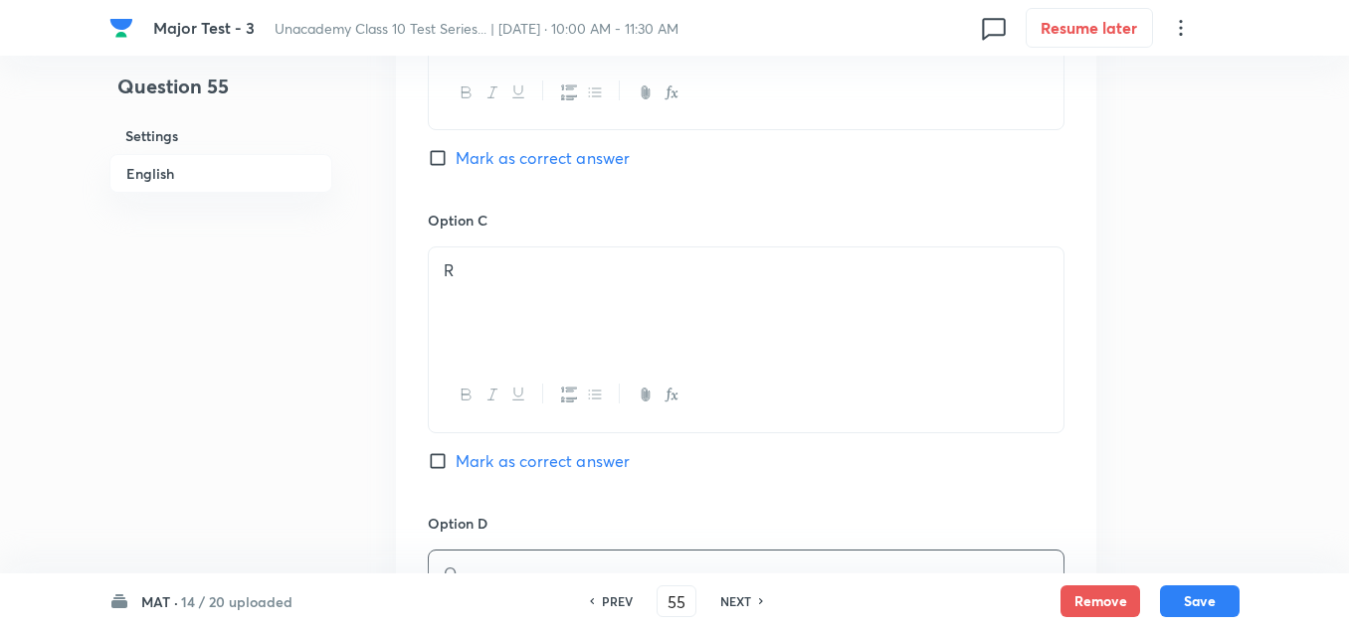
drag, startPoint x: 550, startPoint y: 156, endPoint x: 641, endPoint y: 247, distance: 128.7
click at [552, 157] on span "Mark as correct answer" at bounding box center [542, 158] width 174 height 24
click at [455, 157] on input "Mark as correct answer" at bounding box center [442, 158] width 28 height 20
checkbox input "true"
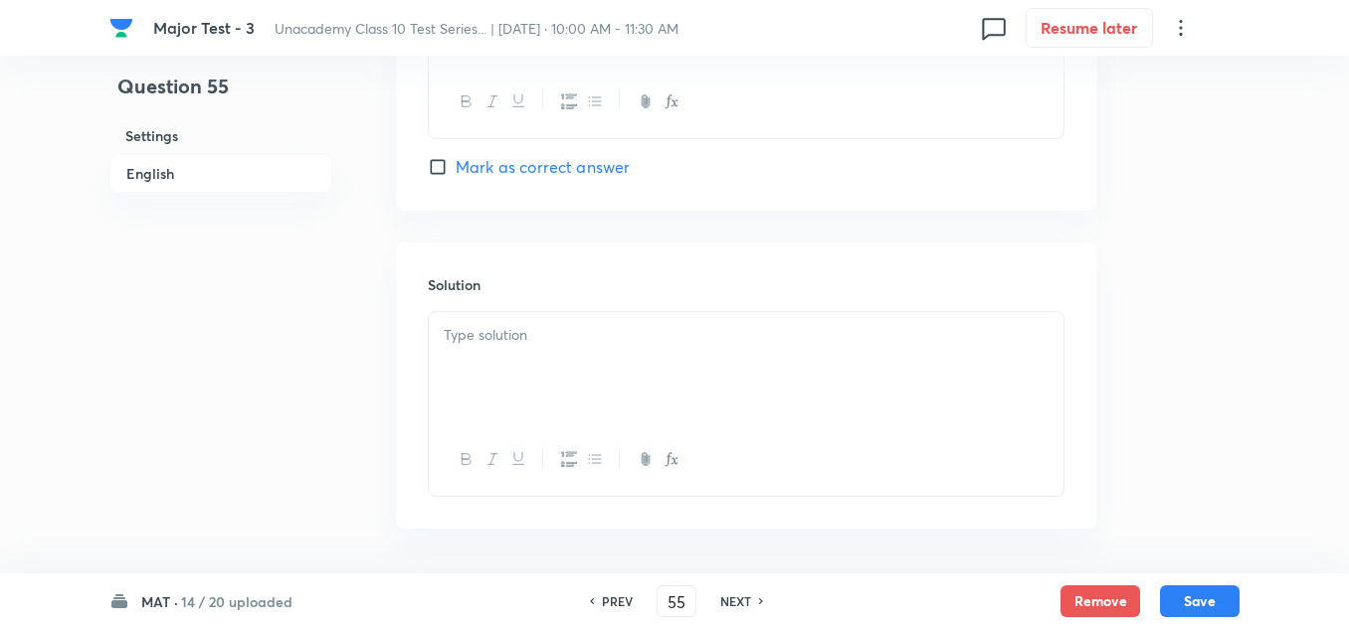
scroll to position [2064, 0]
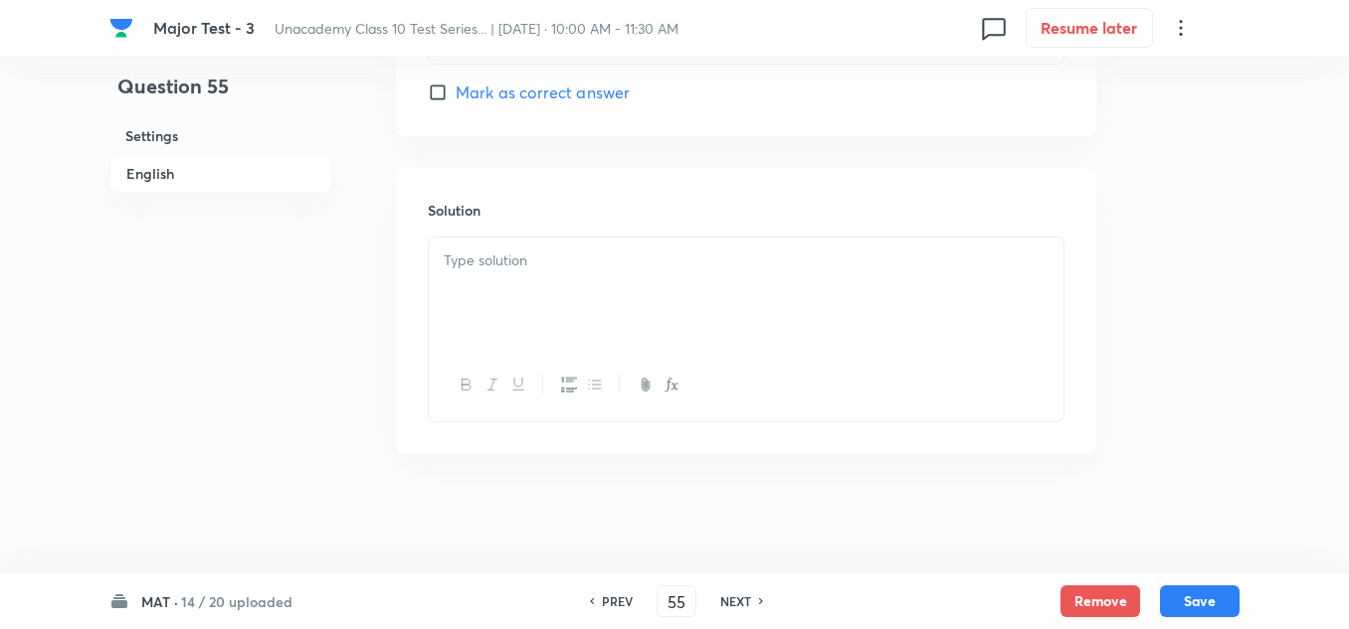
click at [648, 273] on div at bounding box center [746, 293] width 634 height 111
click at [1226, 595] on button "Save" at bounding box center [1200, 600] width 80 height 32
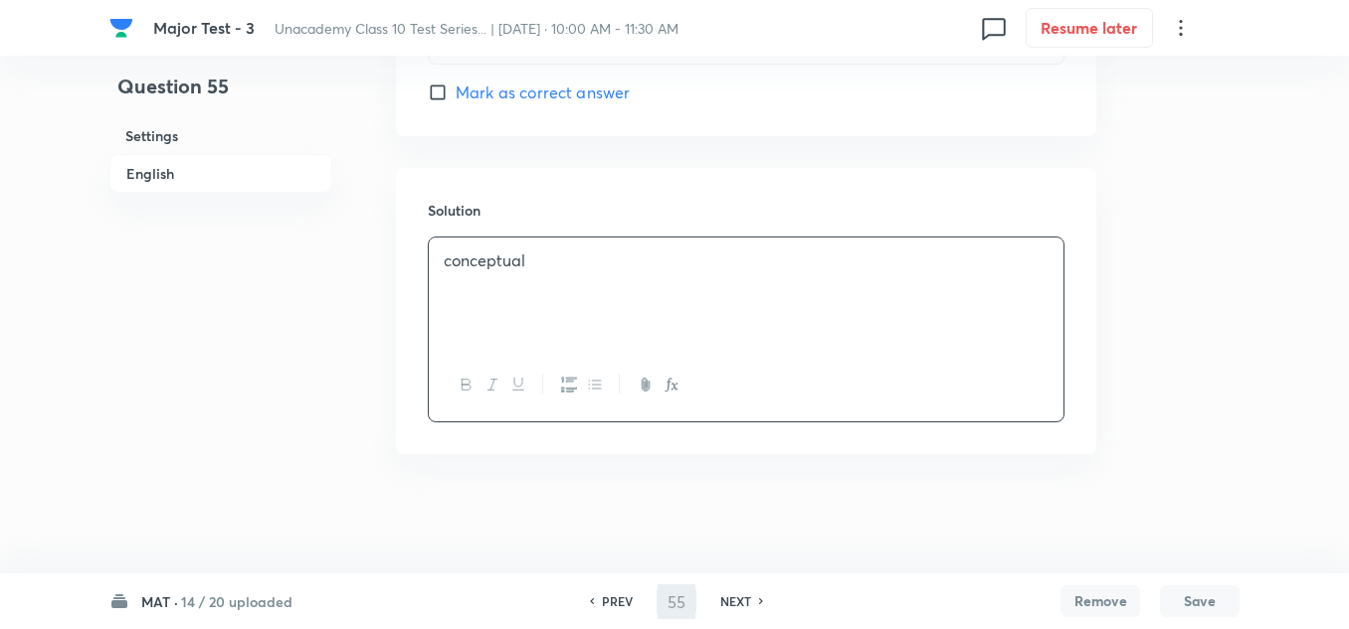
type input "56"
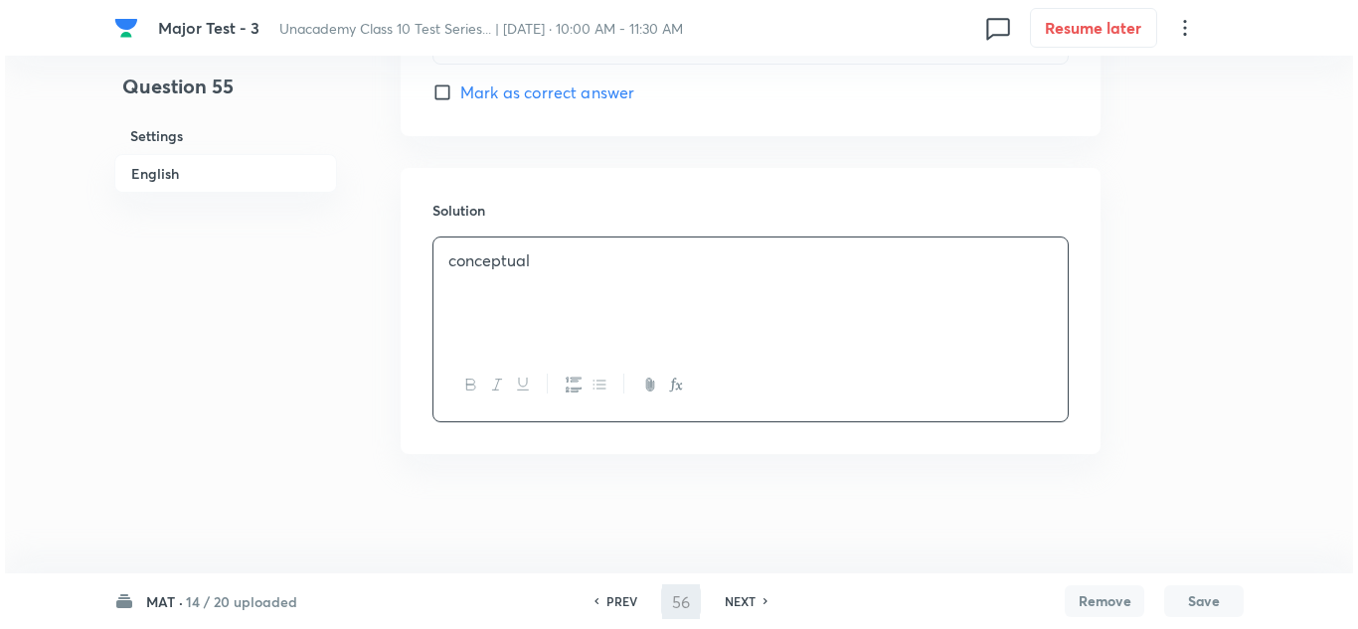
scroll to position [0, 0]
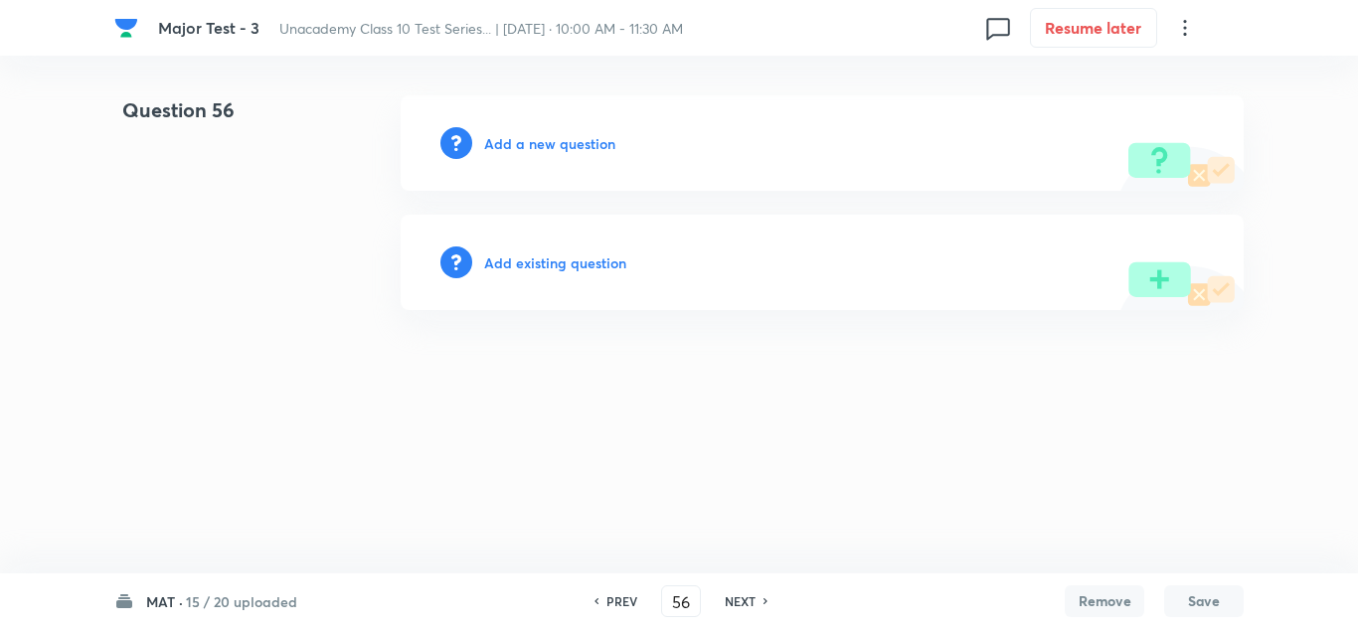
click at [566, 143] on h6 "Add a new question" at bounding box center [549, 143] width 131 height 21
click at [566, 143] on h6 "Choose a question type" at bounding box center [560, 143] width 153 height 21
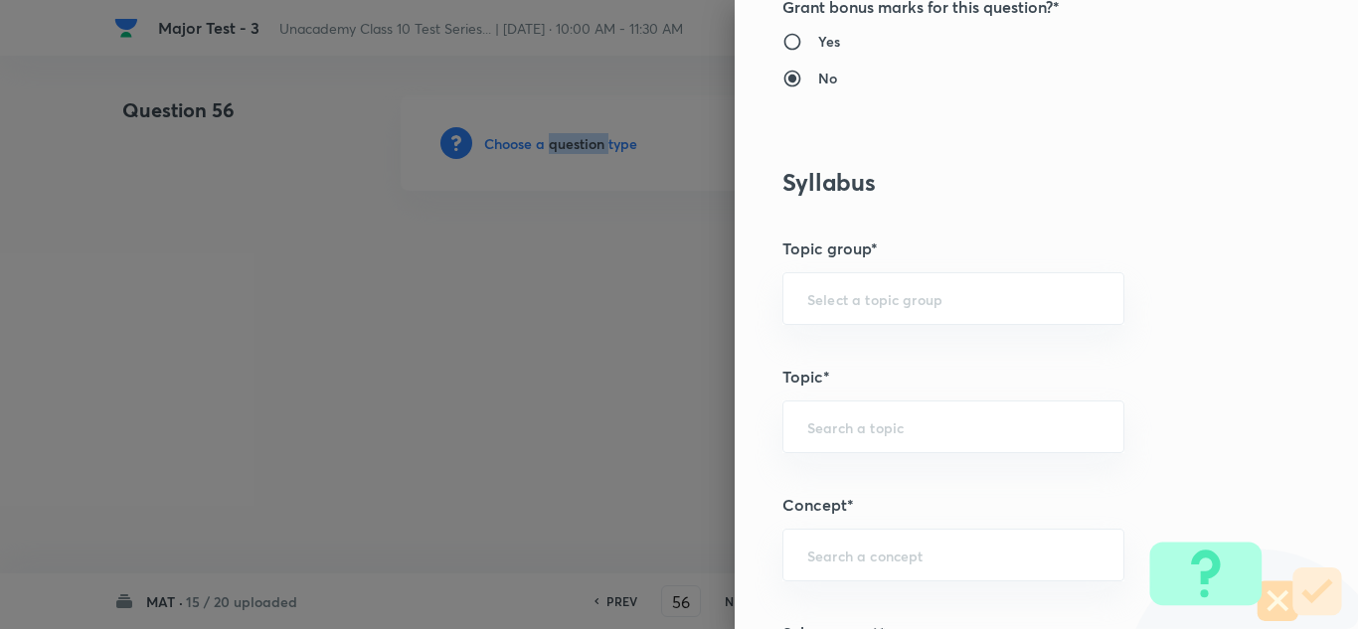
scroll to position [1094, 0]
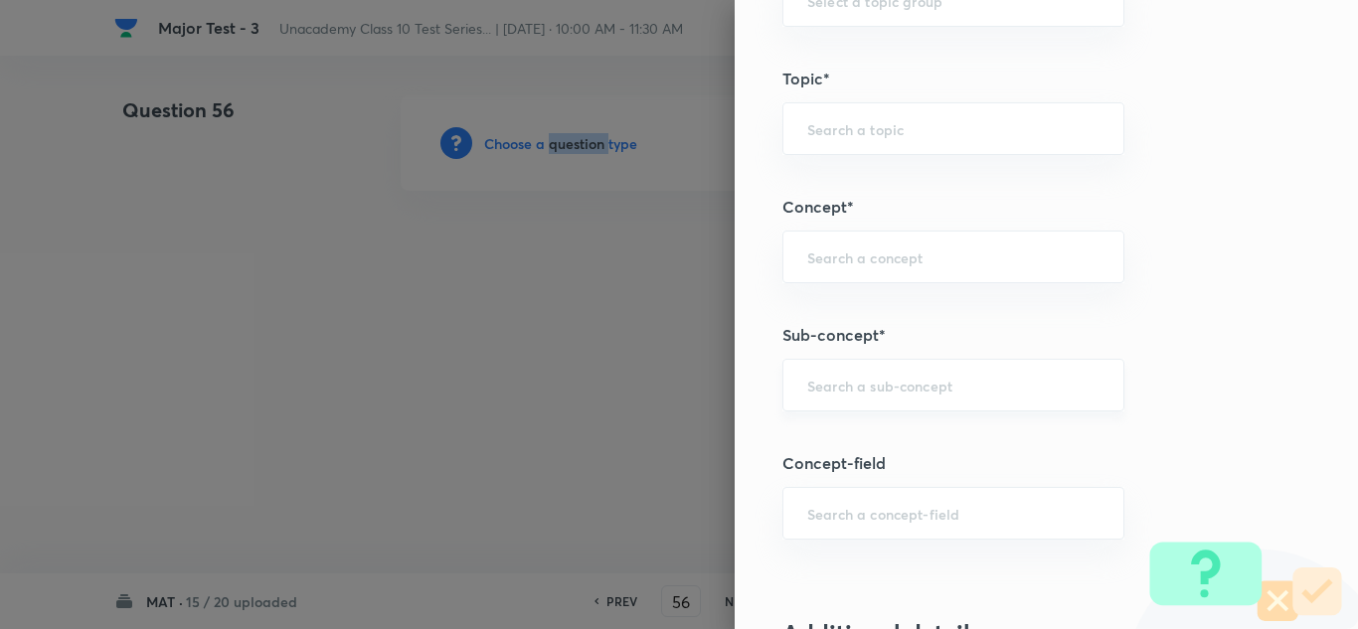
click at [870, 372] on div "​" at bounding box center [954, 385] width 342 height 53
click at [834, 376] on input "text" at bounding box center [954, 385] width 292 height 19
paste input "– Ranking"
click at [858, 438] on li "Ranking and Order Test" at bounding box center [939, 442] width 340 height 36
type input "Ranking and Order Test"
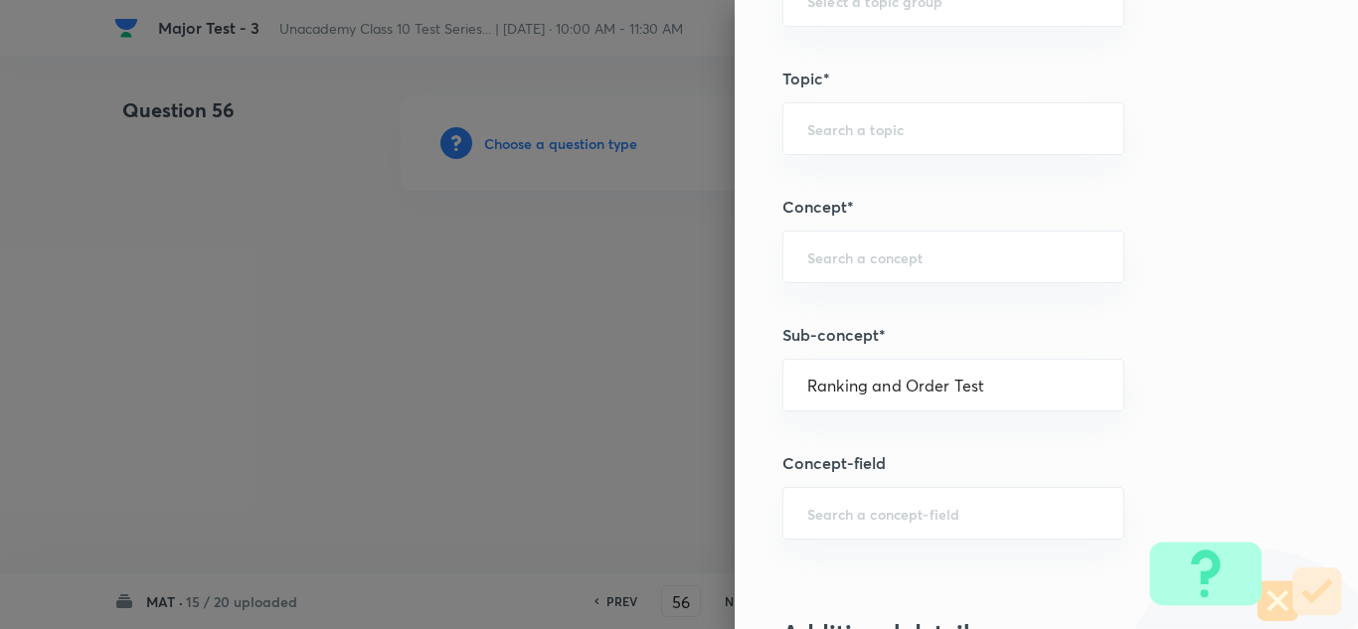
type input "Foundation Class X"
type input "Aptitude"
type input "Ranking and Order Test"
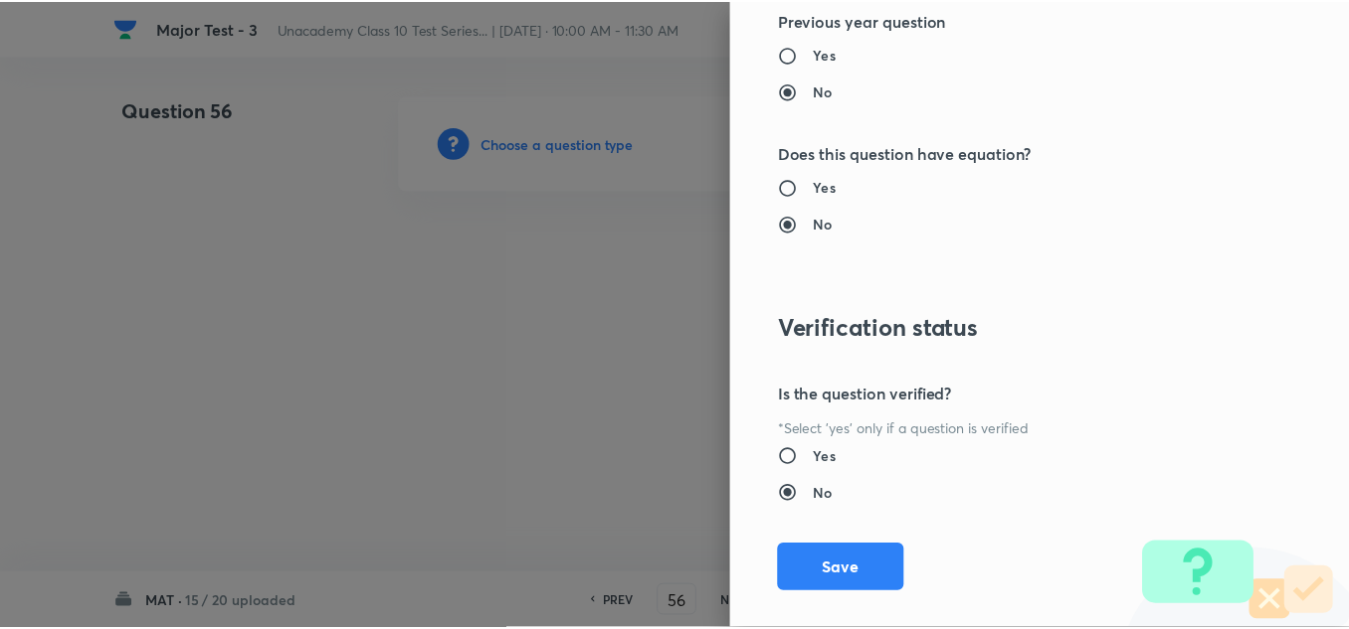
scroll to position [2215, 0]
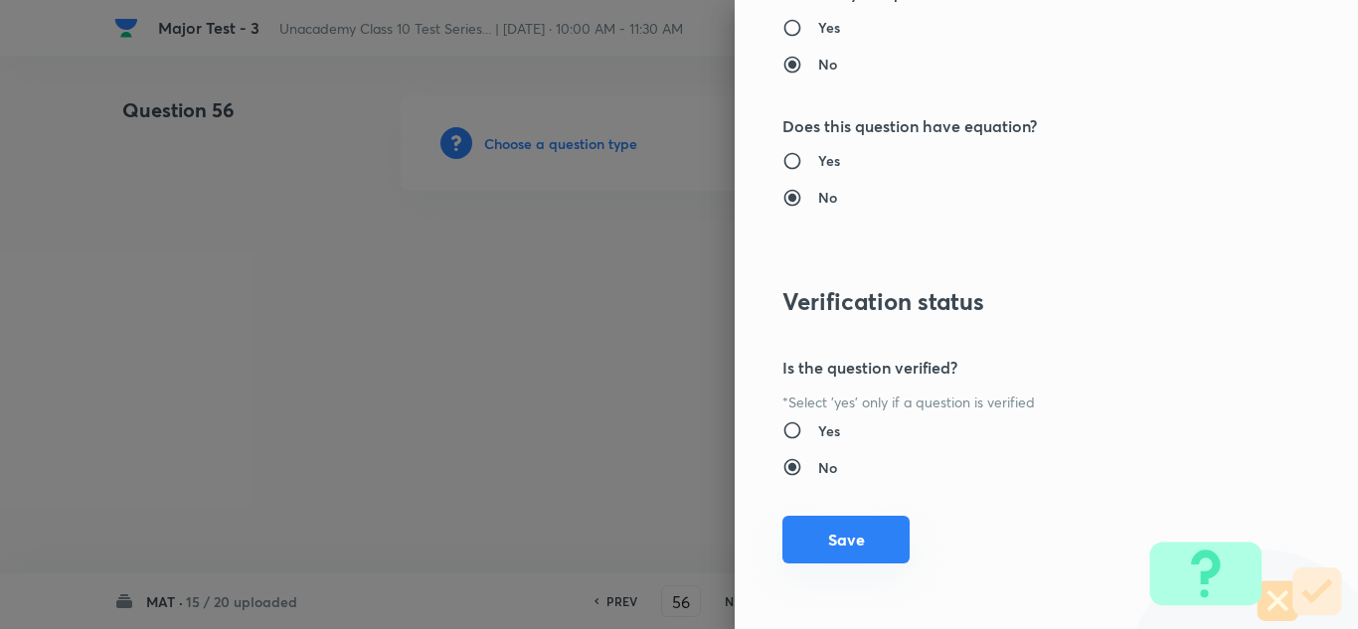
click at [842, 531] on button "Save" at bounding box center [846, 540] width 127 height 48
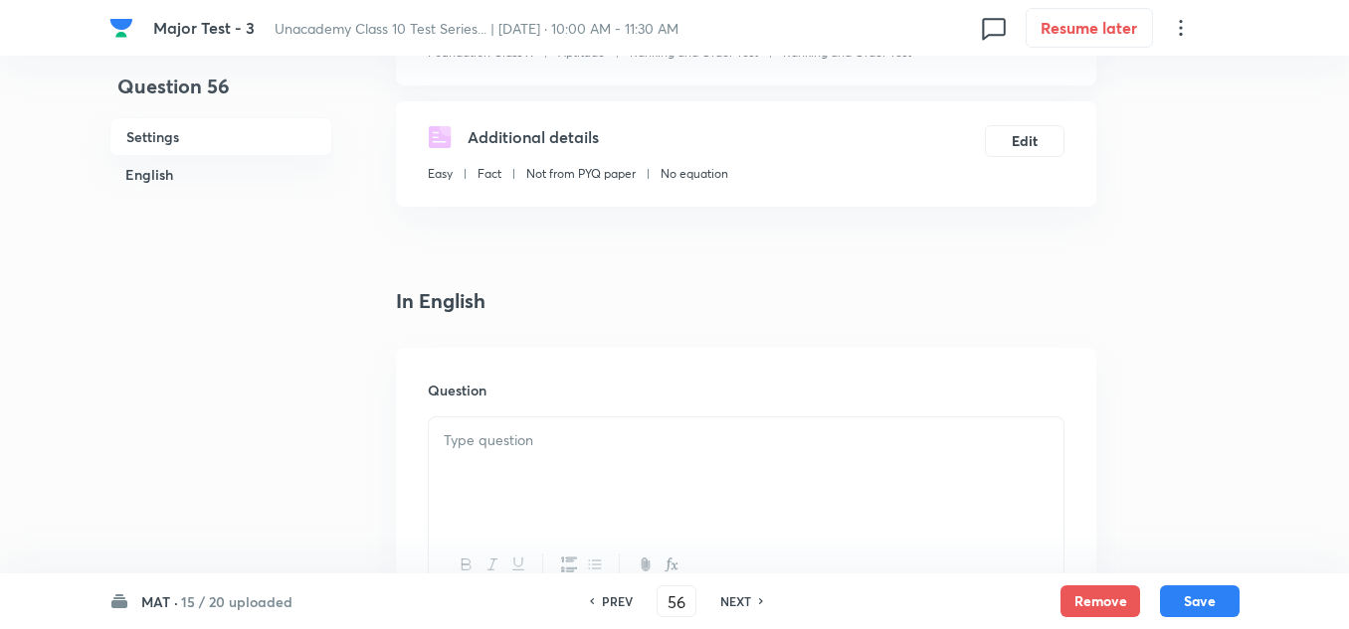
scroll to position [398, 0]
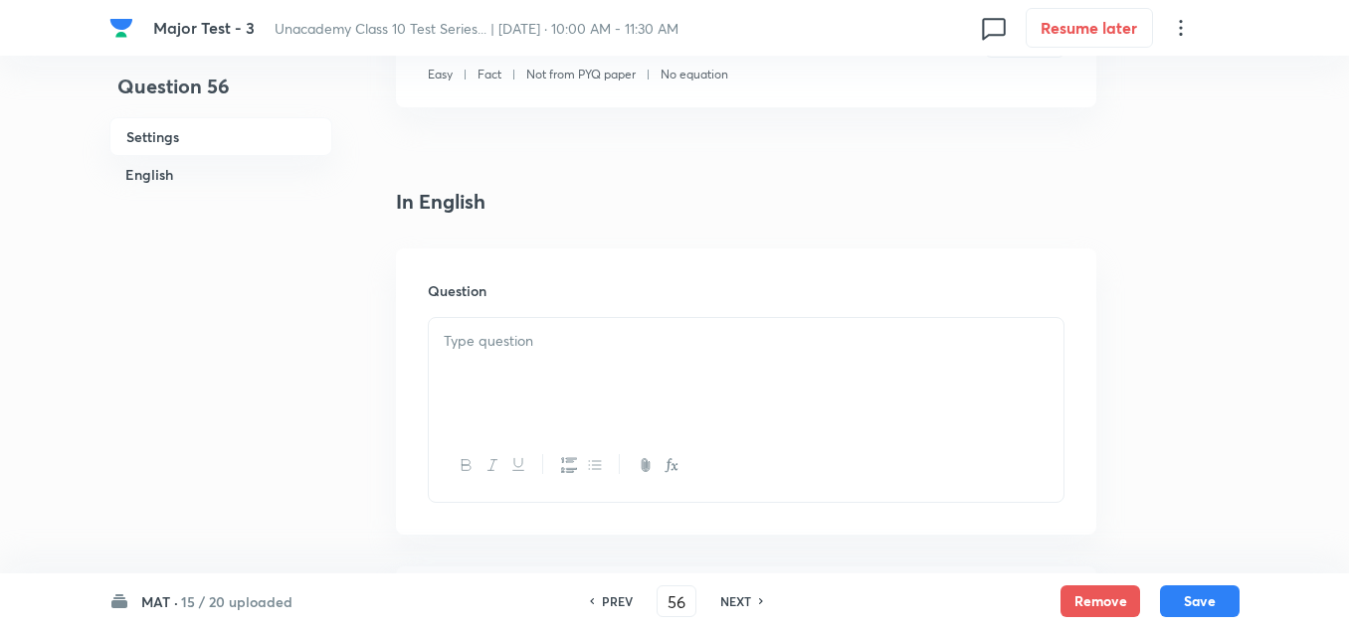
click at [497, 355] on div at bounding box center [746, 373] width 634 height 111
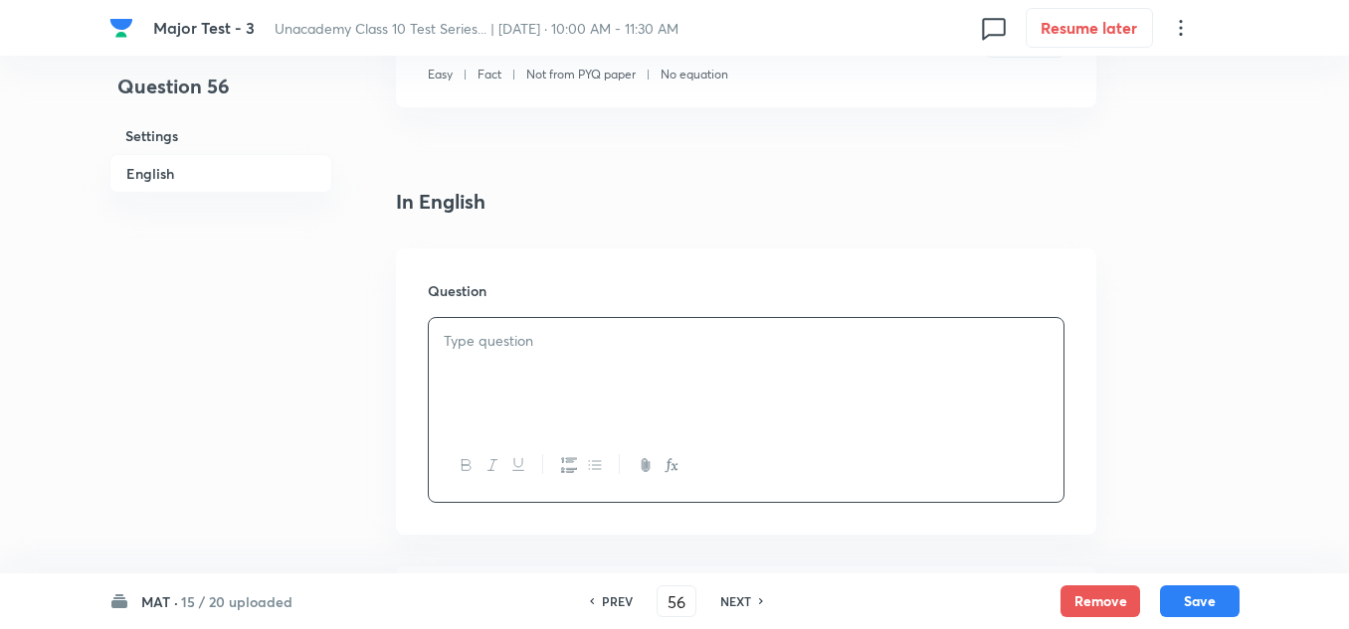
scroll to position [597, 0]
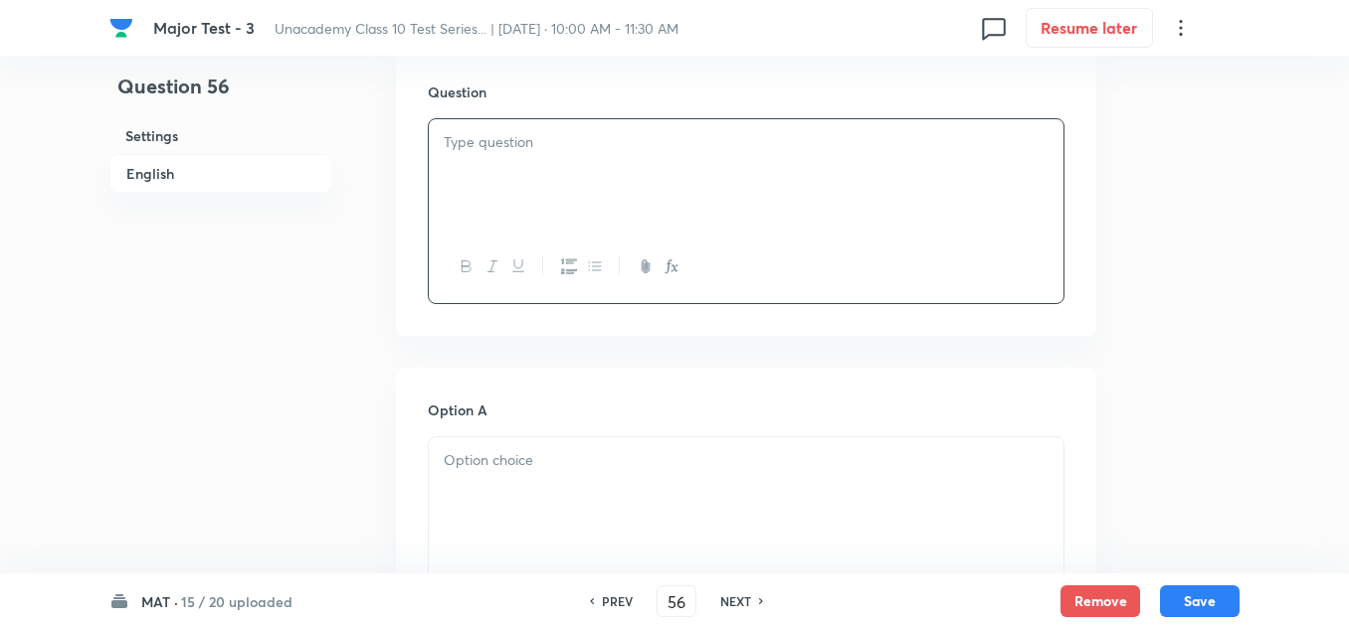
click at [601, 175] on div at bounding box center [746, 174] width 634 height 111
click at [486, 472] on p at bounding box center [746, 461] width 605 height 23
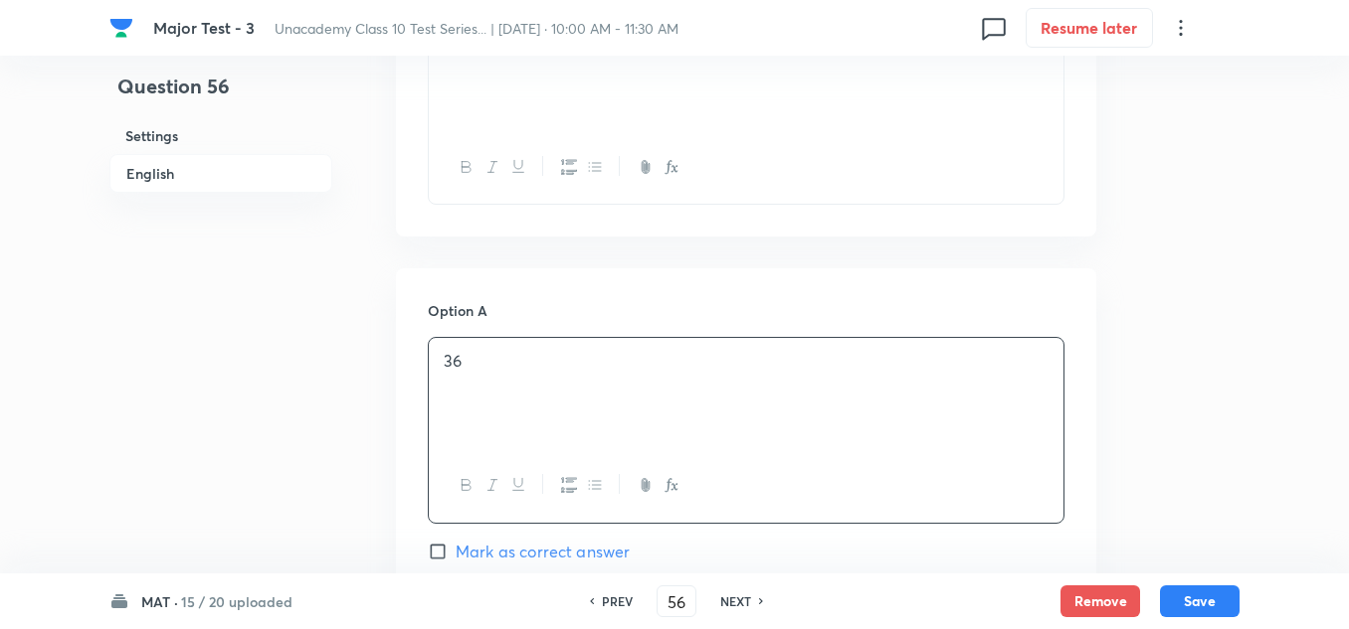
scroll to position [994, 0]
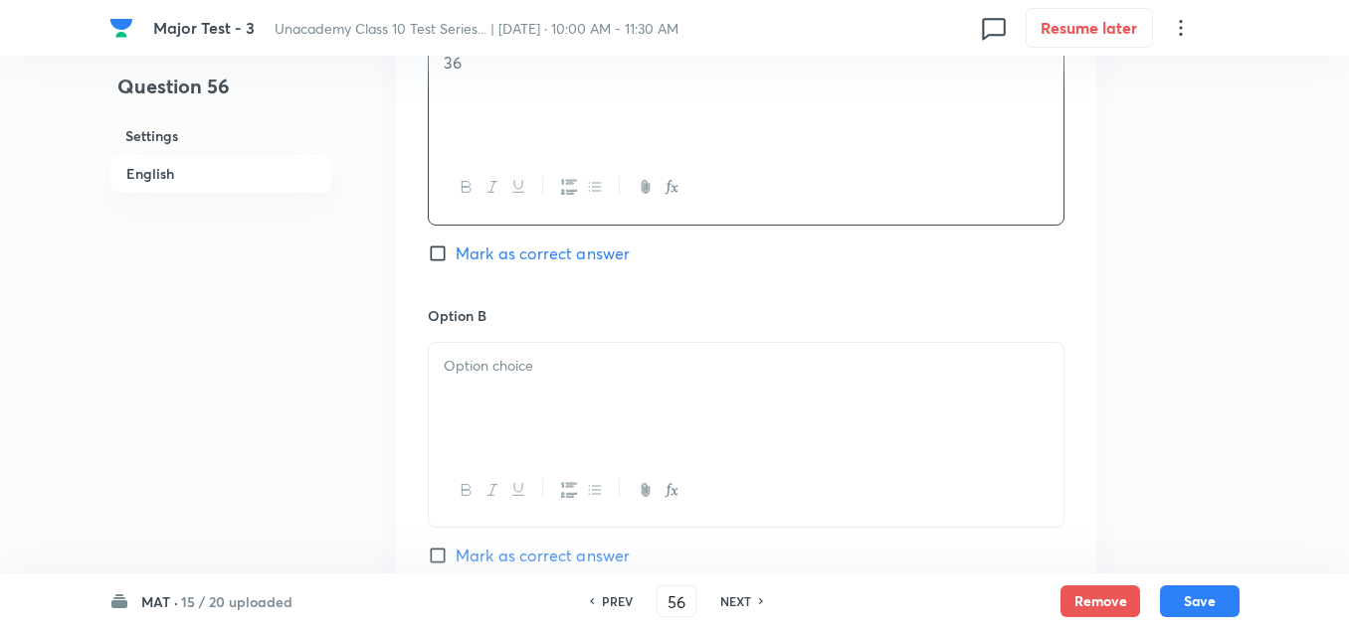
click at [504, 361] on p at bounding box center [746, 366] width 605 height 23
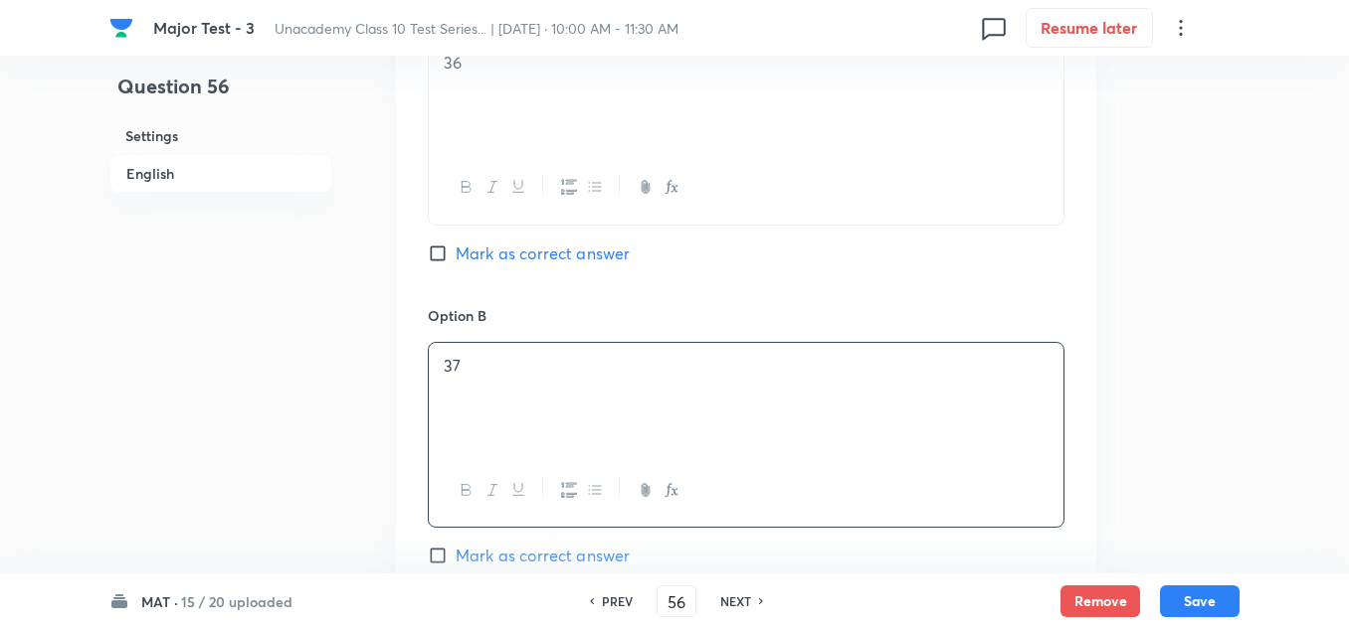
scroll to position [1193, 0]
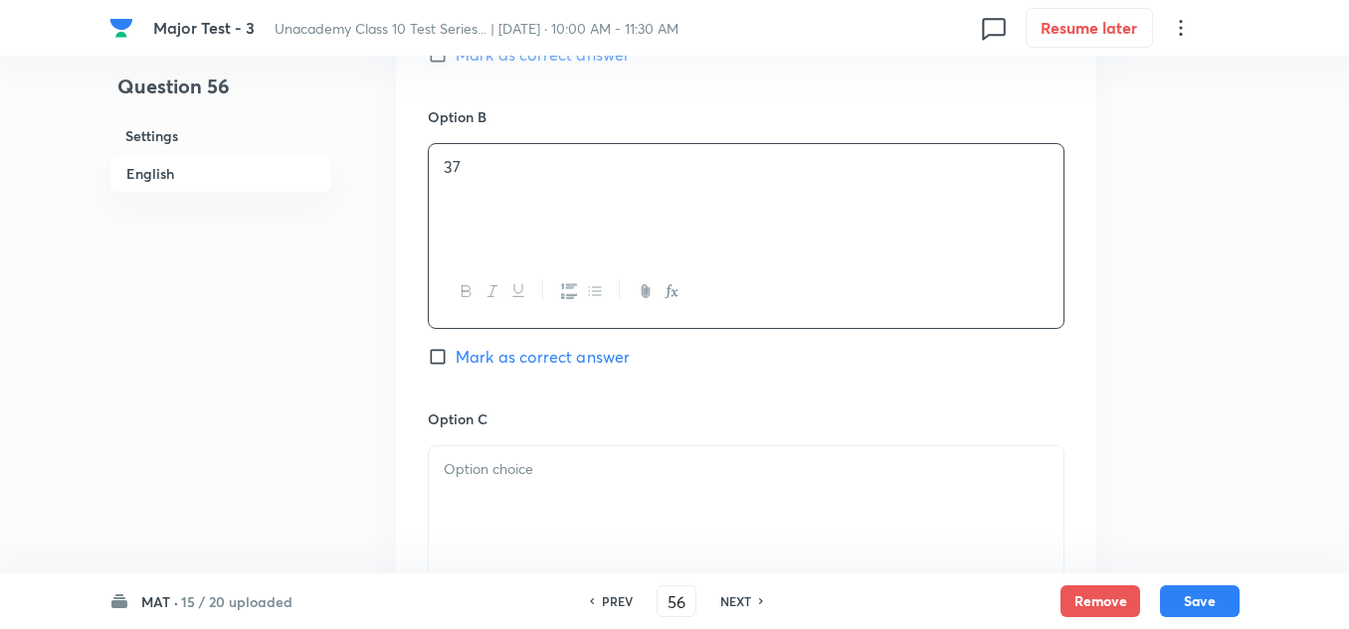
click at [501, 464] on p at bounding box center [746, 469] width 605 height 23
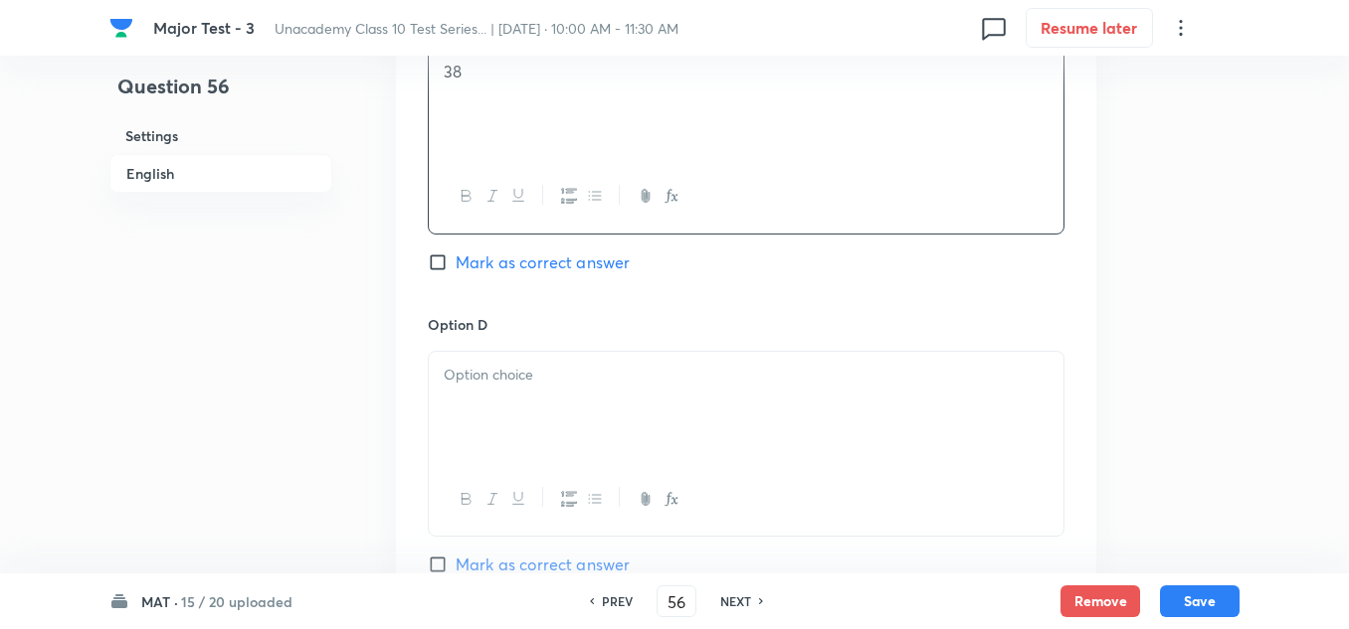
click at [493, 416] on div at bounding box center [746, 407] width 634 height 111
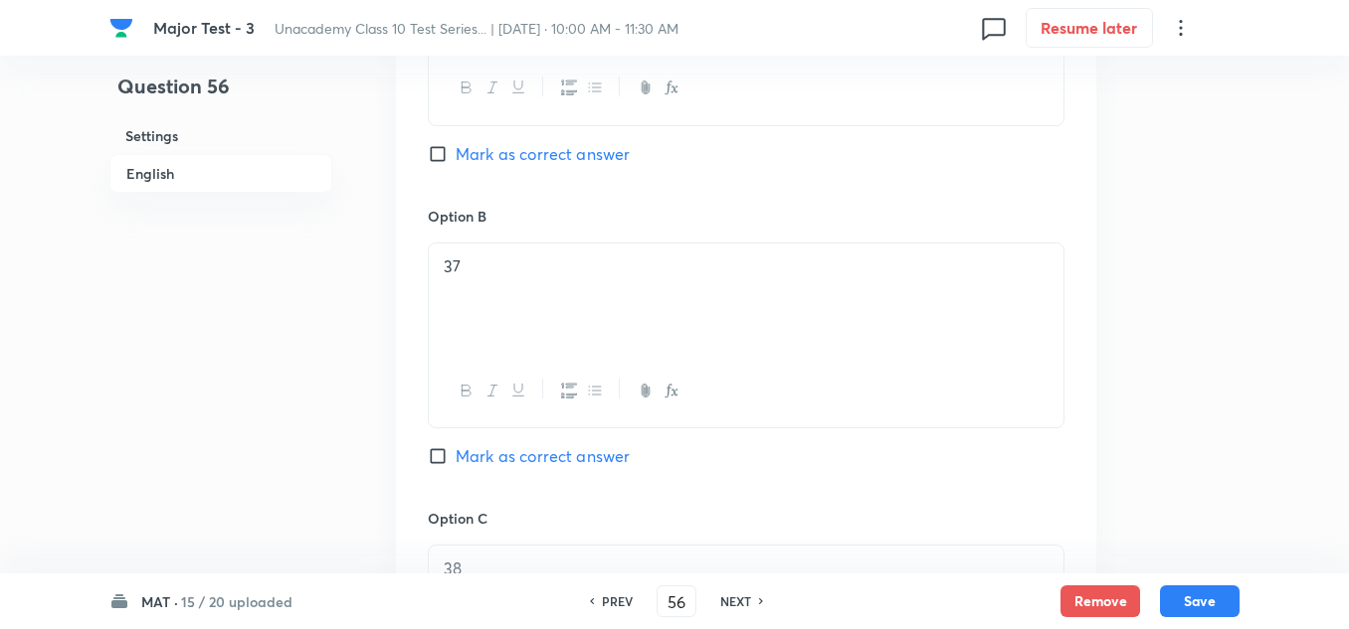
scroll to position [1293, 0]
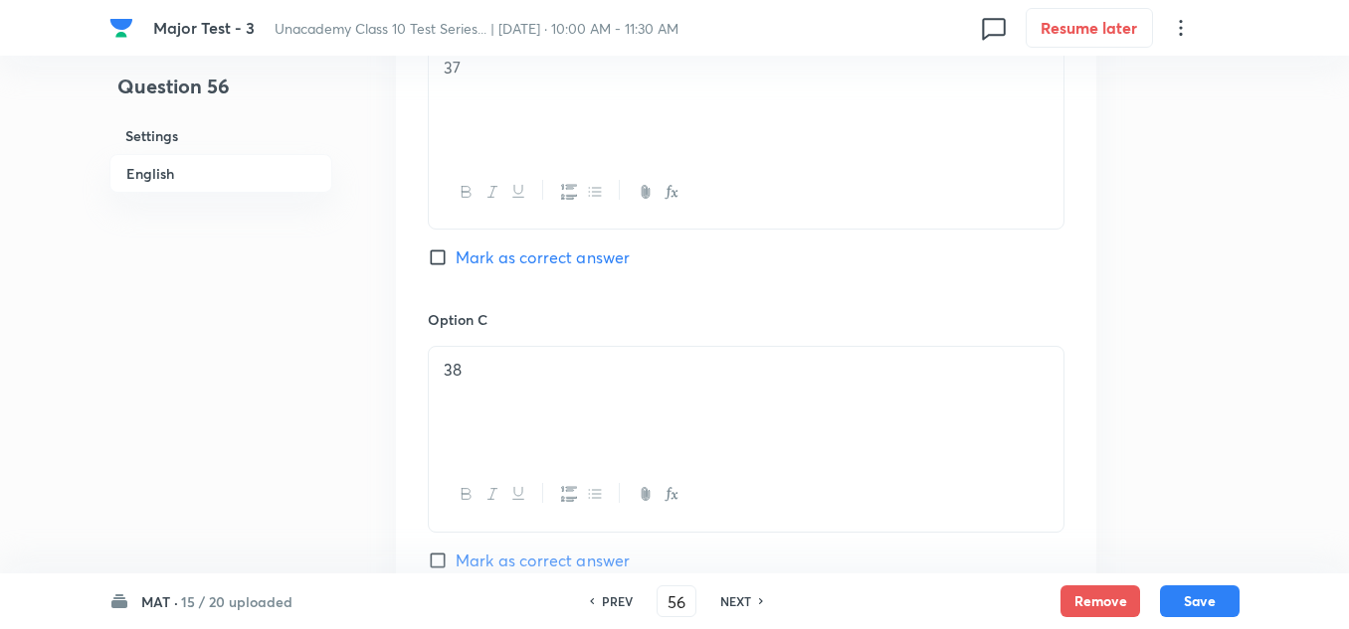
click at [531, 254] on span "Mark as correct answer" at bounding box center [542, 258] width 174 height 24
click at [455, 254] on input "Mark as correct answer" at bounding box center [442, 258] width 28 height 20
checkbox input "true"
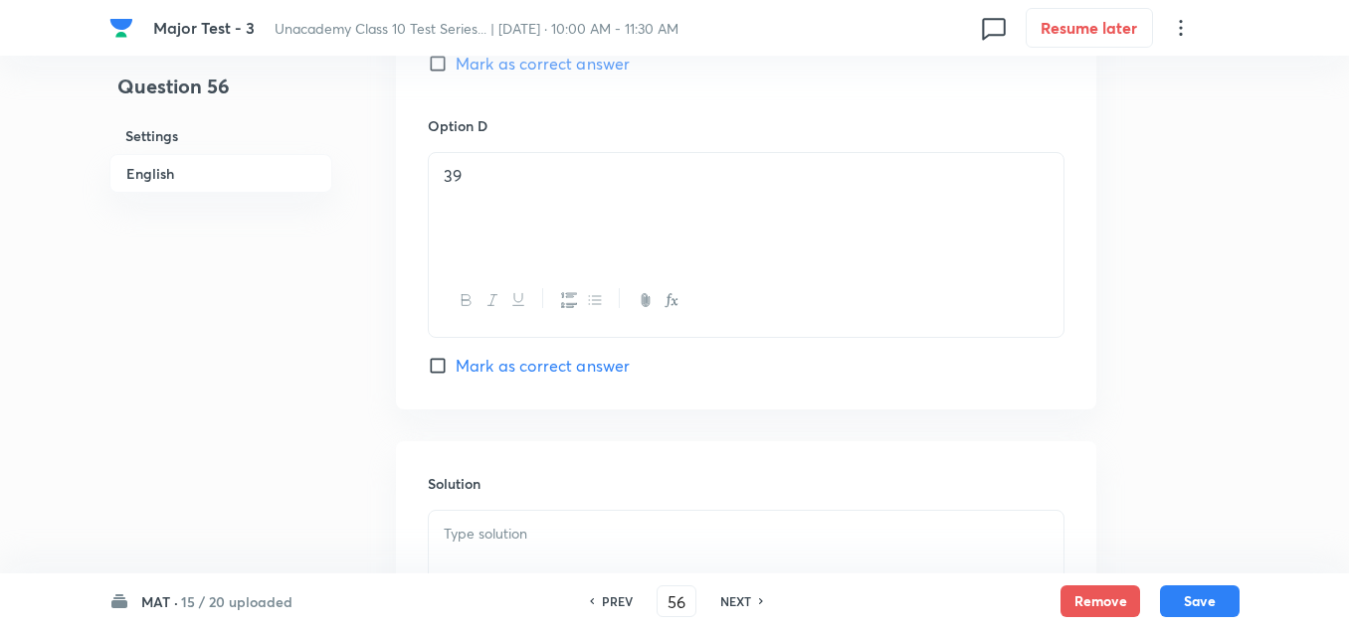
scroll to position [2064, 0]
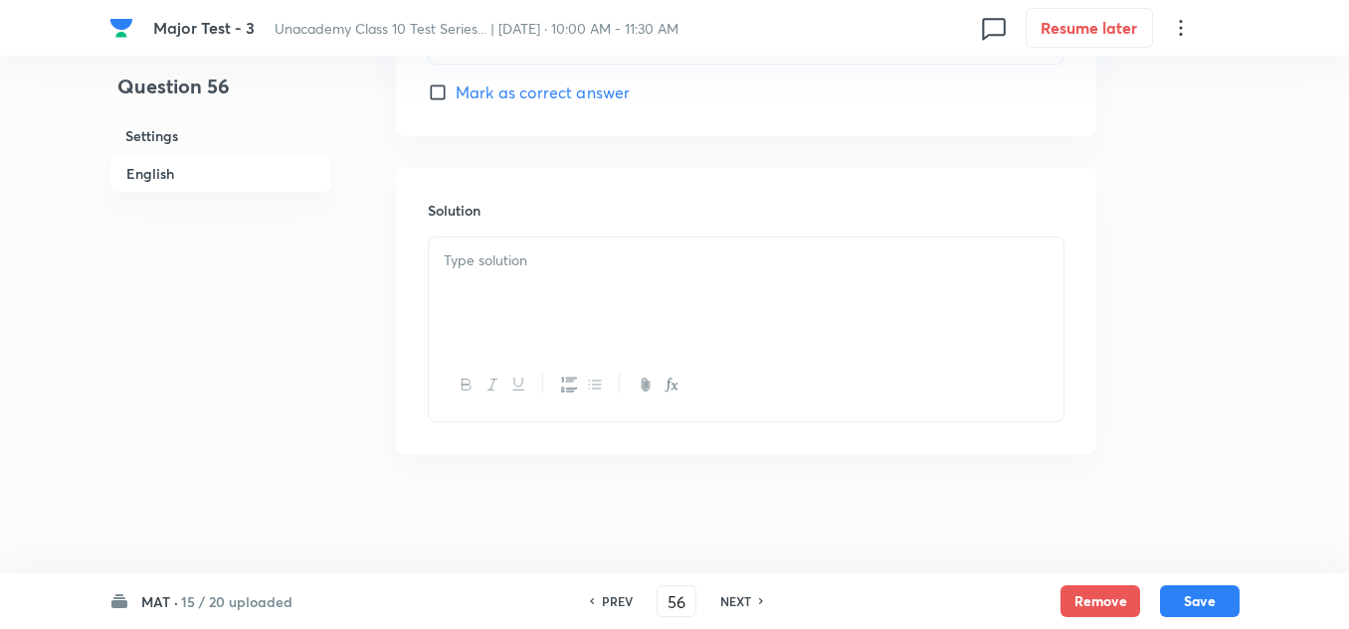
click at [586, 276] on div at bounding box center [746, 293] width 634 height 111
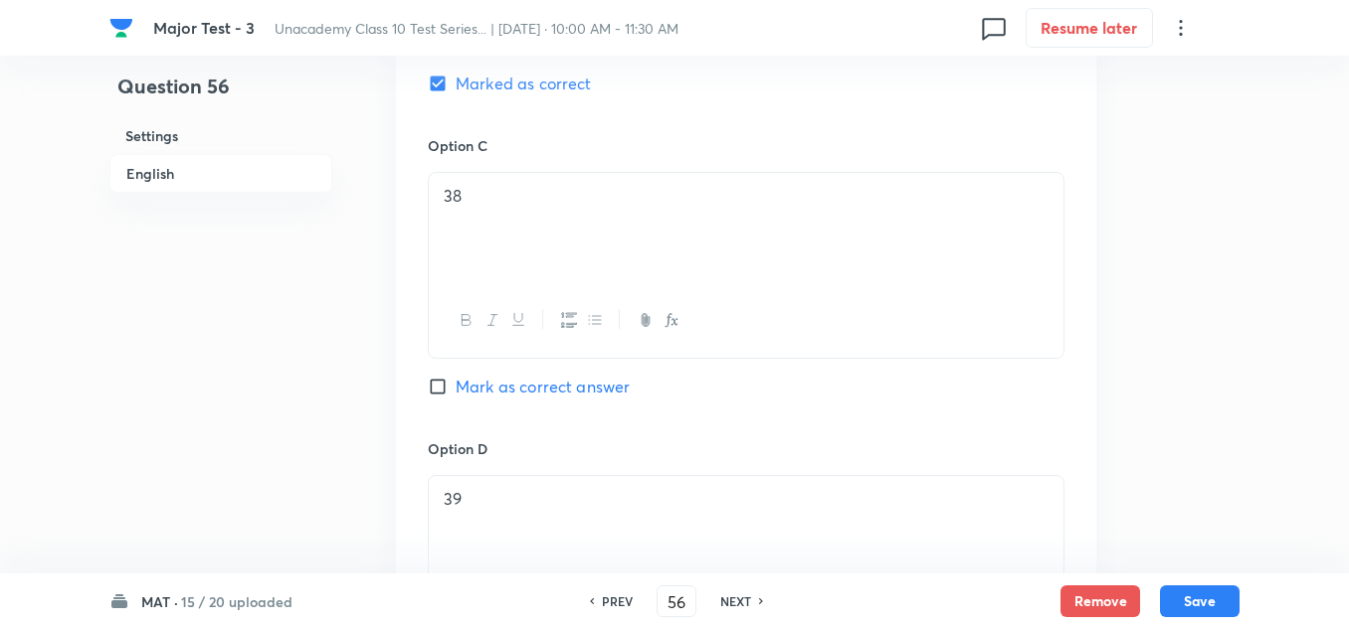
scroll to position [1069, 0]
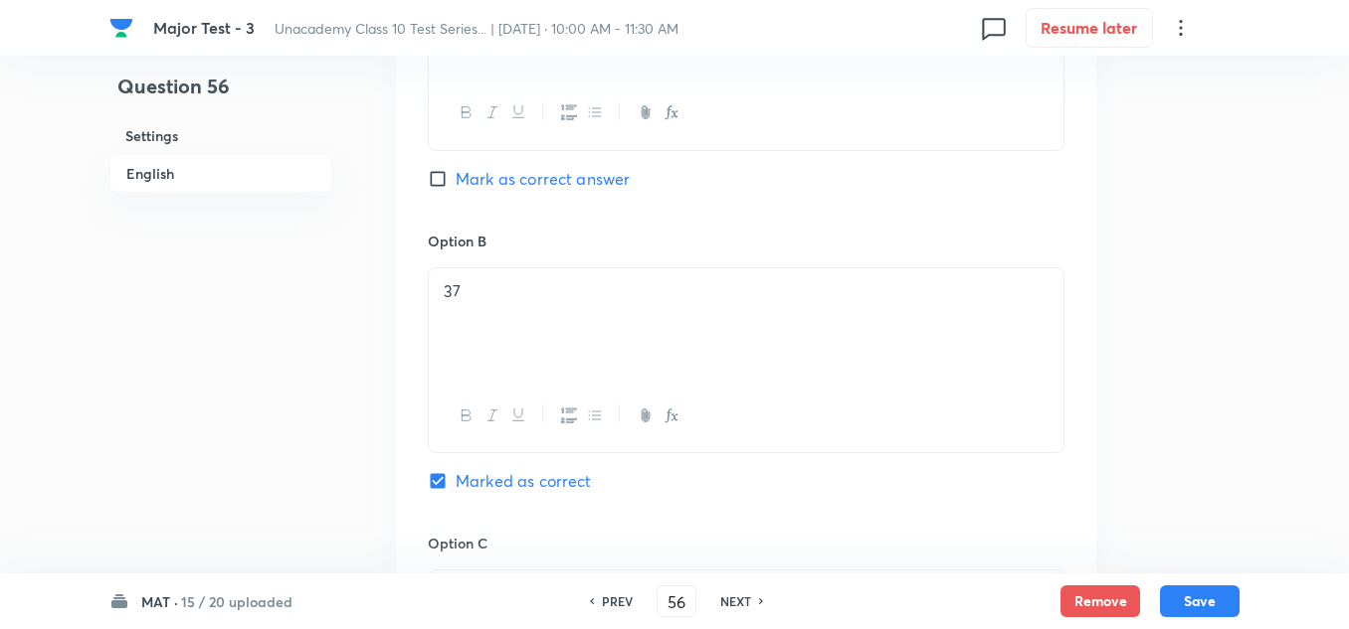
drag, startPoint x: 1205, startPoint y: 598, endPoint x: 1181, endPoint y: 583, distance: 28.1
click at [1204, 598] on button "Save" at bounding box center [1200, 602] width 80 height 32
type input "57"
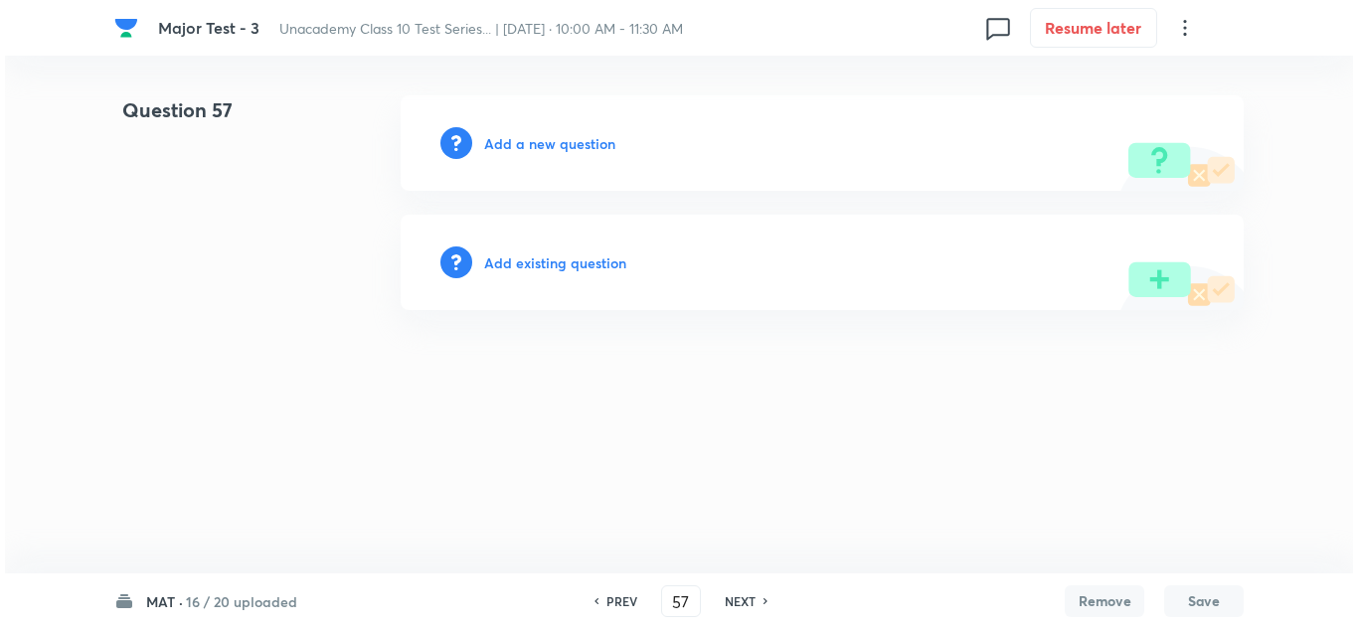
scroll to position [0, 0]
click at [573, 147] on h6 "Add a new question" at bounding box center [549, 143] width 131 height 21
click at [573, 147] on h6 "Choose a question type" at bounding box center [560, 143] width 153 height 21
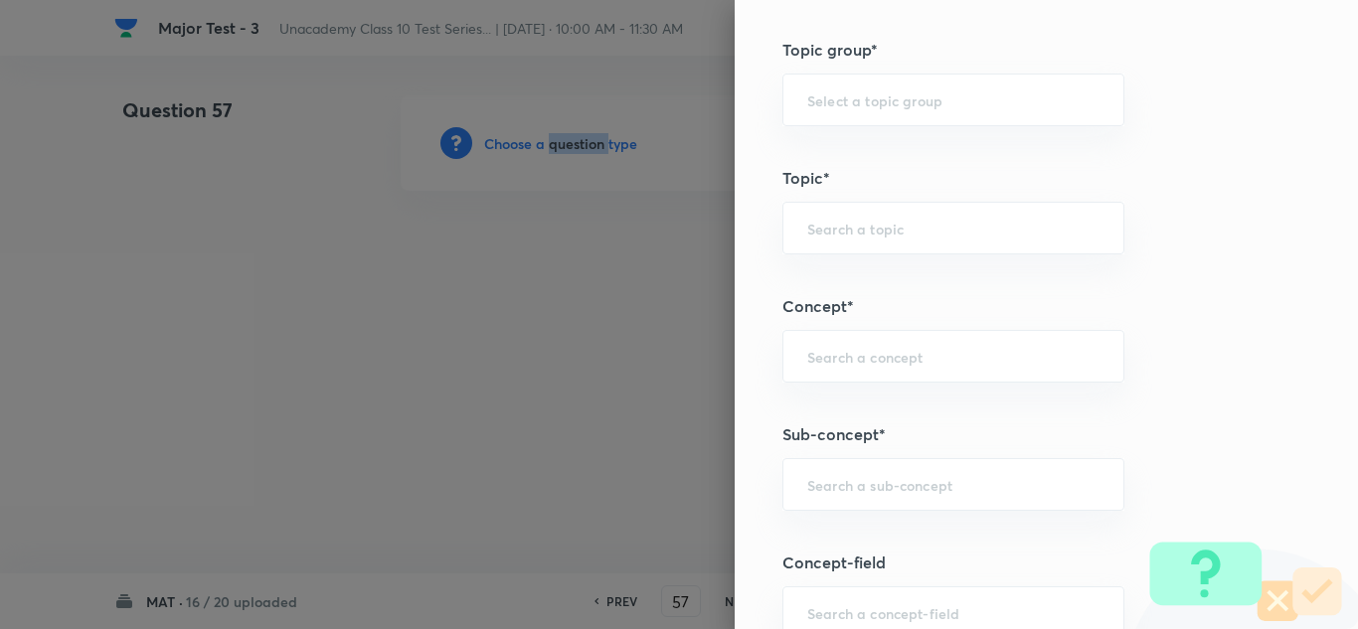
scroll to position [1193, 0]
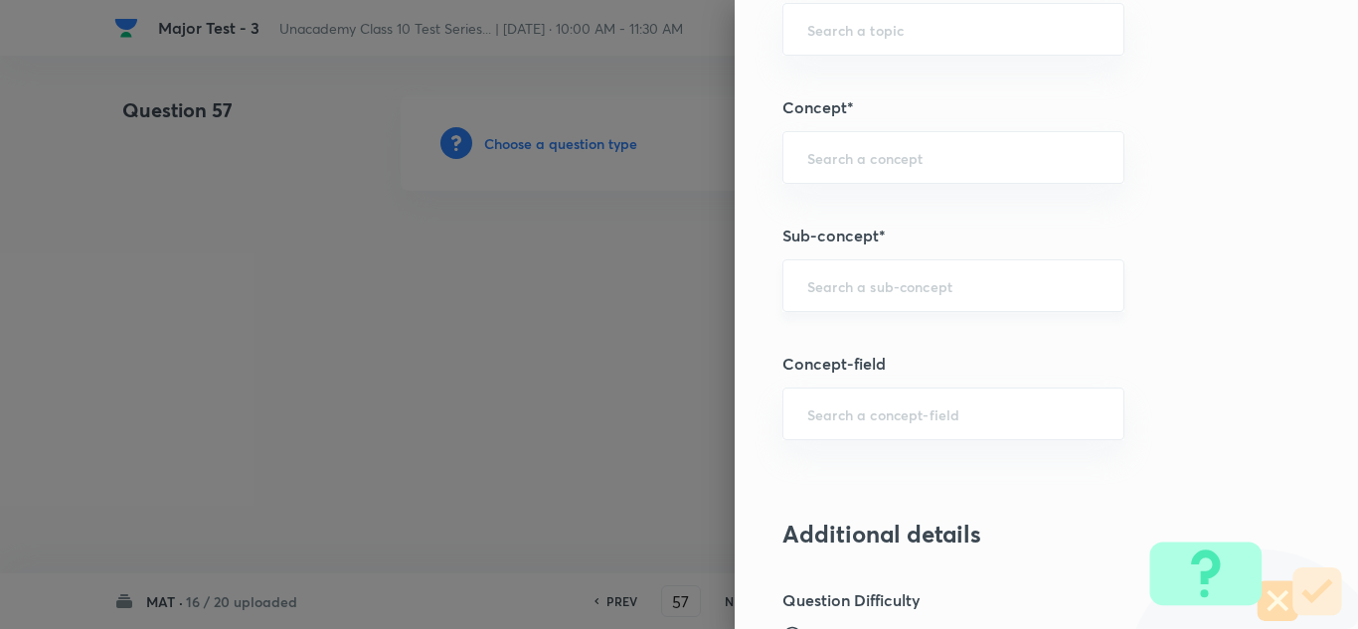
click at [843, 277] on input "text" at bounding box center [954, 285] width 292 height 19
paste input "Ranking"
click at [851, 347] on li "Ranking and Order Test" at bounding box center [939, 342] width 340 height 36
type input "Ranking and Order Test"
type input "Foundation Class X"
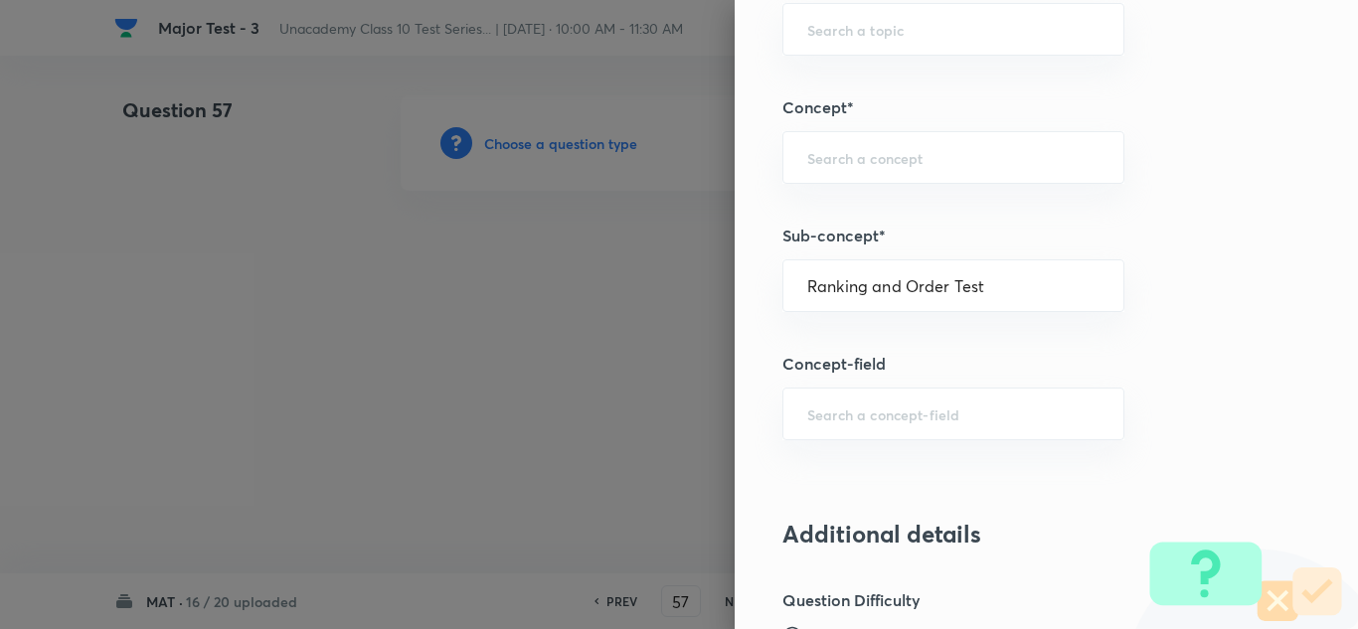
type input "Aptitude"
type input "Ranking and Order Test"
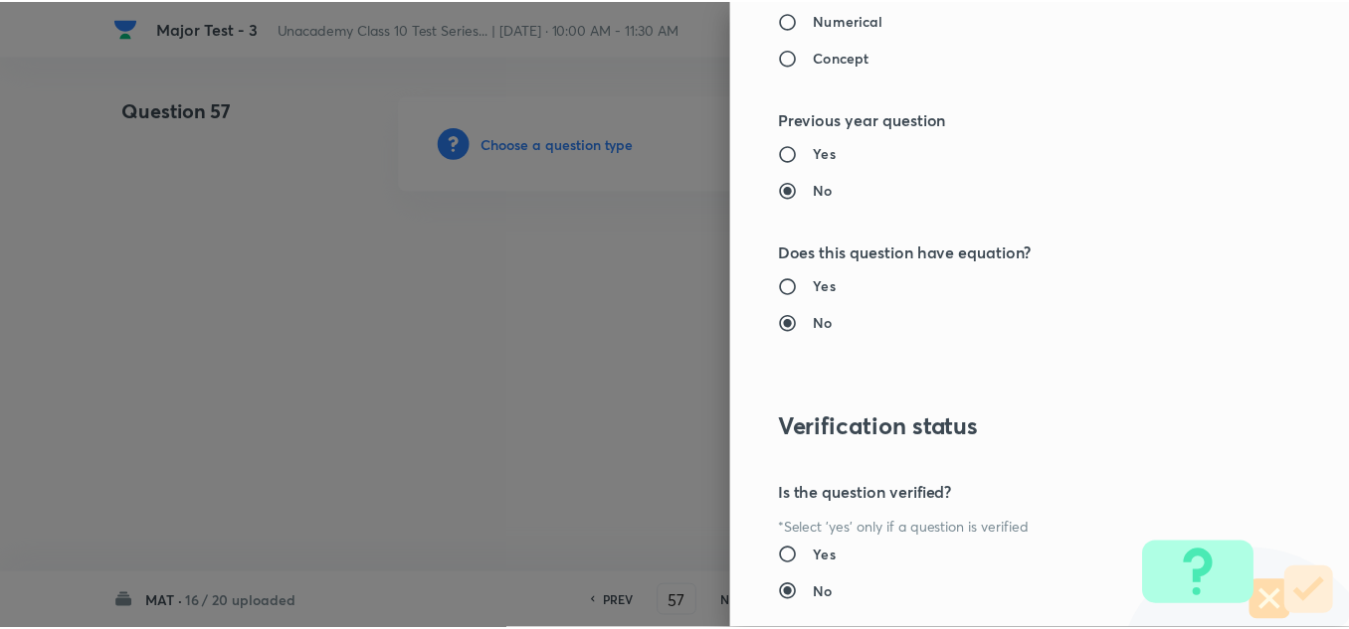
scroll to position [2215, 0]
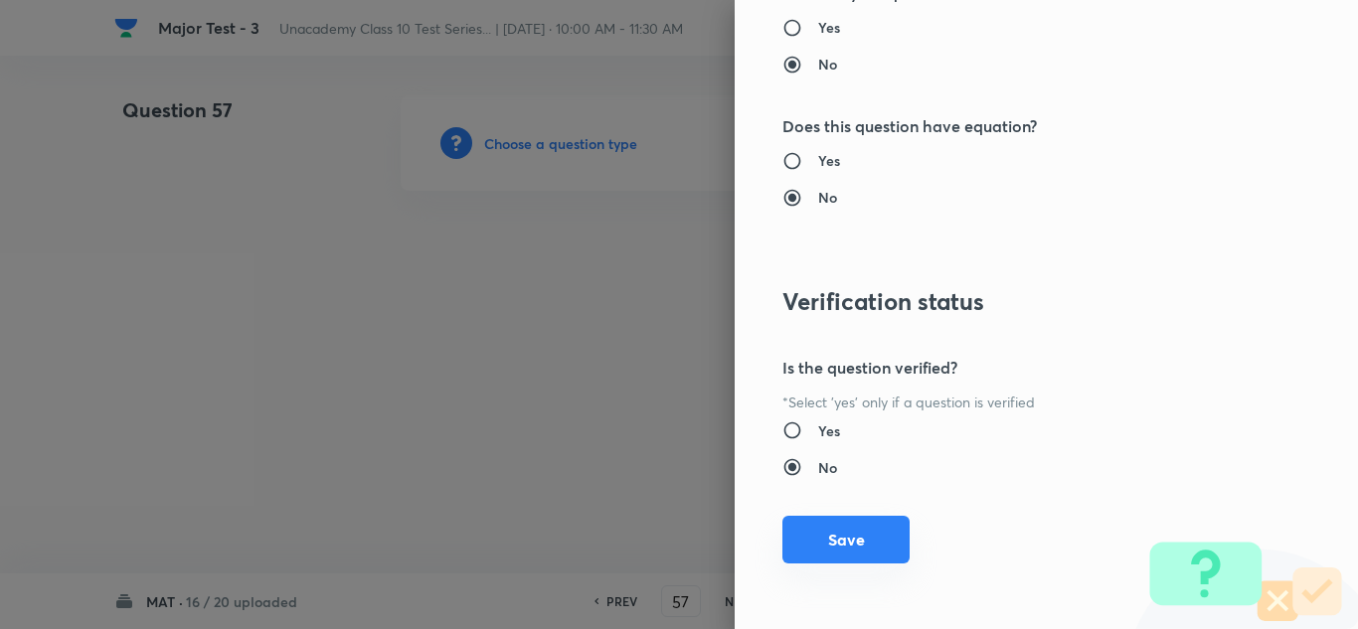
click at [841, 555] on button "Save" at bounding box center [846, 540] width 127 height 48
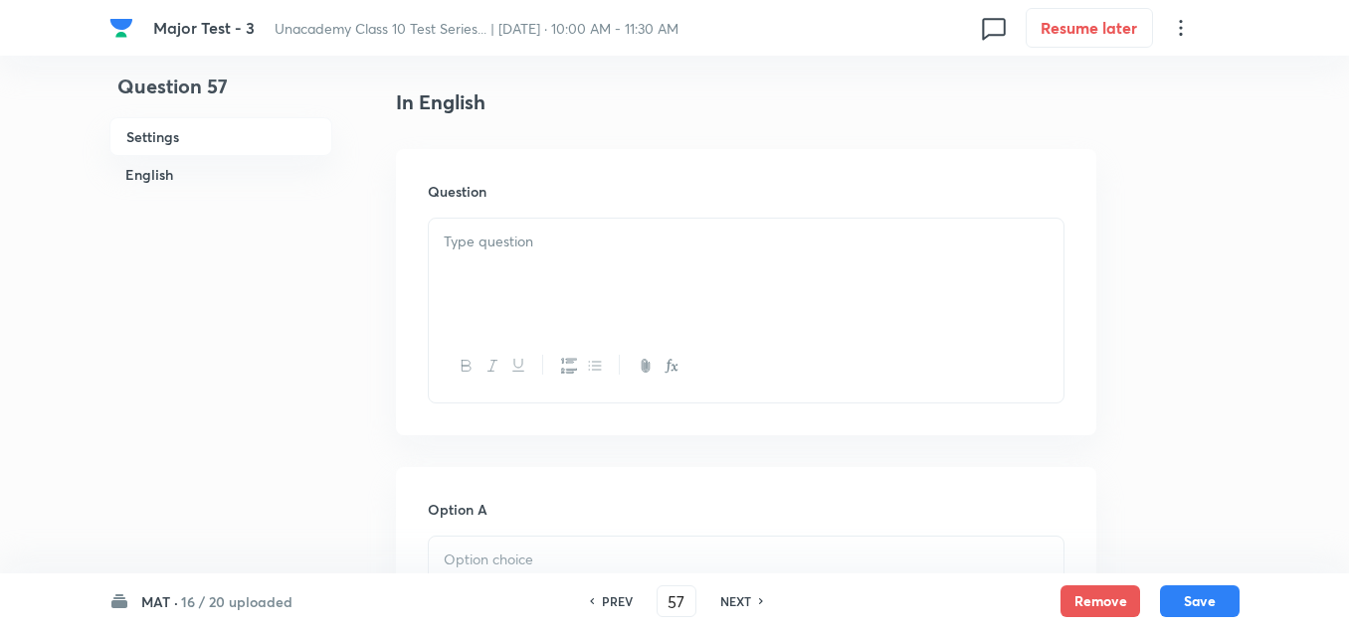
scroll to position [597, 0]
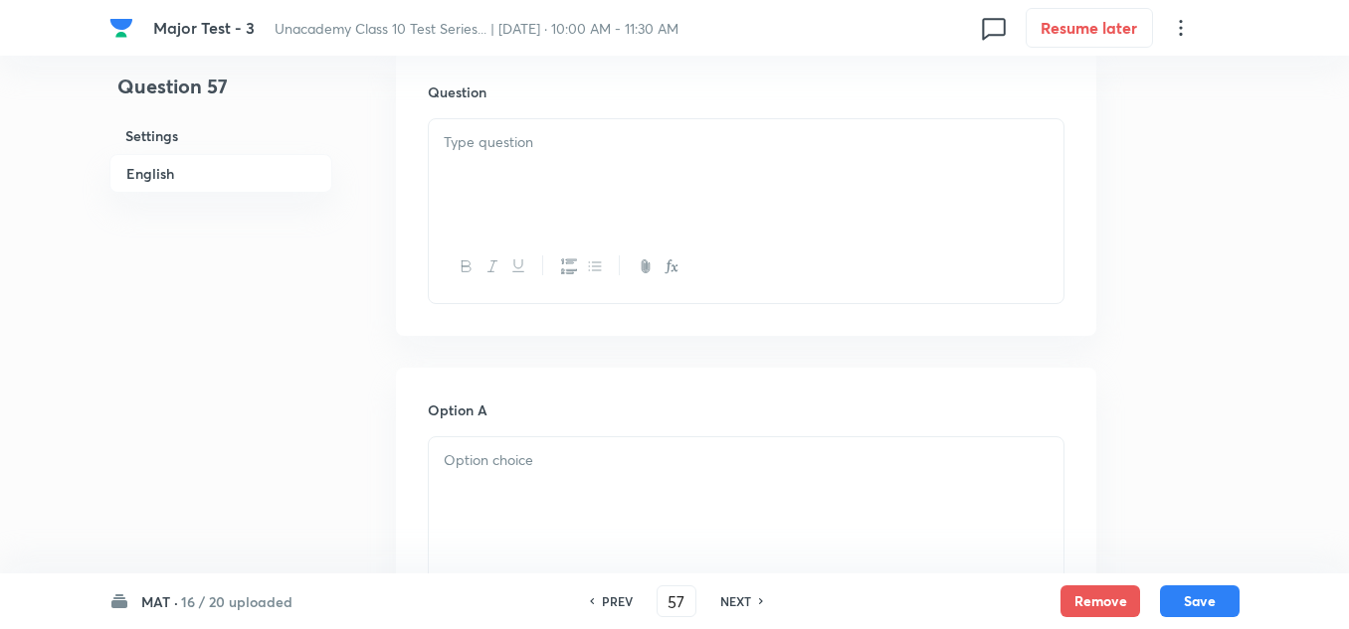
click at [555, 165] on div at bounding box center [746, 174] width 634 height 111
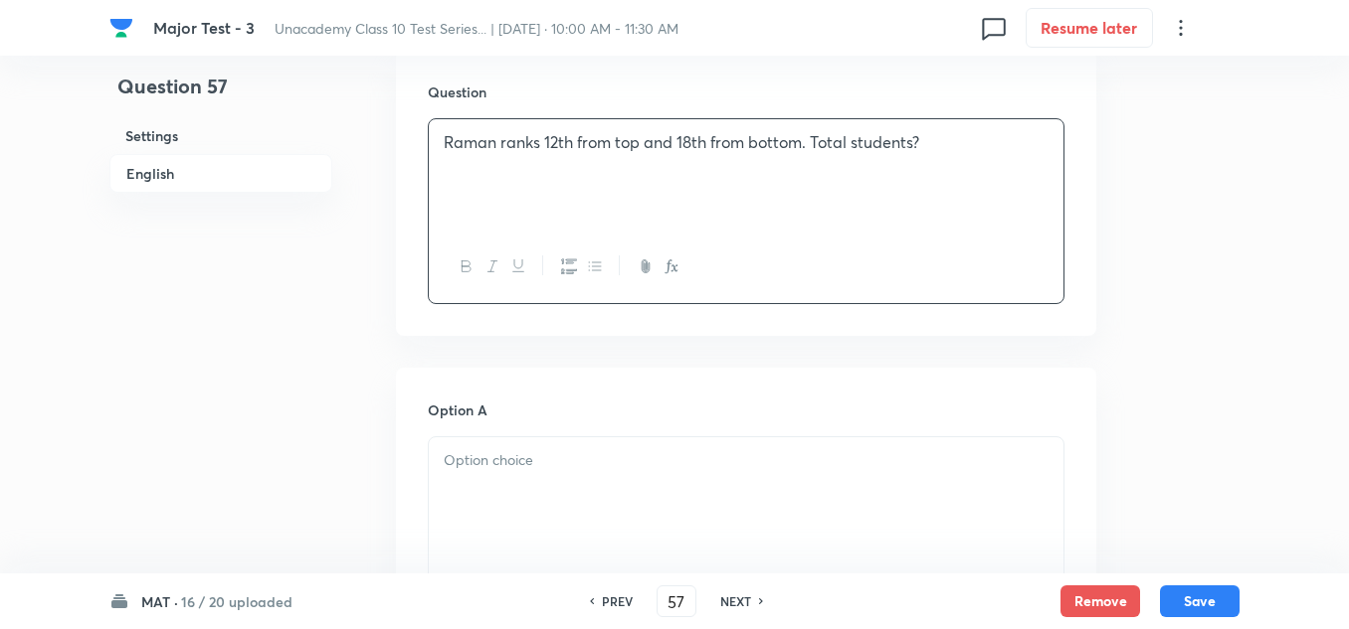
click at [546, 481] on div at bounding box center [746, 493] width 634 height 111
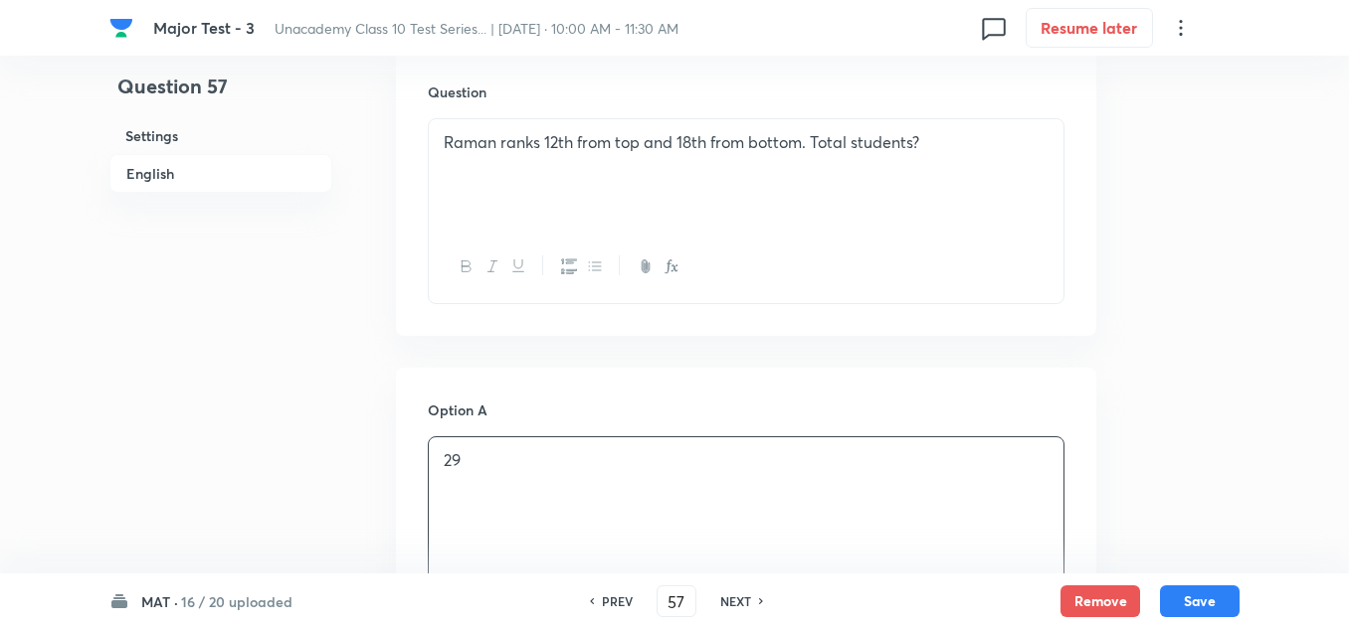
scroll to position [796, 0]
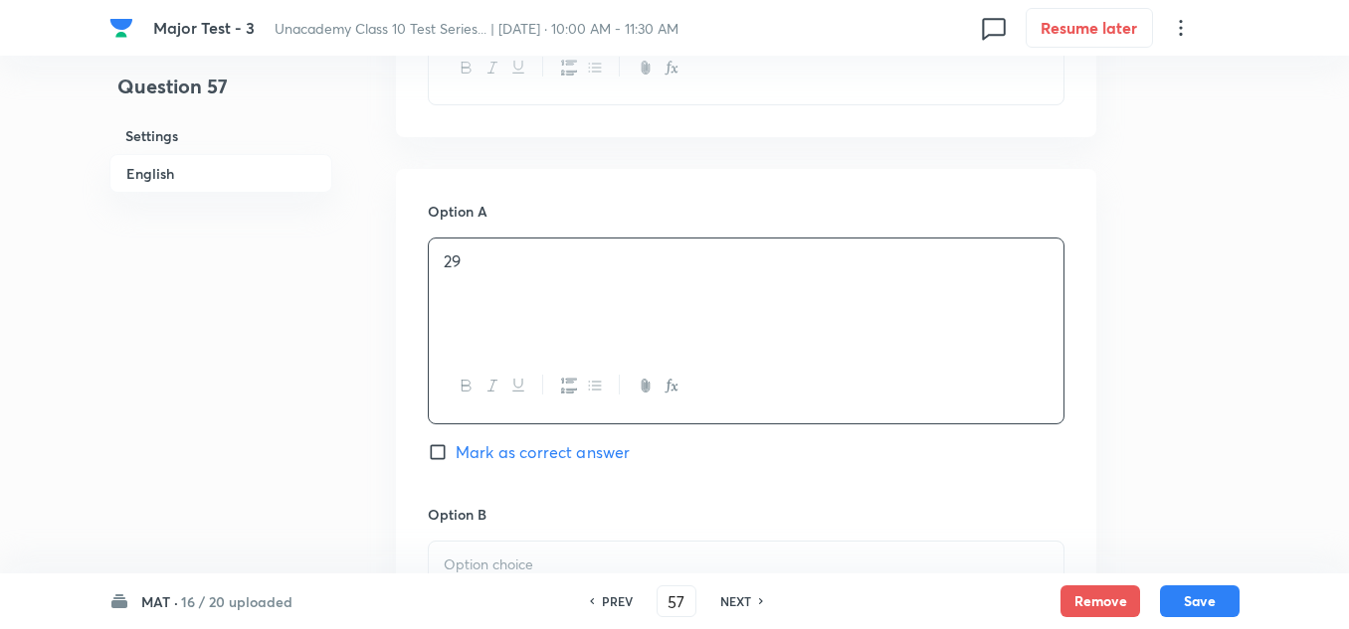
click at [493, 562] on p at bounding box center [746, 565] width 605 height 23
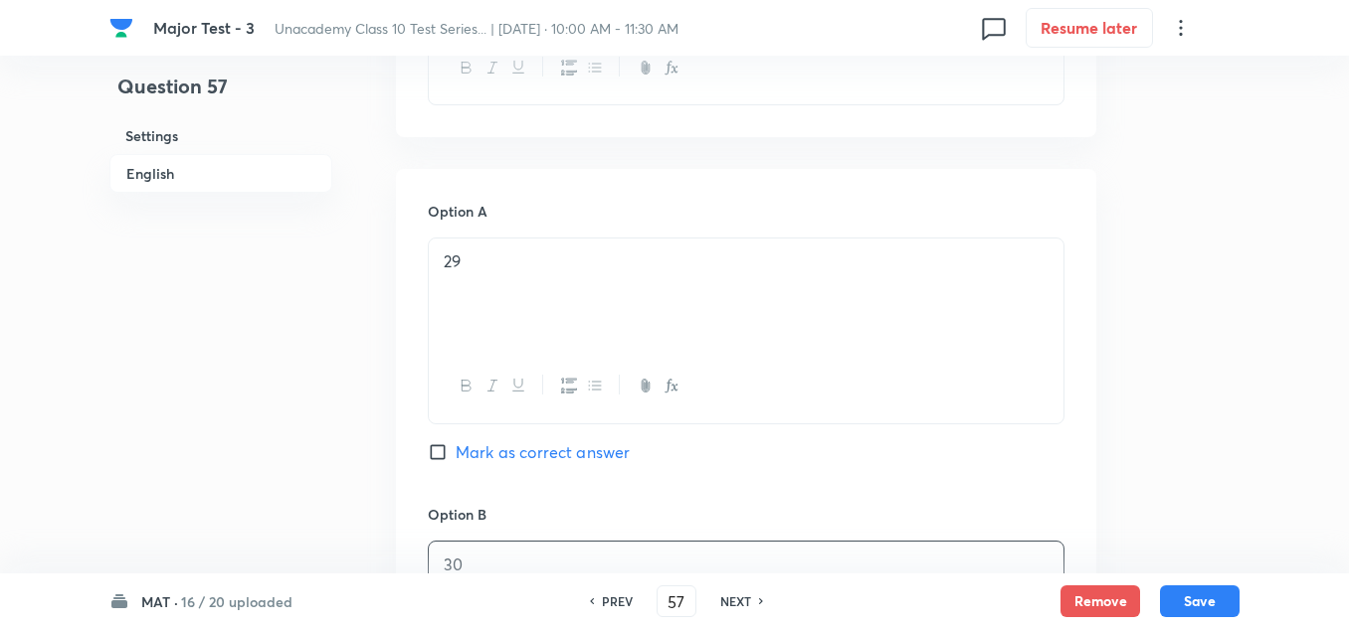
scroll to position [1094, 0]
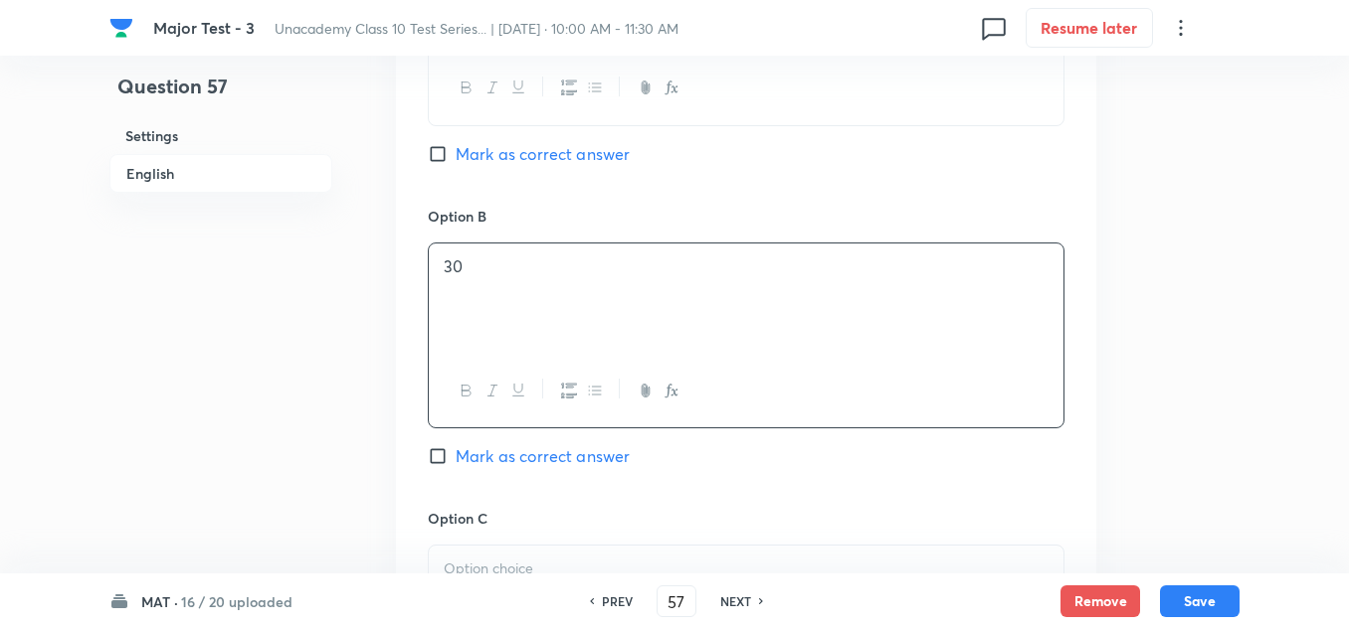
click at [502, 565] on p at bounding box center [746, 569] width 605 height 23
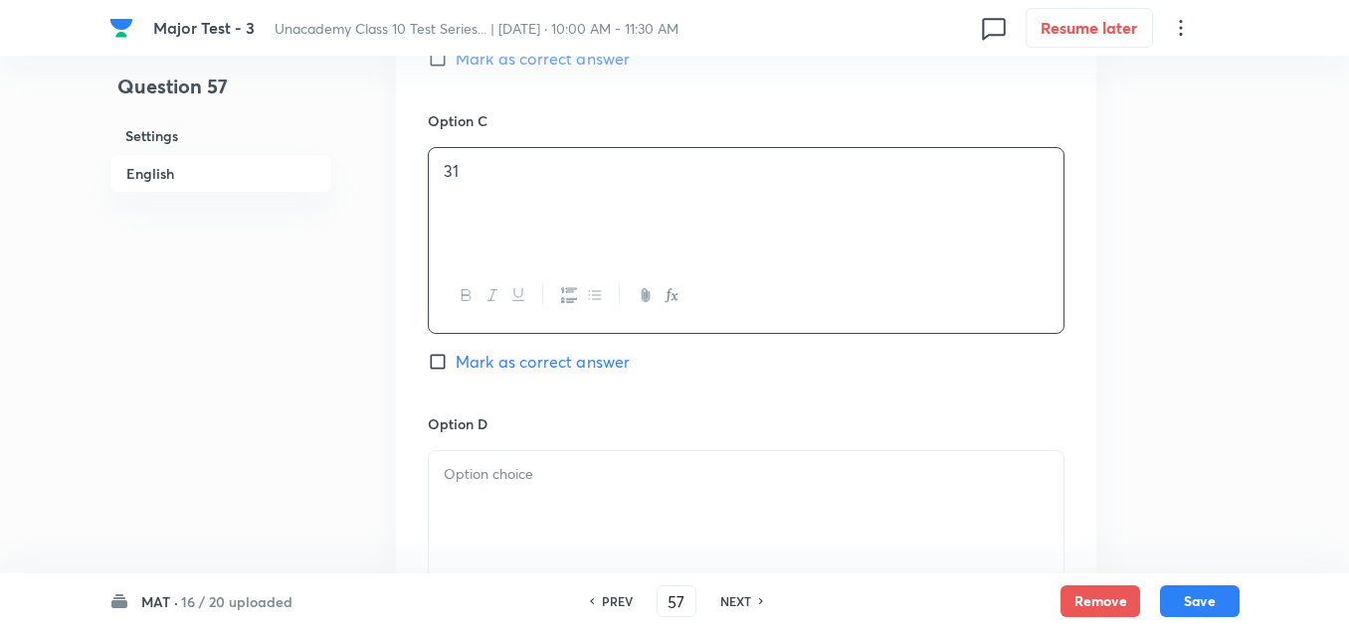
click at [476, 492] on div at bounding box center [746, 506] width 634 height 111
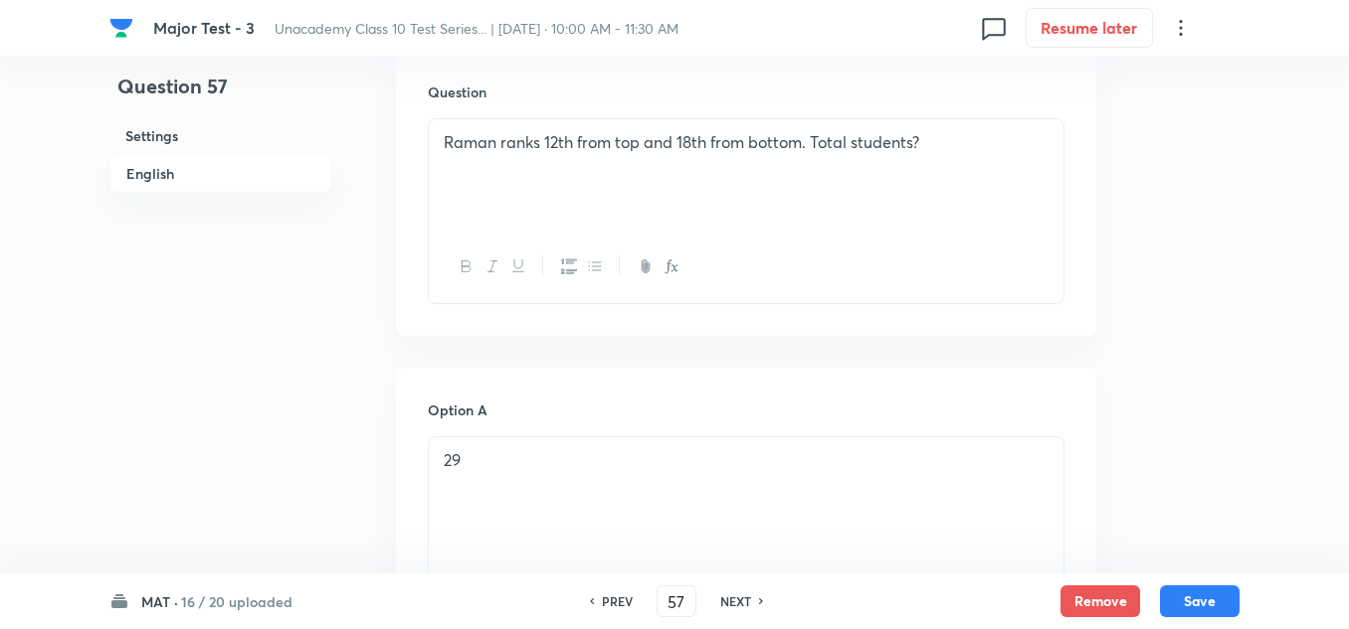
scroll to position [796, 0]
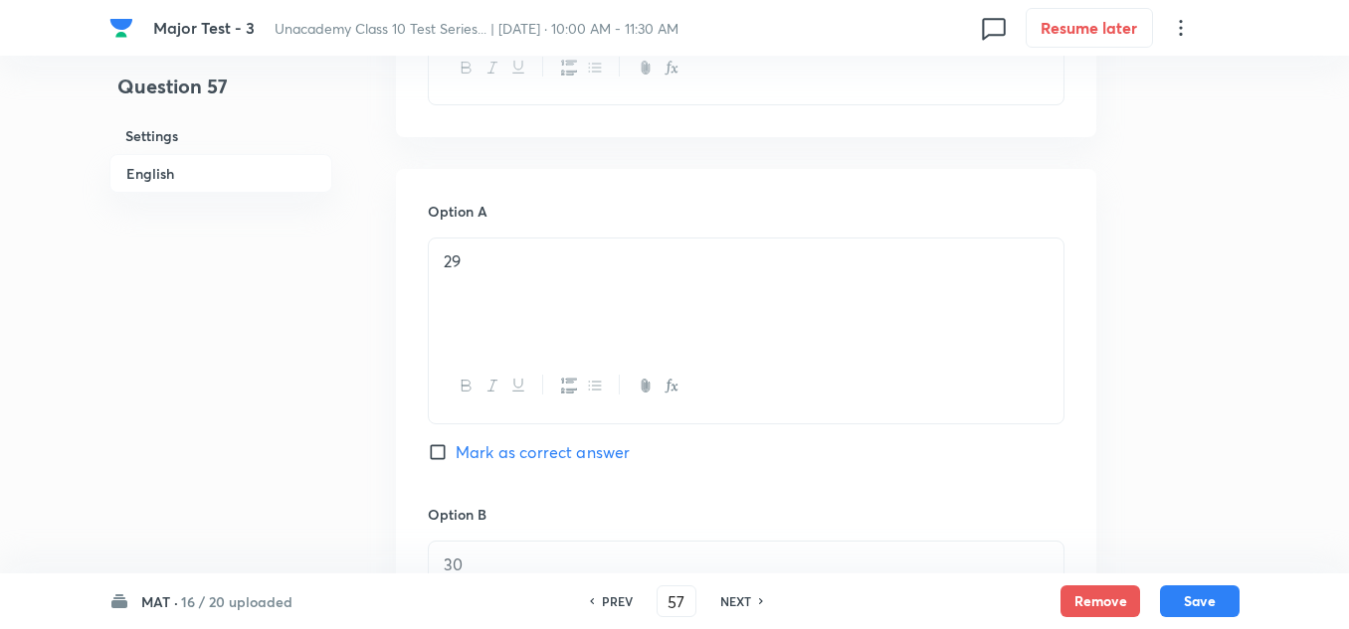
click at [501, 450] on span "Mark as correct answer" at bounding box center [542, 453] width 174 height 24
click at [455, 450] on input "Mark as correct answer" at bounding box center [442, 453] width 28 height 20
checkbox input "true"
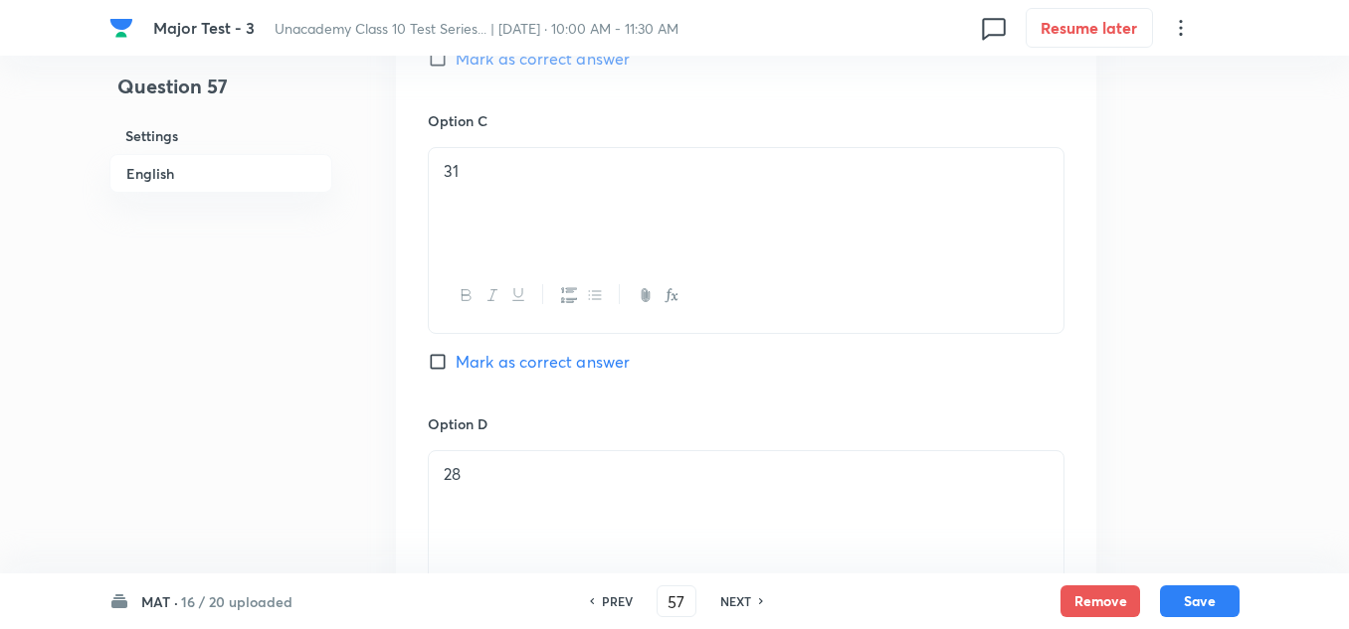
scroll to position [1889, 0]
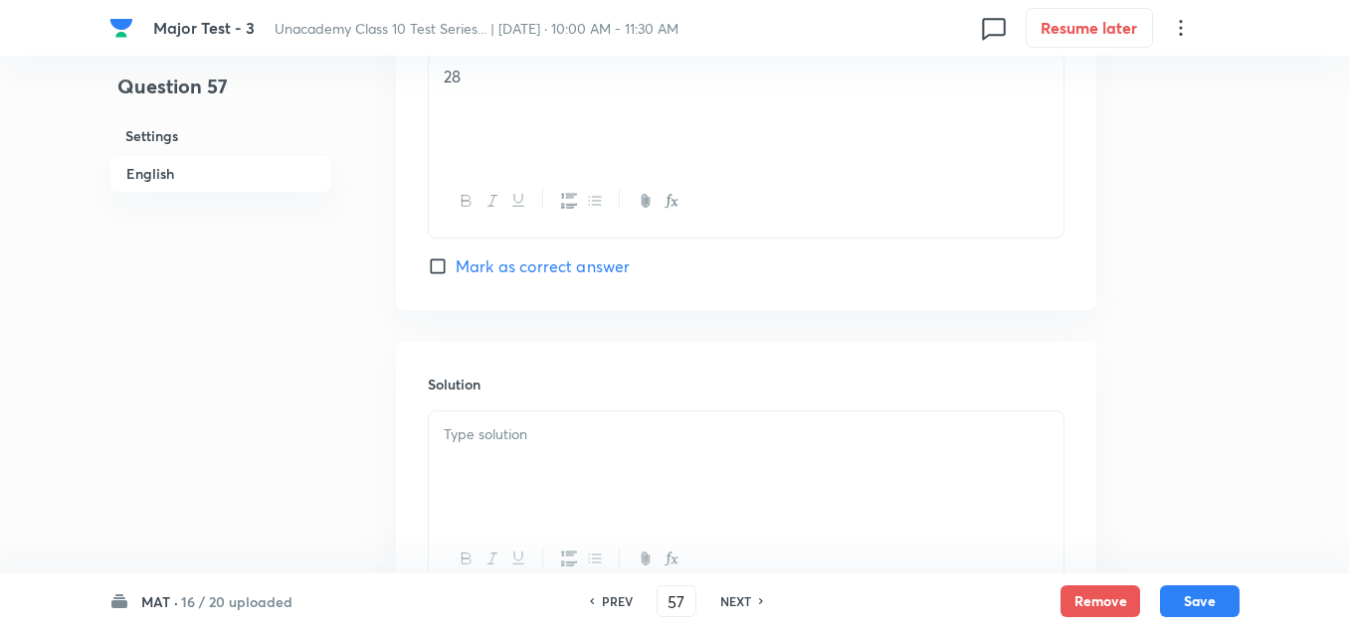
click at [542, 453] on div at bounding box center [746, 467] width 634 height 111
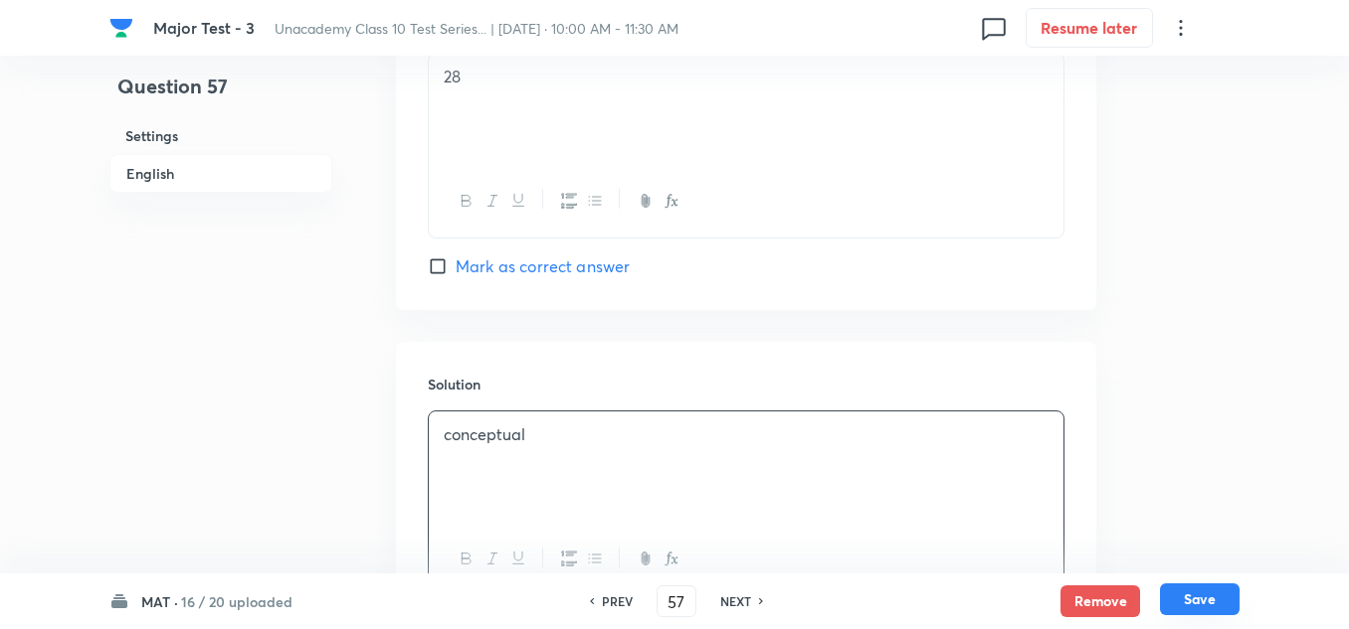
click at [1204, 592] on button "Save" at bounding box center [1200, 600] width 80 height 32
type input "58"
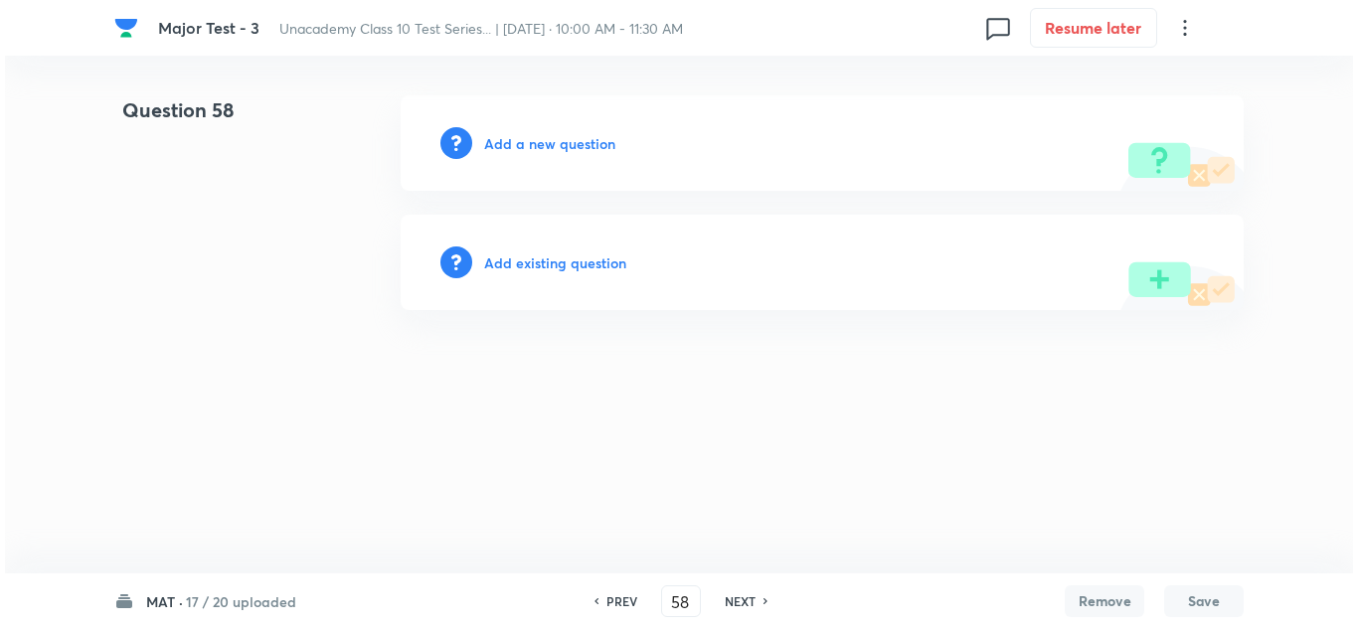
scroll to position [0, 0]
click at [560, 149] on h6 "Add a new question" at bounding box center [549, 143] width 131 height 21
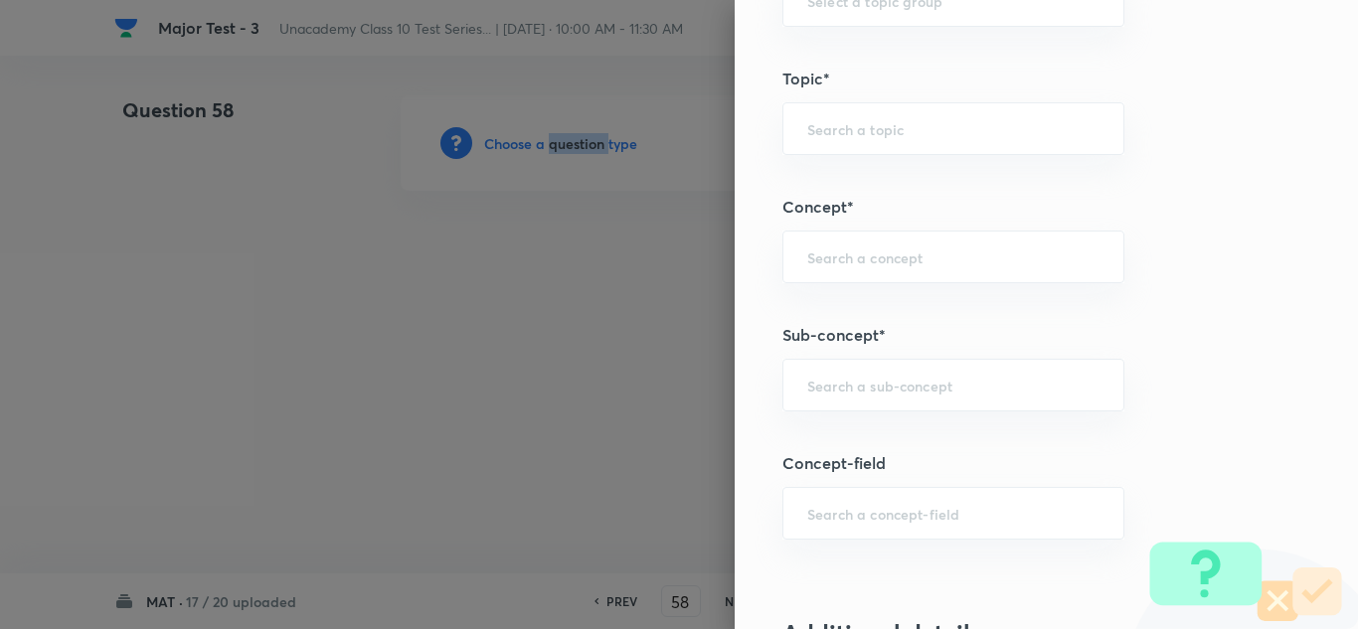
scroll to position [1193, 0]
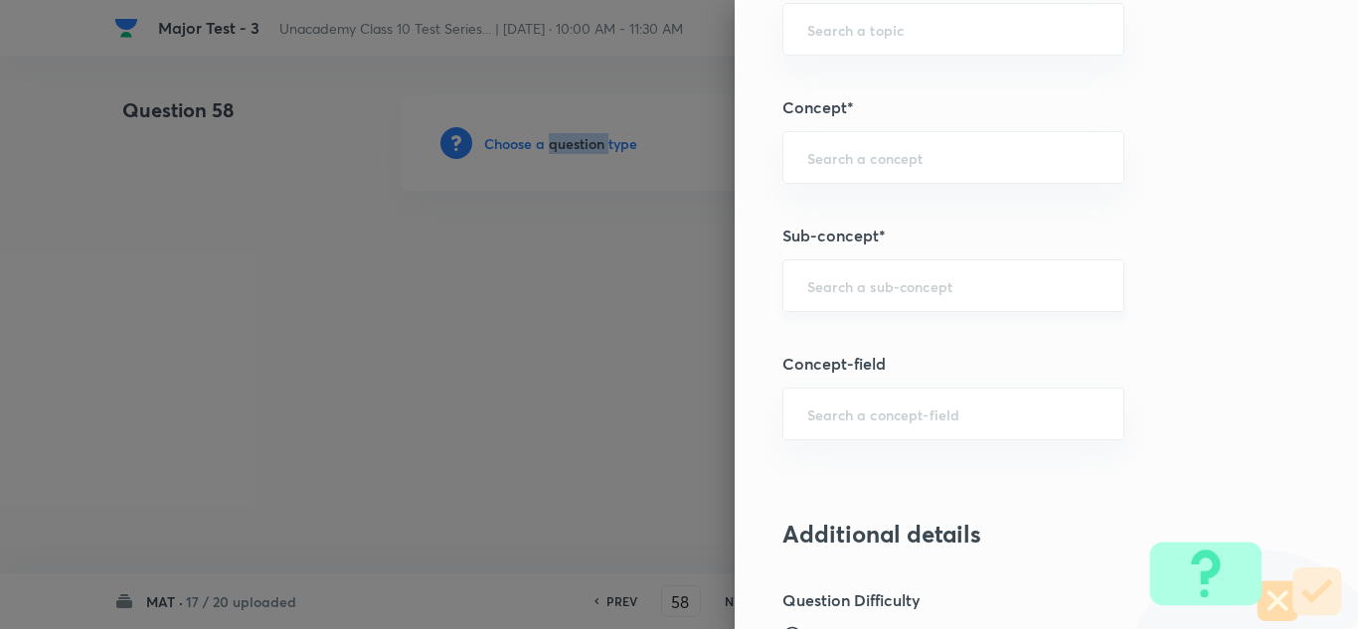
click at [864, 306] on div "​" at bounding box center [954, 286] width 342 height 53
paste input "Ranking"
drag, startPoint x: 872, startPoint y: 351, endPoint x: 857, endPoint y: 348, distance: 15.2
click at [870, 351] on li "Ranking and Order Test" at bounding box center [939, 342] width 340 height 36
type input "Ranking and Order Test"
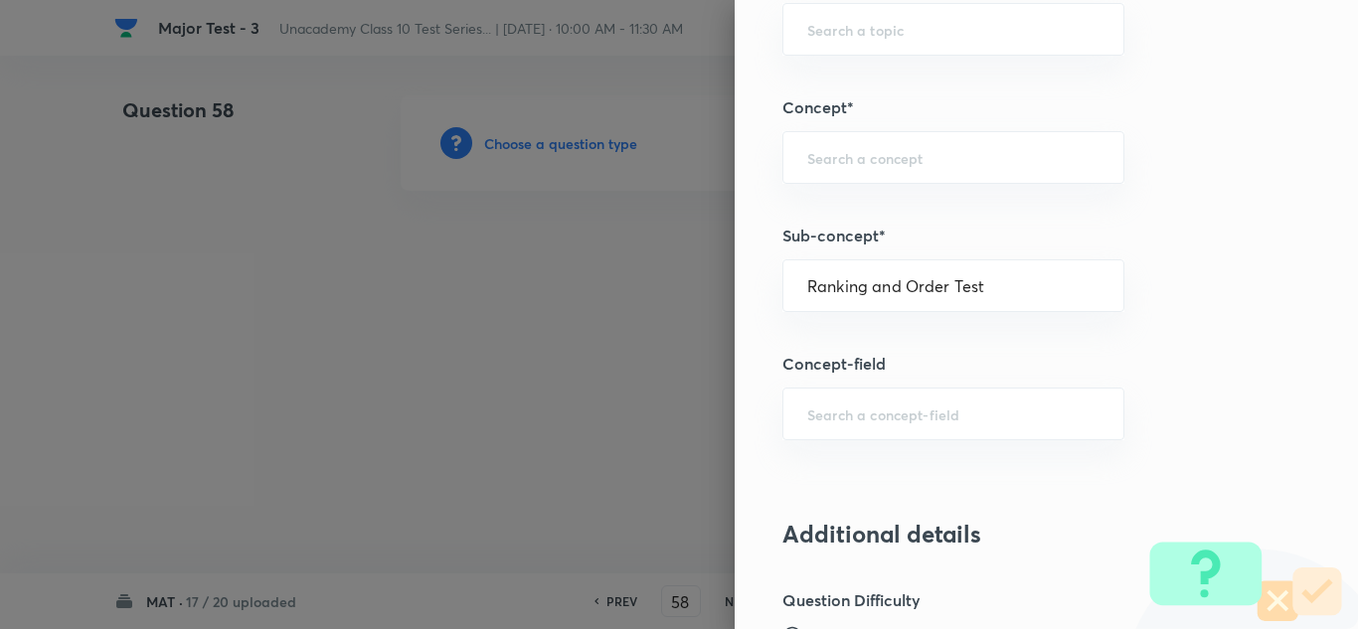
type input "Foundation Class X"
type input "Aptitude"
type input "Ranking and Order Test"
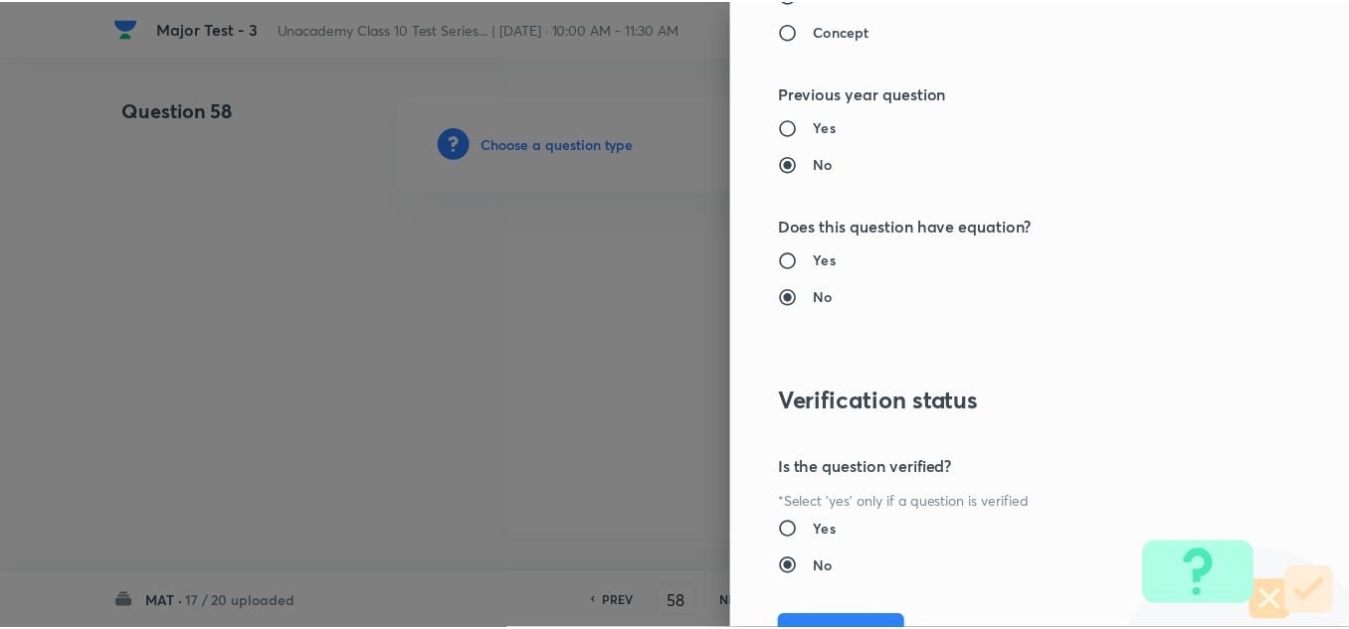
scroll to position [2215, 0]
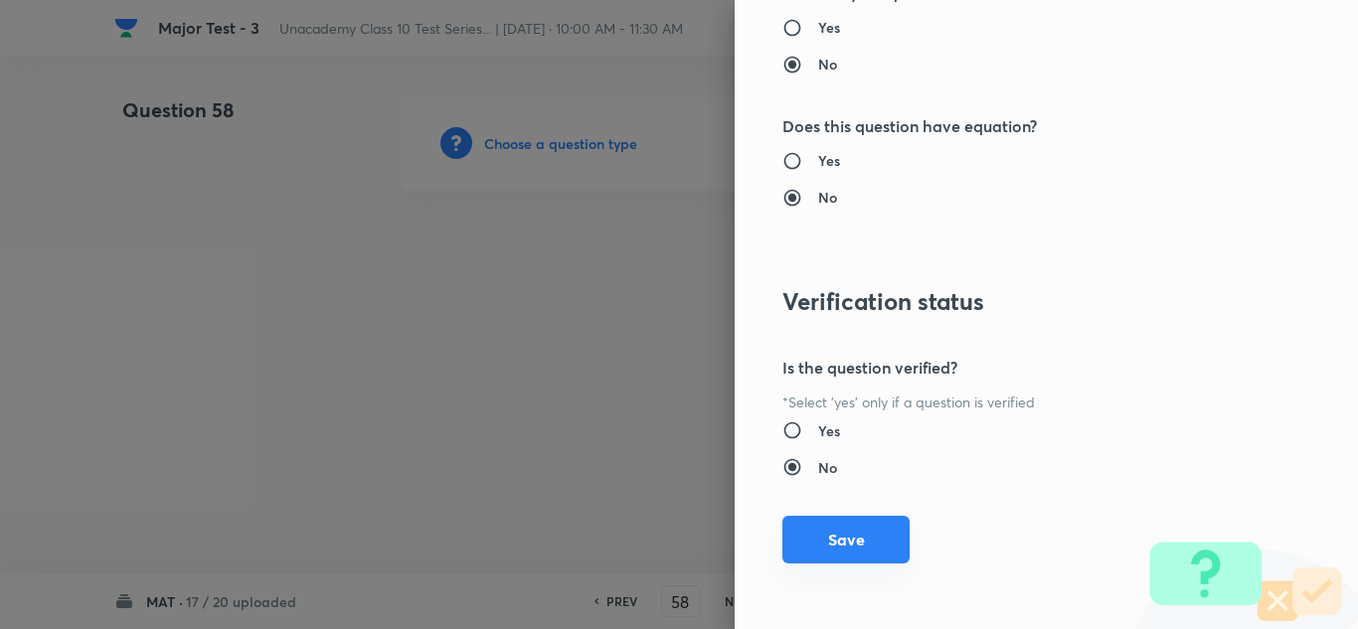
click at [866, 542] on button "Save" at bounding box center [846, 540] width 127 height 48
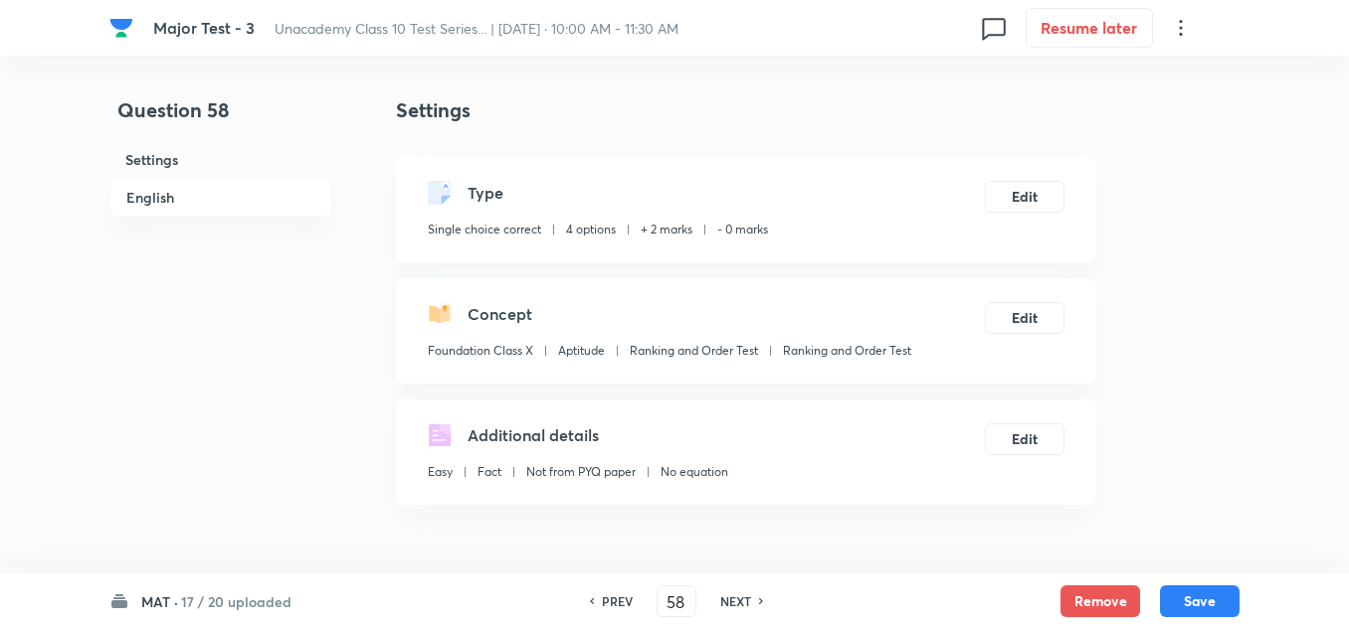
scroll to position [398, 0]
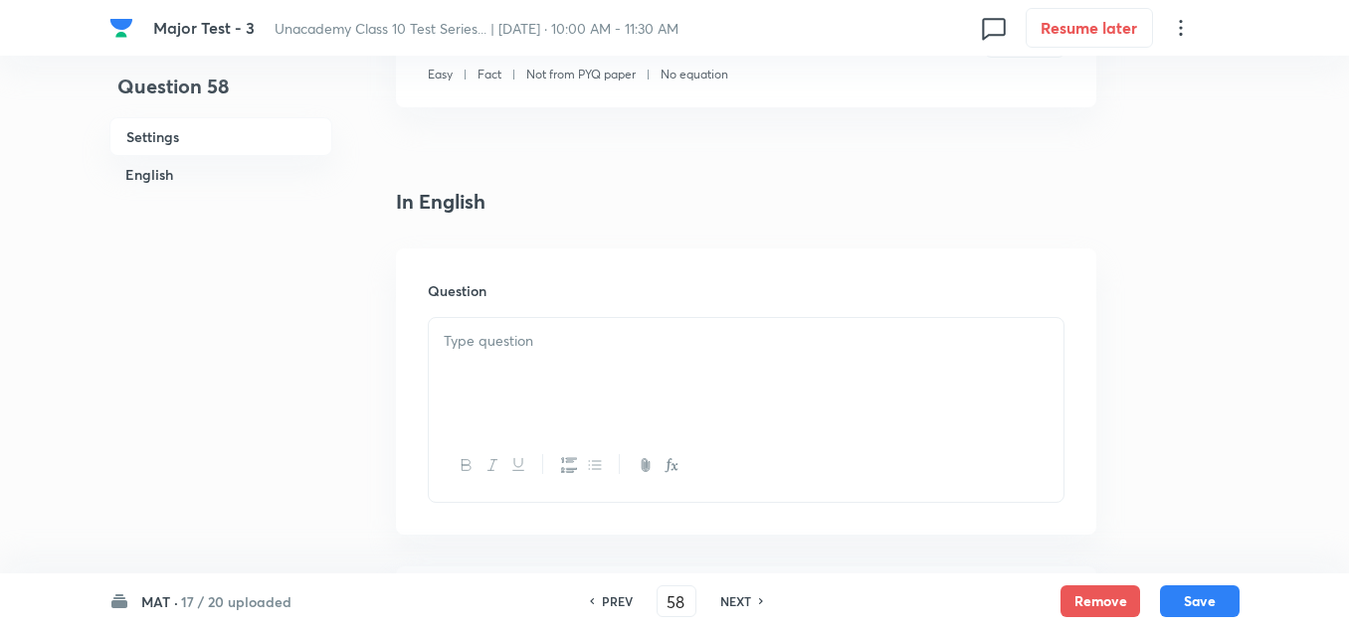
click at [513, 327] on div at bounding box center [746, 373] width 634 height 111
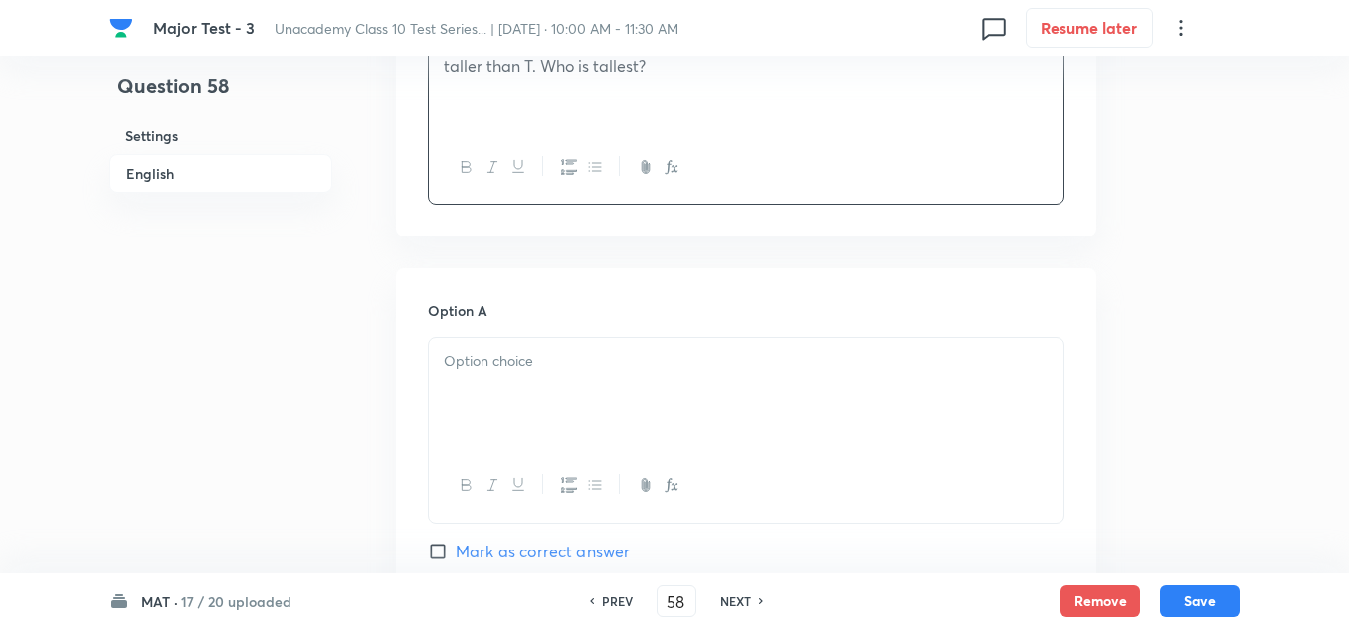
scroll to position [796, 0]
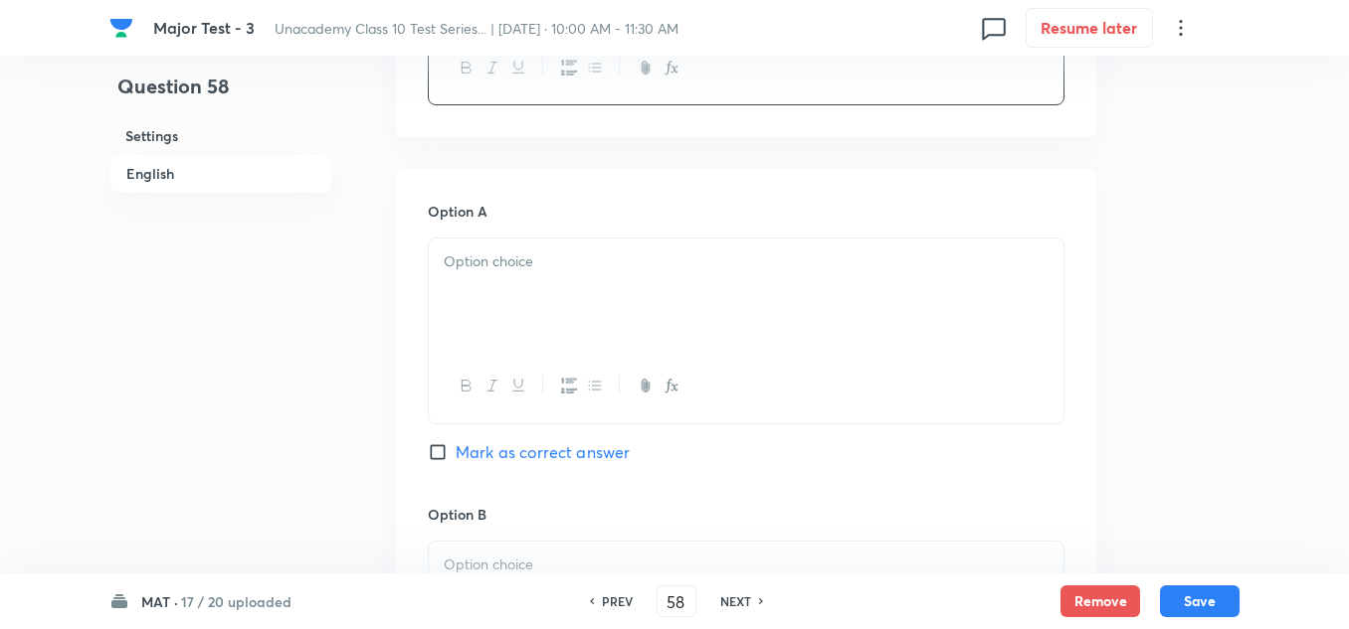
click at [561, 265] on p at bounding box center [746, 262] width 605 height 23
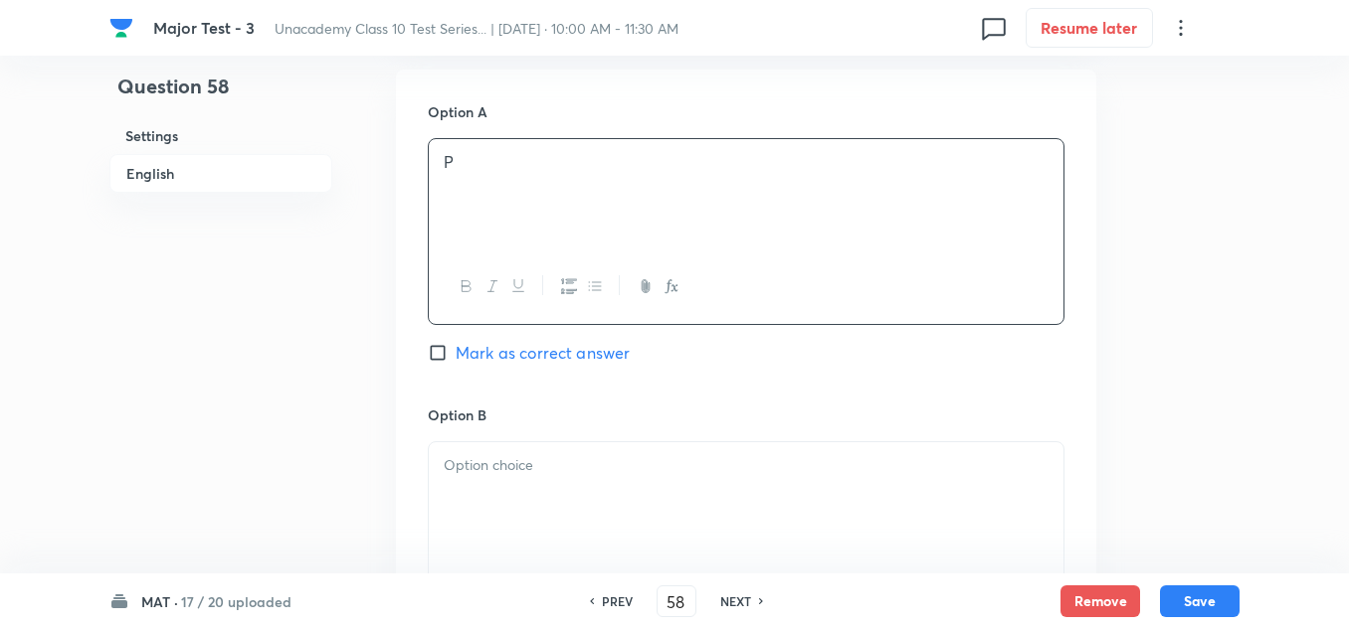
scroll to position [994, 0]
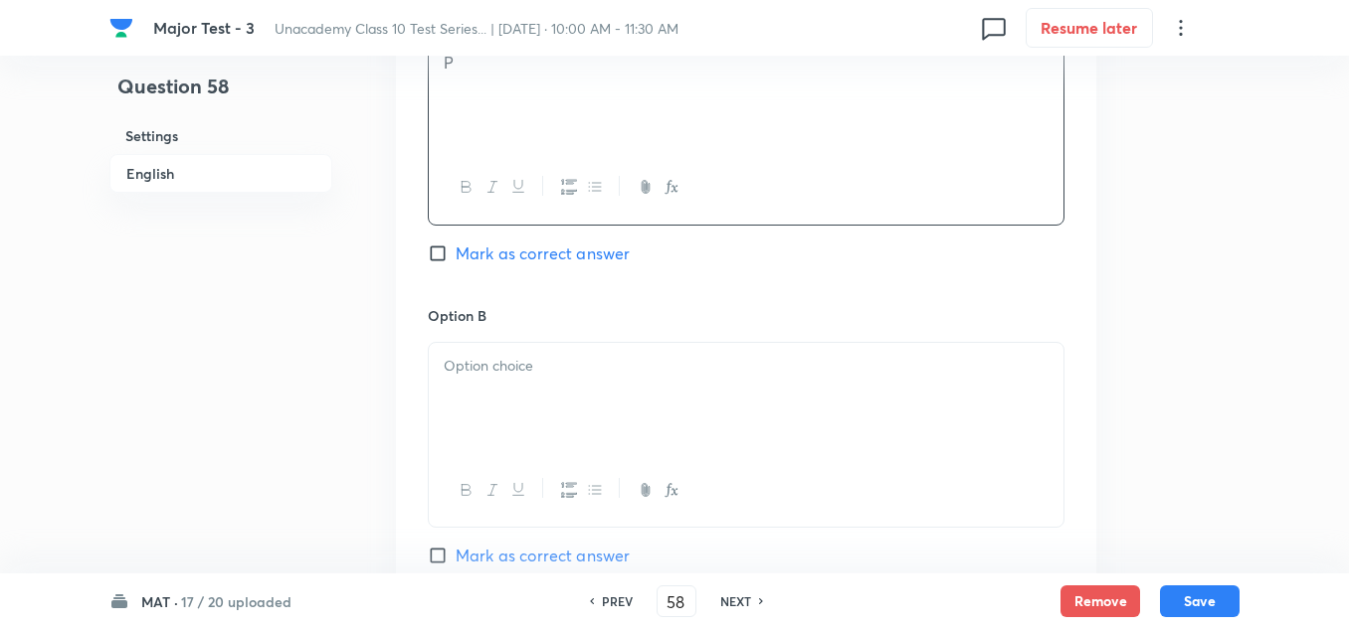
click at [510, 376] on p at bounding box center [746, 366] width 605 height 23
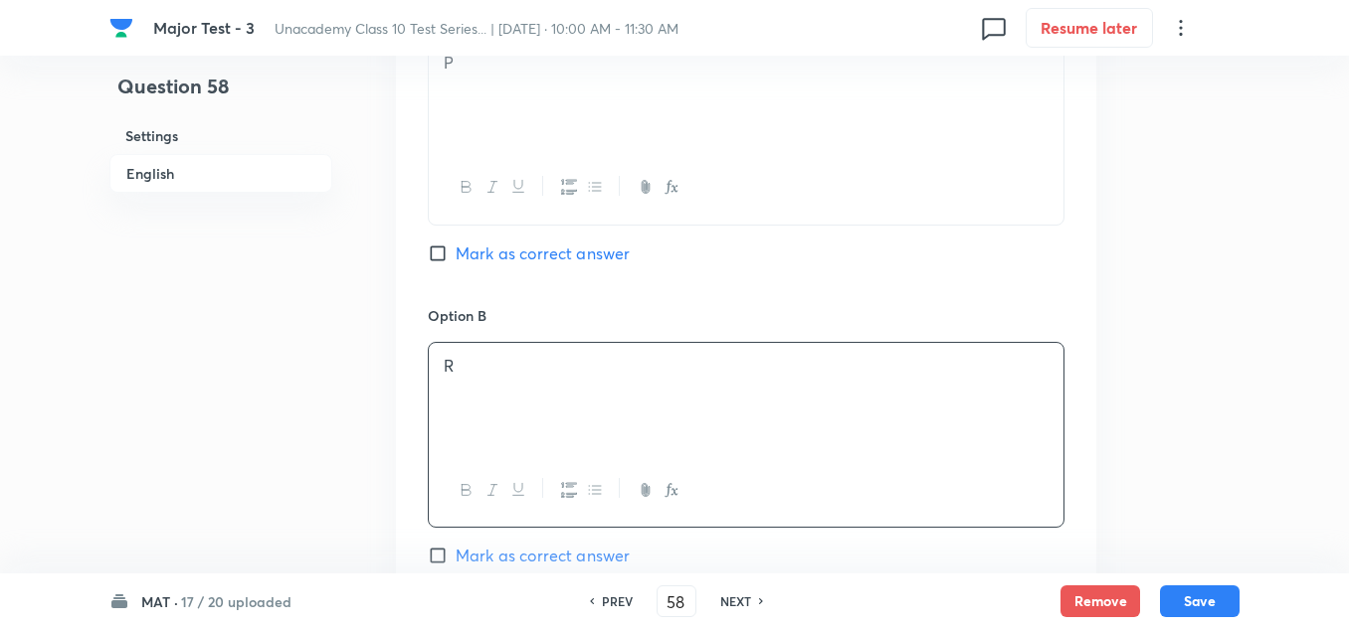
scroll to position [1392, 0]
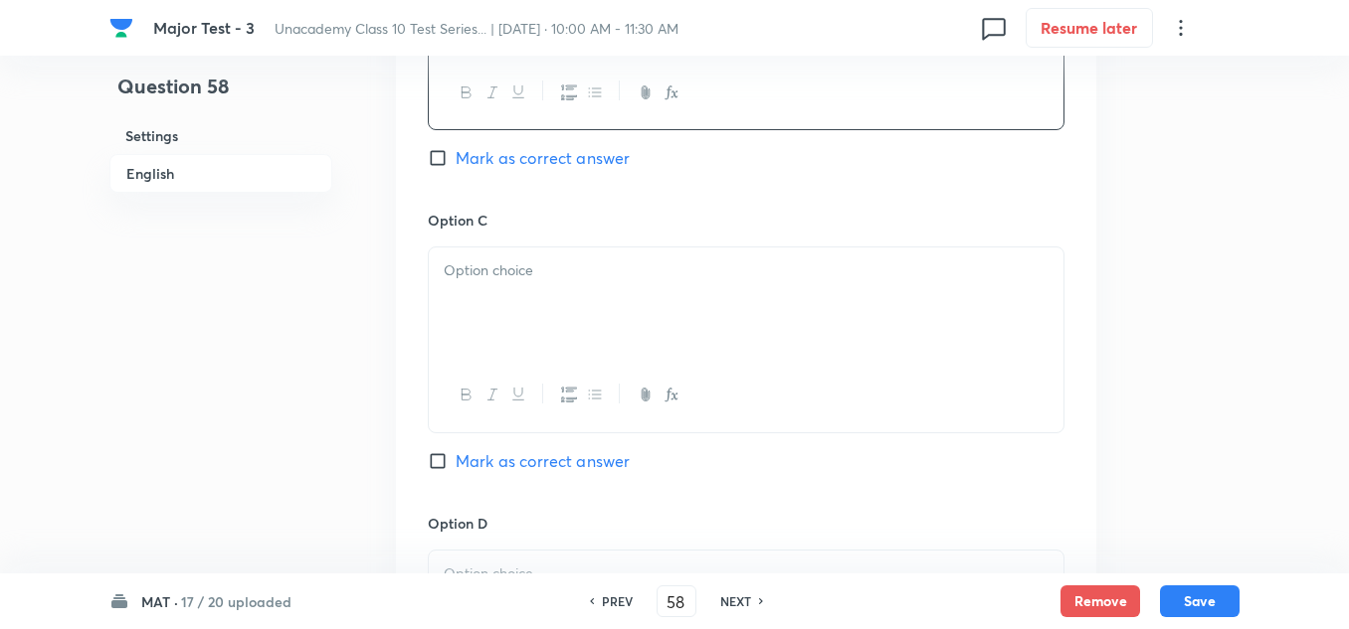
click at [514, 320] on div at bounding box center [746, 303] width 634 height 111
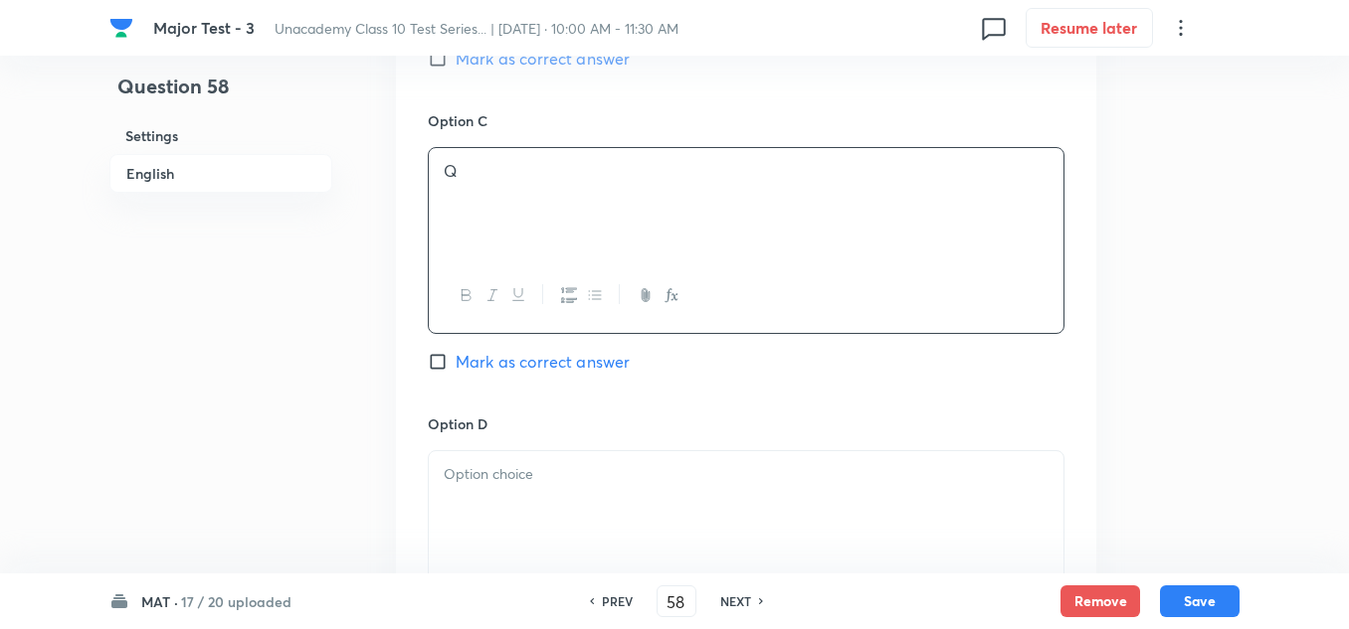
scroll to position [1591, 0]
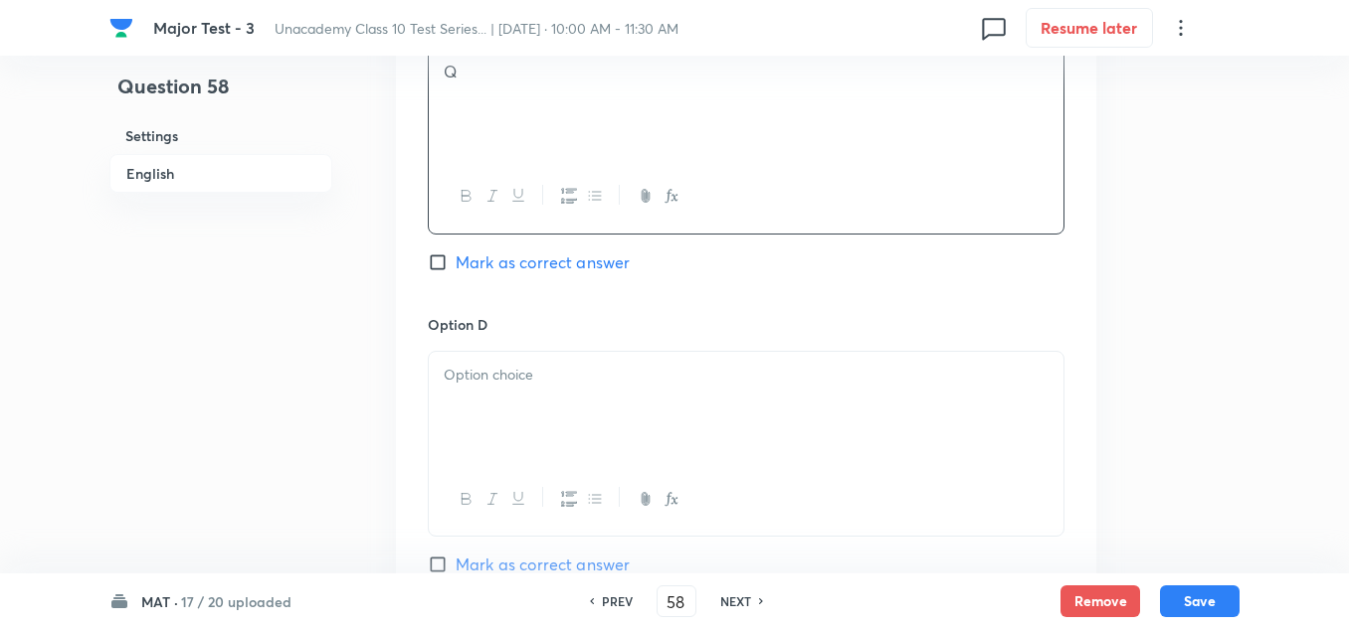
click at [511, 390] on div at bounding box center [746, 407] width 634 height 111
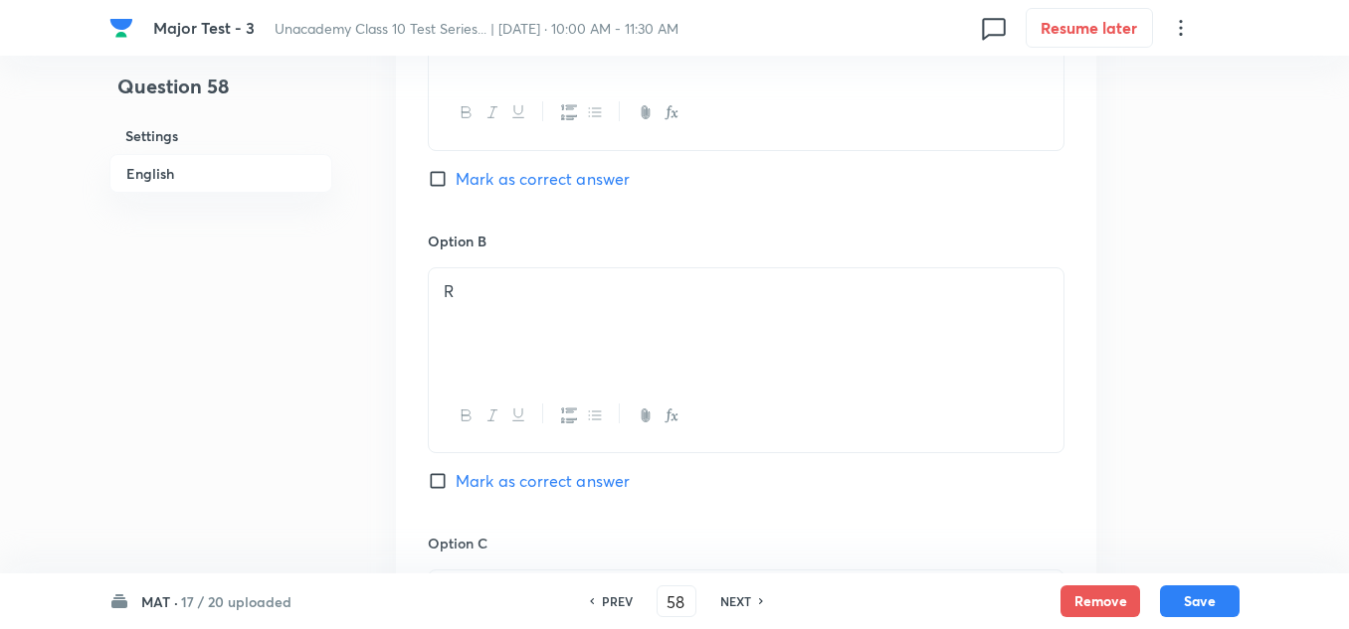
scroll to position [771, 0]
click at [526, 478] on span "Mark as correct answer" at bounding box center [542, 477] width 174 height 24
click at [455, 478] on input "Mark as correct answer" at bounding box center [442, 477] width 28 height 20
checkbox input "true"
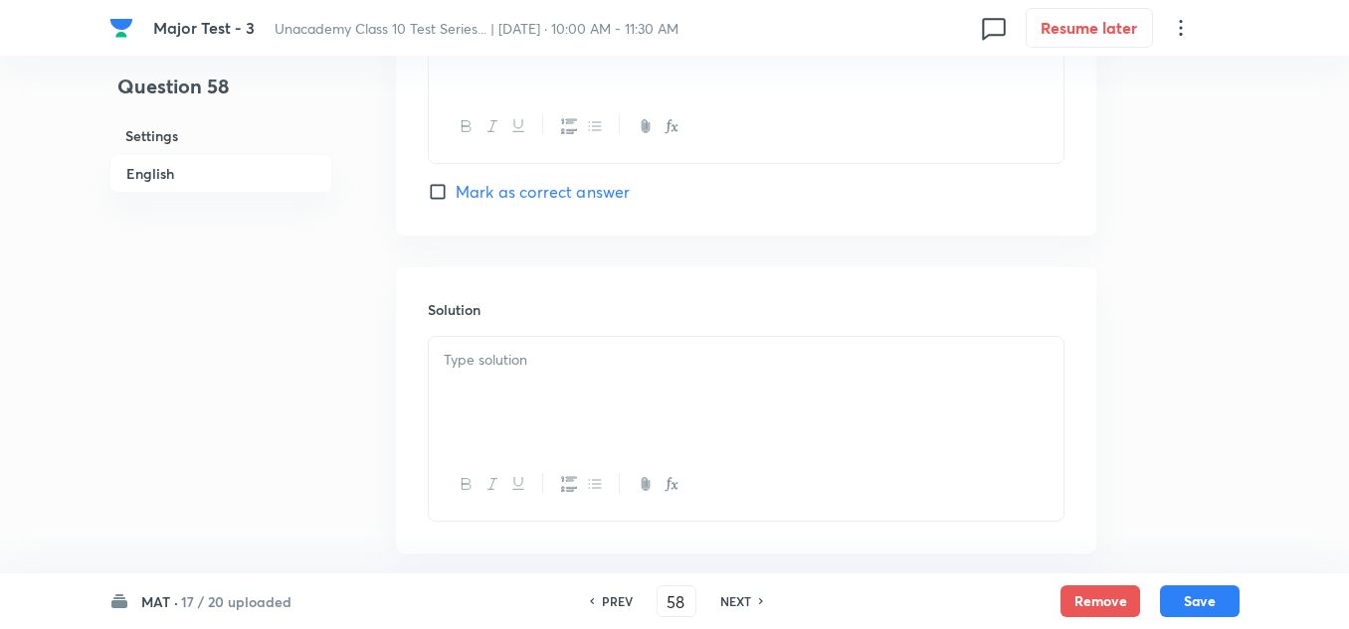
scroll to position [2064, 0]
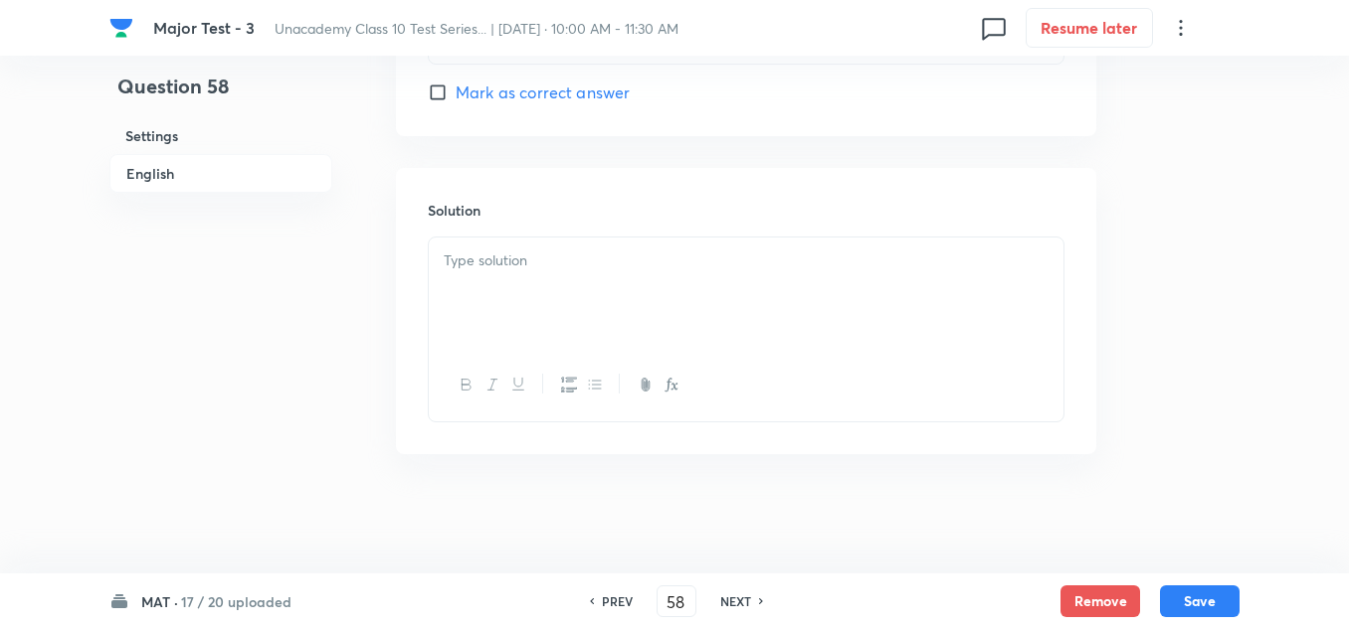
click at [557, 277] on div at bounding box center [746, 293] width 634 height 111
drag, startPoint x: 1194, startPoint y: 616, endPoint x: 1202, endPoint y: 597, distance: 20.5
click at [1198, 604] on button "Save" at bounding box center [1200, 600] width 80 height 32
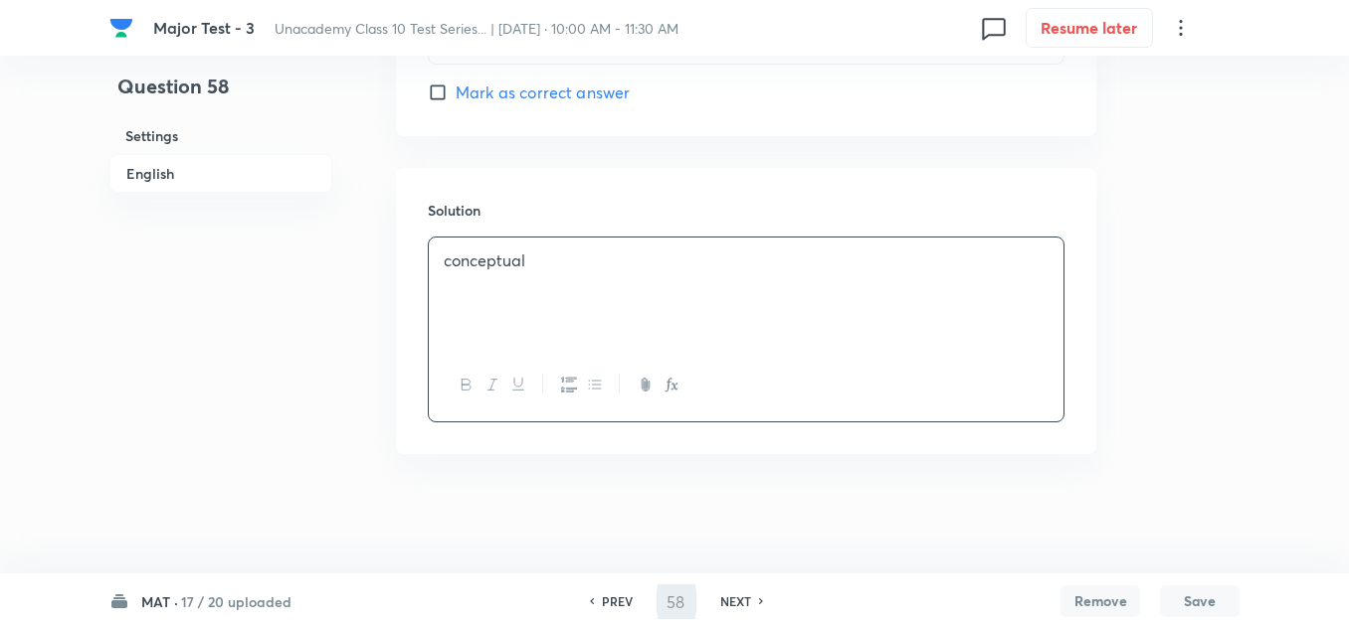
type input "59"
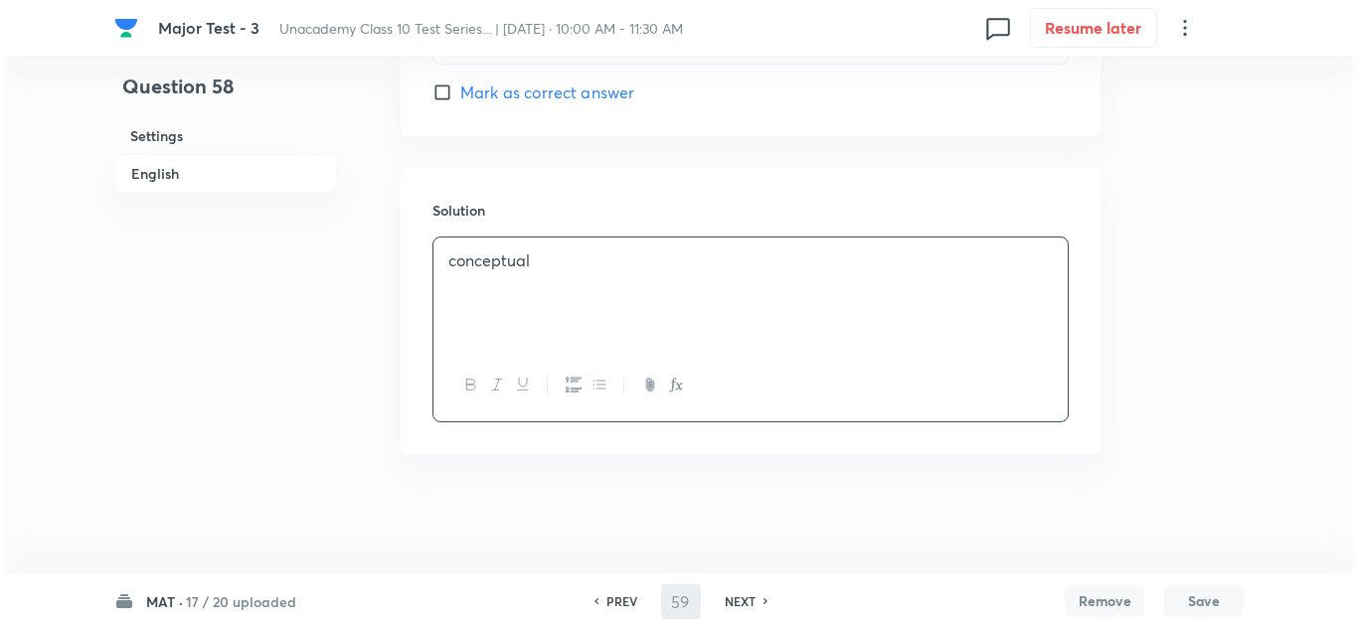
scroll to position [0, 0]
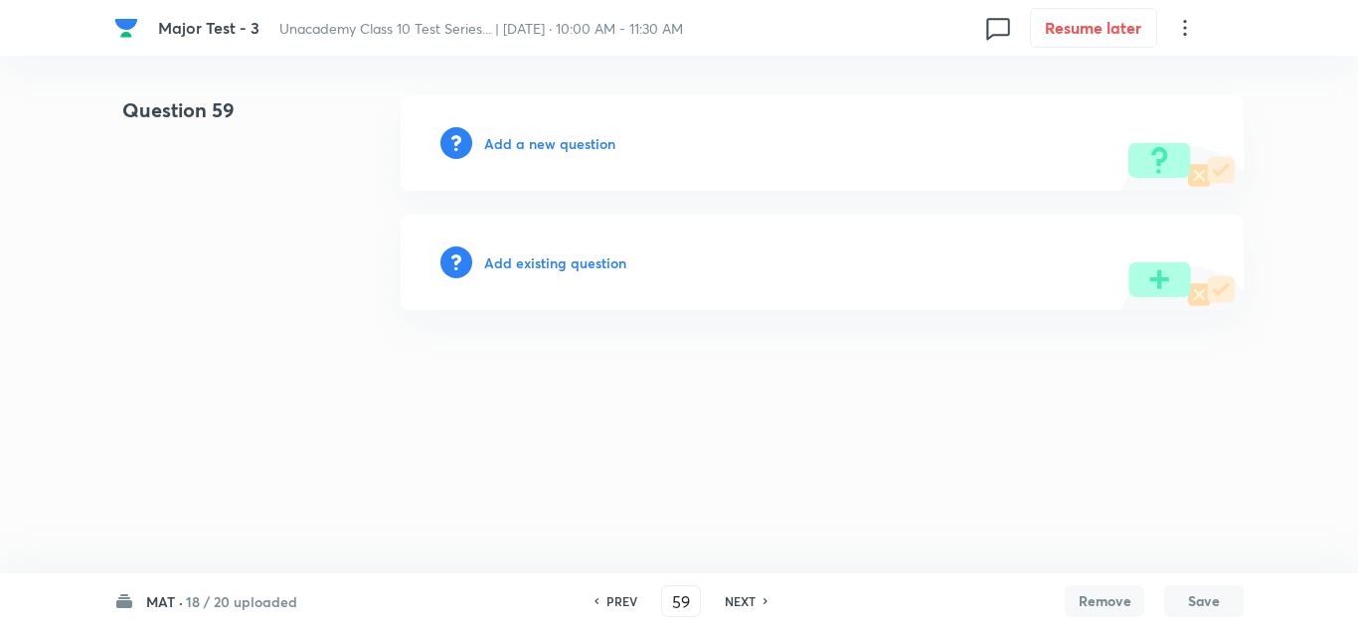
click at [583, 145] on h6 "Add a new question" at bounding box center [549, 143] width 131 height 21
click at [583, 145] on h6 "Choose a question type" at bounding box center [560, 143] width 153 height 21
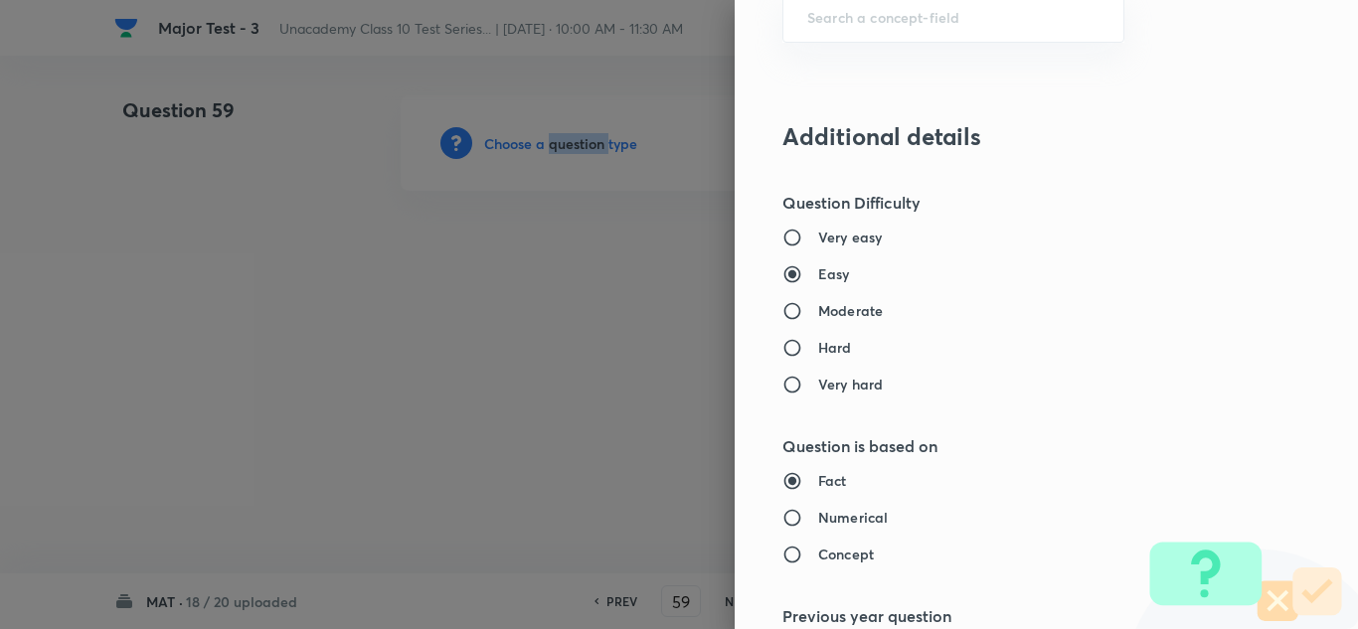
scroll to position [1293, 0]
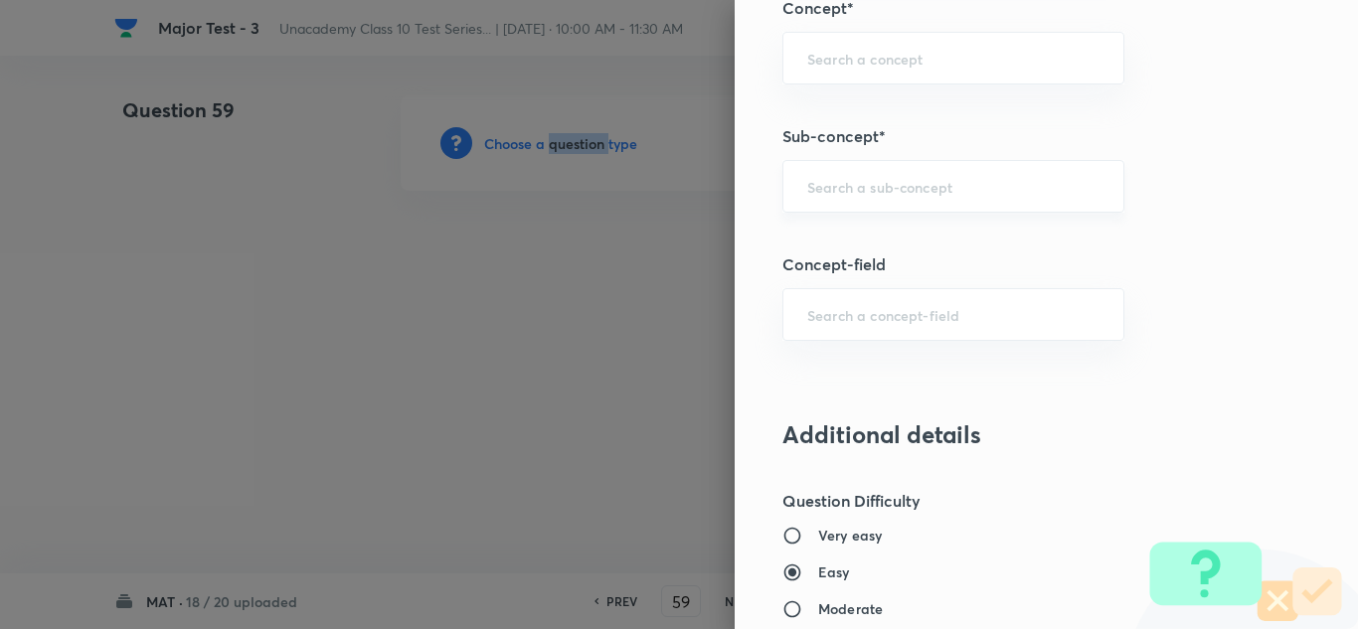
click at [880, 176] on div "​" at bounding box center [954, 186] width 342 height 53
paste input "Blood"
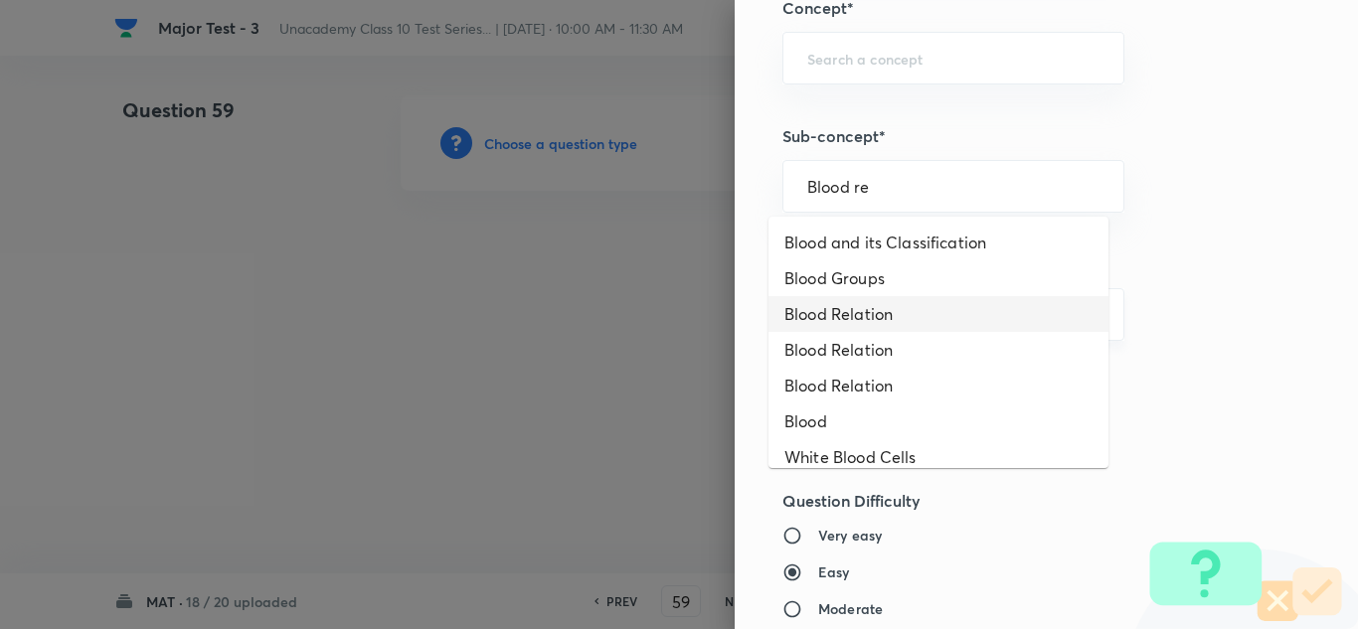
drag, startPoint x: 850, startPoint y: 299, endPoint x: 851, endPoint y: 315, distance: 15.9
click at [852, 305] on li "Blood Relation" at bounding box center [939, 314] width 340 height 36
type input "Blood Relation"
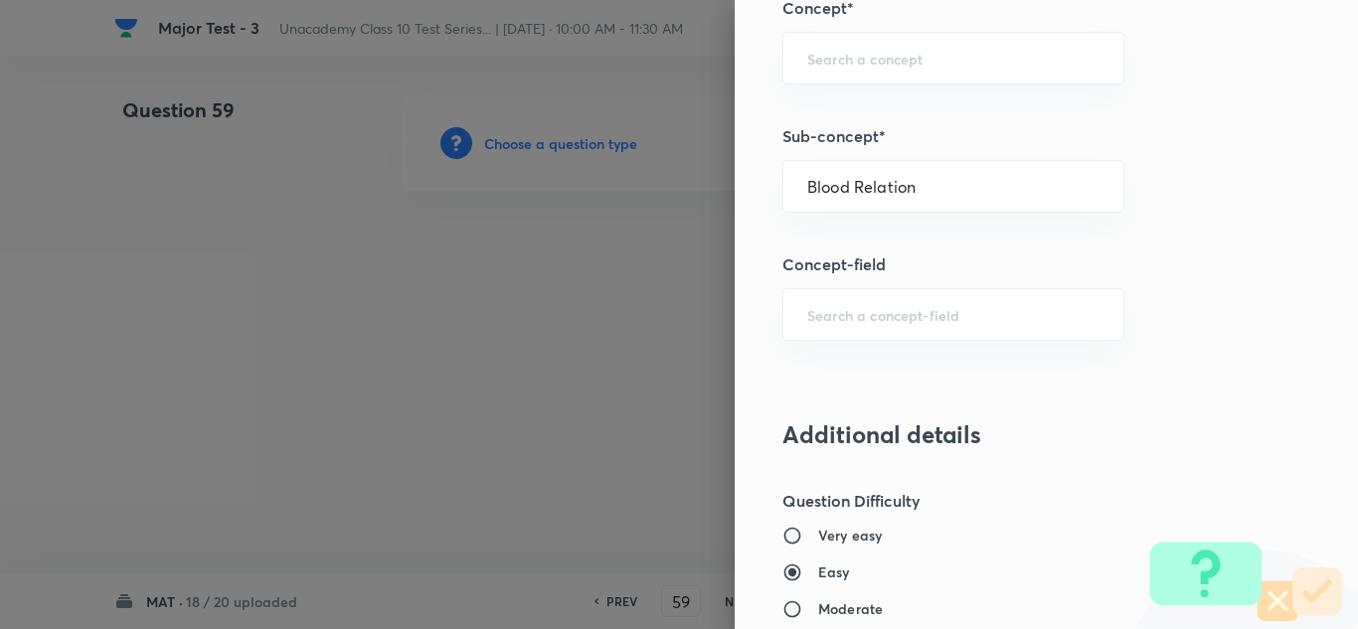
type input "Foundation Class X"
type input "Aptitude"
type input "Blood Relation"
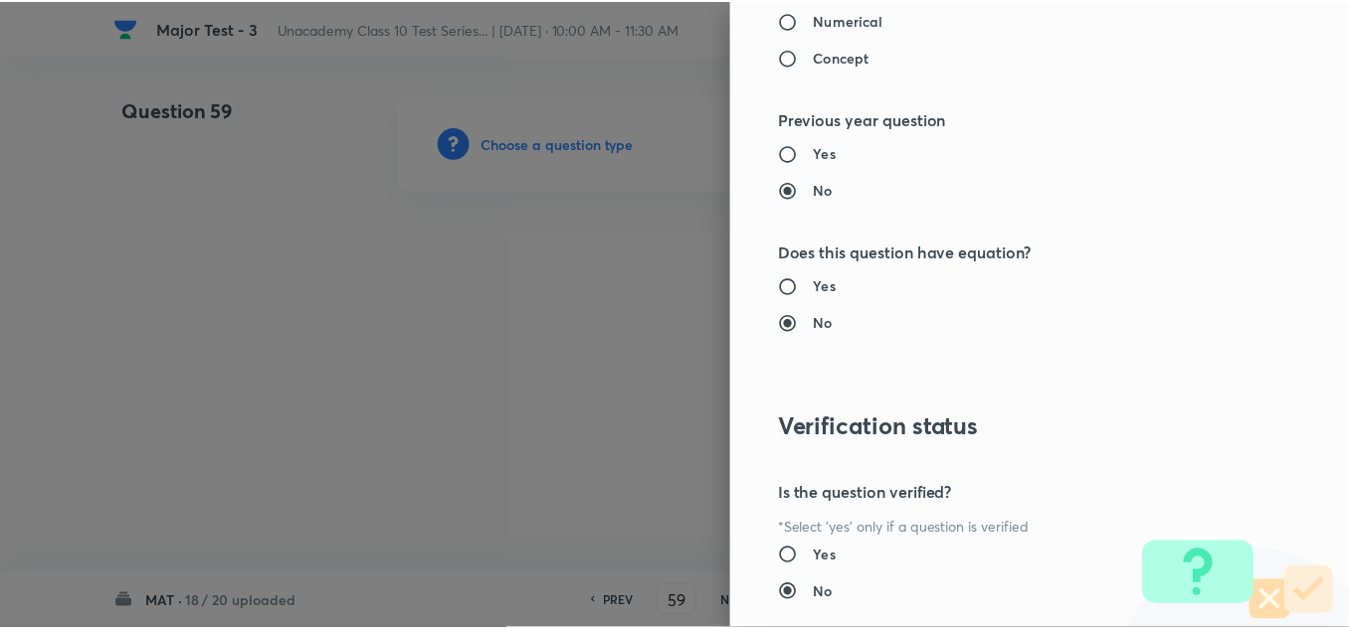
scroll to position [2215, 0]
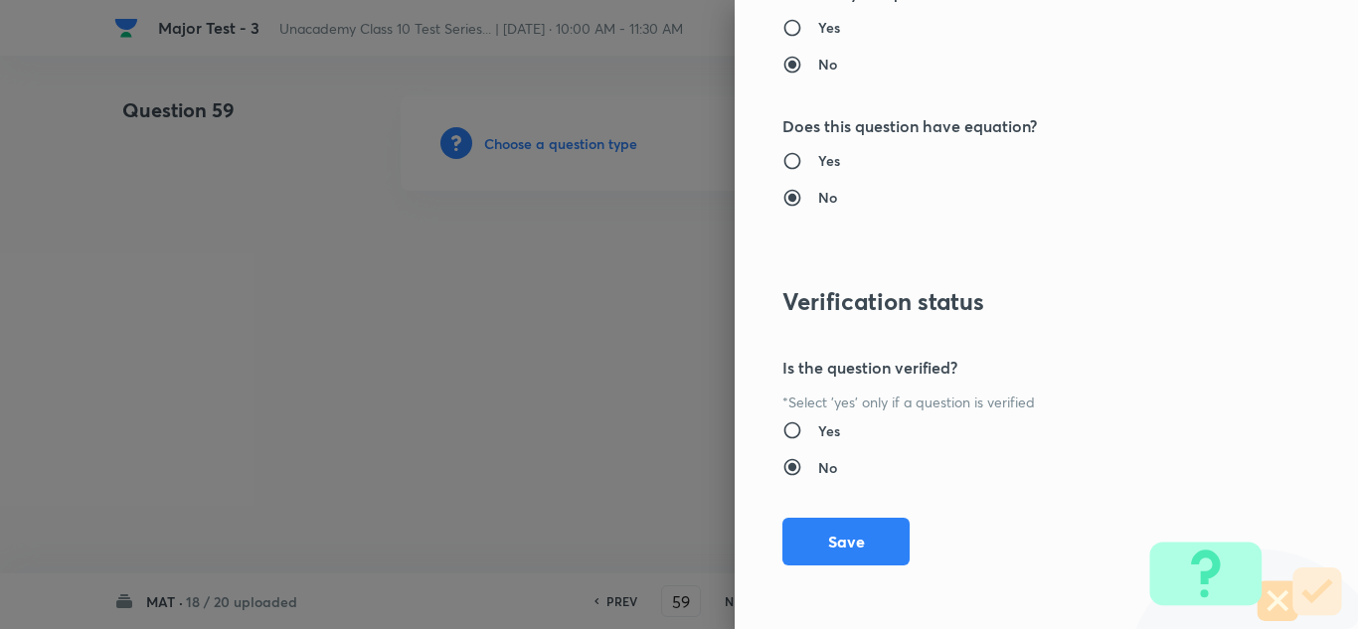
click at [873, 533] on button "Save" at bounding box center [846, 542] width 127 height 48
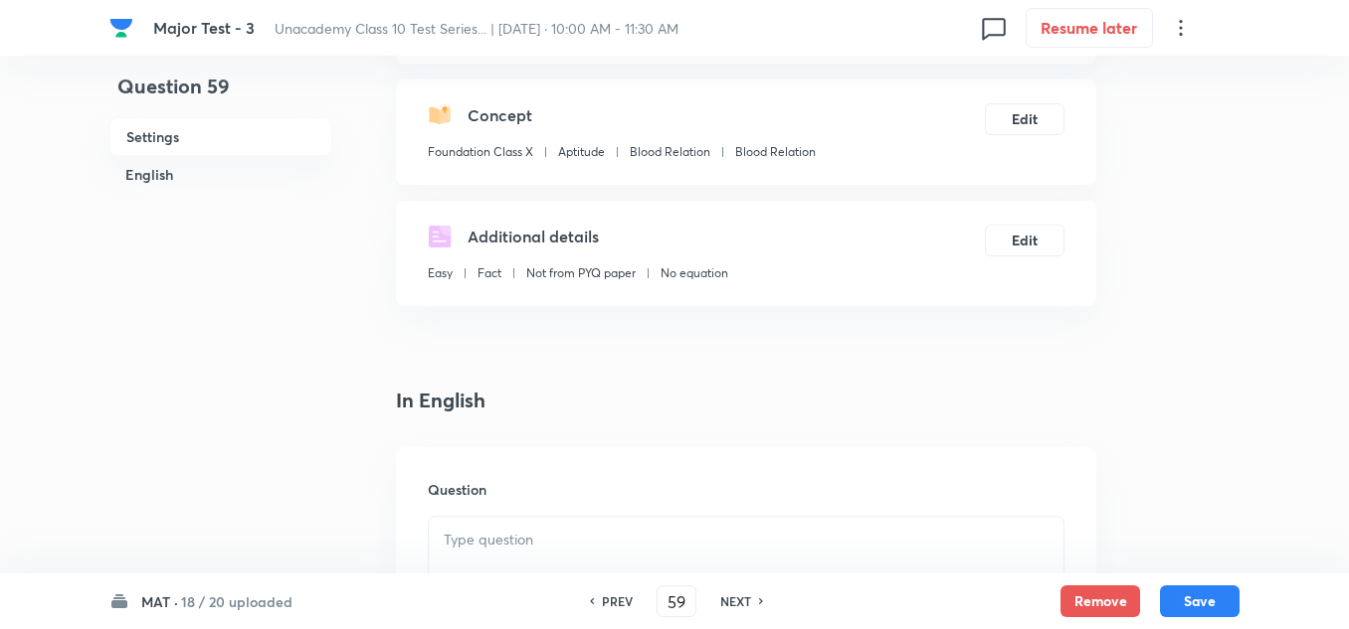
scroll to position [398, 0]
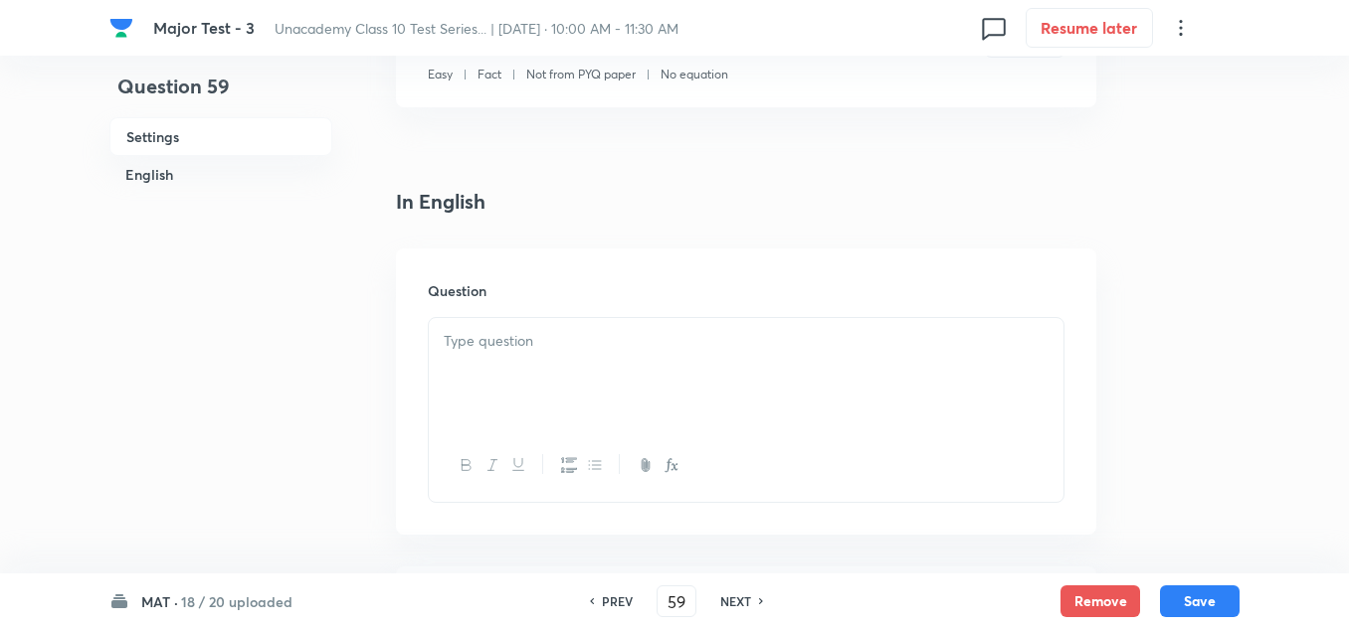
click at [495, 356] on div at bounding box center [746, 373] width 634 height 111
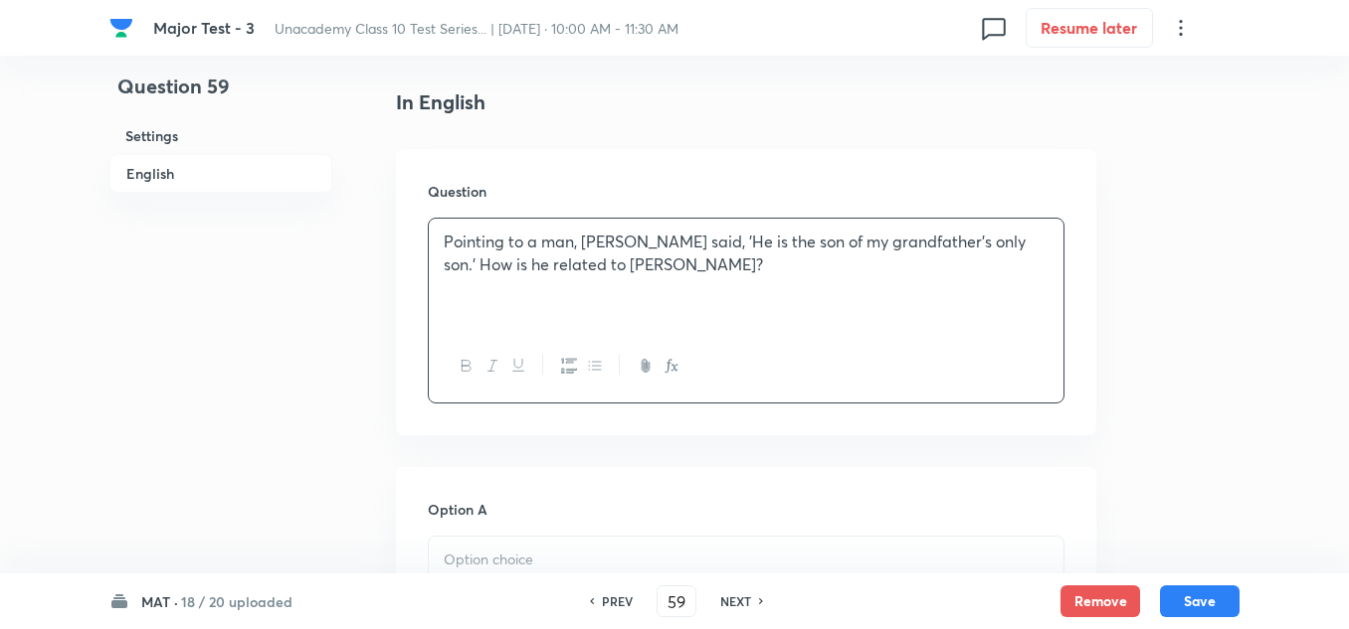
scroll to position [597, 0]
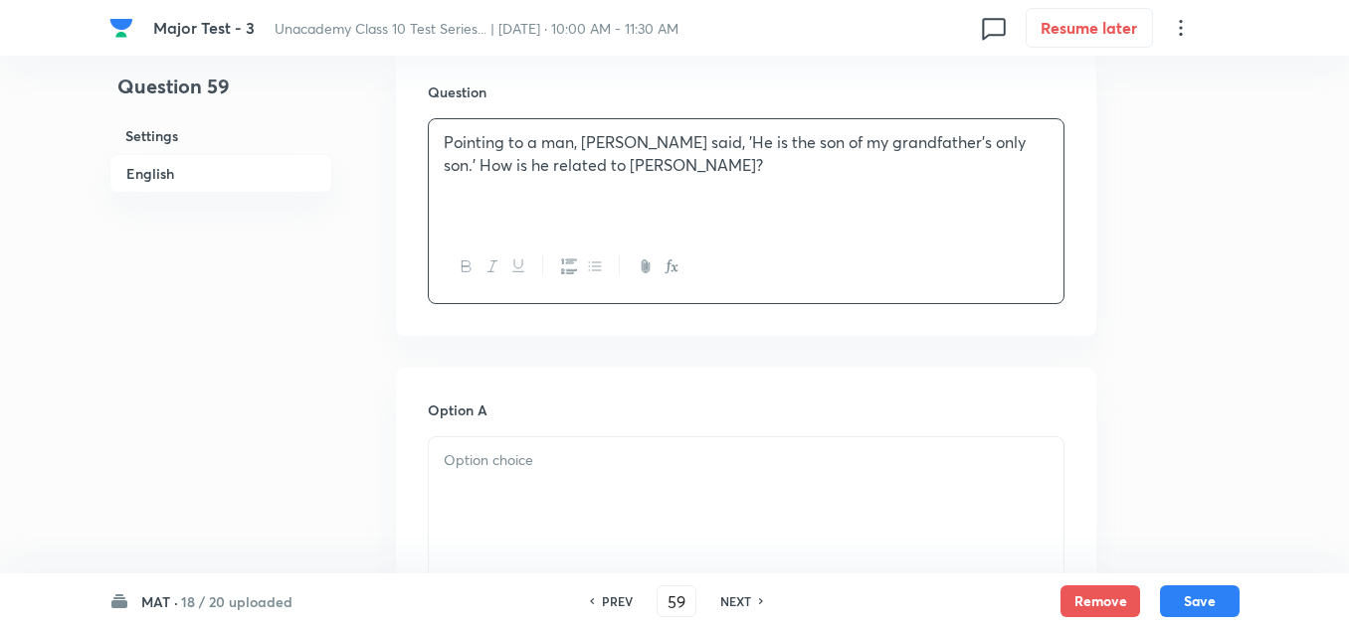
drag, startPoint x: 541, startPoint y: 502, endPoint x: 540, endPoint y: 491, distance: 11.0
click at [540, 492] on div at bounding box center [746, 493] width 634 height 111
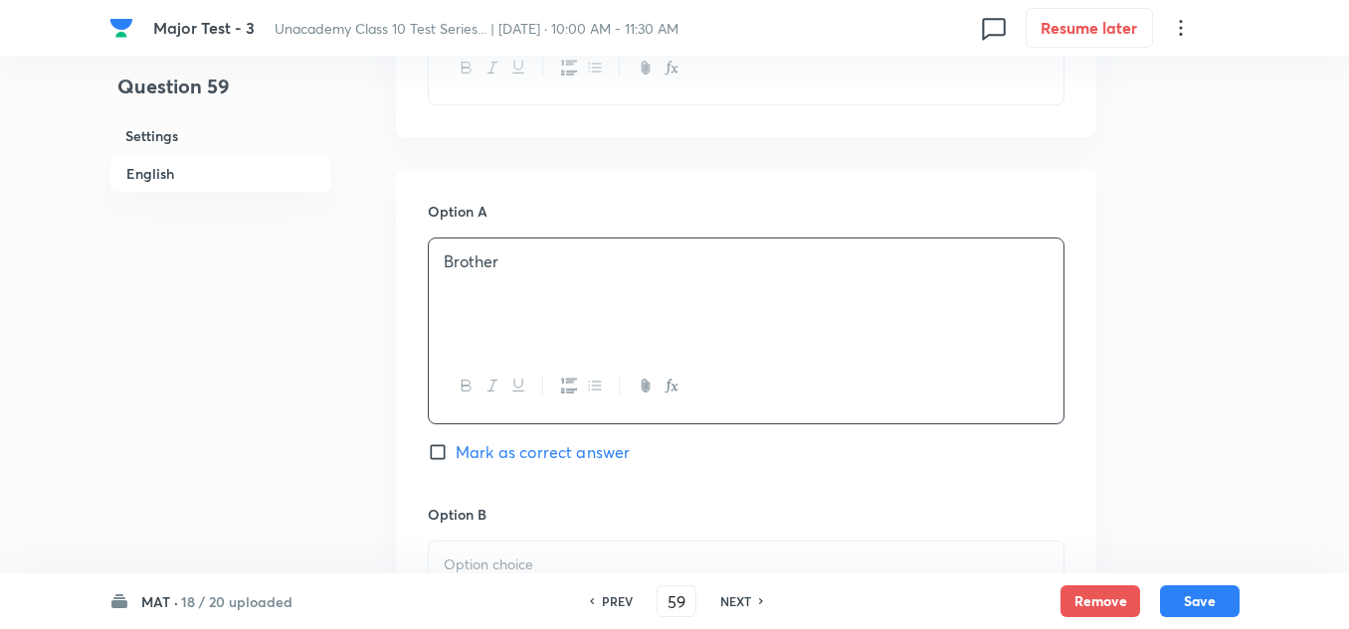
scroll to position [895, 0]
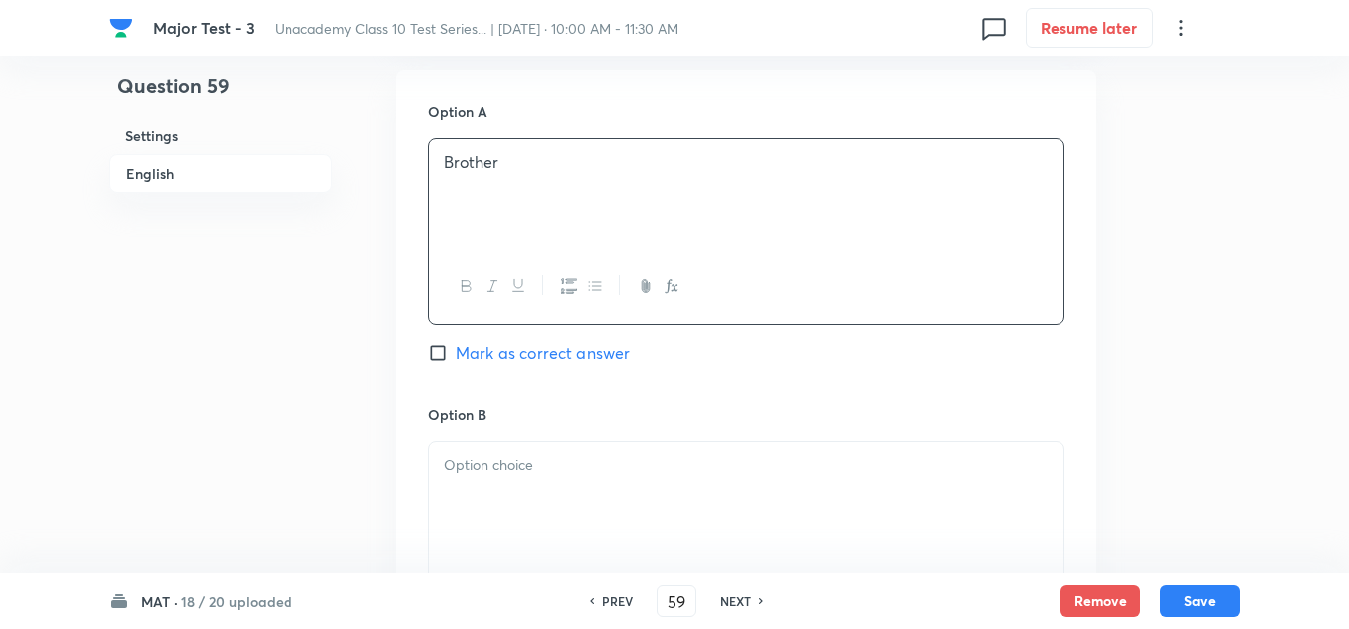
click at [516, 464] on p at bounding box center [746, 465] width 605 height 23
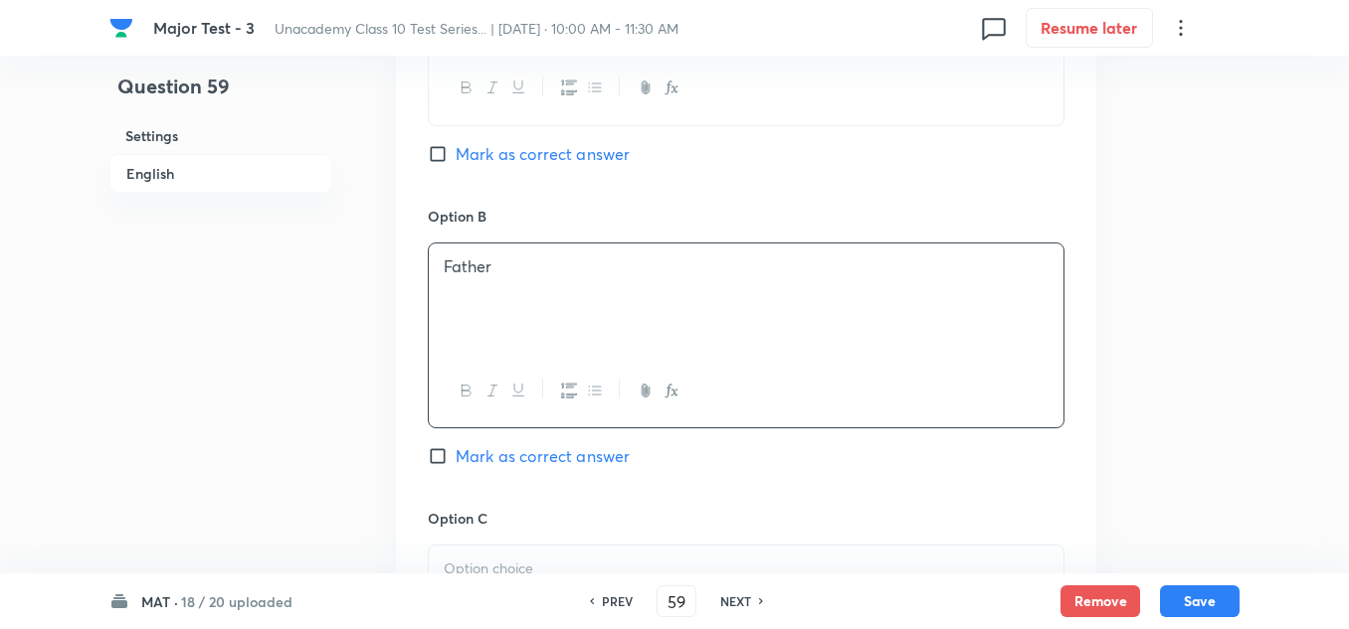
scroll to position [1193, 0]
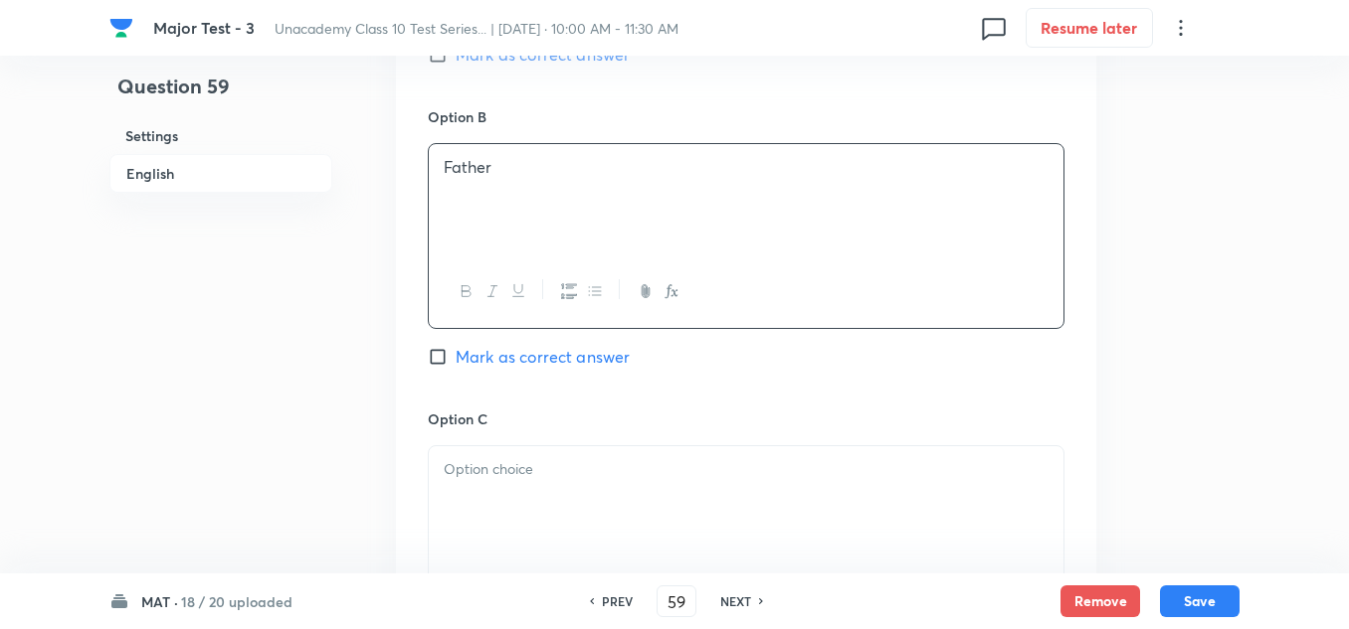
click at [553, 463] on p at bounding box center [746, 469] width 605 height 23
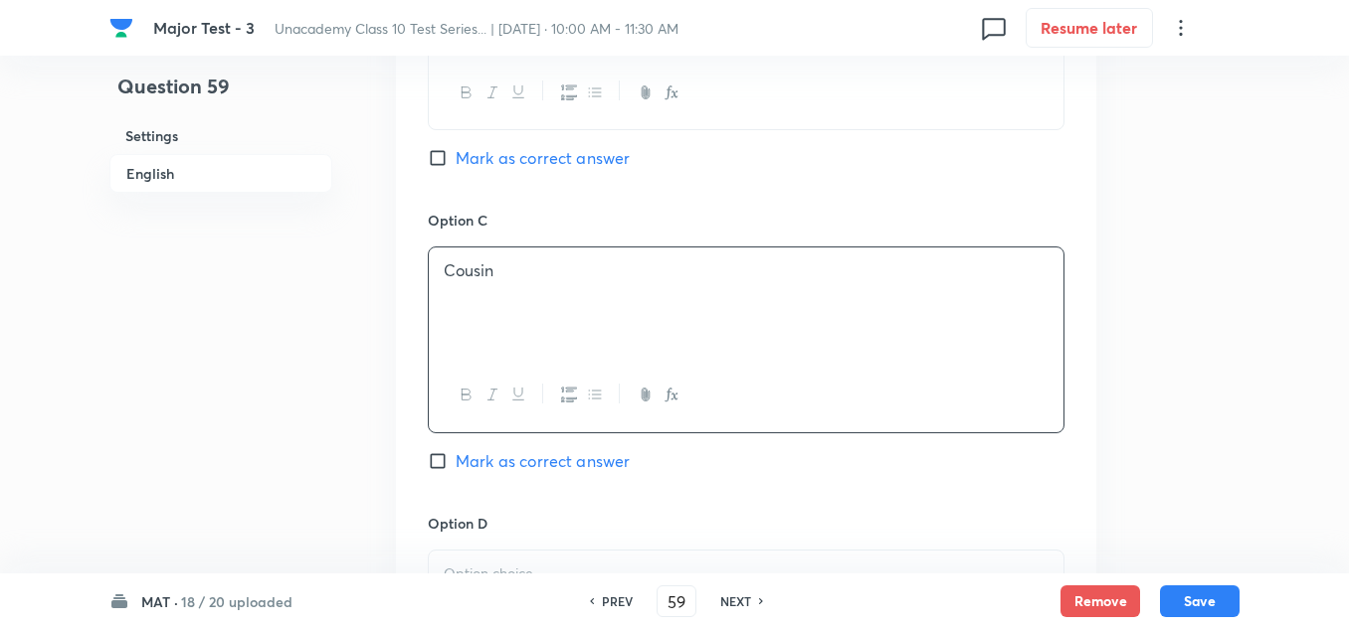
scroll to position [1591, 0]
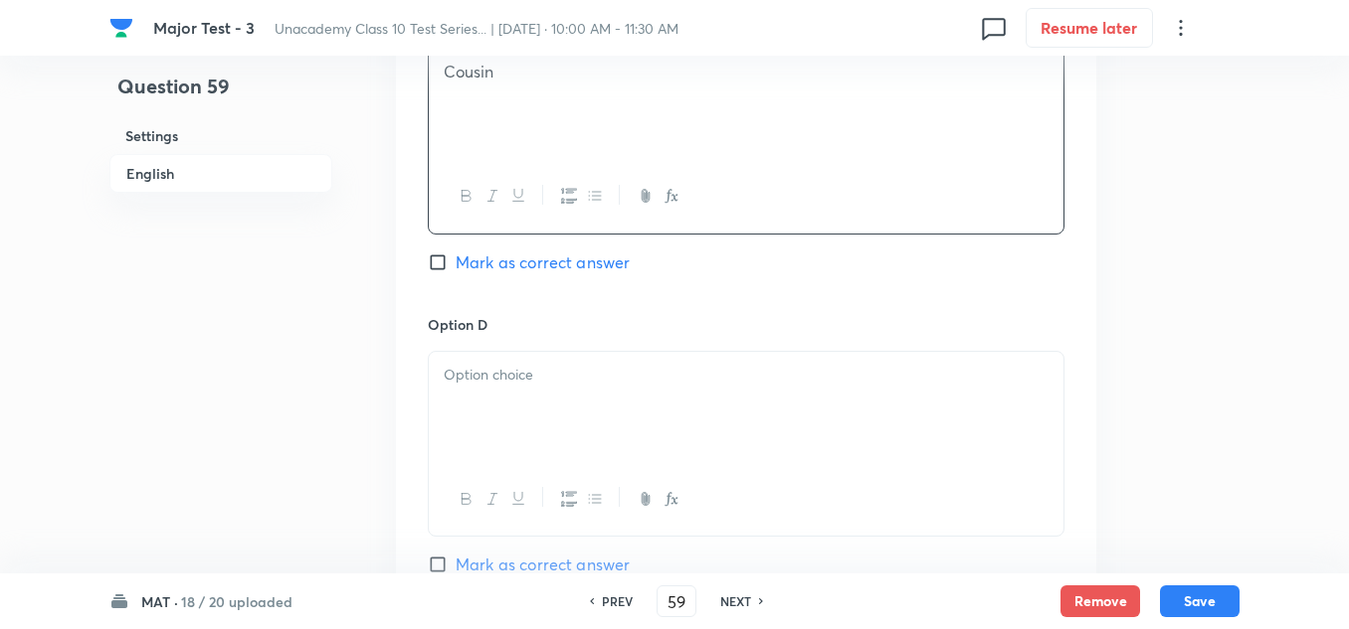
click at [514, 393] on div at bounding box center [746, 407] width 634 height 111
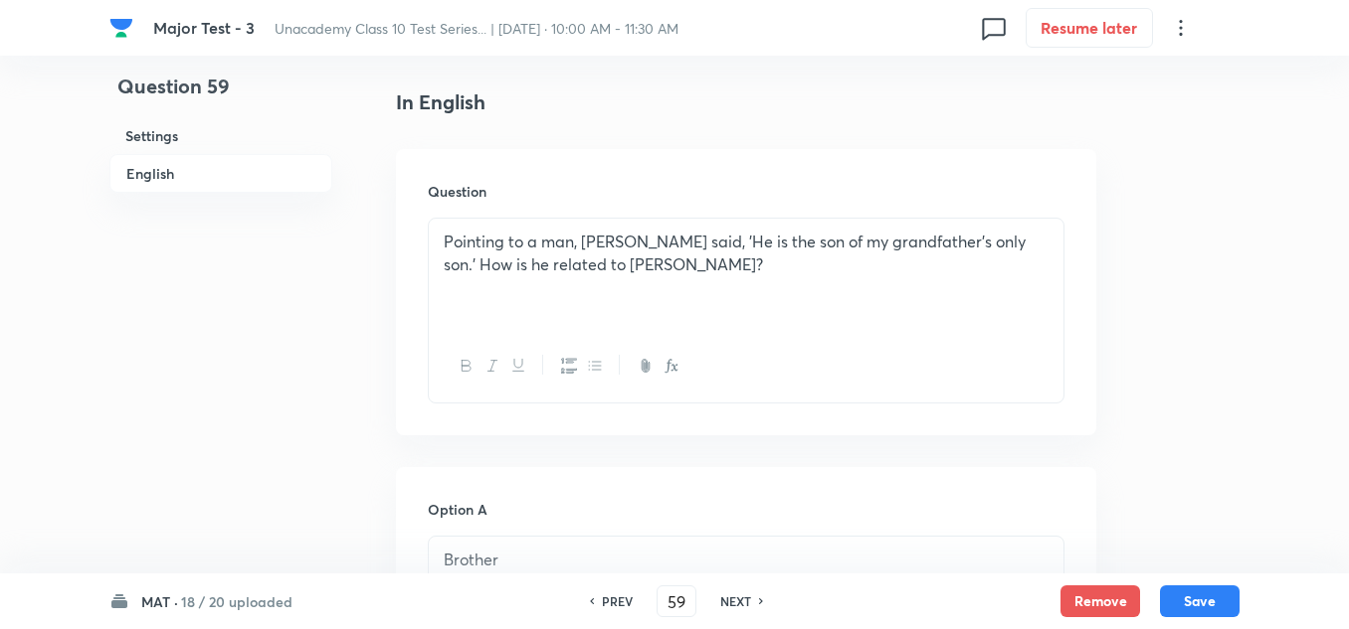
scroll to position [796, 0]
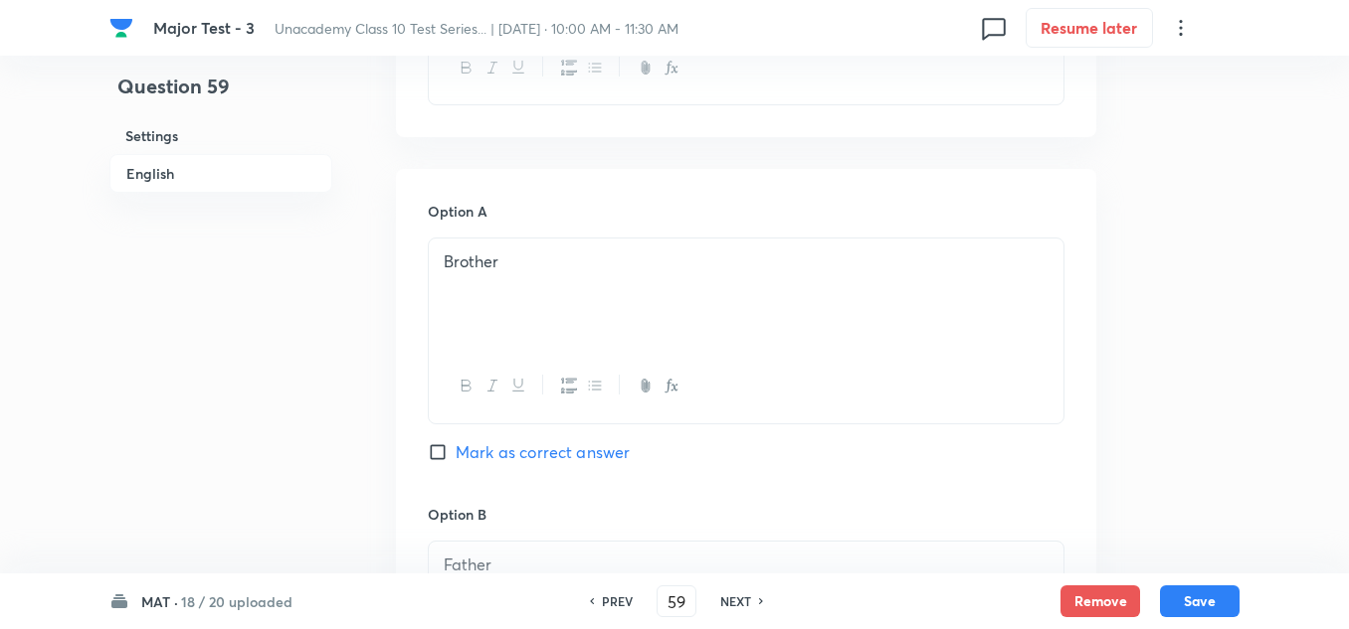
click at [503, 451] on span "Mark as correct answer" at bounding box center [542, 453] width 174 height 24
click at [455, 451] on input "Mark as correct answer" at bounding box center [442, 453] width 28 height 20
checkbox input "true"
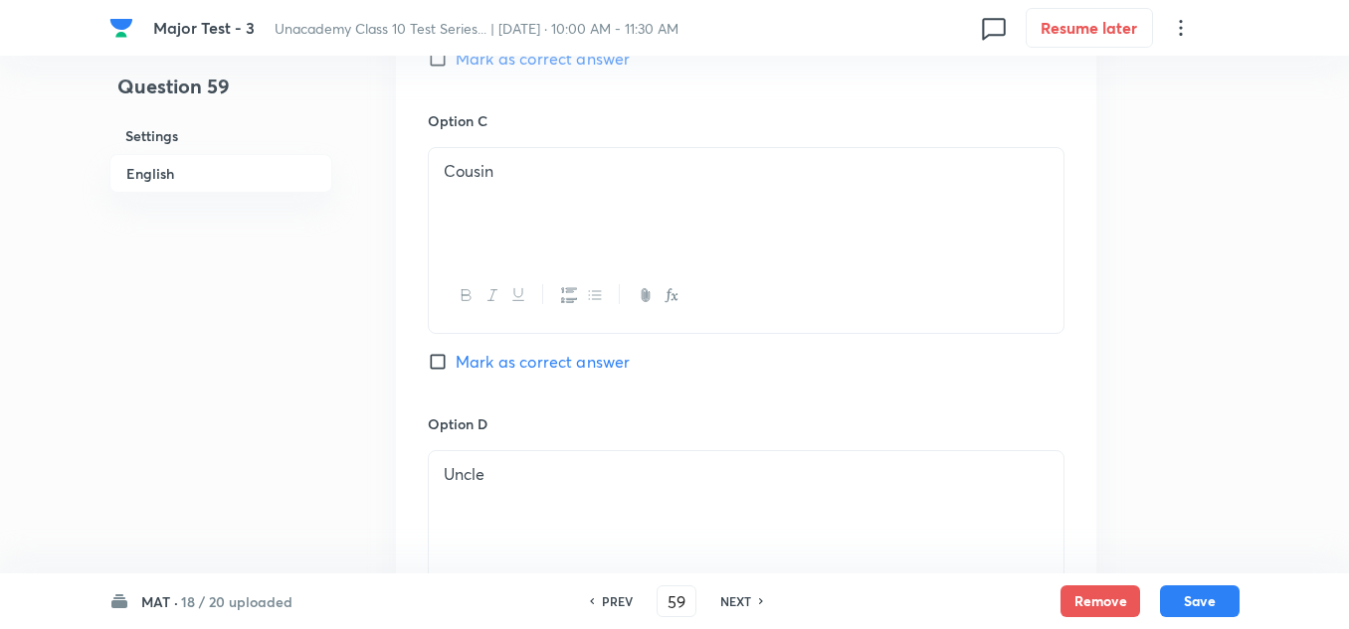
scroll to position [1889, 0]
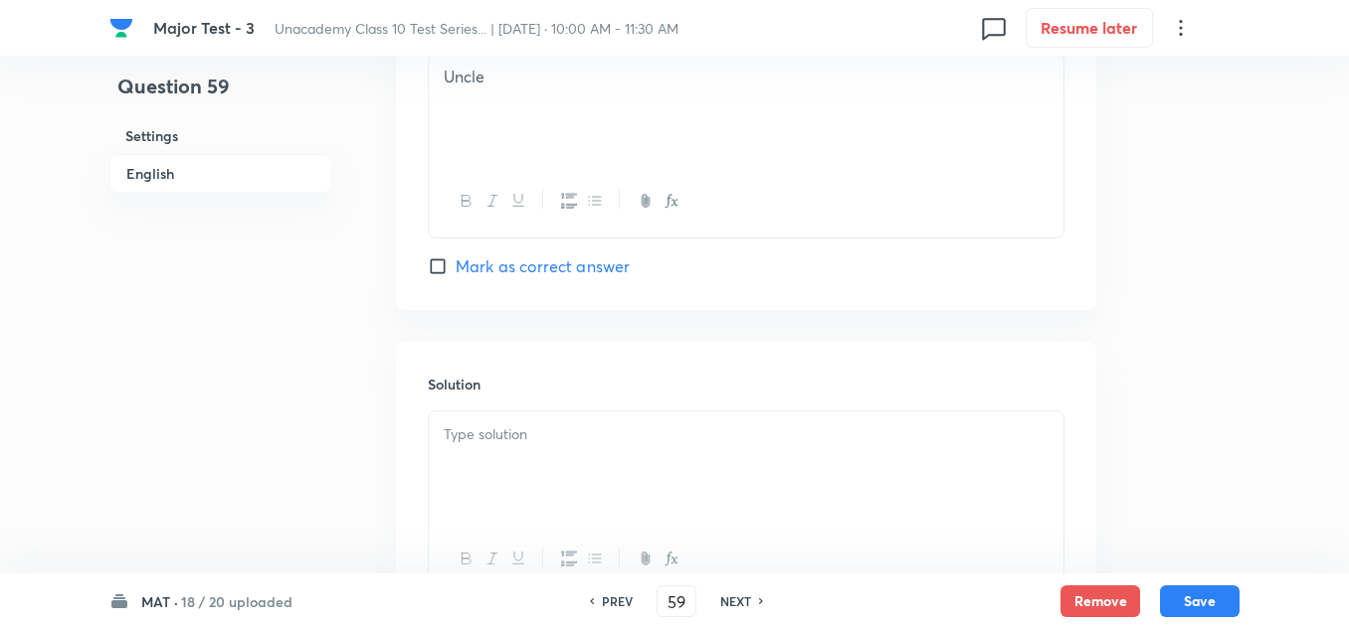
click at [520, 473] on div at bounding box center [746, 467] width 634 height 111
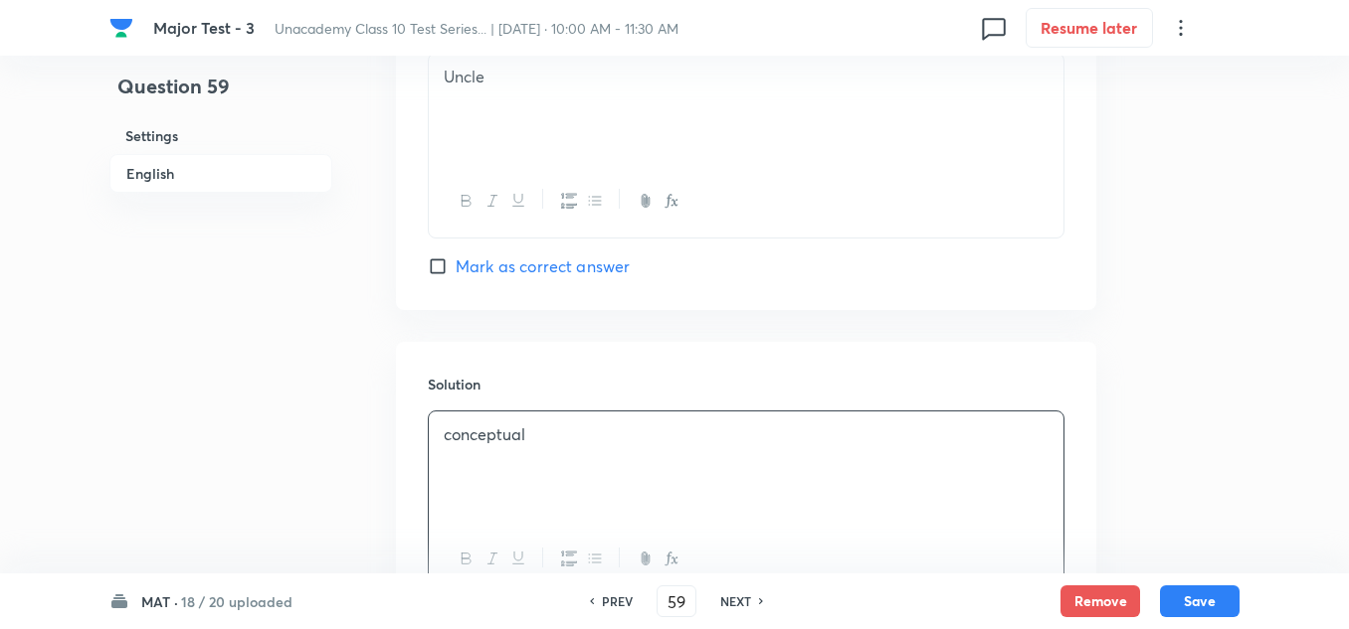
drag, startPoint x: 1211, startPoint y: 594, endPoint x: 1187, endPoint y: 575, distance: 30.4
click at [1209, 591] on button "Save" at bounding box center [1200, 602] width 80 height 32
type input "60"
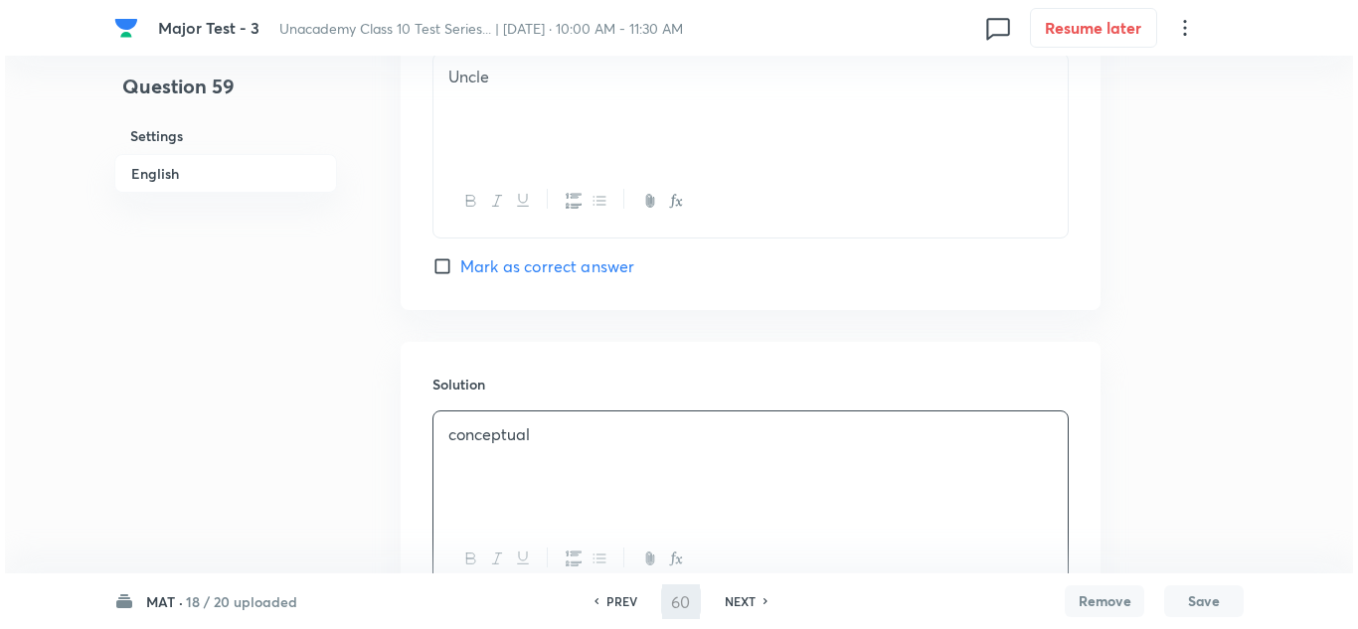
scroll to position [0, 0]
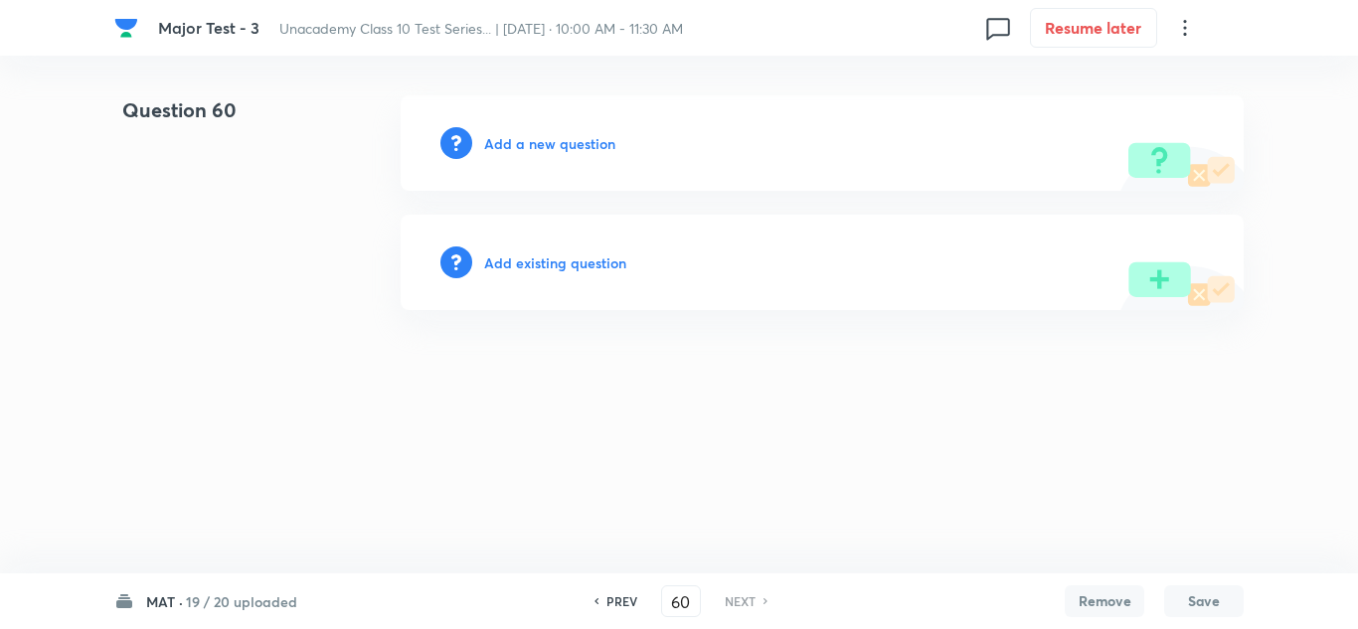
click at [554, 149] on h6 "Add a new question" at bounding box center [549, 143] width 131 height 21
click at [554, 149] on h6 "Choose a question type" at bounding box center [560, 143] width 153 height 21
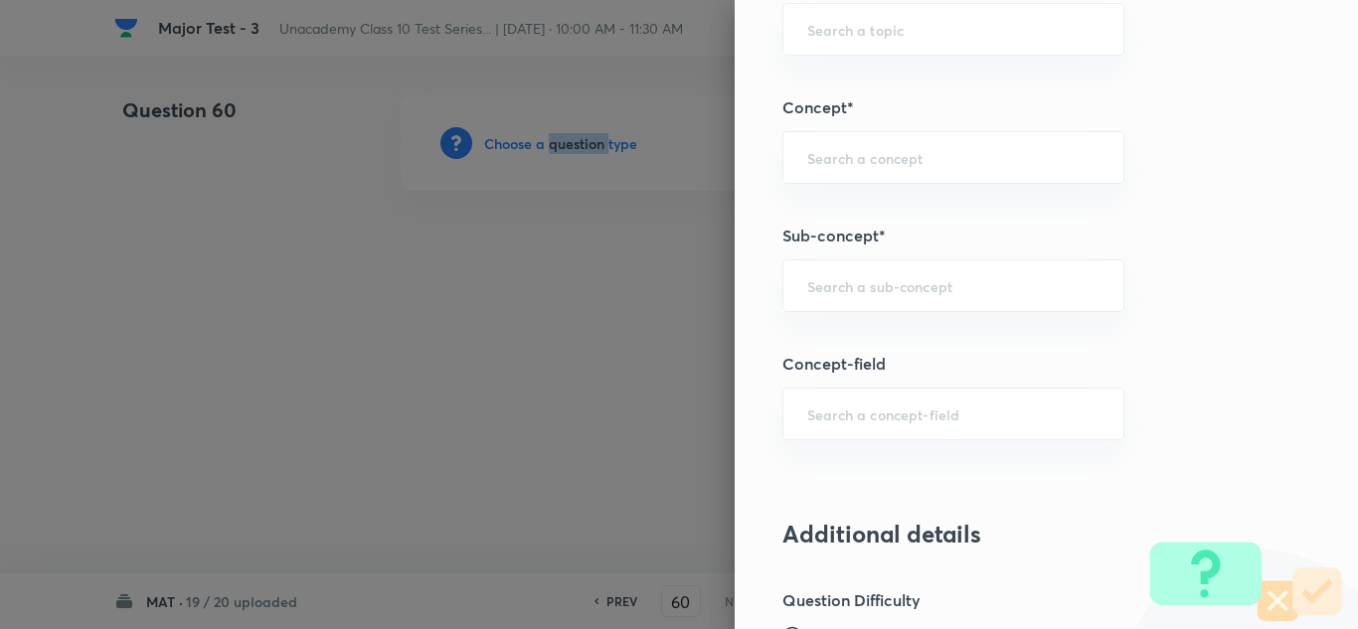
scroll to position [1293, 0]
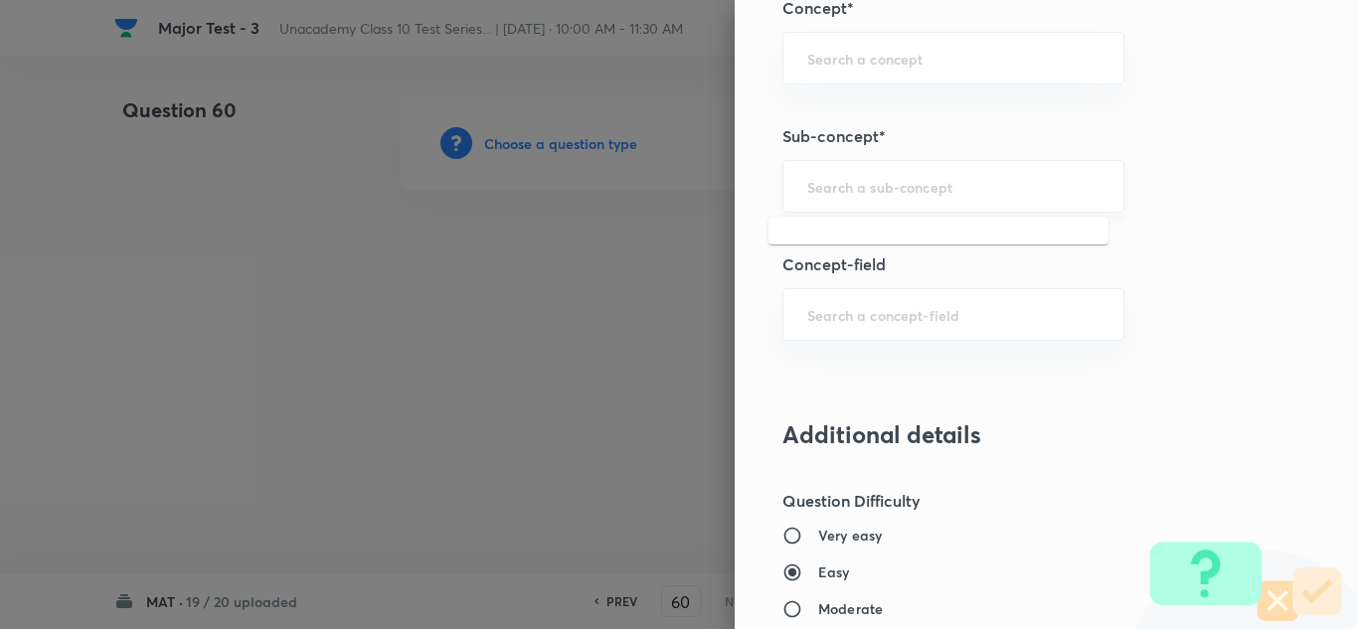
click at [878, 178] on input "text" at bounding box center [954, 186] width 292 height 19
paste input "Blood Relation"
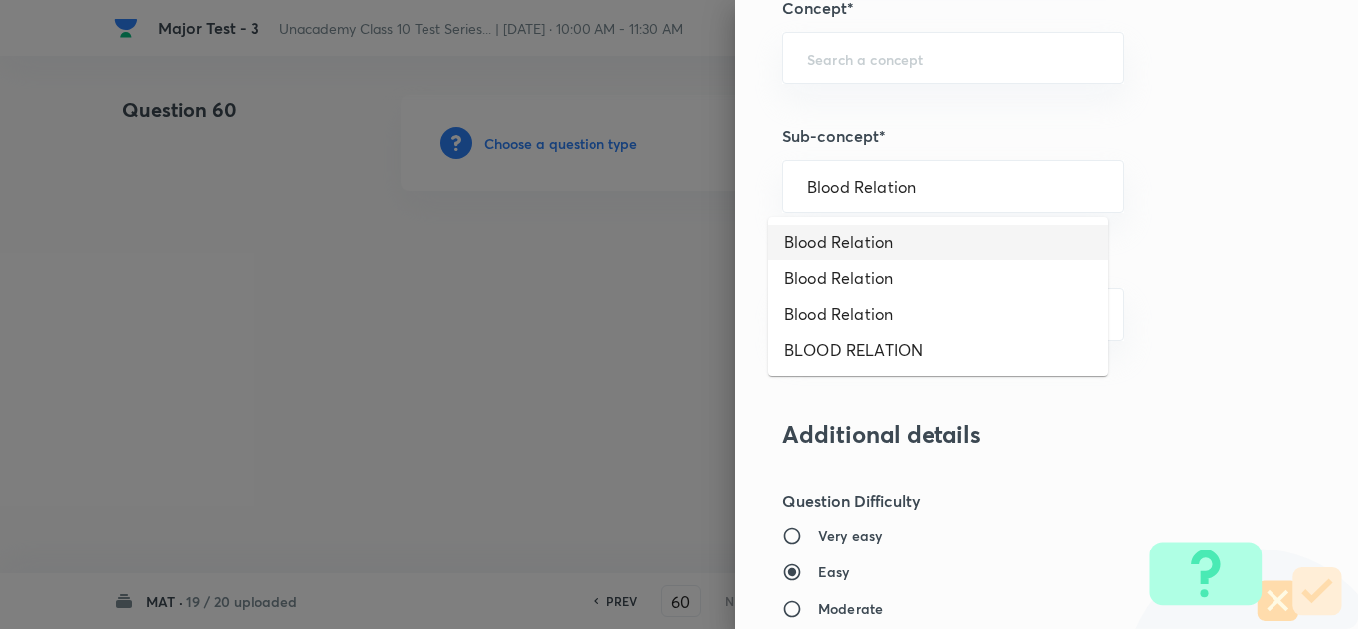
drag, startPoint x: 876, startPoint y: 259, endPoint x: 892, endPoint y: 269, distance: 18.8
click at [879, 261] on ul "Blood Relation Blood Relation Blood Relation BLOOD RELATION" at bounding box center [939, 296] width 340 height 159
click at [875, 247] on li "Blood Relation" at bounding box center [939, 243] width 340 height 36
type input "Blood Relation"
type input "Foundation Class X"
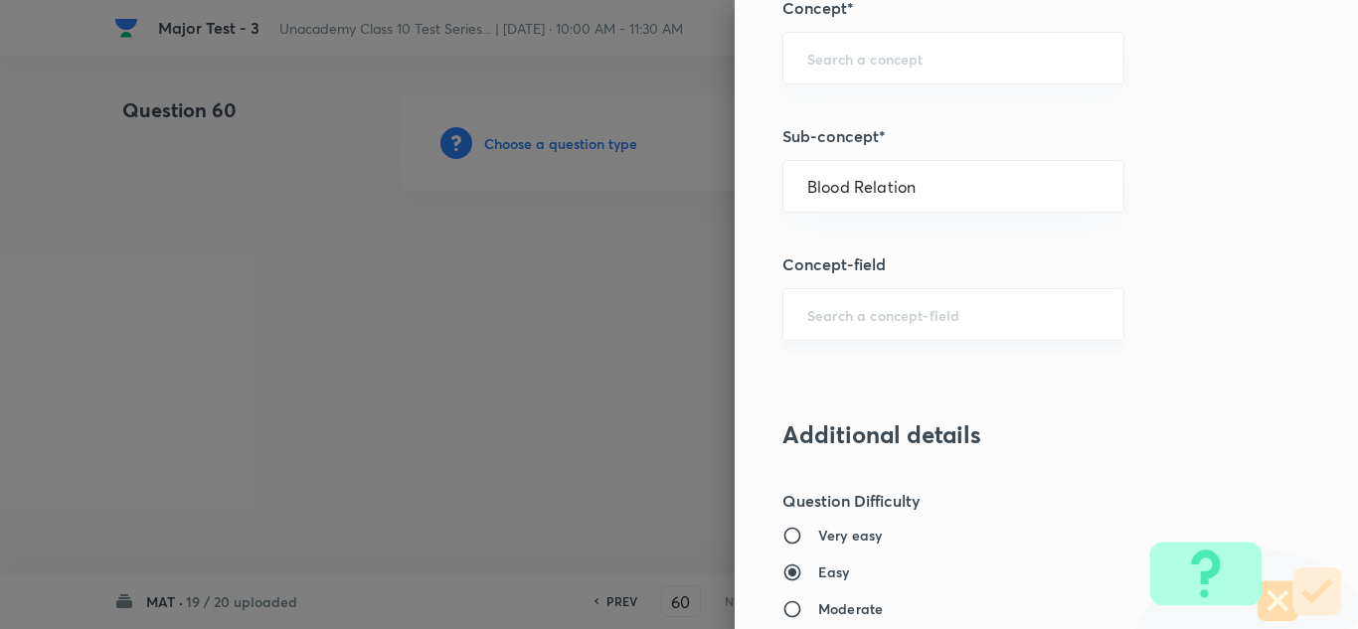
type input "Aptitude"
type input "Blood Relation"
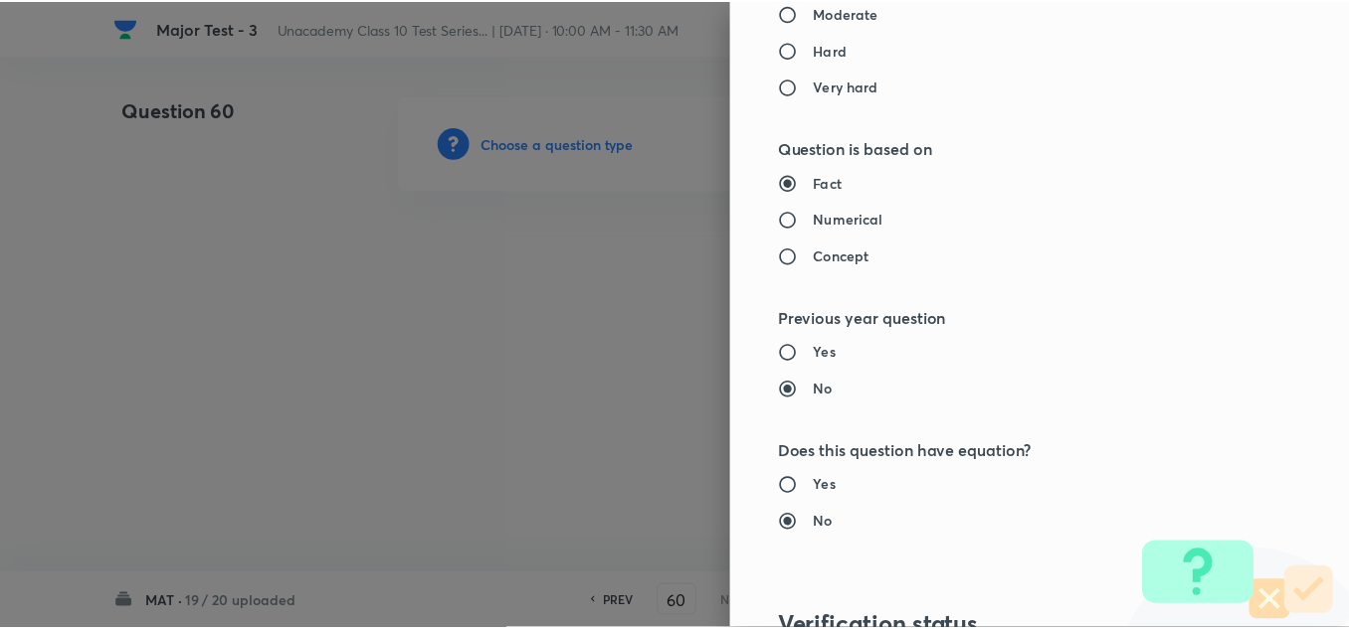
scroll to position [2215, 0]
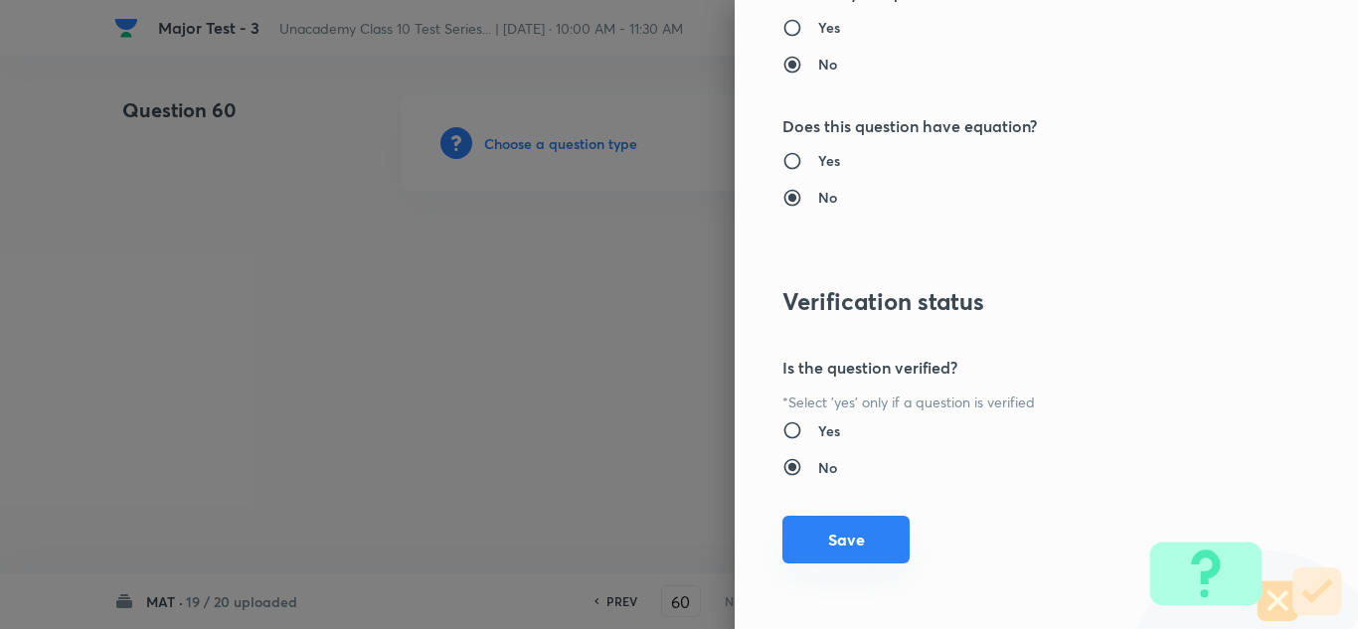
click at [824, 545] on button "Save" at bounding box center [846, 540] width 127 height 48
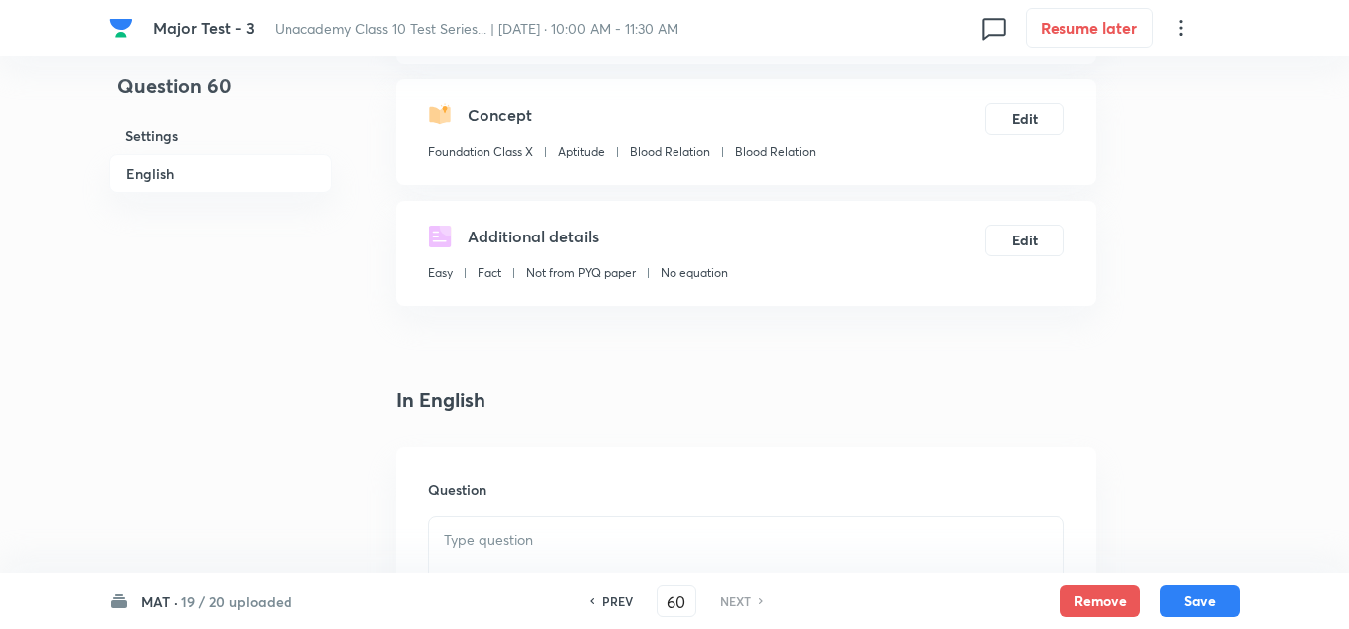
scroll to position [398, 0]
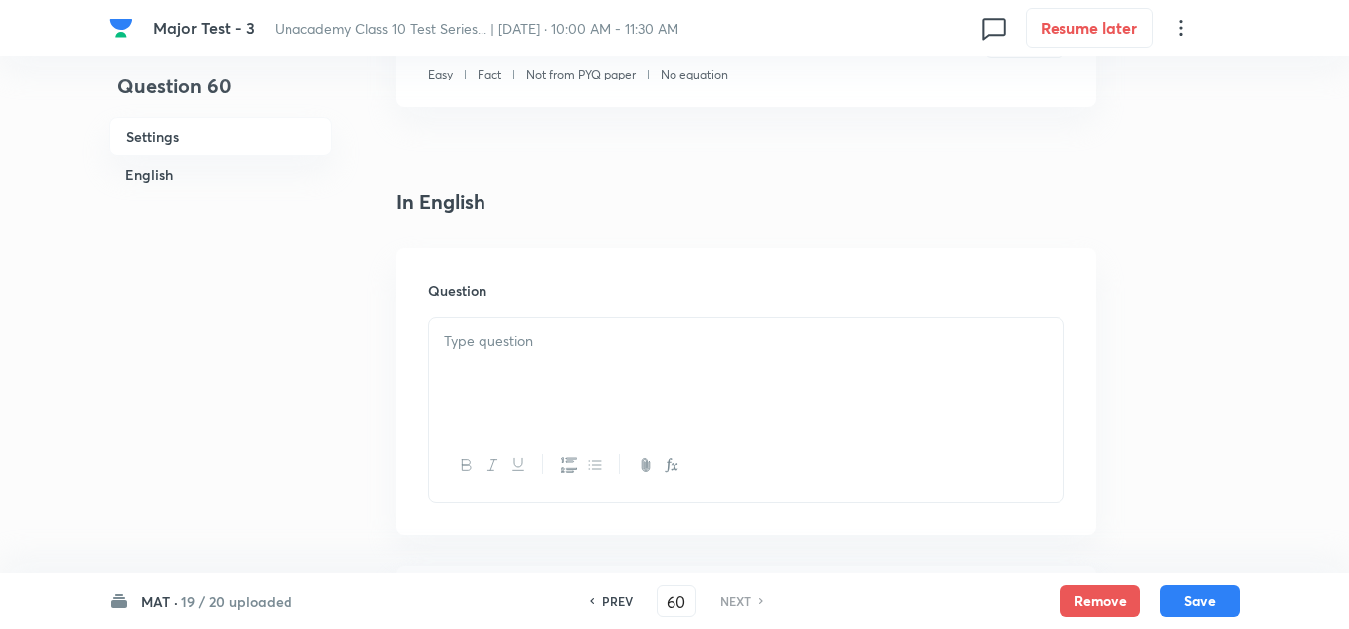
click at [493, 349] on p at bounding box center [746, 341] width 605 height 23
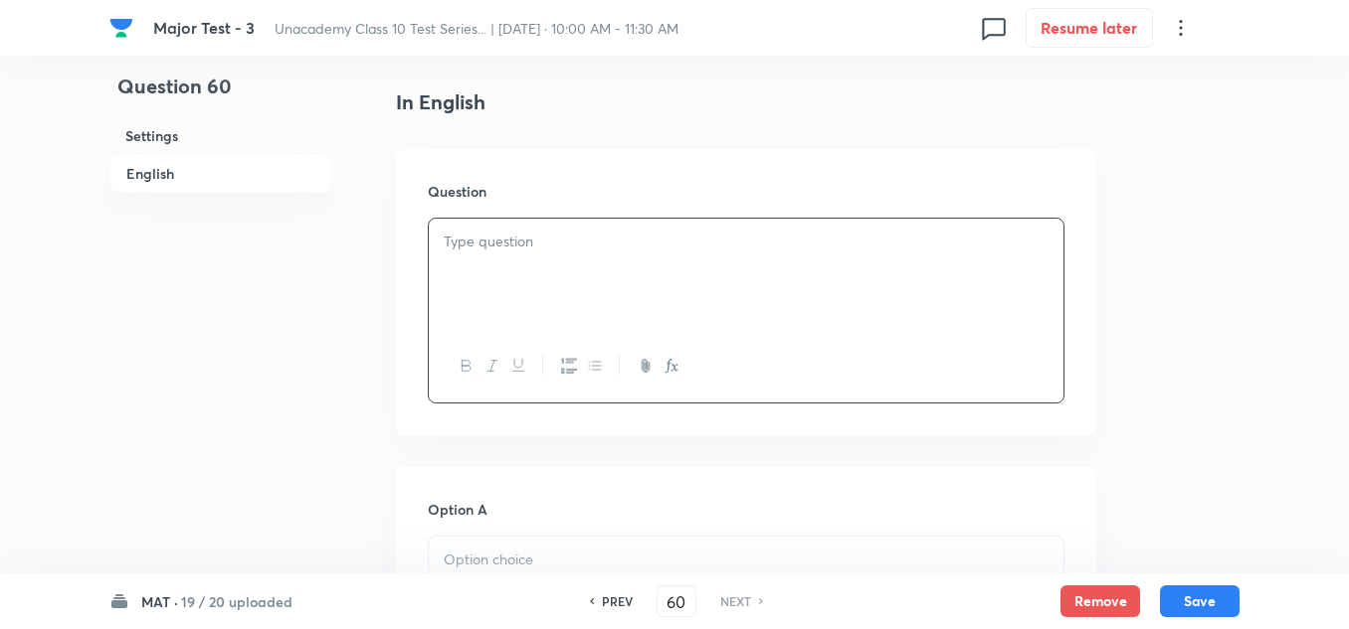
scroll to position [597, 0]
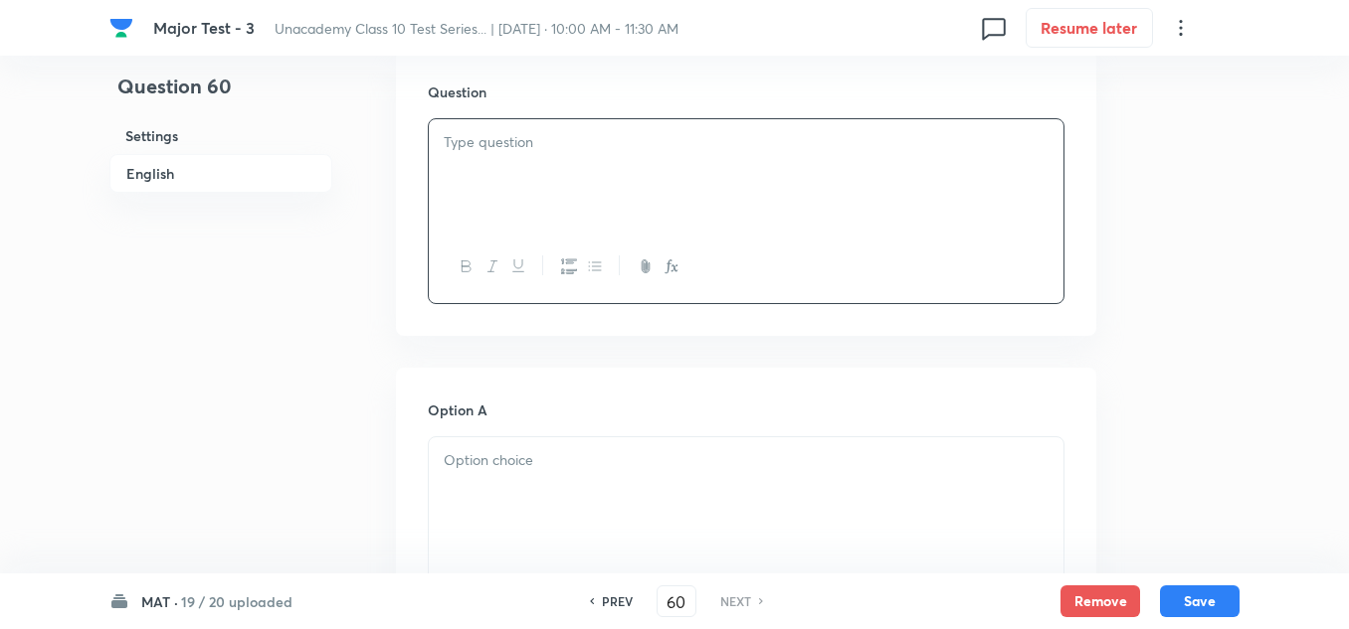
click at [536, 165] on div at bounding box center [746, 174] width 634 height 111
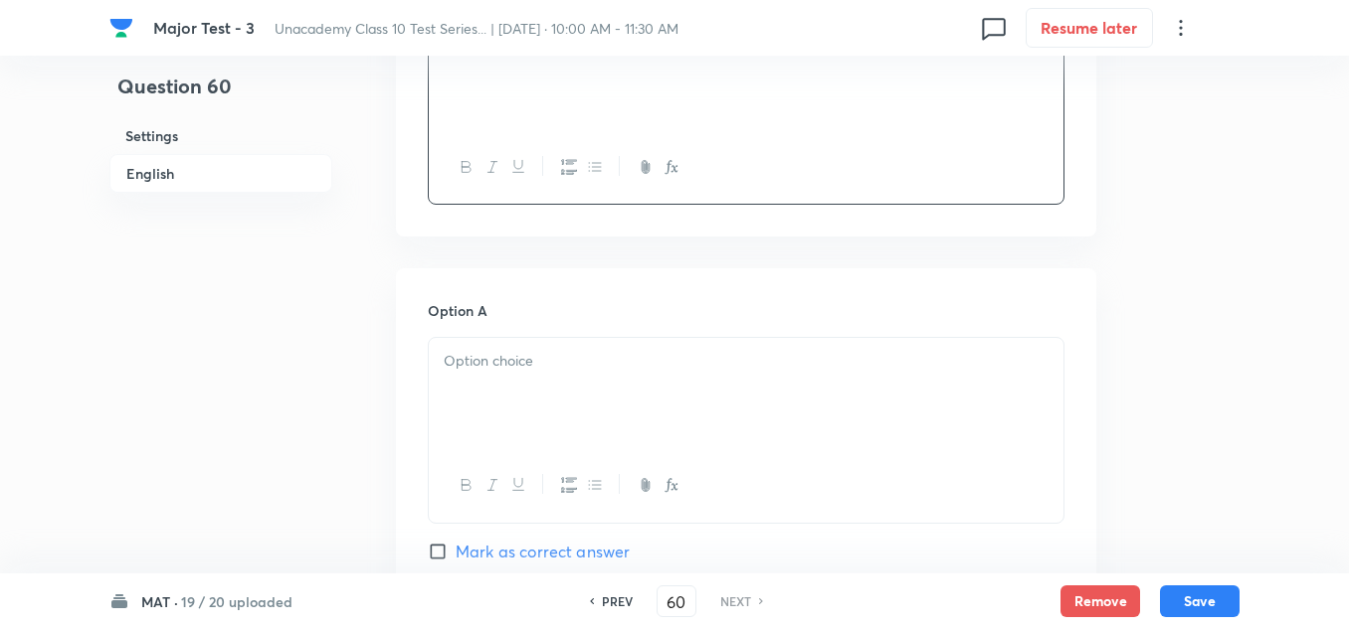
click at [505, 357] on p at bounding box center [746, 361] width 605 height 23
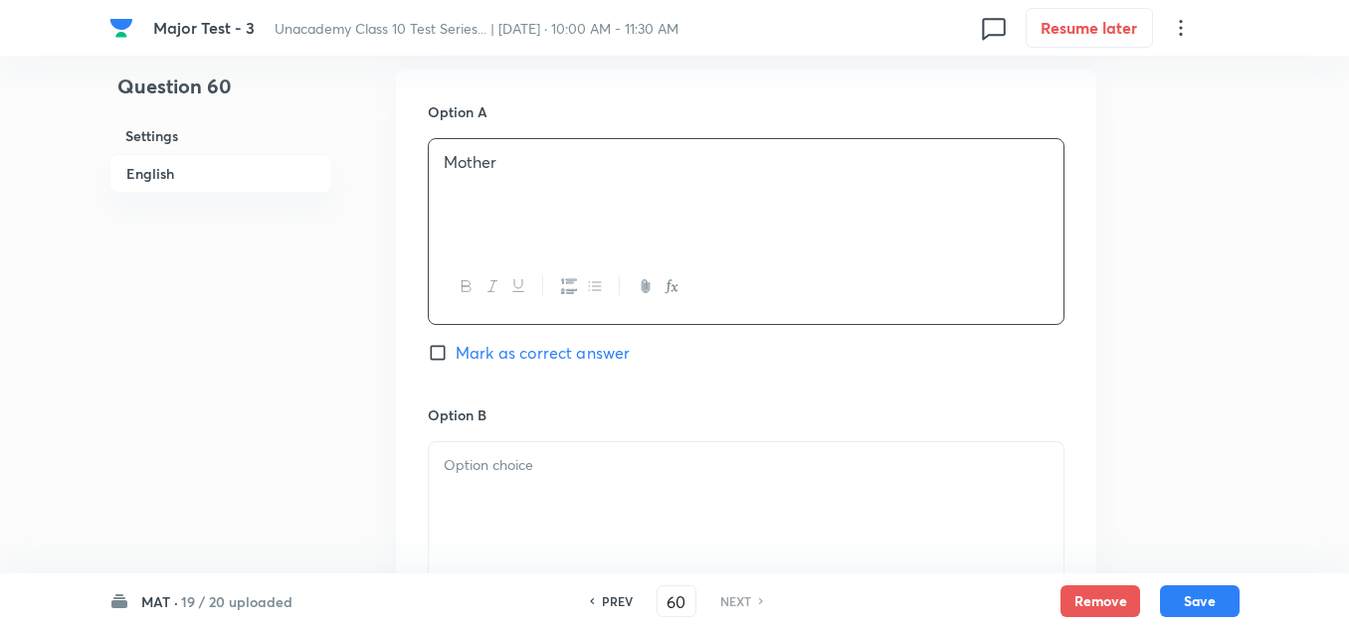
scroll to position [994, 0]
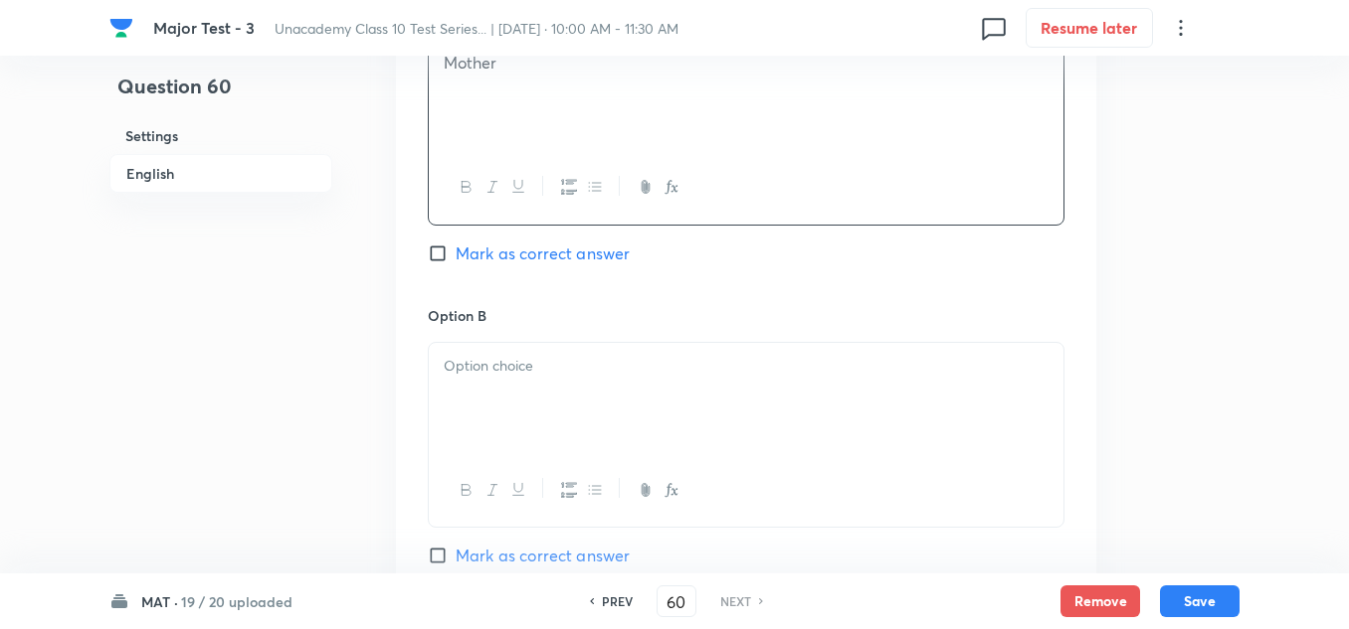
click at [529, 398] on div at bounding box center [746, 398] width 634 height 111
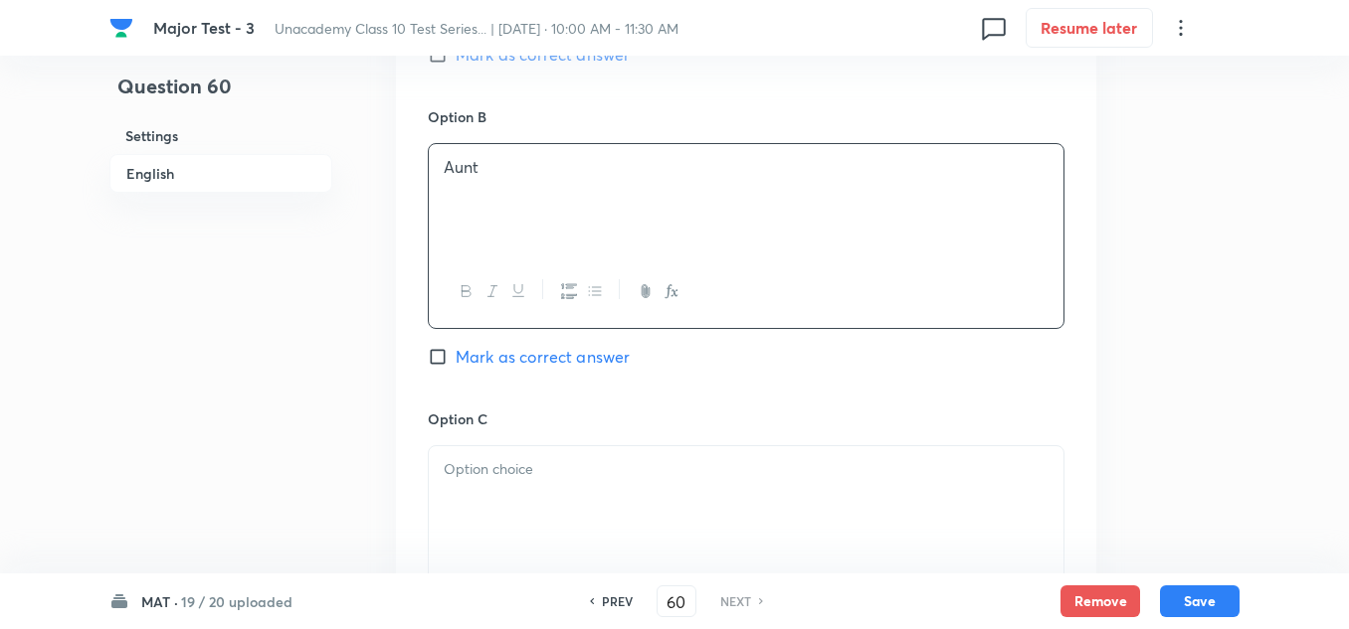
scroll to position [1293, 0]
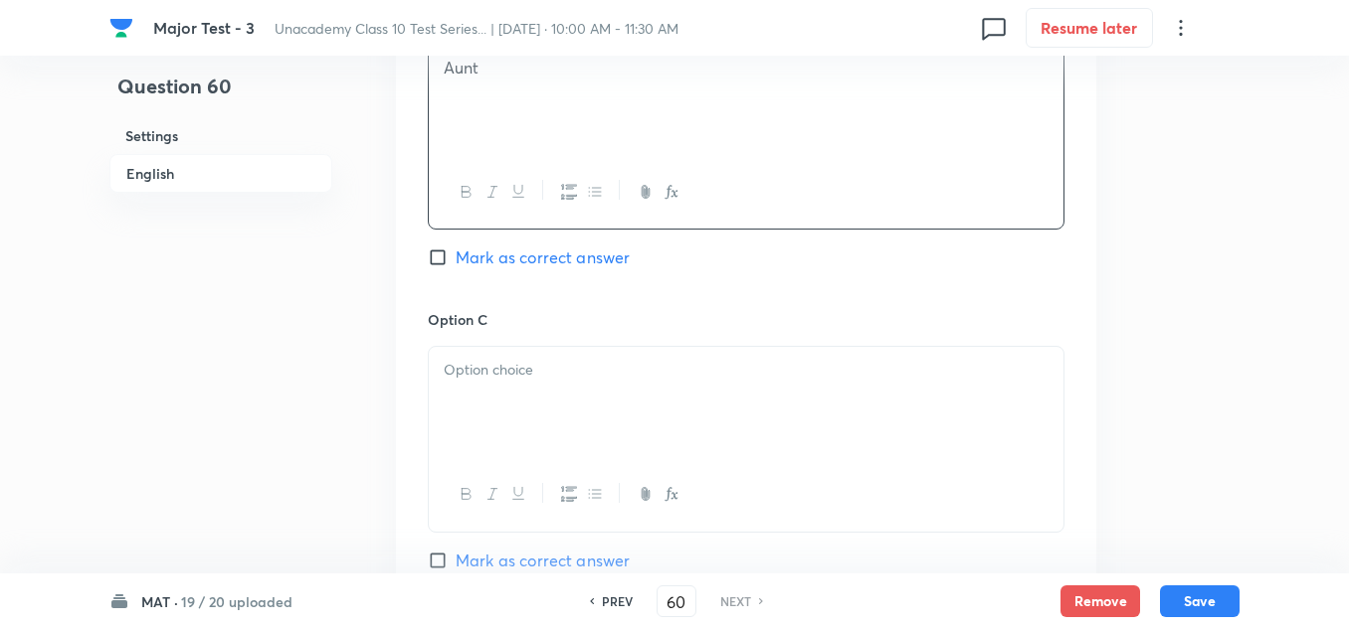
click at [521, 413] on div at bounding box center [746, 402] width 634 height 111
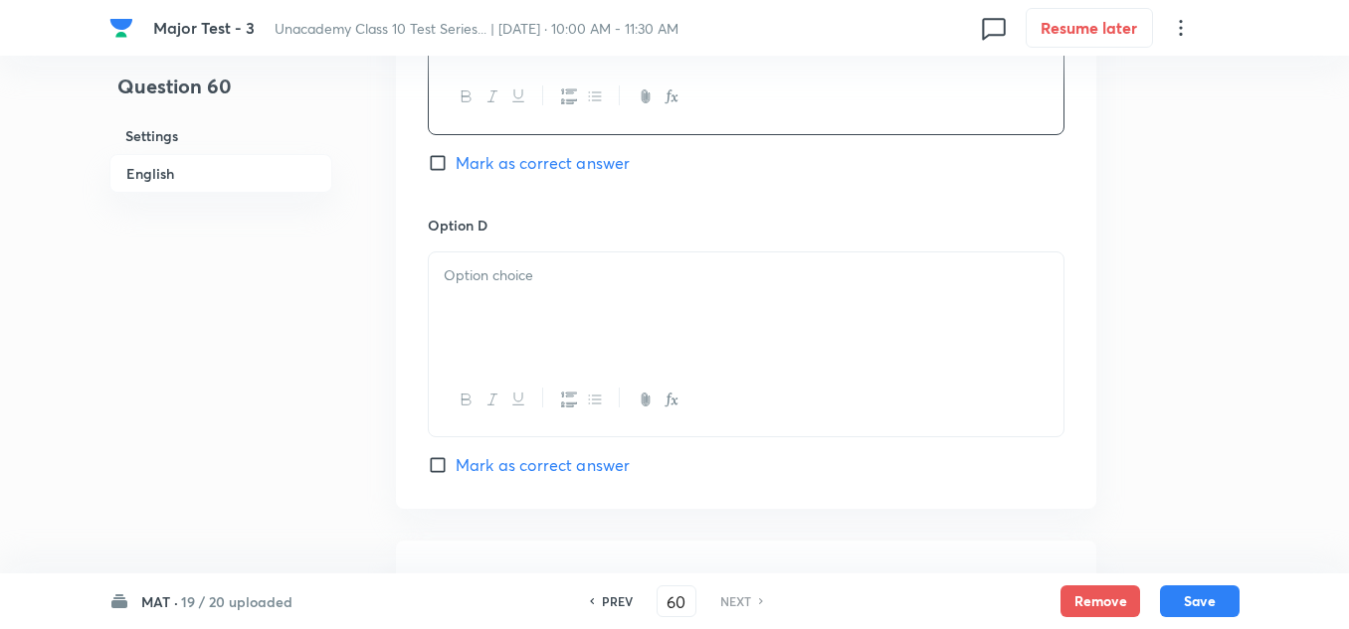
scroll to position [1889, 0]
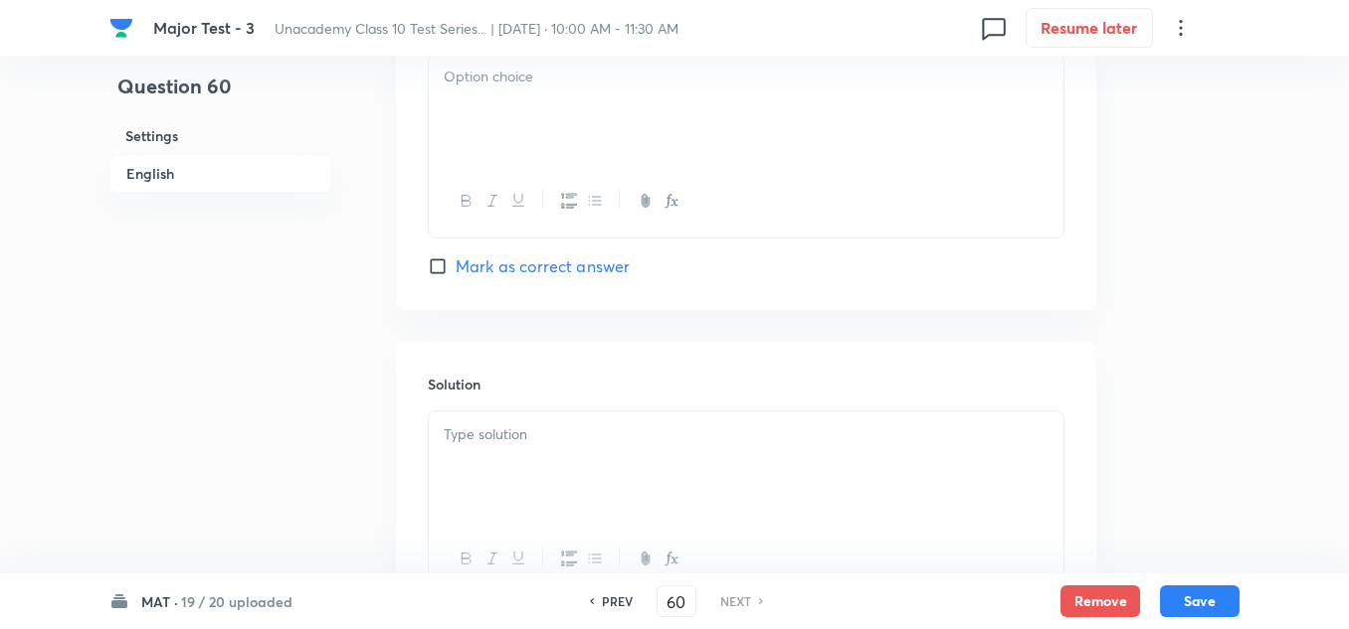
click at [540, 446] on p at bounding box center [746, 435] width 605 height 23
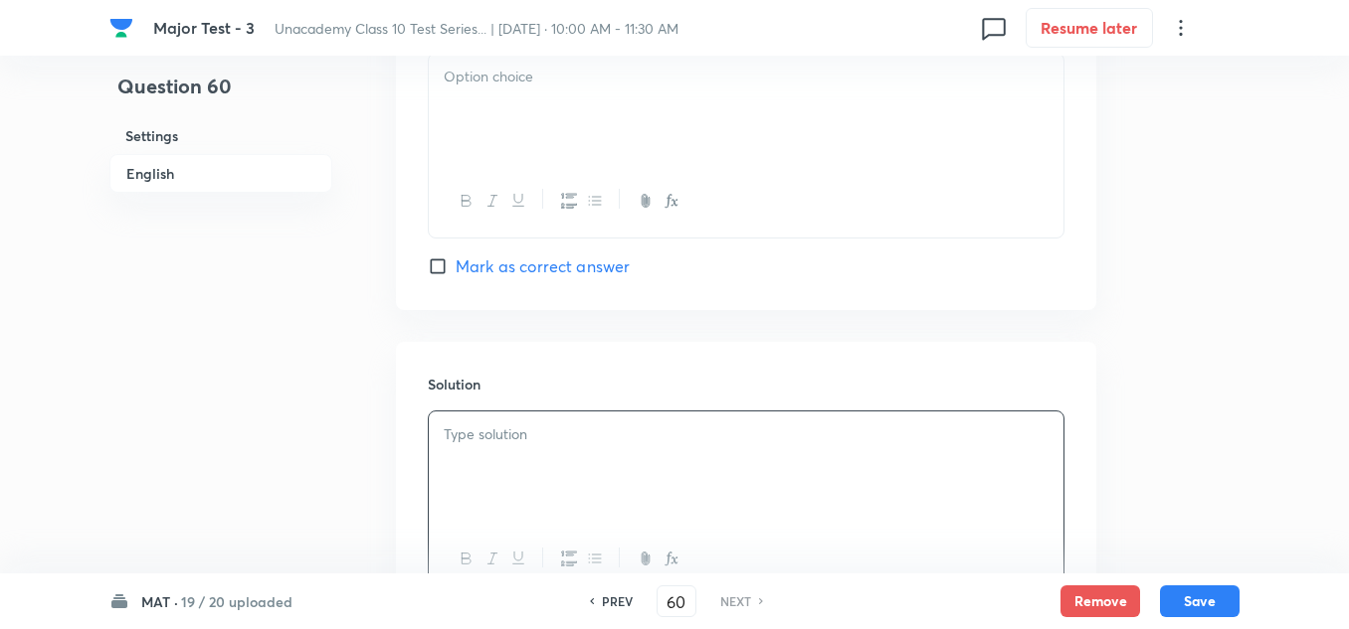
click at [510, 98] on div at bounding box center [746, 109] width 634 height 111
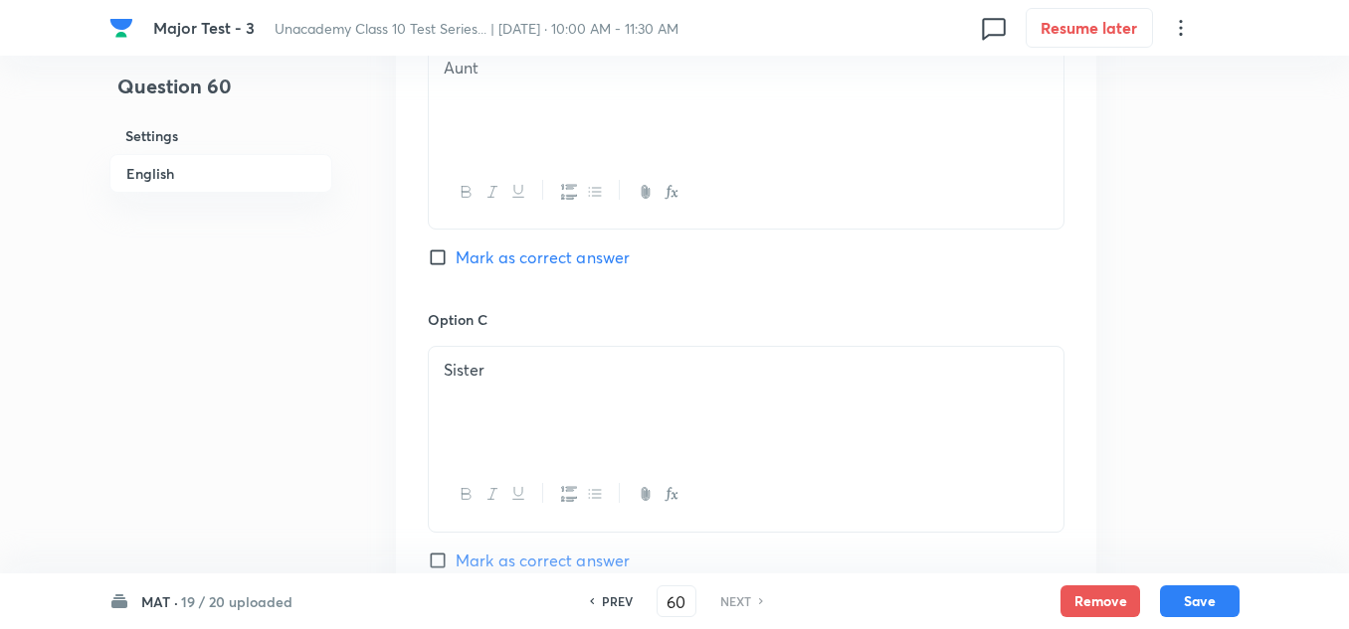
scroll to position [1193, 0]
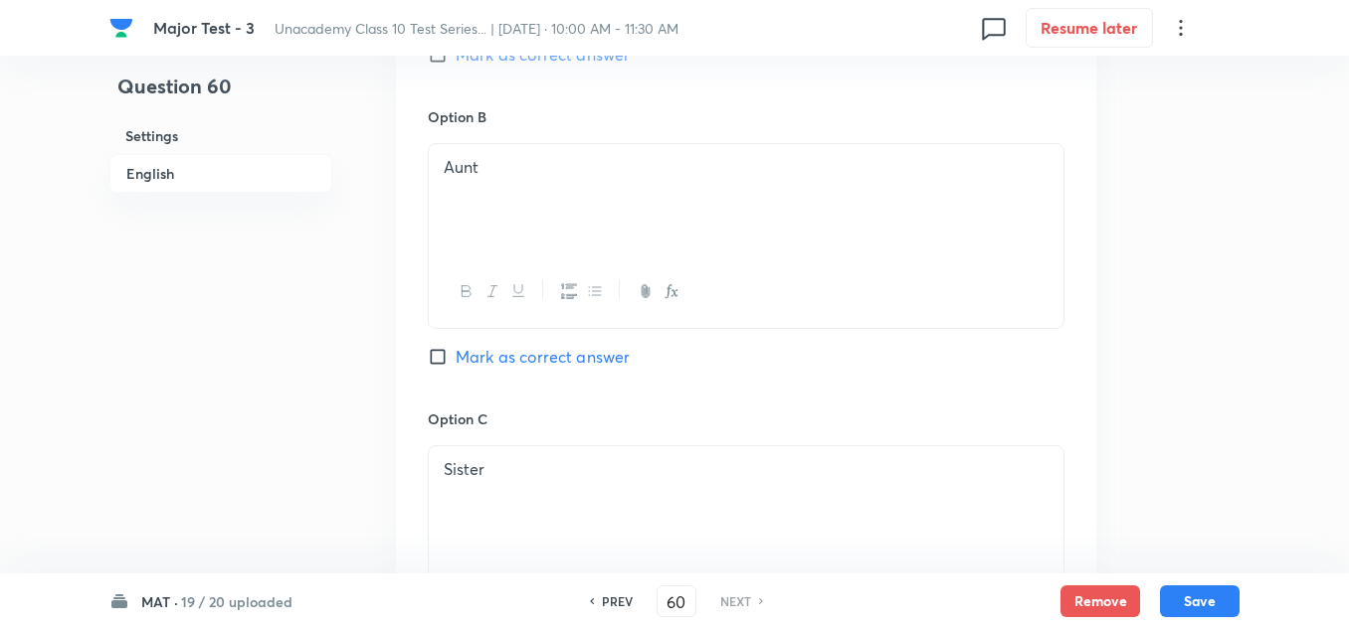
click at [537, 354] on span "Mark as correct answer" at bounding box center [542, 357] width 174 height 24
click at [455, 354] on input "Mark as correct answer" at bounding box center [442, 357] width 28 height 20
checkbox input "true"
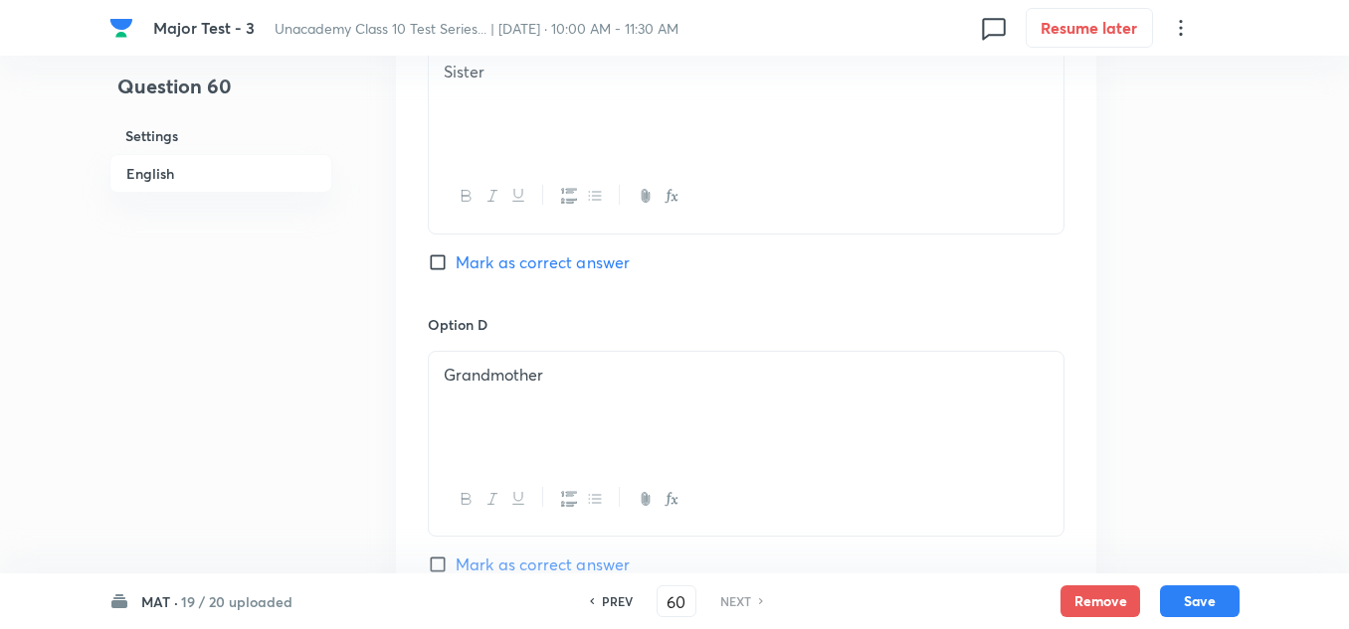
scroll to position [1989, 0]
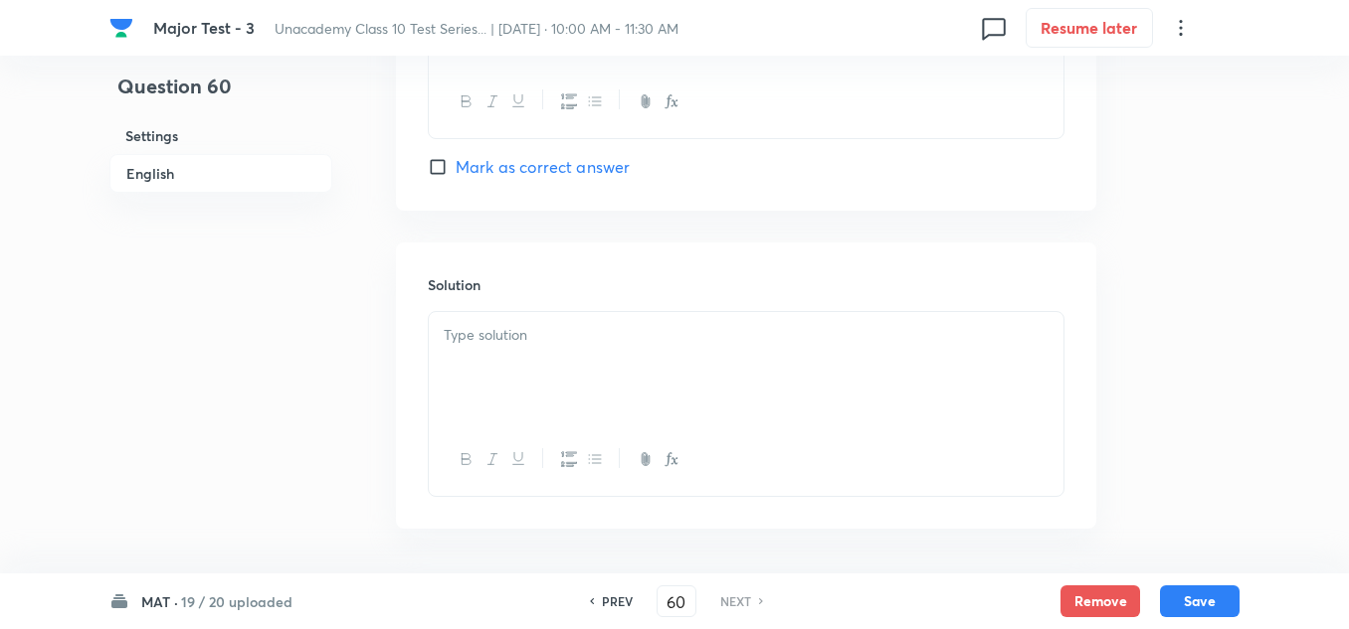
click at [550, 366] on div at bounding box center [746, 367] width 634 height 111
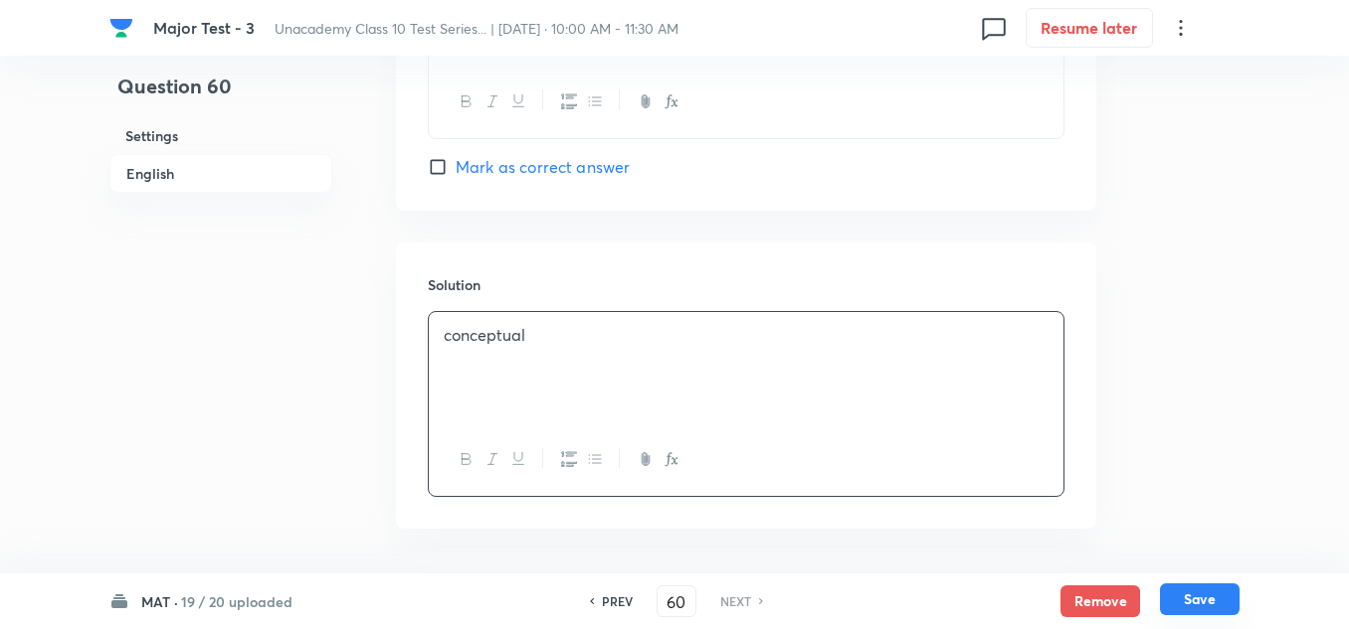
click at [1176, 601] on button "Save" at bounding box center [1200, 600] width 80 height 32
click at [1186, 597] on button "Save" at bounding box center [1200, 600] width 80 height 32
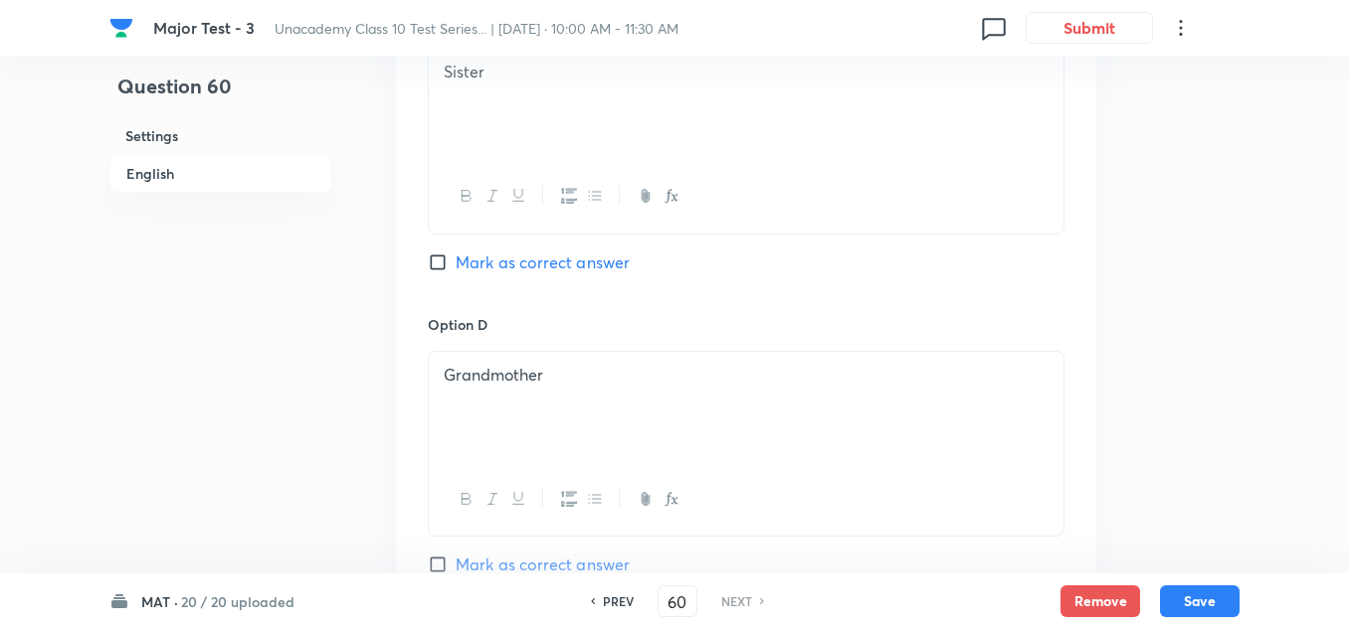
checkbox input "true"
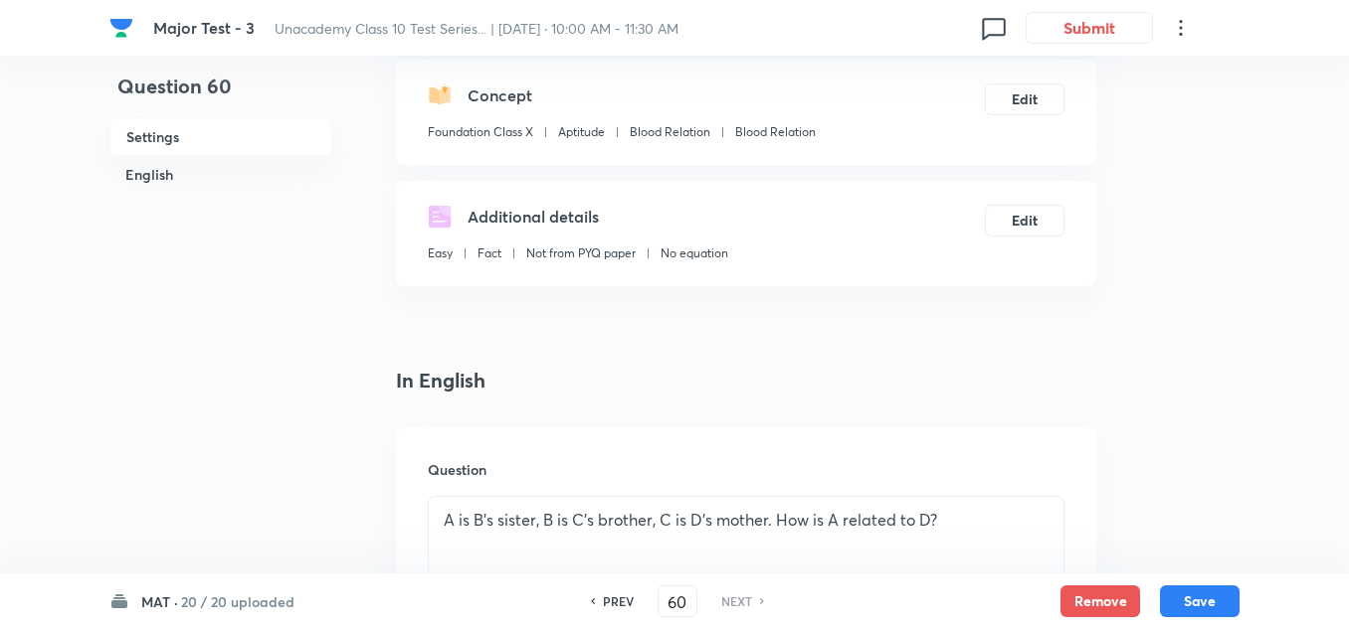
scroll to position [0, 0]
